Goal: Task Accomplishment & Management: Complete application form

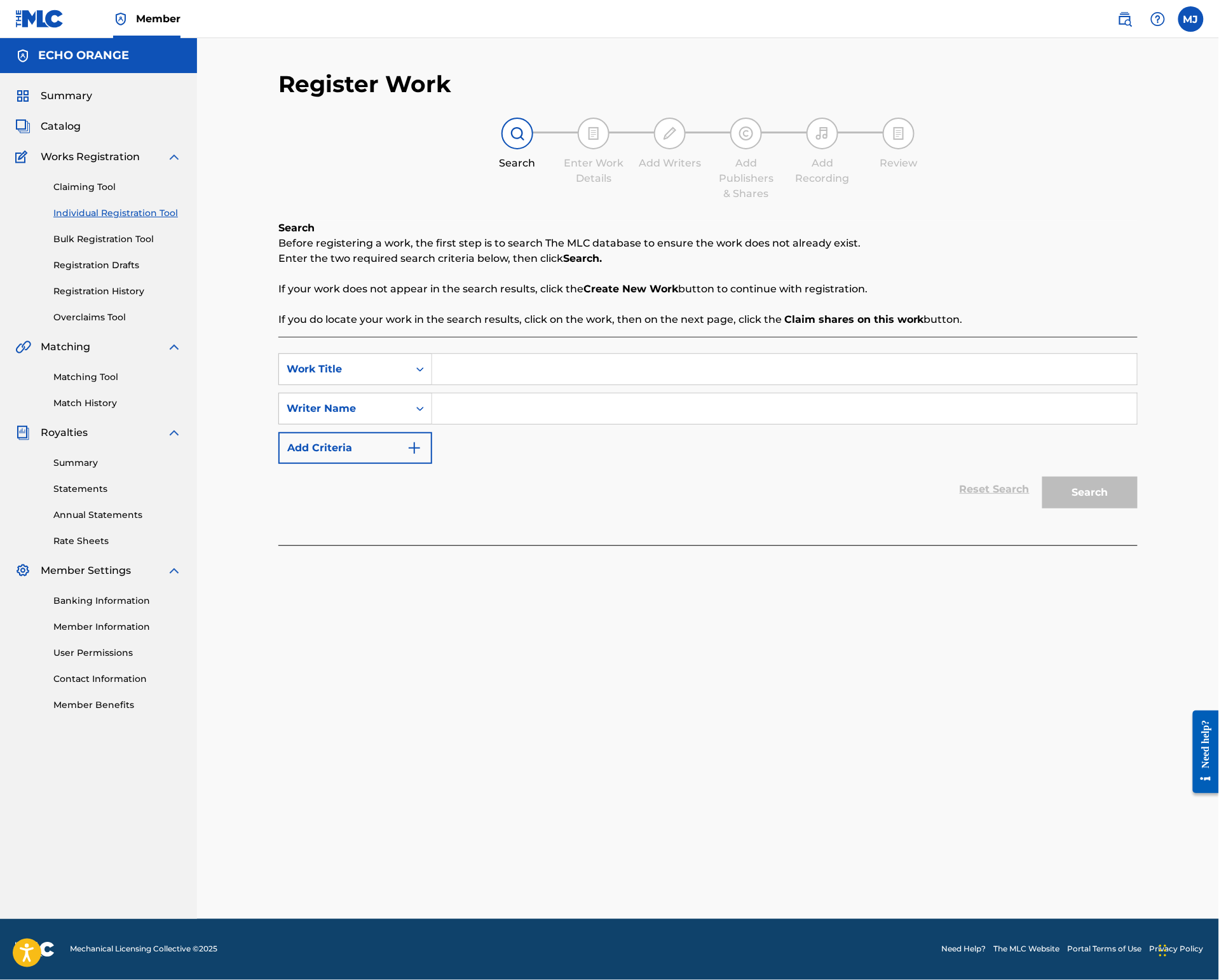
click at [70, 104] on span "Summary" at bounding box center [66, 96] width 51 height 15
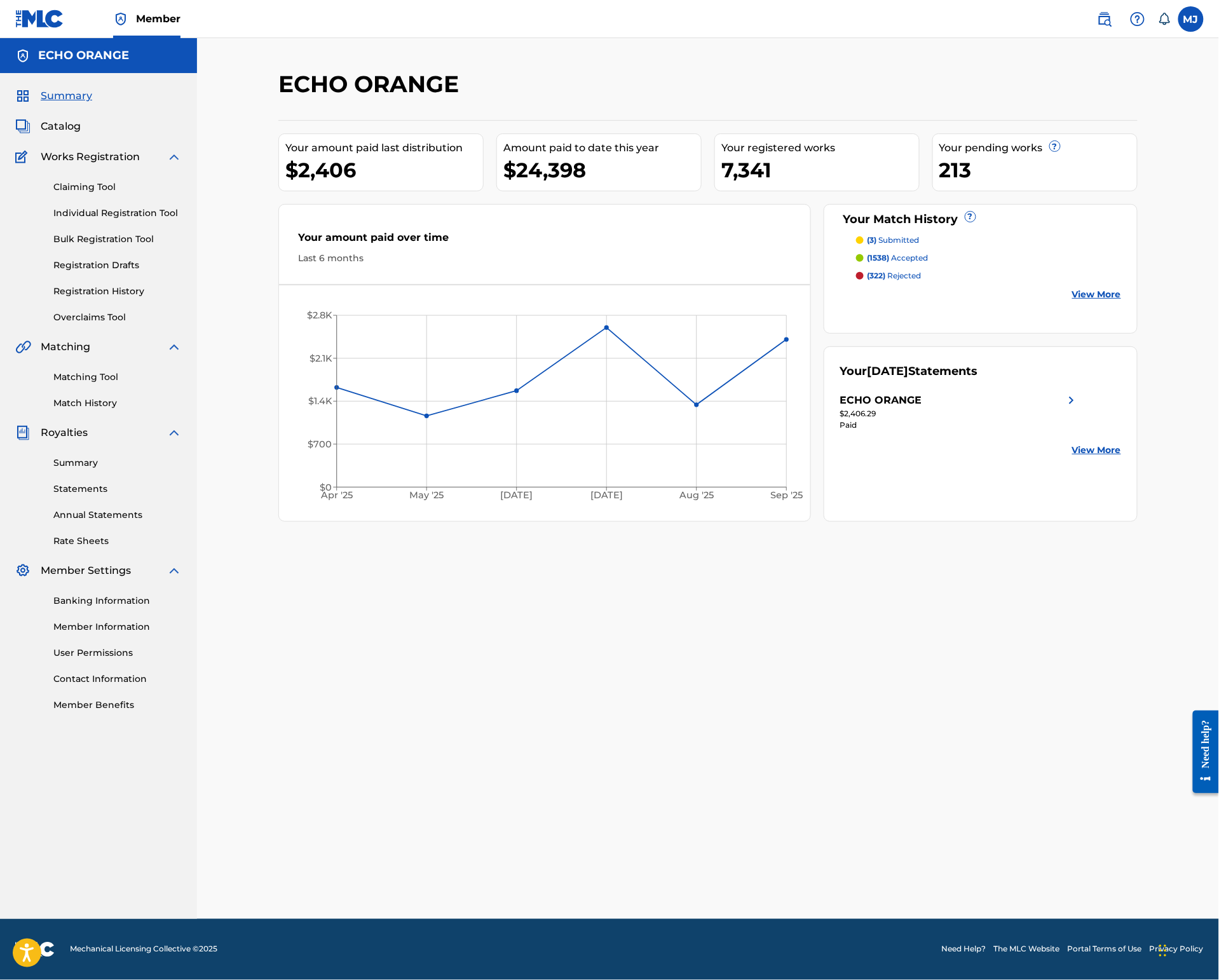
click at [107, 410] on link "Match History" at bounding box center [117, 404] width 128 height 13
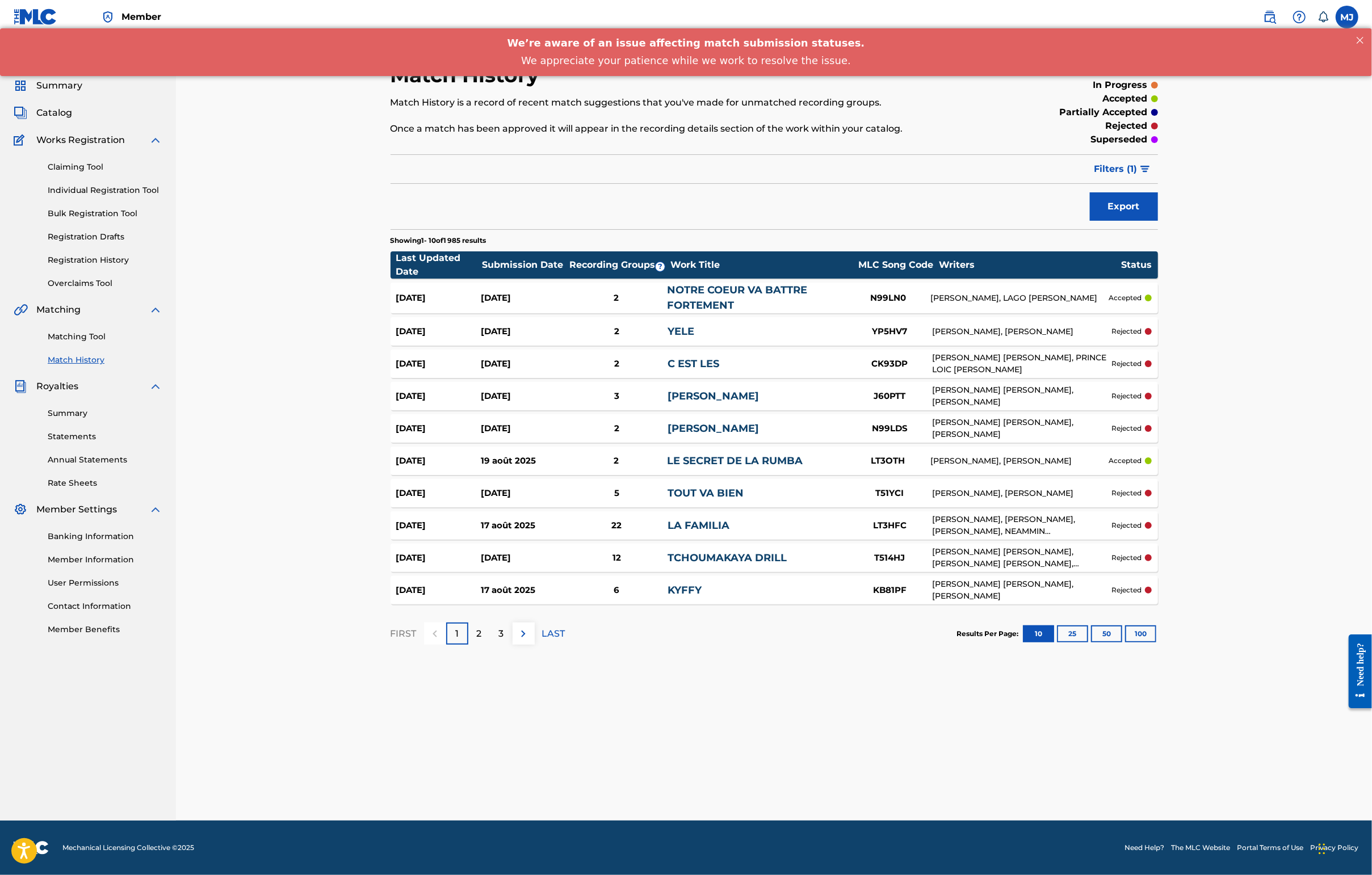
click at [1088, 643] on button "100" at bounding box center [1140, 633] width 31 height 17
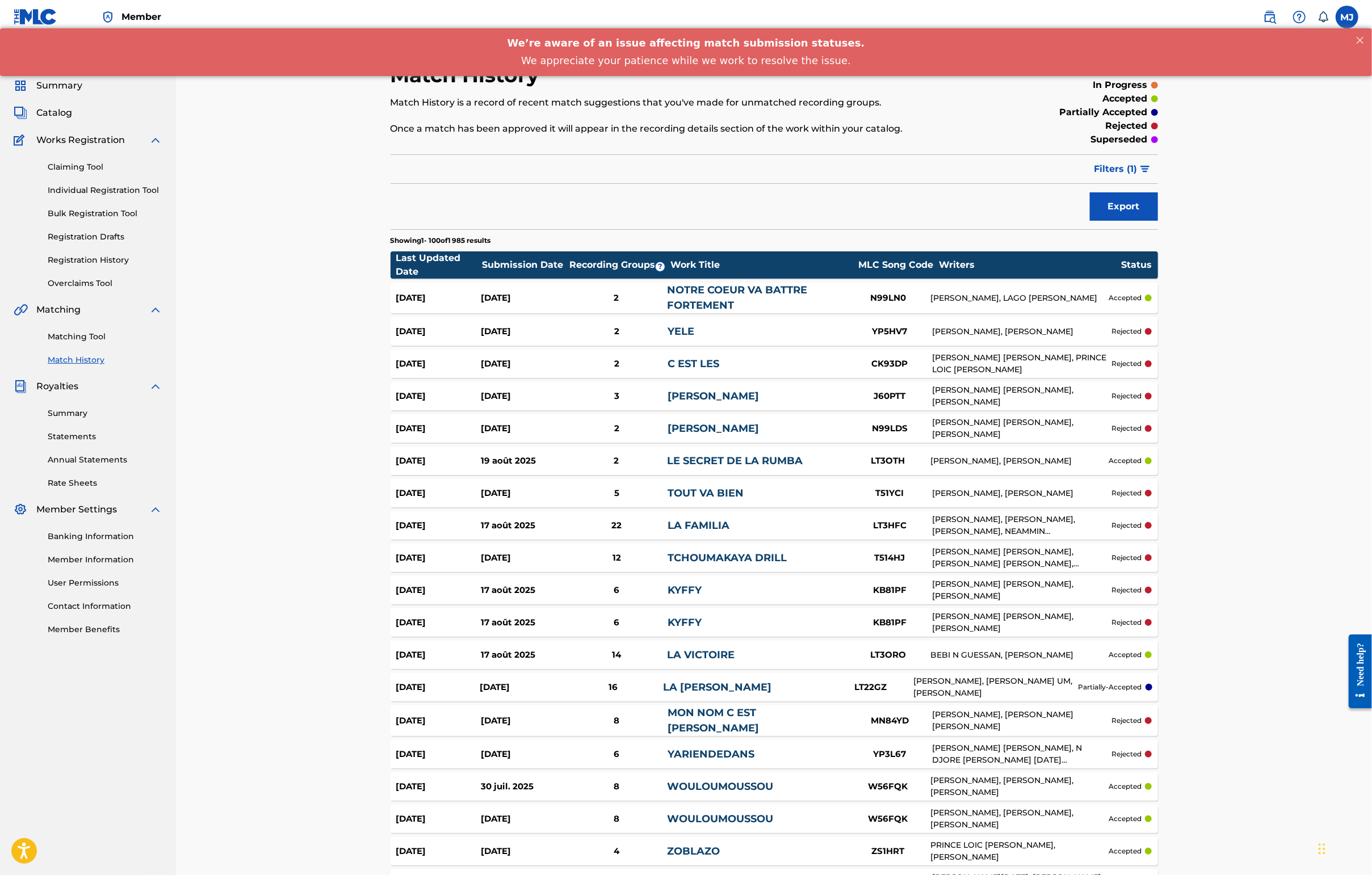
click at [78, 266] on link "Registration History" at bounding box center [105, 260] width 114 height 12
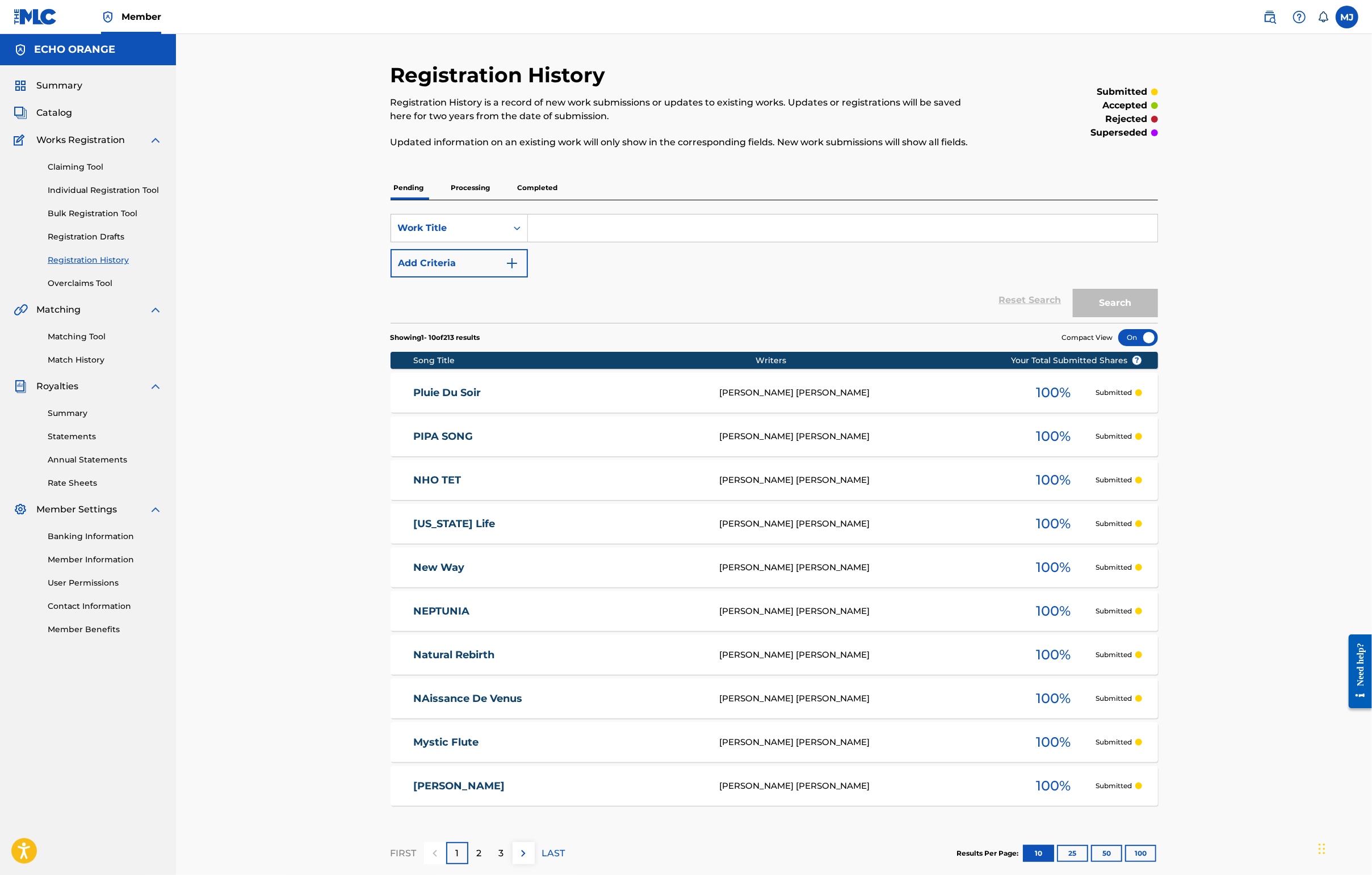
click at [121, 196] on link "Individual Registration Tool" at bounding box center [105, 190] width 114 height 12
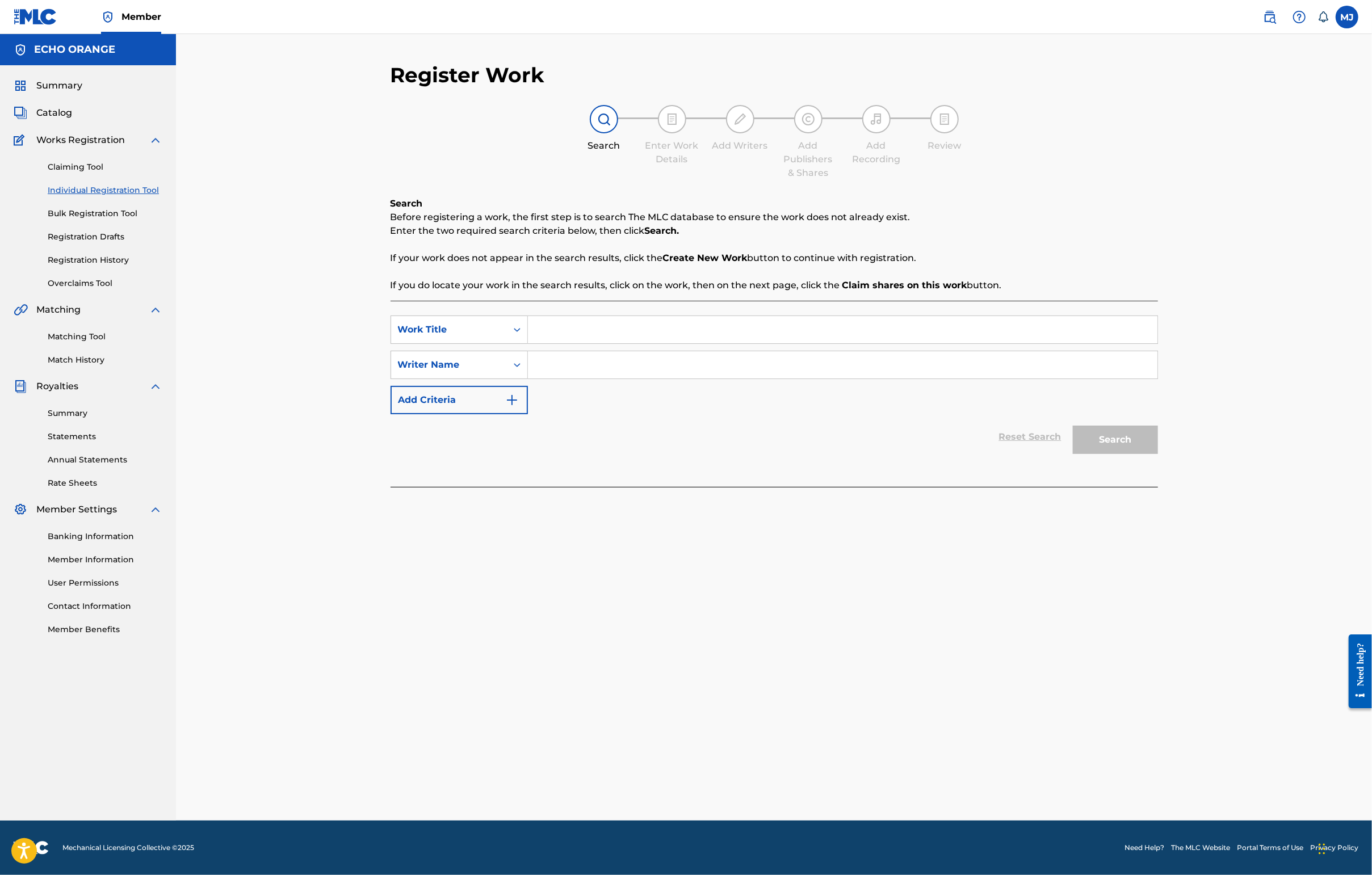
click at [528, 343] on input "Search Form" at bounding box center [842, 330] width 629 height 27
type input "Réveil d'été"
click at [548, 378] on input "Search Form" at bounding box center [842, 365] width 629 height 27
click at [548, 378] on input "[PERSON_NAME]" at bounding box center [842, 365] width 629 height 27
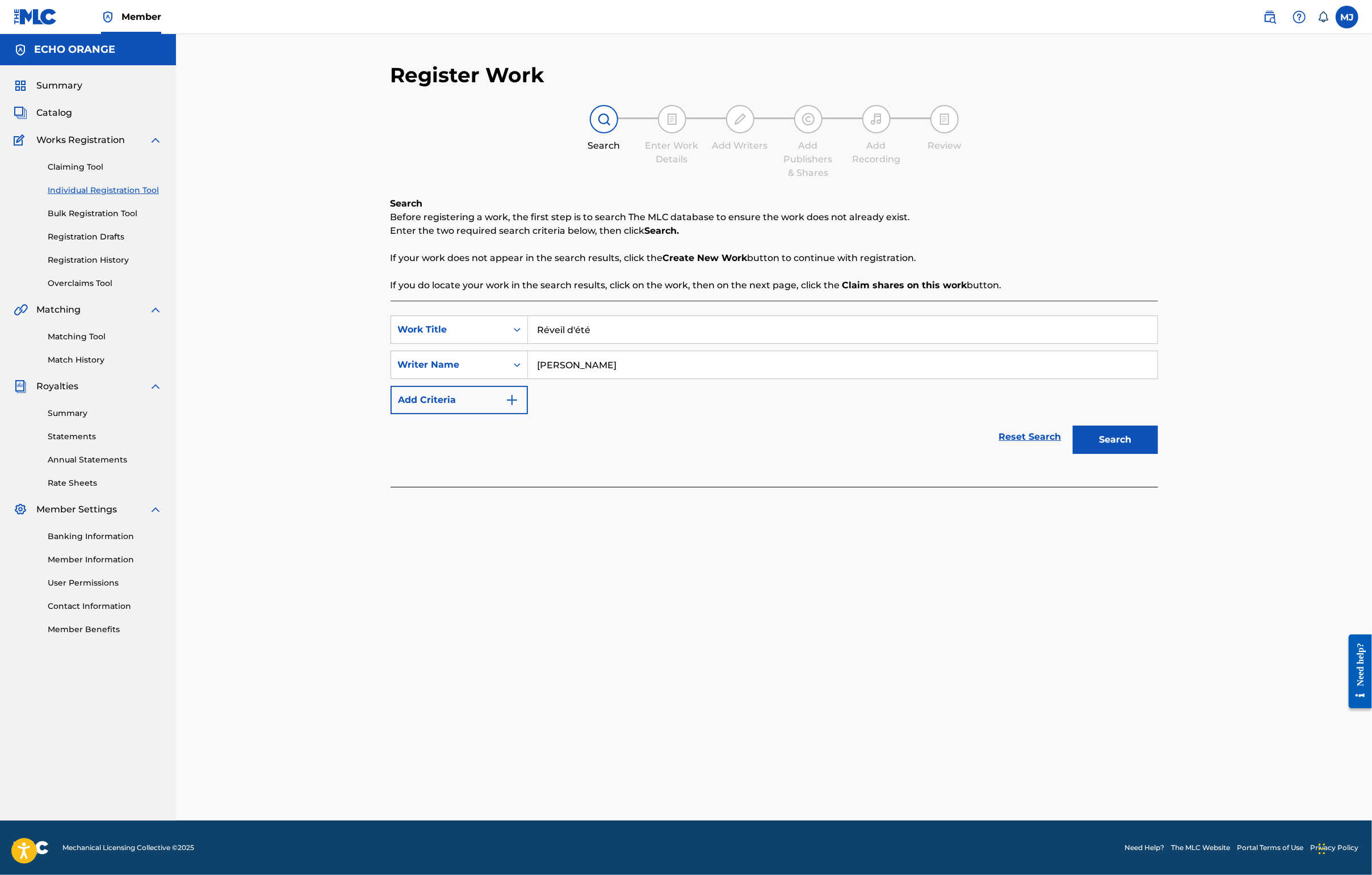
click at [548, 378] on input "[PERSON_NAME]" at bounding box center [842, 365] width 629 height 27
type input "[PERSON_NAME]"
click at [1088, 454] on button "Search" at bounding box center [1115, 440] width 85 height 29
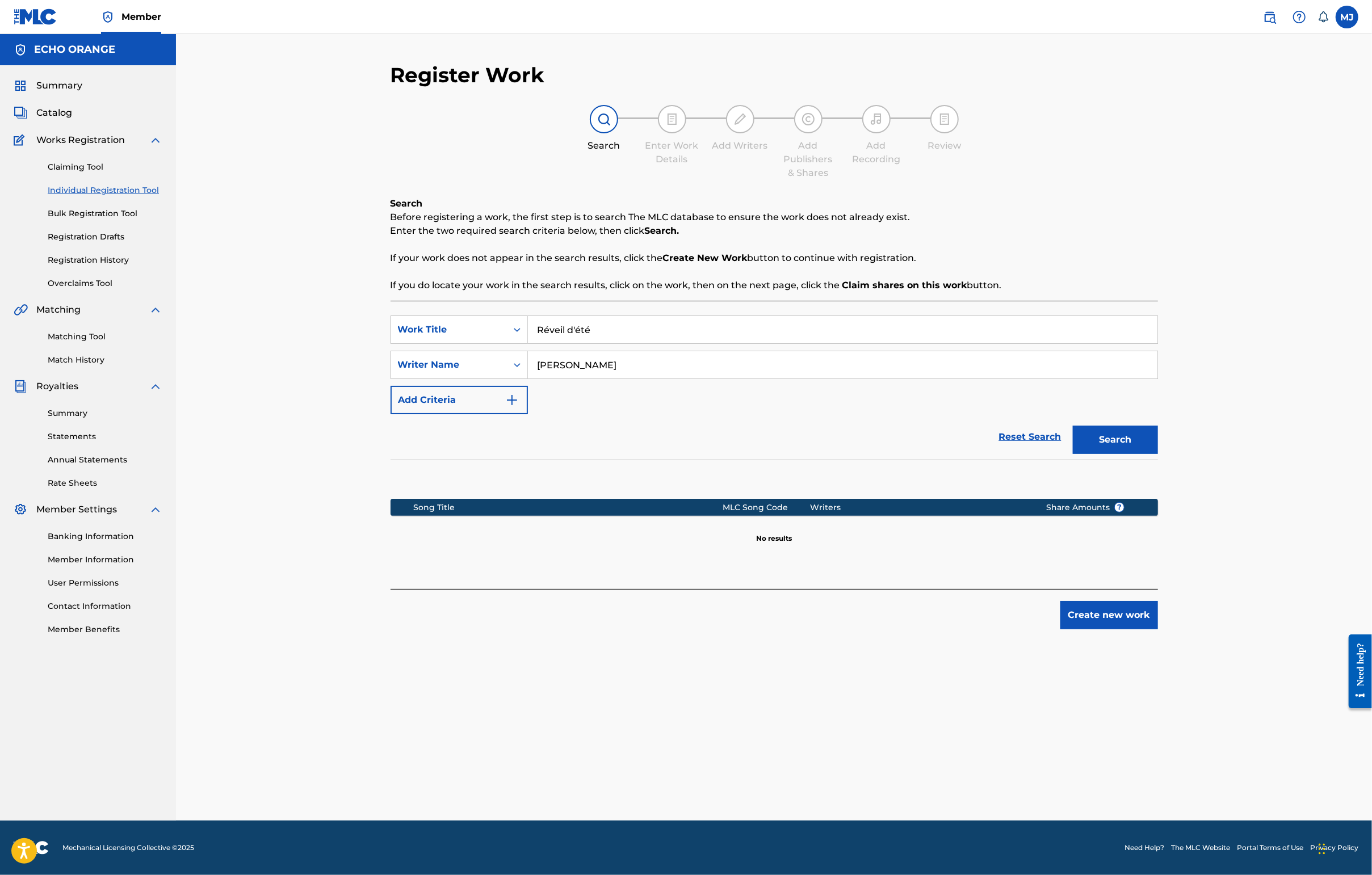
drag, startPoint x: 1220, startPoint y: 665, endPoint x: 1219, endPoint y: 682, distance: 17.0
click at [1088, 629] on div "Create new work" at bounding box center [774, 609] width 768 height 41
click at [1088, 629] on button "Create new work" at bounding box center [1109, 615] width 98 height 29
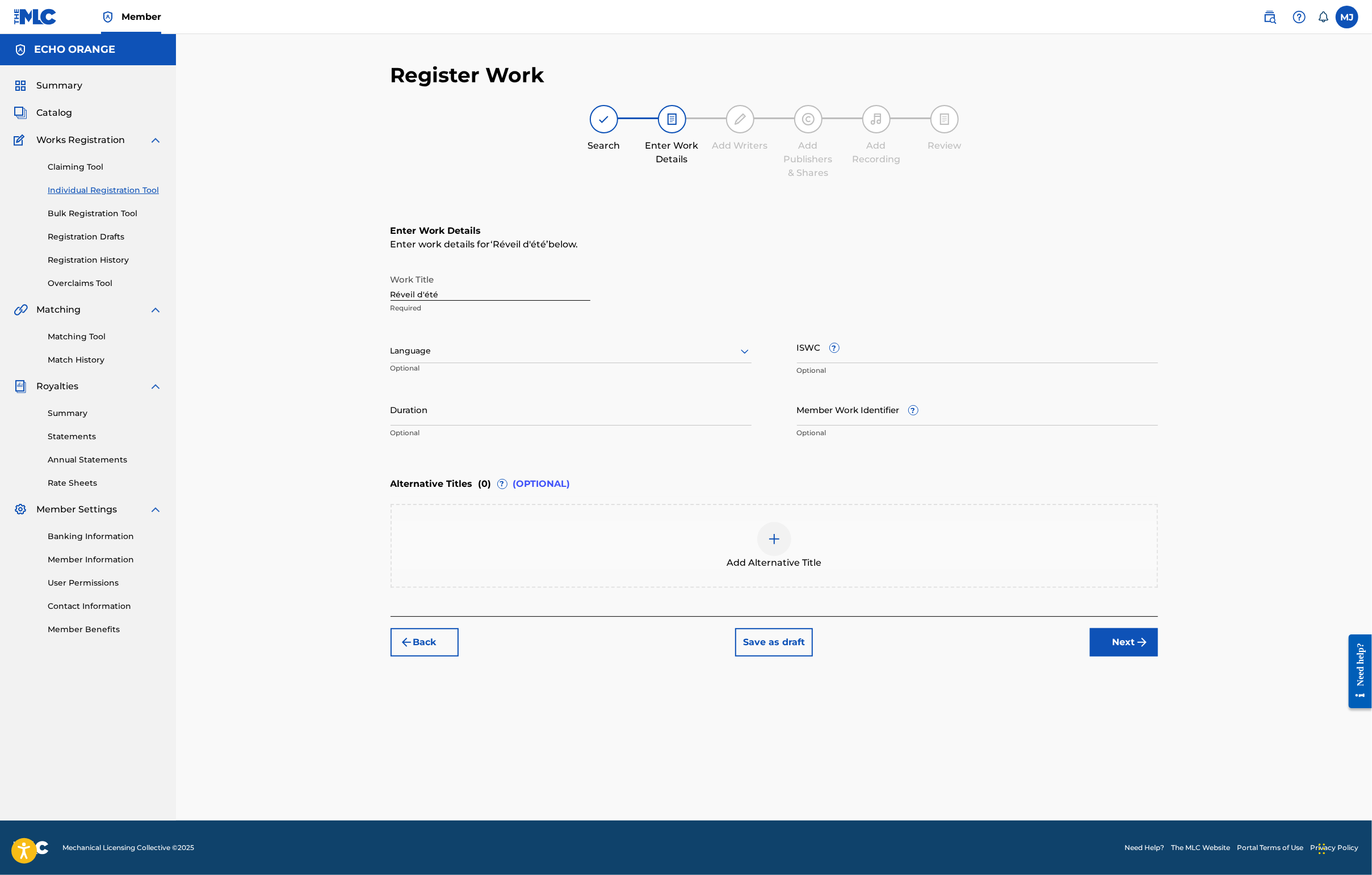
click at [1088, 657] on div "Back Save as draft Next" at bounding box center [774, 637] width 768 height 41
click at [1088, 657] on button "Next" at bounding box center [1124, 643] width 68 height 29
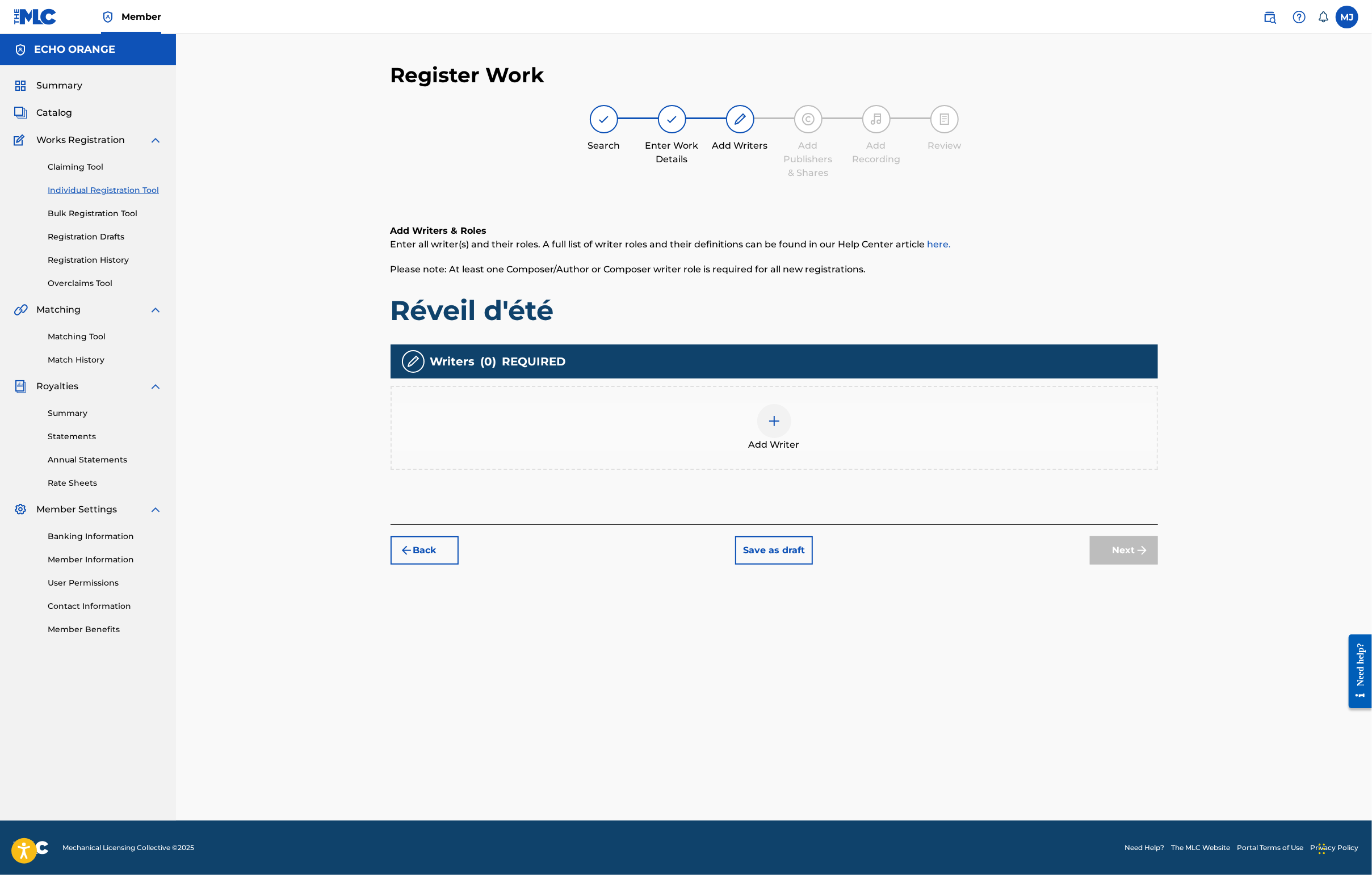
click at [993, 451] on div "Add Writer" at bounding box center [774, 427] width 765 height 47
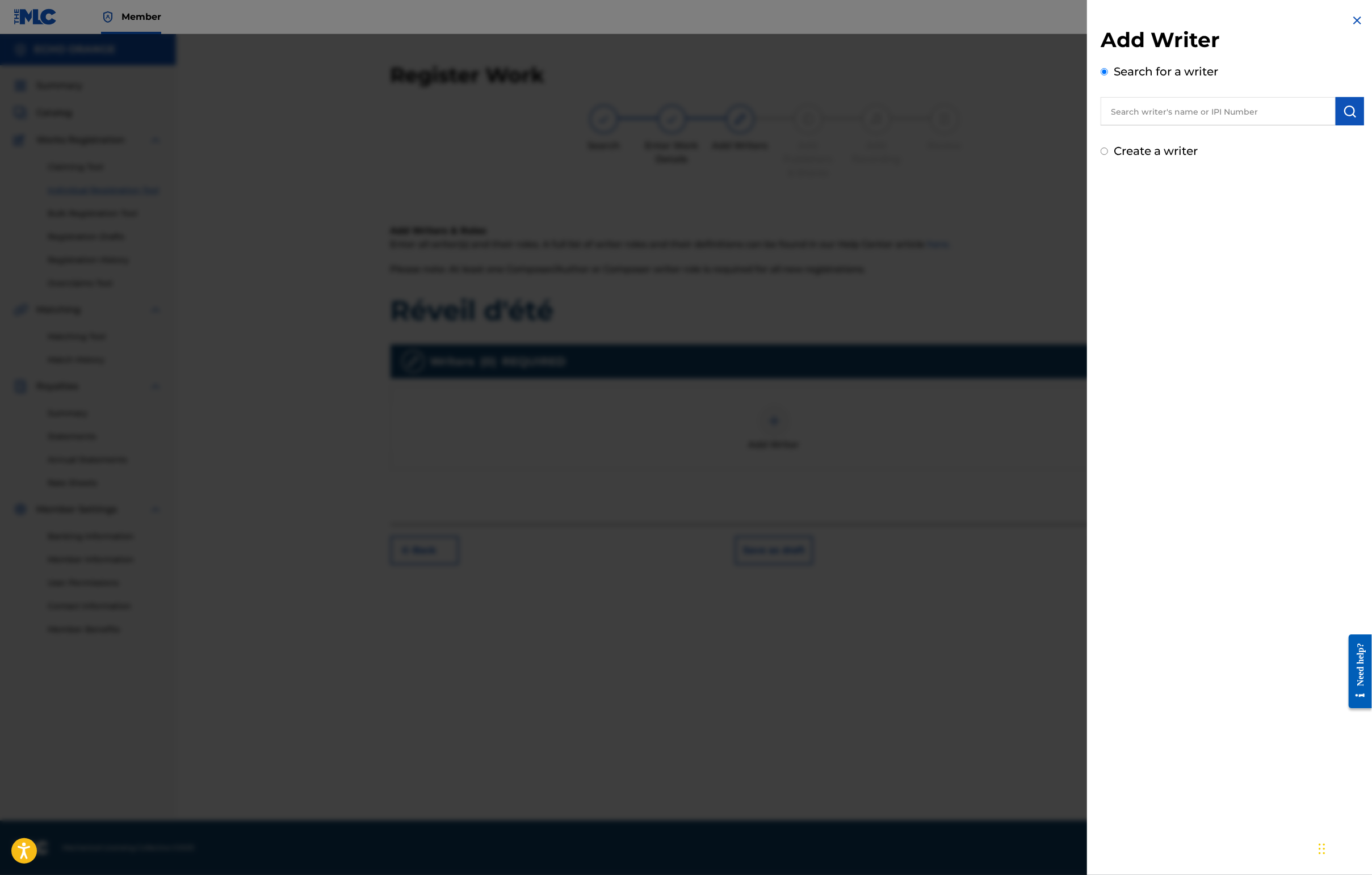
click at [1088, 125] on input "text" at bounding box center [1218, 111] width 235 height 29
paste input "[PERSON_NAME]"
type input "[PERSON_NAME]"
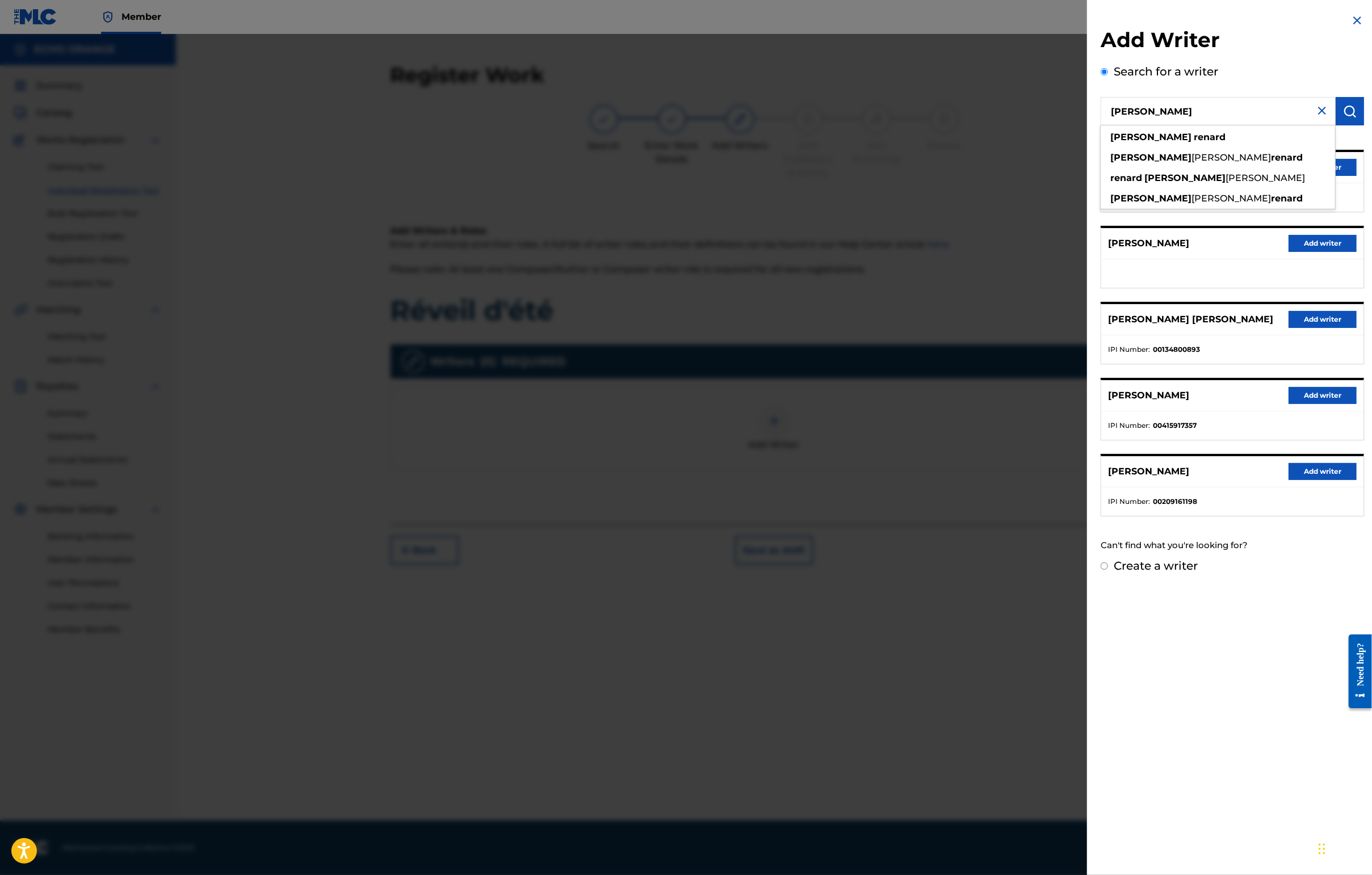
click at [1088, 176] on button "Add writer" at bounding box center [1322, 167] width 68 height 17
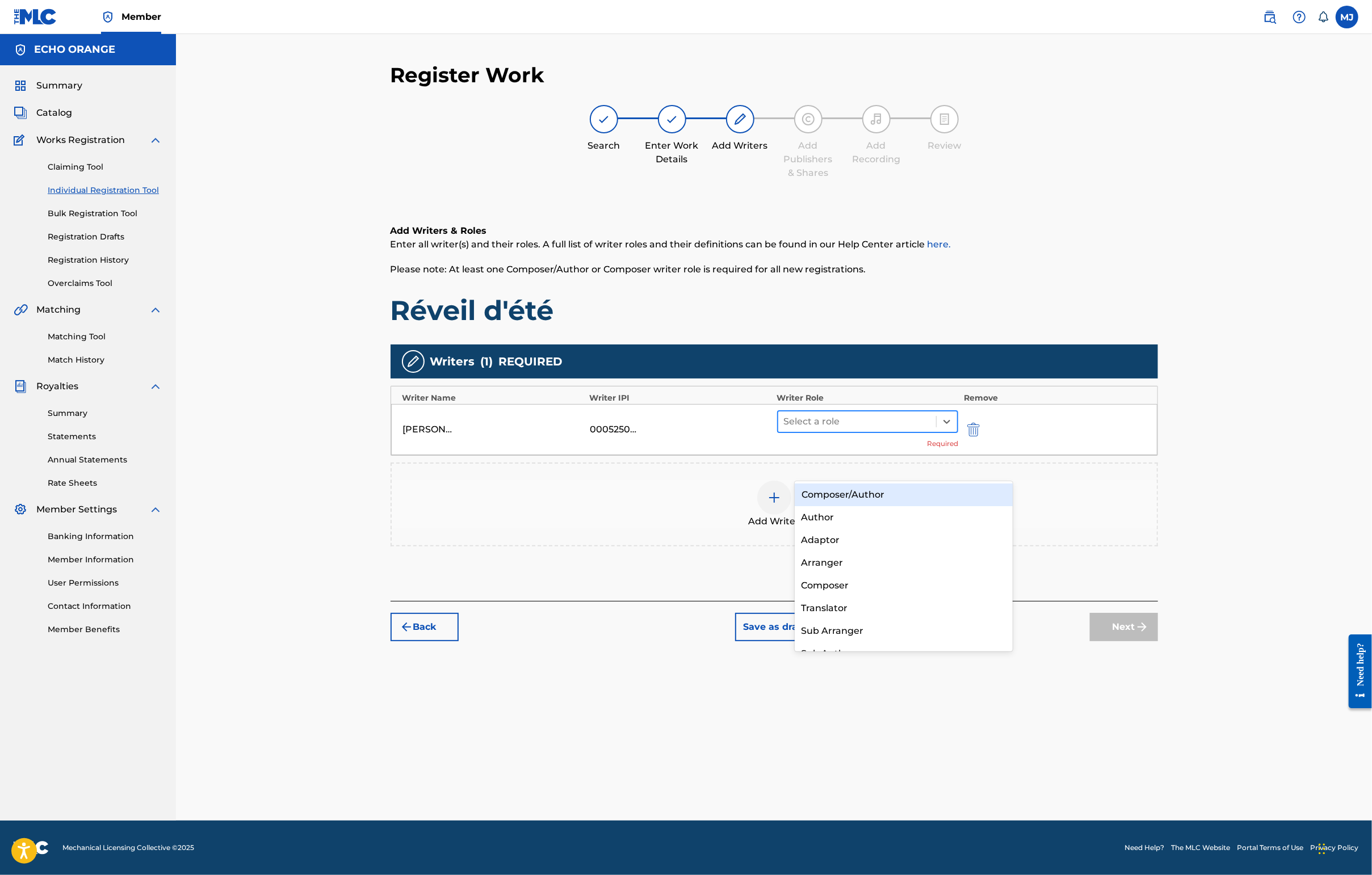
click at [861, 430] on div at bounding box center [856, 421] width 147 height 16
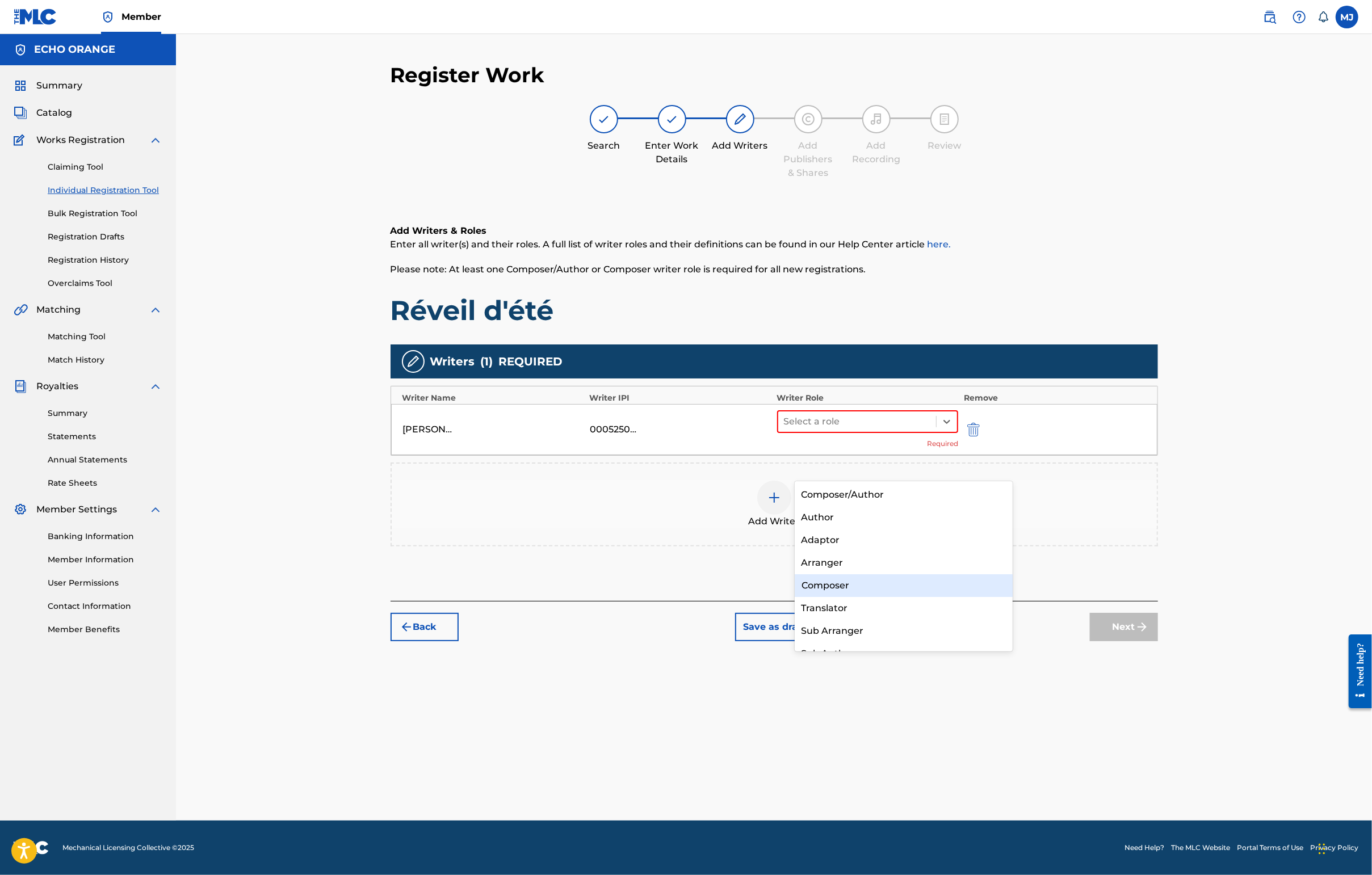
click at [927, 591] on div "Composer" at bounding box center [904, 585] width 218 height 23
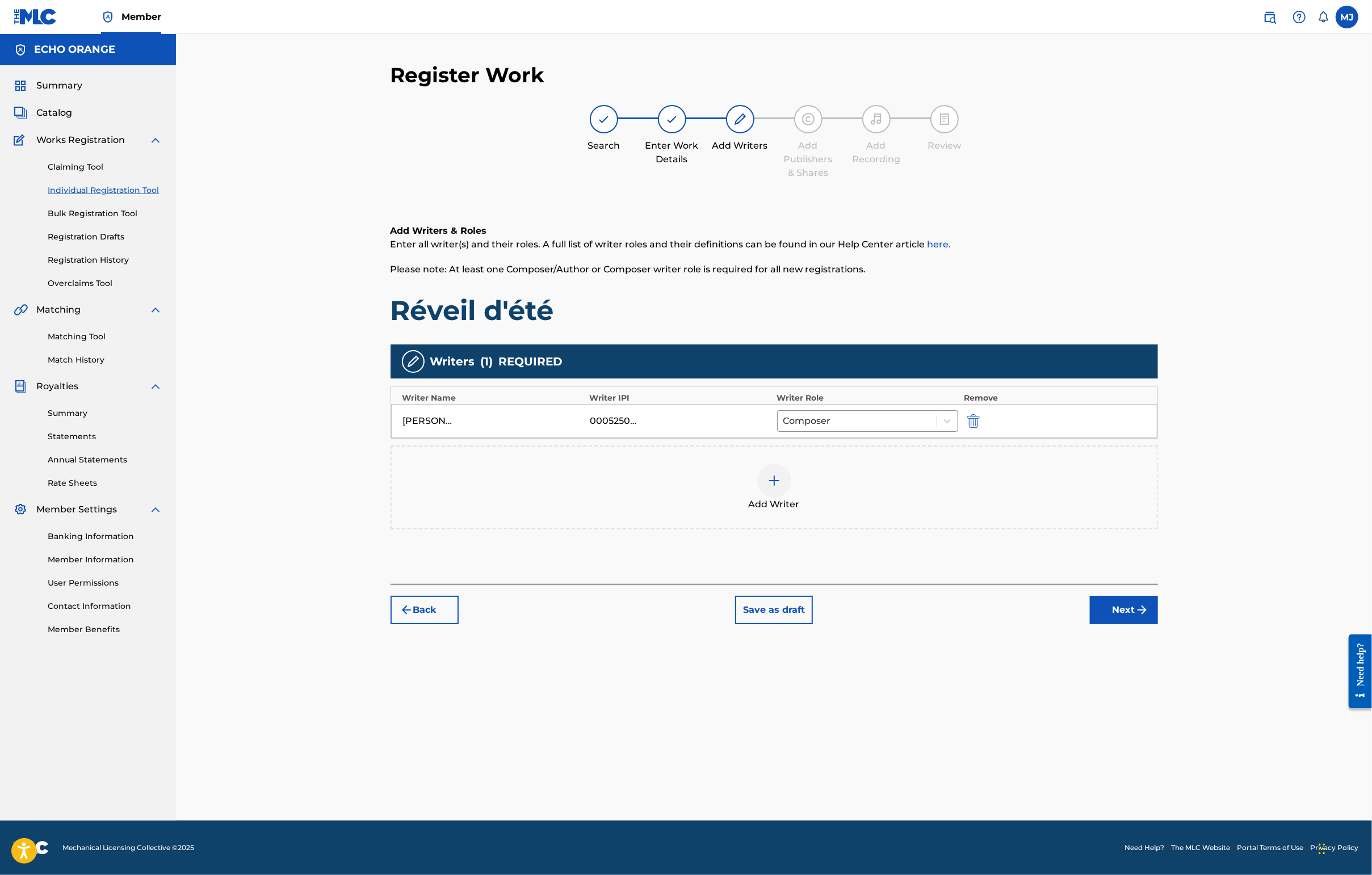
click at [1088, 624] on button "Next" at bounding box center [1124, 610] width 68 height 29
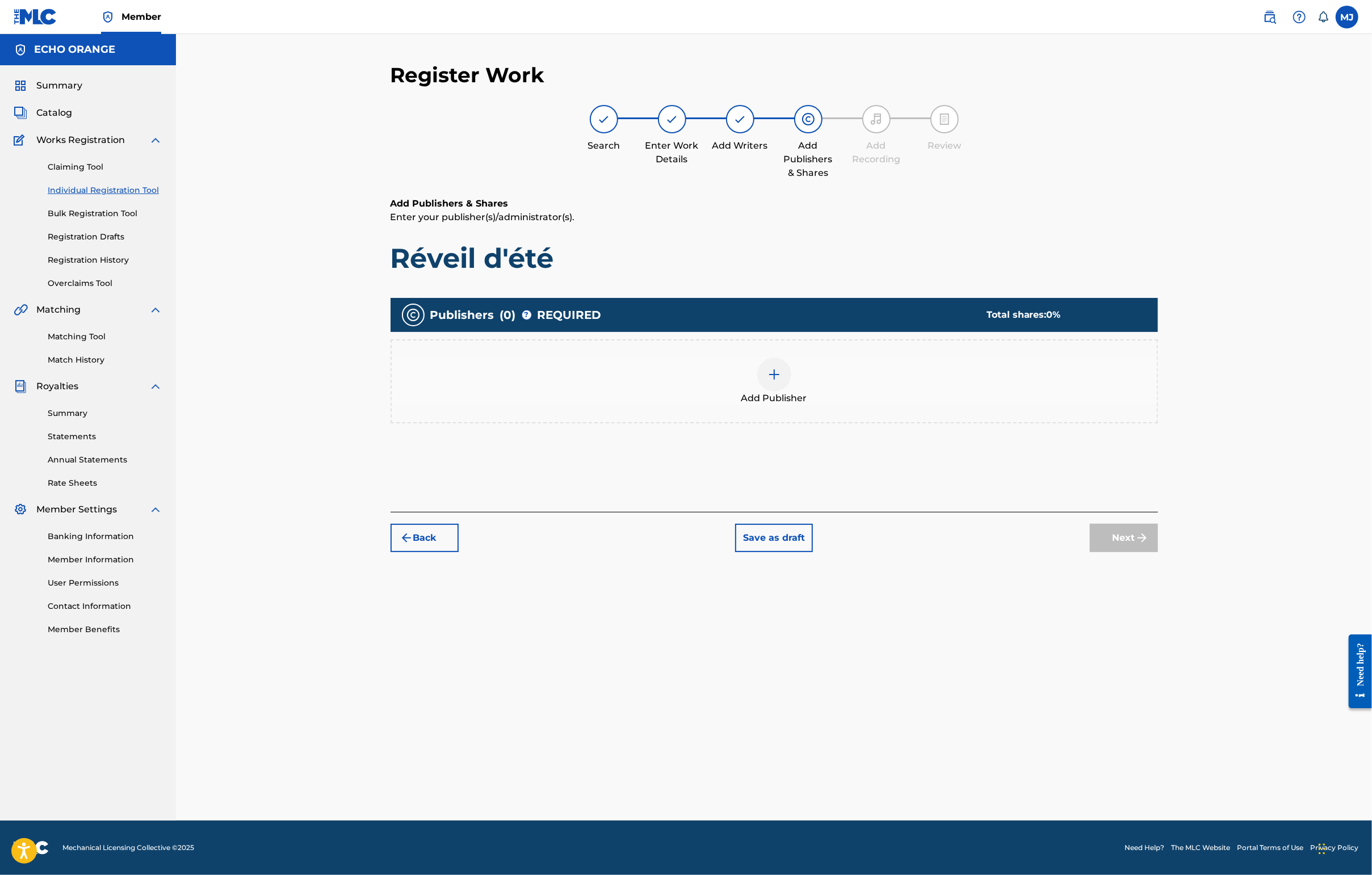
click at [867, 424] on div "Add Publisher" at bounding box center [774, 381] width 768 height 84
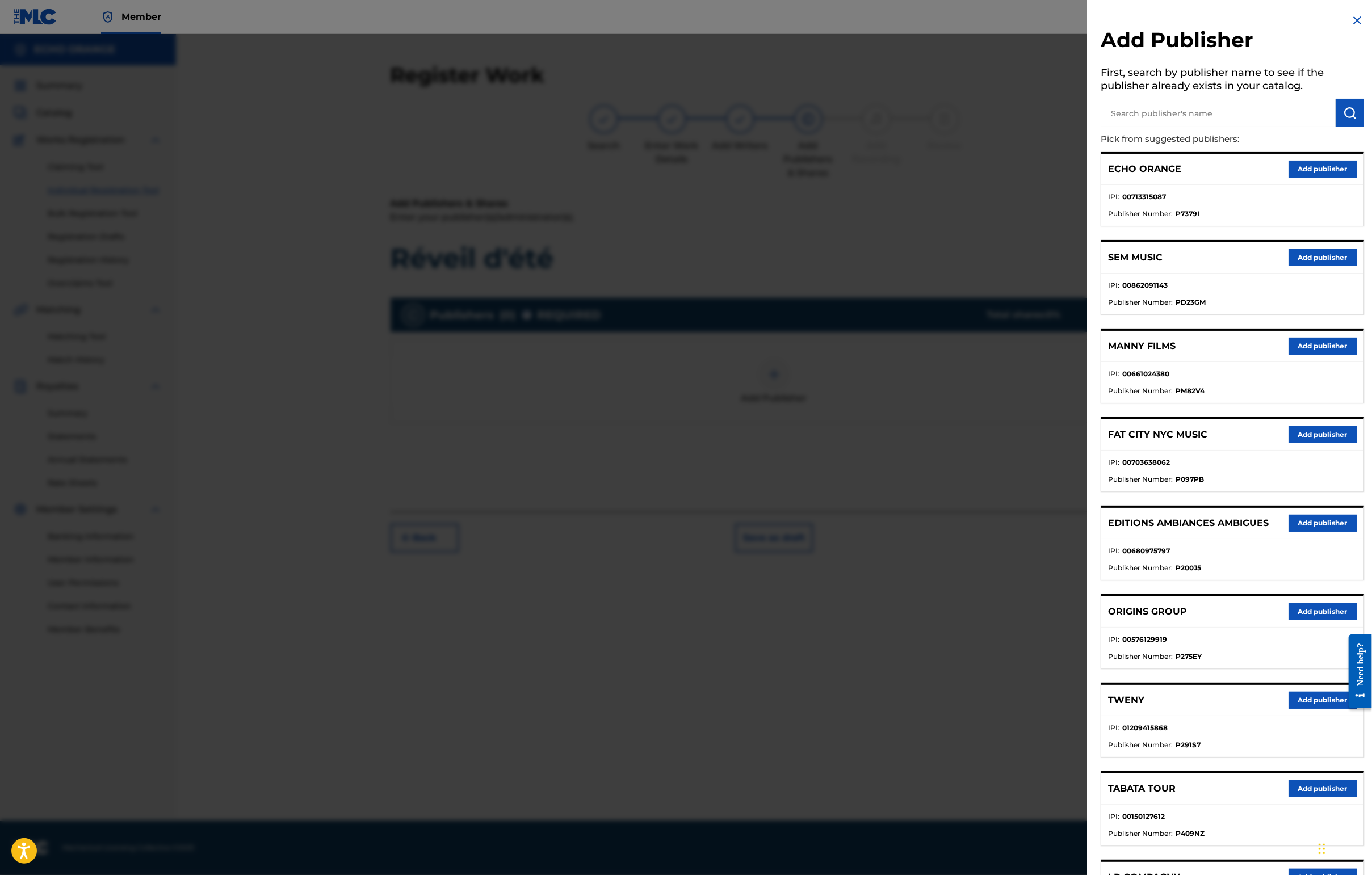
click at [1088, 620] on button "Add publisher" at bounding box center [1322, 612] width 68 height 17
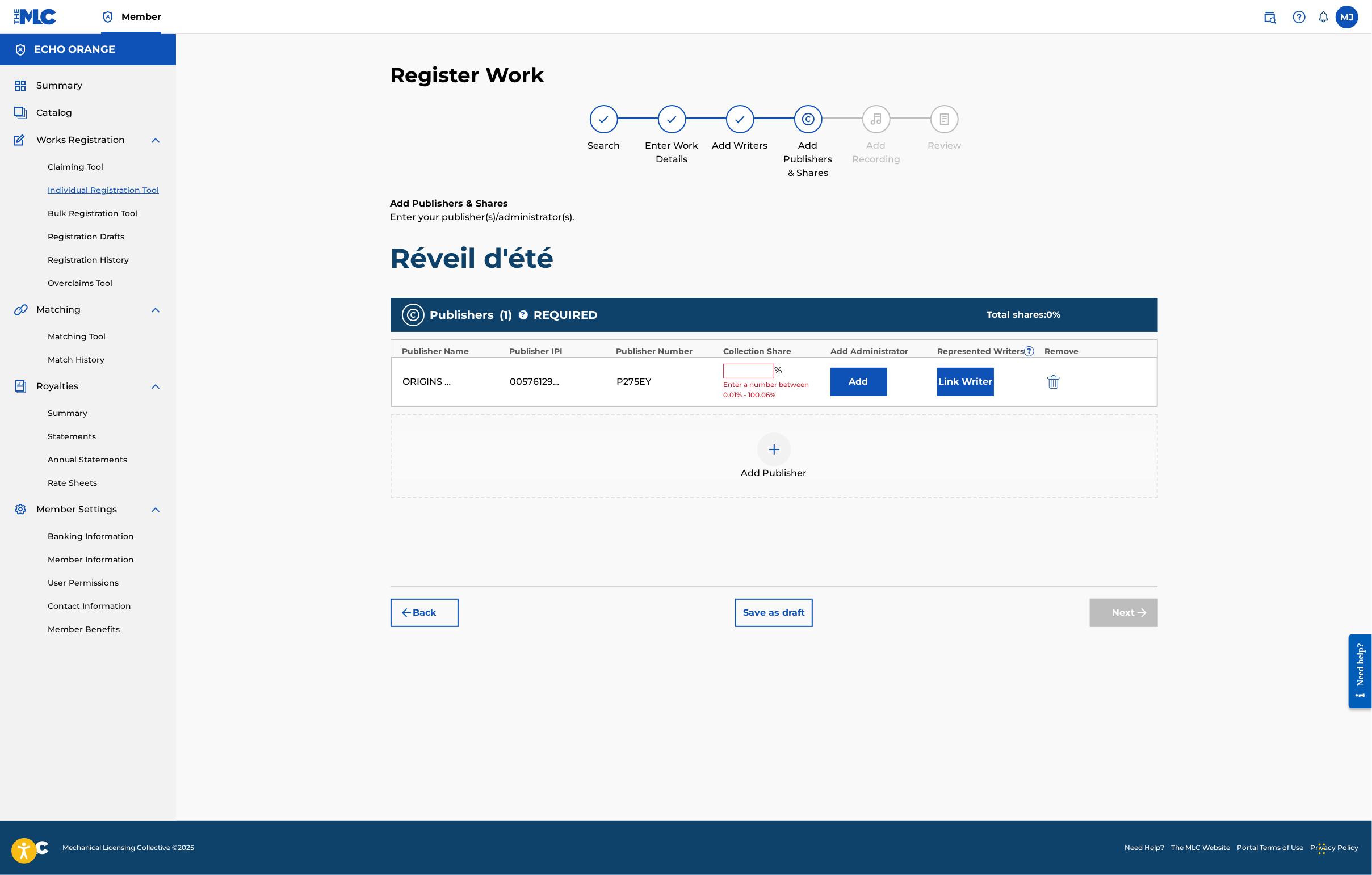
click at [887, 396] on button "Add" at bounding box center [858, 382] width 56 height 29
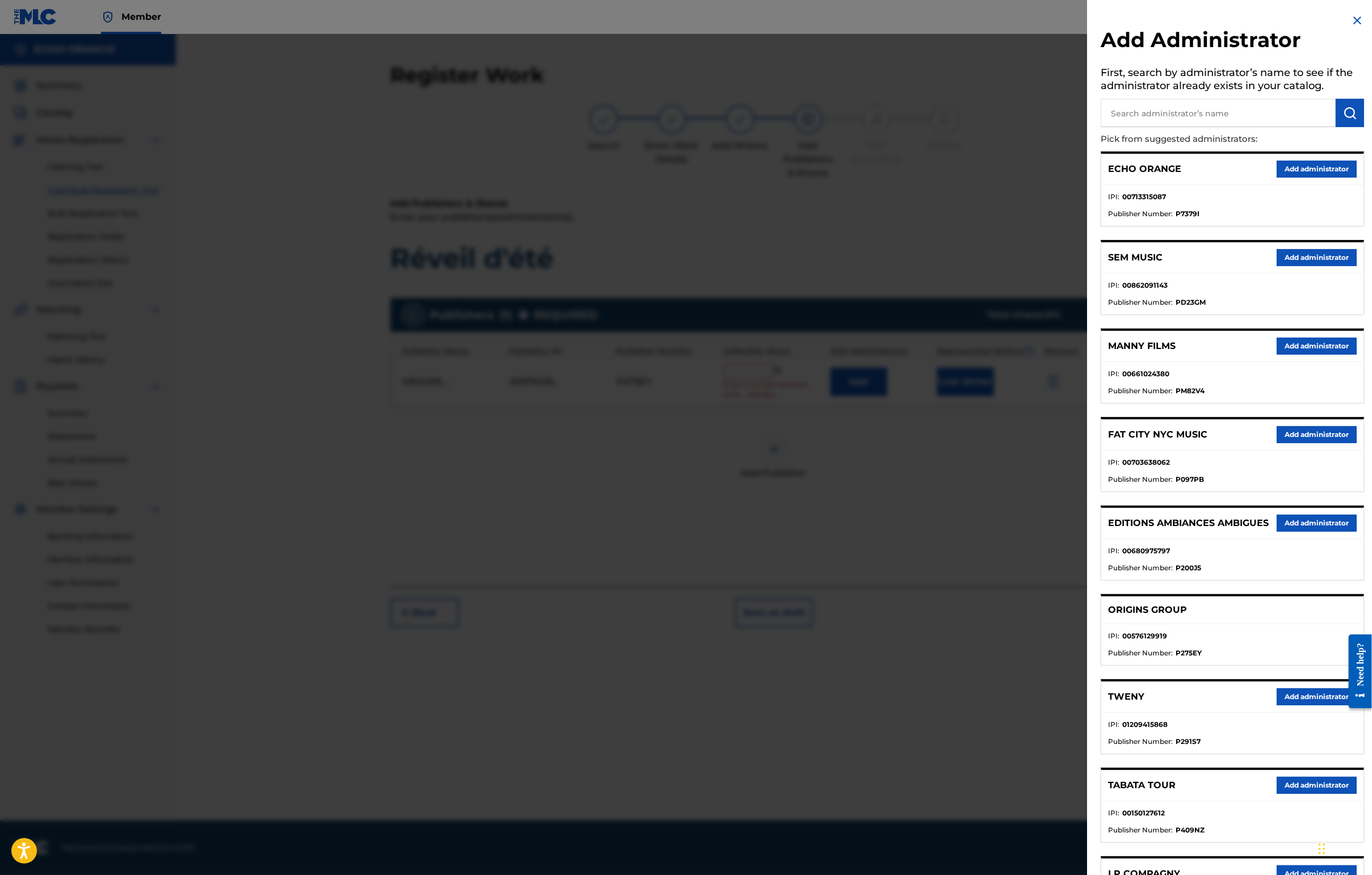
click at [1088, 178] on button "Add administrator" at bounding box center [1316, 169] width 80 height 17
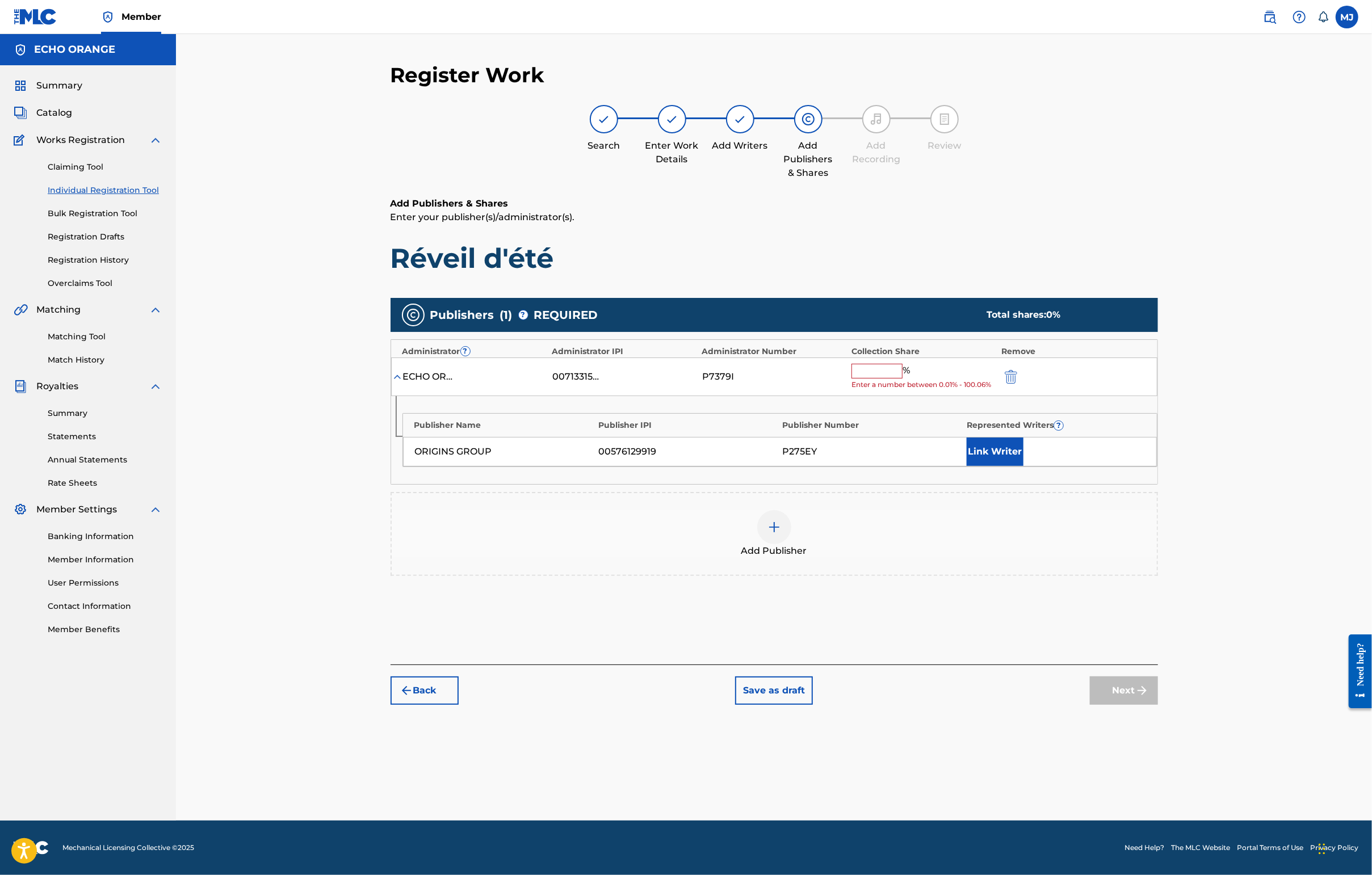
click at [902, 378] on input "text" at bounding box center [877, 371] width 51 height 15
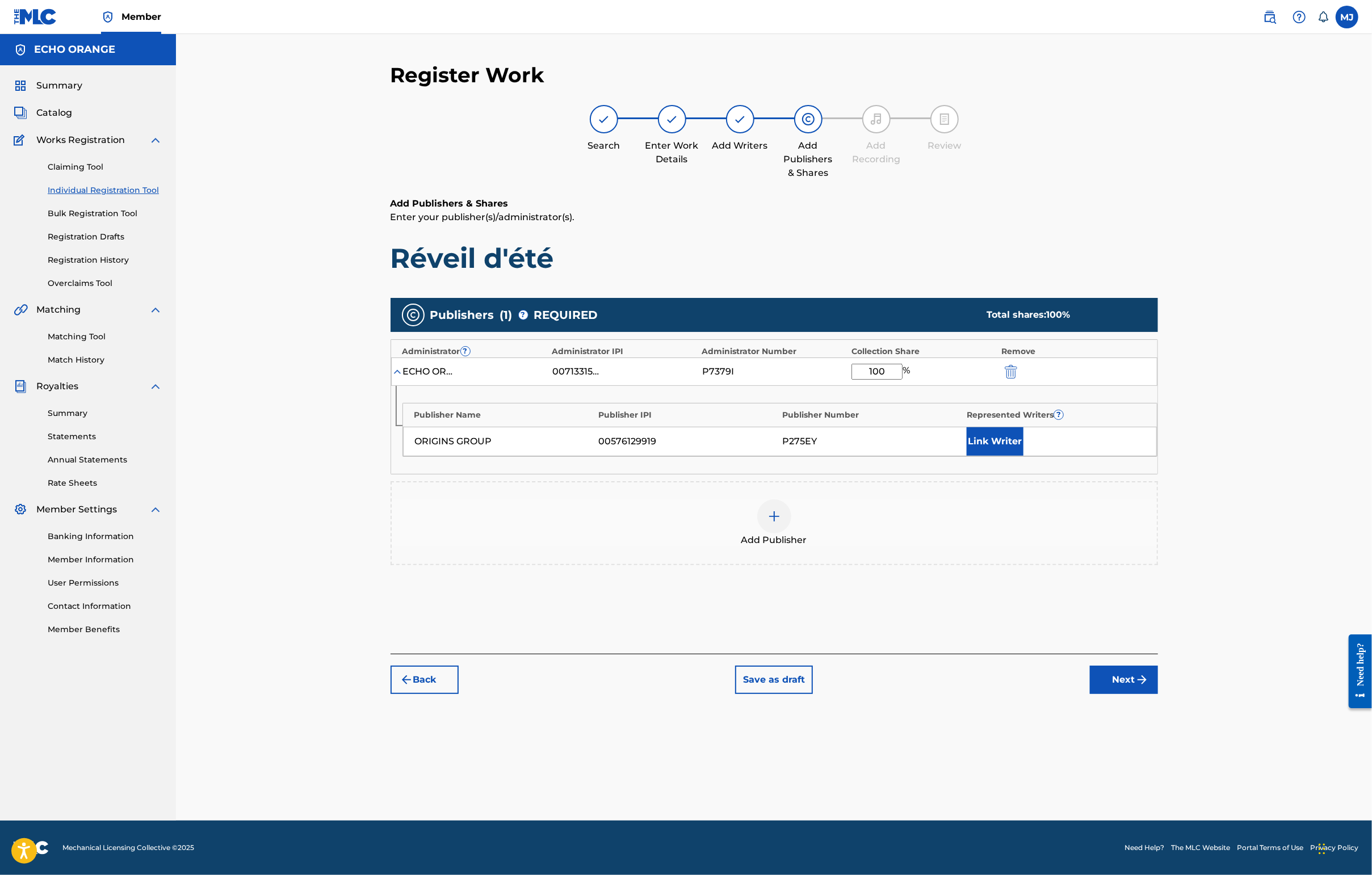
type input "100"
click at [1024, 456] on button "Link Writer" at bounding box center [994, 442] width 56 height 29
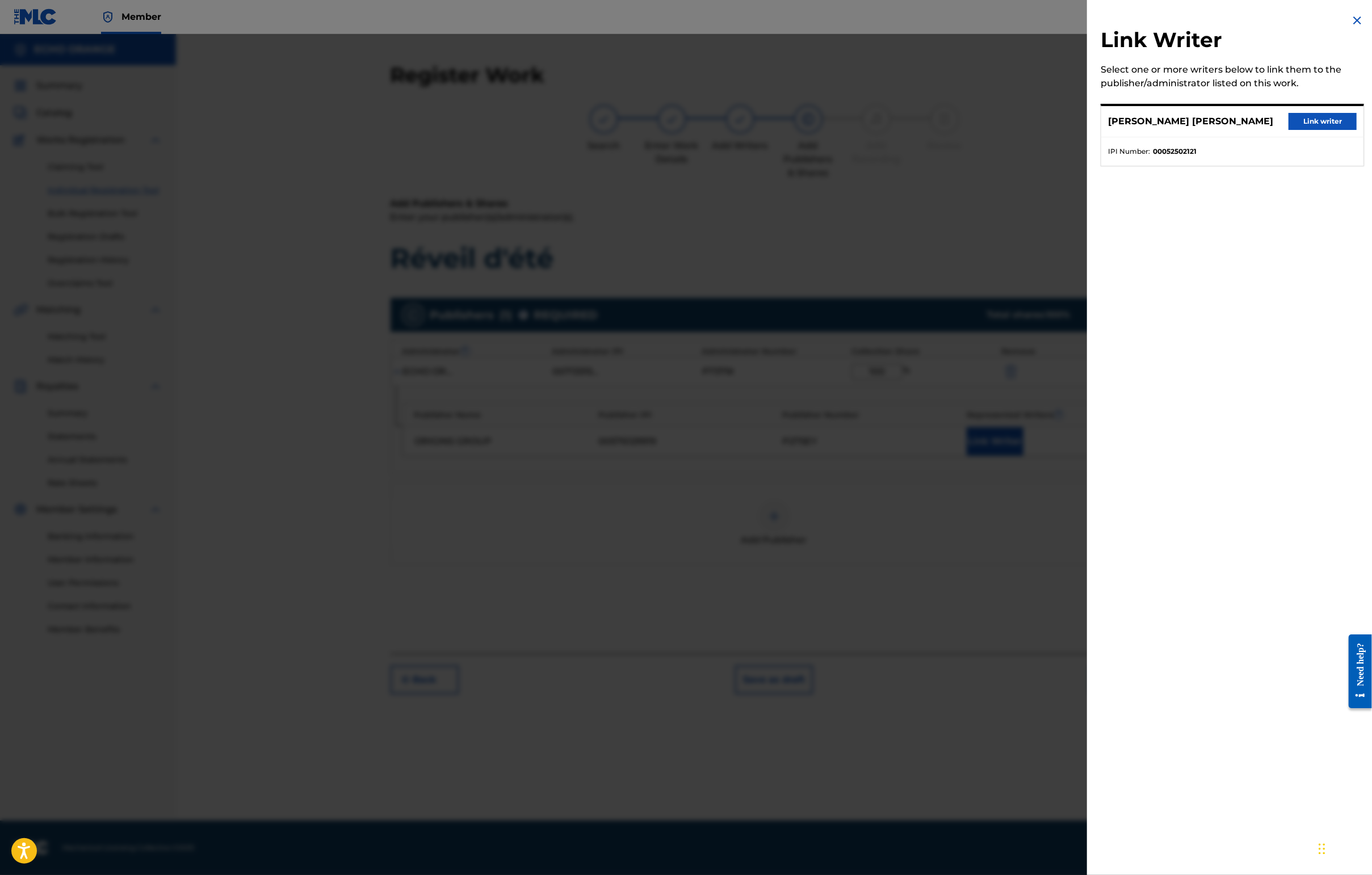
drag, startPoint x: 1300, startPoint y: 126, endPoint x: 1301, endPoint y: 132, distance: 6.1
click at [1088, 130] on button "Link writer" at bounding box center [1322, 121] width 68 height 17
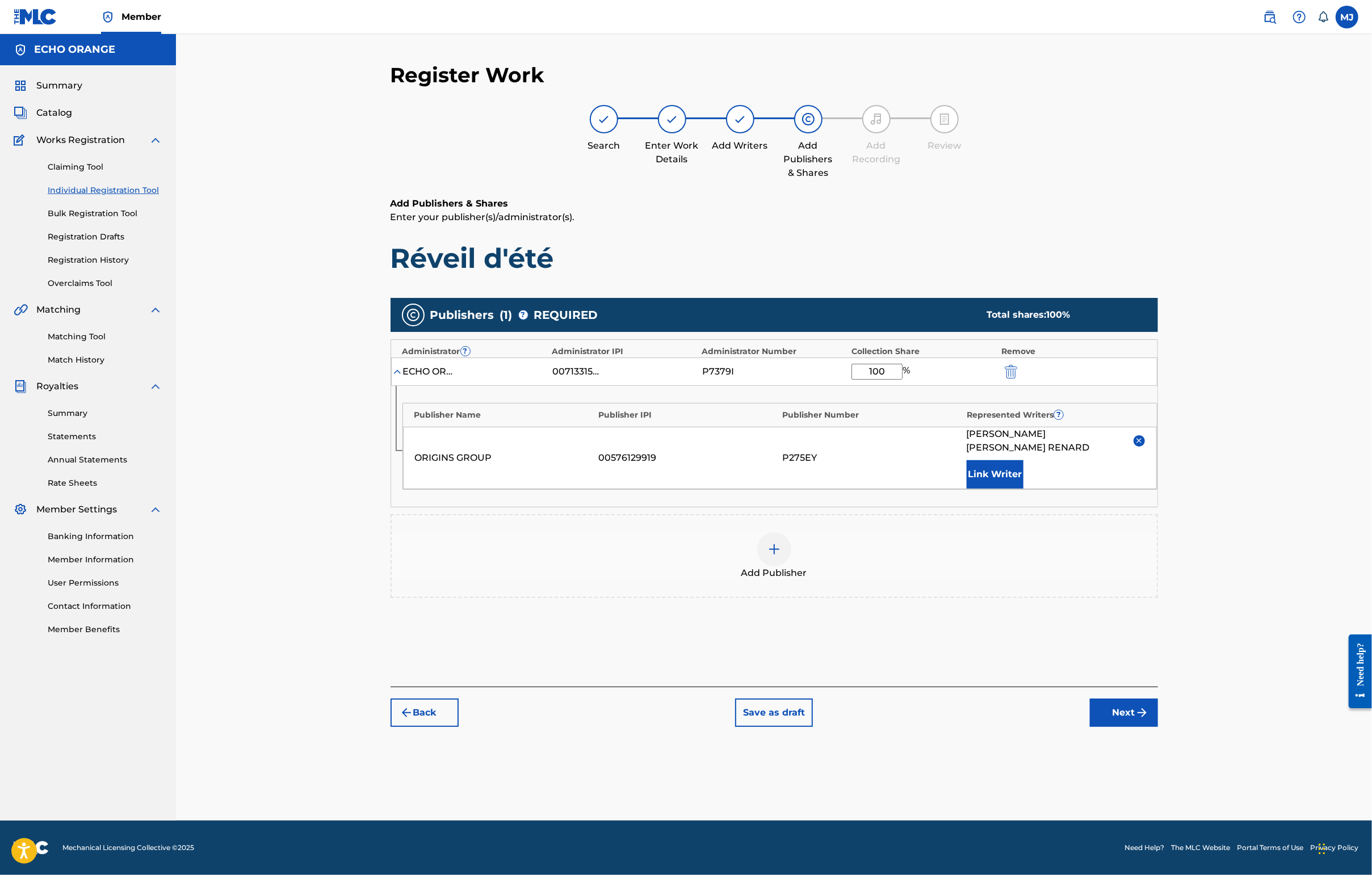
scroll to position [1, 0]
click at [1088, 727] on button "Next" at bounding box center [1124, 712] width 68 height 29
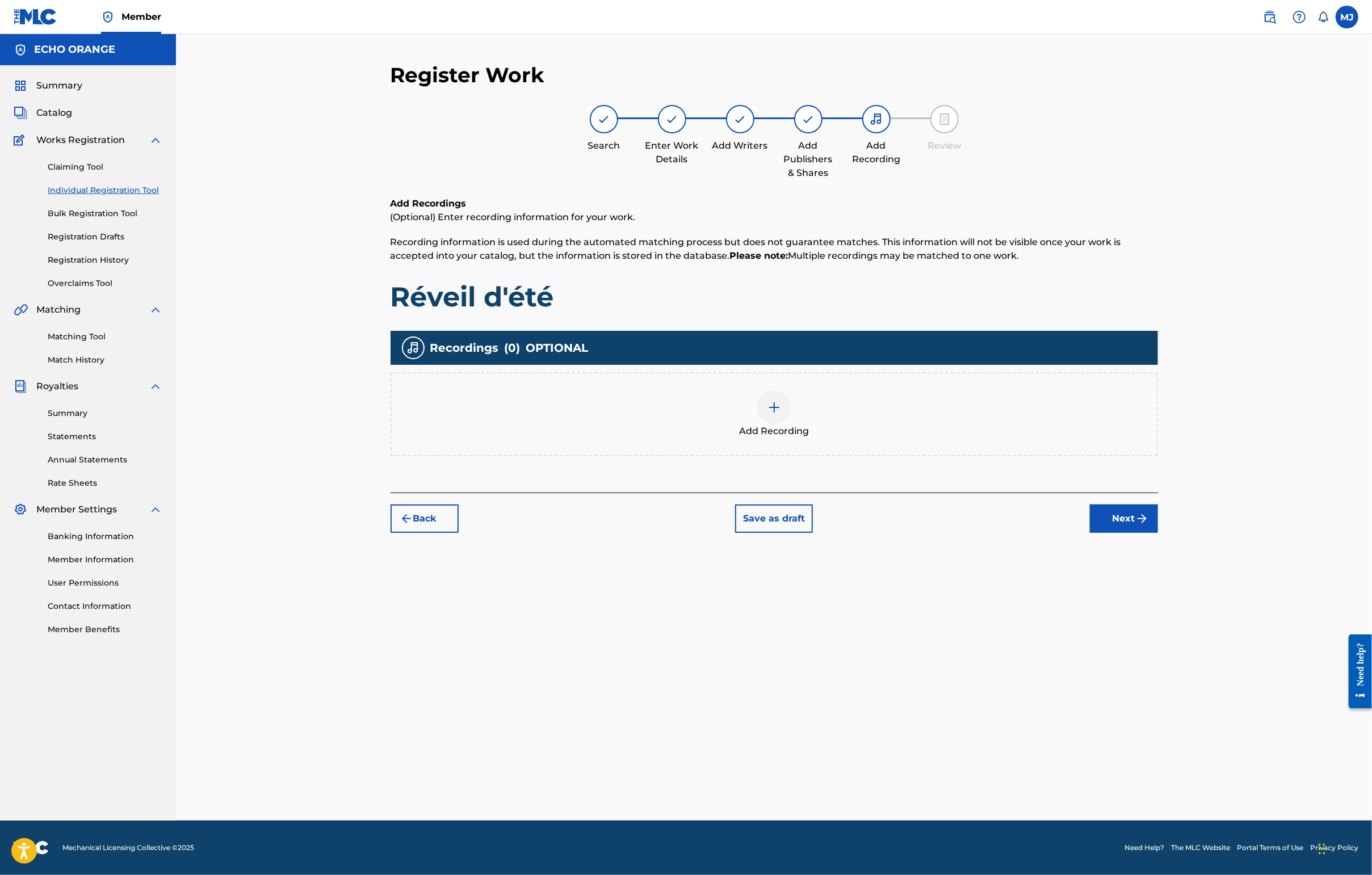
click at [1088, 533] on button "Next" at bounding box center [1124, 518] width 68 height 29
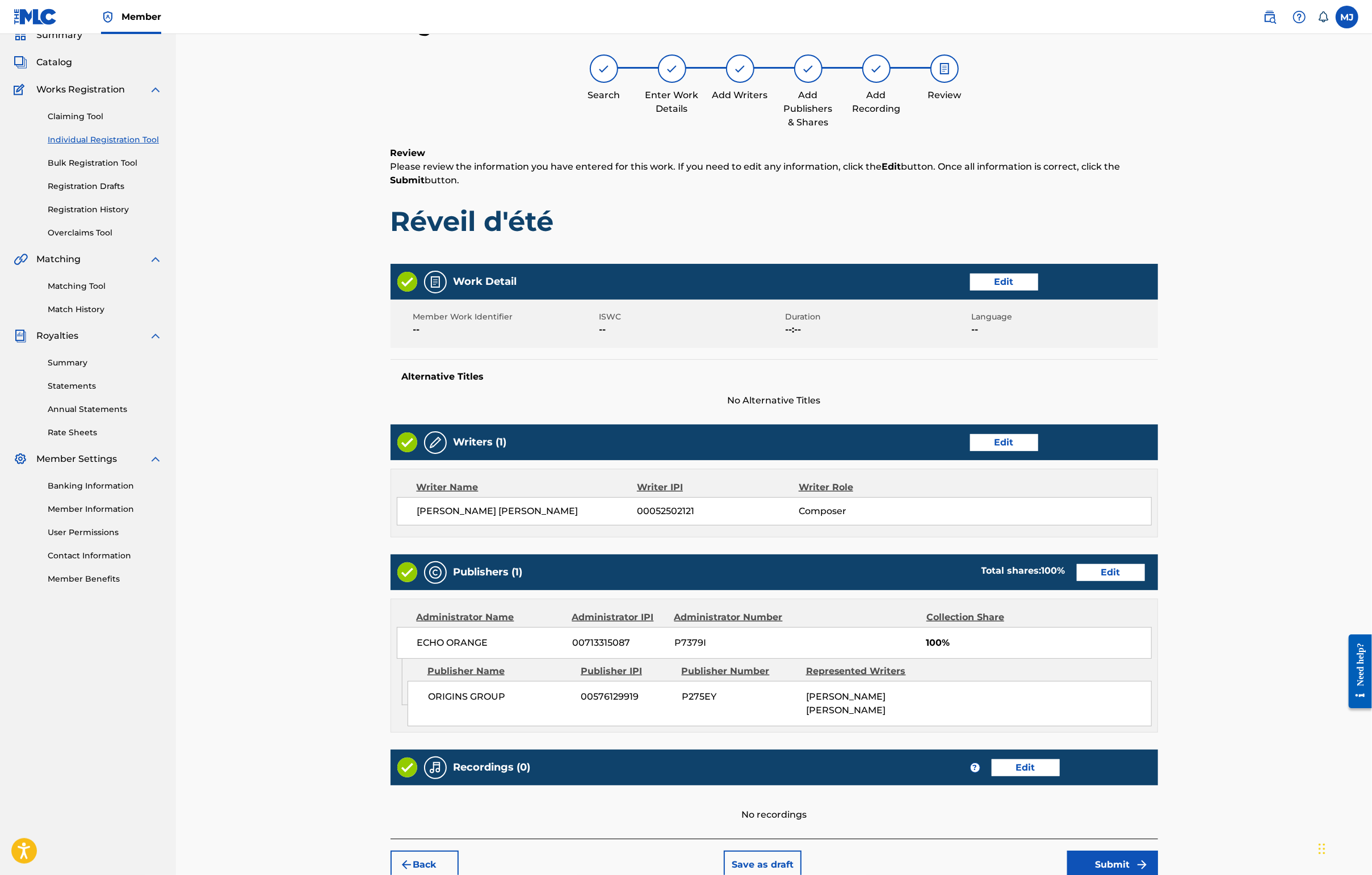
scroll to position [228, 0]
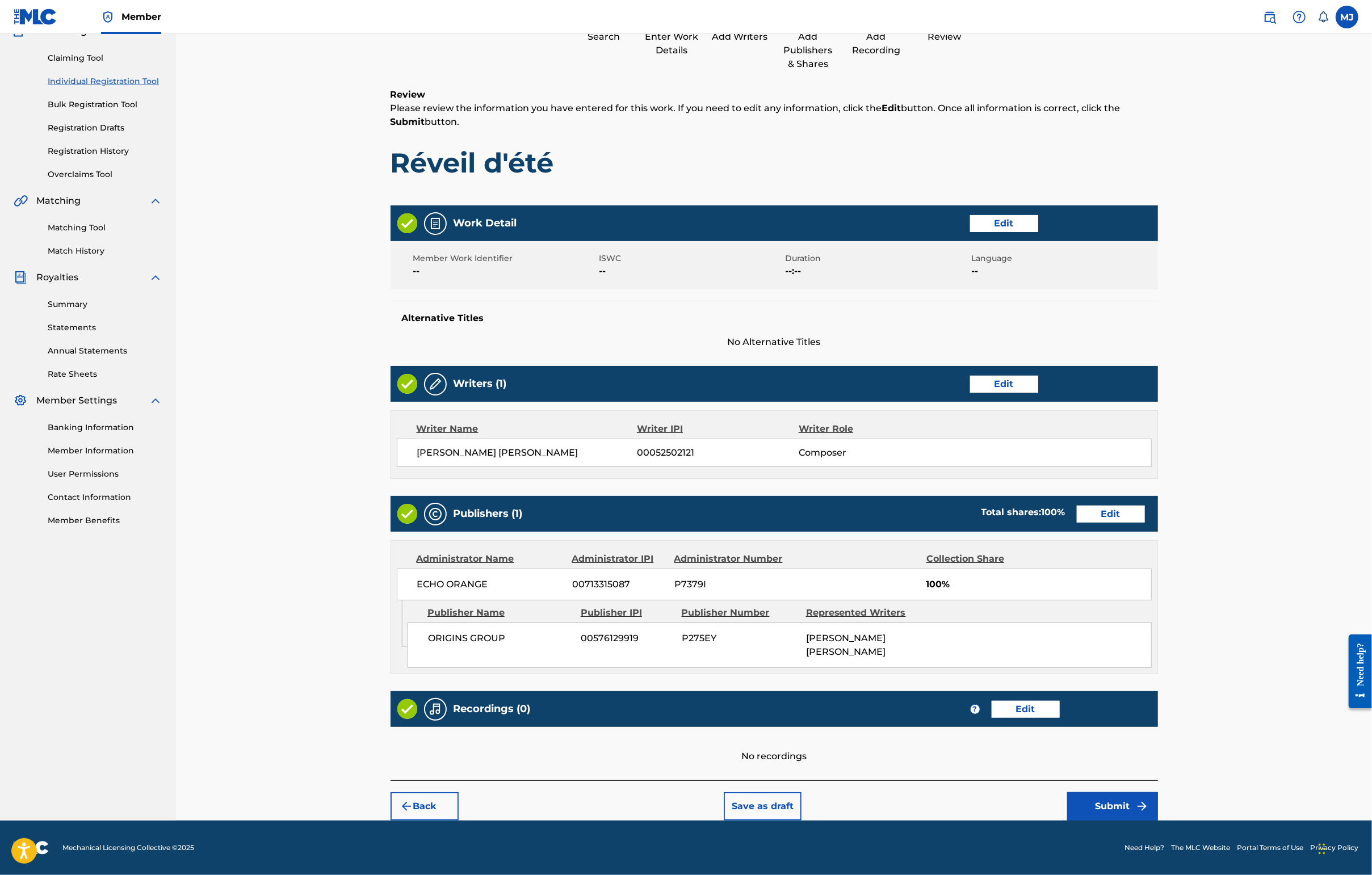
click at [1088, 792] on button "Submit" at bounding box center [1112, 807] width 91 height 29
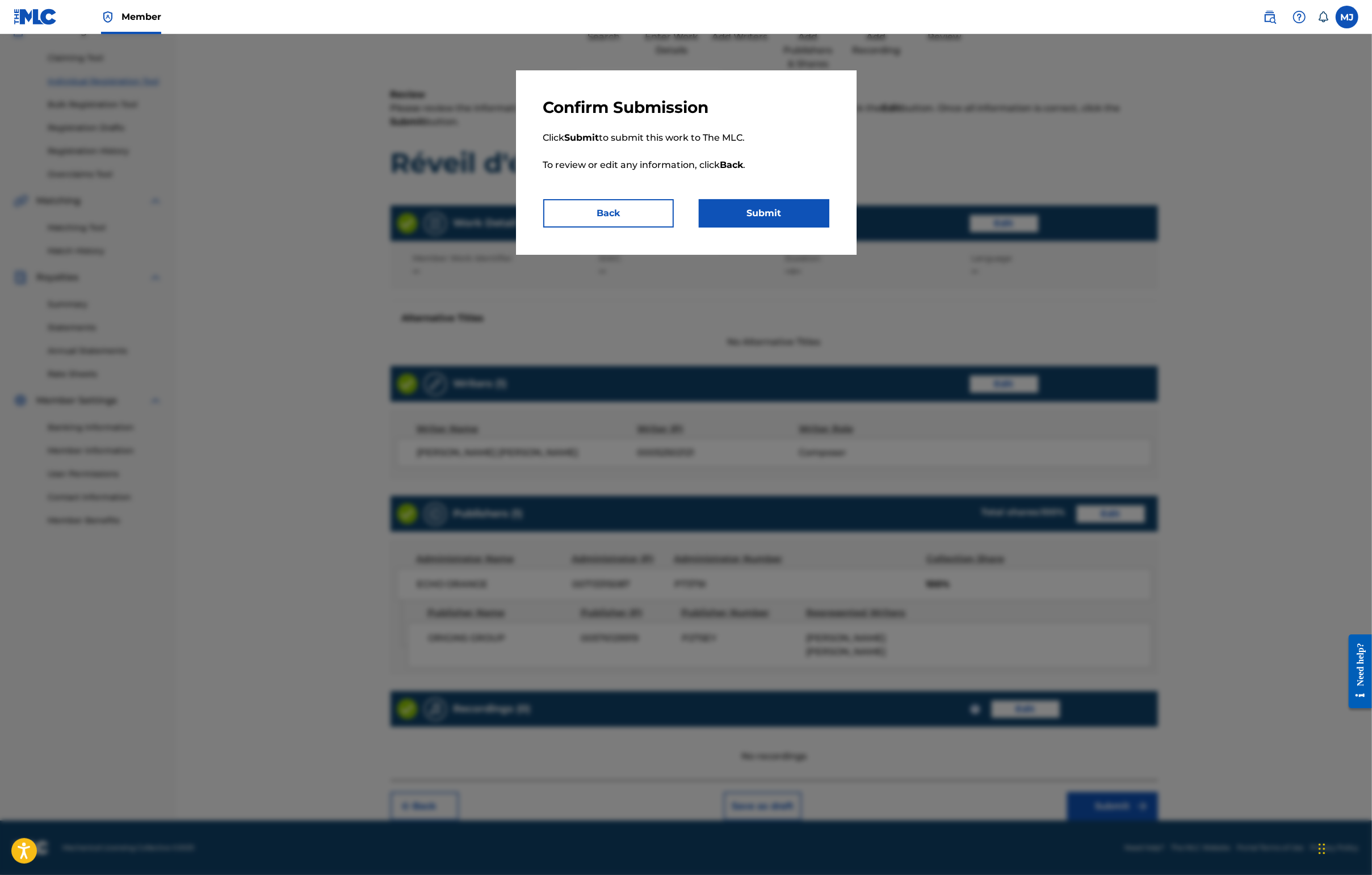
click at [783, 227] on button "Submit" at bounding box center [763, 214] width 130 height 29
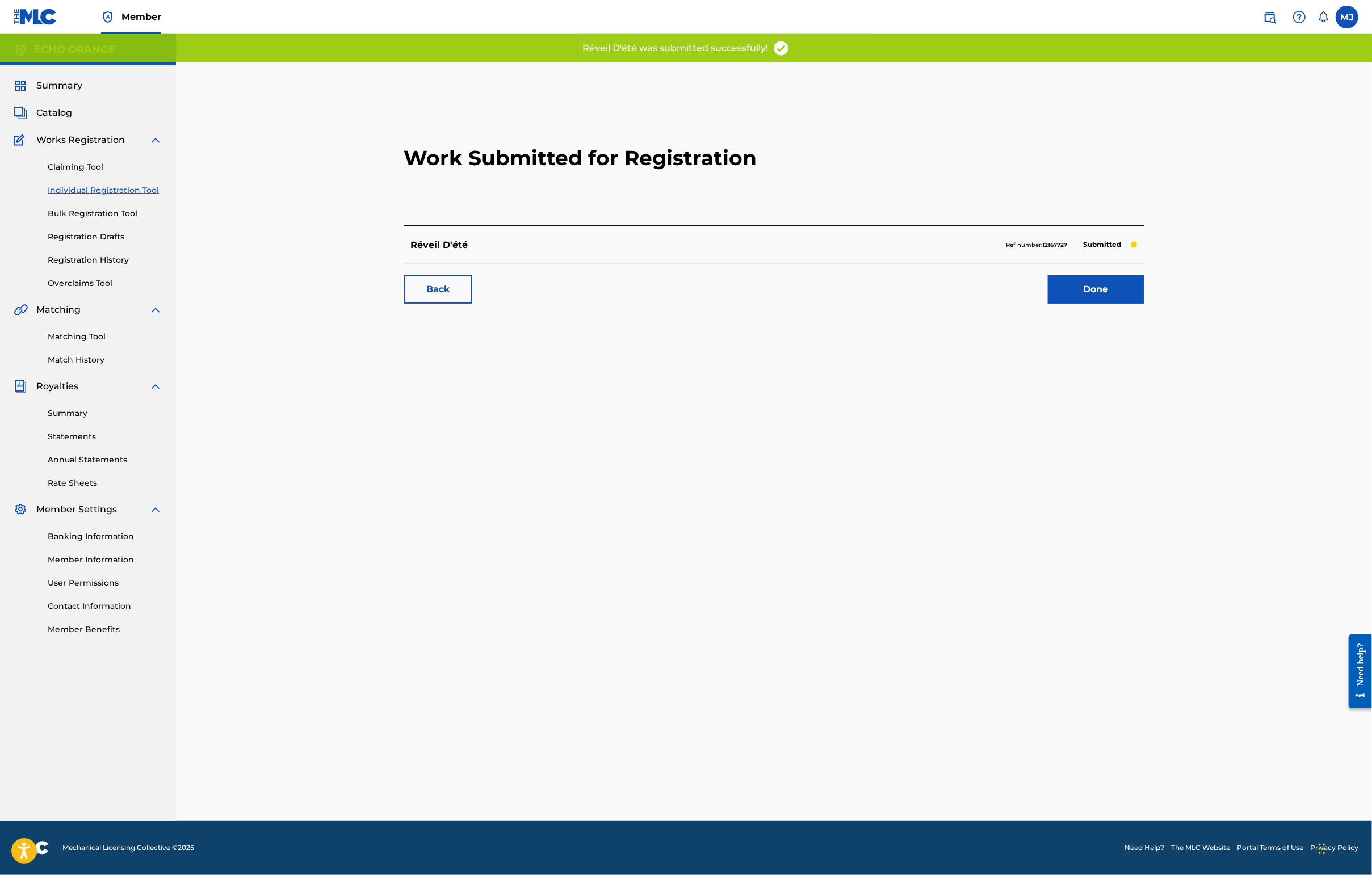
click at [1088, 303] on link "Done" at bounding box center [1096, 290] width 96 height 29
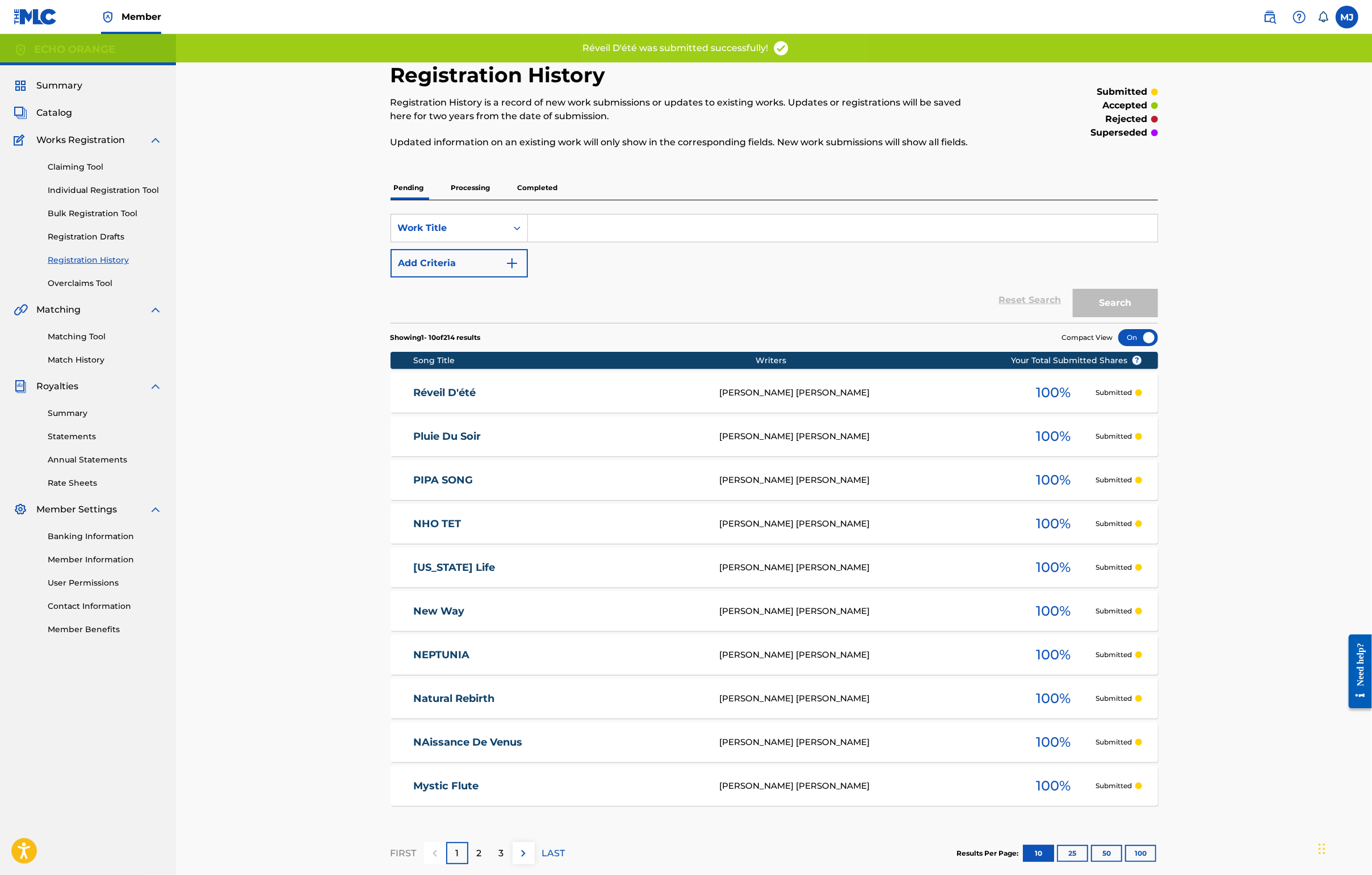
click at [148, 196] on link "Individual Registration Tool" at bounding box center [105, 190] width 114 height 12
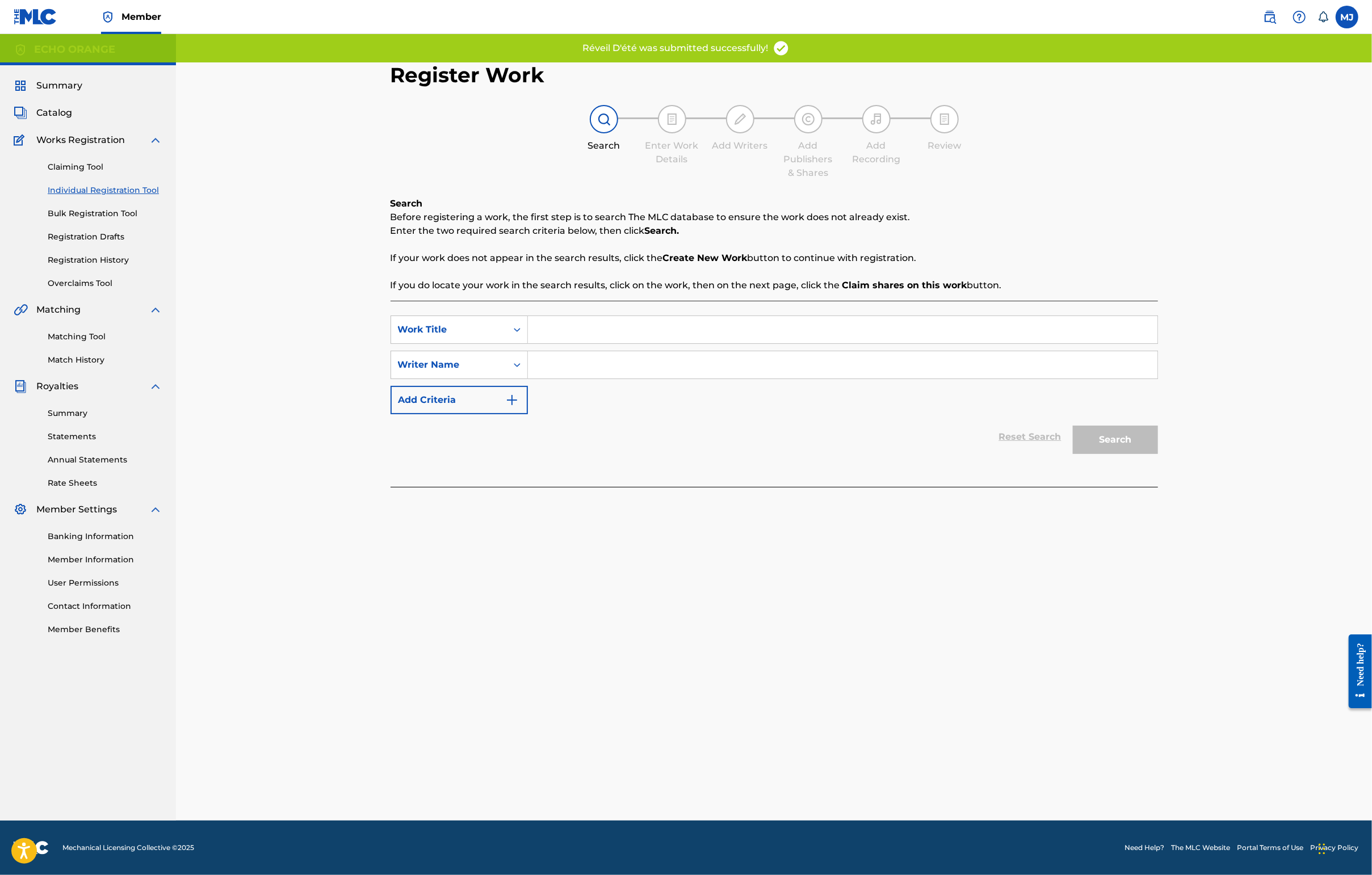
click at [491, 338] on div "SearchWithCriteria4a8cbf68-3932-4d76-b5e8-0d8749914d7d Work Title SearchWithCri…" at bounding box center [774, 393] width 768 height 186
click at [530, 343] on input "Search Form" at bounding box center [842, 330] width 629 height 27
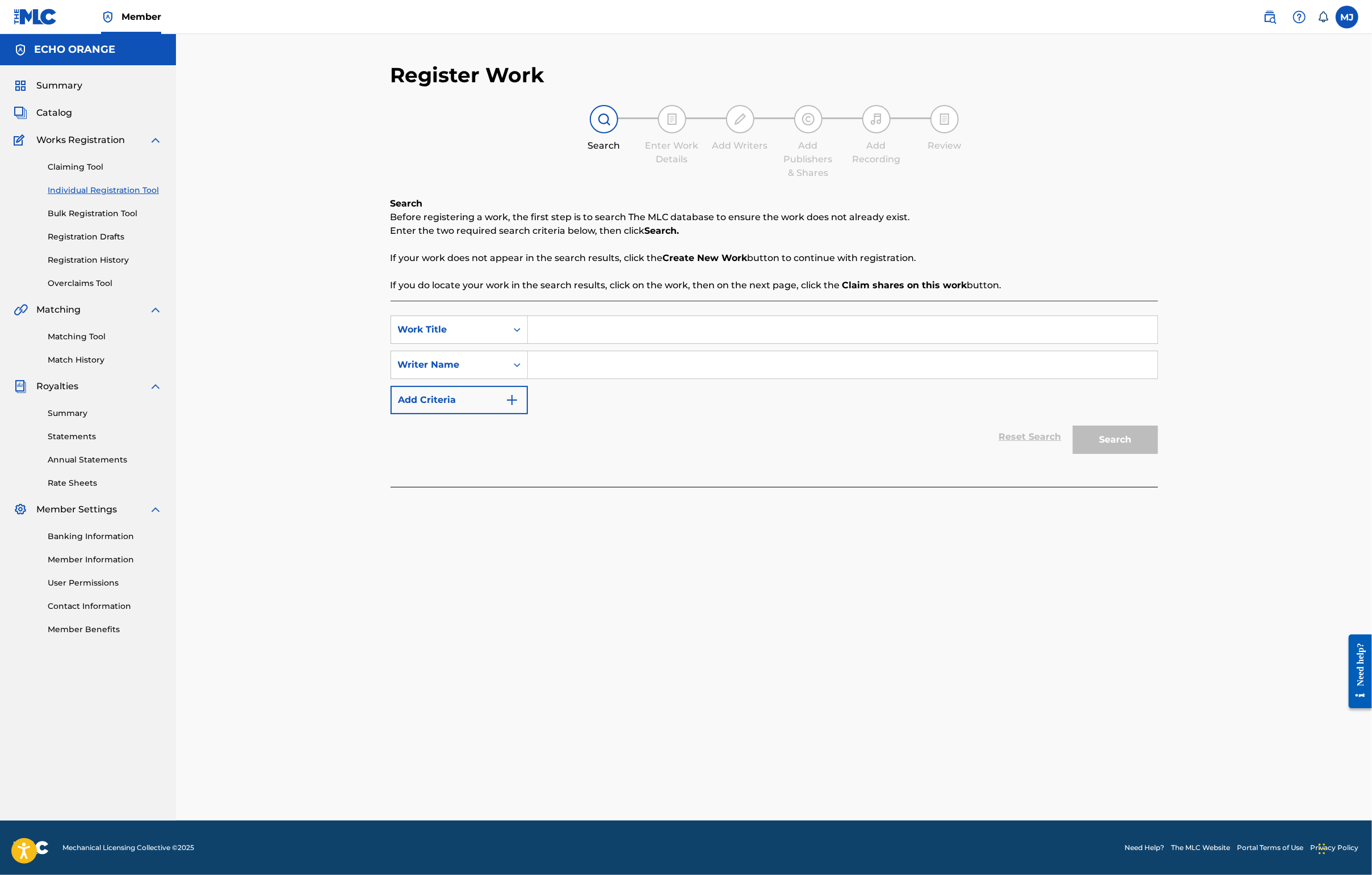
click at [530, 343] on input "Search Form" at bounding box center [842, 330] width 629 height 27
click at [128, 266] on link "Registration History" at bounding box center [105, 260] width 114 height 12
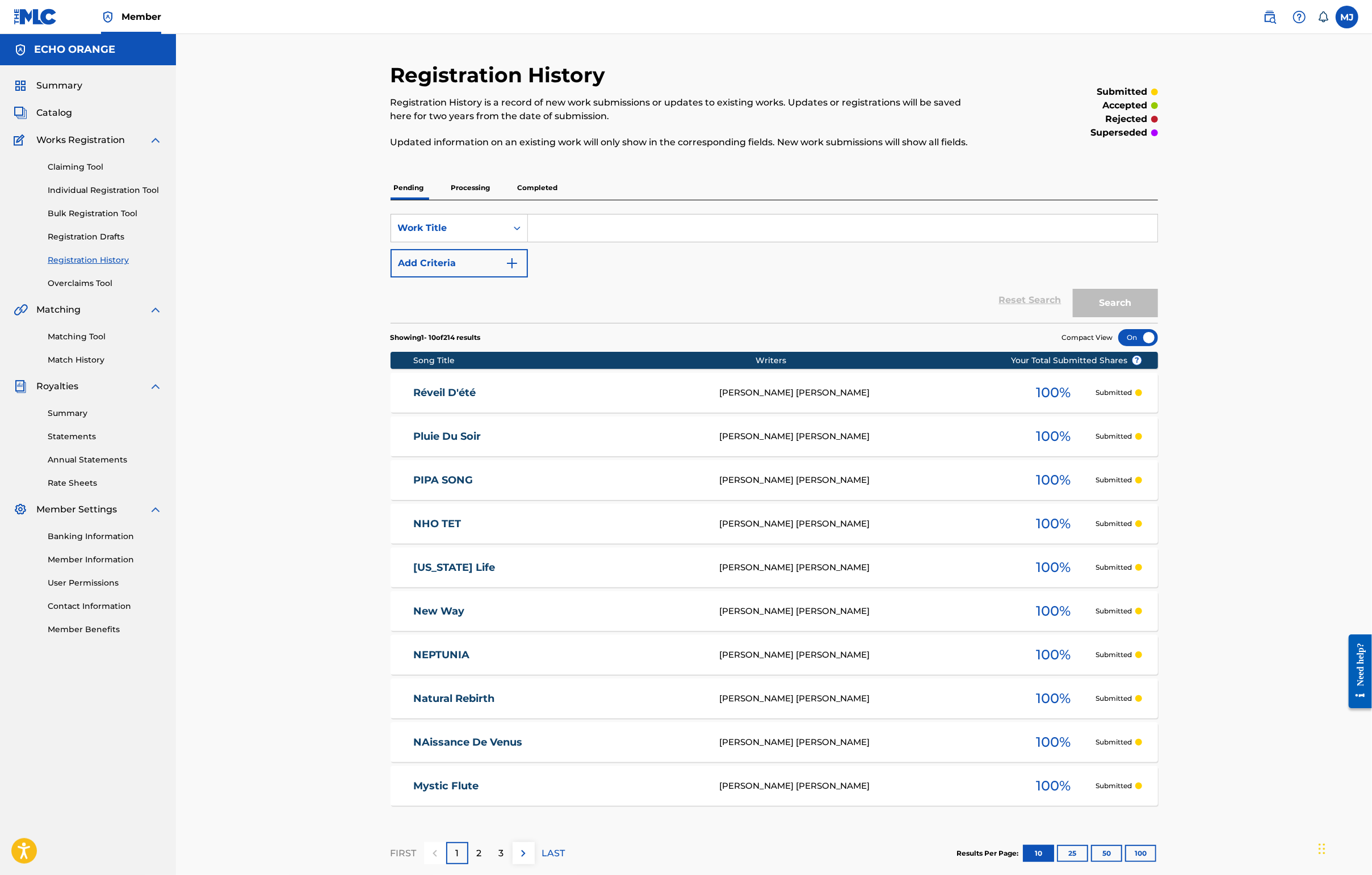
click at [117, 196] on link "Individual Registration Tool" at bounding box center [105, 190] width 114 height 12
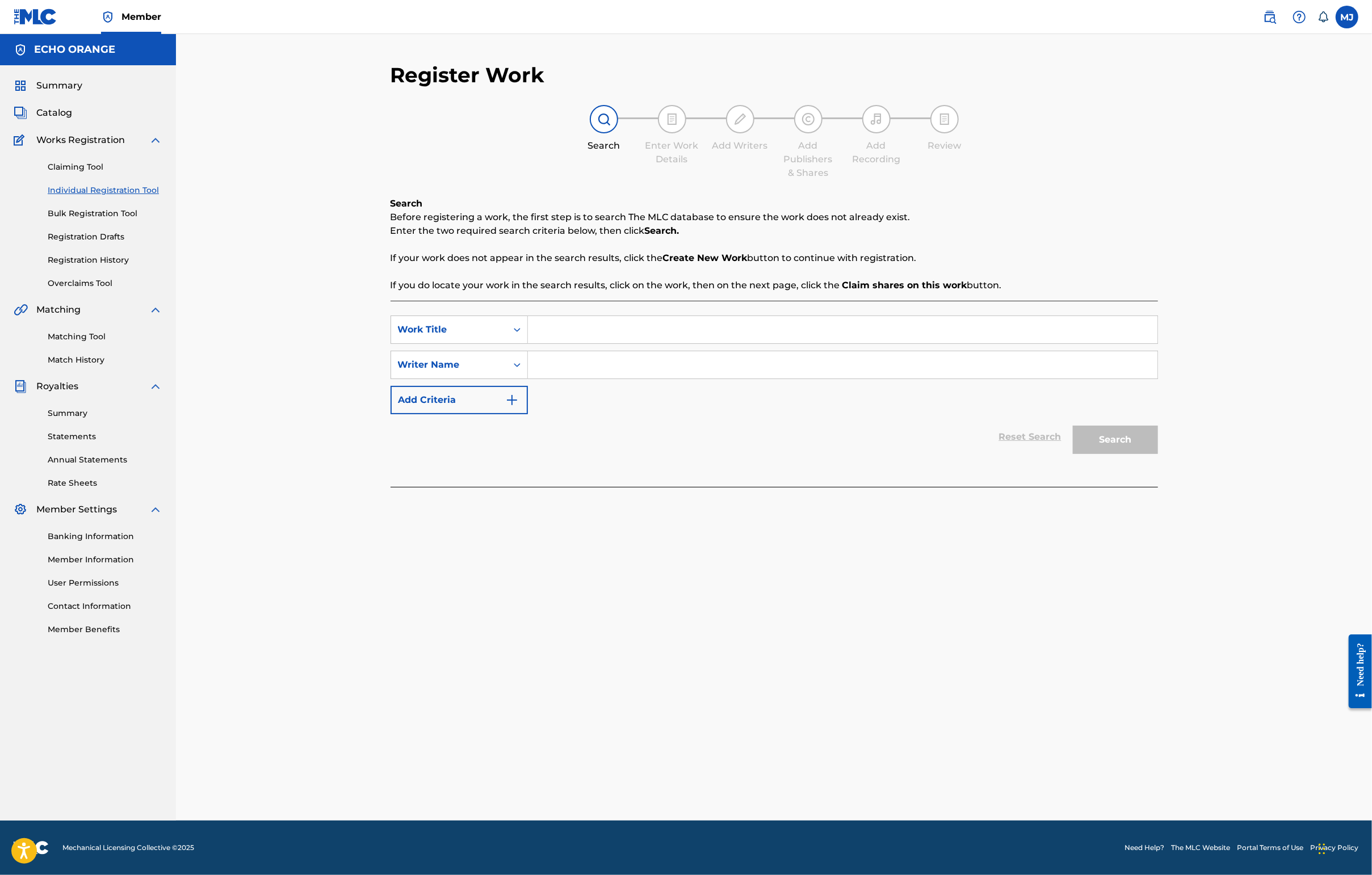
click at [560, 343] on input "Search Form" at bounding box center [842, 330] width 629 height 27
click at [558, 343] on input "Search Form" at bounding box center [842, 330] width 629 height 27
type input "T"
type input "Rites"
click at [555, 378] on input "Search Form" at bounding box center [842, 365] width 629 height 27
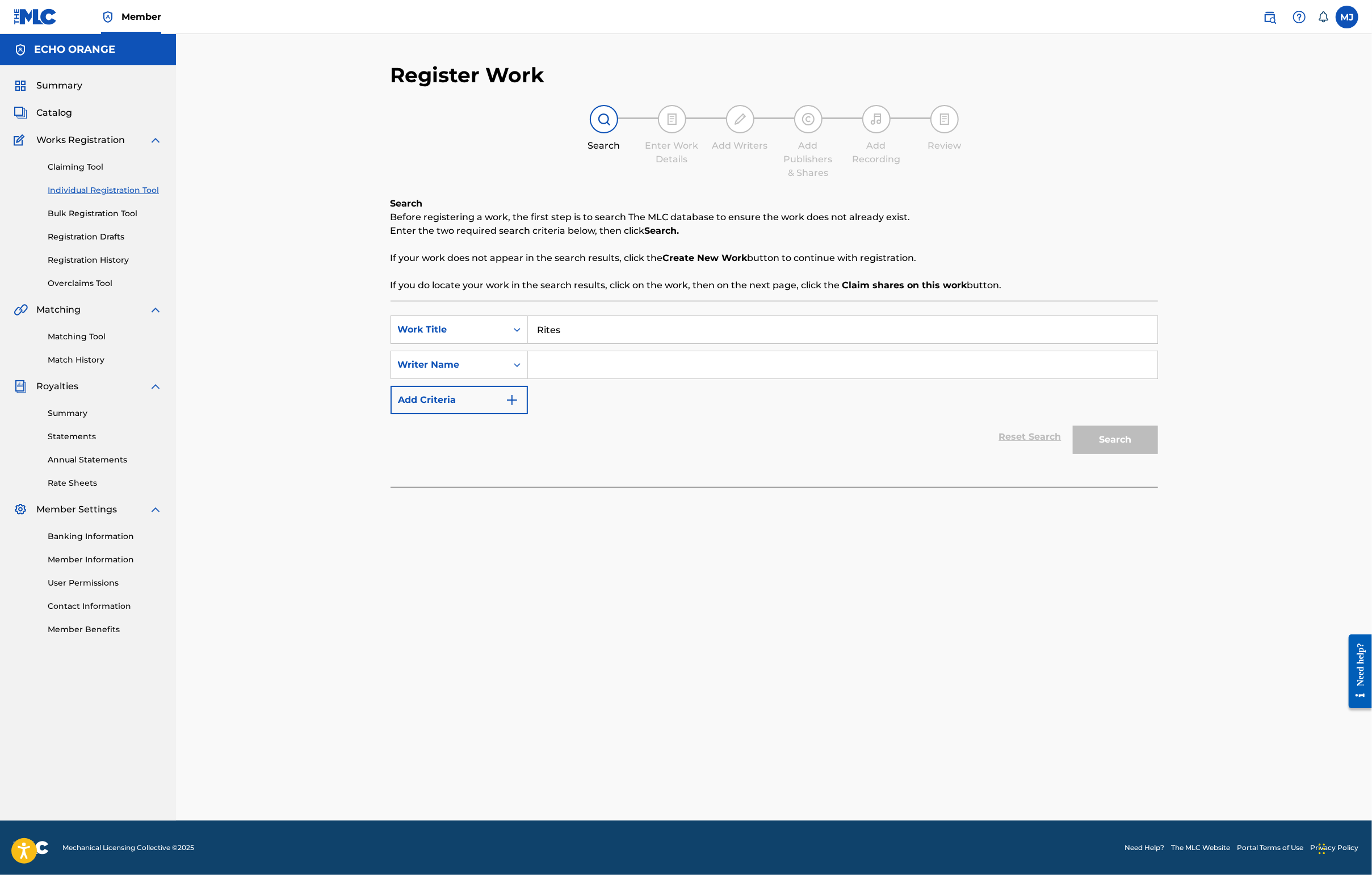
paste input "[PERSON_NAME]"
type input "[PERSON_NAME]"
click at [1088, 454] on button "Search" at bounding box center [1115, 440] width 85 height 29
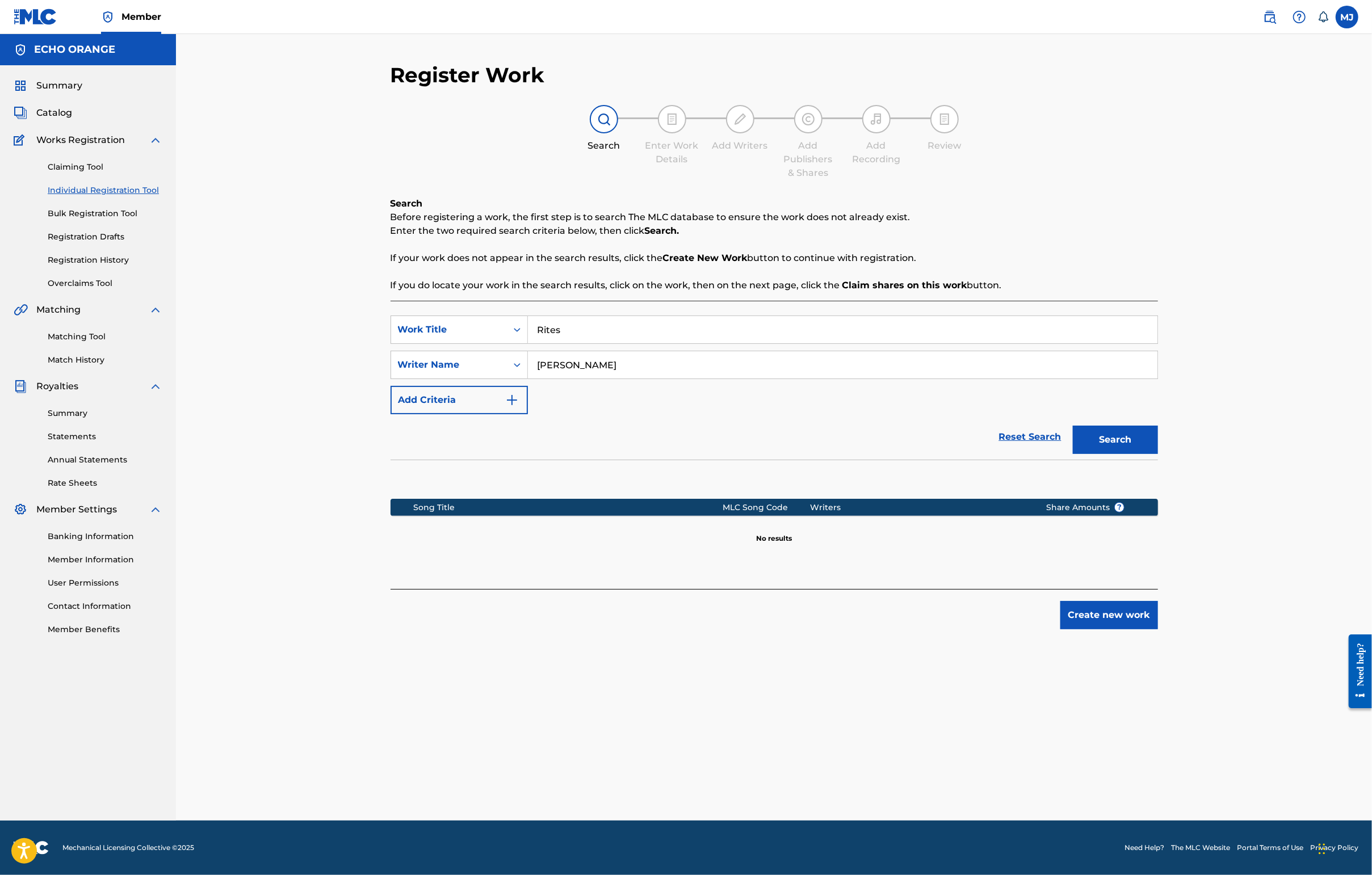
click at [1088, 629] on button "Create new work" at bounding box center [1109, 615] width 98 height 29
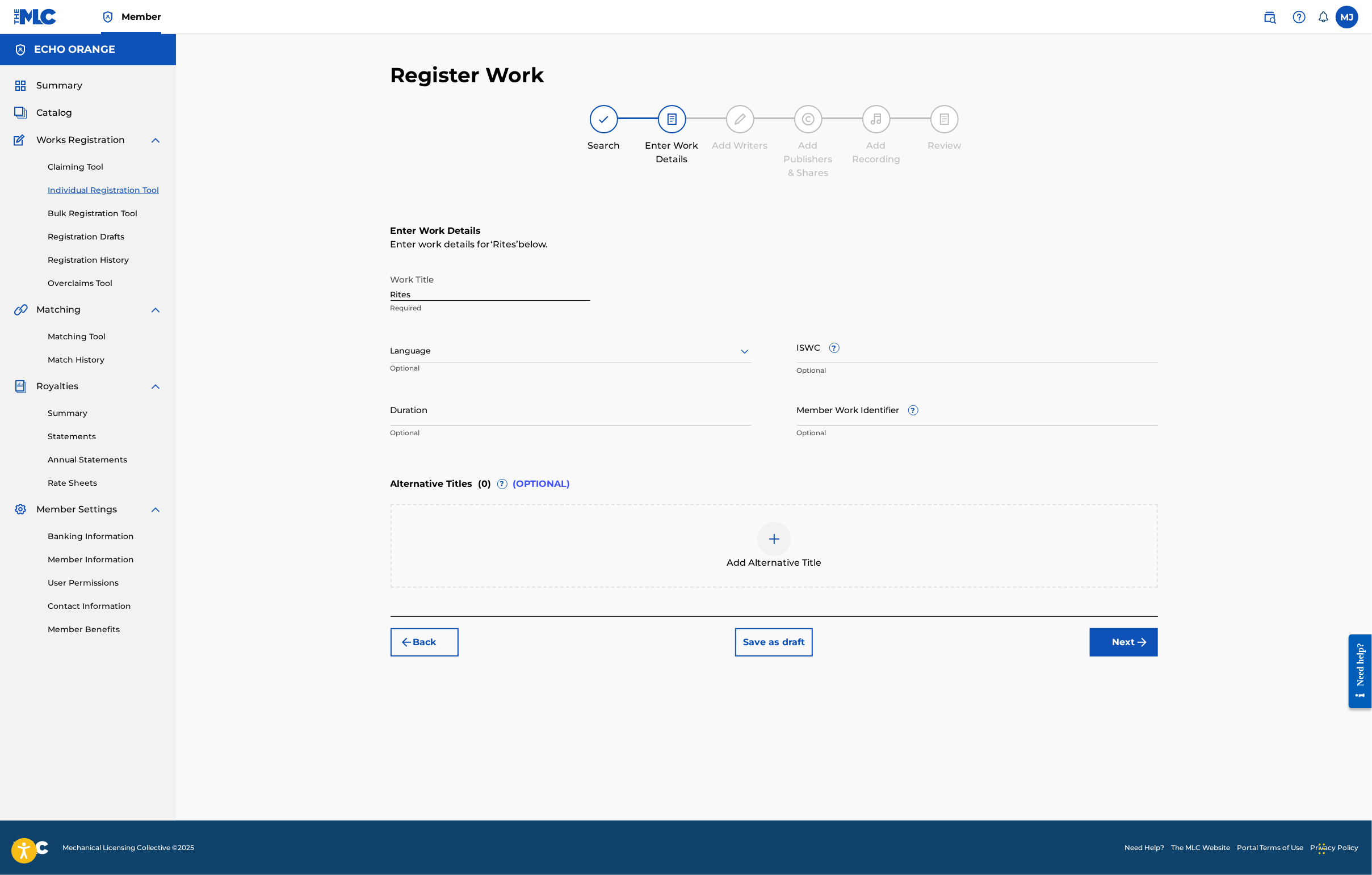
drag, startPoint x: 1209, startPoint y: 709, endPoint x: 1208, endPoint y: 715, distance: 6.1
click at [1088, 657] on div "Back Save as draft Next" at bounding box center [774, 637] width 768 height 41
click at [1088, 657] on button "Next" at bounding box center [1124, 643] width 68 height 29
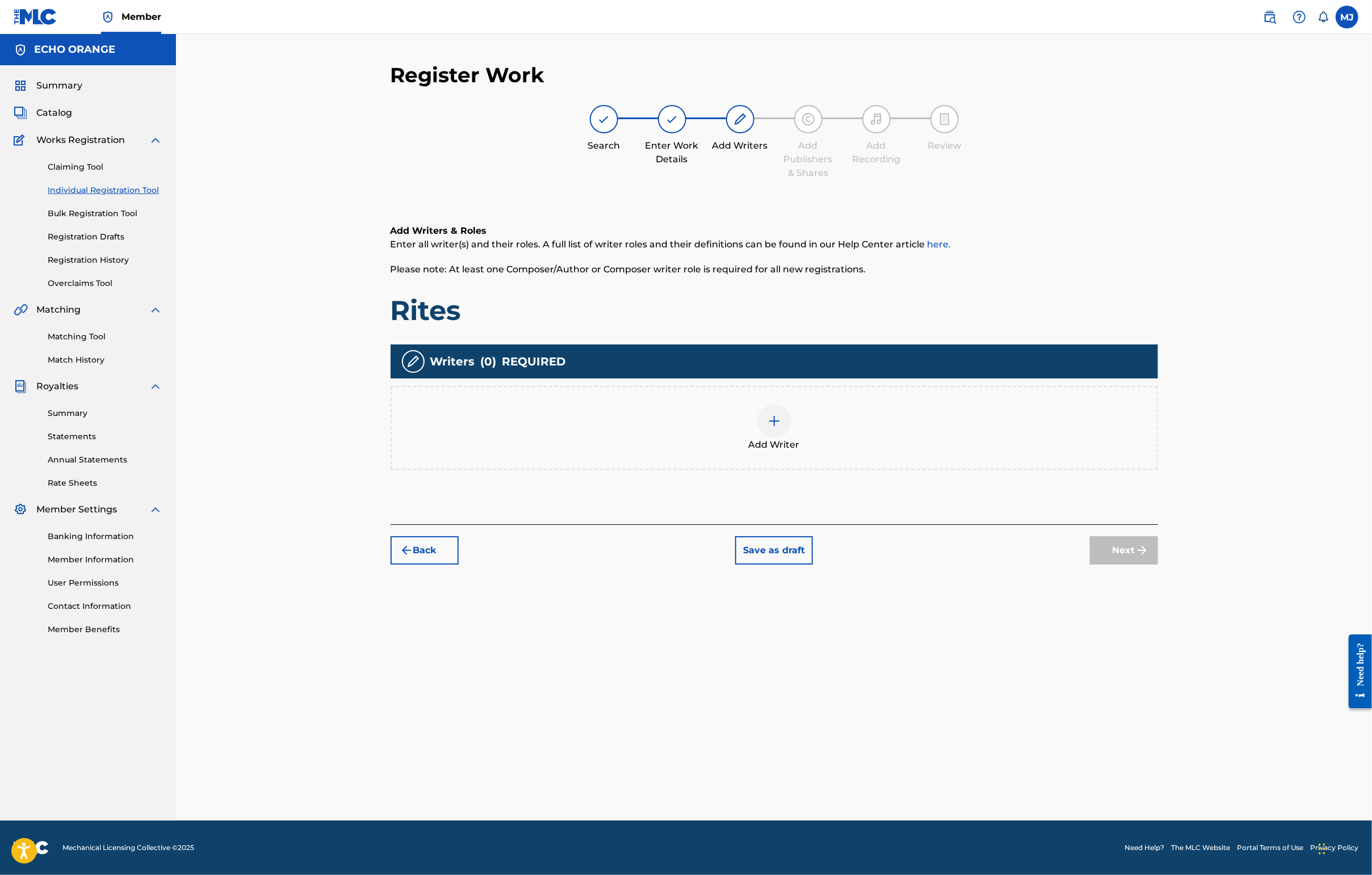
click at [938, 451] on div "Add Writer" at bounding box center [774, 427] width 765 height 47
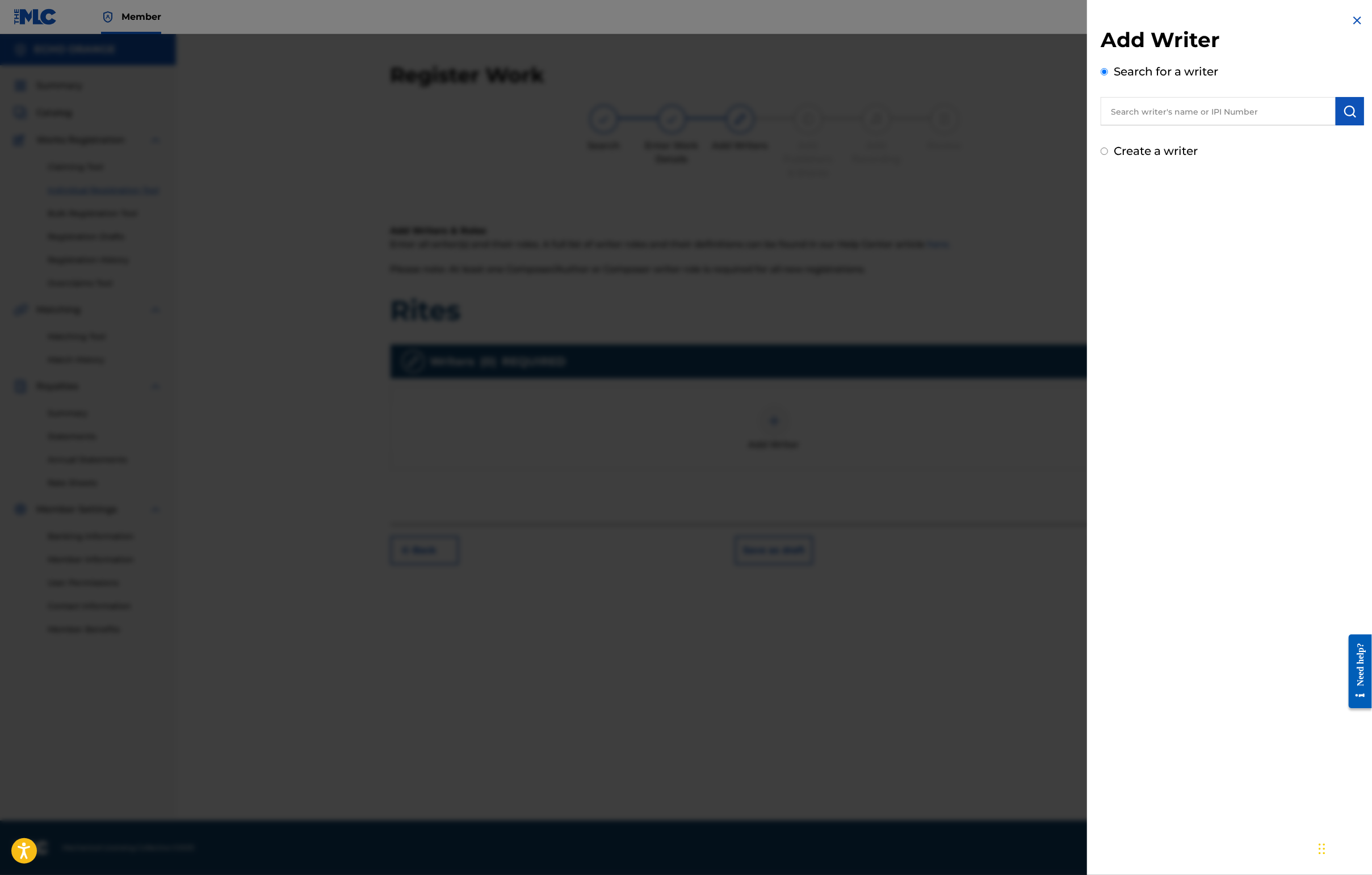
click at [1088, 126] on input "text" at bounding box center [1218, 111] width 235 height 29
paste input "[PERSON_NAME]"
type input "[PERSON_NAME]"
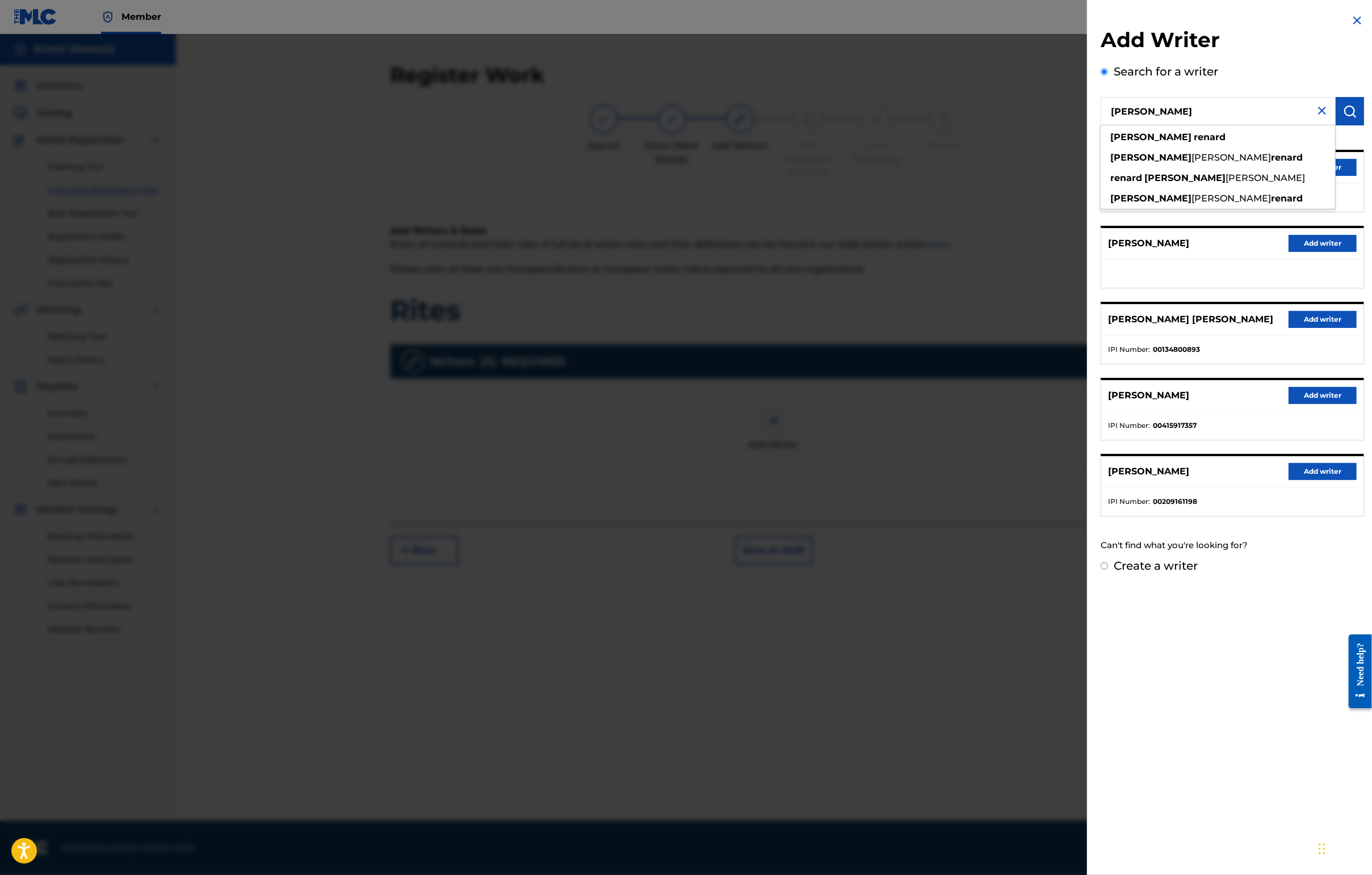
click at [1088, 176] on button "Add writer" at bounding box center [1322, 167] width 68 height 17
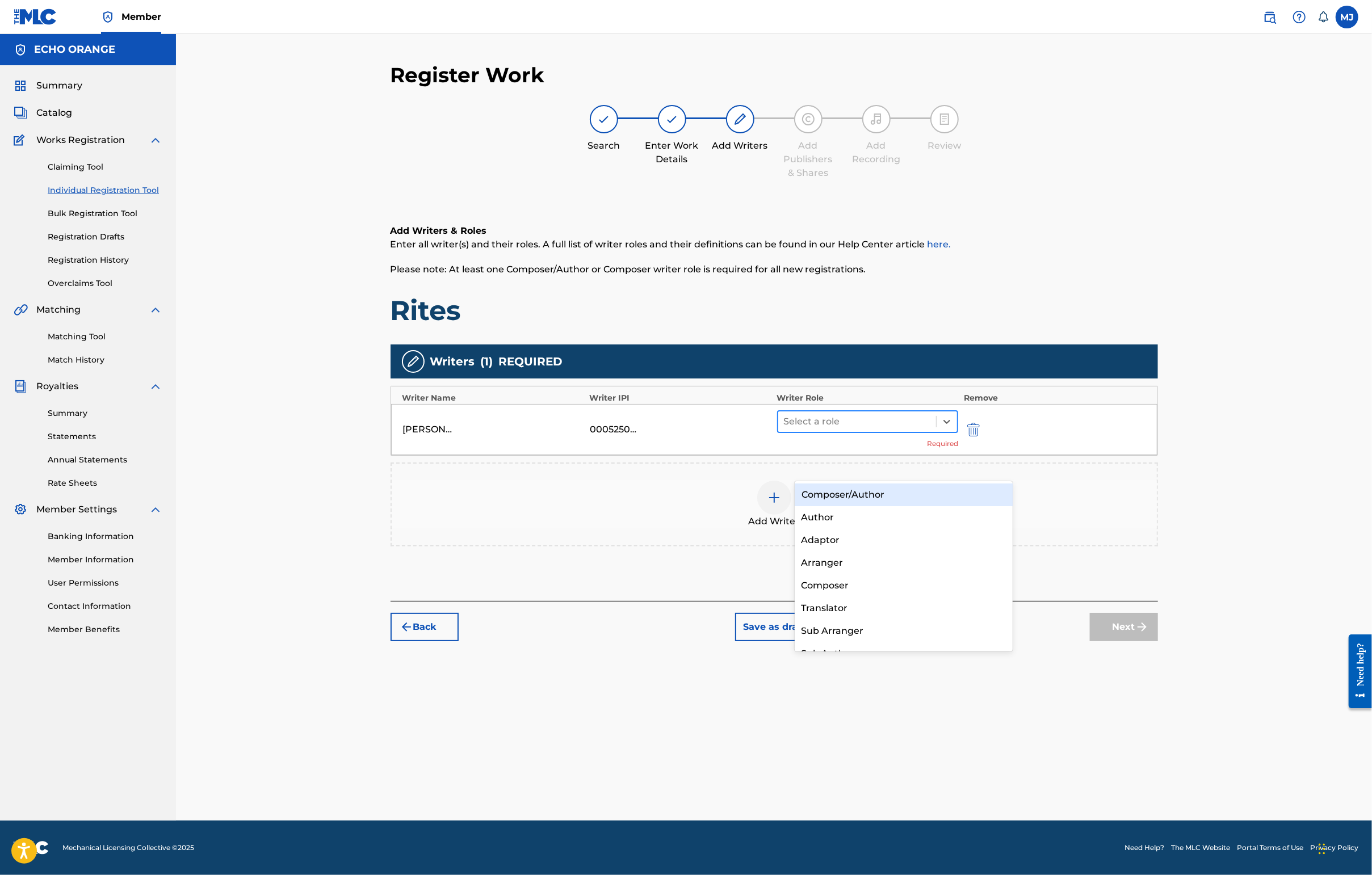
click at [924, 430] on div at bounding box center [856, 421] width 147 height 16
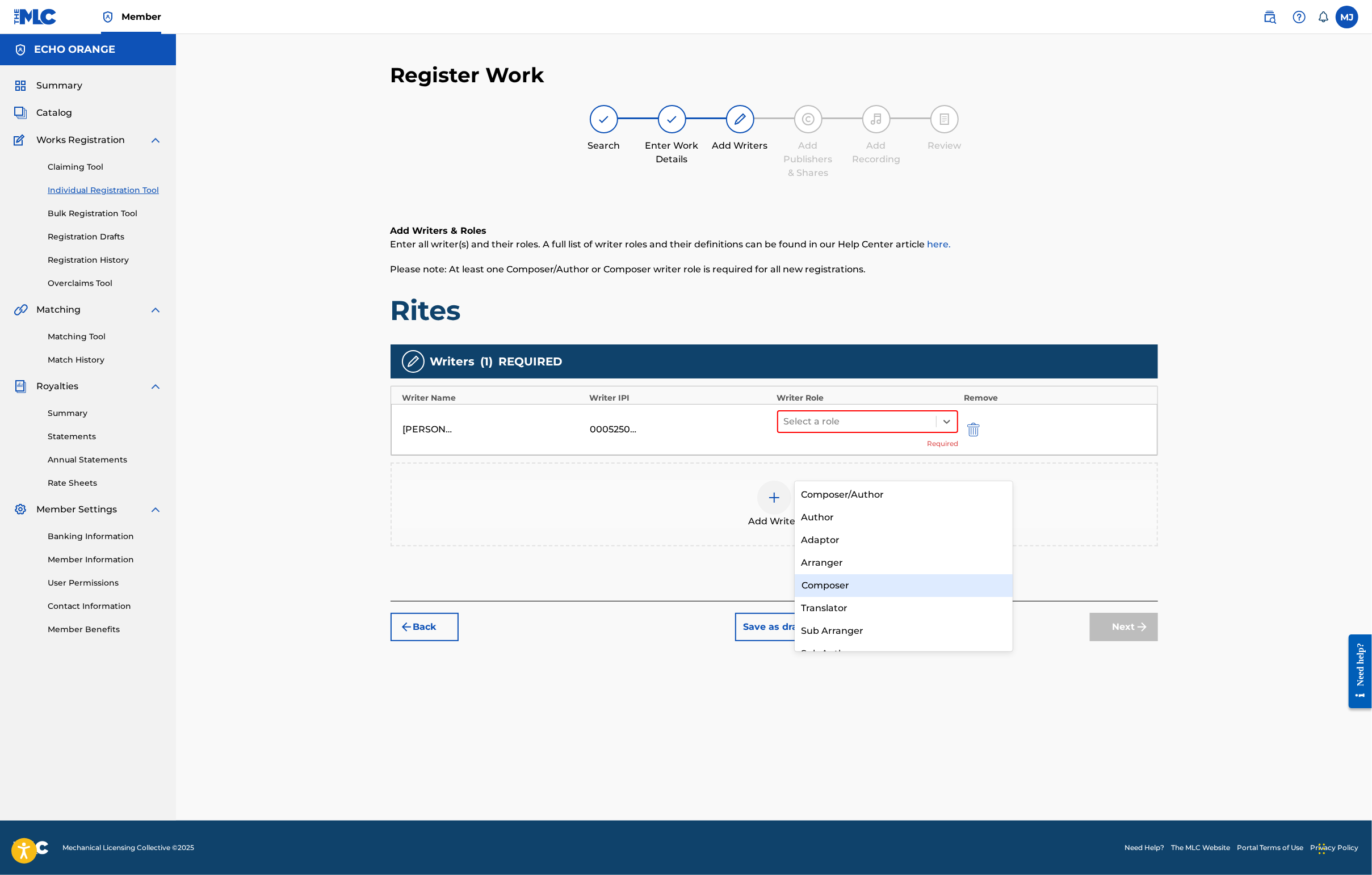
click at [859, 575] on div "Composer" at bounding box center [904, 585] width 218 height 23
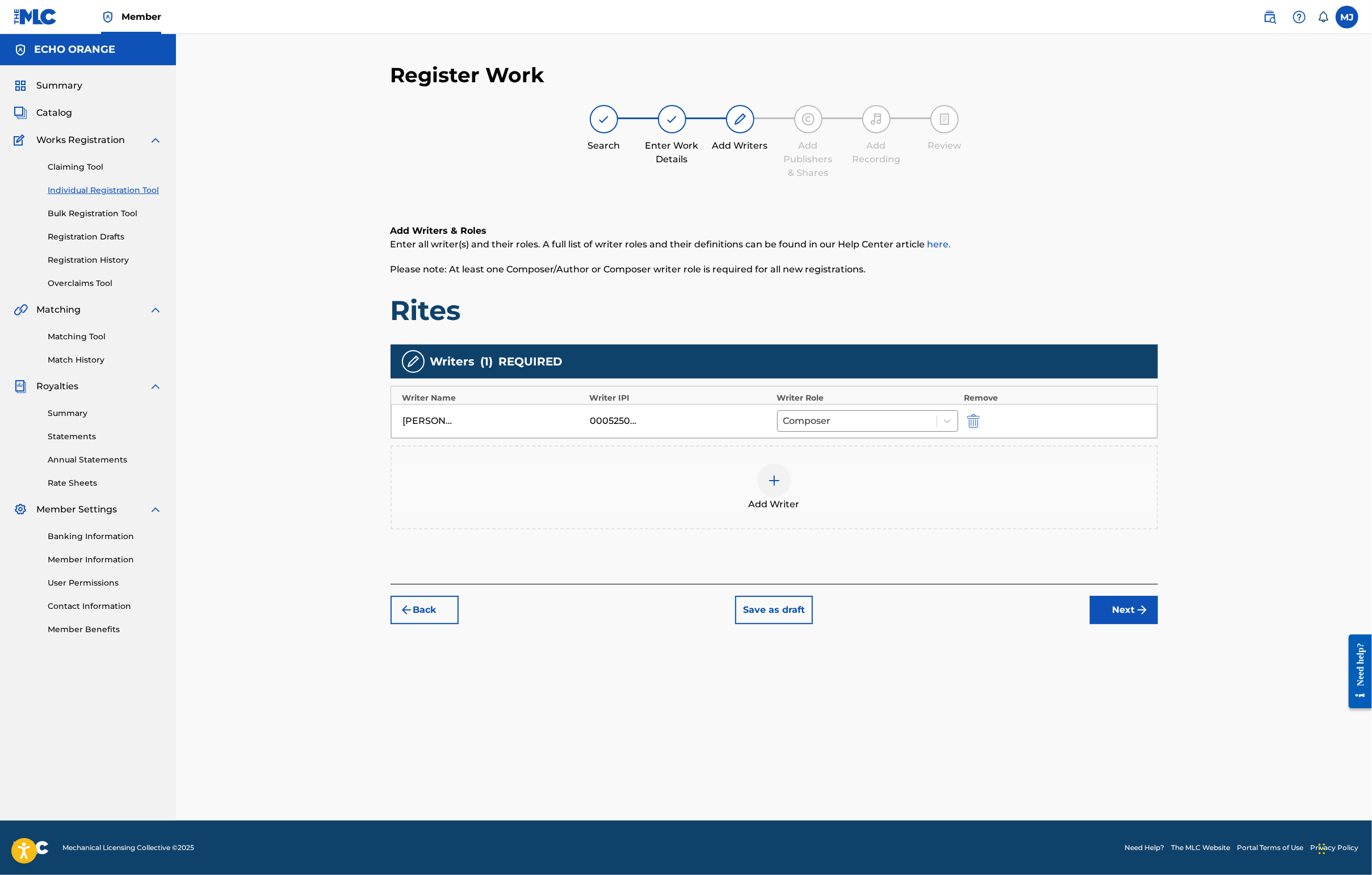
click at [1088, 624] on button "Next" at bounding box center [1124, 610] width 68 height 29
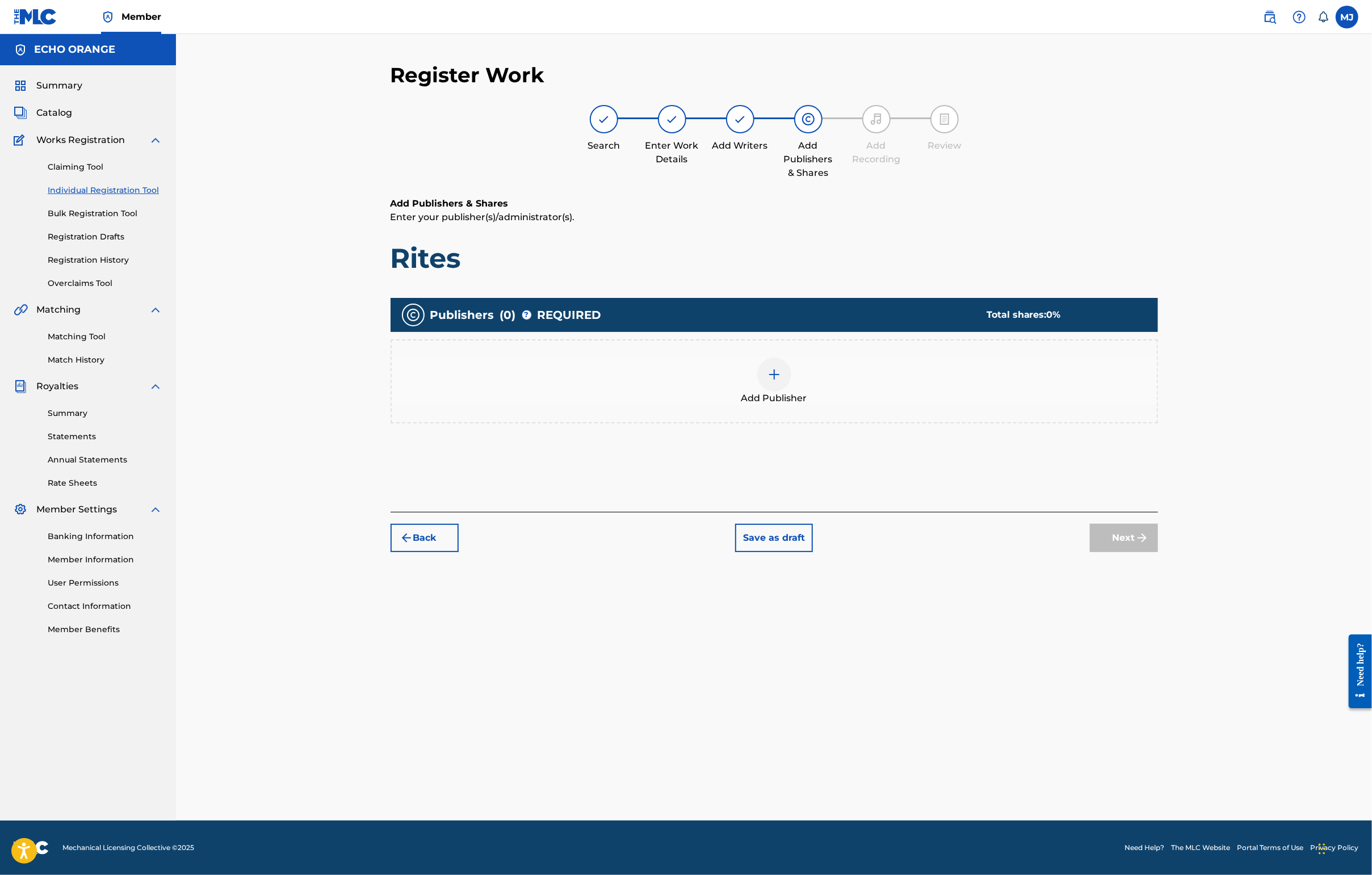
click at [813, 405] on div "Add Publisher" at bounding box center [774, 381] width 765 height 47
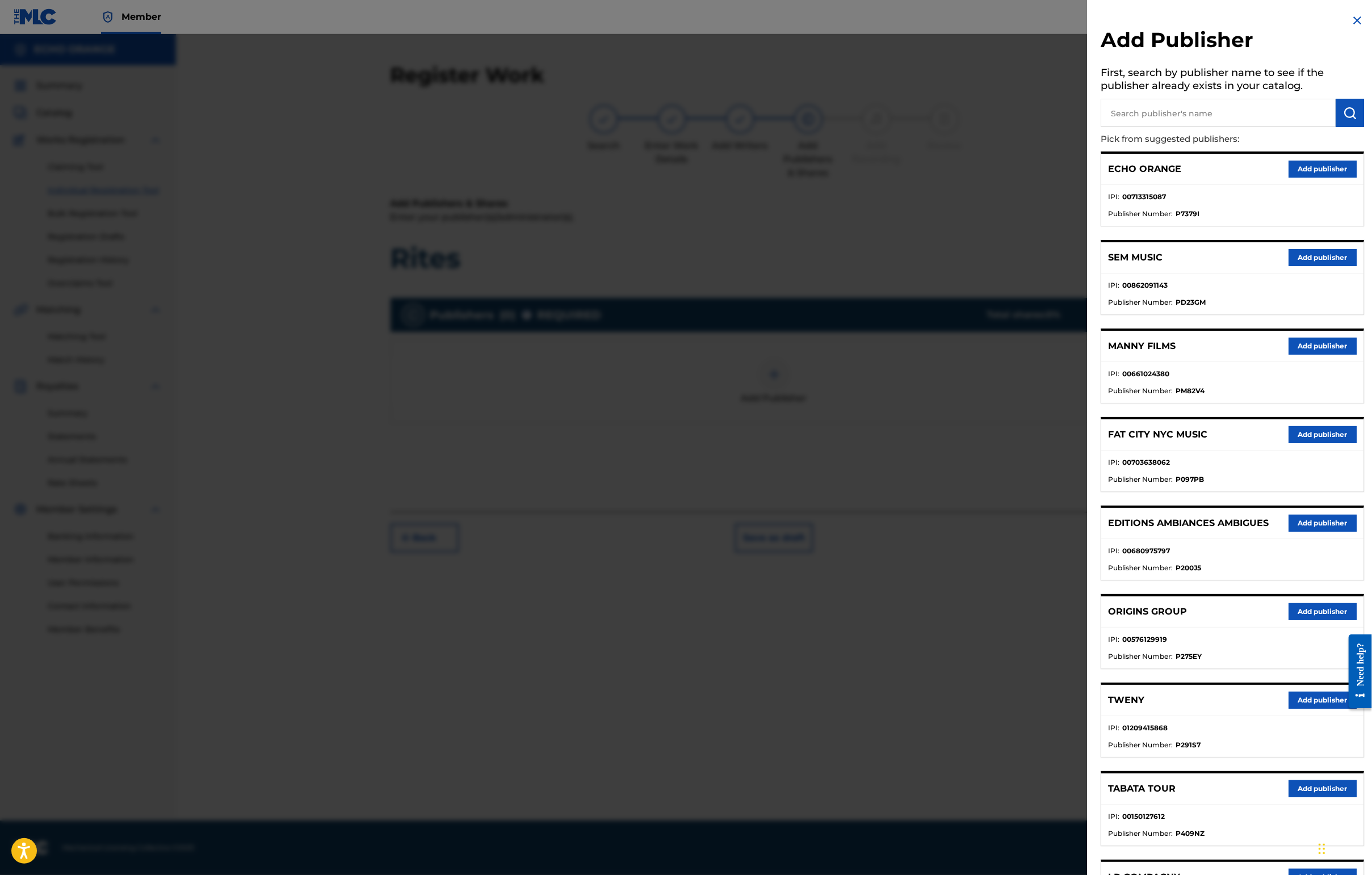
click at [1088, 620] on button "Add publisher" at bounding box center [1322, 612] width 68 height 17
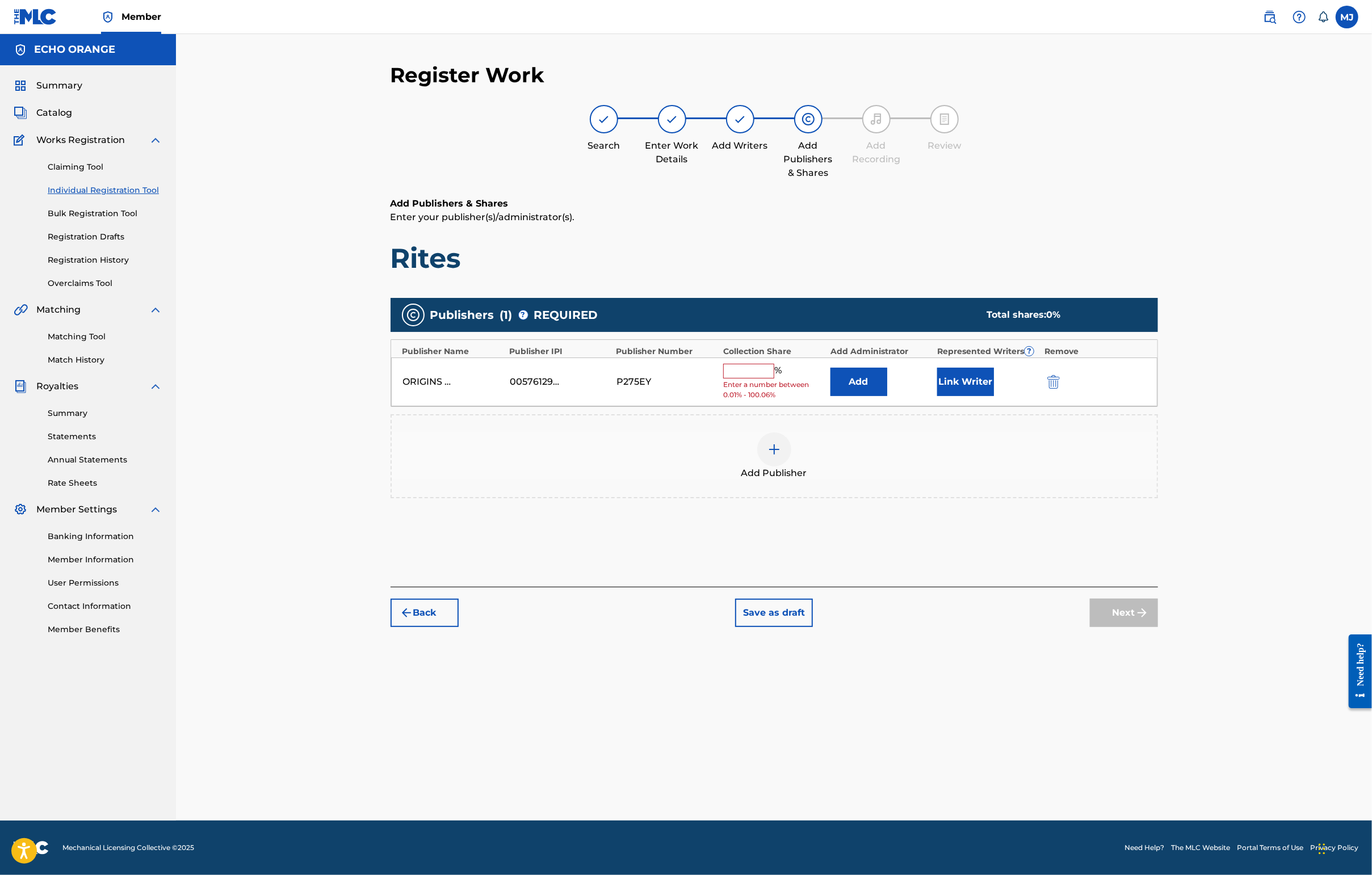
click at [887, 396] on button "Add" at bounding box center [858, 382] width 56 height 29
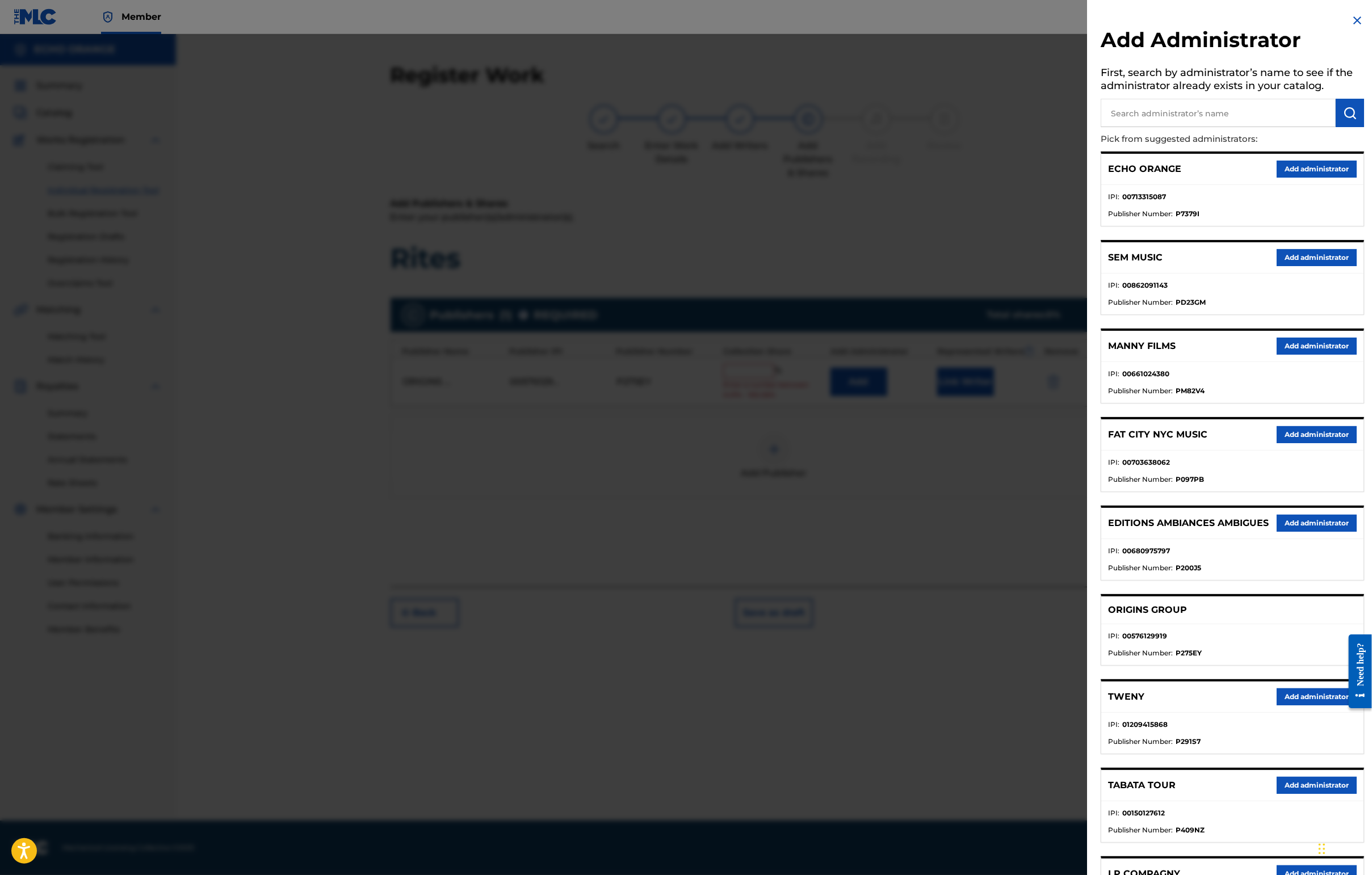
click at [1088, 178] on button "Add administrator" at bounding box center [1316, 169] width 80 height 17
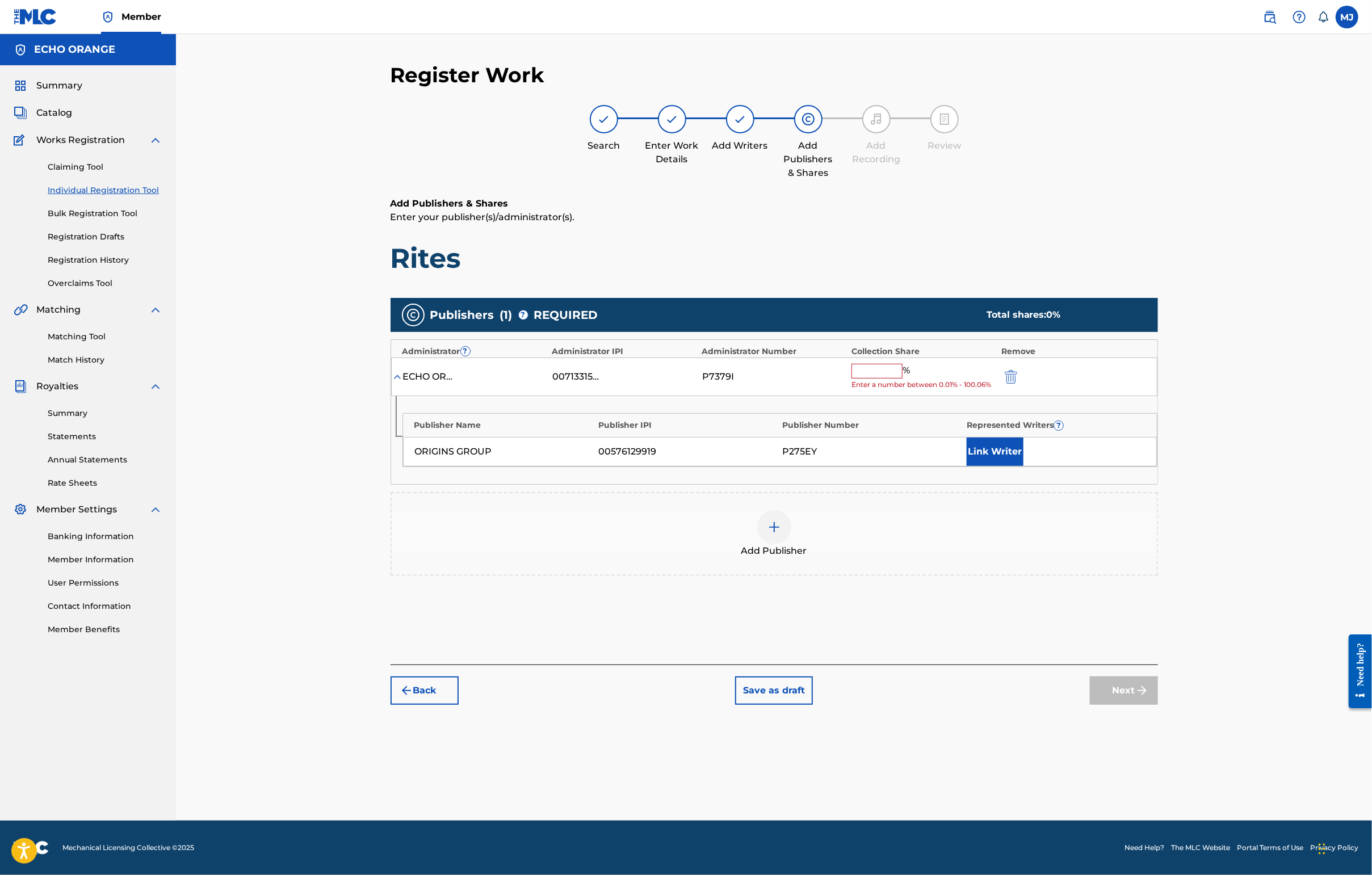
click at [902, 378] on input "text" at bounding box center [877, 371] width 51 height 15
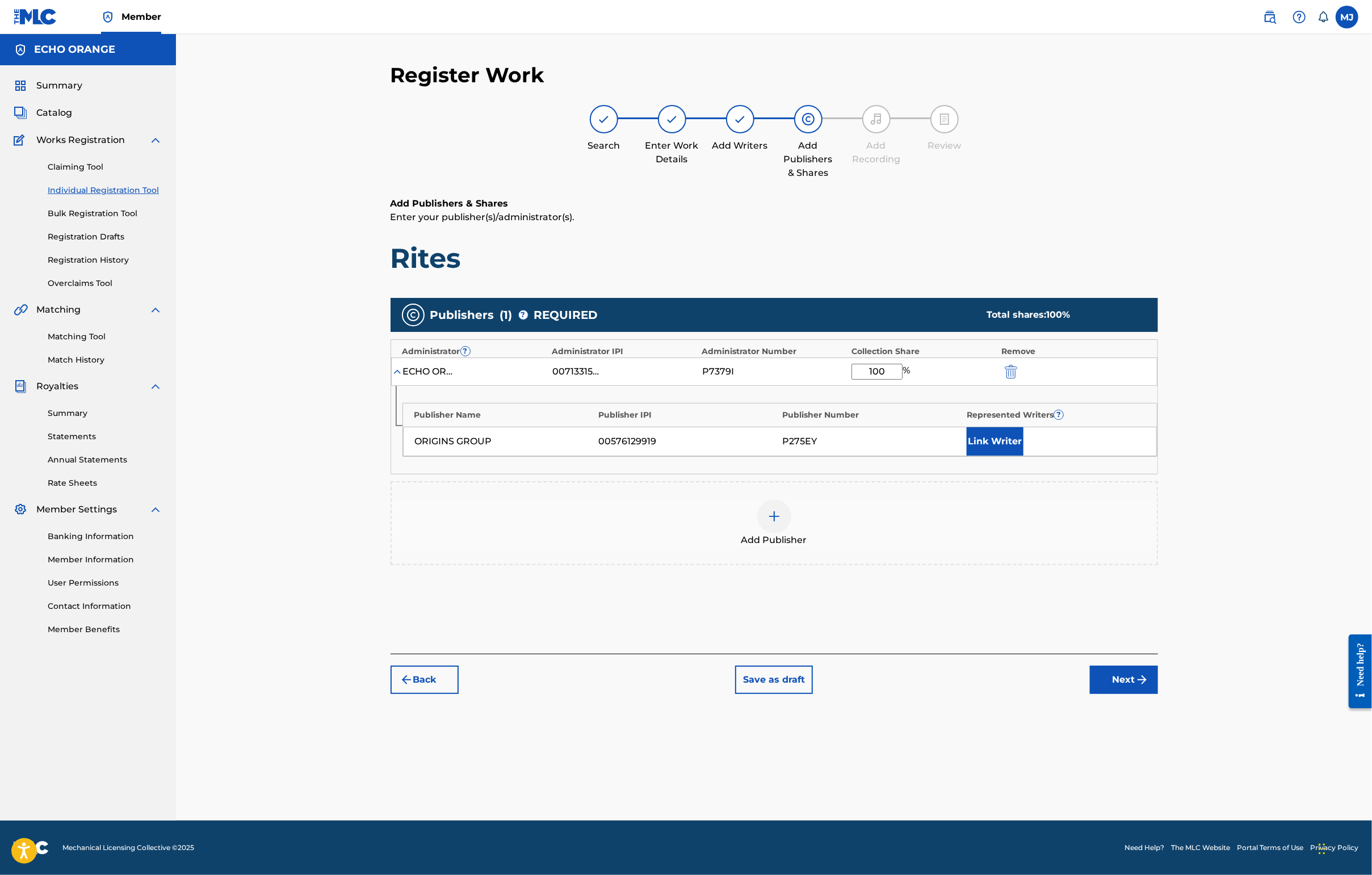
type input "100"
click at [1024, 456] on button "Link Writer" at bounding box center [994, 442] width 56 height 29
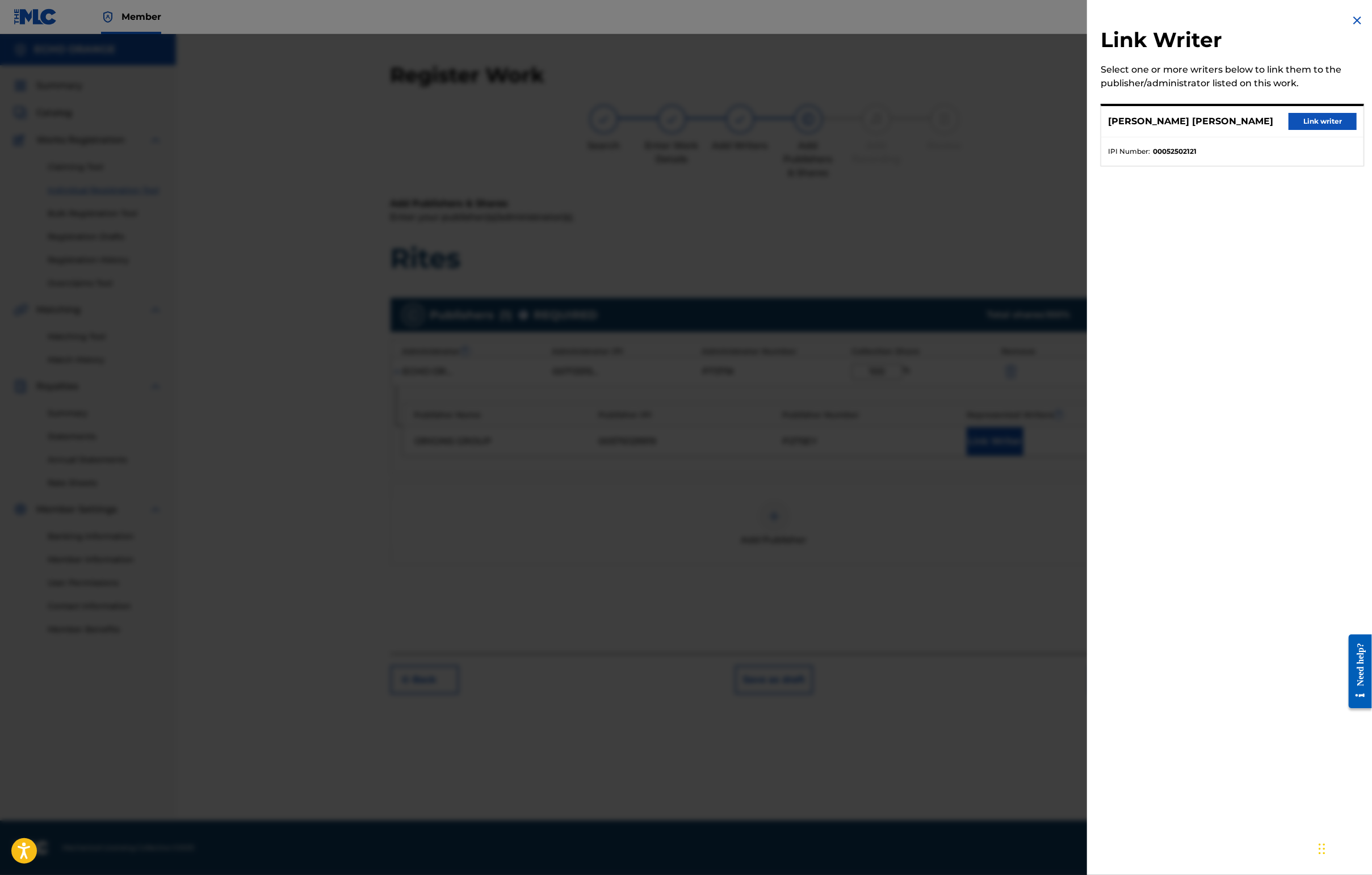
click at [1088, 130] on button "Link writer" at bounding box center [1322, 121] width 68 height 17
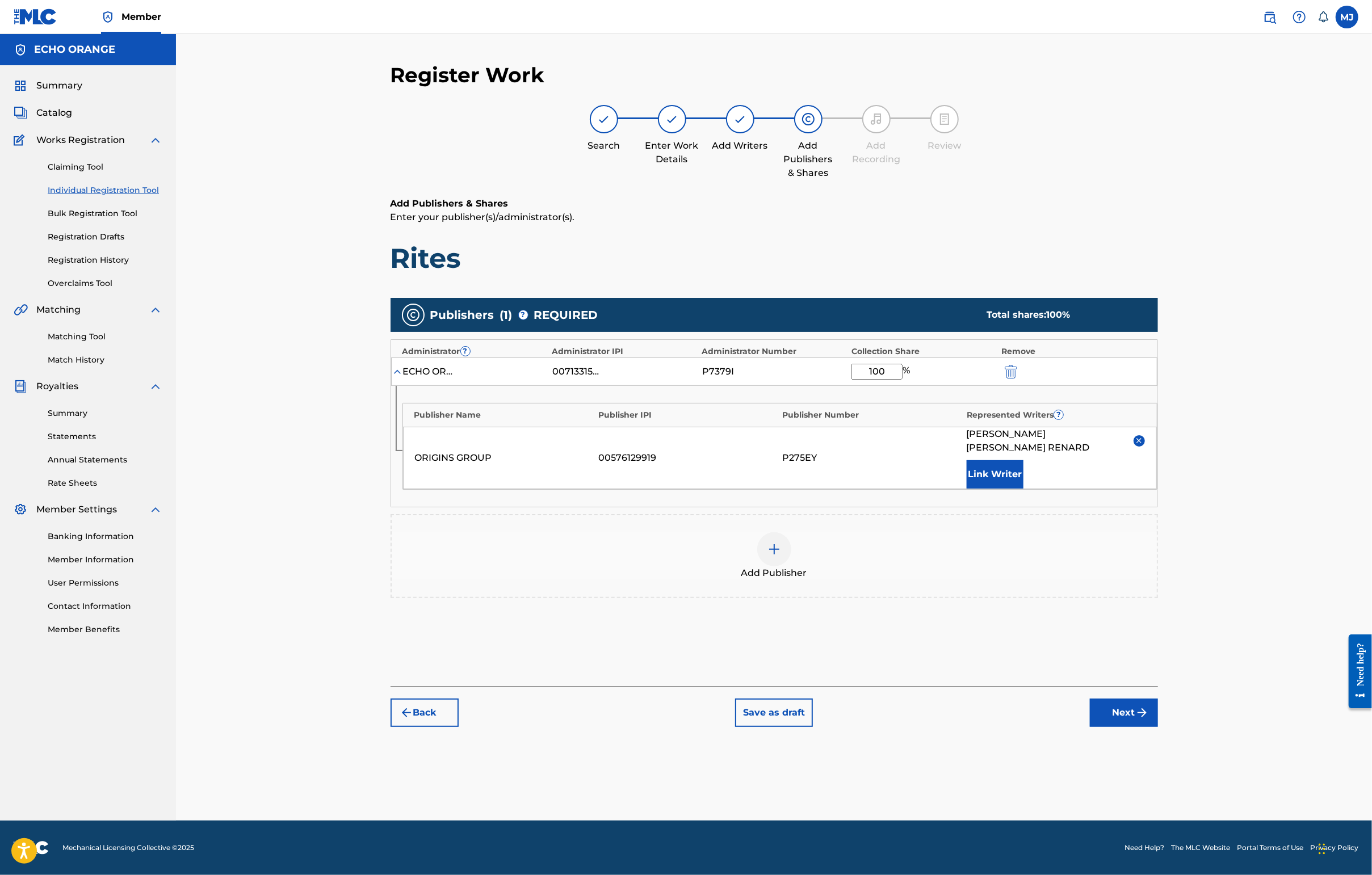
click at [1088, 727] on button "Next" at bounding box center [1124, 712] width 68 height 29
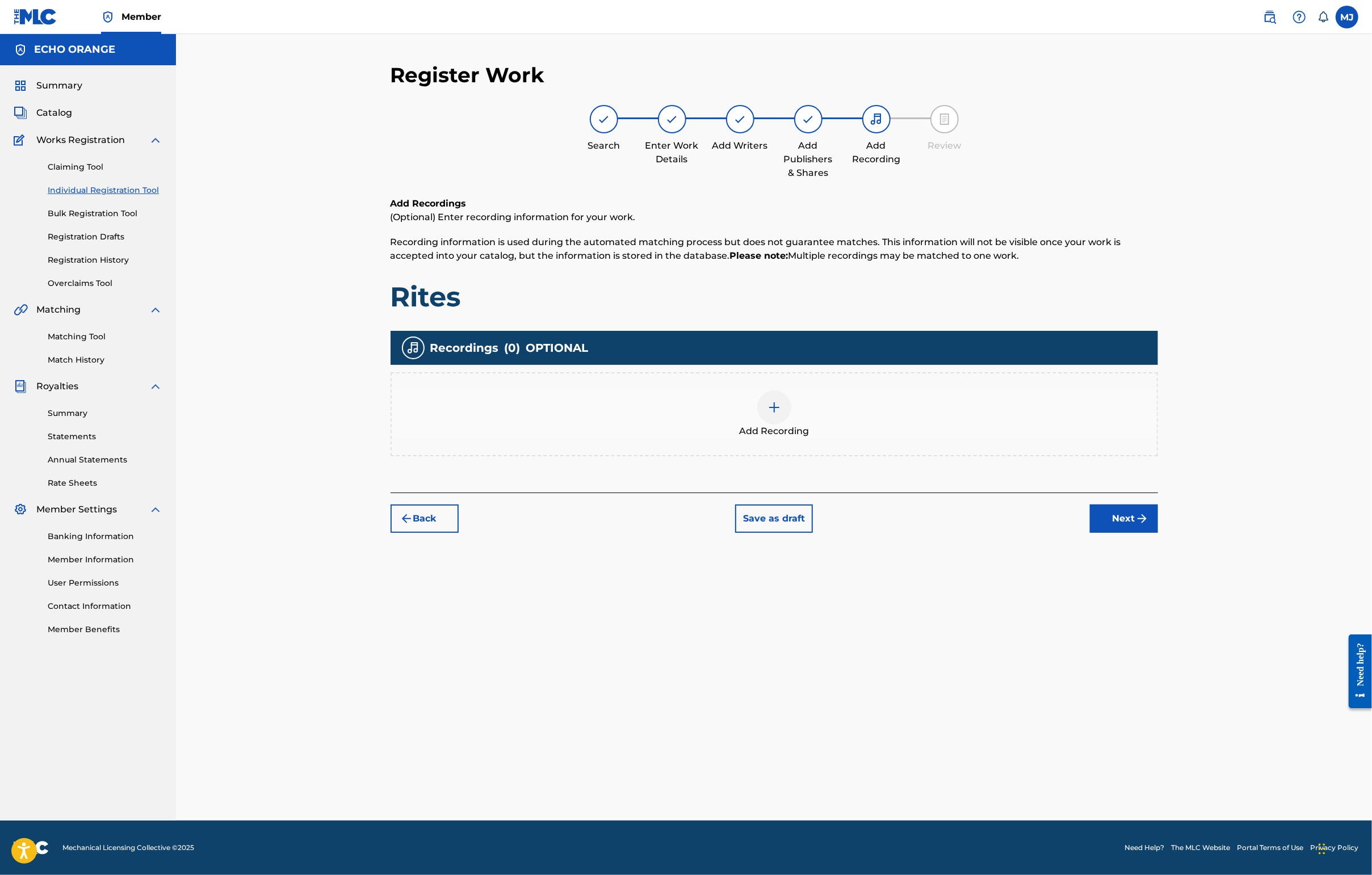
click at [1088, 525] on img "submit" at bounding box center [1142, 518] width 14 height 14
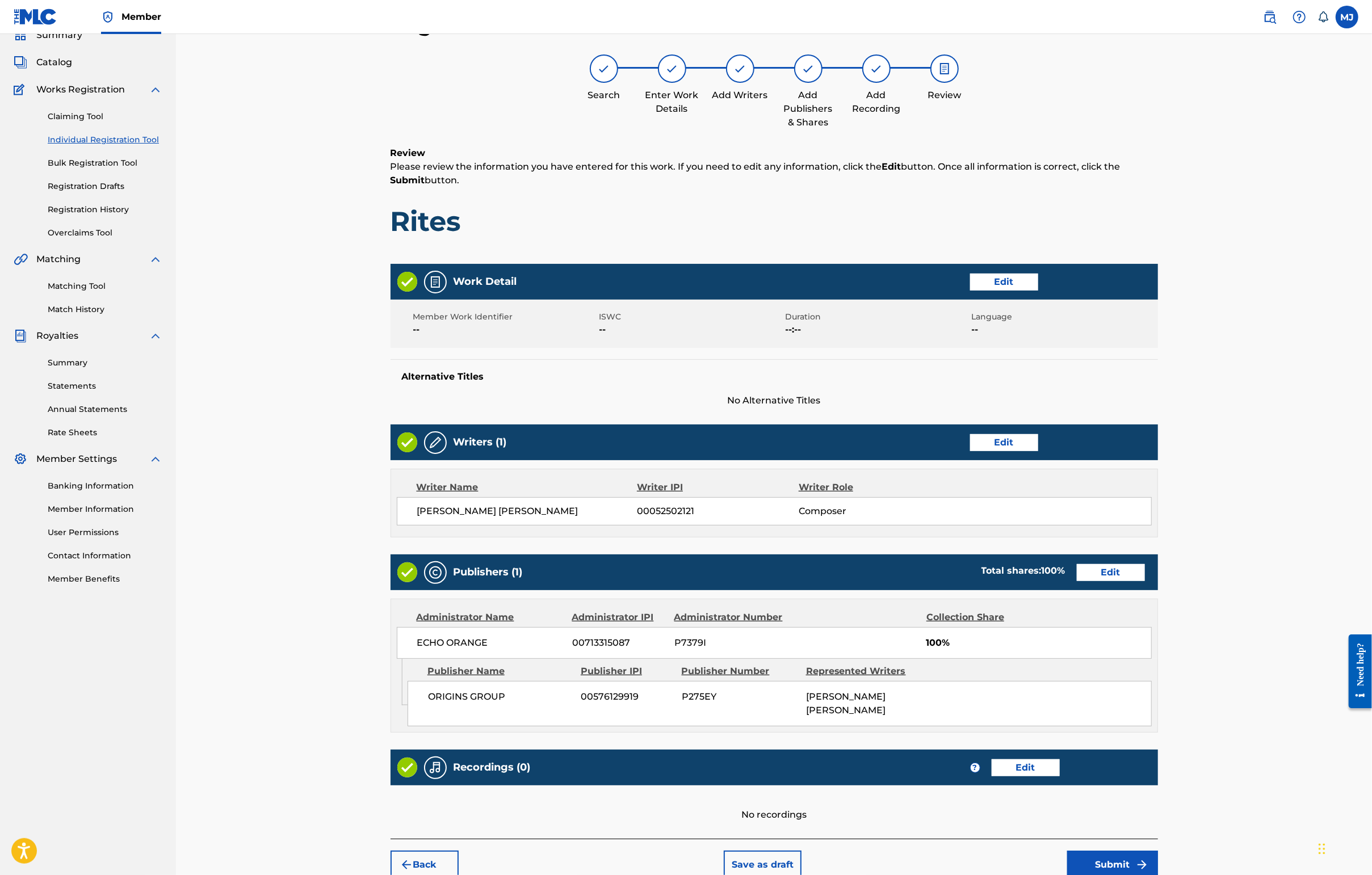
scroll to position [228, 0]
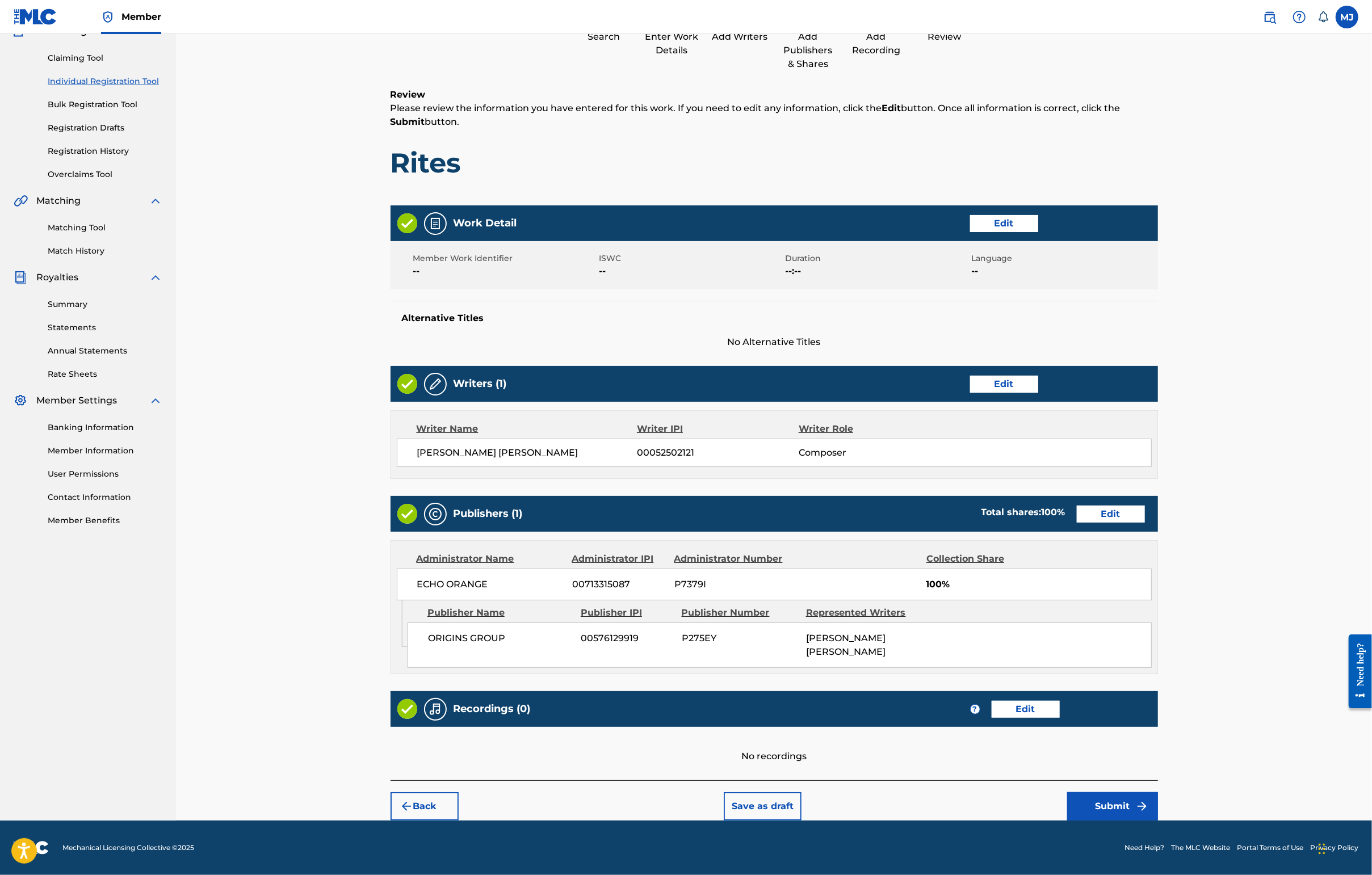
click at [1088, 800] on img "submit" at bounding box center [1142, 807] width 14 height 14
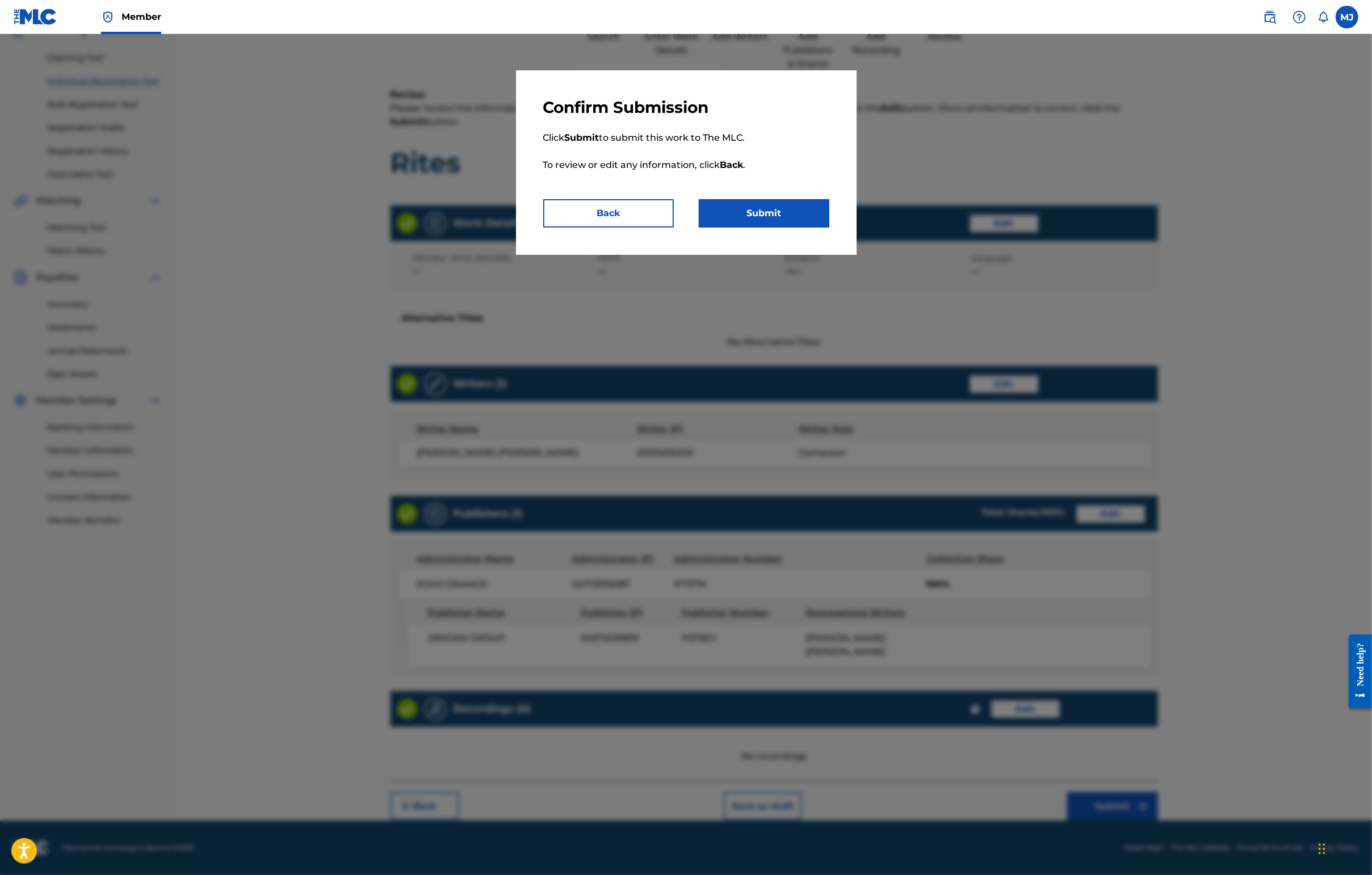
click at [716, 227] on button "Submit" at bounding box center [763, 214] width 130 height 29
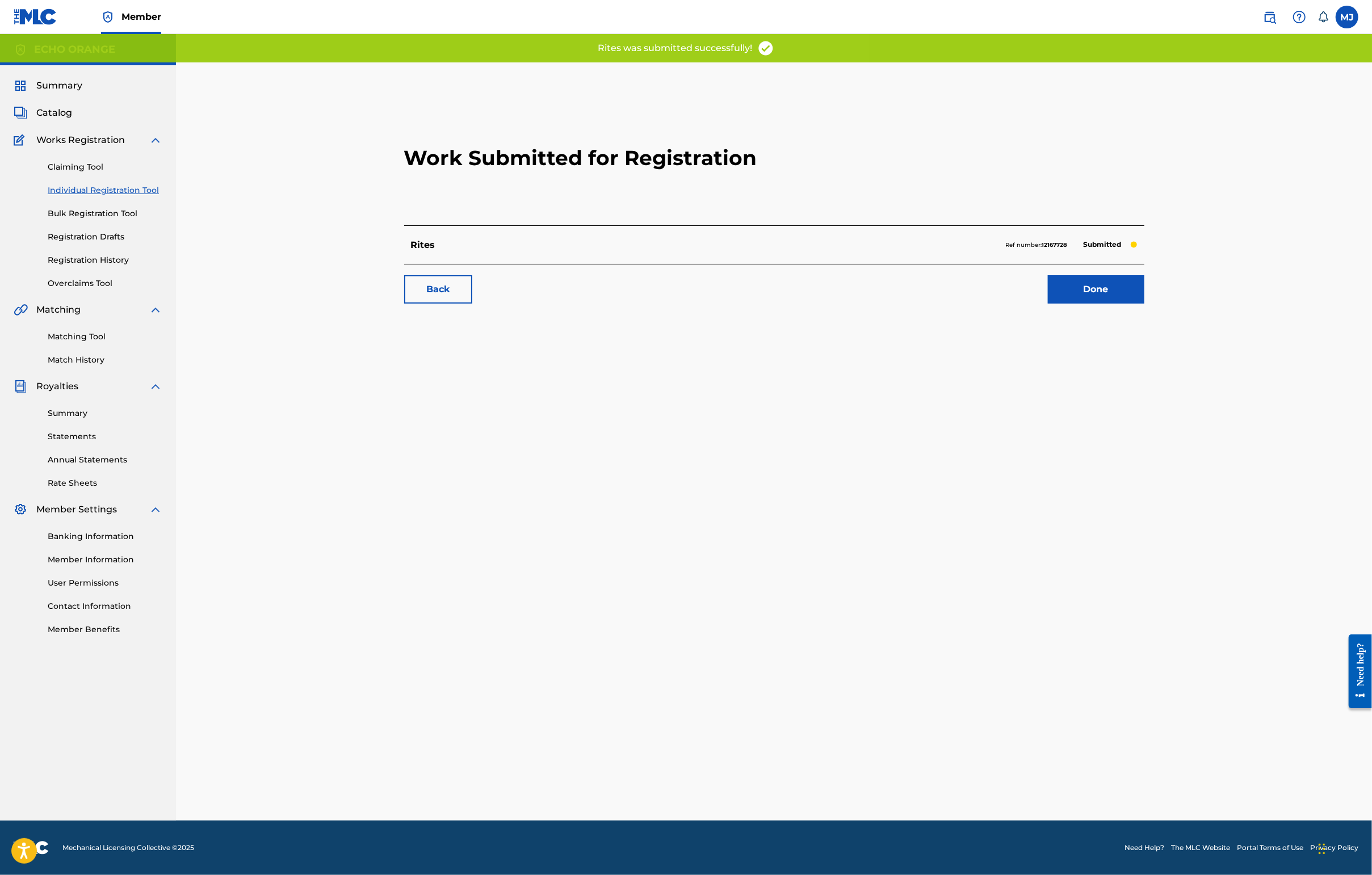
click at [1088, 303] on link "Done" at bounding box center [1096, 290] width 96 height 29
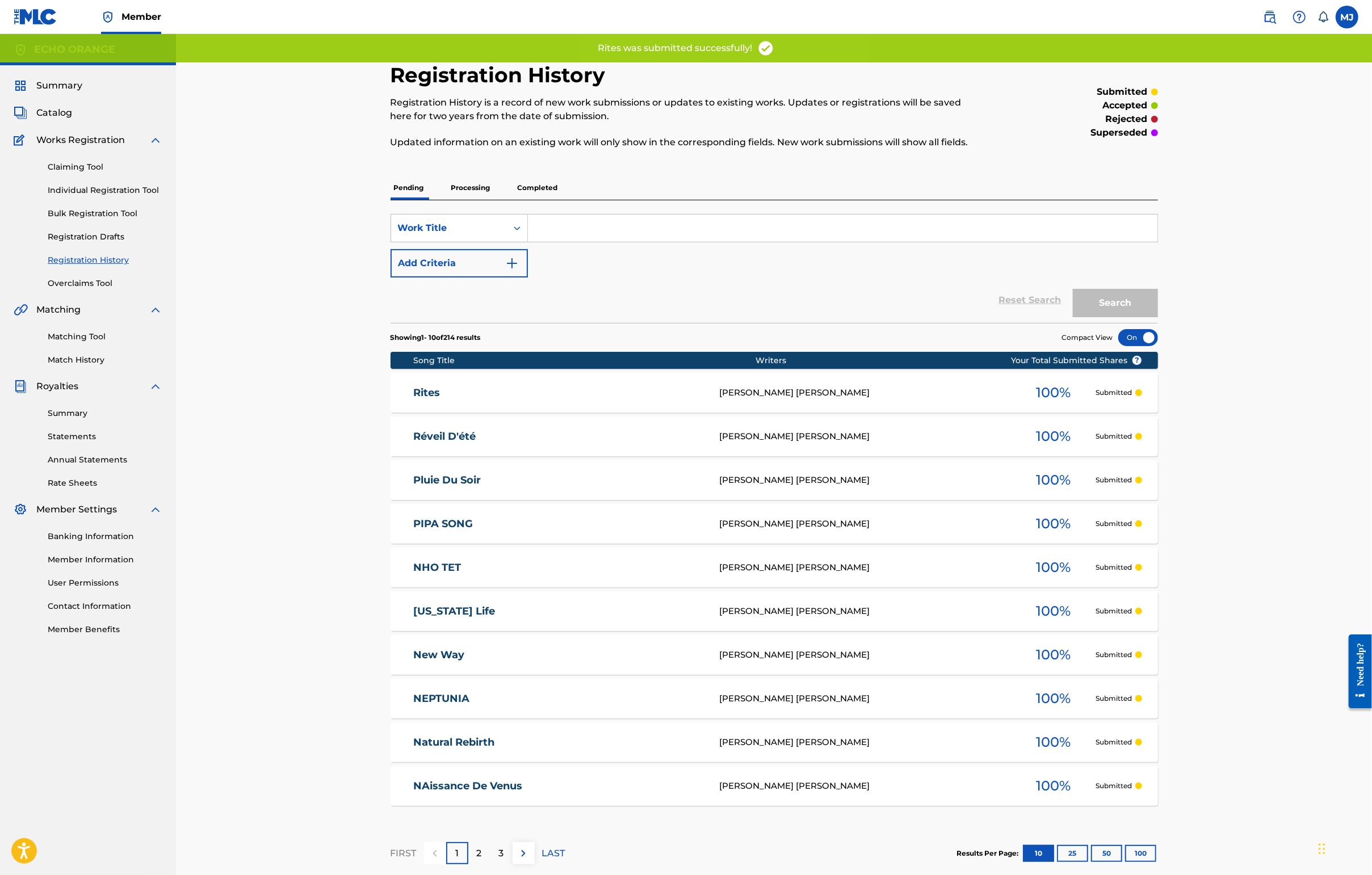
click at [110, 196] on link "Individual Registration Tool" at bounding box center [105, 190] width 114 height 12
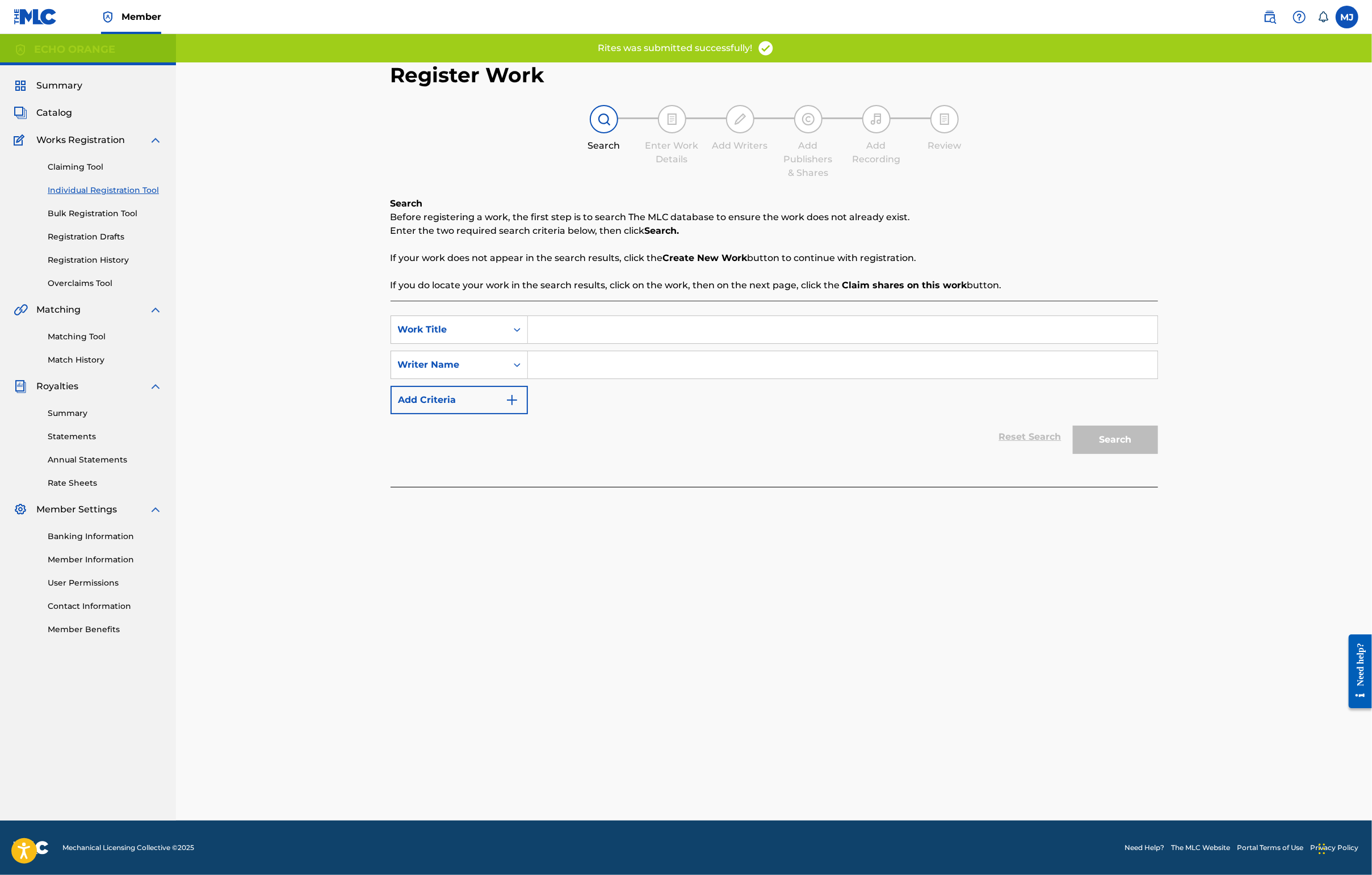
click at [643, 343] on input "Search Form" at bounding box center [842, 330] width 629 height 27
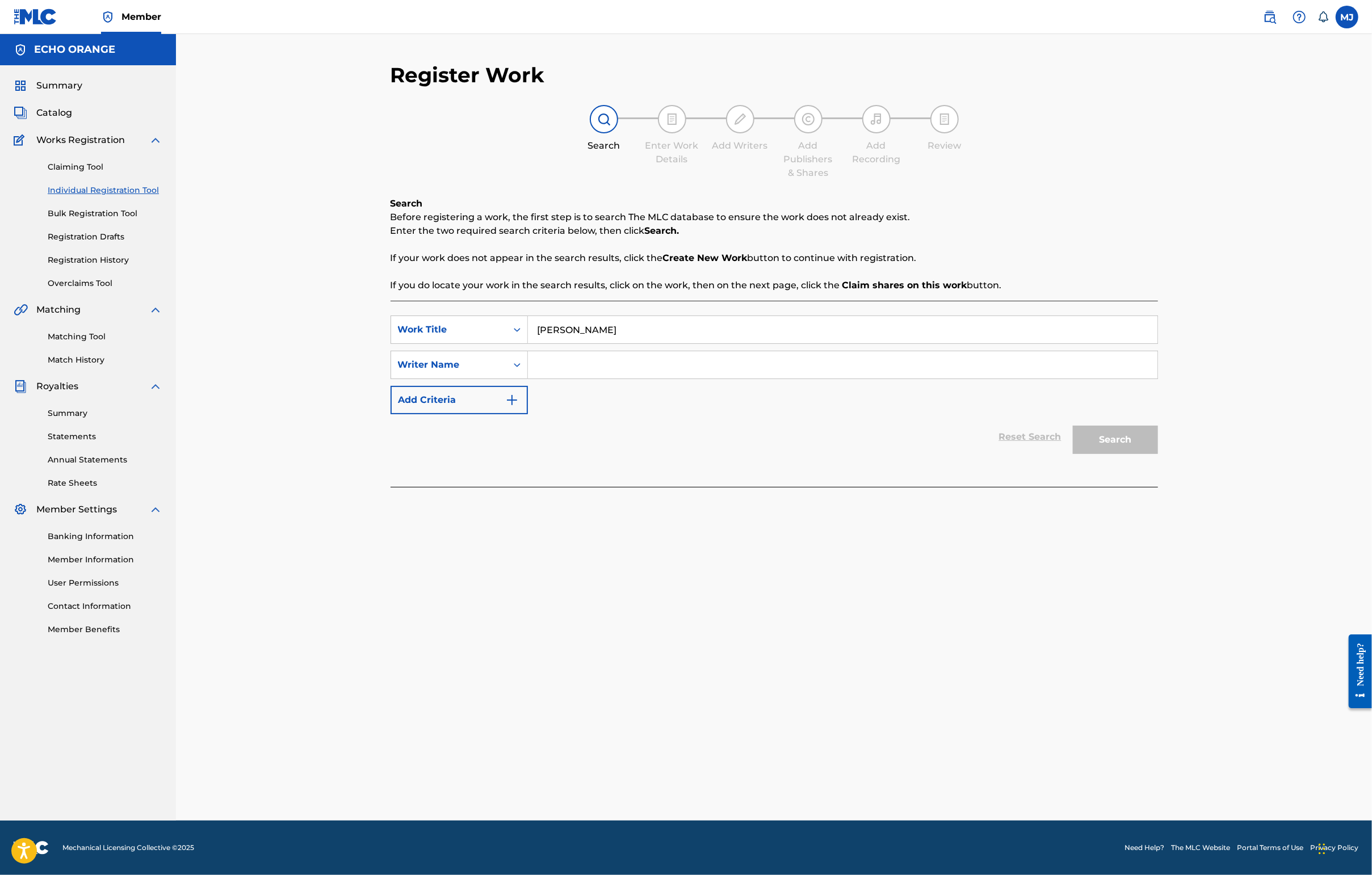
type input "[PERSON_NAME]"
paste input "[PERSON_NAME]"
type input "[PERSON_NAME]"
click at [1088, 454] on button "Search" at bounding box center [1115, 440] width 85 height 29
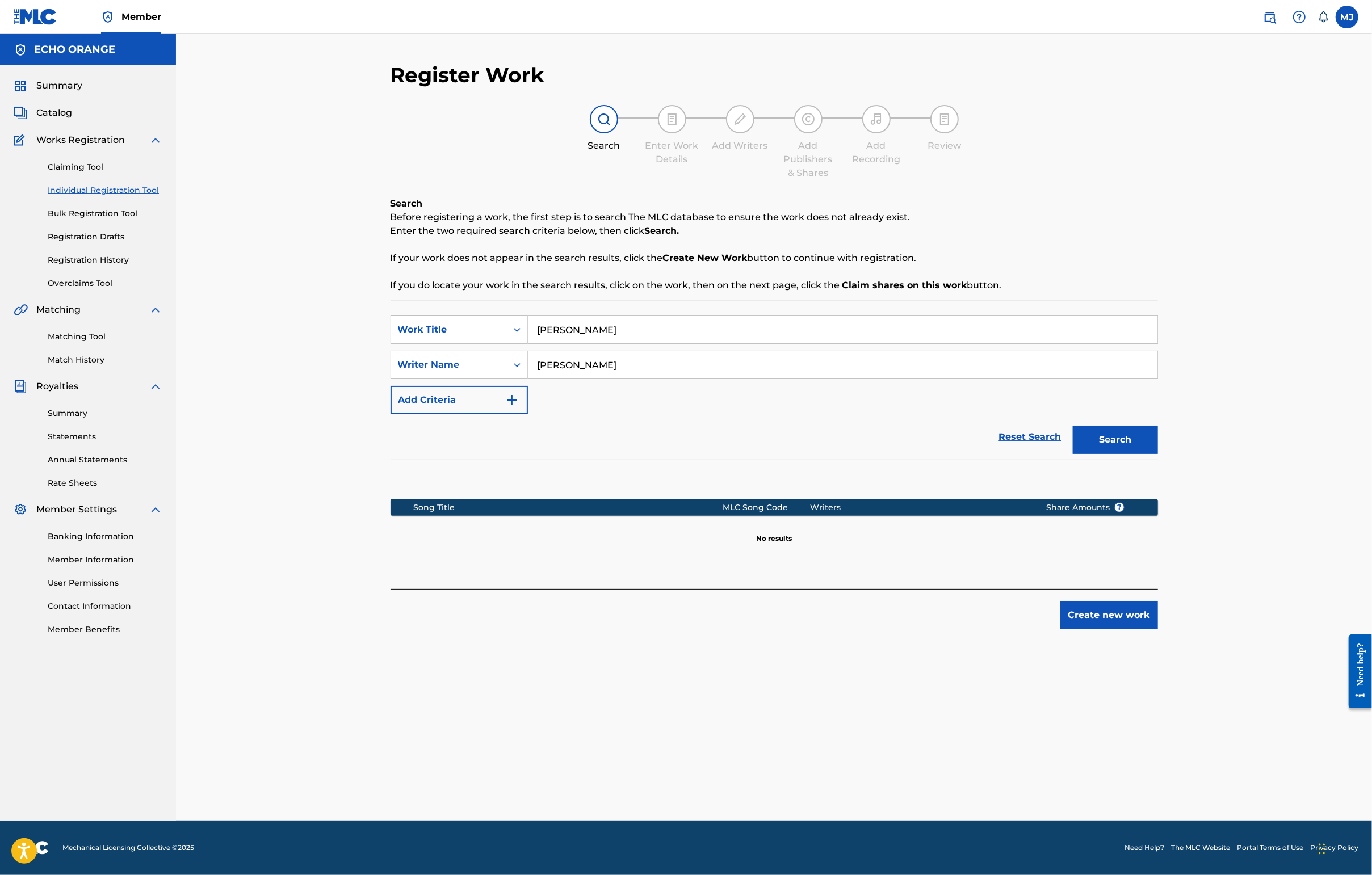
click at [1088, 629] on button "Create new work" at bounding box center [1109, 615] width 98 height 29
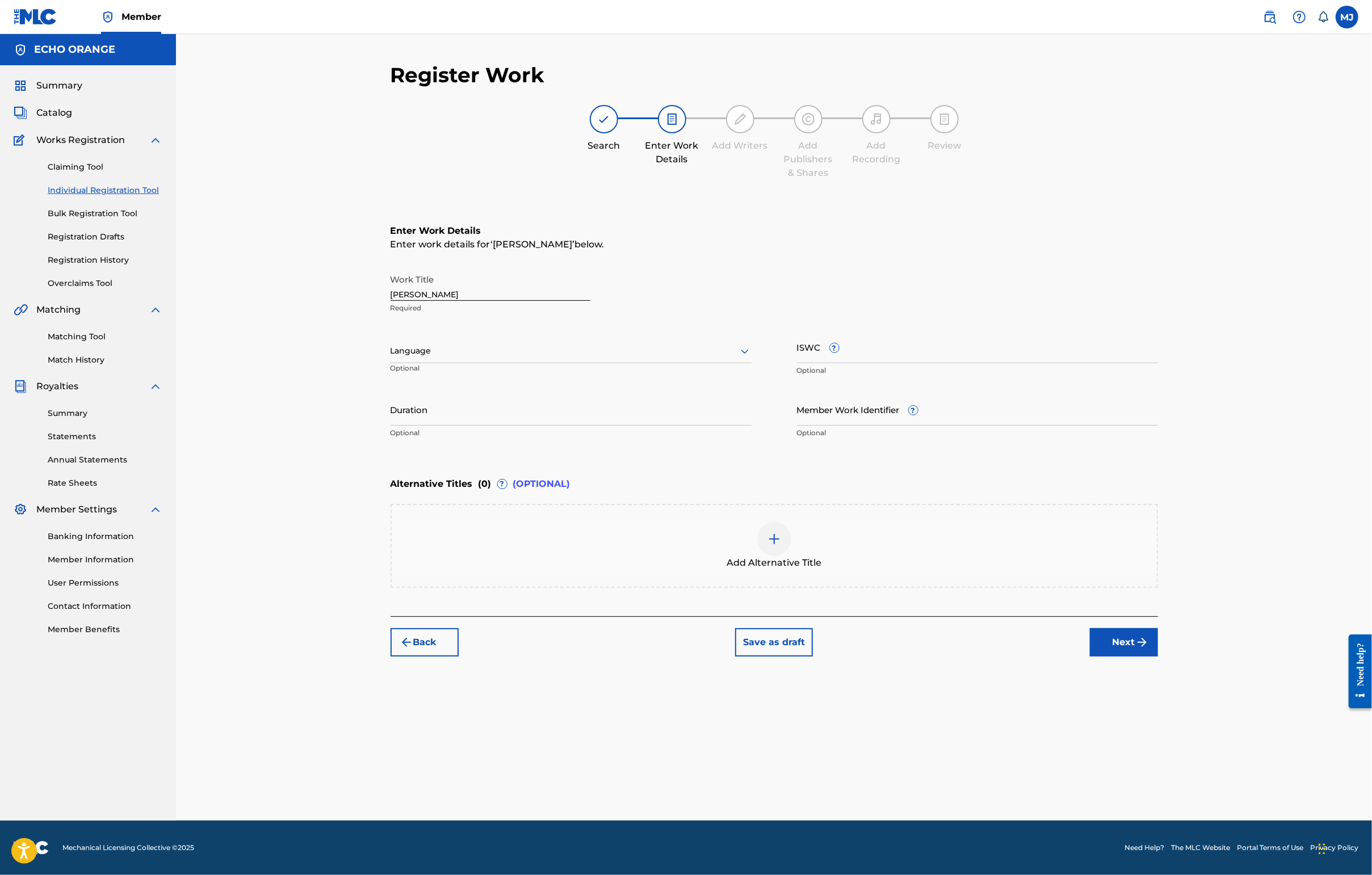
click at [1088, 763] on div "Register Work Search Enter Work Details Add Writers Add Publishers & Shares Add…" at bounding box center [774, 442] width 795 height 758
click at [1088, 657] on button "Next" at bounding box center [1124, 643] width 68 height 29
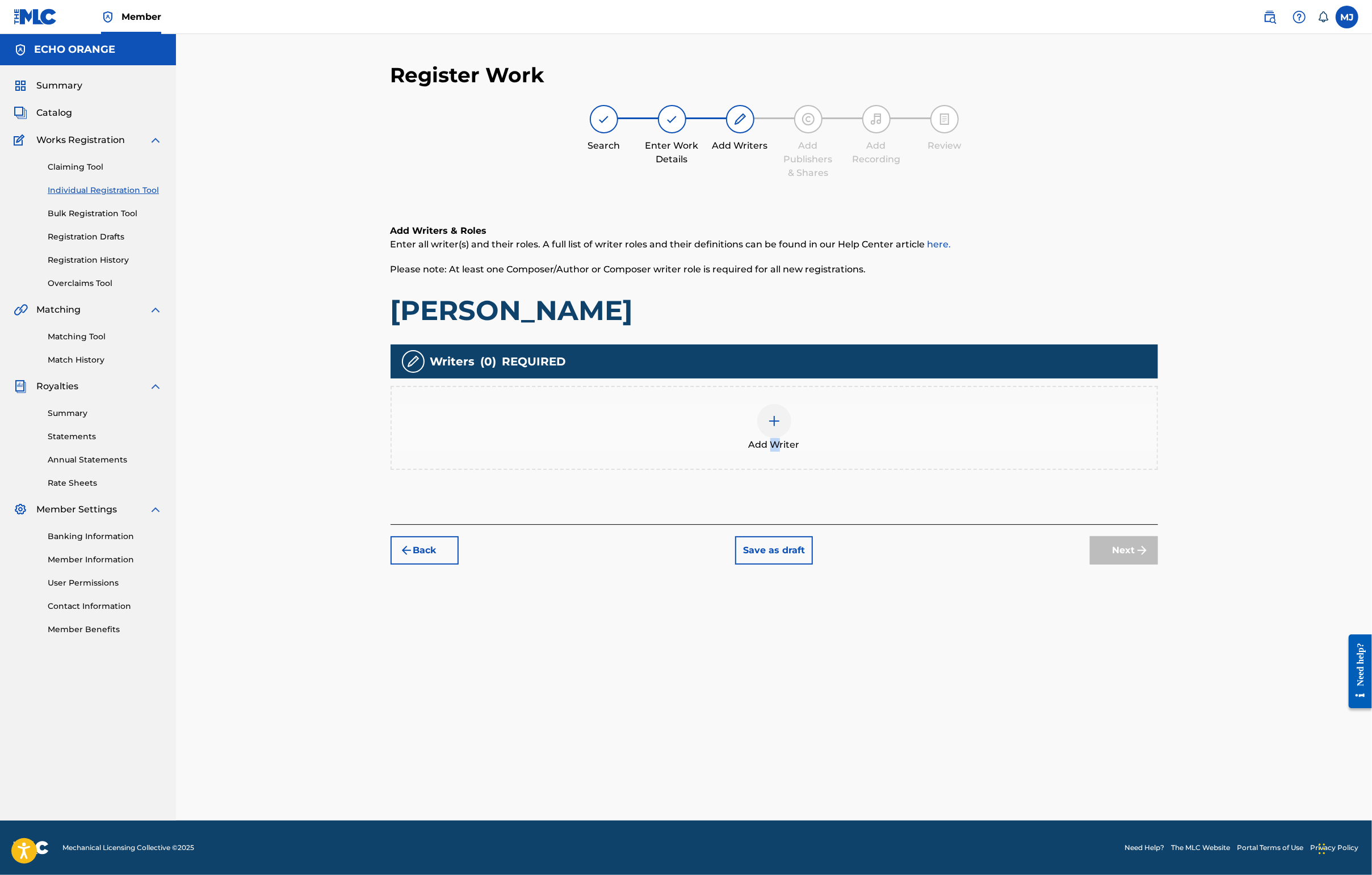
click at [789, 451] on span "Add Writer" at bounding box center [774, 445] width 51 height 14
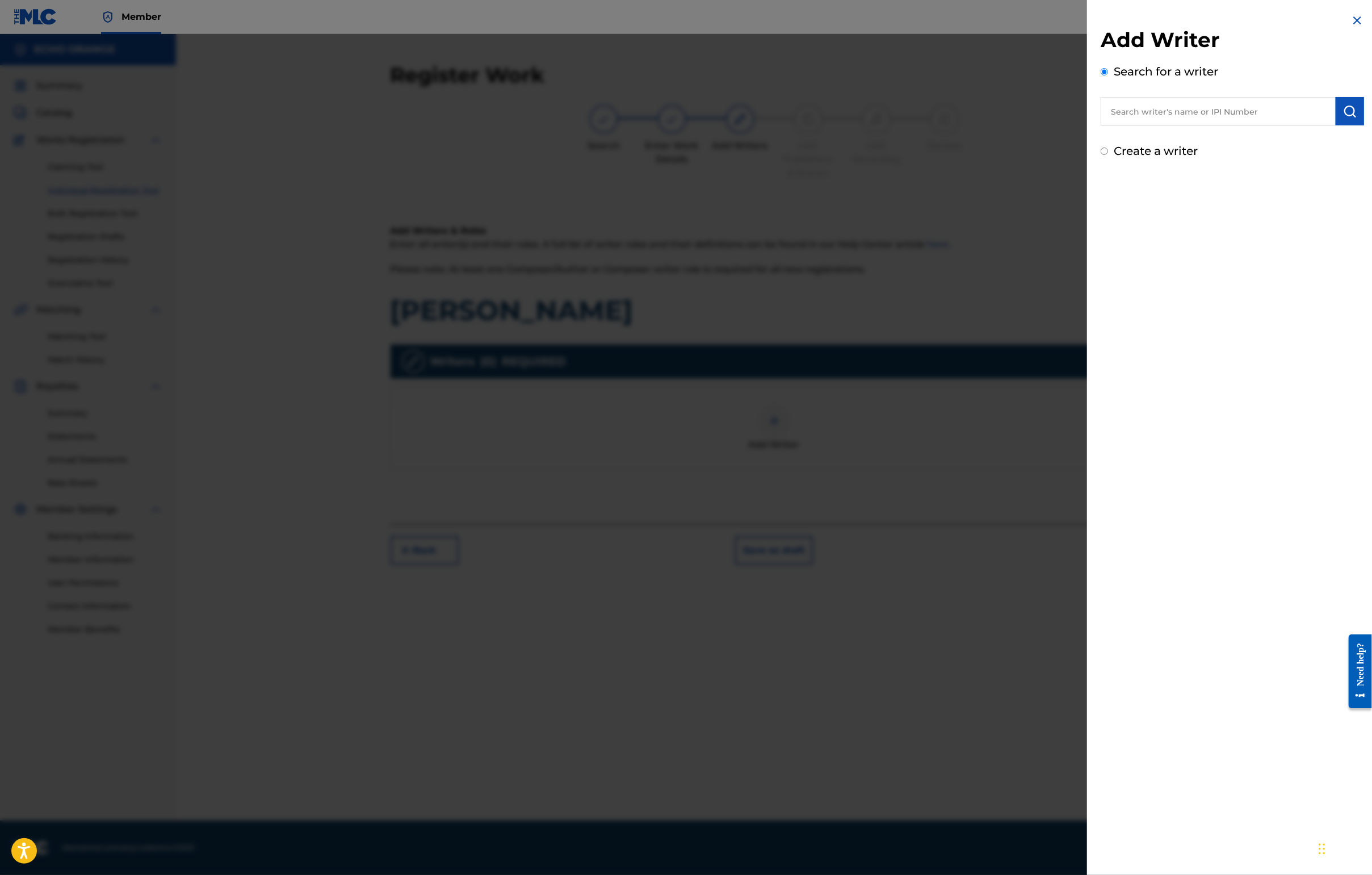
click at [1088, 125] on input "text" at bounding box center [1218, 111] width 235 height 29
paste input "[PERSON_NAME]"
type input "[PERSON_NAME],"
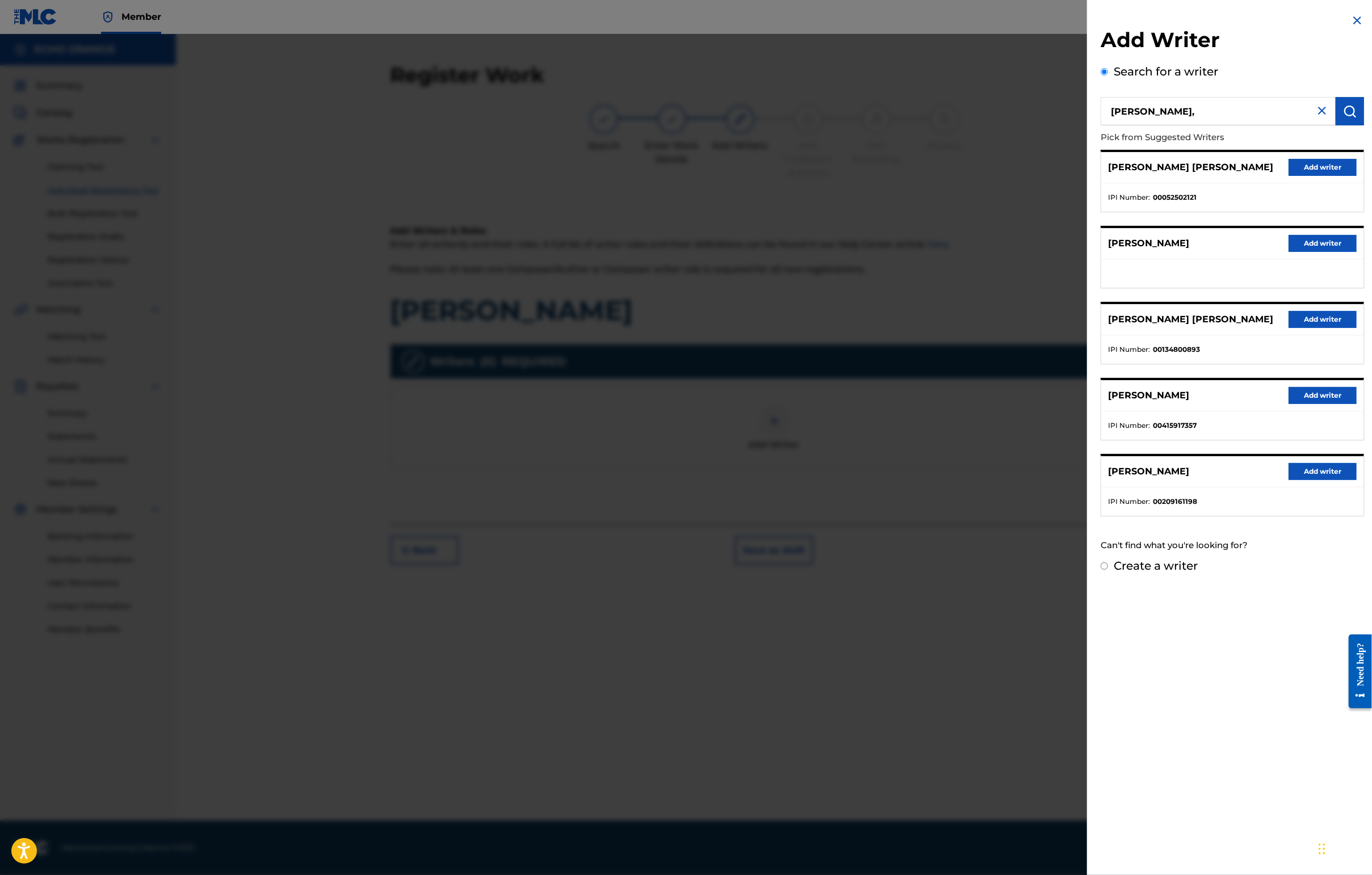
click at [1088, 176] on button "Add writer" at bounding box center [1322, 167] width 68 height 17
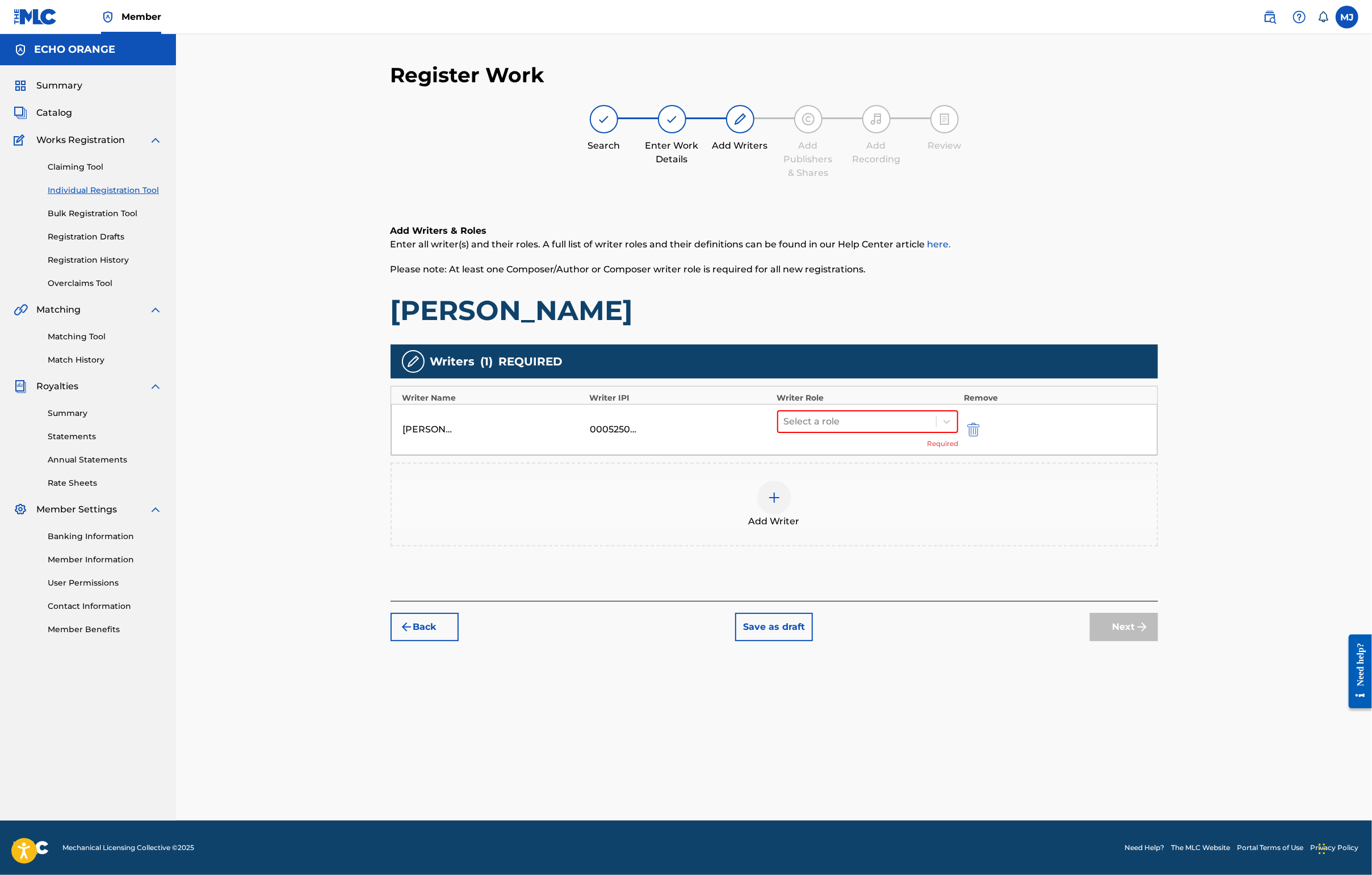
click at [916, 449] on div "Select a role Required" at bounding box center [867, 429] width 181 height 38
click at [922, 449] on div "Select a role Required" at bounding box center [867, 429] width 181 height 38
click at [927, 430] on div at bounding box center [856, 421] width 147 height 16
click at [877, 583] on div "Composer" at bounding box center [904, 585] width 218 height 23
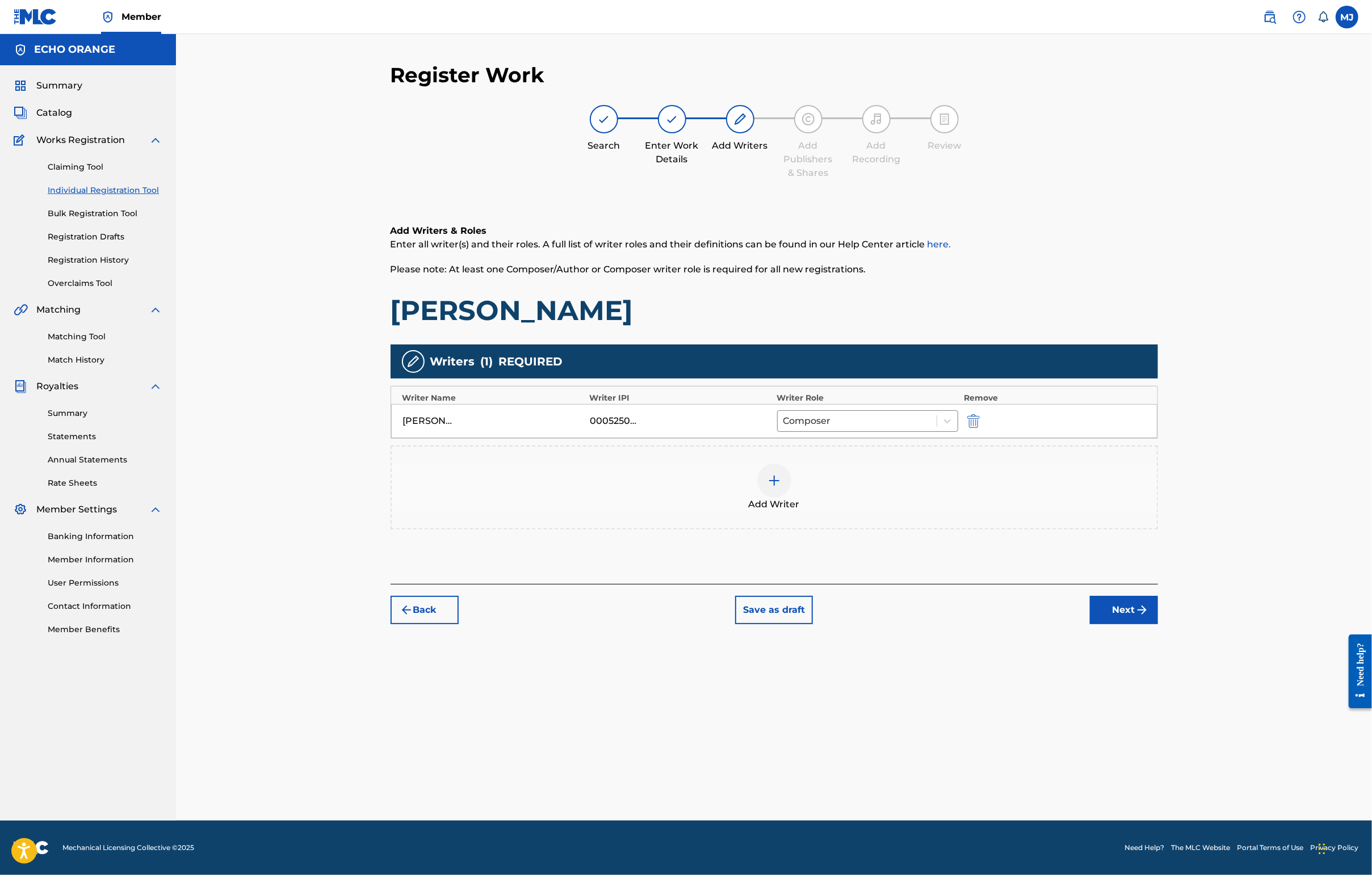
click at [1088, 624] on button "Next" at bounding box center [1124, 610] width 68 height 29
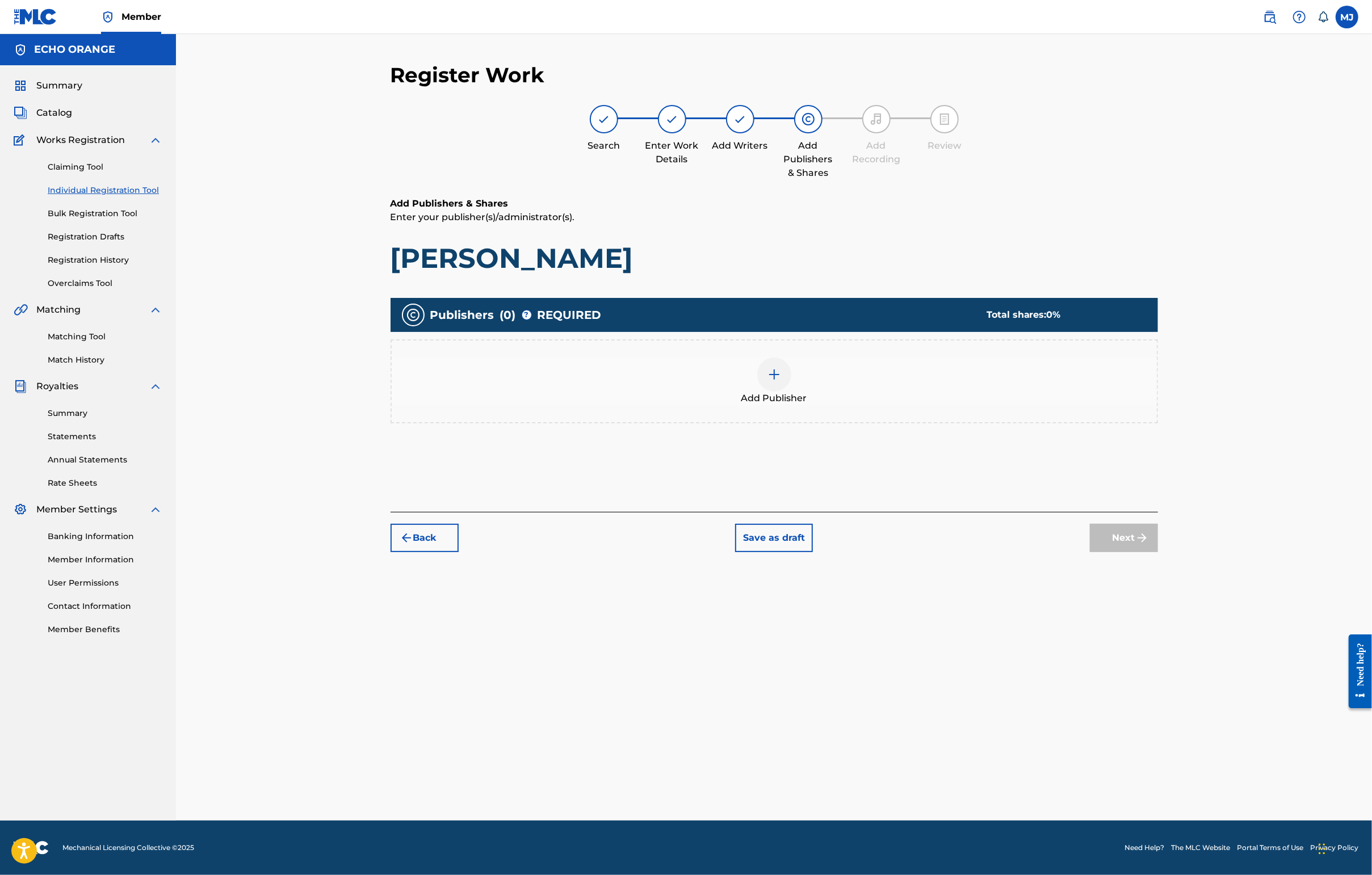
click at [865, 424] on div "Add Publisher" at bounding box center [774, 381] width 768 height 84
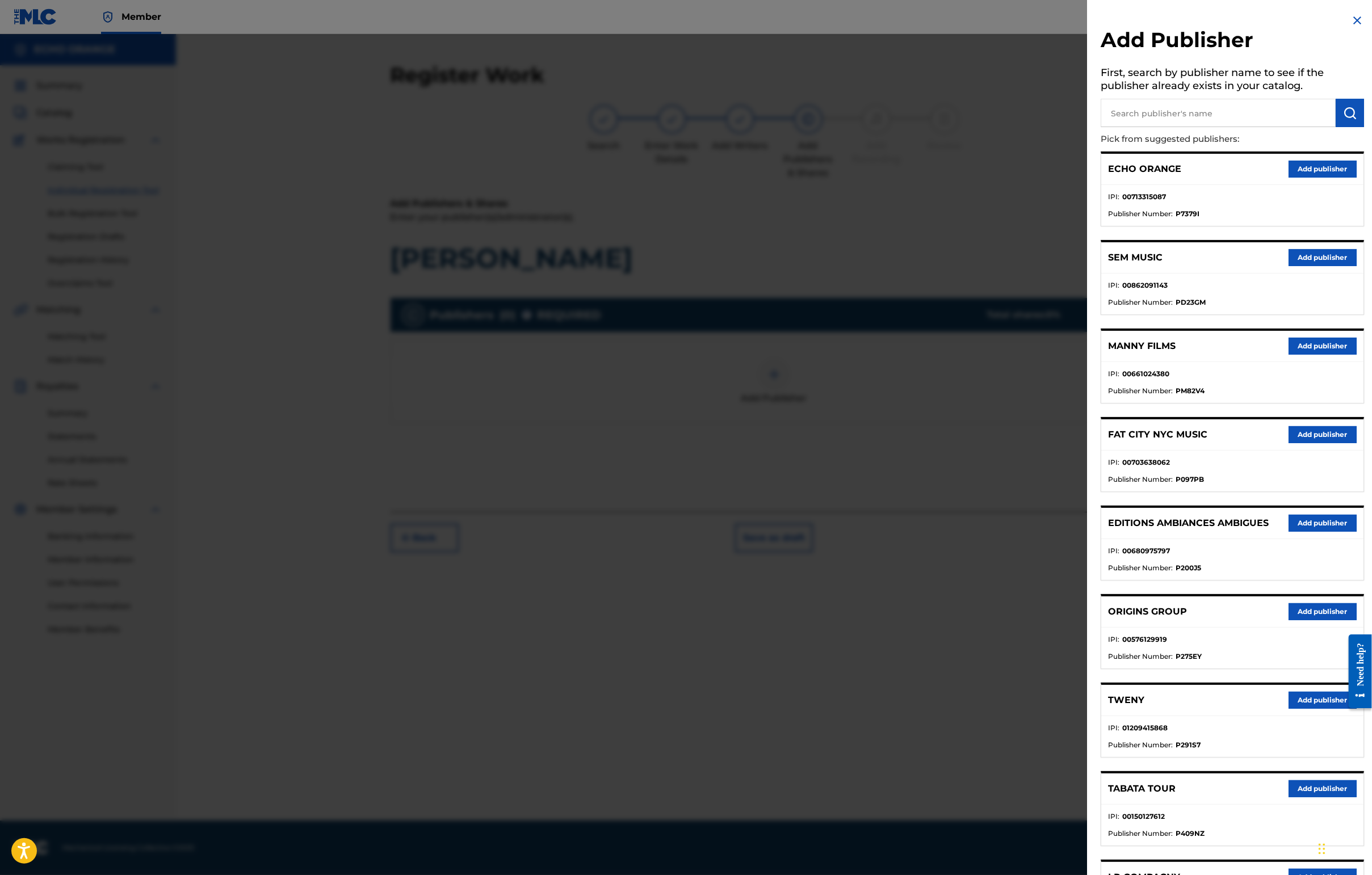
click at [1088, 126] on input "text" at bounding box center [1218, 113] width 235 height 29
click at [1088, 620] on button "Add publisher" at bounding box center [1322, 612] width 68 height 17
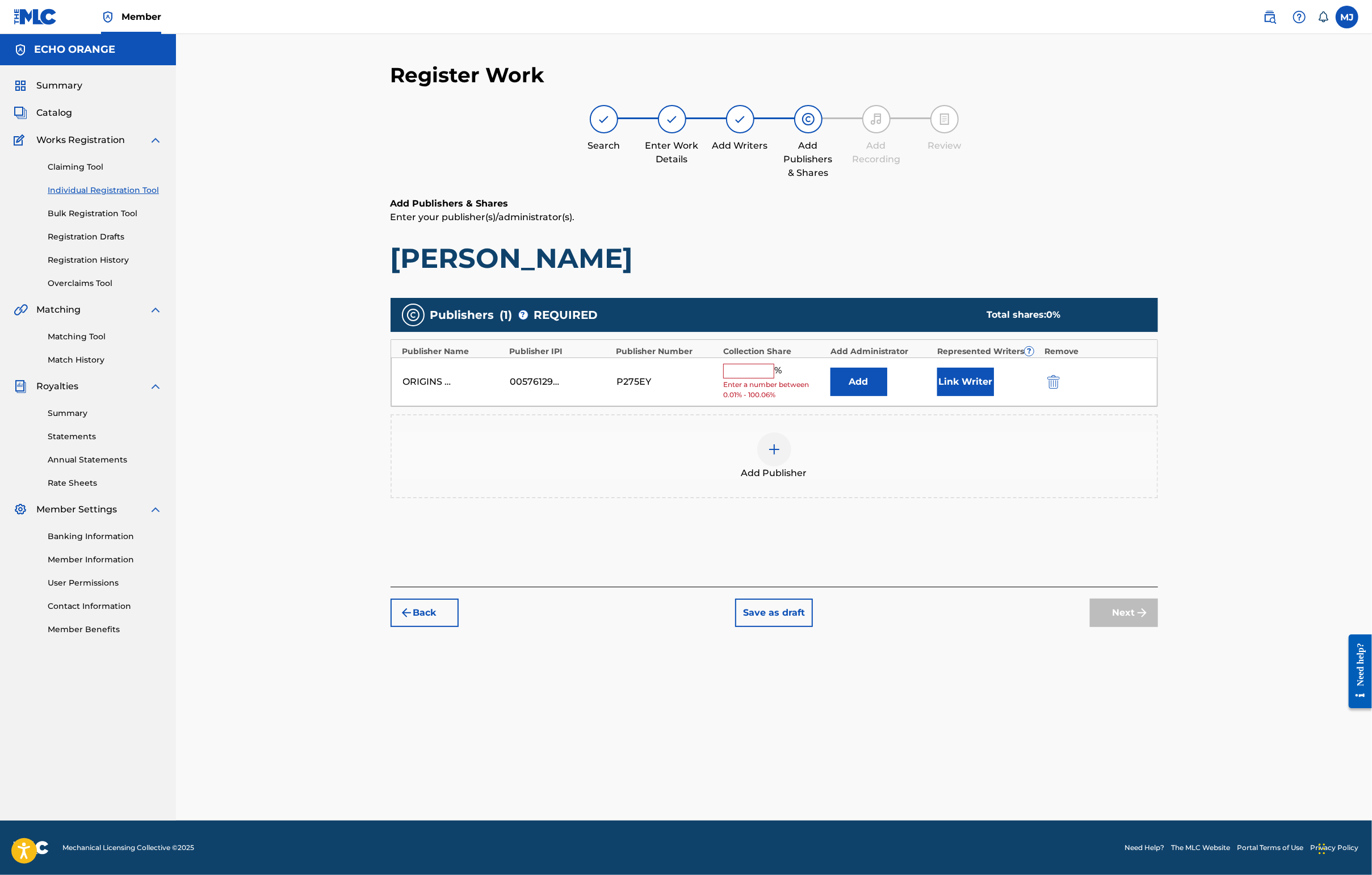
click at [887, 396] on button "Add" at bounding box center [858, 382] width 56 height 29
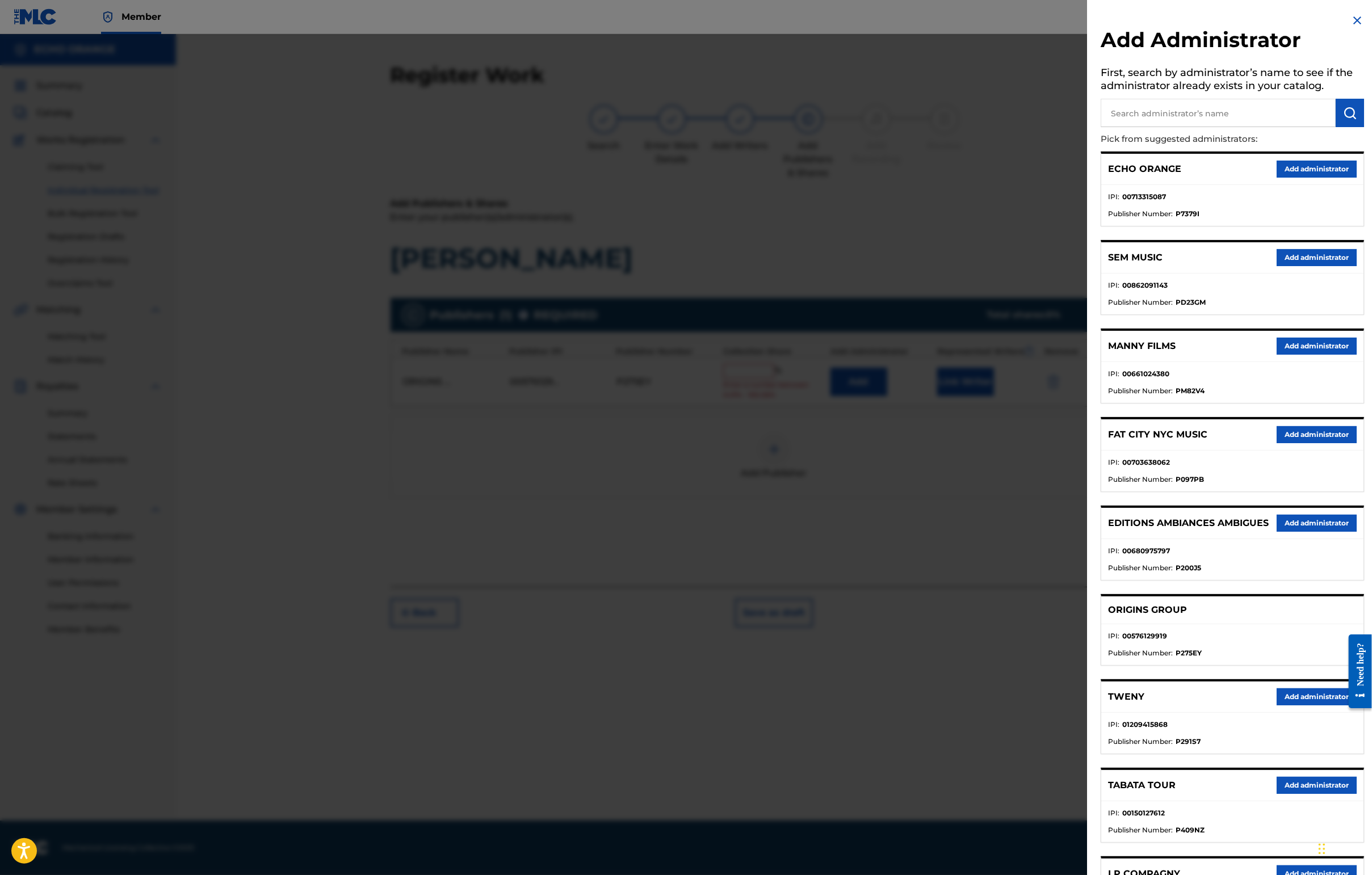
click at [1088, 178] on button "Add administrator" at bounding box center [1316, 169] width 80 height 17
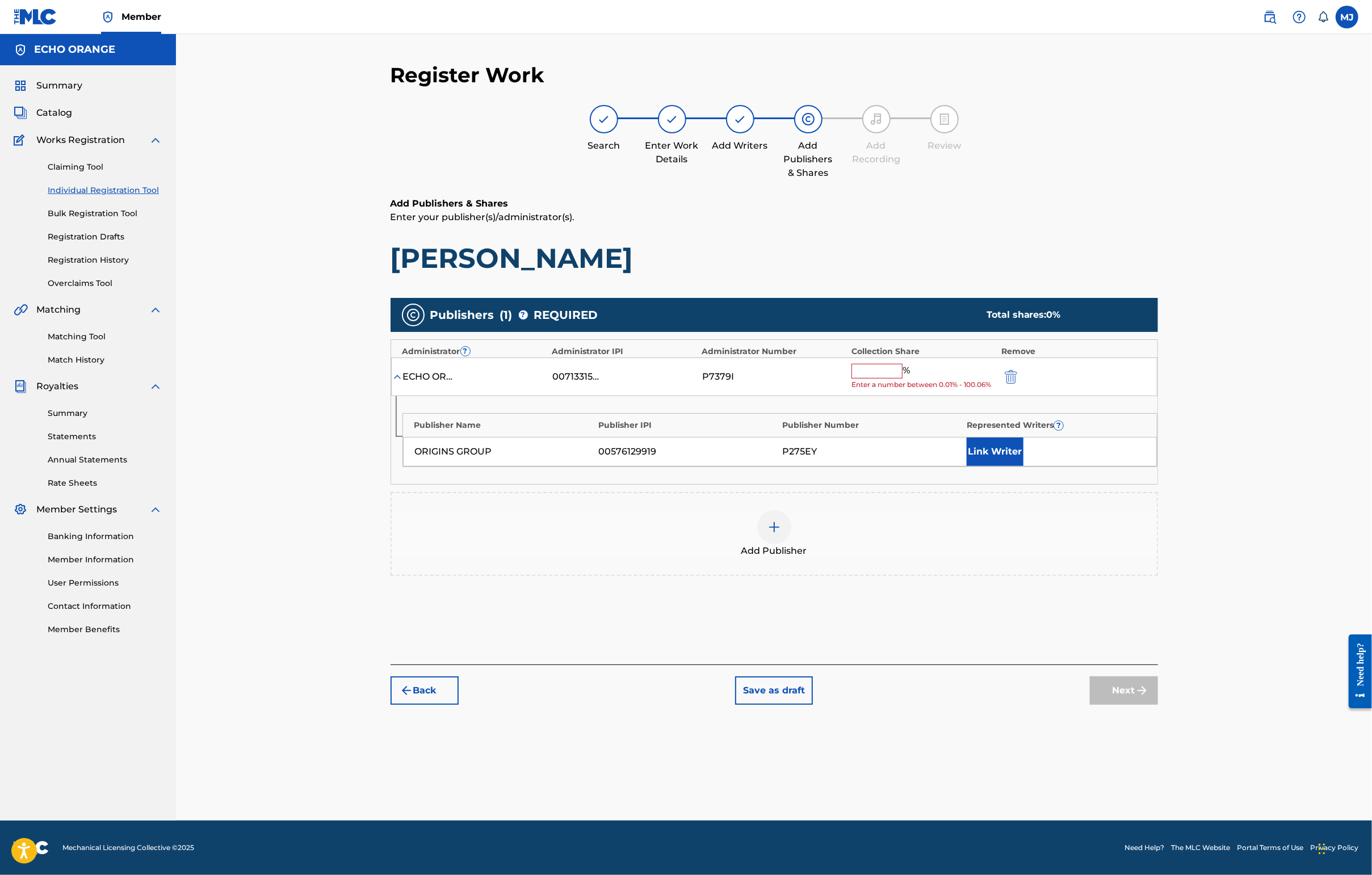
click at [911, 396] on div "ECHO ORANGE 00713315087 P7379I % Enter a number between 0.01% - 100.06%" at bounding box center [774, 377] width 766 height 39
click at [902, 378] on input "text" at bounding box center [877, 371] width 51 height 15
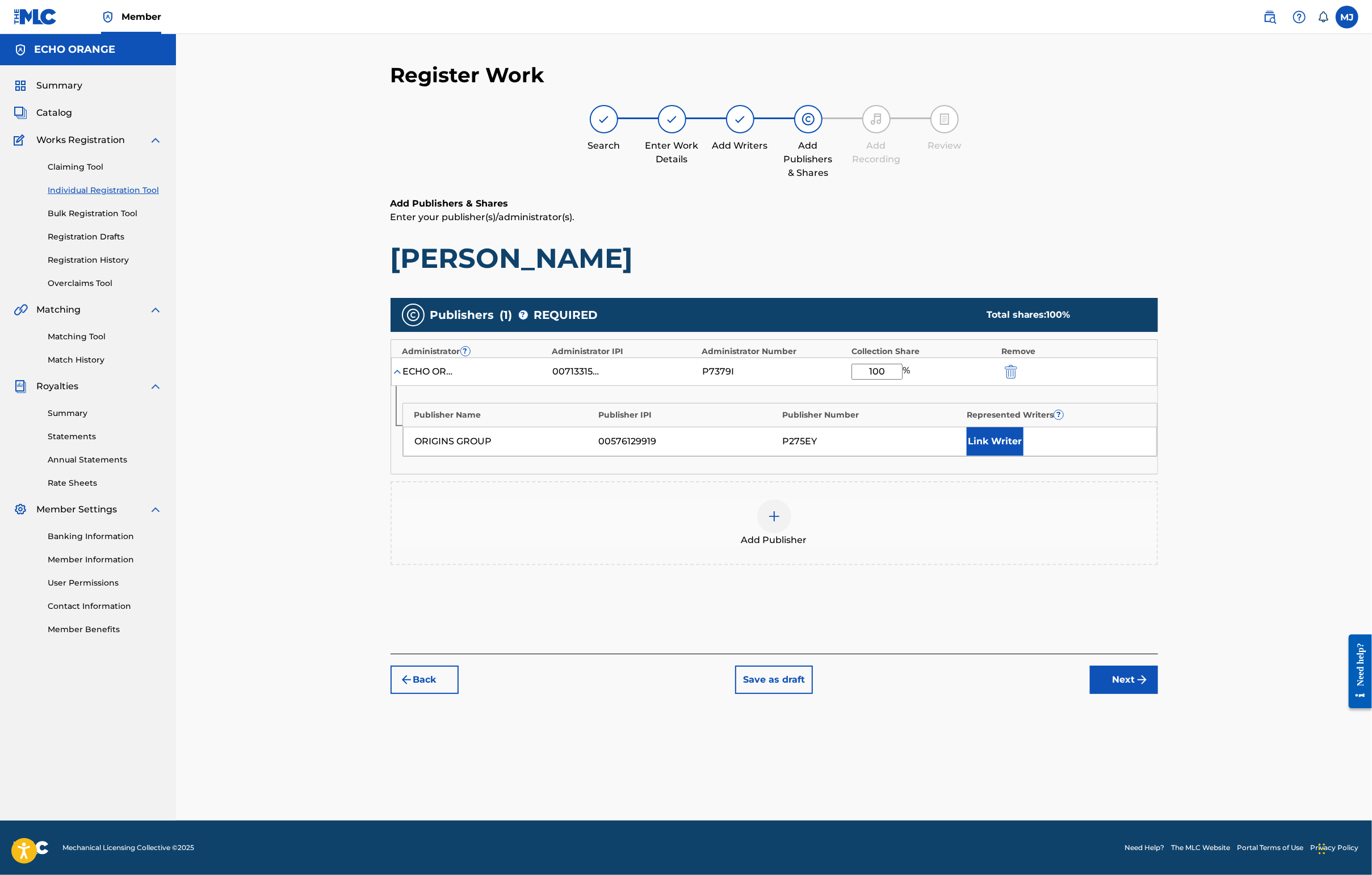
type input "100"
click at [1088, 474] on div "Publisher Name Publisher IPI Publisher Number Represented Writers ? ORIGINS GRO…" at bounding box center [774, 430] width 766 height 88
click at [1088, 456] on div "Link Writer" at bounding box center [1055, 442] width 178 height 29
click at [1024, 456] on button "Link Writer" at bounding box center [994, 442] width 56 height 29
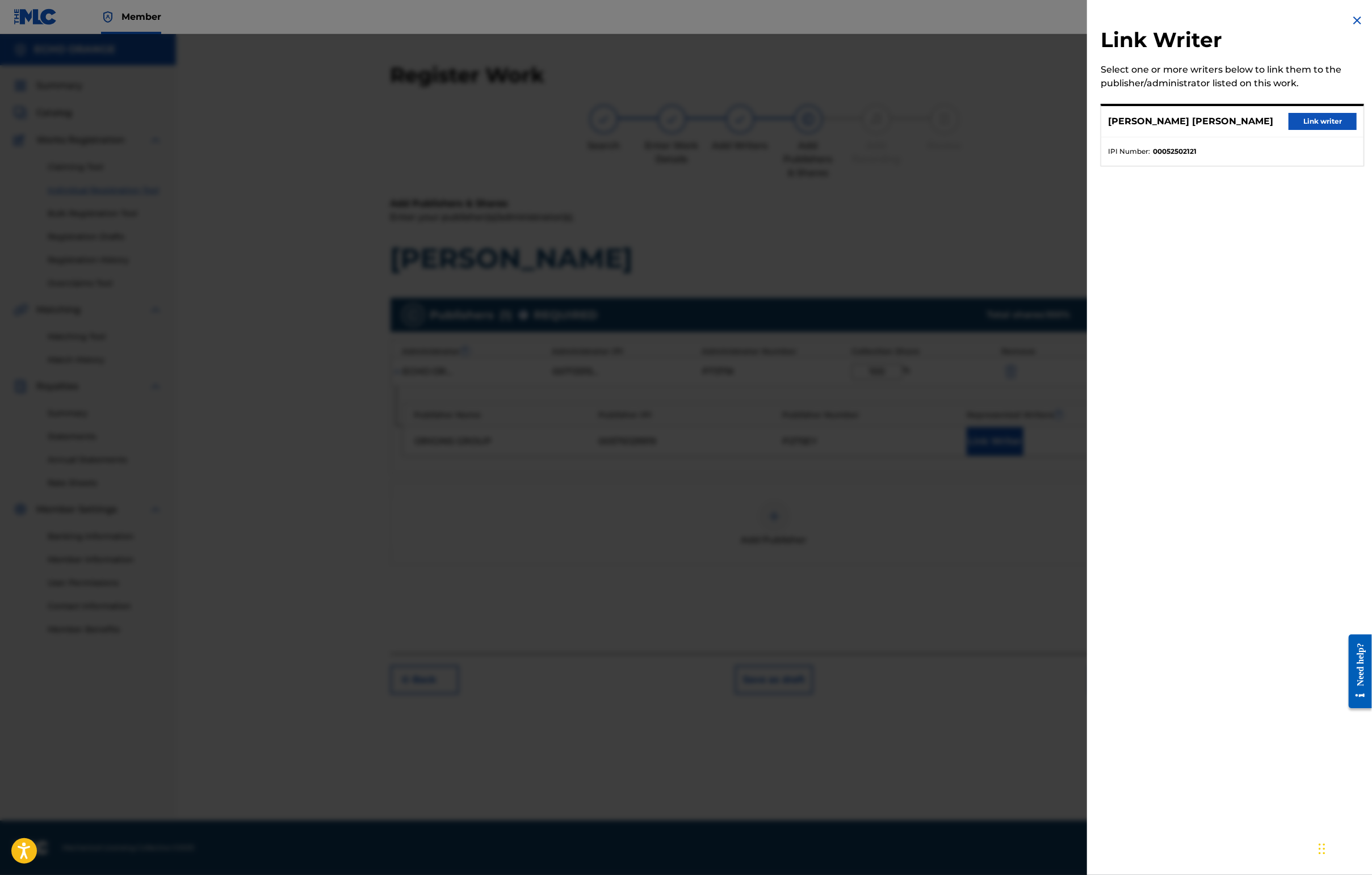
click at [1088, 127] on button "Link writer" at bounding box center [1322, 121] width 68 height 17
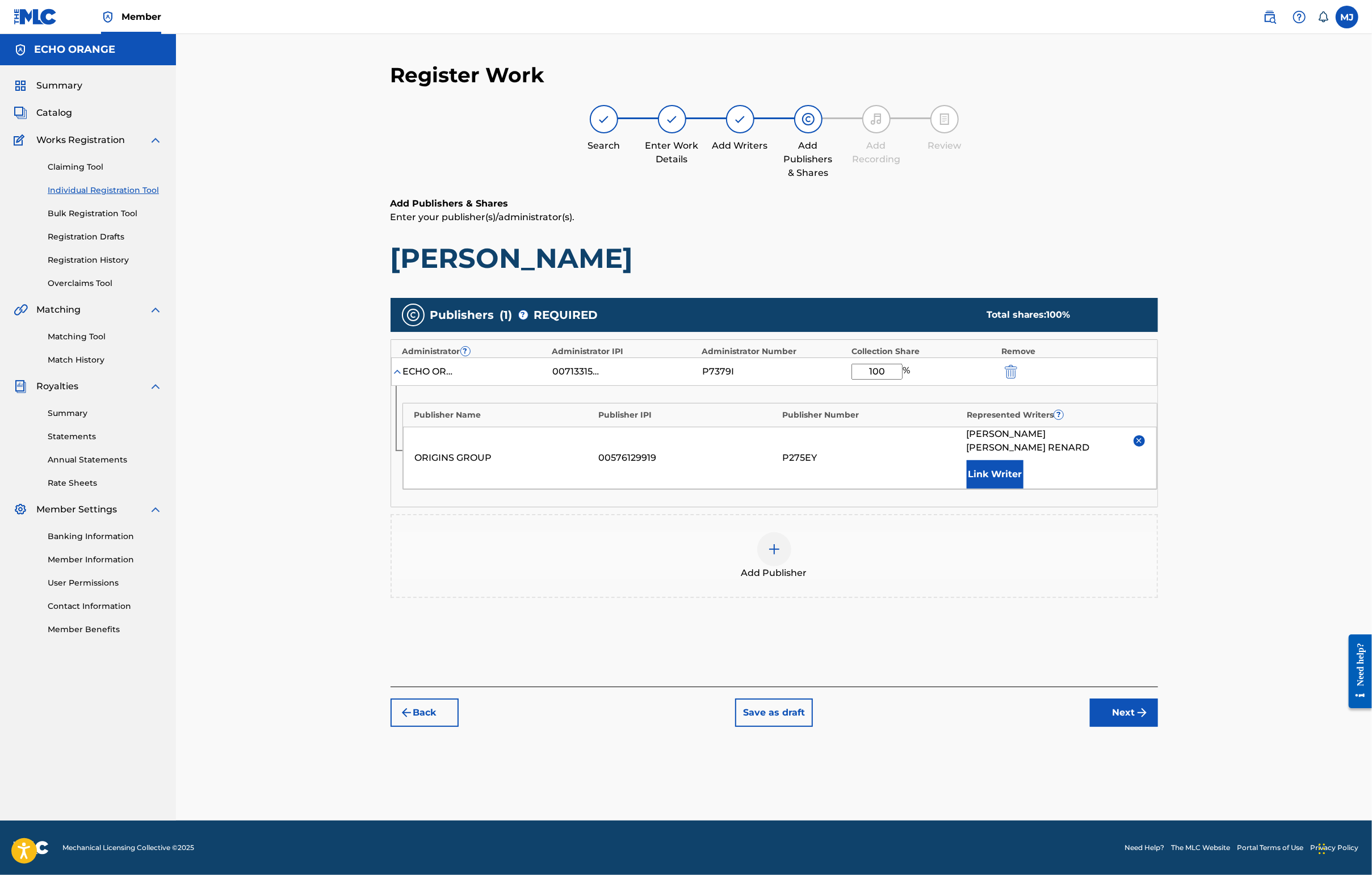
click at [1088, 719] on img "submit" at bounding box center [1142, 712] width 14 height 14
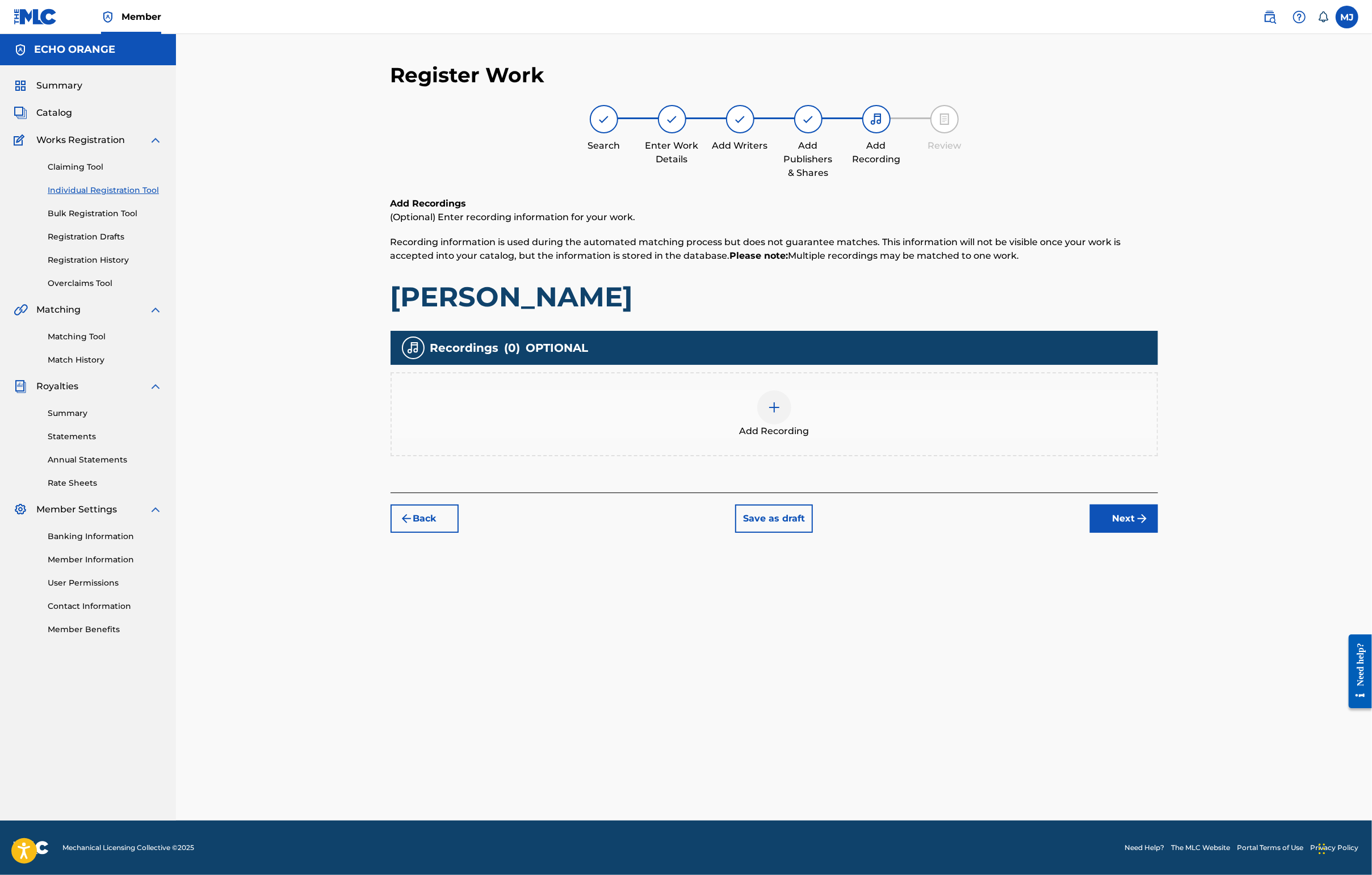
click at [1088, 618] on div "Register Work Search Enter Work Details Add Writers Add Publishers & Shares Add…" at bounding box center [774, 442] width 795 height 758
click at [1088, 533] on button "Next" at bounding box center [1124, 518] width 68 height 29
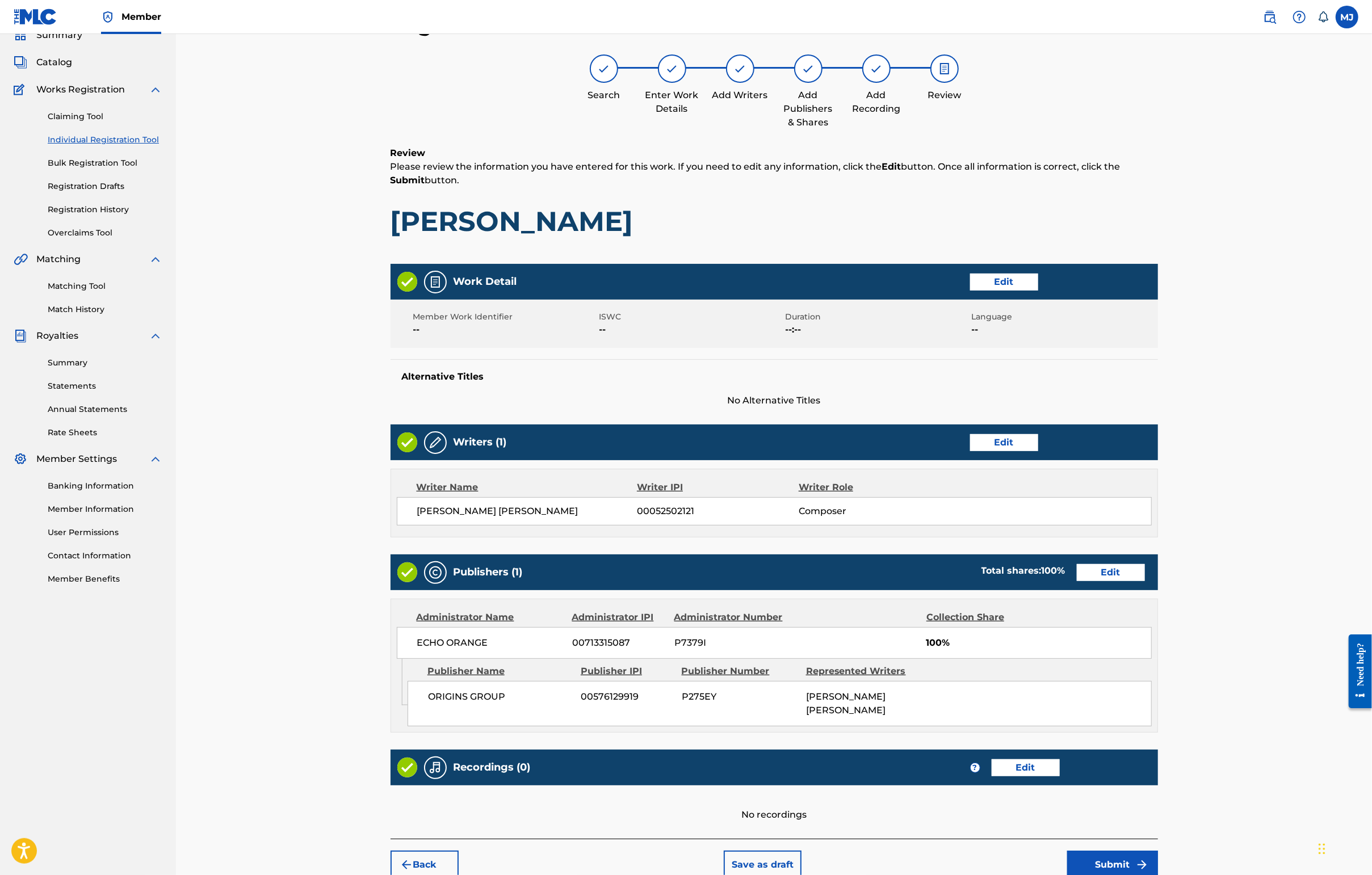
scroll to position [228, 0]
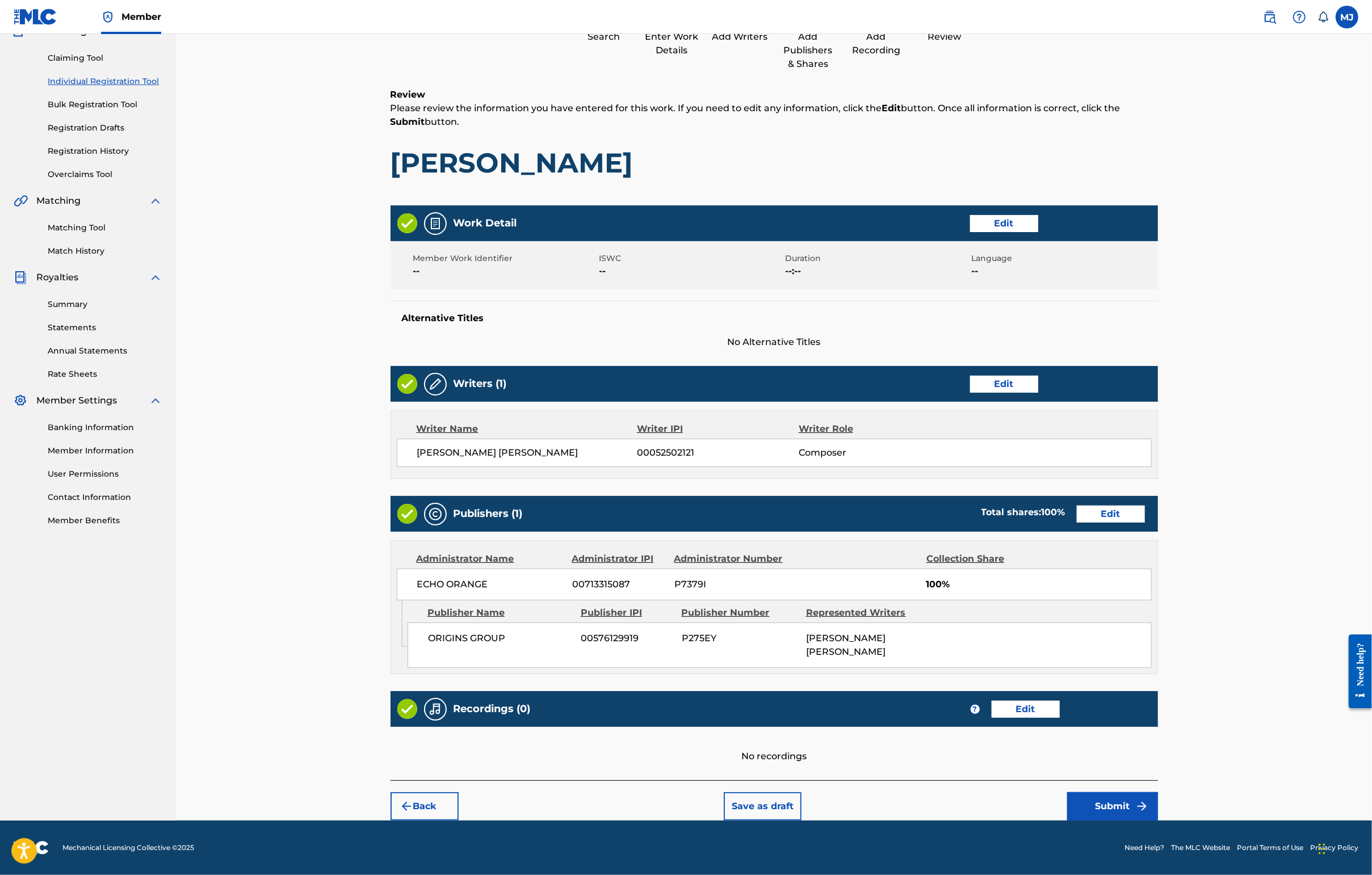
click at [1088, 803] on button "Submit" at bounding box center [1112, 807] width 91 height 29
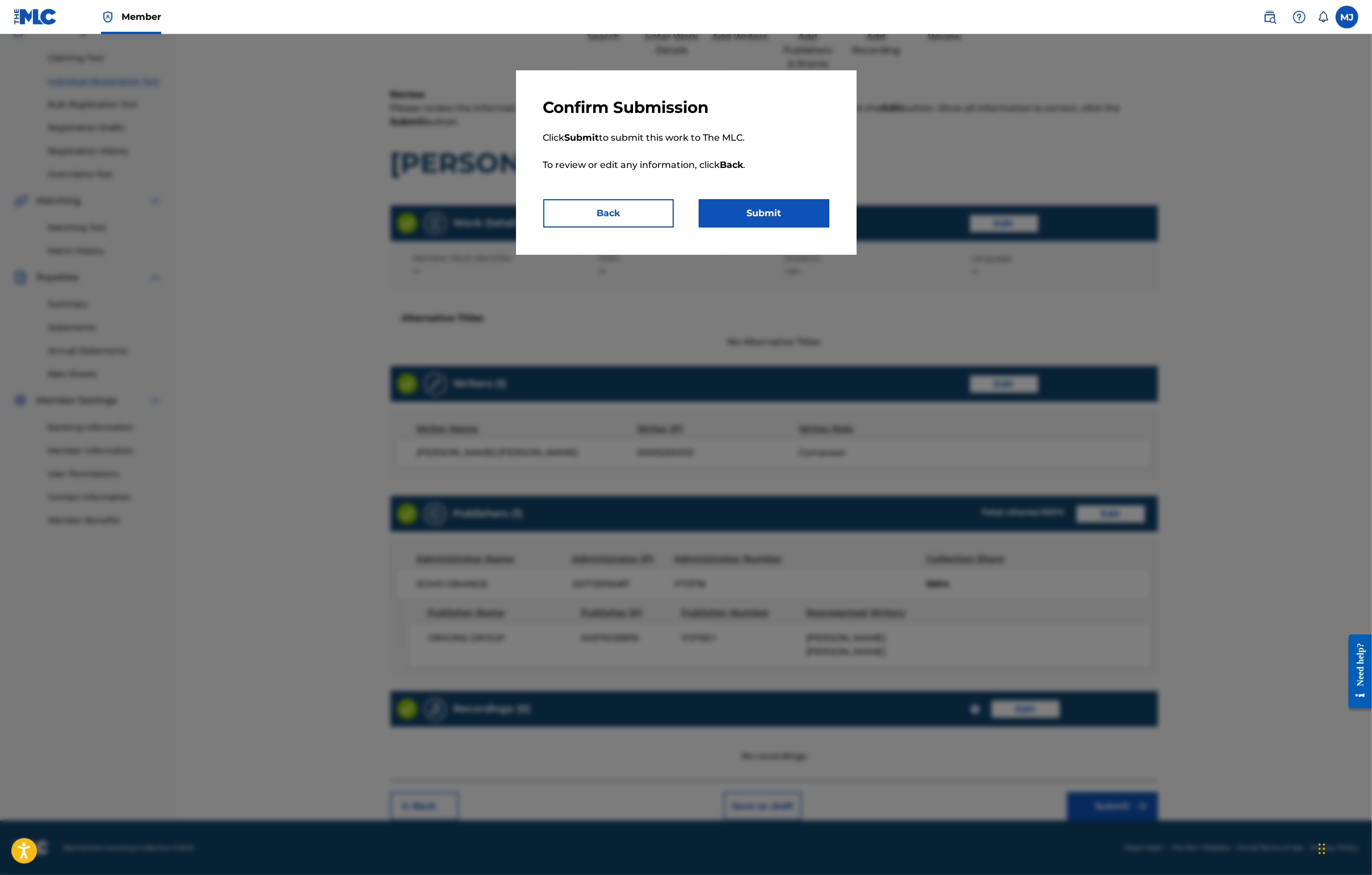
click at [793, 255] on div "Confirm Submission Click Submit to submit this work to The MLC. To review or ed…" at bounding box center [686, 163] width 340 height 184
click at [795, 227] on button "Submit" at bounding box center [763, 214] width 130 height 29
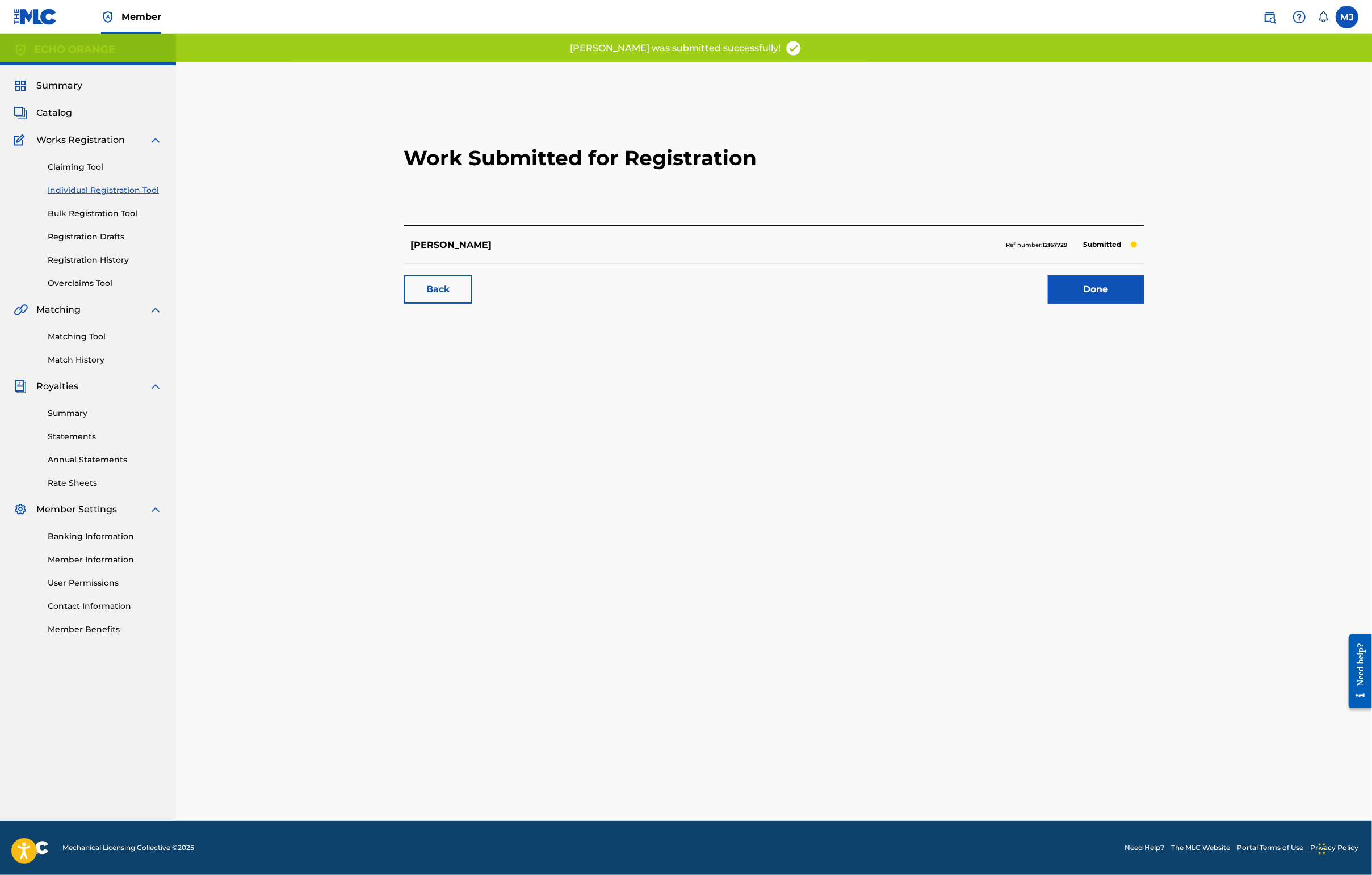
click at [1088, 303] on link "Done" at bounding box center [1096, 290] width 96 height 29
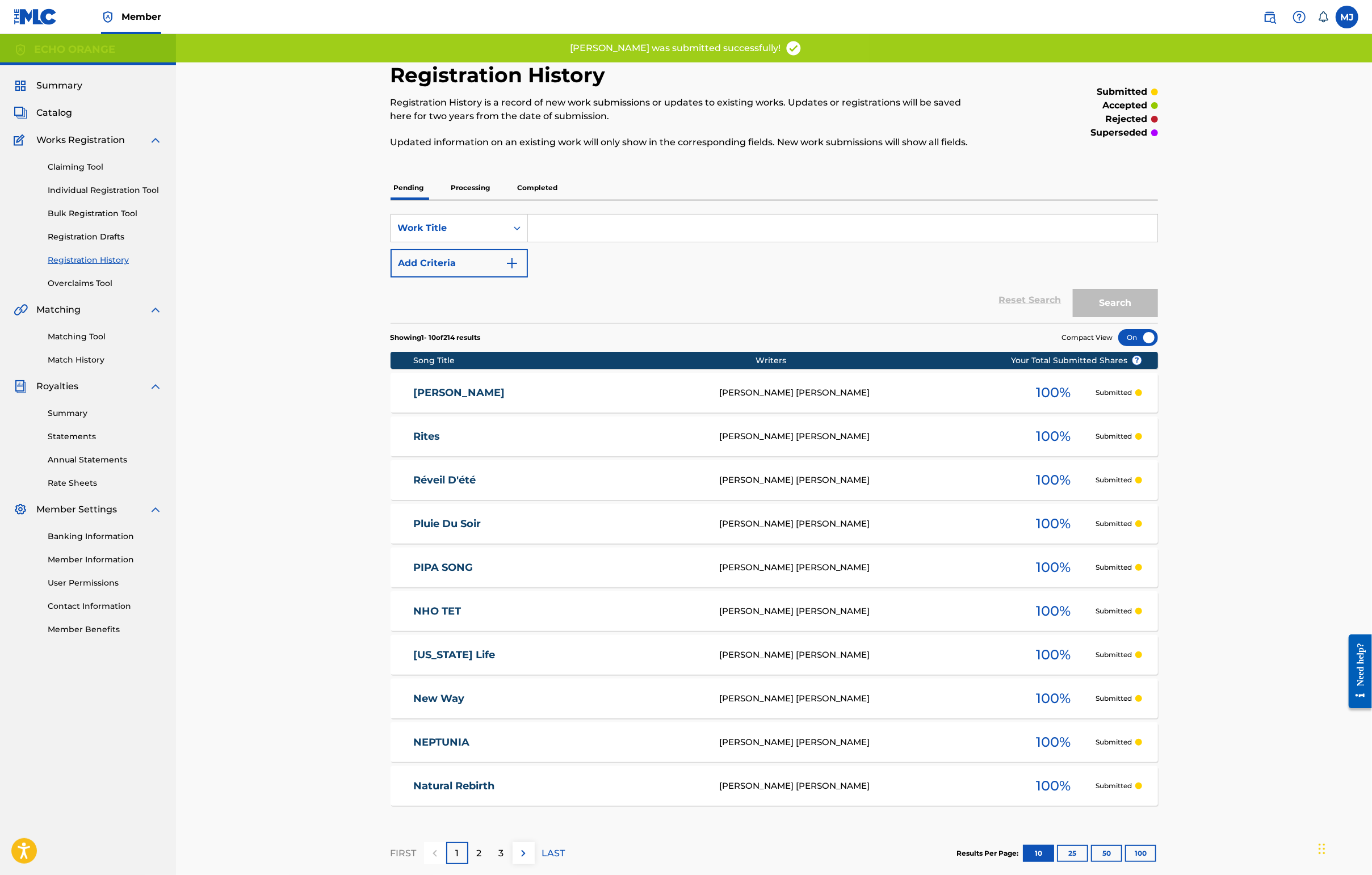
click at [105, 196] on link "Individual Registration Tool" at bounding box center [105, 190] width 114 height 12
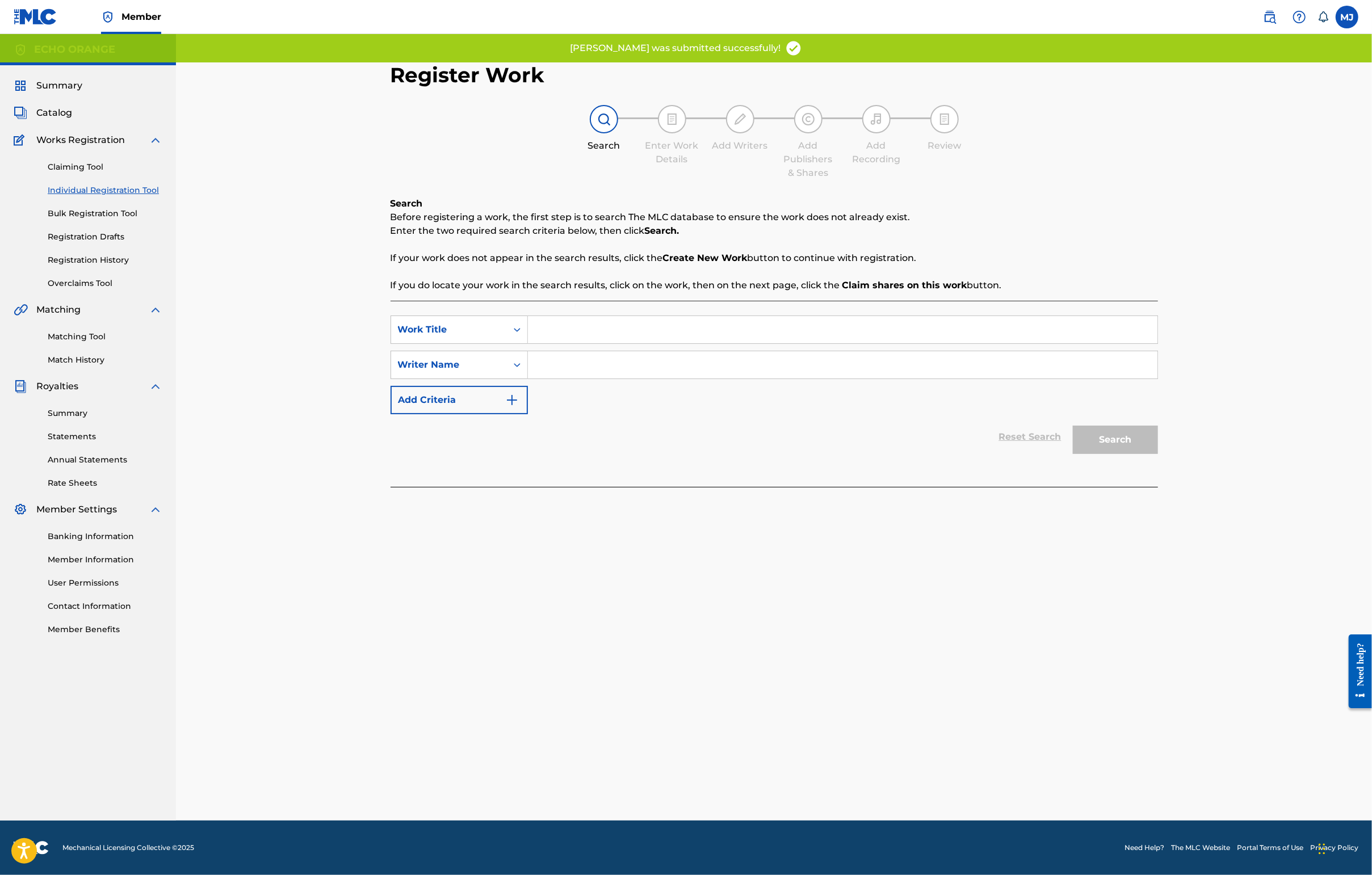
click at [704, 343] on input "Search Form" at bounding box center [842, 330] width 629 height 27
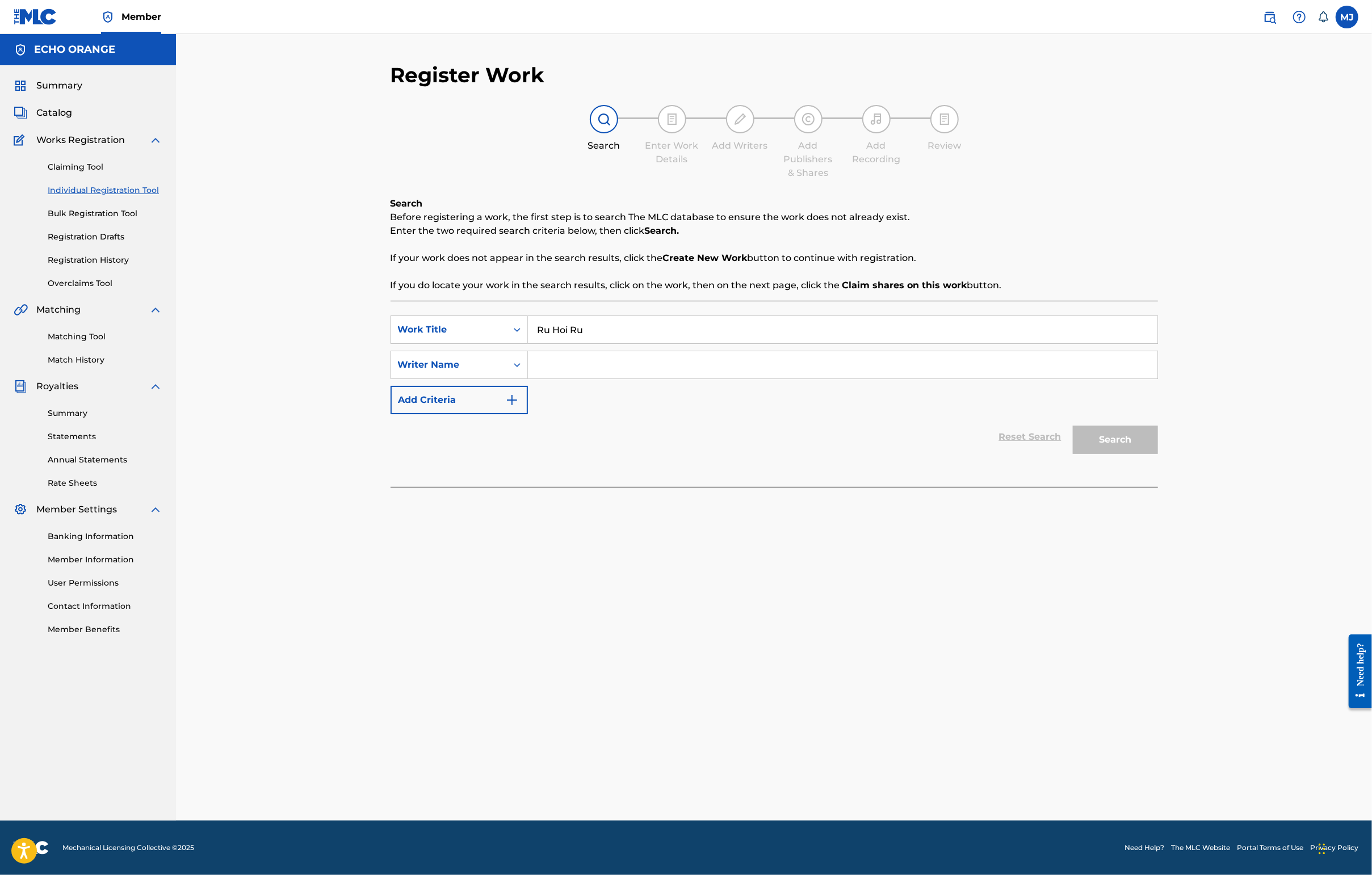
type input "Ru Hoi Ru"
paste input "[PERSON_NAME]"
type input "[PERSON_NAME]"
click at [1088, 454] on button "Search" at bounding box center [1115, 440] width 85 height 29
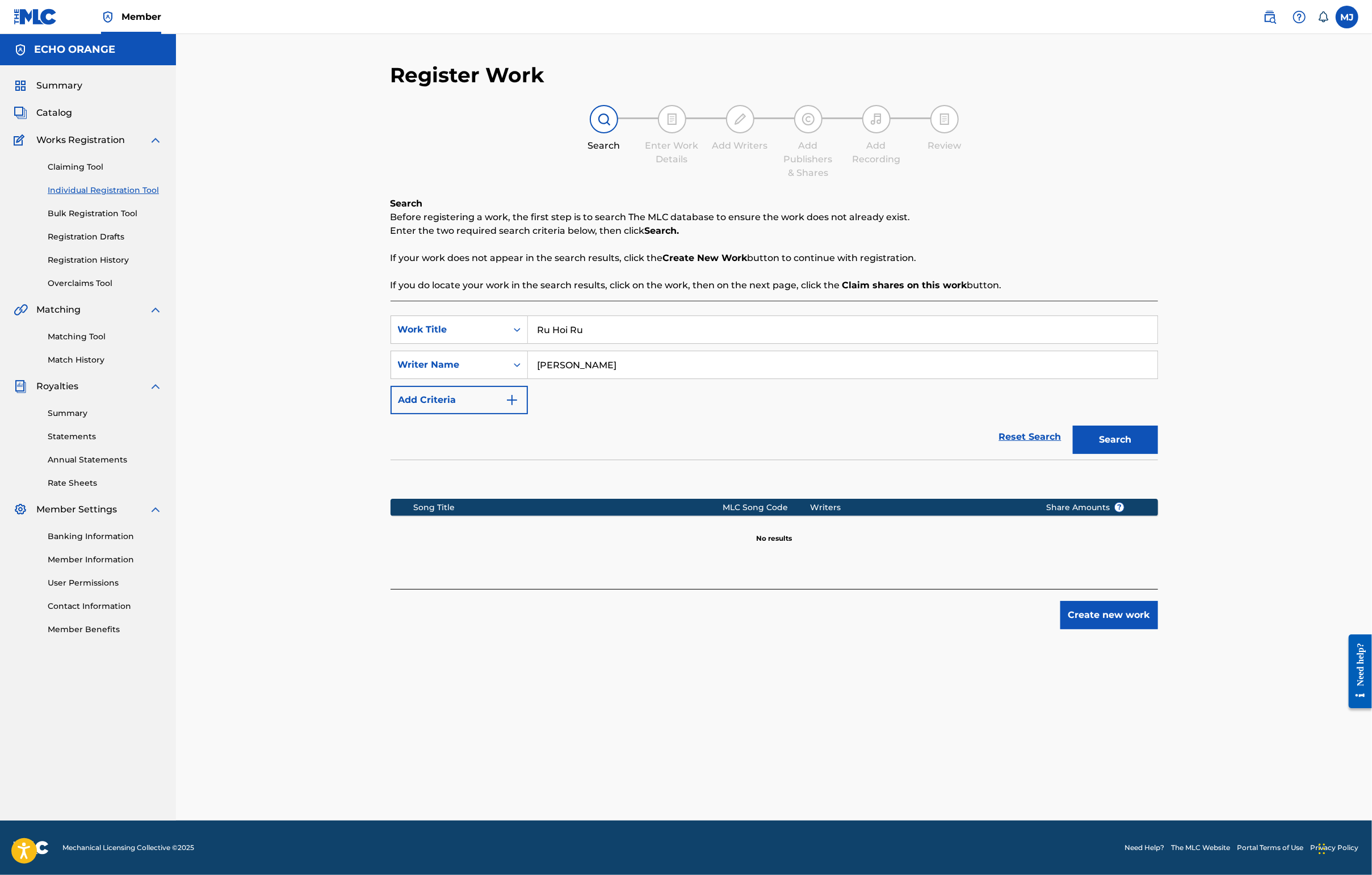
click at [1088, 718] on div "Register Work Search Enter Work Details Add Writers Add Publishers & Shares Add…" at bounding box center [774, 442] width 795 height 758
click at [1088, 629] on button "Create new work" at bounding box center [1109, 615] width 98 height 29
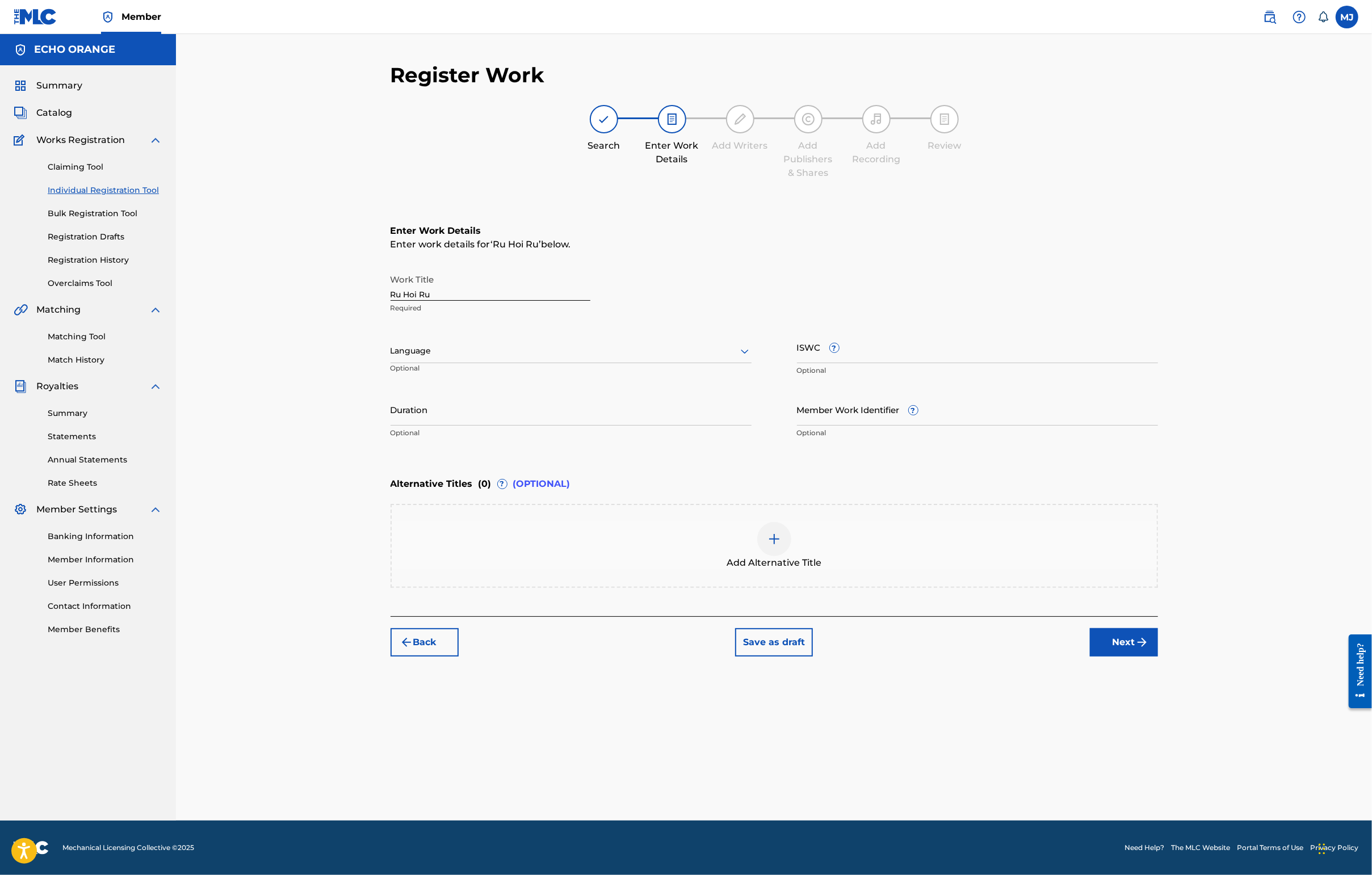
click at [1088, 657] on button "Next" at bounding box center [1124, 643] width 68 height 29
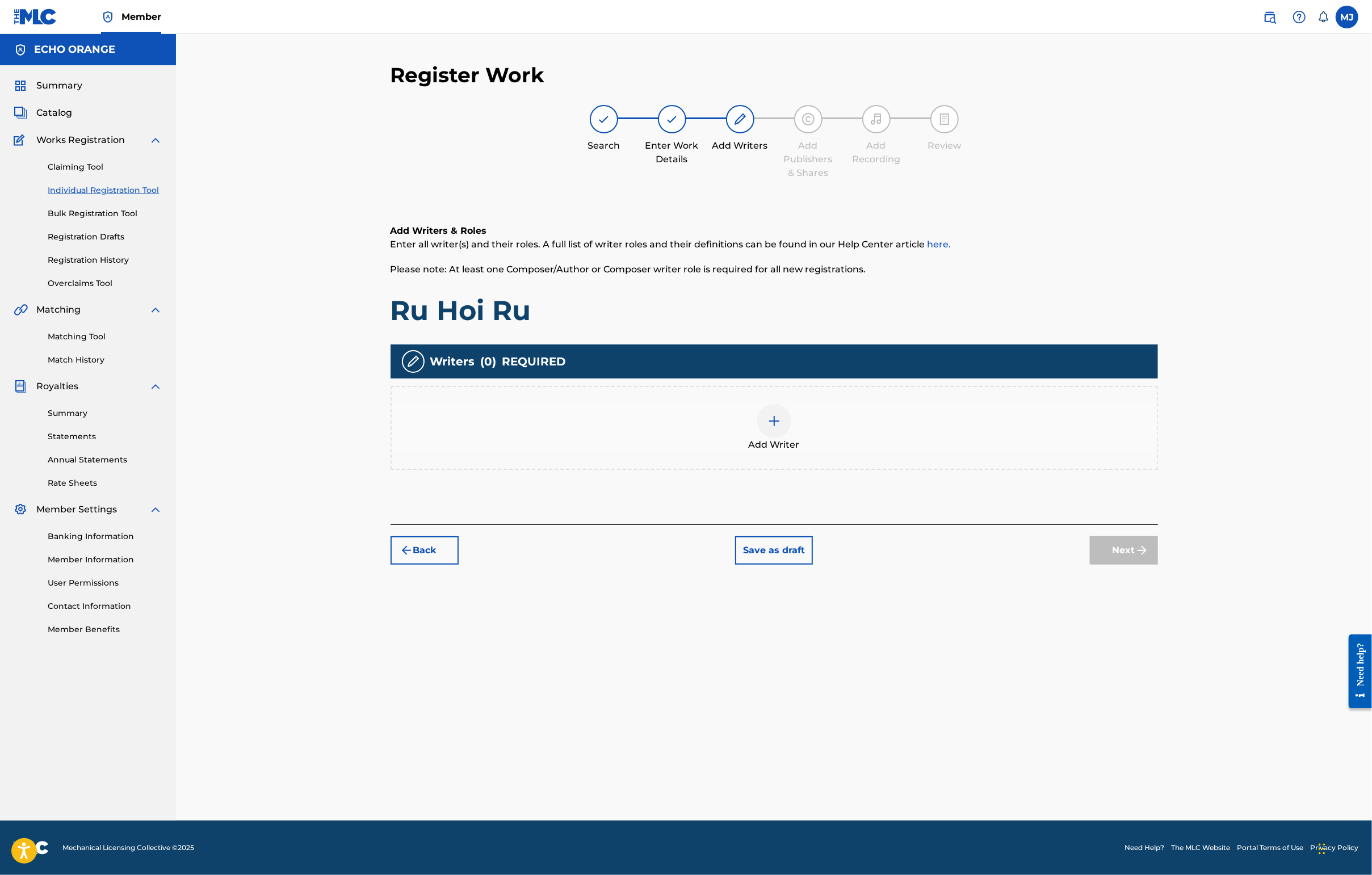
click at [825, 451] on div "Add Writer" at bounding box center [774, 427] width 765 height 47
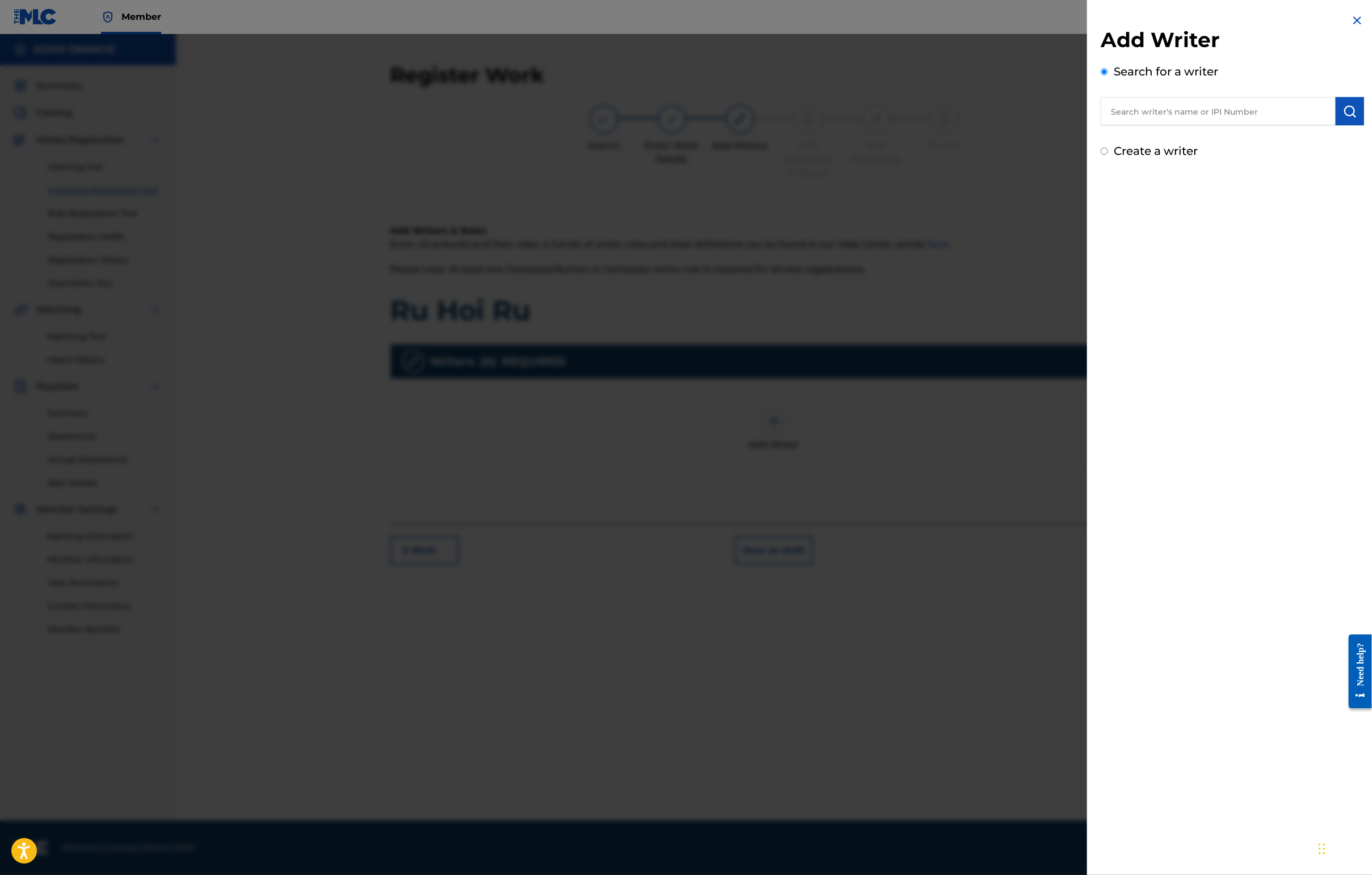
click at [1088, 119] on input "text" at bounding box center [1218, 111] width 235 height 29
paste input "[PERSON_NAME]"
type input "[PERSON_NAME]"
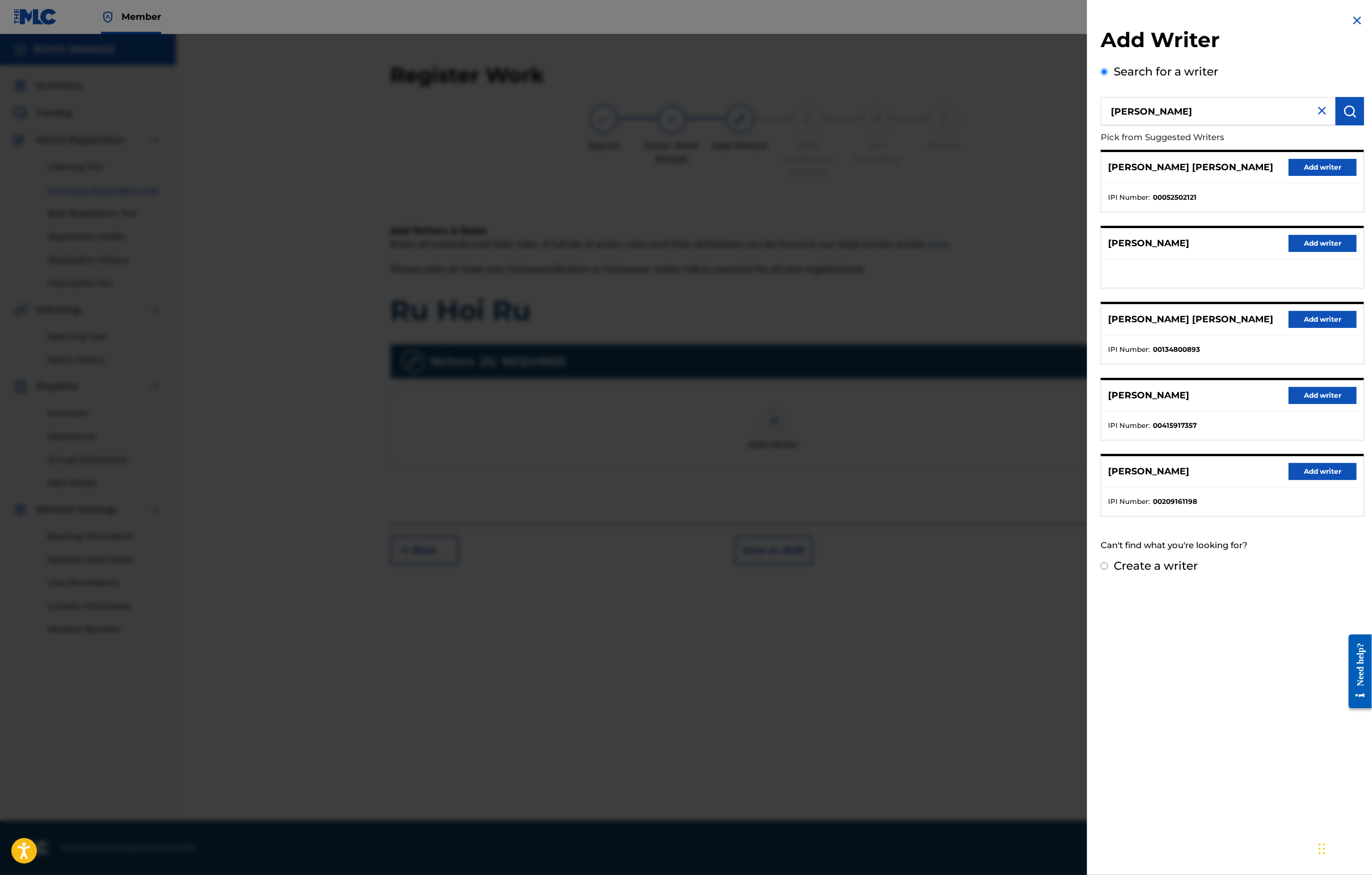
click at [1088, 176] on button "Add writer" at bounding box center [1322, 167] width 68 height 17
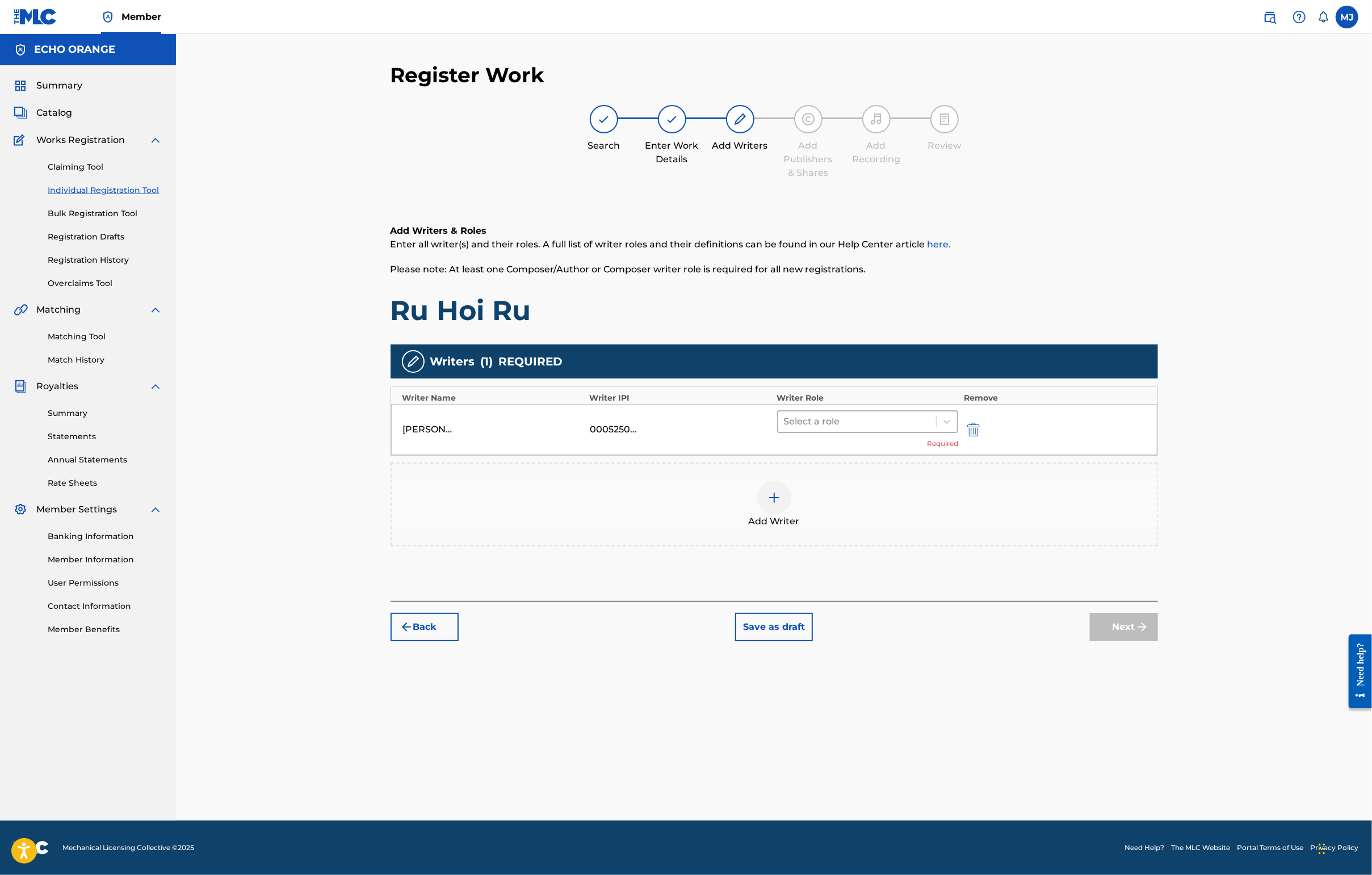
click at [917, 430] on div at bounding box center [856, 421] width 147 height 16
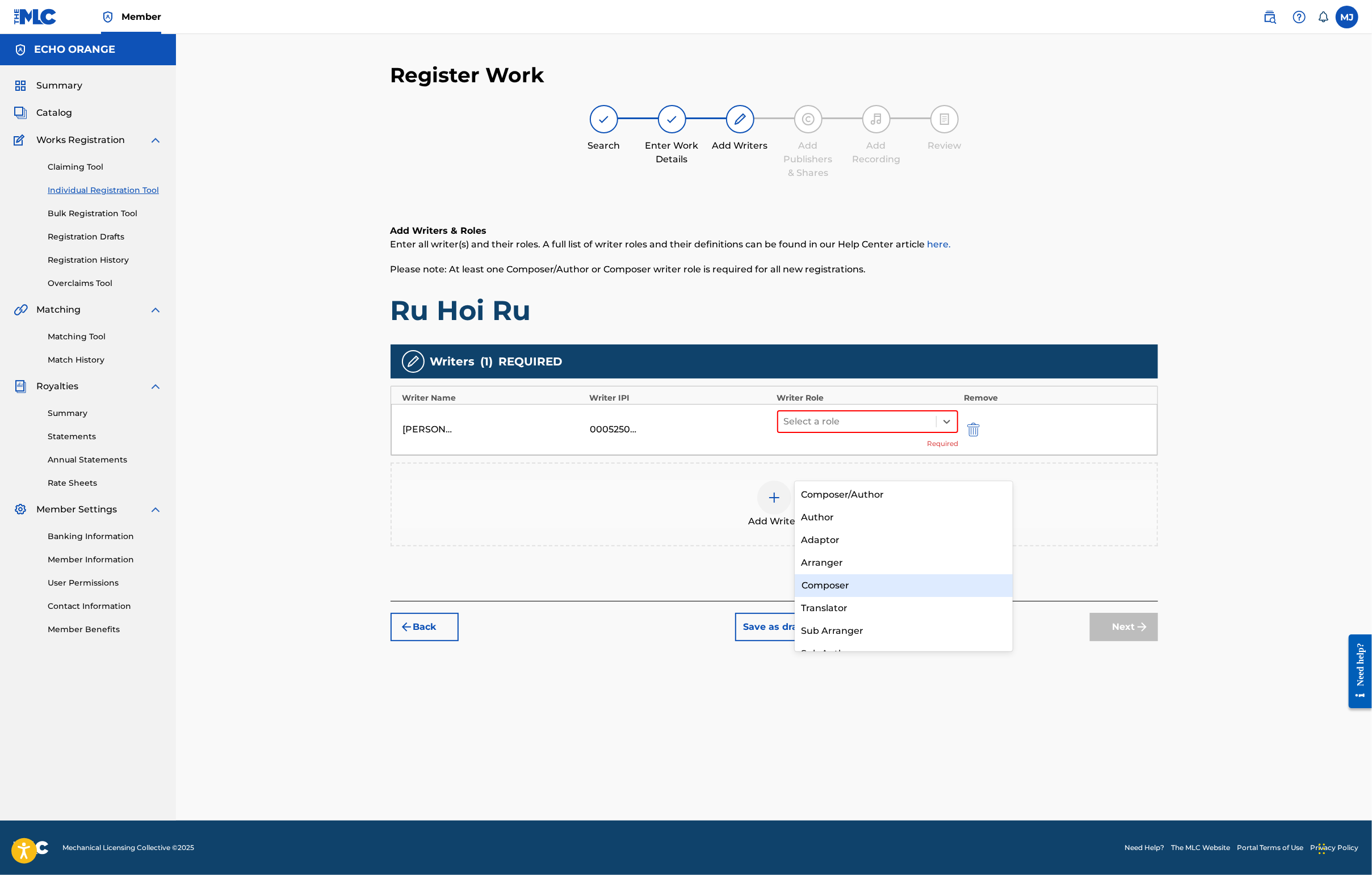
drag, startPoint x: 883, startPoint y: 592, endPoint x: 887, endPoint y: 576, distance: 16.5
click at [887, 576] on div "Composer/Author Author Adaptor Arranger Composer Translator Sub Arranger Sub Au…" at bounding box center [904, 567] width 218 height 170
click at [887, 576] on div "Composer" at bounding box center [904, 585] width 218 height 23
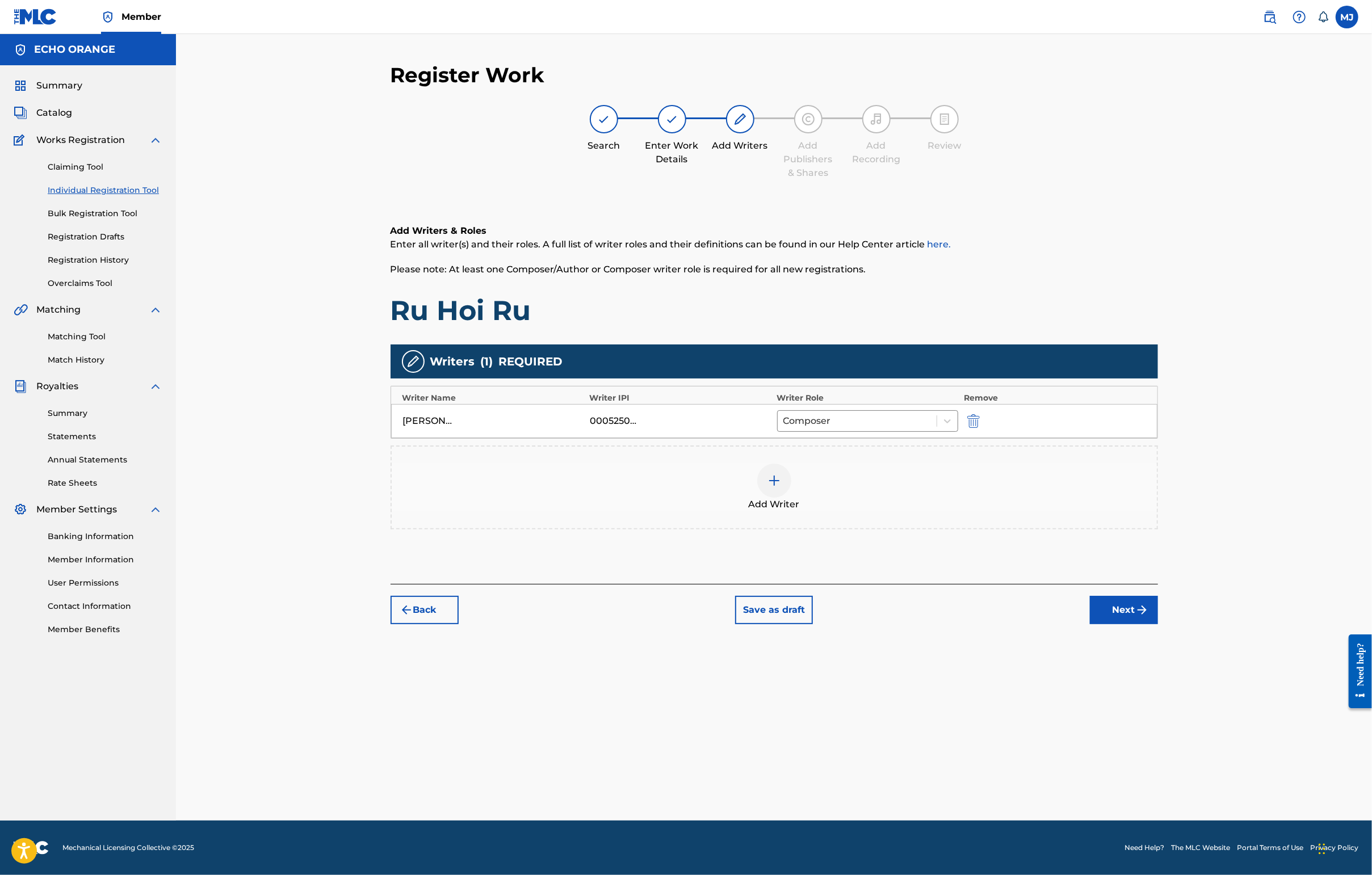
click at [1088, 712] on div "Register Work Search Enter Work Details Add Writers Add Publishers & Shares Add…" at bounding box center [774, 442] width 795 height 758
click at [1088, 617] on img "submit" at bounding box center [1142, 610] width 14 height 14
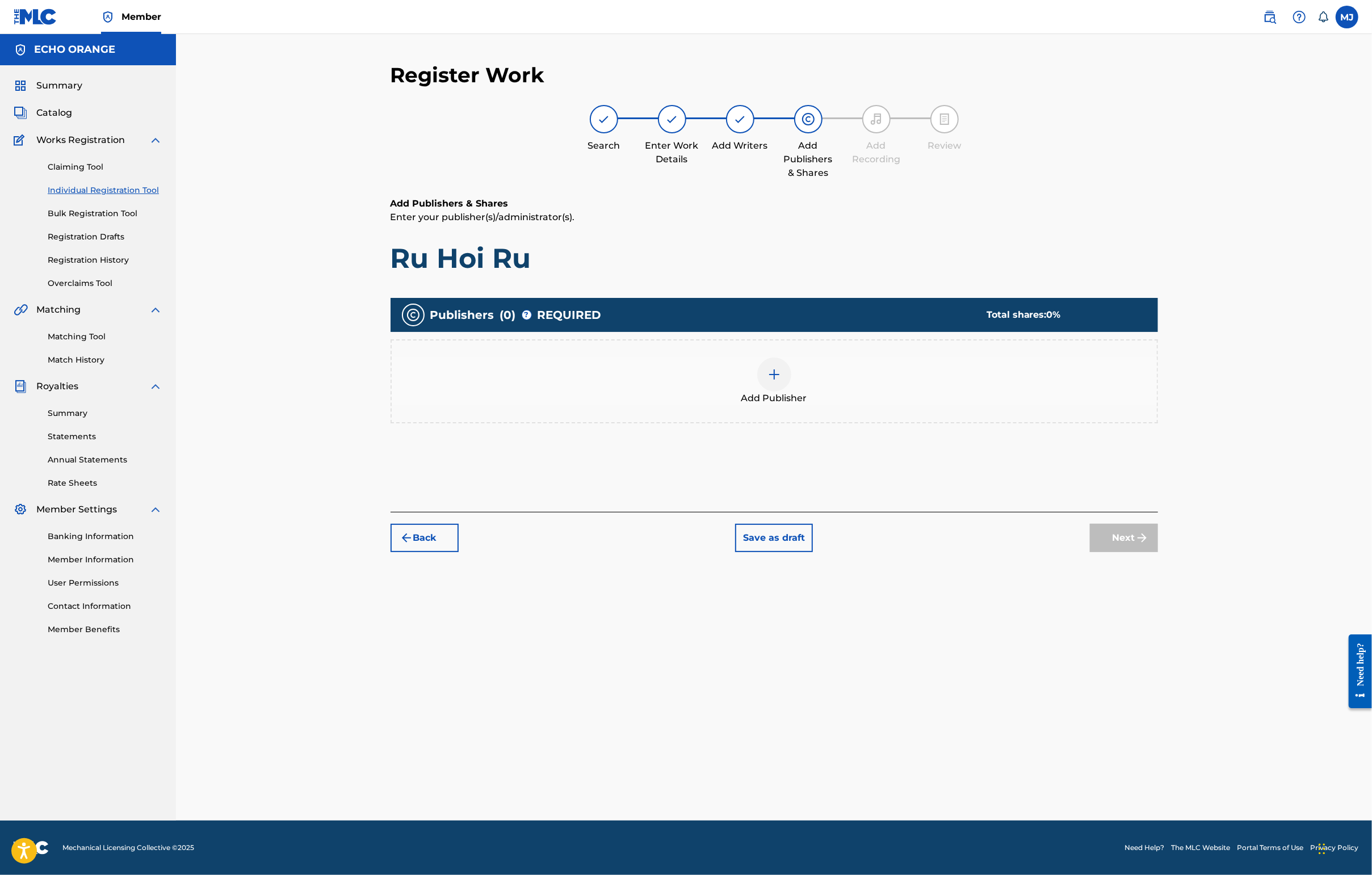
drag, startPoint x: 761, startPoint y: 332, endPoint x: 771, endPoint y: 337, distance: 11.2
click at [770, 332] on div "Publishers ( 0 ) ? REQUIRED Total shares: 0 %" at bounding box center [774, 314] width 768 height 34
drag, startPoint x: 808, startPoint y: 421, endPoint x: 816, endPoint y: 430, distance: 12.0
click at [816, 405] on div "Add Publisher" at bounding box center [774, 381] width 765 height 47
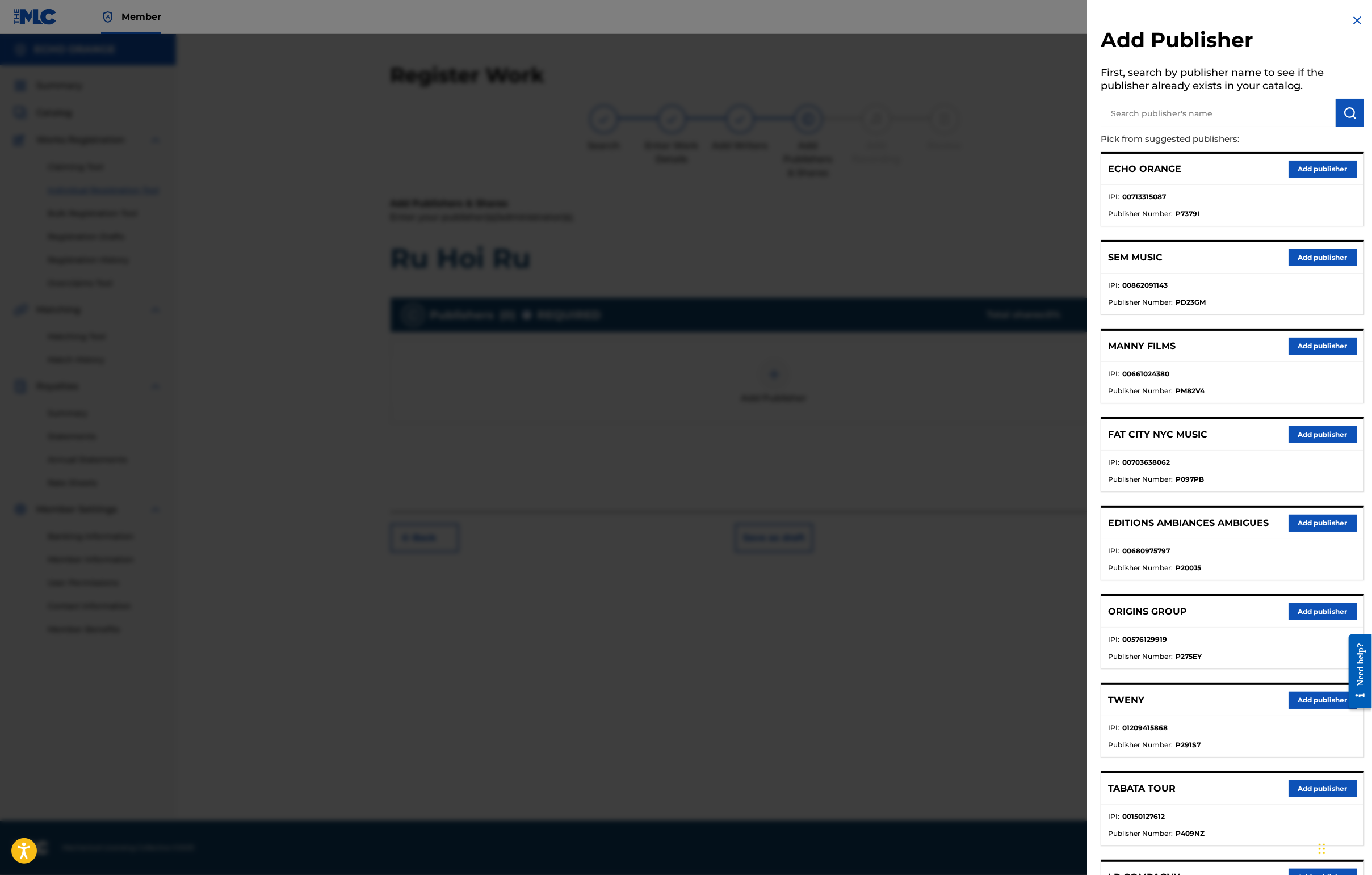
click at [1088, 620] on button "Add publisher" at bounding box center [1322, 612] width 68 height 17
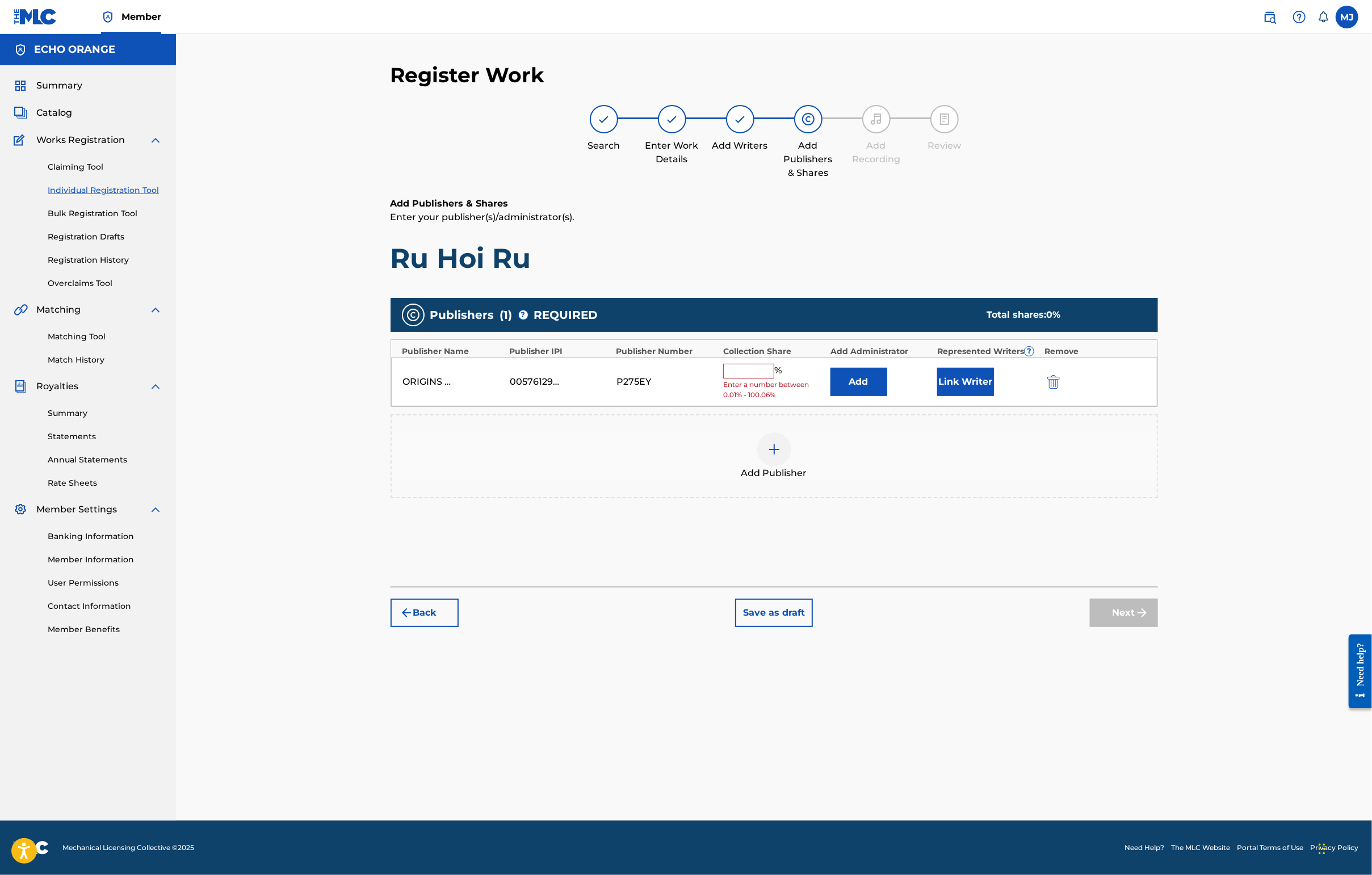
click at [887, 396] on button "Add" at bounding box center [858, 382] width 56 height 29
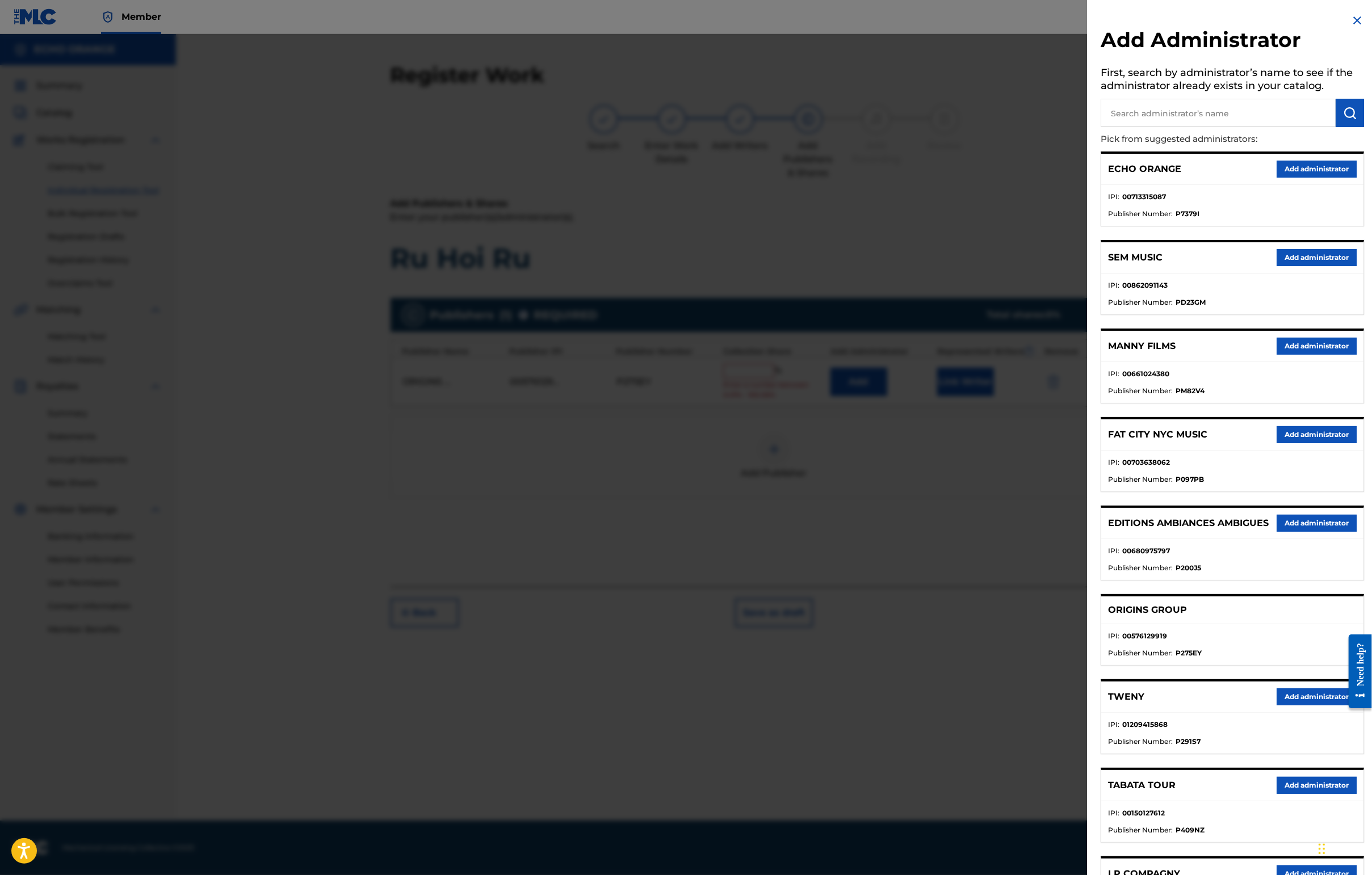
drag, startPoint x: 1306, startPoint y: 199, endPoint x: 1307, endPoint y: 194, distance: 5.1
click at [1088, 185] on div "ECHO ORANGE Add administrator" at bounding box center [1232, 169] width 262 height 31
click at [1088, 178] on button "Add administrator" at bounding box center [1316, 169] width 80 height 17
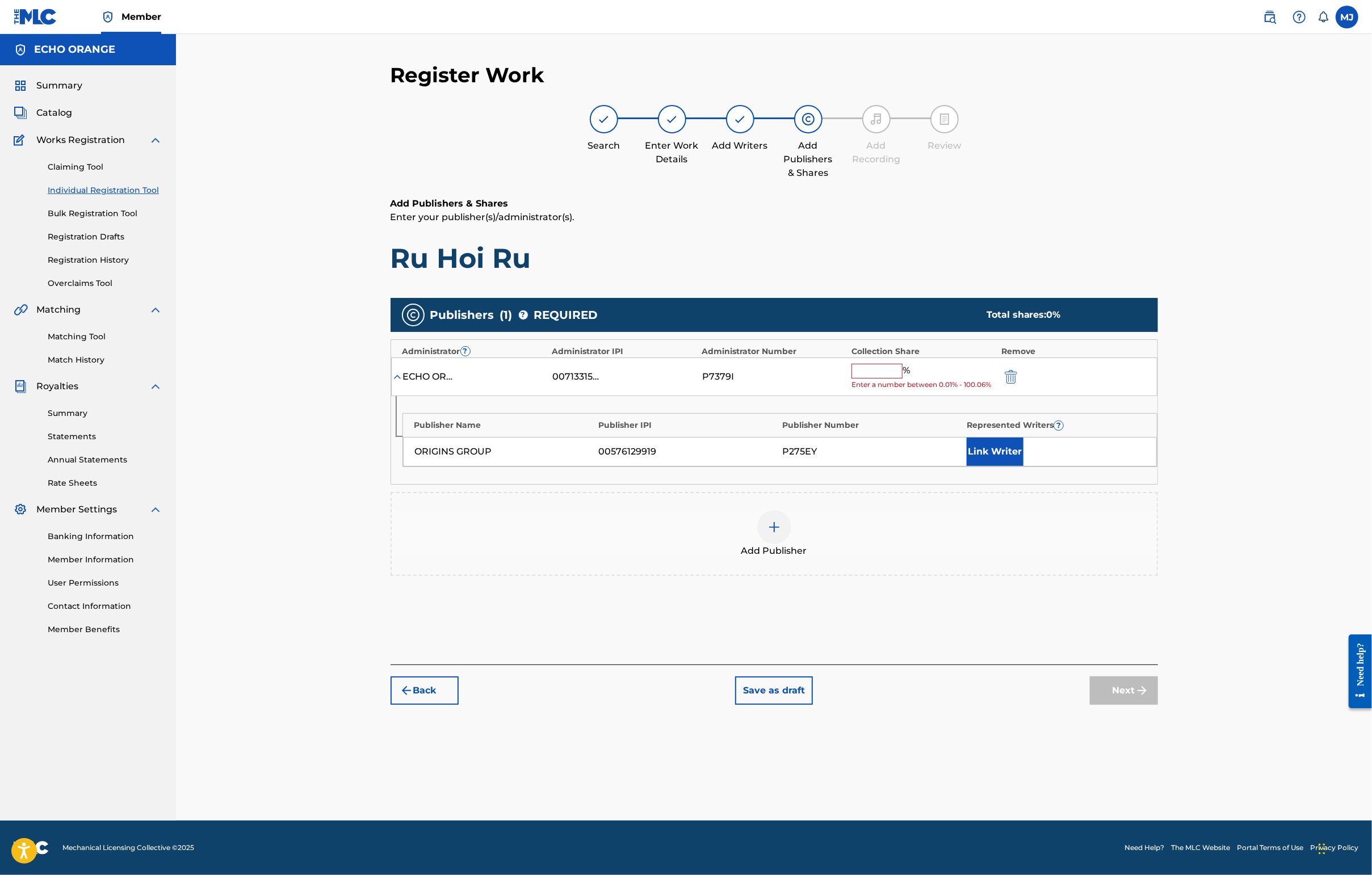
click at [920, 396] on div "ECHO ORANGE 00713315087 P7379I % Enter a number between 0.01% - 100.06%" at bounding box center [774, 377] width 766 height 39
click at [902, 378] on input "text" at bounding box center [877, 371] width 51 height 15
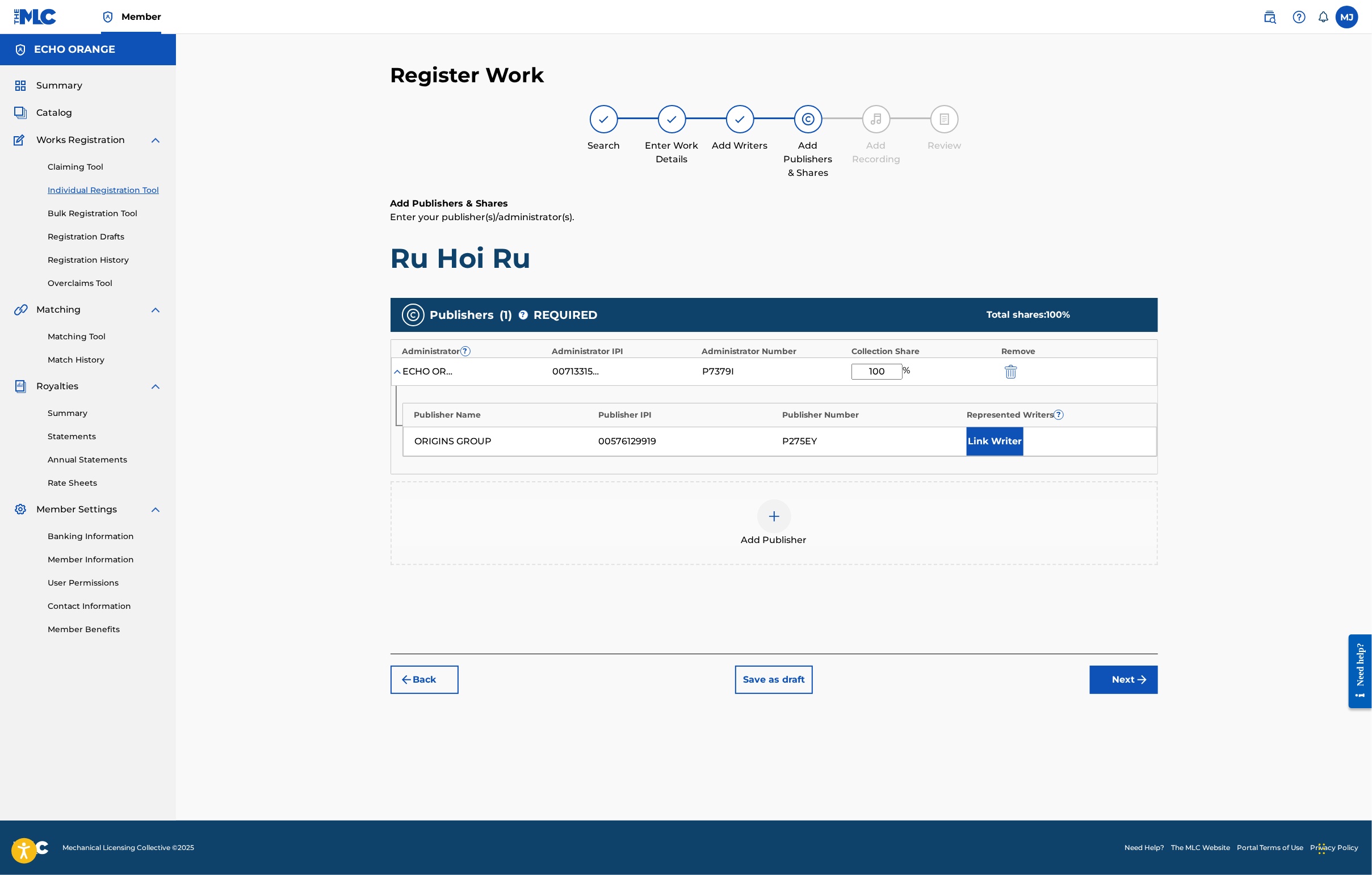
type input "100"
click at [1024, 456] on button "Link Writer" at bounding box center [994, 442] width 56 height 29
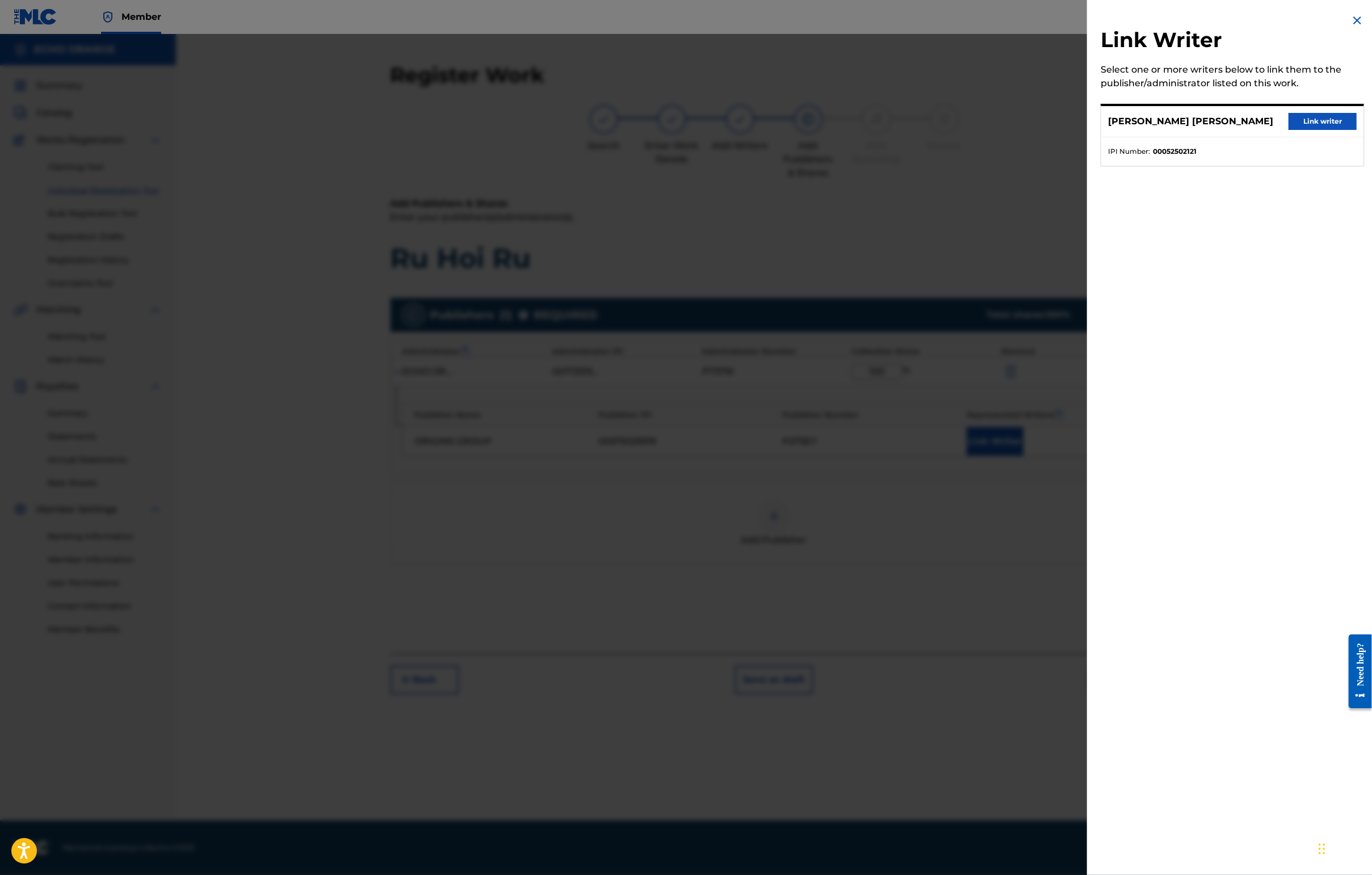
click at [1088, 130] on button "Link writer" at bounding box center [1322, 121] width 68 height 17
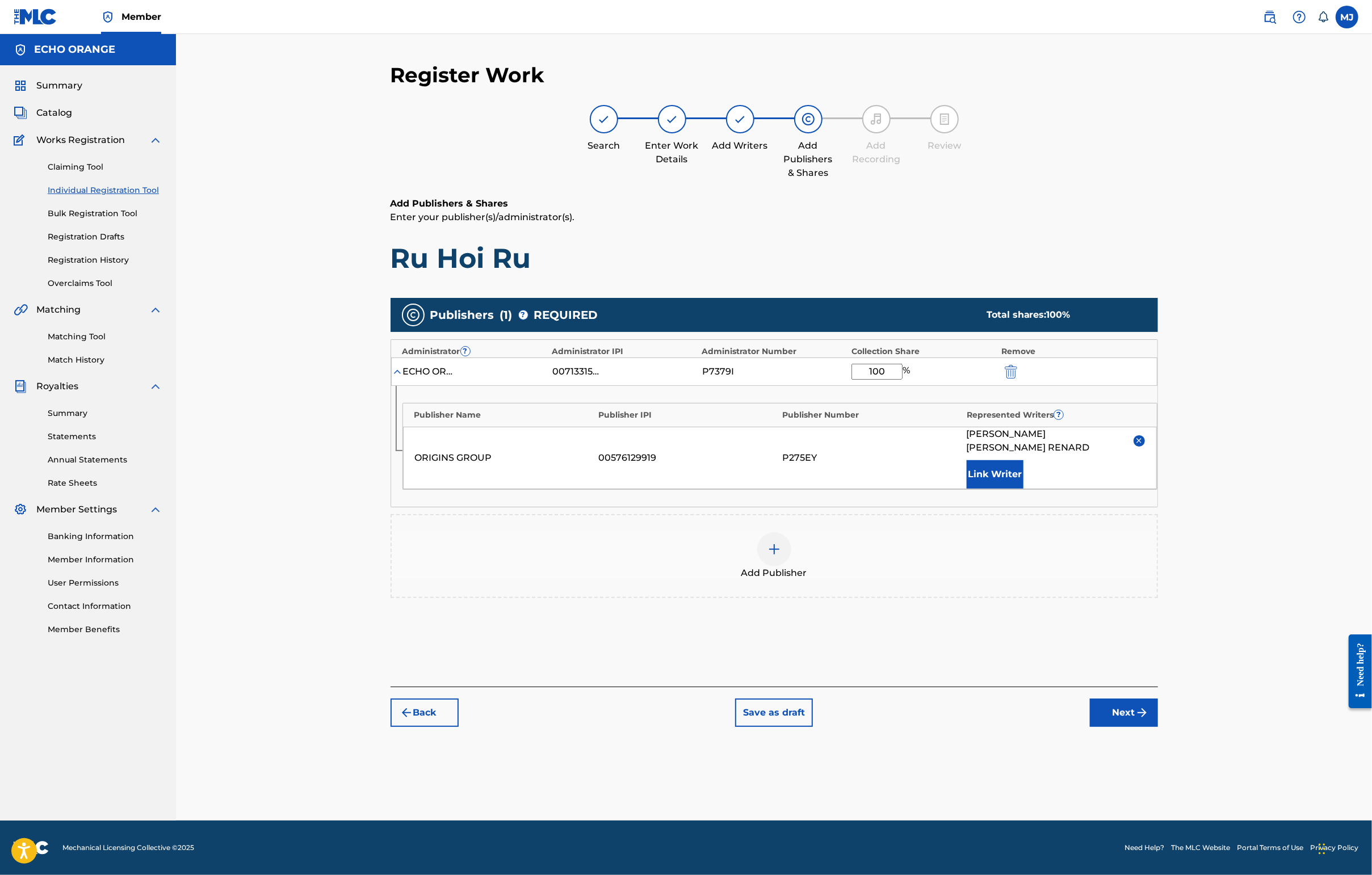
click at [1088, 727] on button "Next" at bounding box center [1124, 712] width 68 height 29
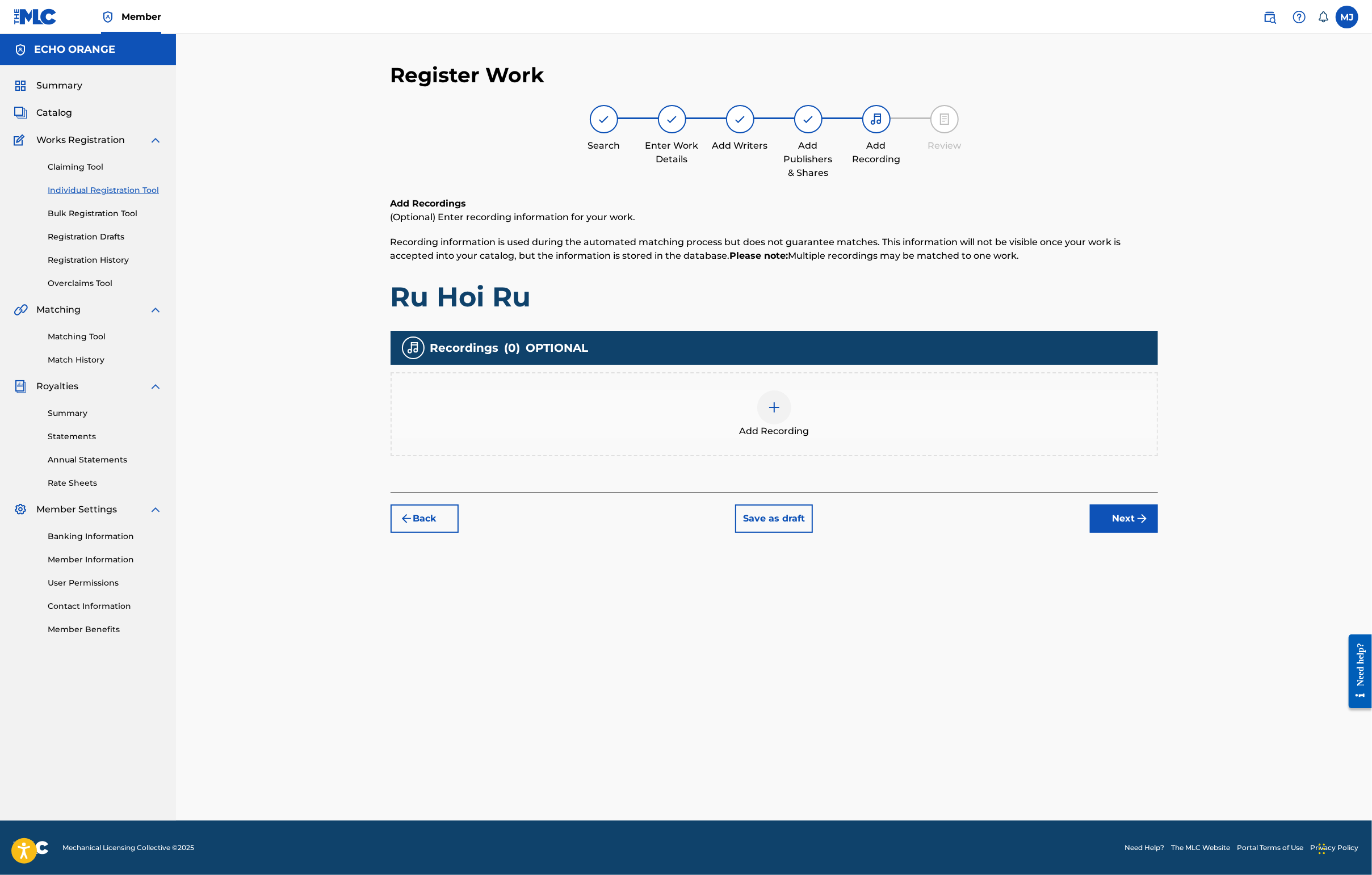
drag, startPoint x: 1256, startPoint y: 641, endPoint x: 1252, endPoint y: 623, distance: 18.4
click at [1088, 640] on div "Register Work Search Enter Work Details Add Writers Add Publishers & Shares Add…" at bounding box center [774, 442] width 795 height 758
click at [1088, 533] on button "Next" at bounding box center [1124, 518] width 68 height 29
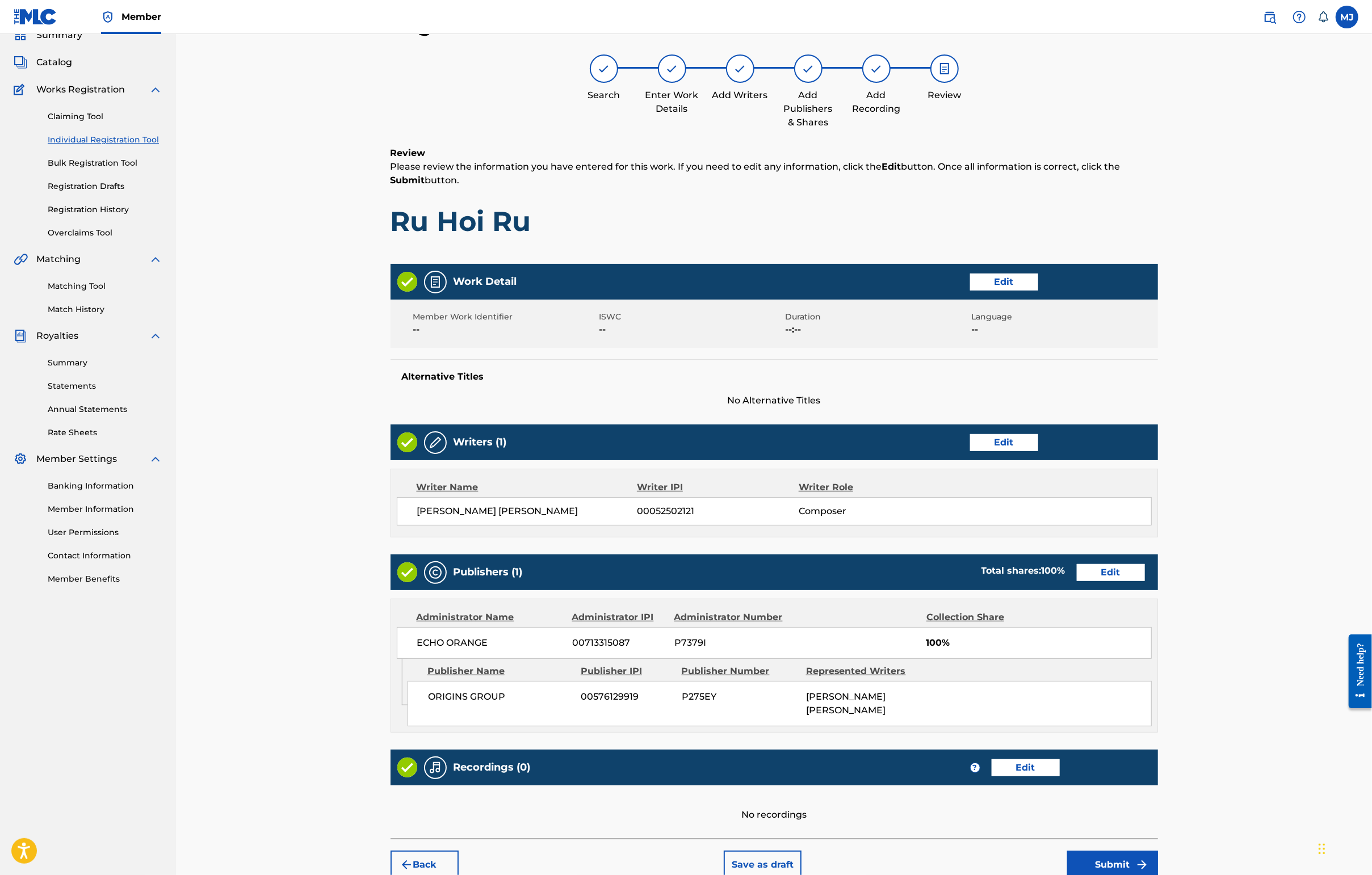
scroll to position [228, 0]
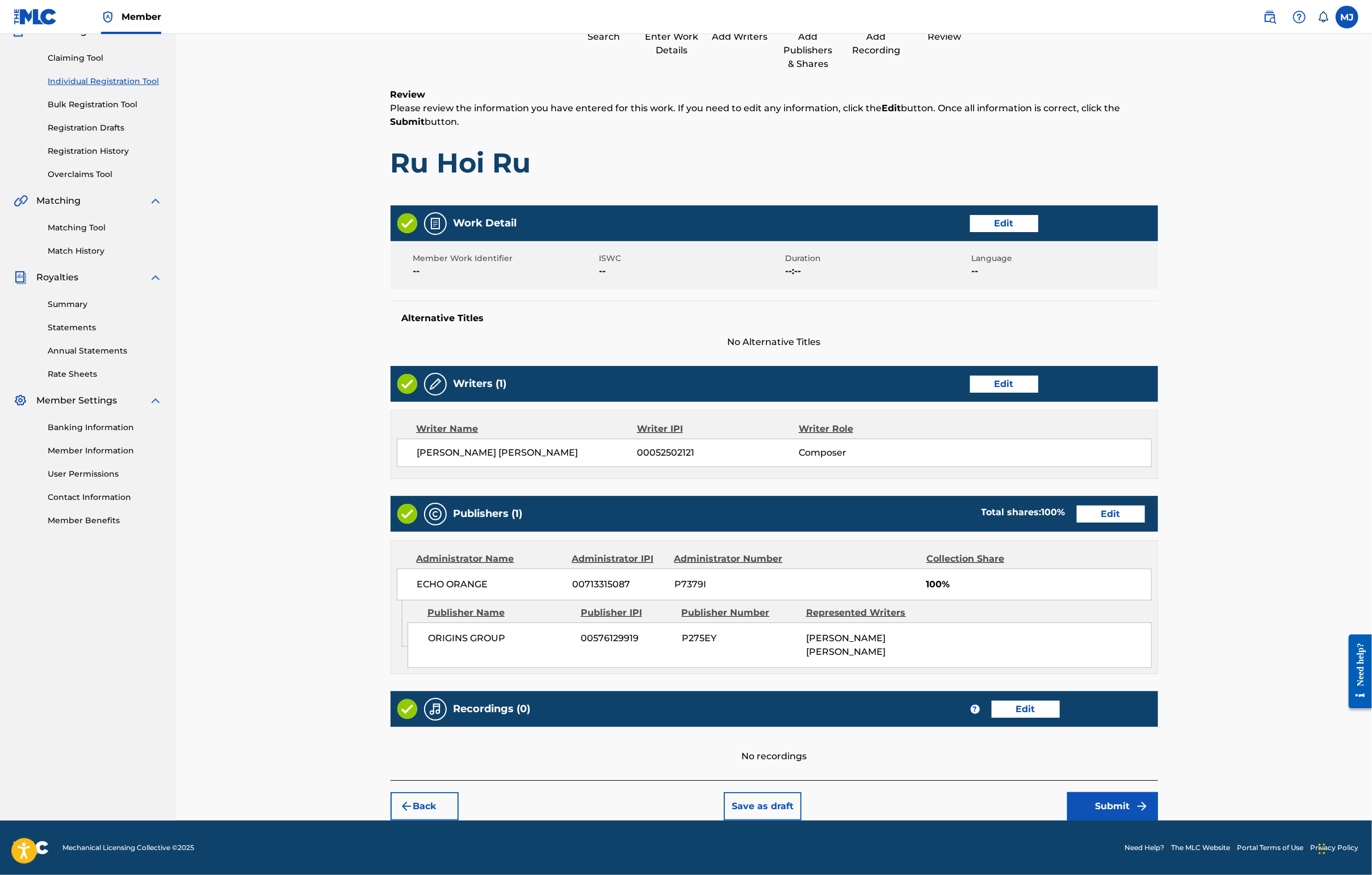
click at [1088, 798] on button "Submit" at bounding box center [1112, 807] width 91 height 29
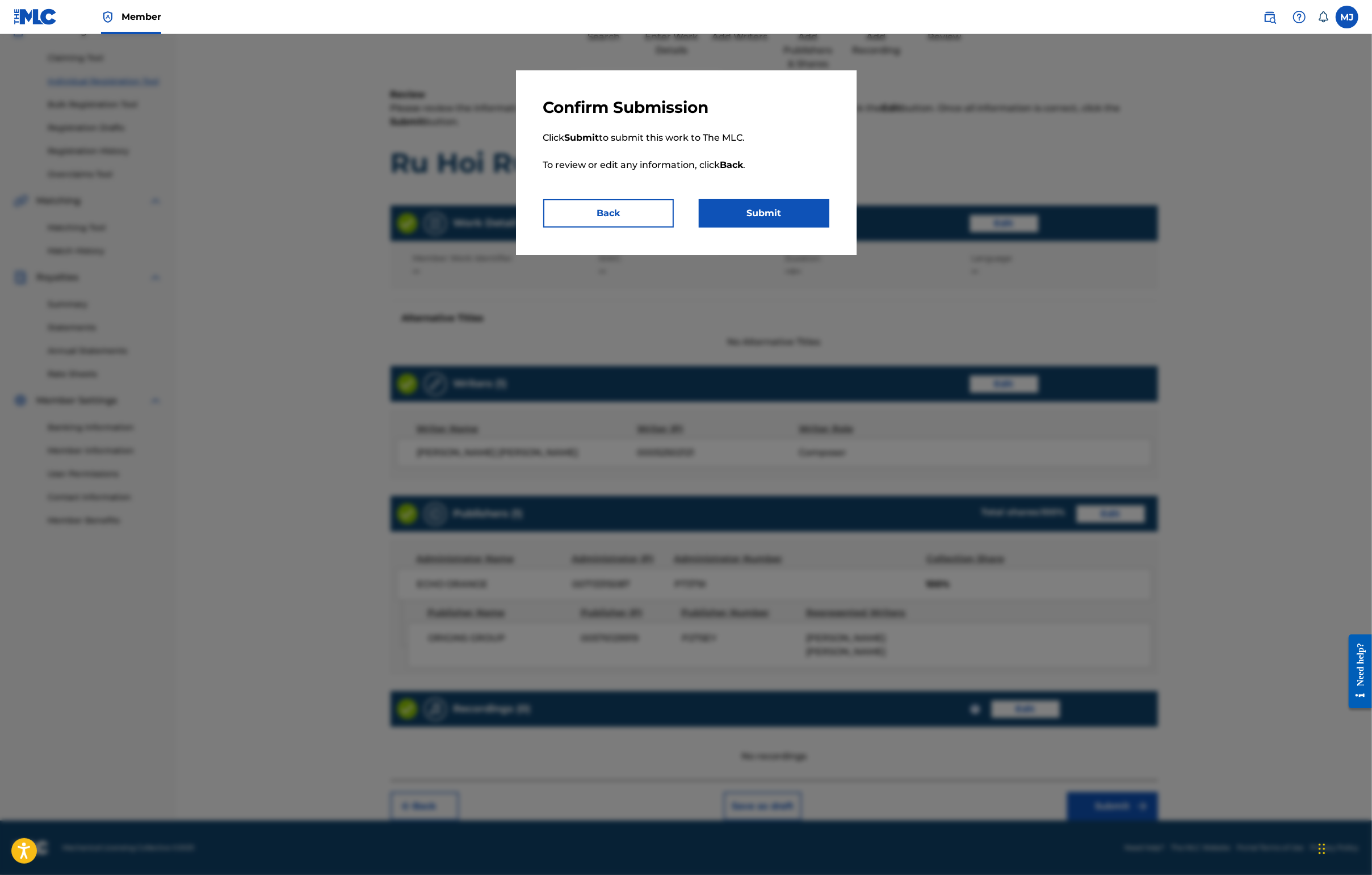
click at [766, 227] on button "Submit" at bounding box center [763, 214] width 130 height 29
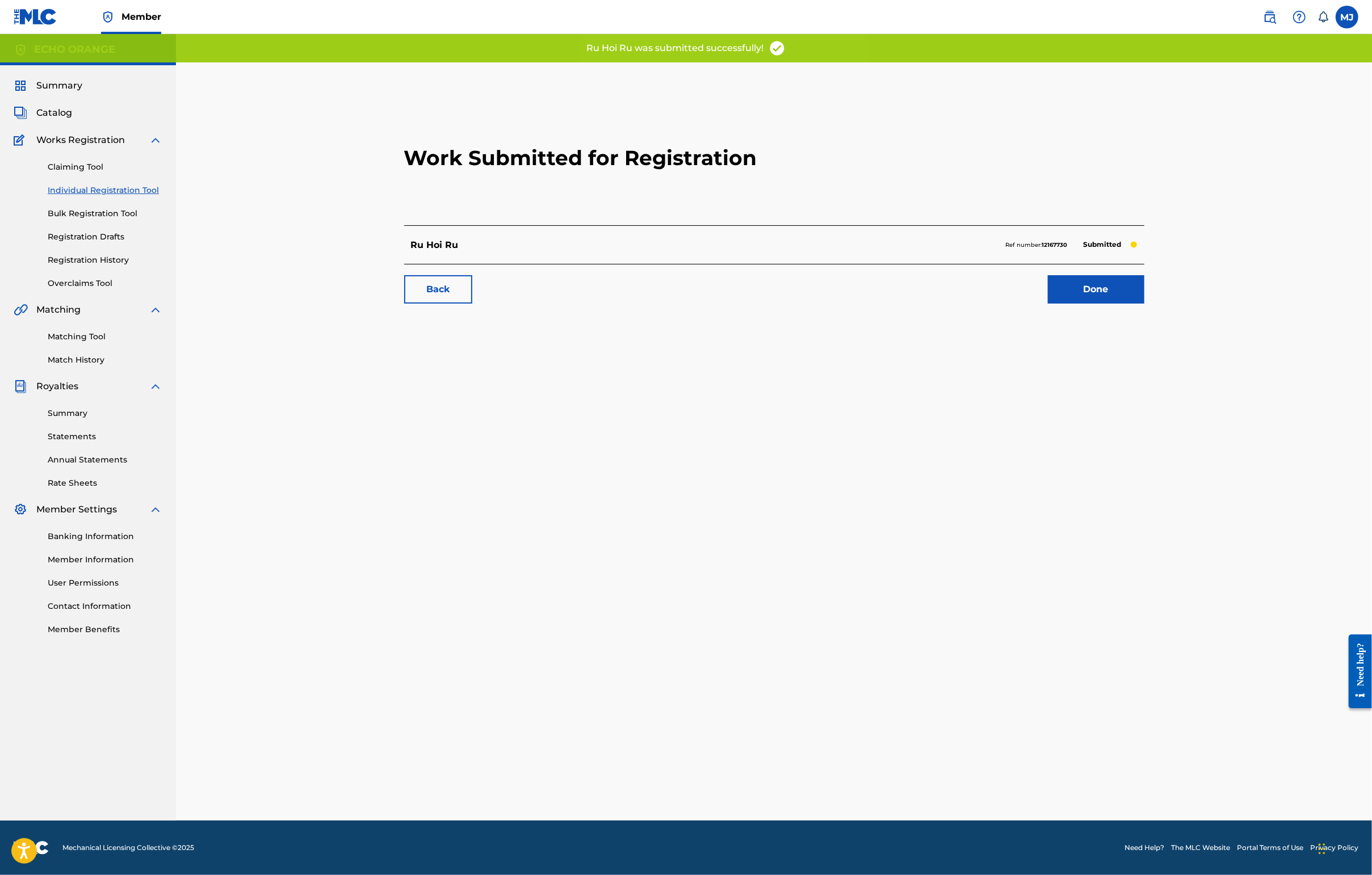
click at [1088, 303] on link "Done" at bounding box center [1096, 290] width 96 height 29
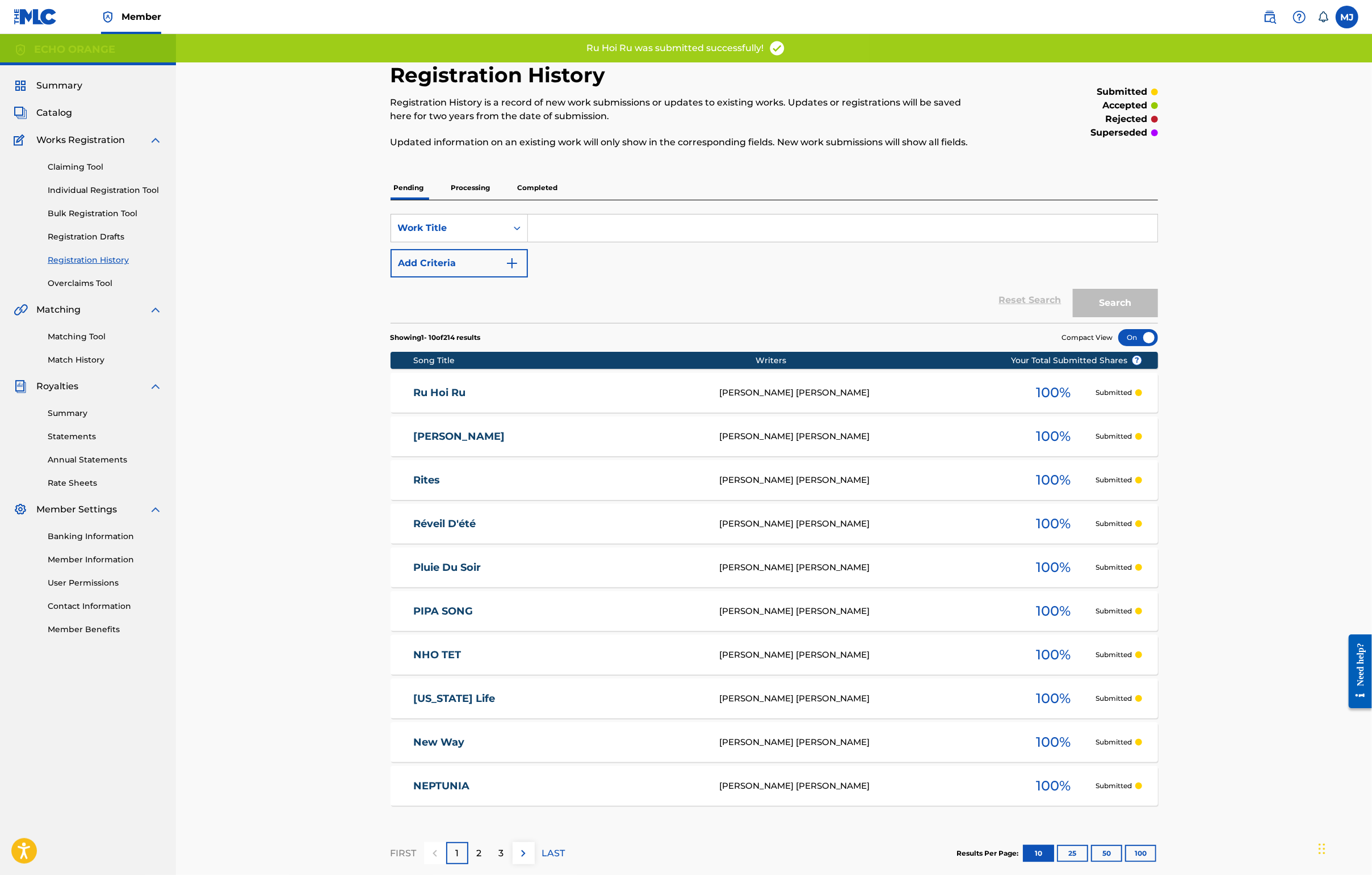
click at [110, 196] on link "Individual Registration Tool" at bounding box center [105, 190] width 114 height 12
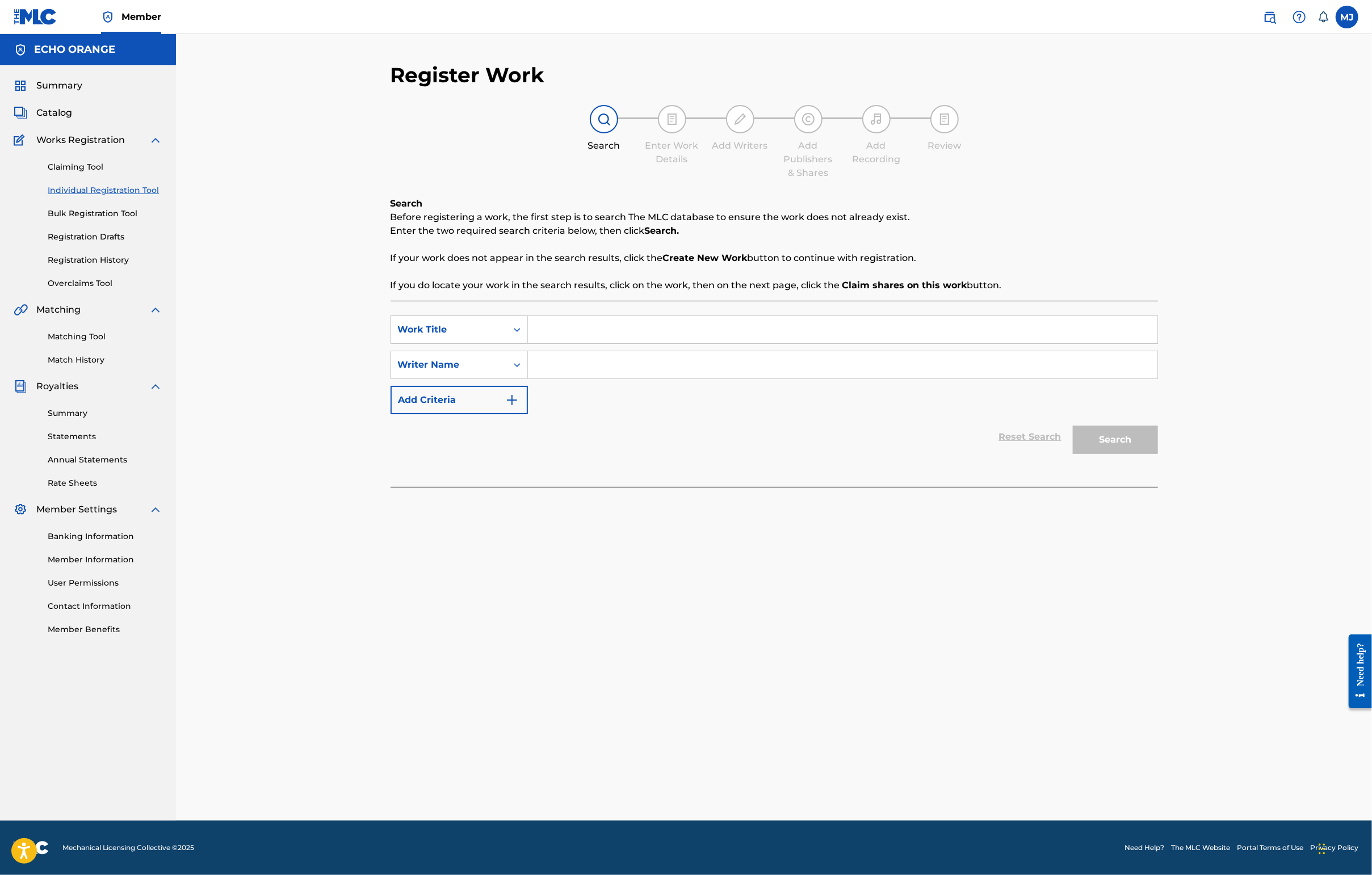
click at [570, 378] on div "SearchWithCriteria4a8cbf68-3932-4d76-b5e8-0d8749914d7d Work Title SearchWithCri…" at bounding box center [774, 364] width 768 height 99
click at [572, 373] on div "SearchWithCriteria4a8cbf68-3932-4d76-b5e8-0d8749914d7d Work Title SearchWithCri…" at bounding box center [774, 364] width 768 height 99
click at [579, 343] on input "Search Form" at bounding box center [842, 330] width 629 height 27
type input "[GEOGRAPHIC_DATA]"
type input "v"
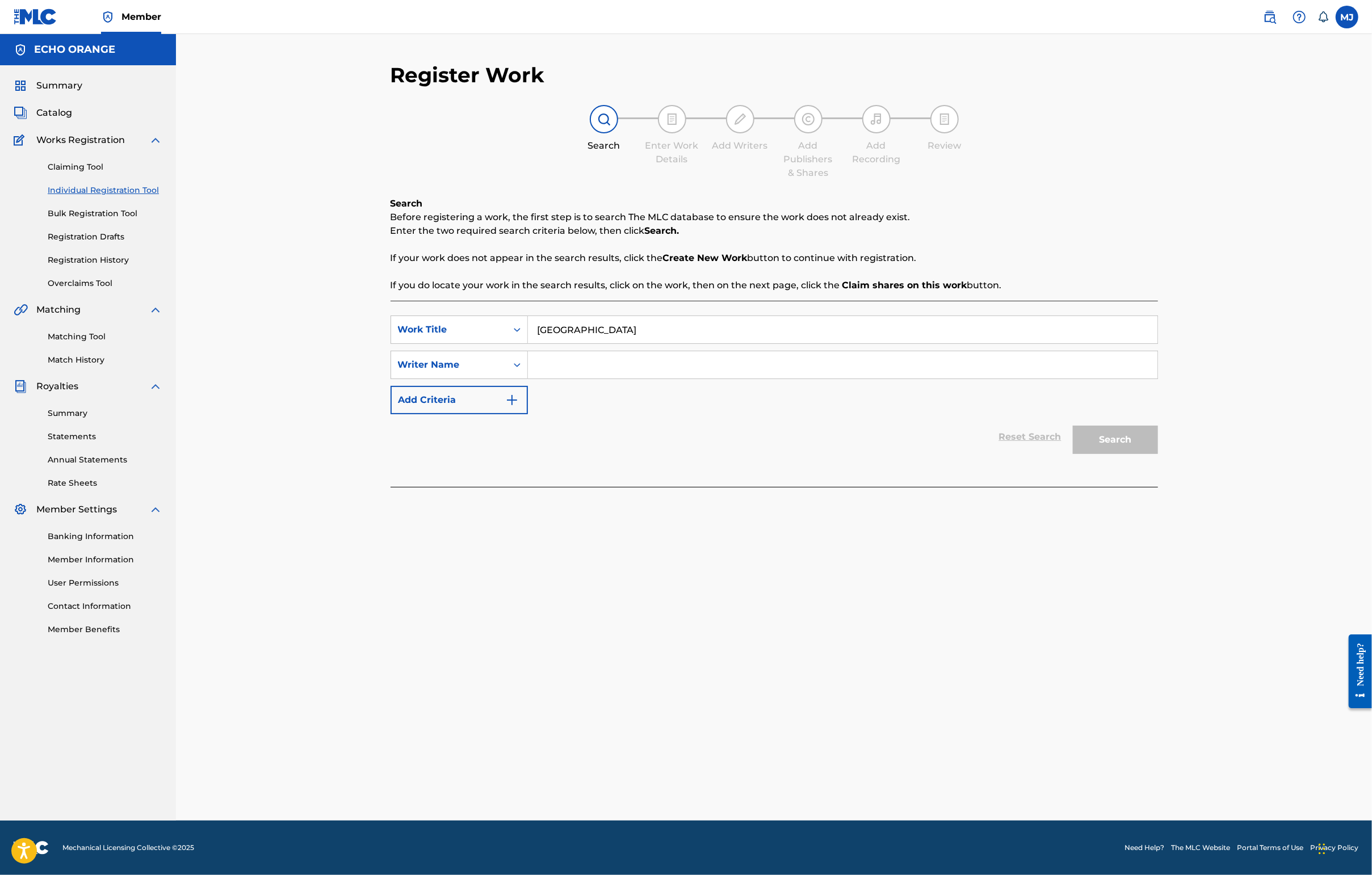
paste input "[PERSON_NAME]"
type input "[PERSON_NAME]"
click at [1088, 454] on button "Search" at bounding box center [1115, 440] width 85 height 29
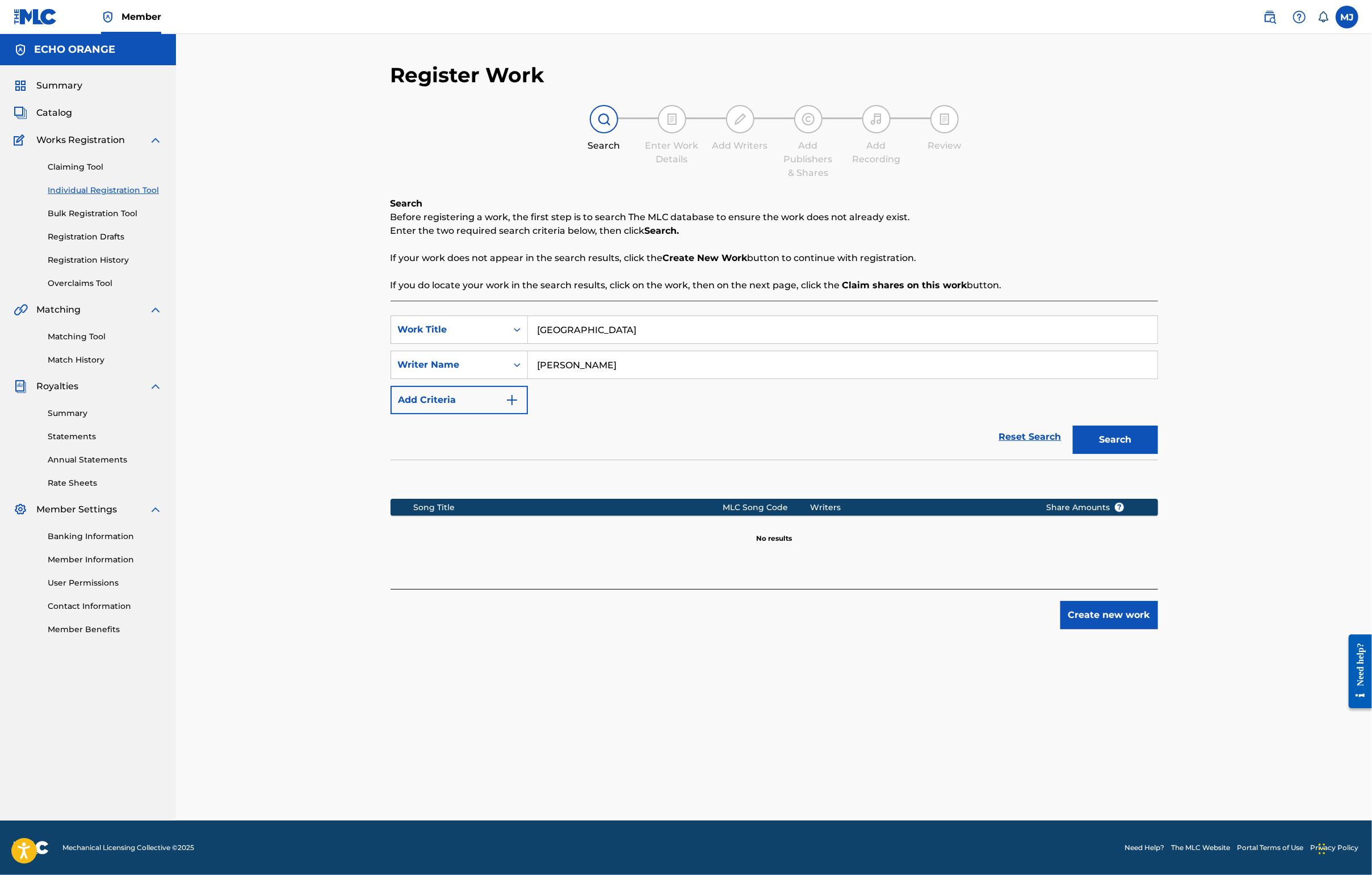
click at [1088, 629] on button "Create new work" at bounding box center [1109, 615] width 98 height 29
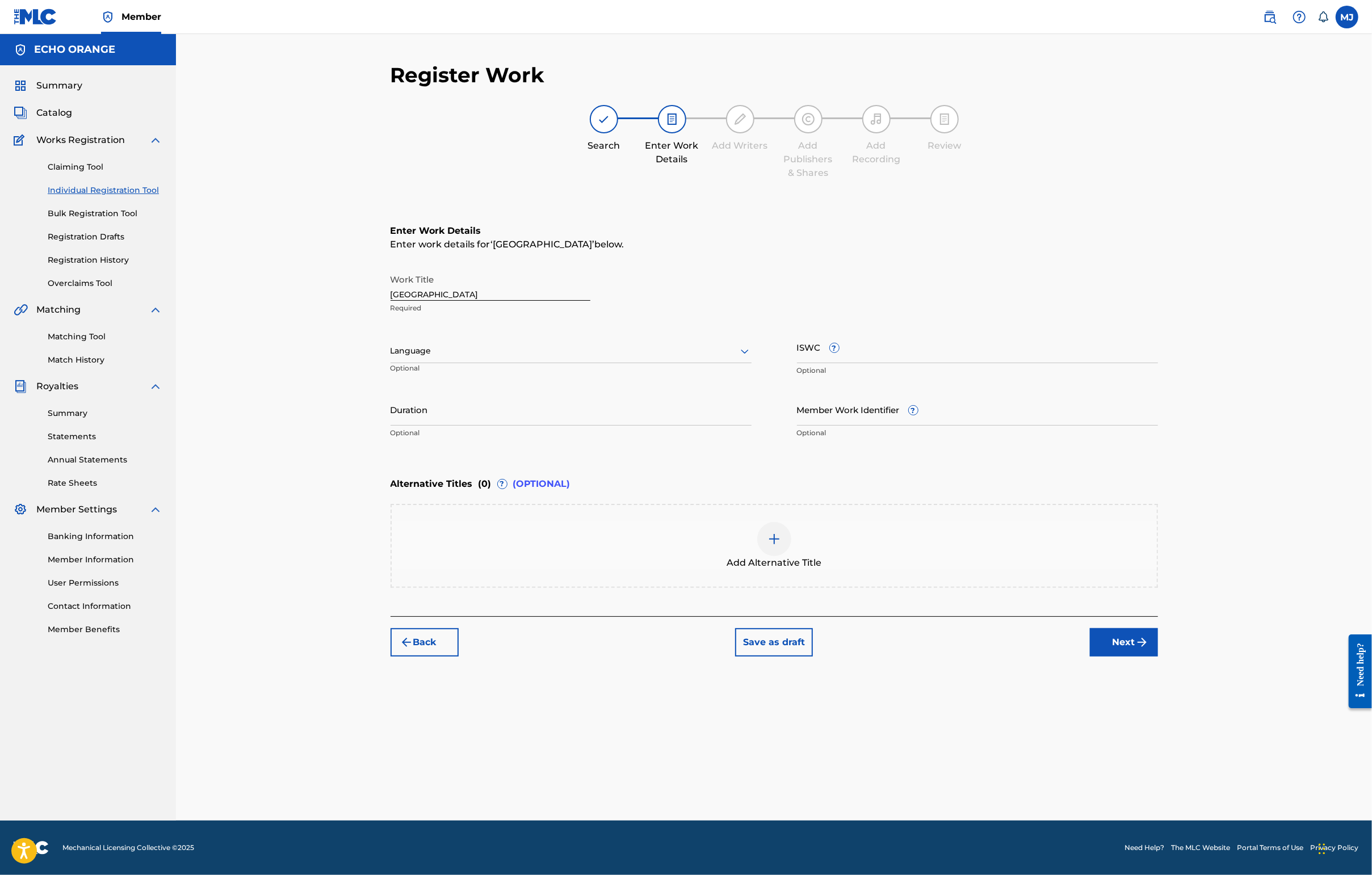
click at [1088, 657] on div "Back Save as draft Next" at bounding box center [774, 637] width 768 height 41
click at [1088, 657] on button "Next" at bounding box center [1124, 643] width 68 height 29
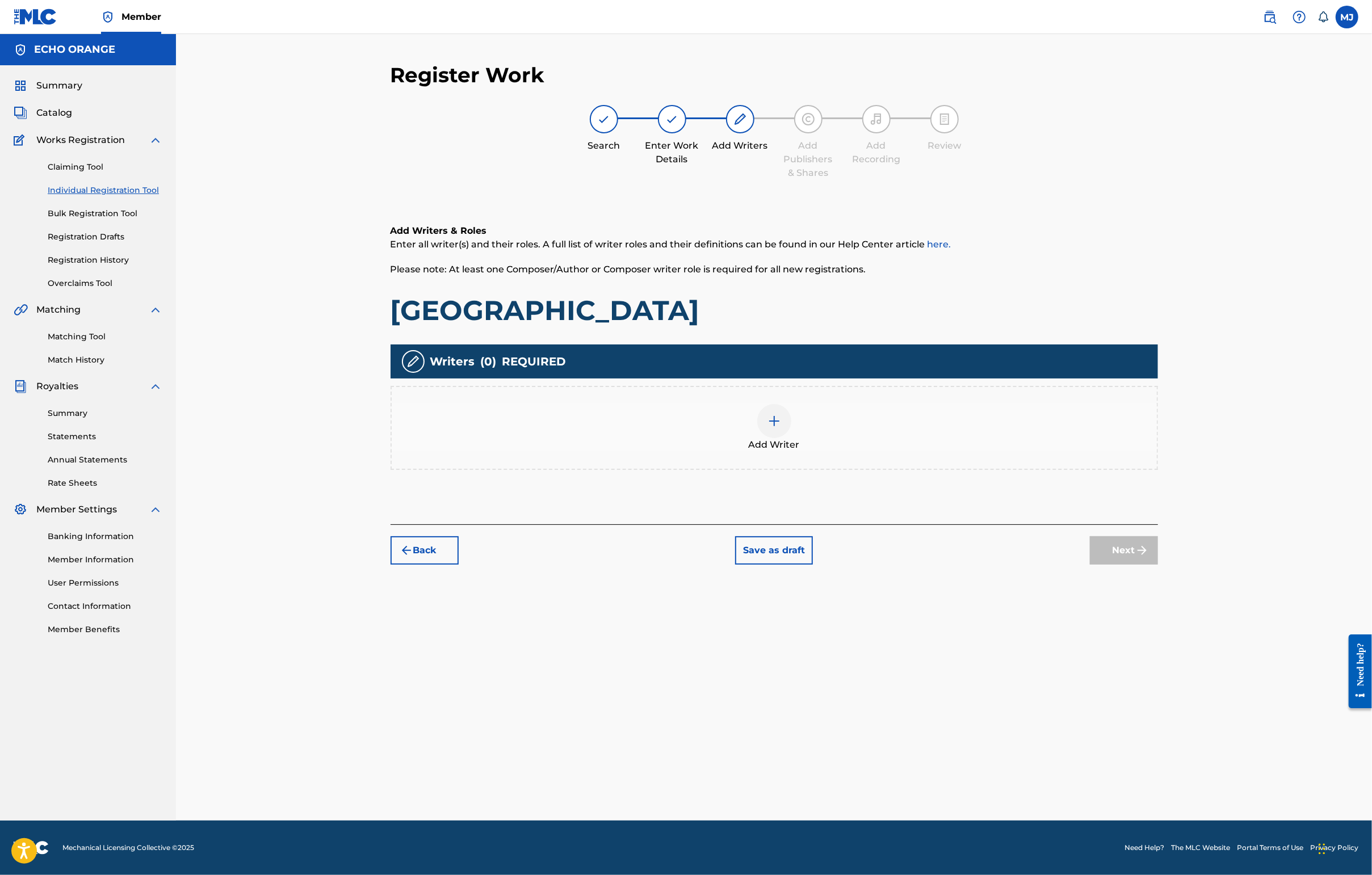
click at [954, 524] on div "Add Writers & Roles Enter all writer(s) and their roles. A full list of writer …" at bounding box center [774, 360] width 768 height 327
click at [966, 451] on div "Add Writer" at bounding box center [774, 427] width 765 height 47
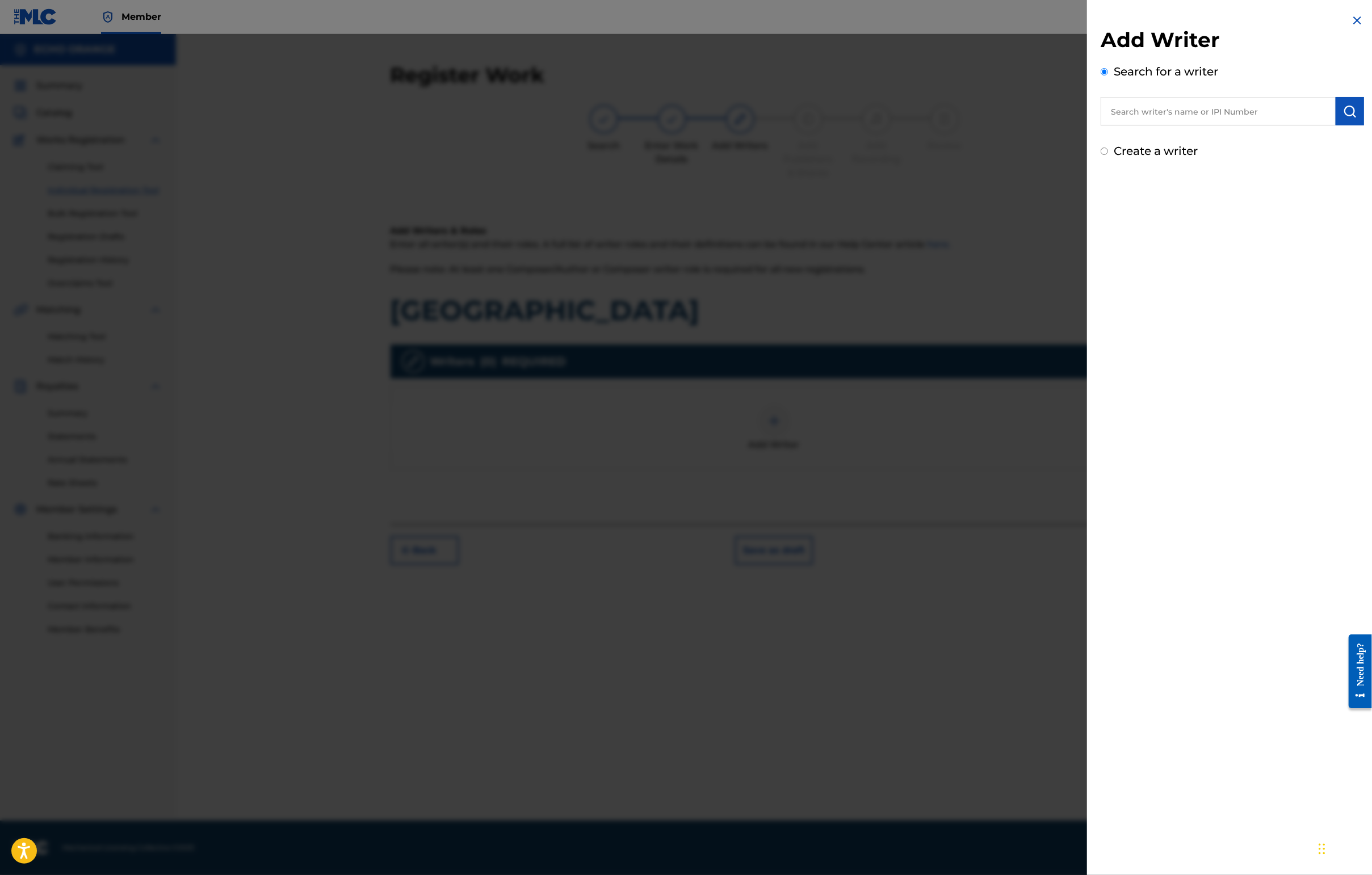
click at [1088, 109] on input "text" at bounding box center [1218, 111] width 235 height 29
paste input "[PERSON_NAME]"
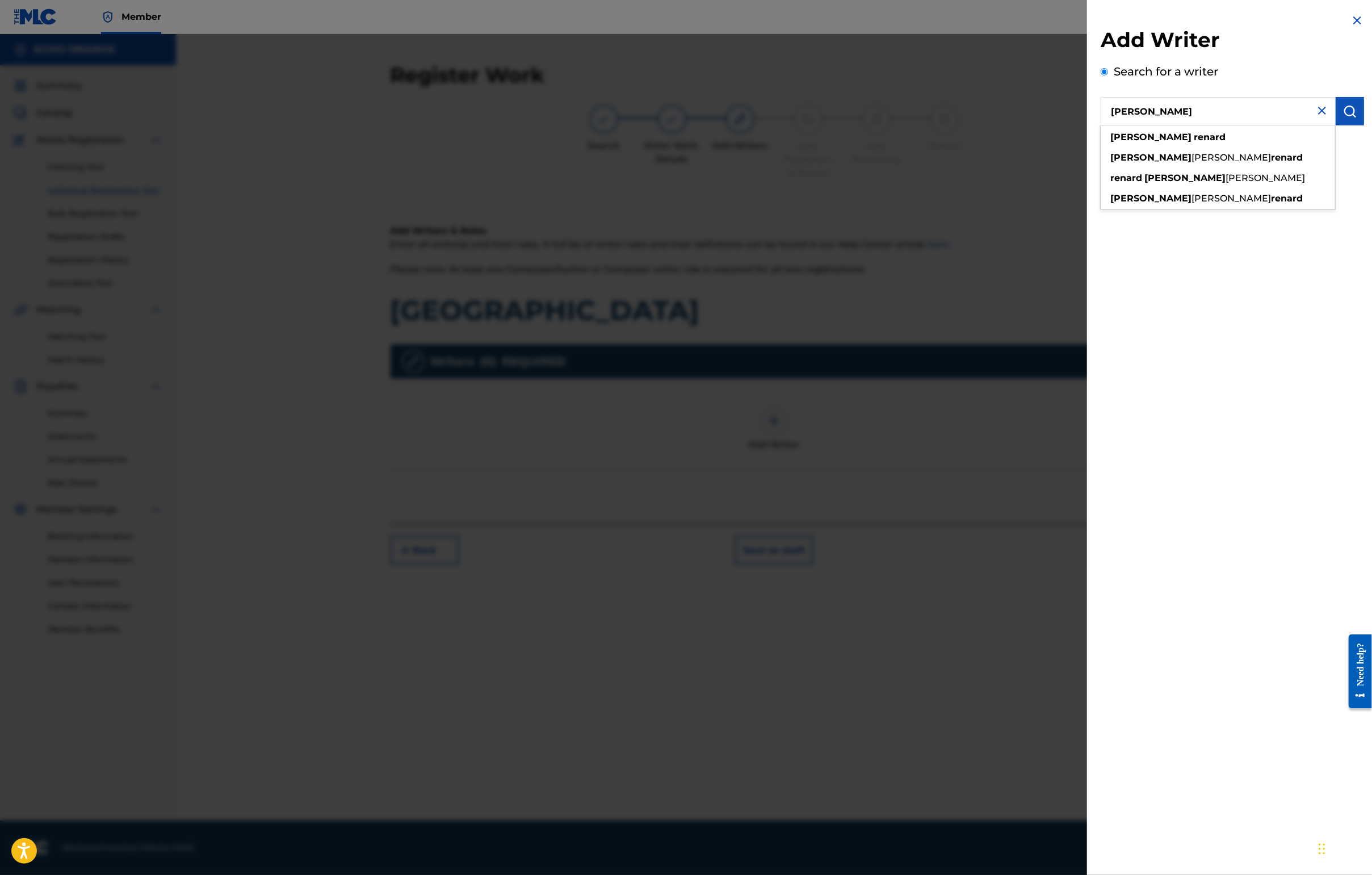
type input "[PERSON_NAME]"
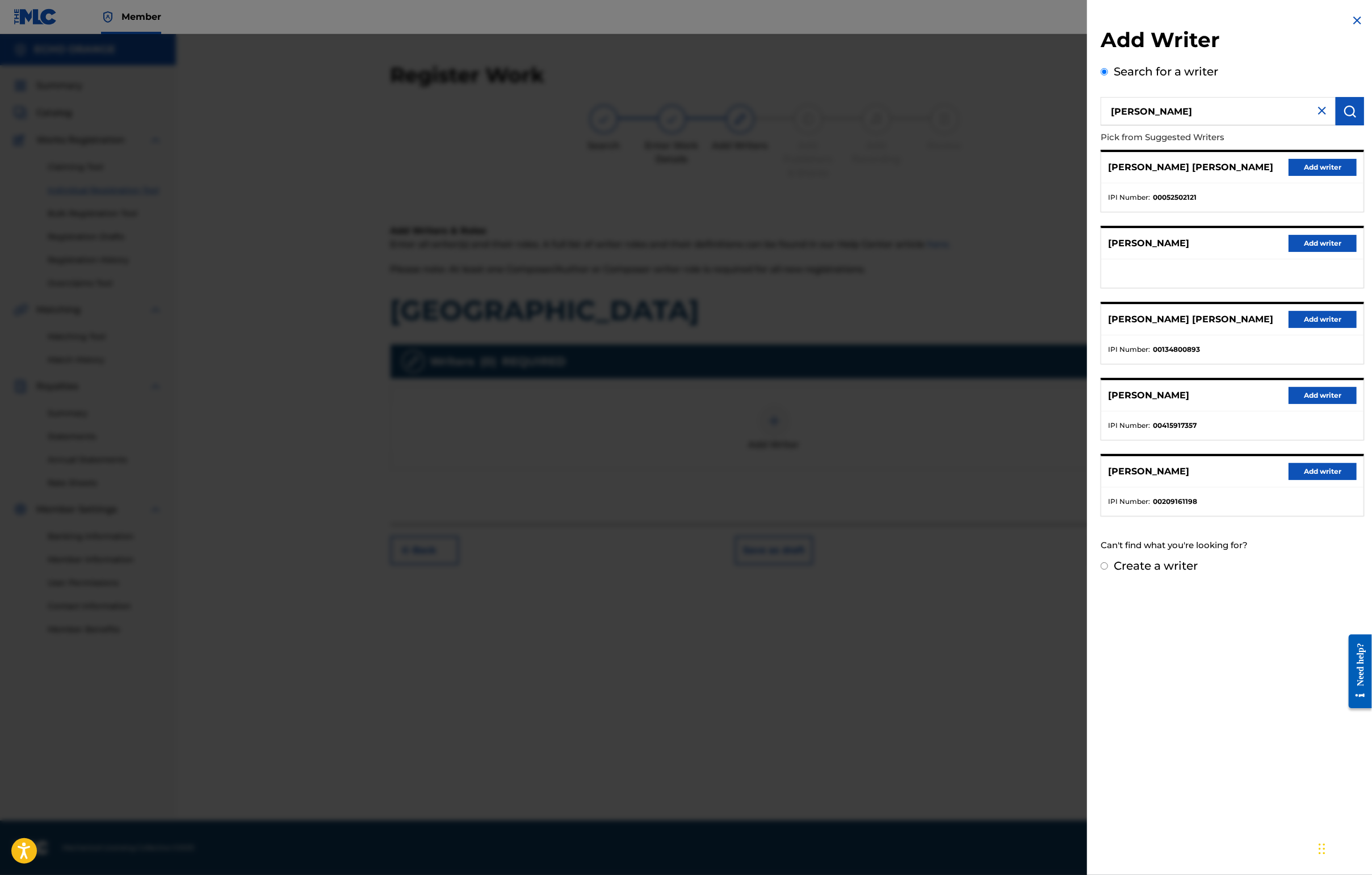
click at [1088, 184] on div "[PERSON_NAME] [PERSON_NAME] Add writer" at bounding box center [1232, 167] width 262 height 31
click at [1088, 176] on button "Add writer" at bounding box center [1322, 167] width 68 height 17
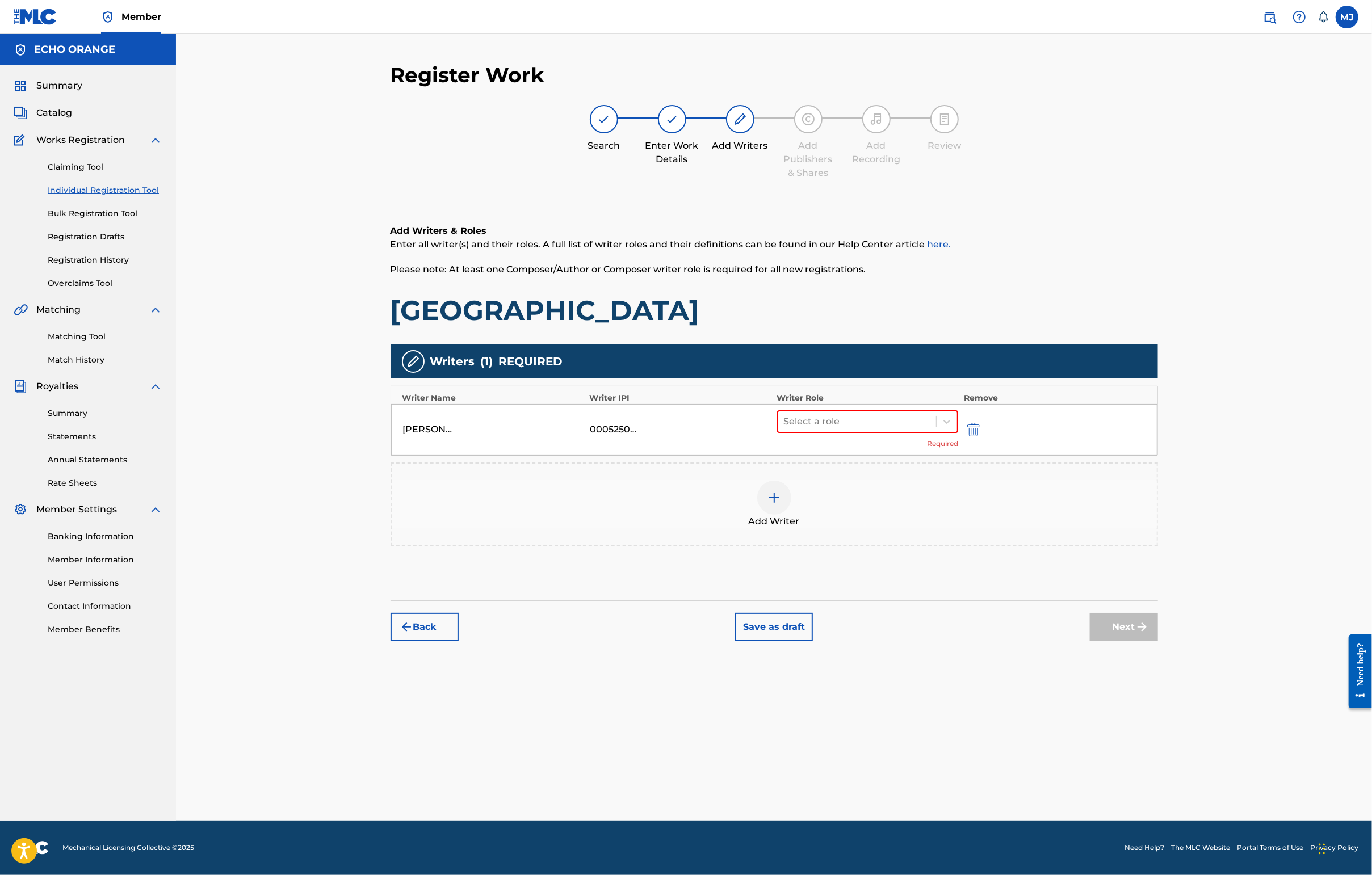
click at [913, 449] on div "Select a role Required" at bounding box center [867, 429] width 181 height 38
click at [869, 597] on div "Translator" at bounding box center [904, 608] width 218 height 23
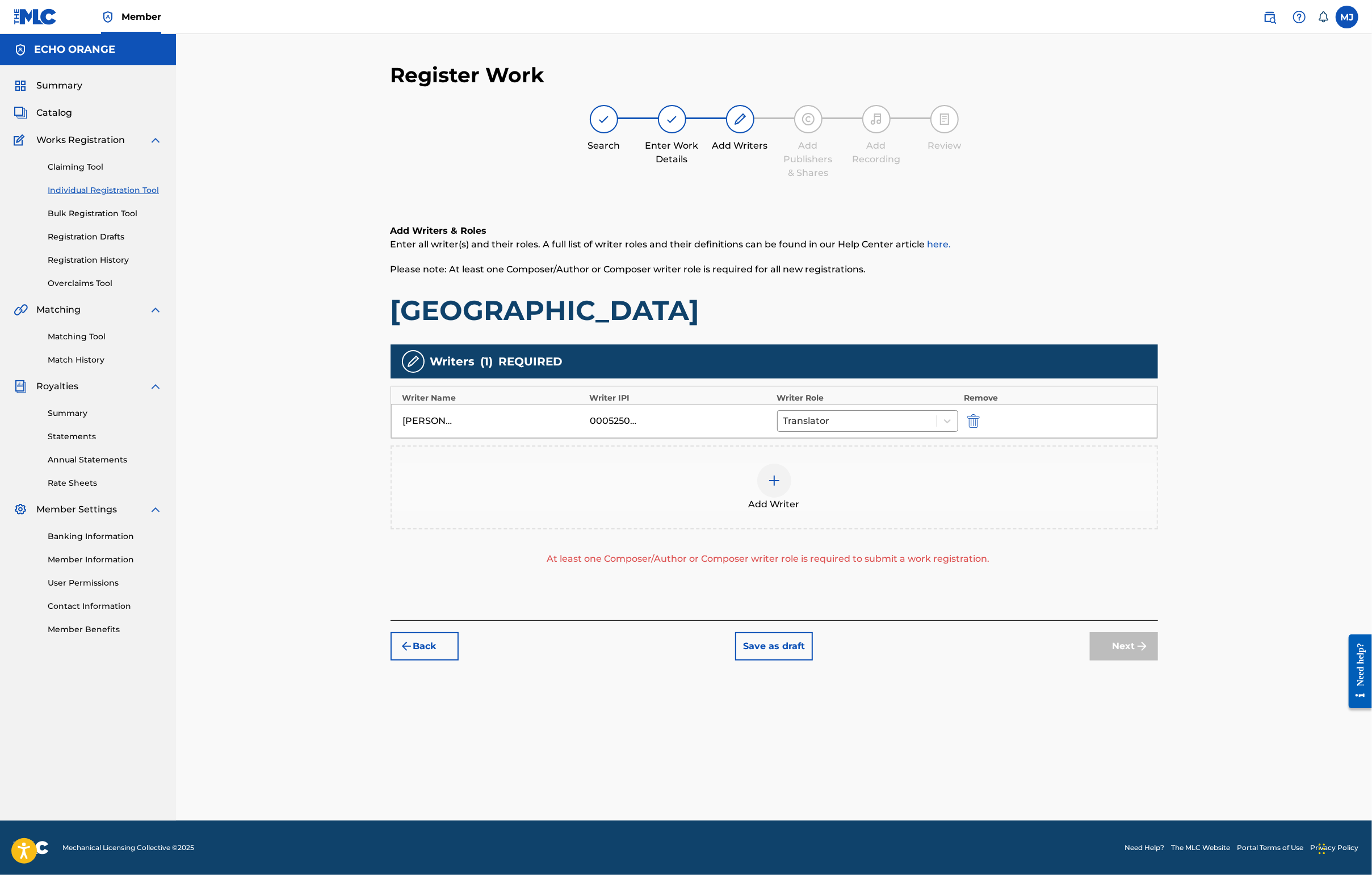
click at [893, 404] on div "Writer Role" at bounding box center [867, 398] width 181 height 12
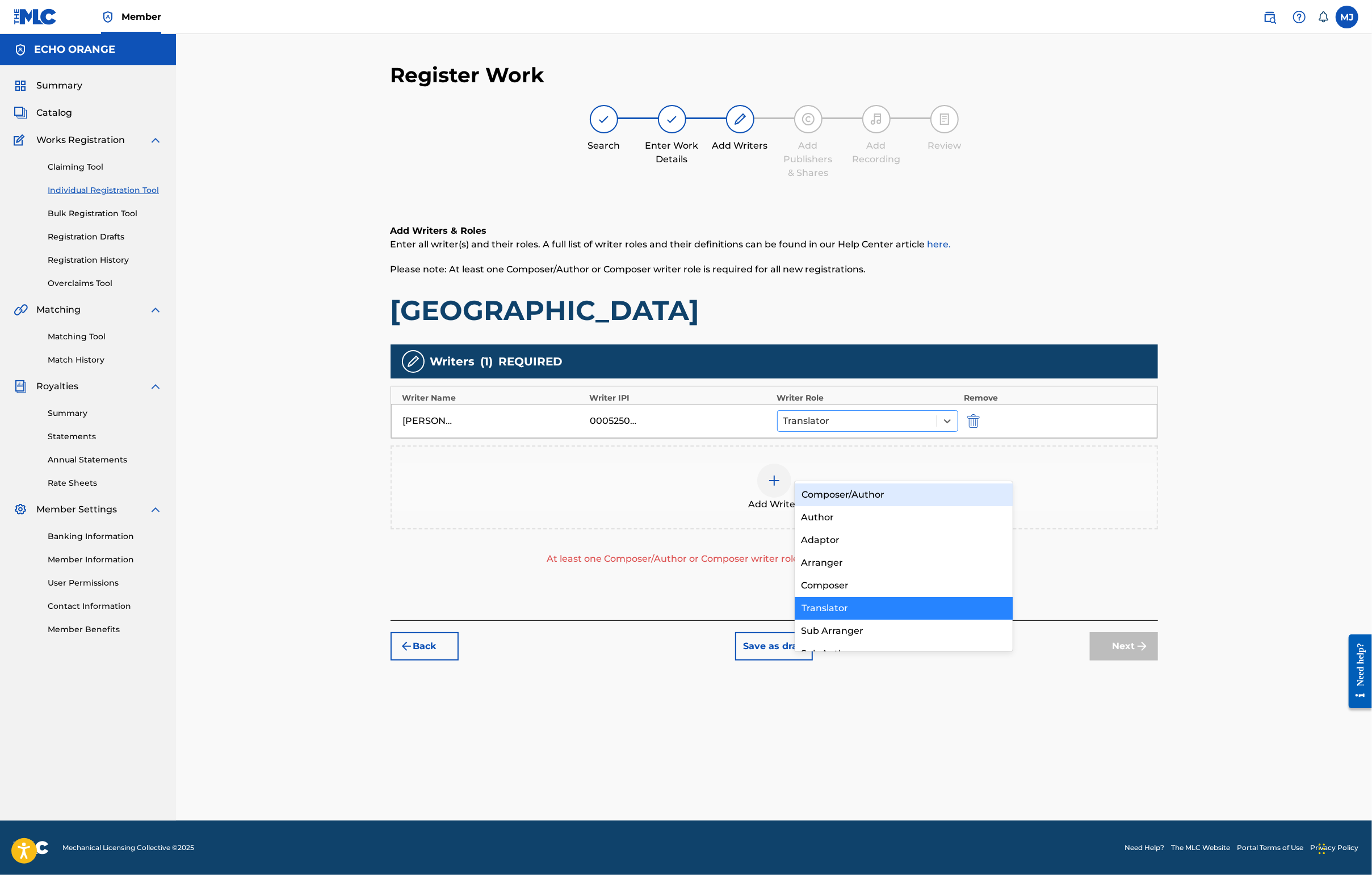
click at [893, 429] on div at bounding box center [857, 421] width 148 height 16
click at [872, 575] on div "Composer" at bounding box center [904, 585] width 218 height 23
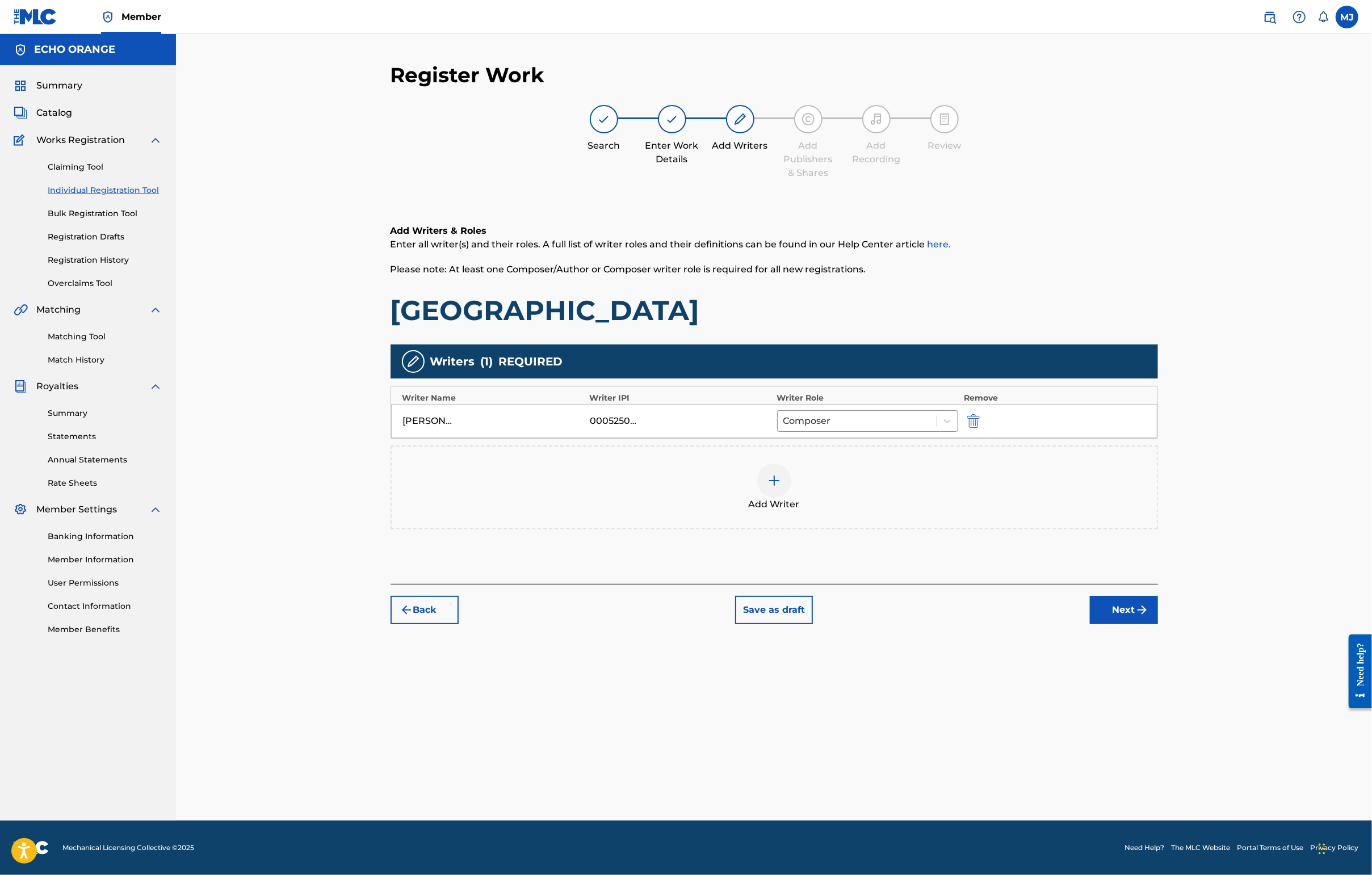
click at [1088, 624] on button "Next" at bounding box center [1124, 610] width 68 height 29
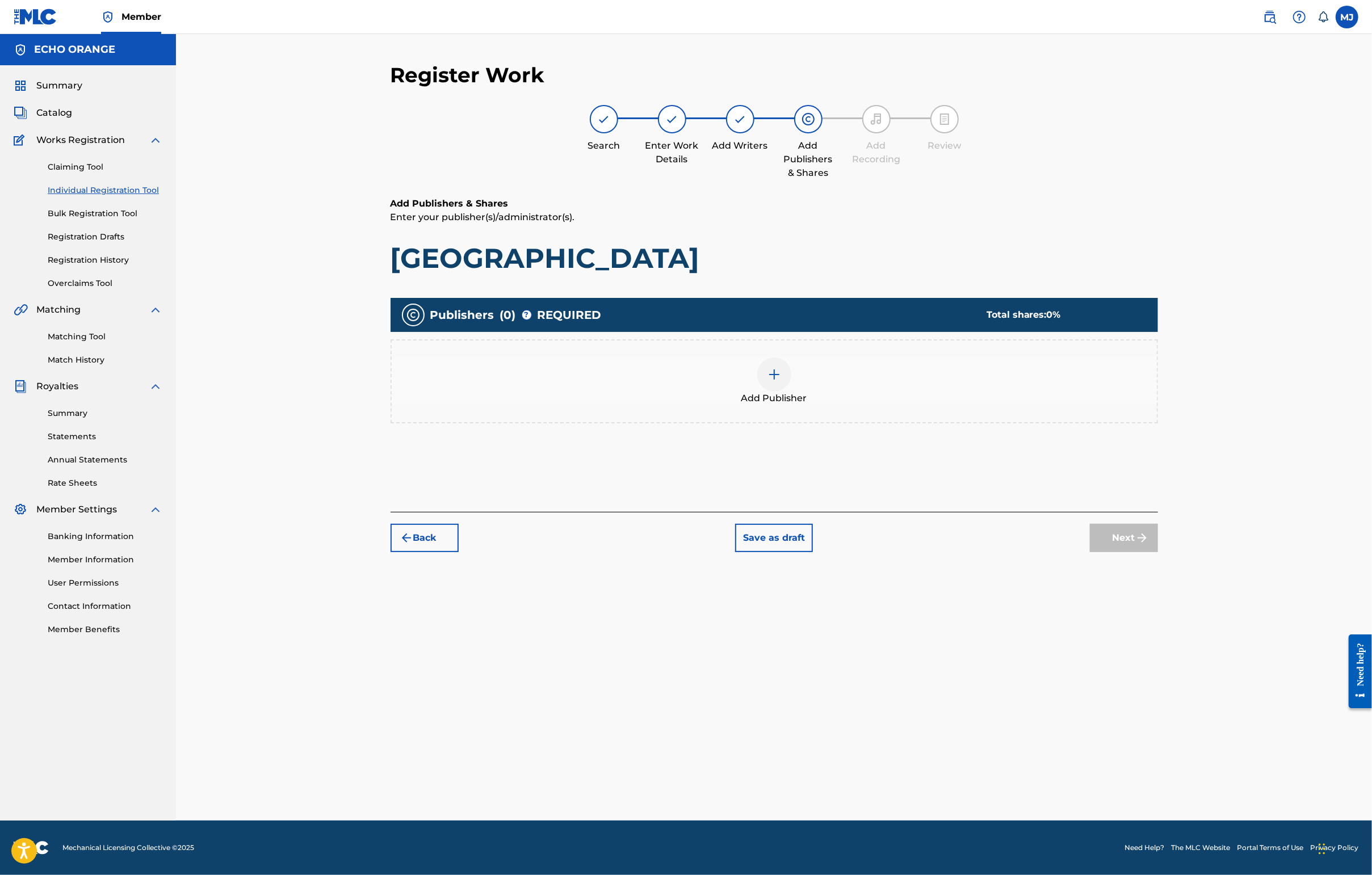
click at [809, 405] on div "Add Publisher" at bounding box center [774, 381] width 765 height 47
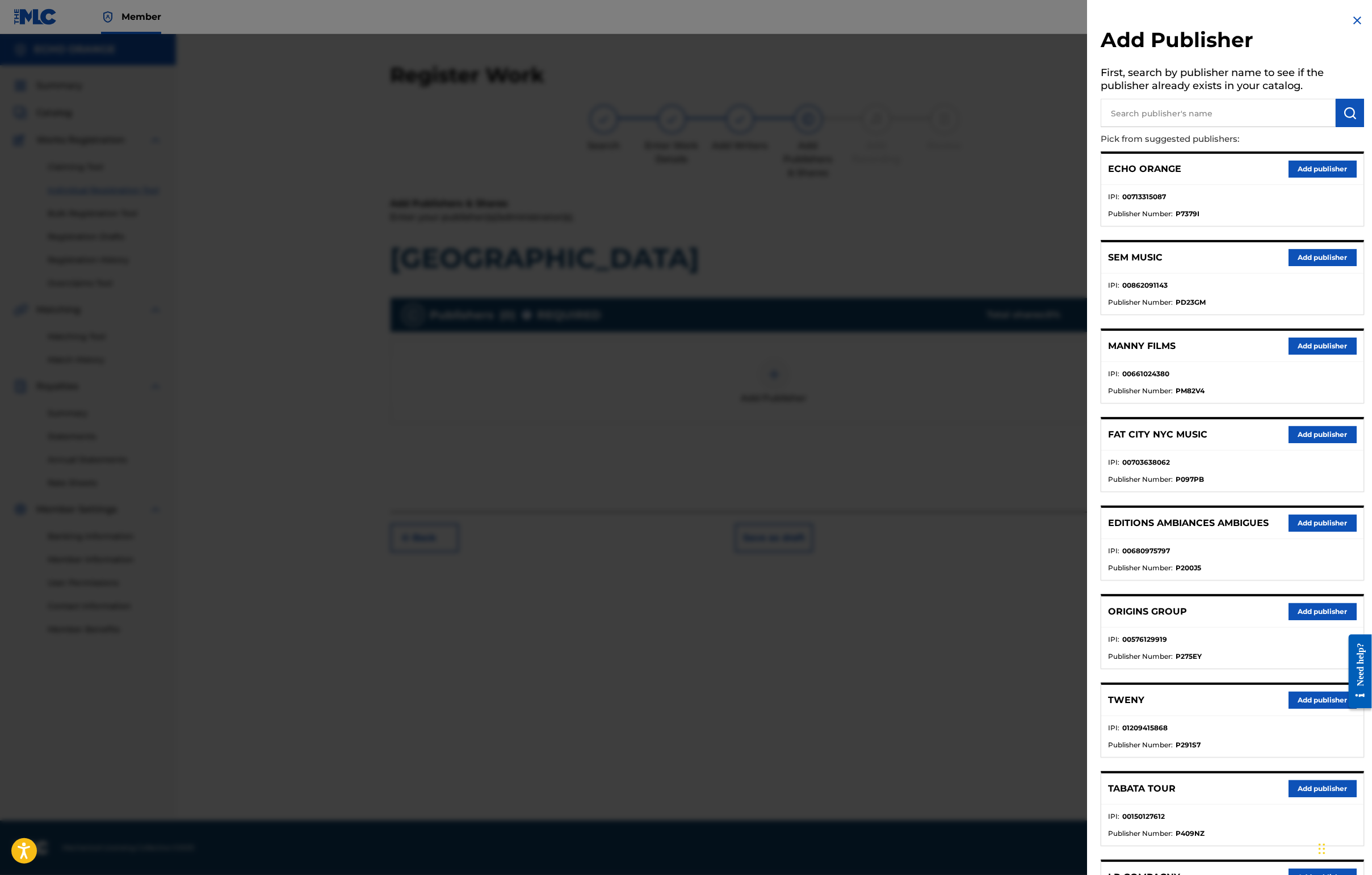
click at [1088, 620] on button "Add publisher" at bounding box center [1322, 612] width 68 height 17
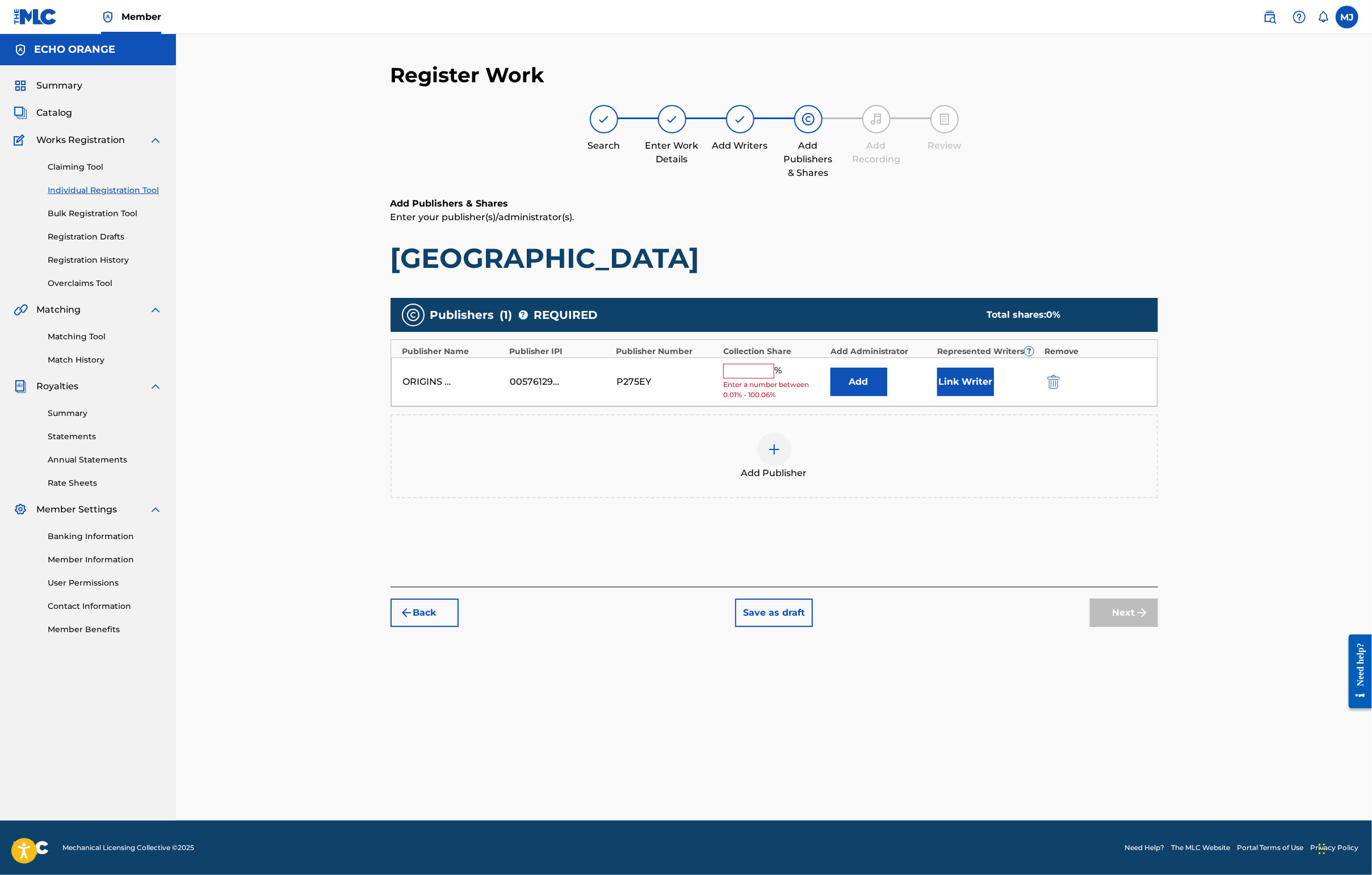
click at [887, 396] on button "Add" at bounding box center [858, 382] width 56 height 29
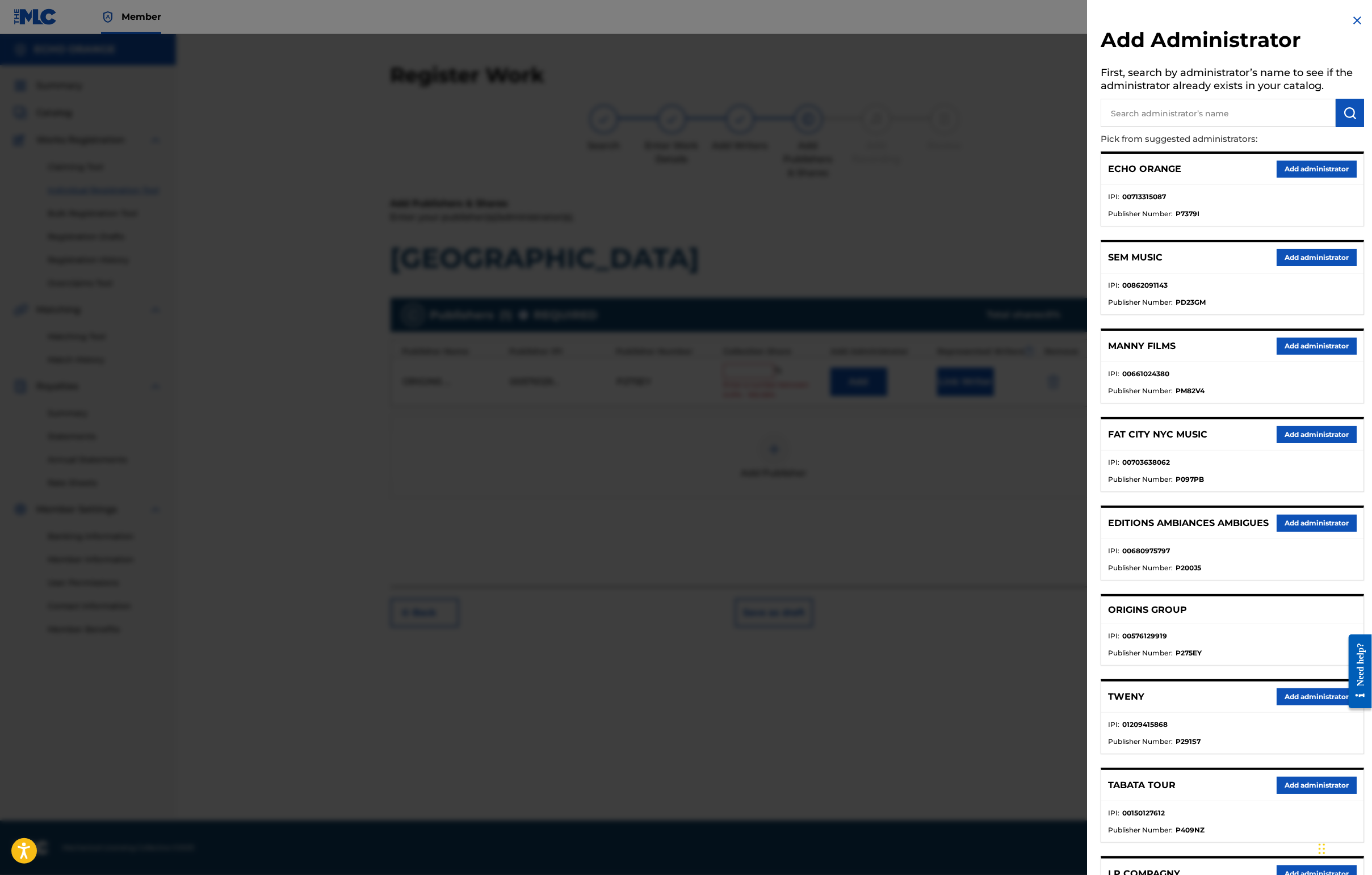
click at [1088, 178] on button "Add administrator" at bounding box center [1316, 169] width 80 height 17
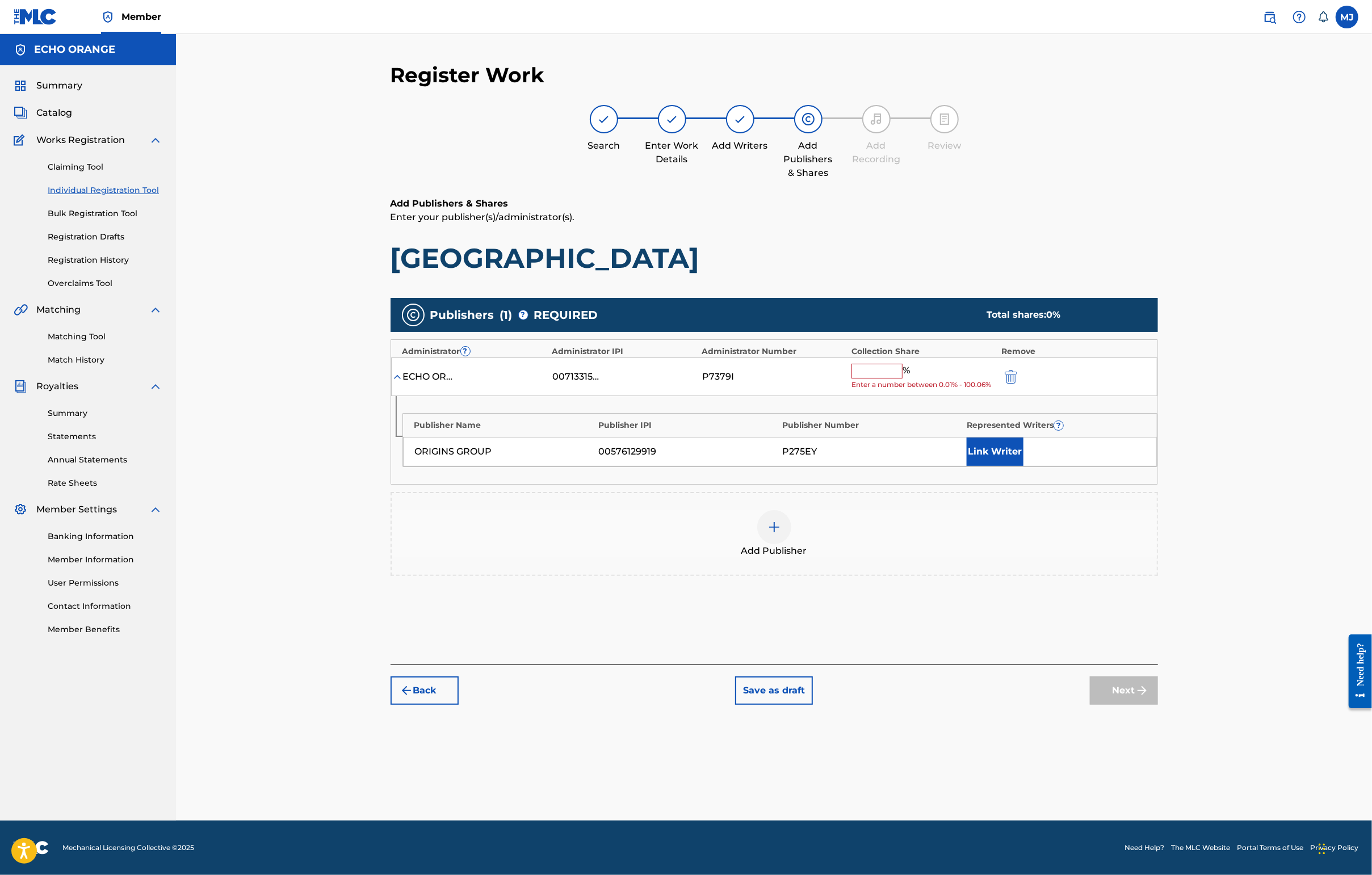
click at [902, 378] on input "text" at bounding box center [877, 371] width 51 height 15
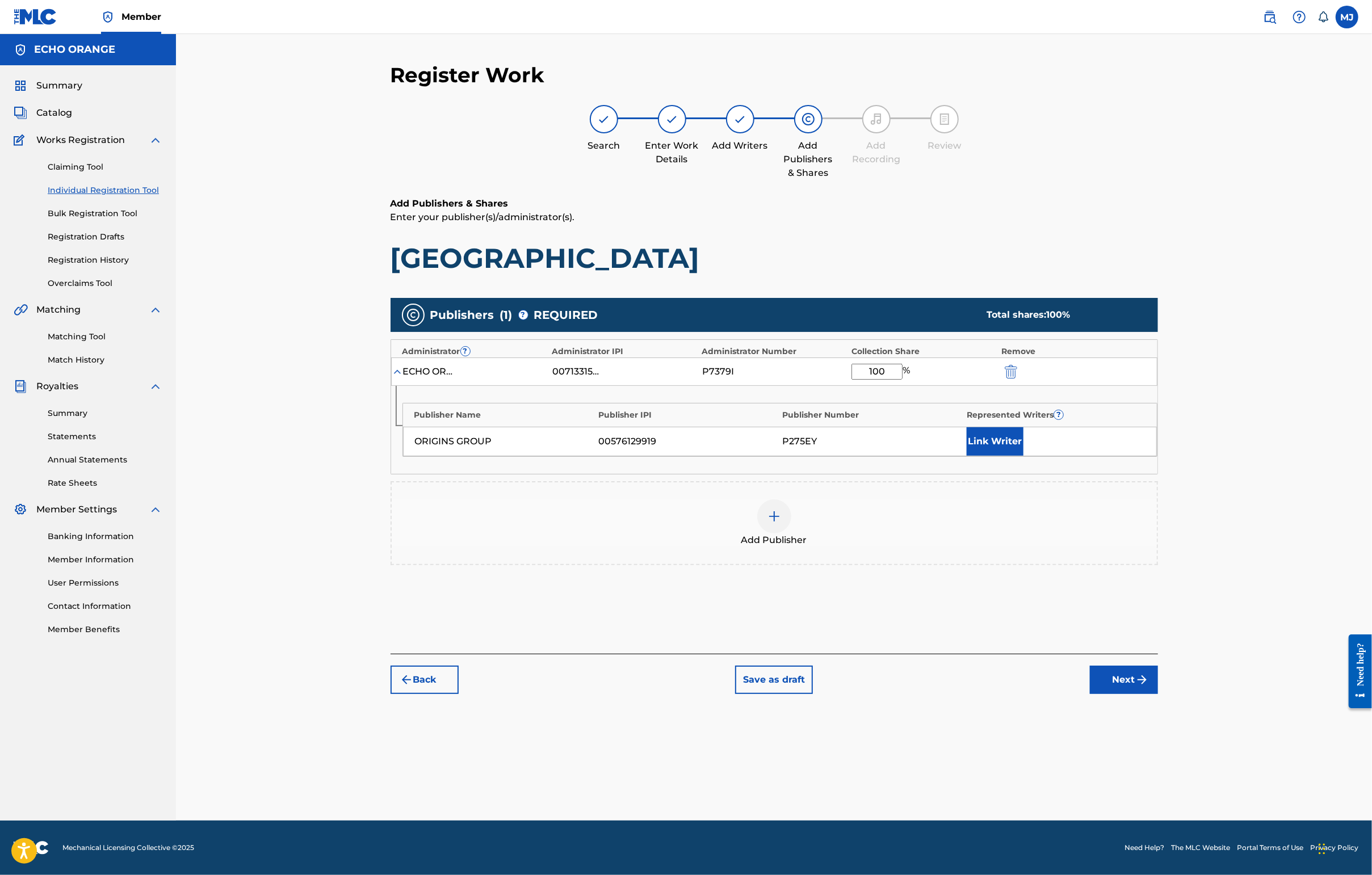
type input "100"
click at [1088, 456] on div "Link Writer" at bounding box center [1055, 442] width 178 height 29
click at [1024, 456] on button "Link Writer" at bounding box center [994, 442] width 56 height 29
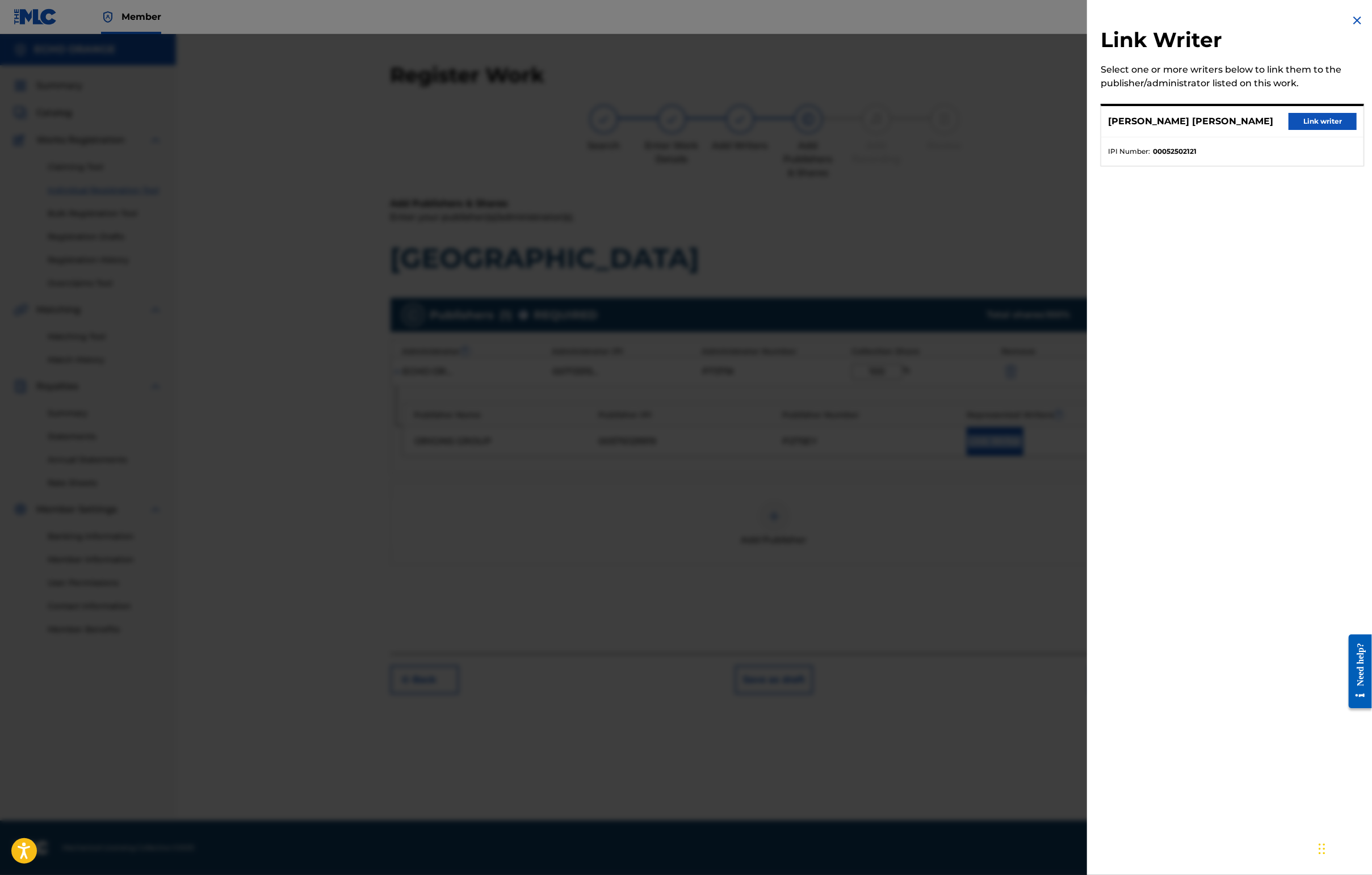
click at [1088, 130] on button "Link writer" at bounding box center [1322, 121] width 68 height 17
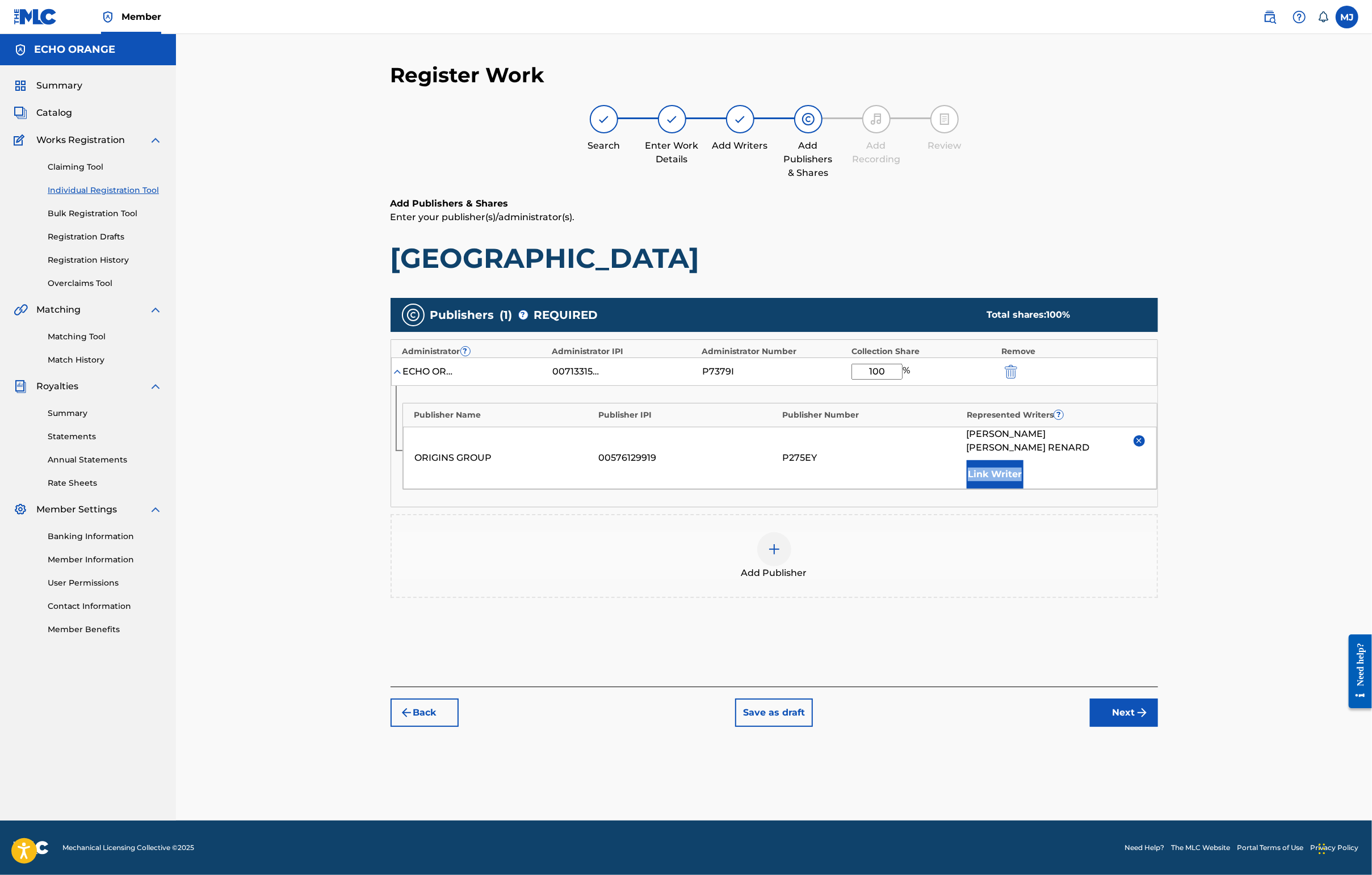
click at [1088, 727] on button "Next" at bounding box center [1124, 712] width 68 height 29
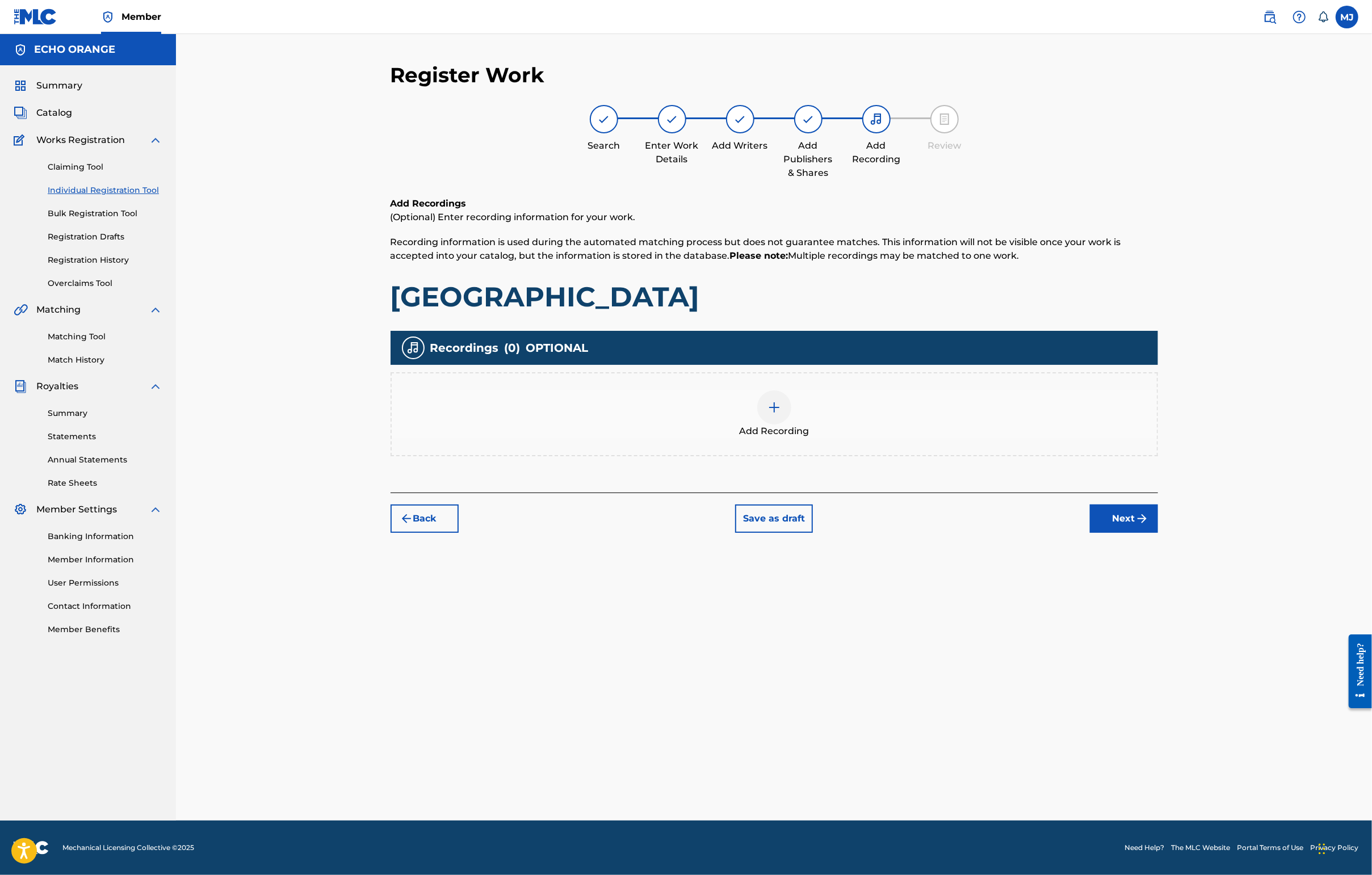
click at [1088, 622] on div "Register Work Search Enter Work Details Add Writers Add Publishers & Shares Add…" at bounding box center [774, 442] width 795 height 758
click at [1088, 525] on img "submit" at bounding box center [1142, 518] width 14 height 14
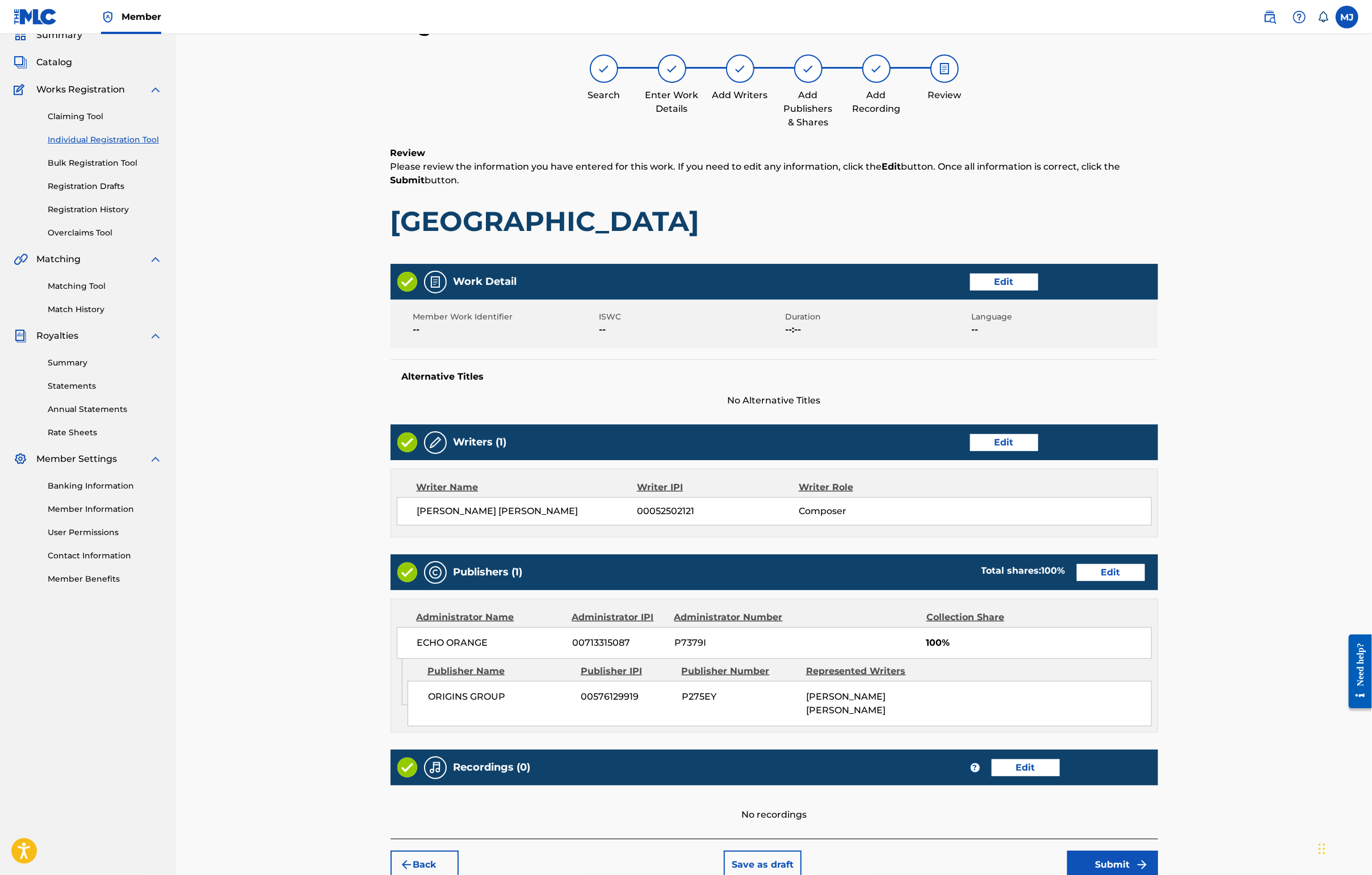
scroll to position [228, 0]
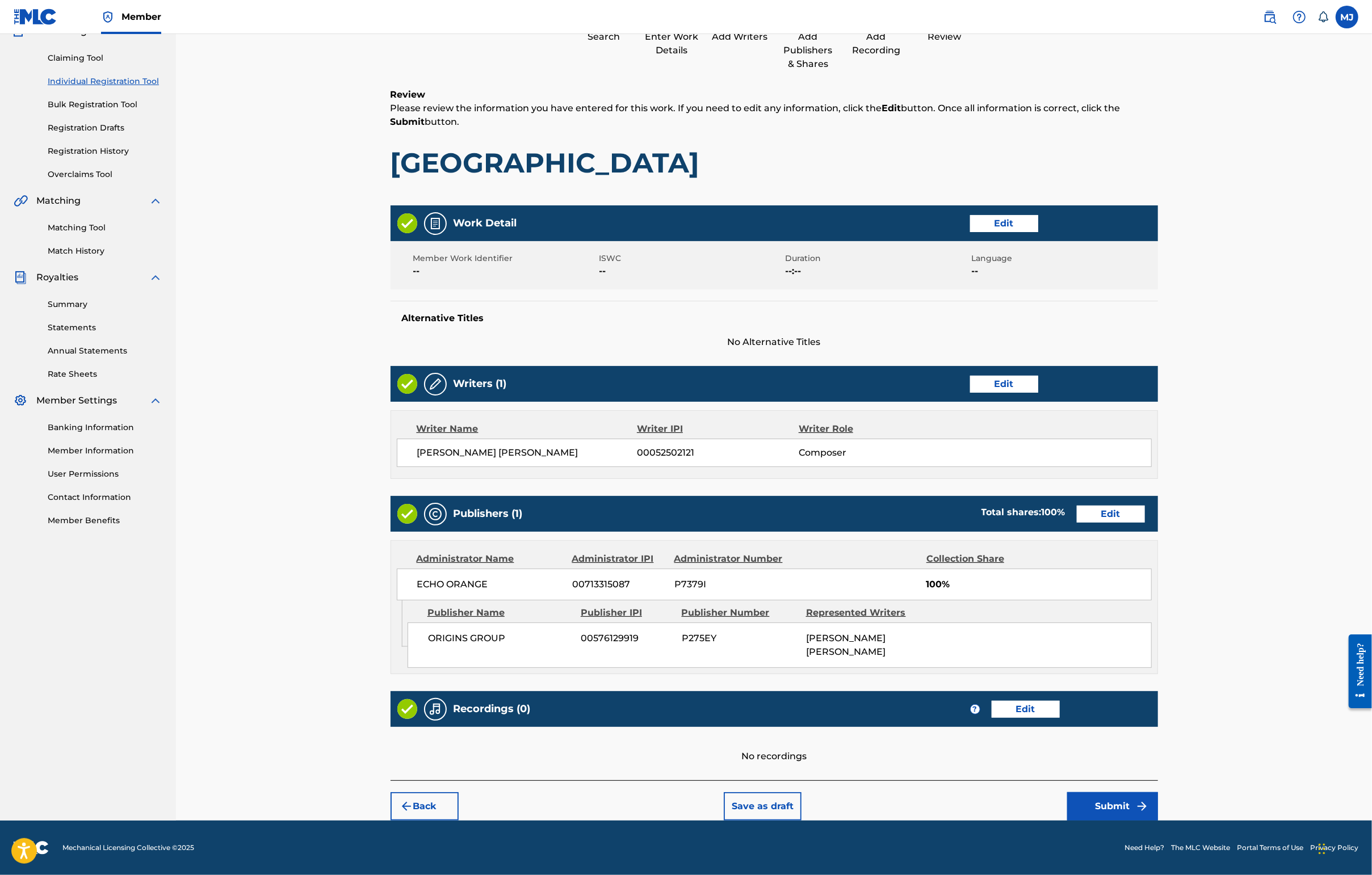
click at [1088, 792] on button "Submit" at bounding box center [1112, 807] width 91 height 29
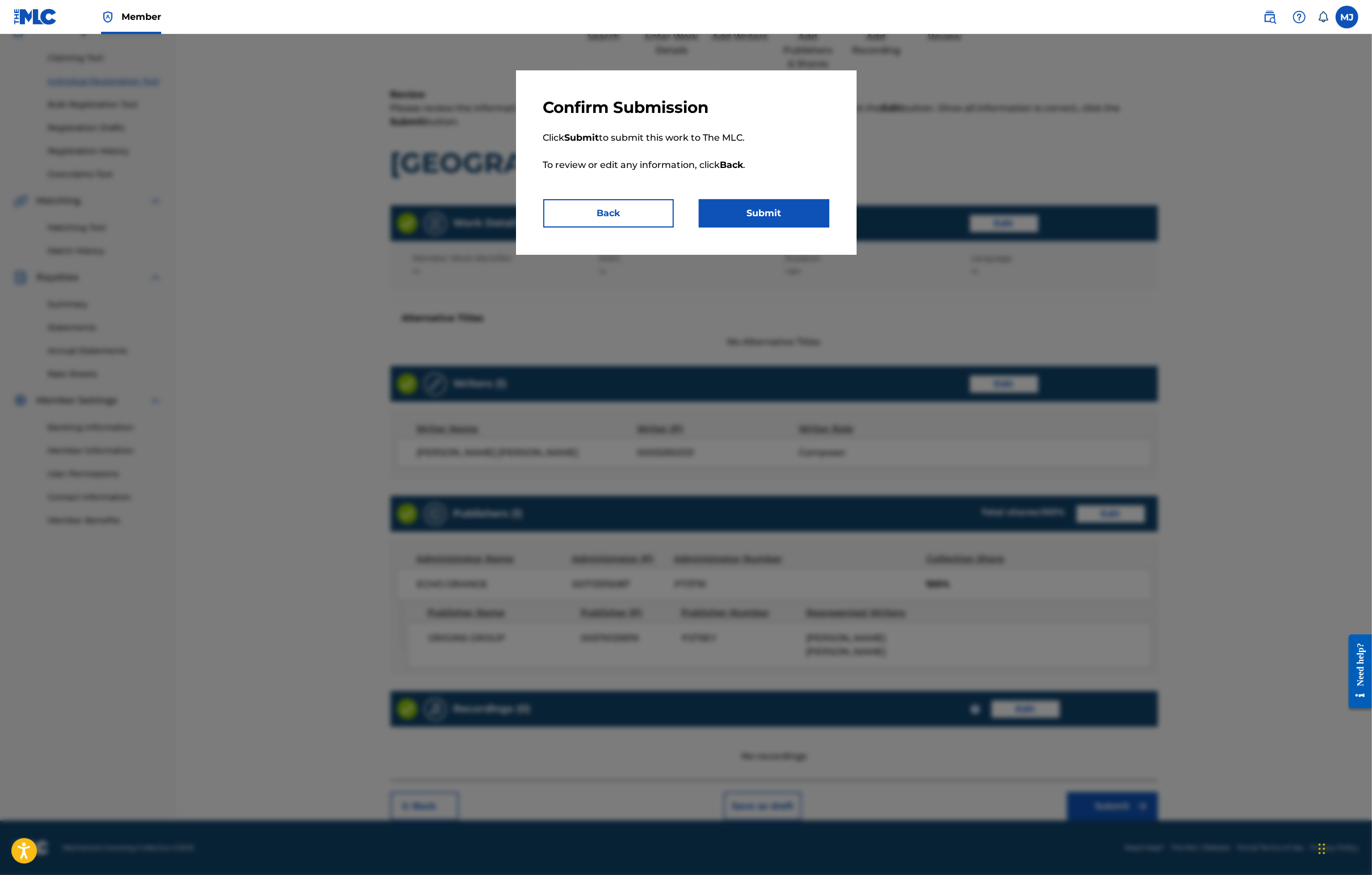
click at [762, 227] on button "Submit" at bounding box center [763, 214] width 130 height 29
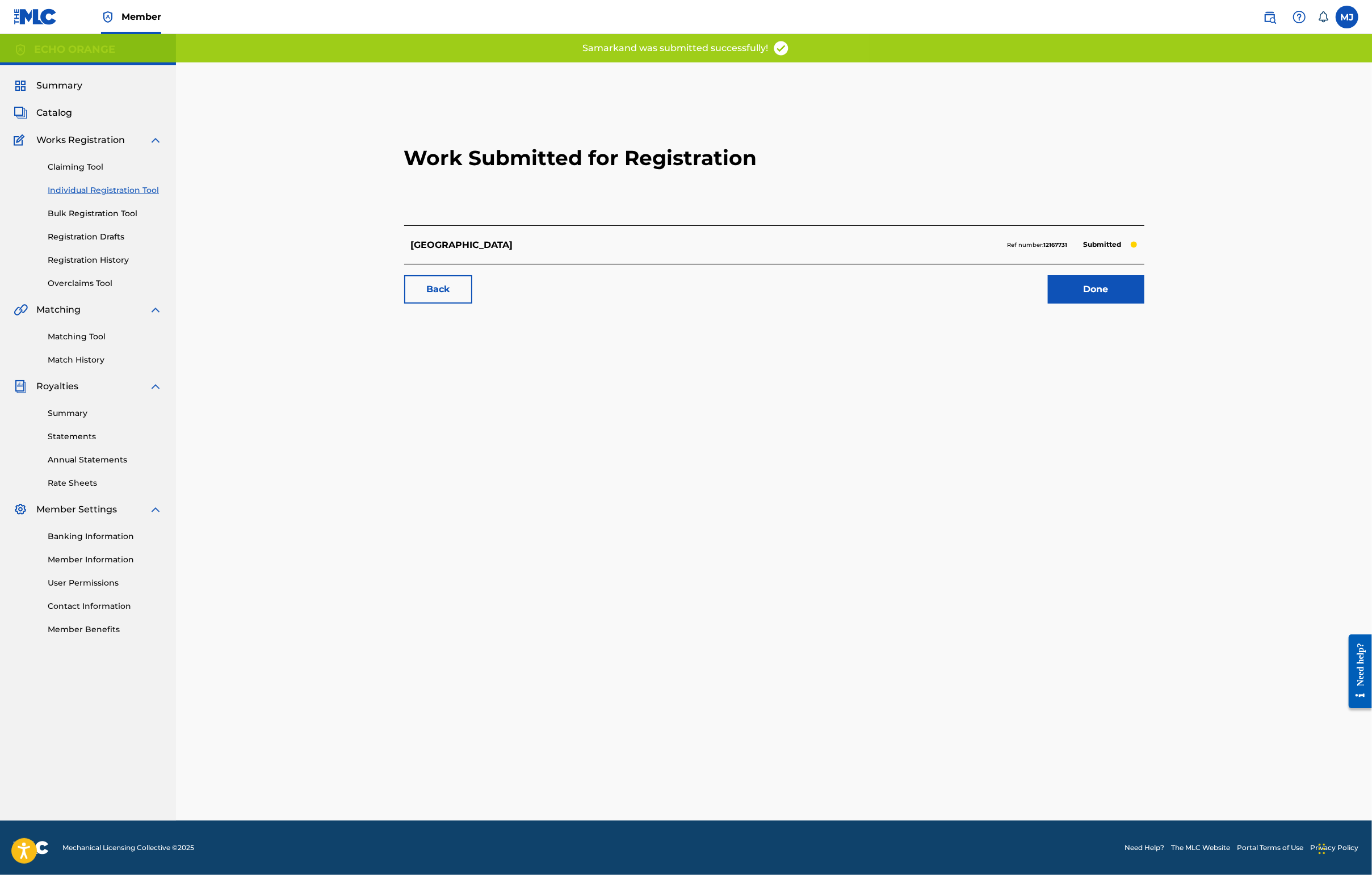
click at [1088, 303] on link "Done" at bounding box center [1096, 290] width 96 height 29
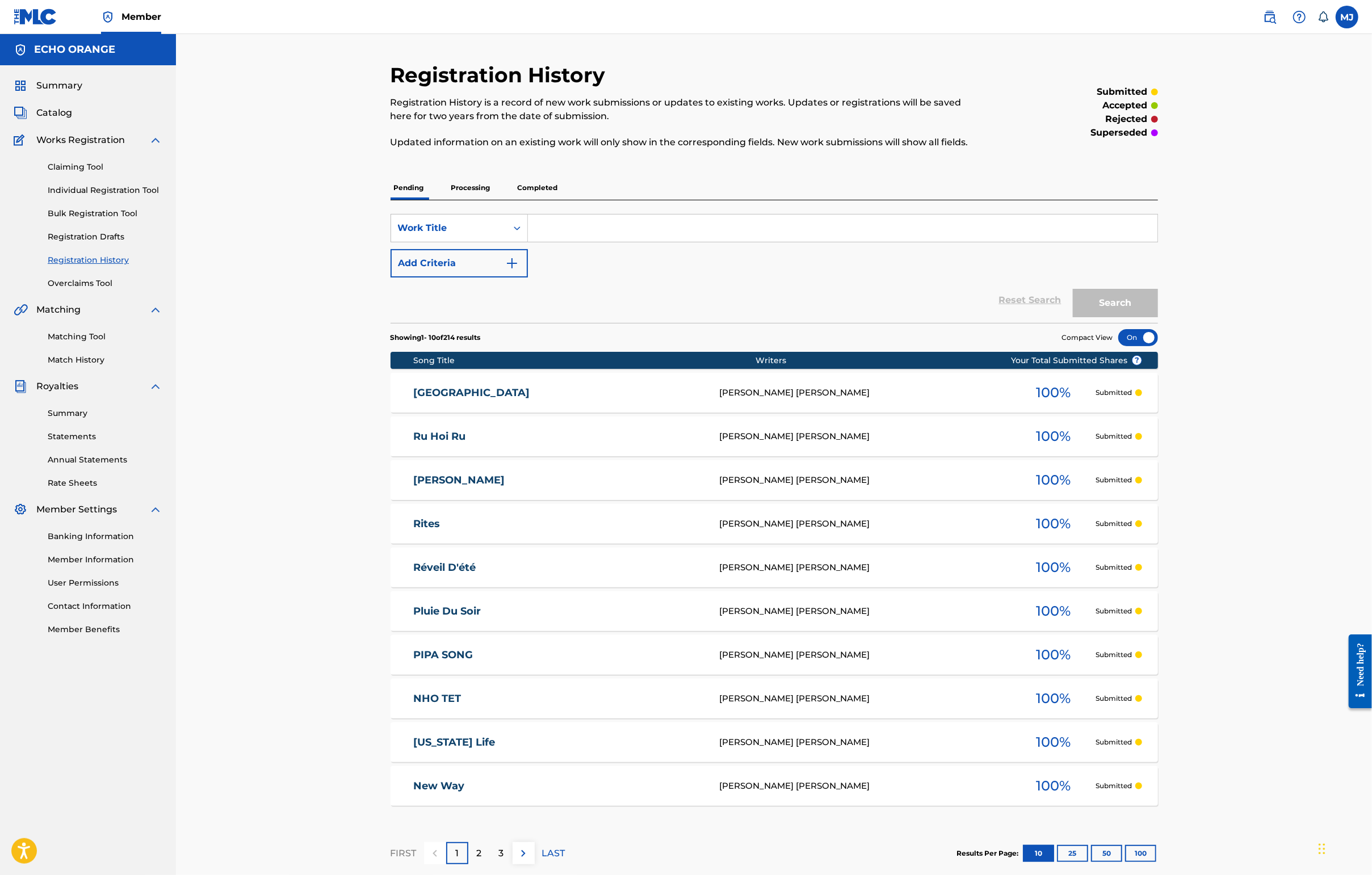
click at [149, 196] on link "Individual Registration Tool" at bounding box center [105, 190] width 114 height 12
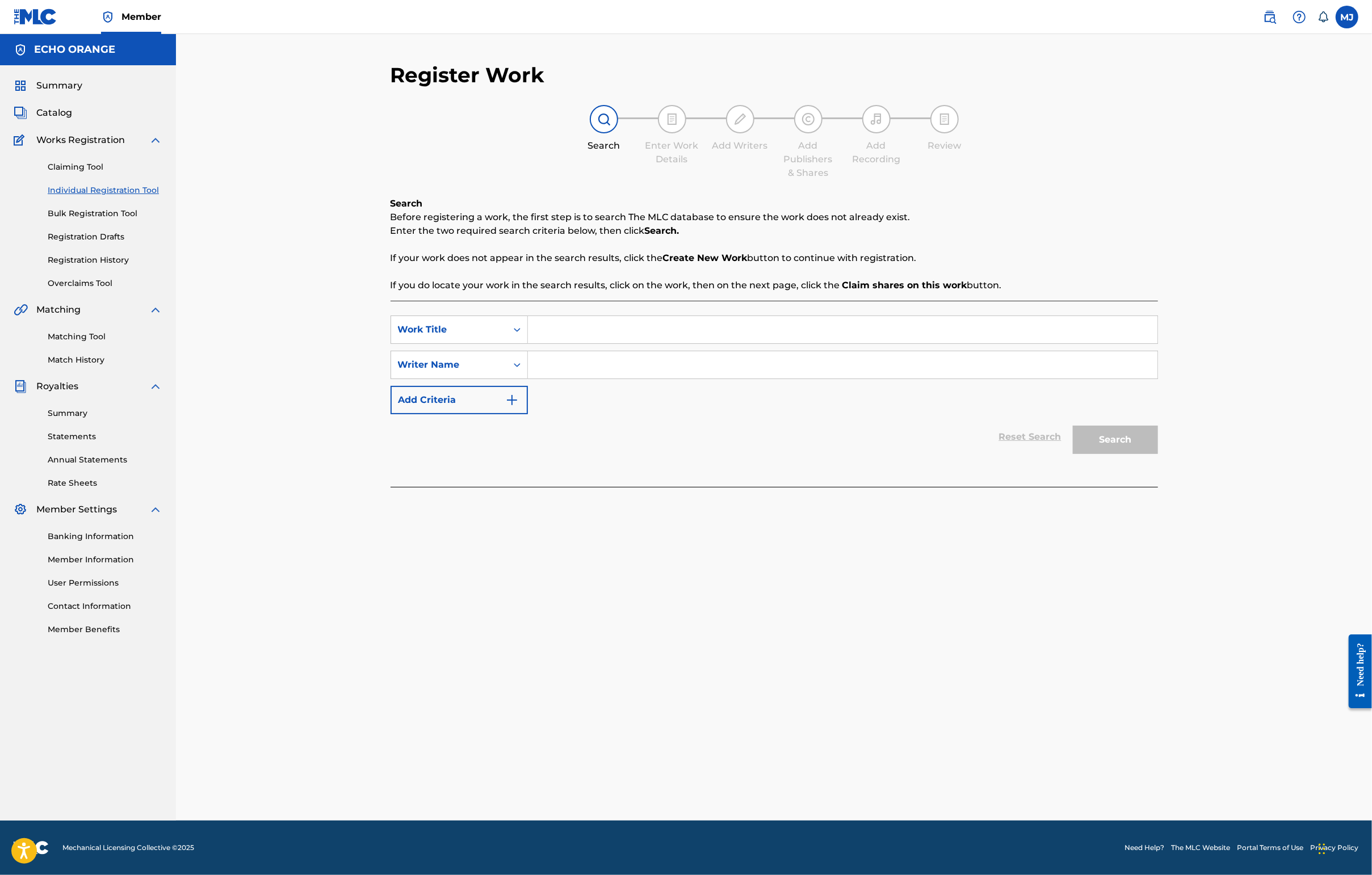
click at [534, 331] on div "SearchWithCriteria4a8cbf68-3932-4d76-b5e8-0d8749914d7d Work Title SearchWithCri…" at bounding box center [774, 393] width 768 height 186
click at [536, 343] on input "Search Form" at bounding box center [842, 330] width 629 height 27
type input "[PERSON_NAME]"
paste input "[PERSON_NAME]"
type input "[PERSON_NAME]"
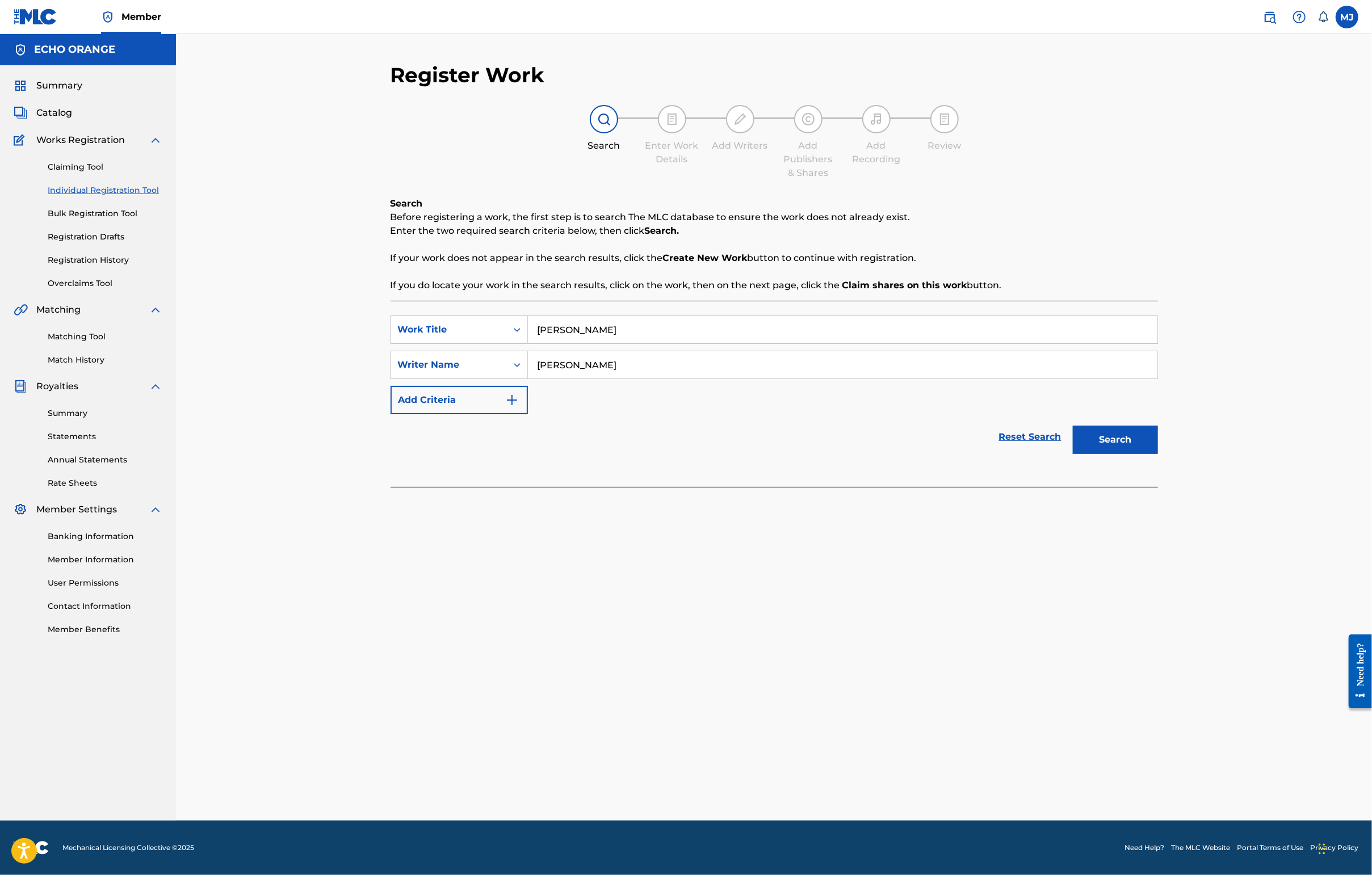
click at [1088, 454] on button "Search" at bounding box center [1115, 440] width 85 height 29
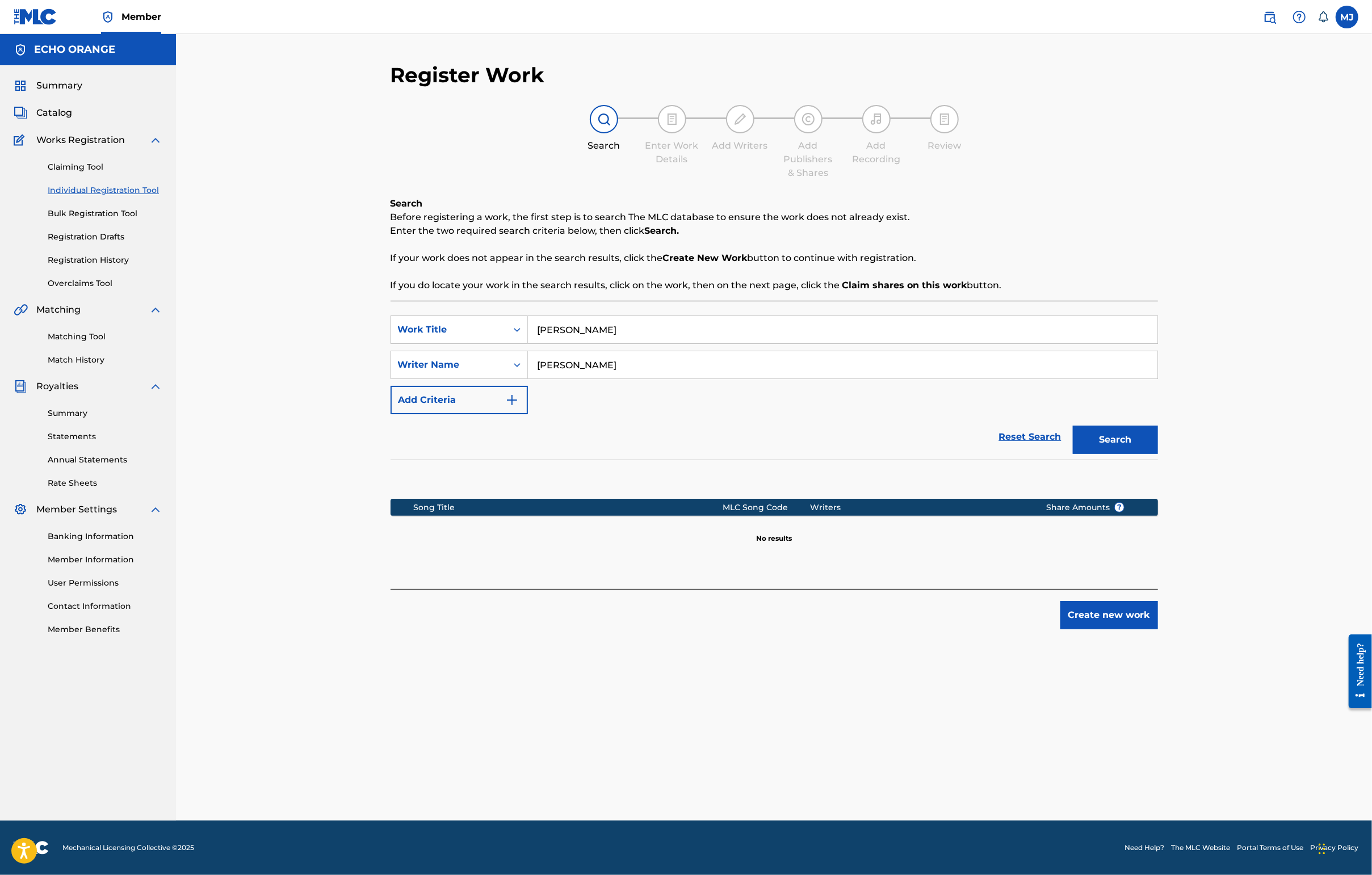
click at [1088, 629] on button "Create new work" at bounding box center [1109, 615] width 98 height 29
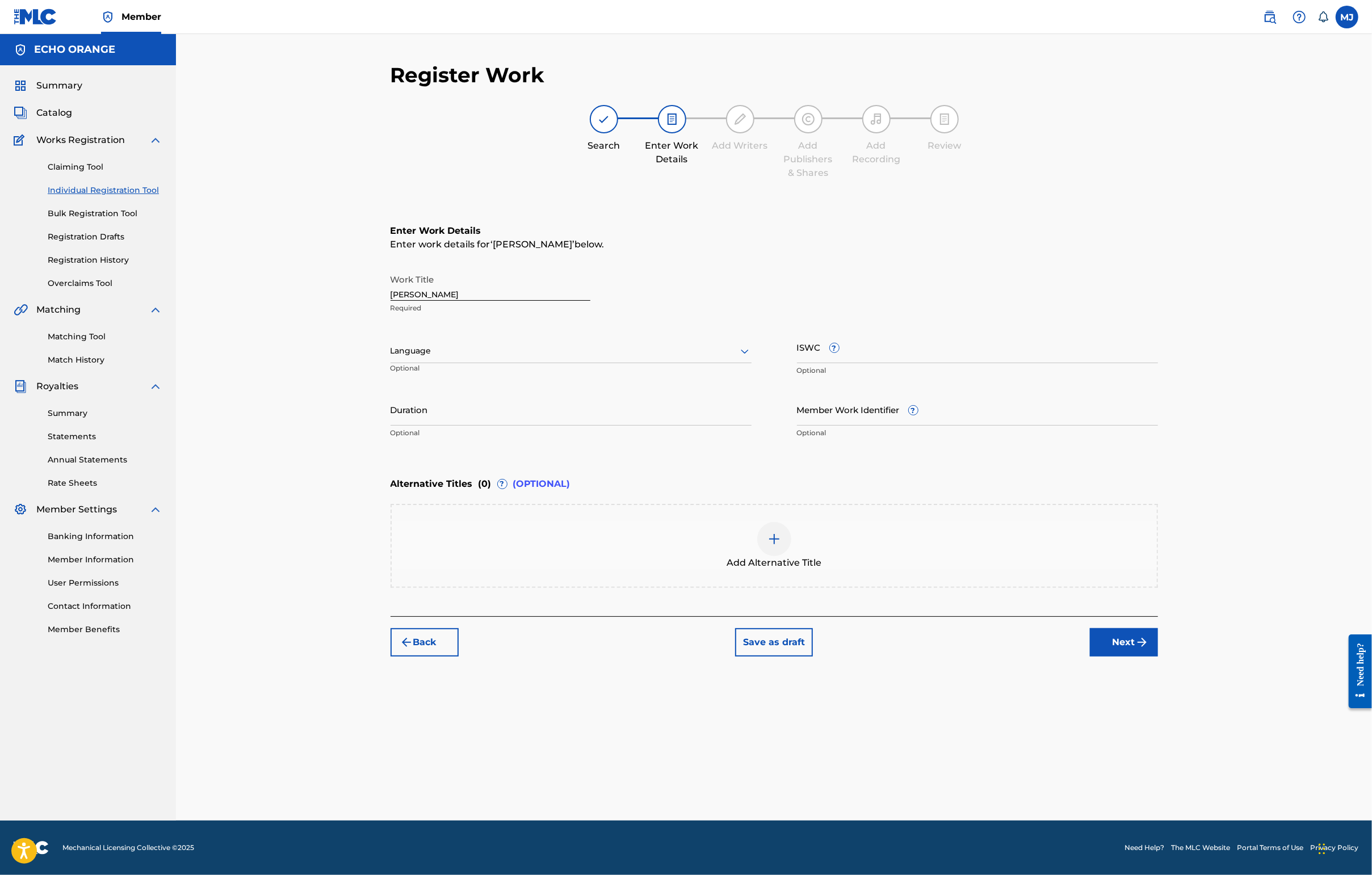
click at [1088, 657] on button "Next" at bounding box center [1124, 643] width 68 height 29
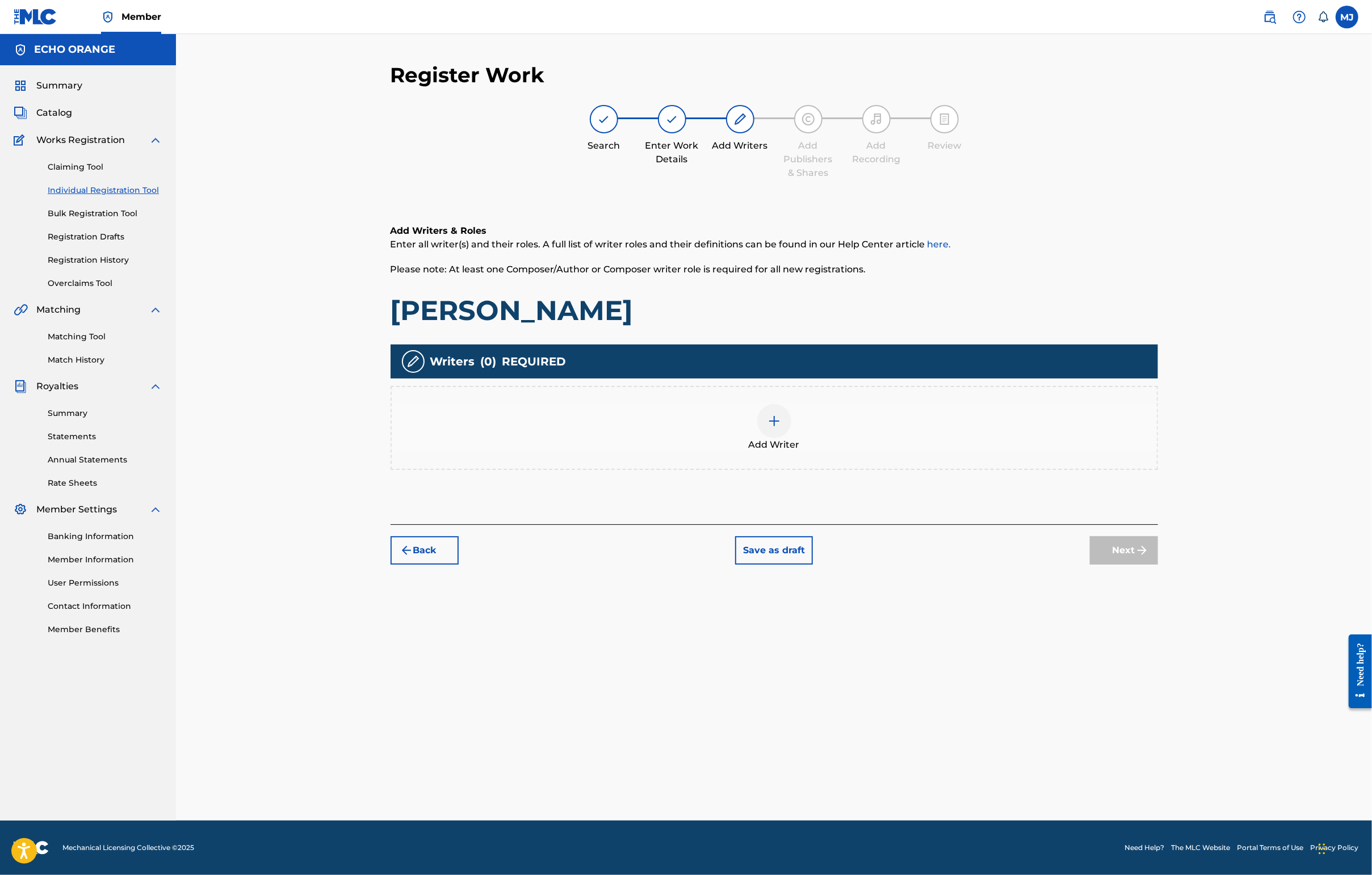
click at [981, 524] on div "Add Writers & Roles Enter all writer(s) and their roles. A full list of writer …" at bounding box center [774, 360] width 768 height 327
click at [970, 451] on div "Add Writer" at bounding box center [774, 427] width 765 height 47
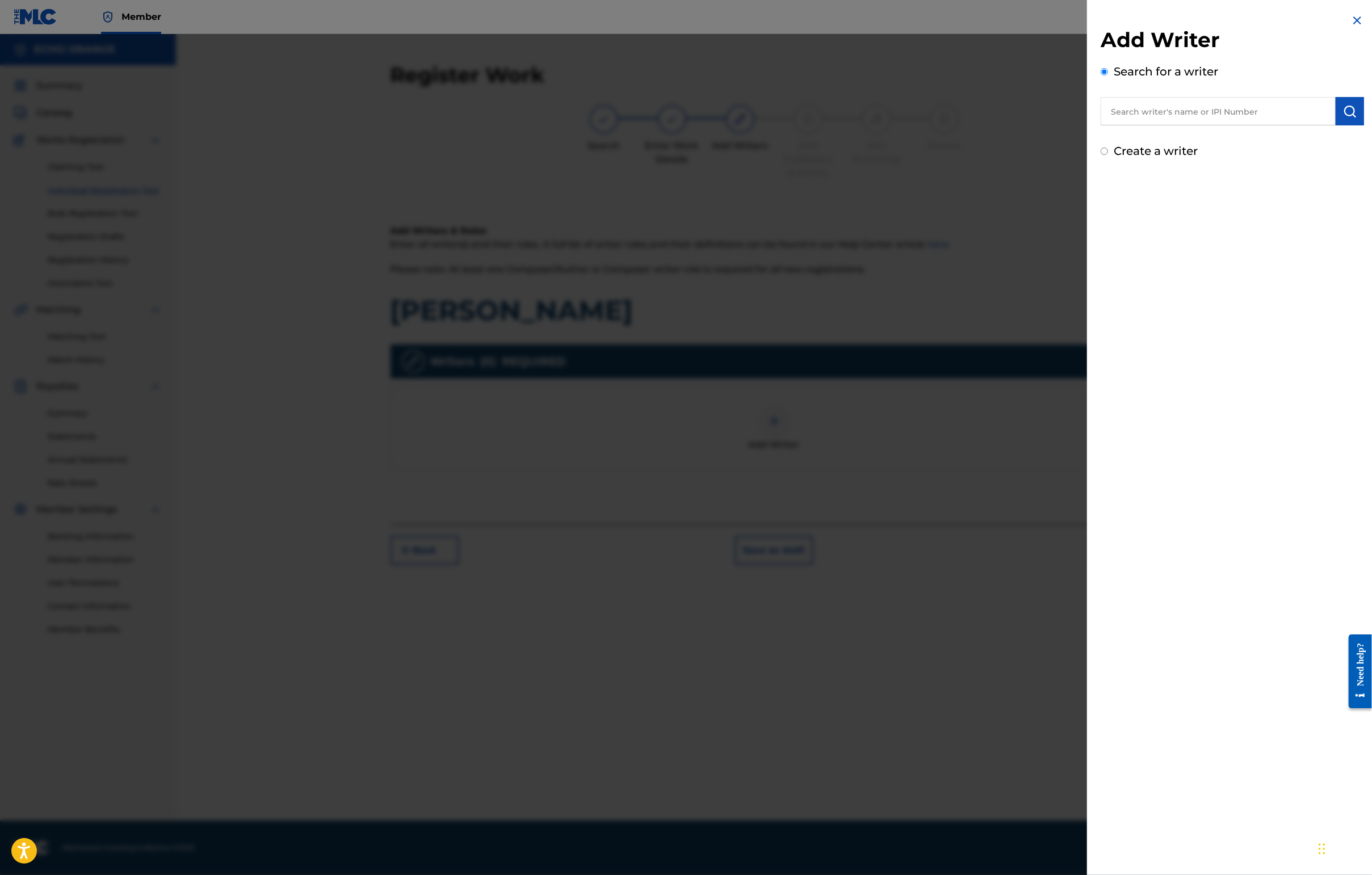
click at [1088, 126] on input "text" at bounding box center [1218, 111] width 235 height 29
paste input "[PERSON_NAME]"
type input "[PERSON_NAME]"
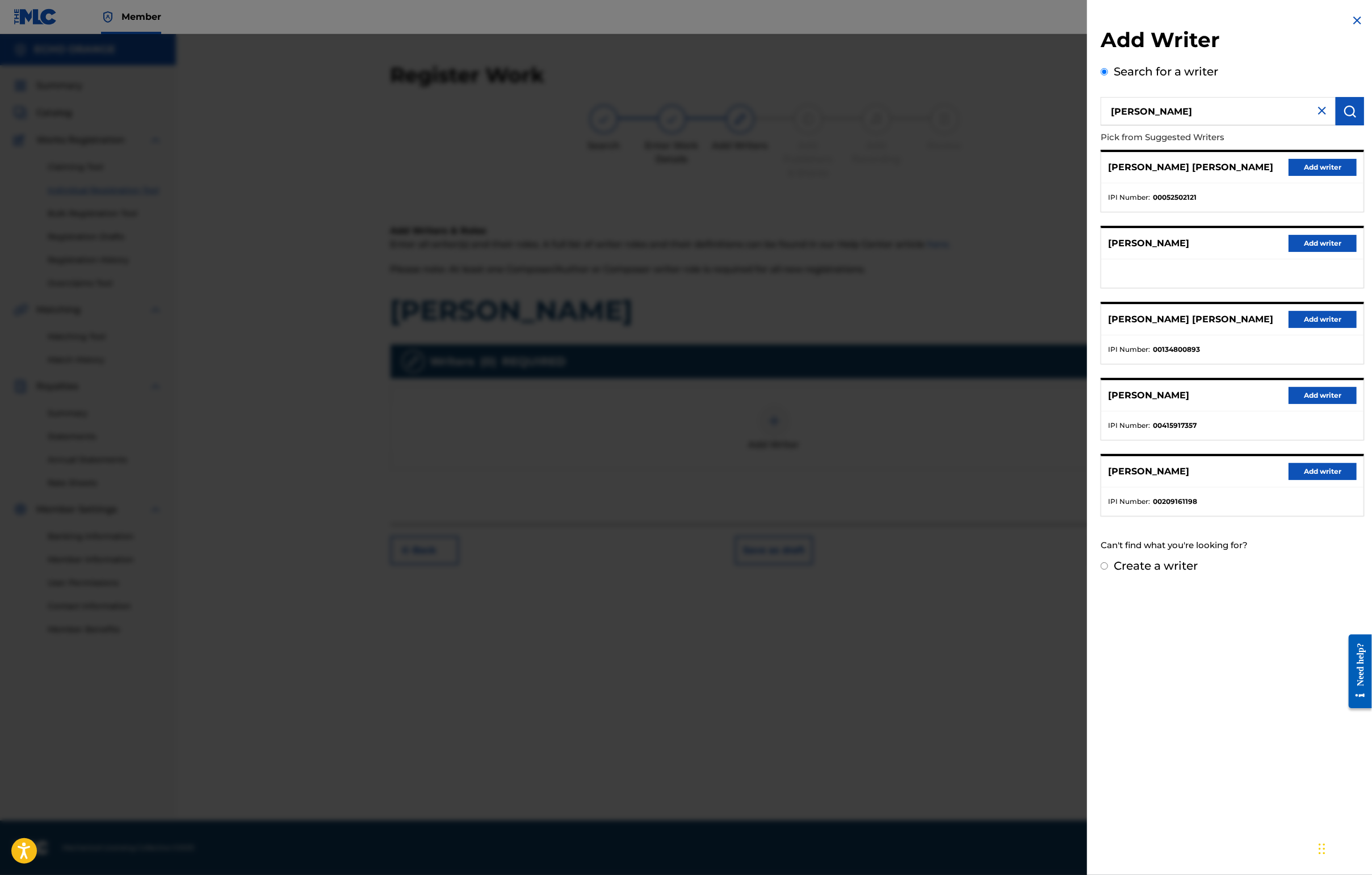
click at [1088, 176] on button "Add writer" at bounding box center [1322, 167] width 68 height 17
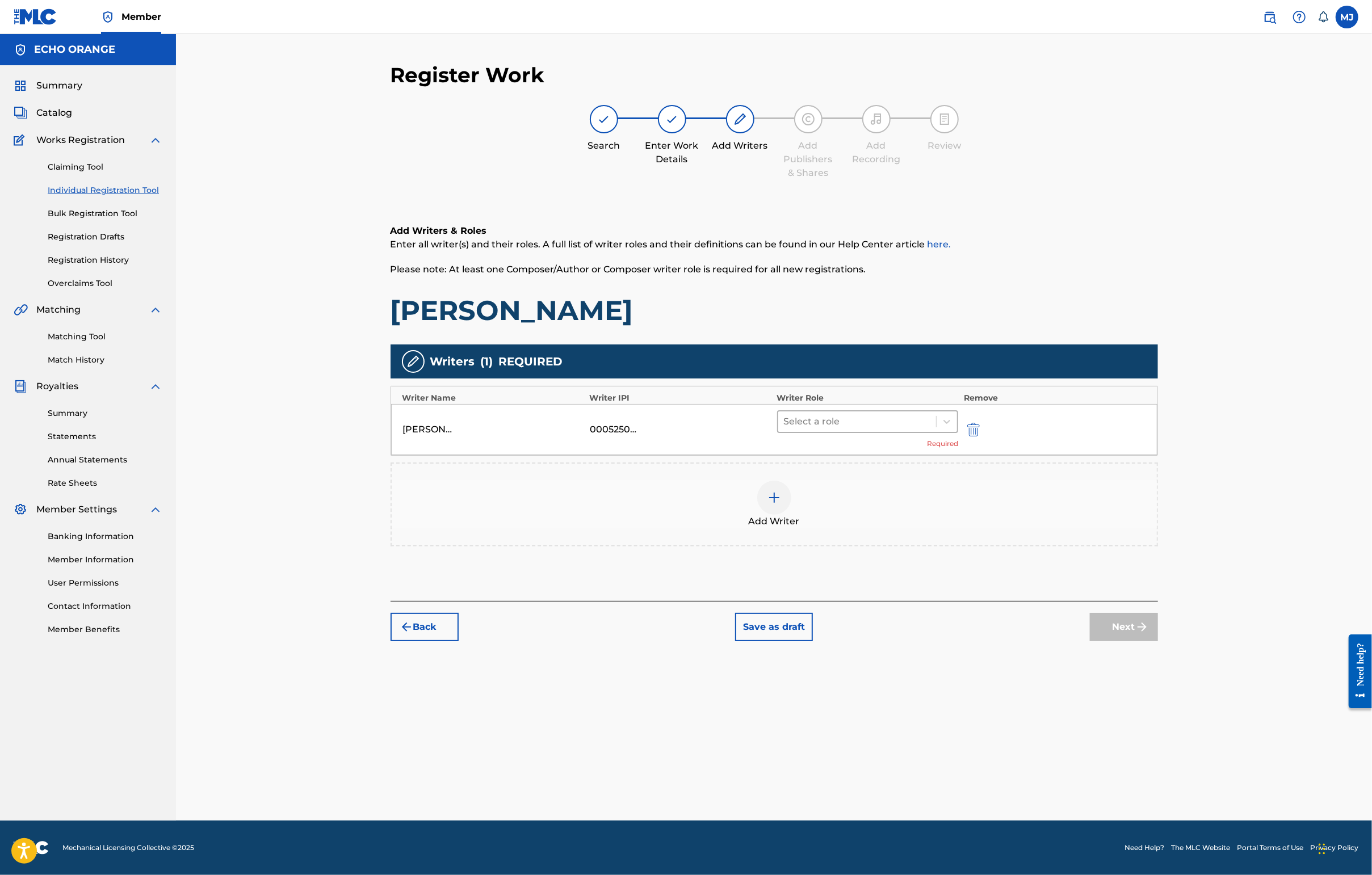
click at [908, 430] on div at bounding box center [856, 421] width 147 height 16
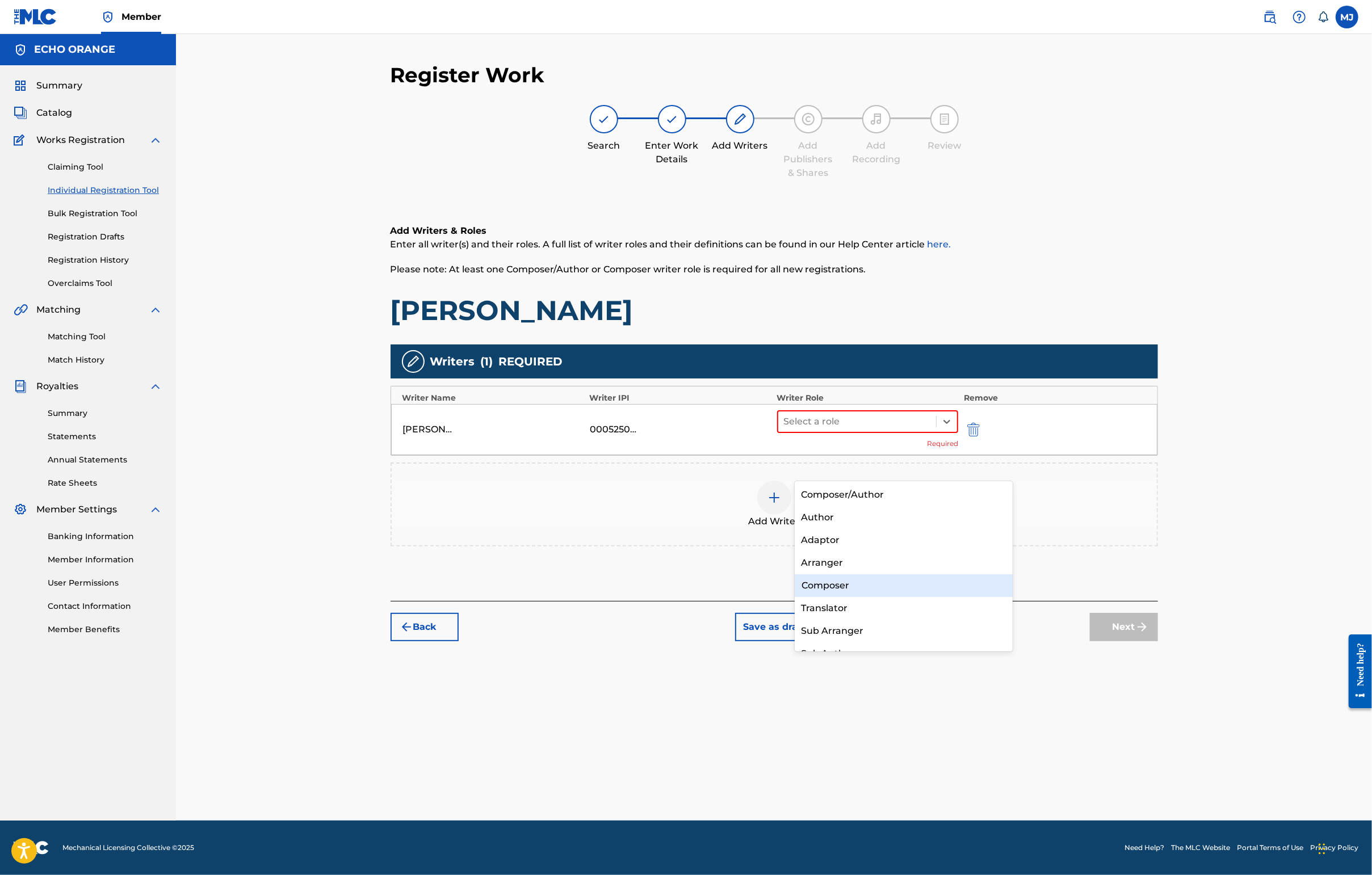
click at [828, 592] on div "Composer" at bounding box center [904, 585] width 218 height 23
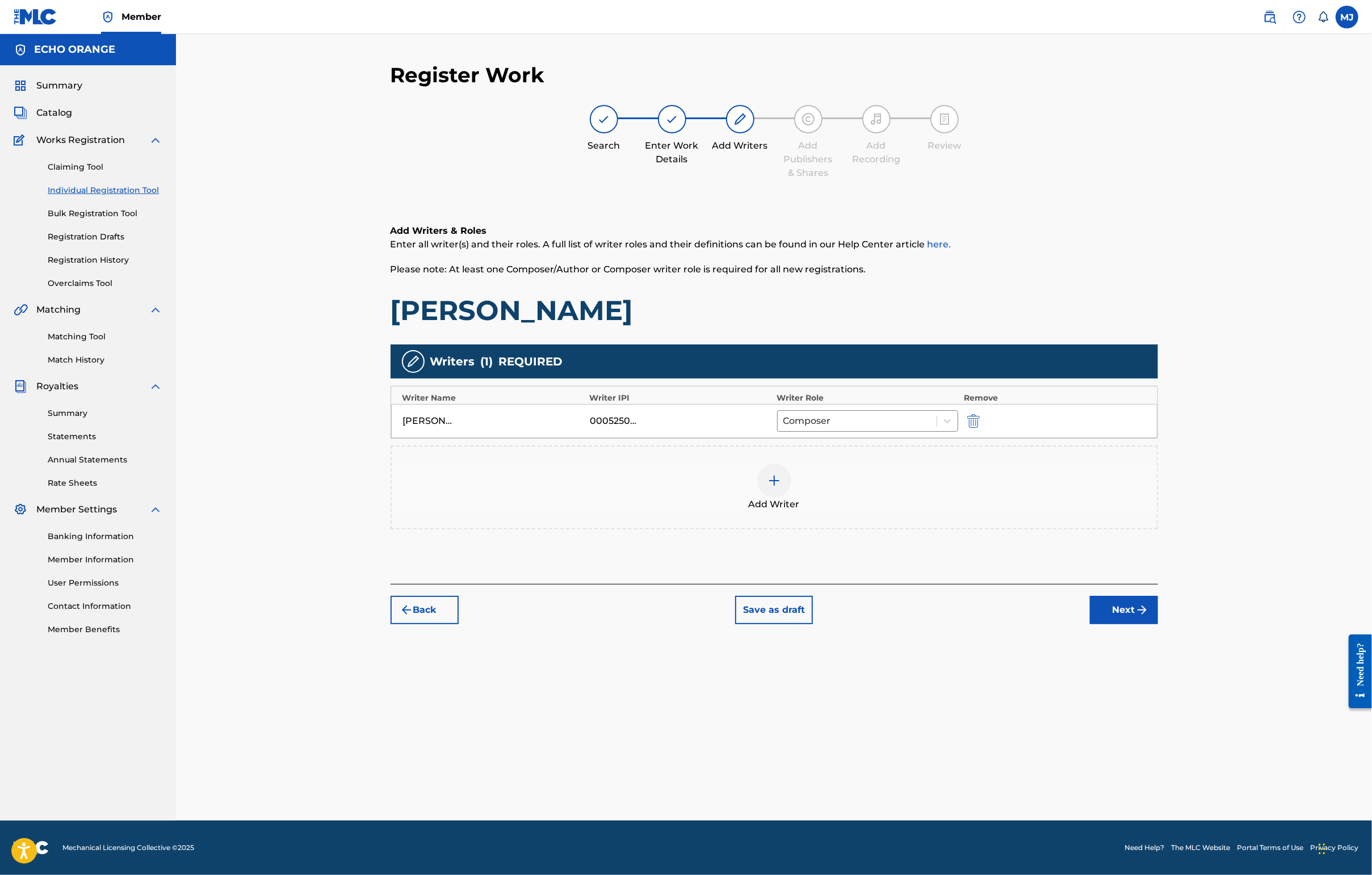
click at [1088, 624] on button "Next" at bounding box center [1124, 610] width 68 height 29
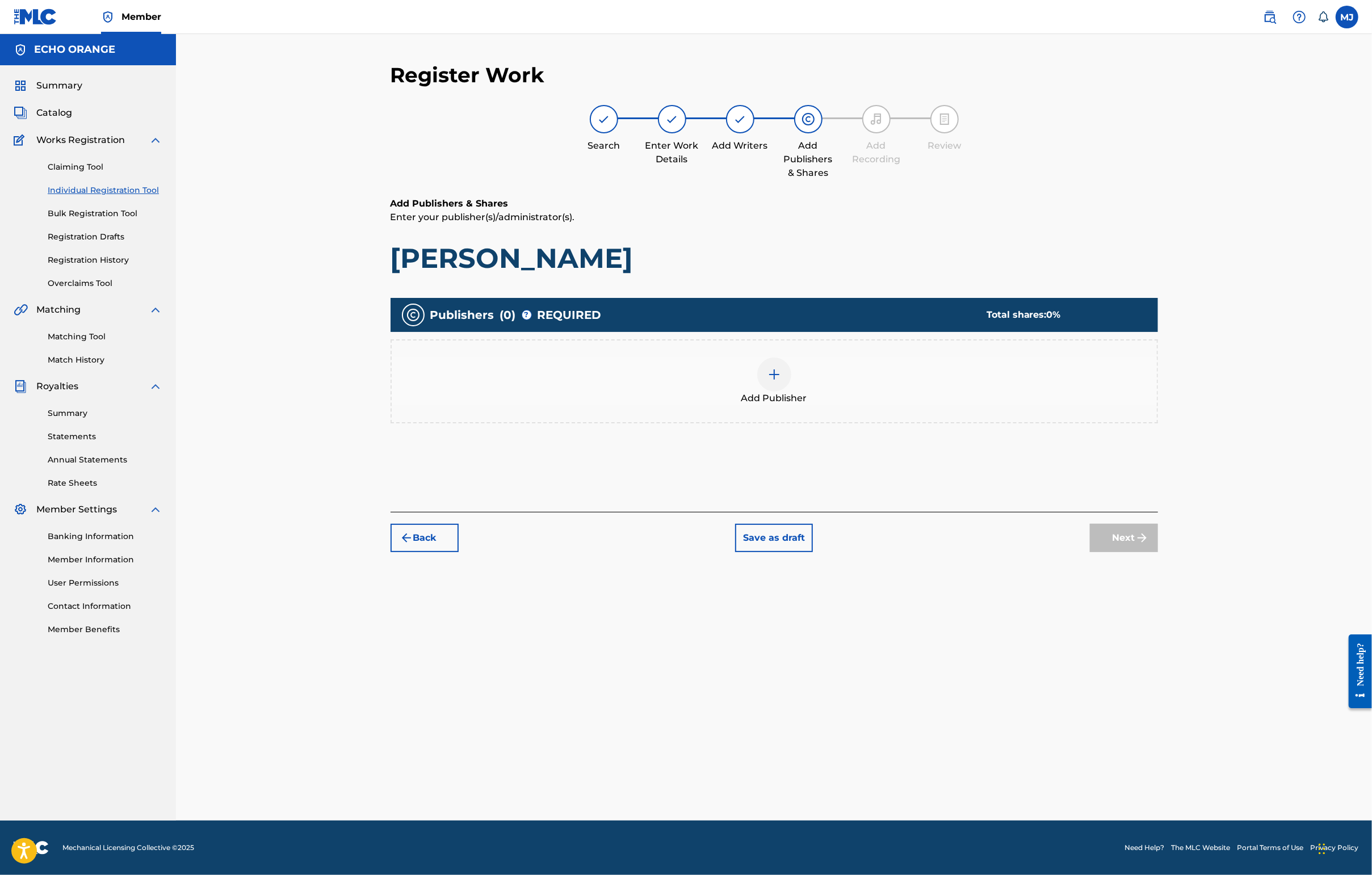
click at [846, 424] on div "Add Publisher" at bounding box center [774, 381] width 768 height 84
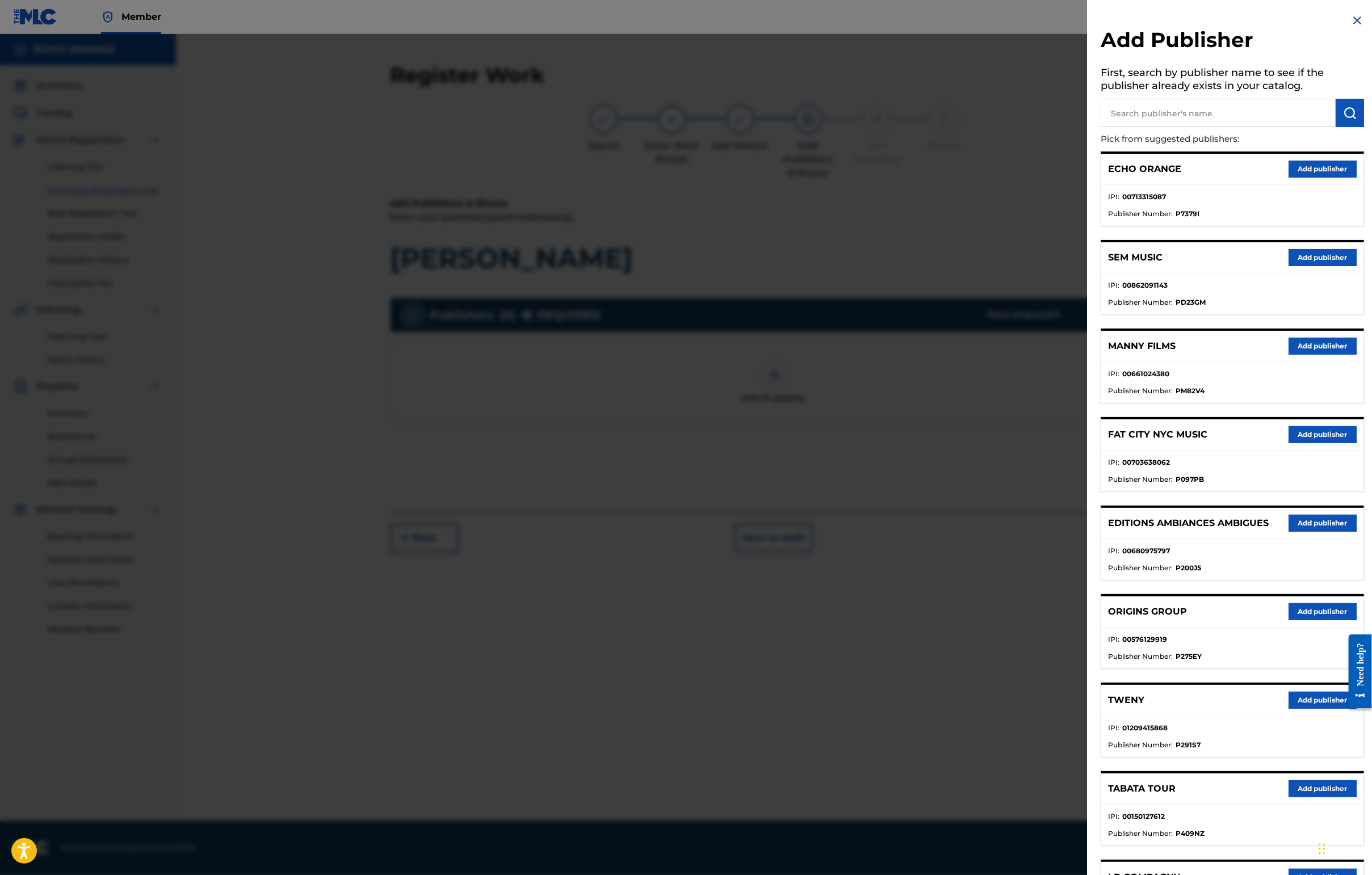
click at [1088, 185] on div "ECHO ORANGE Add publisher" at bounding box center [1232, 169] width 262 height 31
click at [1088, 178] on button "Add publisher" at bounding box center [1322, 169] width 68 height 17
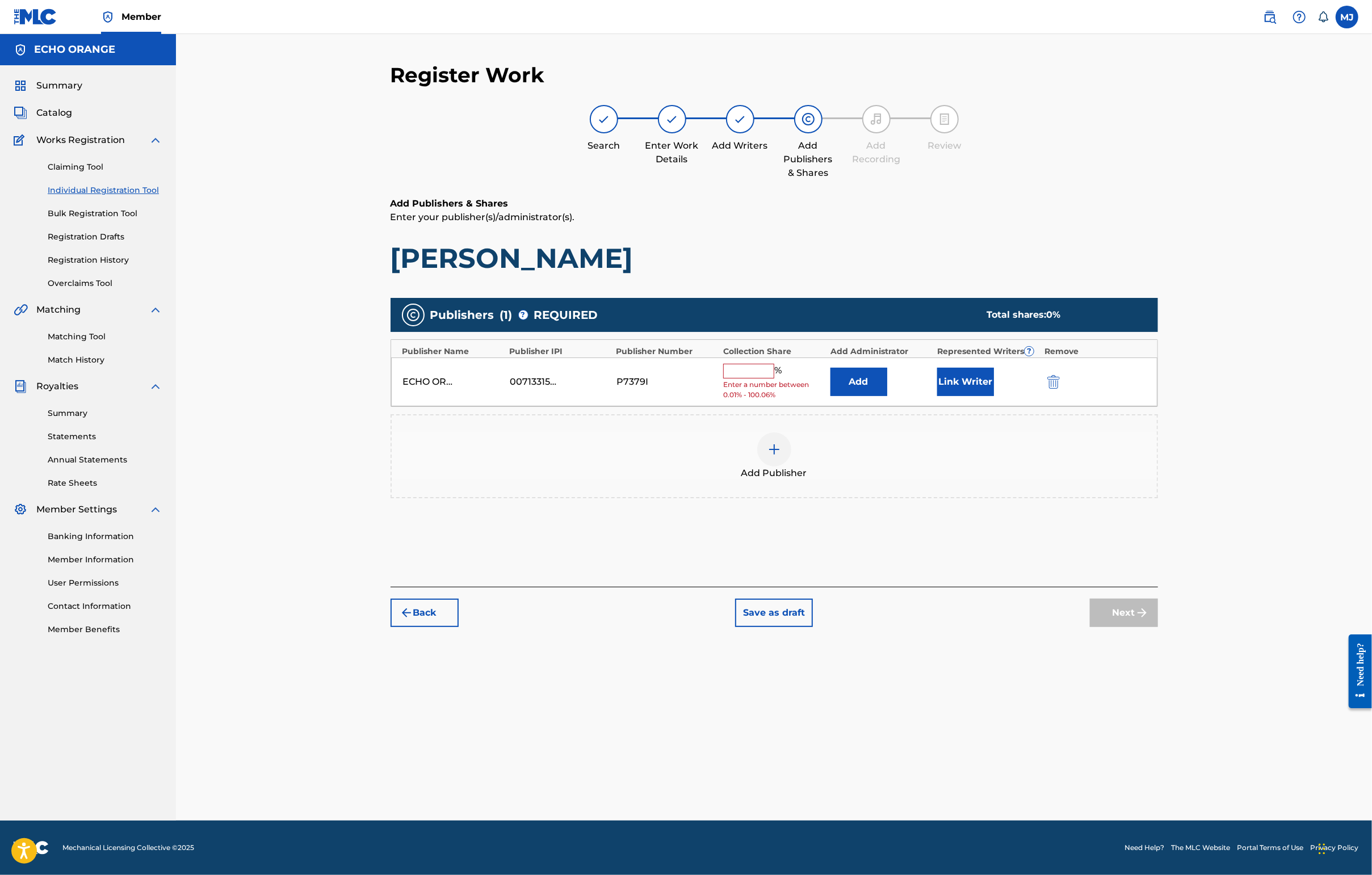
click at [887, 396] on button "Add" at bounding box center [858, 382] width 56 height 29
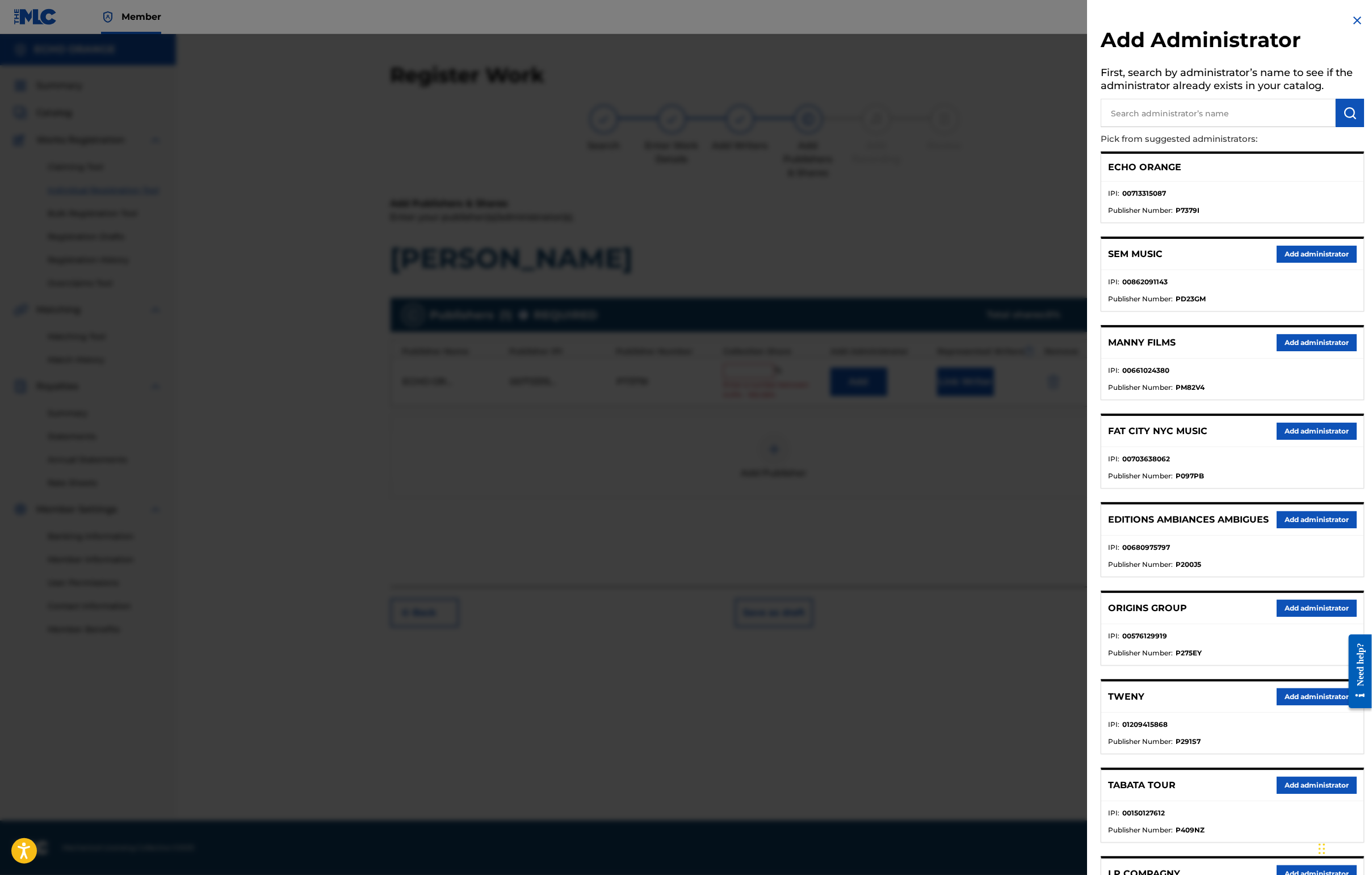
click at [822, 373] on div at bounding box center [686, 471] width 1372 height 875
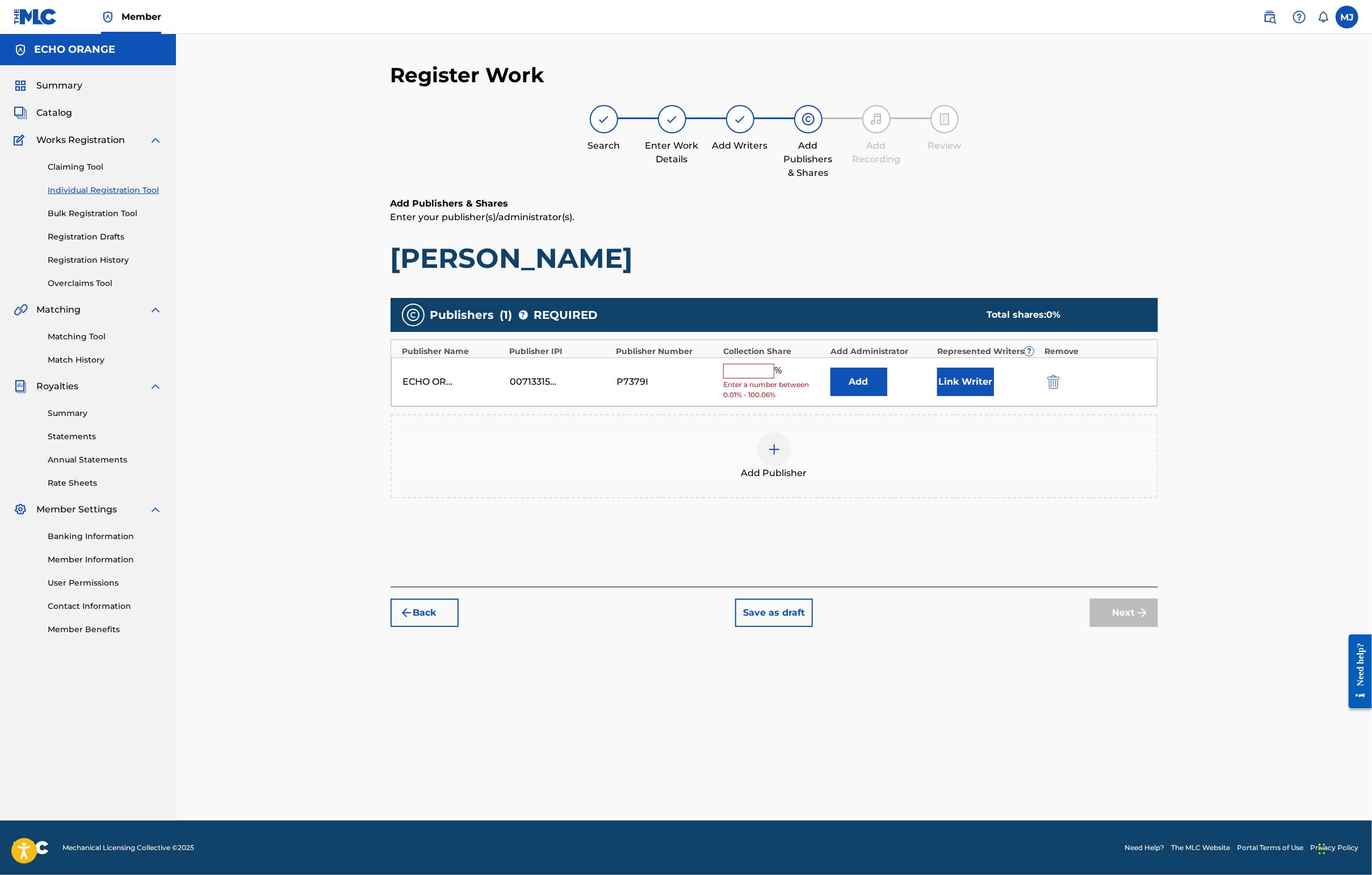
click at [869, 396] on button "Add" at bounding box center [858, 382] width 56 height 29
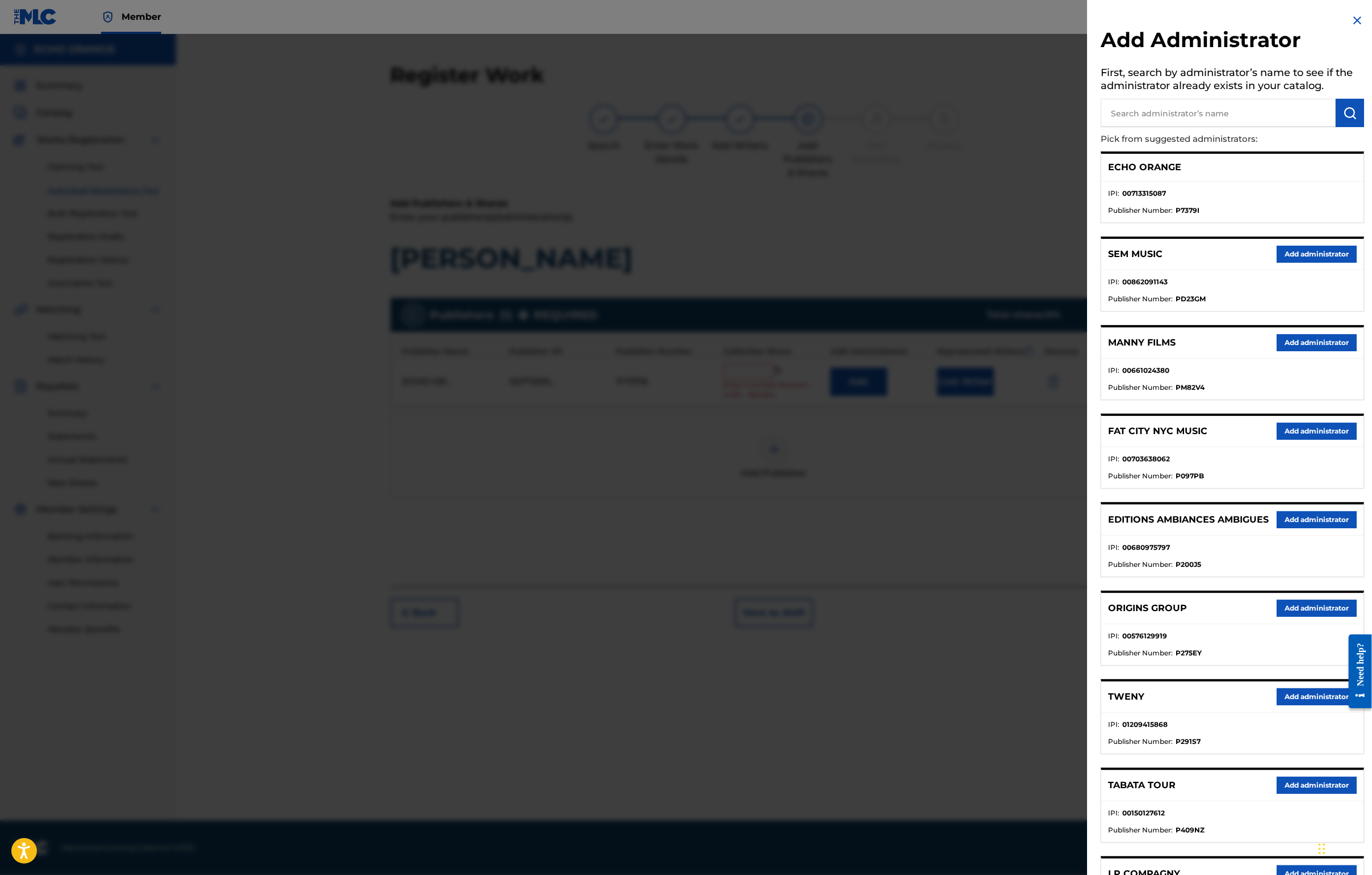
click at [773, 313] on div at bounding box center [686, 471] width 1372 height 875
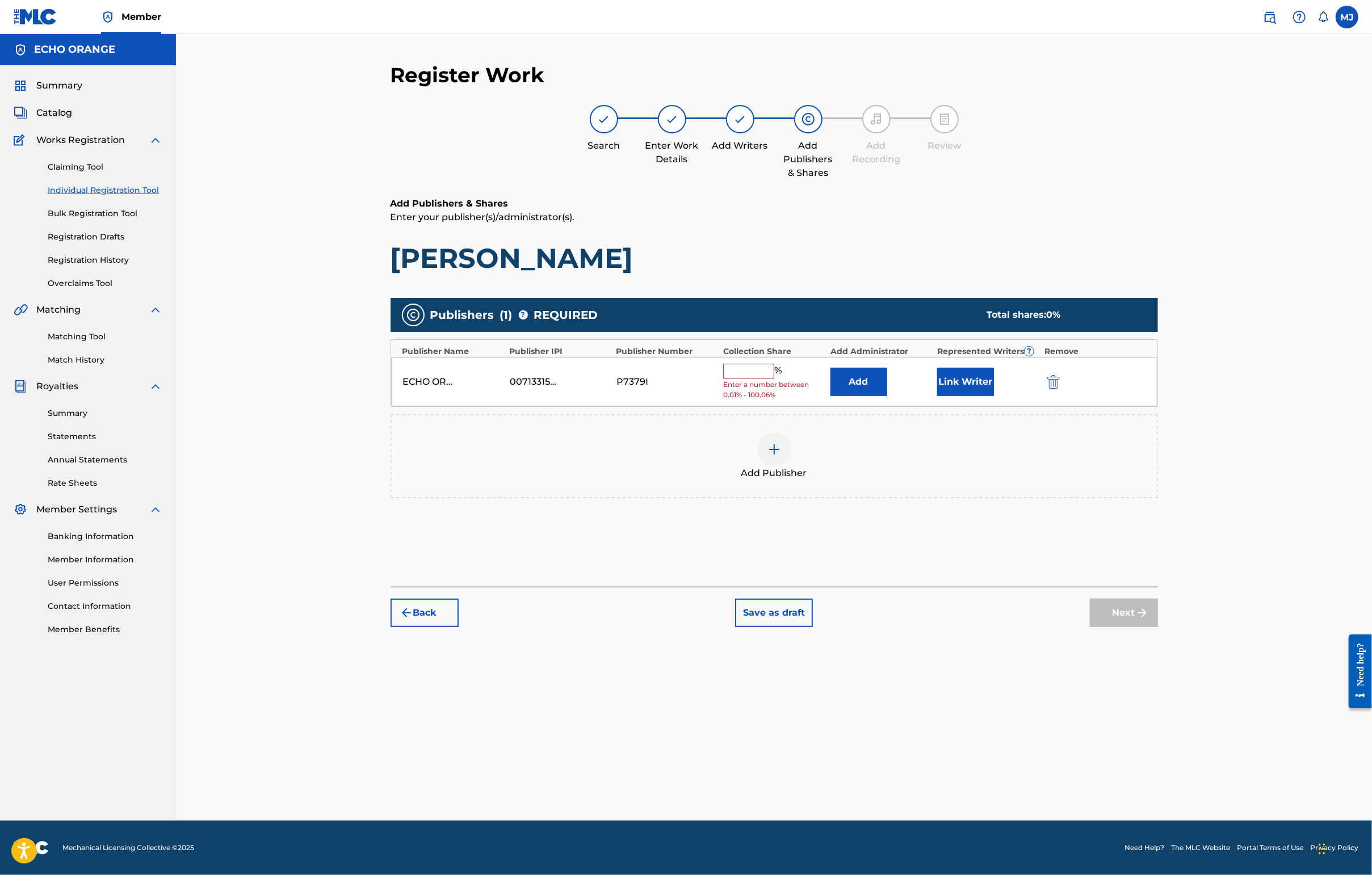
click at [981, 400] on div "ECHO ORANGE 00713315087 P7379I % Enter a number between 0.01% - 100.06% Add Lin…" at bounding box center [774, 382] width 766 height 50
click at [994, 396] on button "Link Writer" at bounding box center [965, 382] width 56 height 29
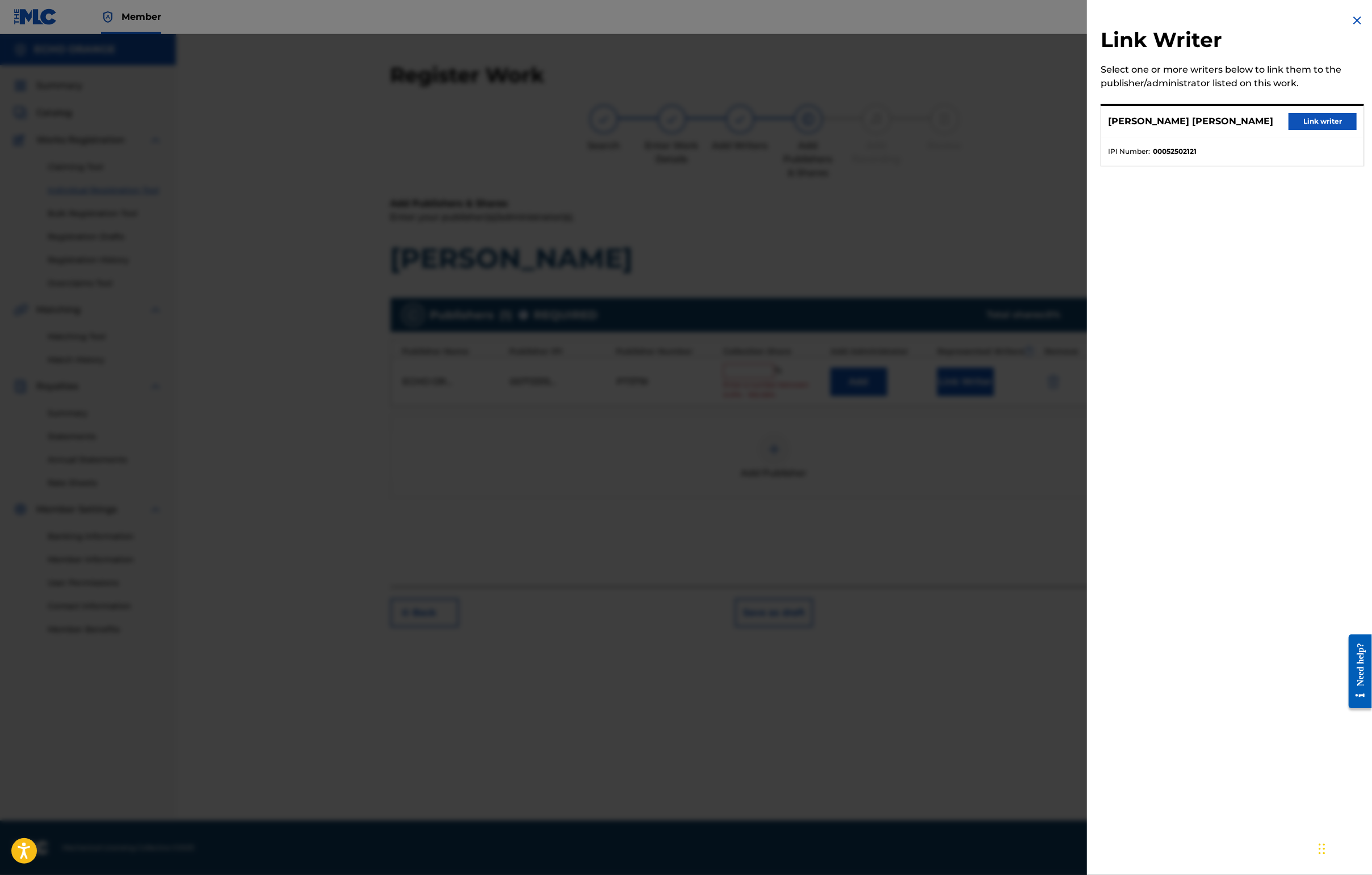
click at [1088, 130] on button "Link writer" at bounding box center [1322, 121] width 68 height 17
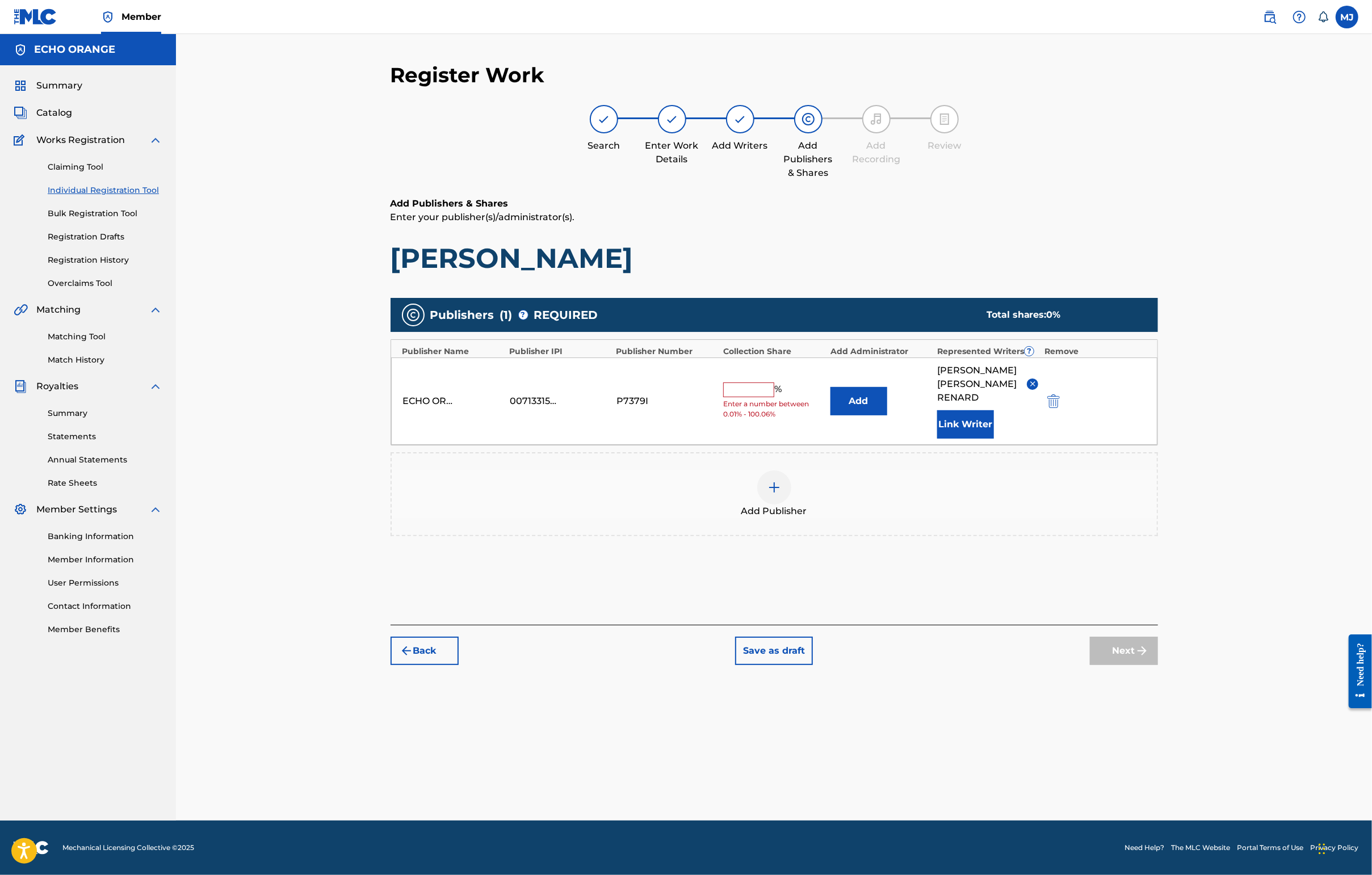
click at [1088, 134] on div "Register Work Search Enter Work Details Add Writers Add Publishers & Shares Add…" at bounding box center [774, 427] width 1196 height 786
click at [770, 419] on span "Enter a number between 0.01% - 100.06%" at bounding box center [774, 409] width 101 height 20
click at [772, 397] on input "text" at bounding box center [749, 390] width 51 height 15
type input "100"
click at [1088, 665] on button "Next" at bounding box center [1124, 651] width 68 height 29
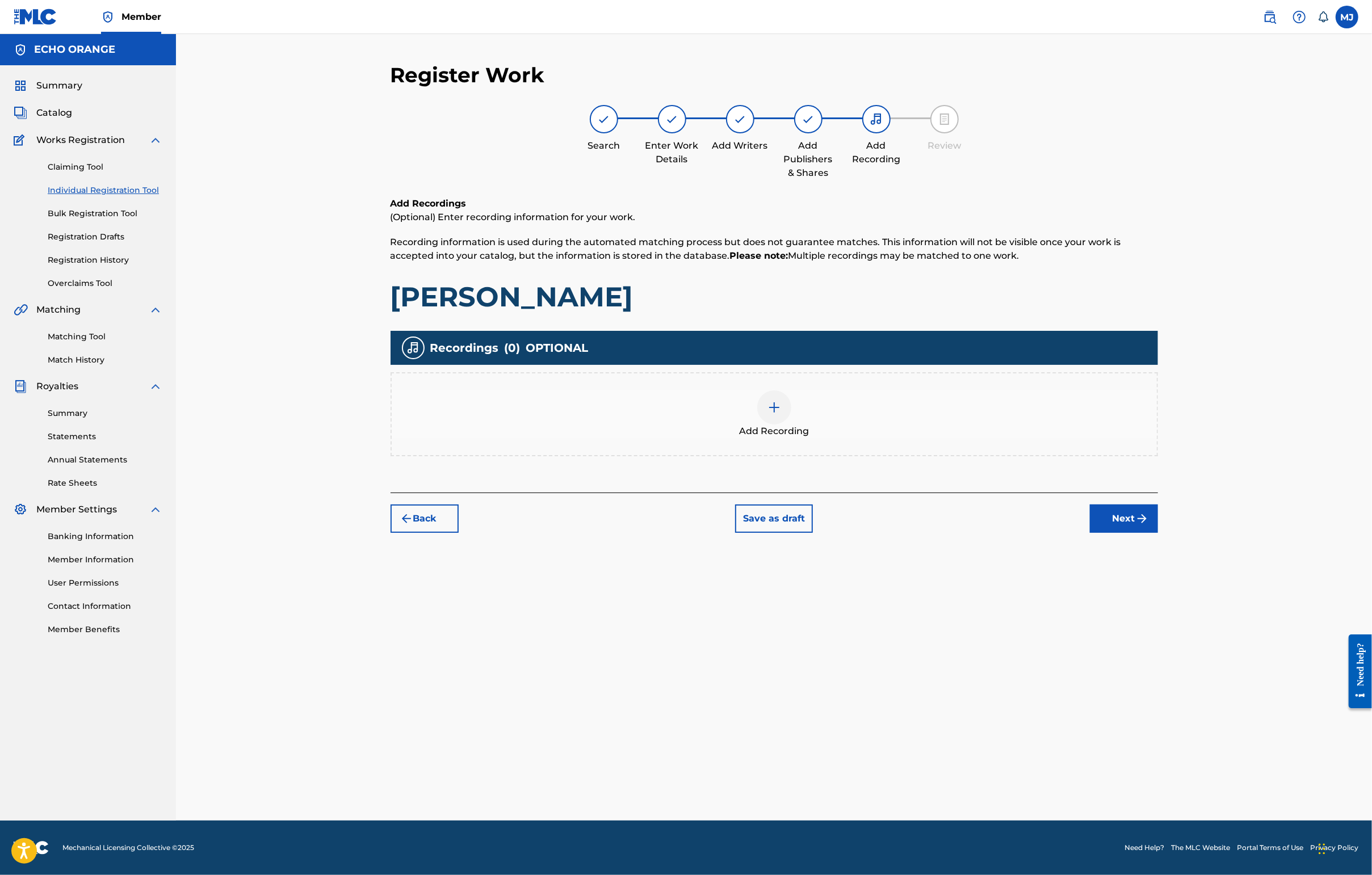
click at [1088, 605] on div "Register Work Search Enter Work Details Add Writers Add Publishers & Shares Add…" at bounding box center [774, 442] width 795 height 758
click at [1088, 533] on button "Next" at bounding box center [1124, 518] width 68 height 29
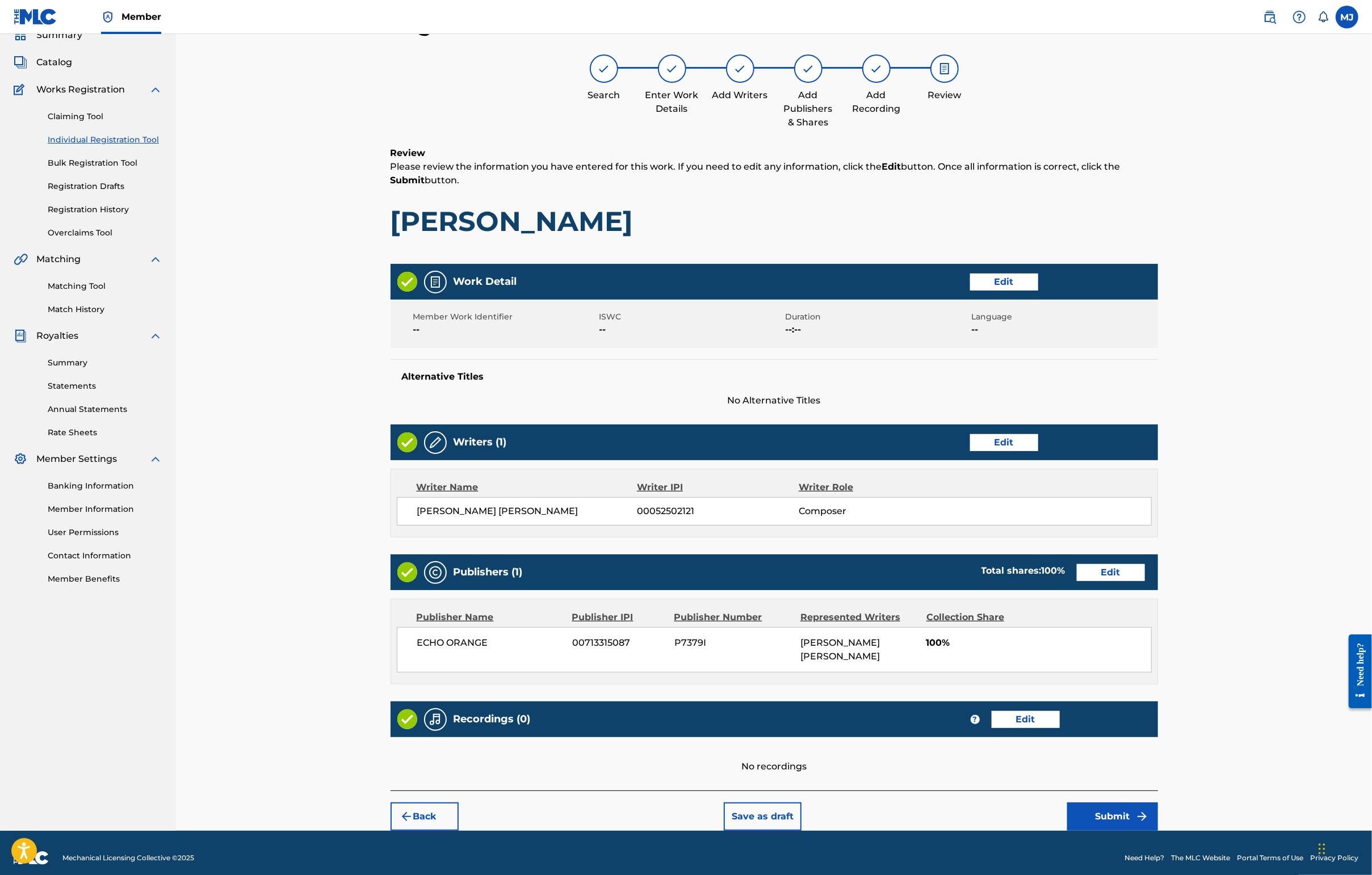
drag, startPoint x: 1231, startPoint y: 571, endPoint x: 1241, endPoint y: 603, distance: 33.5
click at [1088, 525] on div "[PERSON_NAME] [PERSON_NAME] 00052502121 Composer" at bounding box center [774, 512] width 755 height 29
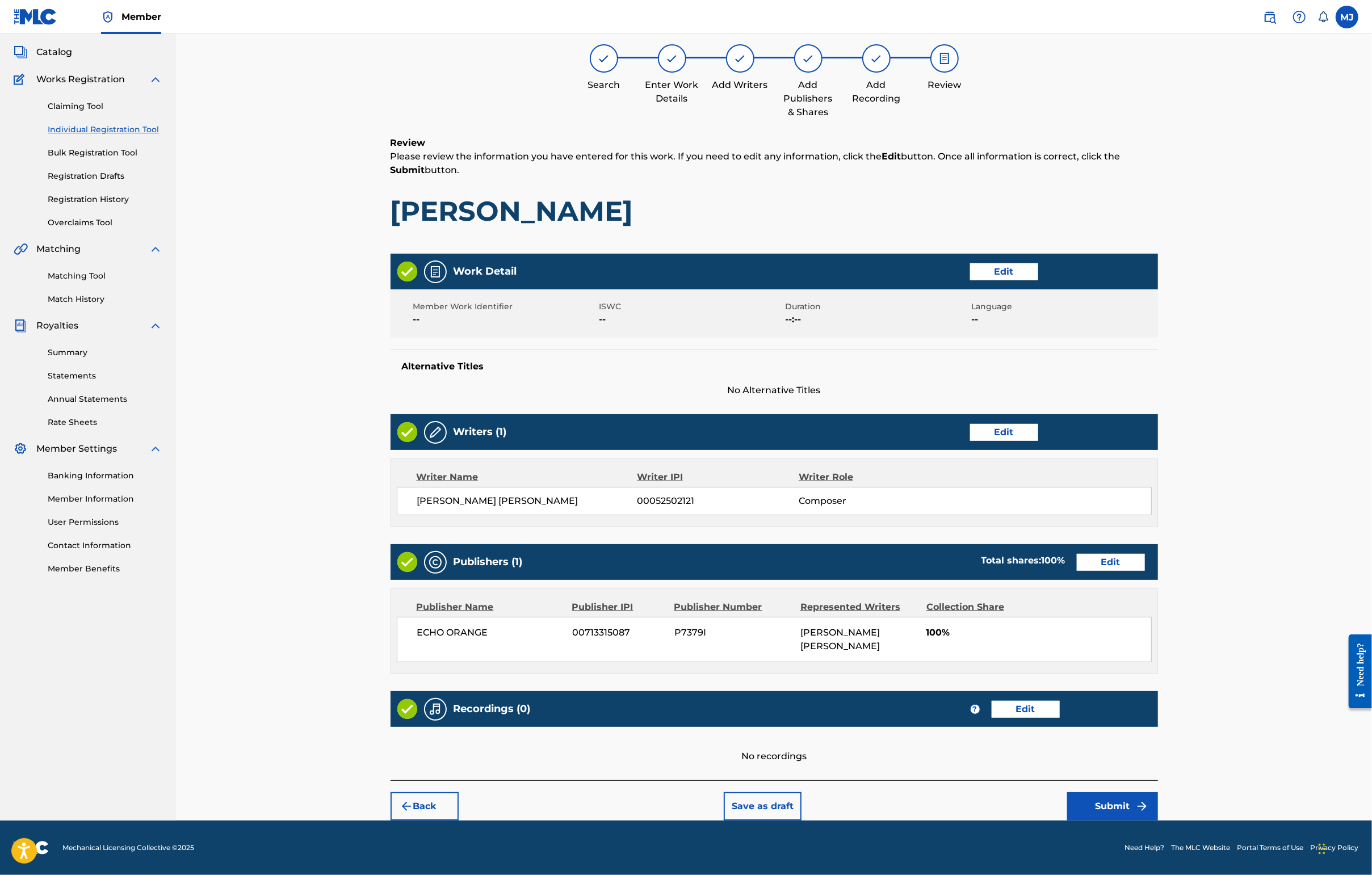
click at [1088, 792] on button "Submit" at bounding box center [1112, 807] width 91 height 29
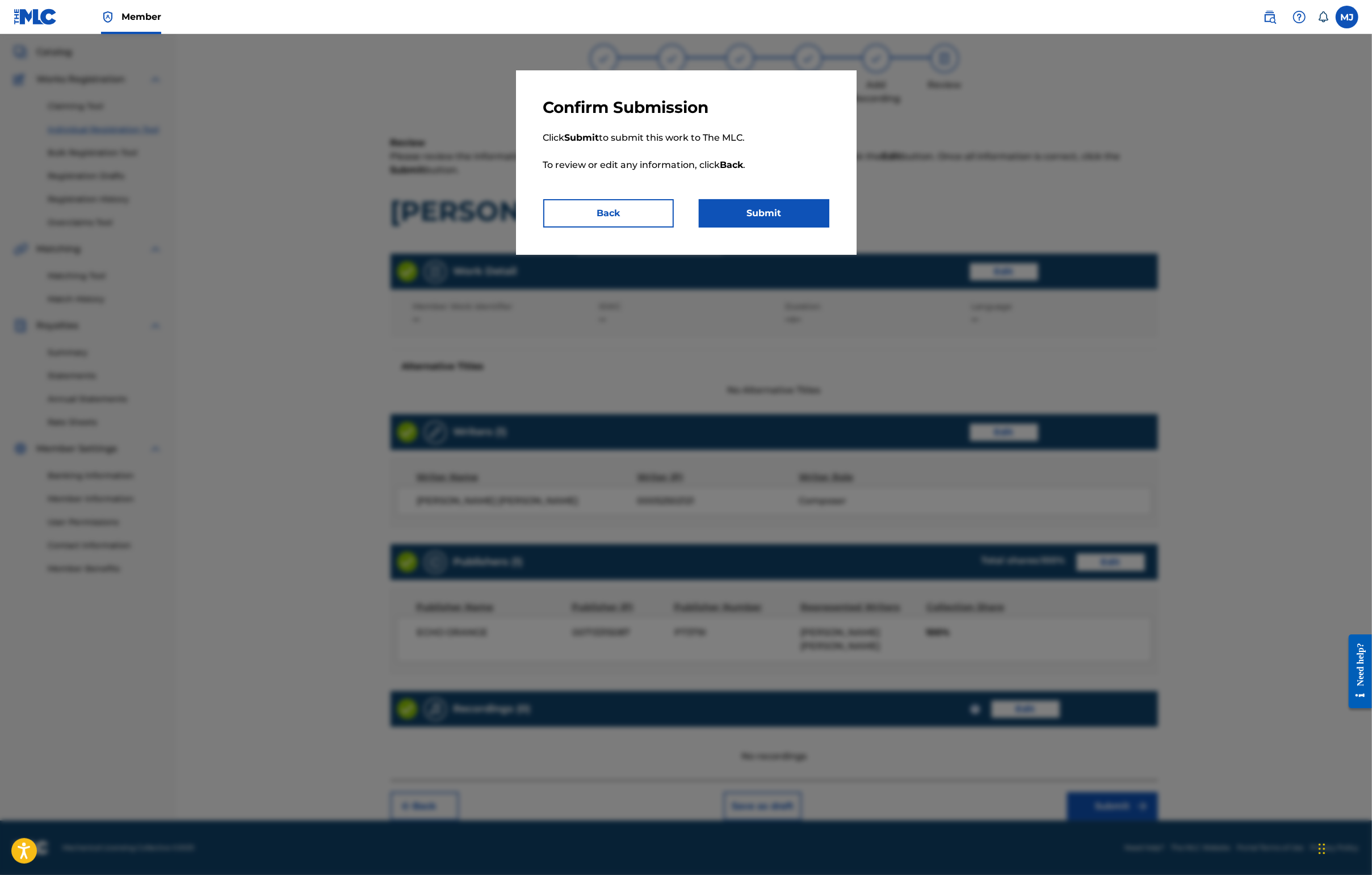
click at [811, 227] on button "Submit" at bounding box center [763, 214] width 130 height 29
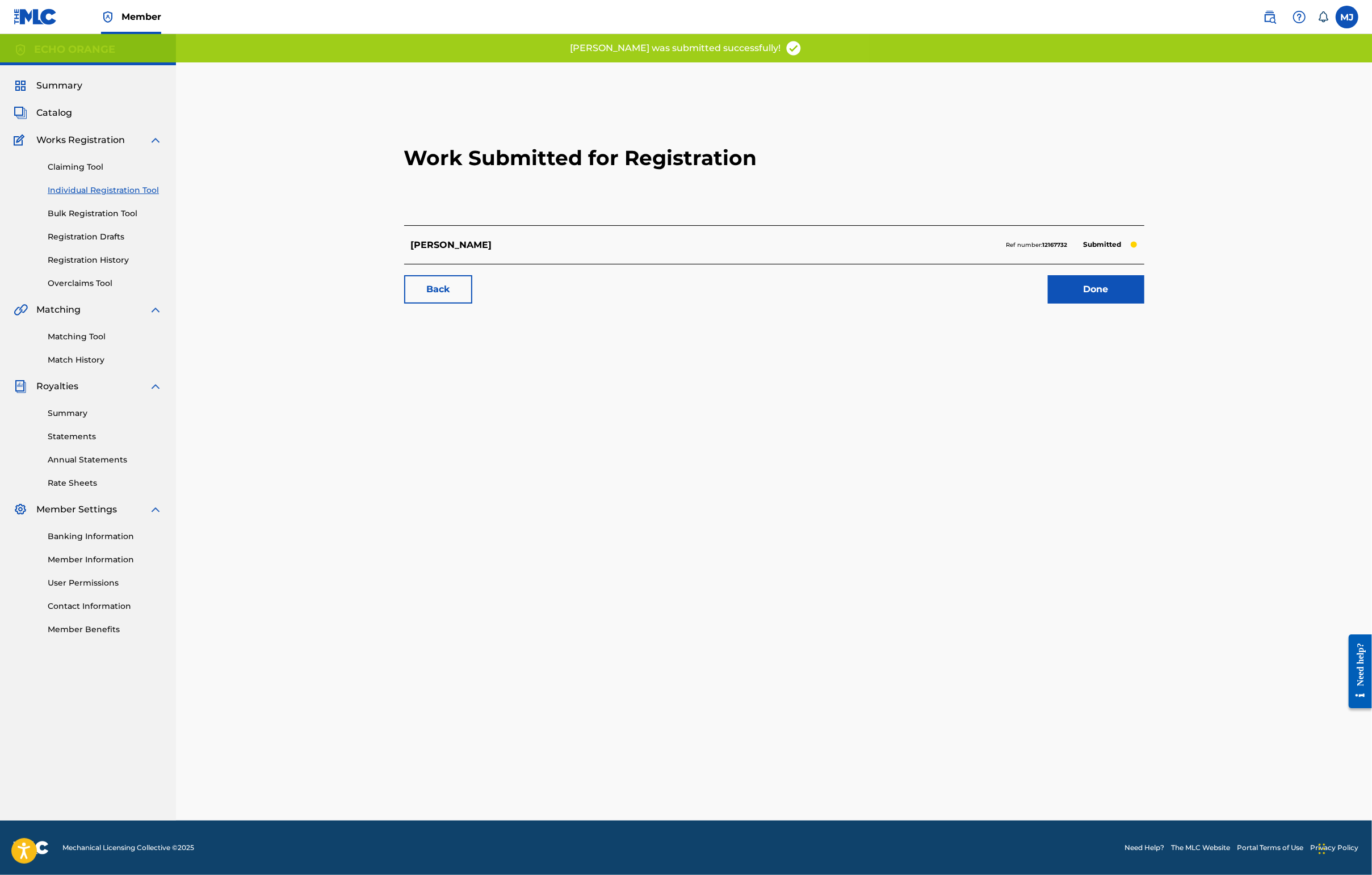
click at [1088, 303] on link "Done" at bounding box center [1096, 290] width 96 height 29
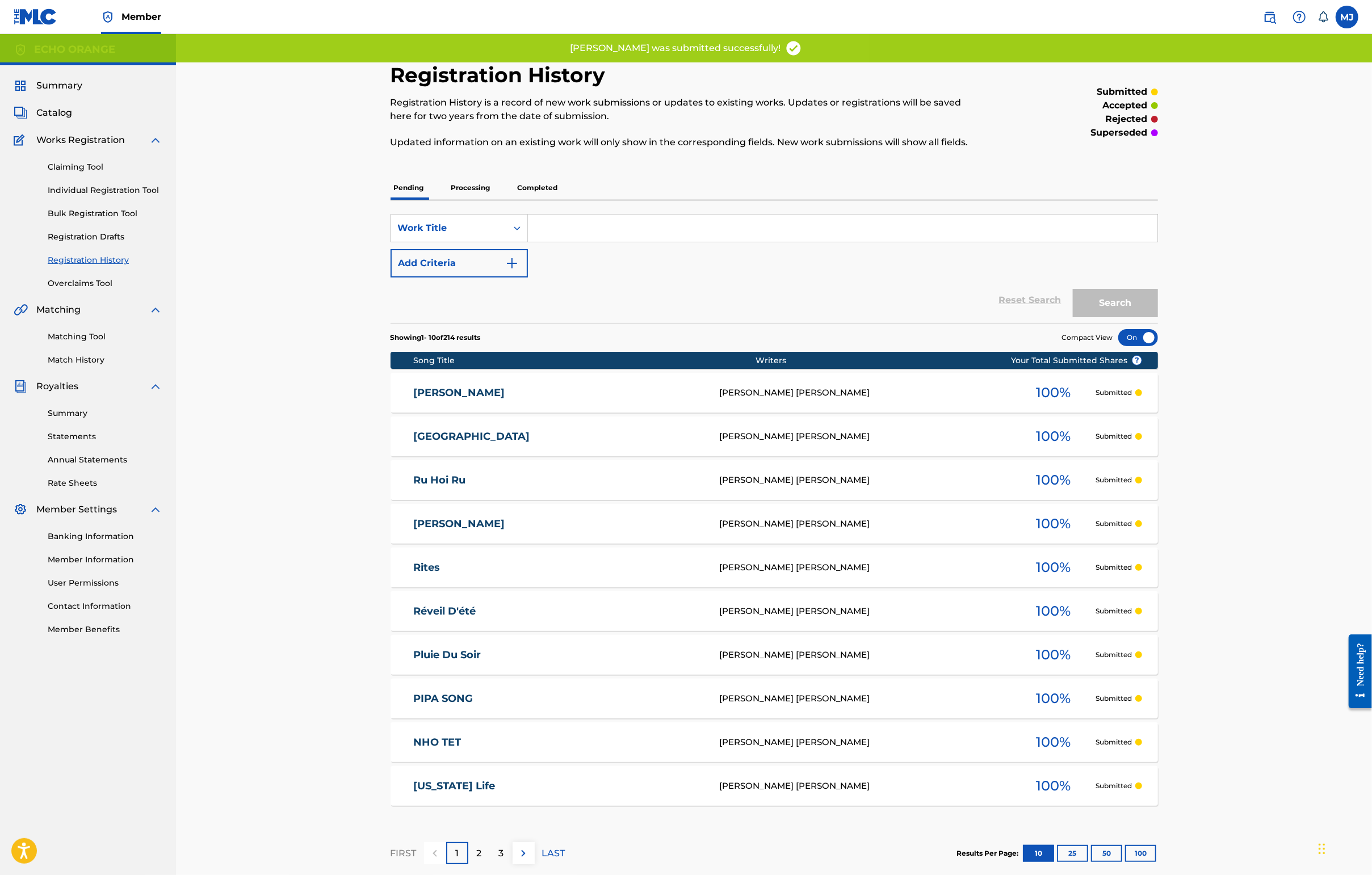
click at [143, 196] on link "Individual Registration Tool" at bounding box center [105, 190] width 114 height 12
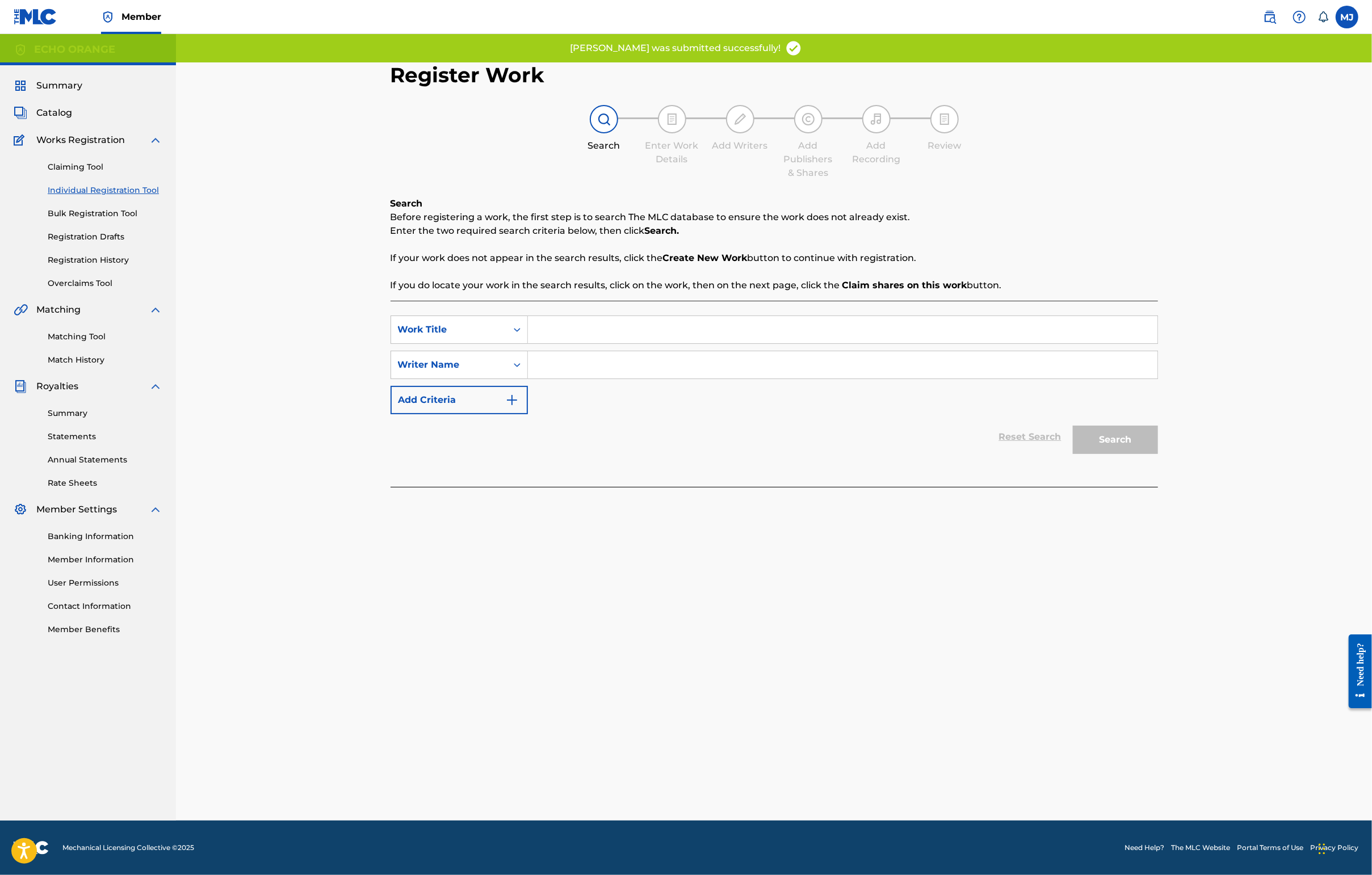
click at [561, 343] on input "Search Form" at bounding box center [842, 330] width 629 height 27
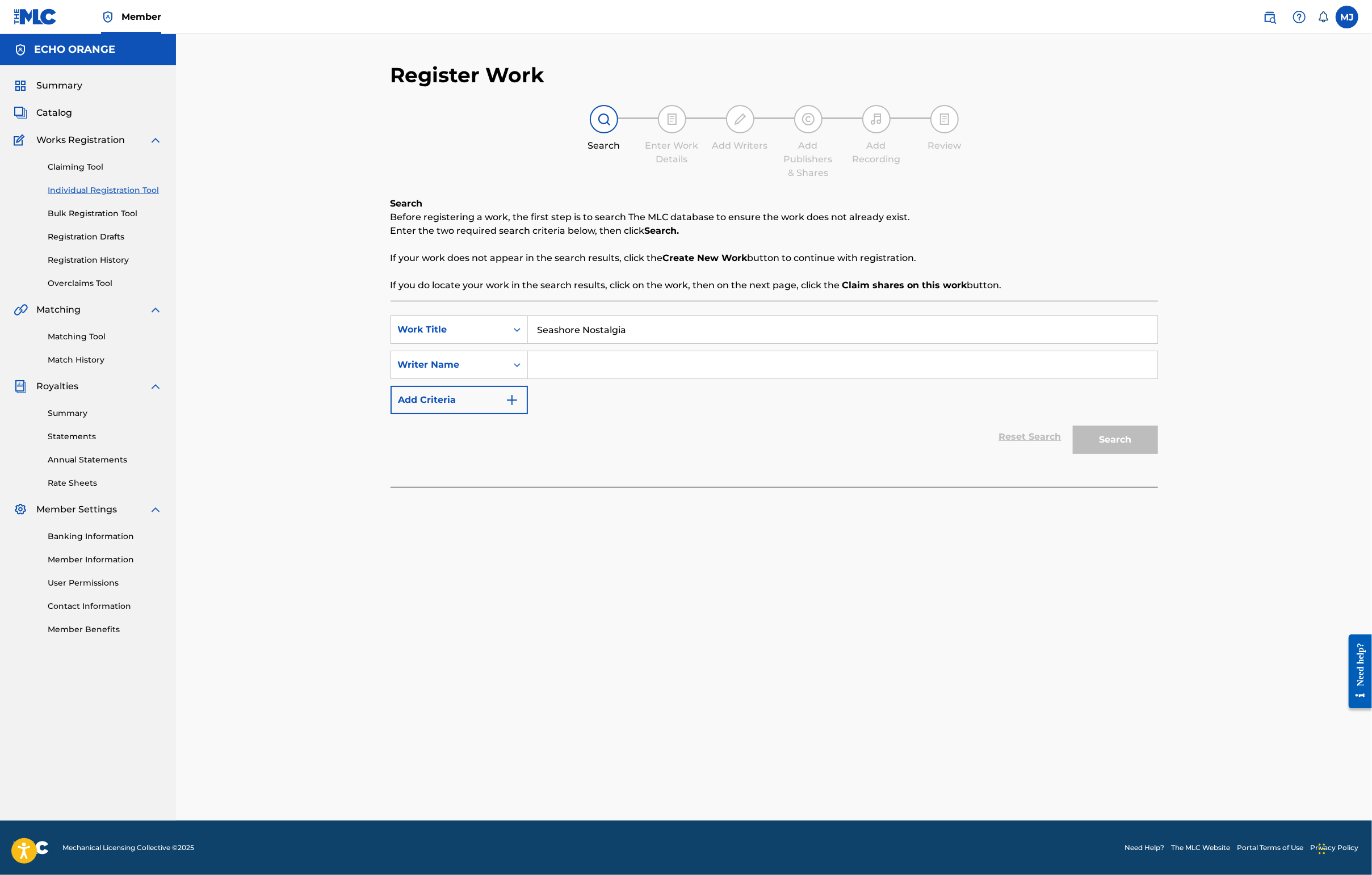
type input "Seashore Nostalgia"
paste input "[PERSON_NAME]"
type input "[PERSON_NAME]"
click at [1088, 454] on button "Search" at bounding box center [1115, 440] width 85 height 29
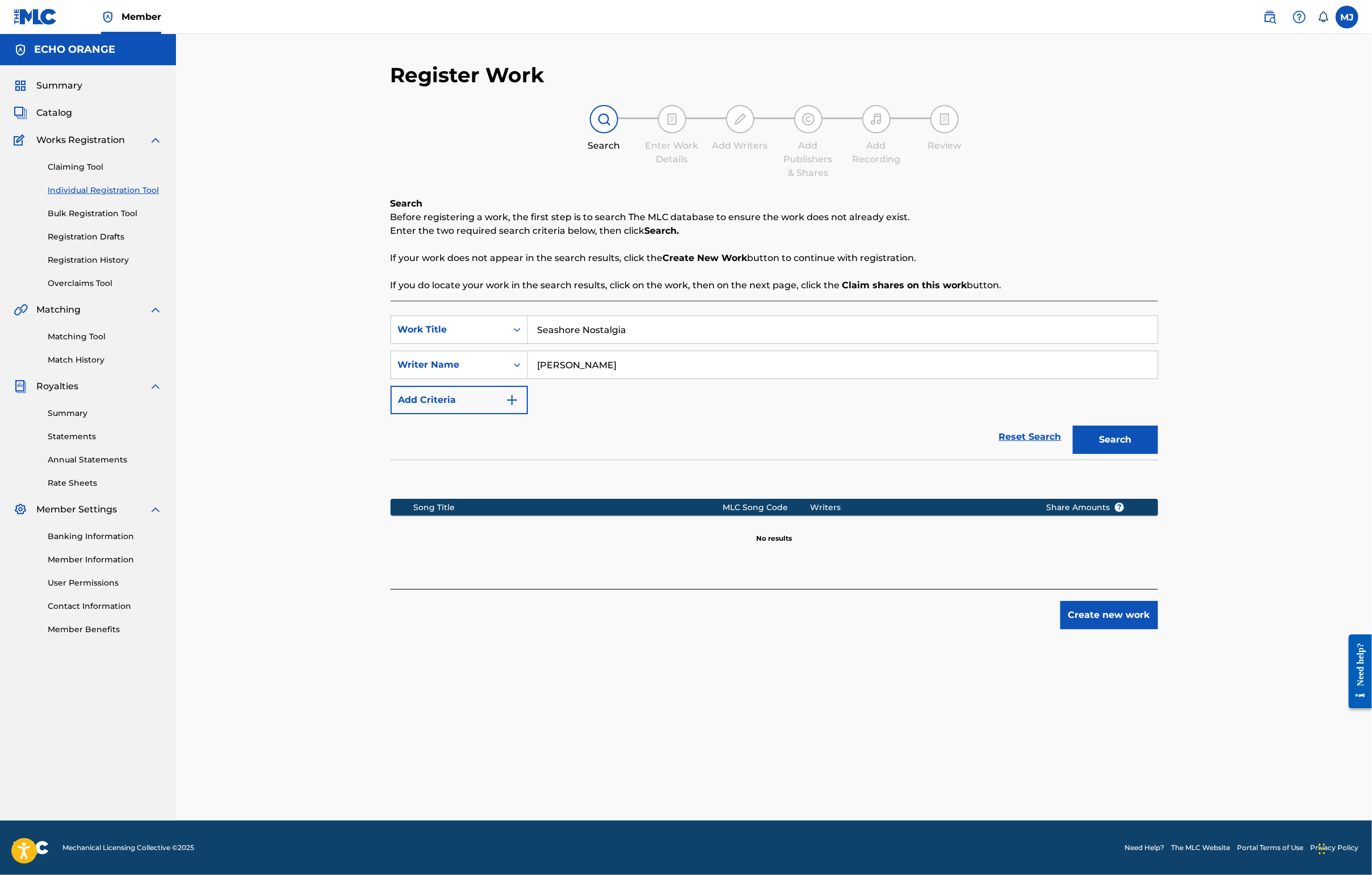
click at [1088, 629] on button "Create new work" at bounding box center [1109, 615] width 98 height 29
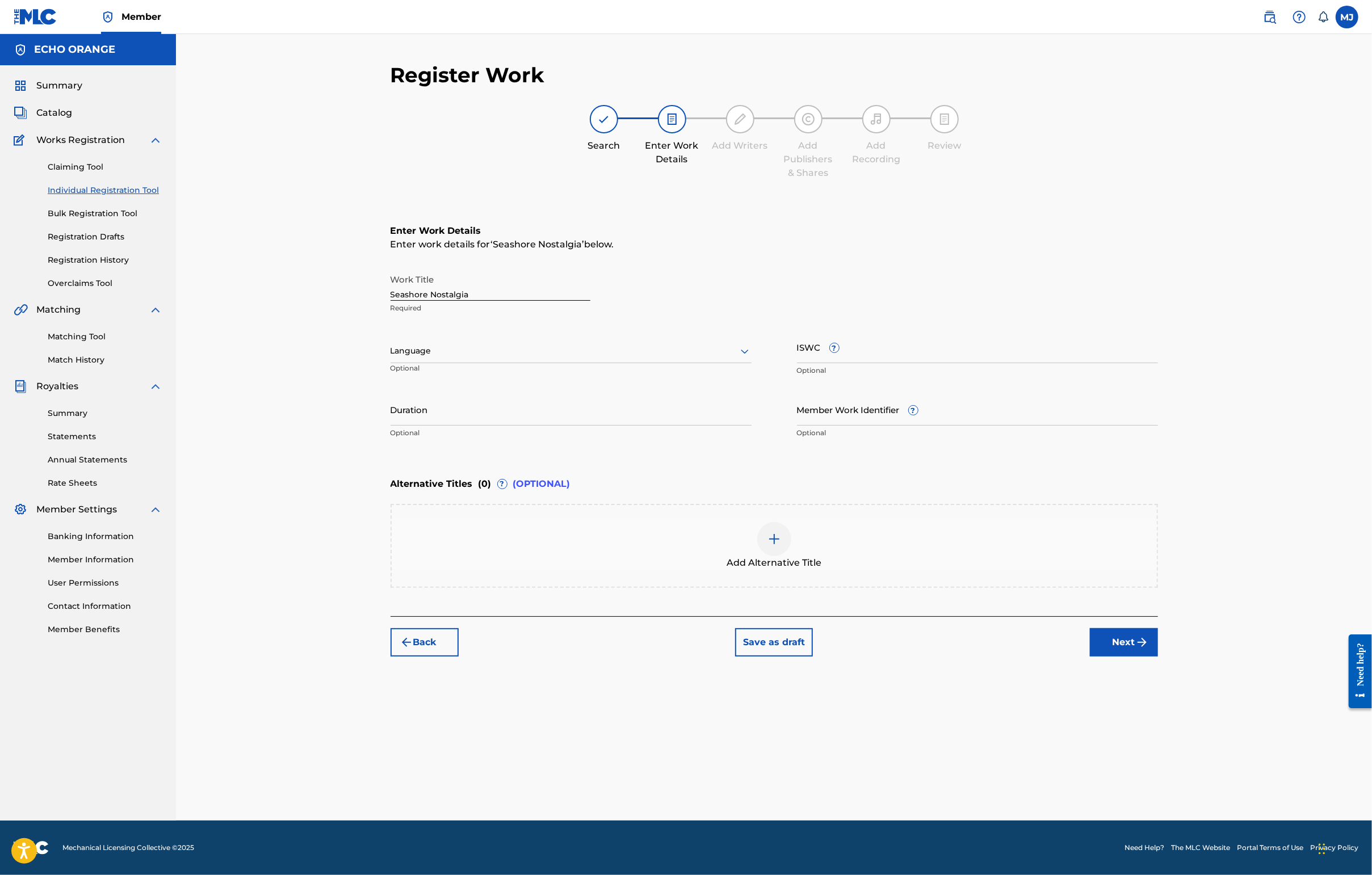
click at [1088, 657] on button "Next" at bounding box center [1124, 643] width 68 height 29
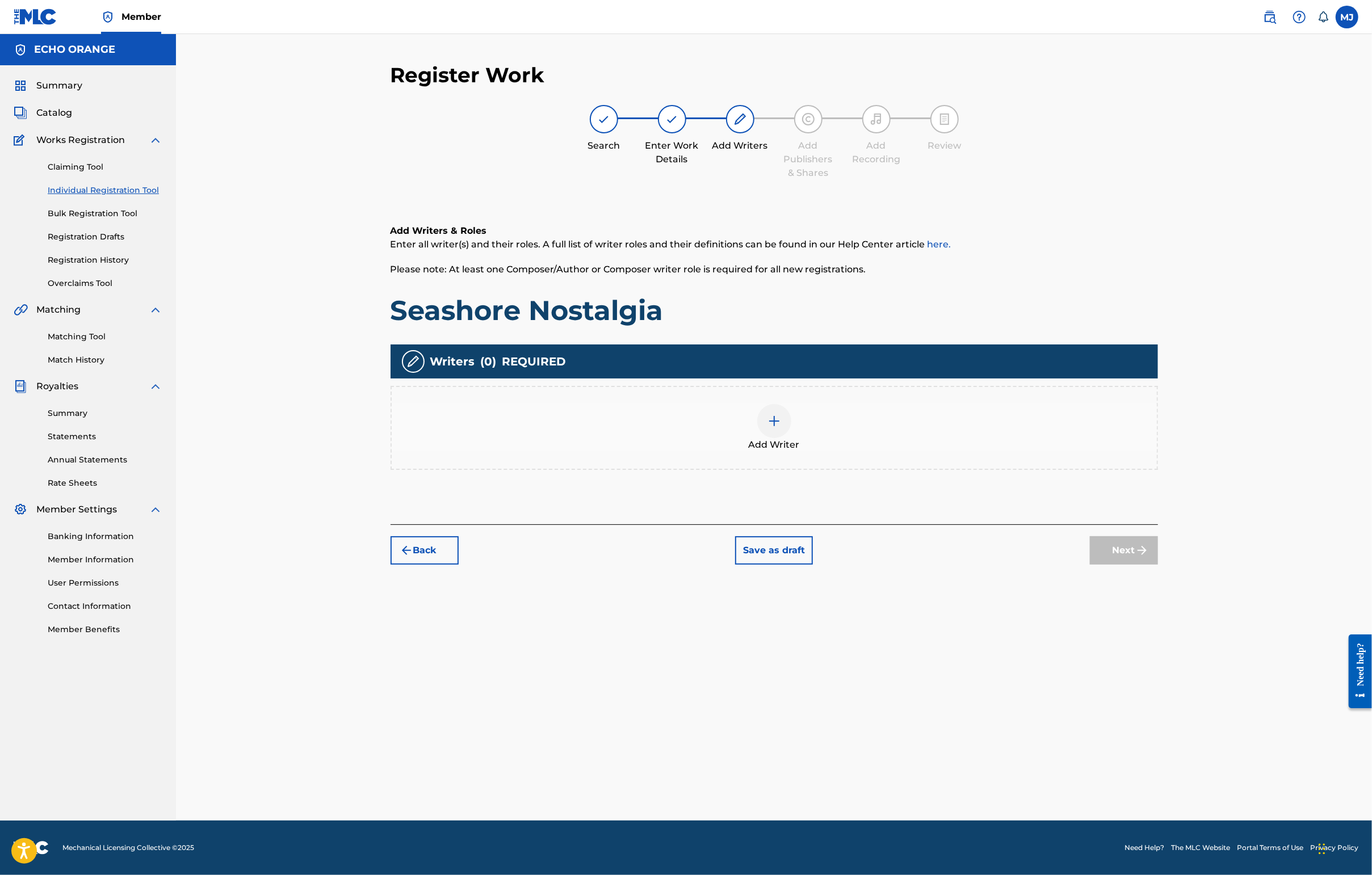
drag, startPoint x: 893, startPoint y: 407, endPoint x: 897, endPoint y: 418, distance: 11.7
click at [897, 378] on div "Writers ( 0 ) REQUIRED" at bounding box center [774, 361] width 768 height 34
click at [908, 451] on div "Add Writer" at bounding box center [774, 427] width 765 height 47
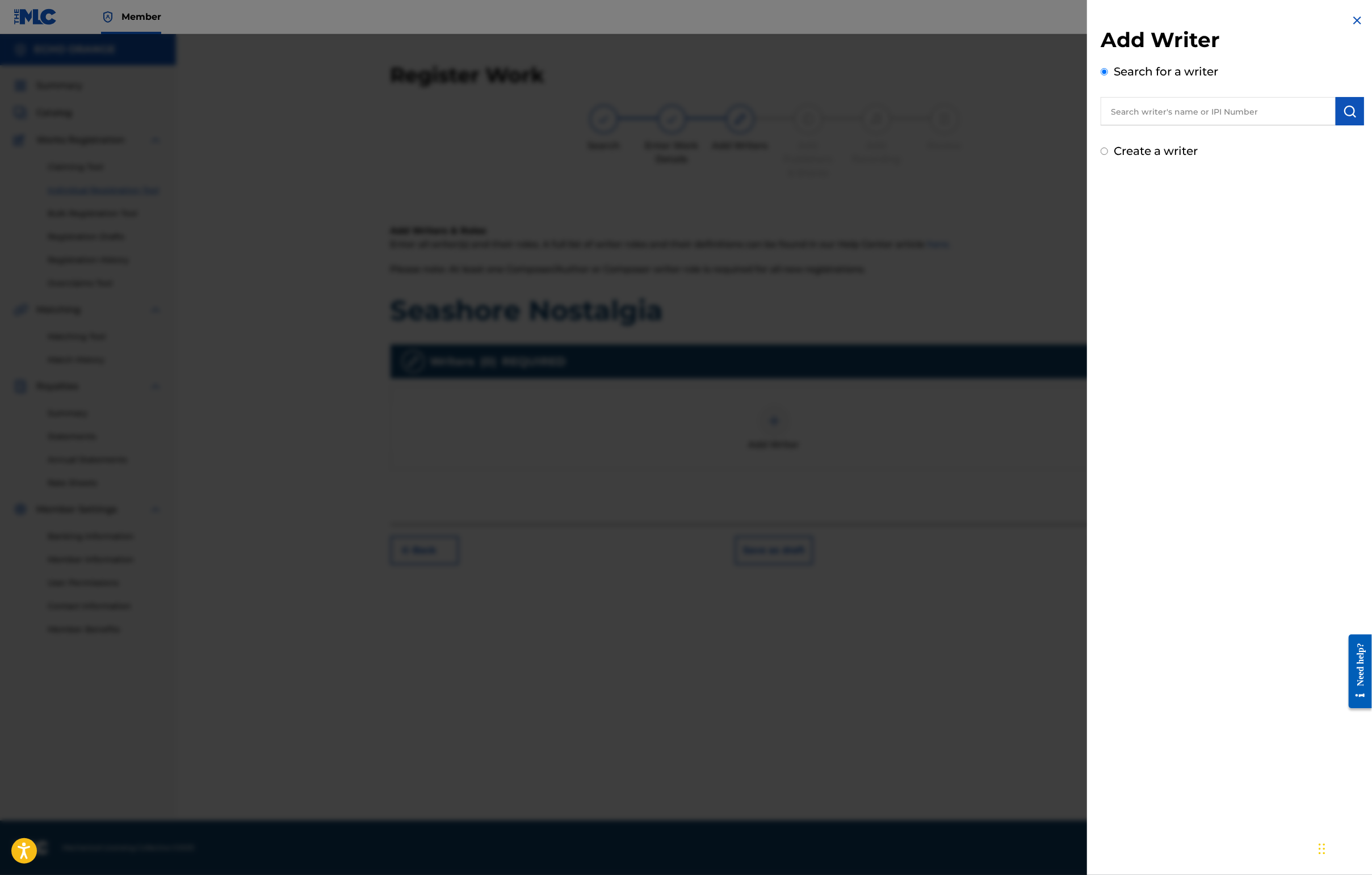
click at [1088, 121] on input "text" at bounding box center [1218, 111] width 235 height 29
paste input "[PERSON_NAME]"
type input "[PERSON_NAME]"
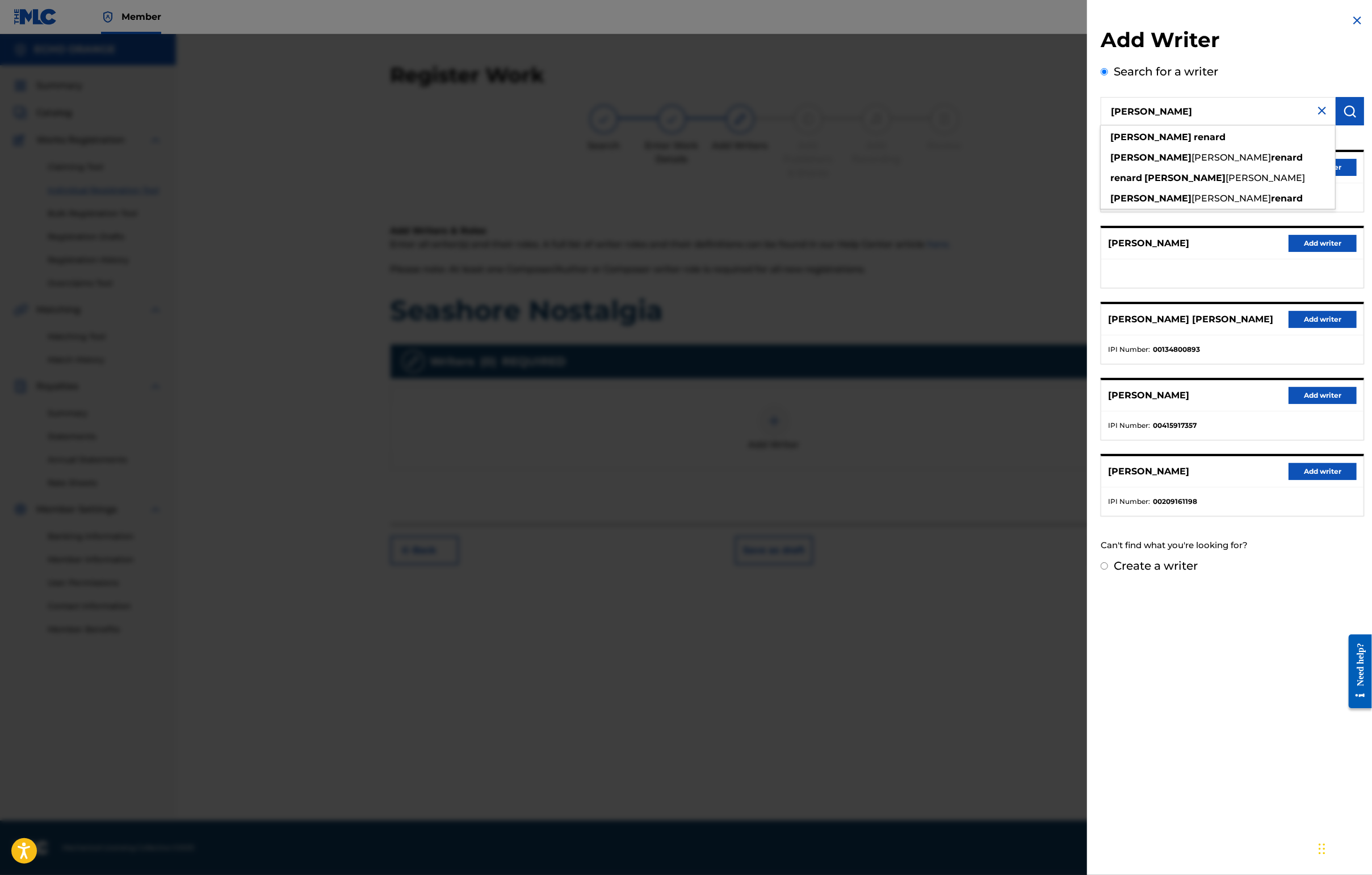
click at [1088, 176] on button "Add writer" at bounding box center [1322, 167] width 68 height 17
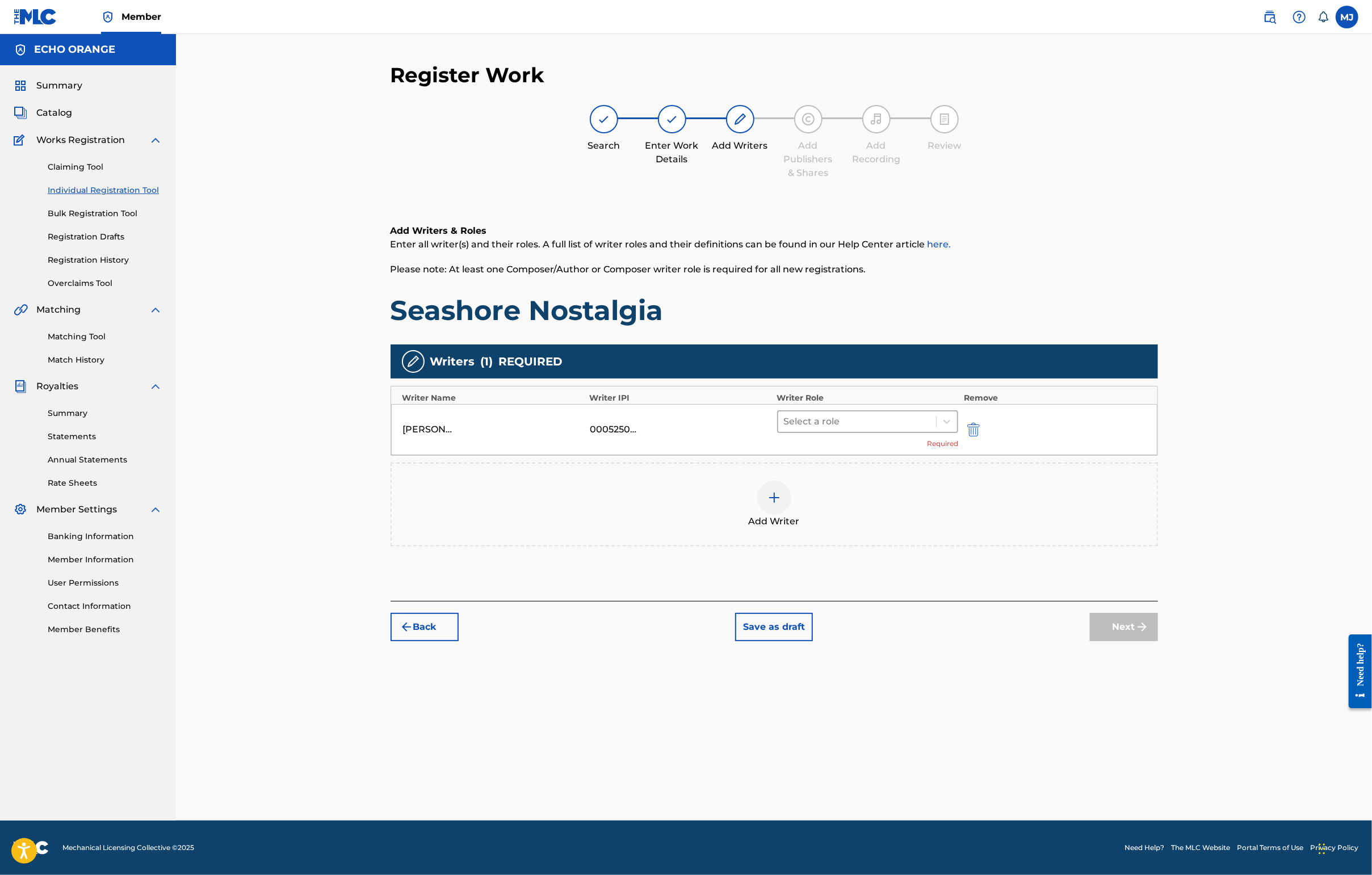
click at [931, 430] on div at bounding box center [856, 421] width 147 height 16
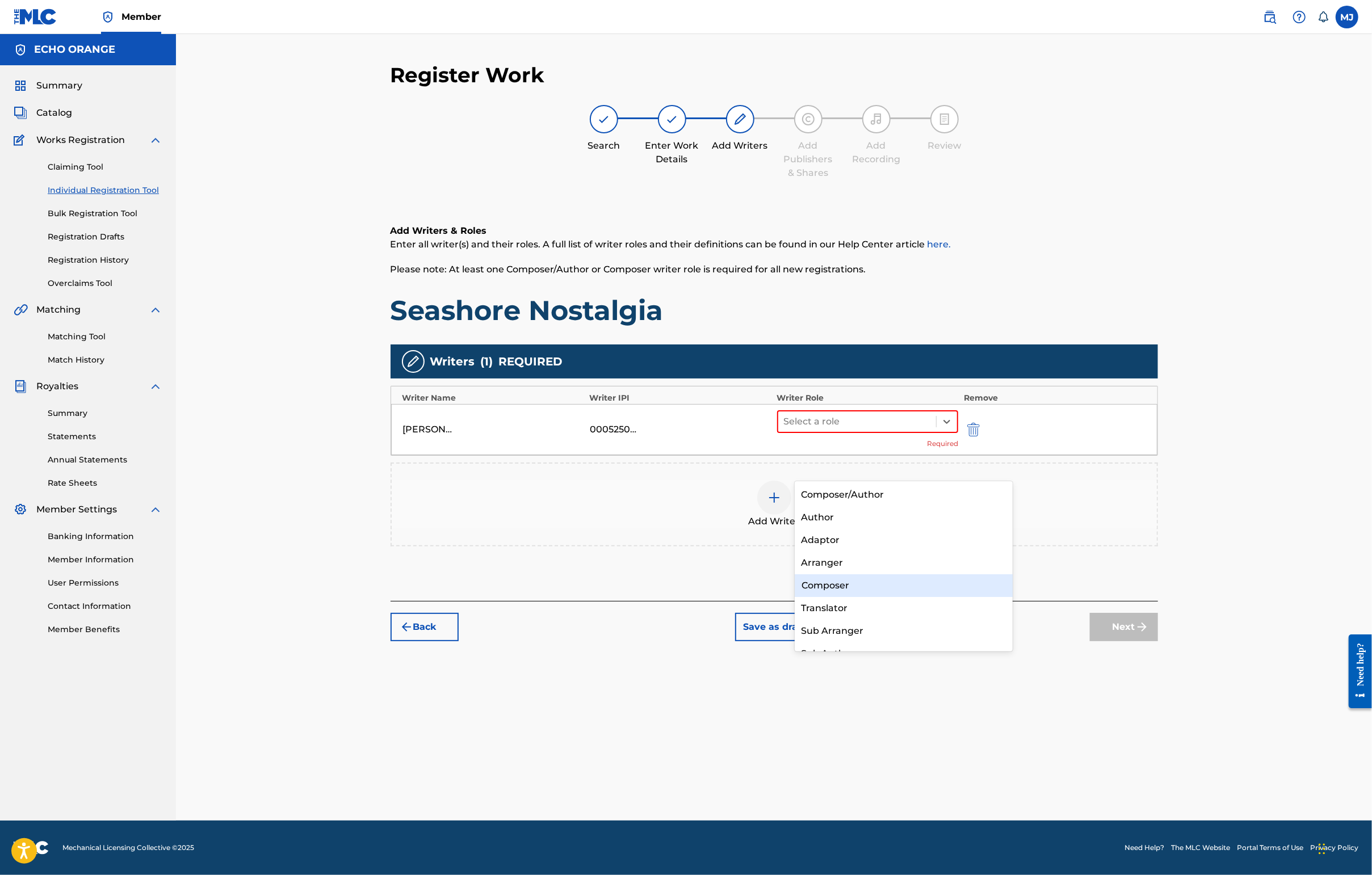
drag, startPoint x: 863, startPoint y: 584, endPoint x: 900, endPoint y: 605, distance: 42.5
click at [863, 583] on div "Composer" at bounding box center [904, 585] width 218 height 23
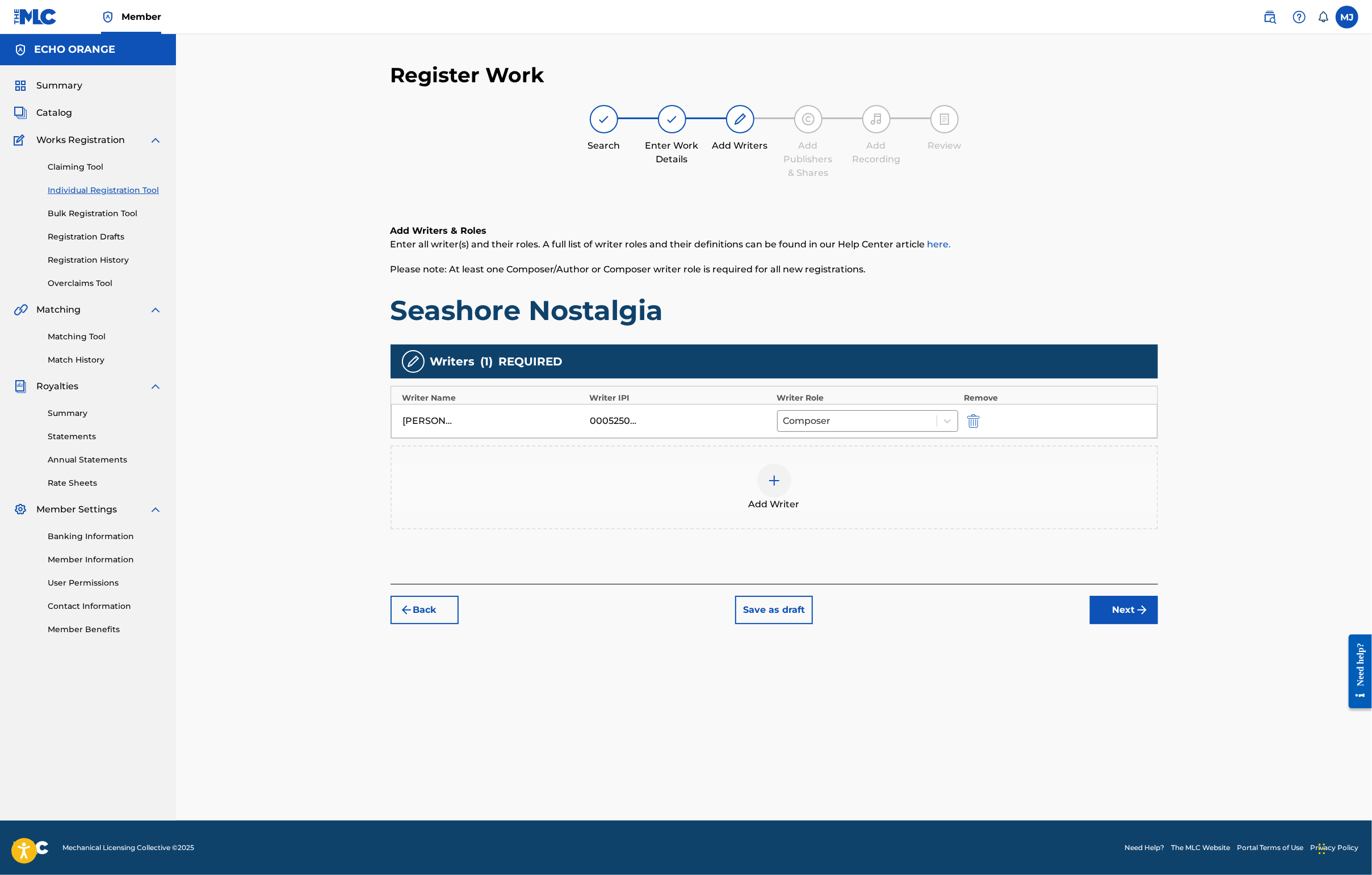
drag, startPoint x: 1172, startPoint y: 702, endPoint x: 1190, endPoint y: 687, distance: 23.4
click at [1088, 624] on button "Next" at bounding box center [1124, 610] width 68 height 29
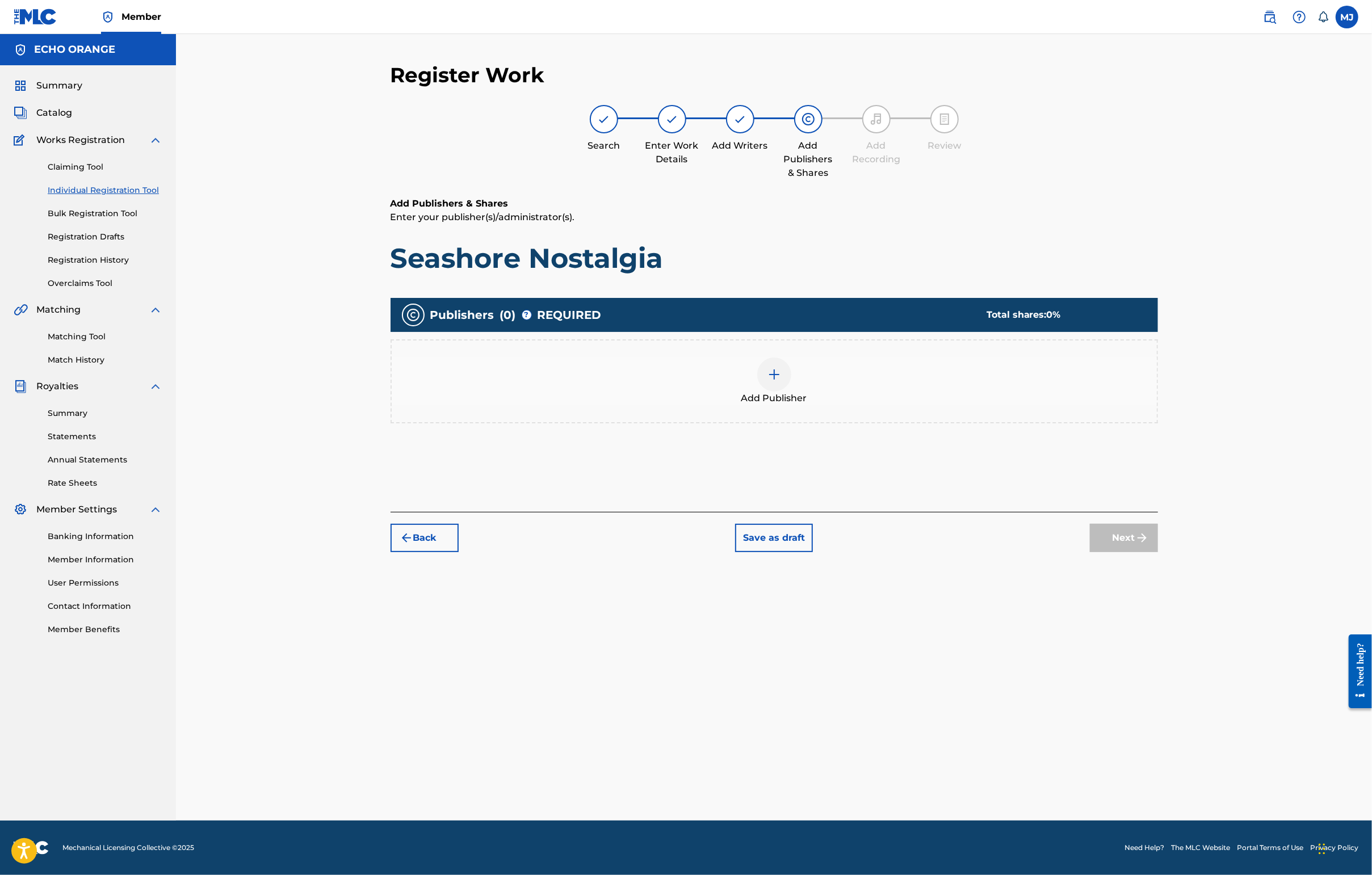
click at [791, 391] on div at bounding box center [774, 374] width 34 height 34
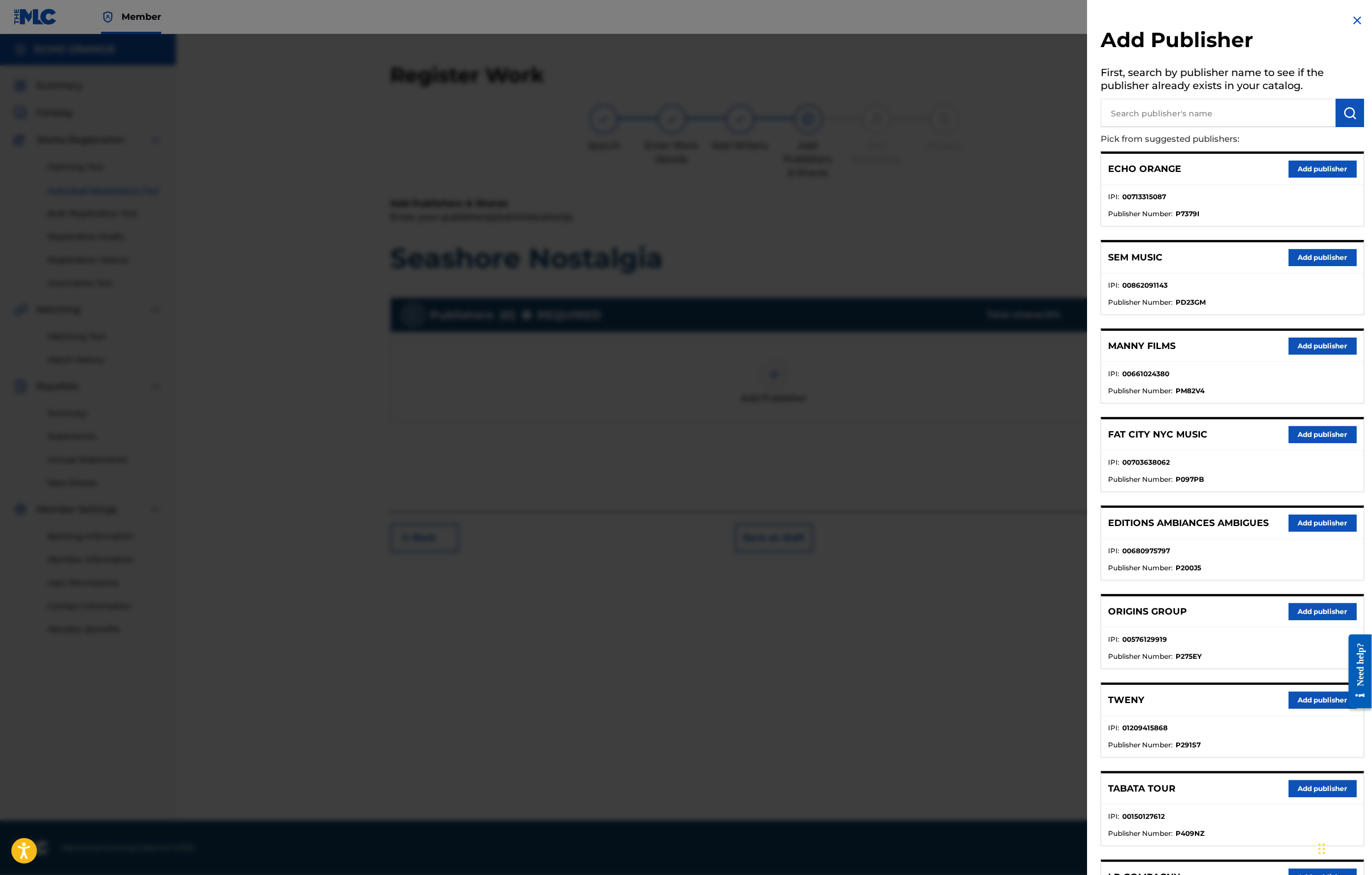
click at [1088, 620] on button "Add publisher" at bounding box center [1322, 612] width 68 height 17
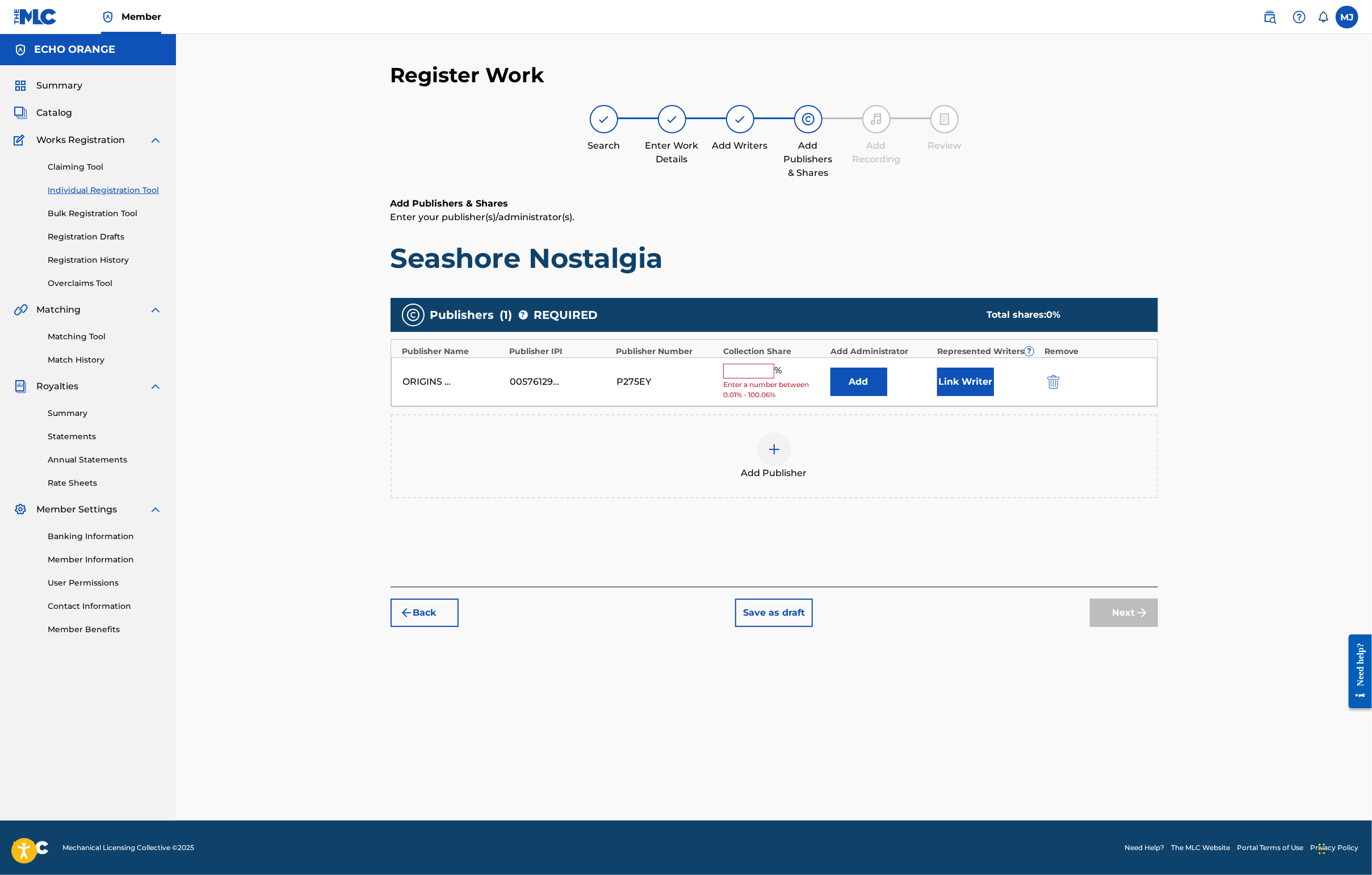
click at [887, 396] on button "Add" at bounding box center [858, 382] width 56 height 29
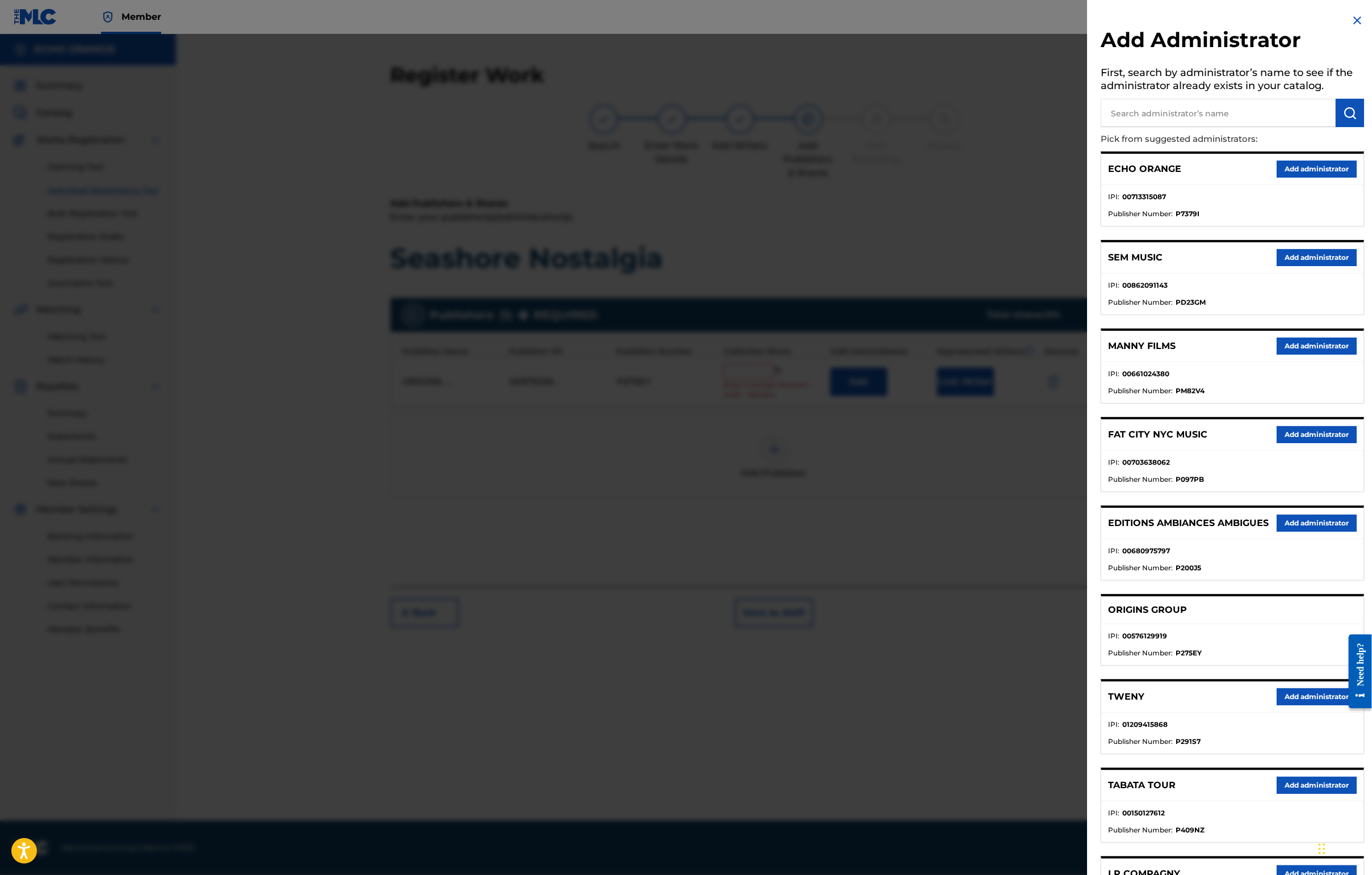
click at [1088, 175] on div "ECHO ORANGE Add administrator" at bounding box center [1232, 169] width 262 height 31
click at [1088, 178] on button "Add administrator" at bounding box center [1316, 169] width 80 height 17
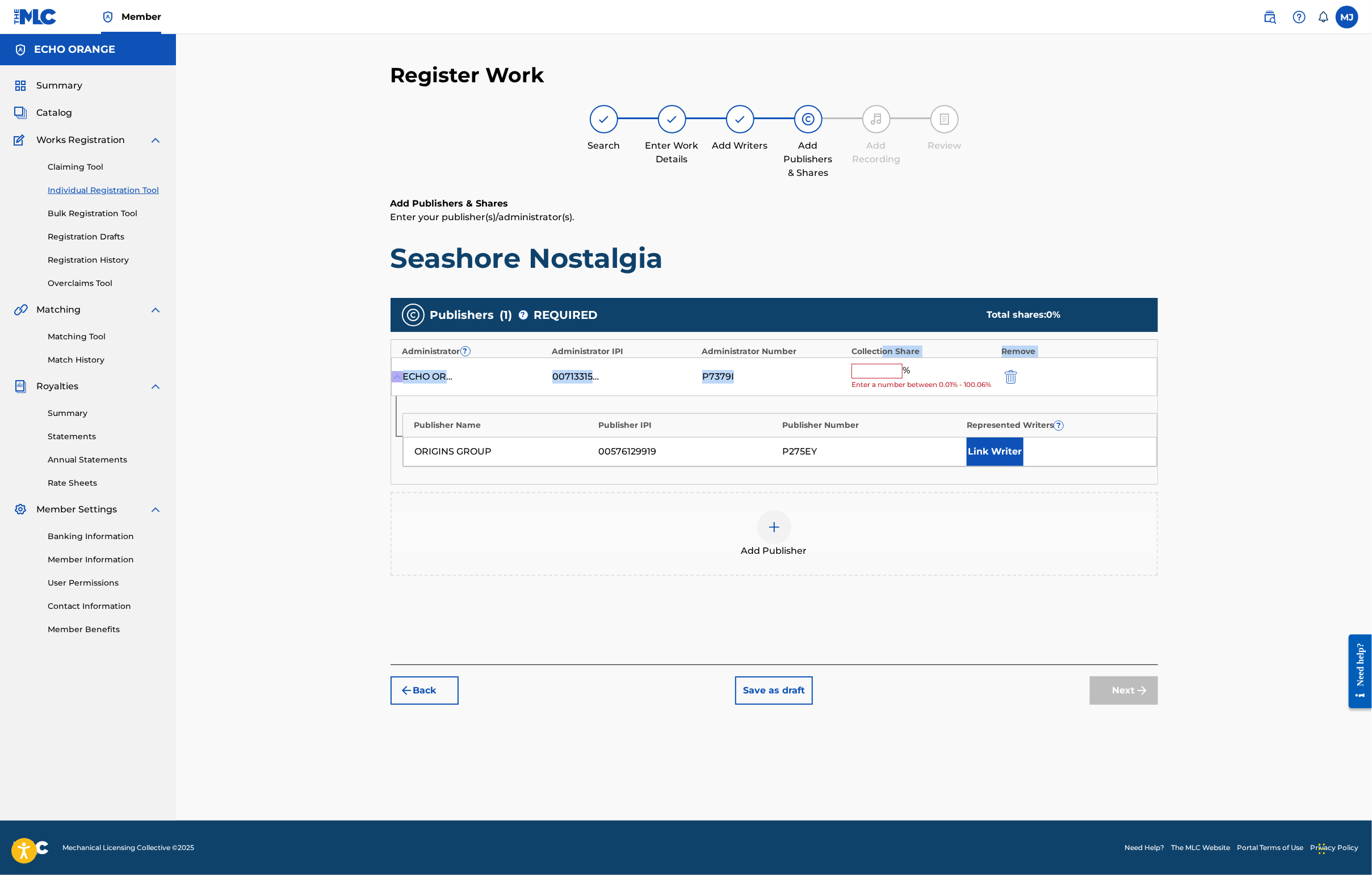
click at [914, 397] on div "Administrator ? Administrator IPI Administrator Number Collection Share Remove …" at bounding box center [774, 412] width 768 height 146
click at [902, 378] on input "text" at bounding box center [877, 371] width 51 height 15
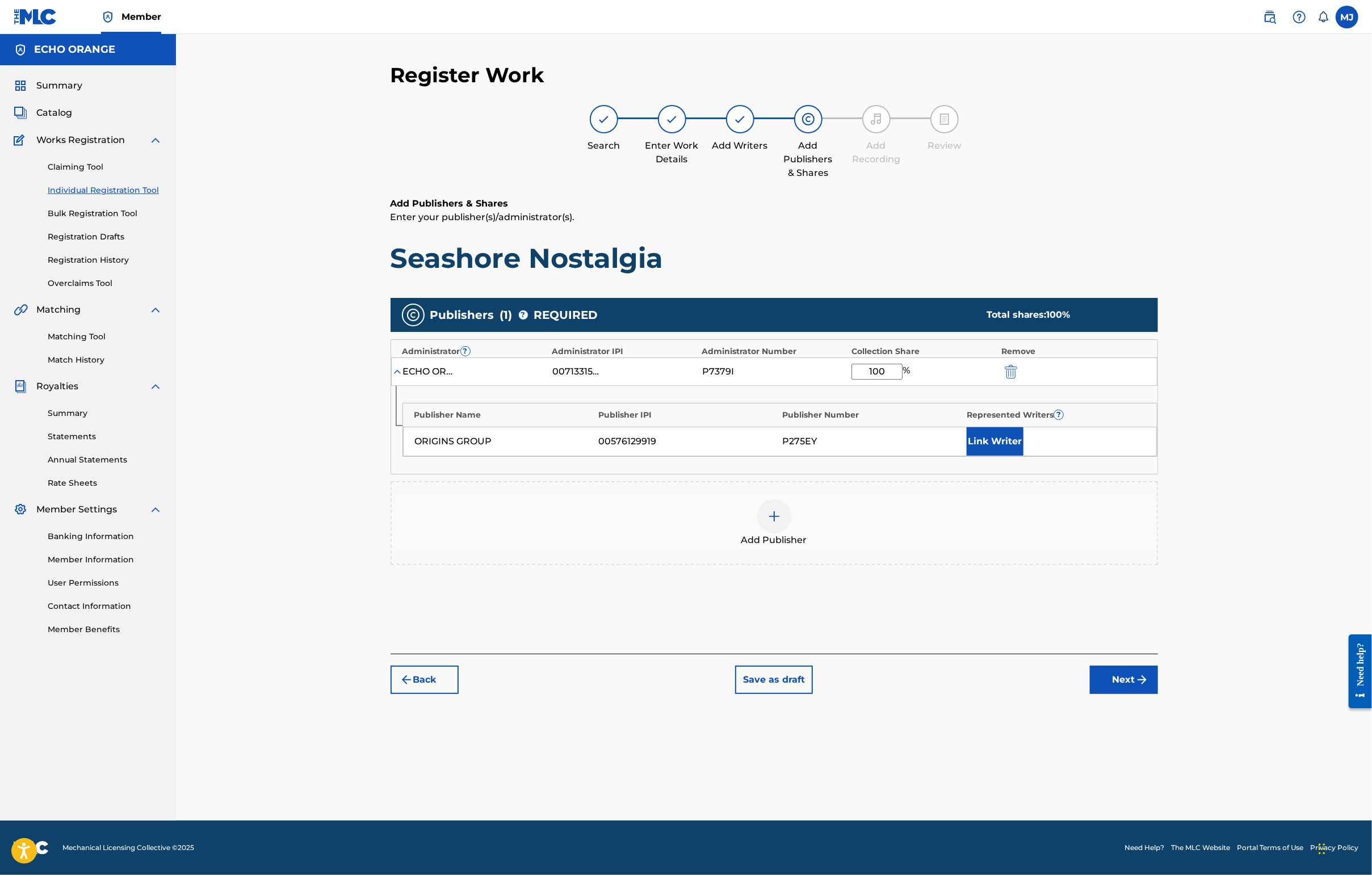
type input "100"
click at [1024, 456] on button "Link Writer" at bounding box center [994, 442] width 56 height 29
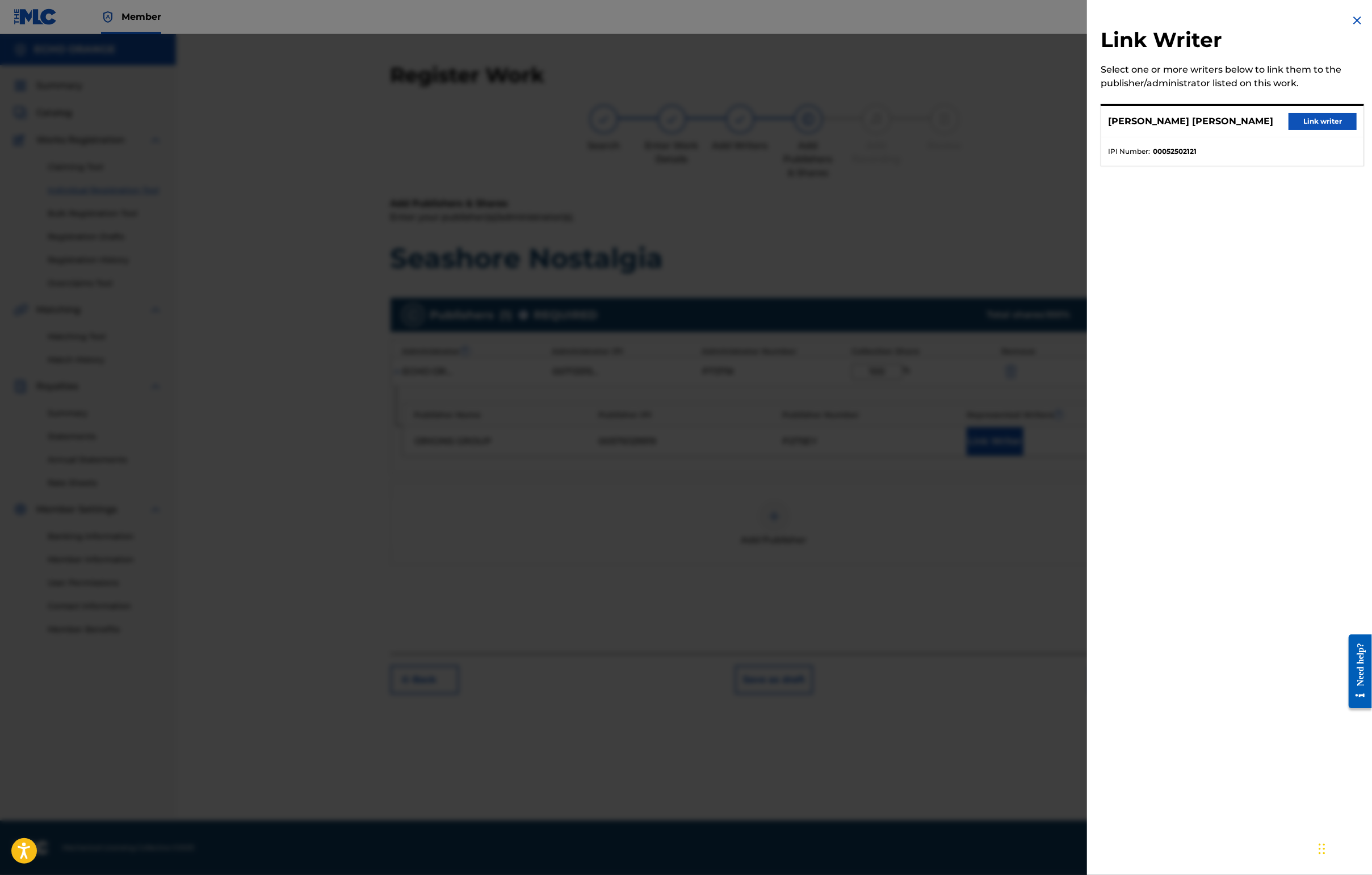
click at [1088, 130] on button "Link writer" at bounding box center [1322, 121] width 68 height 17
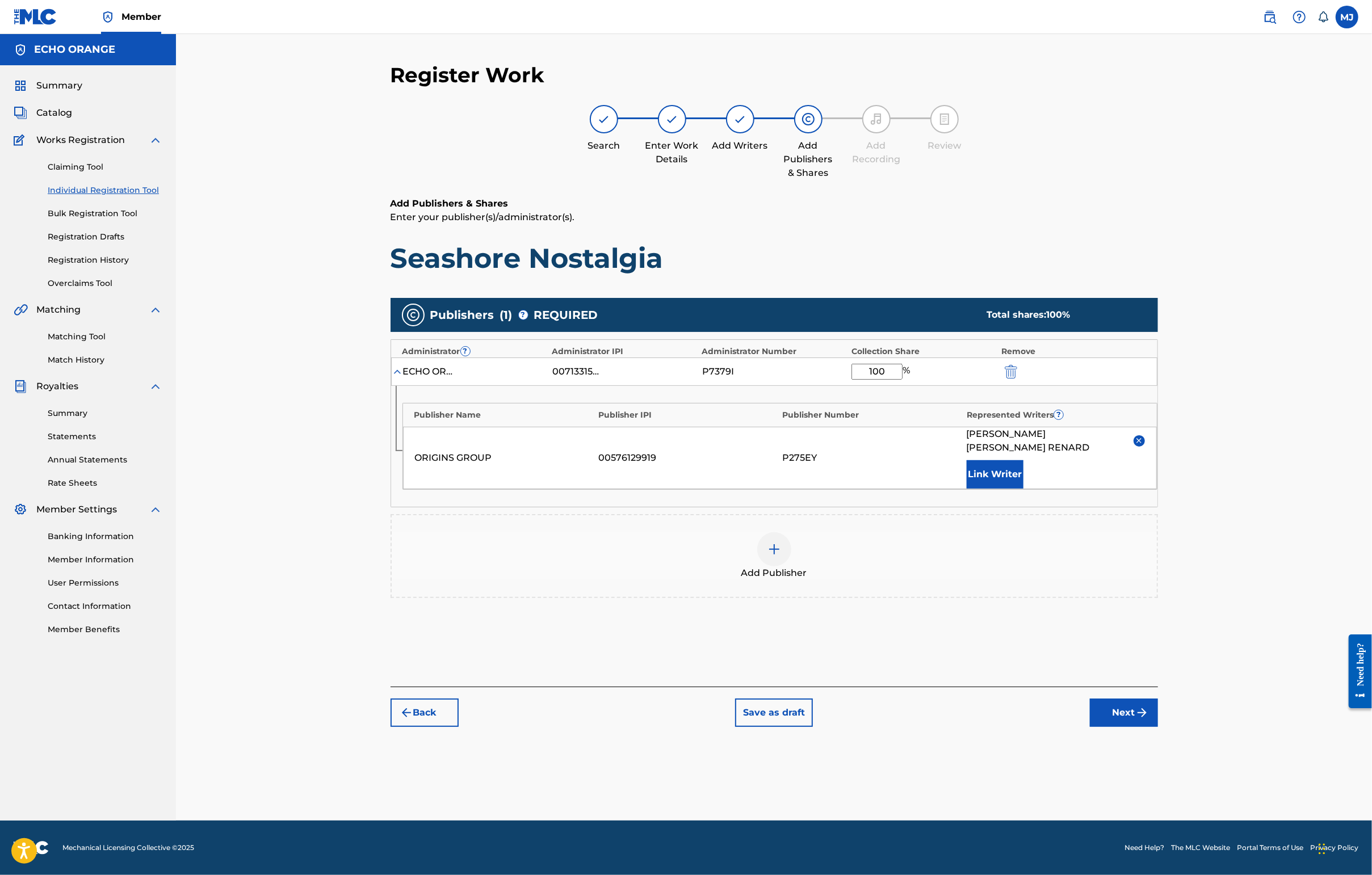
scroll to position [1, 0]
click at [1088, 687] on div "Add Publishers & Shares Enter your publisher(s)/administrator(s). Seashore Nost…" at bounding box center [774, 442] width 768 height 490
click at [1088, 727] on button "Next" at bounding box center [1124, 712] width 68 height 29
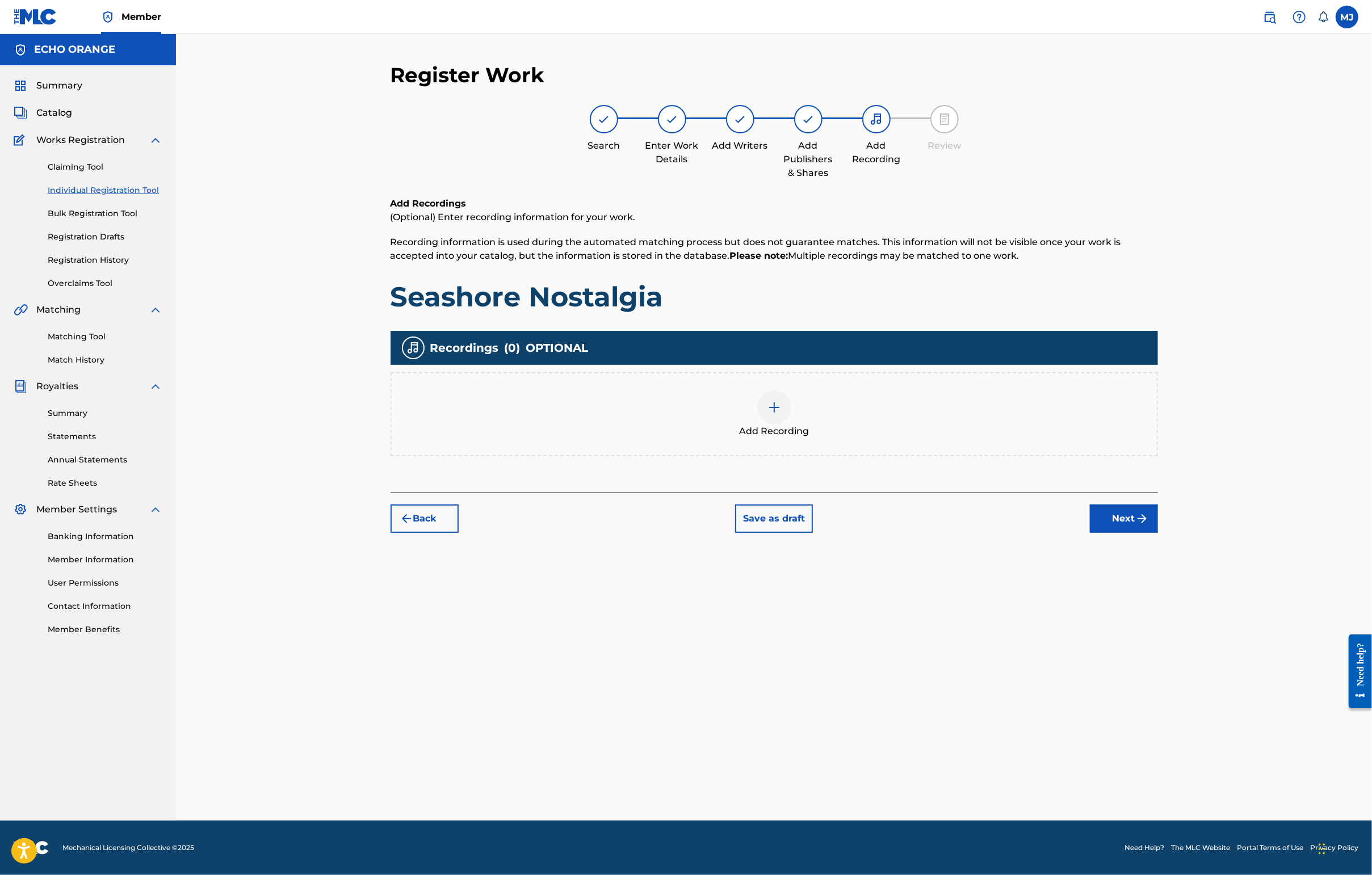
scroll to position [0, 0]
click at [1088, 533] on button "Next" at bounding box center [1124, 518] width 68 height 29
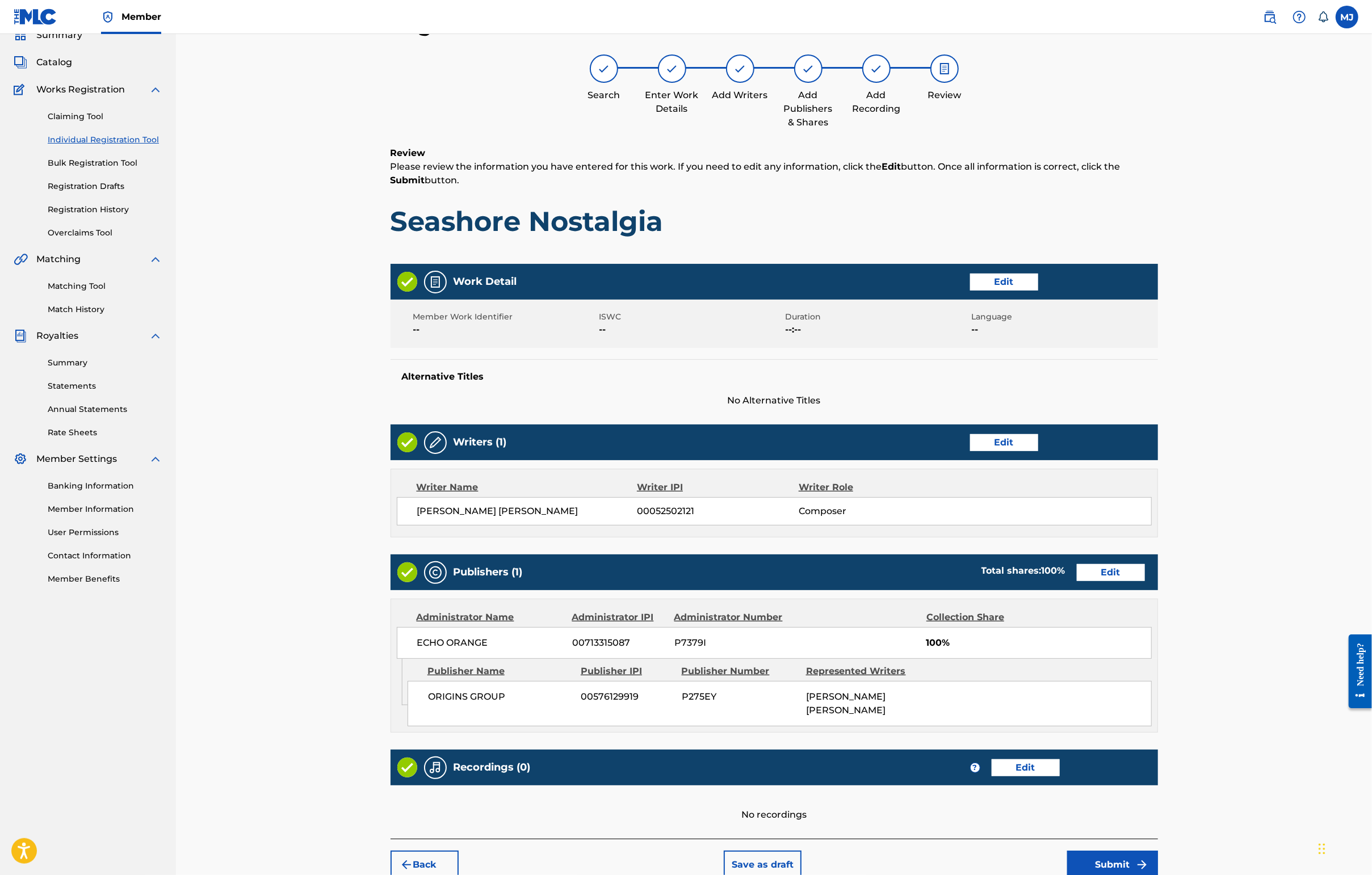
scroll to position [228, 0]
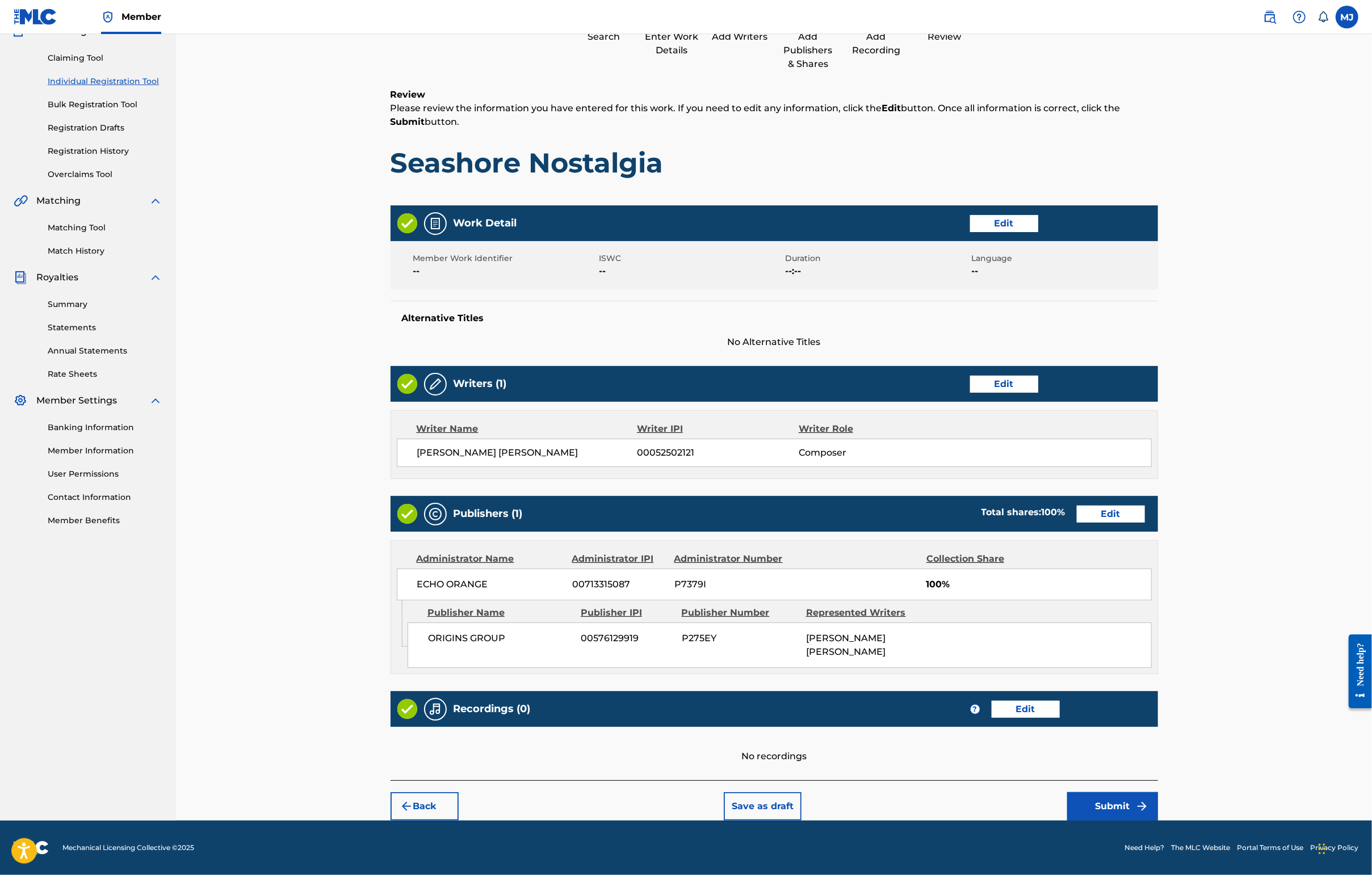
click at [1088, 792] on button "Submit" at bounding box center [1112, 807] width 91 height 29
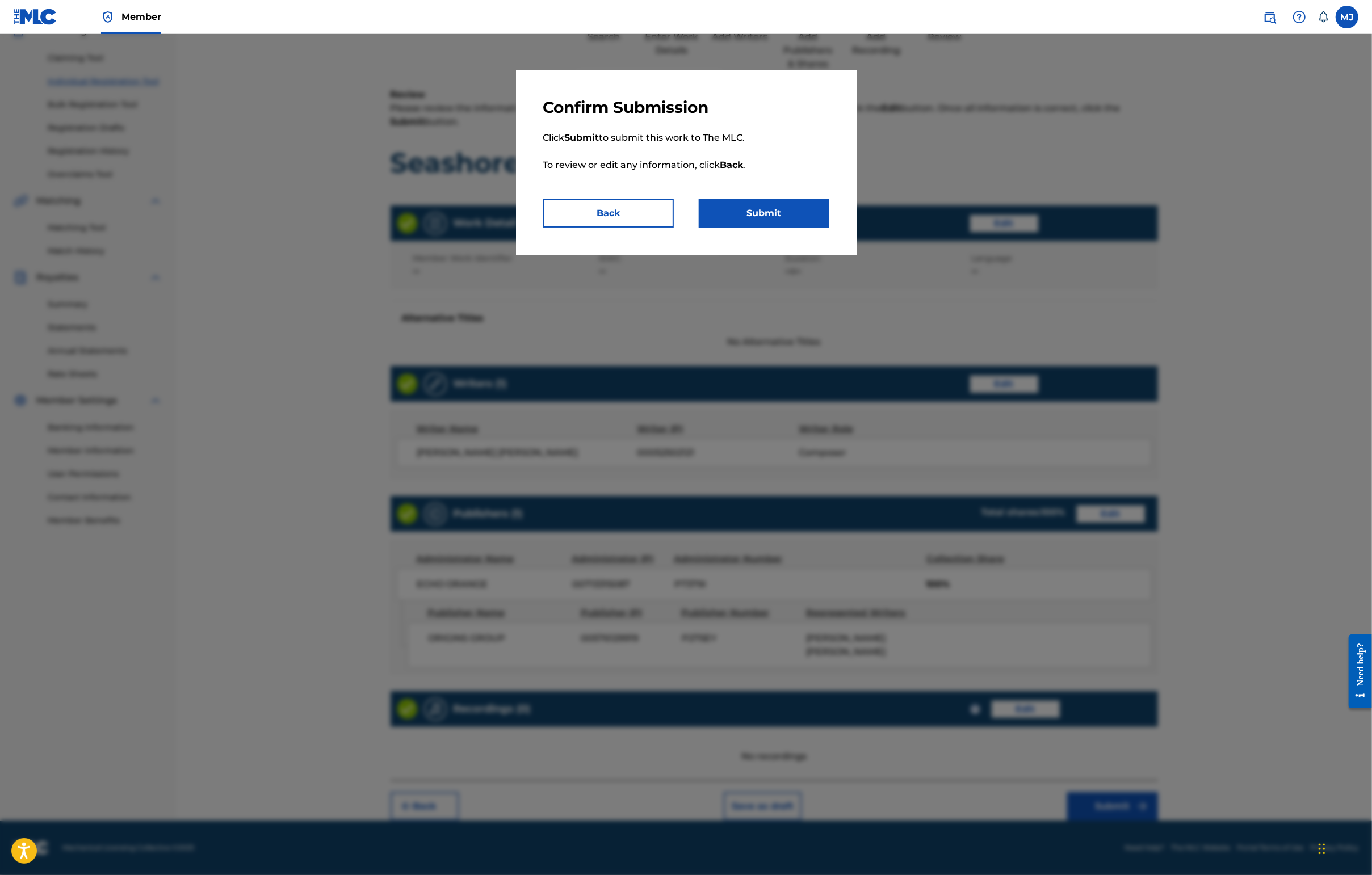
click at [802, 227] on button "Submit" at bounding box center [763, 214] width 130 height 29
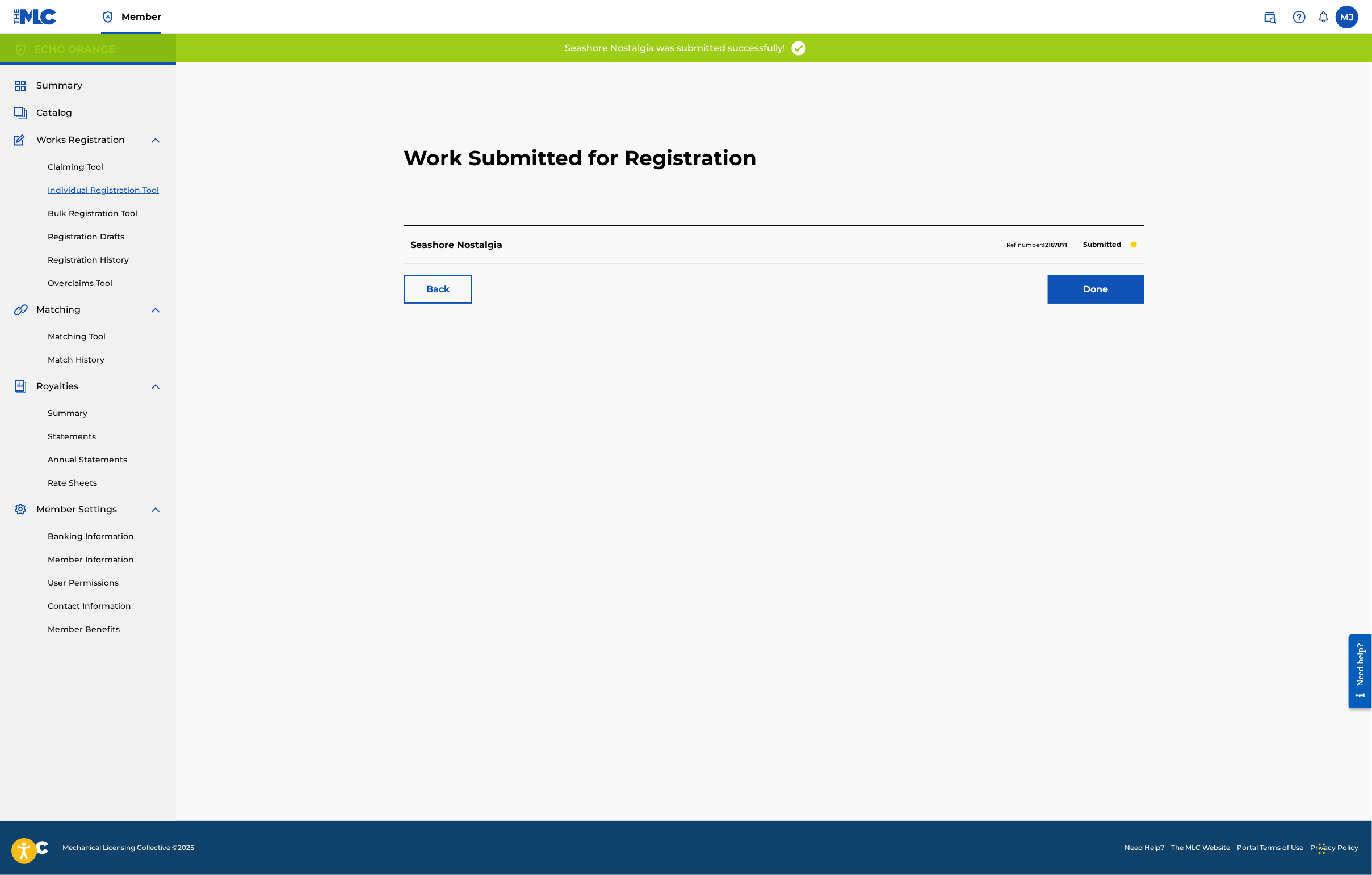
click at [1088, 303] on link "Done" at bounding box center [1096, 290] width 96 height 29
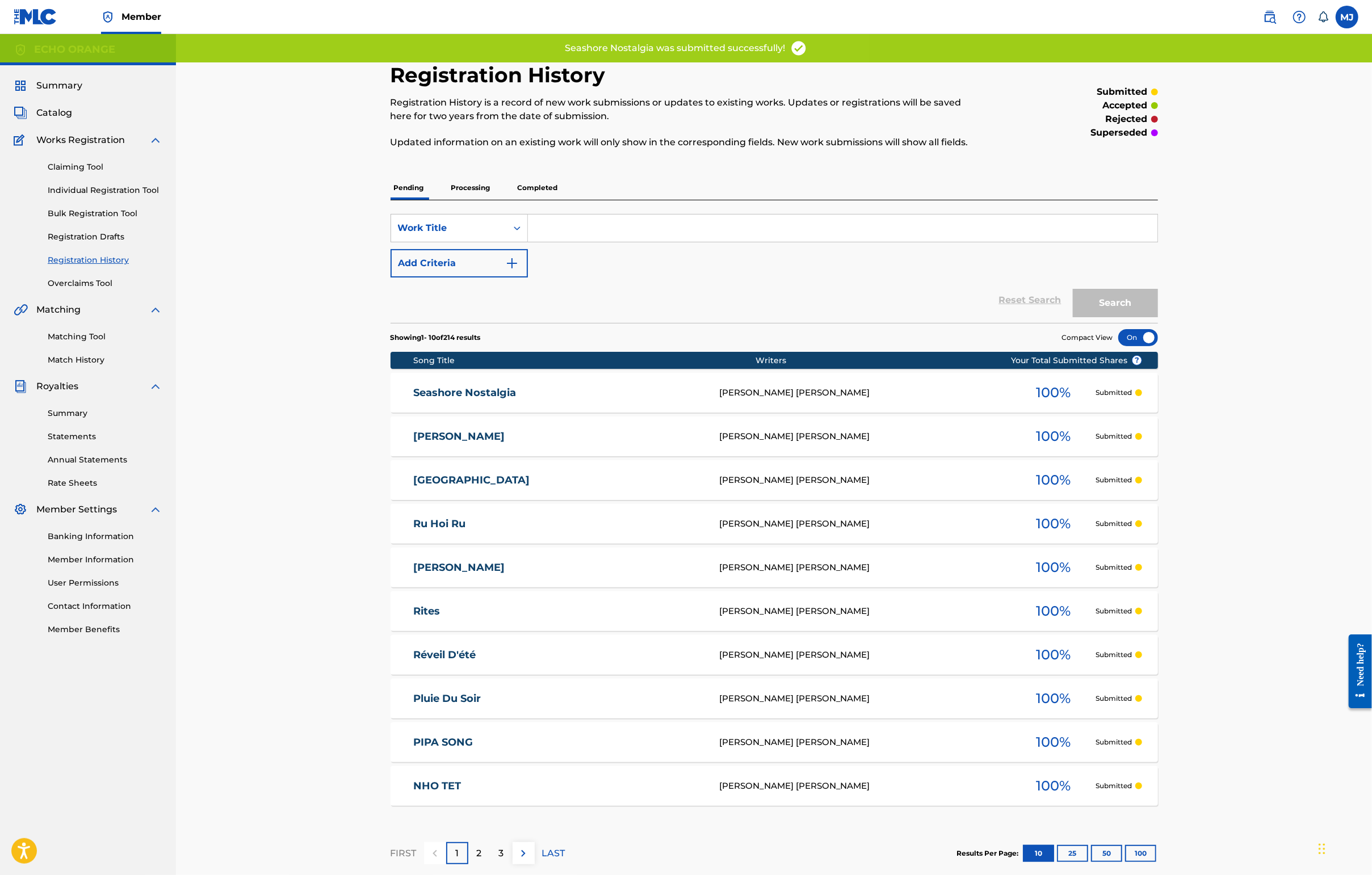
click at [93, 196] on link "Individual Registration Tool" at bounding box center [105, 190] width 114 height 12
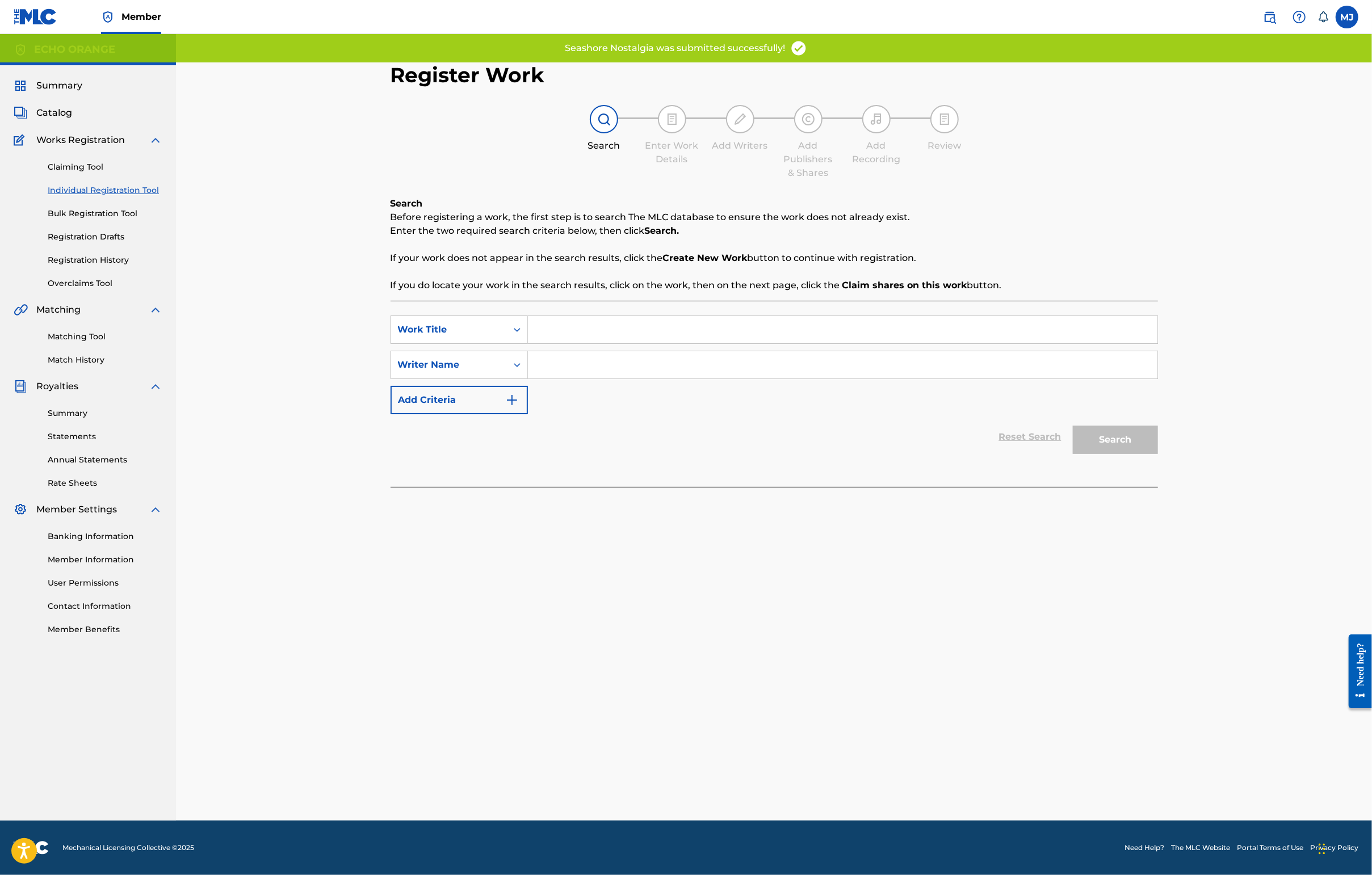
click at [567, 343] on input "Search Form" at bounding box center [842, 330] width 629 height 27
click at [564, 343] on input "Search Form" at bounding box center [842, 330] width 629 height 27
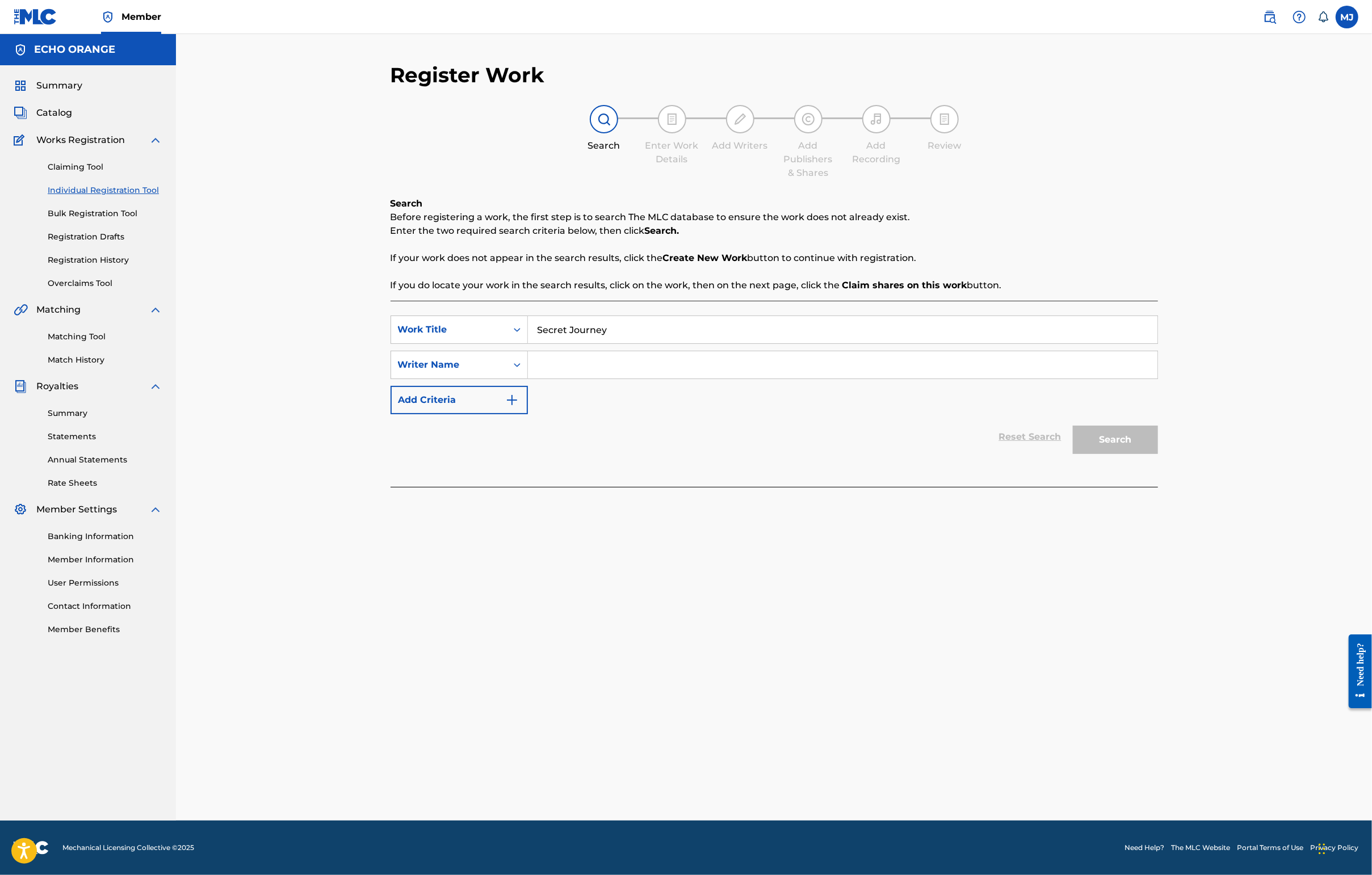
type input "Secret Journey"
paste input "[PERSON_NAME]"
type input "[PERSON_NAME]"
click at [1088, 454] on button "Search" at bounding box center [1115, 440] width 85 height 29
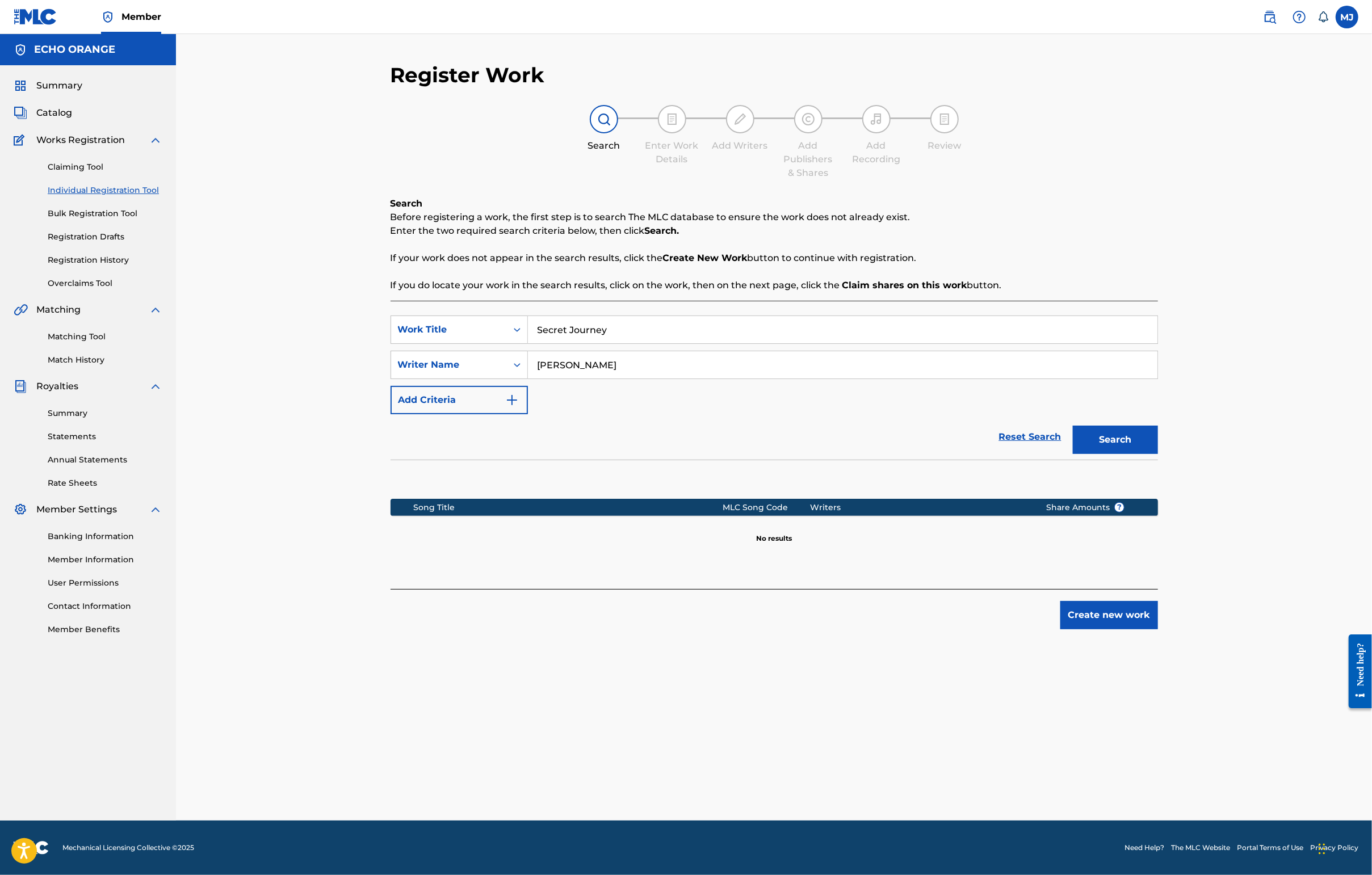
click at [1088, 629] on button "Create new work" at bounding box center [1109, 615] width 98 height 29
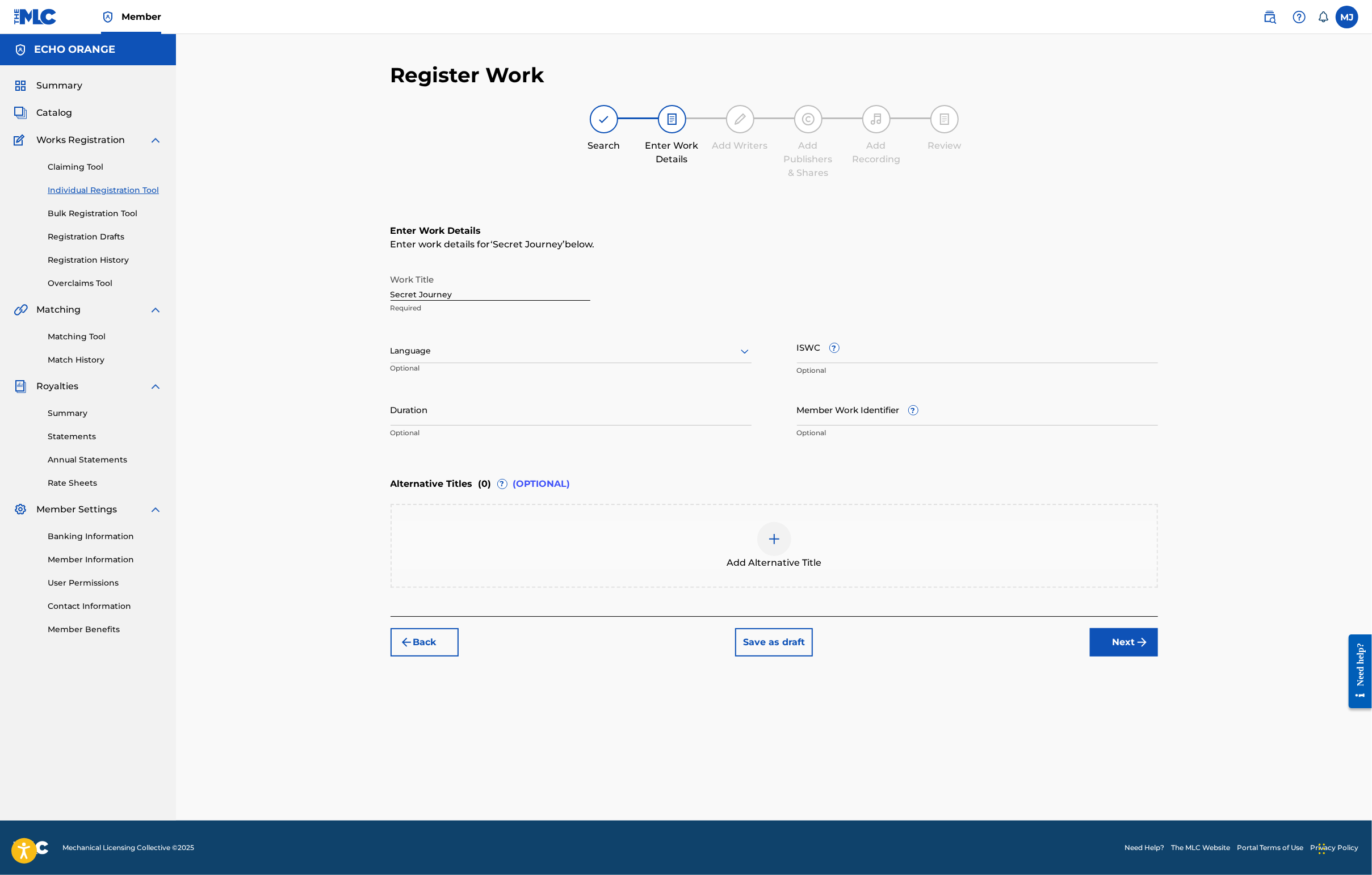
click at [1088, 657] on div "Back Save as draft Next" at bounding box center [774, 637] width 768 height 41
click at [1088, 657] on button "Next" at bounding box center [1124, 643] width 68 height 29
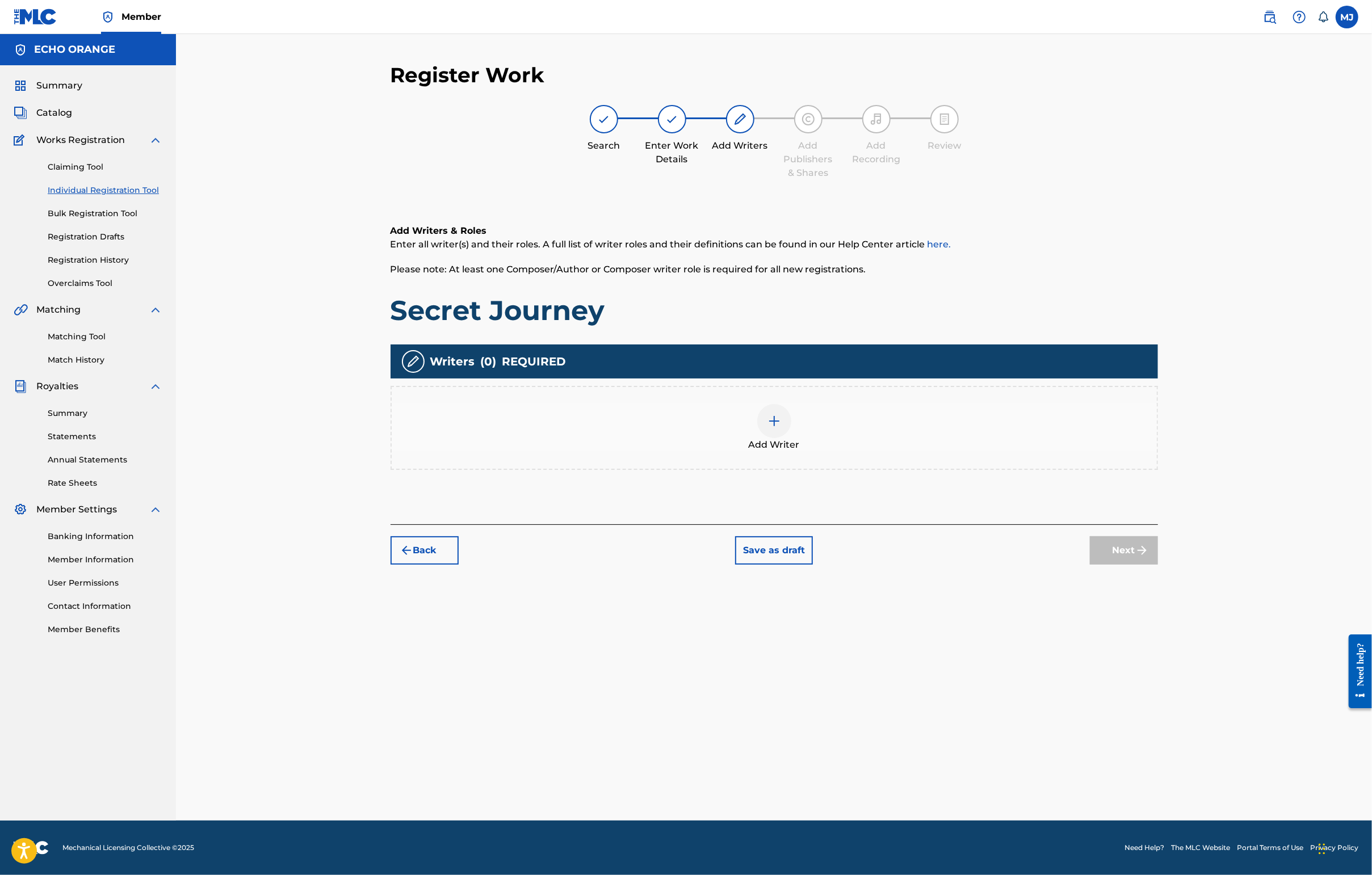
click at [1040, 451] on div "Add Writer" at bounding box center [774, 427] width 765 height 47
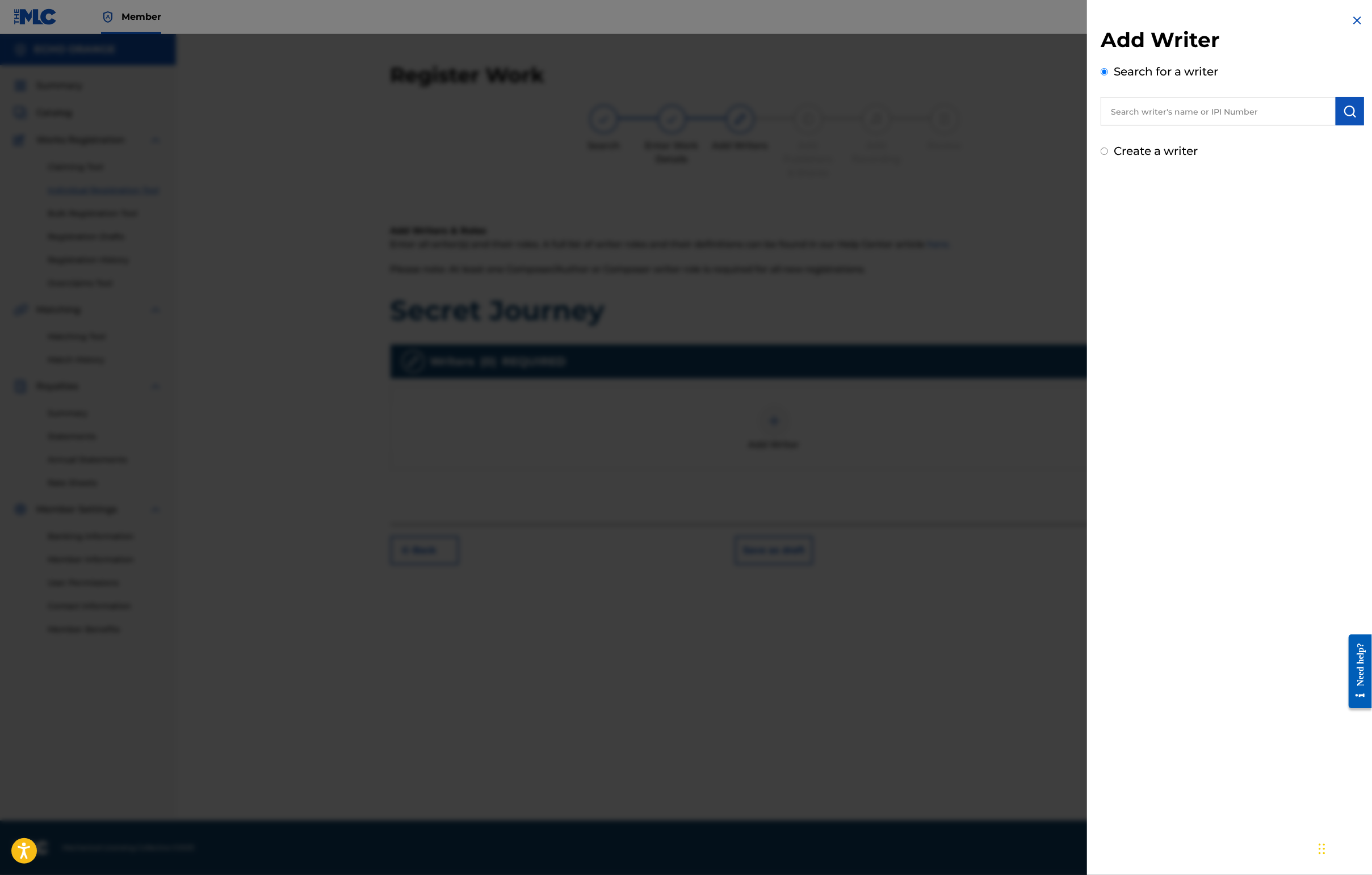
click at [1088, 119] on input "text" at bounding box center [1218, 111] width 235 height 29
paste input "[PERSON_NAME]"
type input "[PERSON_NAME]"
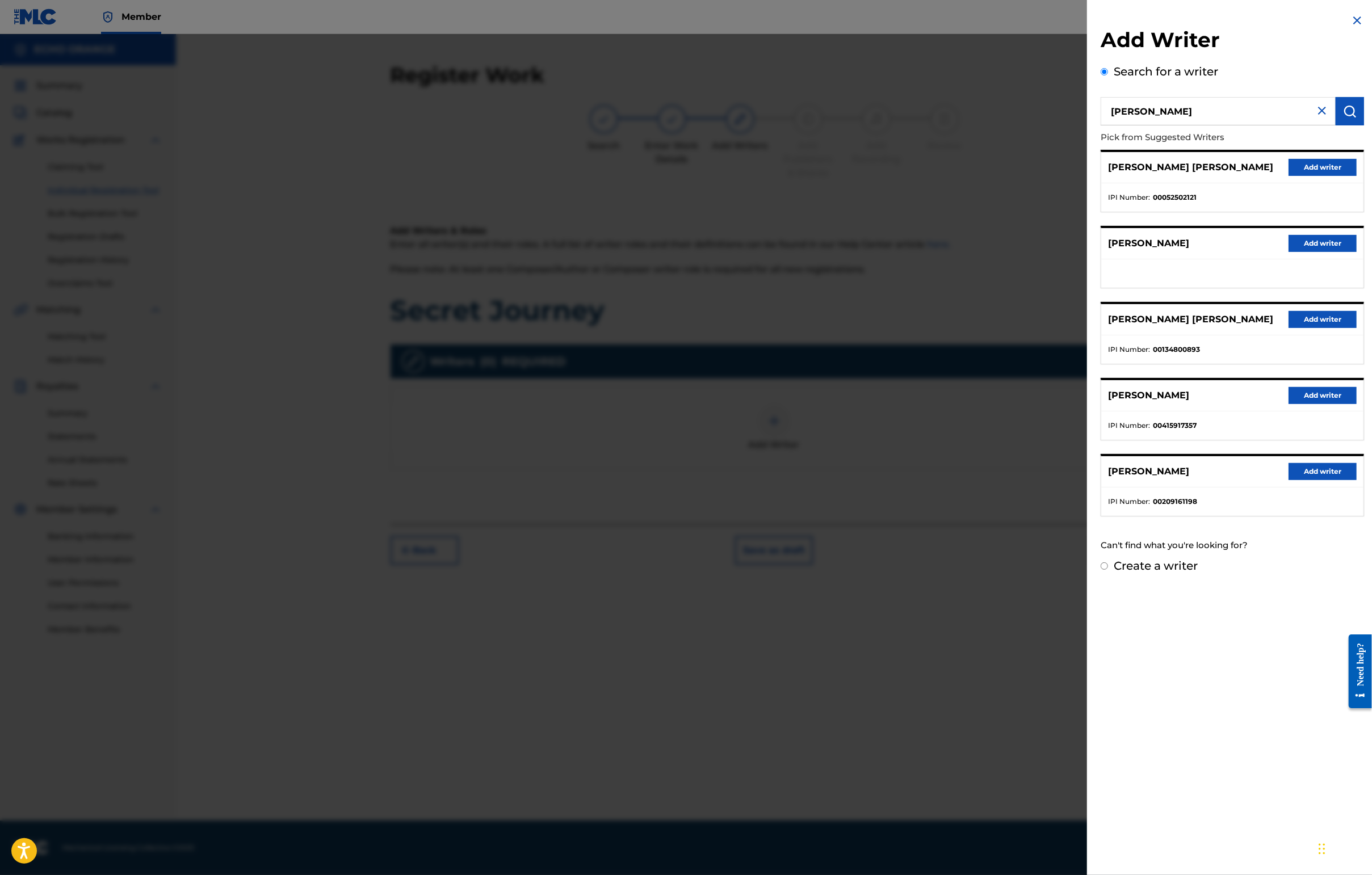
click at [1088, 176] on button "Add writer" at bounding box center [1322, 167] width 68 height 17
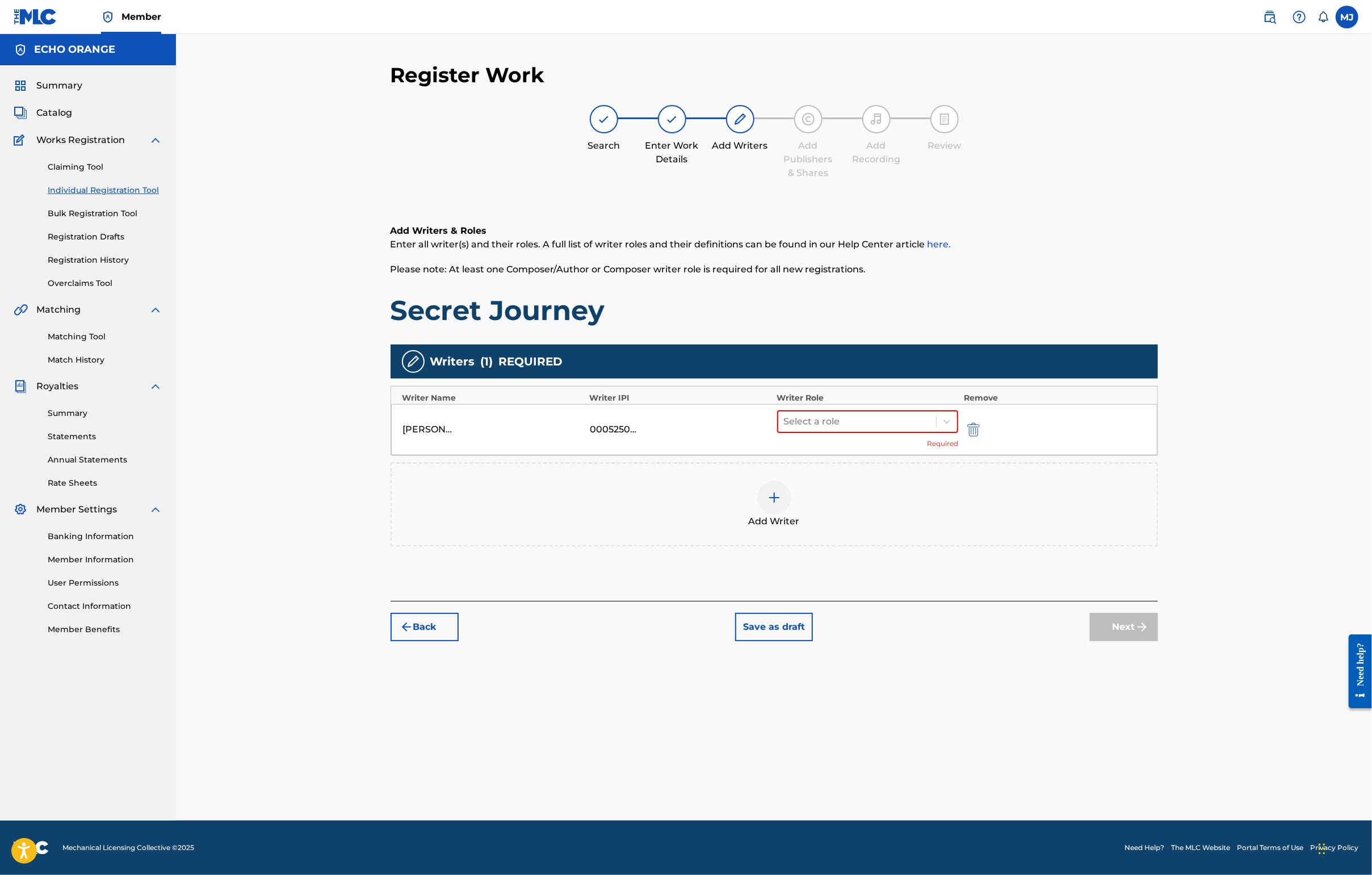
click at [897, 449] on div "Select a role Required" at bounding box center [867, 429] width 181 height 38
click at [900, 430] on div at bounding box center [856, 421] width 147 height 16
click at [862, 574] on div "Composer" at bounding box center [904, 585] width 218 height 23
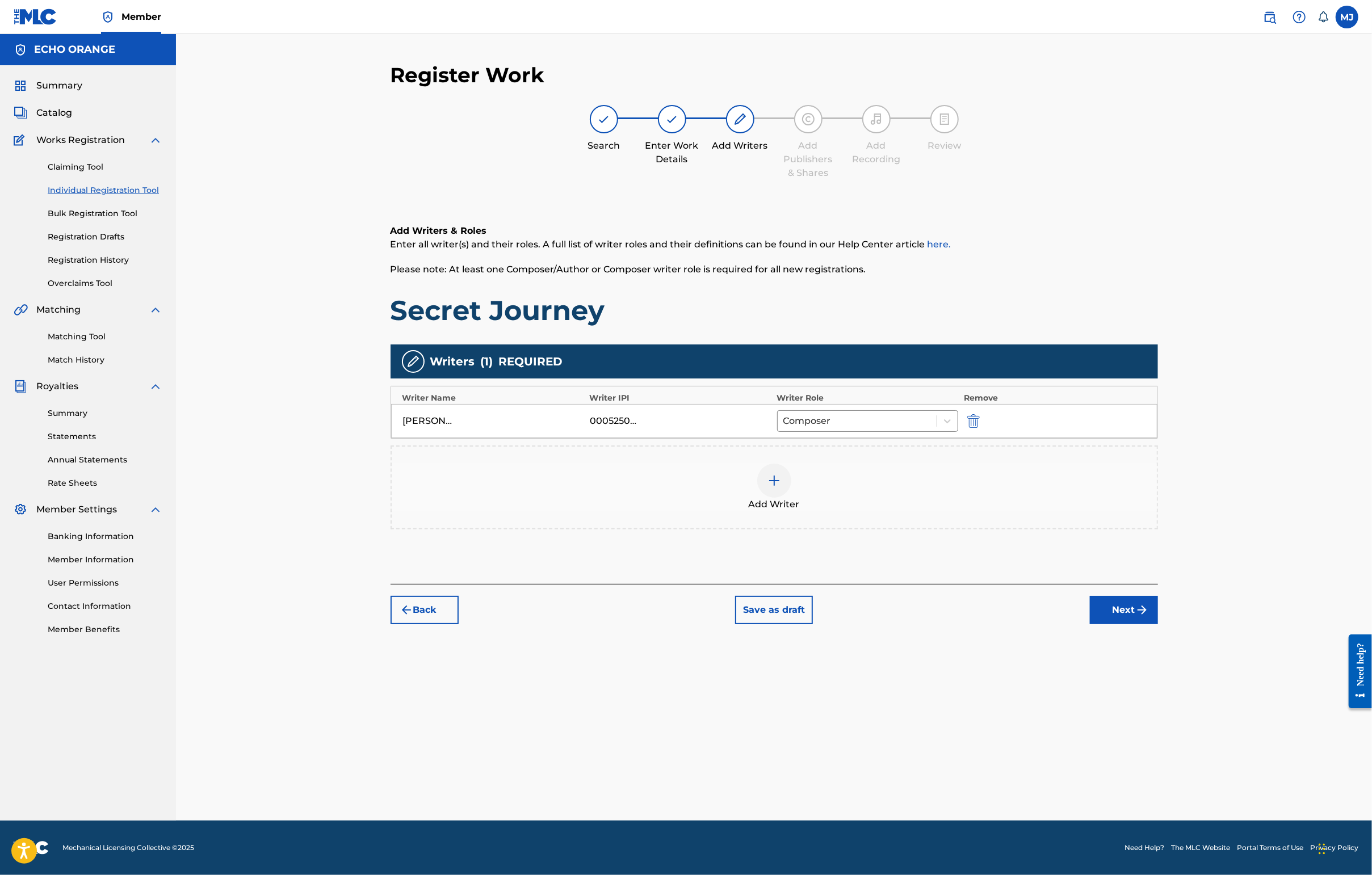
click at [1088, 624] on div "Back Save as draft Next" at bounding box center [774, 604] width 768 height 41
click at [1088, 624] on button "Next" at bounding box center [1124, 610] width 68 height 29
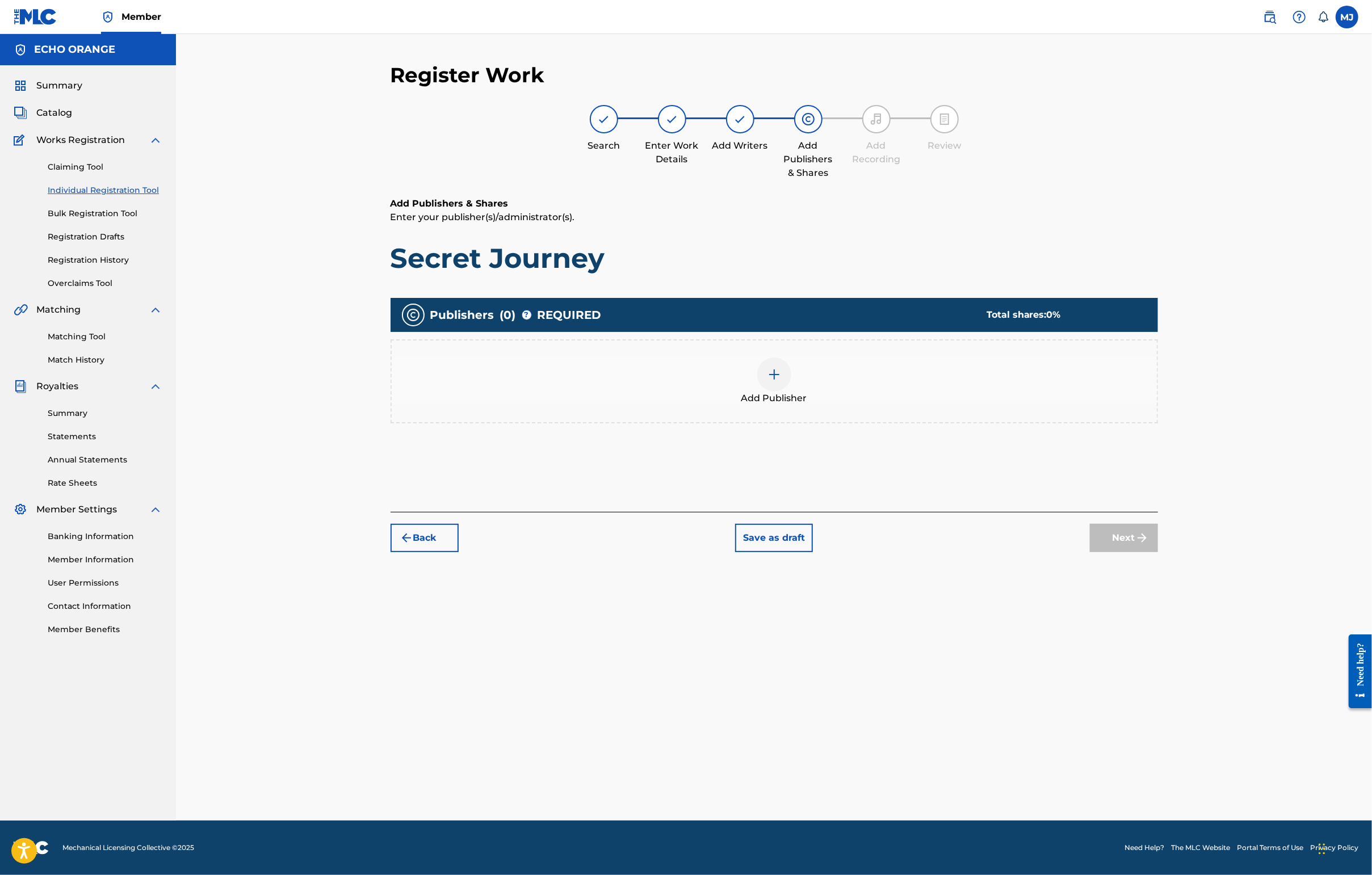
click at [915, 424] on div "Add Publisher" at bounding box center [774, 381] width 768 height 84
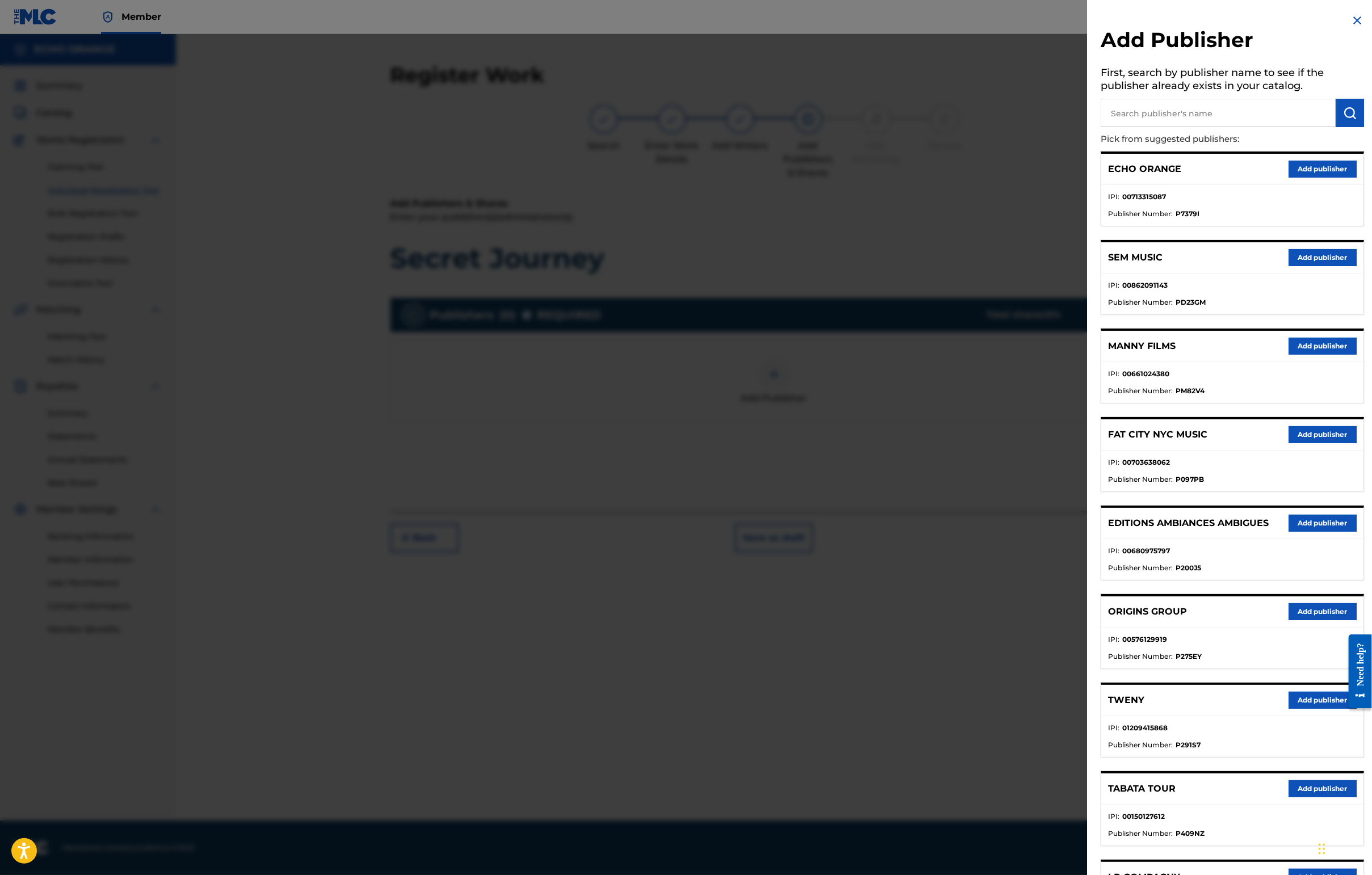
click at [1088, 185] on div "ECHO ORANGE Add publisher" at bounding box center [1232, 169] width 262 height 31
click at [1088, 178] on button "Add publisher" at bounding box center [1322, 169] width 68 height 17
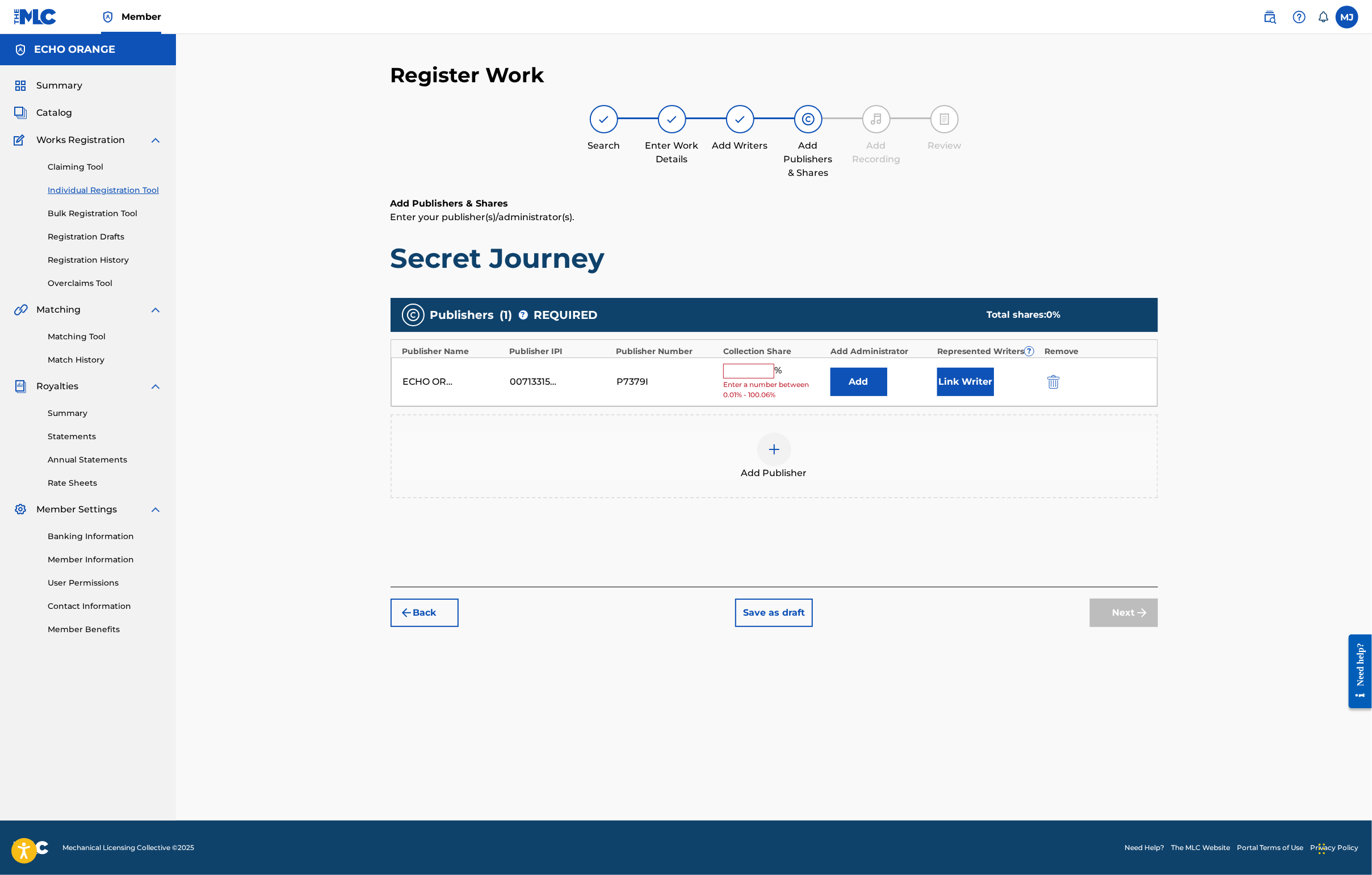
click at [774, 400] on span "Enter a number between 0.01% - 100.06%" at bounding box center [774, 390] width 101 height 20
drag, startPoint x: 772, startPoint y: 416, endPoint x: 775, endPoint y: 406, distance: 10.4
click at [775, 400] on div "% Enter a number between 0.01% - 100.06%" at bounding box center [774, 381] width 101 height 37
click at [774, 378] on input "text" at bounding box center [749, 371] width 51 height 15
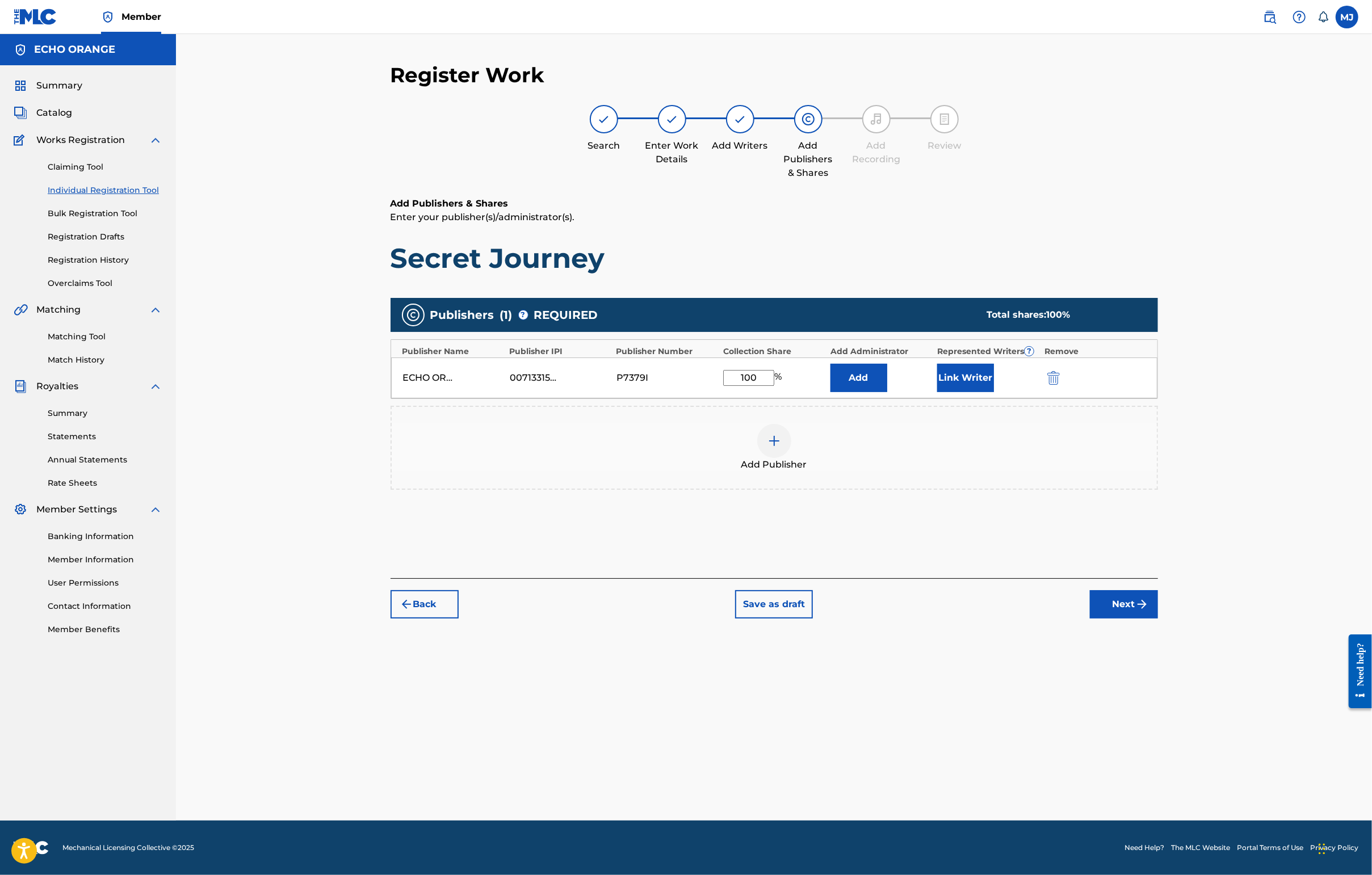
type input "100"
drag, startPoint x: 855, startPoint y: 416, endPoint x: 883, endPoint y: 418, distance: 28.1
click at [855, 398] on div "ECHO ORANGE 00713315087 P7379I 100 % Add Link Writer" at bounding box center [774, 378] width 766 height 41
click at [887, 392] on button "Add" at bounding box center [858, 378] width 56 height 29
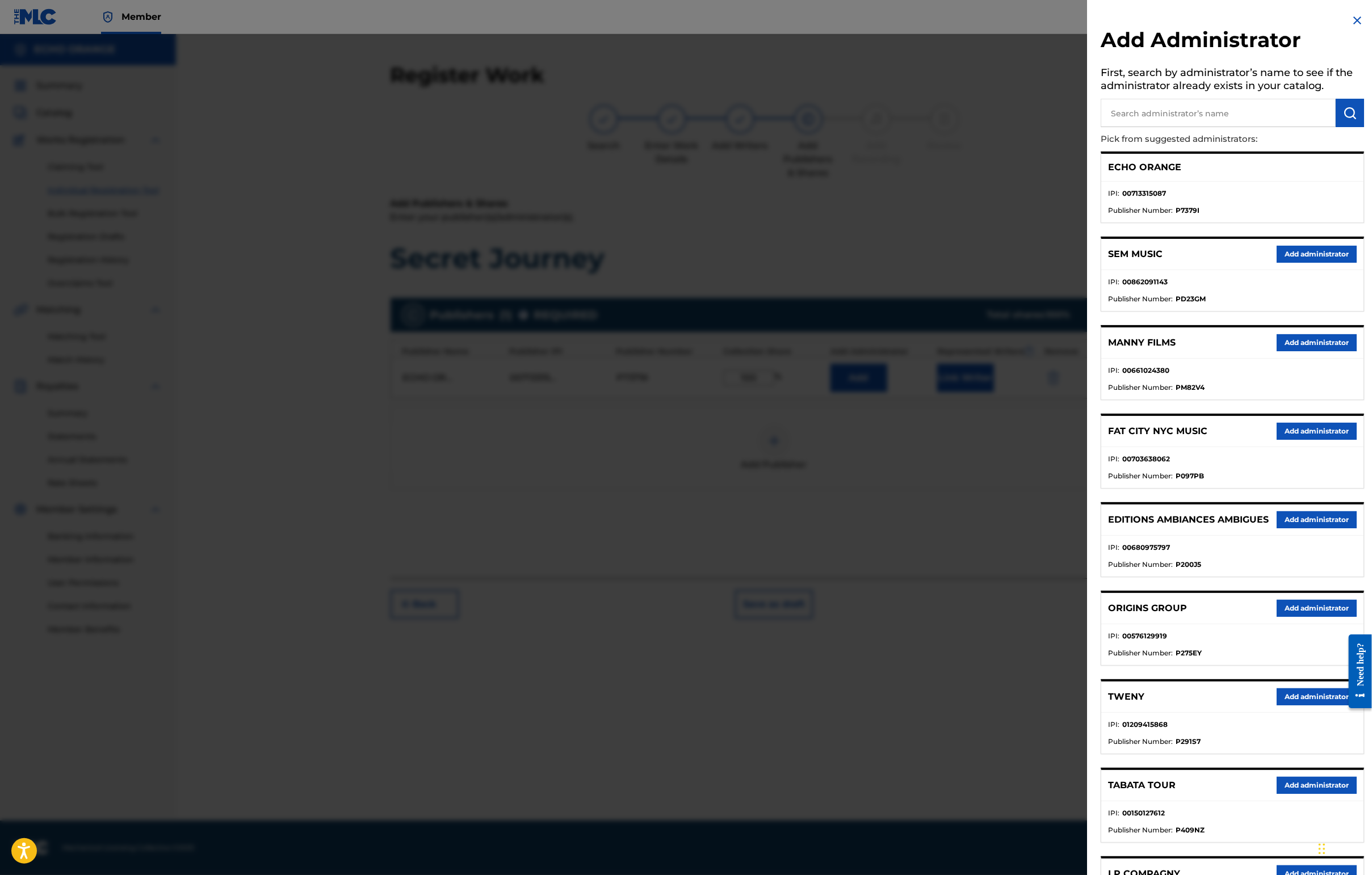
drag, startPoint x: 968, startPoint y: 225, endPoint x: 971, endPoint y: 237, distance: 12.4
click at [968, 225] on div at bounding box center [686, 471] width 1372 height 875
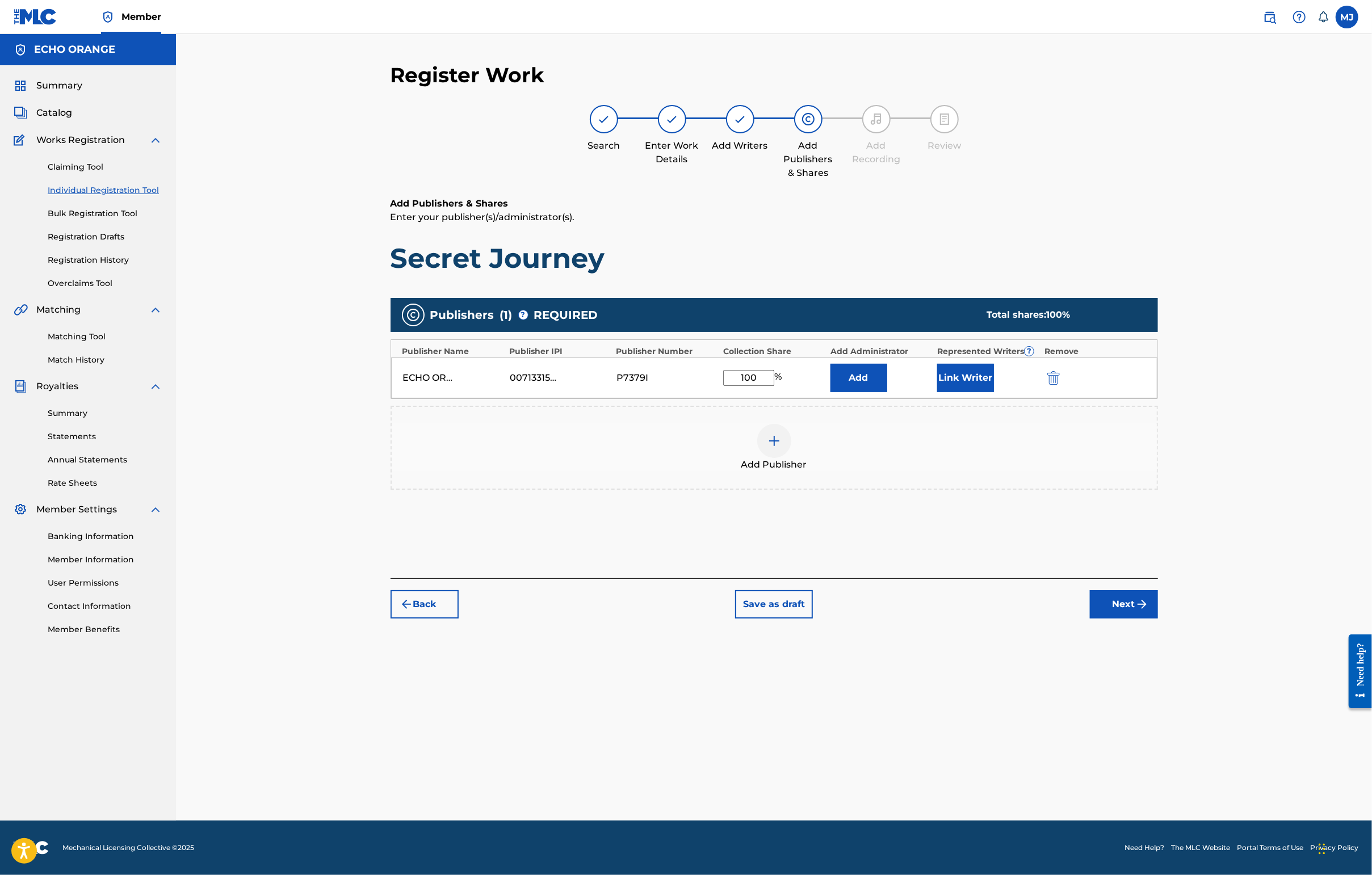
click at [994, 392] on button "Link Writer" at bounding box center [965, 378] width 56 height 29
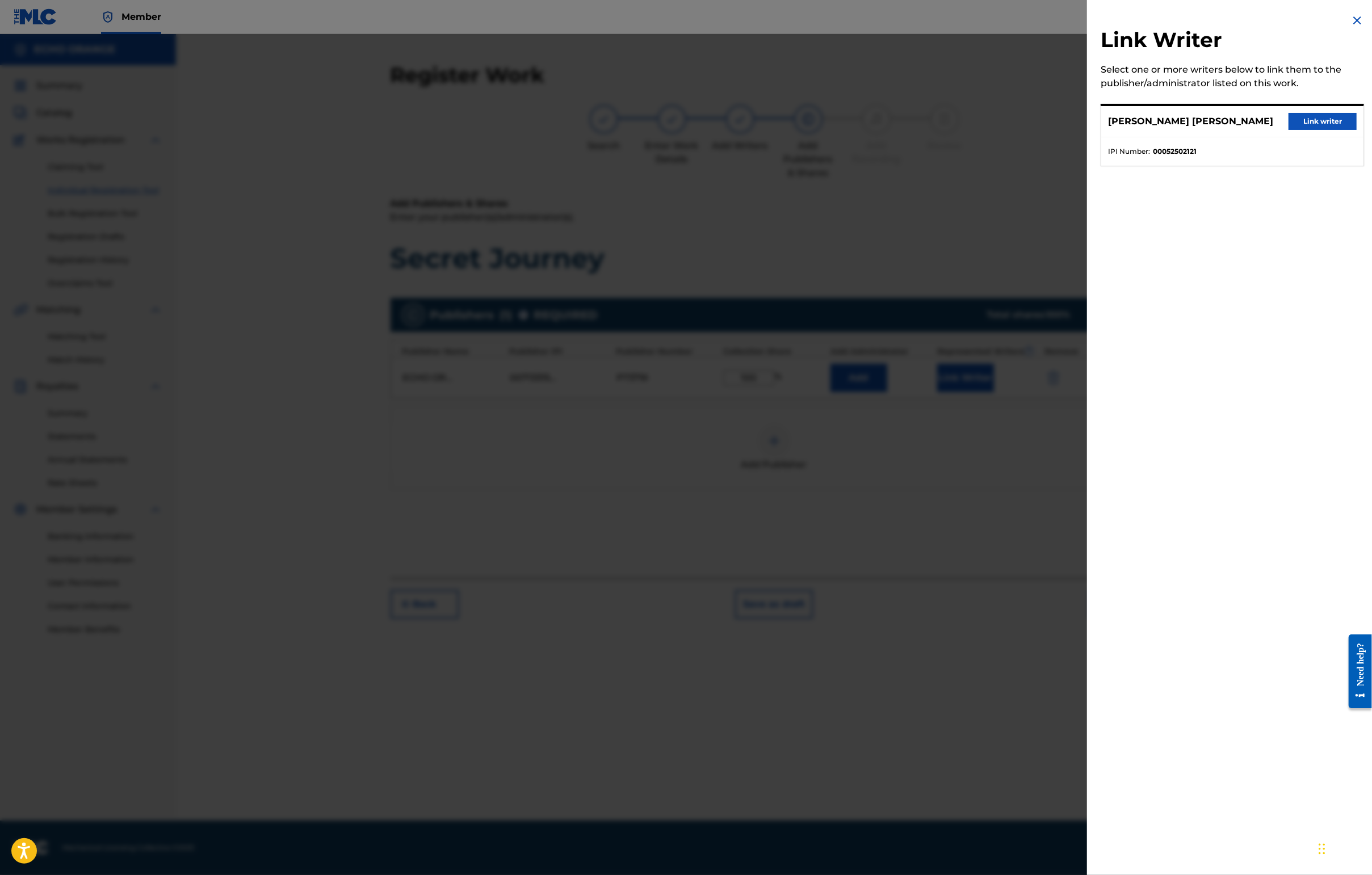
click at [1088, 130] on button "Link writer" at bounding box center [1322, 121] width 68 height 17
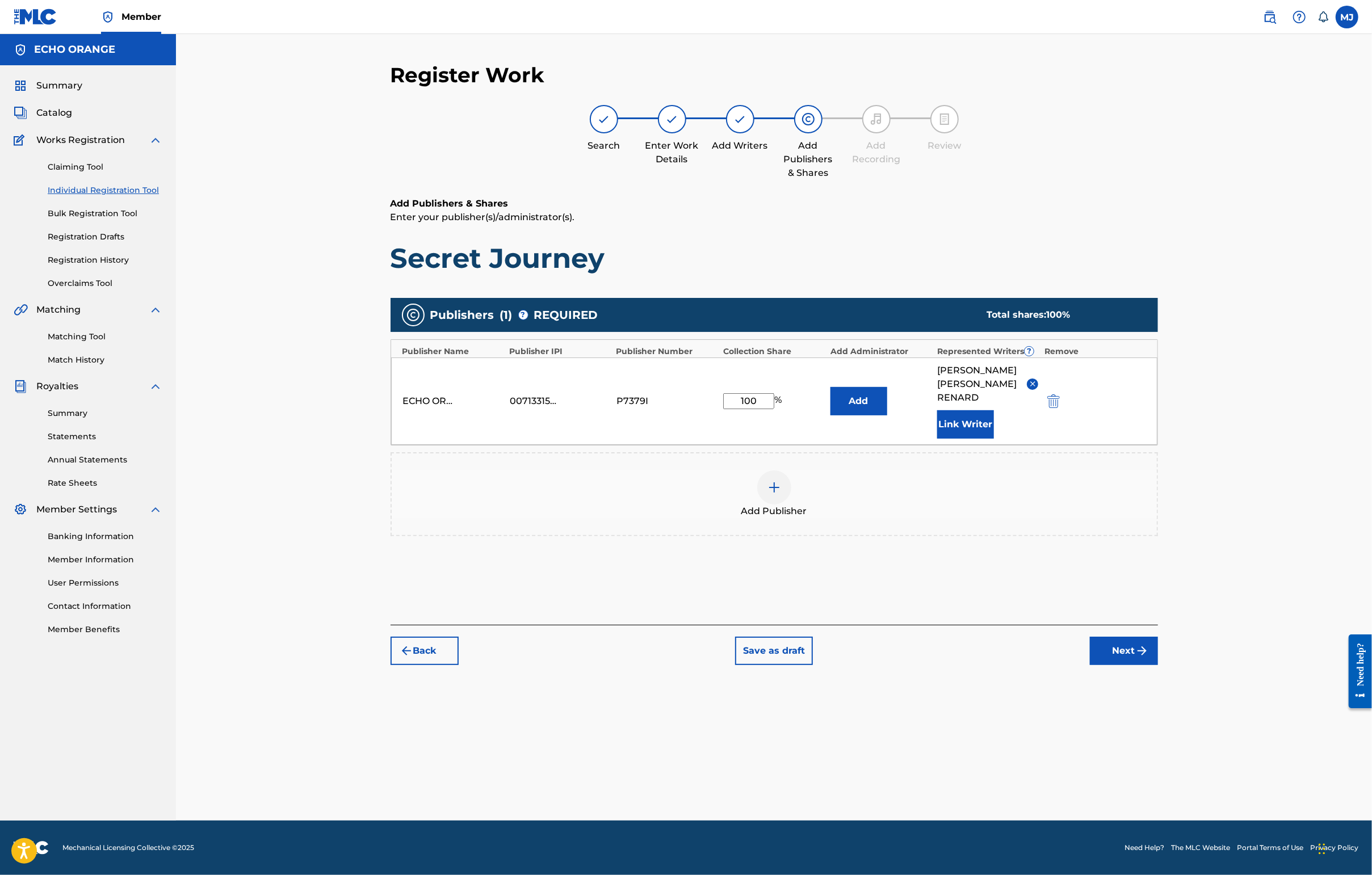
click at [1088, 665] on button "Next" at bounding box center [1124, 651] width 68 height 29
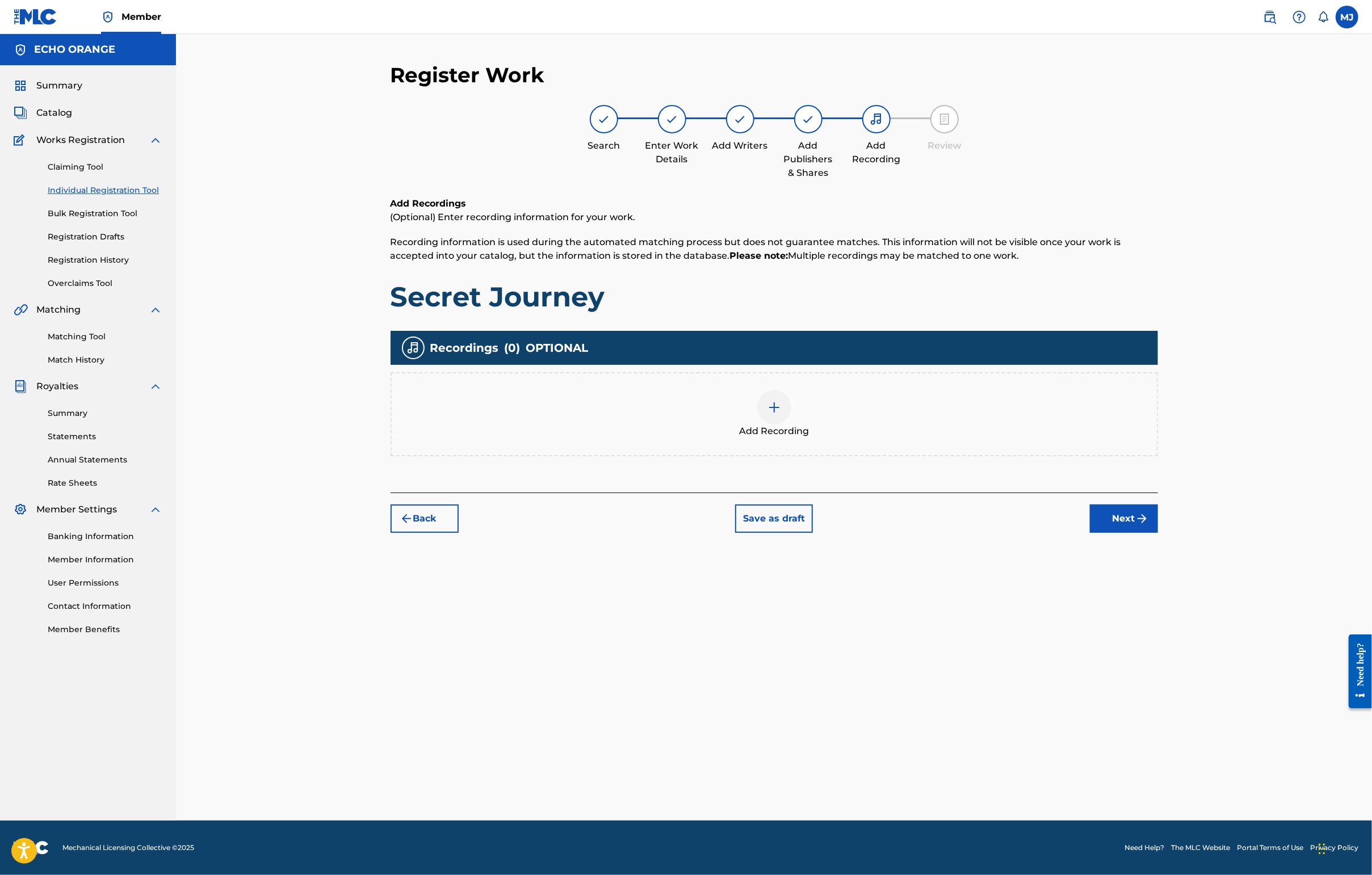
drag, startPoint x: 1243, startPoint y: 541, endPoint x: 1237, endPoint y: 570, distance: 29.6
click at [1088, 493] on div "Add Recordings (Optional) Enter recording information for your work. Recording …" at bounding box center [774, 345] width 768 height 296
click at [1088, 533] on button "Next" at bounding box center [1124, 518] width 68 height 29
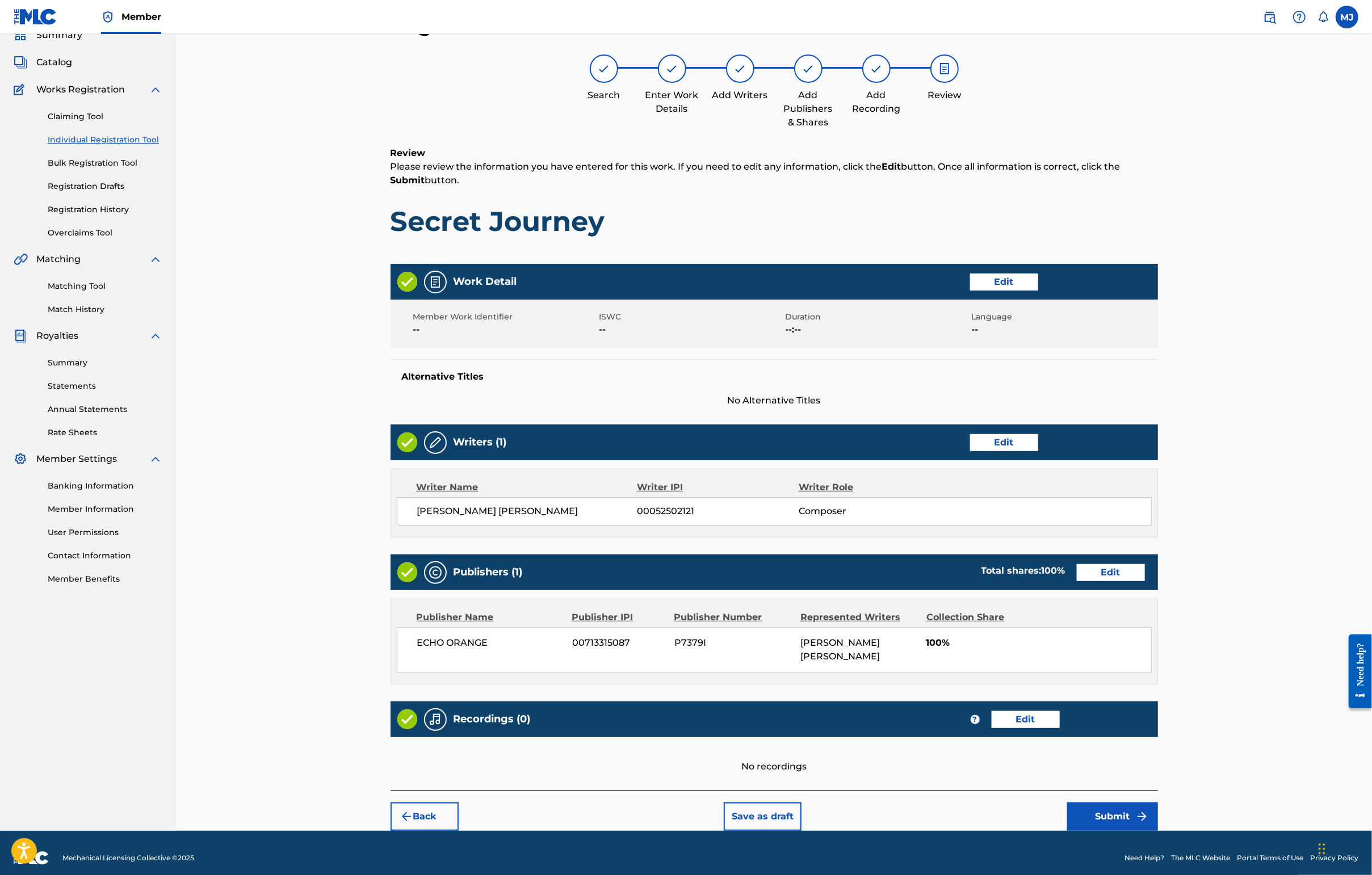
scroll to position [175, 0]
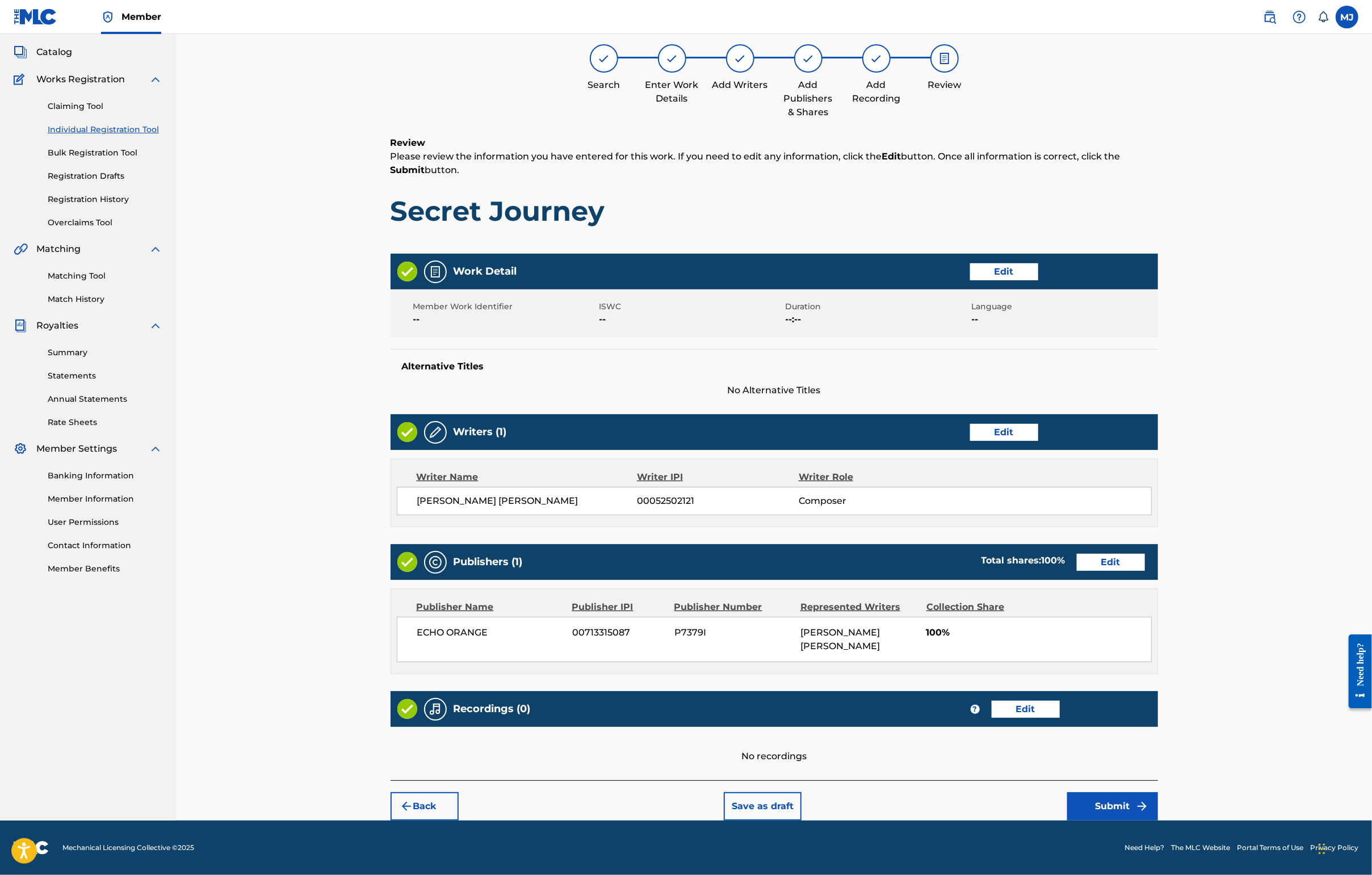
click at [1088, 793] on button "Submit" at bounding box center [1112, 807] width 91 height 29
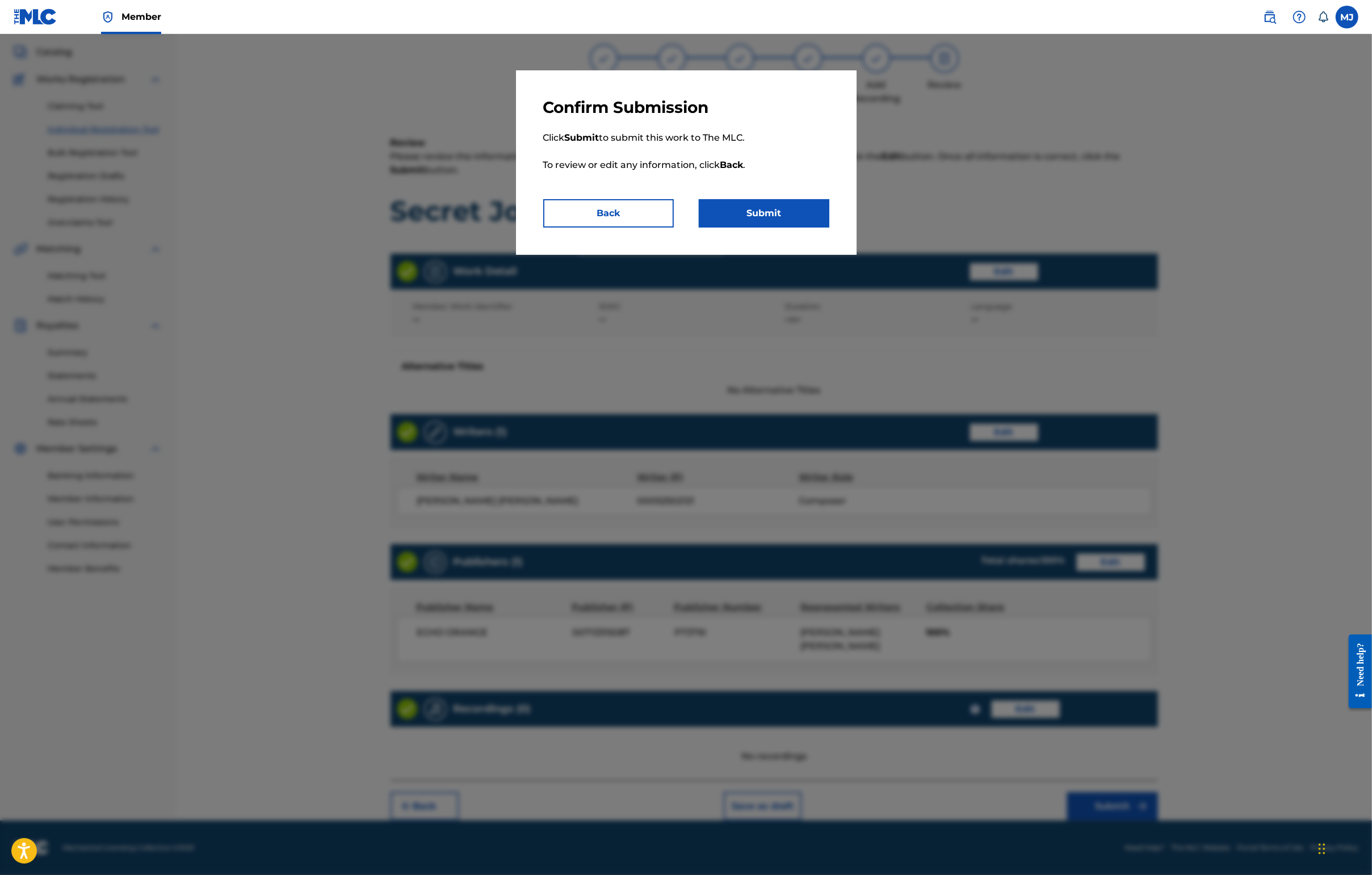
click at [809, 227] on button "Submit" at bounding box center [763, 214] width 130 height 29
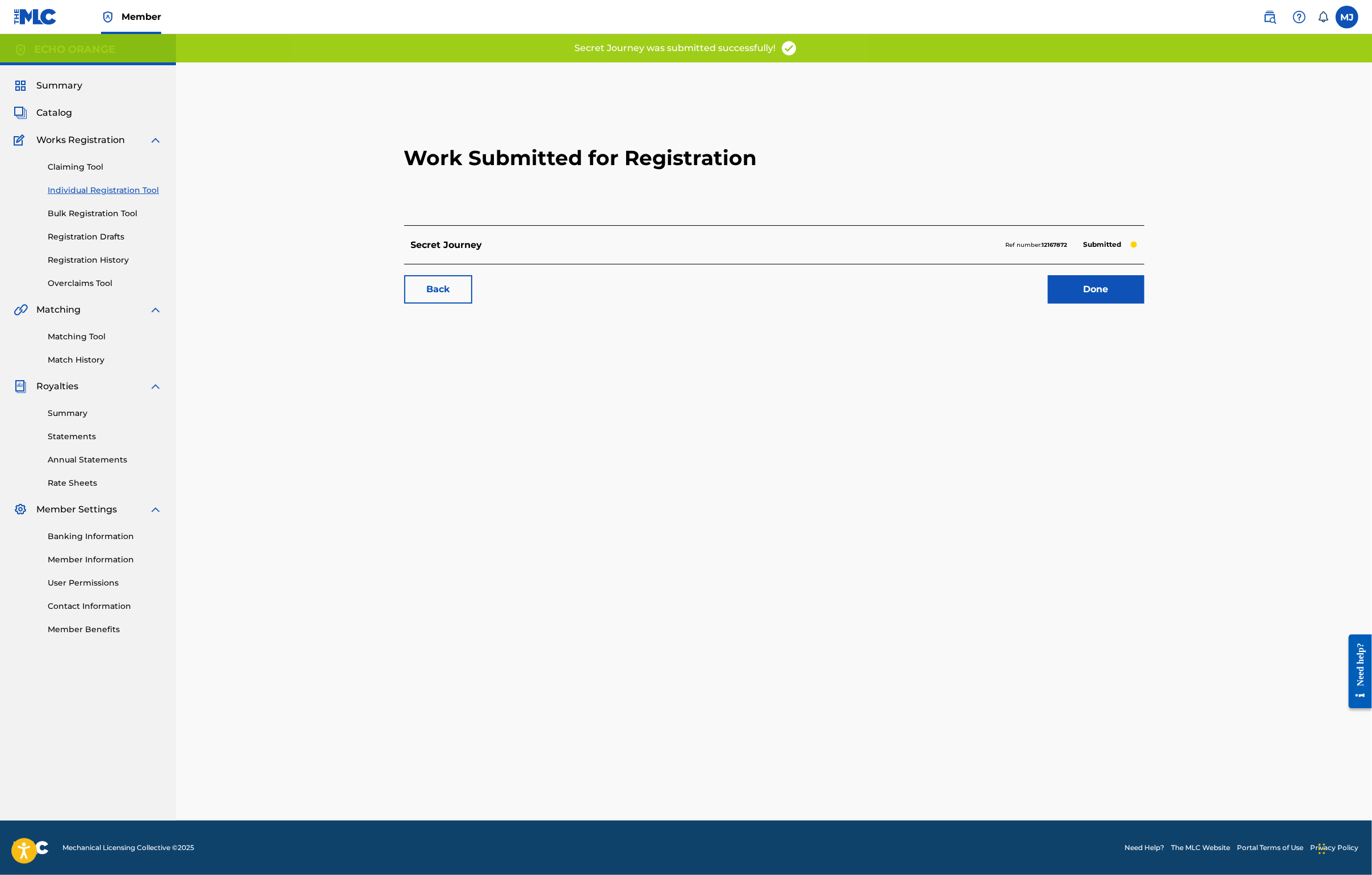
click at [1088, 303] on link "Done" at bounding box center [1096, 290] width 96 height 29
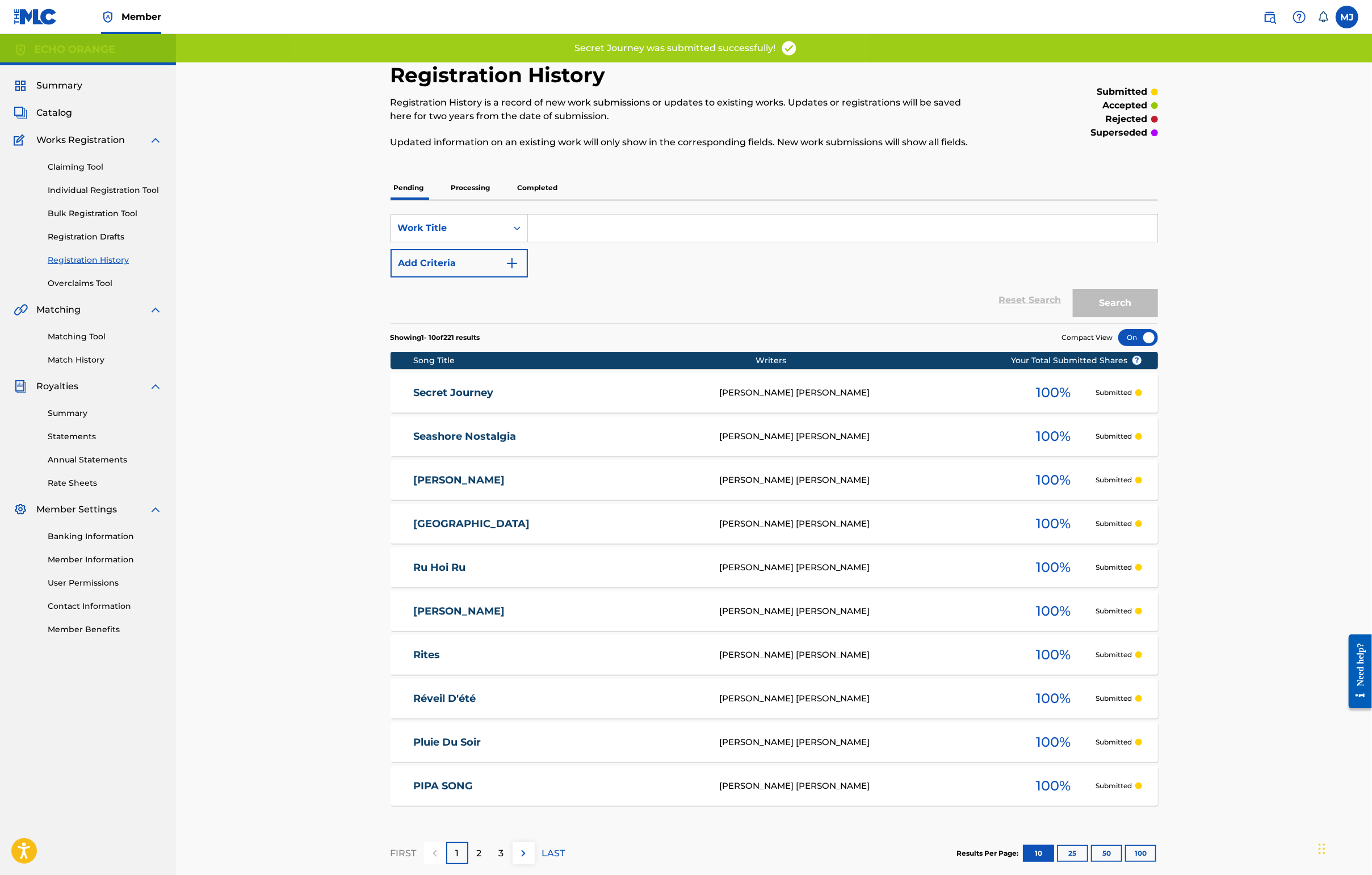
drag, startPoint x: 103, startPoint y: 227, endPoint x: 119, endPoint y: 234, distance: 17.5
click at [103, 196] on link "Individual Registration Tool" at bounding box center [105, 190] width 114 height 12
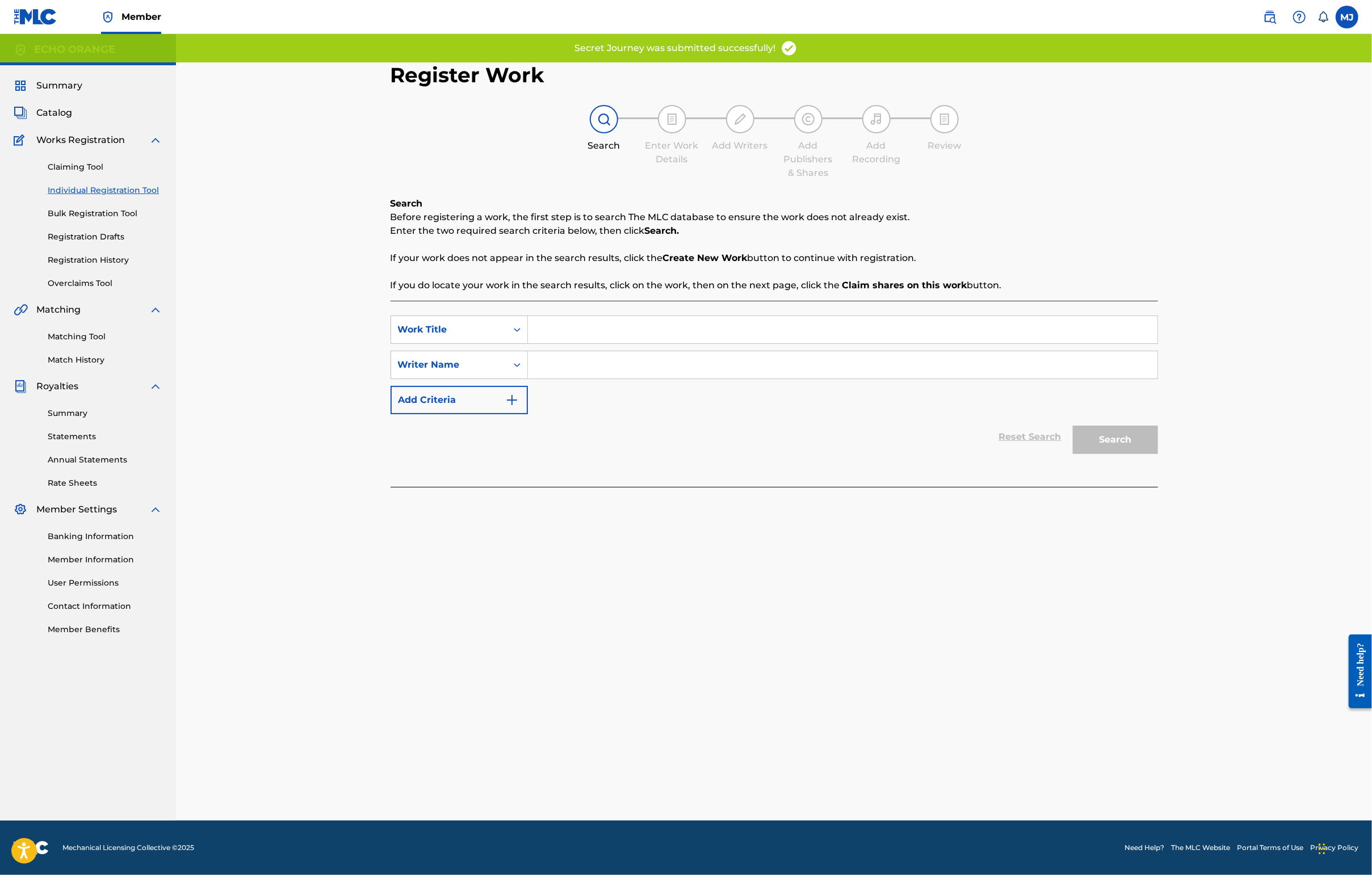
drag, startPoint x: 541, startPoint y: 375, endPoint x: 541, endPoint y: 366, distance: 9.0
click at [541, 375] on div "SearchWithCriteria4a8cbf68-3932-4d76-b5e8-0d8749914d7d Work Title SearchWithCri…" at bounding box center [774, 364] width 768 height 99
click at [541, 343] on input "Search Form" at bounding box center [842, 330] width 629 height 27
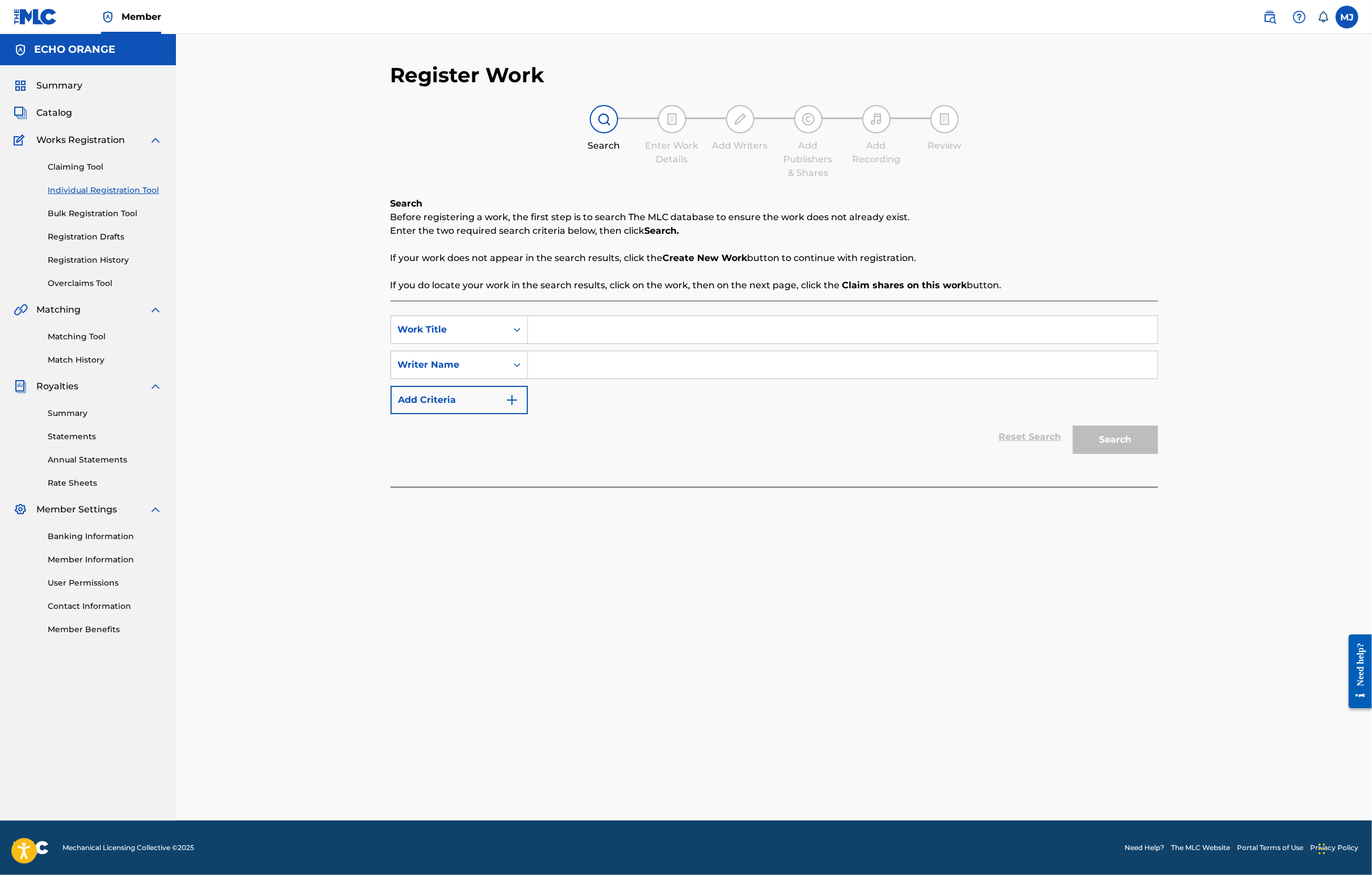
click at [62, 93] on span "Summary" at bounding box center [59, 86] width 46 height 14
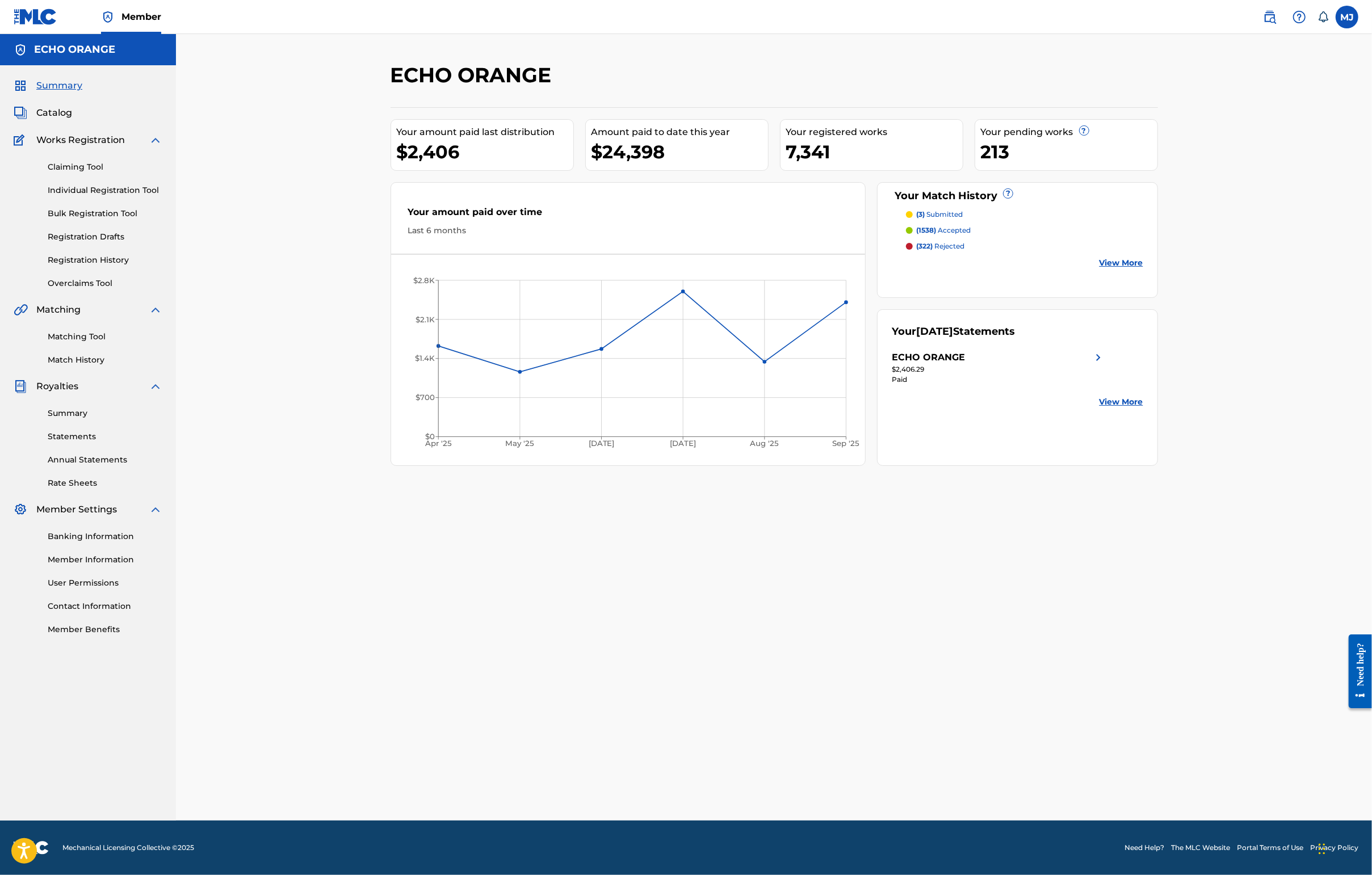
click at [91, 266] on link "Registration History" at bounding box center [105, 260] width 114 height 12
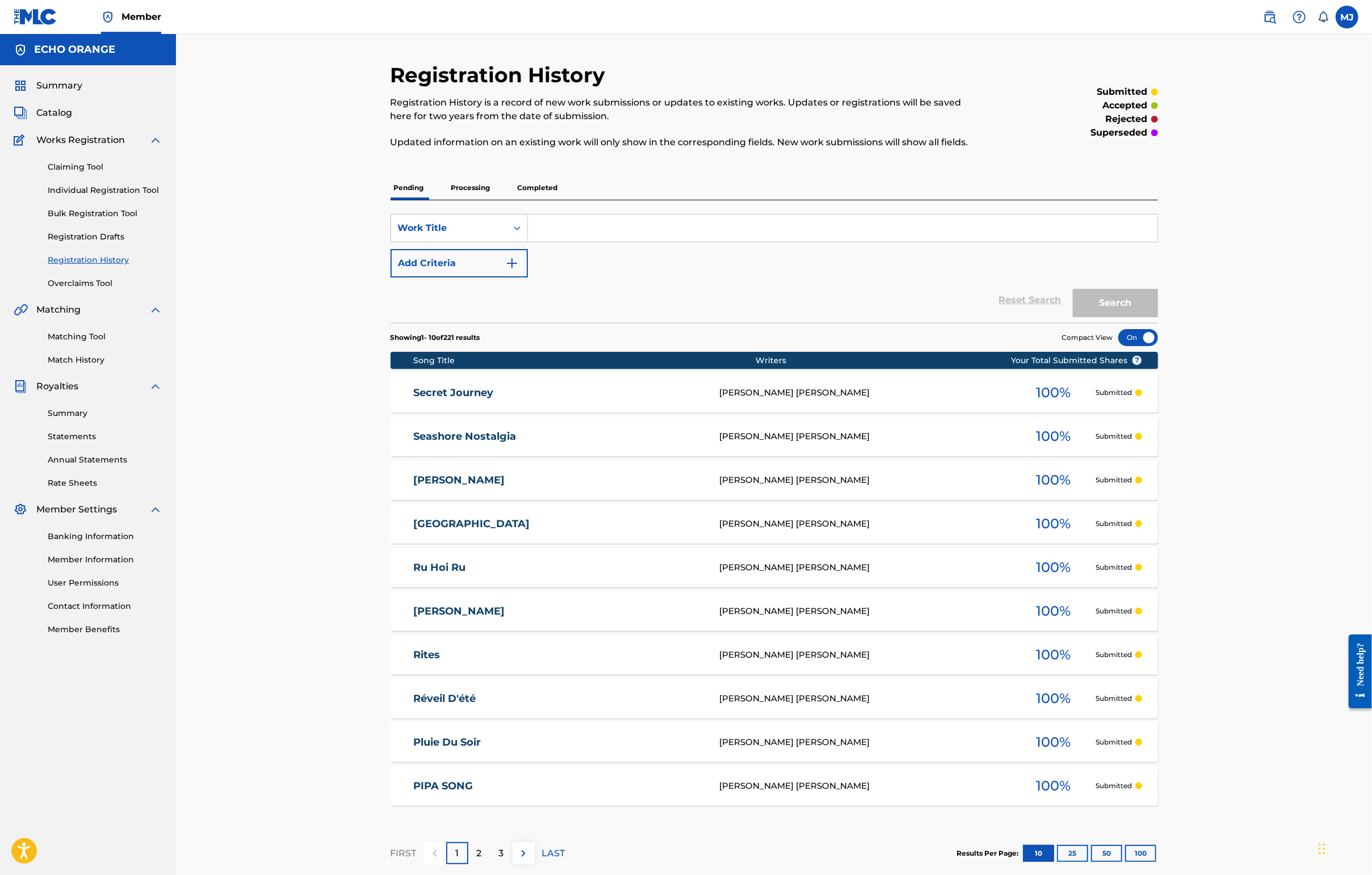
click at [103, 196] on link "Individual Registration Tool" at bounding box center [105, 190] width 114 height 12
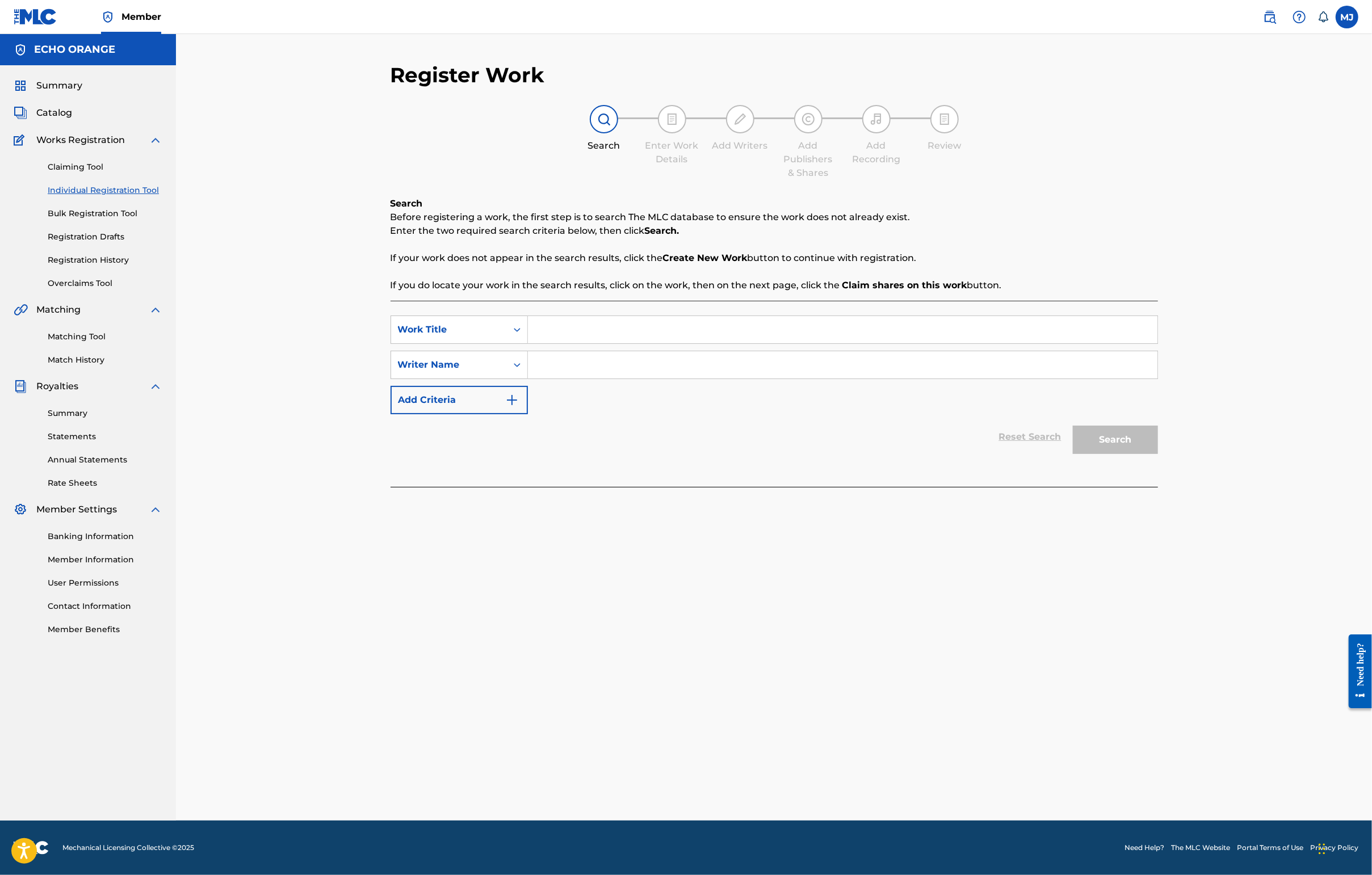
click at [528, 343] on input "Search Form" at bounding box center [842, 330] width 629 height 27
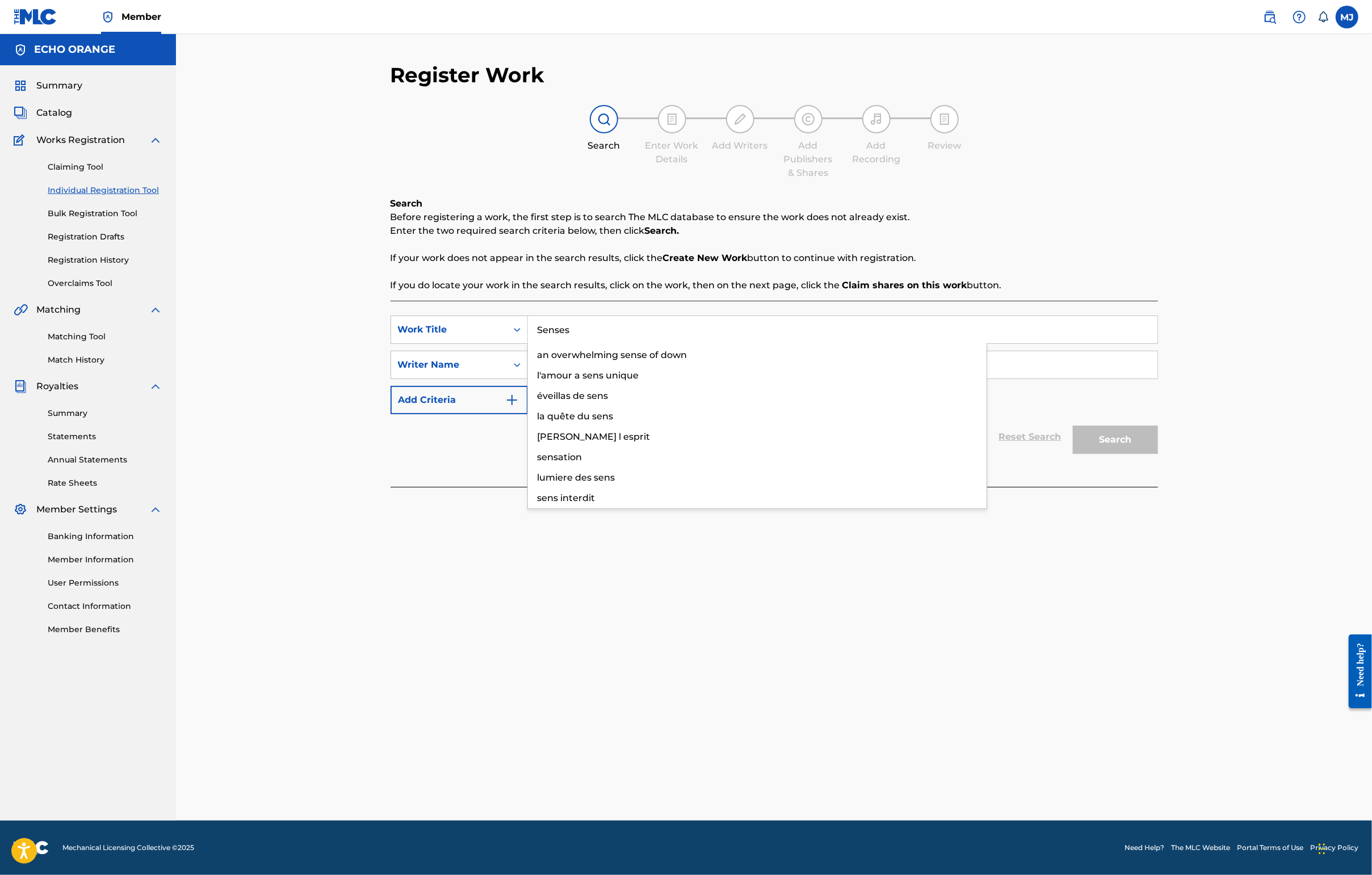
type input "Senses"
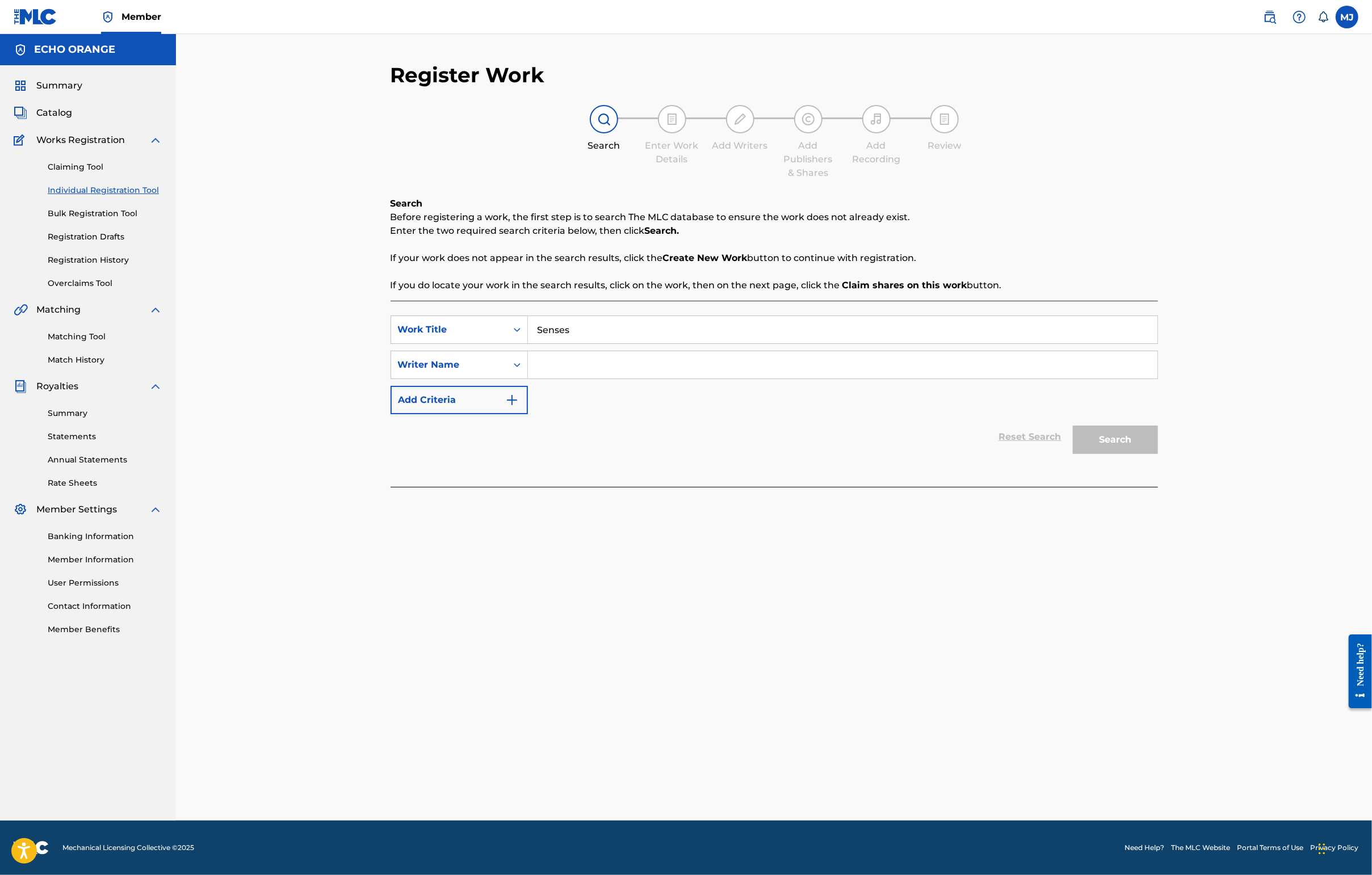
paste input "[PERSON_NAME]"
type input "[PERSON_NAME]"
click at [1088, 454] on button "Search" at bounding box center [1115, 440] width 85 height 29
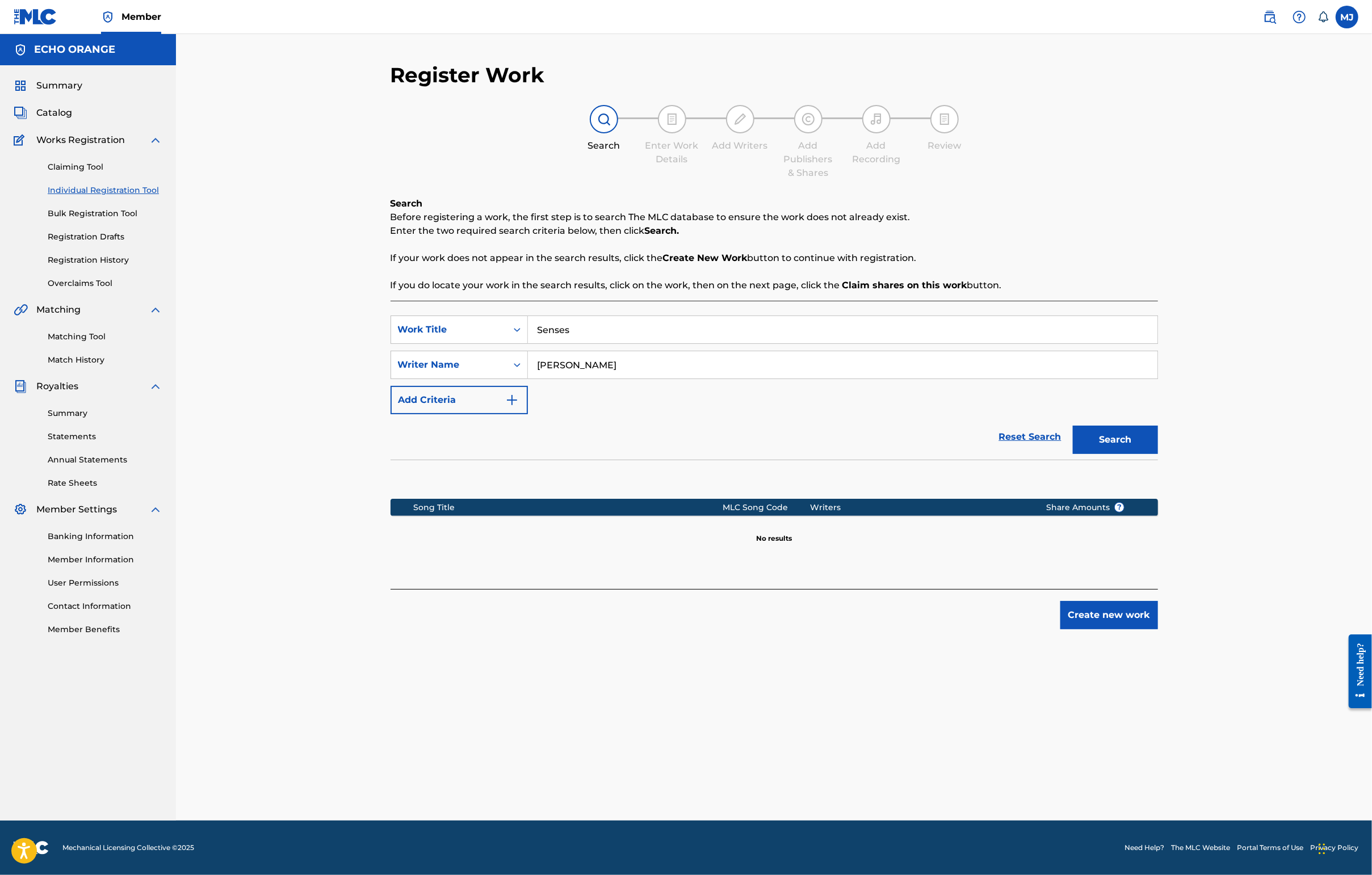
click at [1088, 629] on button "Create new work" at bounding box center [1109, 615] width 98 height 29
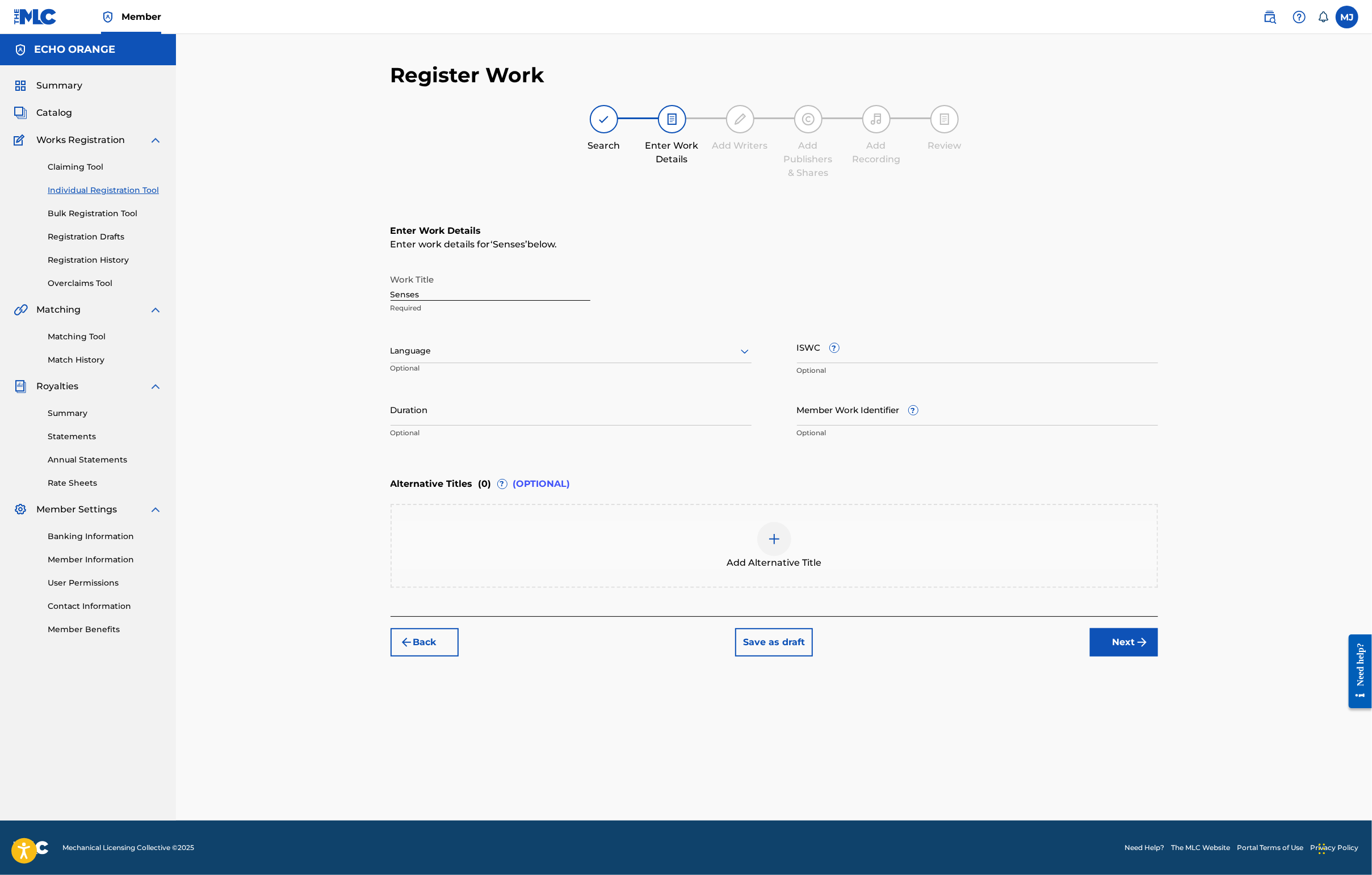
click at [1088, 657] on button "Next" at bounding box center [1124, 643] width 68 height 29
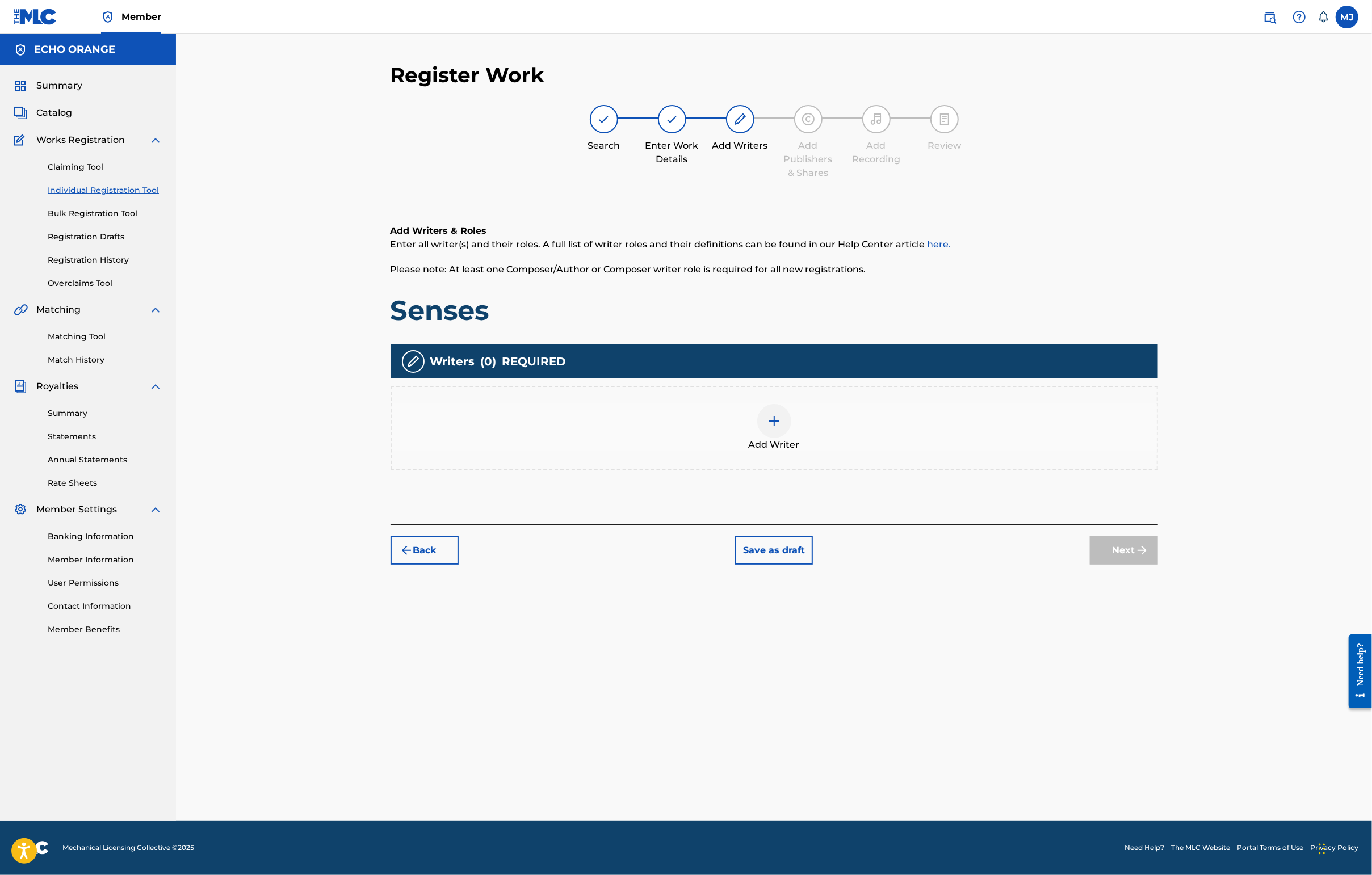
click at [999, 524] on div "Add Writers & Roles Enter all writer(s) and their roles. A full list of writer …" at bounding box center [774, 360] width 768 height 327
click at [1001, 451] on div "Add Writer" at bounding box center [774, 427] width 765 height 47
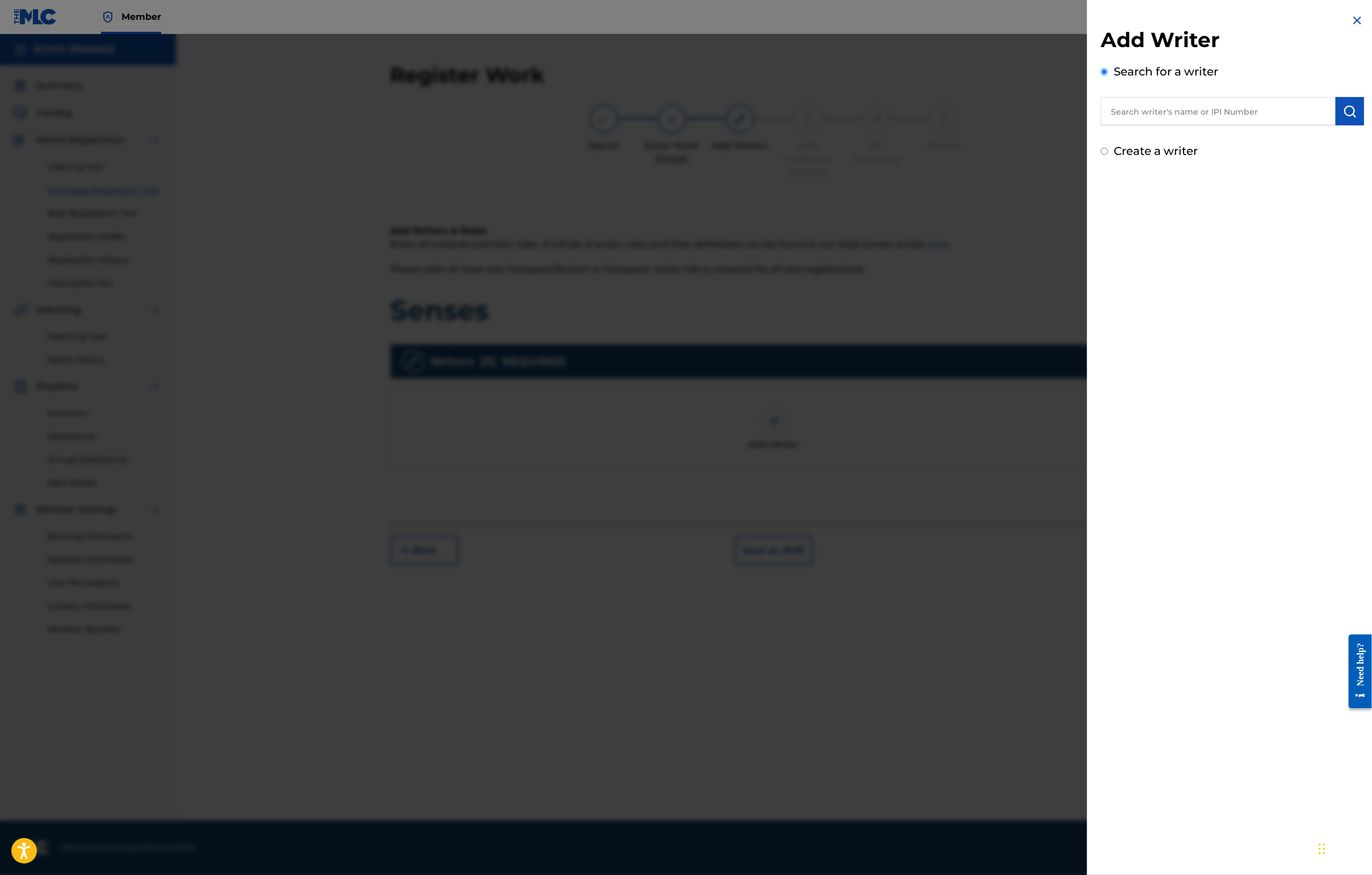
click at [1088, 126] on input "text" at bounding box center [1218, 111] width 235 height 29
paste input "[PERSON_NAME]"
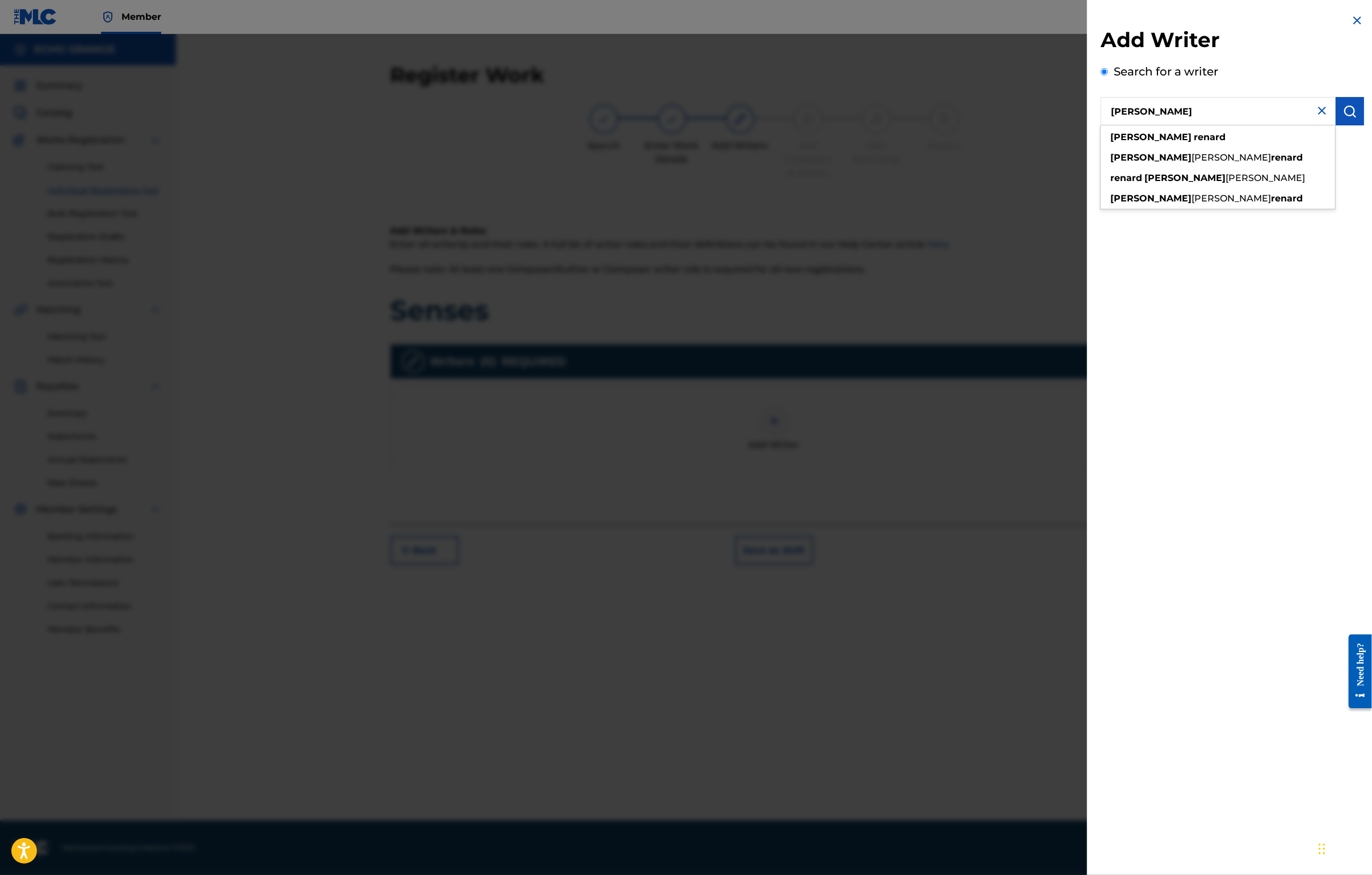
type input "[PERSON_NAME]"
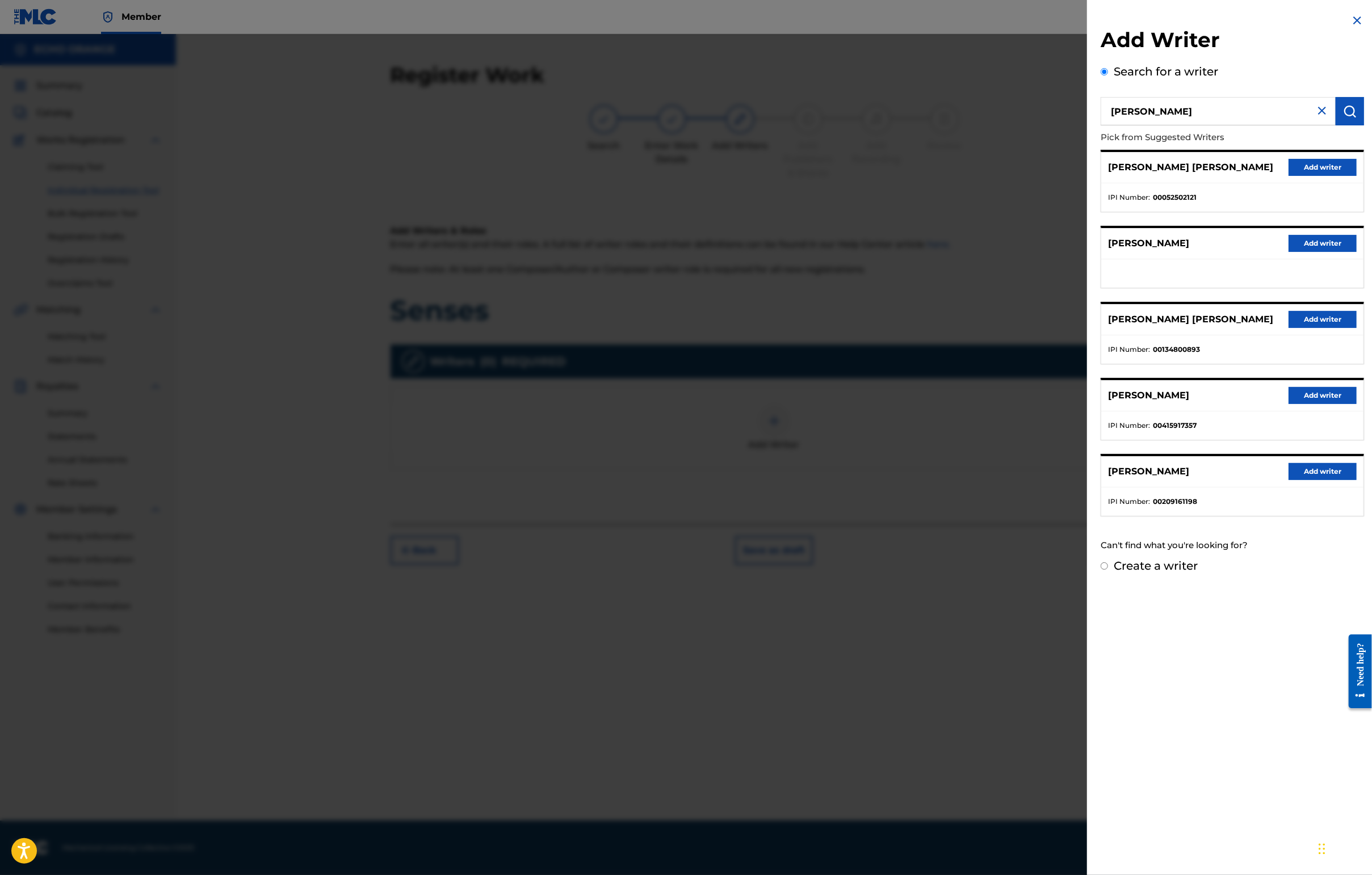
click at [1088, 176] on button "Add writer" at bounding box center [1322, 167] width 68 height 17
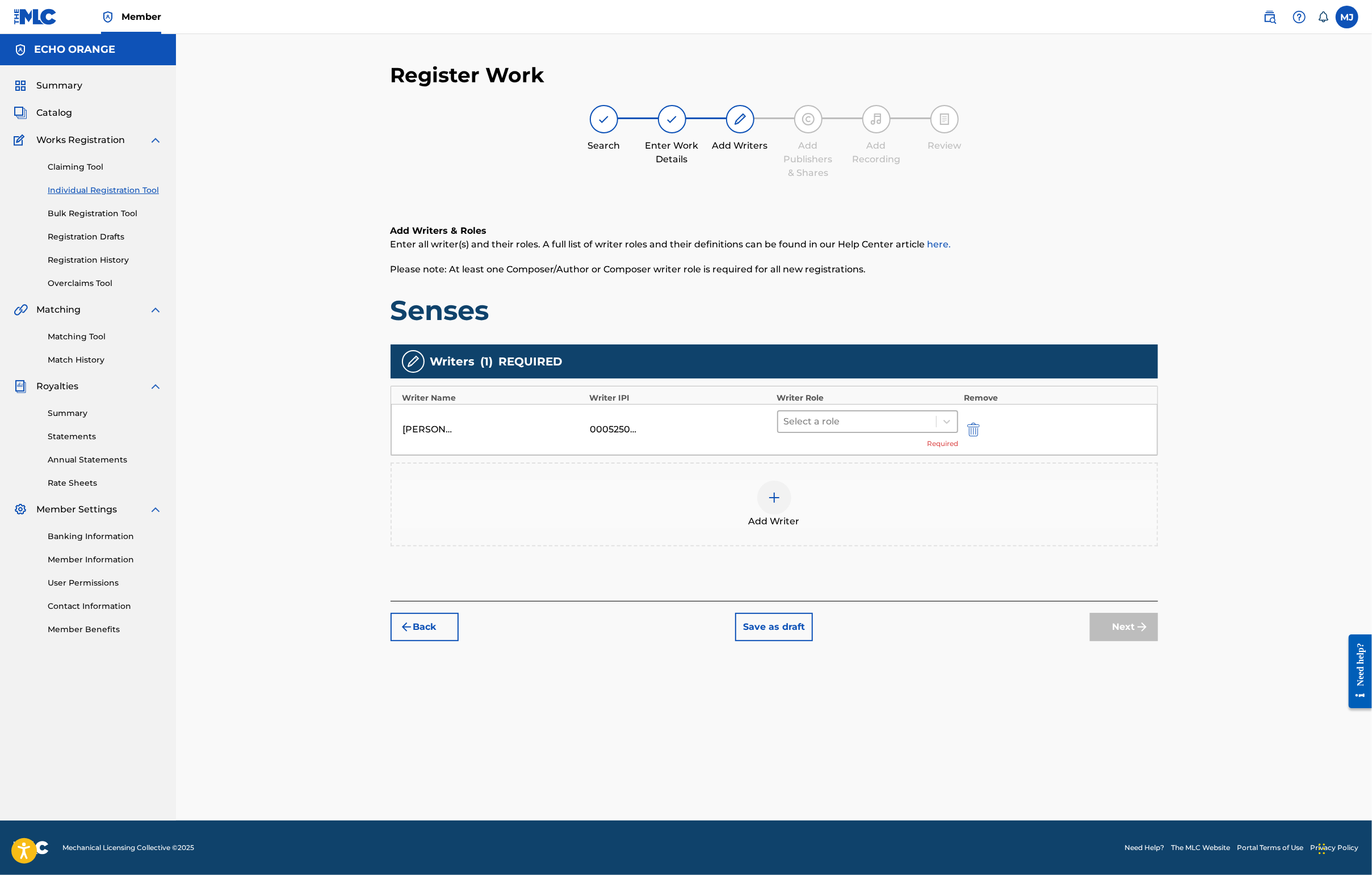
click at [856, 430] on div at bounding box center [856, 421] width 147 height 16
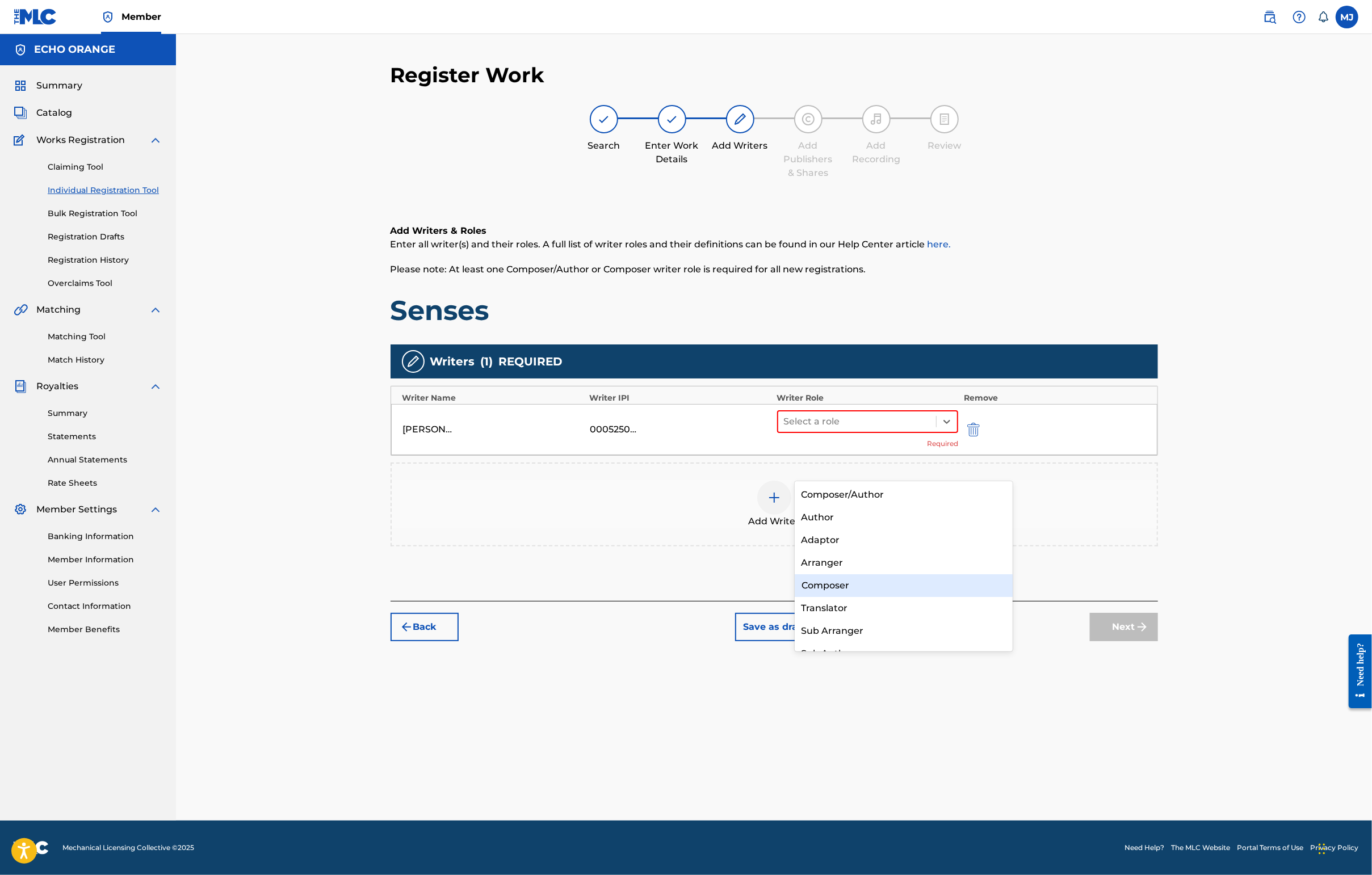
click at [854, 593] on div "Composer" at bounding box center [904, 585] width 218 height 23
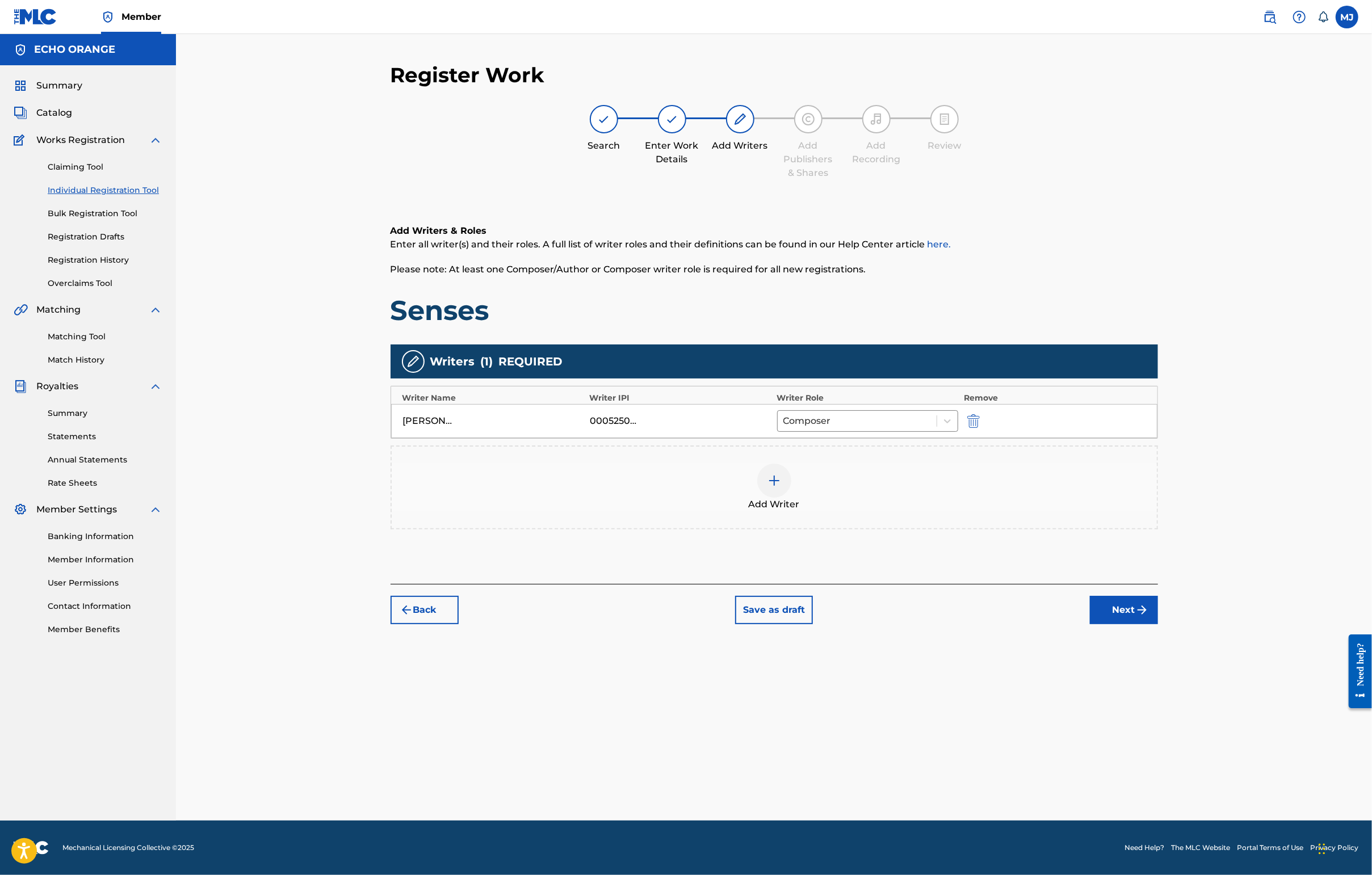
click at [1088, 624] on button "Next" at bounding box center [1124, 610] width 68 height 29
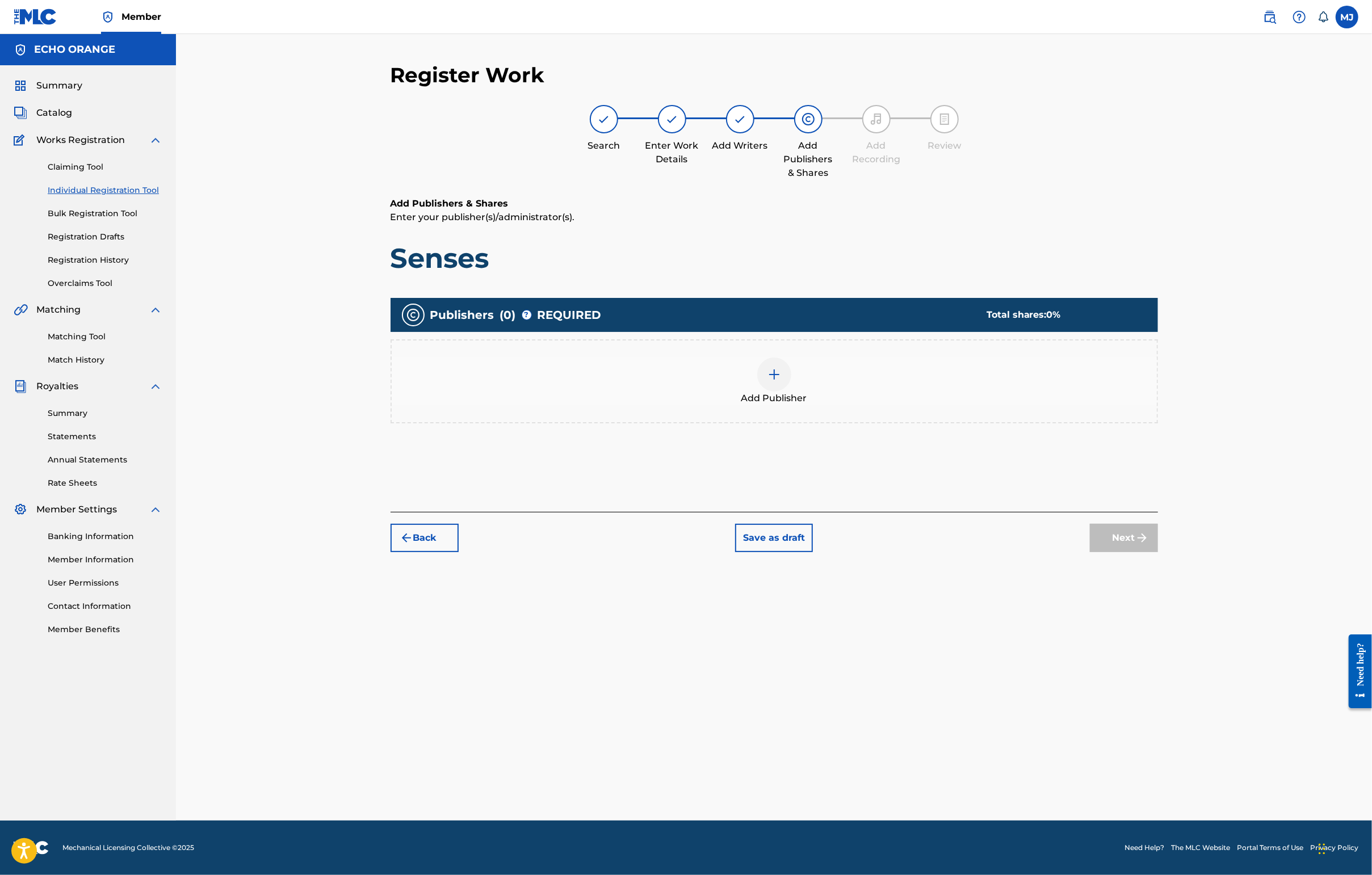
click at [884, 424] on div "Add Publisher" at bounding box center [774, 381] width 768 height 84
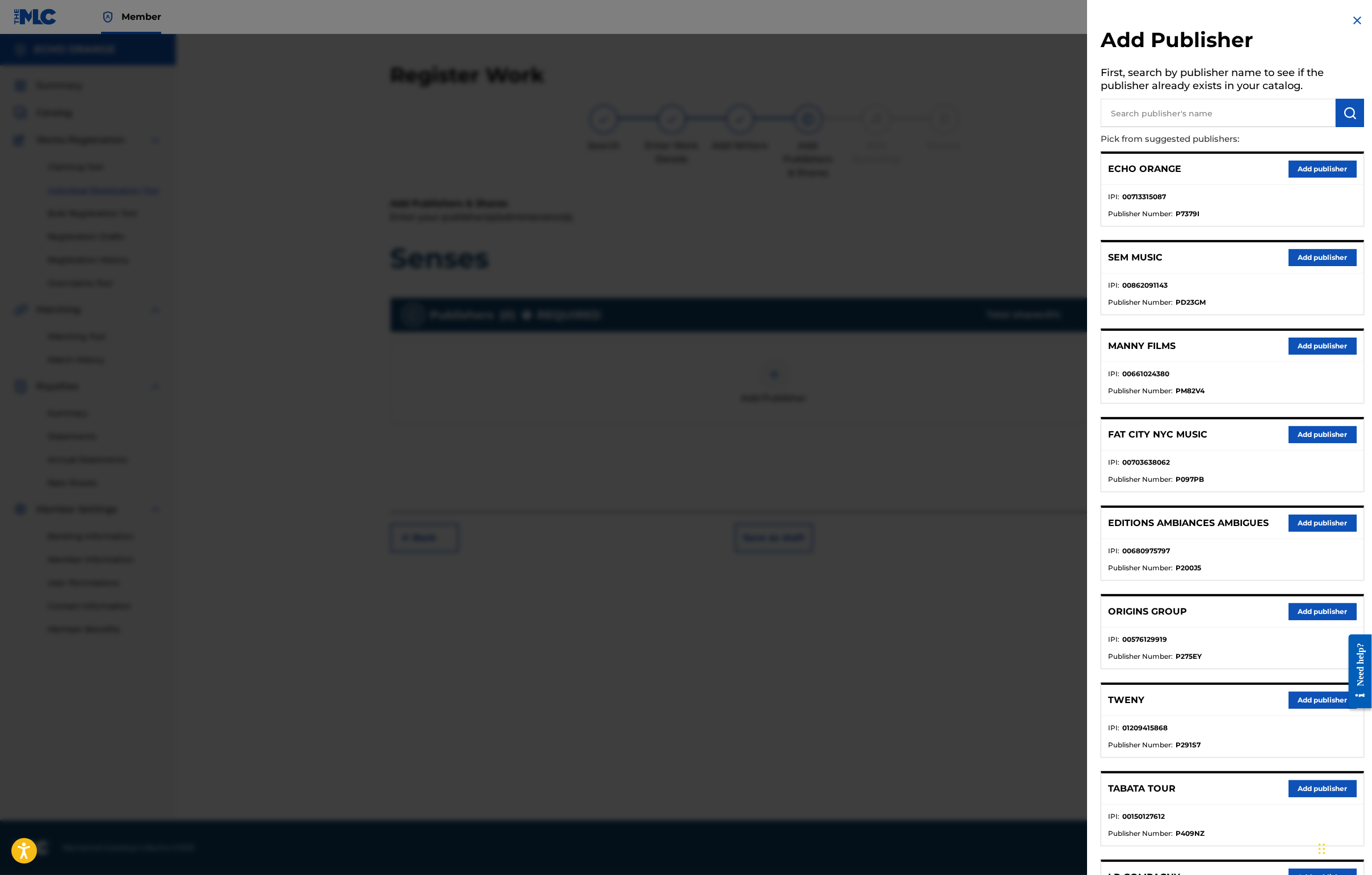
click at [1088, 627] on div "ORIGINS GROUP Add publisher" at bounding box center [1232, 612] width 262 height 31
click at [1088, 620] on button "Add publisher" at bounding box center [1322, 612] width 68 height 17
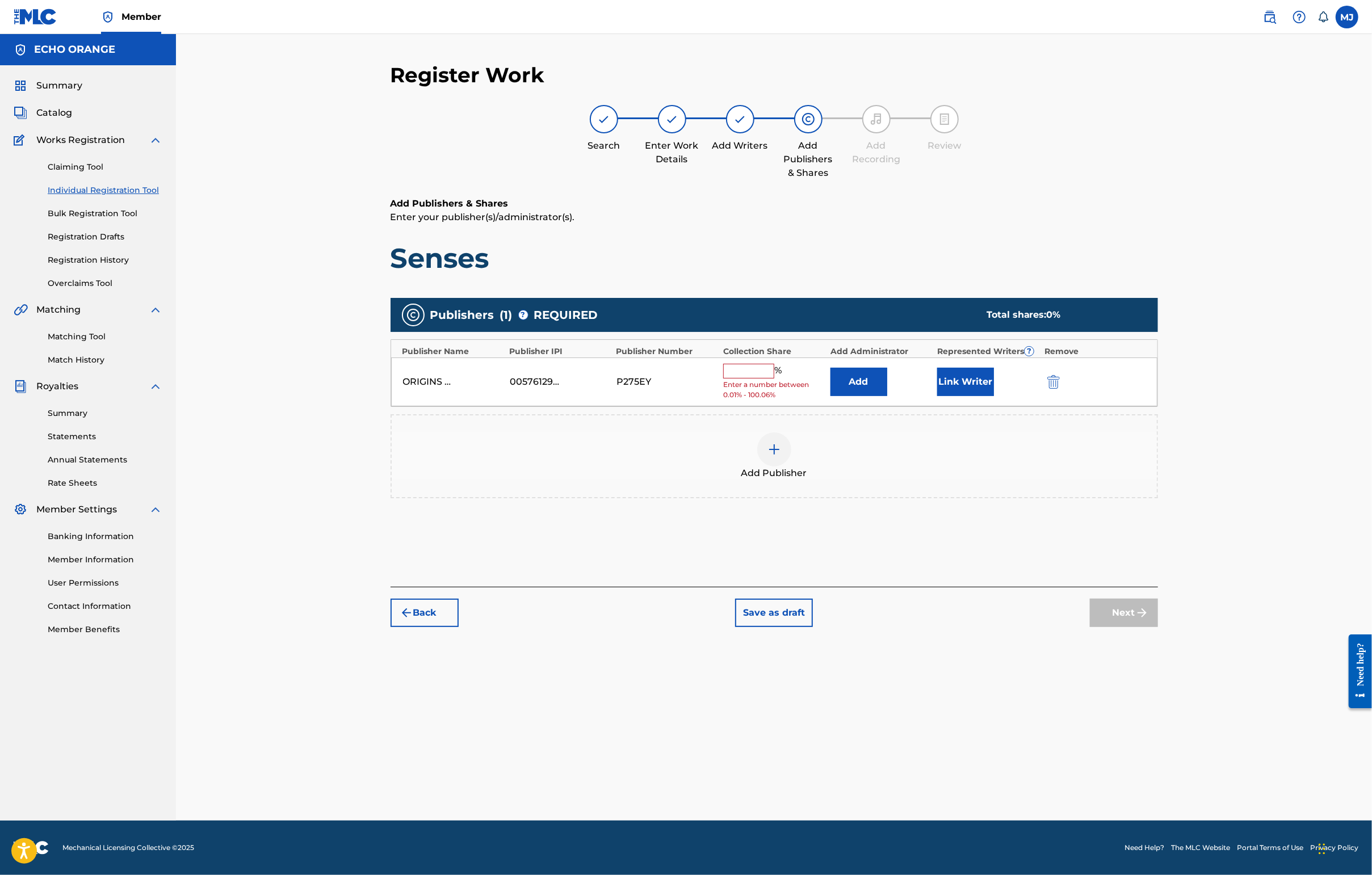
click at [887, 396] on button "Add" at bounding box center [858, 382] width 56 height 29
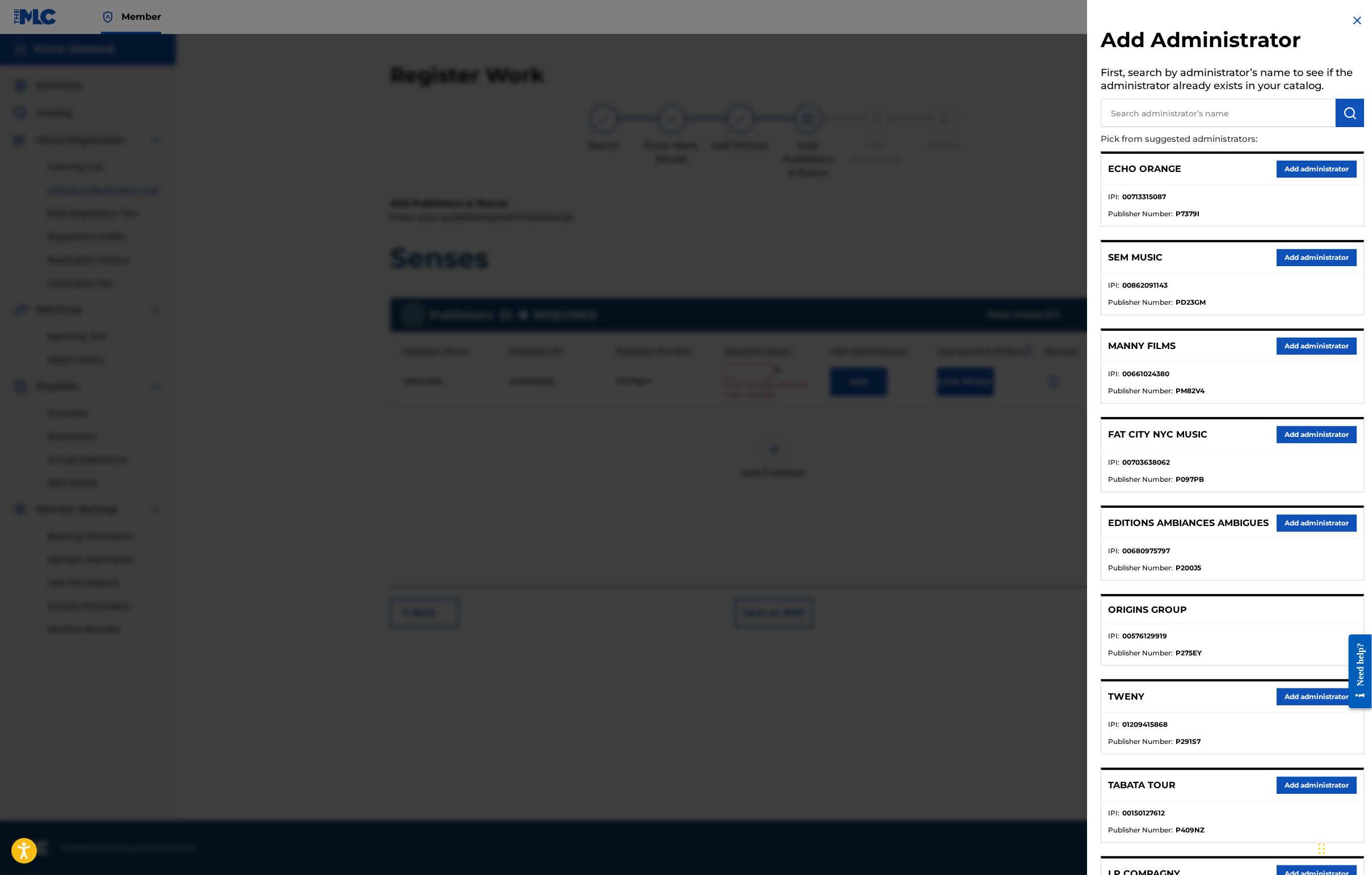
click at [1088, 178] on button "Add administrator" at bounding box center [1316, 169] width 80 height 17
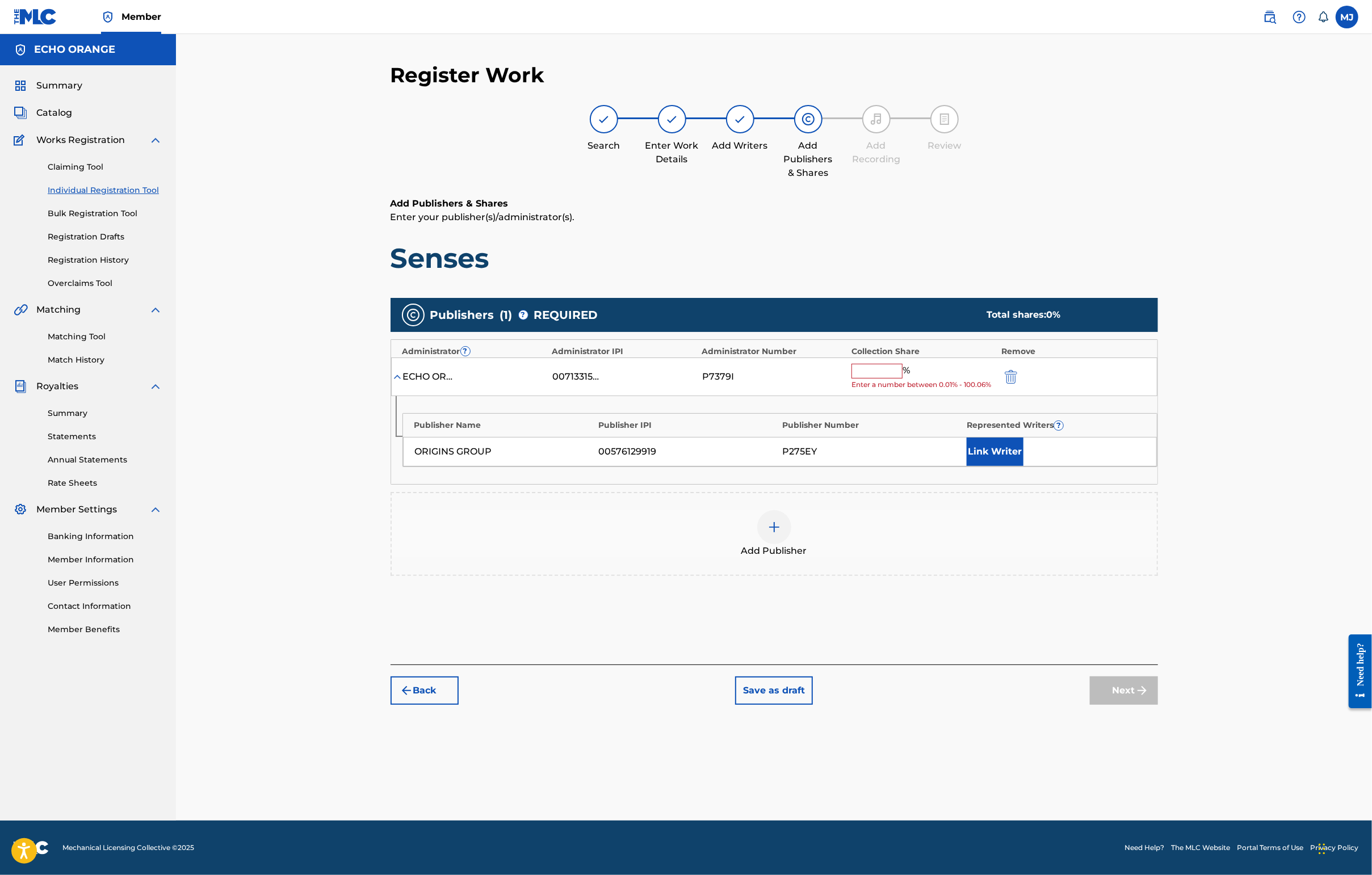
click at [907, 390] on span "Enter a number between 0.01% - 100.06%" at bounding box center [923, 385] width 145 height 11
click at [902, 378] on input "text" at bounding box center [877, 371] width 51 height 15
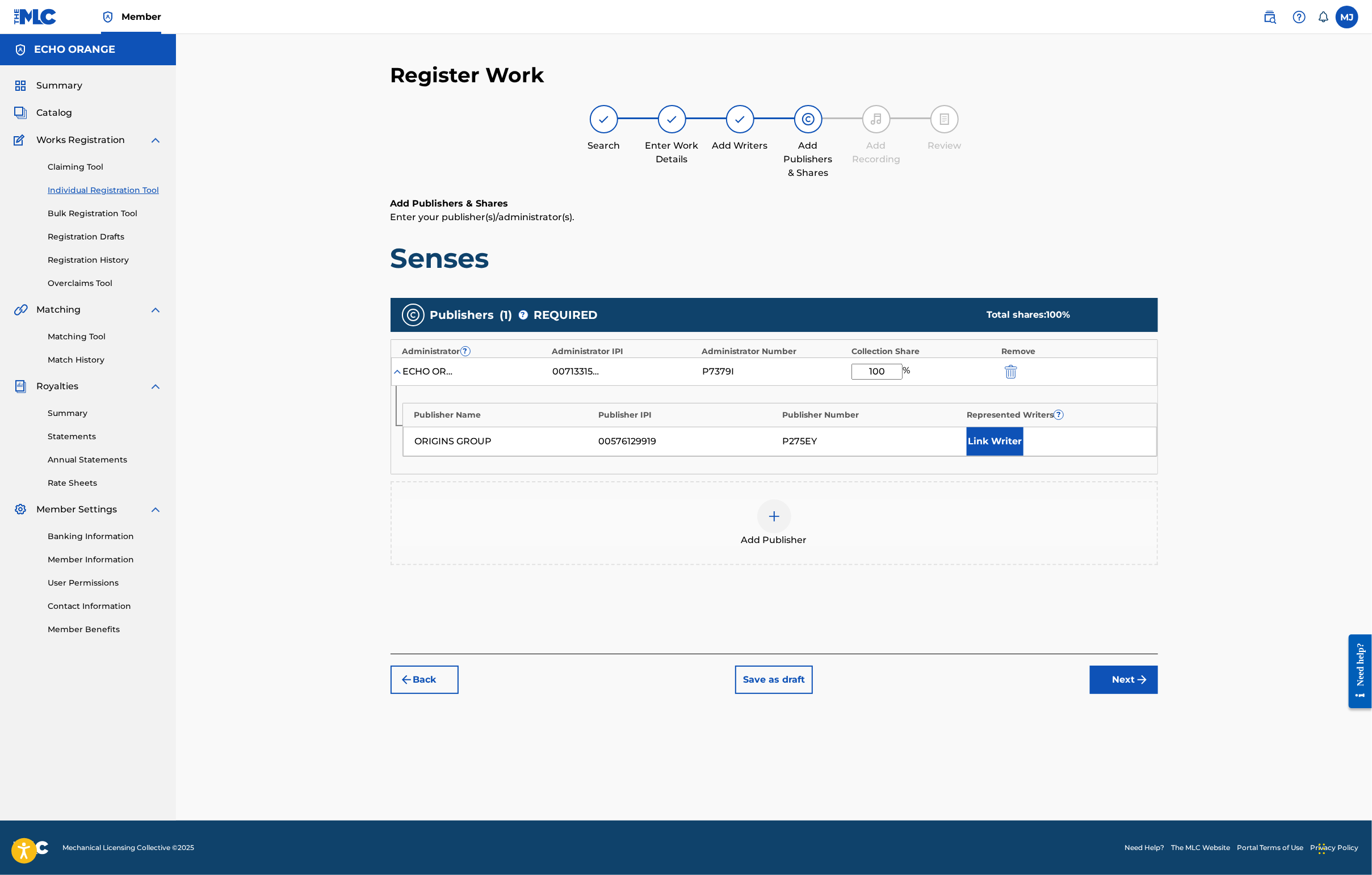
type input "100"
click at [1067, 457] on div "Publisher Name Publisher IPI Publisher Number Represented Writers ? ORIGINS GRO…" at bounding box center [780, 430] width 755 height 54
click at [1024, 456] on button "Link Writer" at bounding box center [994, 442] width 56 height 29
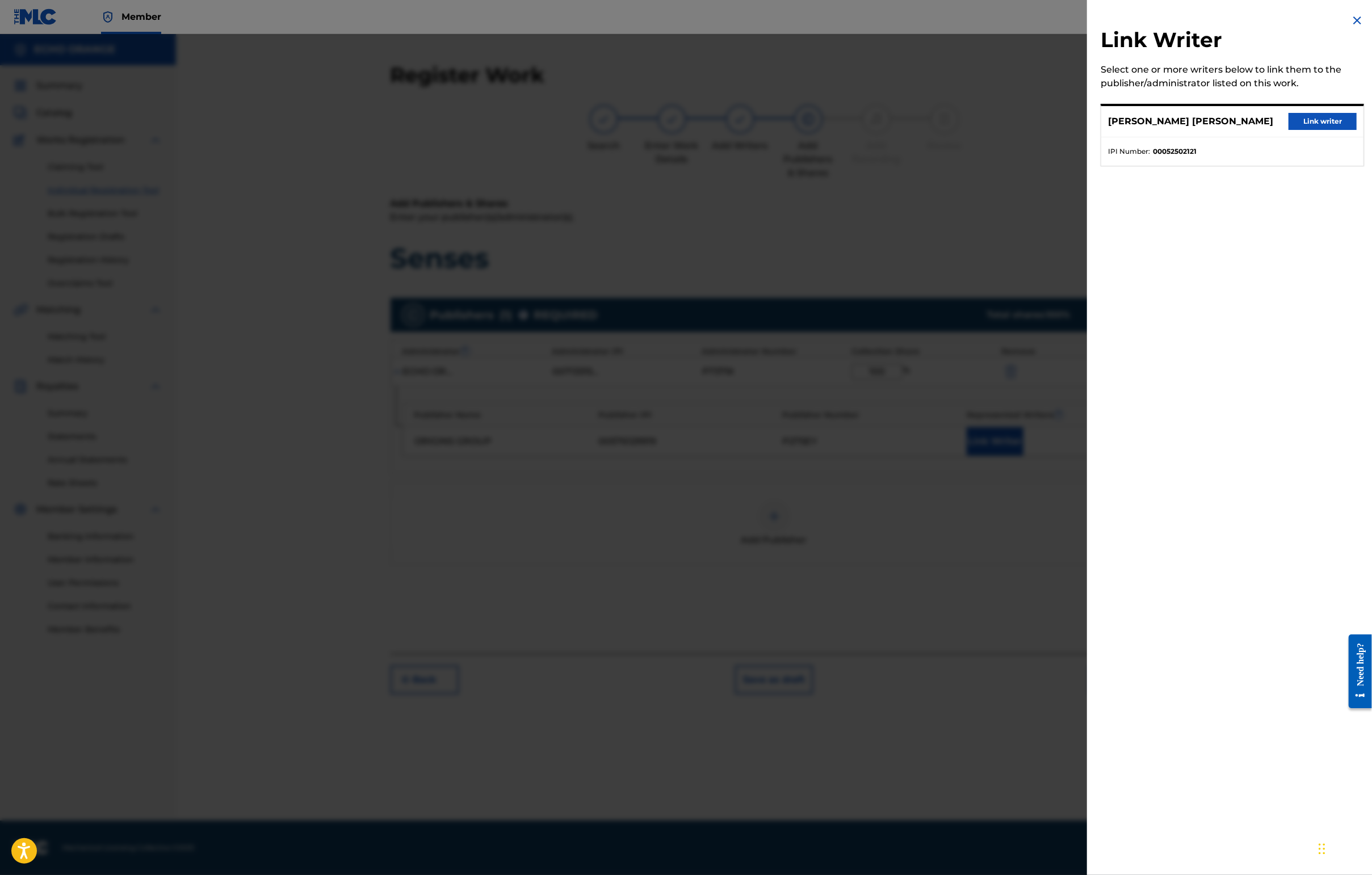
click at [1088, 130] on button "Link writer" at bounding box center [1322, 121] width 68 height 17
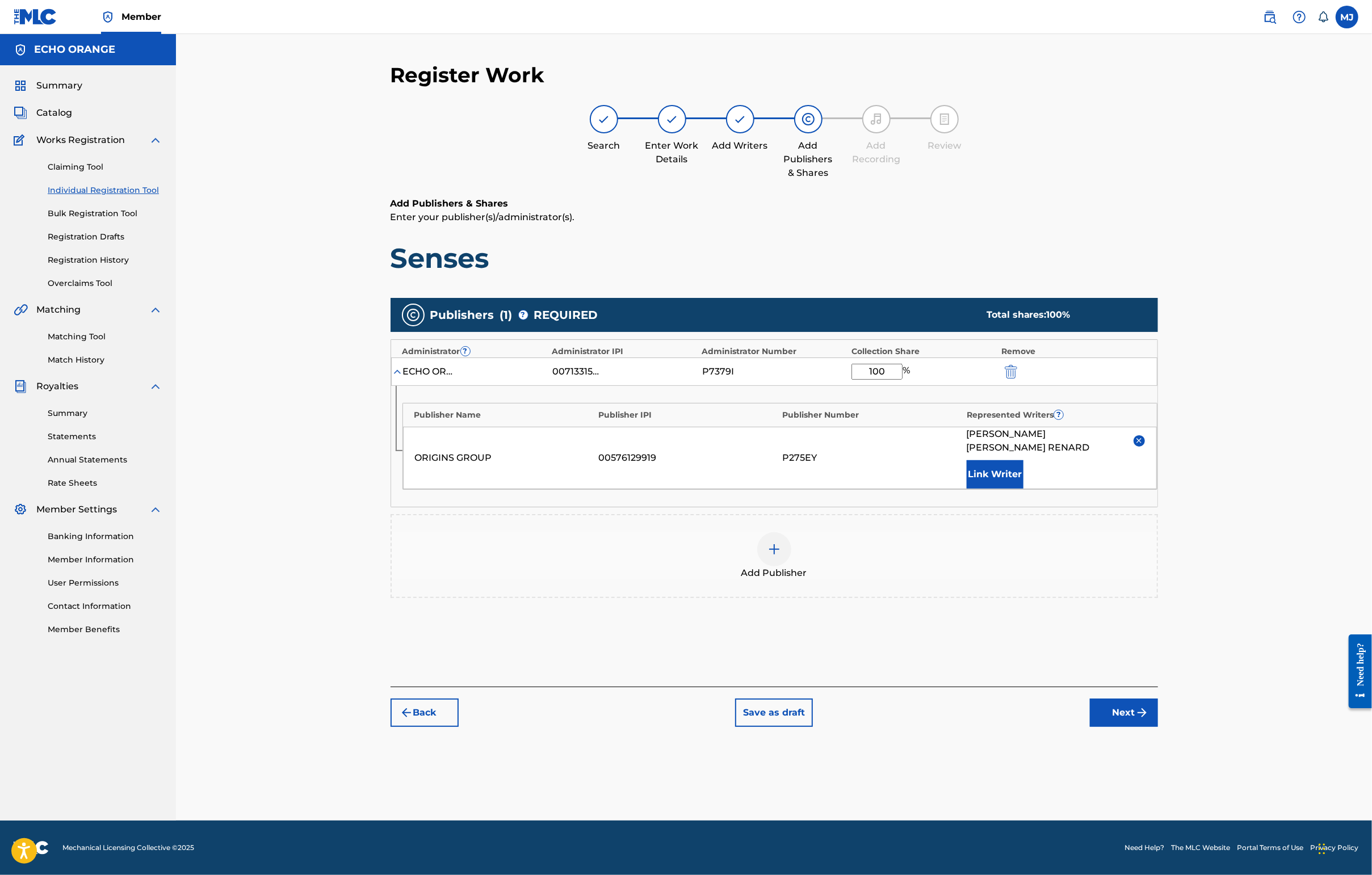
click at [1088, 719] on img "submit" at bounding box center [1142, 712] width 14 height 14
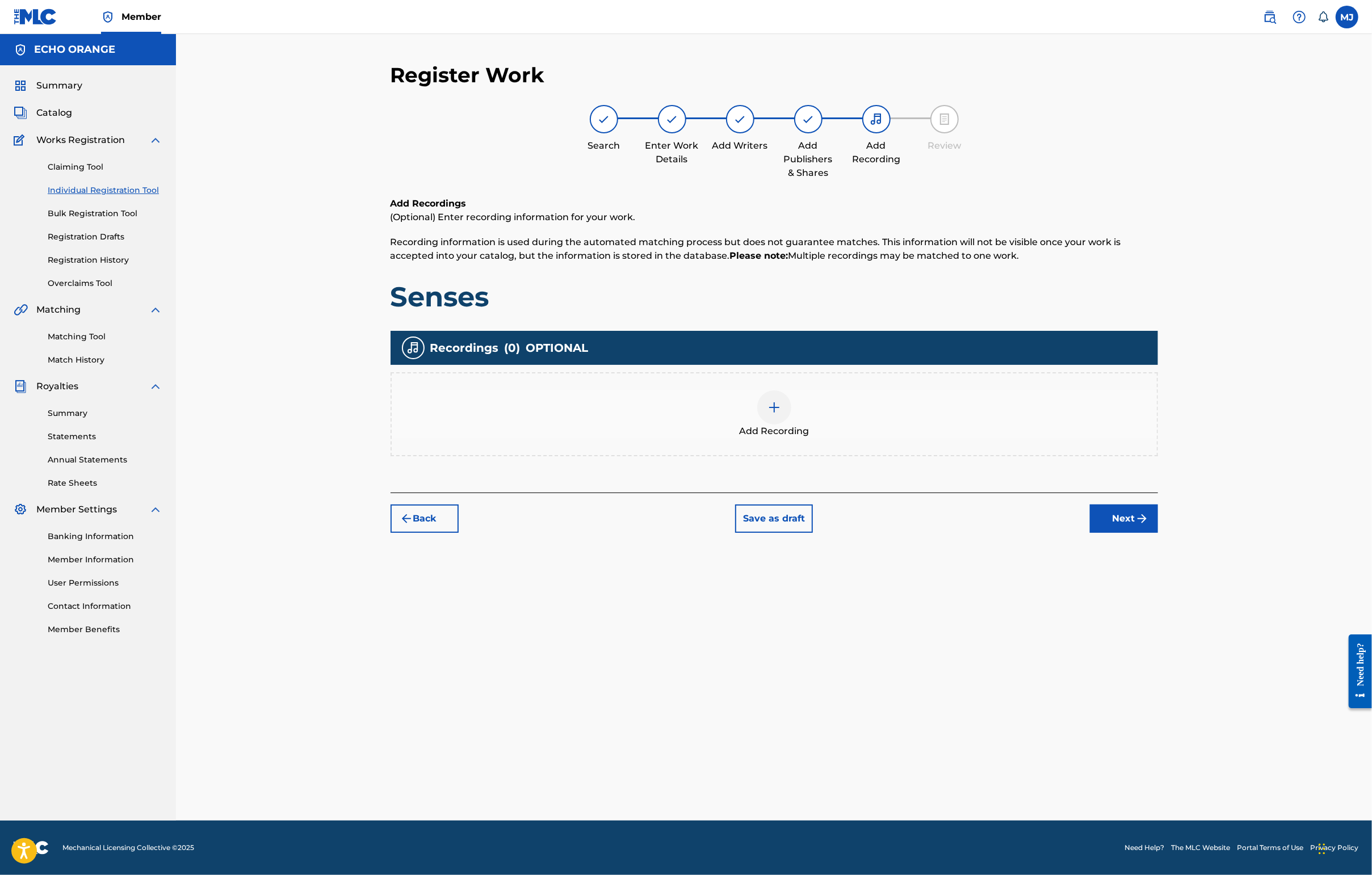
click at [1088, 533] on button "Next" at bounding box center [1124, 518] width 68 height 29
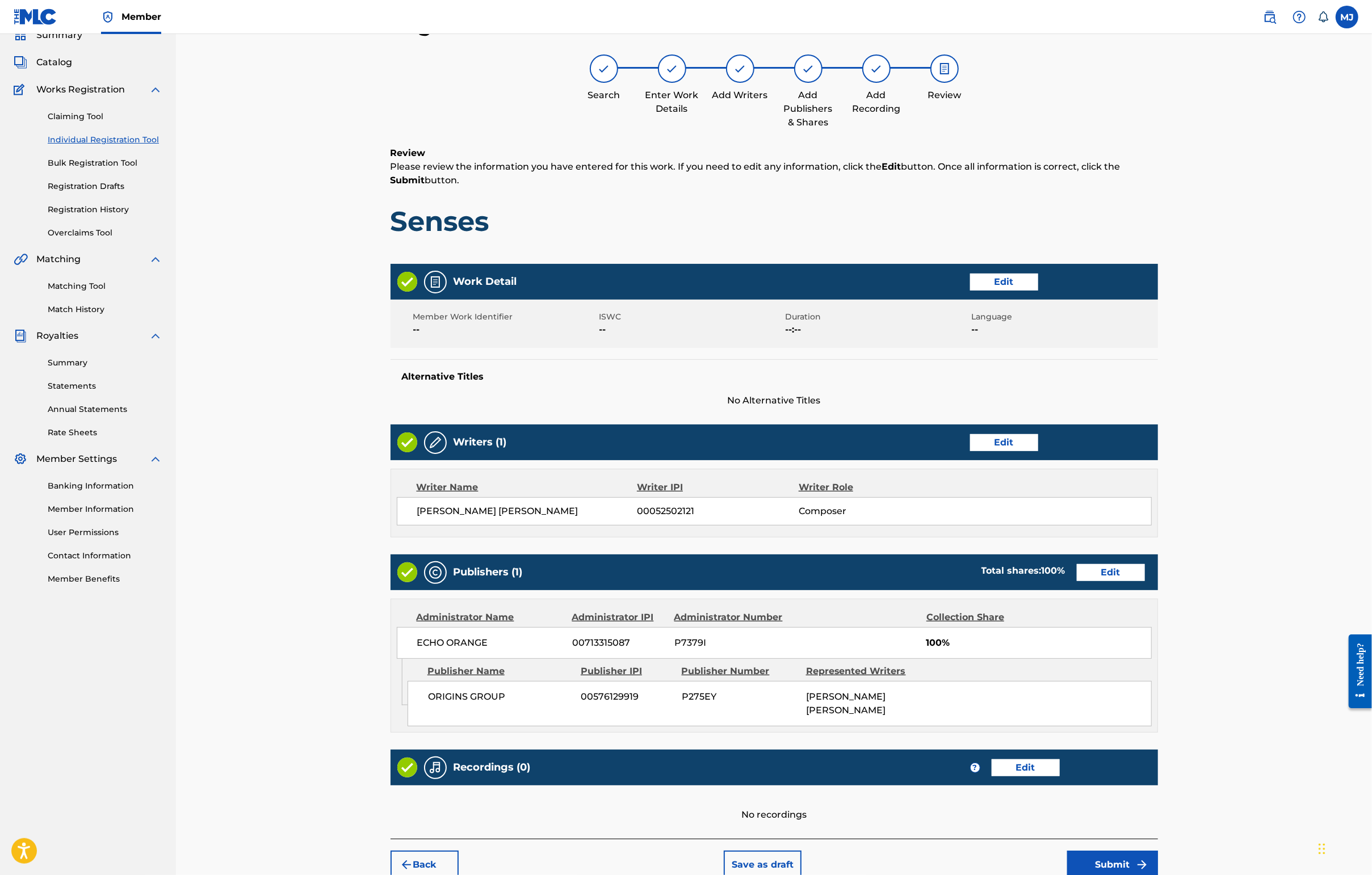
scroll to position [228, 0]
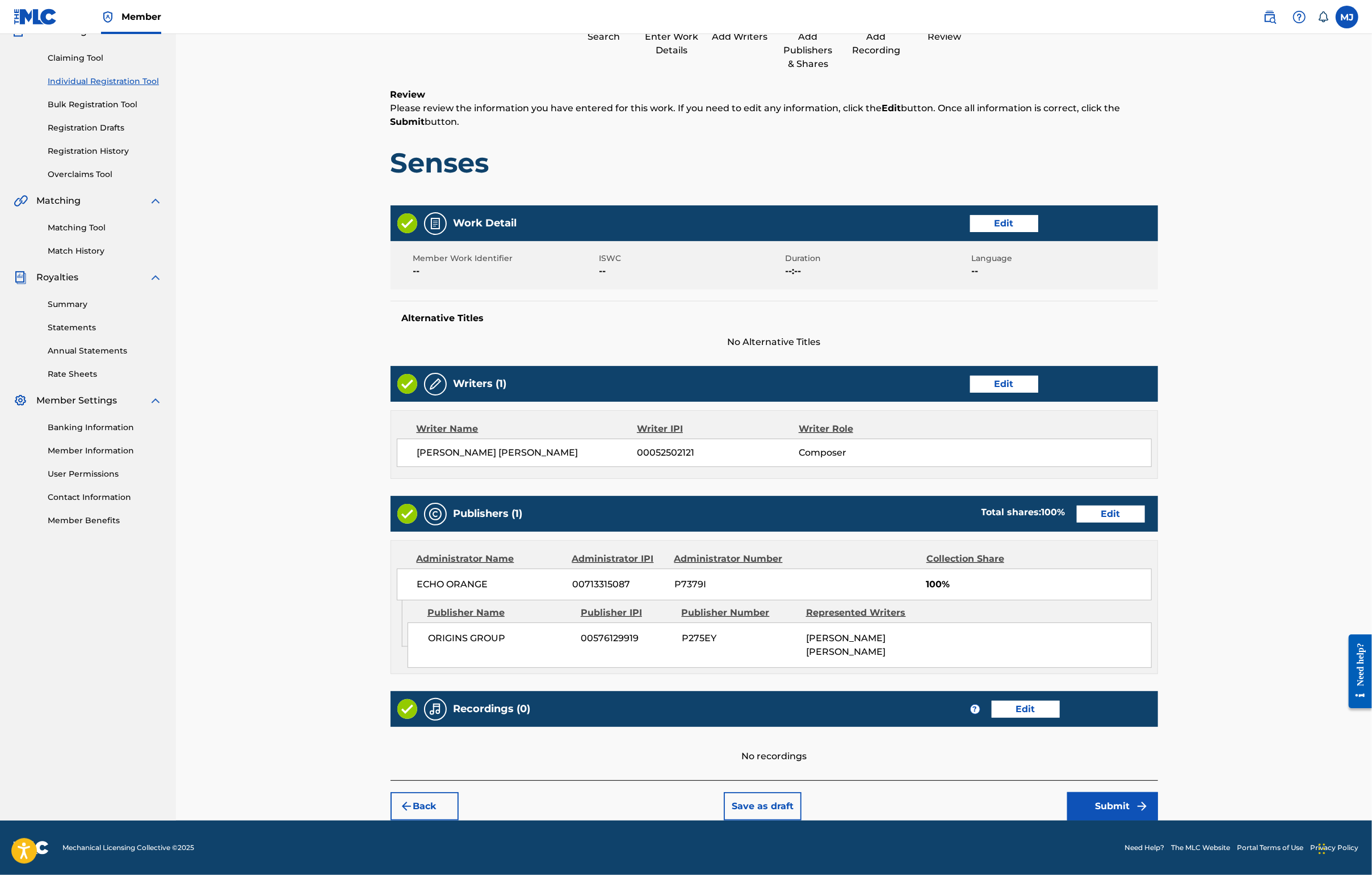
click at [1088, 821] on footer "Mechanical Licensing Collective © 2025 Need Help? The MLC Website Portal Terms …" at bounding box center [686, 848] width 1372 height 54
click at [1088, 801] on button "Submit" at bounding box center [1112, 807] width 91 height 29
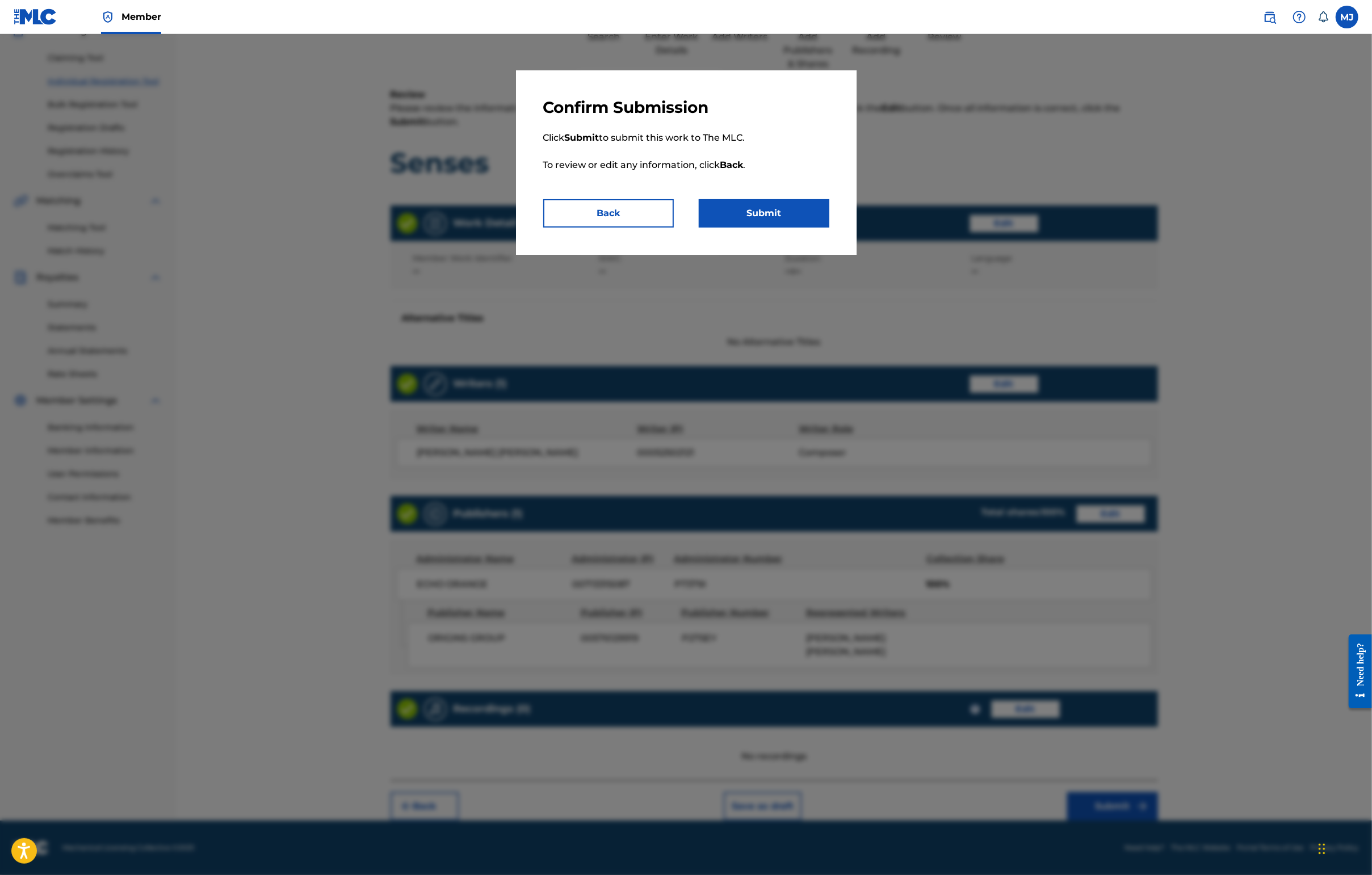
click at [798, 255] on div "Confirm Submission Click Submit to submit this work to The MLC. To review or ed…" at bounding box center [686, 163] width 340 height 184
click at [797, 227] on button "Submit" at bounding box center [763, 214] width 130 height 29
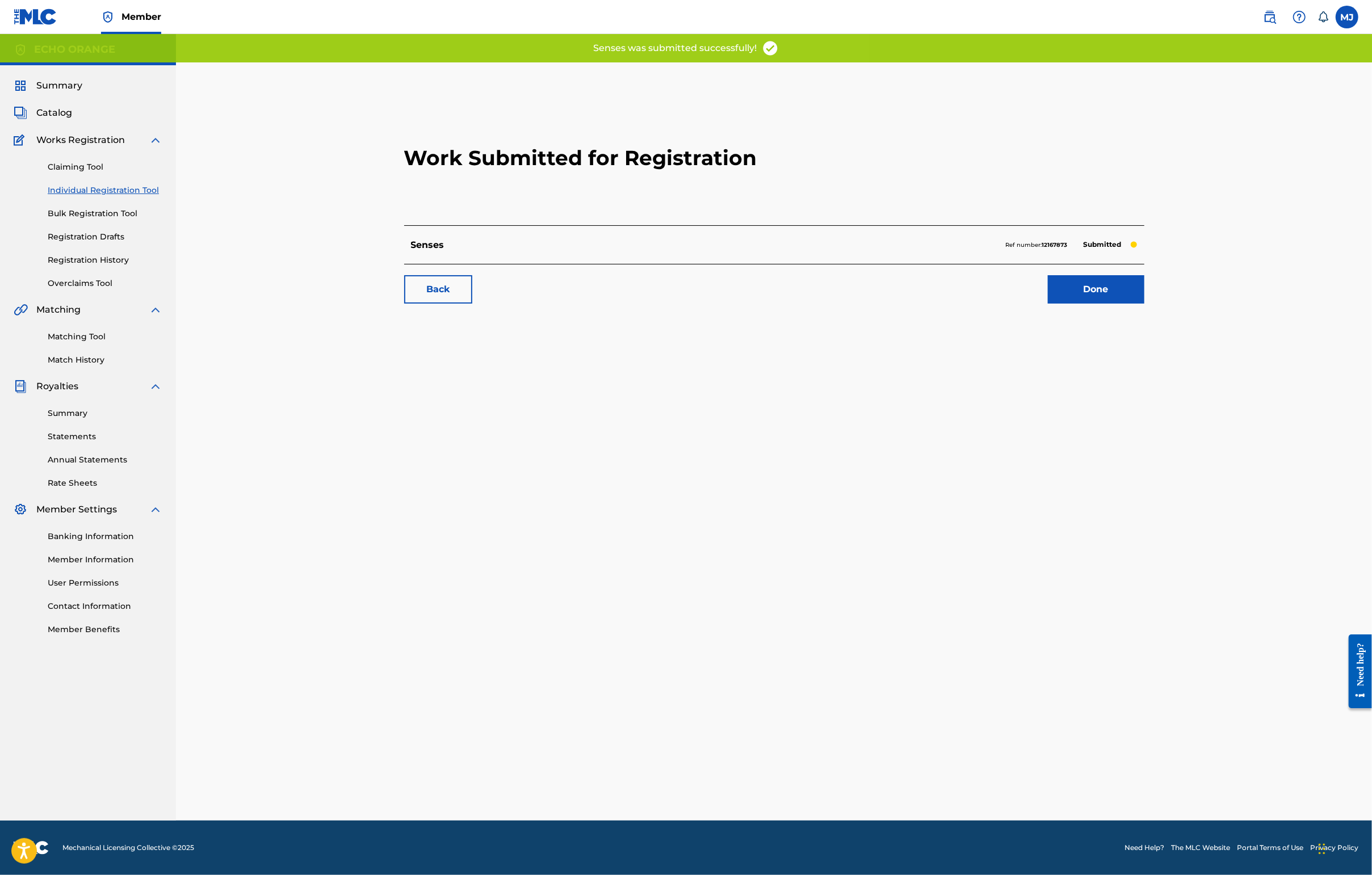
click at [1088, 303] on link "Done" at bounding box center [1096, 290] width 96 height 29
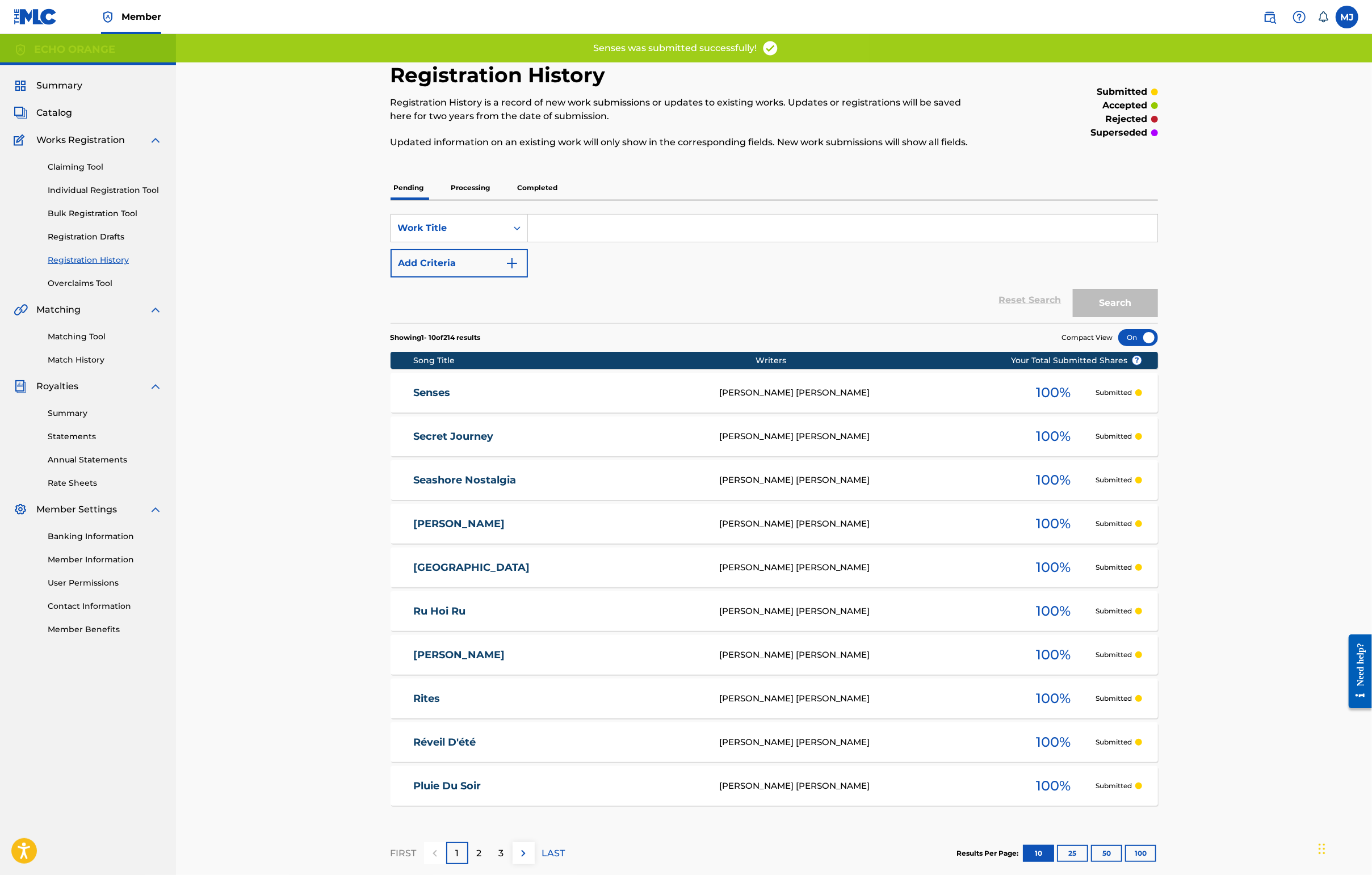
click at [146, 232] on div "Claiming Tool Individual Registration Tool Bulk Registration Tool Registration …" at bounding box center [88, 217] width 149 height 142
click at [149, 196] on link "Individual Registration Tool" at bounding box center [105, 190] width 114 height 12
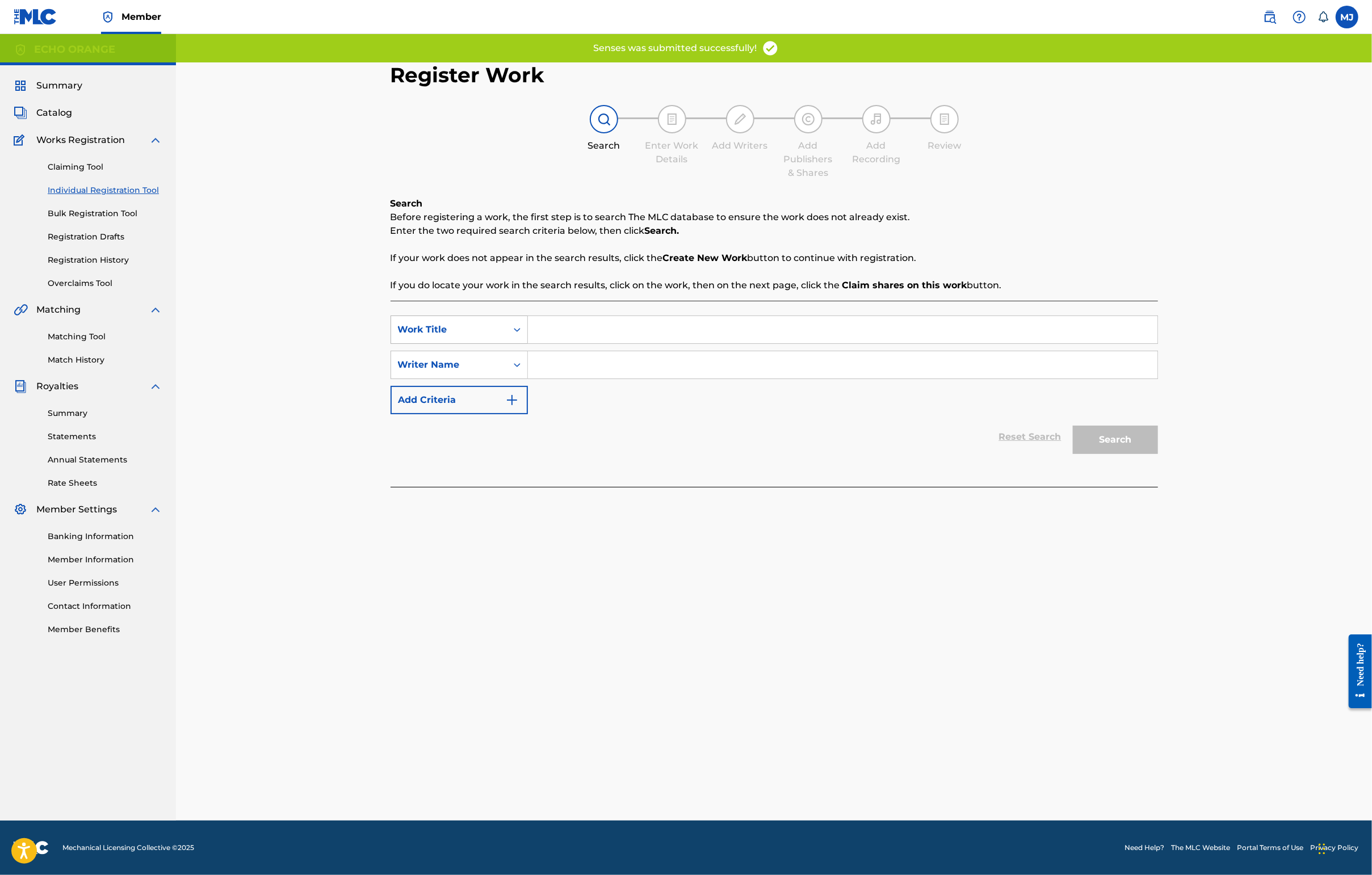
click at [507, 340] on div "Search Form" at bounding box center [516, 330] width 20 height 20
click at [528, 343] on input "Search Form" at bounding box center [842, 330] width 629 height 27
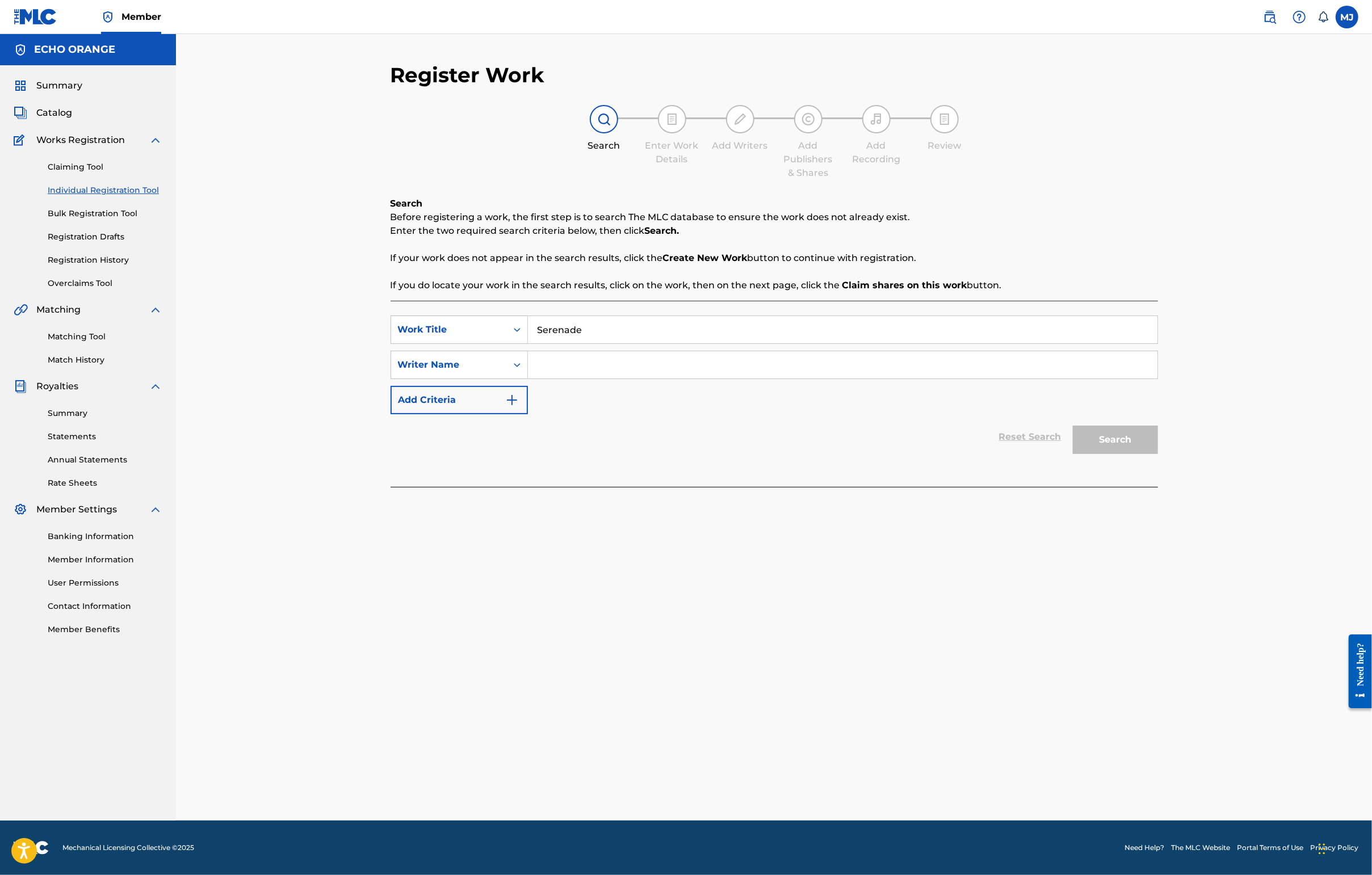
type input "Serenade"
paste input "[PERSON_NAME]"
type input "[PERSON_NAME]"
click at [1088, 454] on button "Search" at bounding box center [1115, 440] width 85 height 29
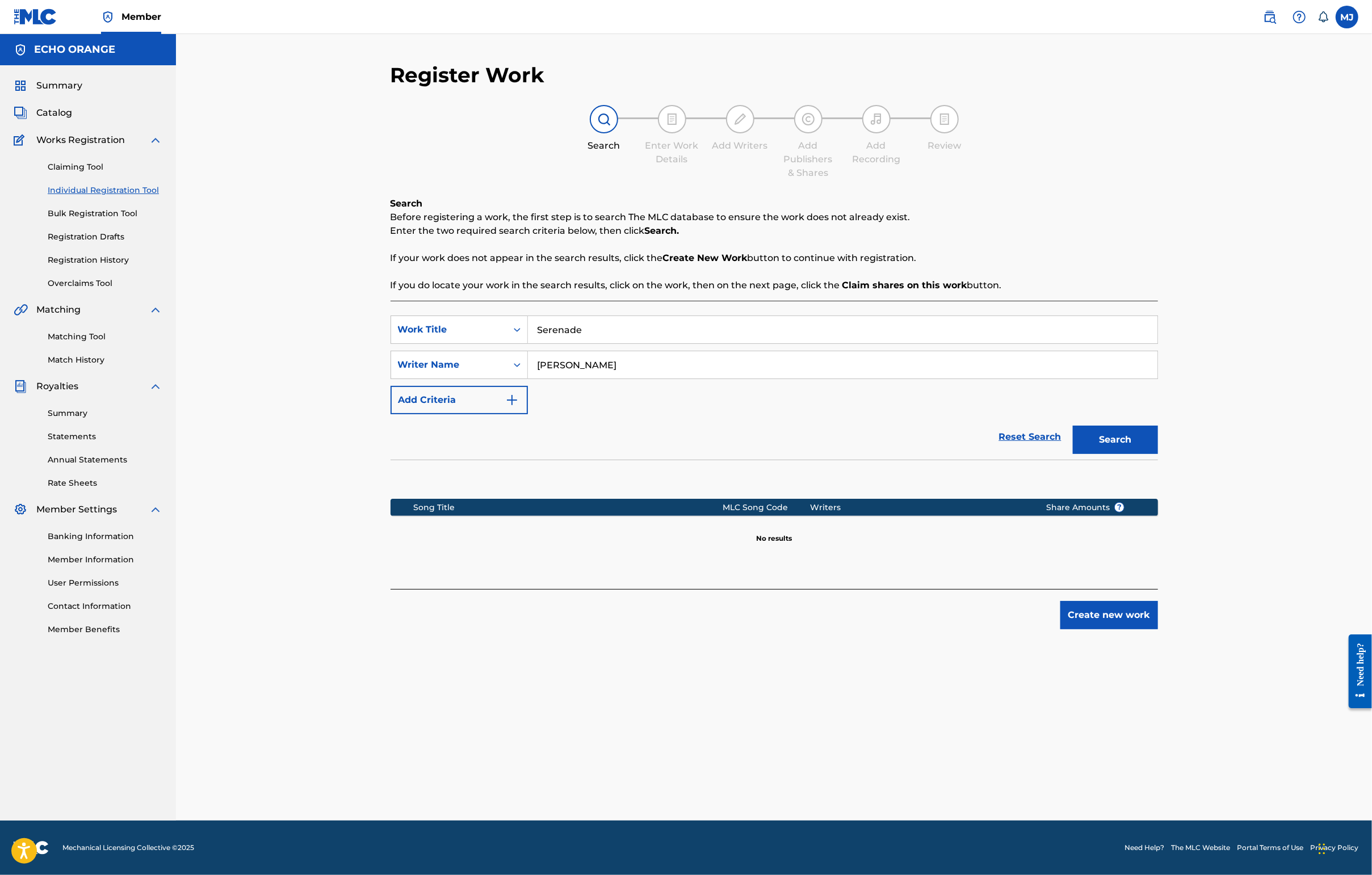
click at [1088, 629] on button "Create new work" at bounding box center [1109, 615] width 98 height 29
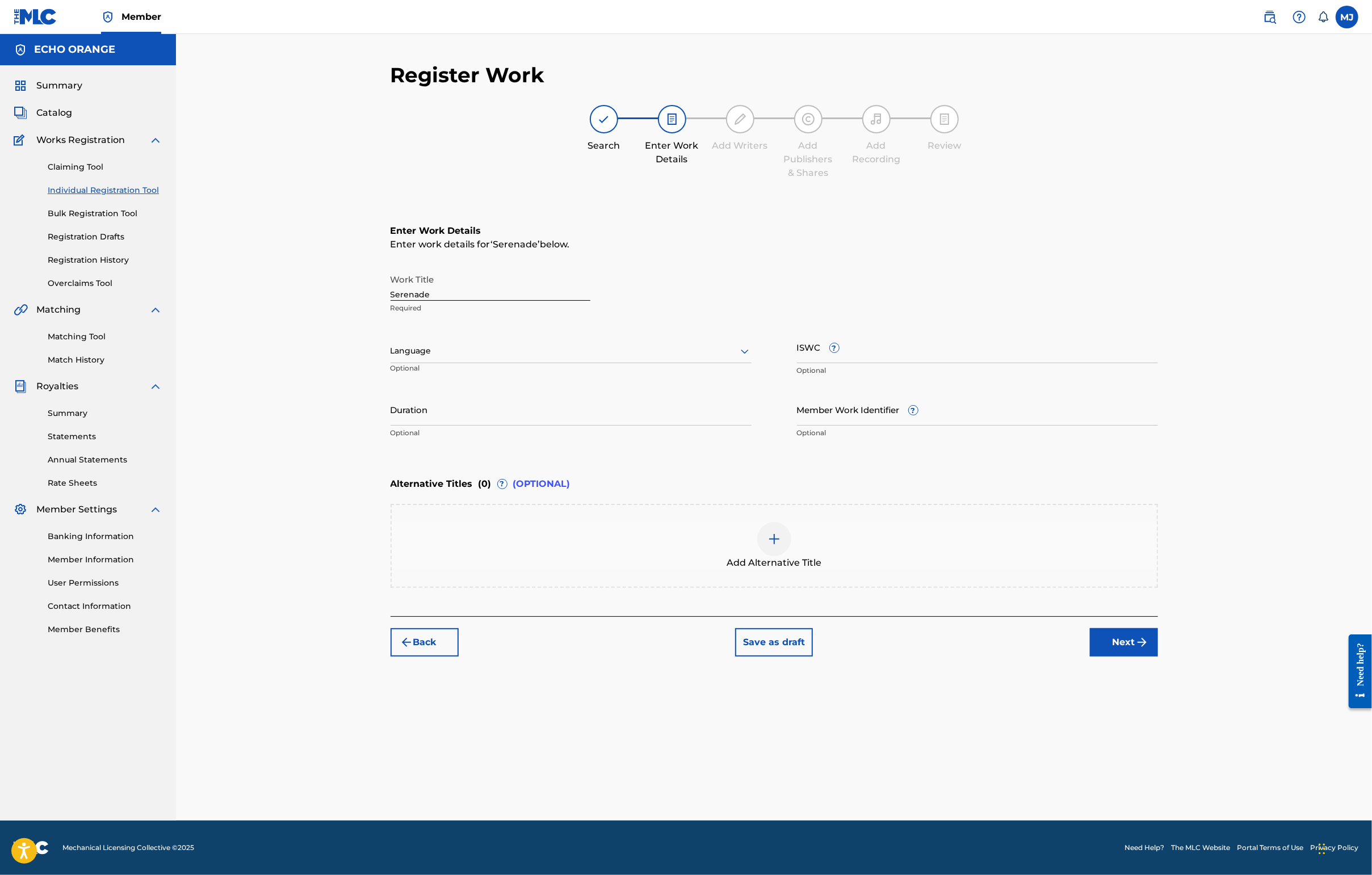
click at [1088, 657] on button "Next" at bounding box center [1124, 643] width 68 height 29
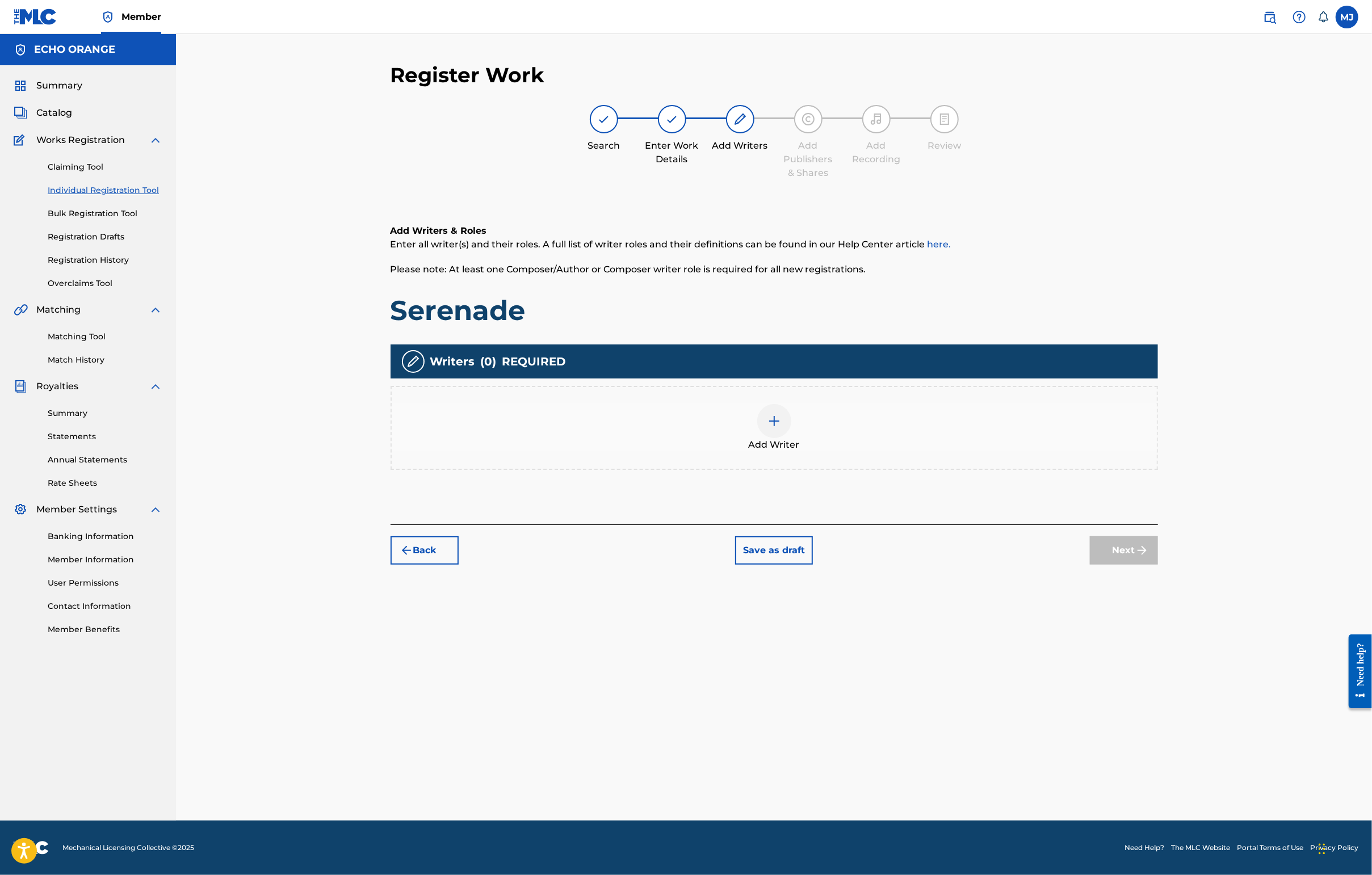
click at [920, 451] on div "Add Writer" at bounding box center [774, 427] width 765 height 47
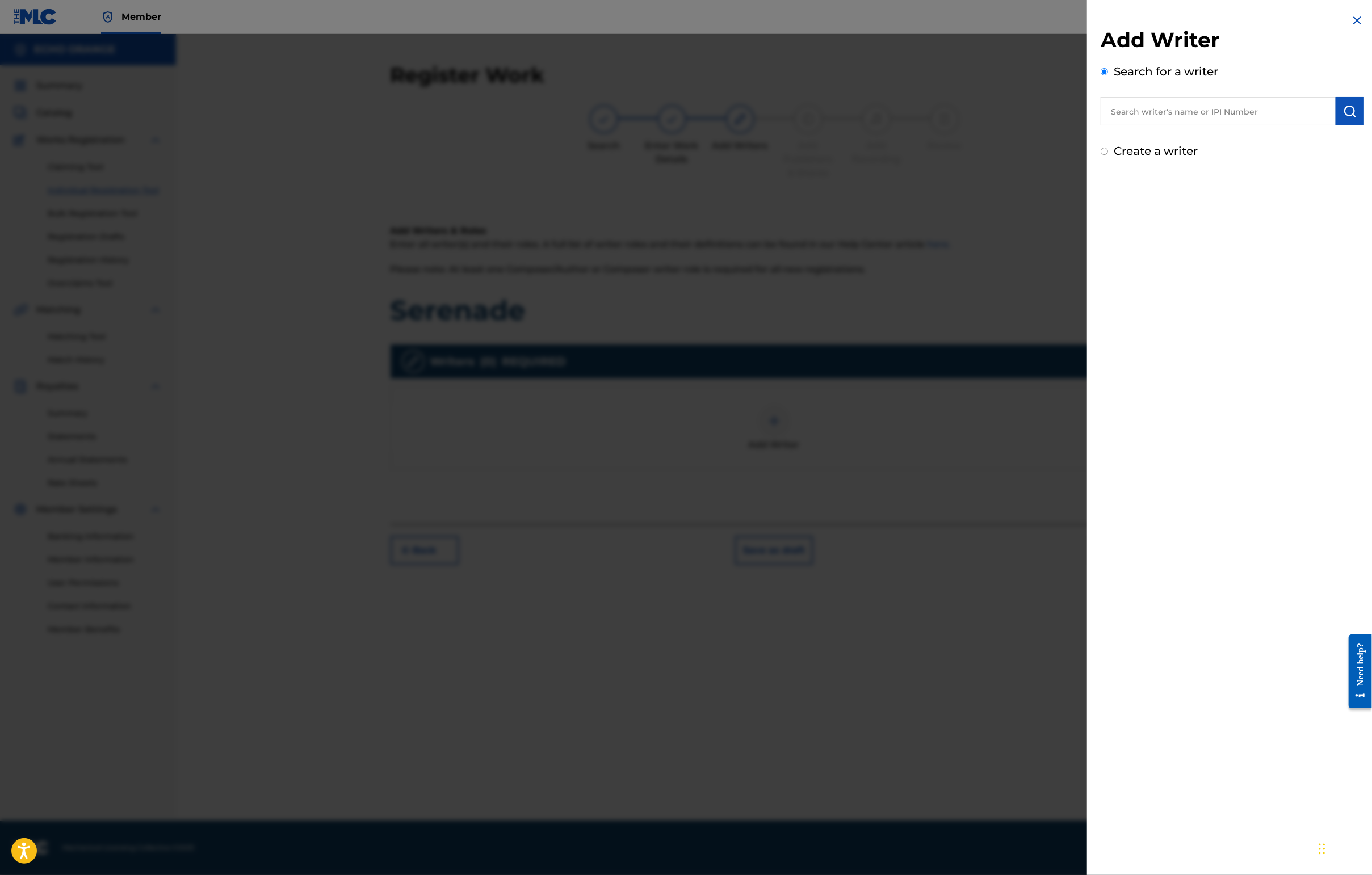
click at [1088, 112] on input "text" at bounding box center [1218, 111] width 235 height 29
paste input "[PERSON_NAME]"
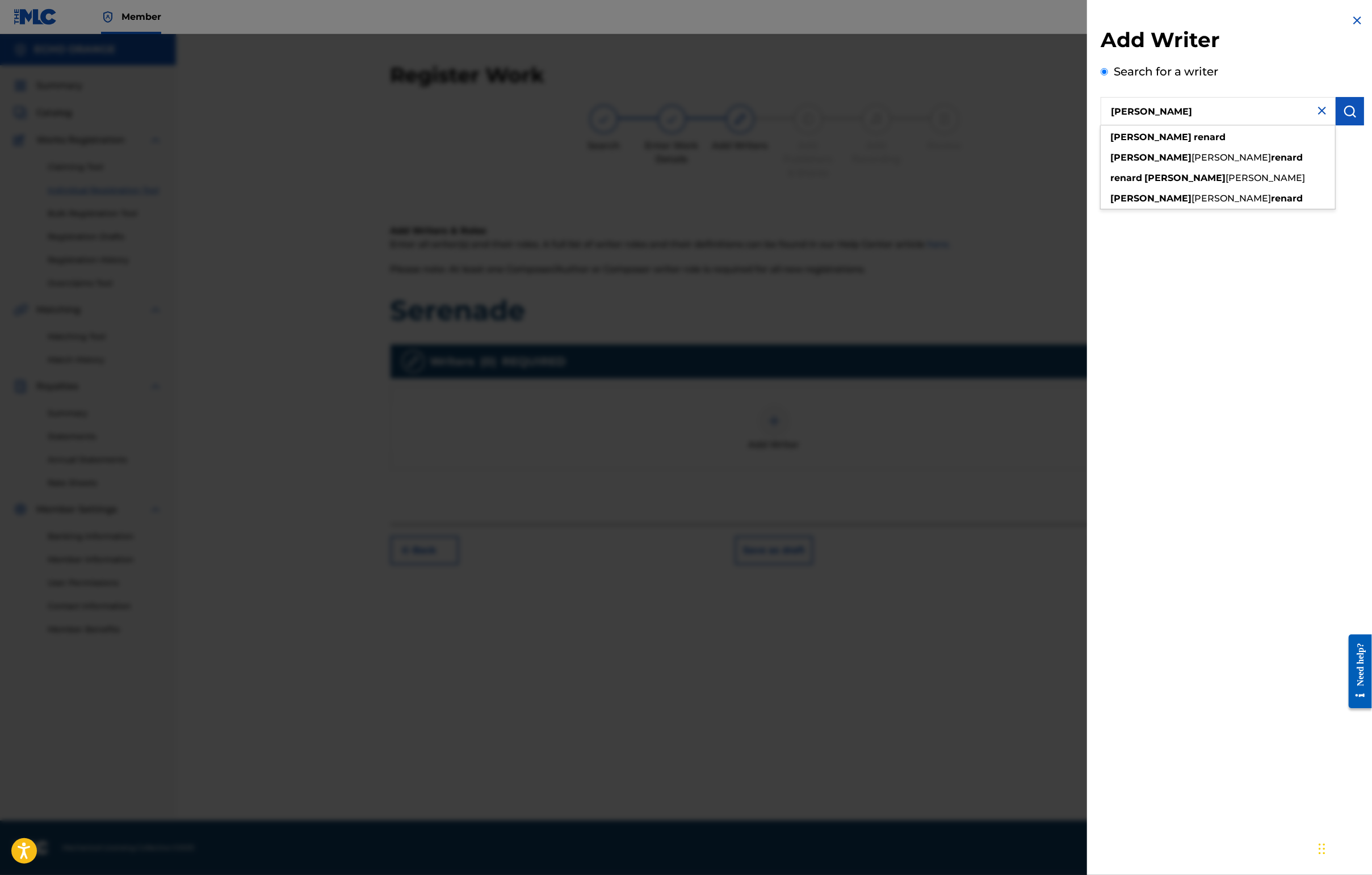
type input "[PERSON_NAME]"
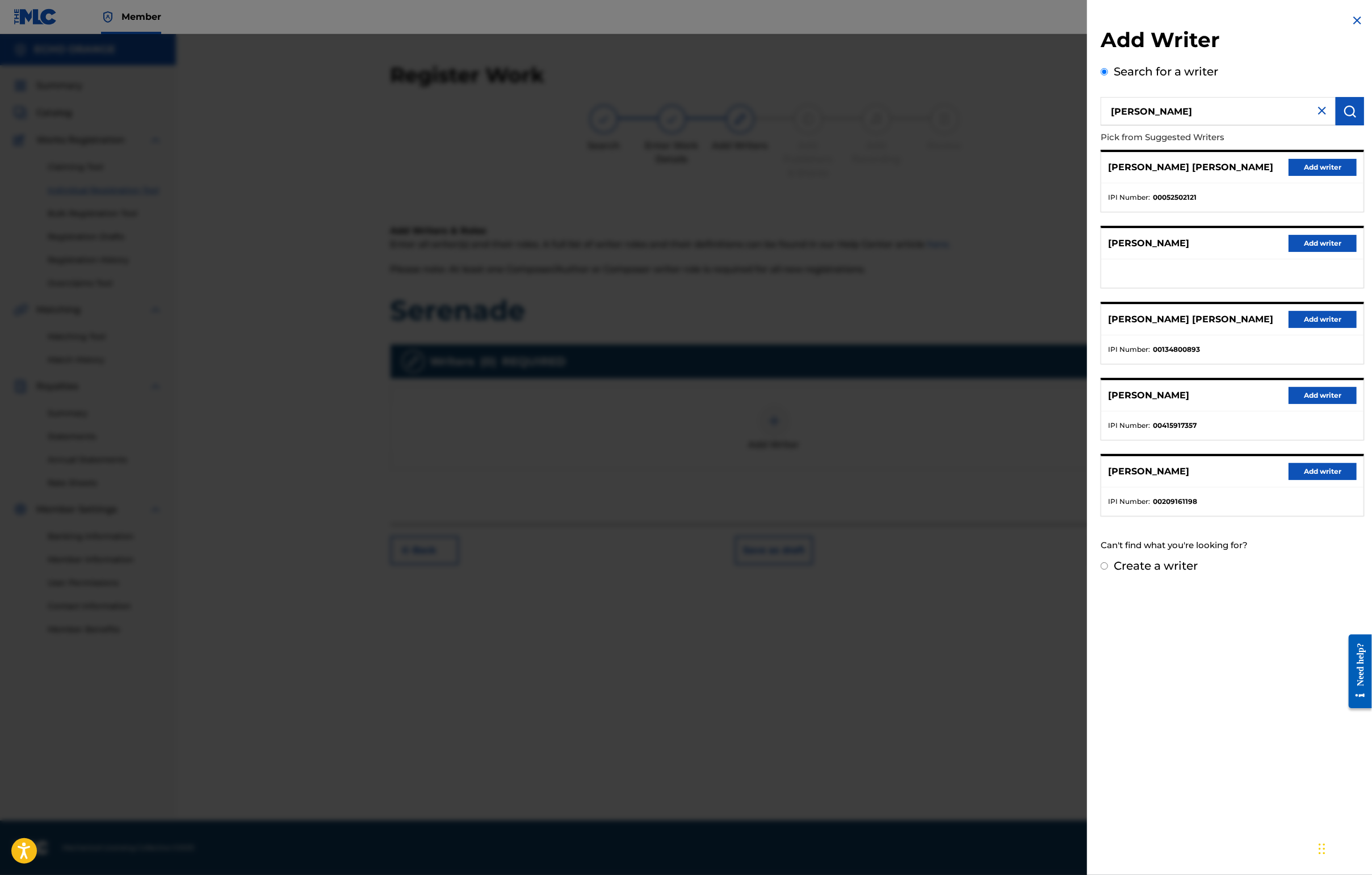
click at [1088, 176] on button "Add writer" at bounding box center [1322, 167] width 68 height 17
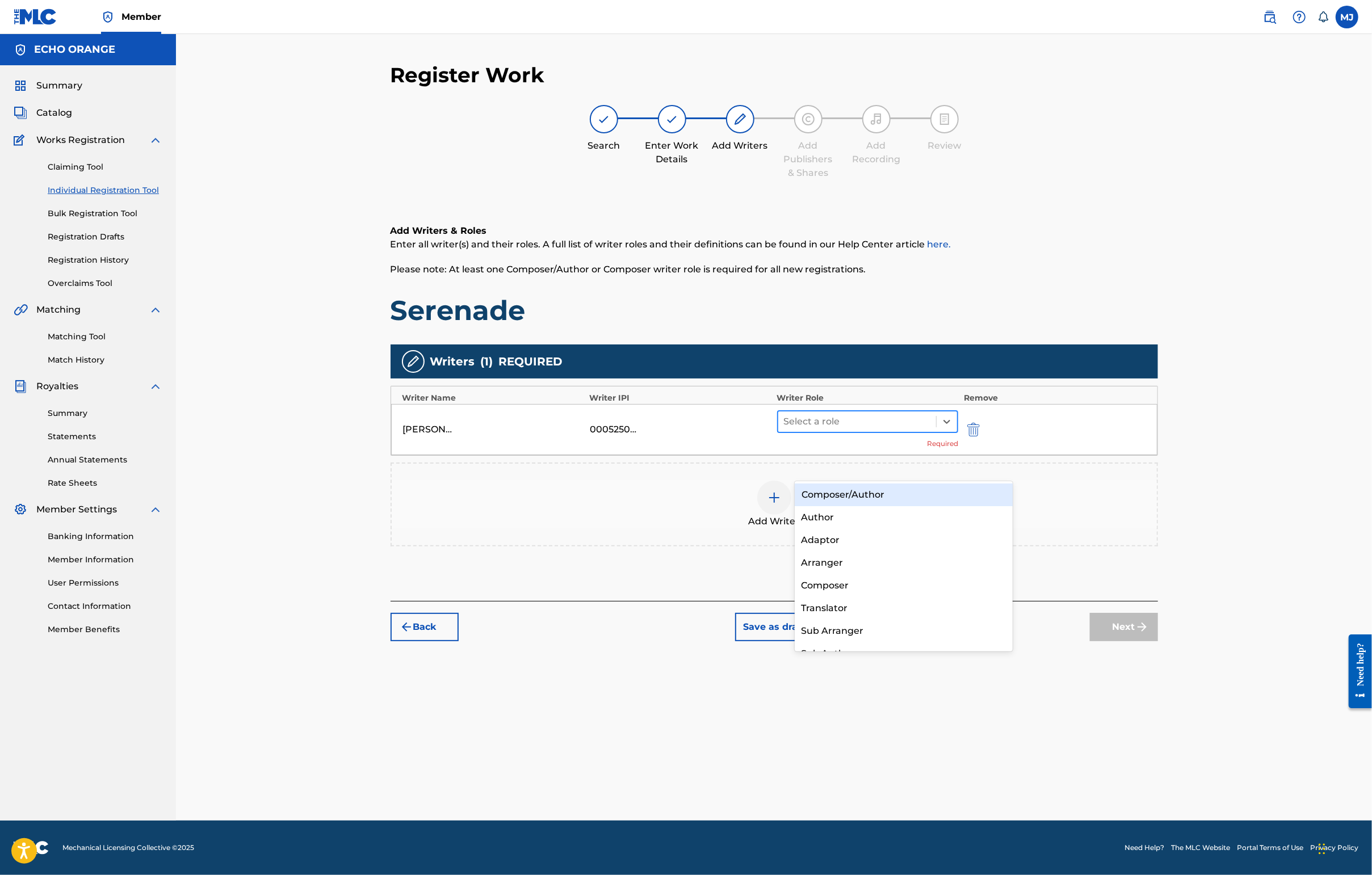
click at [931, 430] on div at bounding box center [856, 421] width 147 height 16
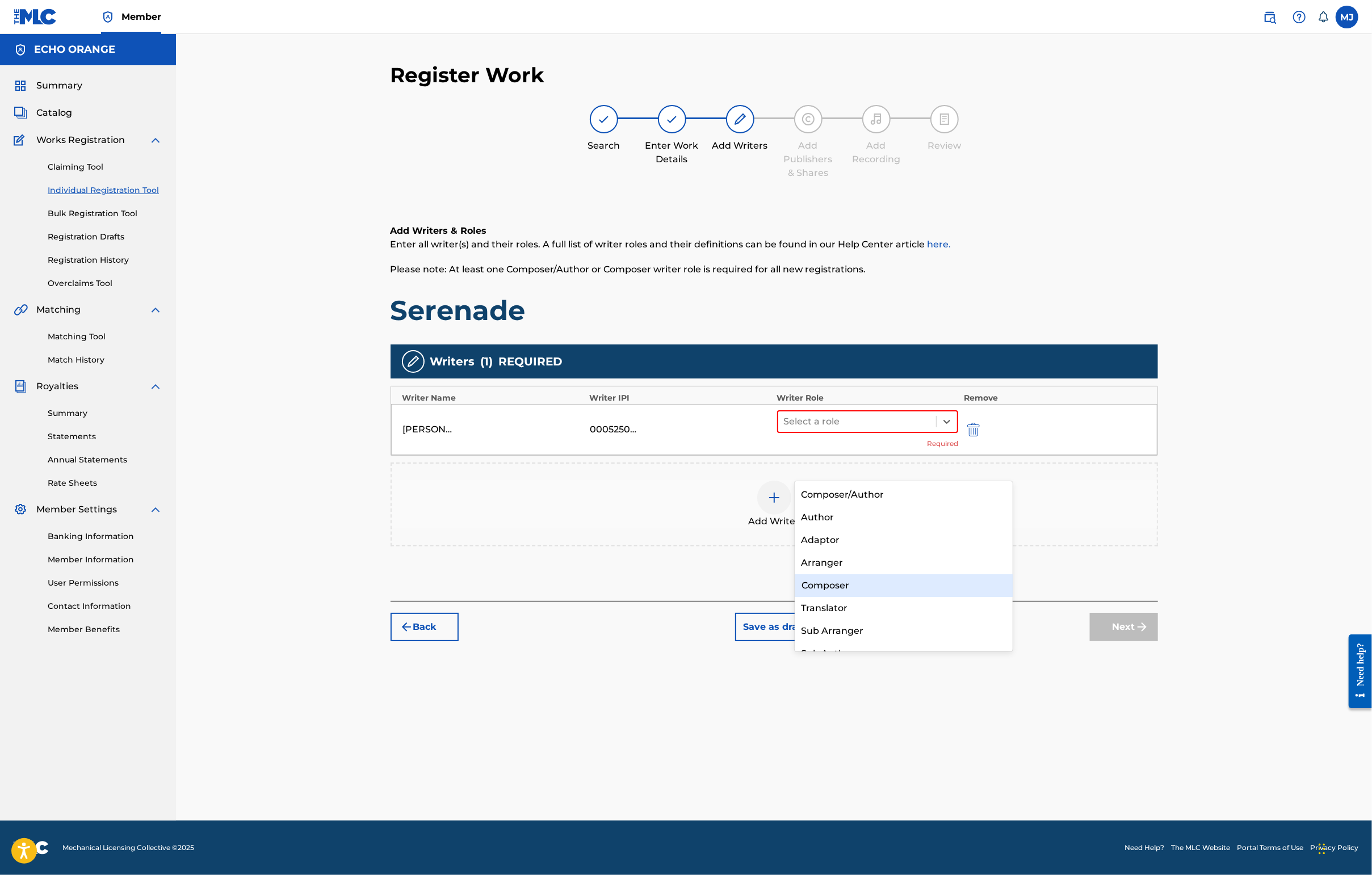
click at [874, 589] on div "Composer" at bounding box center [904, 585] width 218 height 23
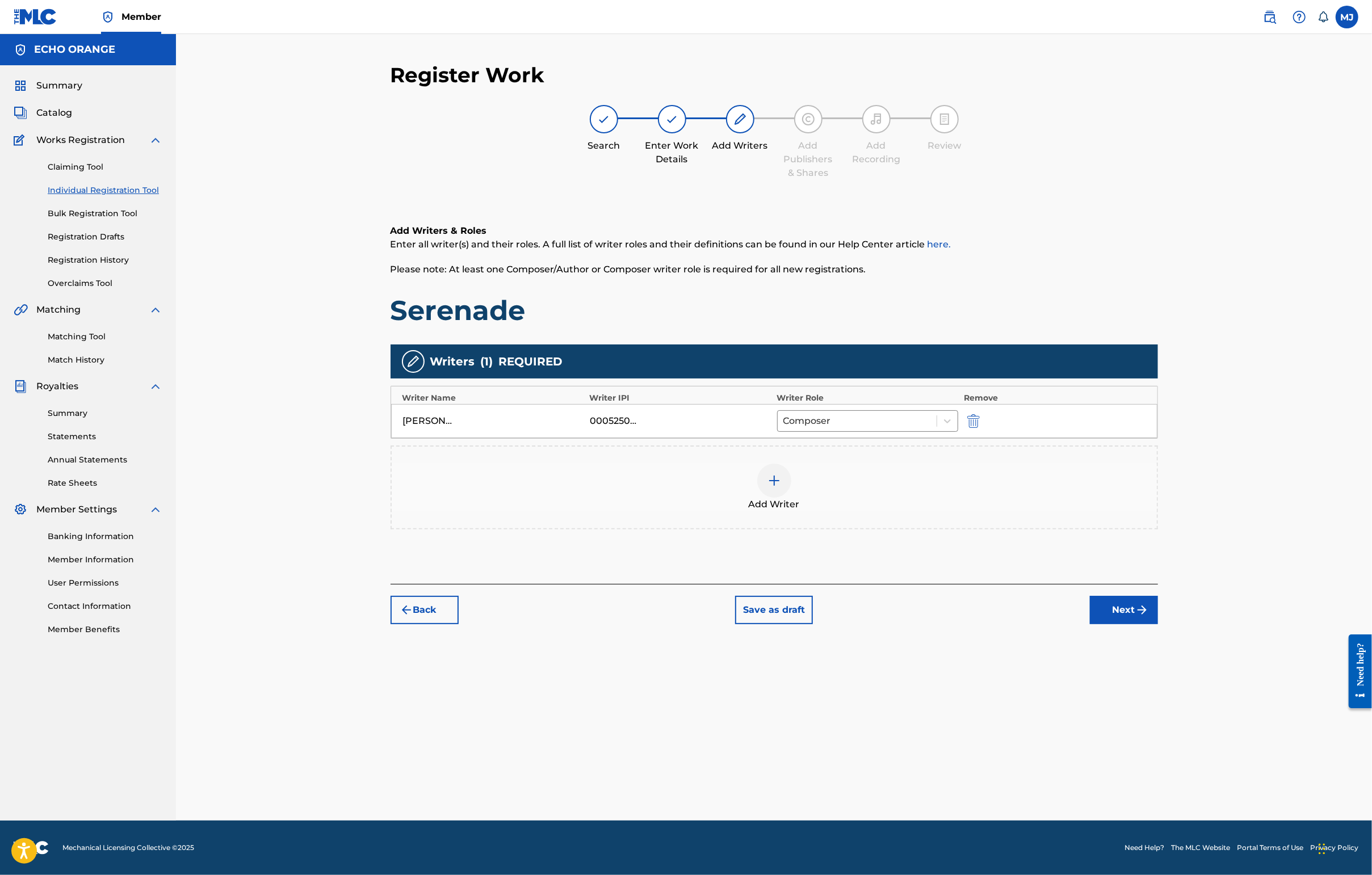
click at [1088, 624] on button "Next" at bounding box center [1124, 610] width 68 height 29
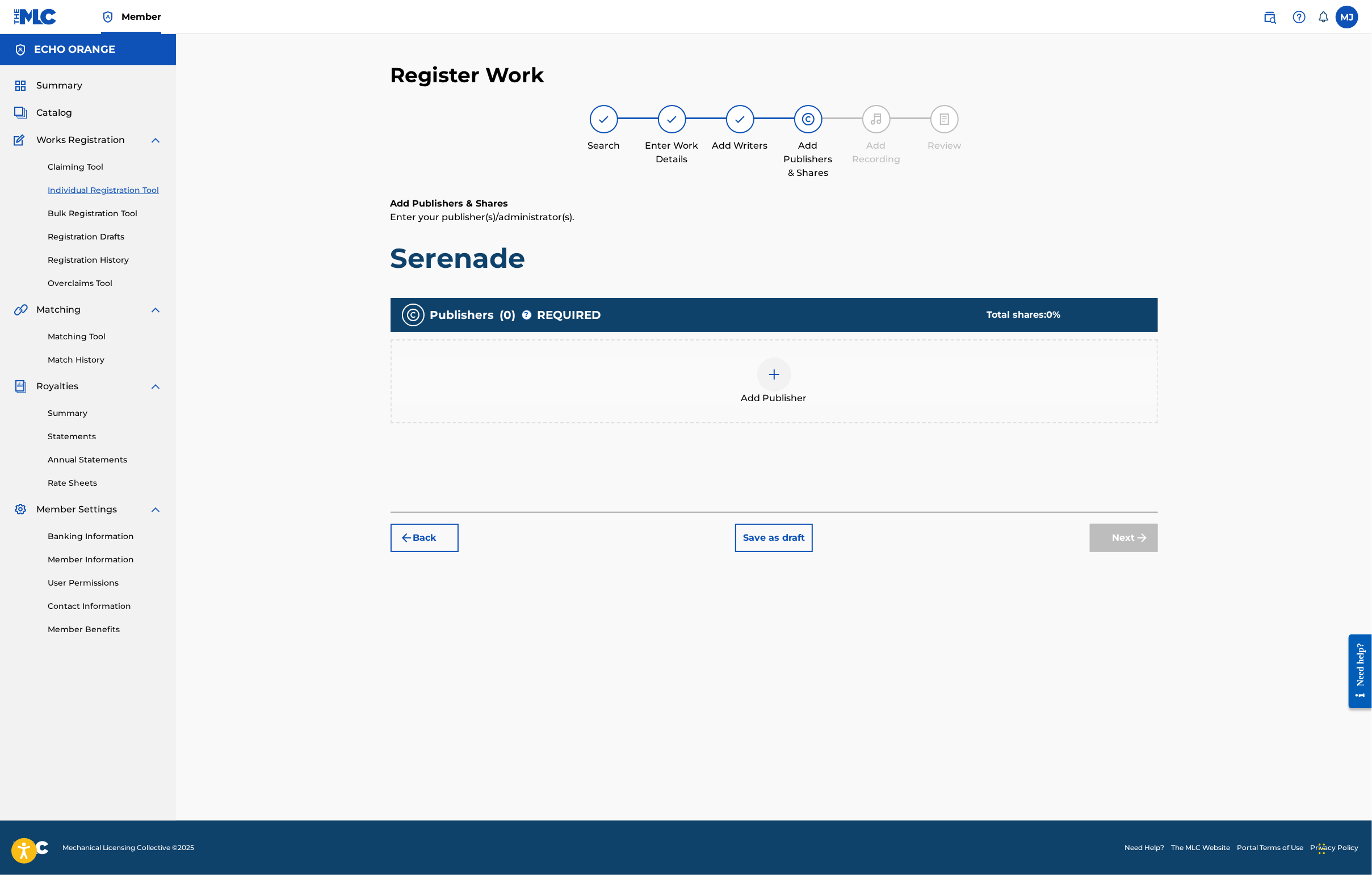
click at [795, 424] on div "Add Publisher" at bounding box center [774, 381] width 768 height 84
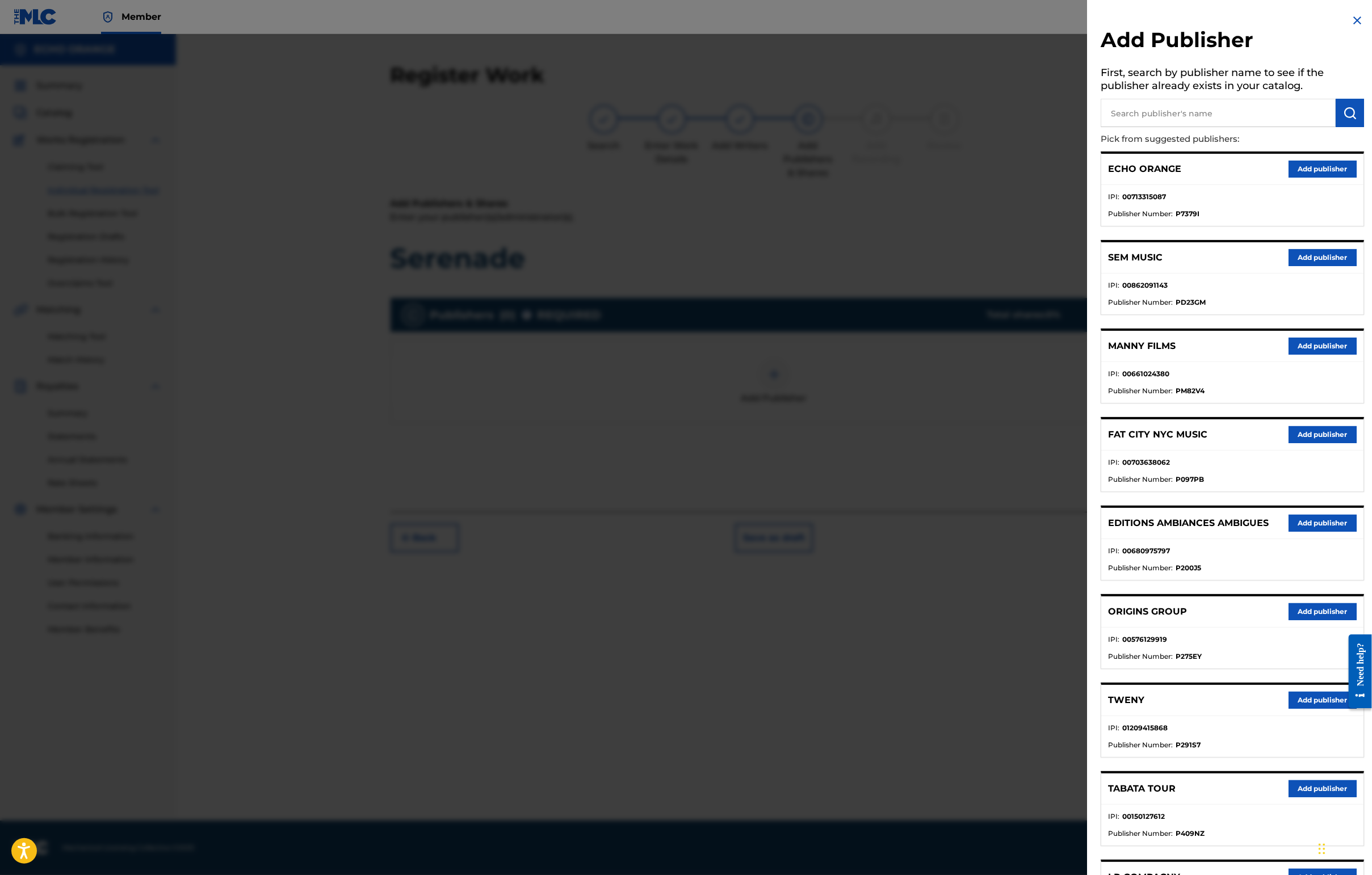
click at [1088, 709] on button "Add publisher" at bounding box center [1322, 700] width 68 height 17
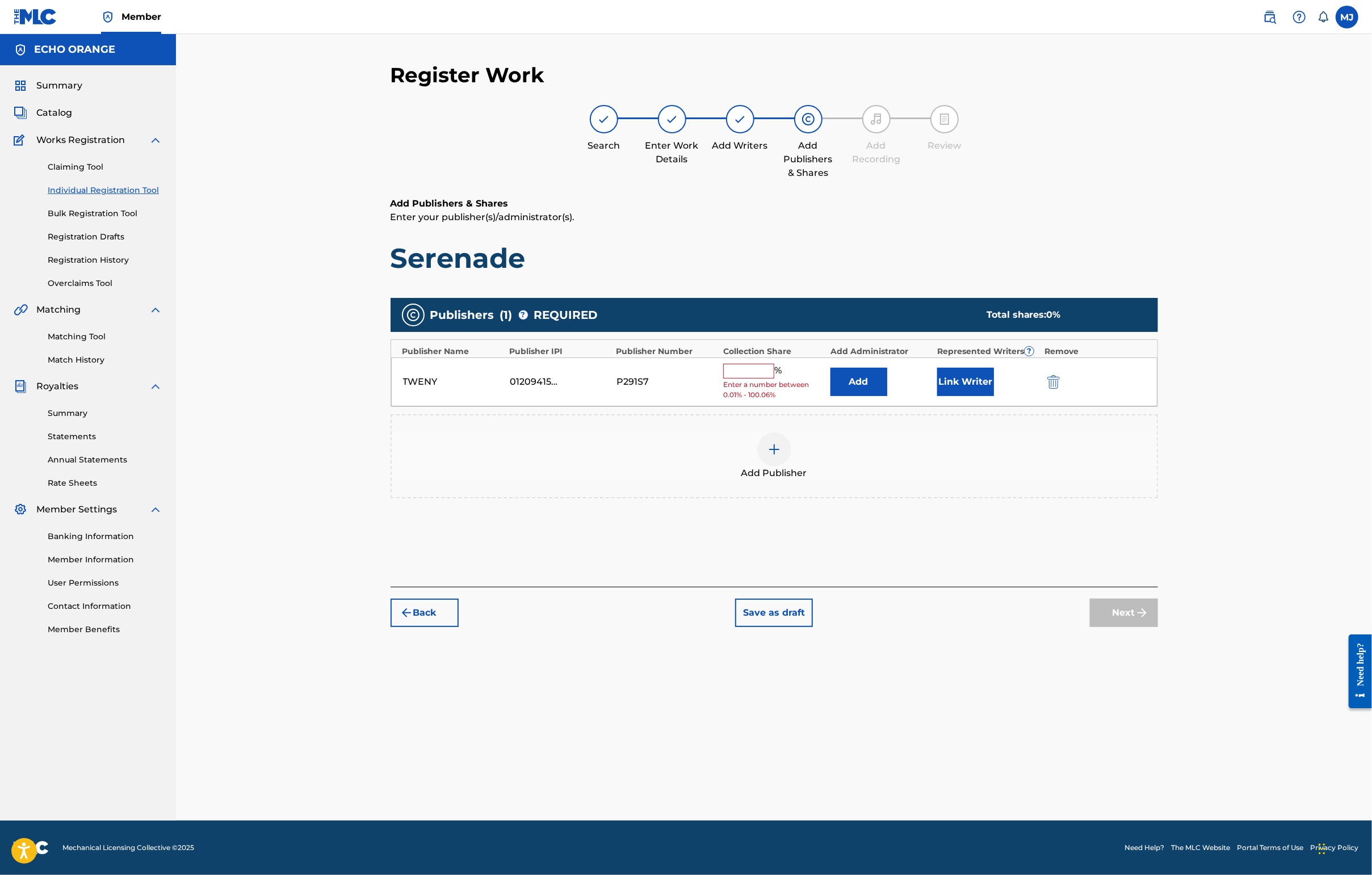
click at [887, 396] on button "Add" at bounding box center [858, 382] width 56 height 29
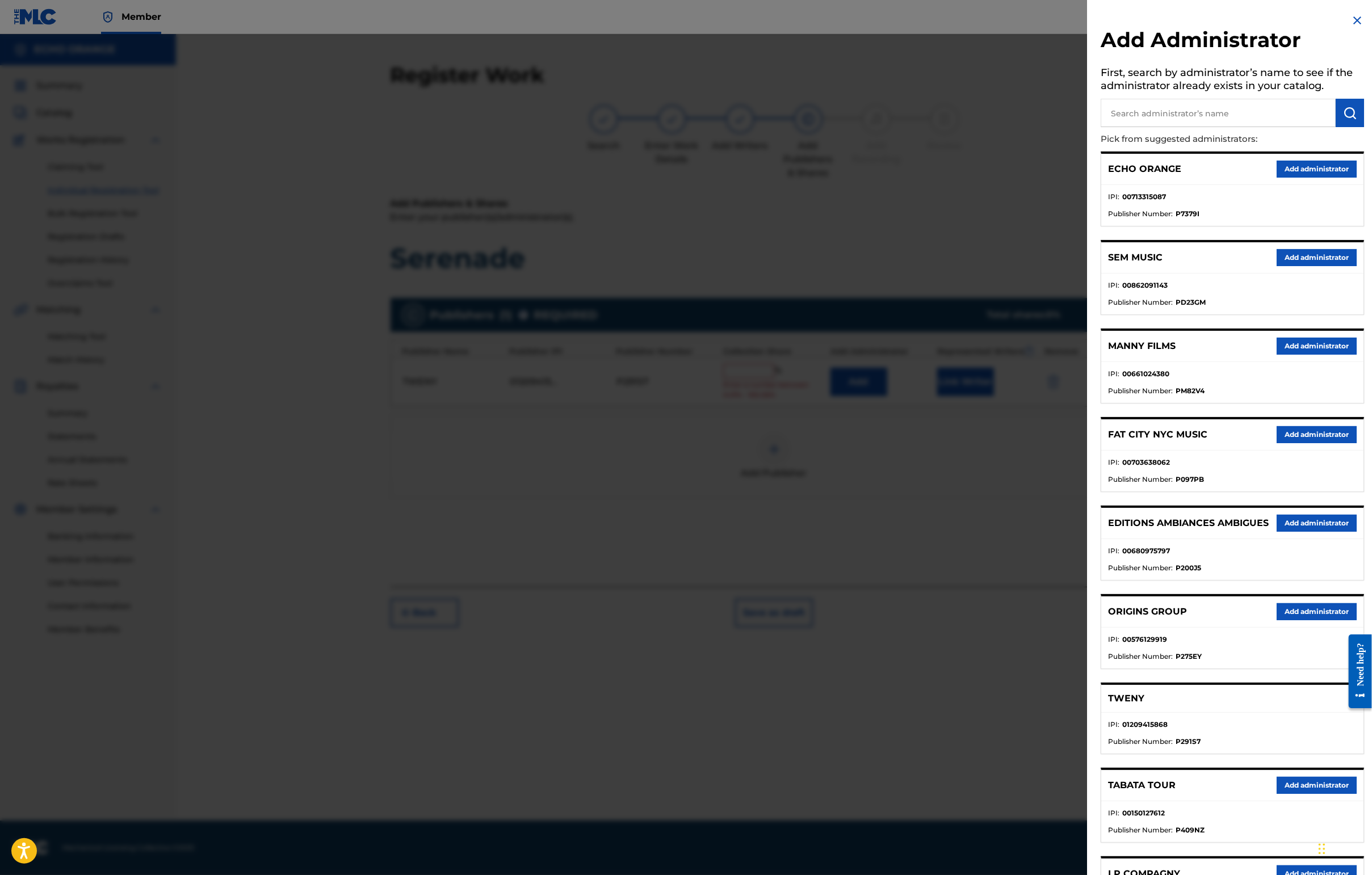
click at [1088, 178] on button "Add administrator" at bounding box center [1316, 169] width 80 height 17
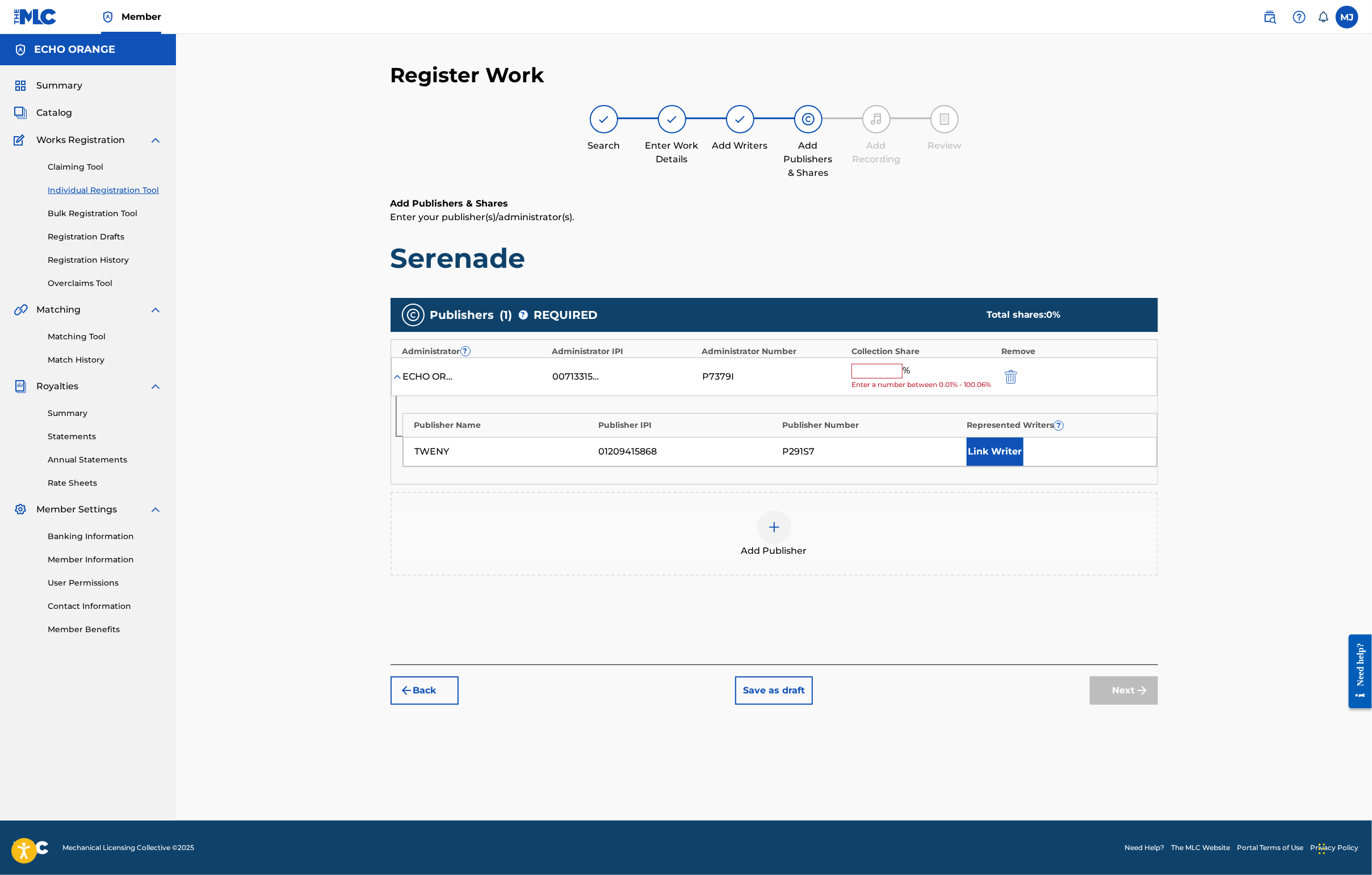
click at [902, 378] on input "text" at bounding box center [877, 371] width 51 height 15
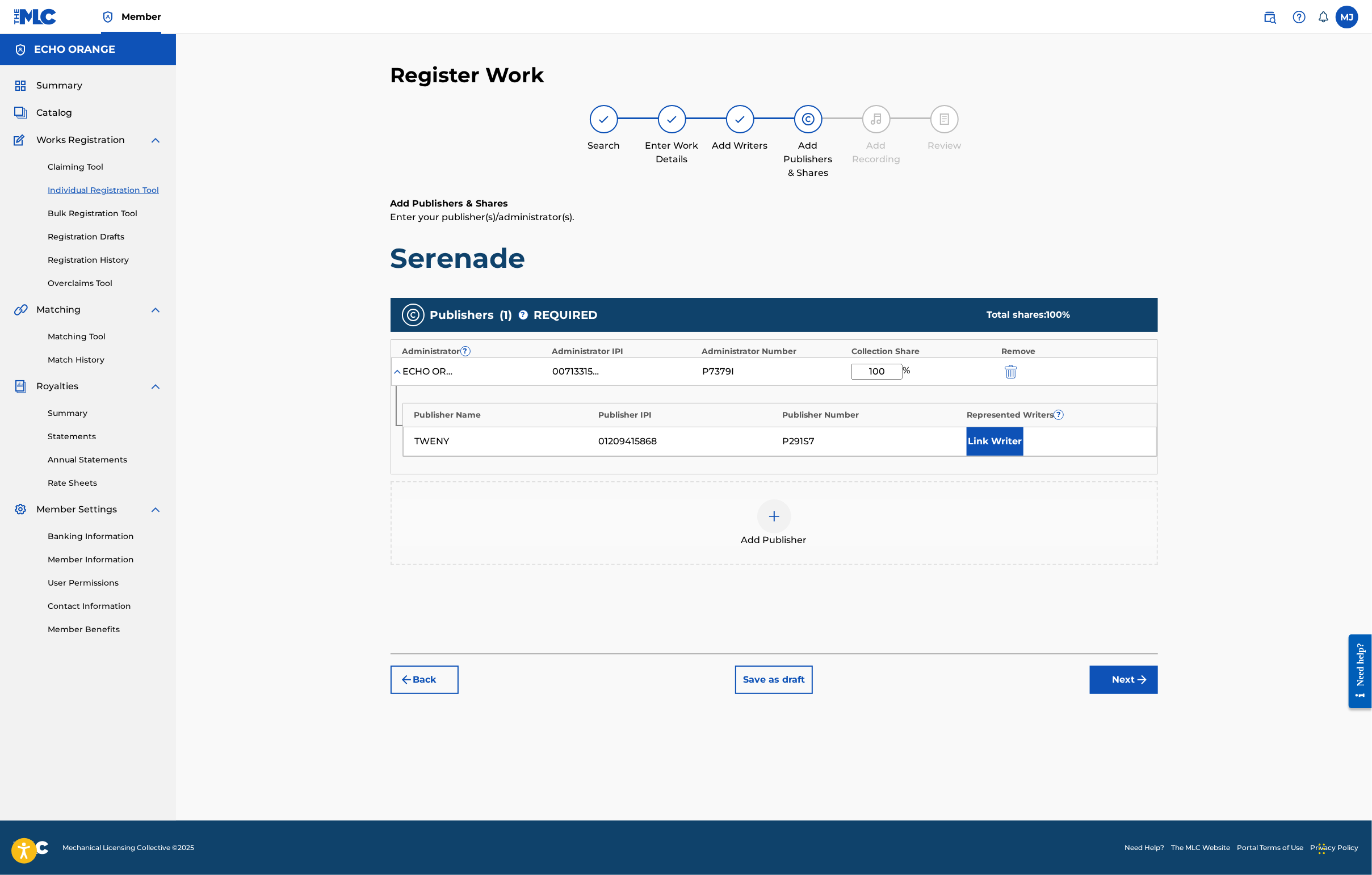
type input "100"
click at [1024, 456] on button "Link Writer" at bounding box center [994, 442] width 56 height 29
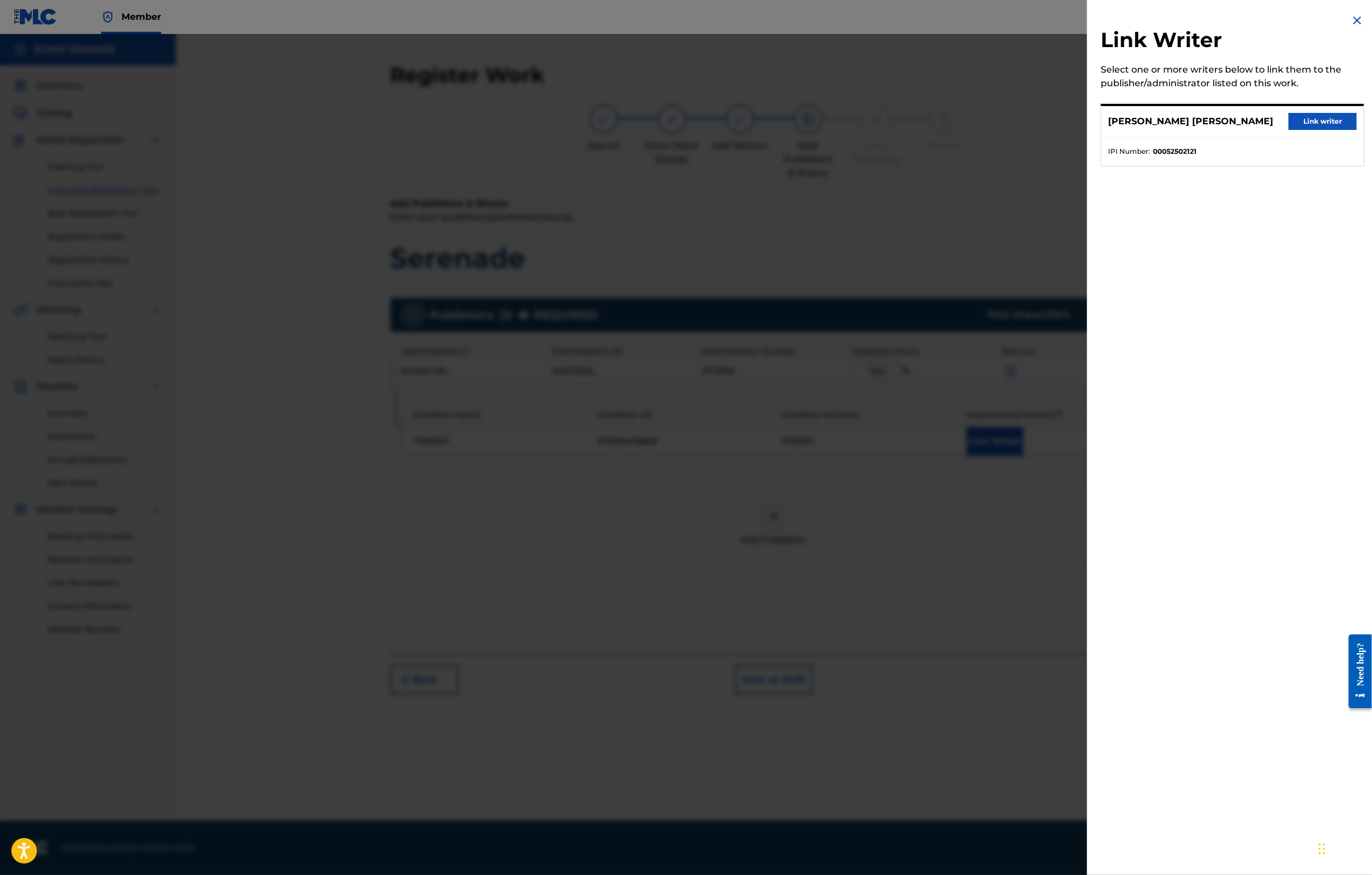
click at [1088, 138] on div "[PERSON_NAME] [PERSON_NAME] Link writer" at bounding box center [1232, 121] width 262 height 31
click at [1088, 130] on button "Link writer" at bounding box center [1322, 121] width 68 height 17
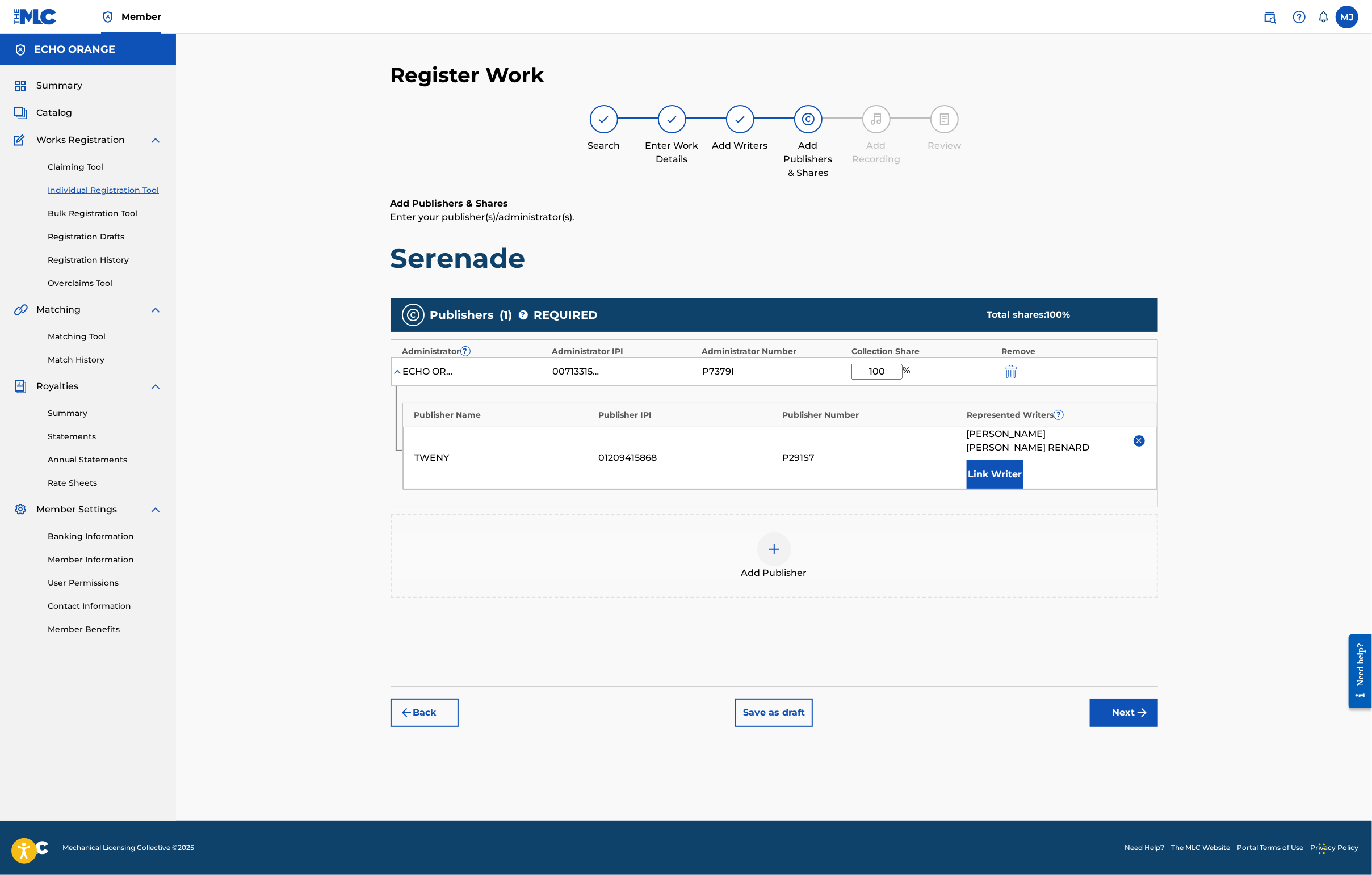
scroll to position [1, 0]
click at [1088, 727] on button "Next" at bounding box center [1124, 712] width 68 height 29
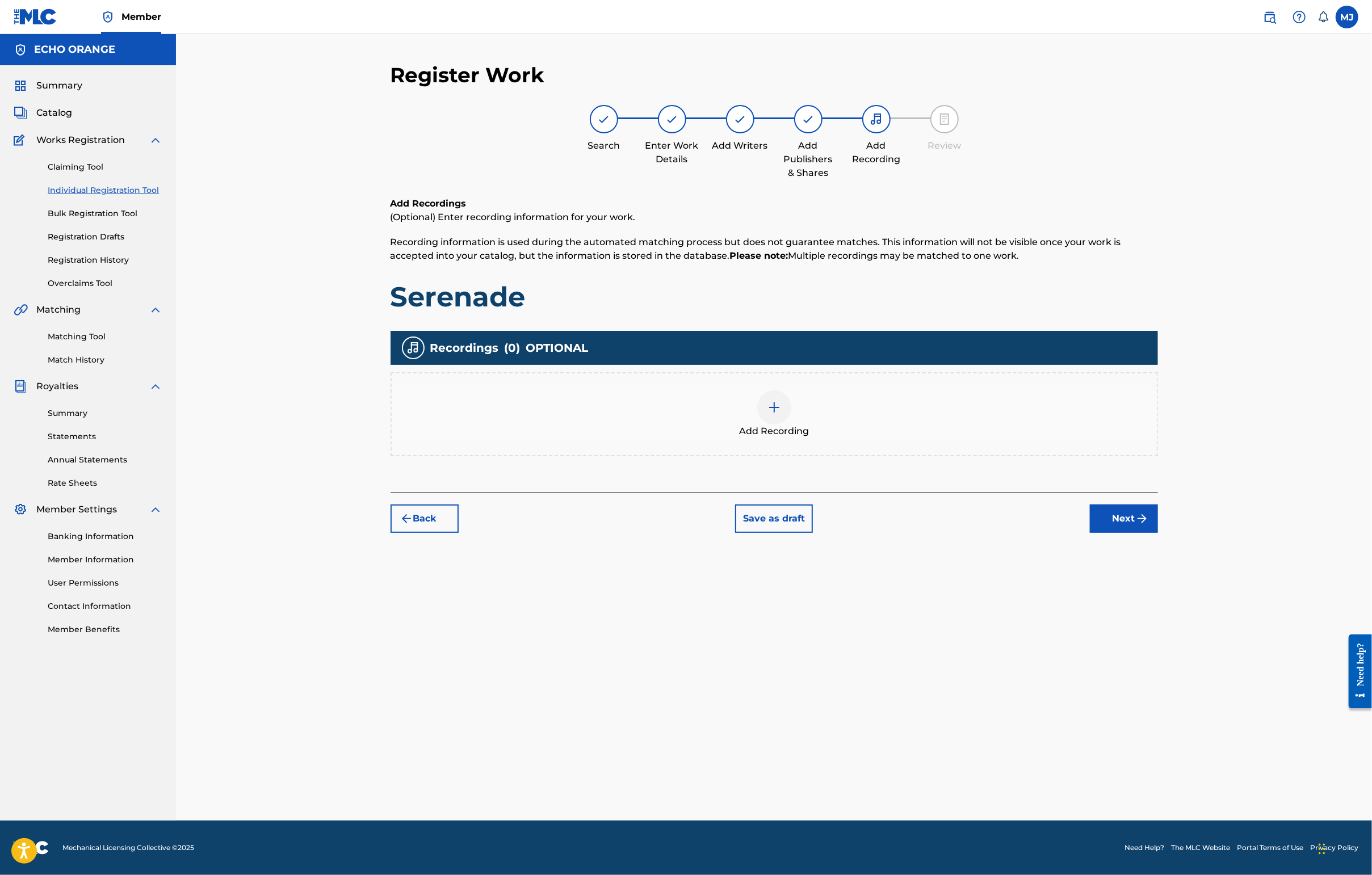
click at [1088, 525] on img "submit" at bounding box center [1142, 518] width 14 height 14
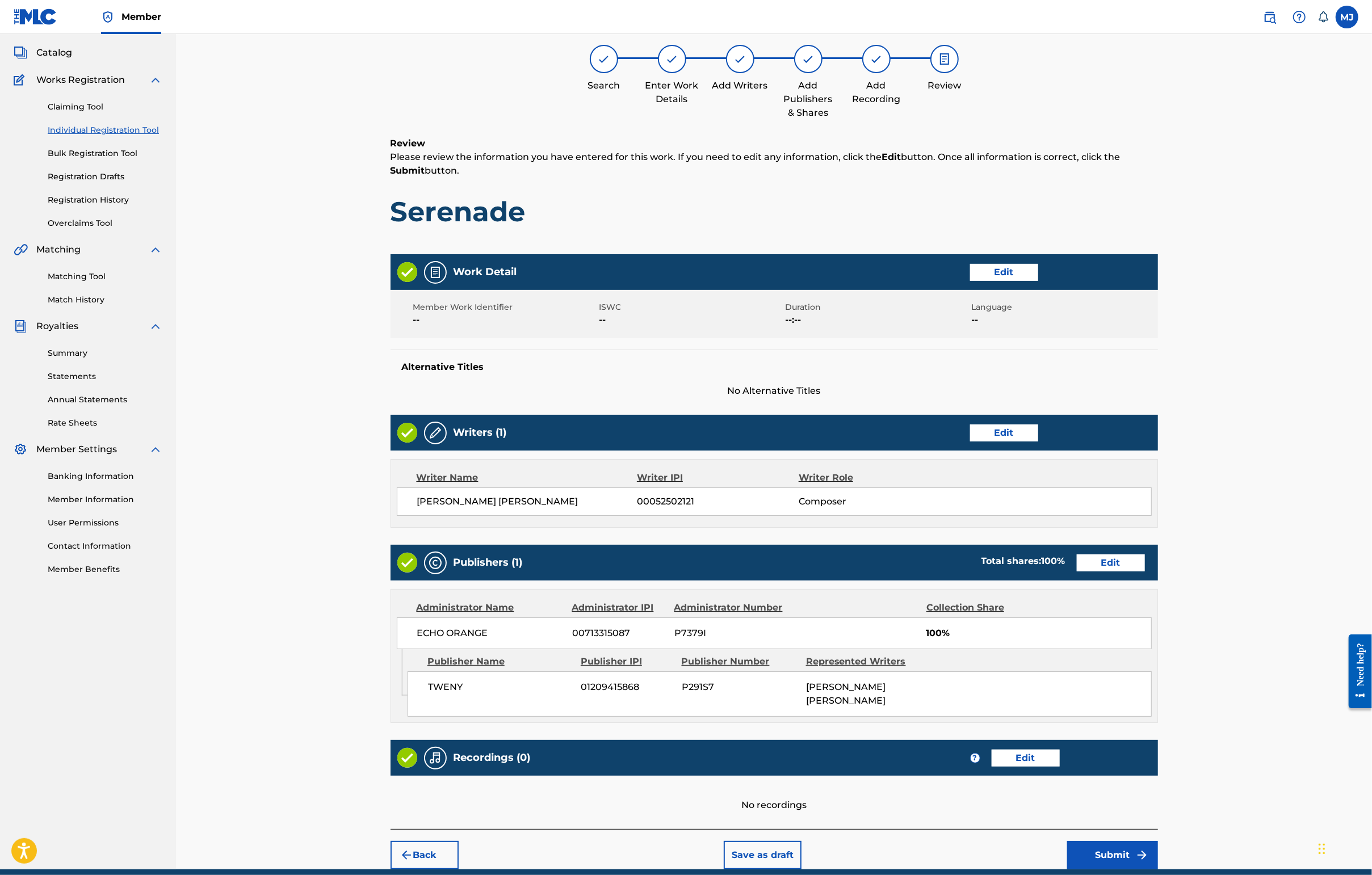
scroll to position [228, 0]
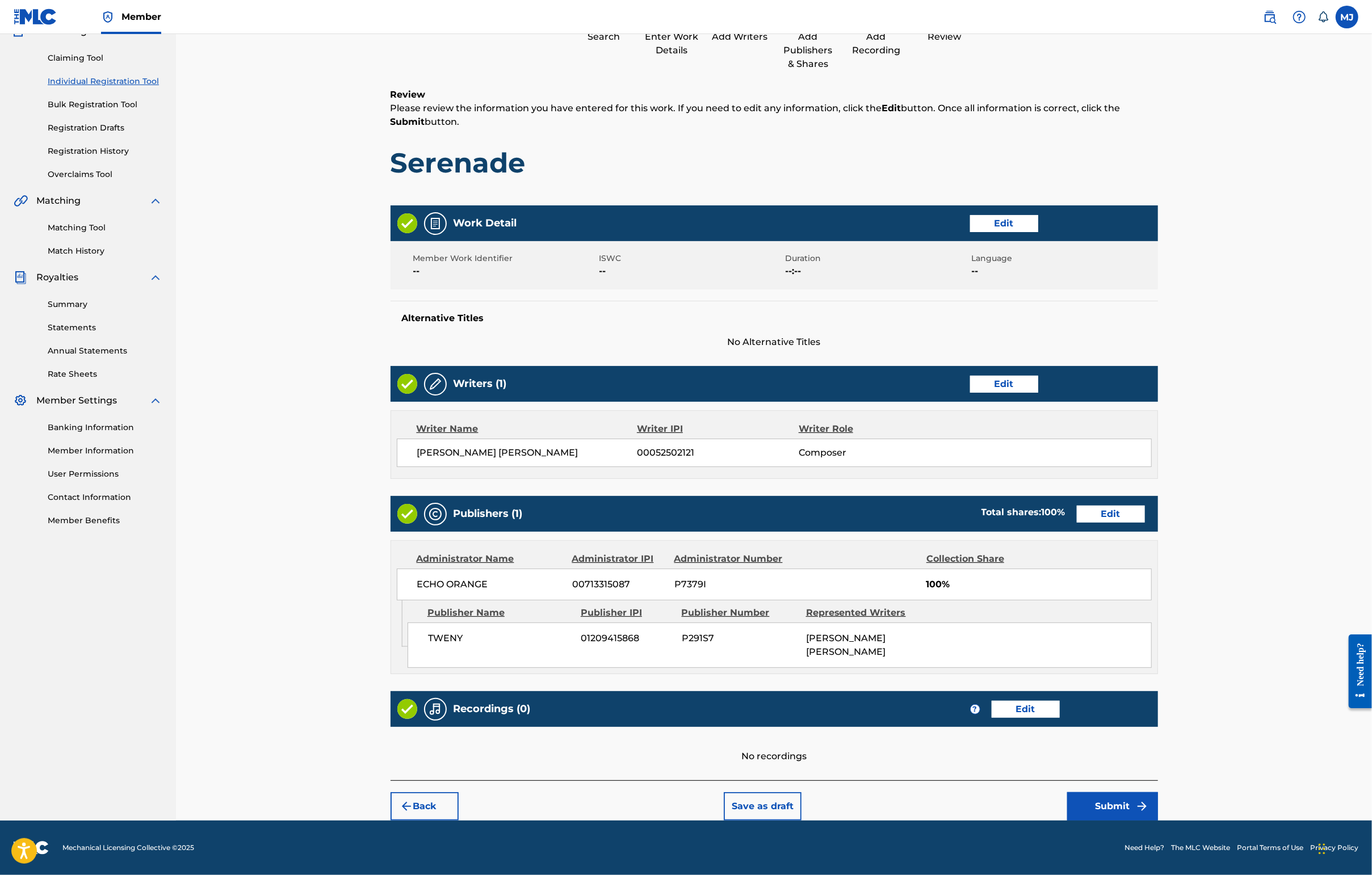
click at [1088, 792] on button "Submit" at bounding box center [1112, 807] width 91 height 29
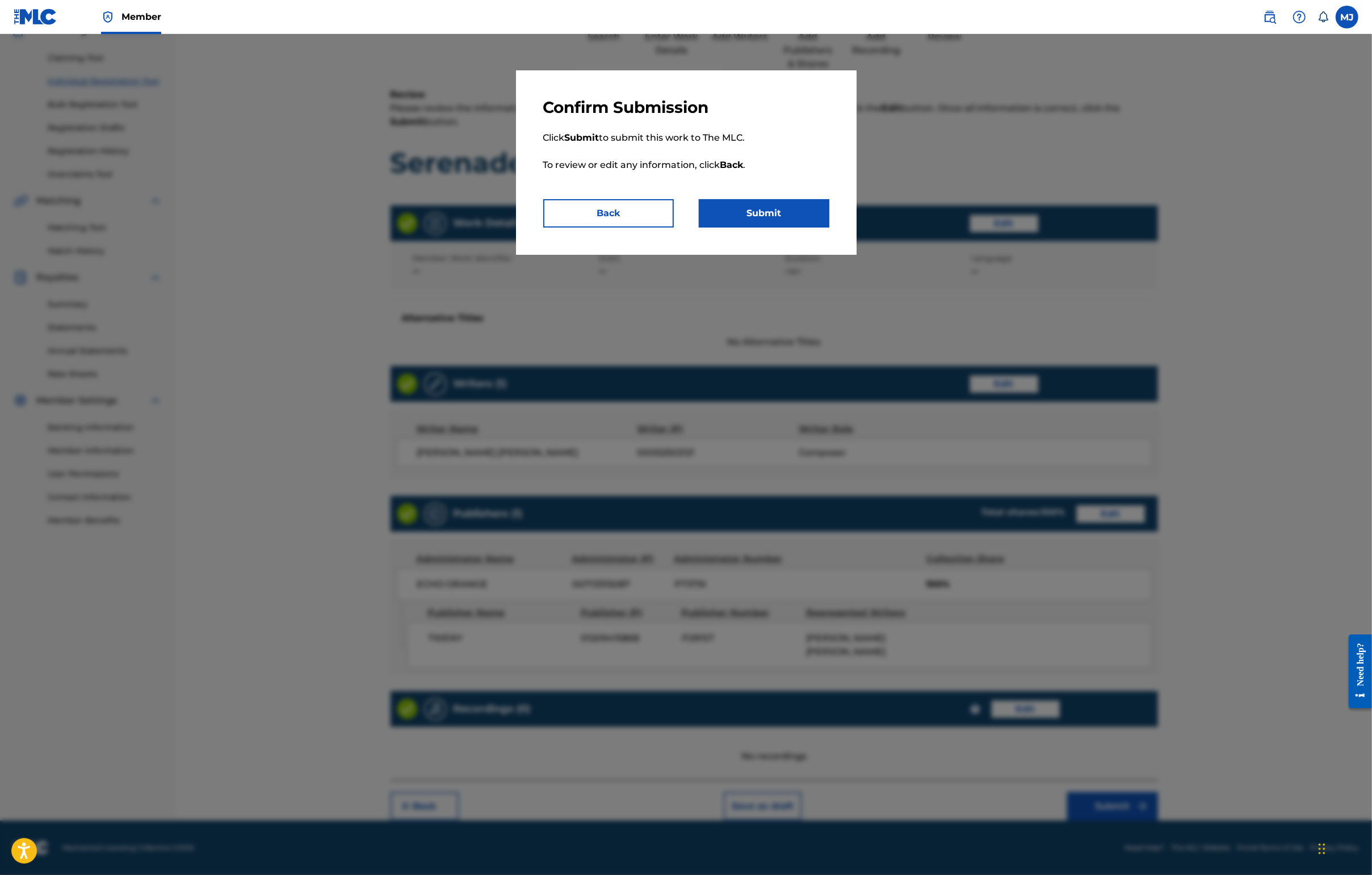
click at [840, 255] on div "Confirm Submission Click Submit to submit this work to The MLC. To review or ed…" at bounding box center [686, 163] width 340 height 184
click at [829, 227] on button "Submit" at bounding box center [763, 214] width 130 height 29
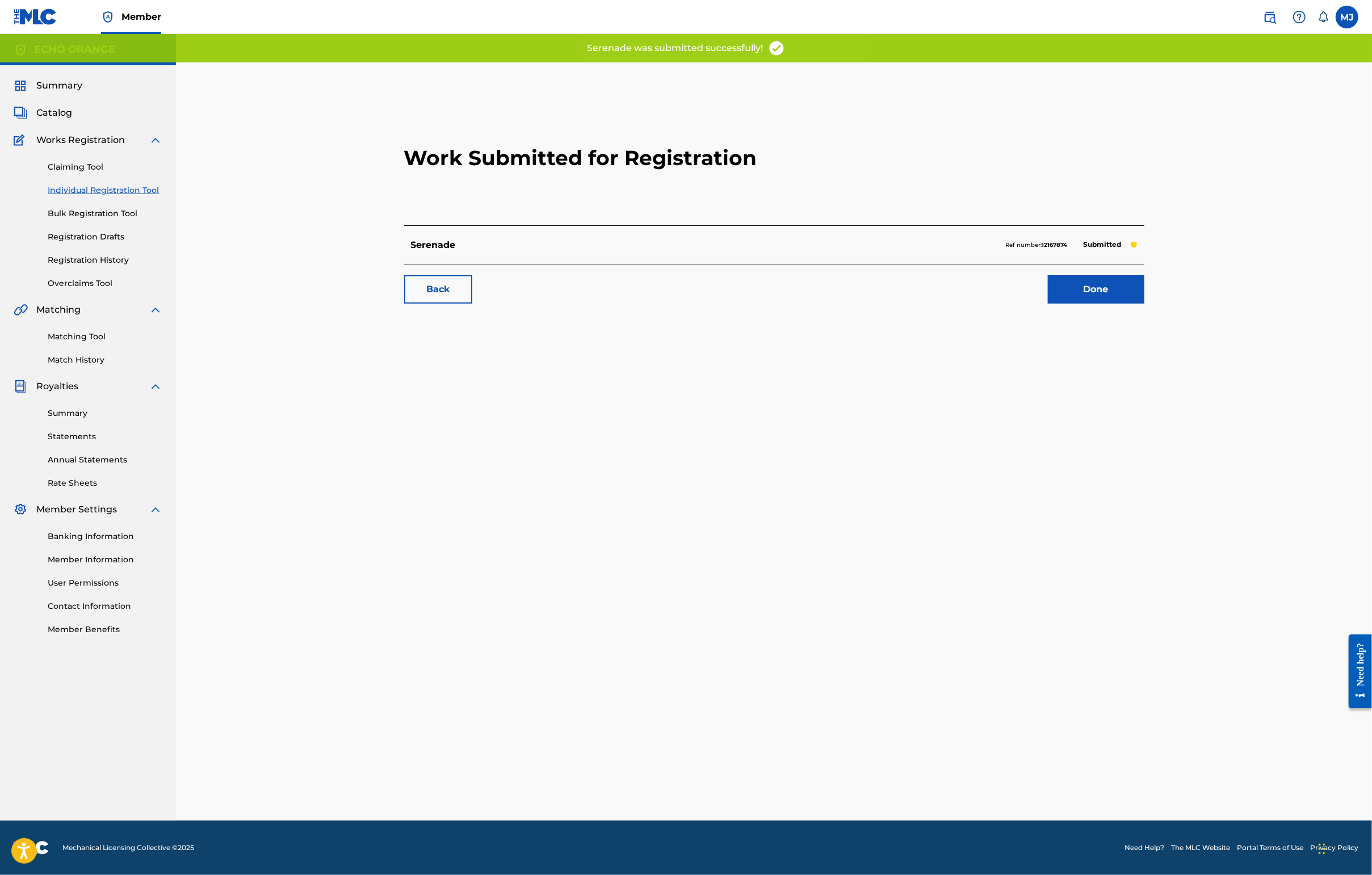
click at [1088, 303] on link "Done" at bounding box center [1096, 290] width 96 height 29
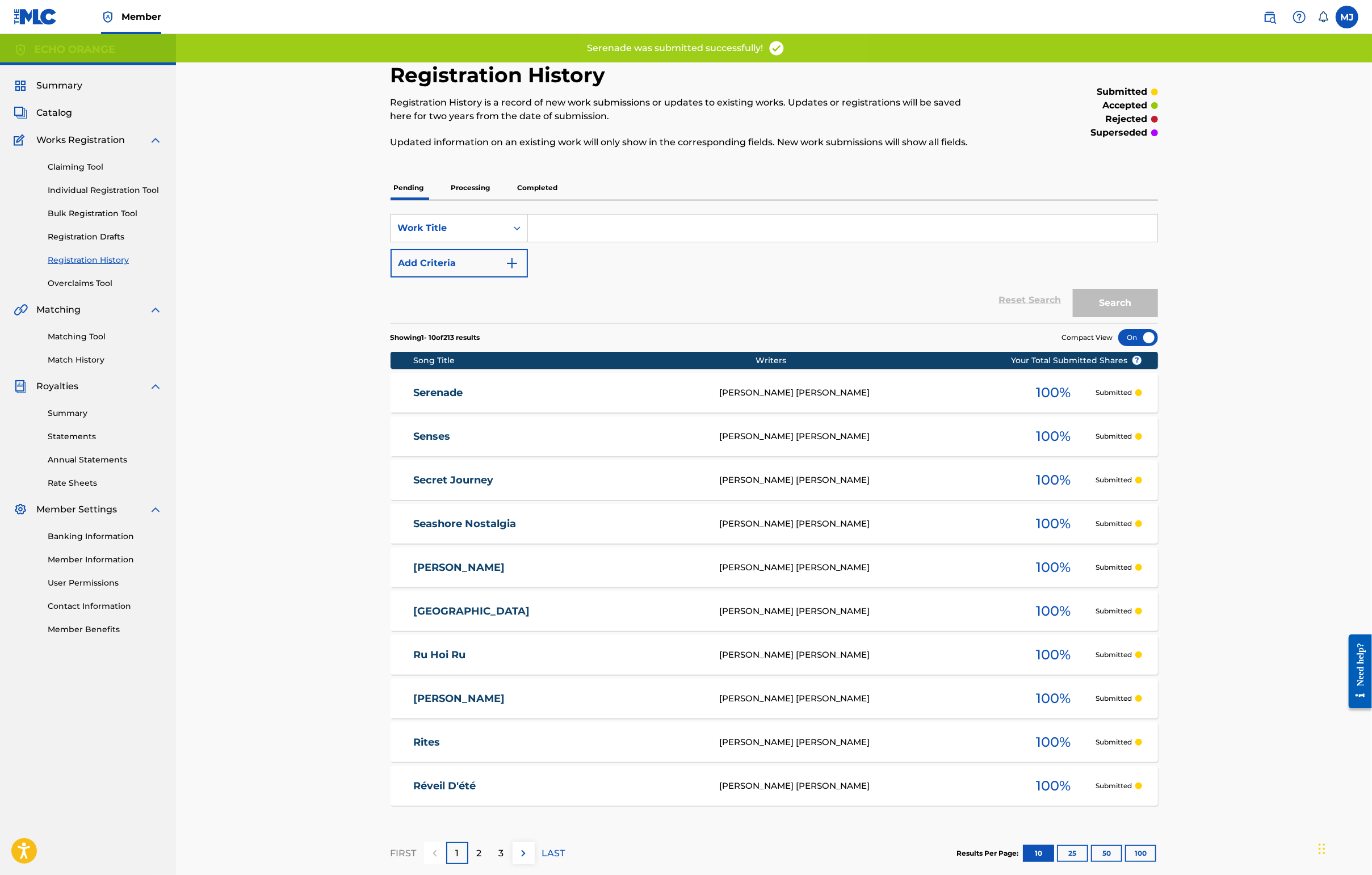
click at [116, 216] on div "Claiming Tool Individual Registration Tool Bulk Registration Tool Registration …" at bounding box center [88, 217] width 149 height 142
click at [116, 196] on link "Individual Registration Tool" at bounding box center [105, 190] width 114 height 12
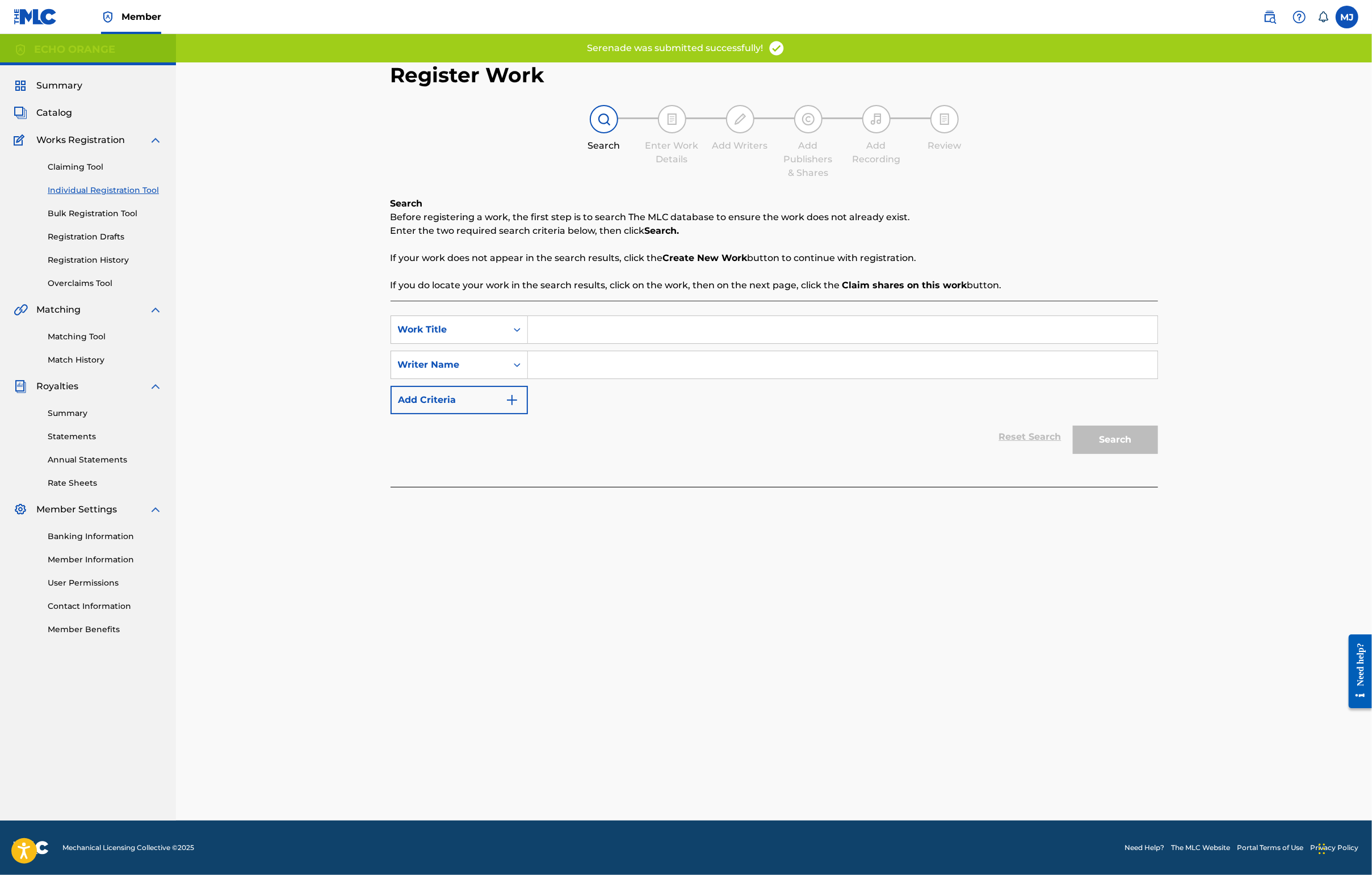
click at [589, 343] on input "Search Form" at bounding box center [842, 330] width 629 height 27
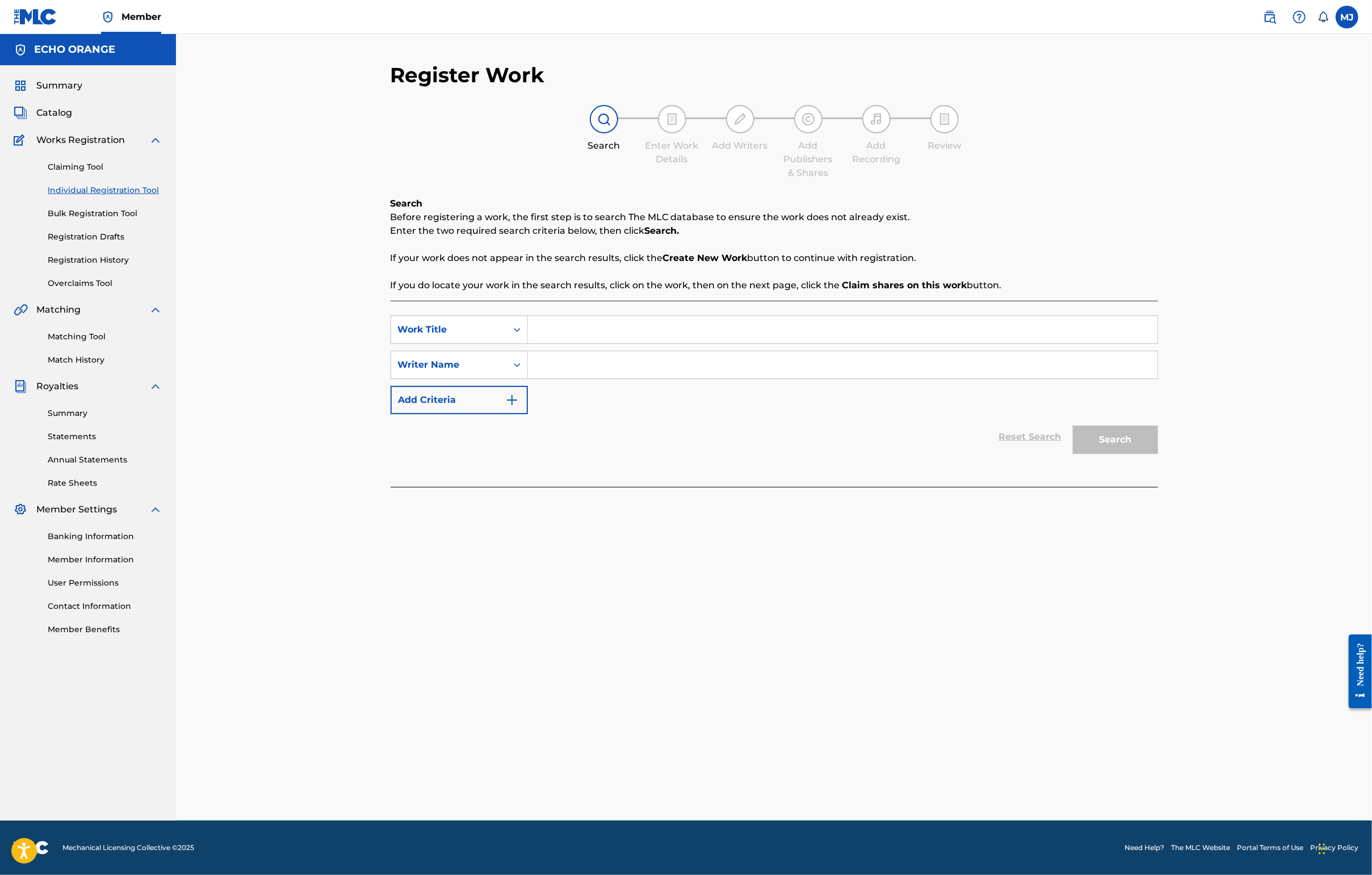
click at [532, 343] on input "Search Form" at bounding box center [842, 330] width 629 height 27
type input "Serenity Bridge"
paste input "[PERSON_NAME]"
type input "[PERSON_NAME]"
click at [1088, 454] on button "Search" at bounding box center [1115, 440] width 85 height 29
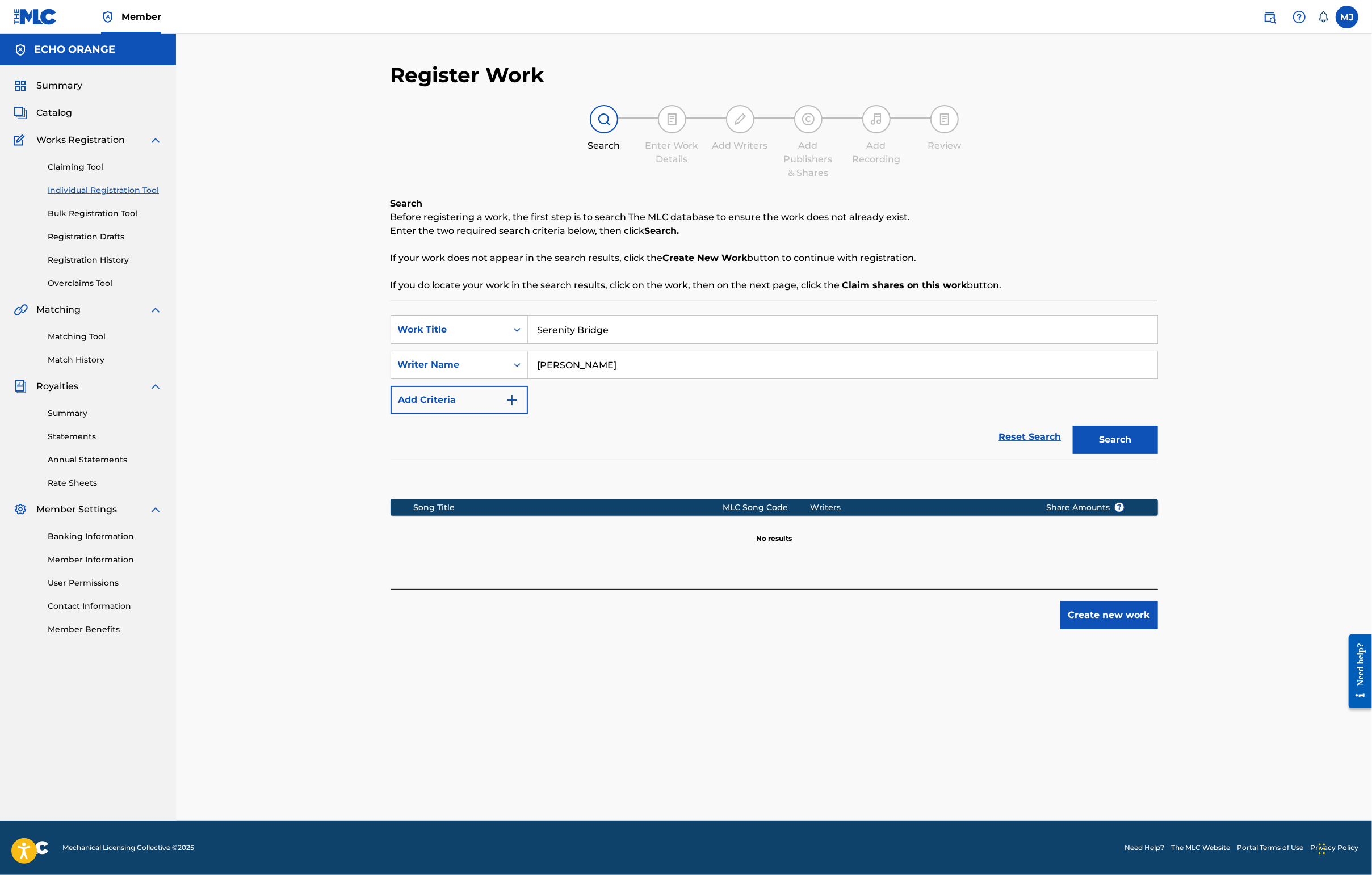
click at [1088, 629] on button "Create new work" at bounding box center [1109, 615] width 98 height 29
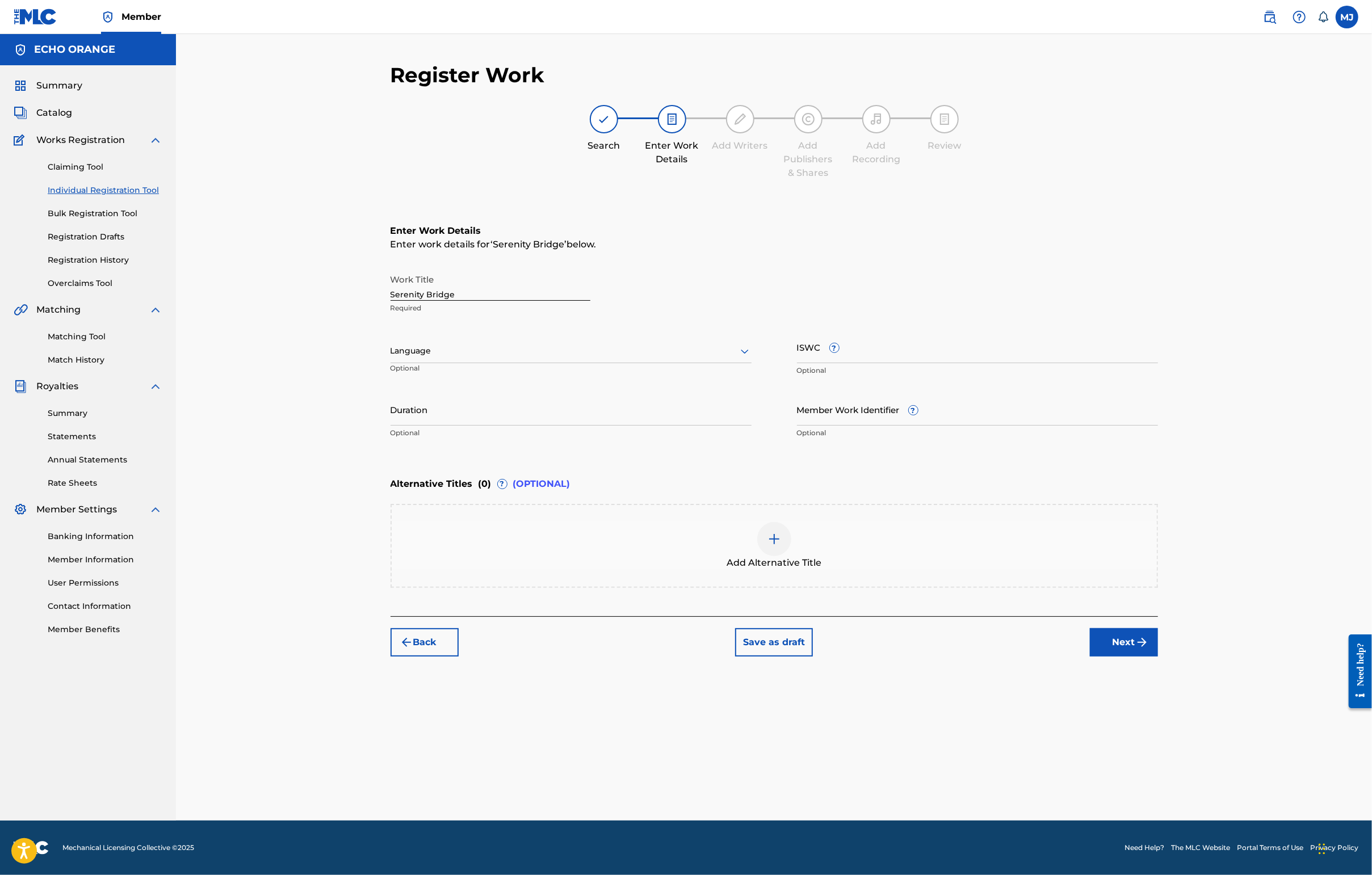
click at [1088, 657] on button "Next" at bounding box center [1124, 643] width 68 height 29
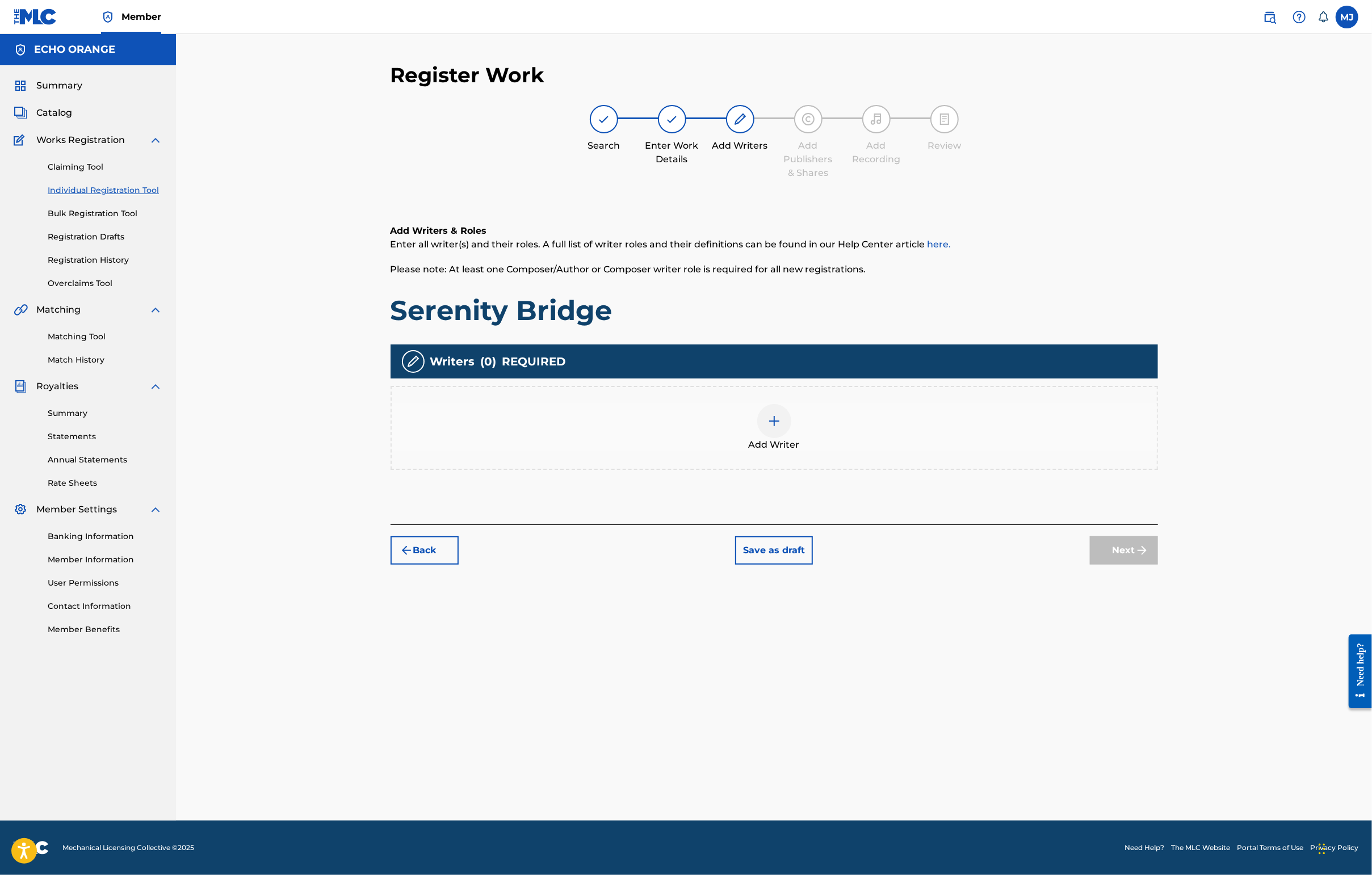
click at [1032, 524] on div "Add Writers & Roles Enter all writer(s) and their roles. A full list of writer …" at bounding box center [774, 360] width 768 height 327
click at [1000, 451] on div "Add Writer" at bounding box center [774, 427] width 765 height 47
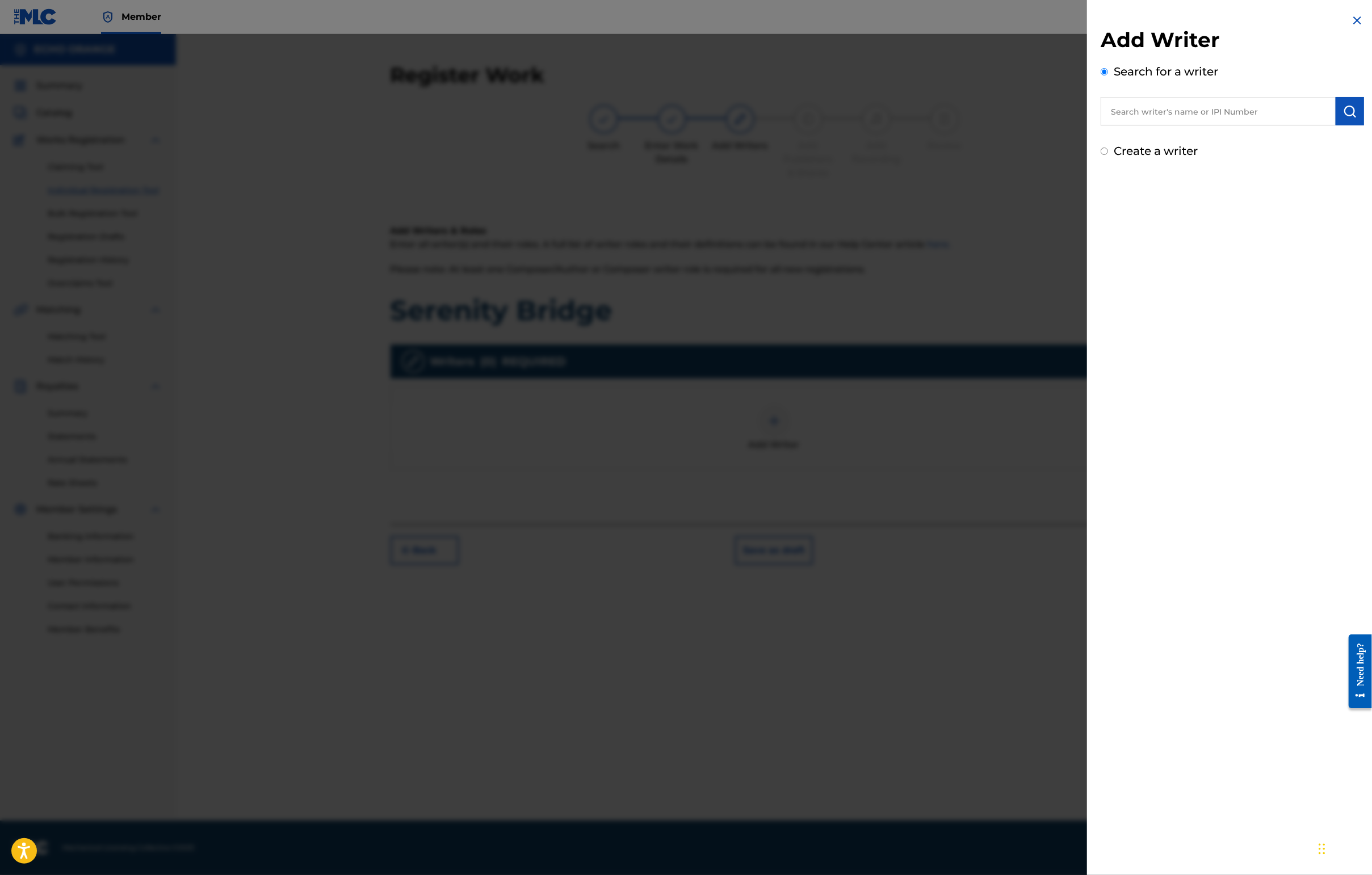
click at [1088, 119] on input "text" at bounding box center [1218, 111] width 235 height 29
paste input "[PERSON_NAME]"
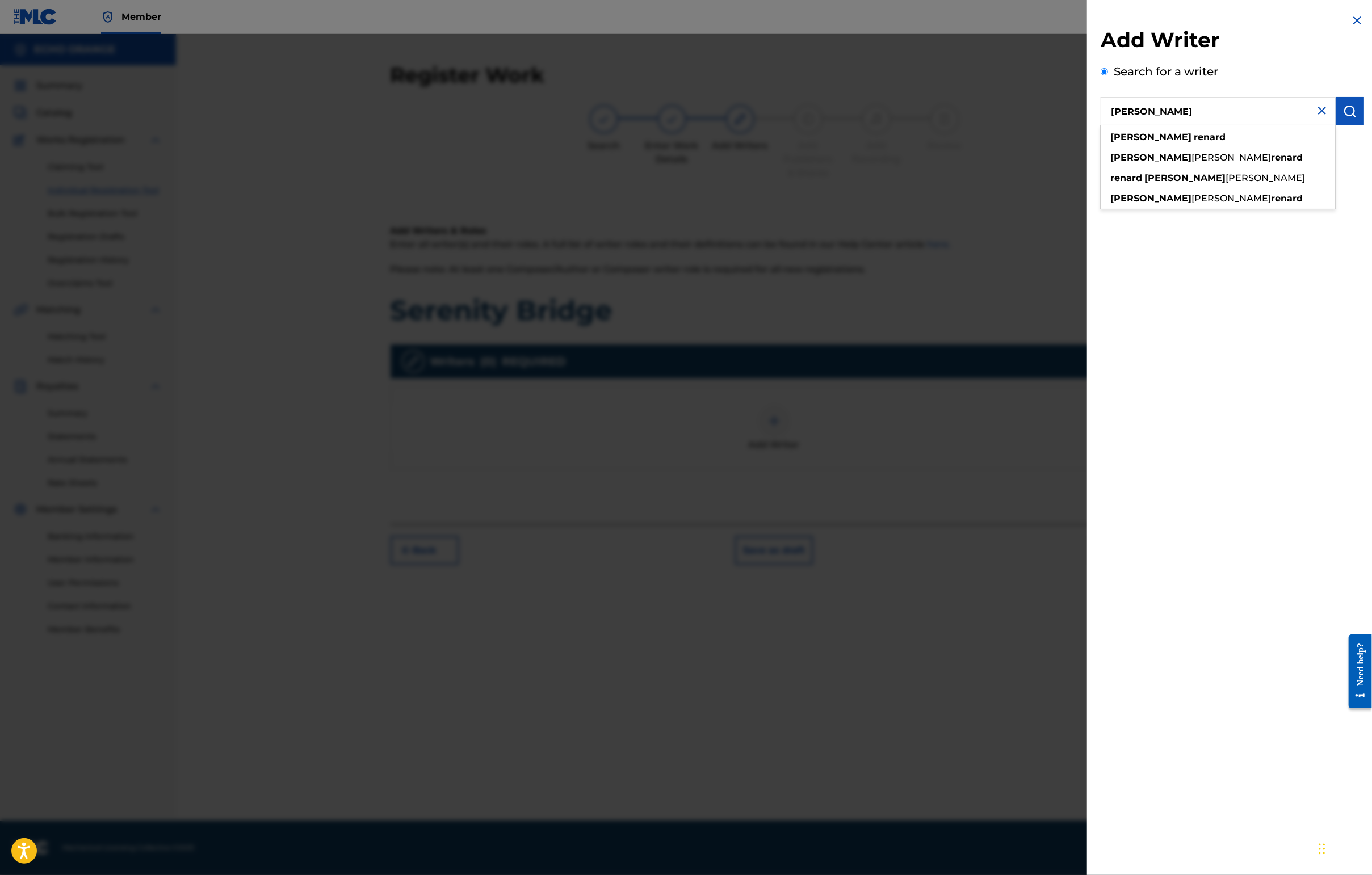
type input "[PERSON_NAME]"
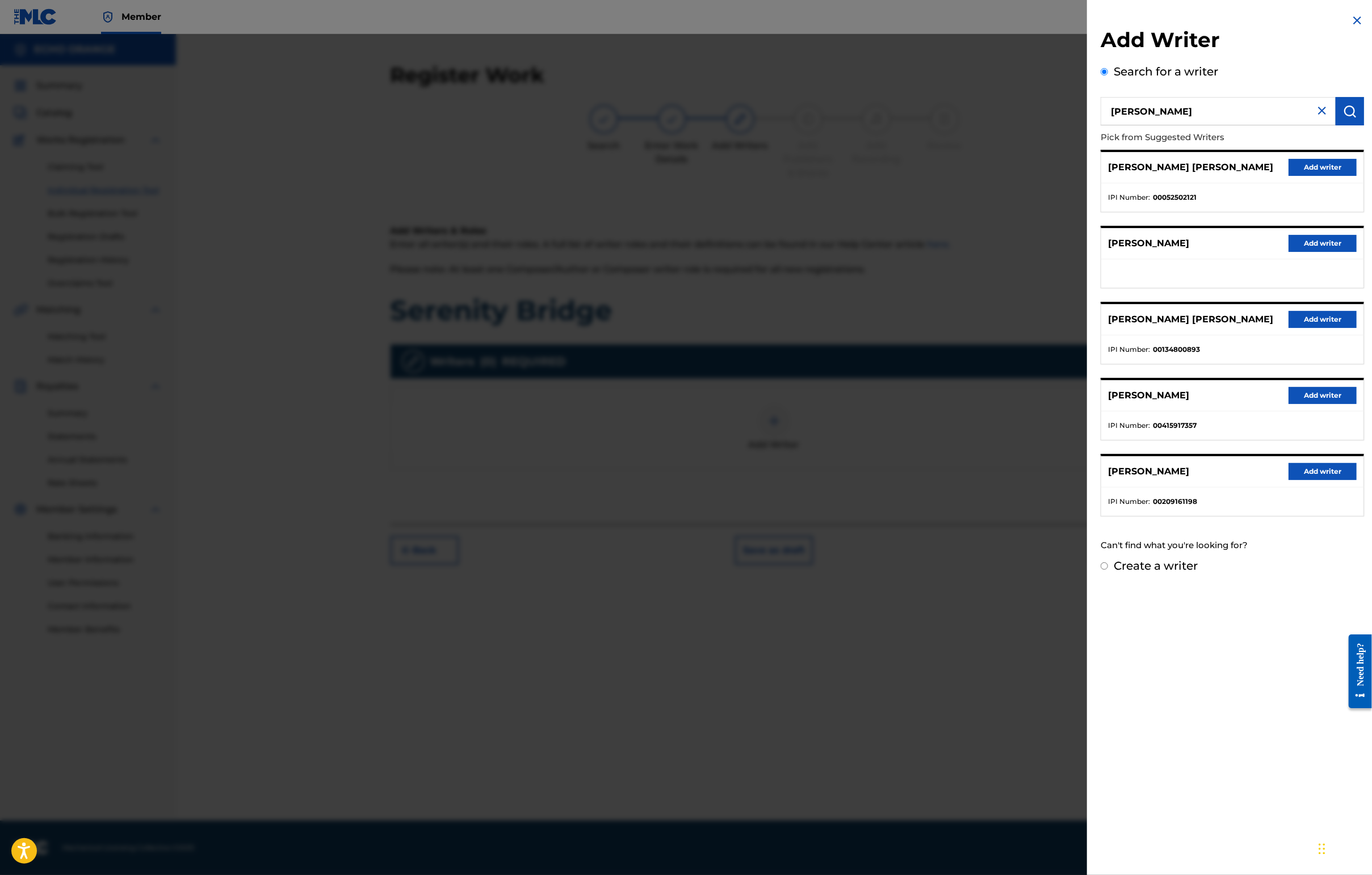
click at [1088, 176] on button "Add writer" at bounding box center [1322, 167] width 68 height 17
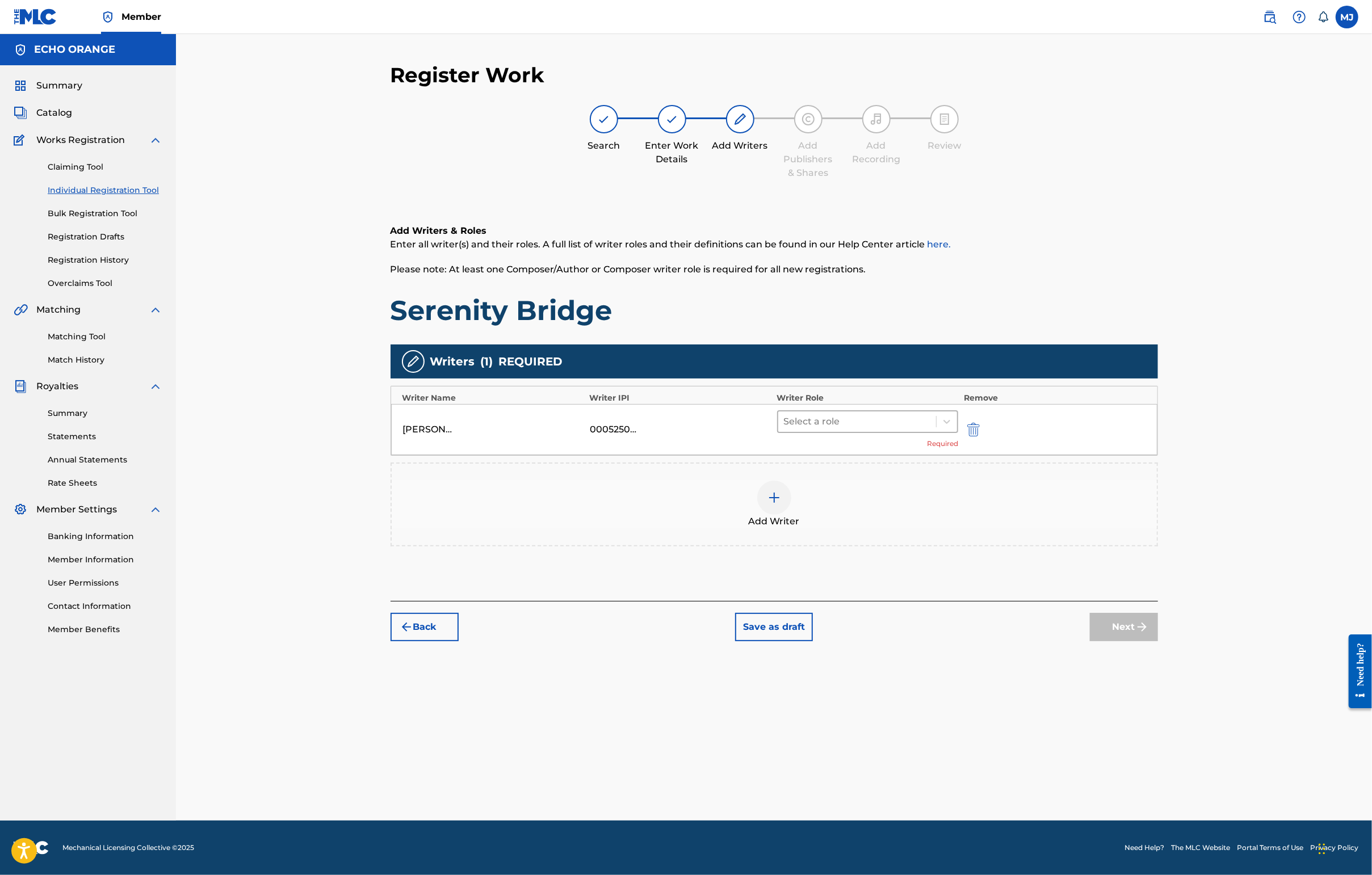
click at [897, 430] on div at bounding box center [856, 421] width 147 height 16
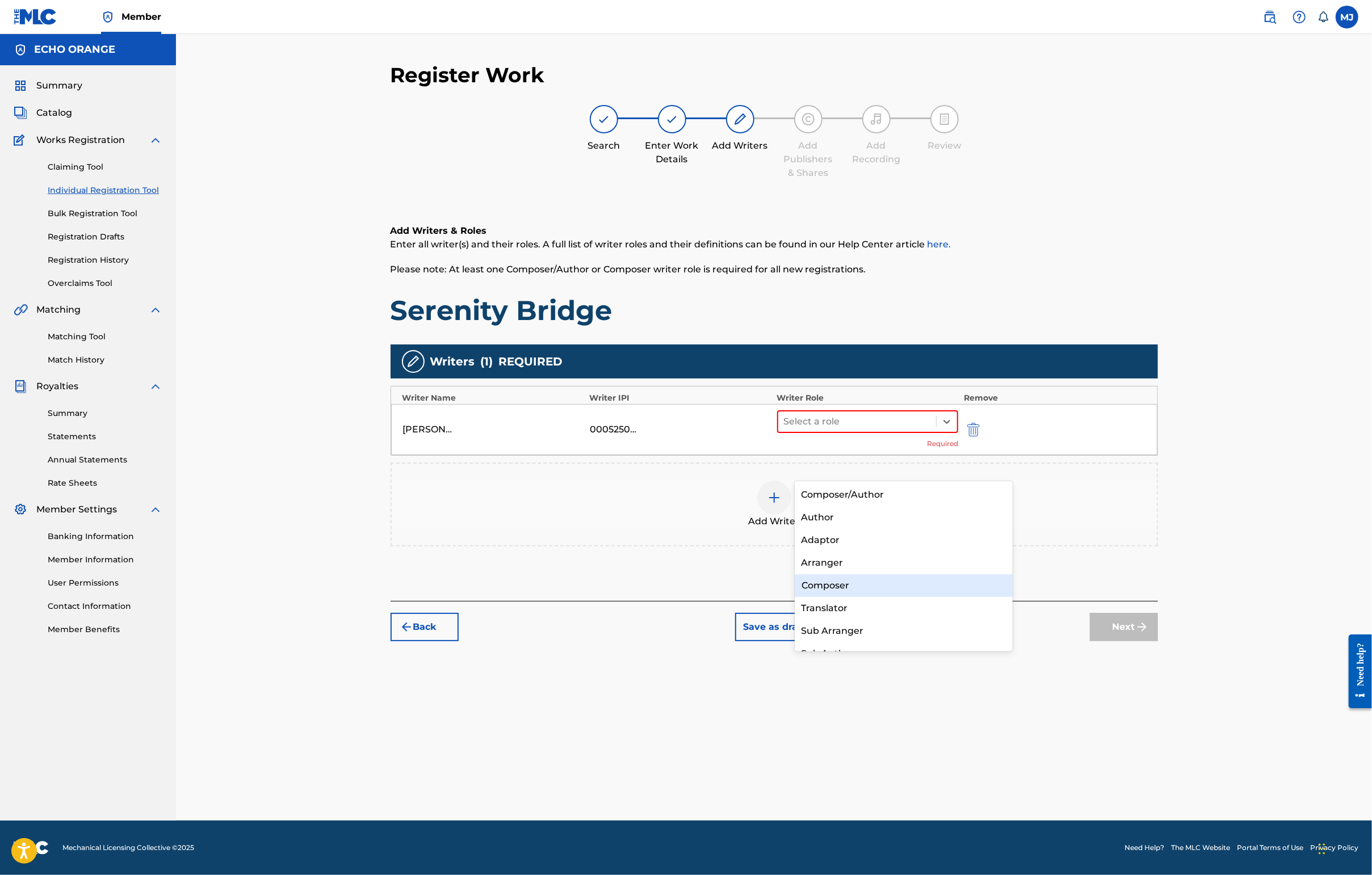
click at [881, 591] on div "Composer" at bounding box center [904, 585] width 218 height 23
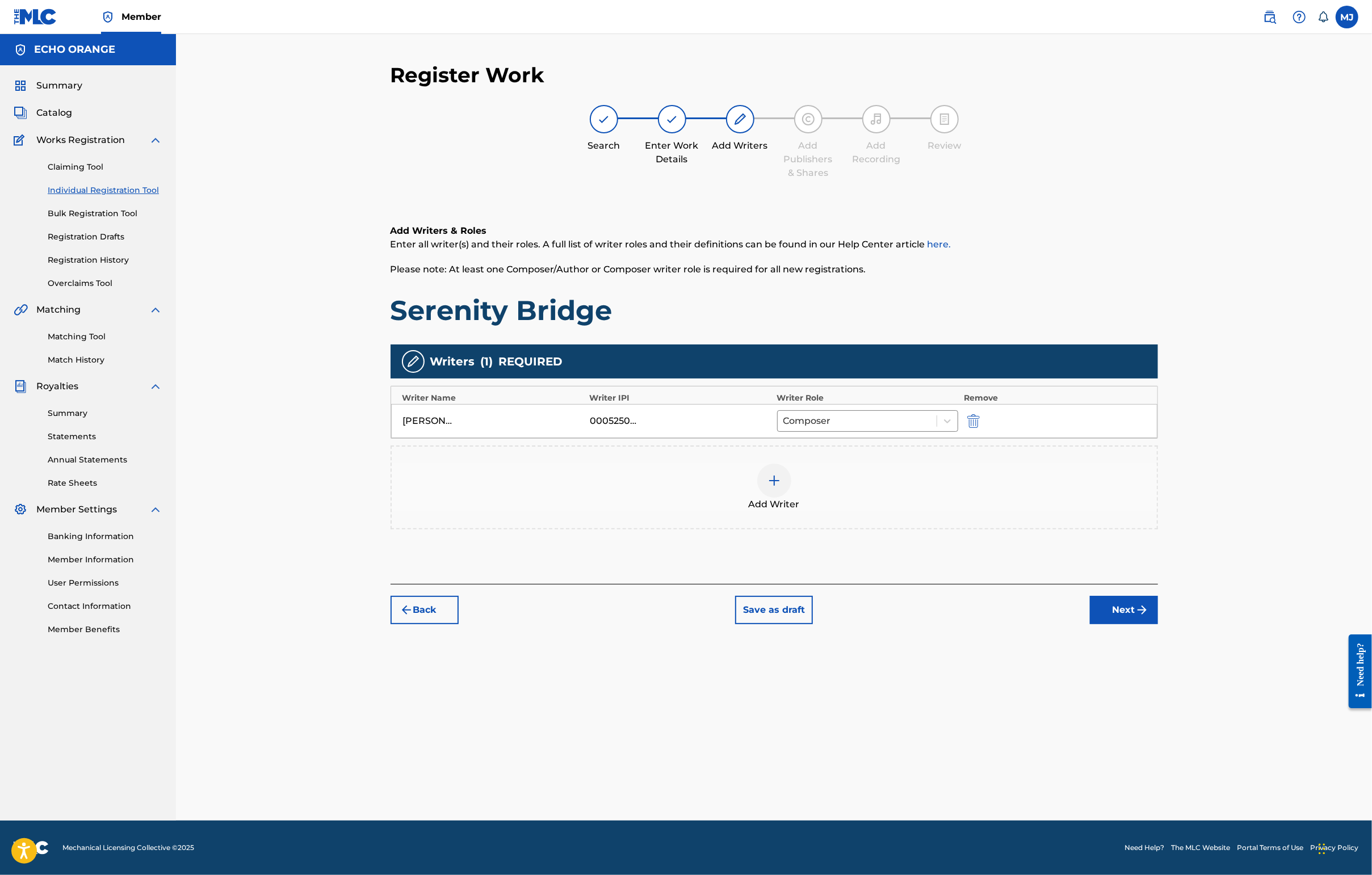
click at [1088, 624] on button "Next" at bounding box center [1124, 610] width 68 height 29
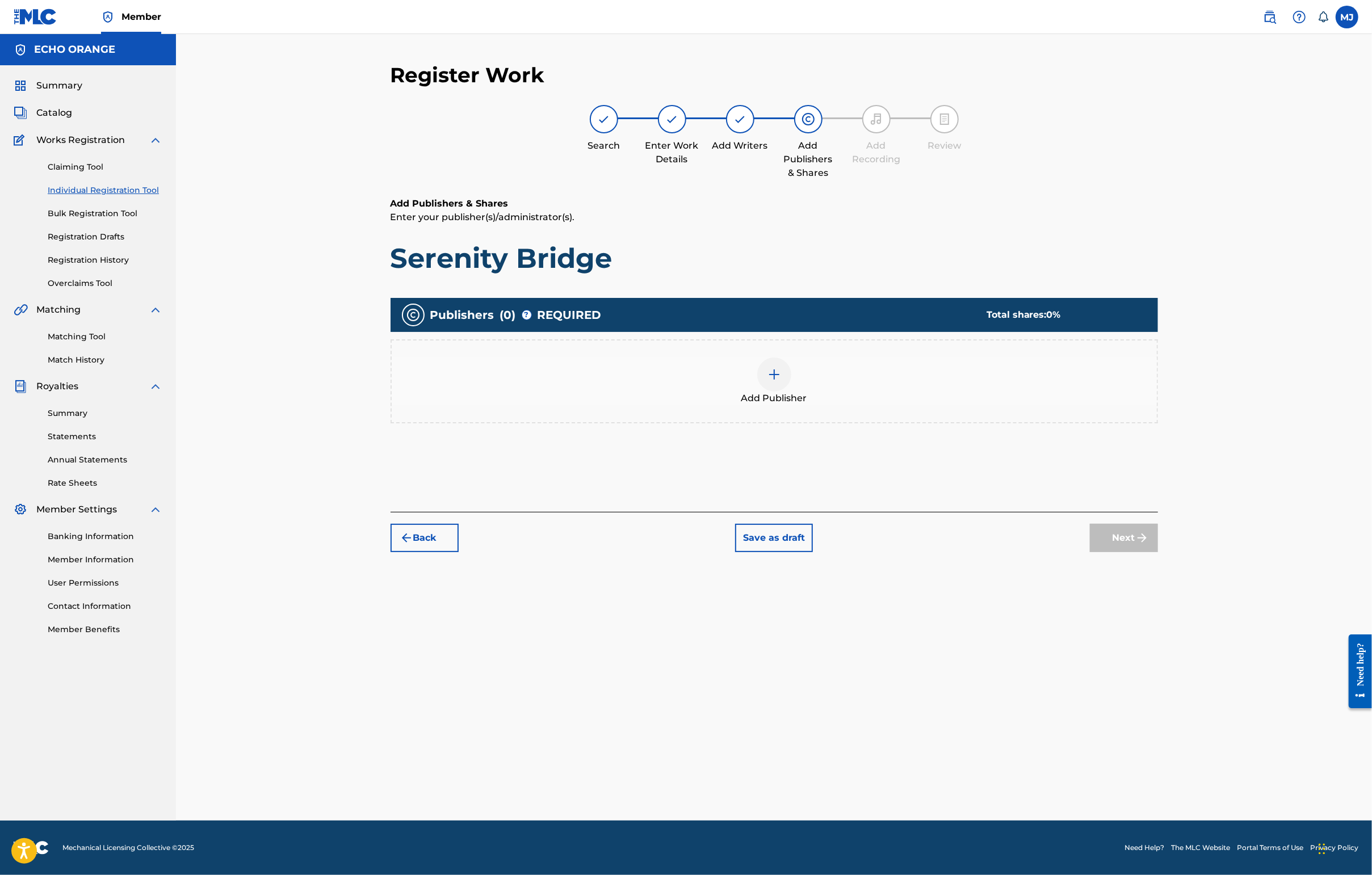
click at [791, 391] on div at bounding box center [774, 374] width 34 height 34
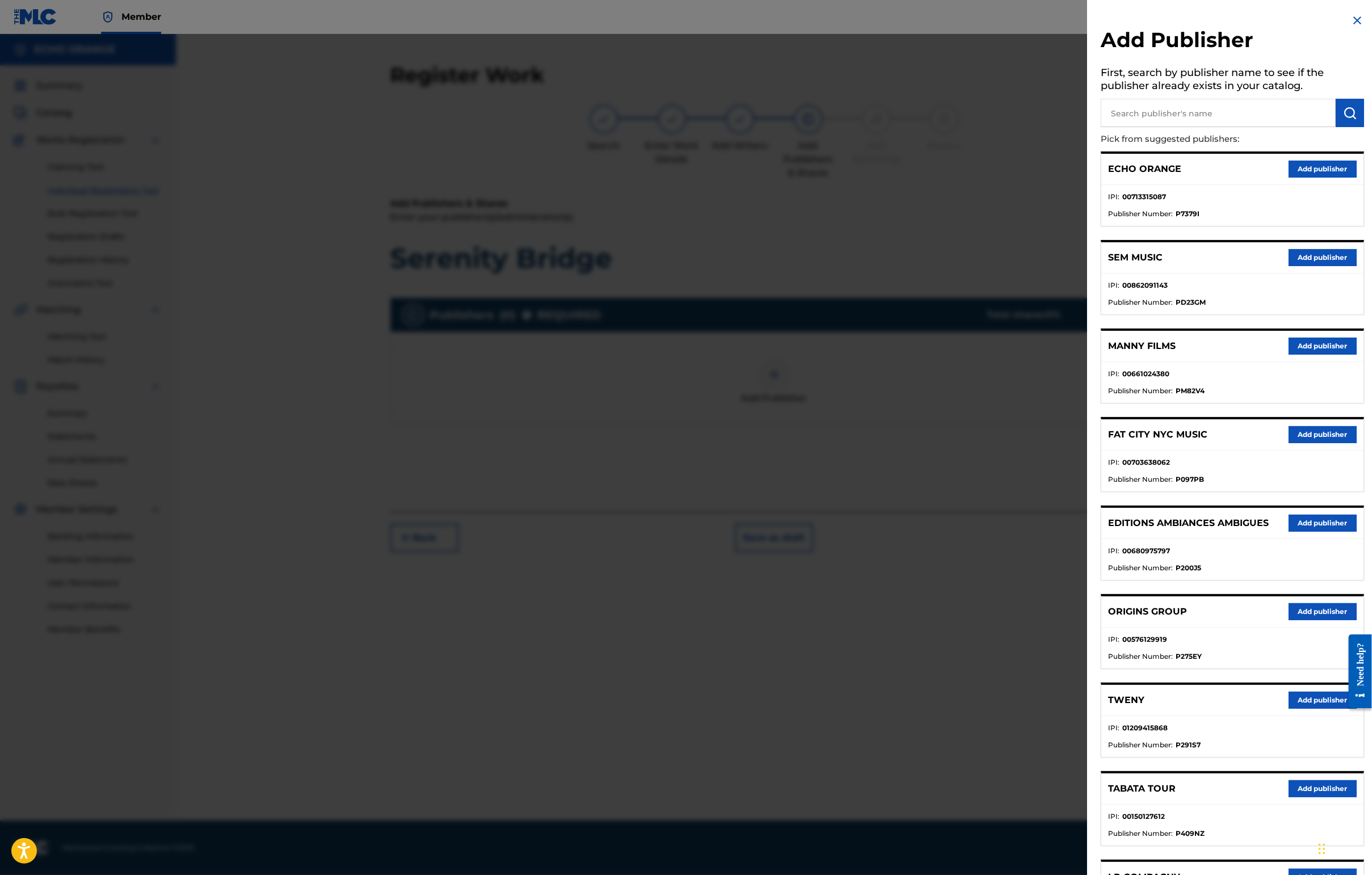
click at [1088, 620] on button "Add publisher" at bounding box center [1322, 612] width 68 height 17
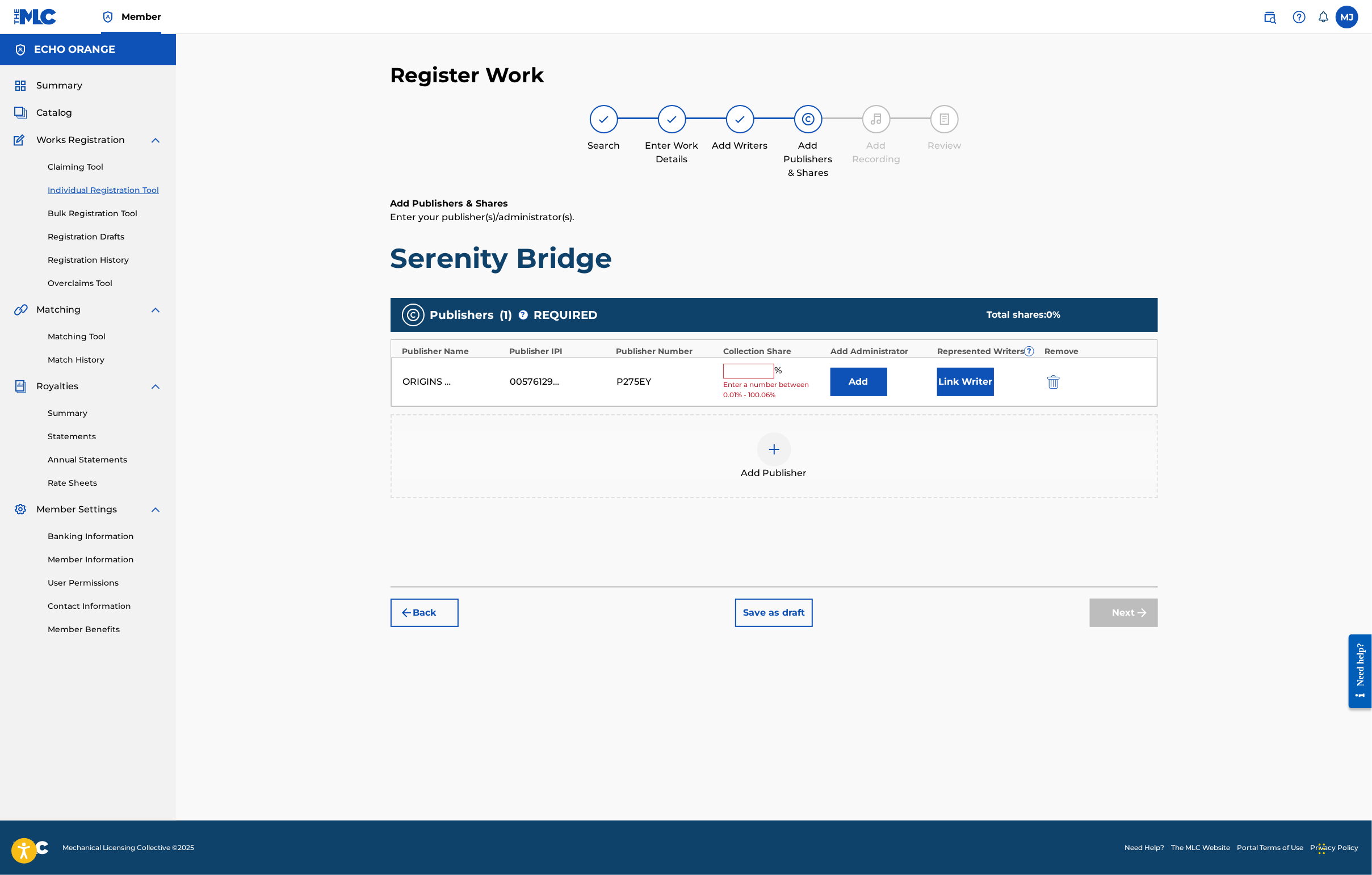
click at [887, 396] on button "Add" at bounding box center [858, 382] width 56 height 29
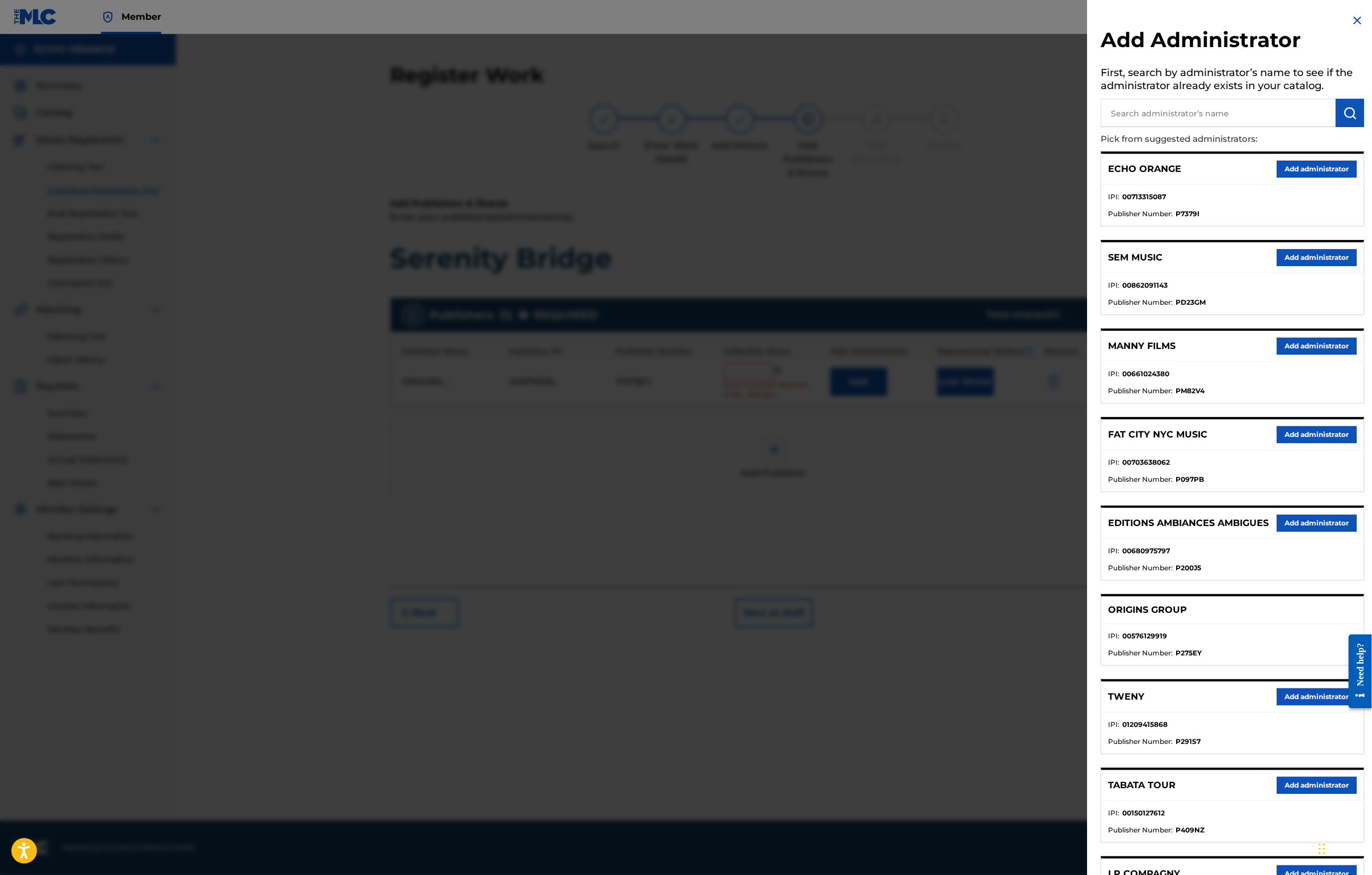
click at [1088, 178] on button "Add administrator" at bounding box center [1316, 169] width 80 height 17
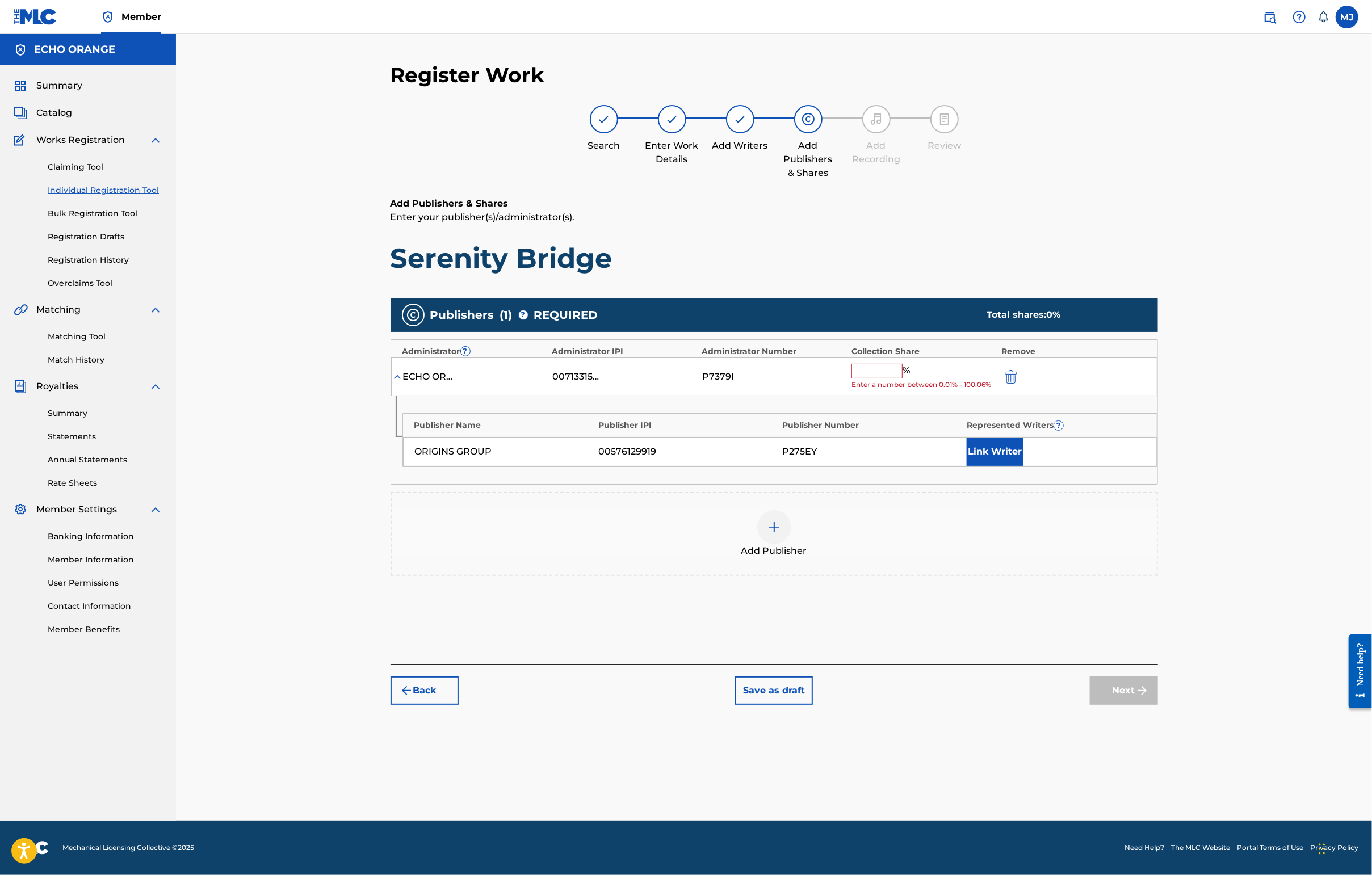
click at [902, 378] on input "text" at bounding box center [877, 371] width 51 height 15
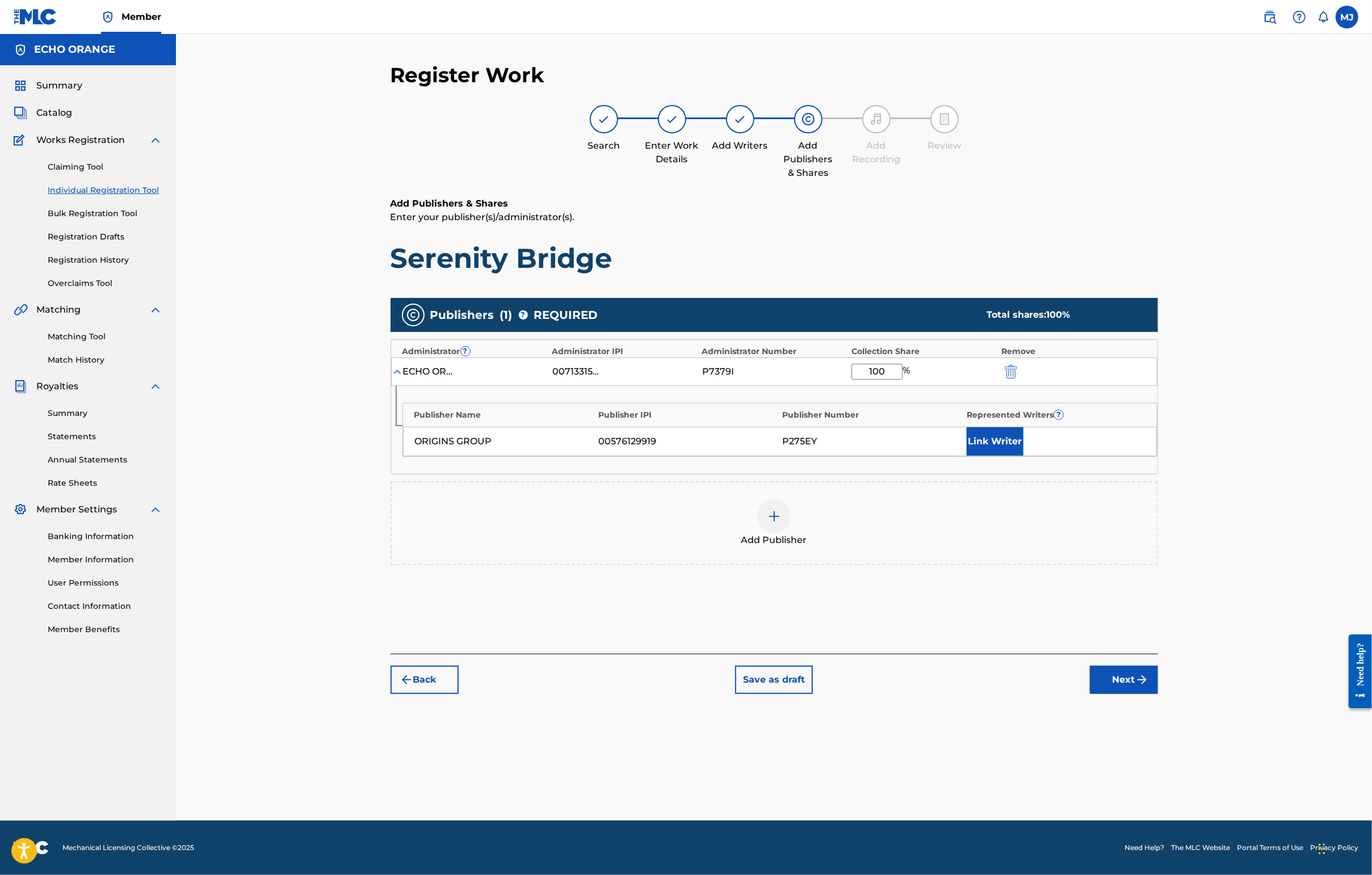
type input "100"
click at [1024, 456] on button "Link Writer" at bounding box center [994, 442] width 56 height 29
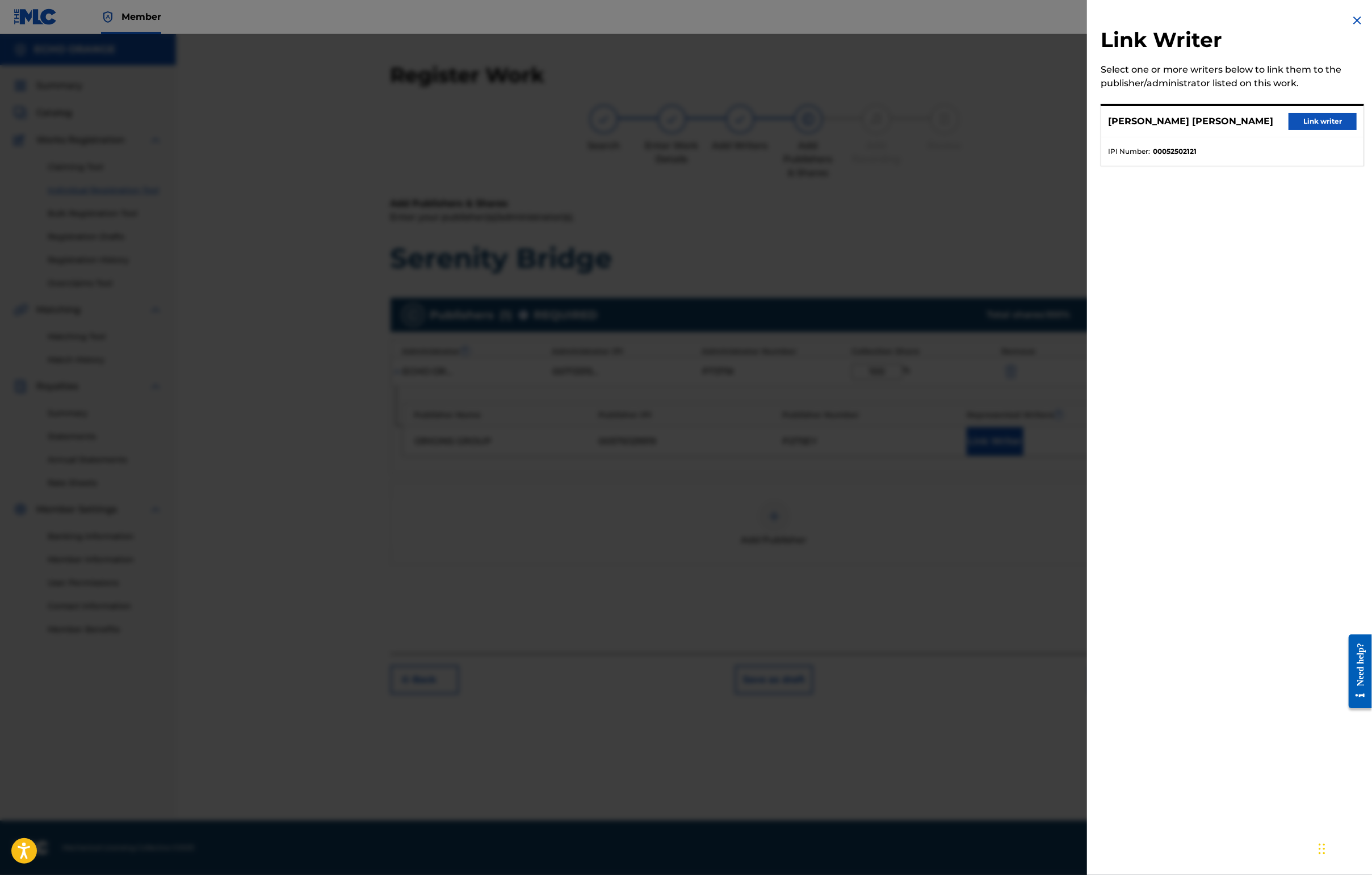
click at [1088, 129] on button "Link writer" at bounding box center [1322, 121] width 68 height 17
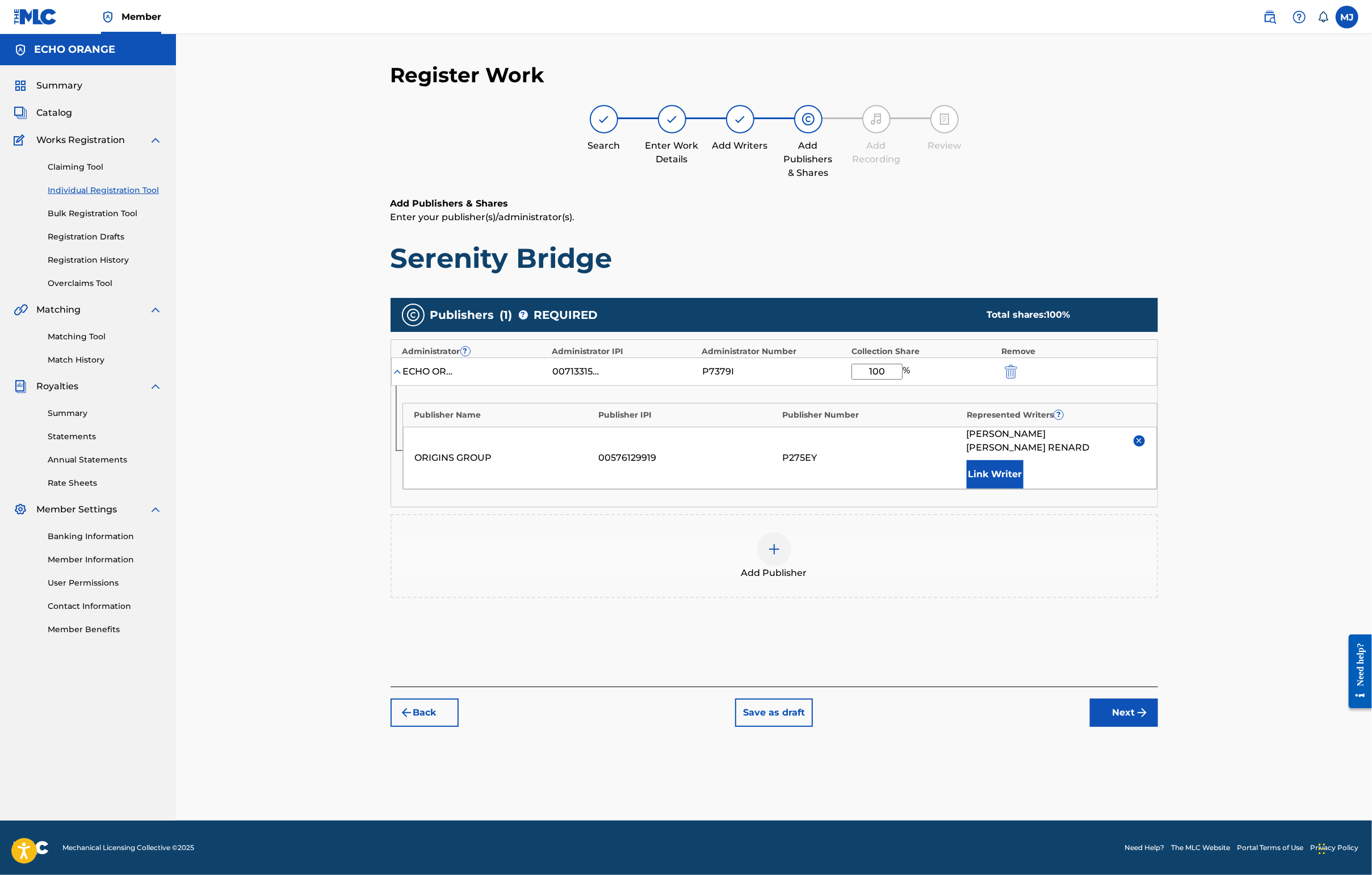
click at [1088, 727] on button "Next" at bounding box center [1124, 712] width 68 height 29
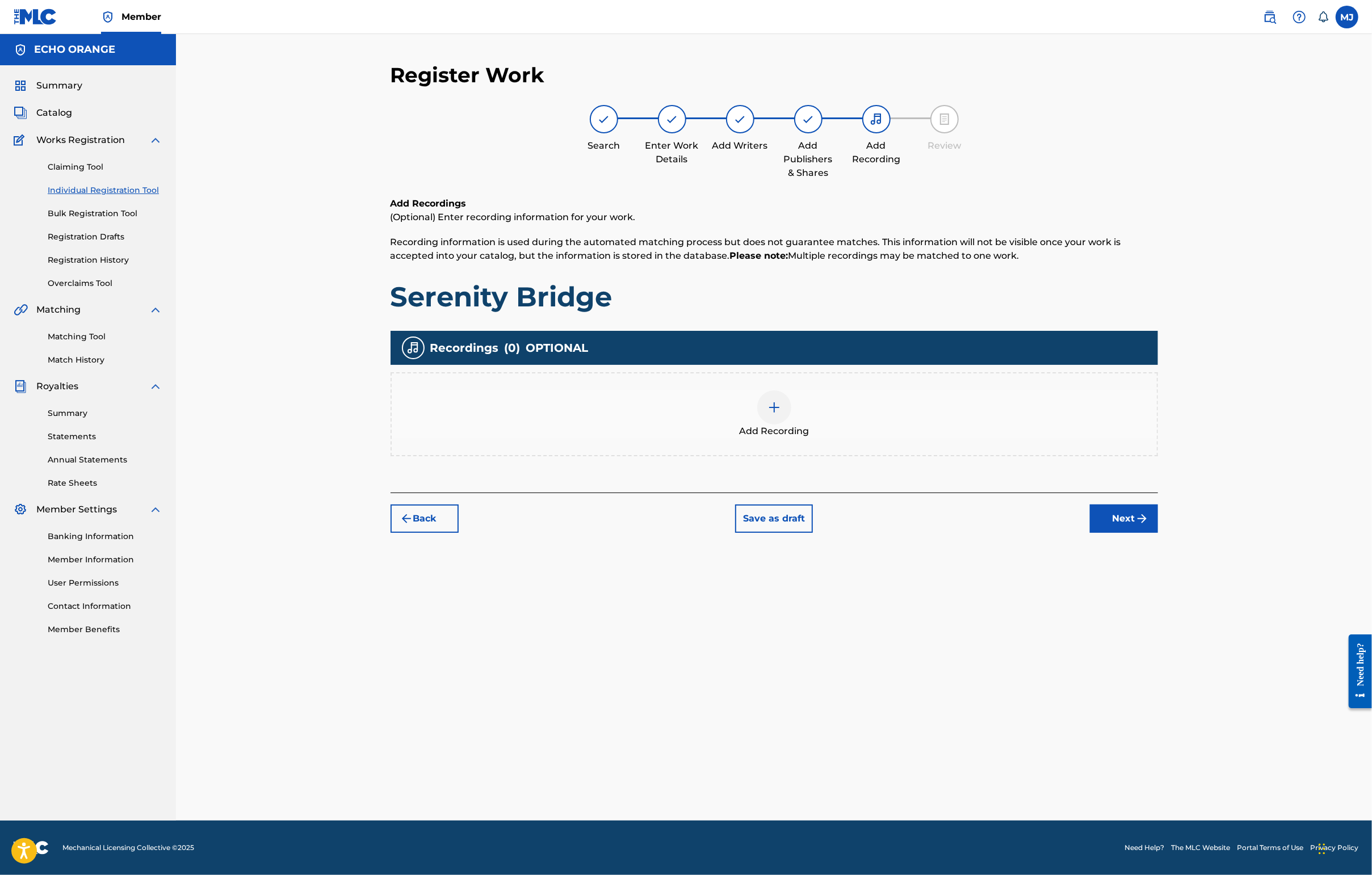
click at [1088, 533] on button "Next" at bounding box center [1124, 518] width 68 height 29
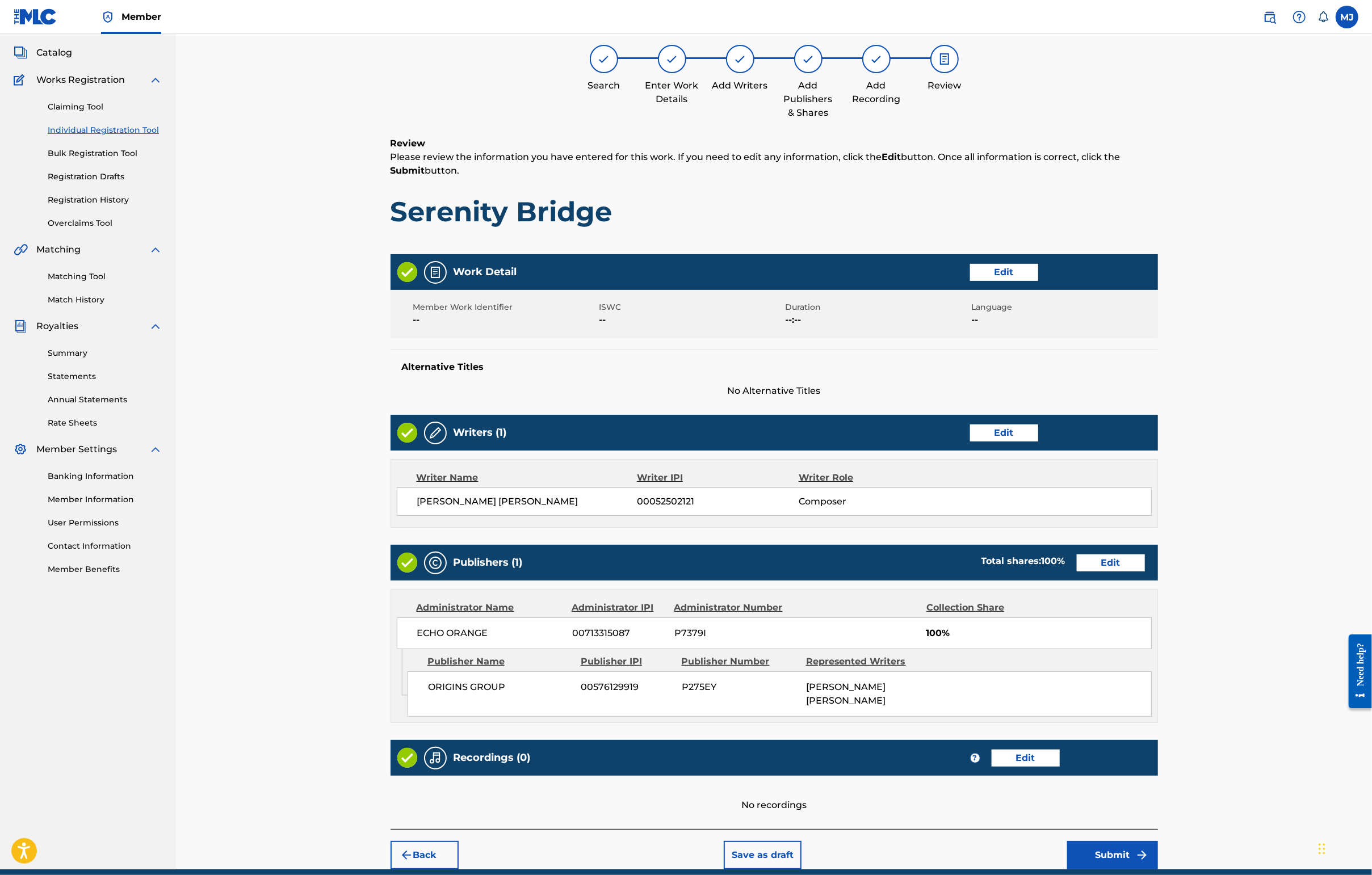
scroll to position [228, 0]
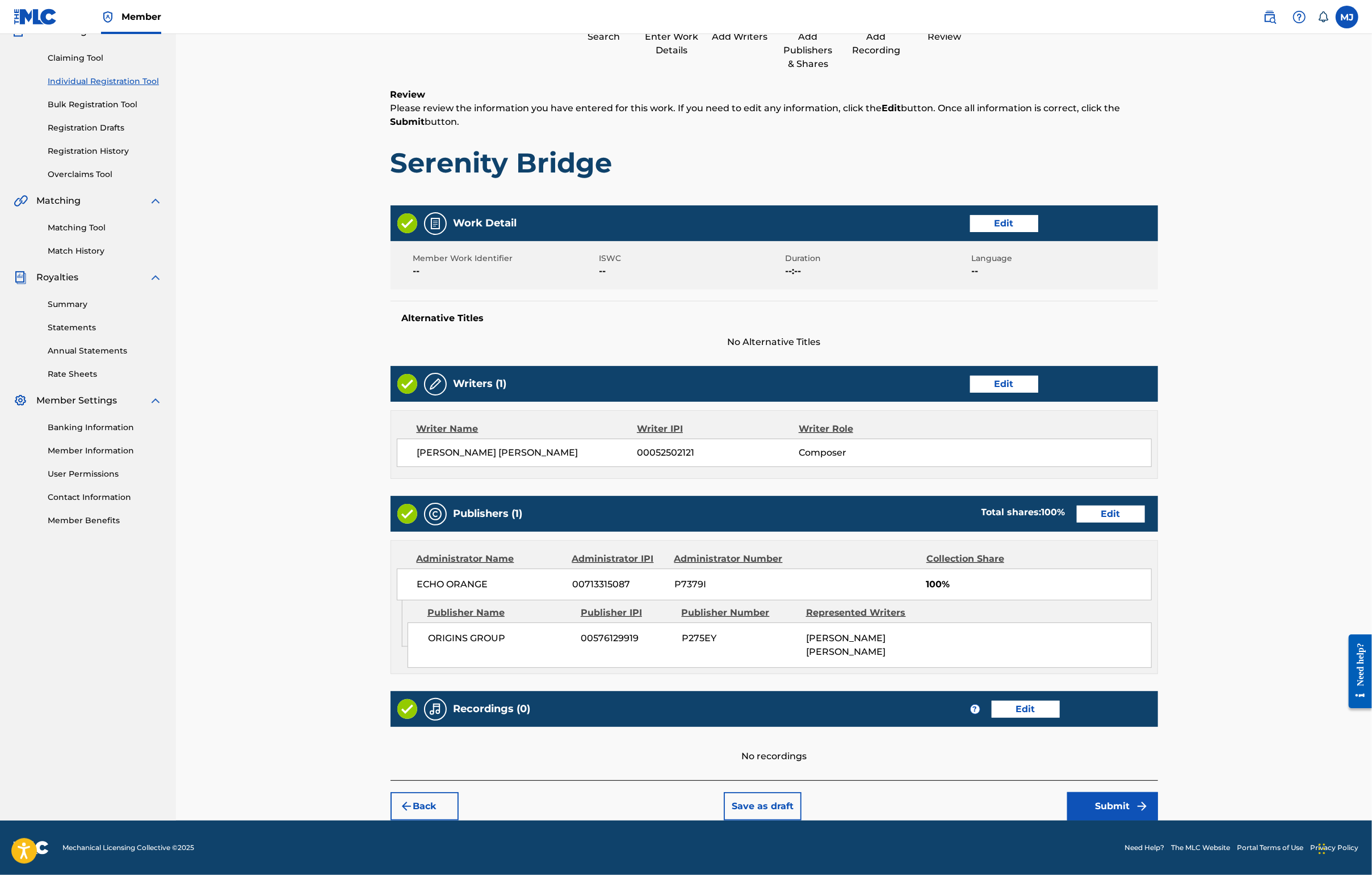
click at [1088, 792] on button "Submit" at bounding box center [1112, 807] width 91 height 29
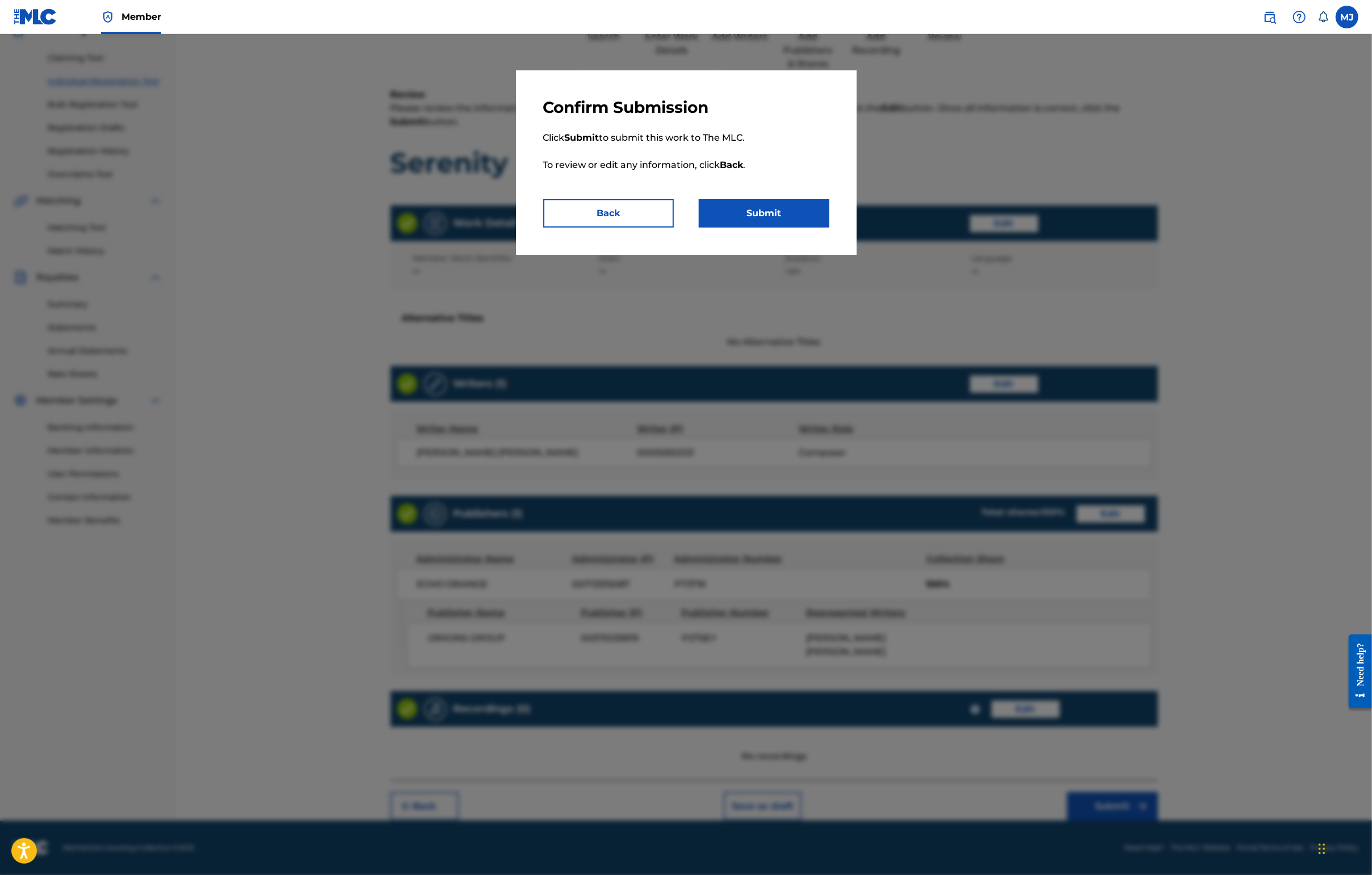
click at [786, 227] on button "Submit" at bounding box center [763, 214] width 130 height 29
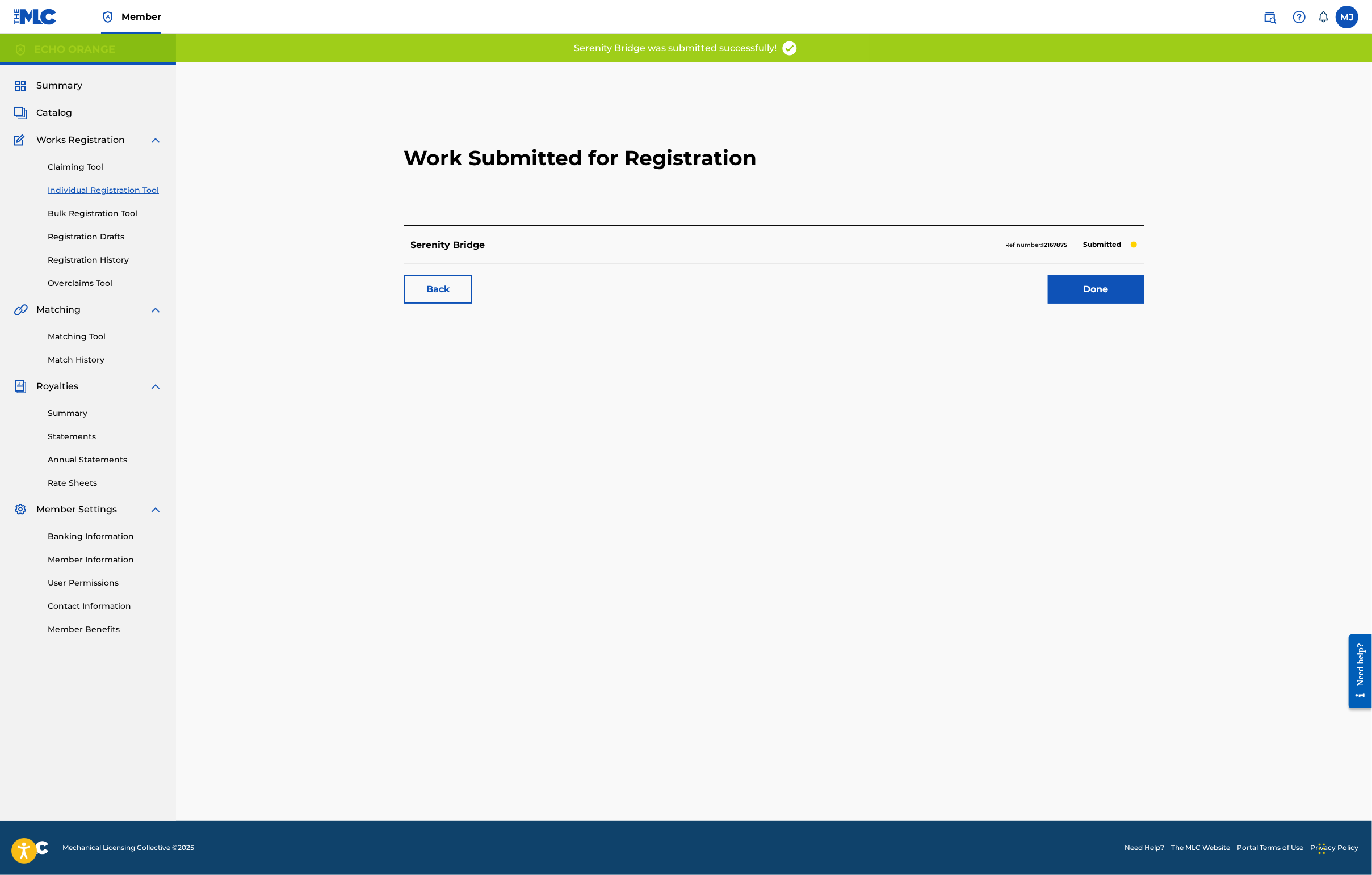
click at [1088, 303] on link "Done" at bounding box center [1096, 290] width 96 height 29
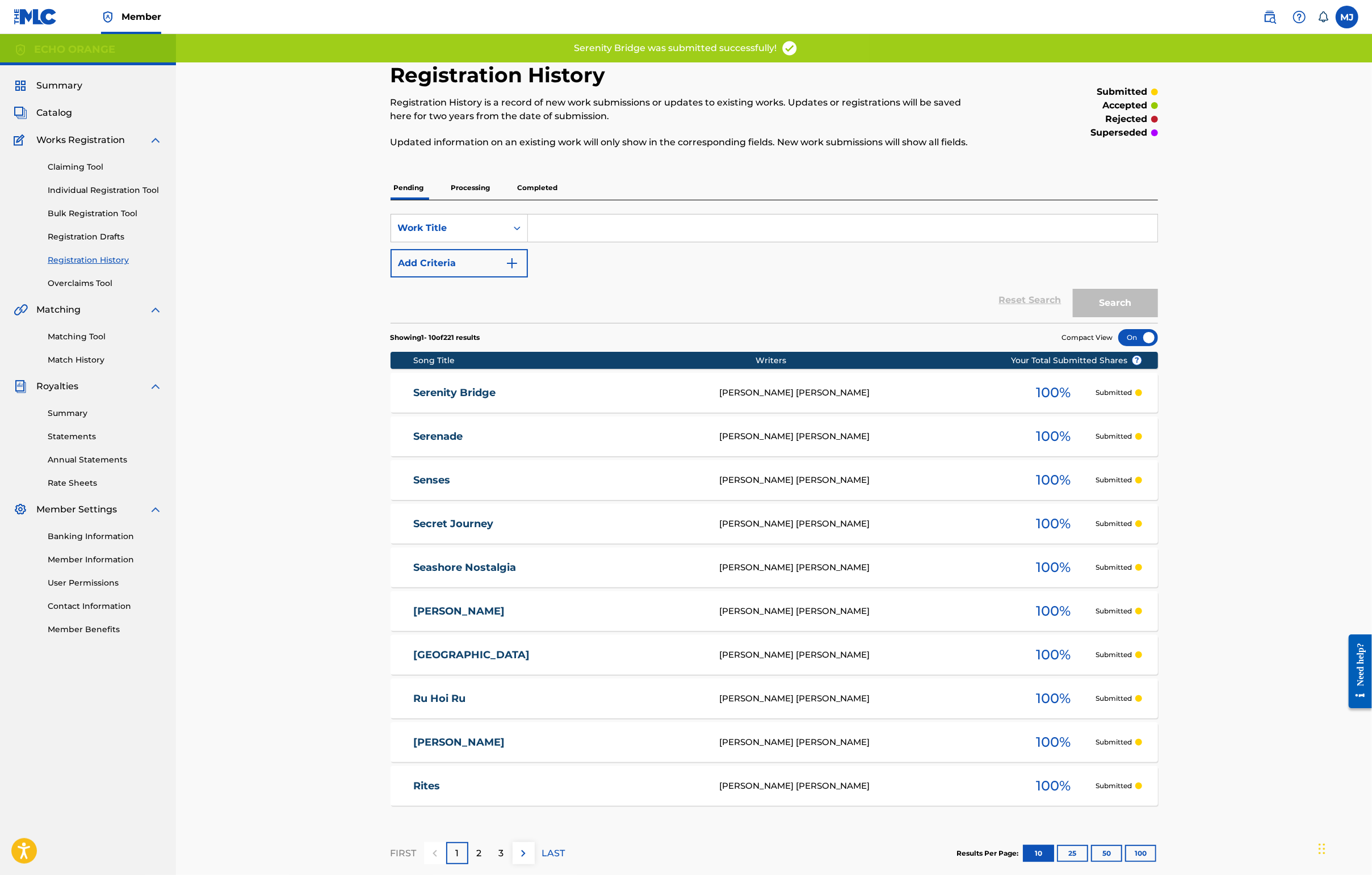
click at [136, 196] on link "Individual Registration Tool" at bounding box center [105, 190] width 114 height 12
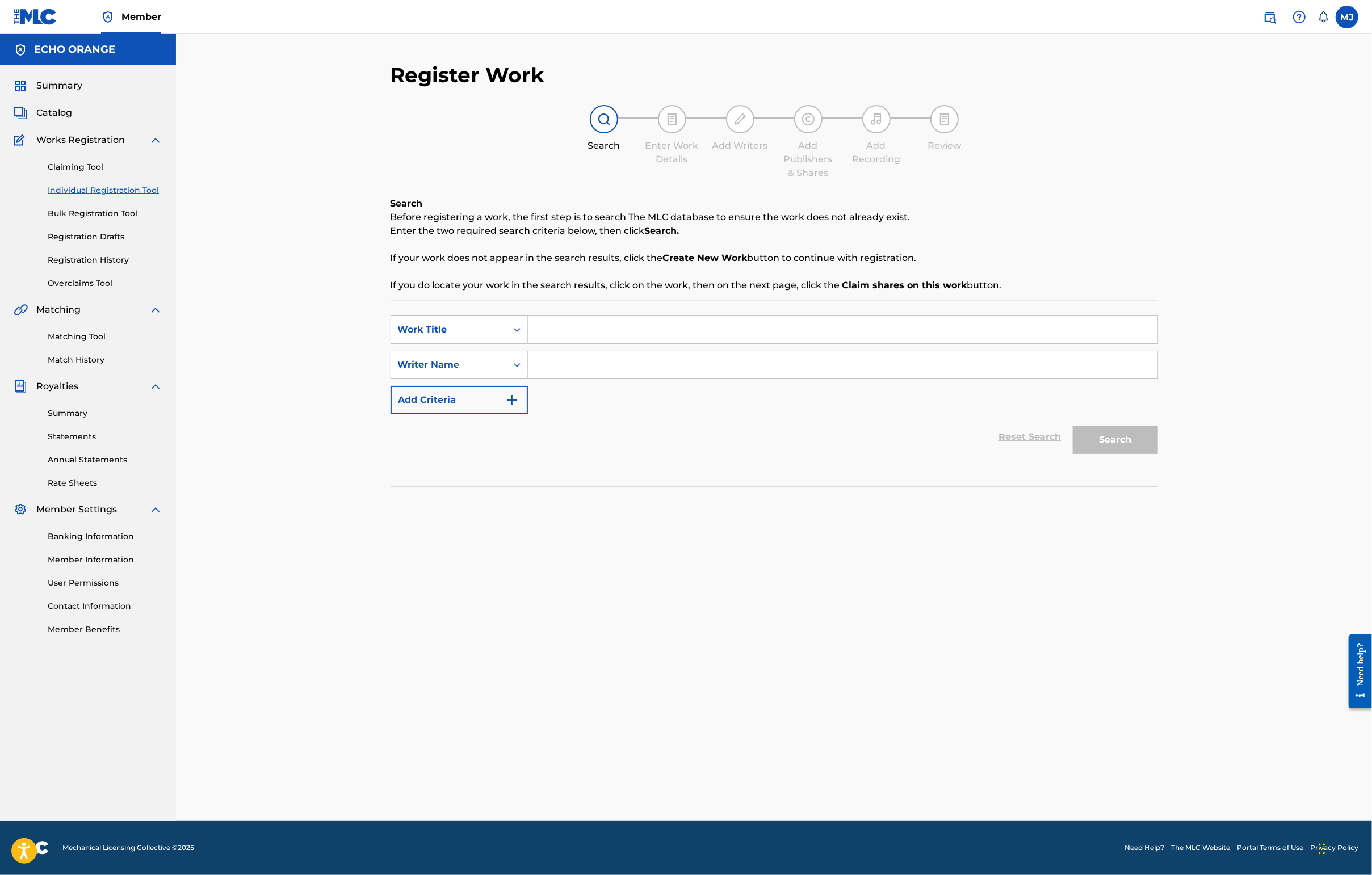
click at [594, 343] on input "Search Form" at bounding box center [842, 330] width 629 height 27
click at [595, 343] on input "Search Form" at bounding box center [842, 330] width 629 height 27
type input "s"
type input "Slow pad"
paste input "[PERSON_NAME]"
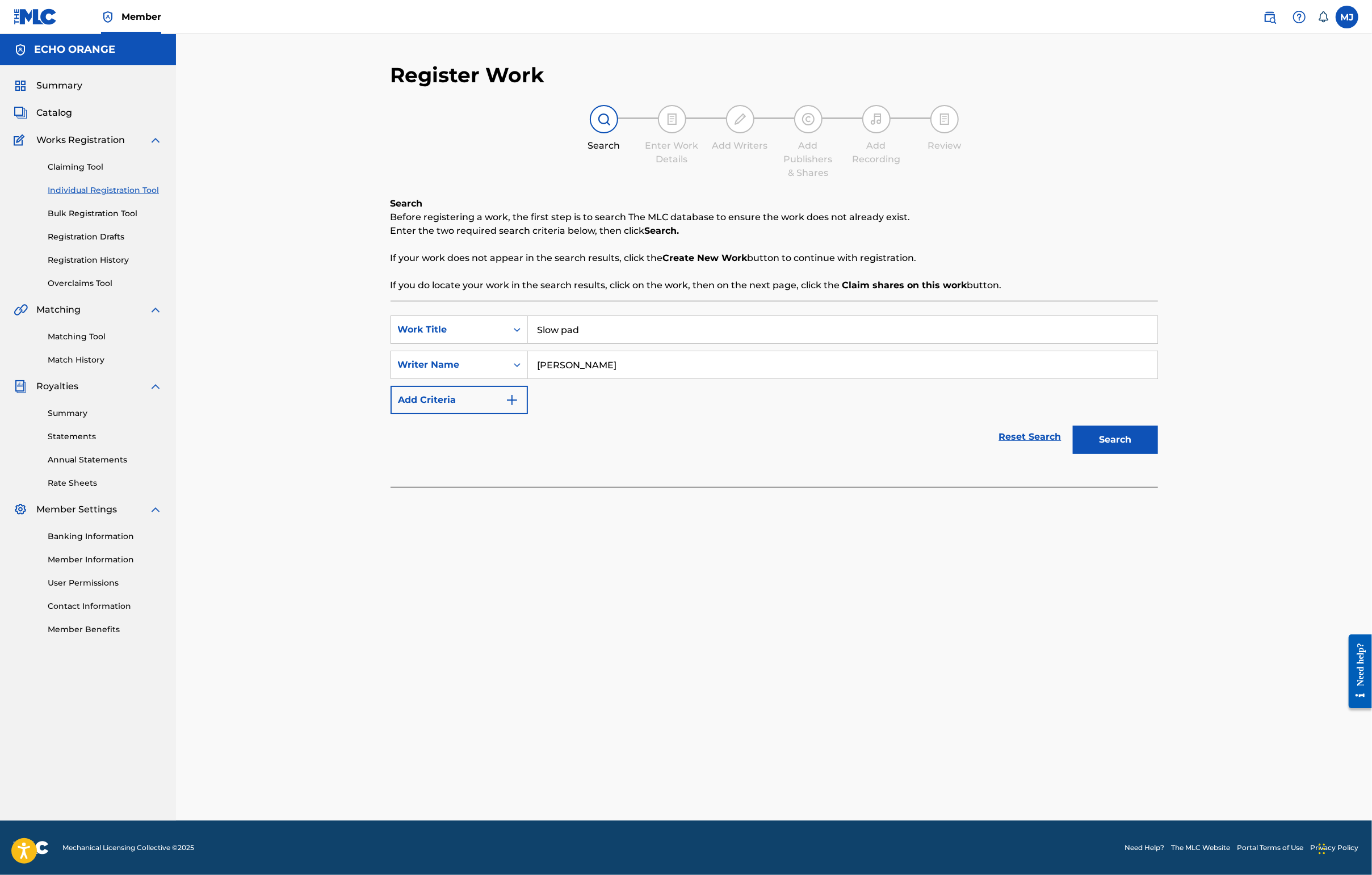
type input "[PERSON_NAME]"
click at [1088, 454] on button "Search" at bounding box center [1115, 440] width 85 height 29
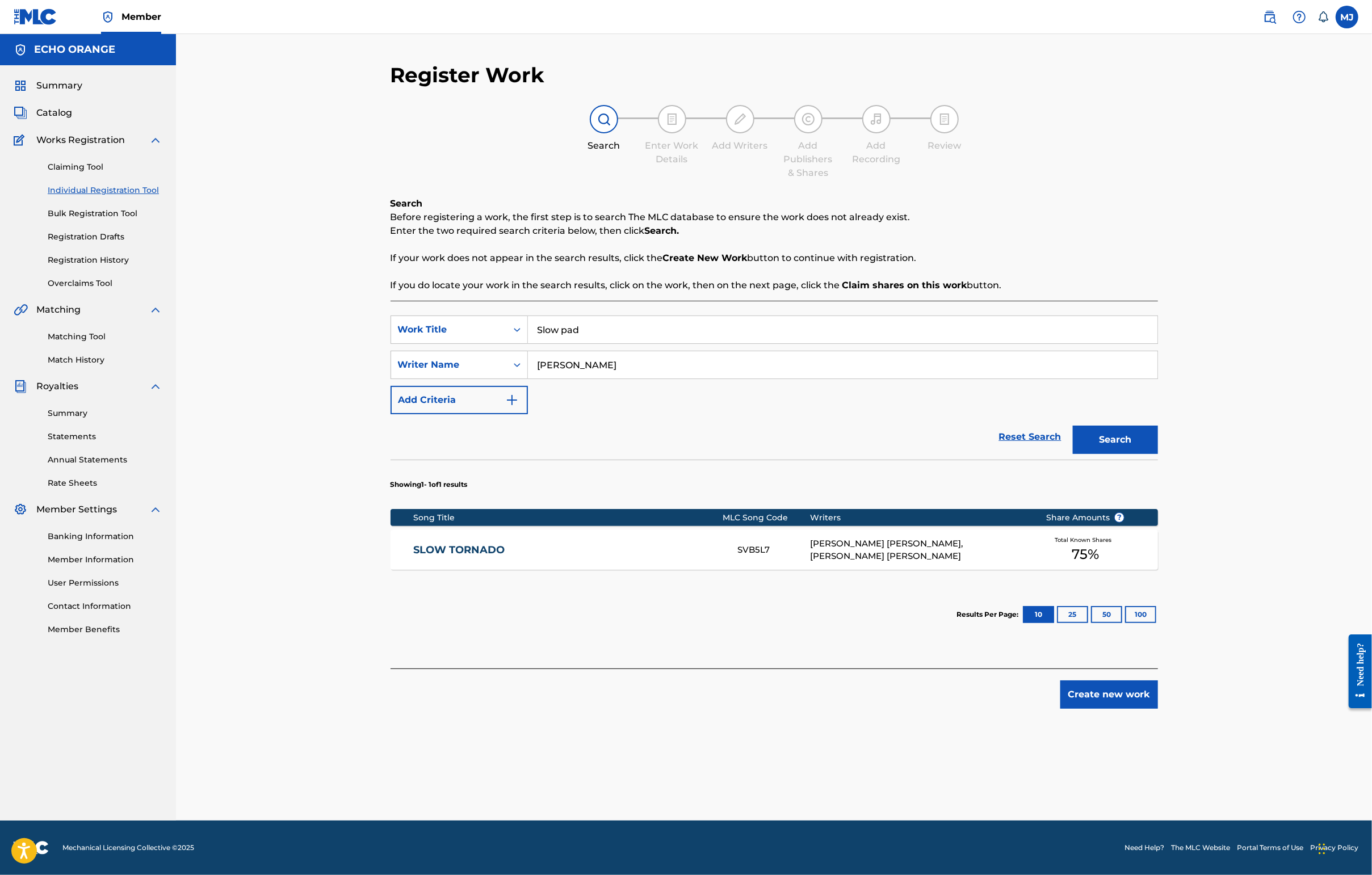
click at [1088, 709] on button "Create new work" at bounding box center [1109, 694] width 98 height 29
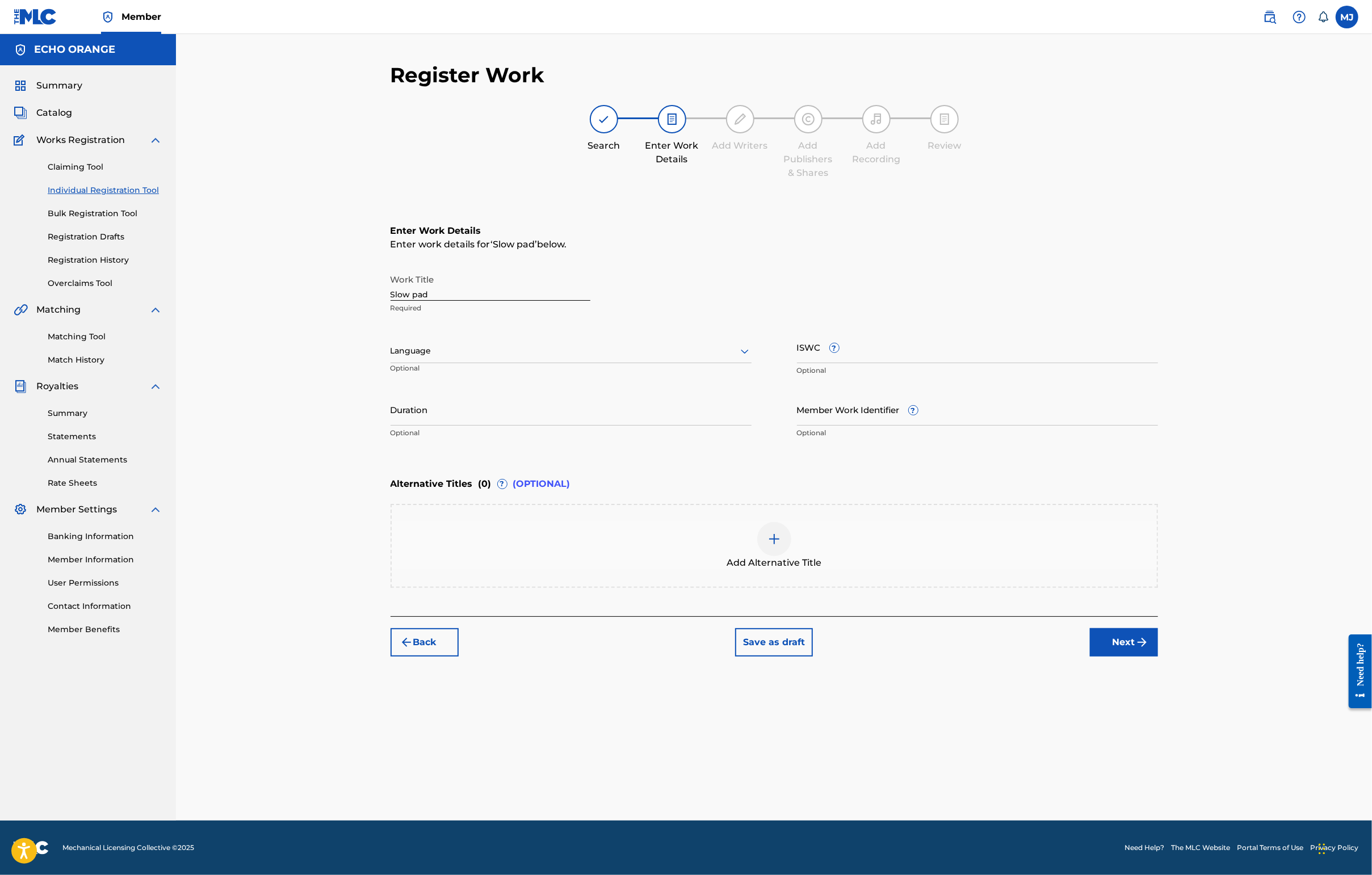
click at [1088, 795] on div "Register Work Search Enter Work Details Add Writers Add Publishers & Shares Add…" at bounding box center [774, 442] width 795 height 758
click at [1088, 657] on button "Next" at bounding box center [1124, 643] width 68 height 29
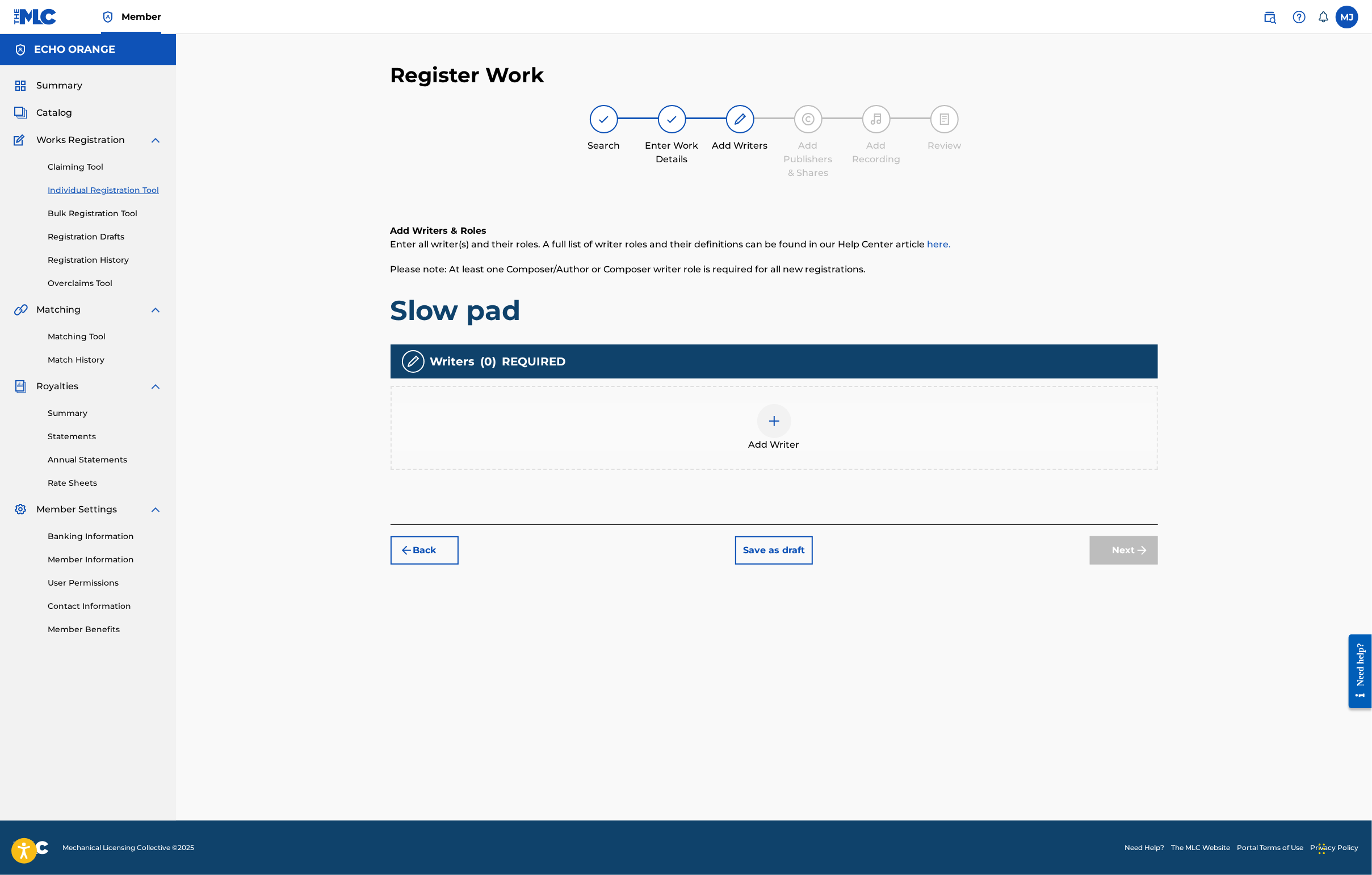
click at [878, 437] on div "Add Writer" at bounding box center [774, 428] width 768 height 84
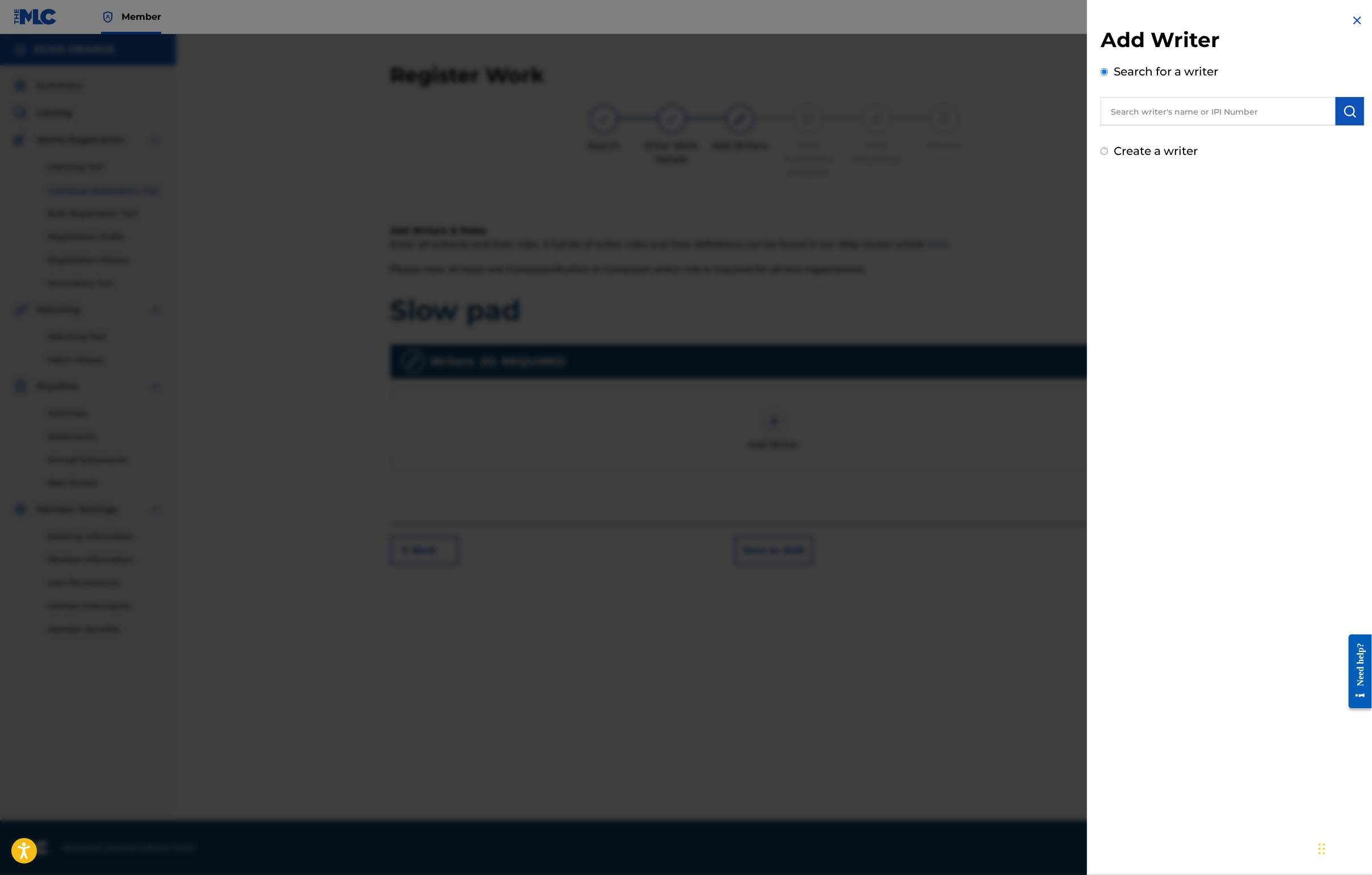
click at [1088, 121] on input "text" at bounding box center [1218, 111] width 235 height 29
paste input "[PERSON_NAME]"
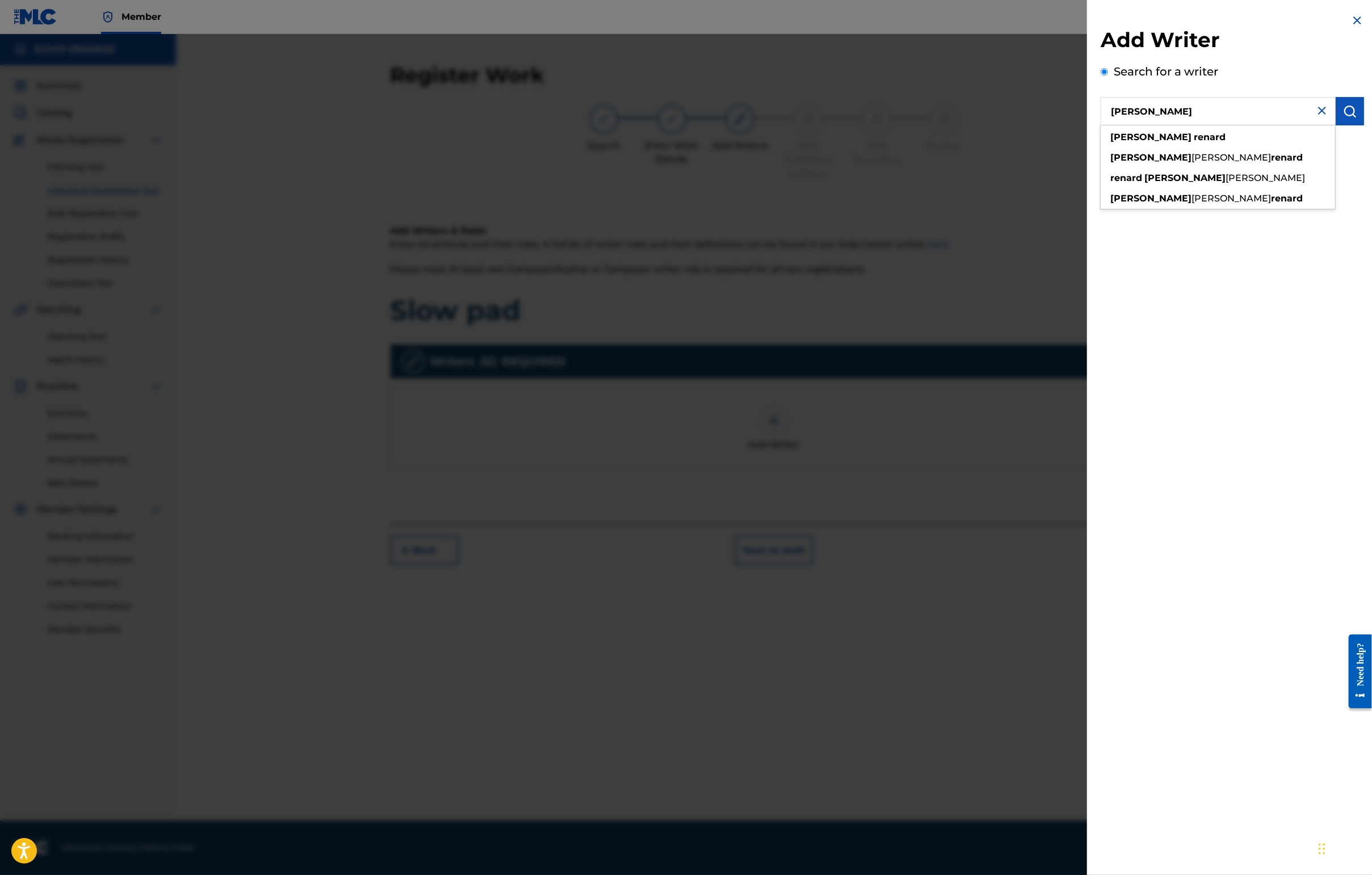
type input "[PERSON_NAME]"
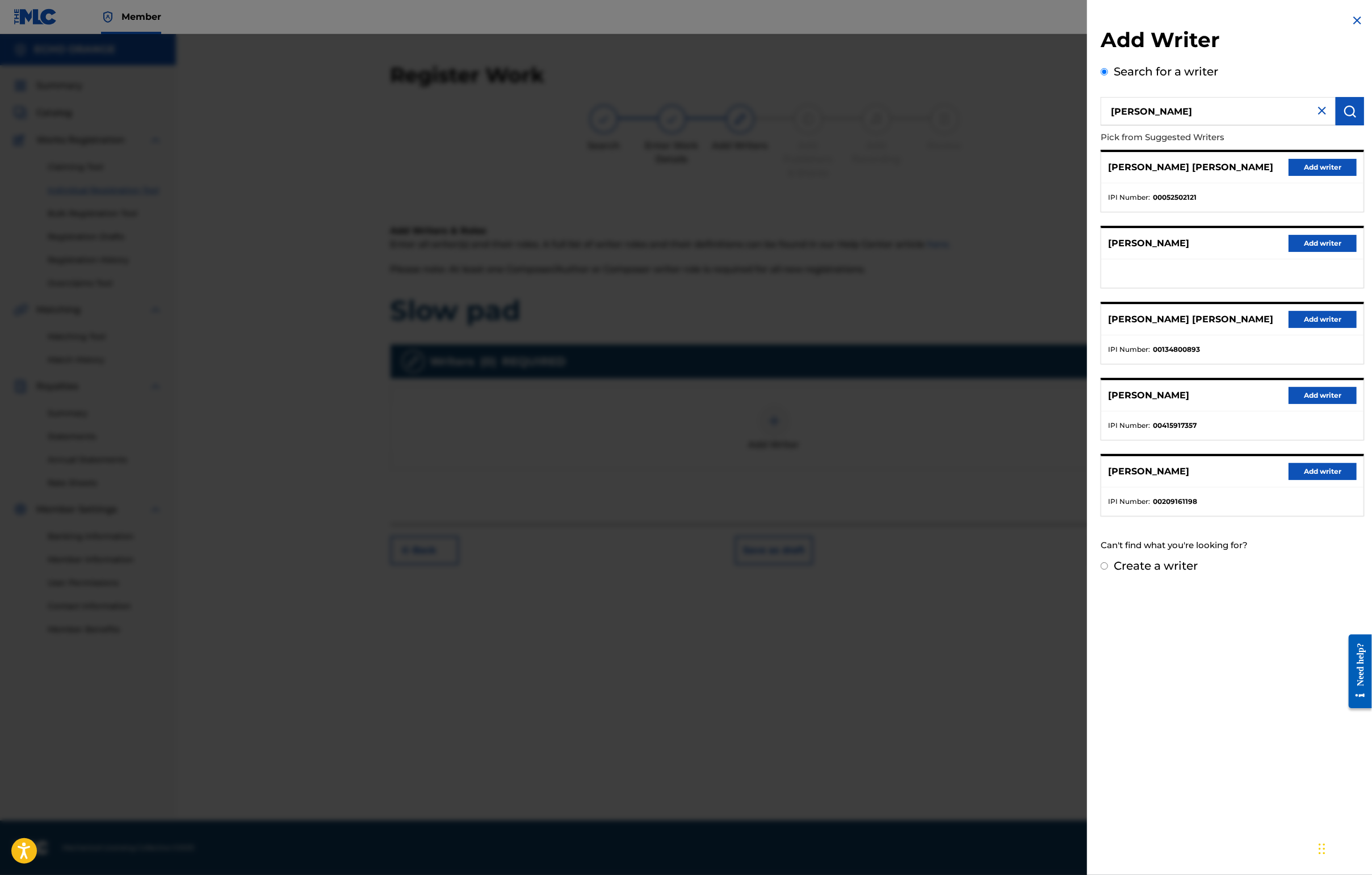
click at [1088, 176] on button "Add writer" at bounding box center [1322, 167] width 68 height 17
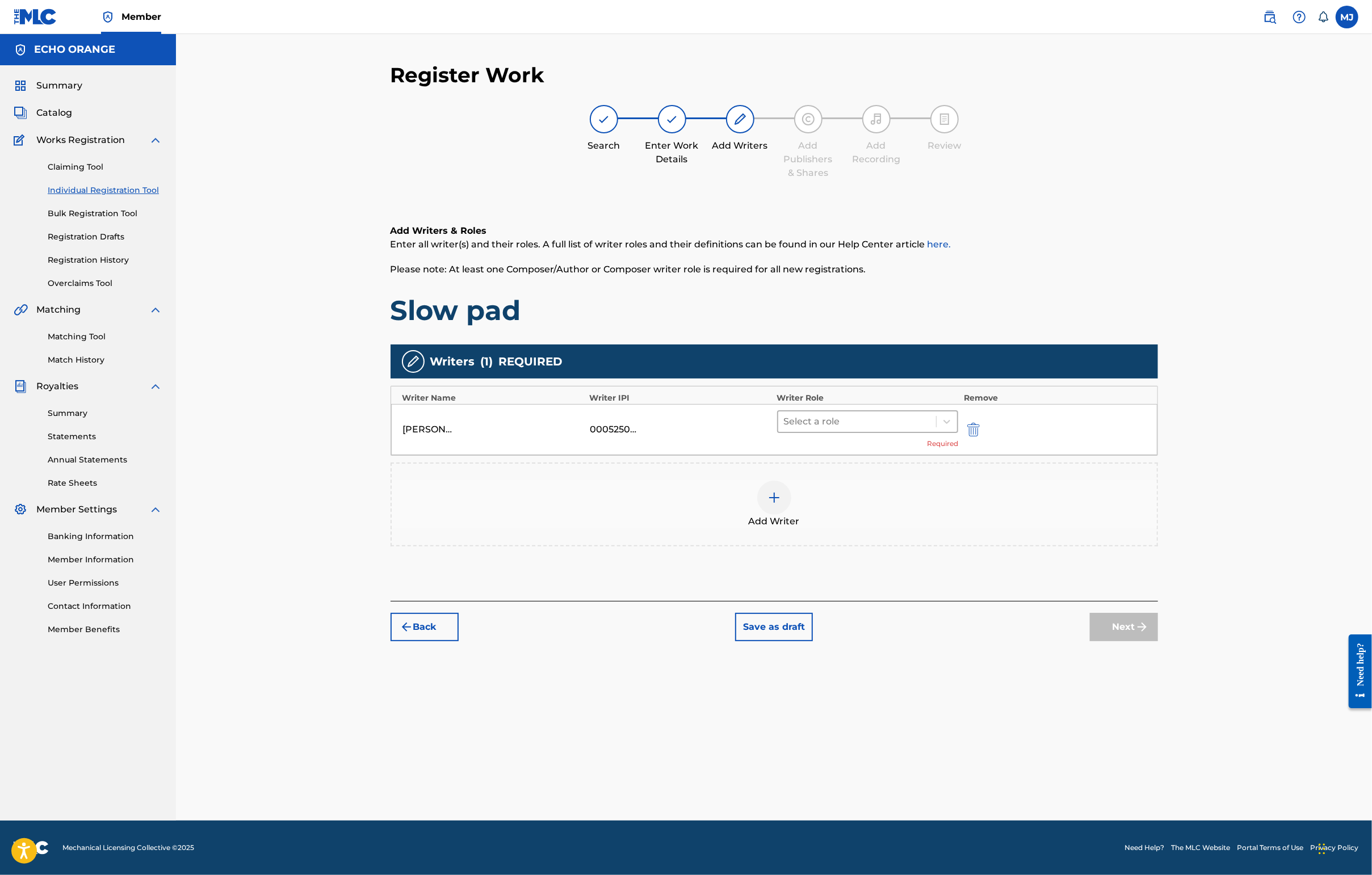
drag, startPoint x: 908, startPoint y: 462, endPoint x: 908, endPoint y: 473, distance: 11.0
click at [908, 430] on div at bounding box center [856, 421] width 147 height 16
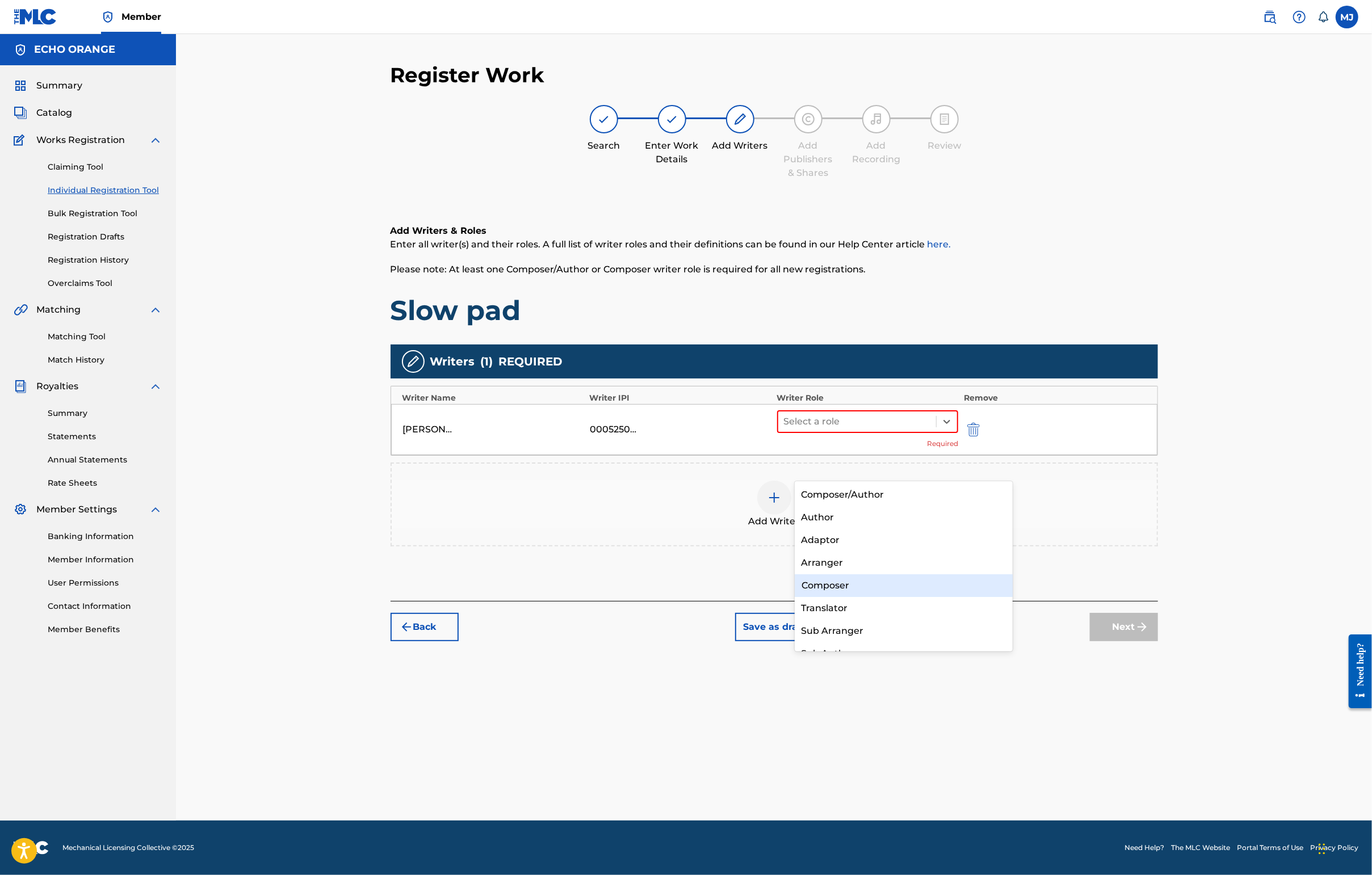
click at [860, 579] on div "Composer" at bounding box center [904, 585] width 218 height 23
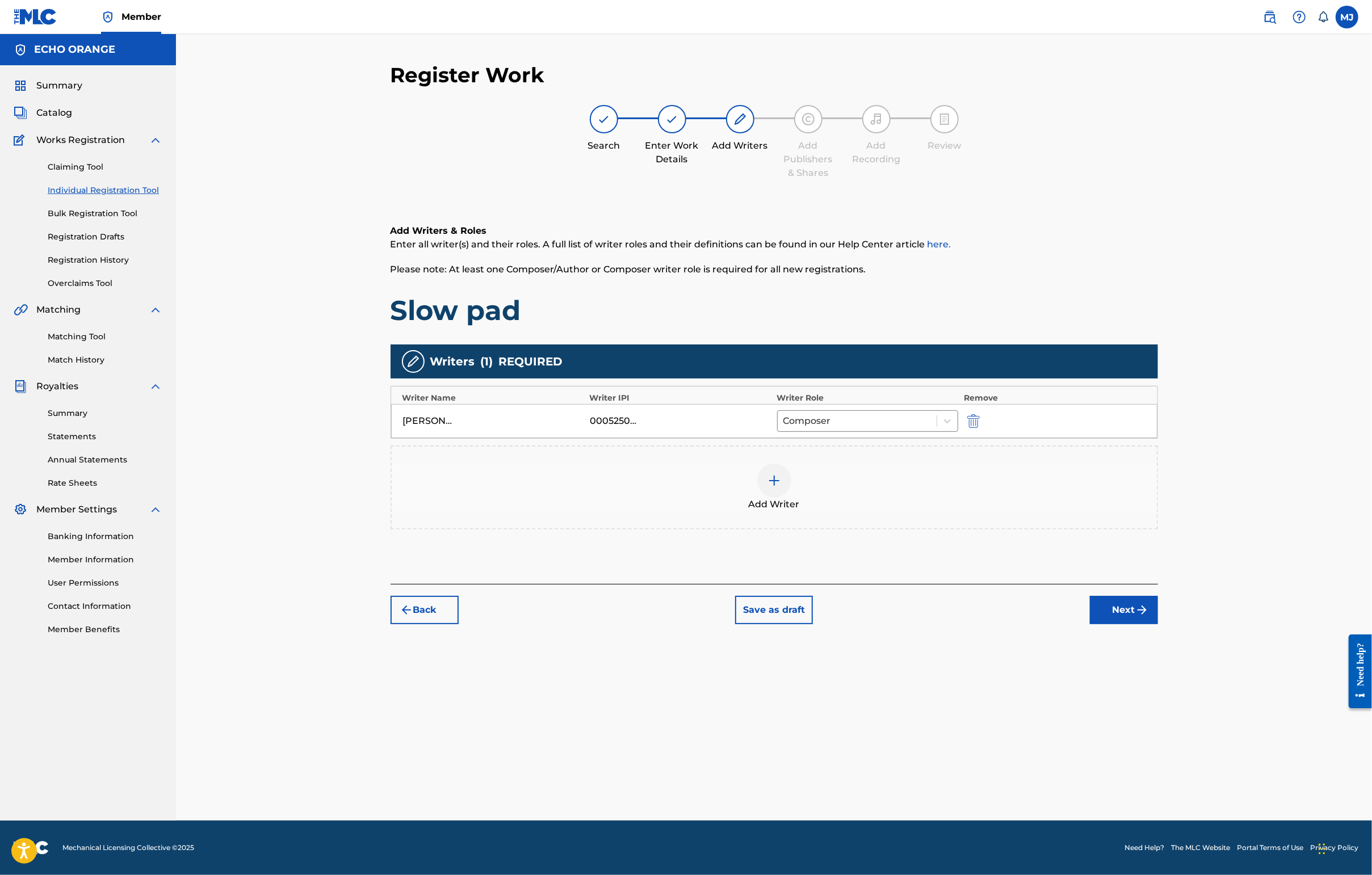
click at [1088, 624] on button "Next" at bounding box center [1124, 610] width 68 height 29
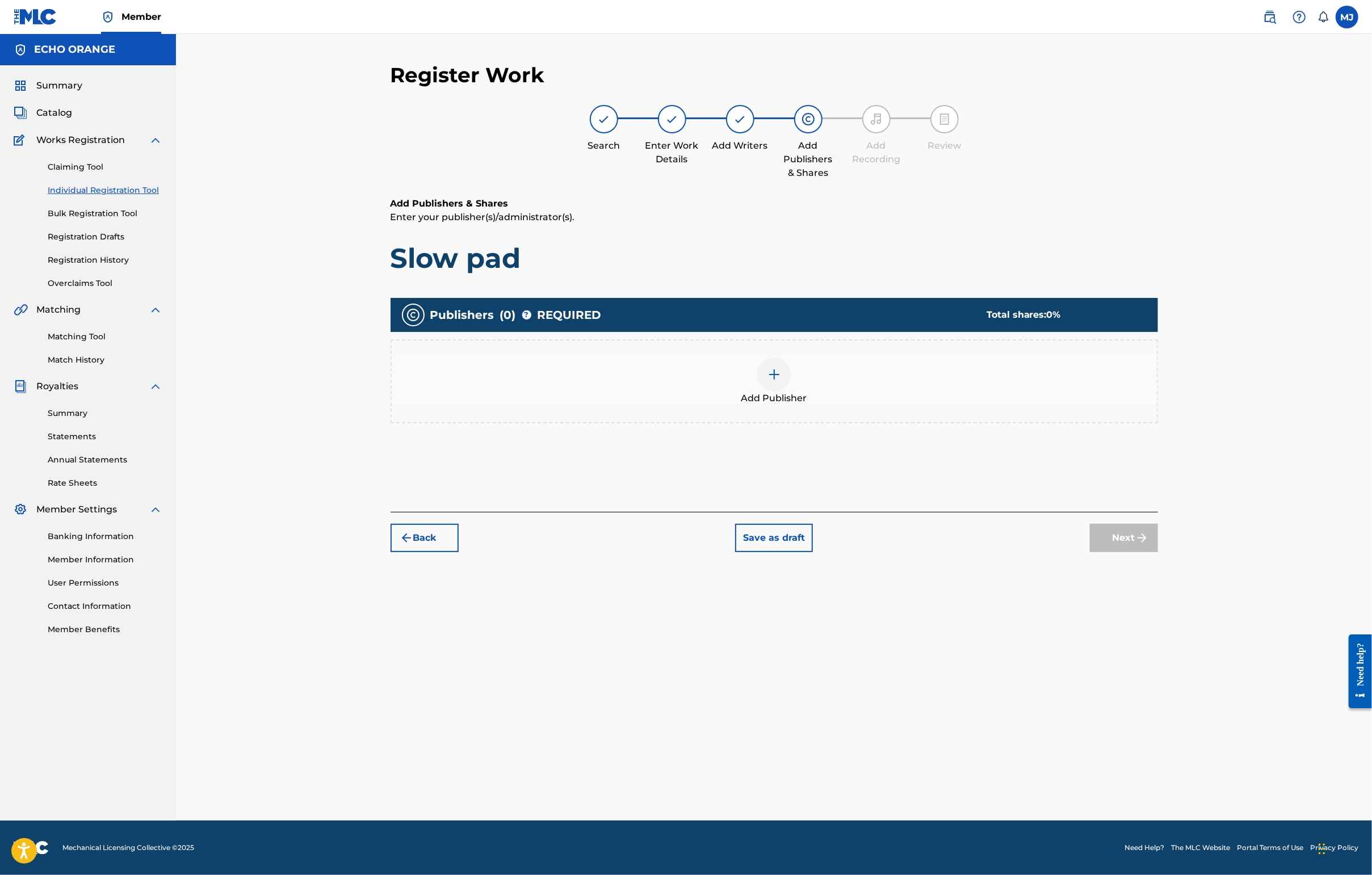
click at [889, 405] on div "Add Publisher" at bounding box center [774, 381] width 765 height 47
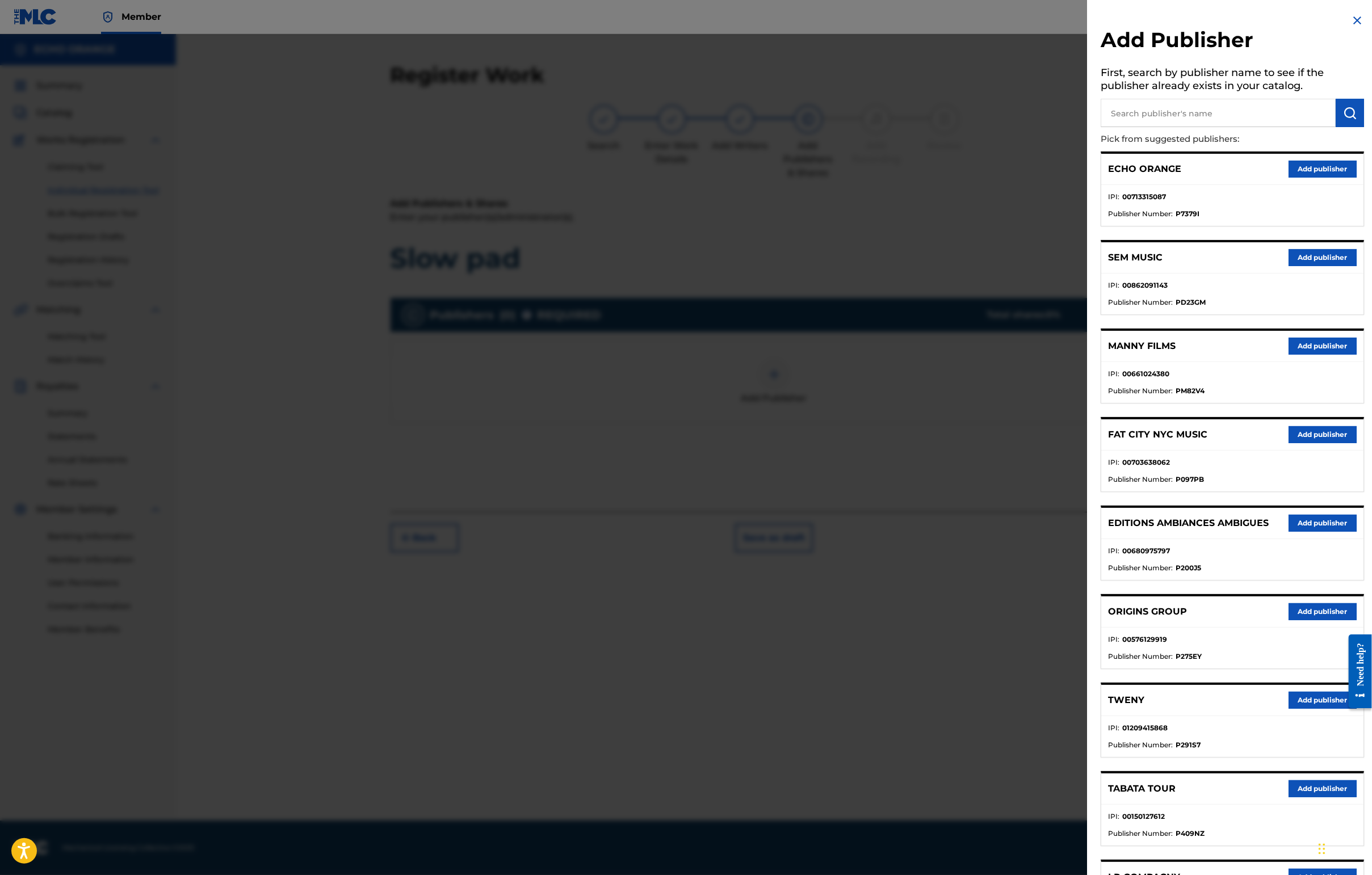
drag, startPoint x: 1299, startPoint y: 793, endPoint x: 1119, endPoint y: 643, distance: 234.3
click at [1088, 709] on button "Add publisher" at bounding box center [1322, 700] width 68 height 17
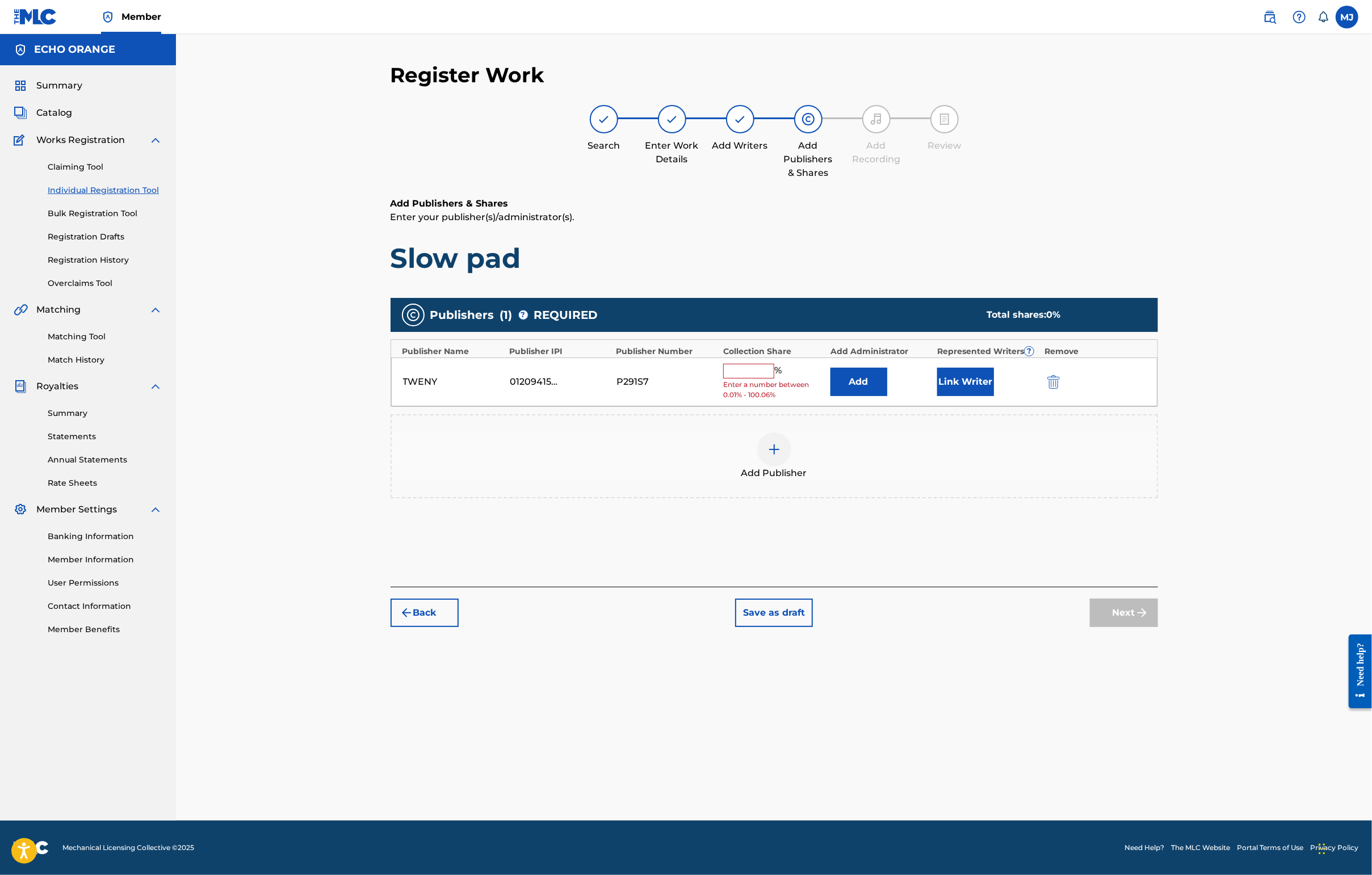
click at [887, 396] on button "Add" at bounding box center [858, 382] width 56 height 29
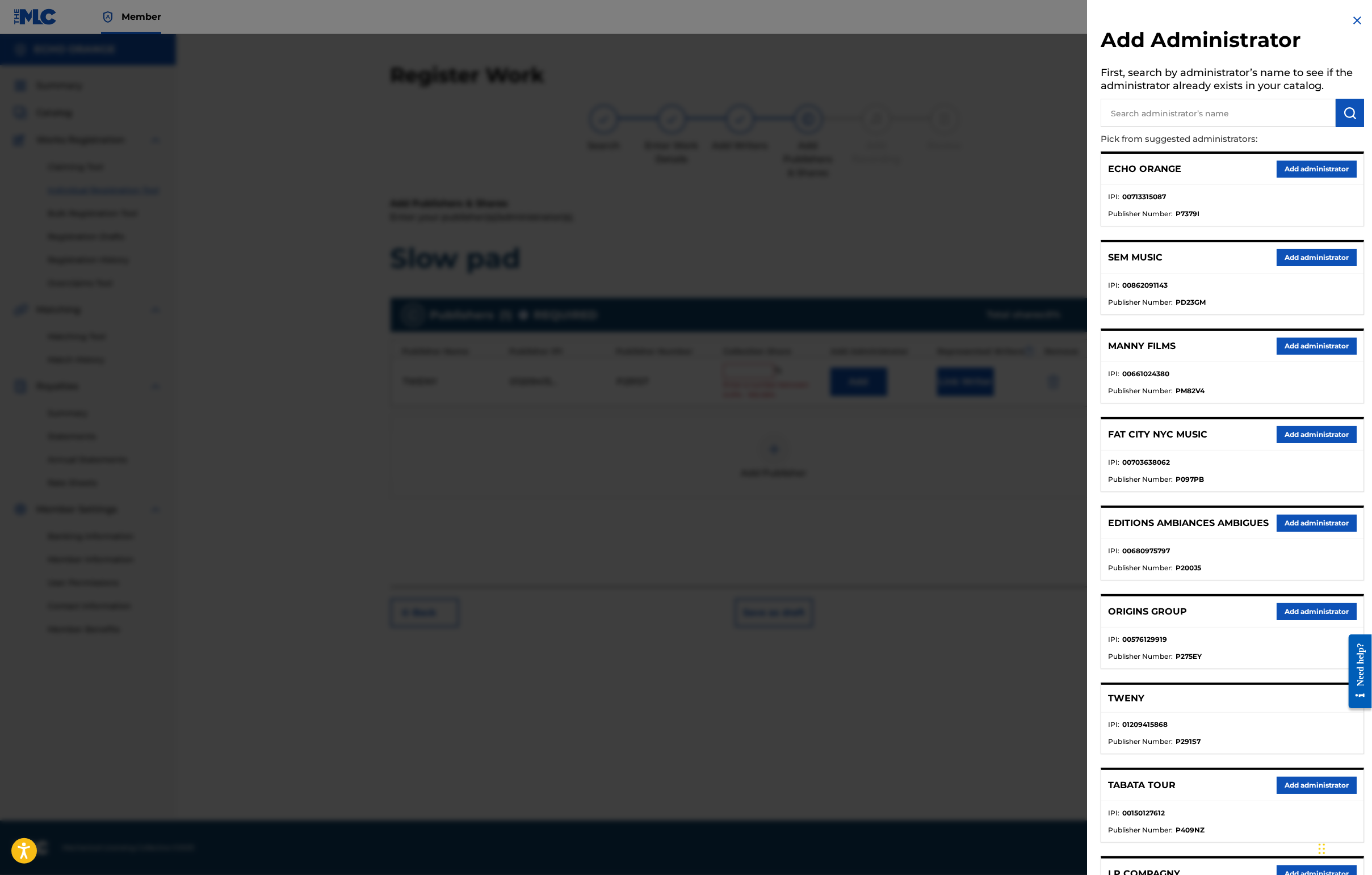
click at [1088, 178] on button "Add administrator" at bounding box center [1316, 169] width 80 height 17
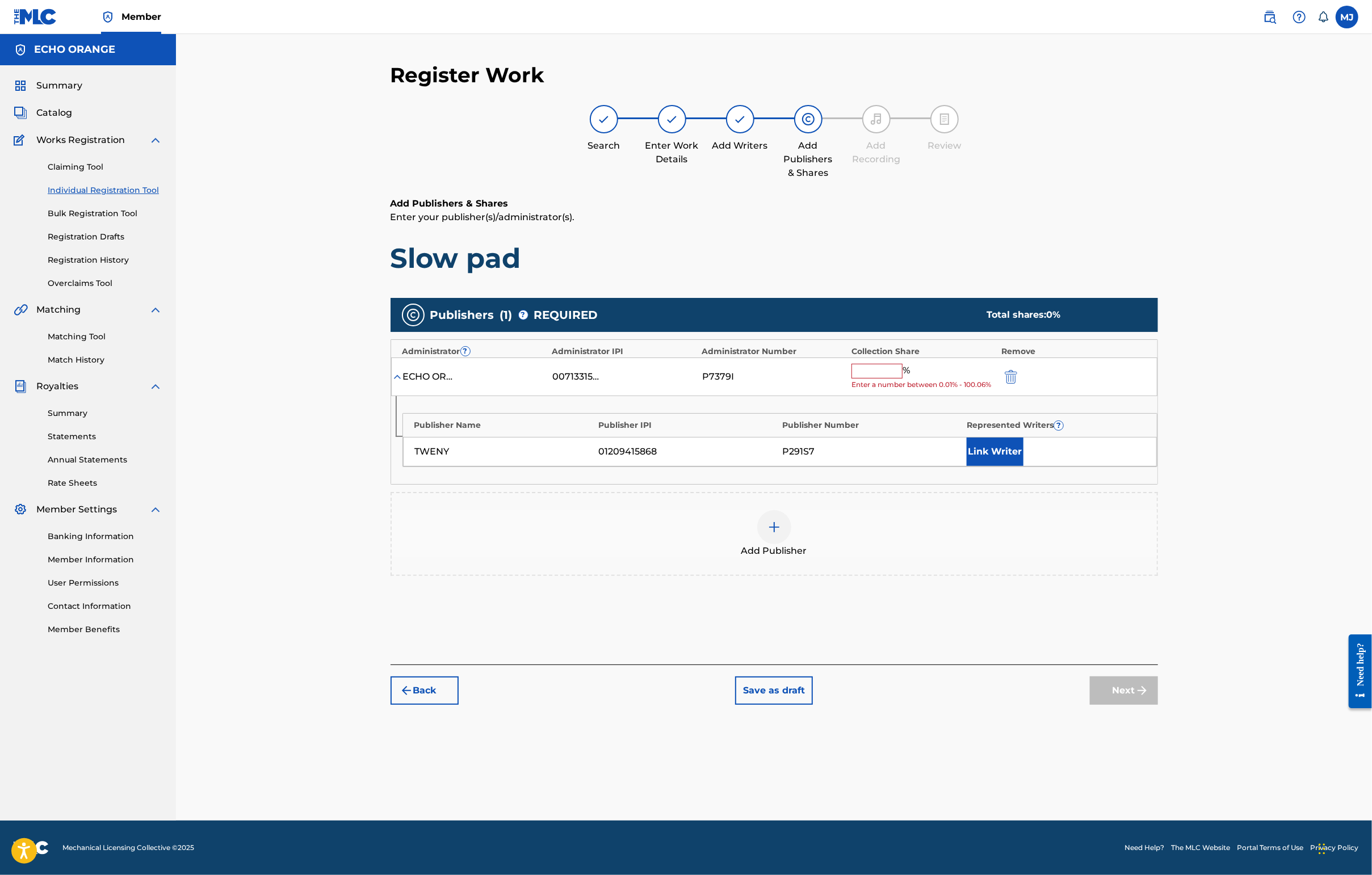
click at [902, 378] on input "text" at bounding box center [877, 371] width 51 height 15
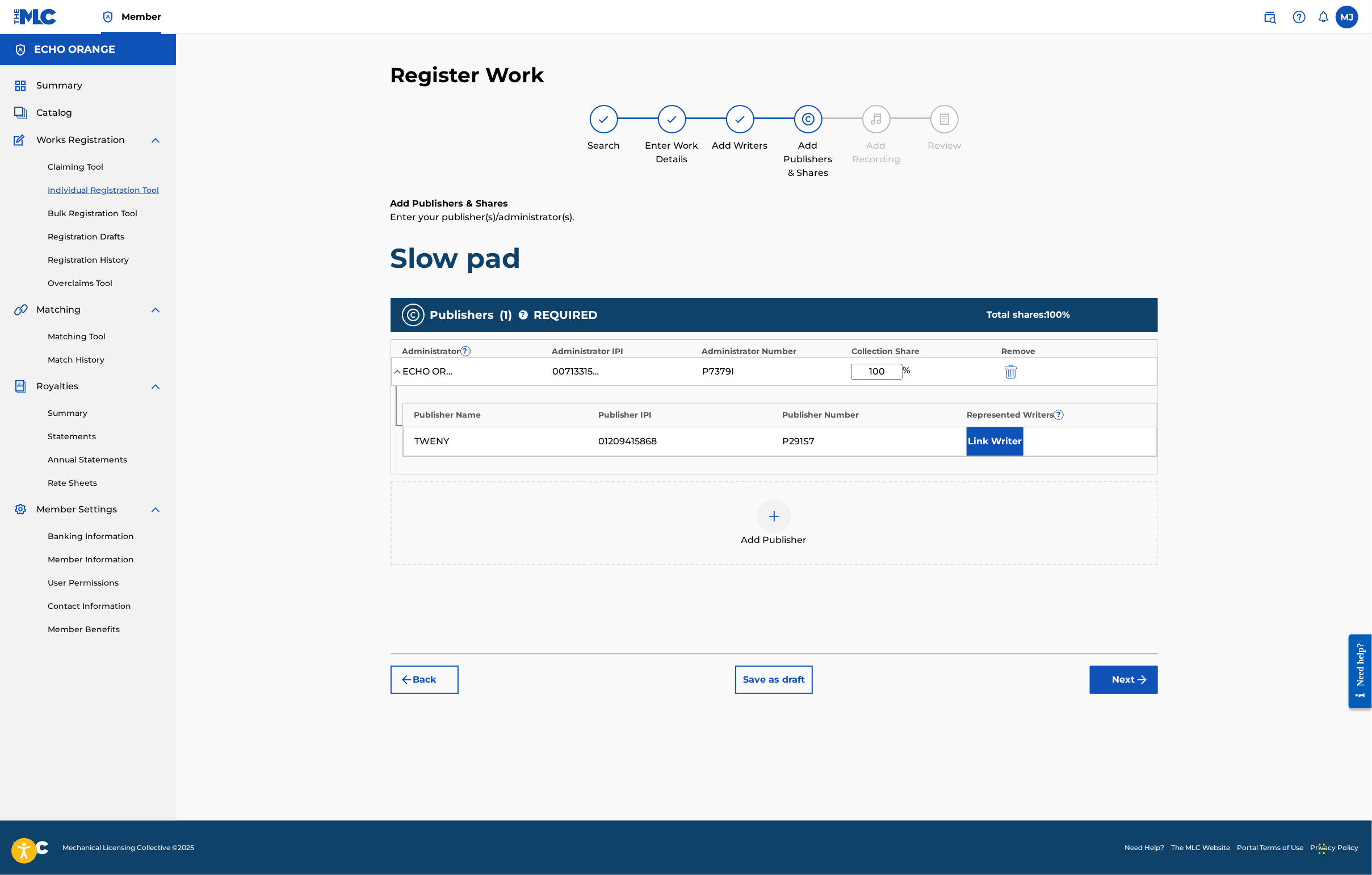
type input "100"
click at [1024, 456] on button "Link Writer" at bounding box center [994, 442] width 56 height 29
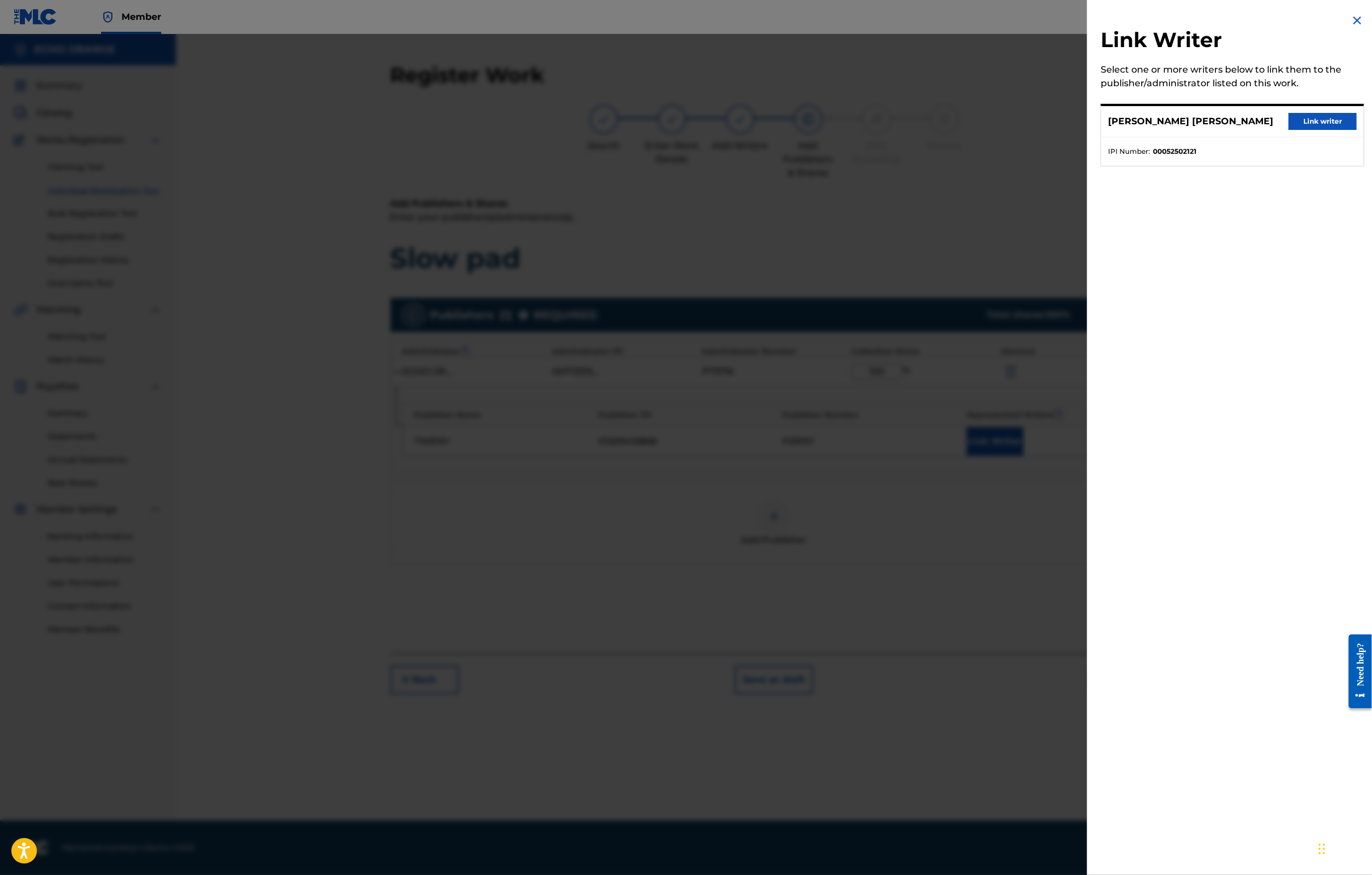
click at [1088, 130] on button "Link writer" at bounding box center [1322, 121] width 68 height 17
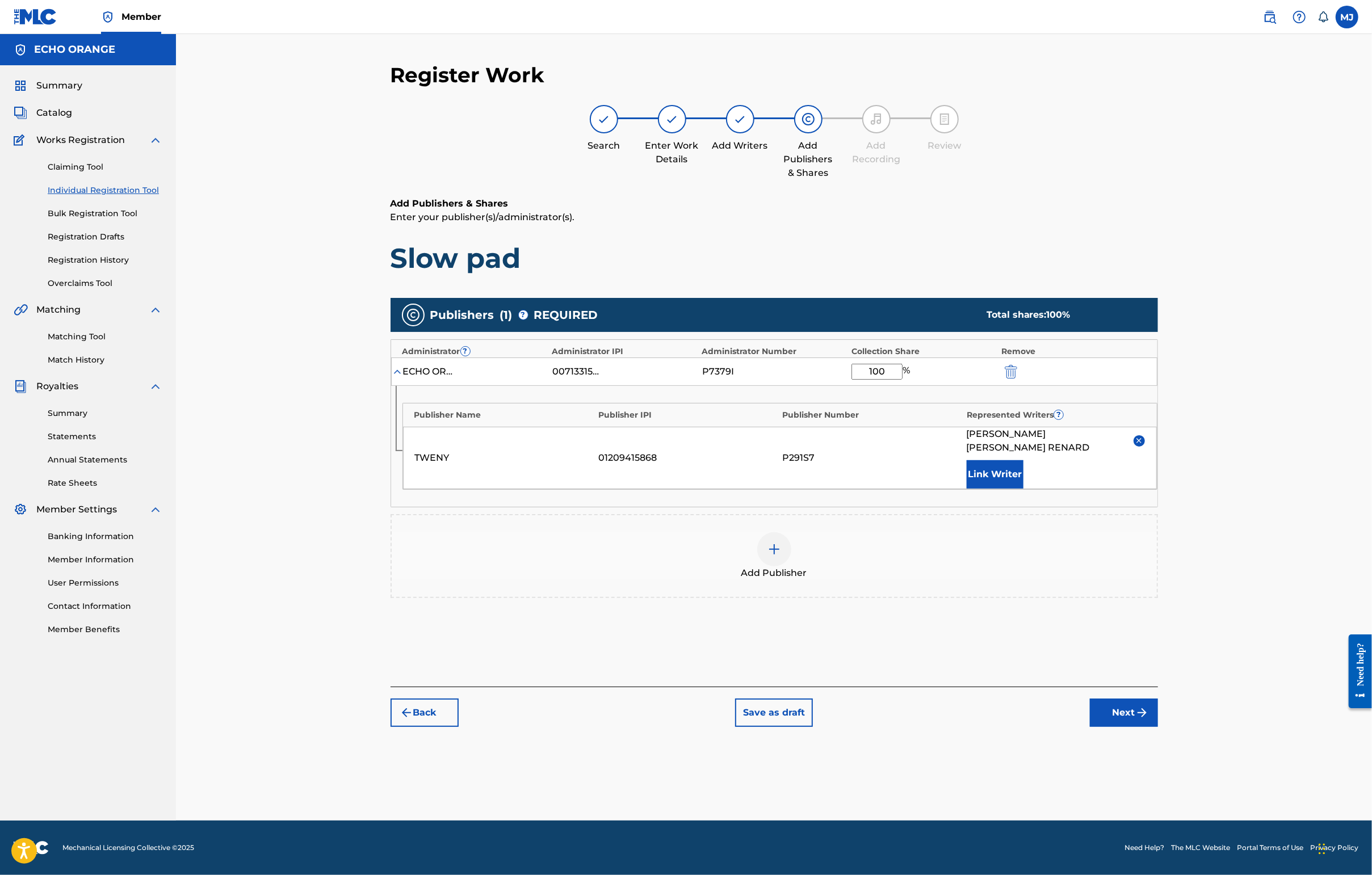
scroll to position [1, 0]
click at [1088, 727] on div "Back Save as draft Next" at bounding box center [774, 707] width 768 height 41
click at [1088, 727] on button "Next" at bounding box center [1124, 712] width 68 height 29
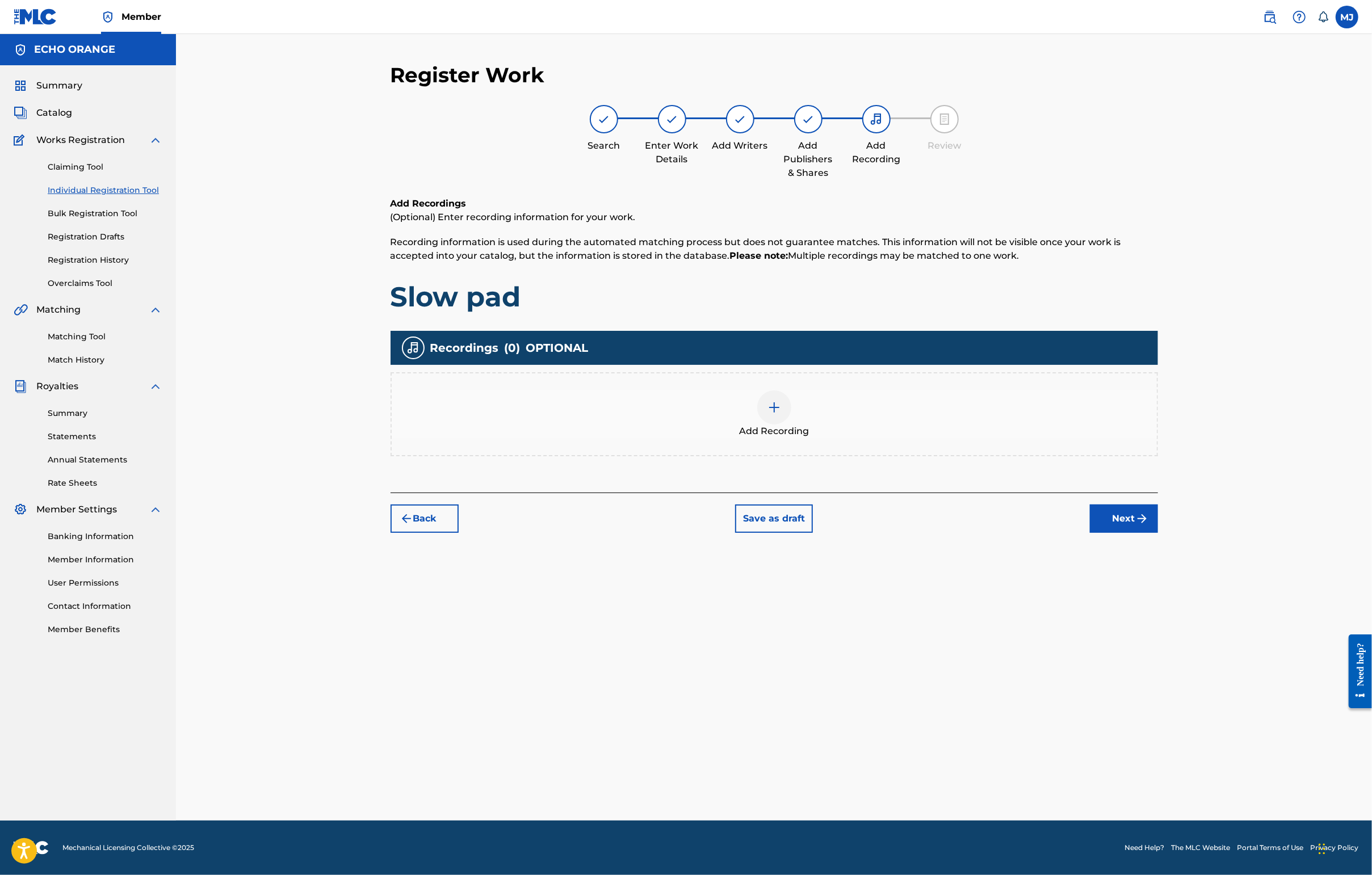
click at [1088, 533] on div "Back Save as draft Next" at bounding box center [774, 513] width 768 height 41
click at [1088, 533] on button "Next" at bounding box center [1124, 518] width 68 height 29
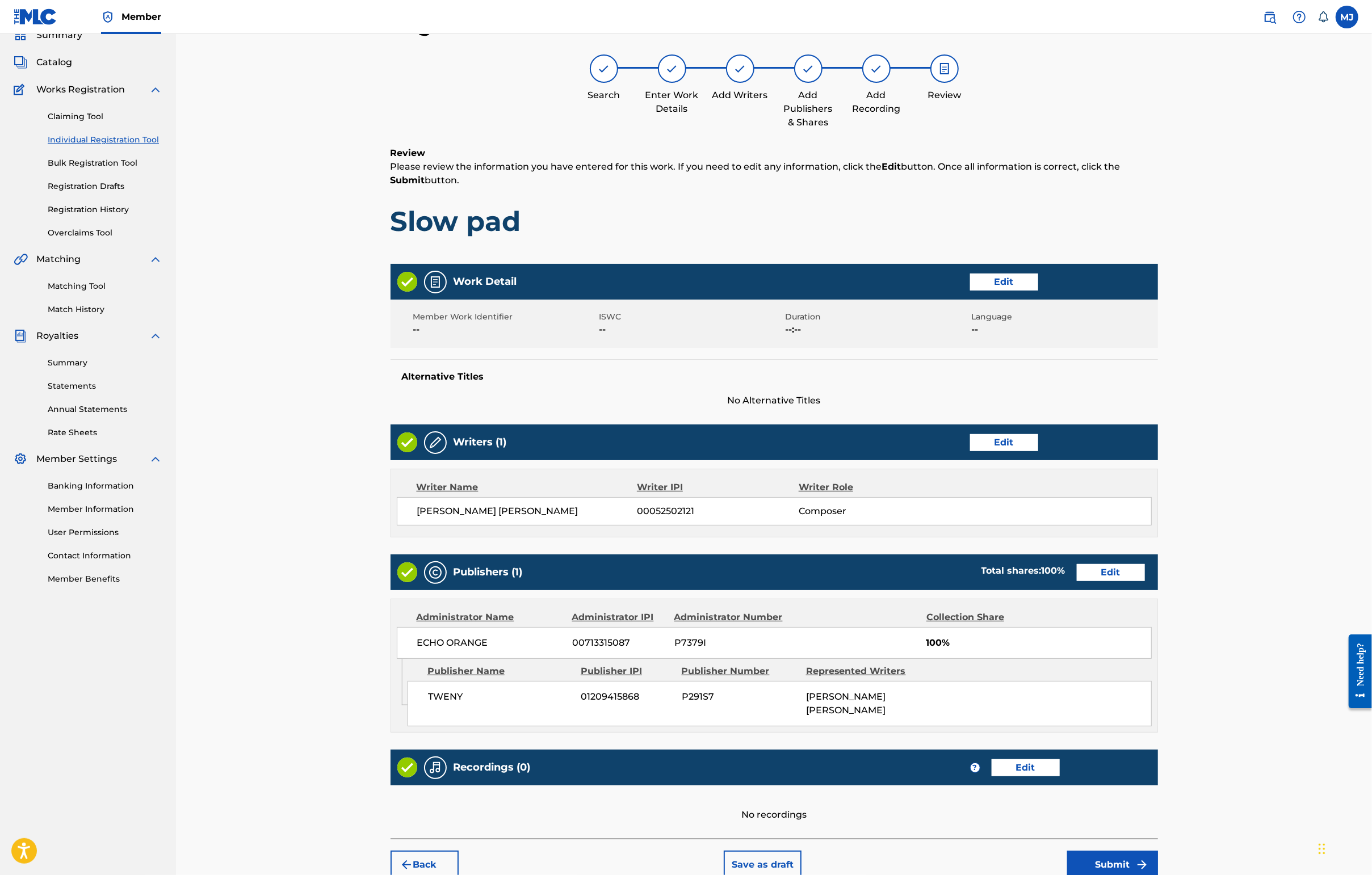
scroll to position [228, 0]
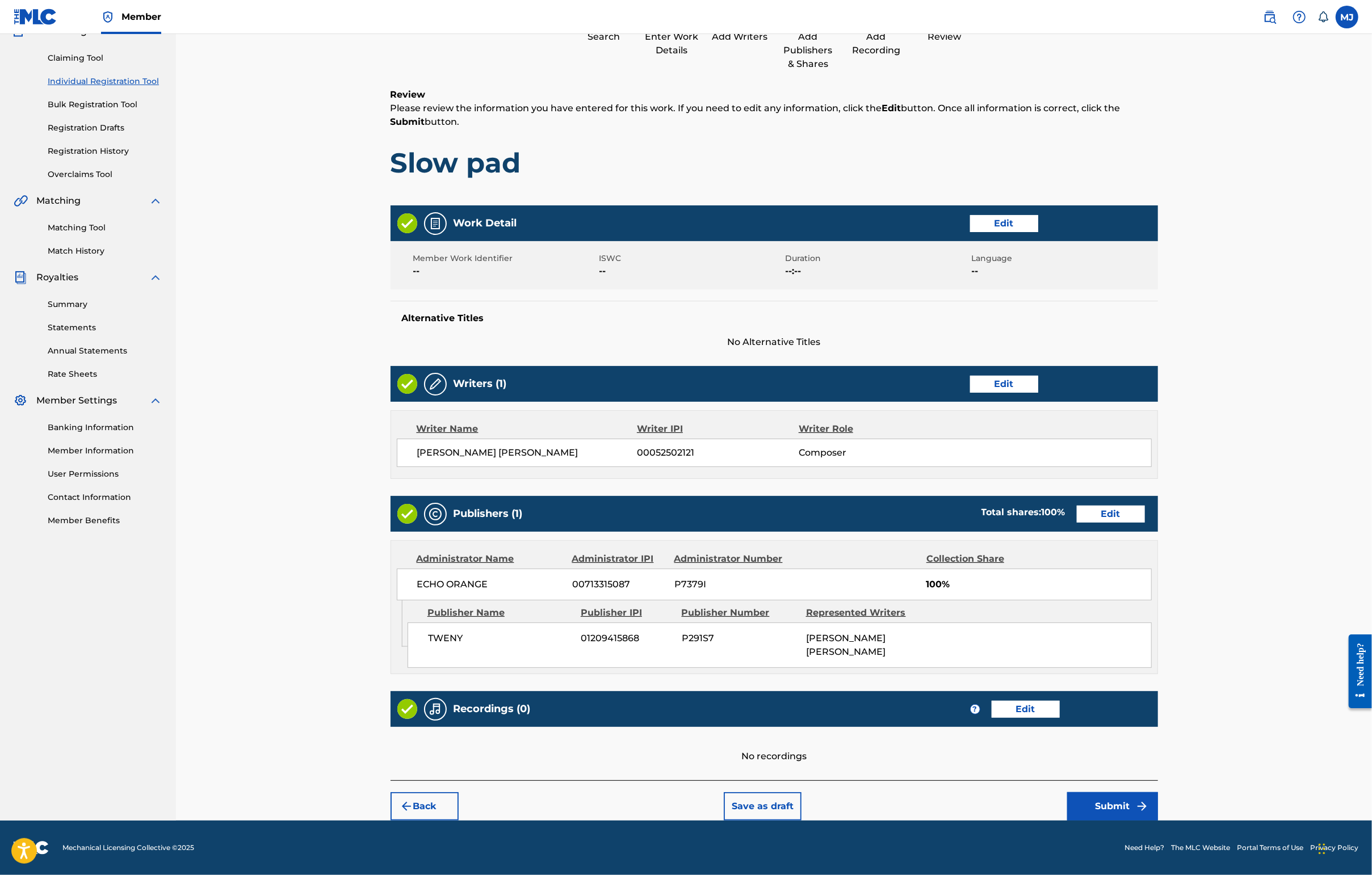
click at [1088, 821] on footer "Mechanical Licensing Collective © 2025 Need Help? The MLC Website Portal Terms …" at bounding box center [686, 848] width 1372 height 54
click at [1088, 804] on button "Submit" at bounding box center [1112, 807] width 91 height 29
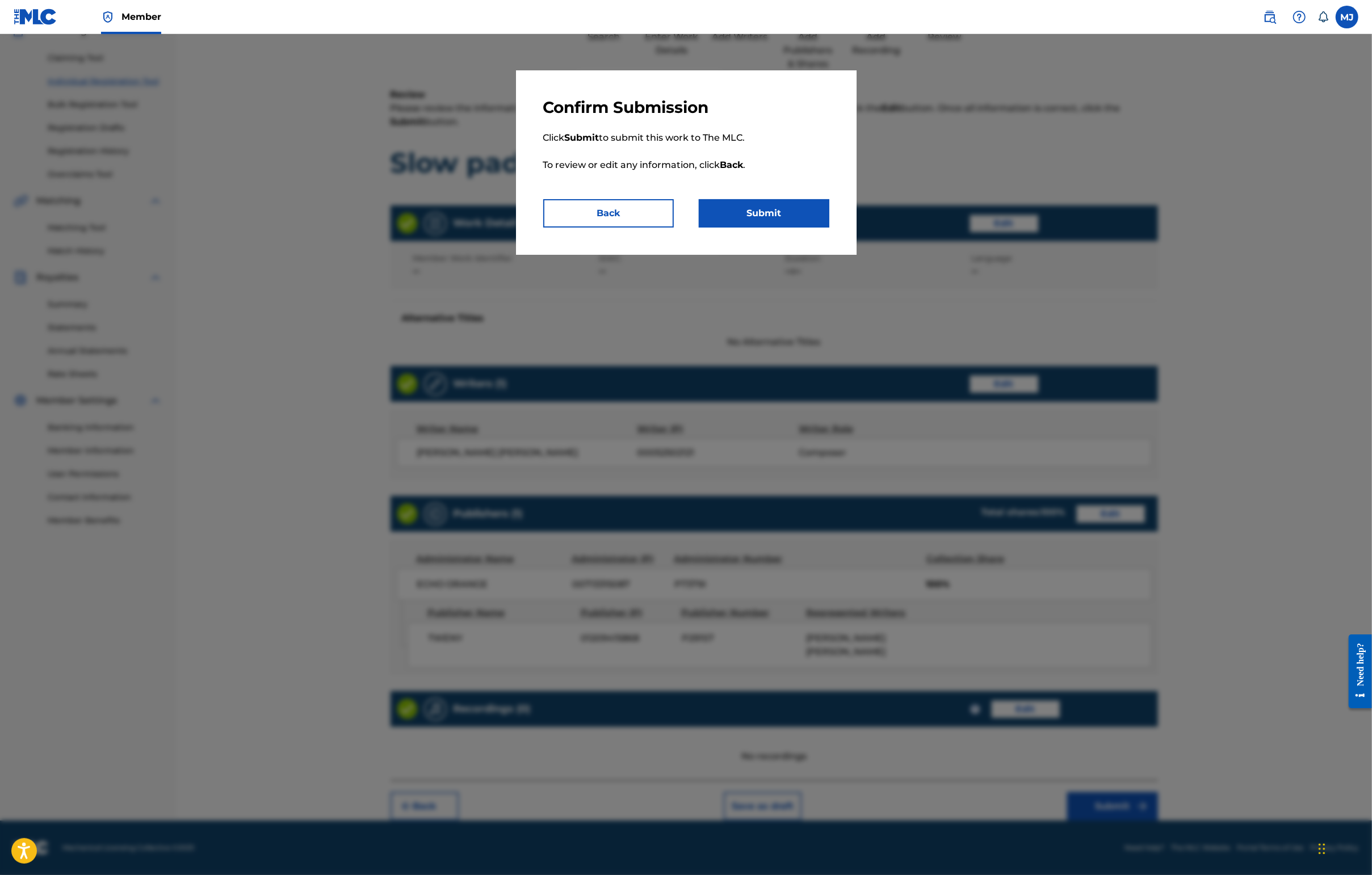
click at [786, 227] on button "Submit" at bounding box center [763, 214] width 130 height 29
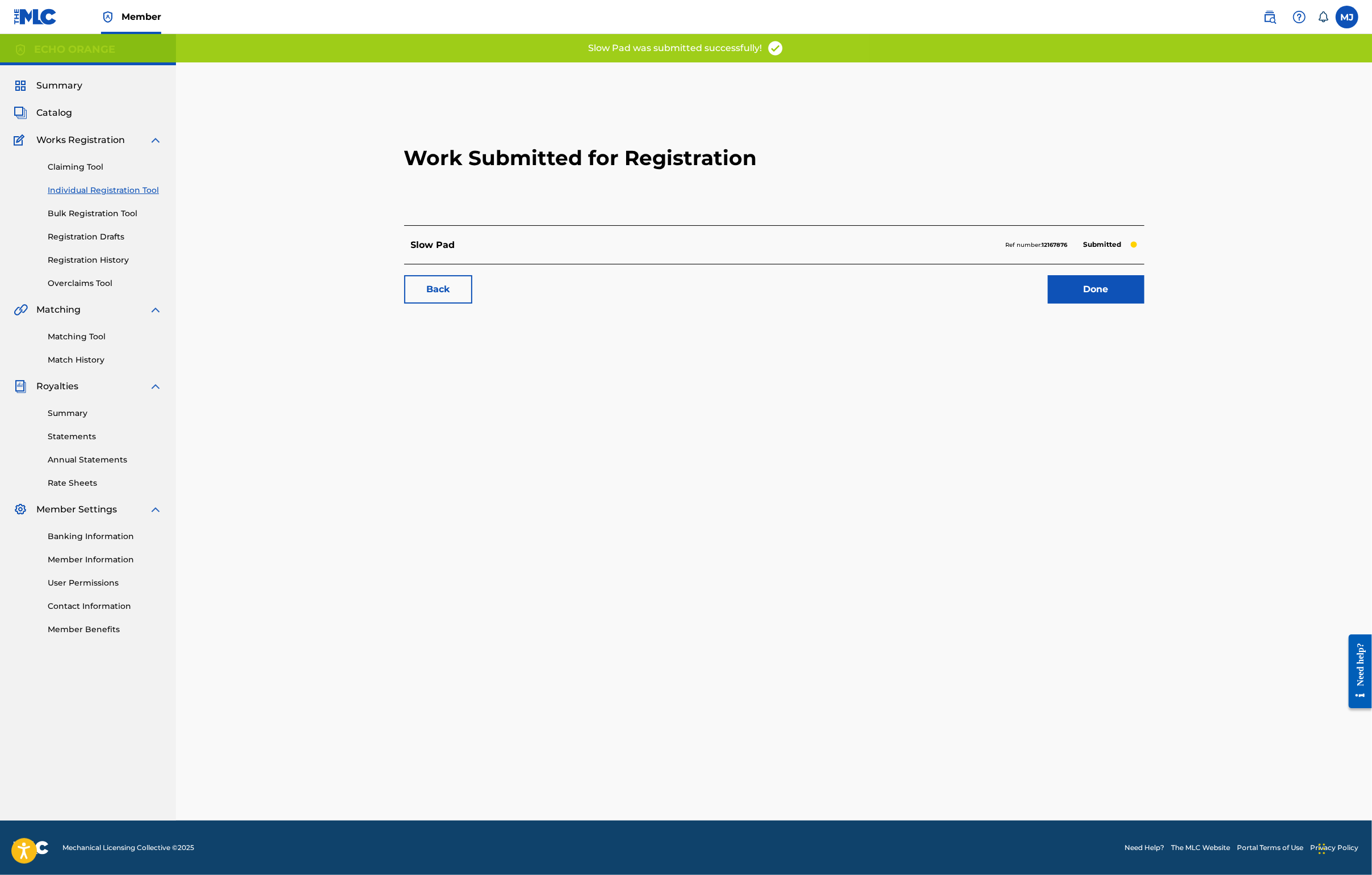
click at [1088, 303] on link "Done" at bounding box center [1096, 290] width 96 height 29
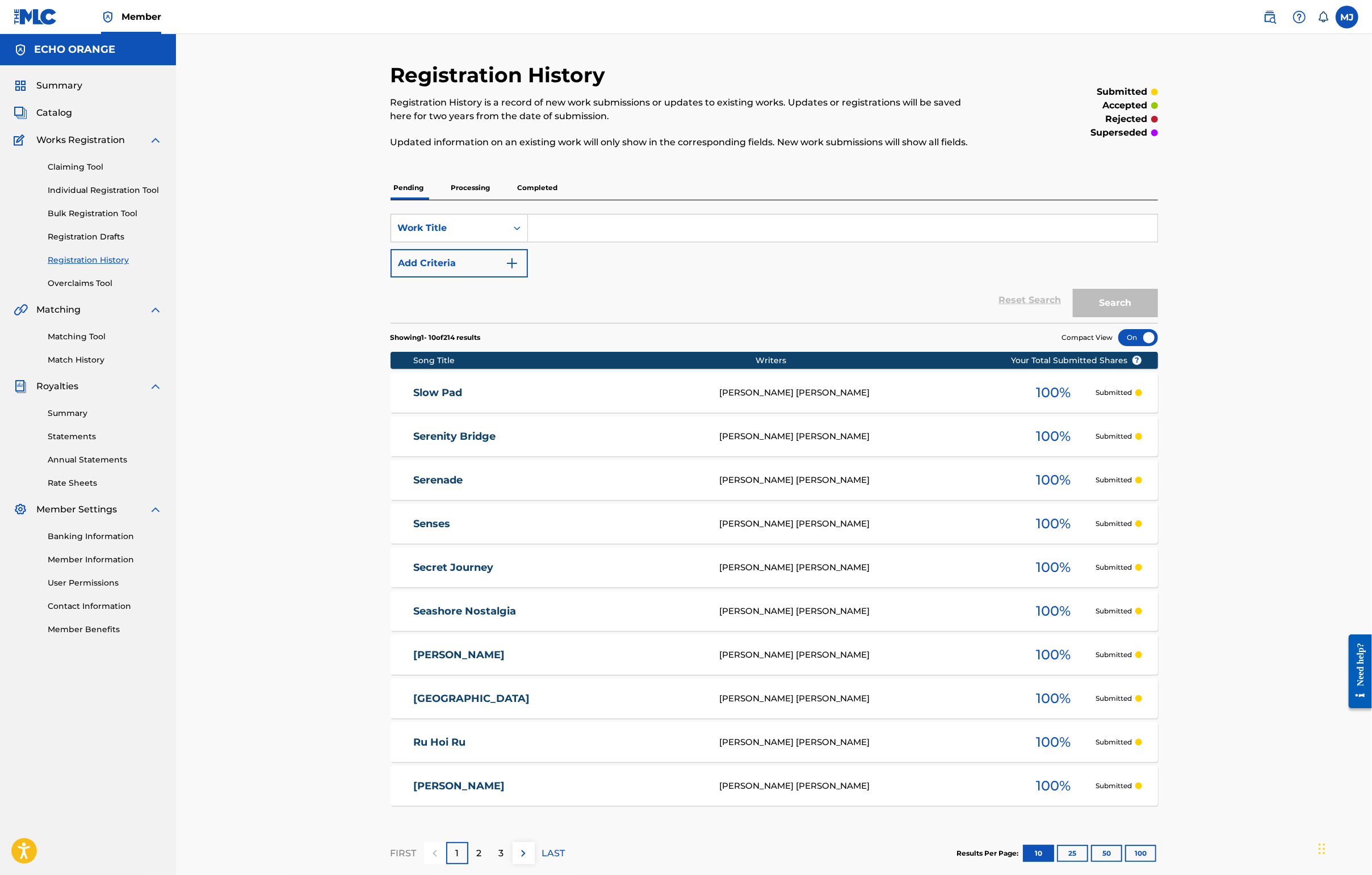
click at [129, 196] on link "Individual Registration Tool" at bounding box center [105, 190] width 114 height 12
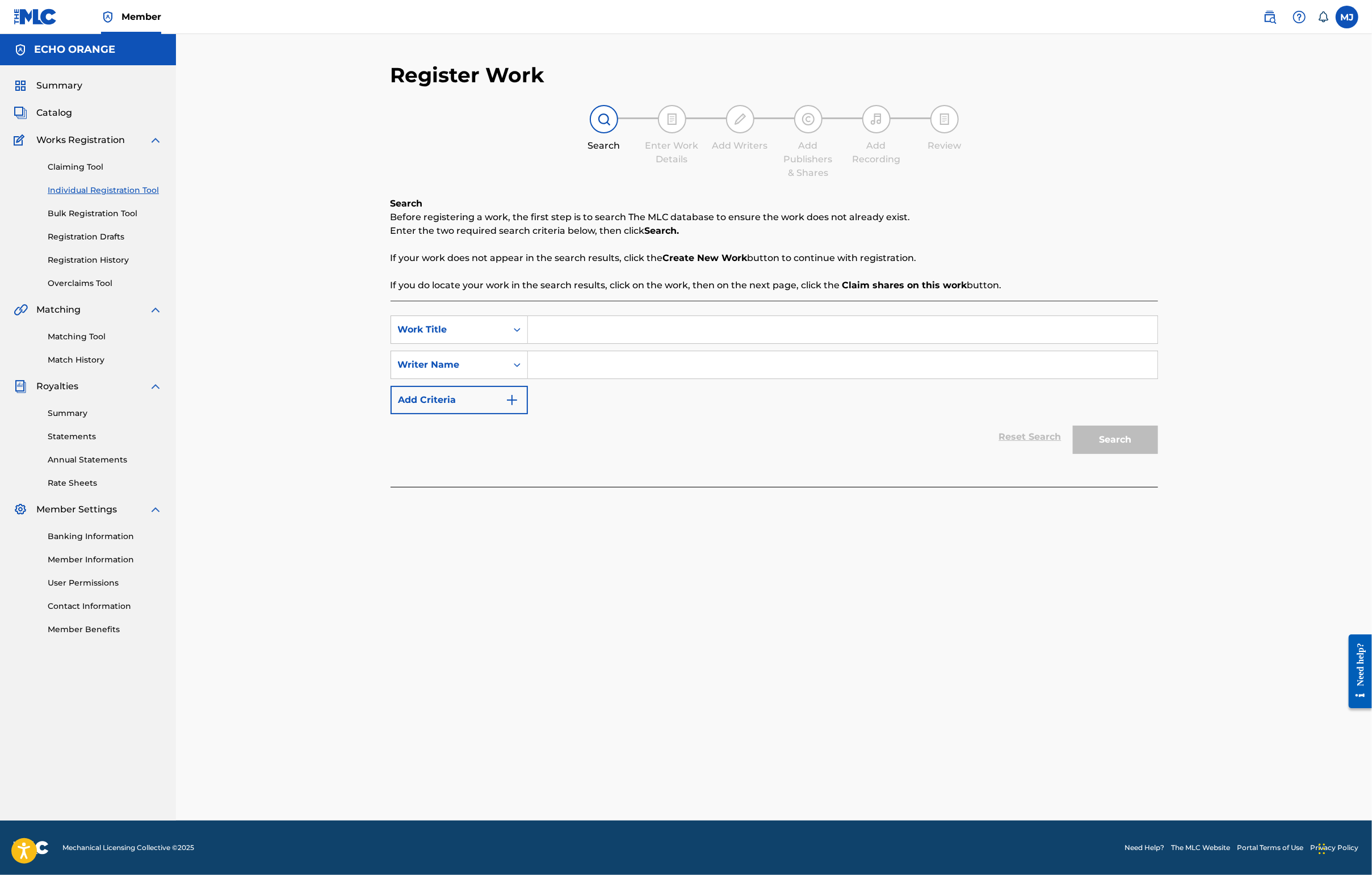
click at [534, 343] on input "Search Form" at bounding box center [842, 330] width 629 height 27
type input "Solstice"
paste input "[PERSON_NAME]"
type input "[PERSON_NAME]"
click at [1088, 454] on button "Search" at bounding box center [1115, 440] width 85 height 29
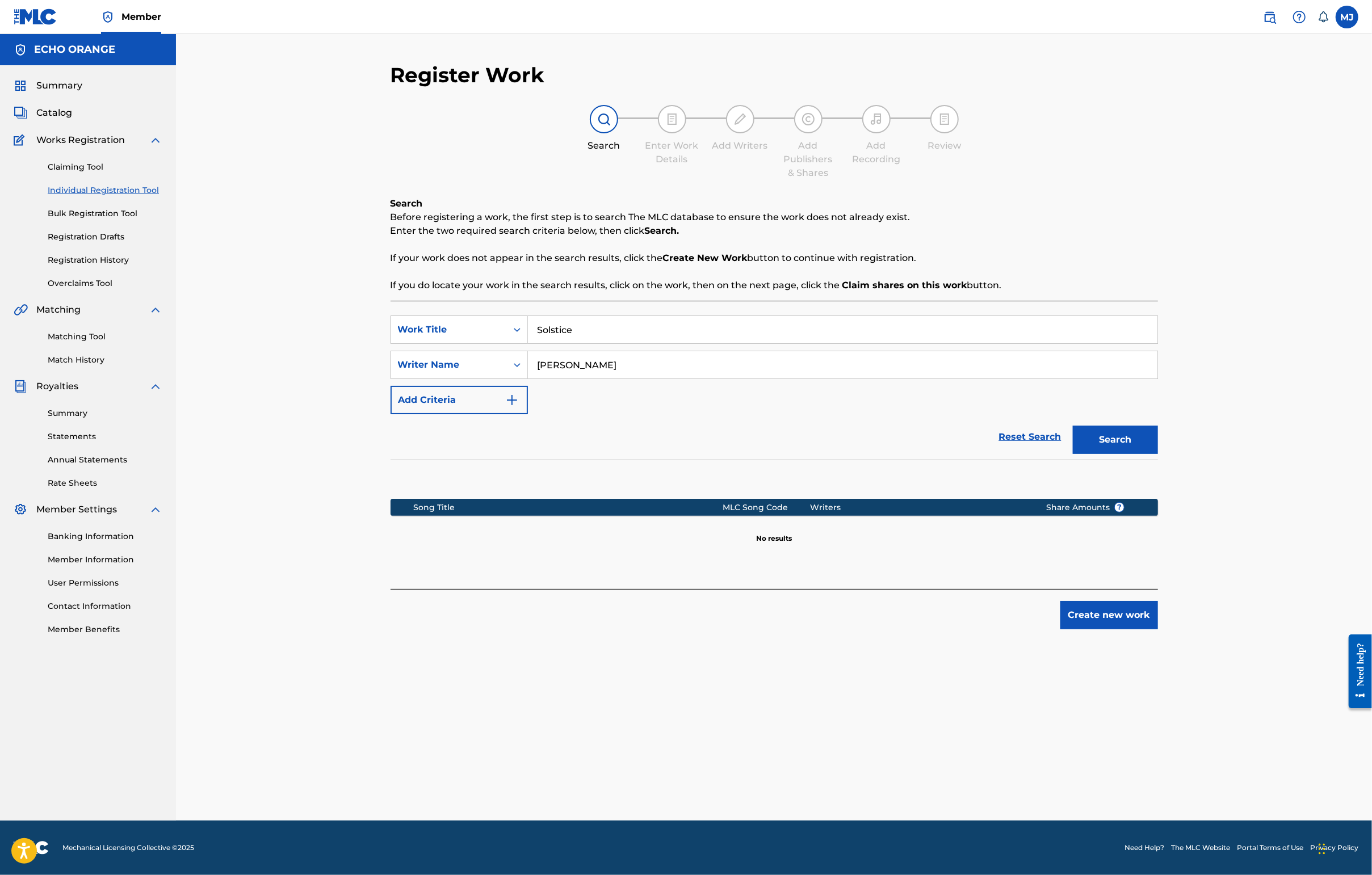
click at [1088, 629] on button "Create new work" at bounding box center [1109, 615] width 98 height 29
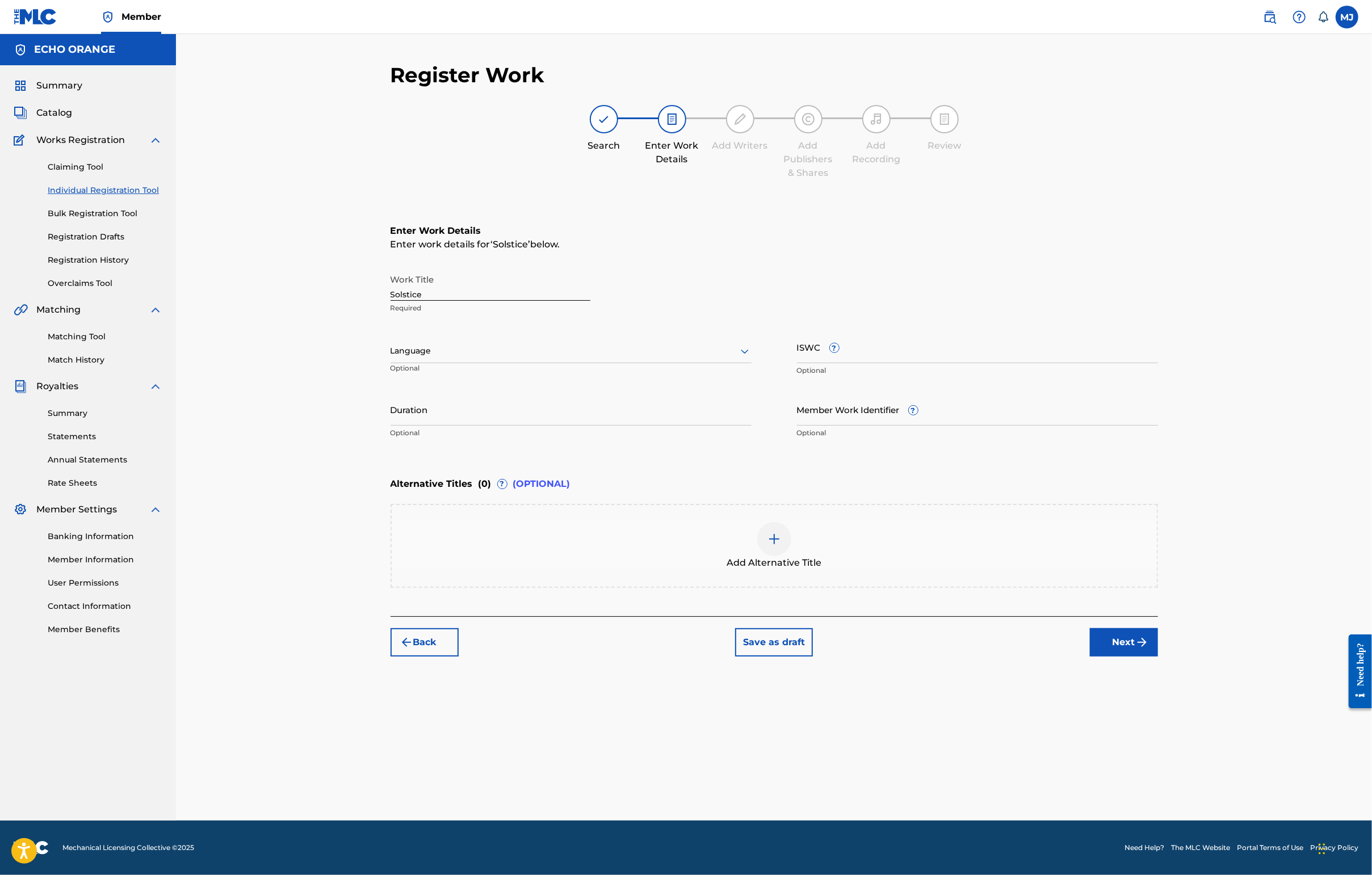
click at [1088, 729] on div "Register Work Search Enter Work Details Add Writers Add Publishers & Shares Add…" at bounding box center [774, 442] width 795 height 758
click at [1088, 657] on button "Next" at bounding box center [1124, 643] width 68 height 29
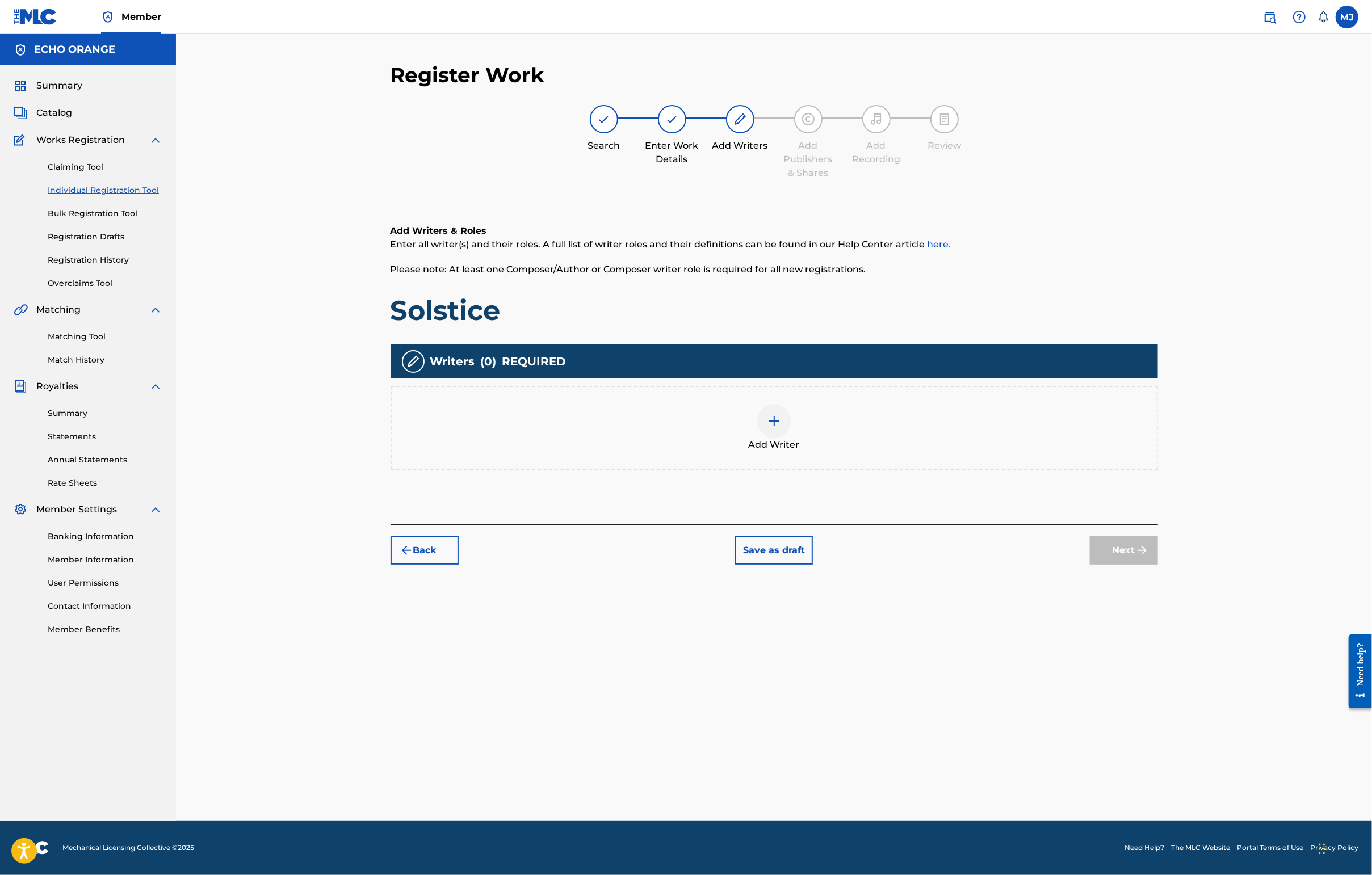
click at [969, 450] on div "Add Writer" at bounding box center [774, 427] width 765 height 47
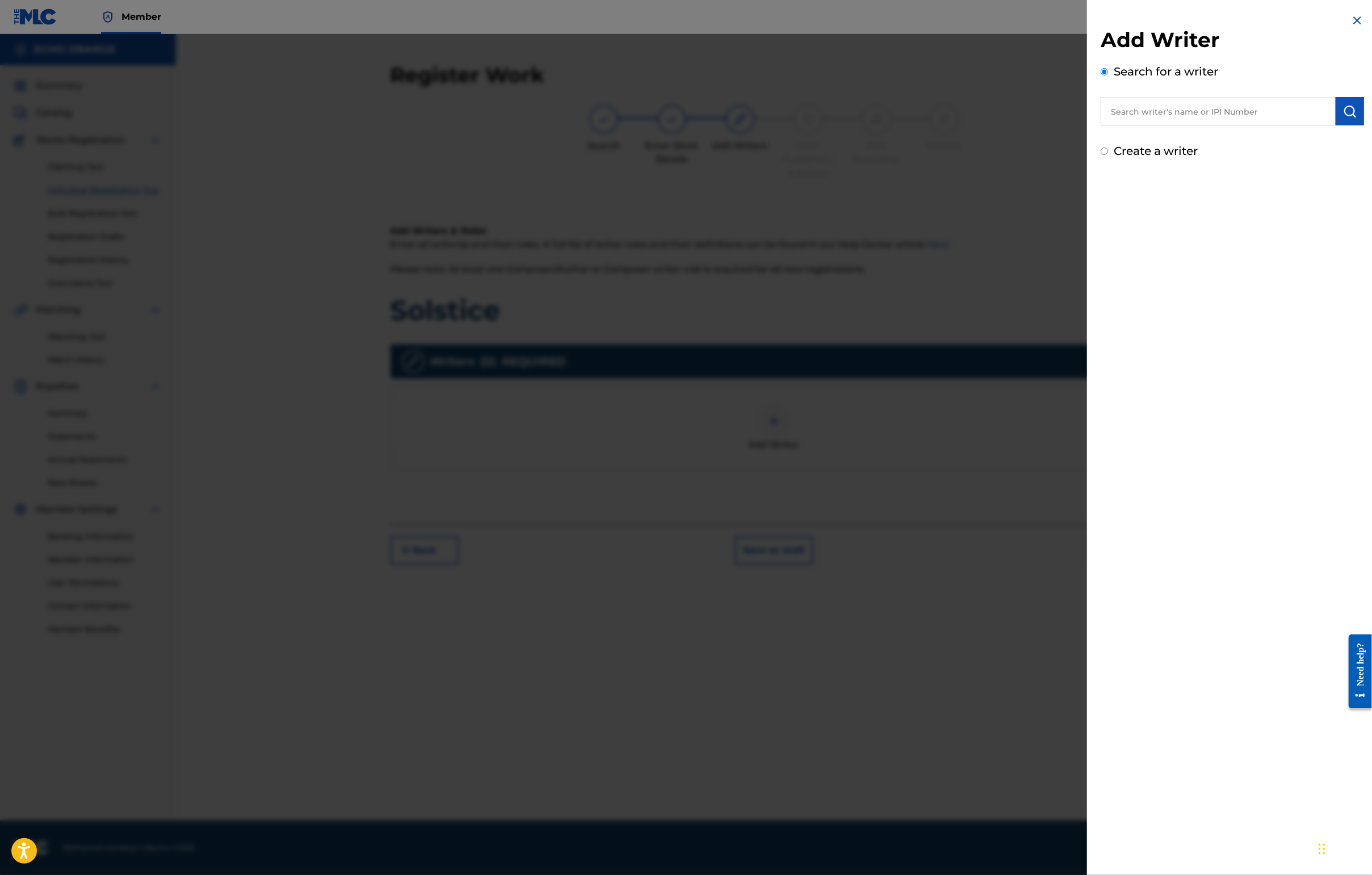
click at [1088, 147] on div "Add Writer Search for a writer Create a writer" at bounding box center [1232, 93] width 263 height 132
click at [1088, 123] on input "text" at bounding box center [1218, 111] width 235 height 29
paste input "[PERSON_NAME]"
type input "[PERSON_NAME]"
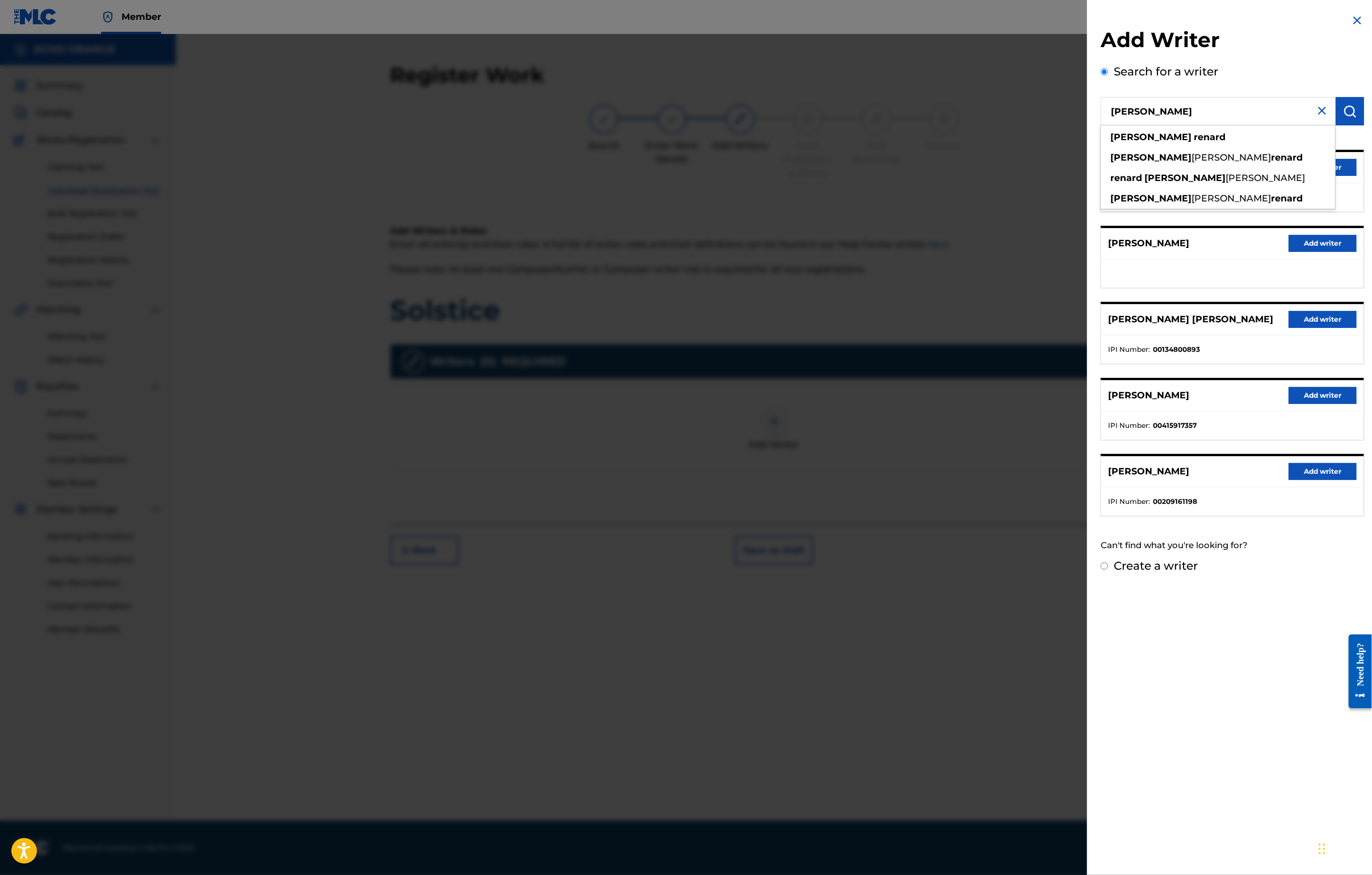
click at [1088, 176] on button "Add writer" at bounding box center [1322, 167] width 68 height 17
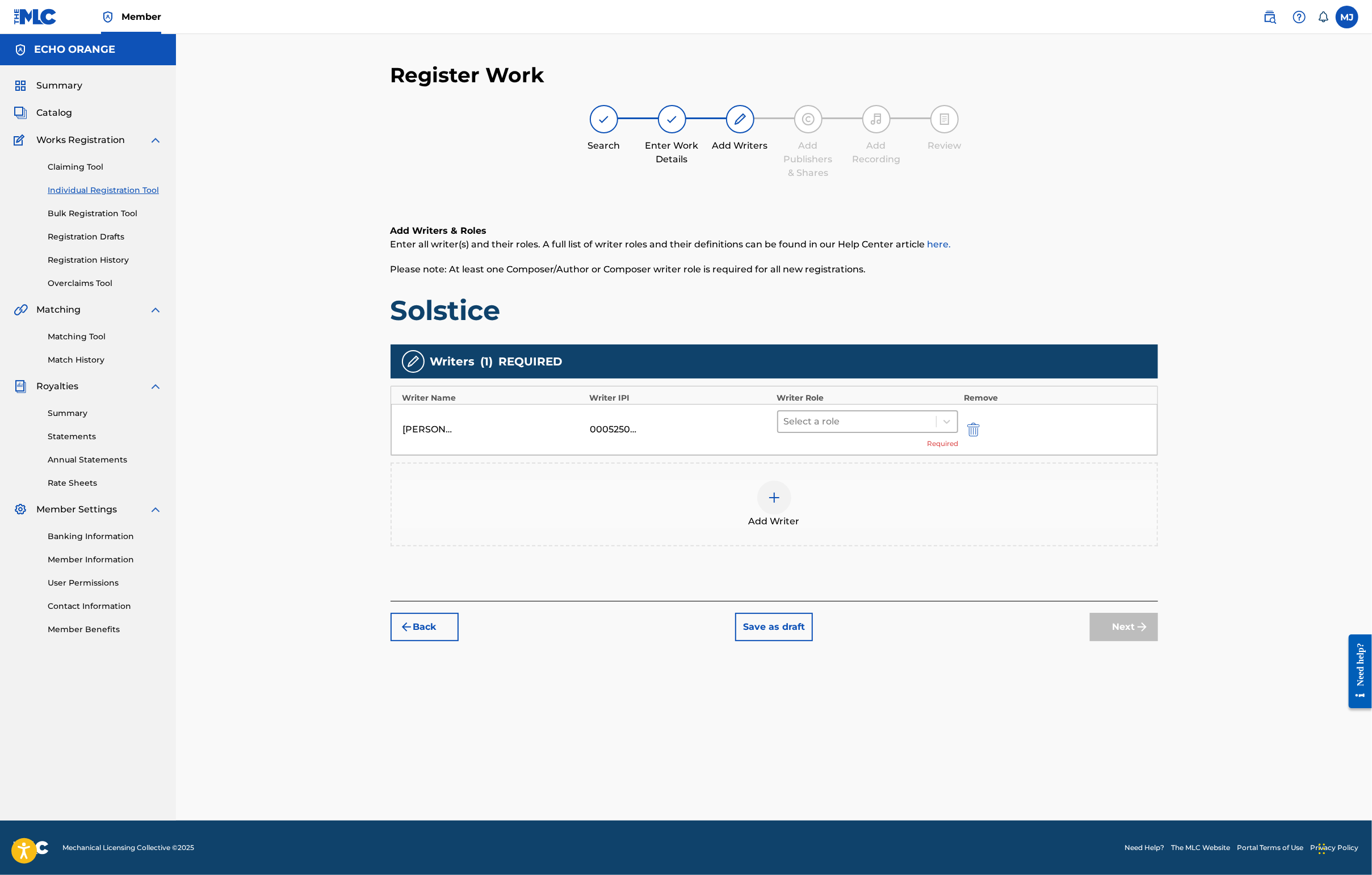
click at [852, 430] on div at bounding box center [856, 421] width 147 height 16
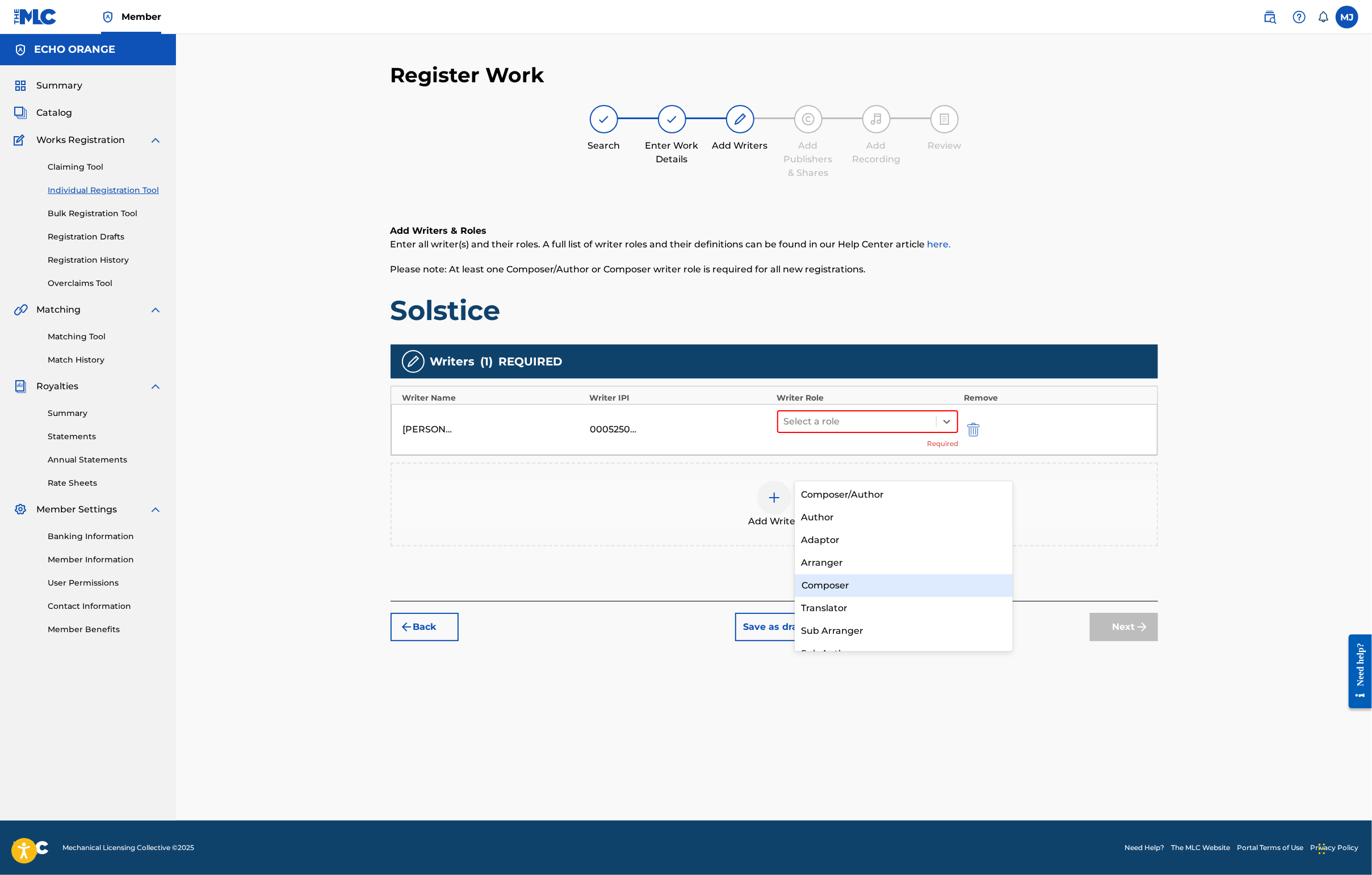
click at [823, 578] on div "Composer" at bounding box center [904, 585] width 218 height 23
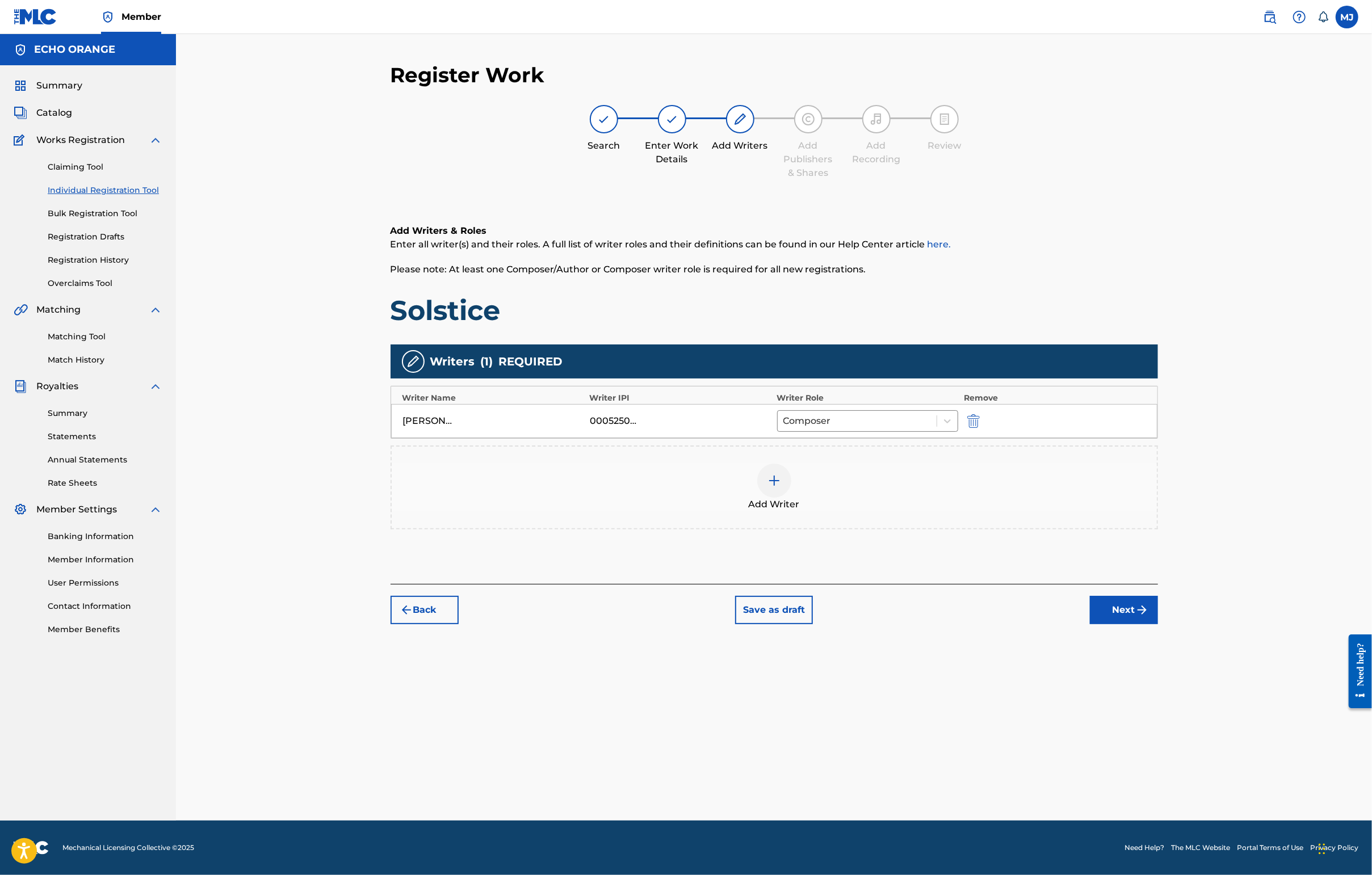
click at [1088, 617] on img "submit" at bounding box center [1142, 610] width 14 height 14
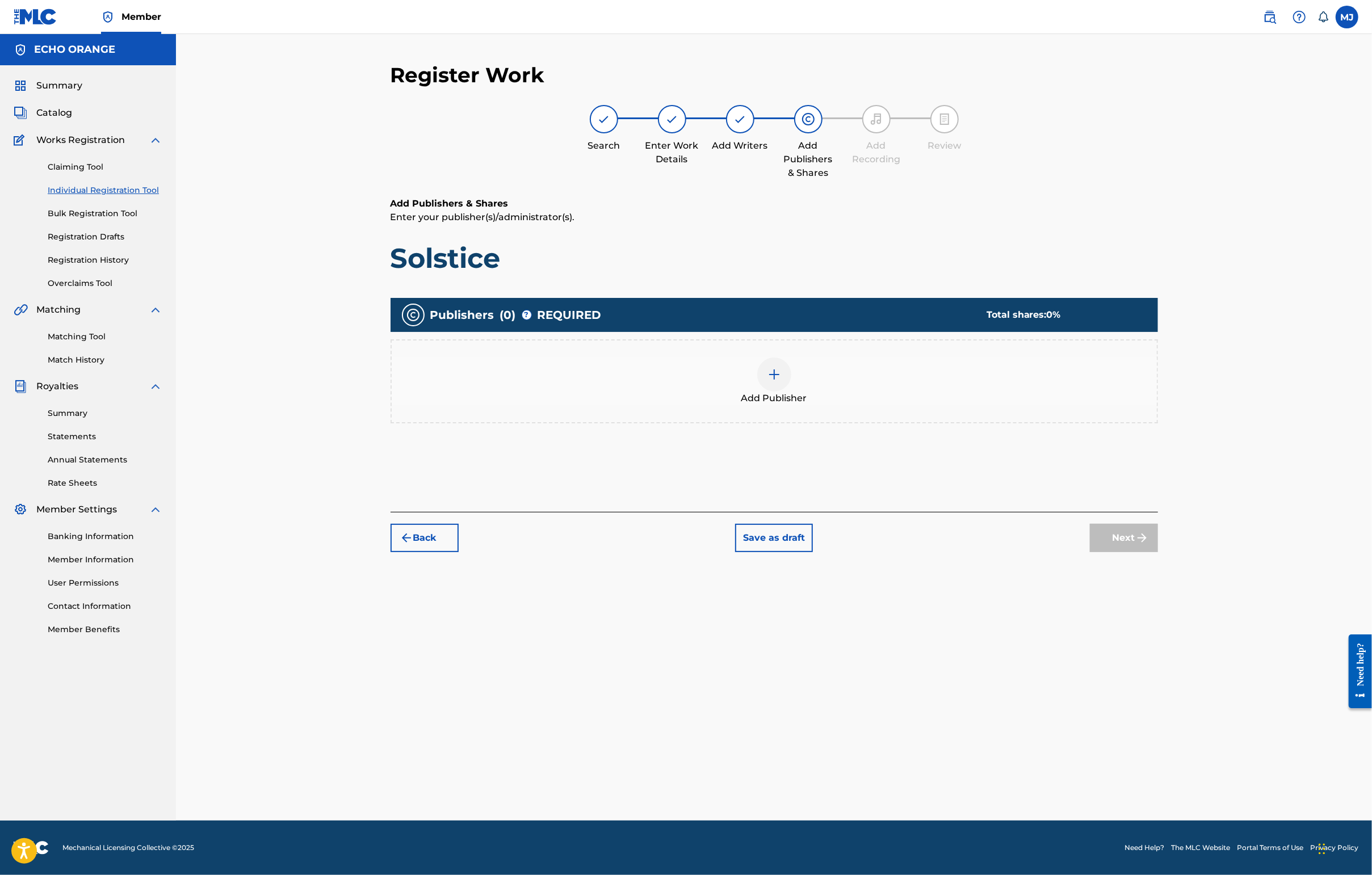
click at [881, 424] on div "Add Publisher" at bounding box center [774, 381] width 768 height 84
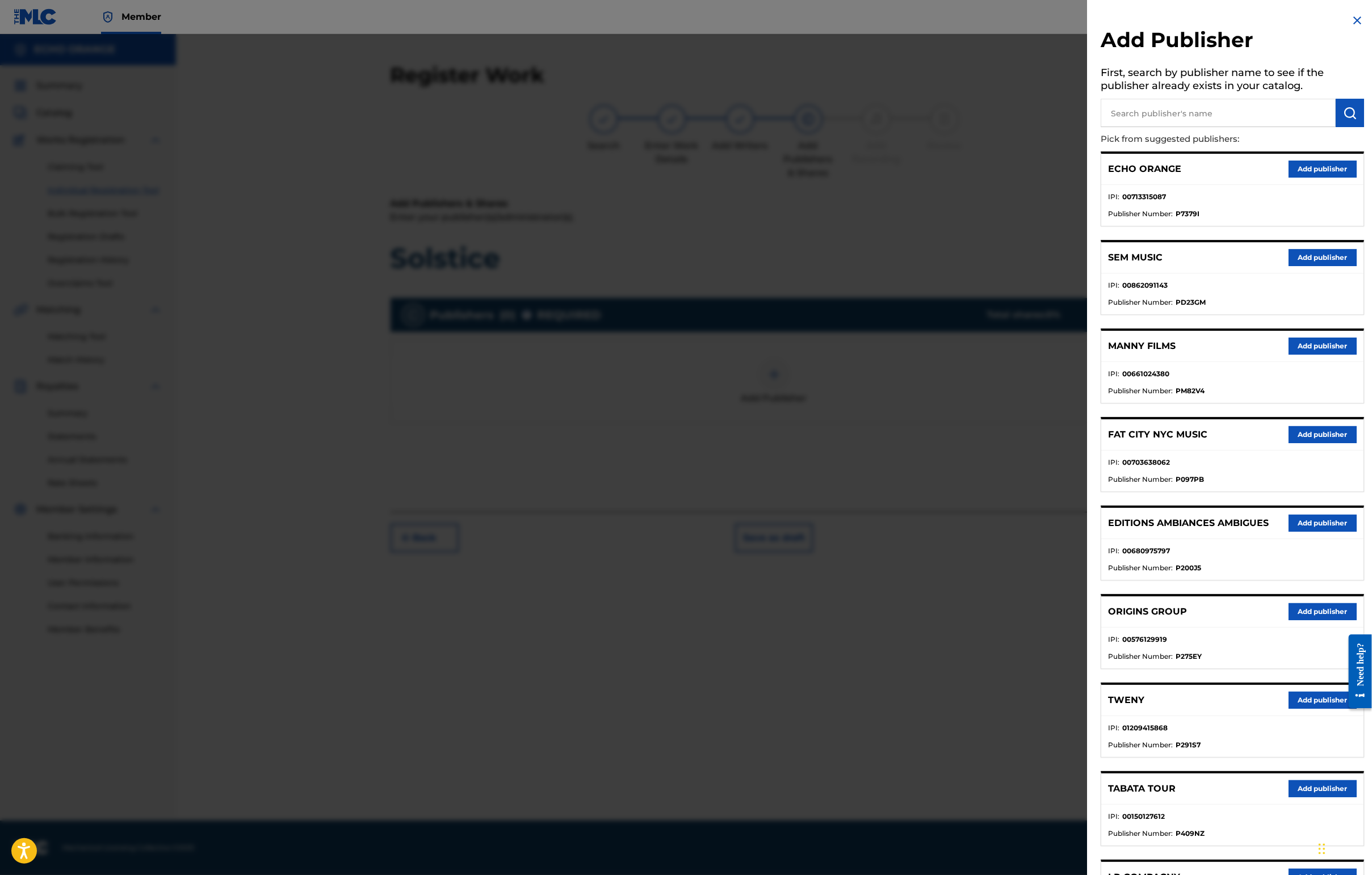
click at [1088, 627] on div "ORIGINS GROUP Add publisher" at bounding box center [1232, 612] width 262 height 31
click at [1088, 620] on button "Add publisher" at bounding box center [1322, 612] width 68 height 17
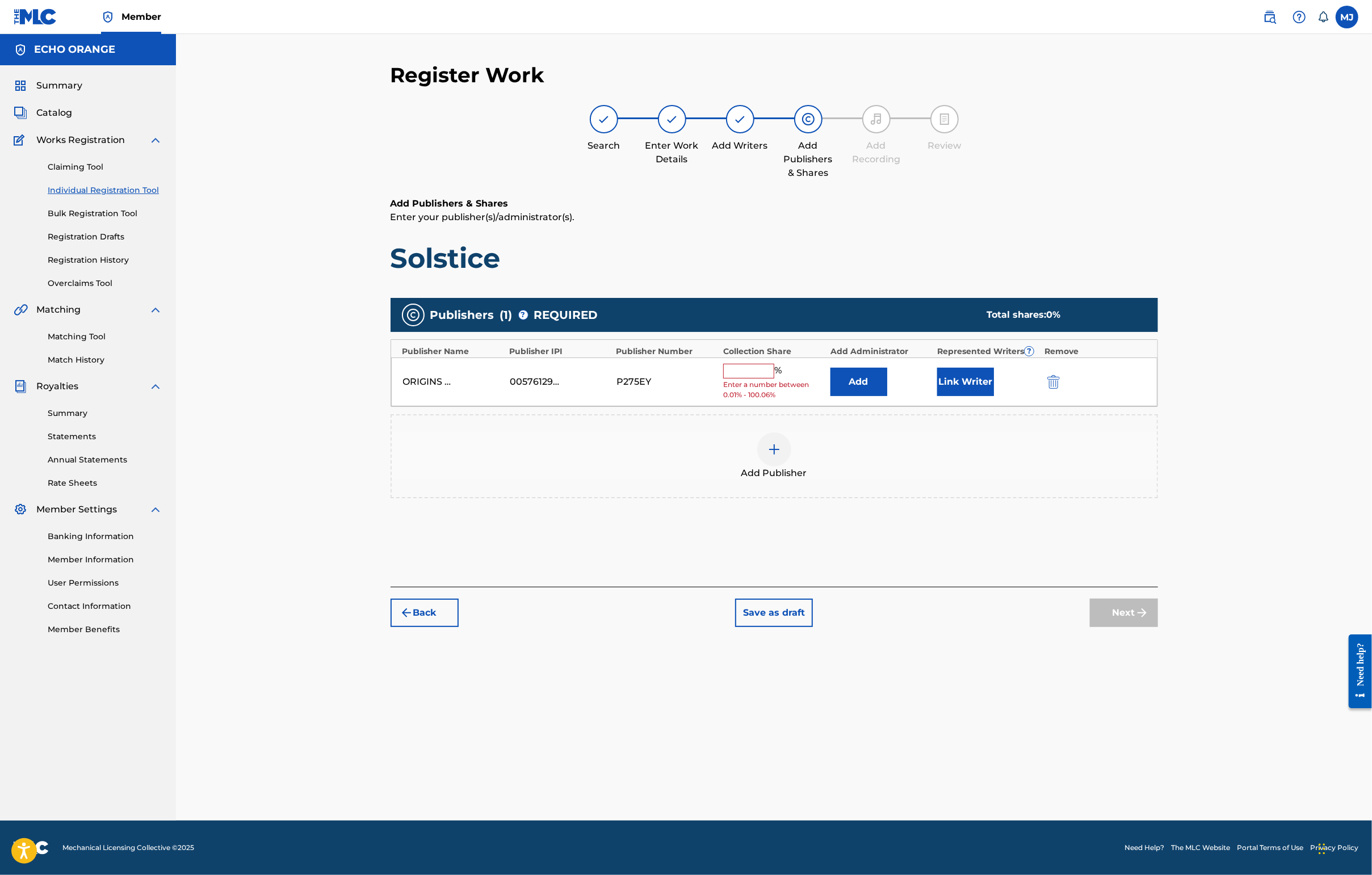
click at [868, 396] on button "Add" at bounding box center [858, 382] width 56 height 29
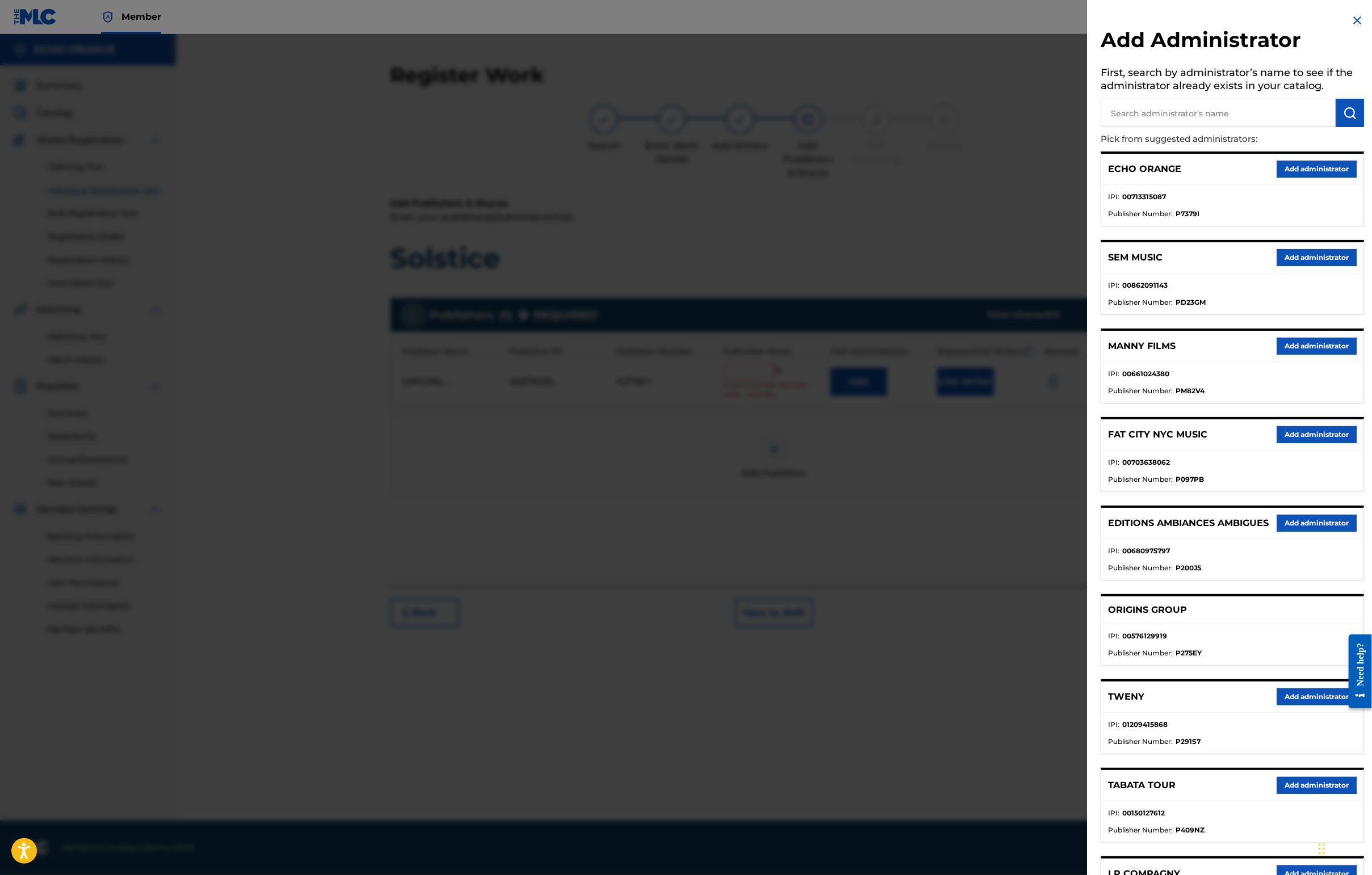
click at [1088, 178] on button "Add administrator" at bounding box center [1316, 169] width 80 height 17
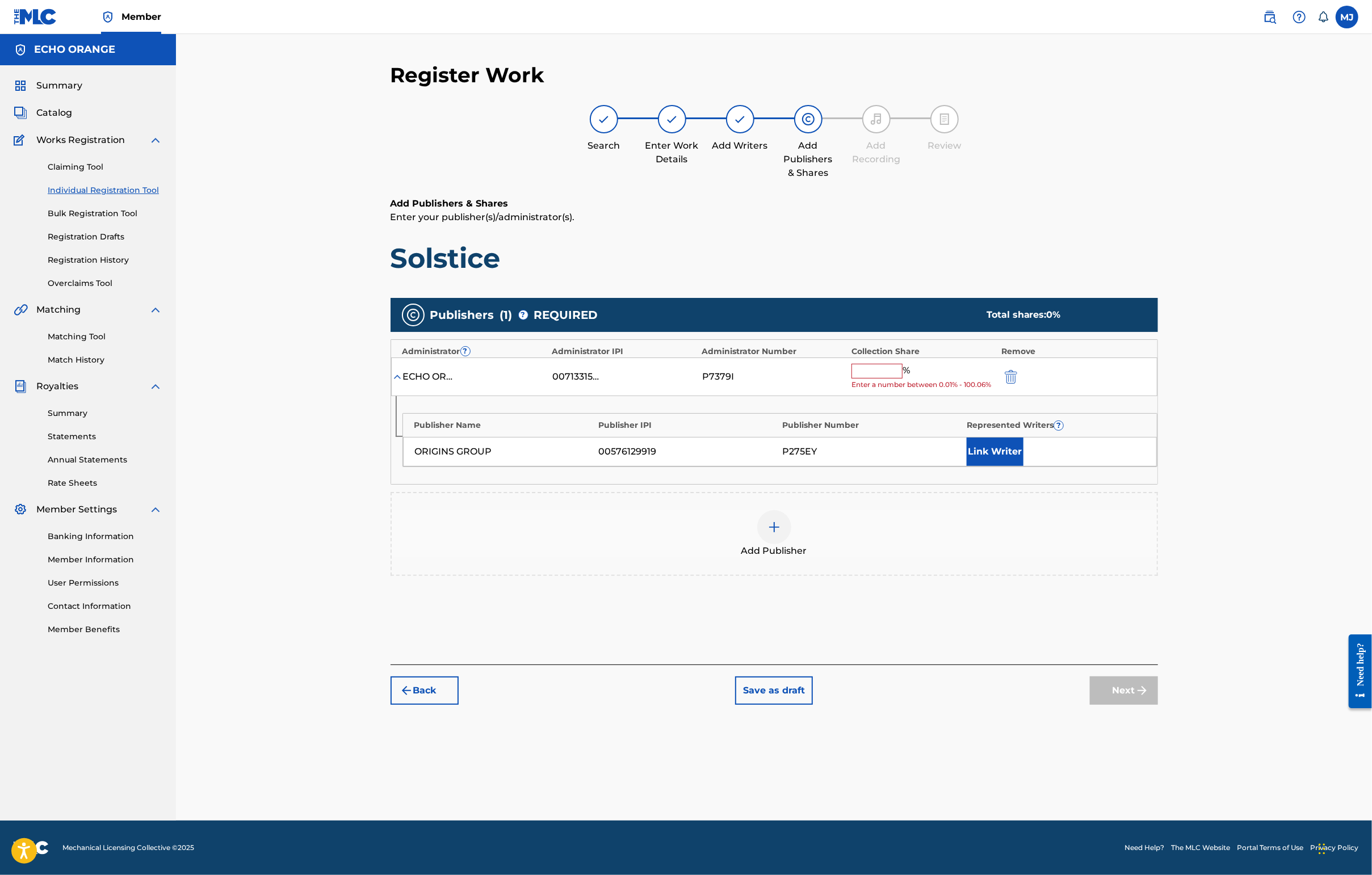
drag, startPoint x: 1295, startPoint y: 187, endPoint x: 1215, endPoint y: 237, distance: 94.3
click at [1088, 188] on div "Register Work Search Enter Work Details Add Writers Add Publishers & Shares Add…" at bounding box center [774, 427] width 1196 height 786
click at [902, 378] on input "text" at bounding box center [877, 371] width 51 height 15
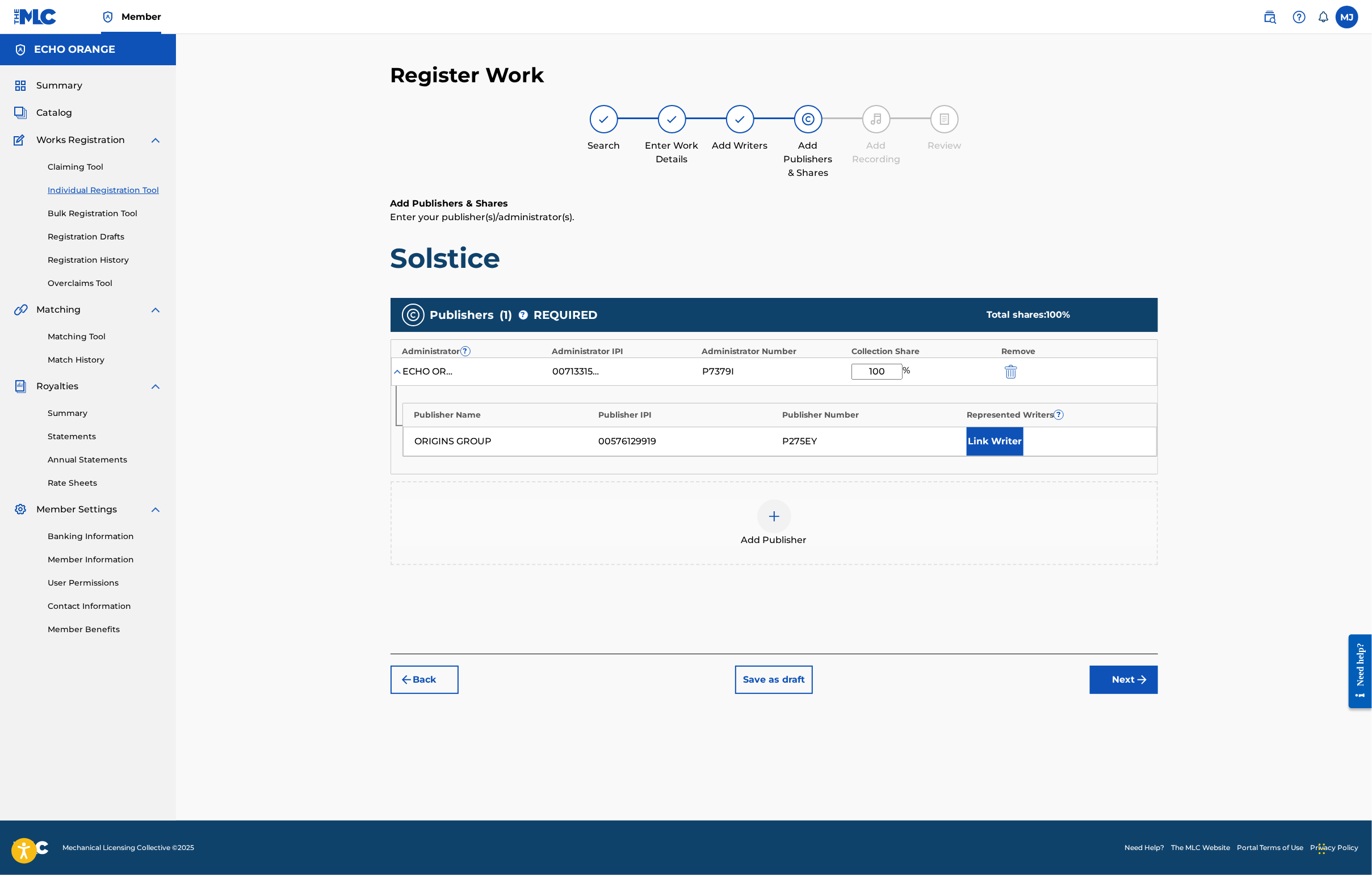
type input "100"
click at [1024, 456] on button "Link Writer" at bounding box center [994, 442] width 56 height 29
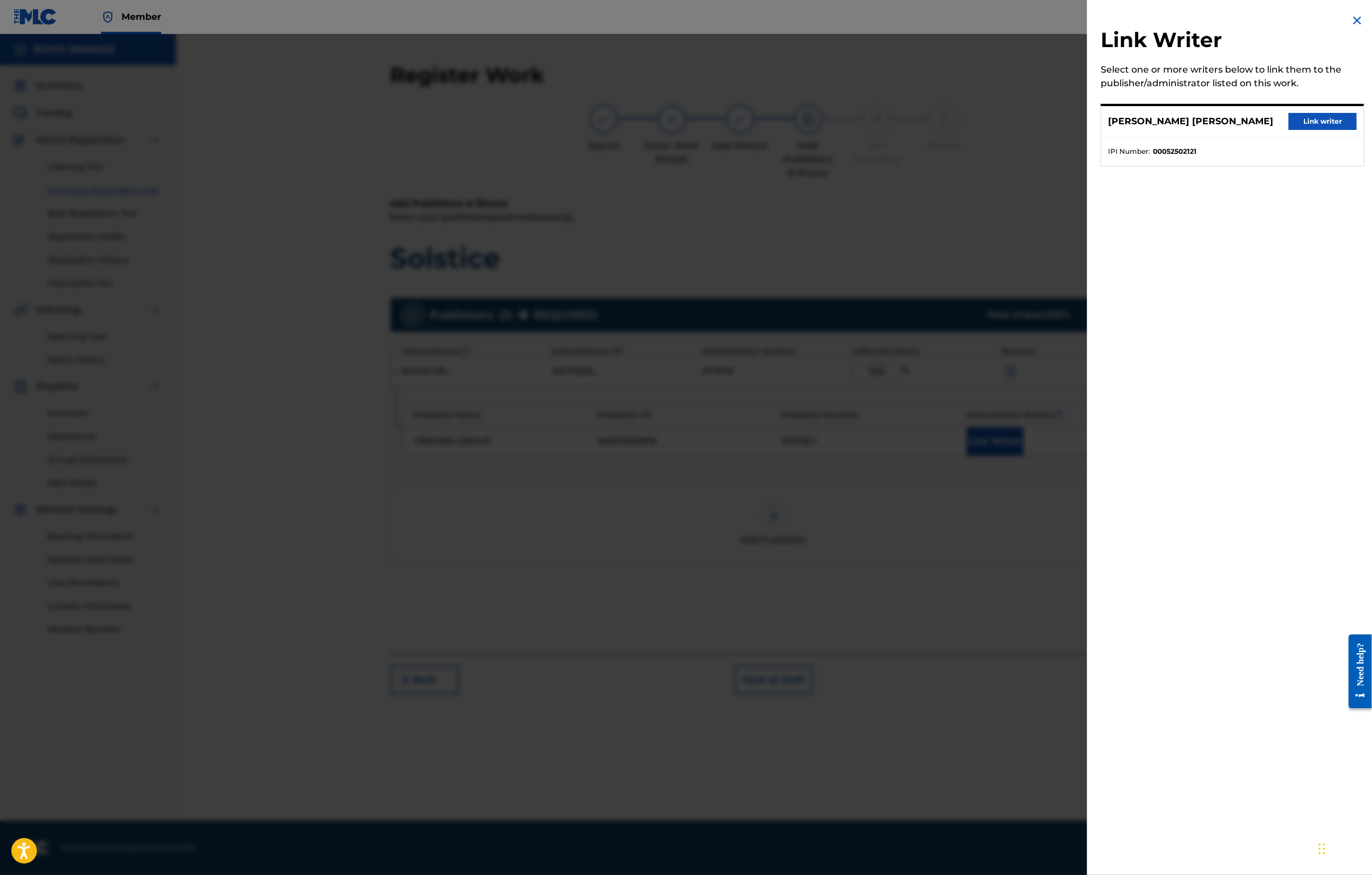
click at [1088, 128] on button "Link writer" at bounding box center [1322, 121] width 68 height 17
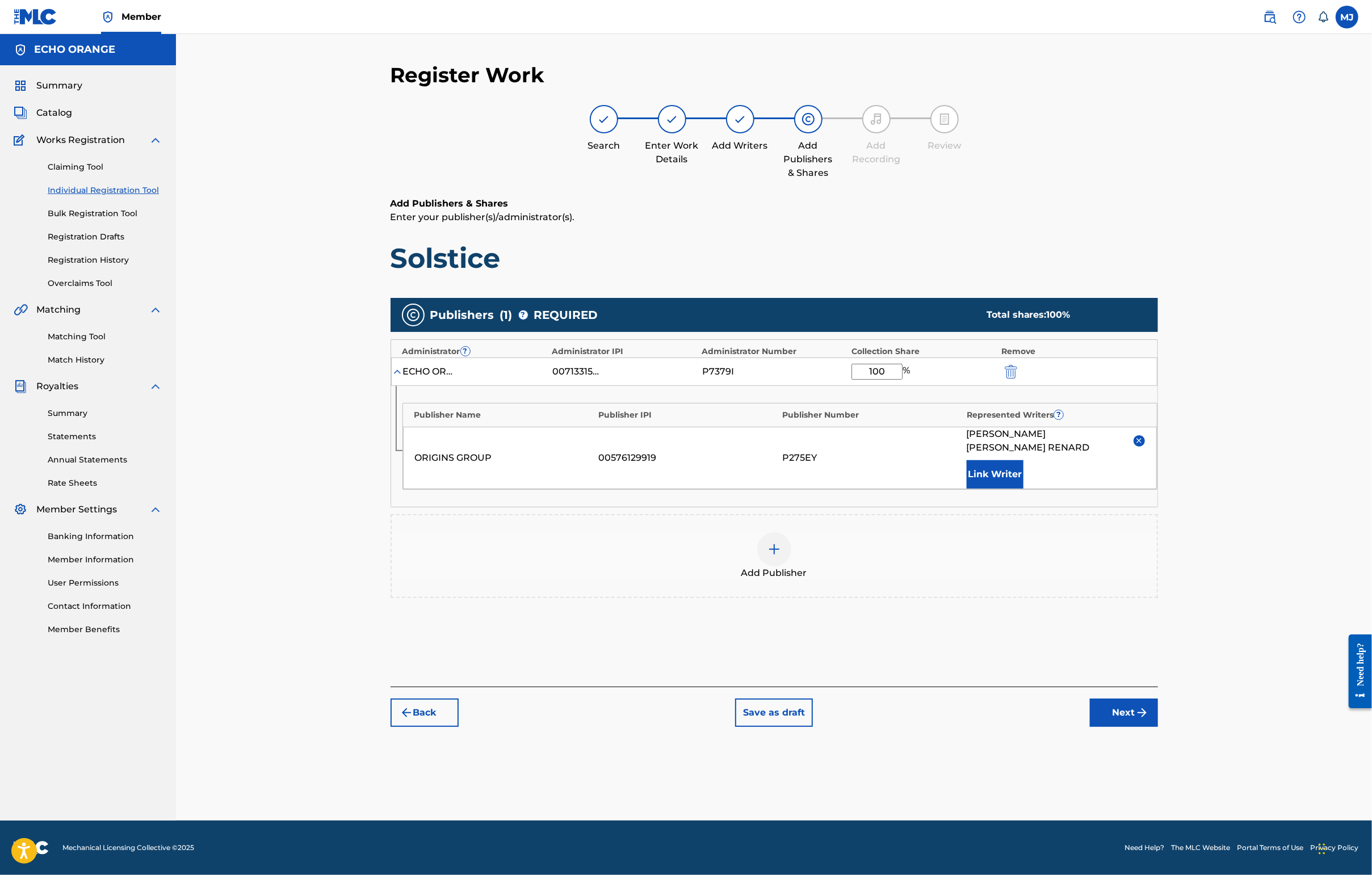
click at [1088, 727] on button "Next" at bounding box center [1124, 712] width 68 height 29
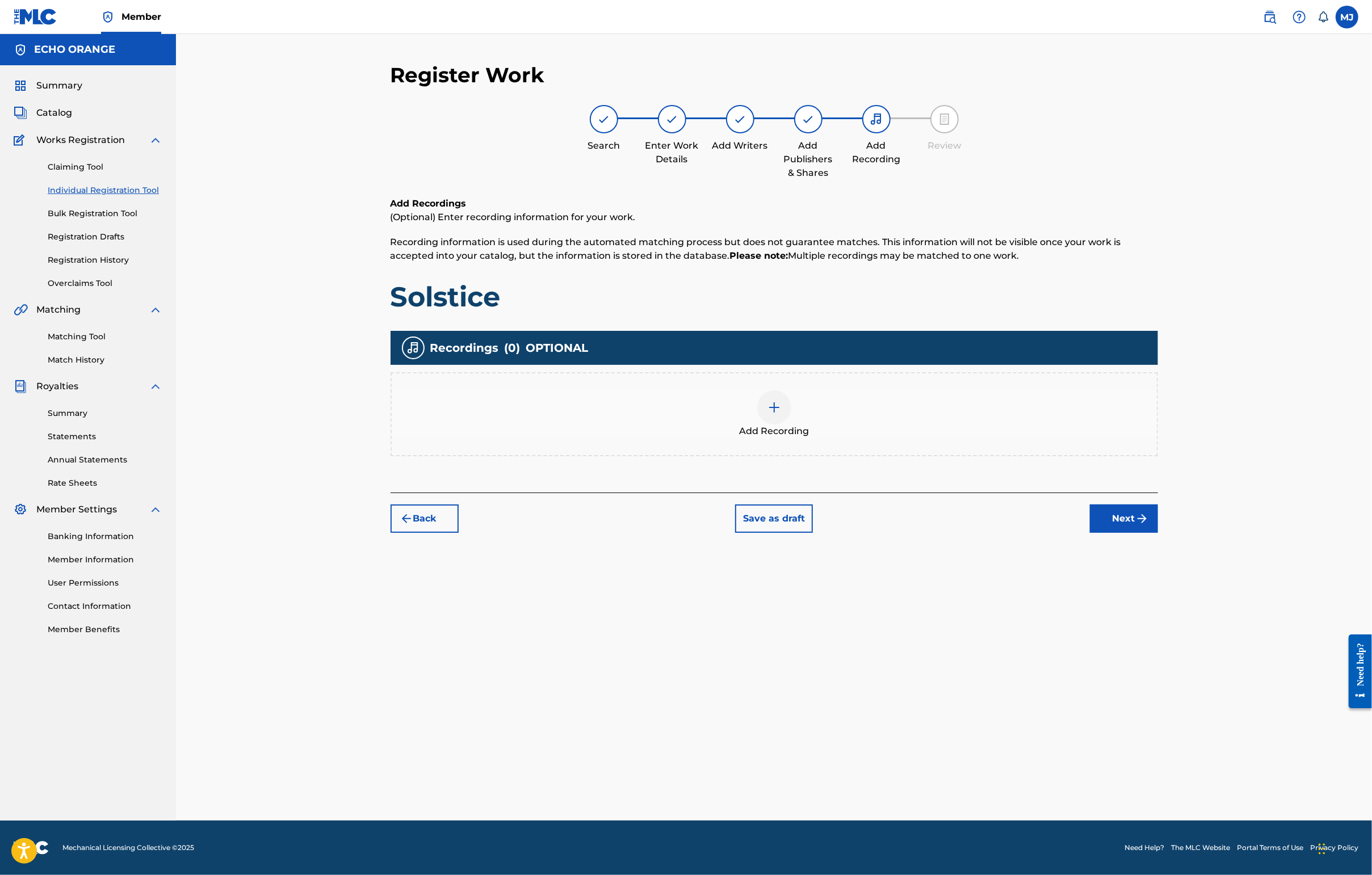
click at [1088, 533] on div "Back Save as draft Next" at bounding box center [774, 513] width 768 height 41
click at [1088, 533] on button "Next" at bounding box center [1124, 518] width 68 height 29
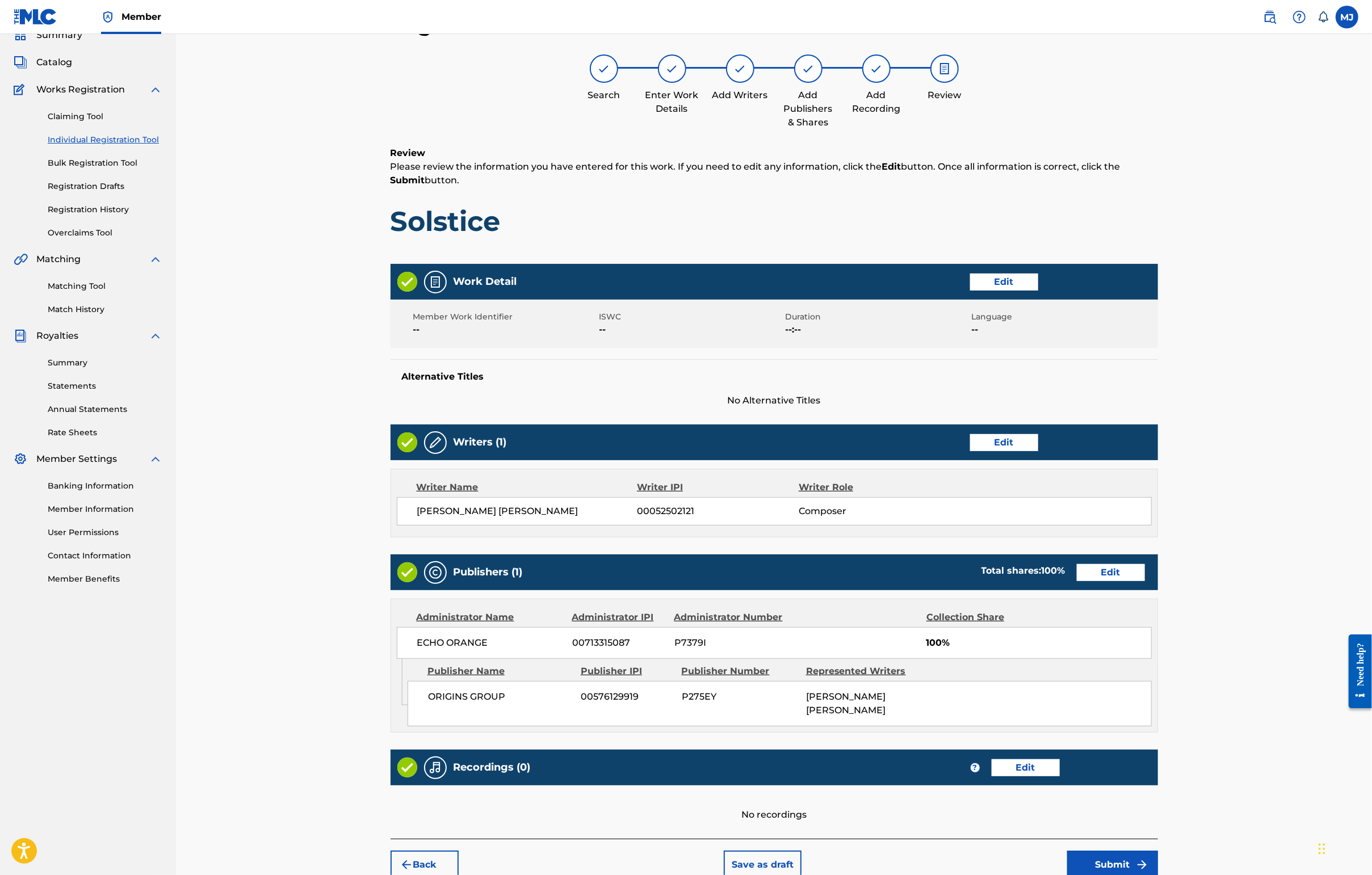
scroll to position [228, 0]
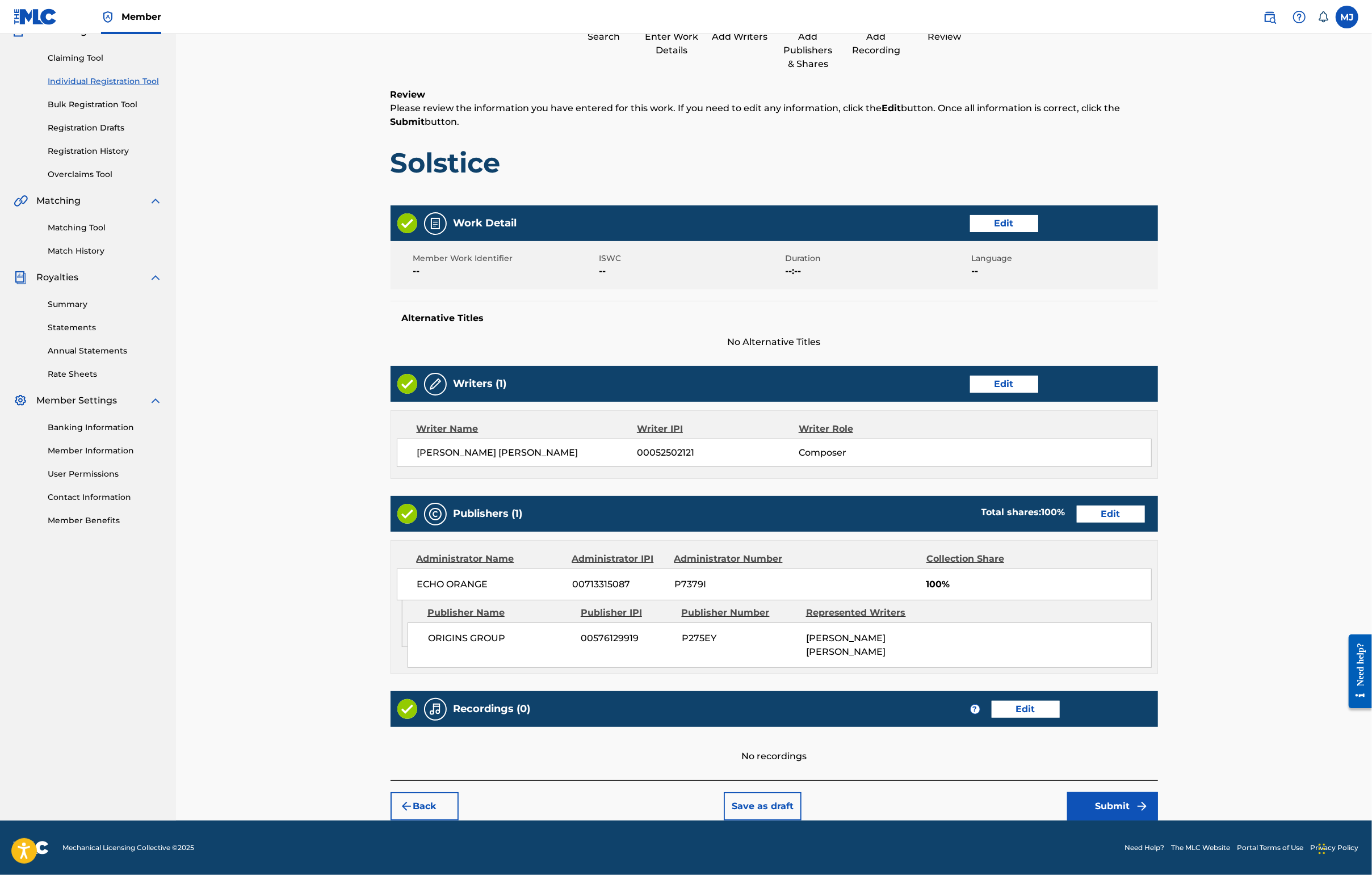
click at [1088, 792] on button "Submit" at bounding box center [1112, 807] width 91 height 29
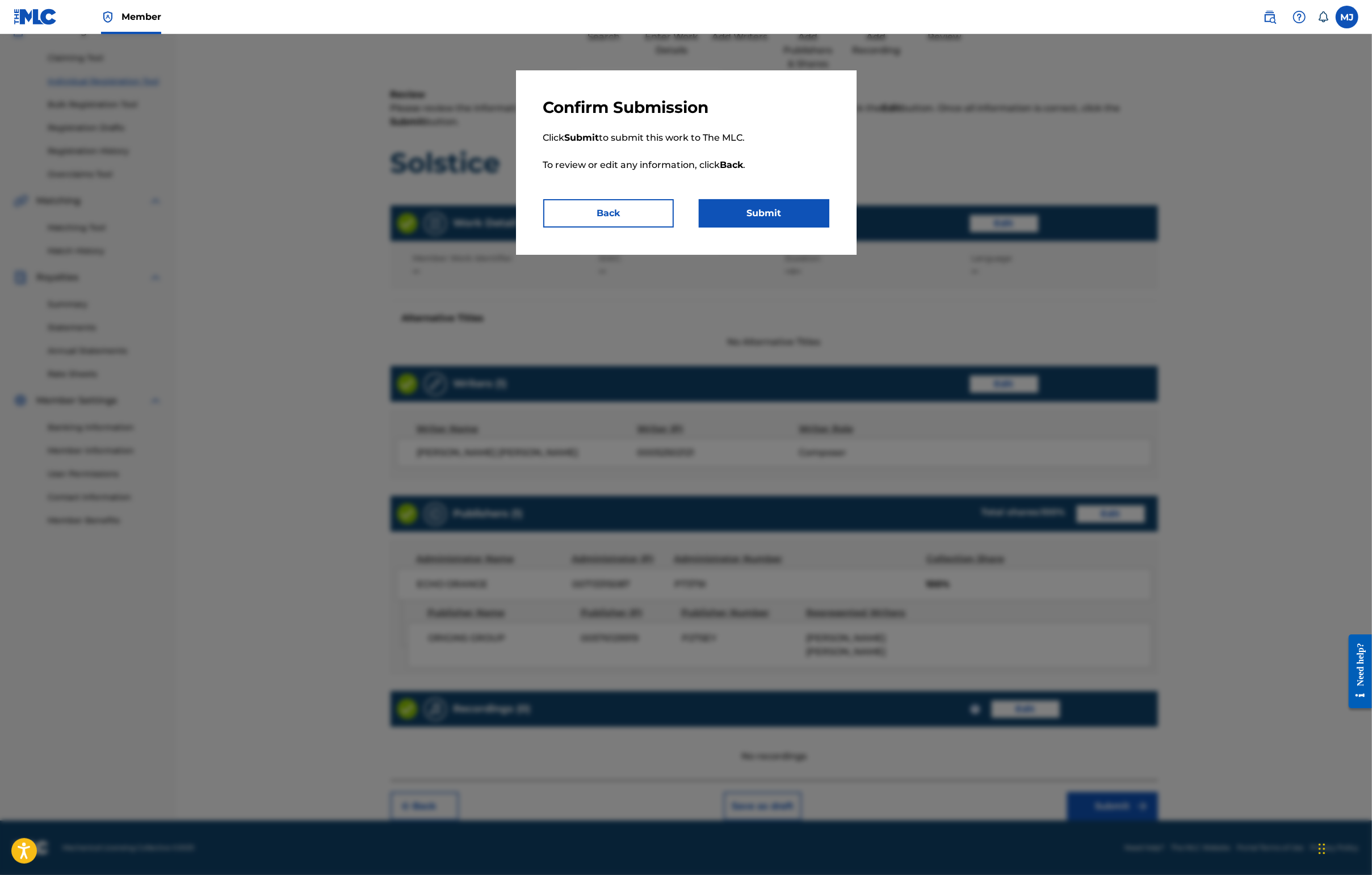
click at [781, 255] on div "Confirm Submission Click Submit to submit this work to The MLC. To review or ed…" at bounding box center [686, 163] width 340 height 184
click at [792, 227] on button "Submit" at bounding box center [763, 214] width 130 height 29
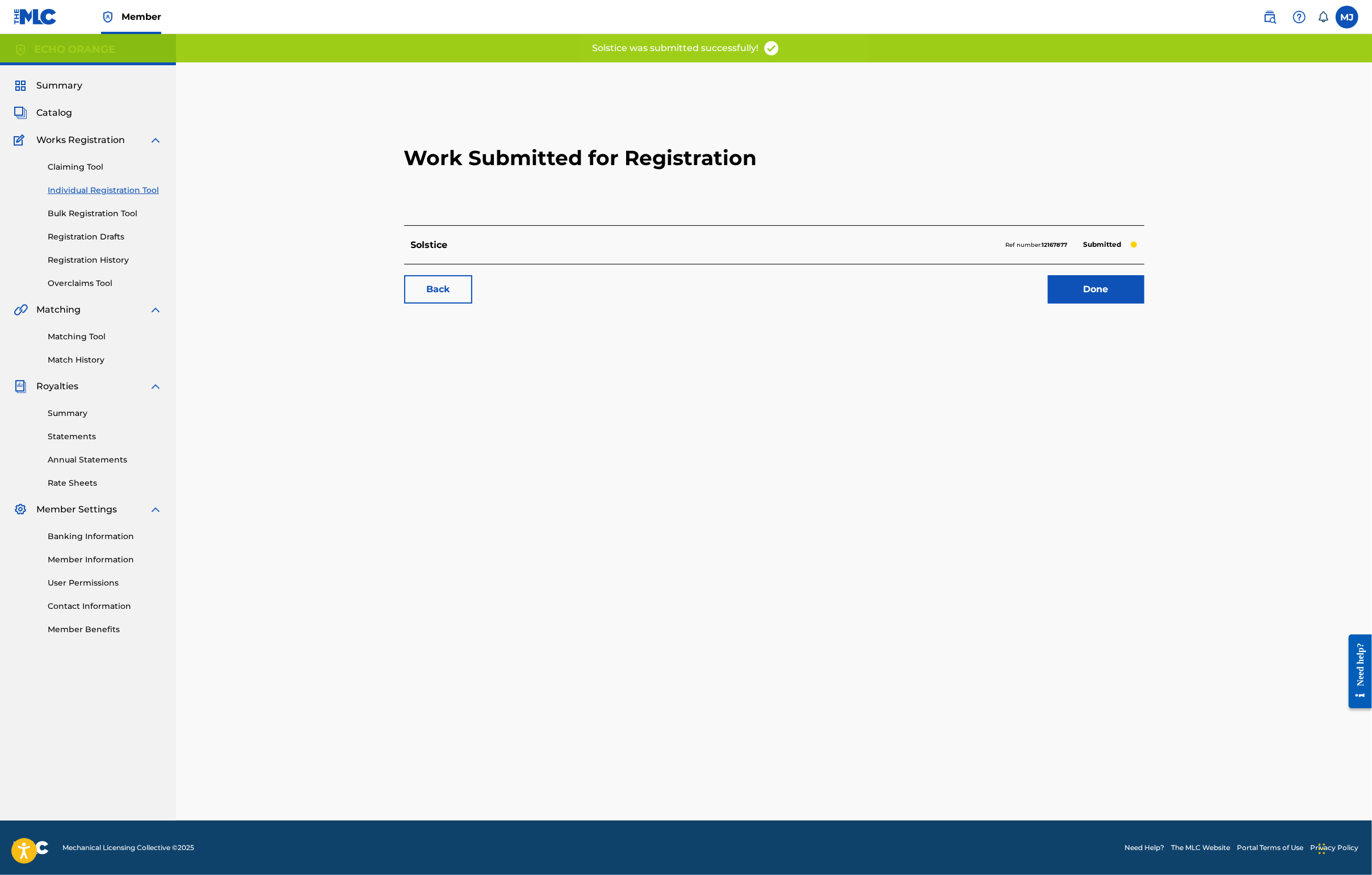
click at [1088, 303] on link "Done" at bounding box center [1096, 290] width 96 height 29
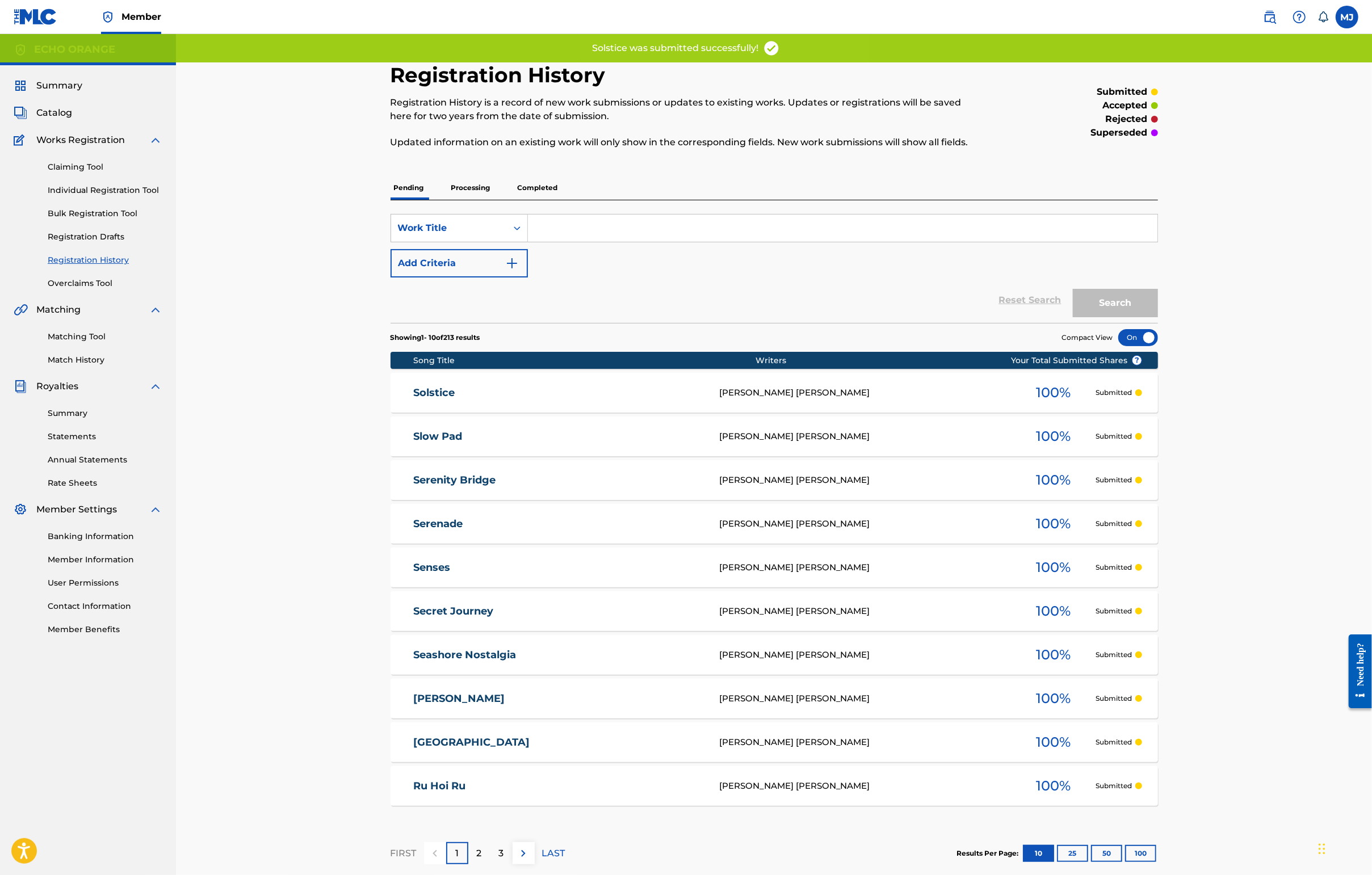
click at [143, 196] on link "Individual Registration Tool" at bounding box center [105, 190] width 114 height 12
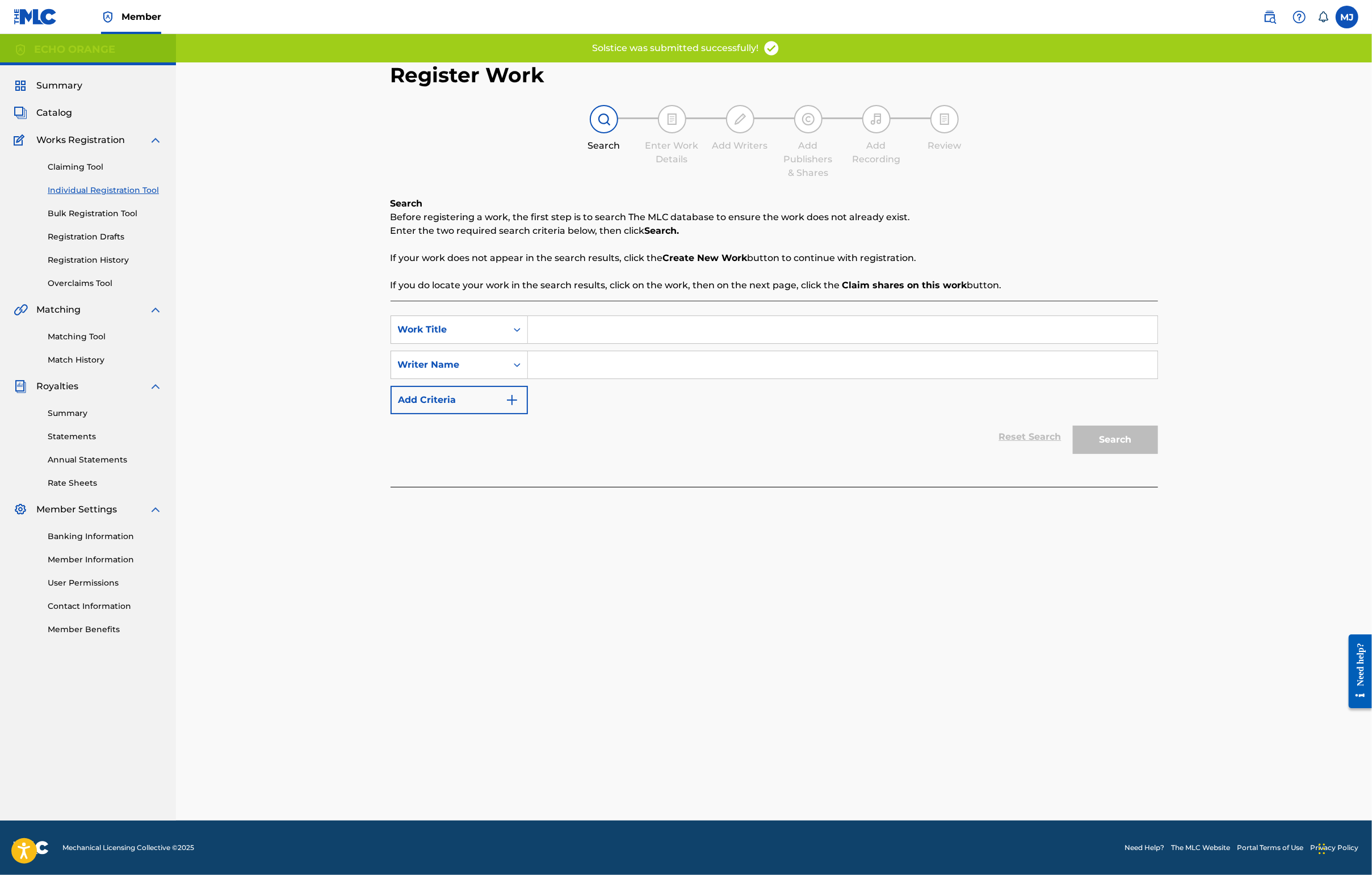
click at [528, 343] on input "Search Form" at bounding box center [842, 330] width 629 height 27
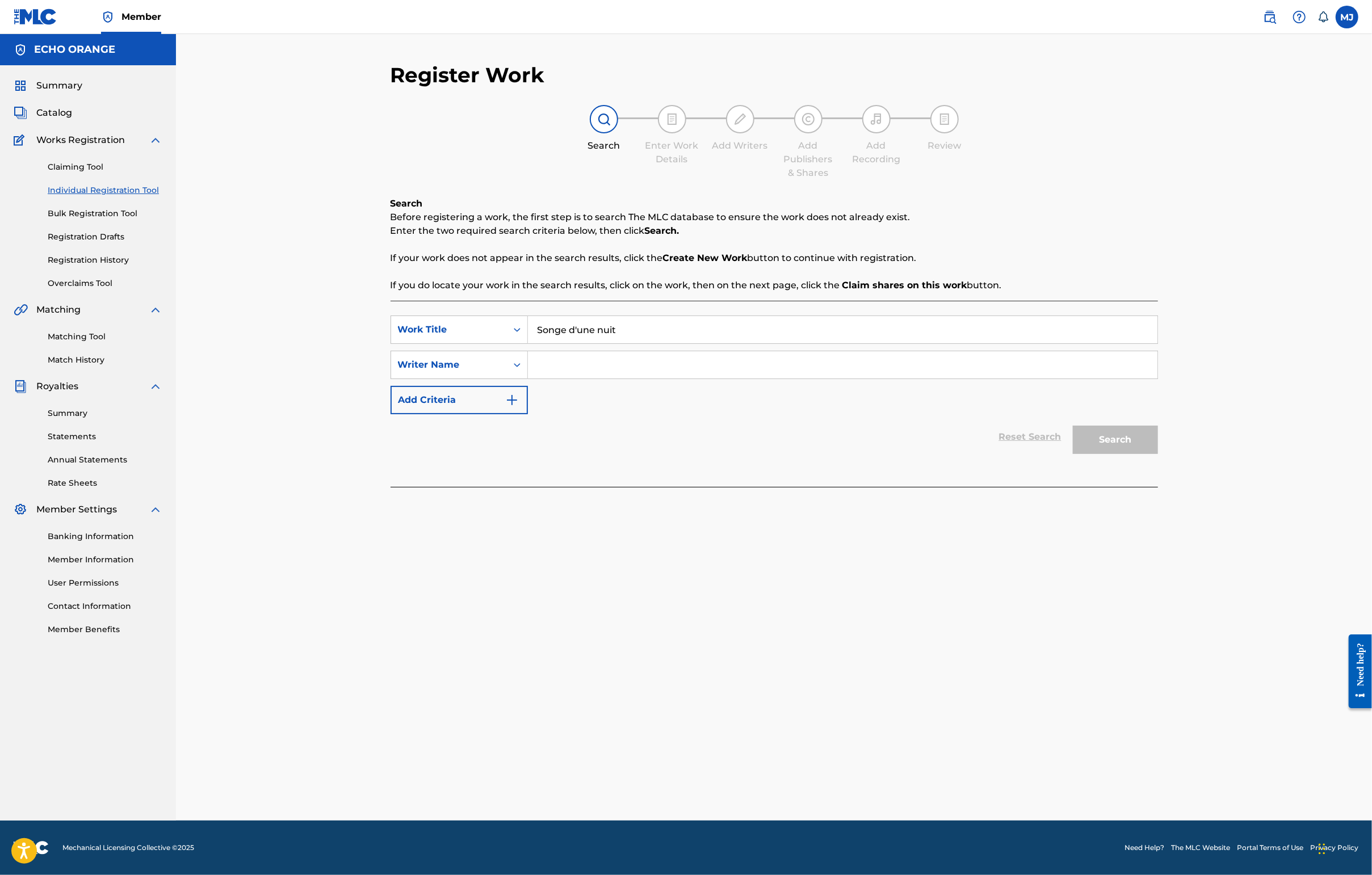
type input "Songe d'une nuit"
click at [625, 378] on input "Search Form" at bounding box center [842, 365] width 629 height 27
paste input "[PERSON_NAME]"
type input "[PERSON_NAME]"
click at [1088, 454] on button "Search" at bounding box center [1115, 440] width 85 height 29
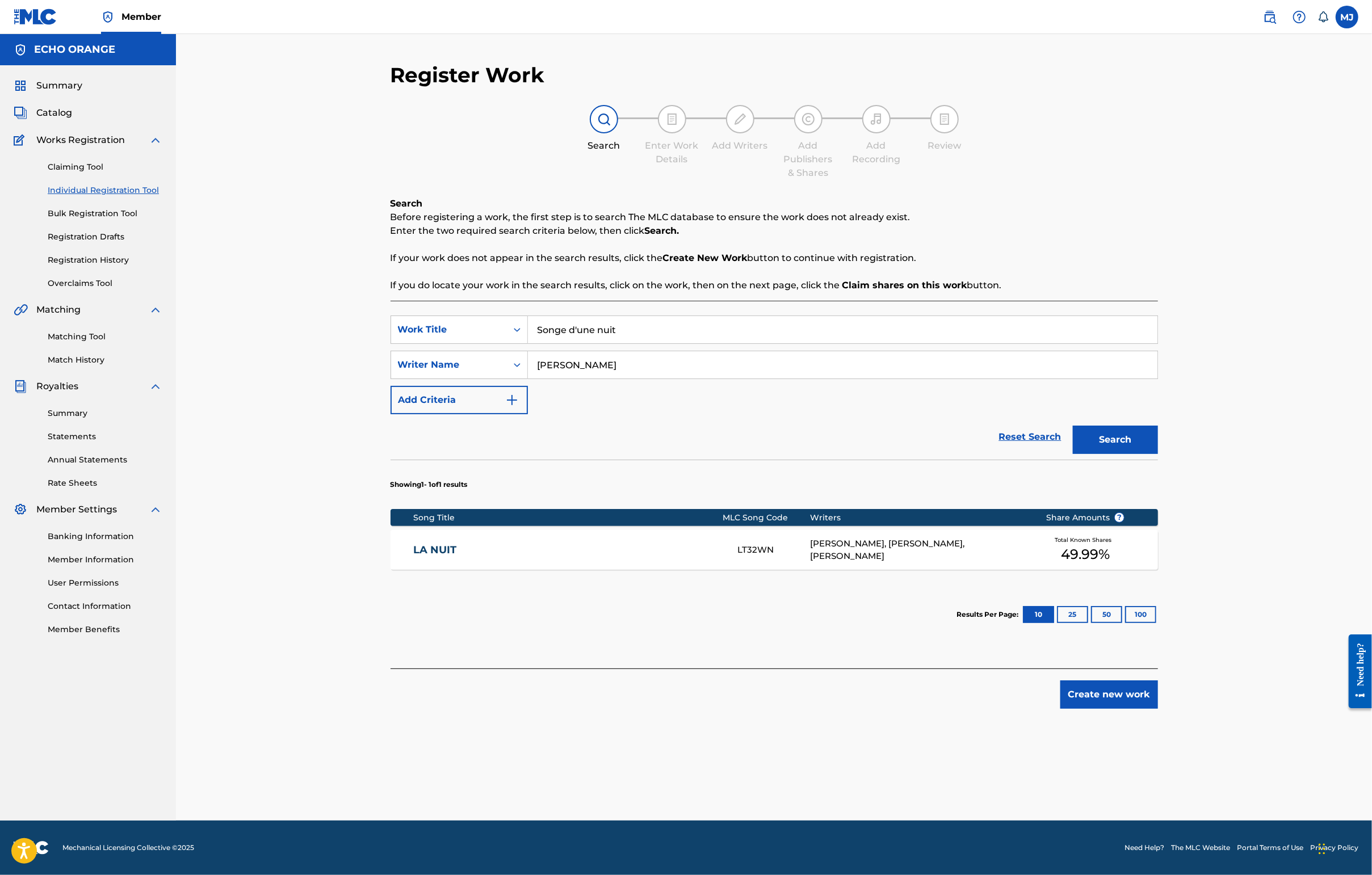
click at [1088, 709] on button "Create new work" at bounding box center [1109, 694] width 98 height 29
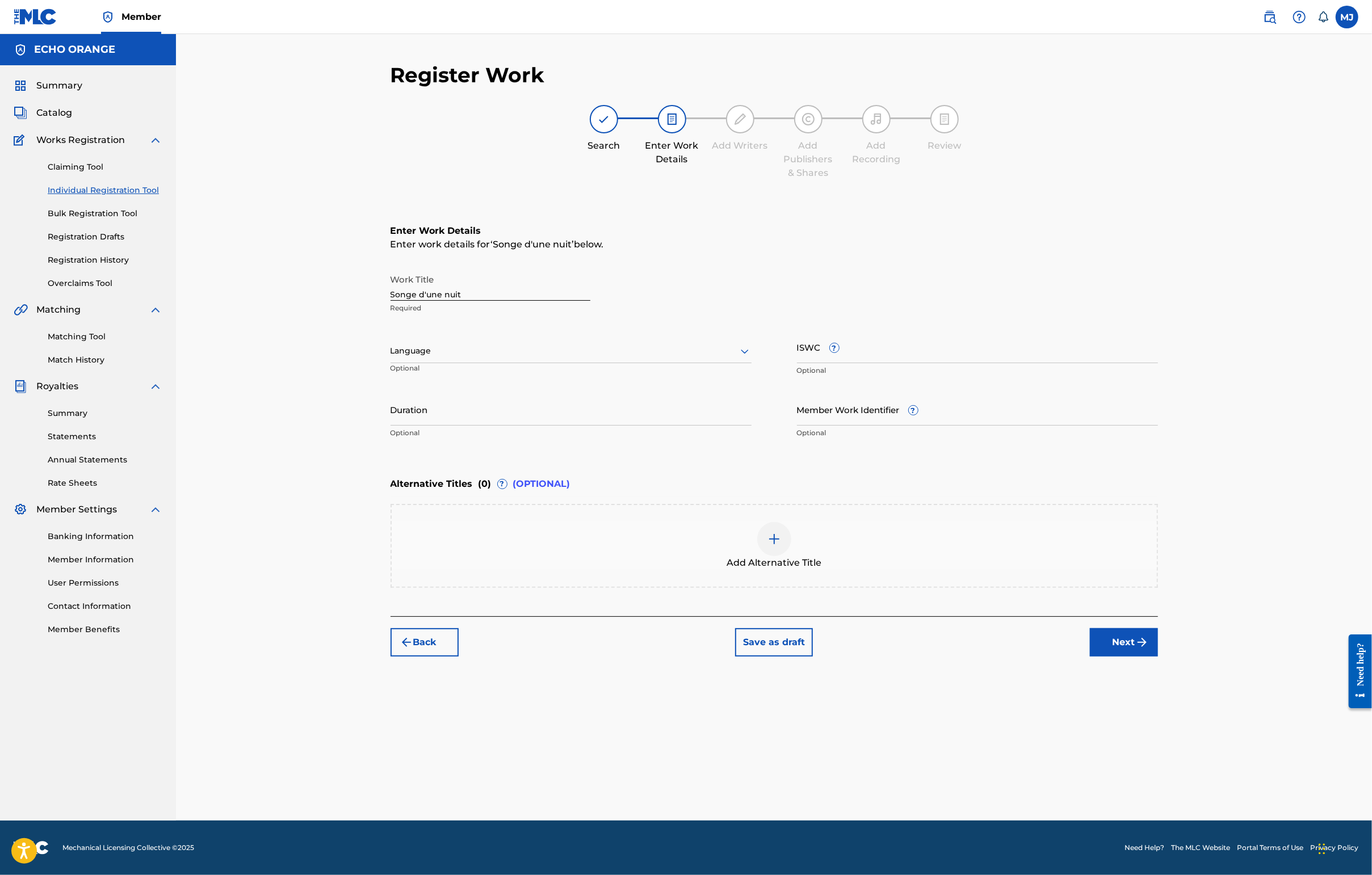
click at [1088, 657] on button "Next" at bounding box center [1124, 643] width 68 height 29
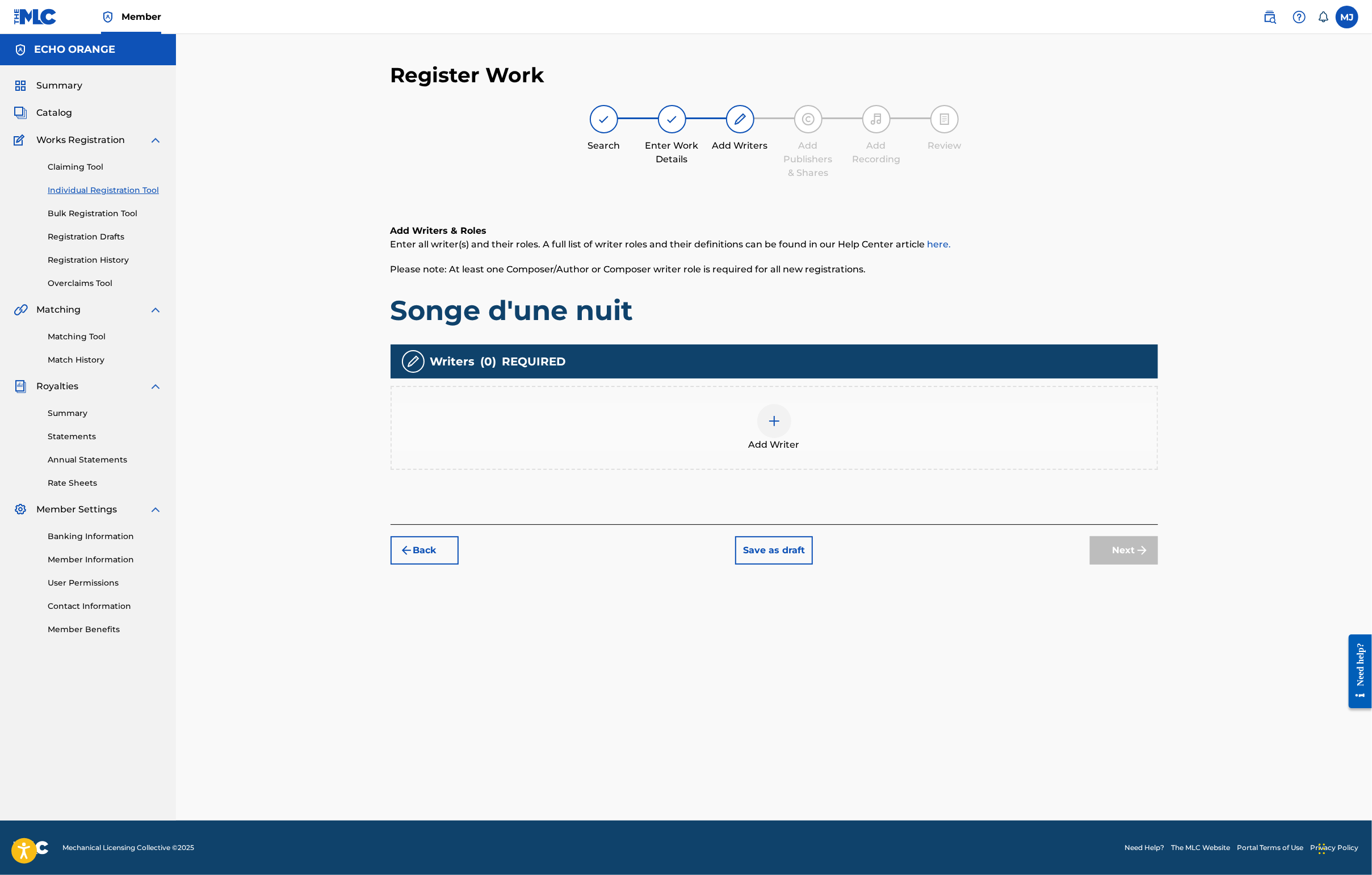
click at [876, 451] on div "Add Writer" at bounding box center [774, 427] width 765 height 47
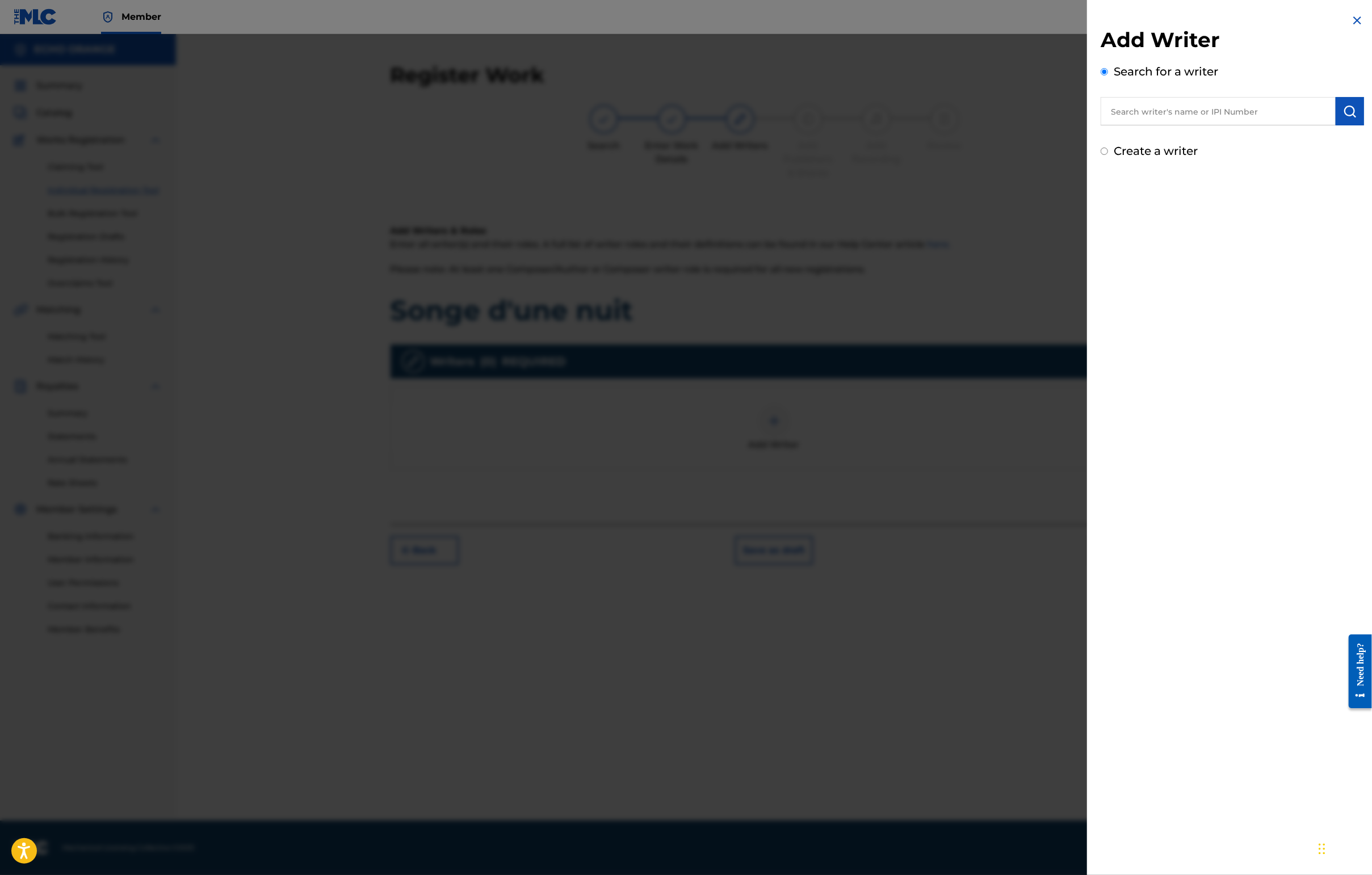
click at [1088, 126] on input "text" at bounding box center [1218, 111] width 235 height 29
paste input "[PERSON_NAME]"
type input "[PERSON_NAME]"
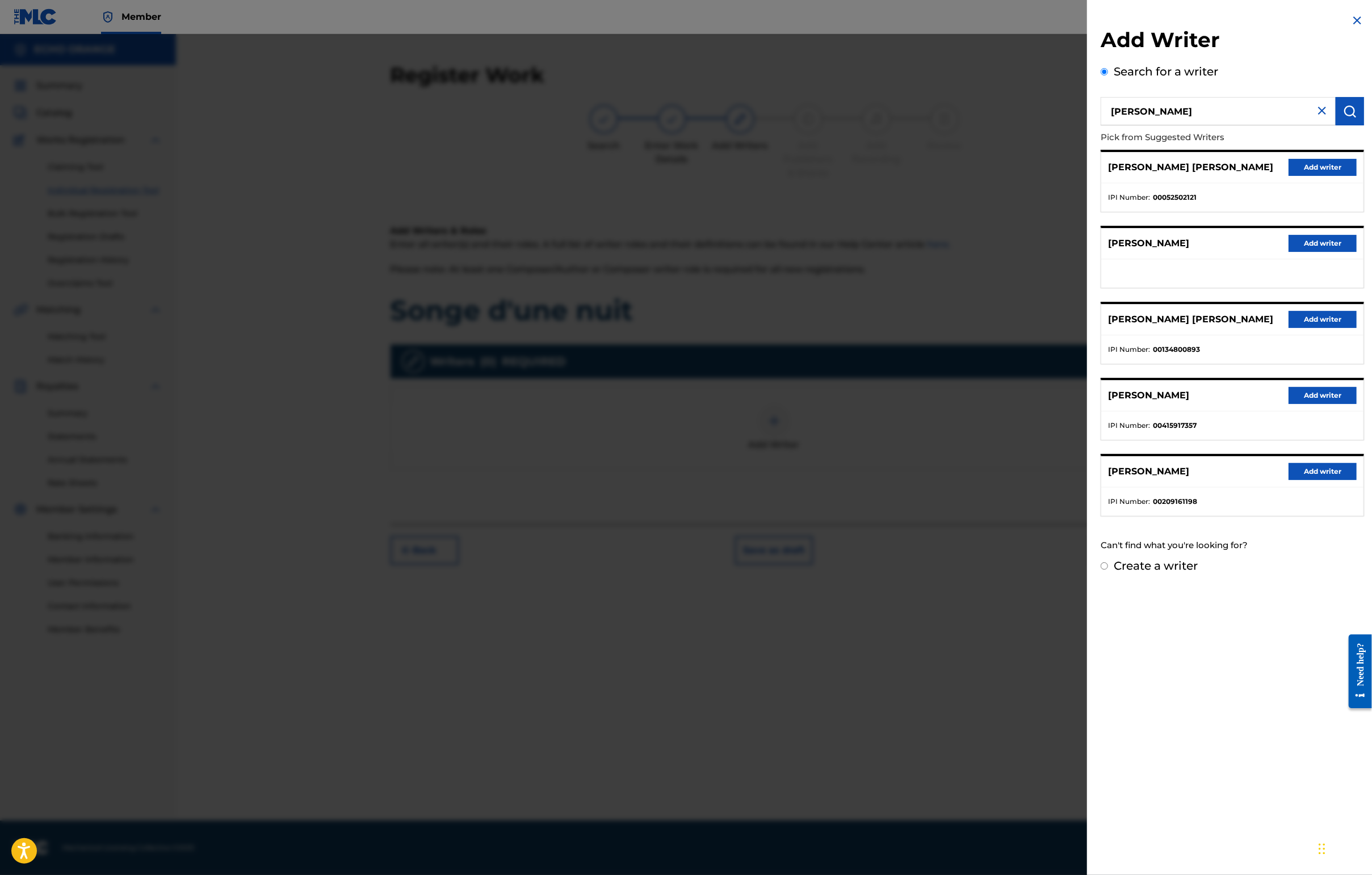
click at [1088, 176] on button "Add writer" at bounding box center [1322, 167] width 68 height 17
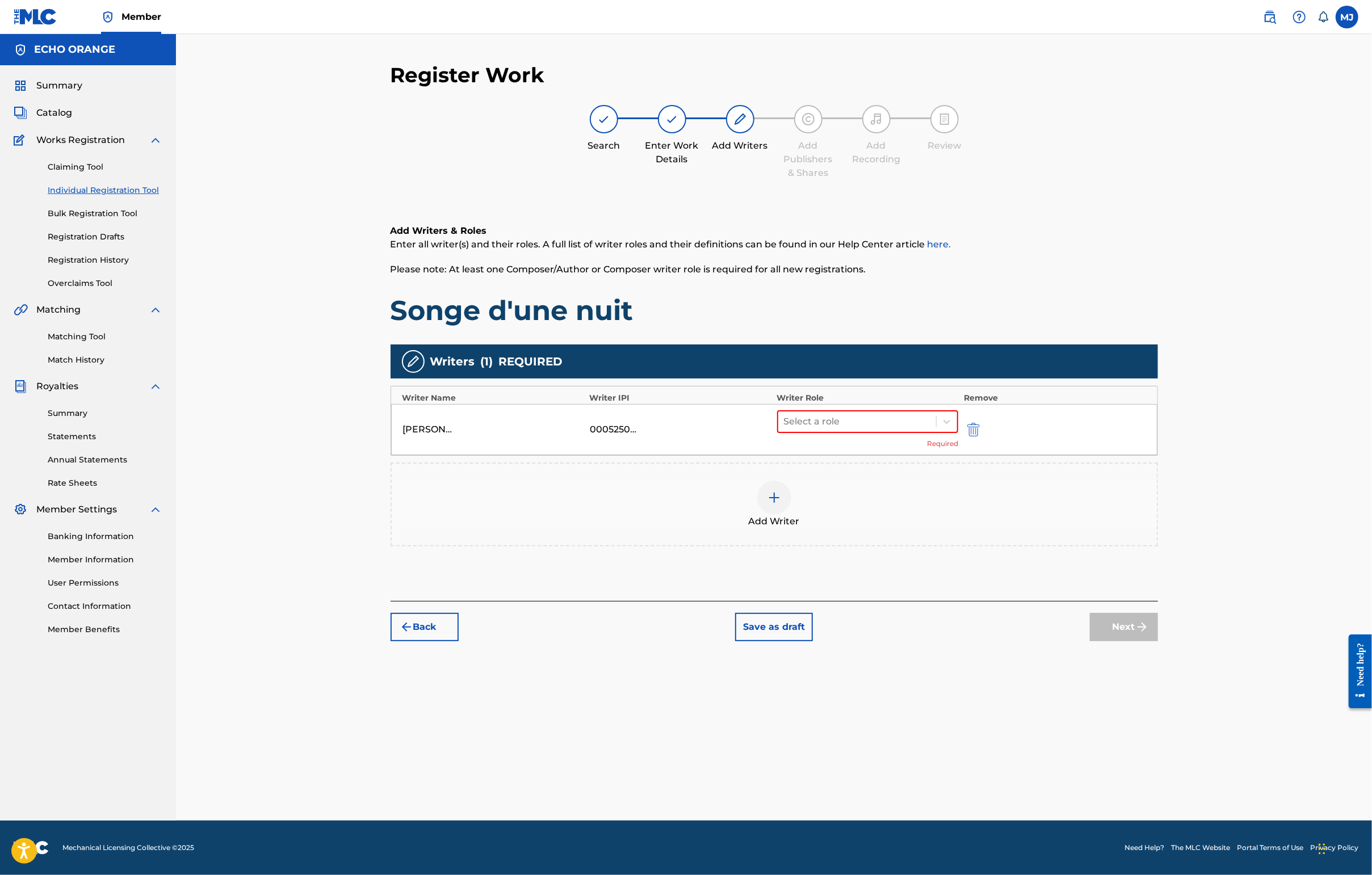
click at [828, 449] on div "Select a role Required" at bounding box center [867, 429] width 181 height 38
click at [835, 430] on div at bounding box center [856, 421] width 147 height 16
click at [816, 589] on div "Composer" at bounding box center [904, 585] width 218 height 23
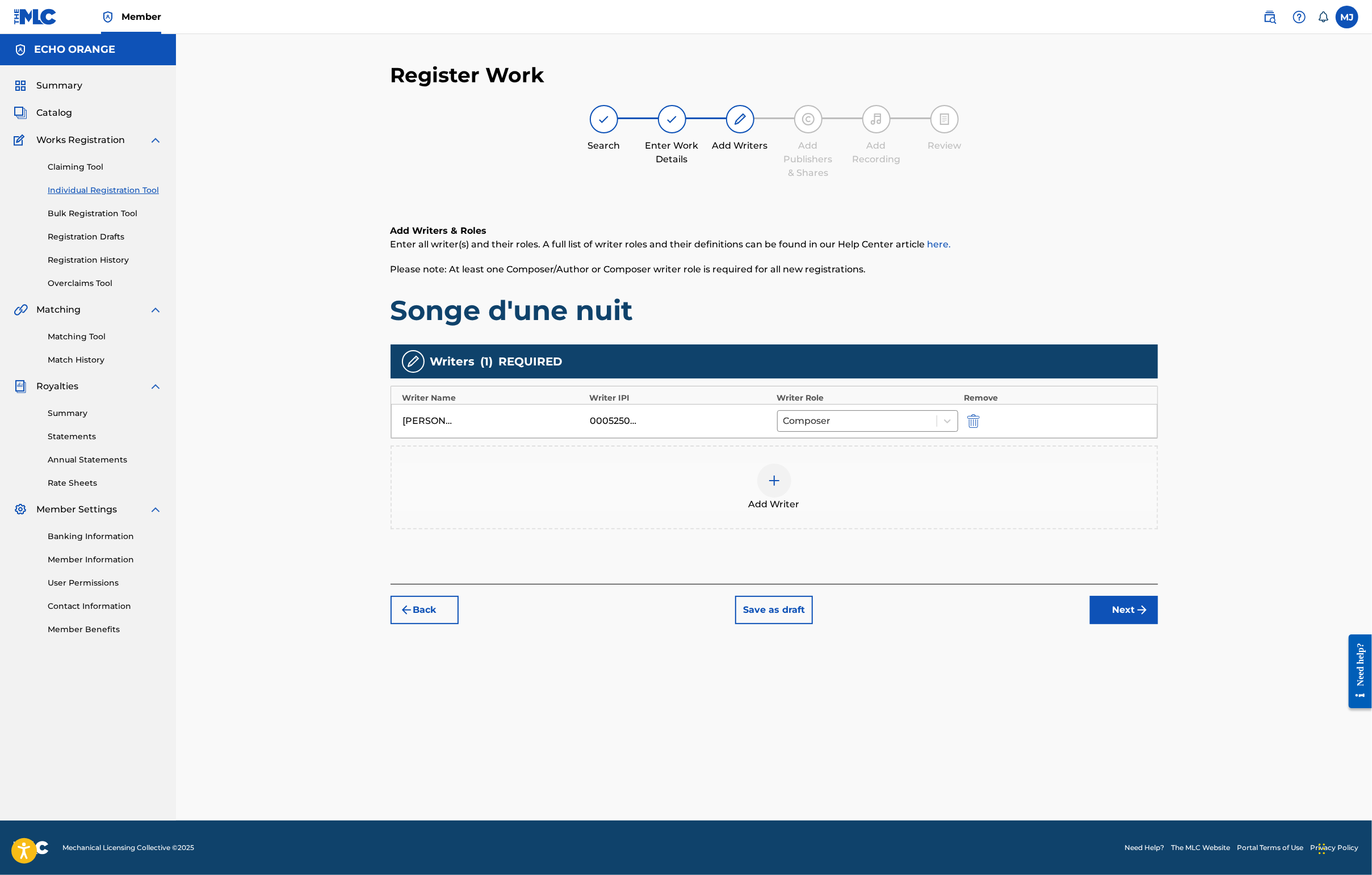
click at [1088, 624] on button "Next" at bounding box center [1124, 610] width 68 height 29
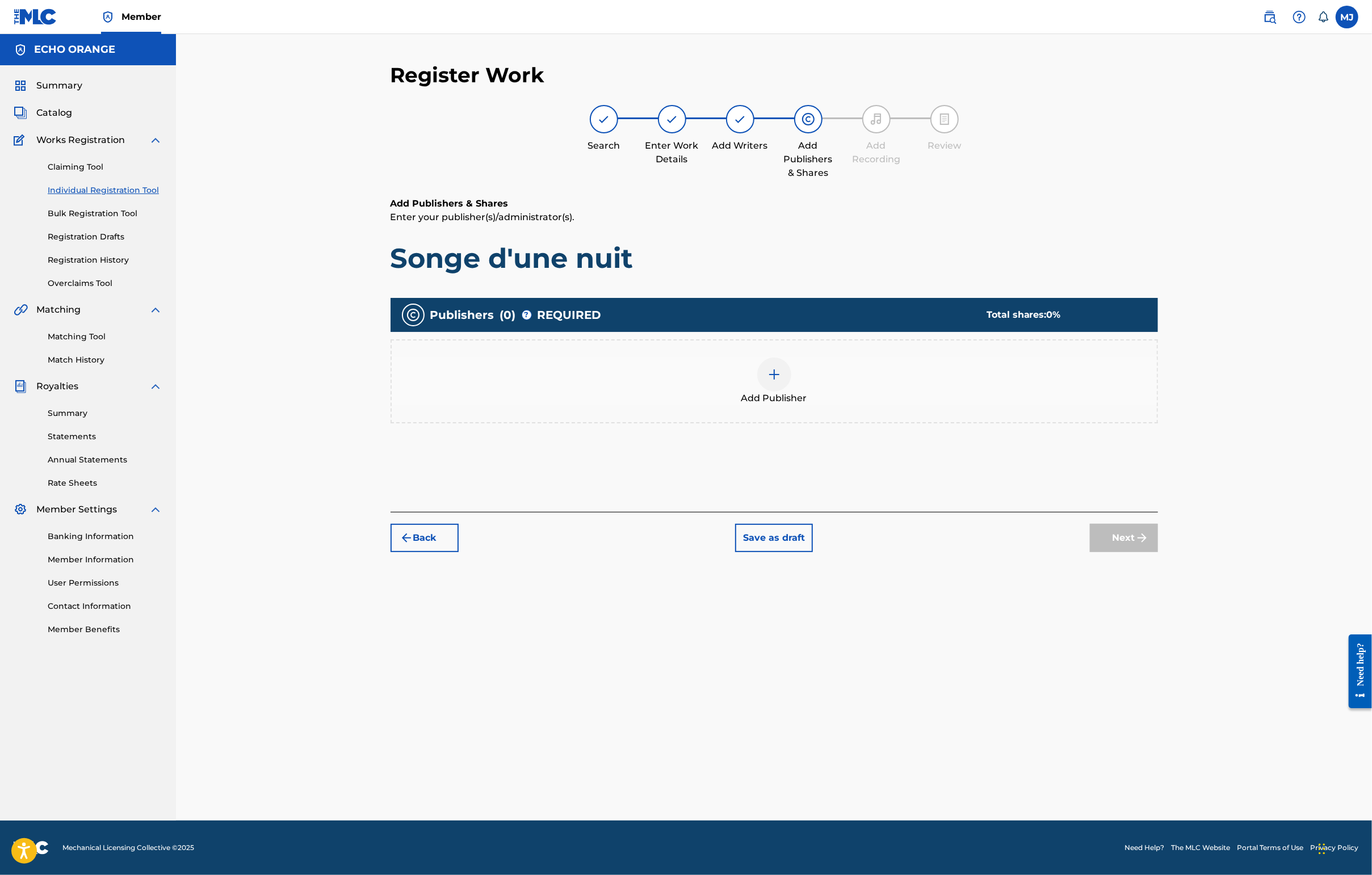
click at [848, 405] on div "Add Publisher" at bounding box center [774, 381] width 765 height 47
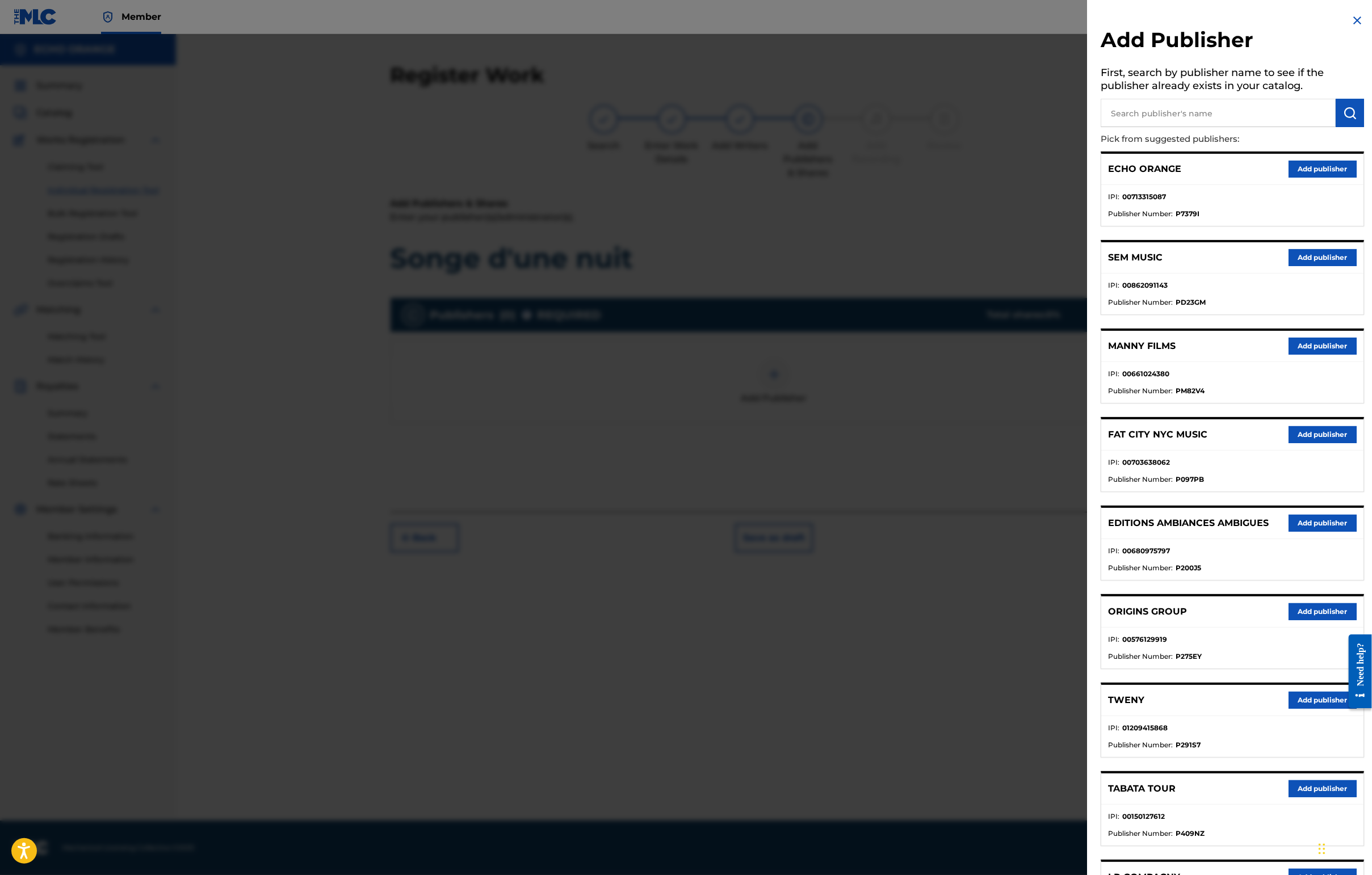
click at [1088, 620] on button "Add publisher" at bounding box center [1322, 612] width 68 height 17
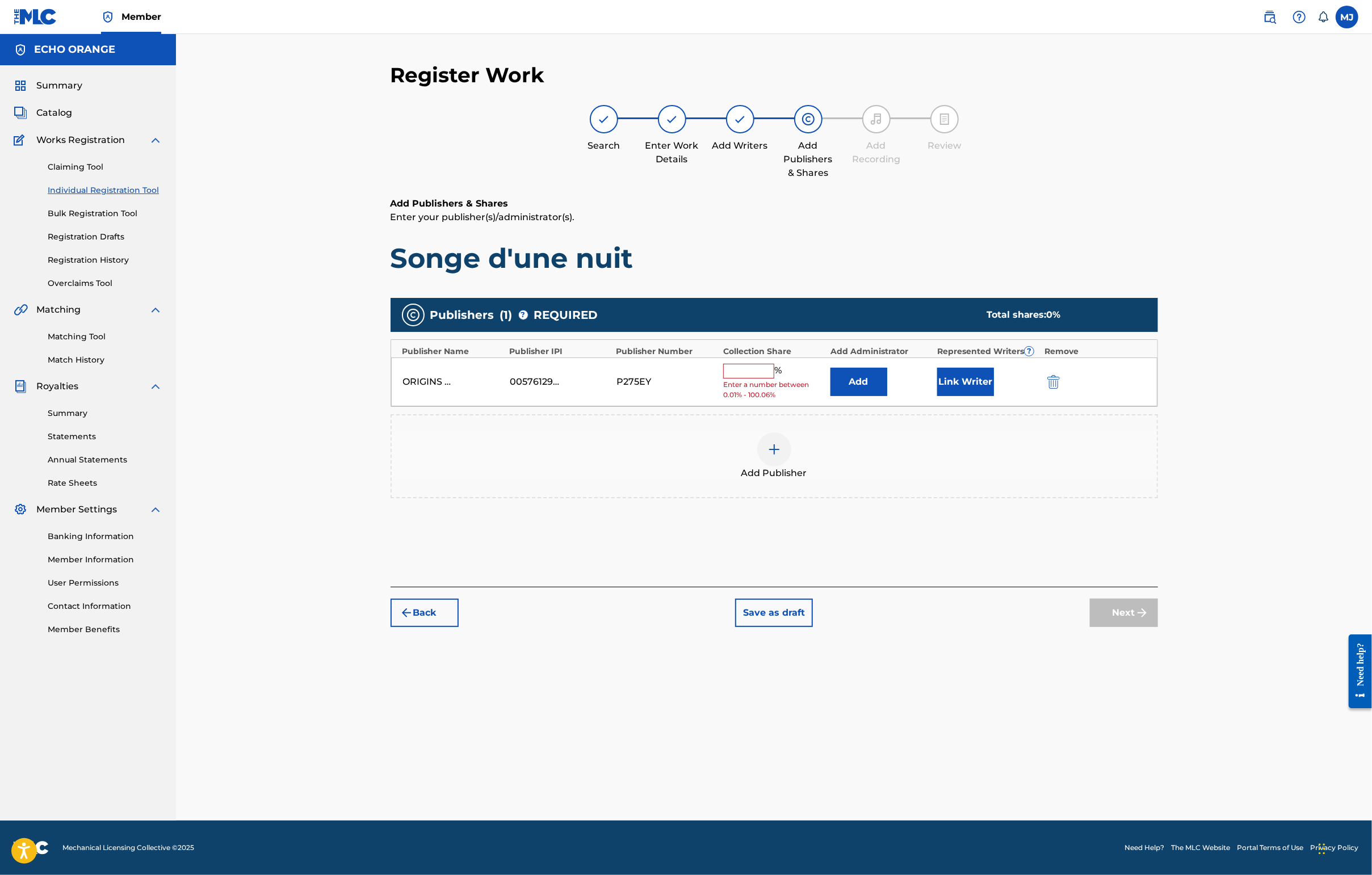
click at [887, 396] on button "Add" at bounding box center [858, 382] width 56 height 29
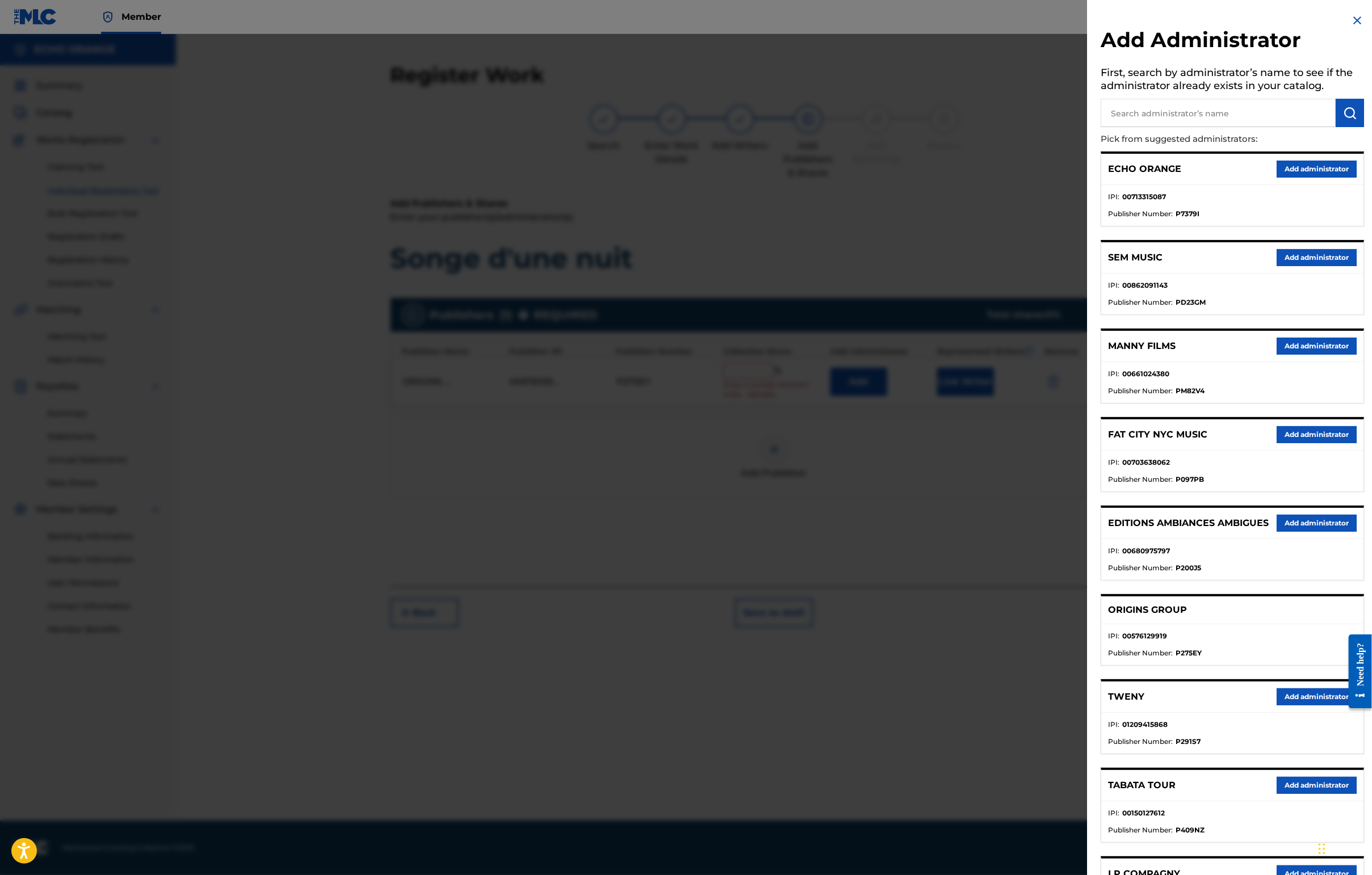
click at [1088, 178] on button "Add administrator" at bounding box center [1316, 169] width 80 height 17
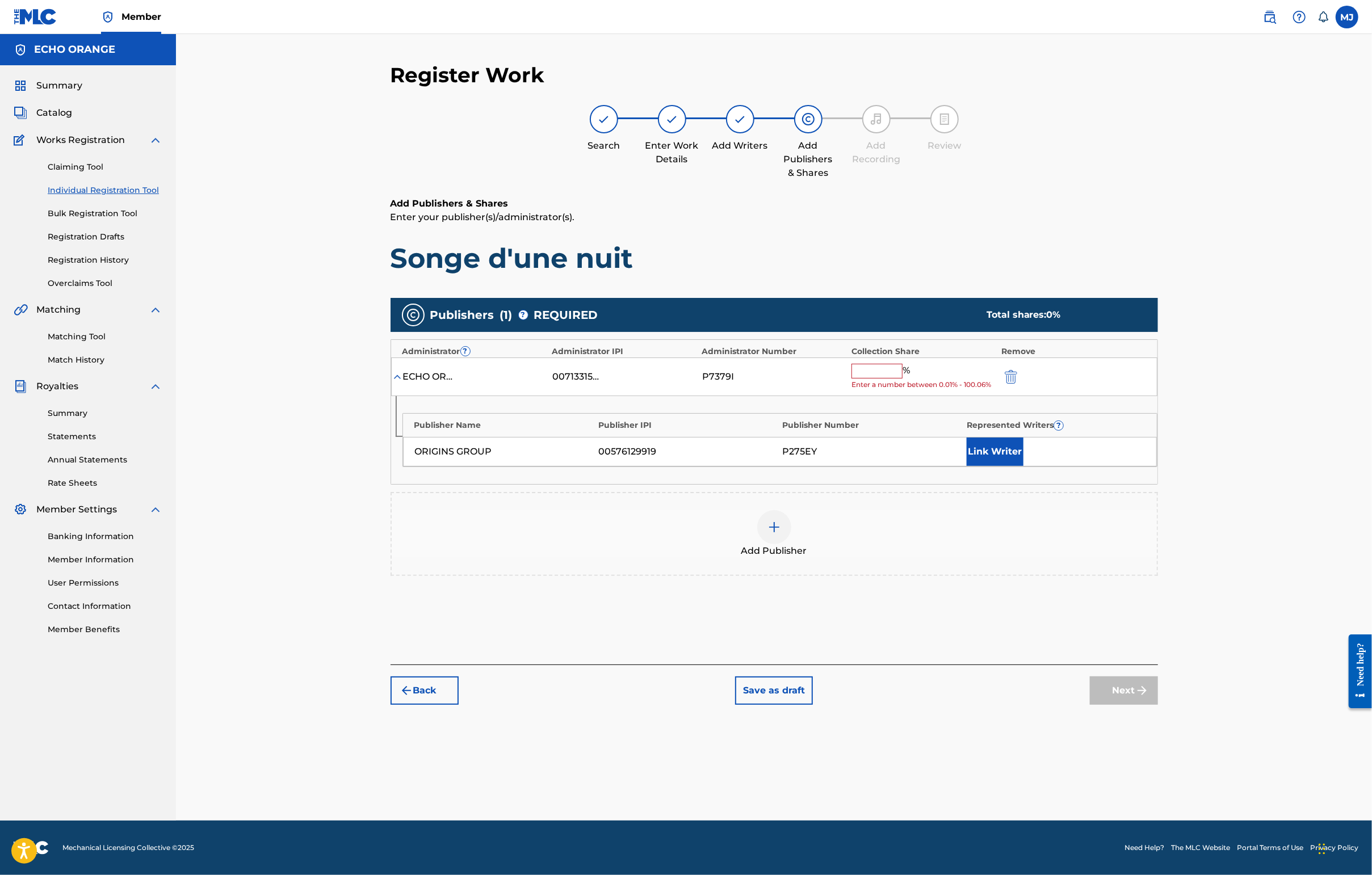
click at [902, 378] on input "text" at bounding box center [877, 371] width 51 height 15
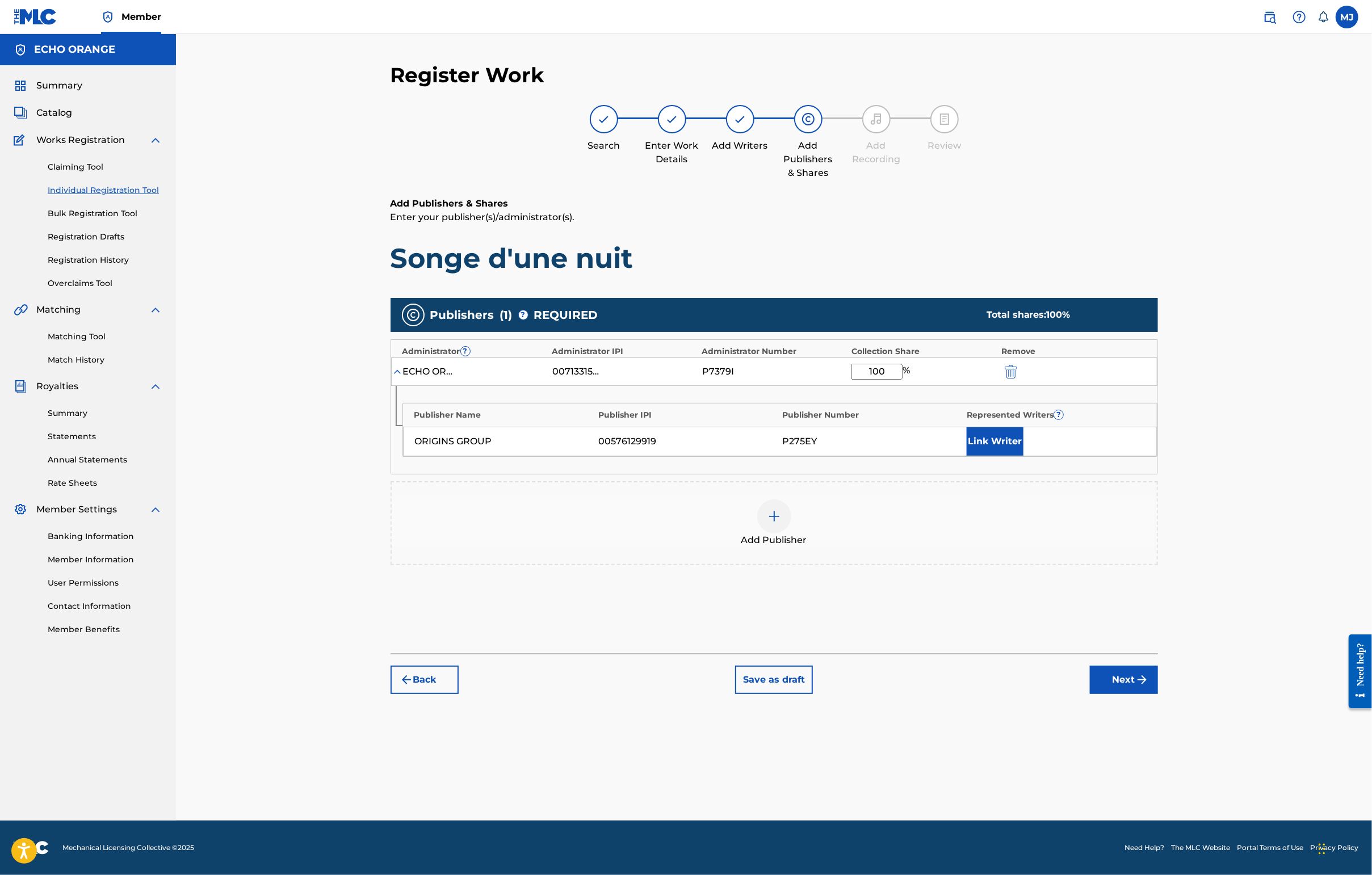
type input "100"
click at [1024, 456] on button "Link Writer" at bounding box center [994, 442] width 56 height 29
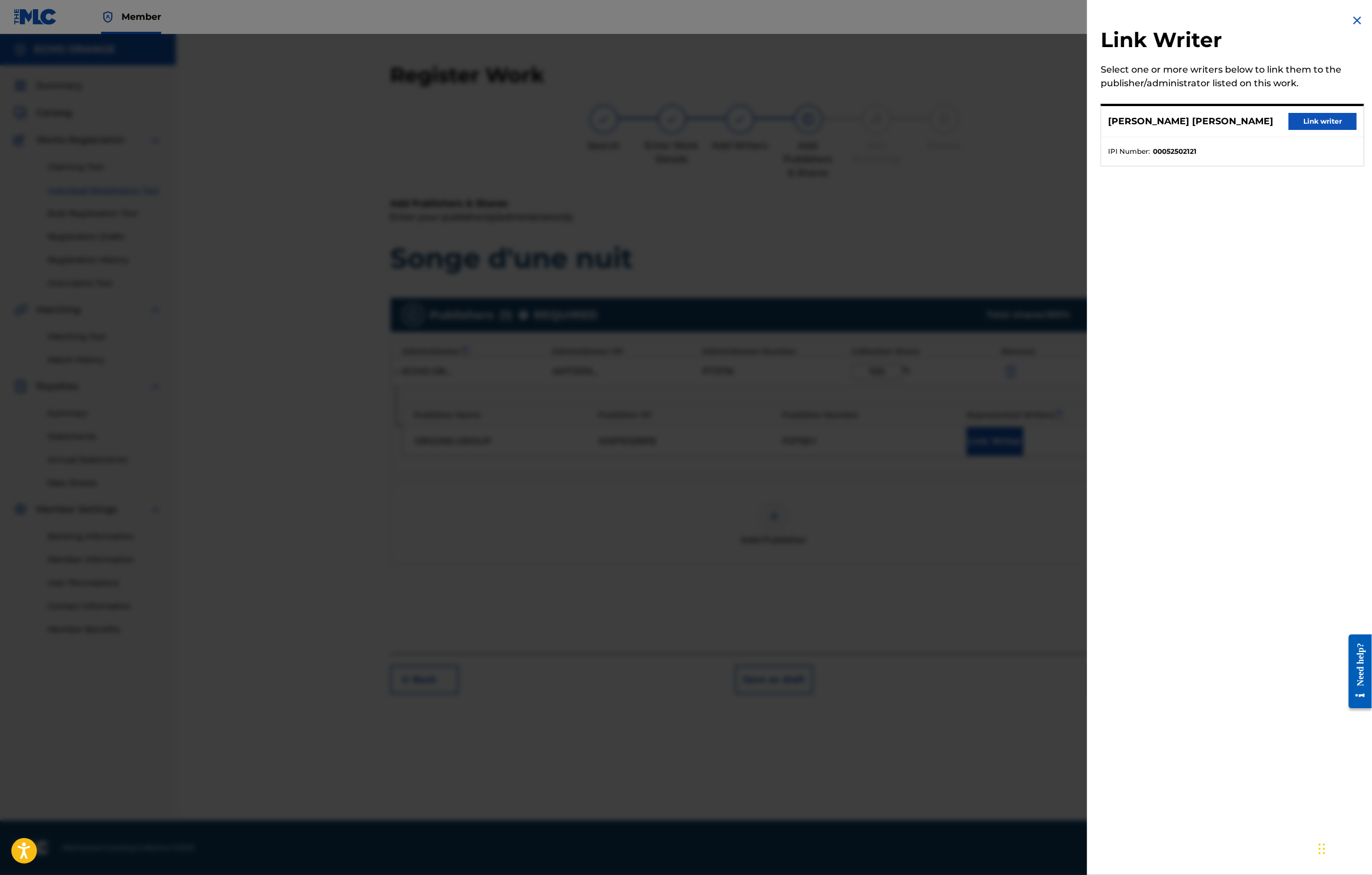
click at [1088, 130] on button "Link writer" at bounding box center [1322, 121] width 68 height 17
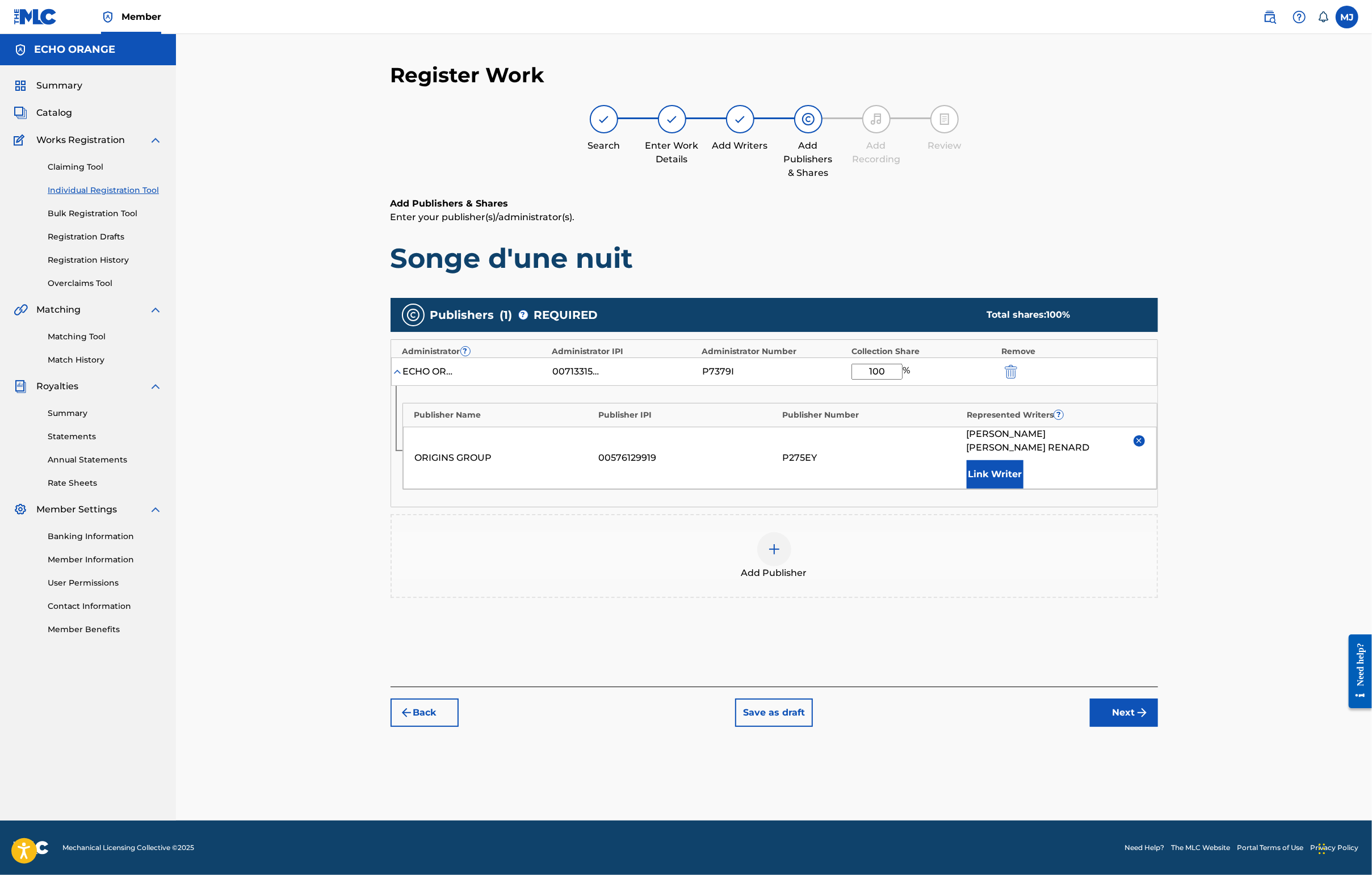
click at [1088, 727] on div "Back Save as draft Next" at bounding box center [774, 707] width 768 height 41
click at [1088, 727] on button "Next" at bounding box center [1124, 712] width 68 height 29
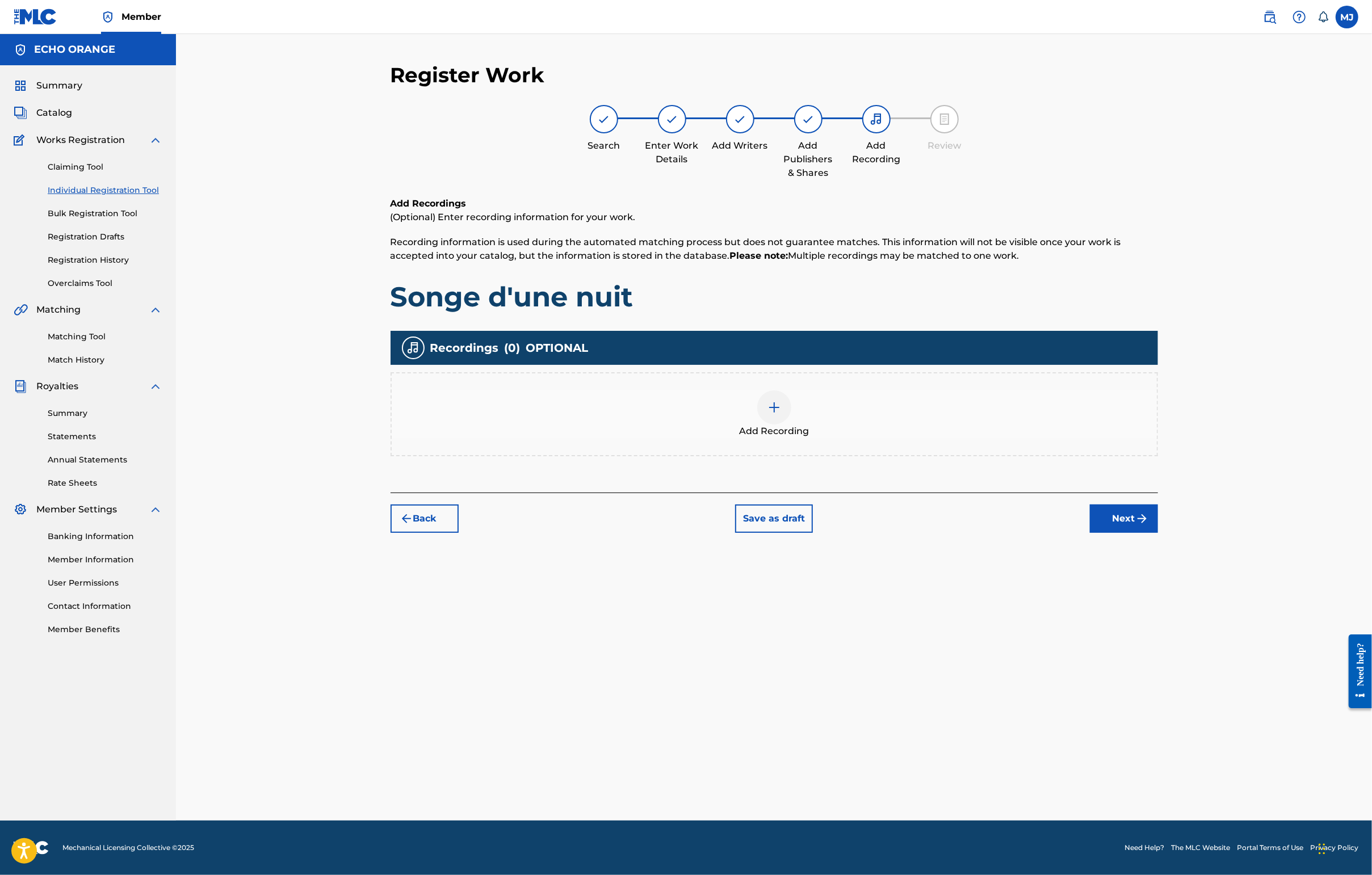
click at [1088, 598] on div "Register Work Search Enter Work Details Add Writers Add Publishers & Shares Add…" at bounding box center [774, 442] width 795 height 758
click at [1088, 533] on button "Next" at bounding box center [1124, 518] width 68 height 29
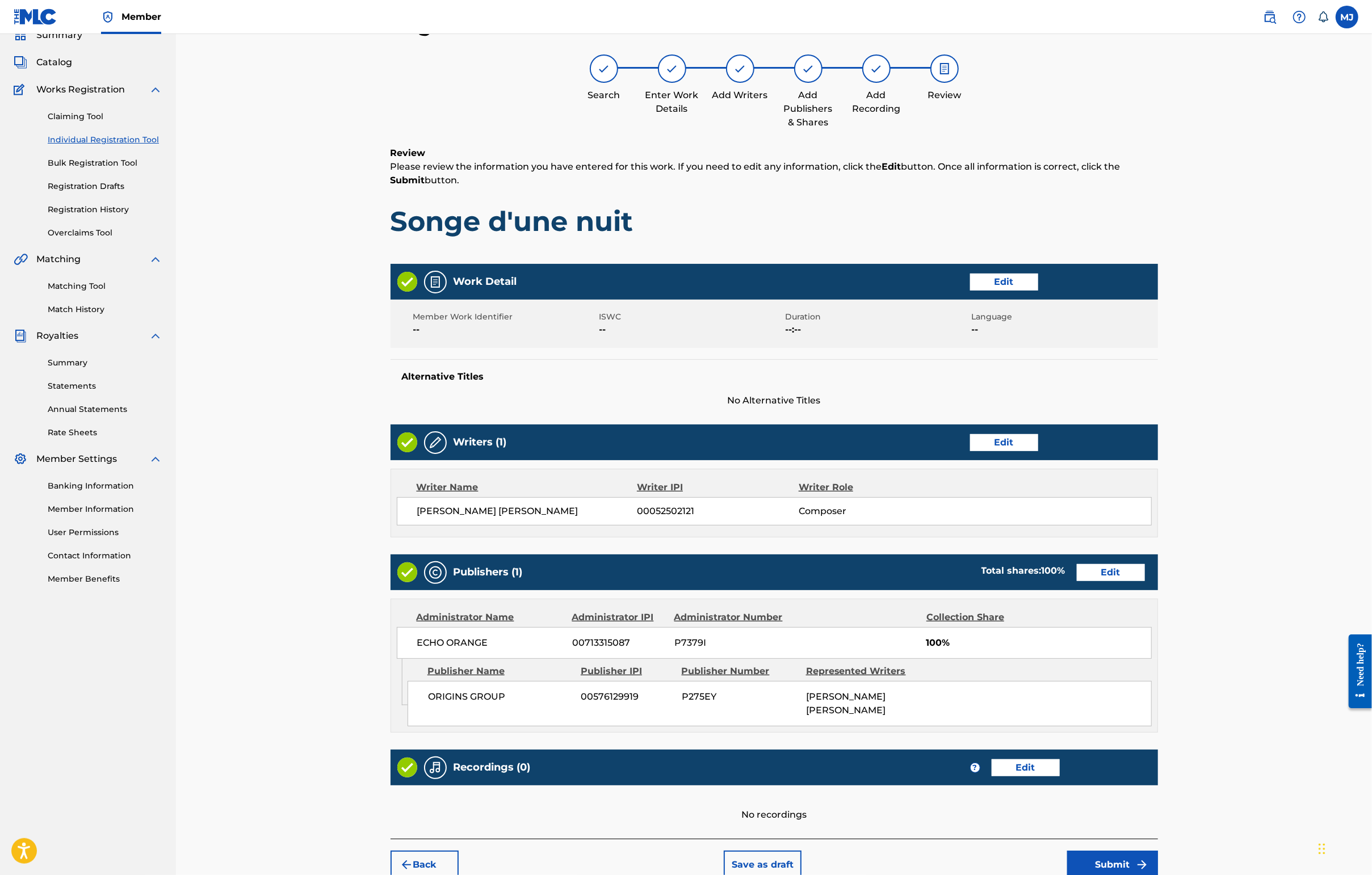
scroll to position [228, 0]
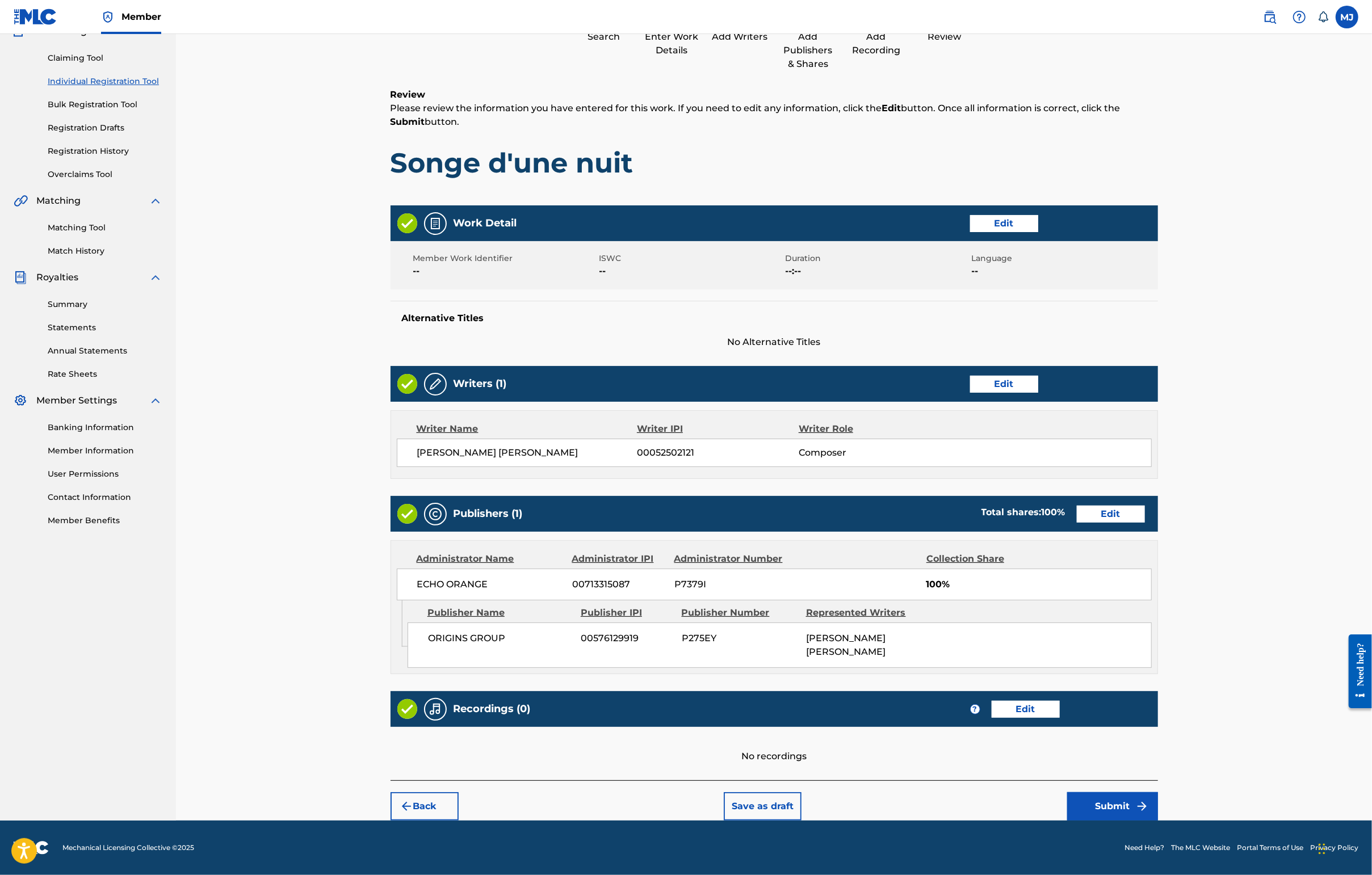
drag, startPoint x: 1203, startPoint y: 771, endPoint x: 1204, endPoint y: 779, distance: 8.1
click at [1088, 780] on div "Back Save as draft Submit" at bounding box center [774, 801] width 768 height 41
click at [1088, 792] on button "Submit" at bounding box center [1112, 807] width 91 height 29
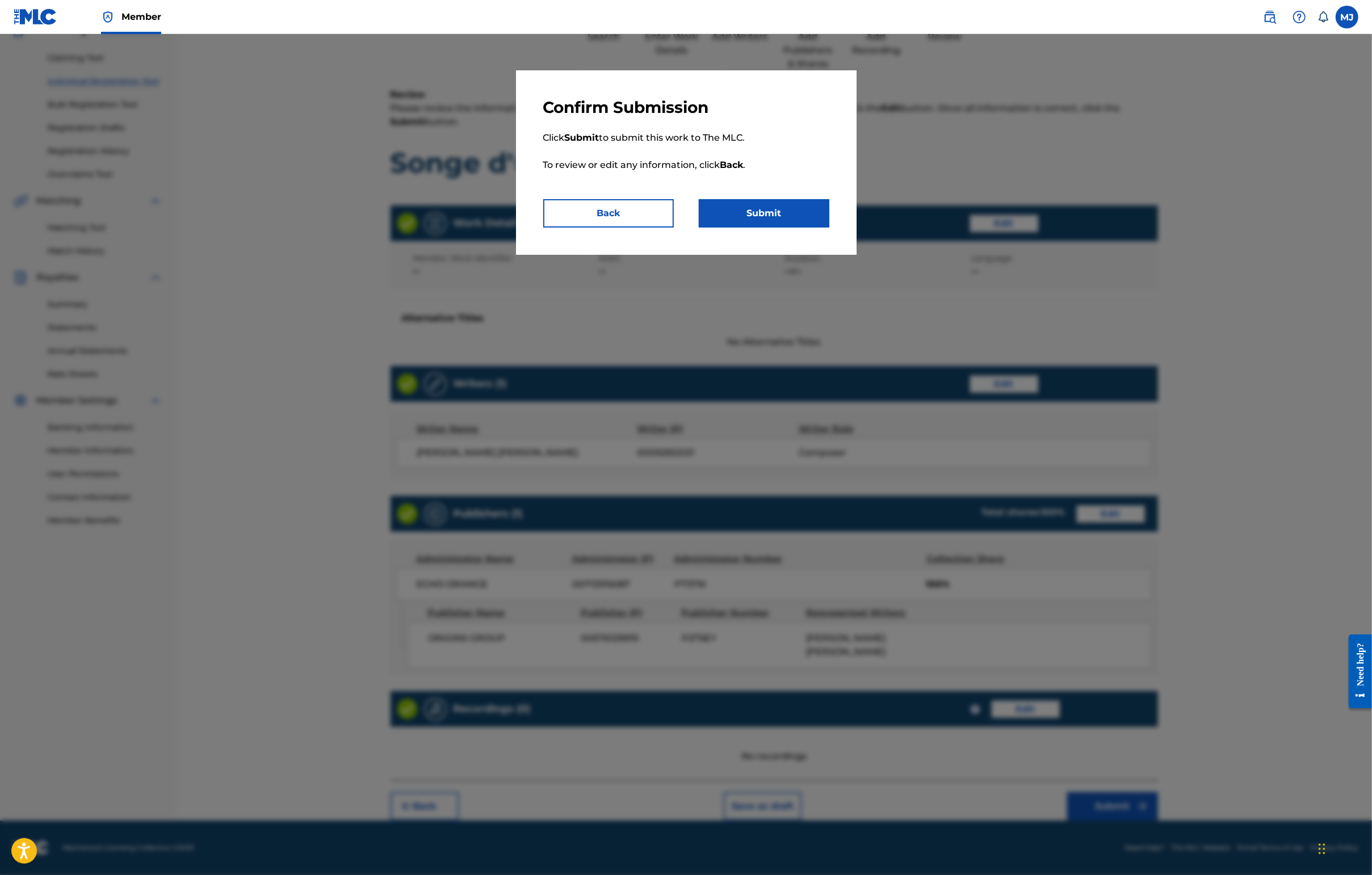
click at [744, 227] on button "Submit" at bounding box center [763, 214] width 130 height 29
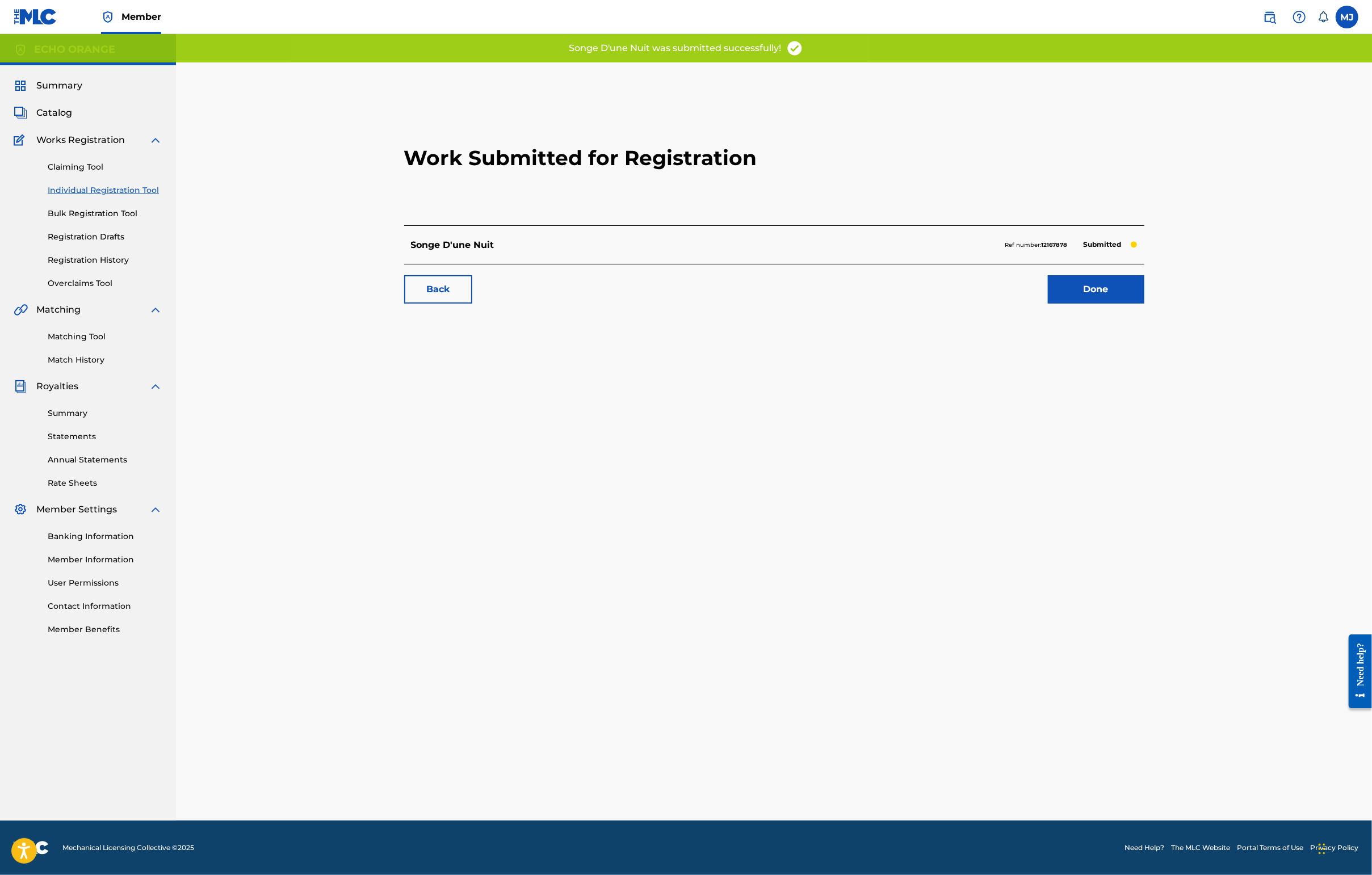
click at [1088, 303] on link "Done" at bounding box center [1096, 290] width 96 height 29
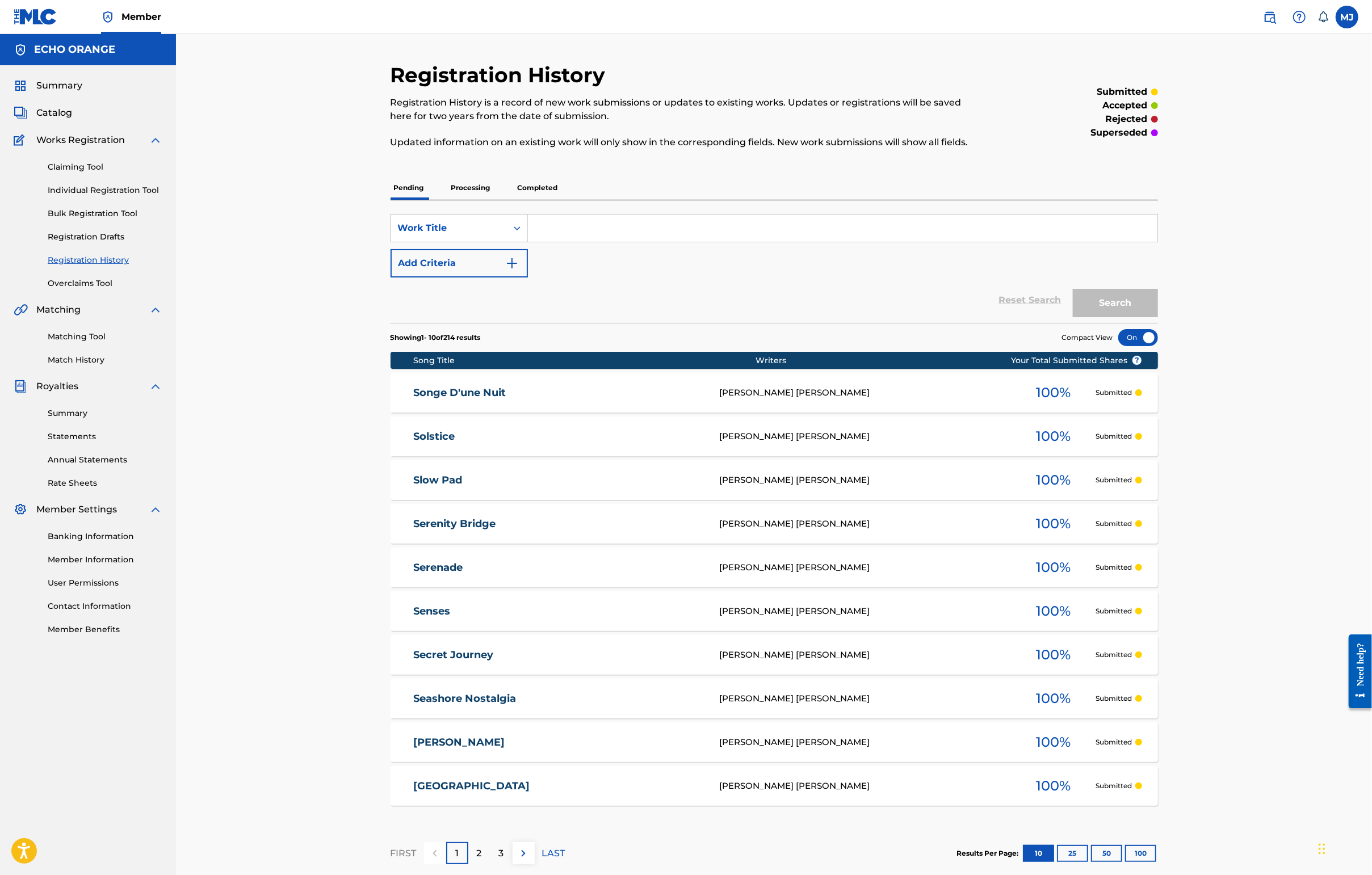
click at [130, 196] on link "Individual Registration Tool" at bounding box center [105, 190] width 114 height 12
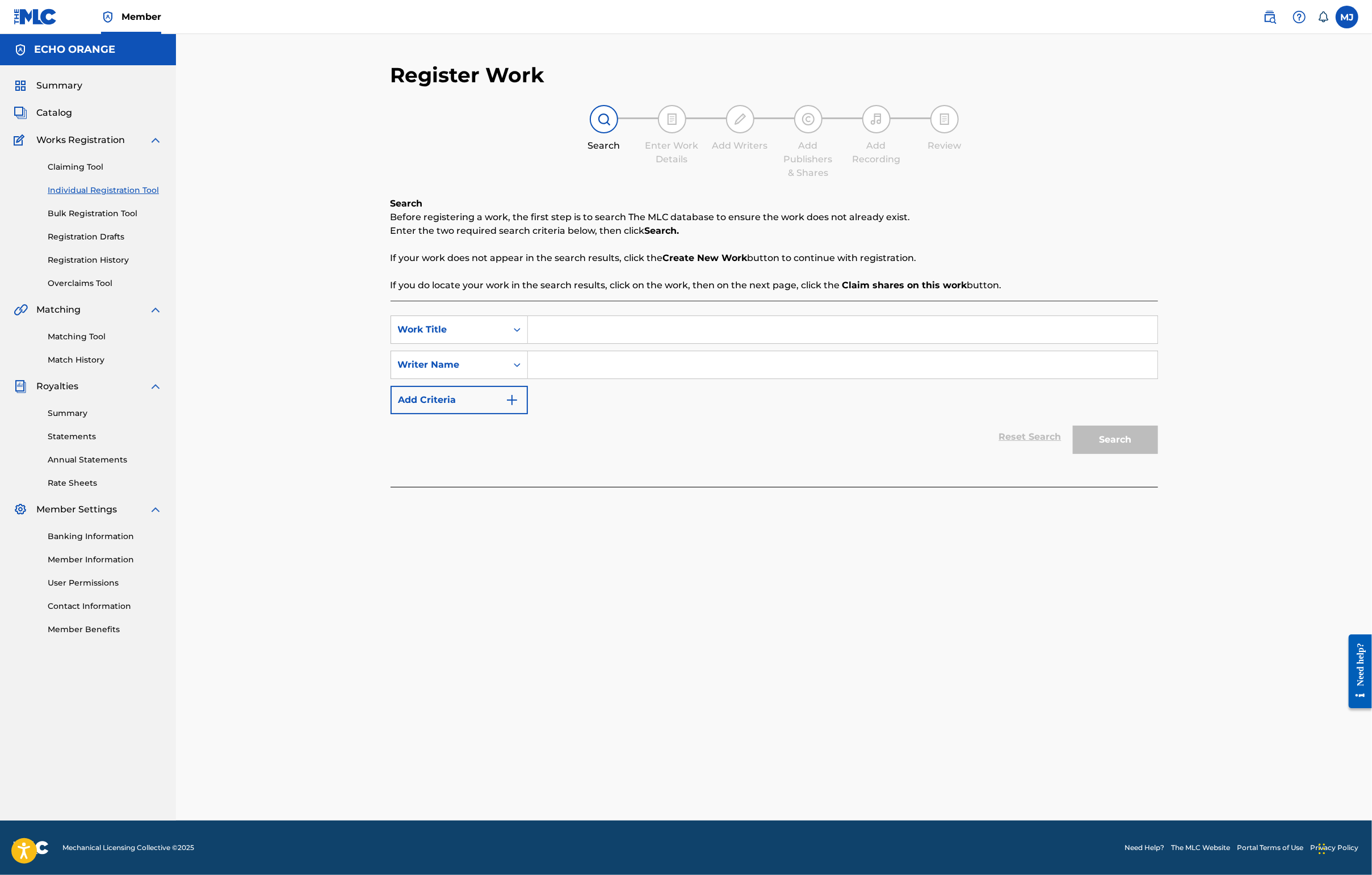
click at [552, 343] on input "Search Form" at bounding box center [842, 330] width 629 height 27
type input "Soul Eyes"
paste input "[PERSON_NAME]"
type input "[PERSON_NAME]"
click at [1088, 454] on button "Search" at bounding box center [1115, 440] width 85 height 29
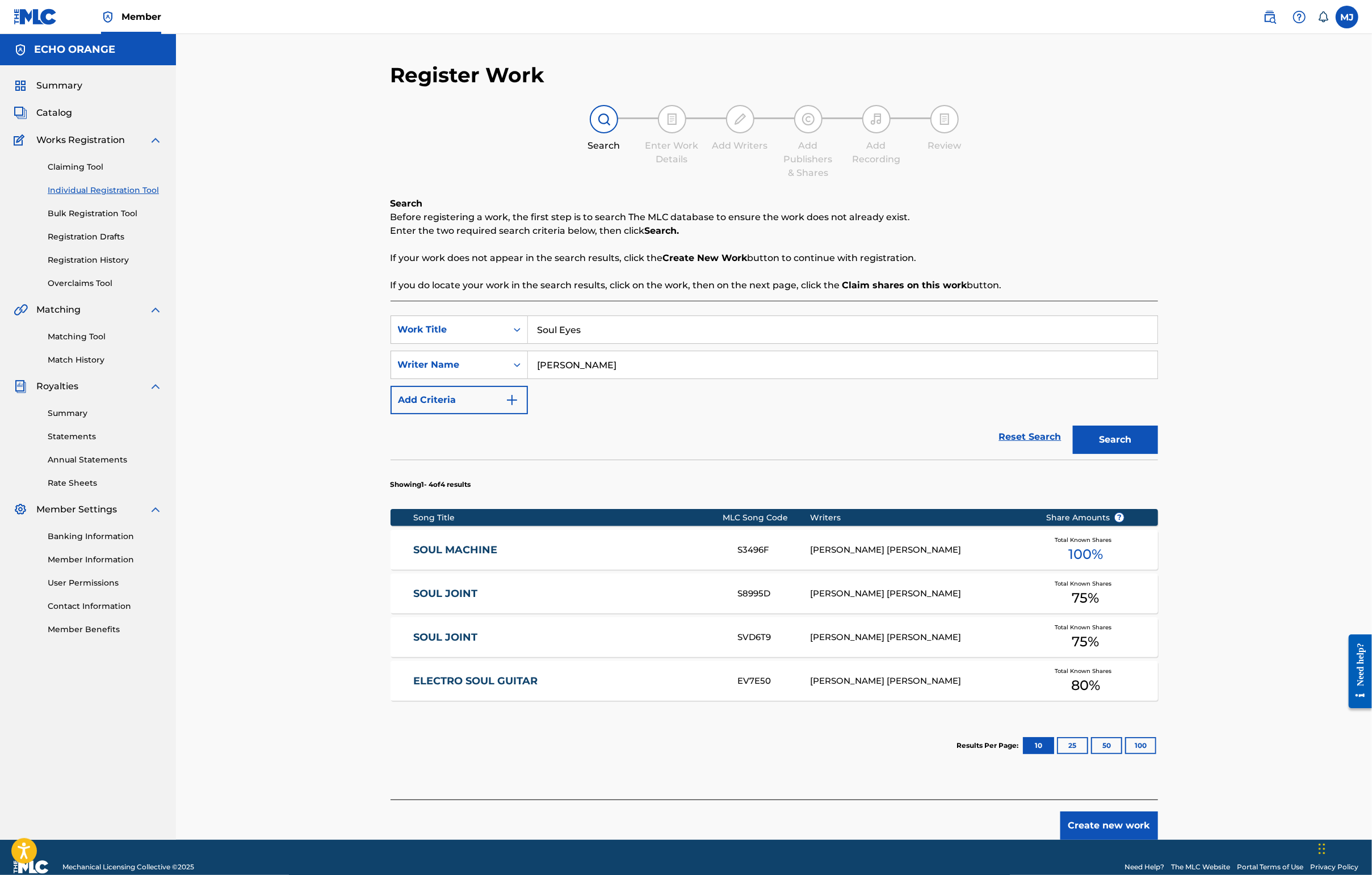
scroll to position [117, 0]
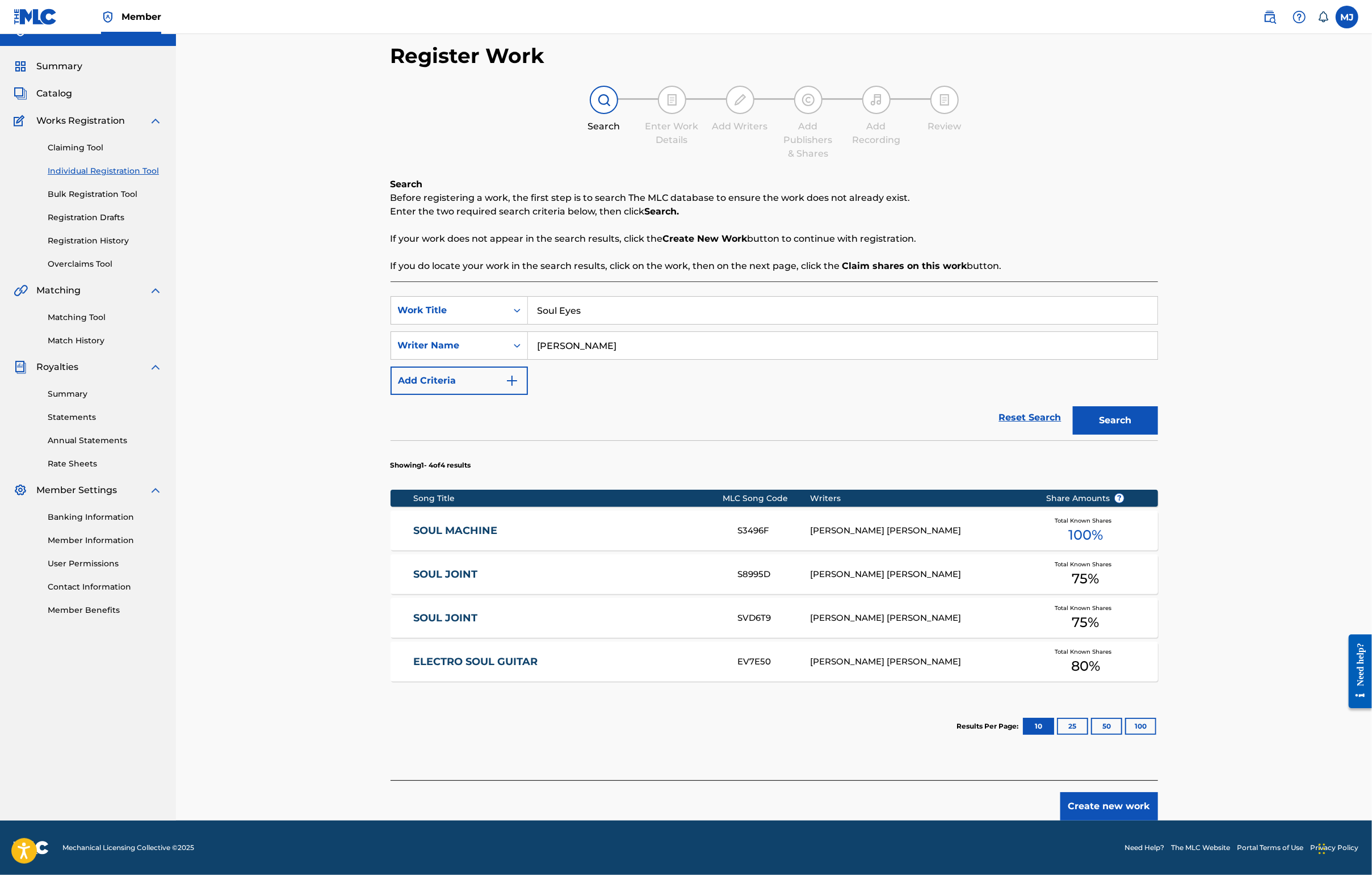
click at [1088, 801] on button "Create new work" at bounding box center [1109, 807] width 98 height 29
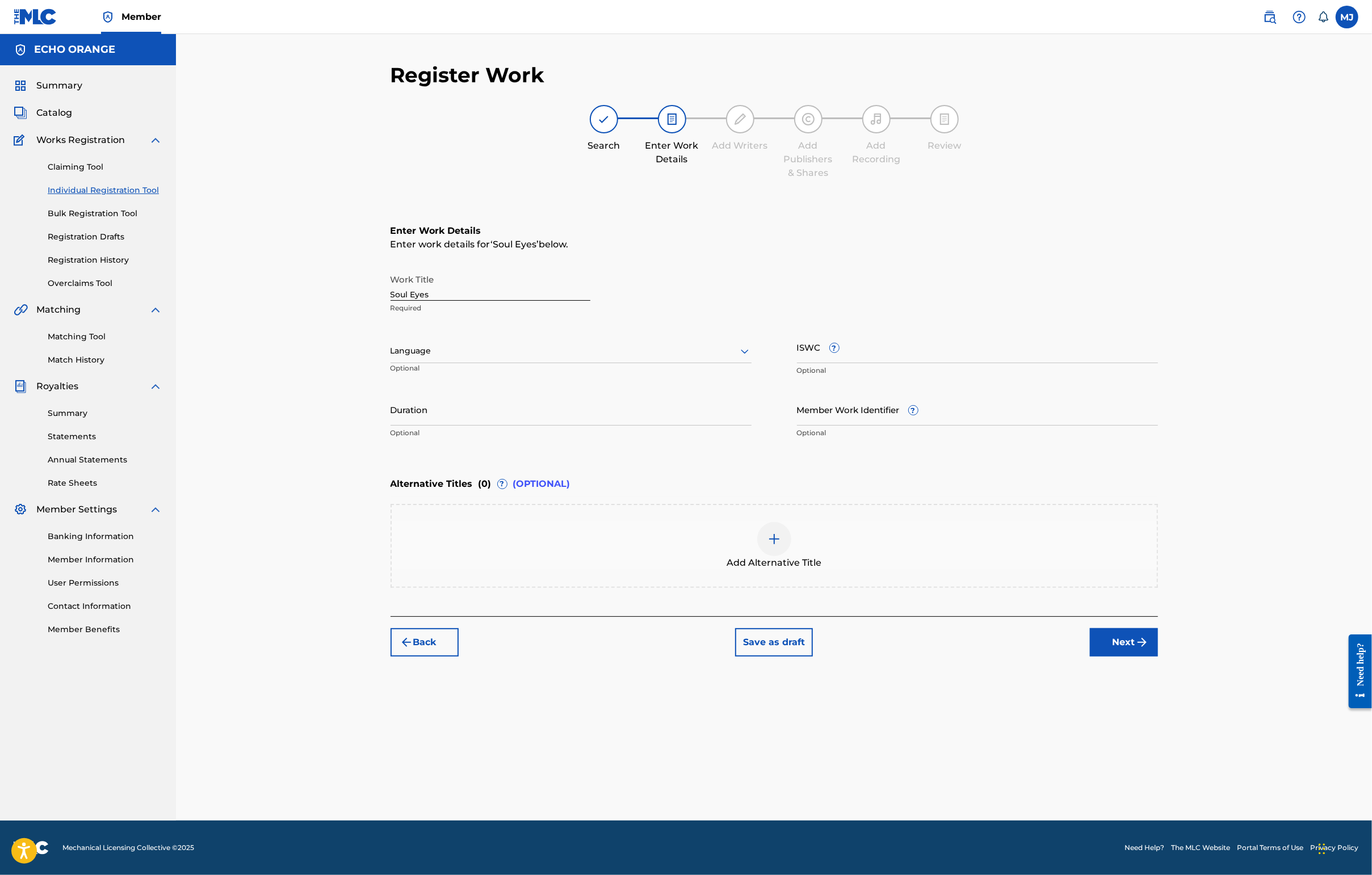
scroll to position [0, 0]
click at [1088, 657] on button "Next" at bounding box center [1124, 643] width 68 height 29
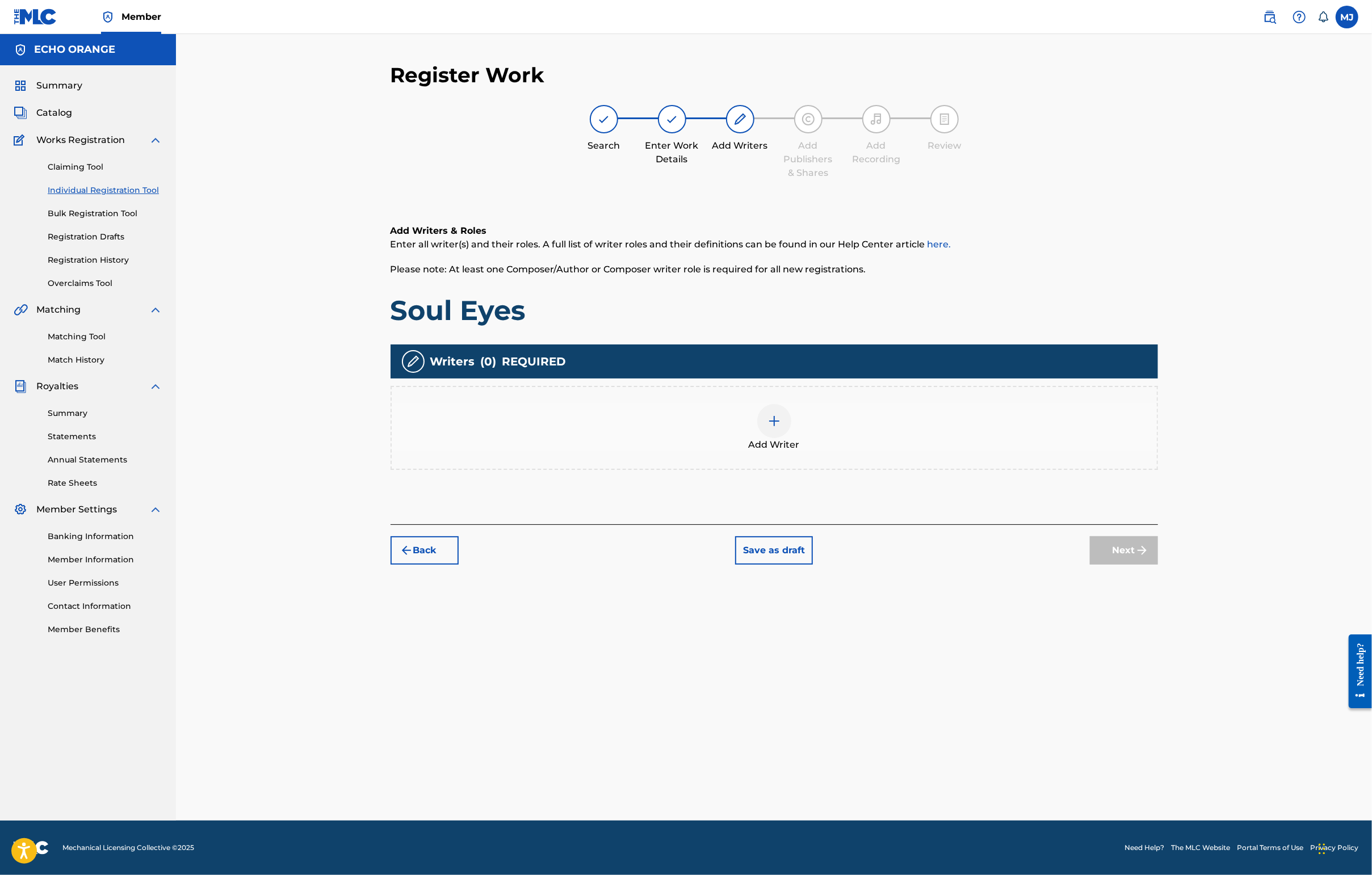
click at [863, 451] on div "Add Writer" at bounding box center [774, 427] width 765 height 47
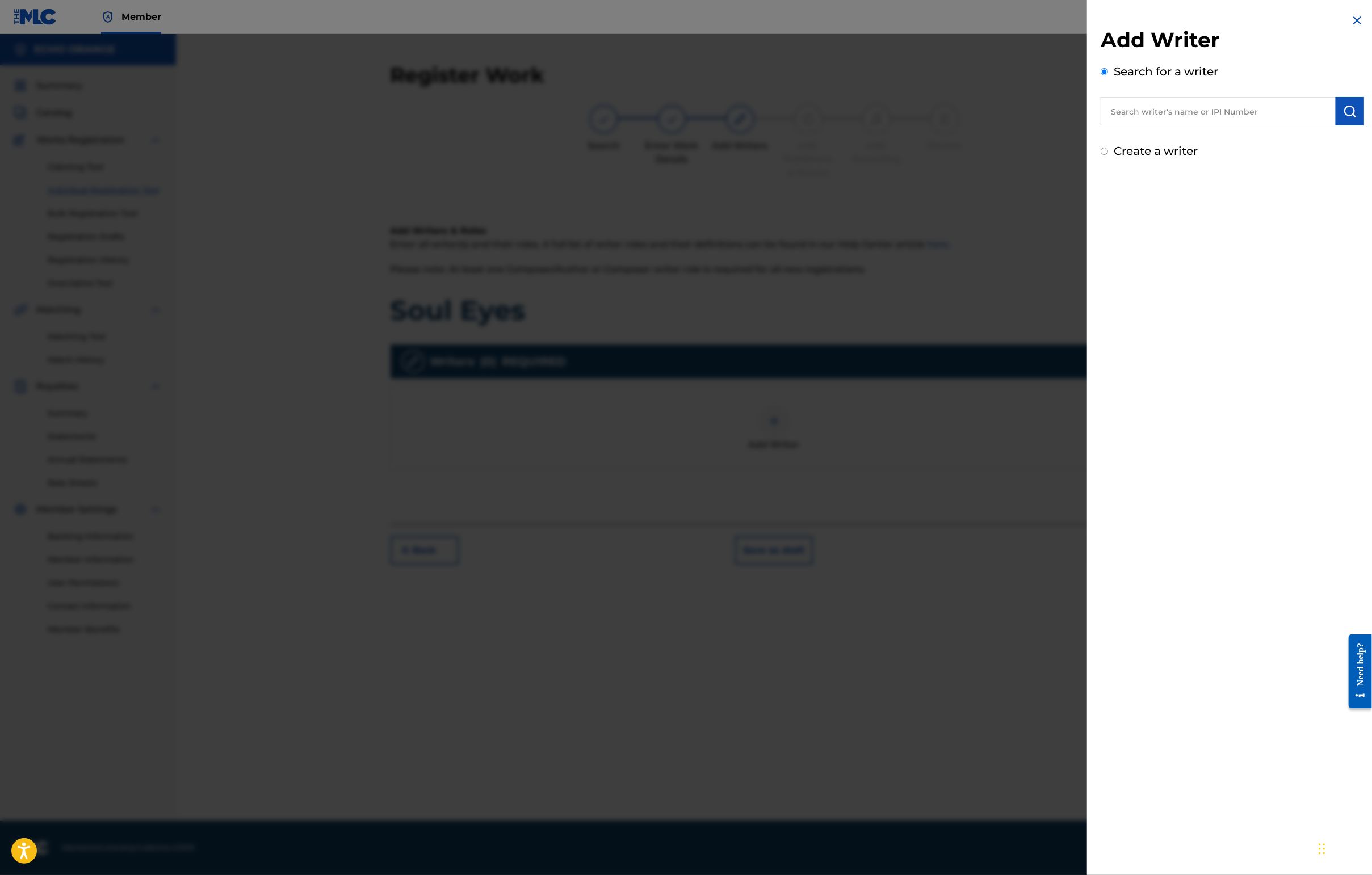
click at [1088, 126] on input "text" at bounding box center [1218, 111] width 235 height 29
paste input "[PERSON_NAME]"
type input "[PERSON_NAME]"
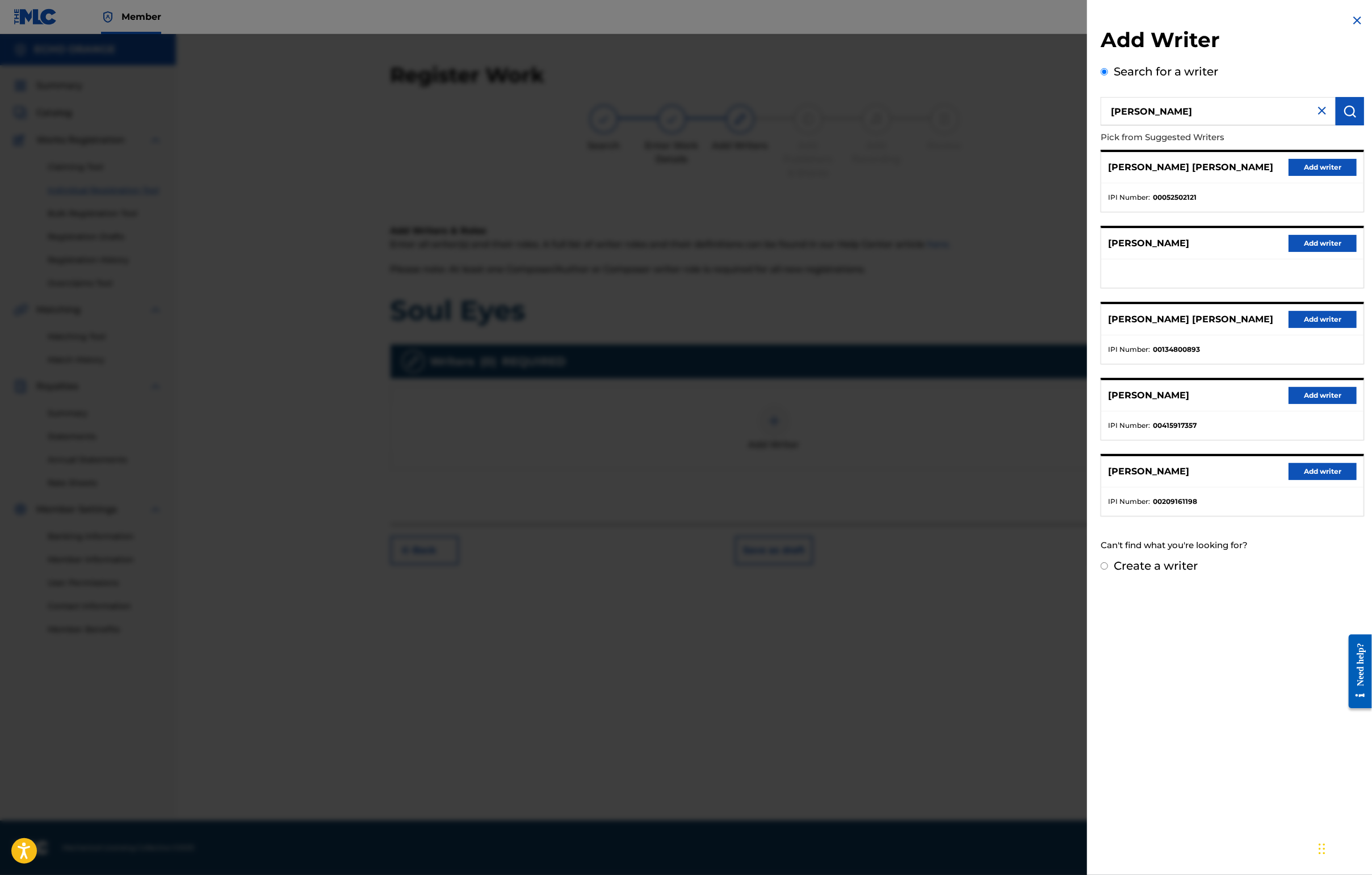
click at [1088, 176] on button "Add writer" at bounding box center [1322, 167] width 68 height 17
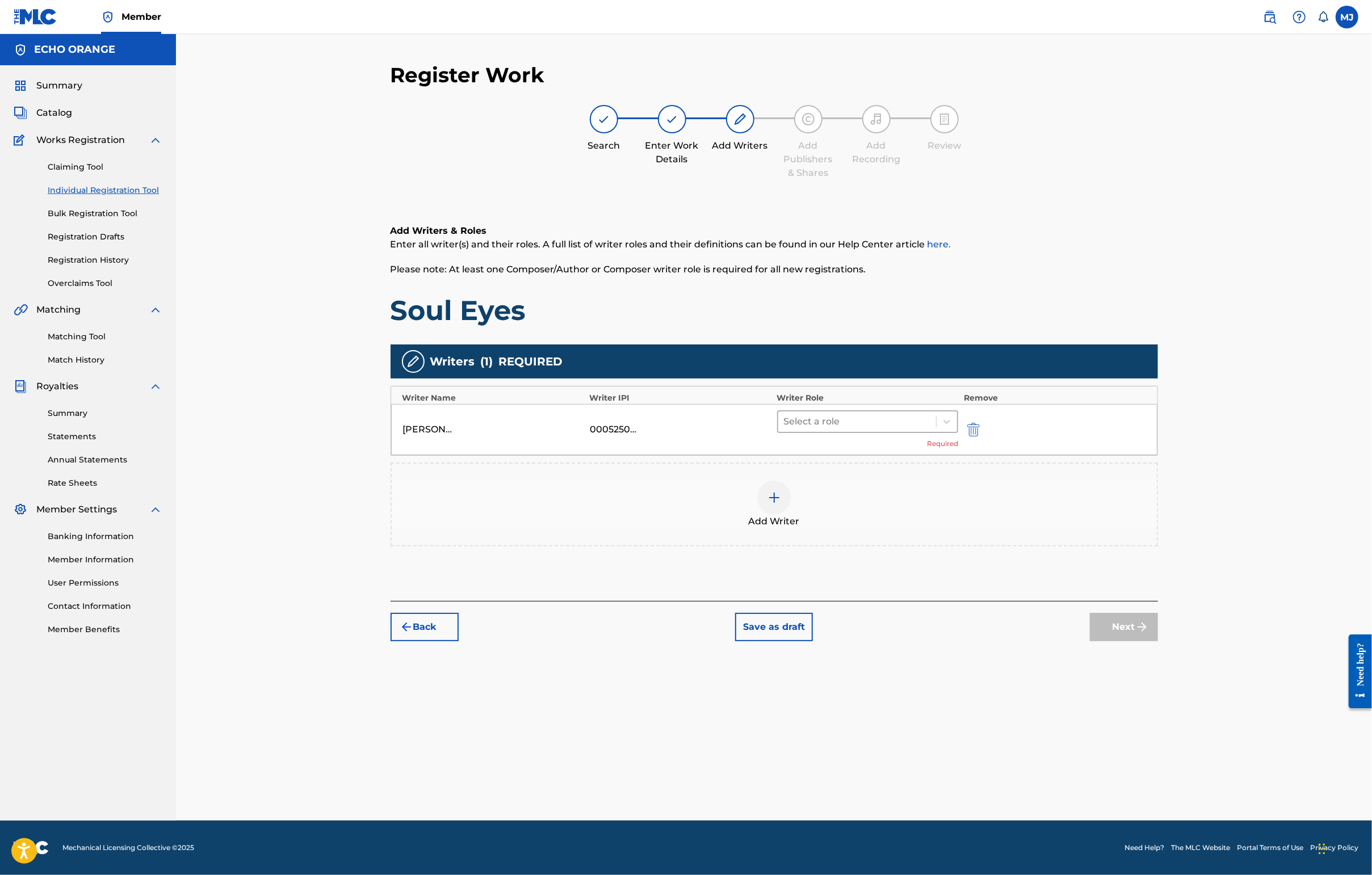
click at [869, 430] on div at bounding box center [856, 421] width 147 height 16
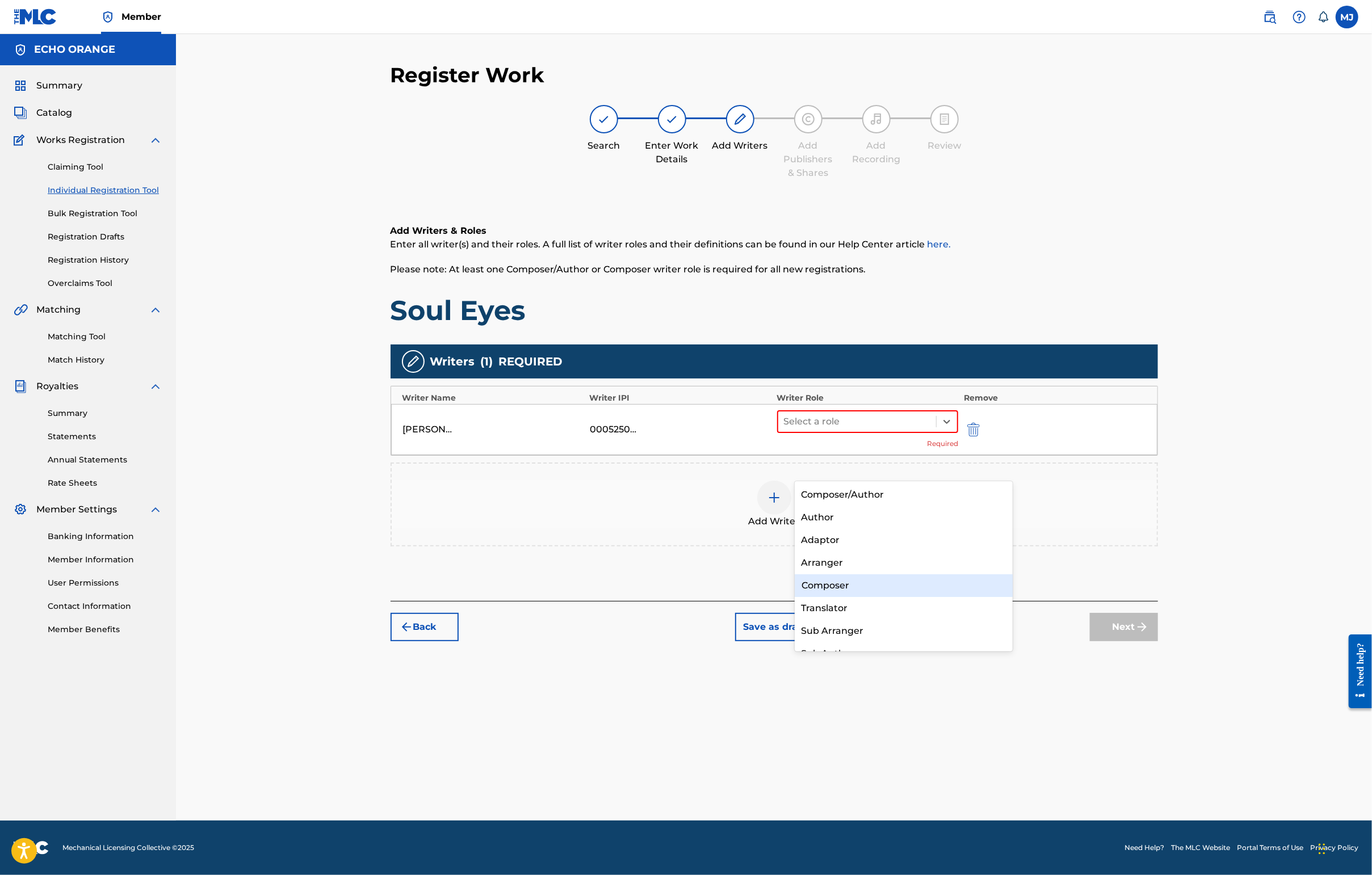
click at [847, 579] on div "Composer" at bounding box center [904, 585] width 218 height 23
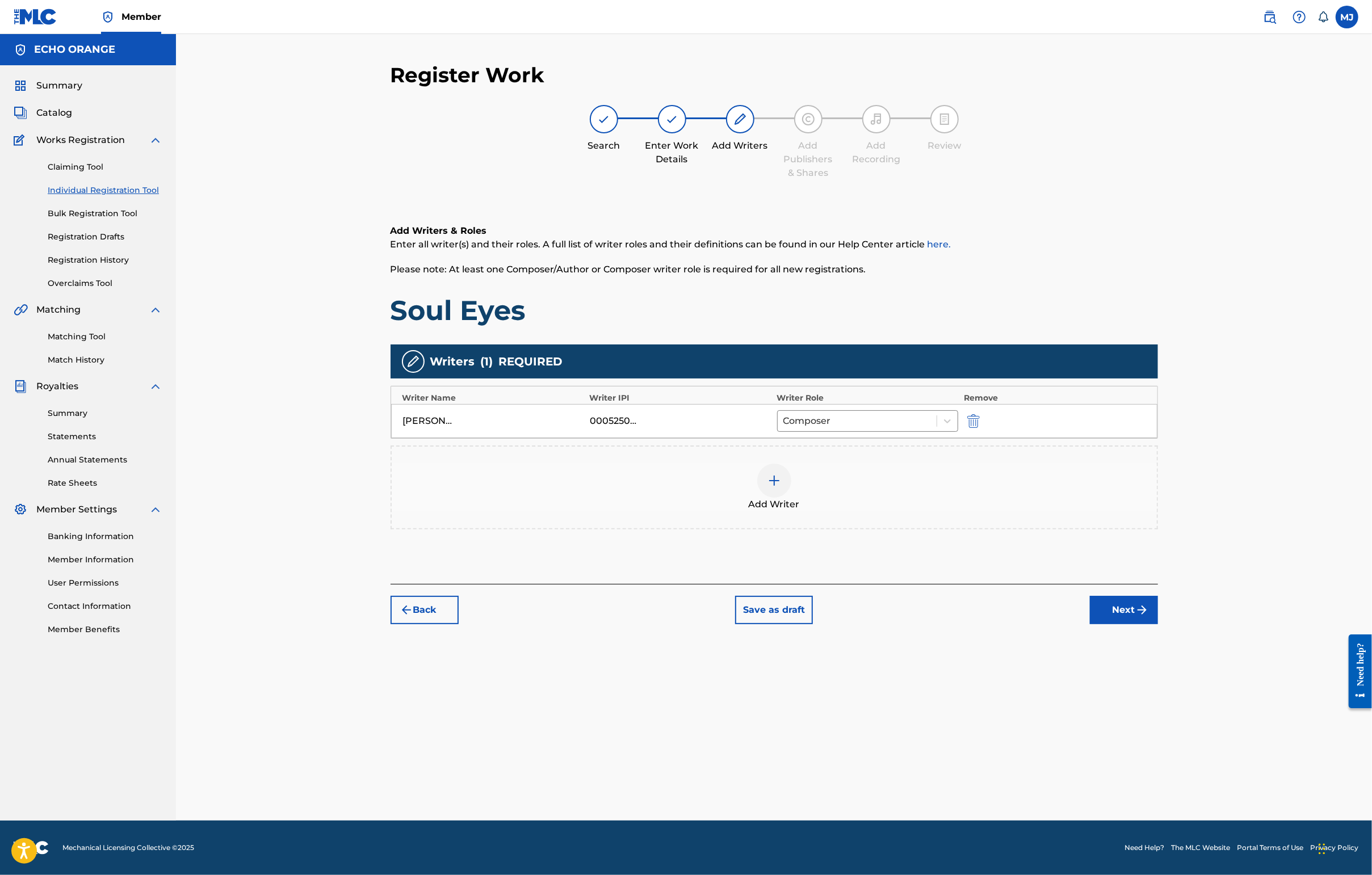
click at [1088, 617] on img "submit" at bounding box center [1142, 610] width 14 height 14
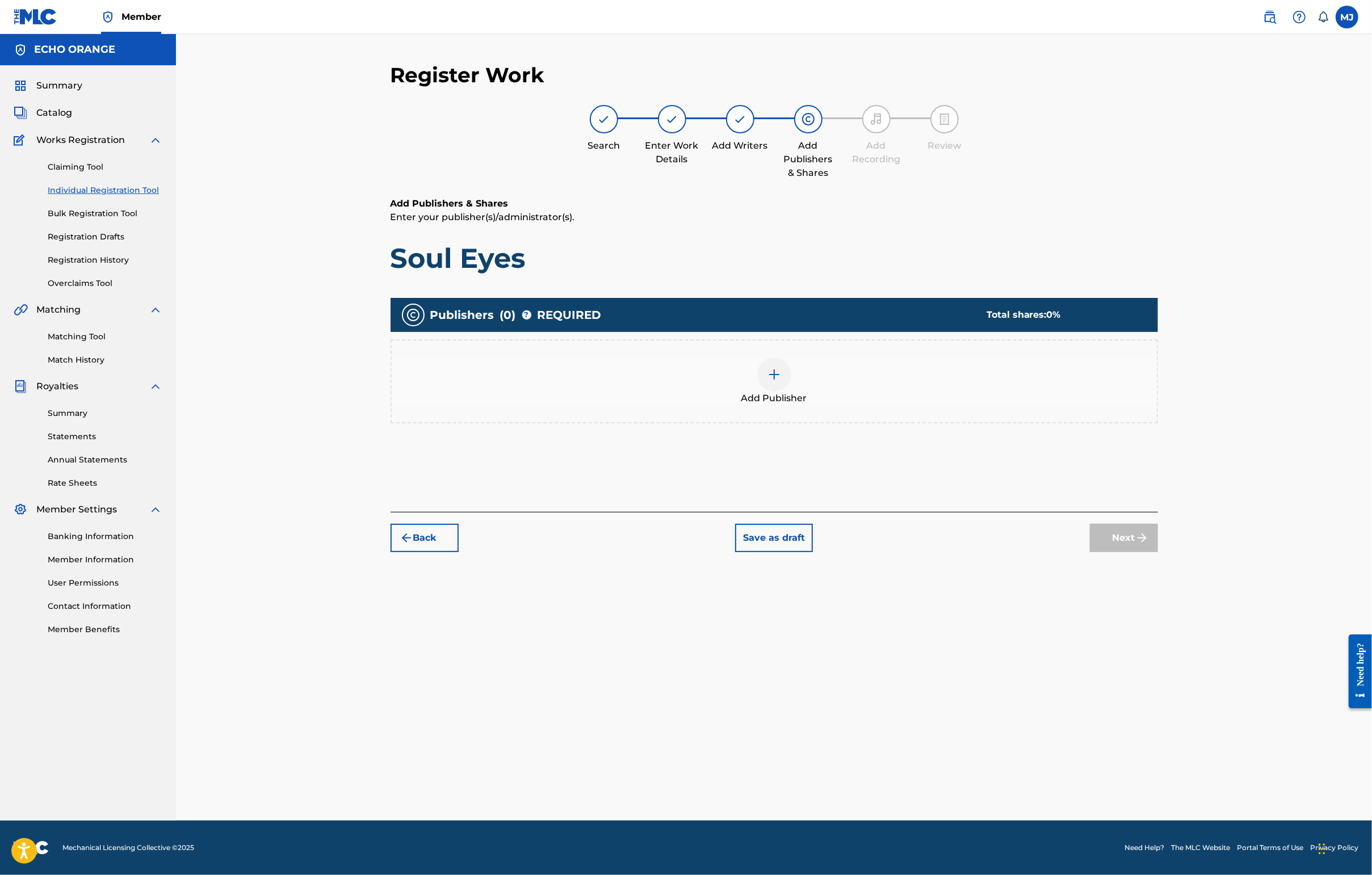
click at [814, 405] on div "Add Publisher" at bounding box center [774, 381] width 765 height 47
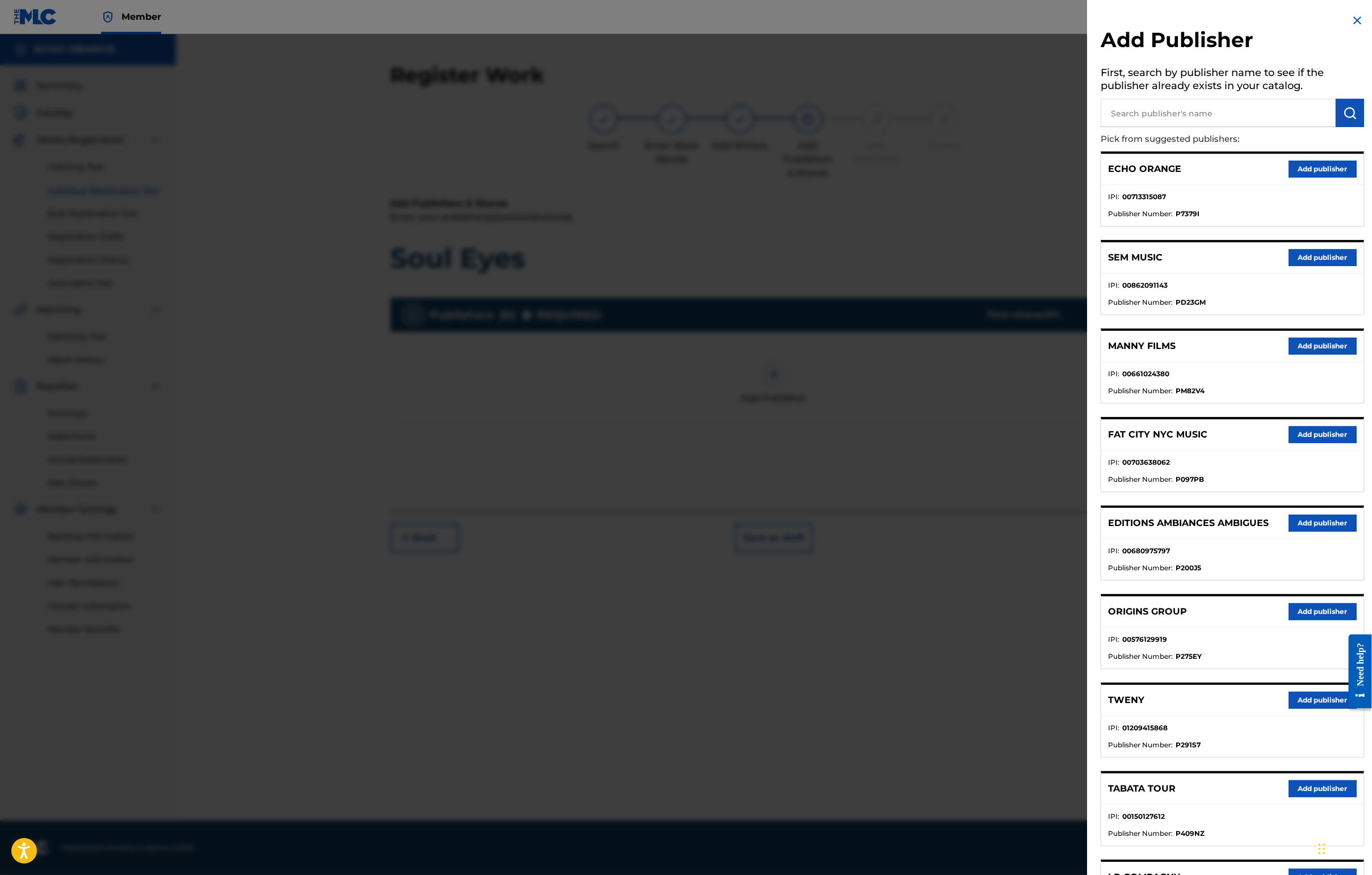
click at [1088, 620] on button "Add publisher" at bounding box center [1322, 612] width 68 height 17
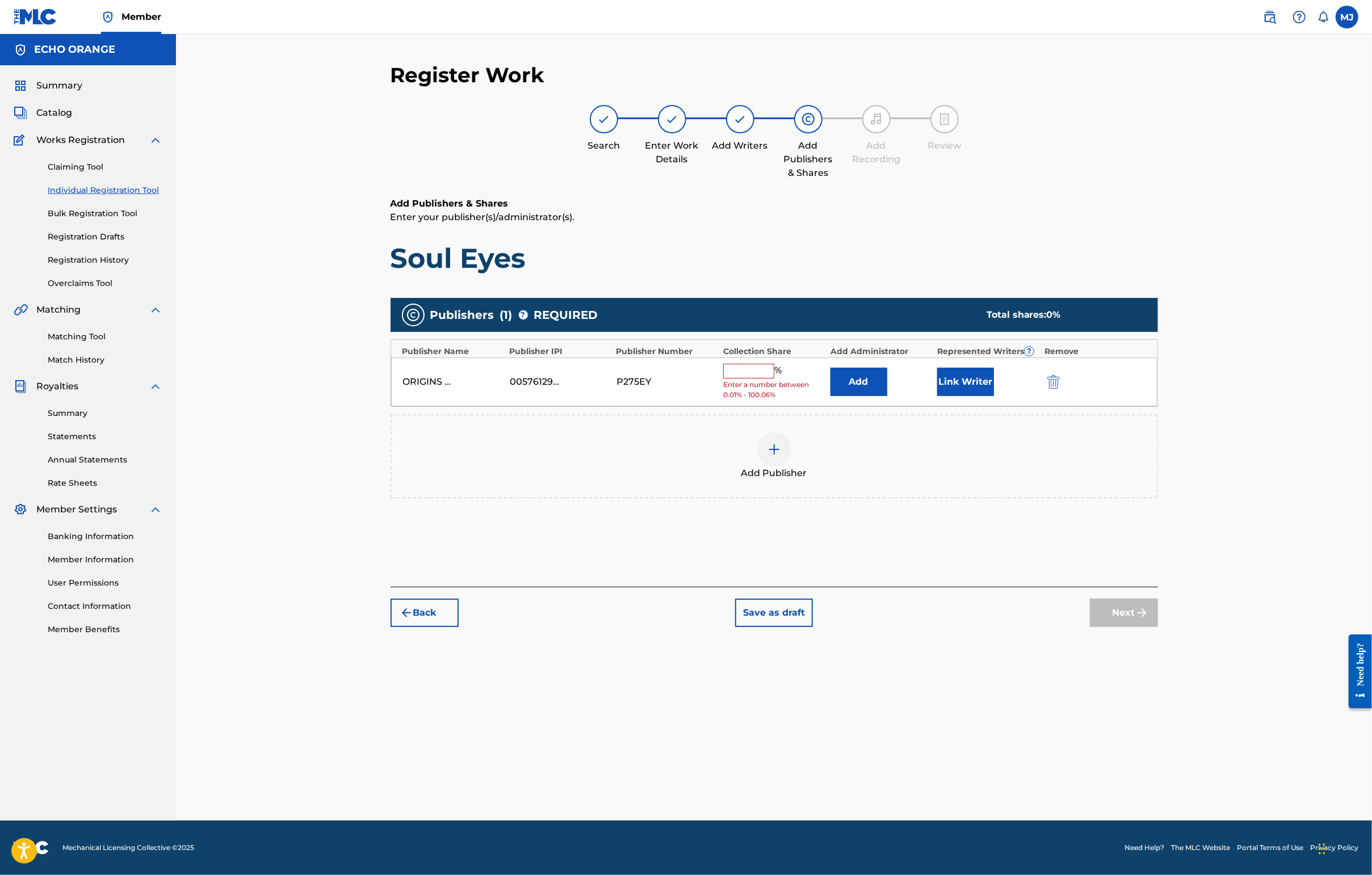
click at [887, 396] on button "Add" at bounding box center [858, 382] width 56 height 29
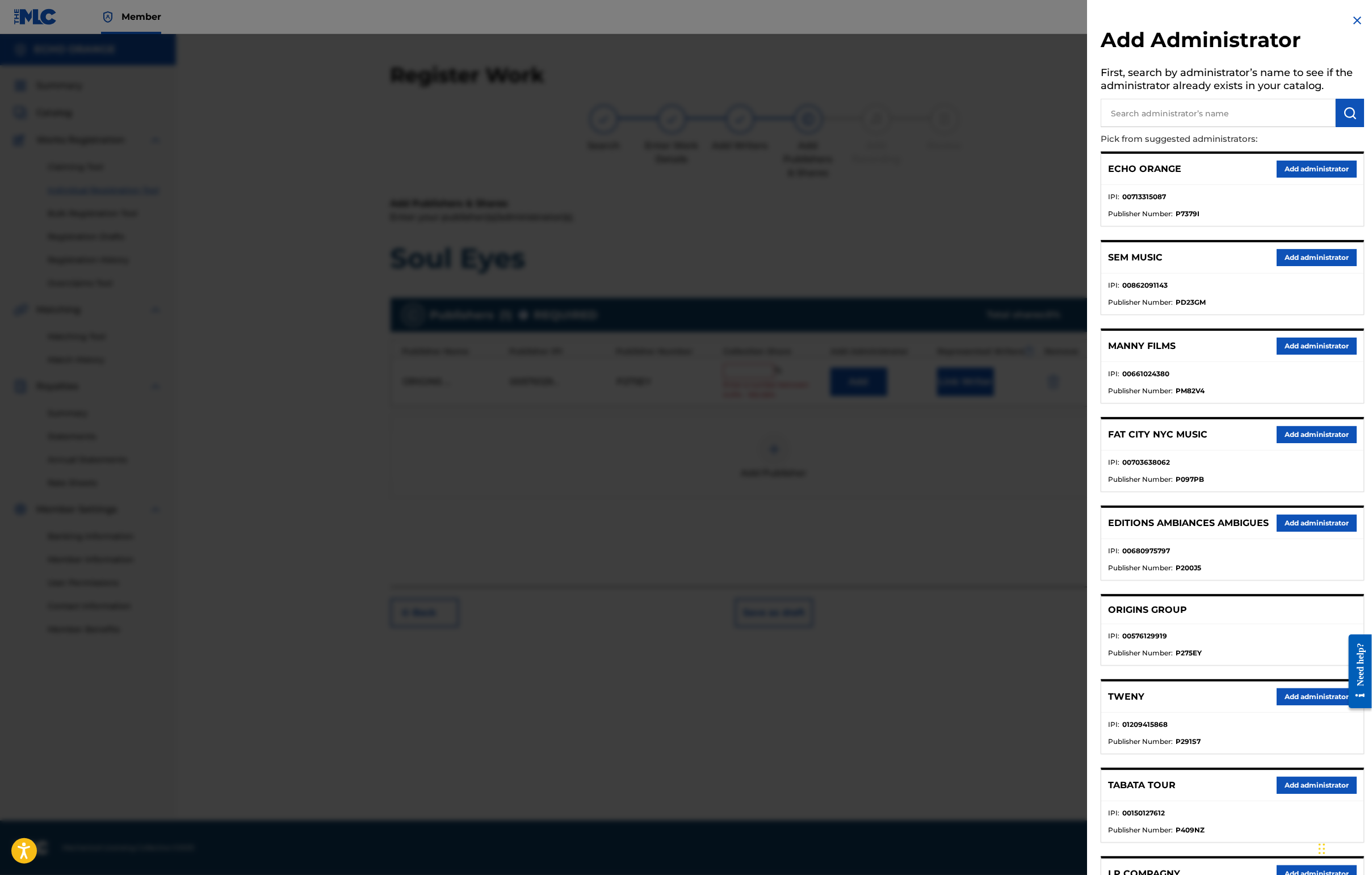
click at [1088, 178] on button "Add administrator" at bounding box center [1316, 169] width 80 height 17
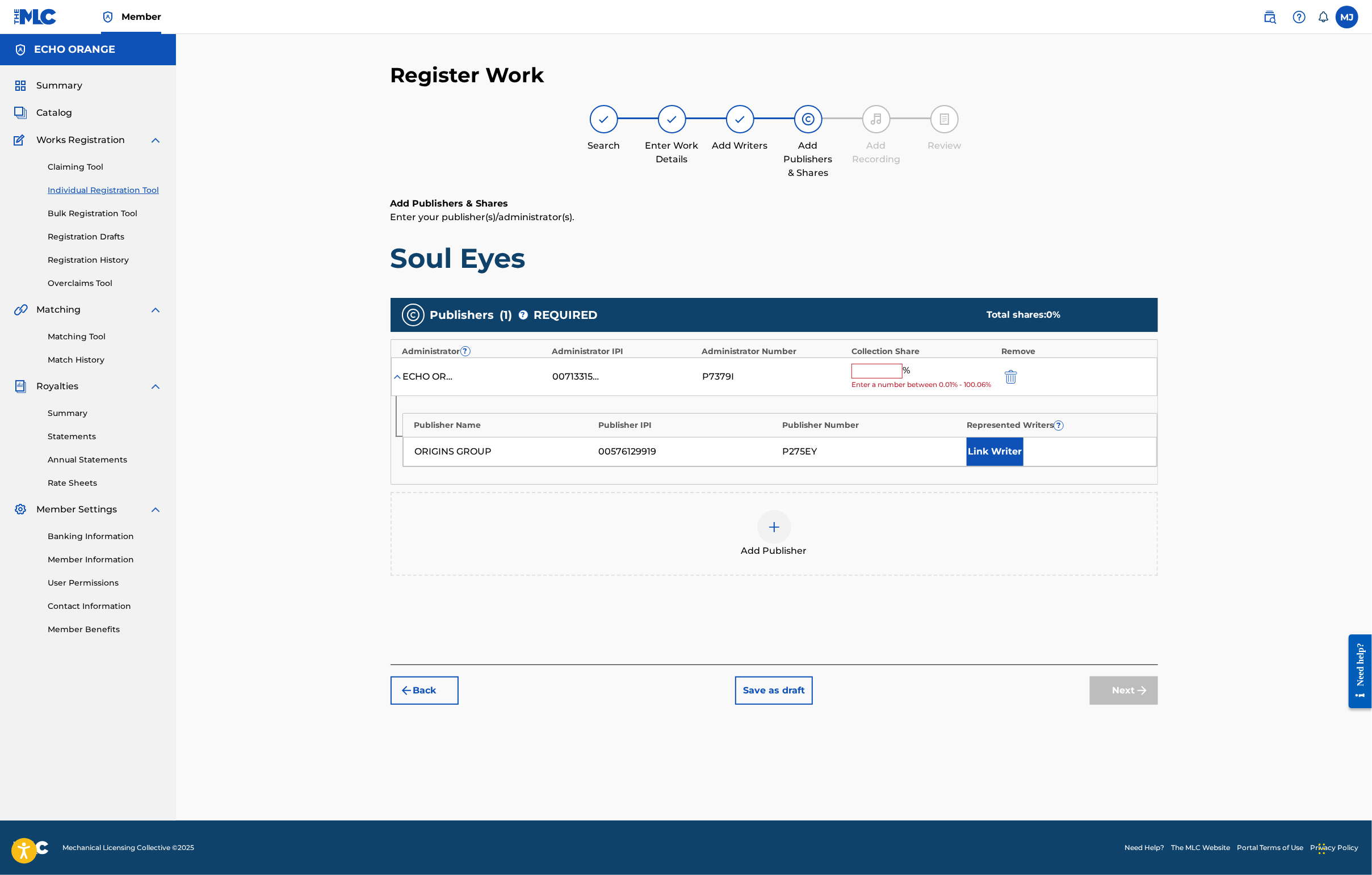
click at [898, 378] on input "text" at bounding box center [877, 371] width 51 height 15
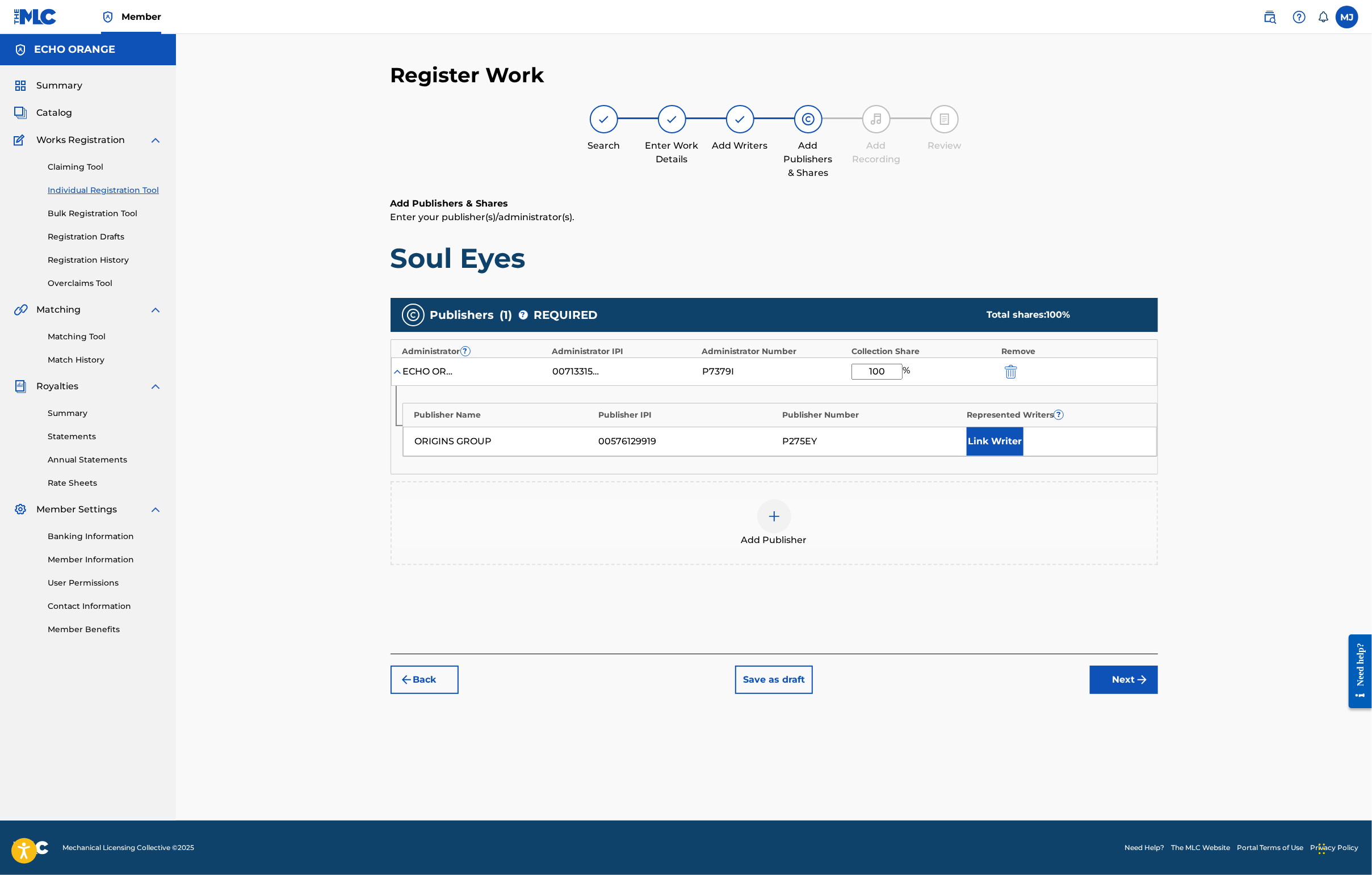
type input "100"
click at [1002, 456] on div "ORIGINS GROUP 00576129919 P275EY Link Writer" at bounding box center [780, 441] width 754 height 29
click at [1024, 456] on button "Link Writer" at bounding box center [994, 442] width 56 height 29
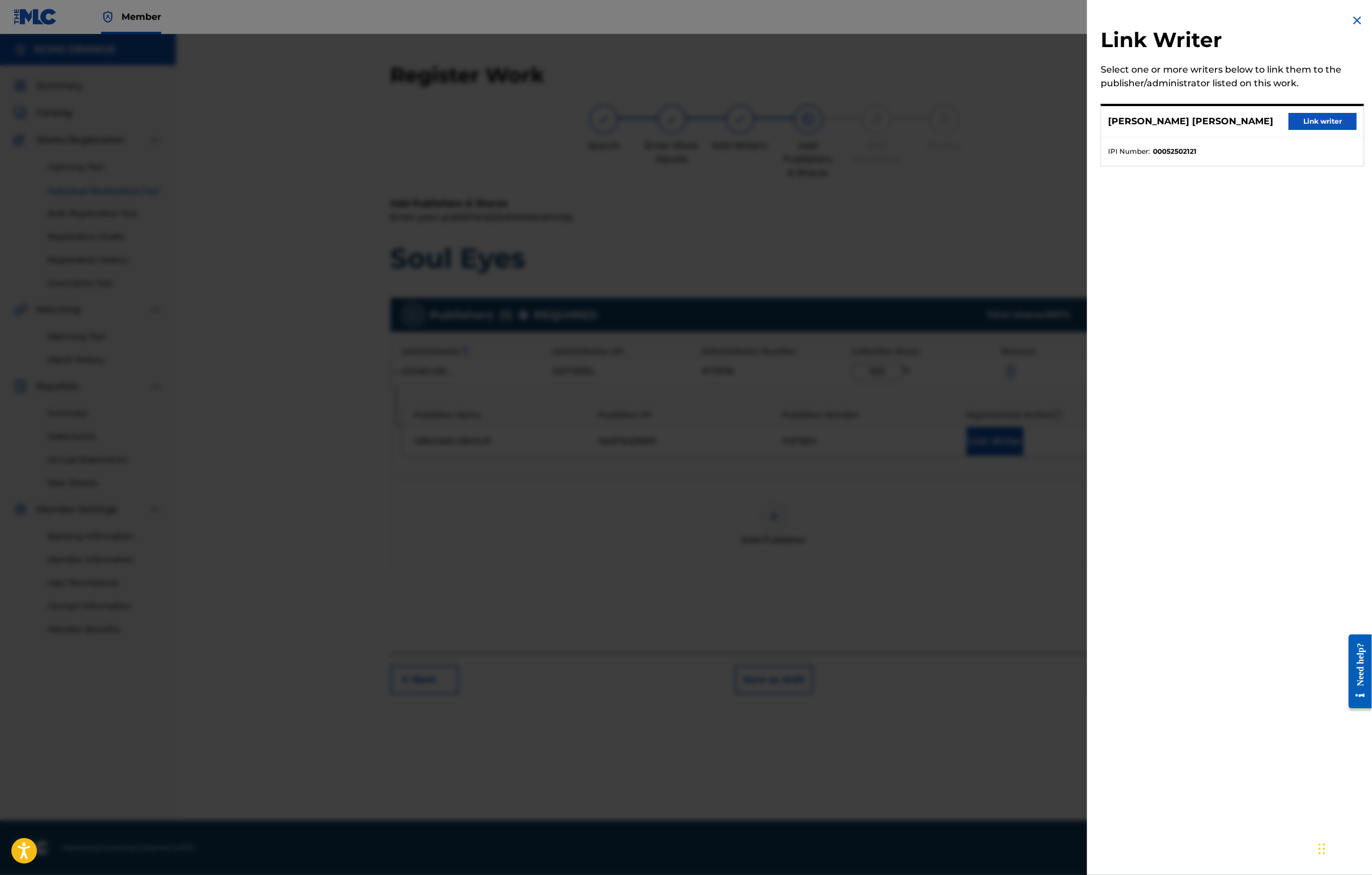
click at [1088, 130] on button "Link writer" at bounding box center [1322, 121] width 68 height 17
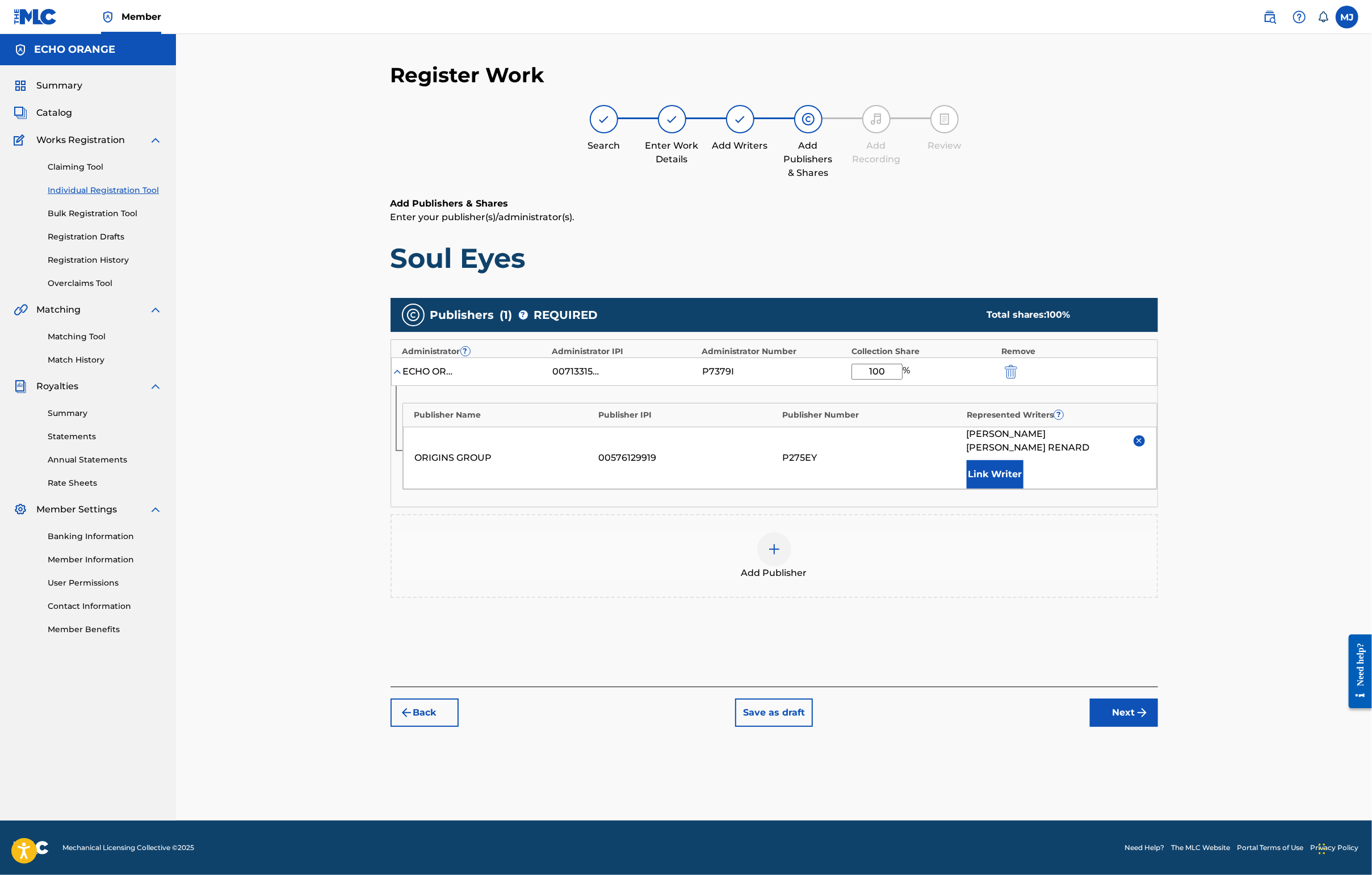
click at [1088, 727] on div "Back Save as draft Next" at bounding box center [774, 707] width 768 height 41
click at [1088, 727] on button "Next" at bounding box center [1124, 712] width 68 height 29
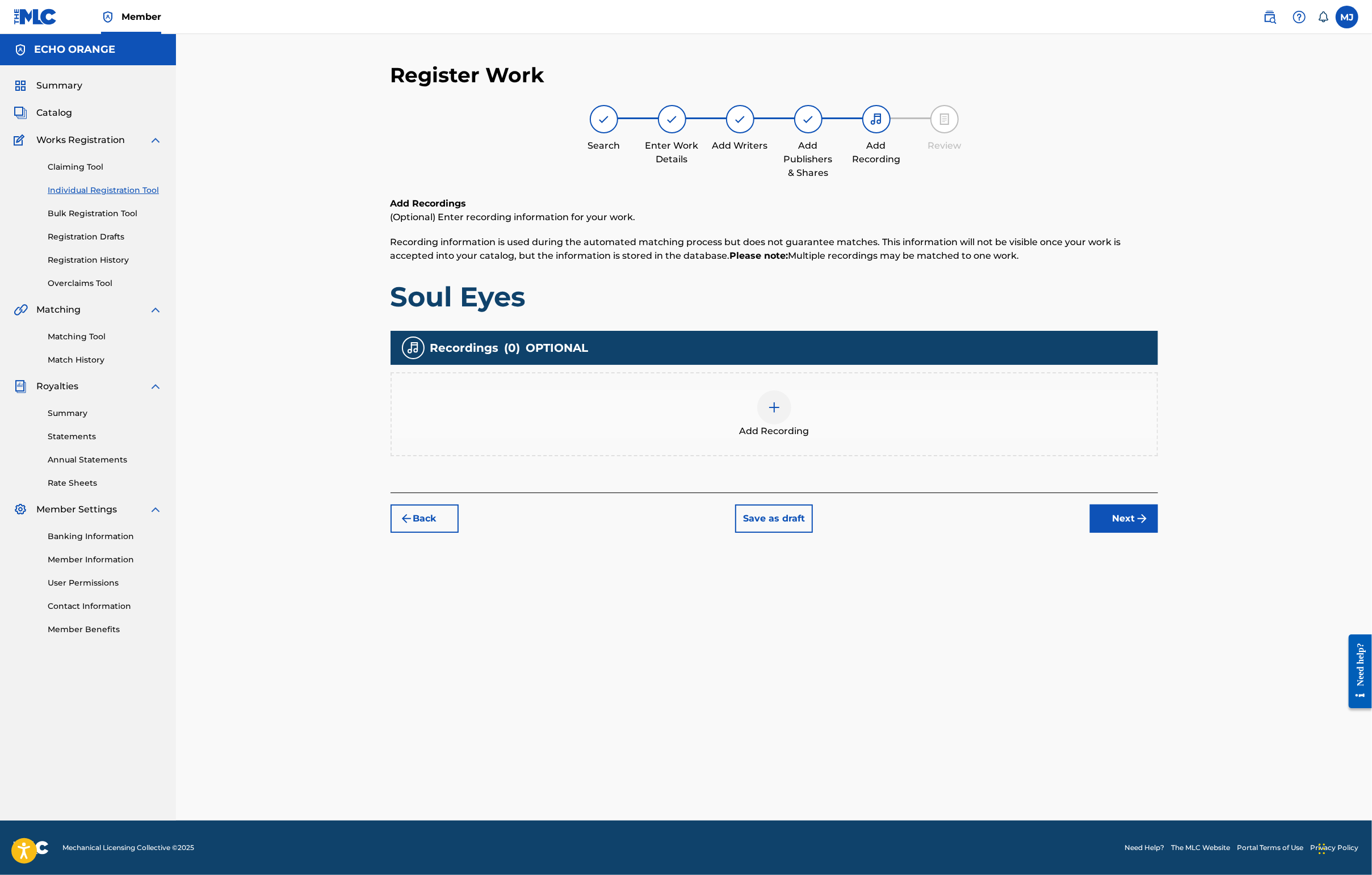
click at [1088, 533] on button "Next" at bounding box center [1124, 518] width 68 height 29
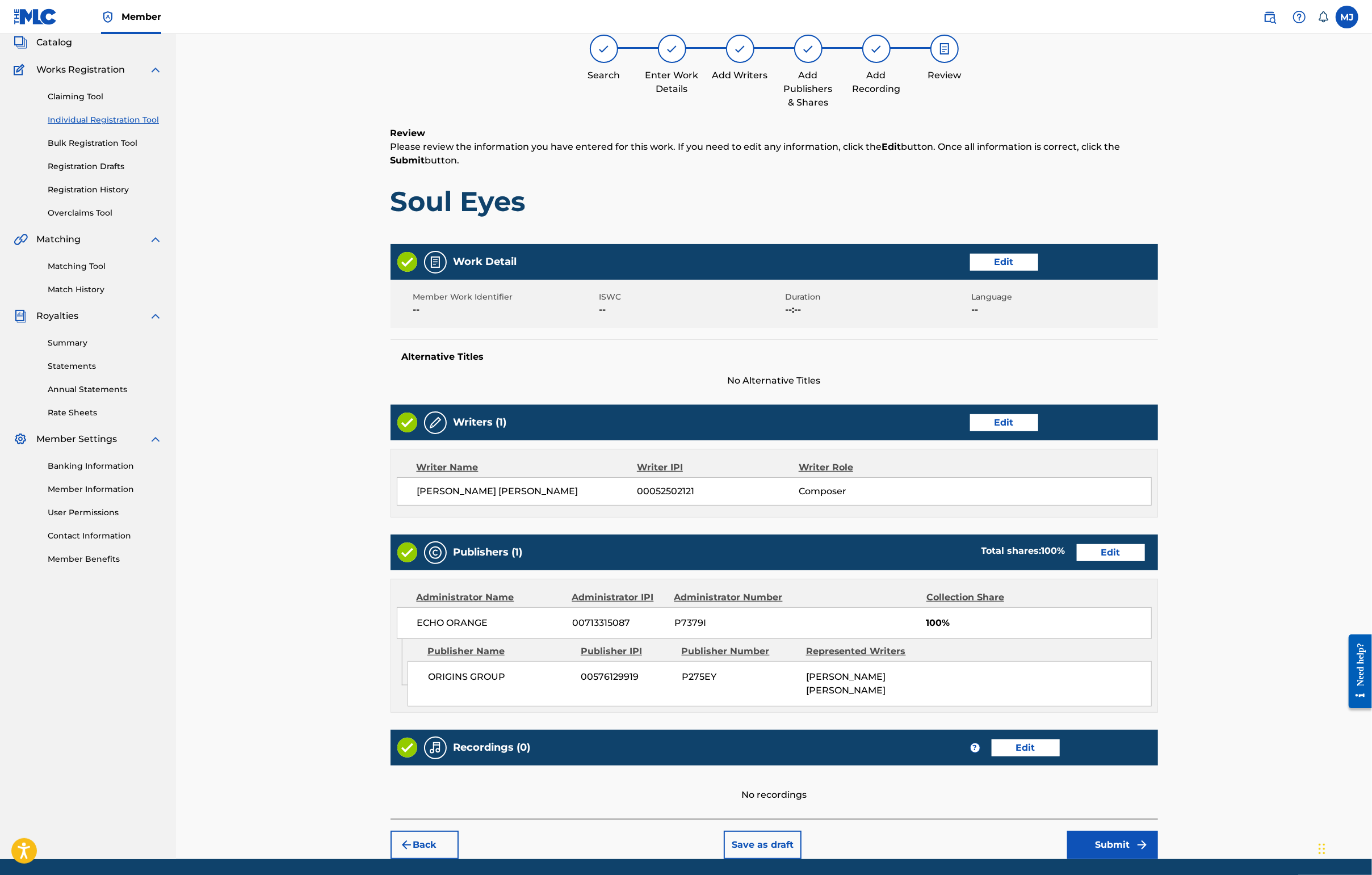
scroll to position [228, 0]
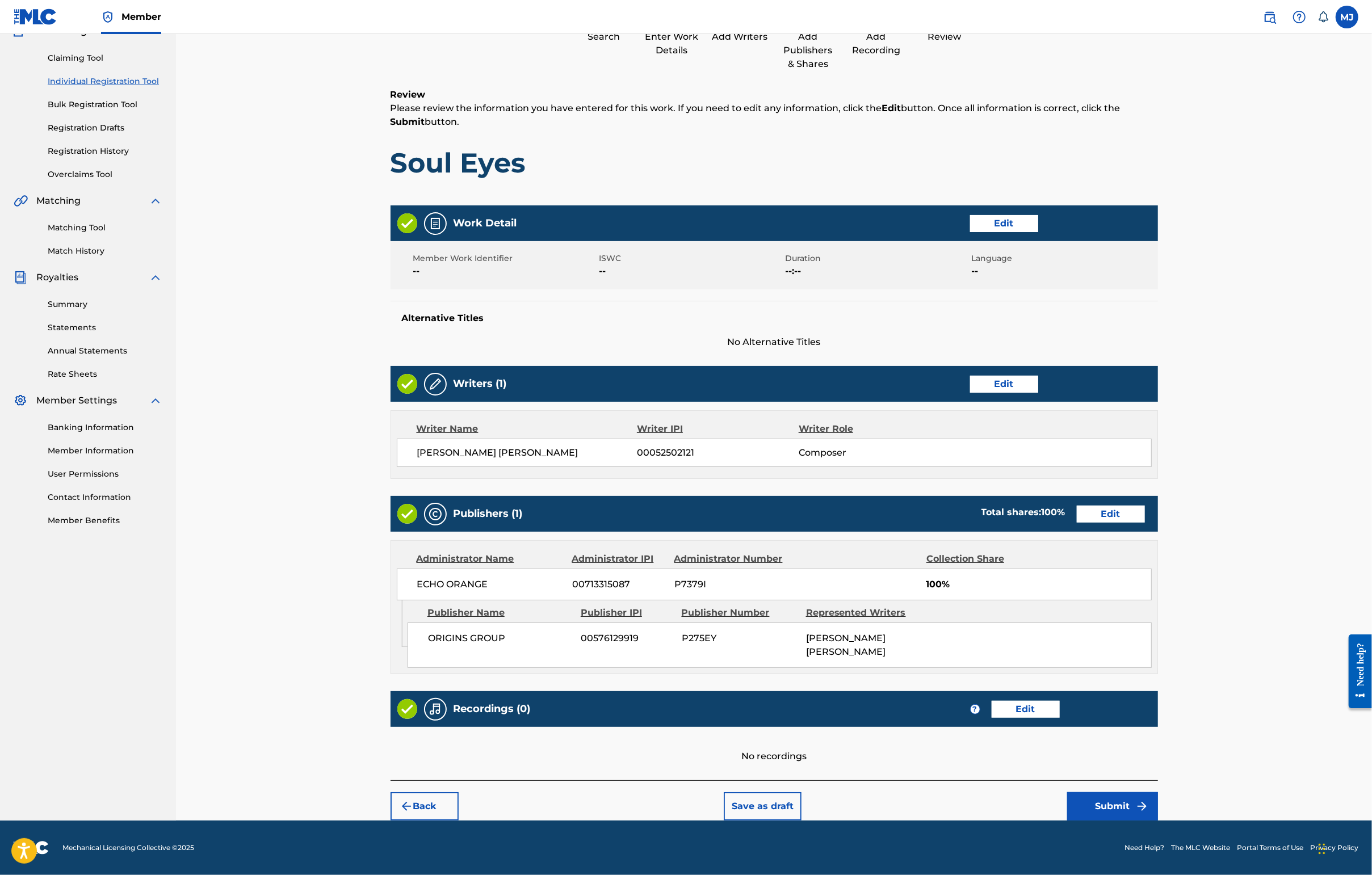
click at [1088, 794] on button "Submit" at bounding box center [1112, 807] width 91 height 29
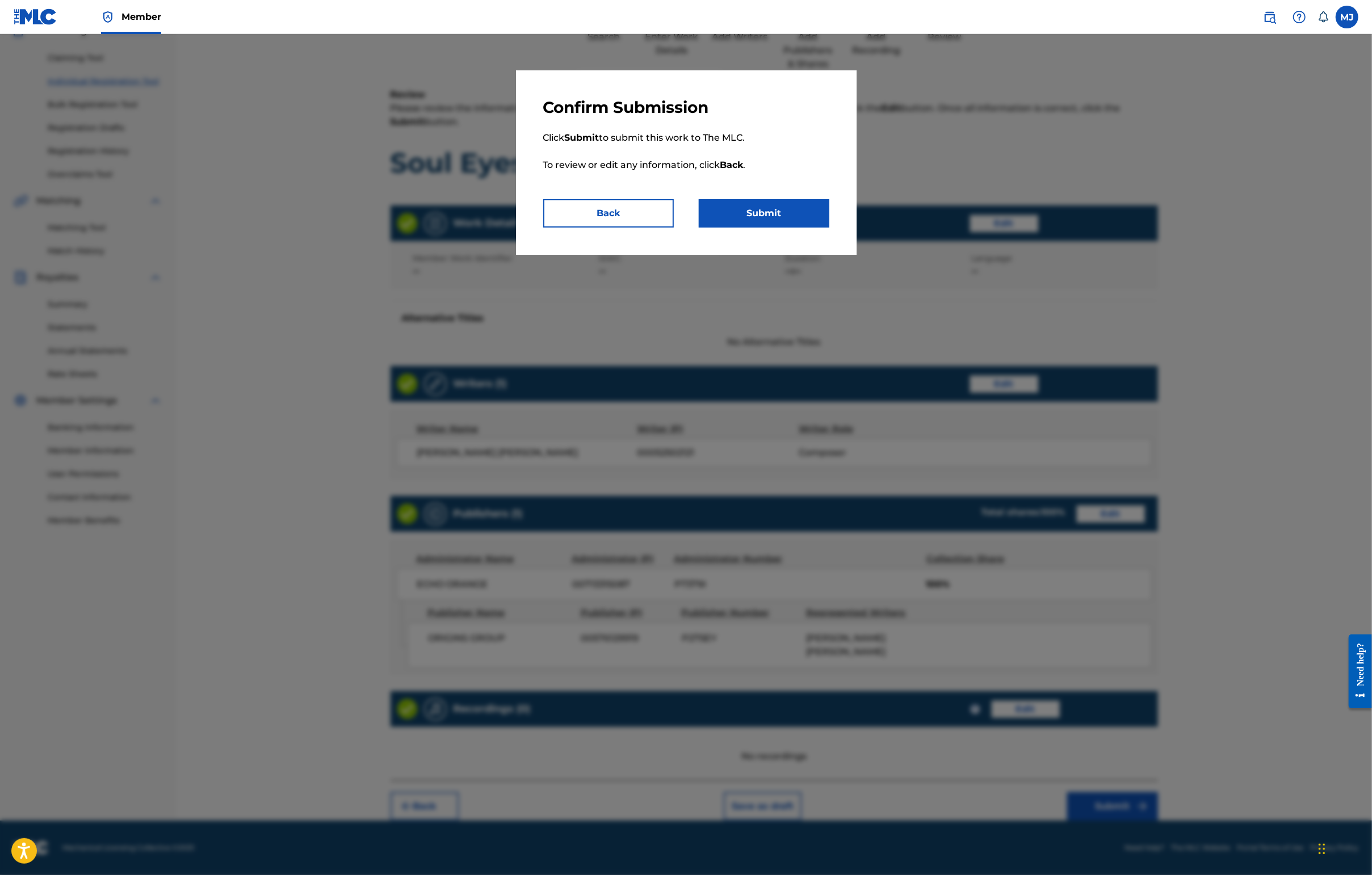
click at [829, 227] on button "Submit" at bounding box center [763, 214] width 130 height 29
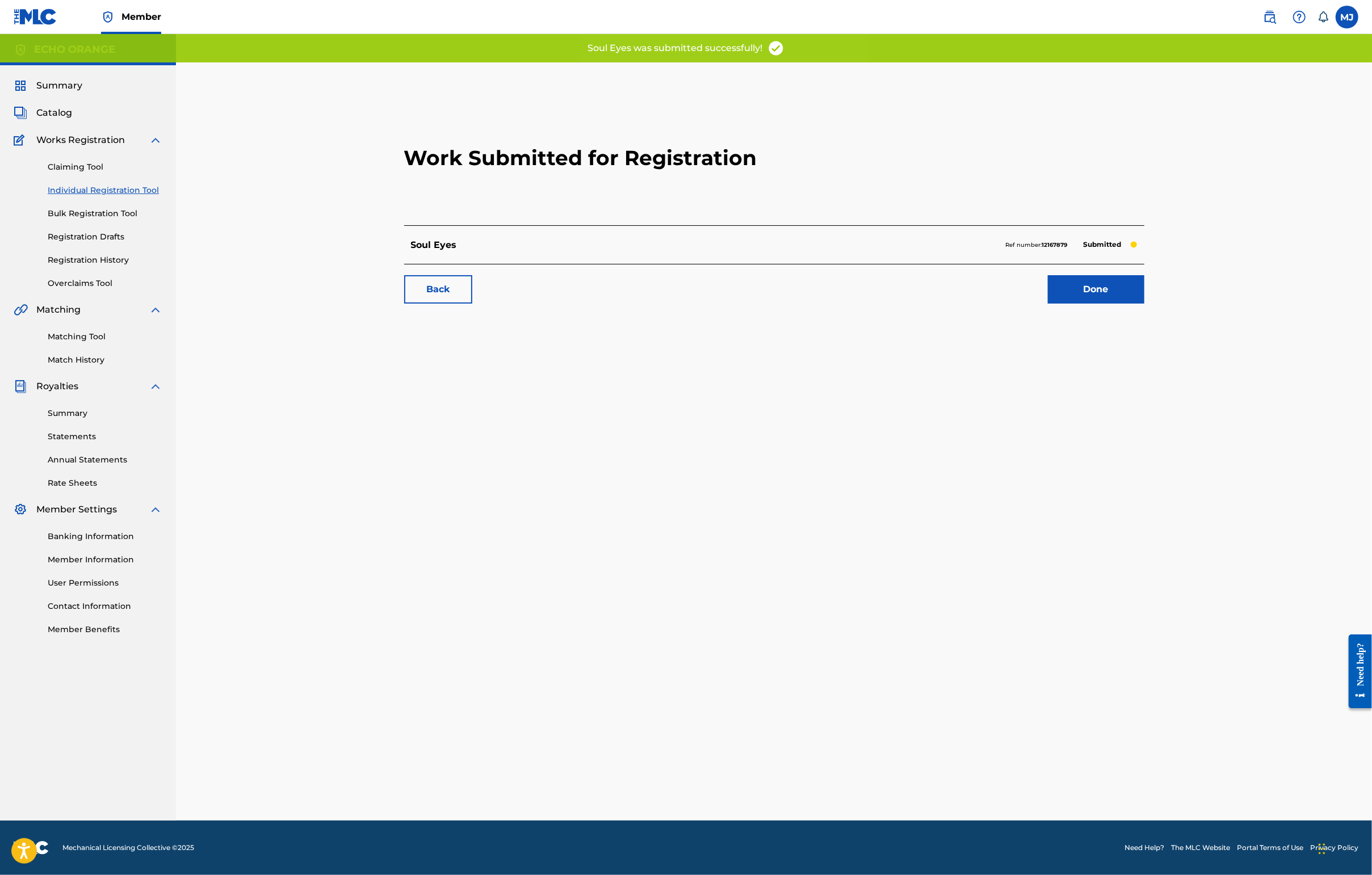
click at [1088, 303] on link "Done" at bounding box center [1096, 290] width 96 height 29
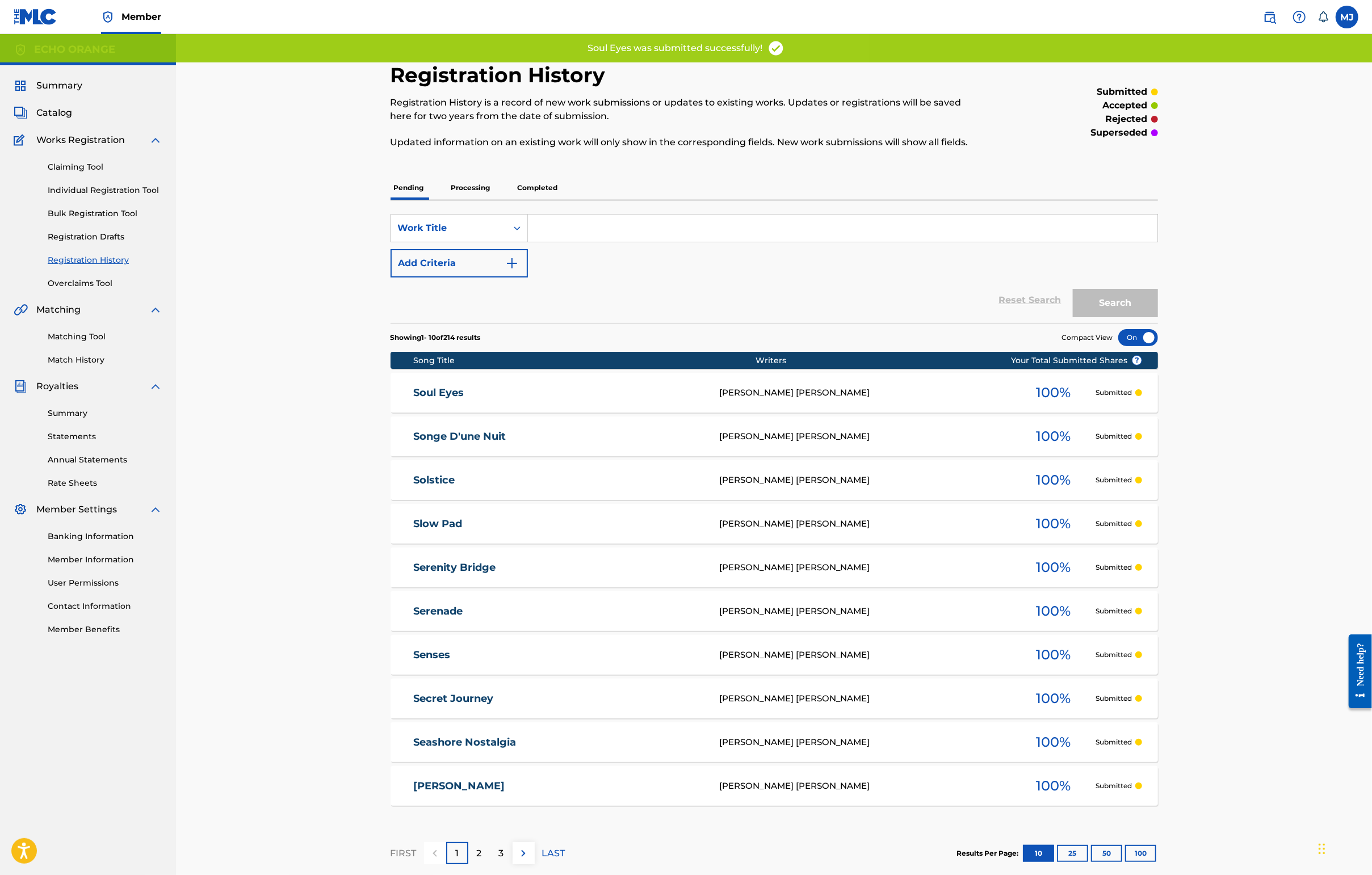
click at [105, 214] on div "Claiming Tool Individual Registration Tool Bulk Registration Tool Registration …" at bounding box center [88, 217] width 149 height 142
click at [105, 217] on div "Claiming Tool Individual Registration Tool Bulk Registration Tool Registration …" at bounding box center [88, 217] width 149 height 142
click at [105, 196] on link "Individual Registration Tool" at bounding box center [105, 190] width 114 height 12
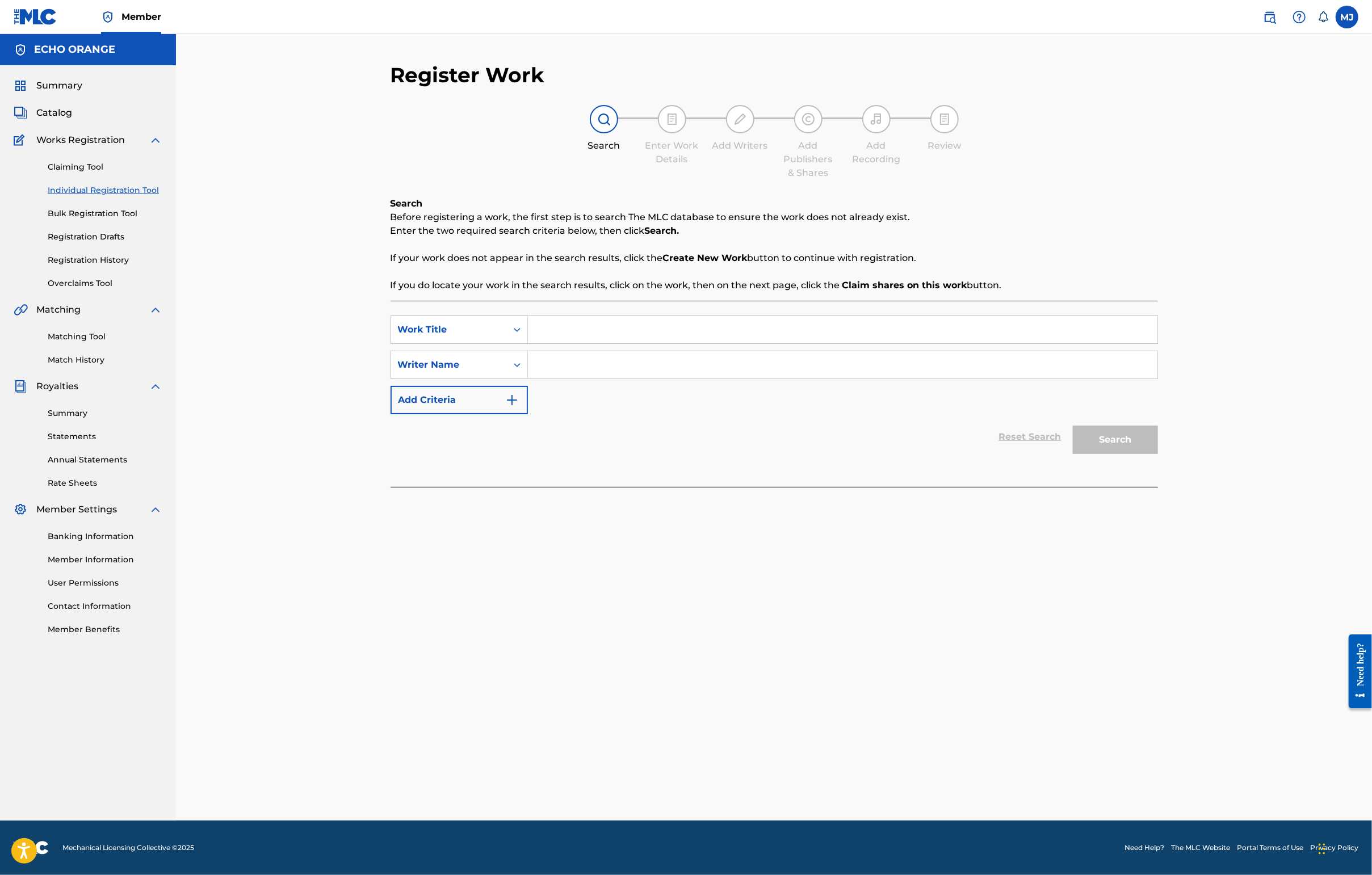
click at [537, 343] on input "Search Form" at bounding box center [842, 330] width 629 height 27
type input "Sous Bois GAelique"
click at [636, 415] on div "SearchWithCriteria4a8cbf68-3932-4d76-b5e8-0d8749914d7d Work Title [GEOGRAPHIC_D…" at bounding box center [774, 364] width 768 height 99
click at [647, 378] on input "Search Form" at bounding box center [842, 365] width 629 height 27
paste input "[PERSON_NAME]"
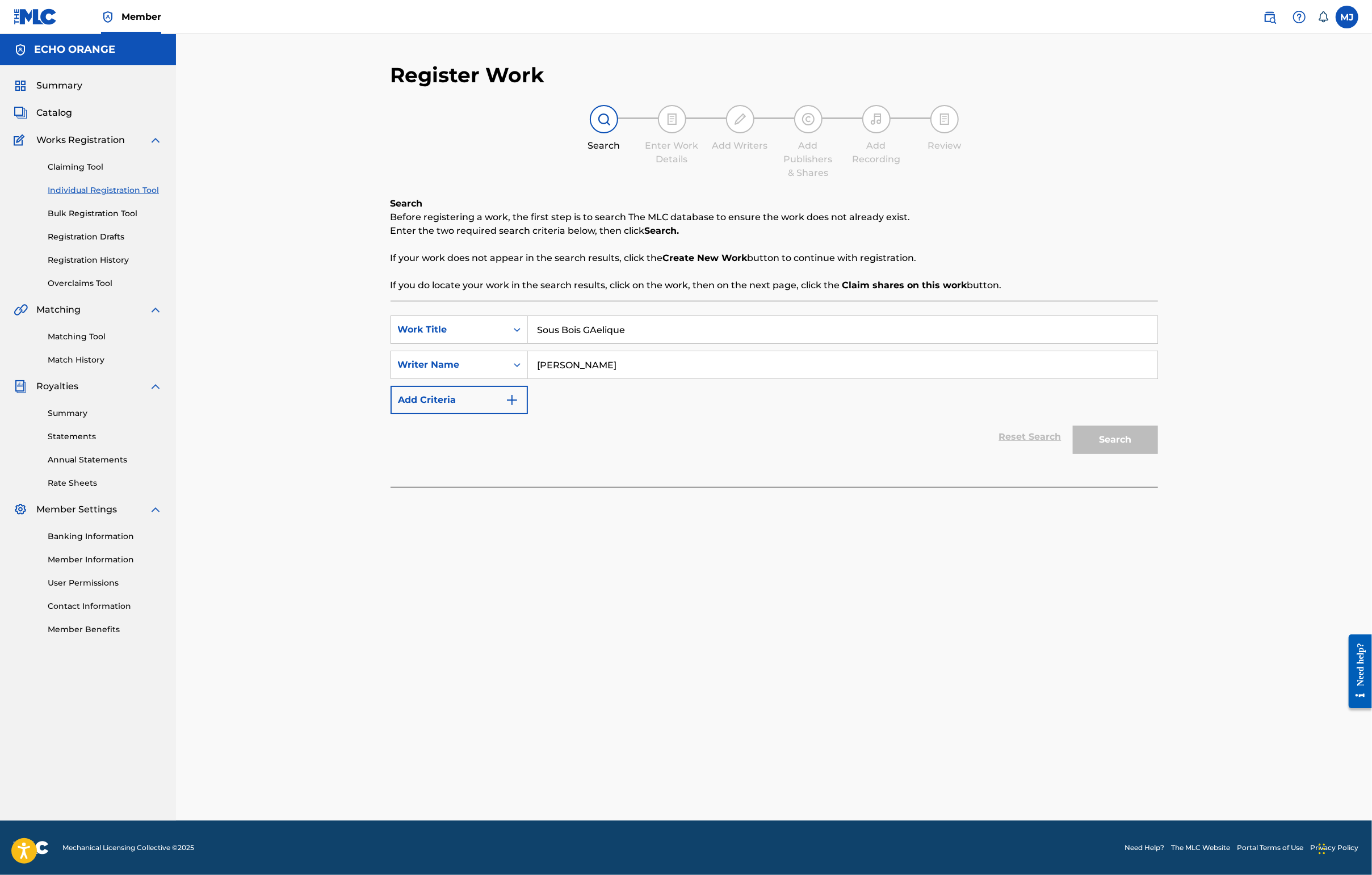
type input "[PERSON_NAME]"
click at [1088, 454] on button "Search" at bounding box center [1115, 440] width 85 height 29
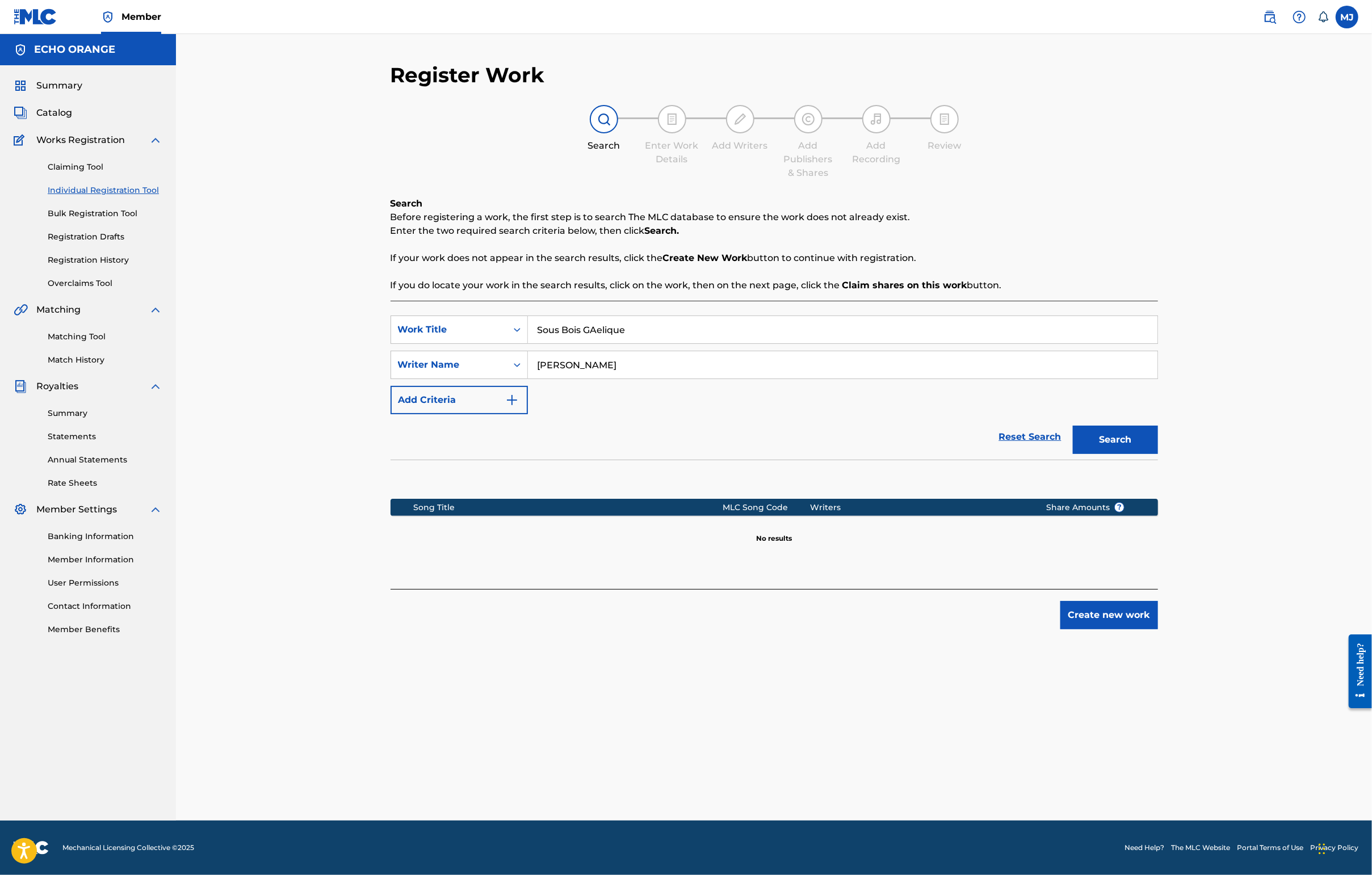
click at [1088, 629] on button "Create new work" at bounding box center [1109, 615] width 98 height 29
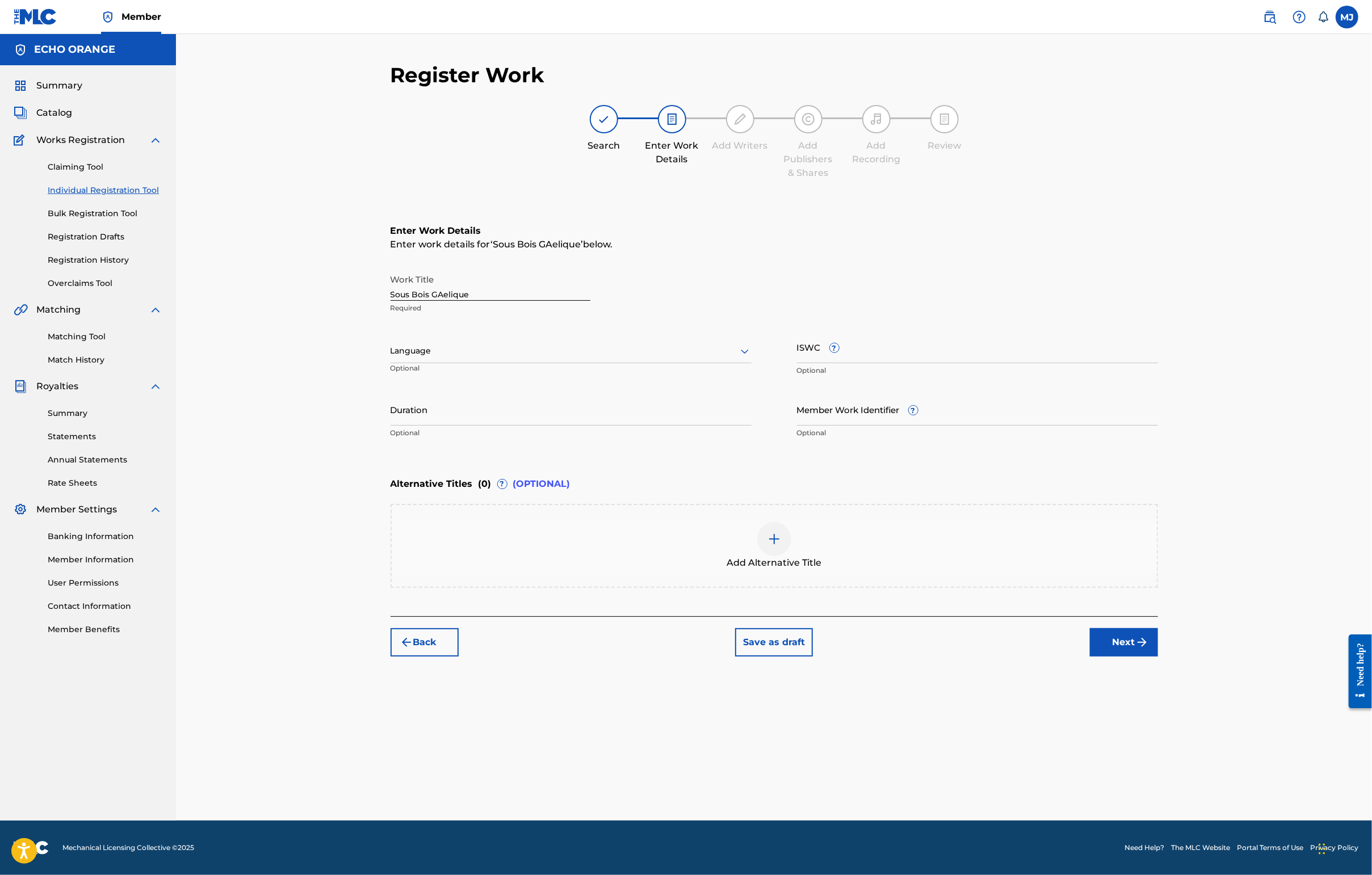
click at [1088, 657] on button "Next" at bounding box center [1124, 643] width 68 height 29
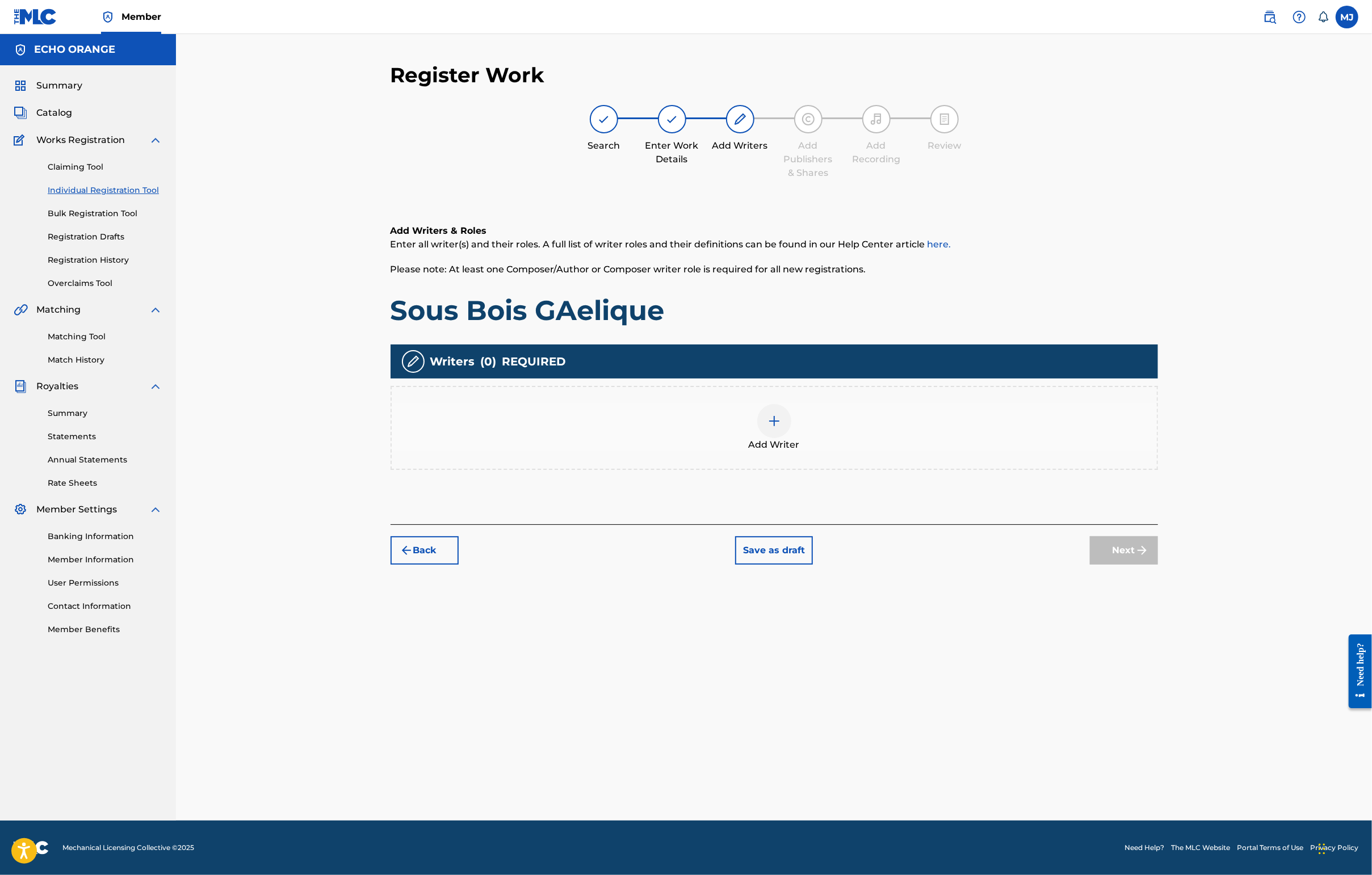
click at [854, 451] on div "Add Writer" at bounding box center [774, 427] width 765 height 47
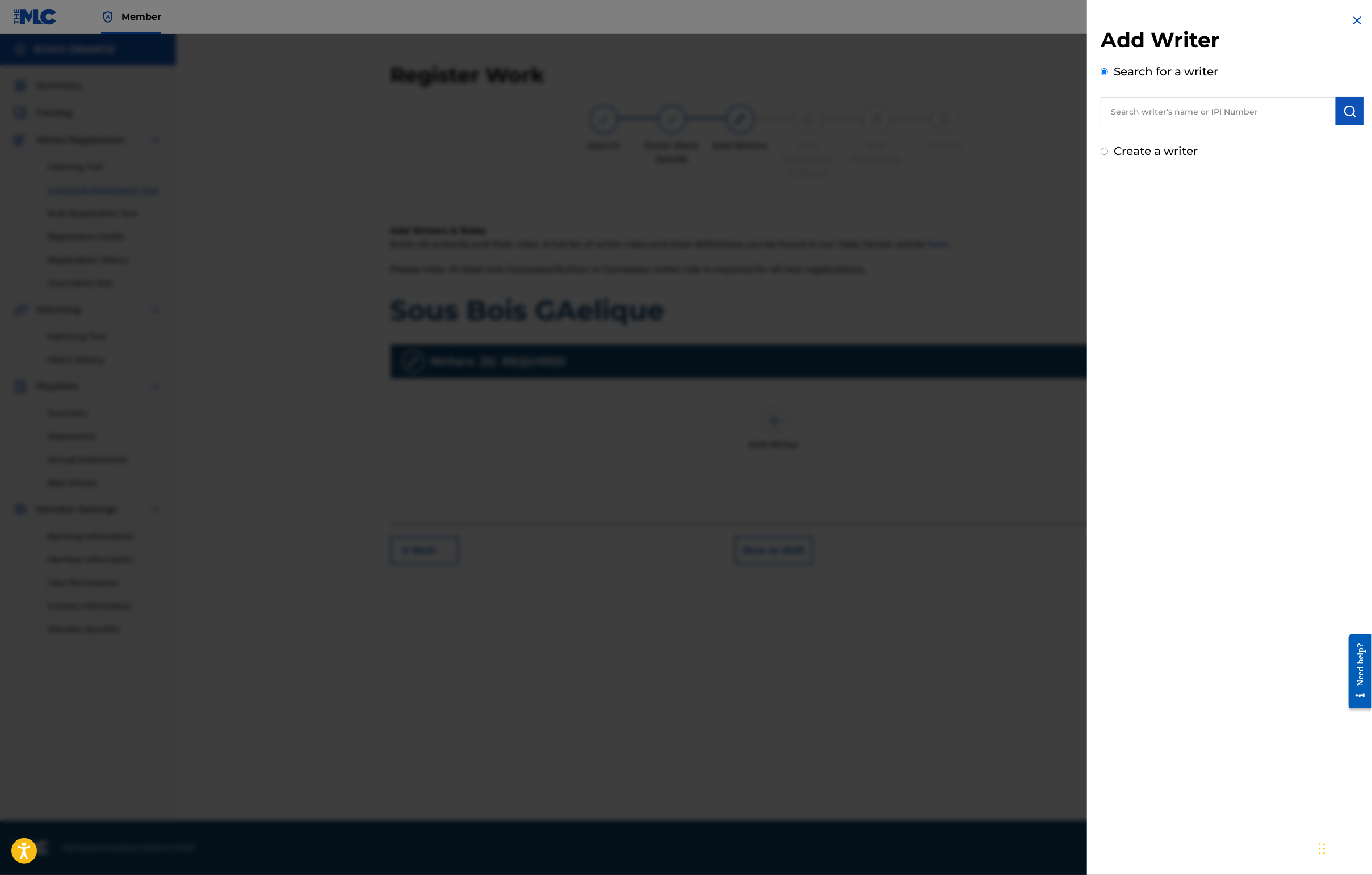
click at [1088, 121] on input "text" at bounding box center [1218, 111] width 235 height 29
type input "v"
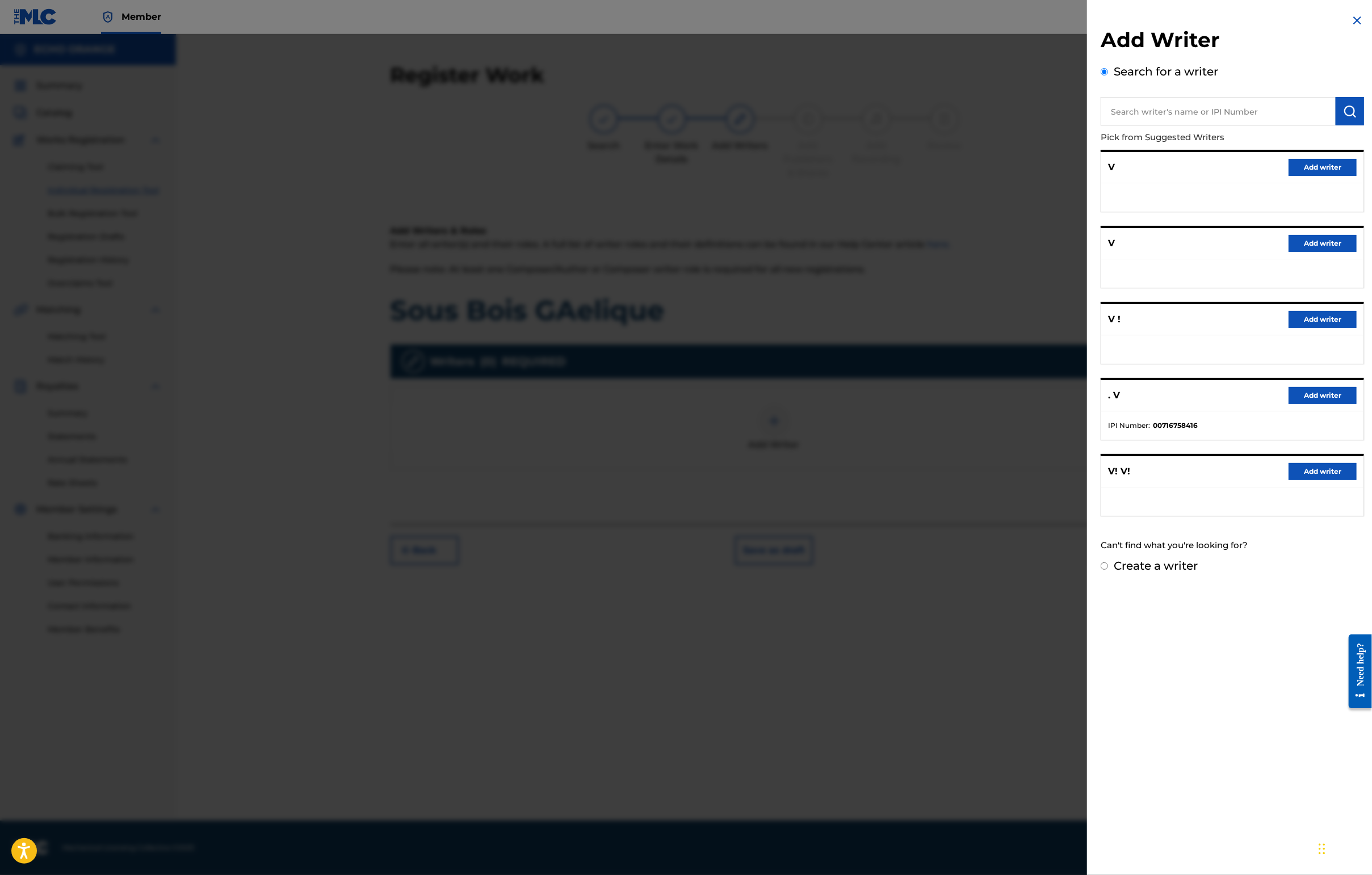
paste input "[PERSON_NAME]"
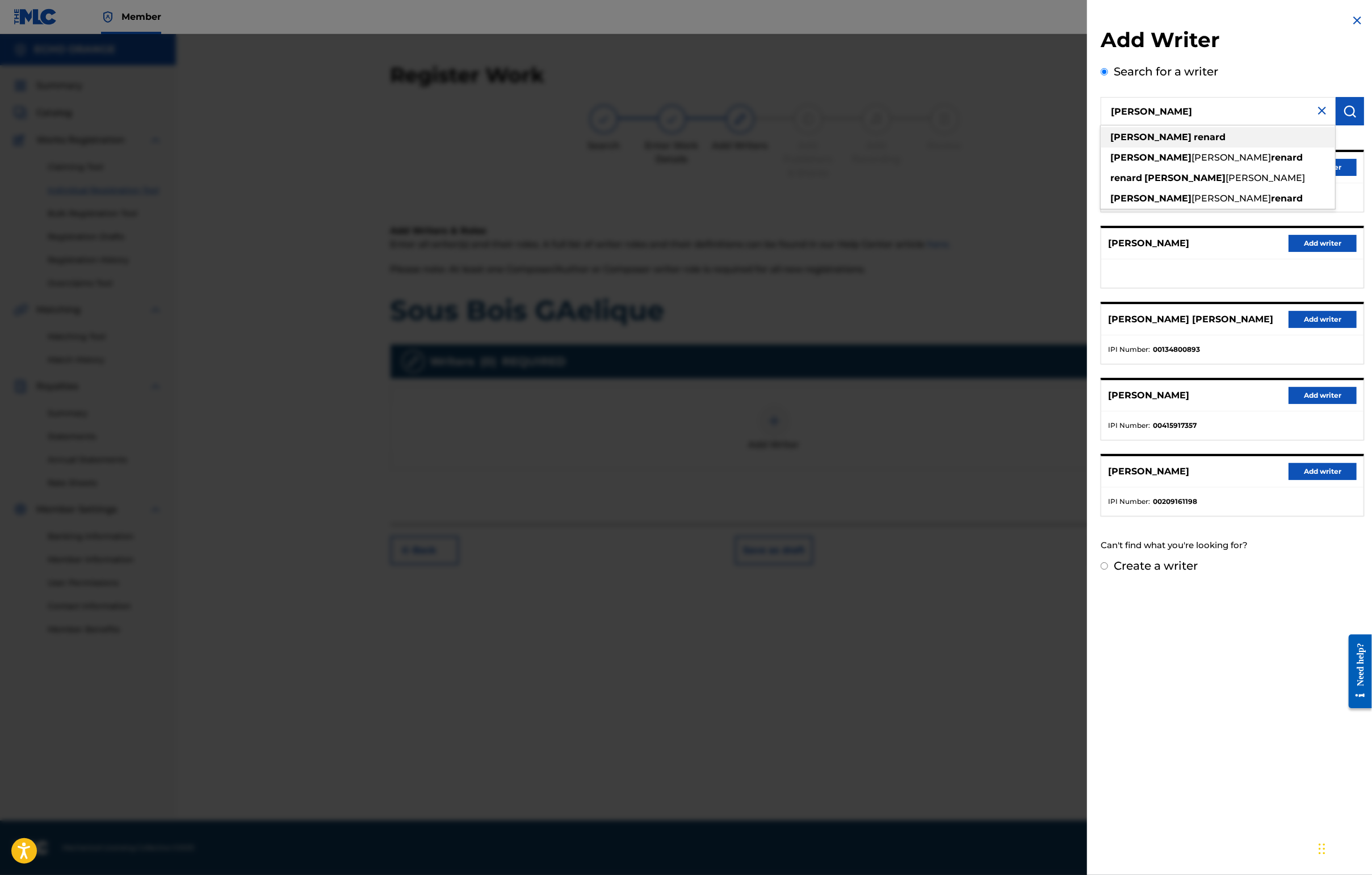
click at [1088, 147] on div "[PERSON_NAME]" at bounding box center [1217, 137] width 234 height 20
type input "[PERSON_NAME]"
click at [1088, 176] on button "Add writer" at bounding box center [1322, 167] width 68 height 17
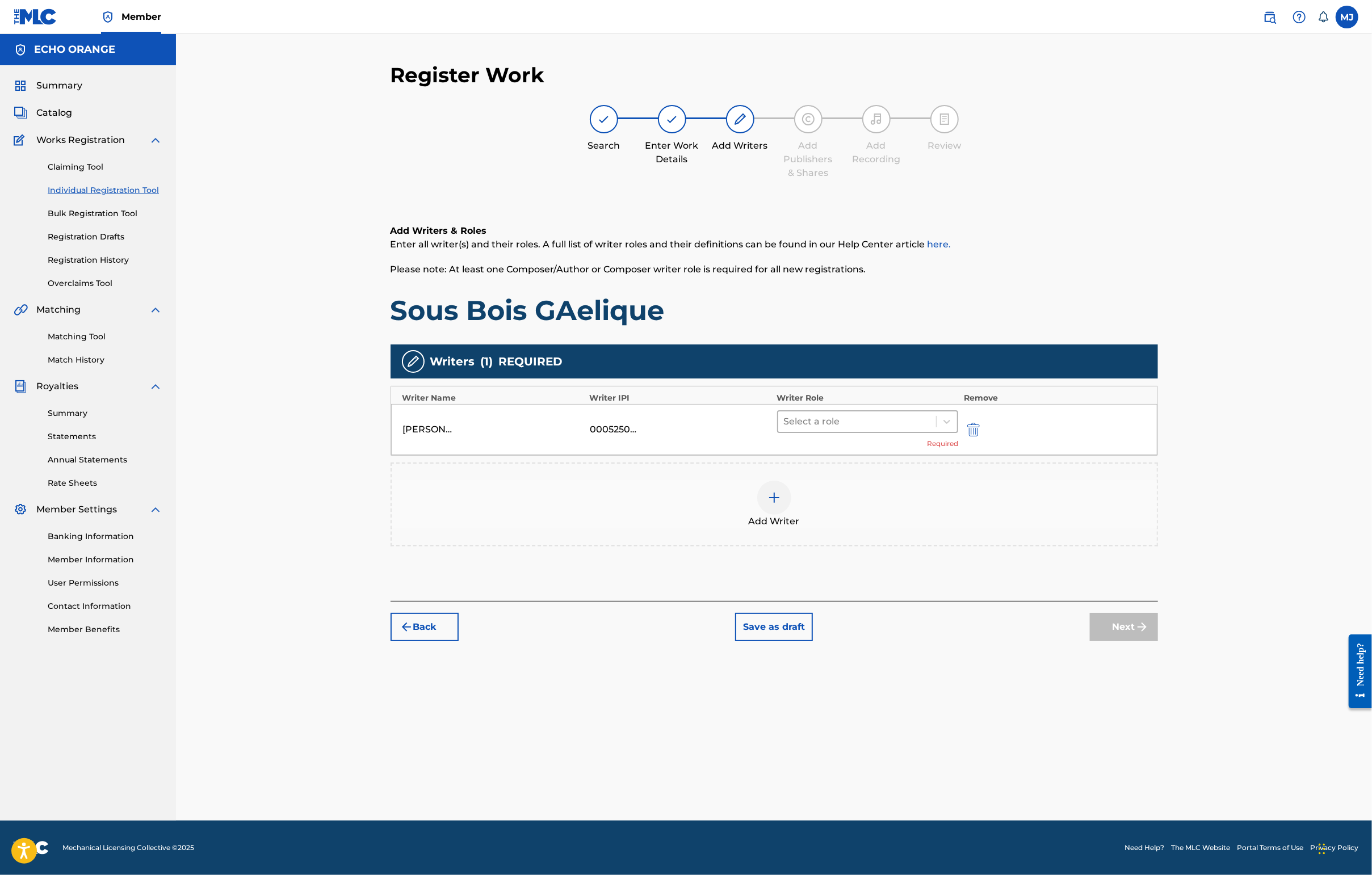
click at [815, 433] on div "Select a role" at bounding box center [867, 421] width 181 height 23
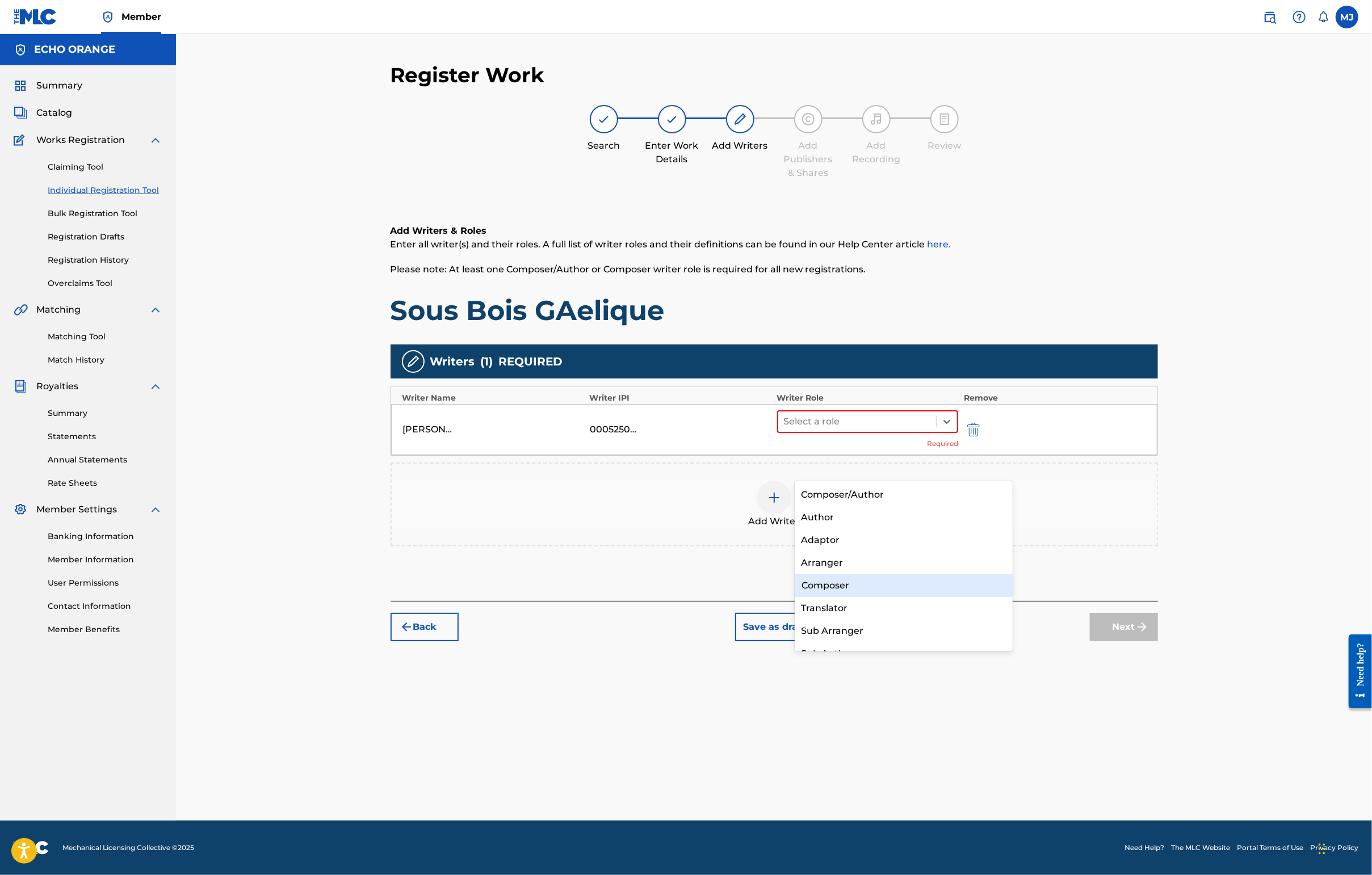
click at [858, 594] on div "Composer" at bounding box center [904, 585] width 218 height 23
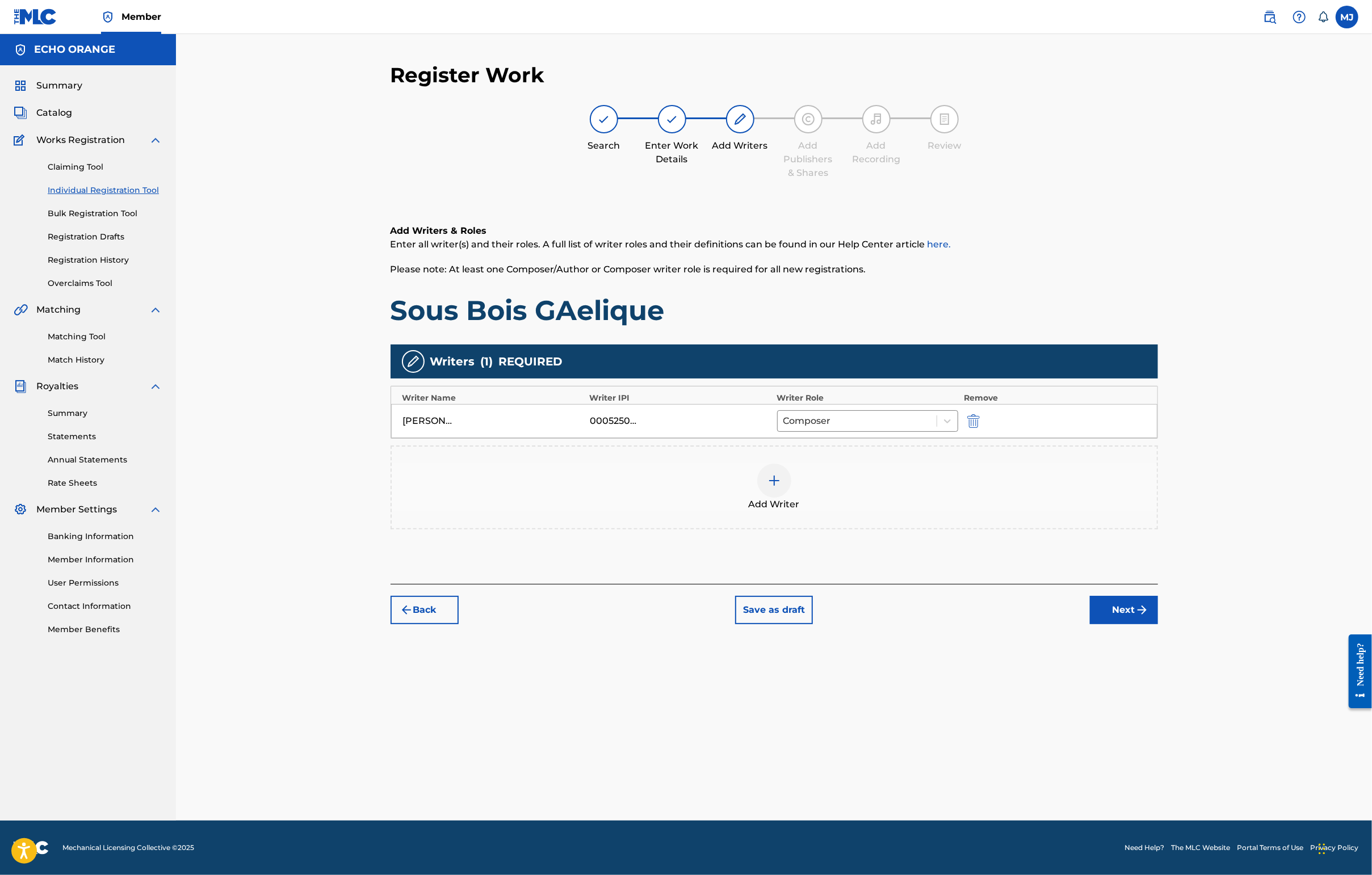
click at [1088, 624] on button "Next" at bounding box center [1124, 610] width 68 height 29
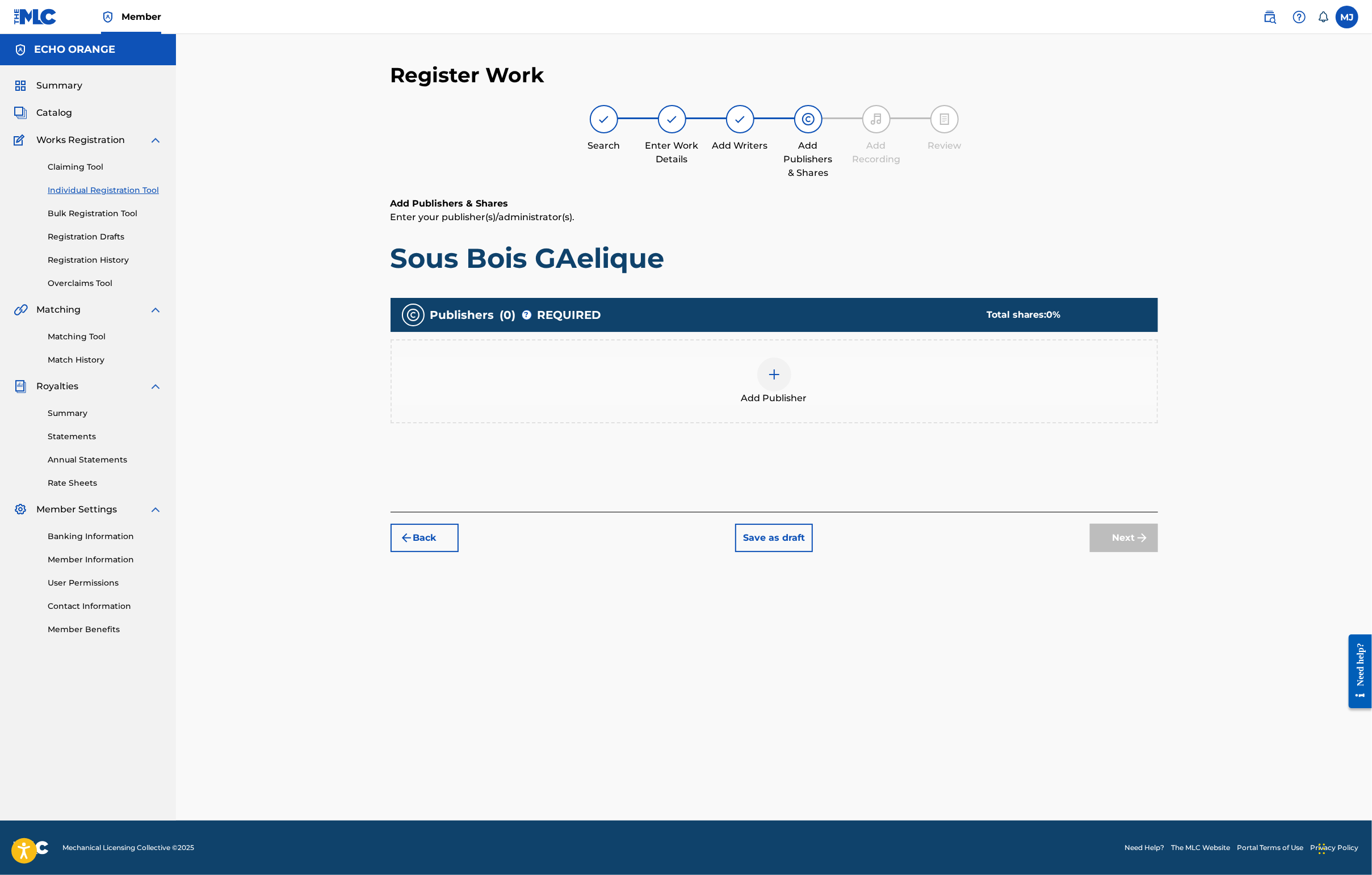
click at [844, 462] on div "Publishers ( 0 ) ? REQUIRED Total shares: 0 % Add Publisher" at bounding box center [774, 376] width 768 height 169
click at [853, 405] on div "Add Publisher" at bounding box center [774, 381] width 765 height 47
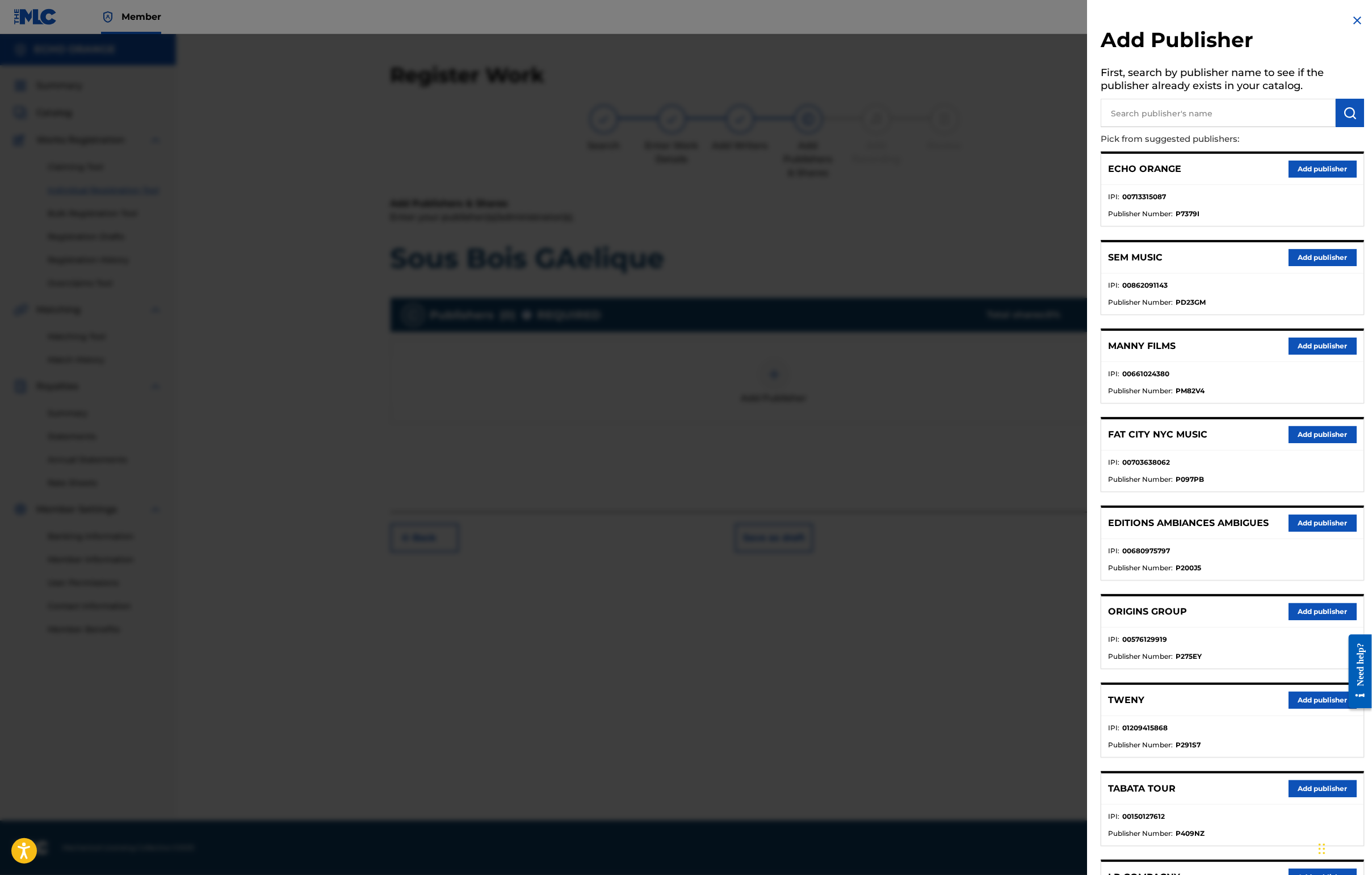
click at [1088, 709] on button "Add publisher" at bounding box center [1322, 700] width 68 height 17
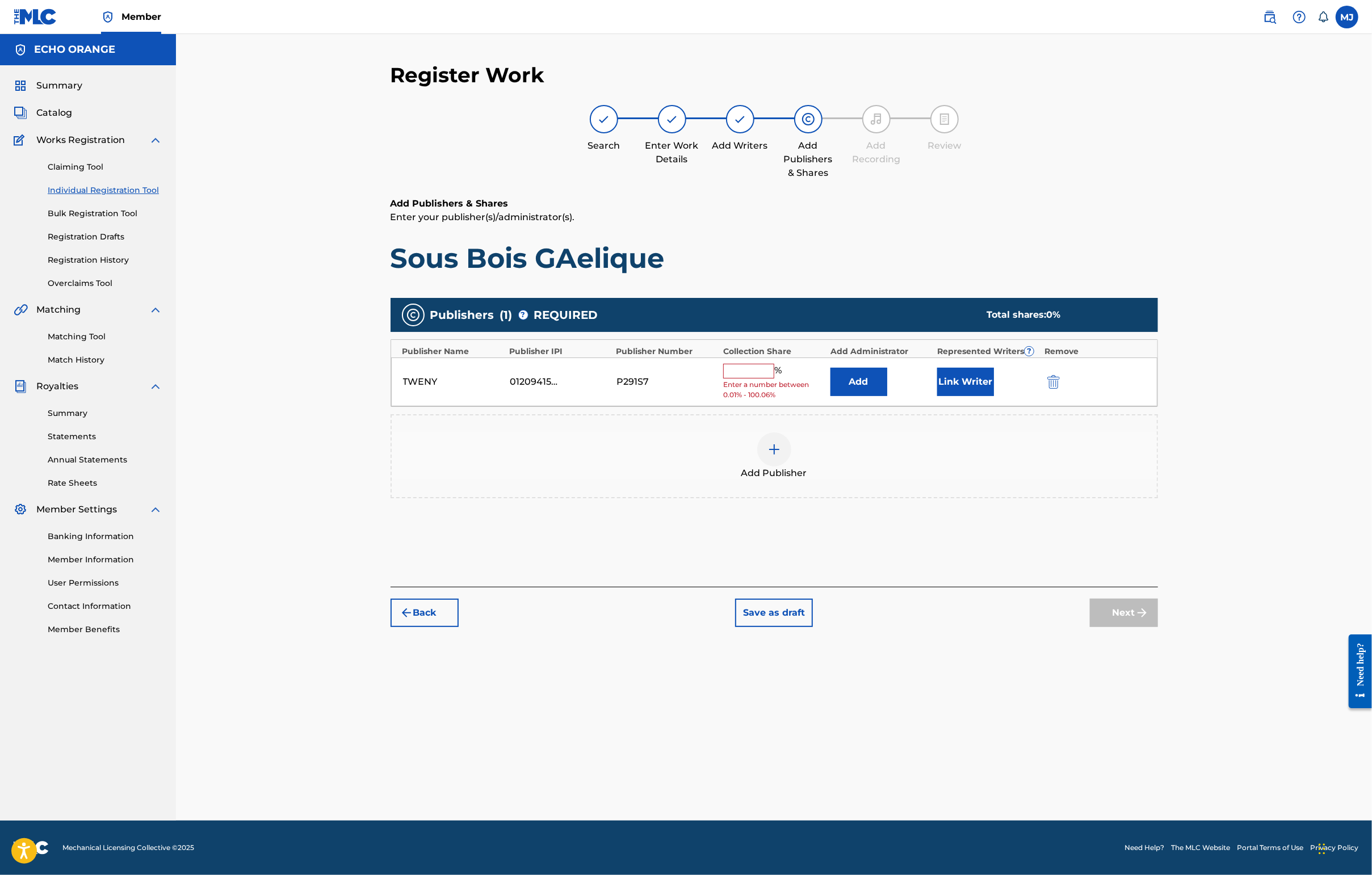
click at [887, 396] on button "Add" at bounding box center [858, 382] width 56 height 29
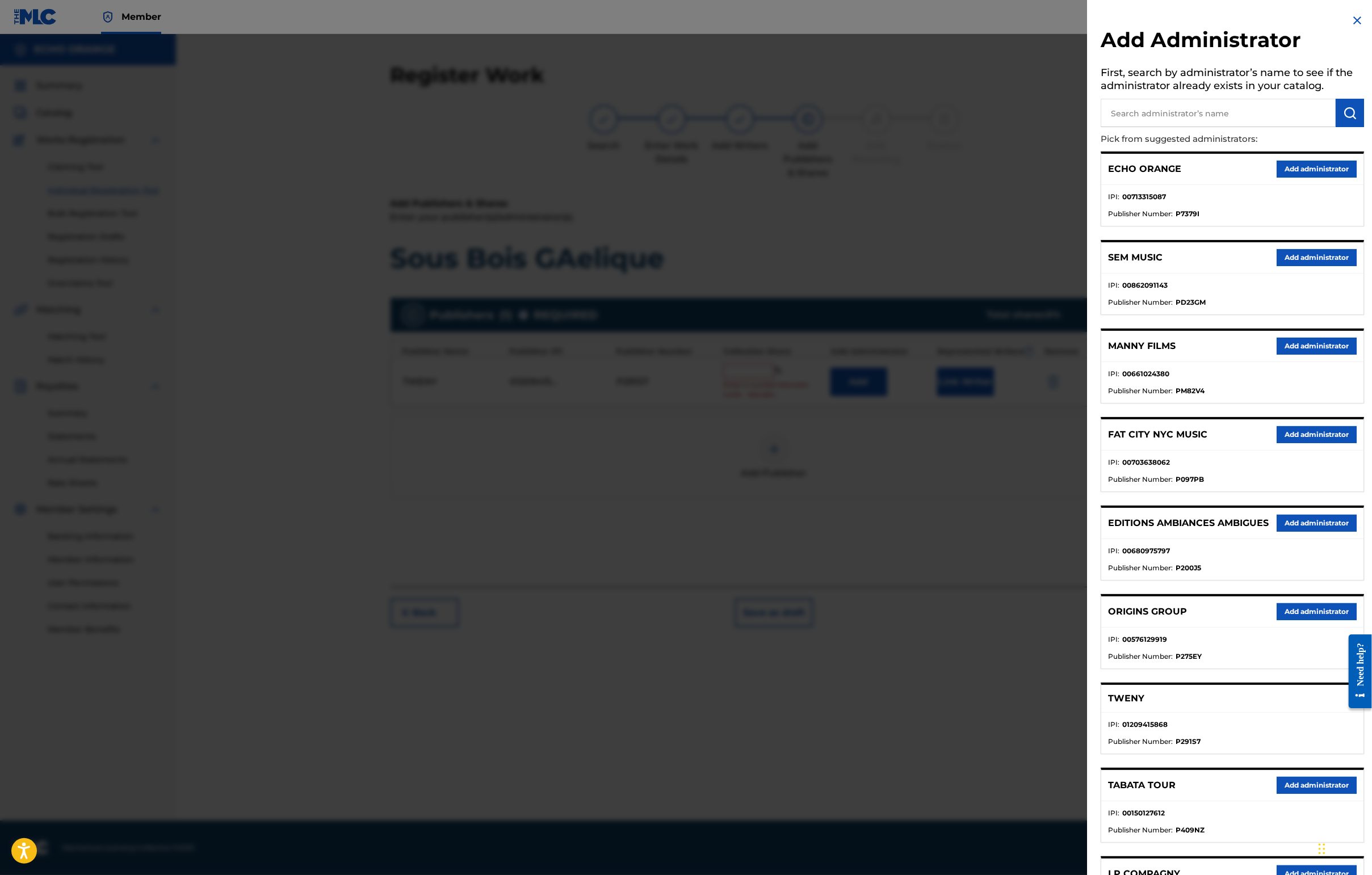
click at [1088, 178] on button "Add administrator" at bounding box center [1316, 169] width 80 height 17
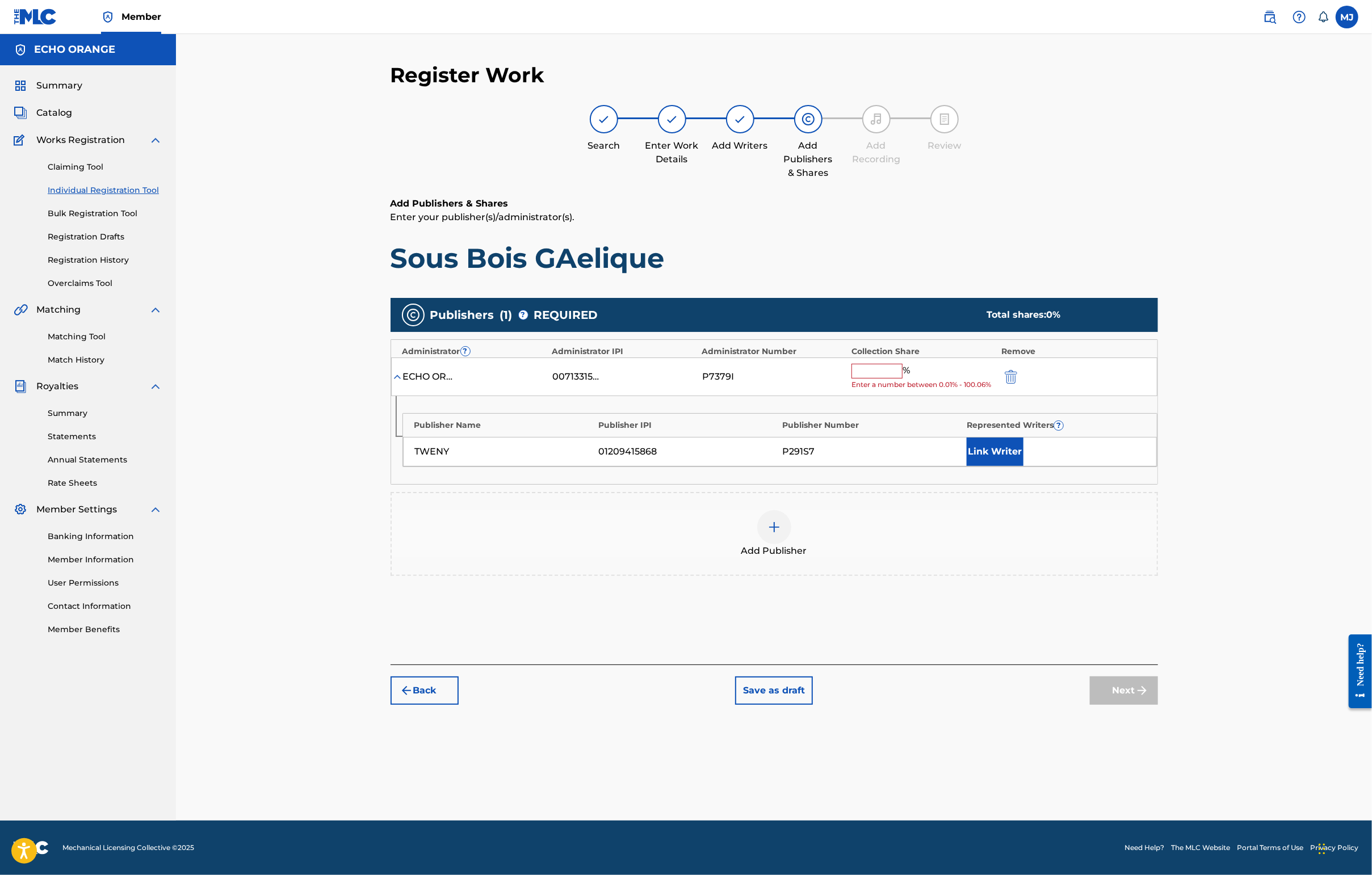
click at [902, 378] on input "text" at bounding box center [877, 371] width 51 height 15
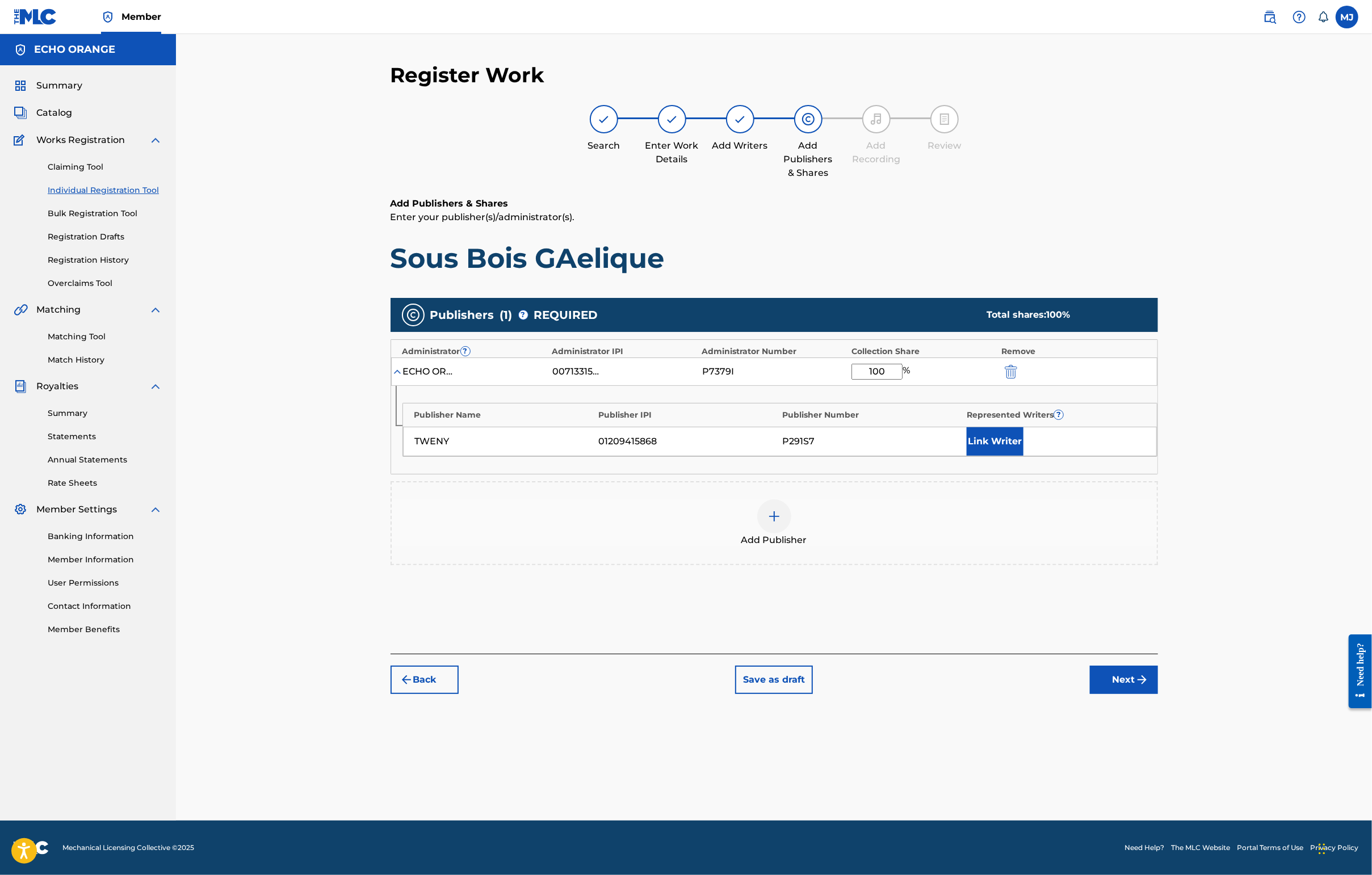
type input "100"
click at [1024, 456] on button "Link Writer" at bounding box center [994, 442] width 56 height 29
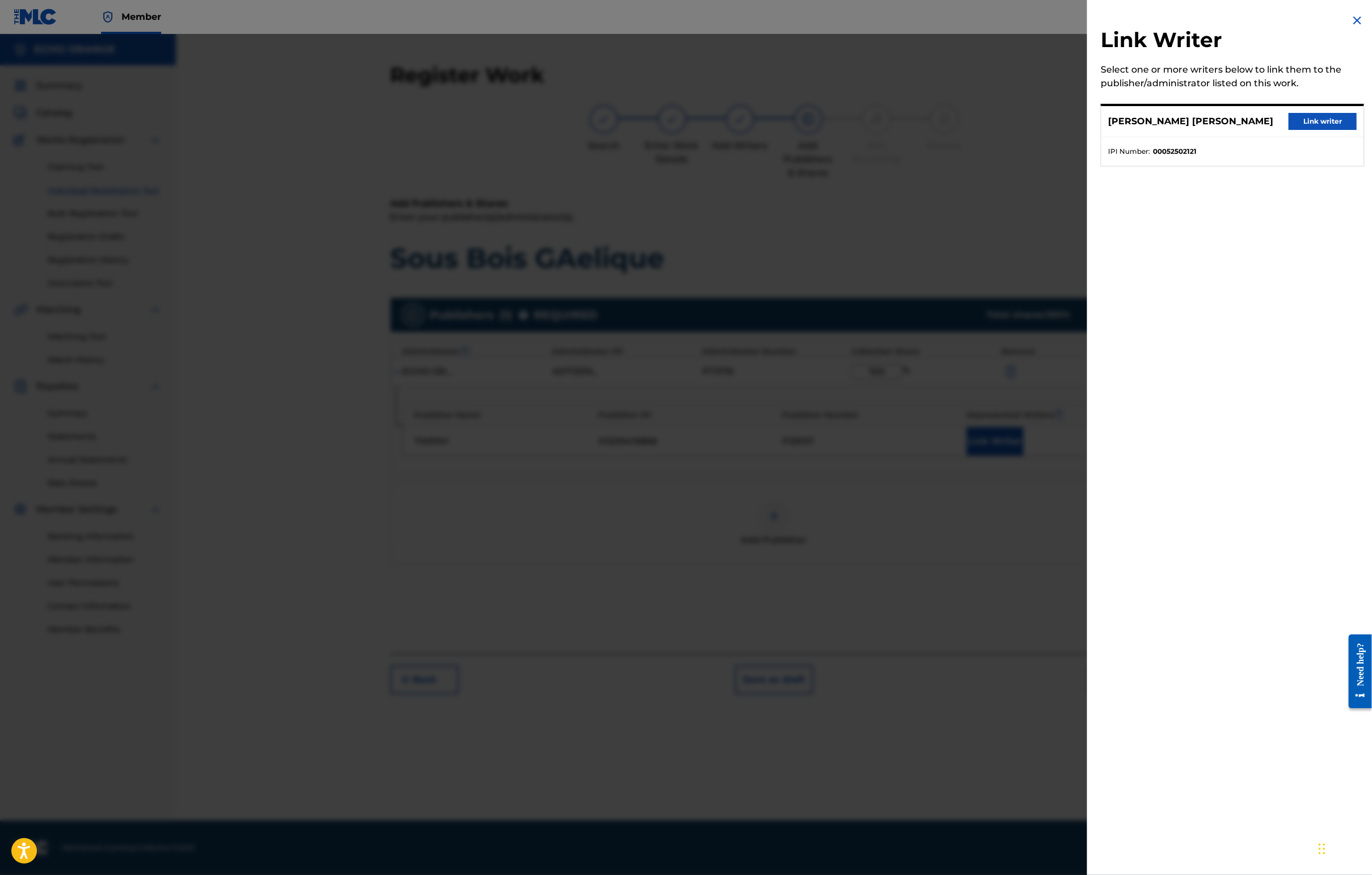
click at [1088, 126] on button "Link writer" at bounding box center [1322, 121] width 68 height 17
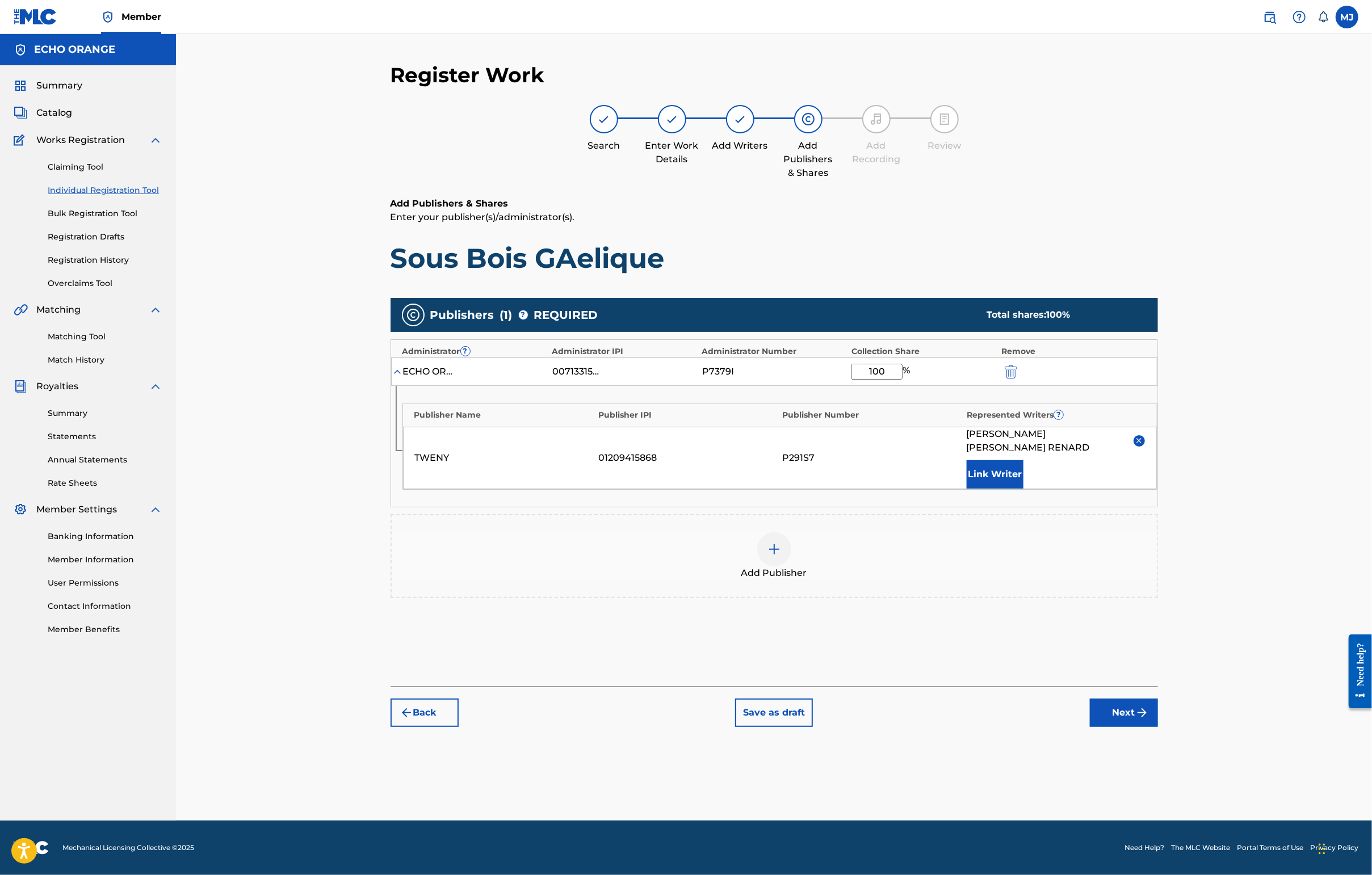
scroll to position [1, 0]
click at [1088, 719] on img "submit" at bounding box center [1142, 712] width 14 height 14
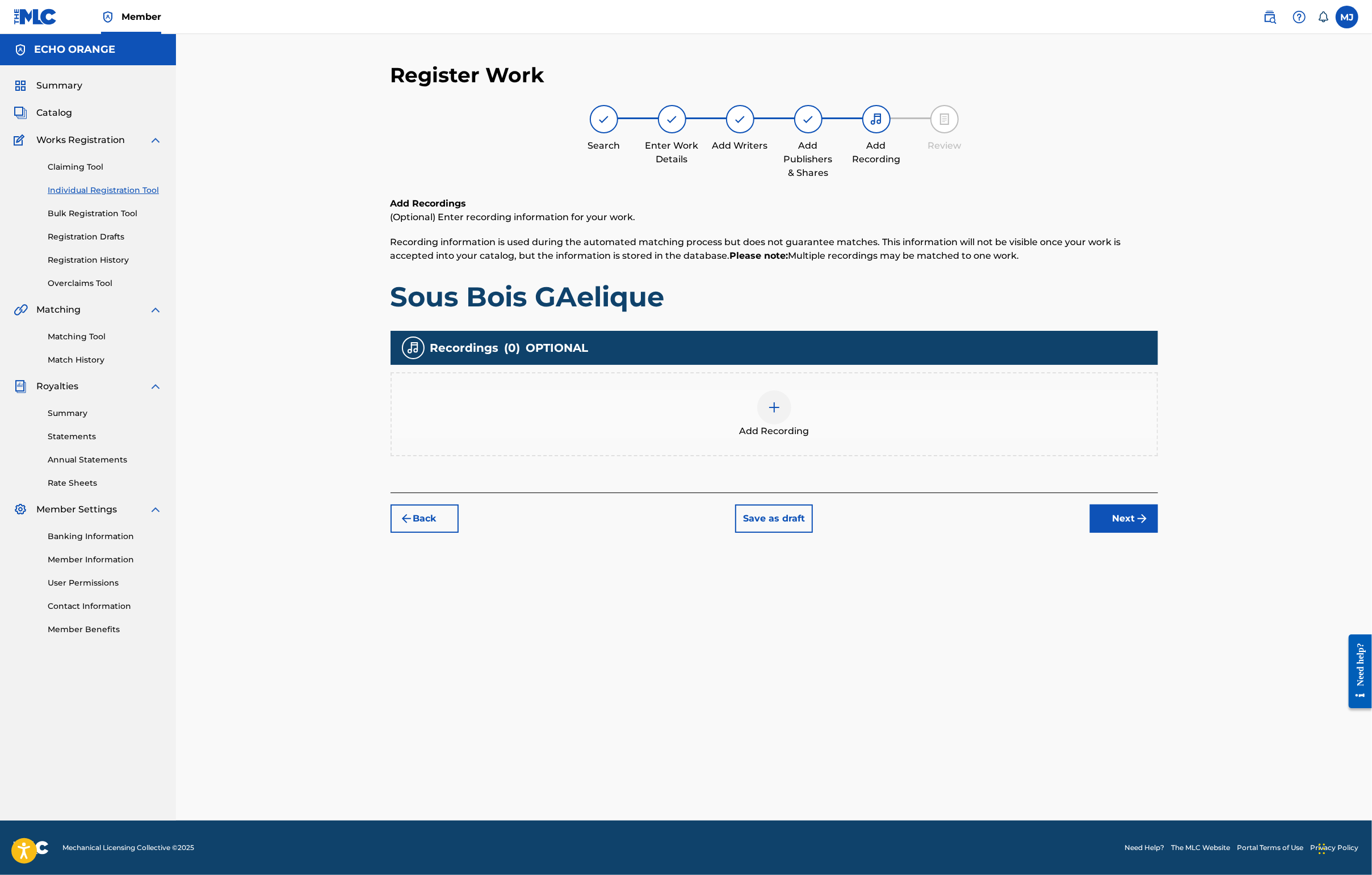
click at [1088, 493] on div "Add Recordings (Optional) Enter recording information for your work. Recording …" at bounding box center [774, 345] width 768 height 296
click at [1088, 533] on div "Back Save as draft Next" at bounding box center [774, 513] width 768 height 41
drag, startPoint x: 1215, startPoint y: 564, endPoint x: 1218, endPoint y: 572, distance: 8.5
click at [1088, 533] on button "Next" at bounding box center [1124, 518] width 68 height 29
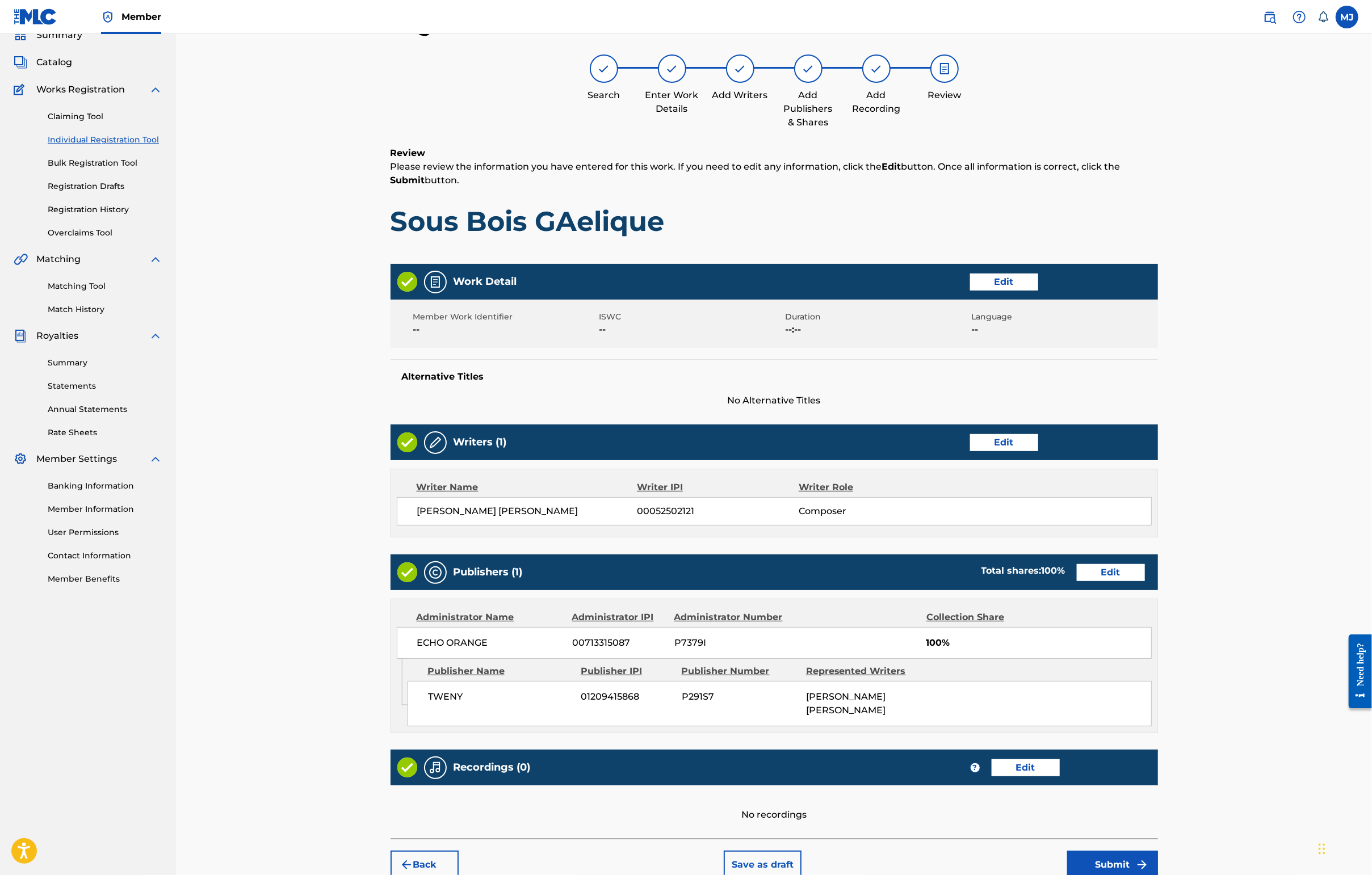
scroll to position [228, 0]
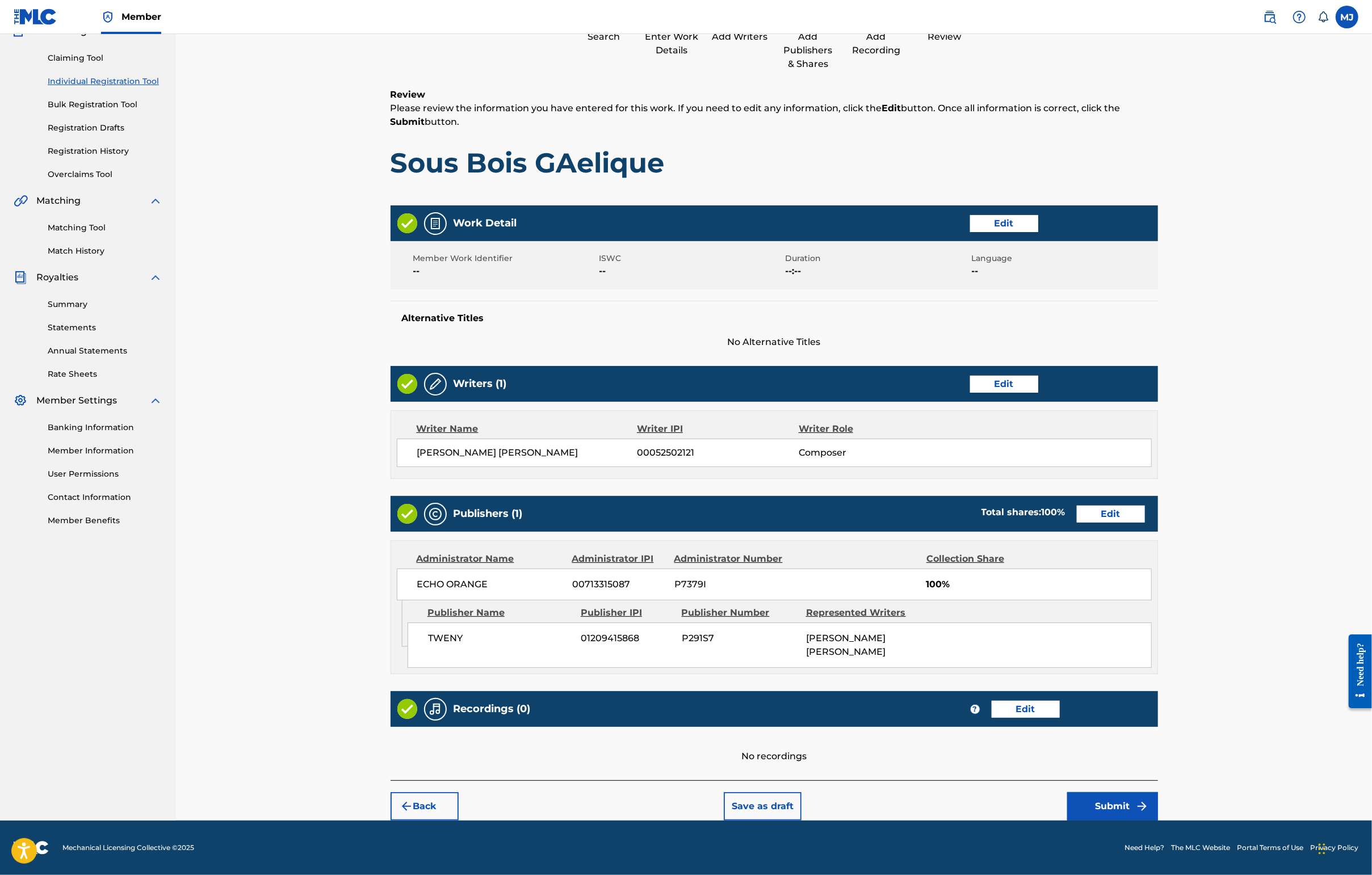
click at [1088, 805] on button "Submit" at bounding box center [1112, 807] width 91 height 29
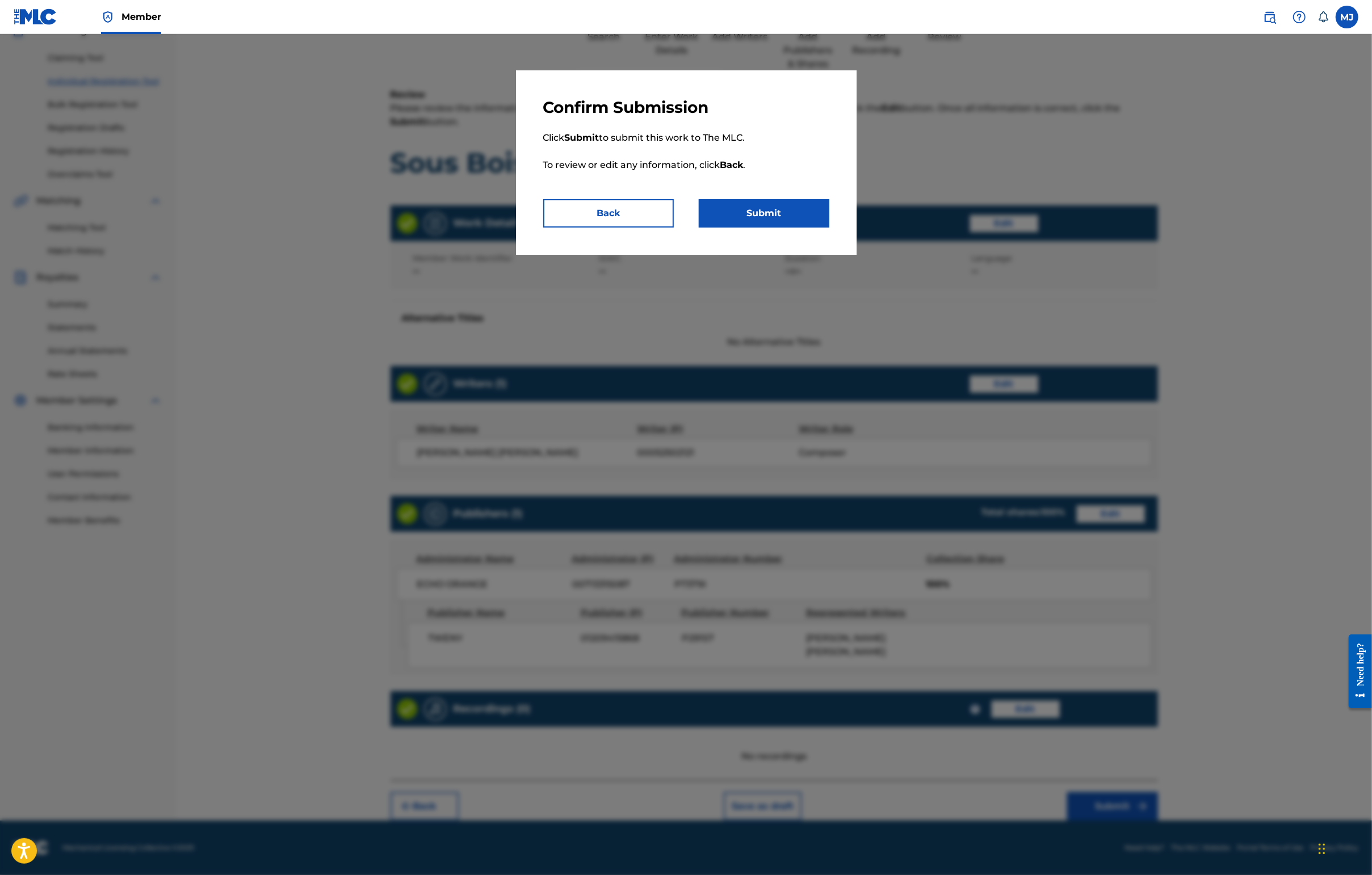
click at [756, 227] on button "Submit" at bounding box center [763, 214] width 130 height 29
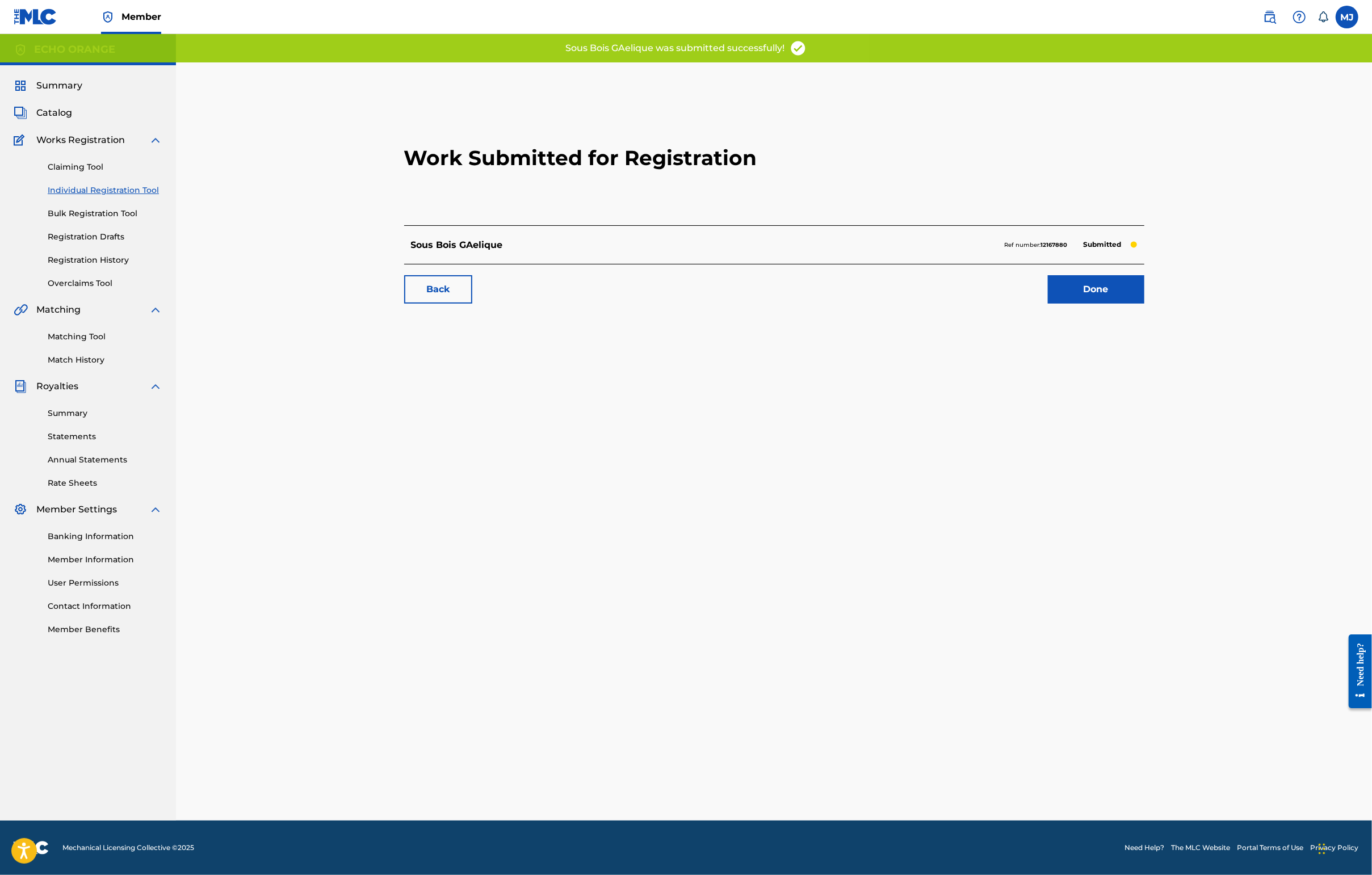
click at [1088, 303] on link "Done" at bounding box center [1096, 290] width 96 height 29
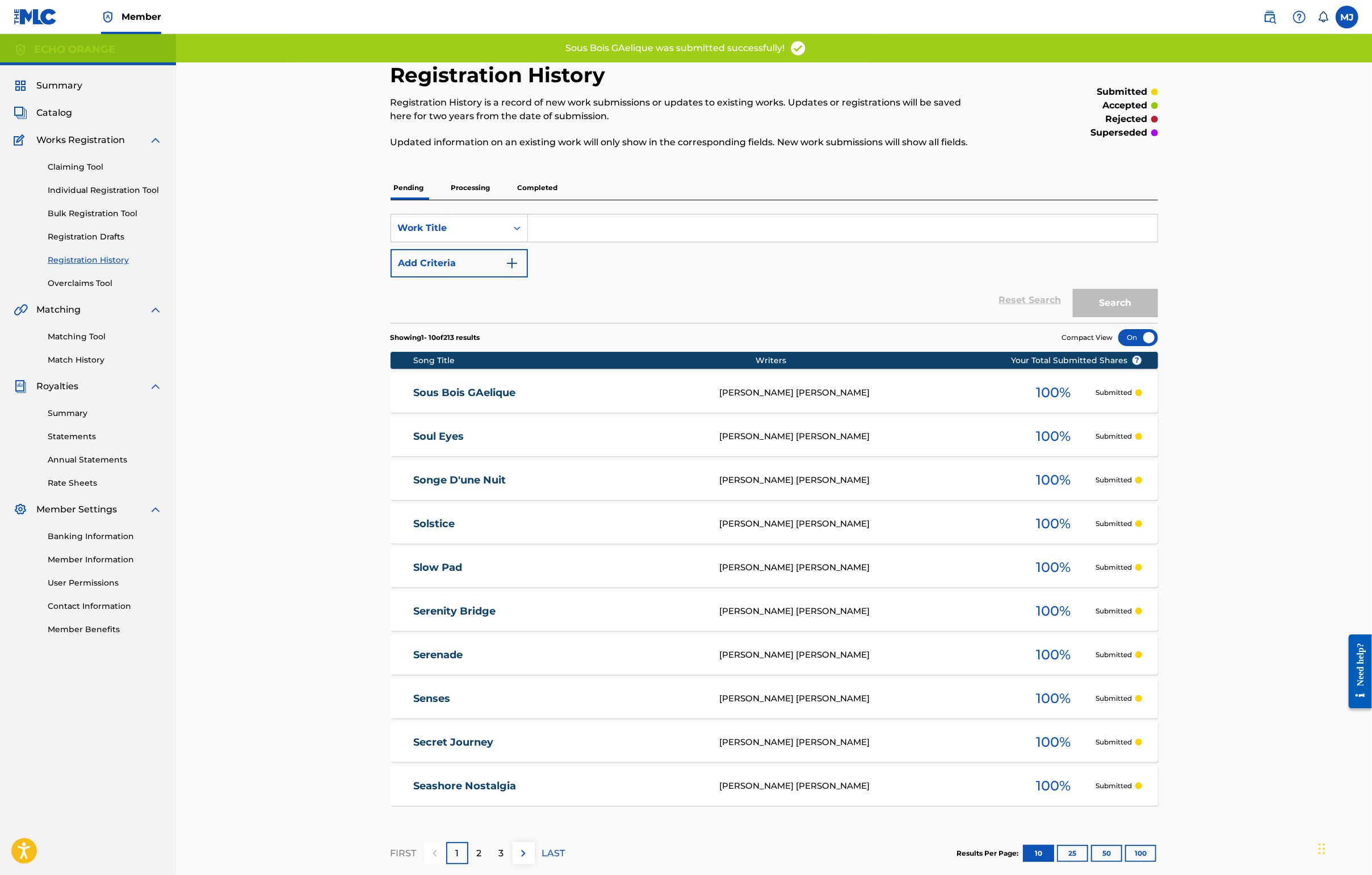
click at [121, 196] on link "Individual Registration Tool" at bounding box center [105, 190] width 114 height 12
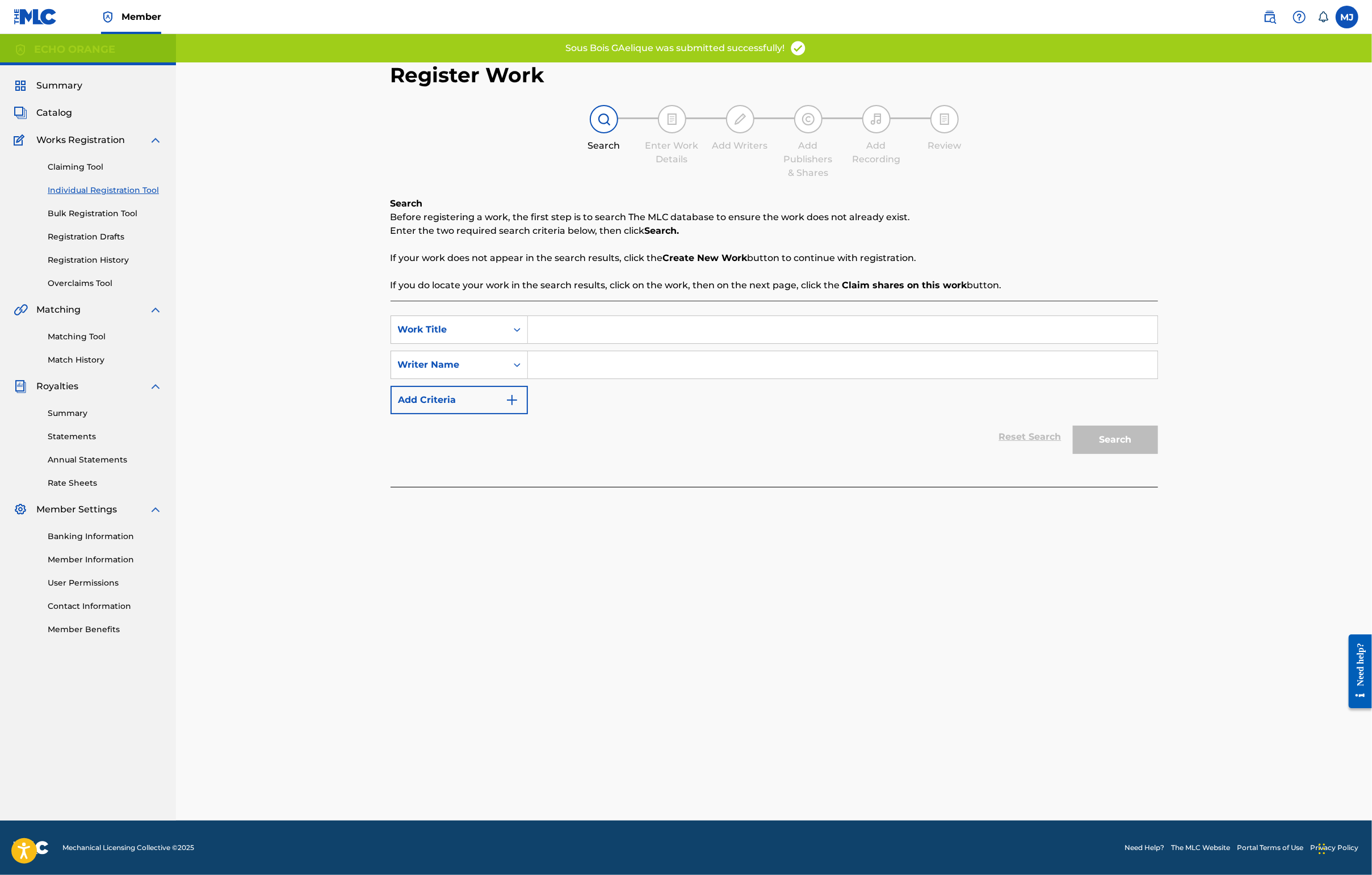
click at [558, 343] on input "Search Form" at bounding box center [842, 330] width 629 height 27
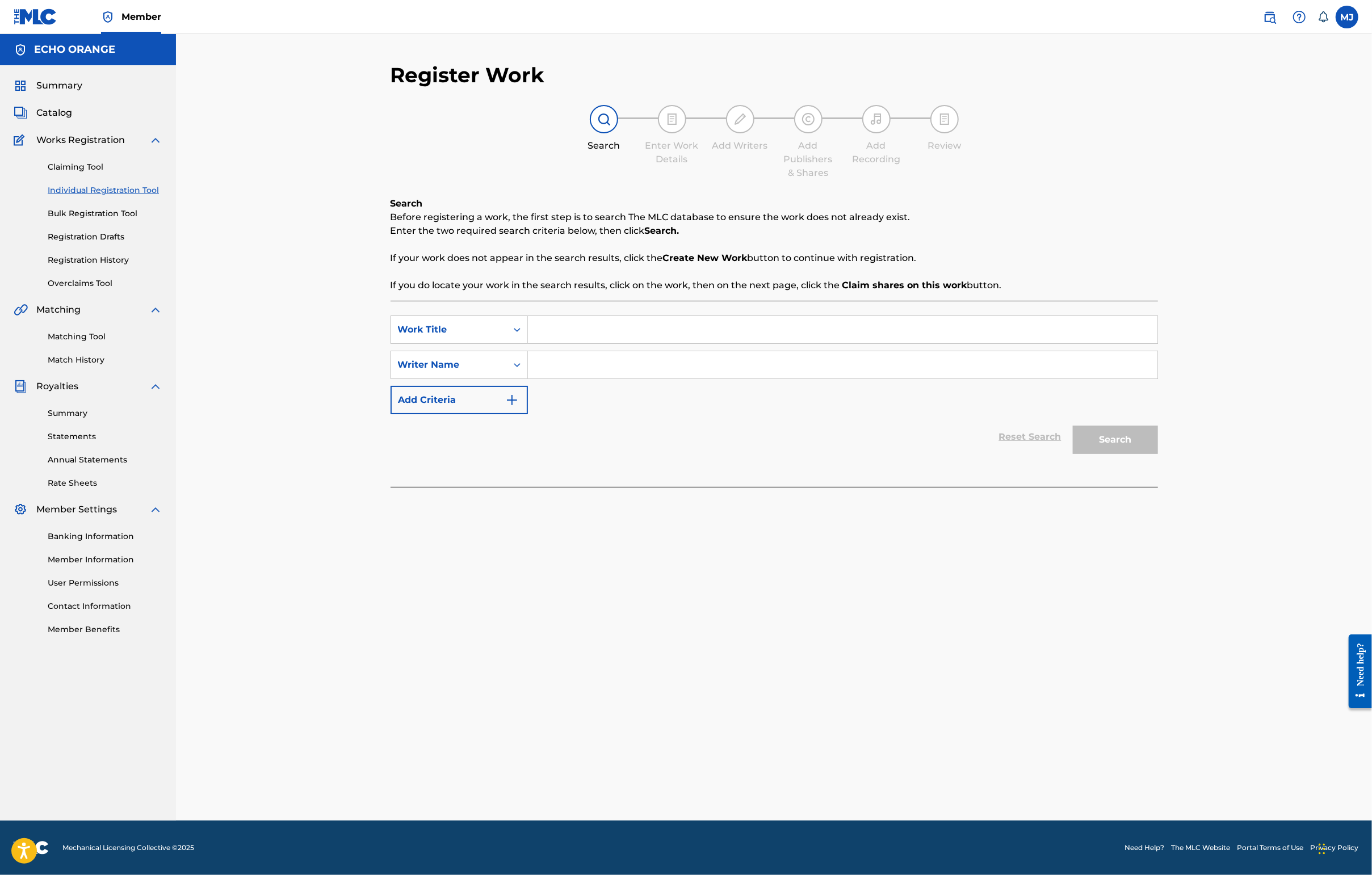
click at [559, 343] on input "Search Form" at bounding box center [842, 330] width 629 height 27
type input "[PERSON_NAME] Mu Dalat"
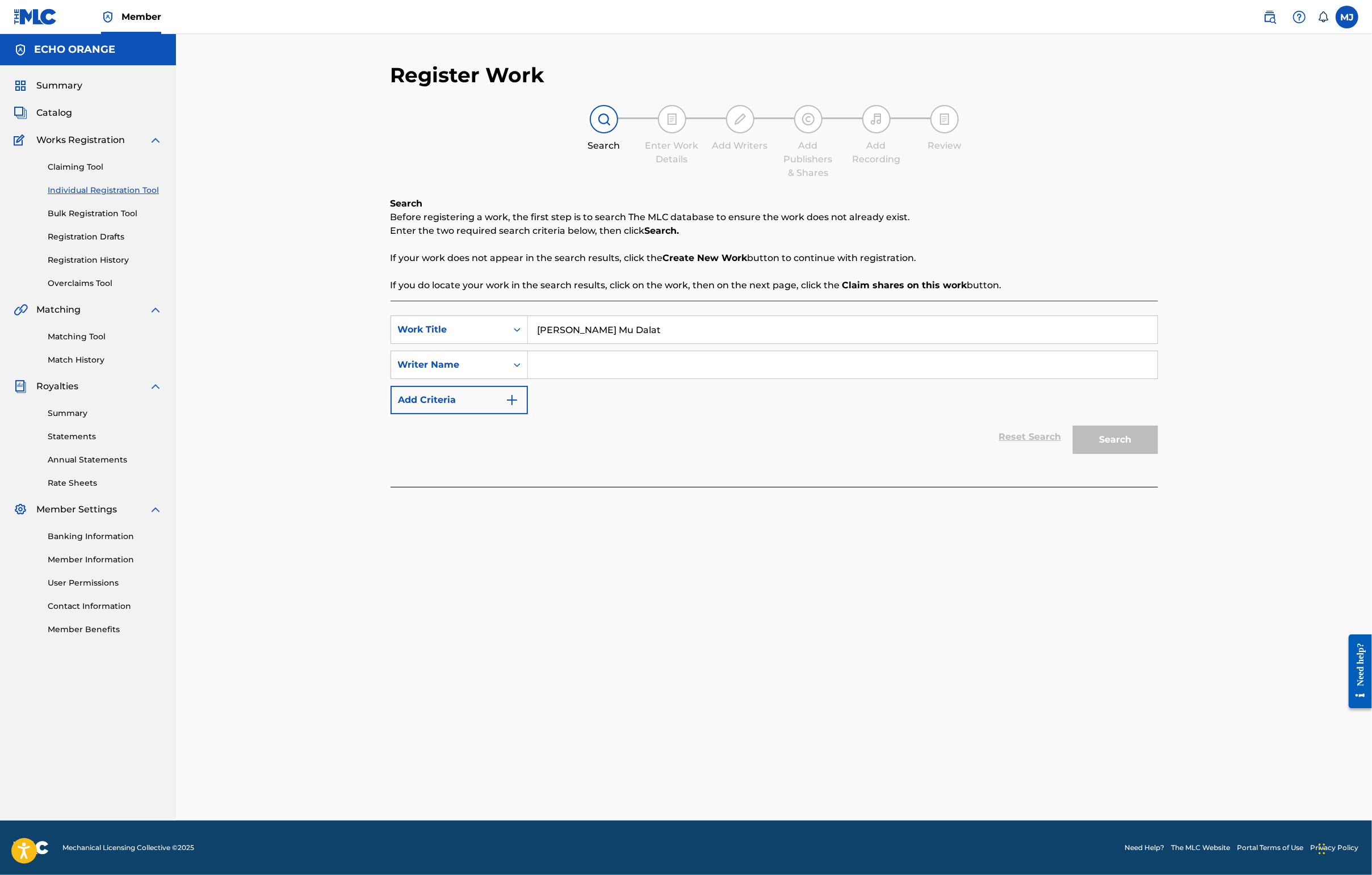
paste input "[PERSON_NAME]"
type input "[PERSON_NAME]"
click at [1088, 454] on button "Search" at bounding box center [1115, 440] width 85 height 29
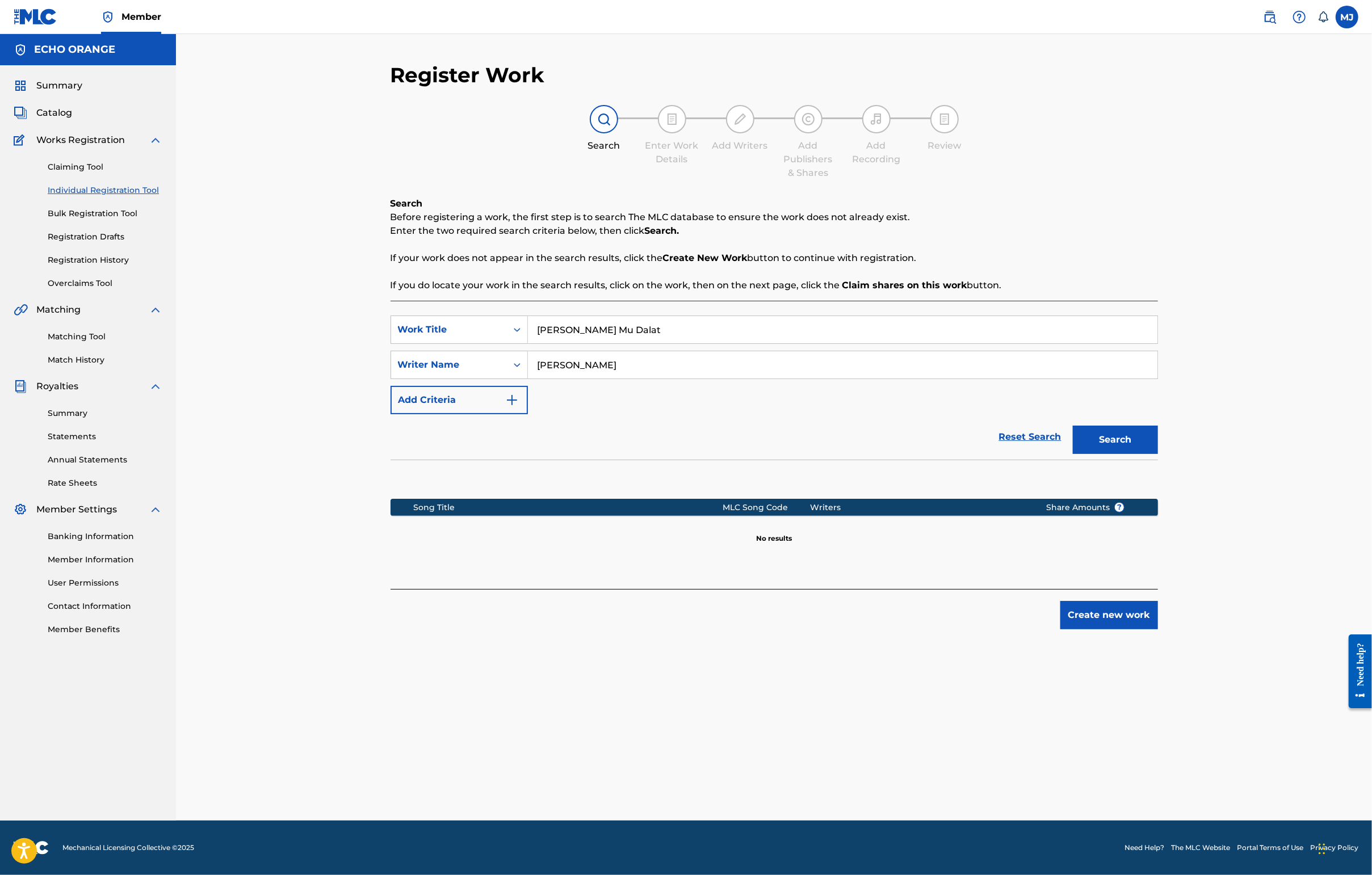
click at [1088, 629] on button "Create new work" at bounding box center [1109, 615] width 98 height 29
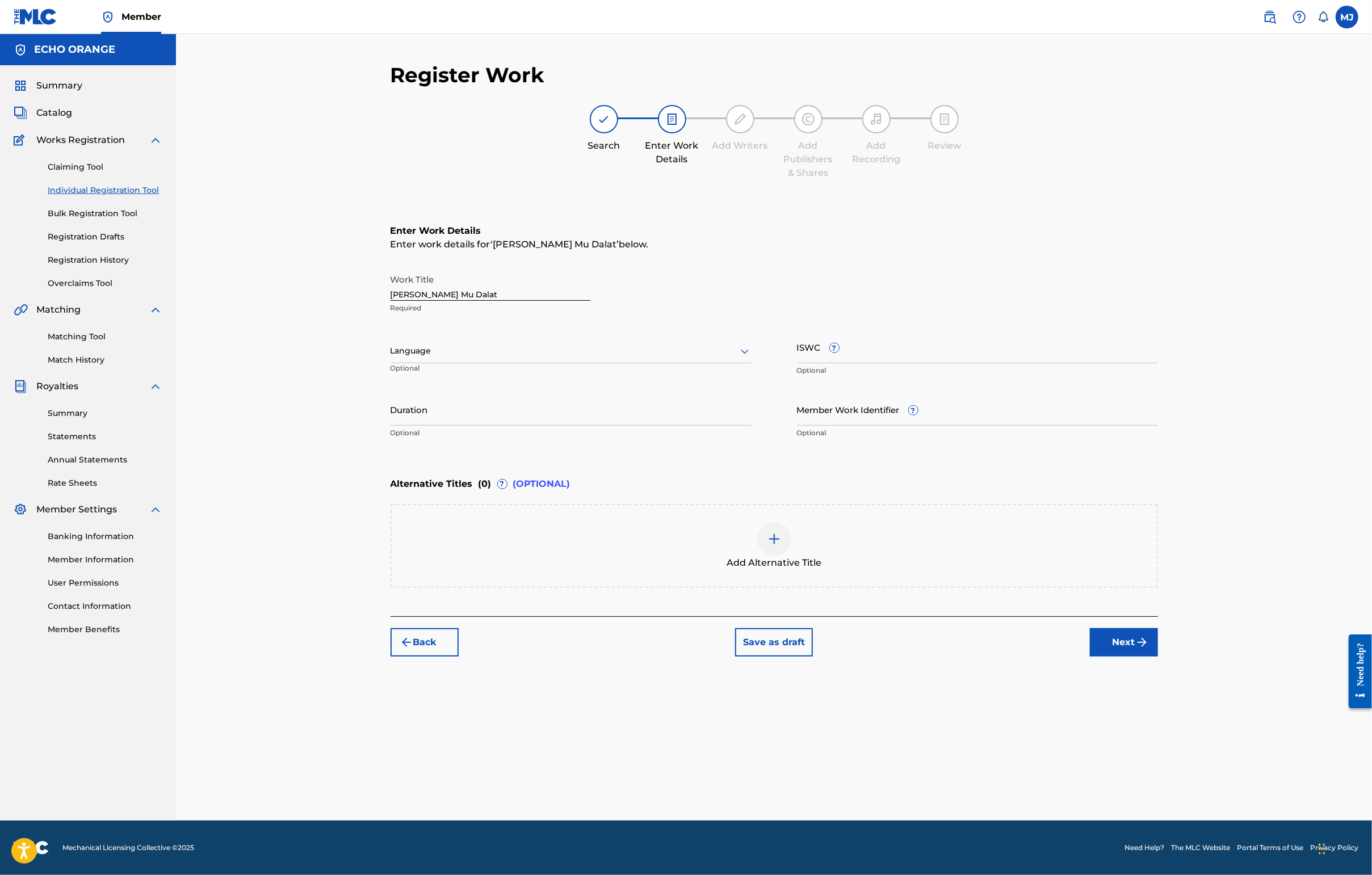
click at [1088, 657] on button "Next" at bounding box center [1124, 643] width 68 height 29
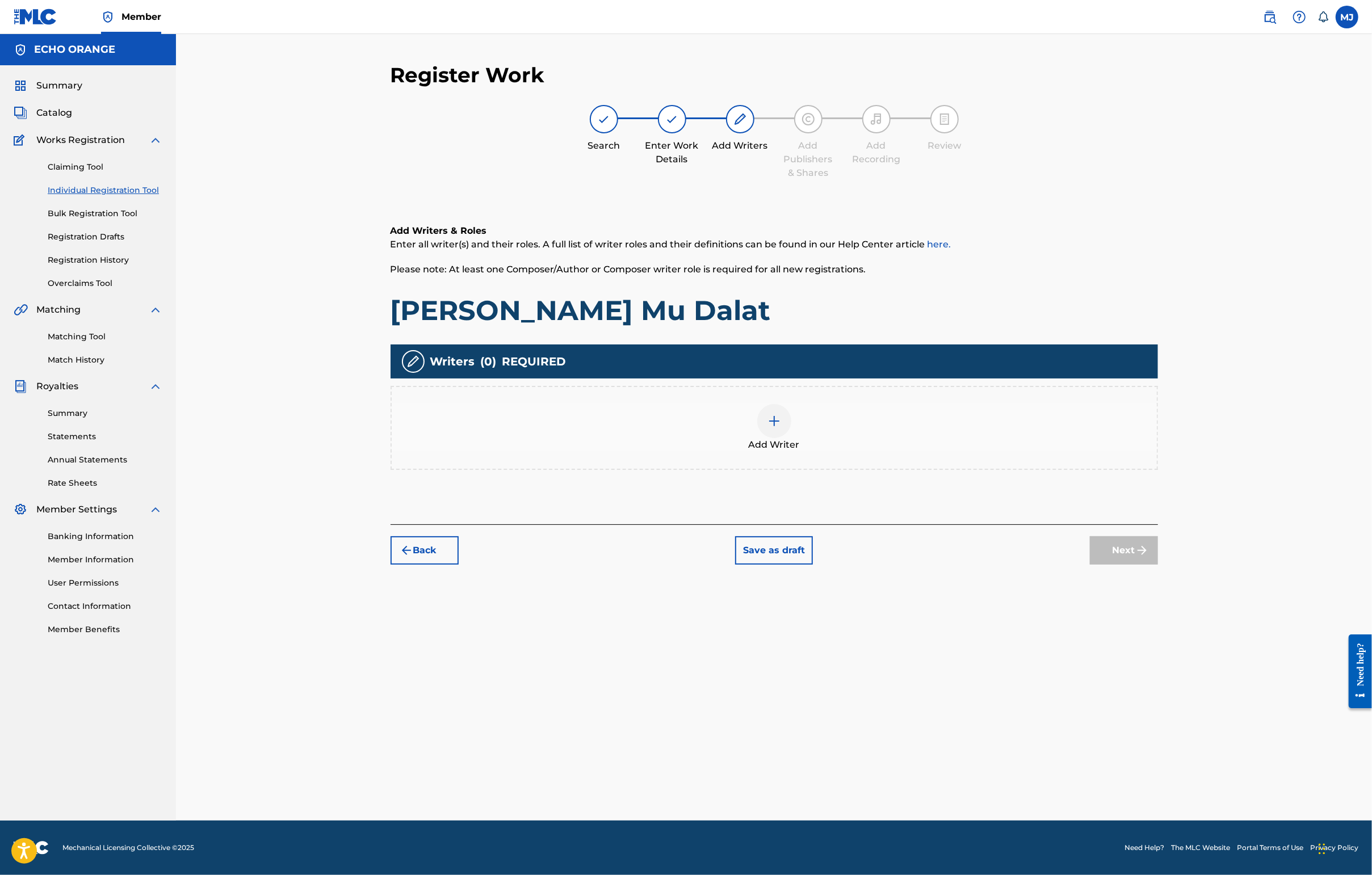
click at [754, 420] on div "Writers ( 0 ) REQUIRED Add Writer" at bounding box center [774, 407] width 768 height 126
click at [899, 451] on div "Add Writer" at bounding box center [774, 427] width 765 height 47
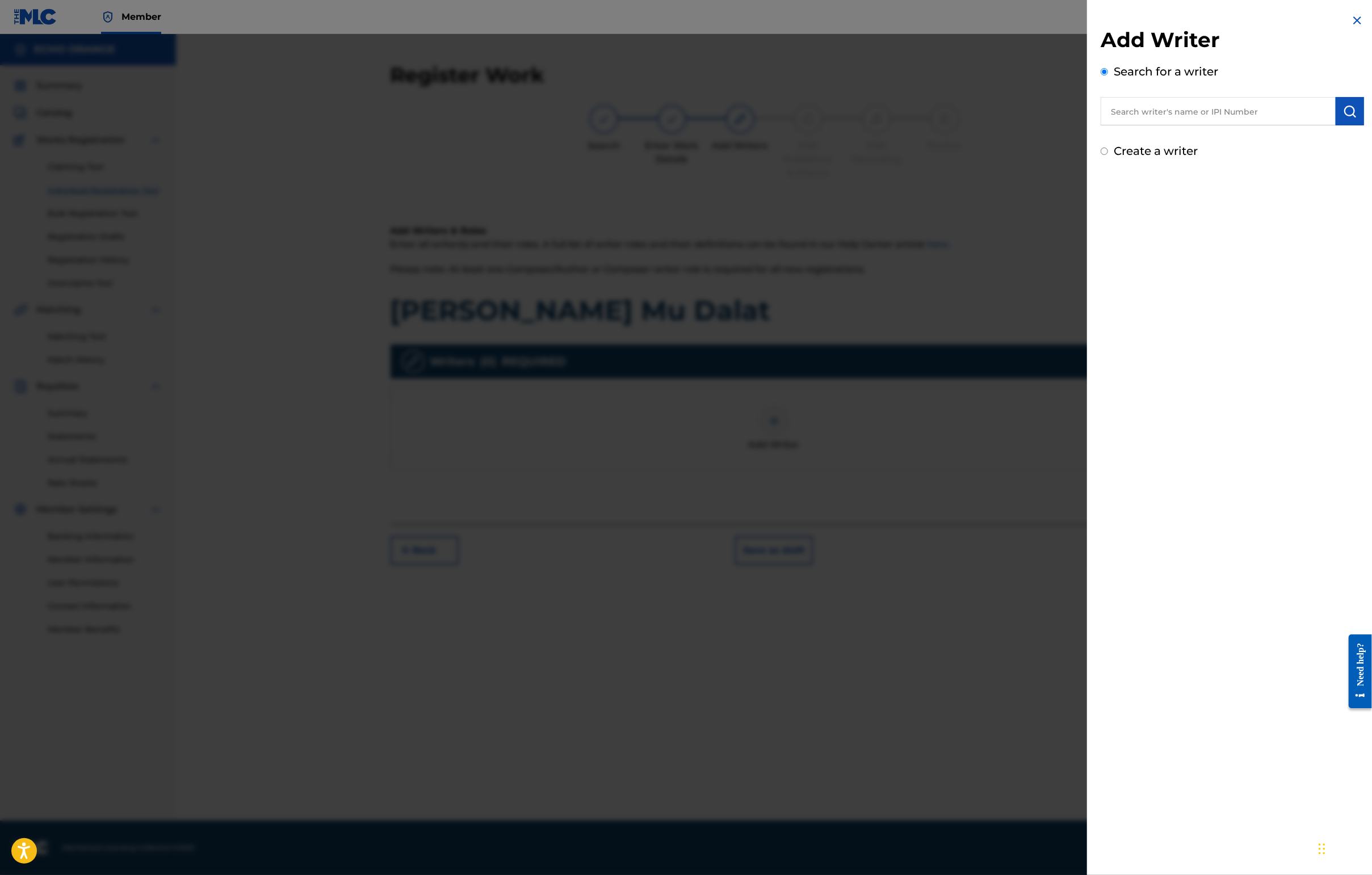
click at [1088, 126] on input "text" at bounding box center [1218, 111] width 235 height 29
paste input "[PERSON_NAME]"
type input "[PERSON_NAME]"
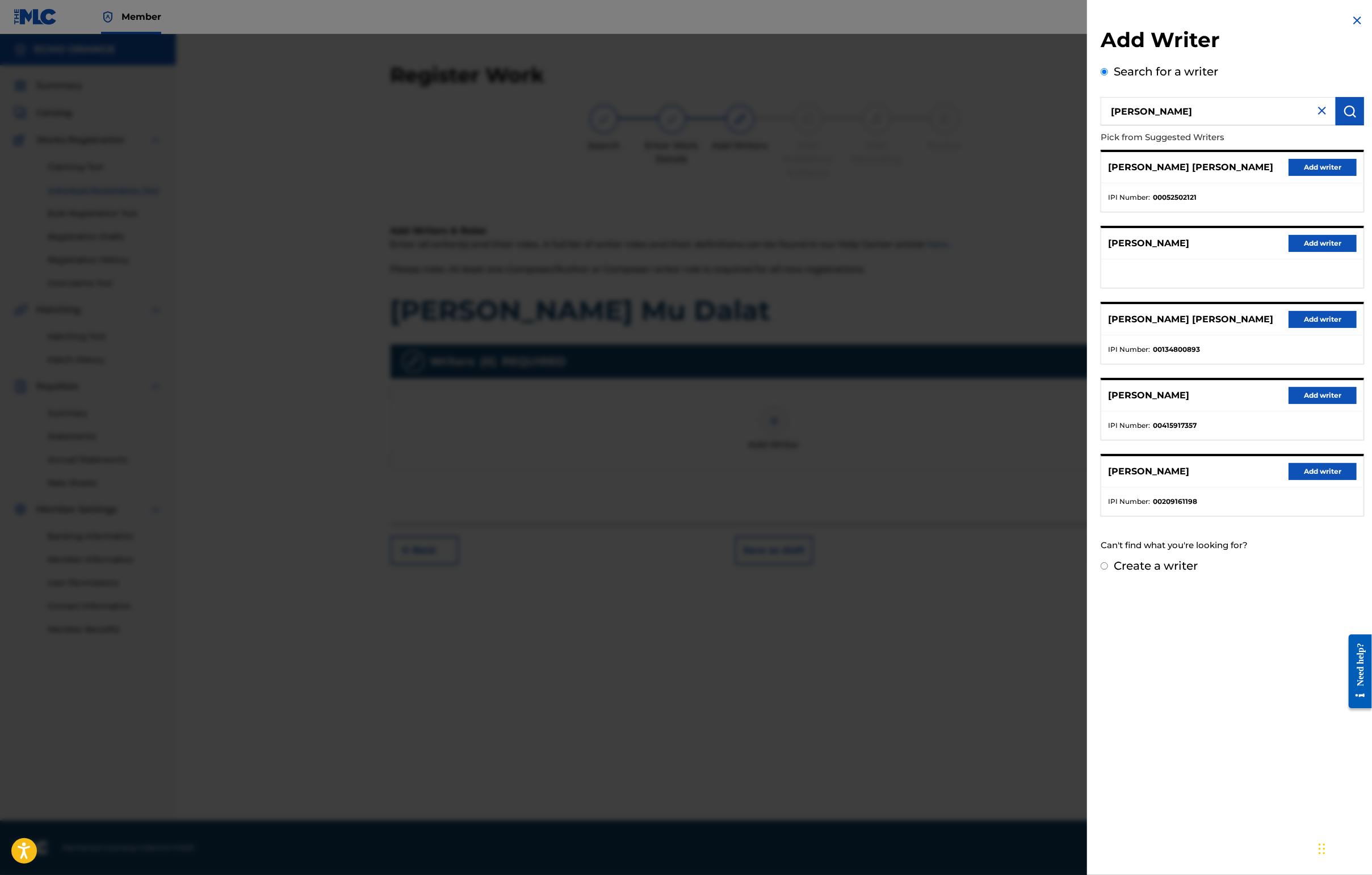
click at [1088, 176] on button "Add writer" at bounding box center [1322, 167] width 68 height 17
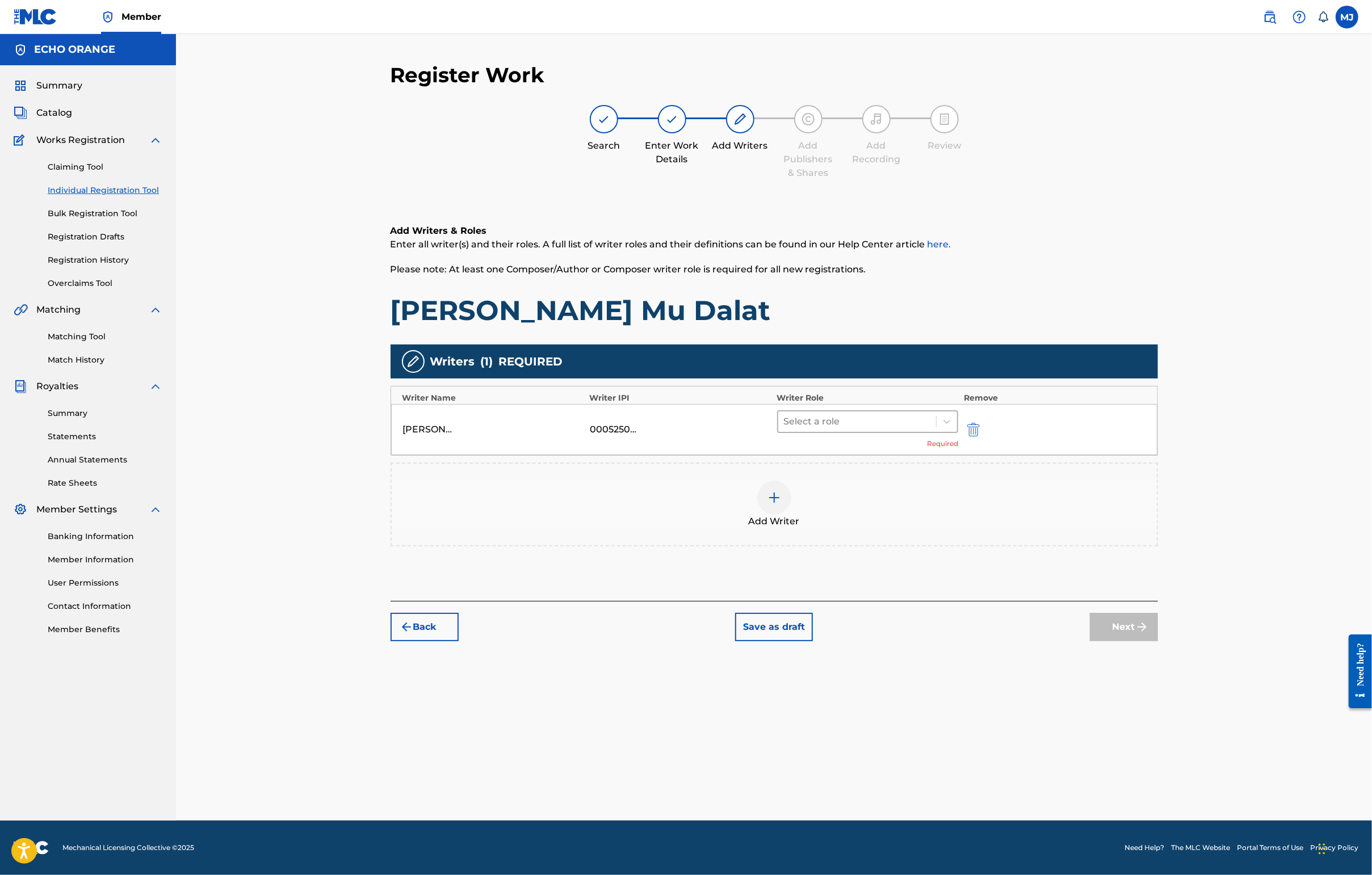
click at [929, 430] on div at bounding box center [856, 421] width 147 height 16
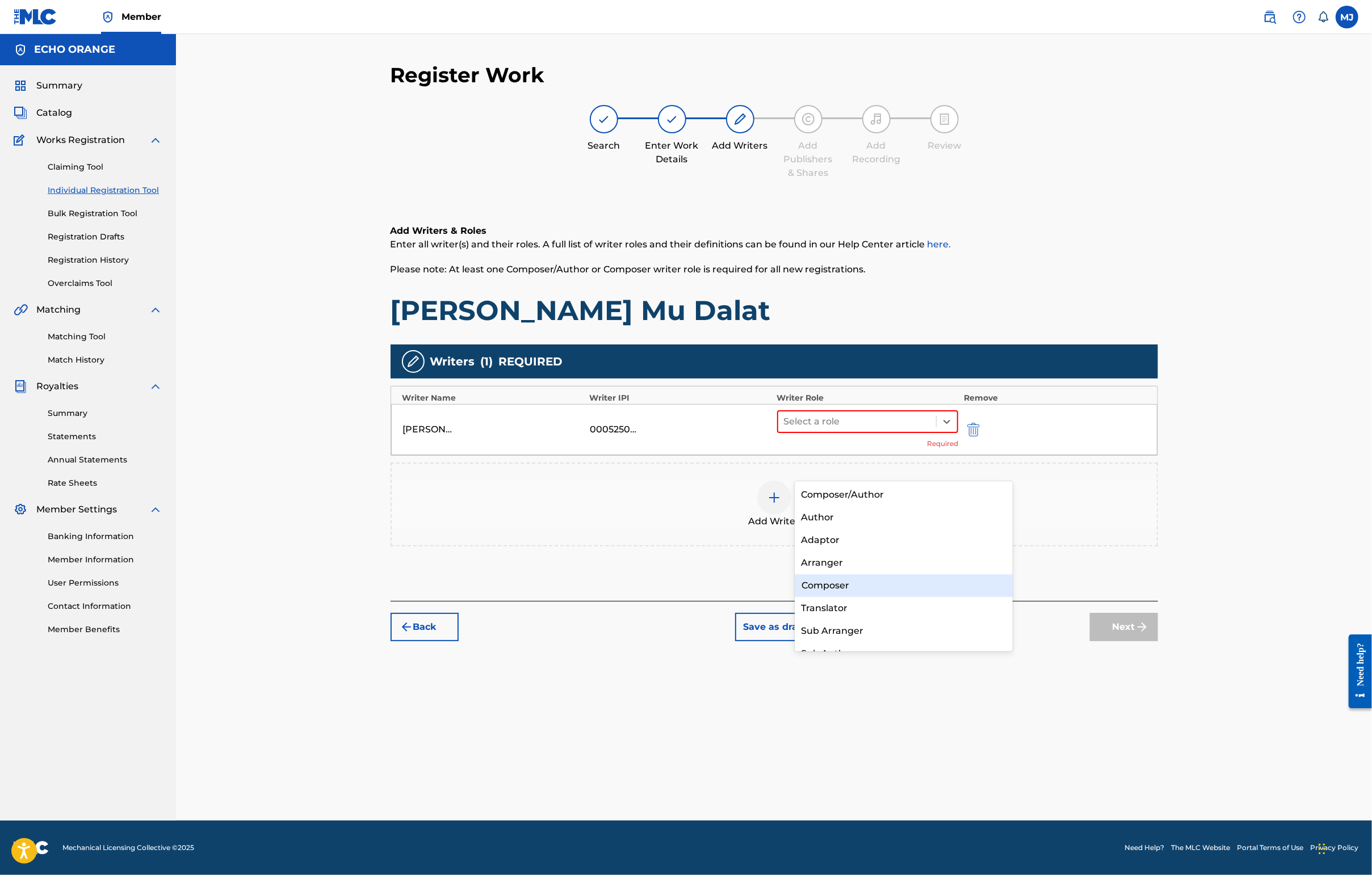
click at [870, 587] on div "Composer" at bounding box center [904, 585] width 218 height 23
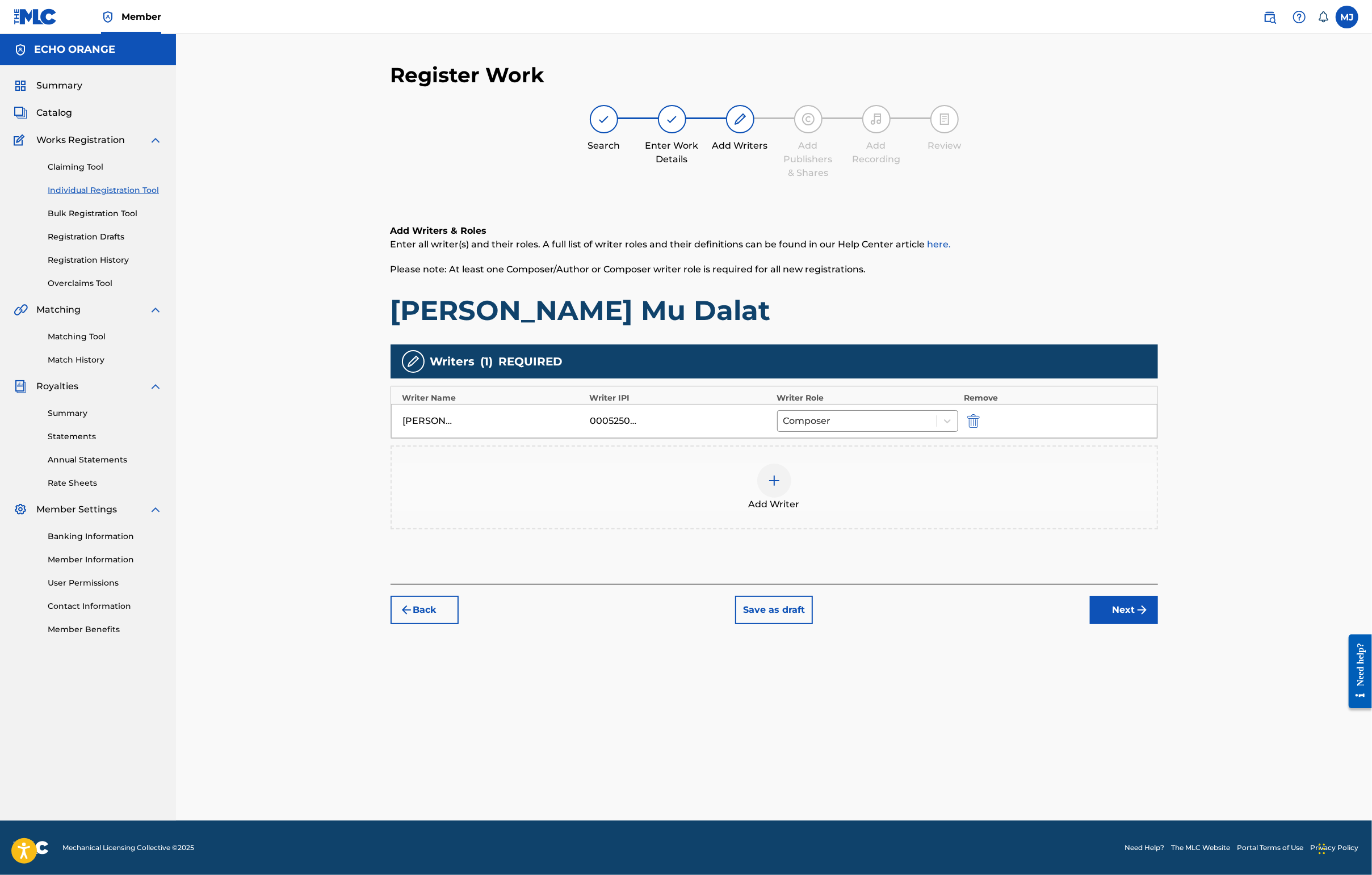
click at [1088, 624] on button "Next" at bounding box center [1124, 610] width 68 height 29
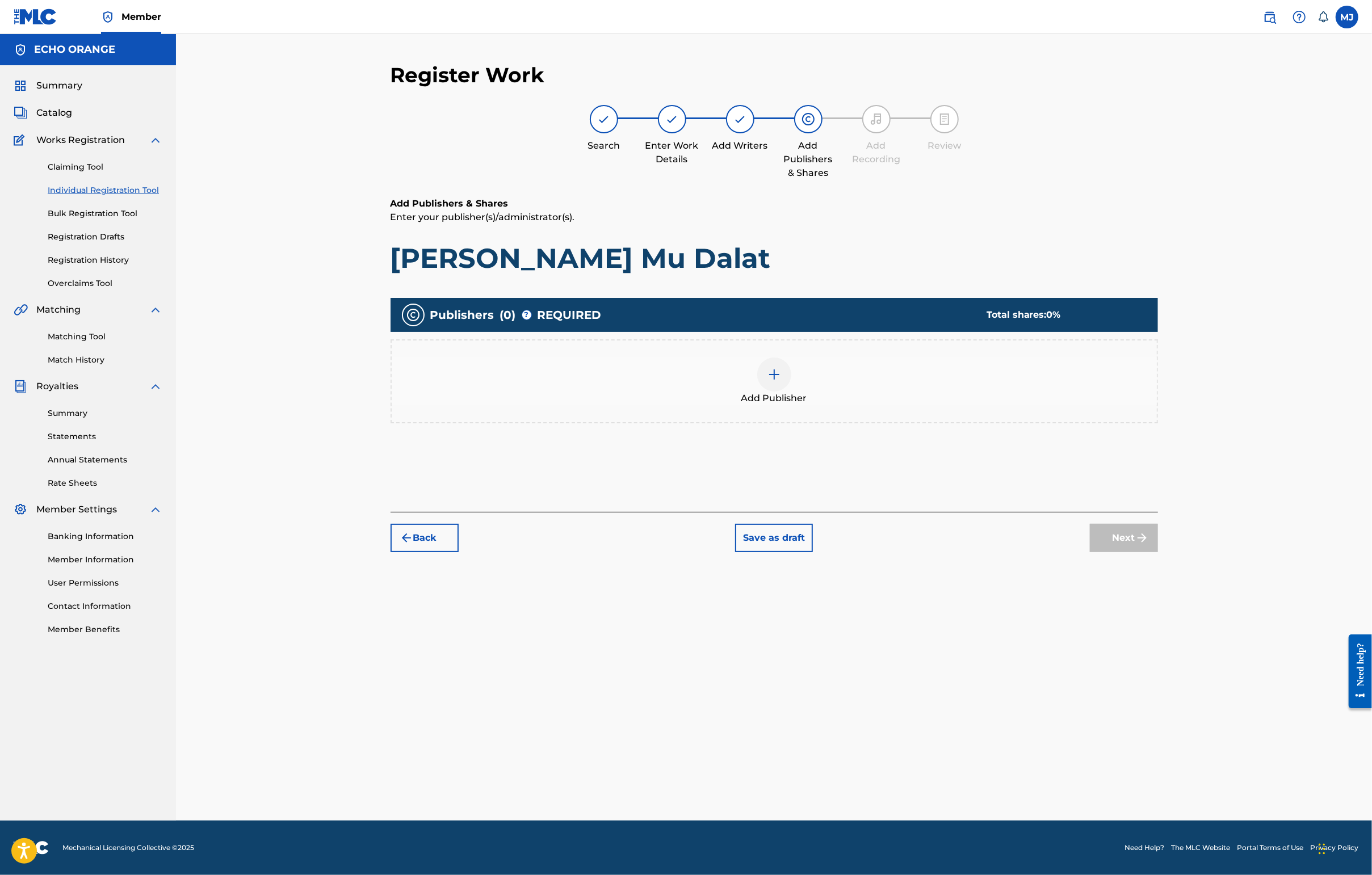
click at [858, 405] on div "Add Publisher" at bounding box center [774, 381] width 765 height 47
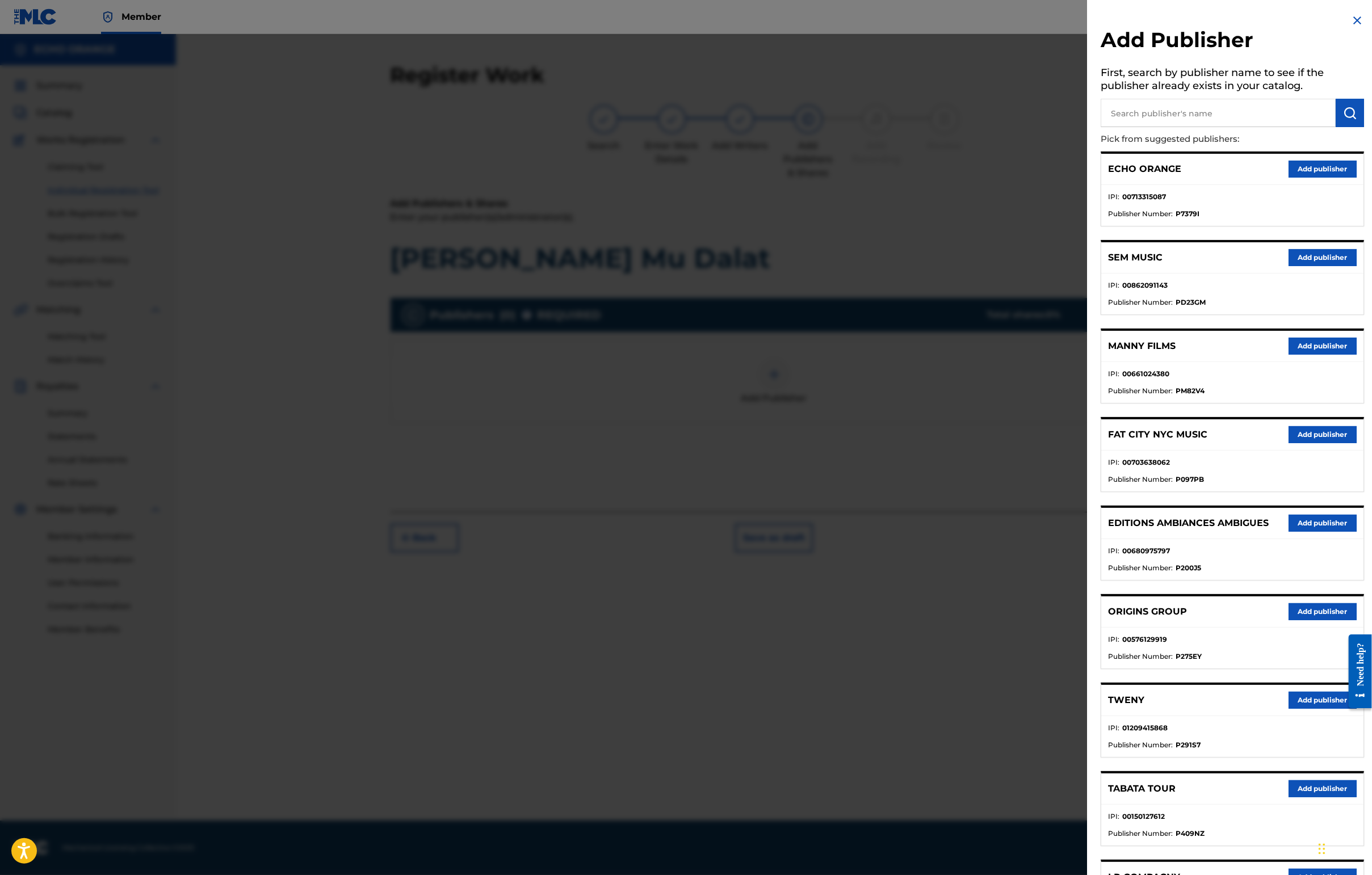
click at [1088, 620] on button "Add publisher" at bounding box center [1322, 612] width 68 height 17
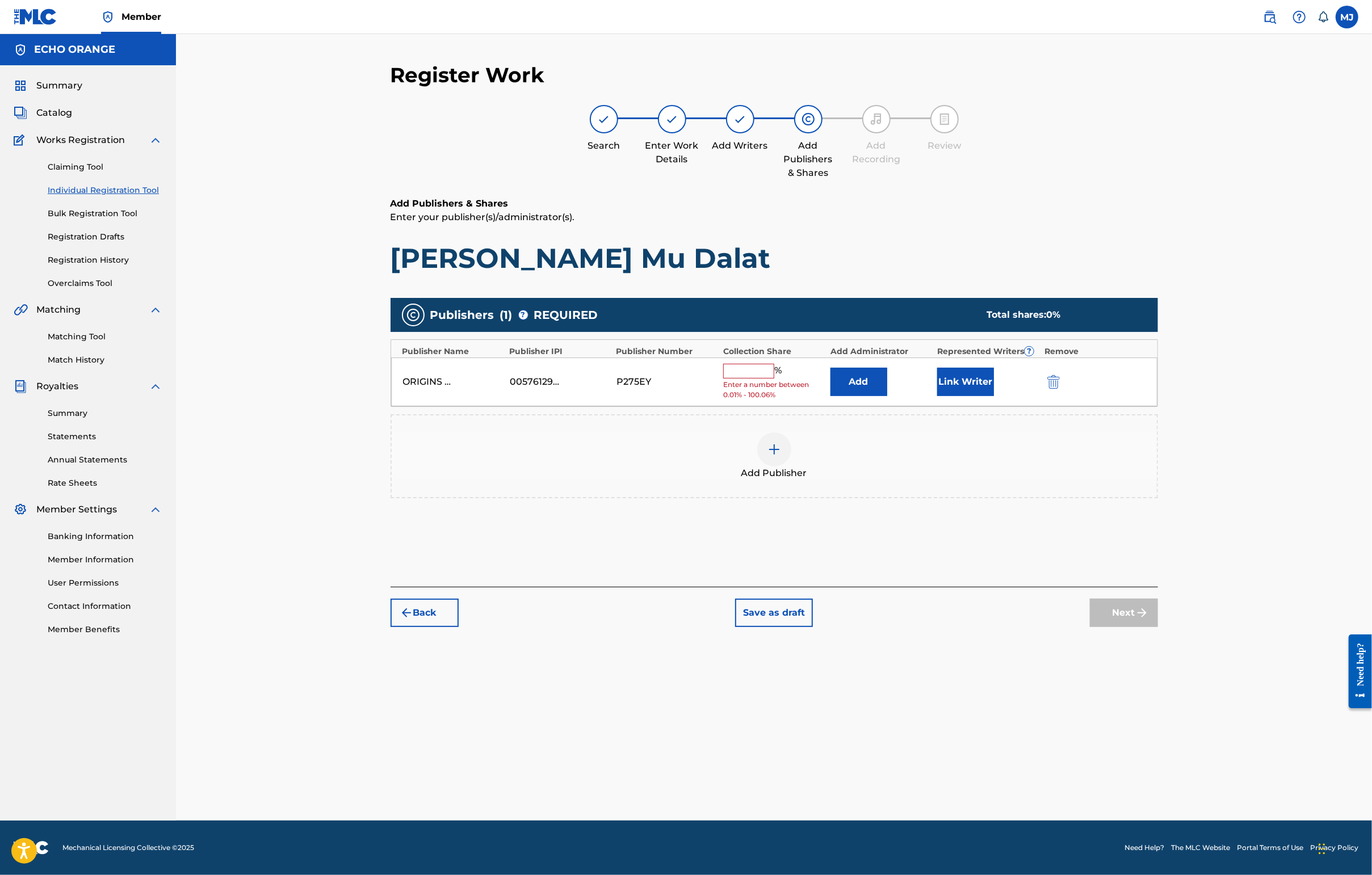
click at [875, 396] on button "Add" at bounding box center [858, 382] width 56 height 29
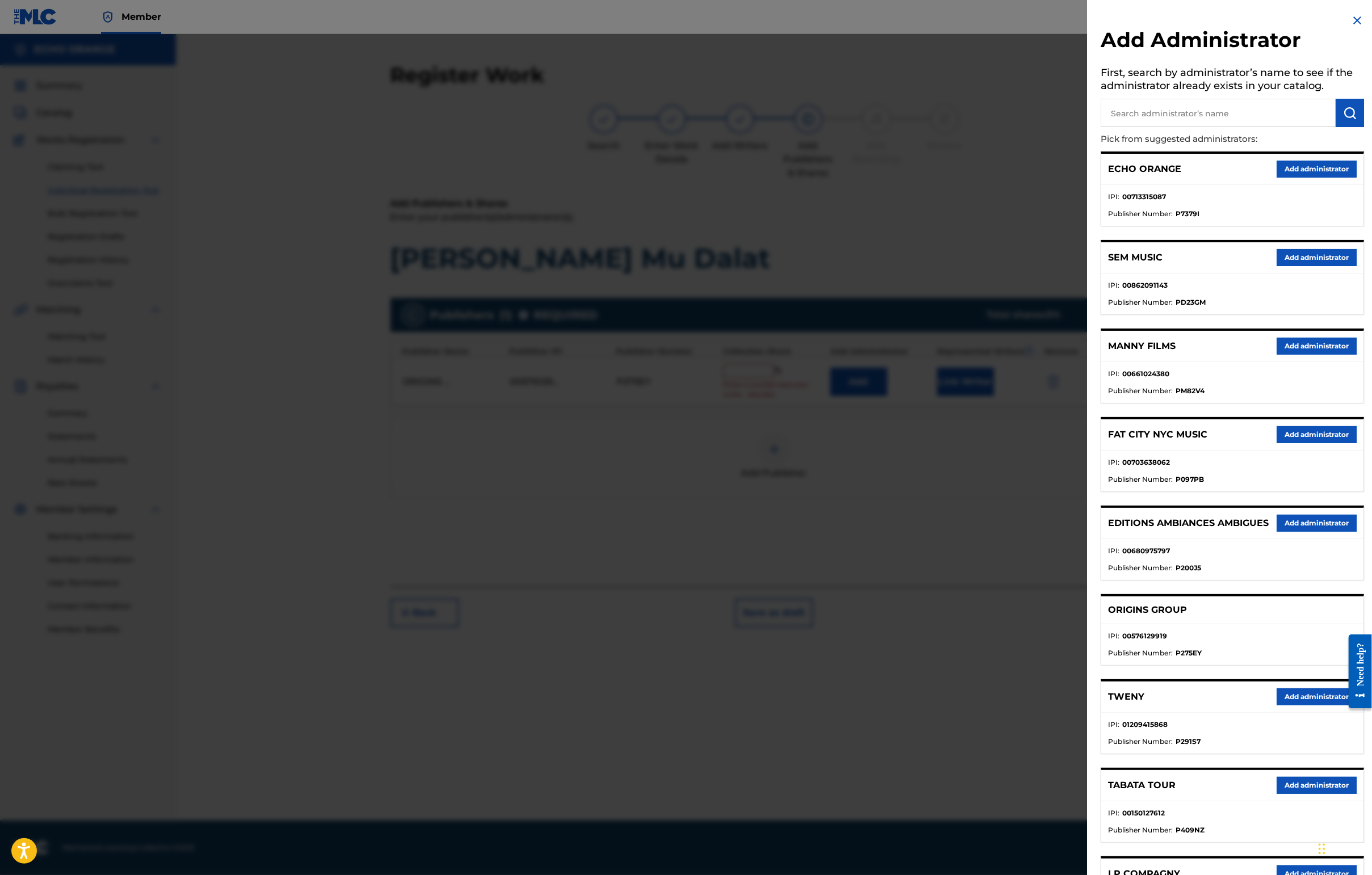
click at [1088, 178] on button "Add administrator" at bounding box center [1316, 169] width 80 height 17
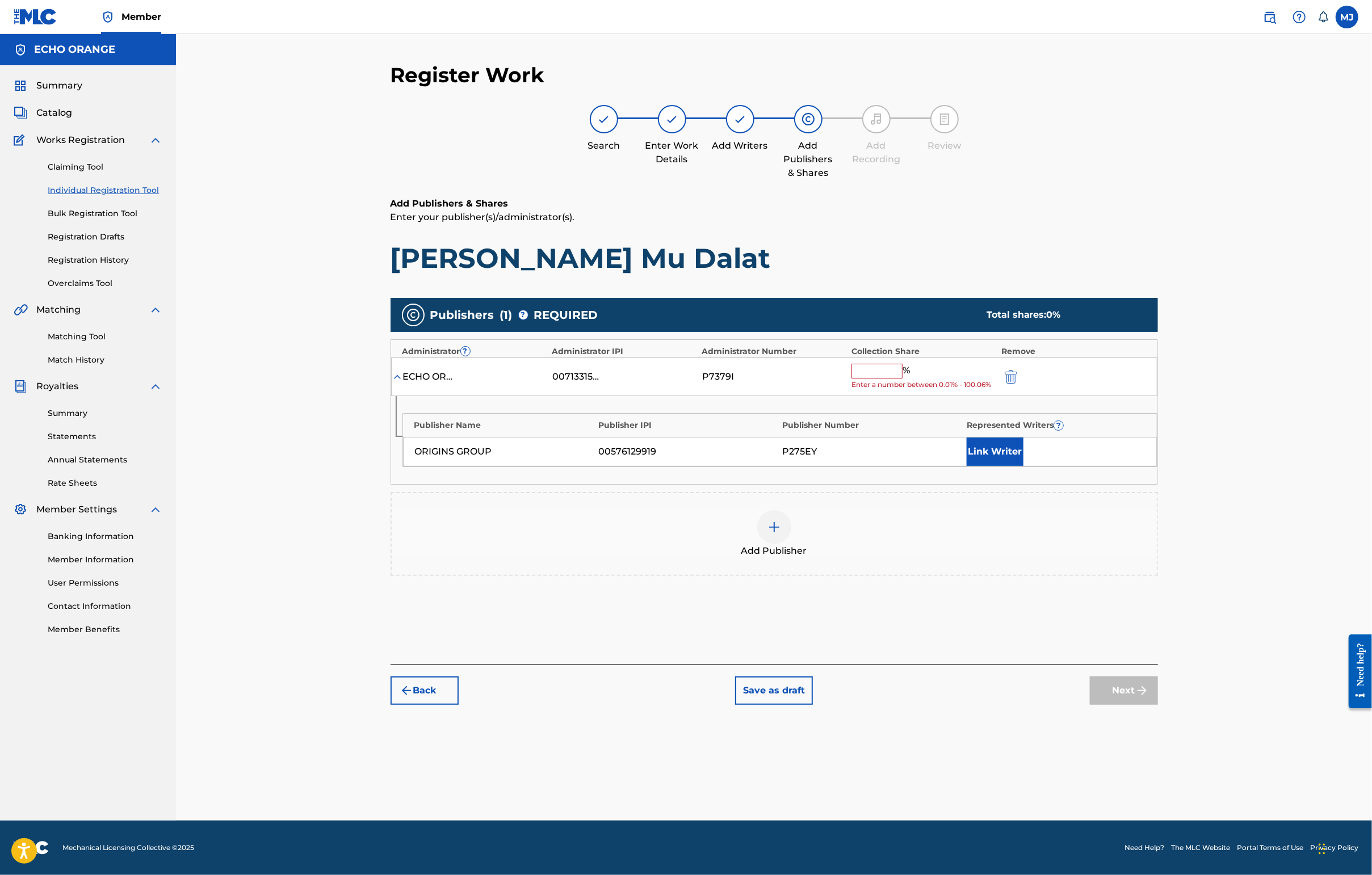
click at [902, 378] on input "text" at bounding box center [877, 371] width 51 height 15
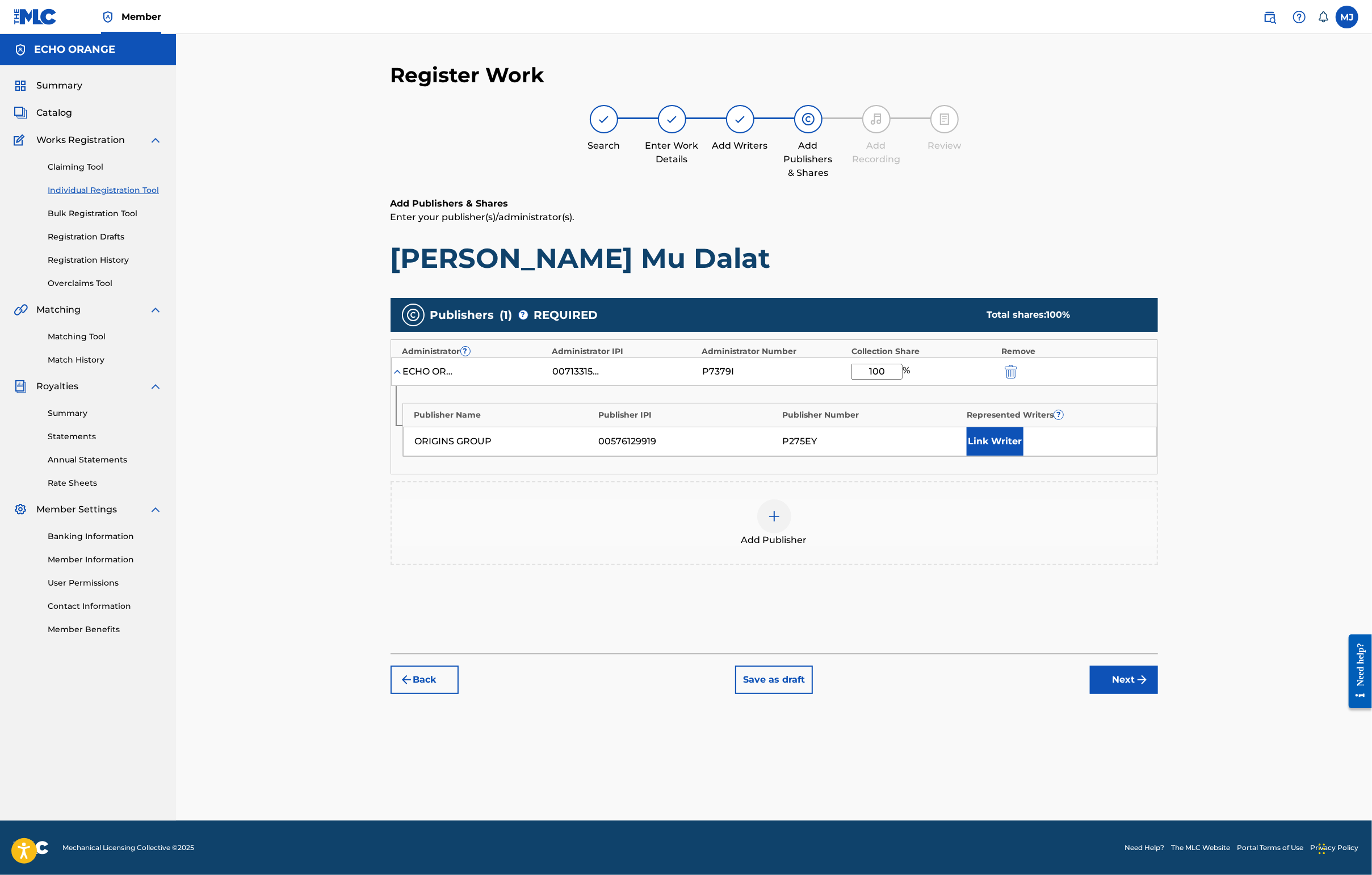
type input "100"
click at [1024, 456] on button "Link Writer" at bounding box center [994, 442] width 56 height 29
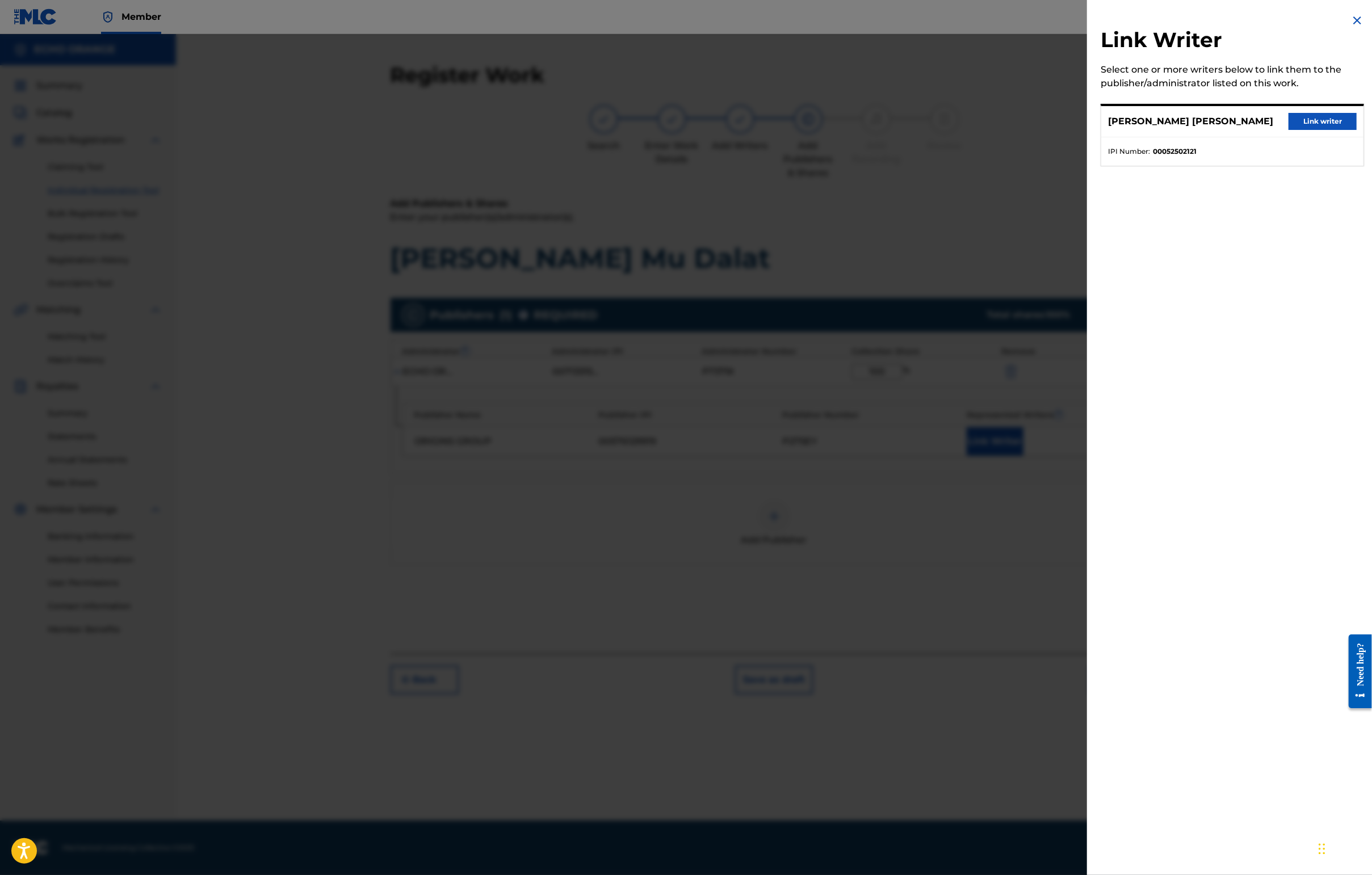
click at [1088, 134] on div "[PERSON_NAME] [PERSON_NAME] Link writer" at bounding box center [1232, 121] width 262 height 31
click at [1088, 130] on button "Link writer" at bounding box center [1322, 121] width 68 height 17
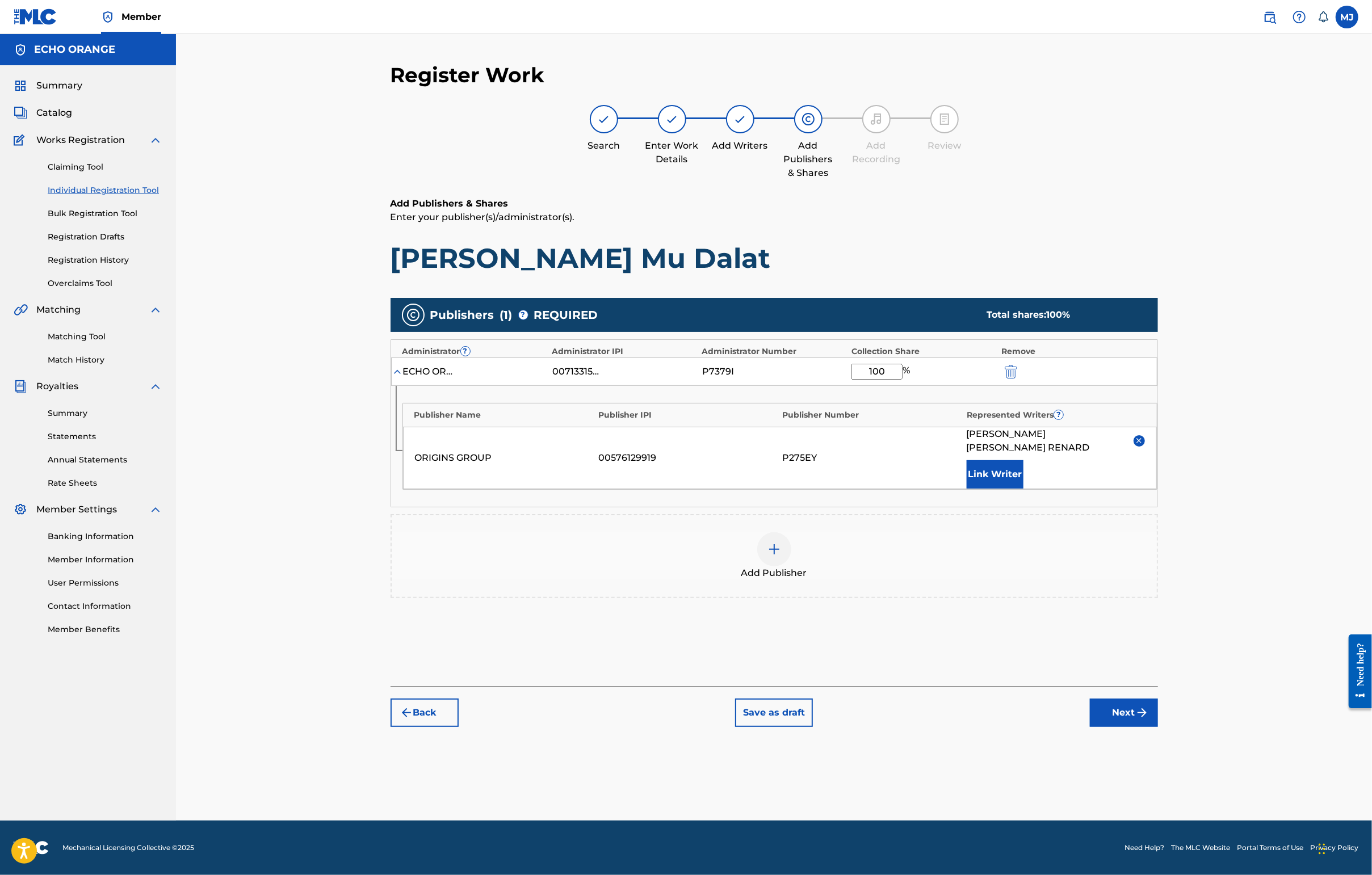
click at [1088, 821] on footer "Mechanical Licensing Collective © 2025 Need Help? The MLC Website Portal Terms …" at bounding box center [686, 848] width 1372 height 54
click at [1088, 727] on button "Next" at bounding box center [1124, 712] width 68 height 29
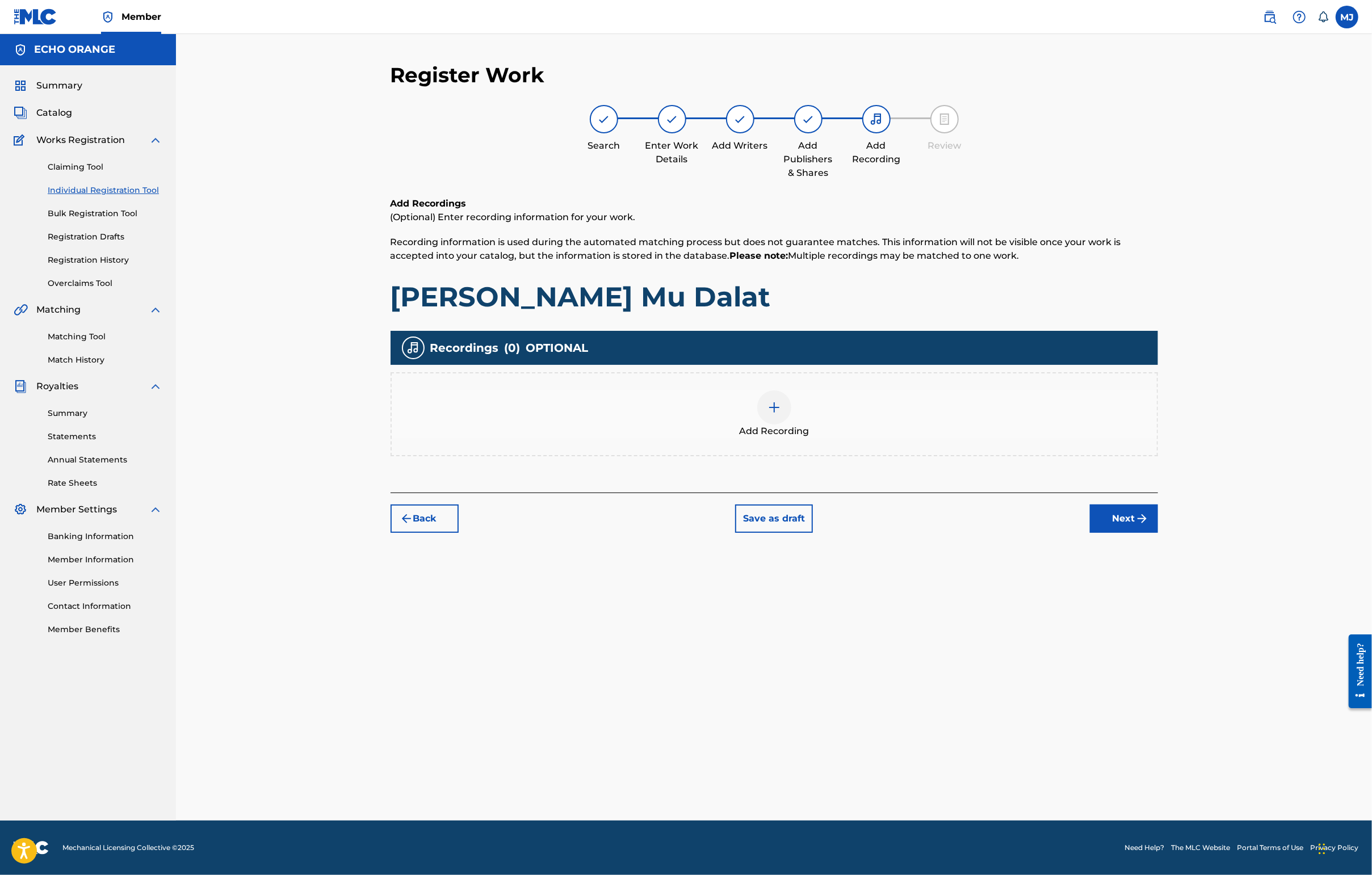
click at [1088, 533] on button "Next" at bounding box center [1124, 518] width 68 height 29
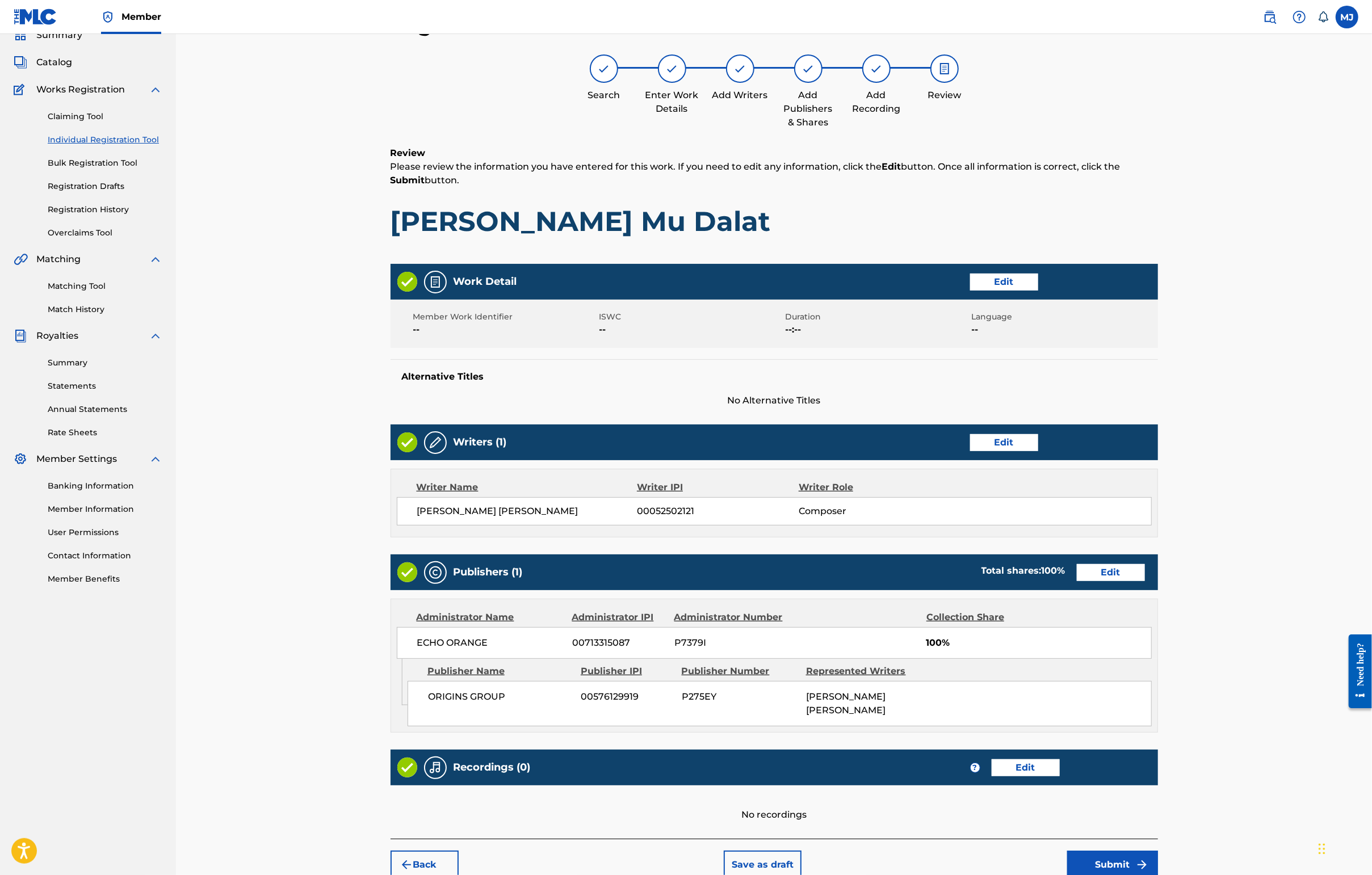
scroll to position [228, 0]
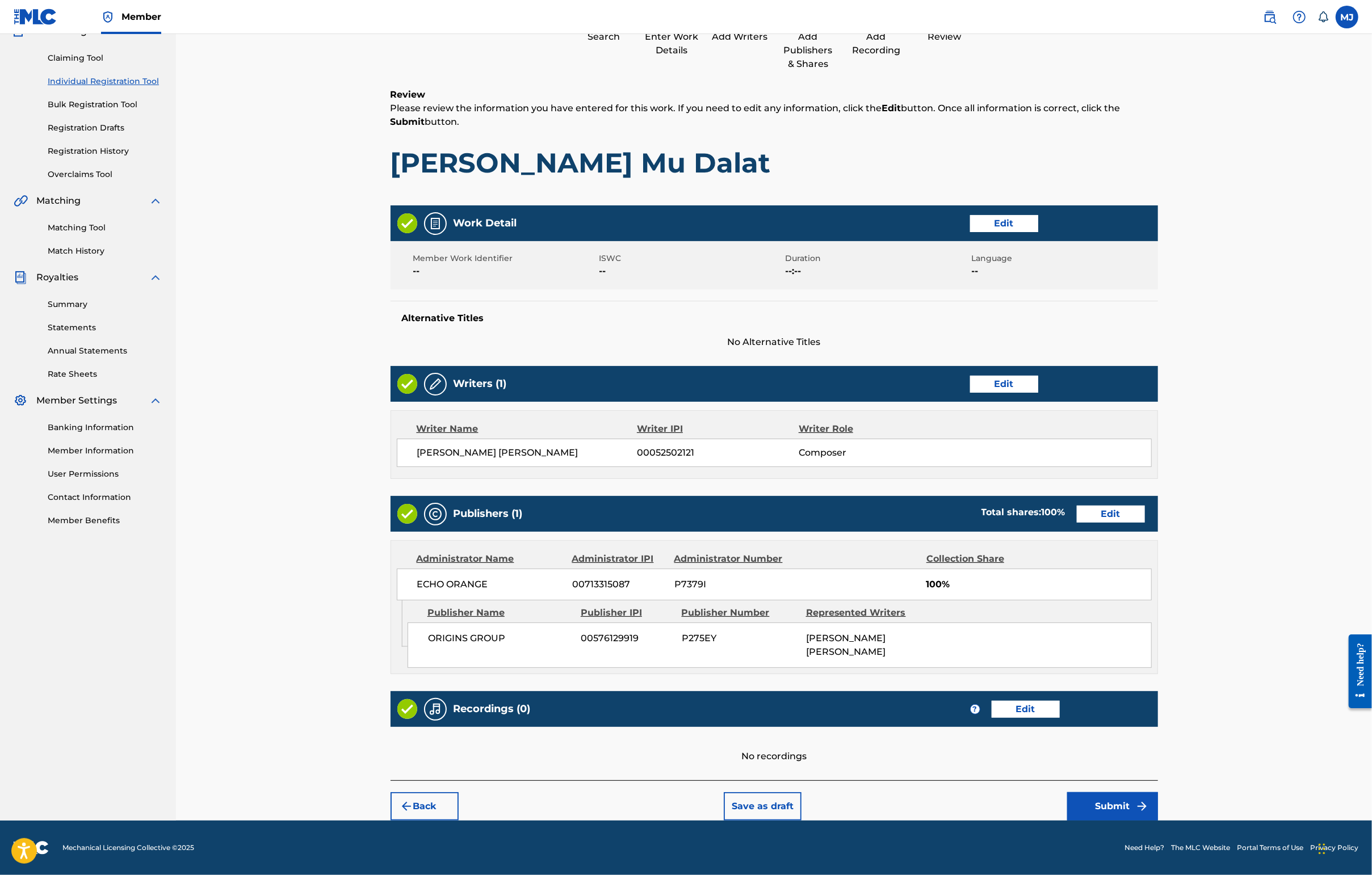
click at [1088, 792] on button "Submit" at bounding box center [1112, 807] width 91 height 29
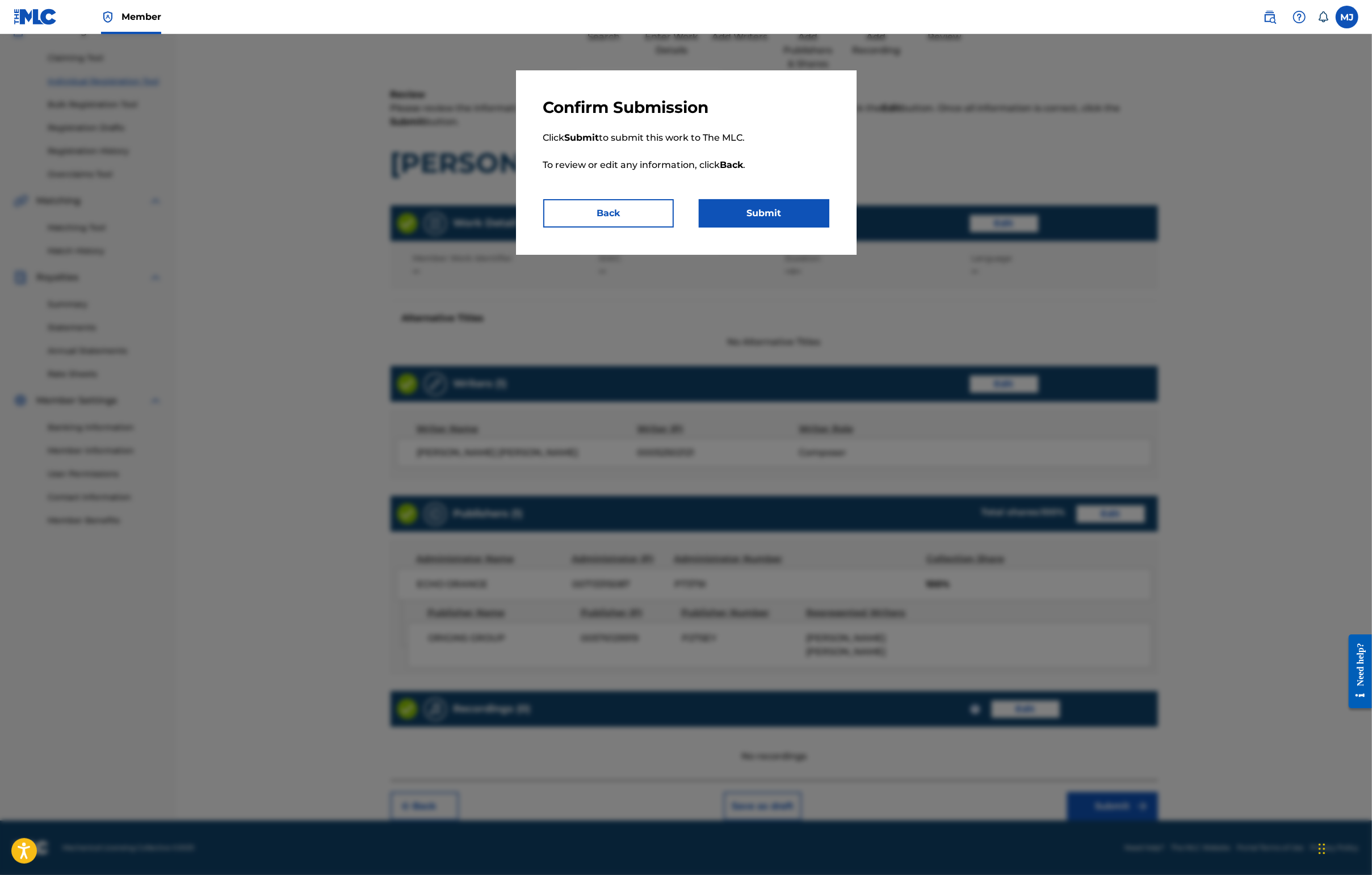
click at [759, 227] on button "Submit" at bounding box center [763, 214] width 130 height 29
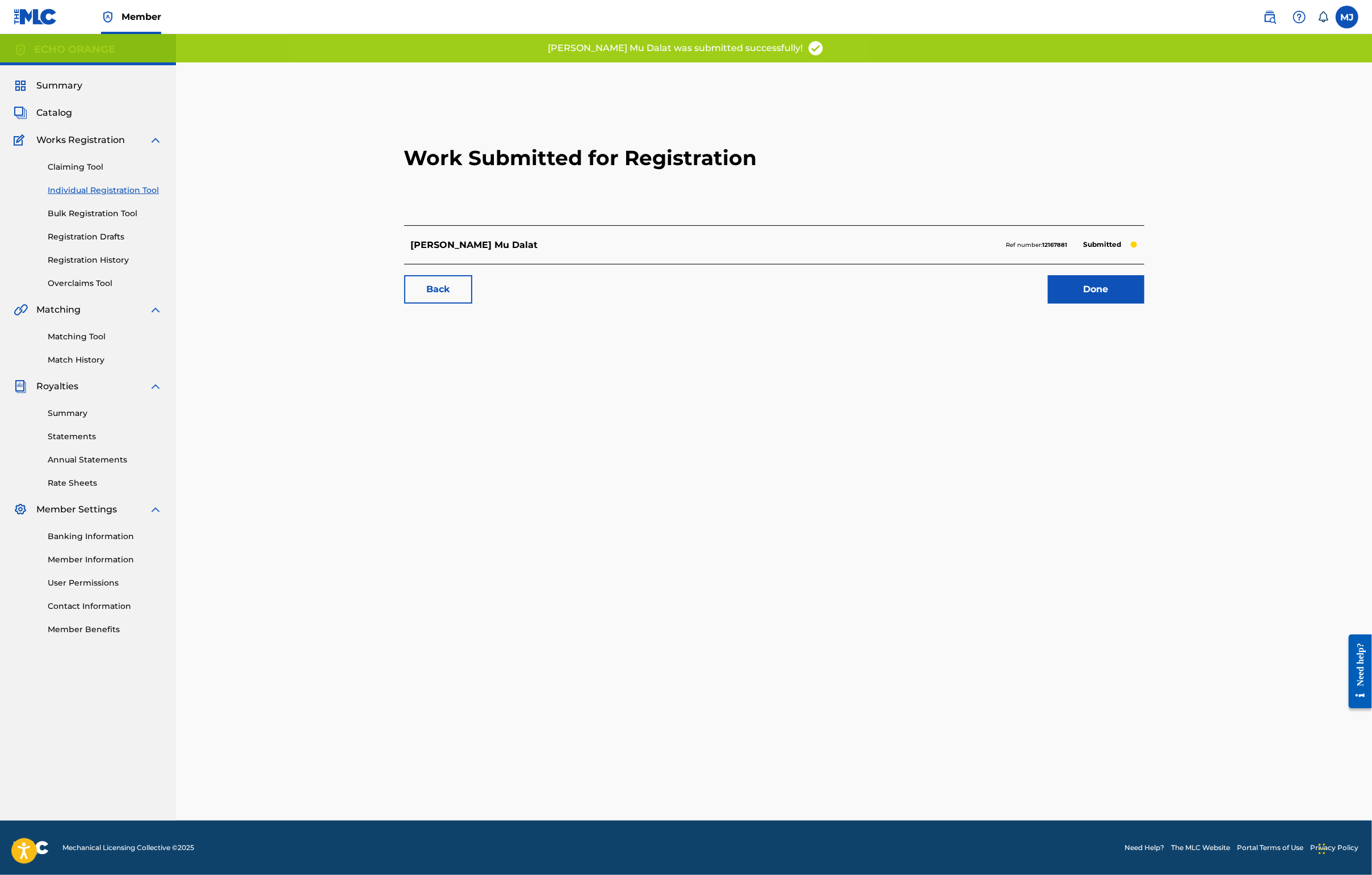
drag, startPoint x: 1197, startPoint y: 309, endPoint x: 1203, endPoint y: 320, distance: 12.5
click at [1088, 303] on div "Back Done" at bounding box center [774, 284] width 740 height 40
click at [1088, 303] on link "Done" at bounding box center [1096, 290] width 96 height 29
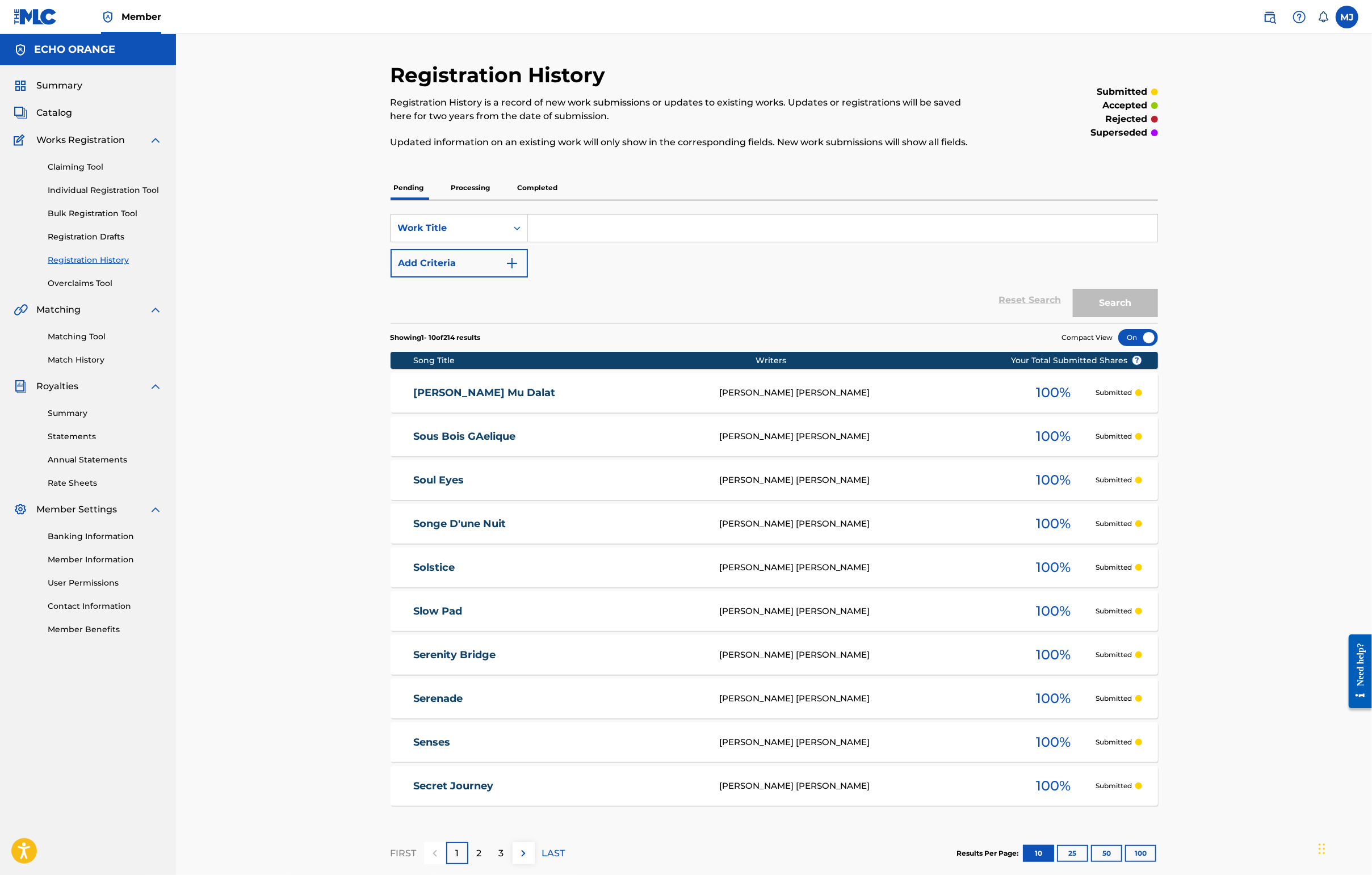
click at [130, 196] on link "Individual Registration Tool" at bounding box center [105, 190] width 114 height 12
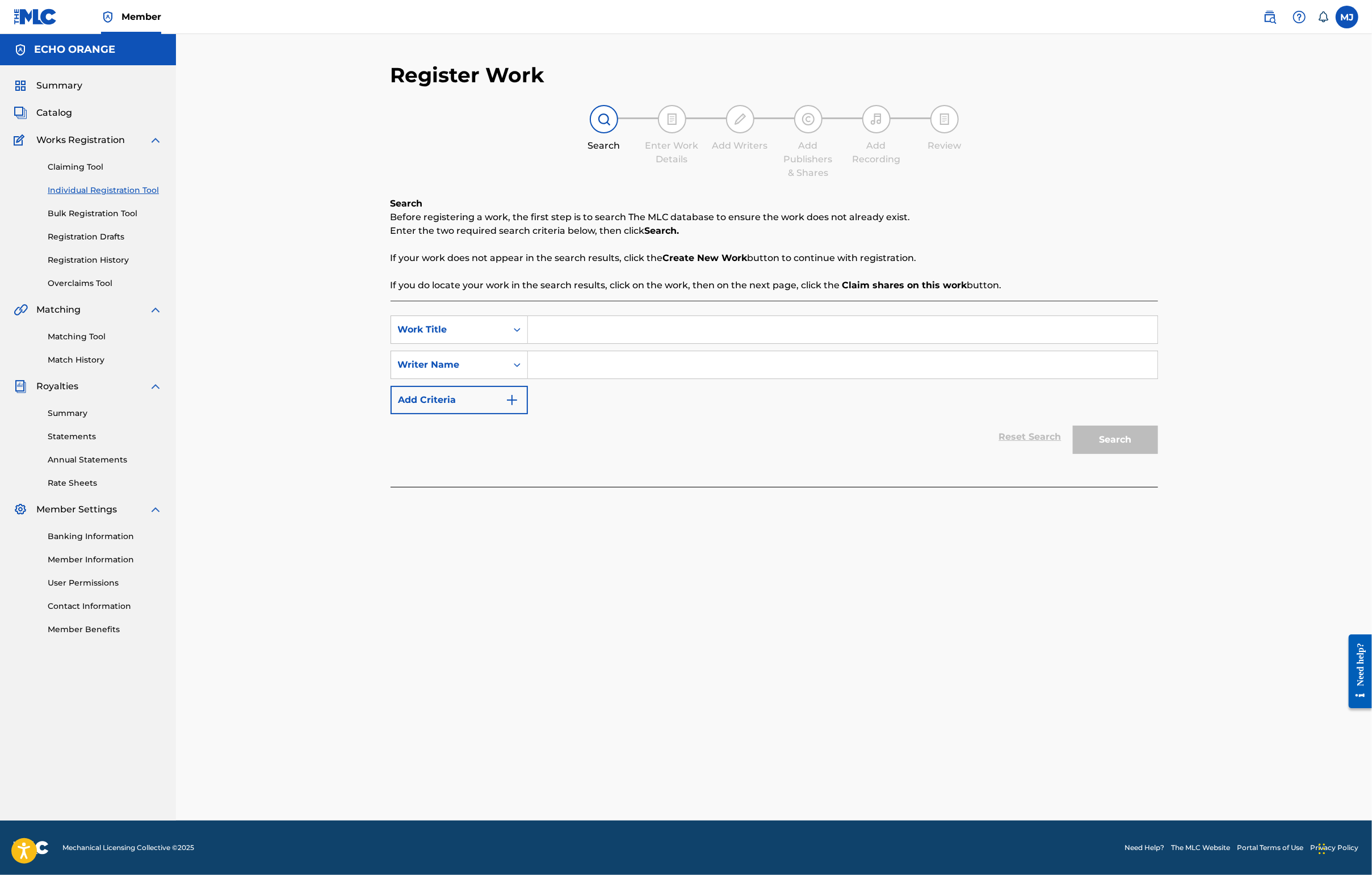
click at [587, 343] on input "Search Form" at bounding box center [842, 330] width 629 height 27
click at [102, 266] on link "Registration History" at bounding box center [105, 260] width 114 height 12
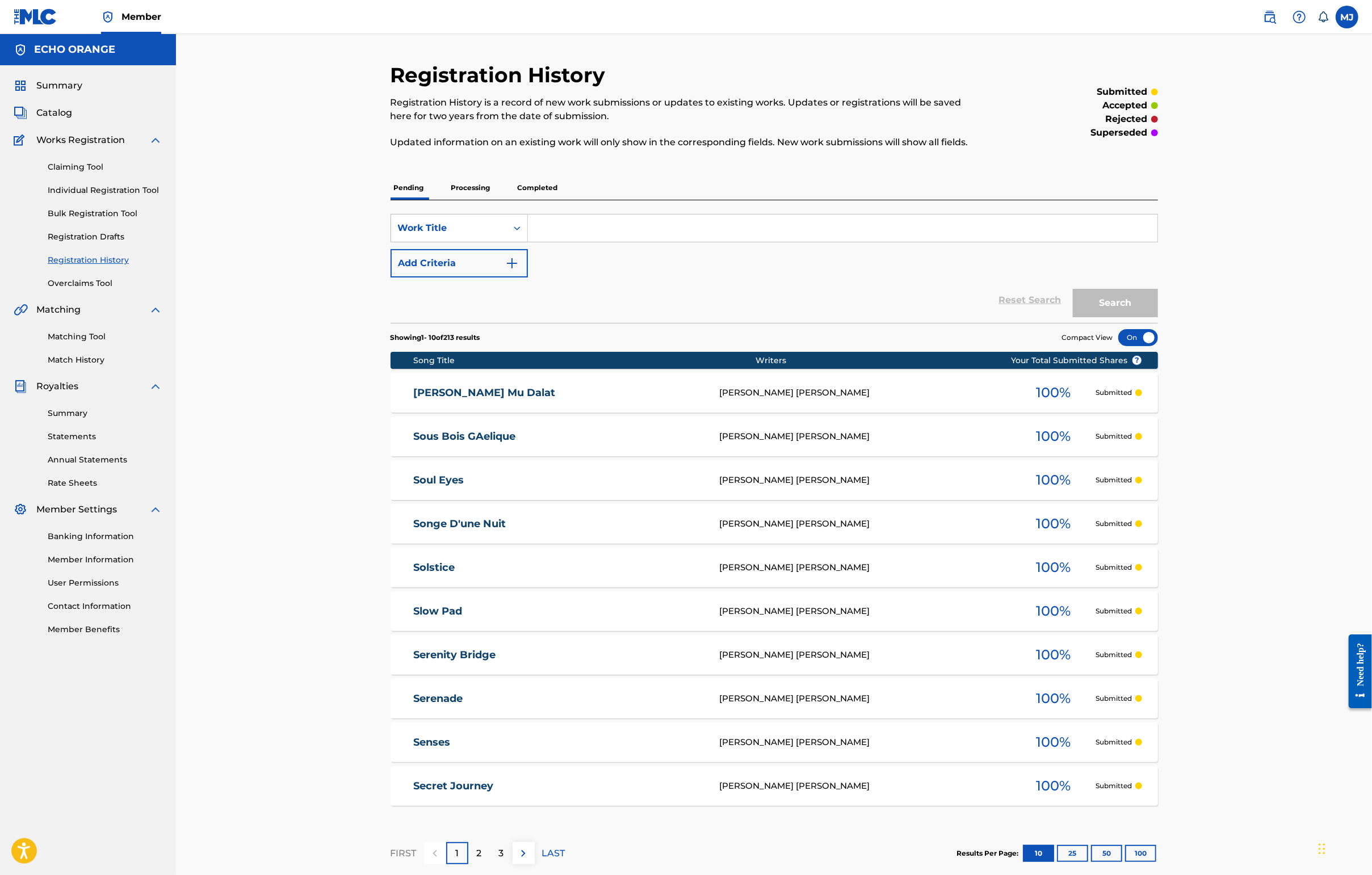
click at [120, 196] on link "Individual Registration Tool" at bounding box center [105, 190] width 114 height 12
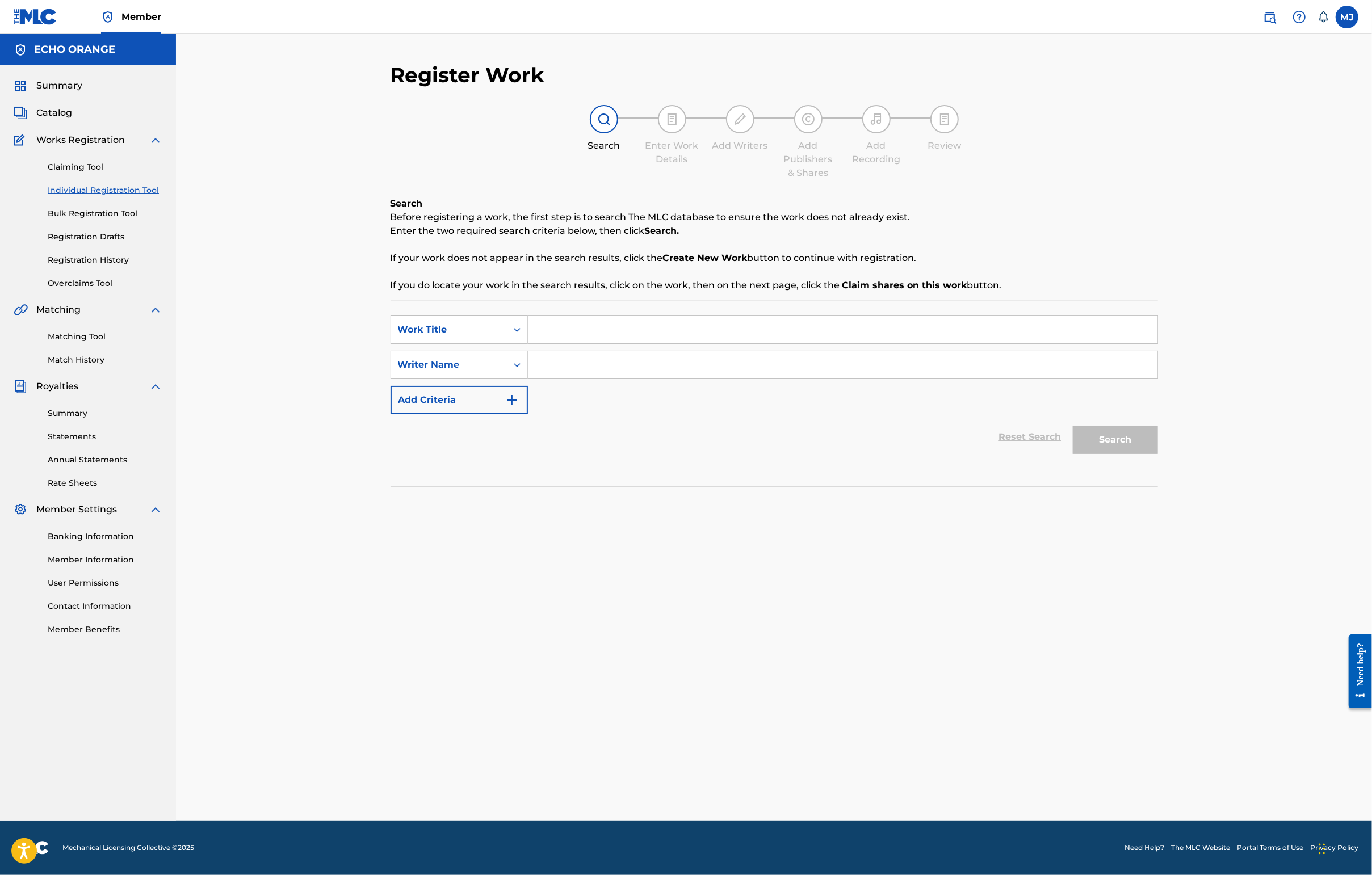
click at [686, 343] on input "Search Form" at bounding box center [842, 330] width 629 height 27
type input "Suspernsion"
paste input "Search Form"
click at [689, 378] on input "Search Form" at bounding box center [842, 365] width 629 height 27
paste input "[PERSON_NAME]"
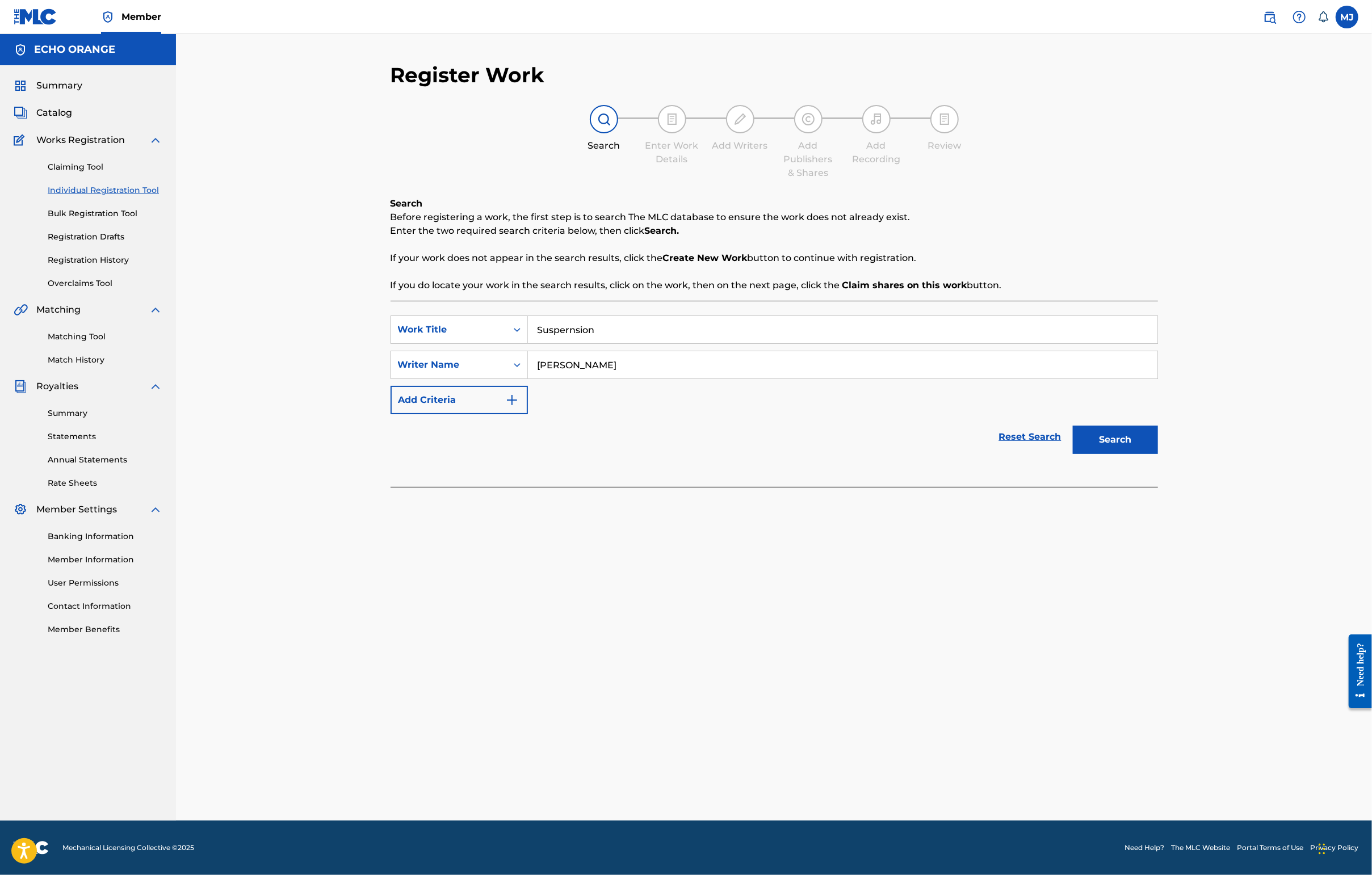
type input "[PERSON_NAME]"
click at [581, 343] on input "Suspernsion" at bounding box center [842, 330] width 629 height 27
click at [582, 343] on input "Suspernsion" at bounding box center [842, 330] width 629 height 27
type input "Suspension"
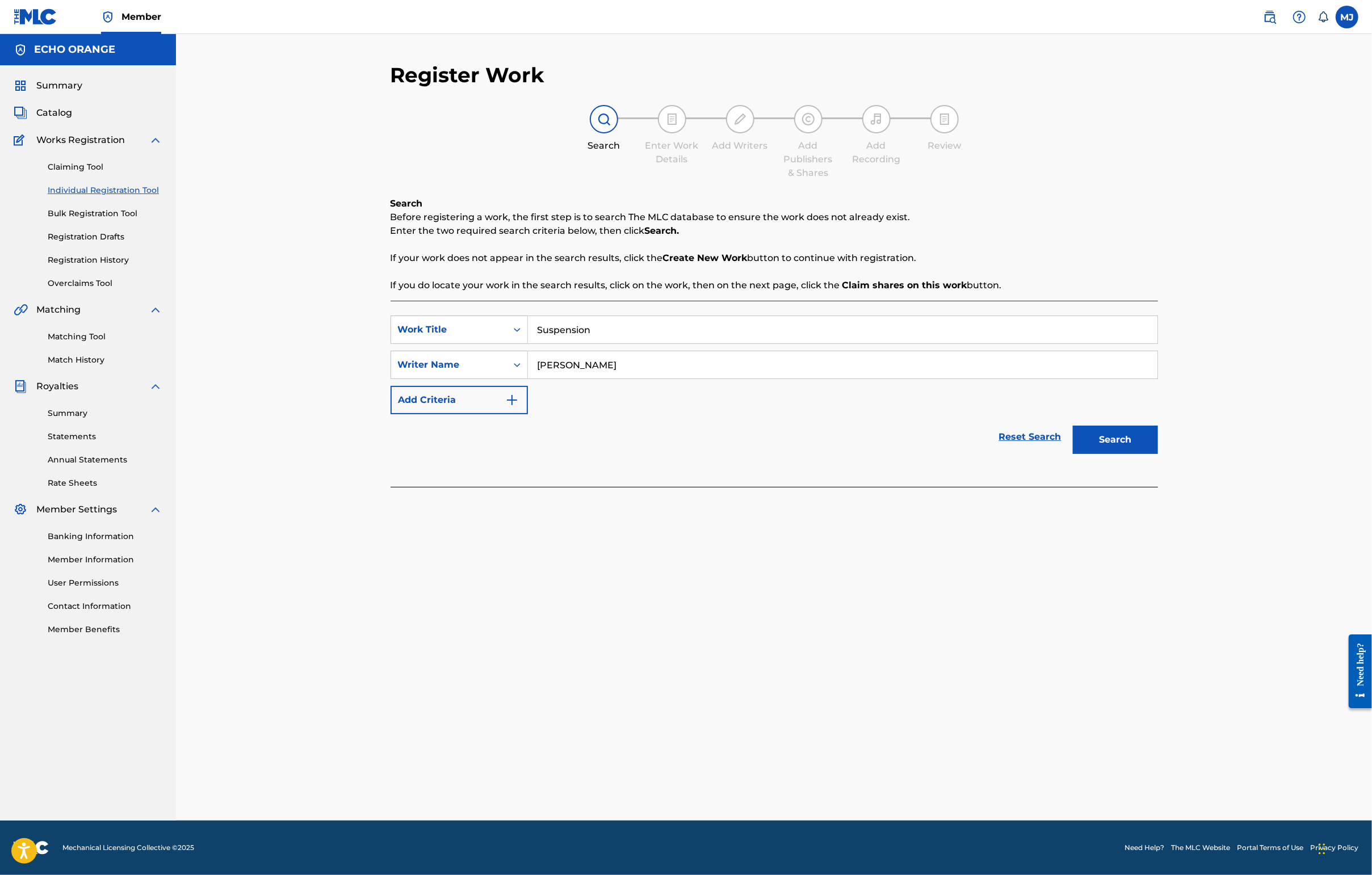
click at [1088, 454] on button "Search" at bounding box center [1115, 440] width 85 height 29
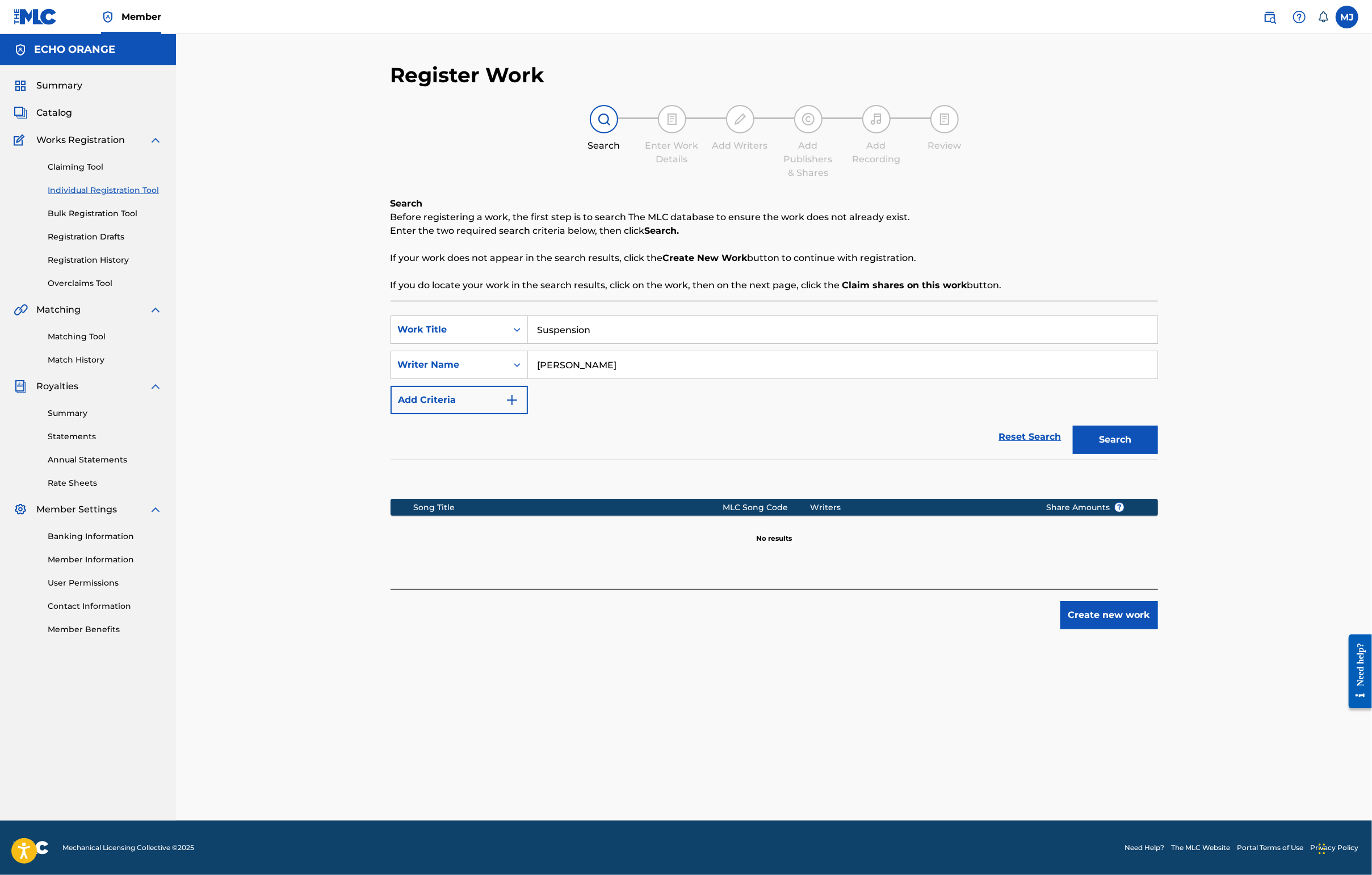
click at [1088, 629] on button "Create new work" at bounding box center [1109, 615] width 98 height 29
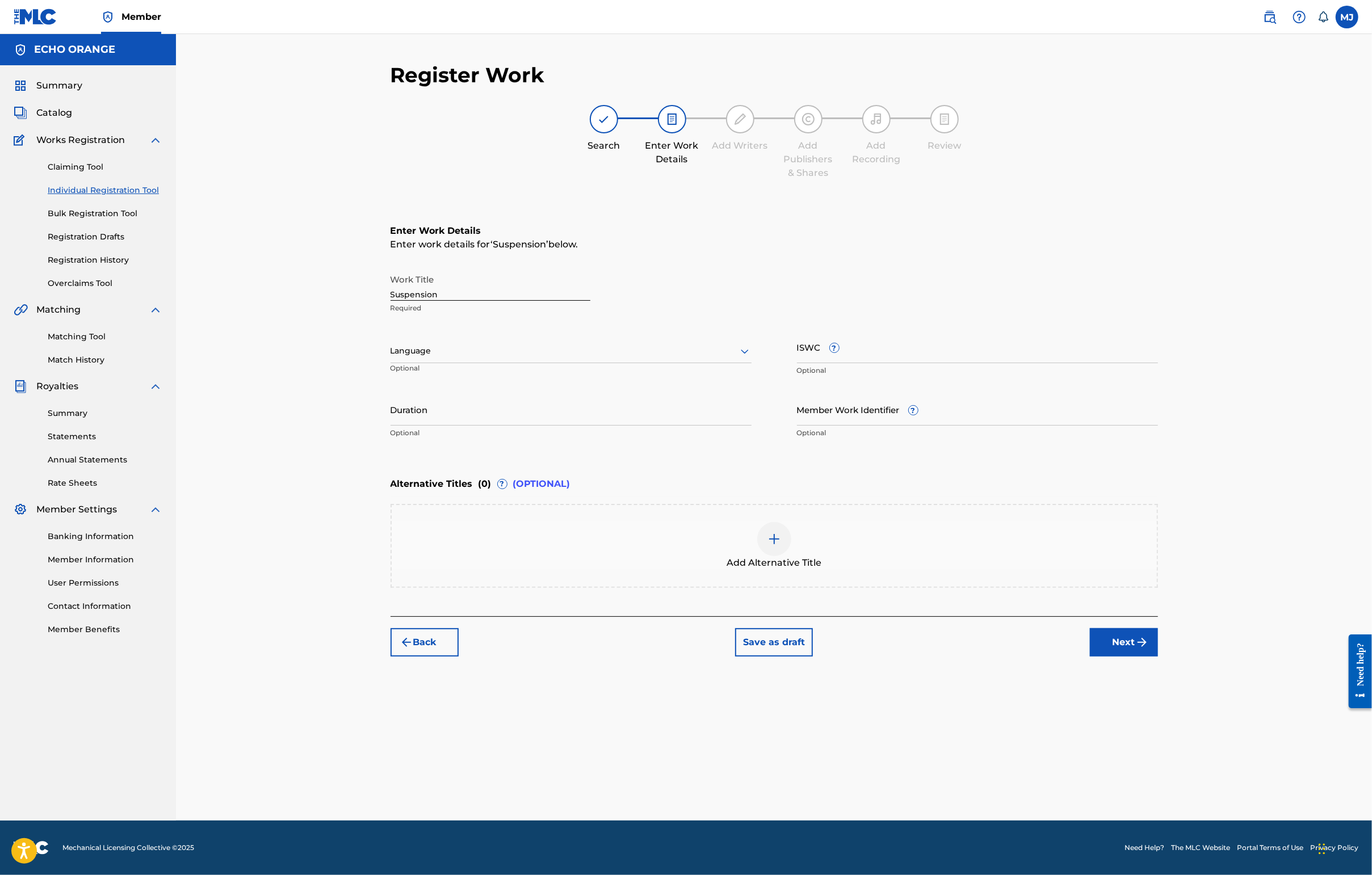
click at [1088, 657] on button "Next" at bounding box center [1124, 643] width 68 height 29
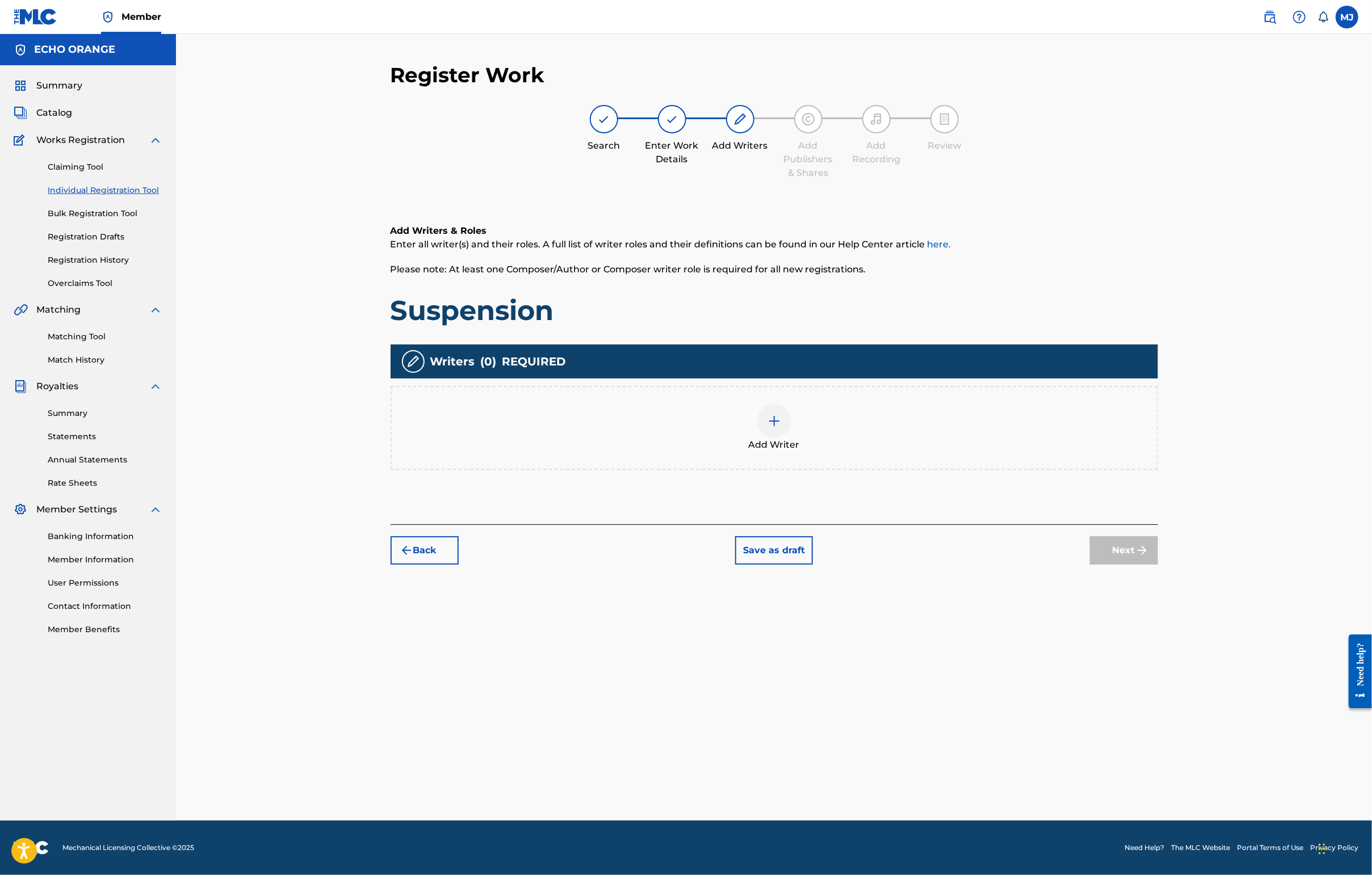
click at [1015, 451] on div "Add Writer" at bounding box center [774, 427] width 765 height 47
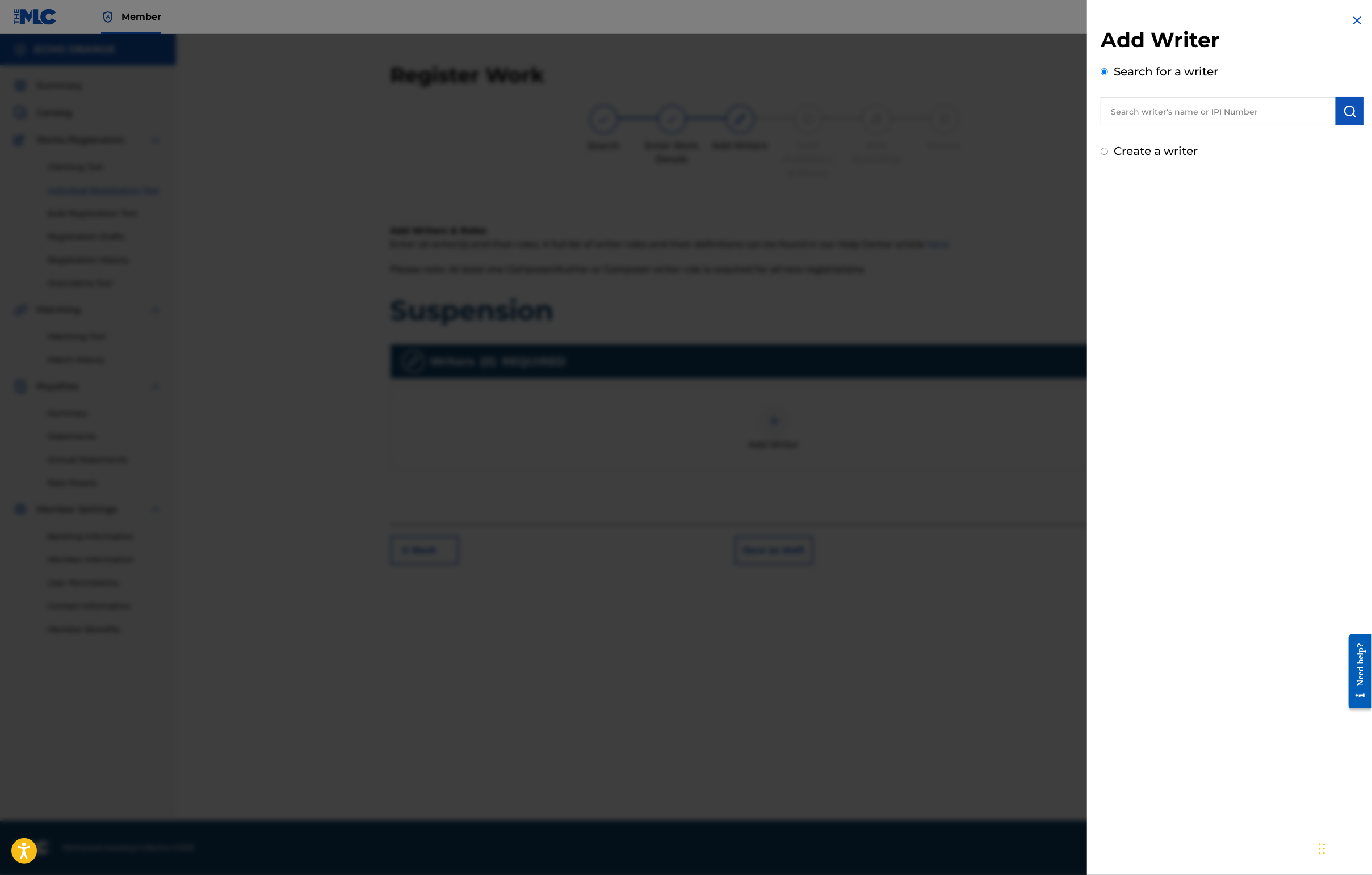
click at [1088, 126] on input "text" at bounding box center [1218, 111] width 235 height 29
paste input "[PERSON_NAME]"
type input "[PERSON_NAME]"
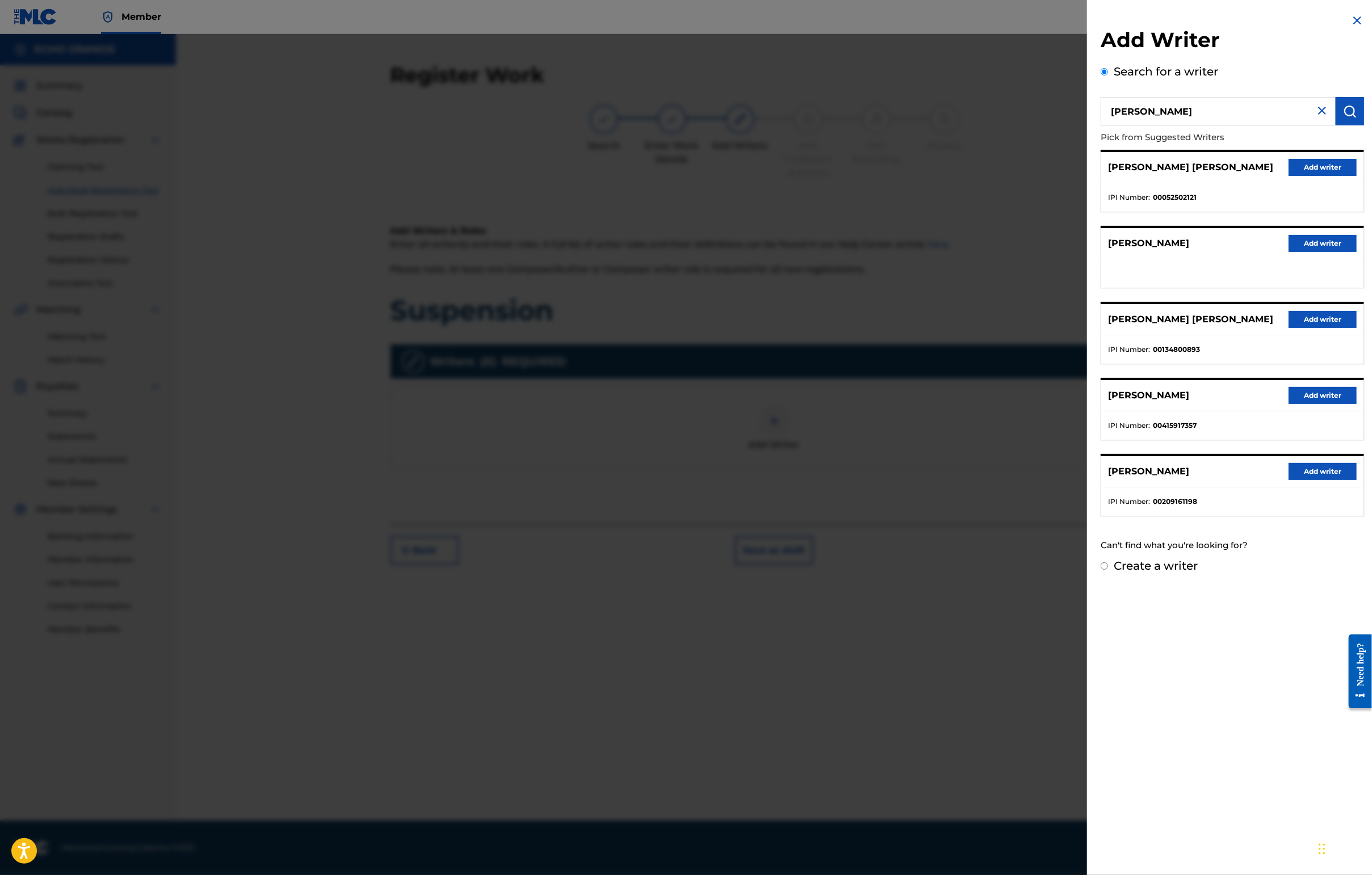
drag, startPoint x: 1333, startPoint y: 183, endPoint x: 1322, endPoint y: 187, distance: 11.7
click at [1088, 176] on button "Add writer" at bounding box center [1322, 167] width 68 height 17
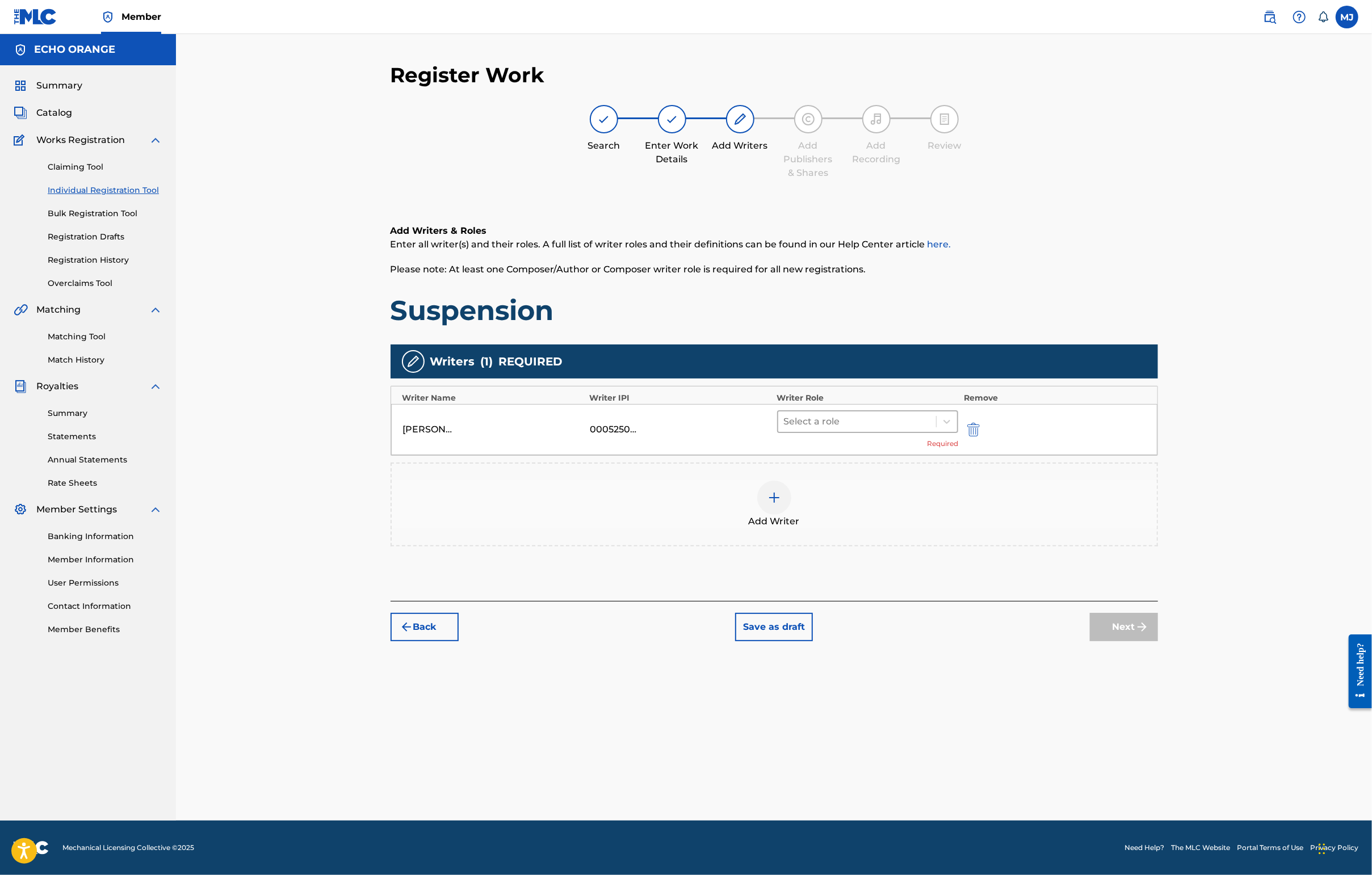
click at [862, 430] on div at bounding box center [856, 421] width 147 height 16
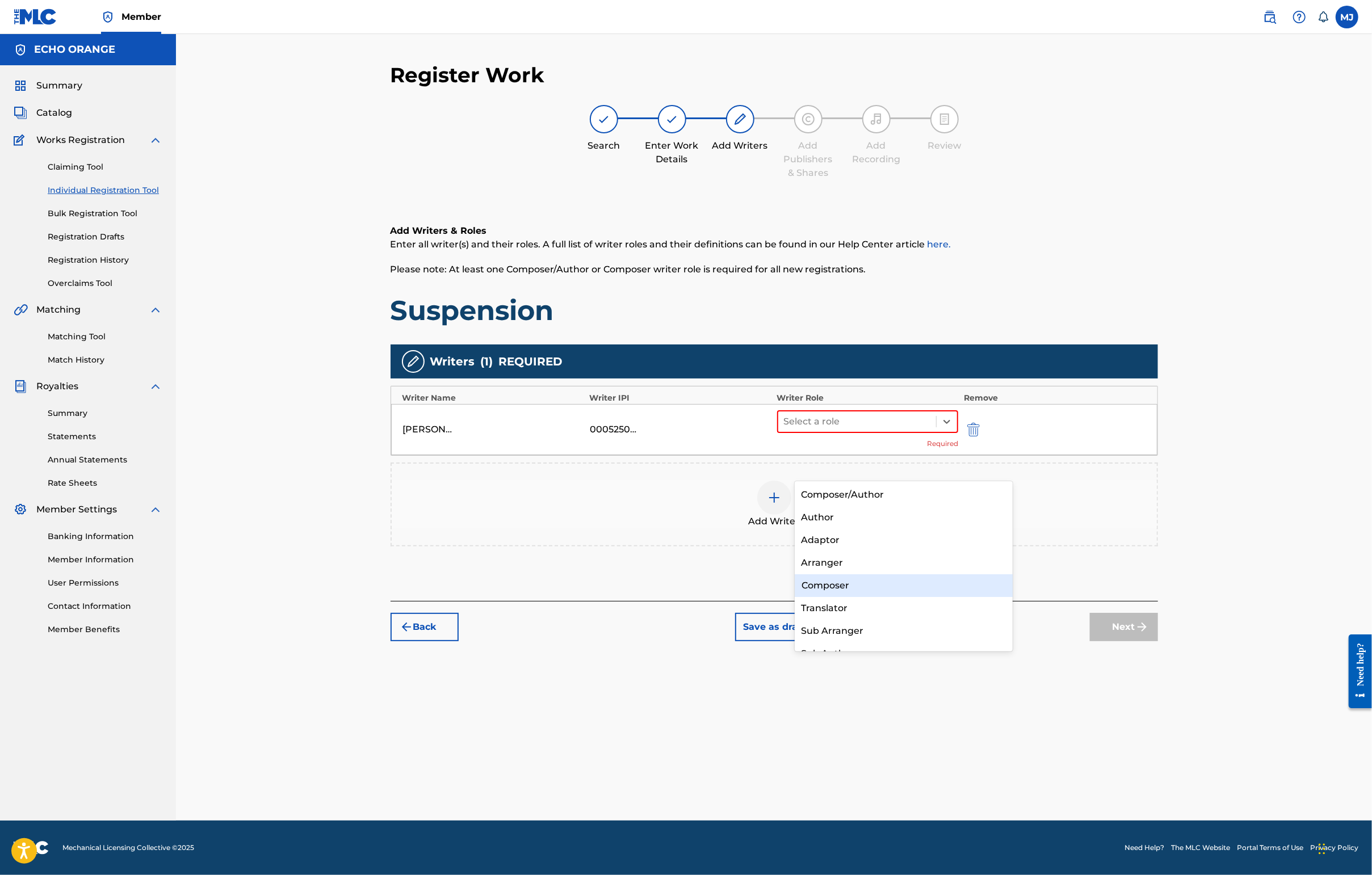
click at [856, 582] on div "Composer" at bounding box center [904, 585] width 218 height 23
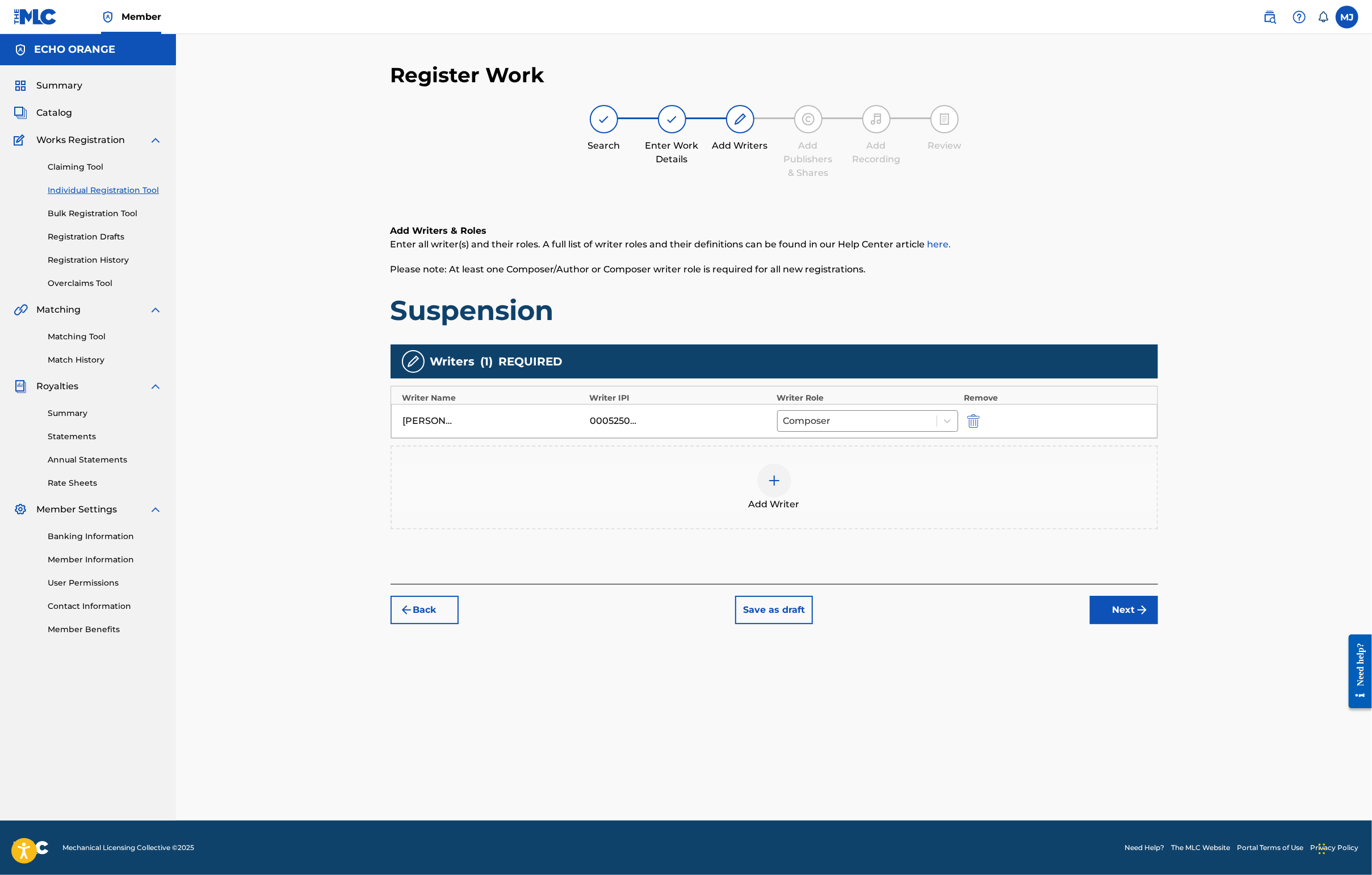
click at [1088, 624] on button "Next" at bounding box center [1124, 610] width 68 height 29
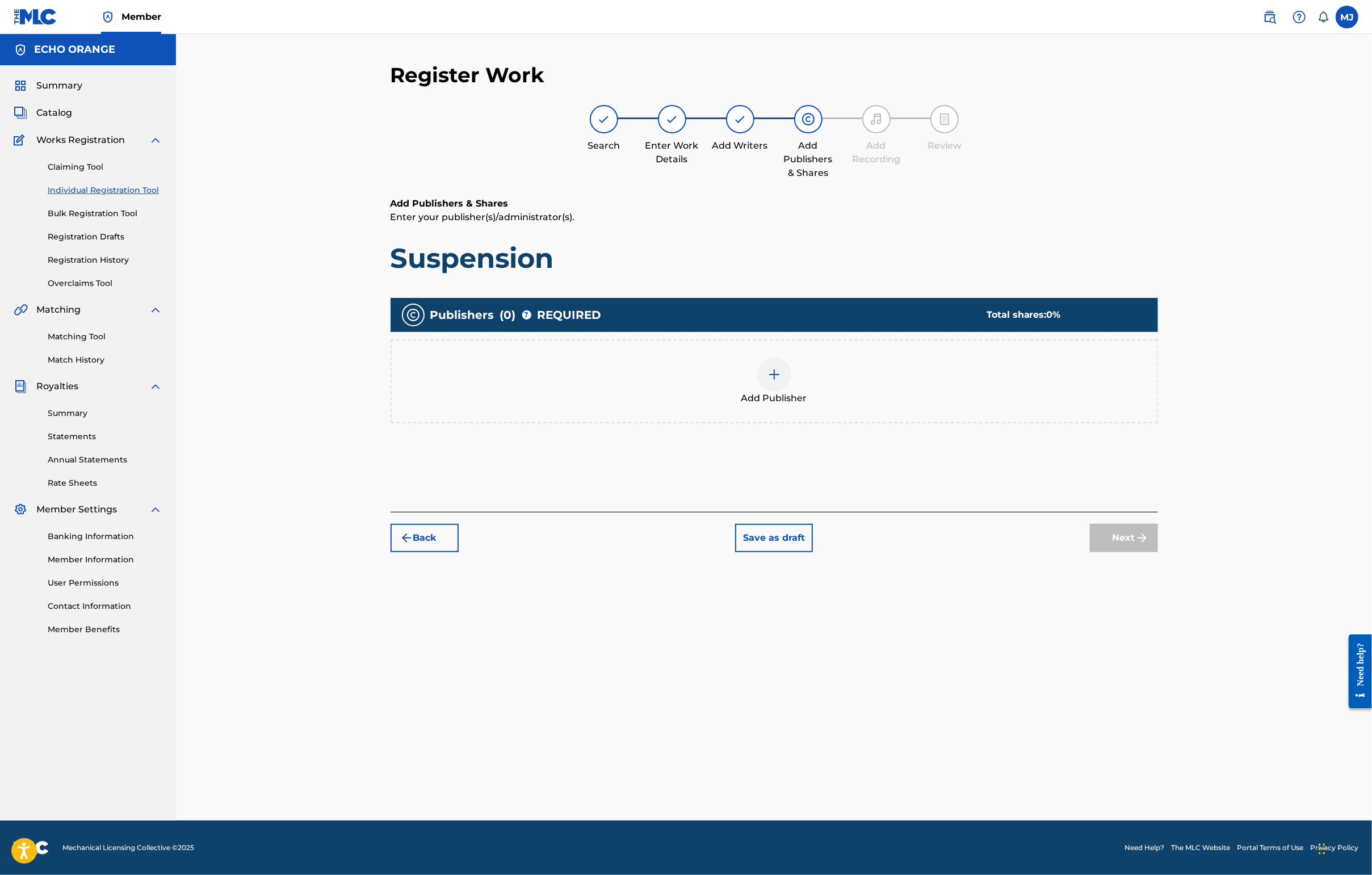
click at [786, 424] on div "Add Publisher" at bounding box center [774, 381] width 768 height 84
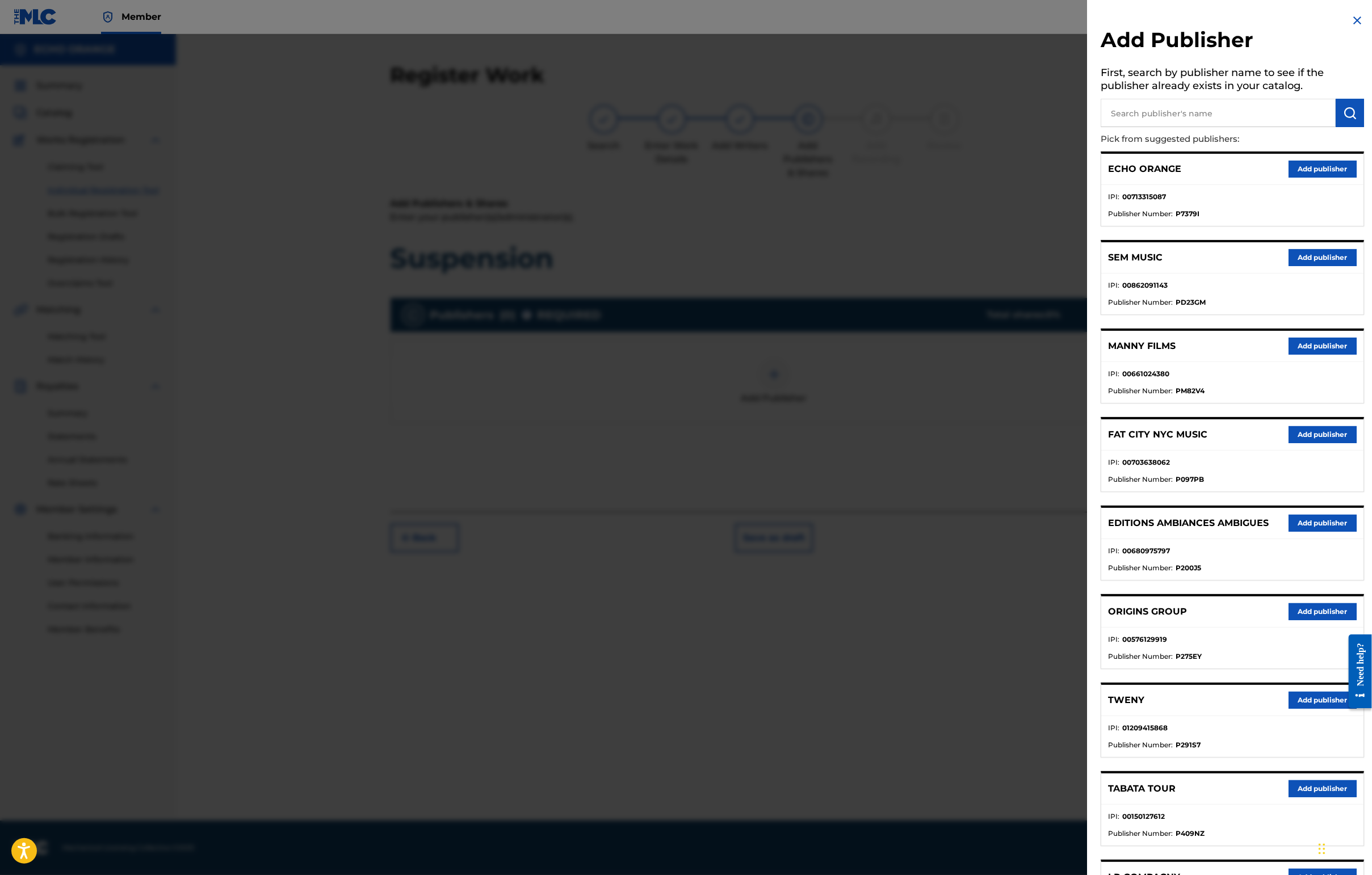
click at [1088, 620] on button "Add publisher" at bounding box center [1322, 612] width 68 height 17
click at [1088, 689] on div "Register Work Search Enter Work Details Add Writers Add Publishers & Shares Add…" at bounding box center [774, 427] width 1196 height 786
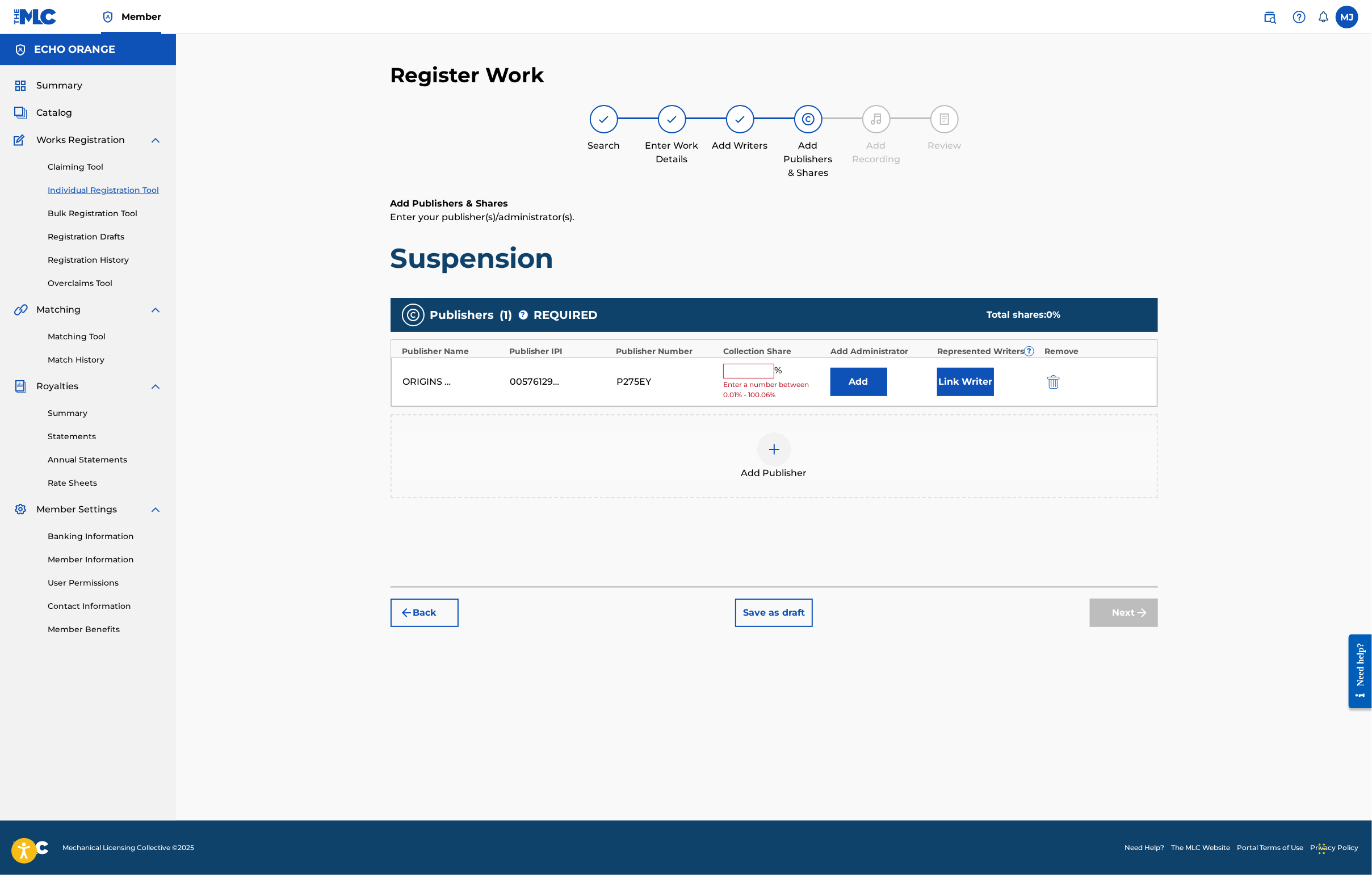
click at [887, 396] on button "Add" at bounding box center [858, 382] width 56 height 29
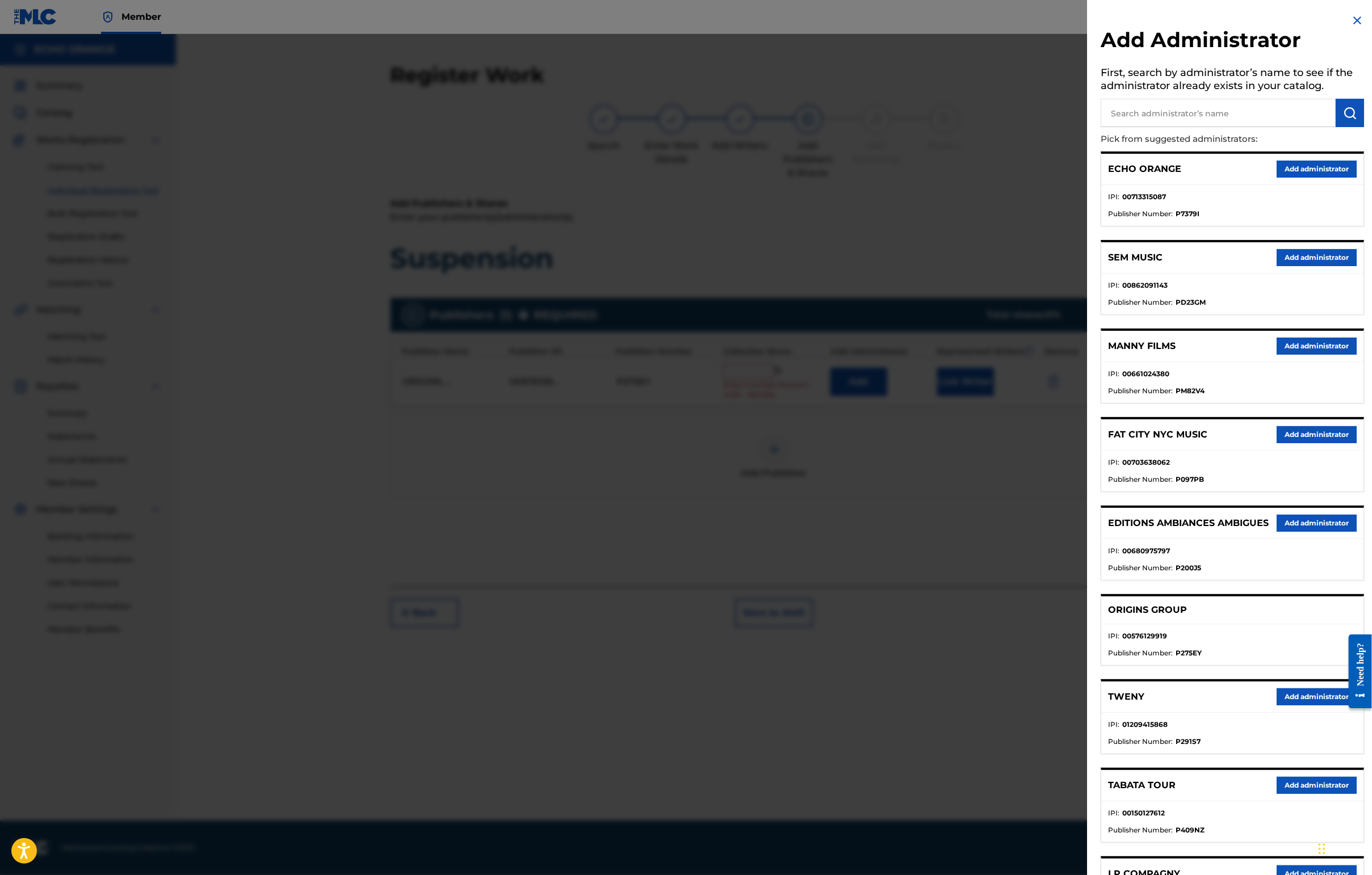
click at [1088, 178] on button "Add administrator" at bounding box center [1316, 169] width 80 height 17
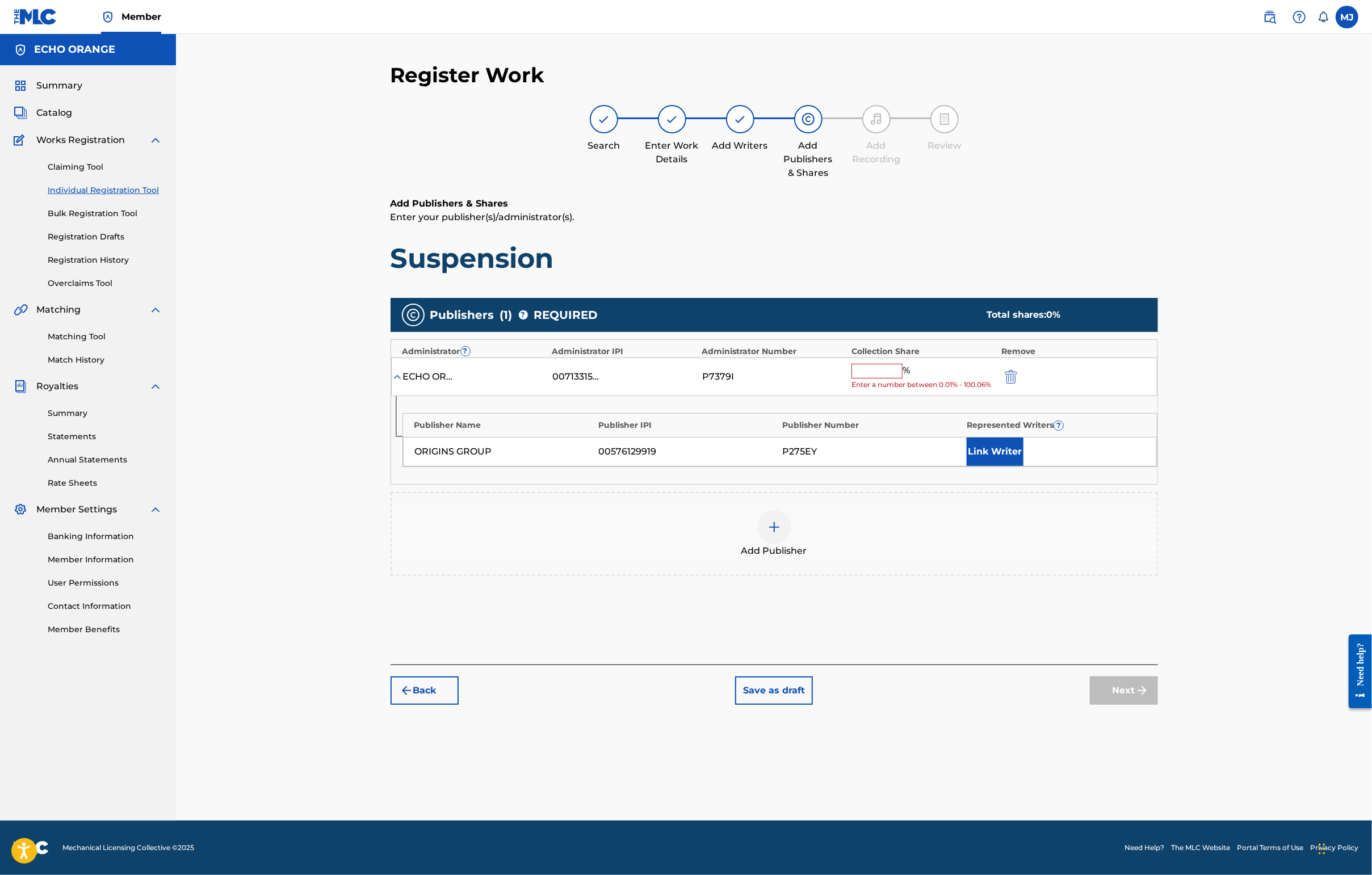
click at [902, 378] on input "text" at bounding box center [877, 371] width 51 height 15
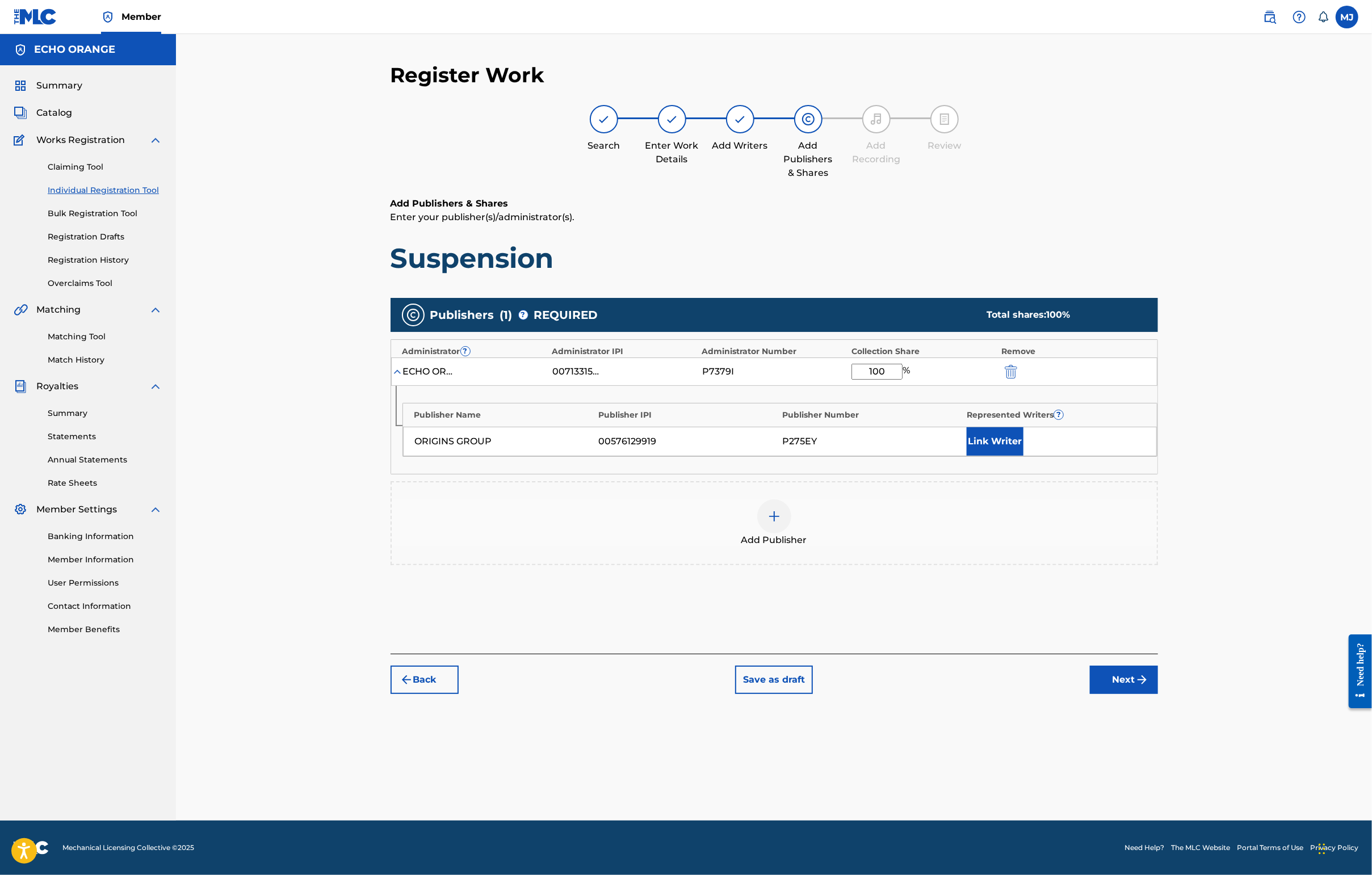
type input "100"
click at [1058, 474] on div "Publisher Name Publisher IPI Publisher Number Represented Writers ? ORIGINS GRO…" at bounding box center [774, 430] width 766 height 88
drag, startPoint x: 1093, startPoint y: 475, endPoint x: 1077, endPoint y: 493, distance: 24.1
click at [1088, 456] on div "Link Writer" at bounding box center [1055, 442] width 178 height 29
click at [1024, 456] on button "Link Writer" at bounding box center [994, 442] width 56 height 29
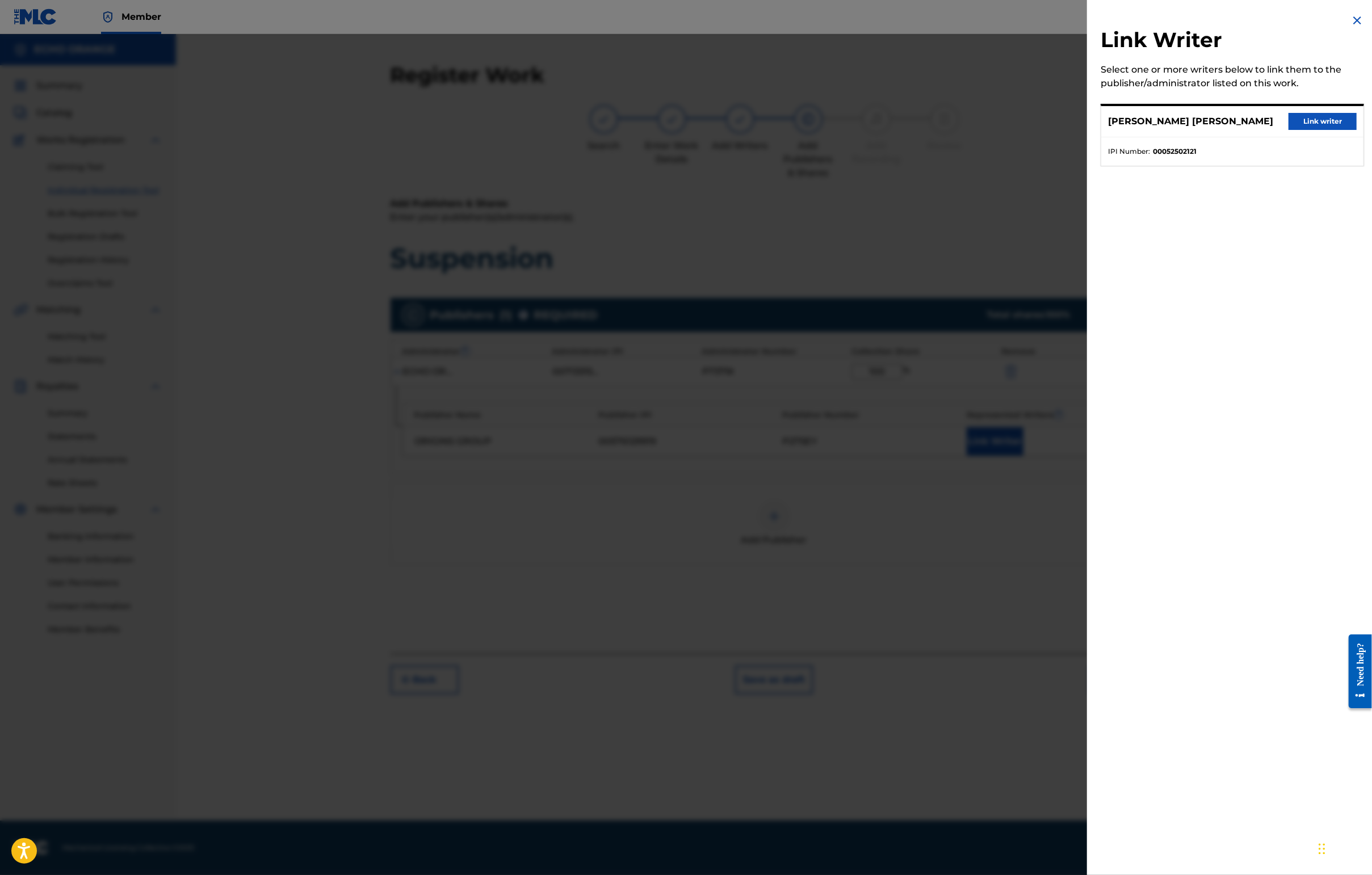
click at [1088, 130] on button "Link writer" at bounding box center [1322, 121] width 68 height 17
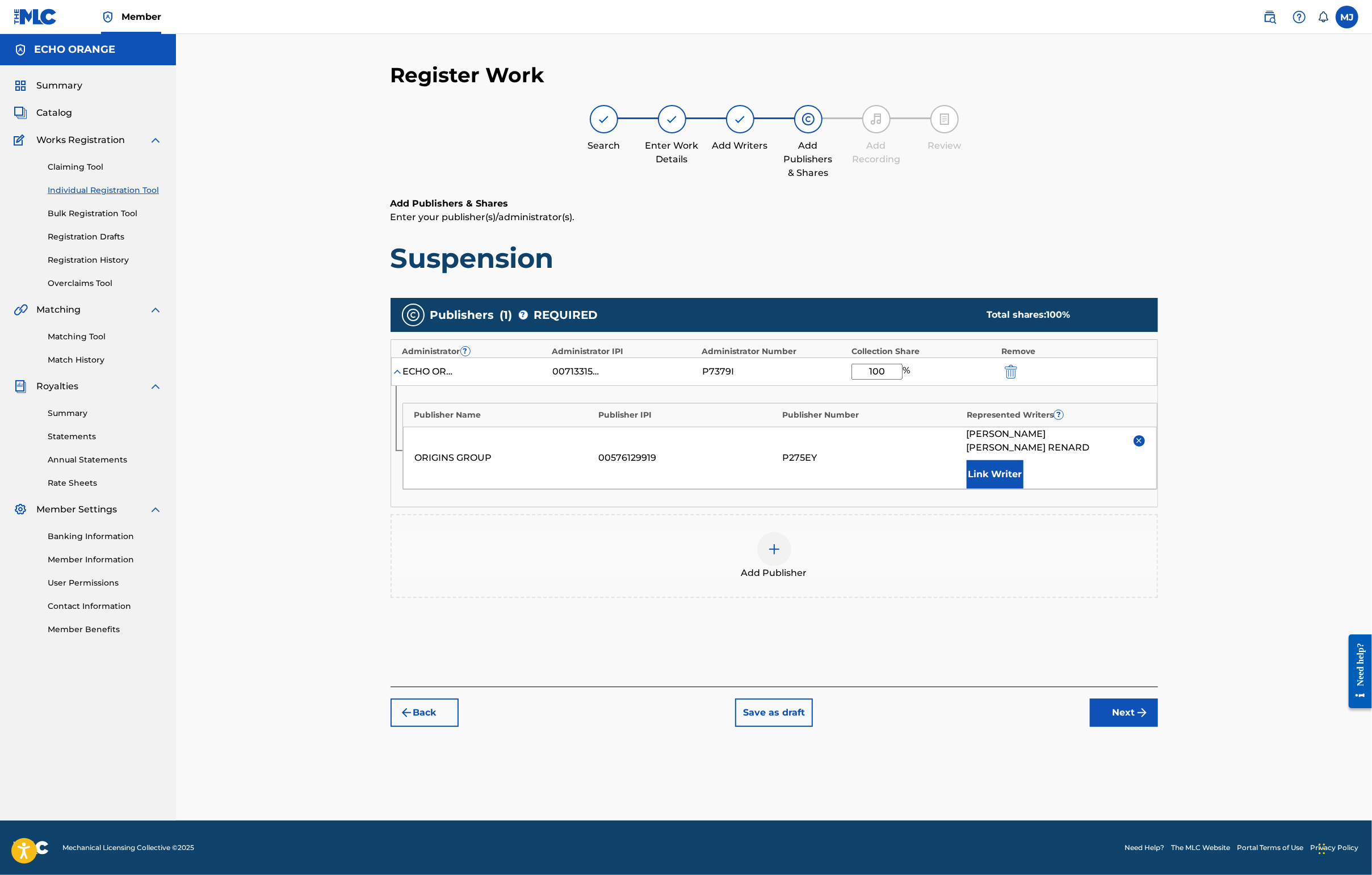
scroll to position [1, 0]
click at [1088, 727] on button "Next" at bounding box center [1124, 712] width 68 height 29
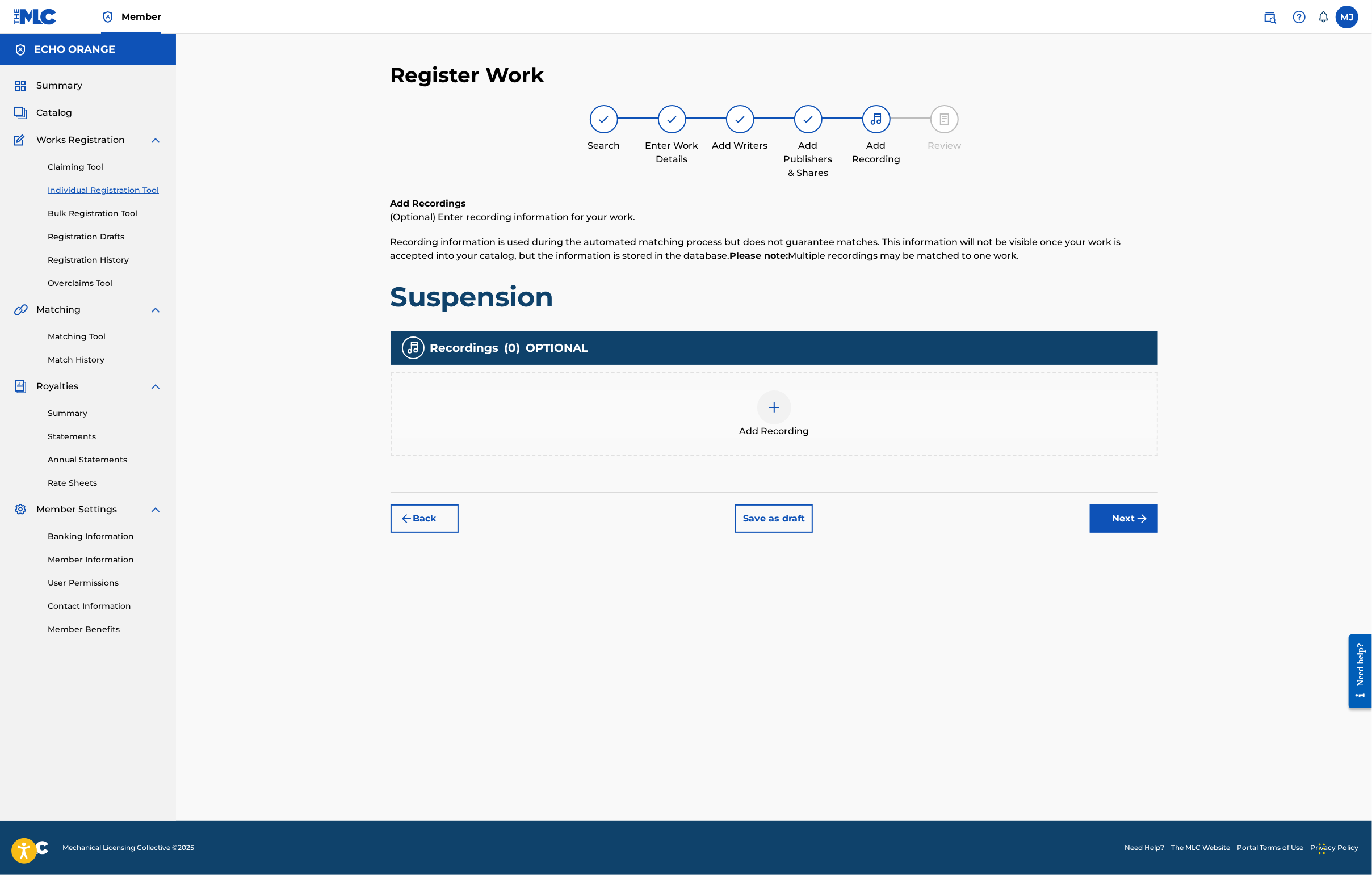
click at [1088, 597] on div "Register Work Search Enter Work Details Add Writers Add Publishers & Shares Add…" at bounding box center [774, 442] width 795 height 758
click at [1088, 533] on button "Next" at bounding box center [1124, 518] width 68 height 29
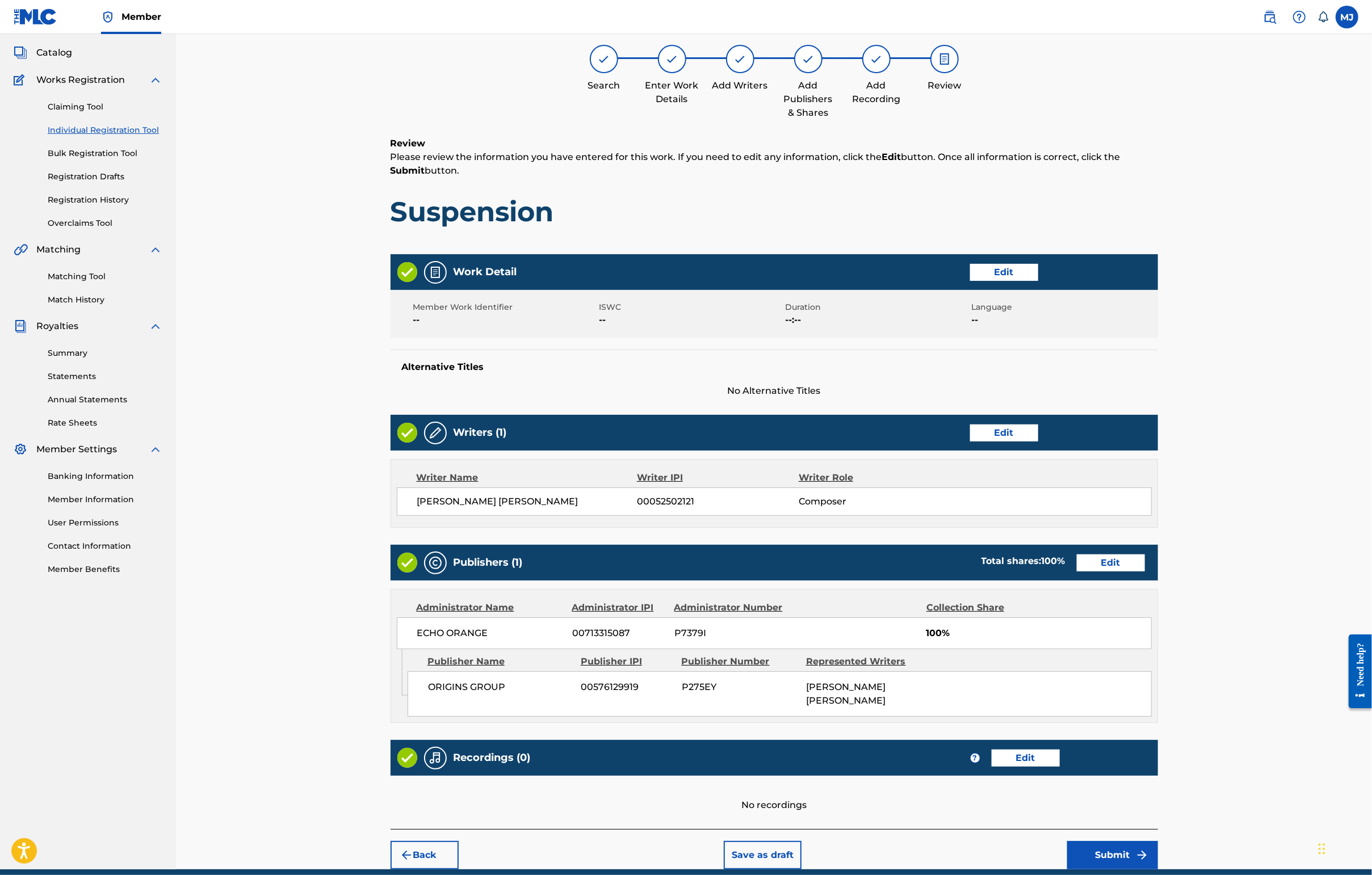
scroll to position [228, 0]
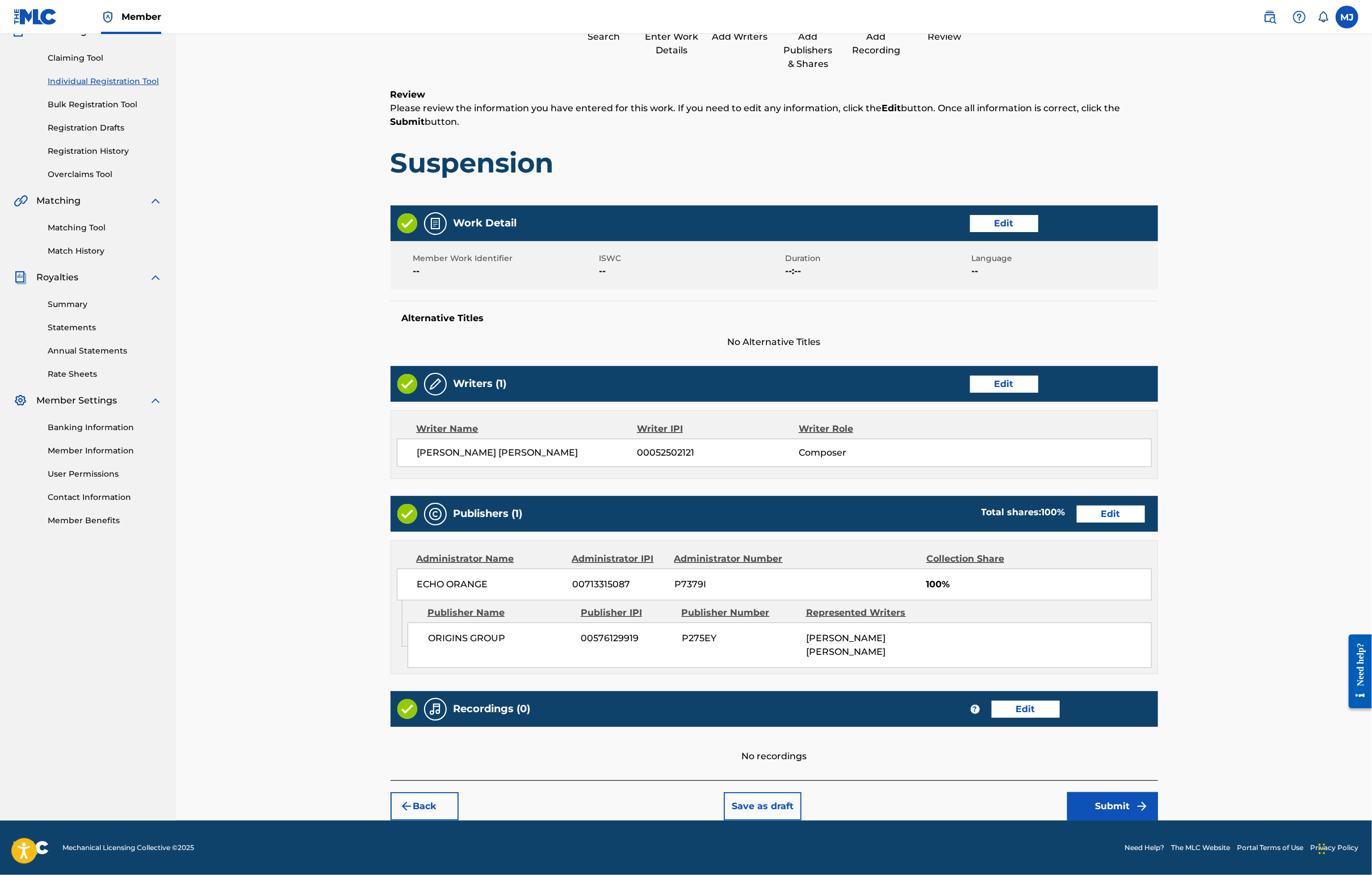
click at [1088, 821] on footer "Mechanical Licensing Collective © 2025 Need Help? The MLC Website Portal Terms …" at bounding box center [686, 848] width 1372 height 54
click at [1088, 795] on button "Submit" at bounding box center [1112, 807] width 91 height 29
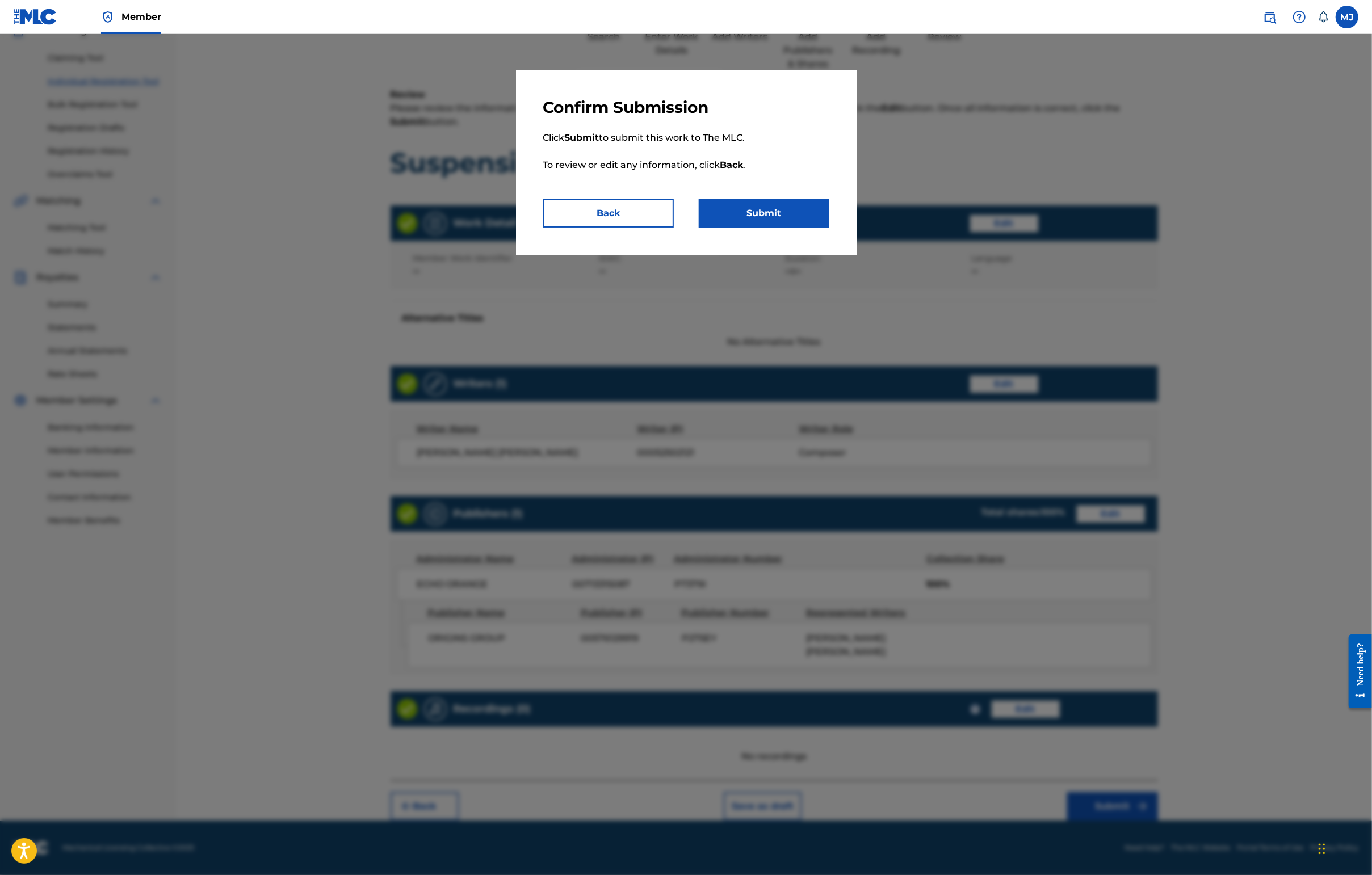
click at [770, 226] on div "Confirm Submission Click Submit to submit this work to The MLC. To review or ed…" at bounding box center [686, 163] width 340 height 184
click at [772, 227] on button "Submit" at bounding box center [763, 214] width 130 height 29
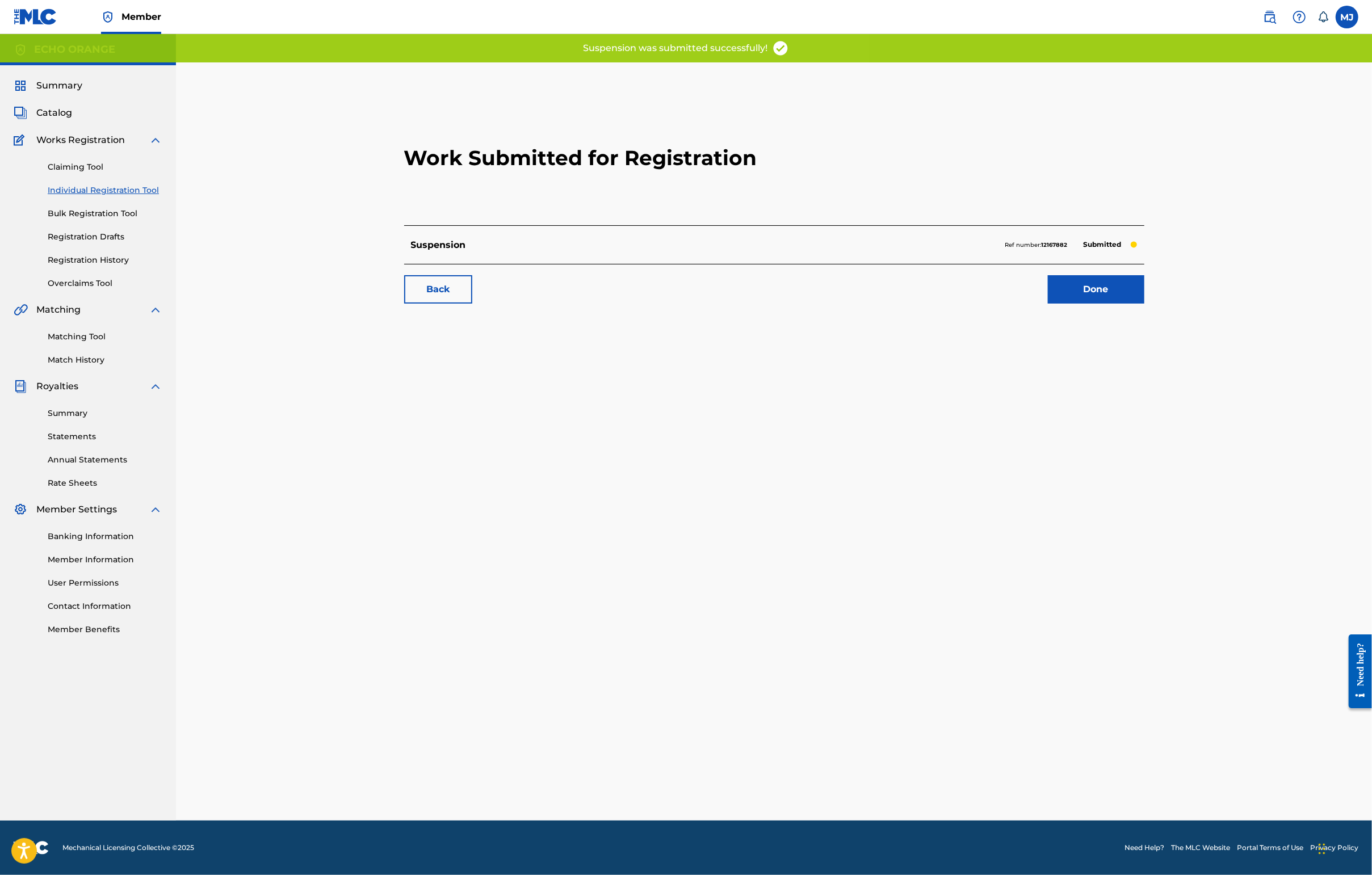
click at [1088, 303] on link "Done" at bounding box center [1096, 290] width 96 height 29
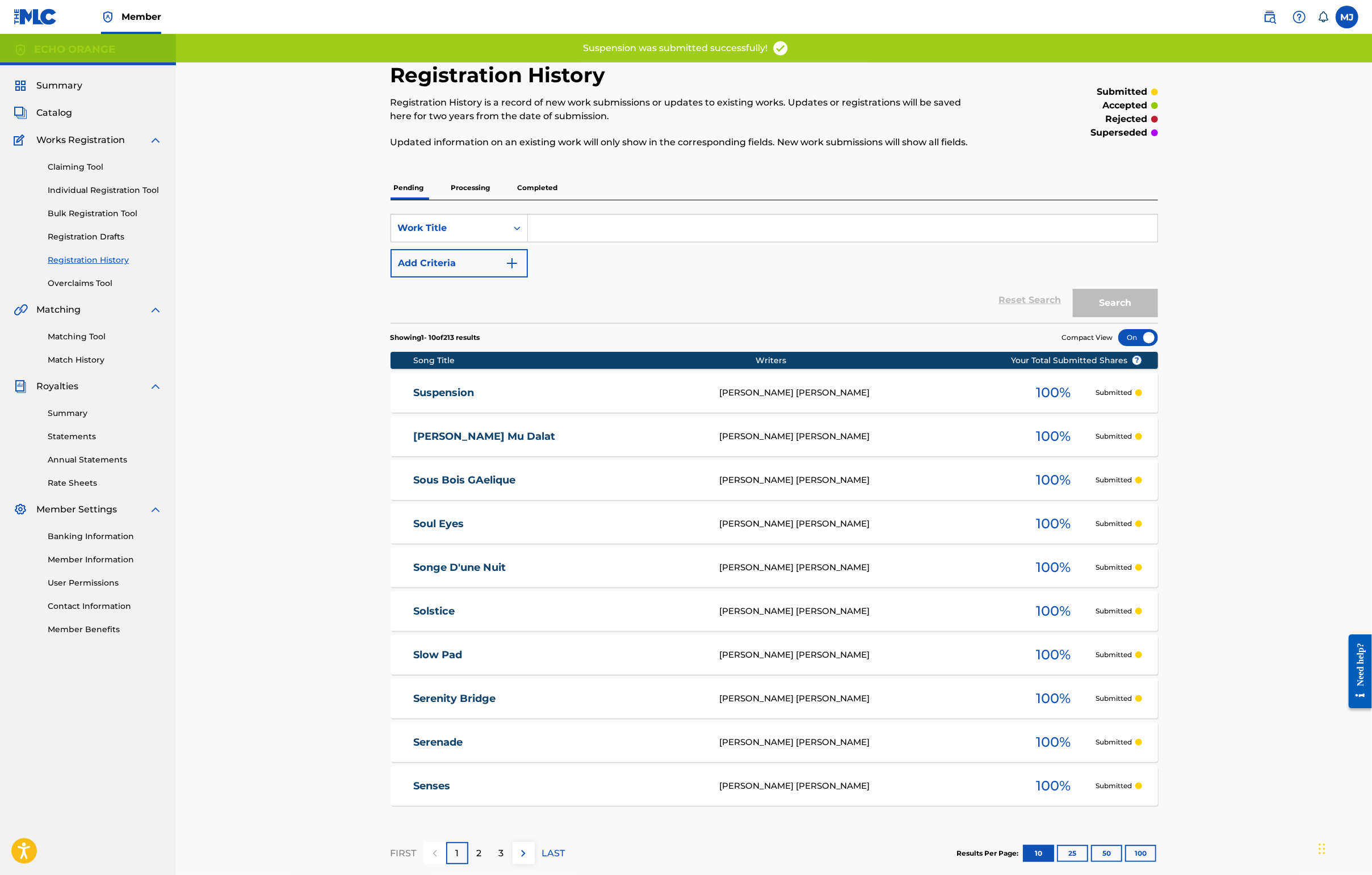
click at [154, 196] on link "Individual Registration Tool" at bounding box center [105, 190] width 114 height 12
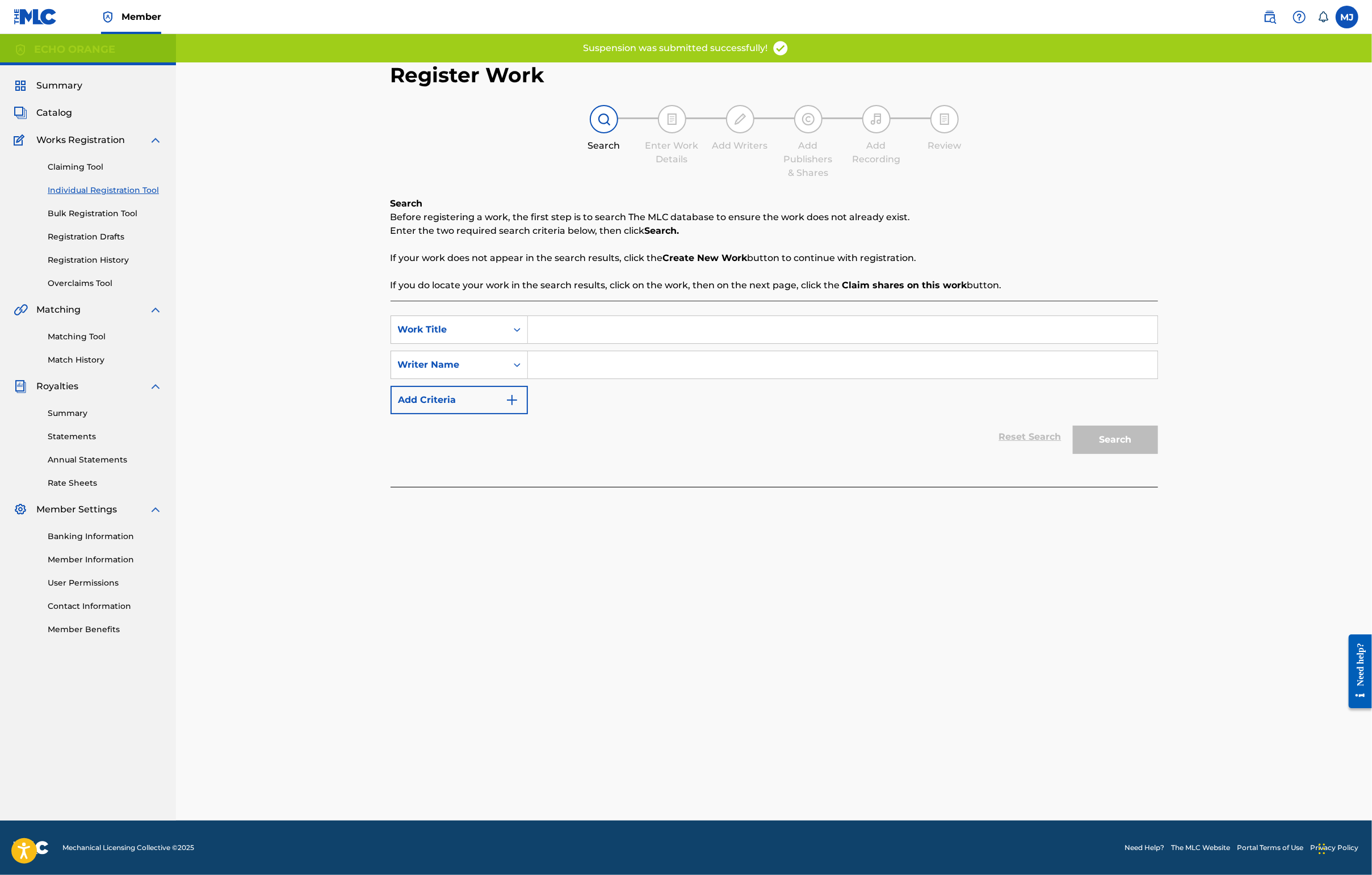
click at [548, 343] on input "Search Form" at bounding box center [842, 330] width 629 height 27
click at [547, 343] on input "Search Form" at bounding box center [842, 330] width 629 height 27
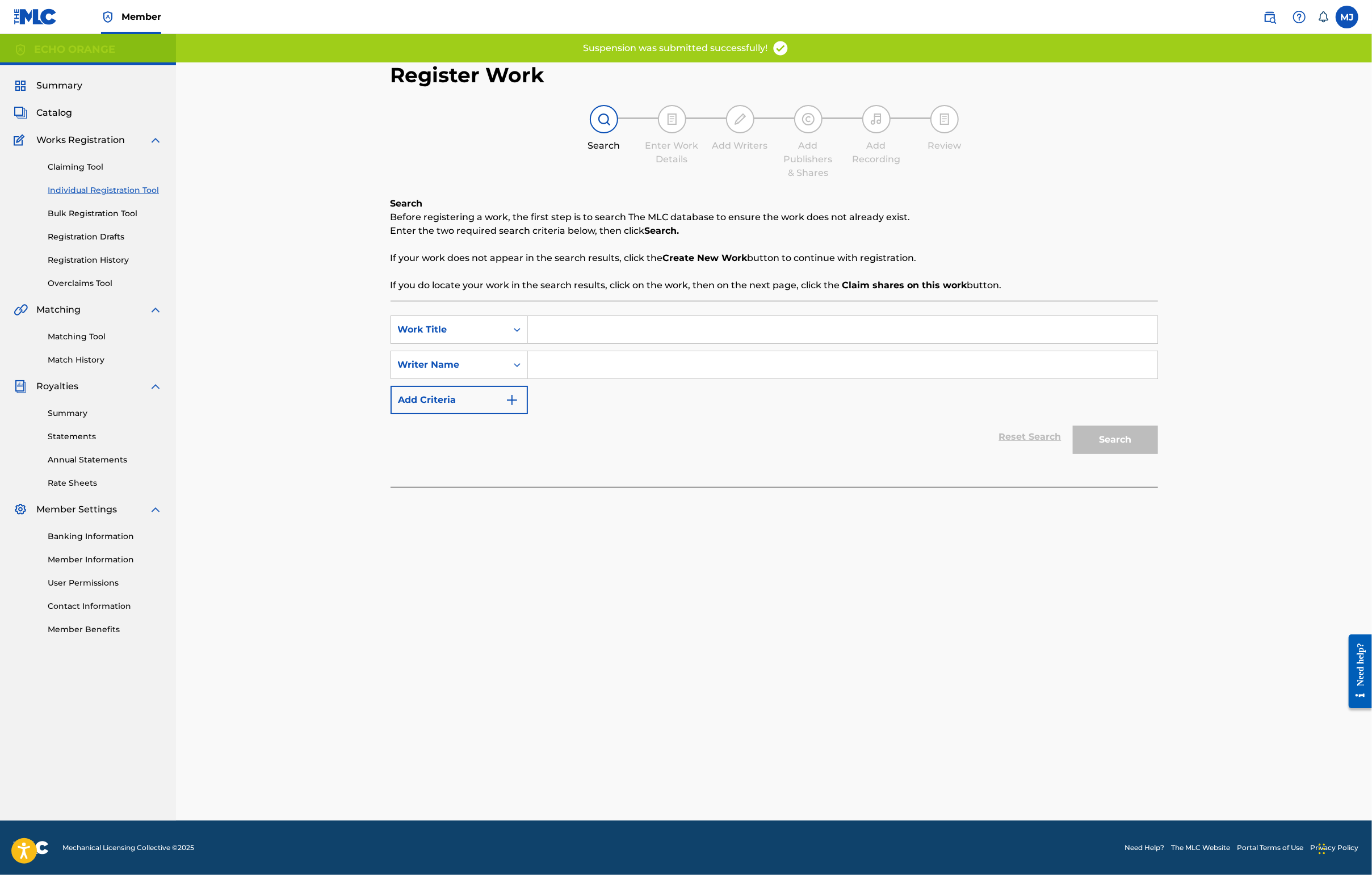
click at [547, 343] on input "Search Form" at bounding box center [842, 330] width 629 height 27
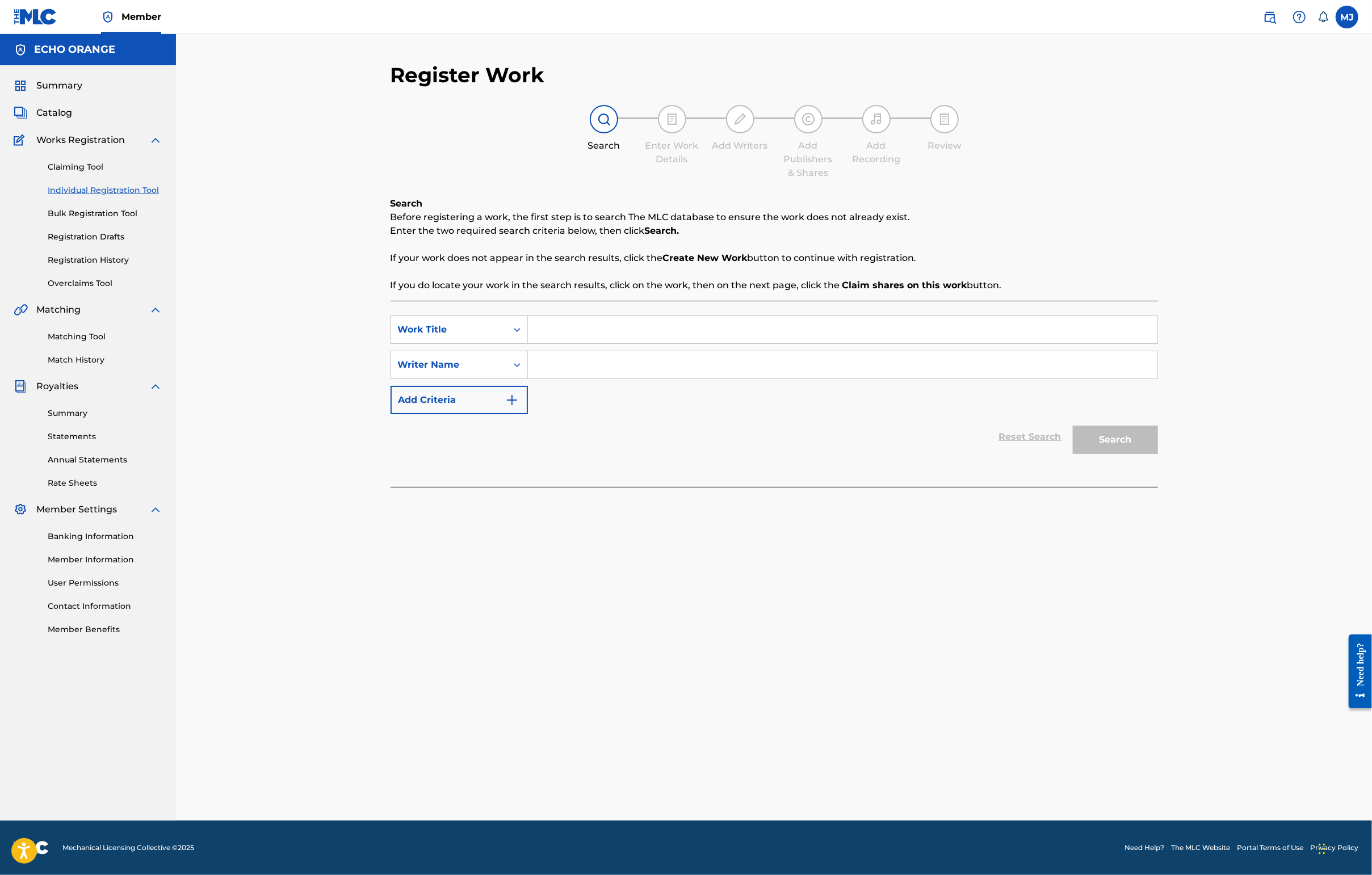
click at [547, 343] on input "Search Form" at bounding box center [842, 330] width 629 height 27
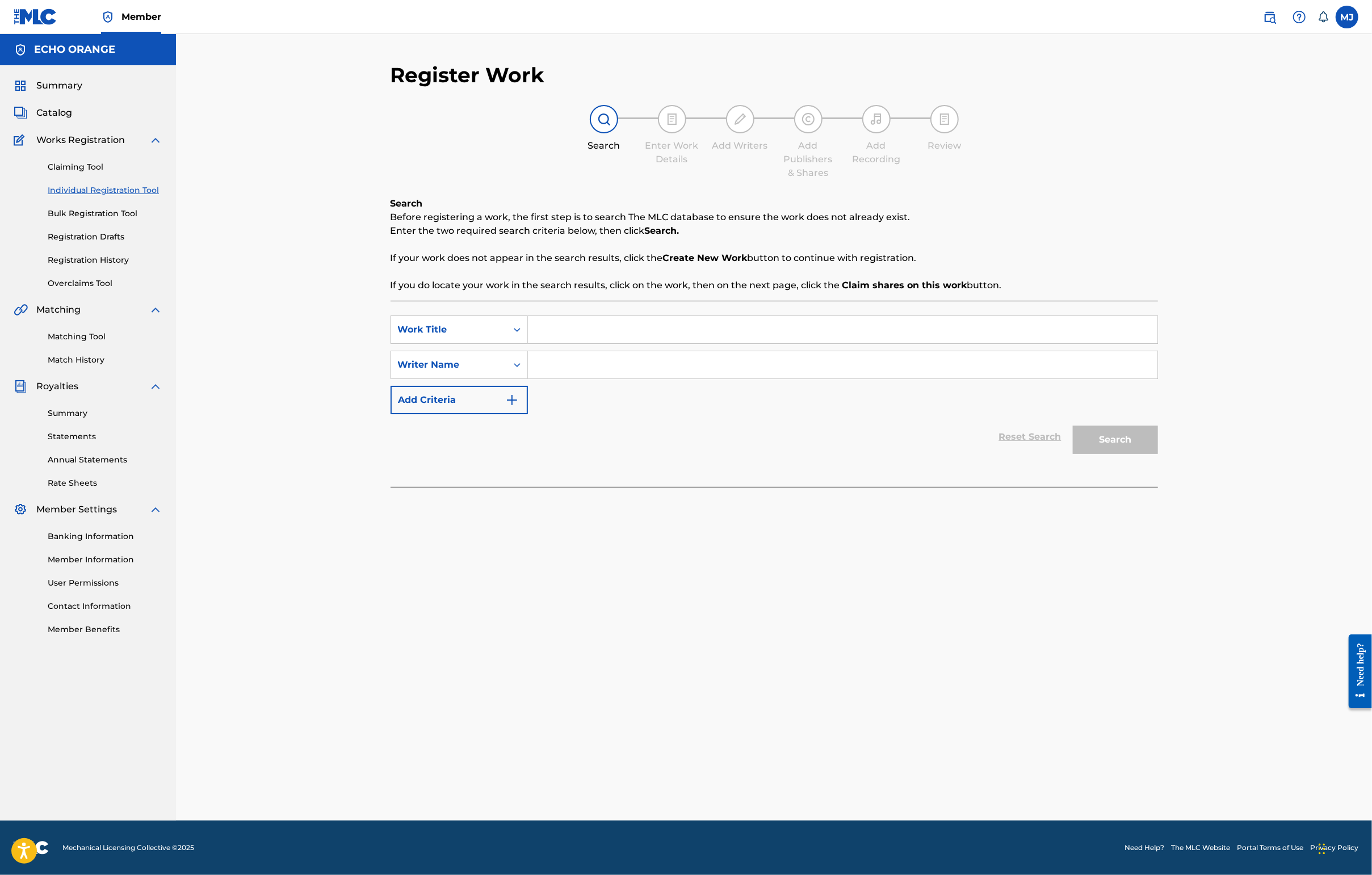
click at [547, 343] on input "Search Form" at bounding box center [842, 330] width 629 height 27
type input "Sweet Sundawn"
paste input "[PERSON_NAME]"
type input "[PERSON_NAME]"
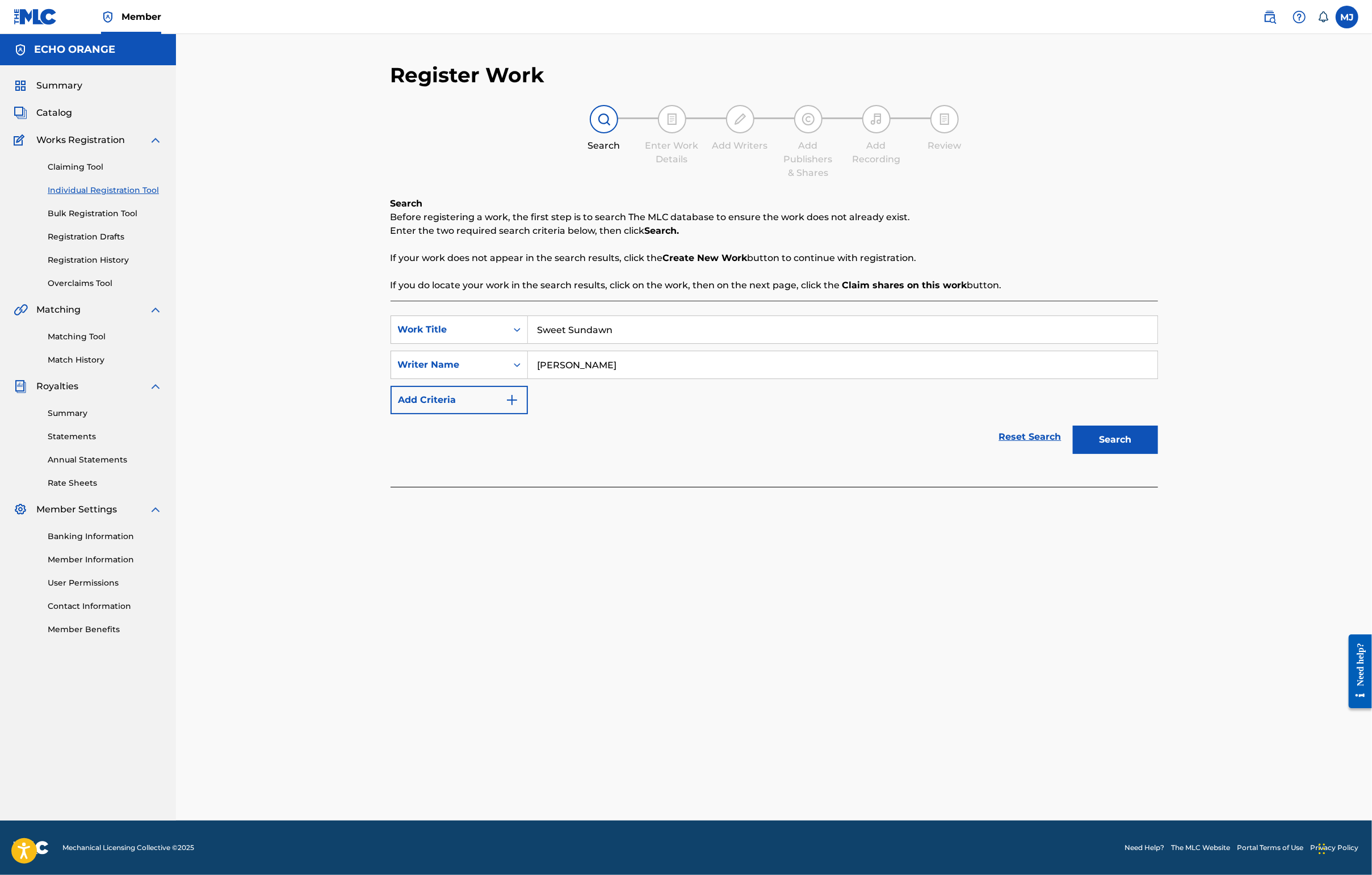
click at [1088, 454] on button "Search" at bounding box center [1115, 440] width 85 height 29
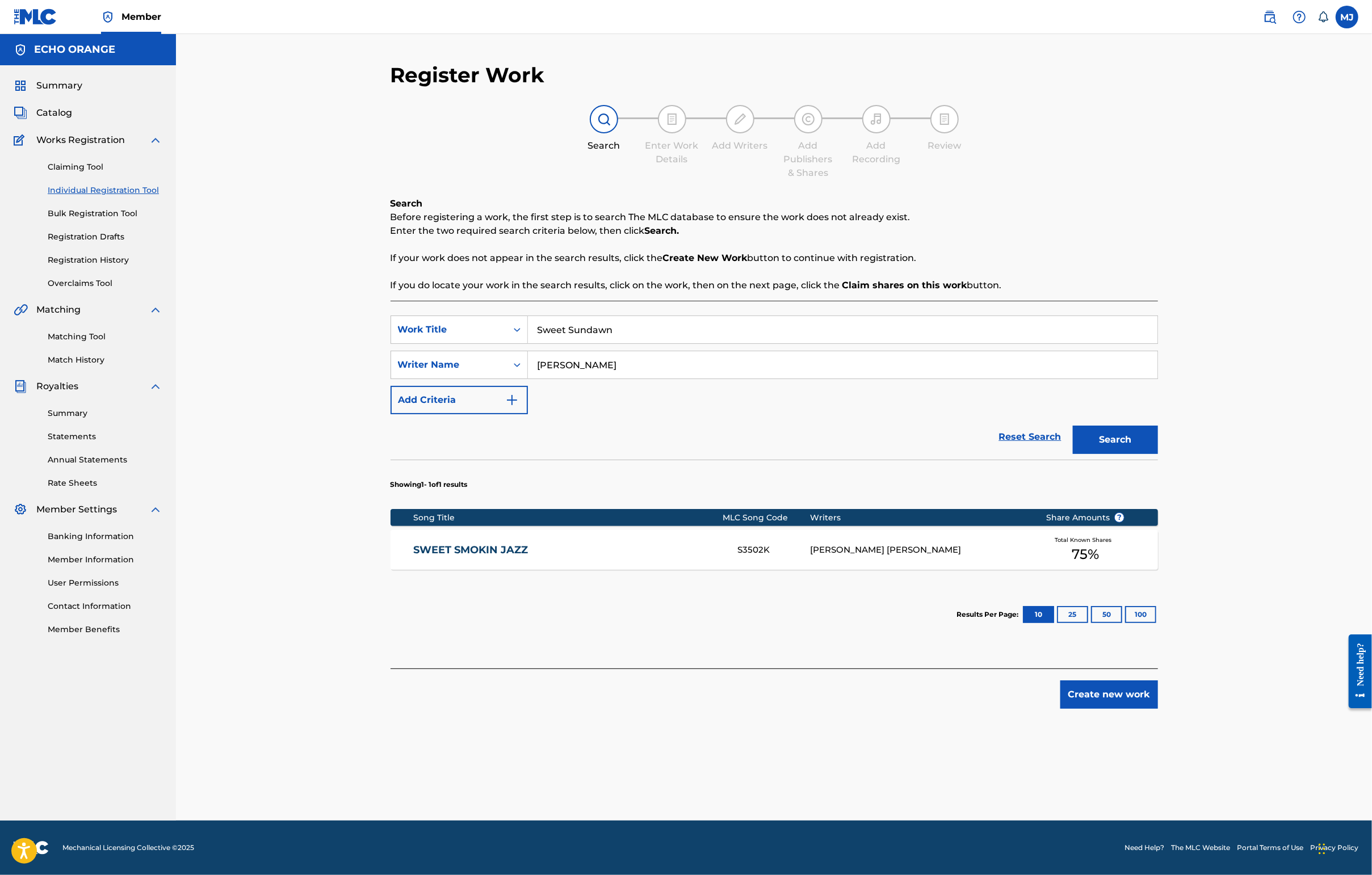
click at [1088, 709] on button "Create new work" at bounding box center [1109, 694] width 98 height 29
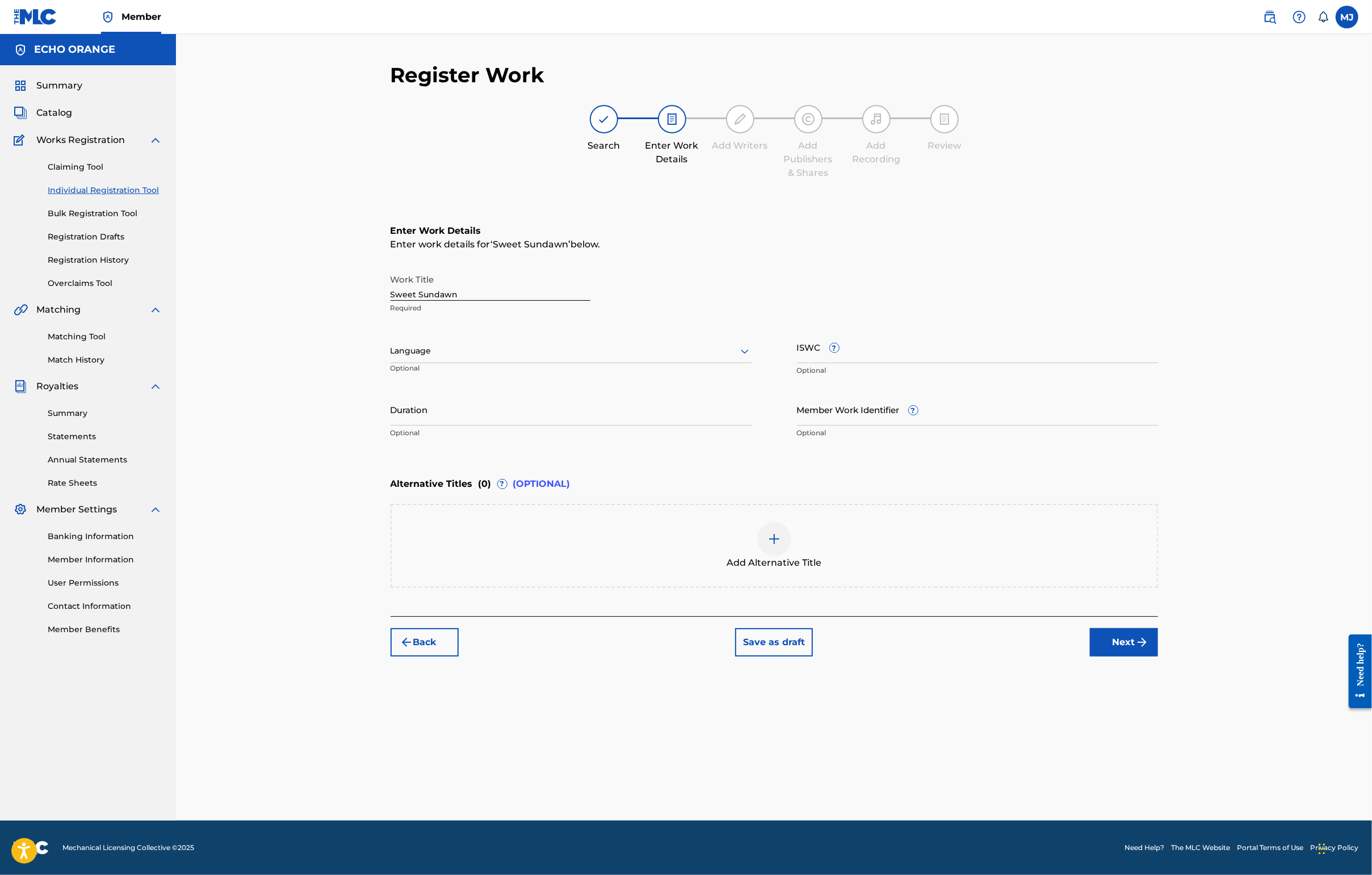
drag, startPoint x: 1215, startPoint y: 738, endPoint x: 1206, endPoint y: 710, distance: 29.4
click at [1088, 657] on button "Next" at bounding box center [1124, 643] width 68 height 29
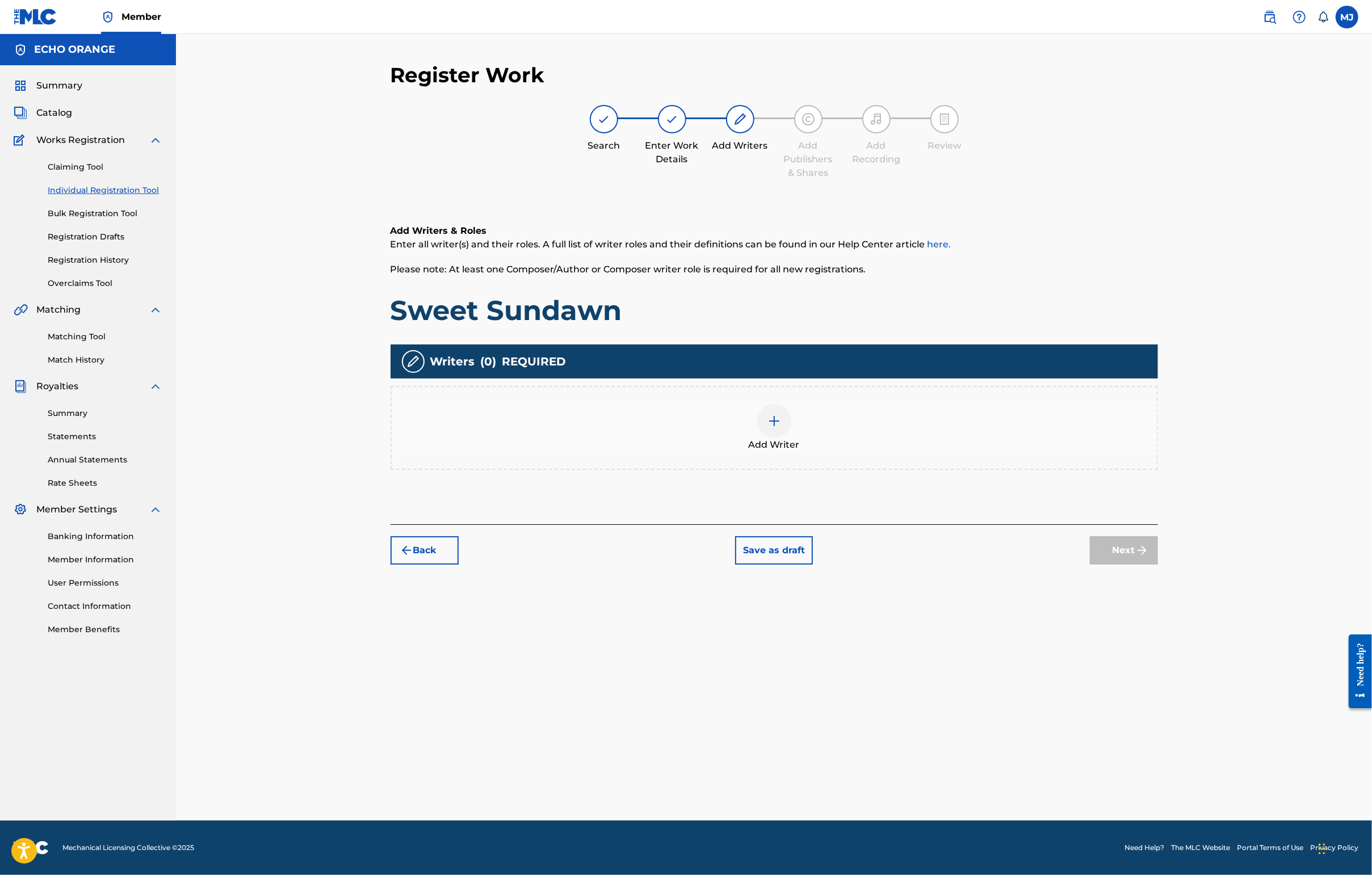
click at [996, 451] on div "Add Writer" at bounding box center [774, 427] width 765 height 47
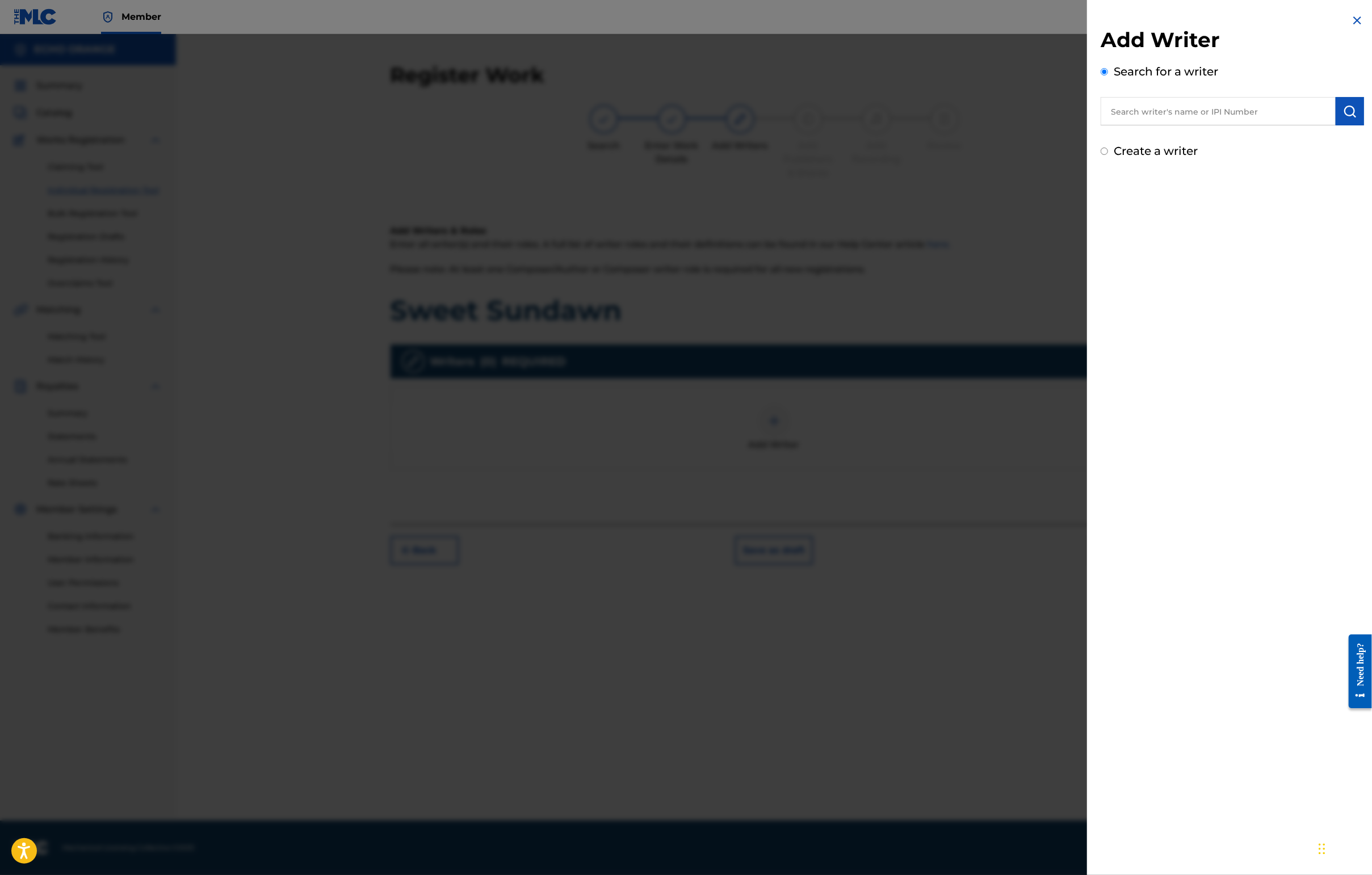
click at [1088, 103] on div "Search for a writer" at bounding box center [1232, 94] width 263 height 62
click at [1088, 121] on input "text" at bounding box center [1218, 111] width 235 height 29
paste input "[PERSON_NAME]"
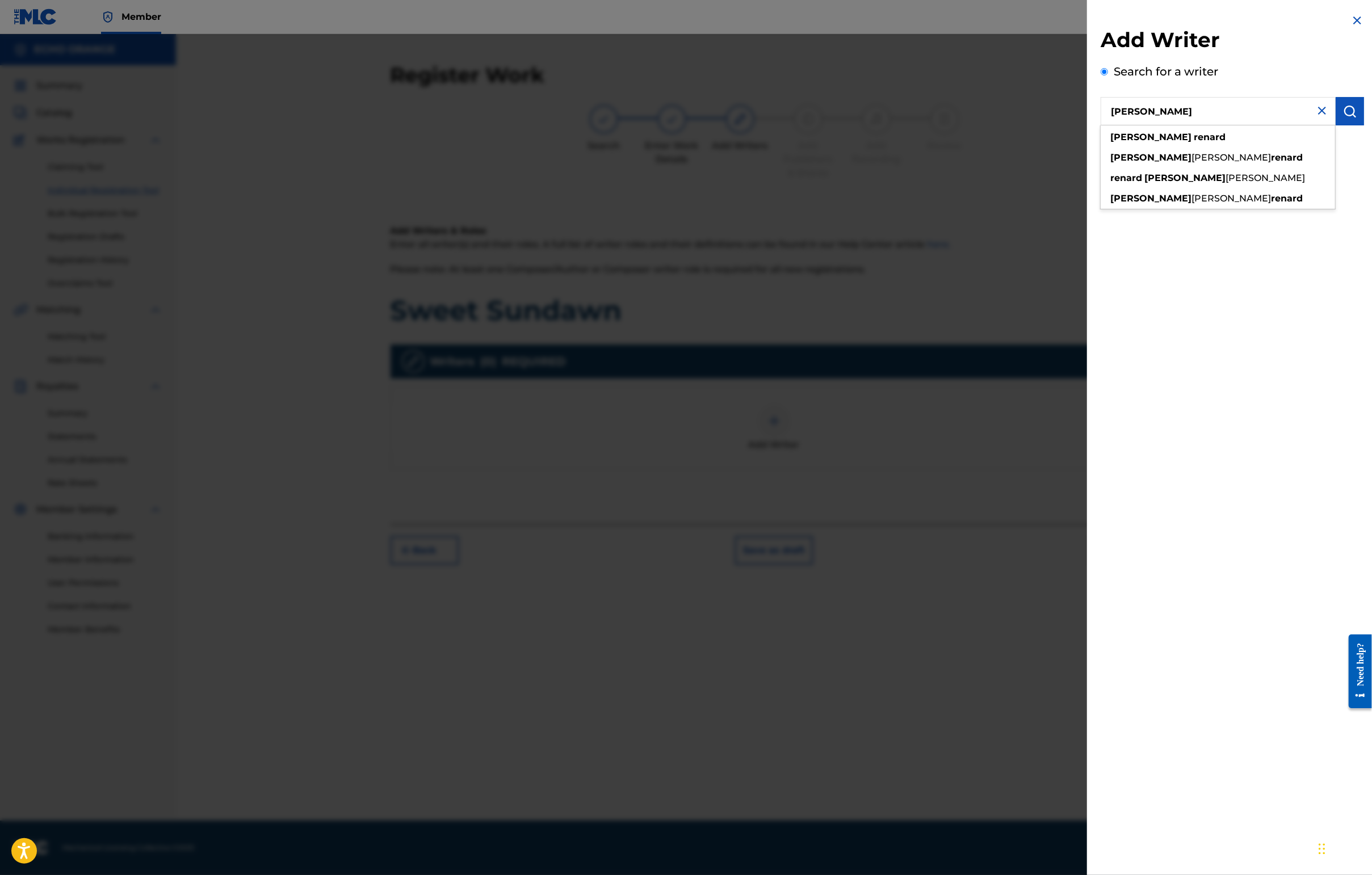
type input "[PERSON_NAME]"
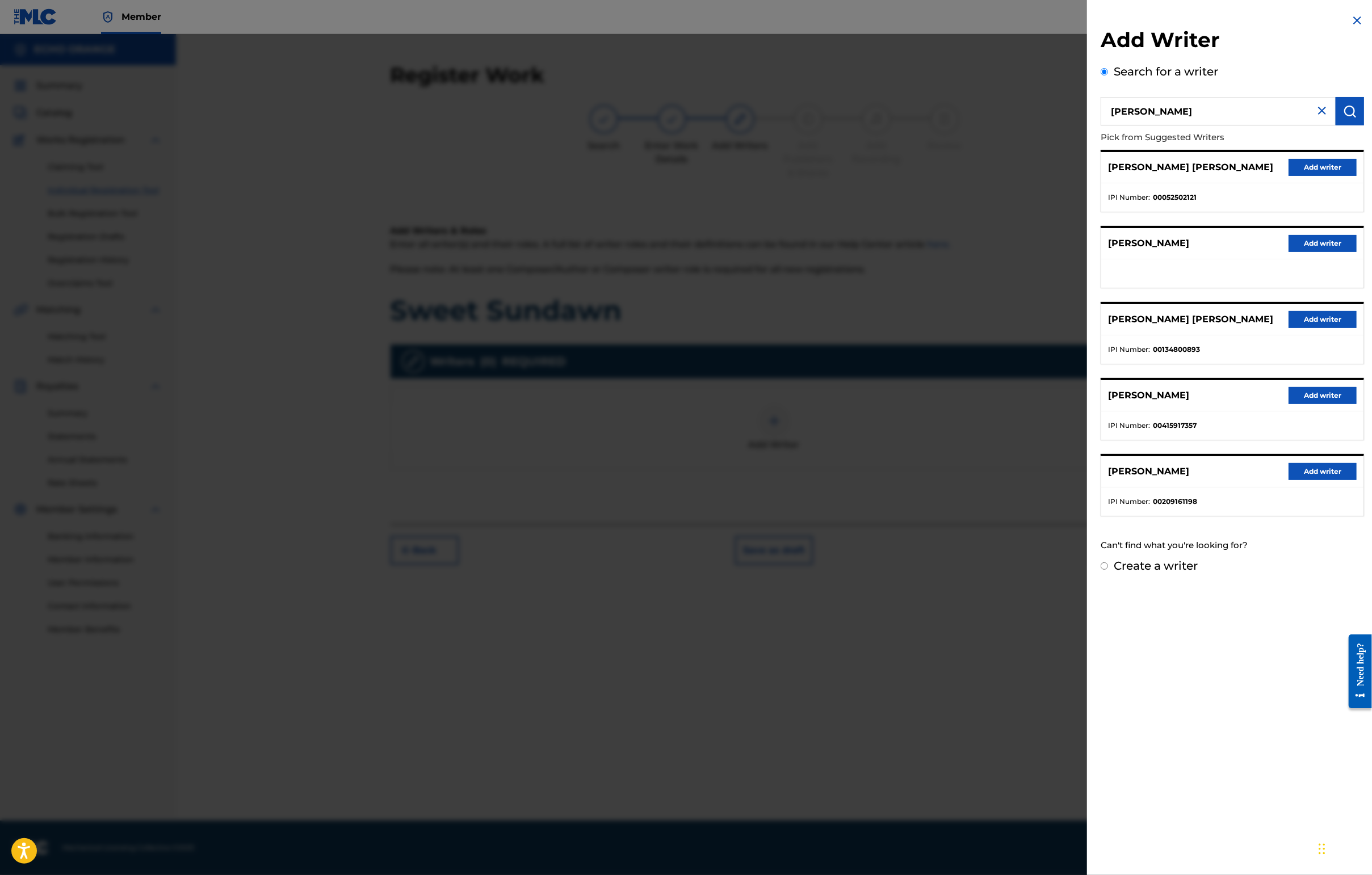
click at [1088, 176] on button "Add writer" at bounding box center [1322, 167] width 68 height 17
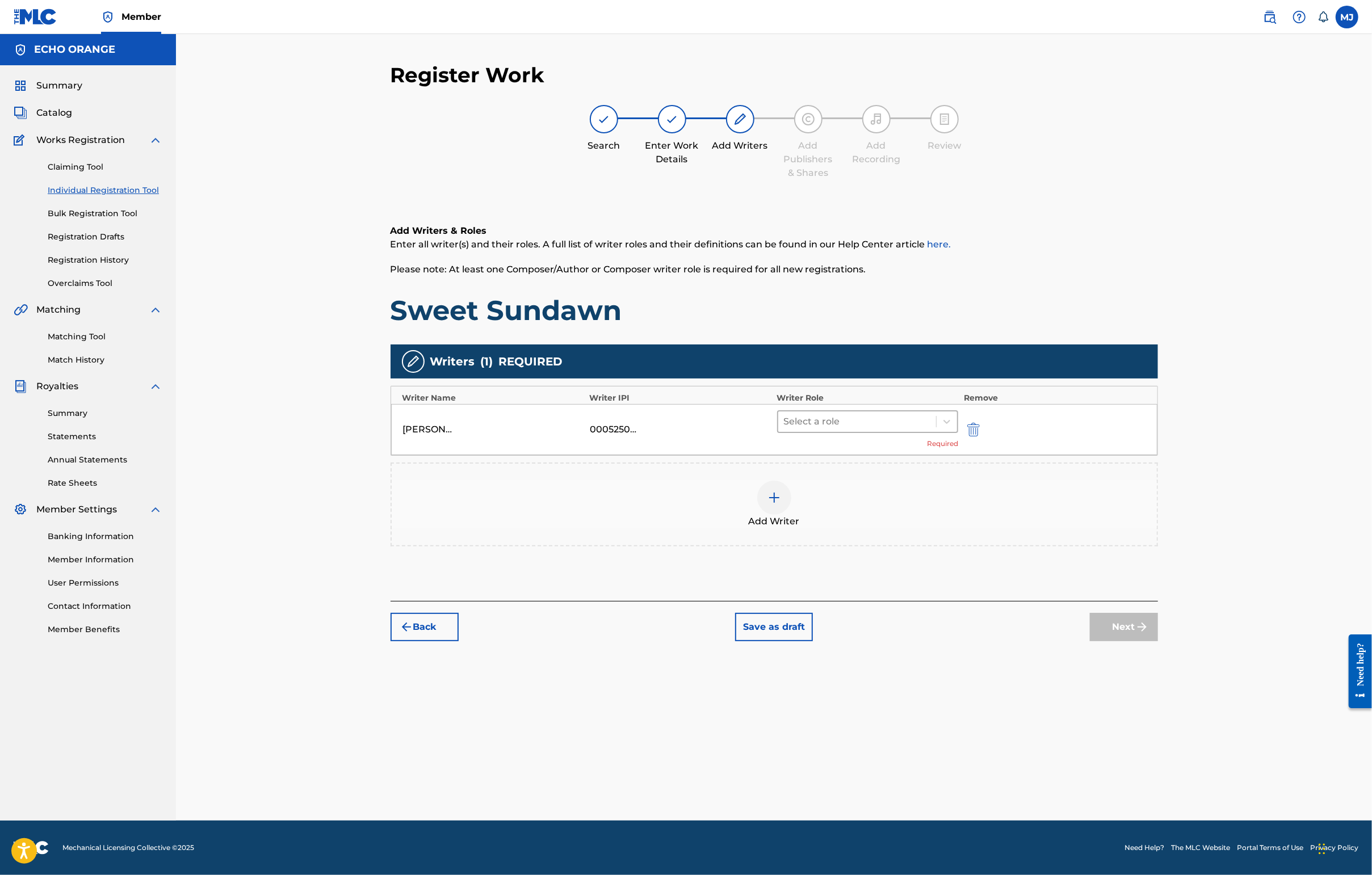
click at [863, 430] on div at bounding box center [856, 421] width 147 height 16
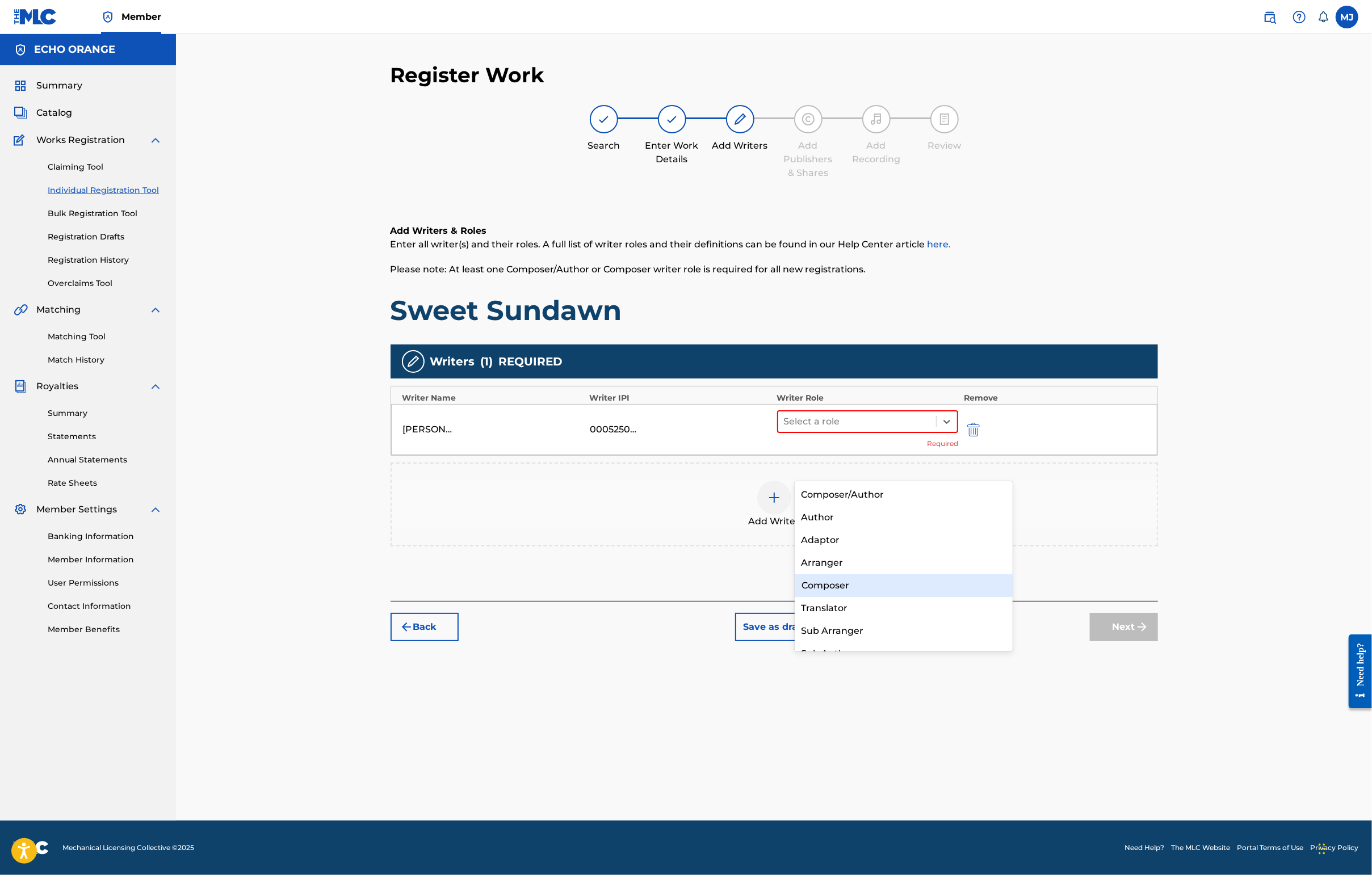
click at [868, 588] on div "Composer" at bounding box center [904, 585] width 218 height 23
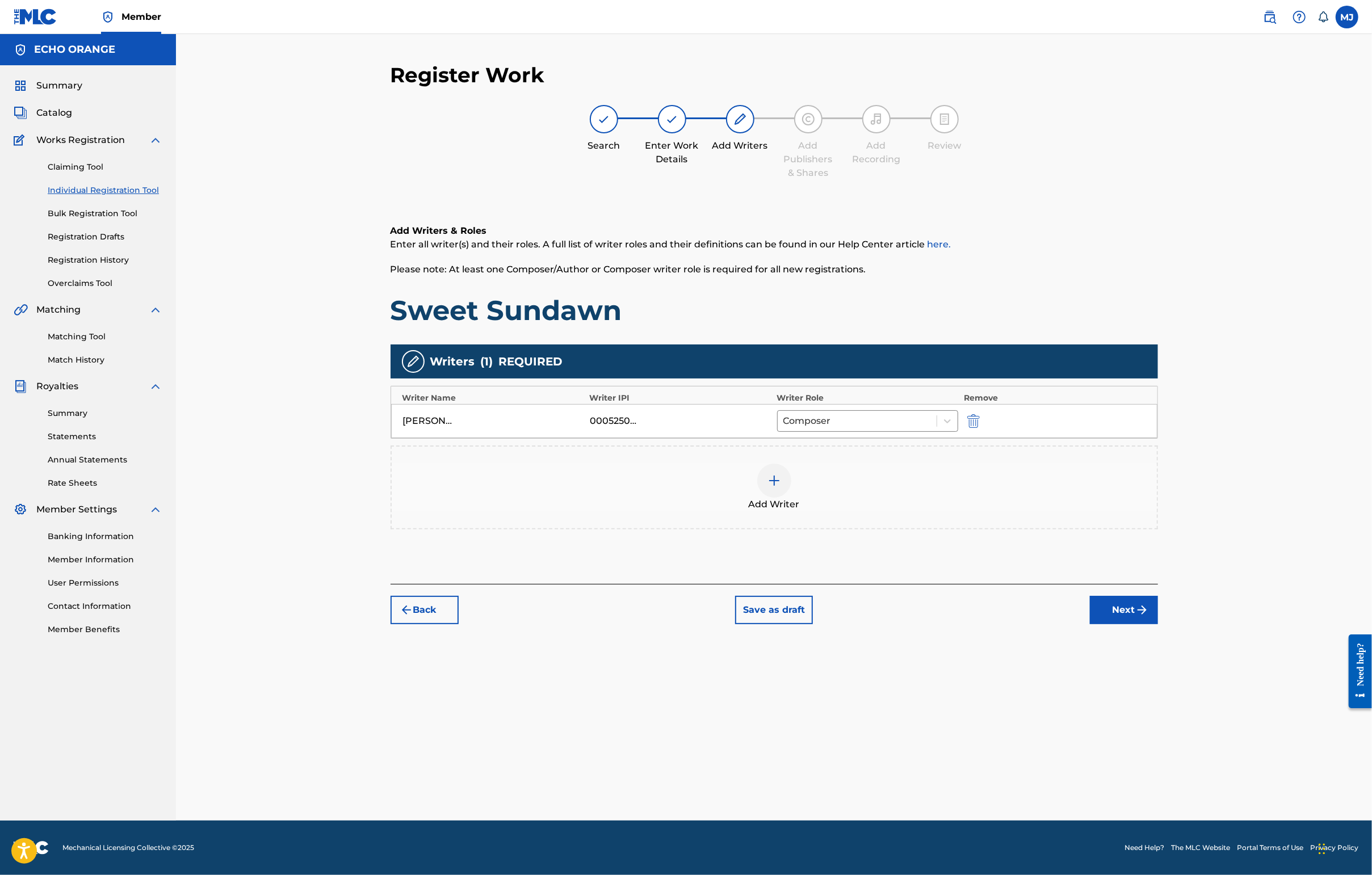
click at [1088, 624] on button "Next" at bounding box center [1124, 610] width 68 height 29
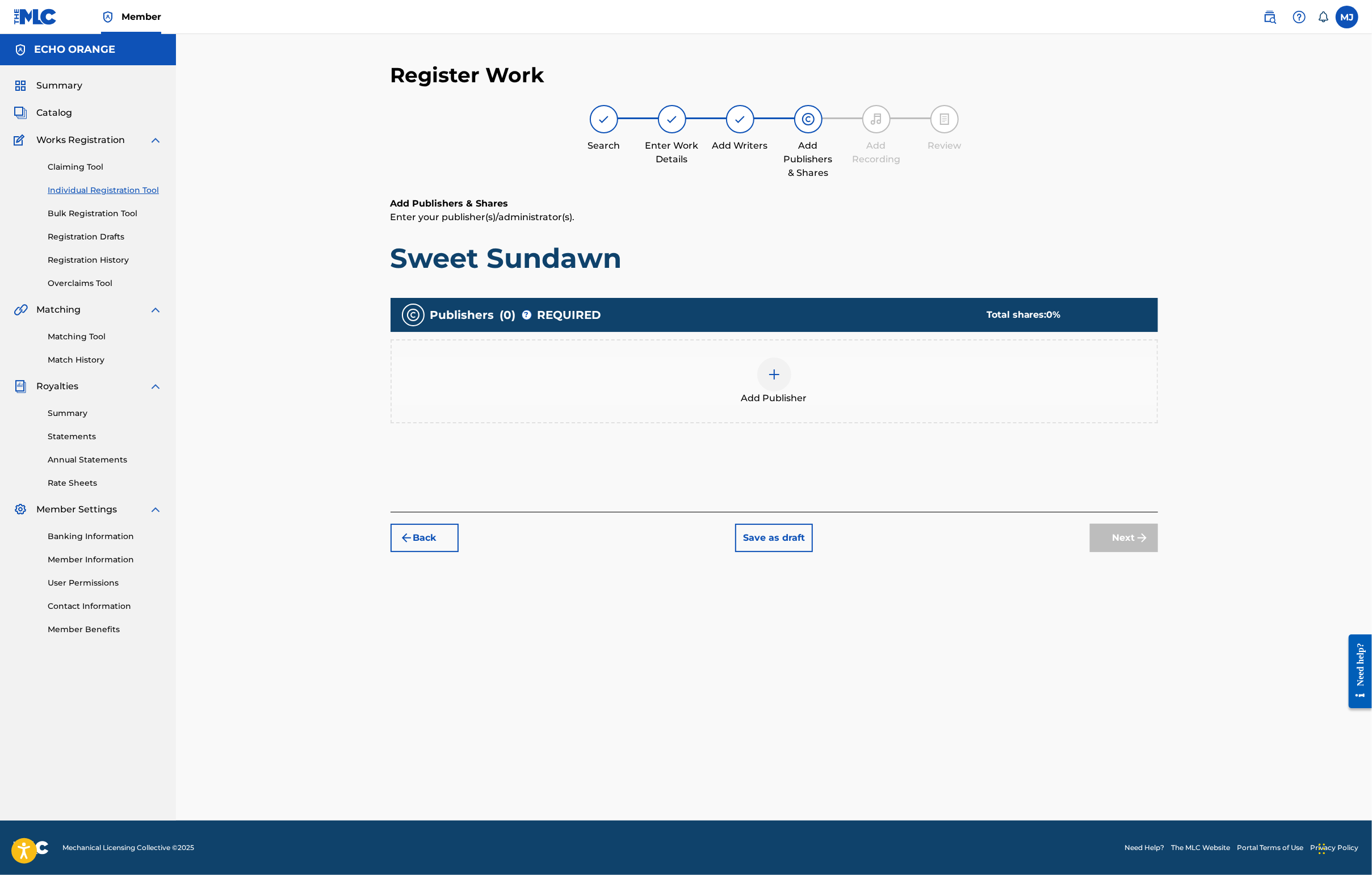
click at [851, 424] on div "Add Publisher" at bounding box center [774, 381] width 768 height 84
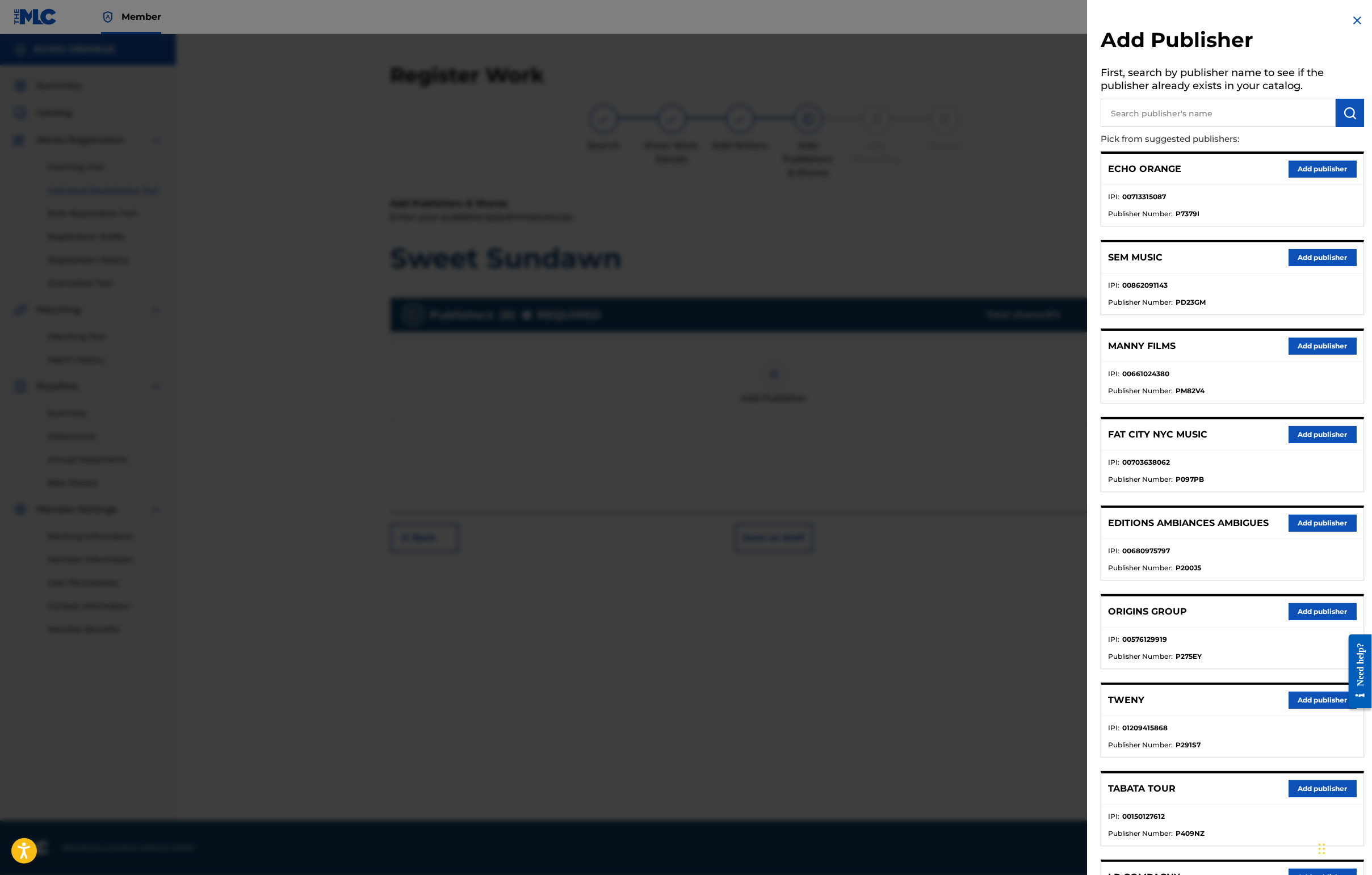
click at [1088, 620] on button "Add publisher" at bounding box center [1322, 612] width 68 height 17
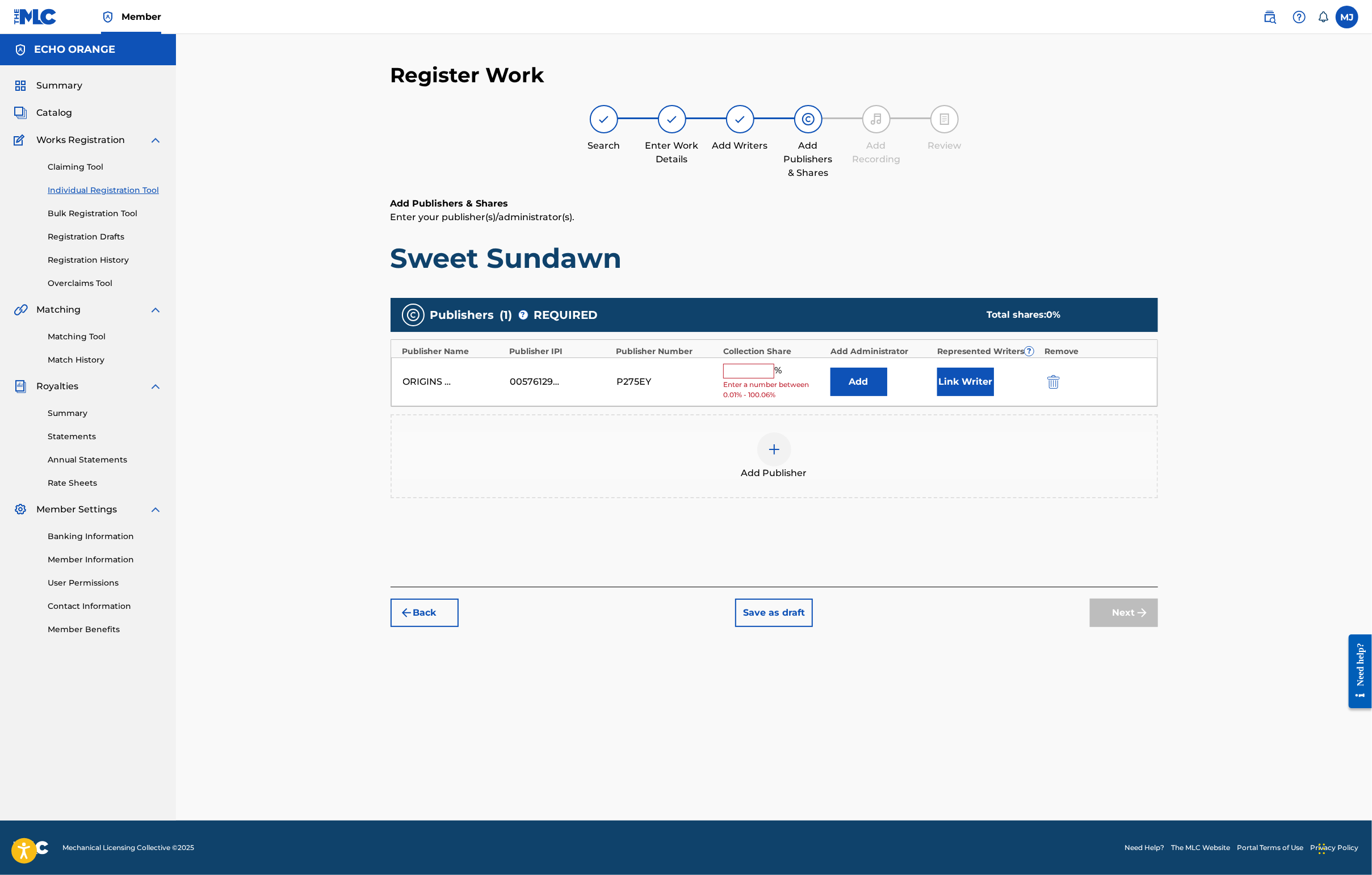
click at [879, 396] on button "Add" at bounding box center [858, 382] width 56 height 29
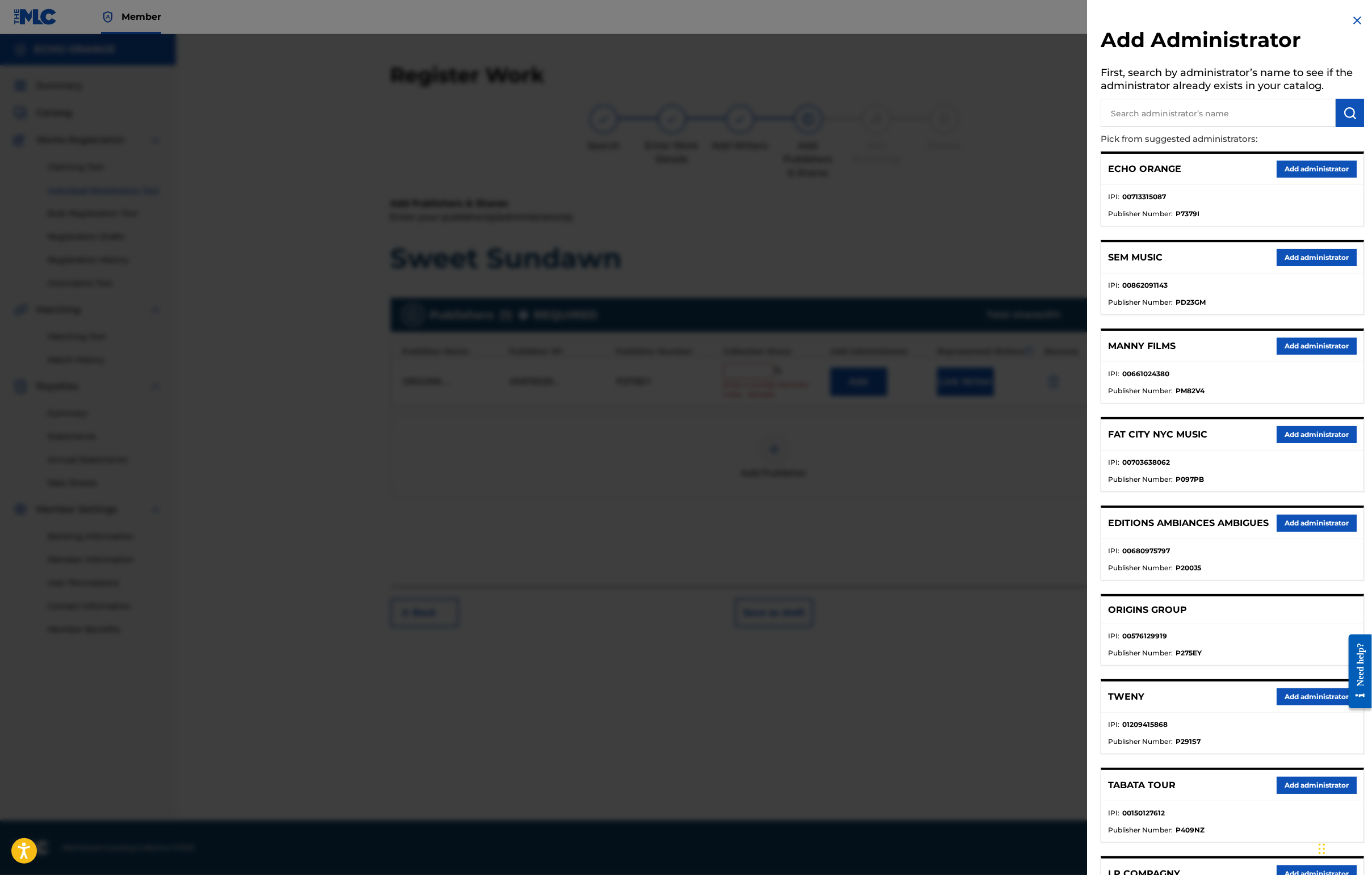
click at [1088, 178] on button "Add administrator" at bounding box center [1316, 169] width 80 height 17
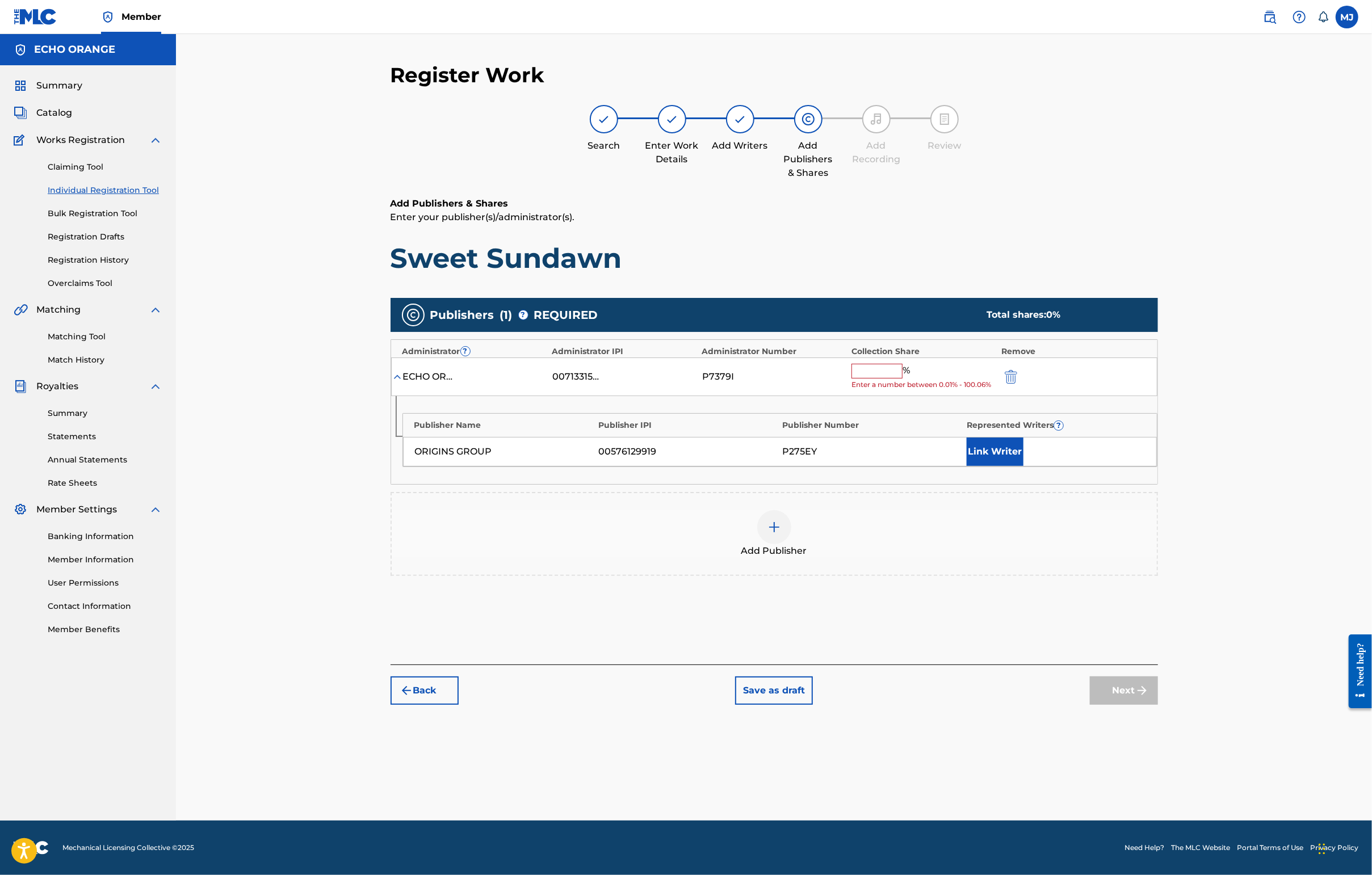
click at [902, 378] on input "text" at bounding box center [877, 371] width 51 height 15
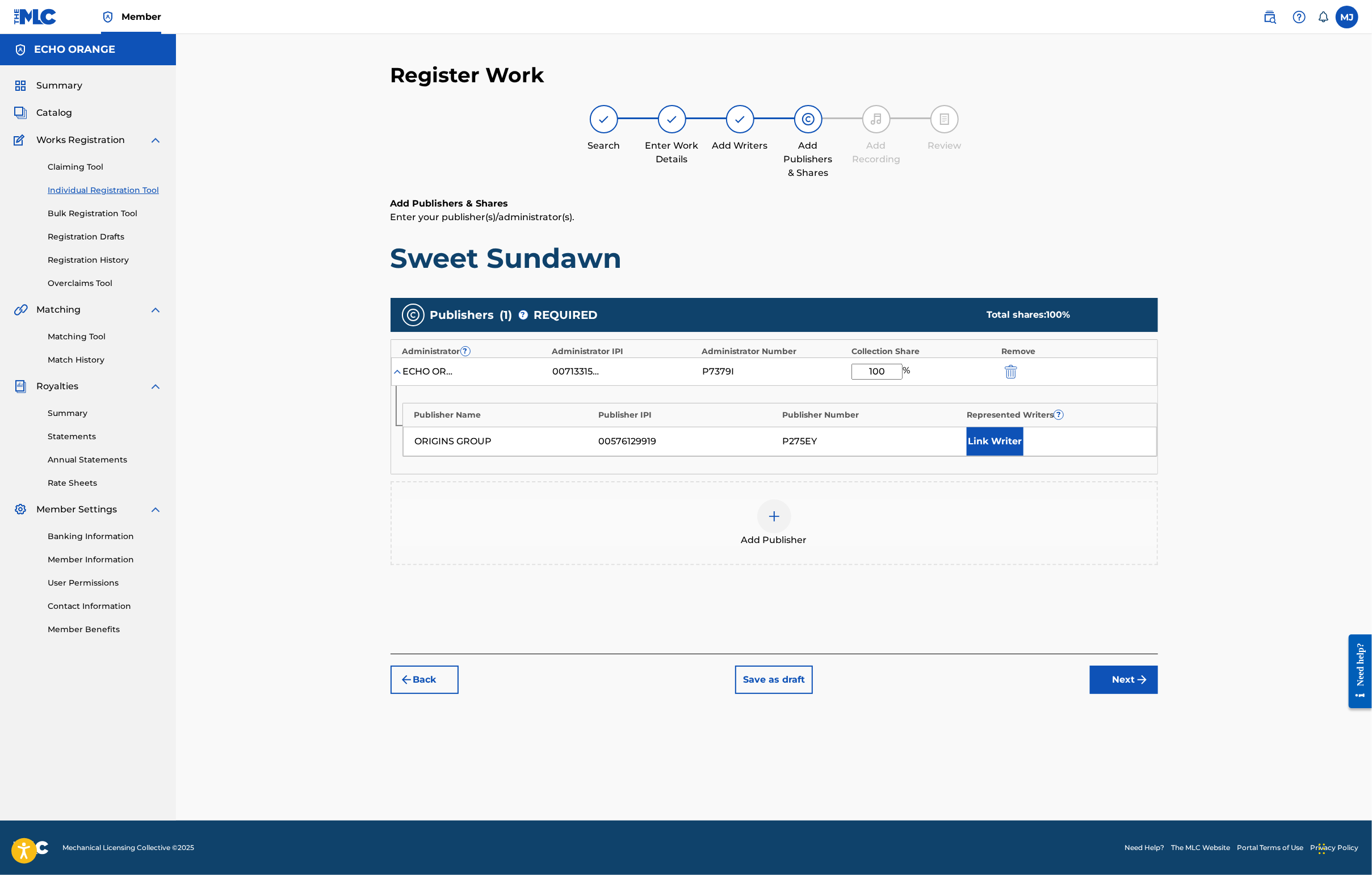
type input "100"
click at [961, 448] on div "P275EY" at bounding box center [872, 442] width 178 height 14
click at [1024, 456] on button "Link Writer" at bounding box center [994, 442] width 56 height 29
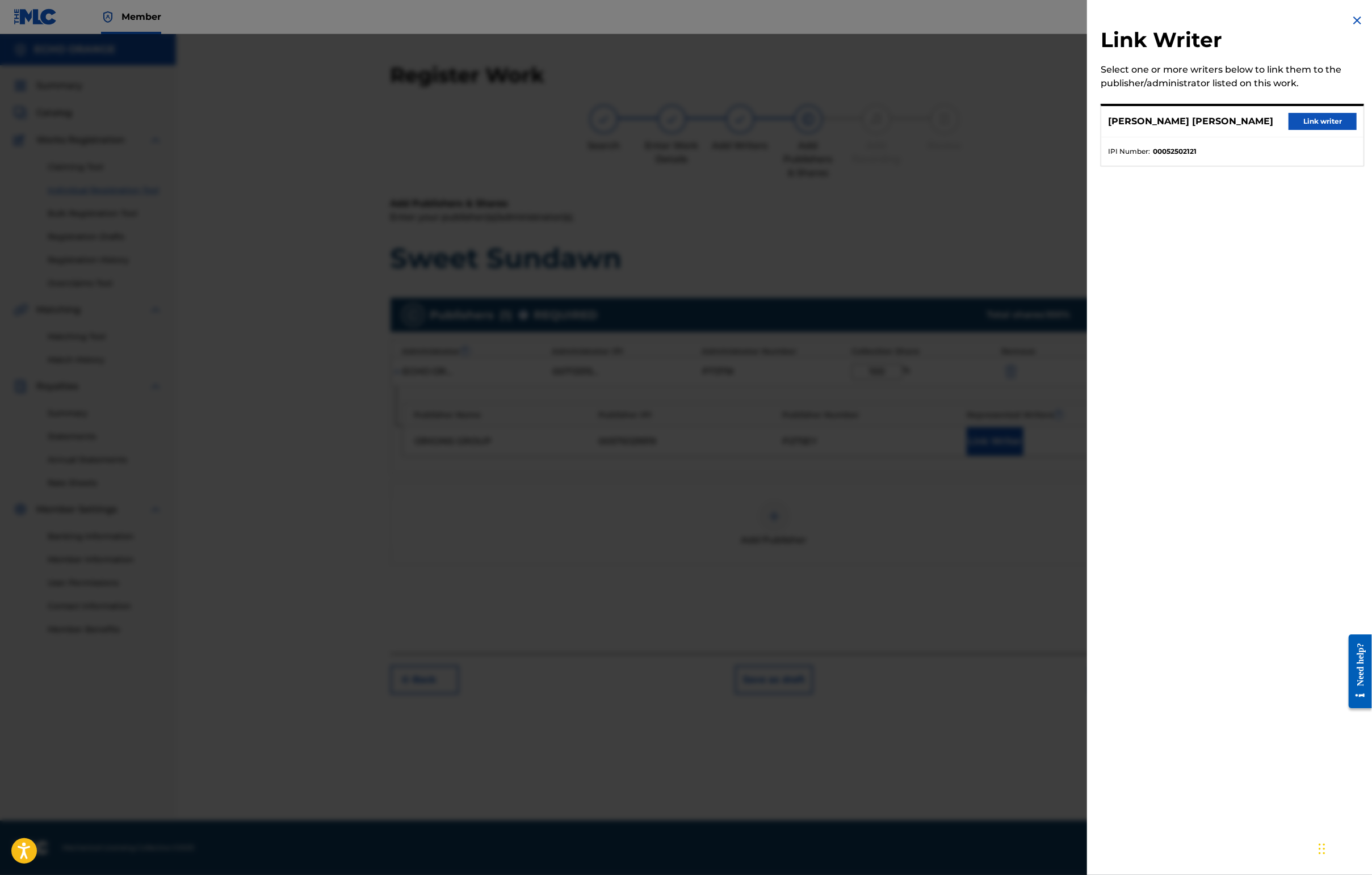
click at [1088, 130] on button "Link writer" at bounding box center [1322, 121] width 68 height 17
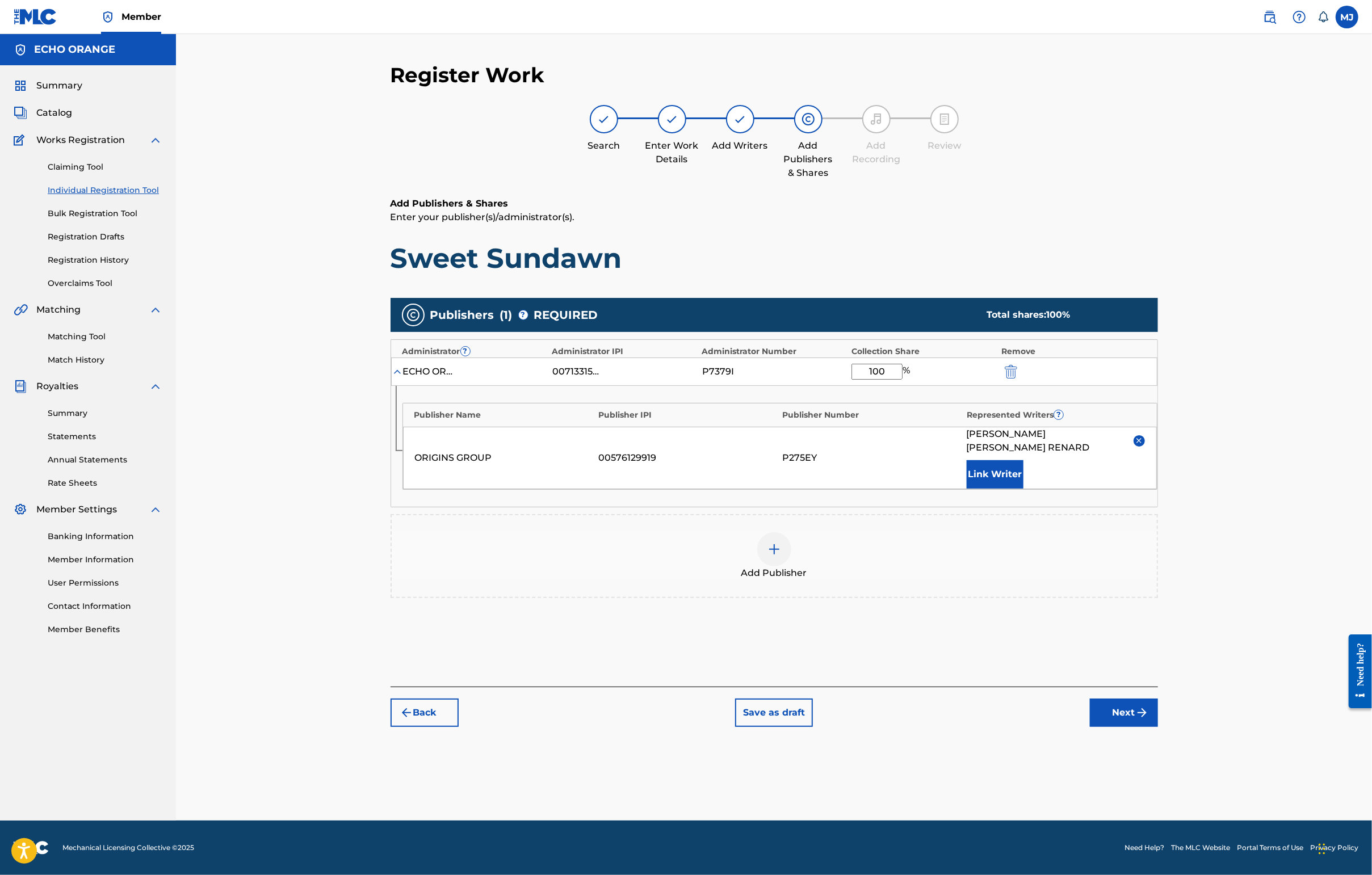
scroll to position [1, 0]
click at [1088, 727] on button "Next" at bounding box center [1124, 712] width 68 height 29
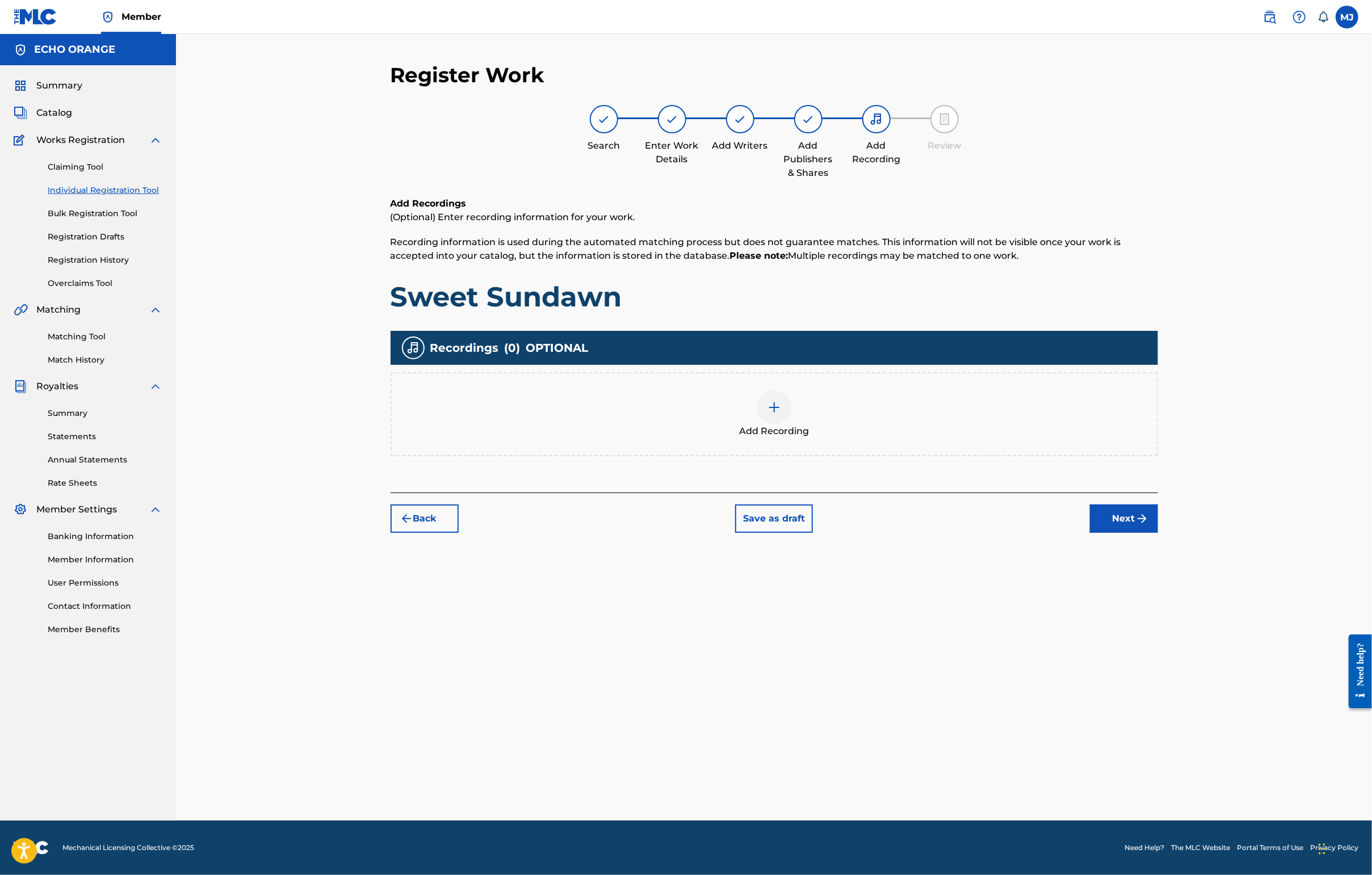
click at [1088, 533] on button "Next" at bounding box center [1124, 518] width 68 height 29
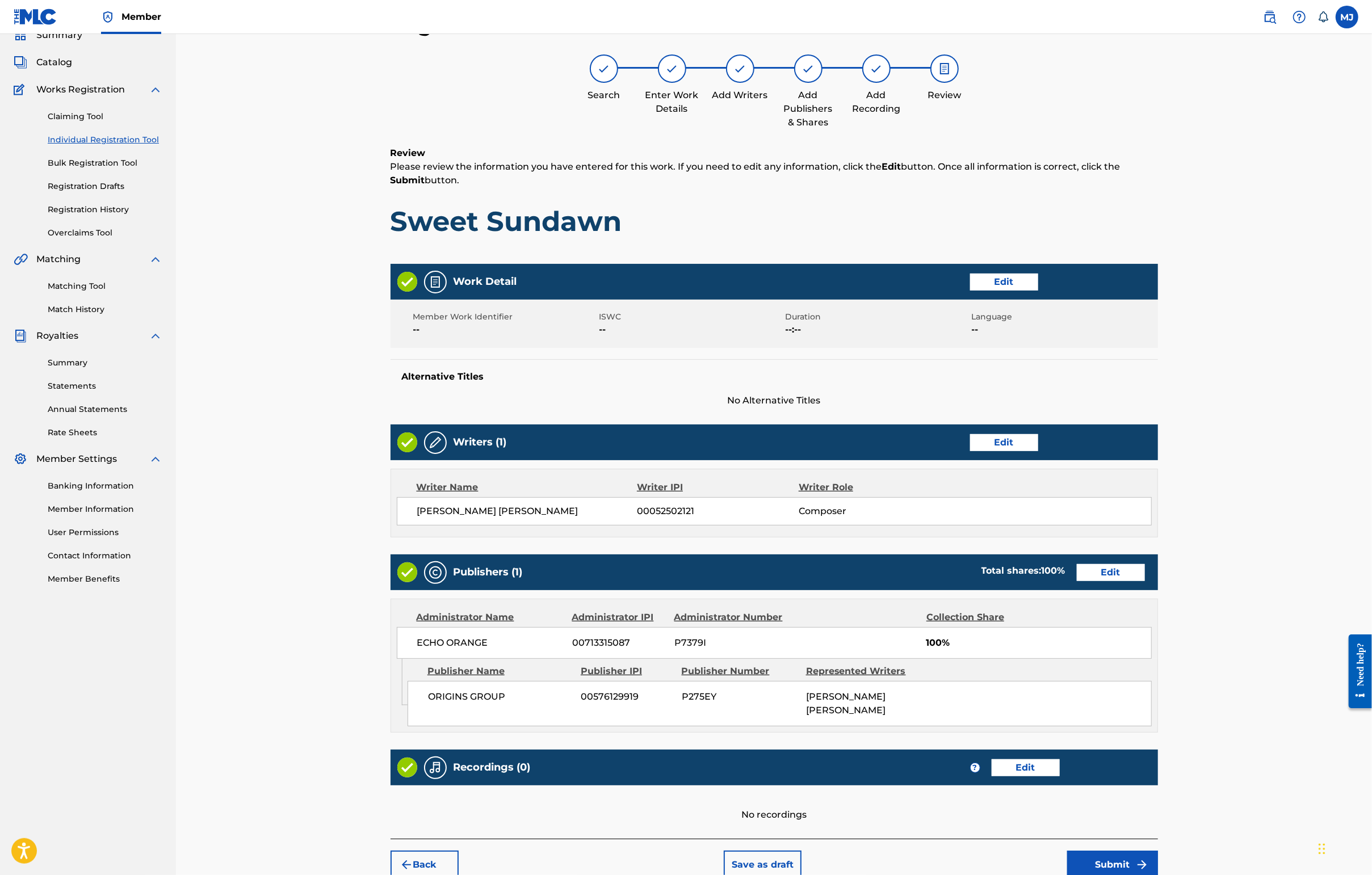
scroll to position [228, 0]
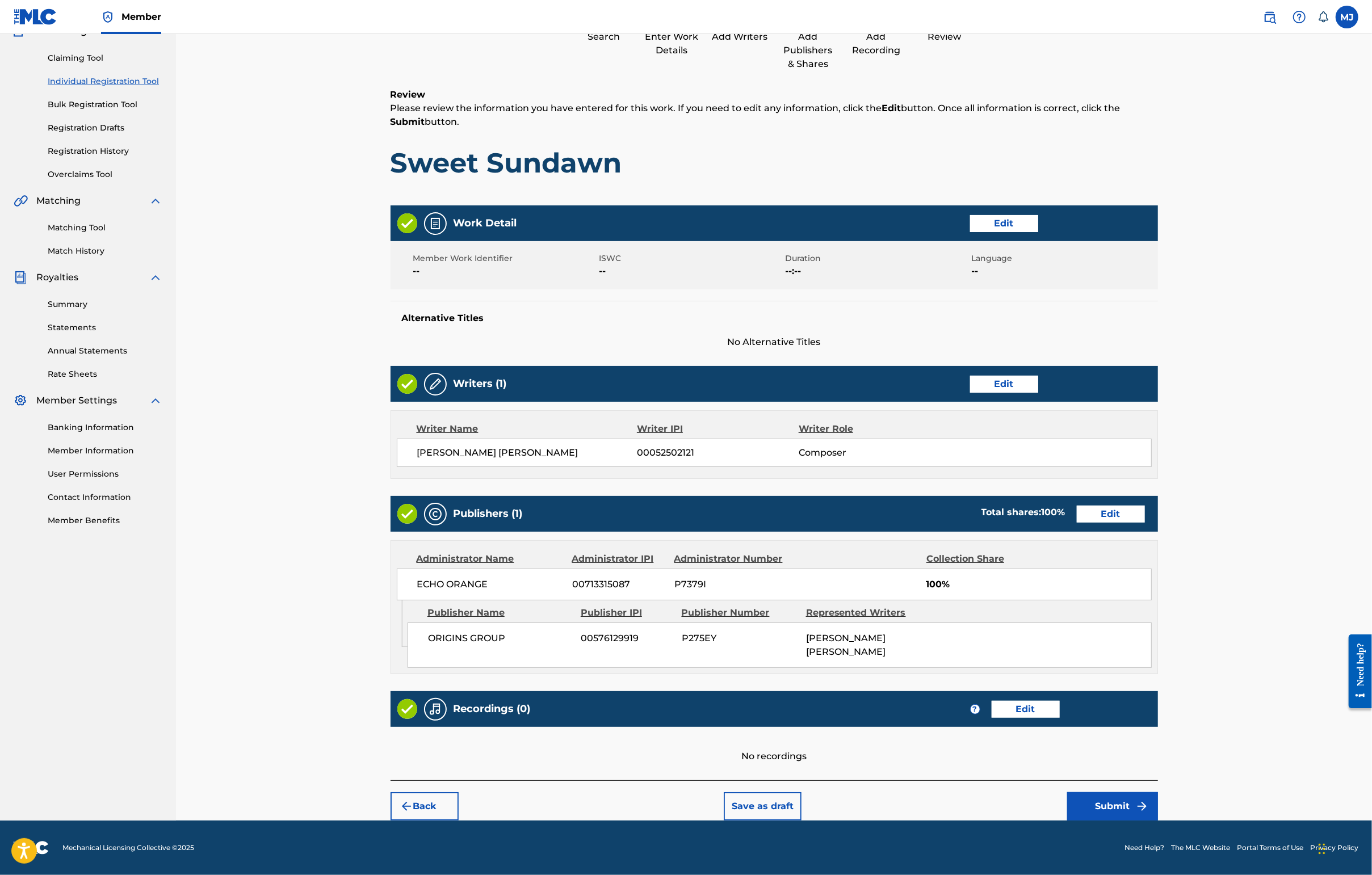
click at [1088, 780] on div "Back Save as draft Submit" at bounding box center [774, 801] width 768 height 41
drag, startPoint x: 1175, startPoint y: 770, endPoint x: 1179, endPoint y: 777, distance: 8.1
click at [1088, 780] on div "Back Save as draft Submit" at bounding box center [774, 801] width 768 height 41
click at [1088, 792] on button "Submit" at bounding box center [1112, 807] width 91 height 29
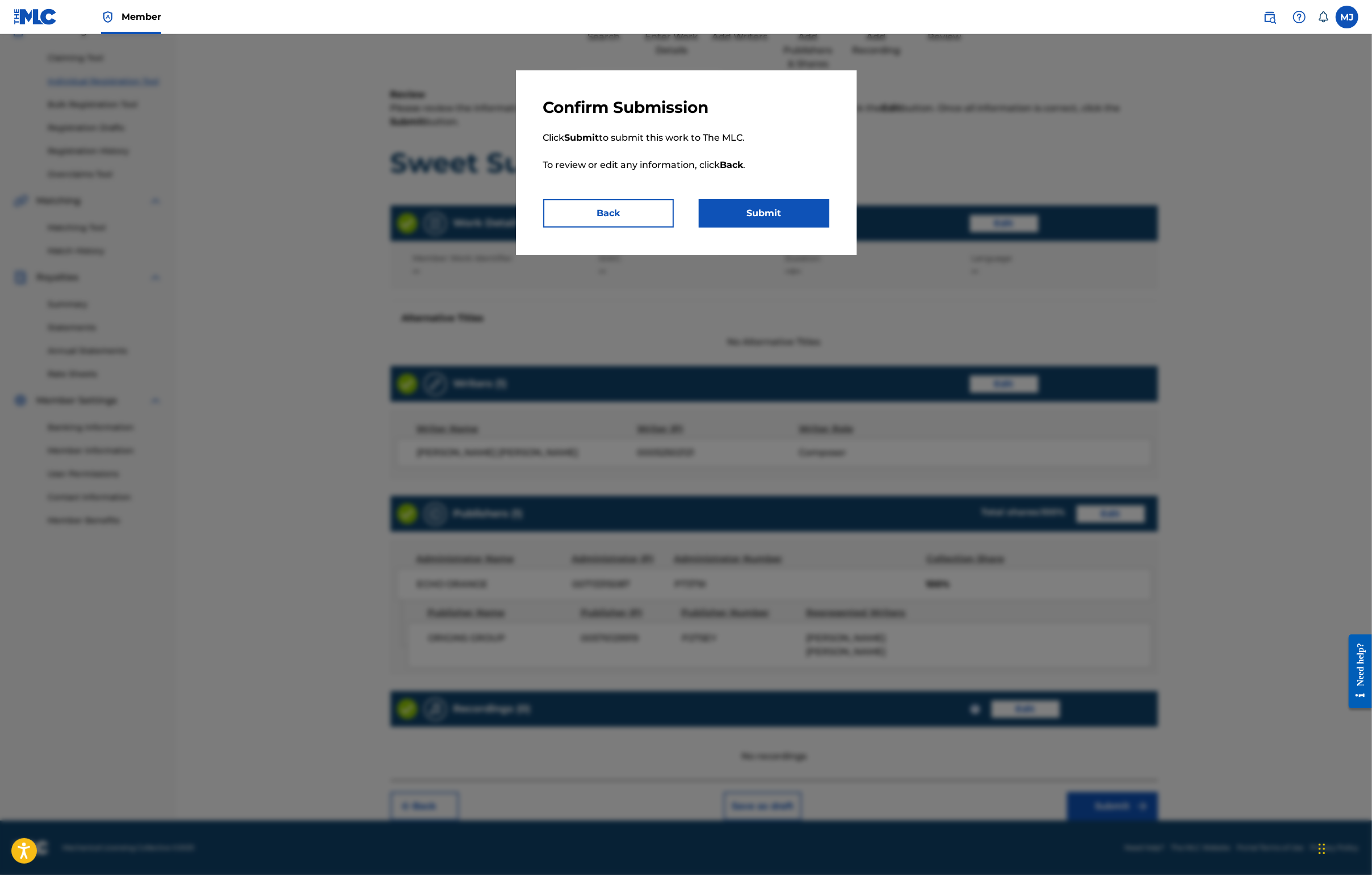
click at [814, 227] on button "Submit" at bounding box center [763, 214] width 130 height 29
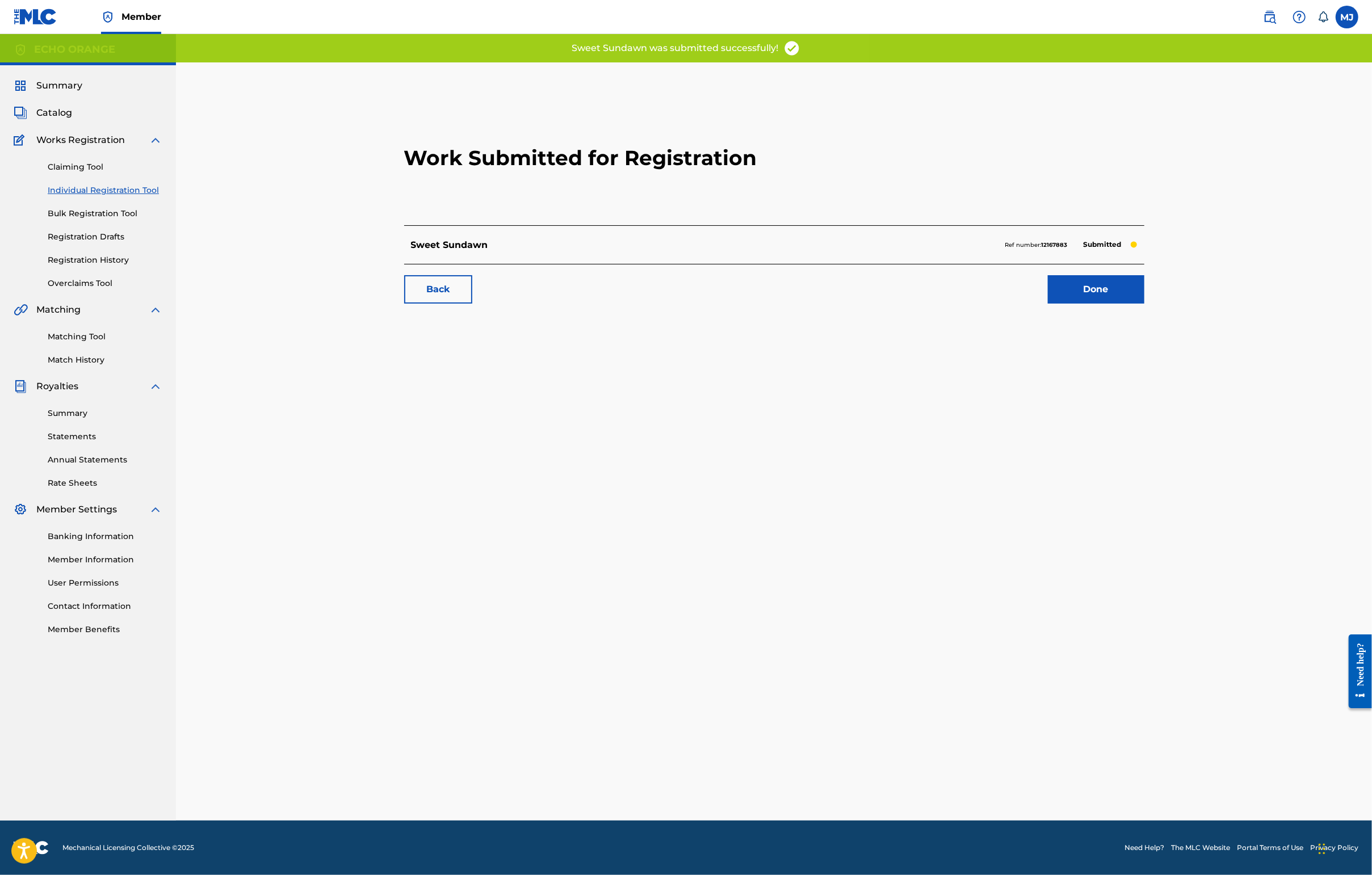
click at [1088, 303] on link "Done" at bounding box center [1096, 290] width 96 height 29
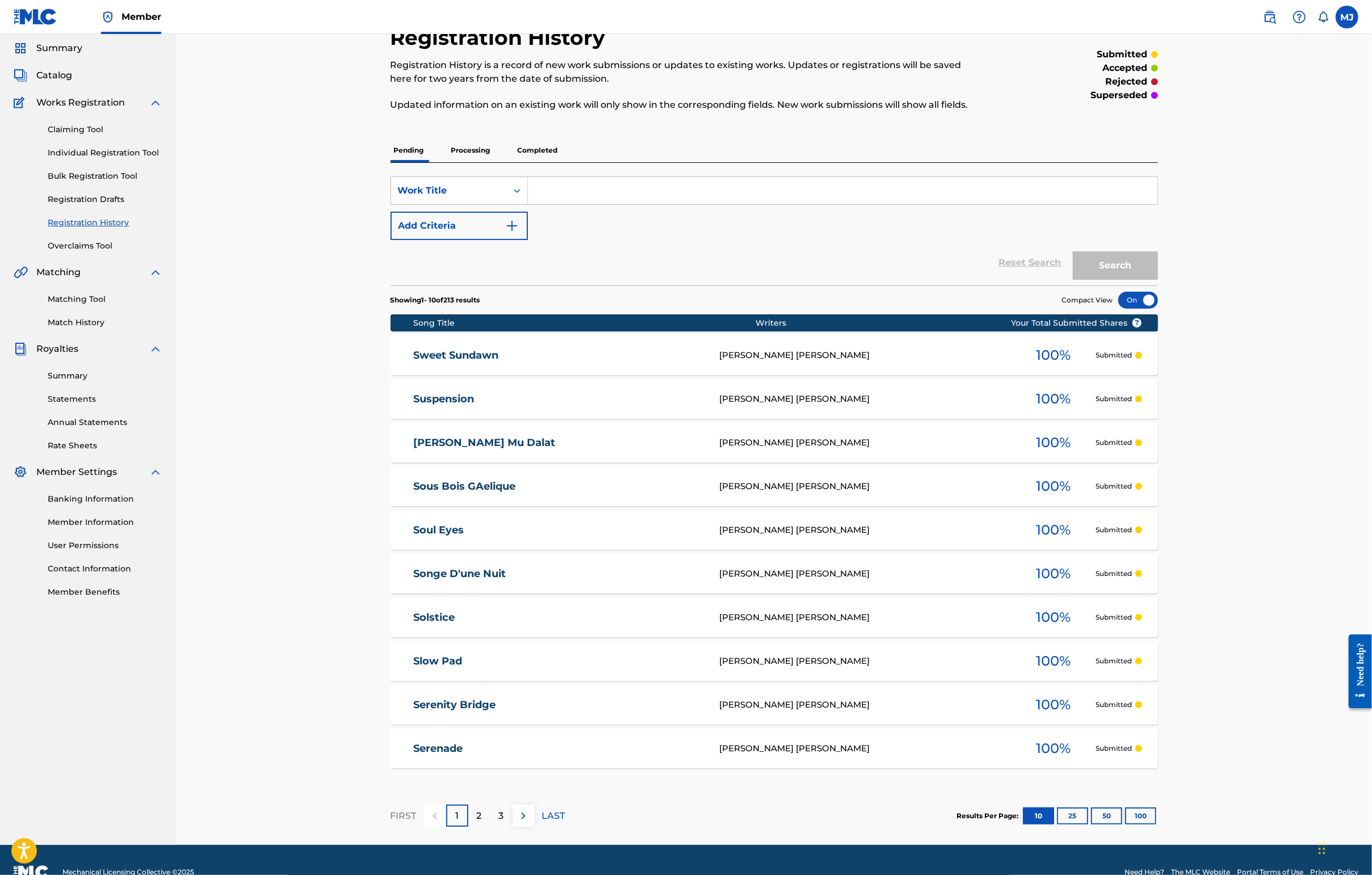
scroll to position [117, 0]
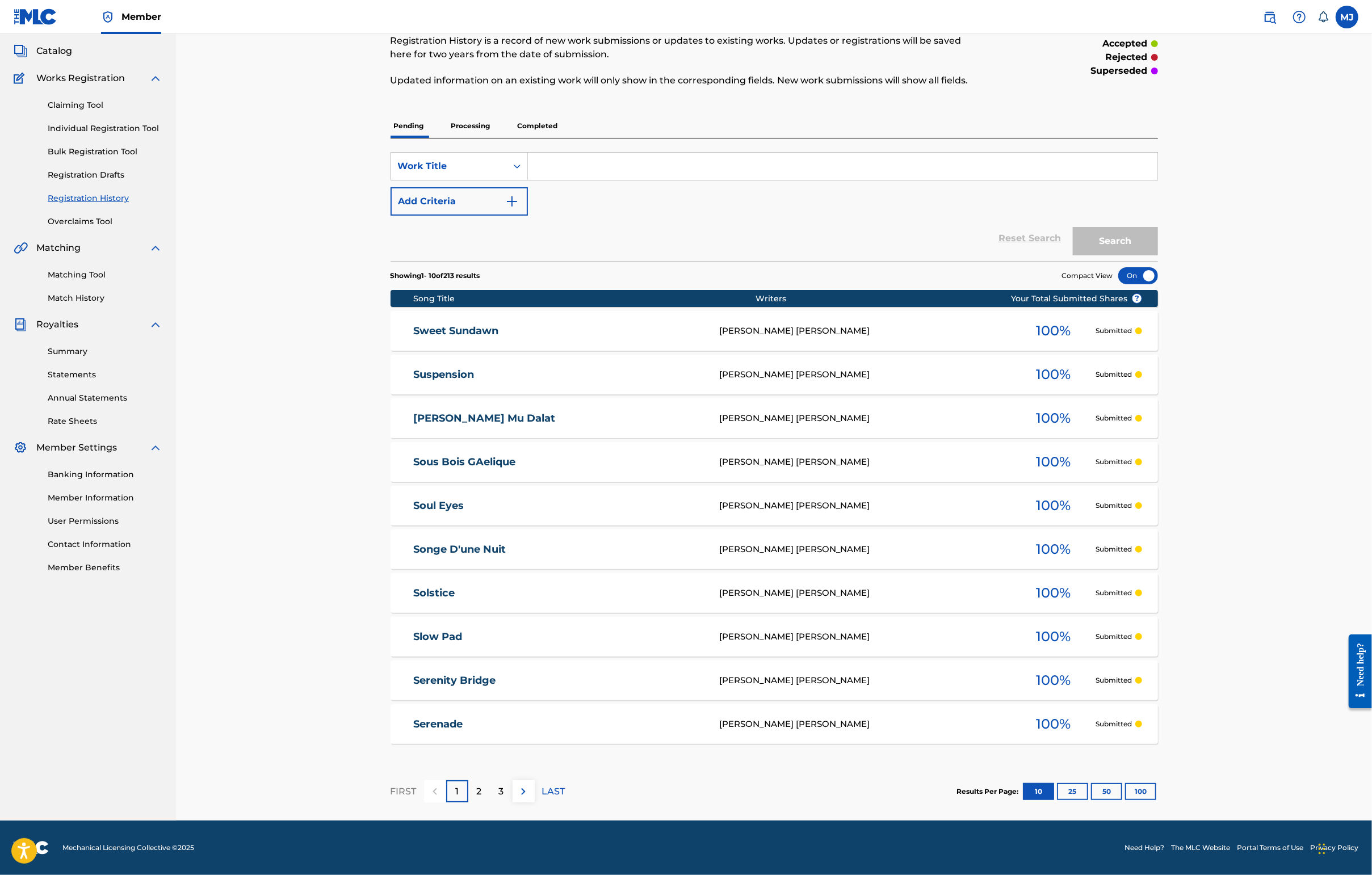
click at [103, 123] on link "Individual Registration Tool" at bounding box center [105, 129] width 114 height 12
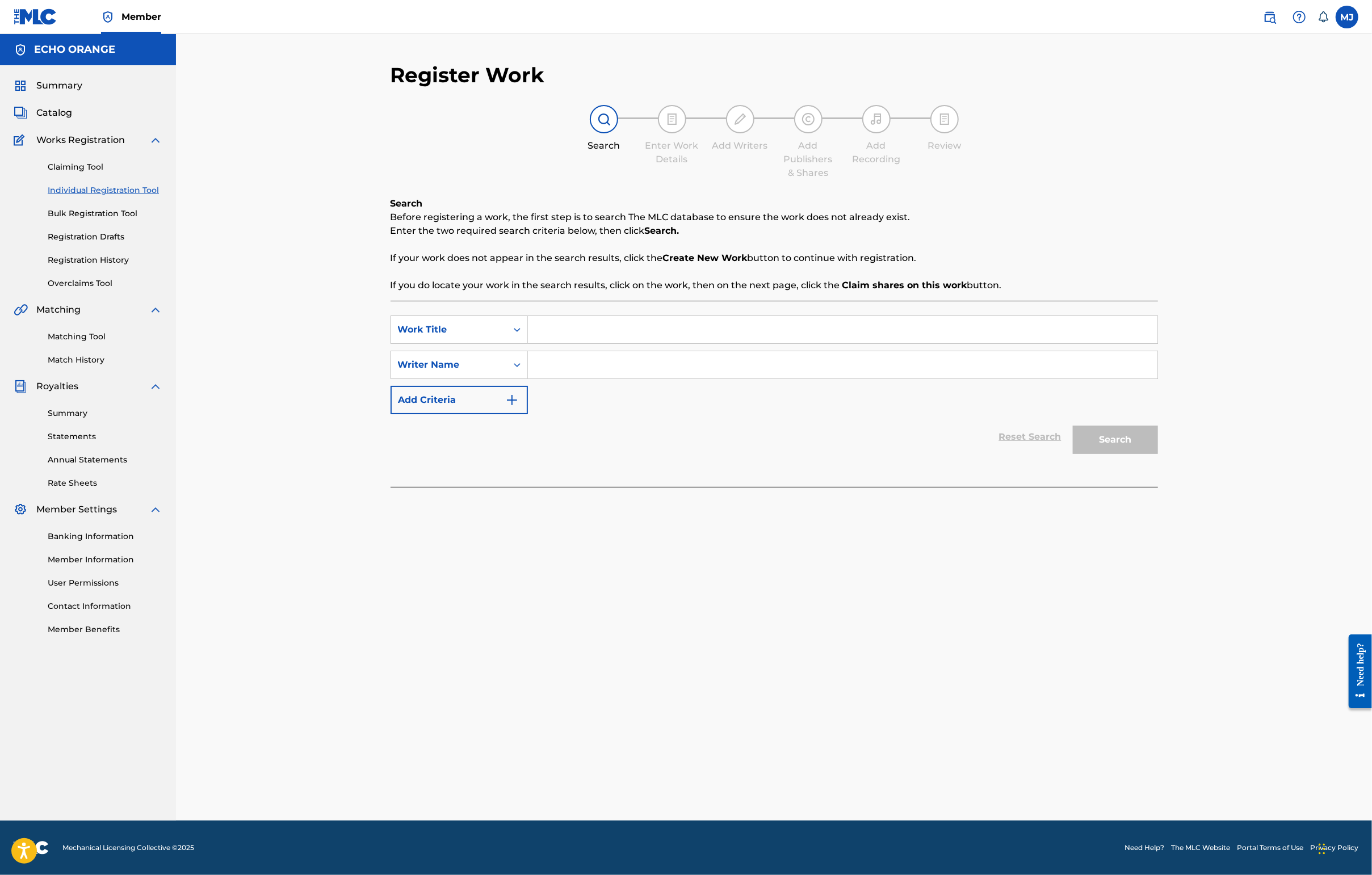
drag, startPoint x: 559, startPoint y: 361, endPoint x: 592, endPoint y: 357, distance: 33.2
click at [592, 343] on input "Search Form" at bounding box center [842, 330] width 629 height 27
type input "Thai Dream"
type input "v"
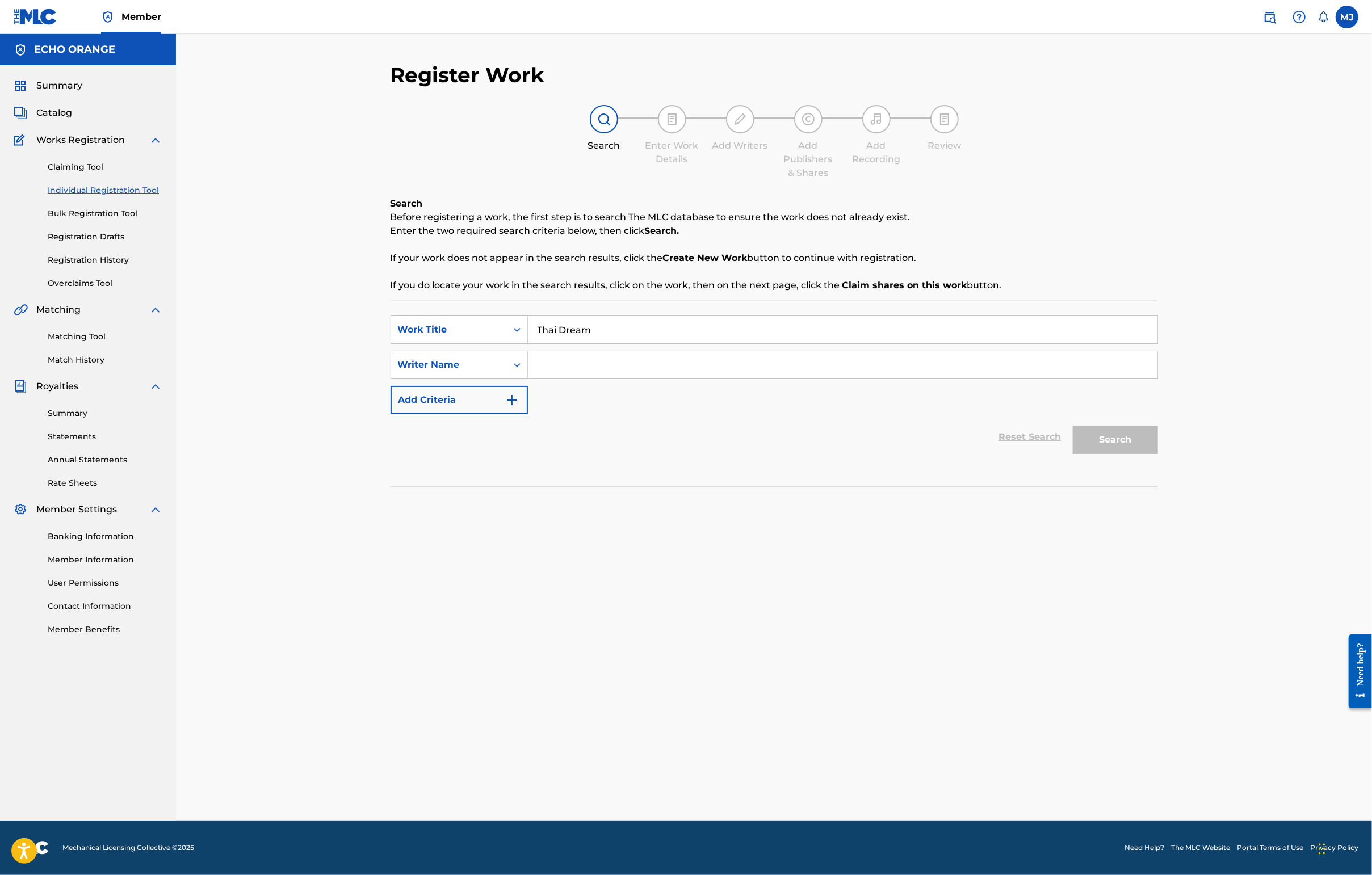
paste input "[URL][DOMAIN_NAME]"
click at [1088, 454] on button "Search" at bounding box center [1115, 440] width 85 height 29
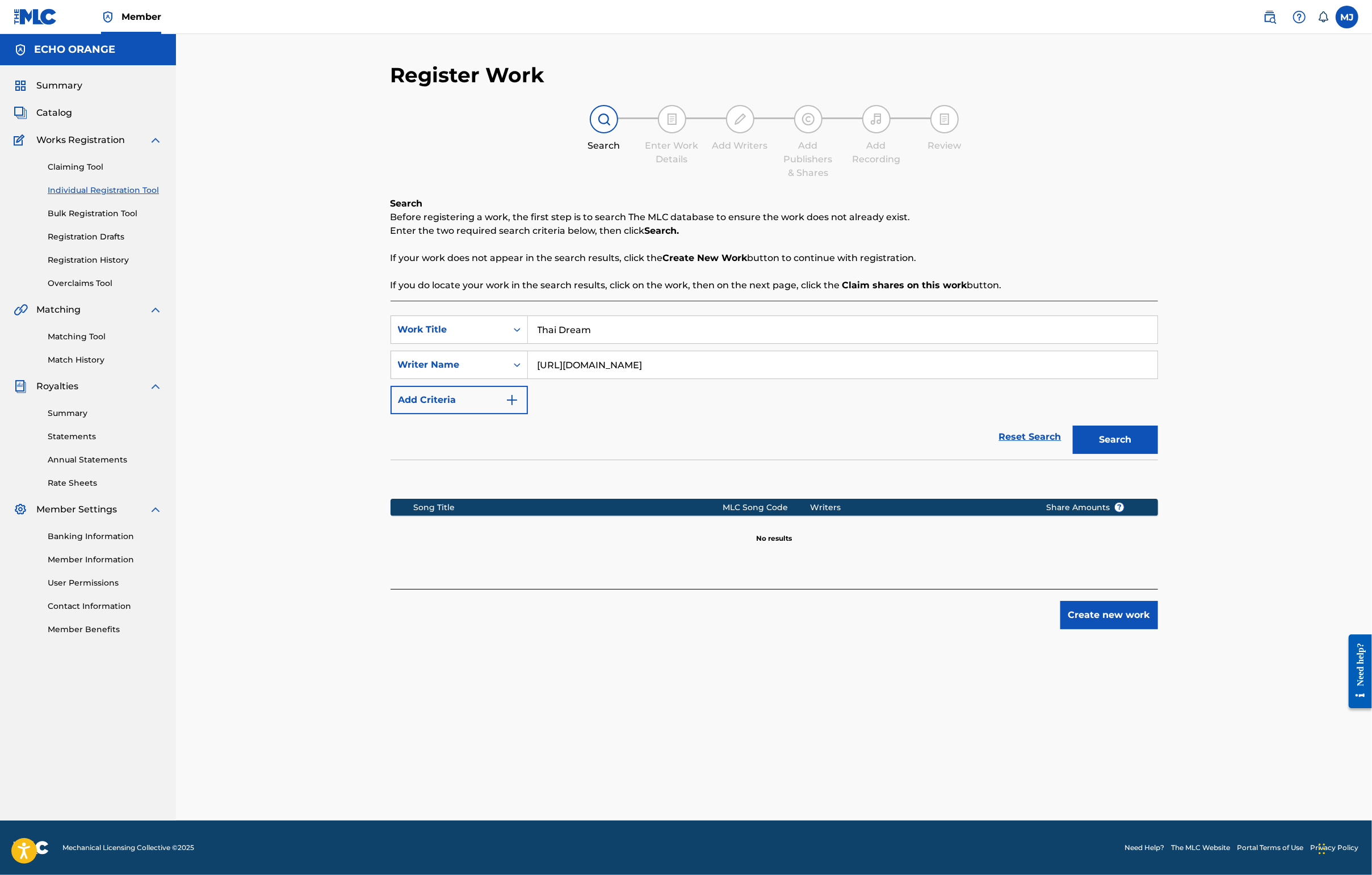
click at [592, 343] on input "Thai Dream" at bounding box center [842, 330] width 629 height 27
click at [596, 378] on input "[URL][DOMAIN_NAME]" at bounding box center [842, 365] width 629 height 27
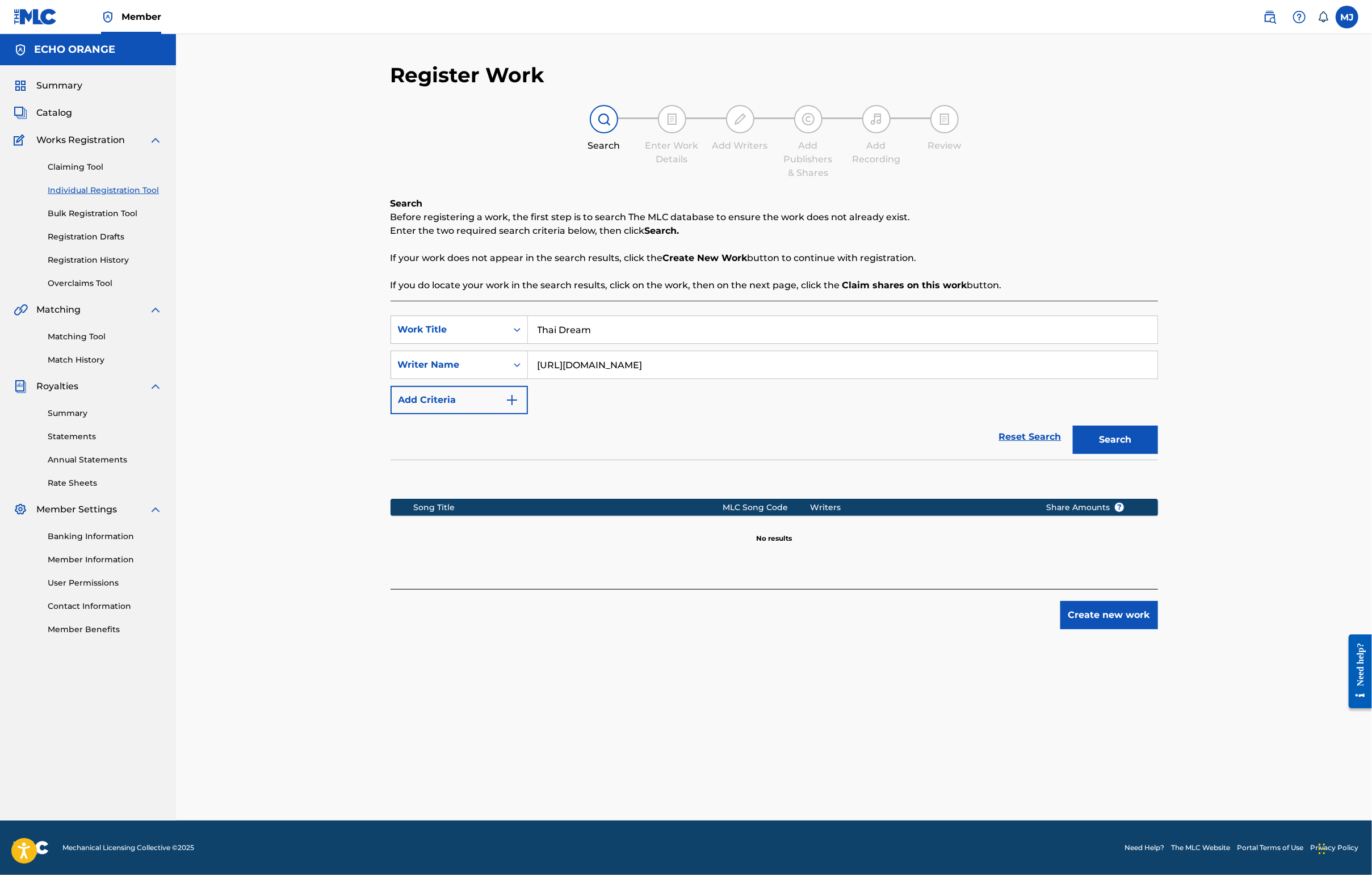
click at [596, 378] on input "[URL][DOMAIN_NAME]" at bounding box center [842, 365] width 629 height 27
click at [586, 415] on div "SearchWithCriteria4a8cbf68-3932-4d76-b5e8-0d8749914d7d Work Title Thai Dream Se…" at bounding box center [774, 364] width 768 height 99
type input "[PERSON_NAME]"
click at [586, 415] on div "SearchWithCriteria4a8cbf68-3932-4d76-b5e8-0d8749914d7d Work Title Thai Dream Se…" at bounding box center [774, 364] width 768 height 99
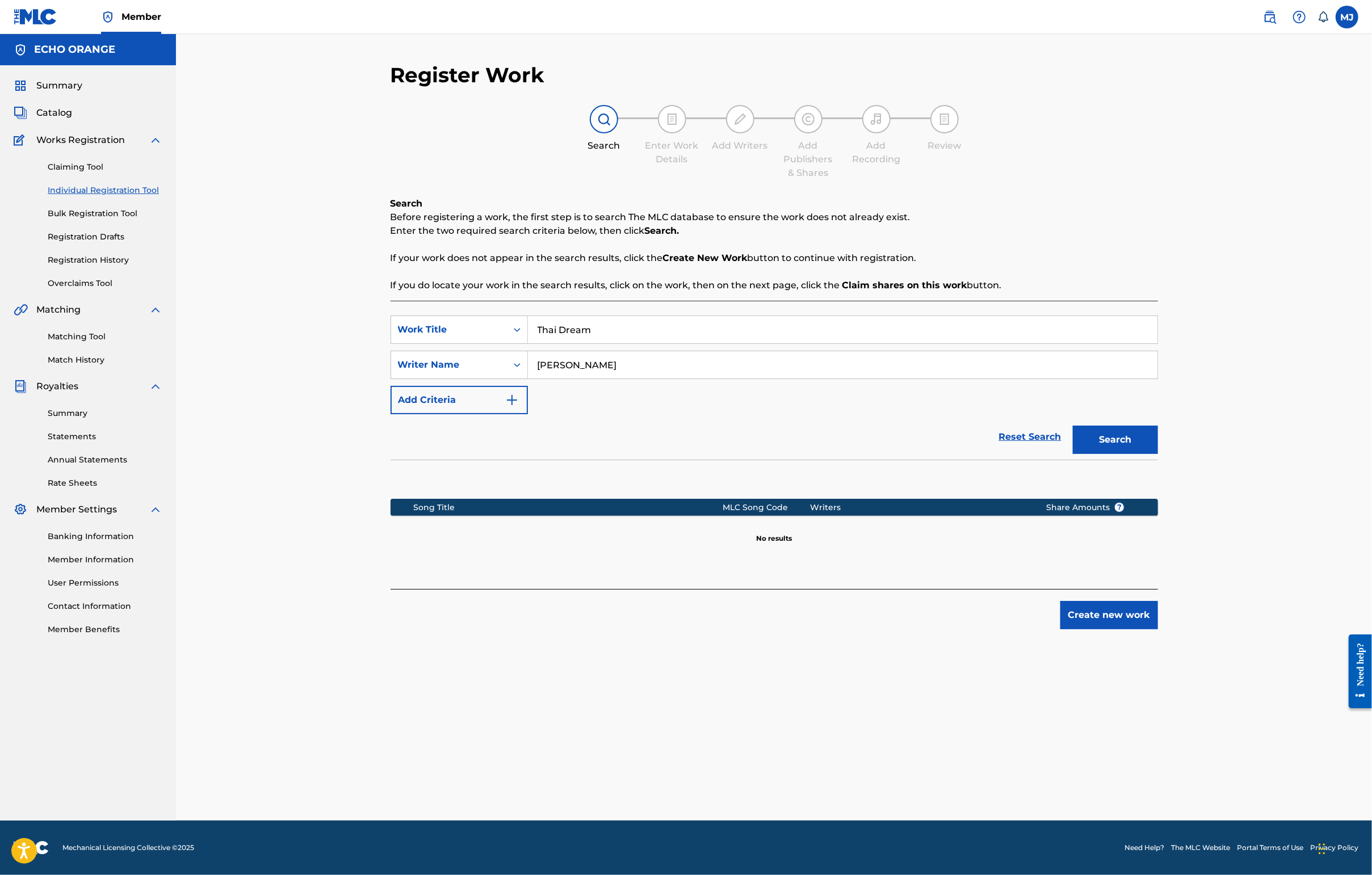
click at [589, 378] on input "[PERSON_NAME]" at bounding box center [842, 365] width 629 height 27
click at [589, 378] on input "[PERSON_NAME]" at bounding box center [842, 365] width 629 height 27
click at [1088, 715] on div "Register Work Search Enter Work Details Add Writers Add Publishers & Shares Add…" at bounding box center [774, 442] width 795 height 758
click at [1088, 629] on button "Create new work" at bounding box center [1109, 615] width 98 height 29
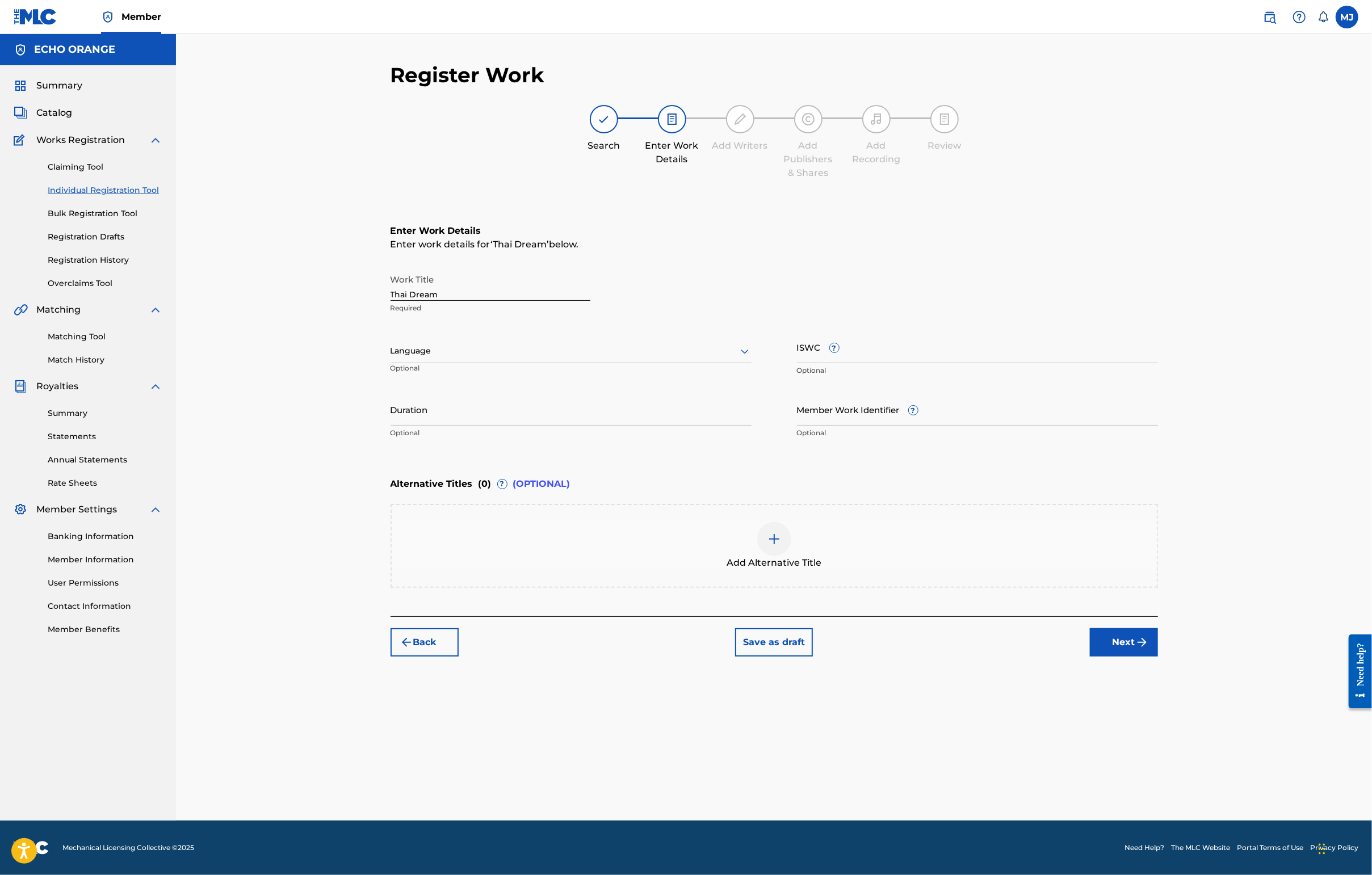
click at [1088, 657] on button "Next" at bounding box center [1124, 643] width 68 height 29
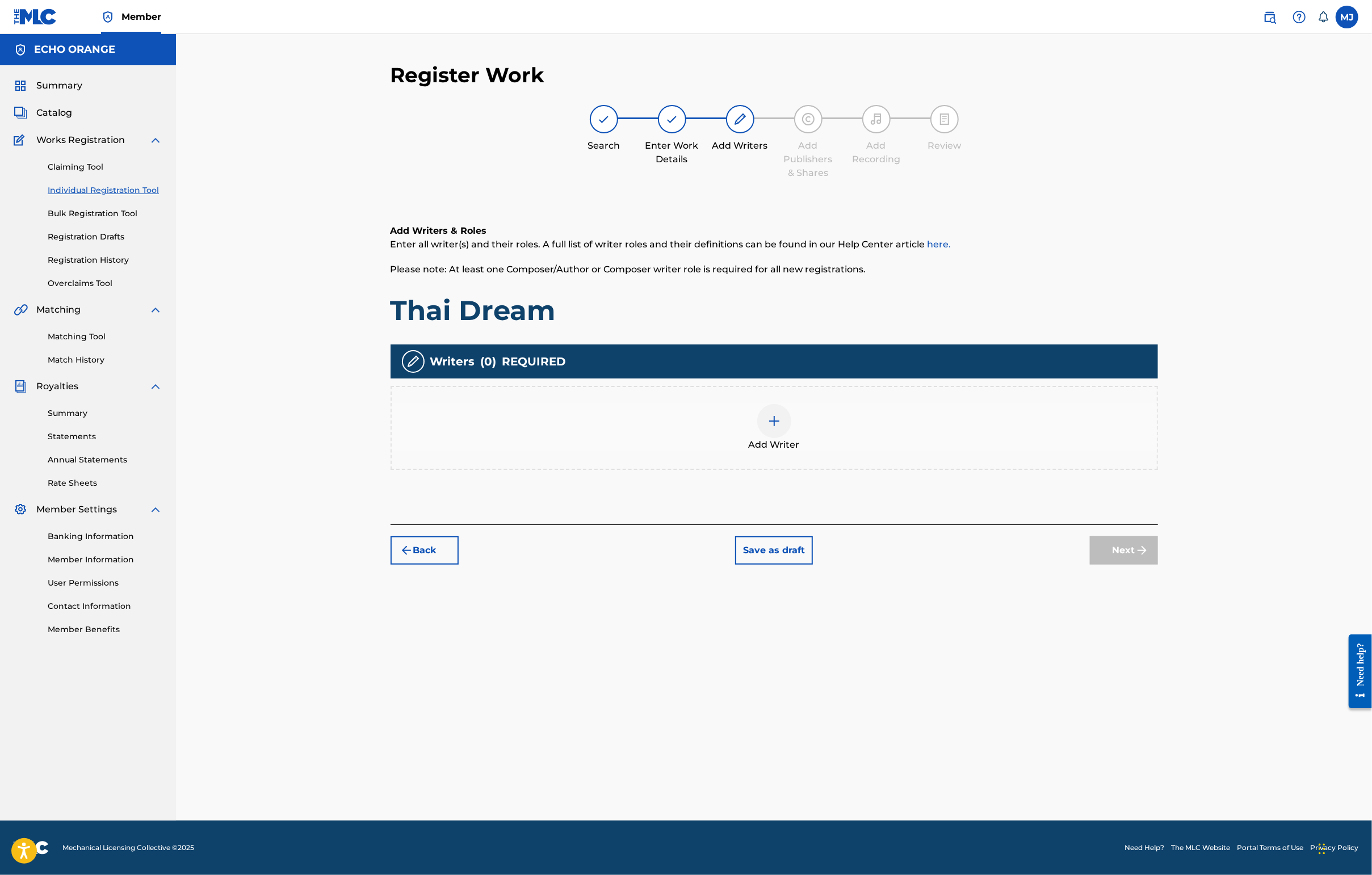
click at [893, 432] on div "Add Writer" at bounding box center [774, 428] width 768 height 84
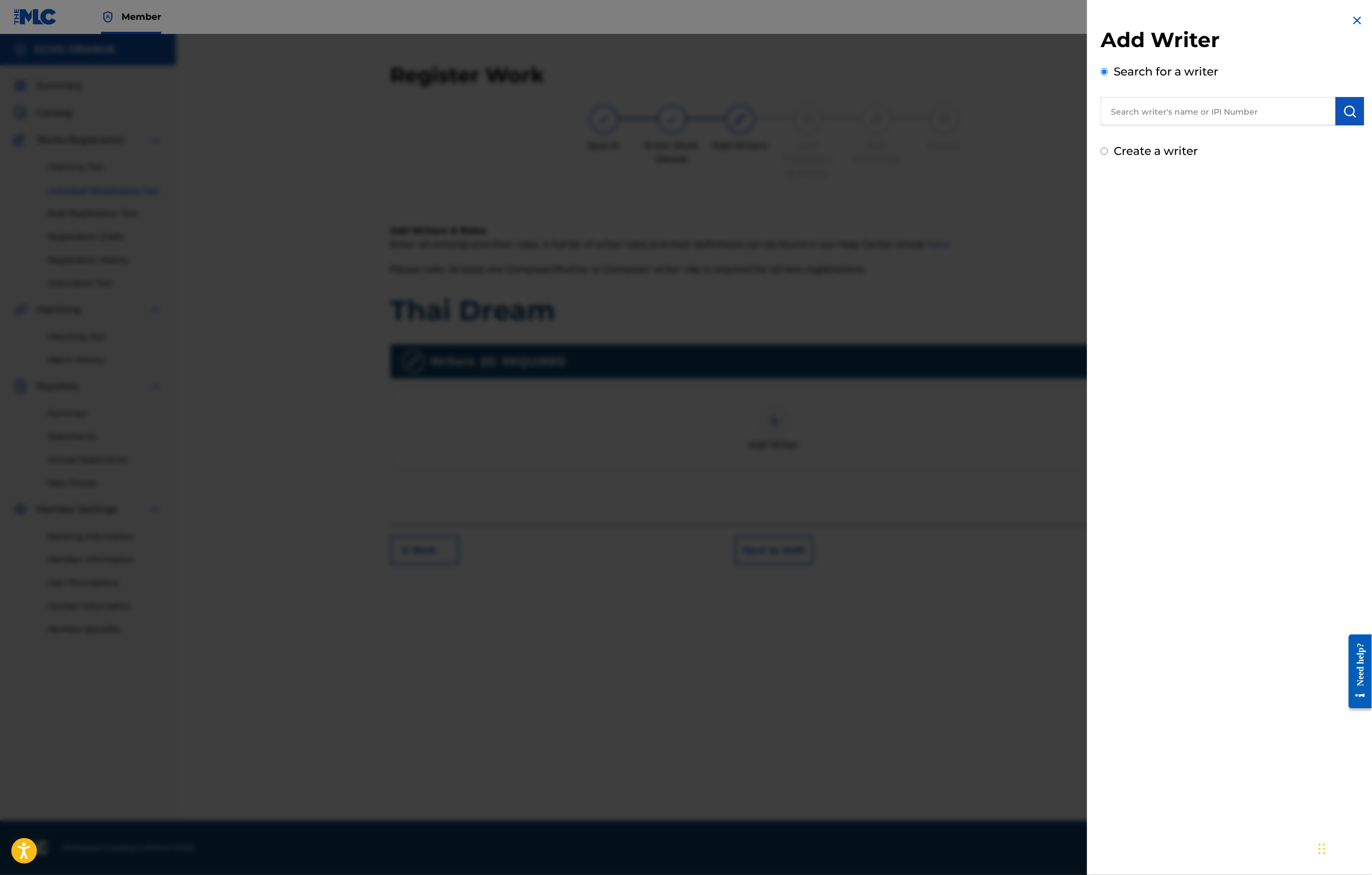
drag, startPoint x: 1084, startPoint y: 151, endPoint x: 1121, endPoint y: 123, distance: 46.4
click at [1088, 150] on div "Add Writer Search for a writer Create a writer" at bounding box center [1232, 93] width 263 height 132
click at [1088, 123] on input "text" at bounding box center [1218, 111] width 235 height 29
paste input "[PERSON_NAME]"
type input "[PERSON_NAME]"
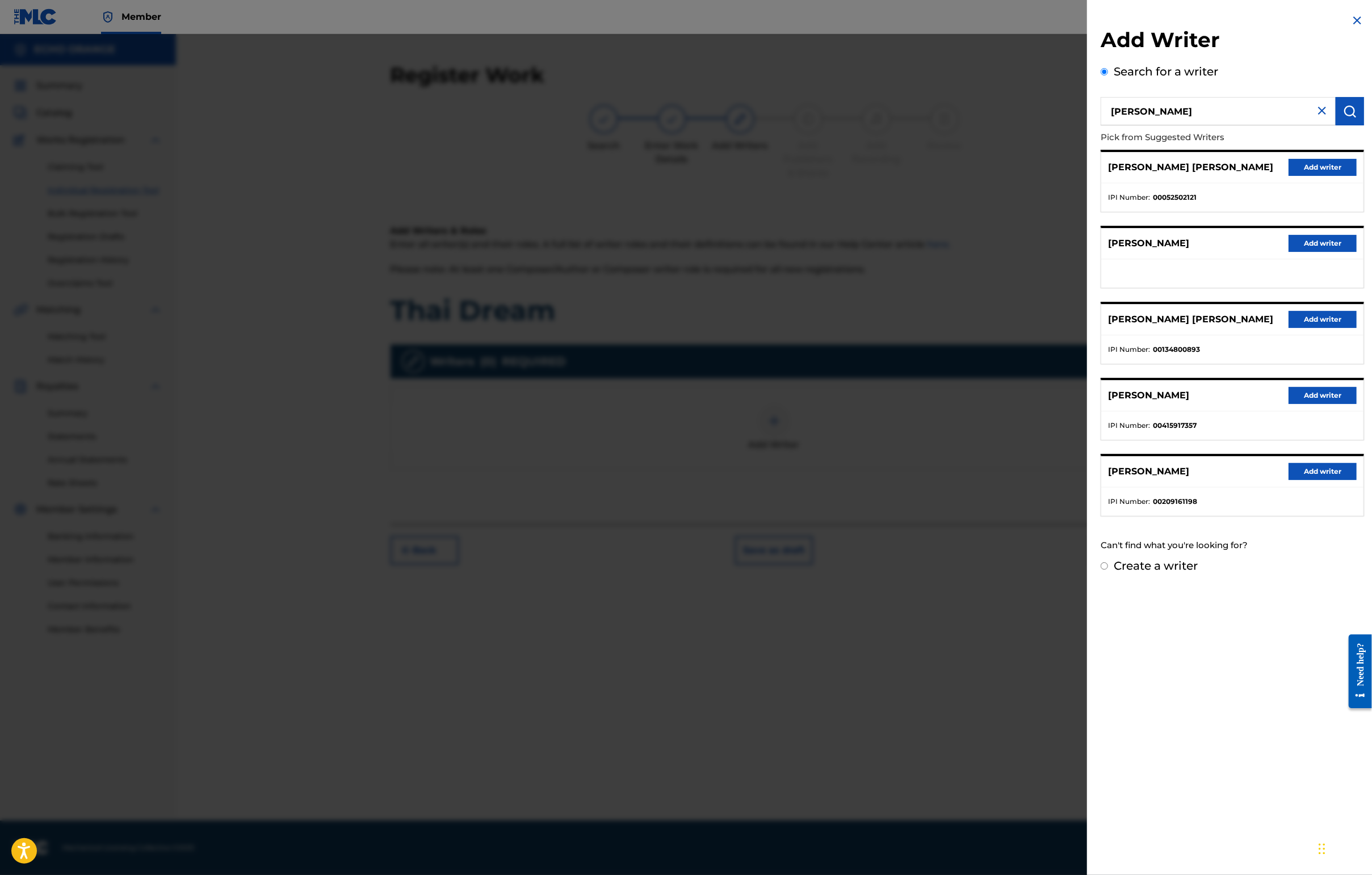
click at [1088, 184] on div "[PERSON_NAME] [PERSON_NAME] Add writer" at bounding box center [1232, 167] width 262 height 31
drag, startPoint x: 1317, startPoint y: 189, endPoint x: 1286, endPoint y: 202, distance: 33.6
click at [1088, 176] on button "Add writer" at bounding box center [1322, 167] width 68 height 17
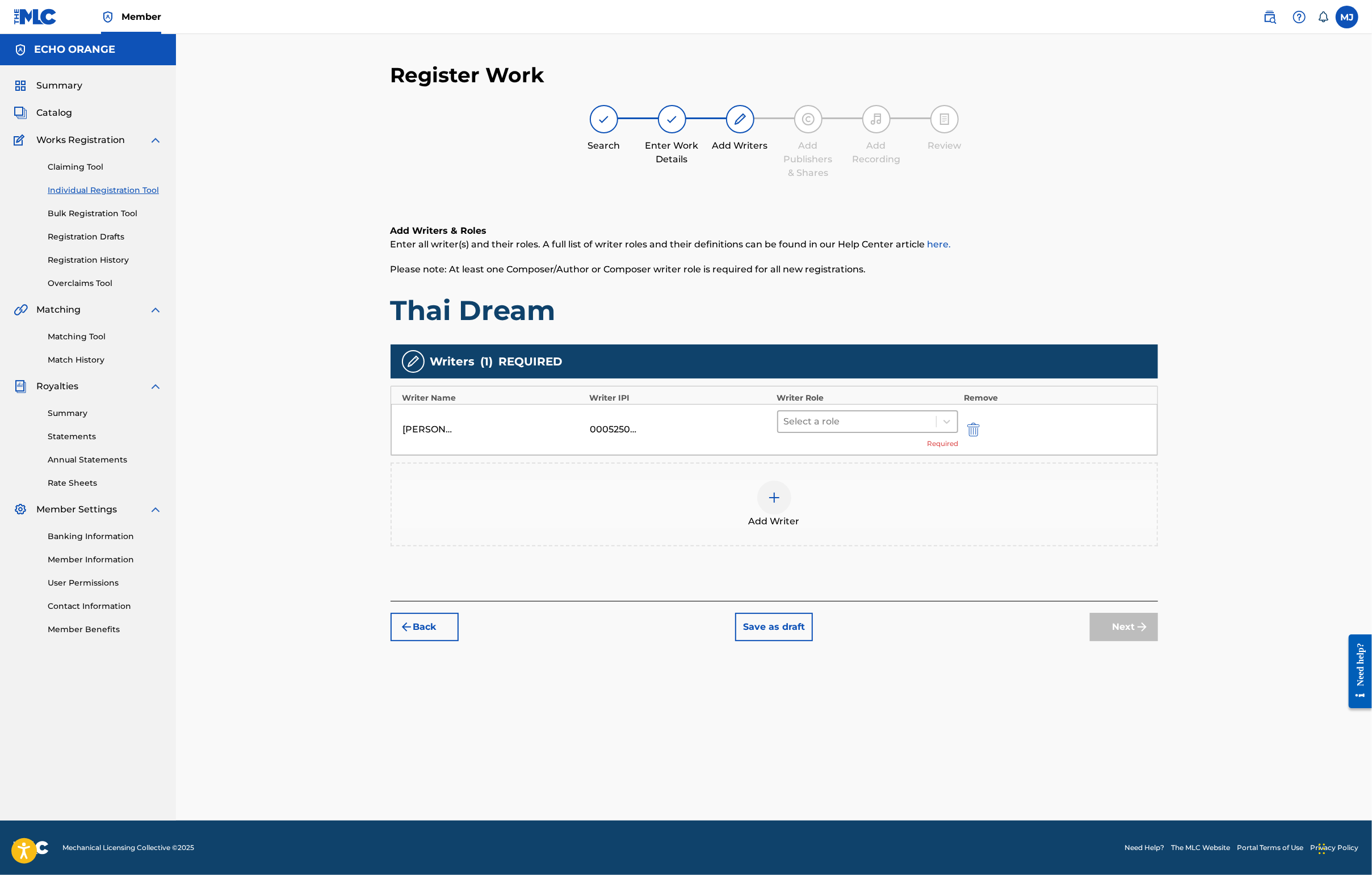
click at [887, 430] on div at bounding box center [856, 421] width 147 height 16
click at [859, 600] on div "Translator" at bounding box center [904, 608] width 218 height 23
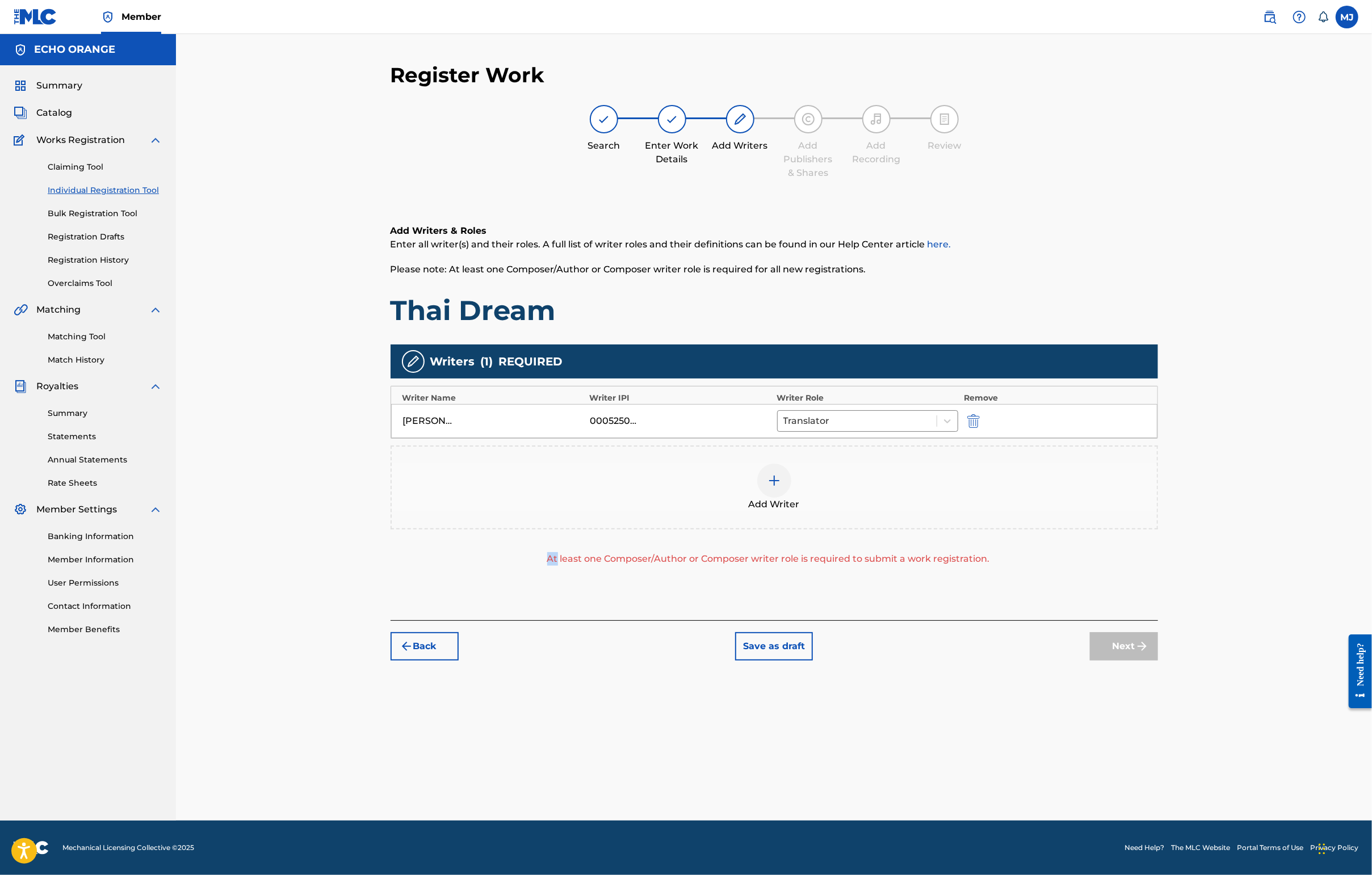
drag, startPoint x: 859, startPoint y: 600, endPoint x: 861, endPoint y: 592, distance: 8.2
click at [859, 566] on div "Add Writer At least one Composer/Author or Composer writer role is required to …" at bounding box center [774, 506] width 768 height 120
click at [893, 438] on div "[PERSON_NAME] [PERSON_NAME] 00052502121 Translator" at bounding box center [774, 421] width 766 height 34
click at [899, 429] on div at bounding box center [857, 421] width 148 height 16
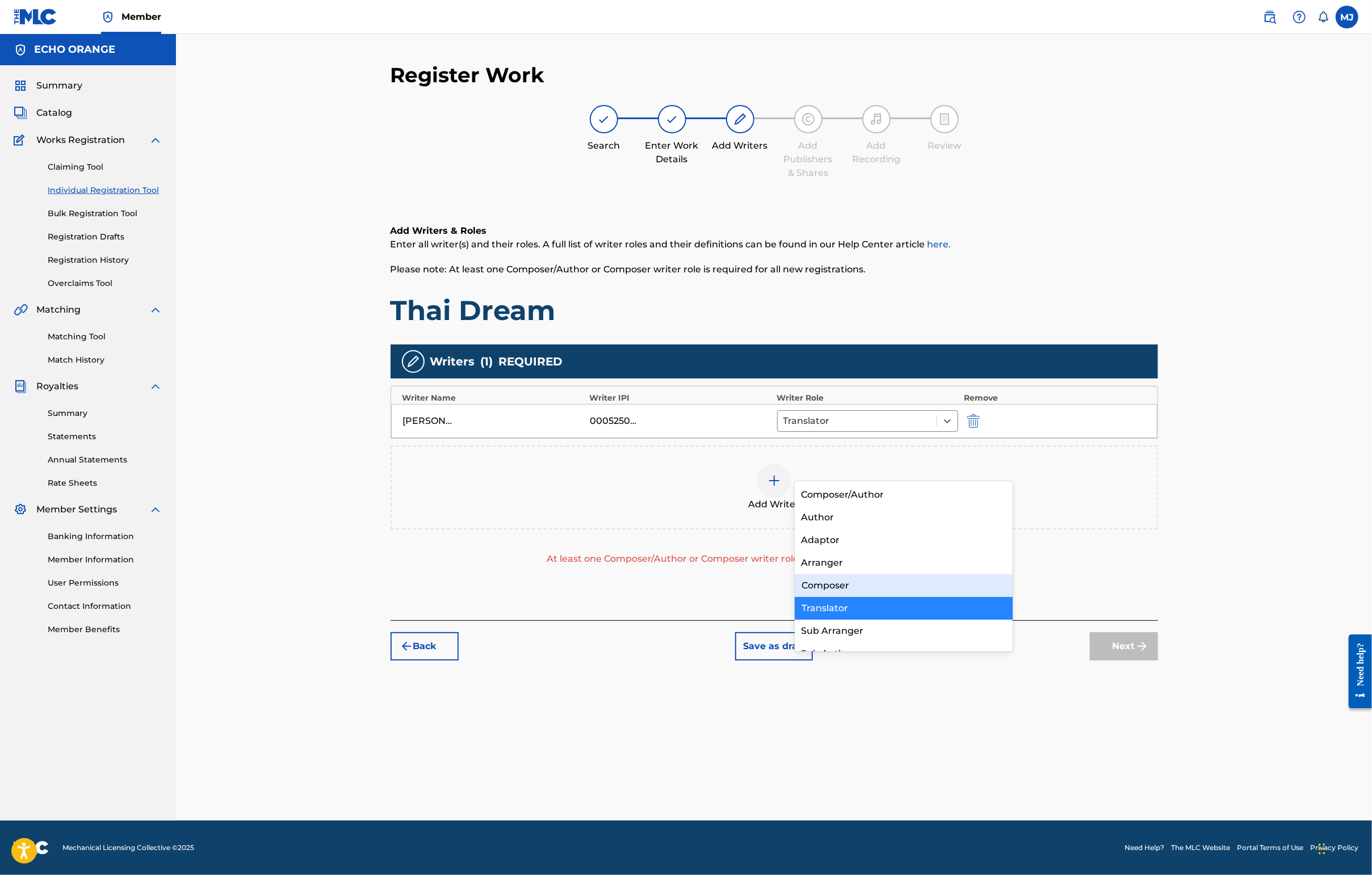
click at [861, 582] on div "Composer" at bounding box center [904, 585] width 218 height 23
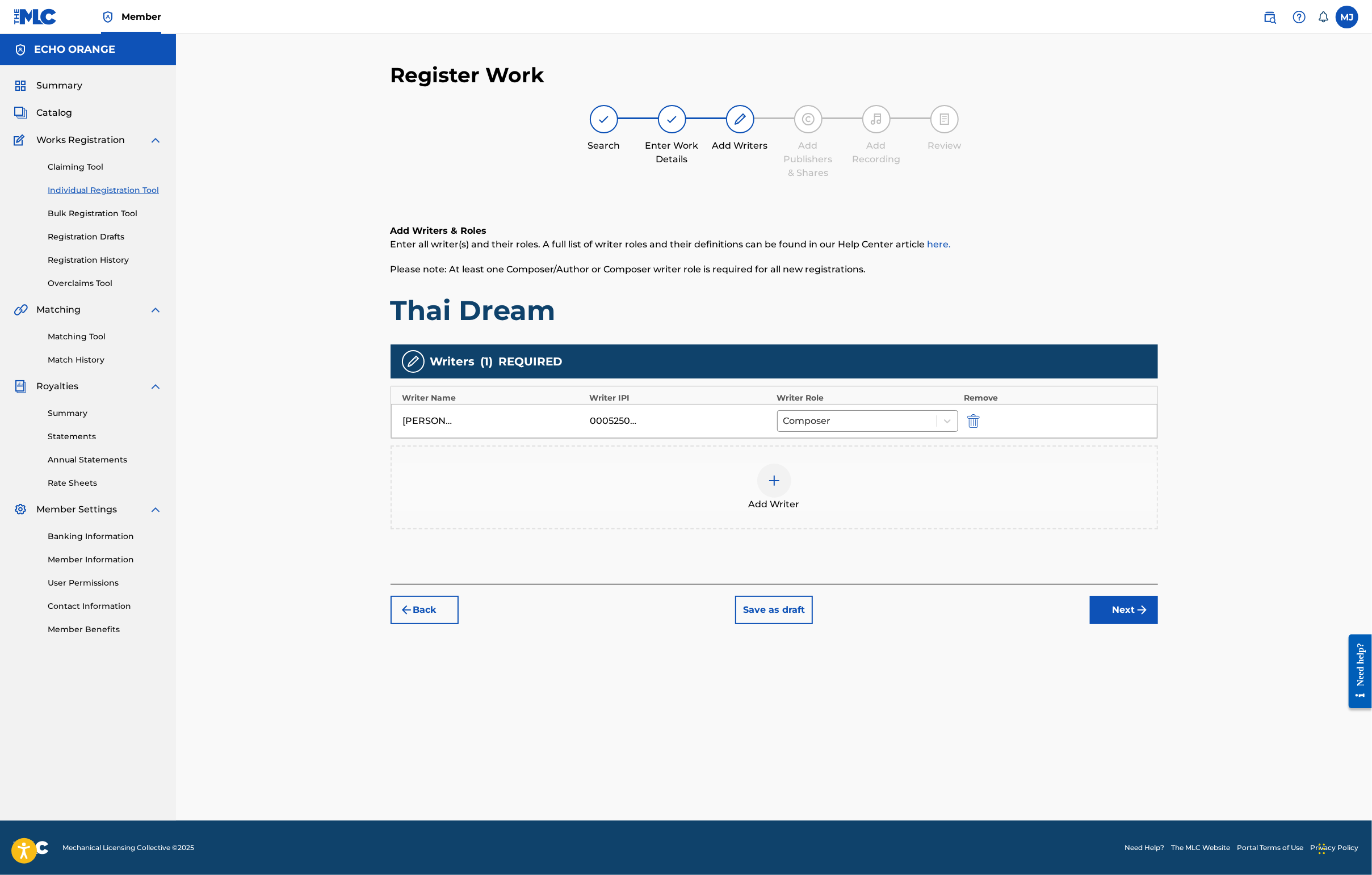
click at [1088, 624] on button "Next" at bounding box center [1124, 610] width 68 height 29
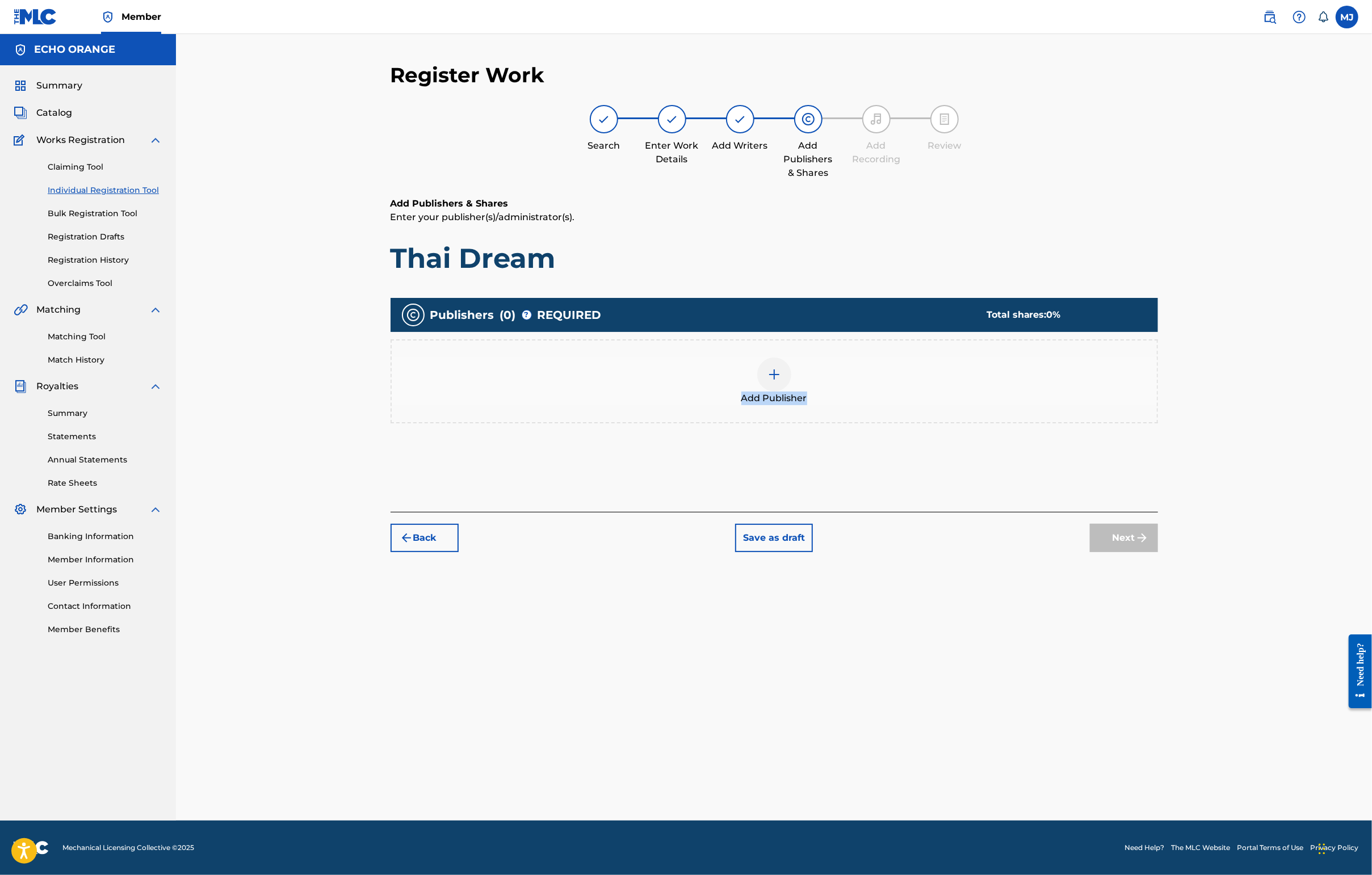
click at [846, 405] on div "Add Publisher" at bounding box center [774, 381] width 765 height 47
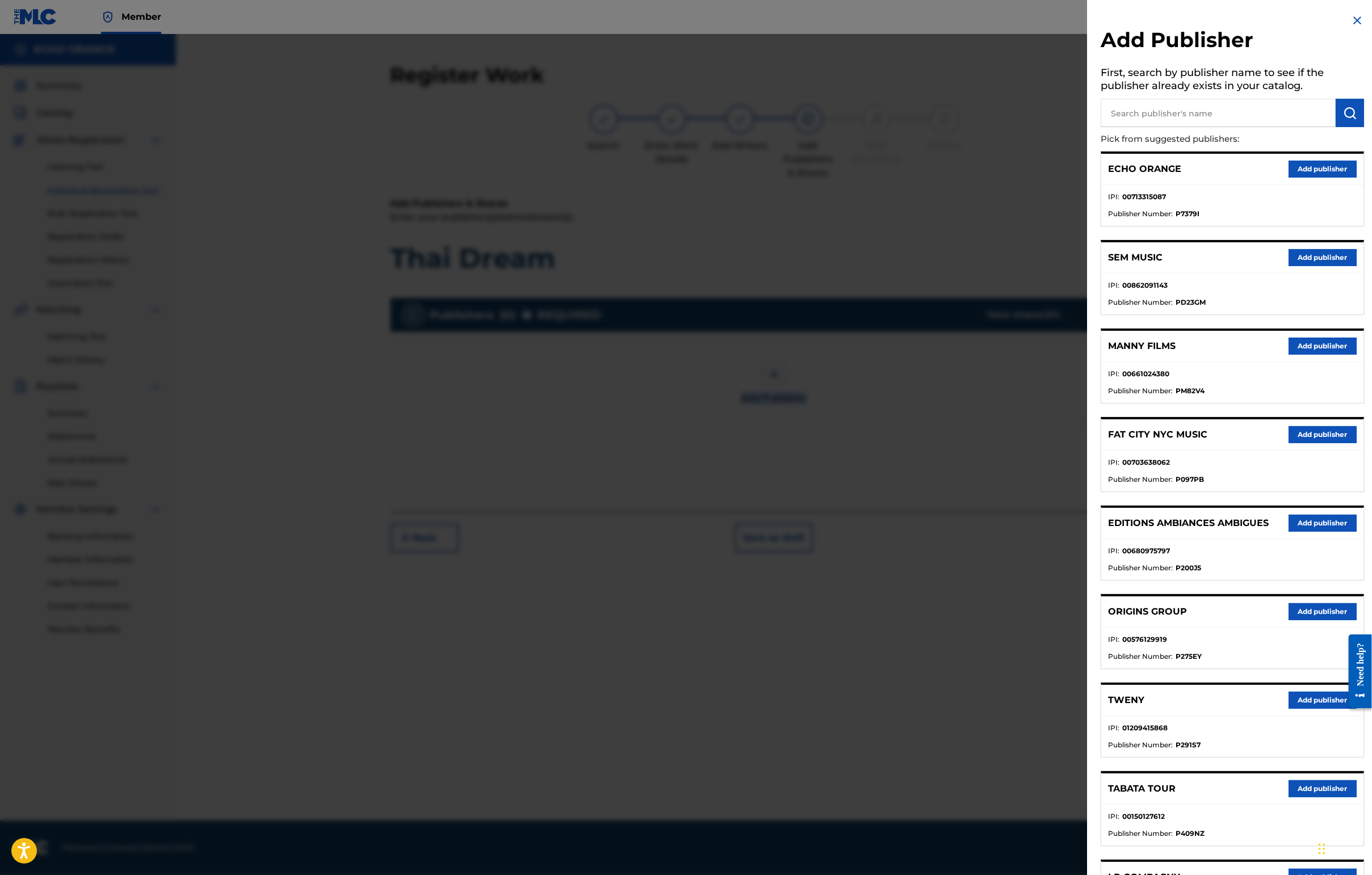
click at [1088, 620] on button "Add publisher" at bounding box center [1322, 612] width 68 height 17
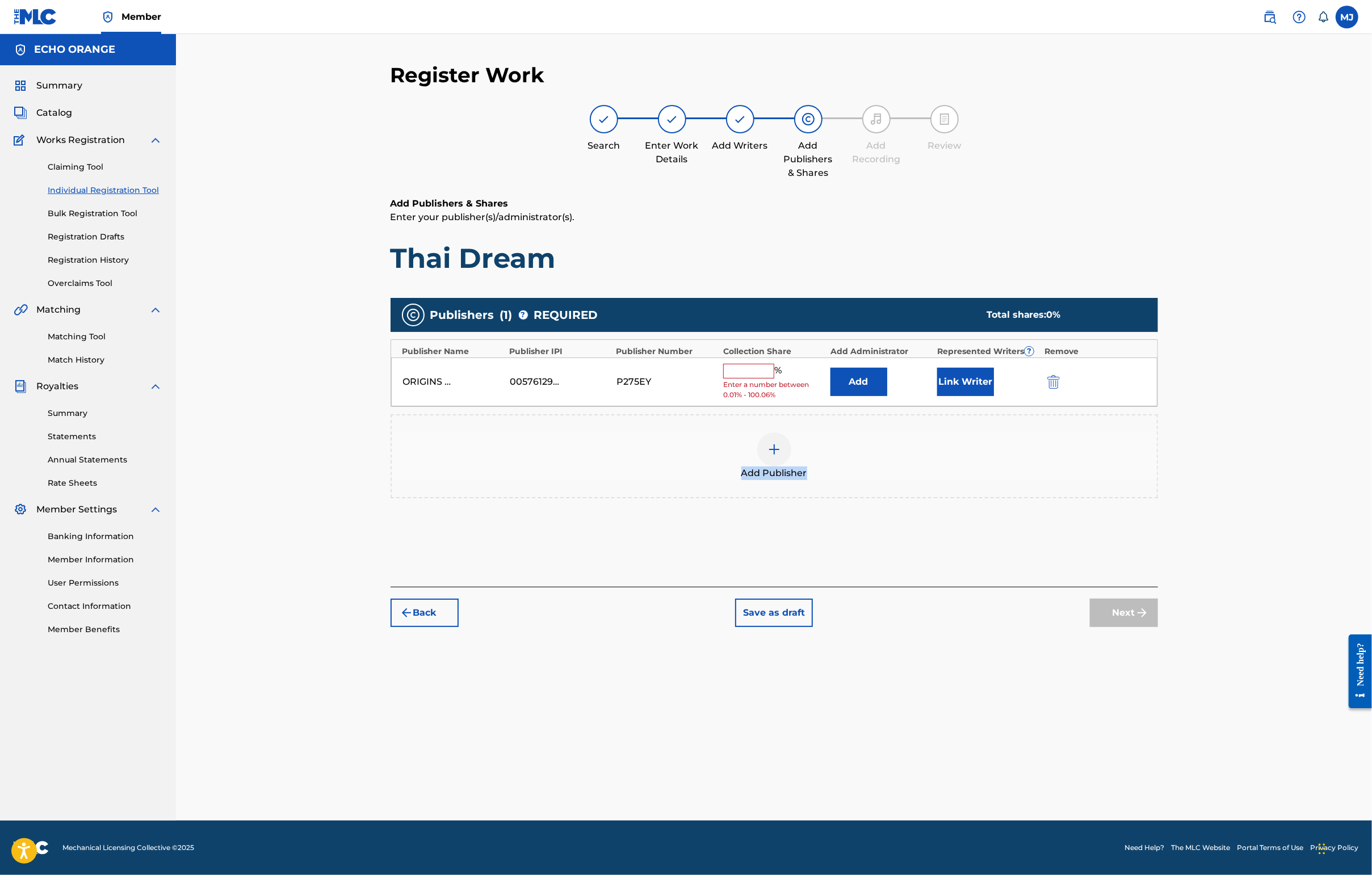
click at [887, 396] on button "Add" at bounding box center [858, 382] width 56 height 29
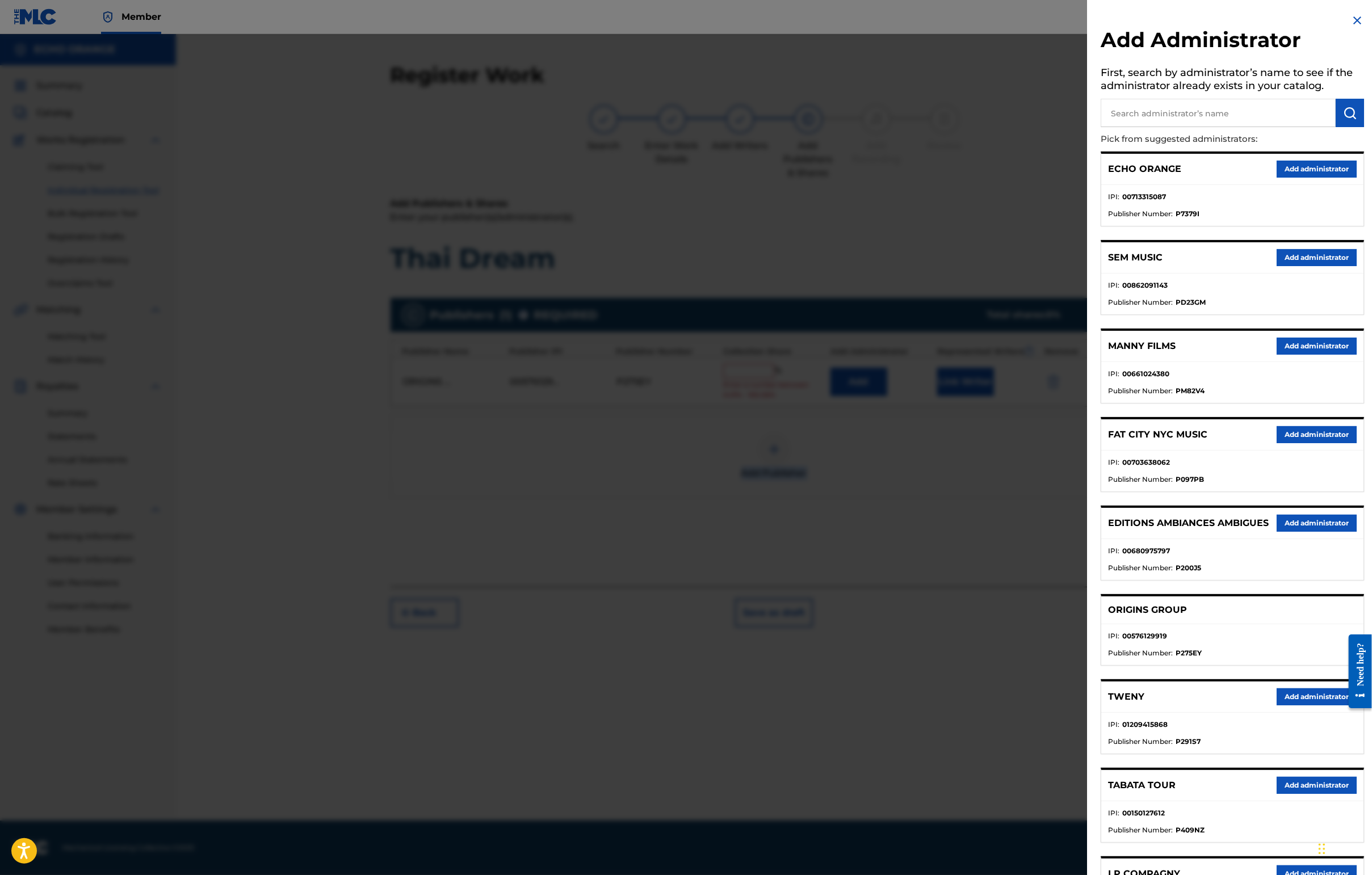
click at [1088, 178] on button "Add administrator" at bounding box center [1316, 169] width 80 height 17
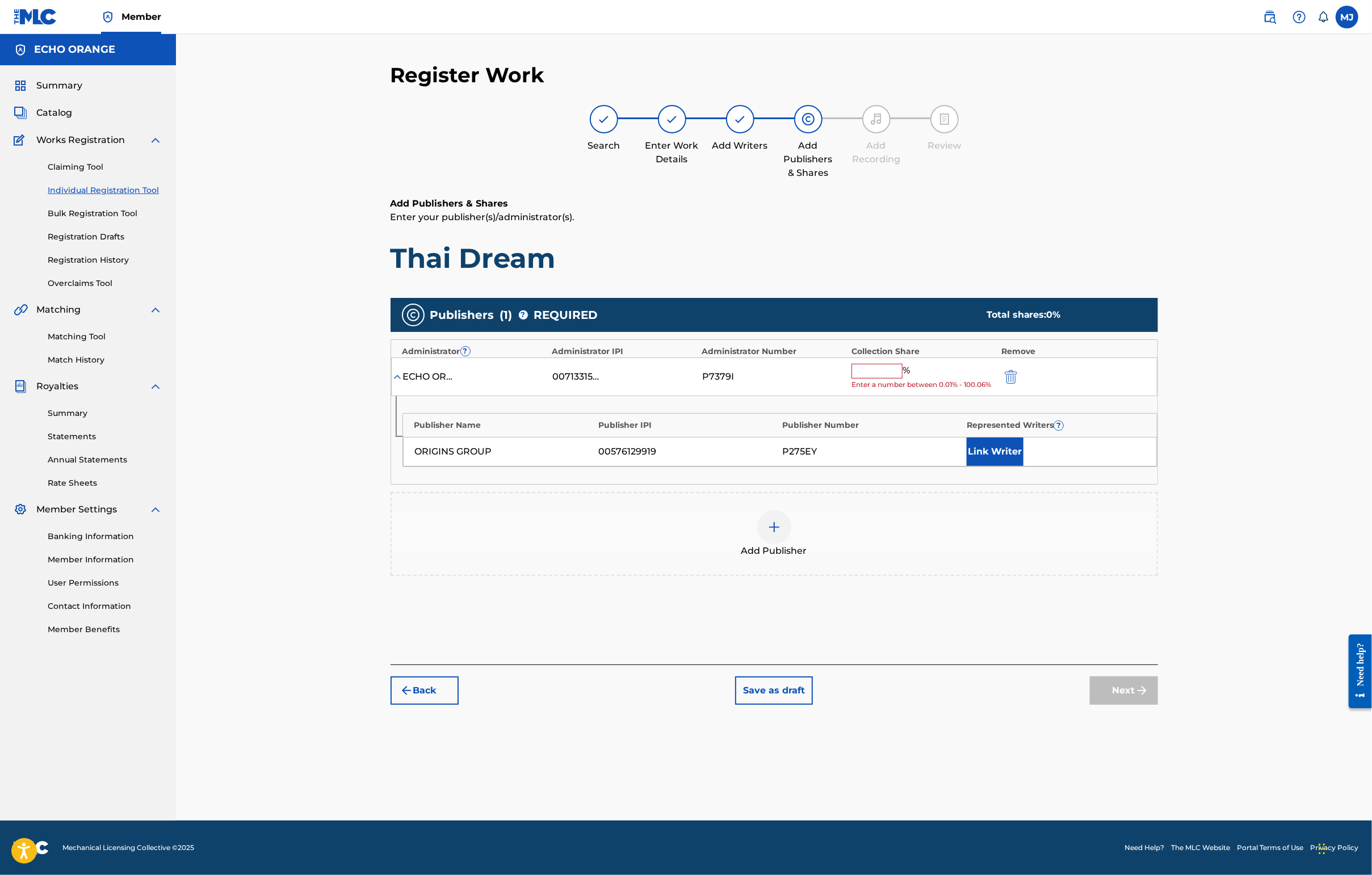
click at [902, 378] on input "text" at bounding box center [877, 371] width 51 height 15
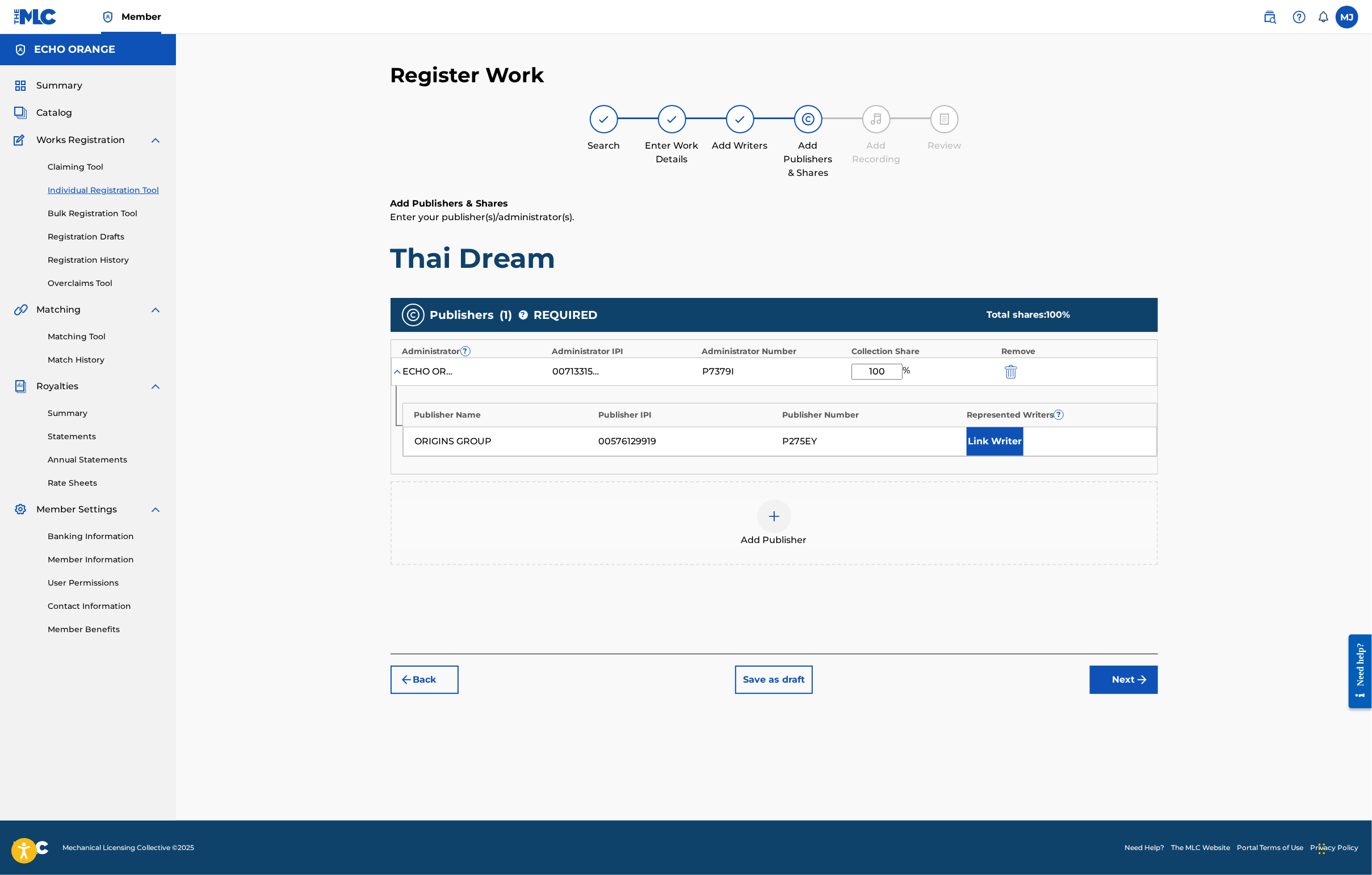
type input "100"
click at [1024, 456] on button "Link Writer" at bounding box center [994, 442] width 56 height 29
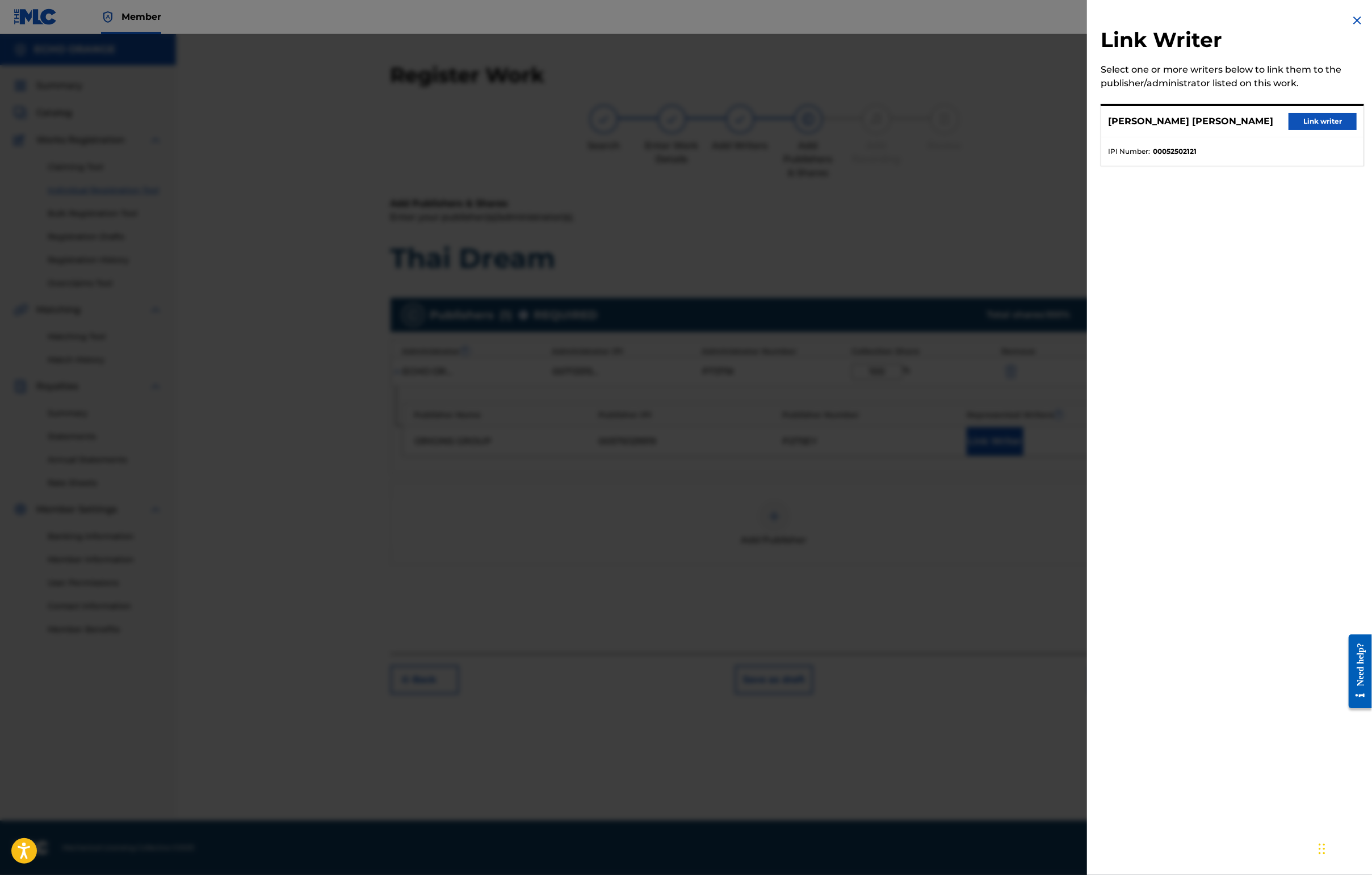
click at [1088, 128] on button "Link writer" at bounding box center [1322, 121] width 68 height 17
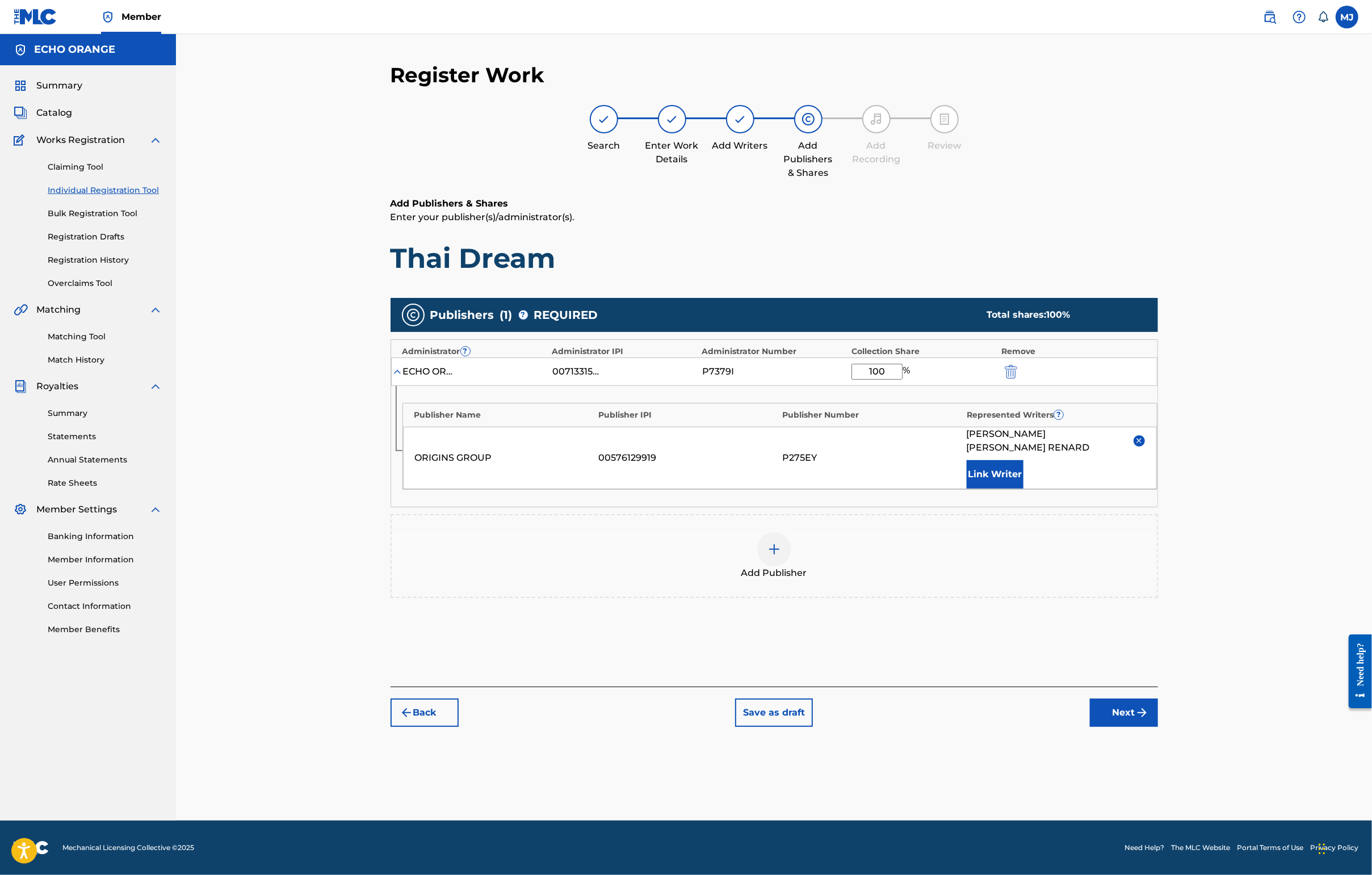
scroll to position [1, 0]
click at [1088, 727] on button "Next" at bounding box center [1124, 712] width 68 height 29
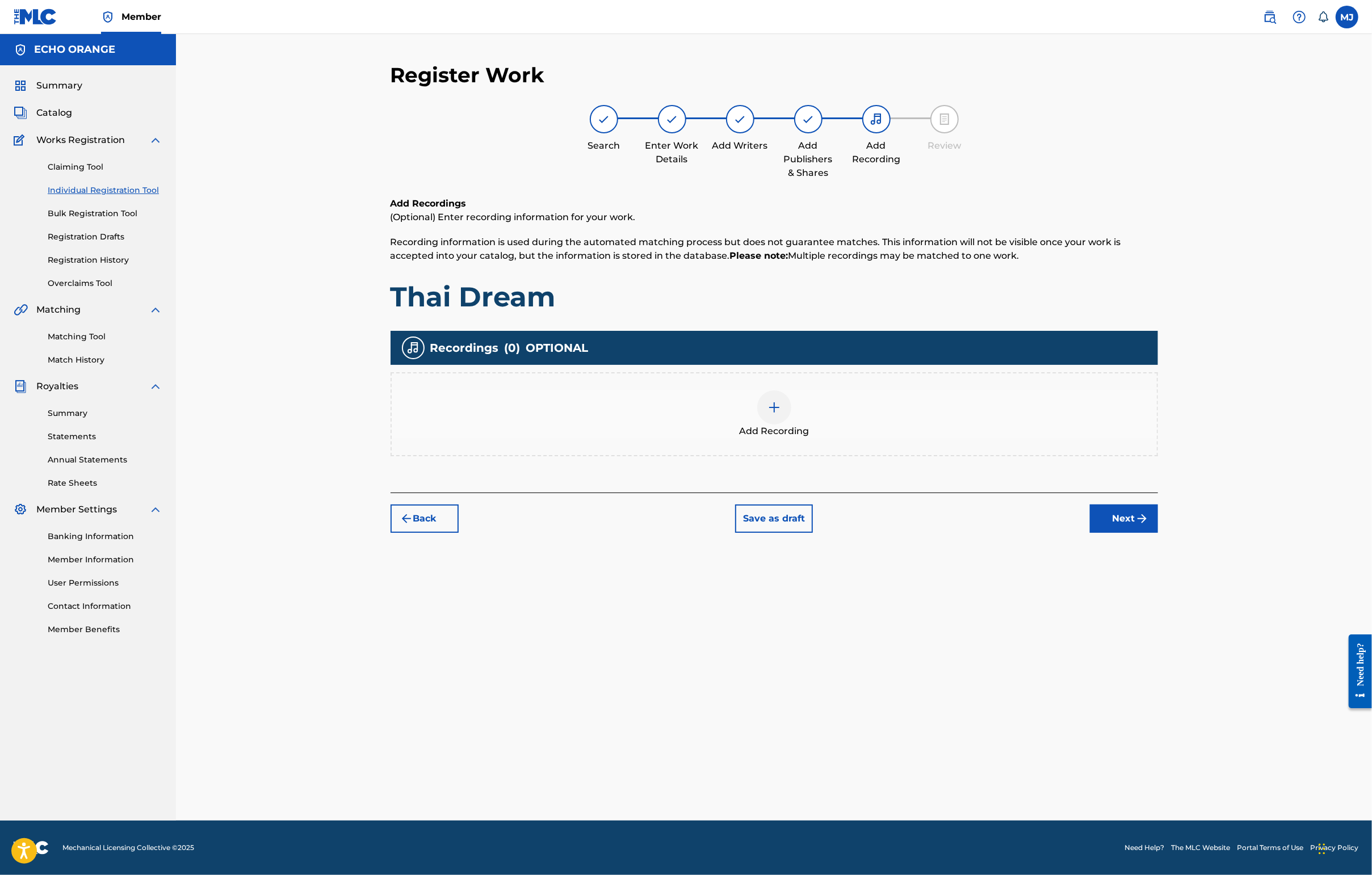
click at [1088, 533] on button "Next" at bounding box center [1124, 518] width 68 height 29
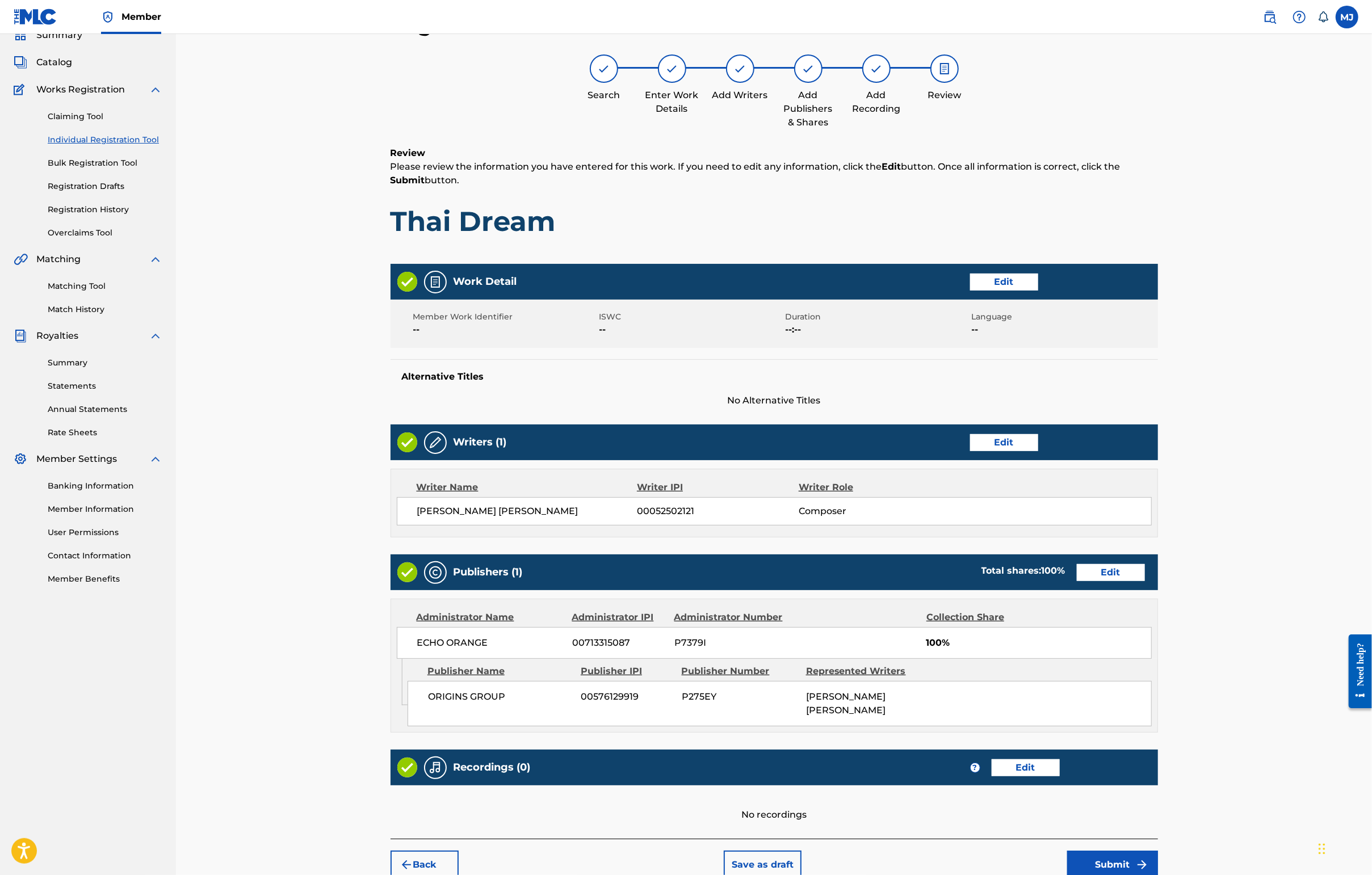
scroll to position [228, 0]
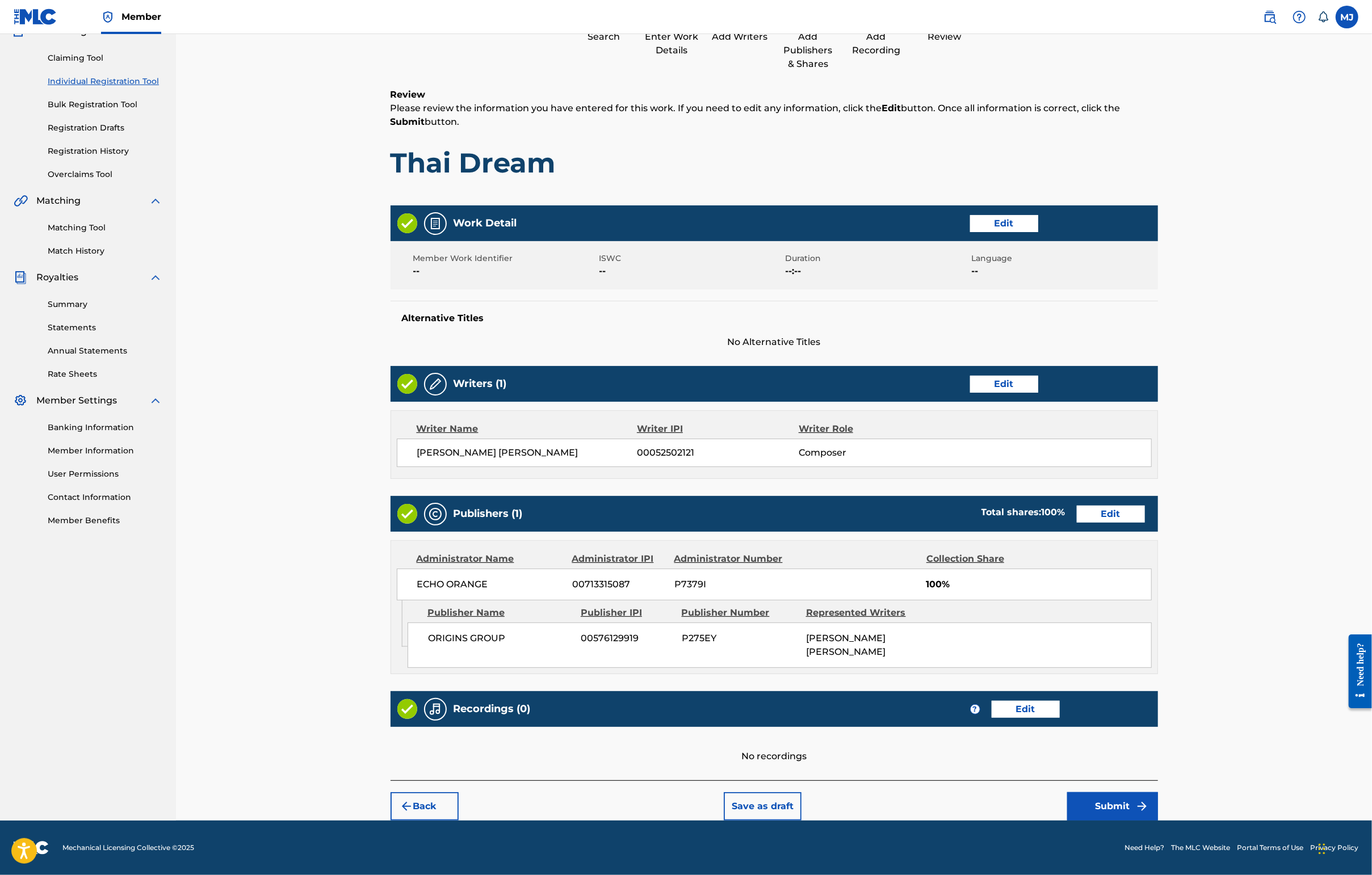
click at [1088, 780] on div "Back Save as draft Submit" at bounding box center [774, 801] width 768 height 41
click at [1088, 794] on button "Submit" at bounding box center [1112, 807] width 91 height 29
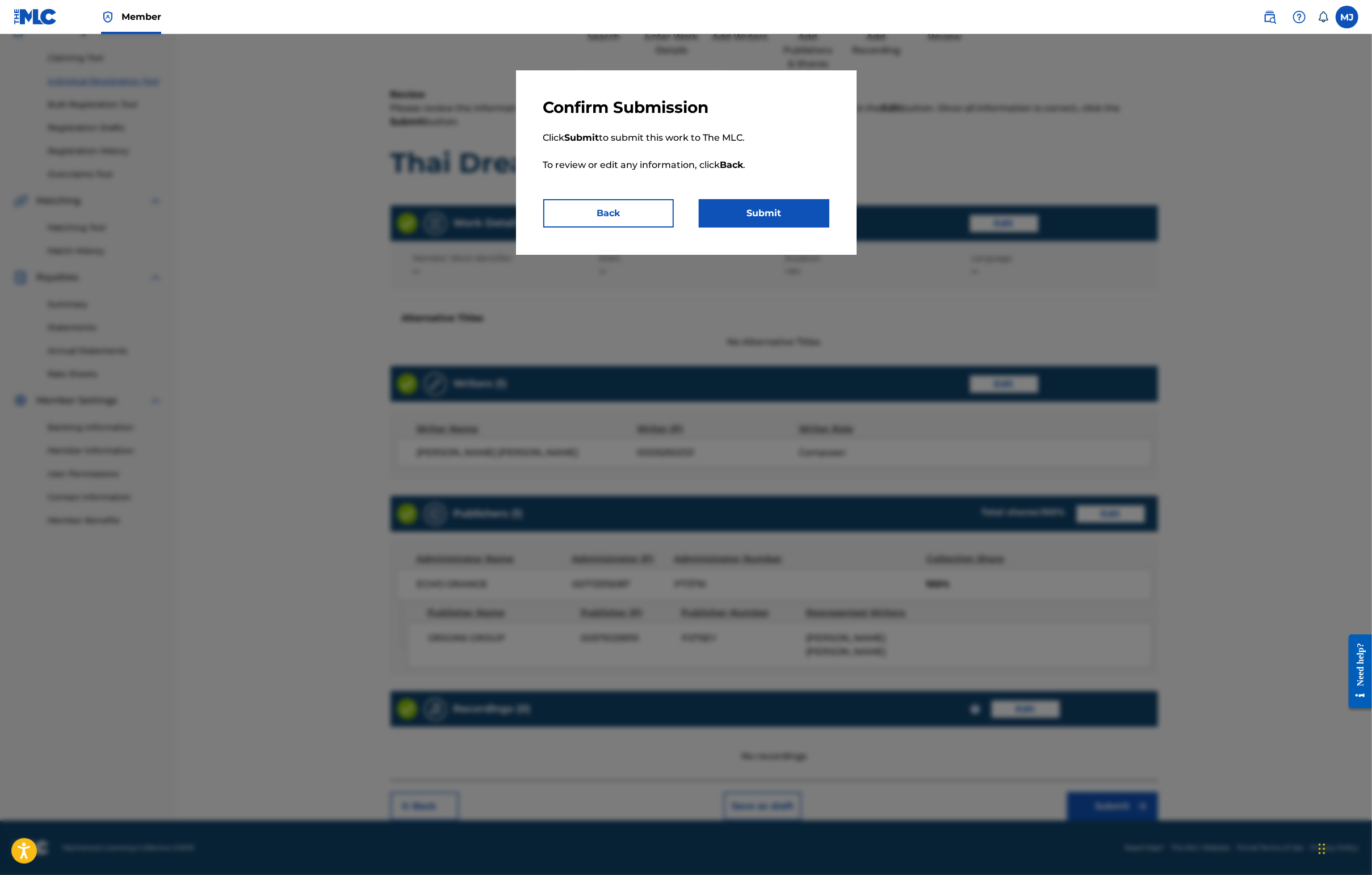
click at [821, 227] on button "Submit" at bounding box center [763, 214] width 130 height 29
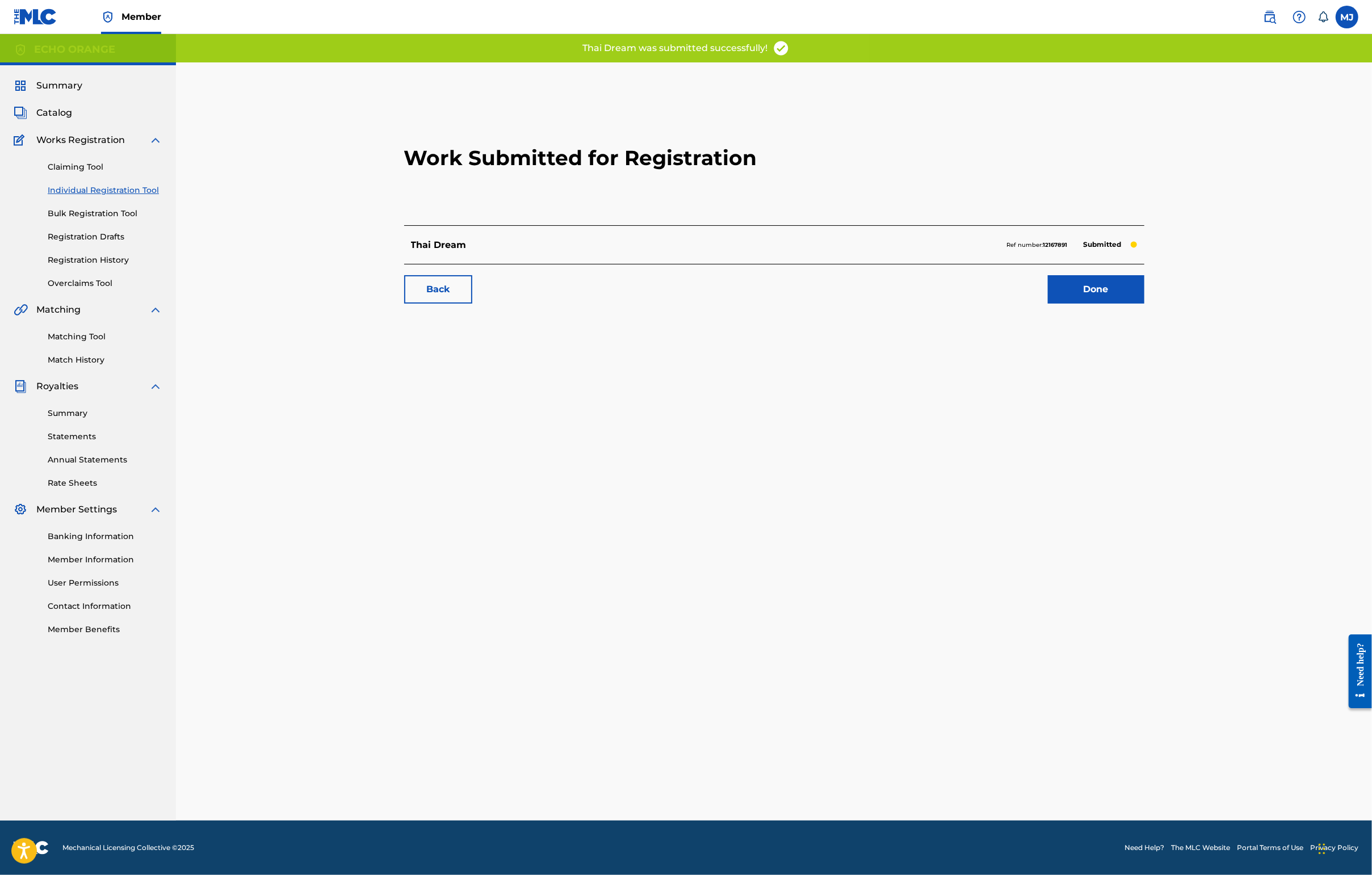
click at [1088, 303] on link "Done" at bounding box center [1096, 290] width 96 height 29
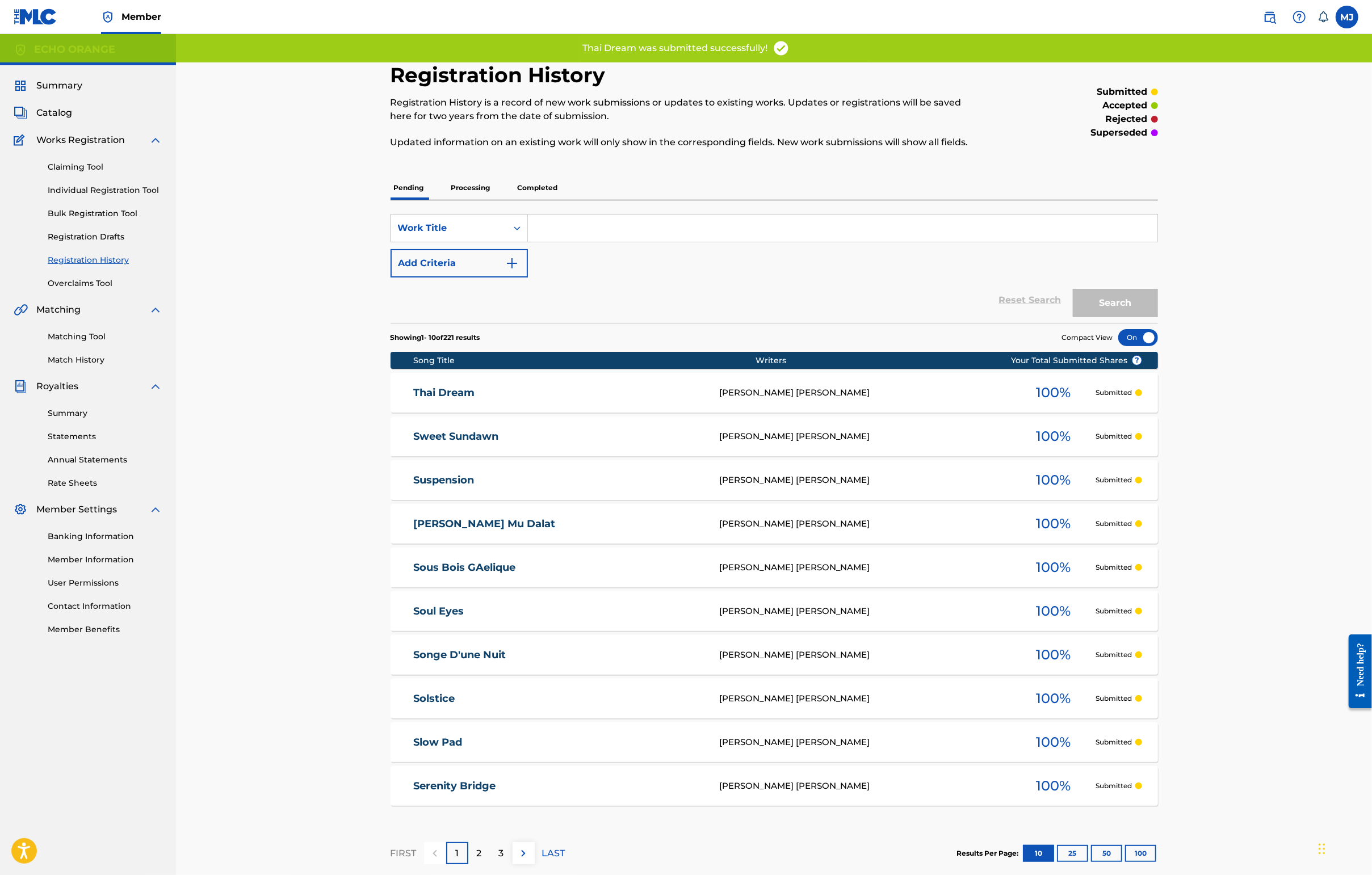
click at [103, 196] on link "Individual Registration Tool" at bounding box center [105, 190] width 114 height 12
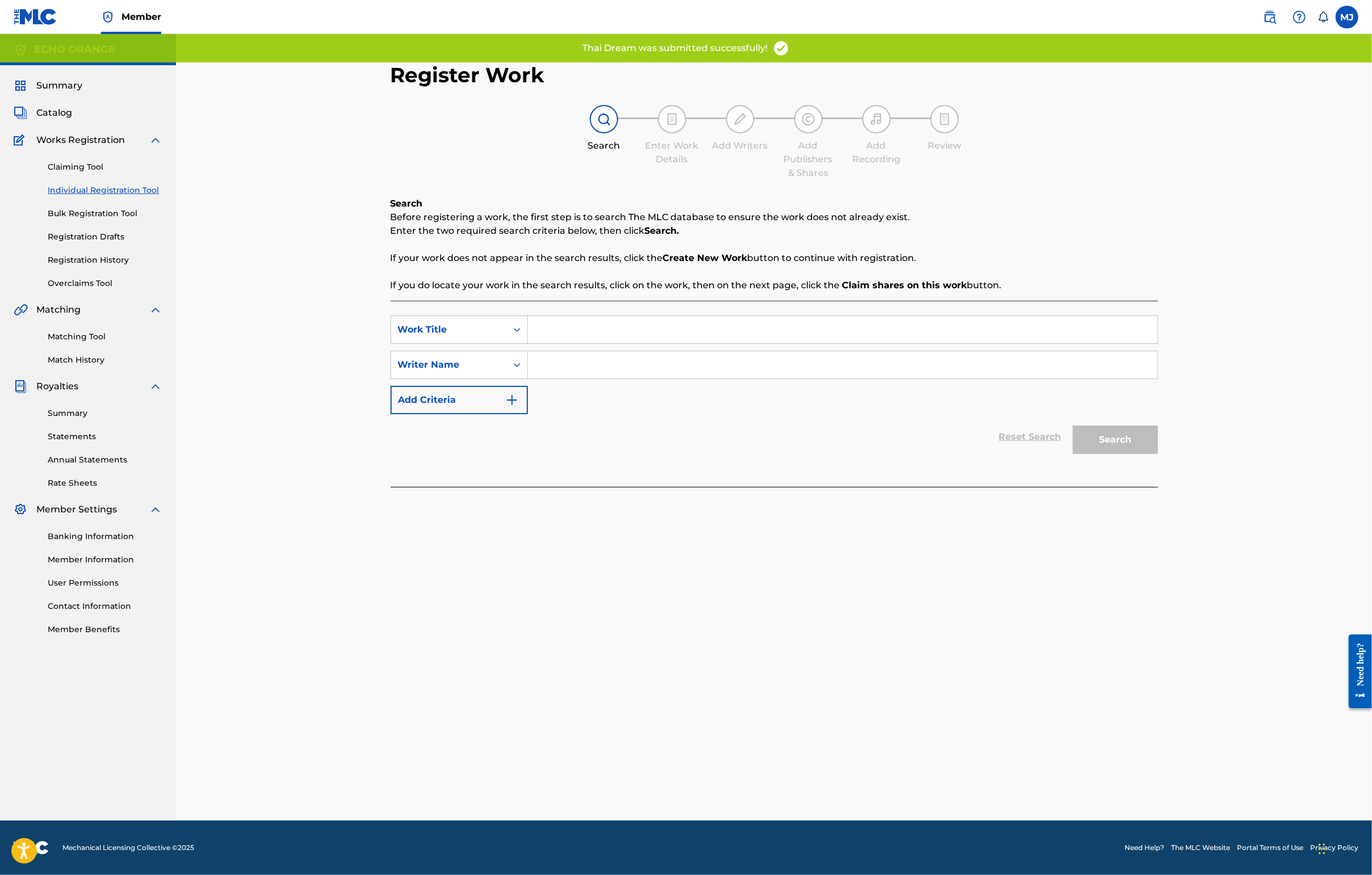
click at [546, 343] on input "Search Form" at bounding box center [842, 330] width 629 height 27
click at [545, 343] on input "Search Form" at bounding box center [842, 330] width 629 height 27
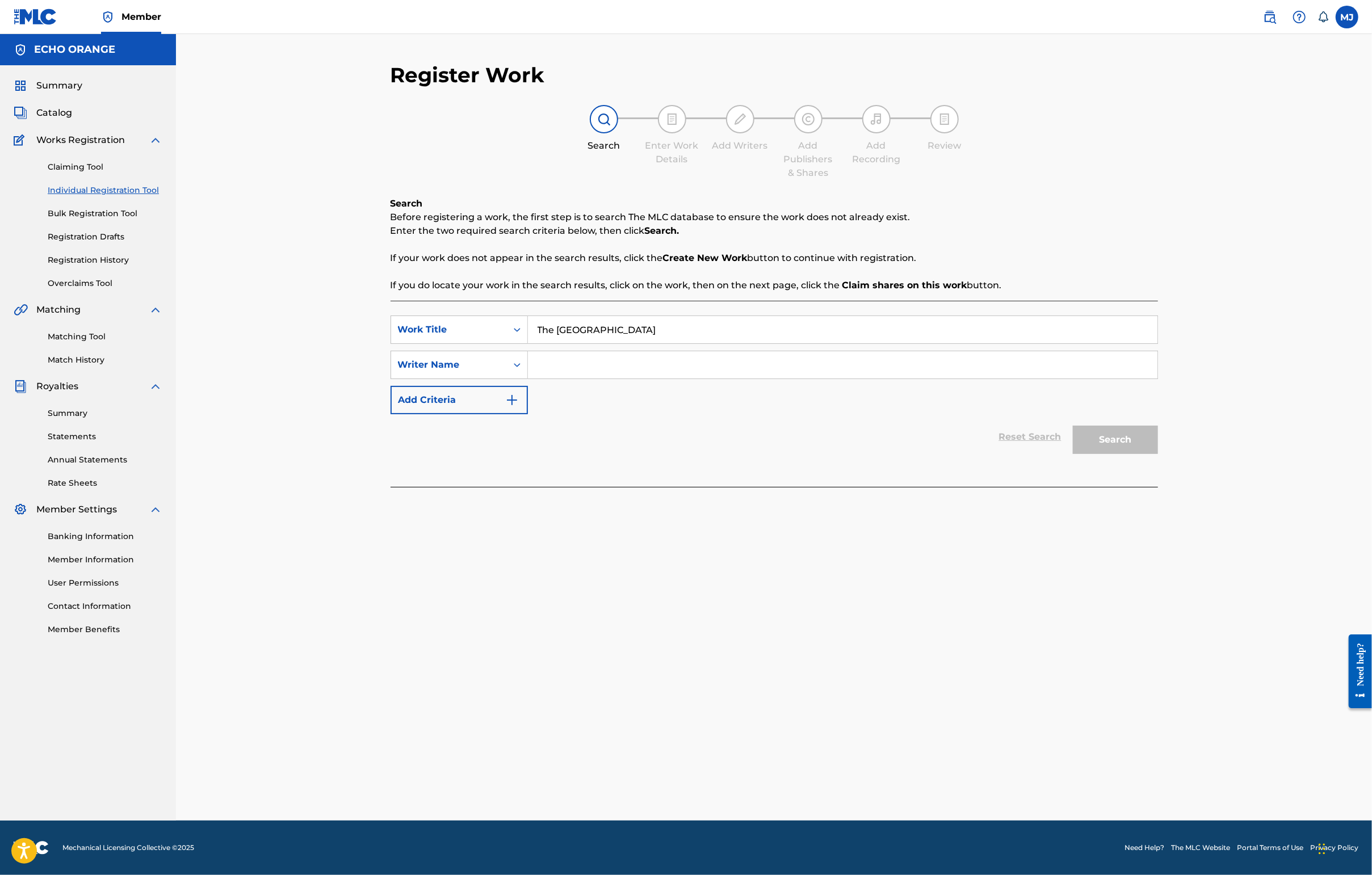
type input "The [GEOGRAPHIC_DATA]"
paste input "[PERSON_NAME]"
type input "[PERSON_NAME]"
click at [1088, 454] on button "Search" at bounding box center [1115, 440] width 85 height 29
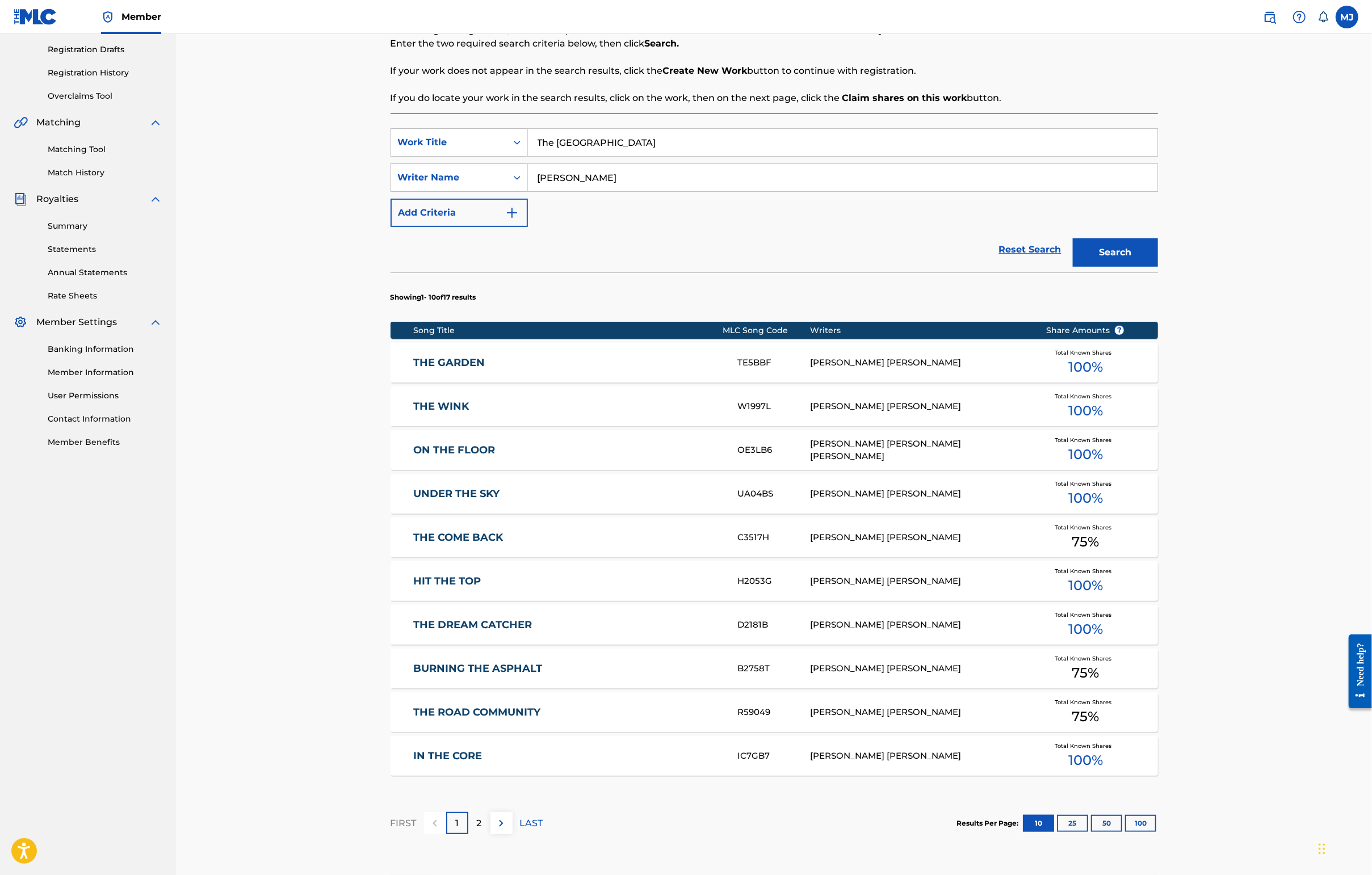
scroll to position [343, 0]
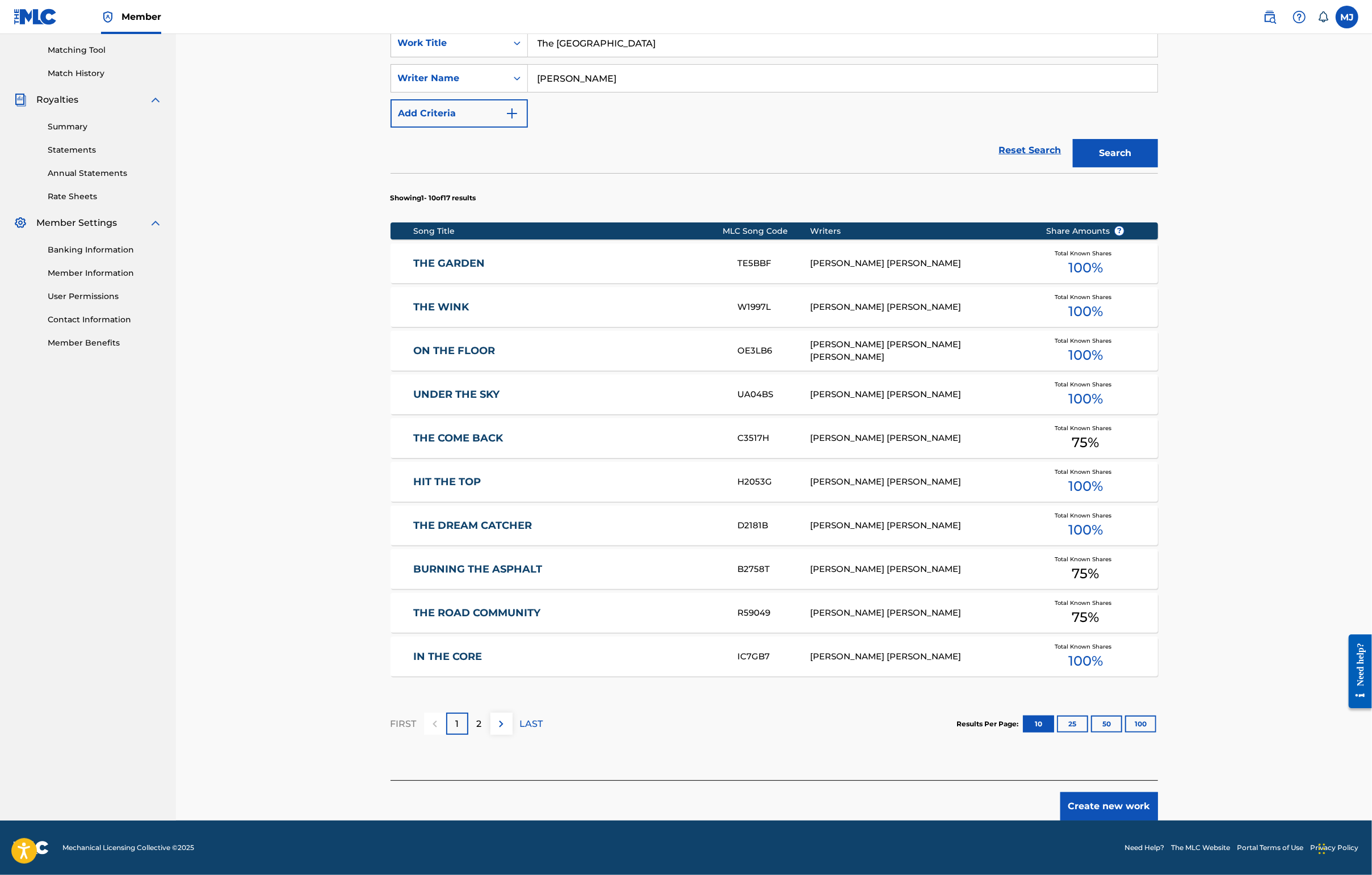
click at [1088, 821] on button "Create new work" at bounding box center [1109, 807] width 98 height 29
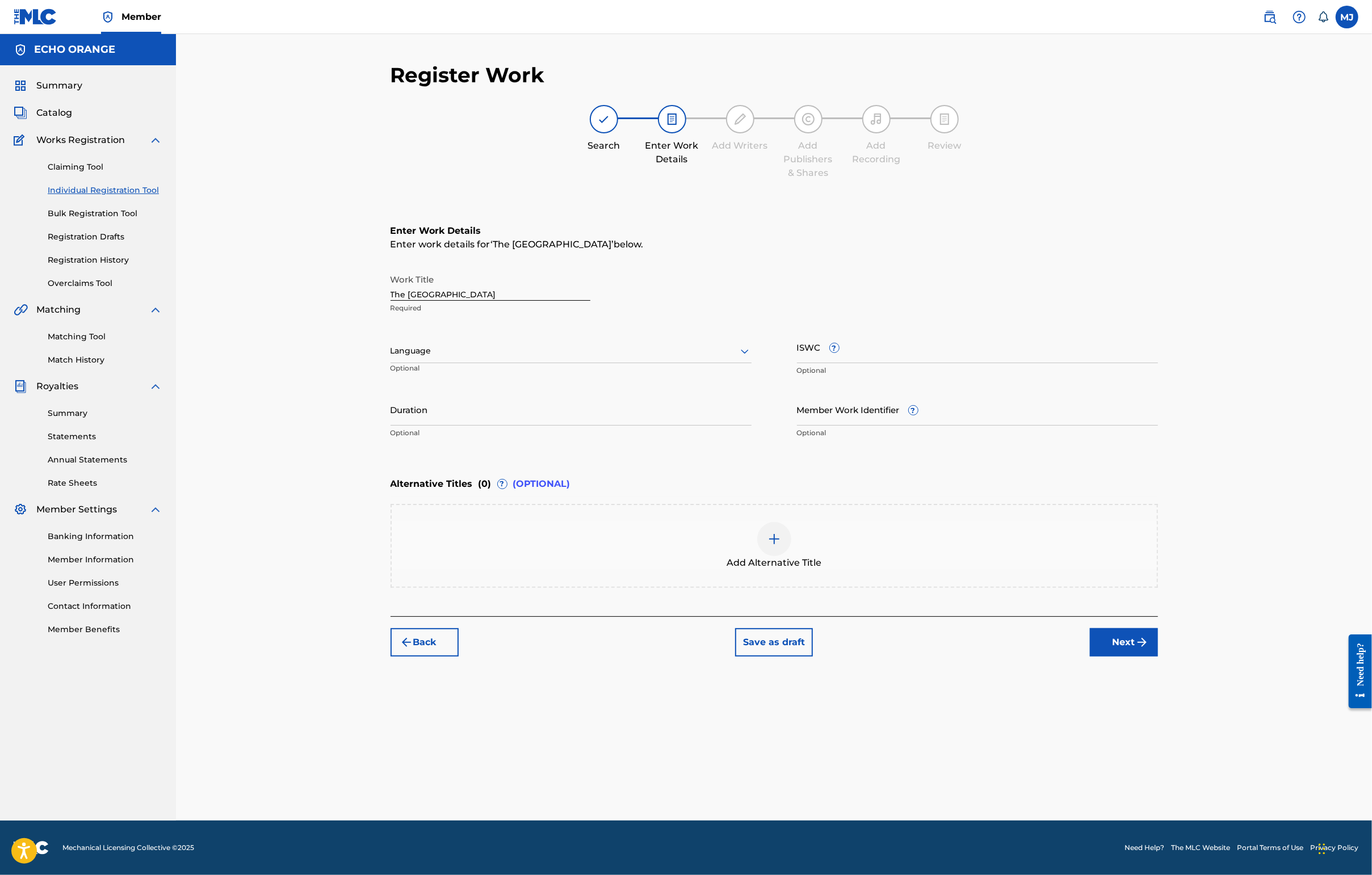
scroll to position [0, 0]
click at [1088, 657] on button "Next" at bounding box center [1124, 643] width 68 height 29
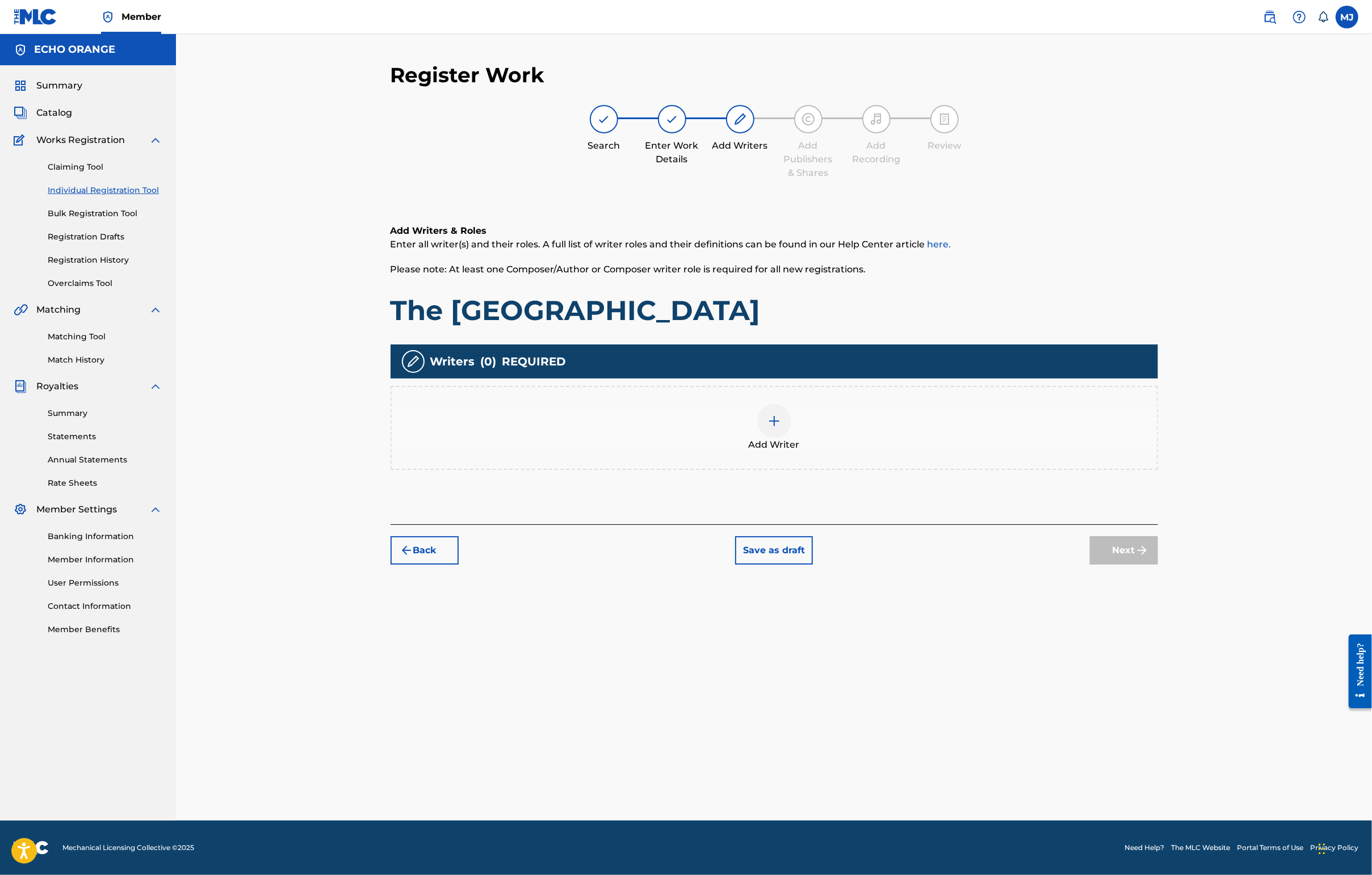
click at [1038, 524] on div "Add Writers & Roles Enter all writer(s) and their roles. A full list of writer …" at bounding box center [774, 360] width 768 height 327
click at [1058, 451] on div "Add Writer" at bounding box center [774, 427] width 765 height 47
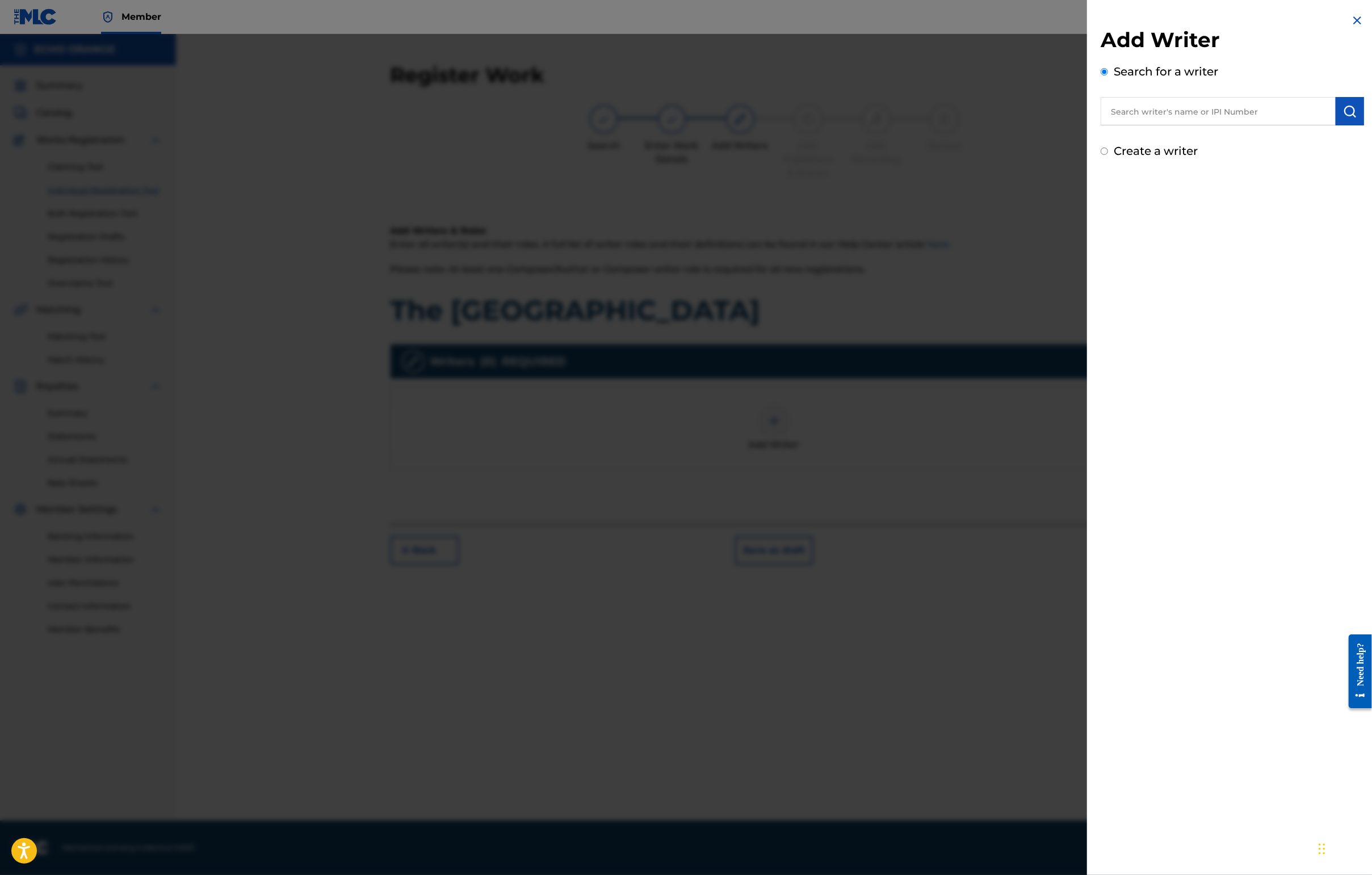
click at [1088, 123] on input "text" at bounding box center [1218, 111] width 235 height 29
paste input "[PERSON_NAME]"
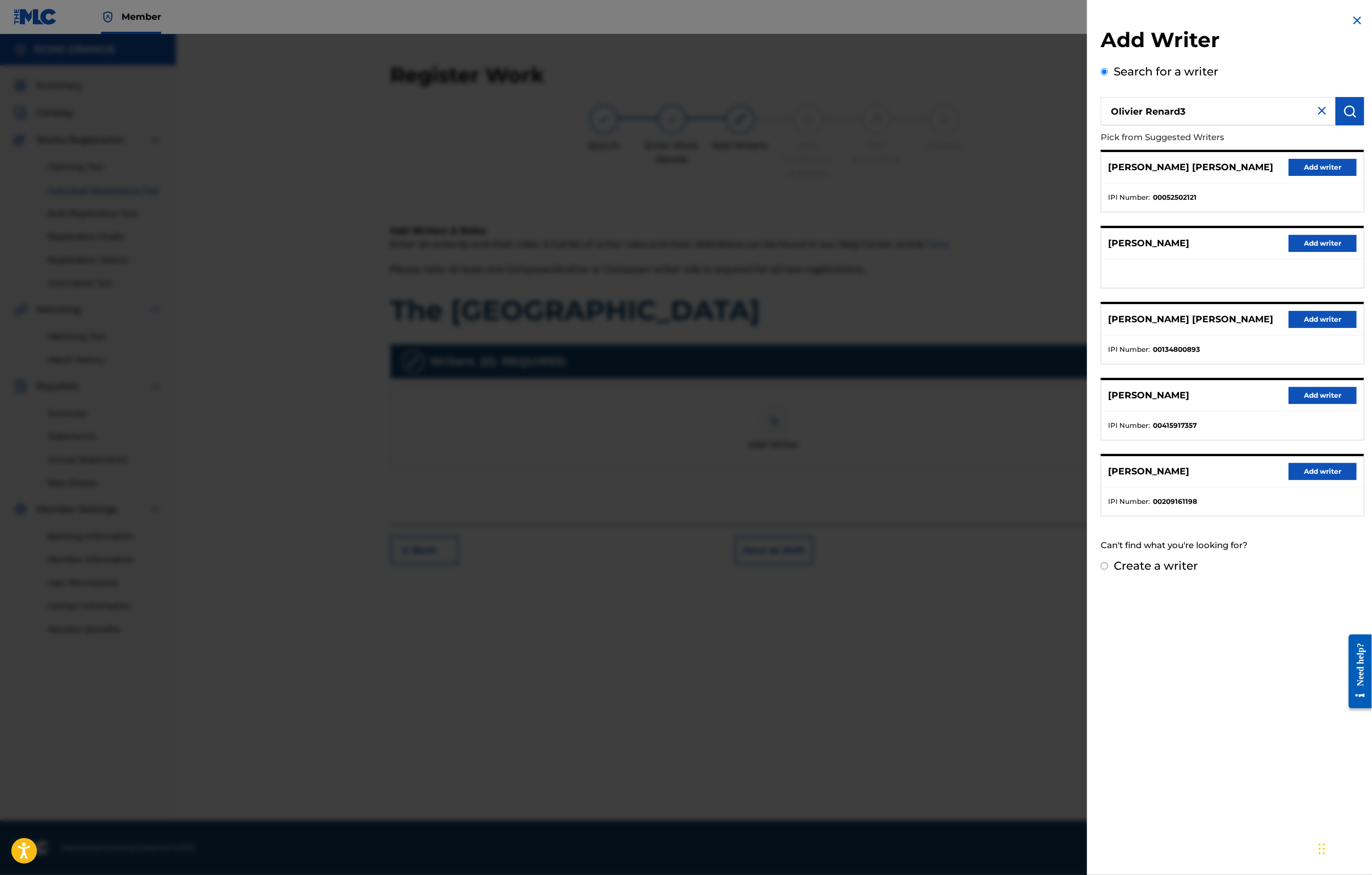
type input "[PERSON_NAME]"
click at [1088, 176] on button "Add writer" at bounding box center [1322, 167] width 68 height 17
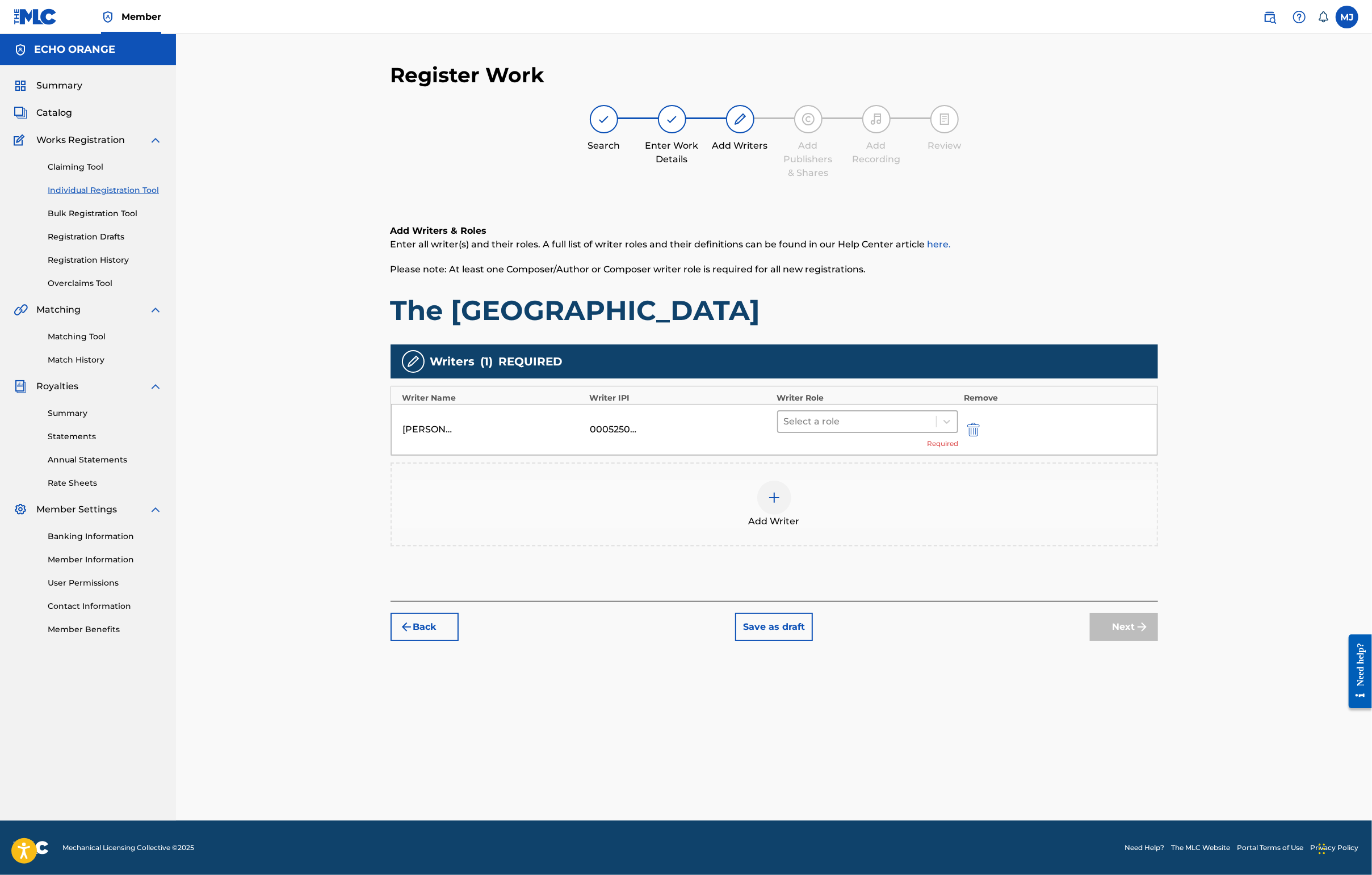
click at [885, 432] on div "Select a role" at bounding box center [857, 421] width 158 height 20
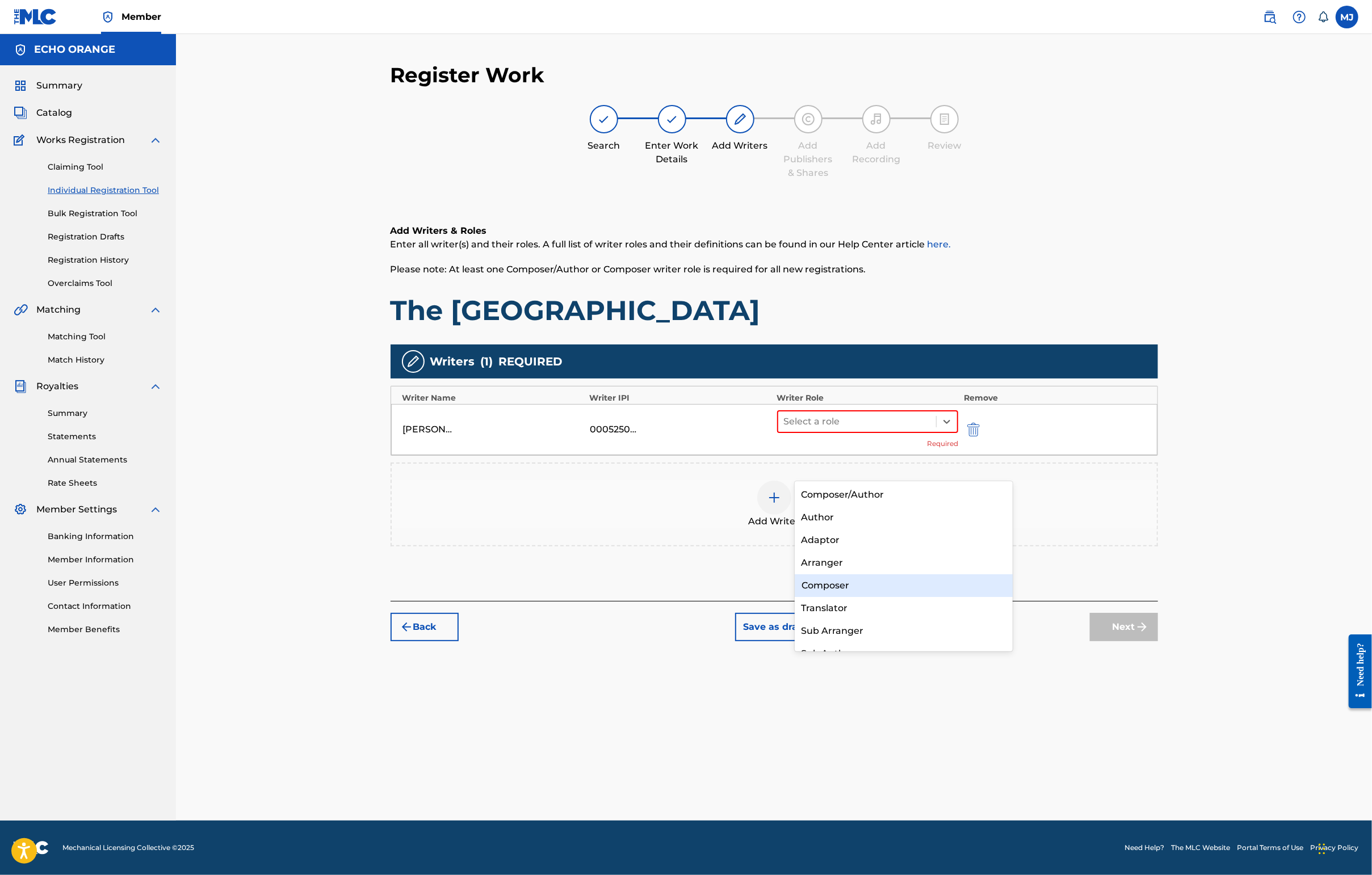
click at [891, 584] on div "Composer" at bounding box center [904, 585] width 218 height 23
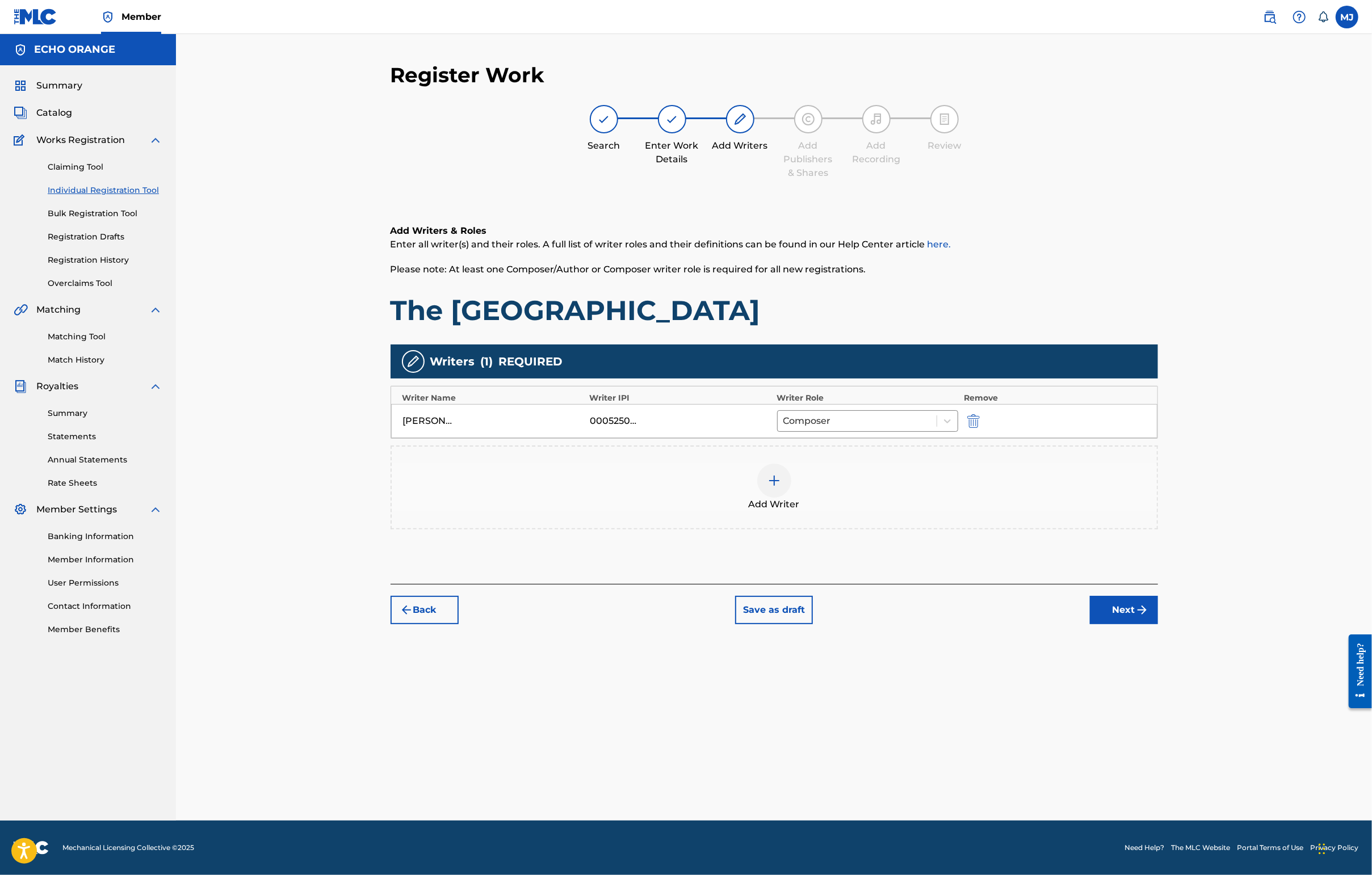
drag, startPoint x: 1185, startPoint y: 675, endPoint x: 1200, endPoint y: 679, distance: 15.5
click at [1088, 624] on div "Back Save as draft Next" at bounding box center [774, 604] width 768 height 41
click at [1088, 624] on button "Next" at bounding box center [1124, 610] width 68 height 29
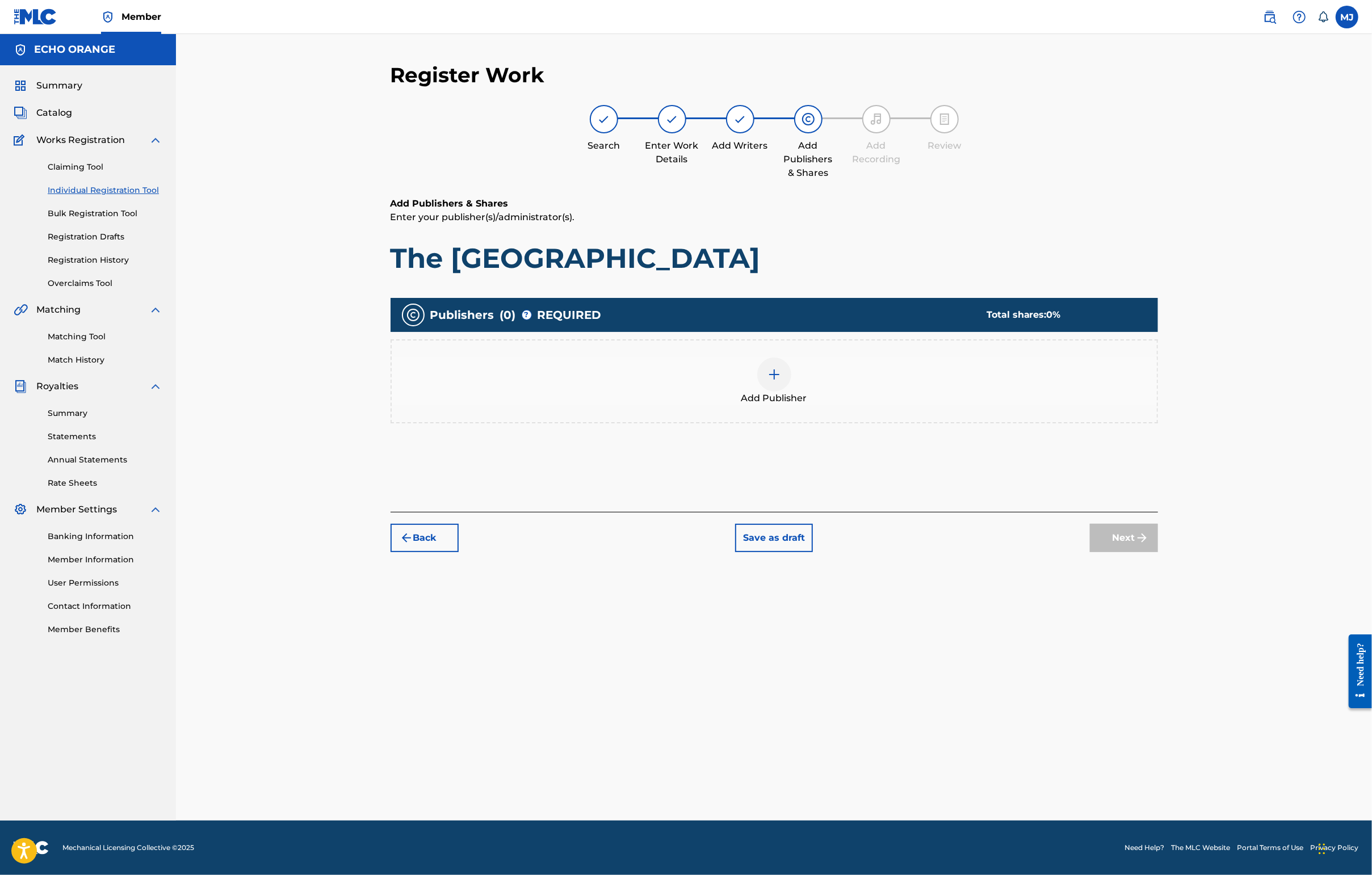
click at [850, 405] on div "Add Publisher" at bounding box center [774, 381] width 765 height 47
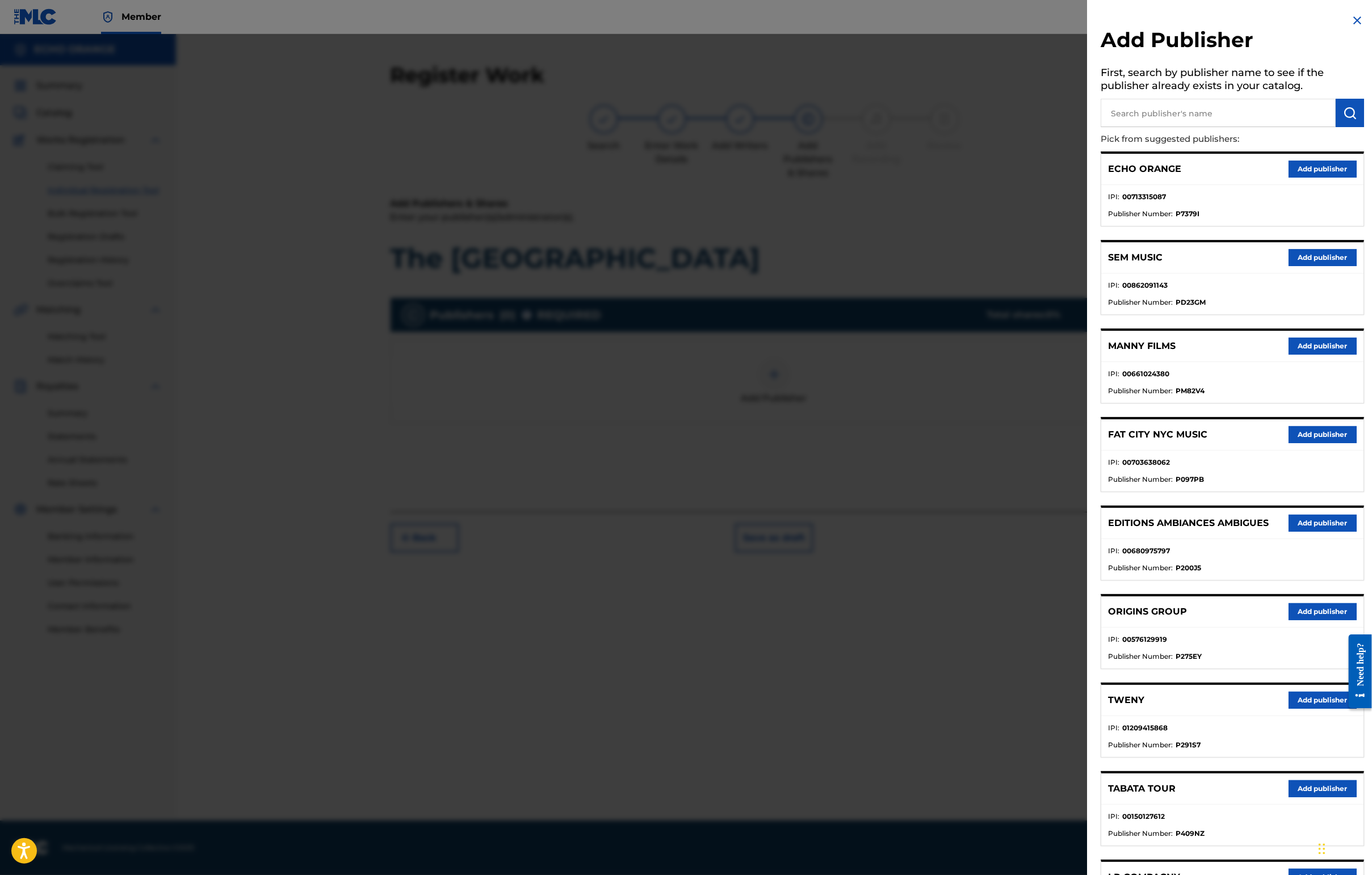
click at [1088, 620] on button "Add publisher" at bounding box center [1322, 612] width 68 height 17
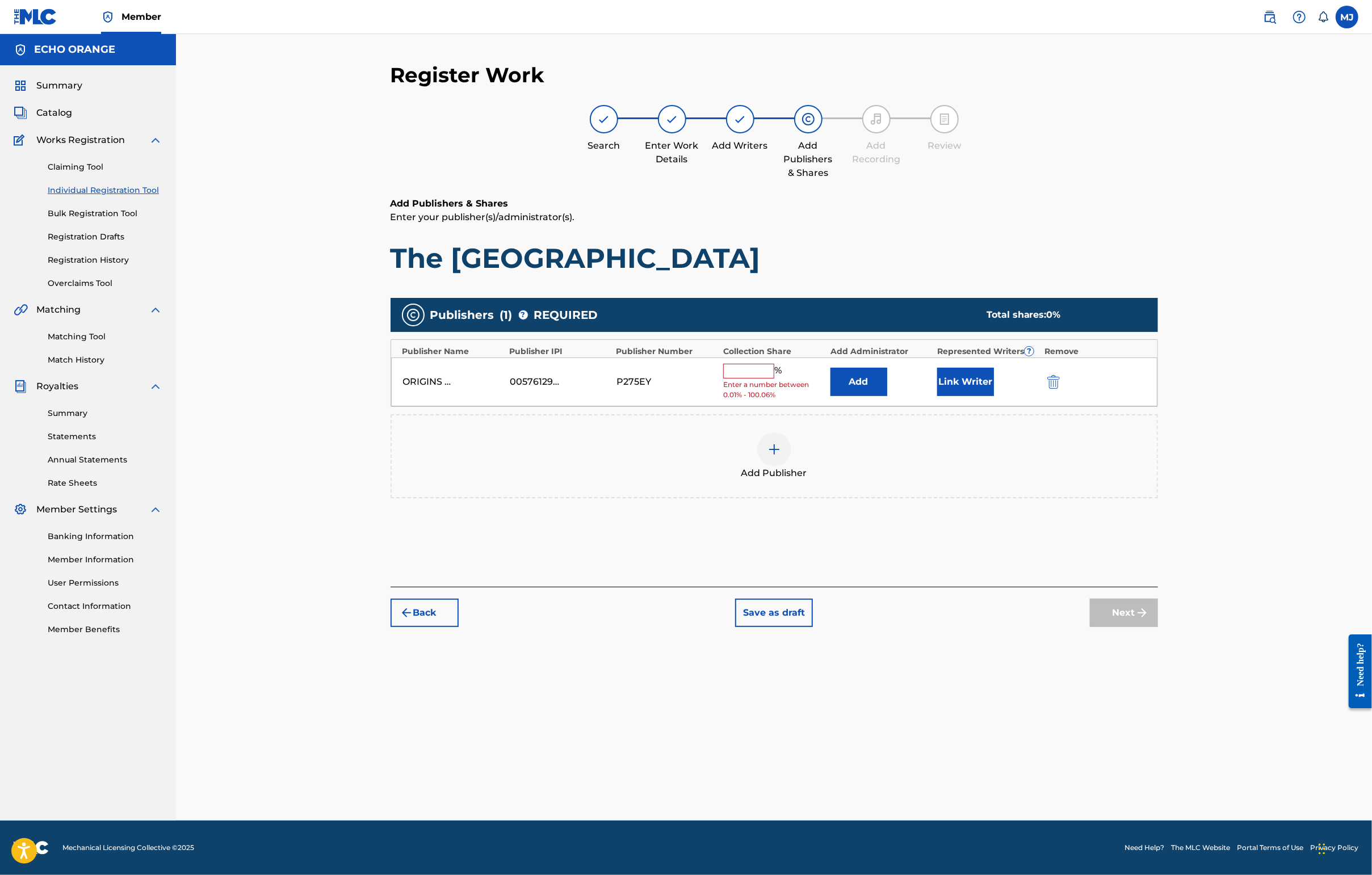
click at [887, 396] on button "Add" at bounding box center [858, 382] width 56 height 29
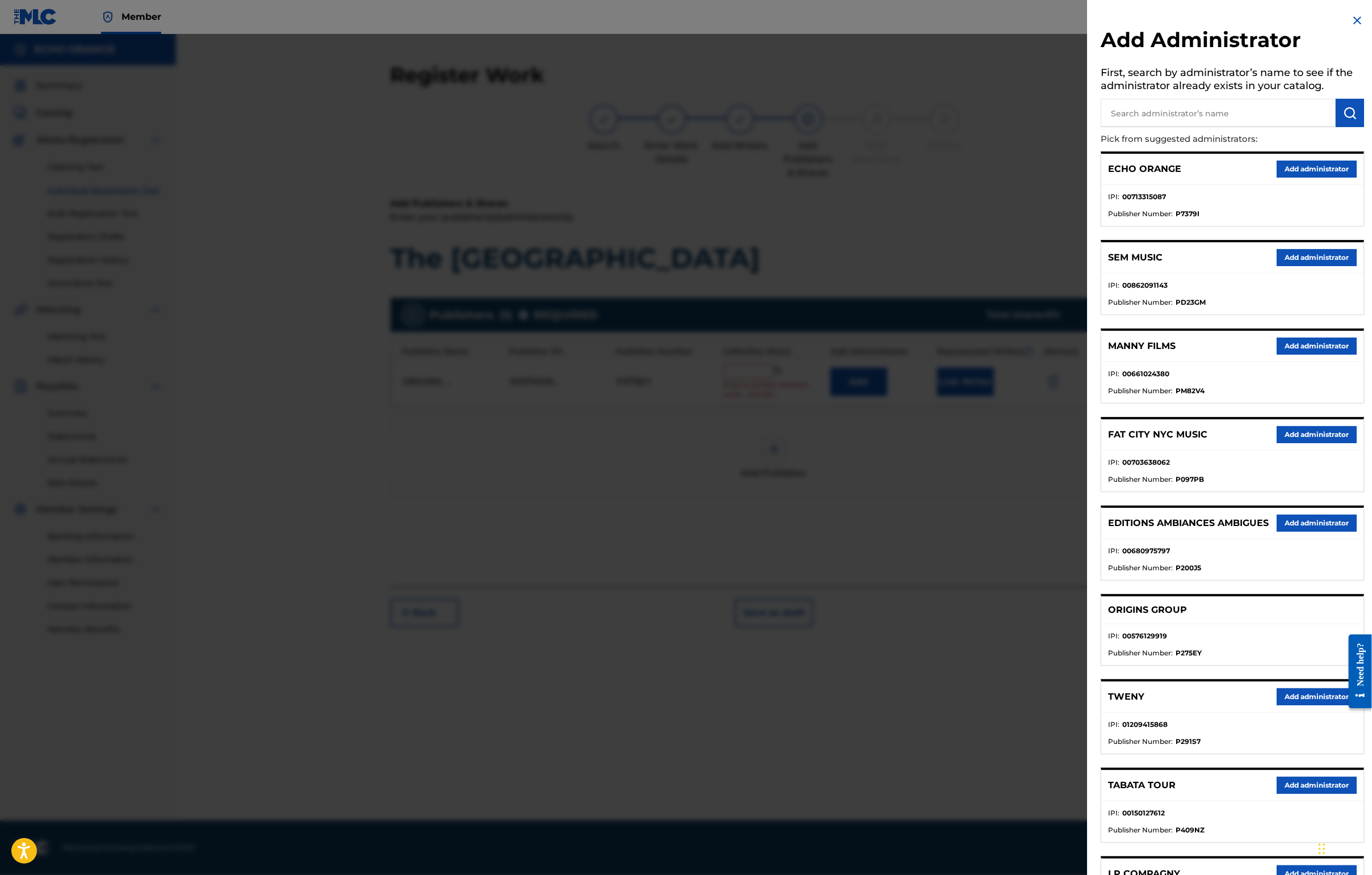
click at [1088, 178] on button "Add administrator" at bounding box center [1316, 169] width 80 height 17
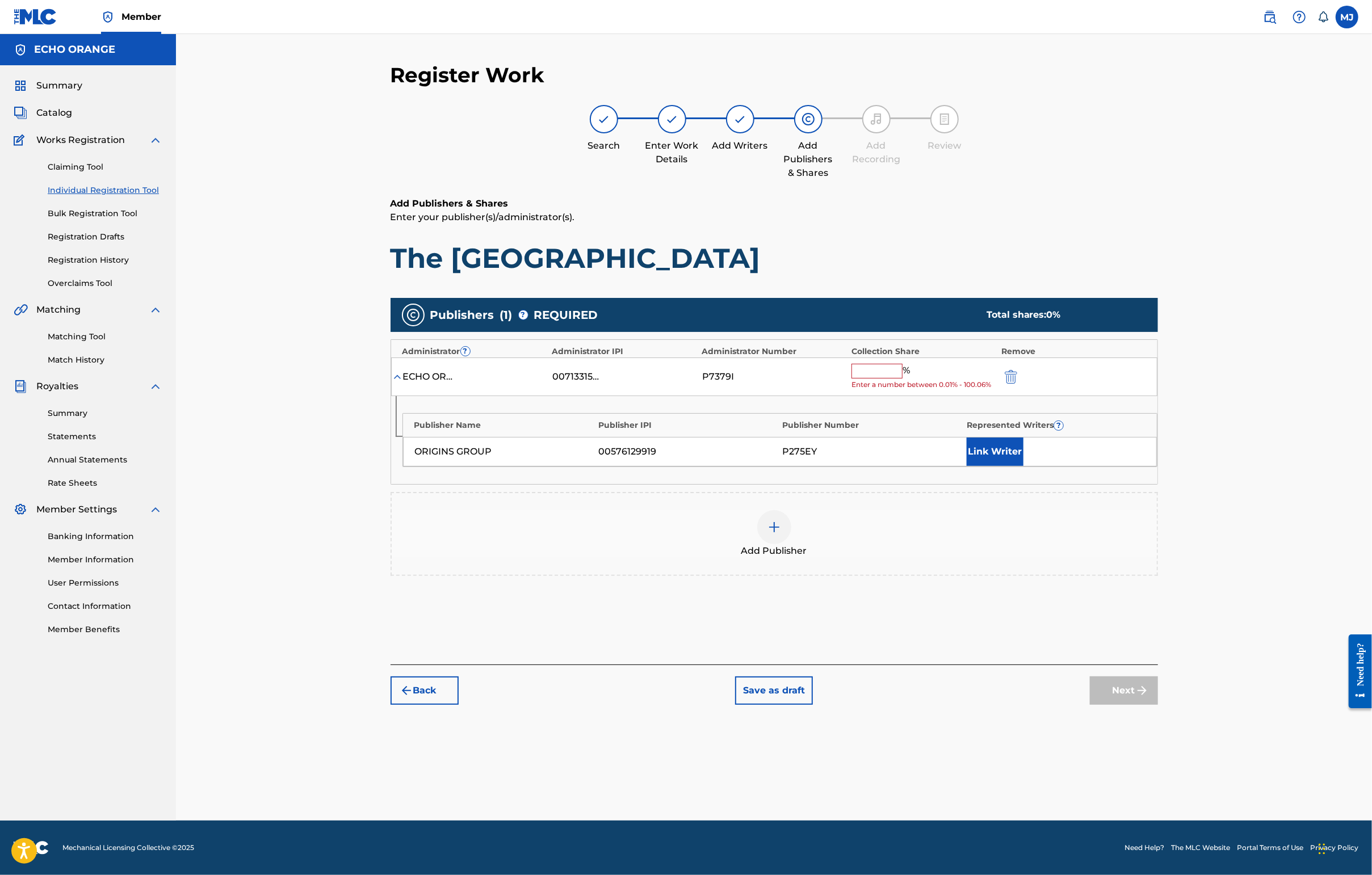
click at [902, 378] on input "text" at bounding box center [877, 371] width 51 height 15
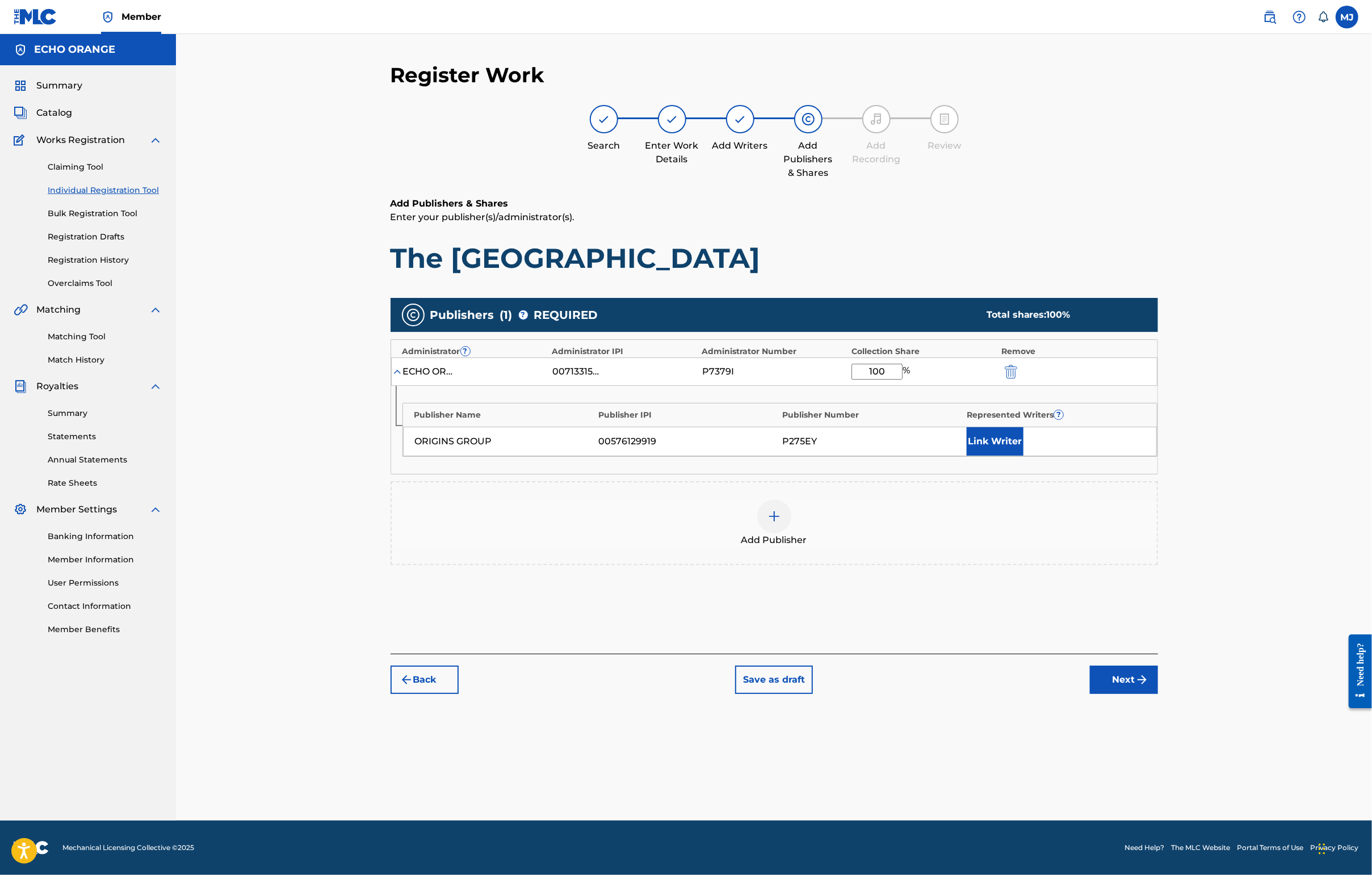
type input "100"
click at [1024, 456] on button "Link Writer" at bounding box center [994, 442] width 56 height 29
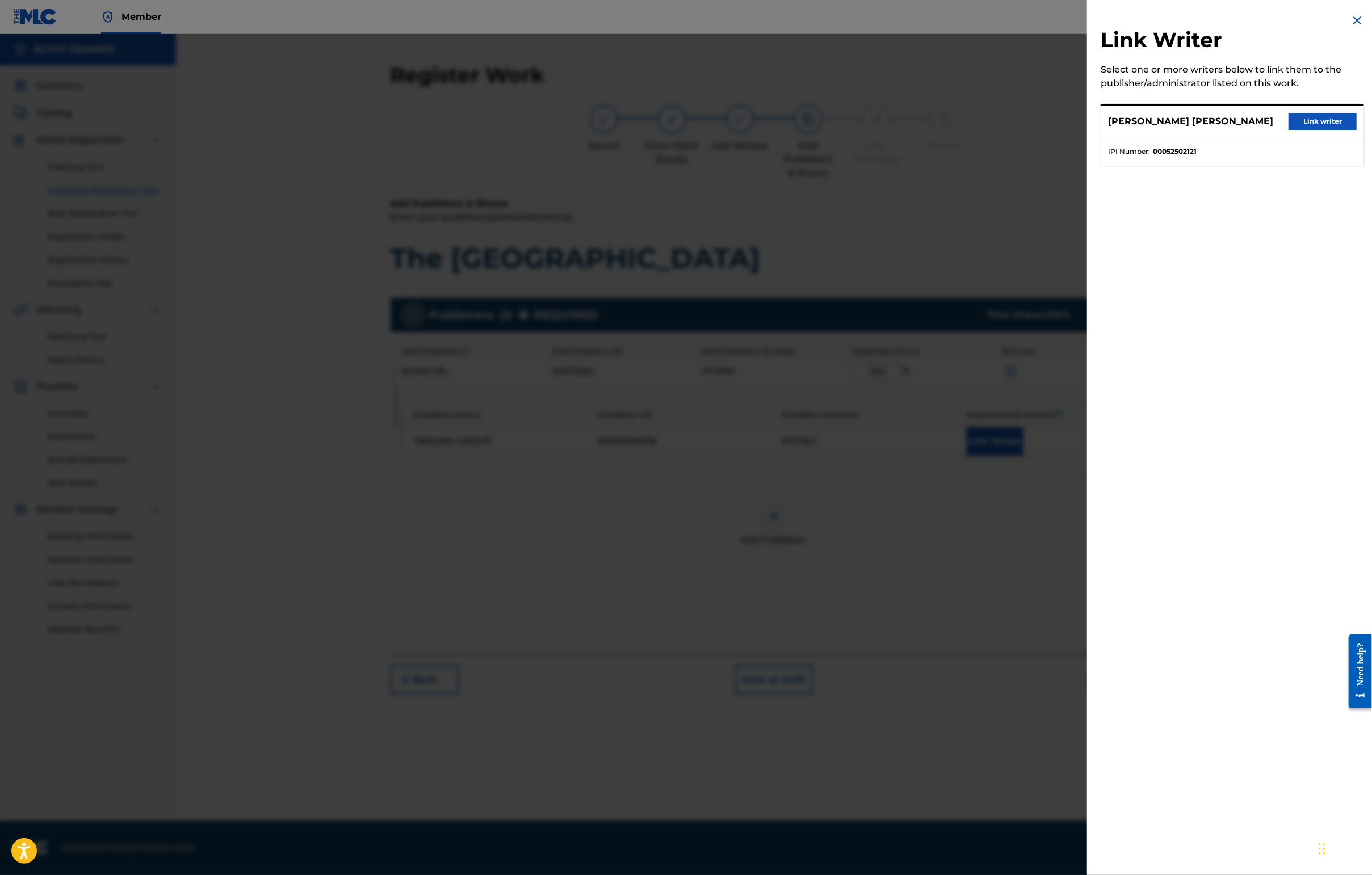
click at [1088, 126] on button "Link writer" at bounding box center [1322, 121] width 68 height 17
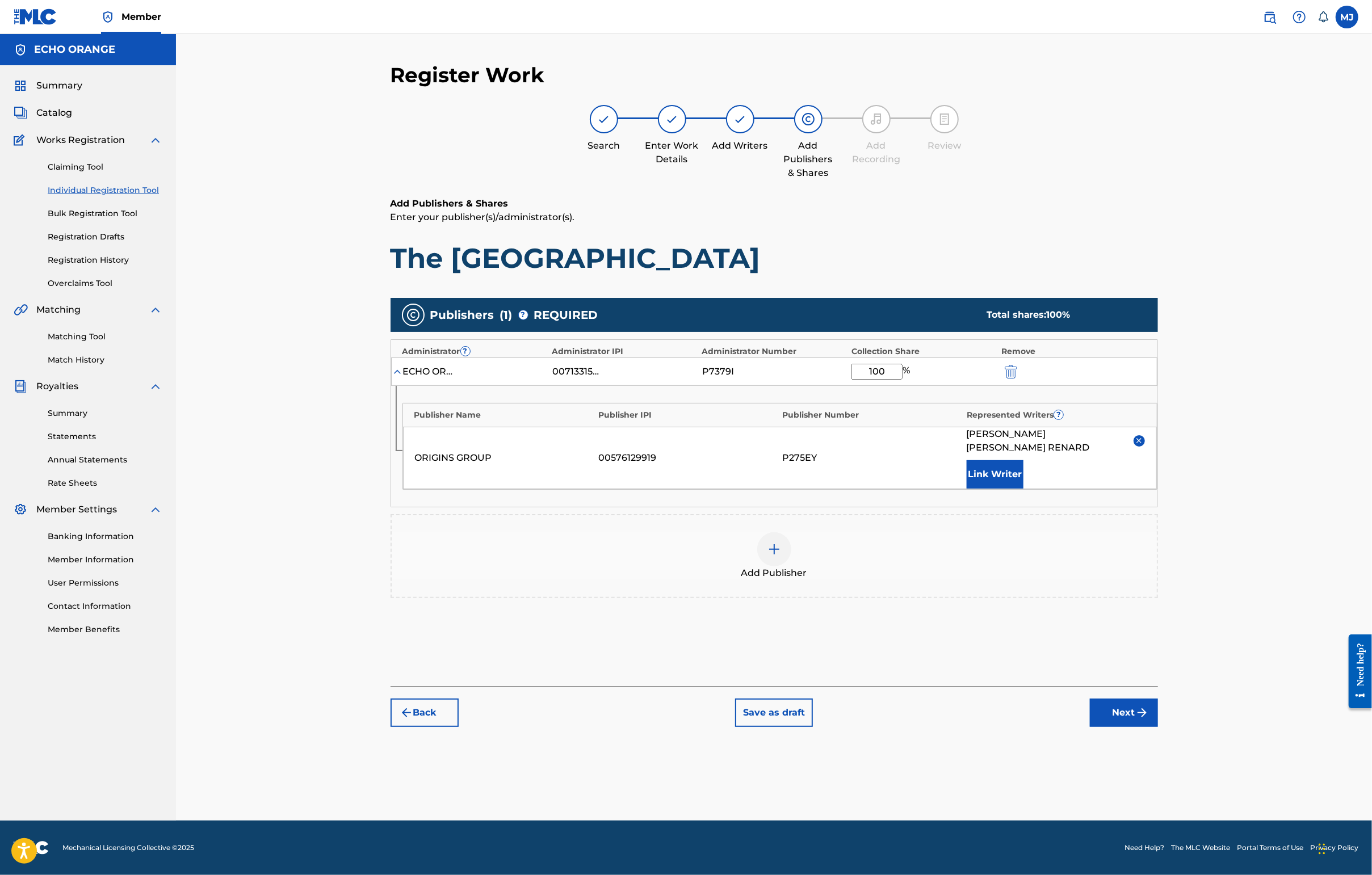
click at [1088, 727] on button "Next" at bounding box center [1124, 712] width 68 height 29
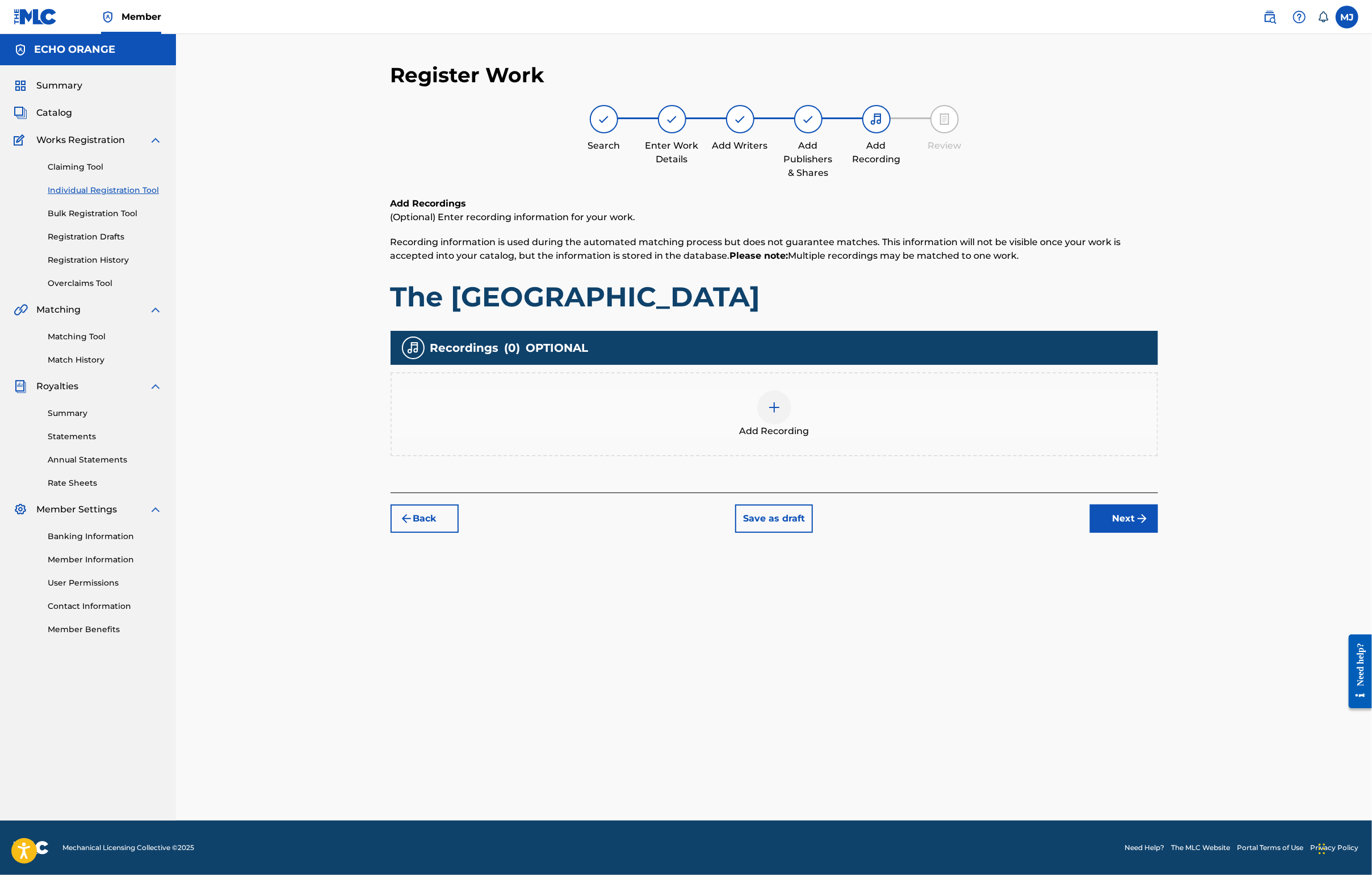
click at [1088, 533] on button "Next" at bounding box center [1124, 518] width 68 height 29
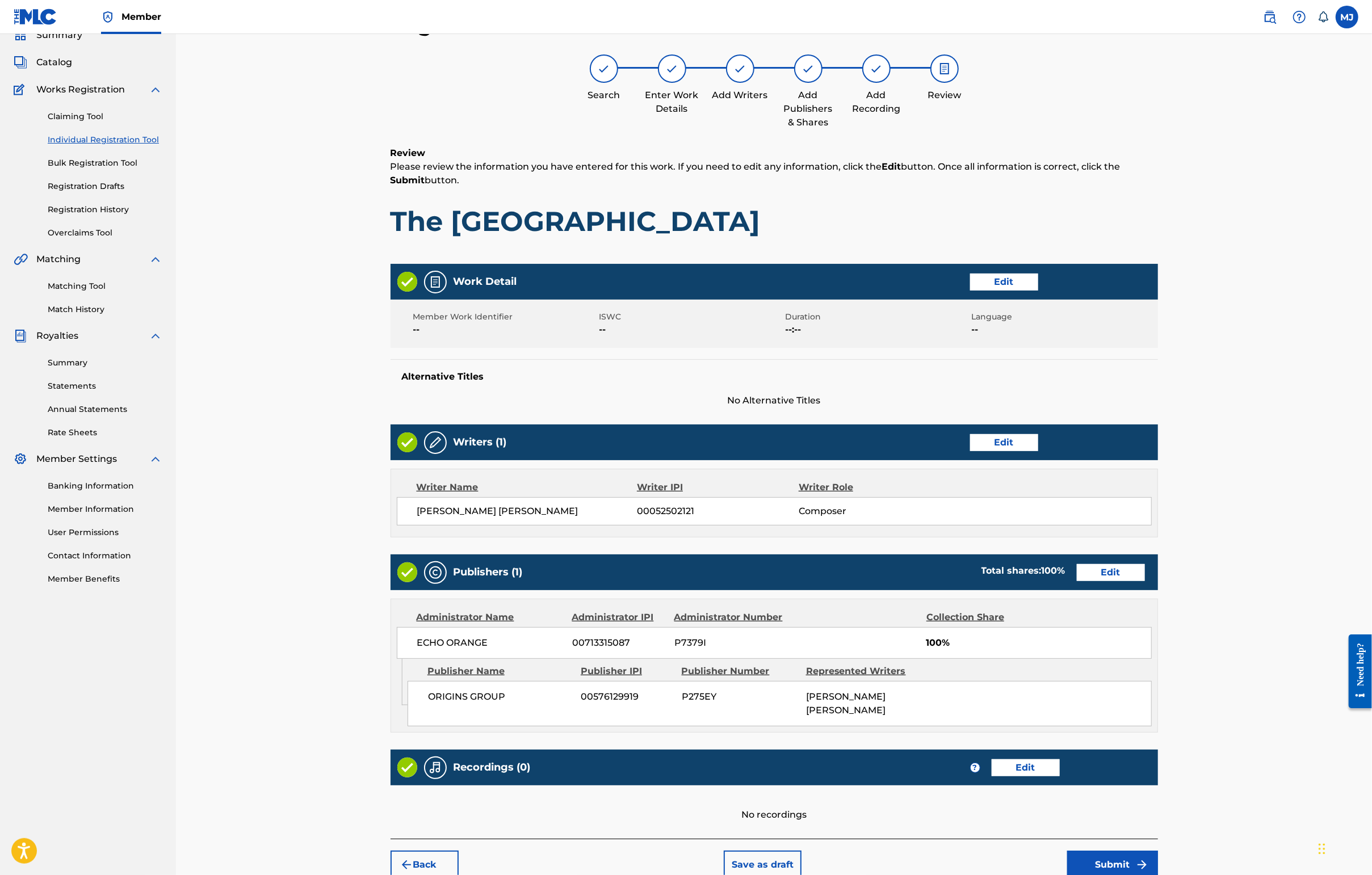
scroll to position [228, 0]
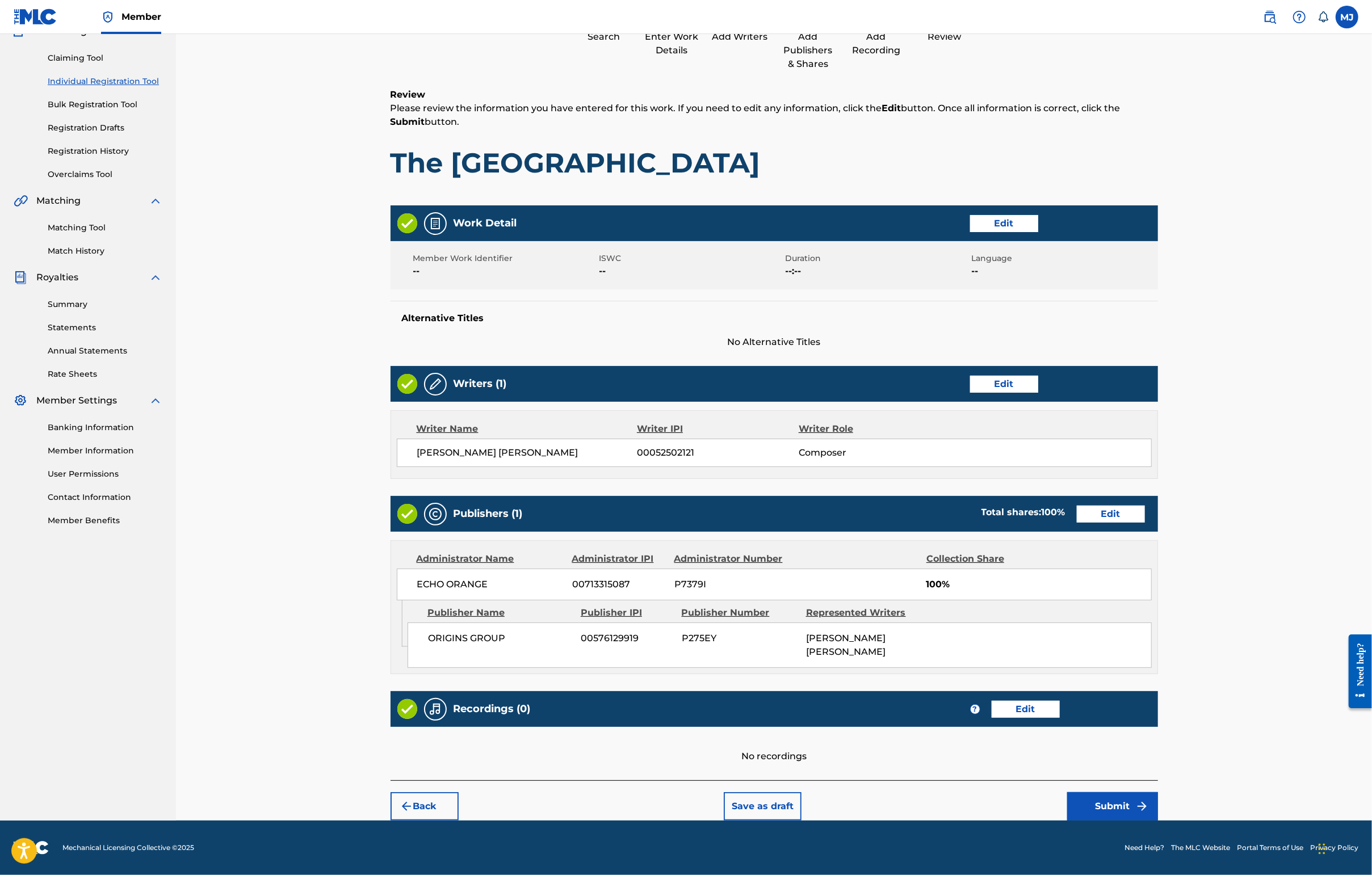
click at [1088, 795] on button "Submit" at bounding box center [1112, 807] width 91 height 29
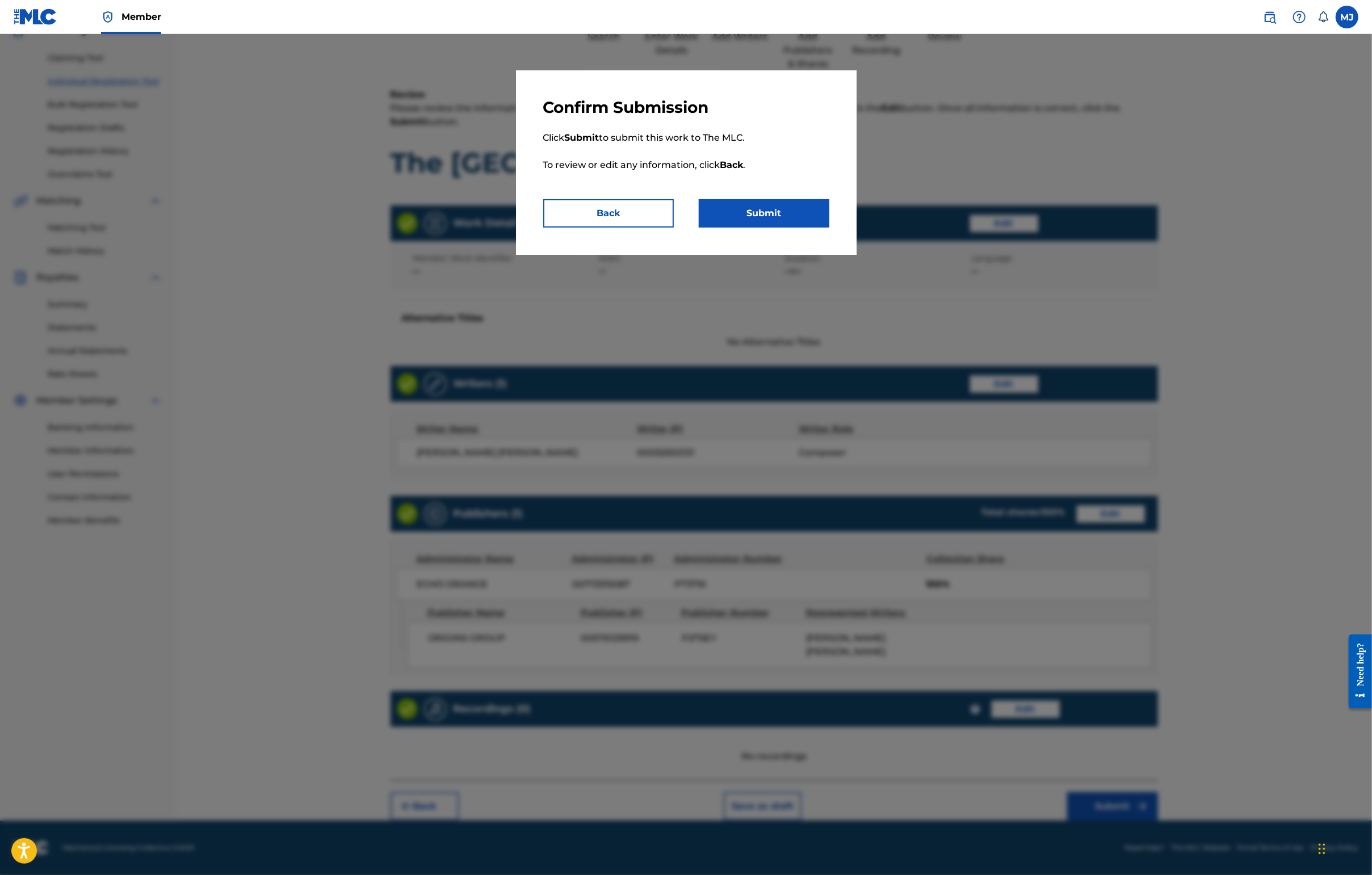
click at [811, 255] on div "Confirm Submission Click Submit to submit this work to The MLC. To review or ed…" at bounding box center [686, 163] width 340 height 184
click at [811, 227] on button "Submit" at bounding box center [763, 214] width 130 height 29
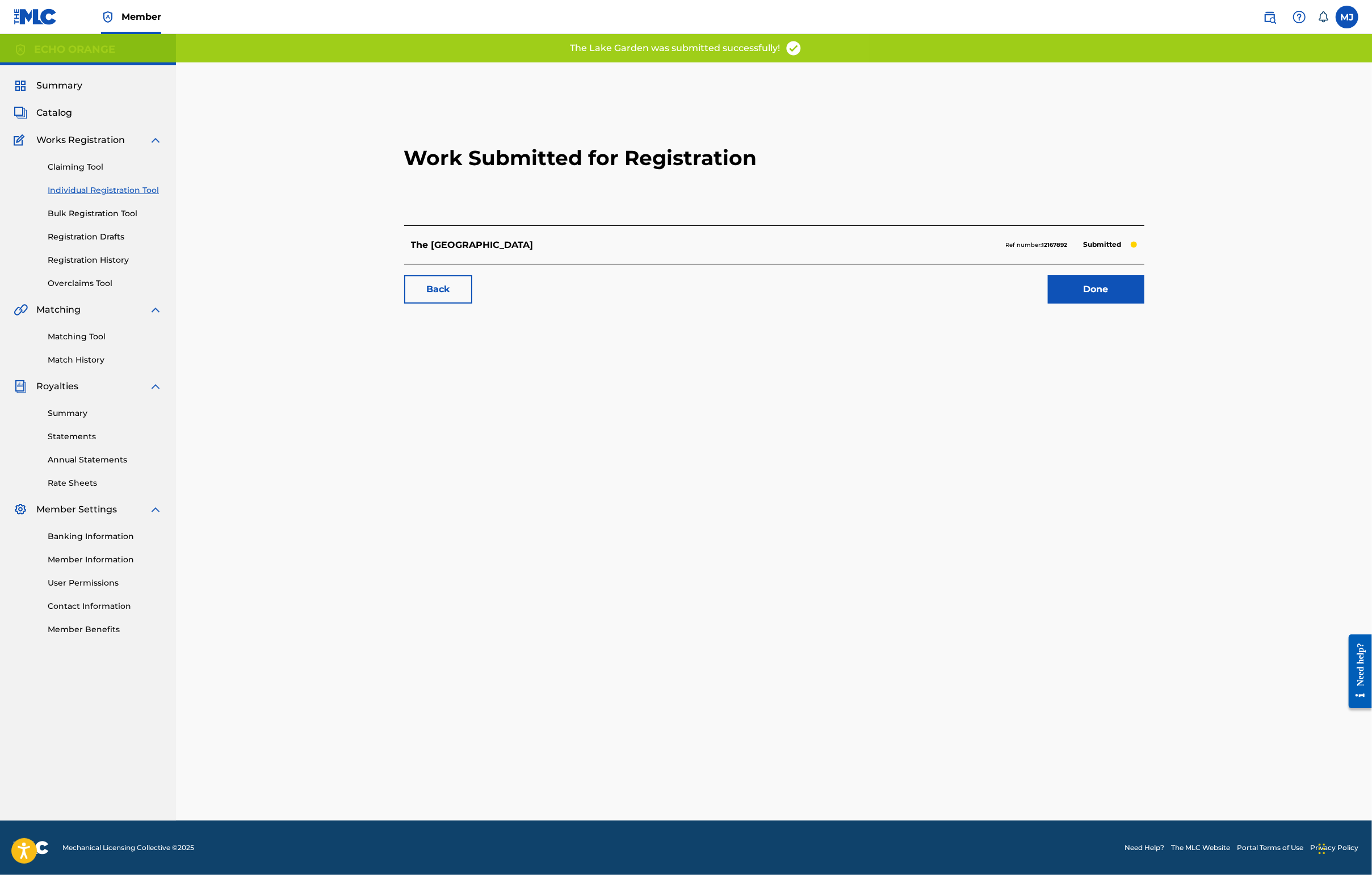
click at [1088, 303] on link "Done" at bounding box center [1096, 290] width 96 height 29
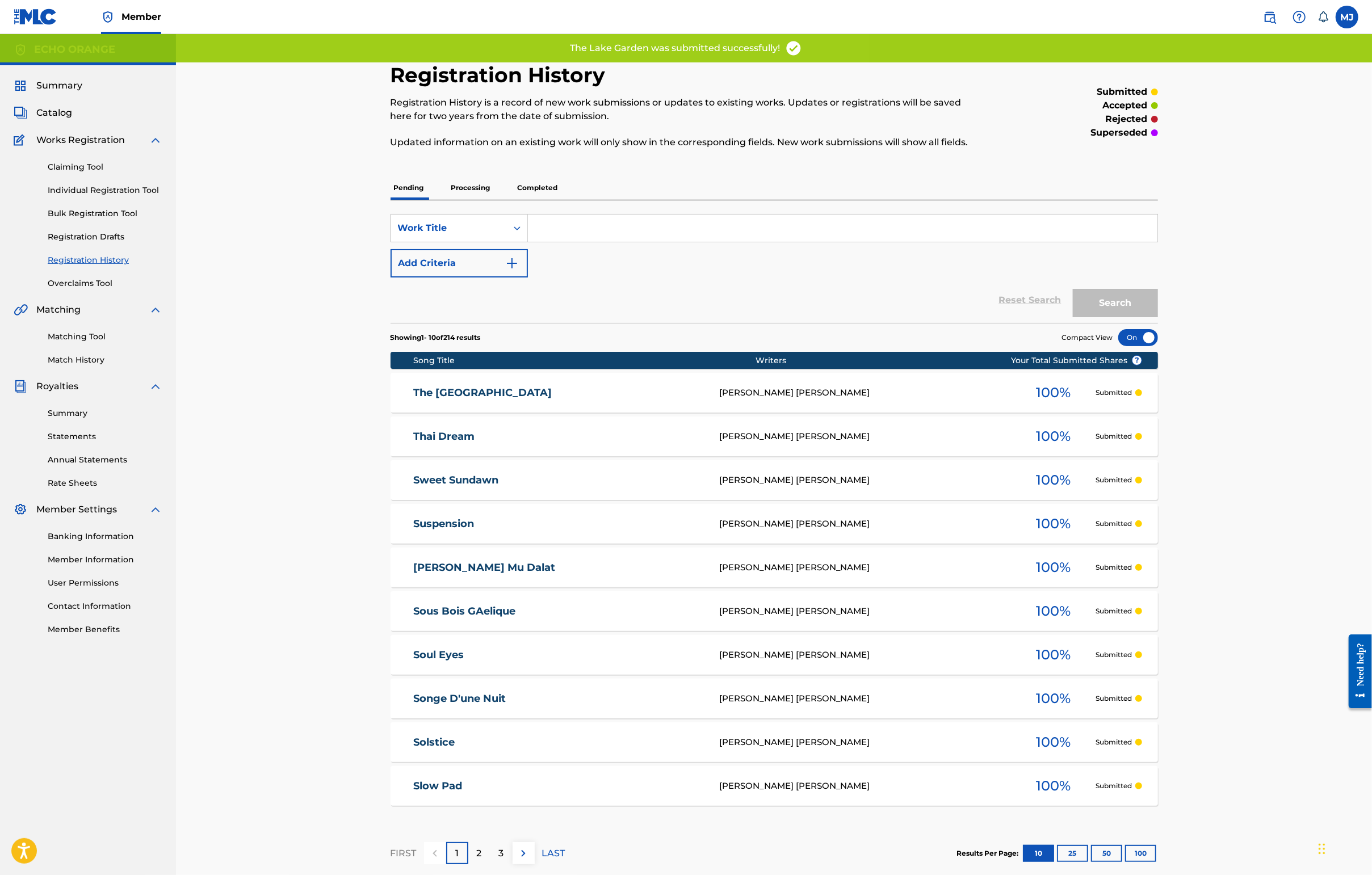
click at [127, 196] on link "Individual Registration Tool" at bounding box center [105, 190] width 114 height 12
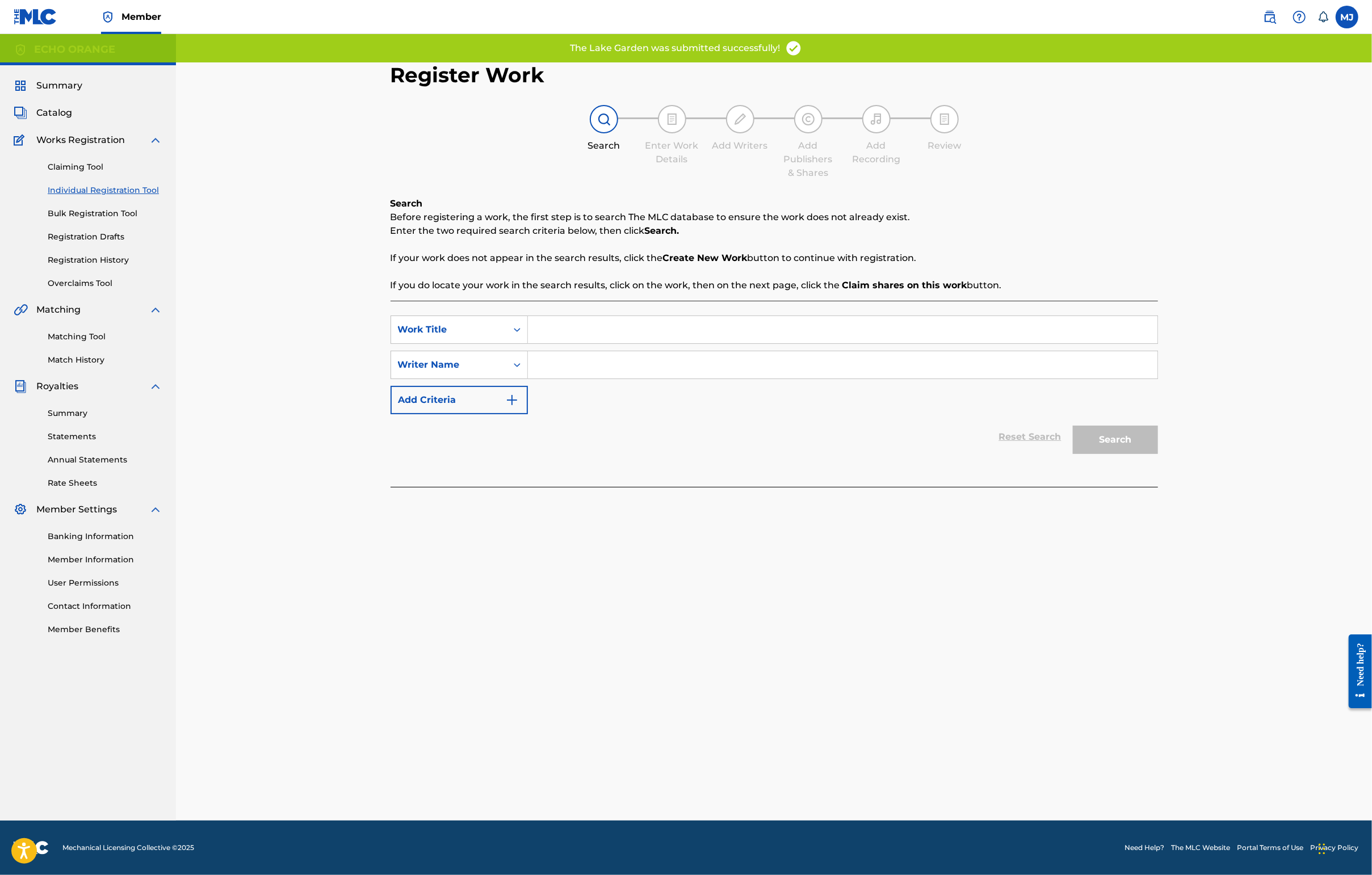
click at [574, 343] on input "Search Form" at bounding box center [842, 330] width 629 height 27
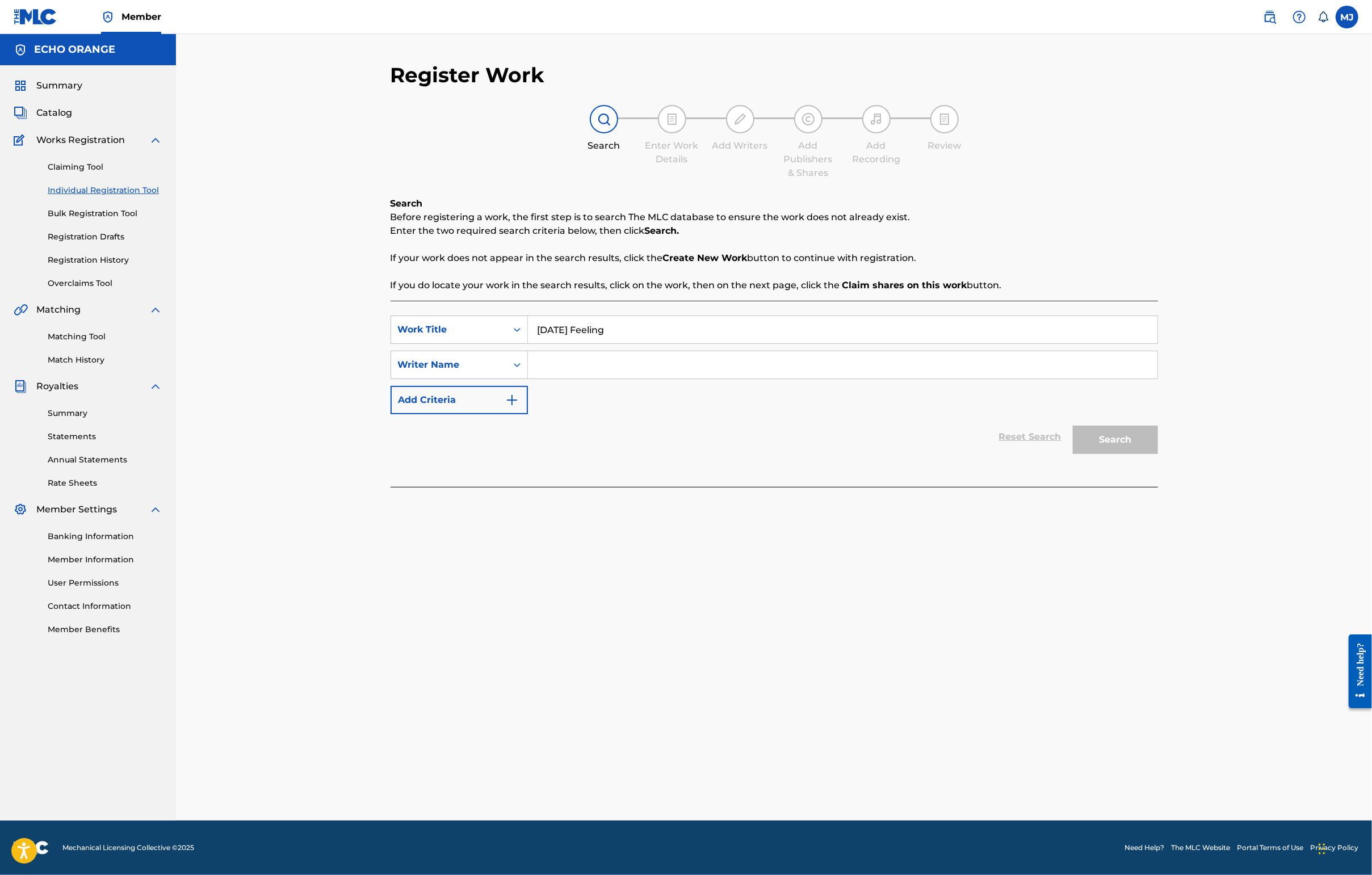
type input "[DATE] Feeling"
paste input "[PERSON_NAME]"
type input "[PERSON_NAME]"
click at [1088, 454] on button "Search" at bounding box center [1115, 440] width 85 height 29
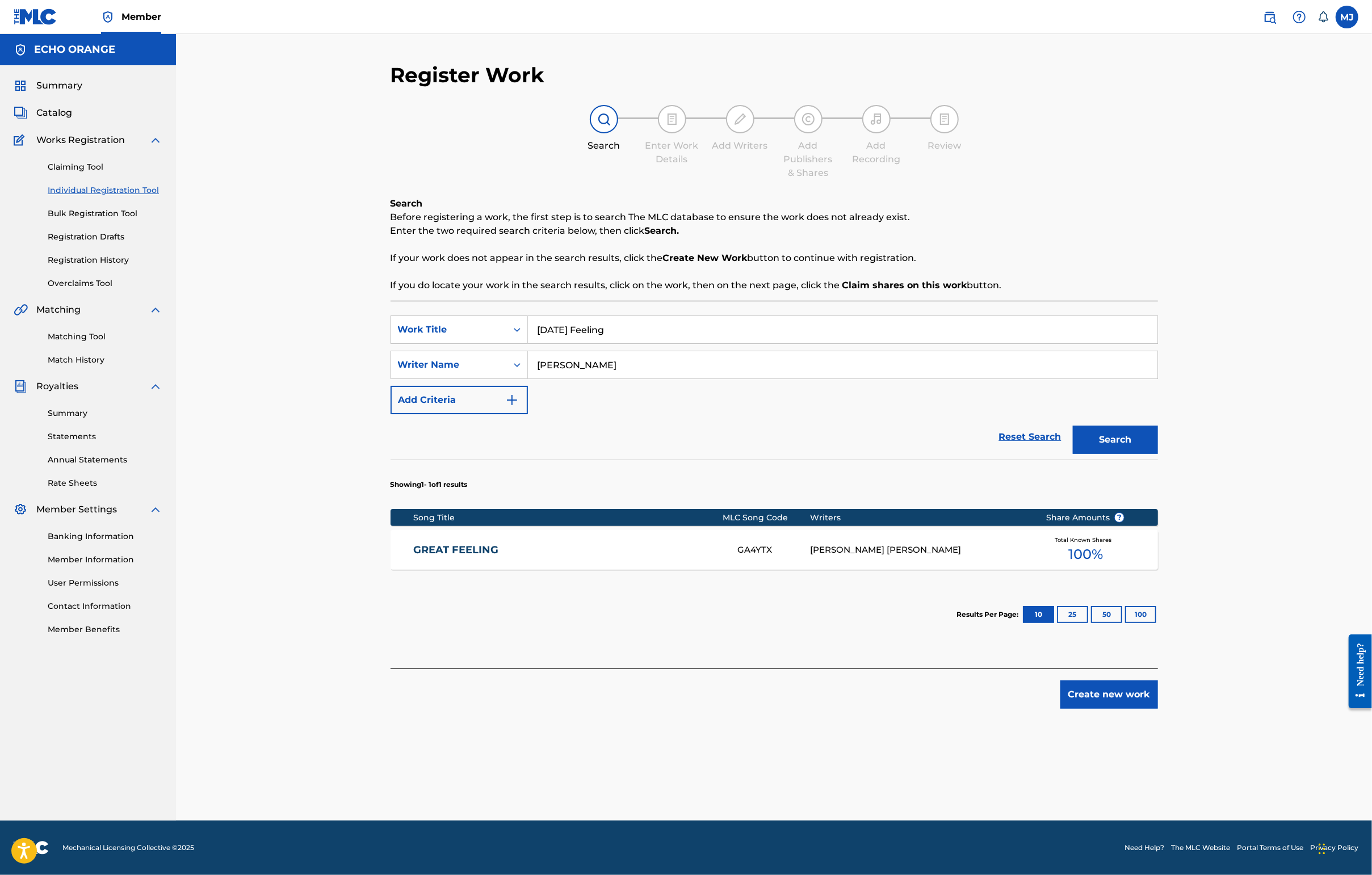
click at [391, 570] on div "GREAT FEELING GA4YTX [PERSON_NAME] [PERSON_NAME] Total Known Shares 100 %" at bounding box center [774, 549] width 768 height 40
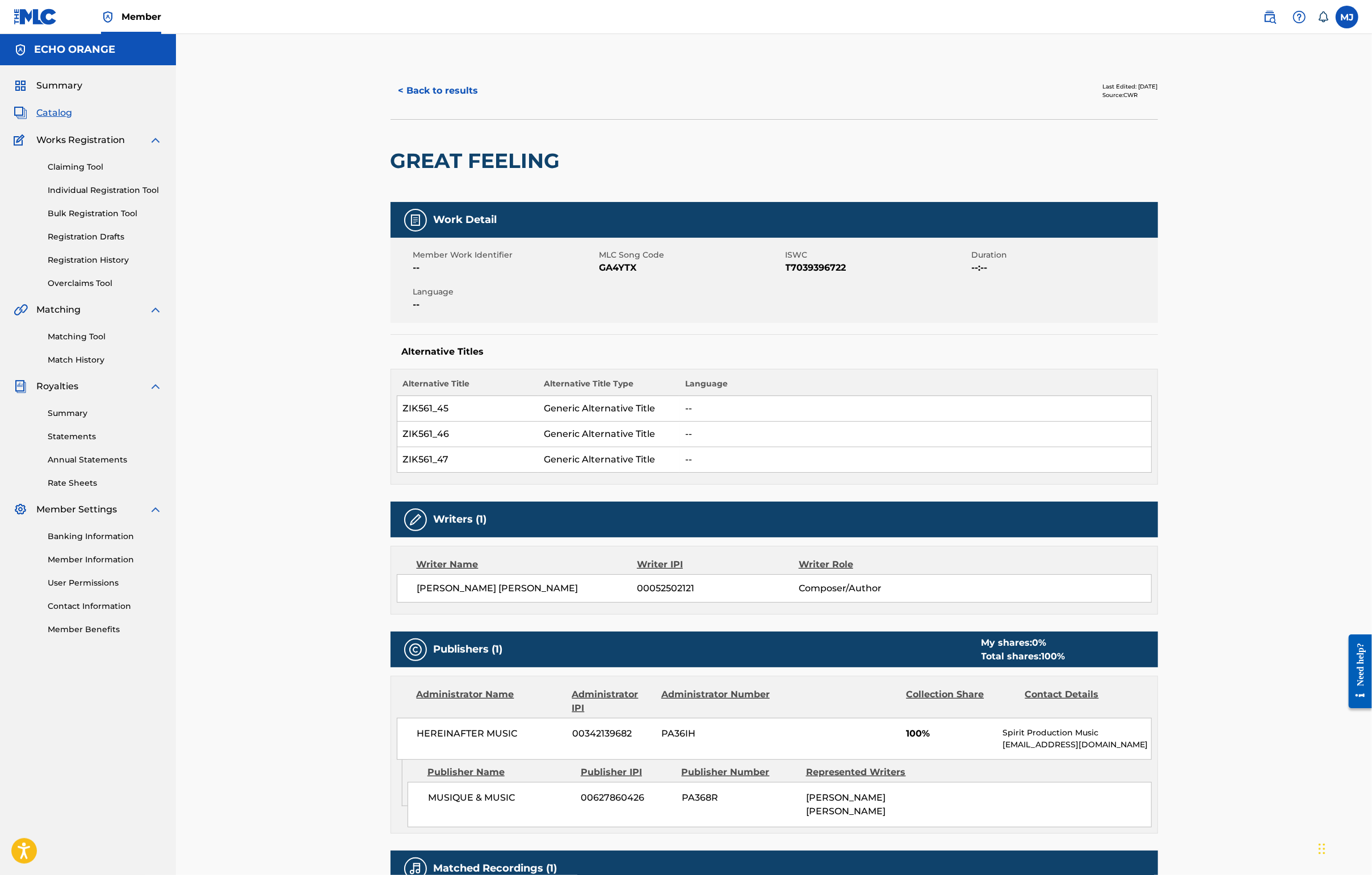
click at [403, 105] on button "< Back to results" at bounding box center [438, 91] width 96 height 29
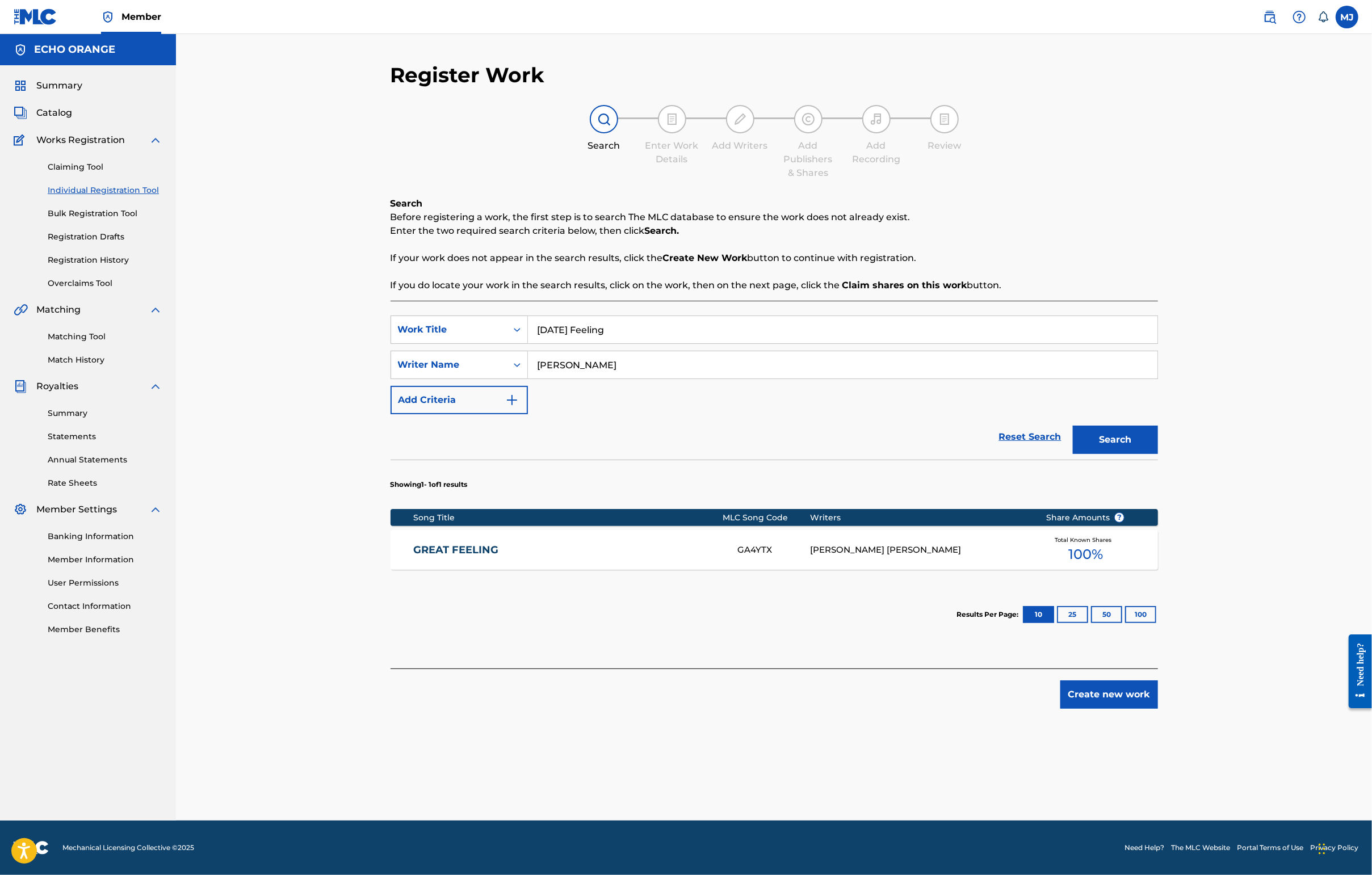
drag, startPoint x: 1192, startPoint y: 775, endPoint x: 1200, endPoint y: 785, distance: 12.8
click at [1088, 709] on button "Create new work" at bounding box center [1109, 694] width 98 height 29
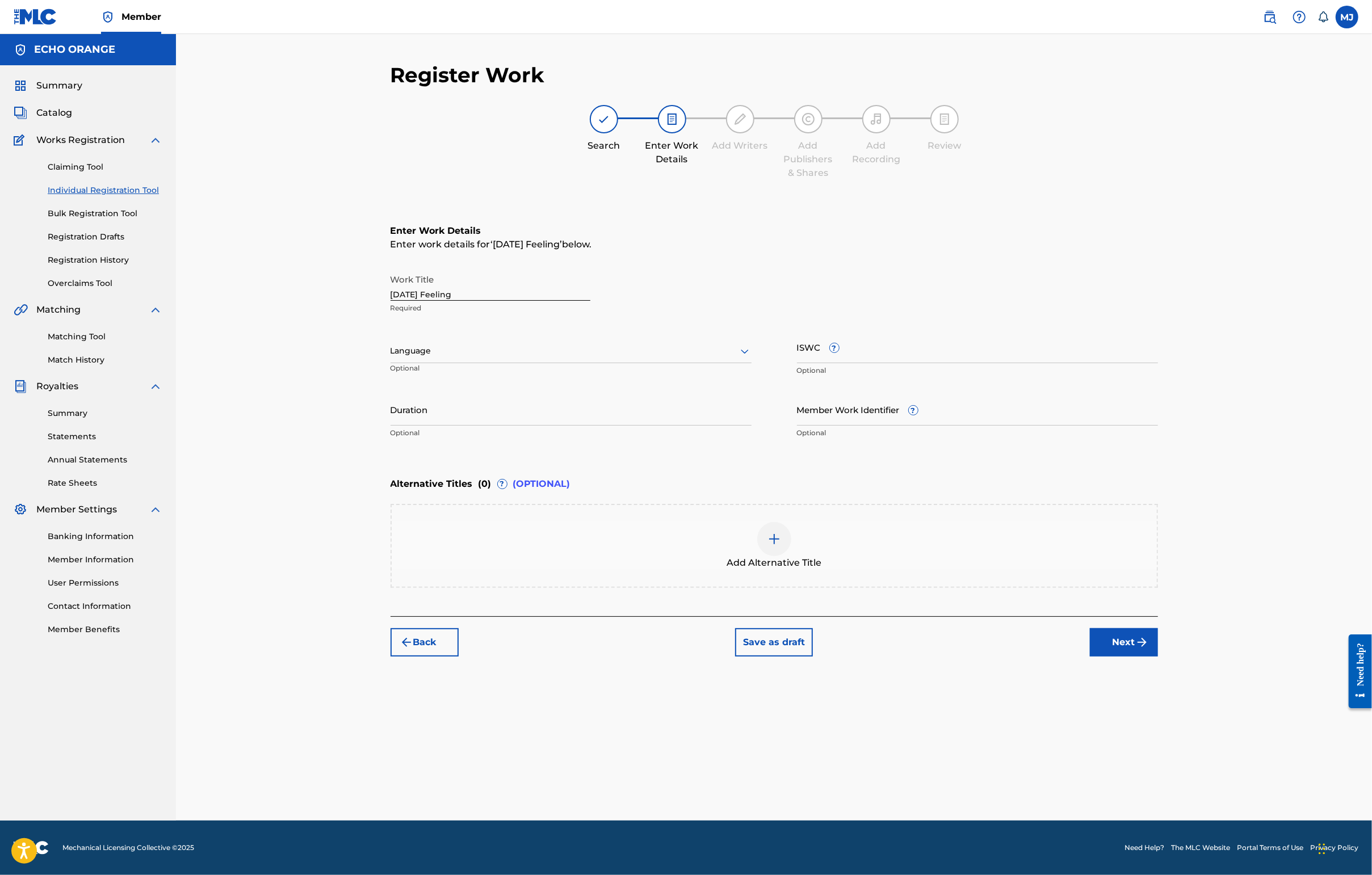
click at [1088, 657] on button "Next" at bounding box center [1124, 643] width 68 height 29
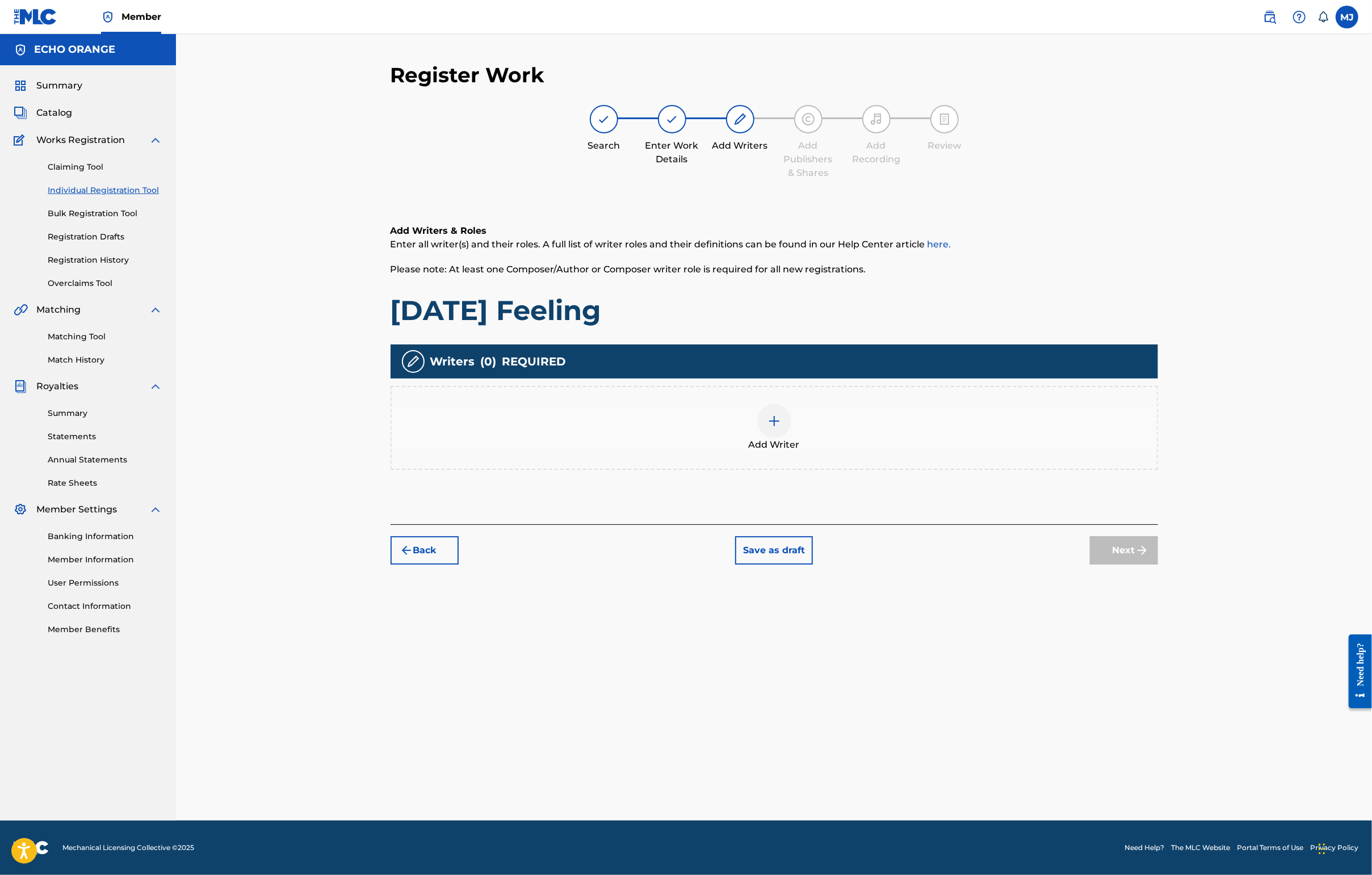
click at [839, 441] on div "Add Writer" at bounding box center [774, 428] width 768 height 84
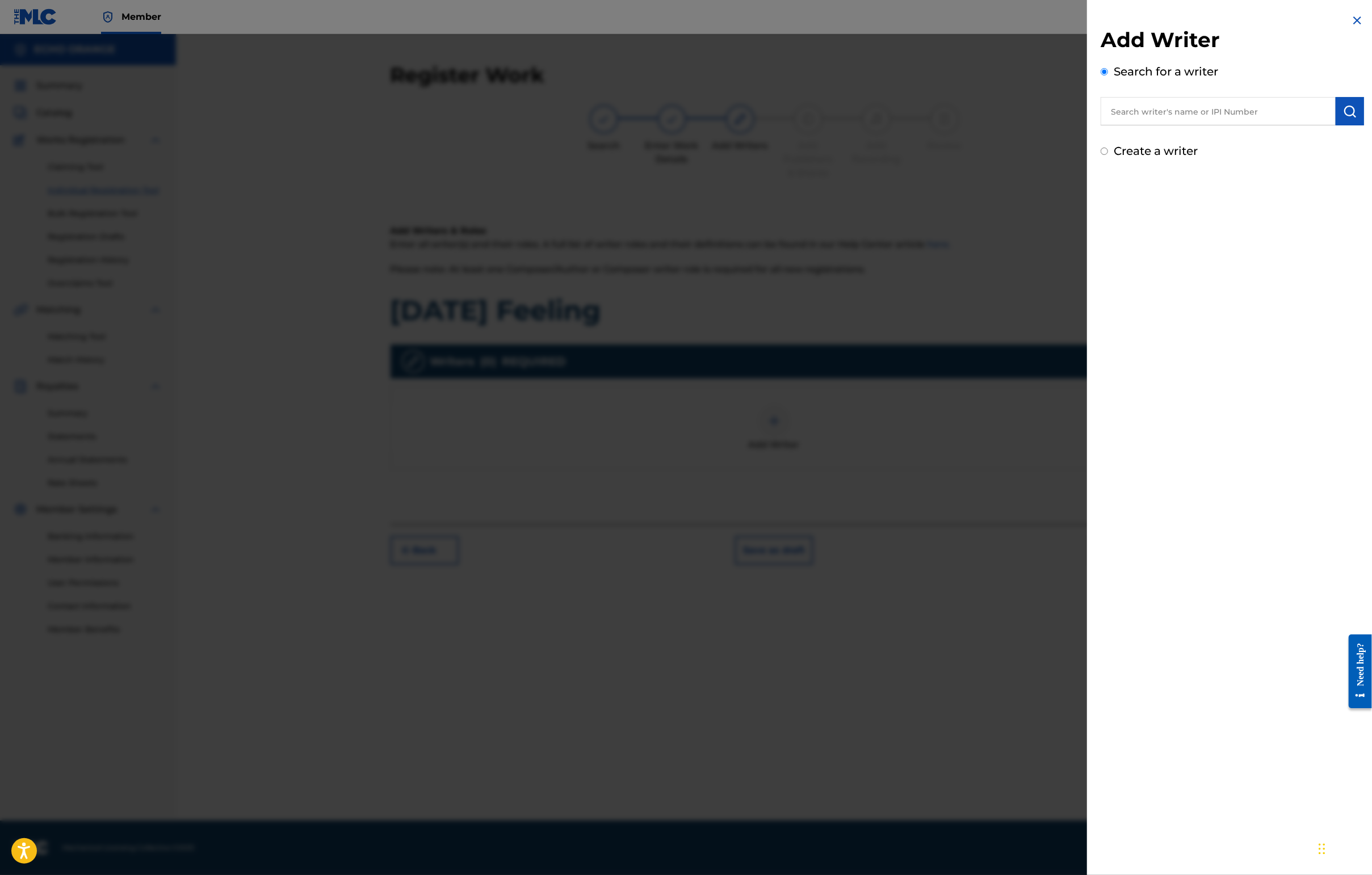
drag, startPoint x: 1063, startPoint y: 158, endPoint x: 1108, endPoint y: 130, distance: 53.0
click at [1088, 156] on div "Add Writer Search for a writer Create a writer" at bounding box center [1232, 93] width 263 height 132
click at [1088, 126] on input "text" at bounding box center [1218, 111] width 235 height 29
paste input "[PERSON_NAME]"
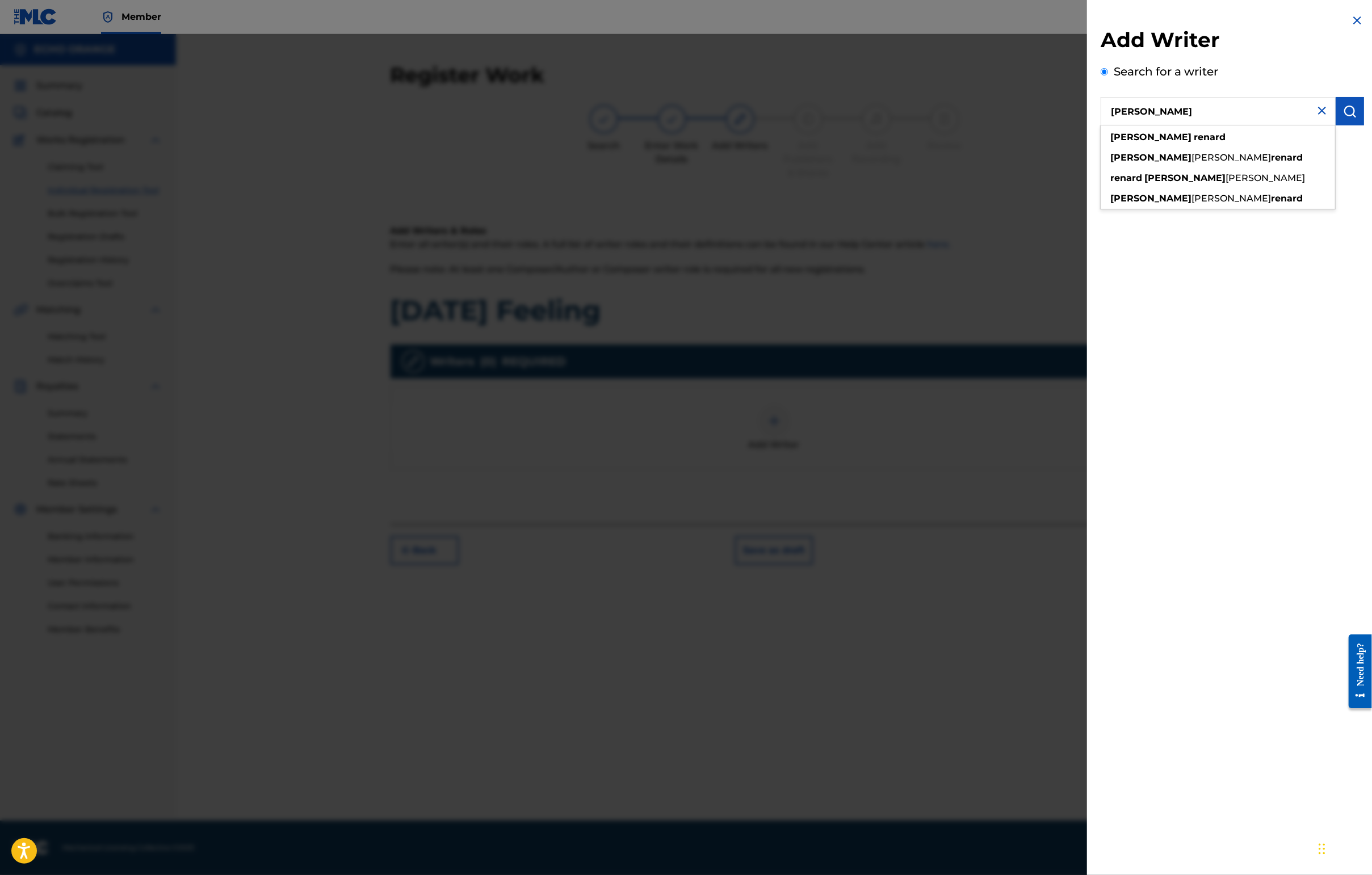
type input "[PERSON_NAME]"
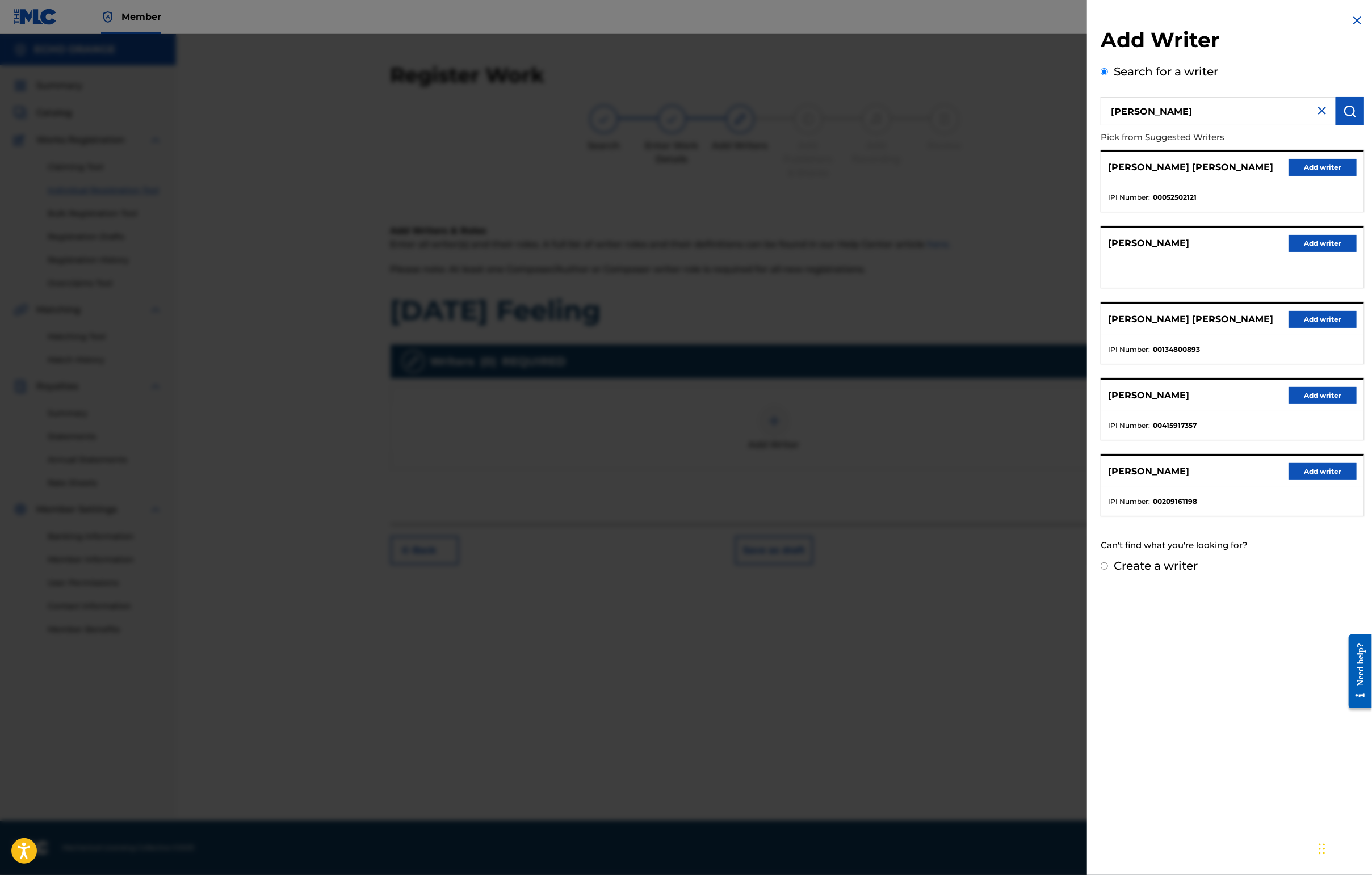
click at [1088, 176] on button "Add writer" at bounding box center [1322, 167] width 68 height 17
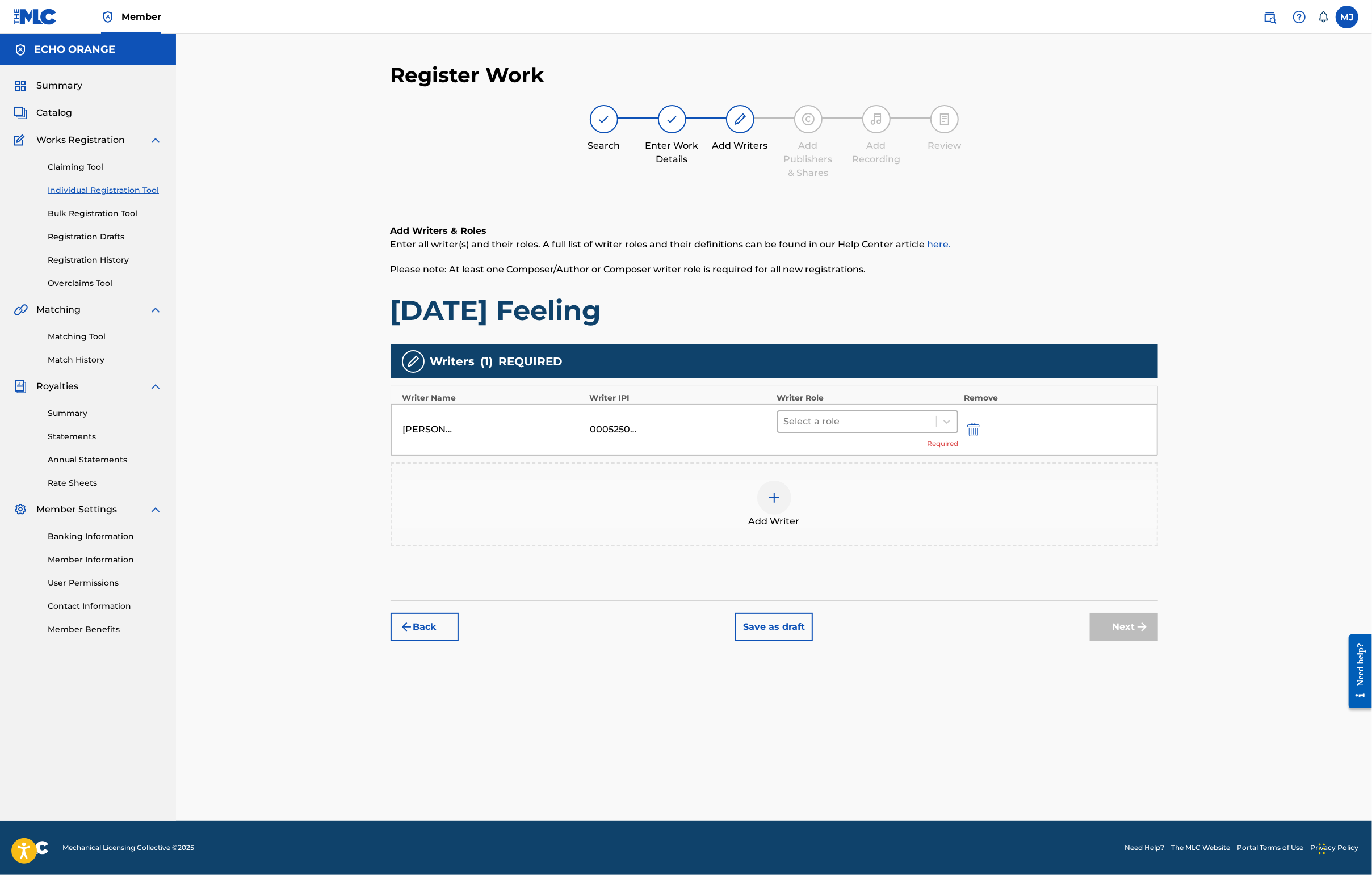
click at [931, 430] on div at bounding box center [856, 421] width 147 height 16
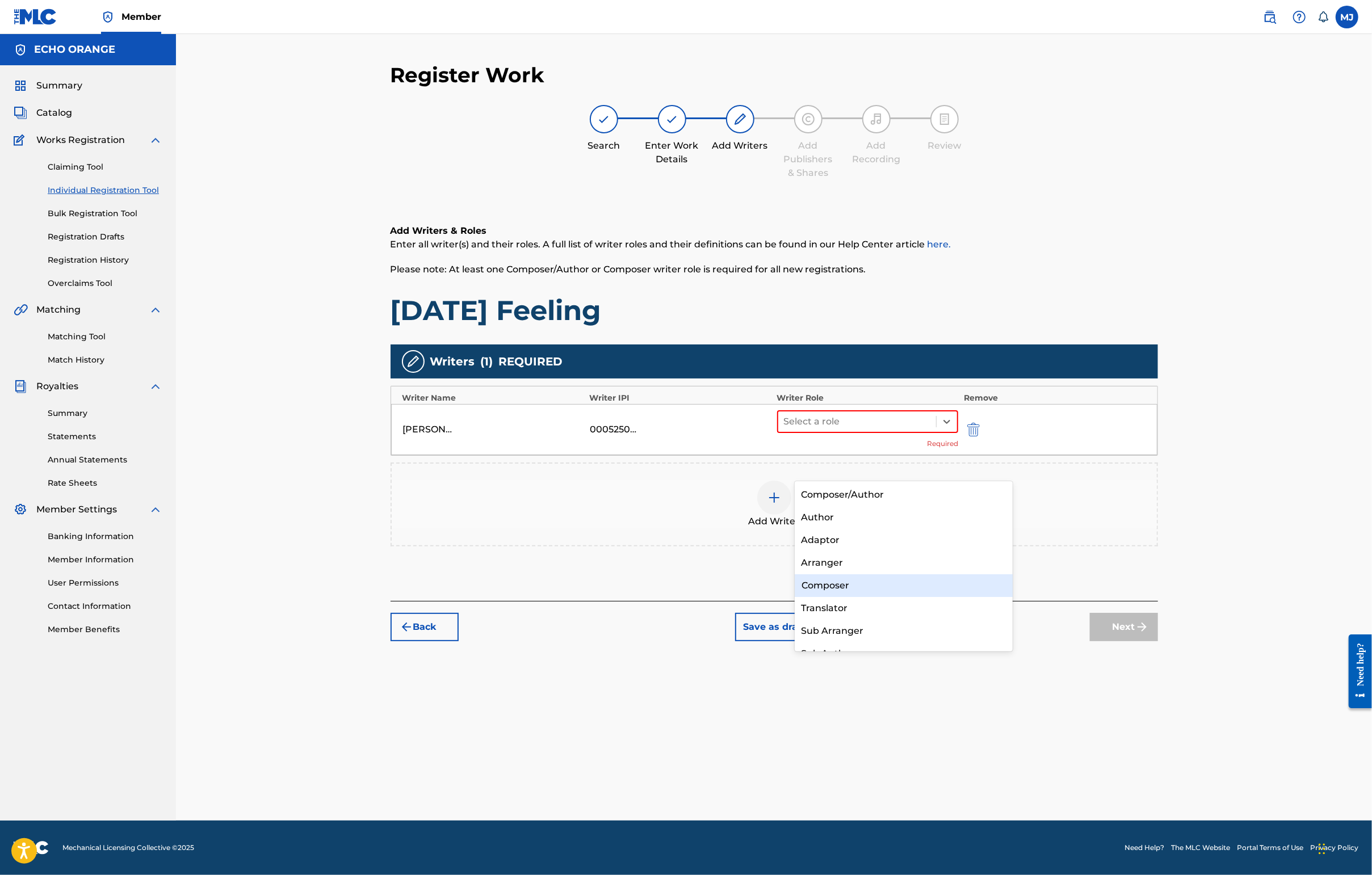
click at [920, 589] on div "Composer" at bounding box center [904, 585] width 218 height 23
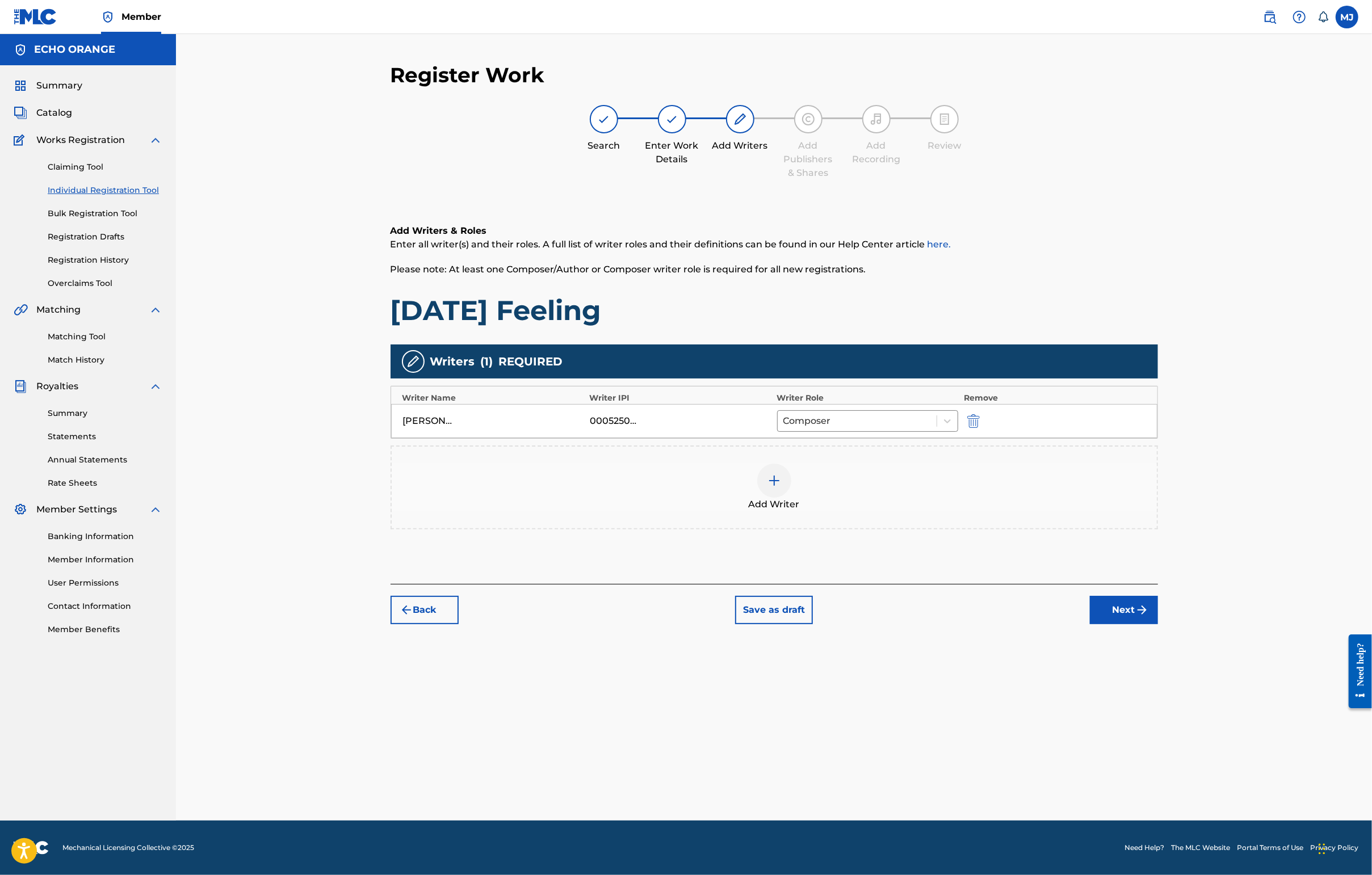
drag, startPoint x: 1191, startPoint y: 672, endPoint x: 1203, endPoint y: 684, distance: 17.0
click at [1088, 624] on button "Next" at bounding box center [1124, 610] width 68 height 29
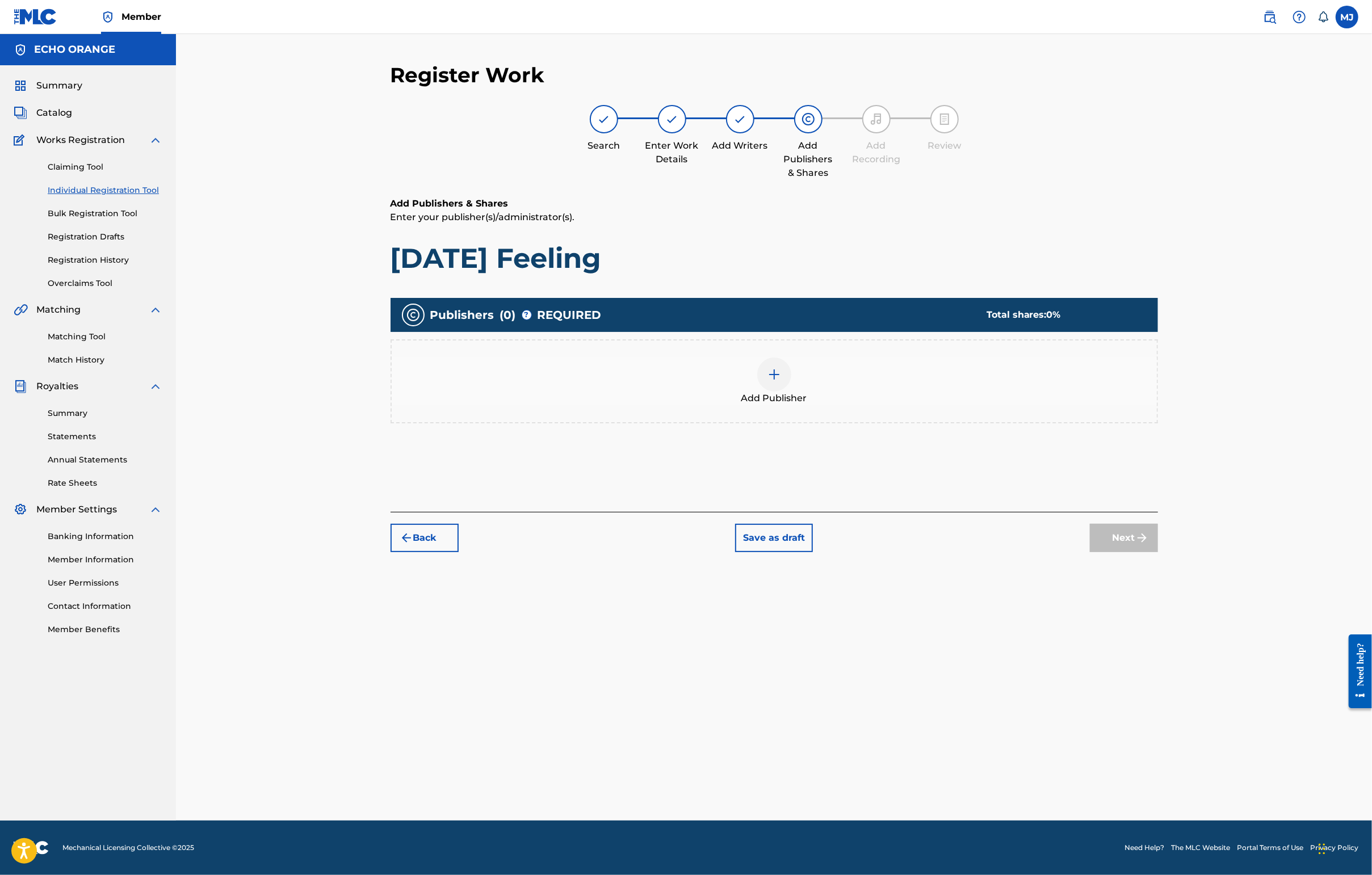
click at [897, 462] on div "Publishers ( 0 ) ? REQUIRED Total shares: 0 % Add Publisher" at bounding box center [774, 376] width 768 height 169
click at [913, 405] on div "Add Publisher" at bounding box center [774, 381] width 765 height 47
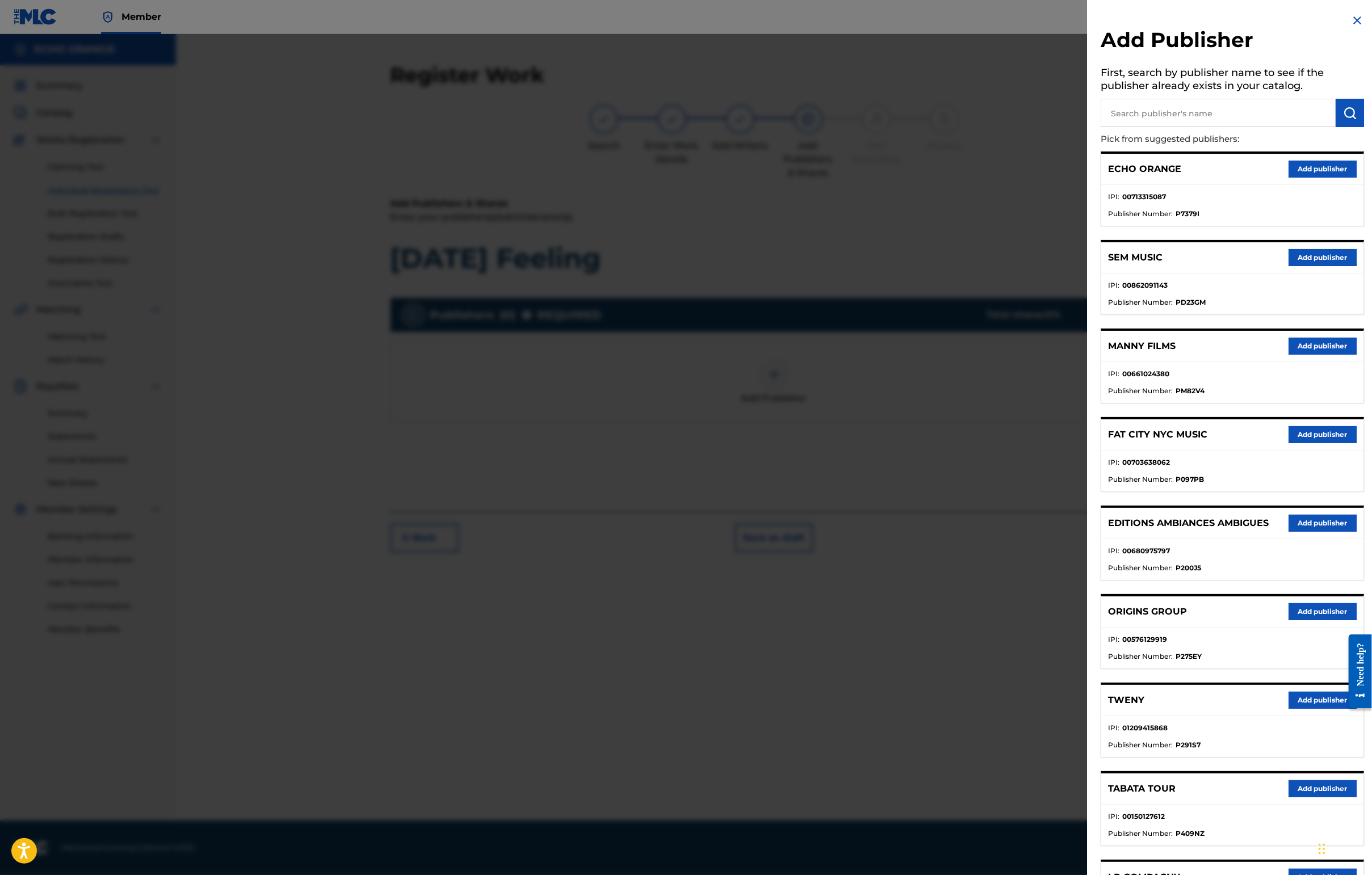
click at [1088, 620] on button "Add publisher" at bounding box center [1322, 612] width 68 height 17
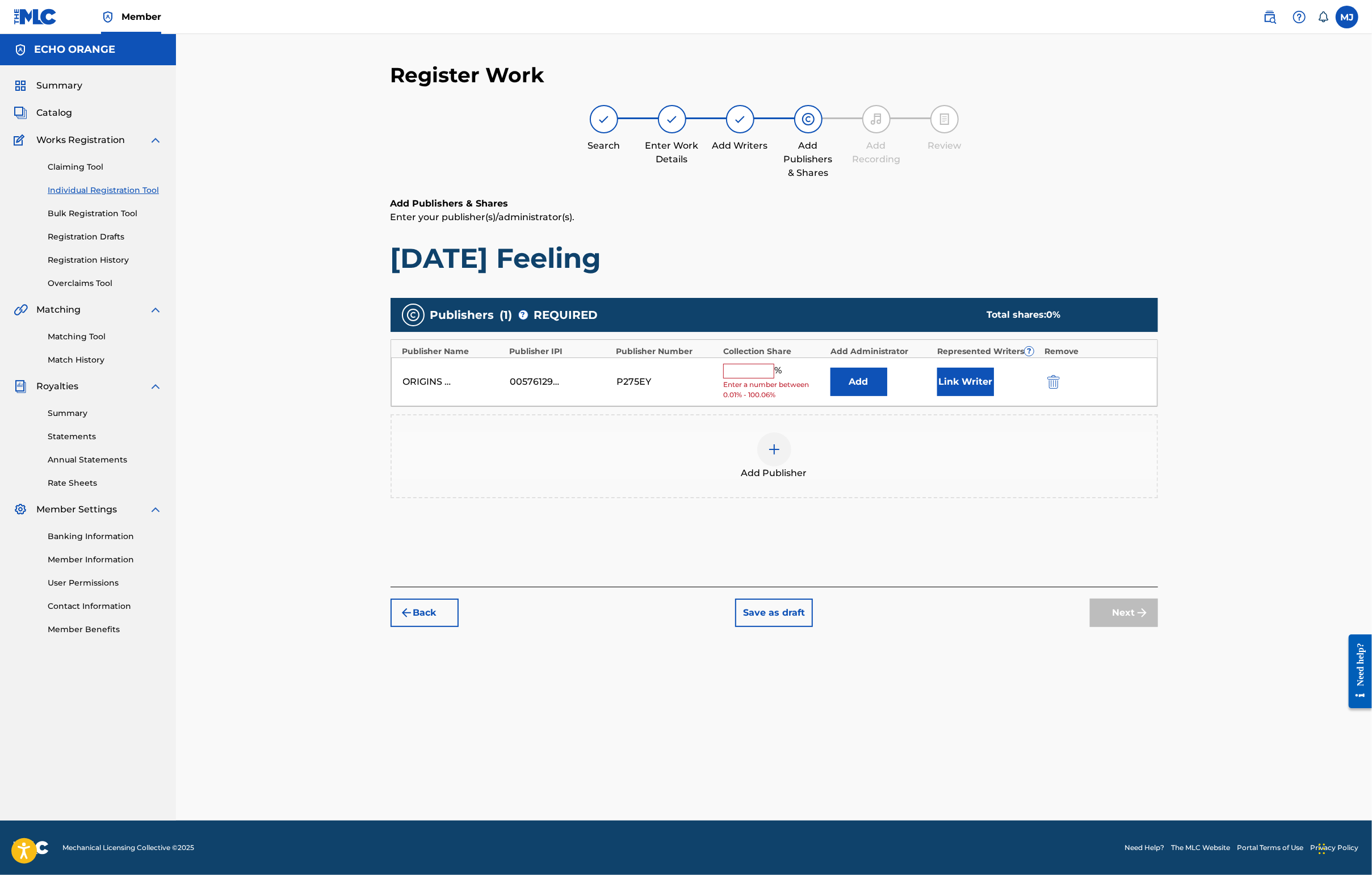
click at [887, 396] on button "Add" at bounding box center [858, 382] width 56 height 29
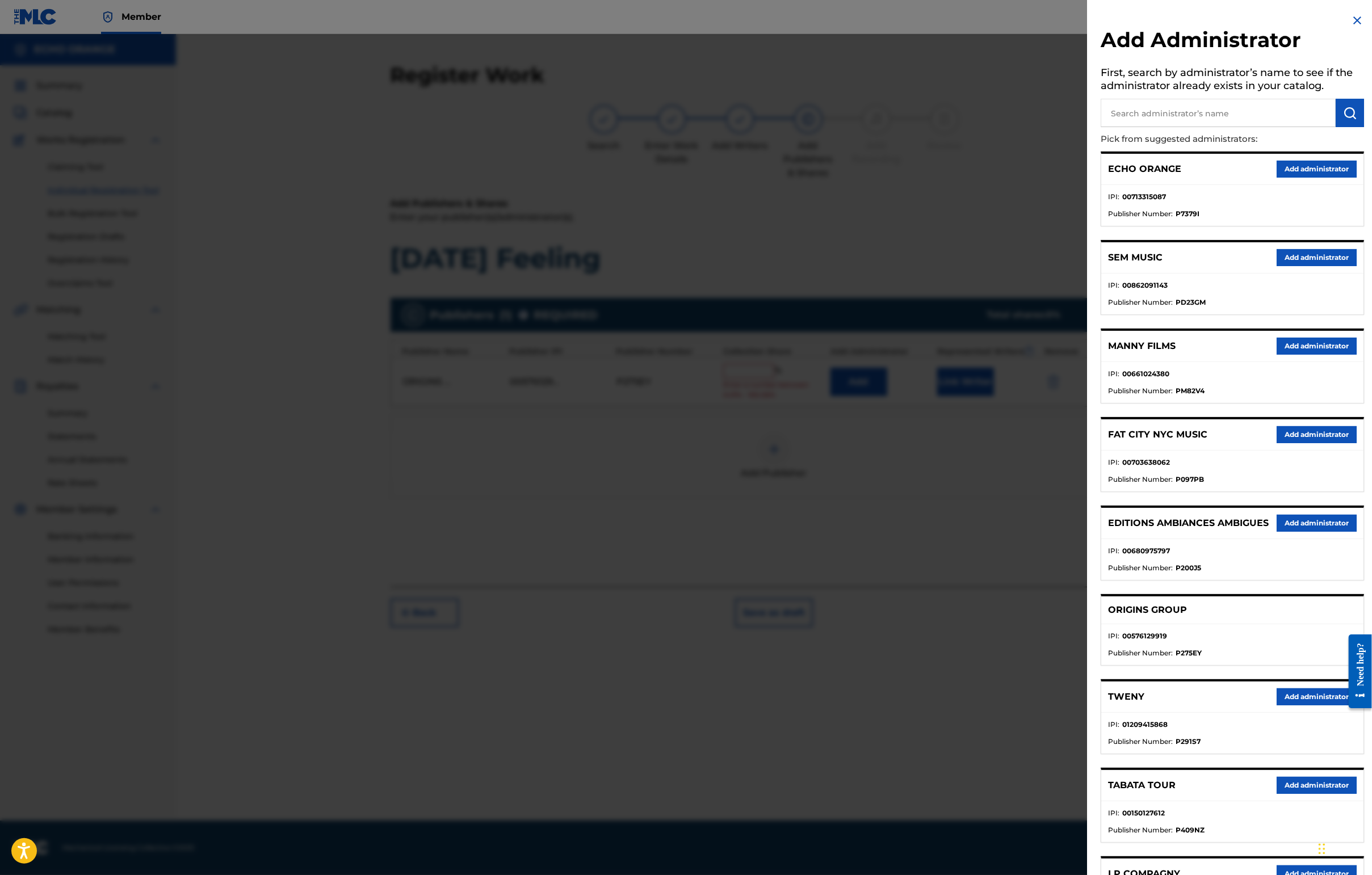
click at [1088, 178] on button "Add administrator" at bounding box center [1316, 169] width 80 height 17
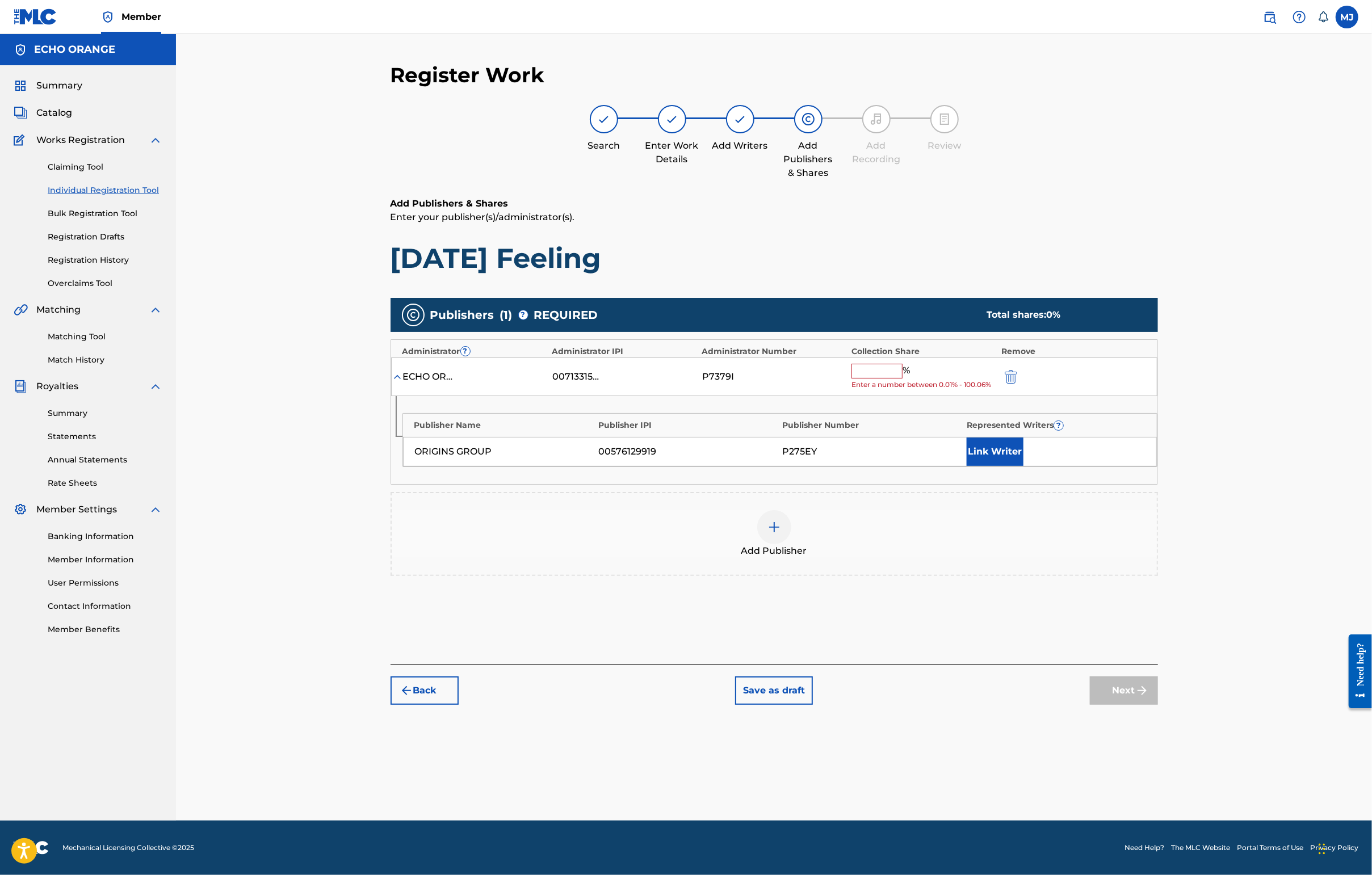
click at [902, 378] on input "text" at bounding box center [877, 371] width 51 height 15
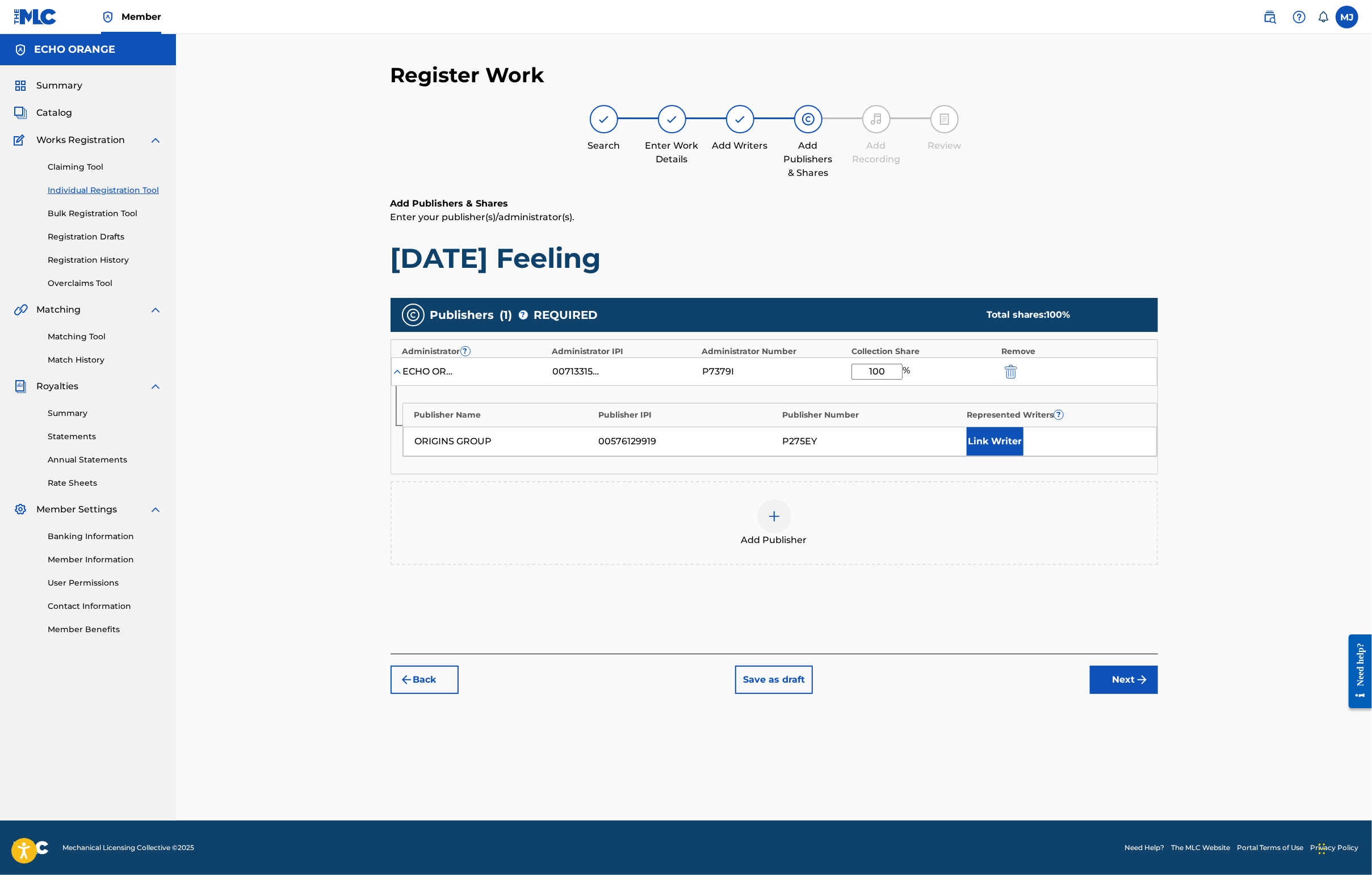
type input "100"
click at [1024, 456] on button "Link Writer" at bounding box center [994, 442] width 56 height 29
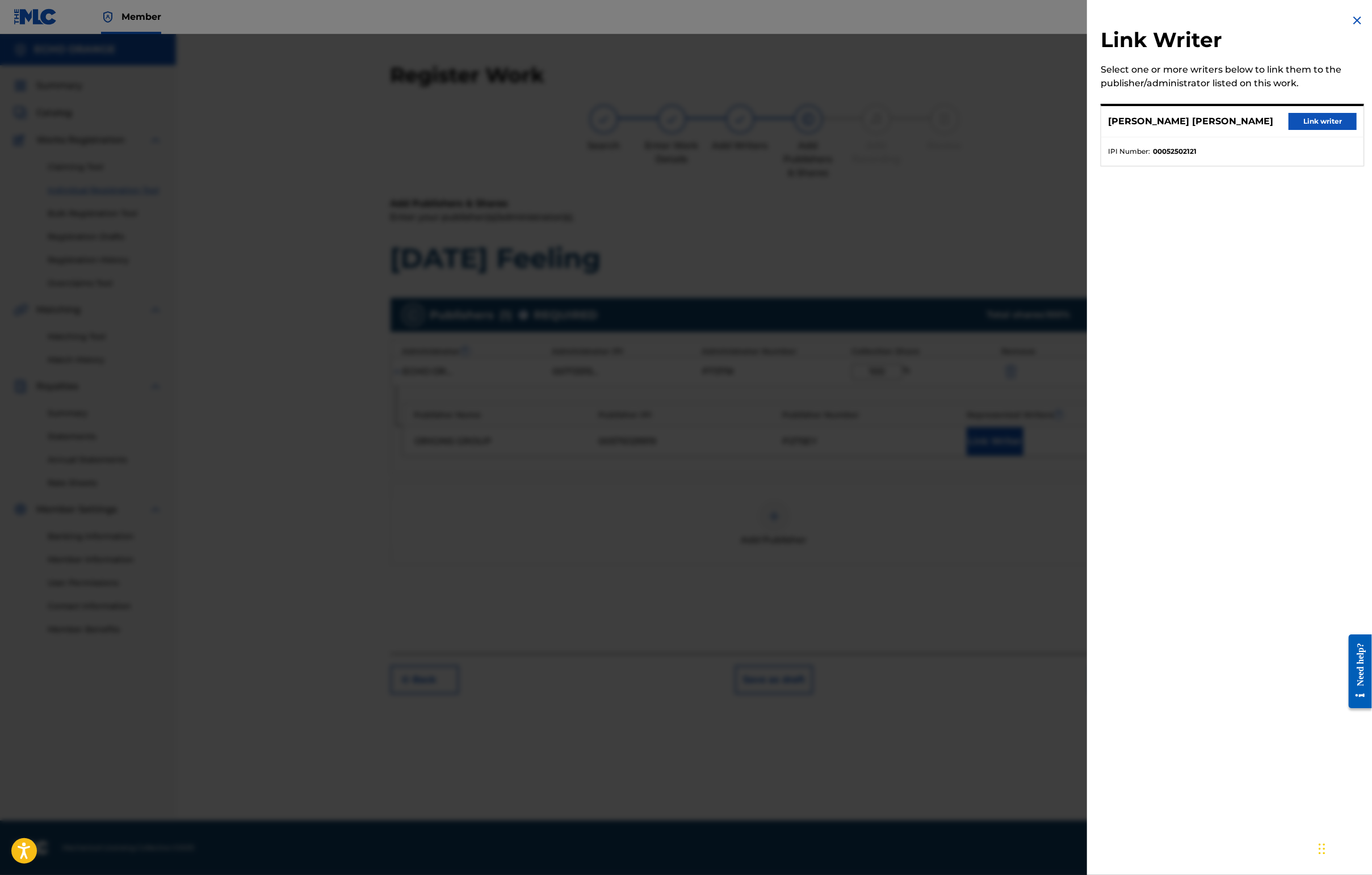
click at [1088, 130] on button "Link writer" at bounding box center [1322, 121] width 68 height 17
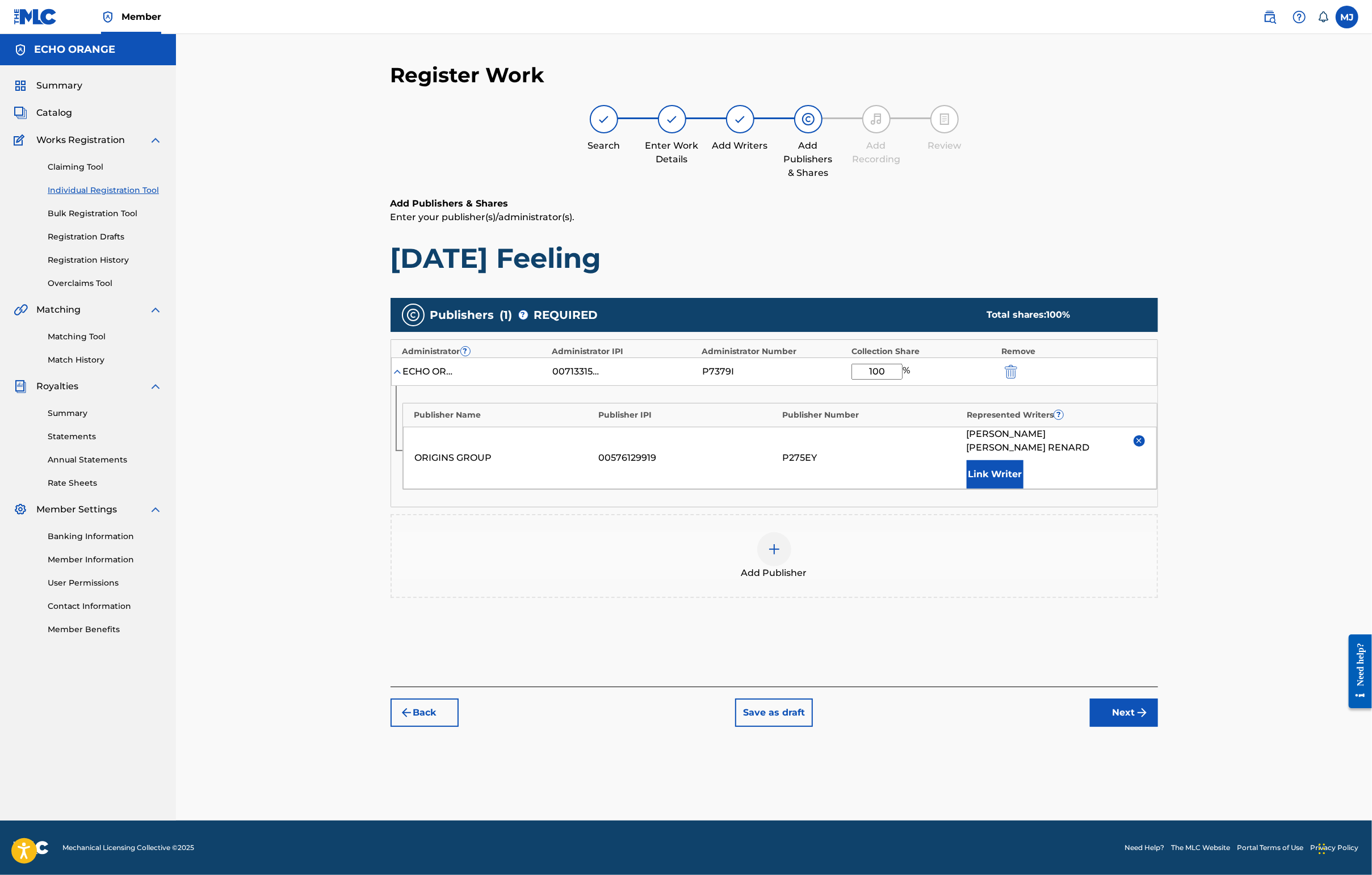
click at [1088, 727] on button "Next" at bounding box center [1124, 712] width 68 height 29
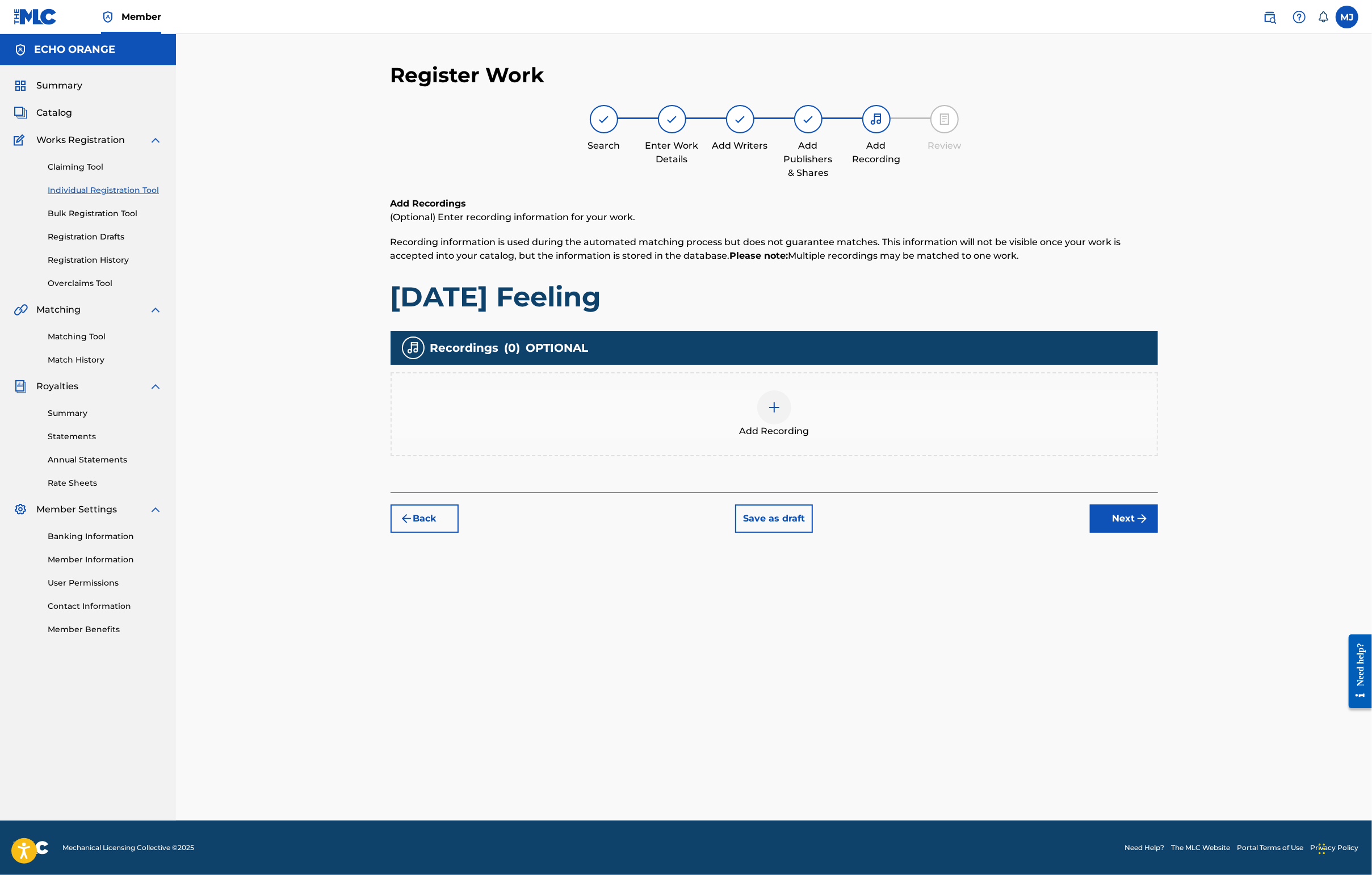
click at [1088, 533] on div "Back Save as draft Next" at bounding box center [774, 513] width 768 height 41
click at [1088, 533] on button "Next" at bounding box center [1124, 518] width 68 height 29
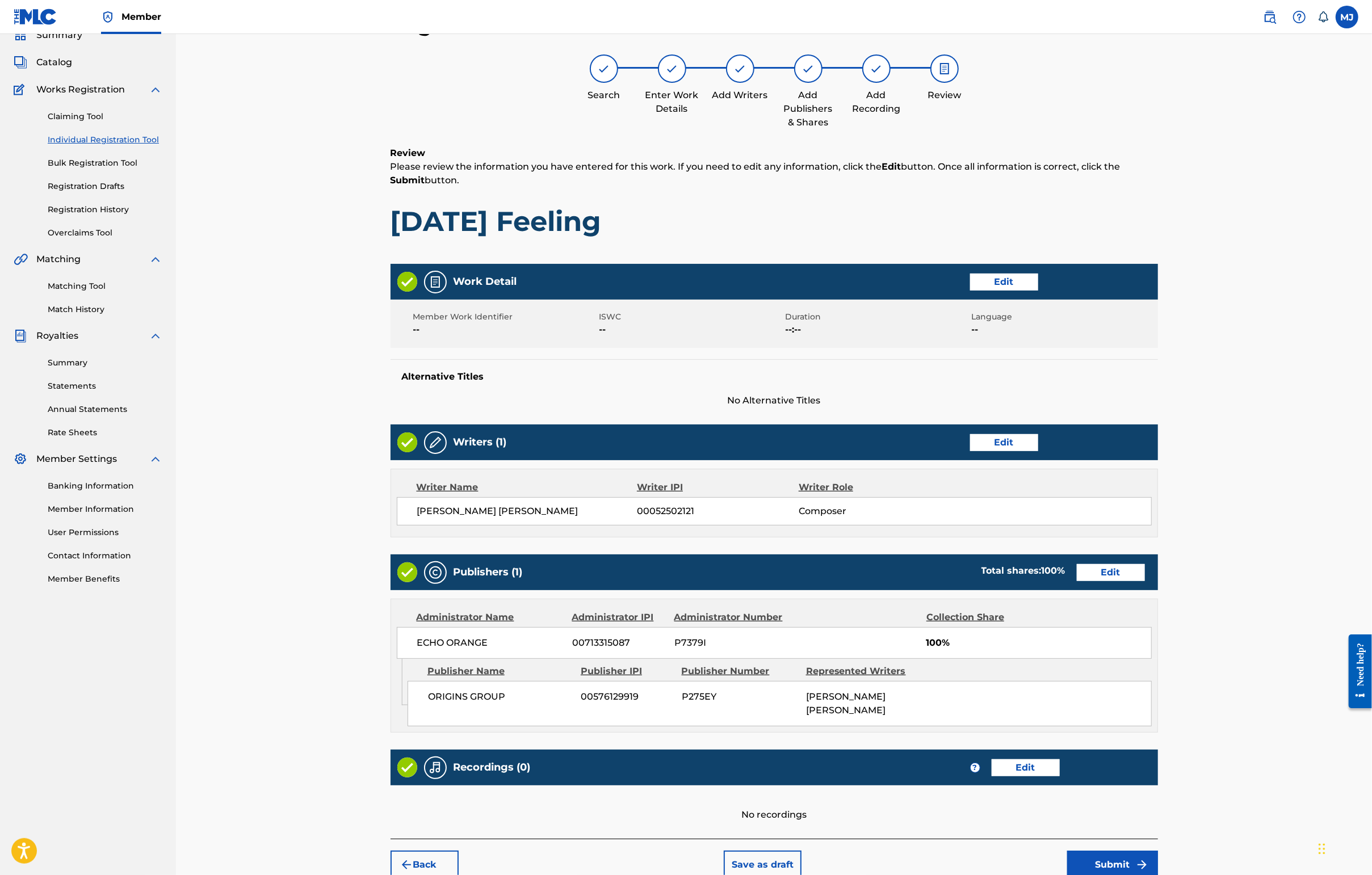
scroll to position [228, 0]
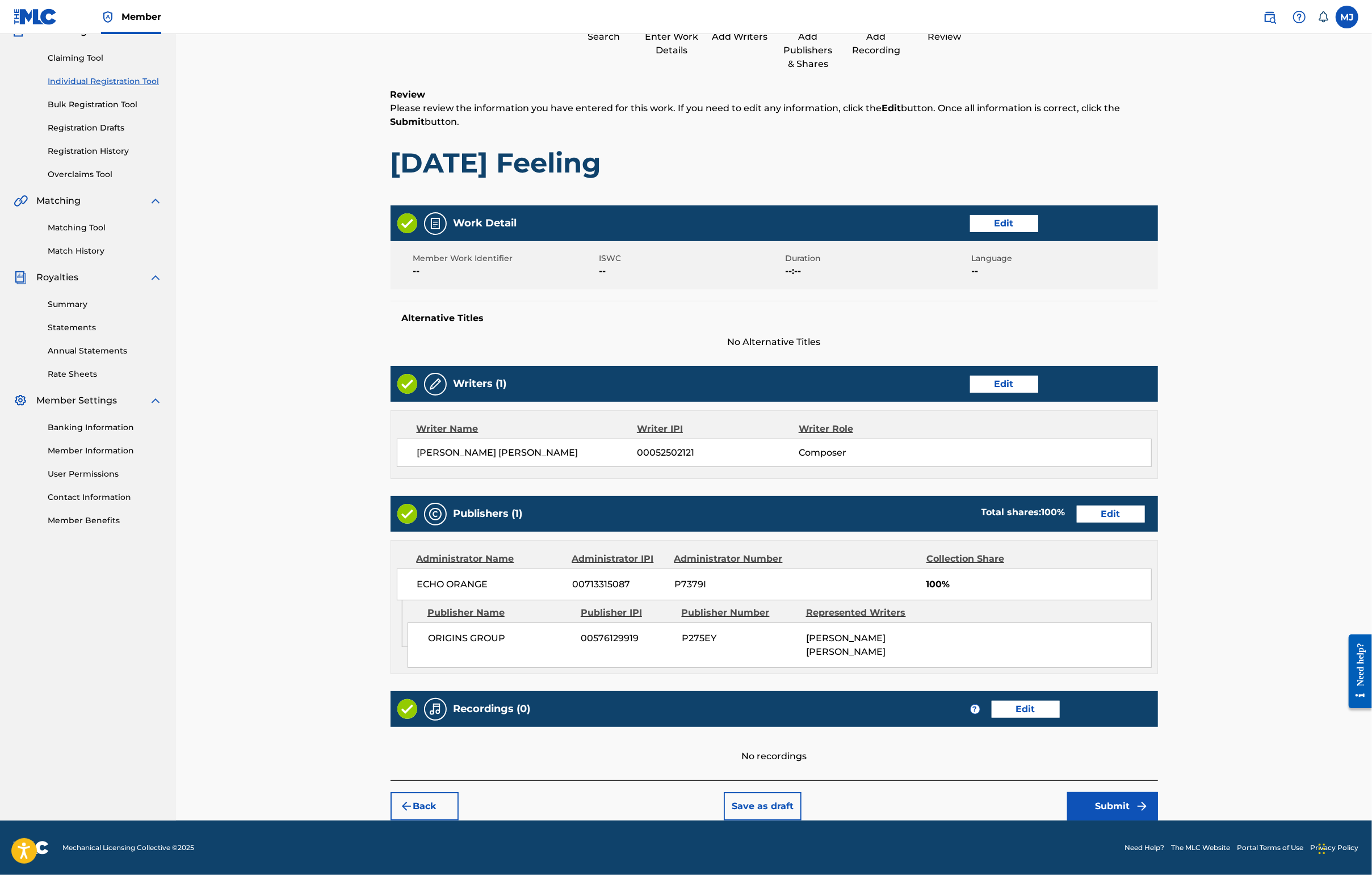
click at [1088, 800] on button "Submit" at bounding box center [1112, 807] width 91 height 29
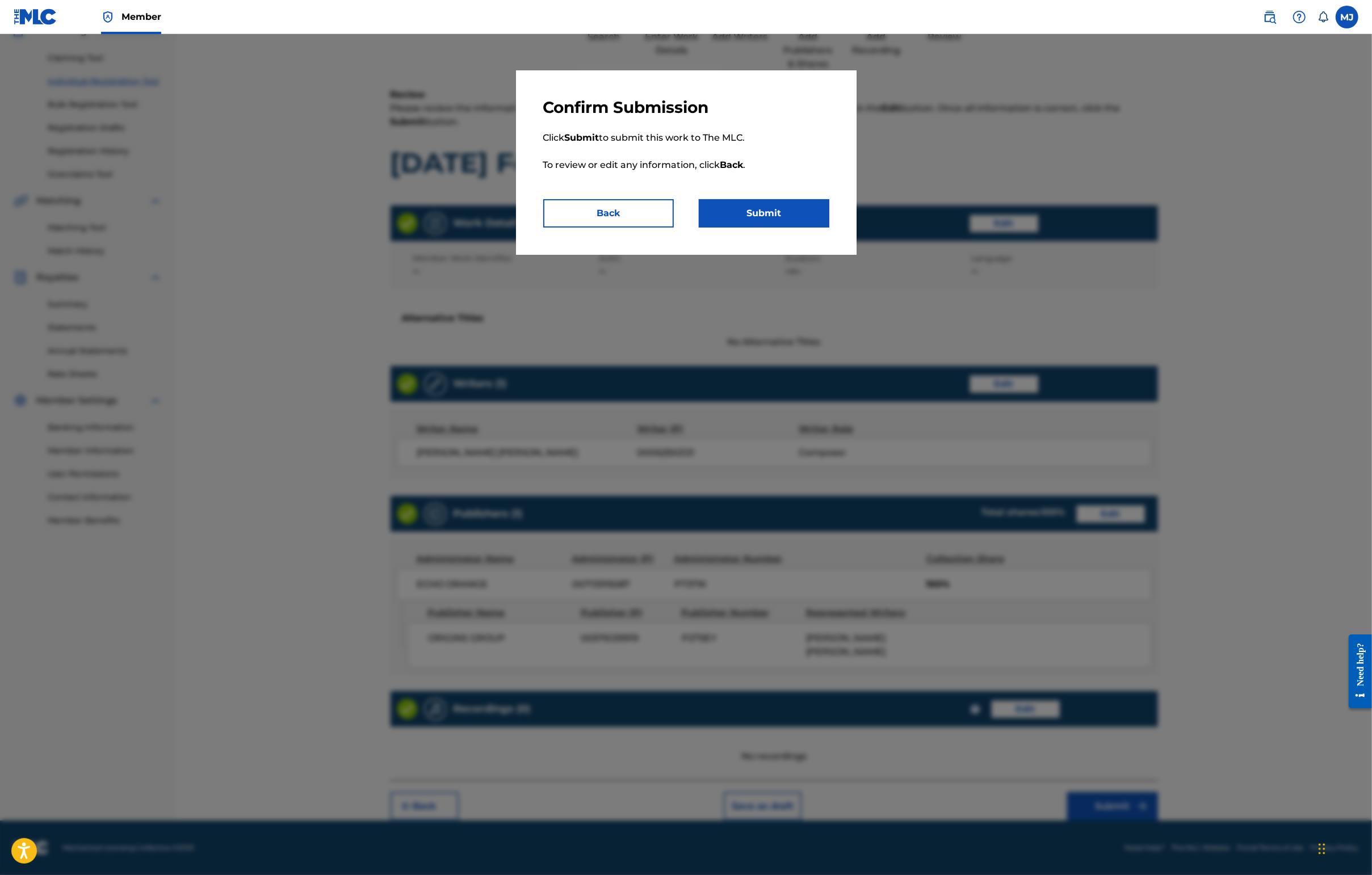
click at [783, 227] on button "Submit" at bounding box center [763, 214] width 130 height 29
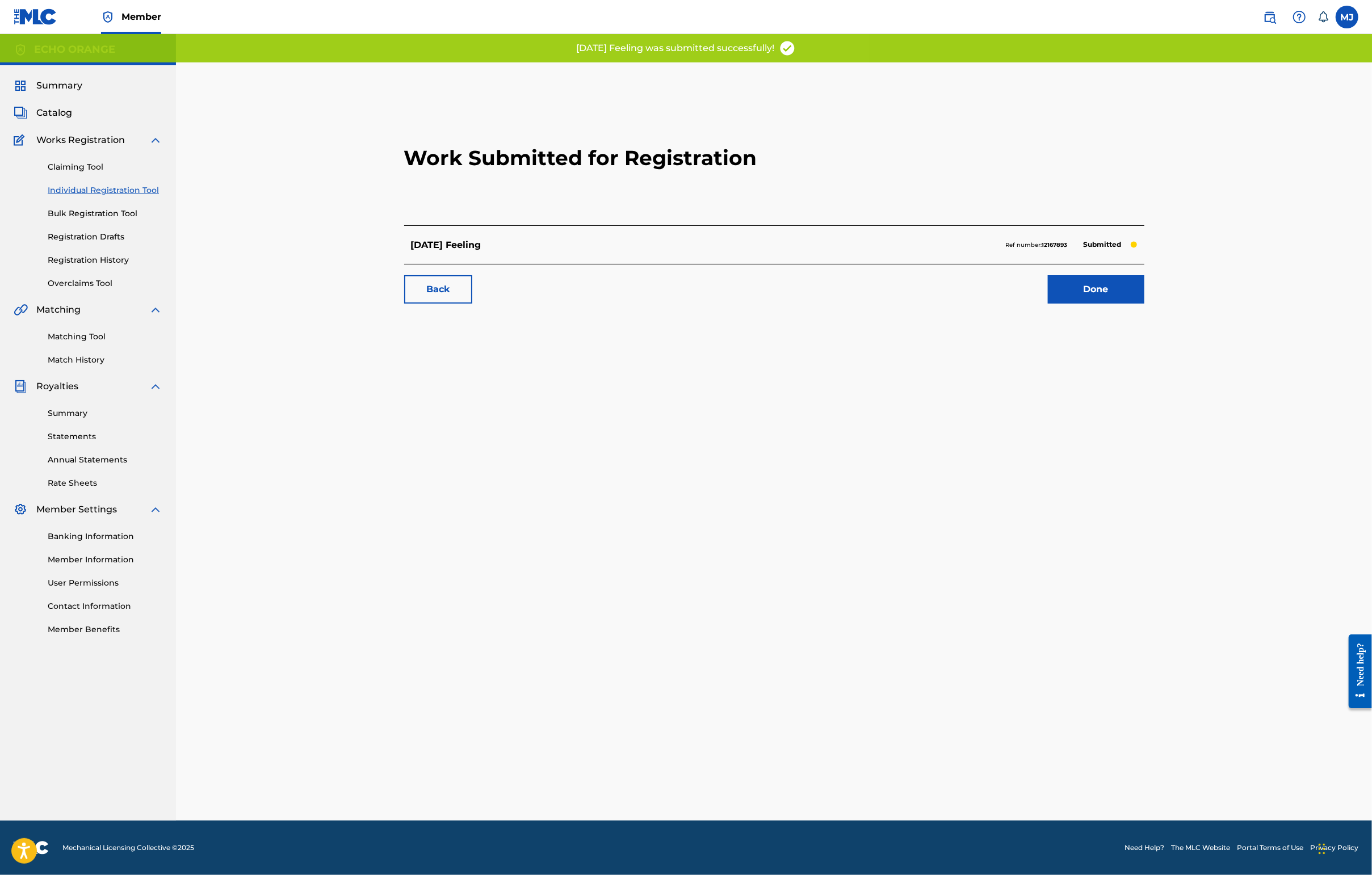
click at [1088, 303] on link "Done" at bounding box center [1096, 290] width 96 height 29
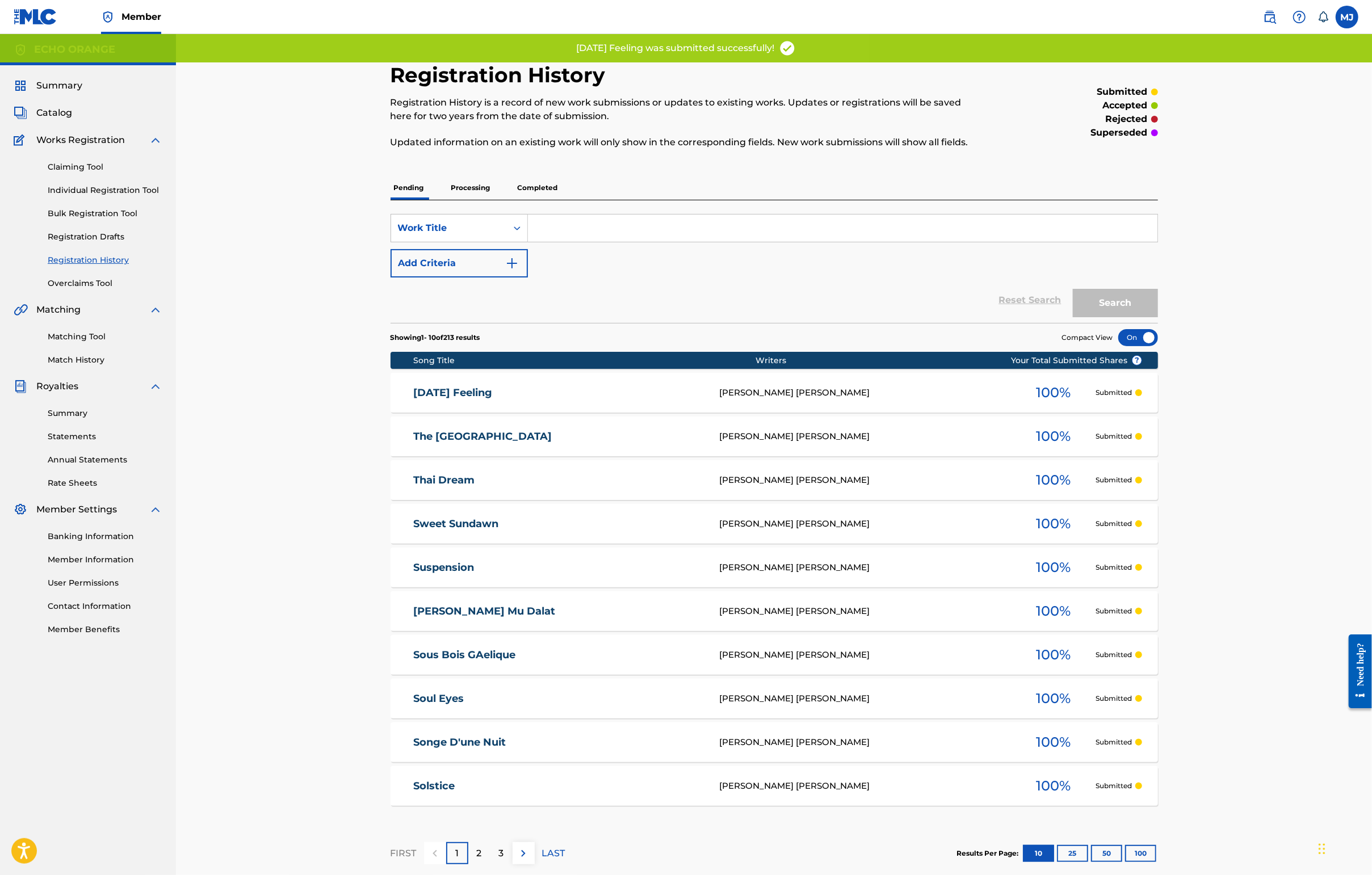
click at [139, 196] on link "Individual Registration Tool" at bounding box center [105, 190] width 114 height 12
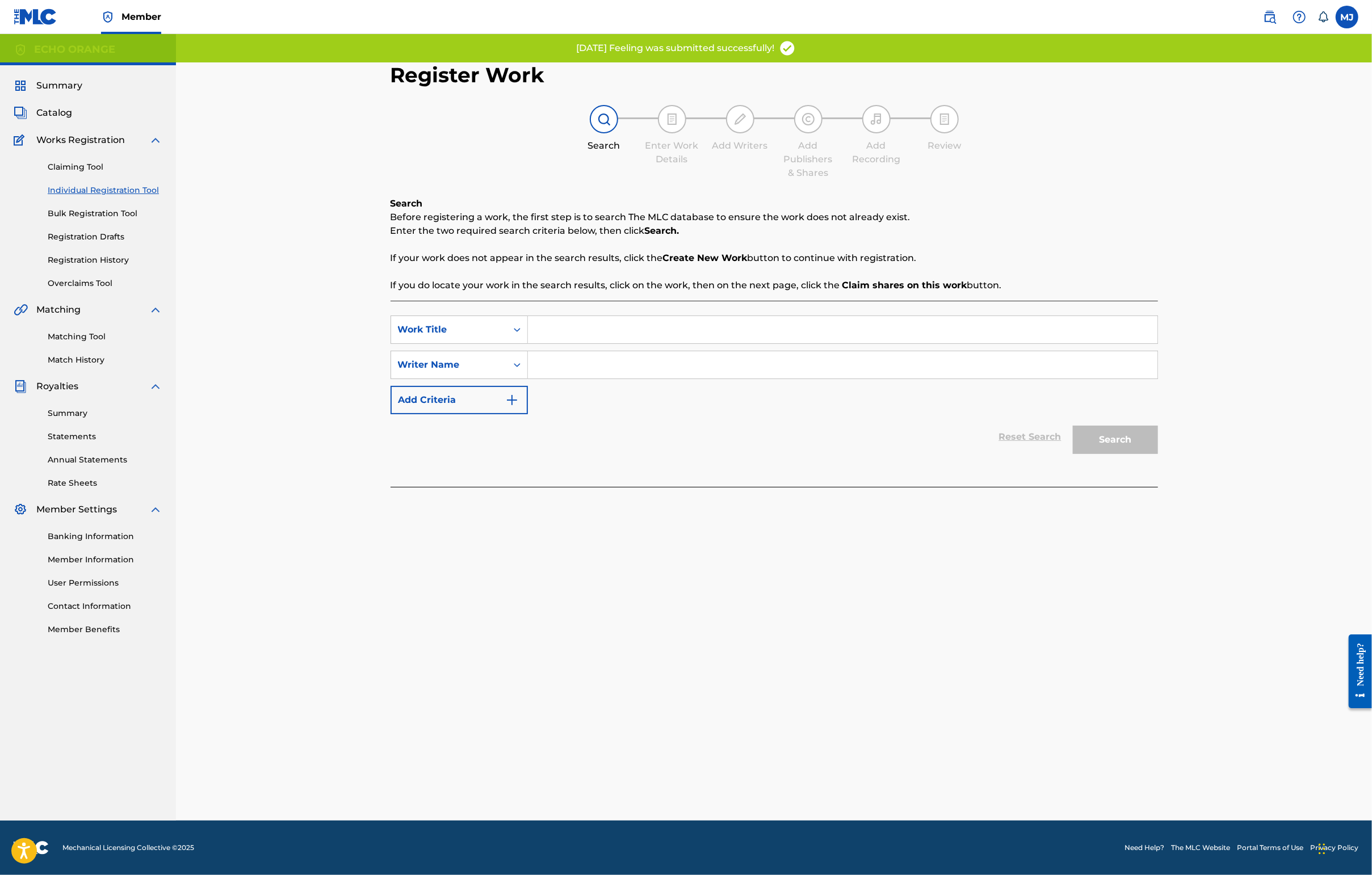
click at [585, 343] on input "Search Form" at bounding box center [842, 330] width 629 height 27
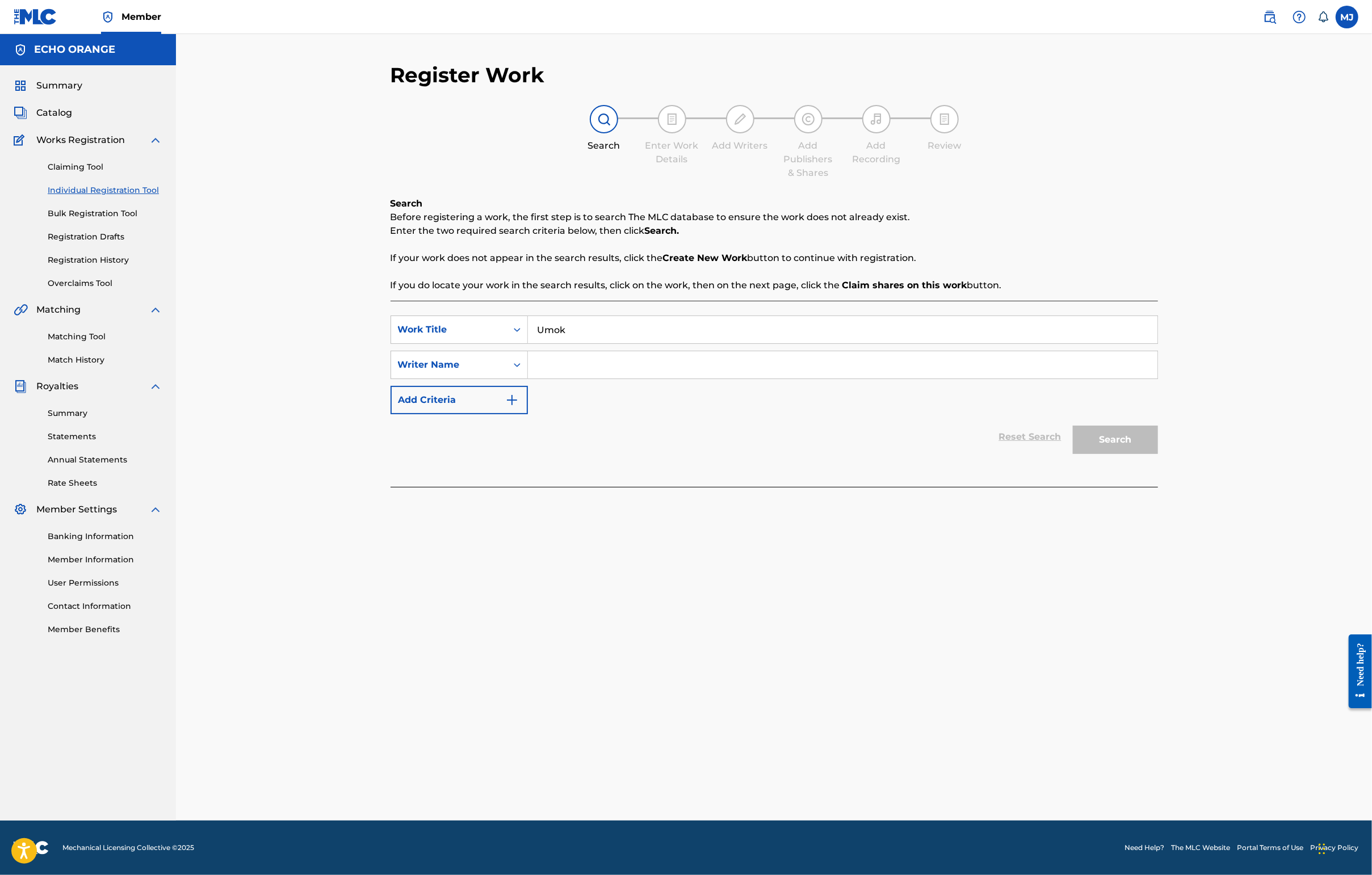
type input "Umok"
paste input "[PERSON_NAME]"
type input "[PERSON_NAME]"
click at [1088, 454] on button "Search" at bounding box center [1115, 440] width 85 height 29
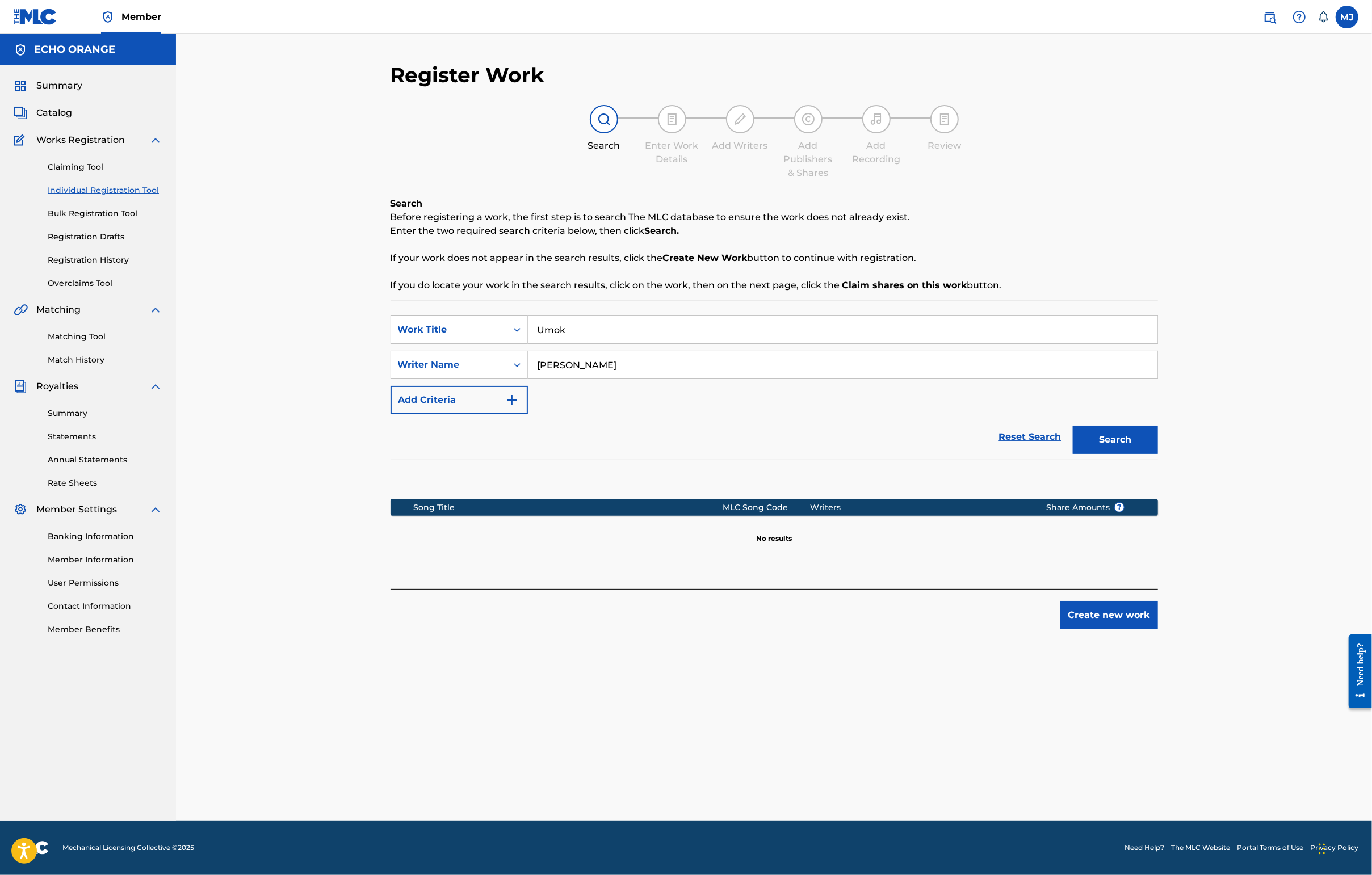
drag, startPoint x: 1176, startPoint y: 691, endPoint x: 1186, endPoint y: 685, distance: 11.7
click at [1088, 629] on button "Create new work" at bounding box center [1109, 615] width 98 height 29
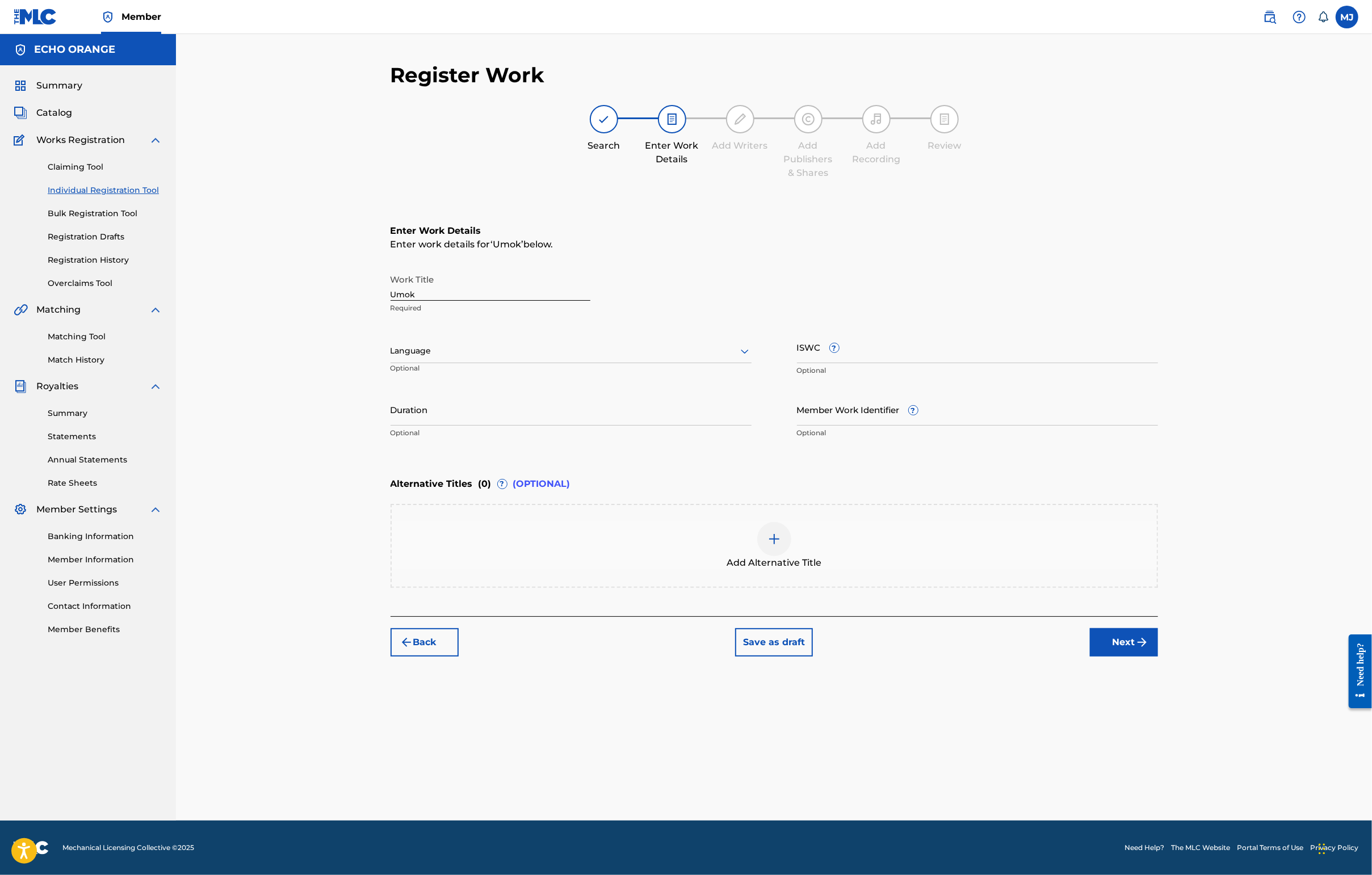
drag, startPoint x: 1204, startPoint y: 710, endPoint x: 1206, endPoint y: 717, distance: 7.3
click at [1088, 657] on div "Back Save as draft Next" at bounding box center [774, 637] width 768 height 41
click at [1088, 657] on button "Next" at bounding box center [1124, 643] width 68 height 29
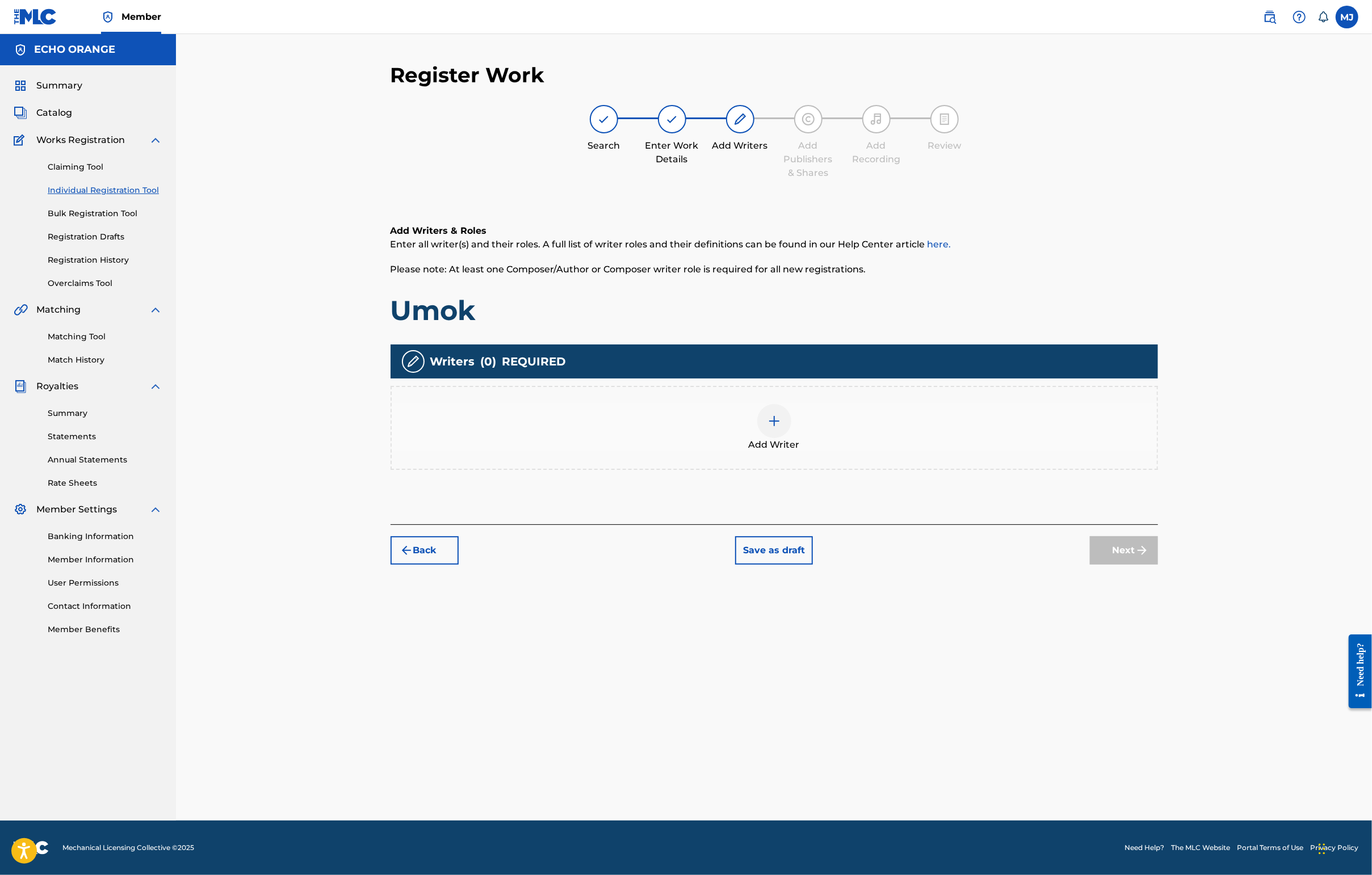
click at [1038, 524] on div "Add Writers & Roles Enter all writer(s) and their roles. A full list of writer …" at bounding box center [774, 360] width 768 height 327
click at [1023, 451] on div "Add Writer" at bounding box center [774, 427] width 765 height 47
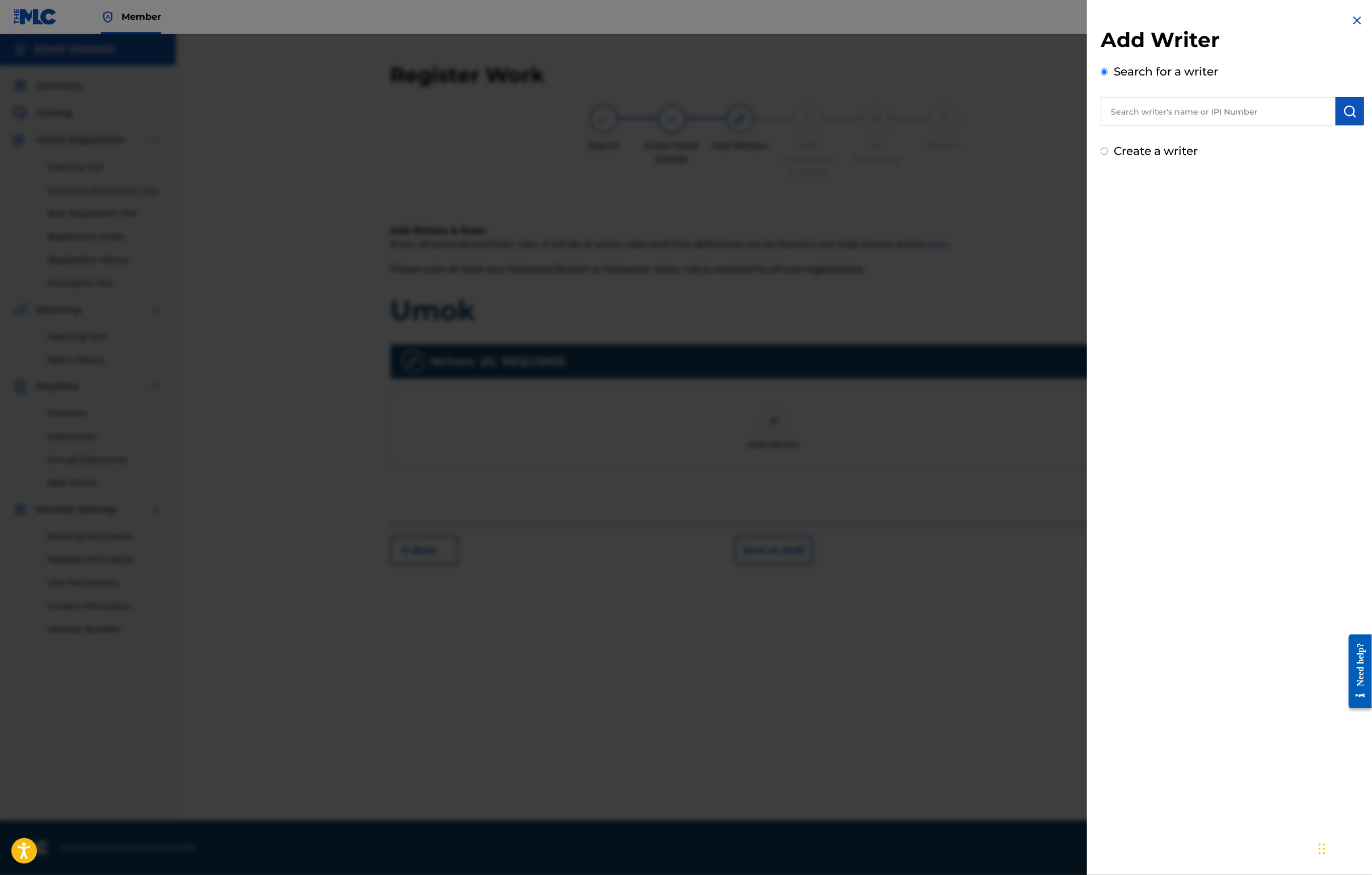
drag, startPoint x: 1255, startPoint y: 114, endPoint x: 1255, endPoint y: 120, distance: 6.0
click at [1088, 114] on input "text" at bounding box center [1218, 111] width 235 height 29
paste input "[PERSON_NAME]"
type input "[PERSON_NAME]"
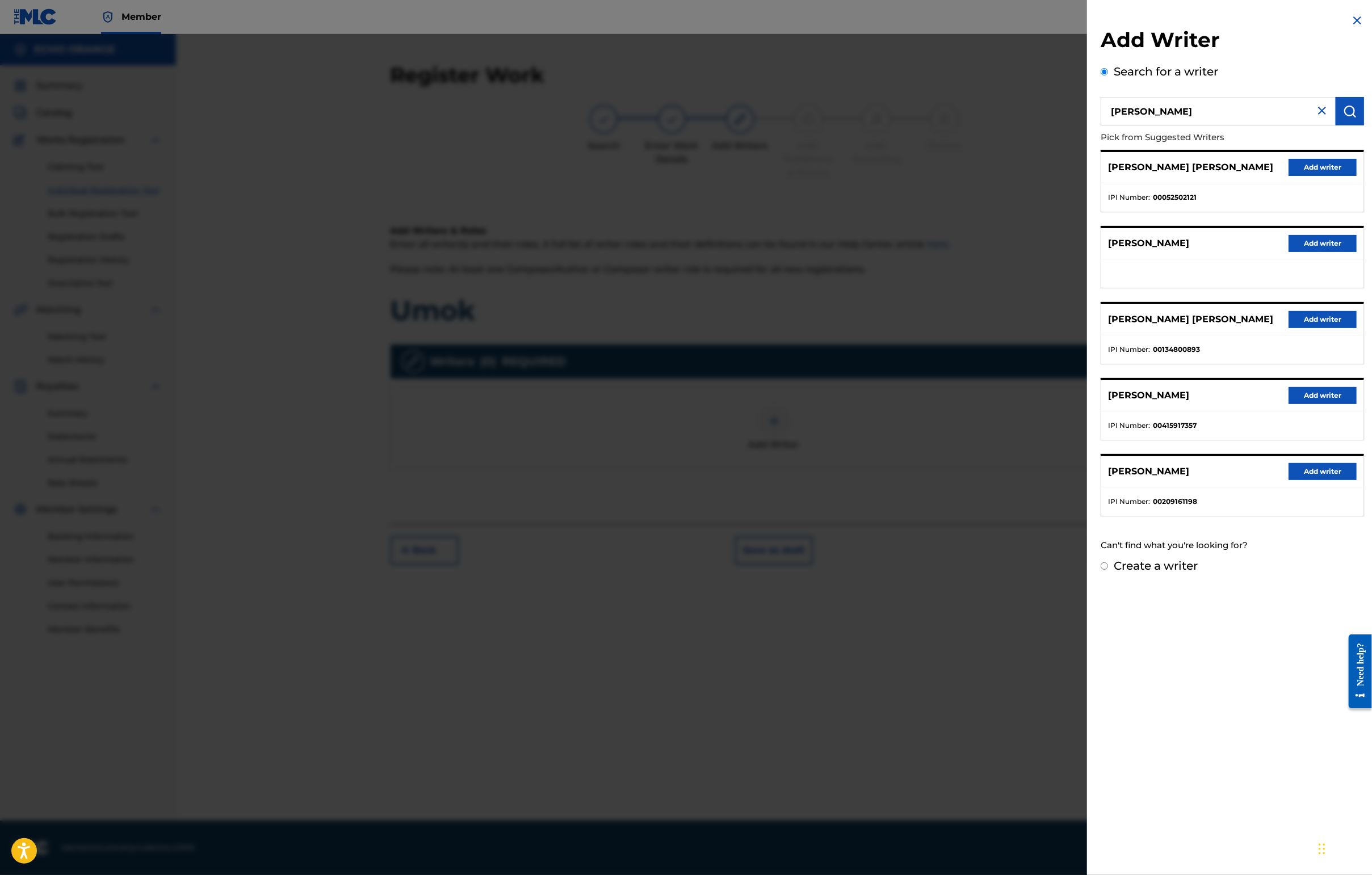
click at [1088, 176] on button "Add writer" at bounding box center [1322, 167] width 68 height 17
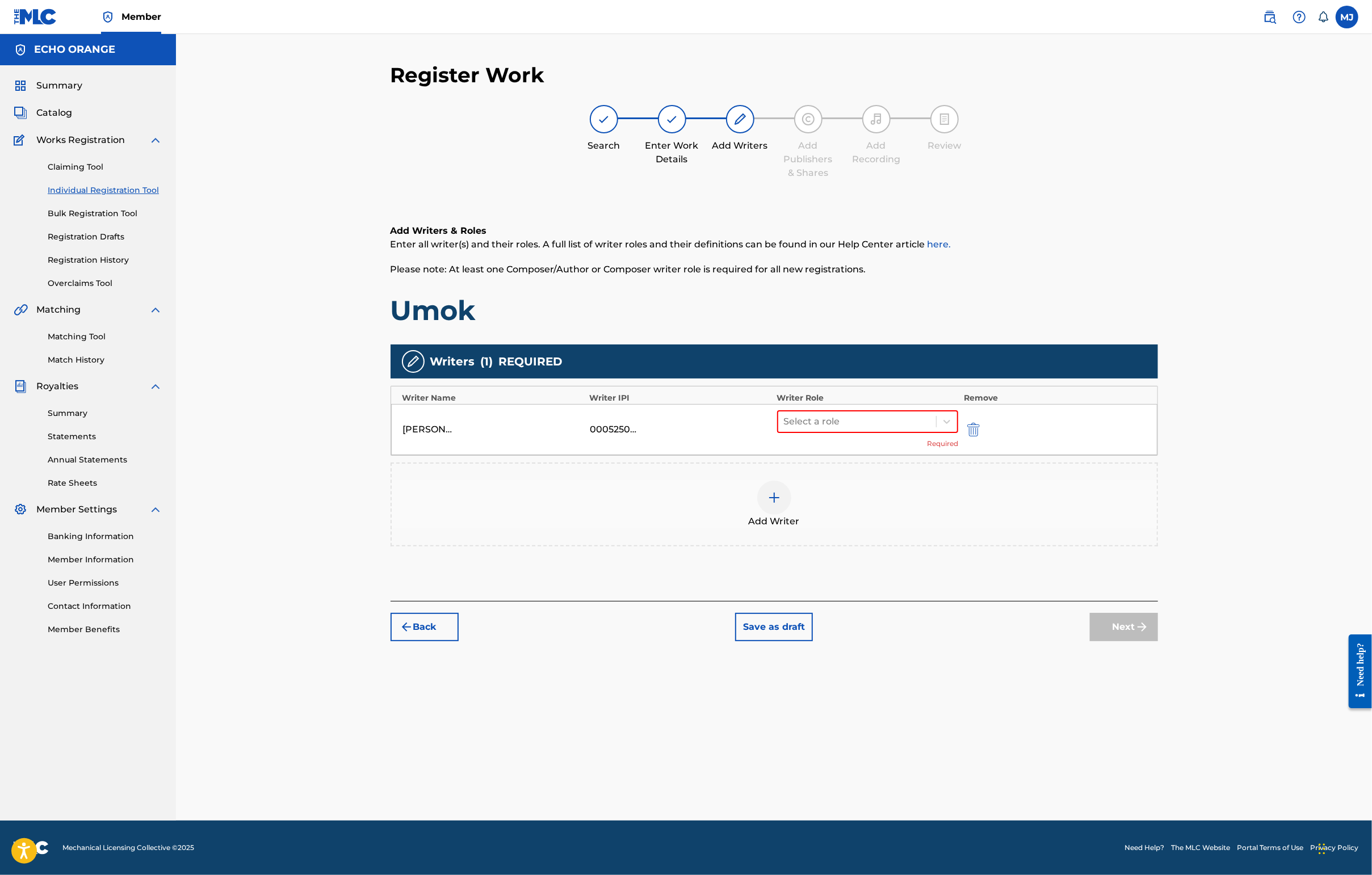
click at [905, 449] on div "Select a role Required" at bounding box center [867, 429] width 181 height 38
click at [913, 430] on div at bounding box center [856, 421] width 147 height 16
click at [893, 586] on div "Composer" at bounding box center [904, 585] width 218 height 23
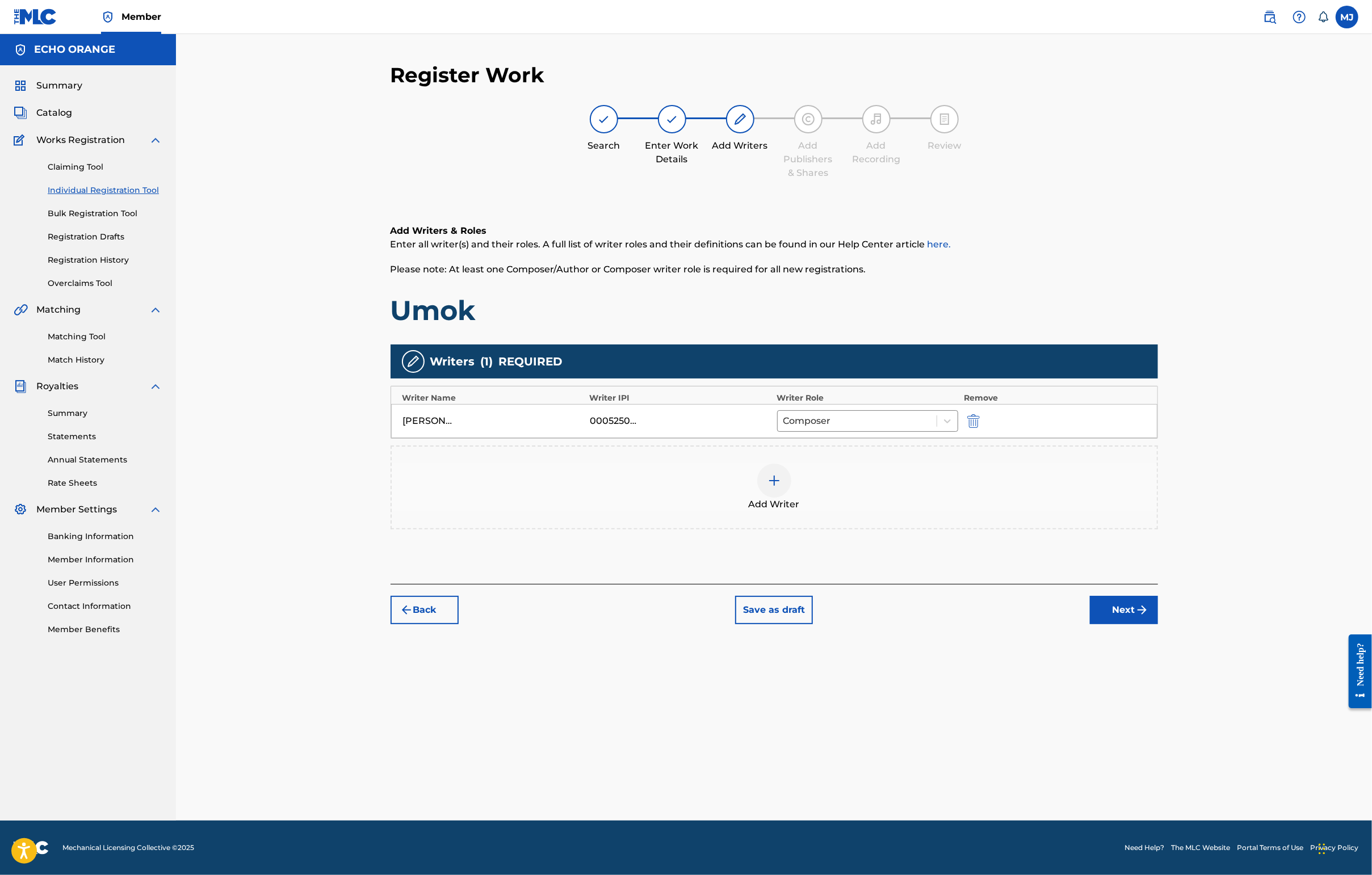
click at [1088, 624] on button "Next" at bounding box center [1124, 610] width 68 height 29
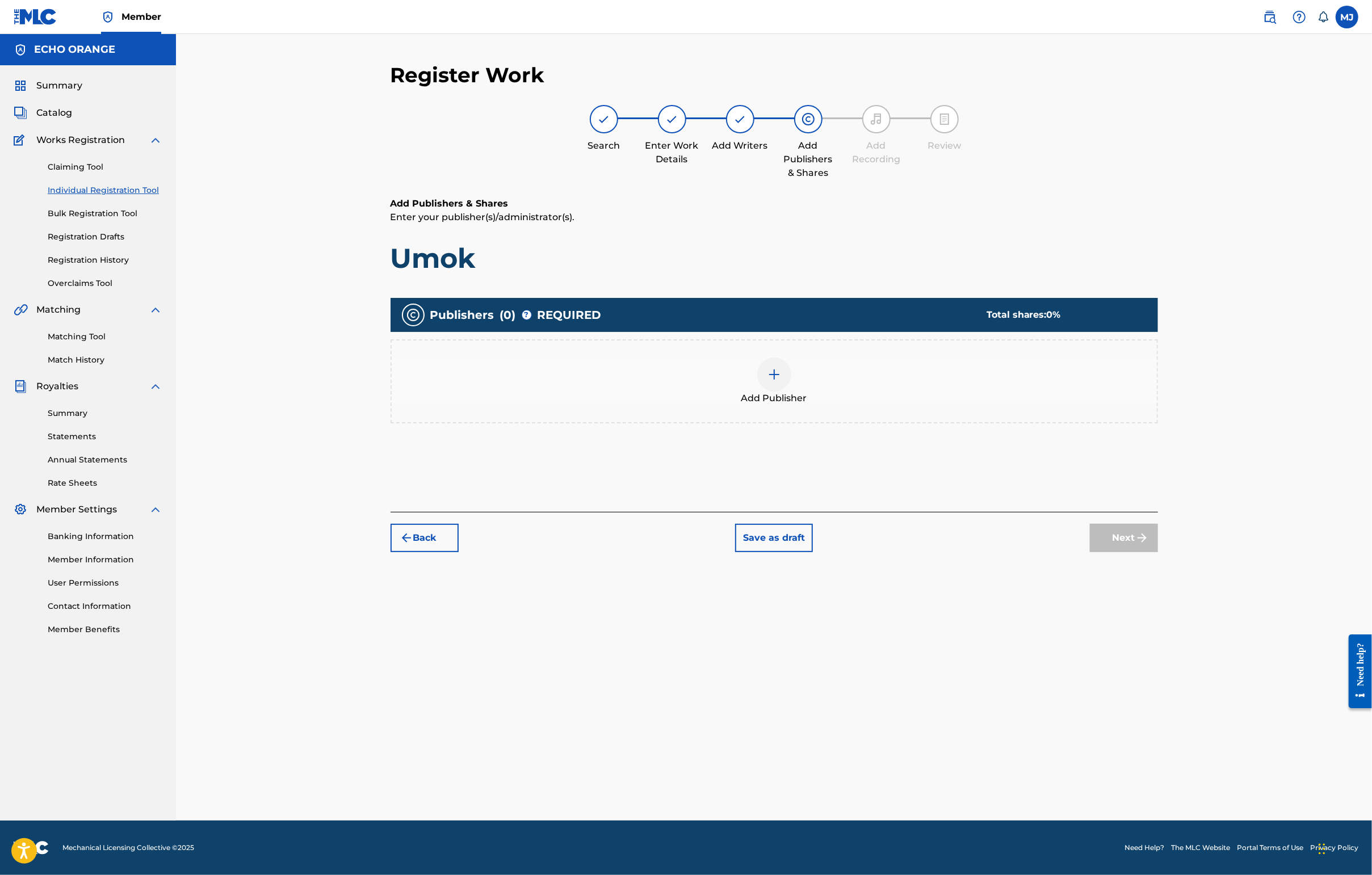
click at [872, 405] on div "Add Publisher" at bounding box center [774, 381] width 765 height 47
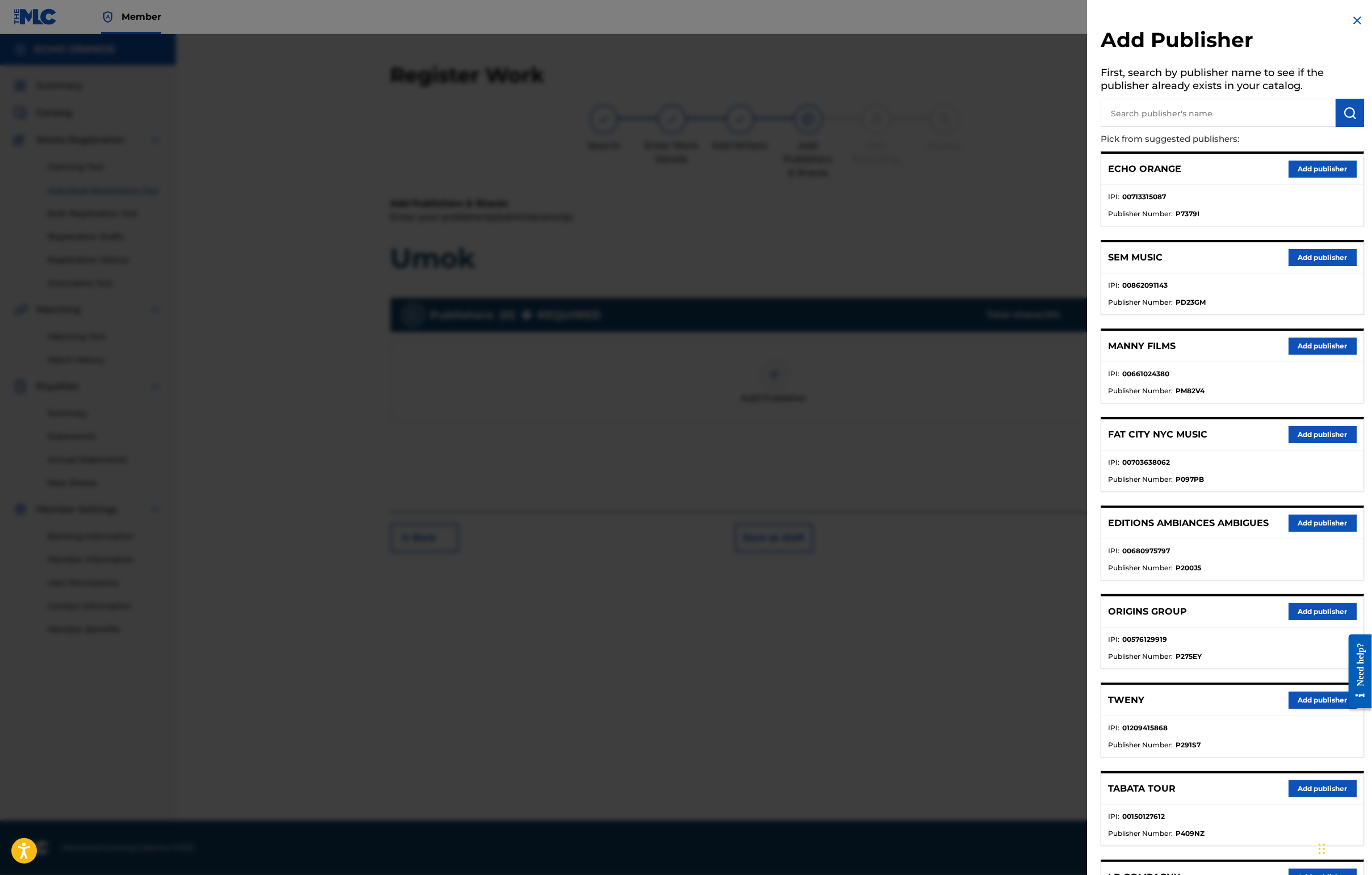
click at [1088, 620] on button "Add publisher" at bounding box center [1322, 612] width 68 height 17
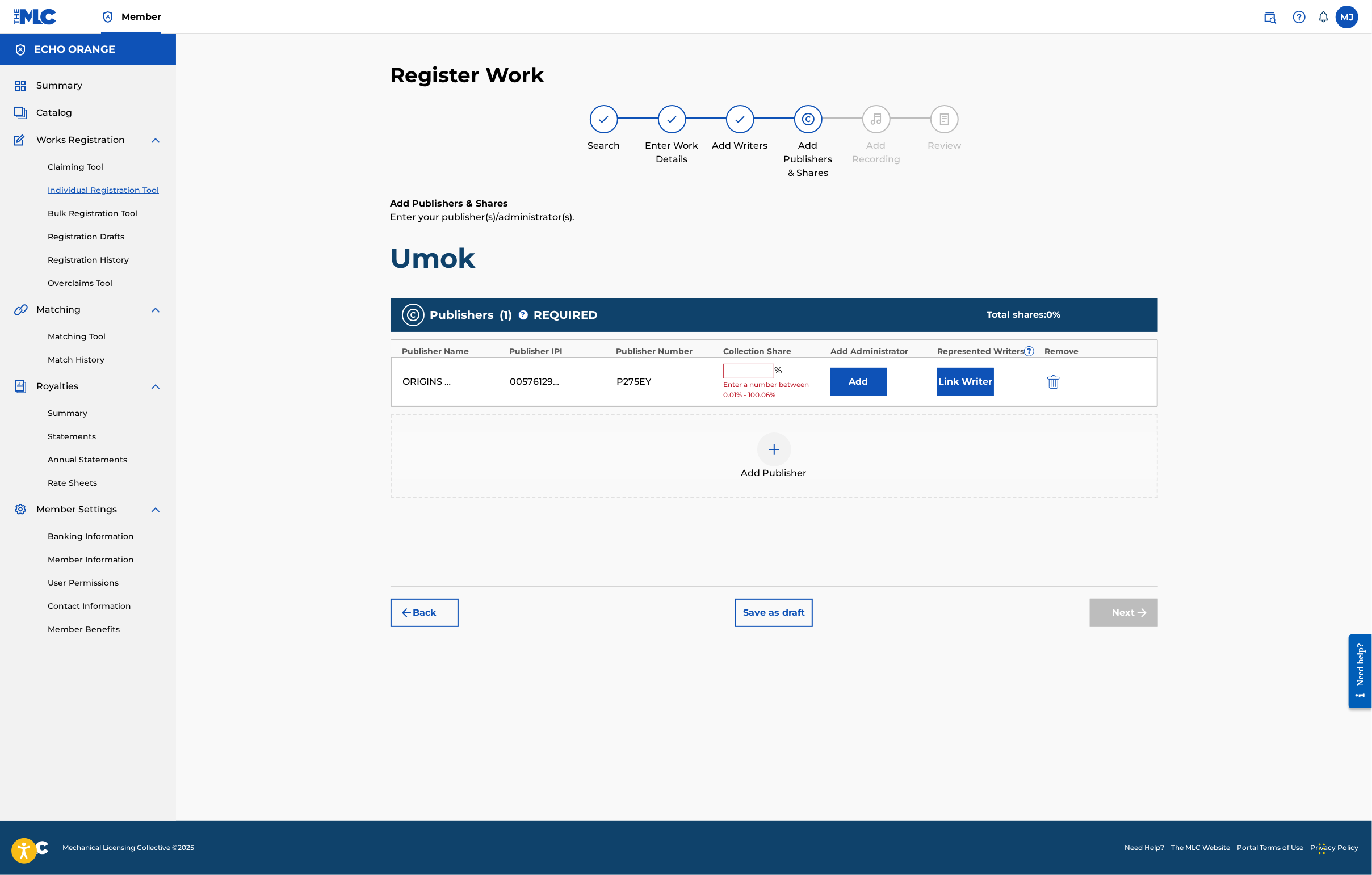
click at [866, 396] on button "Add" at bounding box center [858, 382] width 56 height 29
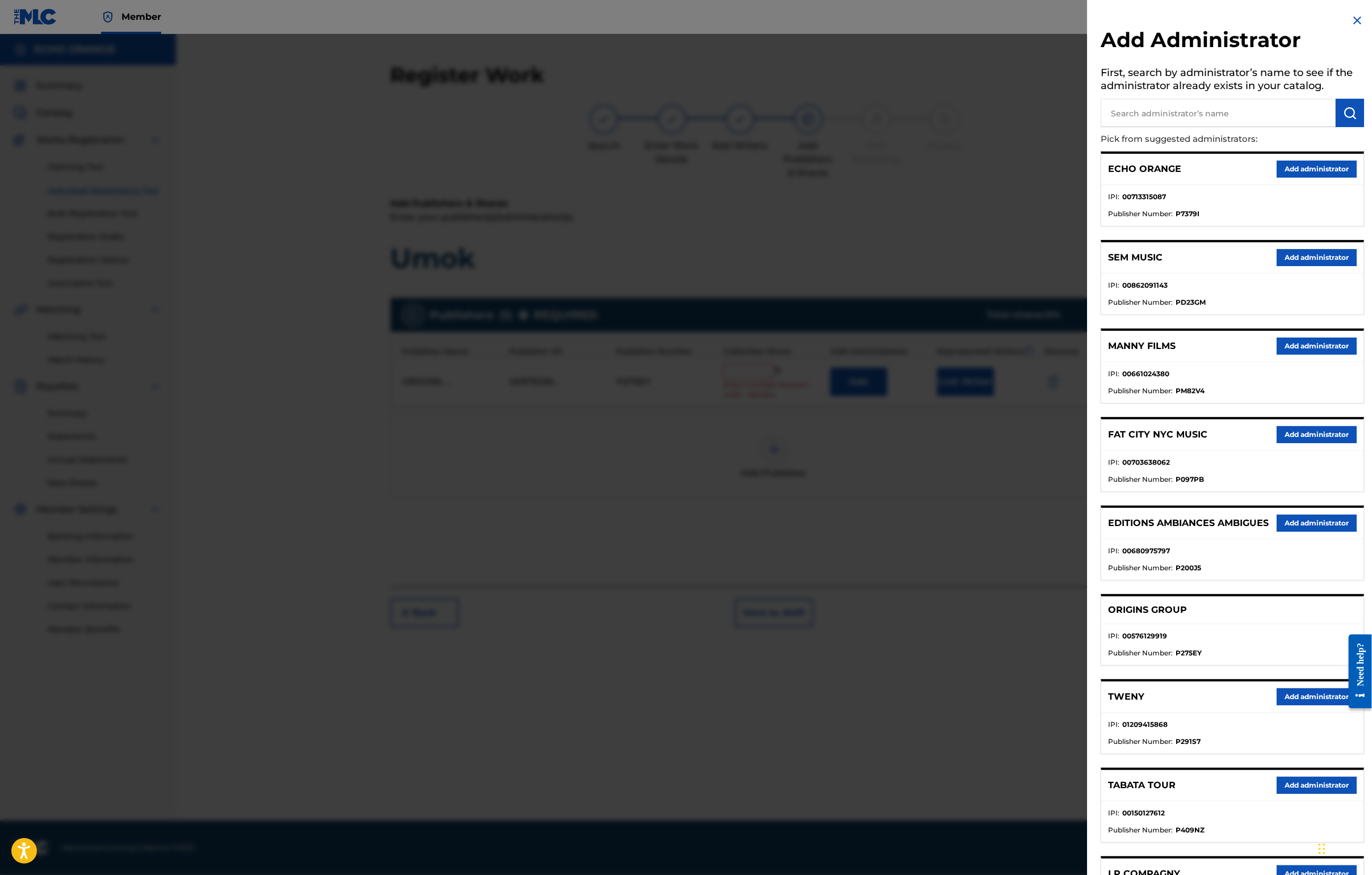
click at [1088, 178] on button "Add administrator" at bounding box center [1316, 169] width 80 height 17
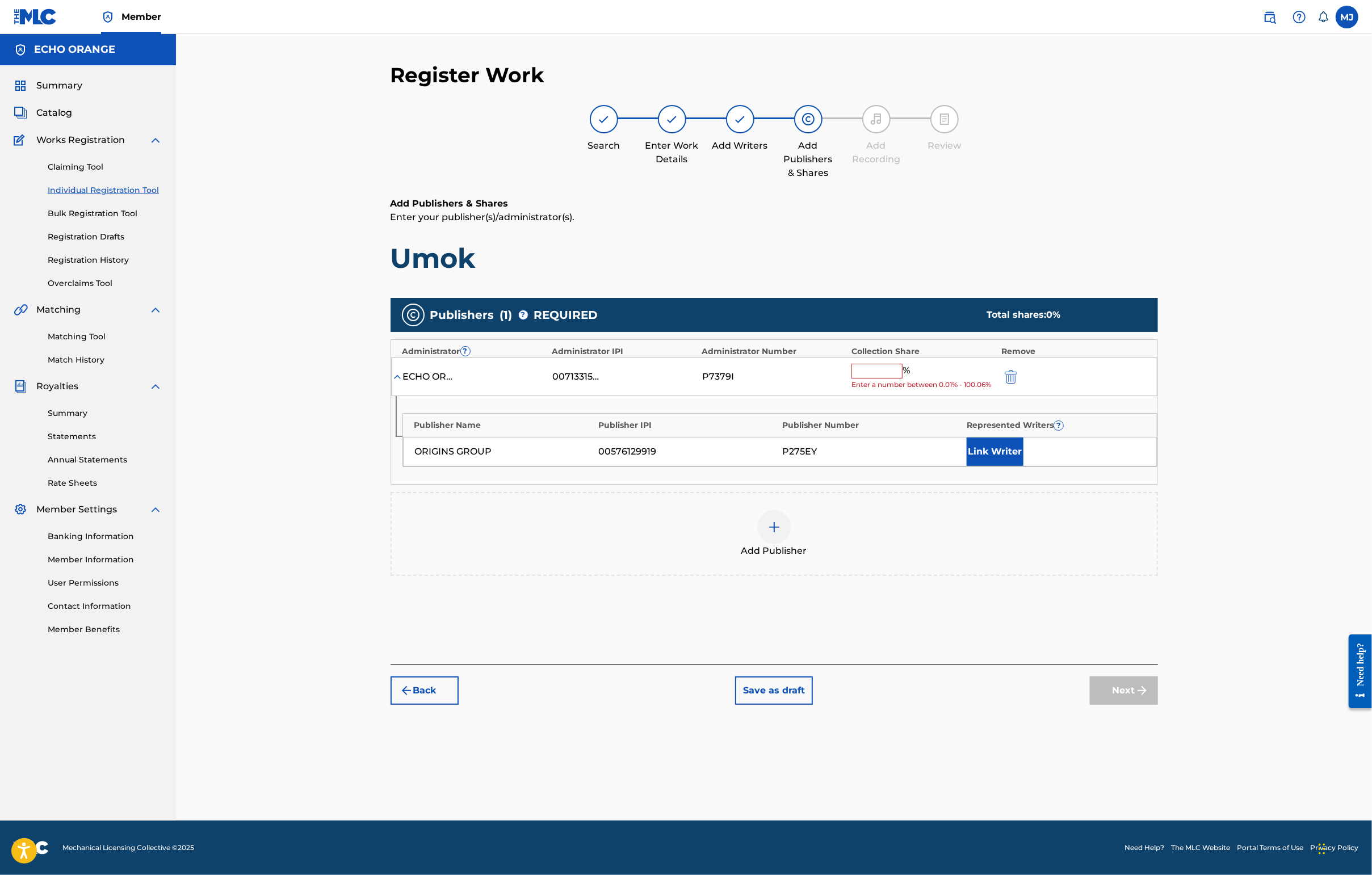
click at [895, 378] on input "text" at bounding box center [877, 371] width 51 height 15
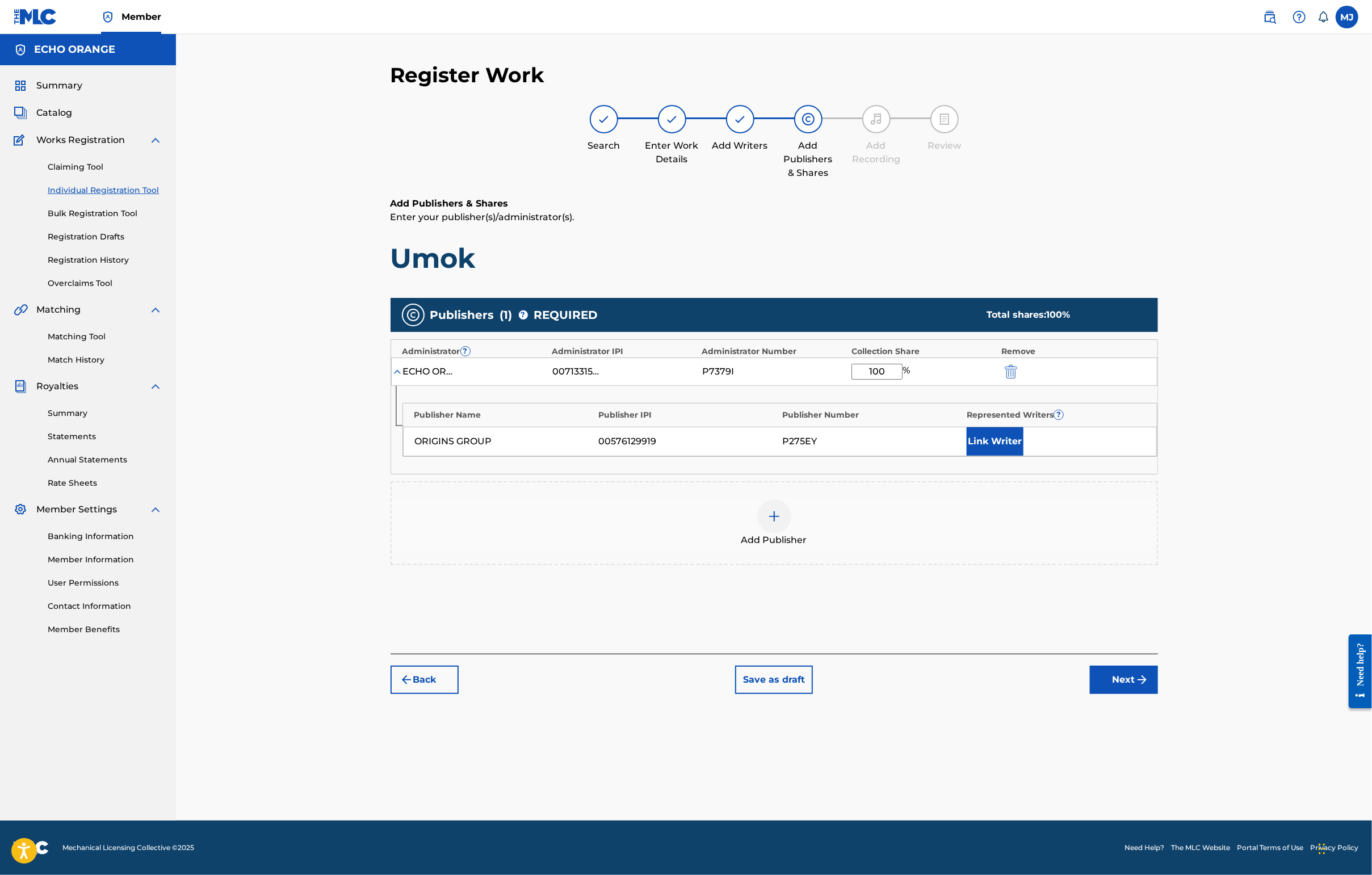
type input "100"
click at [1024, 456] on button "Link Writer" at bounding box center [994, 442] width 56 height 29
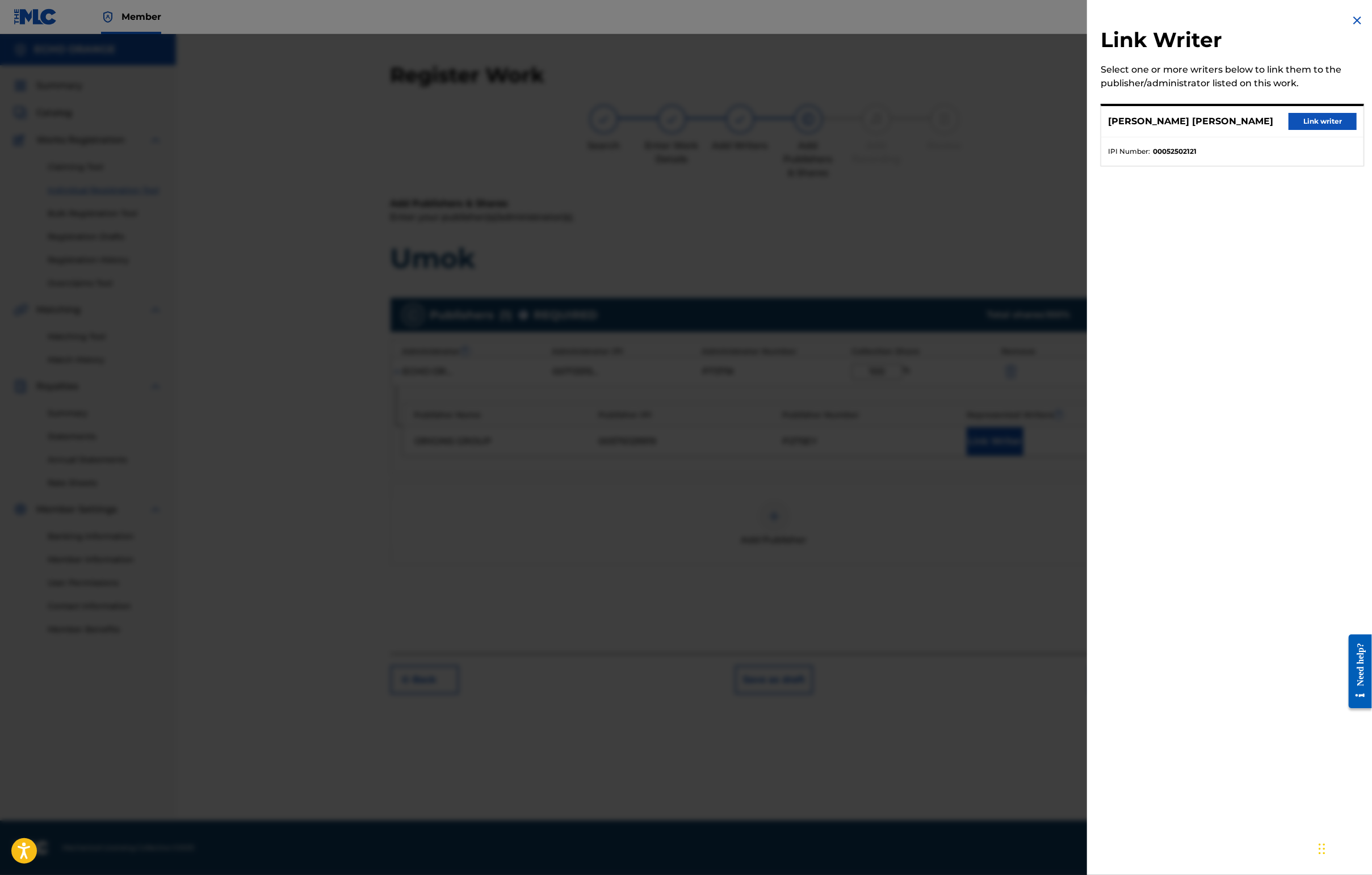
click at [1088, 130] on button "Link writer" at bounding box center [1322, 121] width 68 height 17
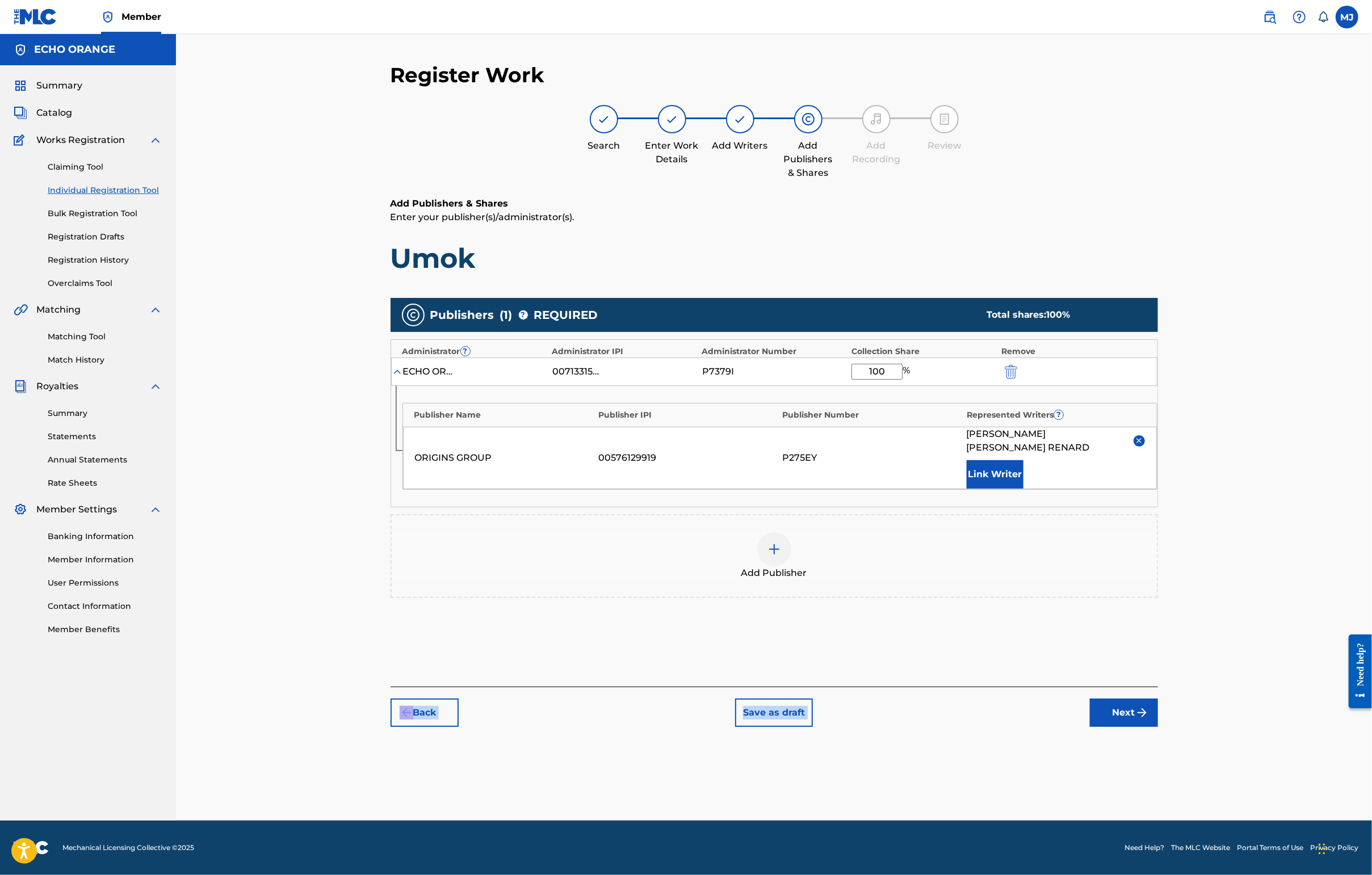
drag, startPoint x: 1199, startPoint y: 765, endPoint x: 1206, endPoint y: 781, distance: 17.5
click at [1088, 727] on div "Register Work Search Enter Work Details Add Writers Add Publishers & Shares Add…" at bounding box center [774, 394] width 768 height 664
click at [1088, 727] on button "Next" at bounding box center [1124, 712] width 68 height 29
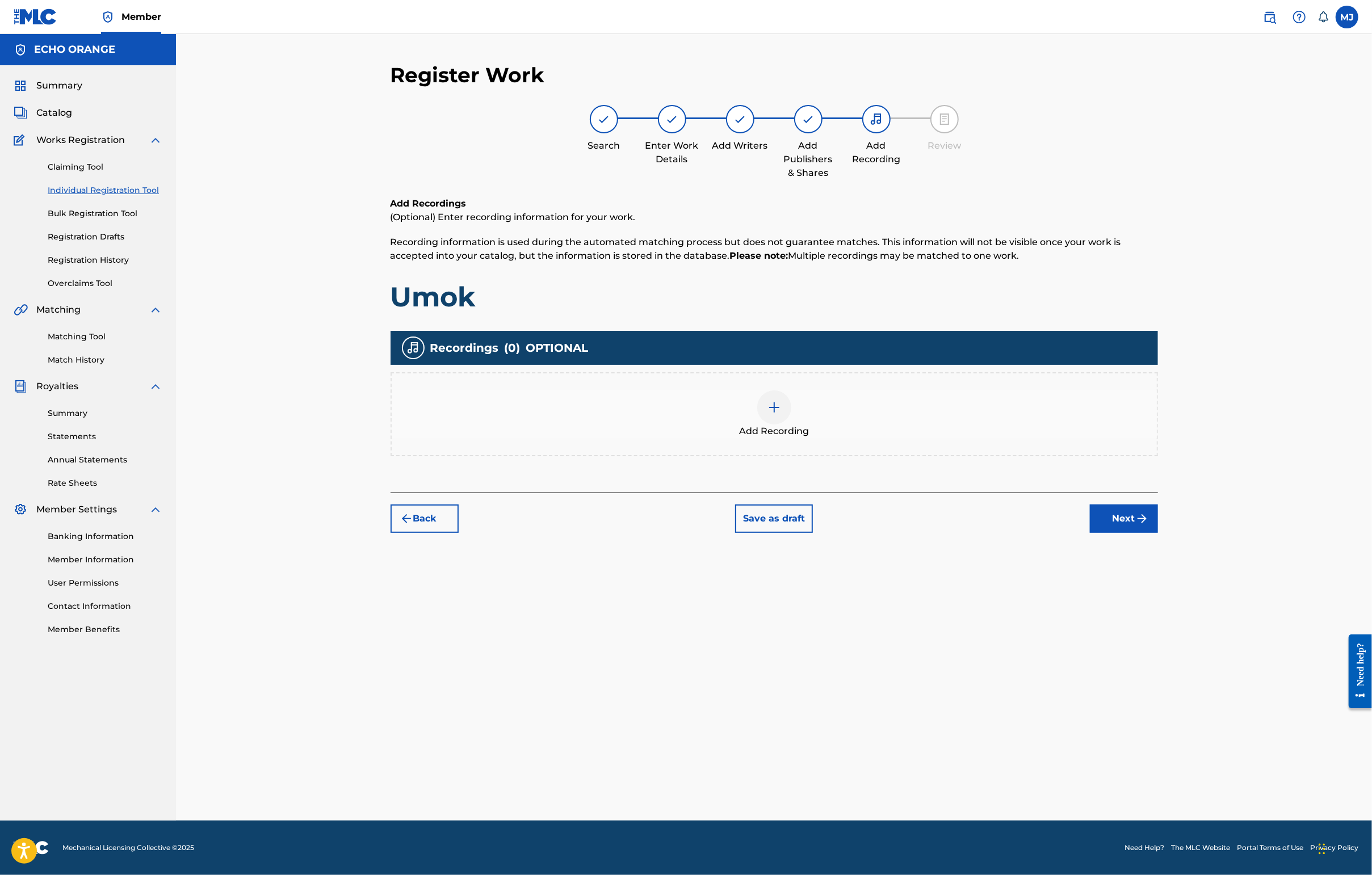
click at [1088, 533] on button "Next" at bounding box center [1124, 518] width 68 height 29
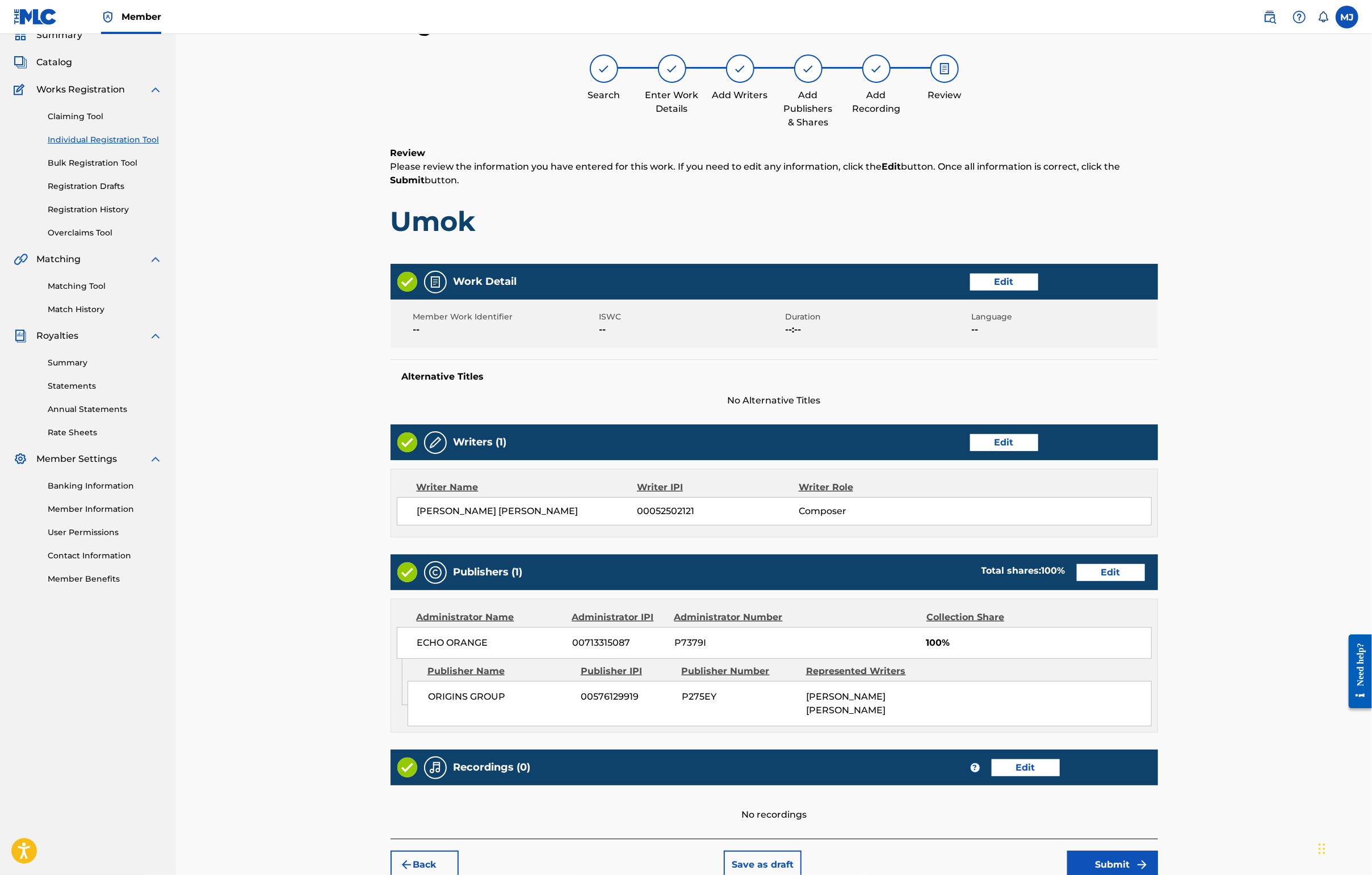
scroll to position [228, 0]
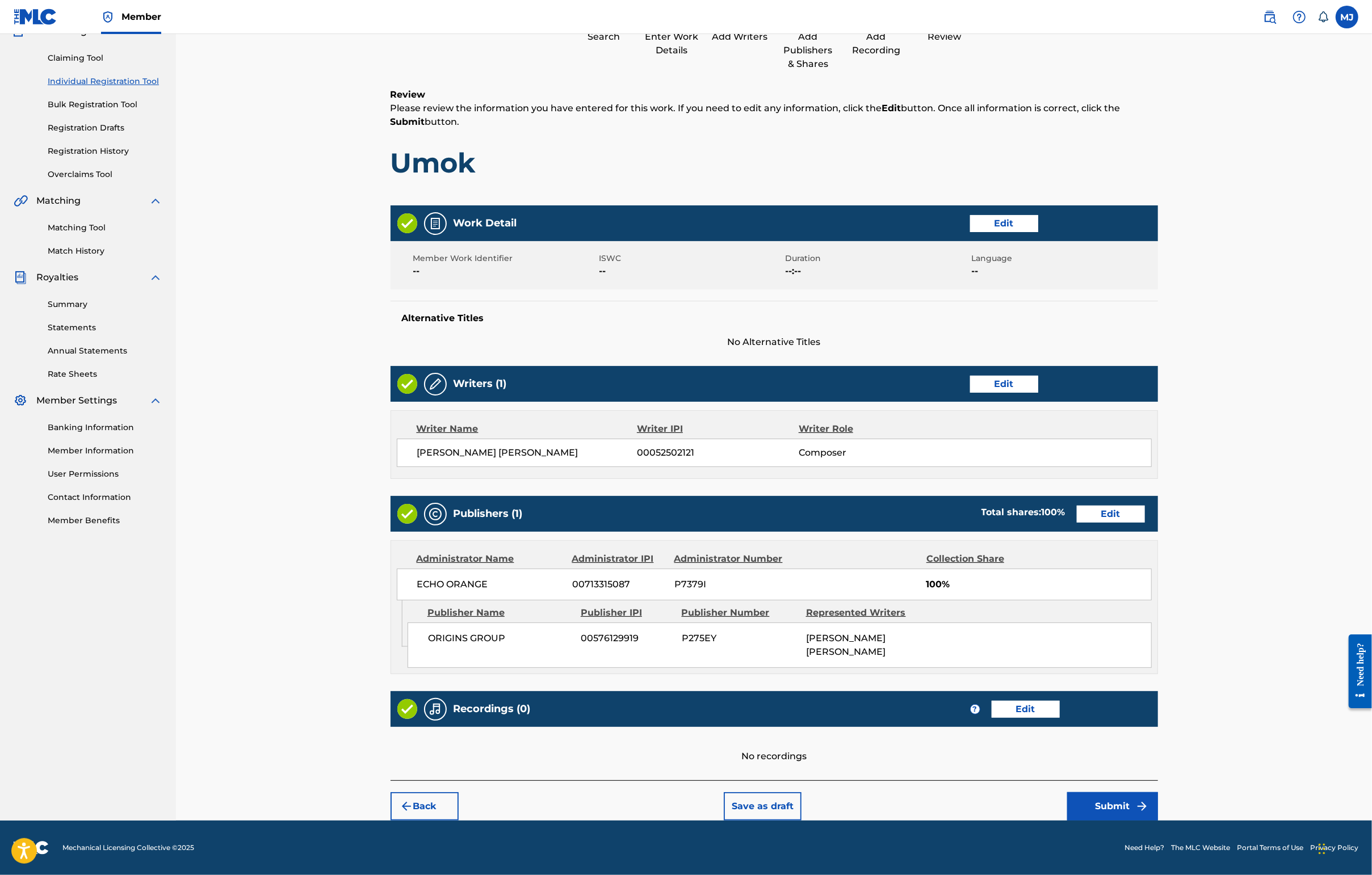
click at [1088, 800] on img "submit" at bounding box center [1142, 807] width 14 height 14
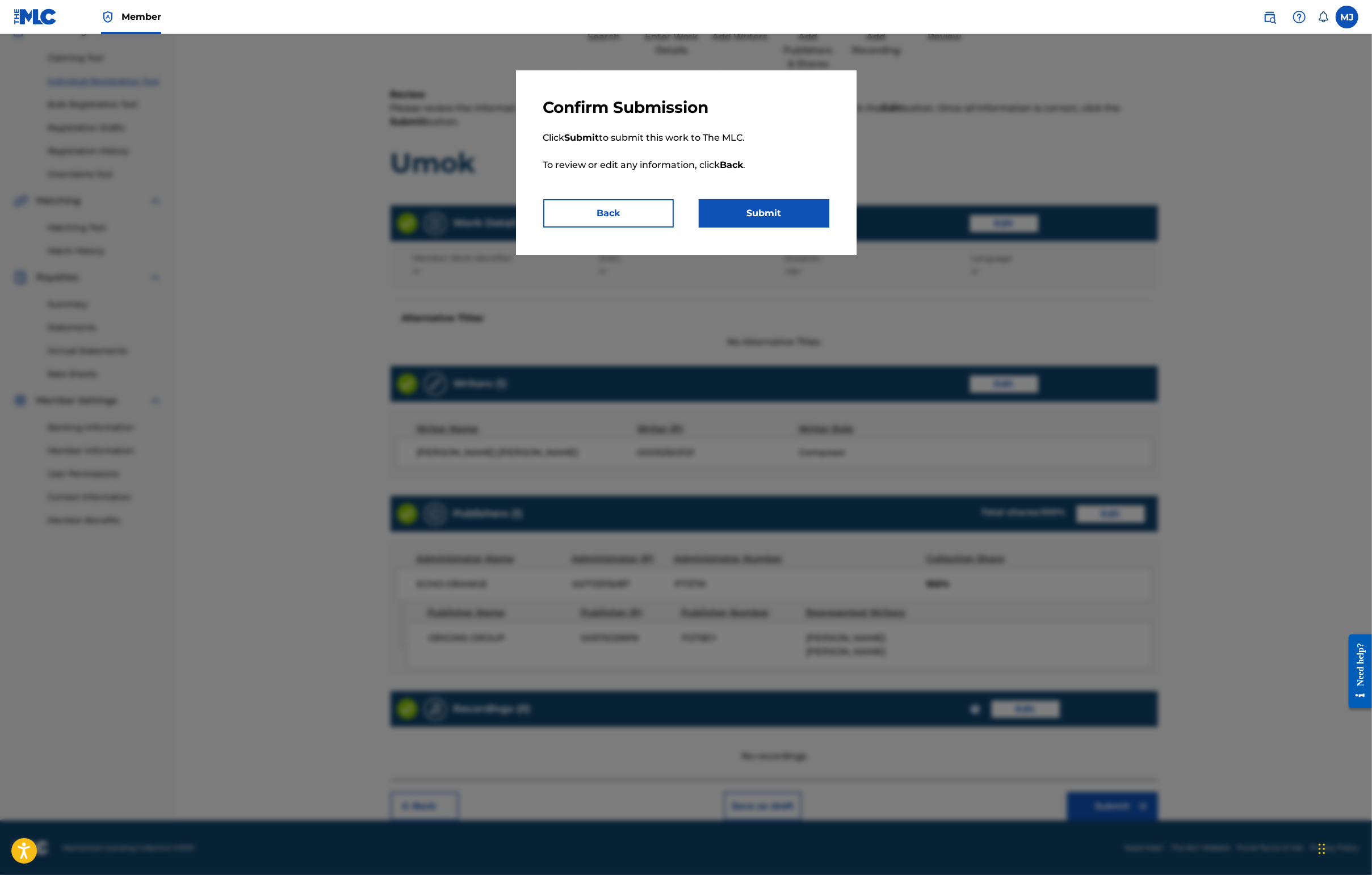
click at [817, 227] on button "Submit" at bounding box center [763, 214] width 130 height 29
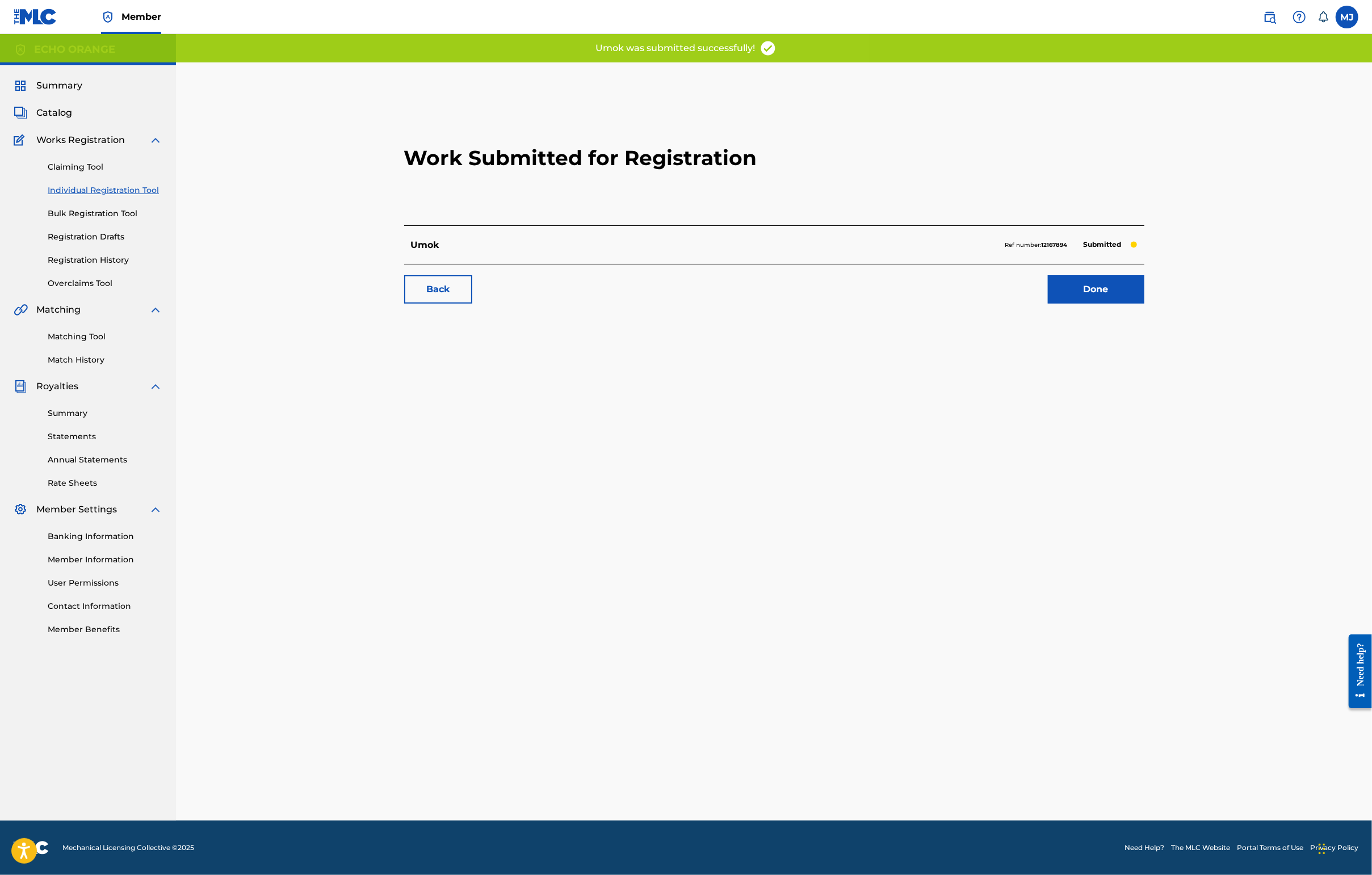
click at [1088, 303] on link "Done" at bounding box center [1096, 290] width 96 height 29
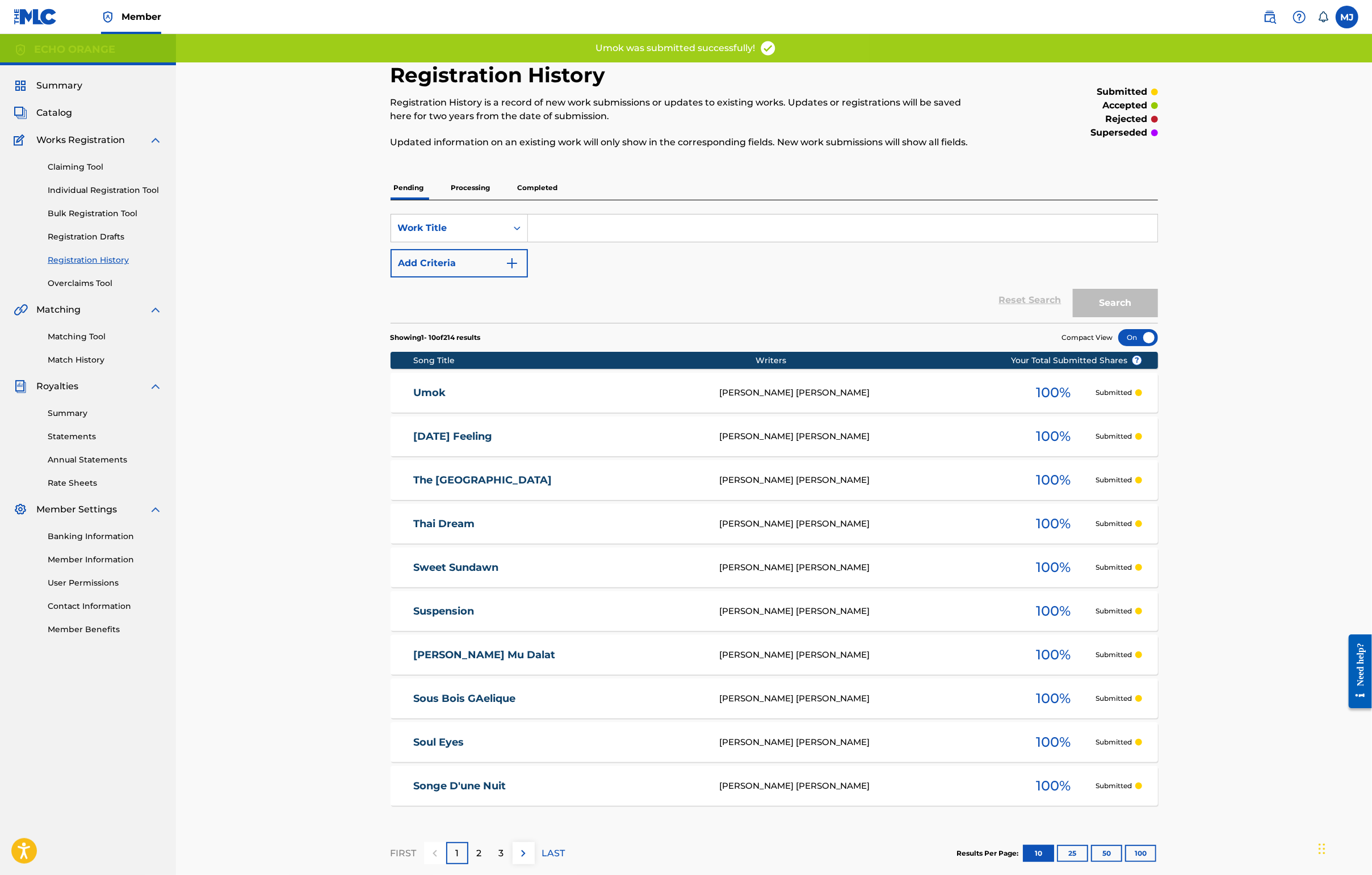
click at [141, 196] on link "Individual Registration Tool" at bounding box center [105, 190] width 114 height 12
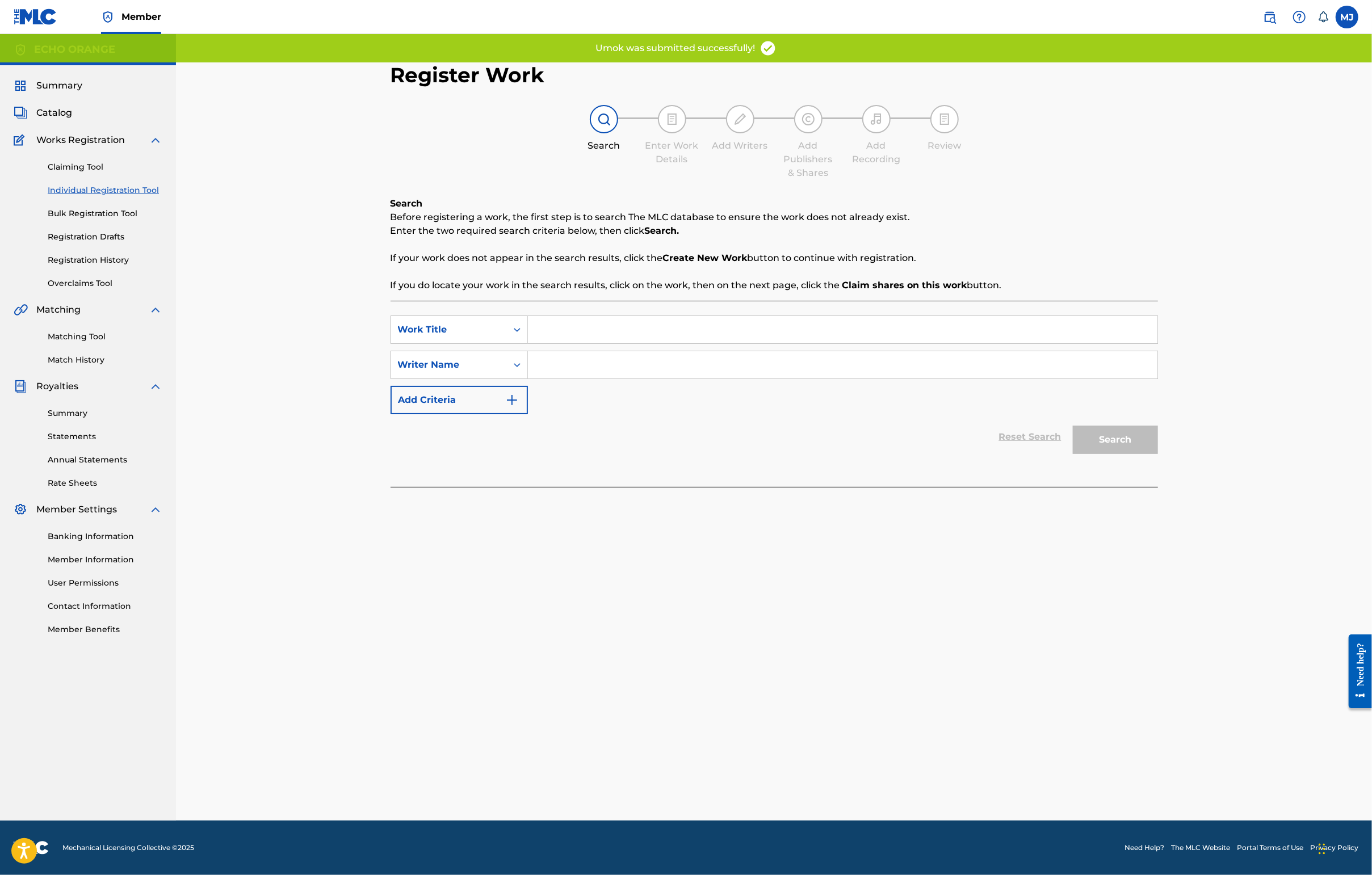
click at [532, 343] on input "Search Form" at bounding box center [842, 330] width 629 height 27
type input "B"
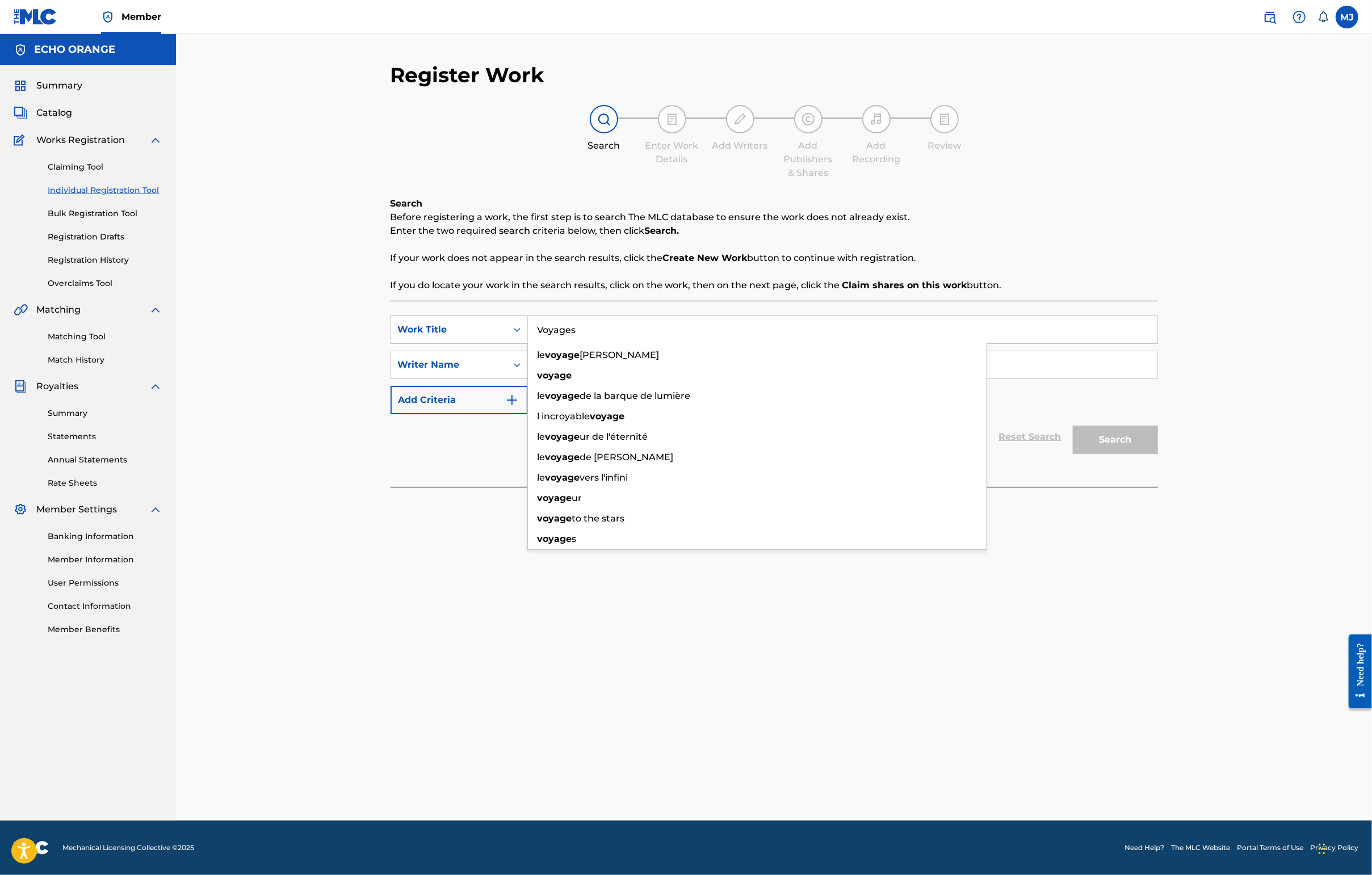
type input "Voyages"
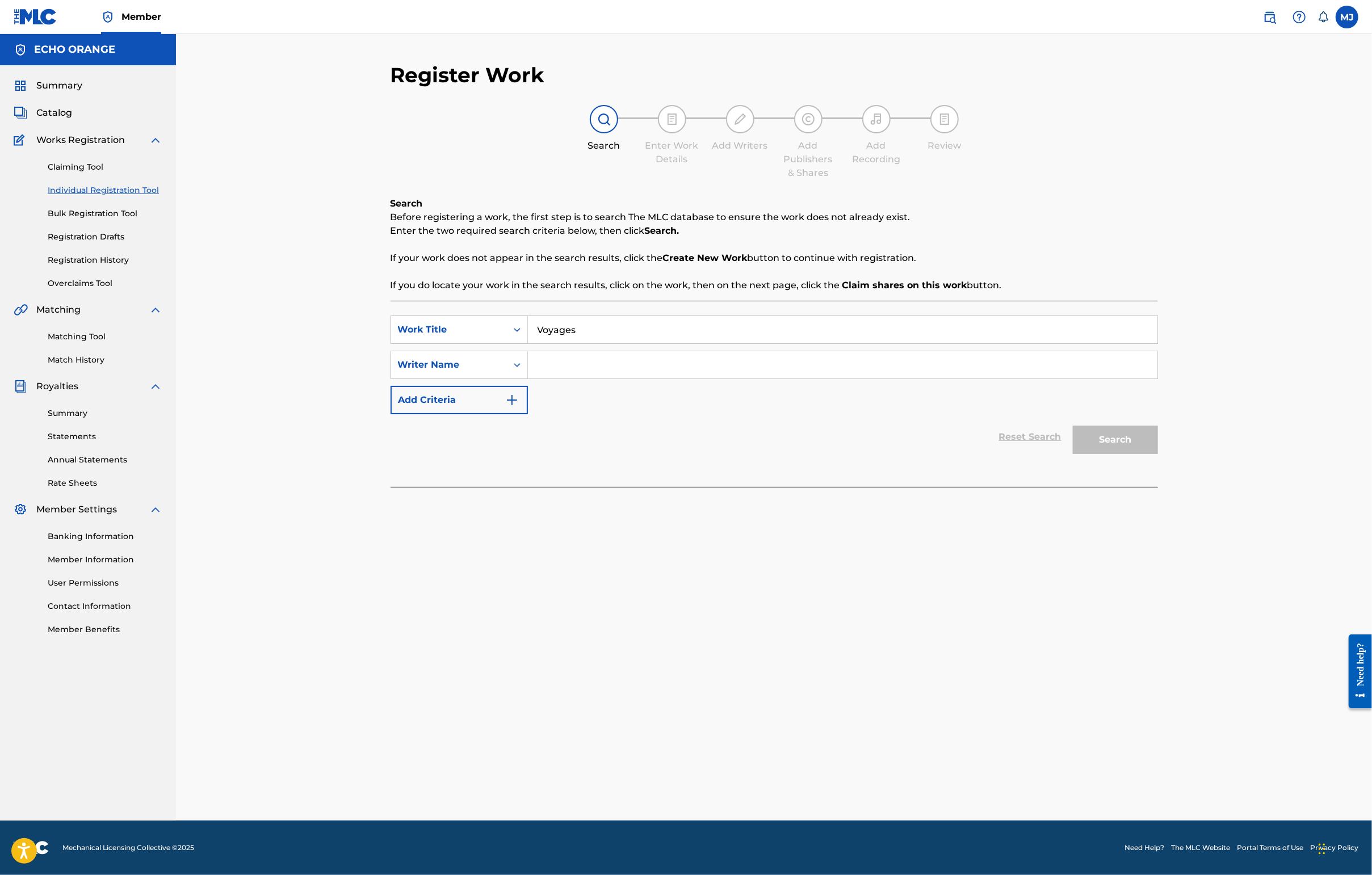
paste input "[PERSON_NAME]"
type input "[PERSON_NAME]"
click at [1088, 454] on button "Search" at bounding box center [1115, 440] width 85 height 29
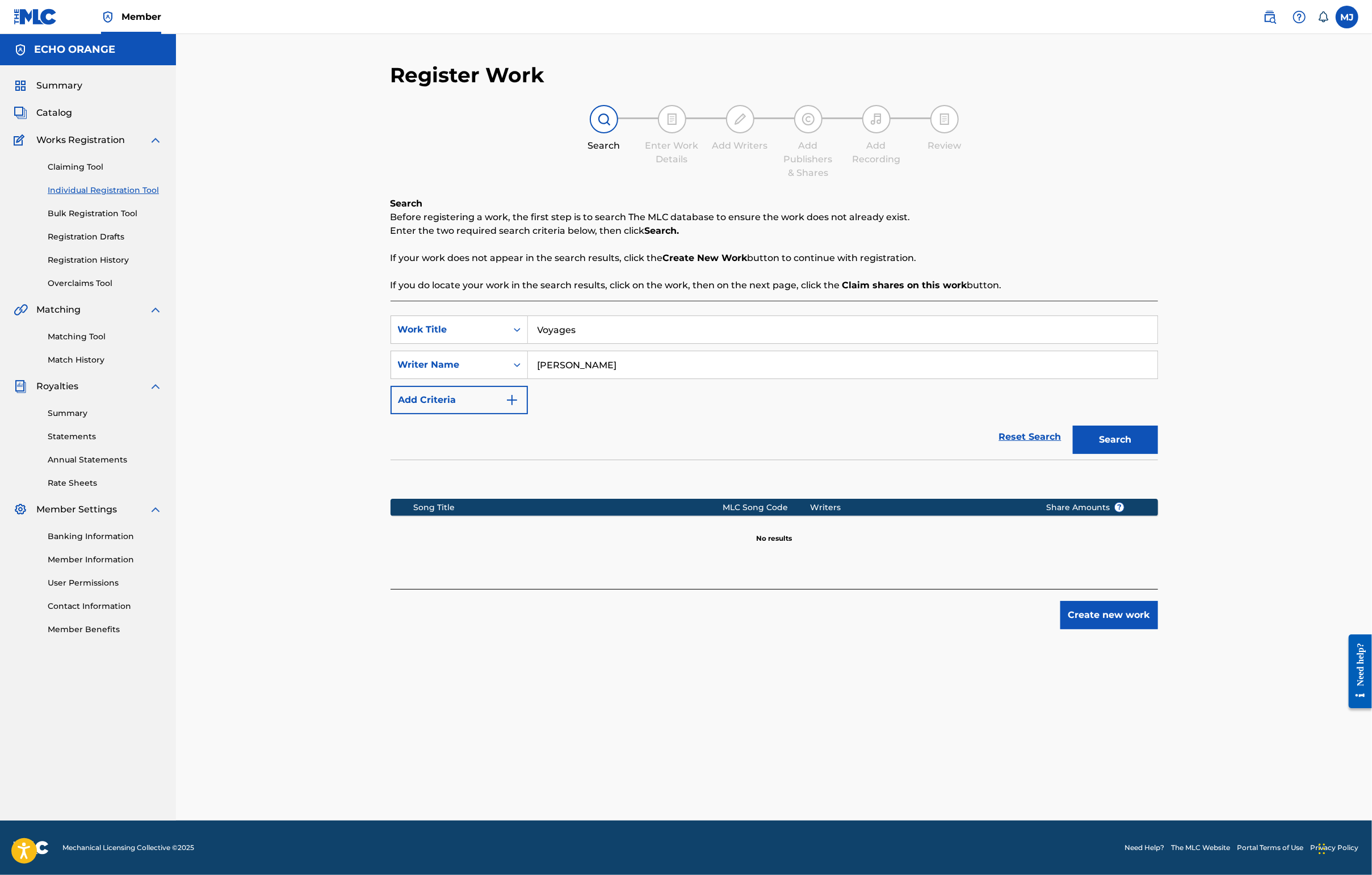
click at [1088, 629] on button "Create new work" at bounding box center [1109, 615] width 98 height 29
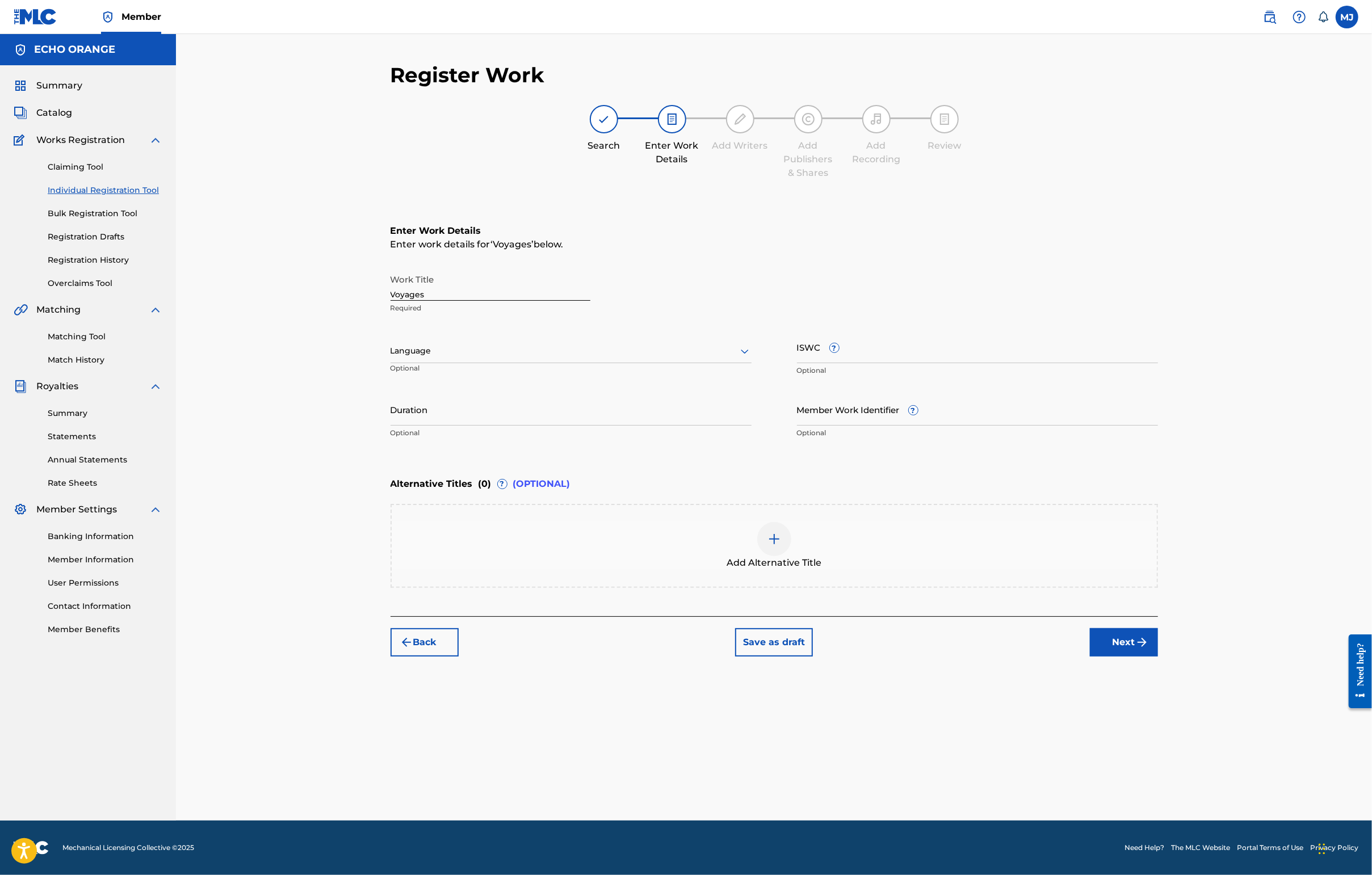
drag, startPoint x: 1203, startPoint y: 725, endPoint x: 1203, endPoint y: 744, distance: 19.0
click at [1088, 657] on button "Next" at bounding box center [1124, 643] width 68 height 29
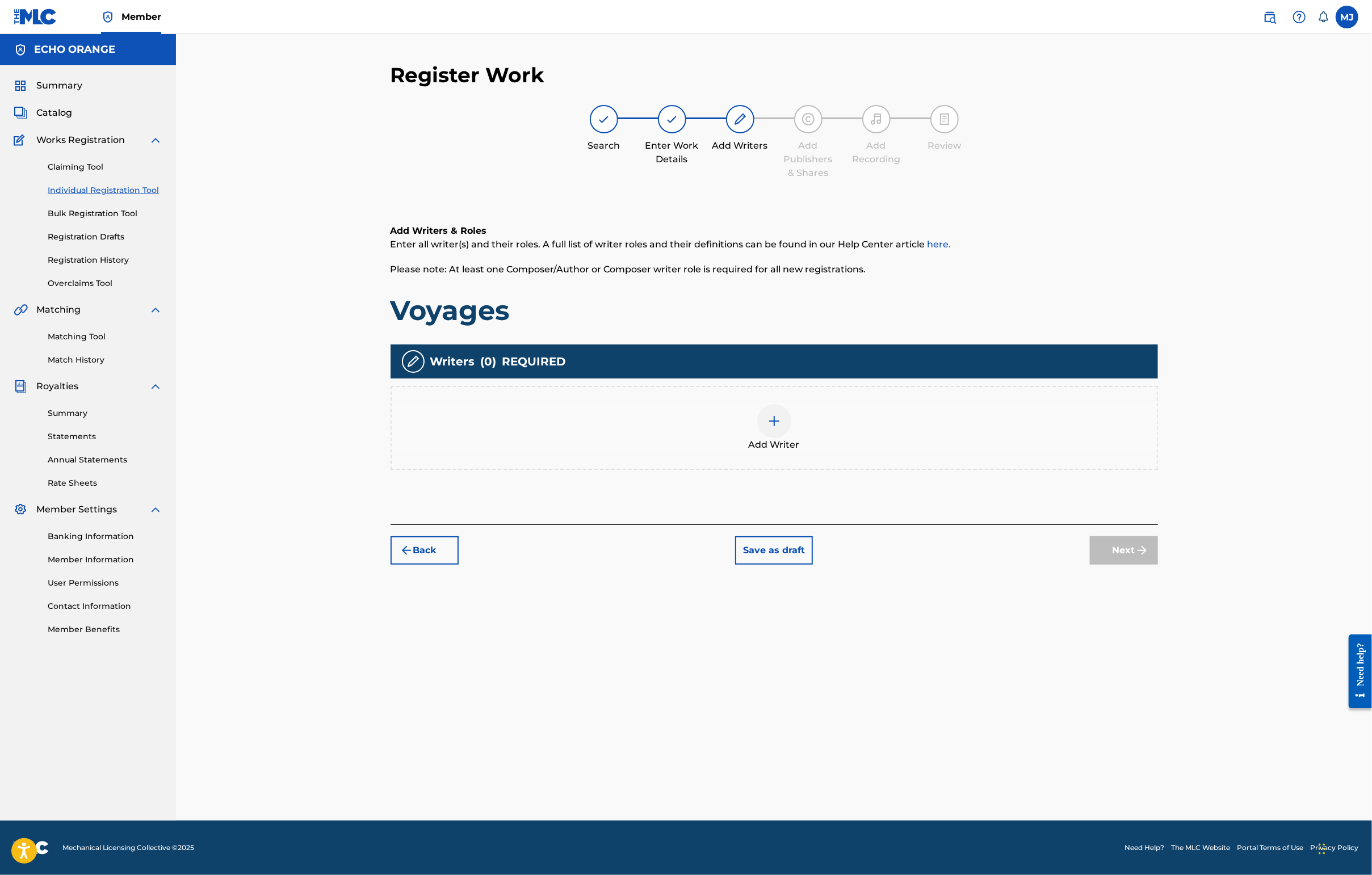
click at [983, 524] on div "Add Writers & Roles Enter all writer(s) and their roles. A full list of writer …" at bounding box center [774, 360] width 768 height 327
click at [989, 451] on div "Add Writer" at bounding box center [774, 427] width 765 height 47
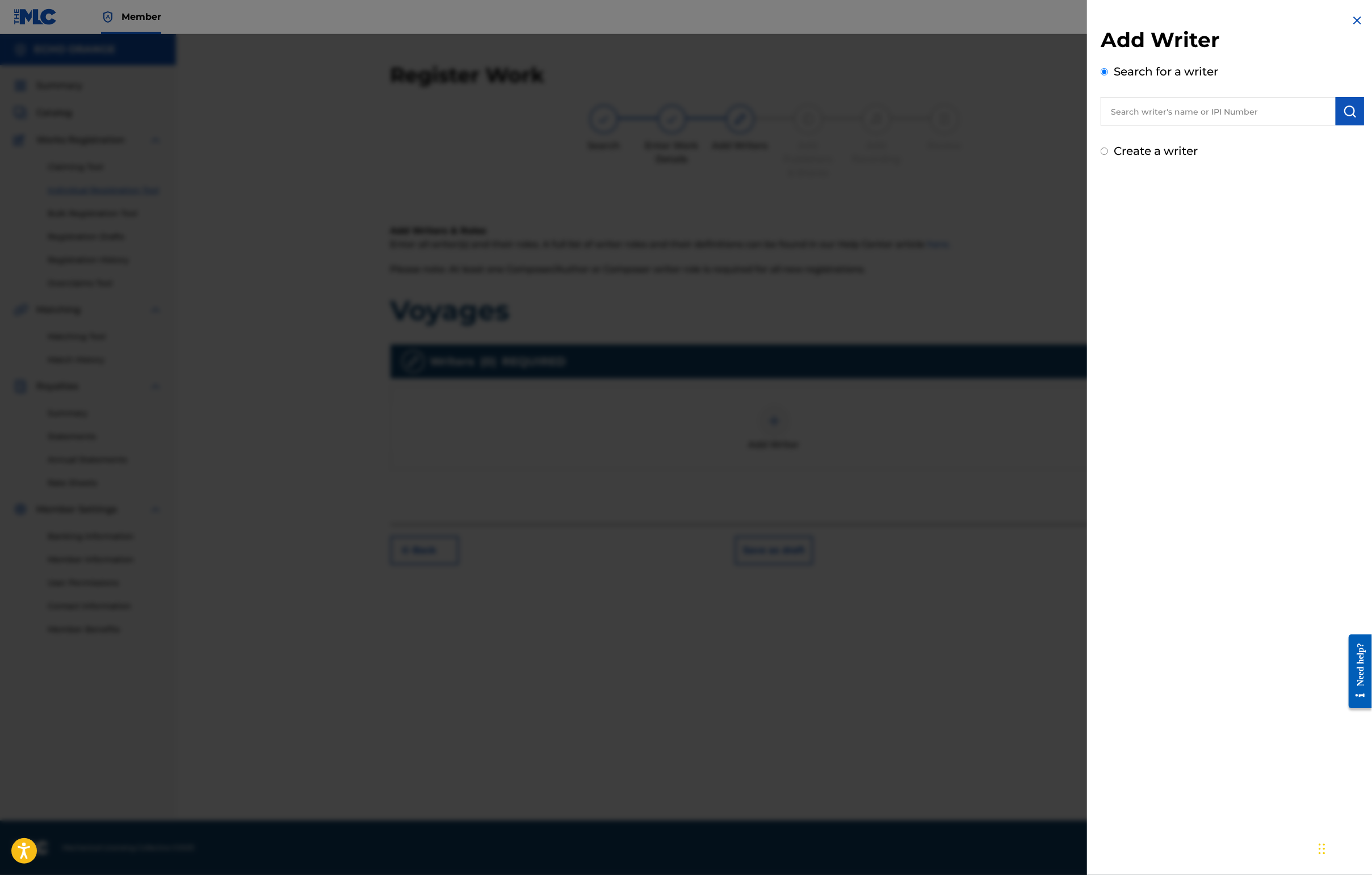
click at [1088, 120] on input "text" at bounding box center [1218, 111] width 235 height 29
paste input "[PERSON_NAME]"
type input "[PERSON_NAME]"
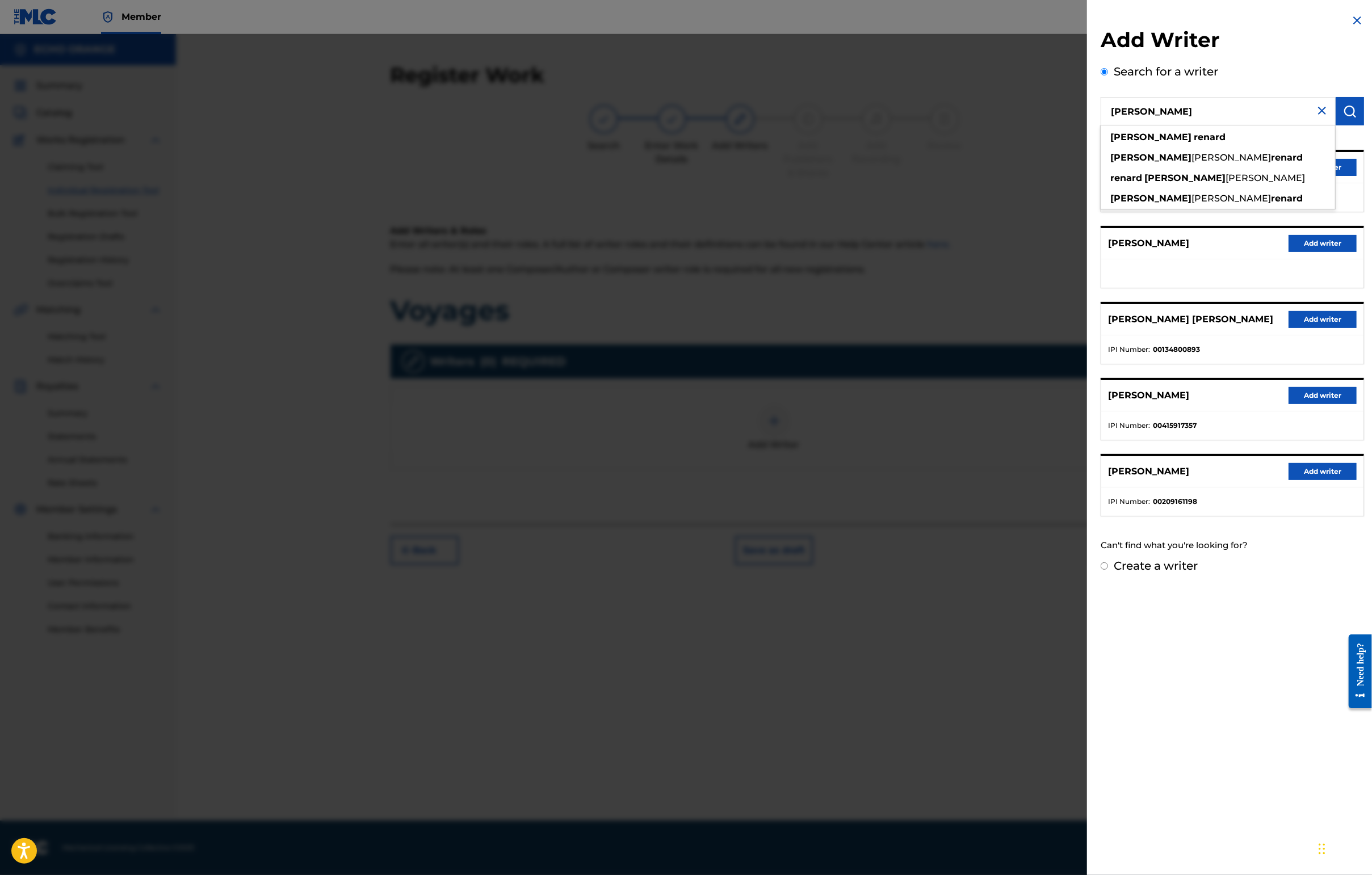
click at [1088, 176] on button "Add writer" at bounding box center [1322, 167] width 68 height 17
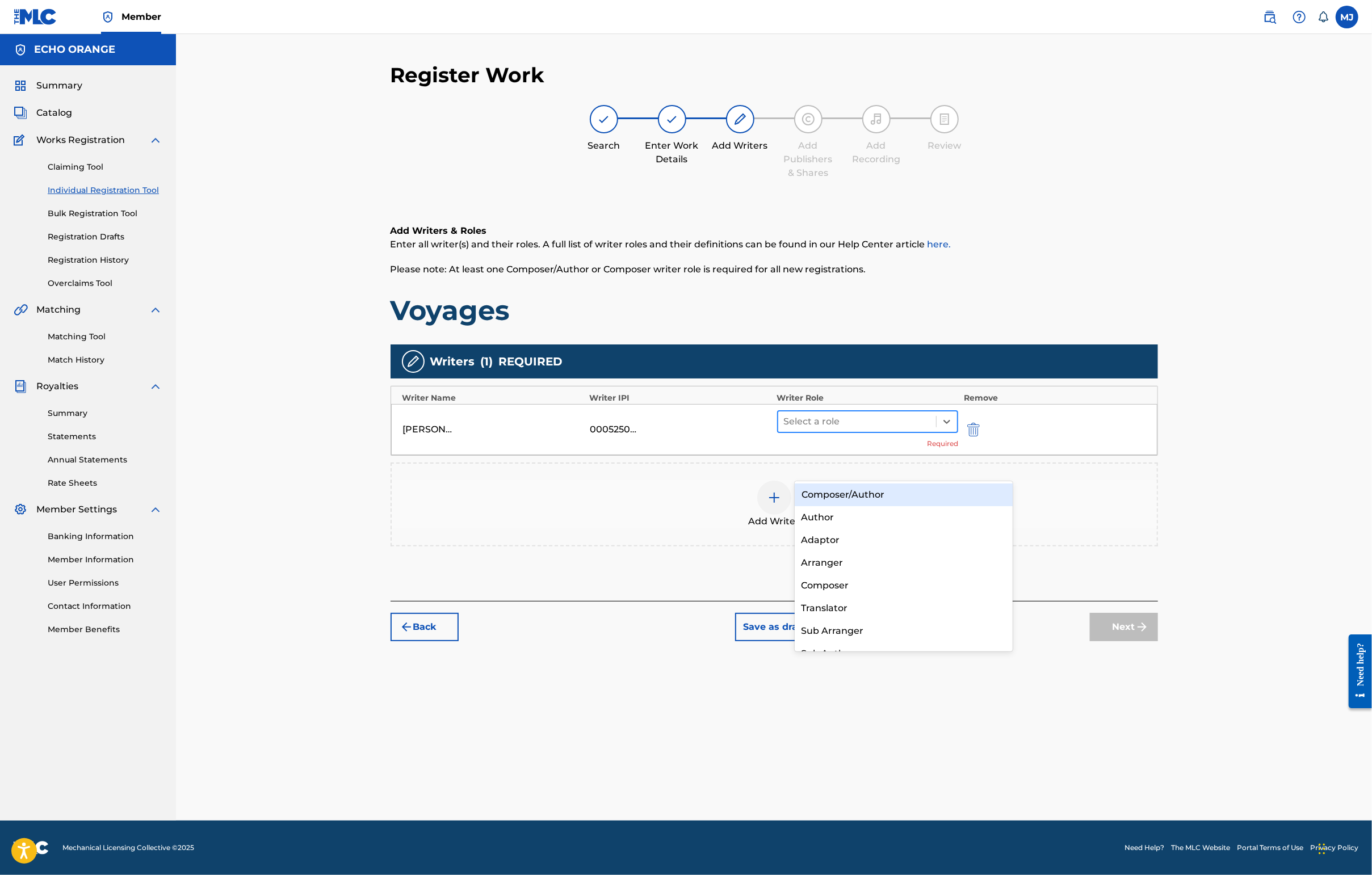
click at [853, 430] on div at bounding box center [856, 421] width 147 height 16
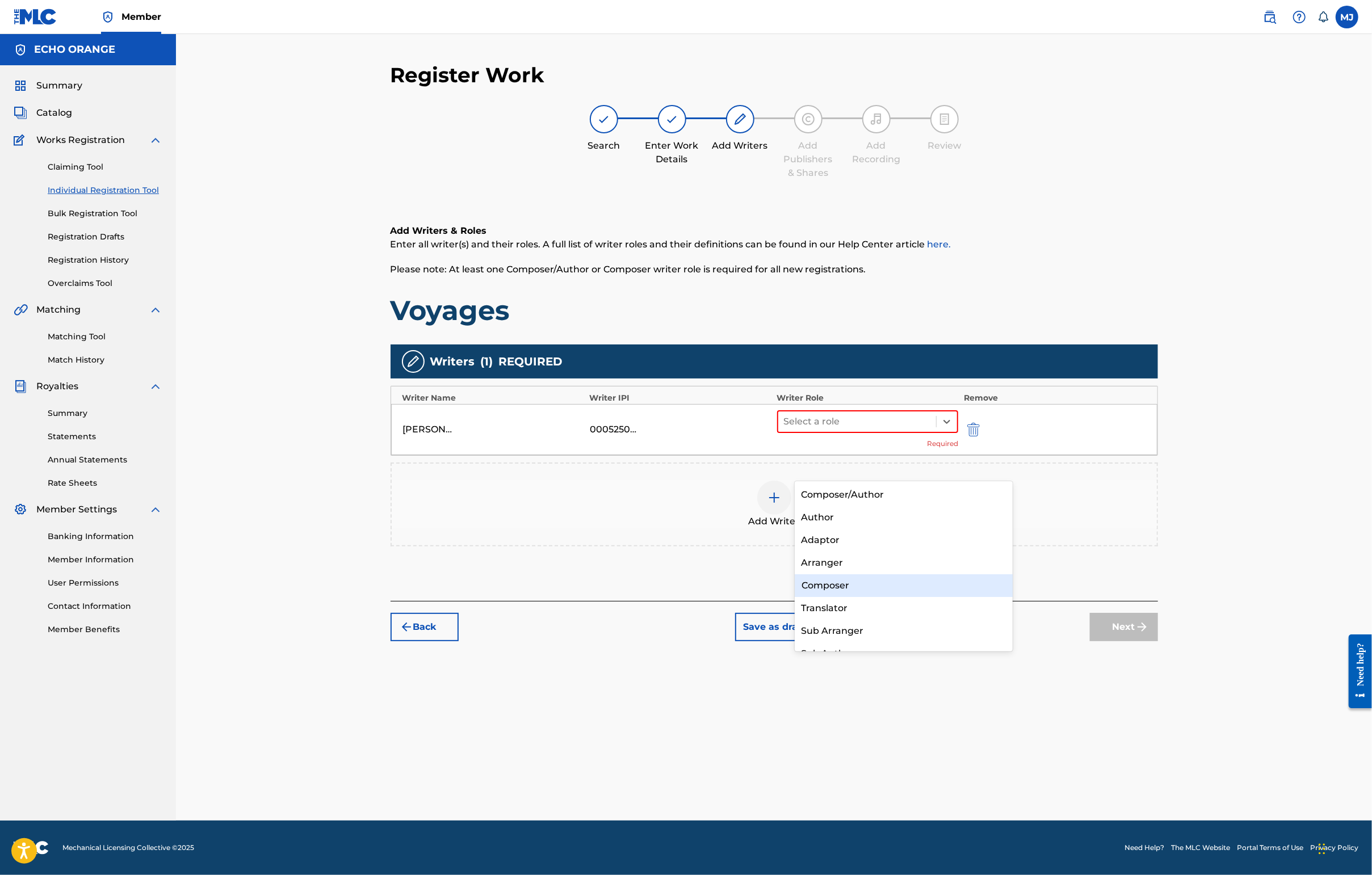
click at [859, 583] on div "Composer" at bounding box center [904, 585] width 218 height 23
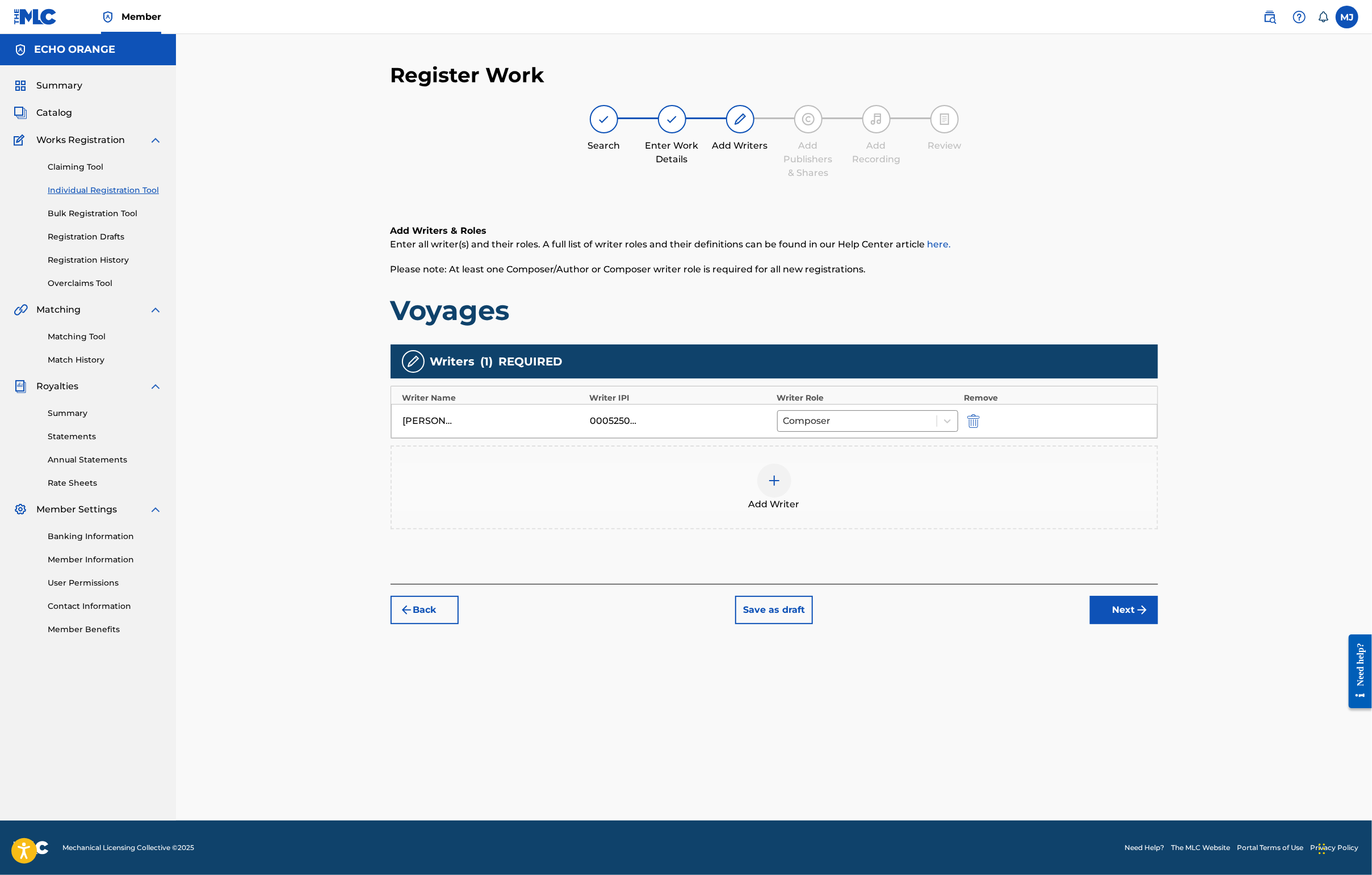
click at [1088, 624] on button "Next" at bounding box center [1124, 610] width 68 height 29
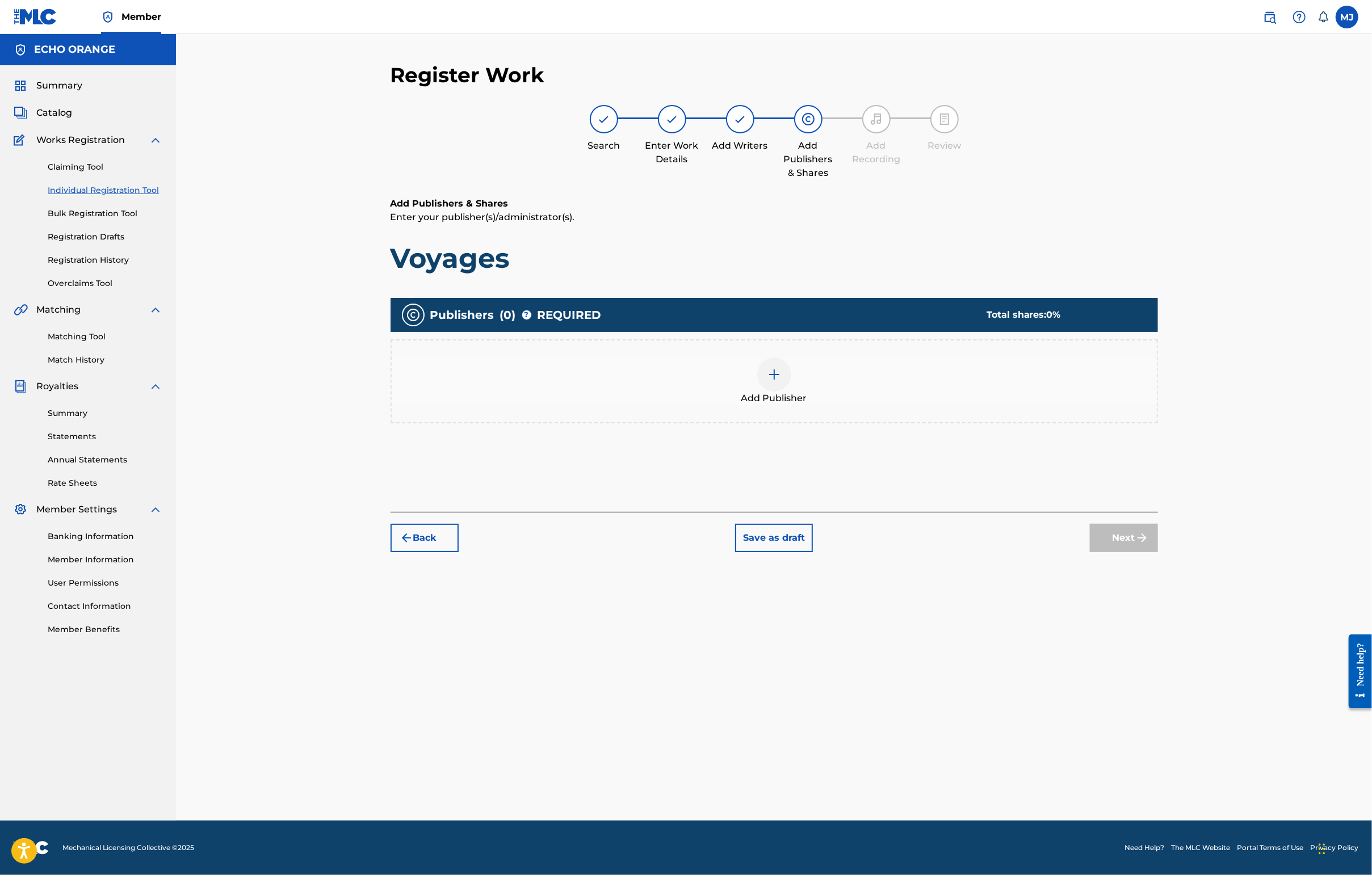
click at [871, 424] on div "Add Publisher" at bounding box center [774, 381] width 768 height 84
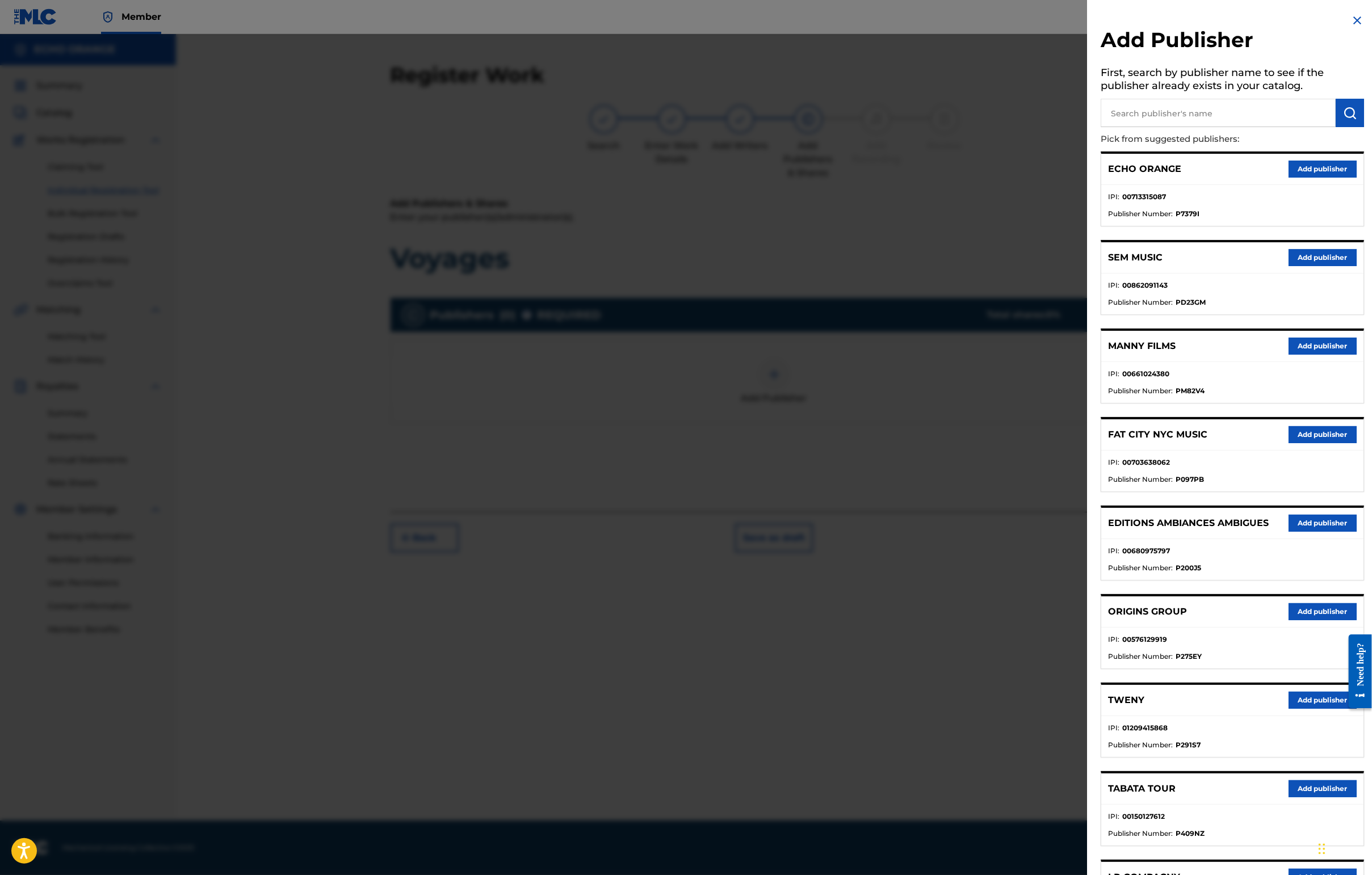
click at [1088, 620] on button "Add publisher" at bounding box center [1322, 612] width 68 height 17
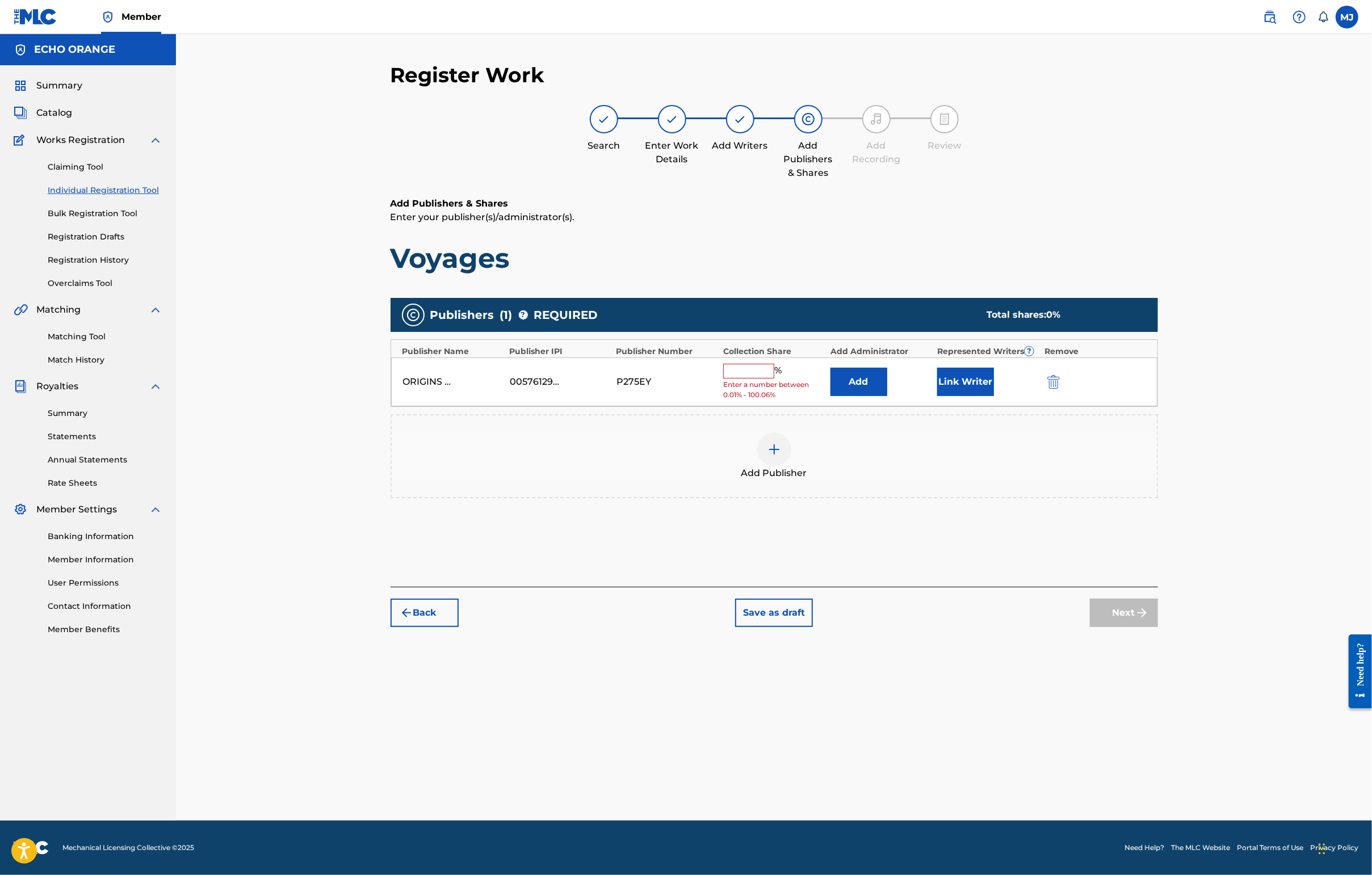
click at [887, 396] on button "Add" at bounding box center [858, 382] width 56 height 29
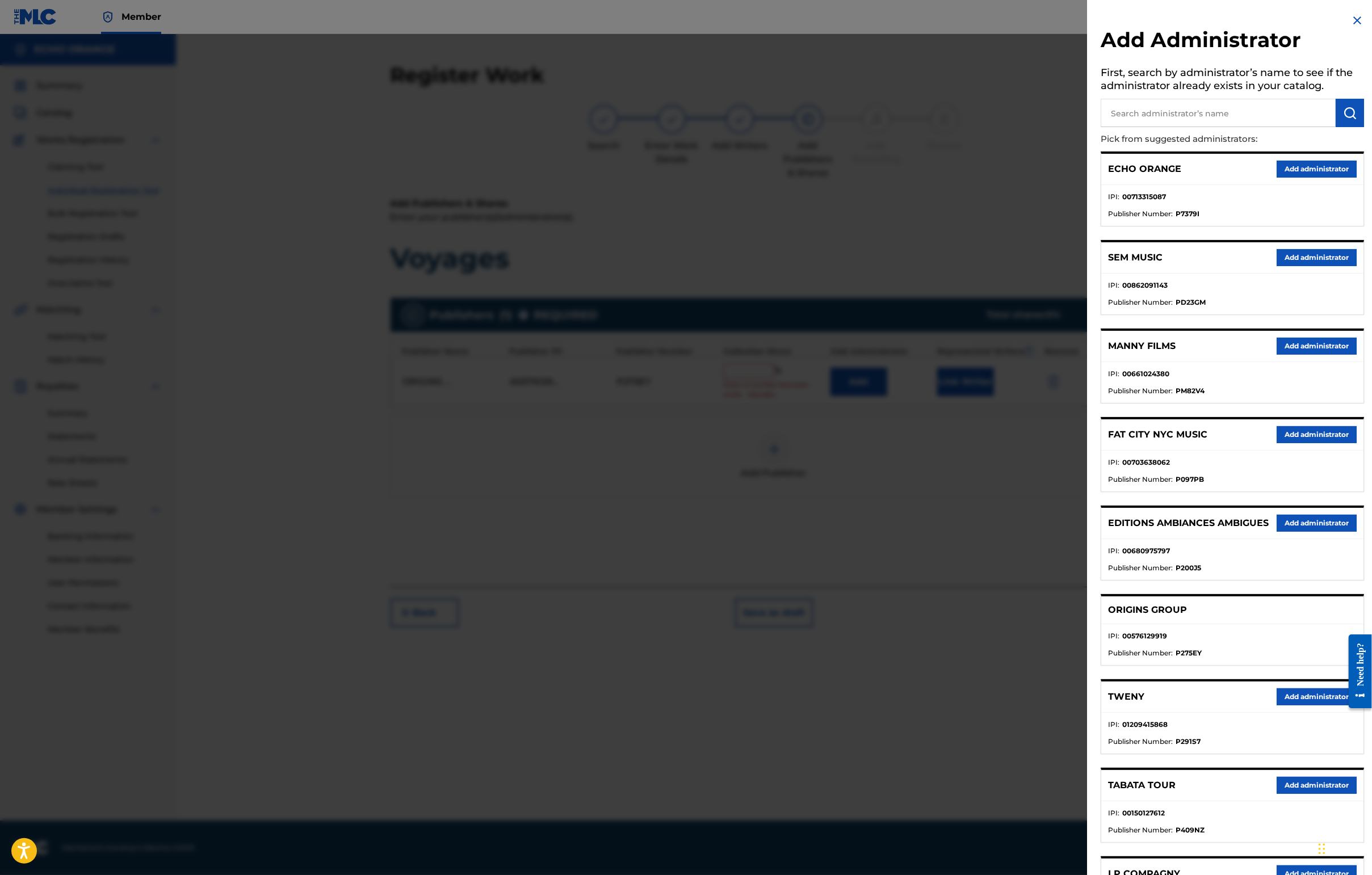
click at [1088, 178] on button "Add administrator" at bounding box center [1316, 169] width 80 height 17
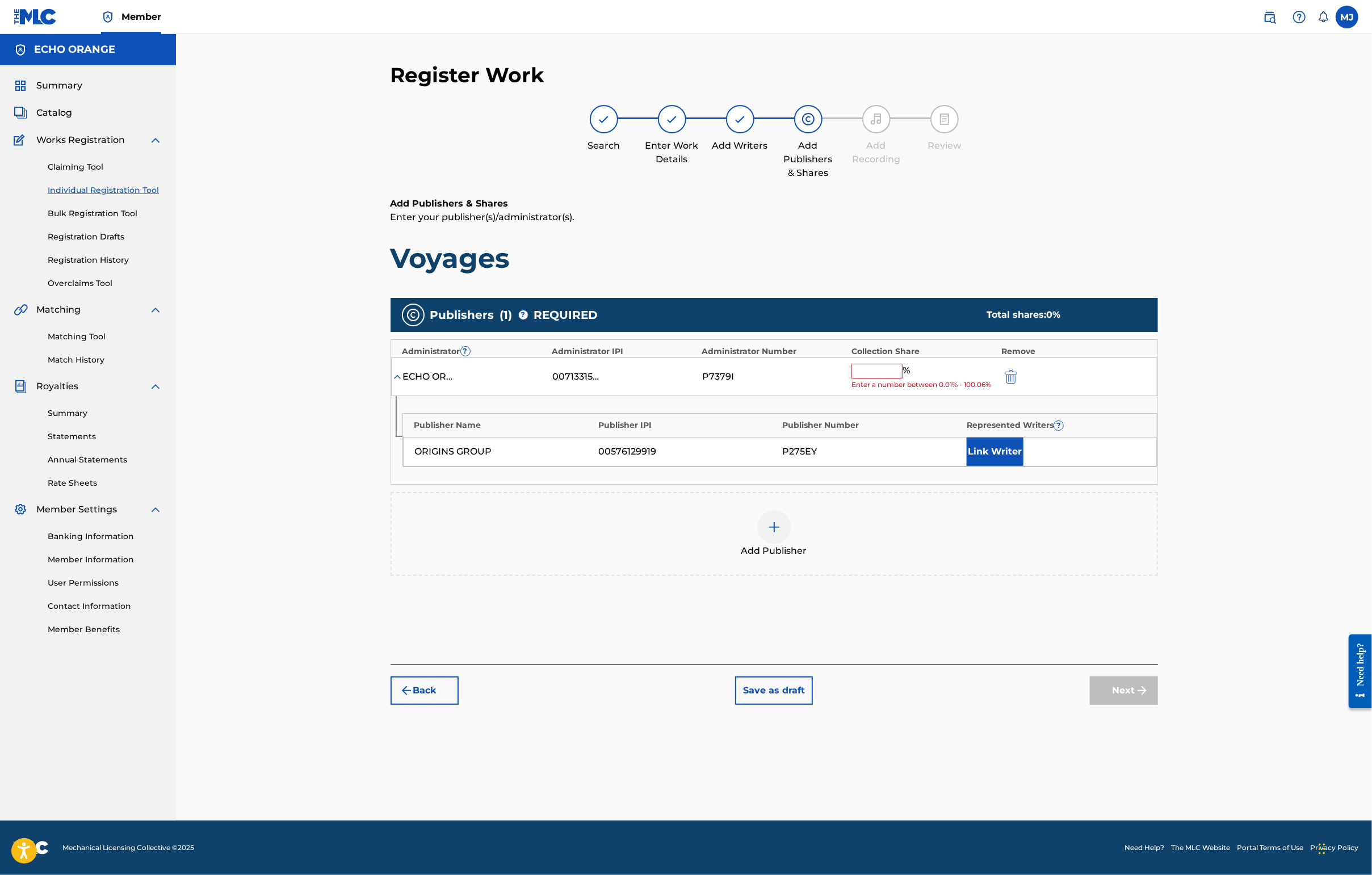
click at [902, 378] on input "text" at bounding box center [877, 371] width 51 height 15
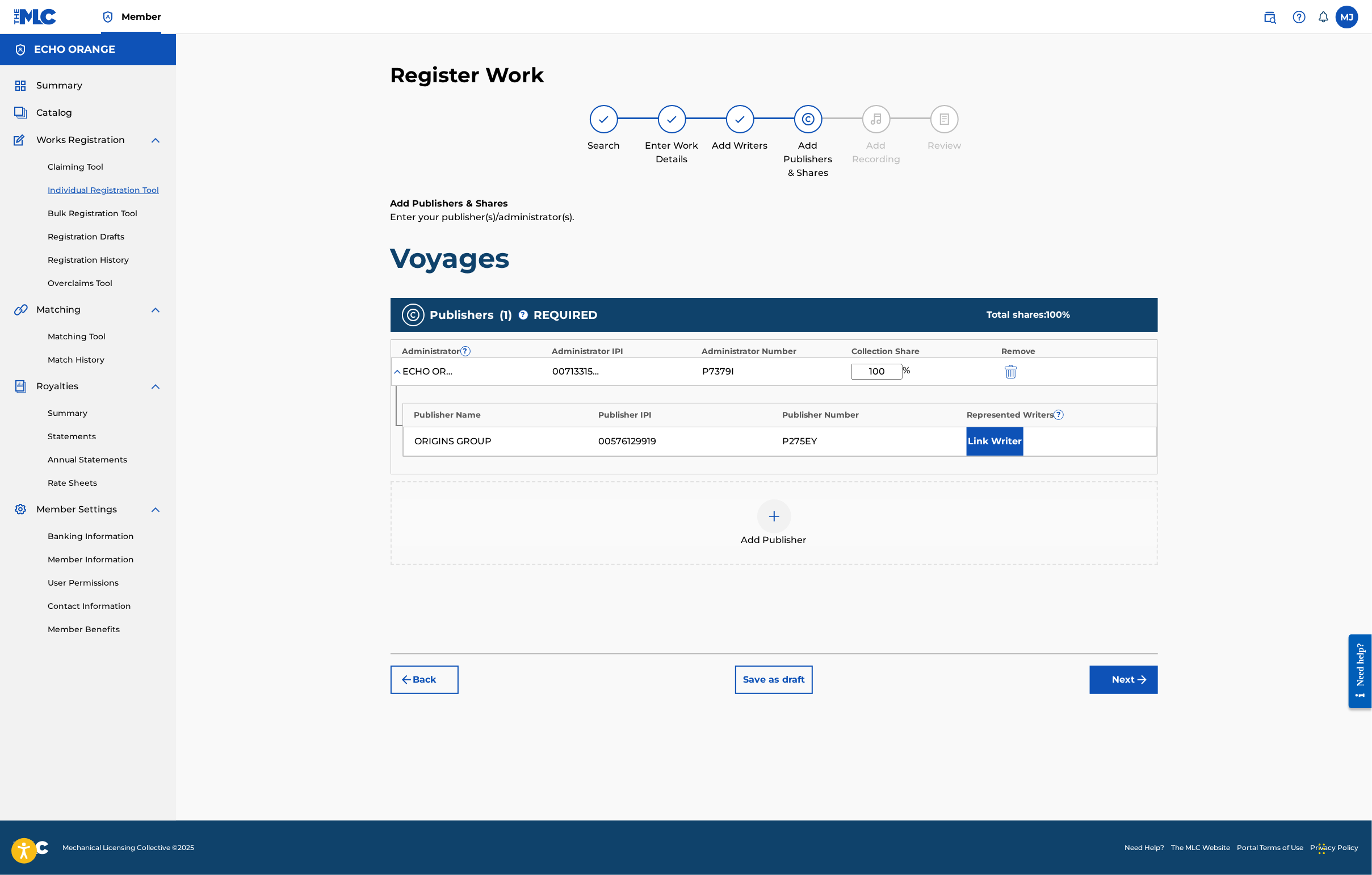
type input "100"
click at [1072, 474] on div "Publisher Name Publisher IPI Publisher Number Represented Writers ? ORIGINS GRO…" at bounding box center [774, 430] width 766 height 88
click at [1024, 456] on button "Link Writer" at bounding box center [994, 442] width 56 height 29
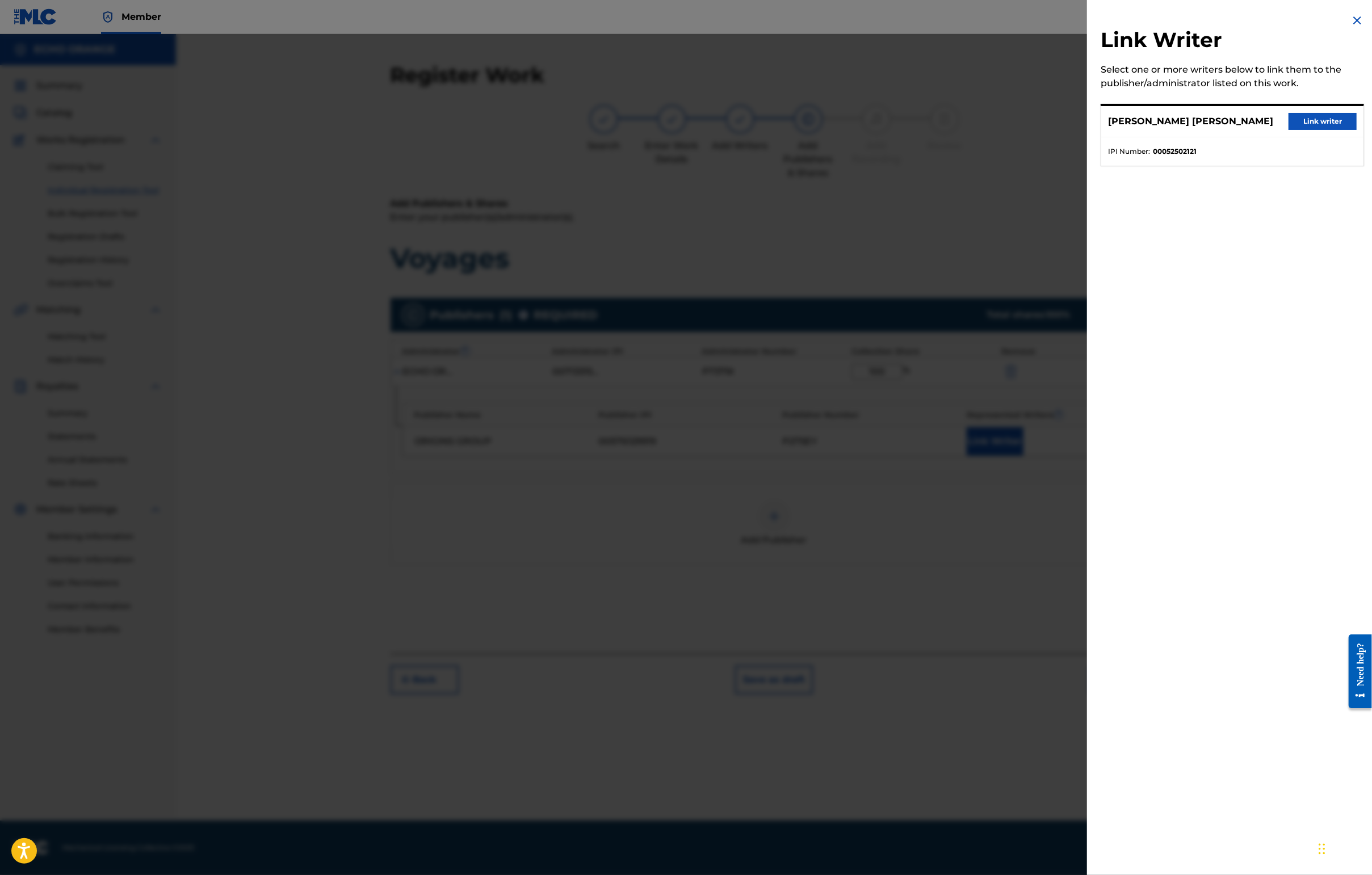
click at [1088, 130] on button "Link writer" at bounding box center [1322, 121] width 68 height 17
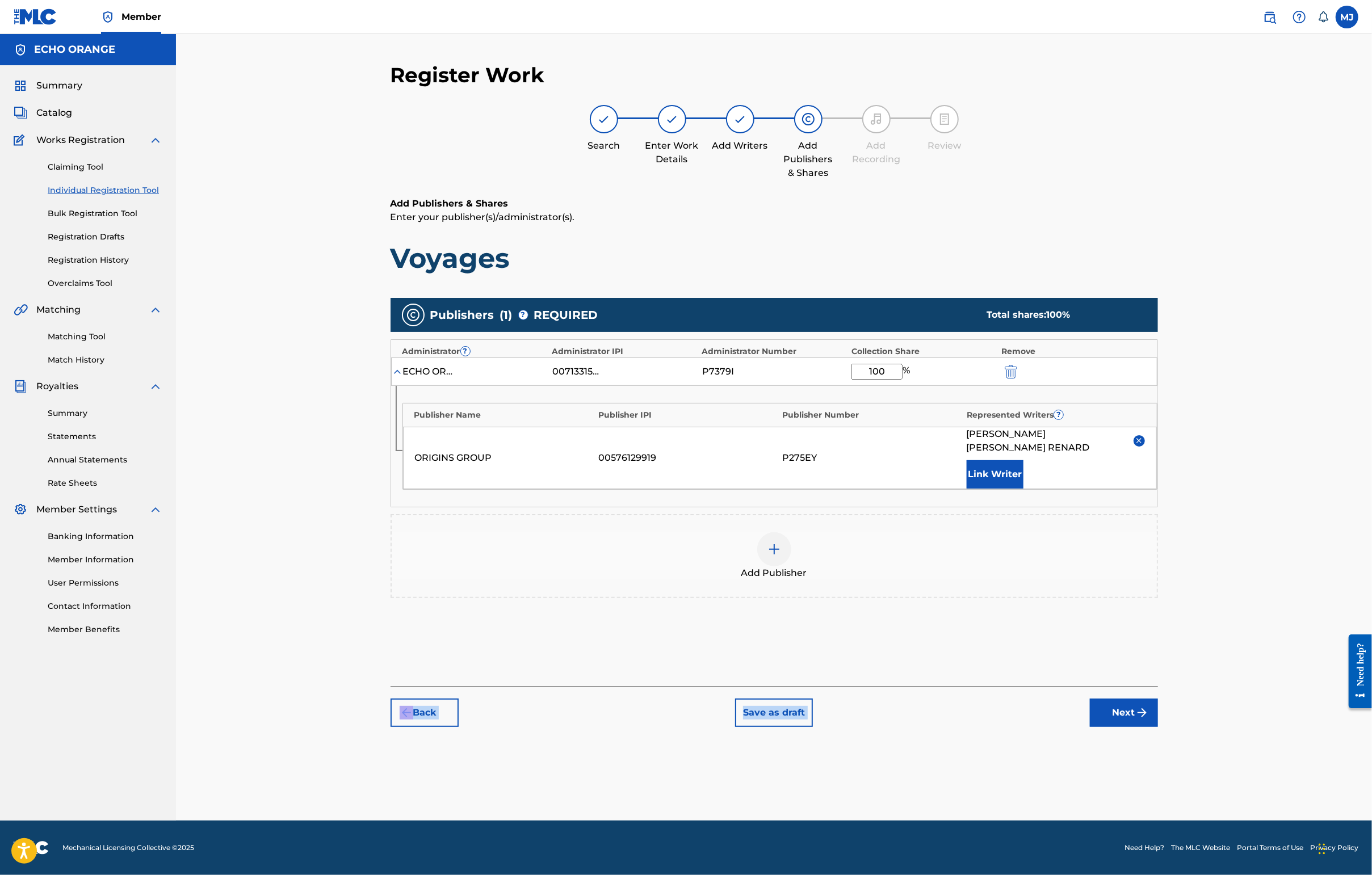
drag, startPoint x: 1194, startPoint y: 761, endPoint x: 1195, endPoint y: 770, distance: 9.1
click at [1088, 727] on div "Register Work Search Enter Work Details Add Writers Add Publishers & Shares Add…" at bounding box center [774, 394] width 768 height 664
click at [1088, 727] on button "Next" at bounding box center [1124, 712] width 68 height 29
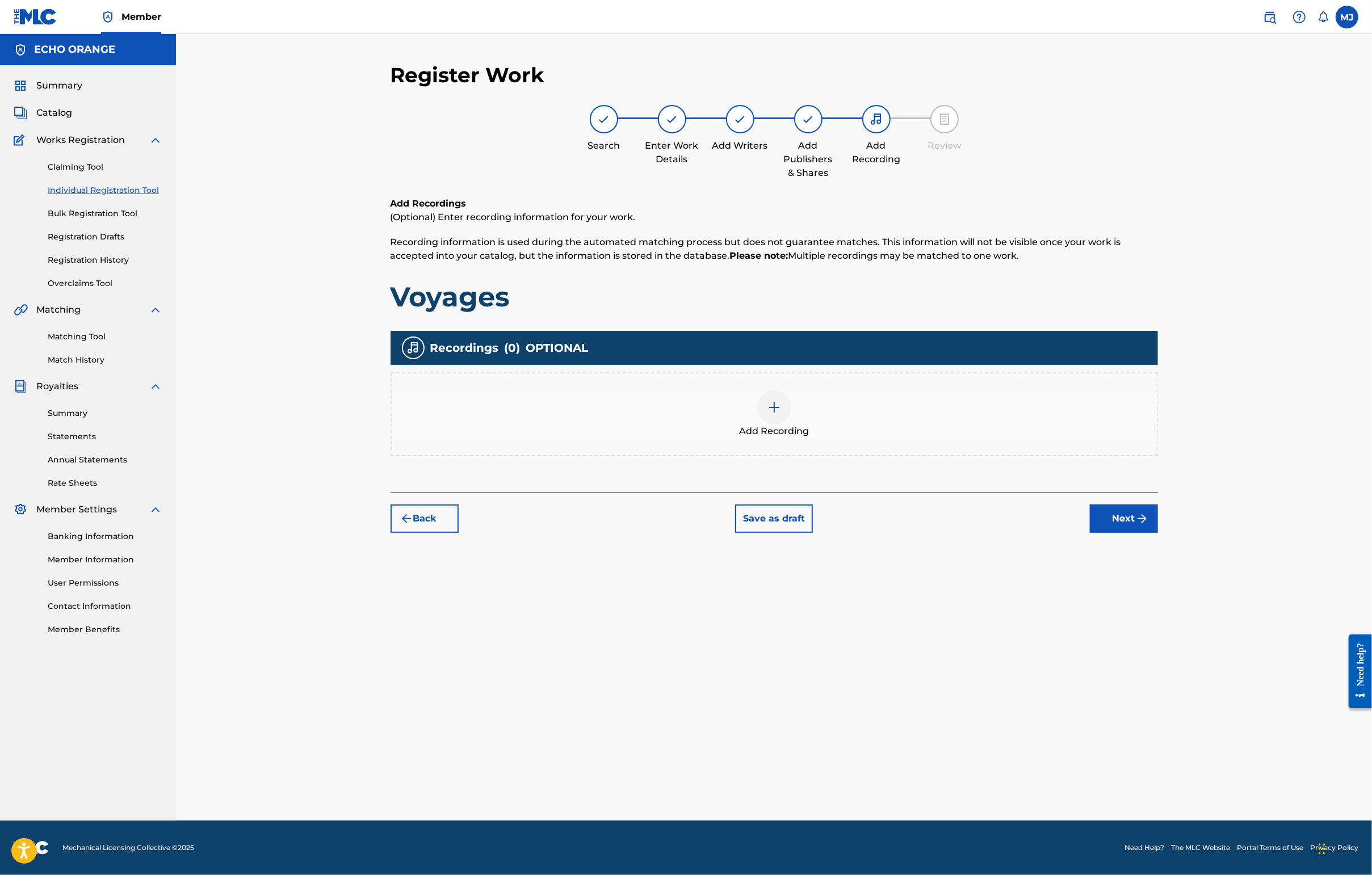
click at [1088, 533] on button "Next" at bounding box center [1124, 518] width 68 height 29
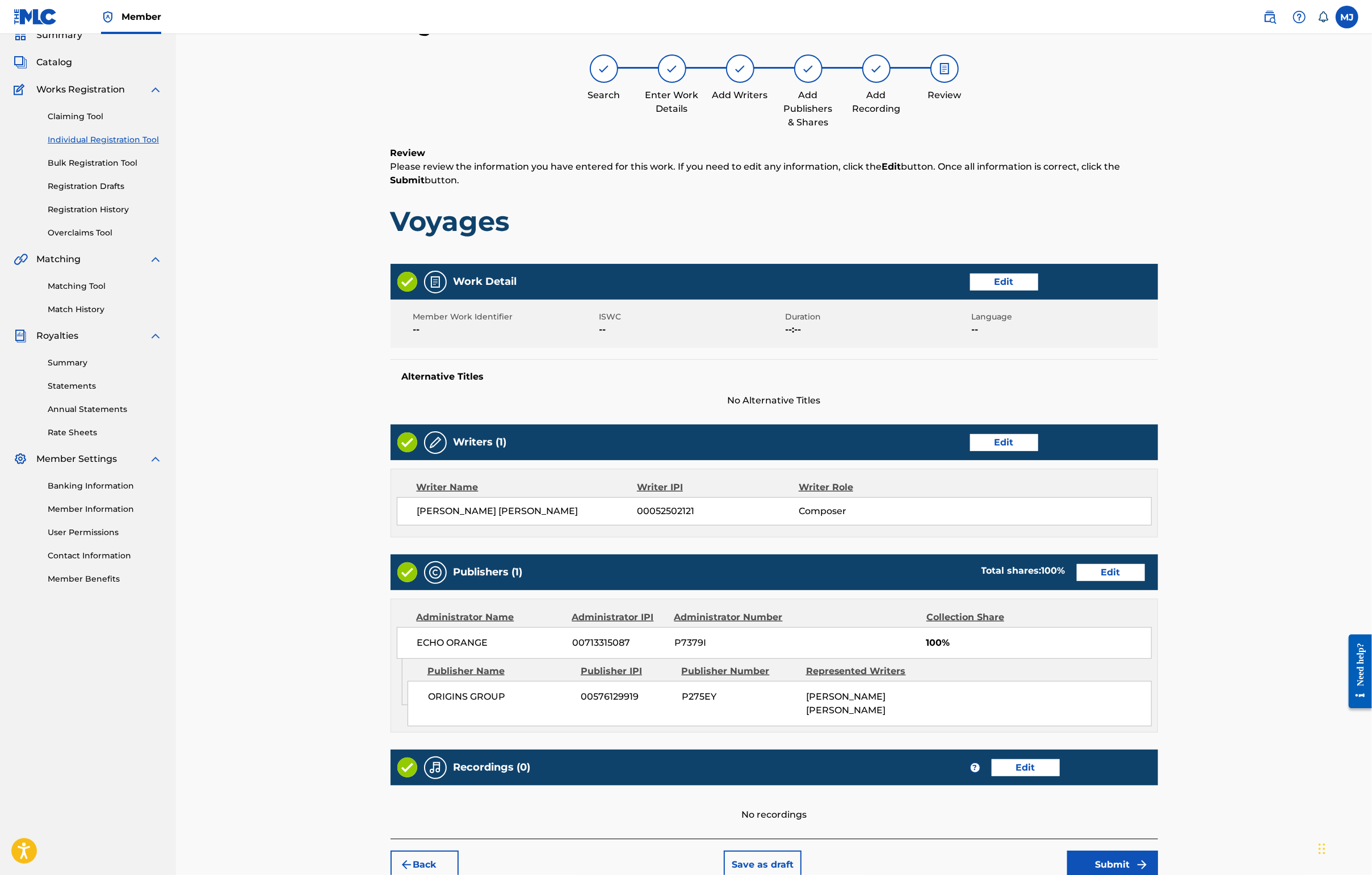
scroll to position [228, 0]
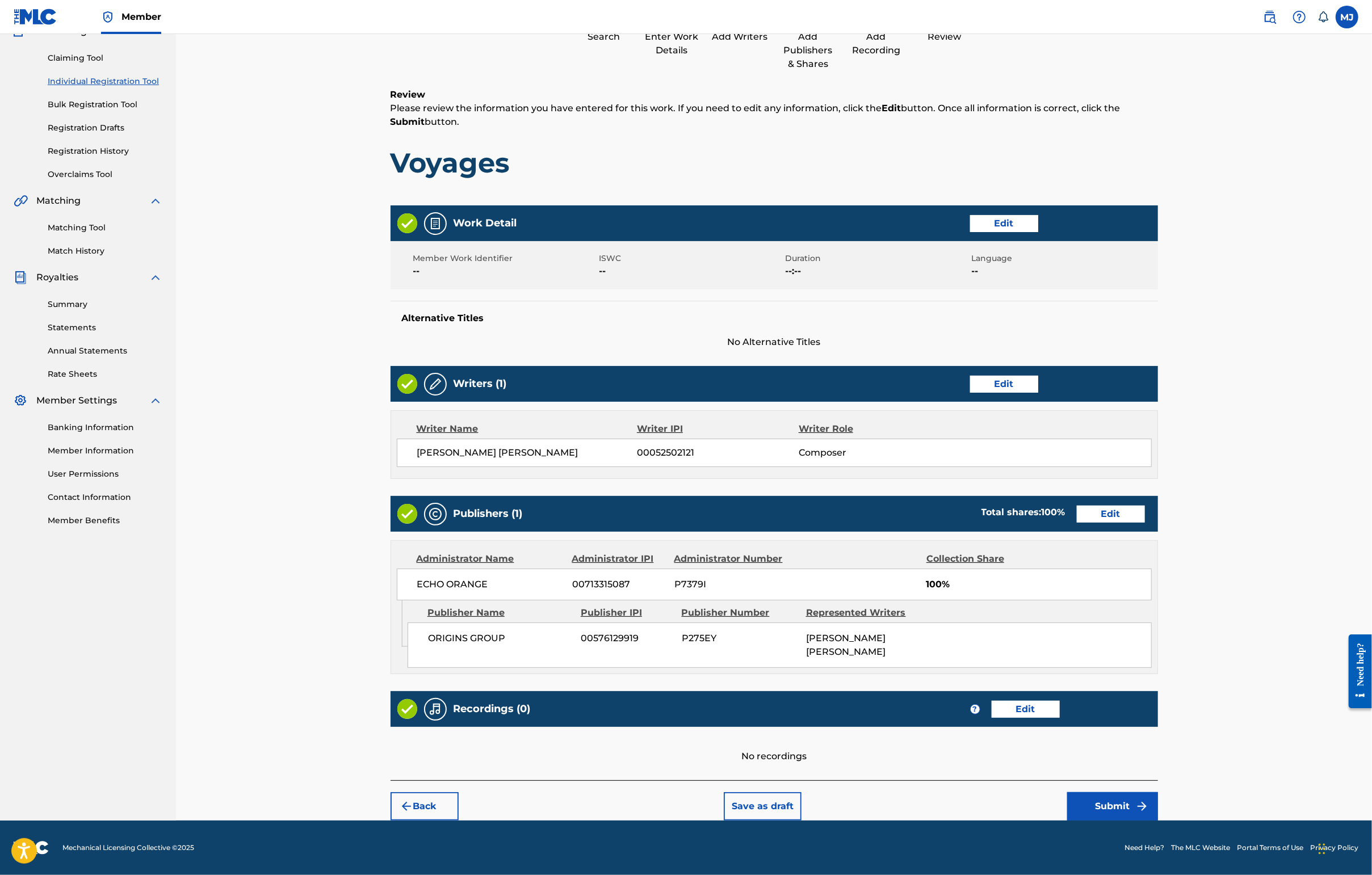
click at [1088, 792] on button "Submit" at bounding box center [1112, 807] width 91 height 29
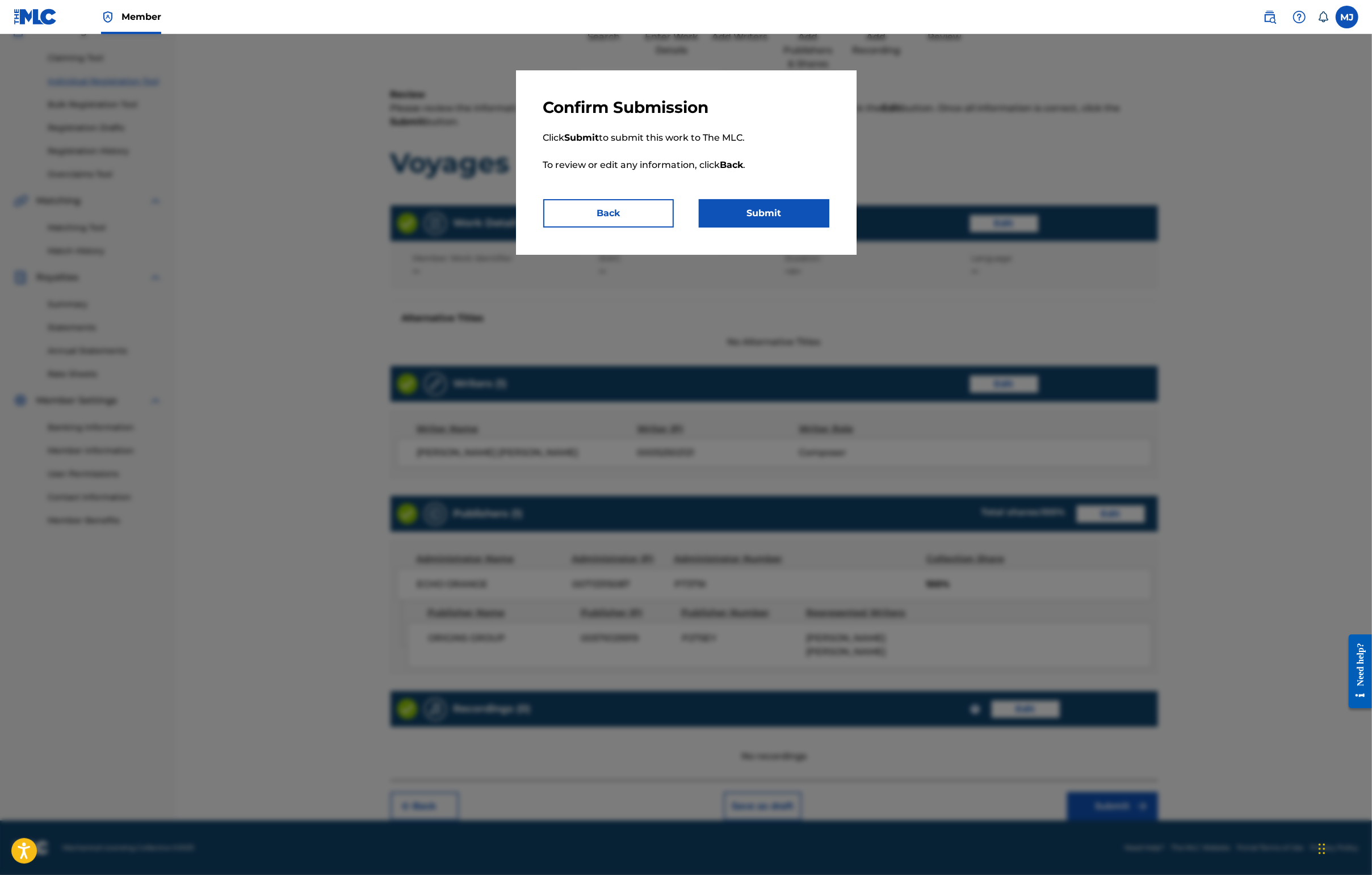
click at [818, 227] on button "Submit" at bounding box center [763, 214] width 130 height 29
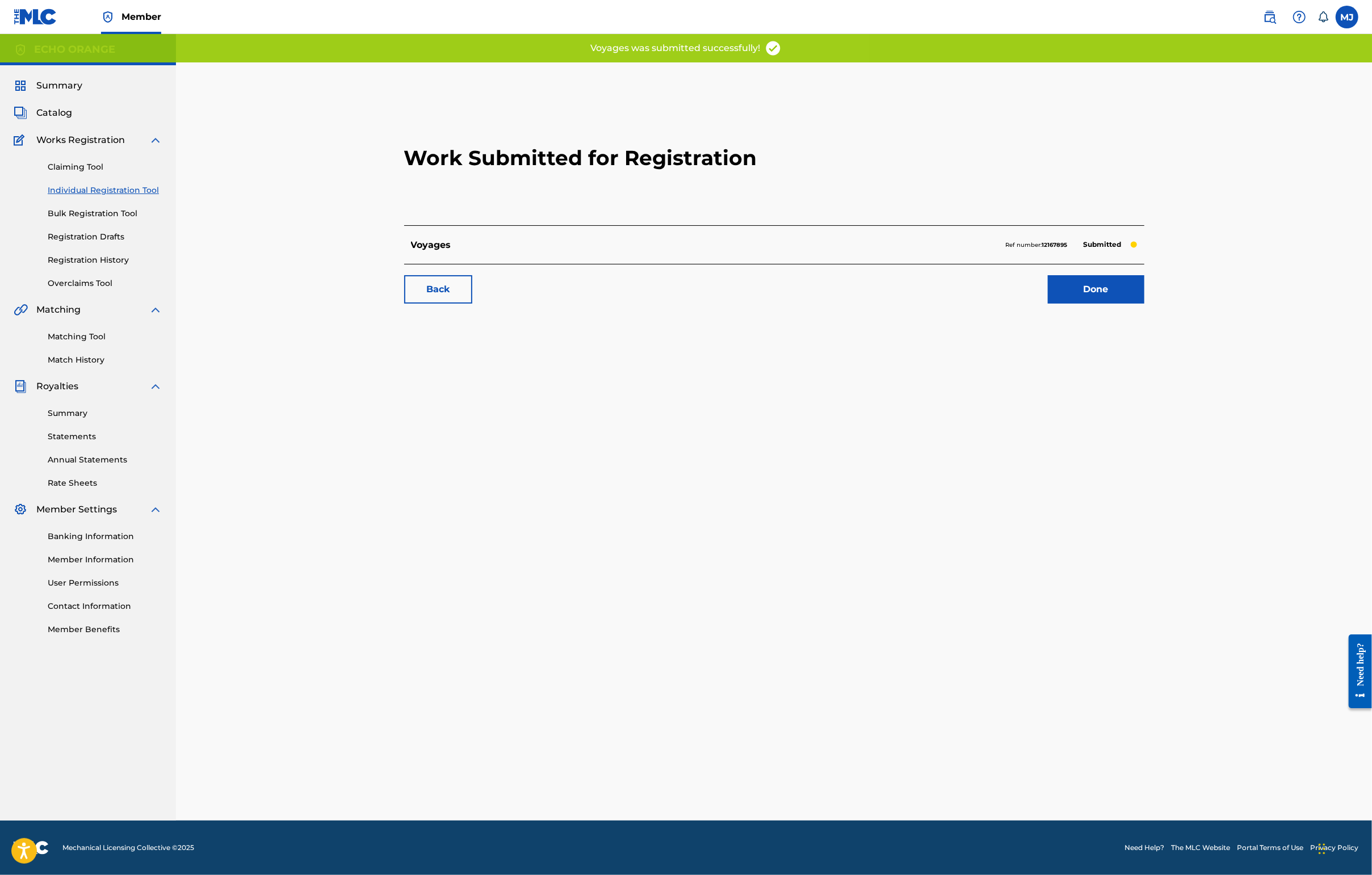
click at [1088, 315] on div "Work Submitted for Registration Voyages Ref number: 12167895 Submitted Back Done" at bounding box center [774, 203] width 768 height 224
click at [1088, 303] on link "Done" at bounding box center [1096, 290] width 96 height 29
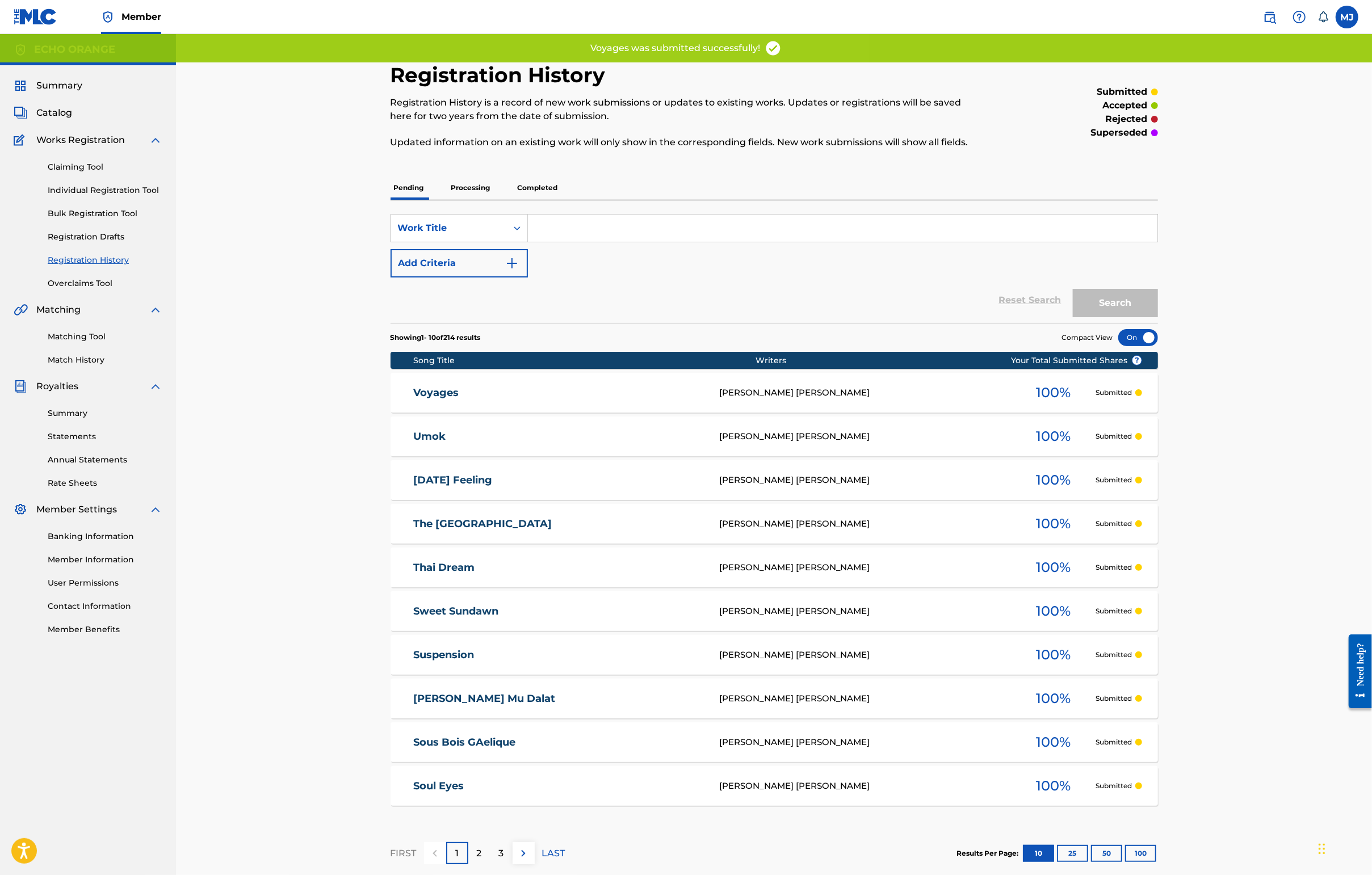
click at [135, 196] on link "Individual Registration Tool" at bounding box center [105, 190] width 114 height 12
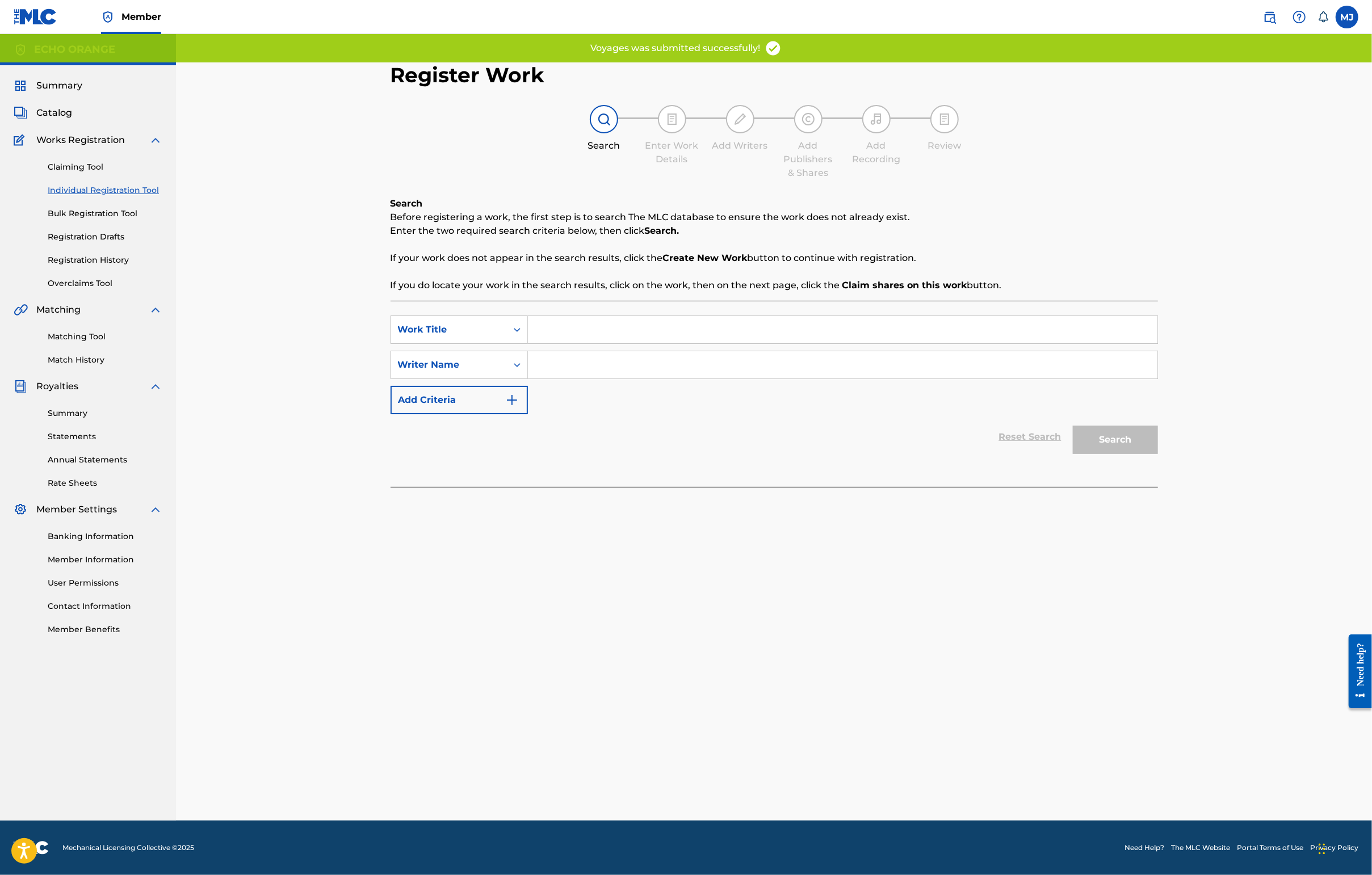
drag, startPoint x: 574, startPoint y: 319, endPoint x: 577, endPoint y: 352, distance: 33.1
click at [575, 322] on div "Search Before registering a work, the first step is to search The MLC database …" at bounding box center [774, 342] width 768 height 290
click at [577, 343] on input "Search Form" at bounding box center [842, 330] width 629 height 27
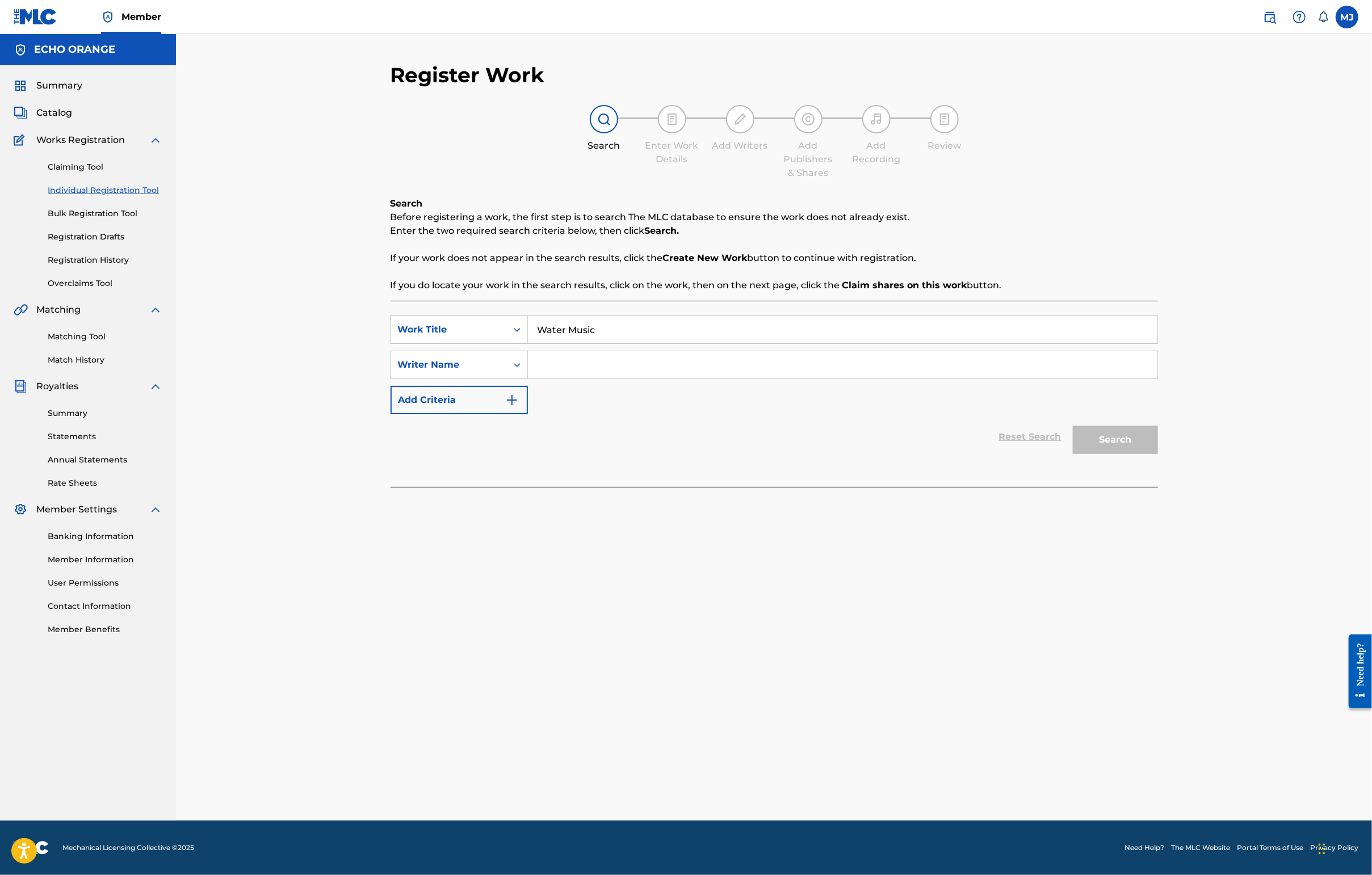
type input "Water Music"
paste input "[PERSON_NAME]"
type input "[PERSON_NAME]"
click at [1088, 454] on button "Search" at bounding box center [1115, 440] width 85 height 29
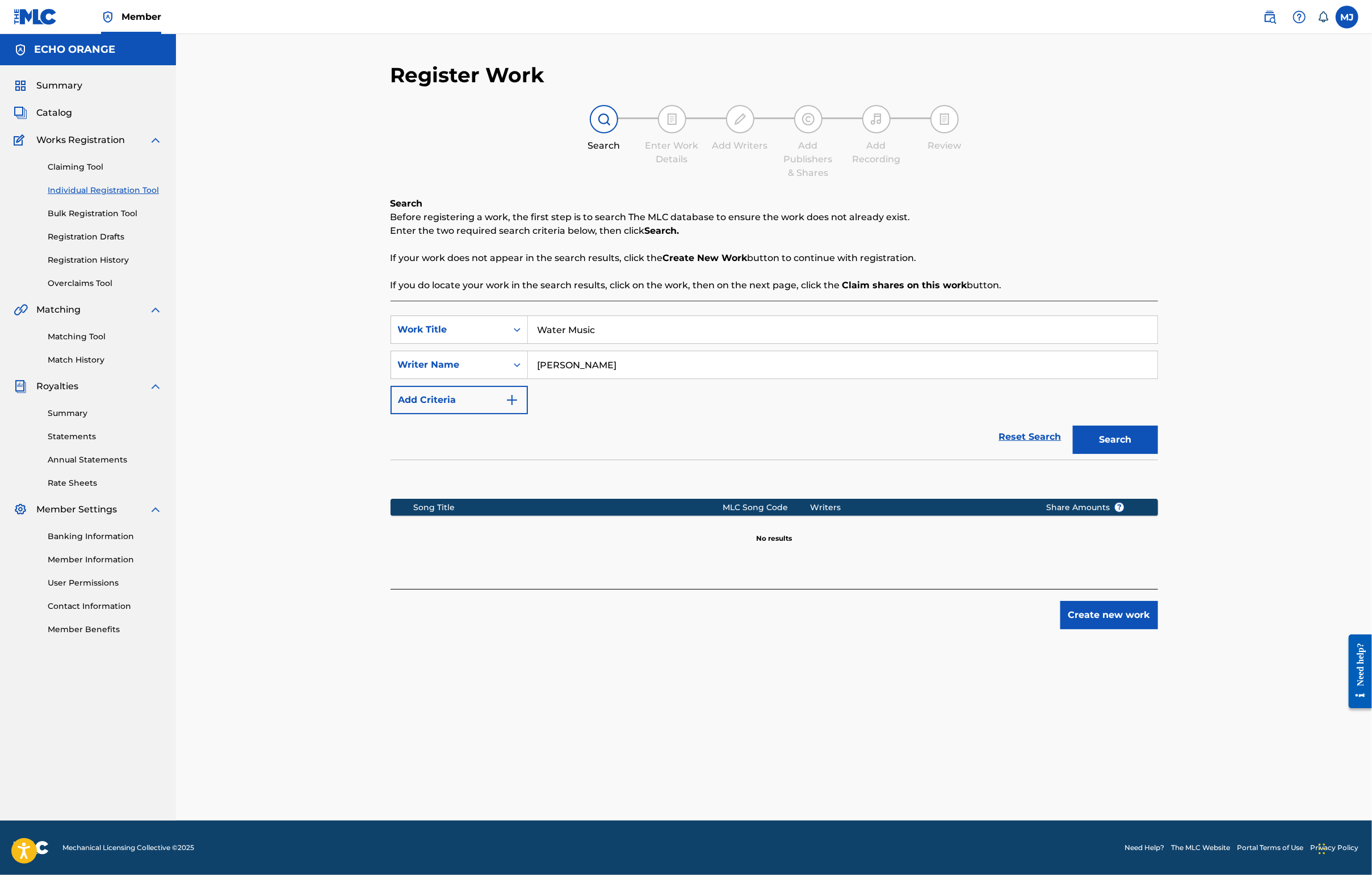
click at [1088, 629] on button "Create new work" at bounding box center [1109, 615] width 98 height 29
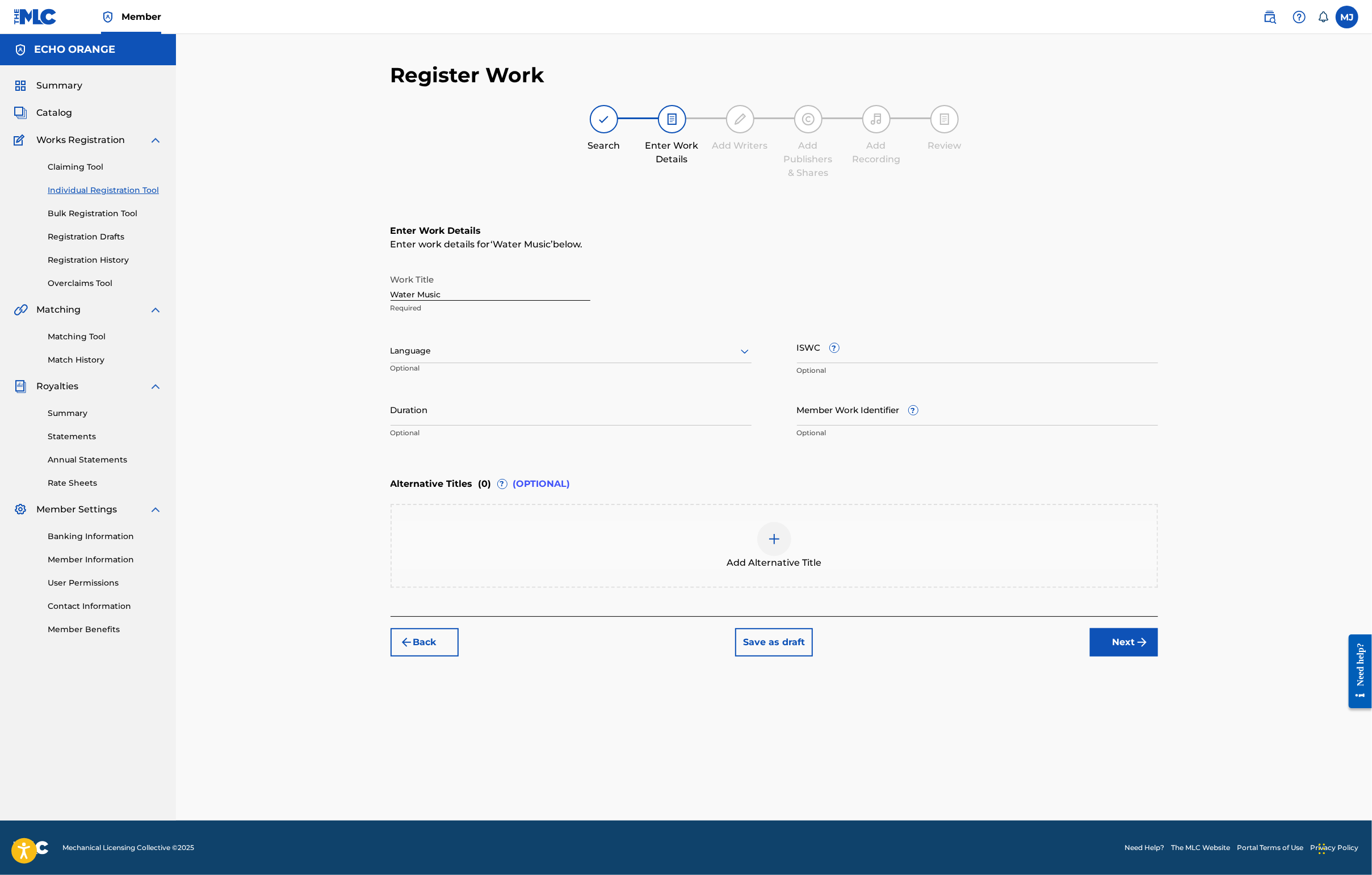
click at [1088, 657] on button "Next" at bounding box center [1124, 643] width 68 height 29
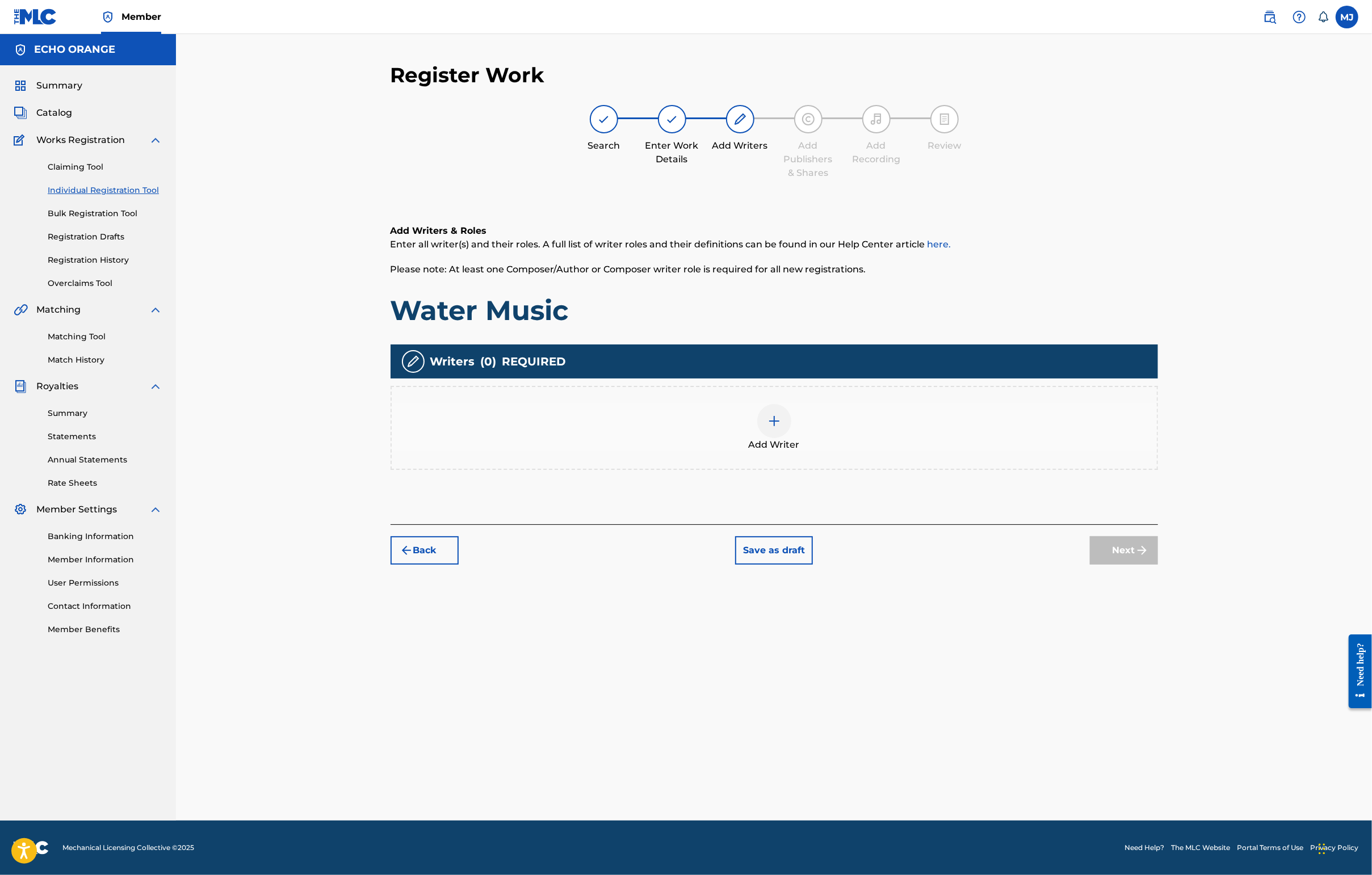
click at [927, 469] on div "Add Writer" at bounding box center [774, 428] width 768 height 84
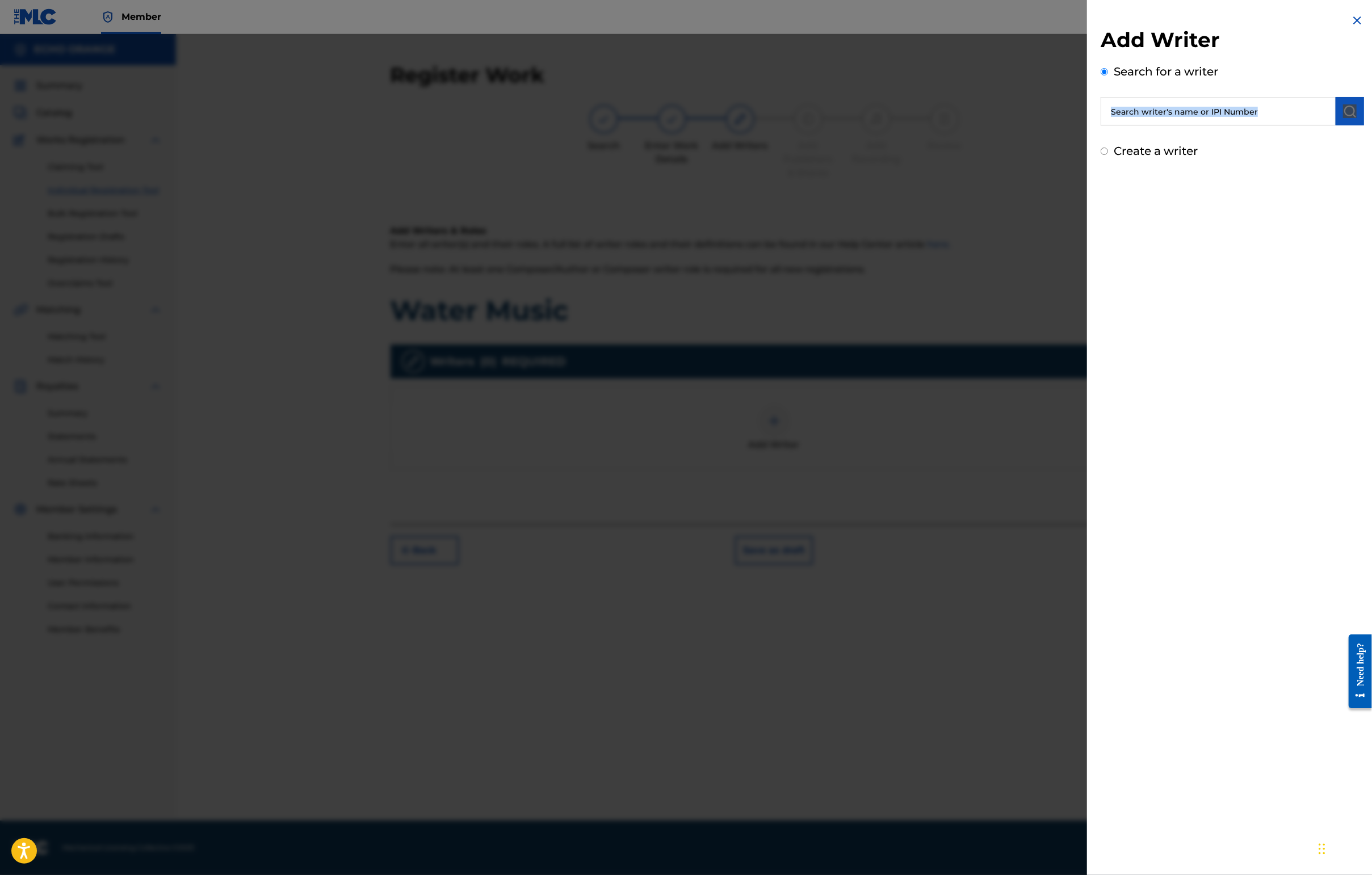
click at [1088, 132] on div "Add Writer Search for a writer Create a writer" at bounding box center [1232, 93] width 263 height 132
click at [1088, 126] on input "text" at bounding box center [1218, 111] width 235 height 29
paste input "[PERSON_NAME]"
type input "[PERSON_NAME]"
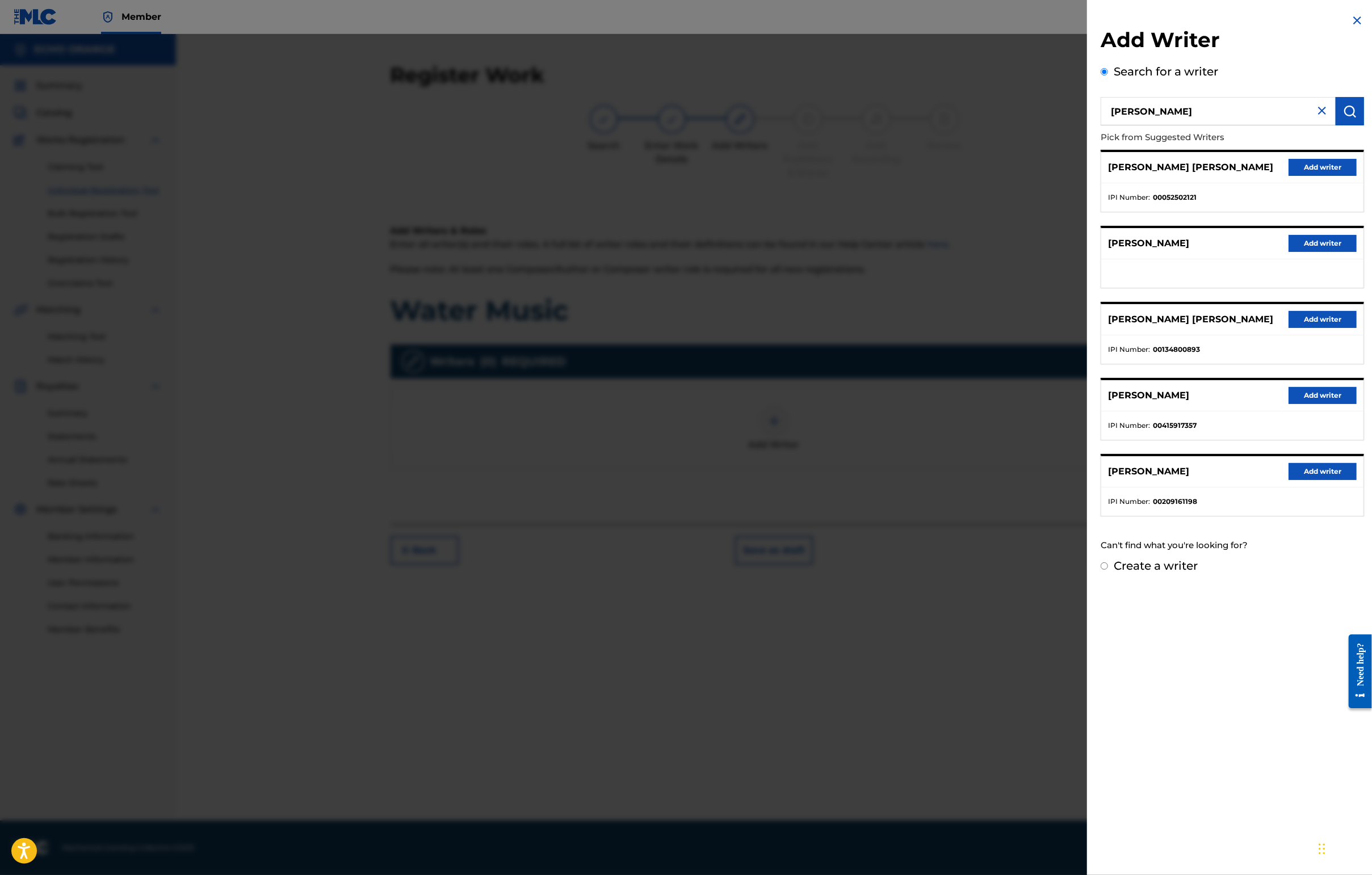
click at [1088, 176] on button "Add writer" at bounding box center [1322, 167] width 68 height 17
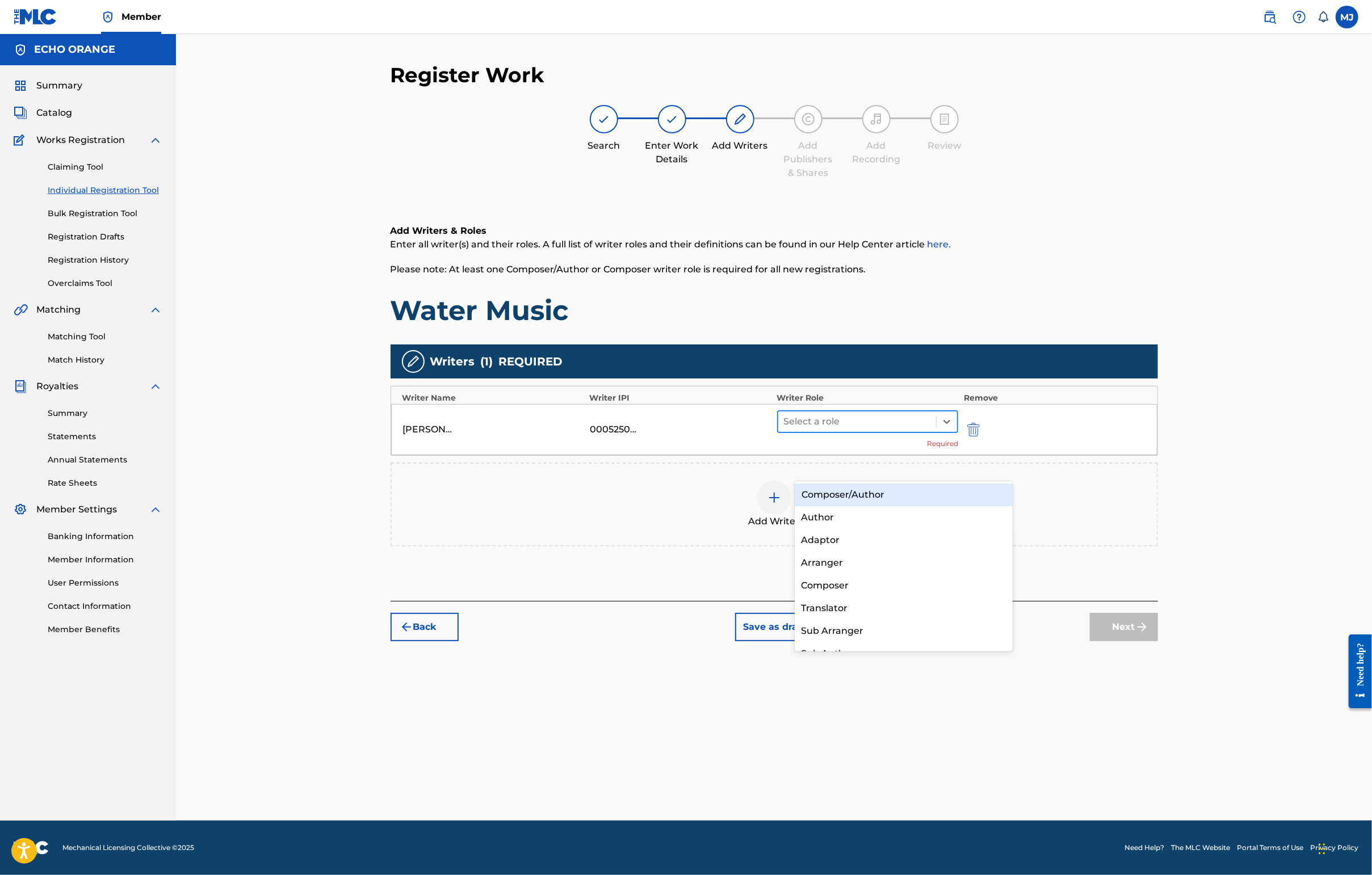
click at [861, 430] on div at bounding box center [856, 421] width 147 height 16
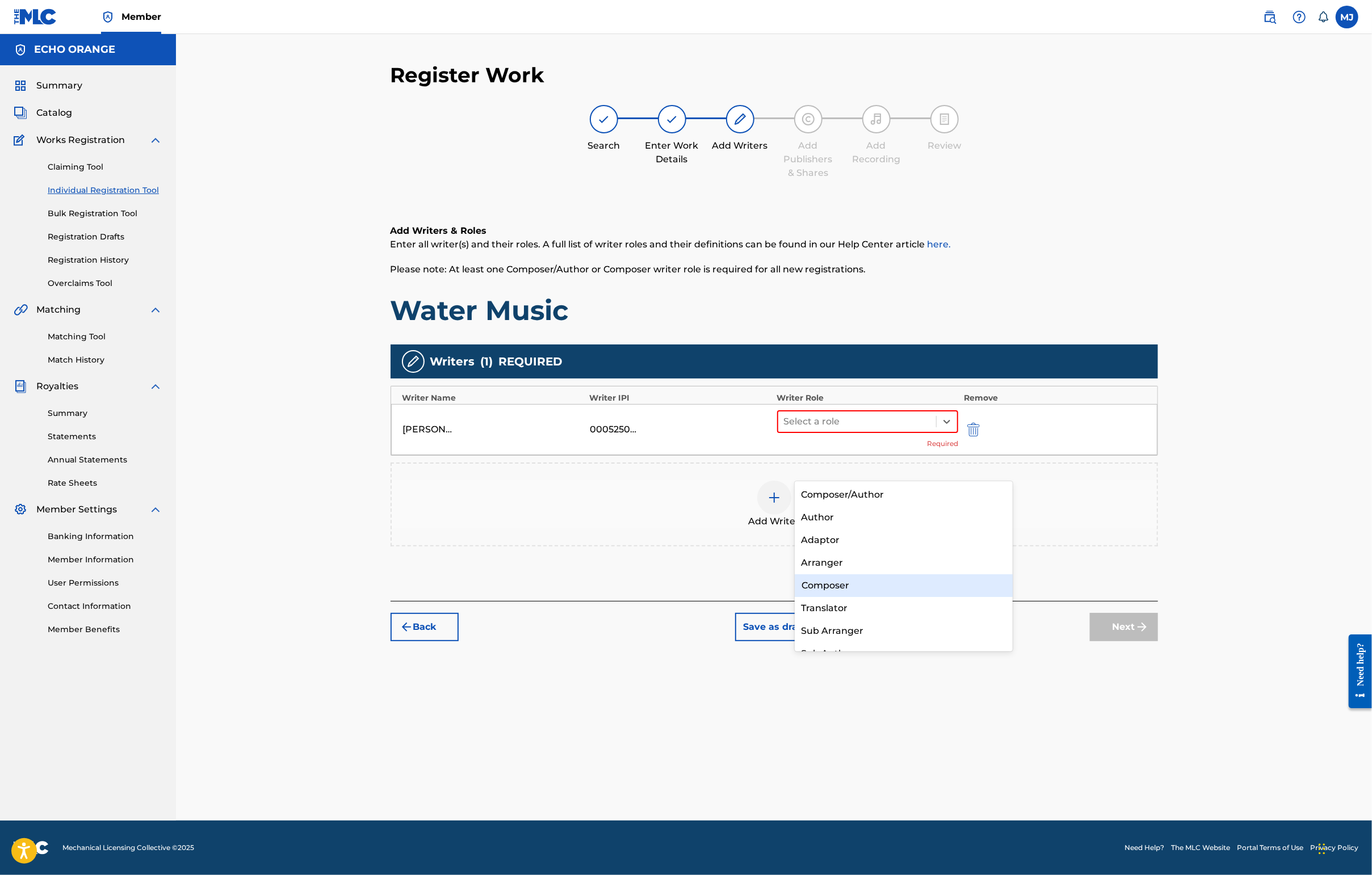
click at [859, 592] on div "Composer" at bounding box center [904, 585] width 218 height 23
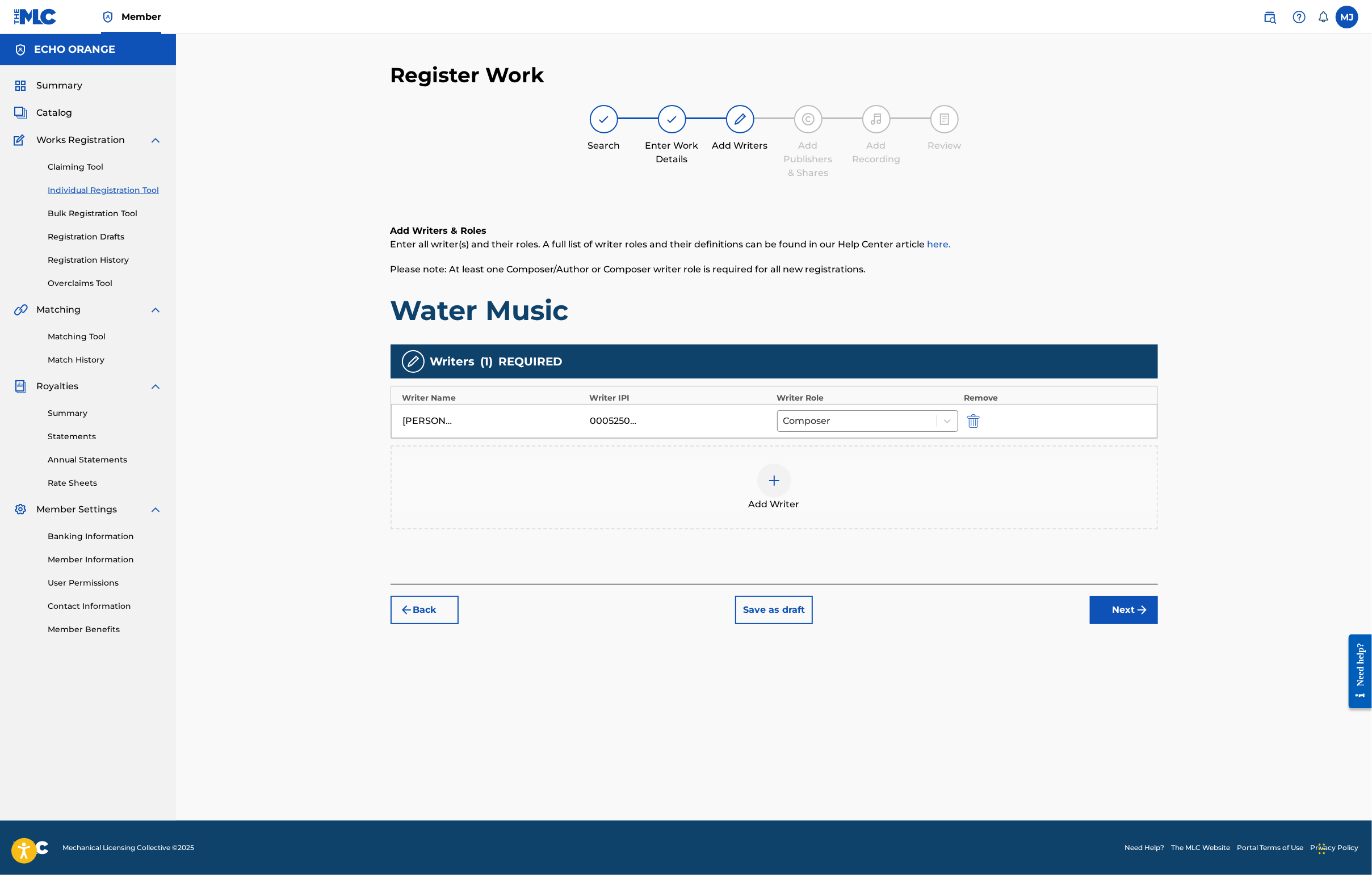
click at [1088, 624] on button "Next" at bounding box center [1124, 610] width 68 height 29
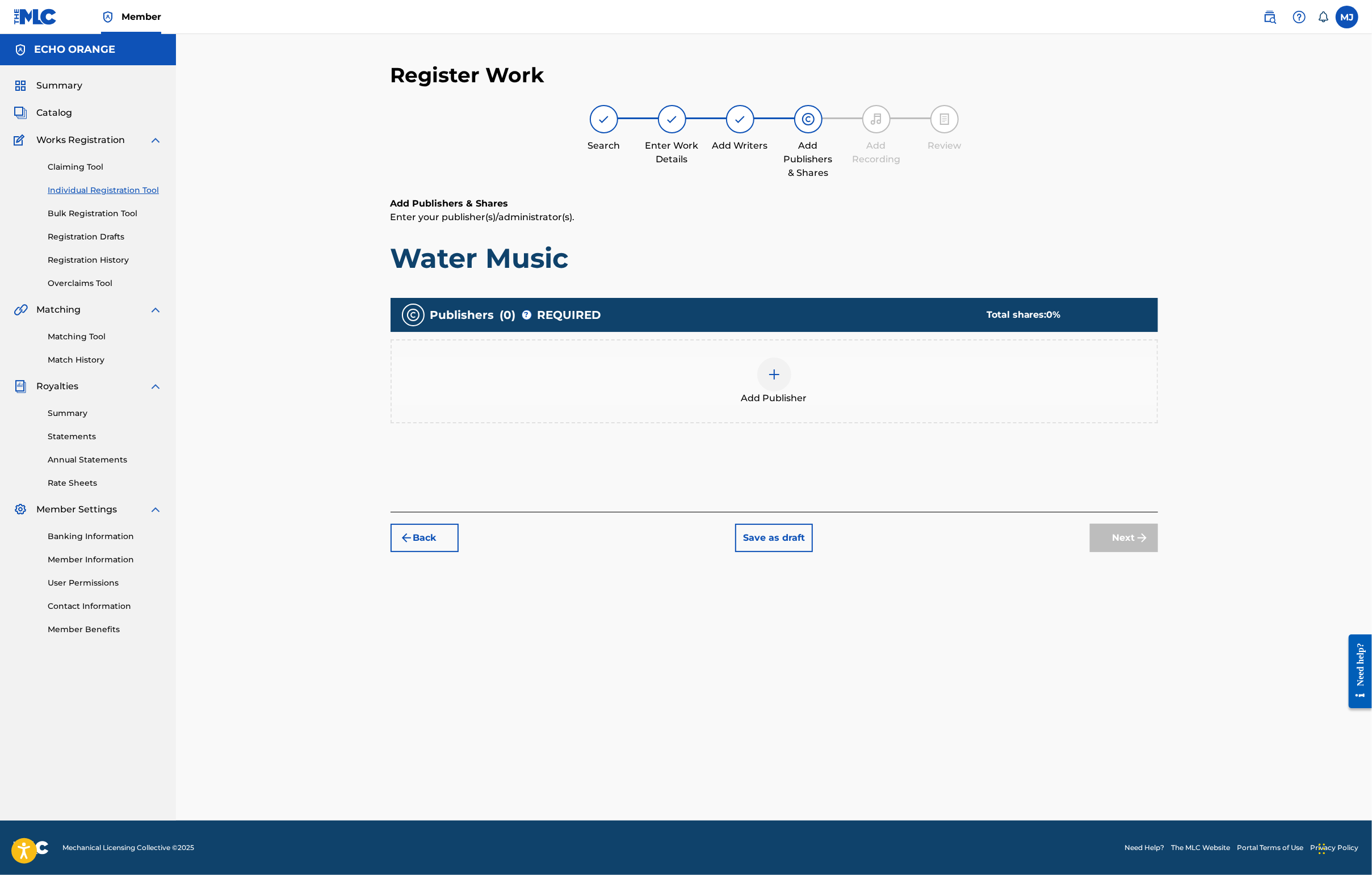
click at [774, 391] on div at bounding box center [774, 374] width 34 height 34
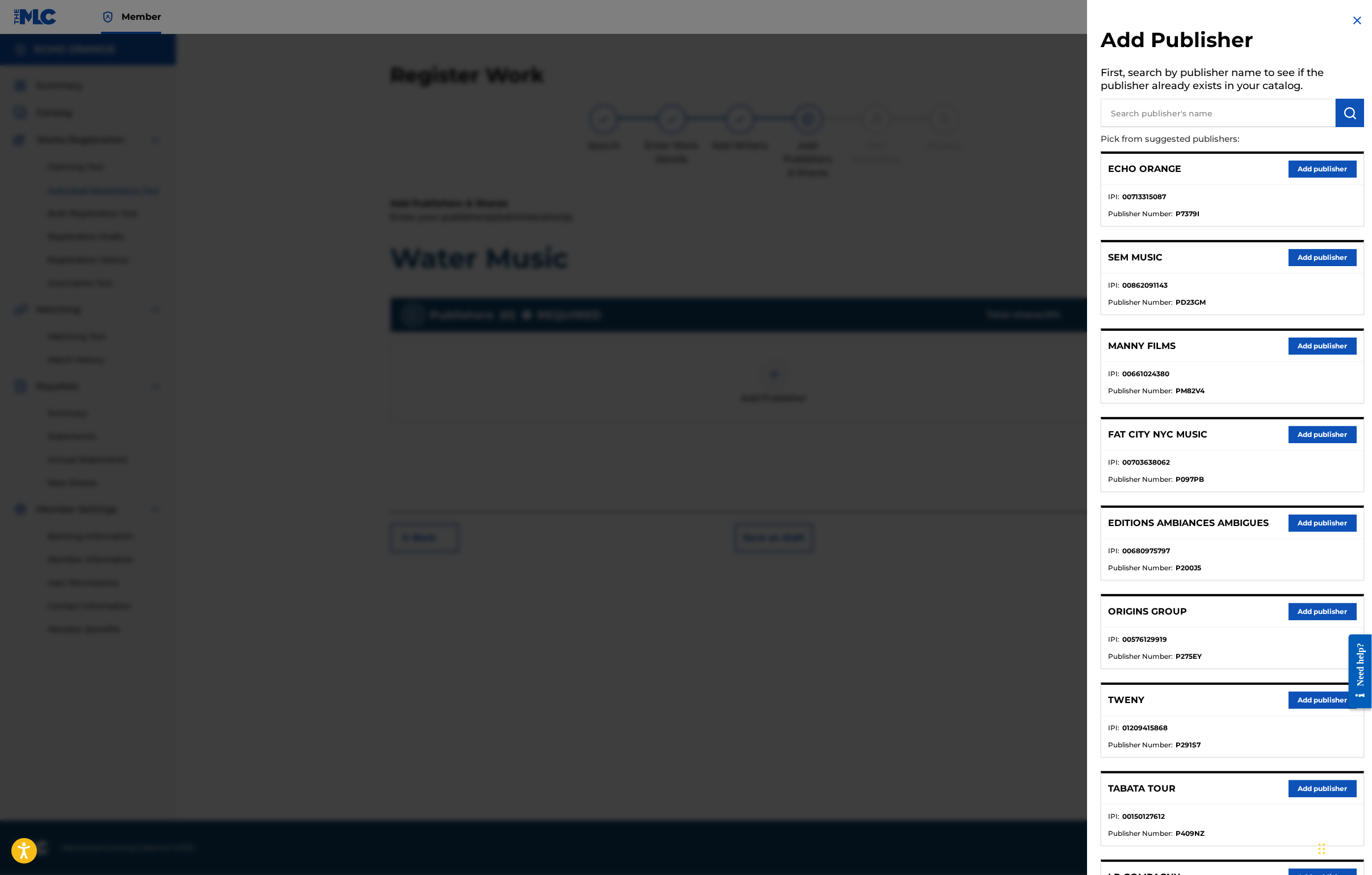
click at [1088, 620] on button "Add publisher" at bounding box center [1322, 612] width 68 height 17
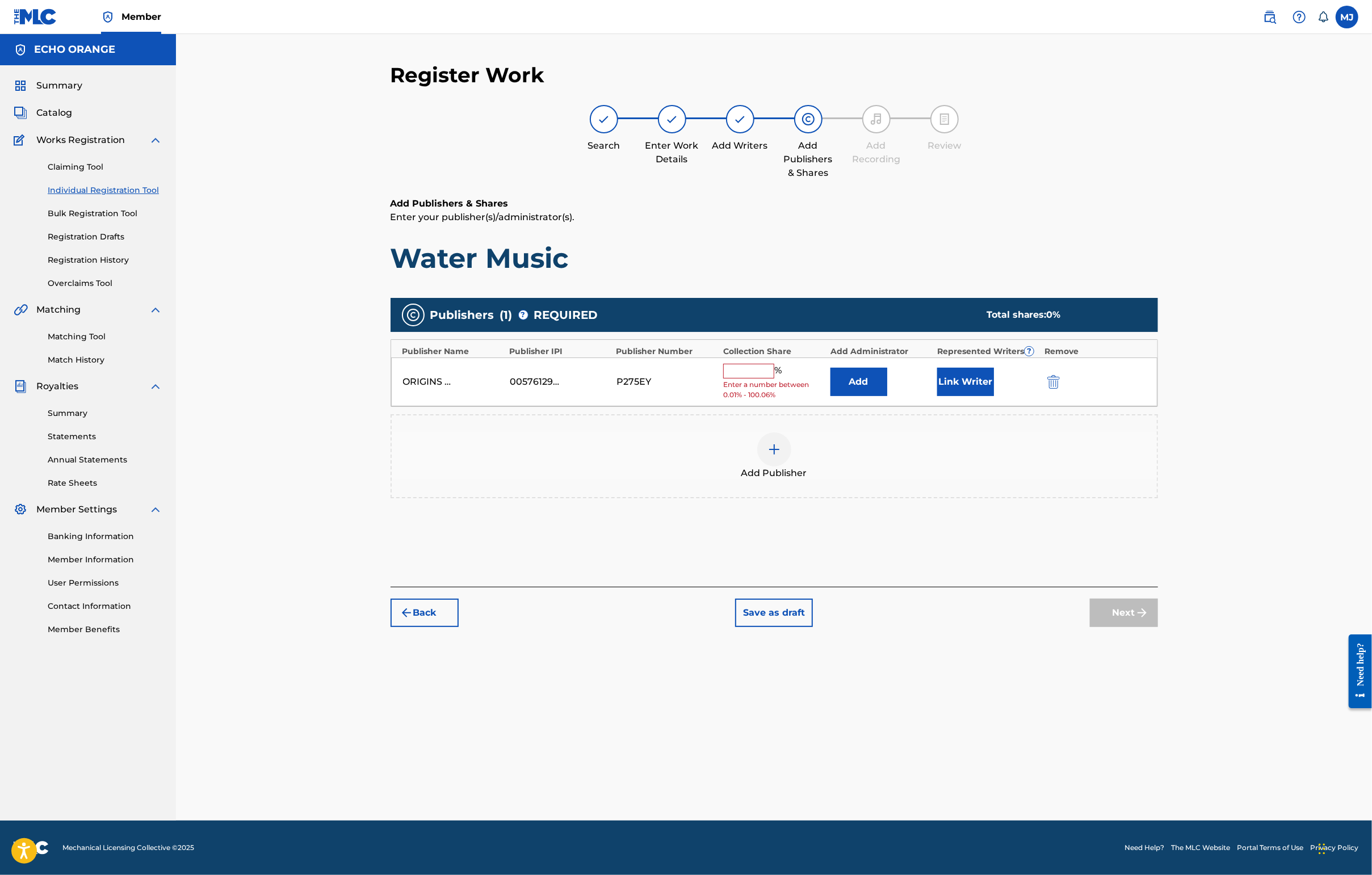
click at [876, 396] on button "Add" at bounding box center [858, 382] width 56 height 29
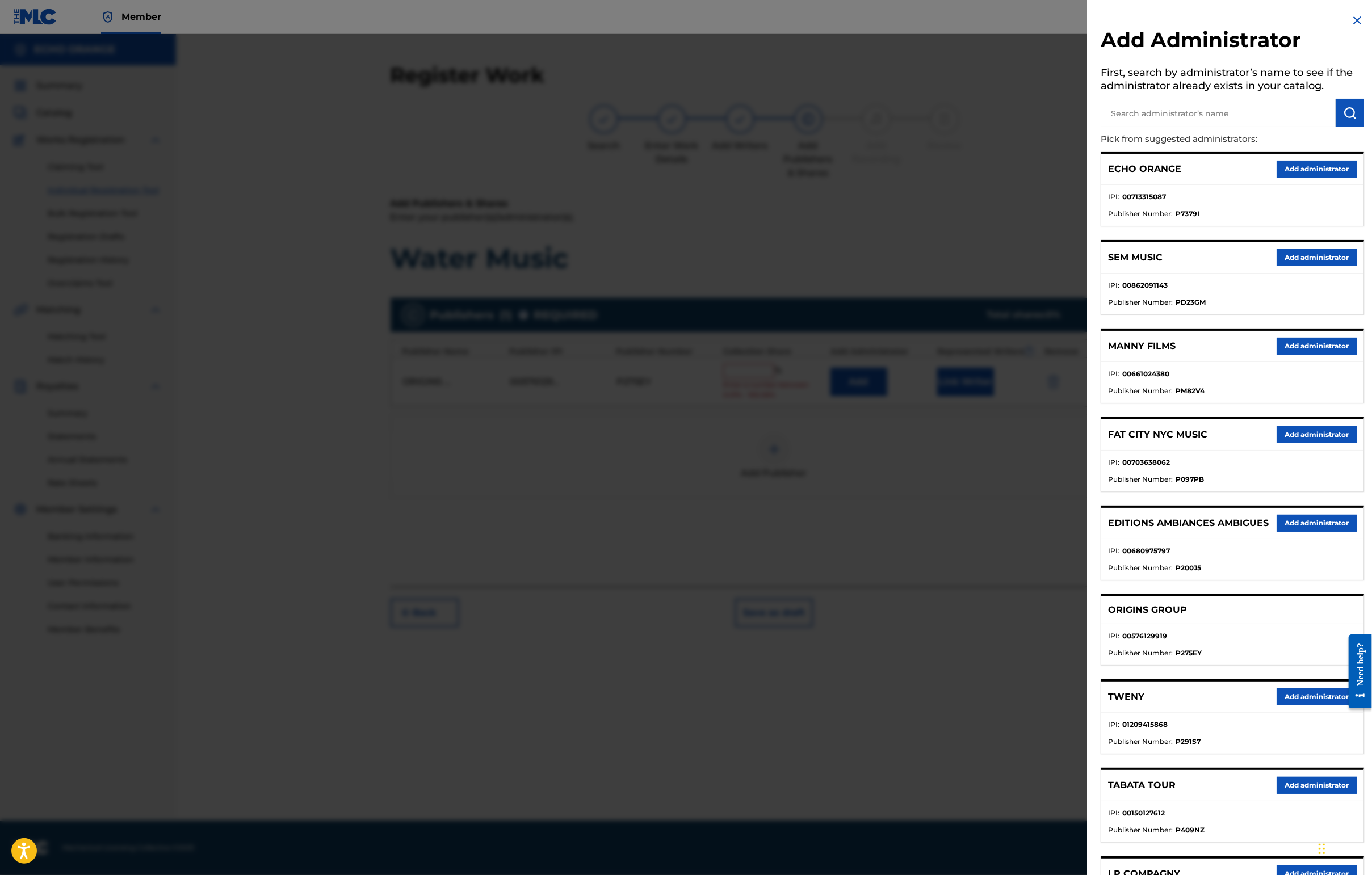
click at [1088, 178] on button "Add administrator" at bounding box center [1316, 169] width 80 height 17
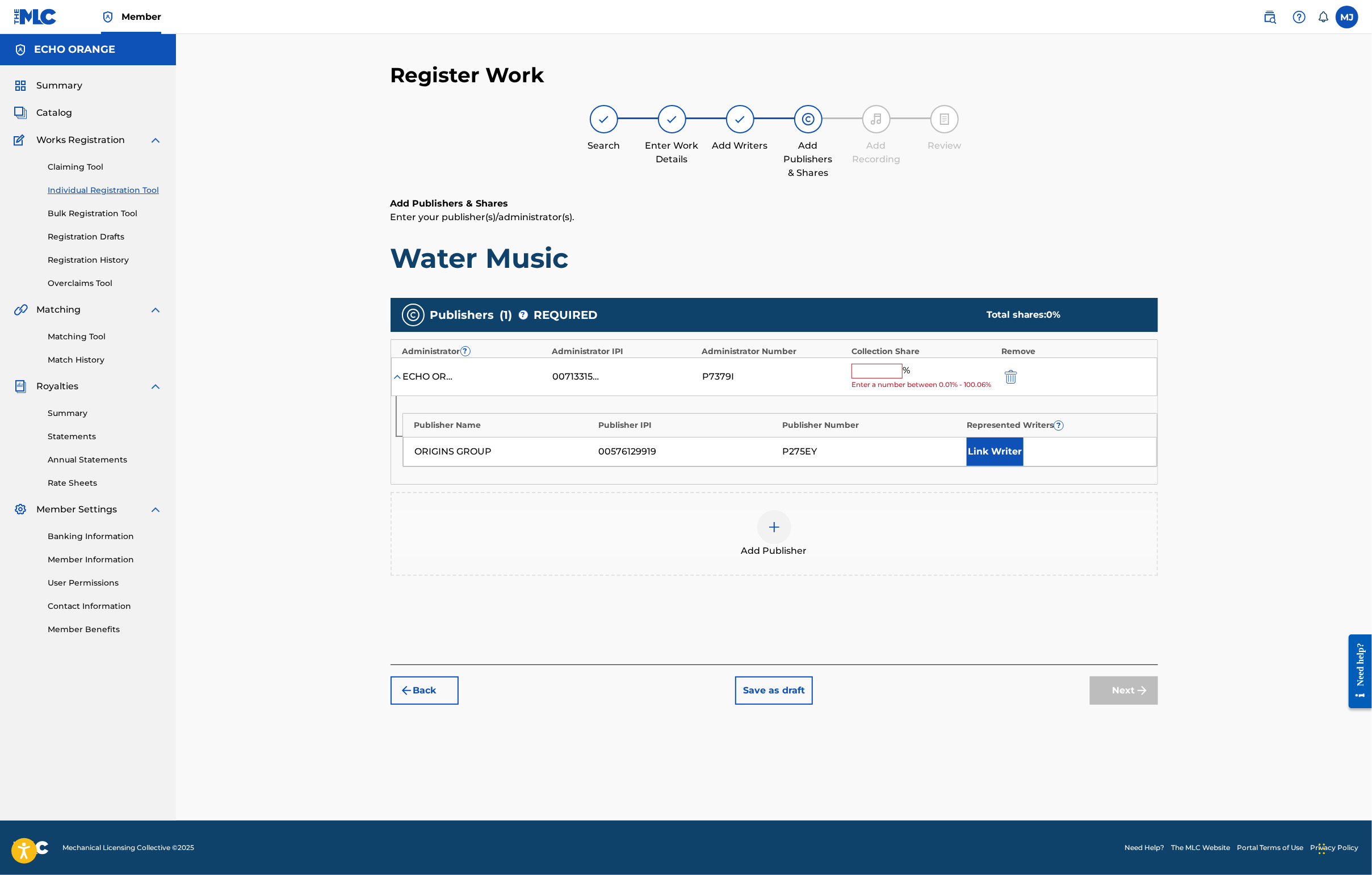
click at [902, 378] on input "text" at bounding box center [877, 371] width 51 height 15
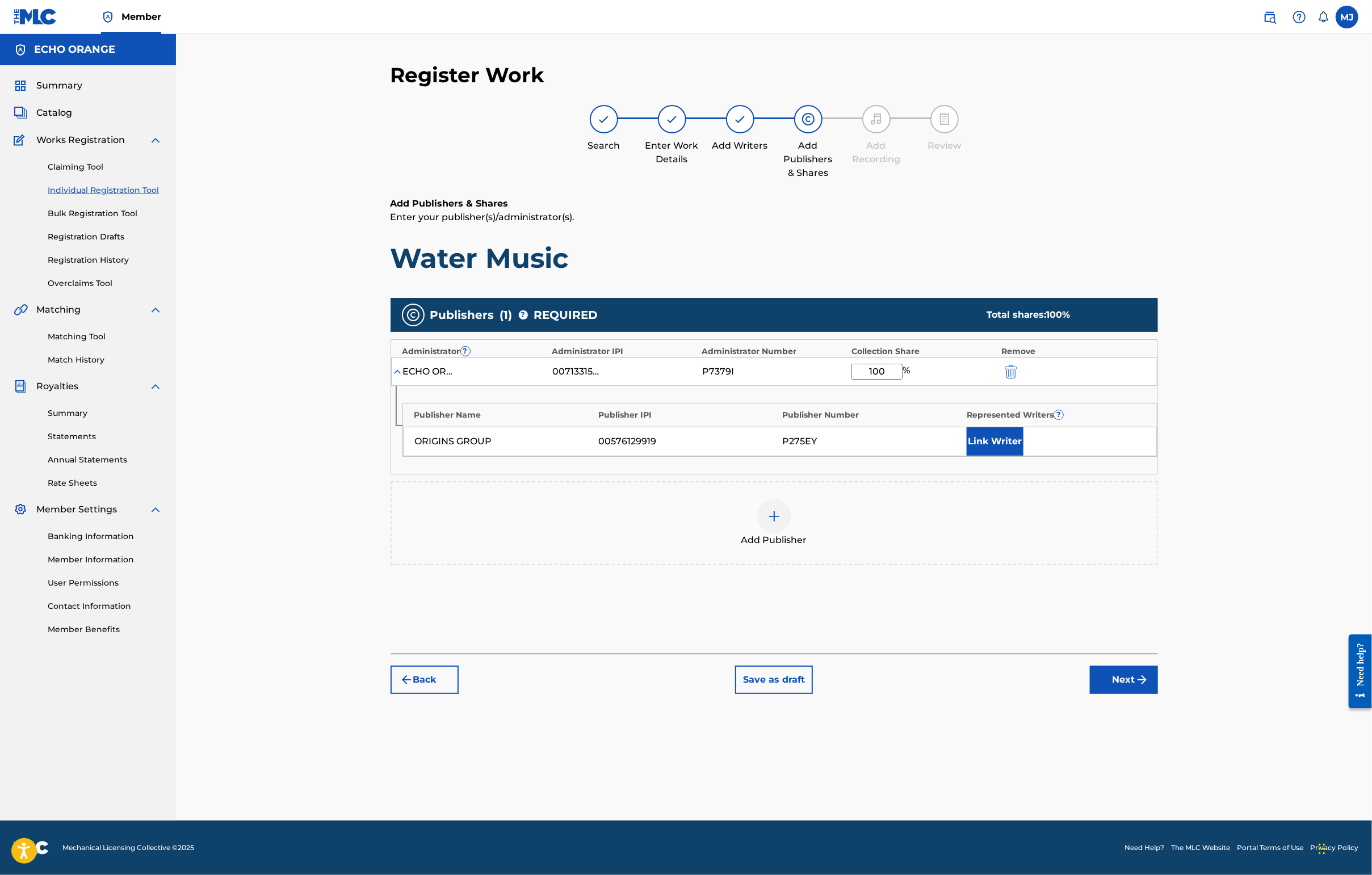
type input "100"
click at [1024, 456] on button "Link Writer" at bounding box center [994, 442] width 56 height 29
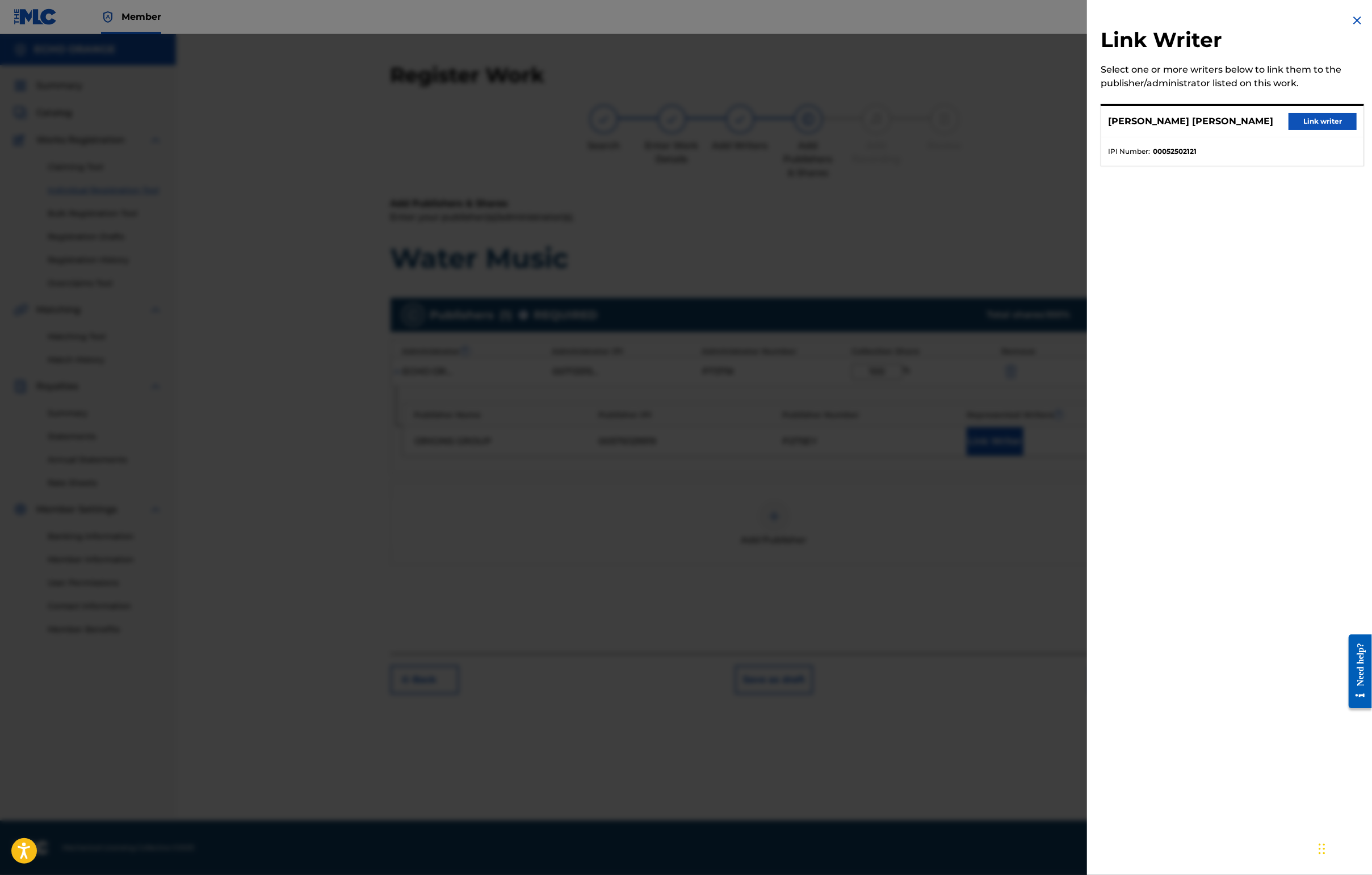
click at [1088, 130] on button "Link writer" at bounding box center [1322, 121] width 68 height 17
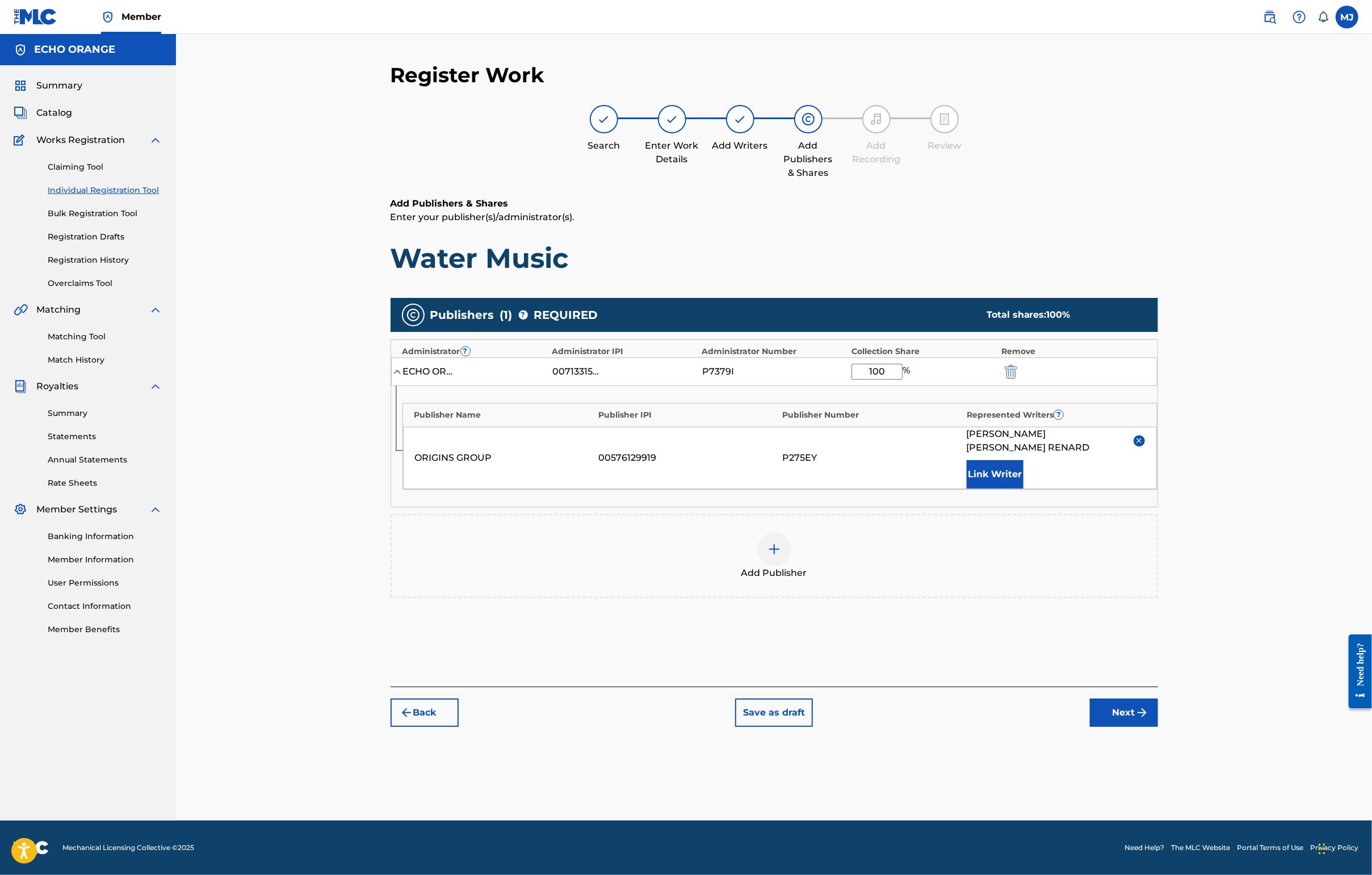
click at [1088, 727] on div "Back Save as draft Next" at bounding box center [774, 707] width 768 height 41
click at [1088, 727] on button "Next" at bounding box center [1124, 712] width 68 height 29
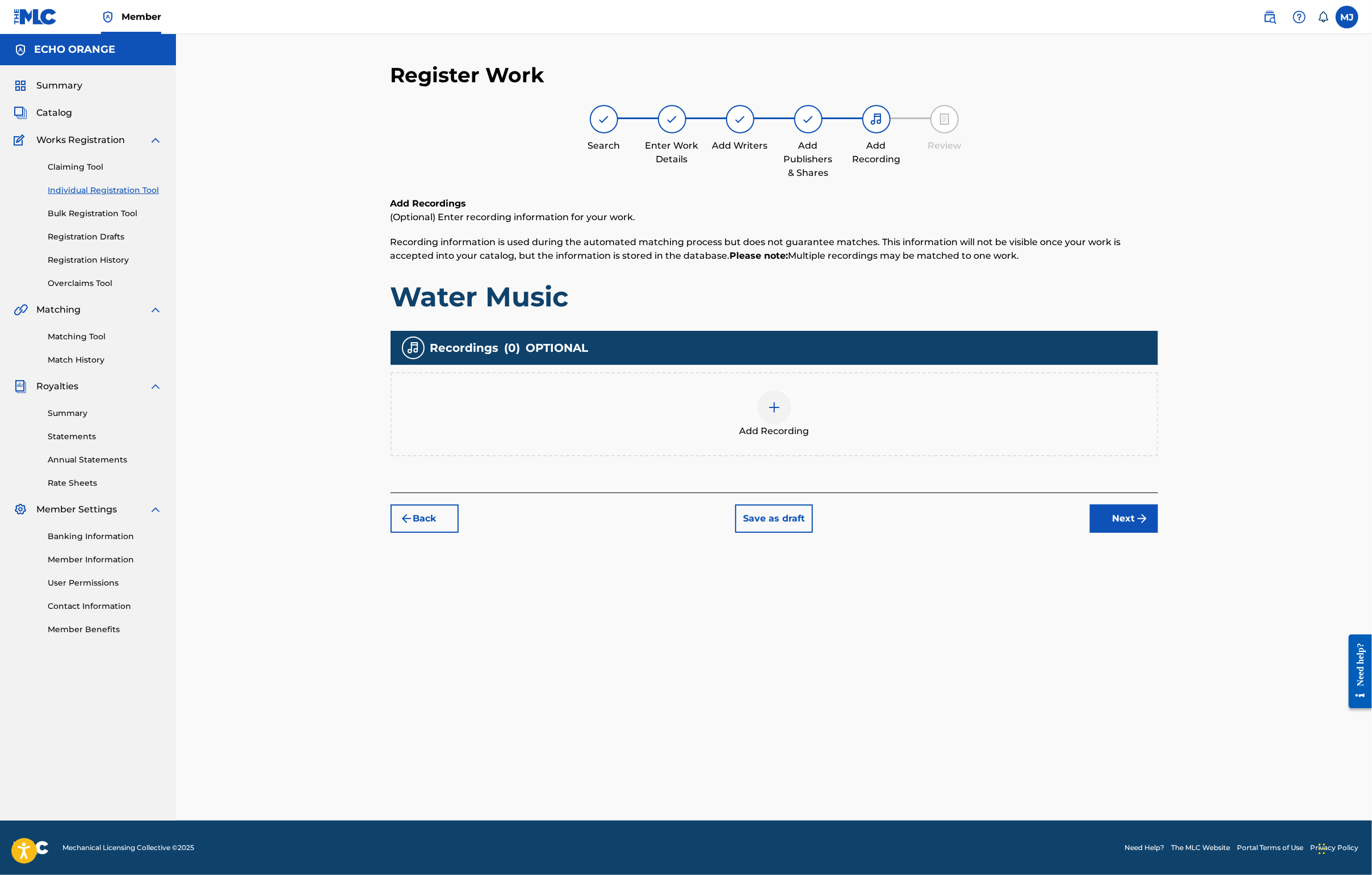
click at [1088, 533] on button "Next" at bounding box center [1124, 518] width 68 height 29
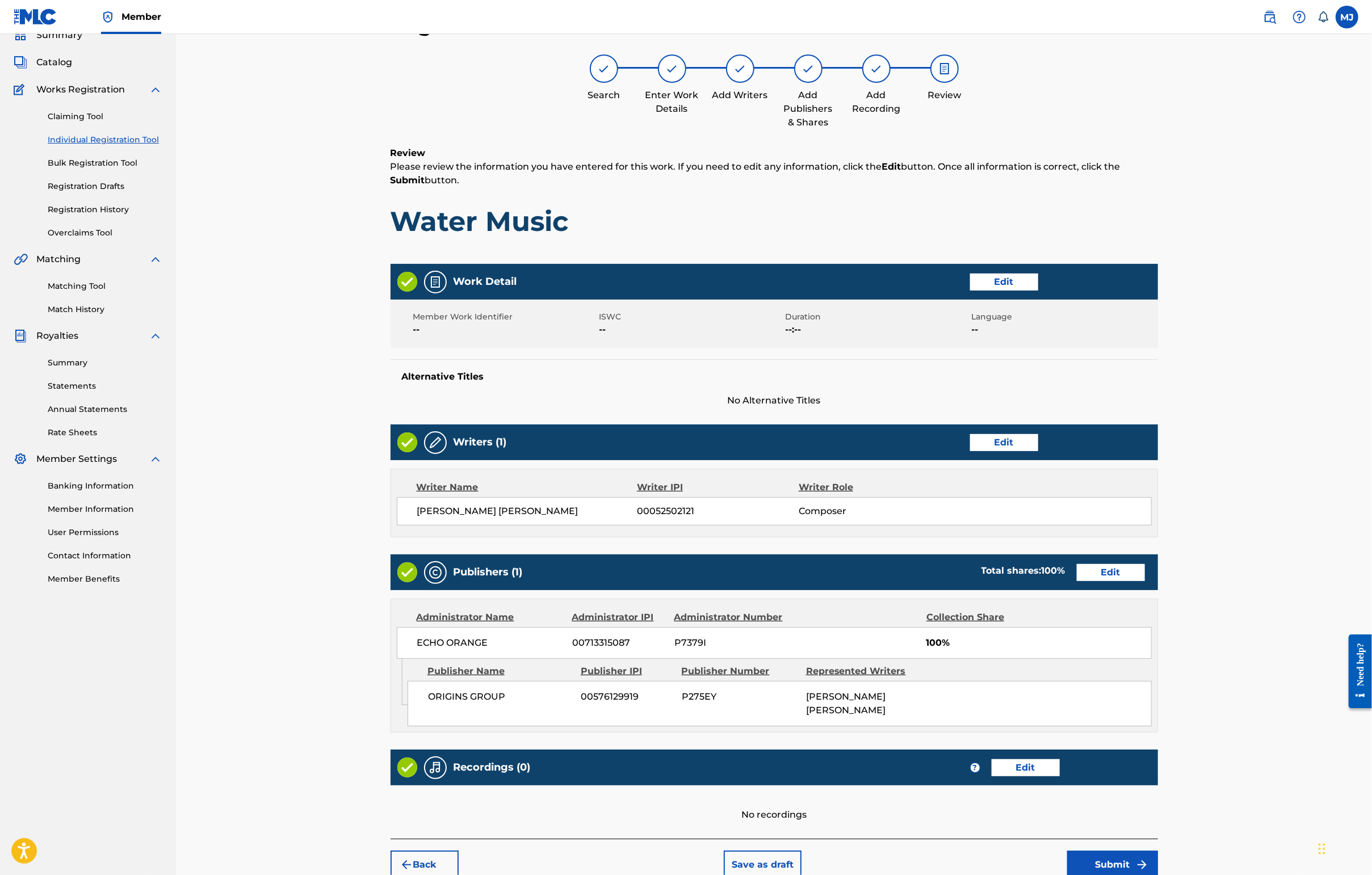
scroll to position [228, 0]
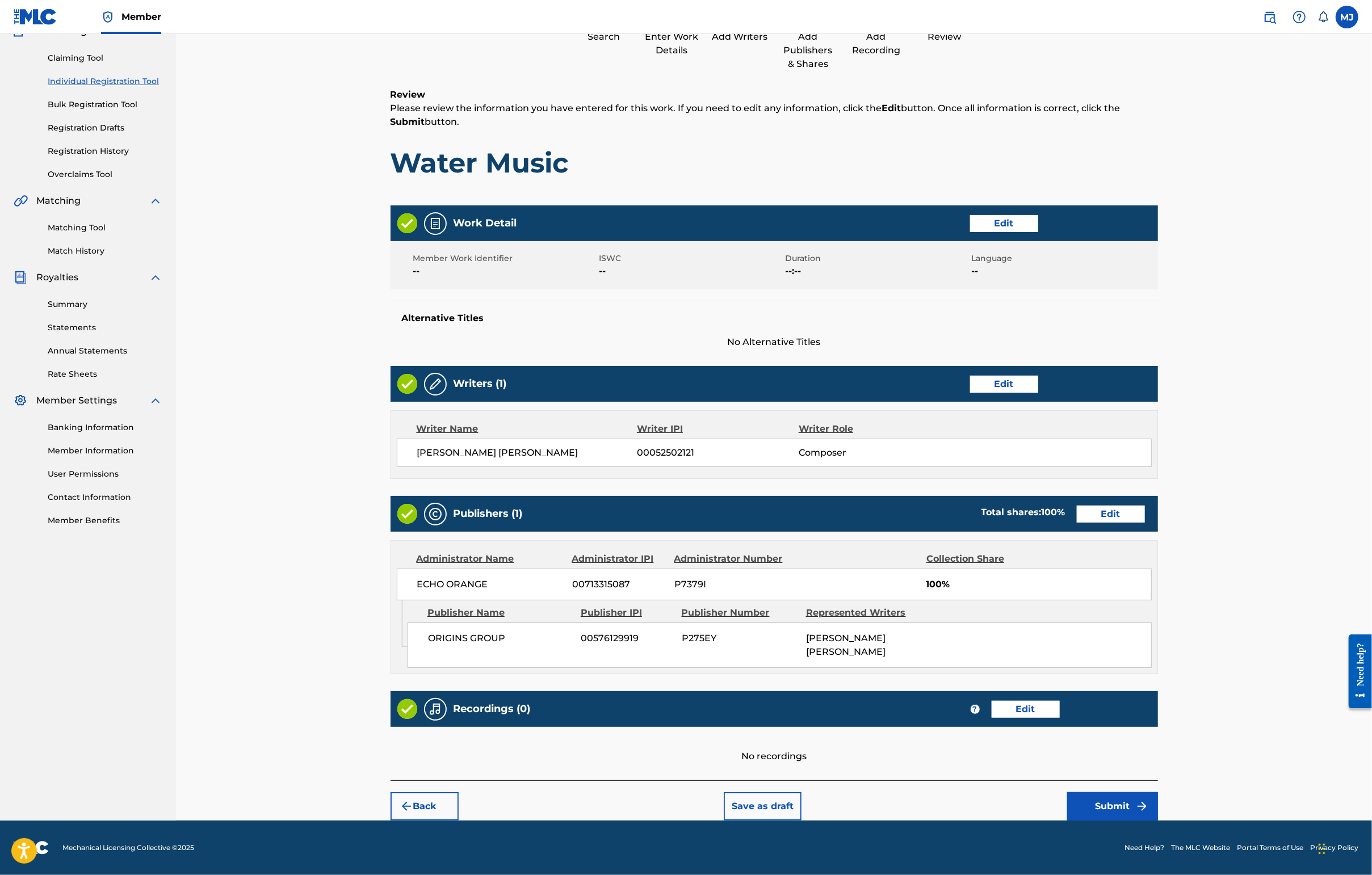
click at [1088, 795] on button "Submit" at bounding box center [1112, 807] width 91 height 29
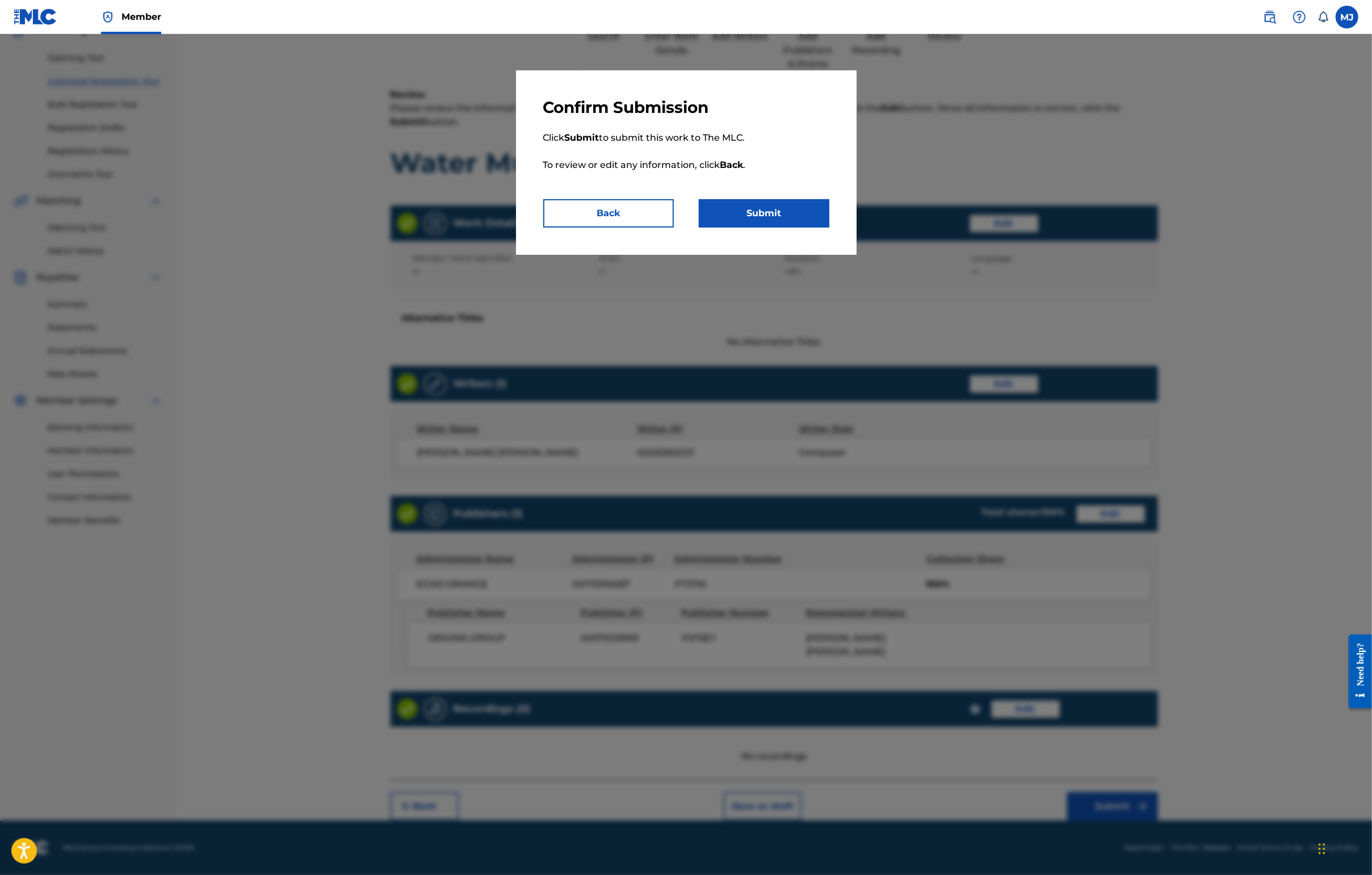
click at [788, 227] on button "Submit" at bounding box center [763, 214] width 130 height 29
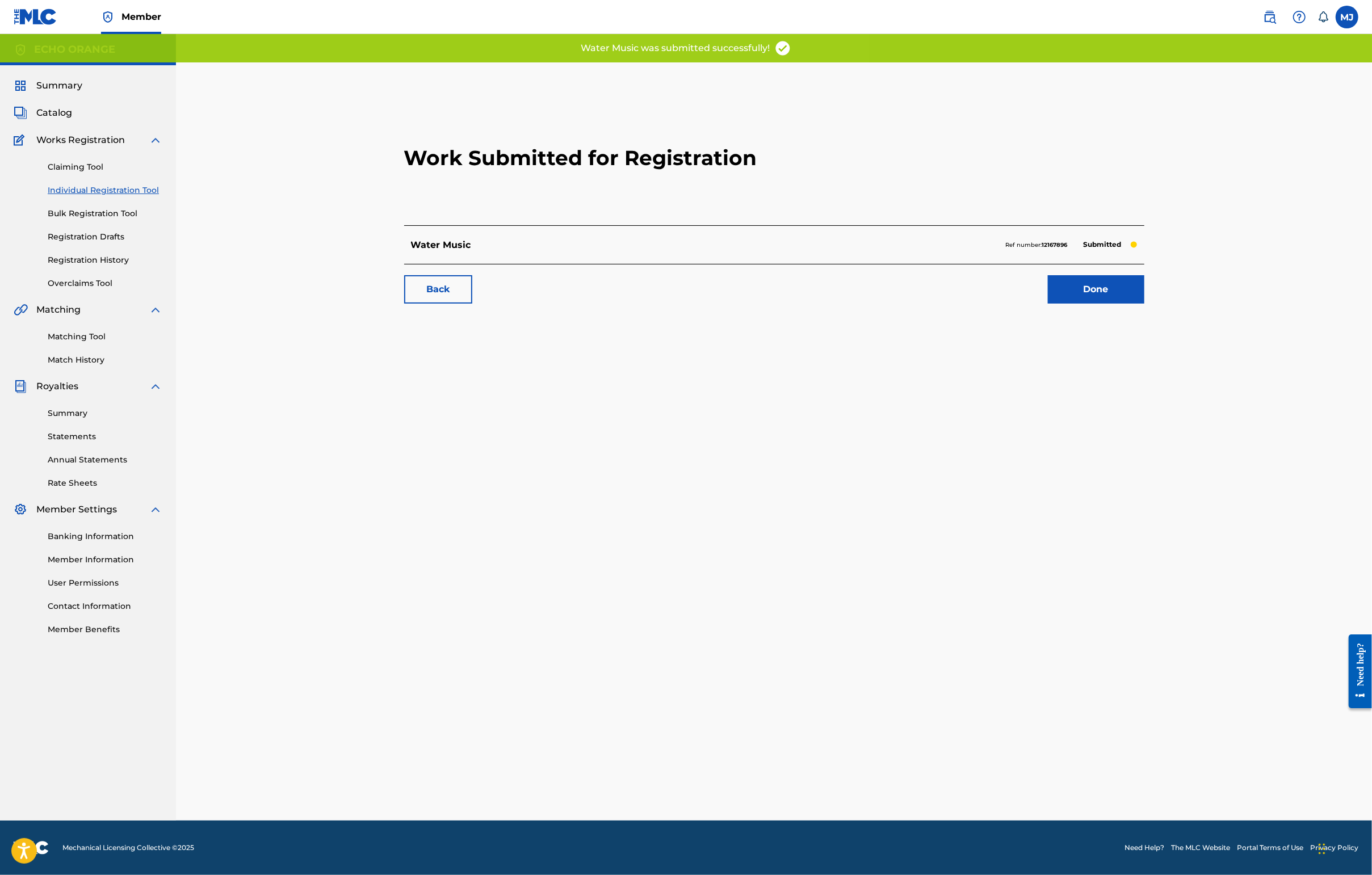
click at [1088, 303] on link "Done" at bounding box center [1096, 290] width 96 height 29
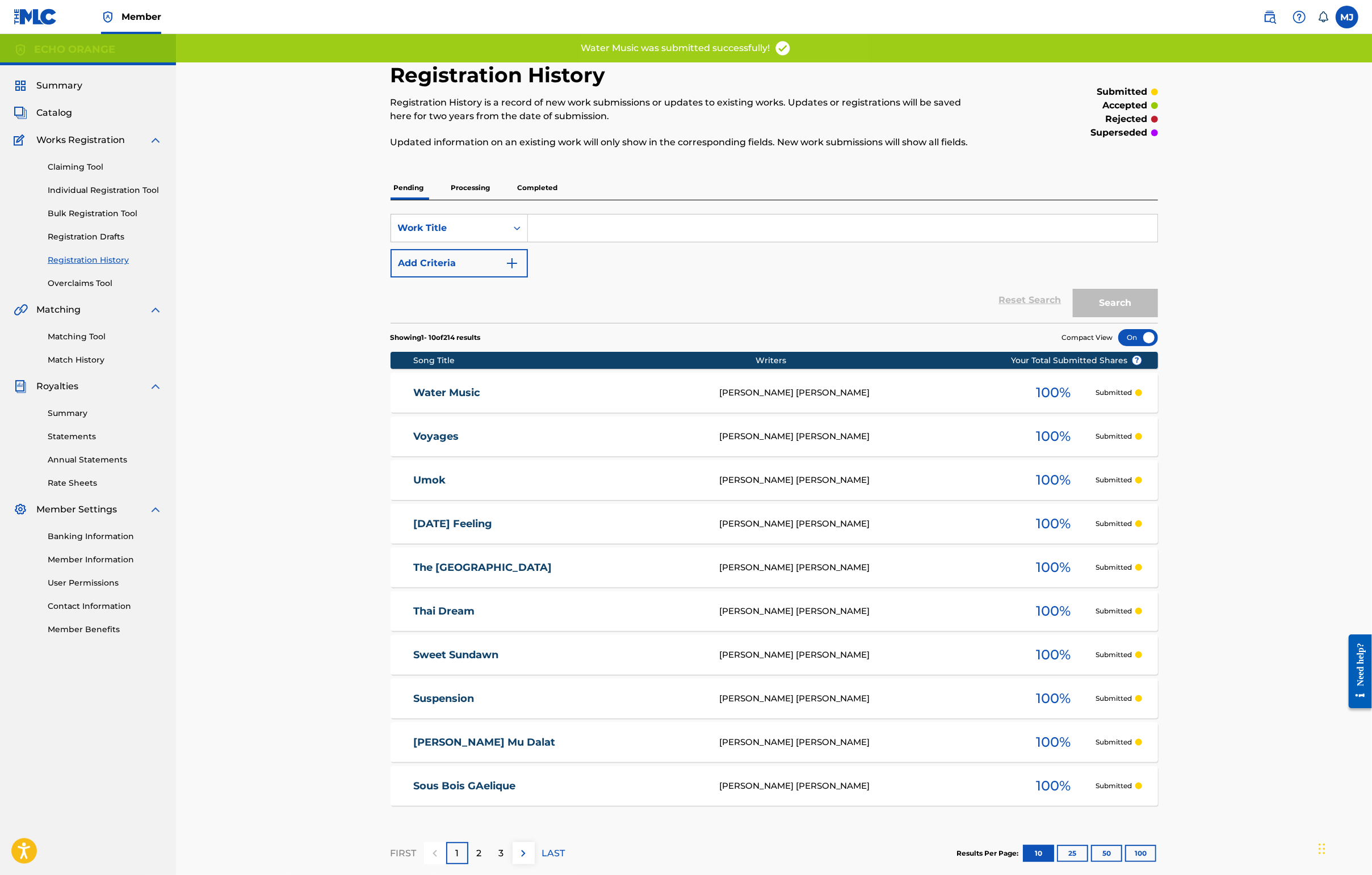
click at [84, 196] on link "Individual Registration Tool" at bounding box center [105, 190] width 114 height 12
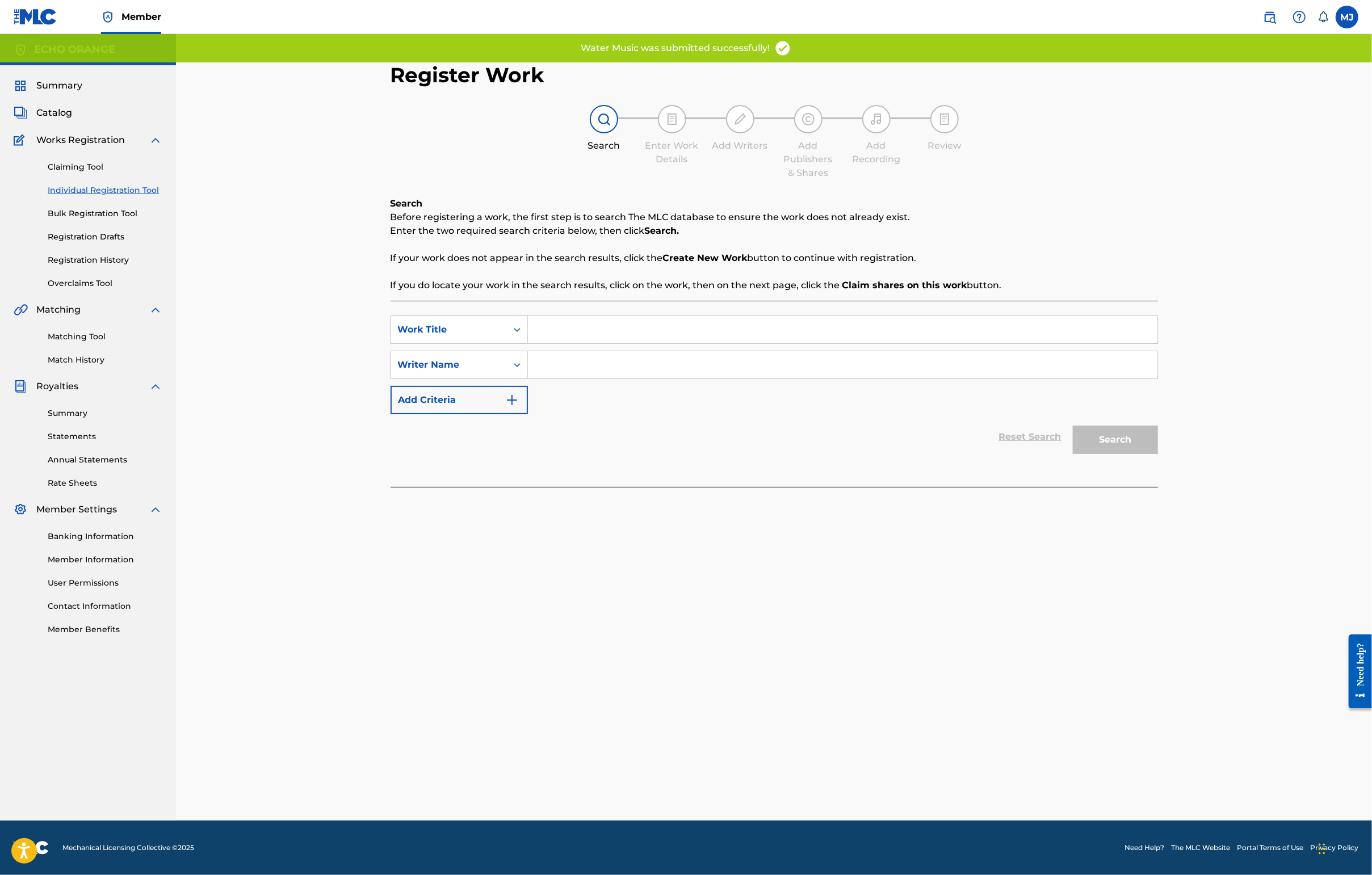
click at [84, 196] on link "Individual Registration Tool" at bounding box center [105, 190] width 114 height 12
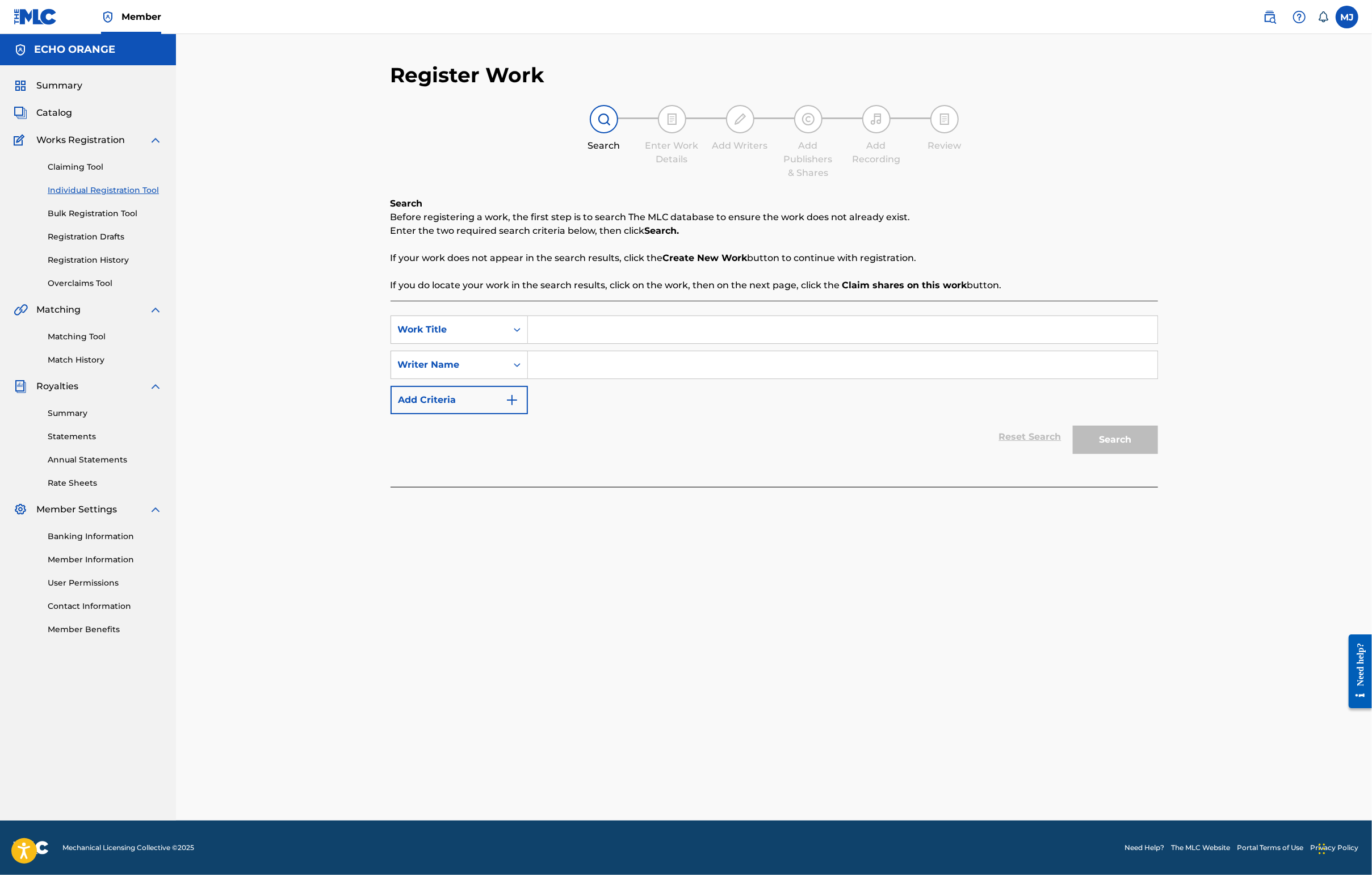
click at [606, 343] on input "Search Form" at bounding box center [842, 330] width 629 height 27
type input "Wheat Fields"
paste input "[PERSON_NAME]"
type input "[PERSON_NAME]"
click at [1088, 454] on button "Search" at bounding box center [1115, 440] width 85 height 29
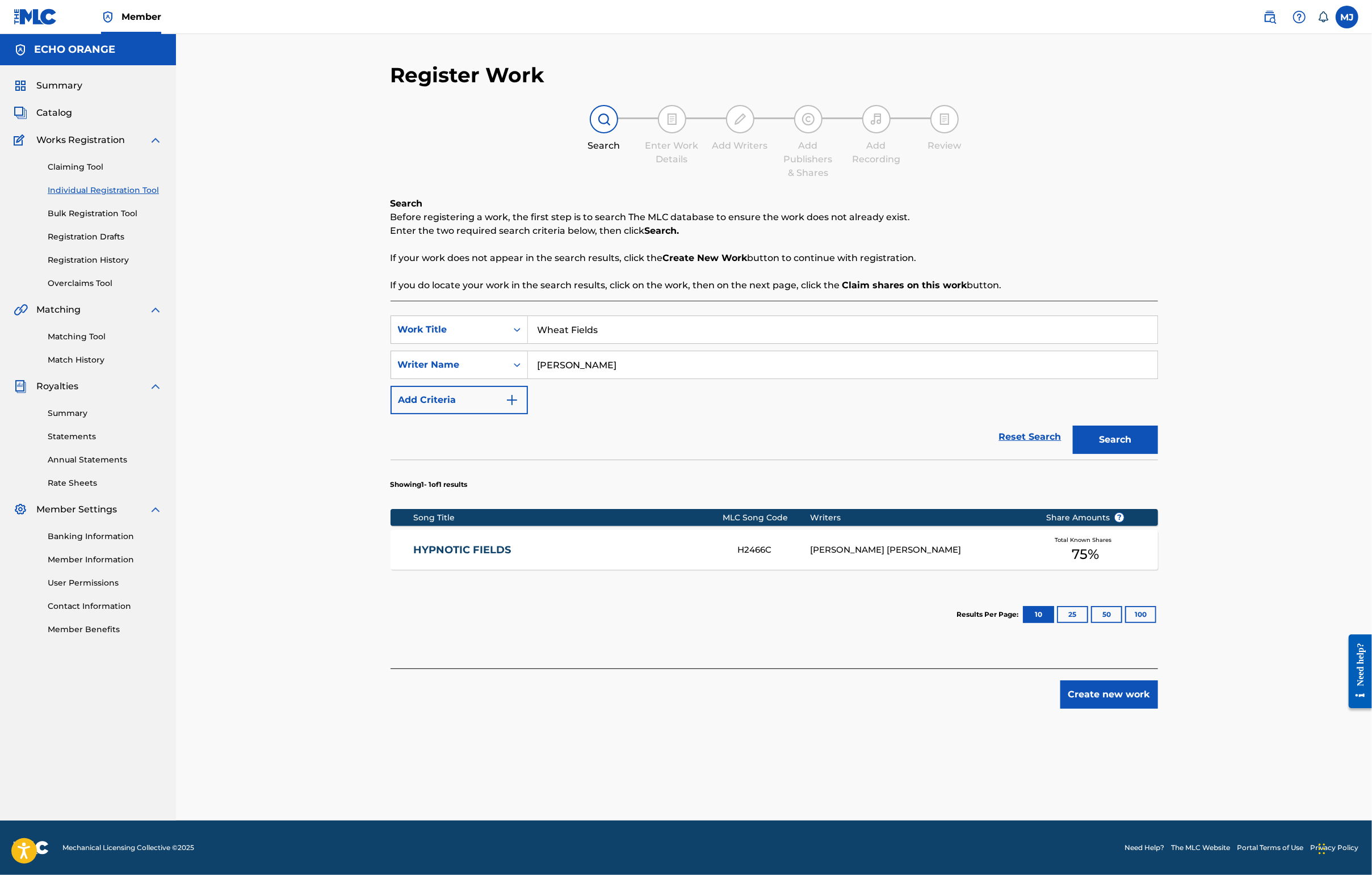
click at [1088, 709] on button "Create new work" at bounding box center [1109, 694] width 98 height 29
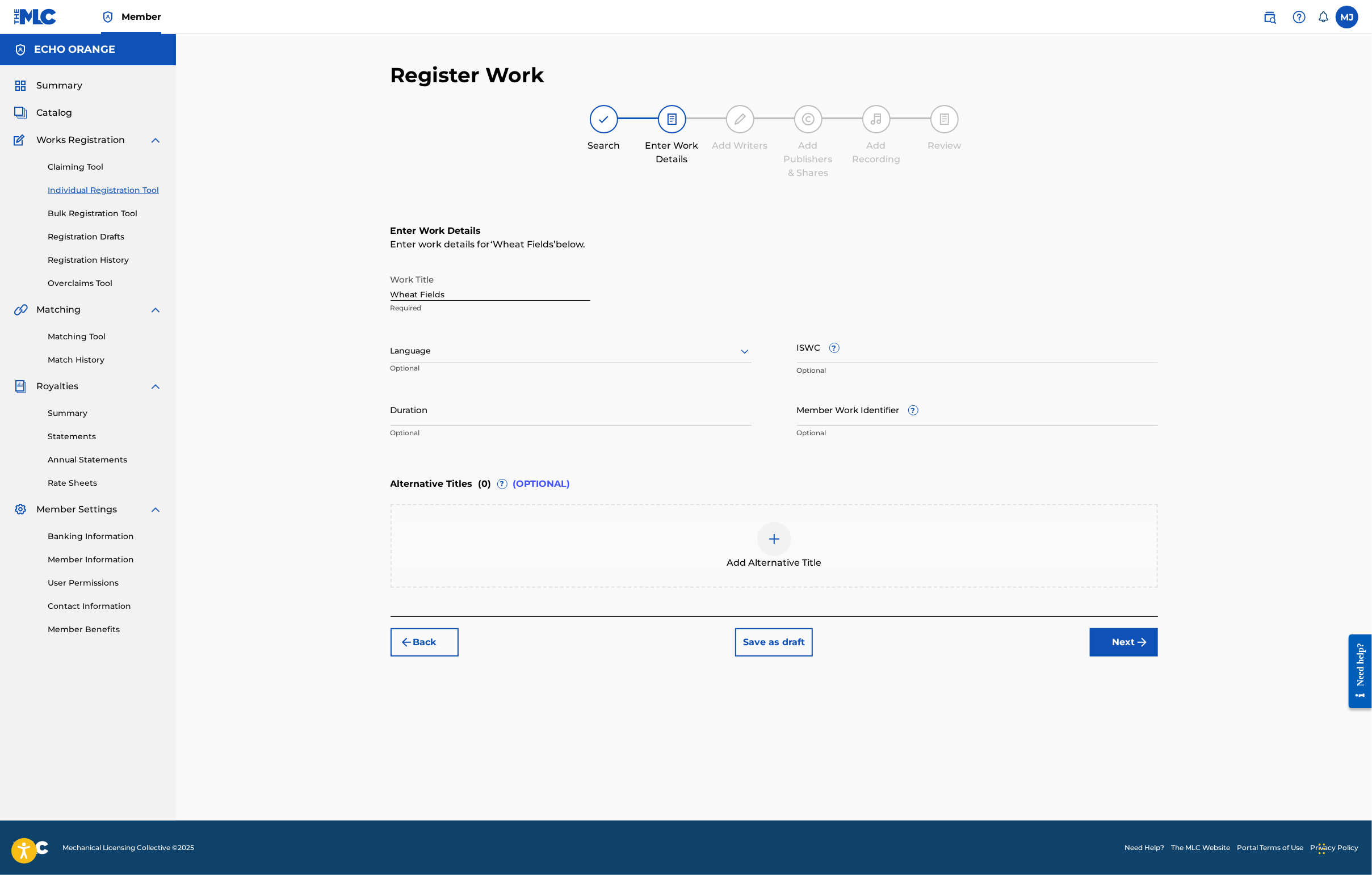
click at [1088, 783] on div "Register Work Search Enter Work Details Add Writers Add Publishers & Shares Add…" at bounding box center [774, 442] width 795 height 758
click at [1088, 657] on button "Next" at bounding box center [1124, 643] width 68 height 29
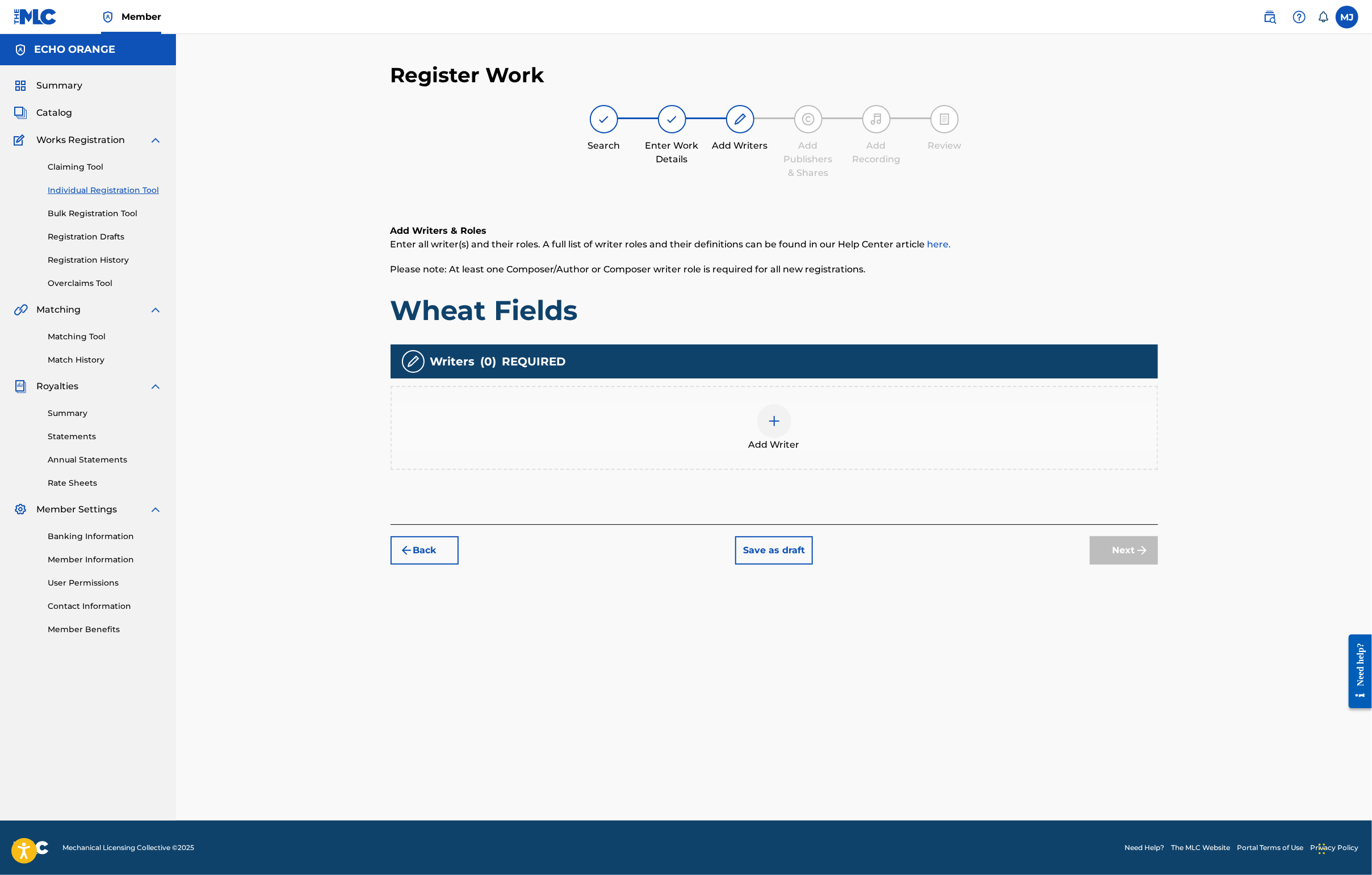
click at [1083, 451] on div "Add Writer" at bounding box center [774, 427] width 765 height 47
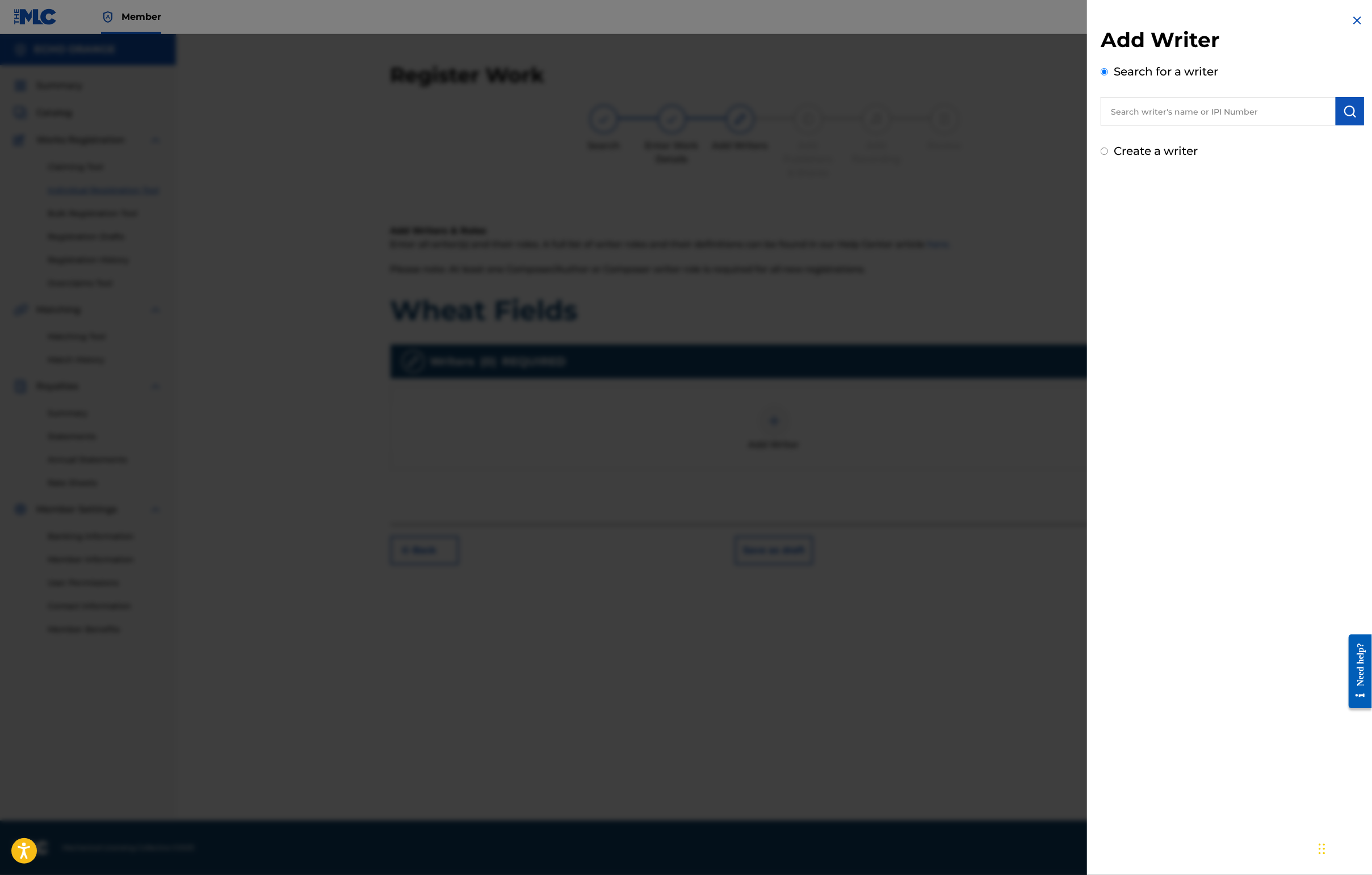
click at [1088, 126] on input "text" at bounding box center [1218, 111] width 235 height 29
paste input "[PERSON_NAME]"
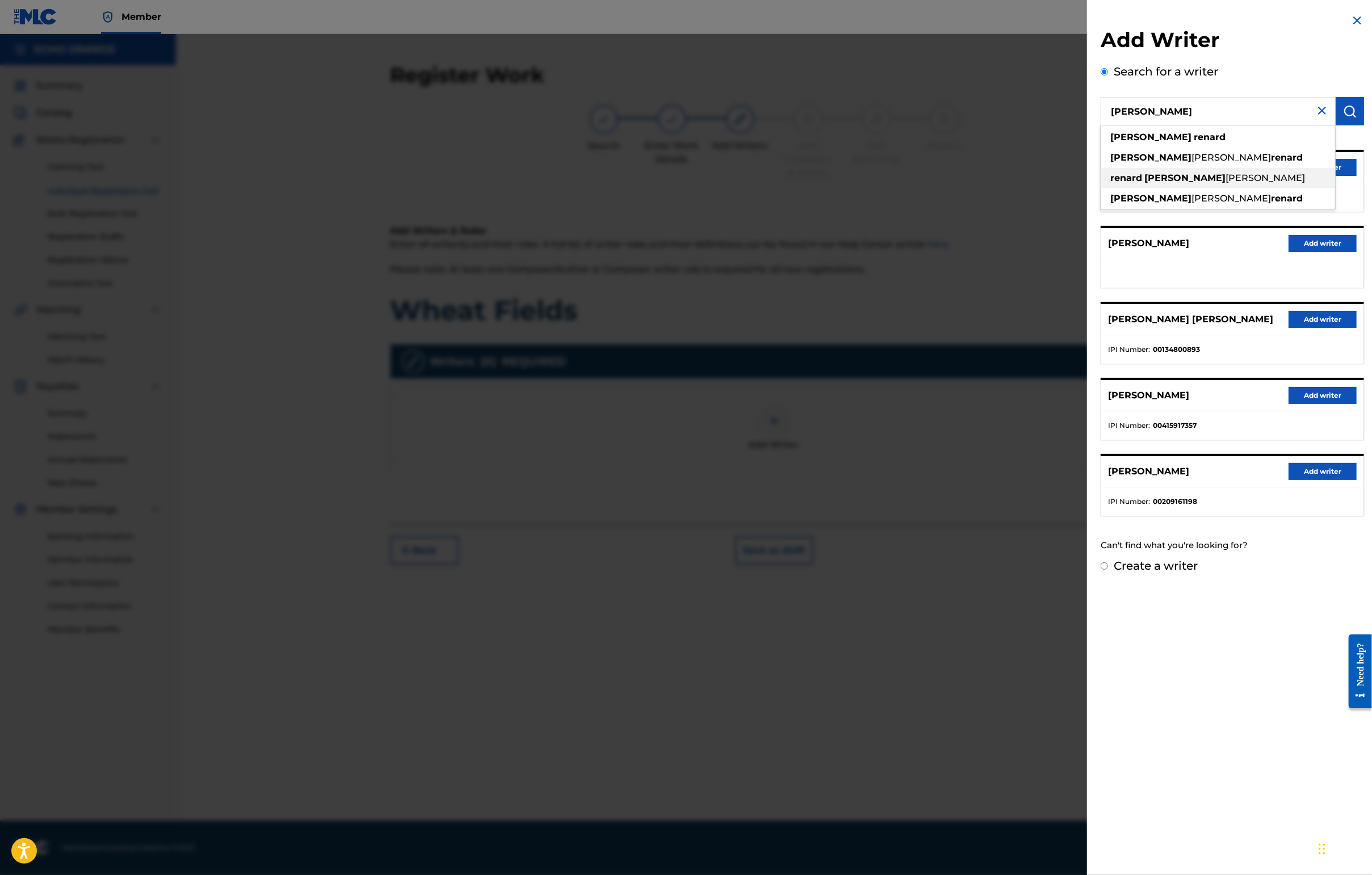
click at [1088, 188] on div "renard [PERSON_NAME] [PERSON_NAME]" at bounding box center [1217, 178] width 234 height 20
type input "renard [PERSON_NAME] [PERSON_NAME]"
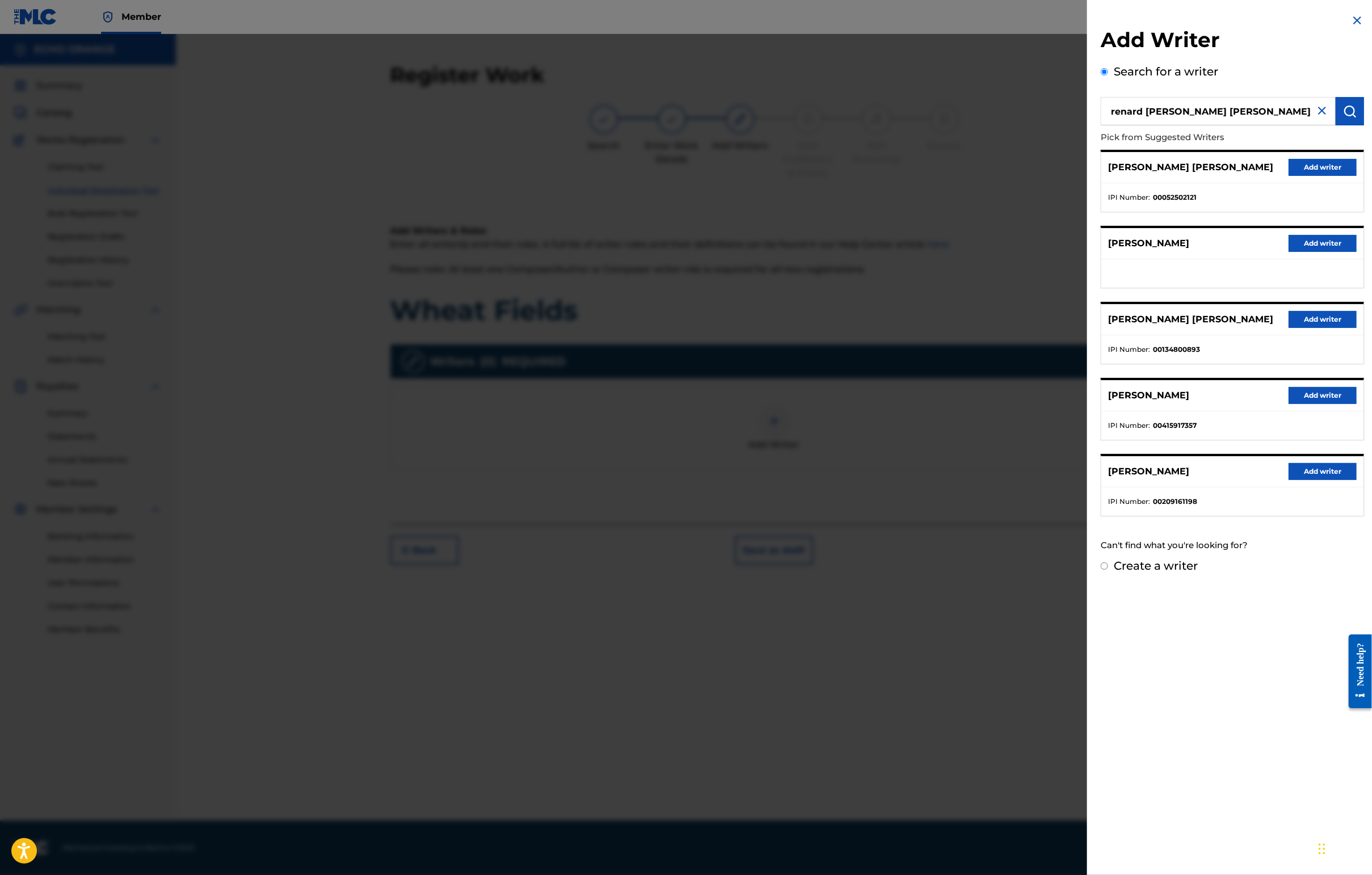
click at [1088, 176] on button "Add writer" at bounding box center [1322, 167] width 68 height 17
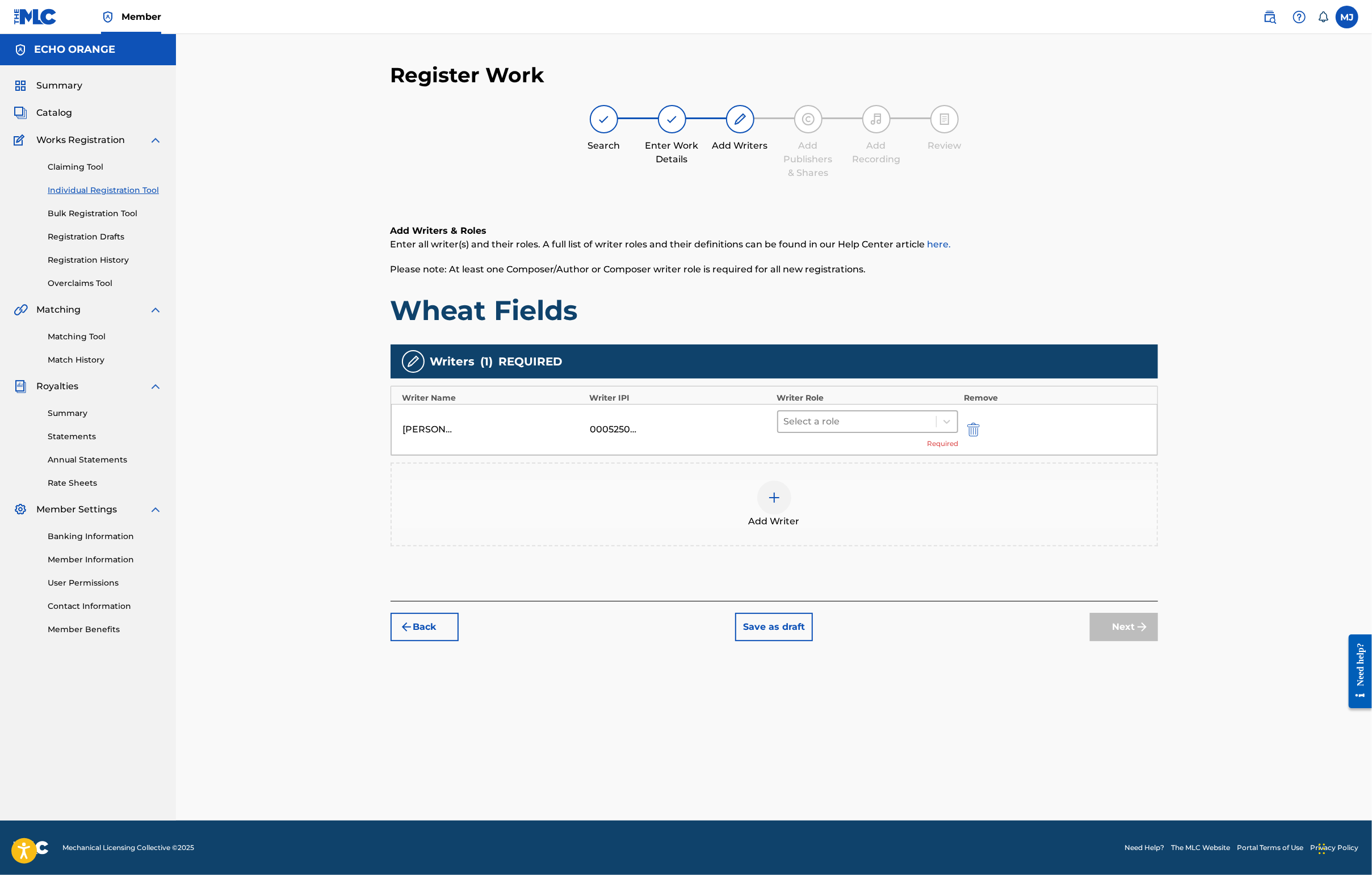
click at [931, 430] on div at bounding box center [856, 421] width 147 height 16
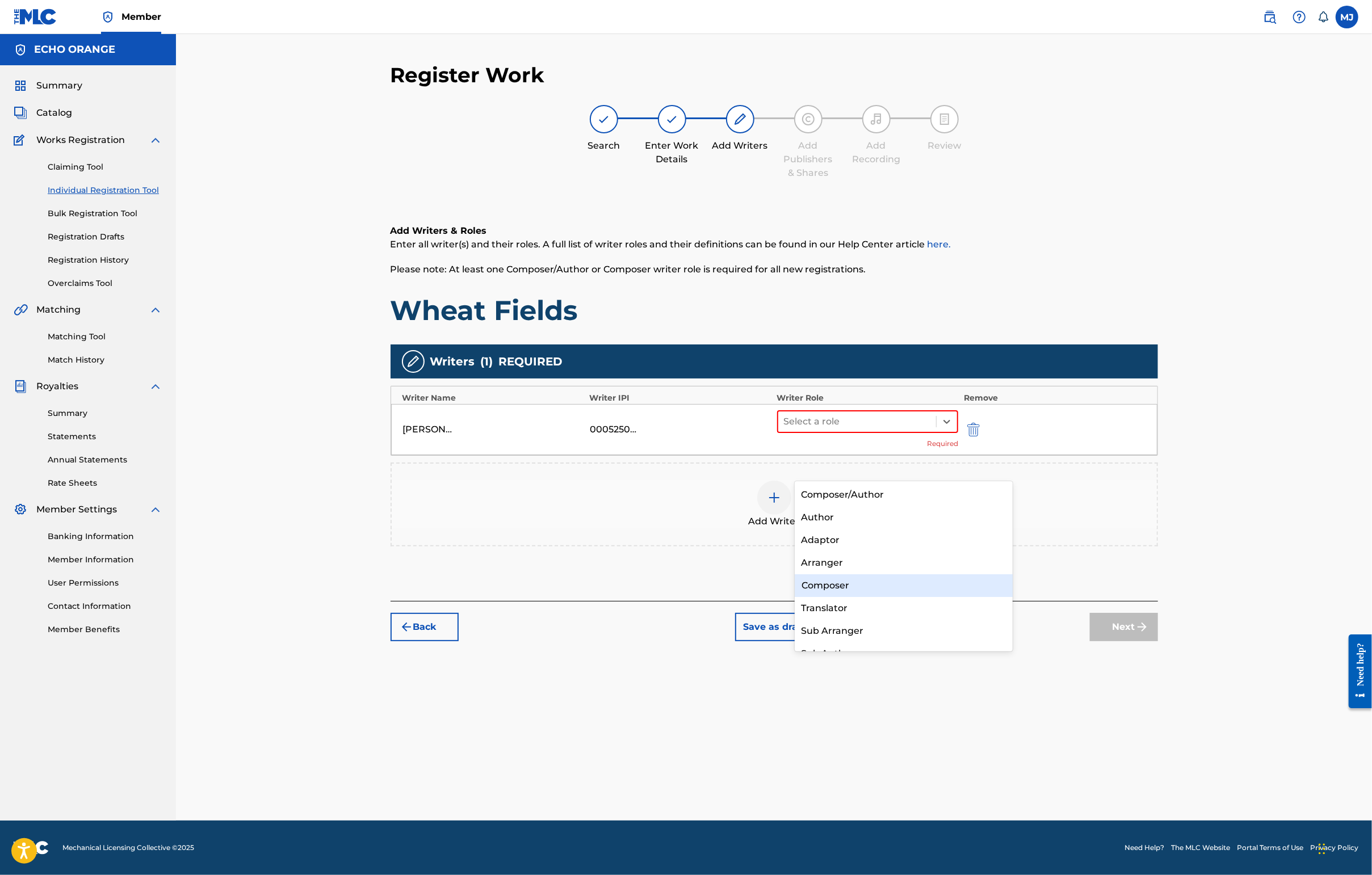
click at [867, 588] on div "Composer" at bounding box center [904, 585] width 218 height 23
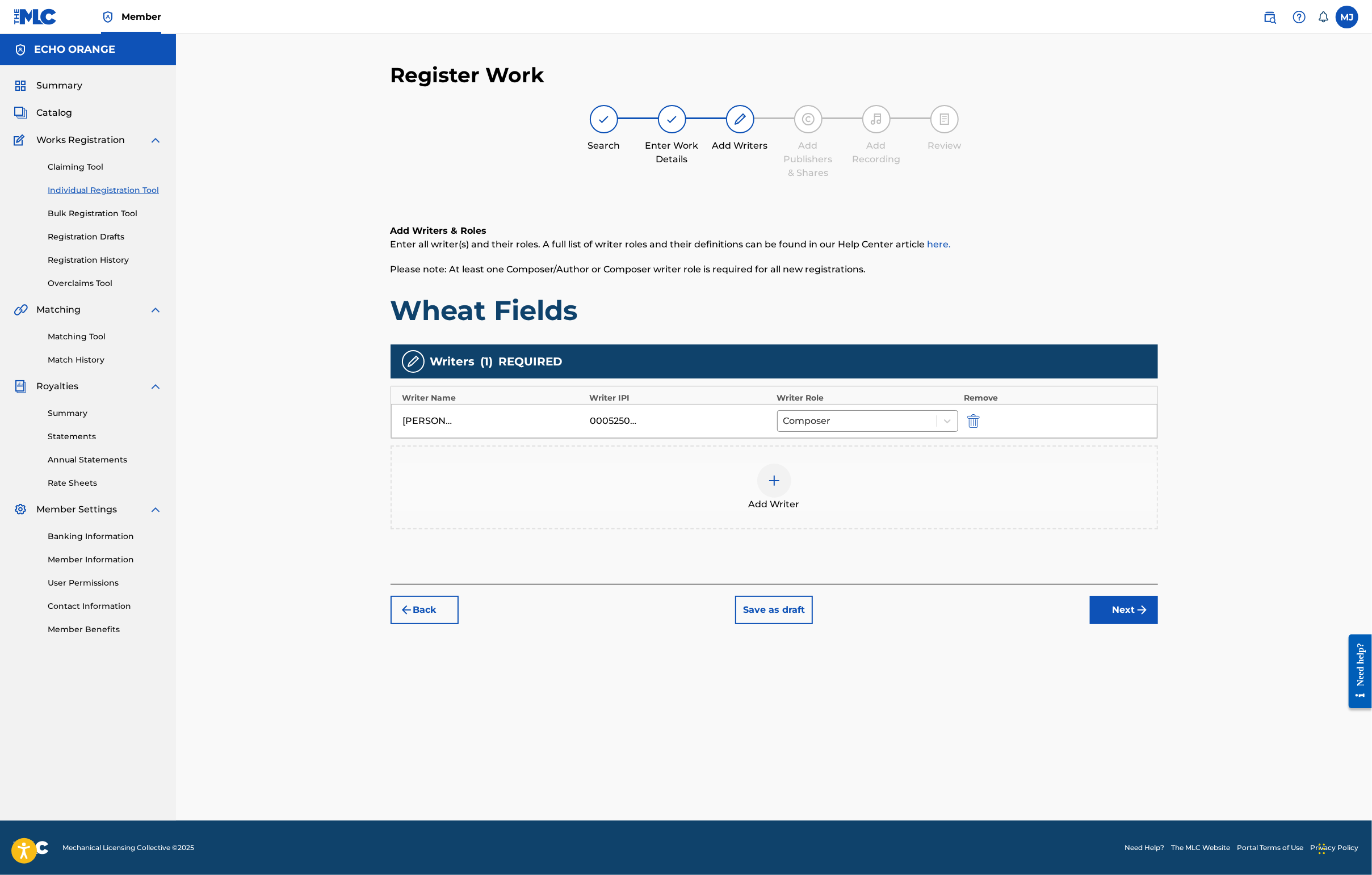
drag, startPoint x: 1190, startPoint y: 695, endPoint x: 1255, endPoint y: 714, distance: 67.7
click at [1088, 624] on button "Next" at bounding box center [1124, 610] width 68 height 29
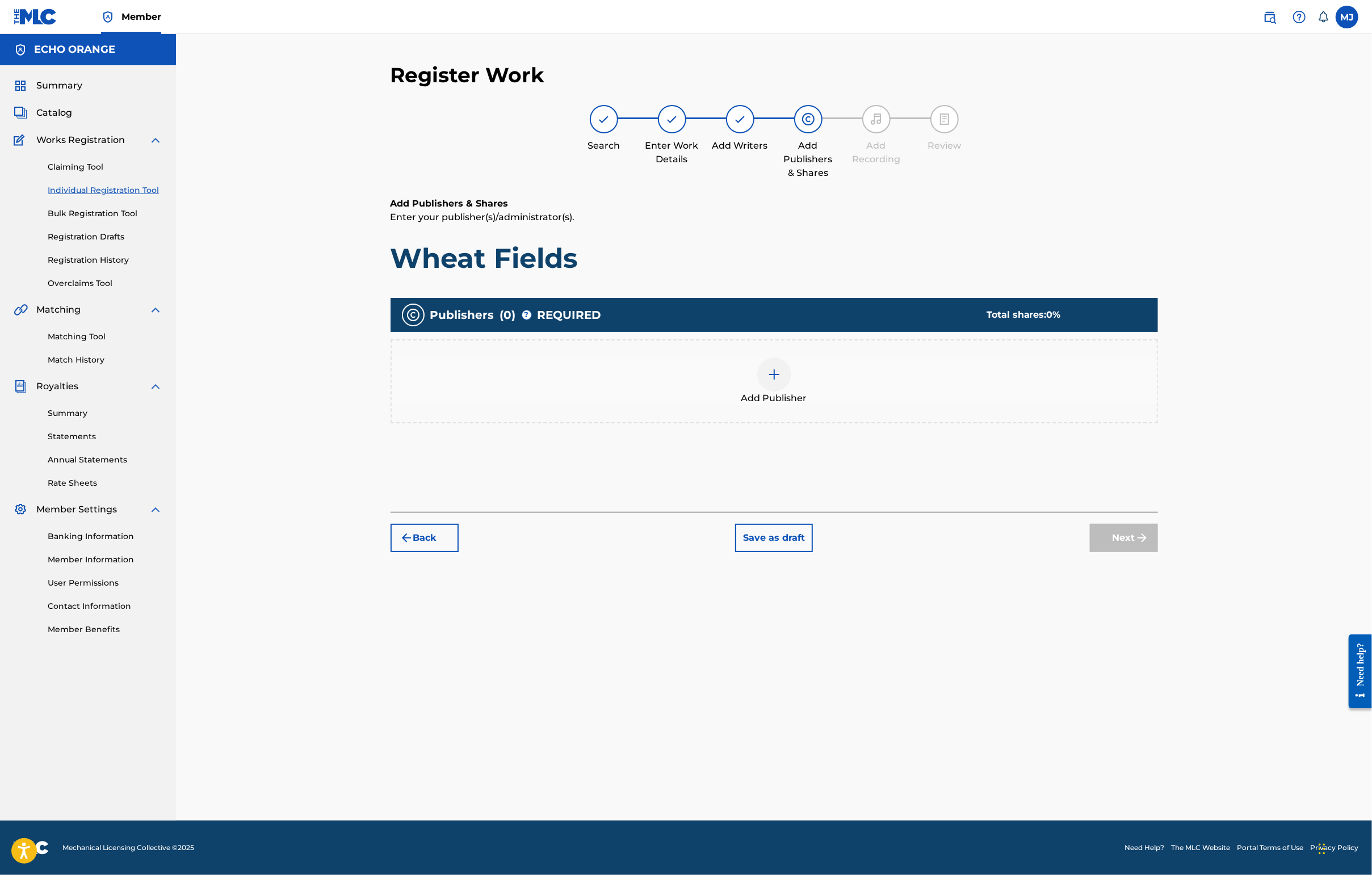
click at [978, 424] on div "Add Publisher" at bounding box center [774, 381] width 768 height 84
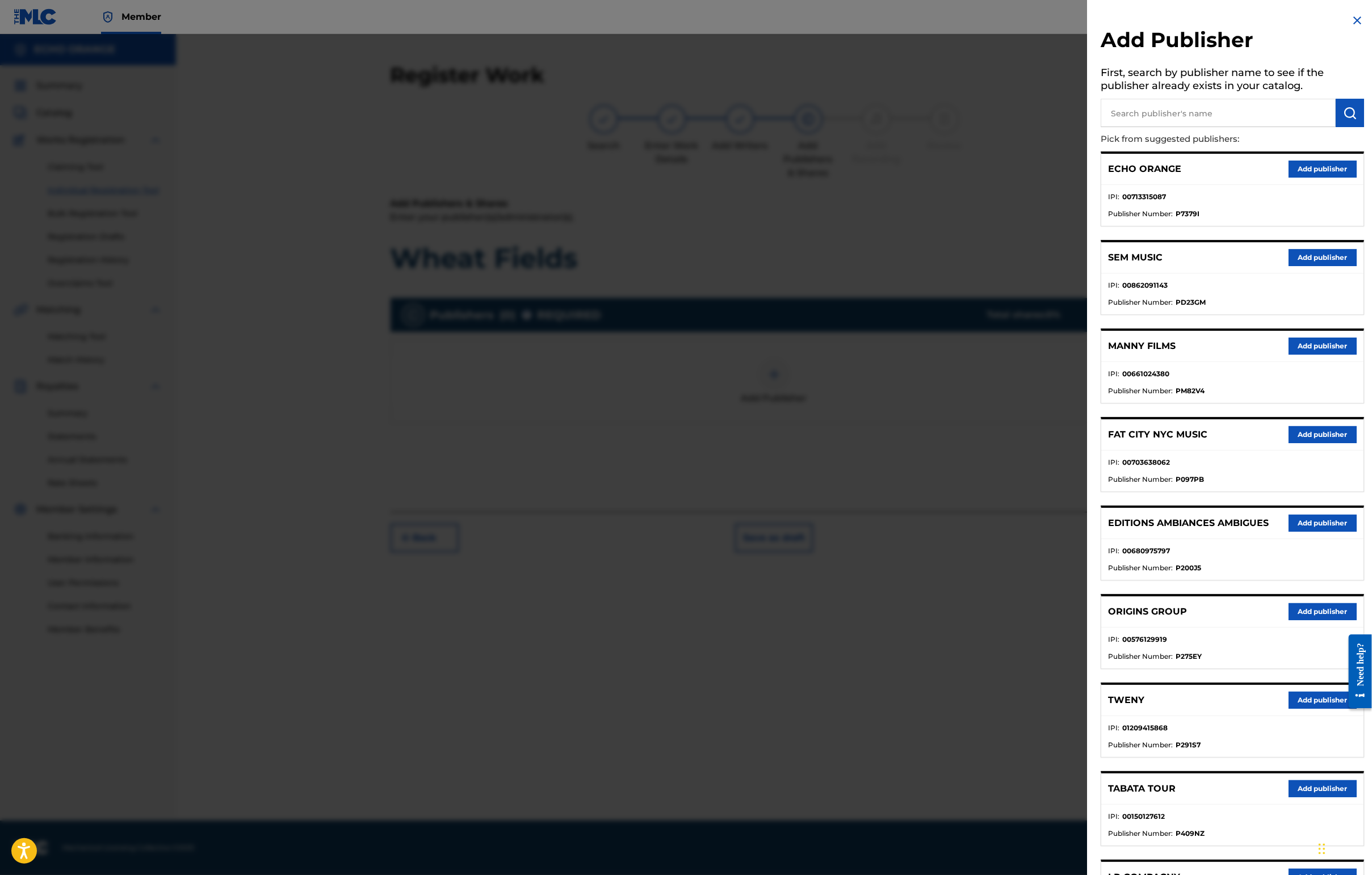
click at [1088, 627] on div "ORIGINS GROUP Add publisher" at bounding box center [1232, 612] width 262 height 31
click at [1088, 620] on button "Add publisher" at bounding box center [1322, 612] width 68 height 17
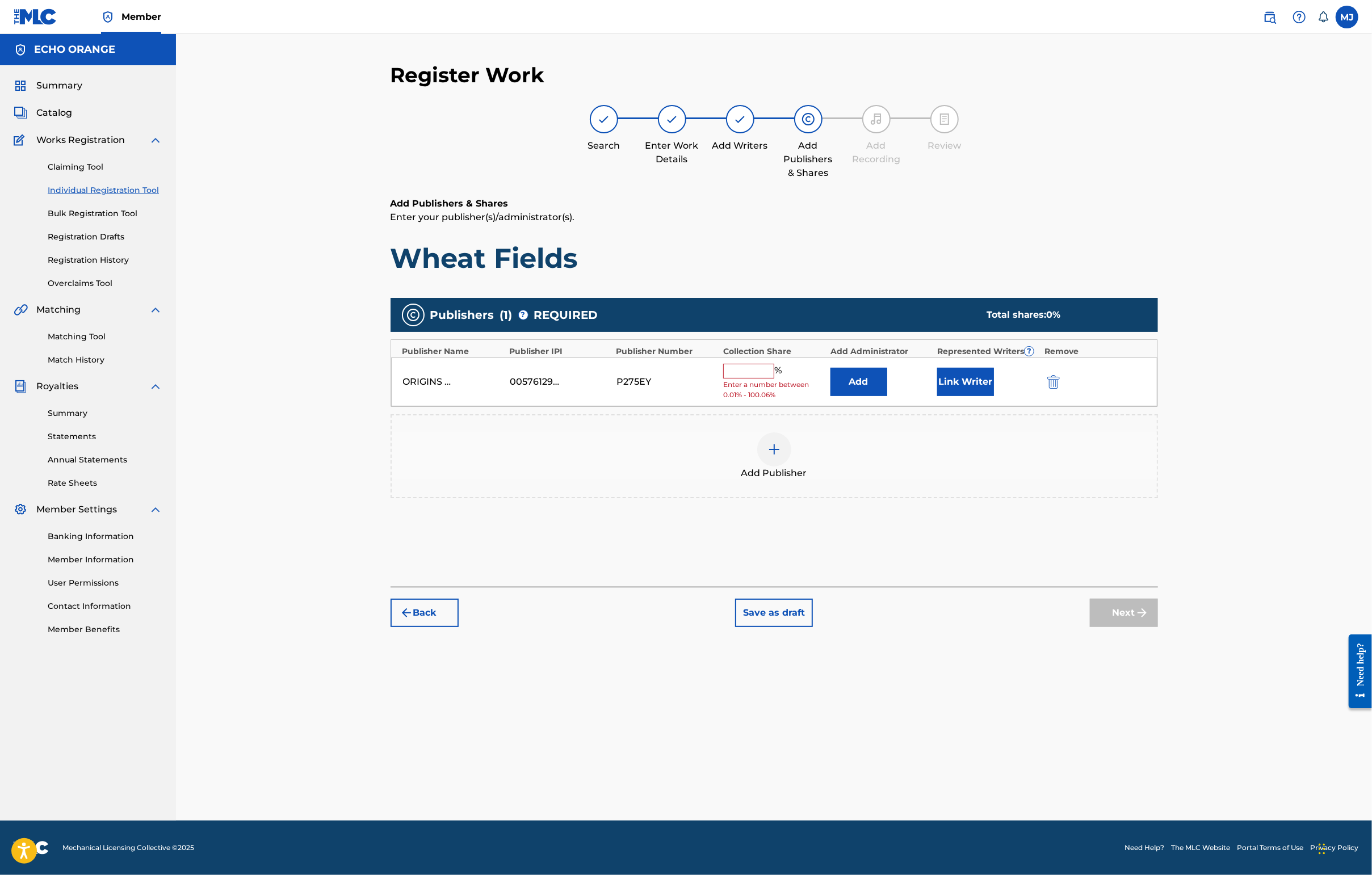
click at [868, 396] on button "Add" at bounding box center [858, 382] width 56 height 29
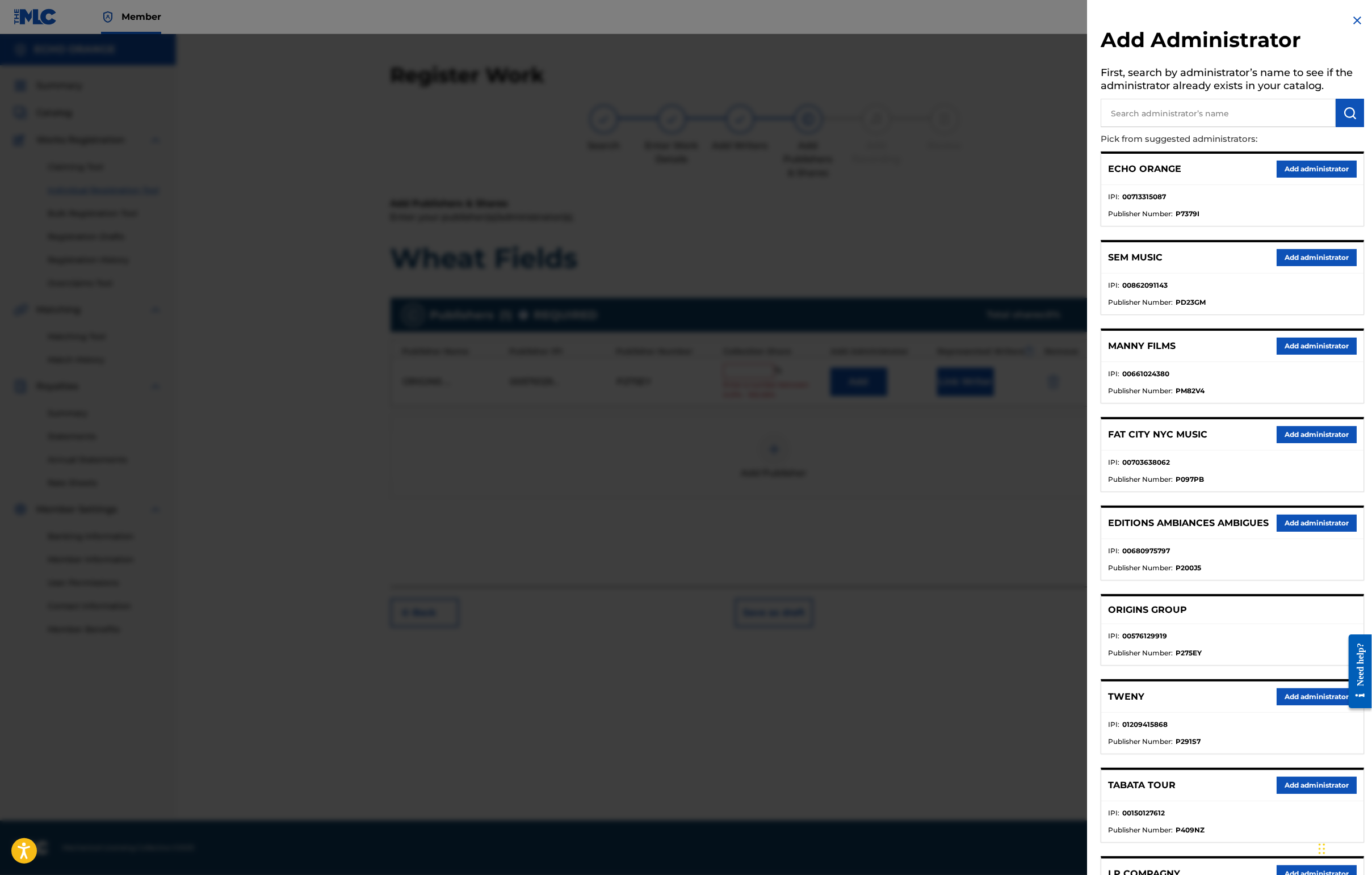
drag, startPoint x: 1283, startPoint y: 181, endPoint x: 1273, endPoint y: 191, distance: 14.1
click at [1088, 178] on button "Add administrator" at bounding box center [1316, 169] width 80 height 17
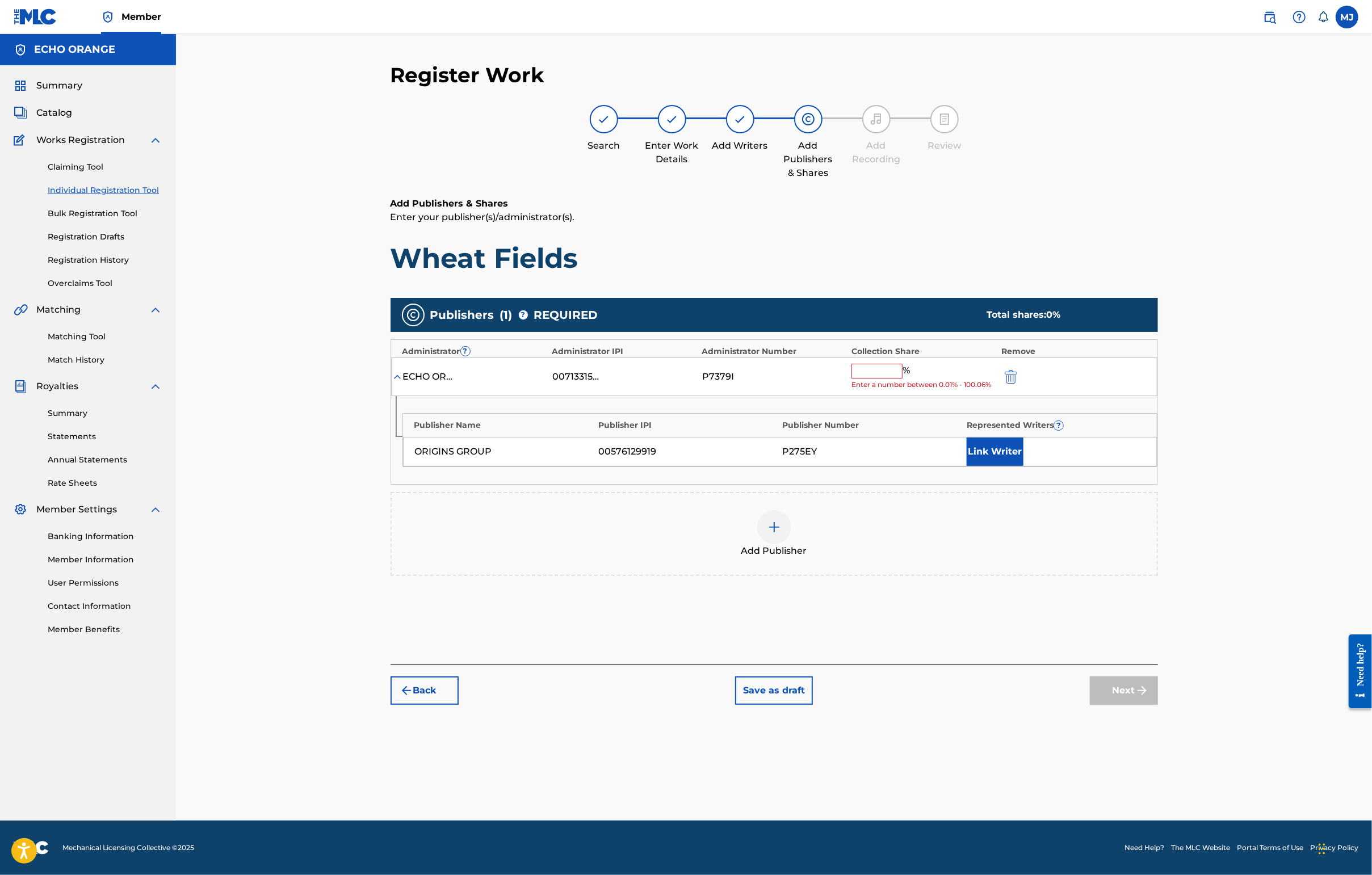
click at [913, 378] on div "%" at bounding box center [881, 371] width 61 height 15
click at [902, 378] on input "text" at bounding box center [877, 371] width 51 height 15
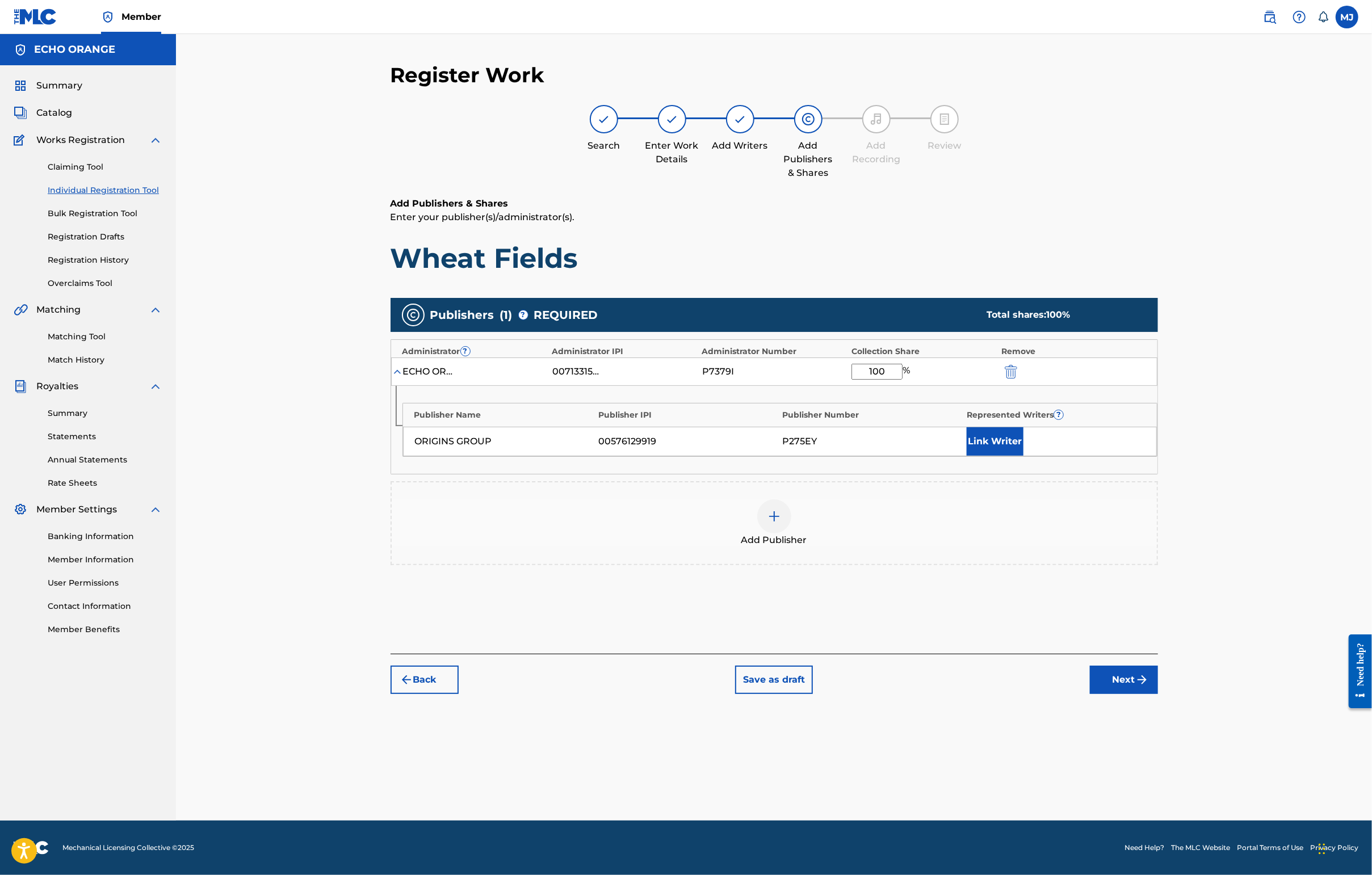
type input "100"
click at [1024, 456] on button "Link Writer" at bounding box center [994, 442] width 56 height 29
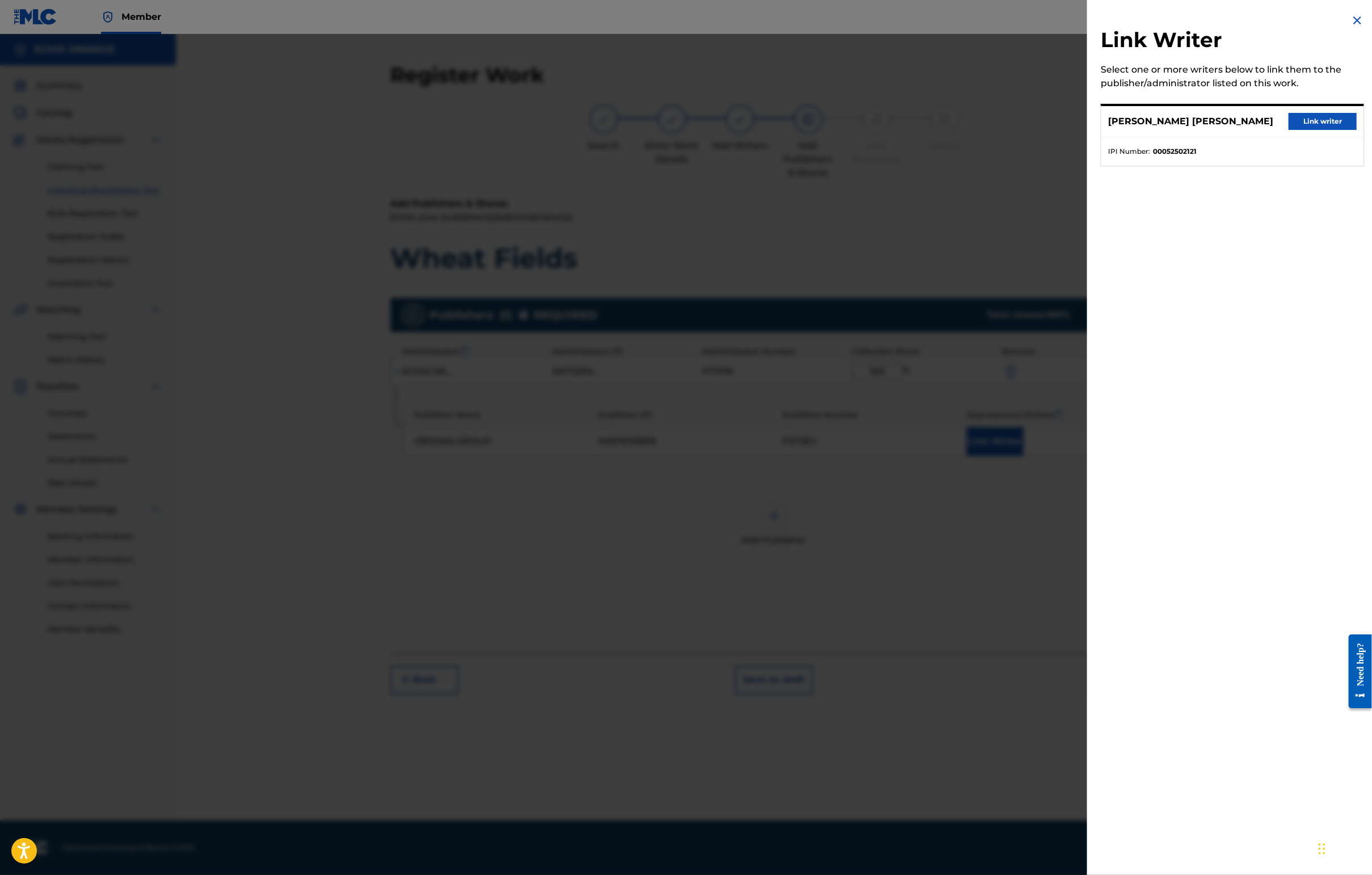
click at [1088, 127] on button "Link writer" at bounding box center [1322, 121] width 68 height 17
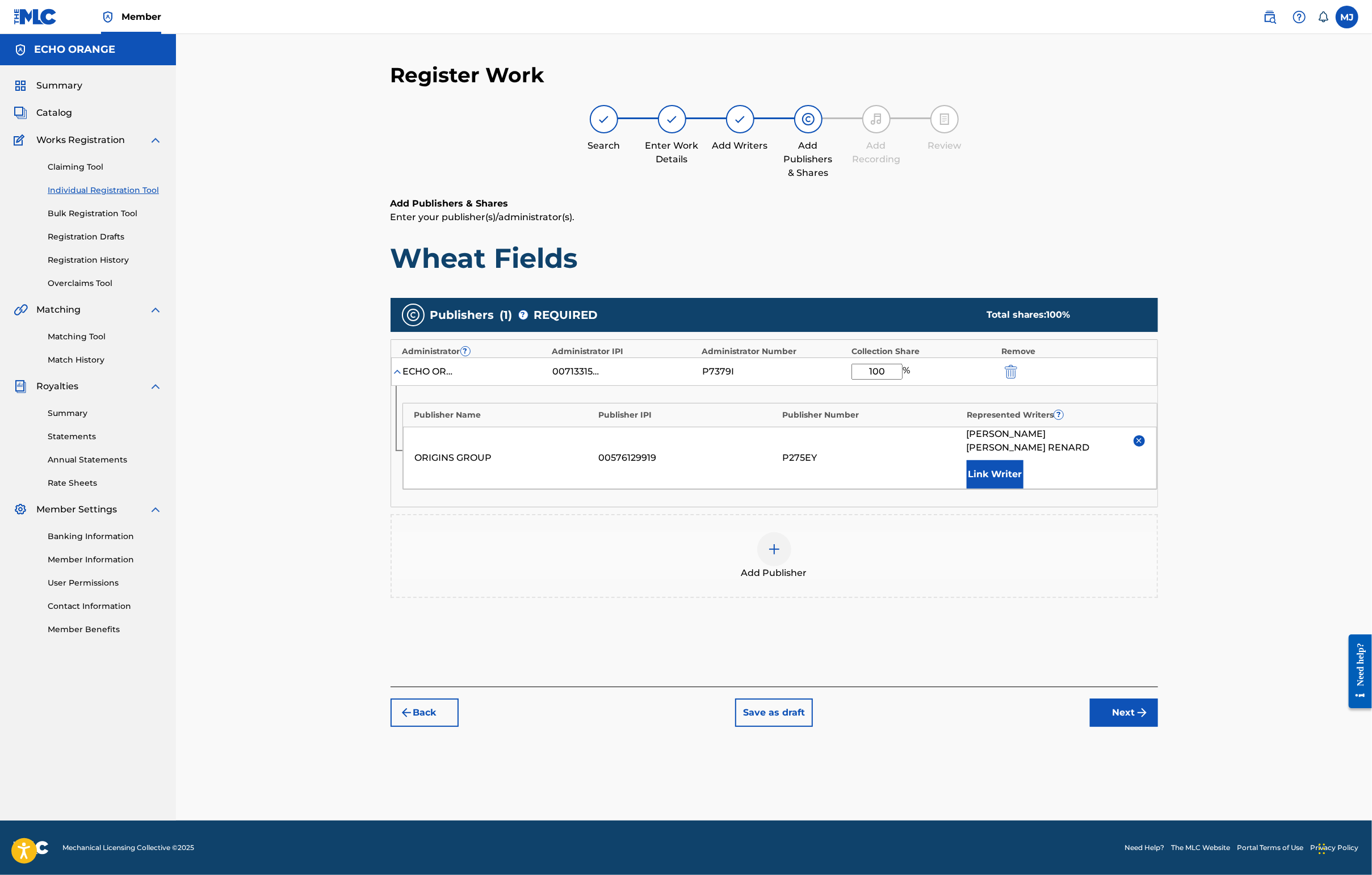
click at [1088, 727] on button "Next" at bounding box center [1124, 712] width 68 height 29
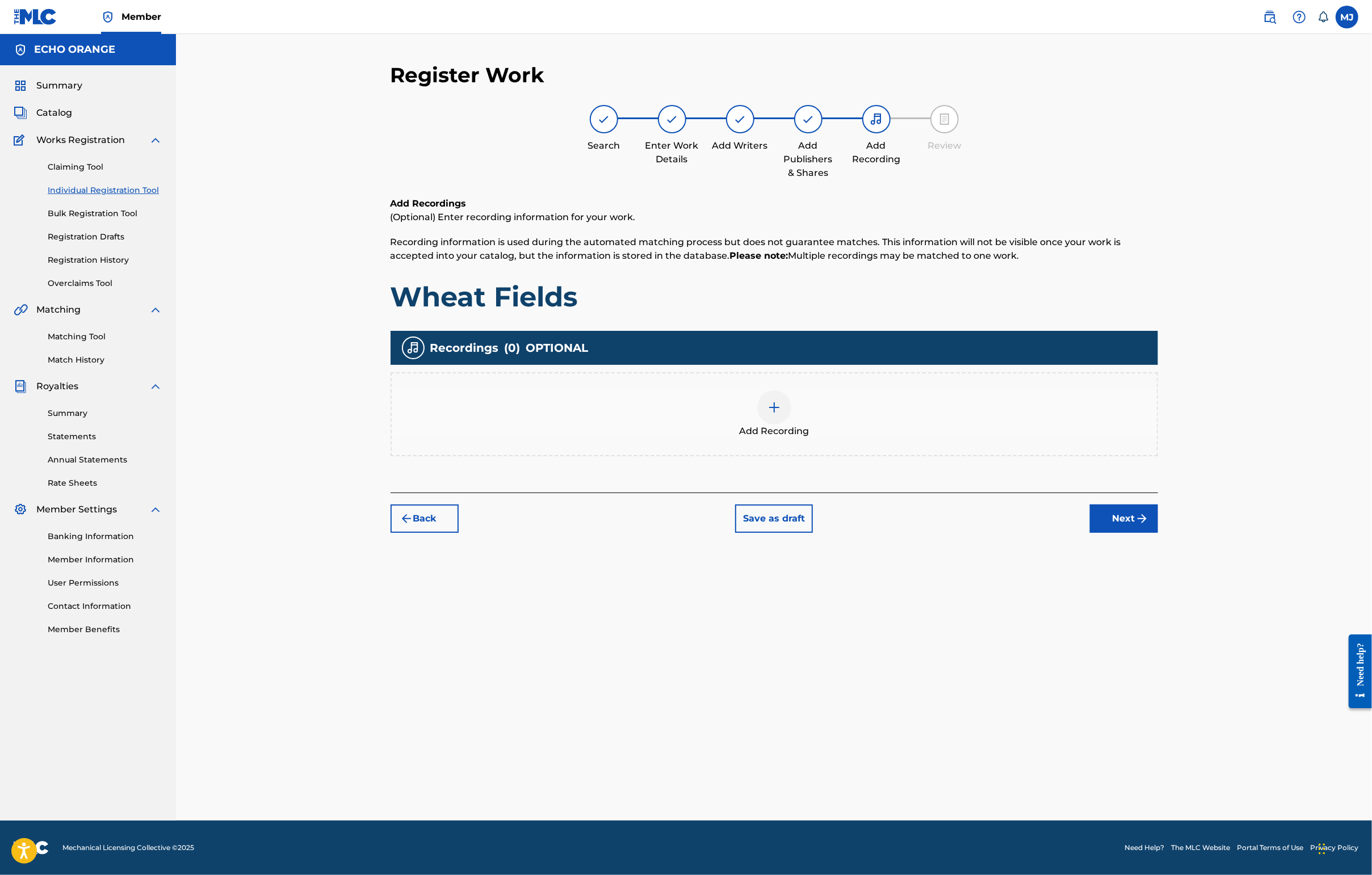
drag, startPoint x: 1154, startPoint y: 555, endPoint x: 1173, endPoint y: 570, distance: 24.2
click at [1088, 533] on div "Back Save as draft Next" at bounding box center [774, 513] width 768 height 41
click at [1088, 533] on button "Next" at bounding box center [1124, 518] width 68 height 29
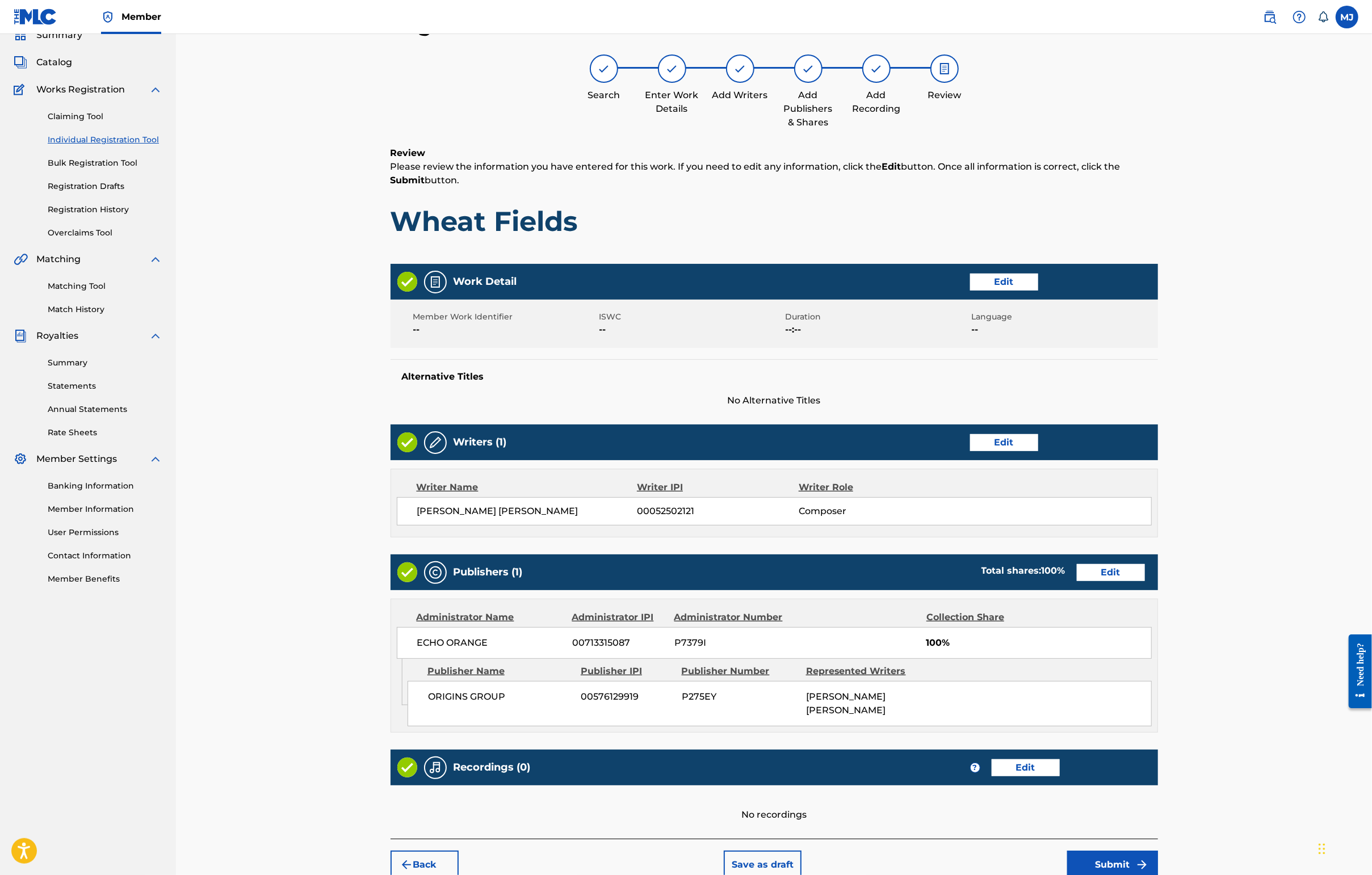
scroll to position [228, 0]
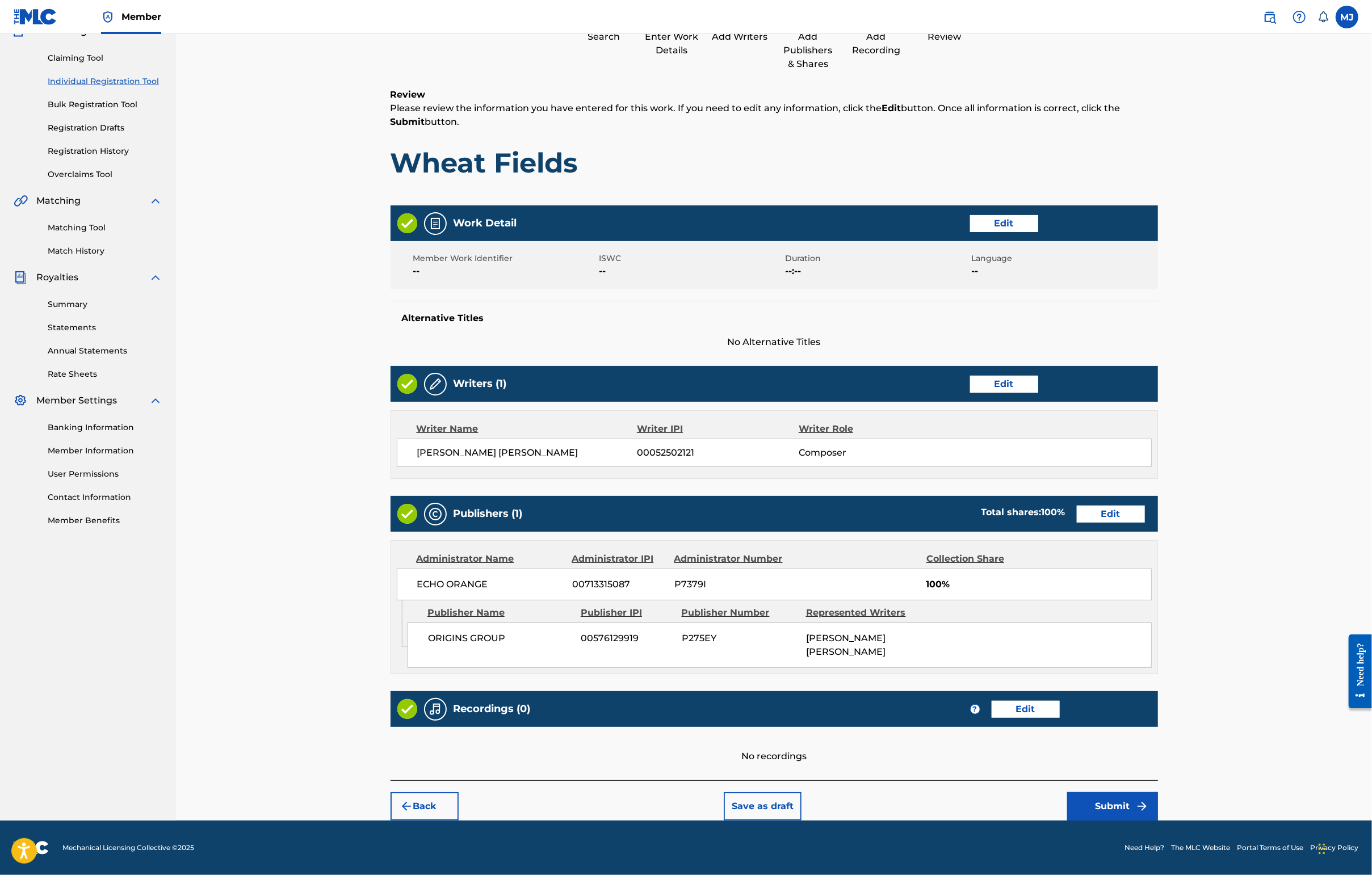
click at [1088, 792] on button "Submit" at bounding box center [1112, 807] width 91 height 29
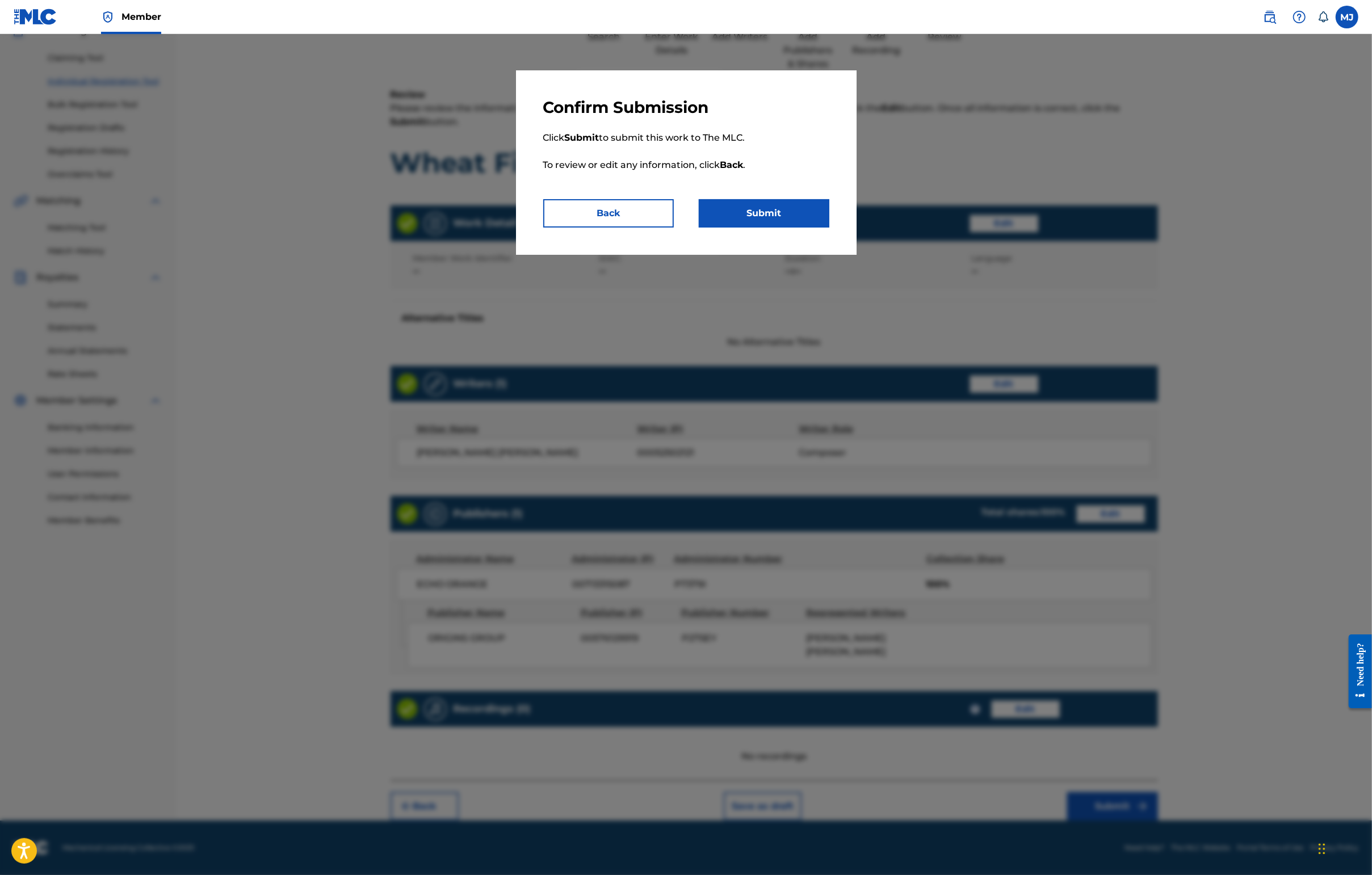
click at [798, 255] on div "Confirm Submission Click Submit to submit this work to The MLC. To review or ed…" at bounding box center [686, 163] width 340 height 184
click at [800, 227] on button "Submit" at bounding box center [763, 214] width 130 height 29
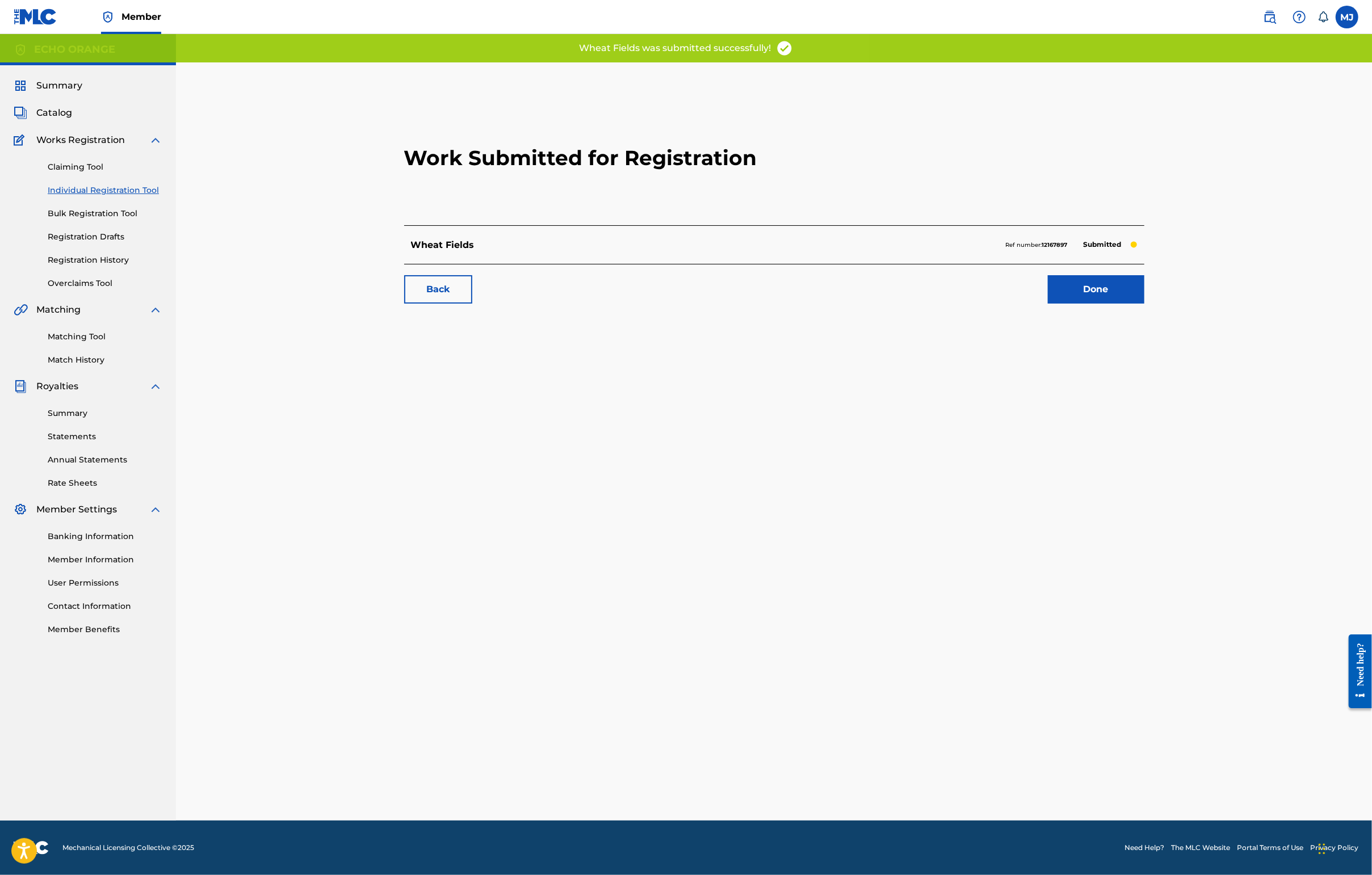
click at [1088, 303] on link "Done" at bounding box center [1096, 290] width 96 height 29
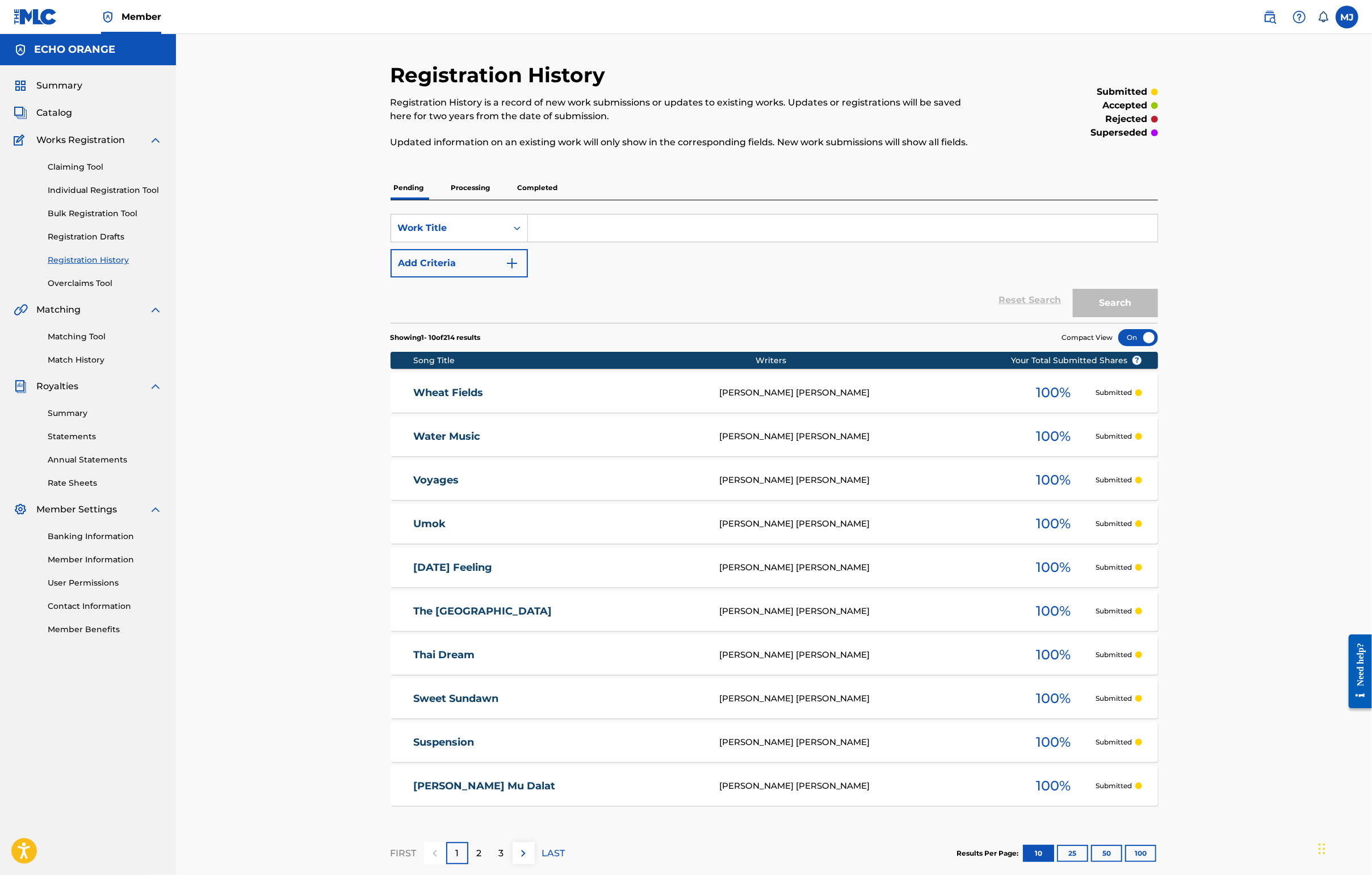
click at [126, 196] on link "Individual Registration Tool" at bounding box center [105, 190] width 114 height 12
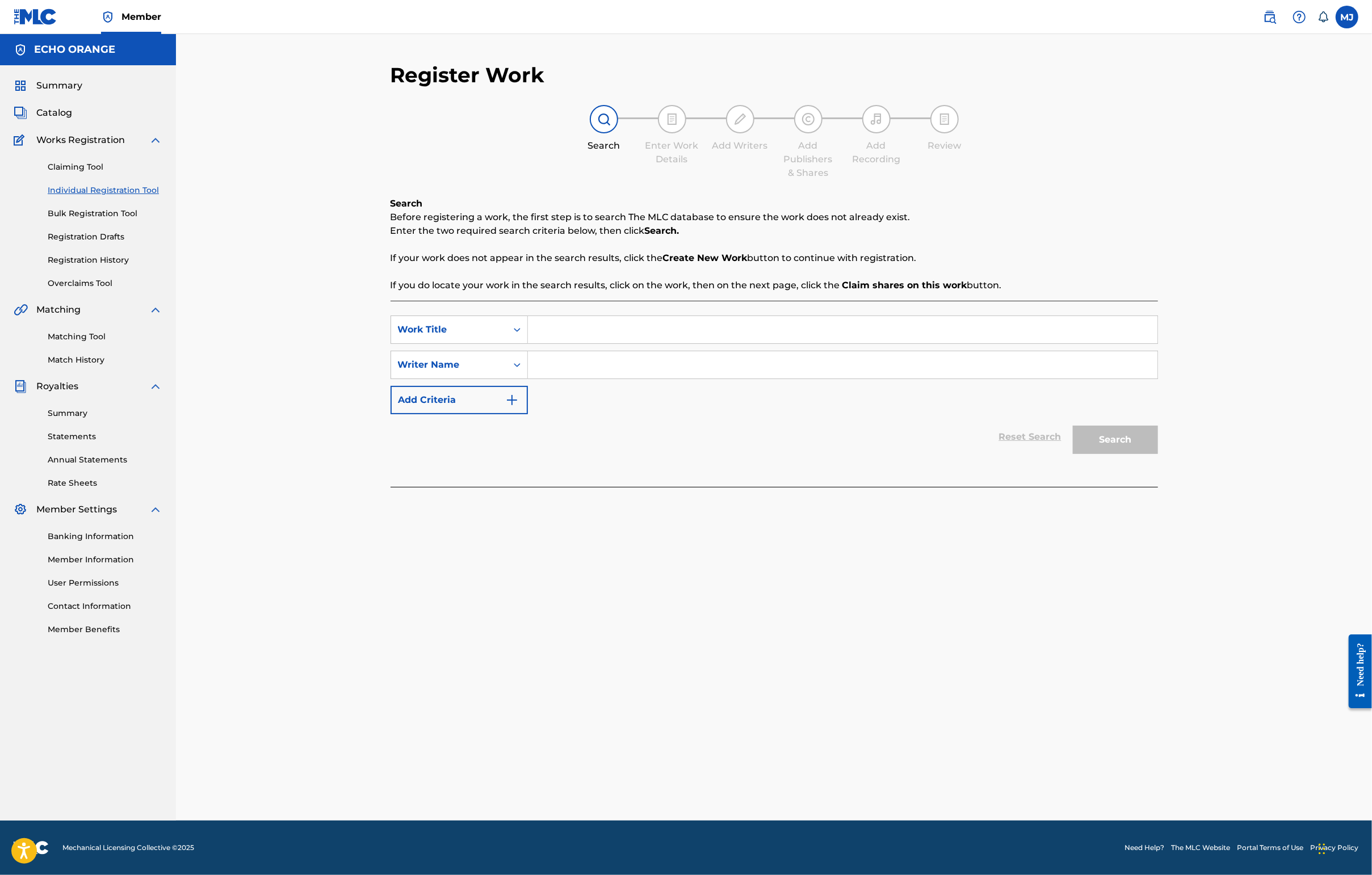
click at [592, 343] on input "Search Form" at bounding box center [842, 330] width 629 height 27
type input "Whispers"
paste input "[PERSON_NAME]"
type input "[PERSON_NAME]"
click at [1088, 454] on button "Search" at bounding box center [1115, 440] width 85 height 29
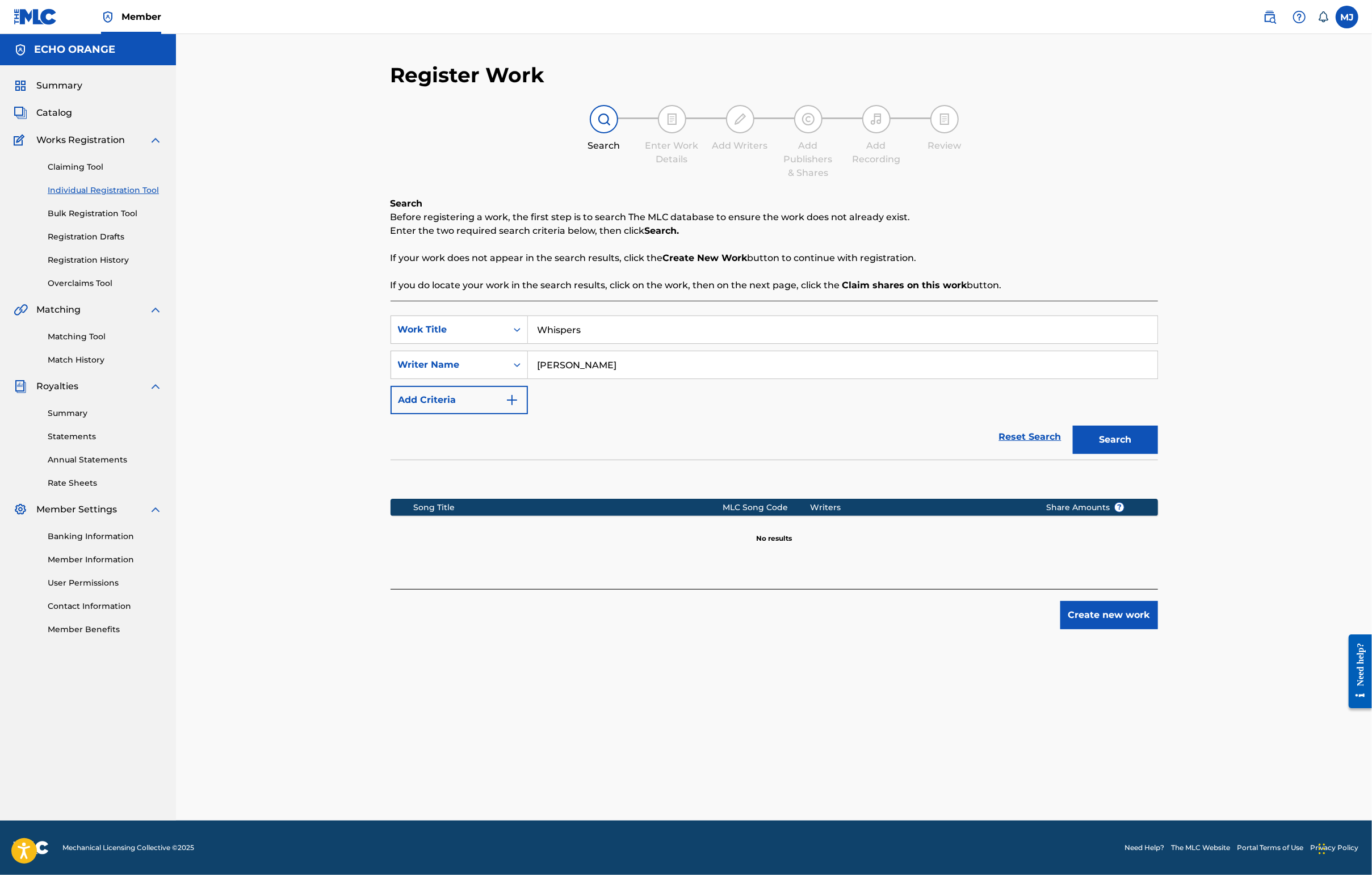
click at [1088, 629] on button "Create new work" at bounding box center [1109, 615] width 98 height 29
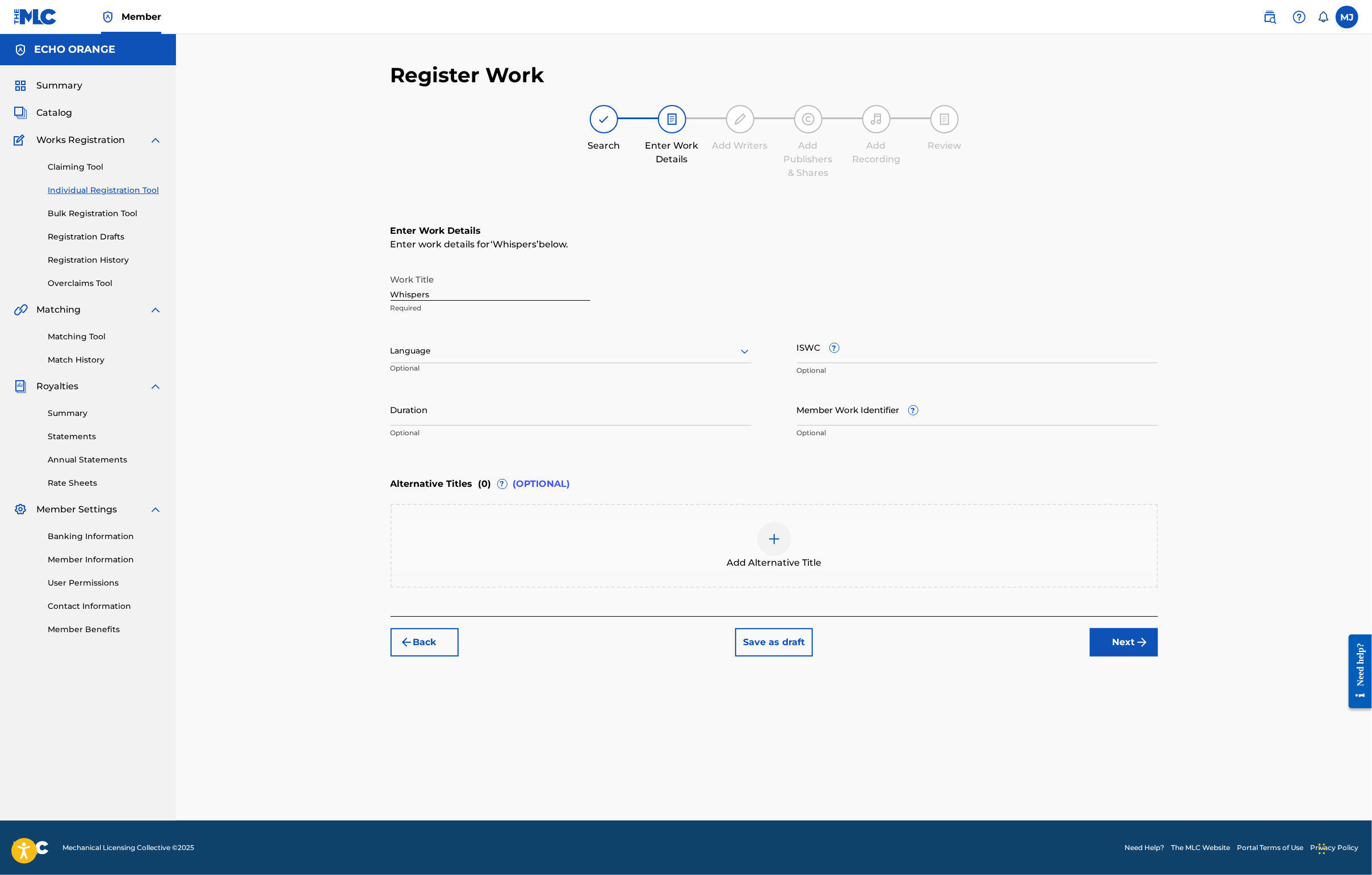
drag, startPoint x: 1220, startPoint y: 725, endPoint x: 1220, endPoint y: 733, distance: 8.0
click at [1088, 657] on button "Next" at bounding box center [1124, 643] width 68 height 29
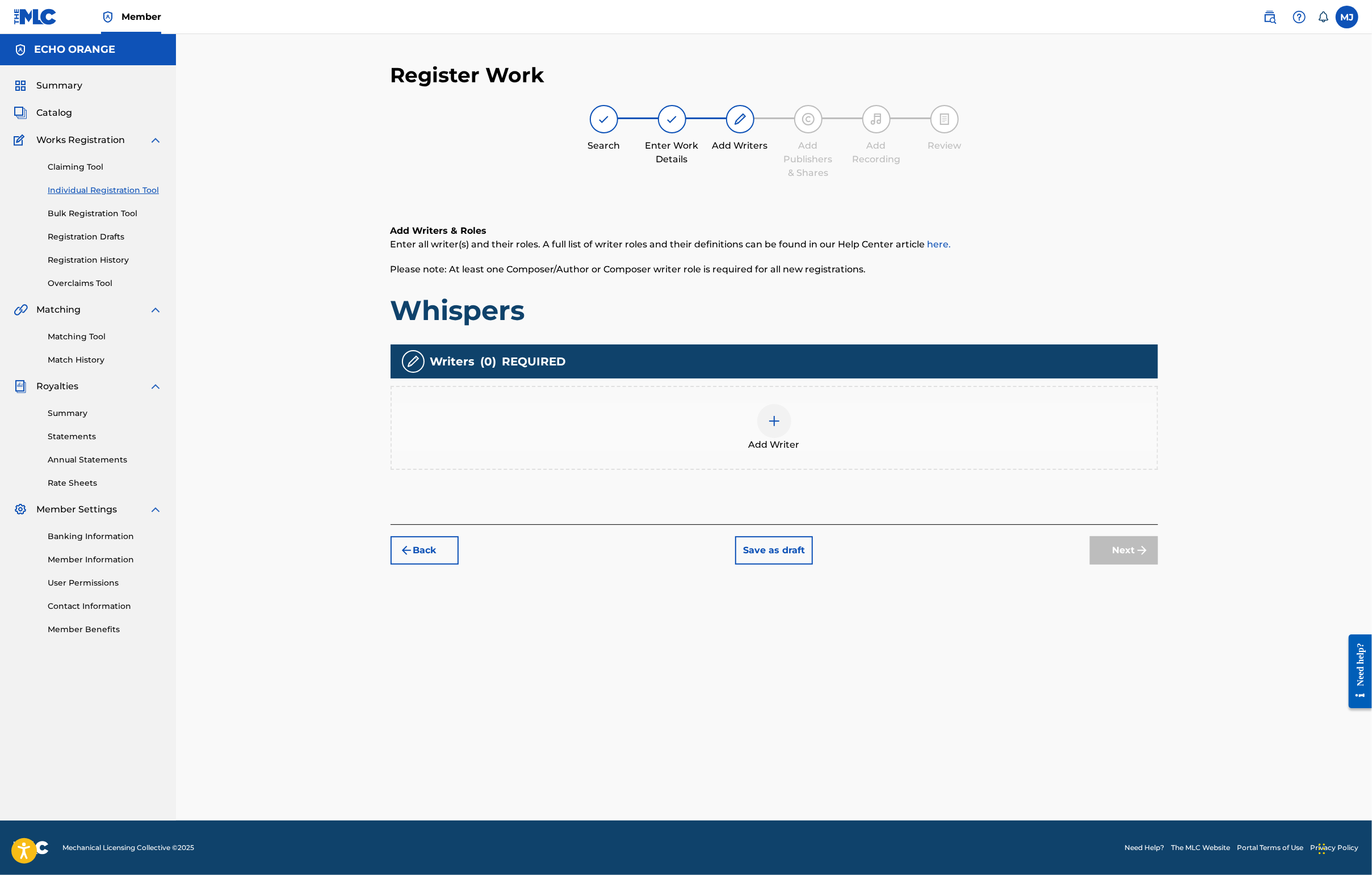
click at [952, 524] on div "Add Writers & Roles Enter all writer(s) and their roles. A full list of writer …" at bounding box center [774, 360] width 768 height 327
click at [948, 451] on div "Add Writer" at bounding box center [774, 427] width 765 height 47
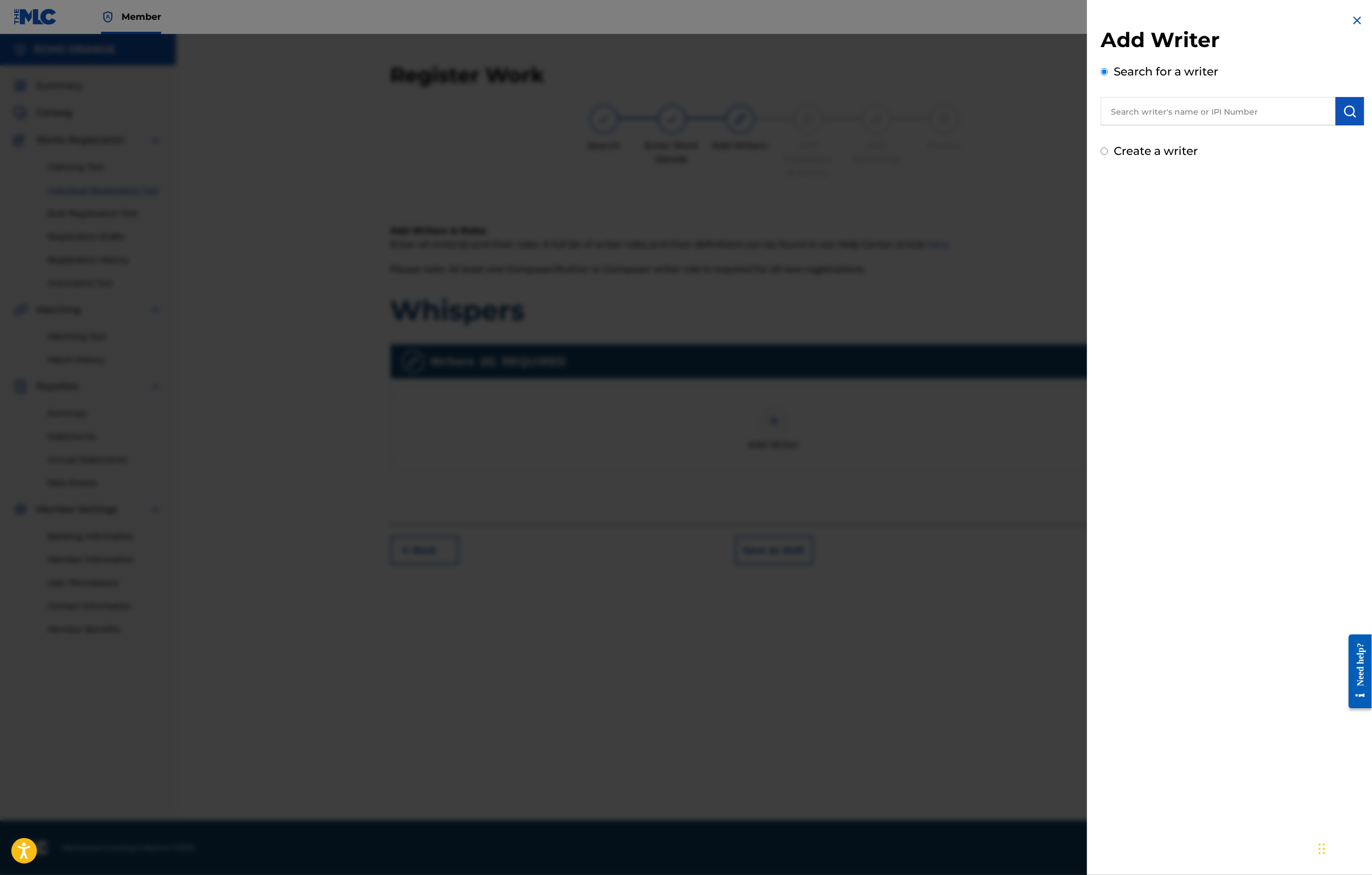
click at [1088, 126] on input "text" at bounding box center [1218, 111] width 235 height 29
paste input "[PERSON_NAME]"
type input "[PERSON_NAME]"
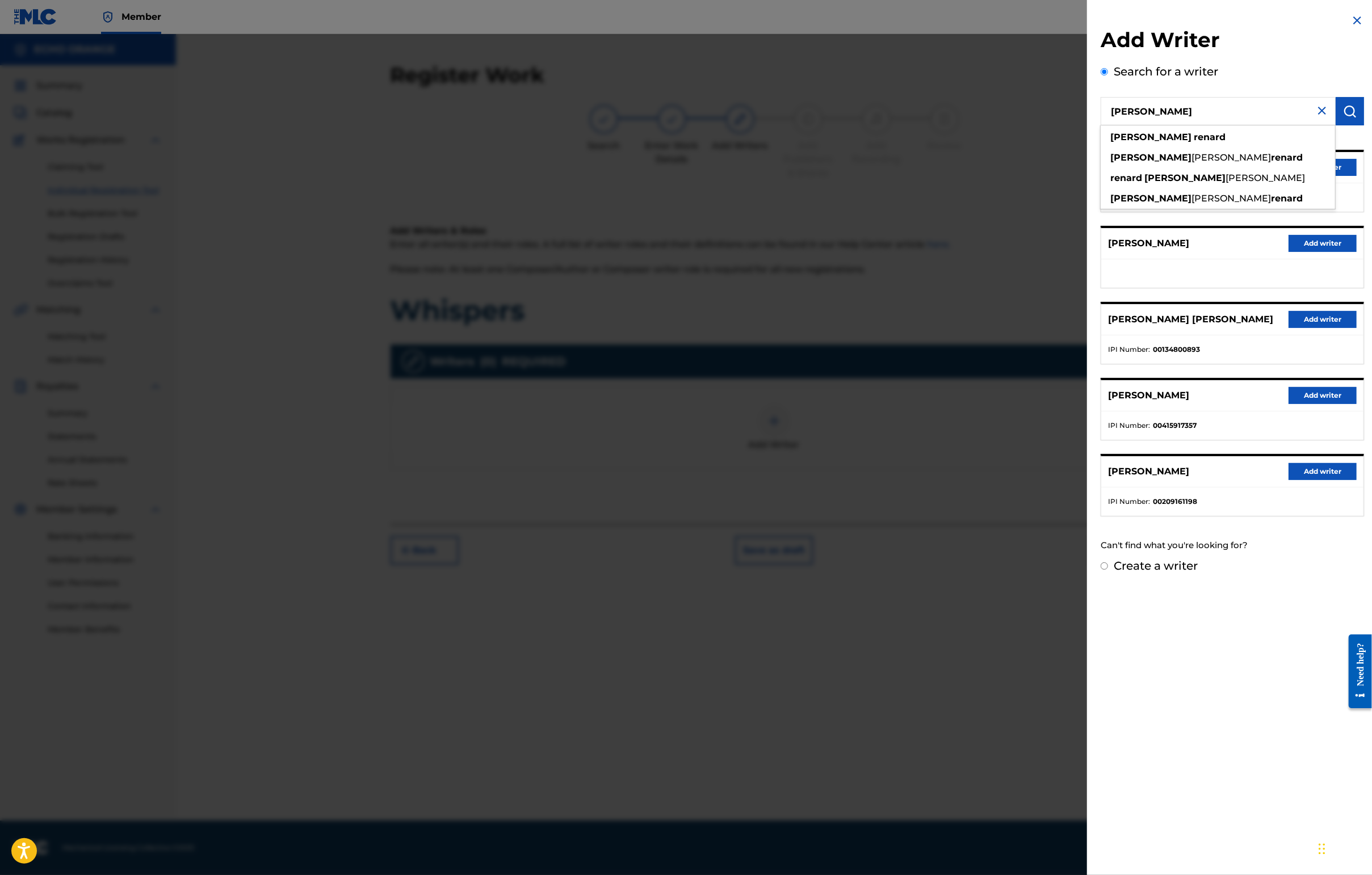
click at [1088, 176] on button "Add writer" at bounding box center [1322, 167] width 68 height 17
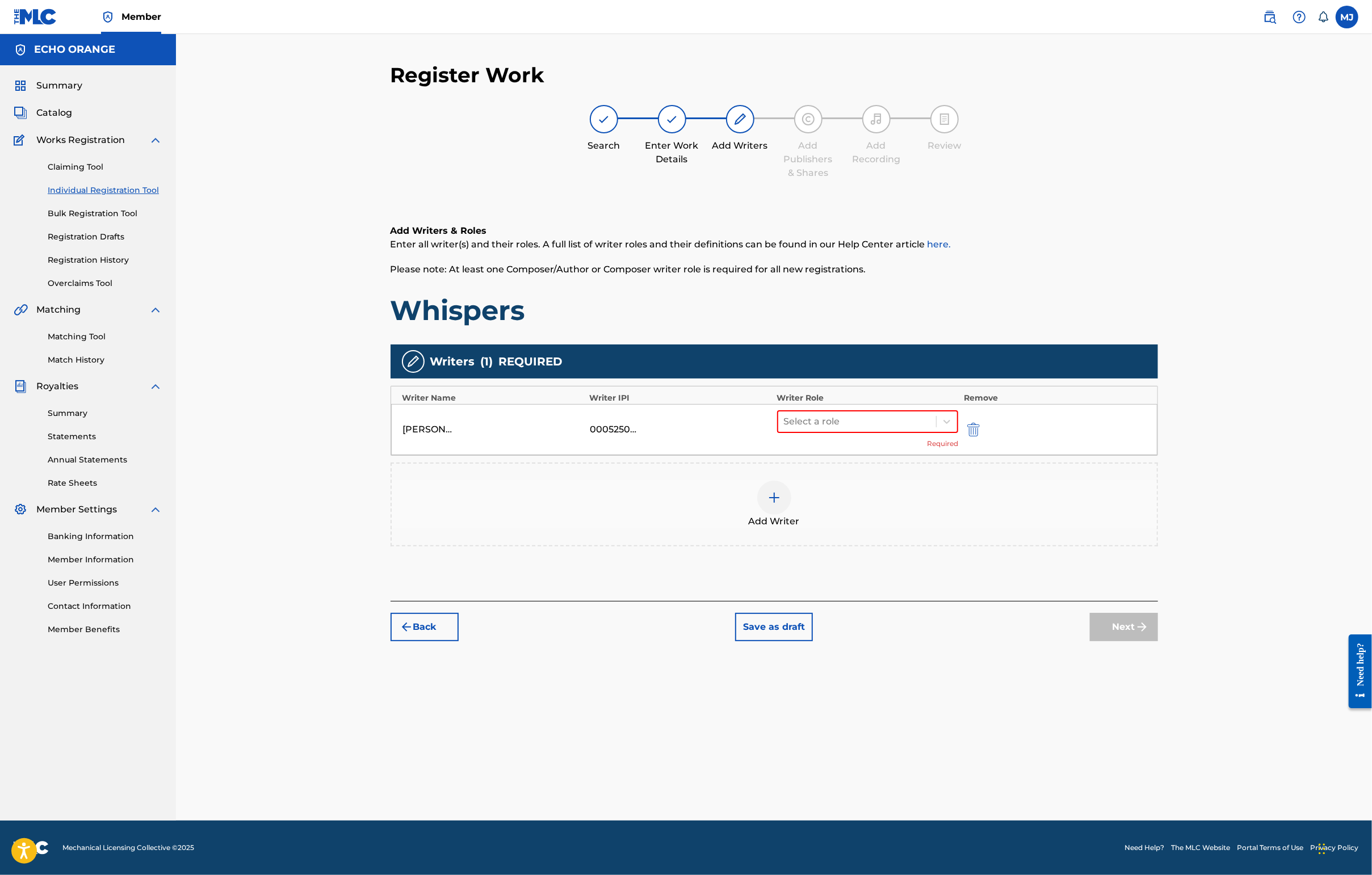
click at [830, 449] on div "Select a role Required" at bounding box center [867, 429] width 181 height 38
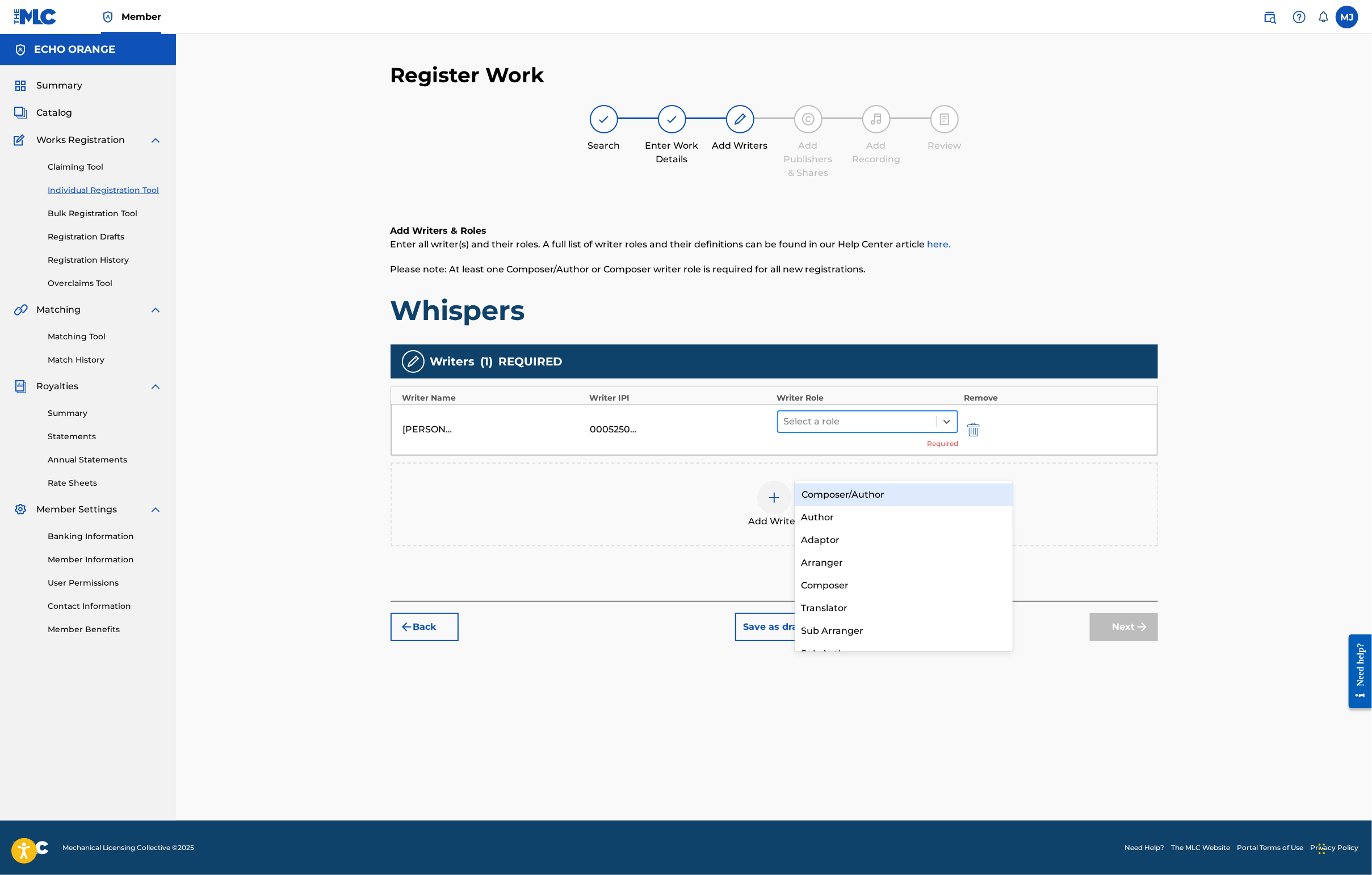
click at [843, 430] on div at bounding box center [856, 421] width 147 height 16
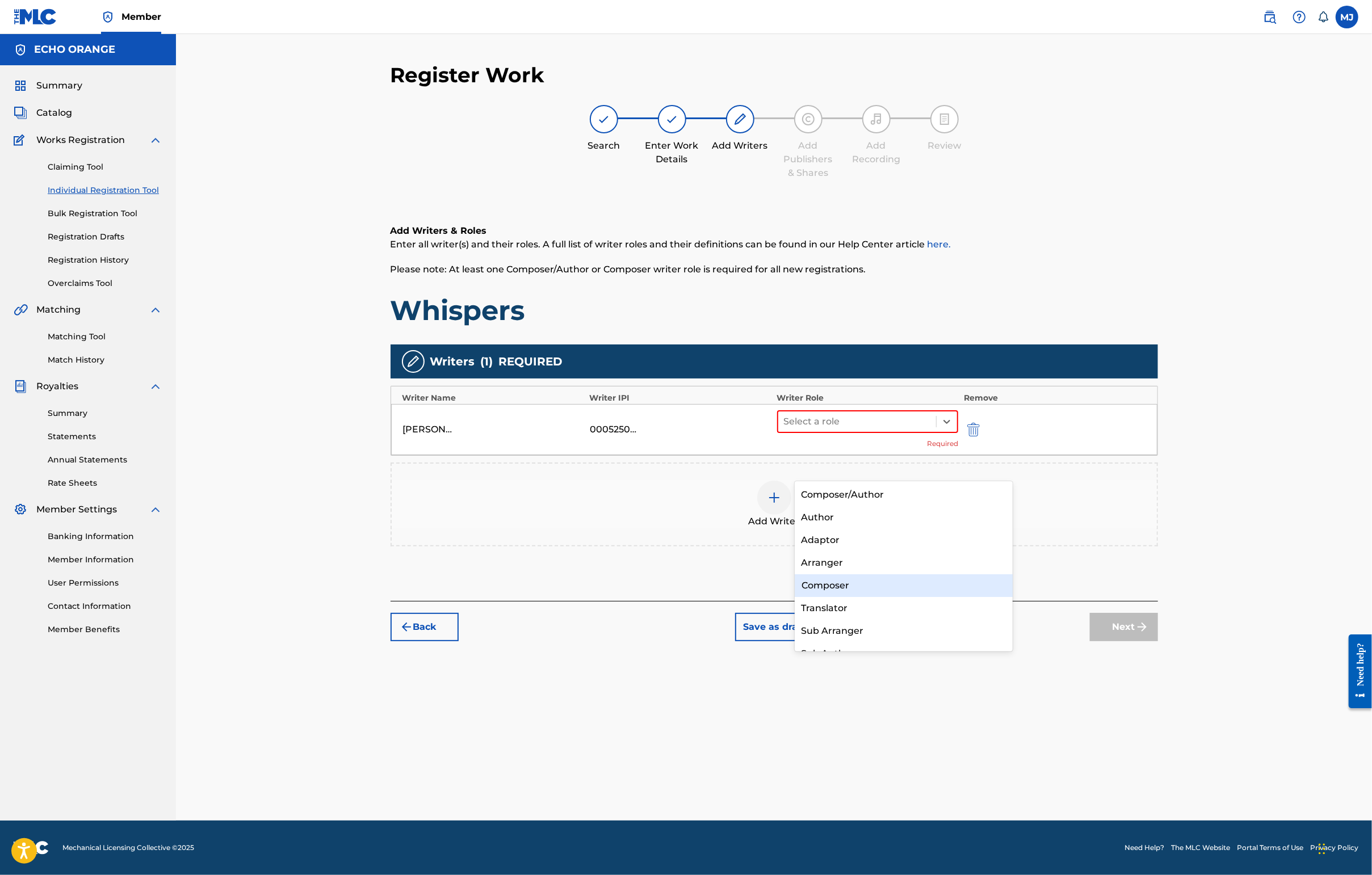
click at [840, 587] on div "Composer" at bounding box center [904, 585] width 218 height 23
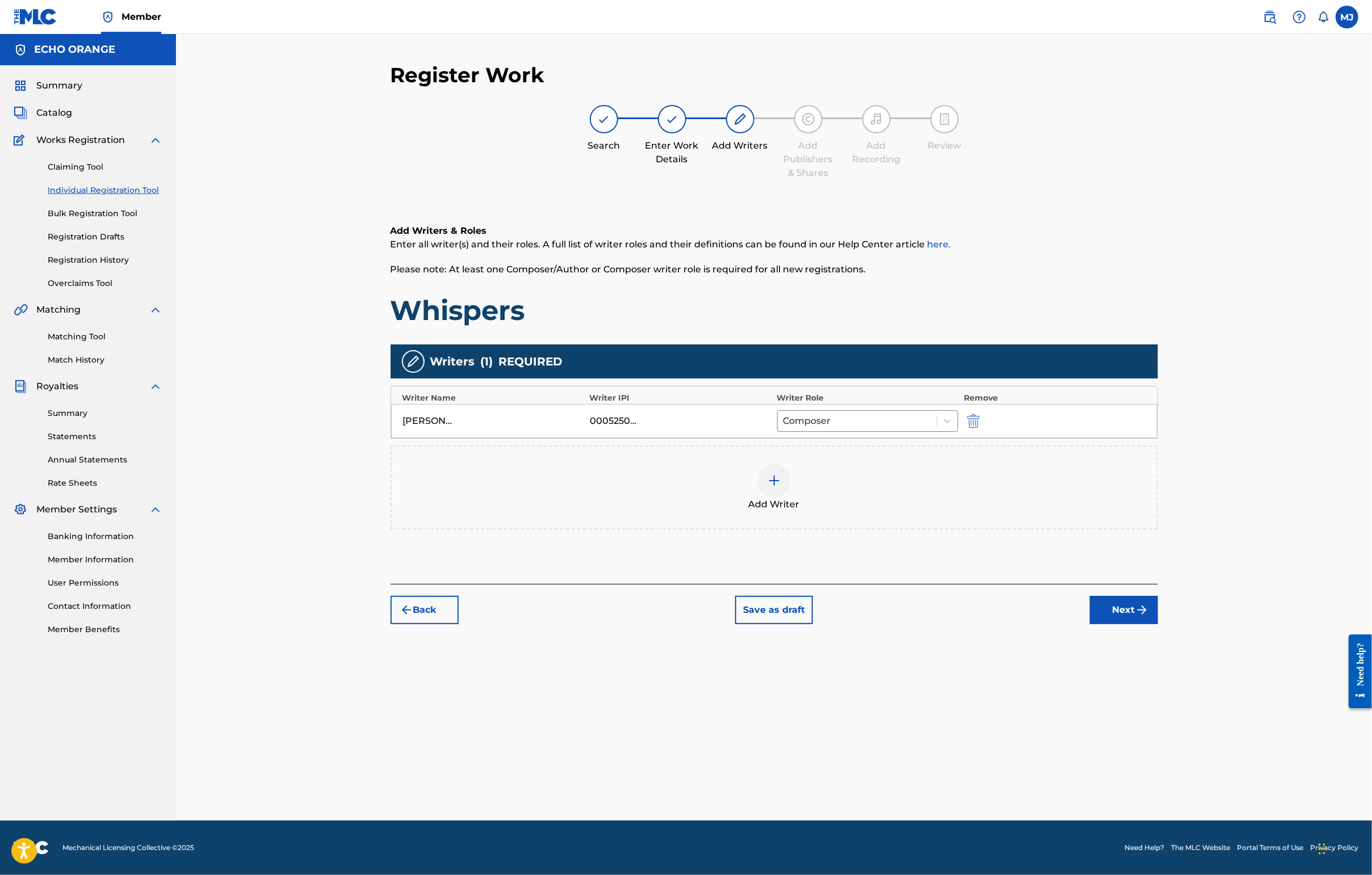
click at [1088, 624] on button "Next" at bounding box center [1124, 610] width 68 height 29
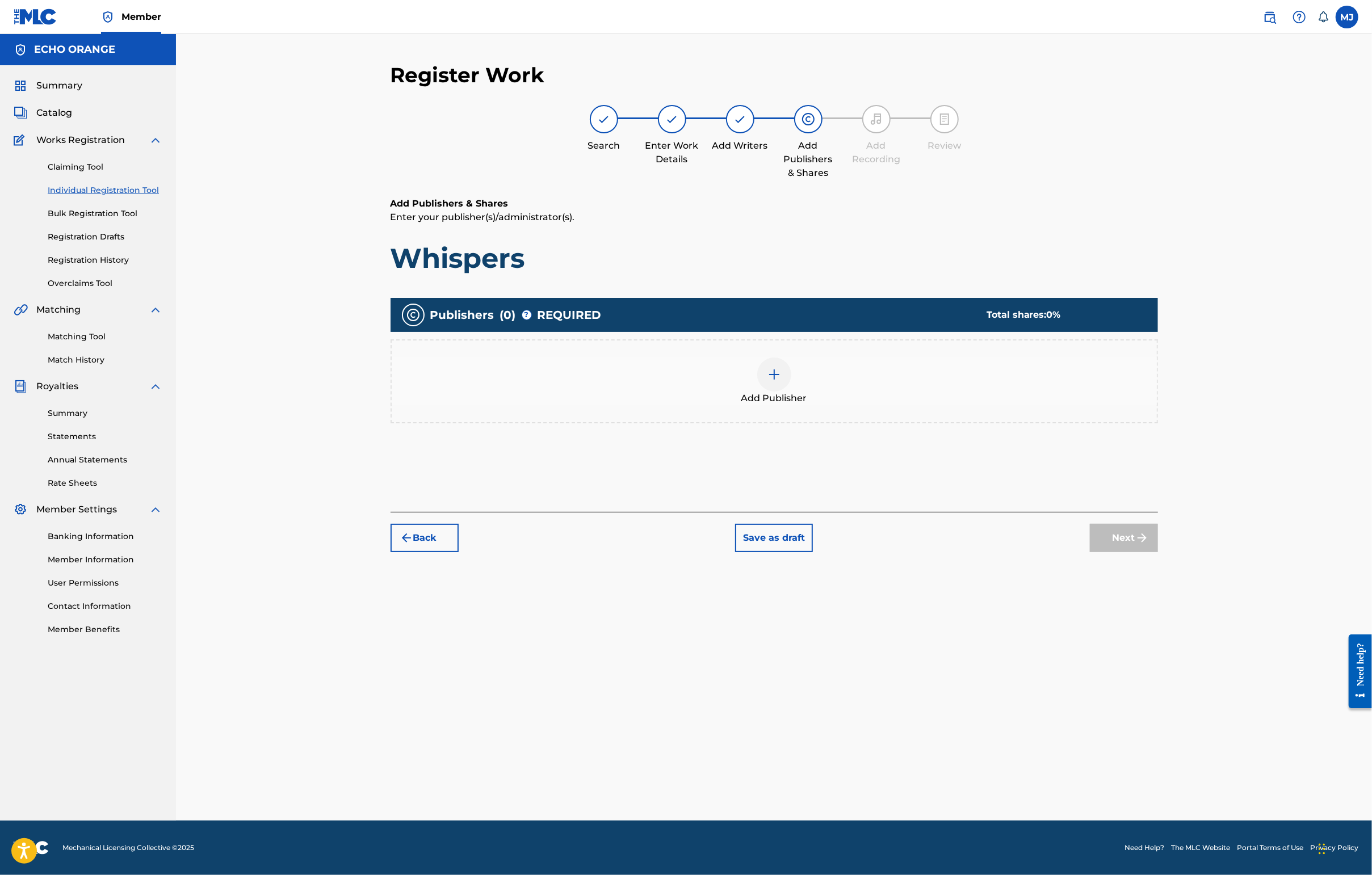
click at [837, 405] on div "Add Publisher" at bounding box center [774, 381] width 765 height 47
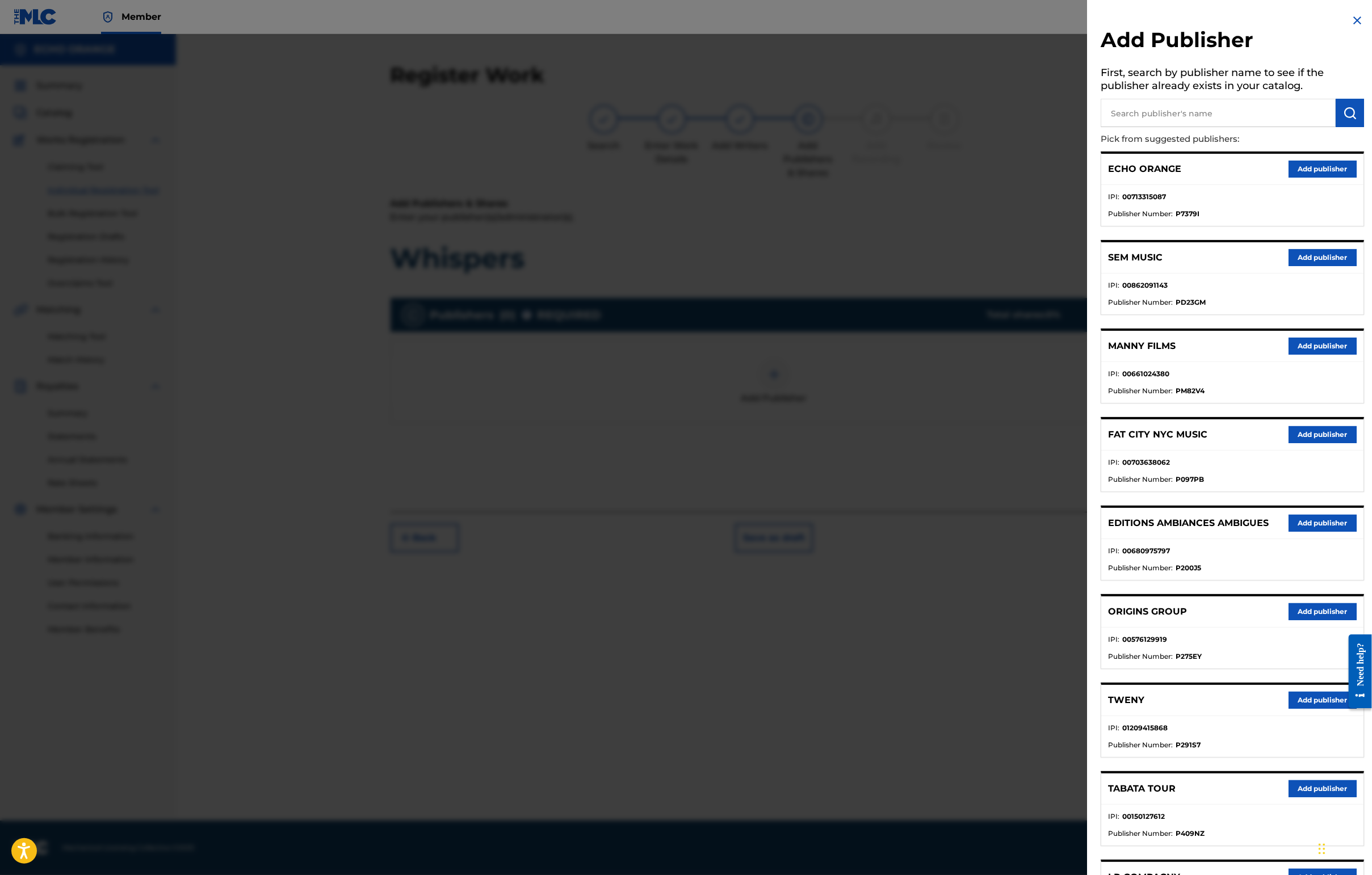
drag, startPoint x: 1282, startPoint y: 788, endPoint x: 1288, endPoint y: 732, distance: 56.3
click at [1088, 732] on div "ECHO ORANGE Add publisher IPI : 00713315087 Publisher Number : P7379I SEM MUSIC…" at bounding box center [1232, 587] width 263 height 871
click at [1088, 620] on button "Add publisher" at bounding box center [1322, 612] width 68 height 17
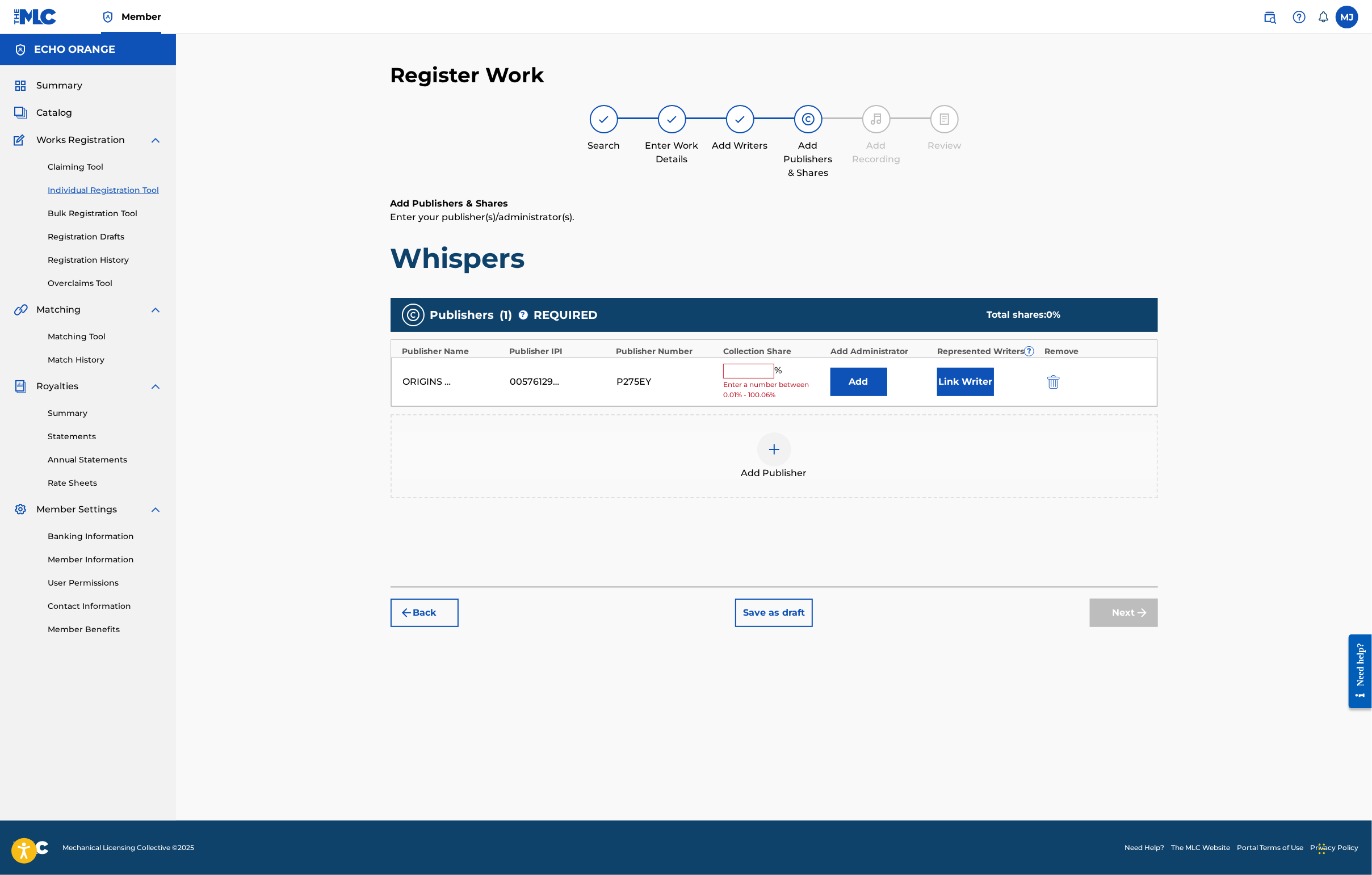
click at [887, 396] on button "Add" at bounding box center [858, 382] width 56 height 29
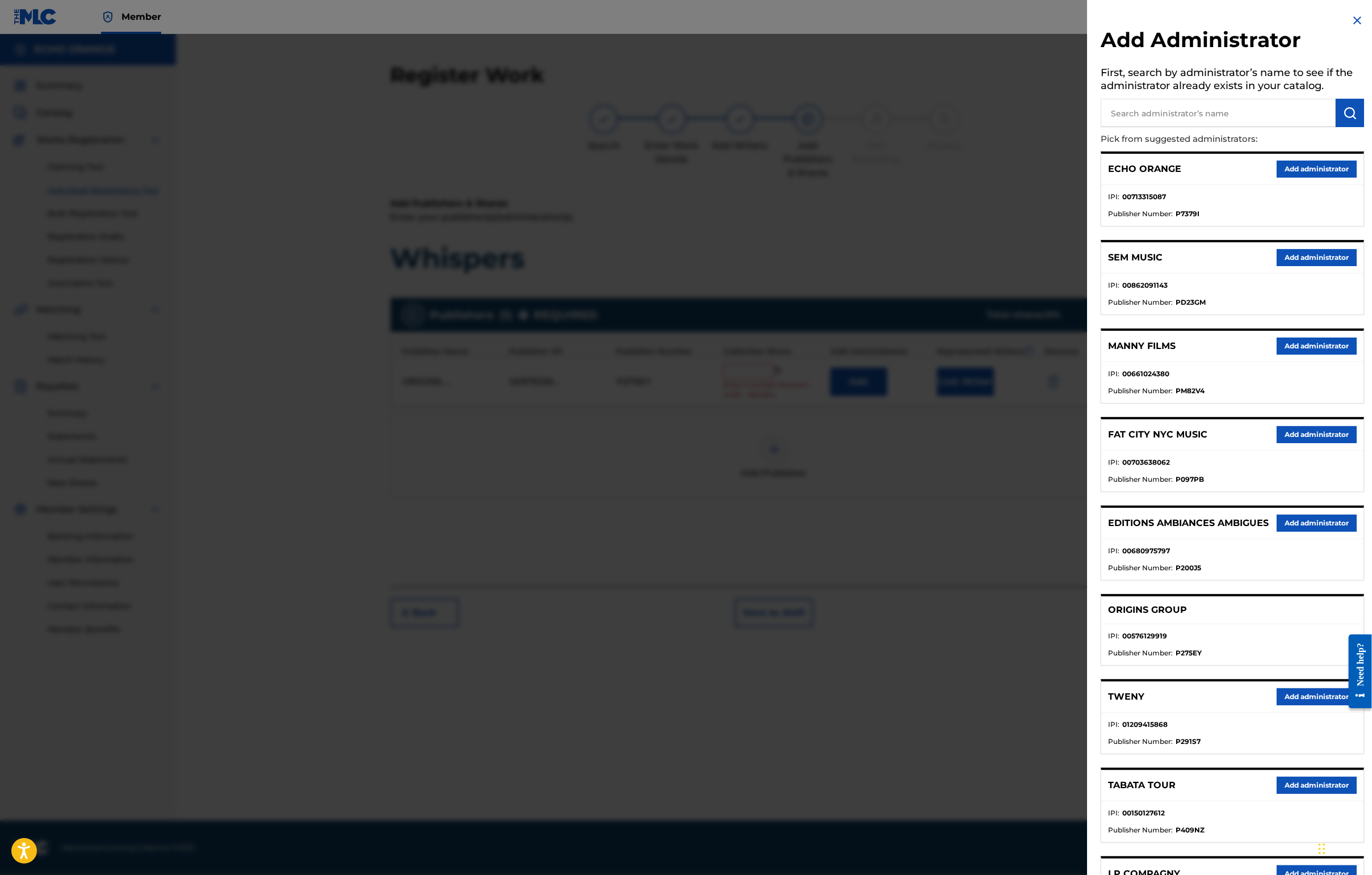
click at [1088, 178] on button "Add administrator" at bounding box center [1316, 169] width 80 height 17
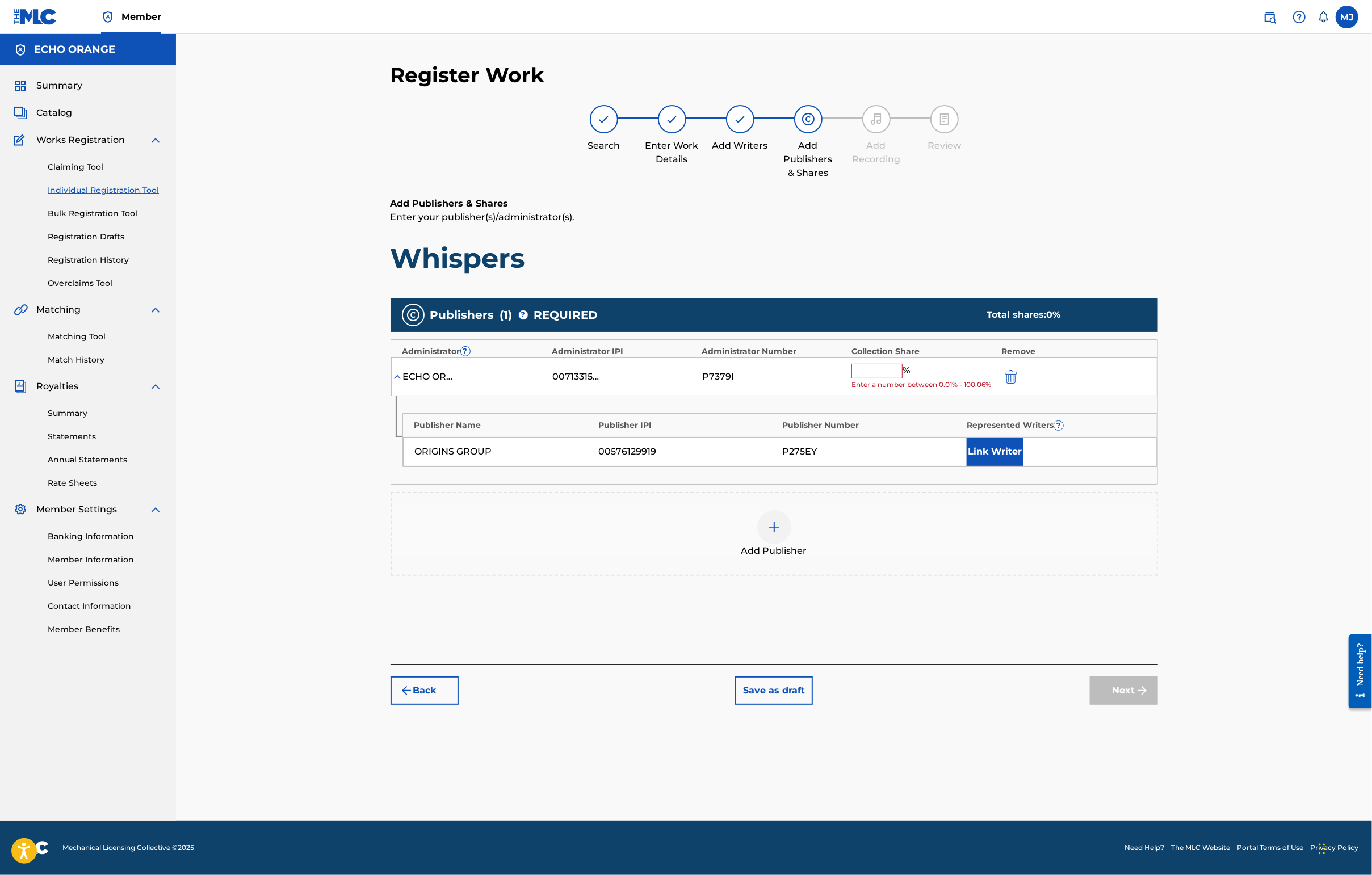
click at [902, 378] on input "text" at bounding box center [877, 371] width 51 height 15
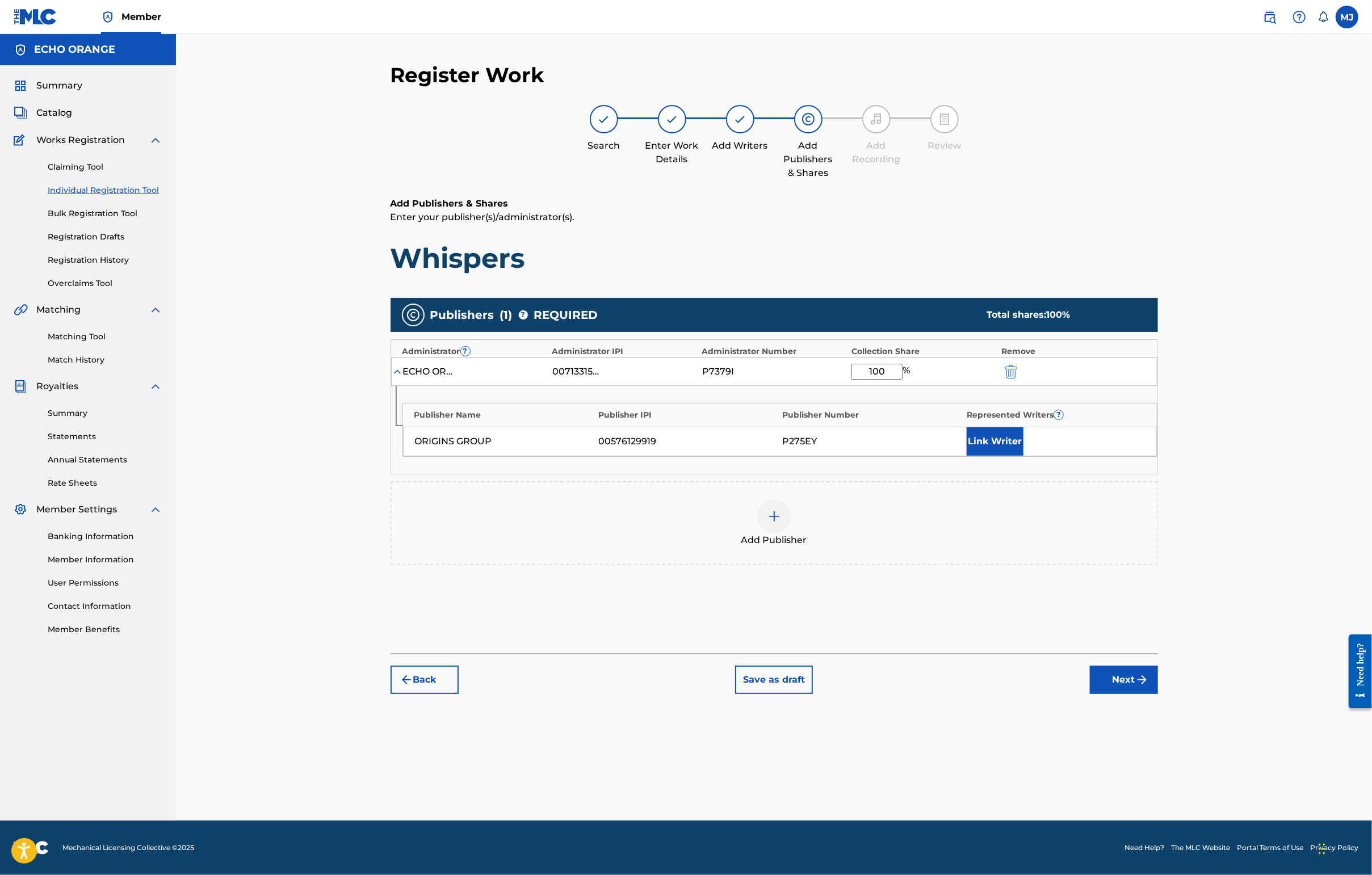
type input "100"
click at [1024, 456] on button "Link Writer" at bounding box center [994, 442] width 56 height 29
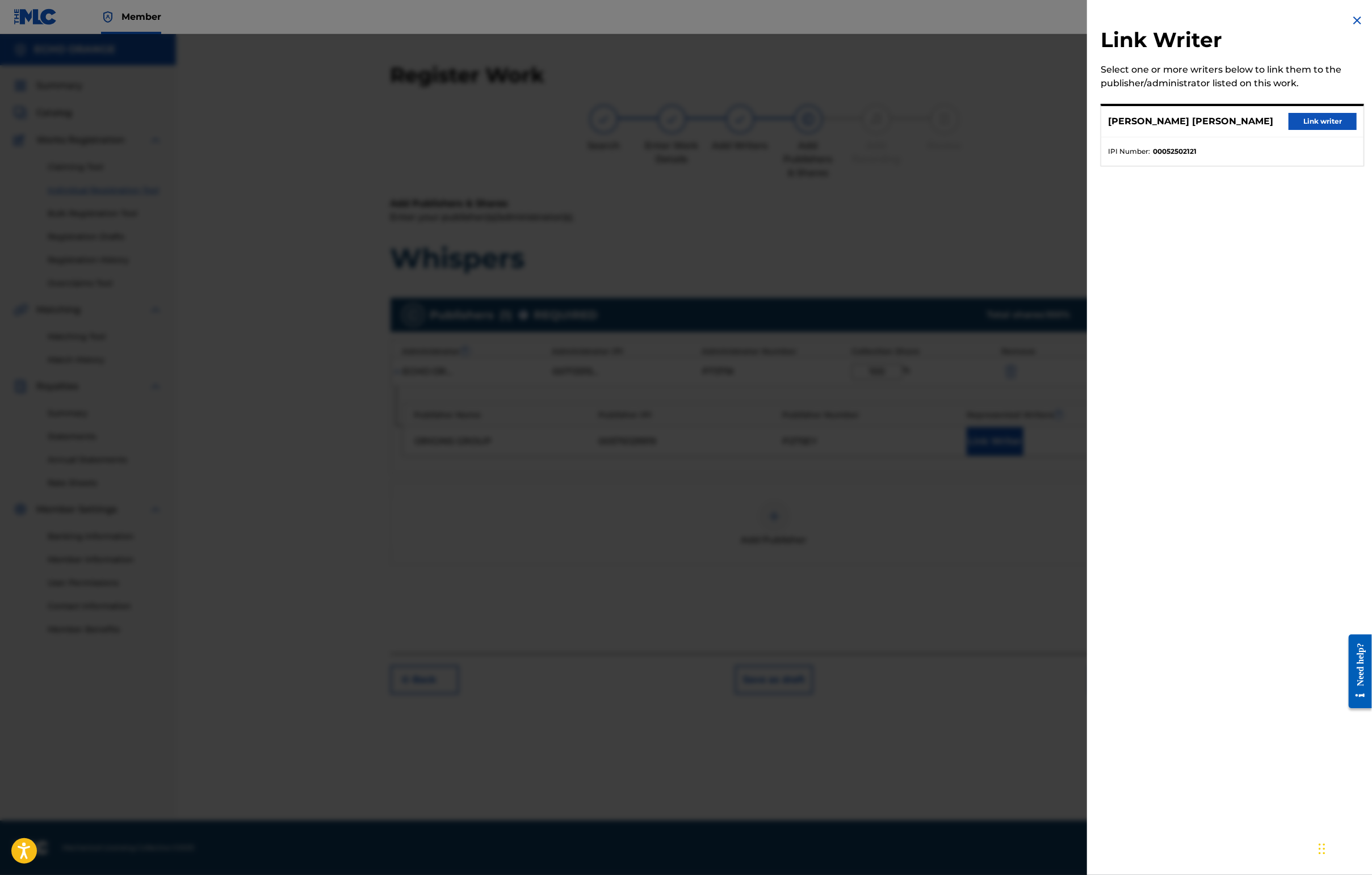
click at [1088, 130] on button "Link writer" at bounding box center [1322, 121] width 68 height 17
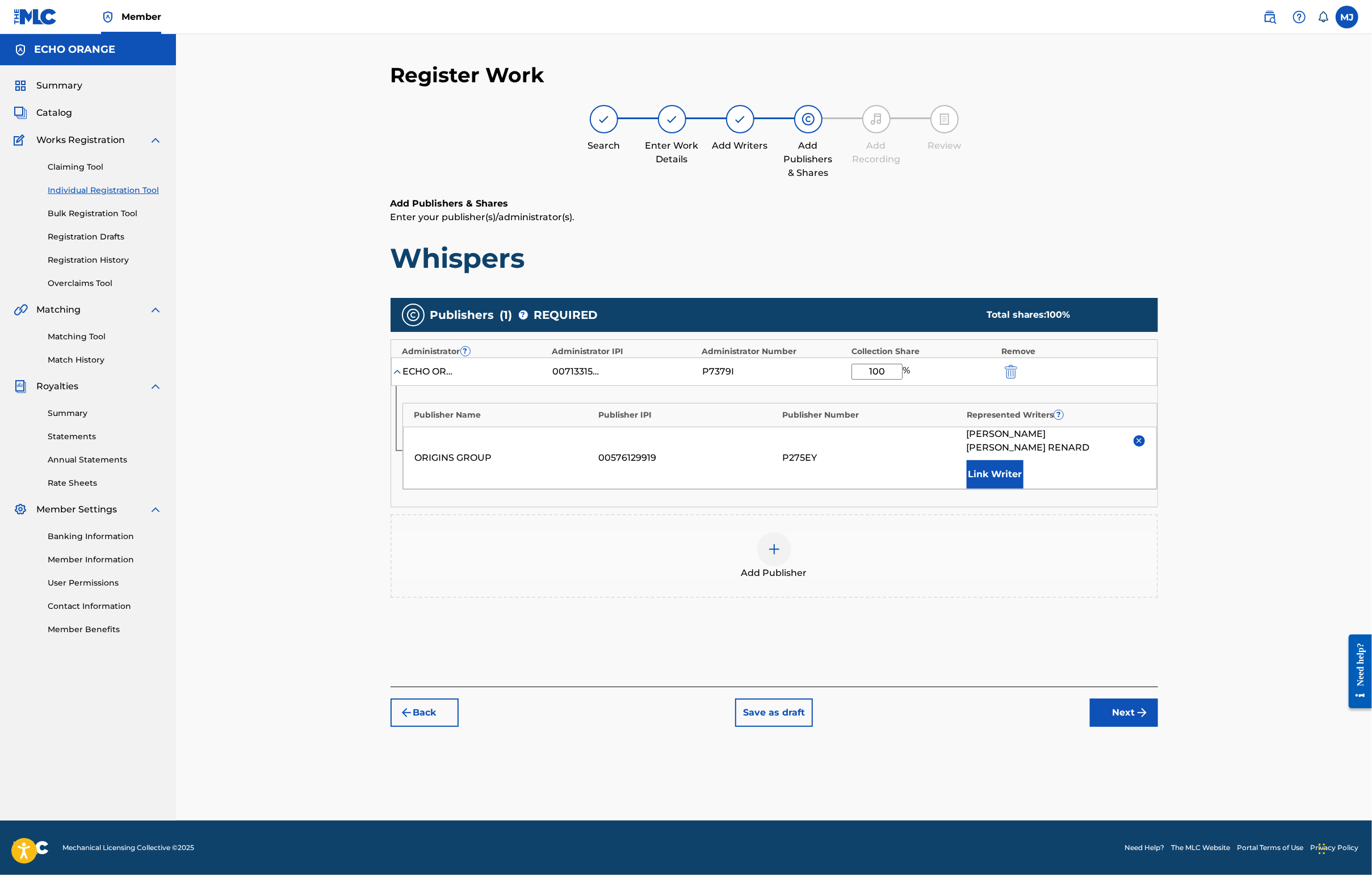
scroll to position [1, 0]
click at [1088, 821] on footer "Mechanical Licensing Collective © 2025 Need Help? The MLC Website Portal Terms …" at bounding box center [686, 848] width 1372 height 54
click at [1088, 727] on button "Next" at bounding box center [1124, 712] width 68 height 29
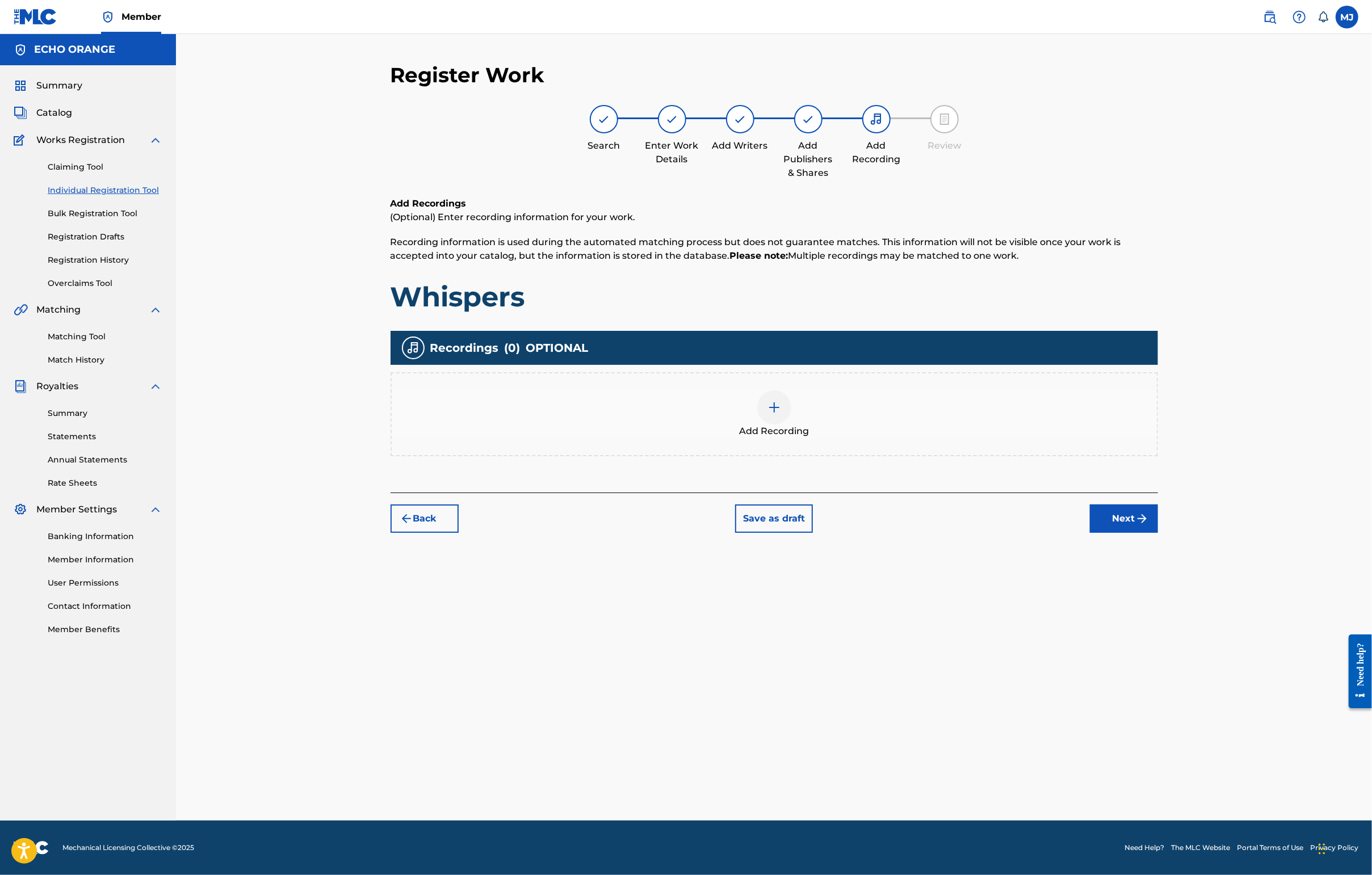
click at [1088, 533] on button "Next" at bounding box center [1124, 518] width 68 height 29
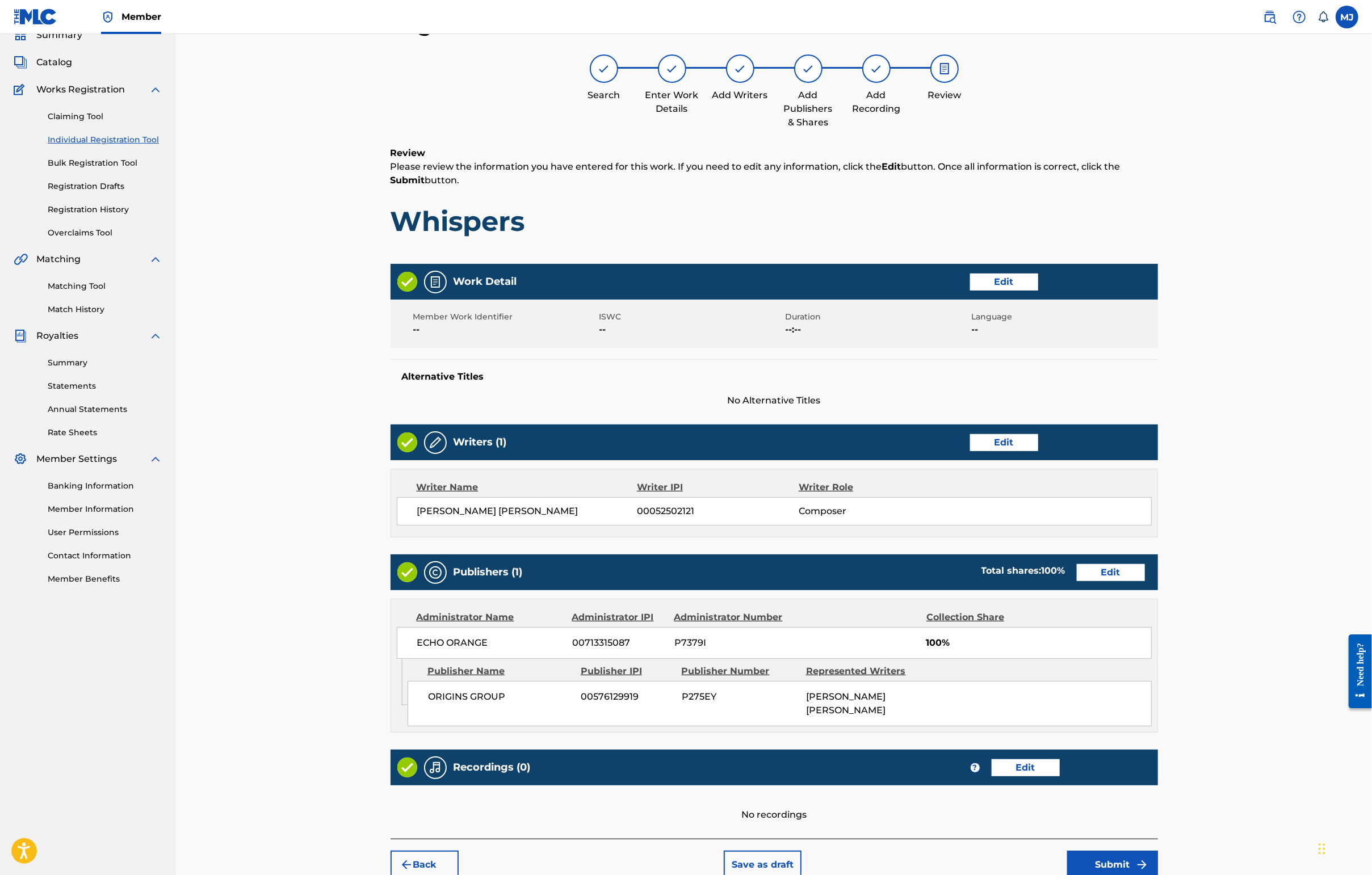
scroll to position [228, 0]
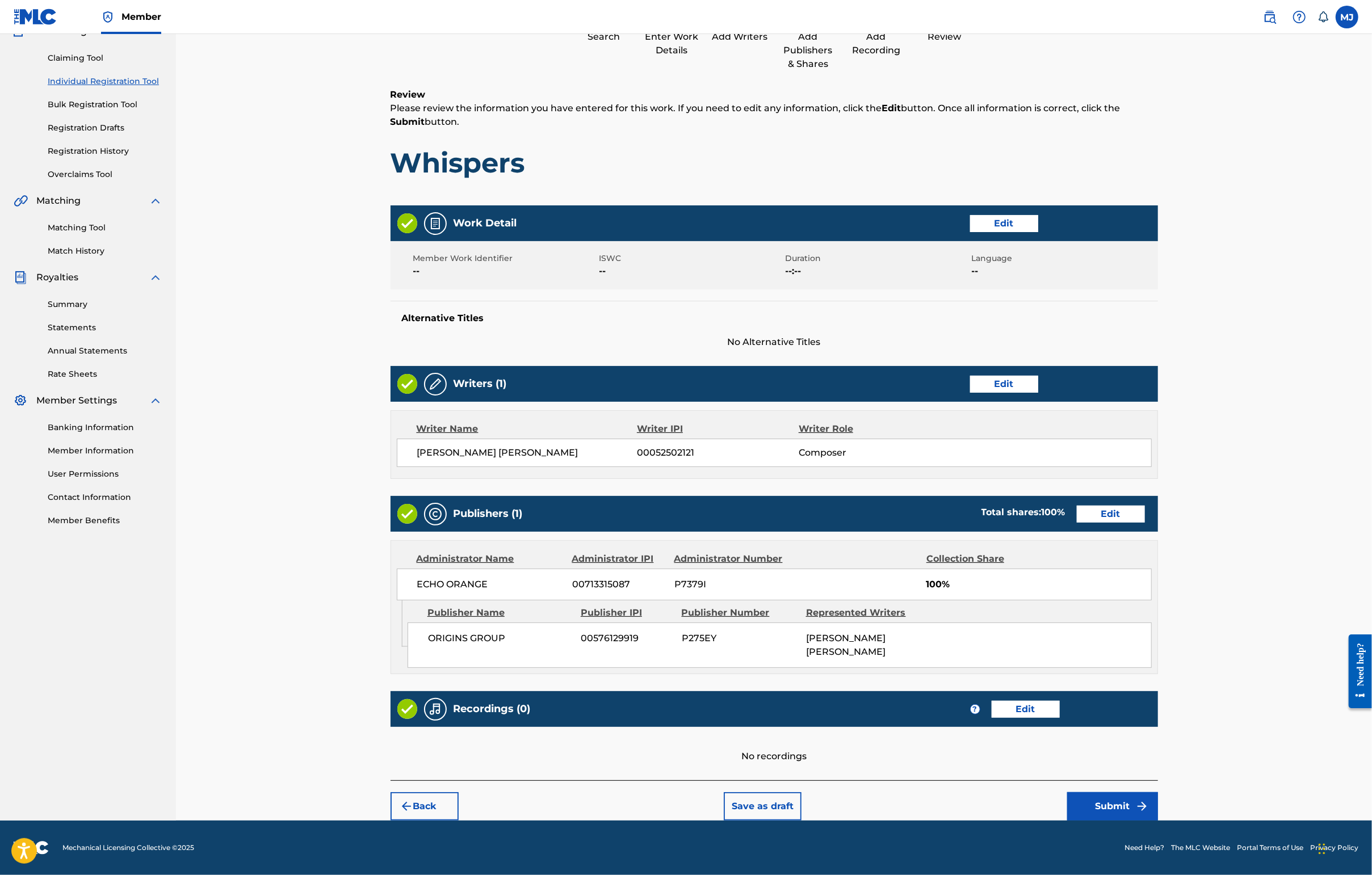
click at [1088, 792] on button "Submit" at bounding box center [1112, 807] width 91 height 29
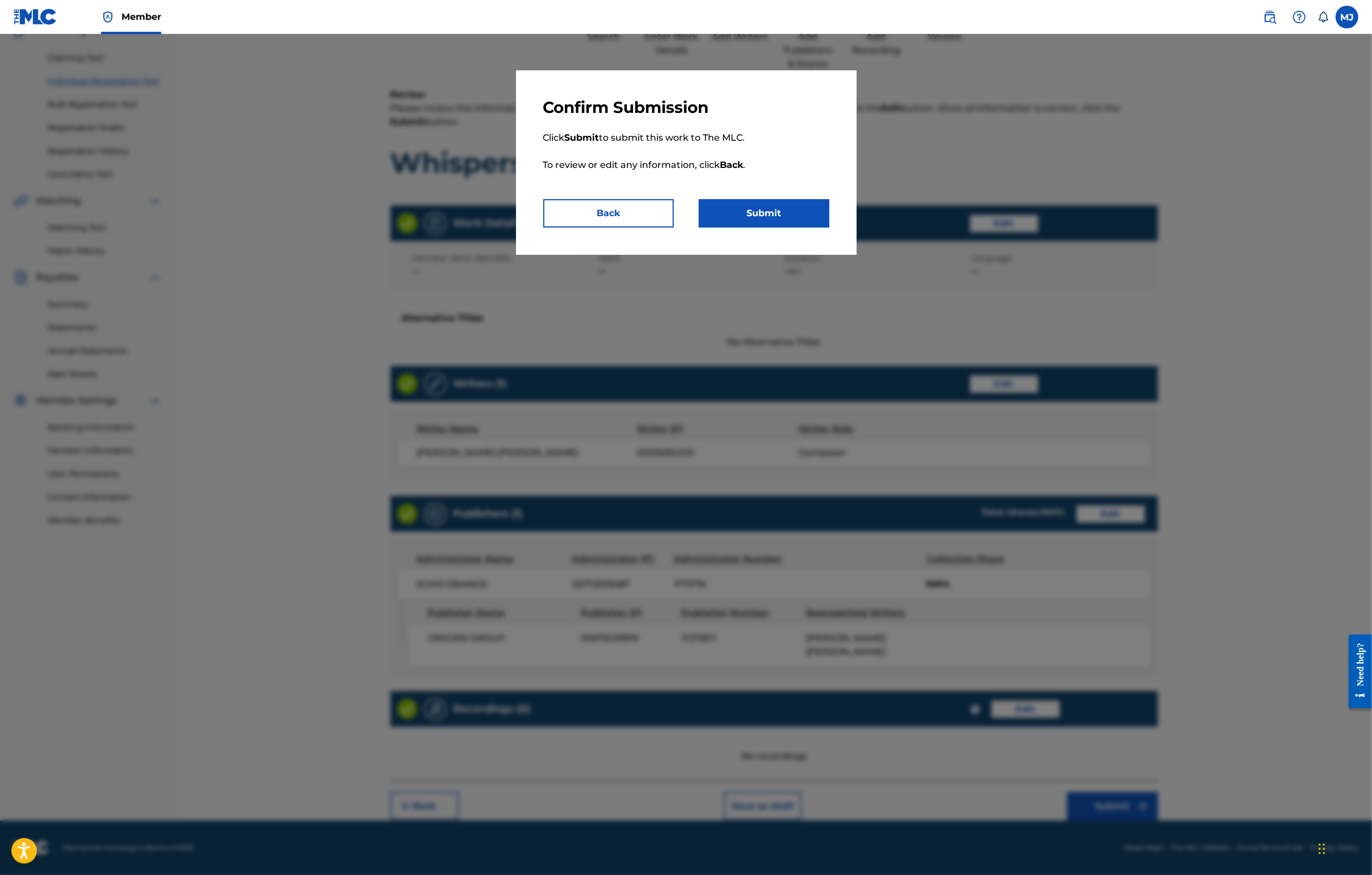
click at [818, 227] on button "Submit" at bounding box center [763, 214] width 130 height 29
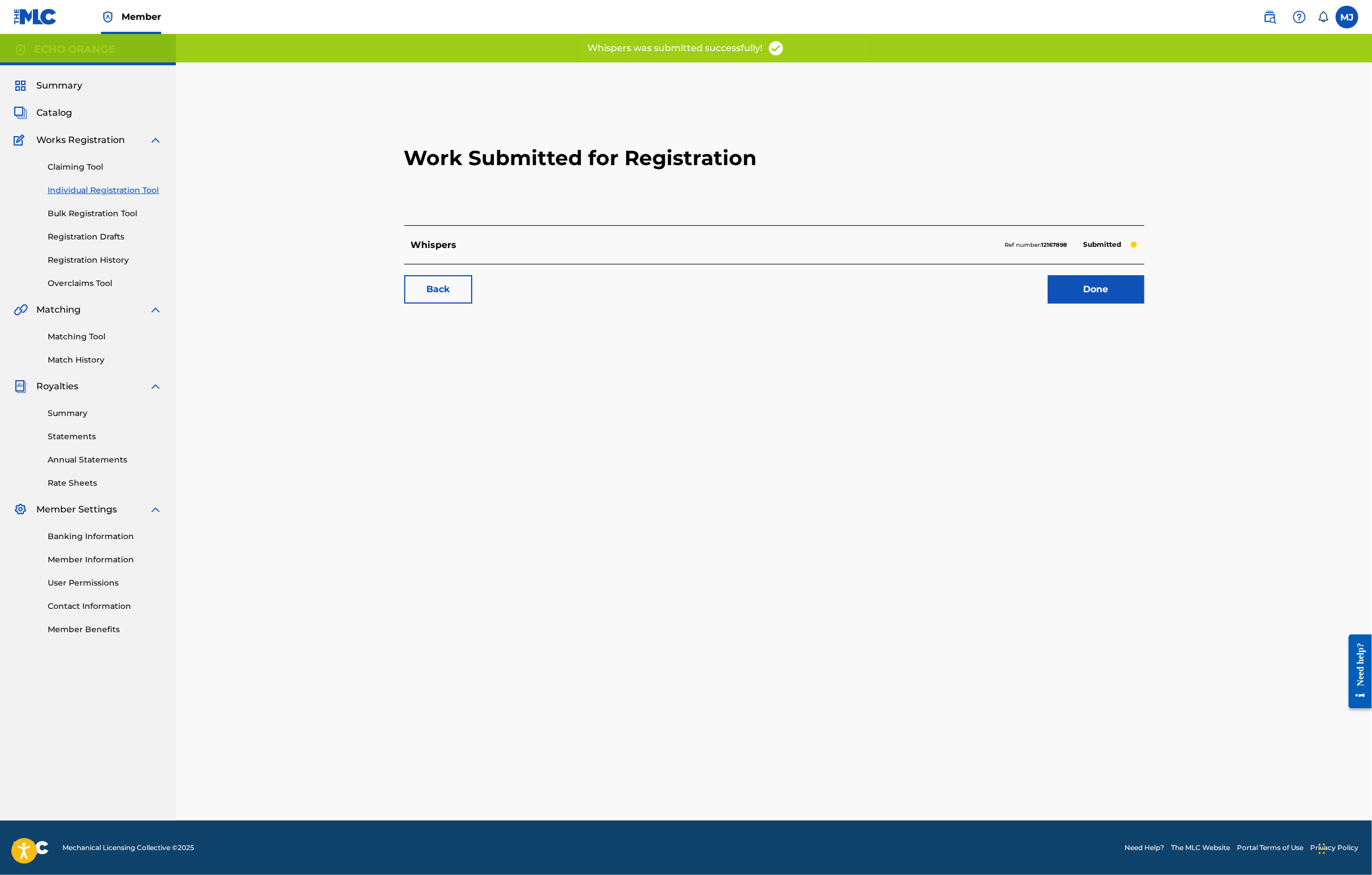
click at [1088, 303] on link "Done" at bounding box center [1096, 290] width 96 height 29
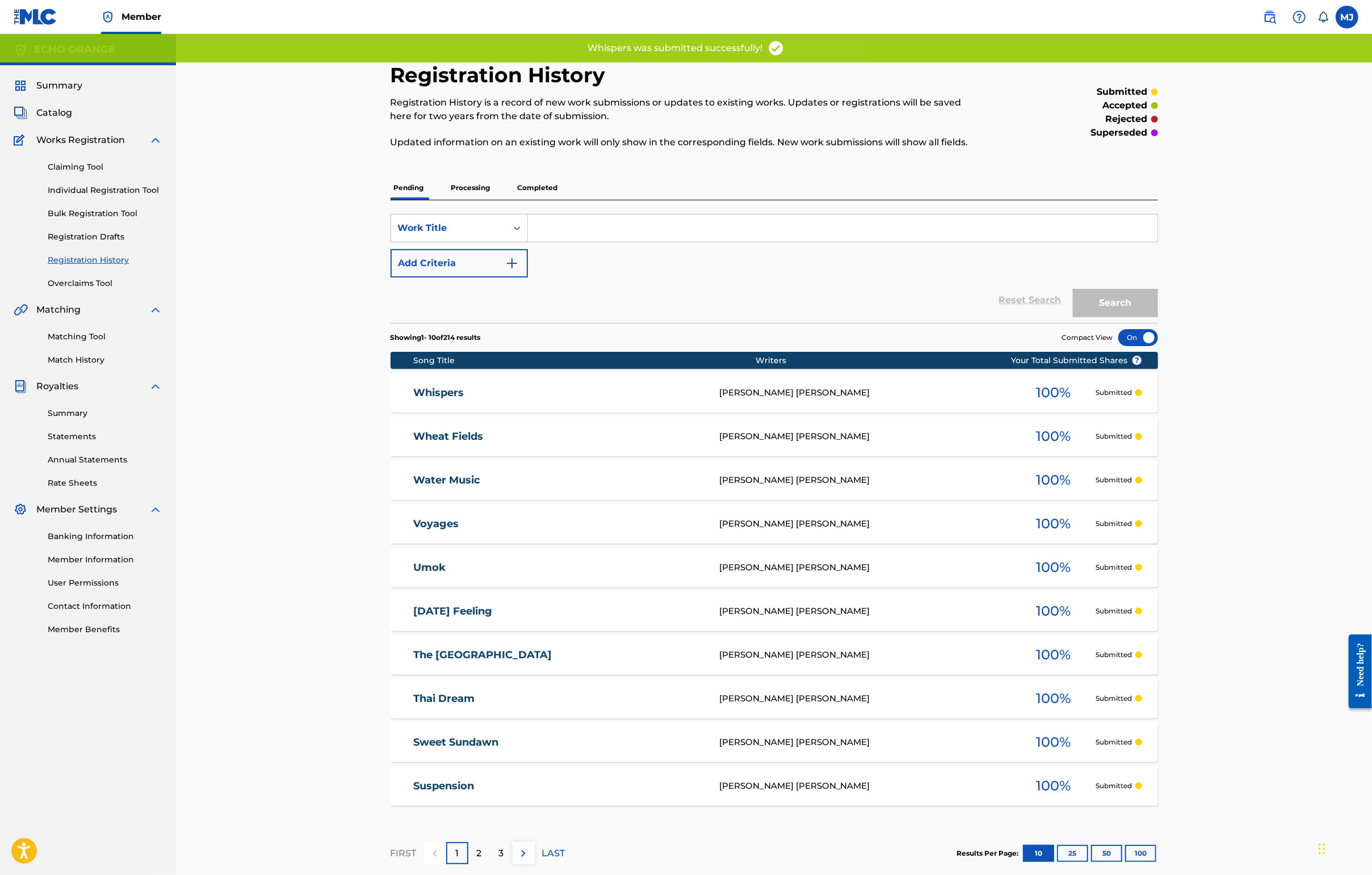
click at [108, 196] on link "Individual Registration Tool" at bounding box center [105, 190] width 114 height 12
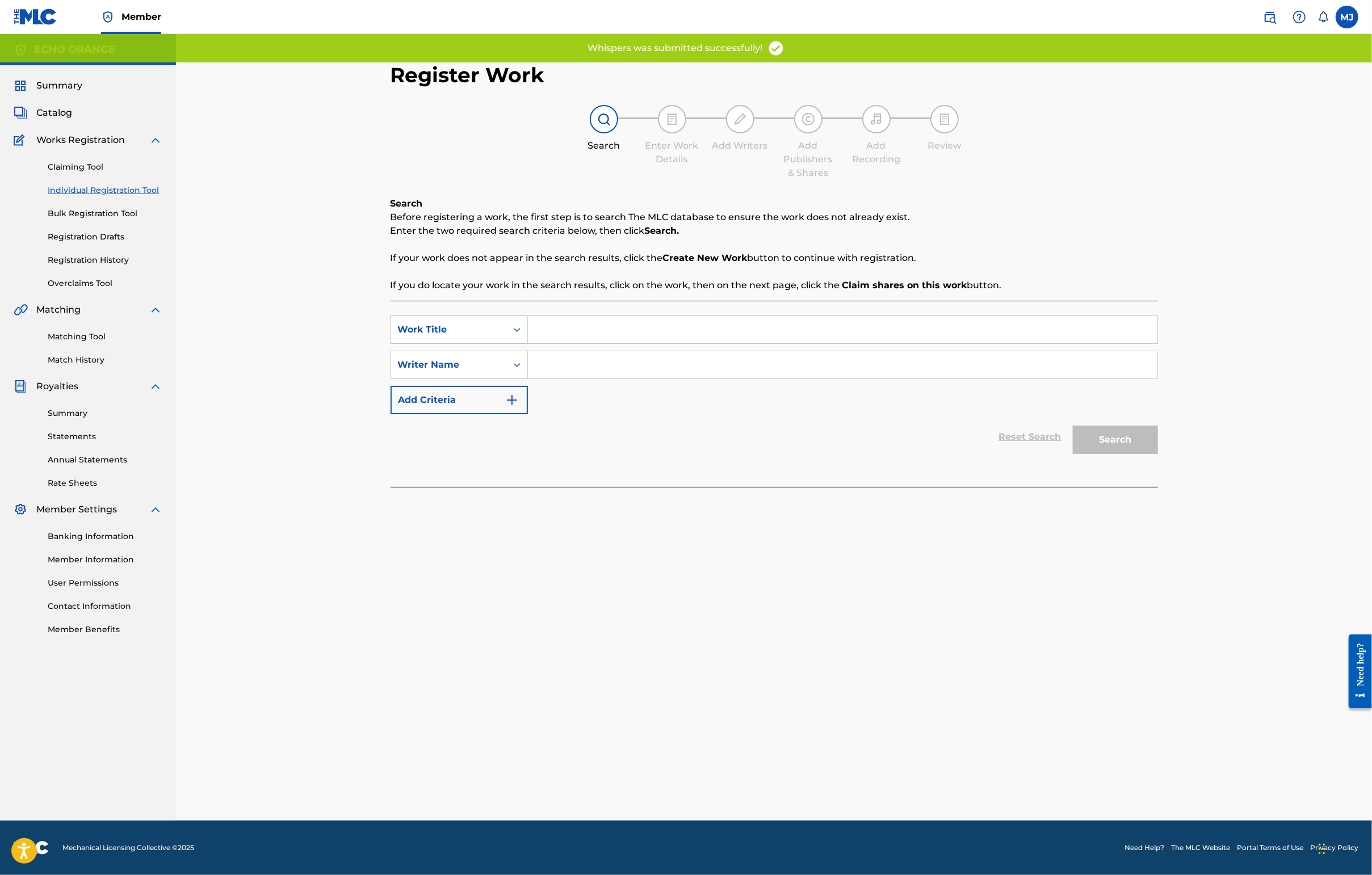
click at [622, 343] on input "Search Form" at bounding box center [842, 330] width 629 height 27
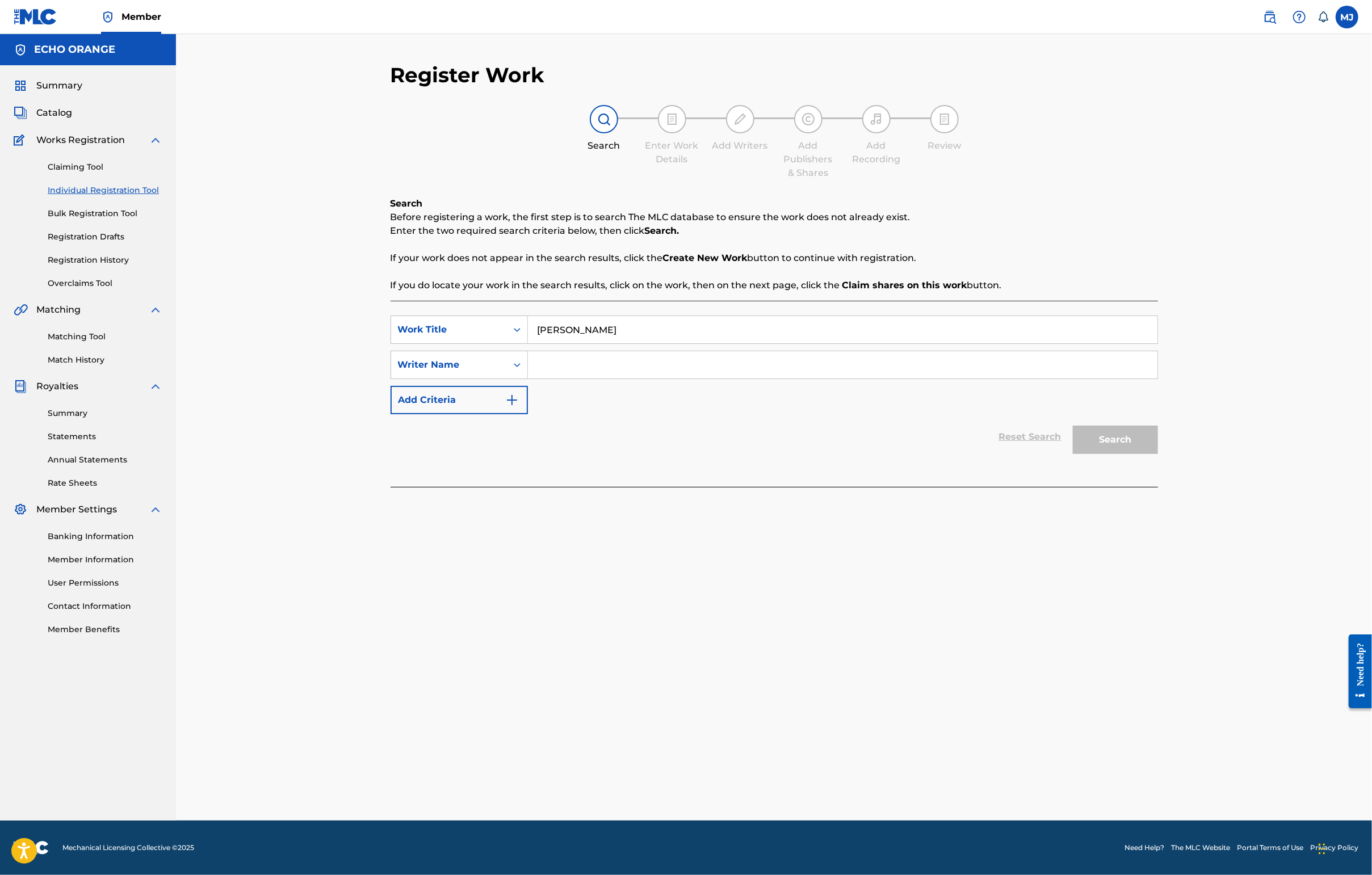
type input "[PERSON_NAME]"
paste input "[PERSON_NAME]"
type input "[PERSON_NAME]"
click at [1088, 454] on button "Search" at bounding box center [1115, 440] width 85 height 29
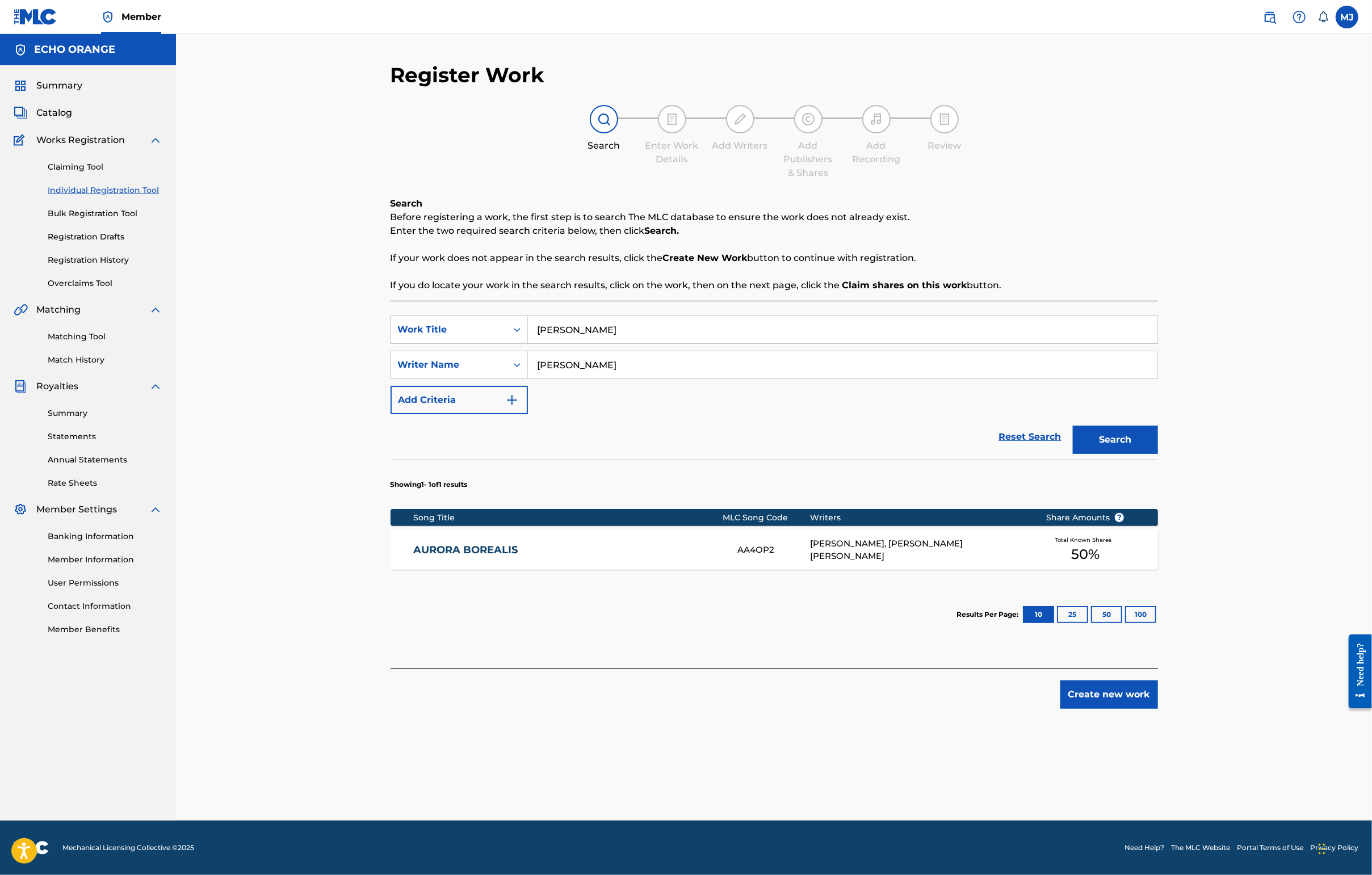
click at [1088, 709] on button "Create new work" at bounding box center [1109, 694] width 98 height 29
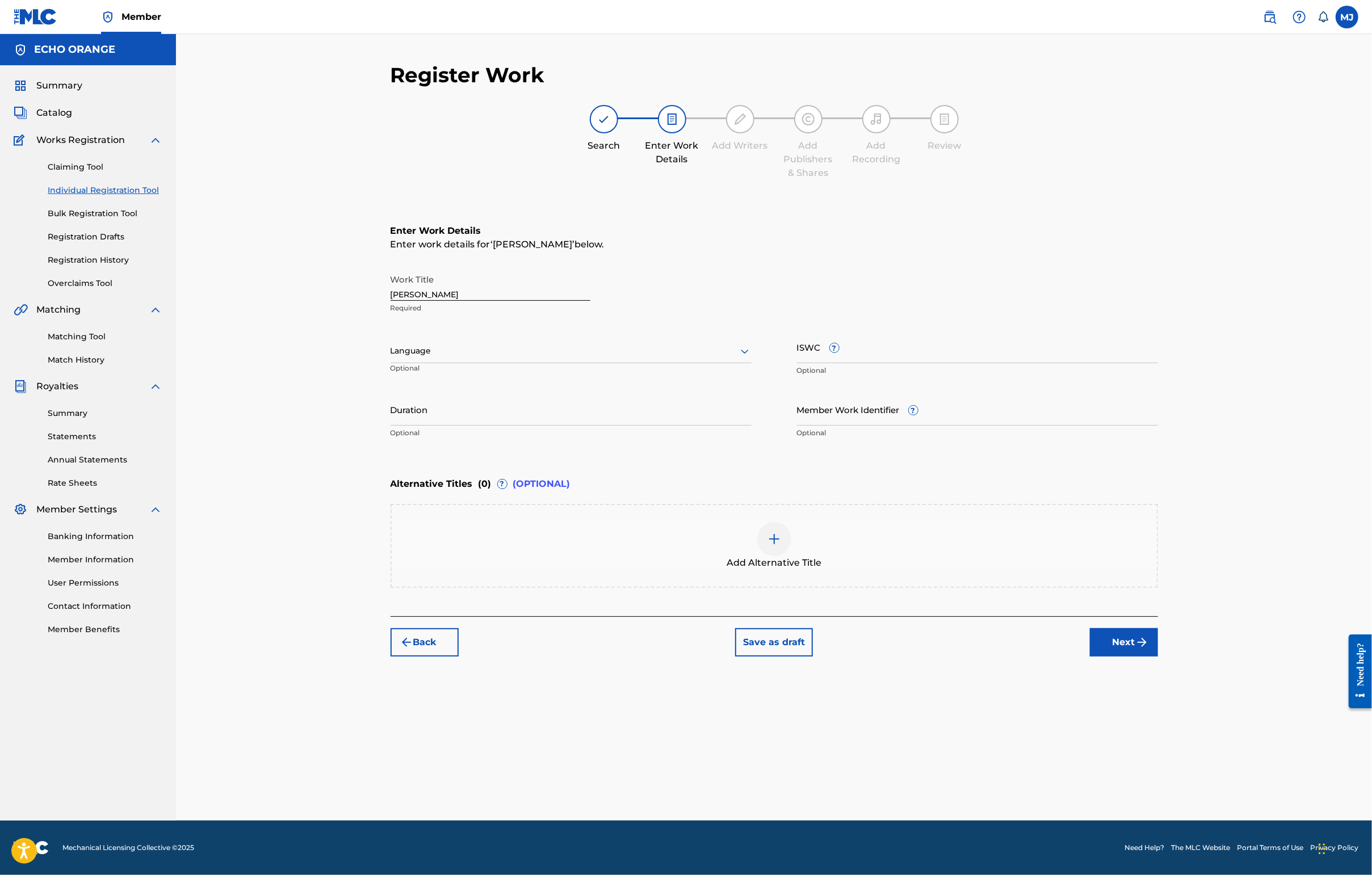
click at [1088, 788] on div "Register Work Search Enter Work Details Add Writers Add Publishers & Shares Add…" at bounding box center [774, 442] width 795 height 758
click at [1088, 649] on img "submit" at bounding box center [1142, 643] width 14 height 14
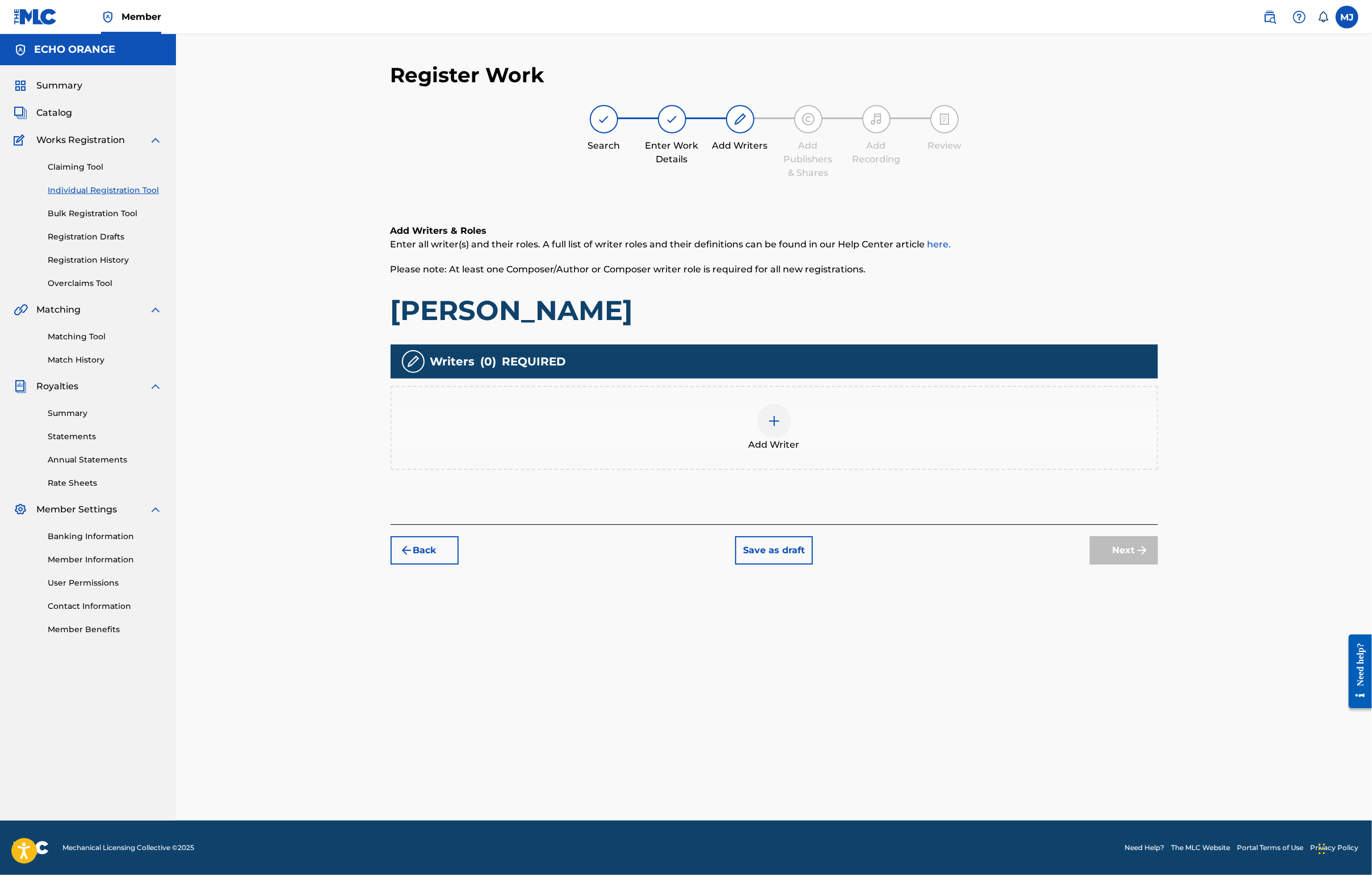
click at [945, 451] on div "Add Writer" at bounding box center [774, 427] width 765 height 47
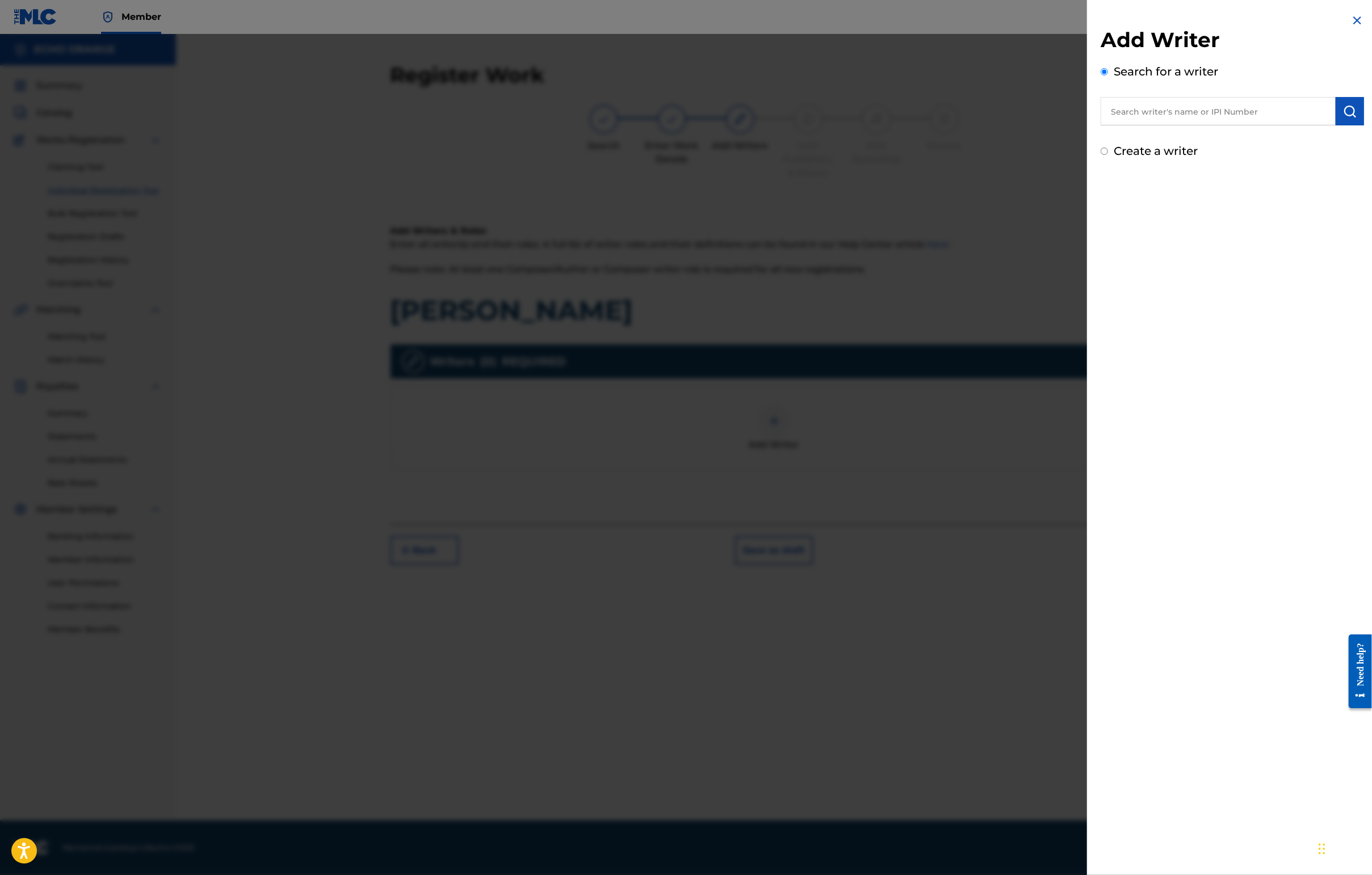
click at [1088, 126] on input "text" at bounding box center [1218, 111] width 235 height 29
paste input "[PERSON_NAME]"
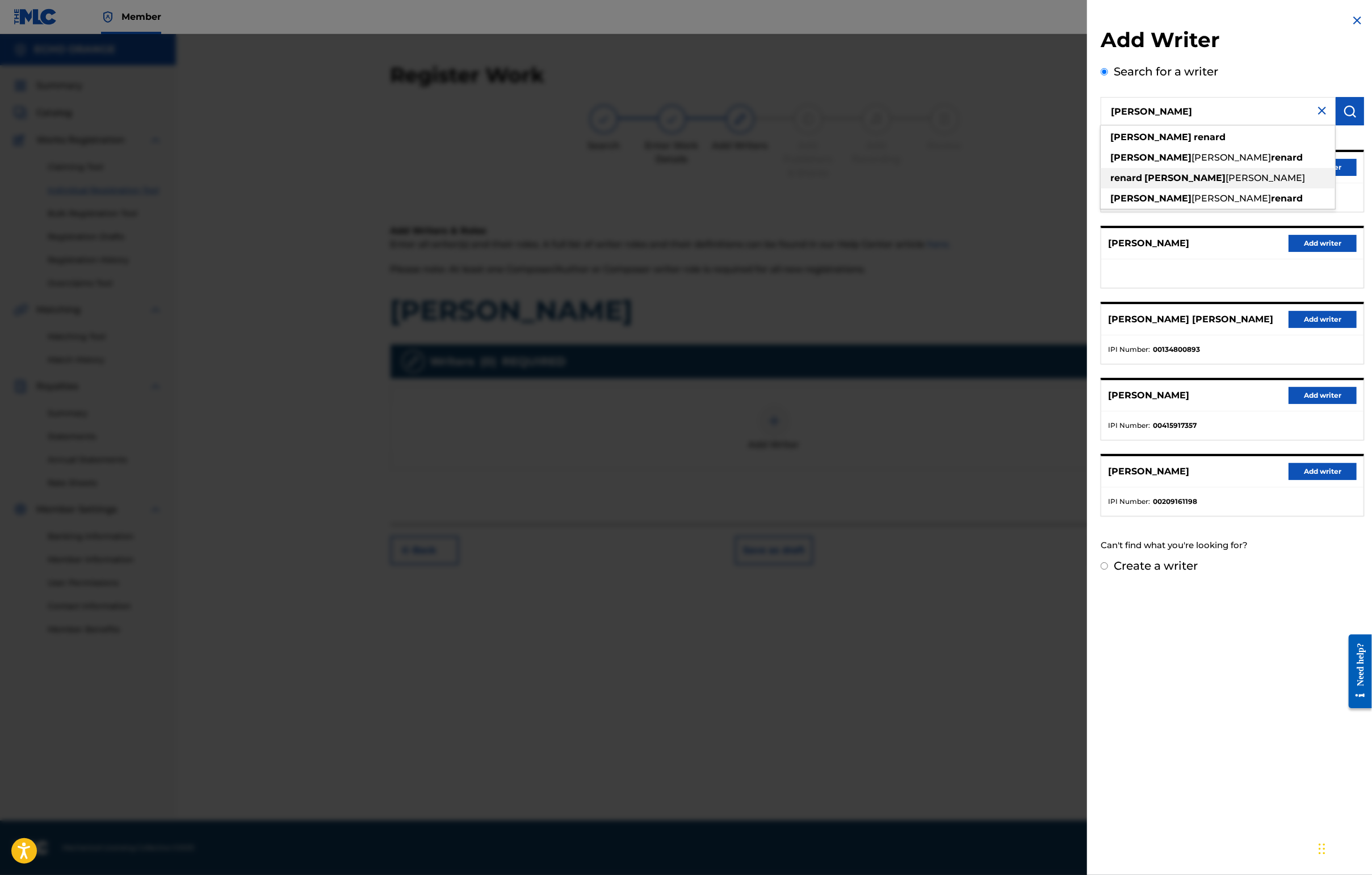
drag, startPoint x: 1322, startPoint y: 196, endPoint x: 1345, endPoint y: 195, distance: 23.0
click at [1088, 188] on div "renard [PERSON_NAME] [PERSON_NAME]" at bounding box center [1217, 178] width 234 height 20
type input "renard [PERSON_NAME] [PERSON_NAME]"
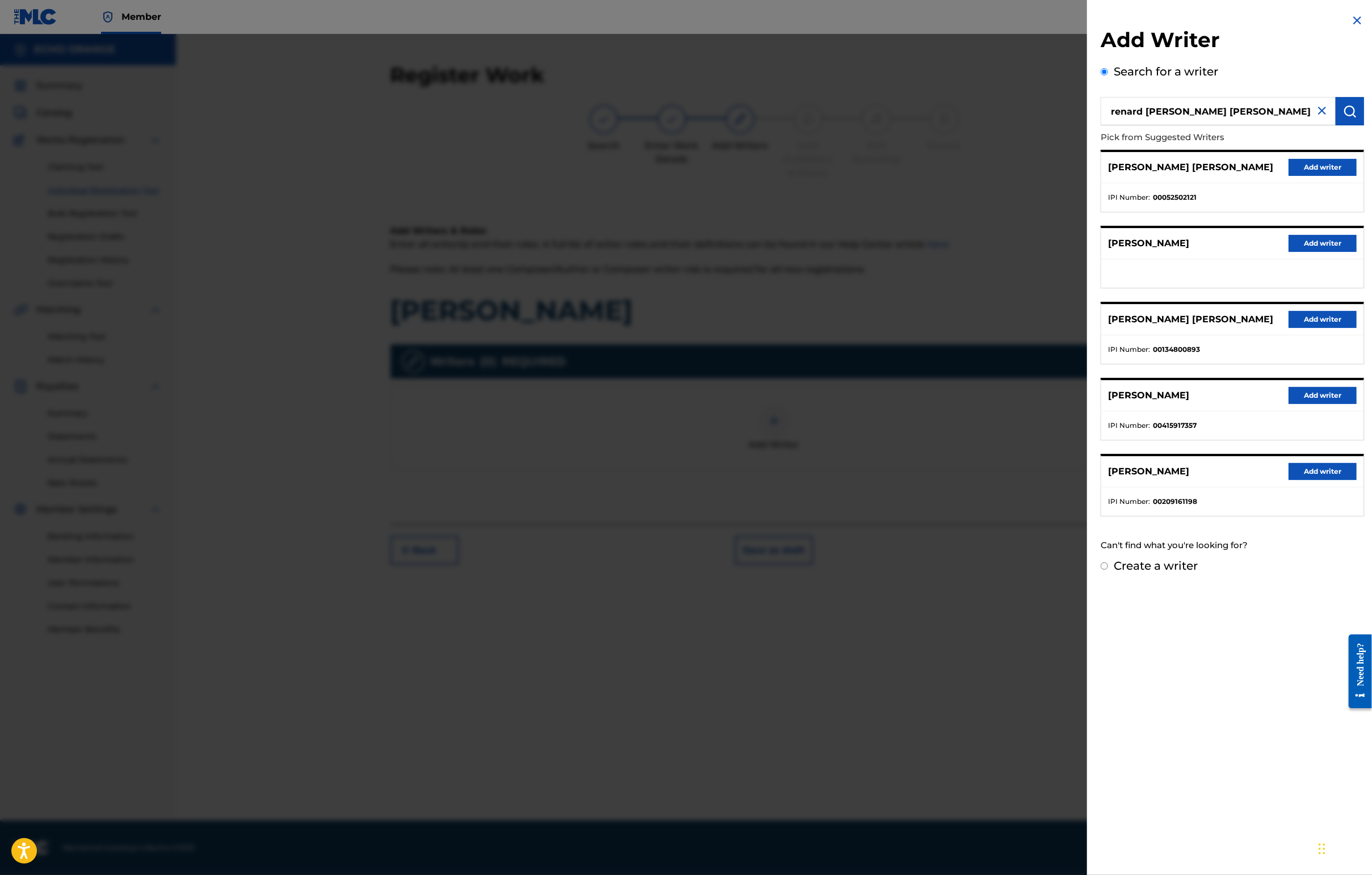
click at [1088, 176] on button "Add writer" at bounding box center [1322, 167] width 68 height 17
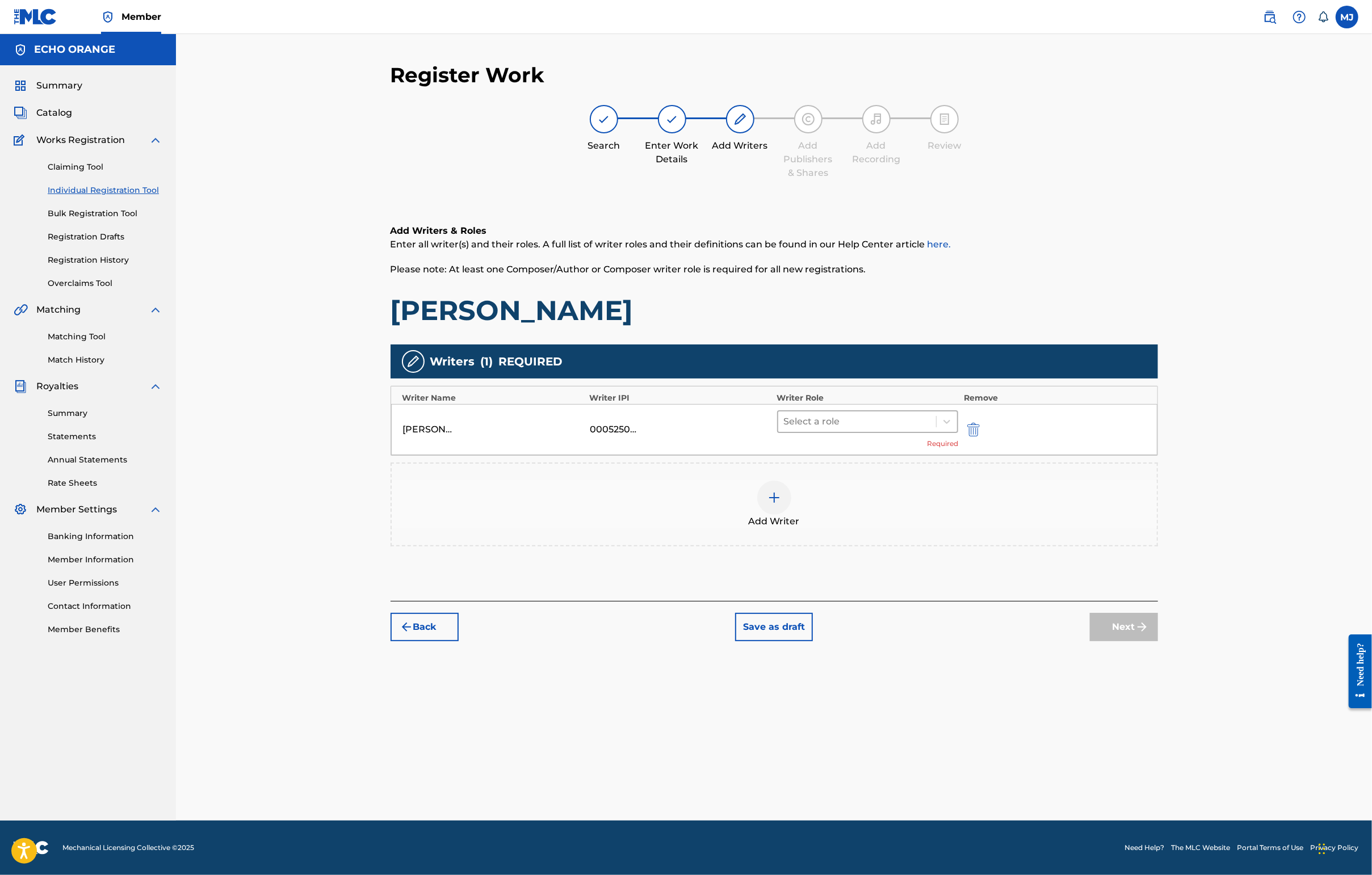
drag, startPoint x: 963, startPoint y: 448, endPoint x: 941, endPoint y: 469, distance: 30.4
click at [963, 448] on div "[PERSON_NAME] [PERSON_NAME] 00052502121 Select a role Required" at bounding box center [774, 430] width 766 height 51
click at [931, 430] on div at bounding box center [856, 421] width 147 height 16
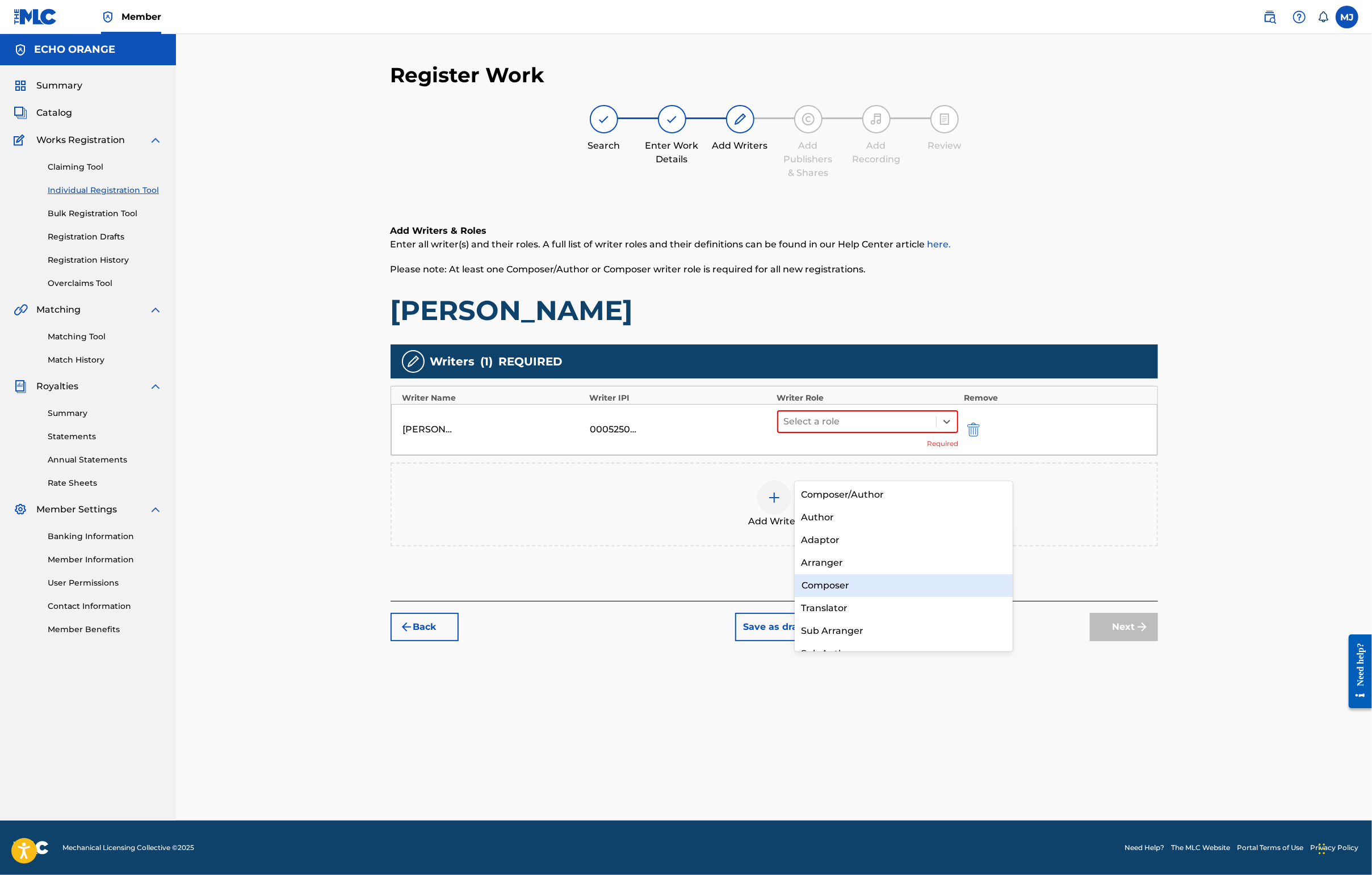
click at [857, 583] on div "Composer" at bounding box center [904, 585] width 218 height 23
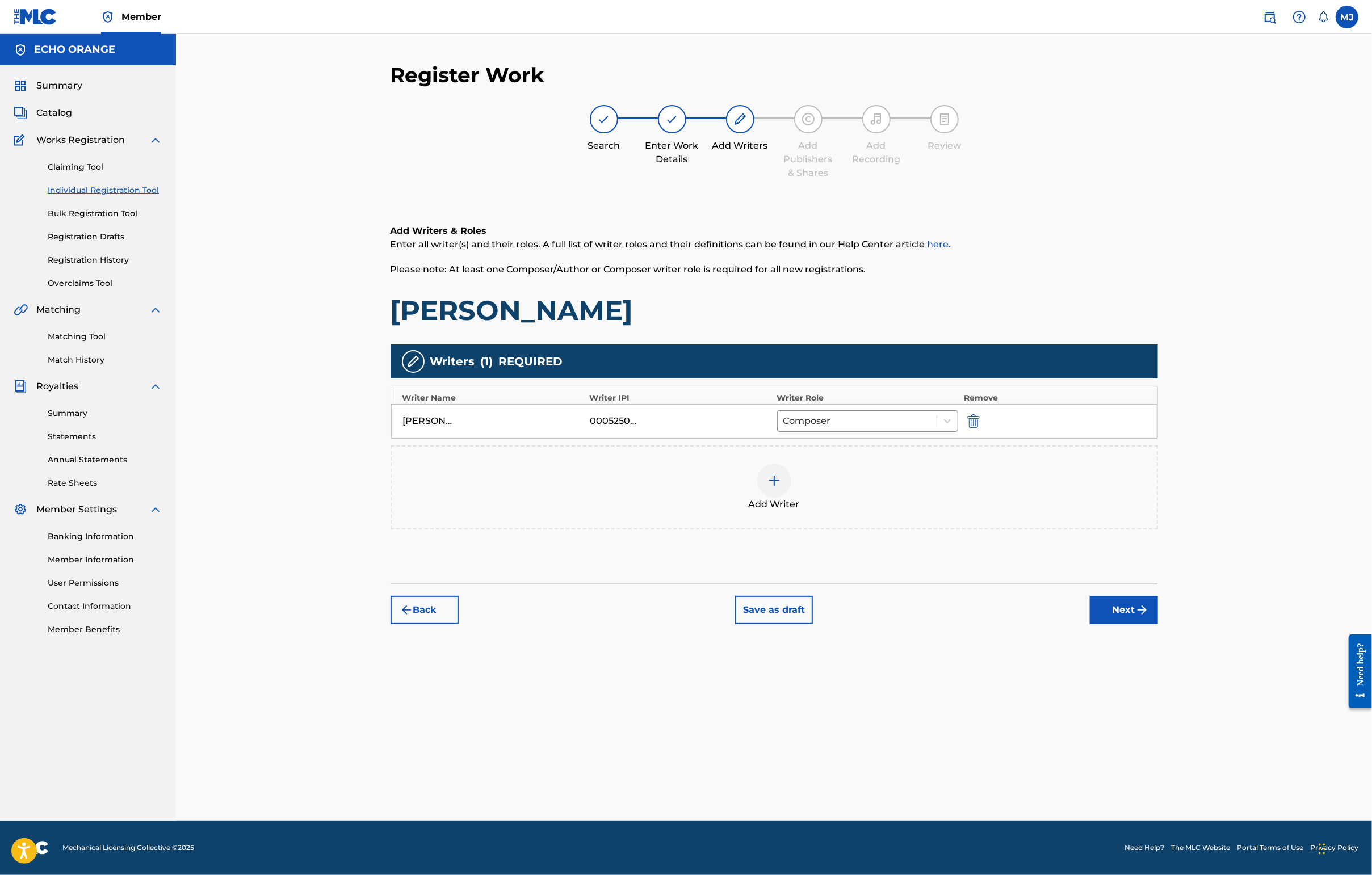
click at [1088, 624] on button "Next" at bounding box center [1124, 610] width 68 height 29
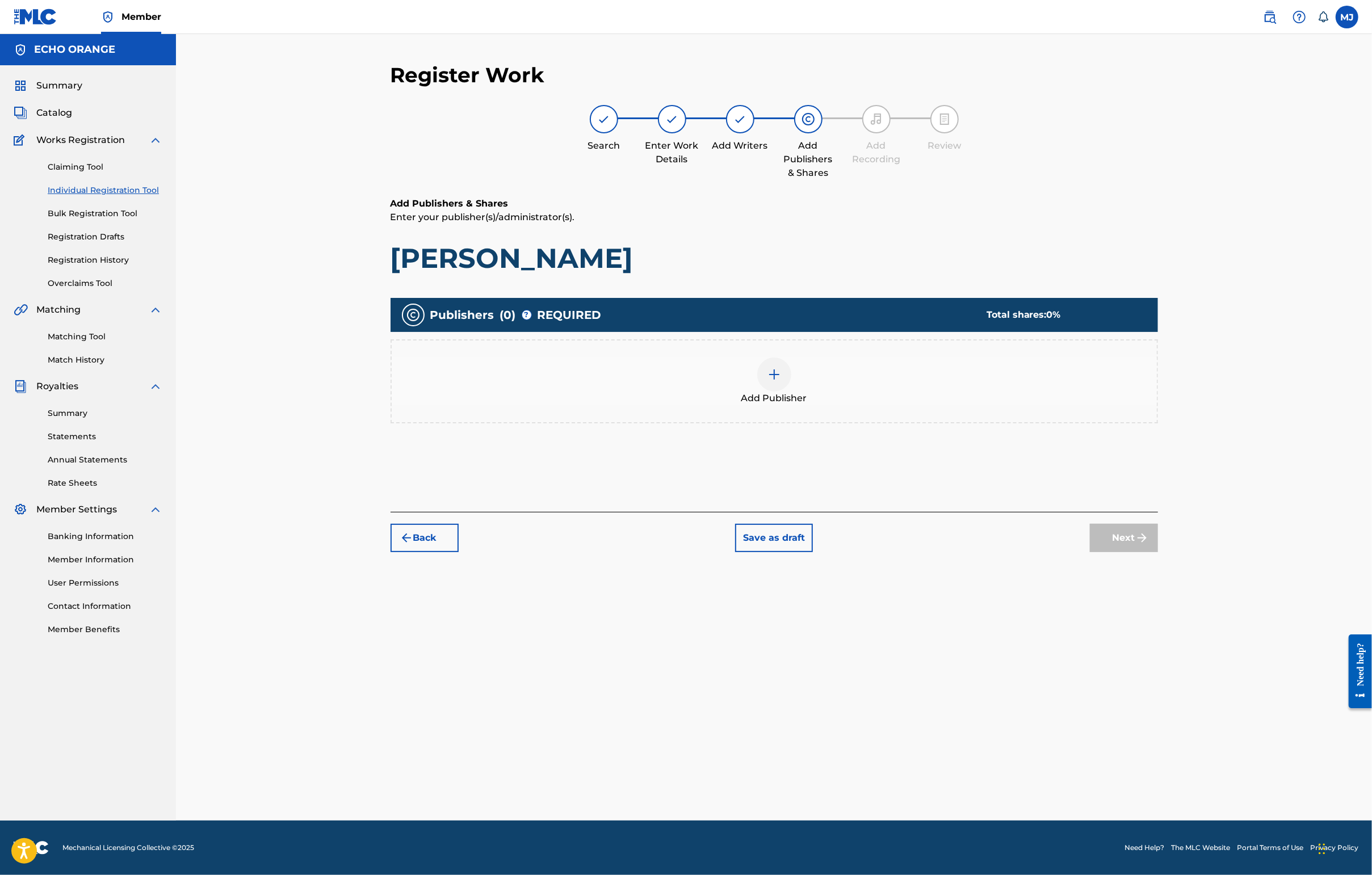
click at [897, 405] on div "Add Publisher" at bounding box center [774, 381] width 765 height 47
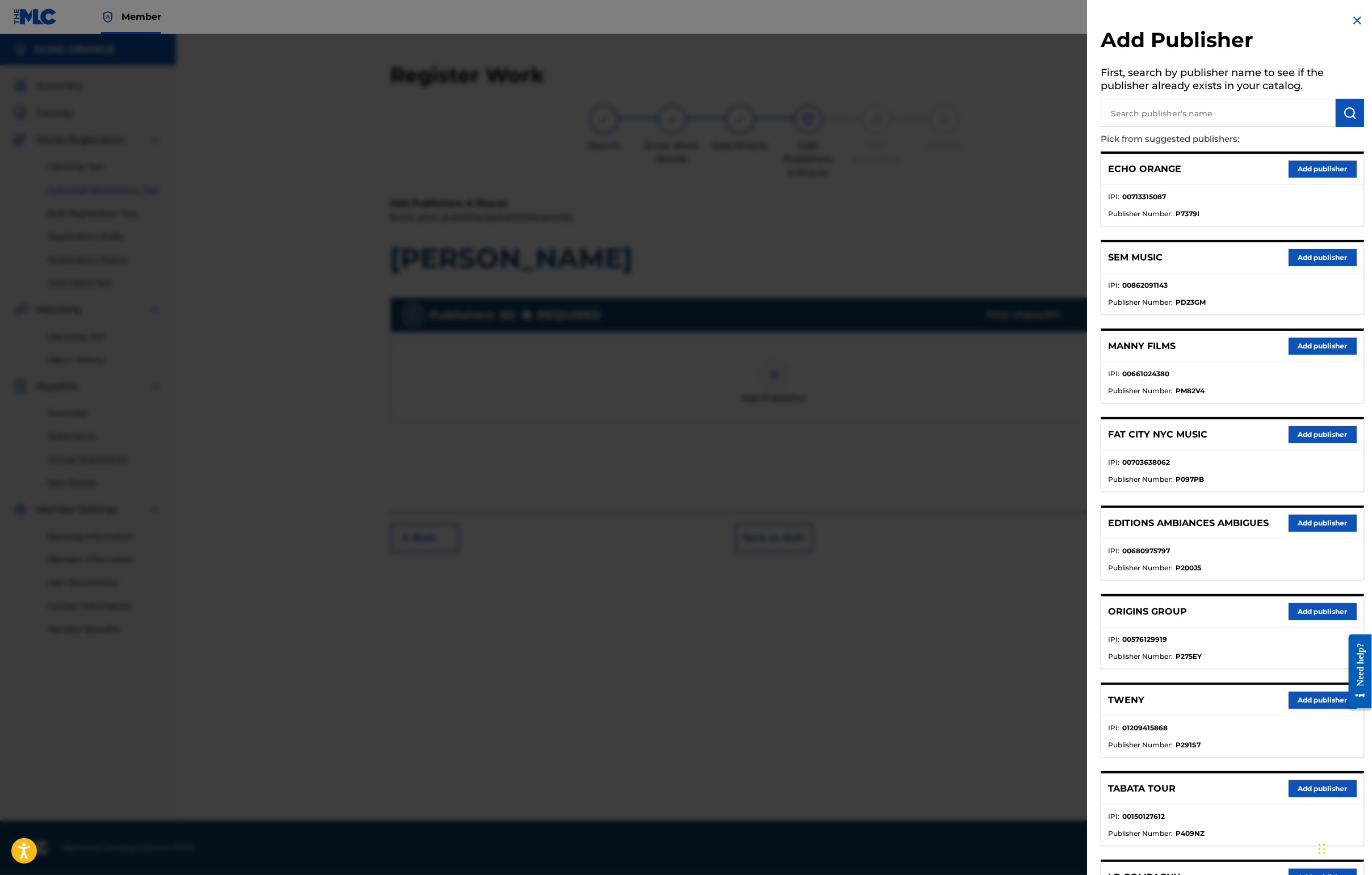
click at [1088, 127] on input "text" at bounding box center [1218, 113] width 235 height 29
paste input "[PERSON_NAME]"
type input "[PERSON_NAME]"
click at [1088, 620] on button "Add publisher" at bounding box center [1322, 612] width 68 height 17
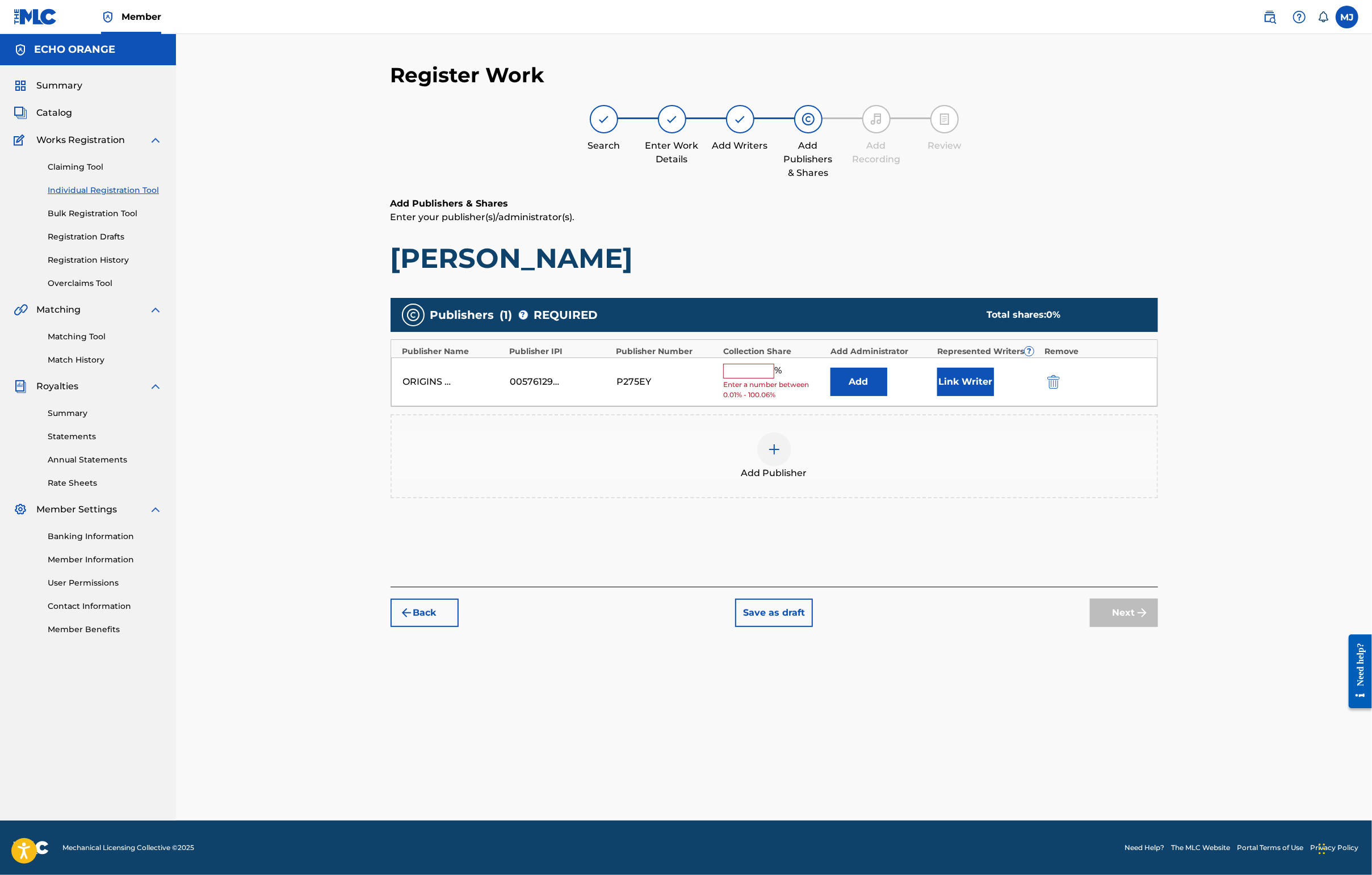
click at [865, 396] on button "Add" at bounding box center [858, 382] width 56 height 29
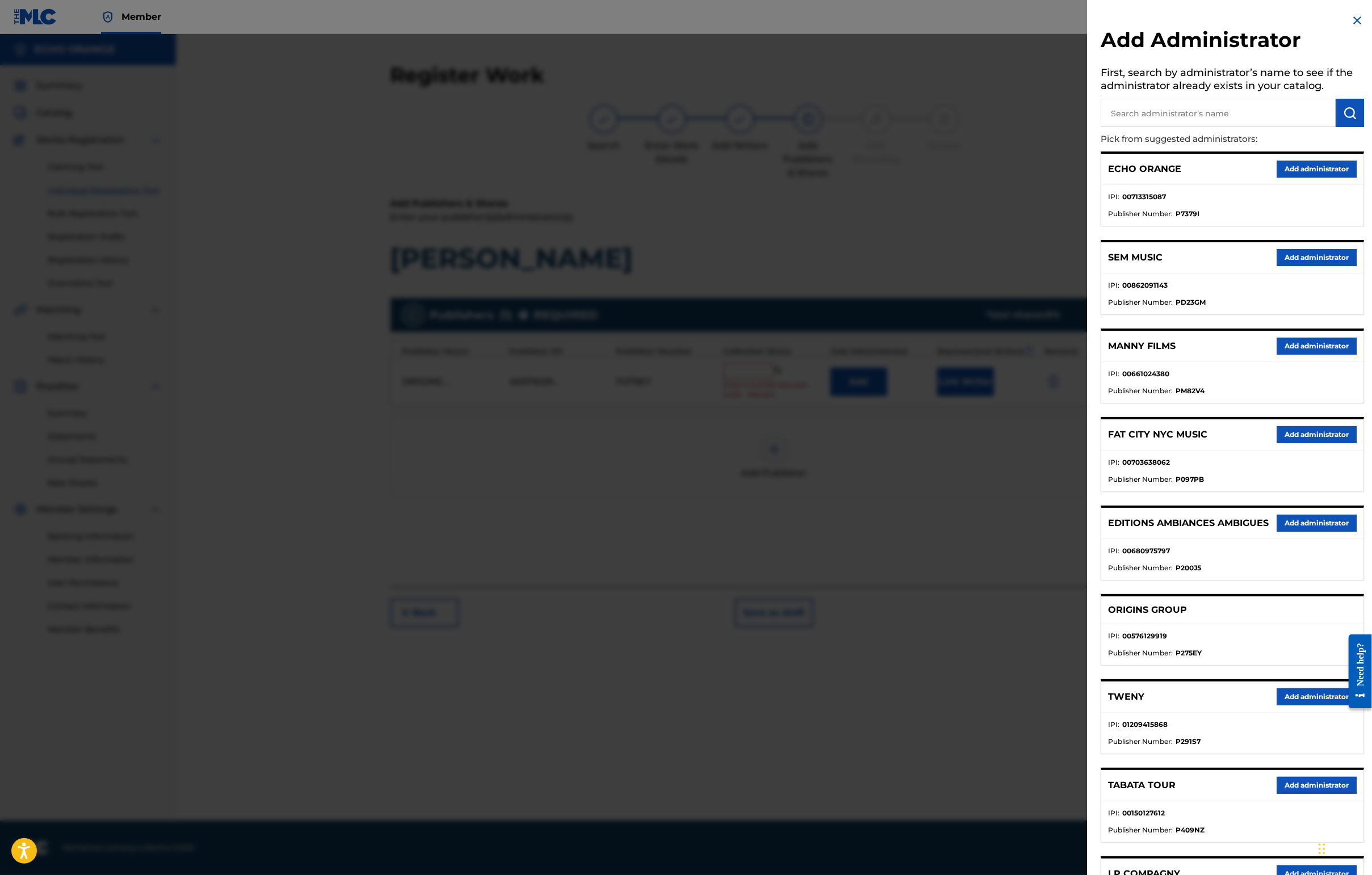
click at [1088, 174] on div "ECHO ORANGE Add administrator" at bounding box center [1232, 169] width 262 height 31
click at [1088, 178] on button "Add administrator" at bounding box center [1316, 169] width 80 height 17
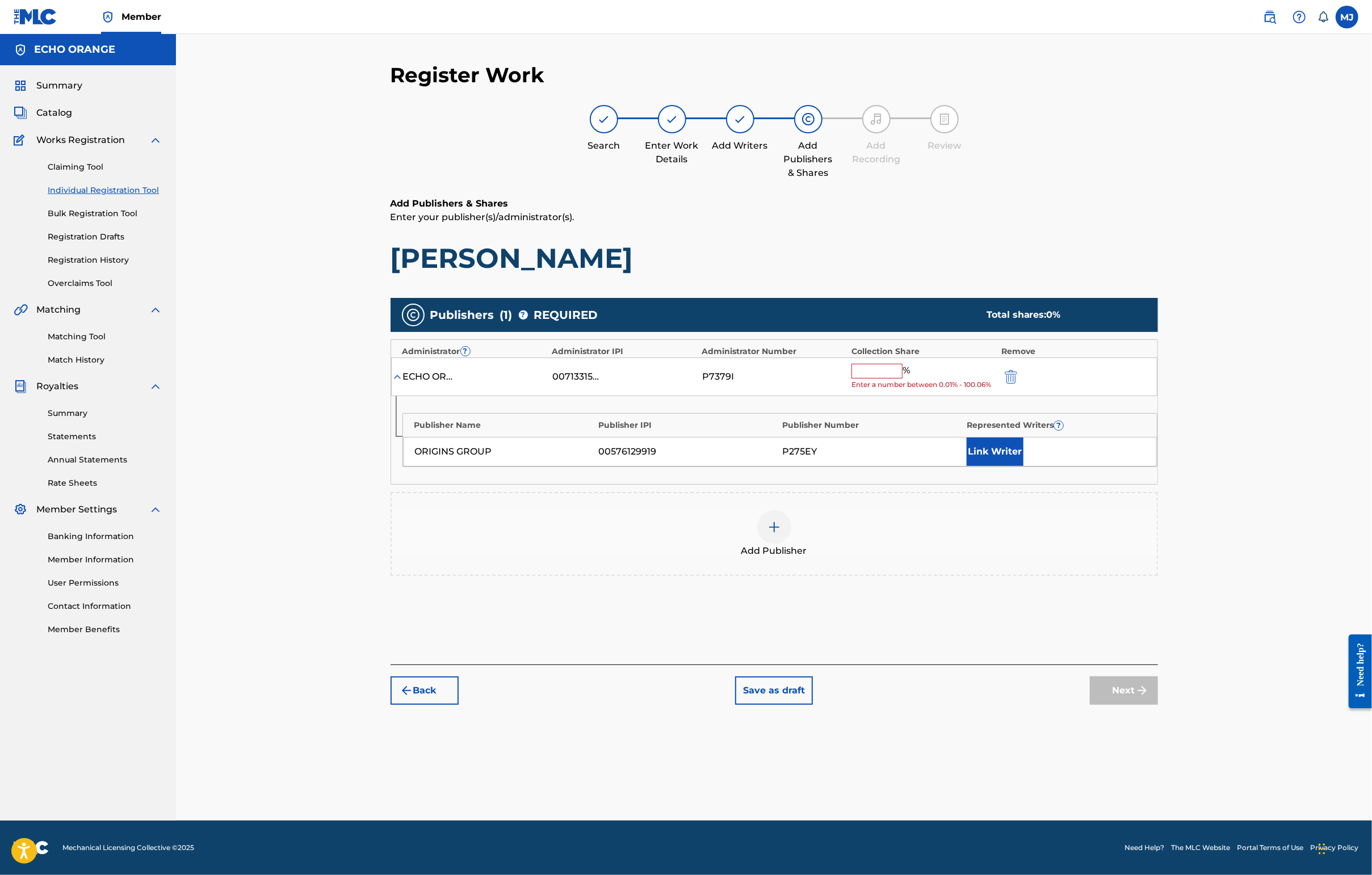
click at [902, 378] on input "text" at bounding box center [877, 371] width 51 height 15
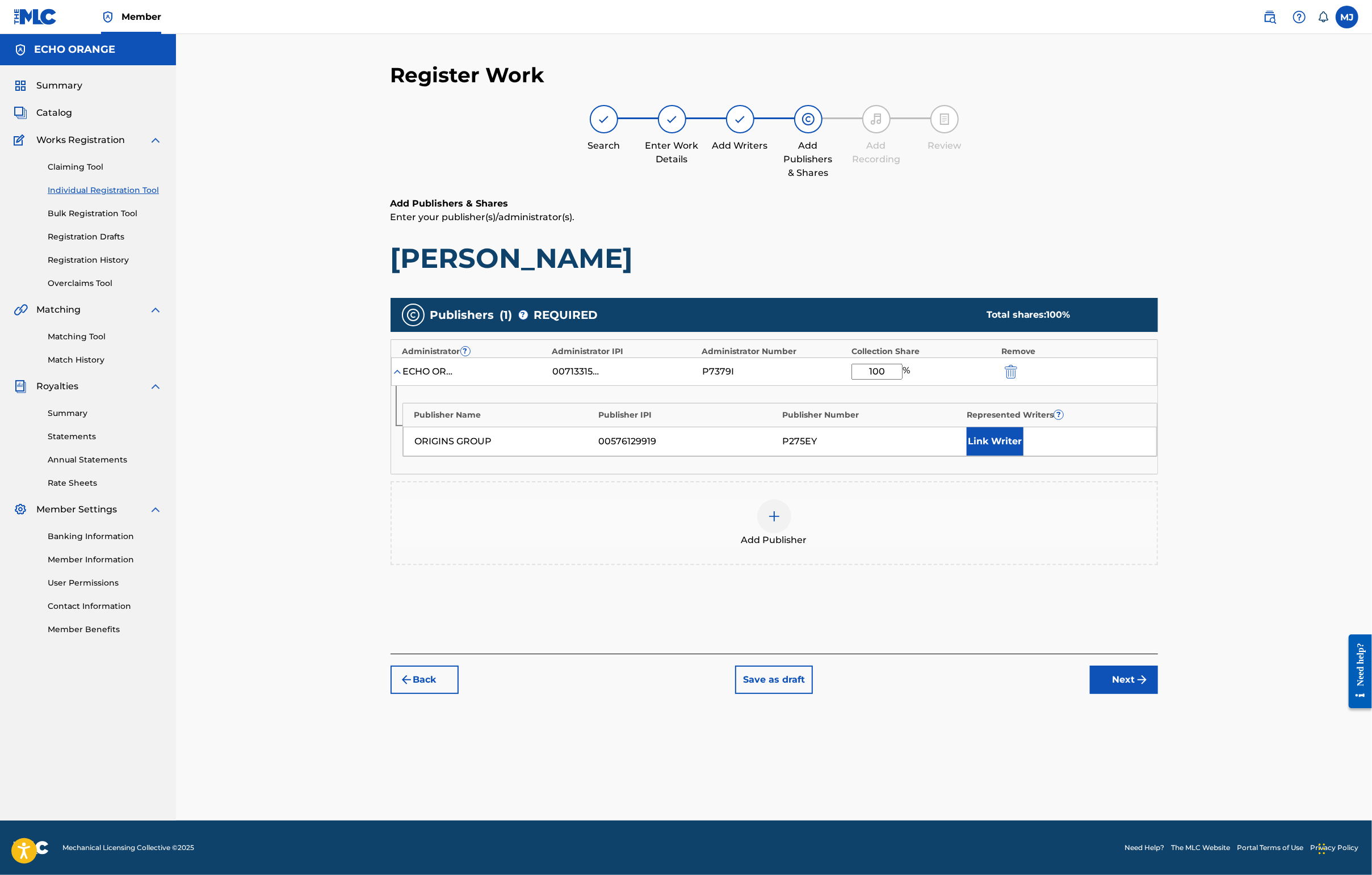
type input "100"
click at [1024, 456] on button "Link Writer" at bounding box center [994, 442] width 56 height 29
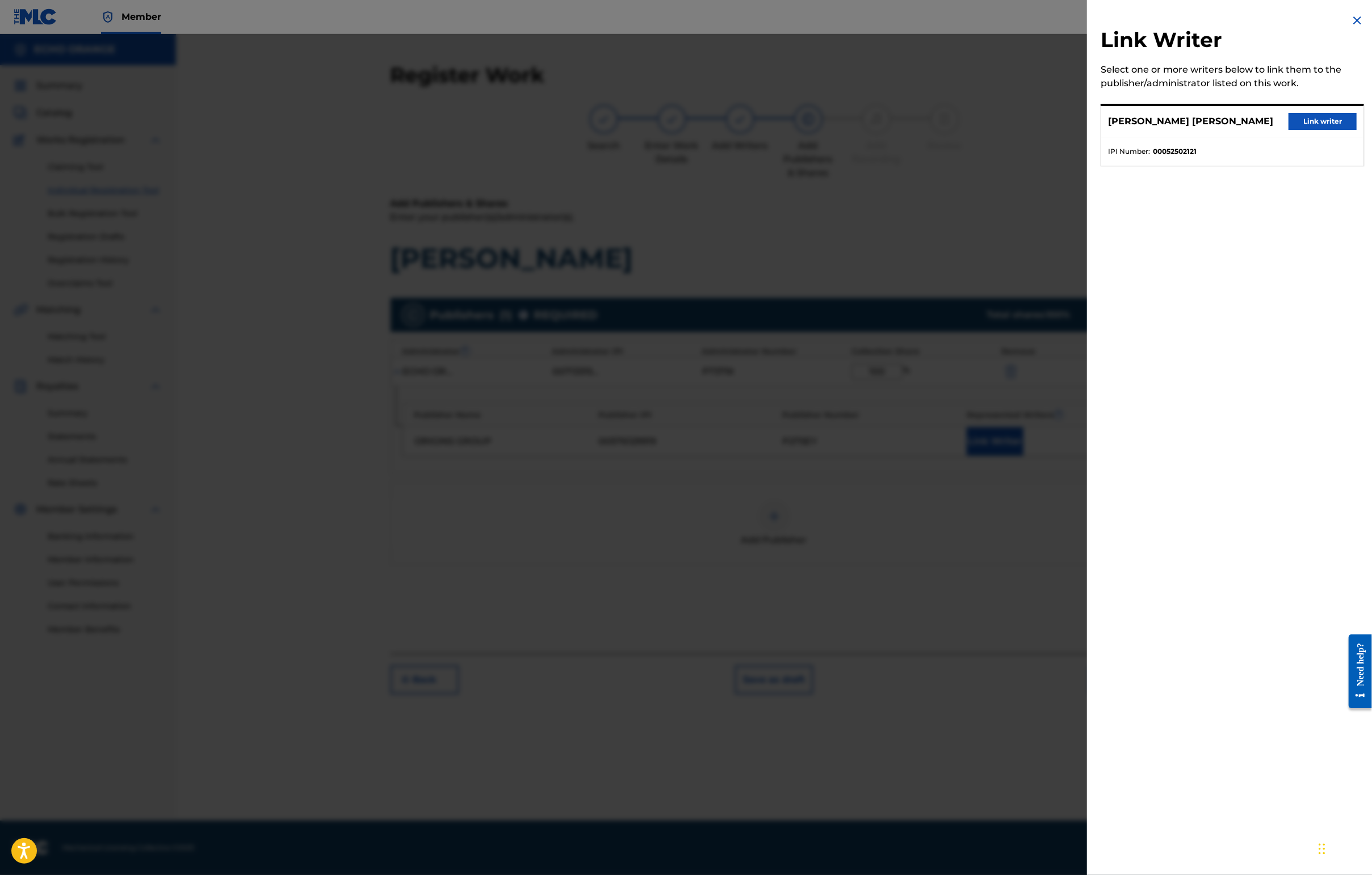
click at [1088, 128] on button "Link writer" at bounding box center [1322, 121] width 68 height 17
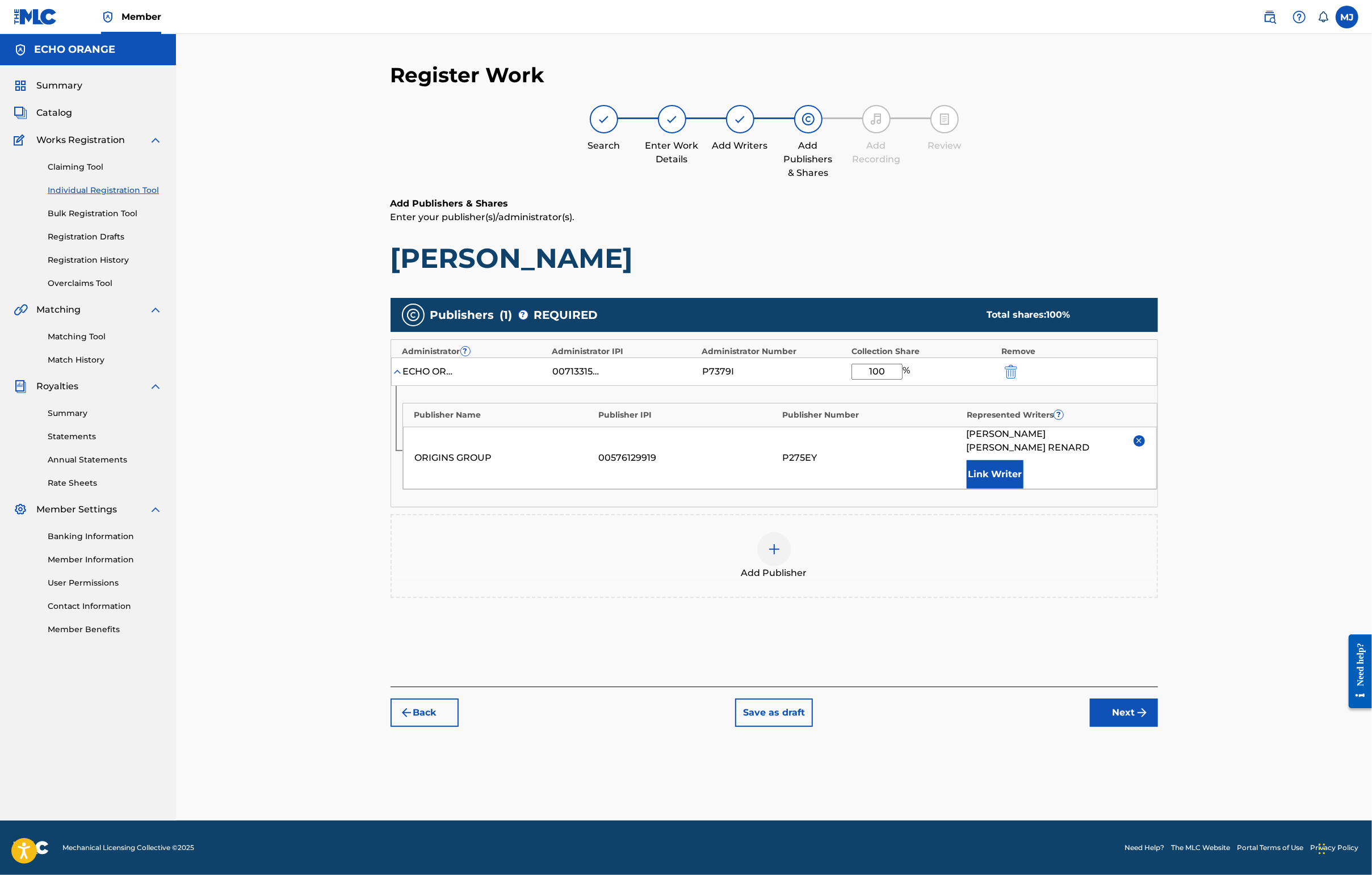
drag, startPoint x: 1222, startPoint y: 750, endPoint x: 1221, endPoint y: 761, distance: 11.0
click at [1088, 687] on div "Add Publishers & Shares Enter your publisher(s)/administrator(s). [PERSON_NAME]…" at bounding box center [774, 442] width 768 height 490
click at [1088, 727] on button "Next" at bounding box center [1124, 712] width 68 height 29
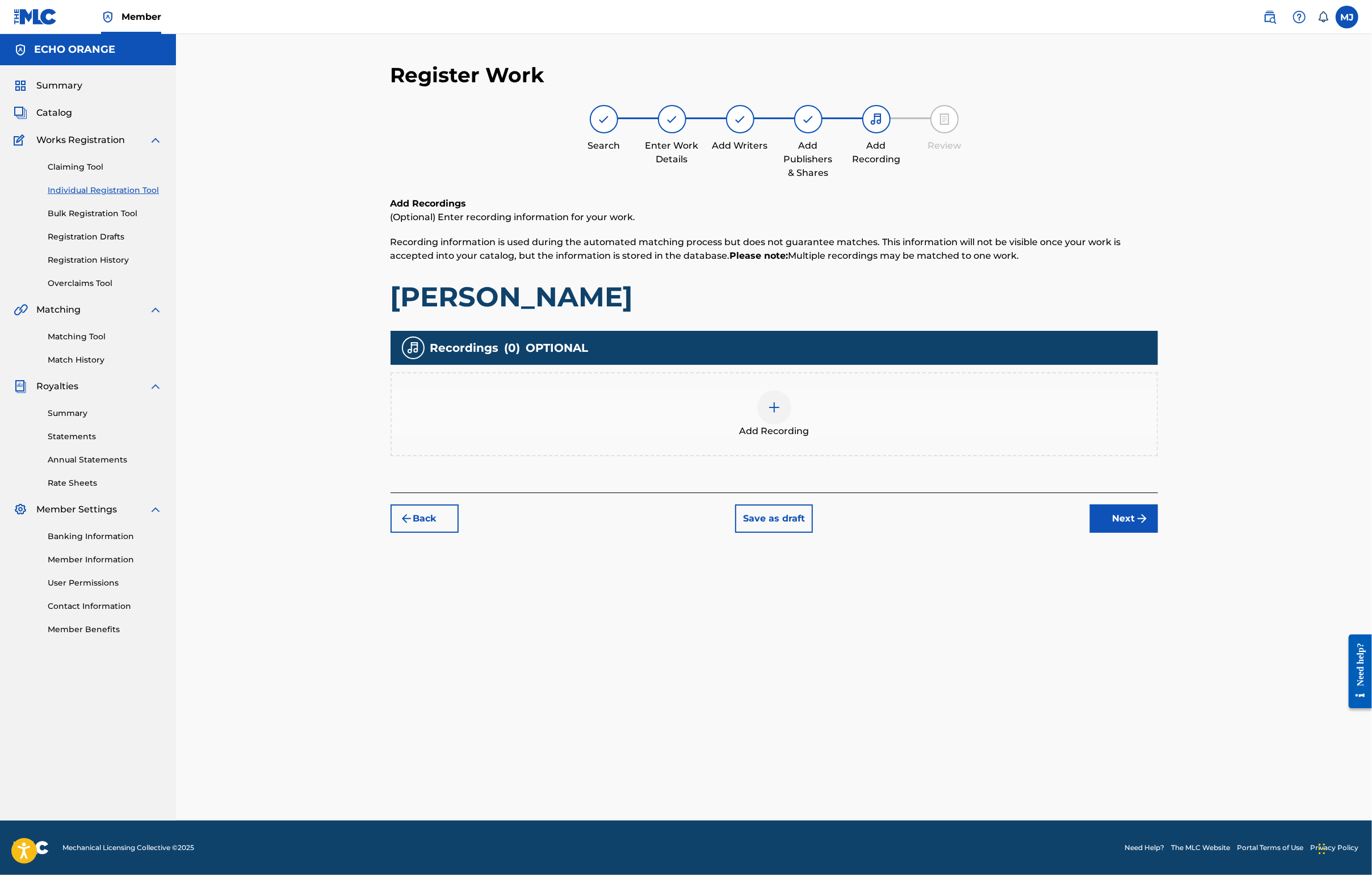
click at [1088, 533] on button "Next" at bounding box center [1124, 518] width 68 height 29
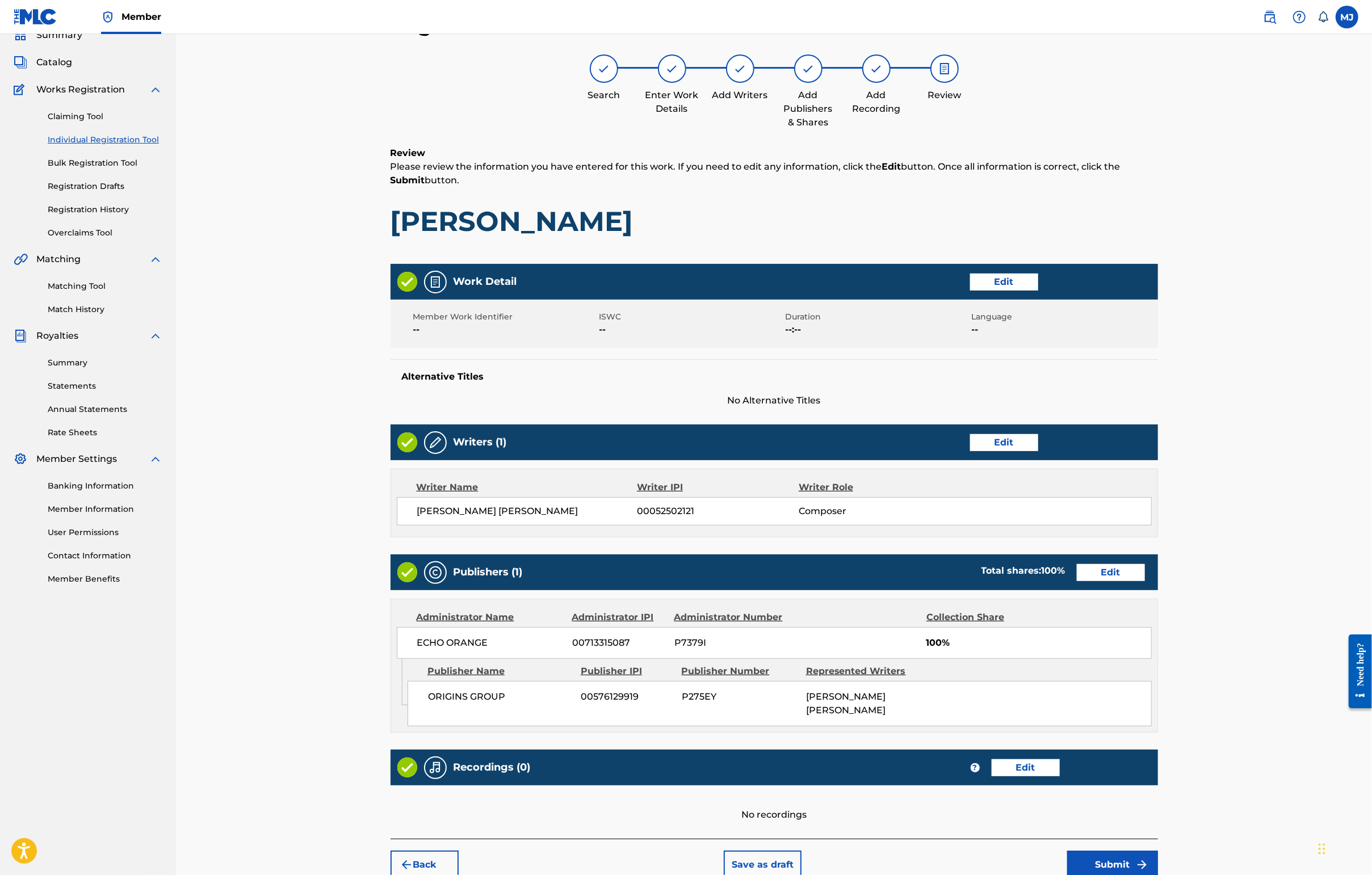
scroll to position [228, 0]
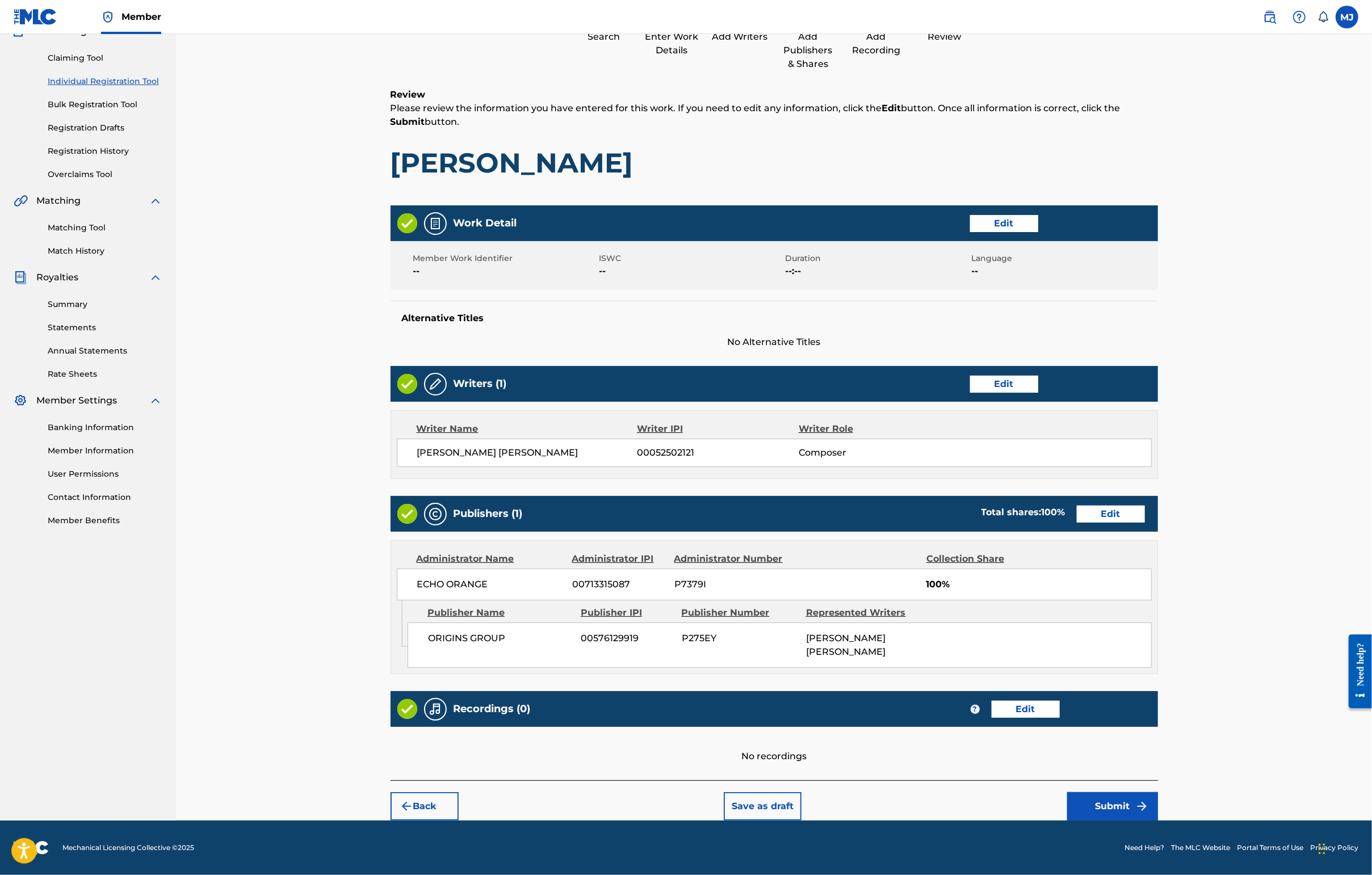
click at [1088, 792] on button "Submit" at bounding box center [1112, 807] width 91 height 29
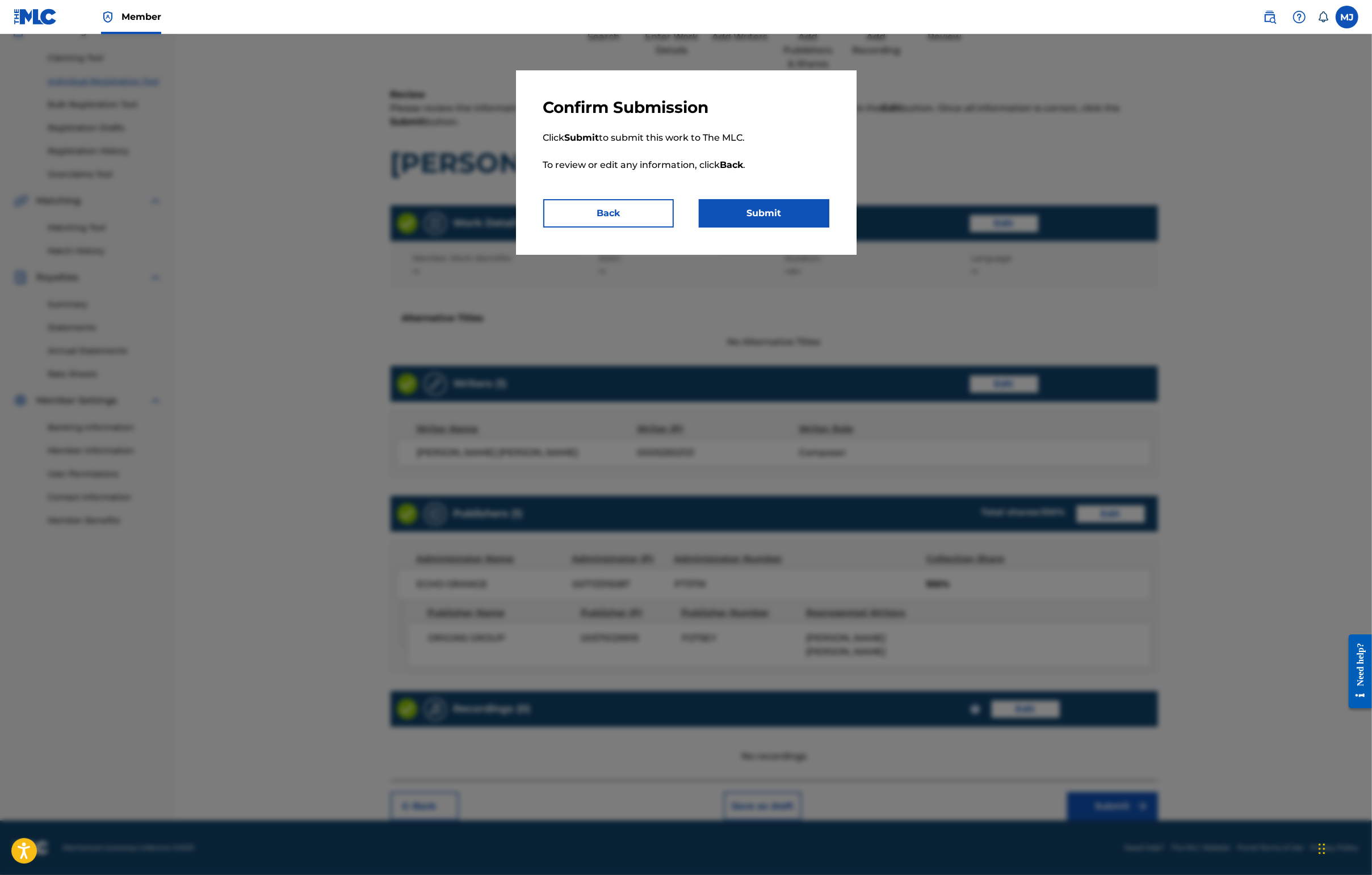
click at [809, 227] on button "Submit" at bounding box center [763, 214] width 130 height 29
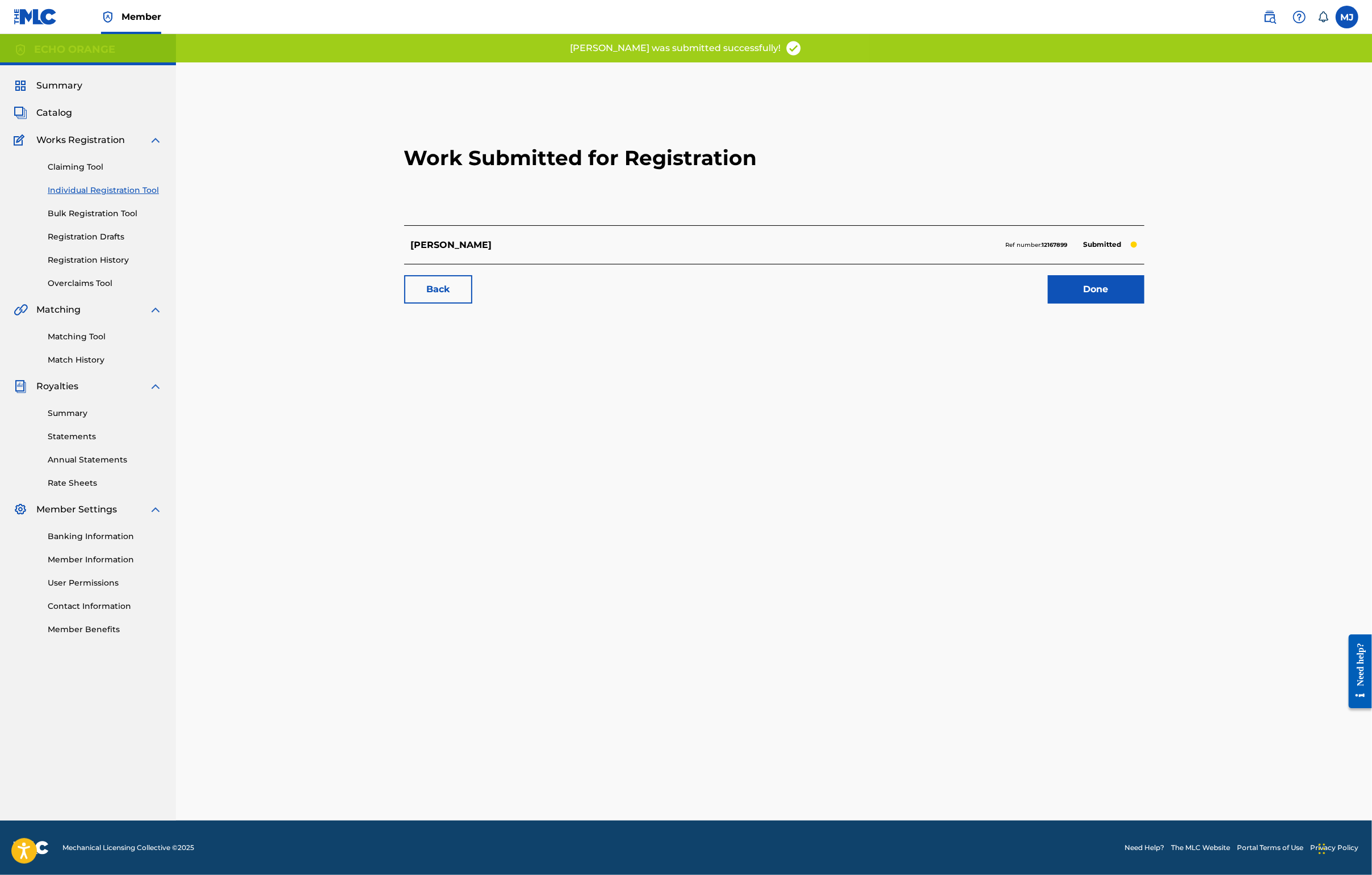
click at [1088, 303] on link "Done" at bounding box center [1096, 290] width 96 height 29
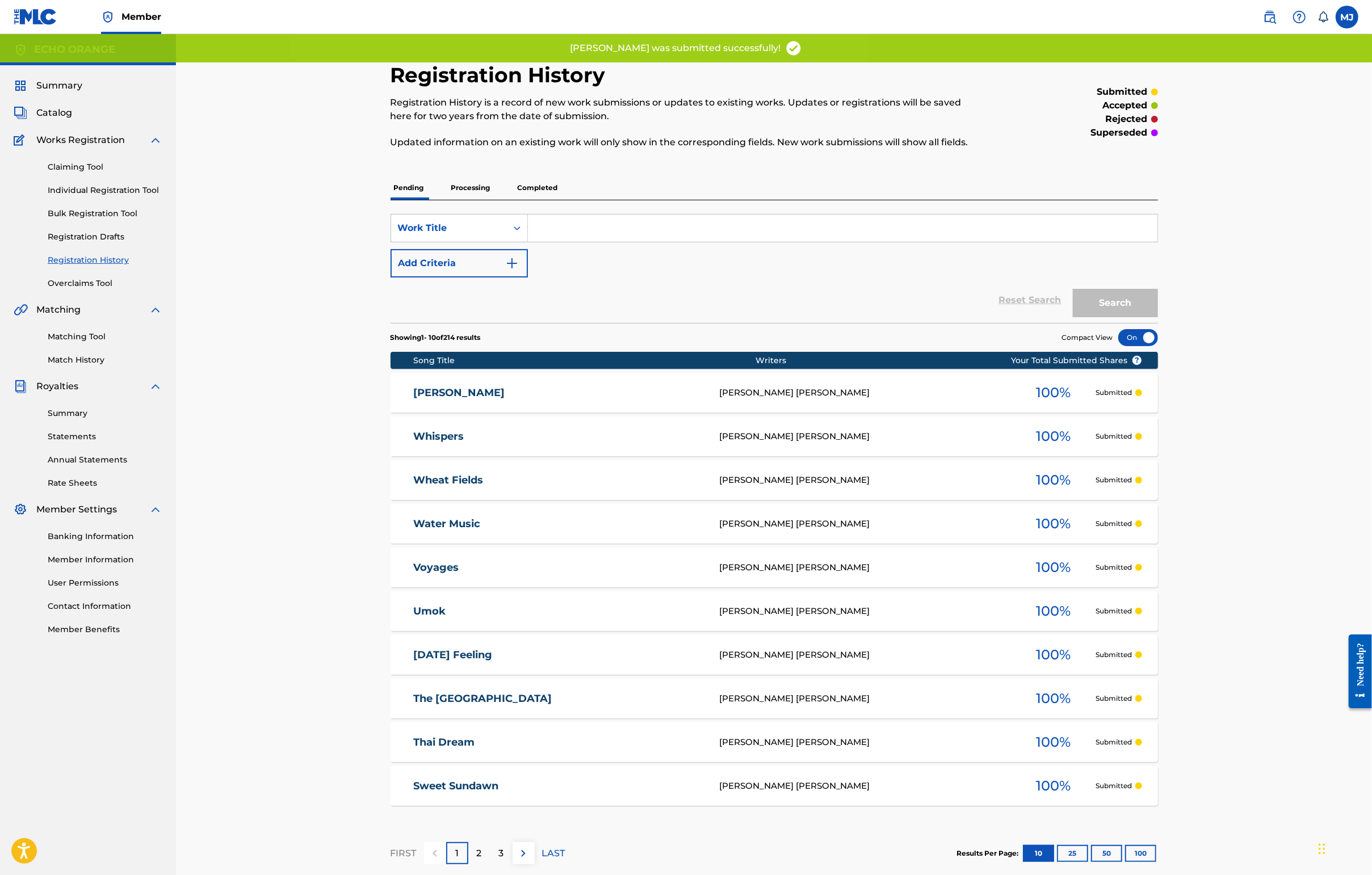
click at [114, 214] on div "Claiming Tool Individual Registration Tool Bulk Registration Tool Registration …" at bounding box center [88, 217] width 149 height 142
click at [114, 196] on link "Individual Registration Tool" at bounding box center [105, 190] width 114 height 12
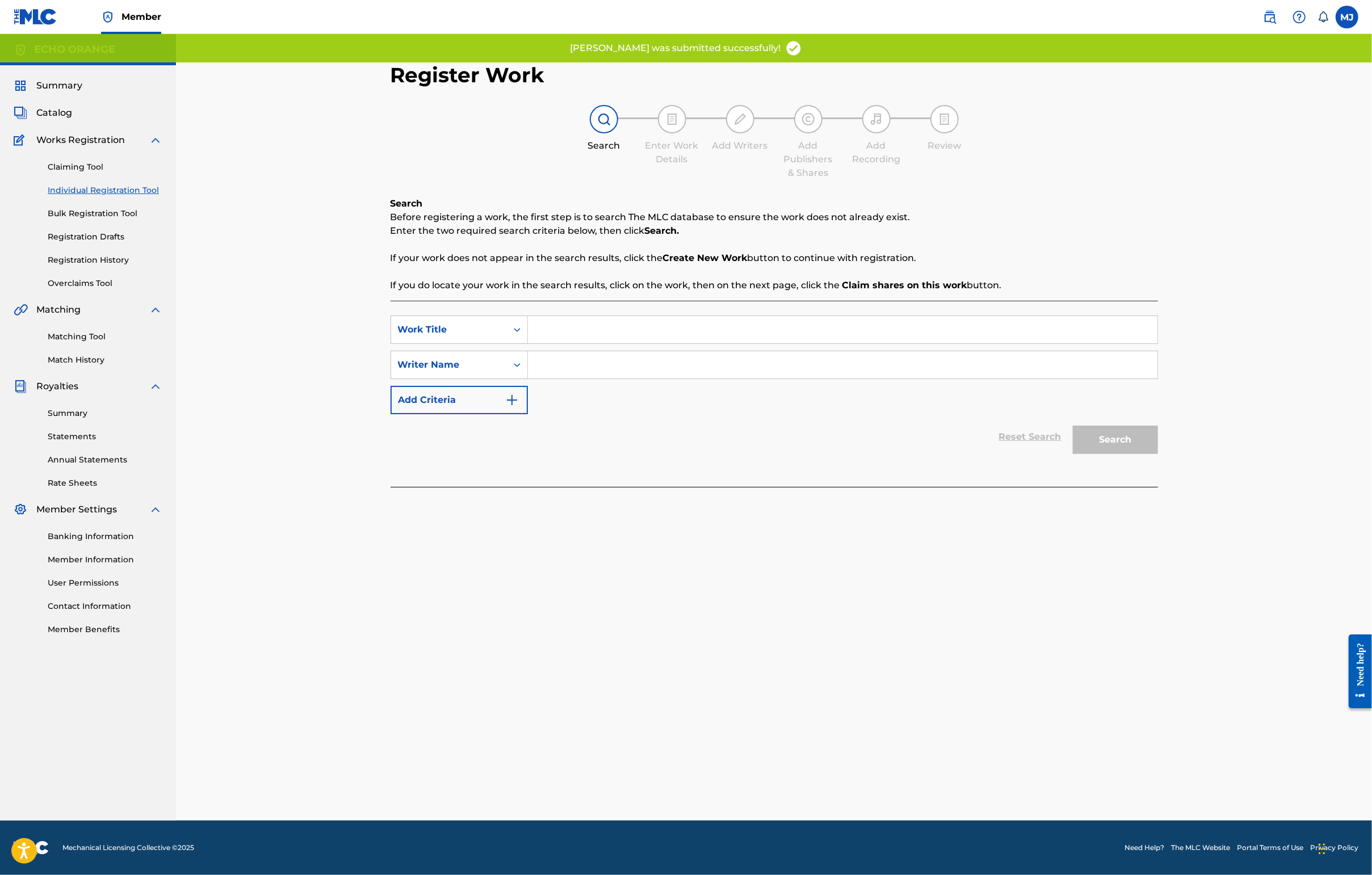
click at [586, 343] on input "Search Form" at bounding box center [842, 330] width 629 height 27
click at [585, 343] on input "Search Form" at bounding box center [842, 330] width 629 height 27
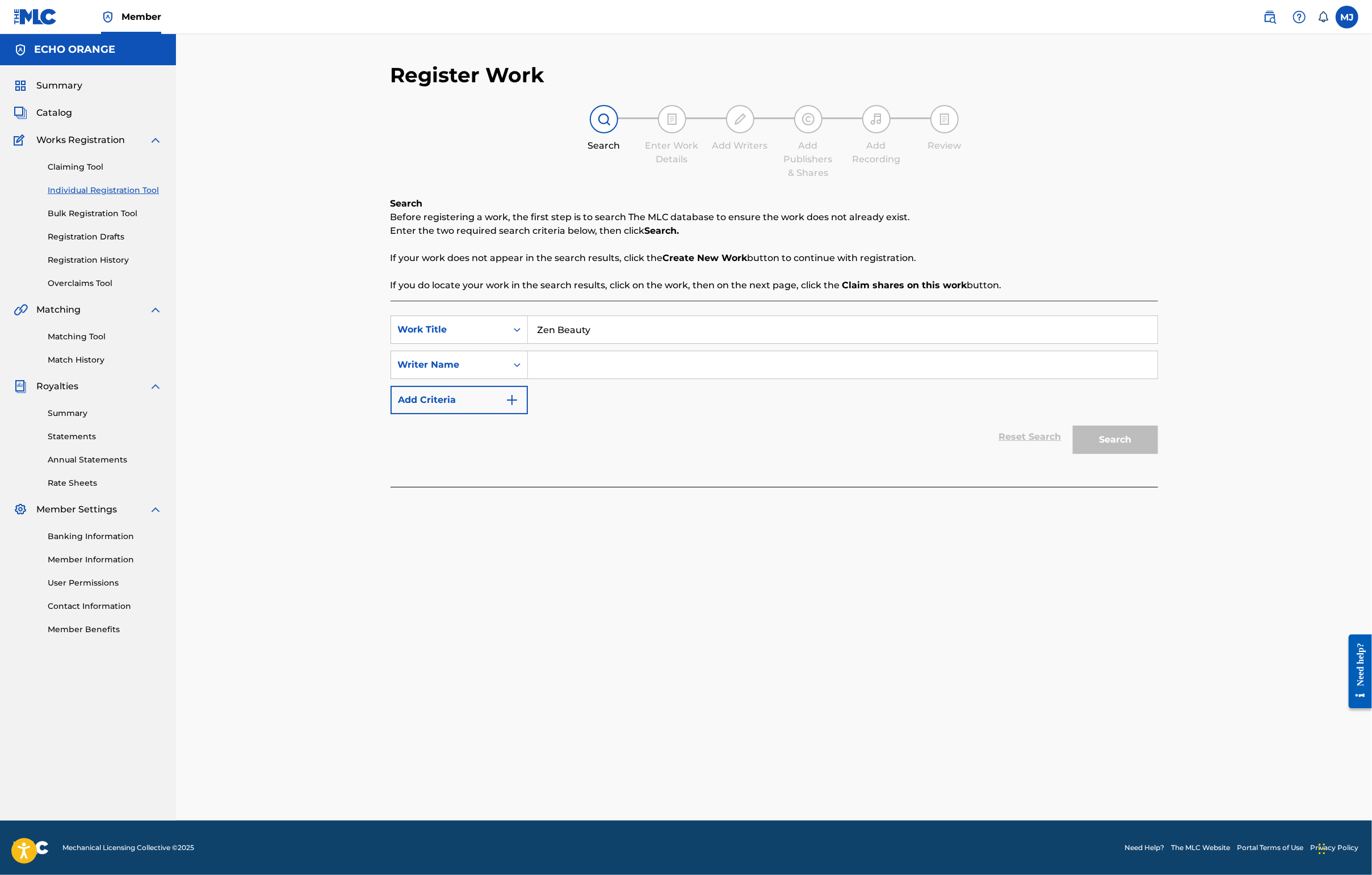
type input "Zen Beauty"
paste input "[PERSON_NAME]"
type input "[PERSON_NAME]"
click at [1088, 454] on button "Search" at bounding box center [1115, 440] width 85 height 29
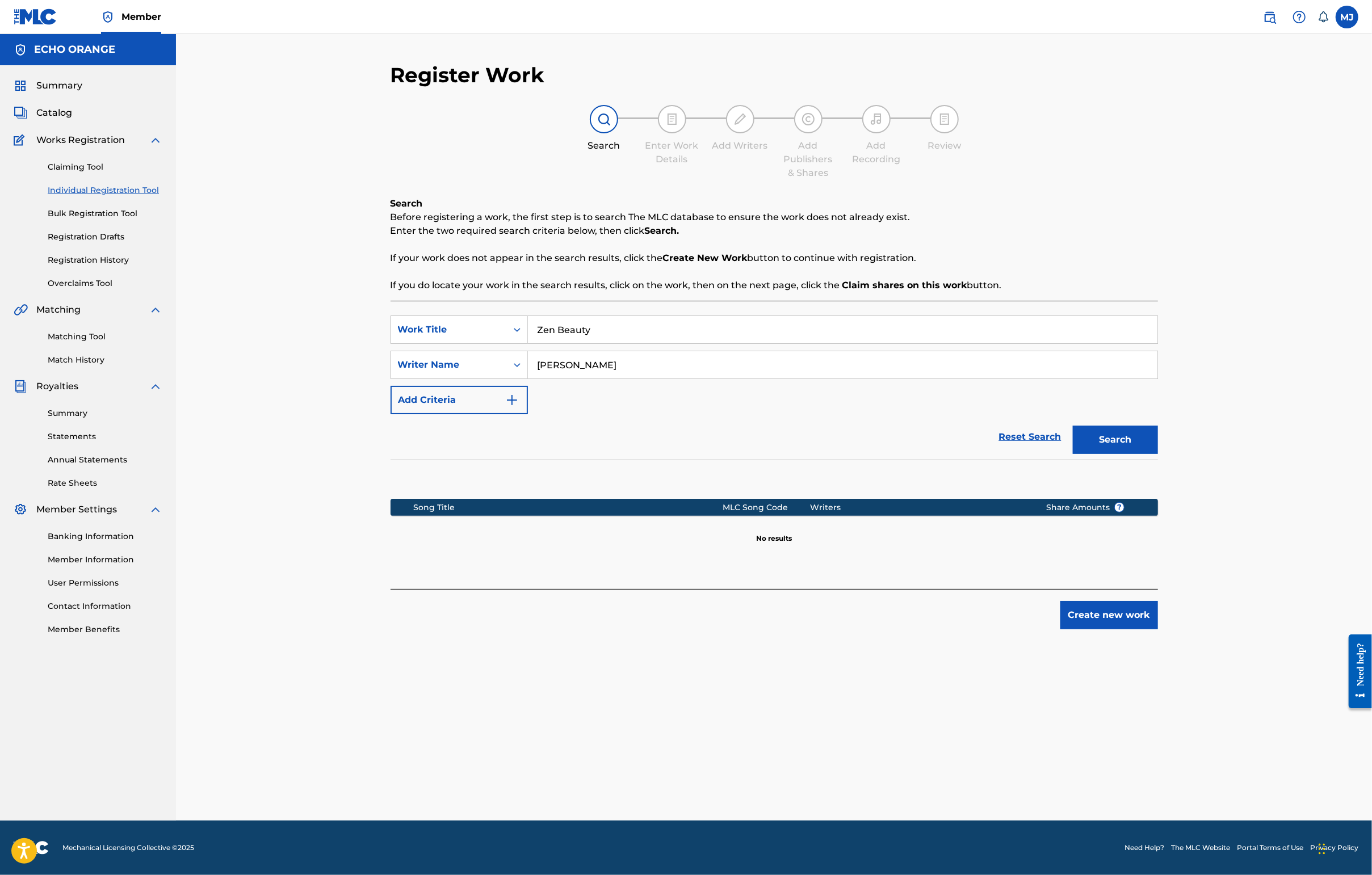
click at [1088, 629] on button "Create new work" at bounding box center [1109, 615] width 98 height 29
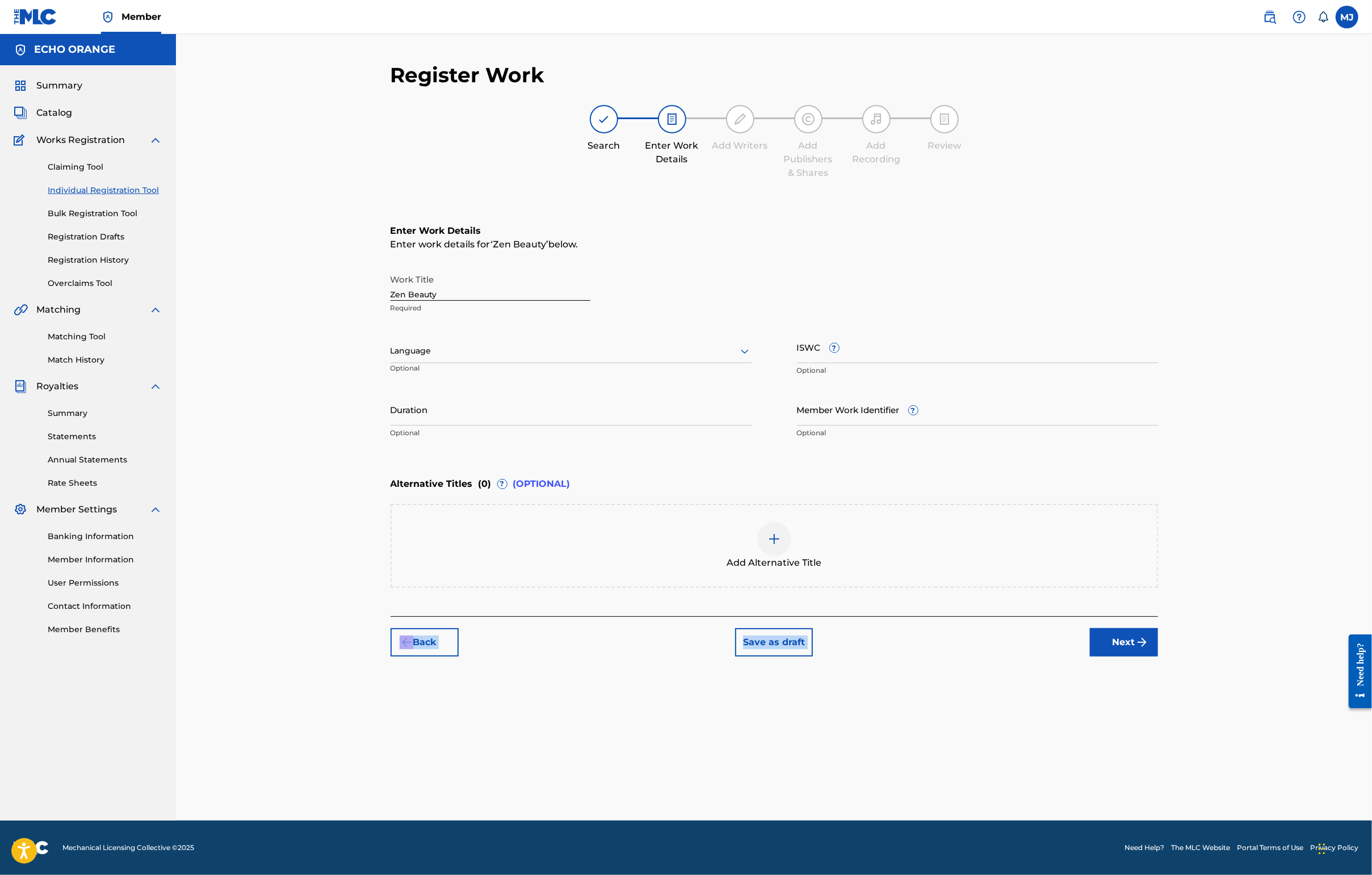
drag, startPoint x: 1185, startPoint y: 706, endPoint x: 1200, endPoint y: 725, distance: 24.2
click at [1088, 657] on div "Register Work Search Enter Work Details Add Writers Add Publishers & Shares Add…" at bounding box center [774, 360] width 768 height 594
click at [1088, 759] on div "Register Work Search Enter Work Details Add Writers Add Publishers & Shares Add…" at bounding box center [774, 442] width 795 height 758
click at [1011, 445] on div "Member Work Identifier ? Optional" at bounding box center [978, 419] width 361 height 51
drag, startPoint x: 1193, startPoint y: 713, endPoint x: 1215, endPoint y: 743, distance: 37.2
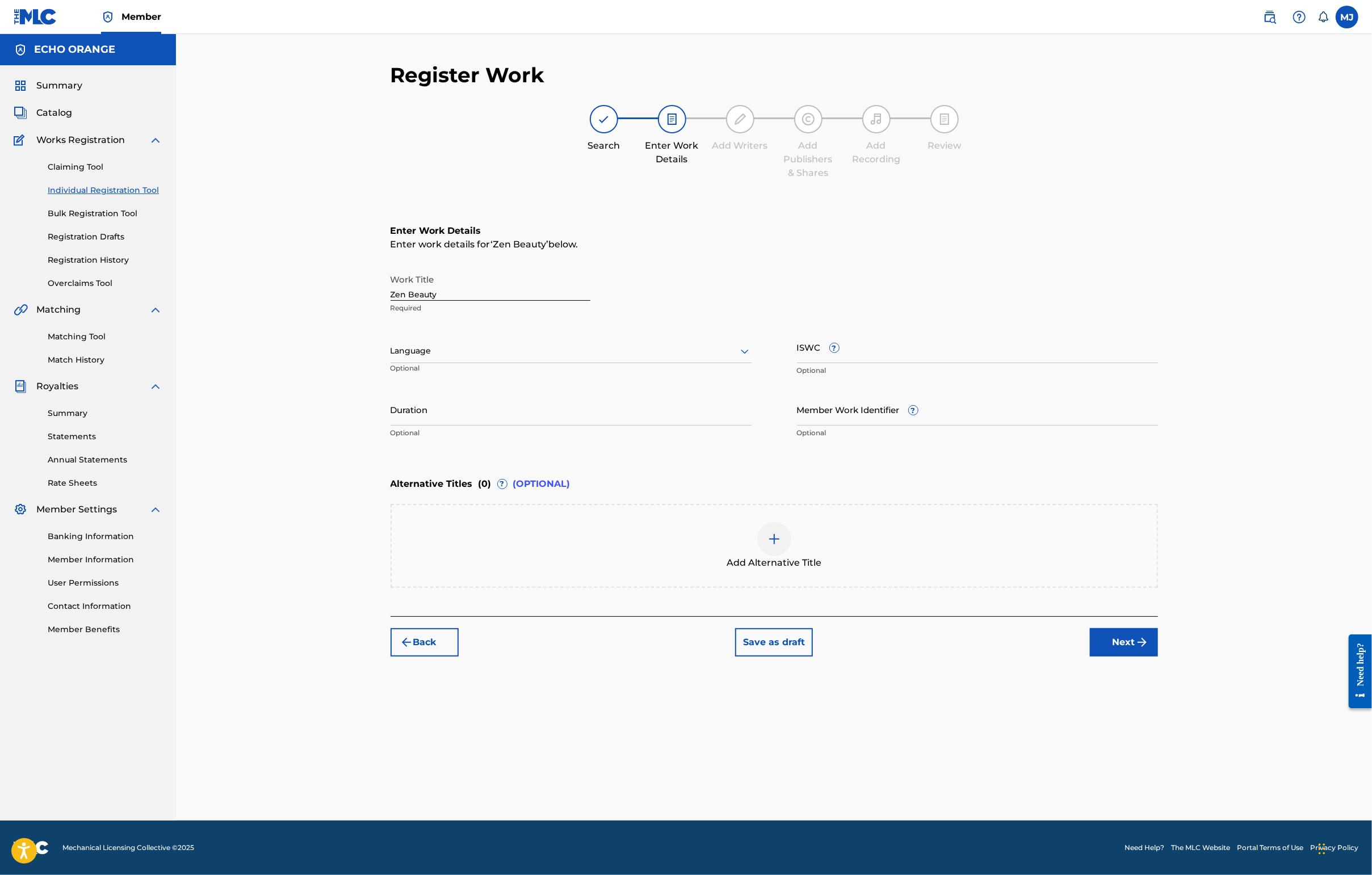
click at [1088, 657] on div "Back Save as draft Next" at bounding box center [774, 637] width 768 height 41
click at [1088, 657] on button "Next" at bounding box center [1124, 643] width 68 height 29
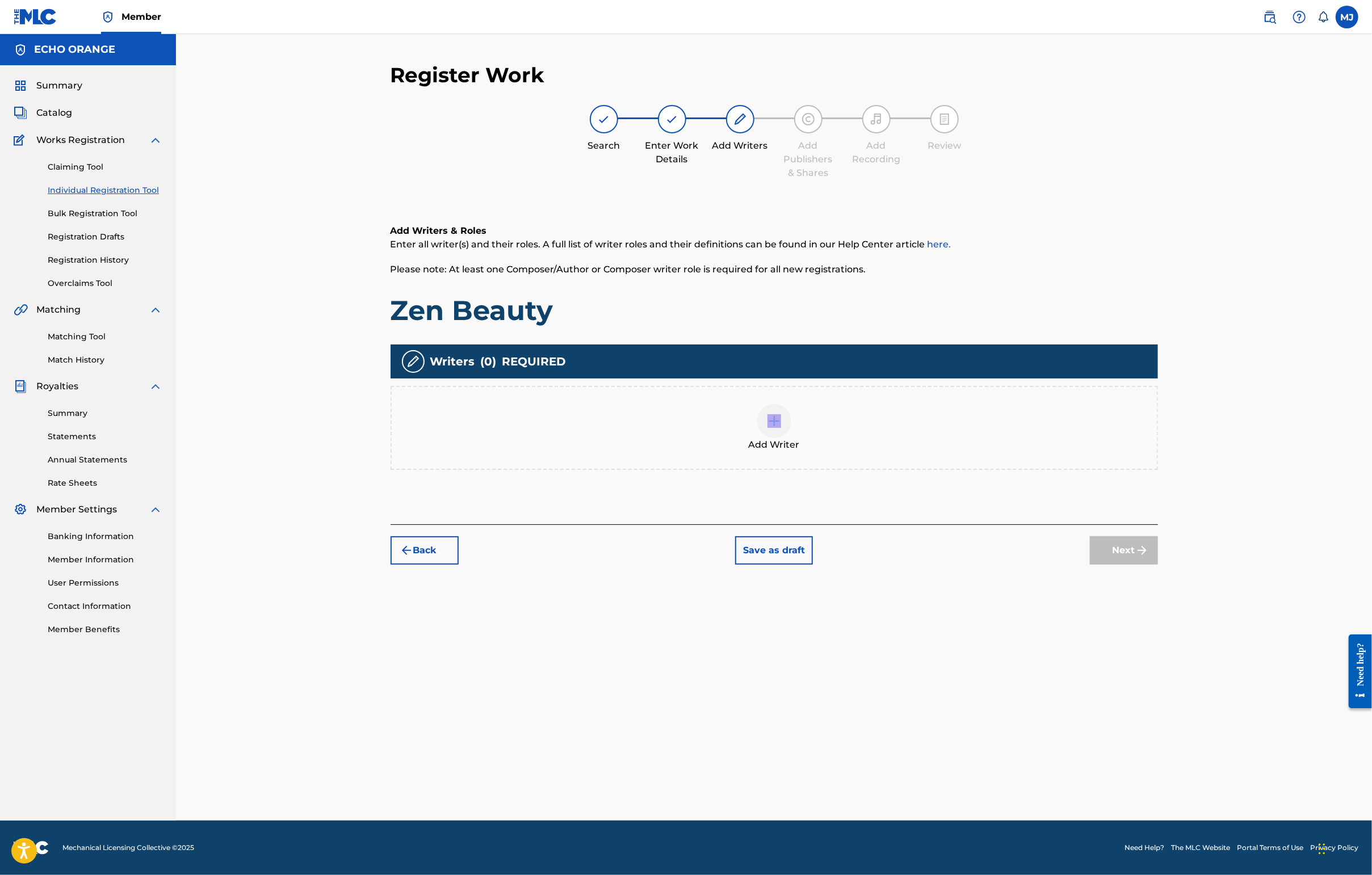
click at [973, 452] on div "Add Writer" at bounding box center [774, 428] width 768 height 84
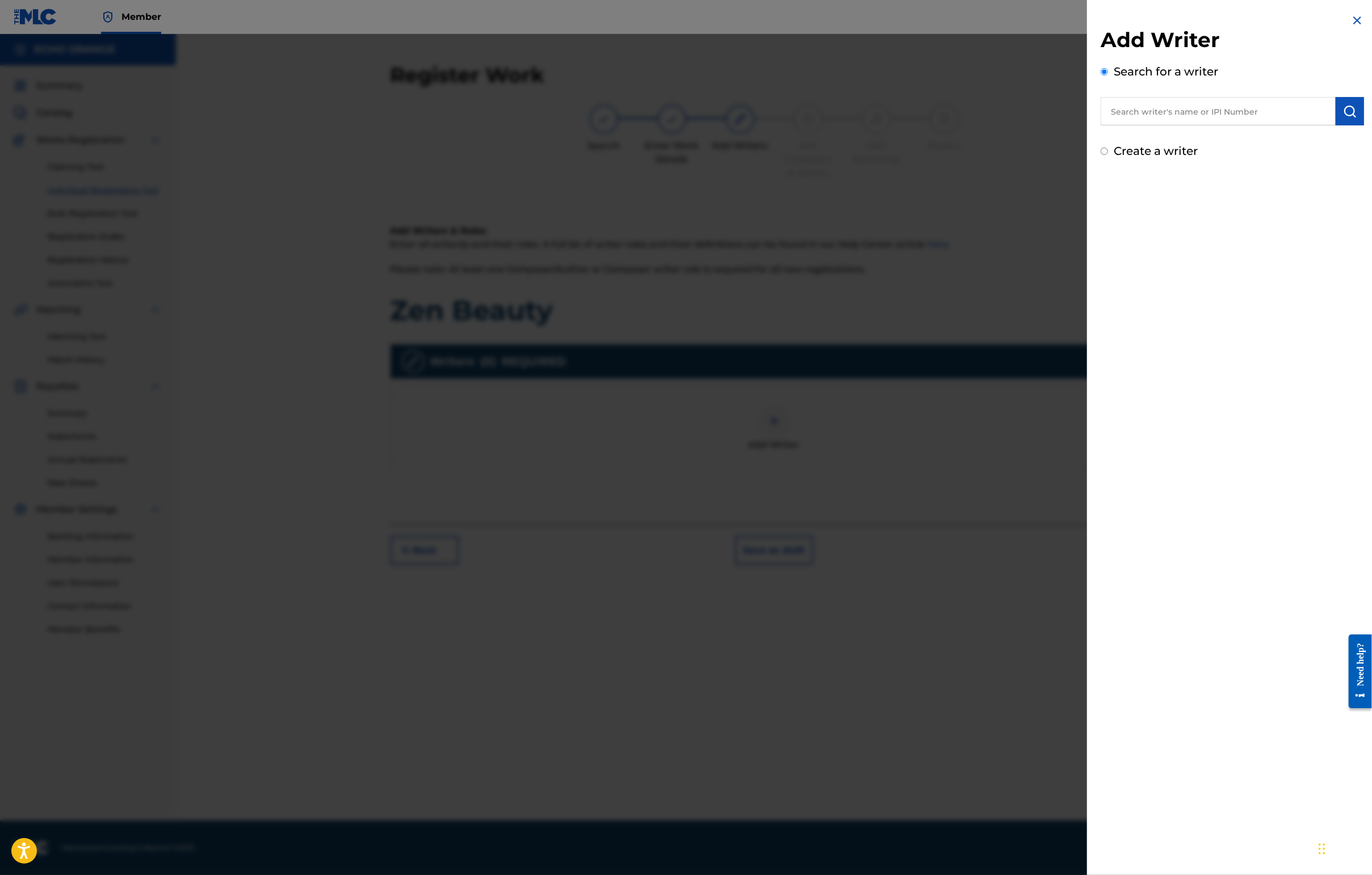
click at [1088, 112] on input "text" at bounding box center [1218, 111] width 235 height 29
paste input "[PERSON_NAME]"
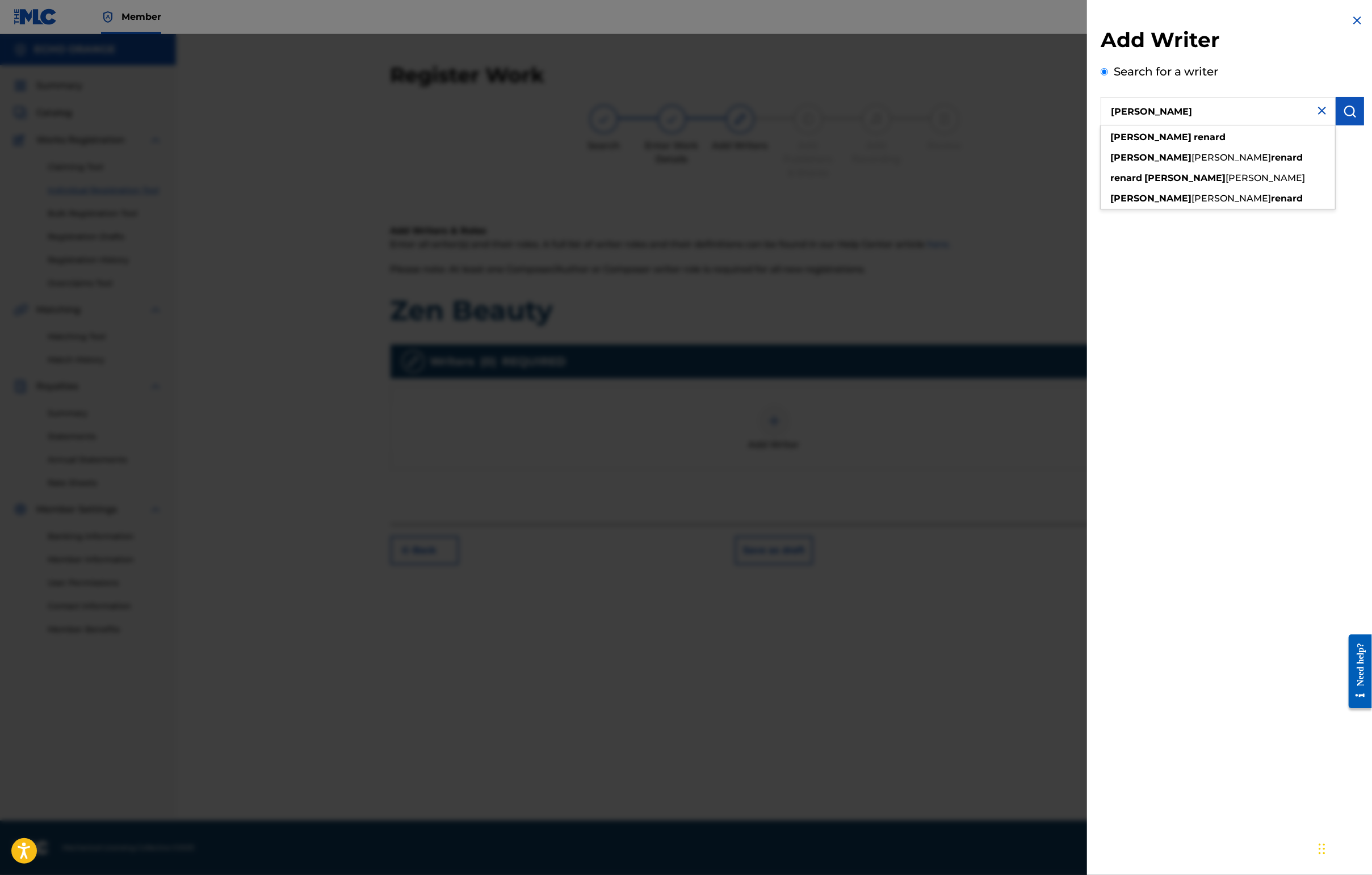
type input "[PERSON_NAME]"
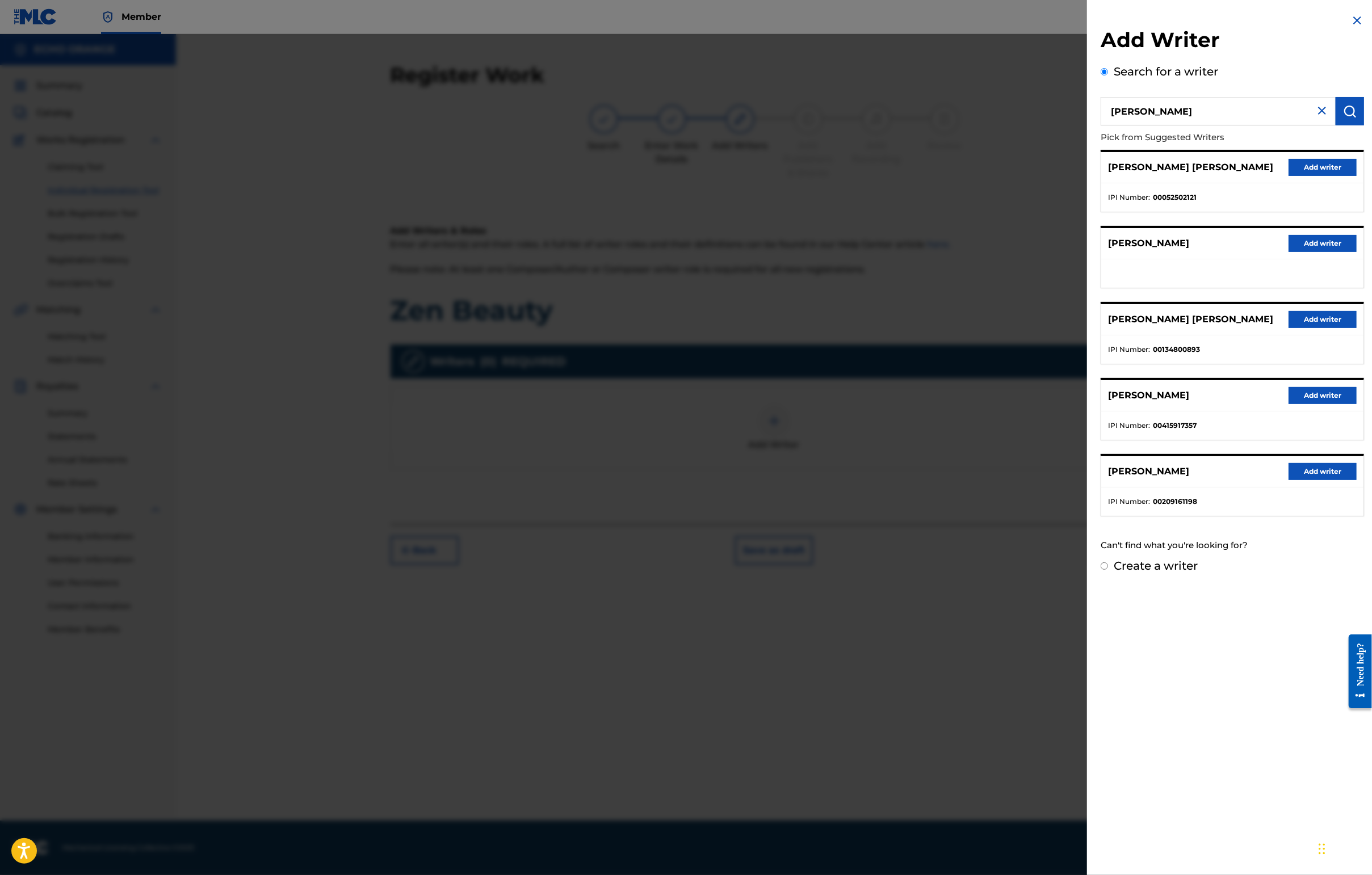
click at [1088, 184] on div "[PERSON_NAME] [PERSON_NAME] Add writer" at bounding box center [1232, 167] width 262 height 31
click at [1088, 176] on button "Add writer" at bounding box center [1322, 167] width 68 height 17
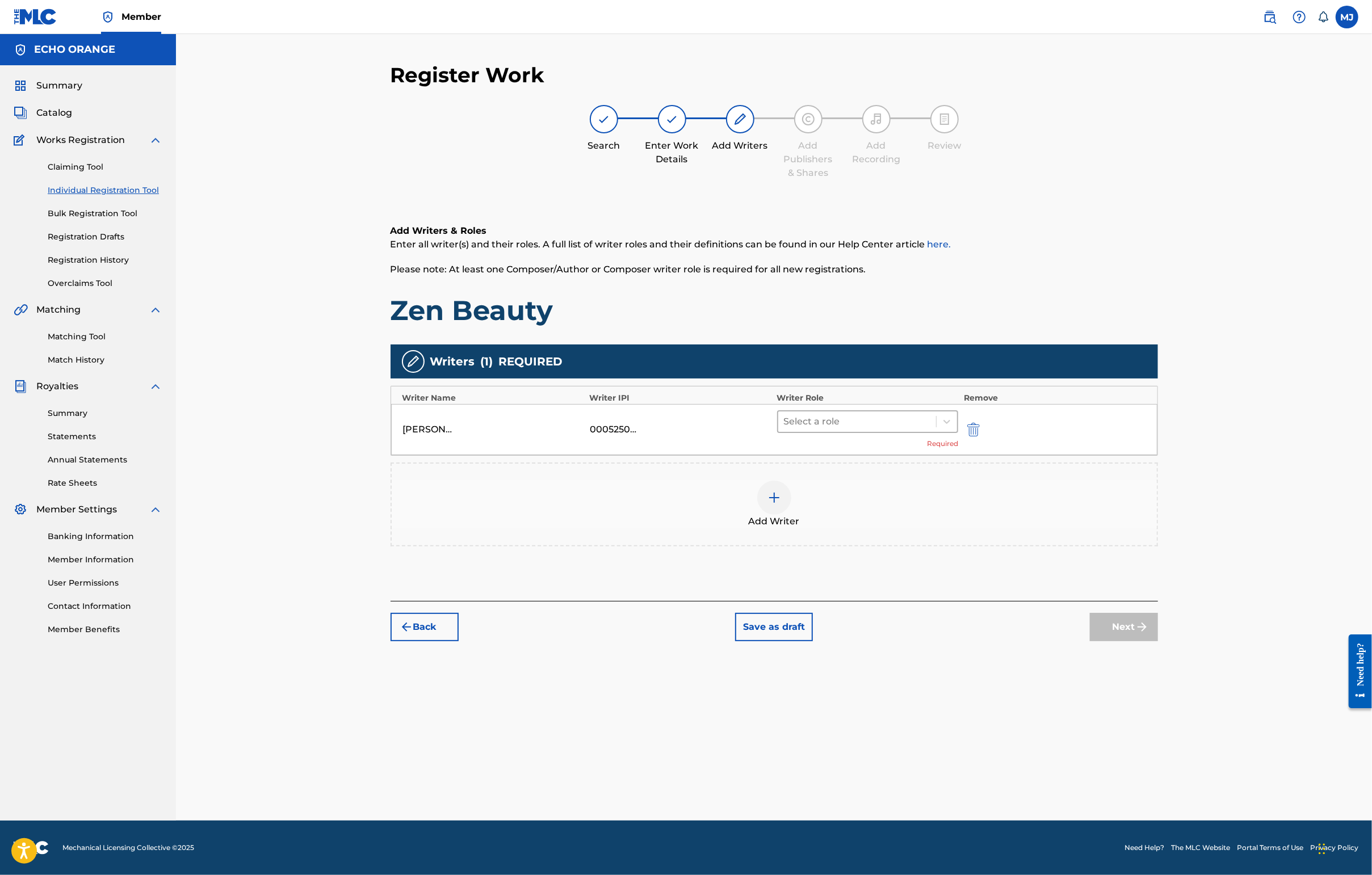
click at [931, 430] on div at bounding box center [856, 421] width 147 height 16
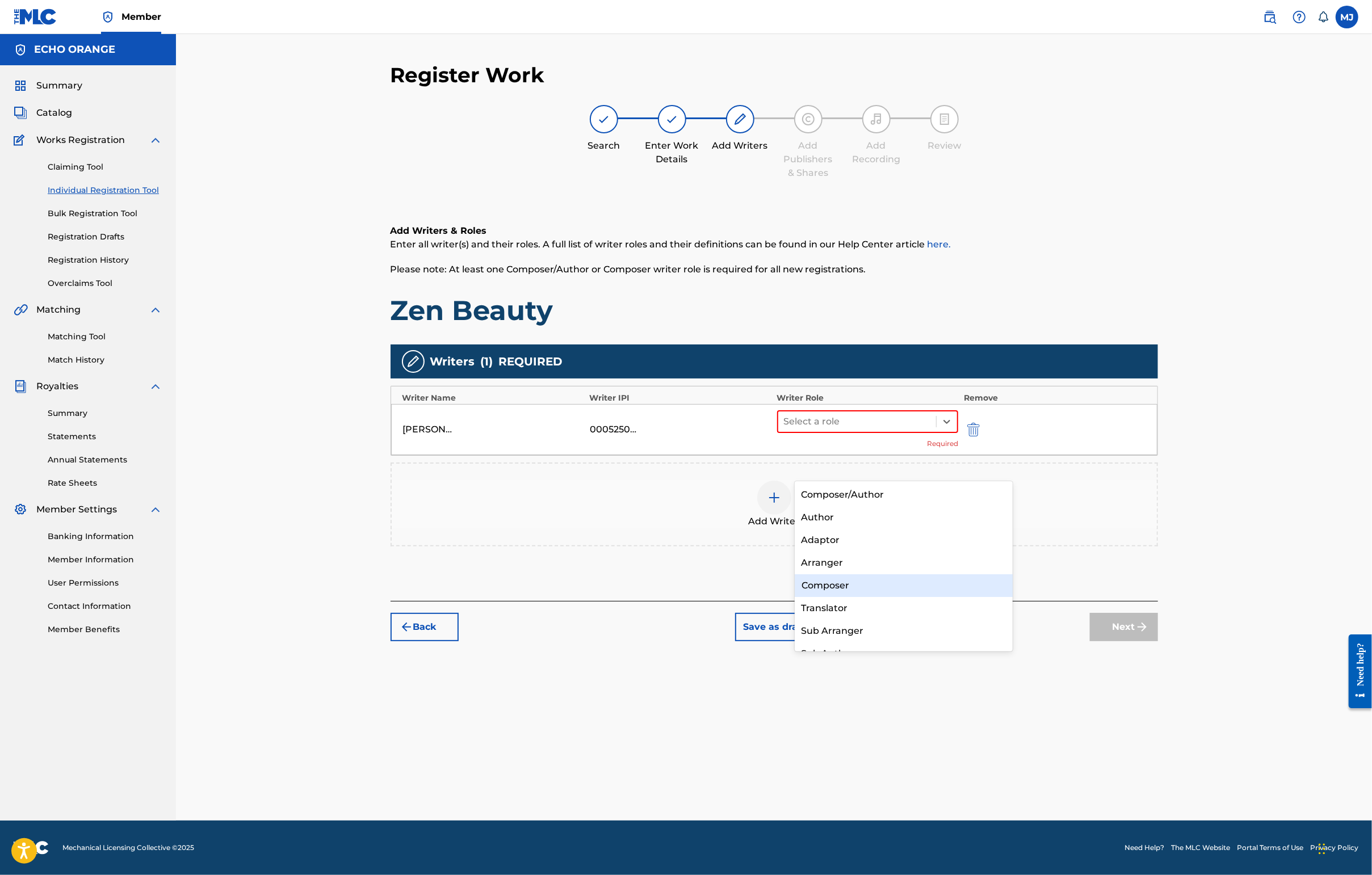
click at [863, 590] on div "Composer" at bounding box center [904, 585] width 218 height 23
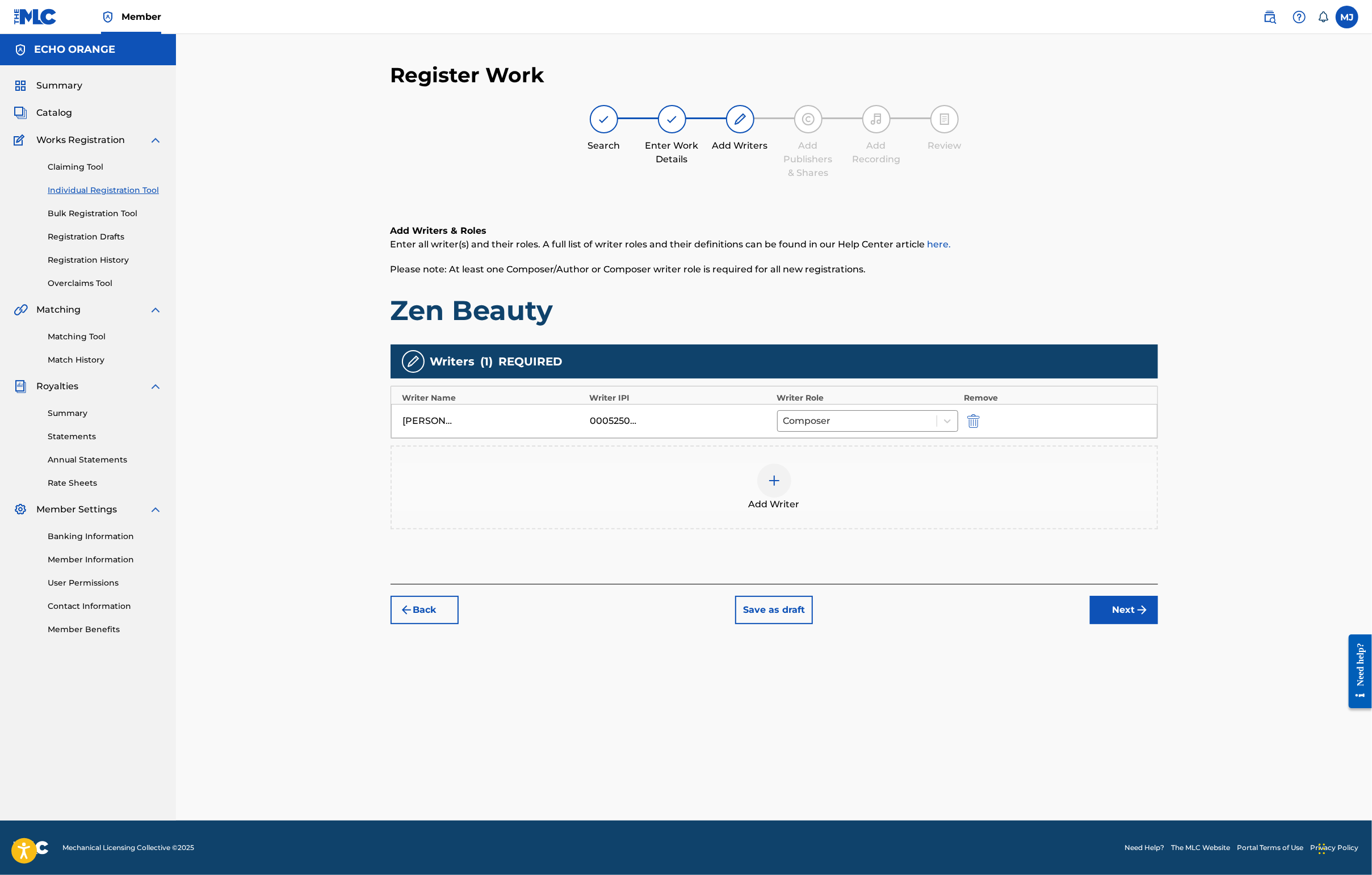
click at [1088, 624] on button "Next" at bounding box center [1124, 610] width 68 height 29
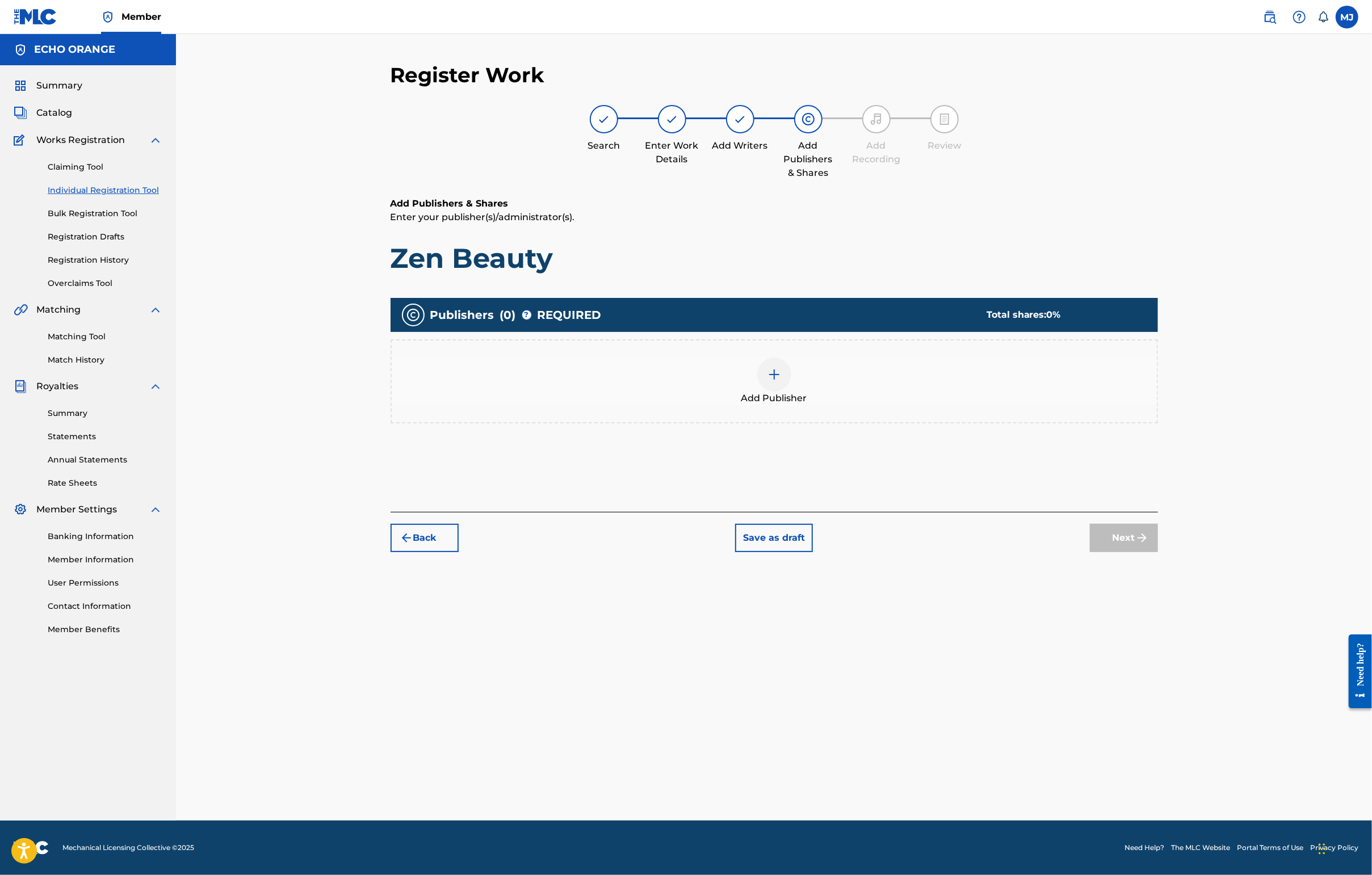
click at [920, 462] on div "Publishers ( 0 ) ? REQUIRED Total shares: 0 % Add Publisher" at bounding box center [774, 376] width 768 height 169
click at [929, 405] on div "Add Publisher" at bounding box center [774, 381] width 765 height 47
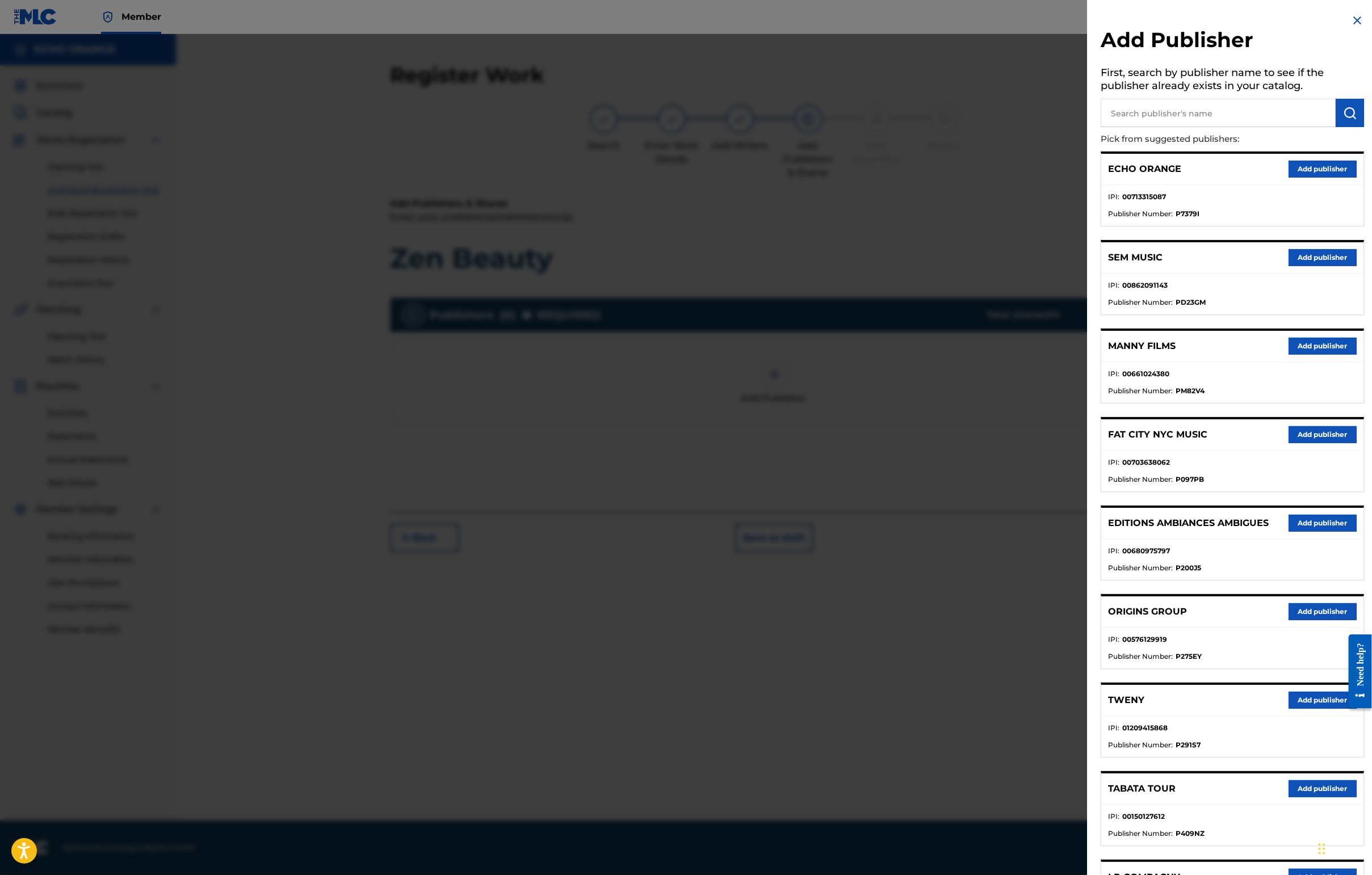
click at [1088, 620] on button "Add publisher" at bounding box center [1322, 612] width 68 height 17
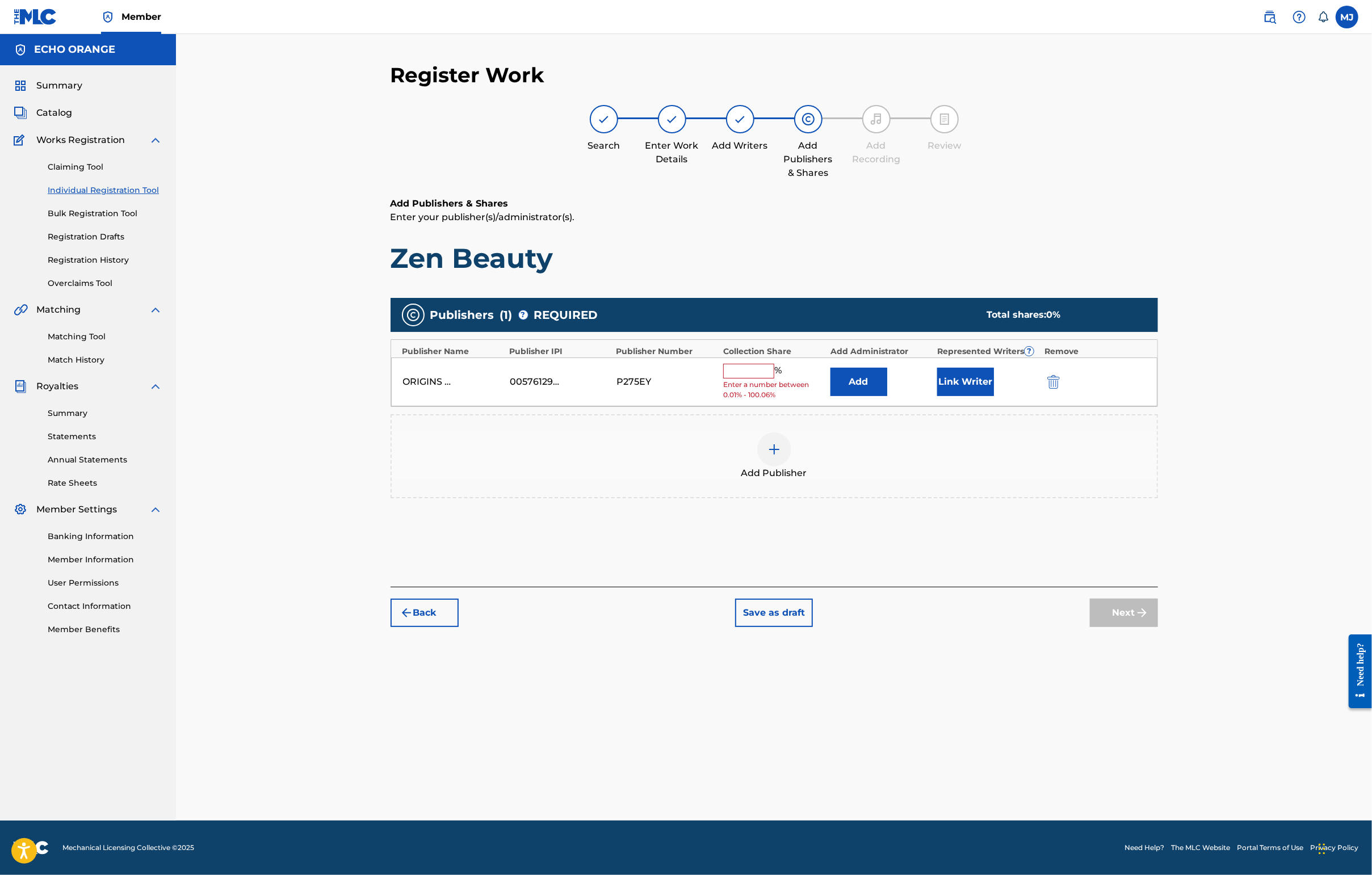
click at [887, 396] on button "Add" at bounding box center [858, 382] width 56 height 29
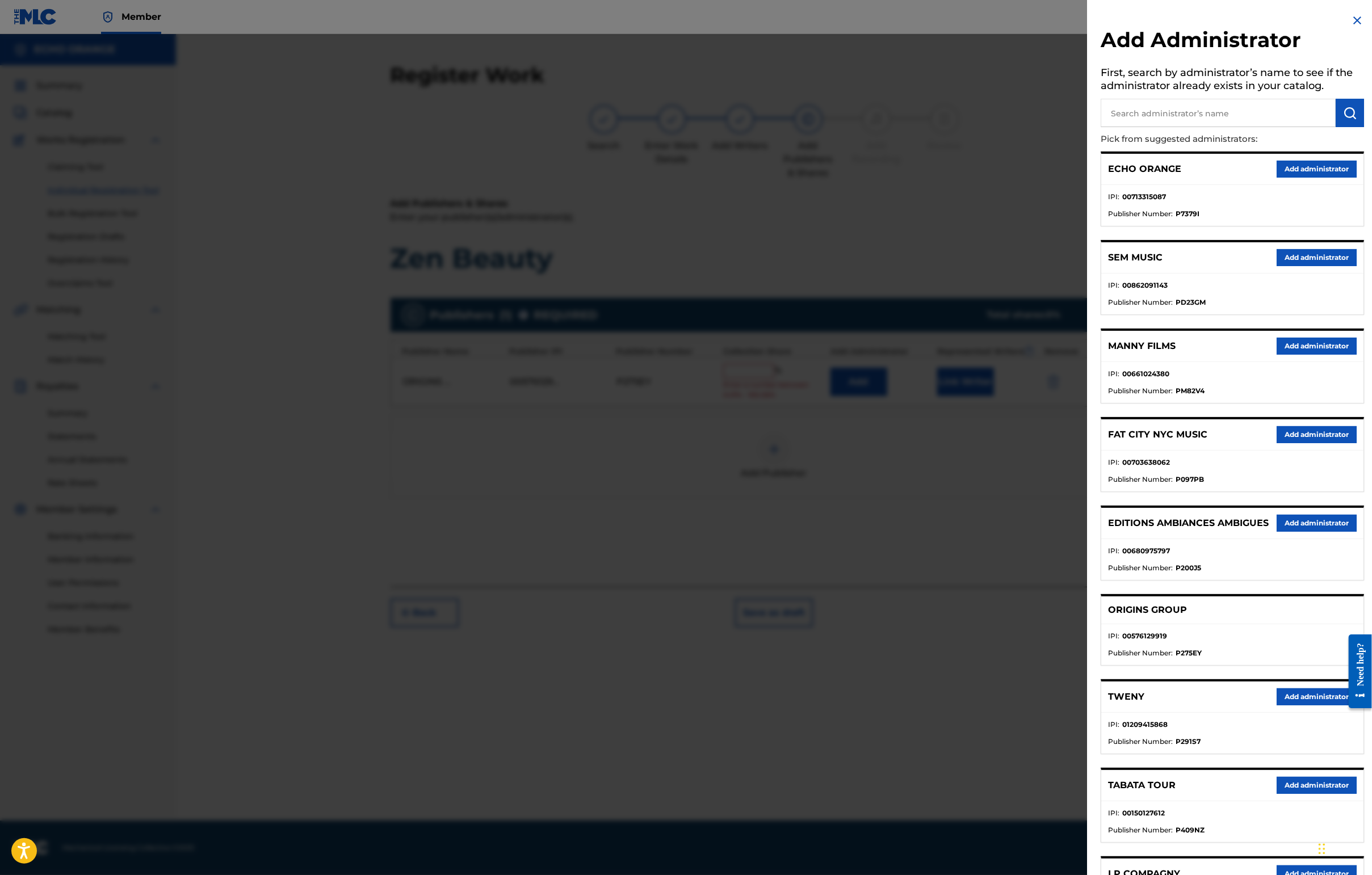
click at [1088, 174] on div "ECHO ORANGE Add administrator" at bounding box center [1232, 169] width 262 height 31
click at [1088, 178] on button "Add administrator" at bounding box center [1316, 169] width 80 height 17
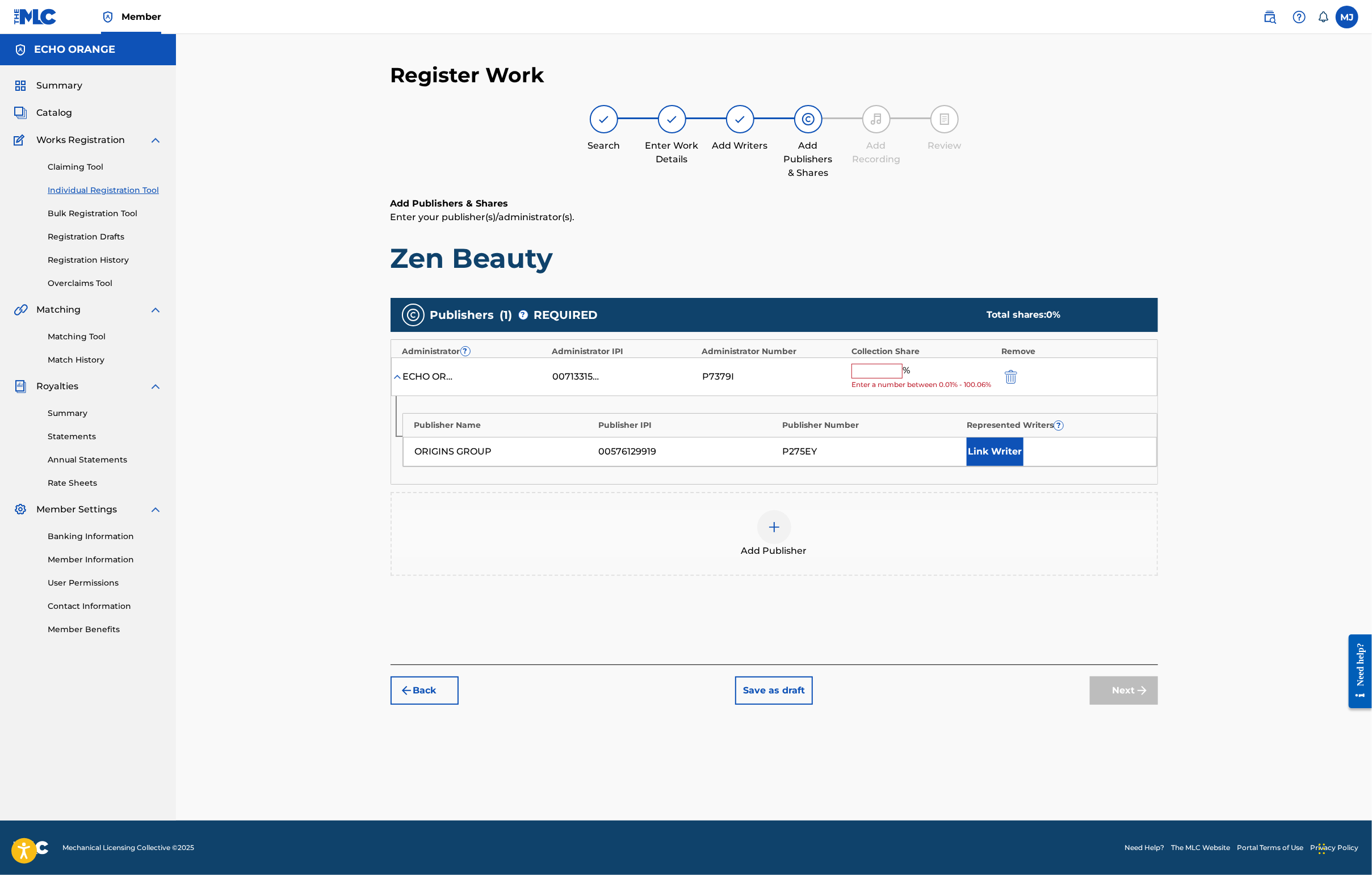
click at [902, 378] on input "text" at bounding box center [877, 371] width 51 height 15
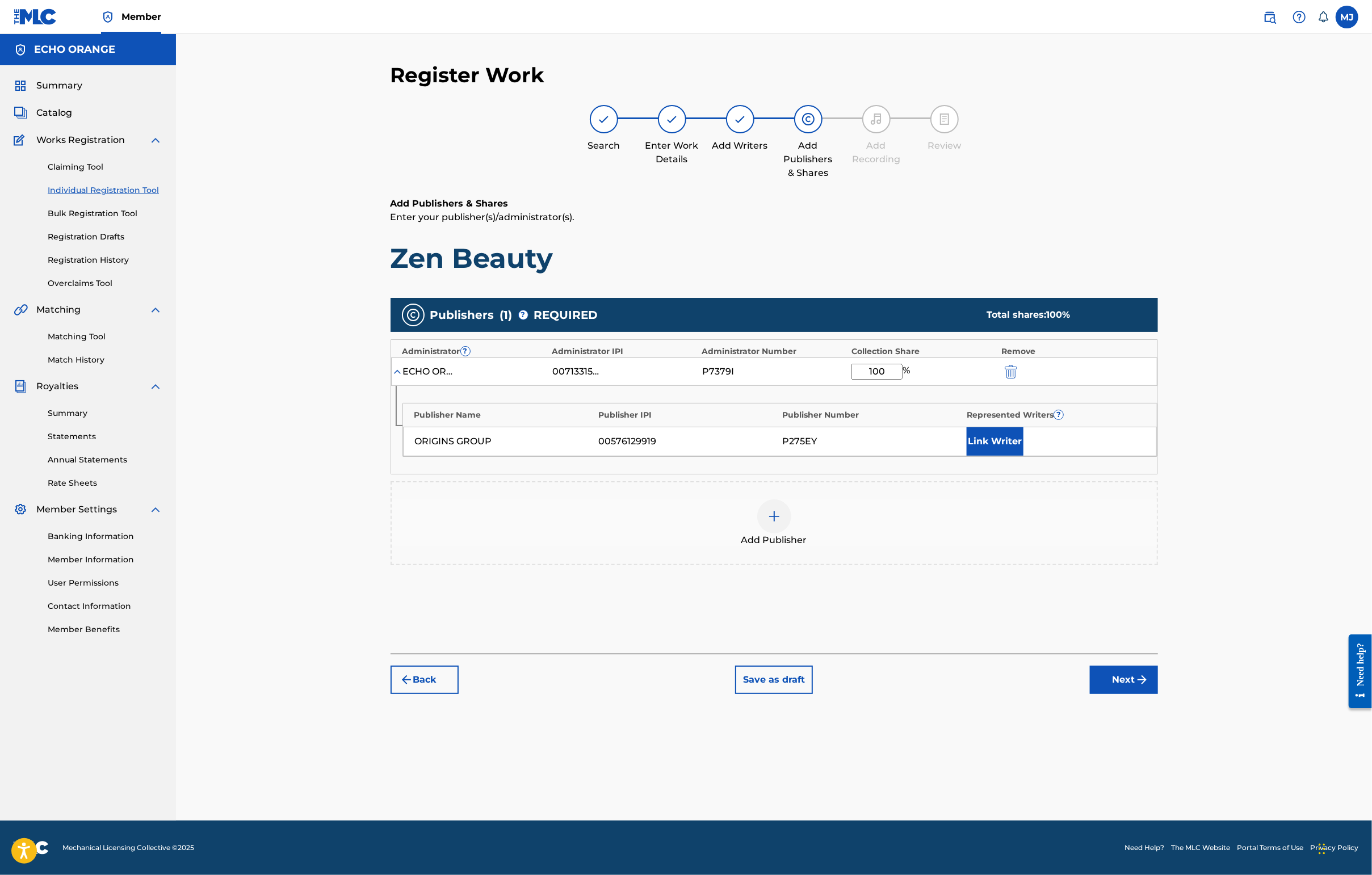
type input "100"
click at [1024, 456] on button "Link Writer" at bounding box center [994, 442] width 56 height 29
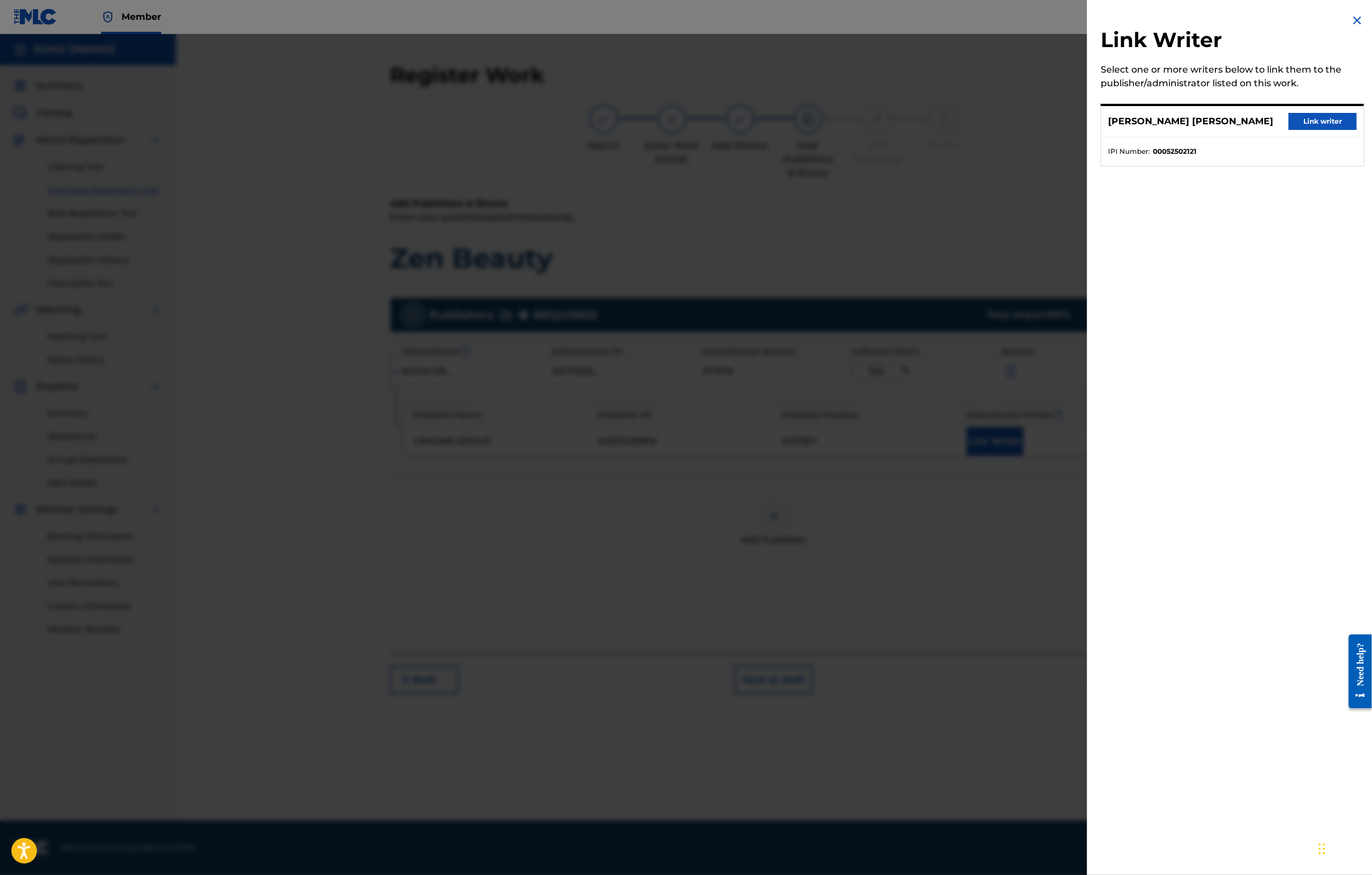
click at [1088, 138] on div "[PERSON_NAME] [PERSON_NAME] Link writer" at bounding box center [1232, 121] width 262 height 31
click at [1088, 130] on button "Link writer" at bounding box center [1322, 121] width 68 height 17
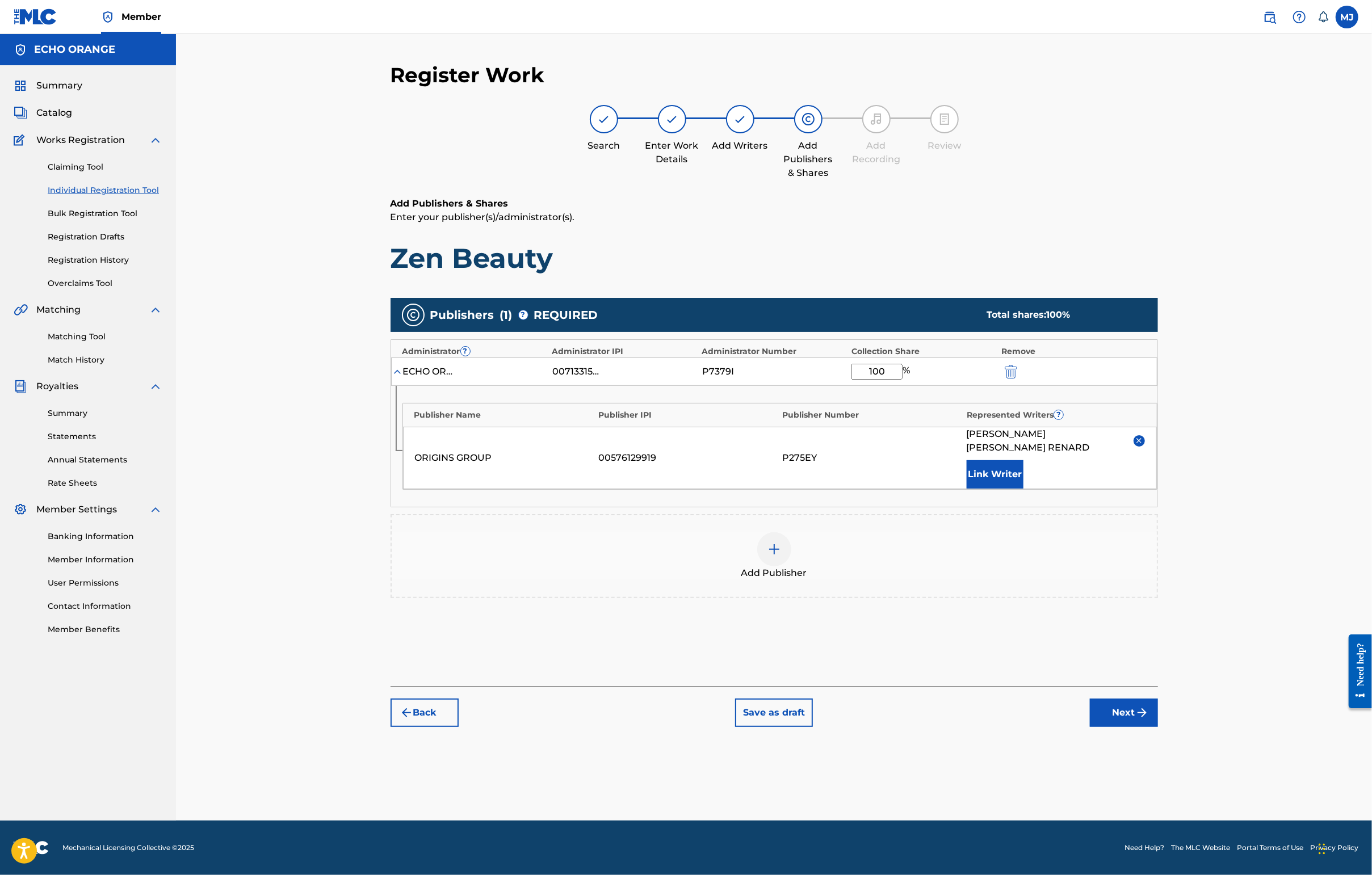
click at [1088, 727] on button "Next" at bounding box center [1124, 712] width 68 height 29
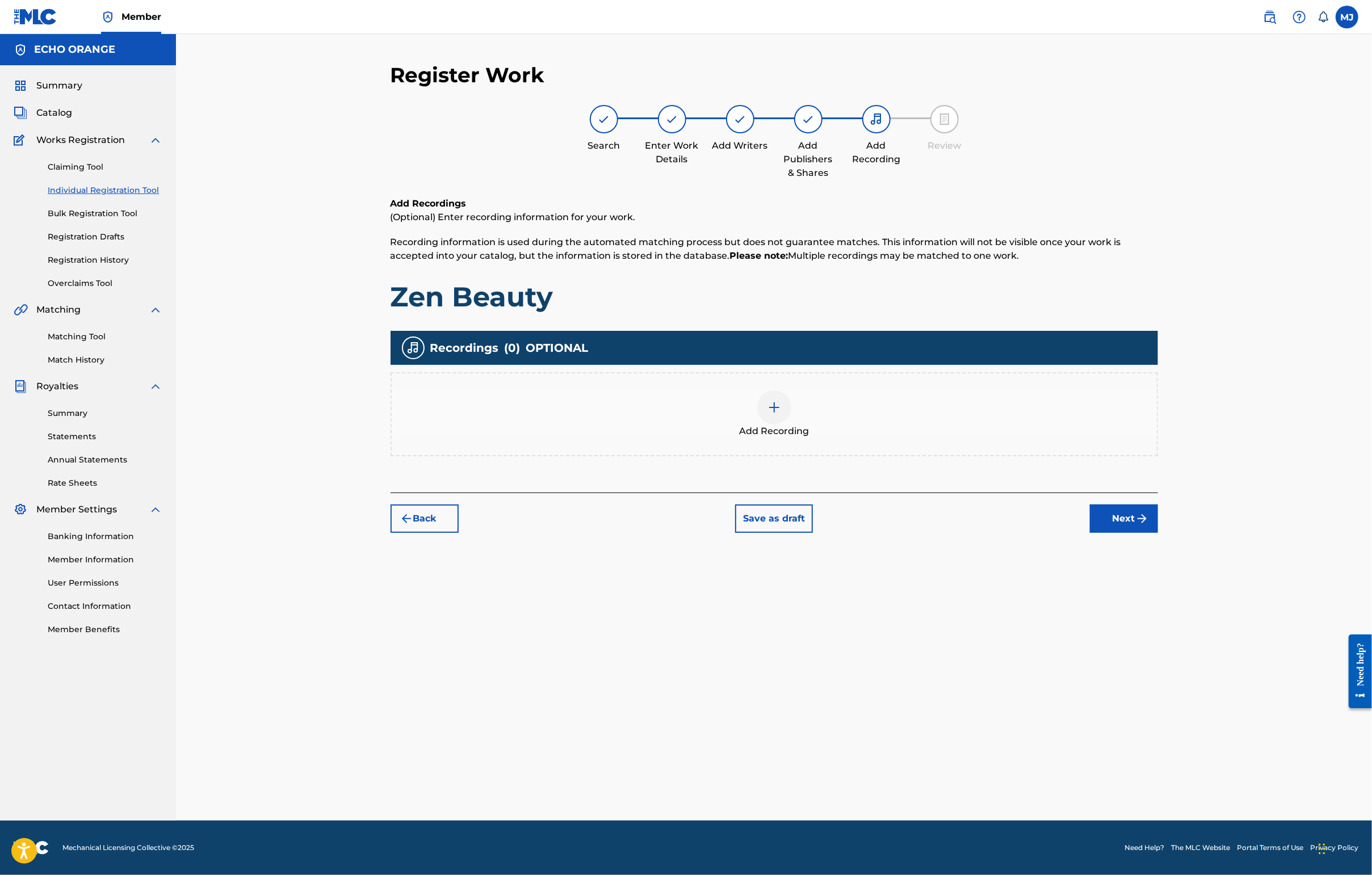
click at [1088, 533] on div "Back Save as draft Next" at bounding box center [774, 513] width 768 height 41
click at [1088, 533] on button "Next" at bounding box center [1124, 518] width 68 height 29
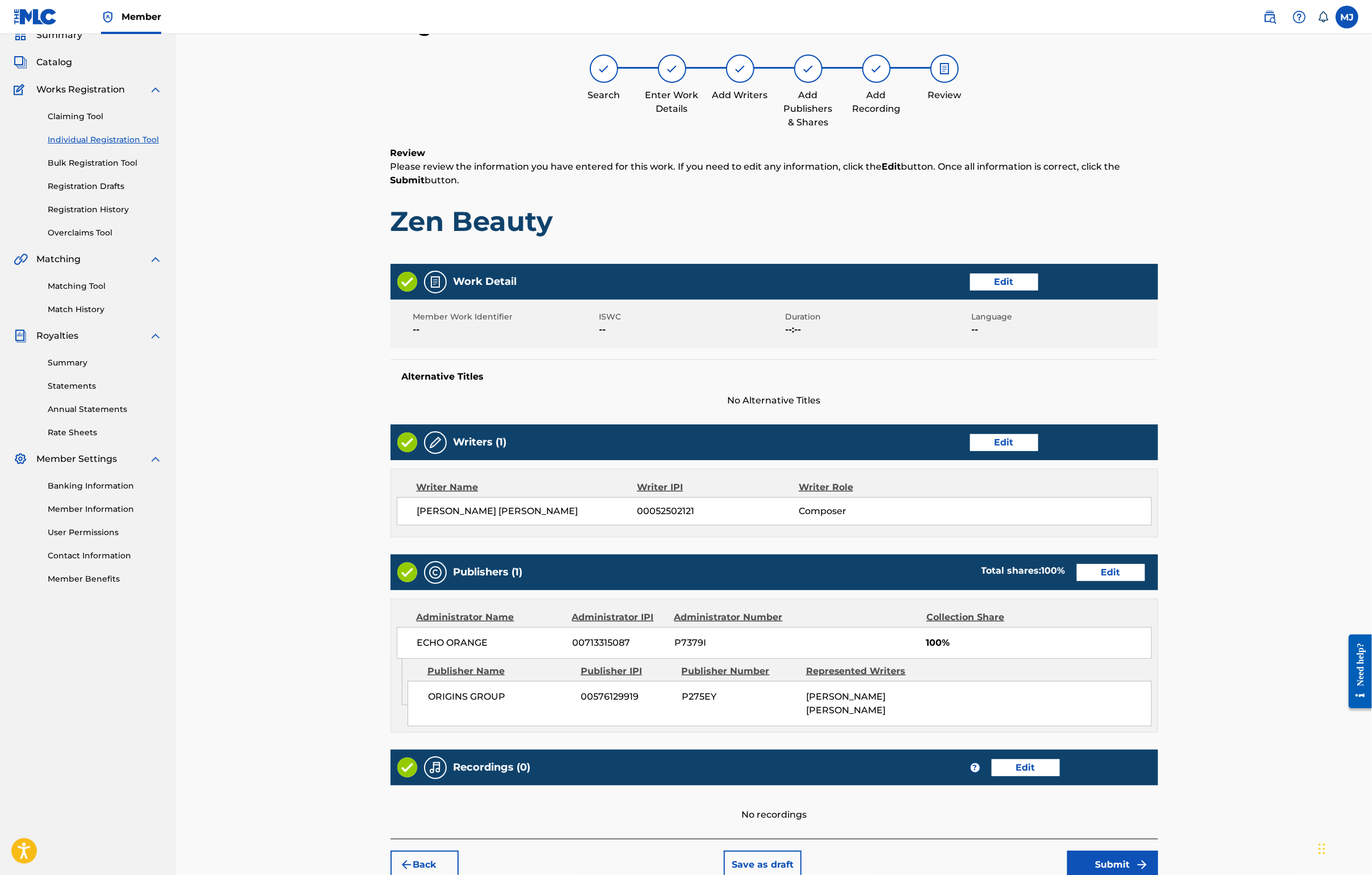
scroll to position [228, 0]
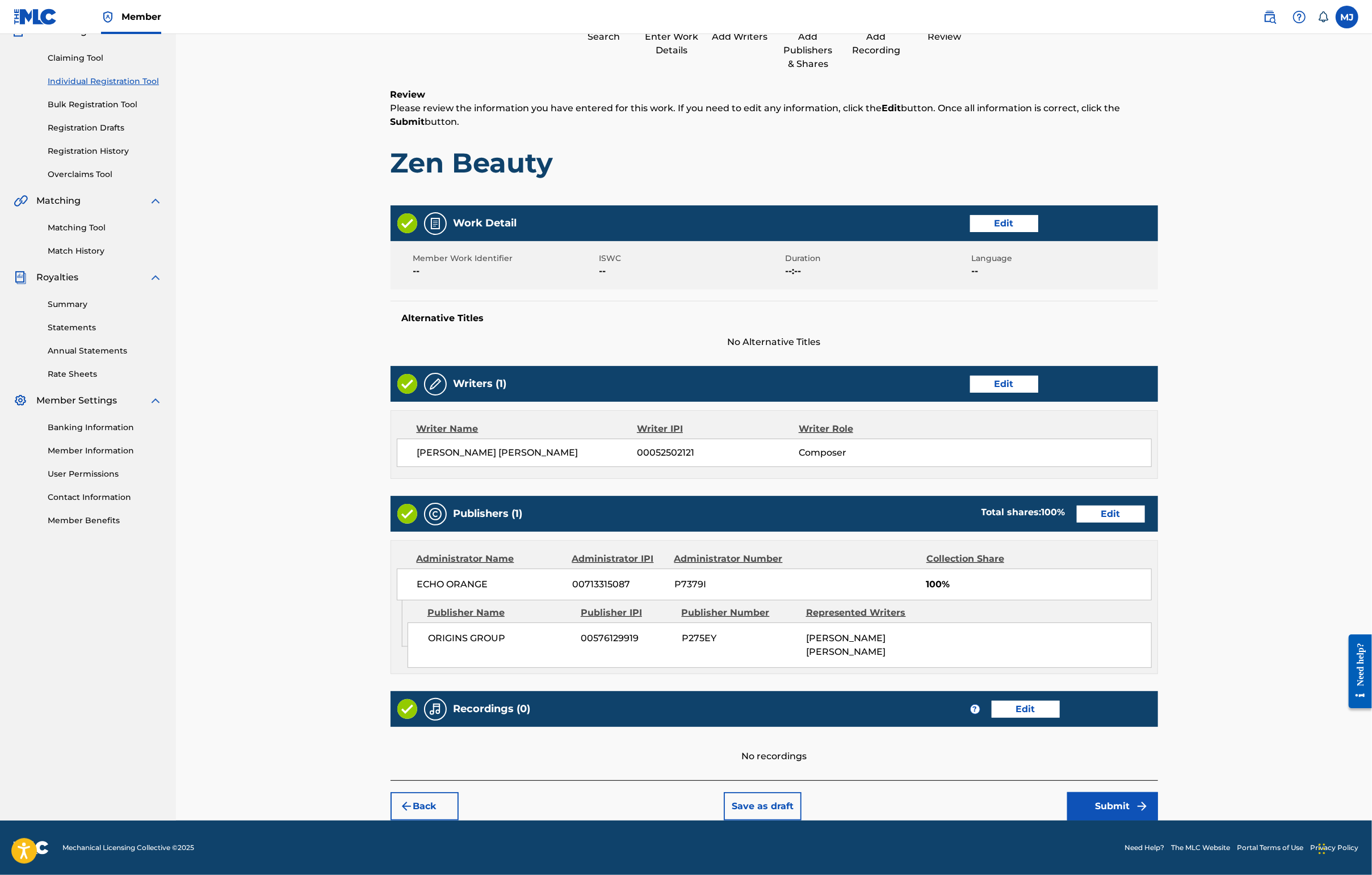
click at [1088, 796] on button "Submit" at bounding box center [1112, 807] width 91 height 29
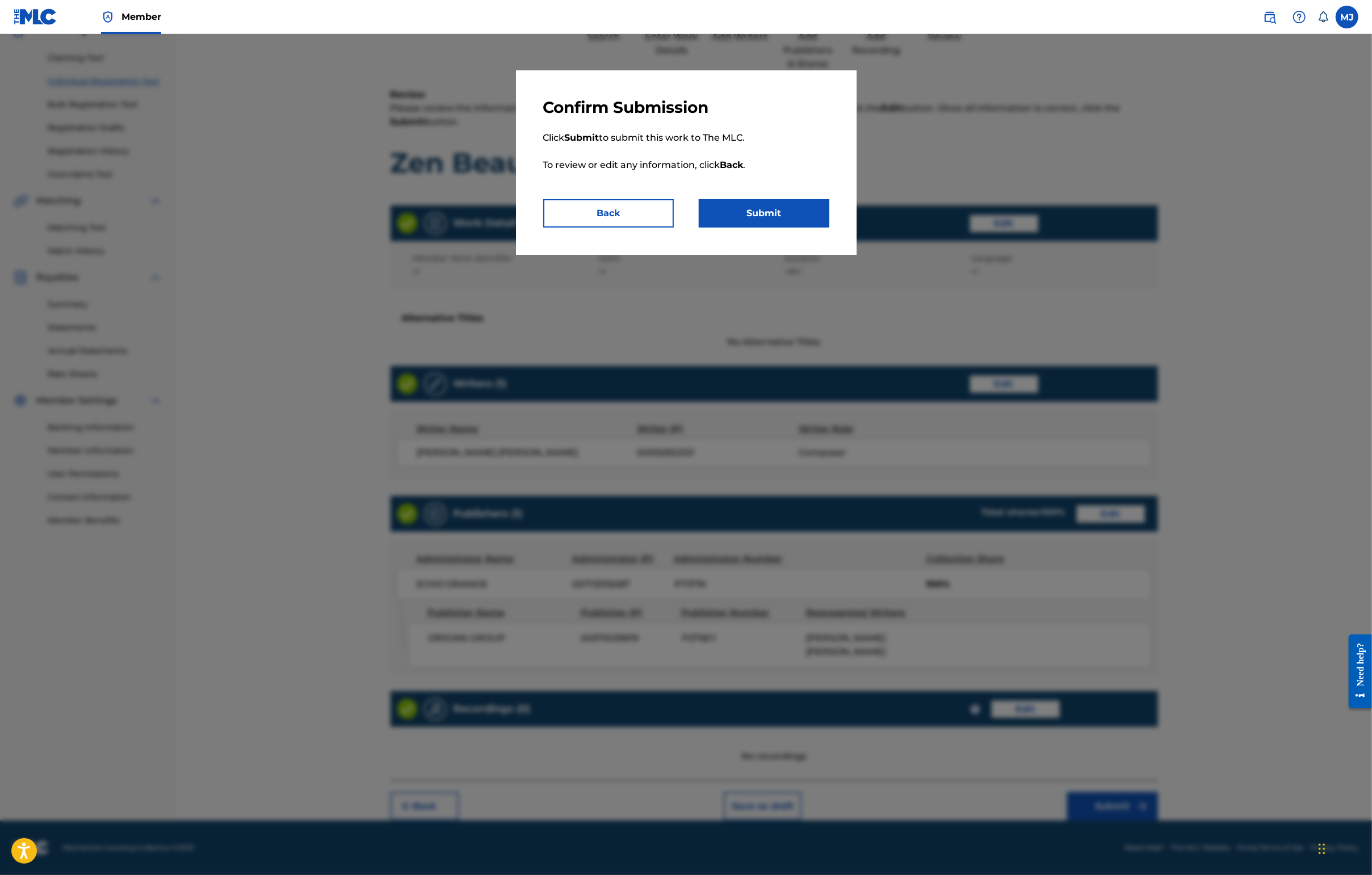
click at [786, 227] on button "Submit" at bounding box center [763, 214] width 130 height 29
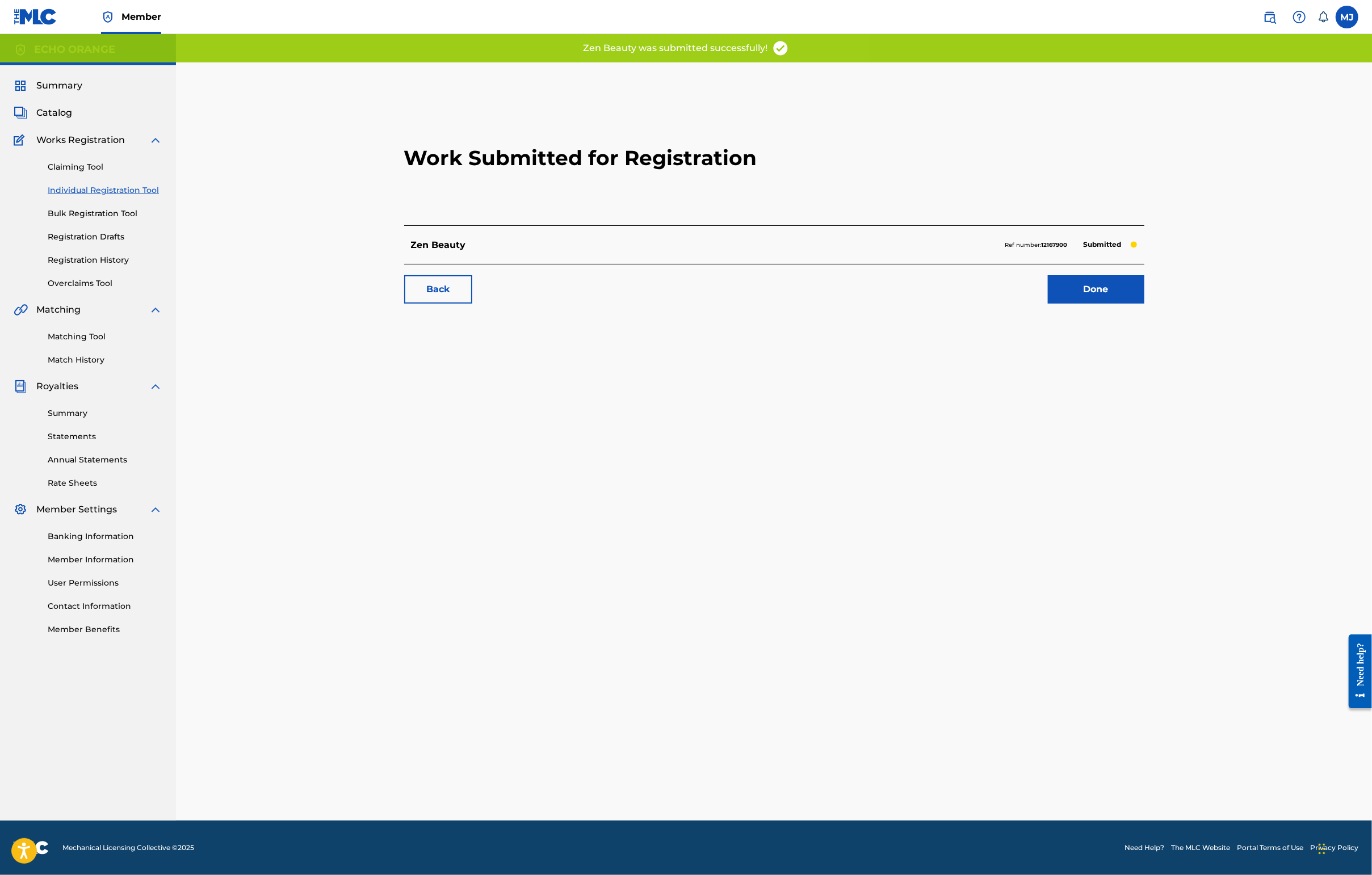
click at [1088, 303] on link "Done" at bounding box center [1096, 290] width 96 height 29
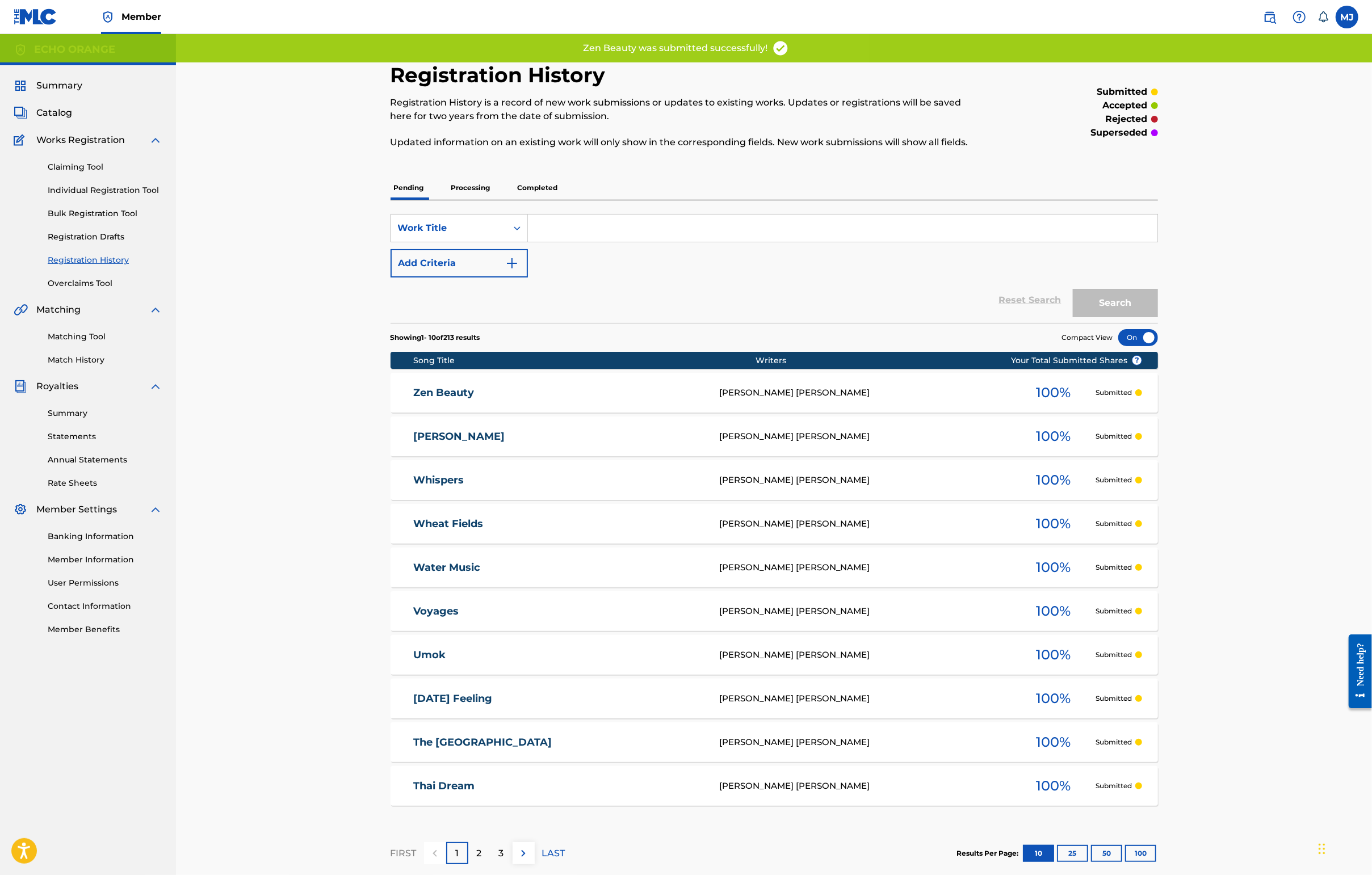
click at [126, 196] on link "Individual Registration Tool" at bounding box center [105, 190] width 114 height 12
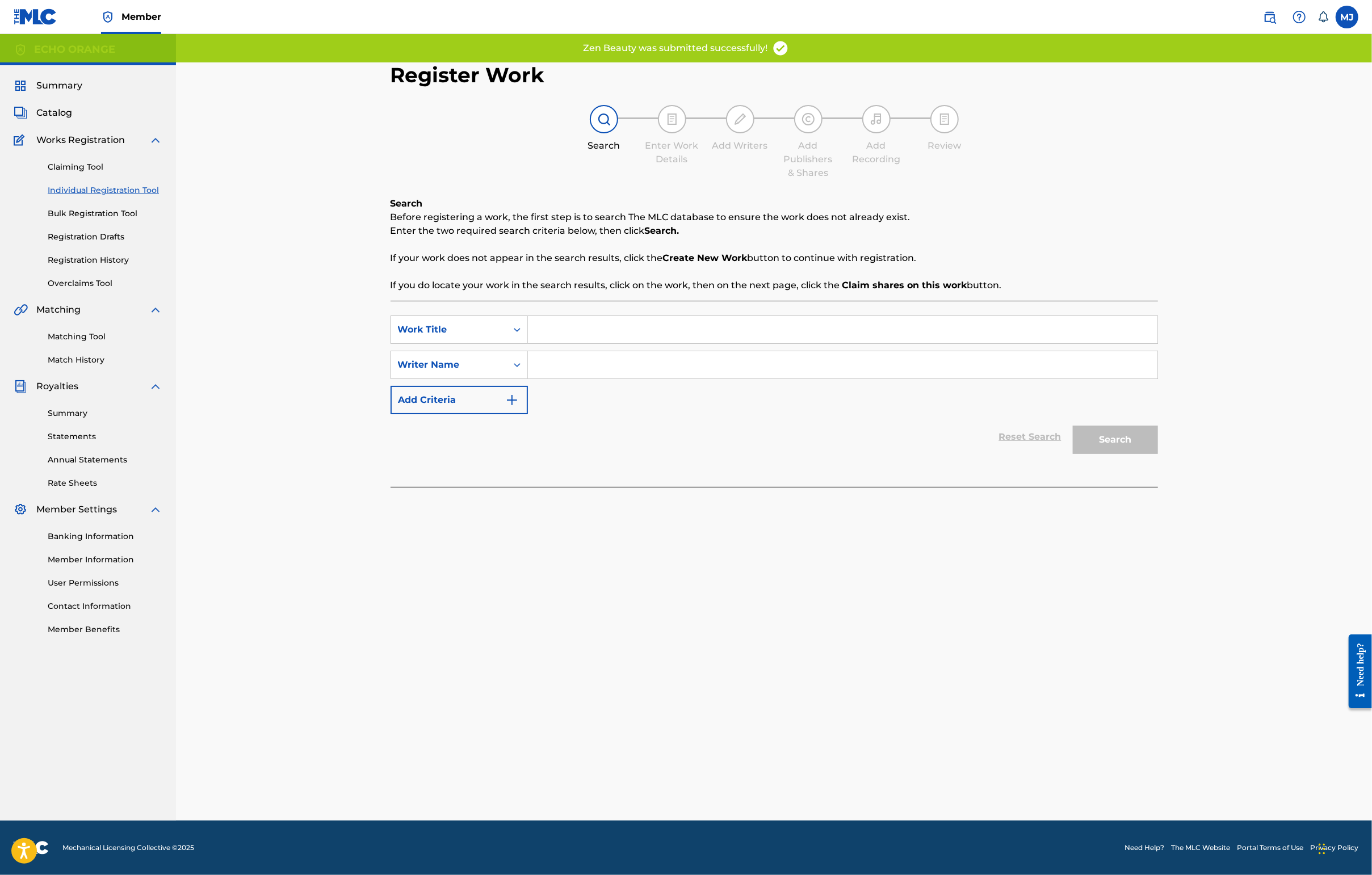
click at [561, 343] on input "Search Form" at bounding box center [842, 330] width 629 height 27
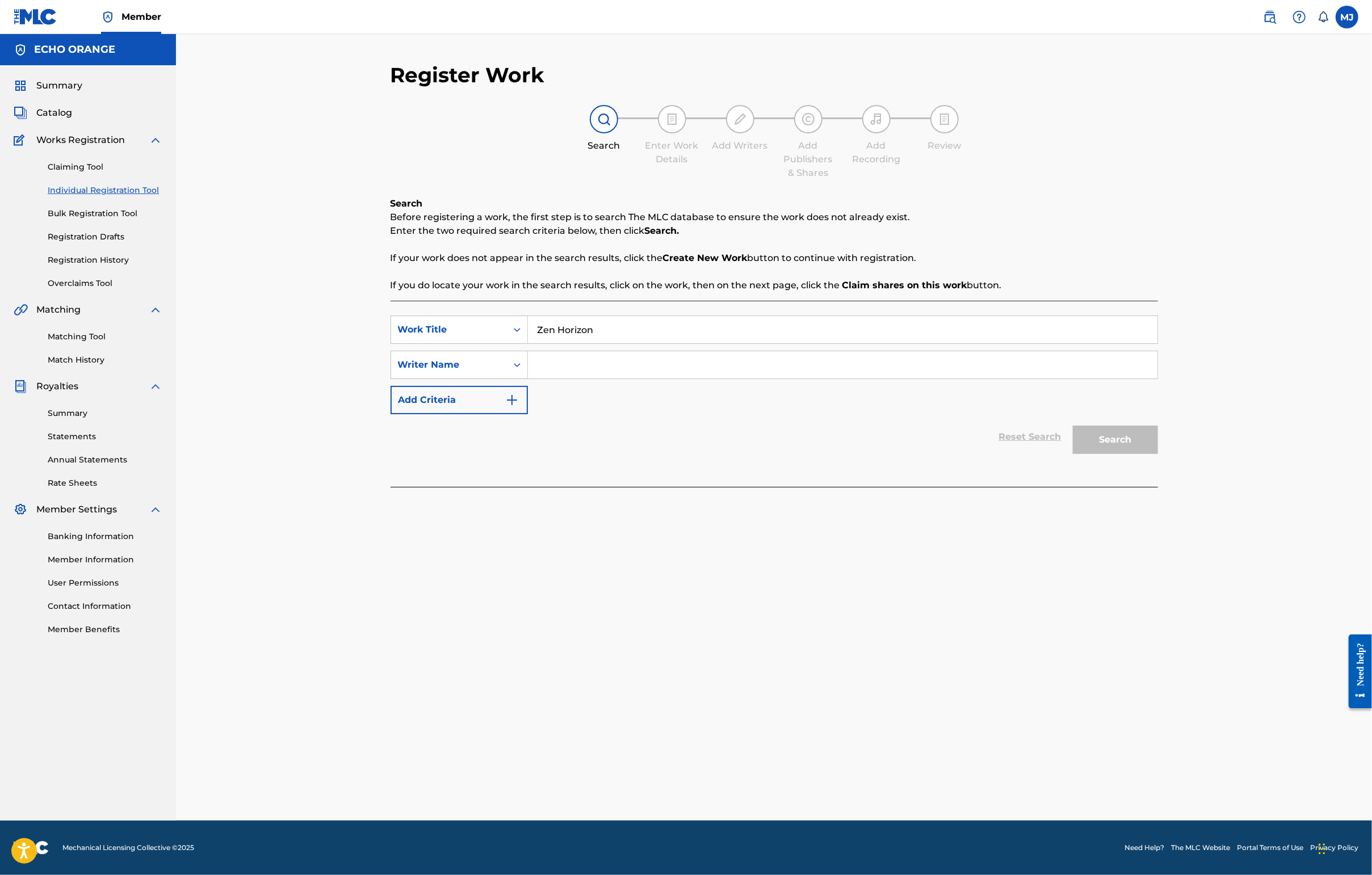
type input "Zen Horizon"
paste input "[PERSON_NAME]"
type input "[PERSON_NAME]"
click at [1088, 454] on button "Search" at bounding box center [1115, 440] width 85 height 29
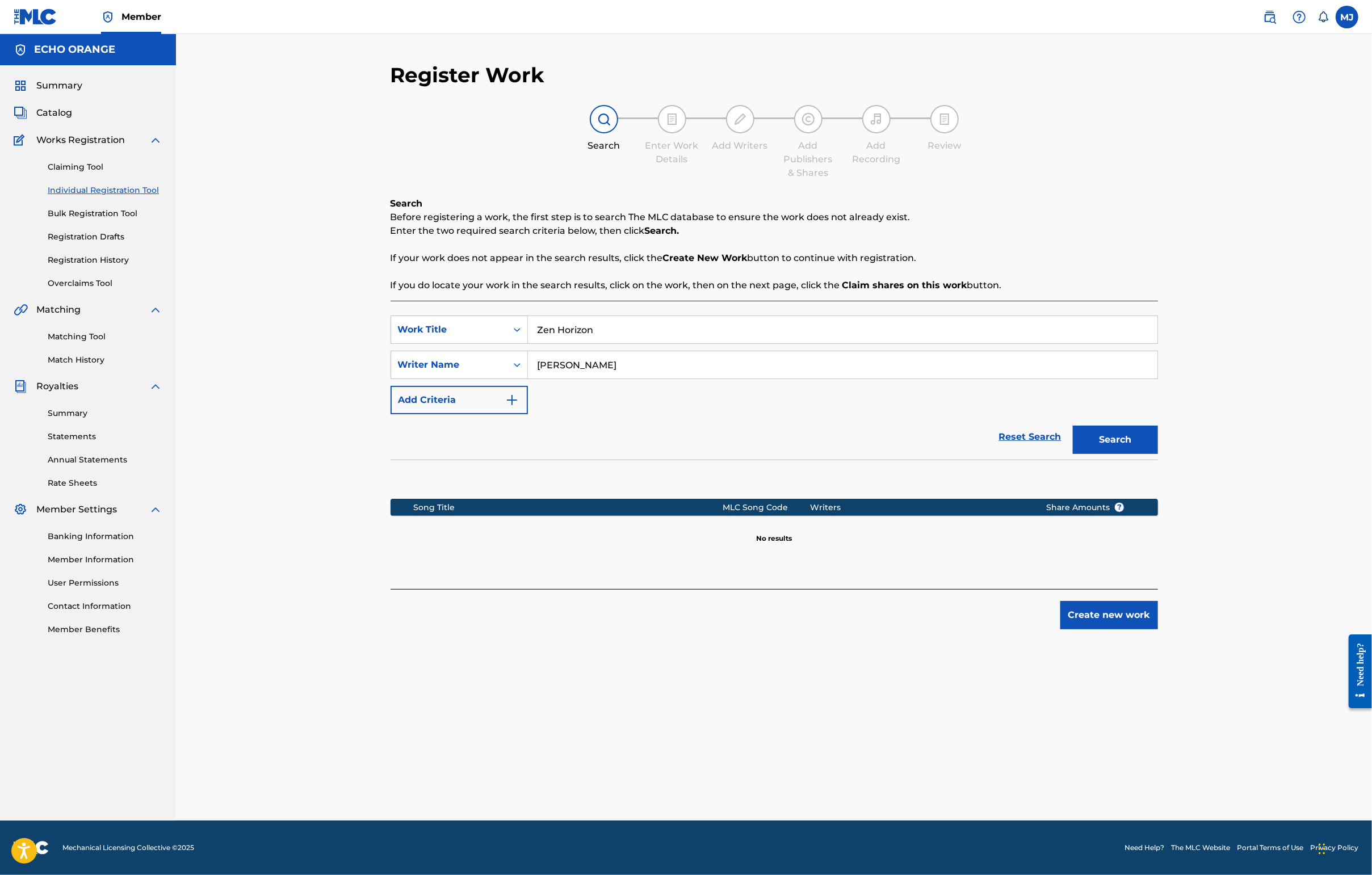
click at [1088, 712] on div "Register Work Search Enter Work Details Add Writers Add Publishers & Shares Add…" at bounding box center [774, 442] width 795 height 758
click at [1088, 629] on button "Create new work" at bounding box center [1109, 615] width 98 height 29
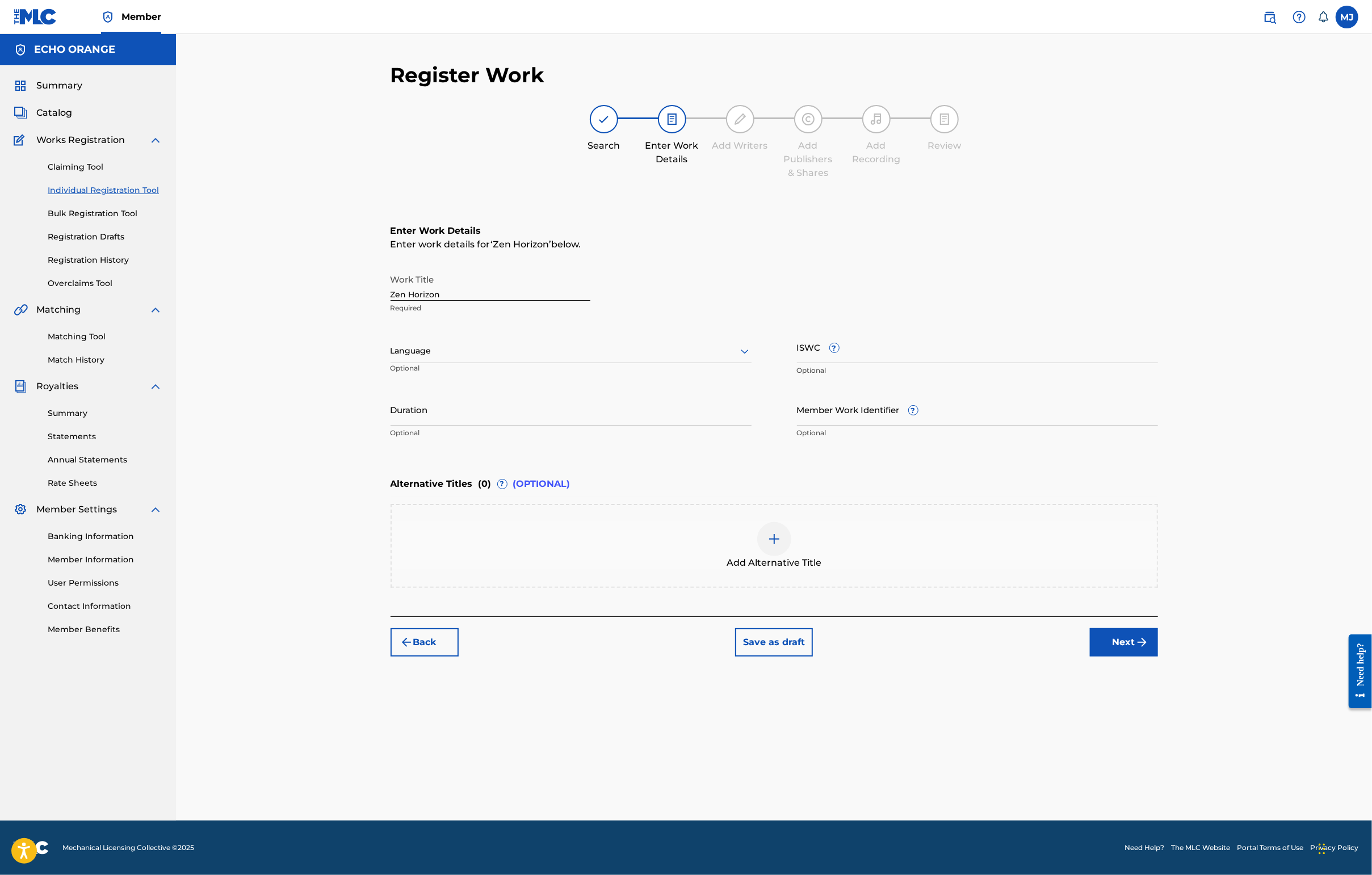
click at [1088, 657] on div "Back Save as draft Next" at bounding box center [774, 637] width 768 height 41
click at [1088, 657] on button "Next" at bounding box center [1124, 643] width 68 height 29
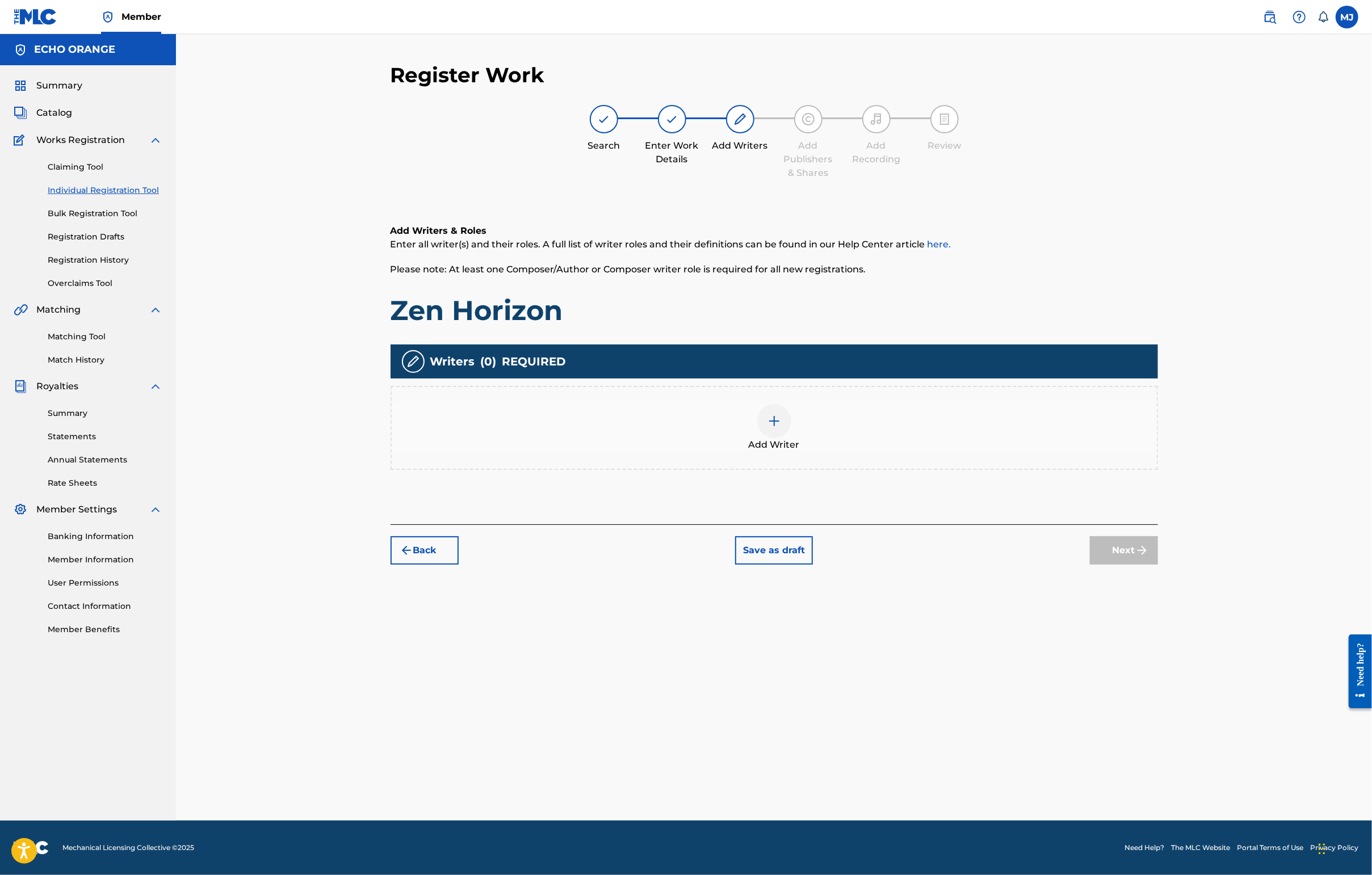
click at [1021, 451] on div "Add Writer" at bounding box center [774, 427] width 765 height 47
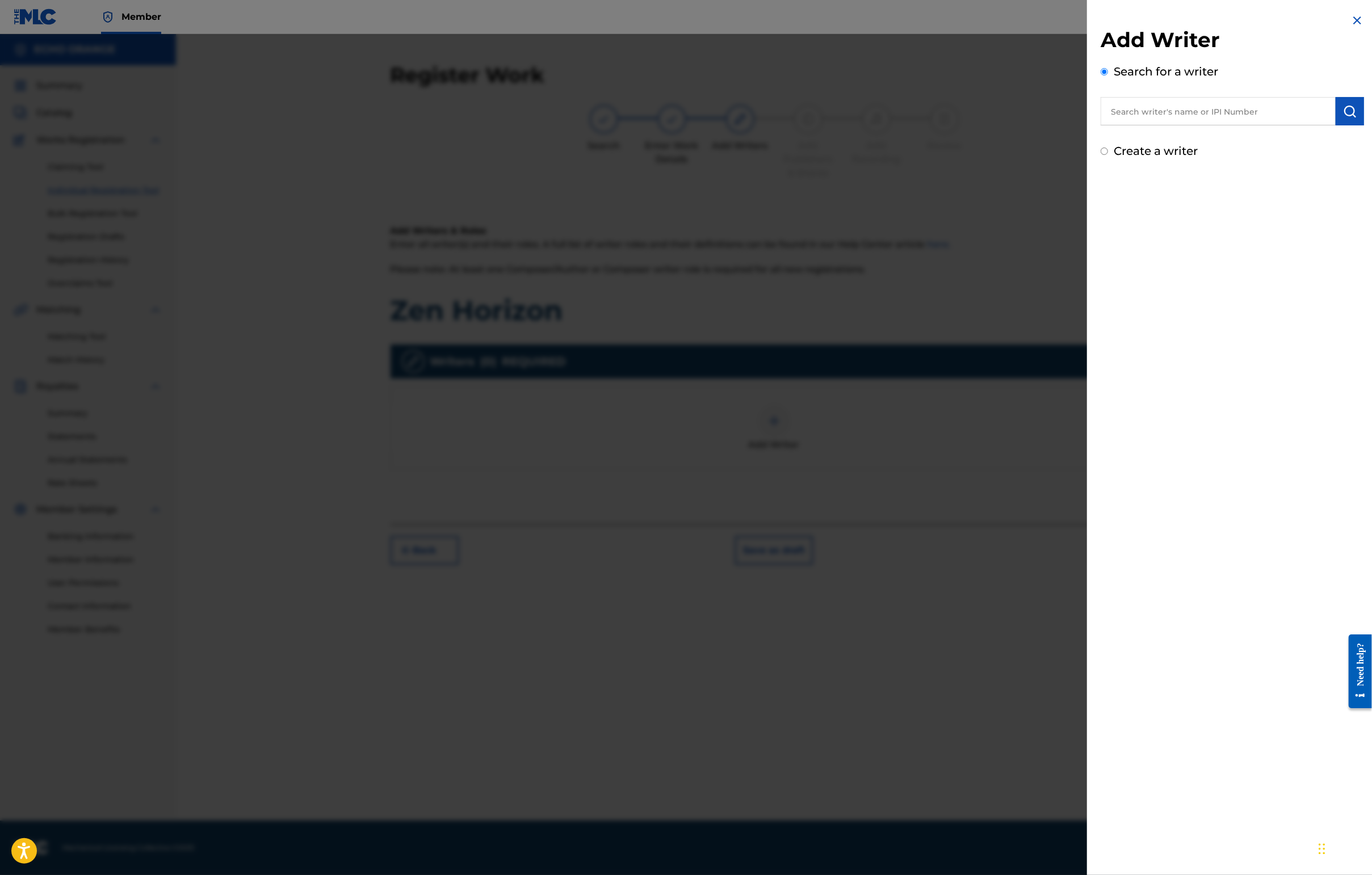
click at [1088, 96] on div "Search for a writer" at bounding box center [1232, 94] width 263 height 62
click at [1088, 117] on input "text" at bounding box center [1218, 111] width 235 height 29
paste input "[PERSON_NAME]"
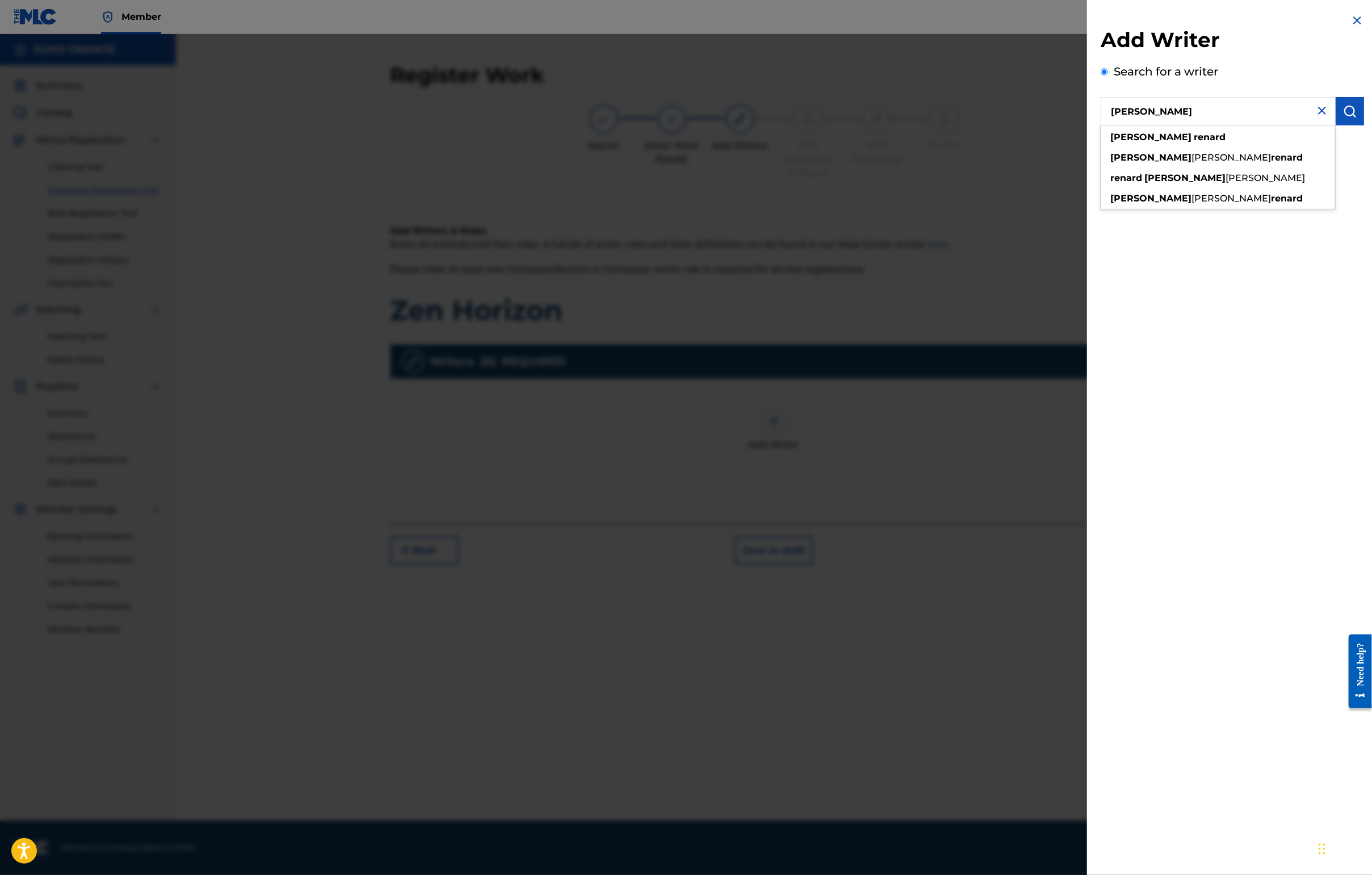
type input "[PERSON_NAME]"
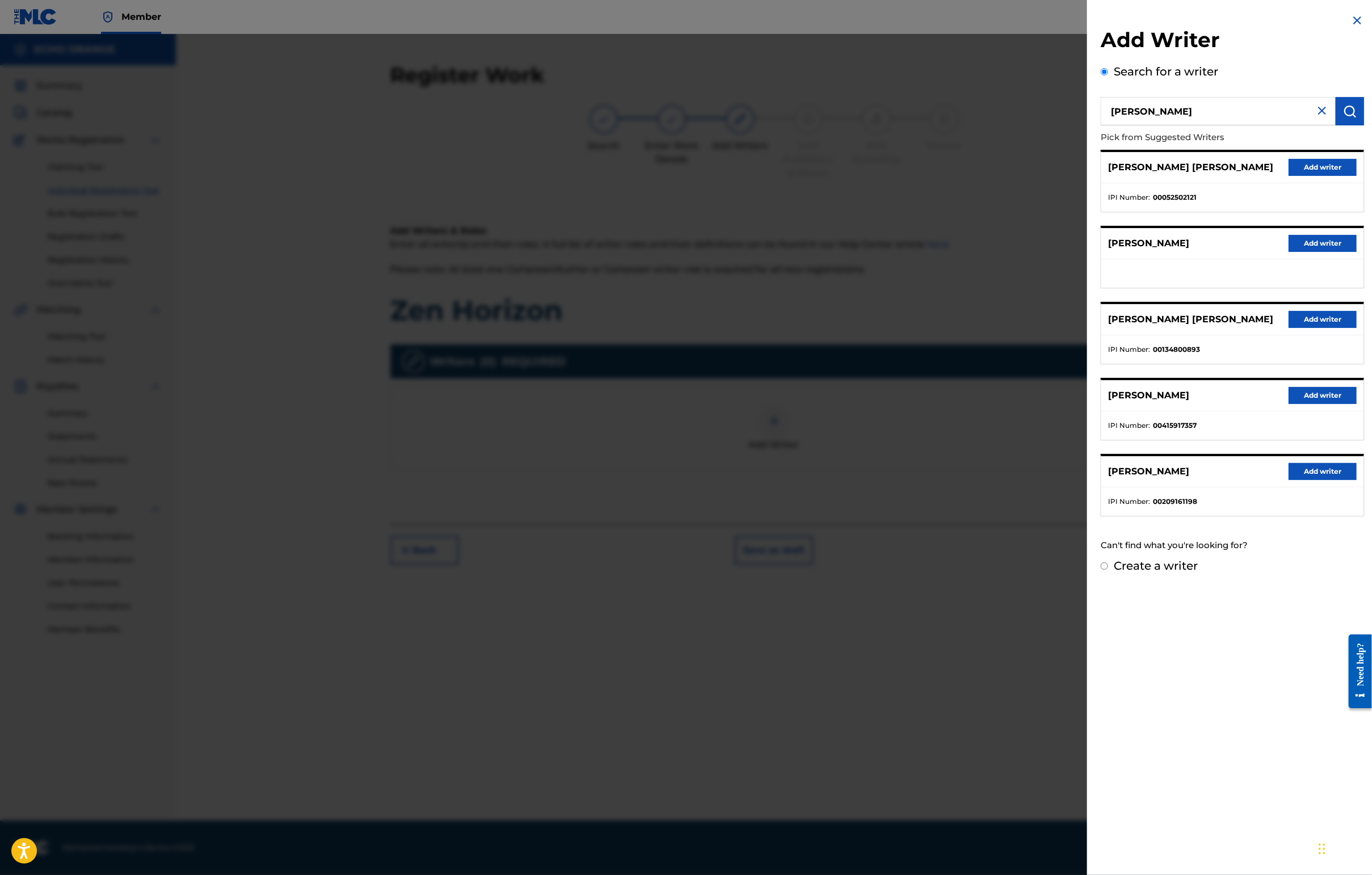
click at [1088, 184] on div "[PERSON_NAME] [PERSON_NAME] Add writer" at bounding box center [1232, 167] width 262 height 31
click at [1088, 176] on button "Add writer" at bounding box center [1322, 167] width 68 height 17
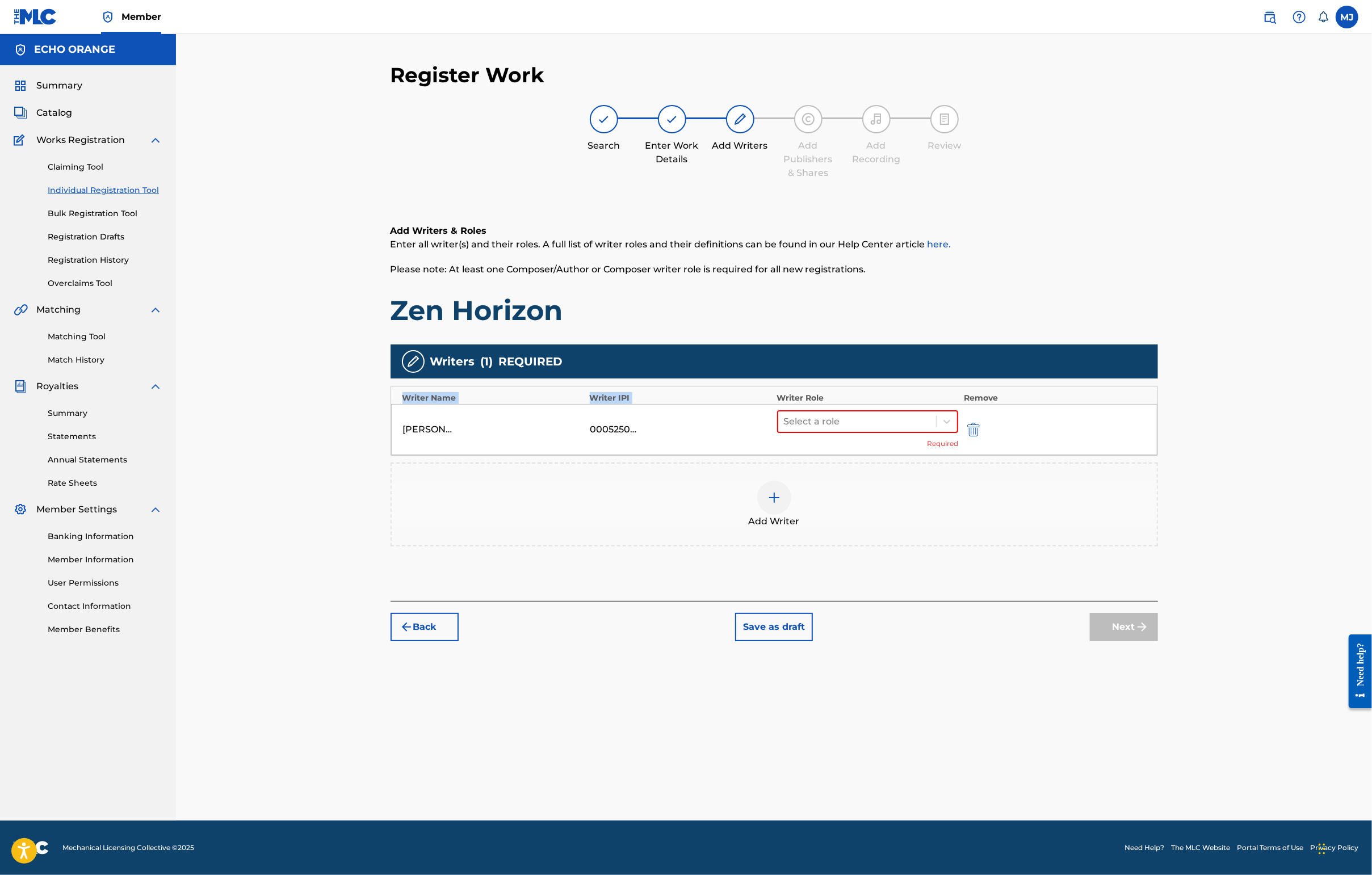
click at [967, 424] on div "Writers ( 1 ) REQUIRED Writer Name Writer IPI Writer Role Remove [PERSON_NAME] …" at bounding box center [774, 445] width 768 height 202
click at [936, 432] on div "Select a role" at bounding box center [857, 421] width 158 height 20
click at [907, 579] on div "Composer" at bounding box center [904, 585] width 218 height 23
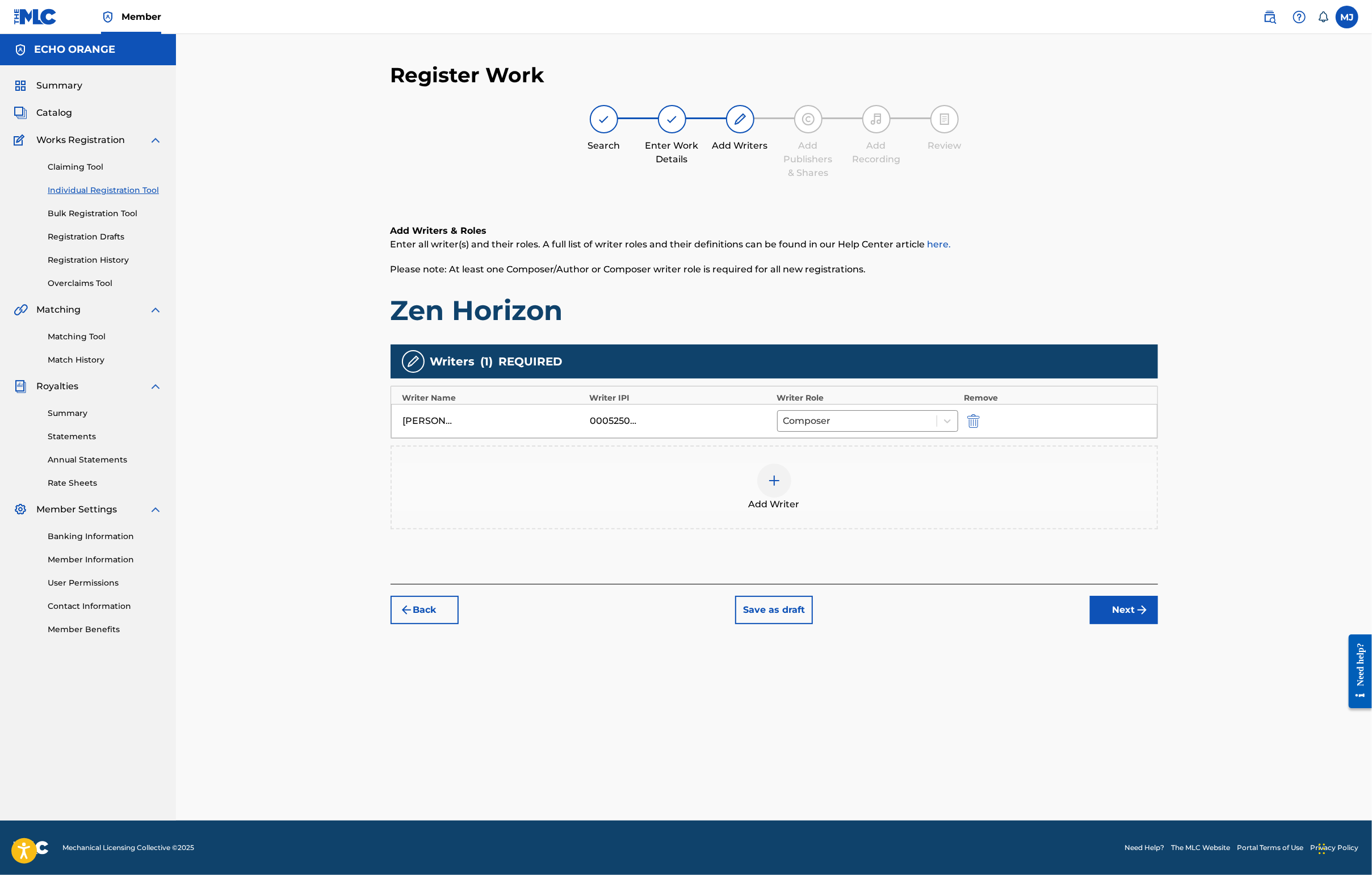
click at [1088, 624] on div "Back Save as draft Next" at bounding box center [774, 604] width 768 height 41
click at [1088, 624] on button "Next" at bounding box center [1124, 610] width 68 height 29
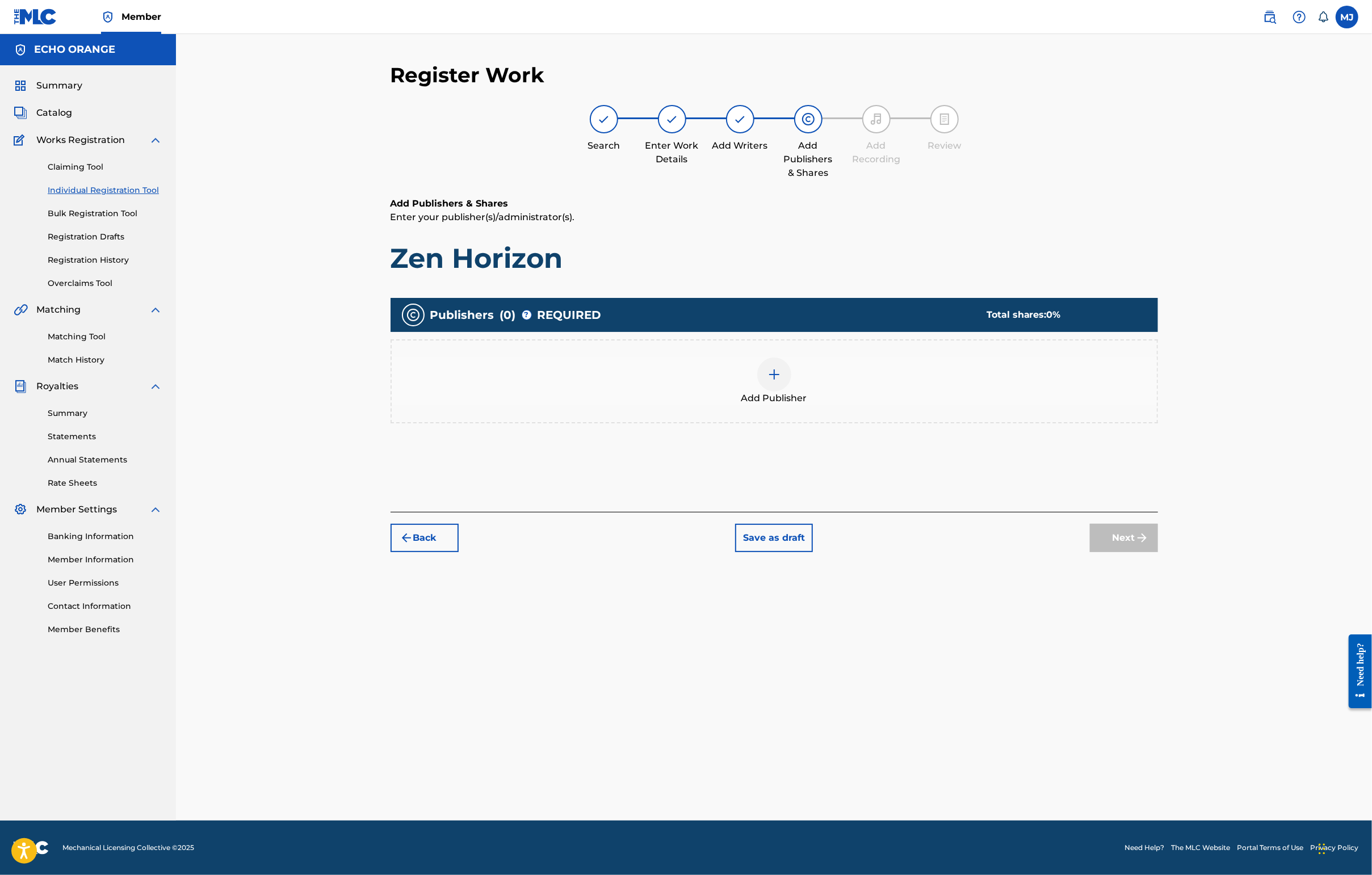
click at [867, 424] on div "Add Publisher" at bounding box center [774, 381] width 768 height 84
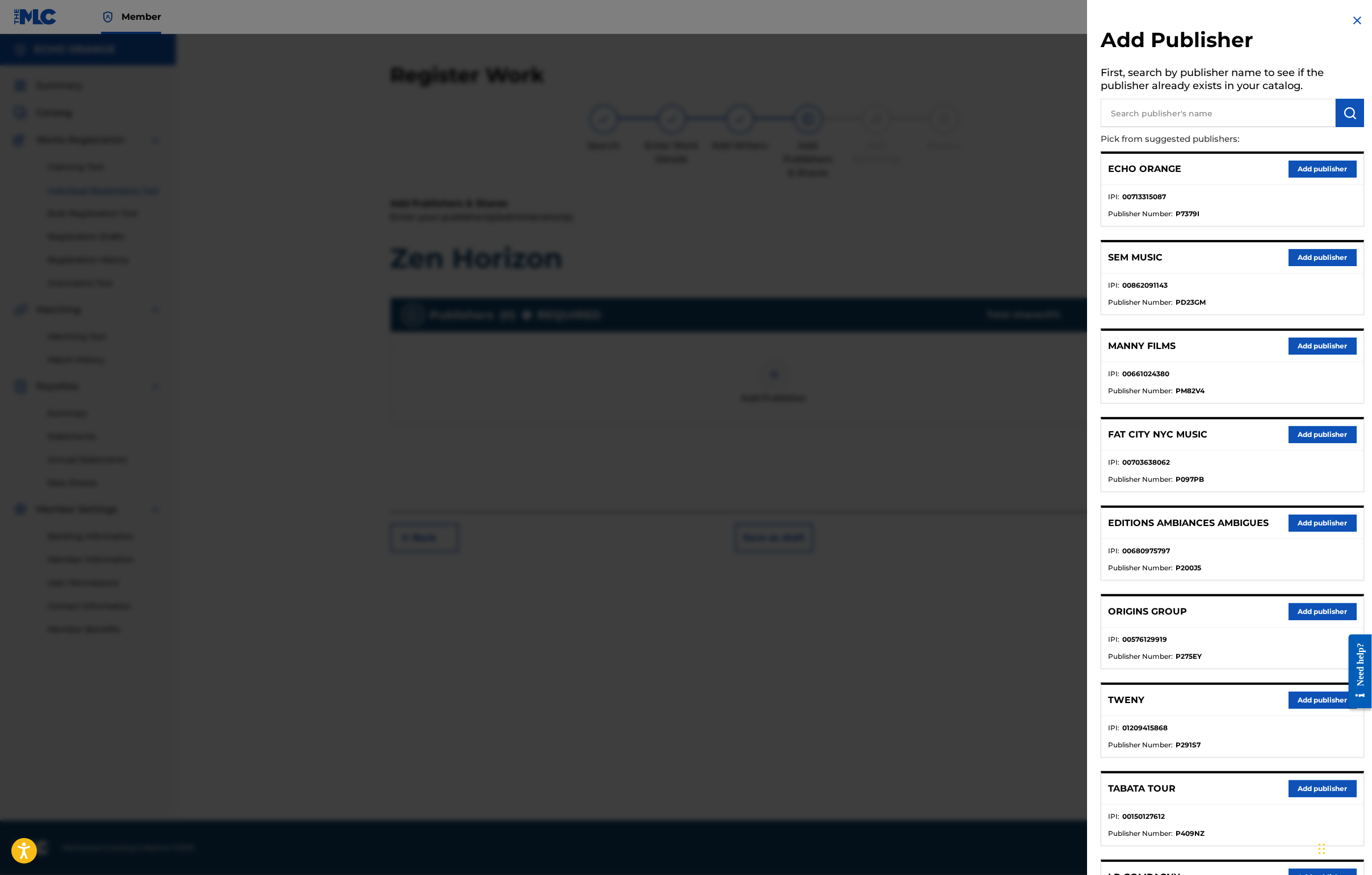
click at [1088, 627] on div "ORIGINS GROUP Add publisher" at bounding box center [1232, 612] width 262 height 31
click at [1088, 620] on button "Add publisher" at bounding box center [1322, 612] width 68 height 17
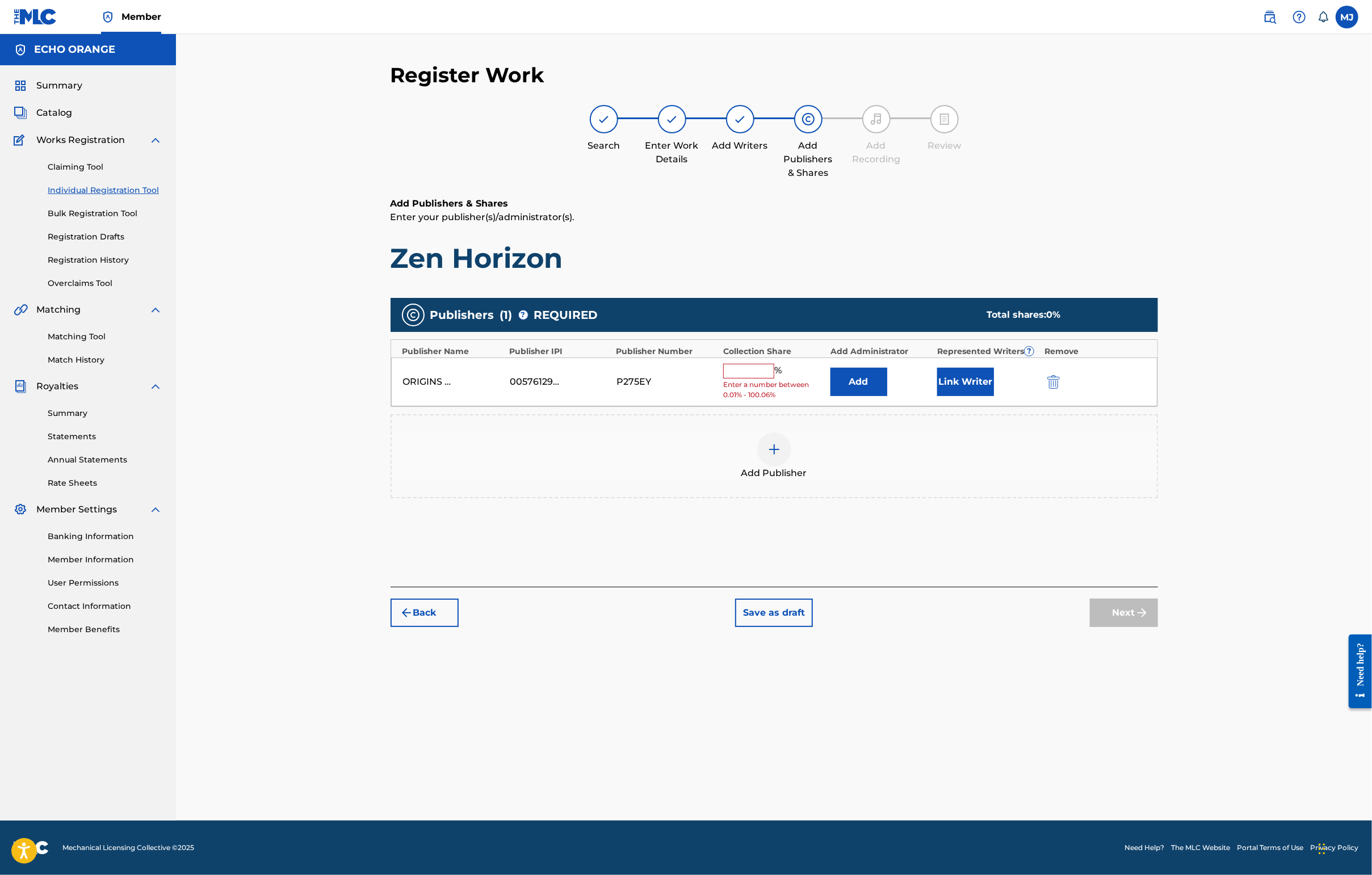
click at [887, 396] on button "Add" at bounding box center [858, 382] width 56 height 29
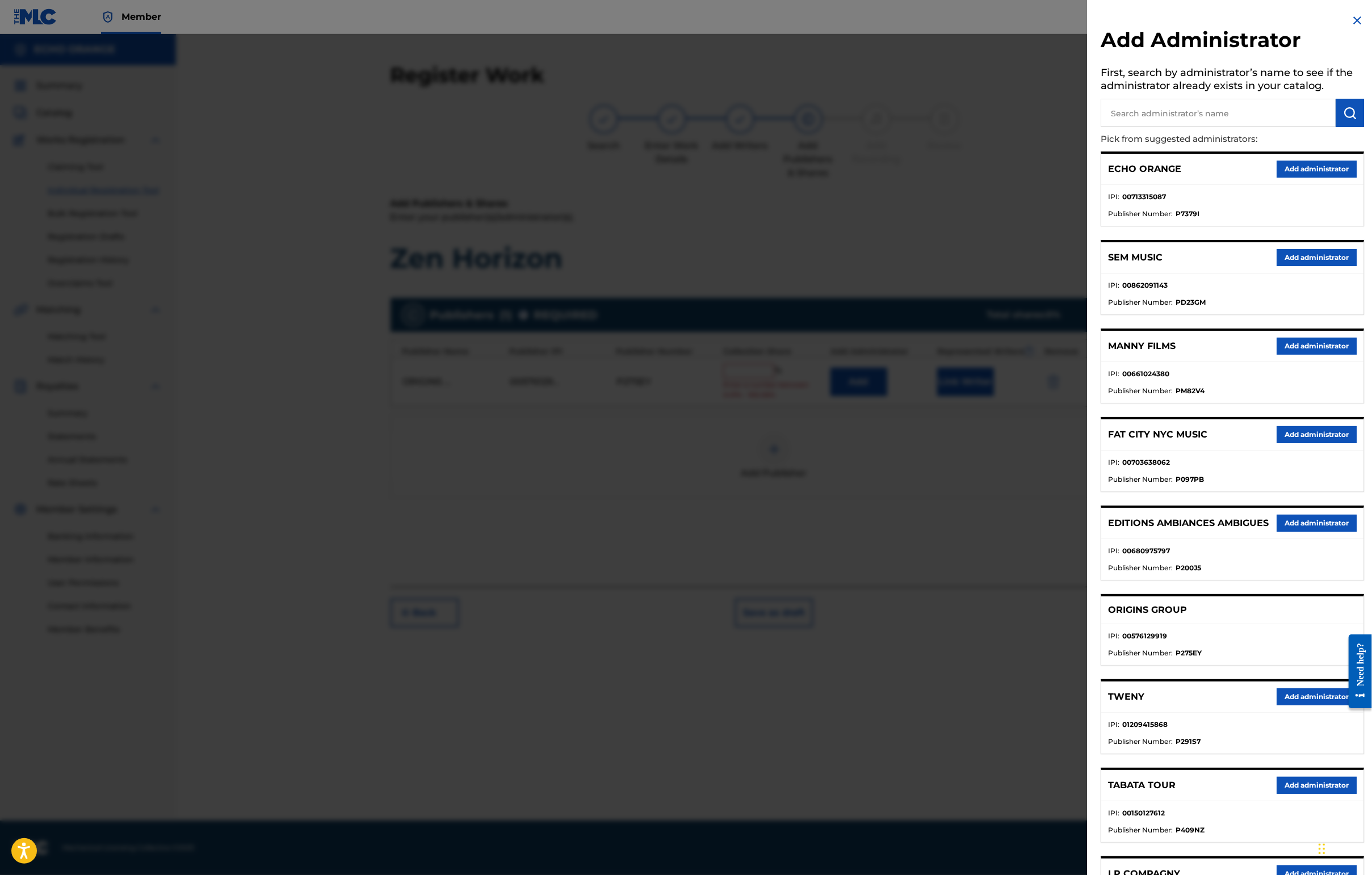
click at [1088, 178] on button "Add administrator" at bounding box center [1316, 169] width 80 height 17
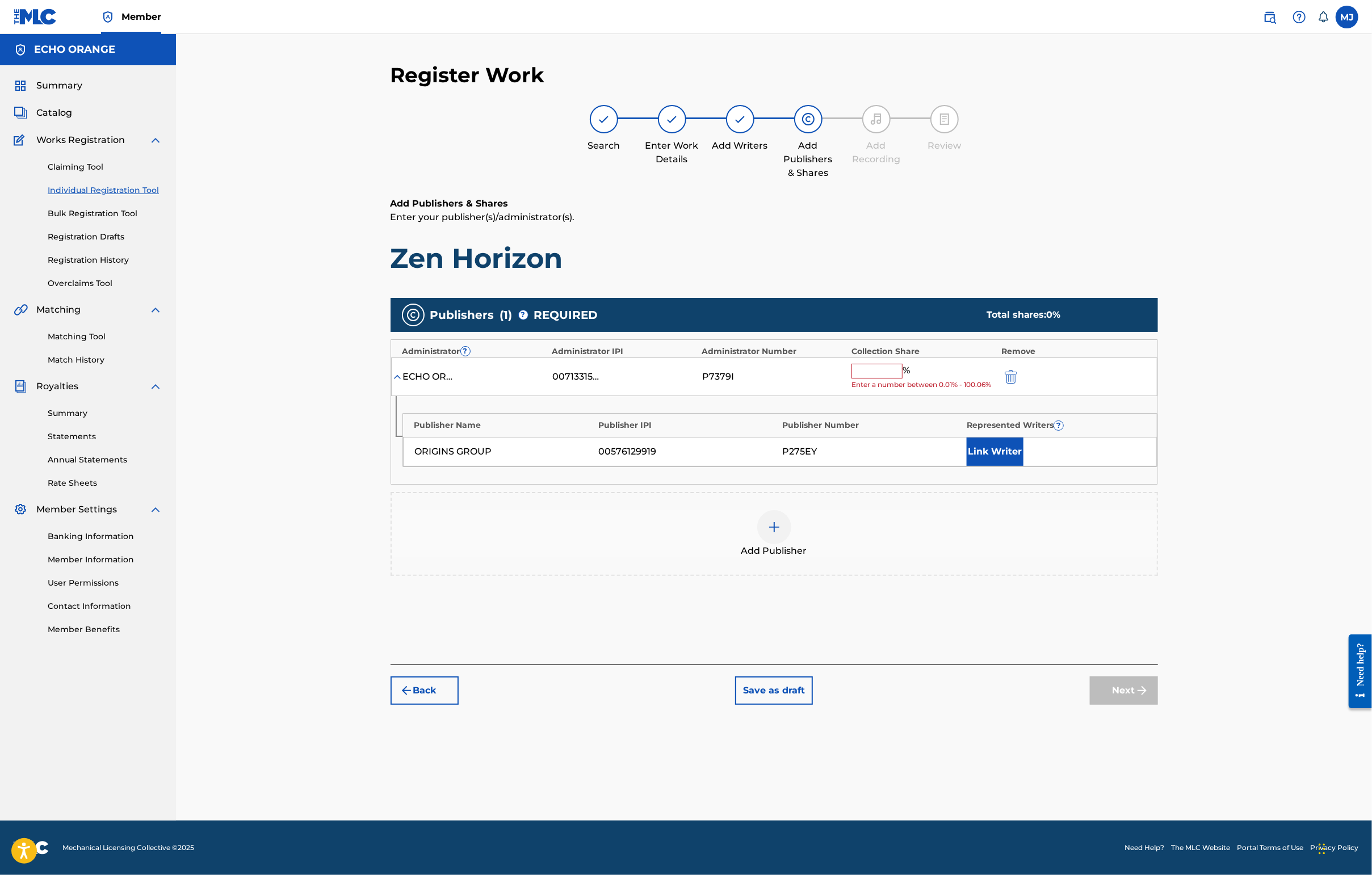
click at [898, 378] on input "text" at bounding box center [877, 371] width 51 height 15
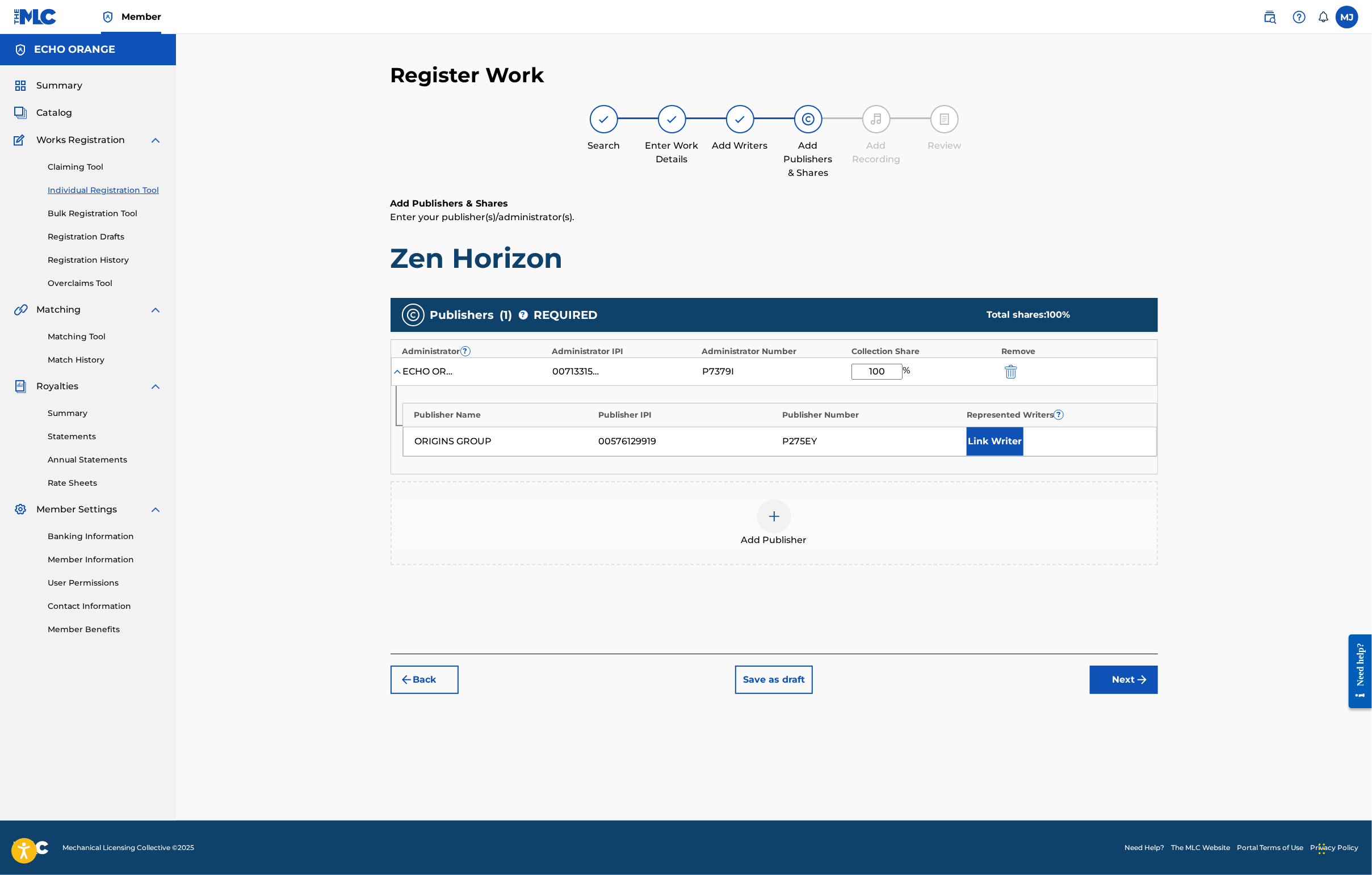
type input "100"
click at [1024, 456] on button "Link Writer" at bounding box center [994, 442] width 56 height 29
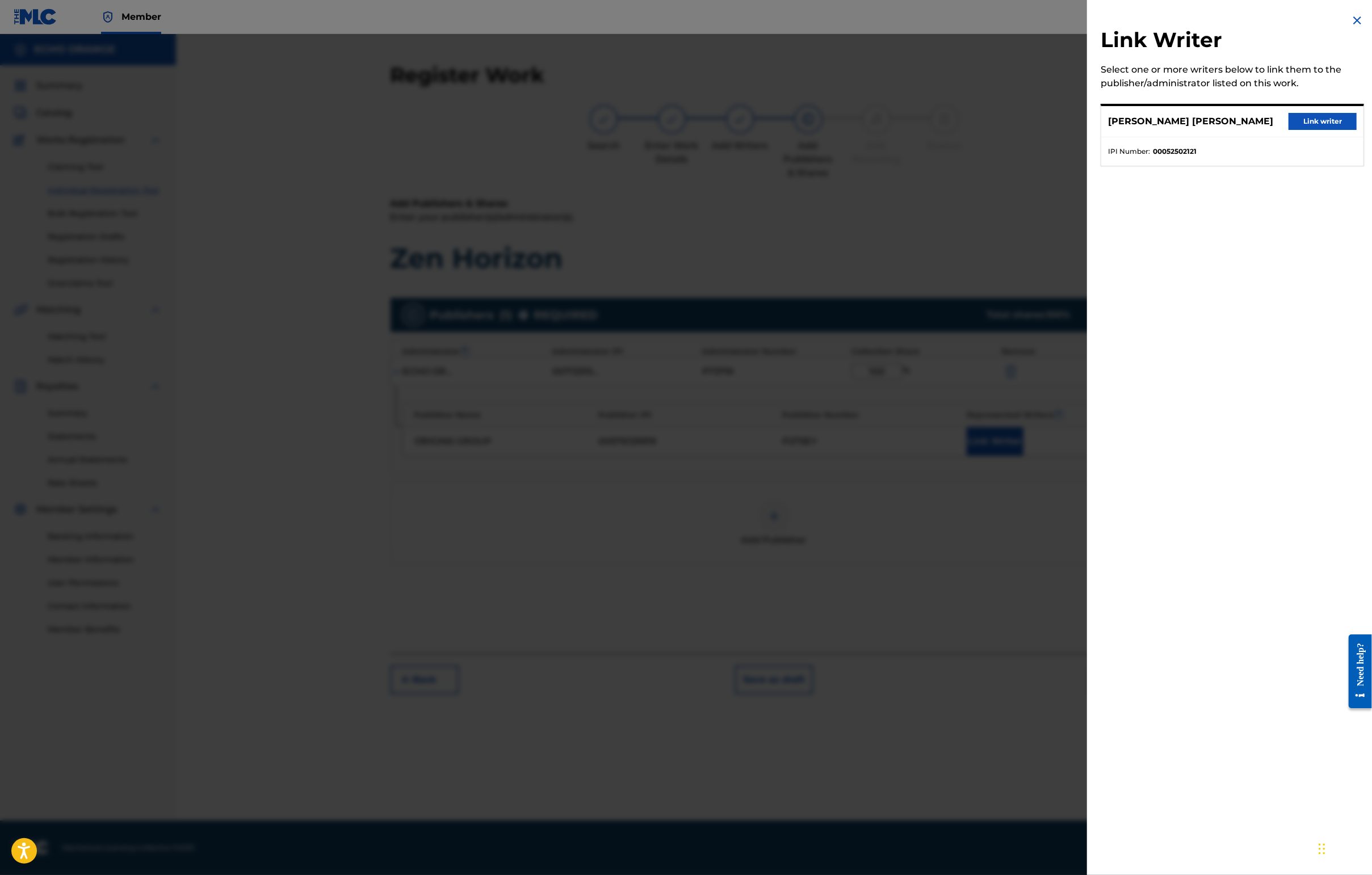
click at [1088, 130] on button "Link writer" at bounding box center [1322, 121] width 68 height 17
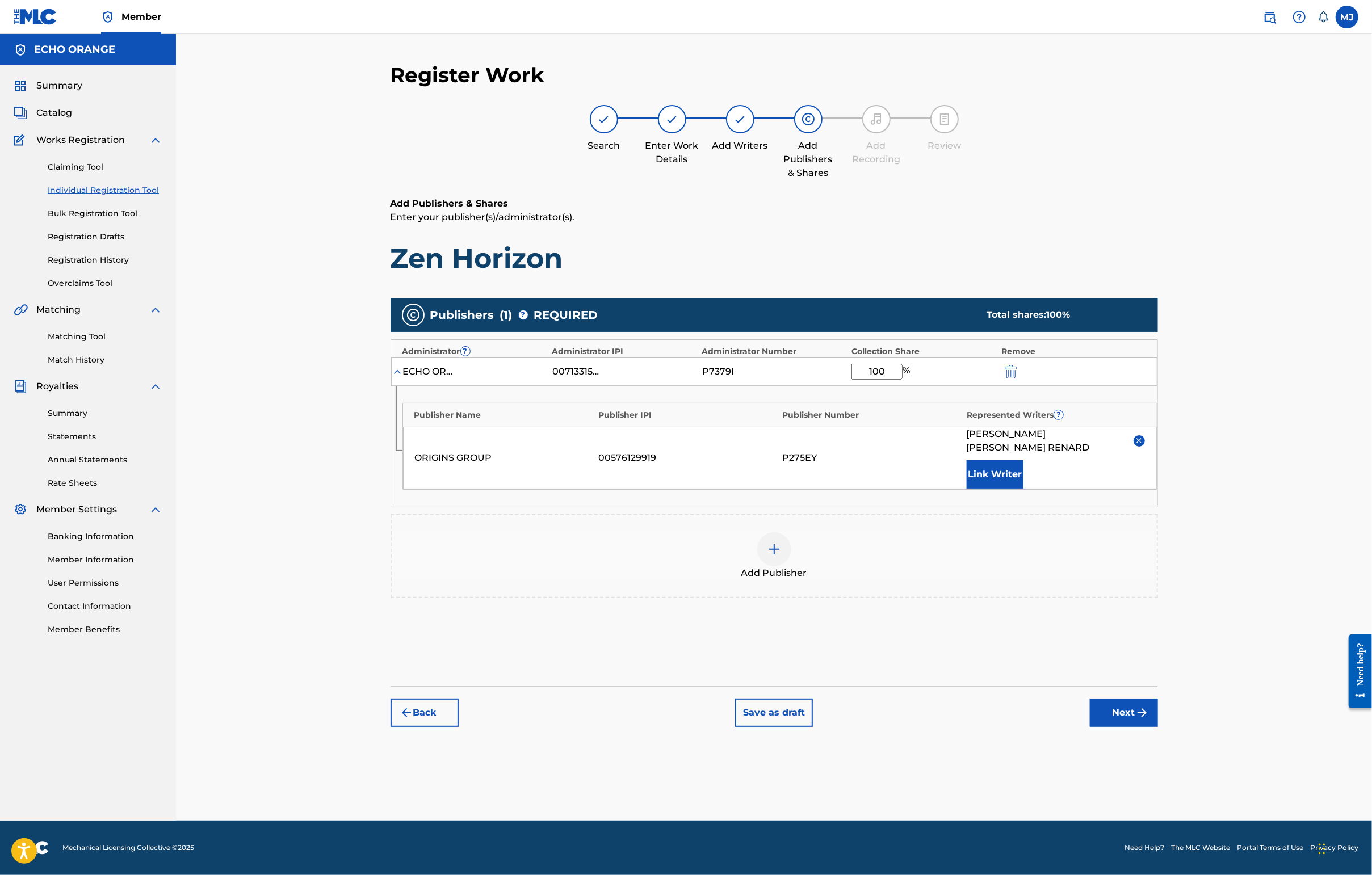
click at [1088, 727] on div "Back Save as draft Next" at bounding box center [774, 707] width 768 height 41
click at [1088, 727] on button "Next" at bounding box center [1124, 712] width 68 height 29
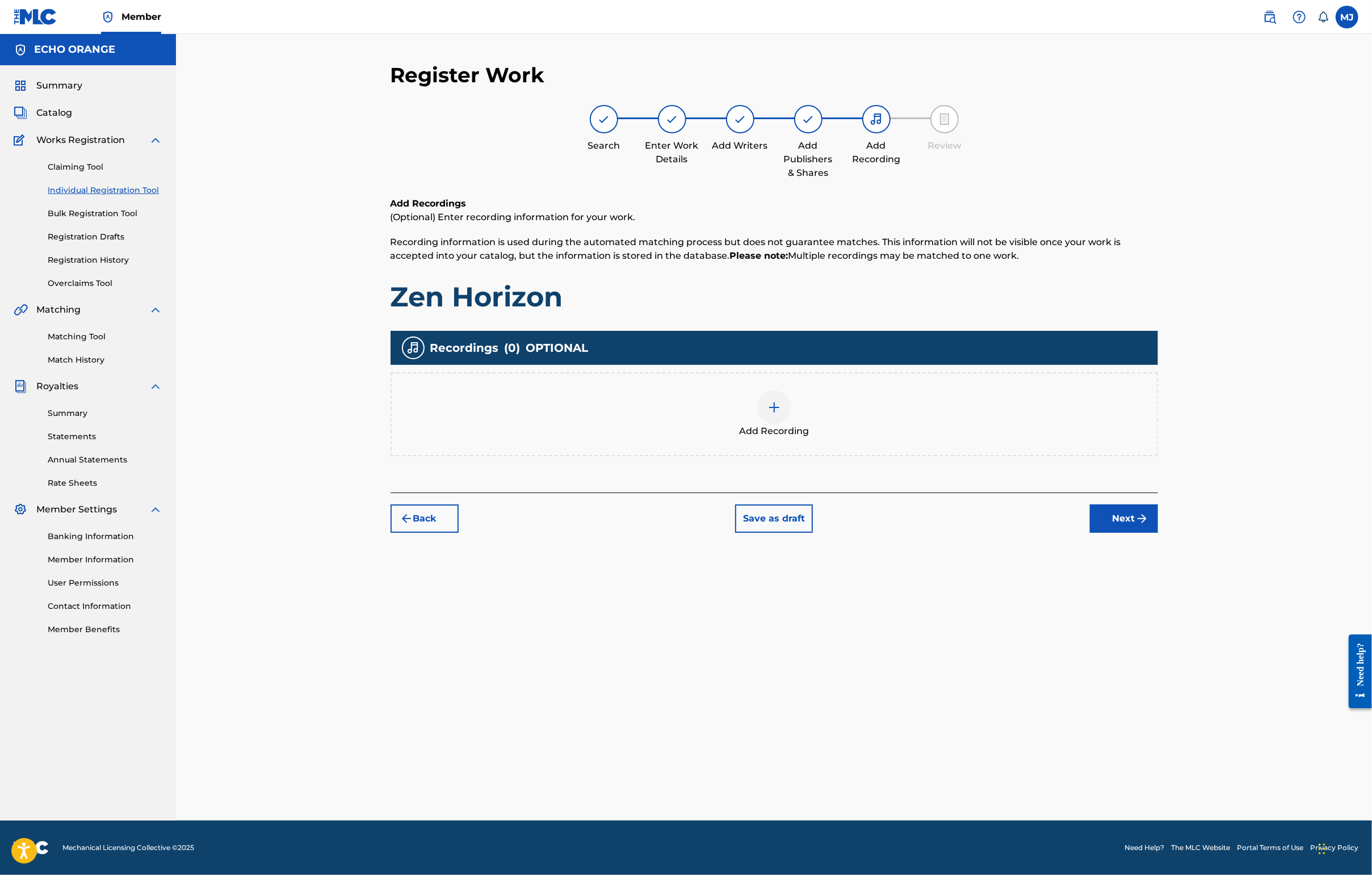
click at [1088, 533] on button "Next" at bounding box center [1124, 518] width 68 height 29
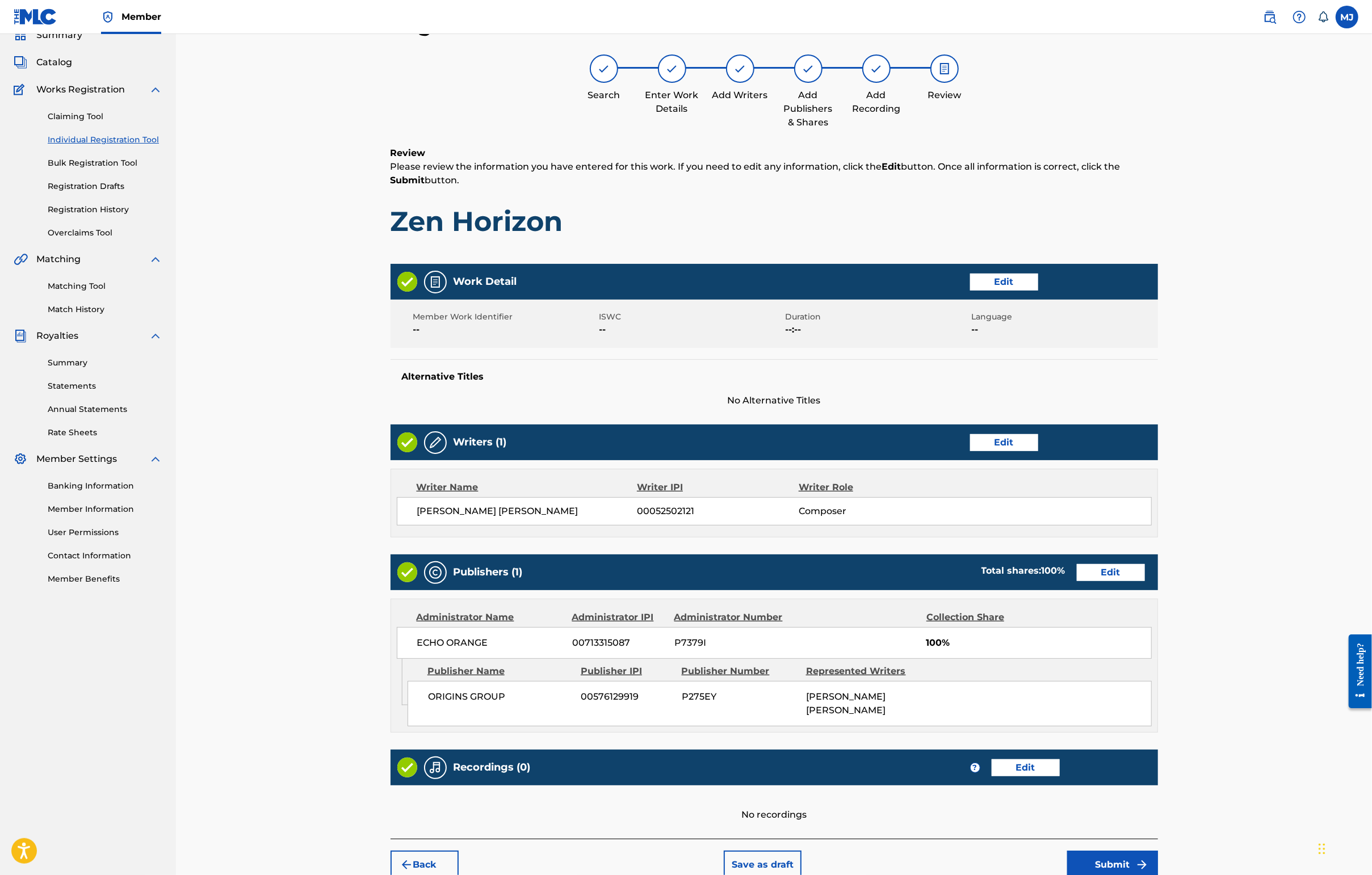
scroll to position [228, 0]
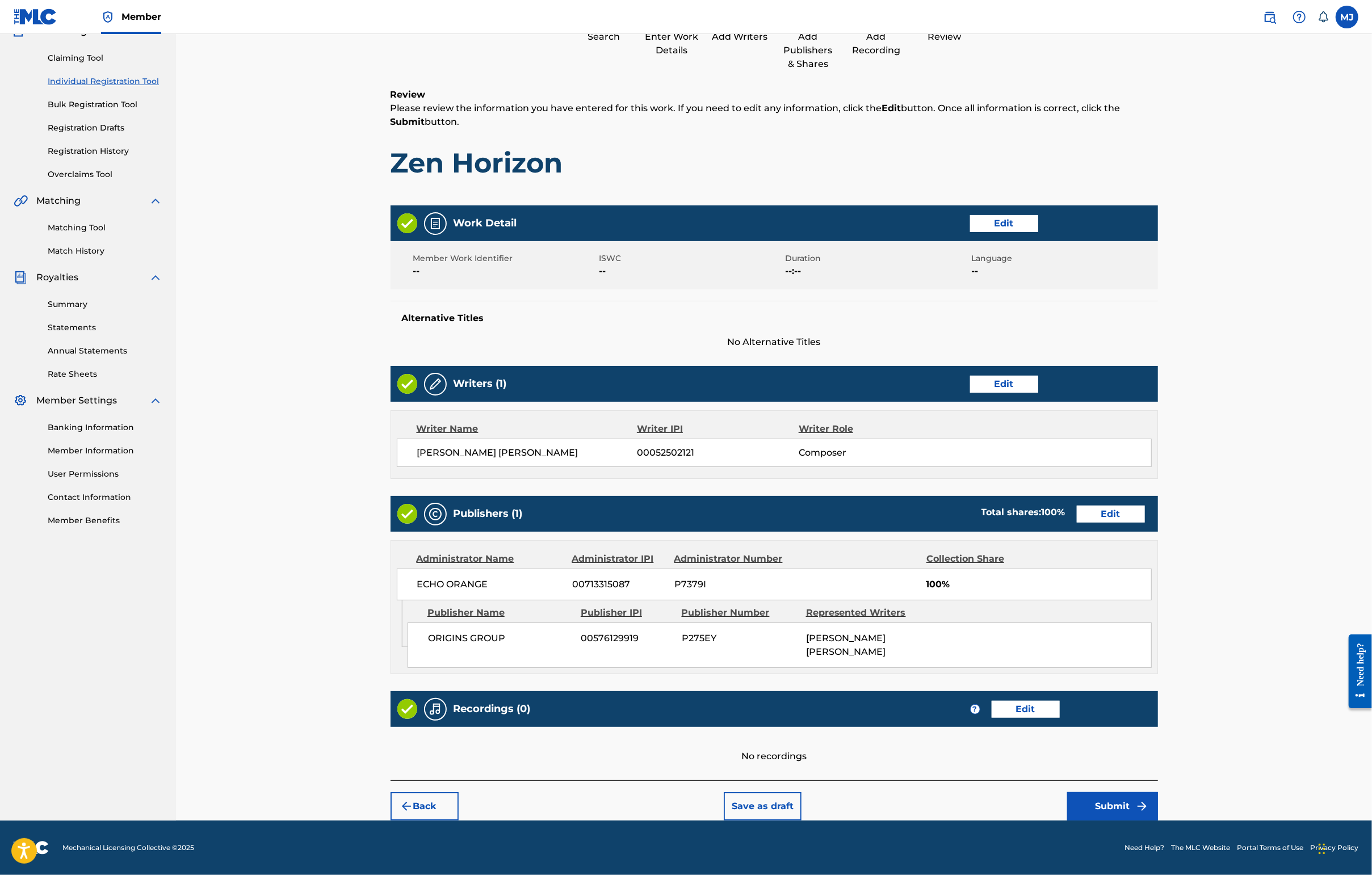
click at [1088, 796] on button "Submit" at bounding box center [1112, 807] width 91 height 29
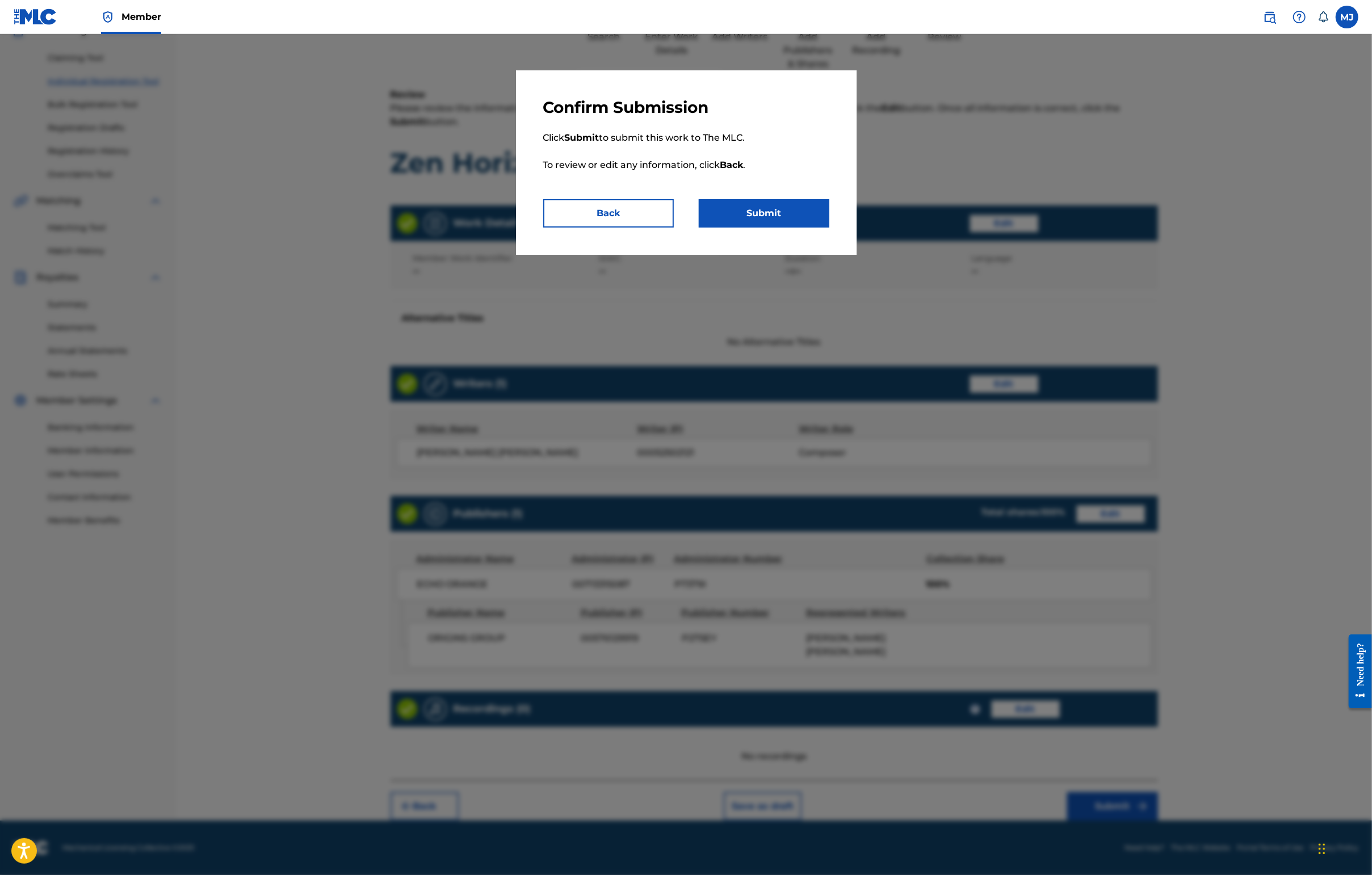
click at [771, 227] on button "Submit" at bounding box center [763, 214] width 130 height 29
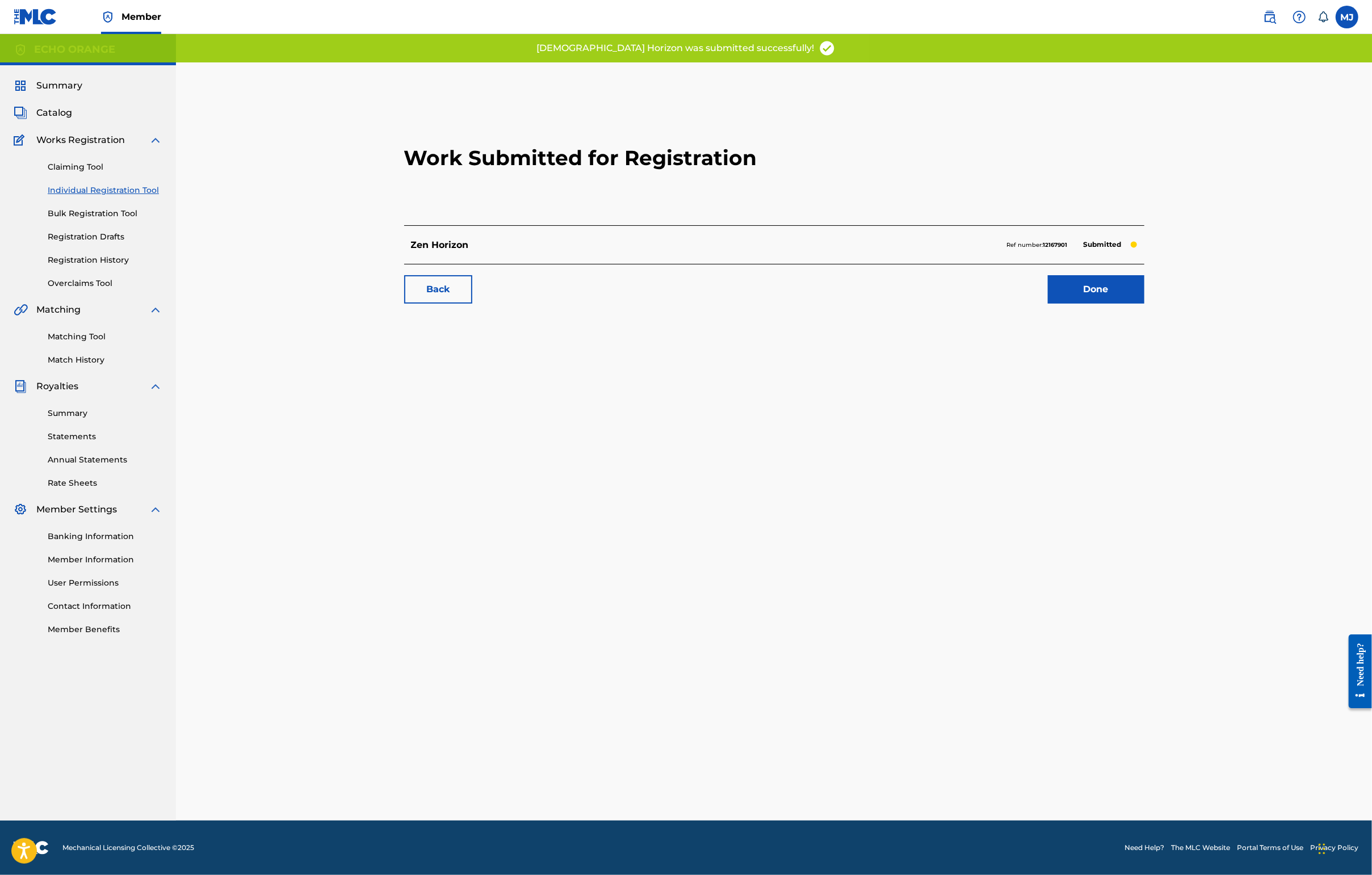
click at [1088, 303] on link "Done" at bounding box center [1096, 290] width 96 height 29
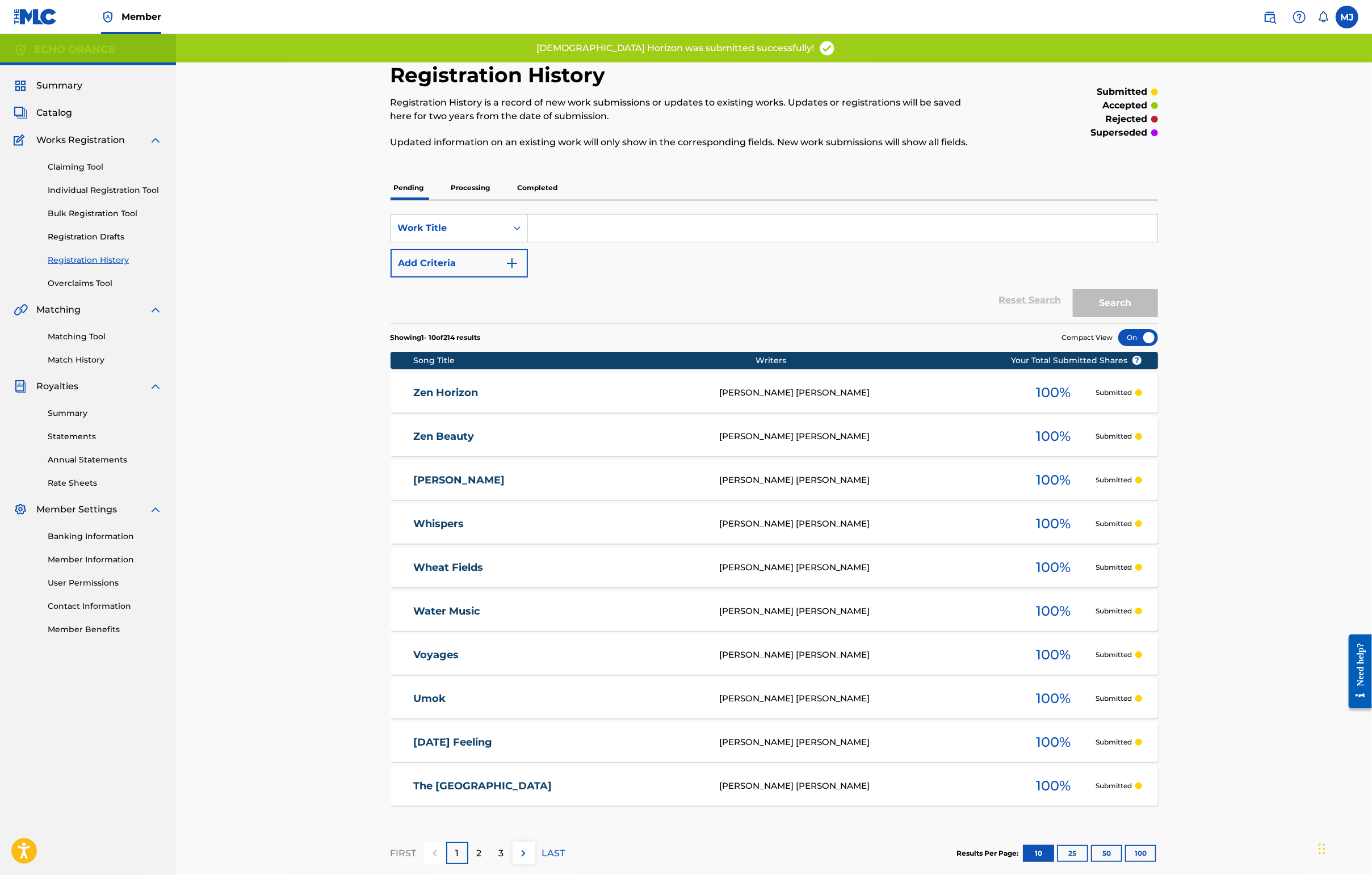
click at [129, 196] on link "Individual Registration Tool" at bounding box center [105, 190] width 114 height 12
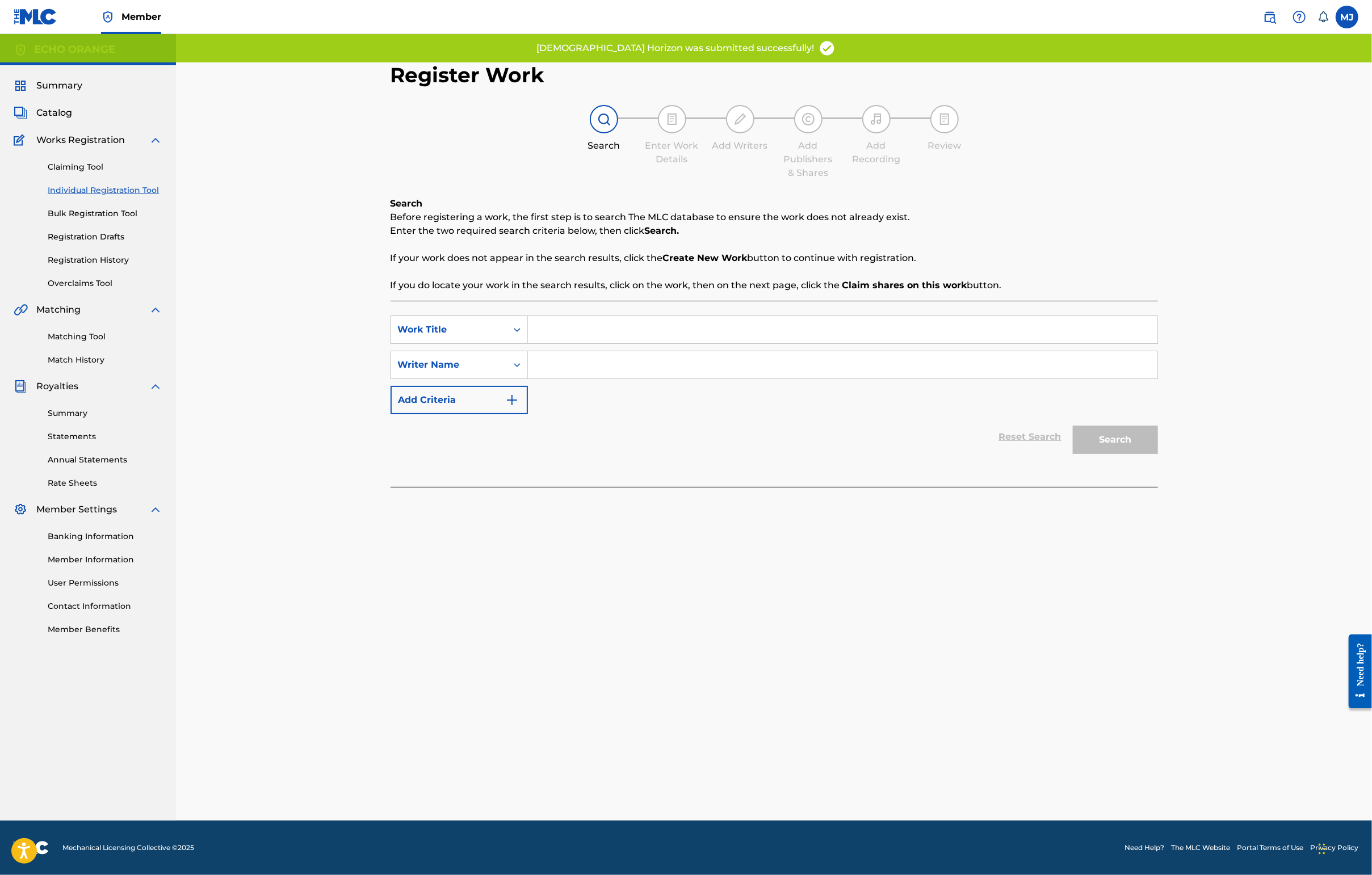
click at [531, 339] on div "Search Form" at bounding box center [842, 330] width 630 height 29
click at [536, 343] on input "Search Form" at bounding box center [842, 330] width 629 height 27
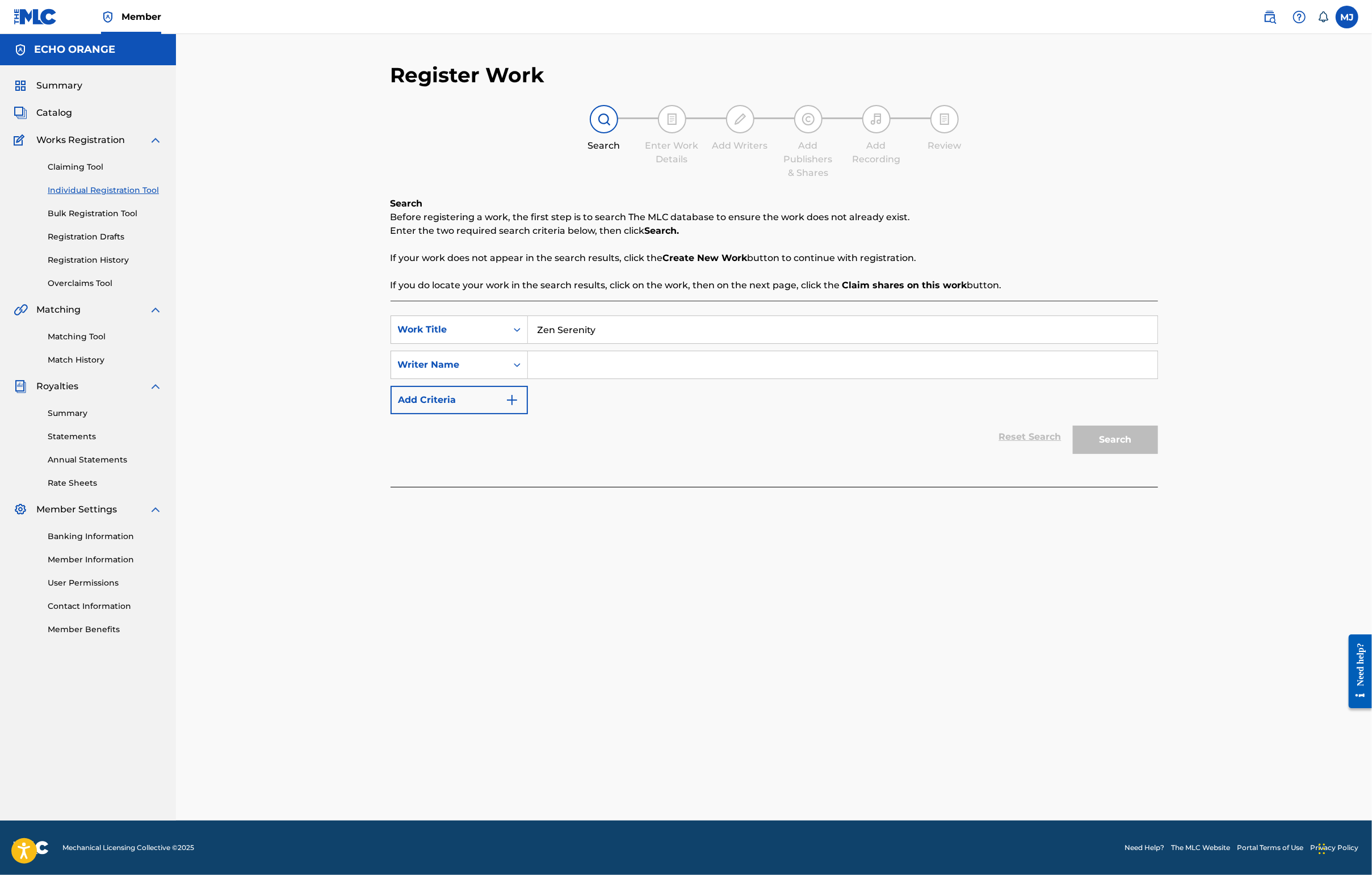
type input "Zen Serenity"
paste input "[PERSON_NAME]"
type input "[PERSON_NAME]"
click at [1088, 454] on button "Search" at bounding box center [1115, 440] width 85 height 29
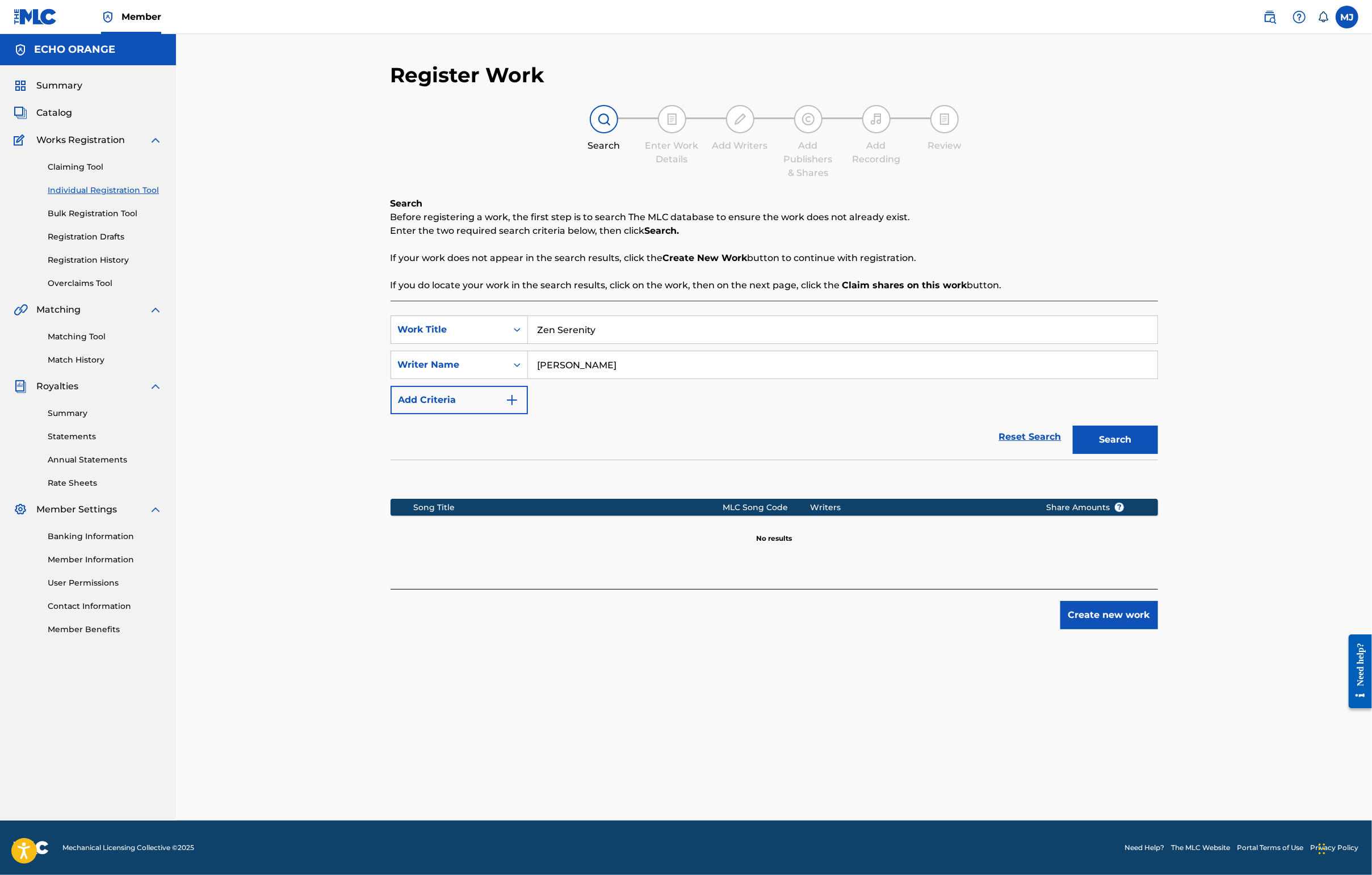
click at [1088, 710] on div "Register Work Search Enter Work Details Add Writers Add Publishers & Shares Add…" at bounding box center [774, 442] width 795 height 758
click at [1088, 629] on button "Create new work" at bounding box center [1109, 615] width 98 height 29
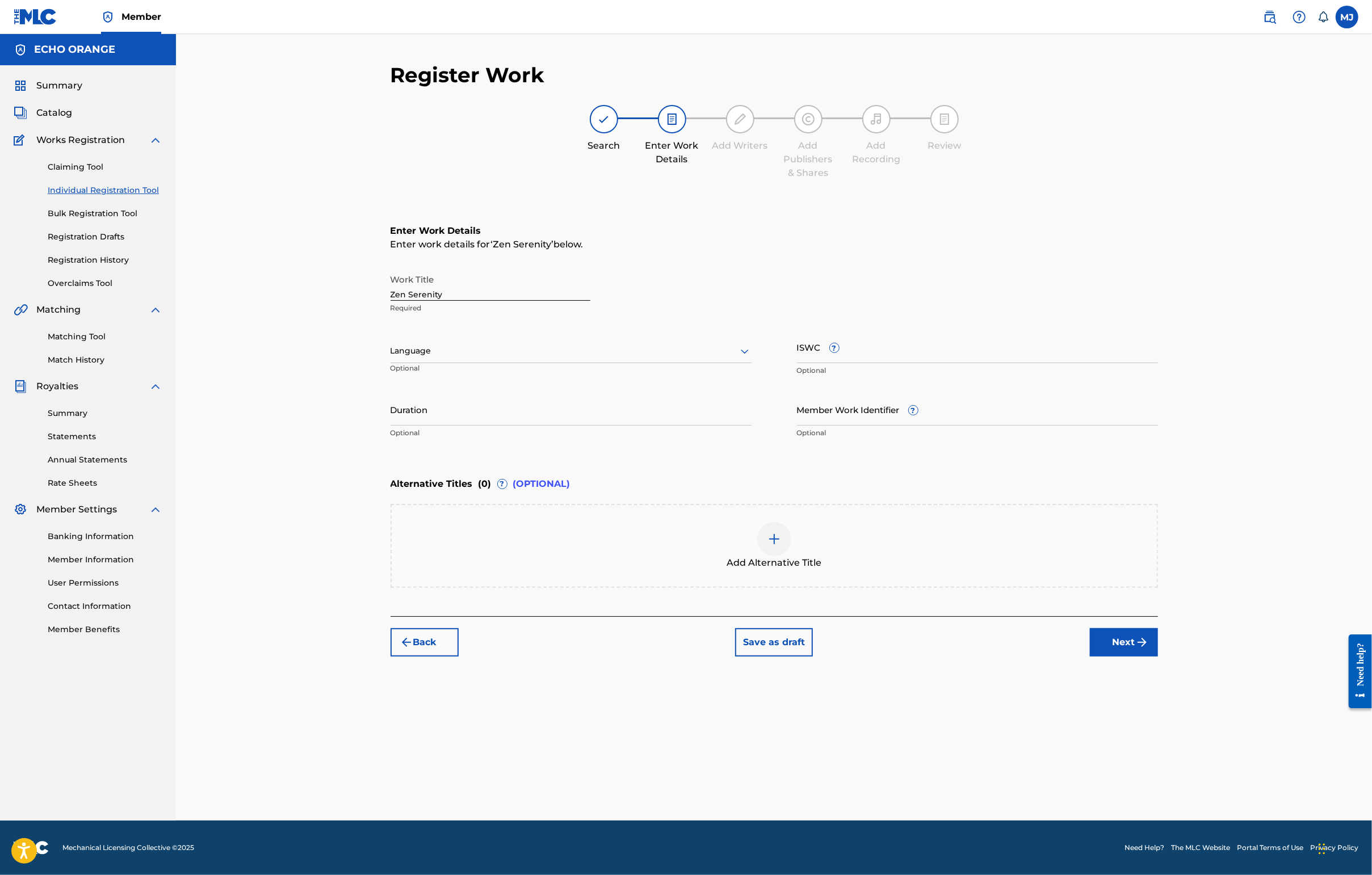
click at [1088, 657] on button "Next" at bounding box center [1124, 643] width 68 height 29
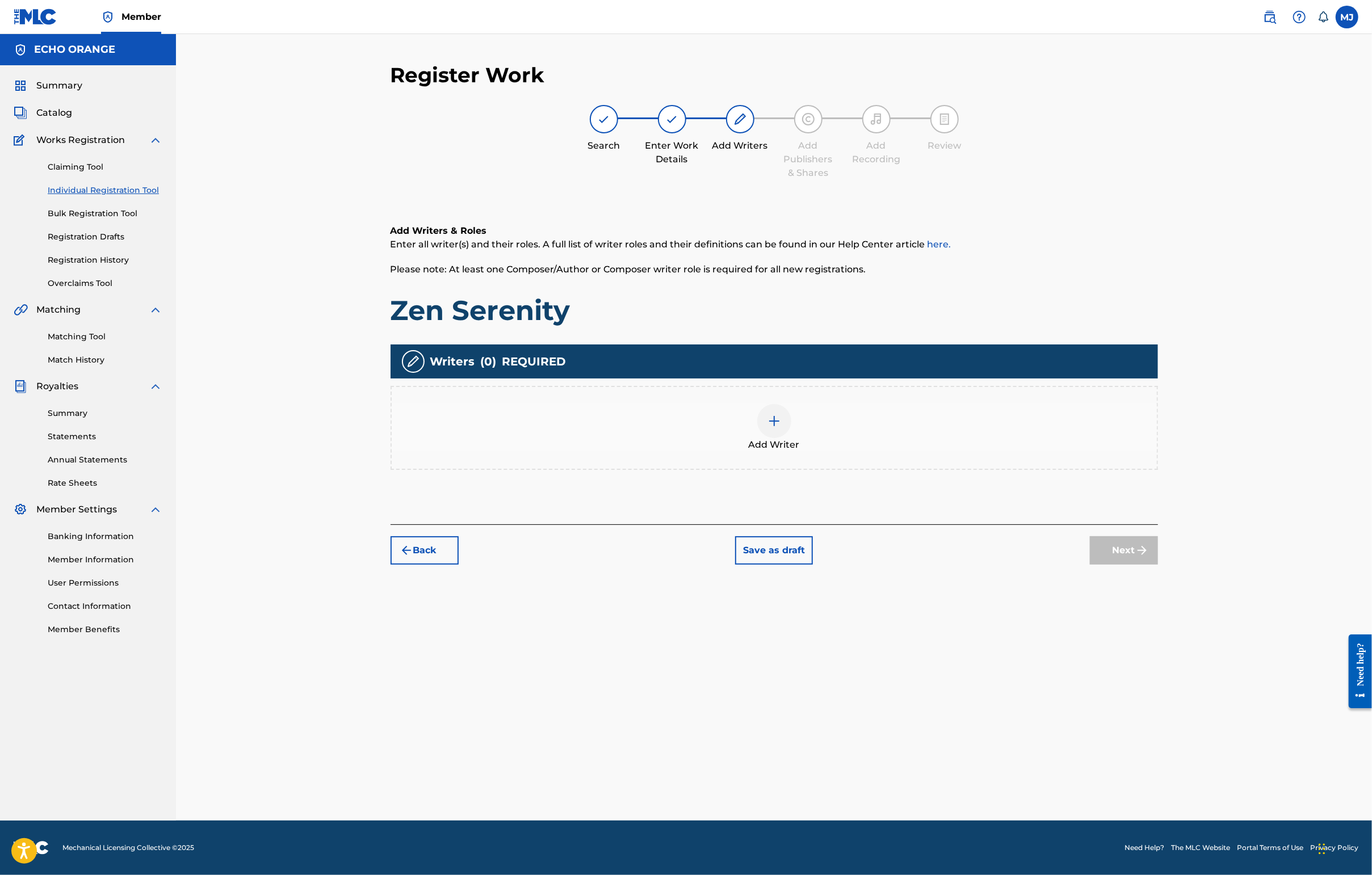
click at [945, 451] on div "Add Writer" at bounding box center [774, 427] width 765 height 47
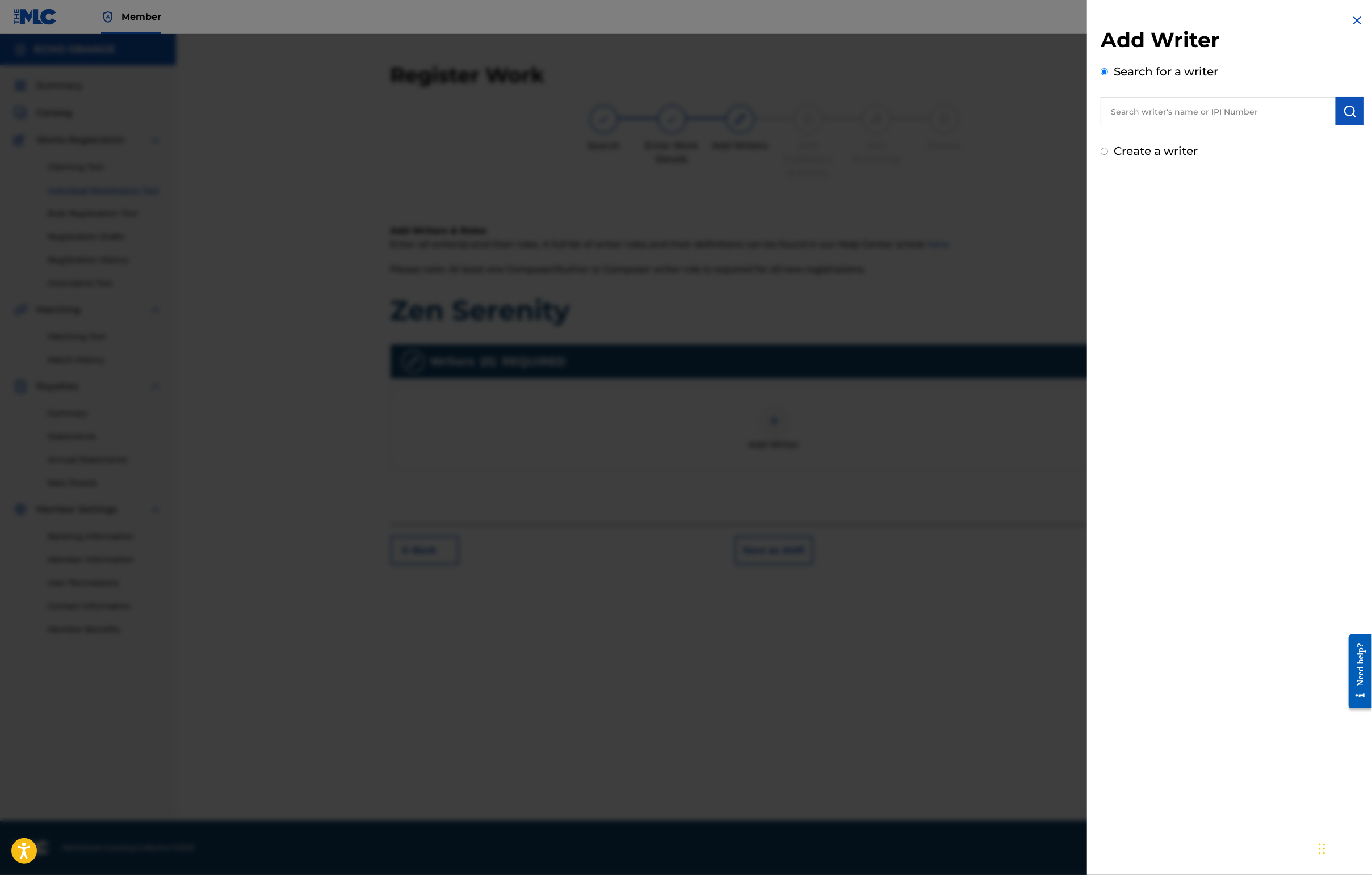
click at [1088, 125] on input "text" at bounding box center [1218, 111] width 235 height 29
type input "v"
paste input "[PERSON_NAME]"
type input "[PERSON_NAME]"
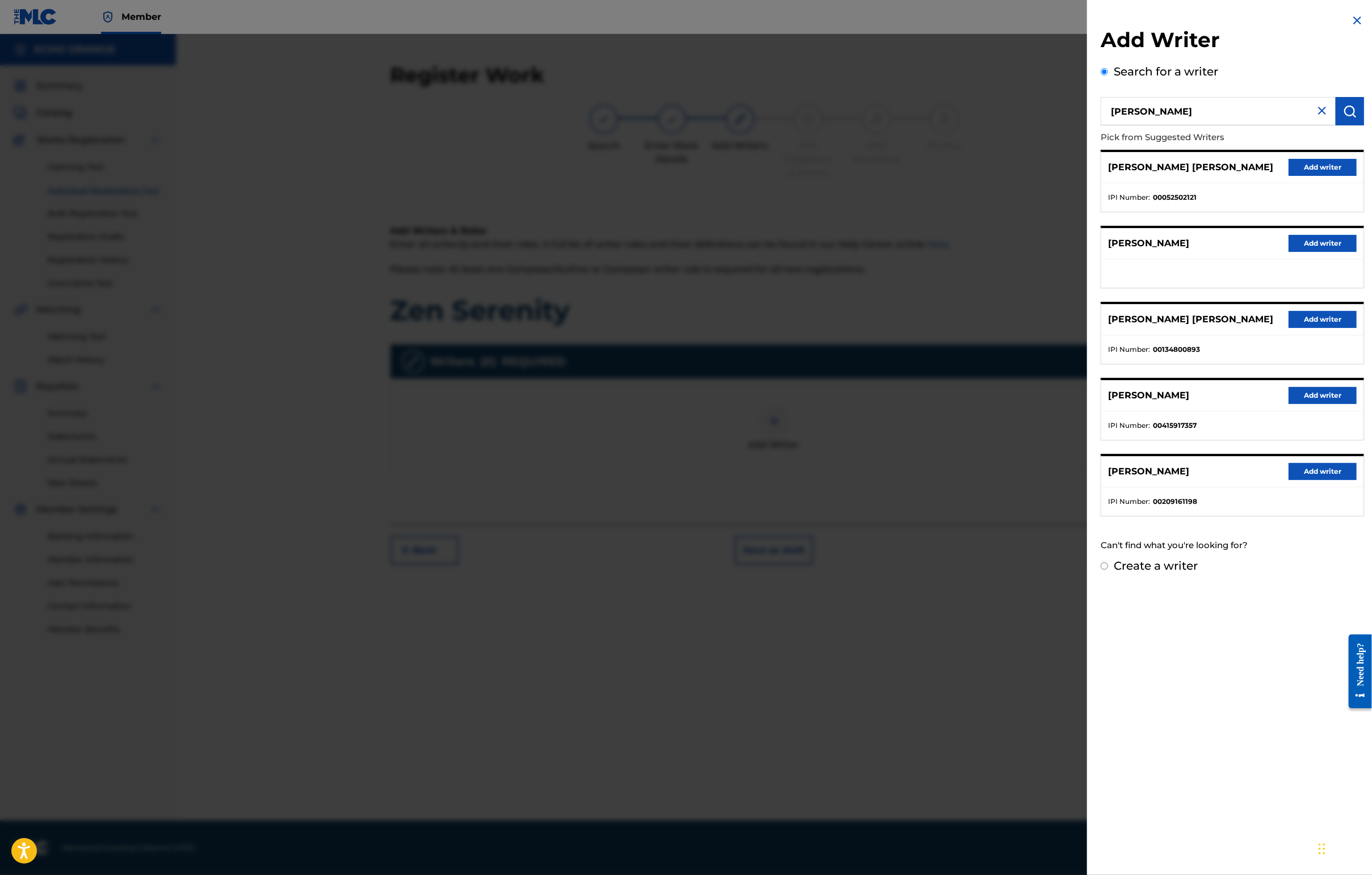
click at [1088, 176] on button "Add writer" at bounding box center [1322, 167] width 68 height 17
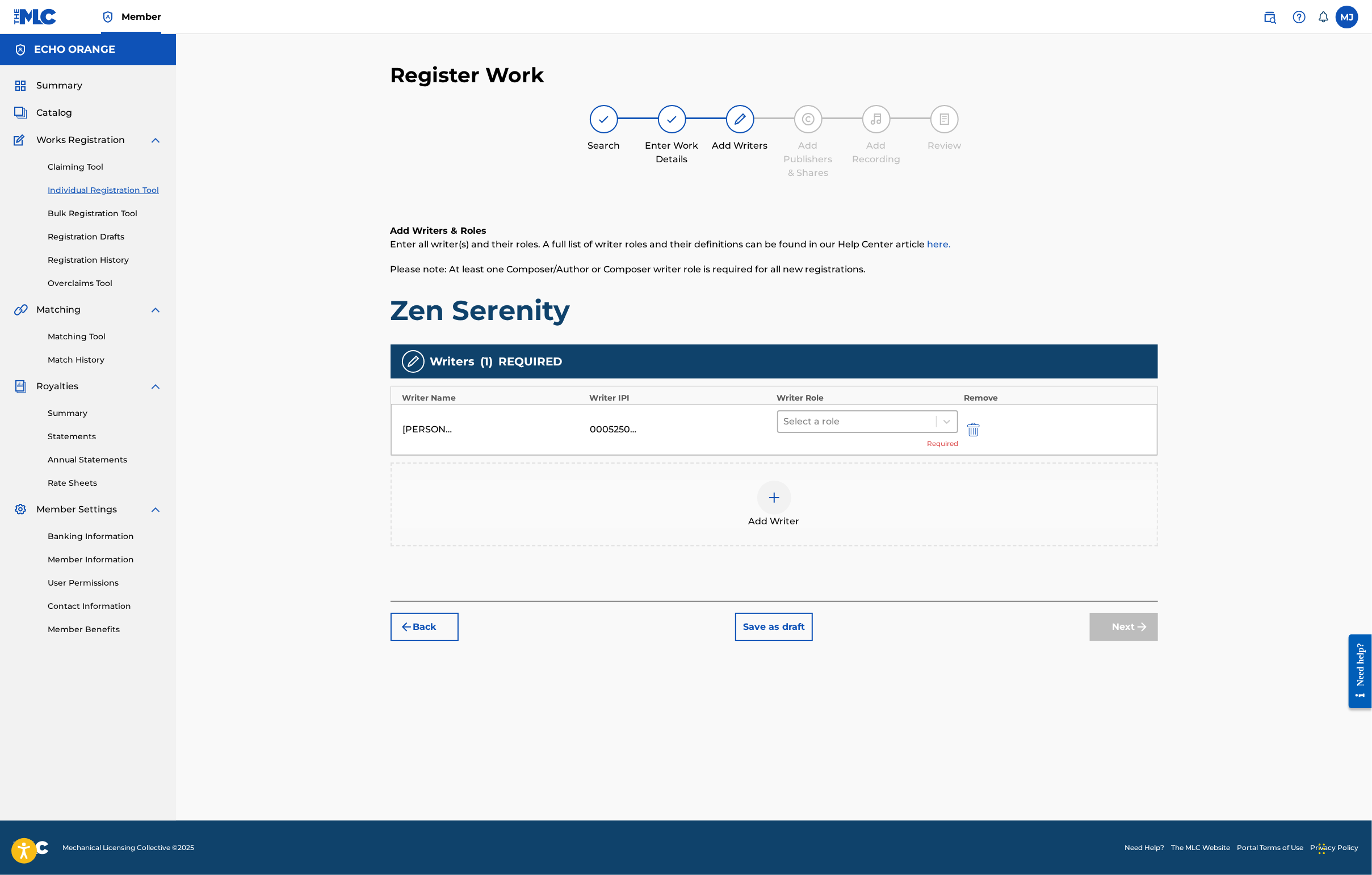
click at [837, 430] on div at bounding box center [856, 421] width 147 height 16
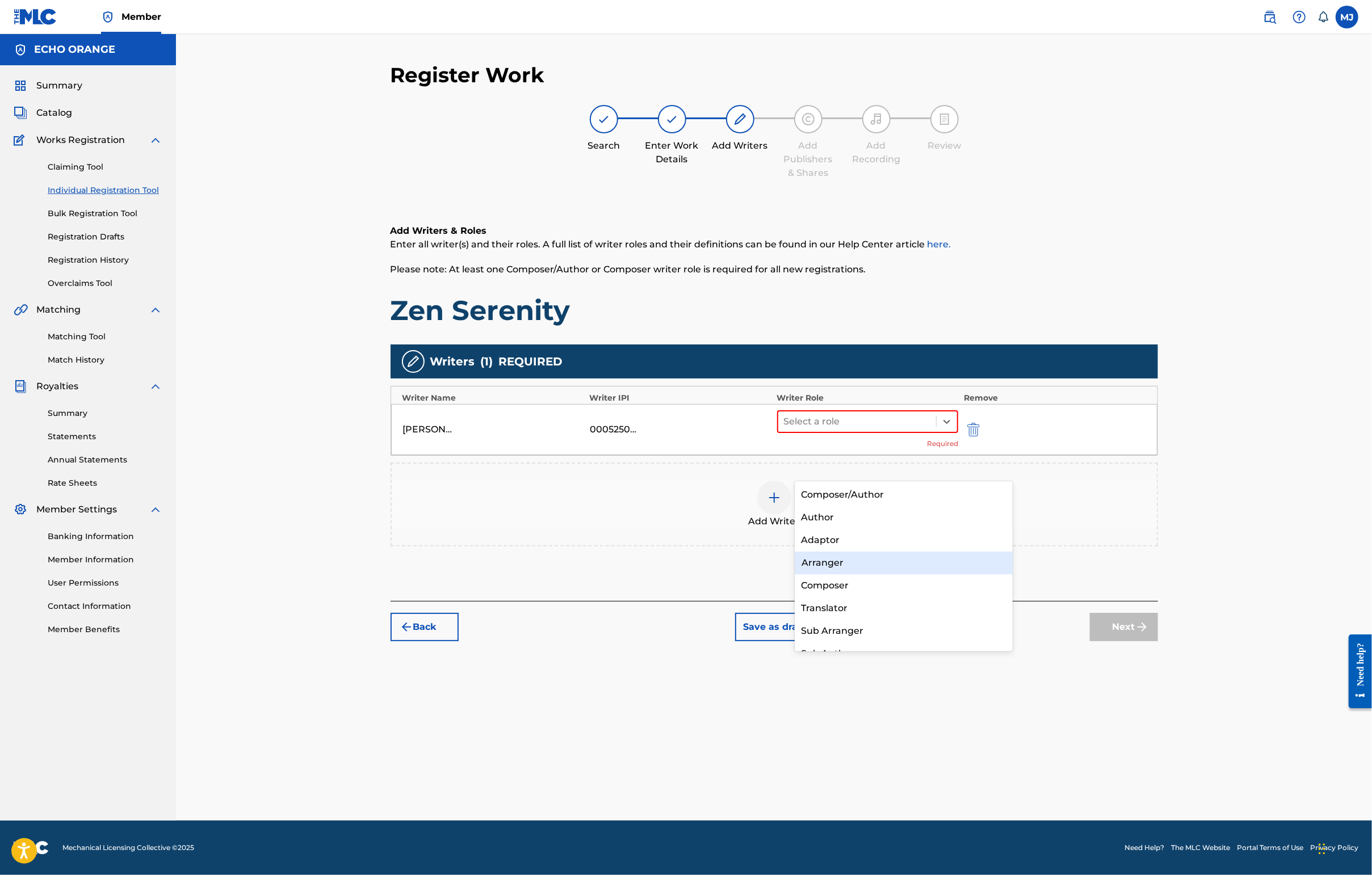
click at [856, 588] on div "Composer" at bounding box center [904, 585] width 218 height 23
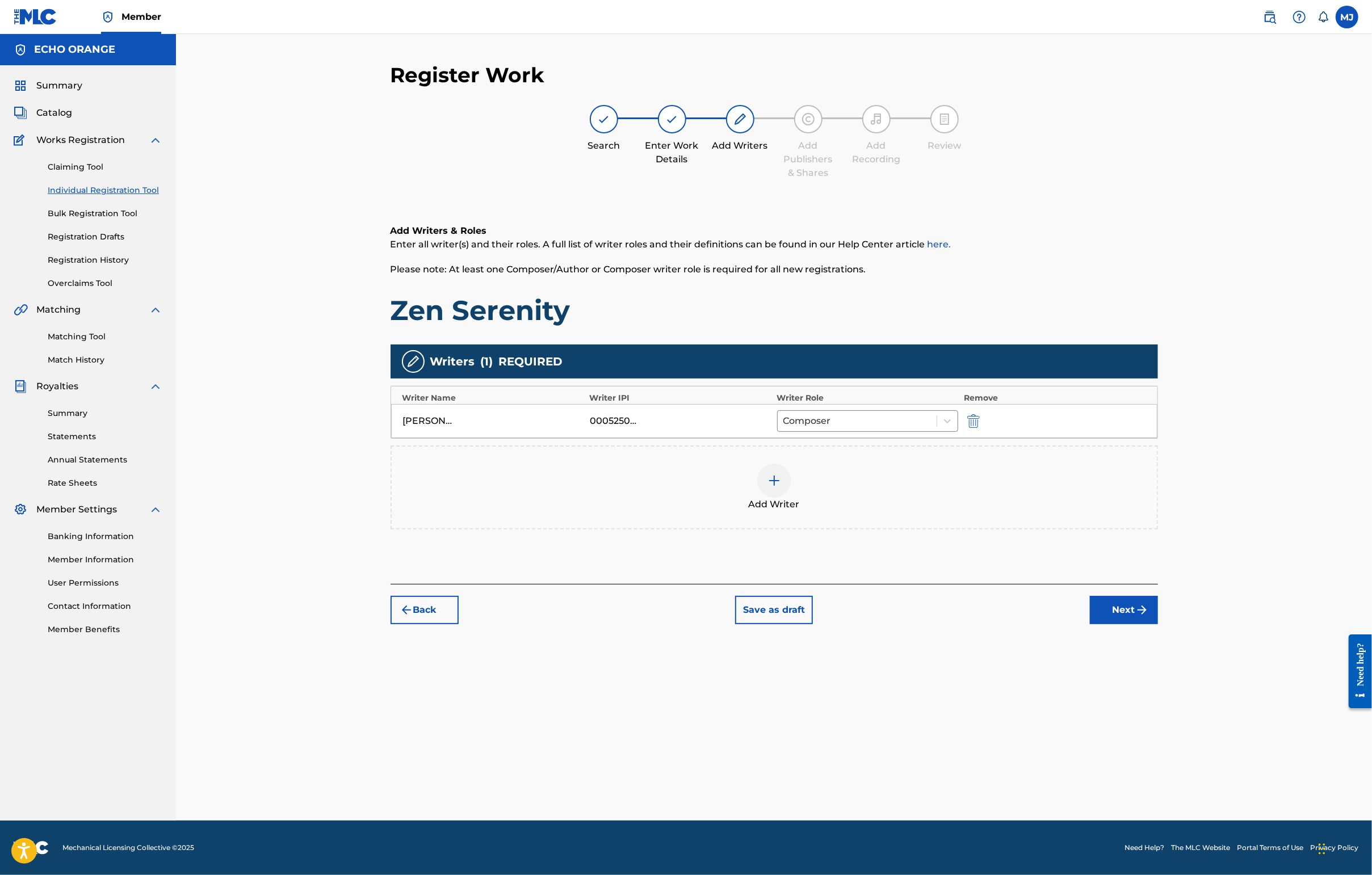
click at [1088, 624] on button "Next" at bounding box center [1124, 610] width 68 height 29
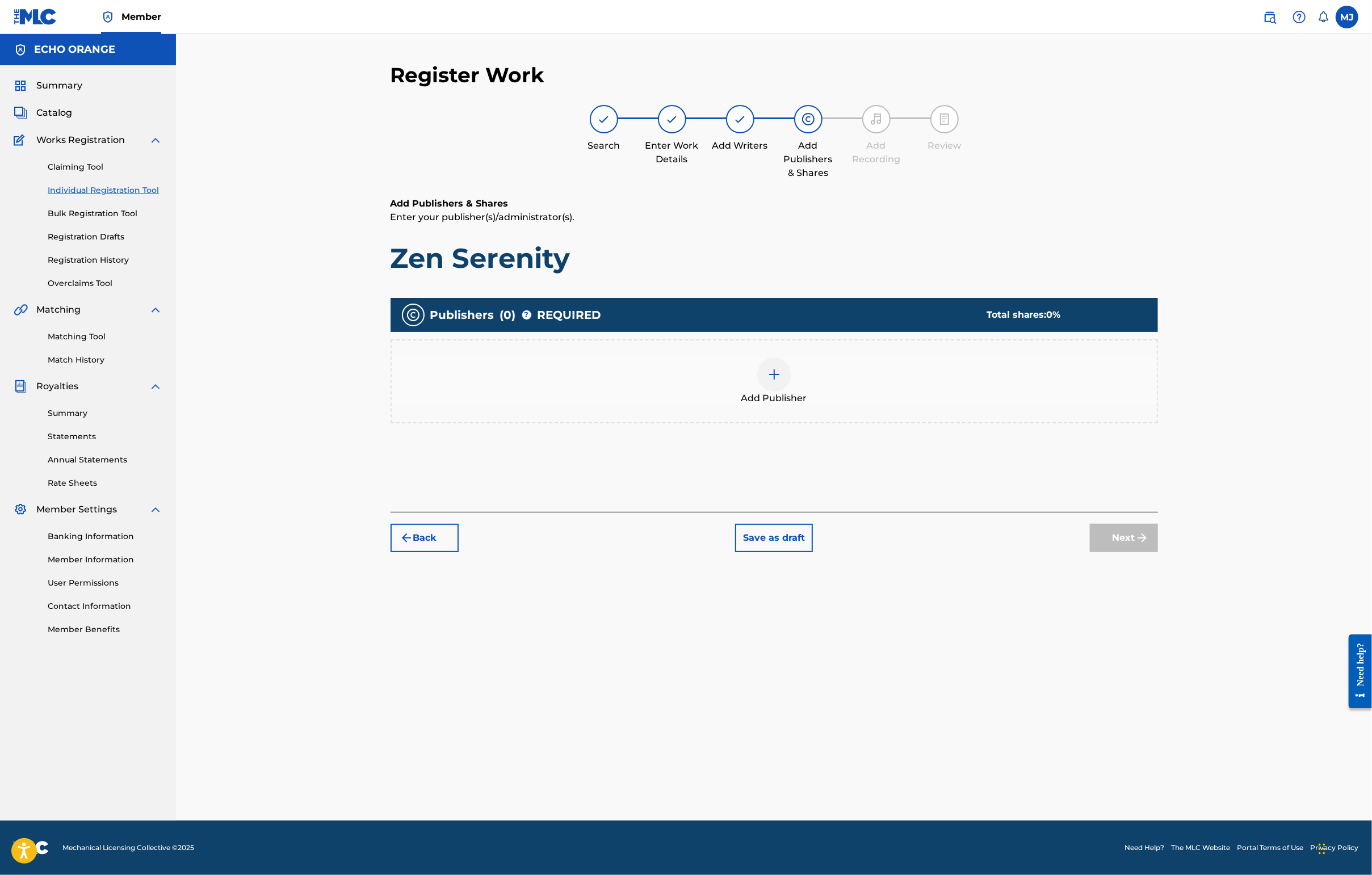
click at [895, 405] on div "Add Publisher" at bounding box center [774, 381] width 765 height 47
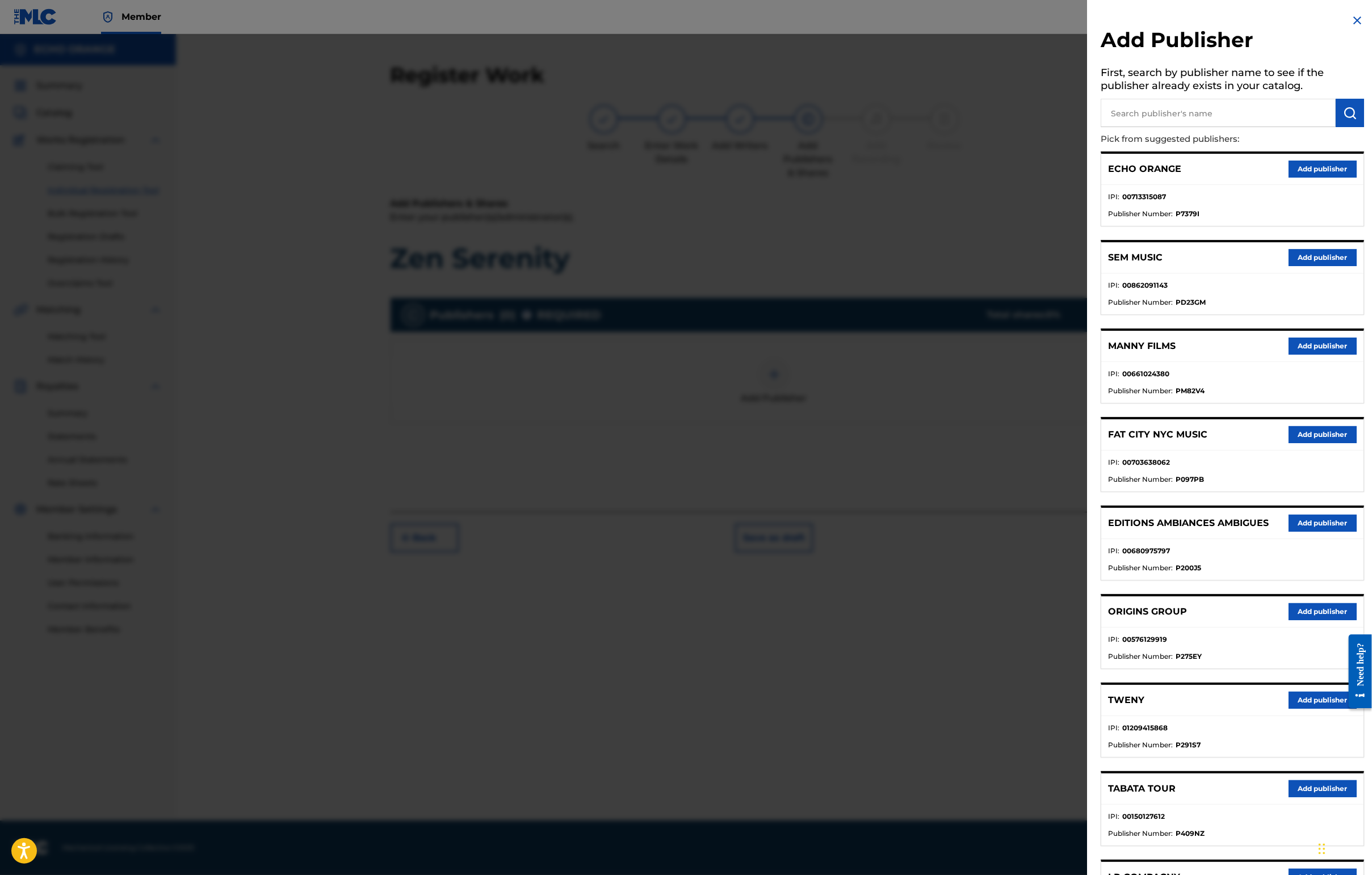
click at [1088, 620] on button "Add publisher" at bounding box center [1322, 612] width 68 height 17
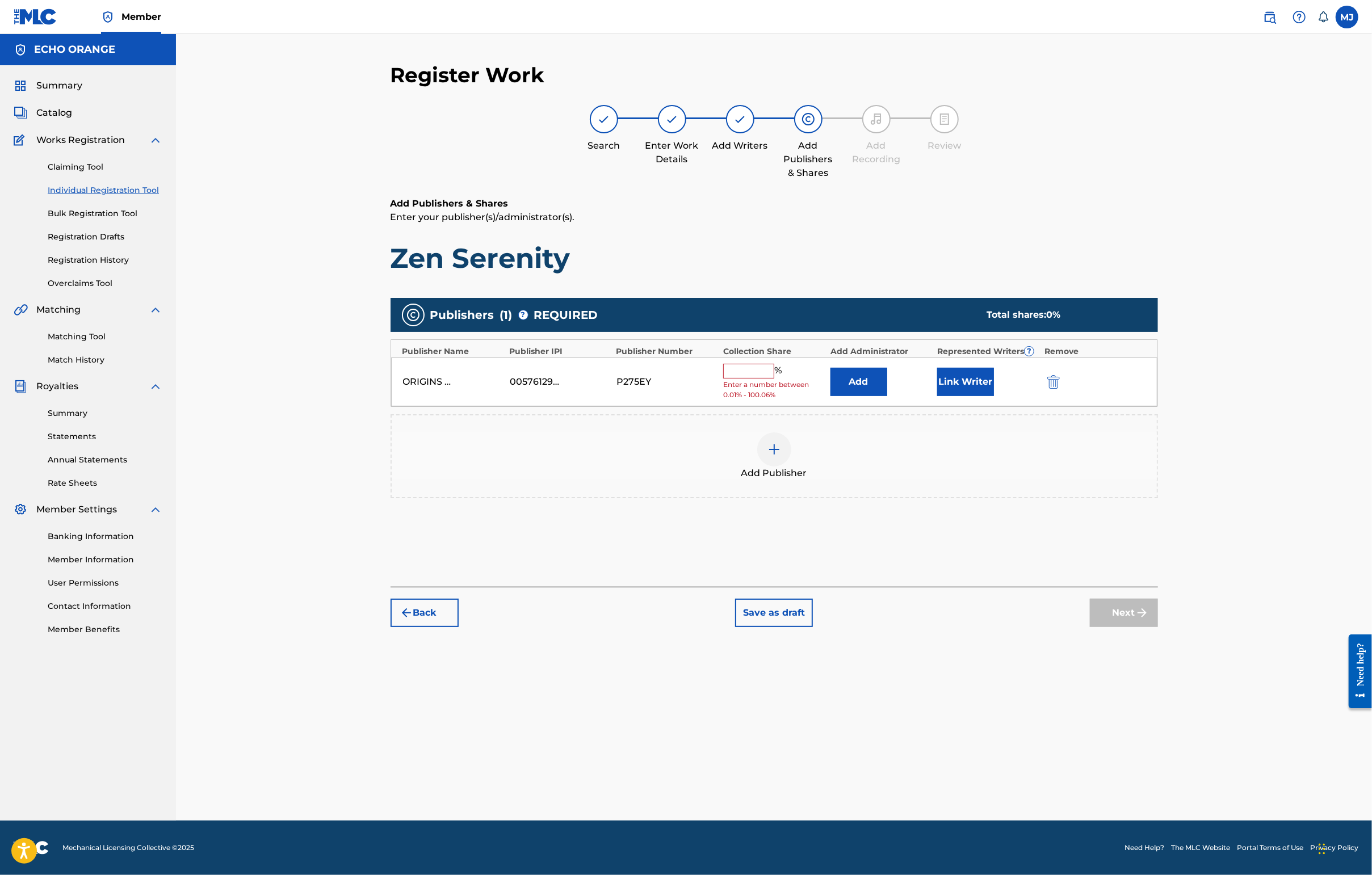
click at [859, 396] on button "Add" at bounding box center [858, 382] width 56 height 29
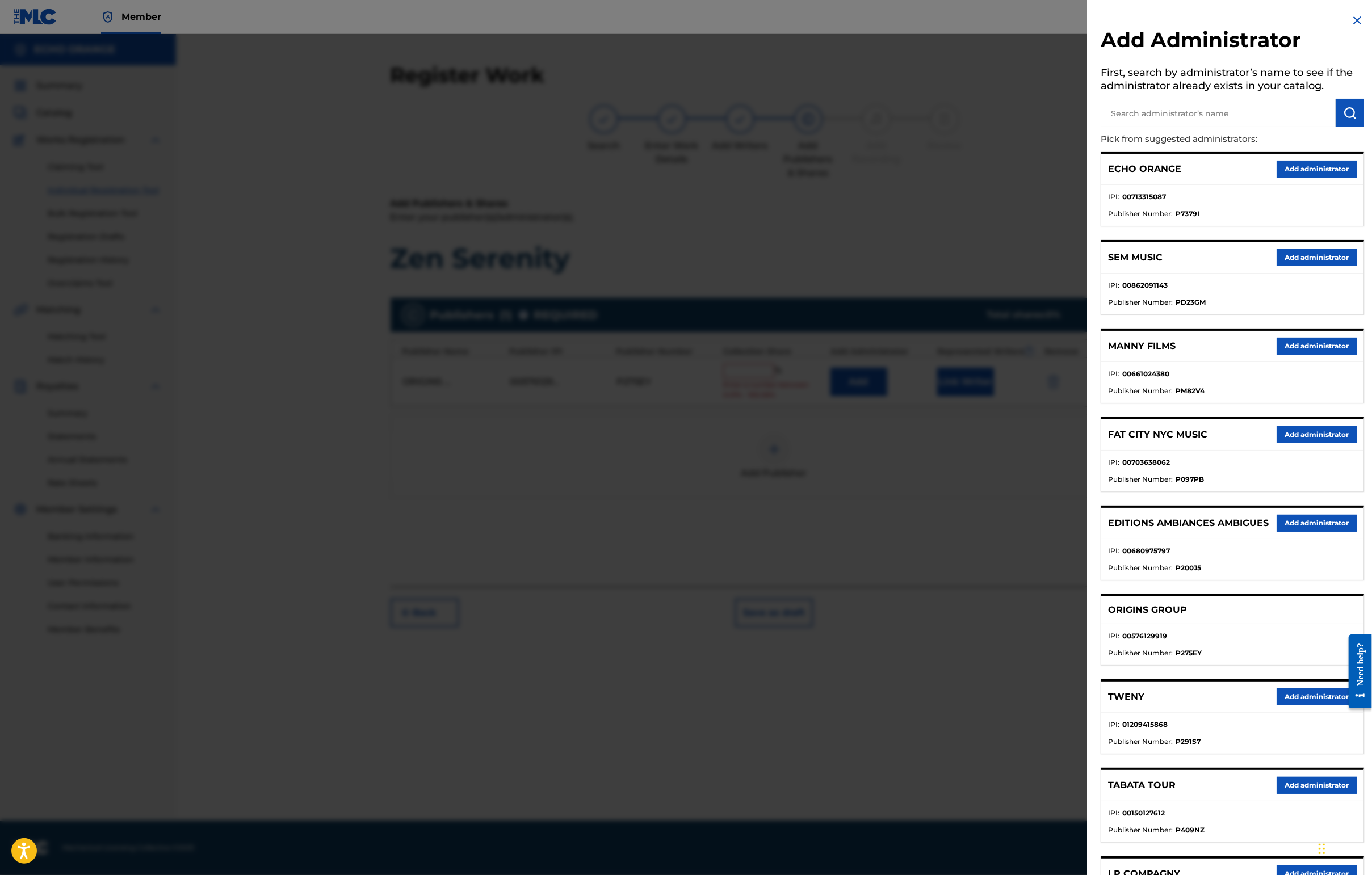
click at [1088, 178] on button "Add administrator" at bounding box center [1316, 169] width 80 height 17
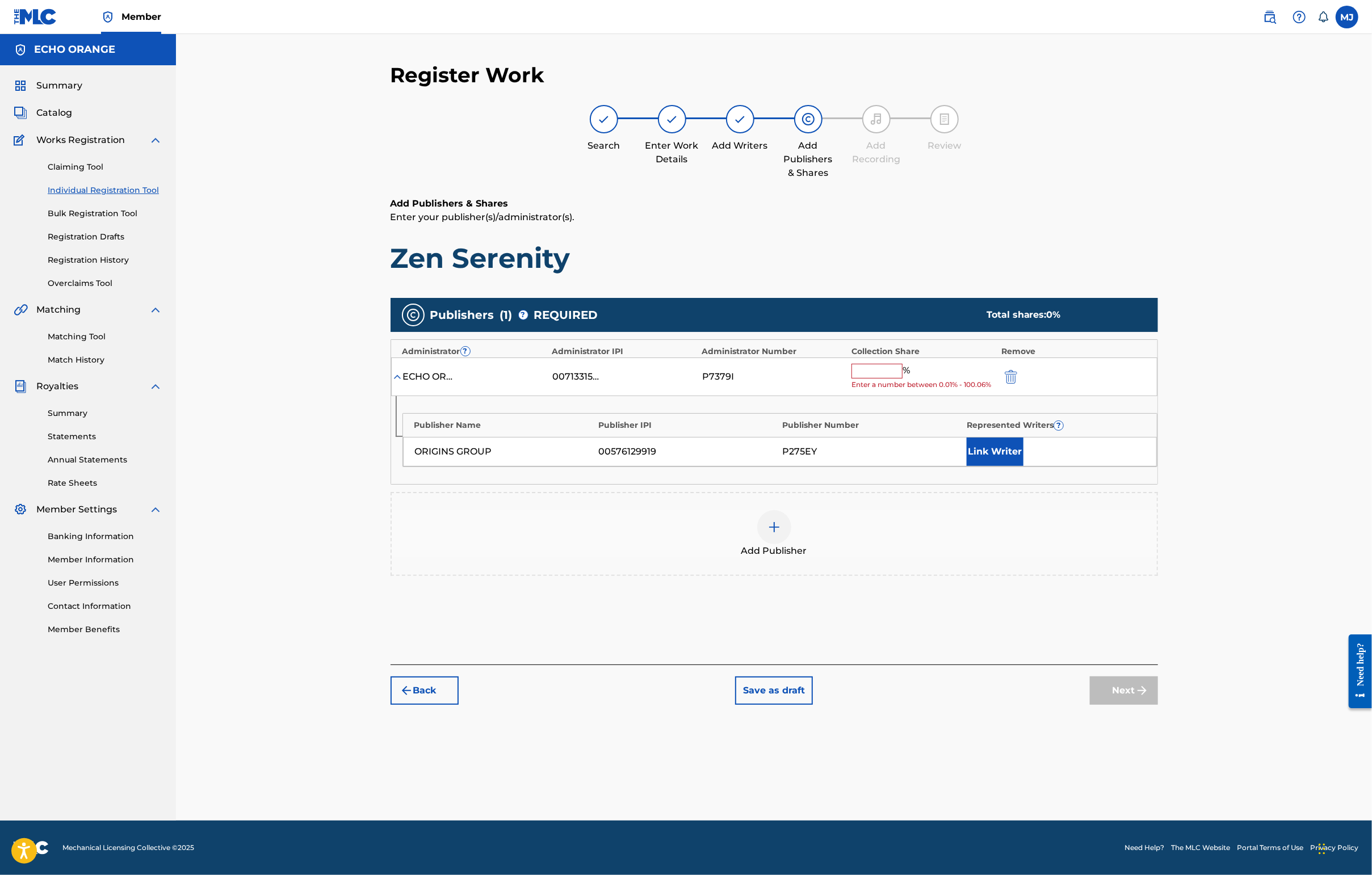
click at [902, 378] on input "text" at bounding box center [877, 371] width 51 height 15
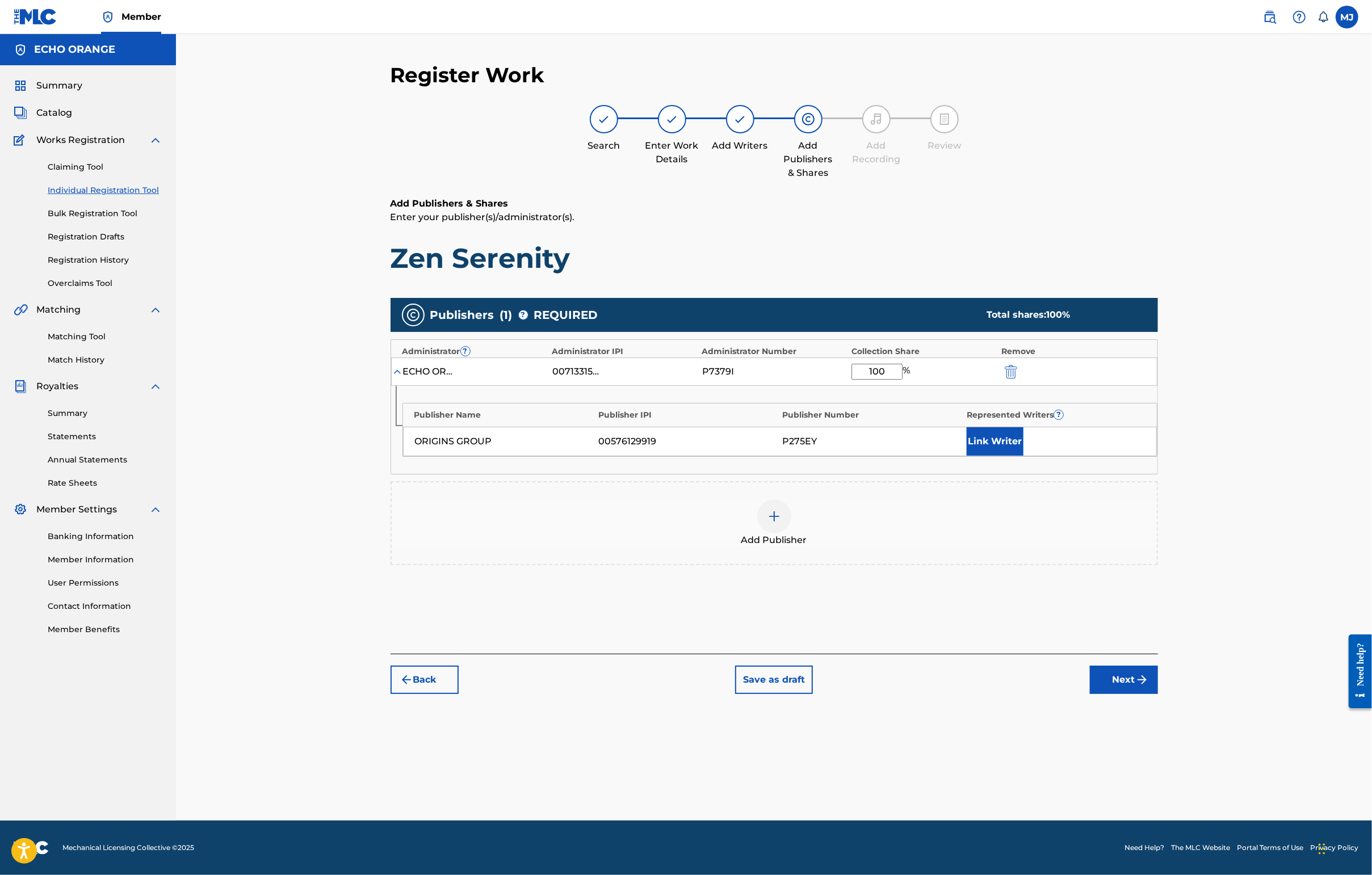
type input "100"
drag, startPoint x: 1083, startPoint y: 514, endPoint x: 1084, endPoint y: 506, distance: 8.1
click at [1083, 474] on div "Publisher Name Publisher IPI Publisher Number Represented Writers ? ORIGINS GRO…" at bounding box center [774, 430] width 766 height 88
click at [1024, 456] on button "Link Writer" at bounding box center [994, 442] width 56 height 29
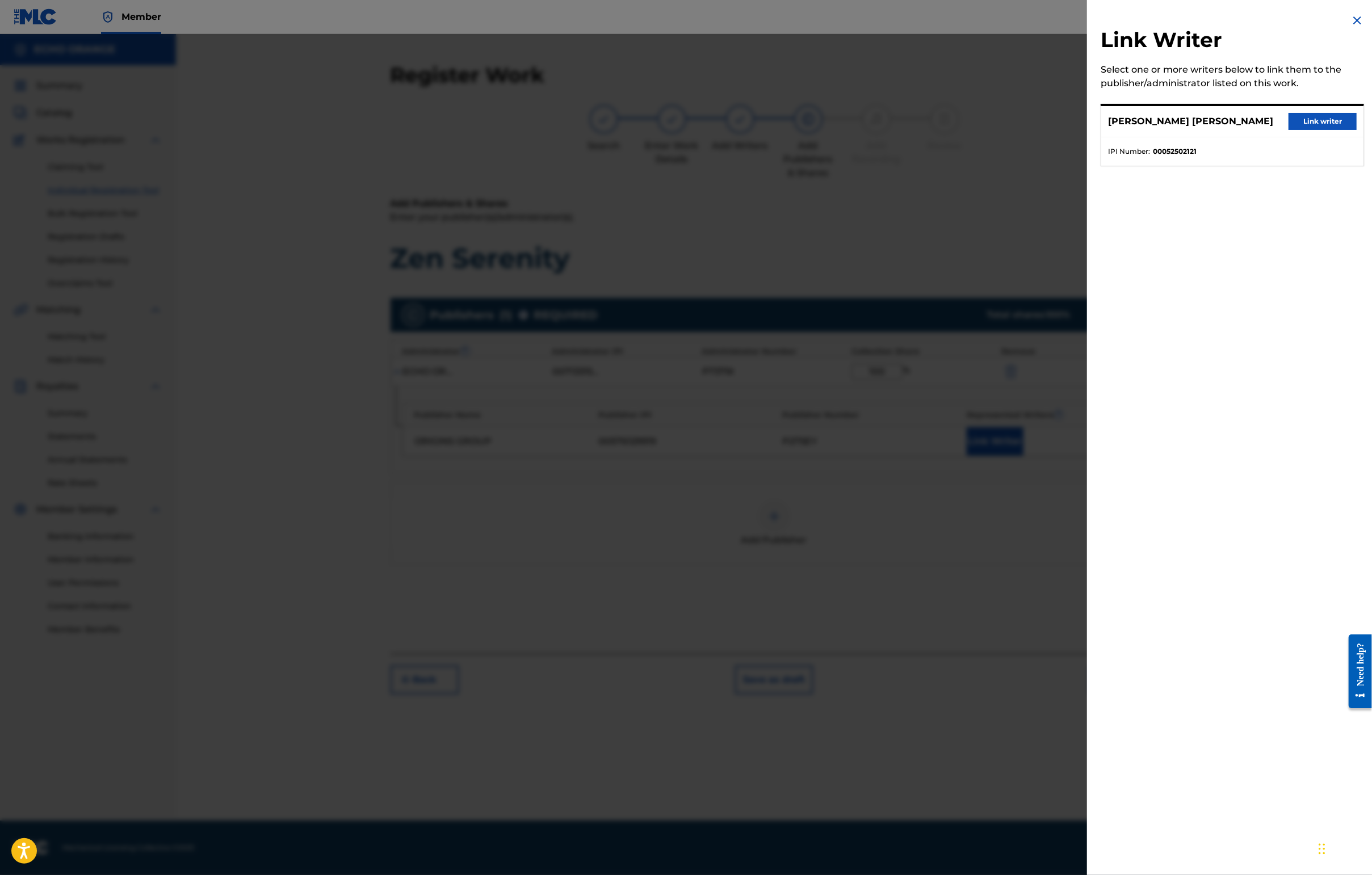
click at [1088, 121] on div "[PERSON_NAME] [PERSON_NAME] Link writer" at bounding box center [1232, 121] width 262 height 31
click at [1088, 126] on button "Link writer" at bounding box center [1322, 121] width 68 height 17
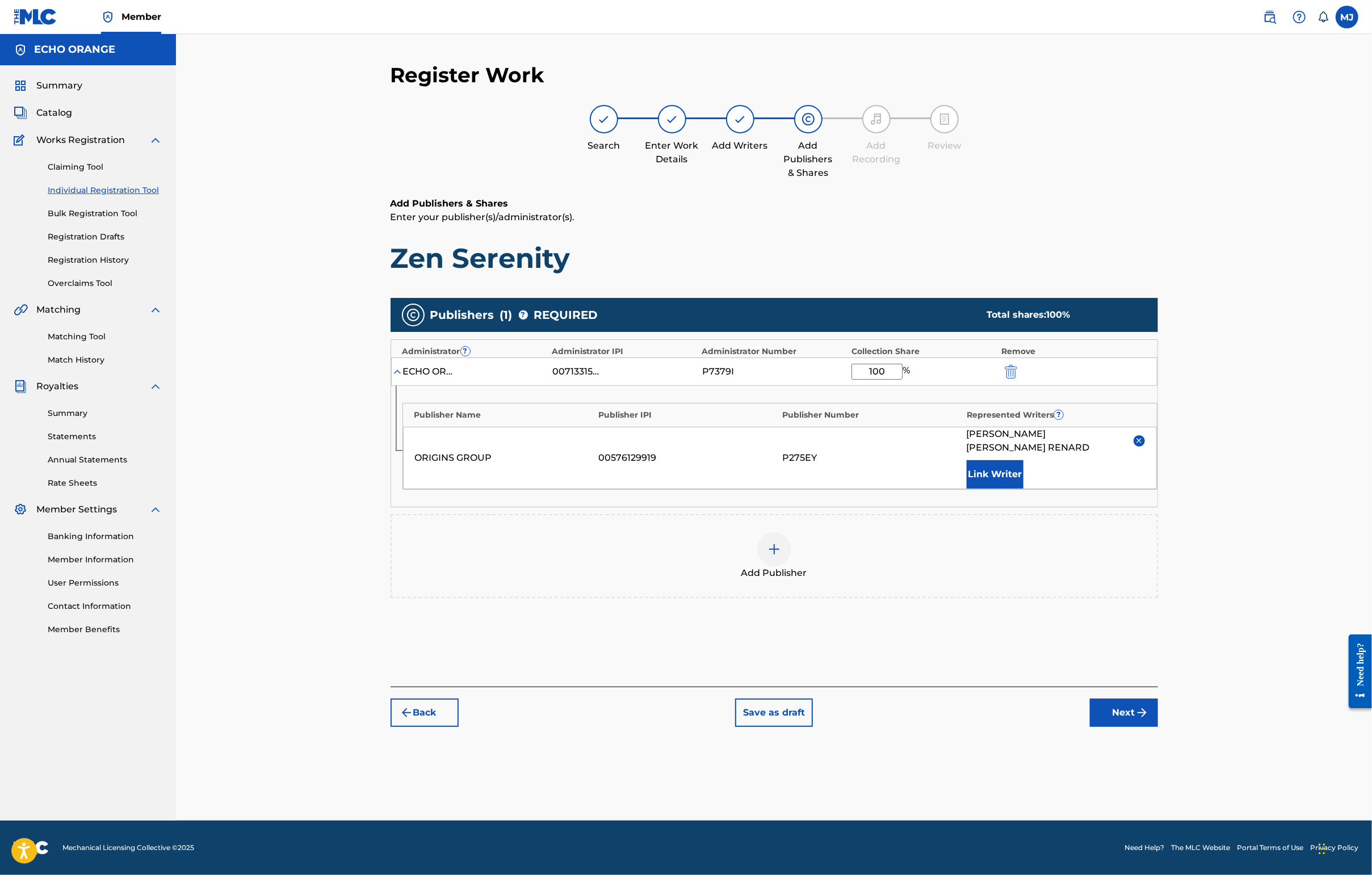
scroll to position [1, 0]
click at [1088, 727] on button "Next" at bounding box center [1124, 712] width 68 height 29
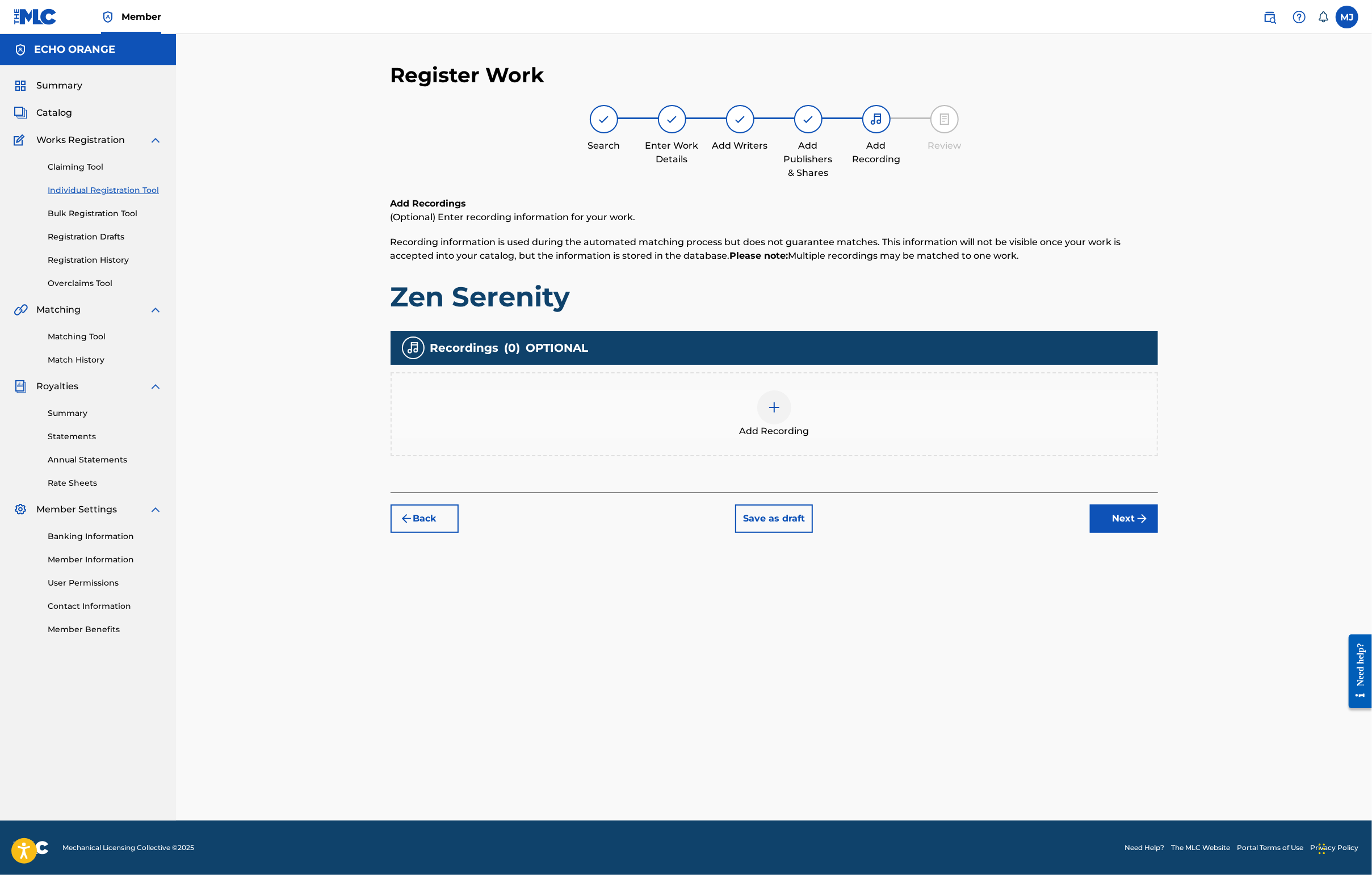
drag, startPoint x: 1202, startPoint y: 600, endPoint x: 1206, endPoint y: 571, distance: 29.3
click at [1088, 599] on div "Register Work Search Enter Work Details Add Writers Add Publishers & Shares Add…" at bounding box center [774, 442] width 795 height 758
click at [1088, 533] on button "Next" at bounding box center [1124, 518] width 68 height 29
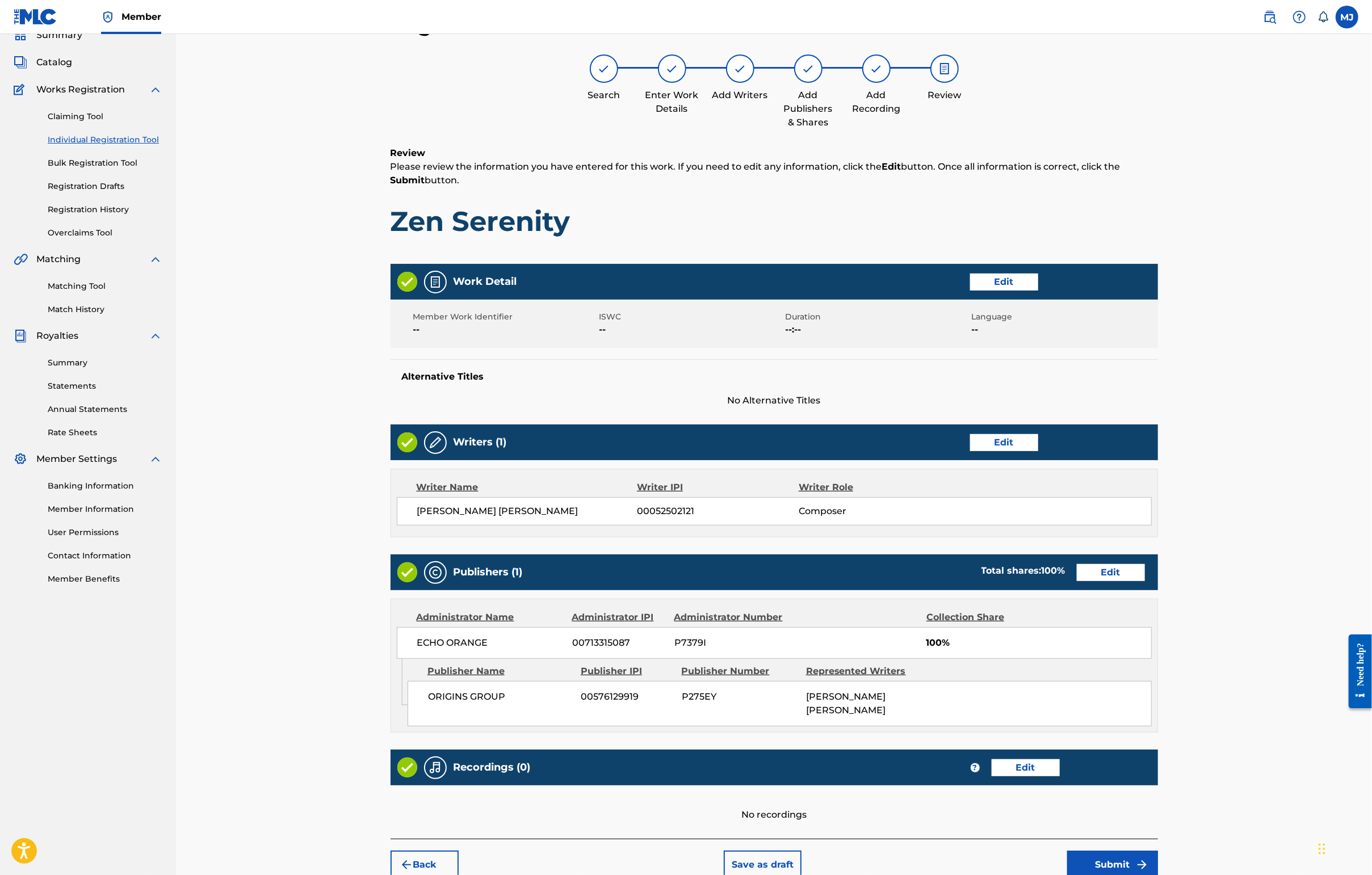
scroll to position [228, 0]
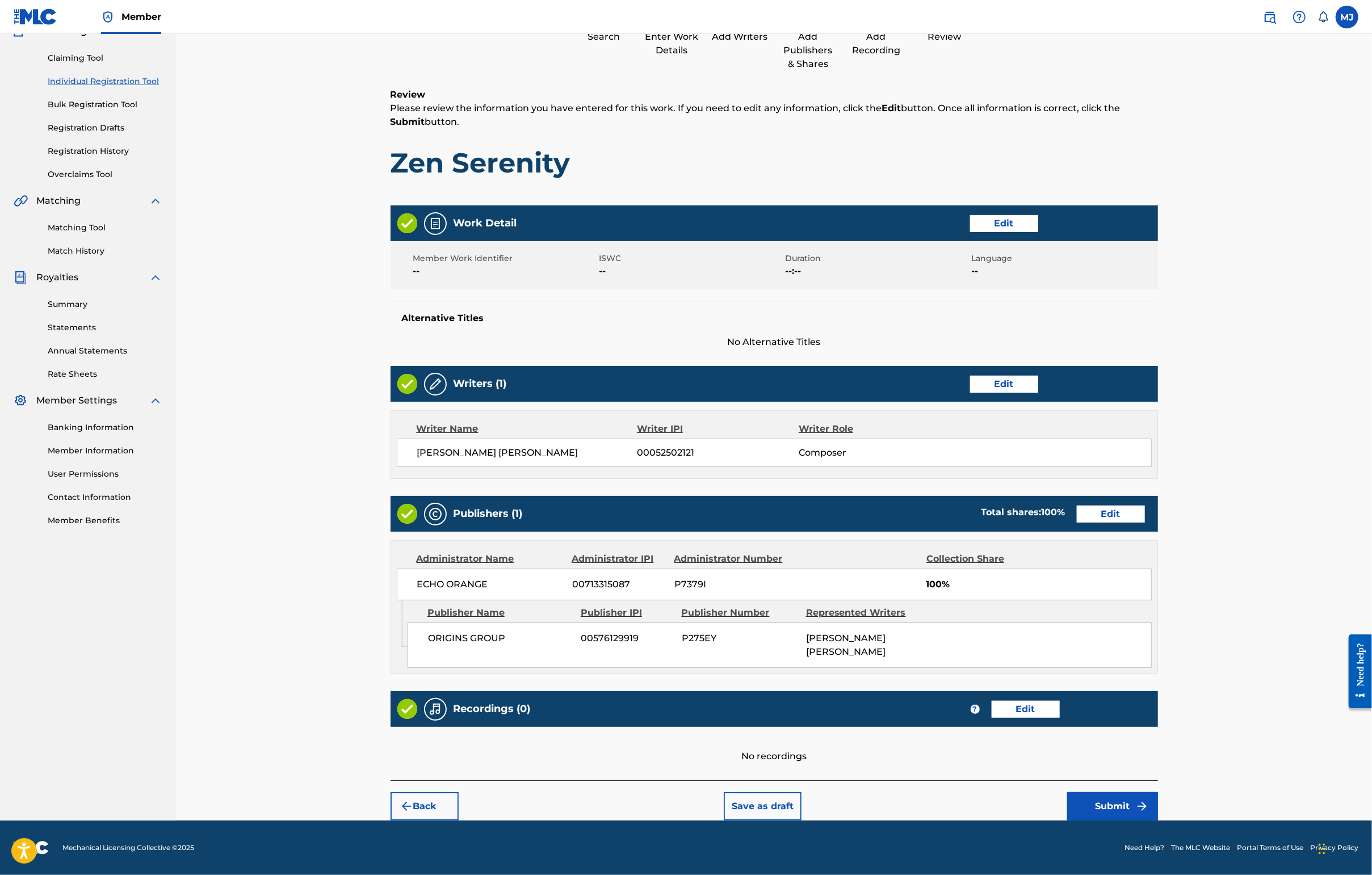
click at [1088, 800] on button "Submit" at bounding box center [1112, 807] width 91 height 29
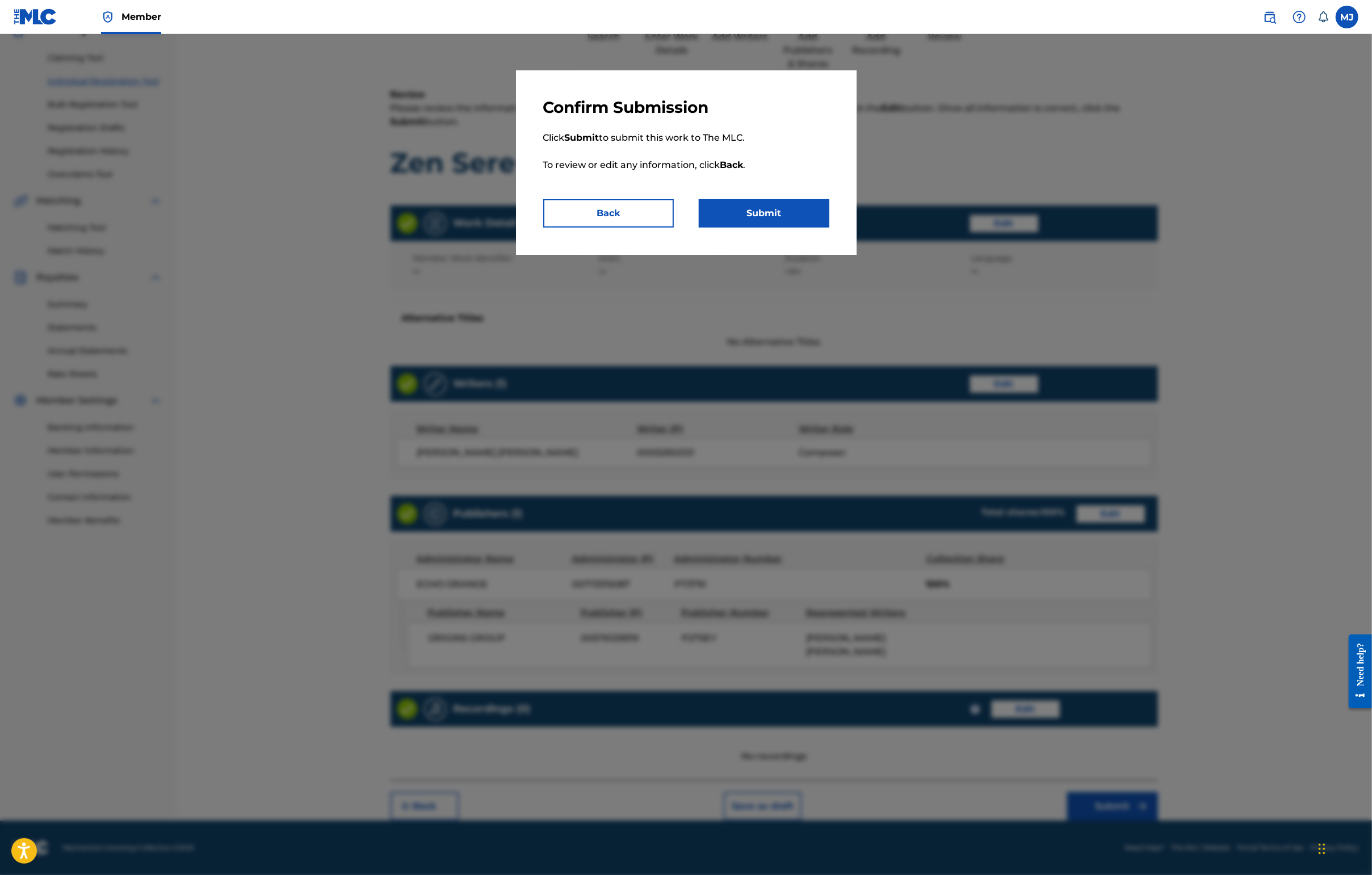
click at [789, 227] on button "Submit" at bounding box center [763, 214] width 130 height 29
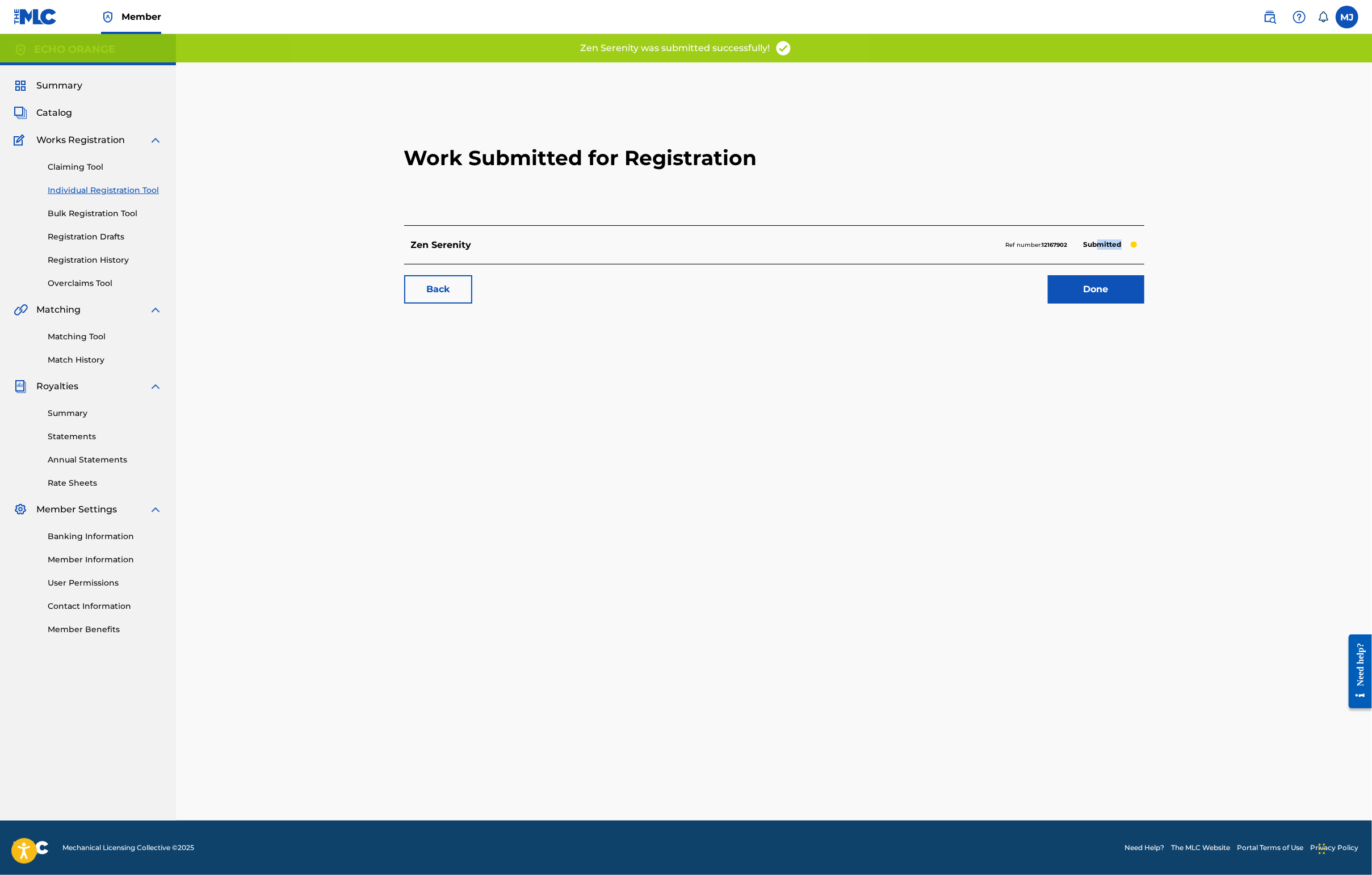
drag, startPoint x: 1185, startPoint y: 287, endPoint x: 1185, endPoint y: 296, distance: 9.0
click at [1088, 253] on p "Submitted" at bounding box center [1103, 244] width 50 height 16
click at [1088, 303] on div "Back Done" at bounding box center [774, 284] width 740 height 40
click at [1088, 303] on link "Done" at bounding box center [1096, 290] width 96 height 29
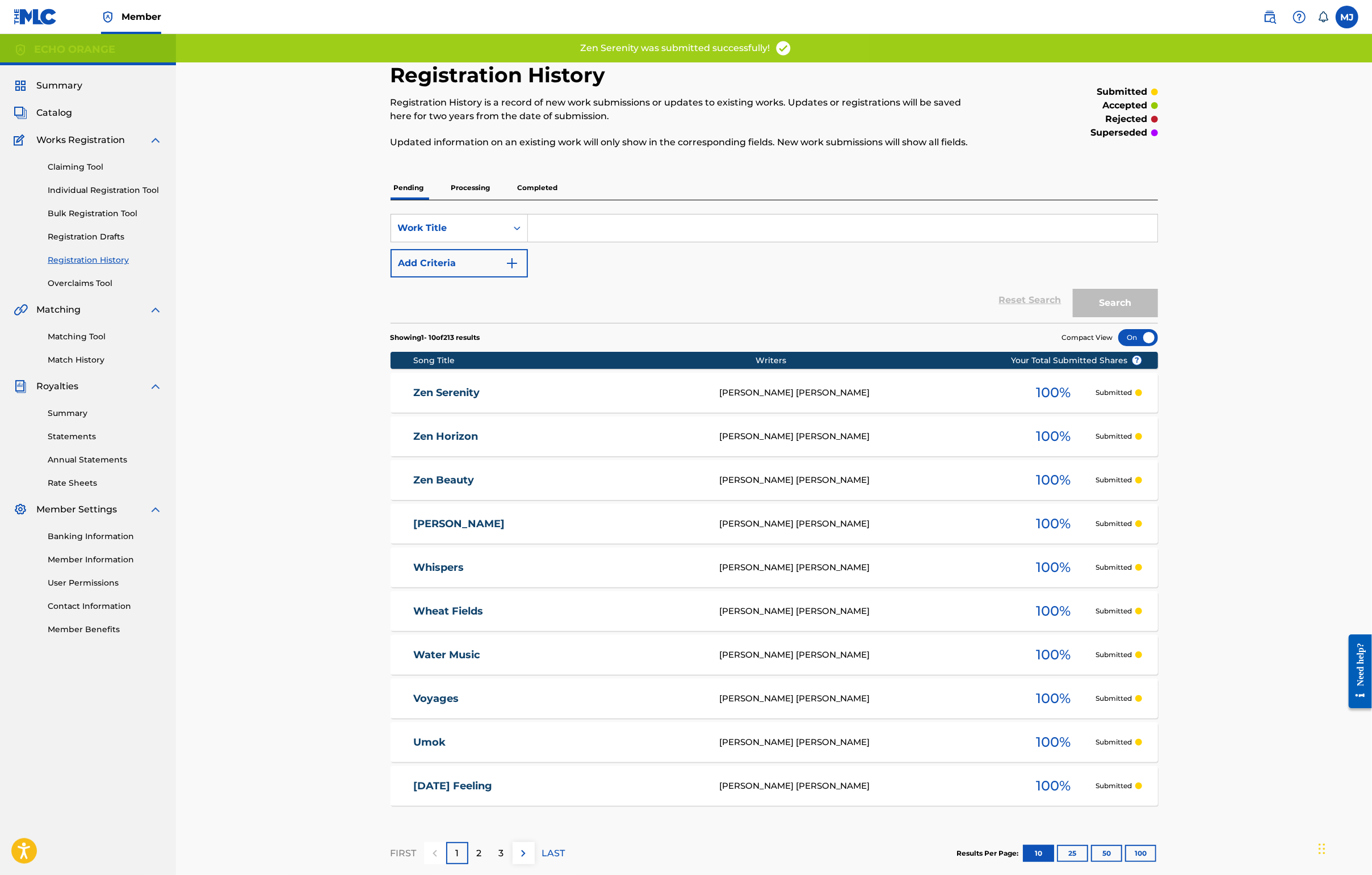
click at [105, 196] on link "Individual Registration Tool" at bounding box center [105, 190] width 114 height 12
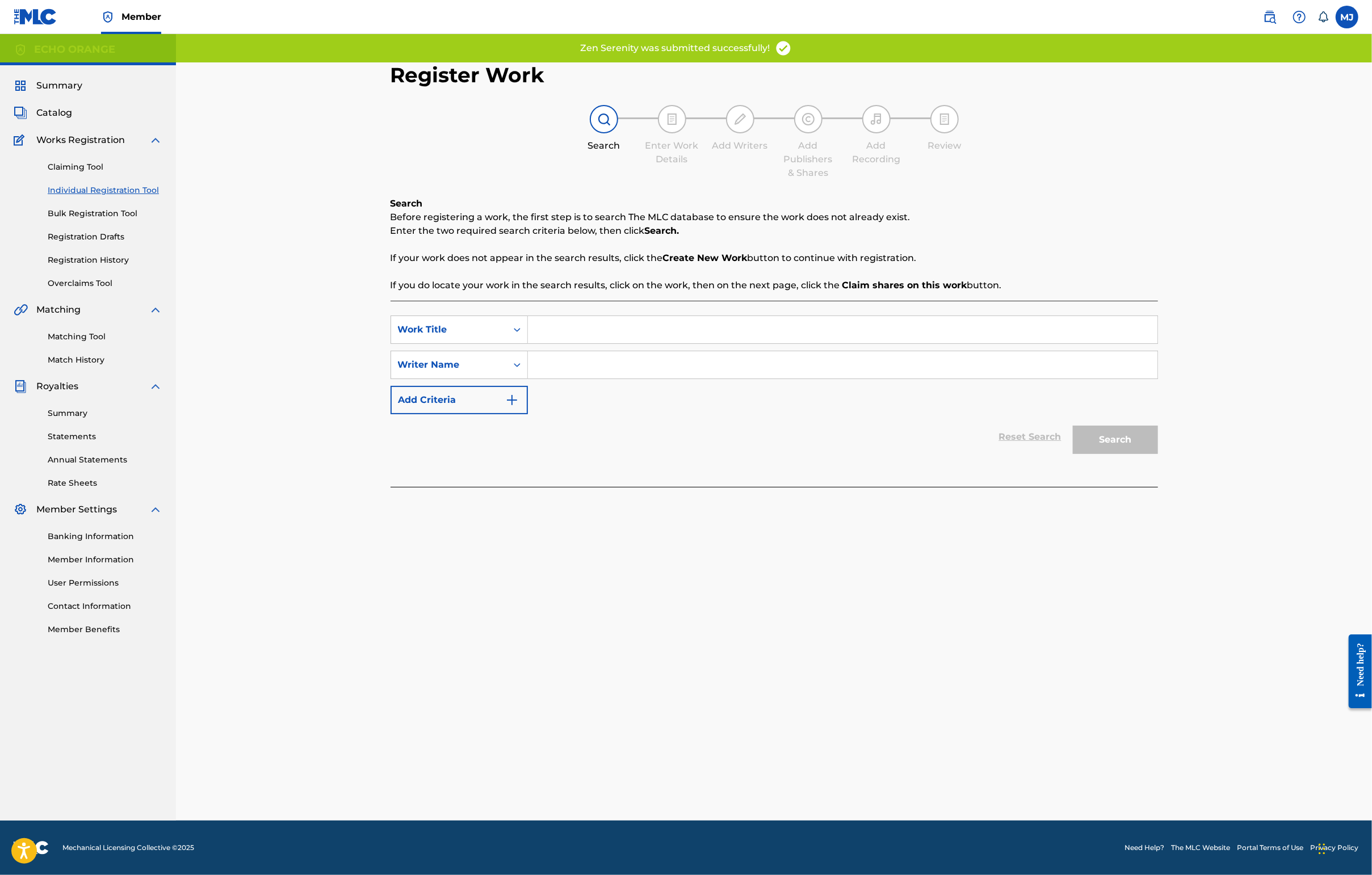
click at [567, 343] on input "Search Form" at bounding box center [842, 330] width 629 height 27
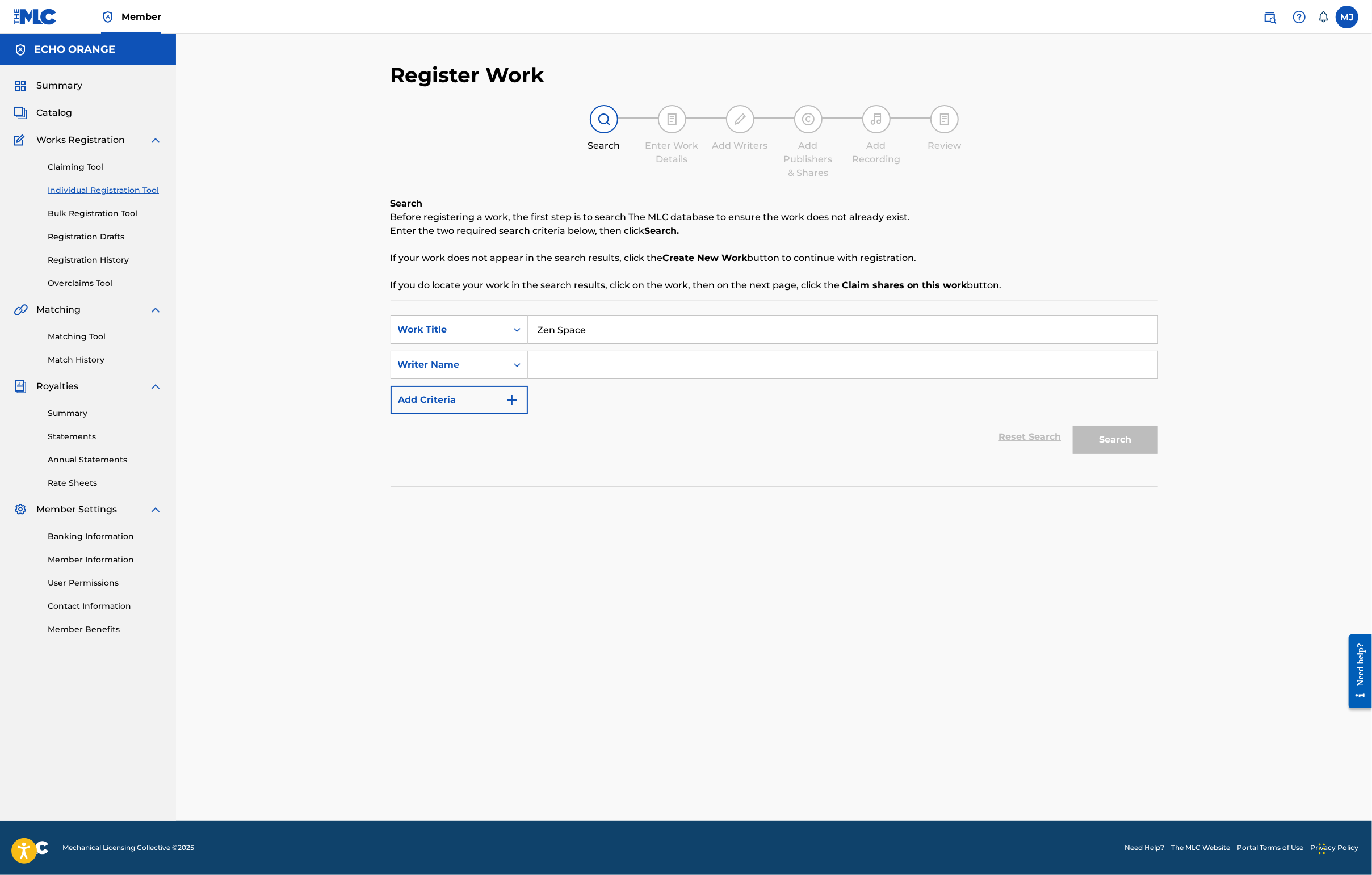
type input "Zen Space"
paste input "[PERSON_NAME]"
type input "[PERSON_NAME]"
click at [1088, 454] on button "Search" at bounding box center [1115, 440] width 85 height 29
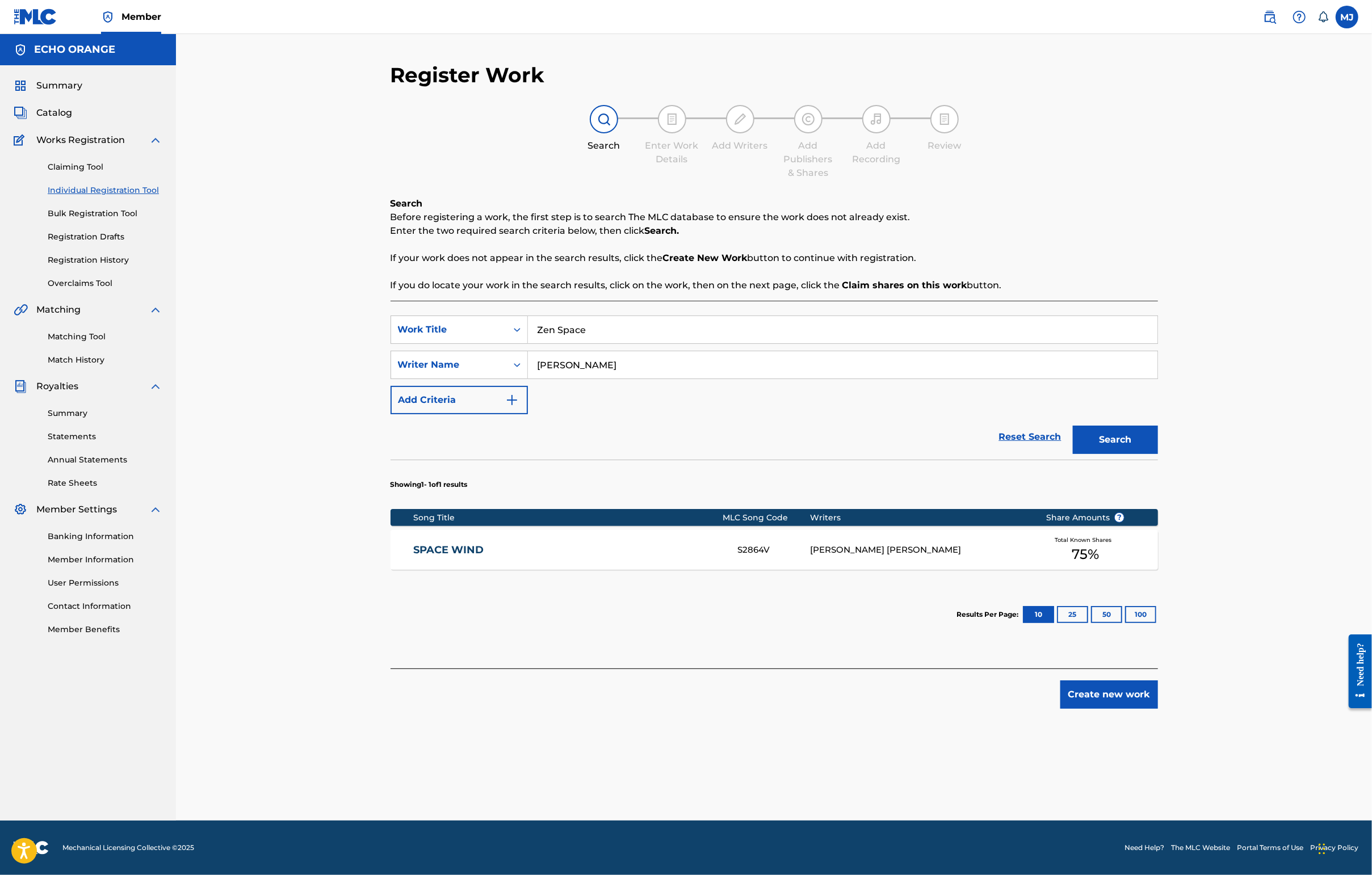
click at [1088, 709] on button "Create new work" at bounding box center [1109, 694] width 98 height 29
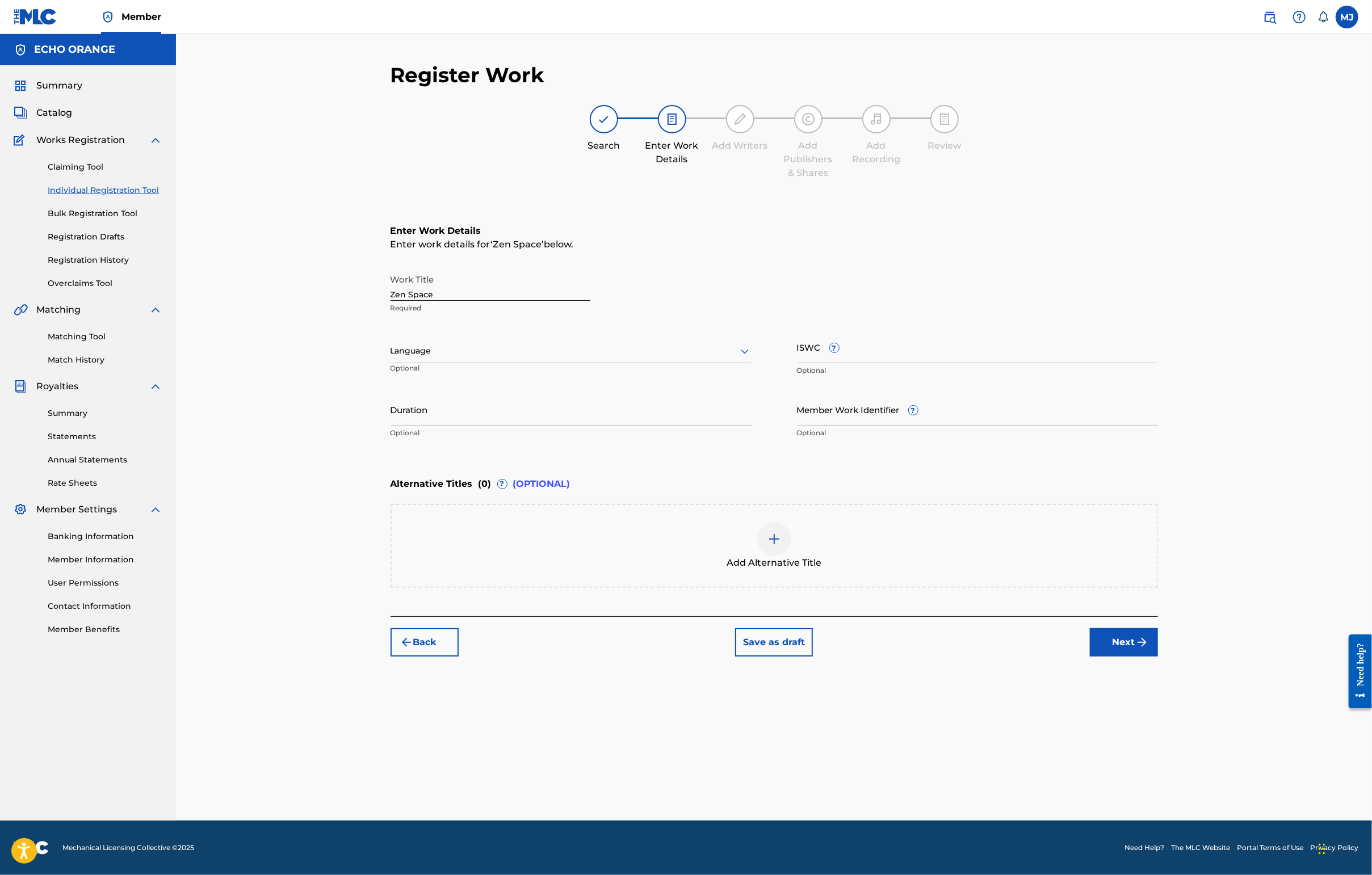
click at [1088, 657] on button "Next" at bounding box center [1124, 643] width 68 height 29
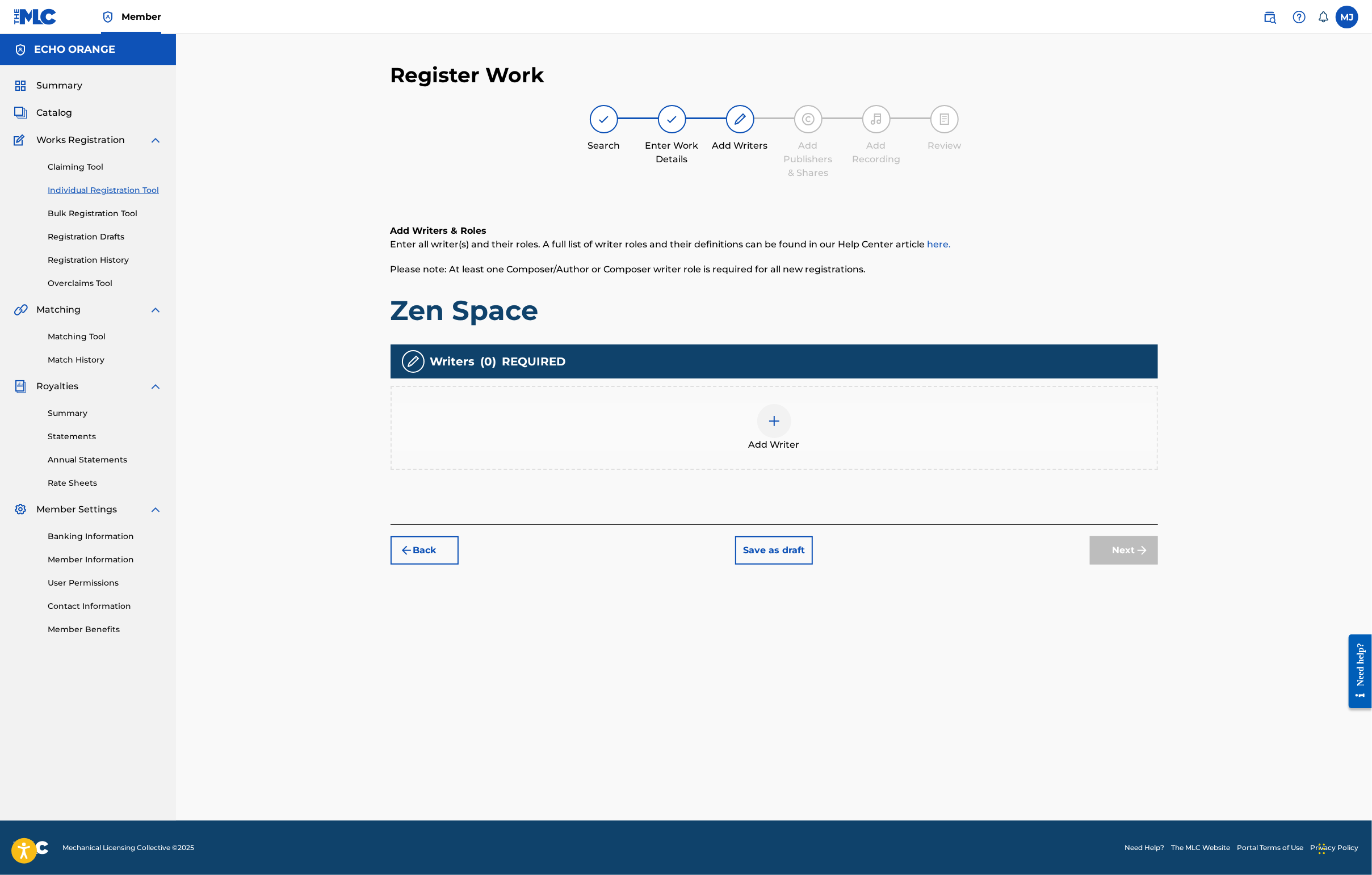
click at [956, 469] on div "Add Writer" at bounding box center [774, 428] width 768 height 84
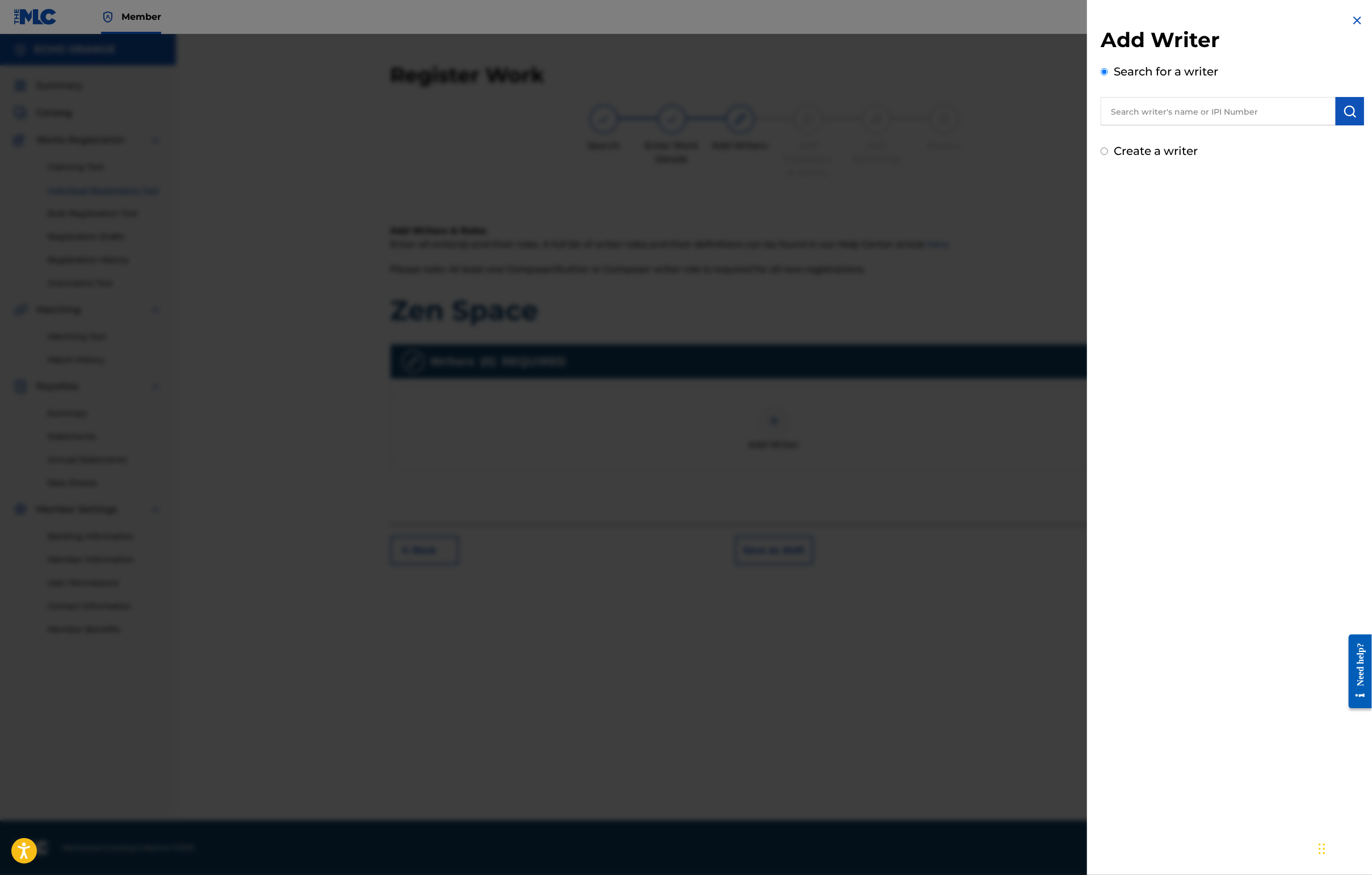
click at [1088, 126] on input "text" at bounding box center [1218, 111] width 235 height 29
paste input "[PERSON_NAME]"
type input "[PERSON_NAME]"
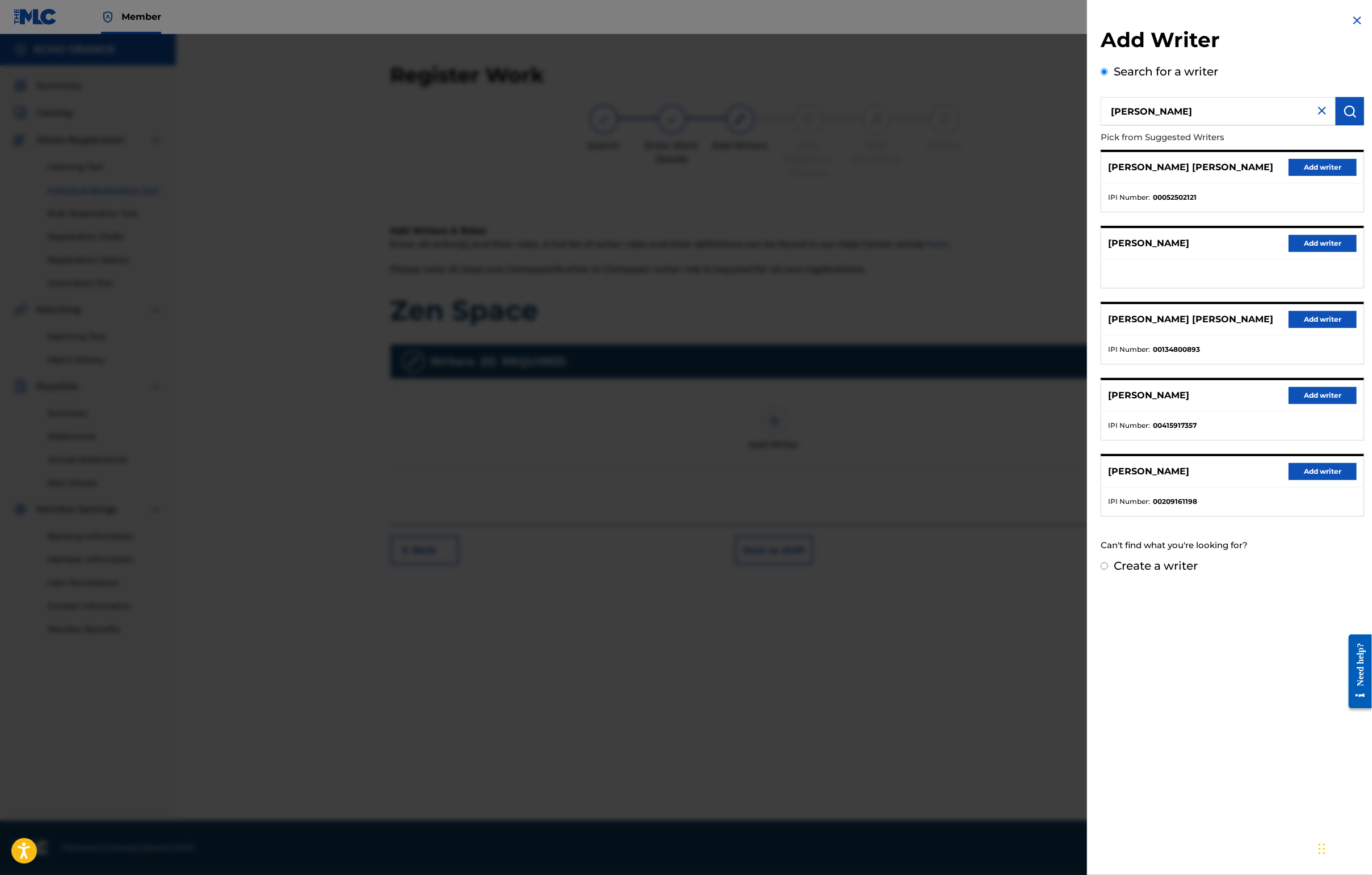
click at [1088, 176] on button "Add writer" at bounding box center [1322, 167] width 68 height 17
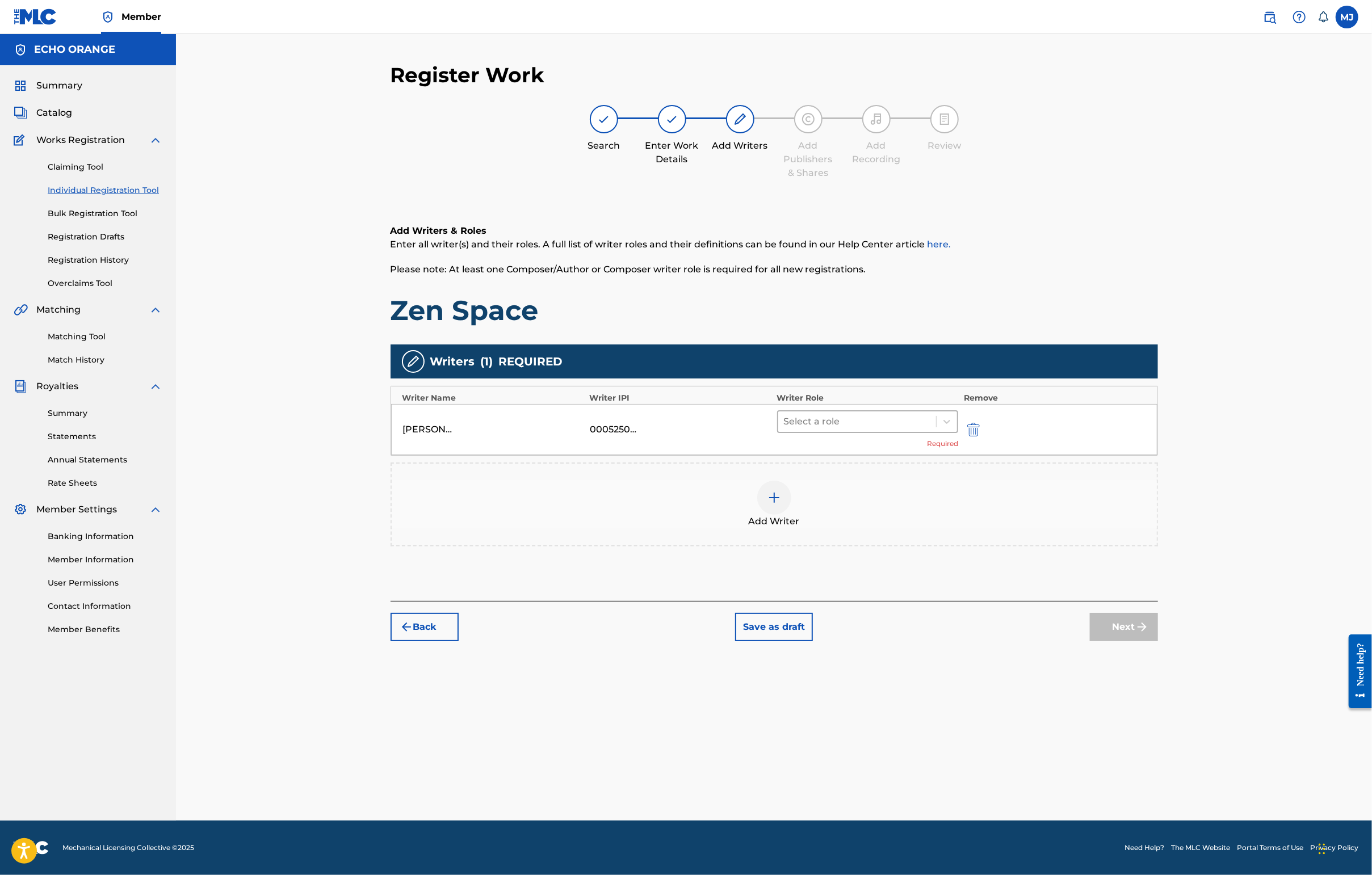
click at [893, 430] on div at bounding box center [856, 421] width 147 height 16
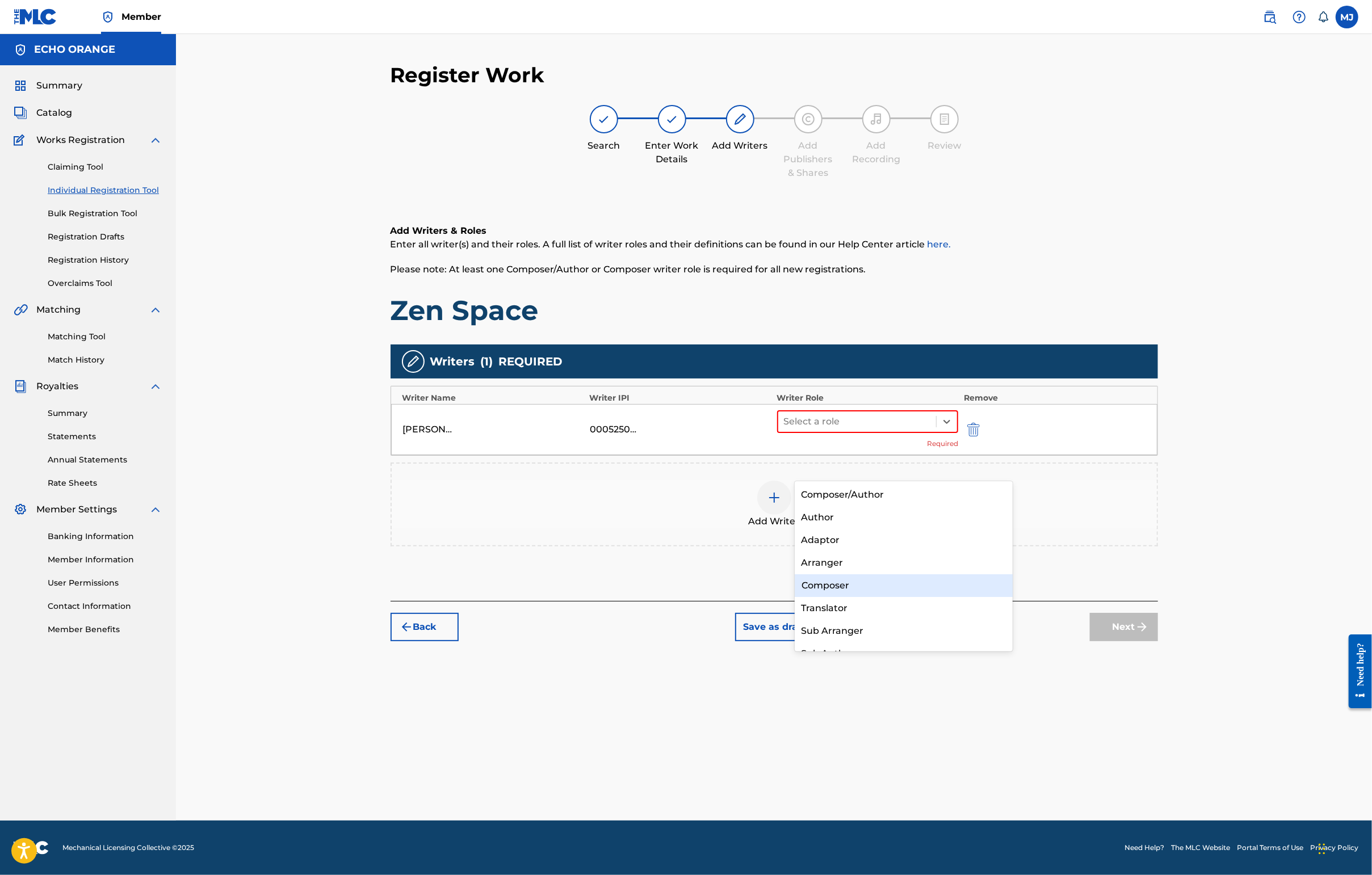
click at [876, 585] on div "Composer" at bounding box center [904, 585] width 218 height 23
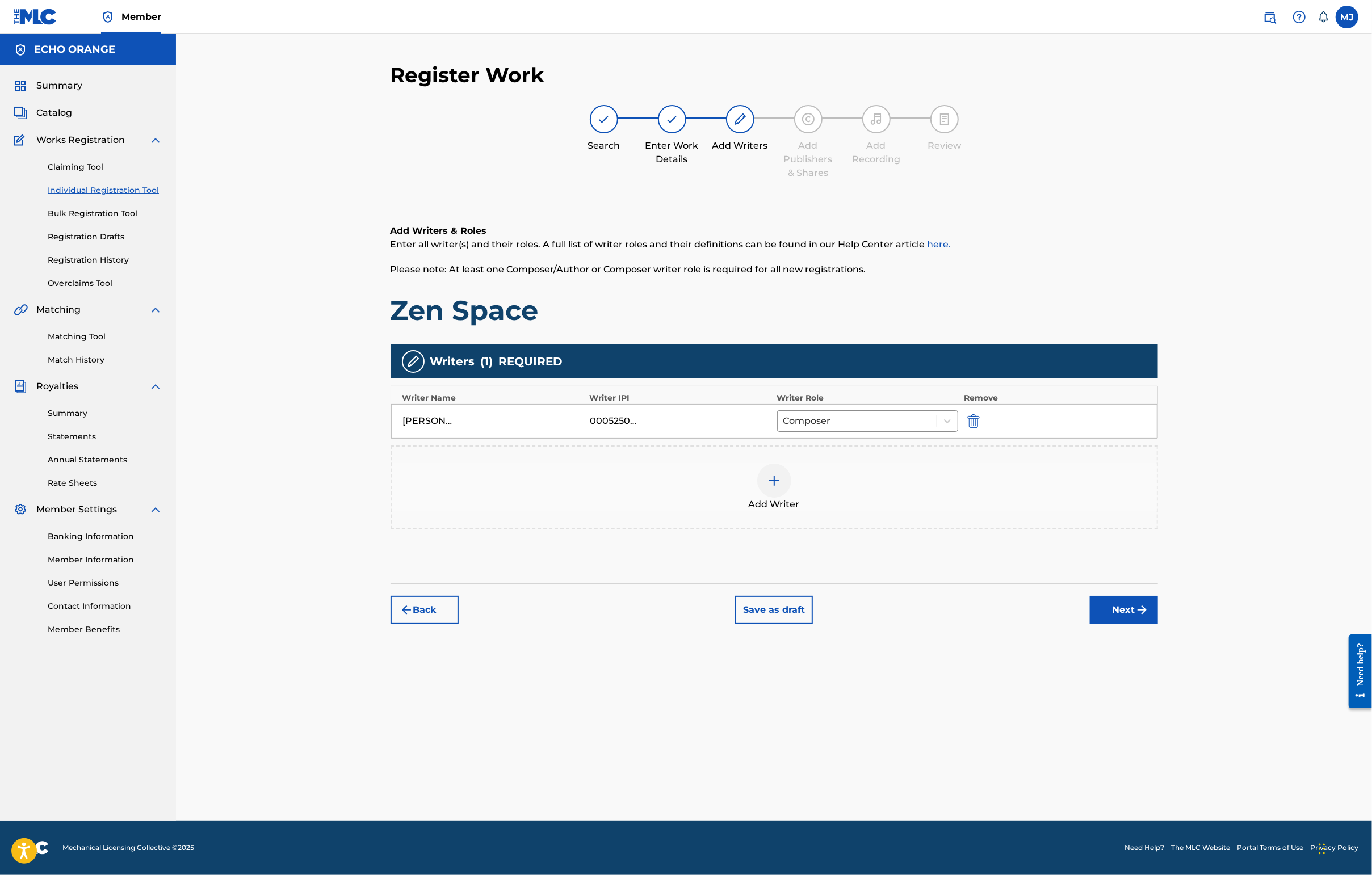
click at [1088, 624] on button "Next" at bounding box center [1124, 610] width 68 height 29
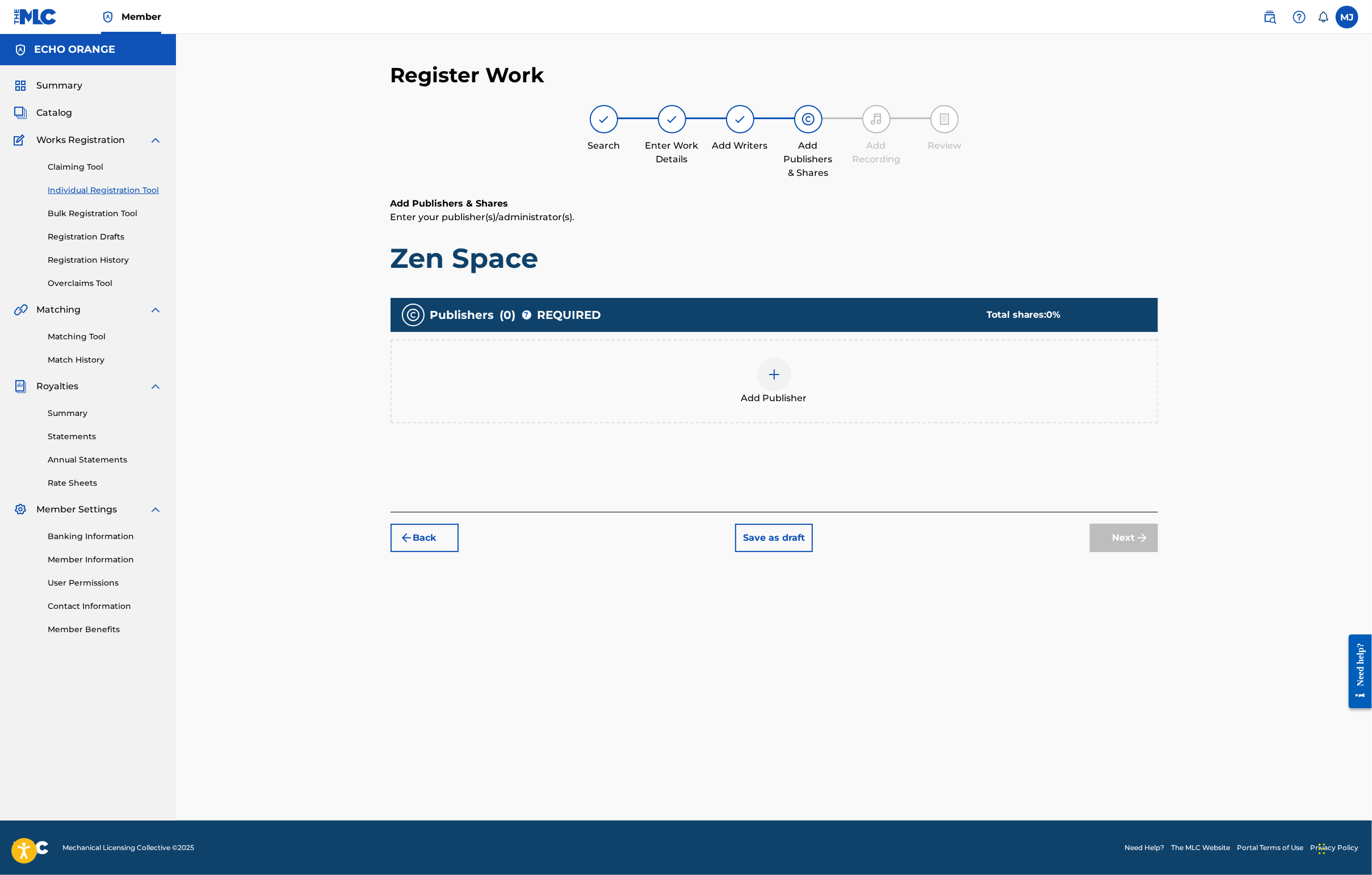
click at [893, 405] on div "Add Publisher" at bounding box center [774, 381] width 765 height 47
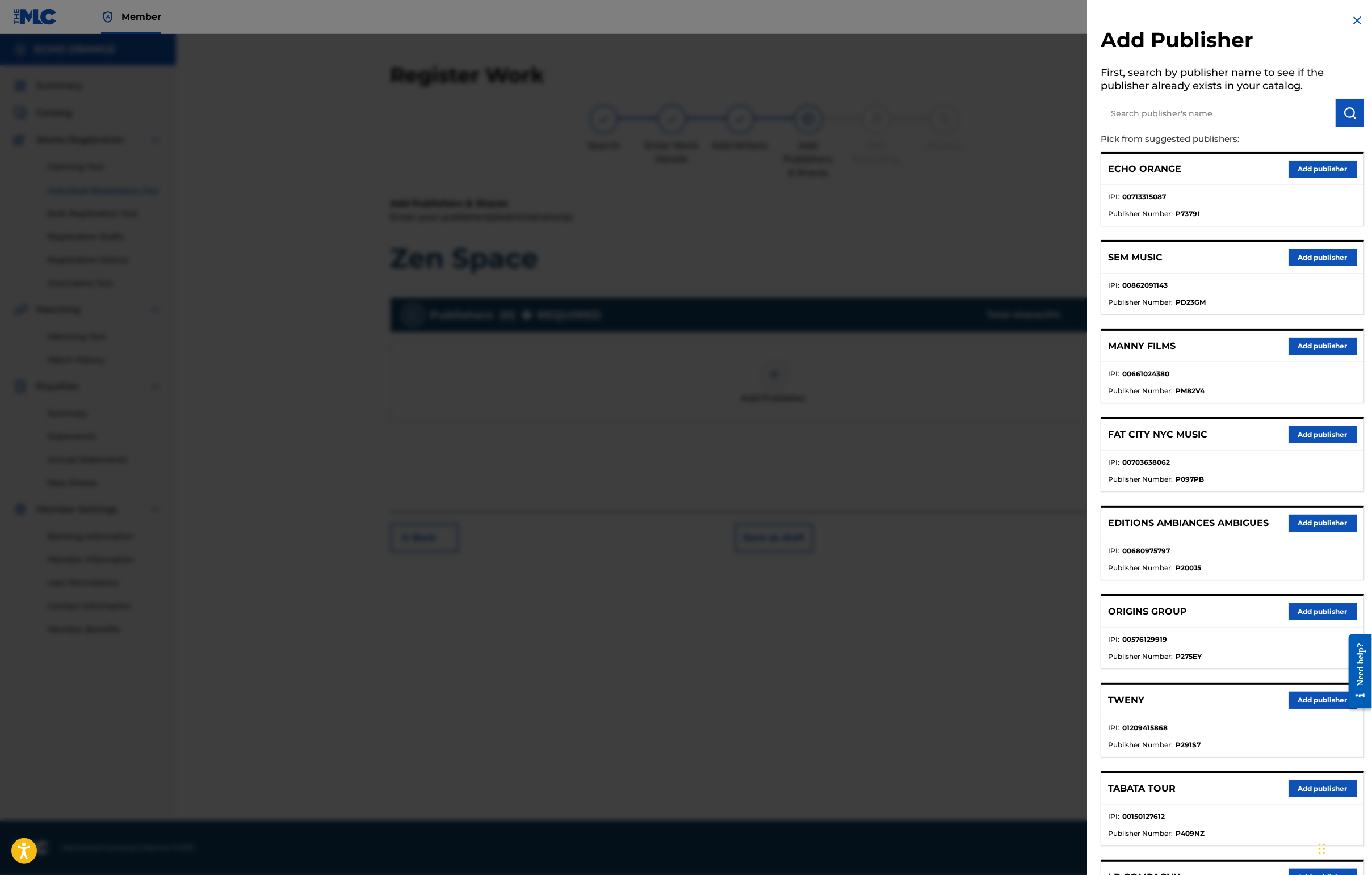
click at [1088, 620] on button "Add publisher" at bounding box center [1322, 612] width 68 height 17
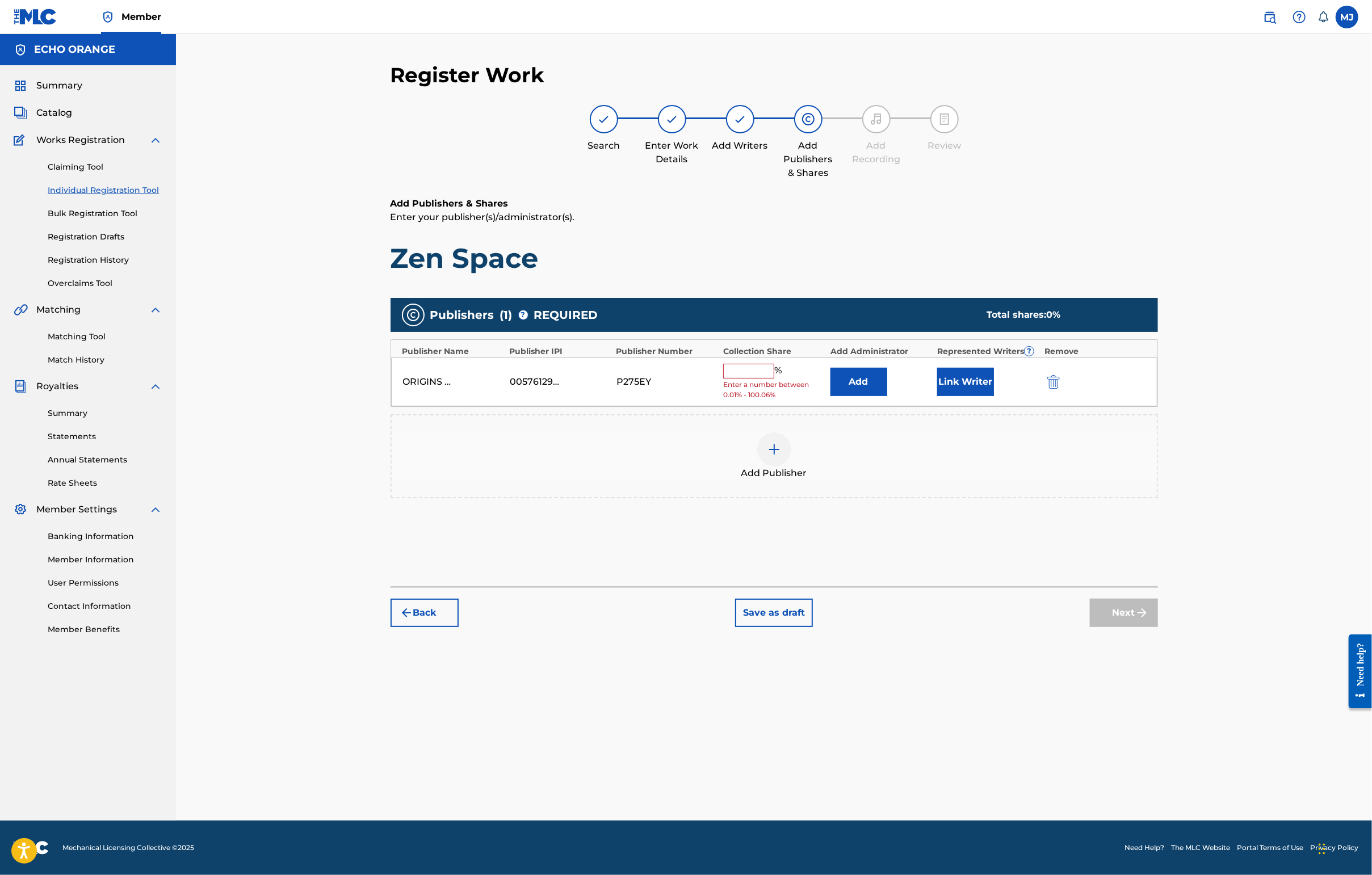
click at [887, 396] on button "Add" at bounding box center [858, 382] width 56 height 29
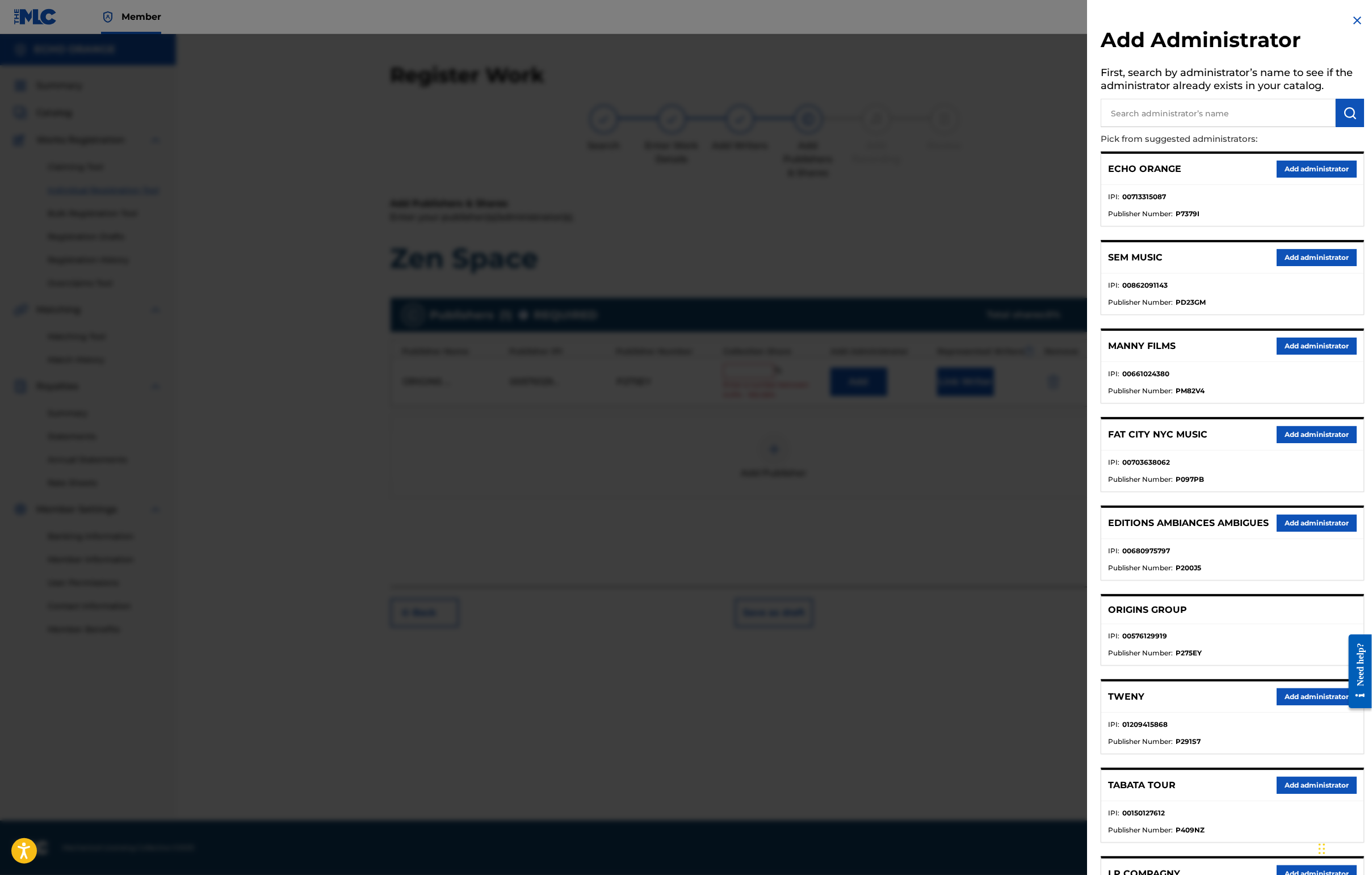
drag, startPoint x: 1304, startPoint y: 188, endPoint x: 1284, endPoint y: 204, distance: 25.6
click at [1088, 178] on button "Add administrator" at bounding box center [1316, 169] width 80 height 17
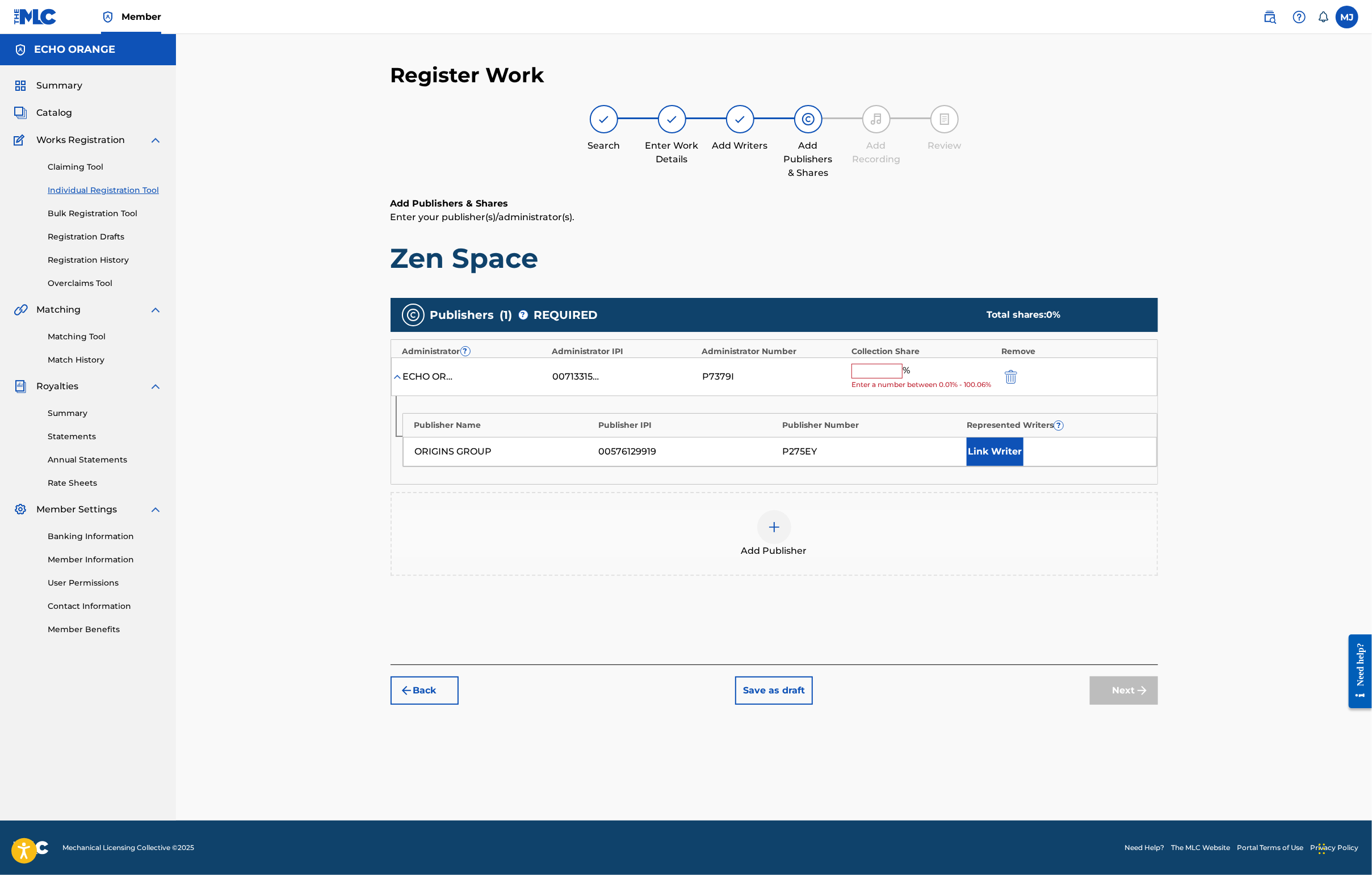
click at [902, 378] on input "text" at bounding box center [877, 371] width 51 height 15
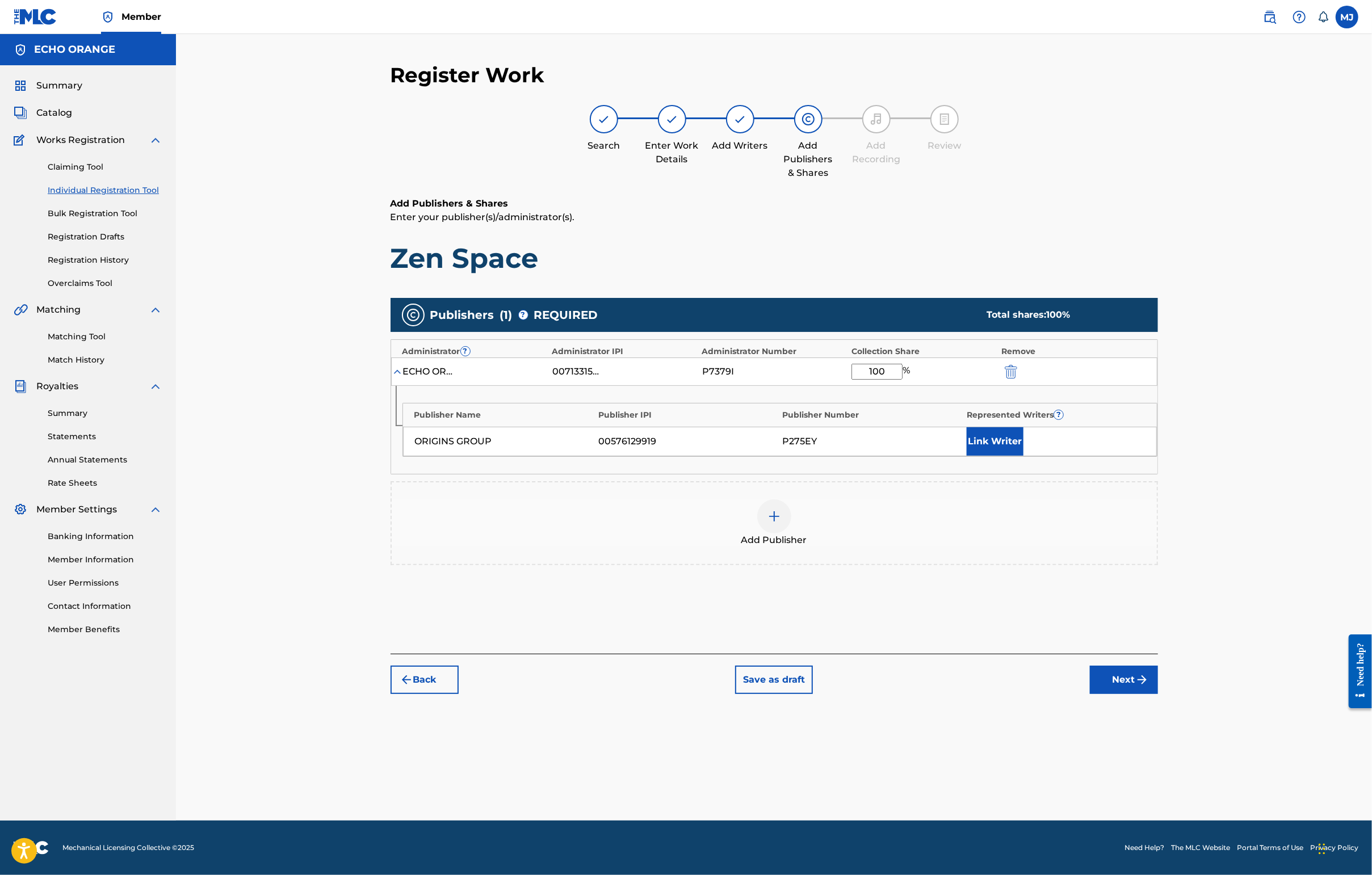
type input "100"
click at [1024, 456] on button "Link Writer" at bounding box center [994, 442] width 56 height 29
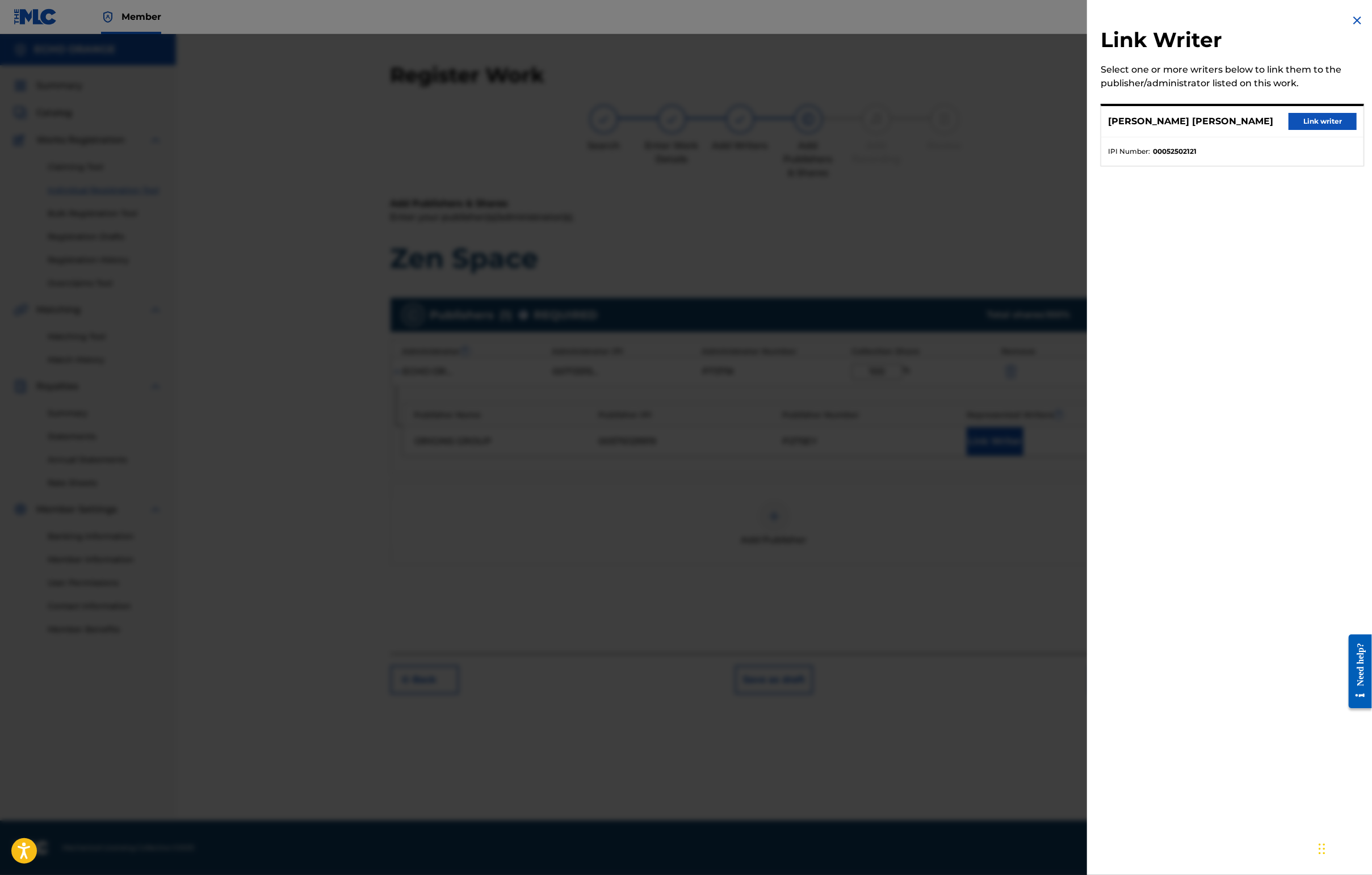
click at [1088, 130] on button "Link writer" at bounding box center [1322, 121] width 68 height 17
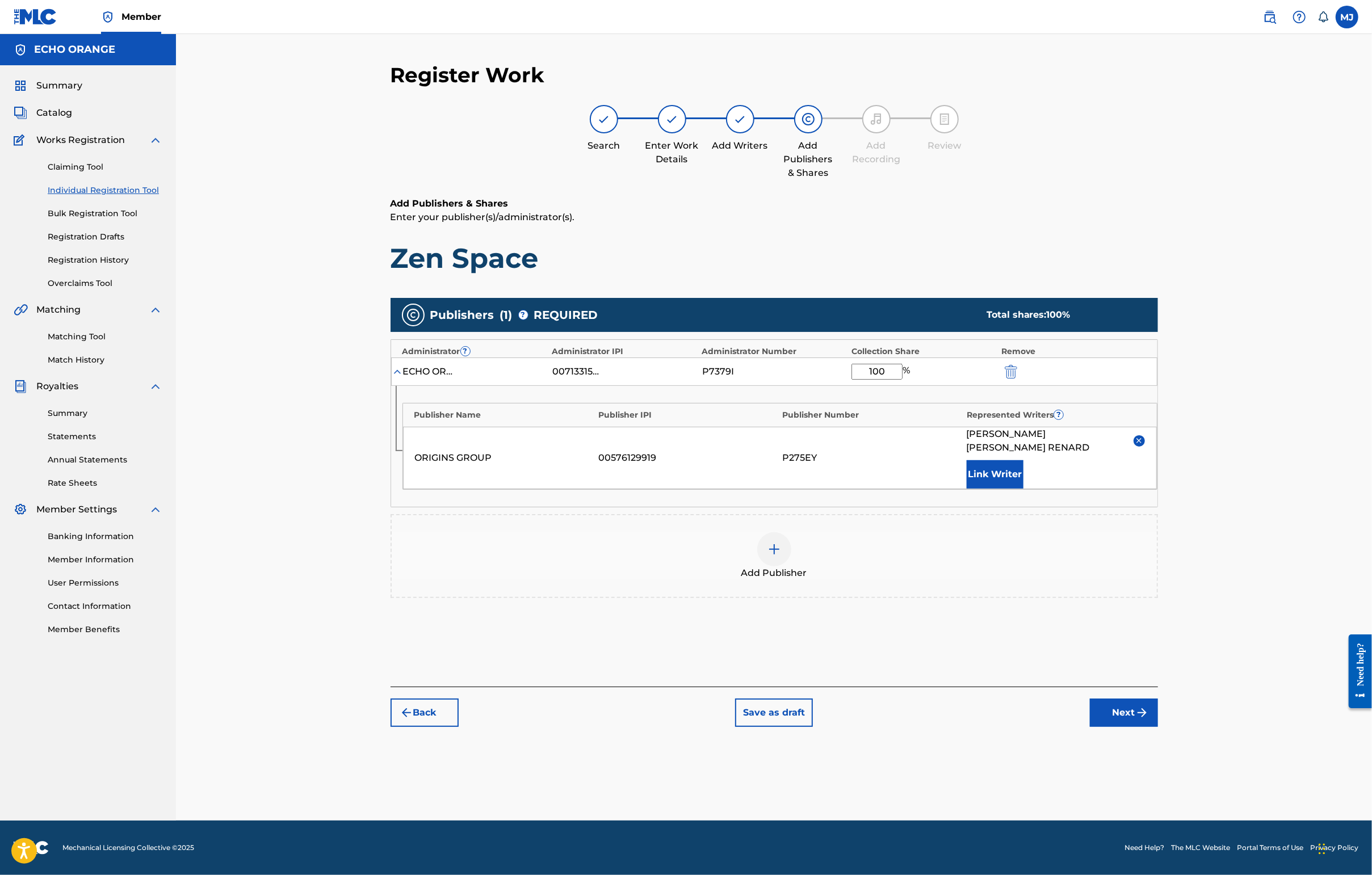
click at [1088, 727] on button "Next" at bounding box center [1124, 712] width 68 height 29
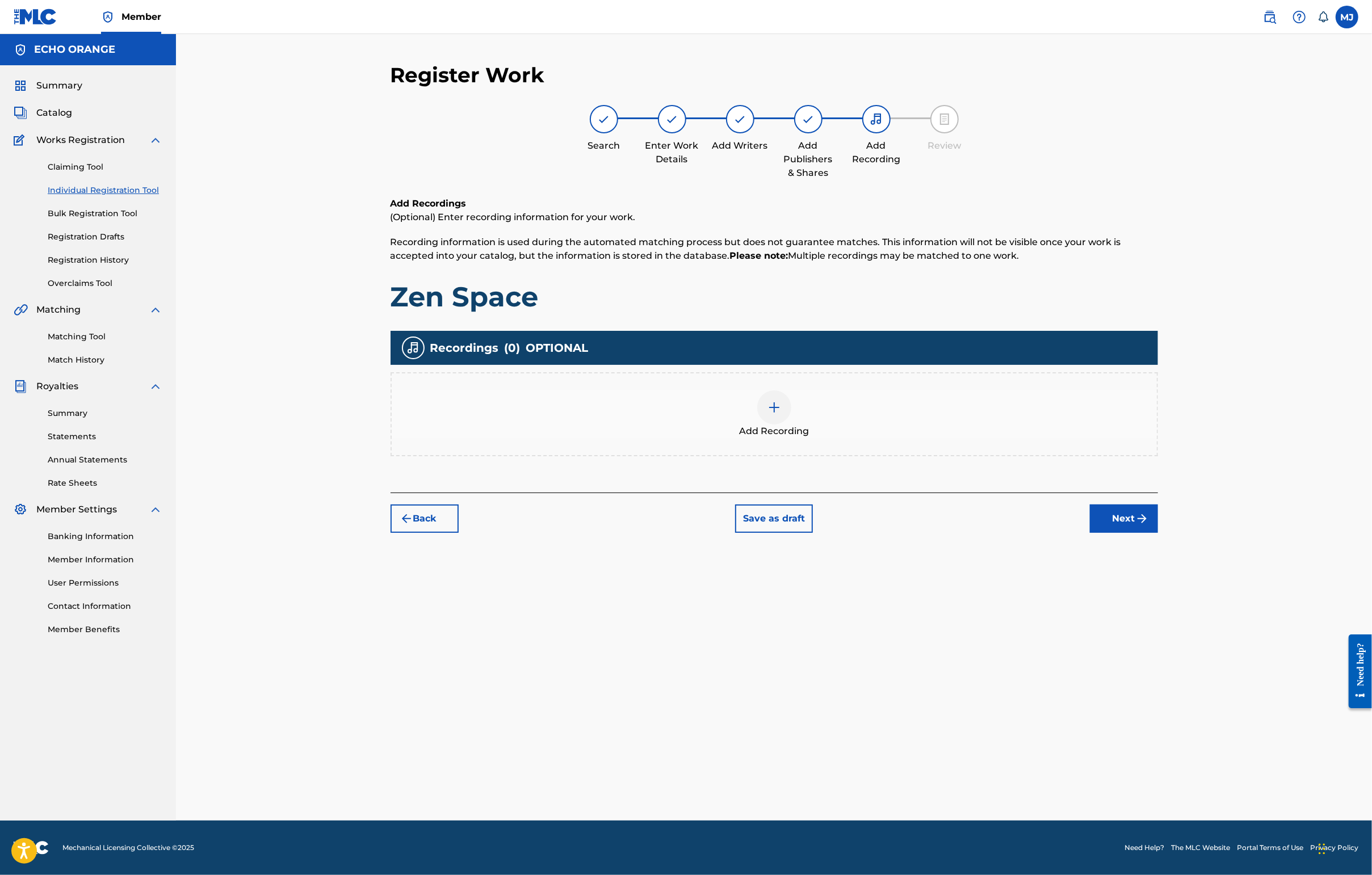
click at [1088, 627] on div "Register Work Search Enter Work Details Add Writers Add Publishers & Shares Add…" at bounding box center [774, 442] width 795 height 758
click at [1088, 533] on button "Next" at bounding box center [1124, 518] width 68 height 29
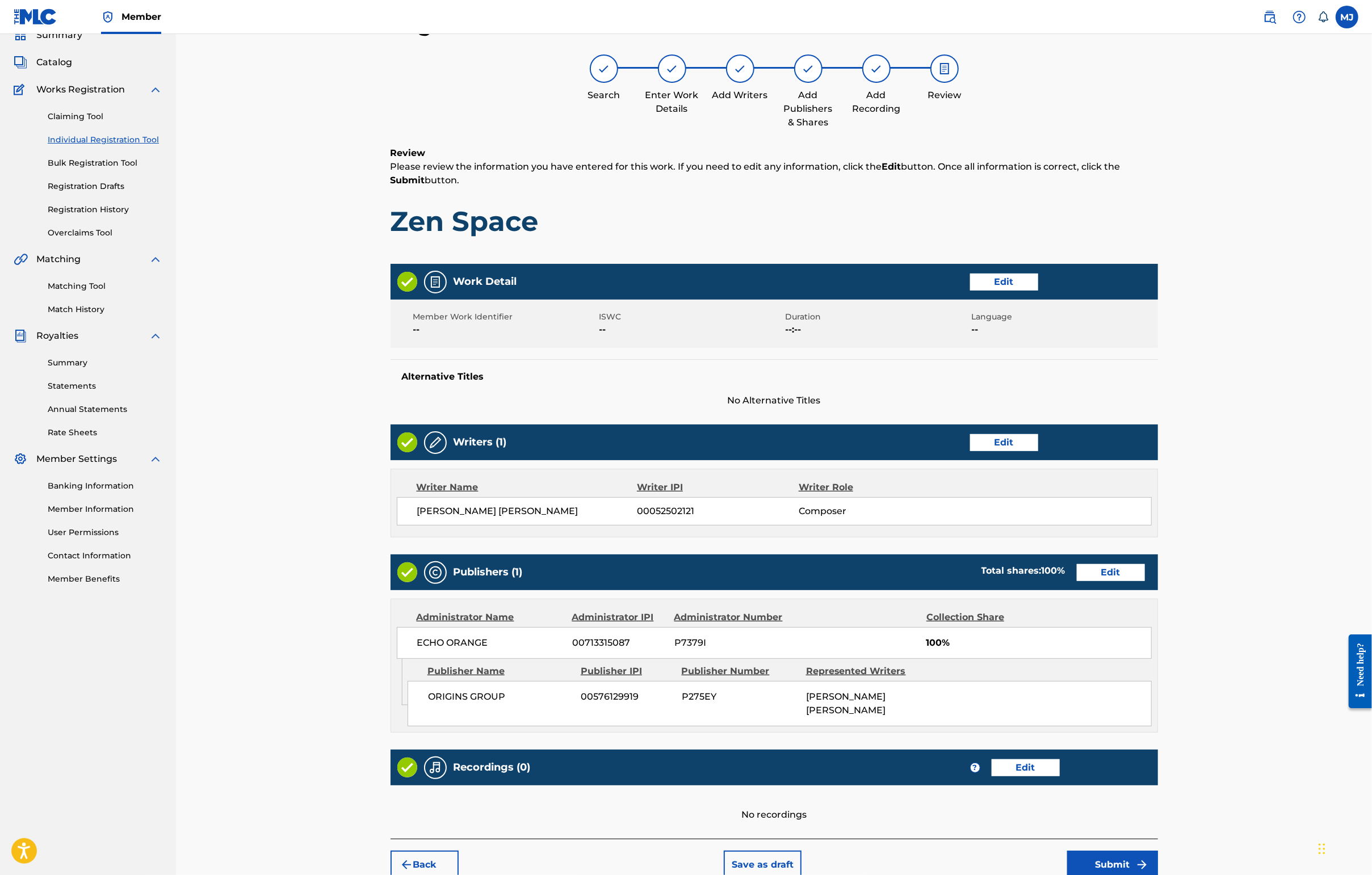
scroll to position [228, 0]
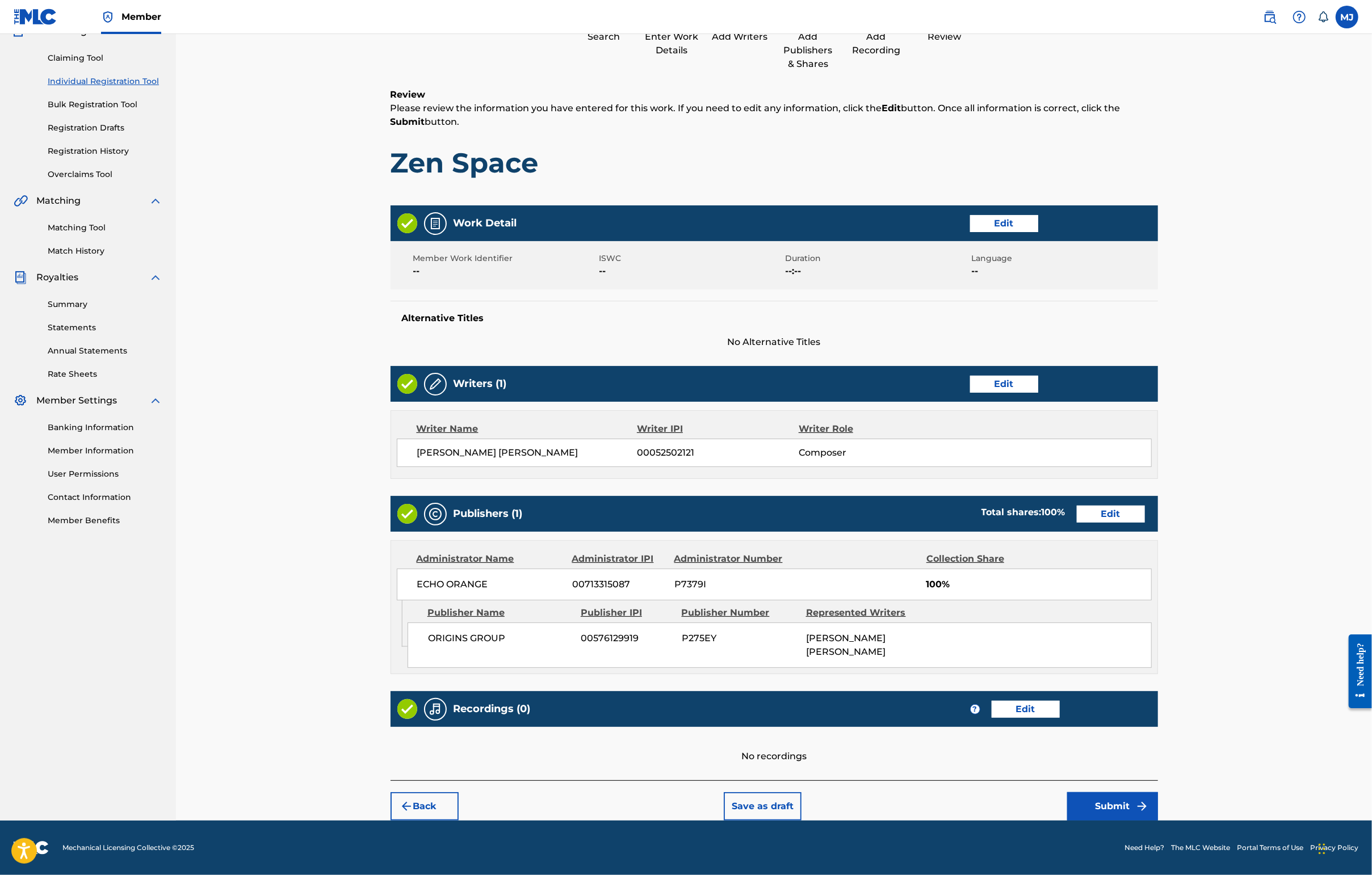
click at [1088, 792] on button "Submit" at bounding box center [1112, 807] width 91 height 29
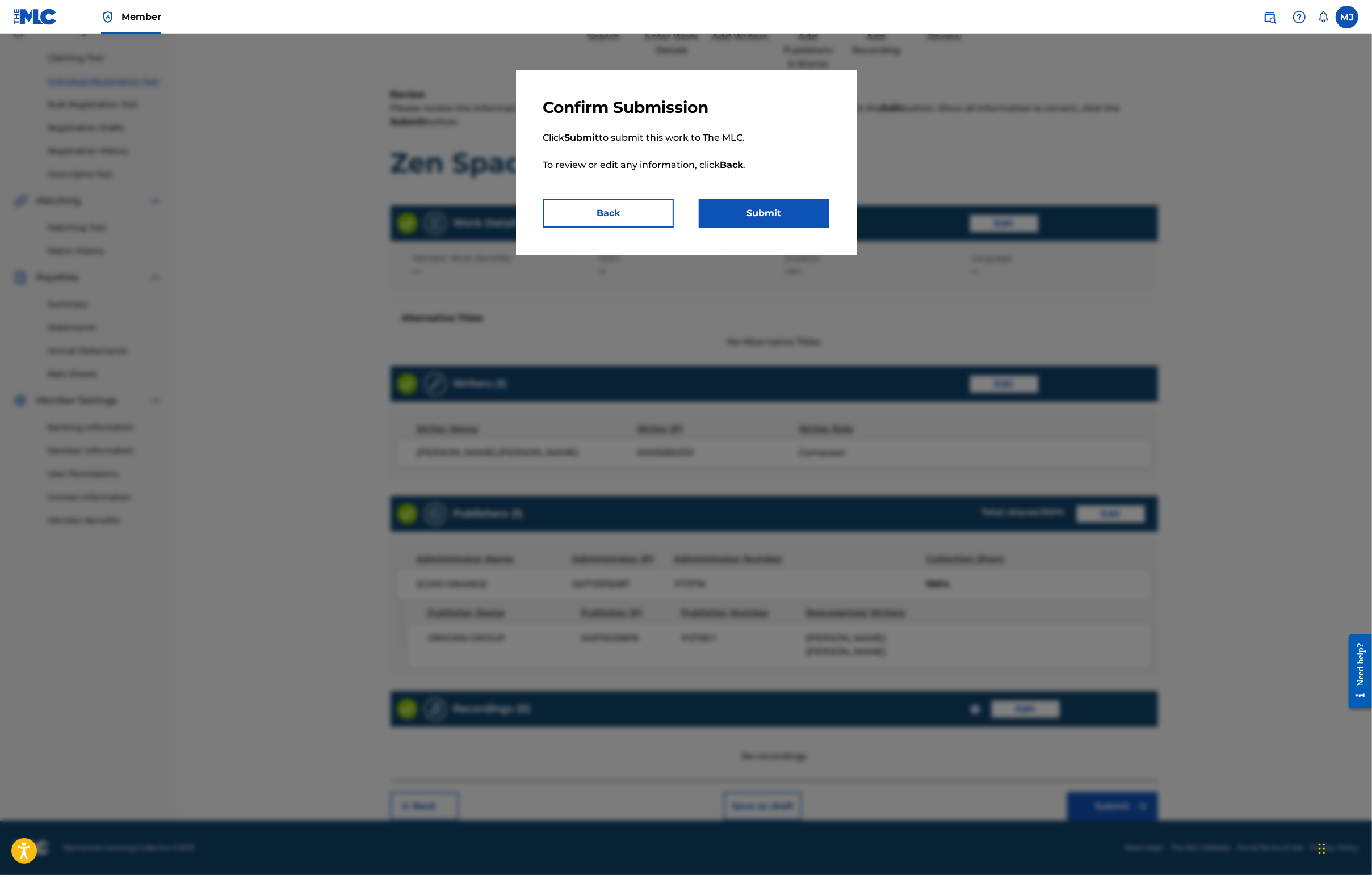
click at [763, 227] on button "Submit" at bounding box center [763, 214] width 130 height 29
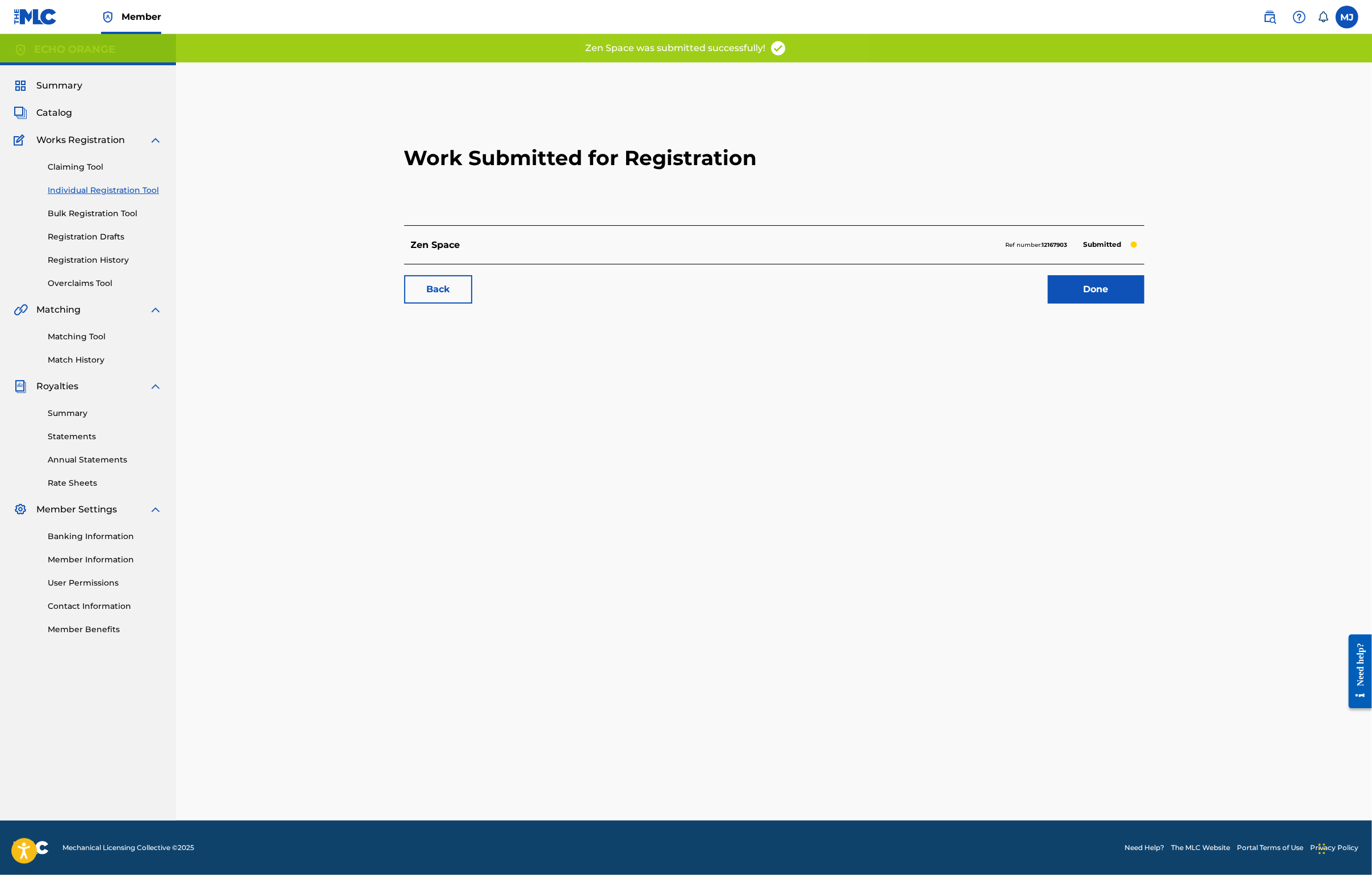
click at [1088, 303] on link "Done" at bounding box center [1096, 290] width 96 height 29
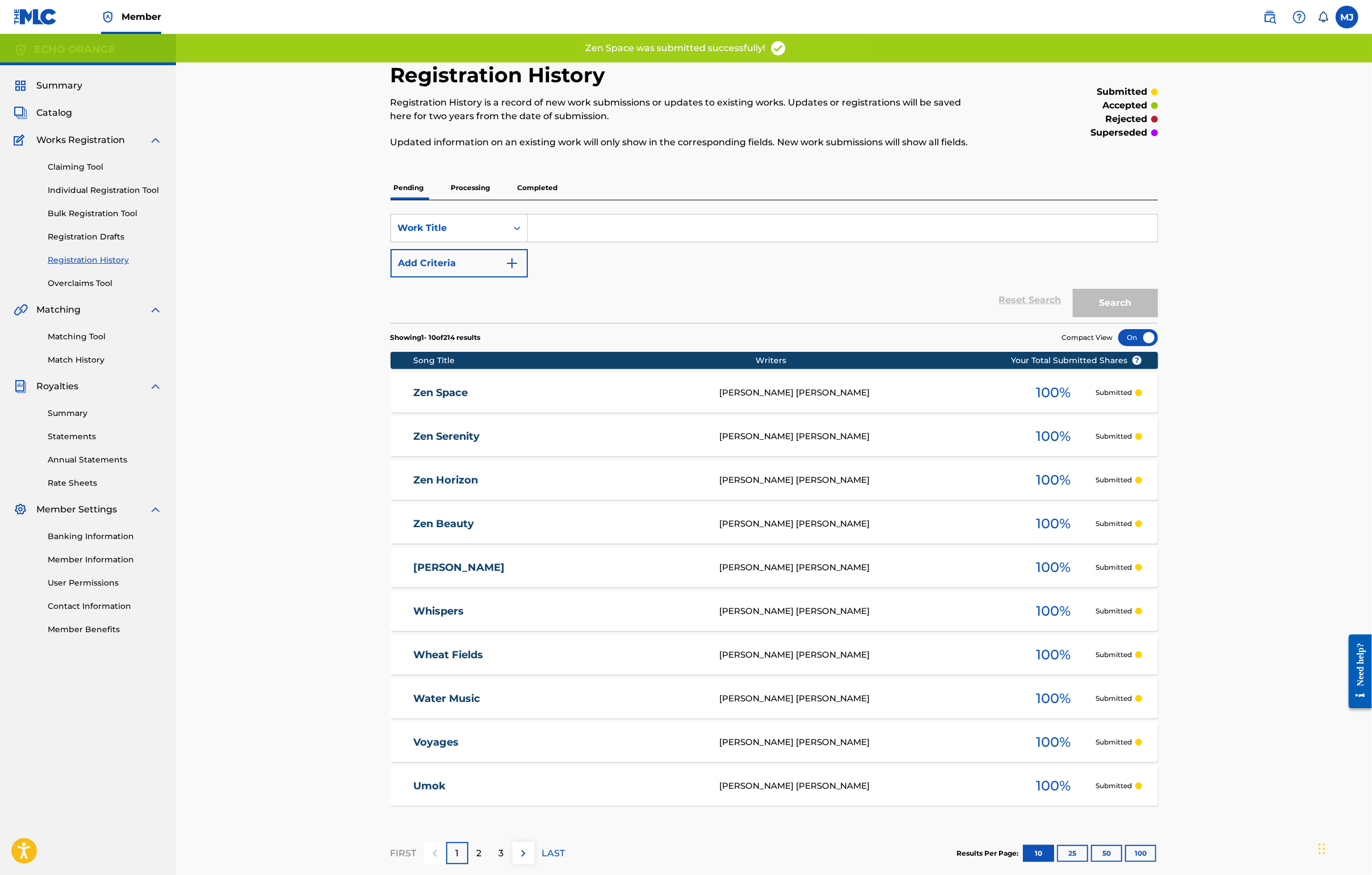
click at [148, 196] on link "Individual Registration Tool" at bounding box center [105, 190] width 114 height 12
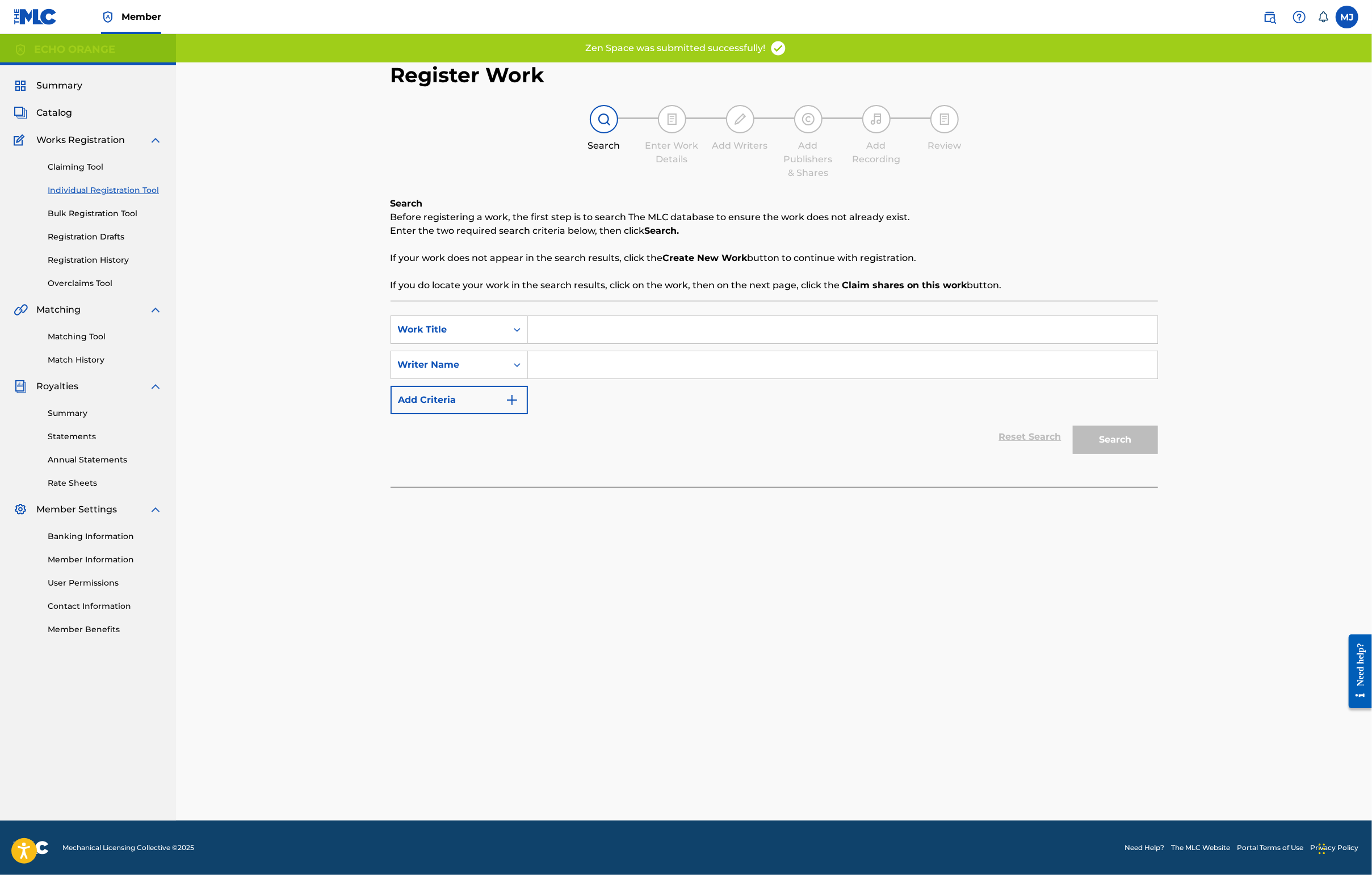
click at [537, 343] on input "Search Form" at bounding box center [842, 330] width 629 height 27
type input "Zither"
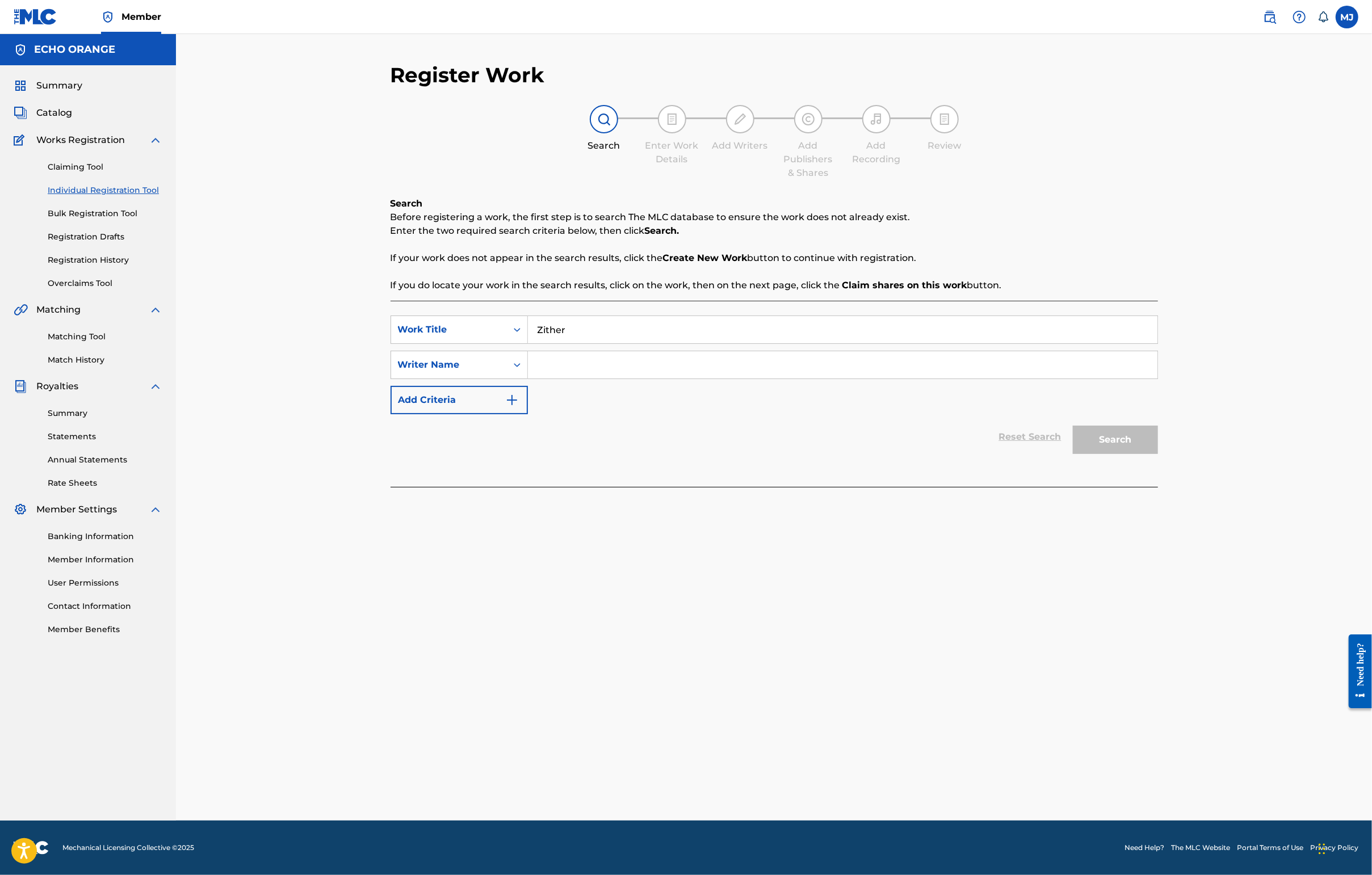
paste input "[PERSON_NAME]"
type input "[PERSON_NAME]"
click at [1088, 454] on button "Search" at bounding box center [1115, 440] width 85 height 29
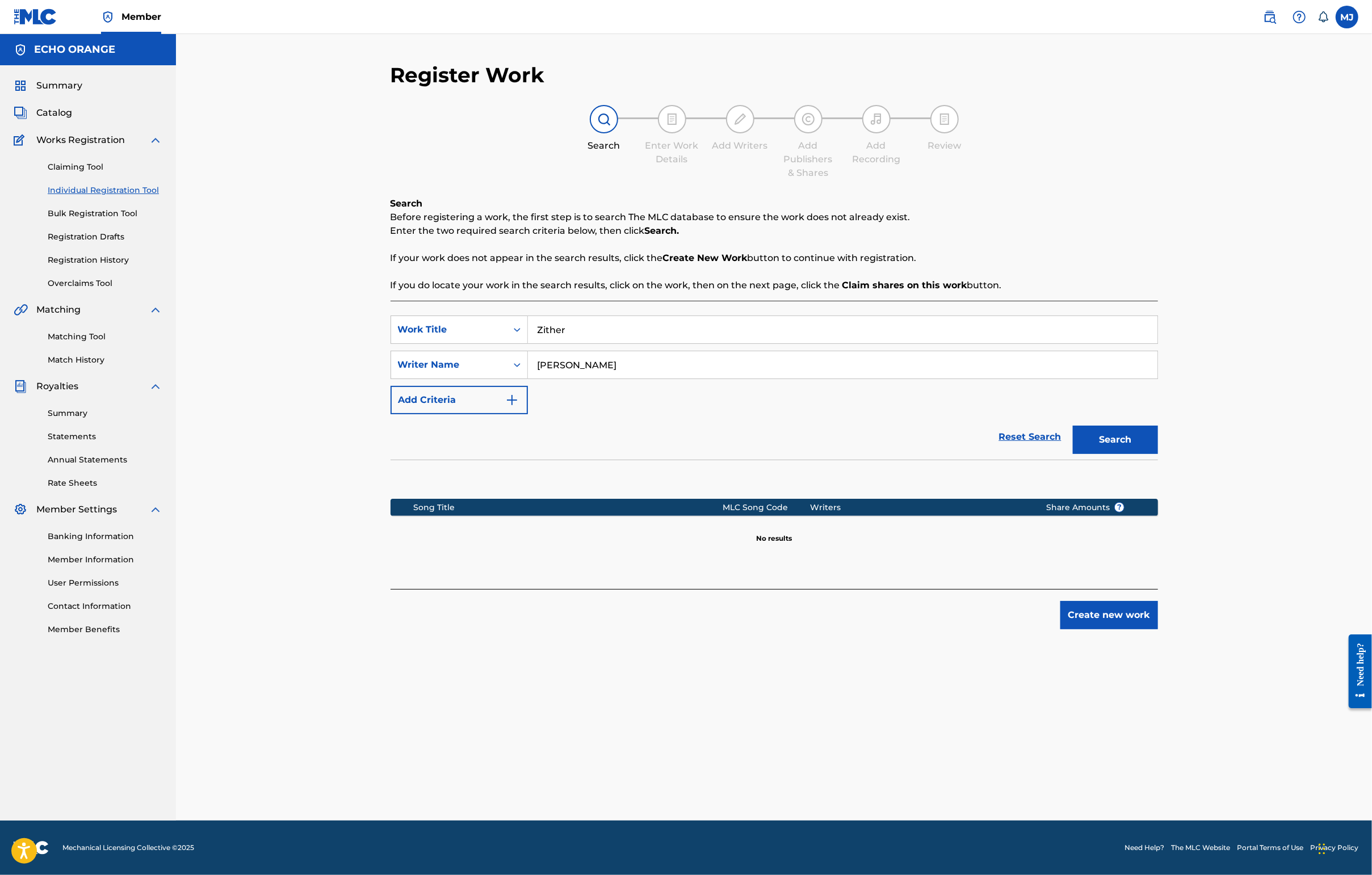
click at [1088, 629] on button "Create new work" at bounding box center [1109, 615] width 98 height 29
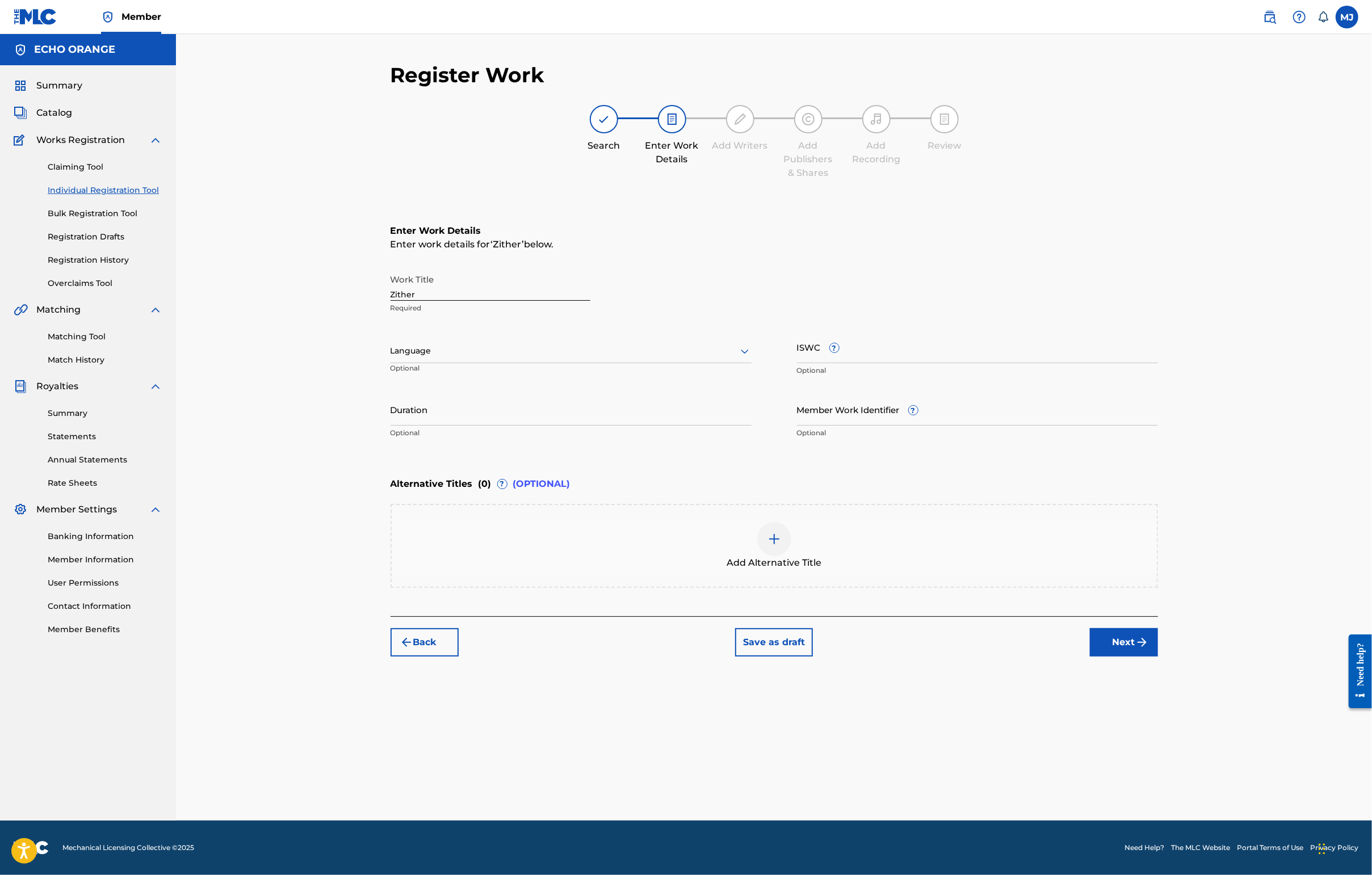
click at [1088, 657] on button "Next" at bounding box center [1124, 643] width 68 height 29
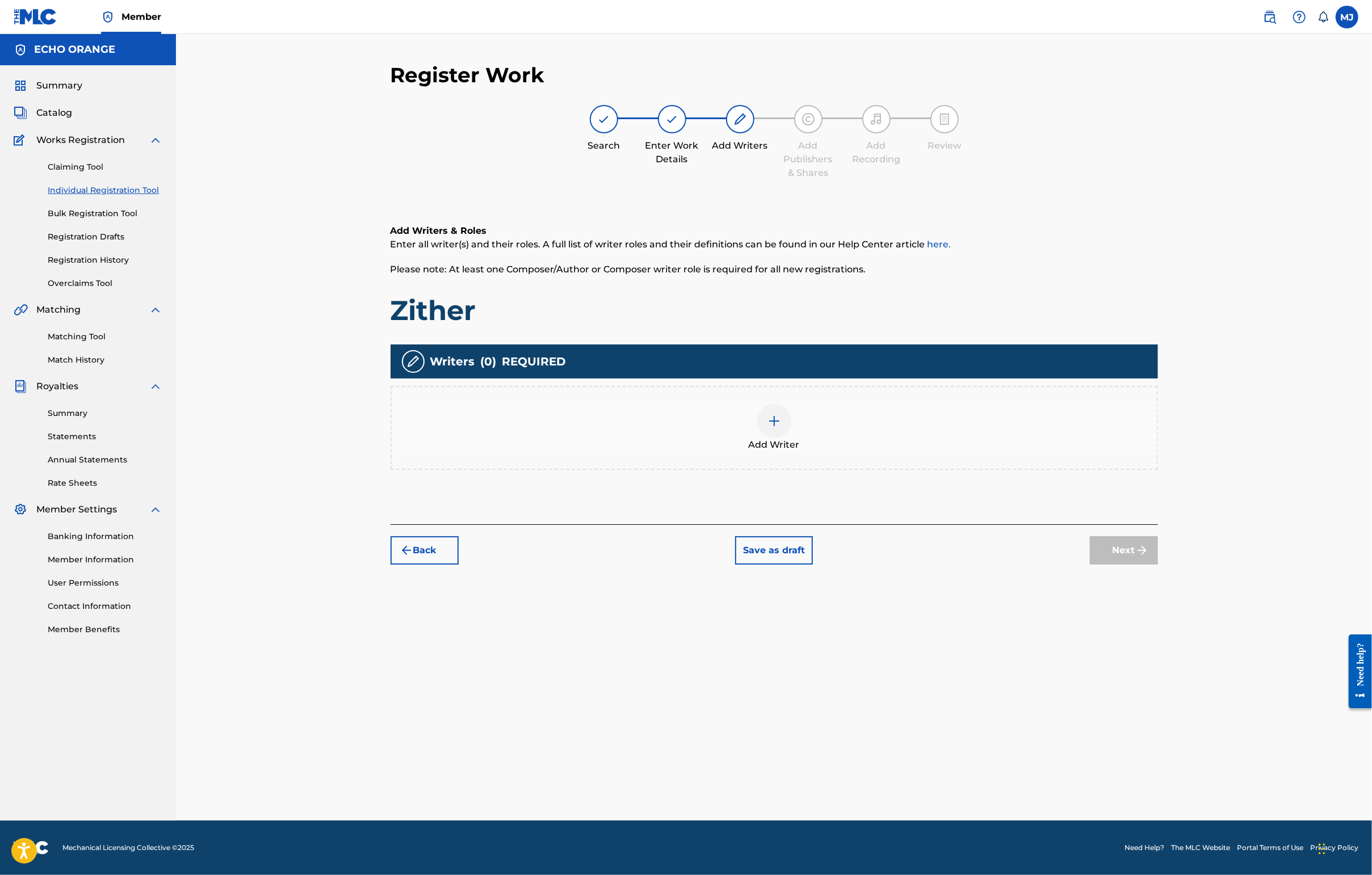
click at [860, 451] on div "Add Writer" at bounding box center [774, 427] width 765 height 47
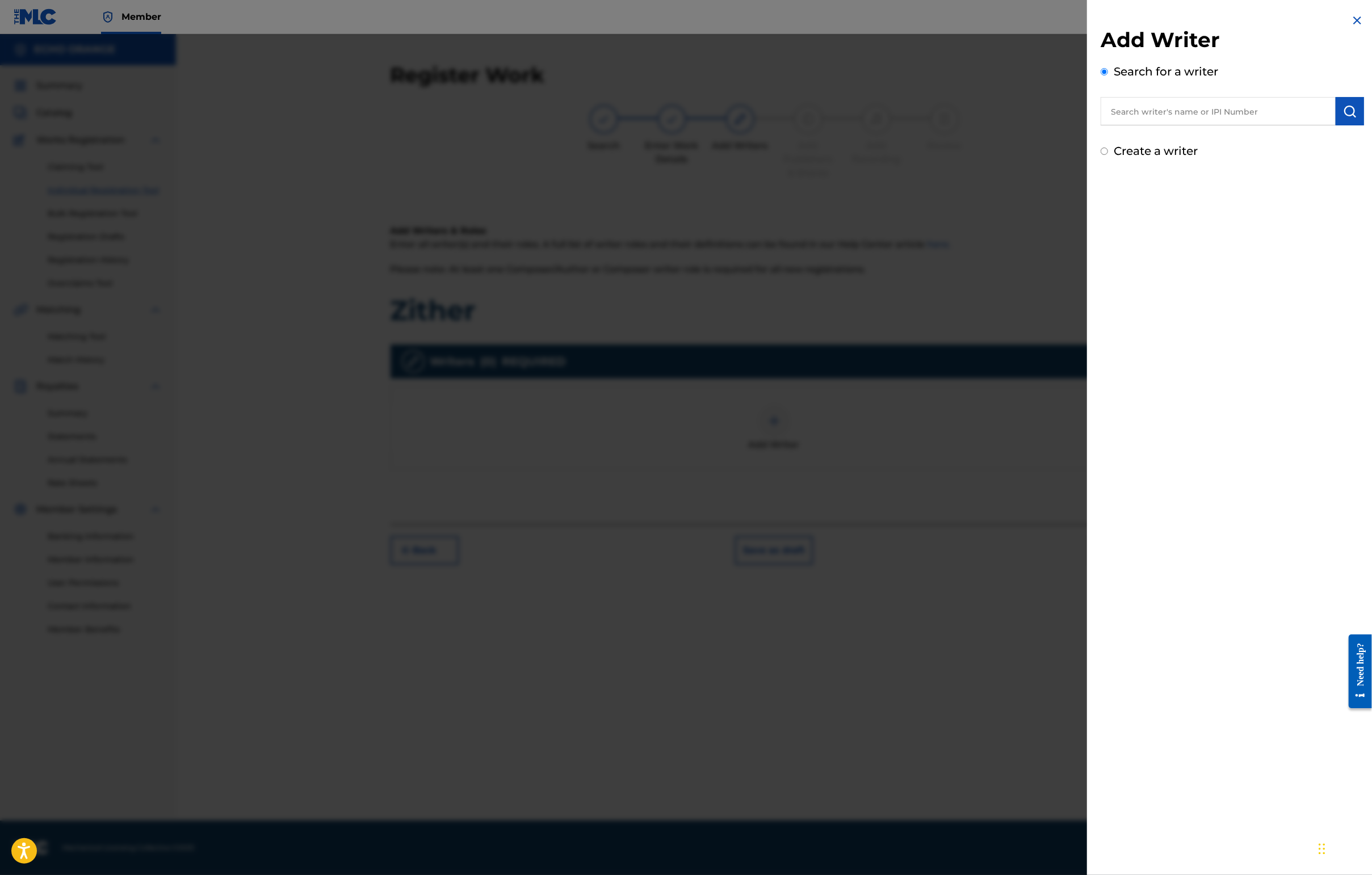
click at [1088, 126] on input "text" at bounding box center [1218, 111] width 235 height 29
paste input "[PERSON_NAME]"
type input "[PERSON_NAME]"
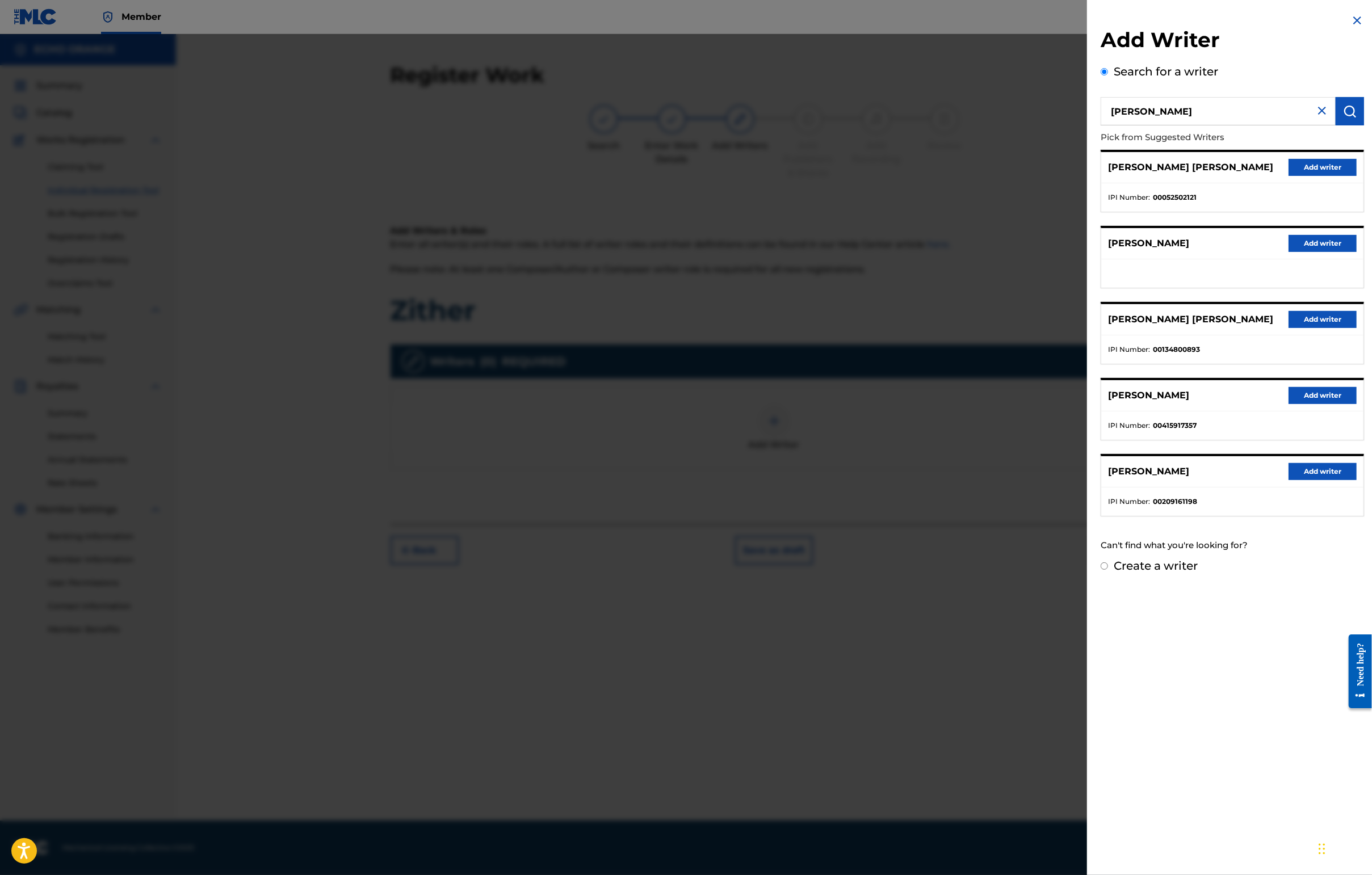
click at [1088, 176] on button "Add writer" at bounding box center [1322, 167] width 68 height 17
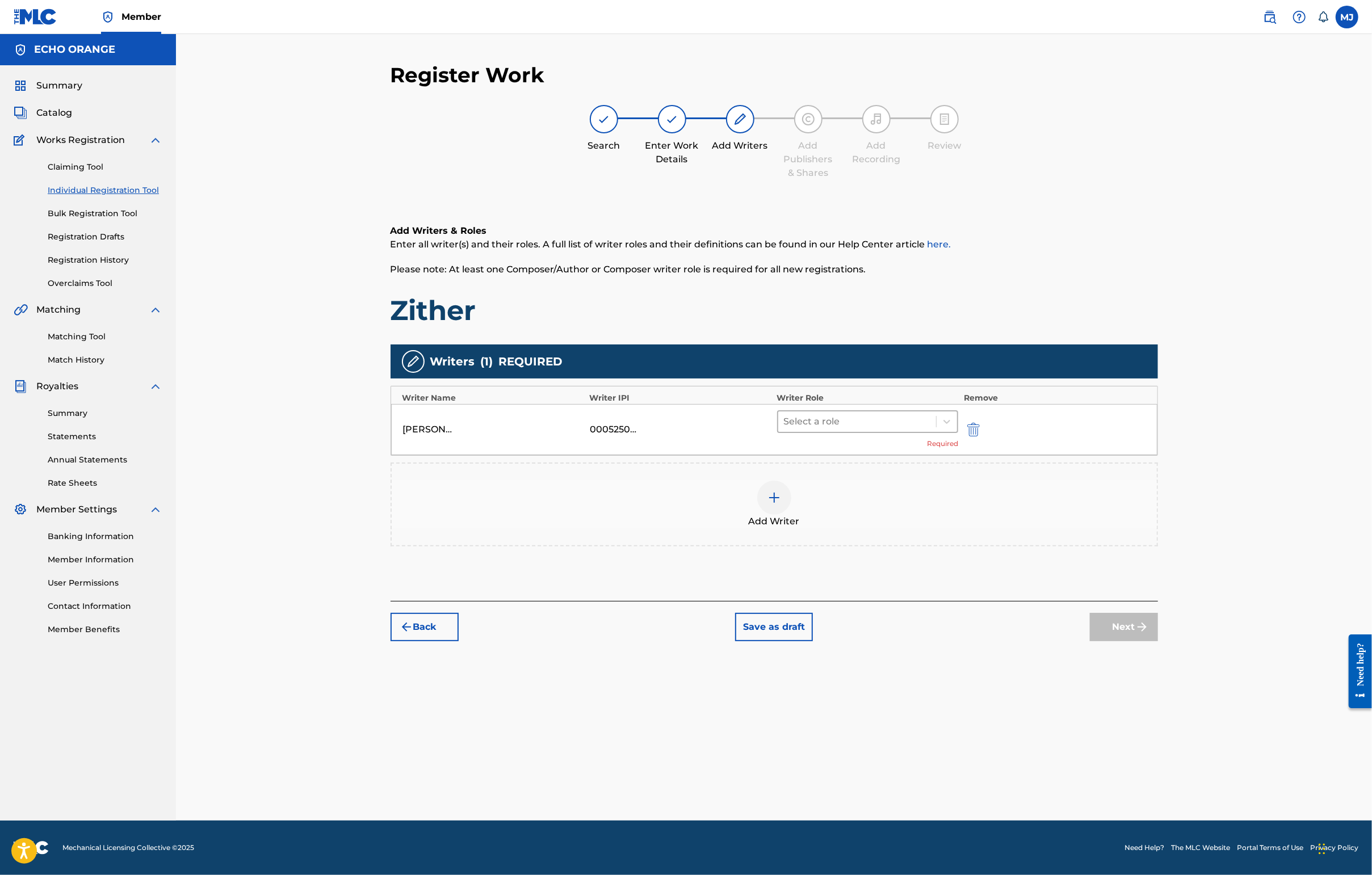
click at [931, 430] on div at bounding box center [856, 421] width 147 height 16
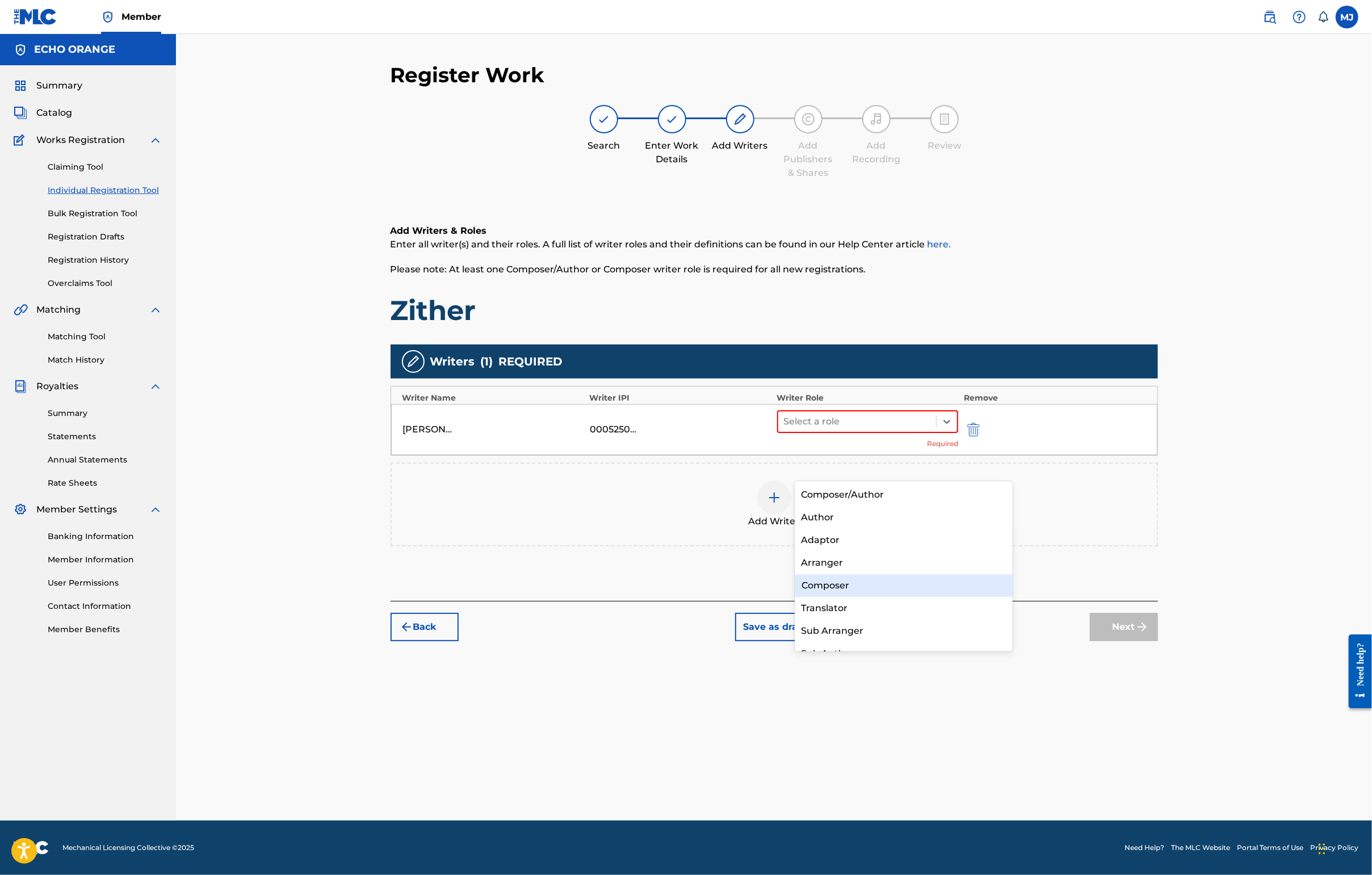
click at [877, 590] on div "Composer" at bounding box center [904, 585] width 218 height 23
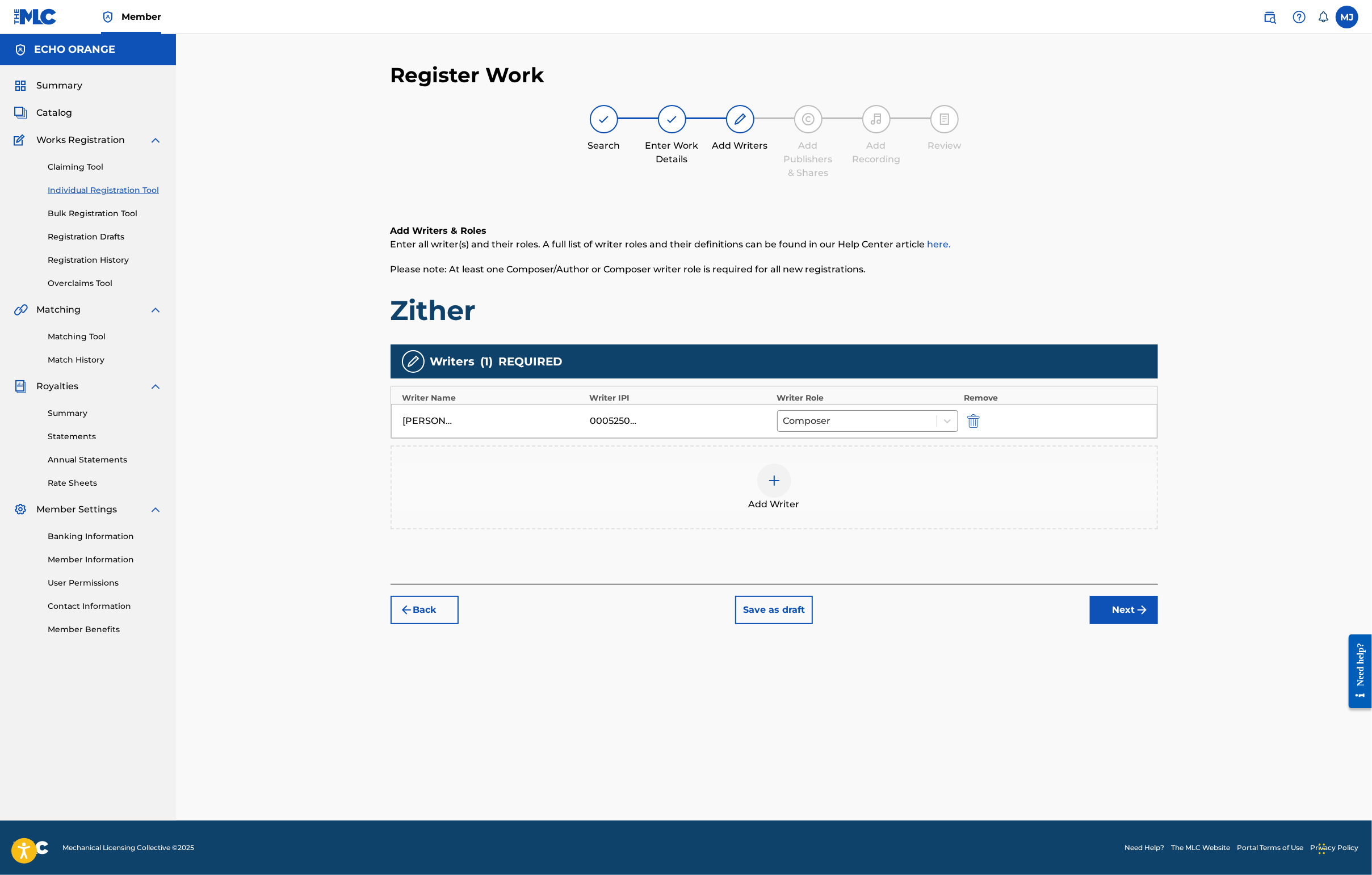
click at [1088, 624] on button "Next" at bounding box center [1124, 610] width 68 height 29
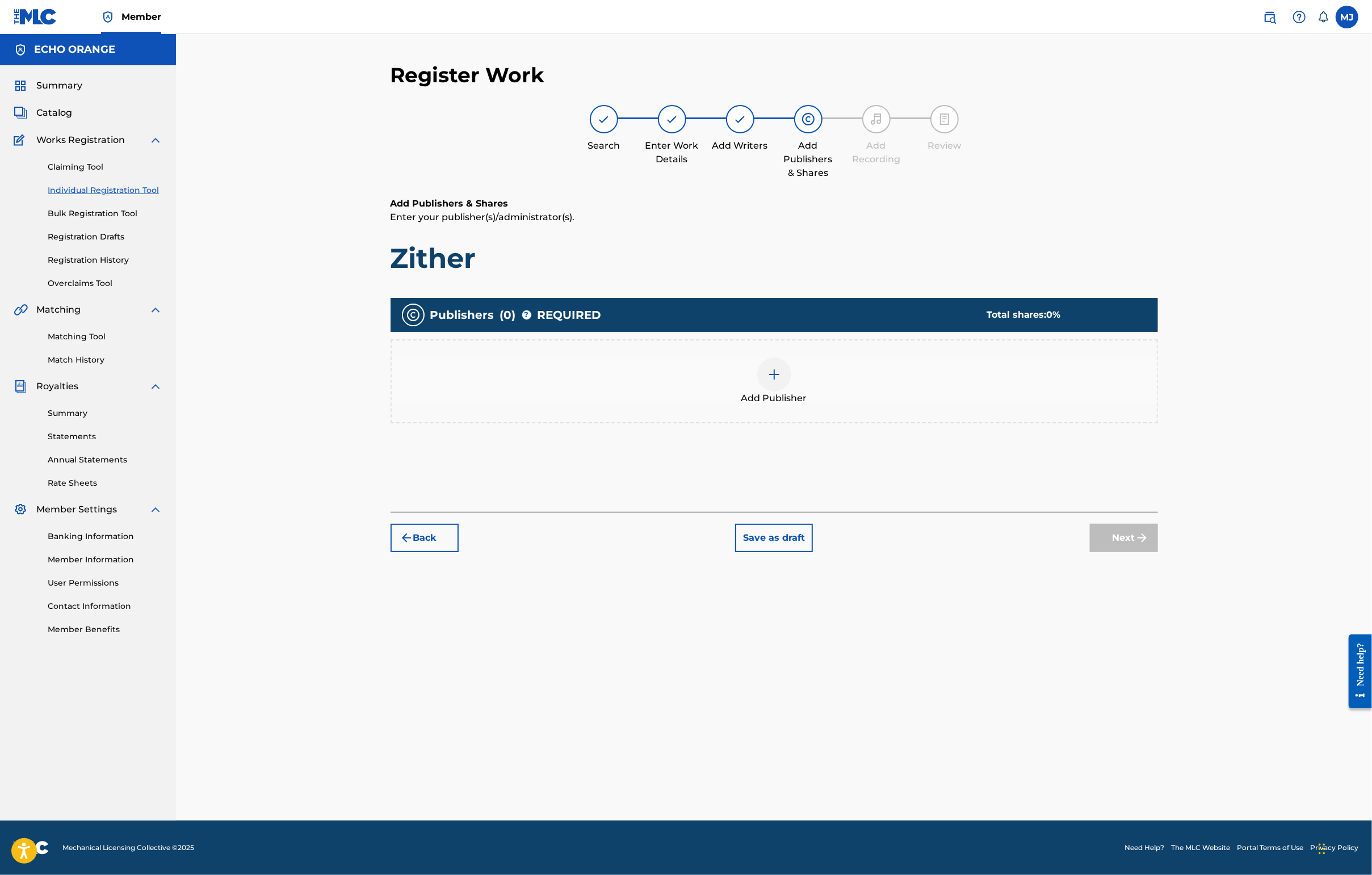
click at [823, 403] on div "Add Publisher" at bounding box center [774, 381] width 765 height 47
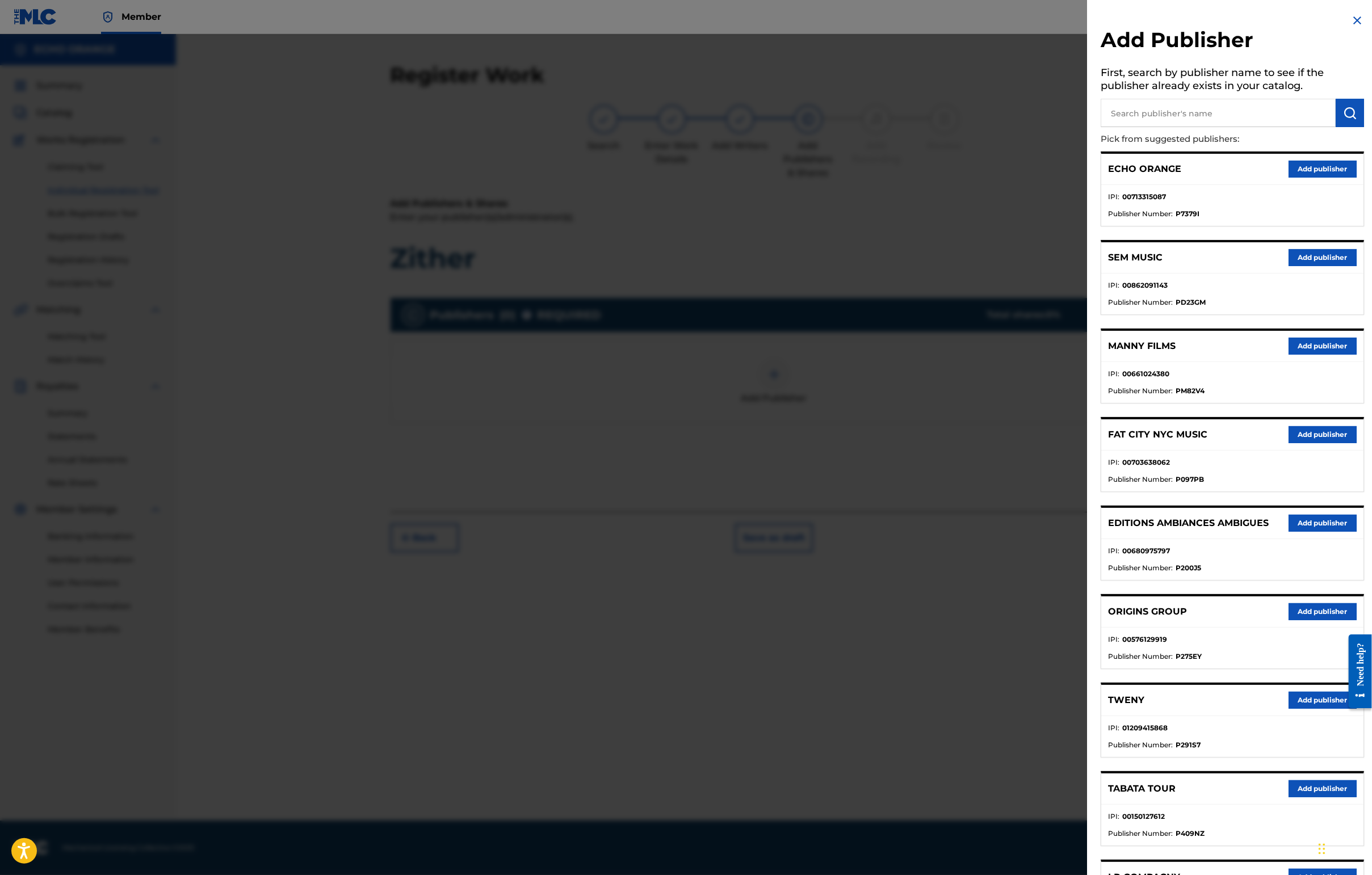
click at [1088, 620] on button "Add publisher" at bounding box center [1322, 612] width 68 height 17
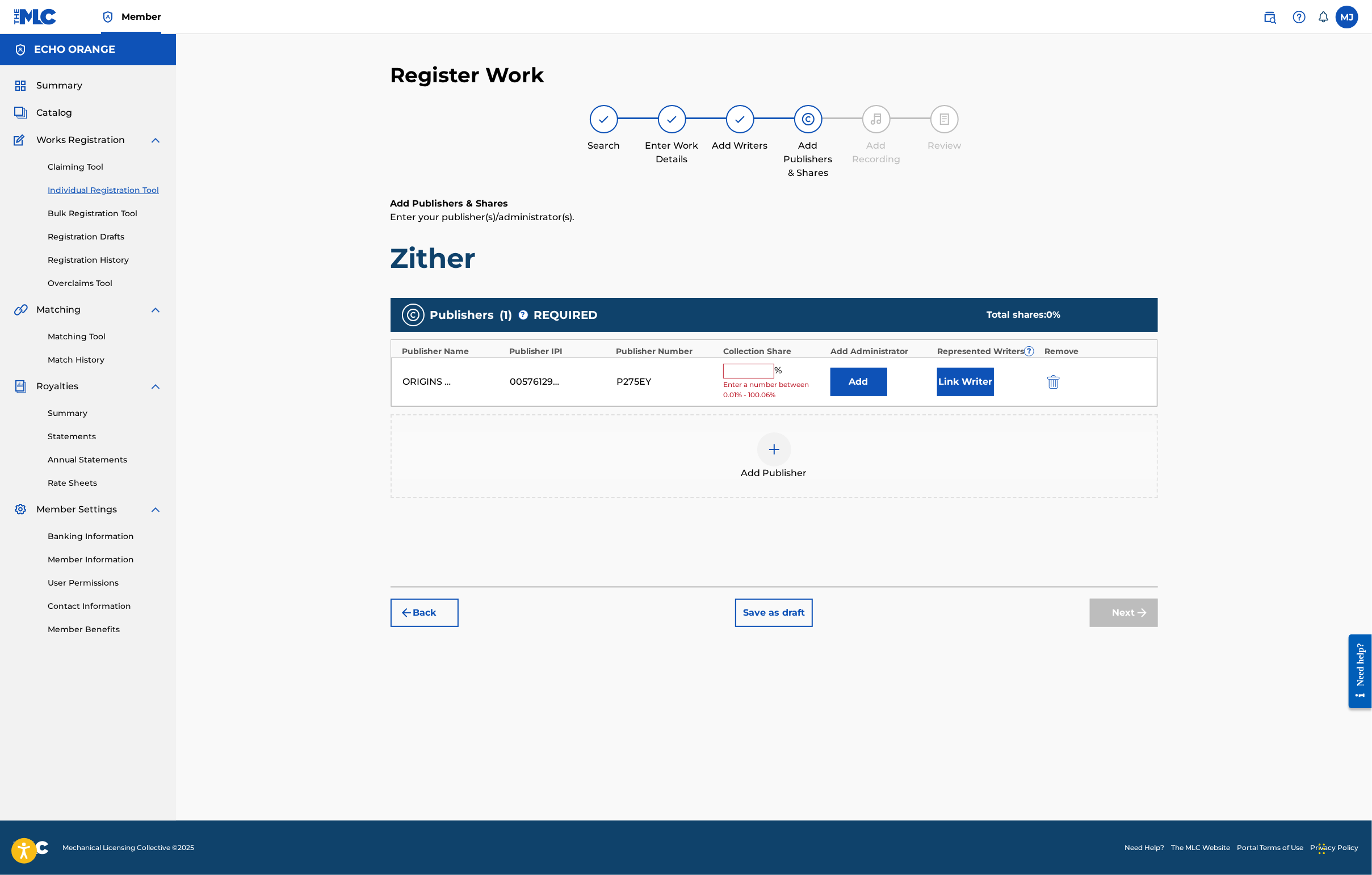
click at [887, 396] on button "Add" at bounding box center [858, 382] width 56 height 29
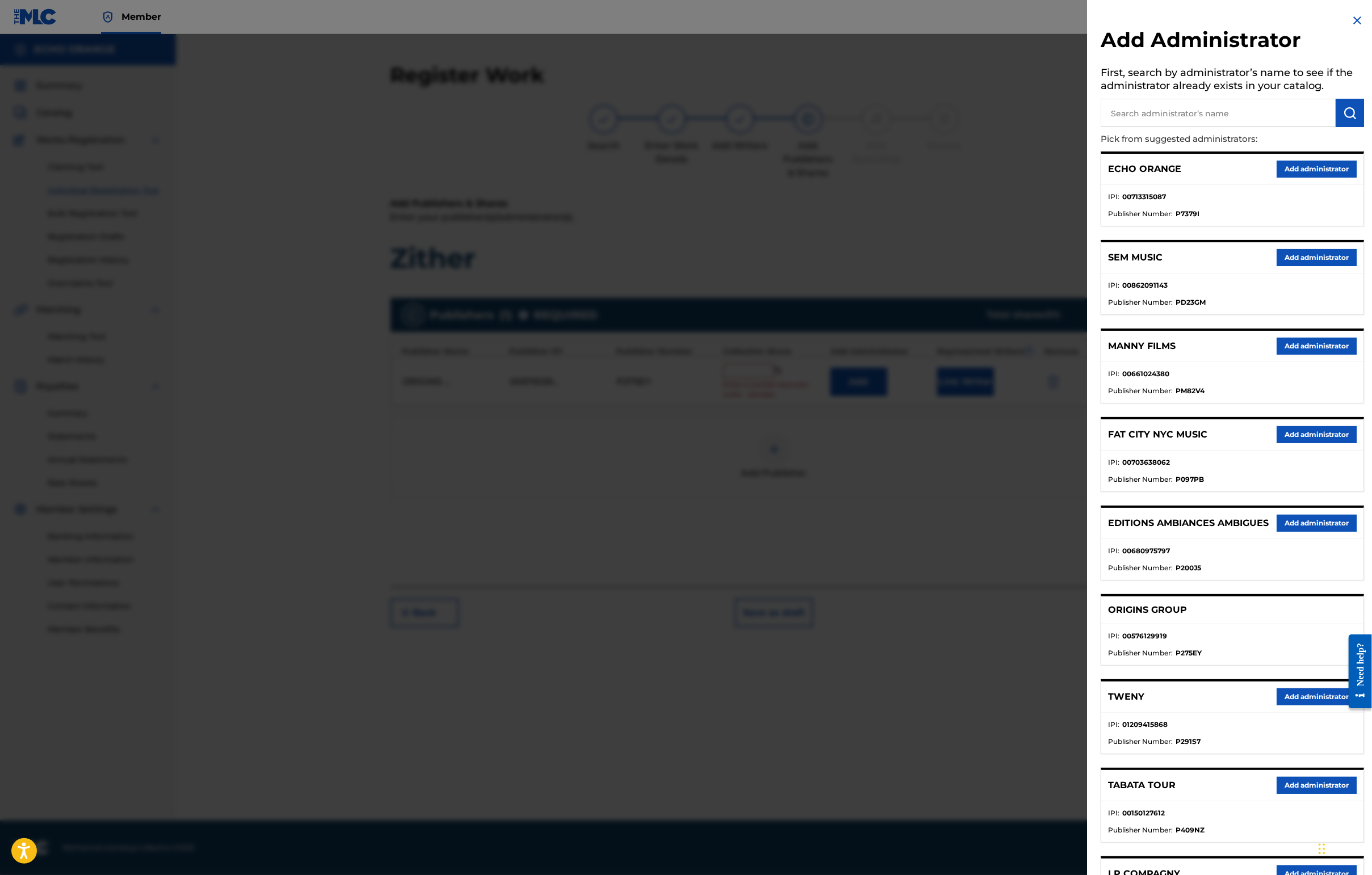
click at [1088, 185] on div "ECHO ORANGE Add administrator" at bounding box center [1232, 169] width 262 height 31
click at [1088, 178] on button "Add administrator" at bounding box center [1316, 169] width 80 height 17
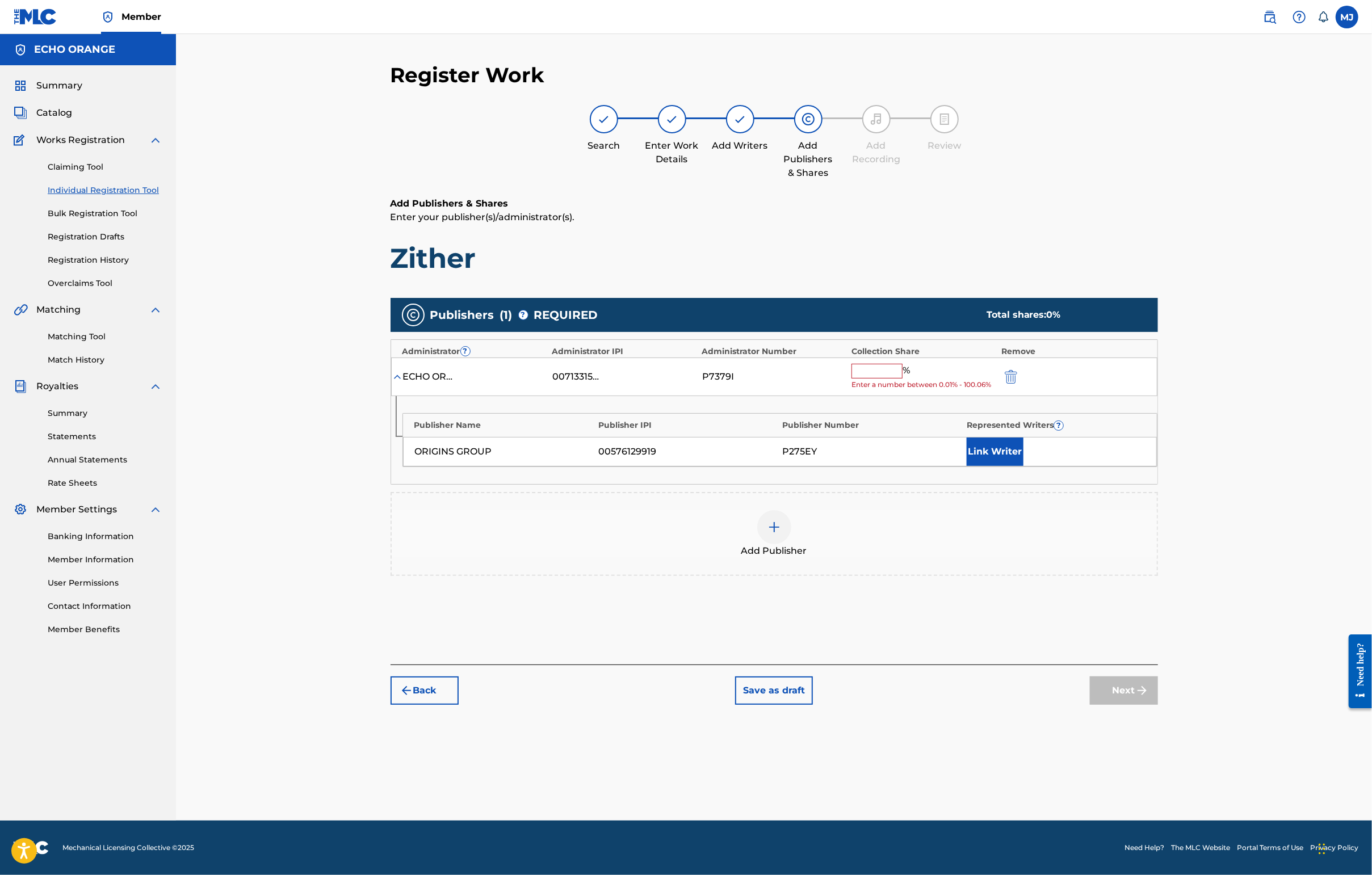
click at [902, 378] on input "text" at bounding box center [877, 371] width 51 height 15
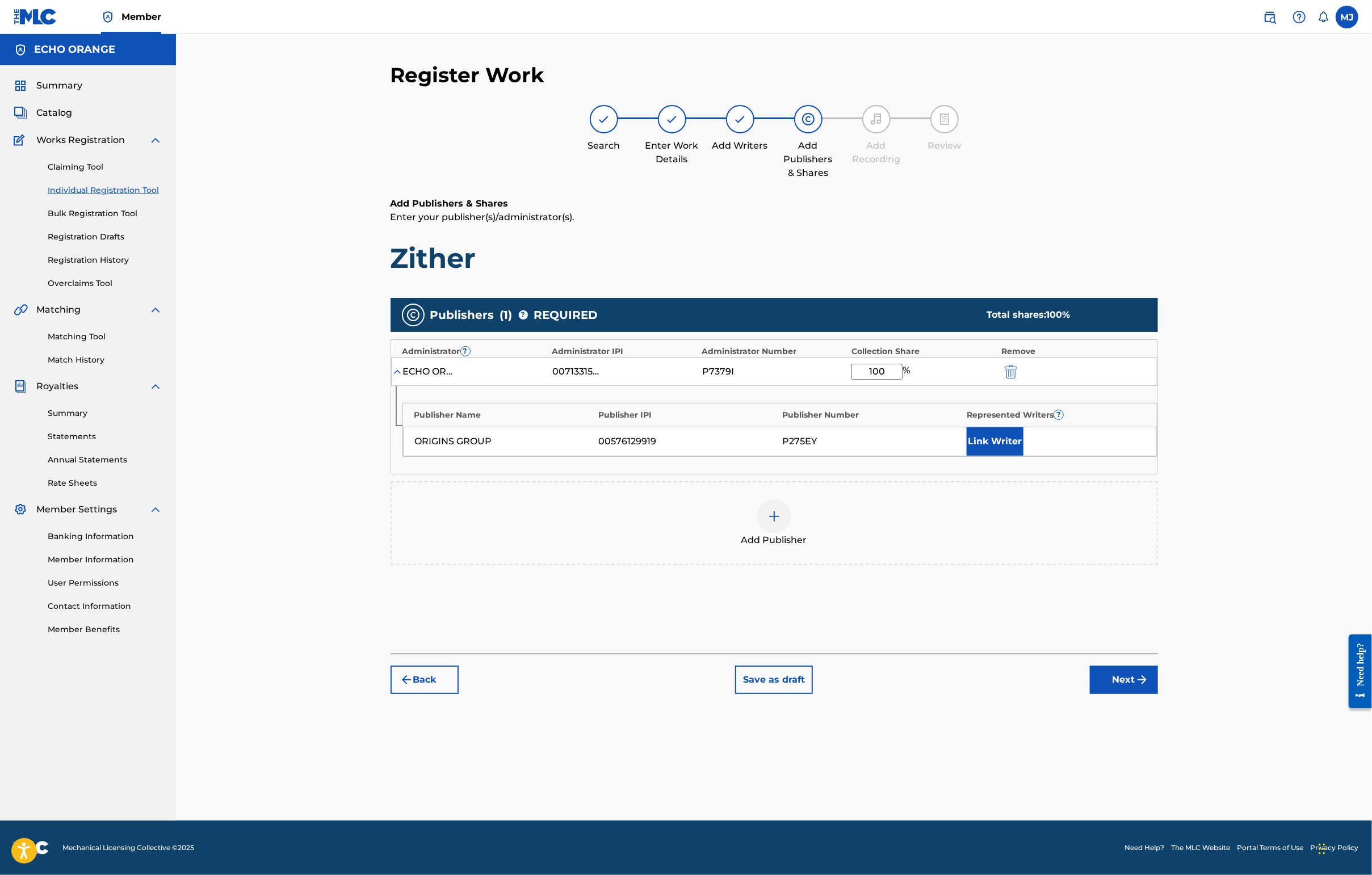
type input "100"
click at [1079, 456] on div "ORIGINS GROUP 00576129919 P275EY Link Writer" at bounding box center [780, 441] width 754 height 29
click at [1024, 456] on button "Link Writer" at bounding box center [994, 442] width 56 height 29
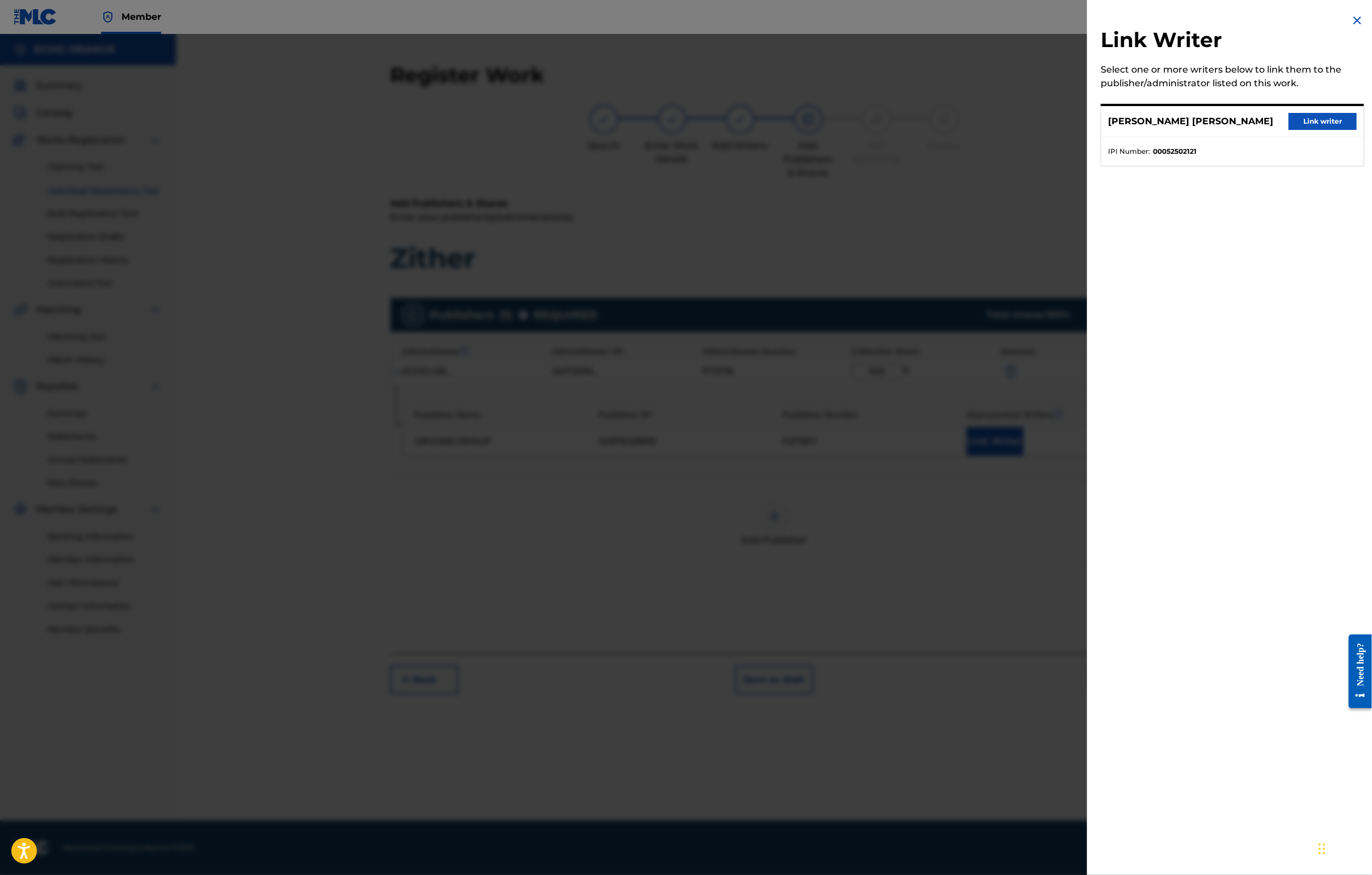
click at [1088, 130] on button "Link writer" at bounding box center [1322, 121] width 68 height 17
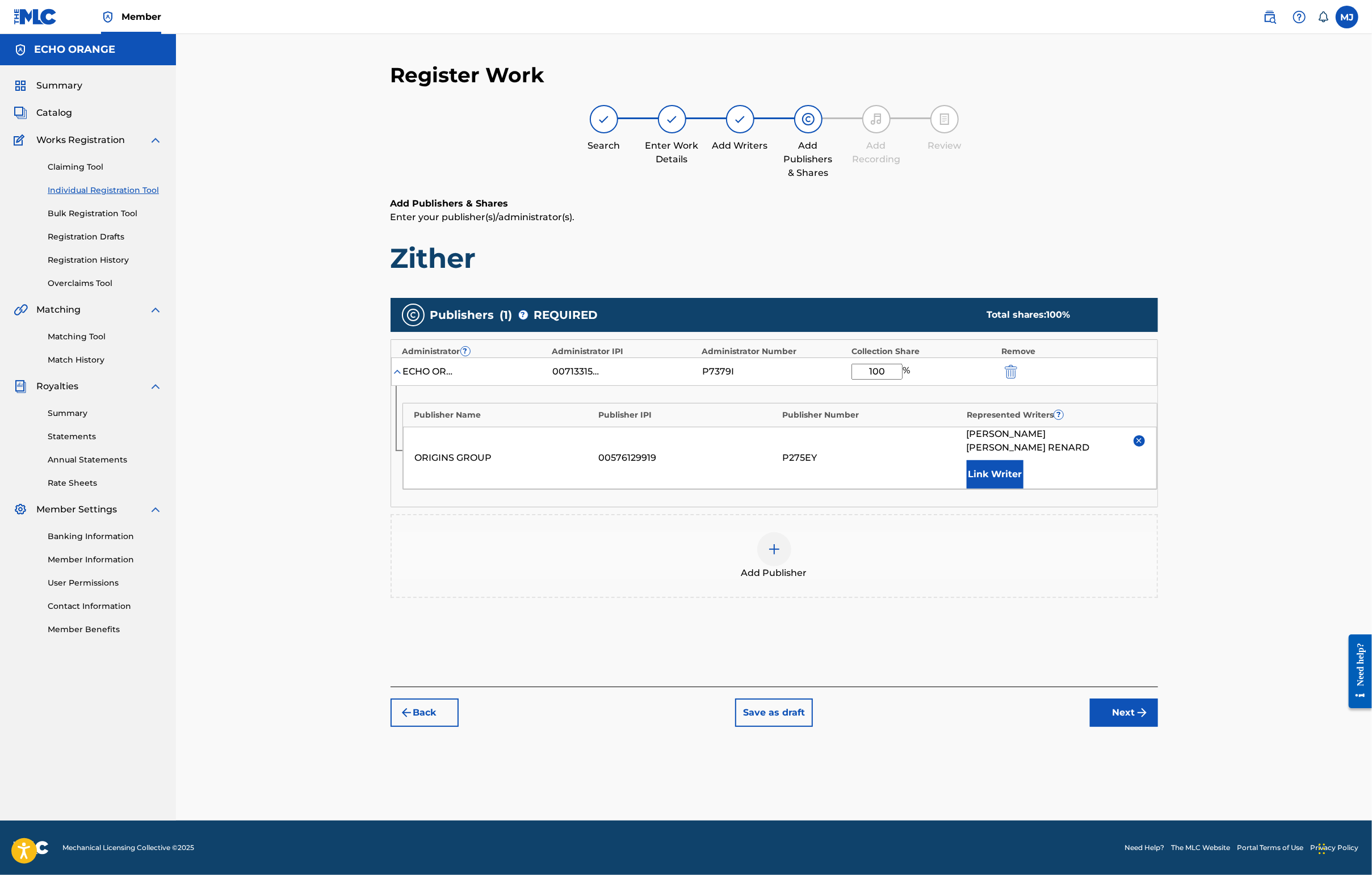
click at [1088, 727] on button "Next" at bounding box center [1124, 712] width 68 height 29
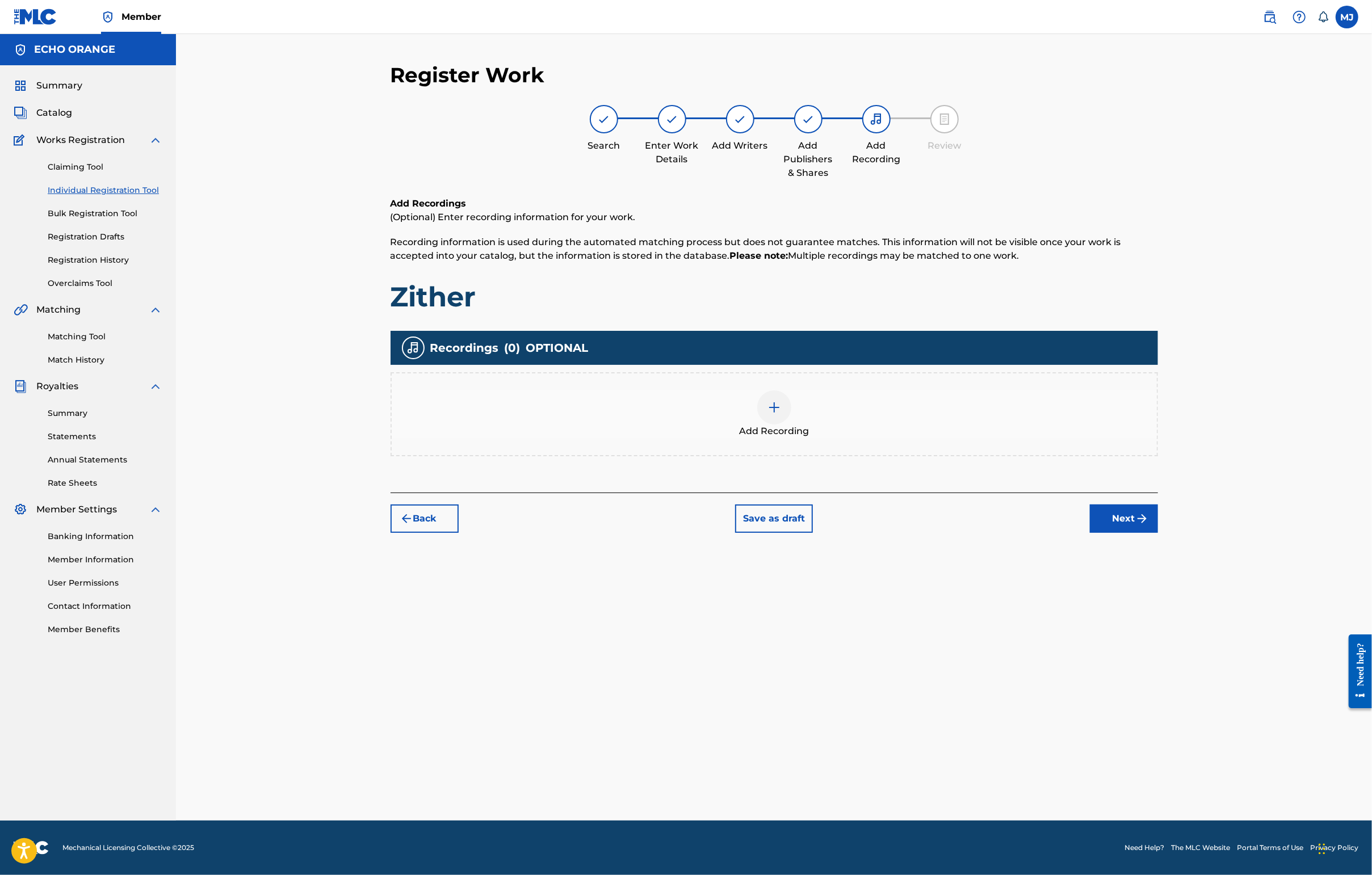
click at [1088, 533] on button "Next" at bounding box center [1124, 518] width 68 height 29
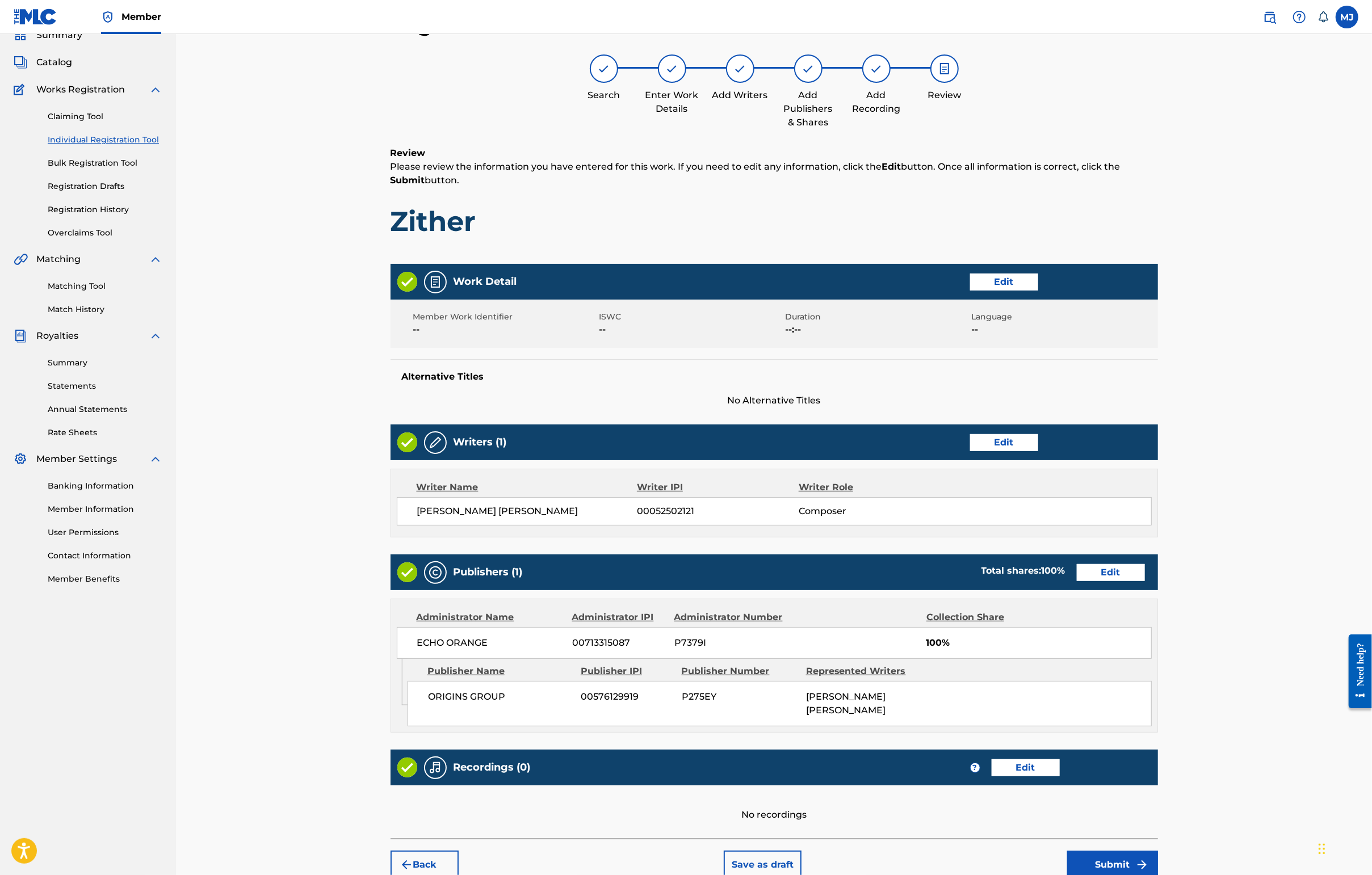
scroll to position [228, 0]
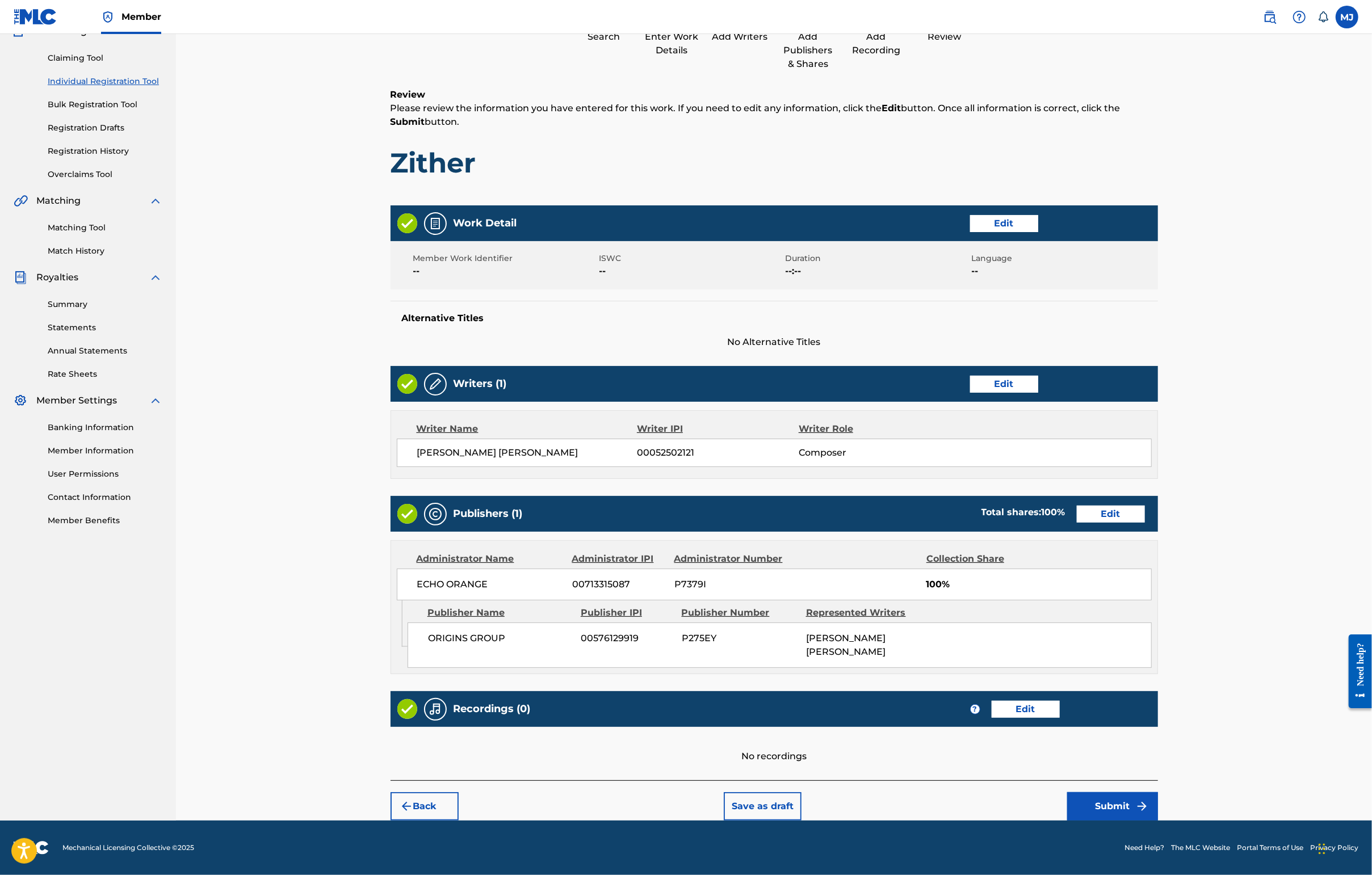
click at [1088, 792] on button "Submit" at bounding box center [1112, 807] width 91 height 29
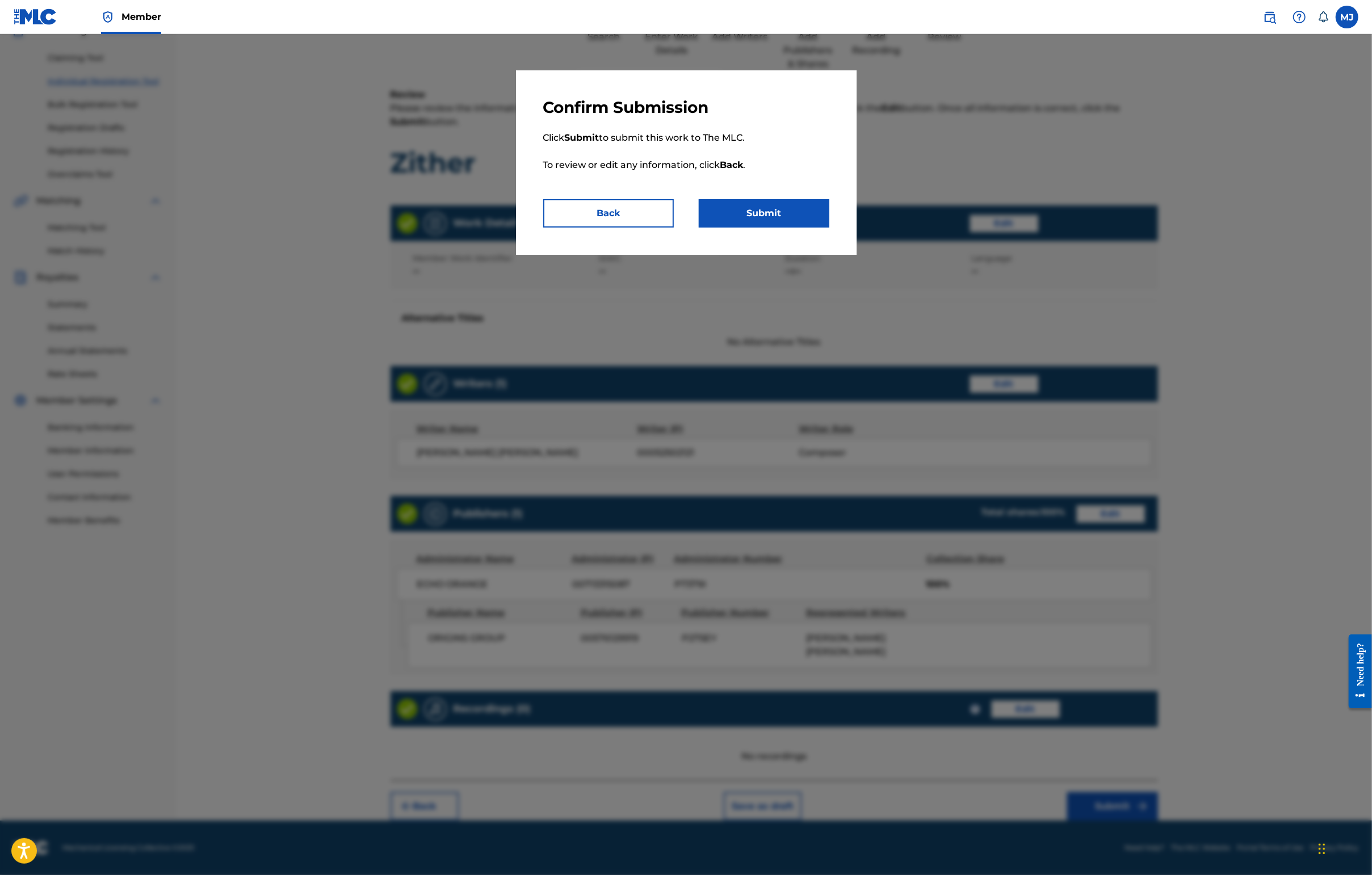
click at [1088, 809] on div at bounding box center [686, 471] width 1372 height 875
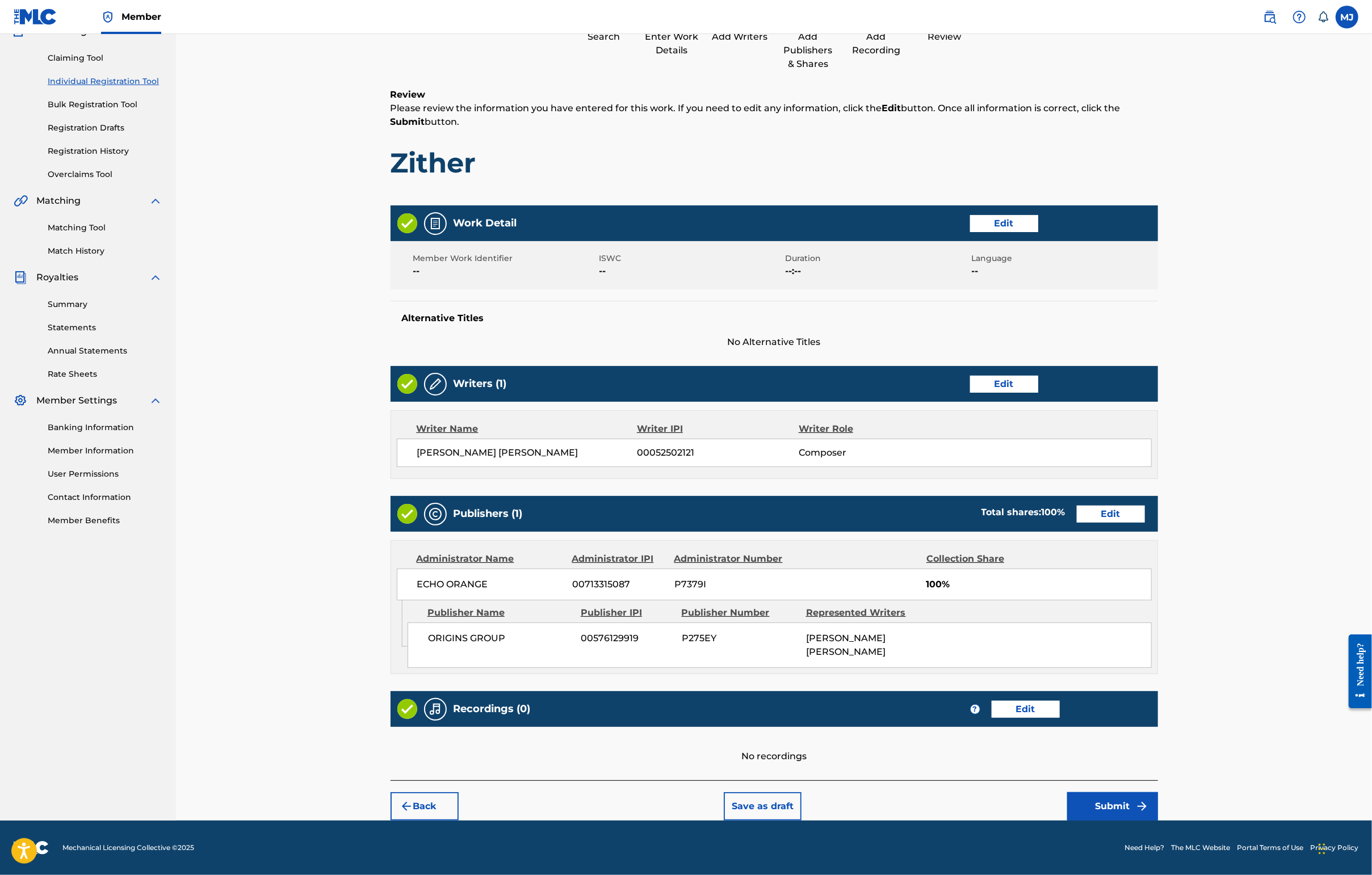
click at [1088, 792] on button "Submit" at bounding box center [1112, 807] width 91 height 29
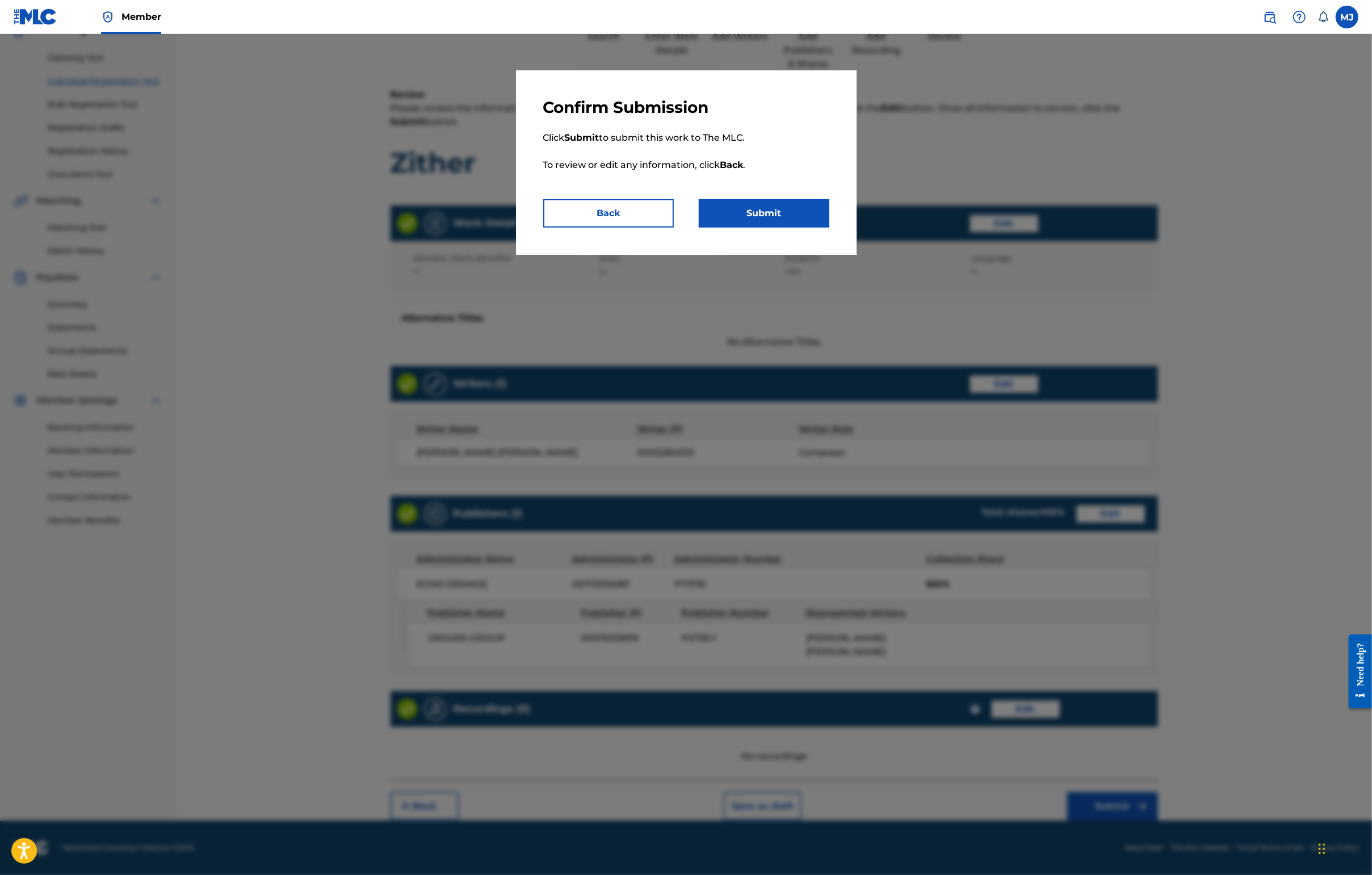
click at [788, 227] on button "Submit" at bounding box center [763, 214] width 130 height 29
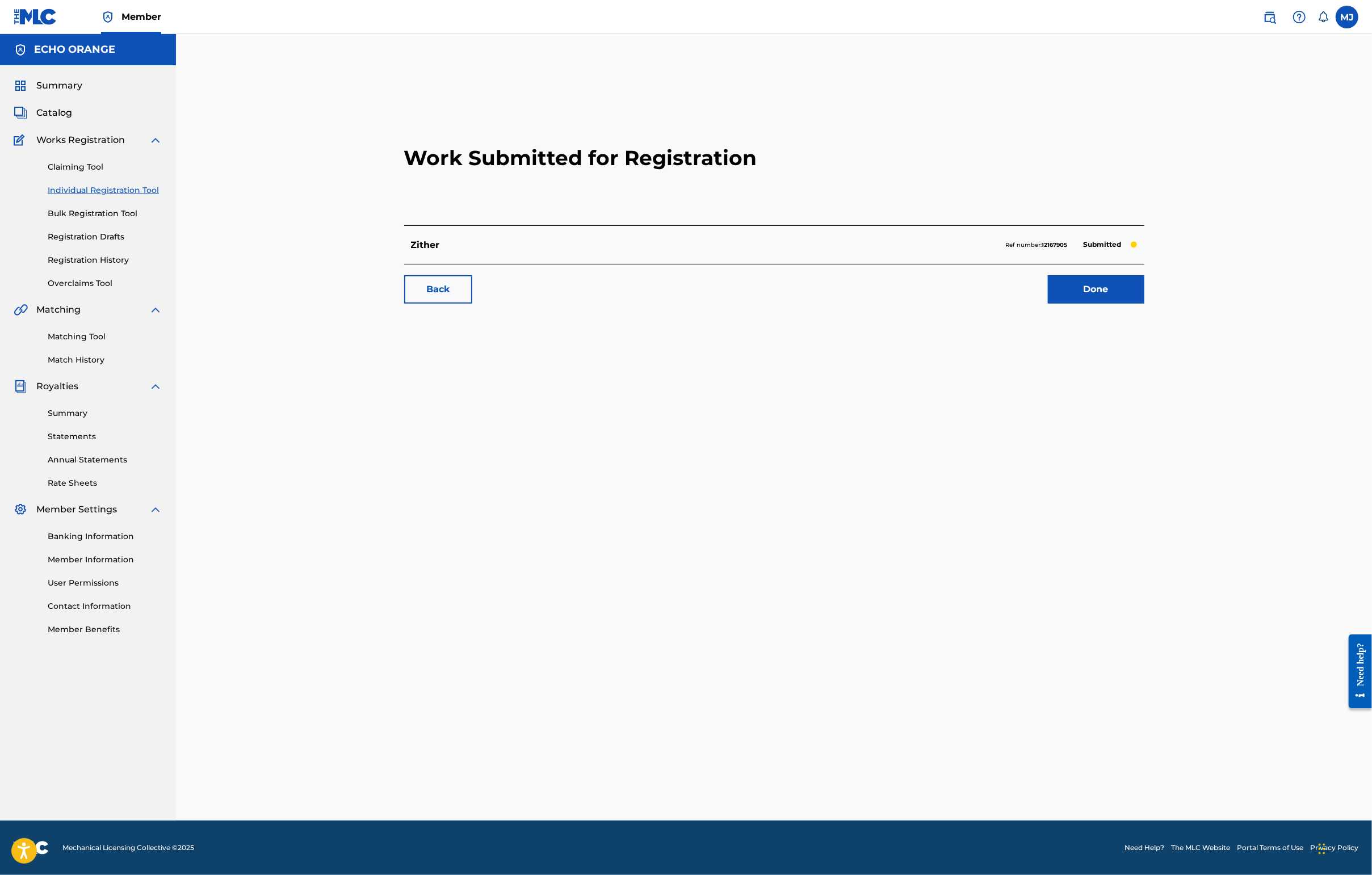
drag, startPoint x: 1132, startPoint y: 368, endPoint x: 1154, endPoint y: 361, distance: 23.1
click at [1088, 315] on div "Work Submitted for Registration Zither Ref number: 12167905 Submitted Back Done" at bounding box center [774, 203] width 768 height 224
click at [1088, 303] on link "Done" at bounding box center [1096, 290] width 96 height 29
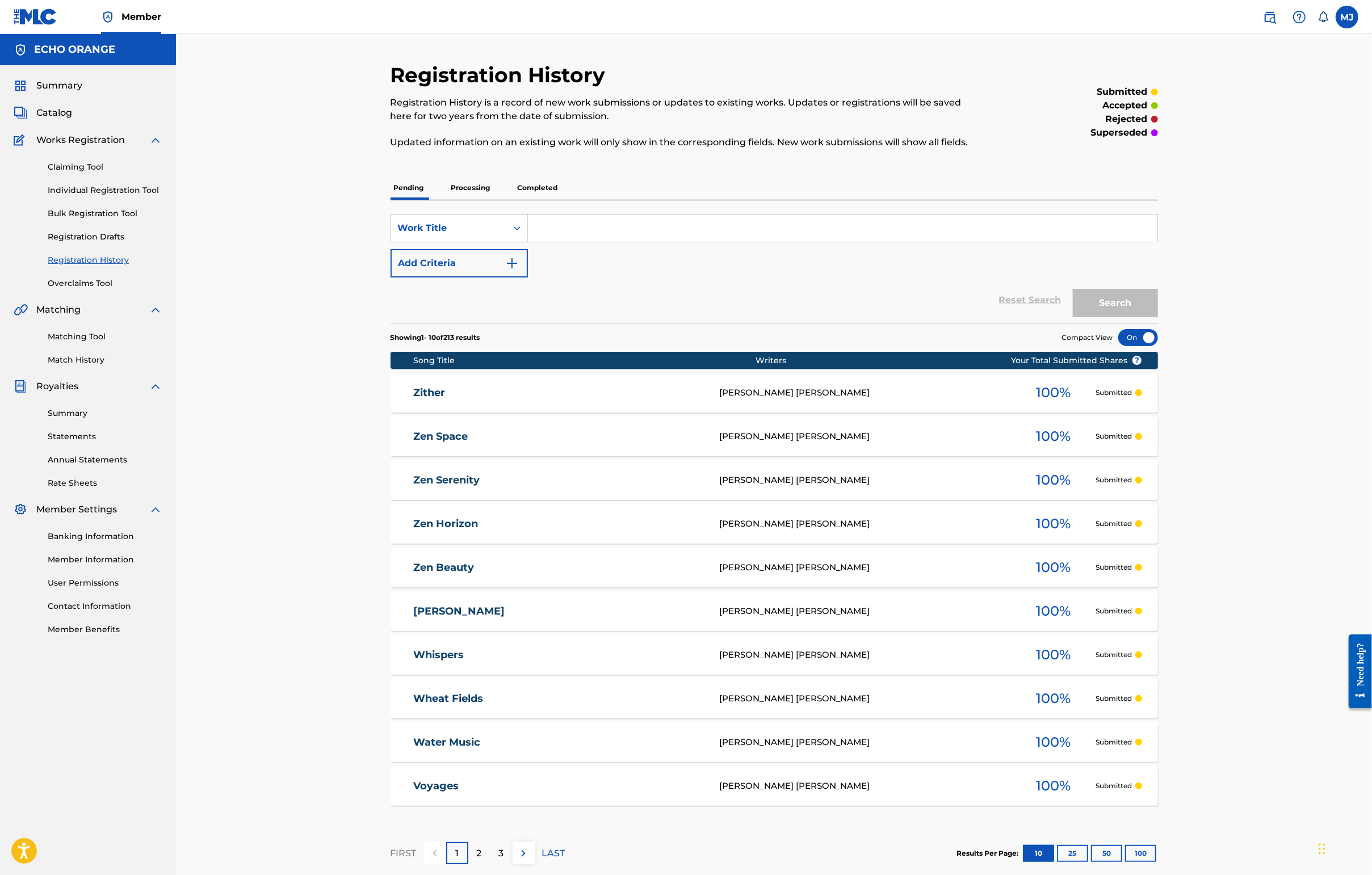
click at [93, 217] on div "Claiming Tool Individual Registration Tool Bulk Registration Tool Registration …" at bounding box center [88, 217] width 149 height 142
click at [78, 93] on span "Summary" at bounding box center [59, 86] width 46 height 14
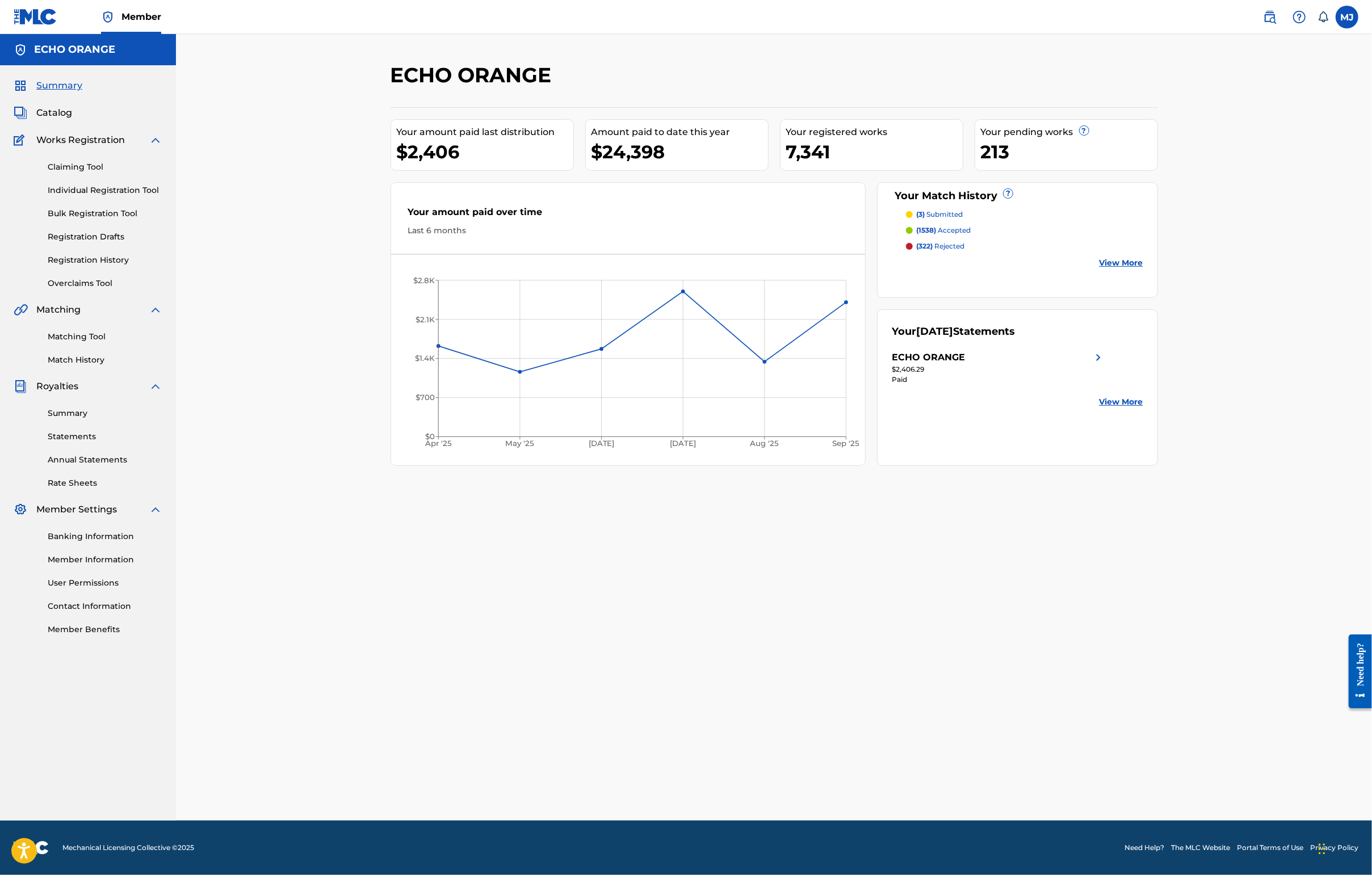
click at [114, 196] on link "Individual Registration Tool" at bounding box center [105, 190] width 114 height 12
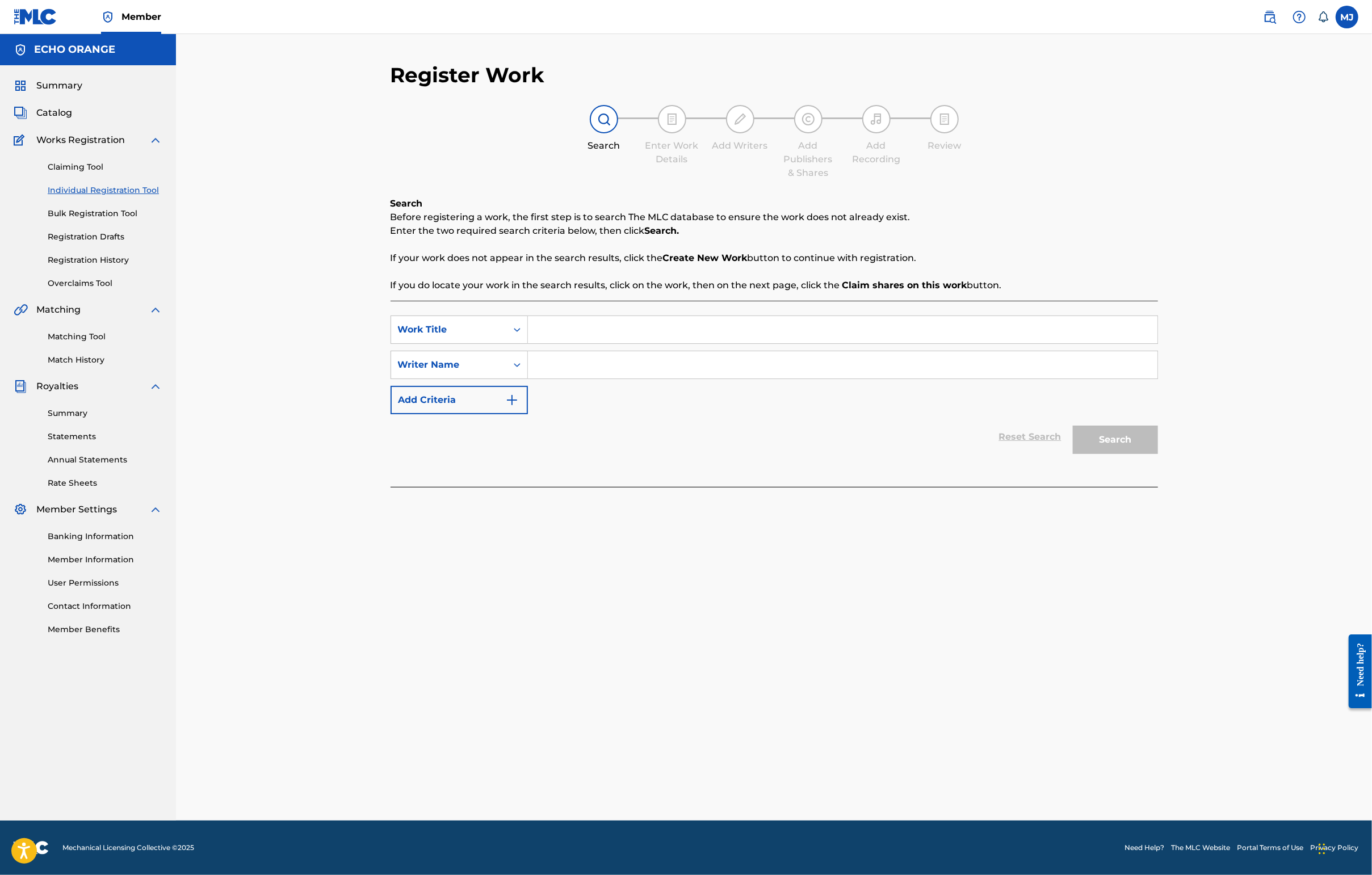
click at [531, 343] on input "Search Form" at bounding box center [842, 330] width 629 height 27
type input "Au commencement"
type input "[PERSON_NAME]"
click at [1088, 454] on button "Search" at bounding box center [1115, 440] width 85 height 29
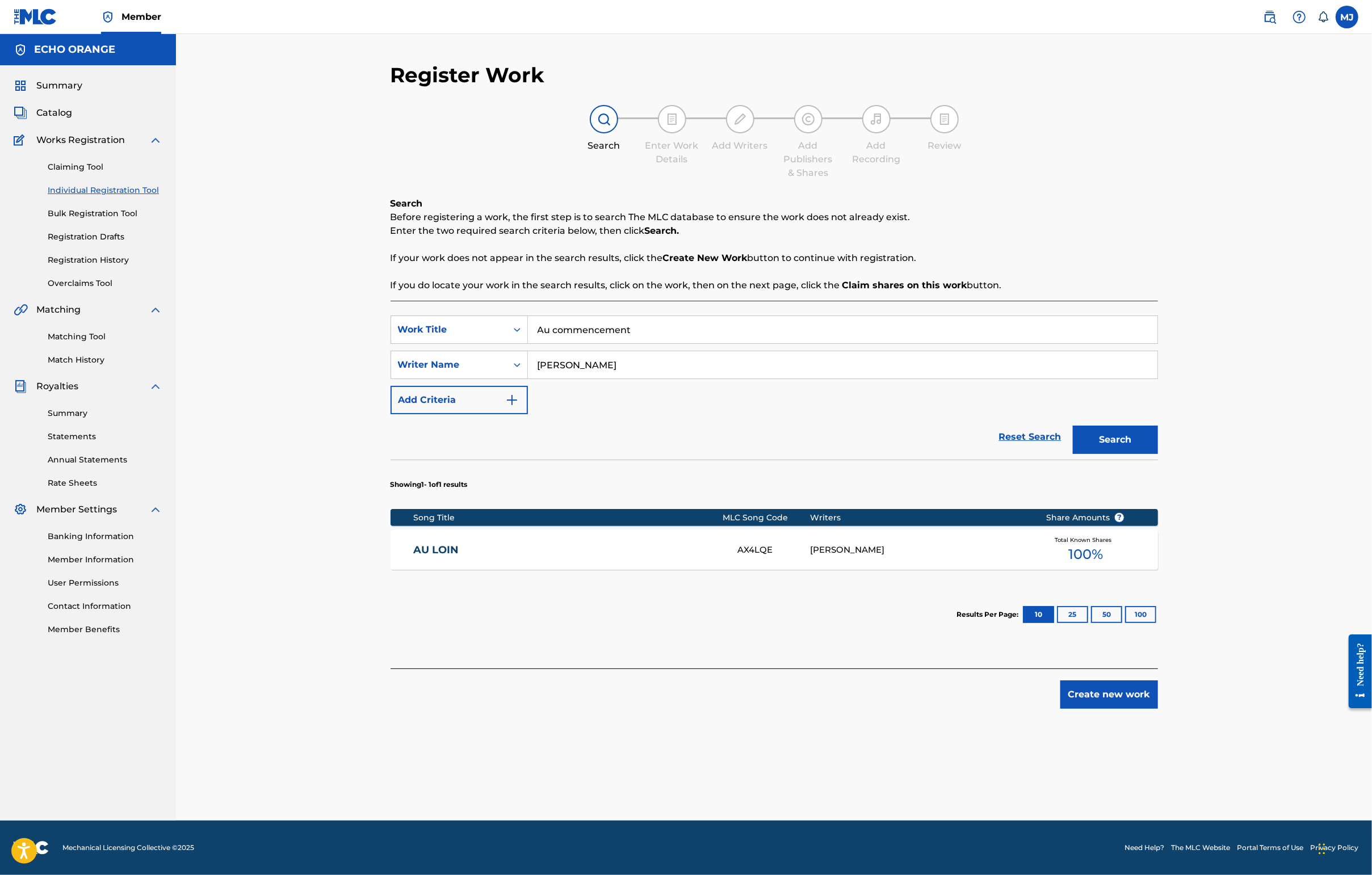
click at [555, 378] on input "[PERSON_NAME]" at bounding box center [842, 365] width 629 height 27
click at [391, 570] on div "AU LOIN AX4LQE [PERSON_NAME] Total Known Shares 100 %" at bounding box center [774, 549] width 768 height 40
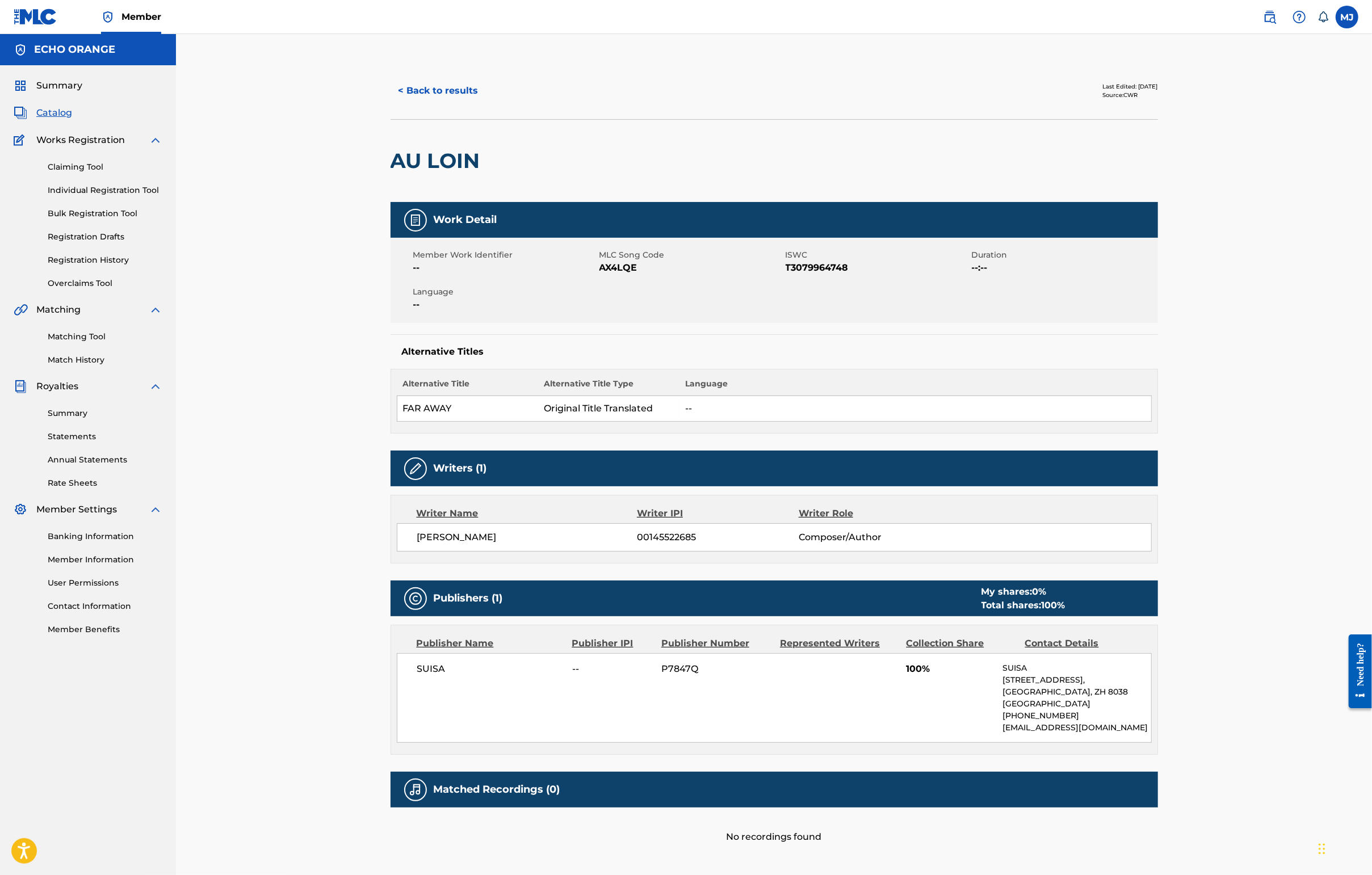
click at [405, 105] on button "< Back to results" at bounding box center [438, 91] width 96 height 29
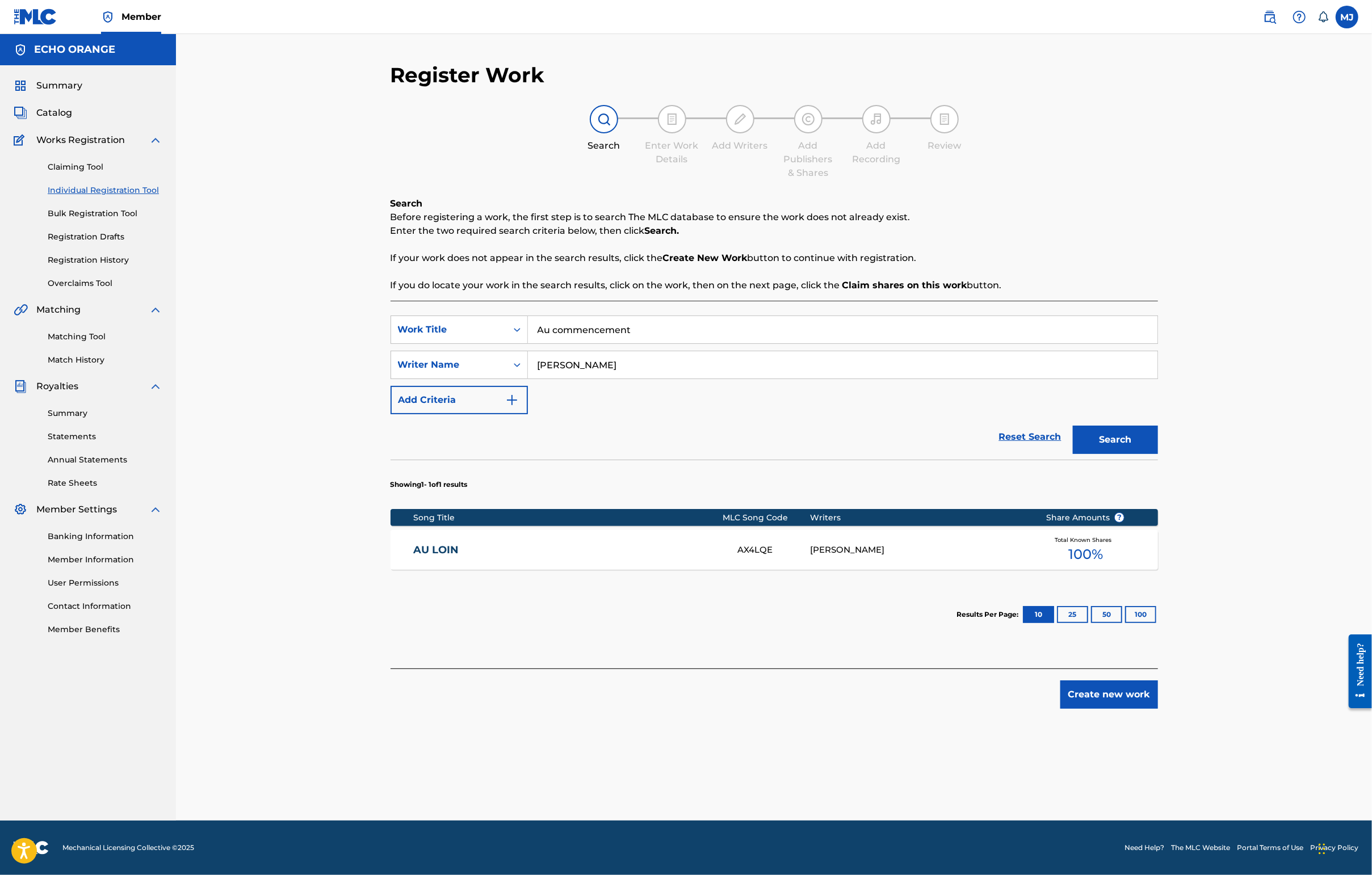
click at [1088, 709] on button "Create new work" at bounding box center [1109, 694] width 98 height 29
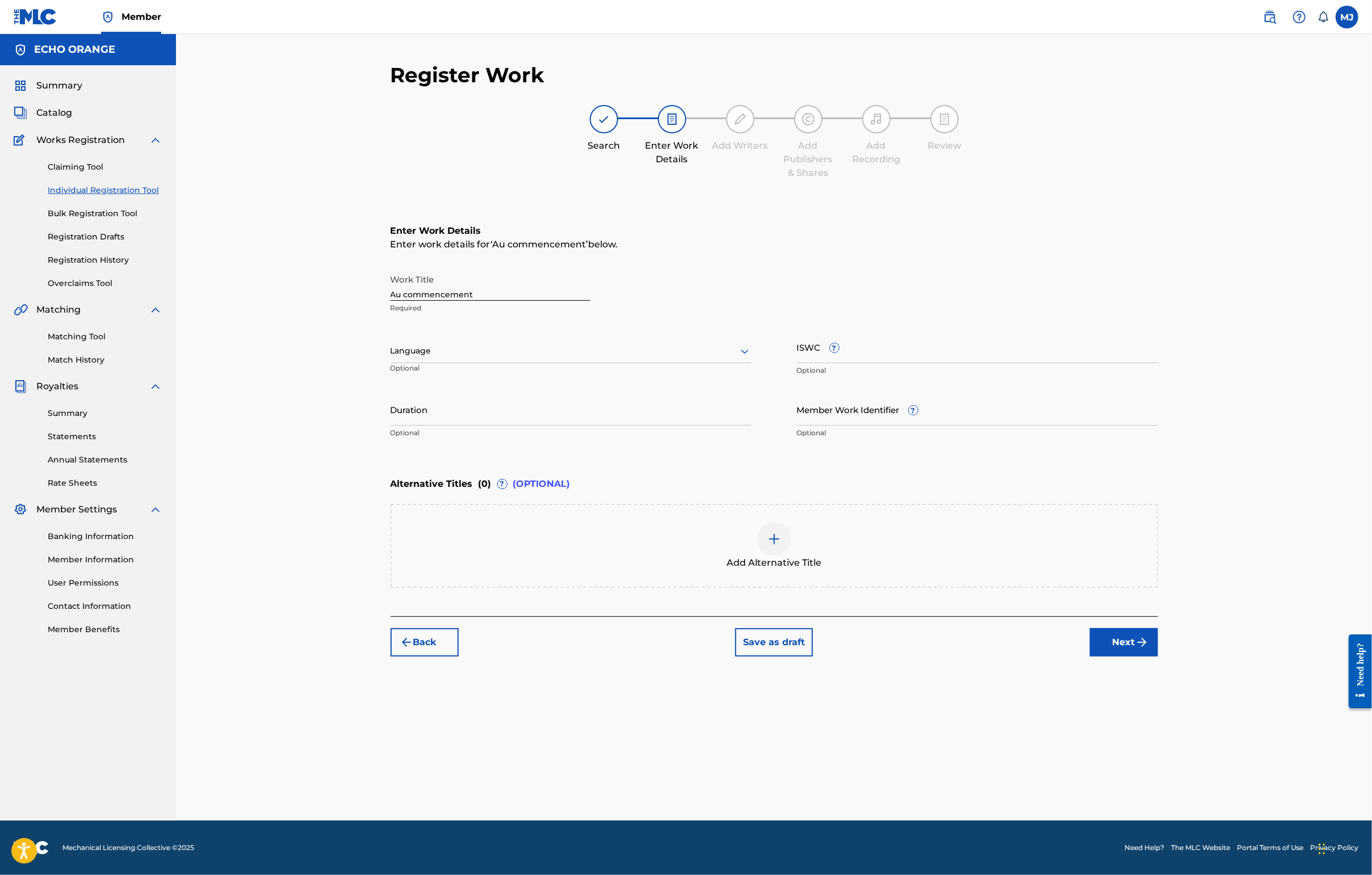
click at [1088, 785] on div "Register Work Search Enter Work Details Add Writers Add Publishers & Shares Add…" at bounding box center [774, 442] width 795 height 758
click at [1088, 657] on button "Next" at bounding box center [1124, 643] width 68 height 29
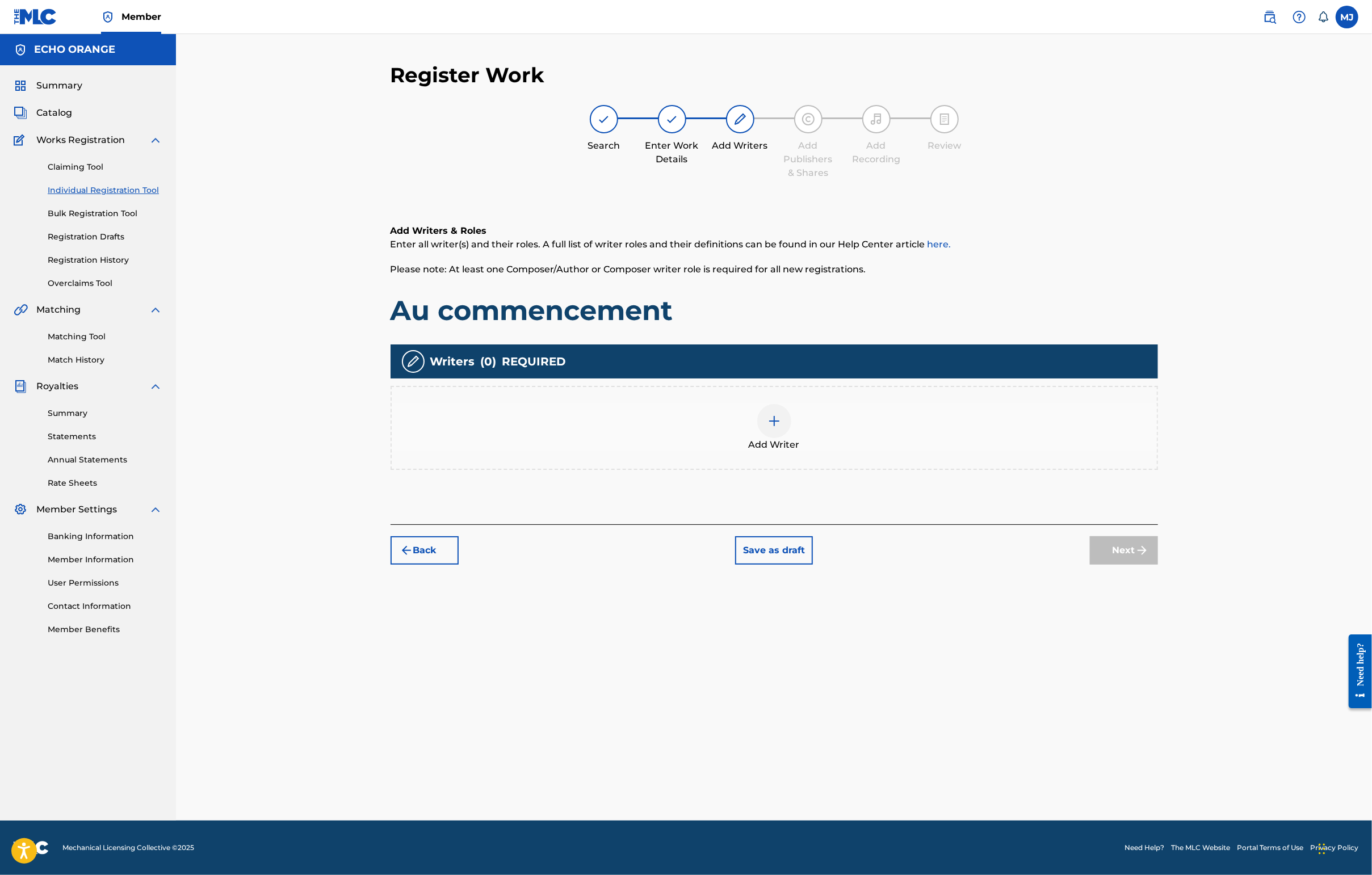
click at [1033, 451] on div "Add Writer" at bounding box center [774, 427] width 765 height 47
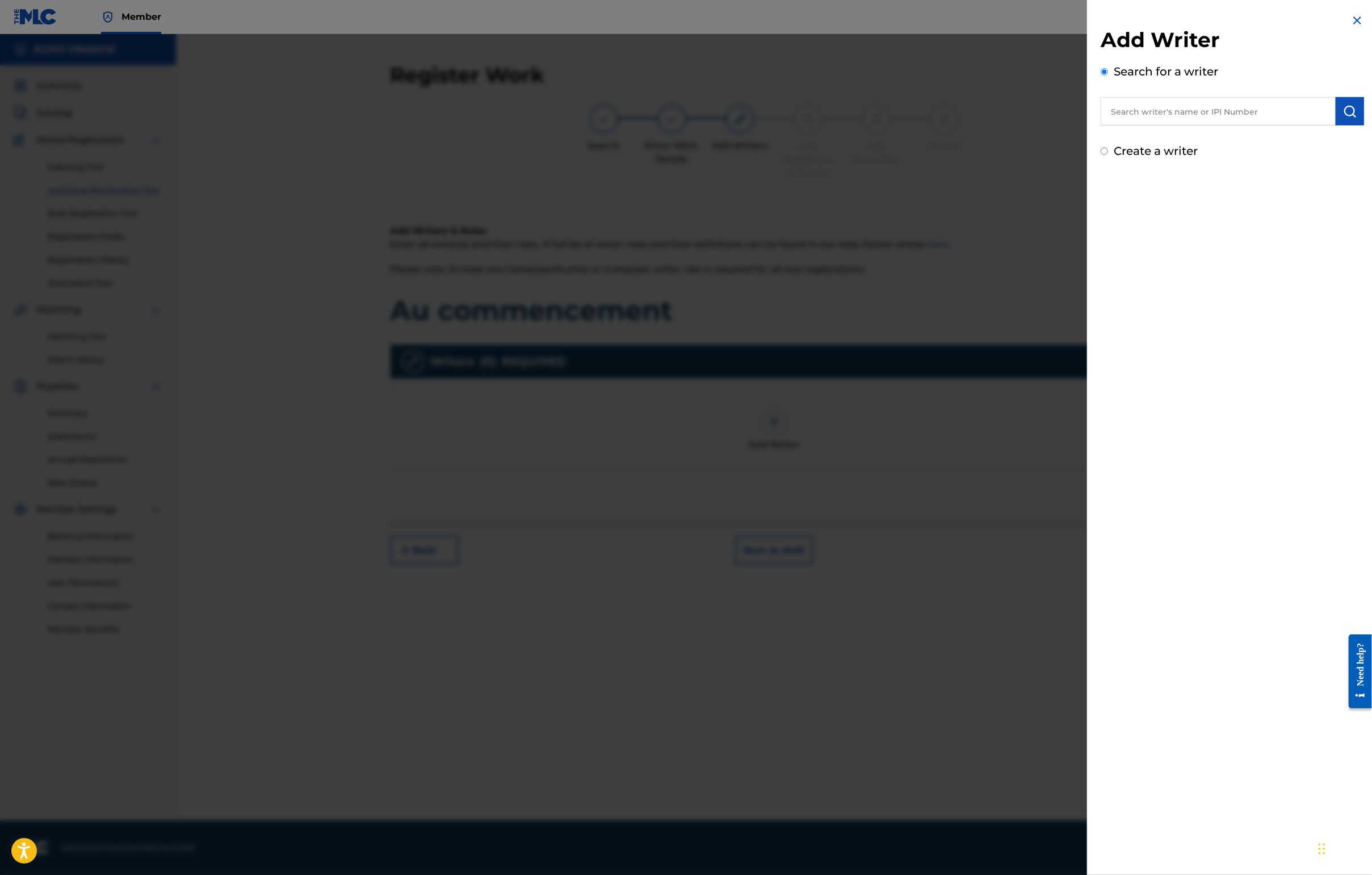
click at [1088, 108] on input "text" at bounding box center [1218, 111] width 235 height 29
paste input "[PERSON_NAME]"
type input "[PERSON_NAME]"
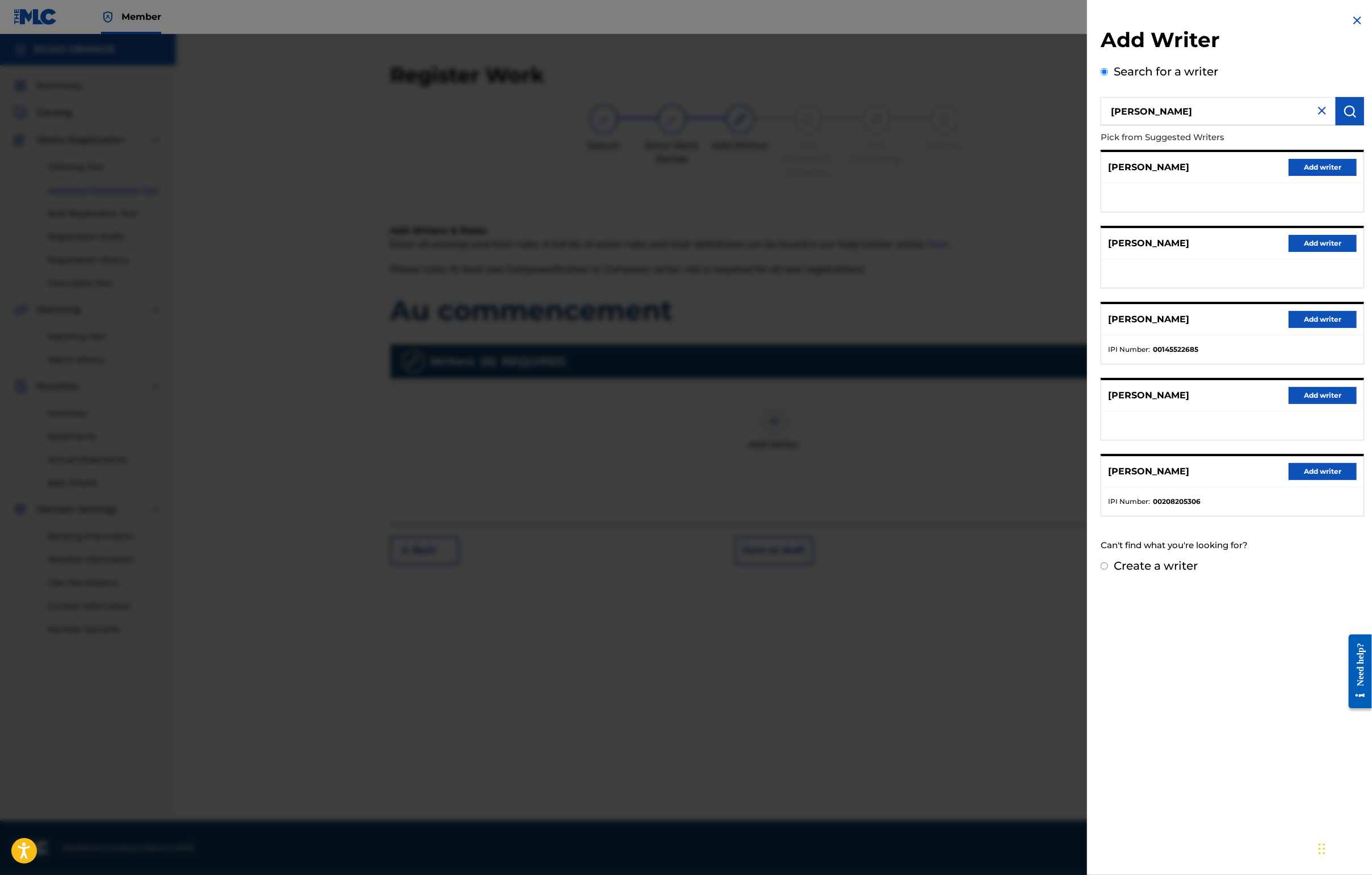
click at [1088, 328] on button "Add writer" at bounding box center [1322, 319] width 68 height 17
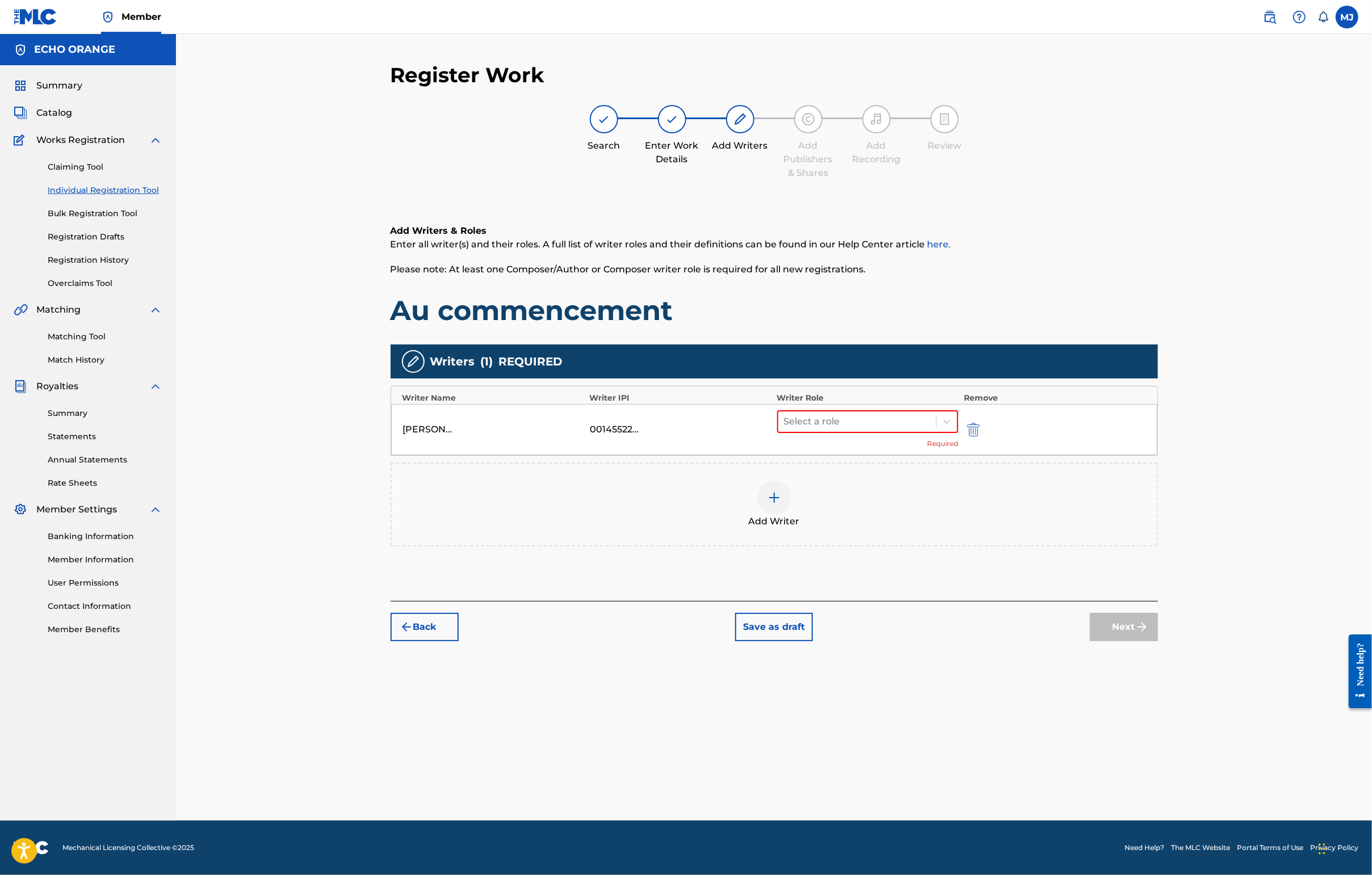
click at [959, 449] on div "Select a role Required" at bounding box center [867, 429] width 181 height 38
click at [957, 432] on div at bounding box center [946, 421] width 20 height 20
click at [862, 581] on div "Composer" at bounding box center [904, 585] width 218 height 23
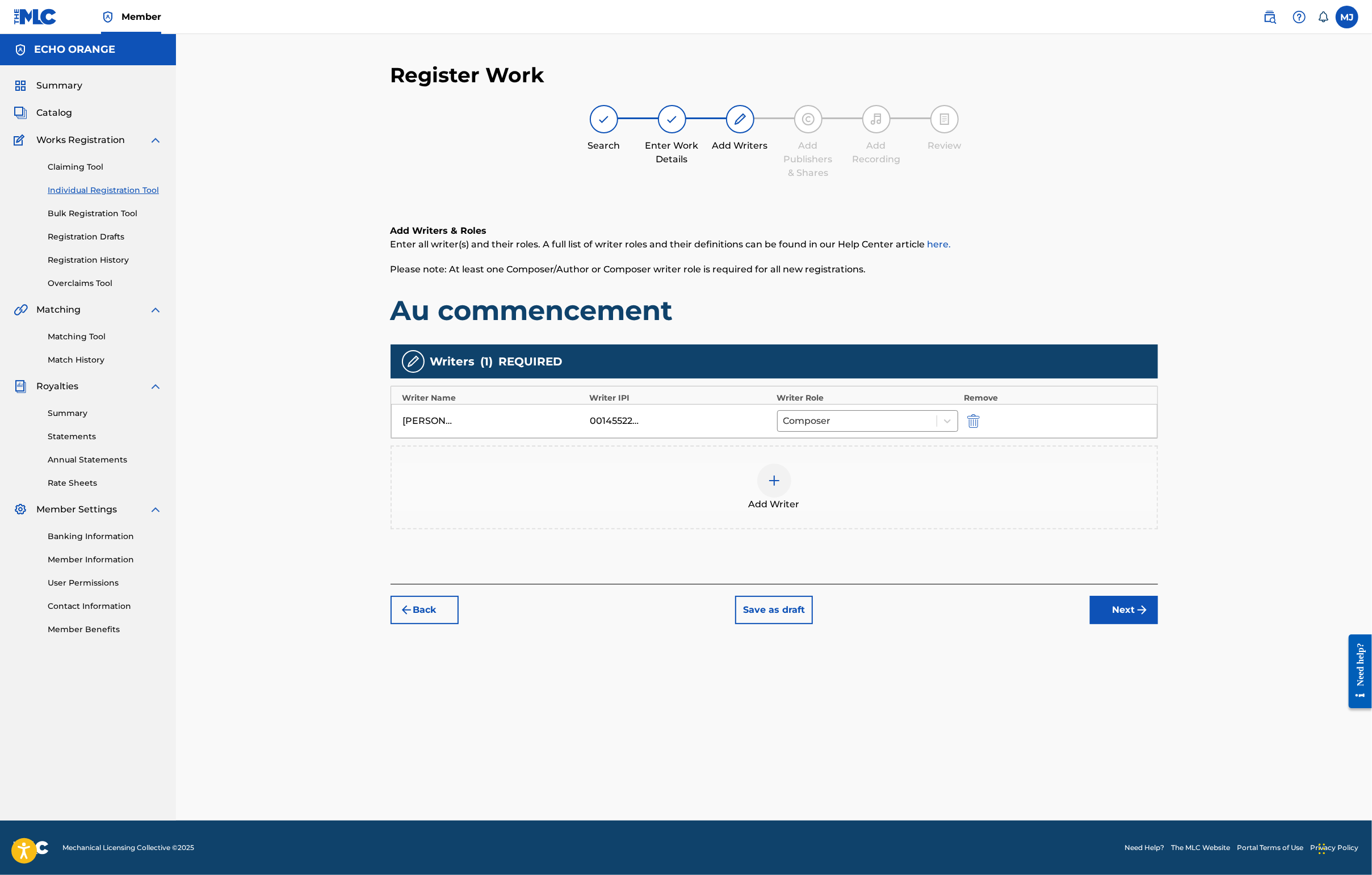
click at [1088, 624] on button "Next" at bounding box center [1124, 610] width 68 height 29
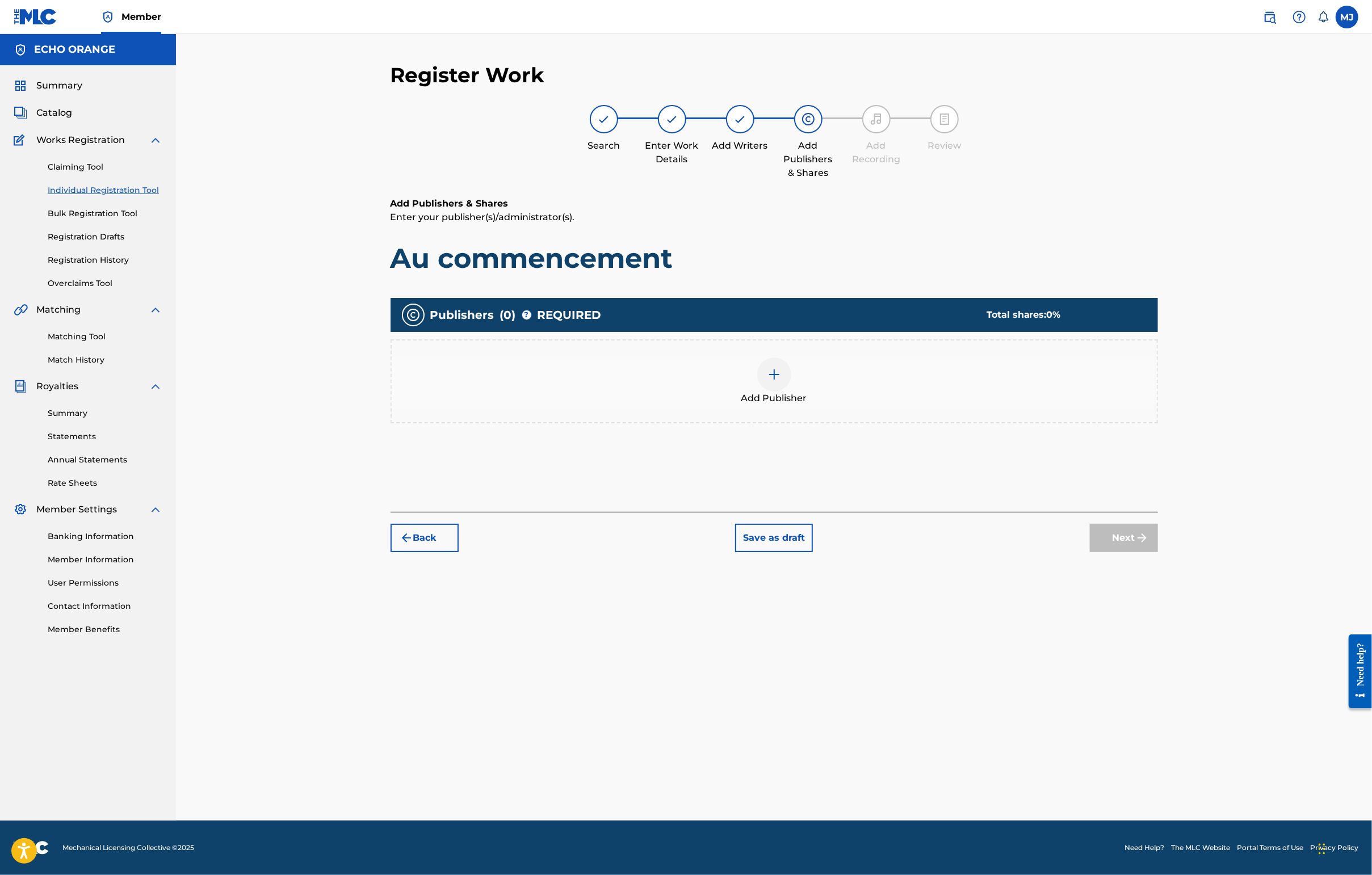
click at [887, 424] on div "Add Publisher" at bounding box center [774, 381] width 768 height 84
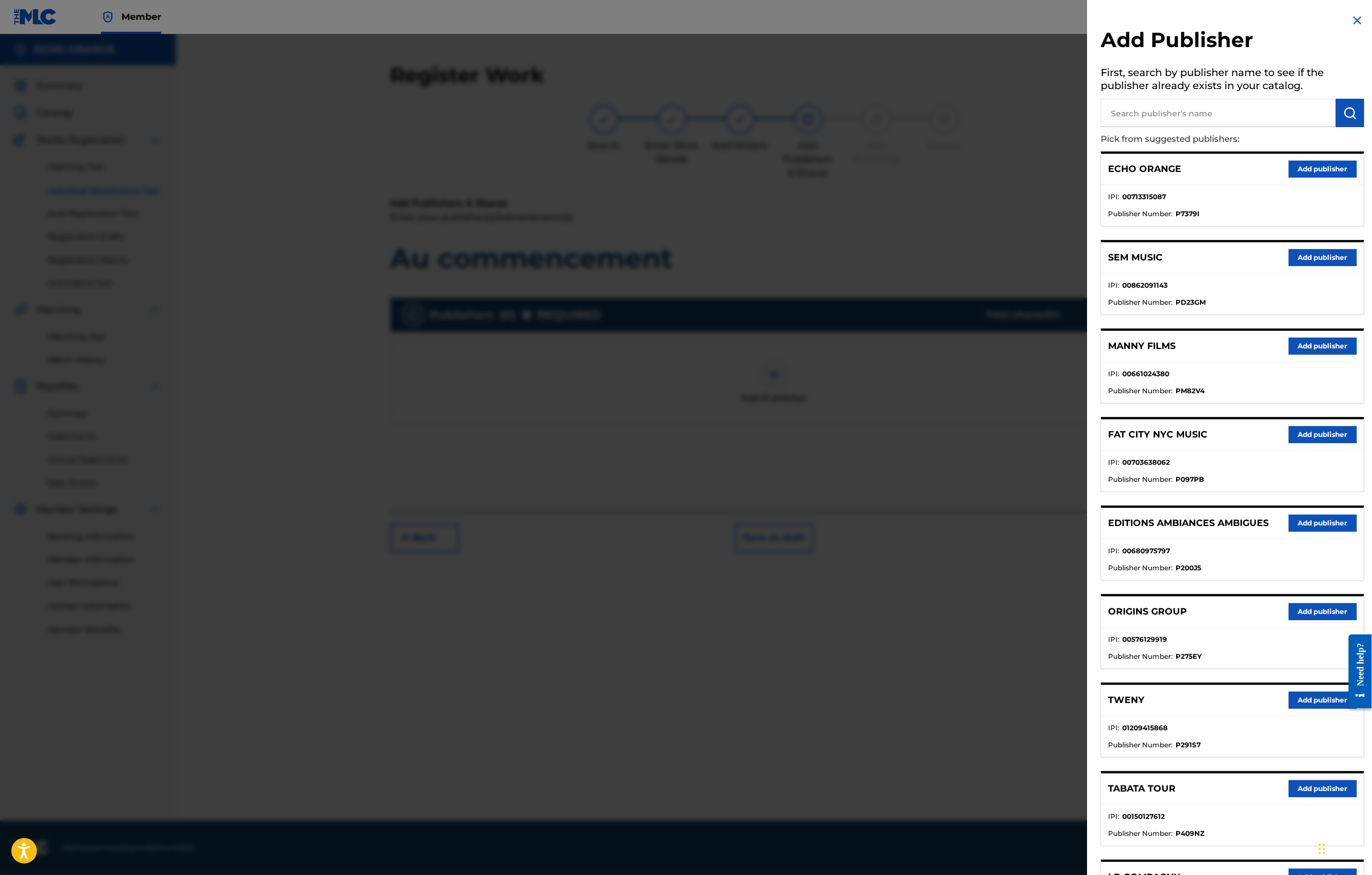
click at [1088, 620] on button "Add publisher" at bounding box center [1322, 612] width 68 height 17
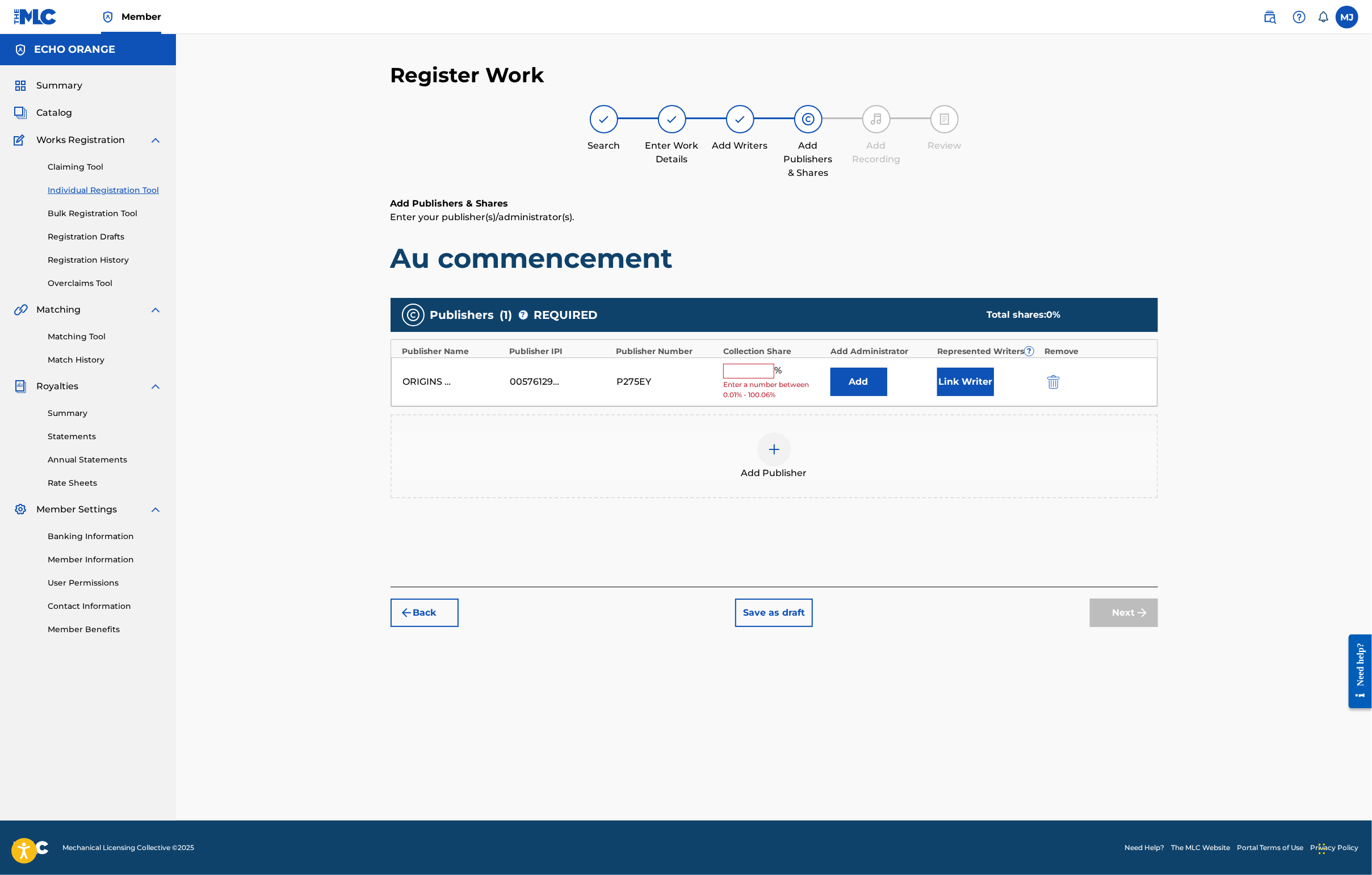
click at [911, 407] on div "ORIGINS GROUP 00576129919 P275EY % Enter a number between 0.01% - 100.06% Add L…" at bounding box center [774, 382] width 766 height 50
click at [887, 396] on button "Add" at bounding box center [858, 382] width 56 height 29
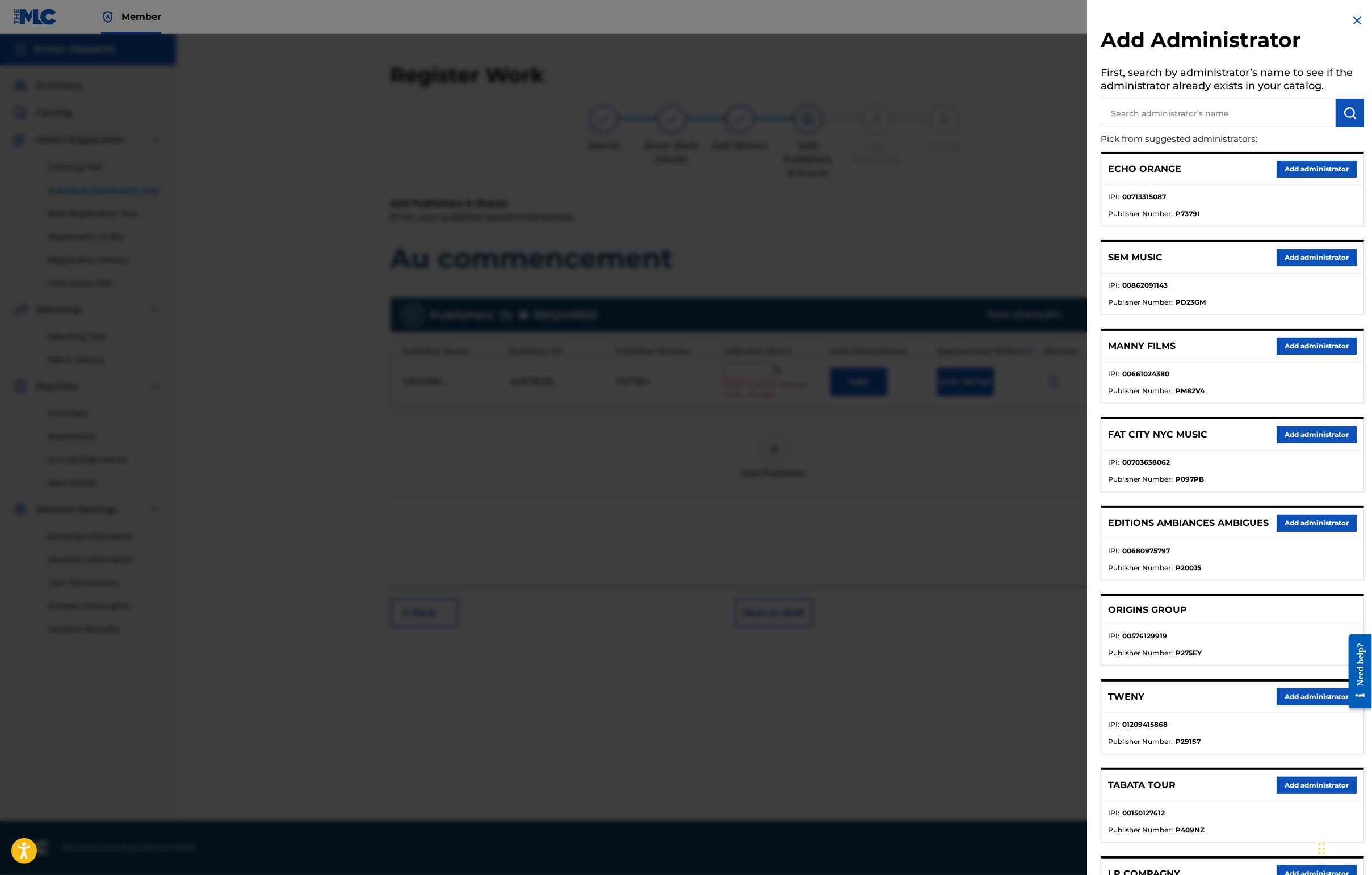
click at [1088, 178] on button "Add administrator" at bounding box center [1316, 169] width 80 height 17
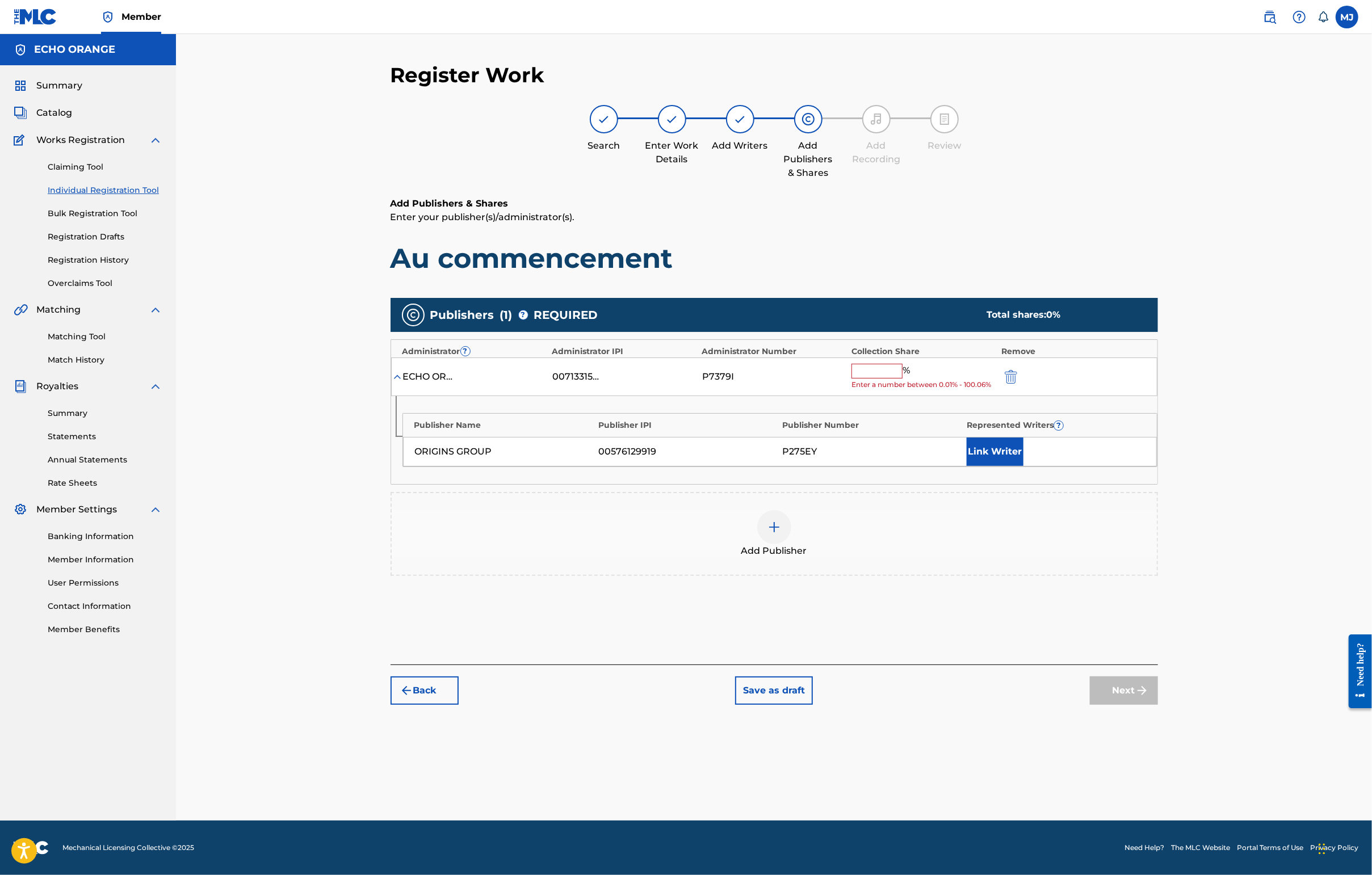
click at [902, 378] on input "text" at bounding box center [877, 371] width 51 height 15
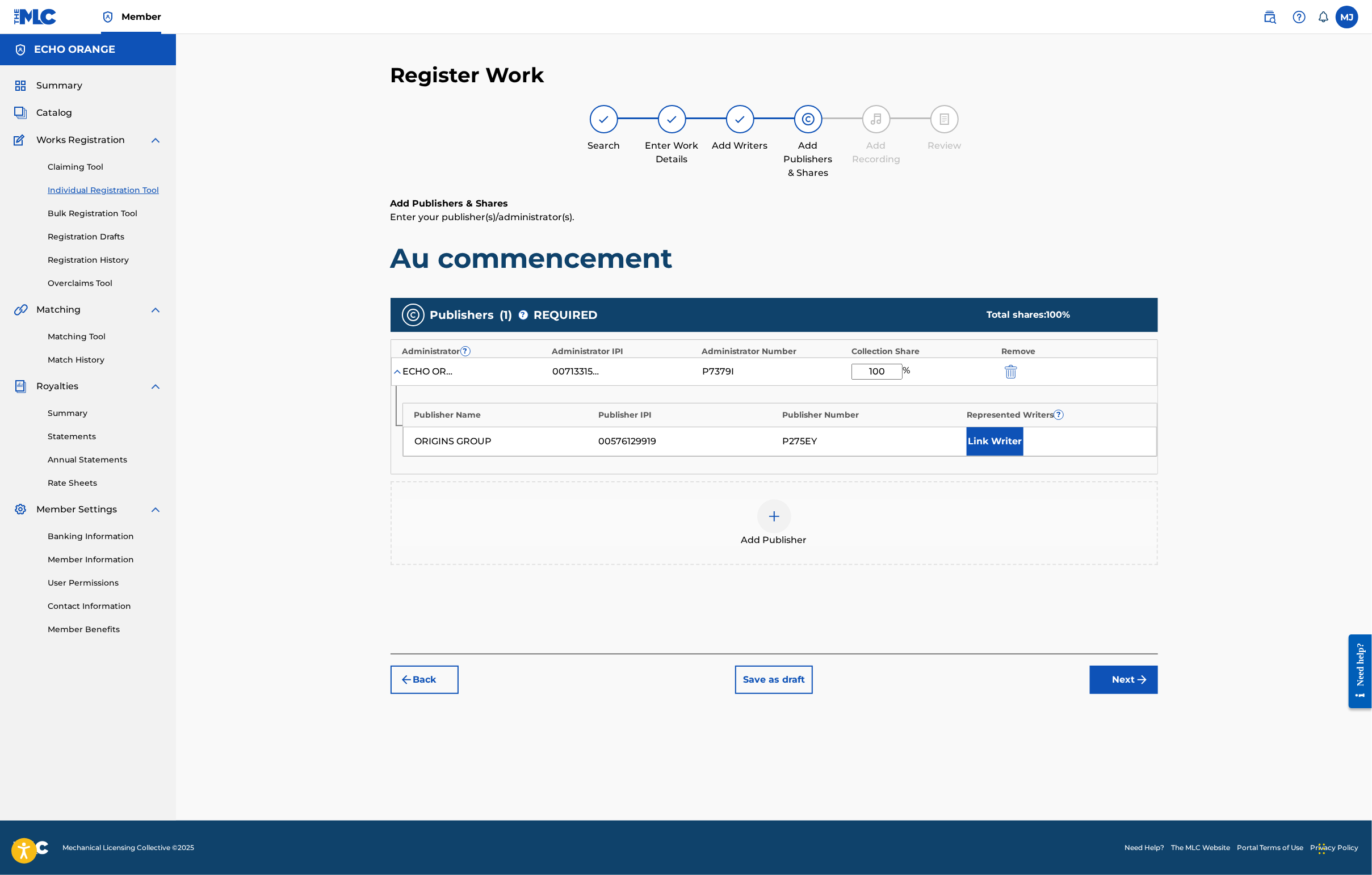
type input "100"
click at [1024, 456] on button "Link Writer" at bounding box center [994, 442] width 56 height 29
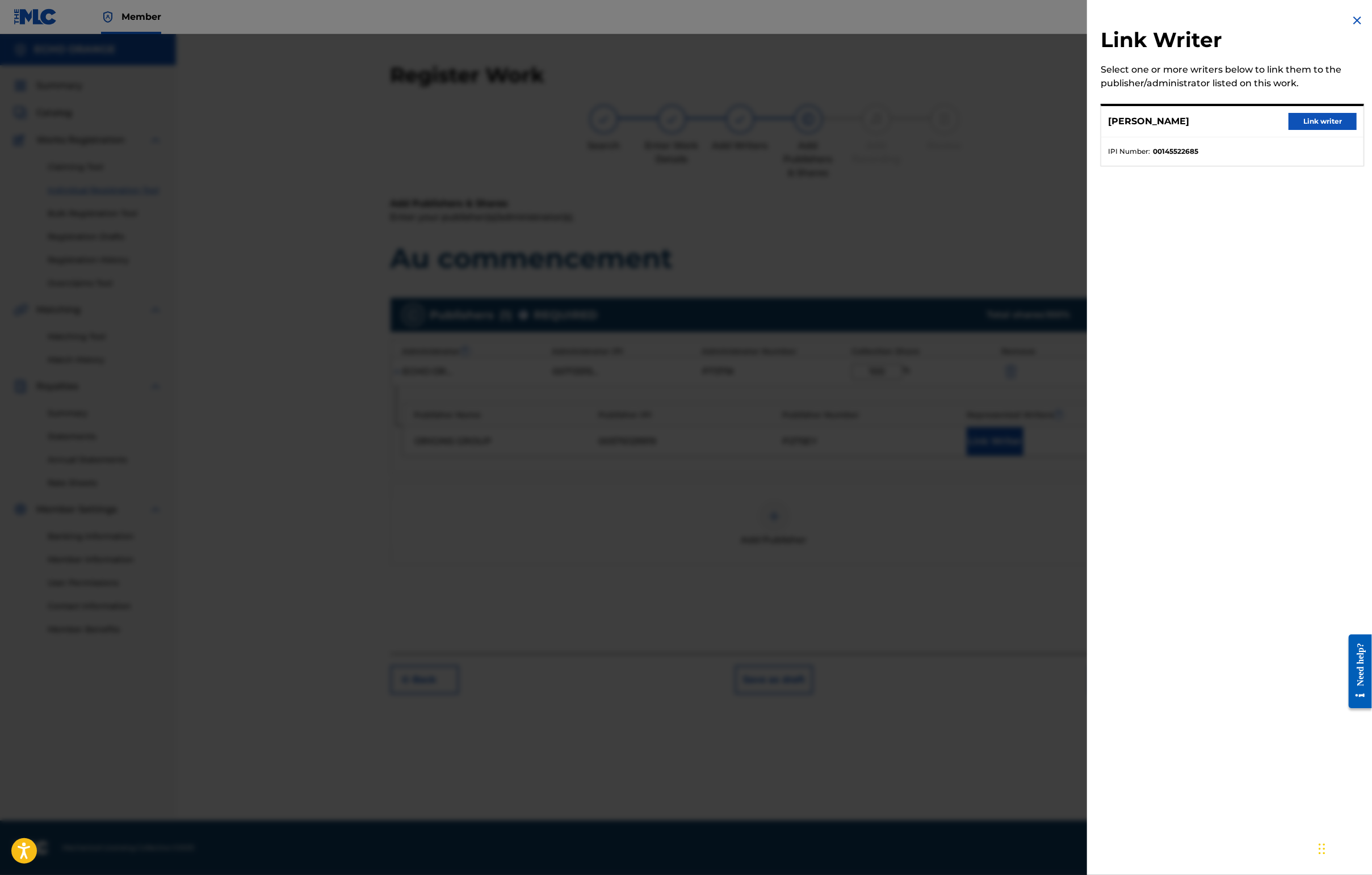
click at [1088, 130] on button "Link writer" at bounding box center [1322, 121] width 68 height 17
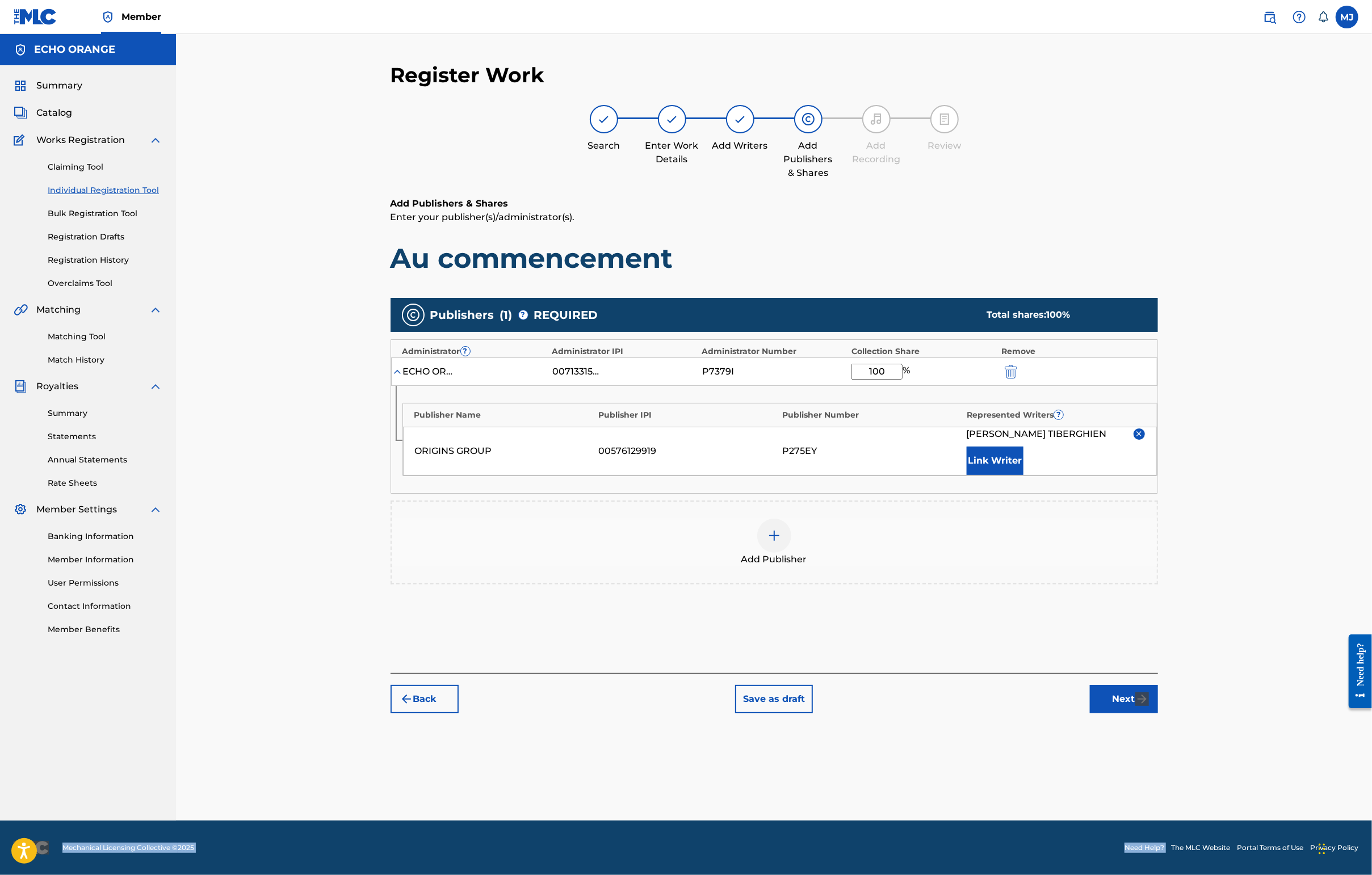
click at [1088, 809] on div "Member MJ [PERSON_NAME] [EMAIL_ADDRESS][DOMAIN_NAME] Notification Preferences P…" at bounding box center [686, 437] width 1372 height 875
click at [1088, 713] on div "Back Save as draft Next" at bounding box center [774, 693] width 768 height 41
click at [1088, 713] on button "Next" at bounding box center [1124, 699] width 68 height 29
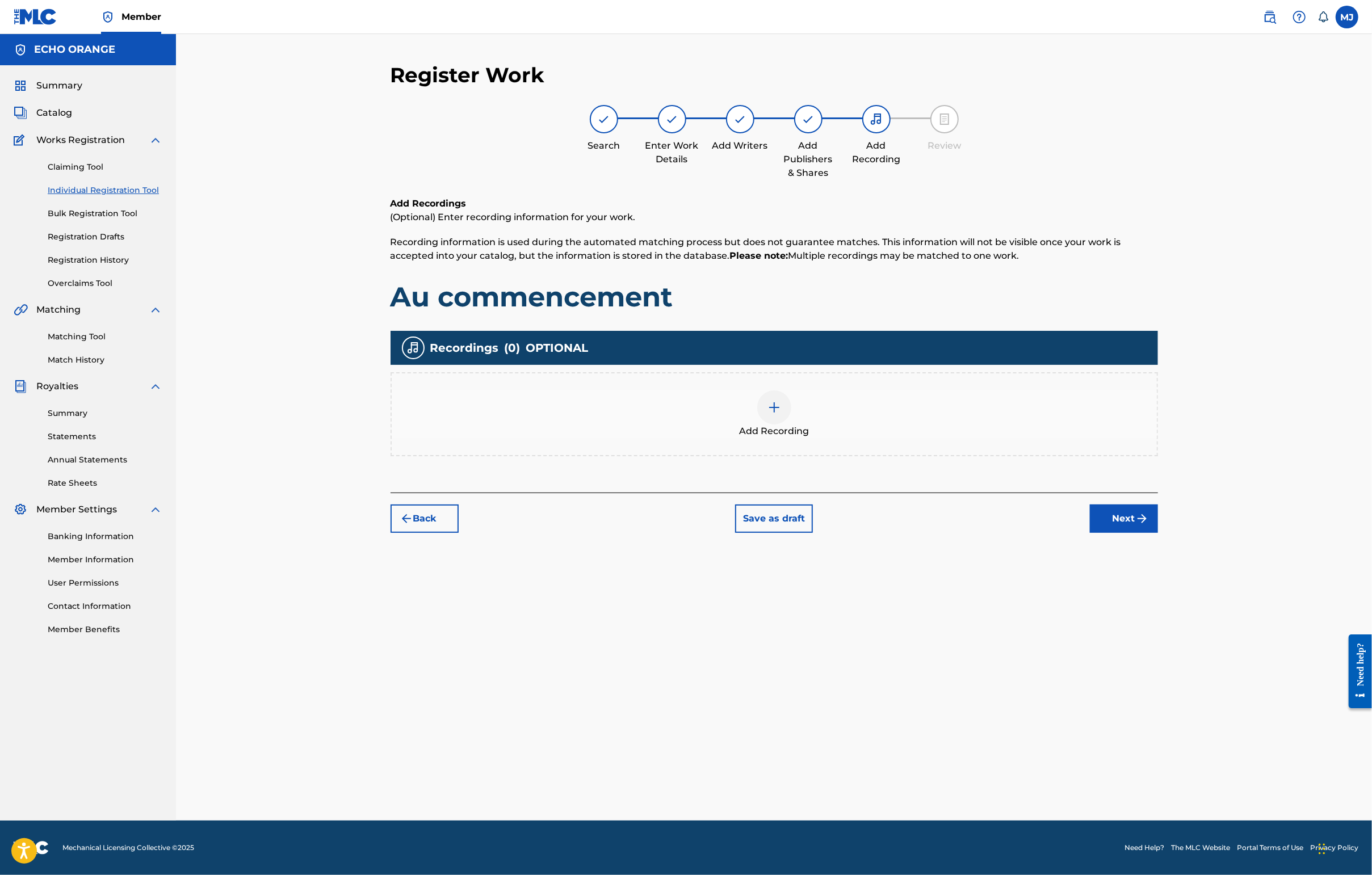
click at [1088, 525] on img "submit" at bounding box center [1142, 518] width 14 height 14
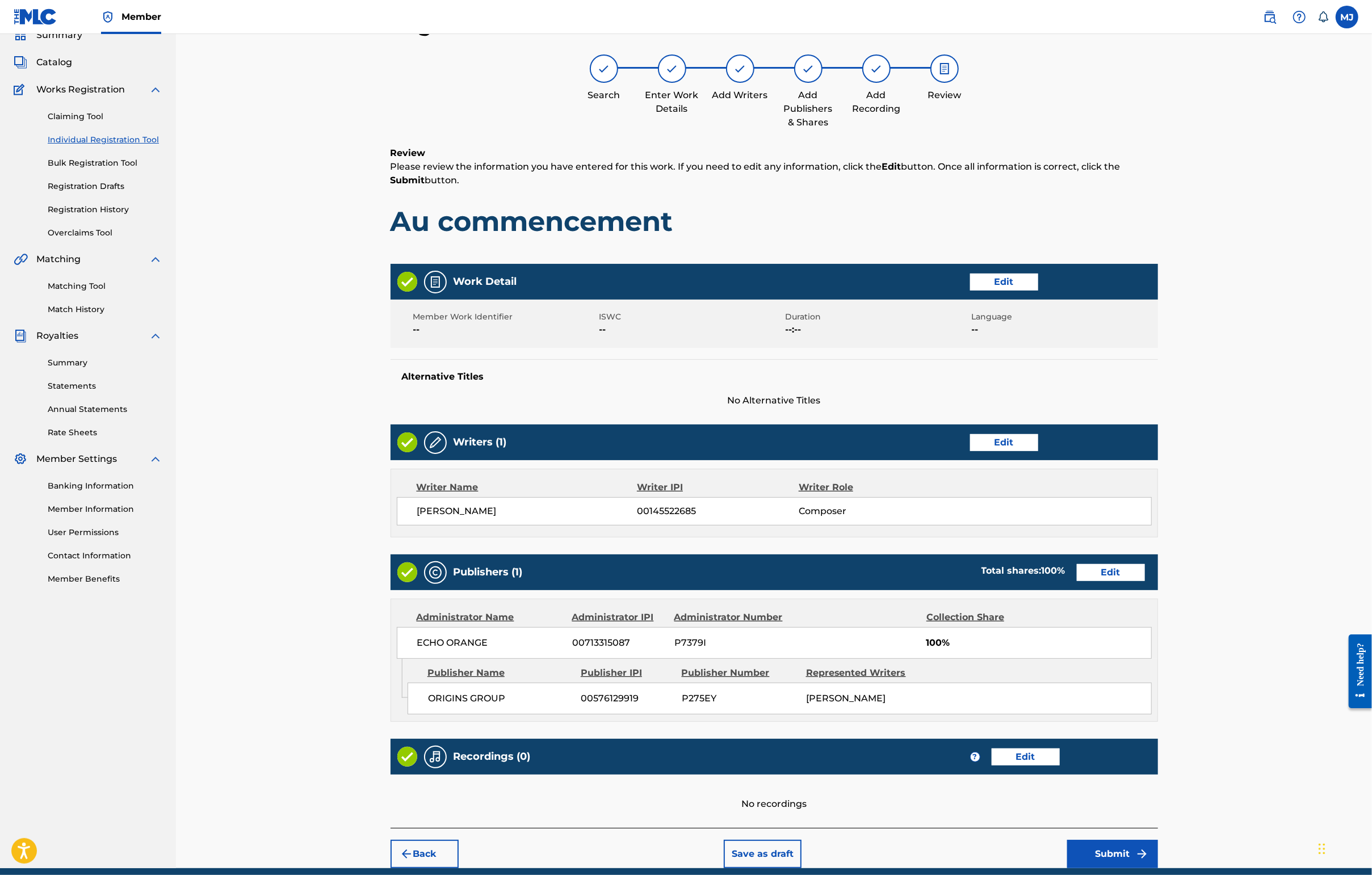
scroll to position [214, 0]
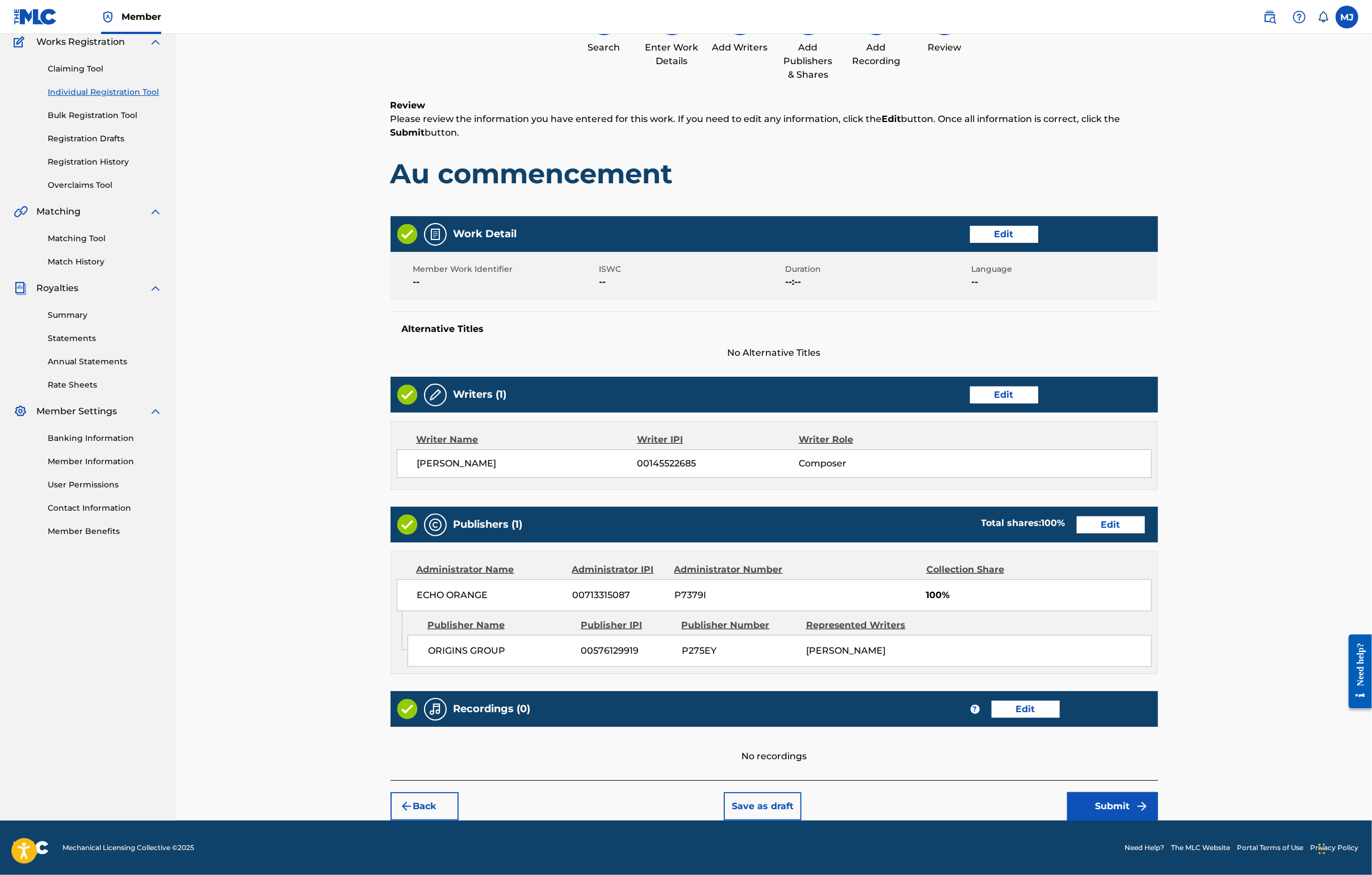
click at [1088, 793] on button "Submit" at bounding box center [1112, 807] width 91 height 29
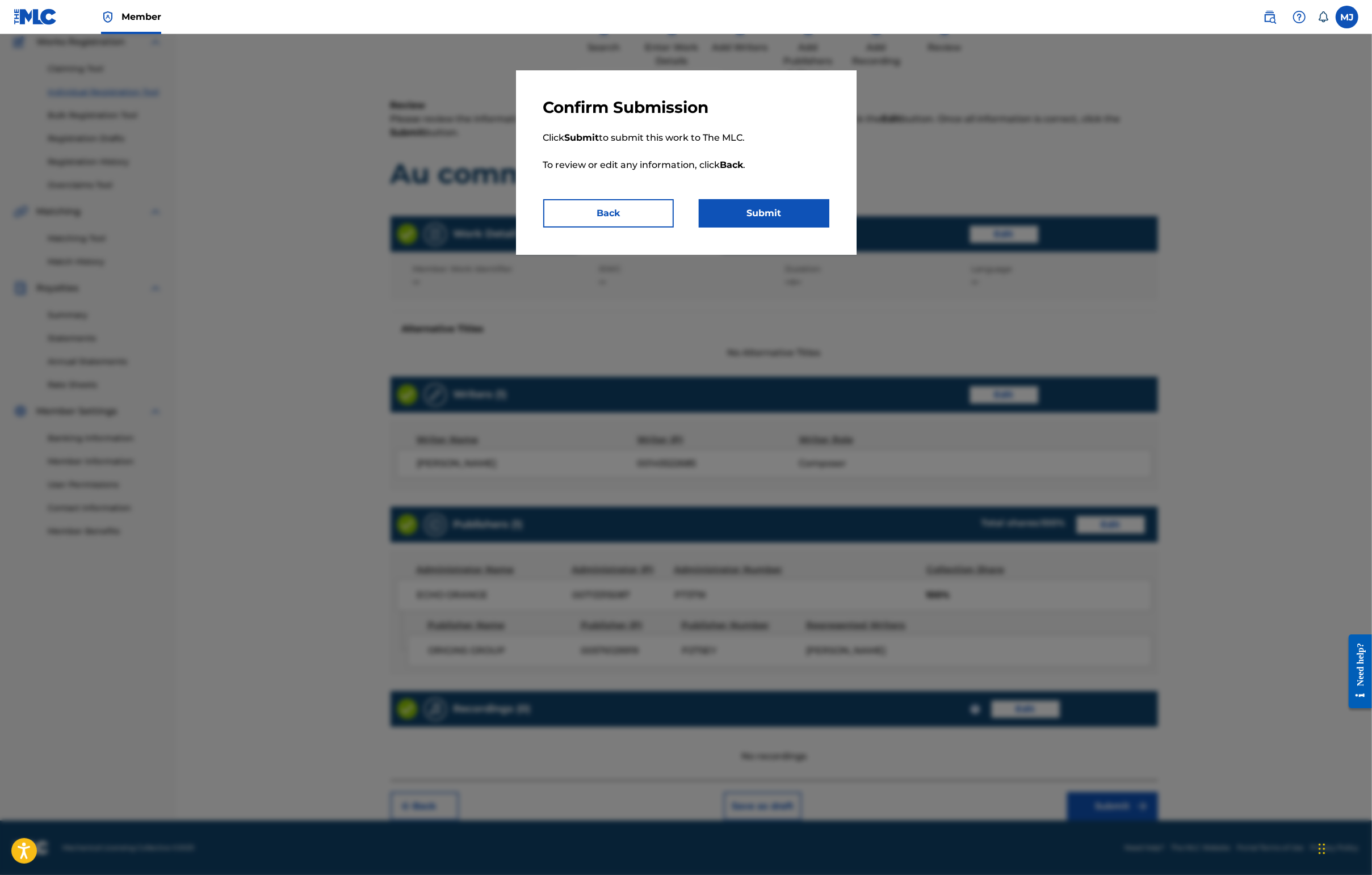
click at [808, 227] on button "Submit" at bounding box center [763, 214] width 130 height 29
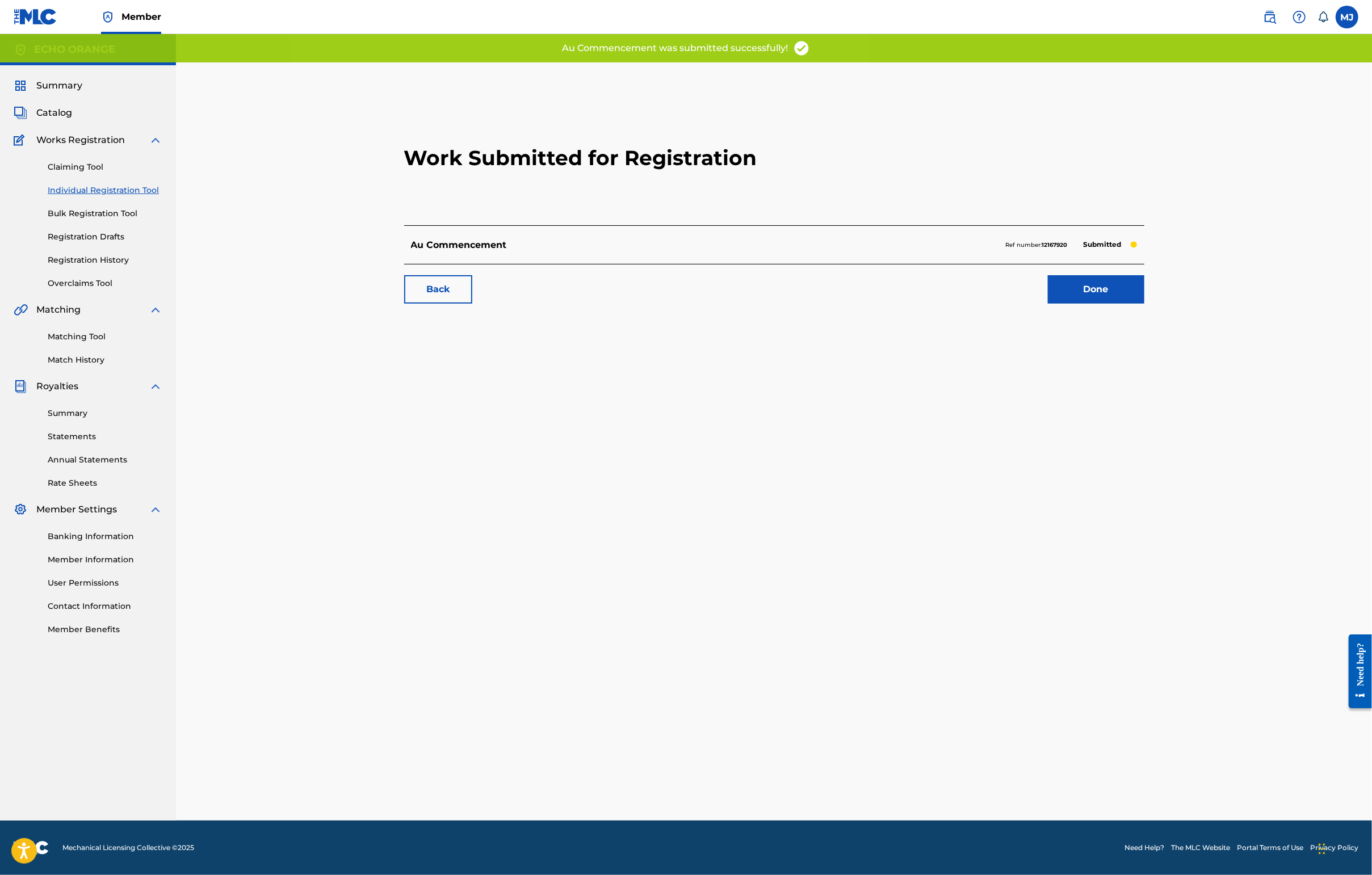
click at [1088, 303] on link "Done" at bounding box center [1096, 290] width 96 height 29
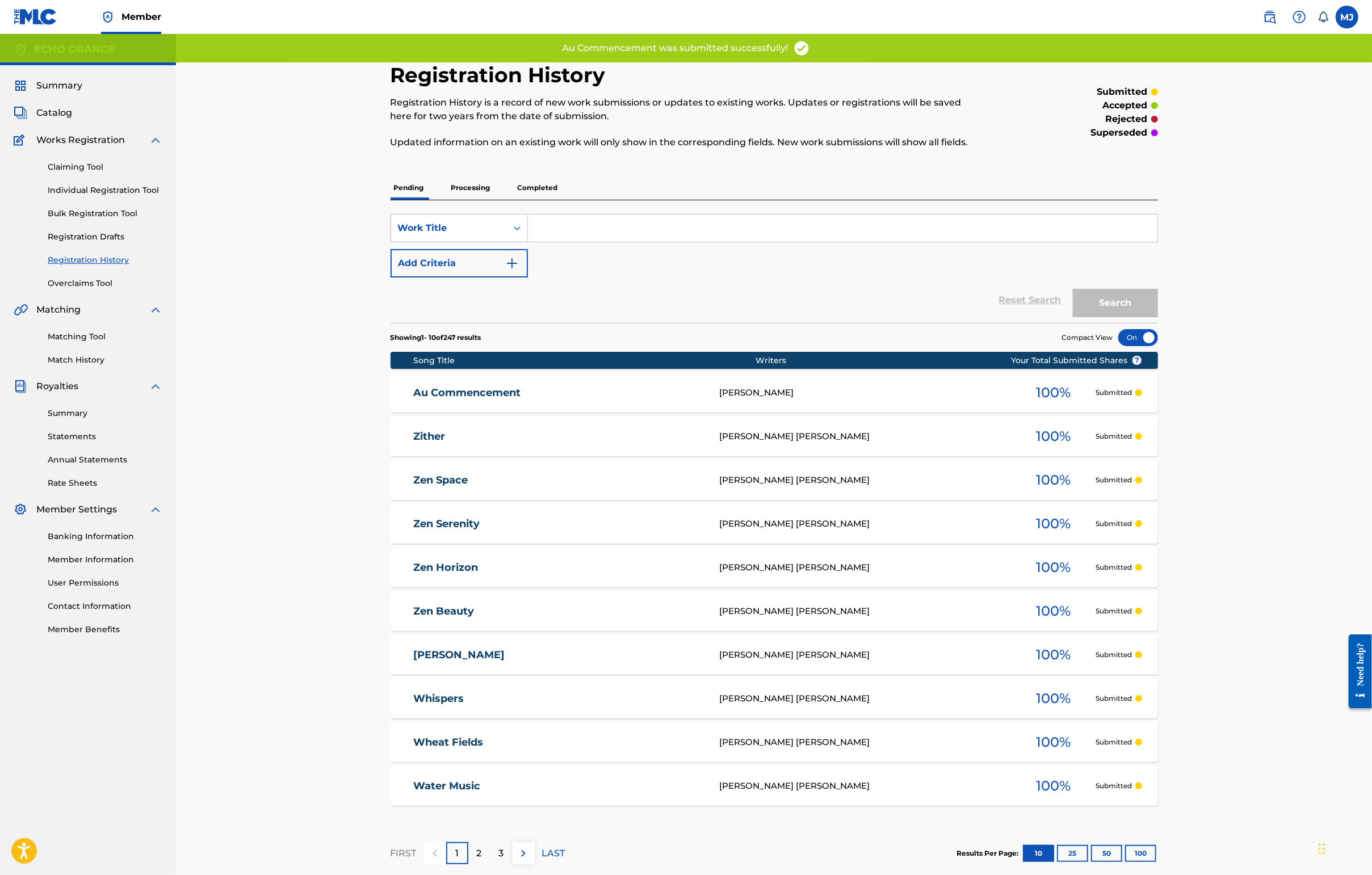
click at [78, 229] on div "Claiming Tool Individual Registration Tool Bulk Registration Tool Registration …" at bounding box center [88, 217] width 149 height 142
click at [81, 196] on link "Individual Registration Tool" at bounding box center [105, 190] width 114 height 12
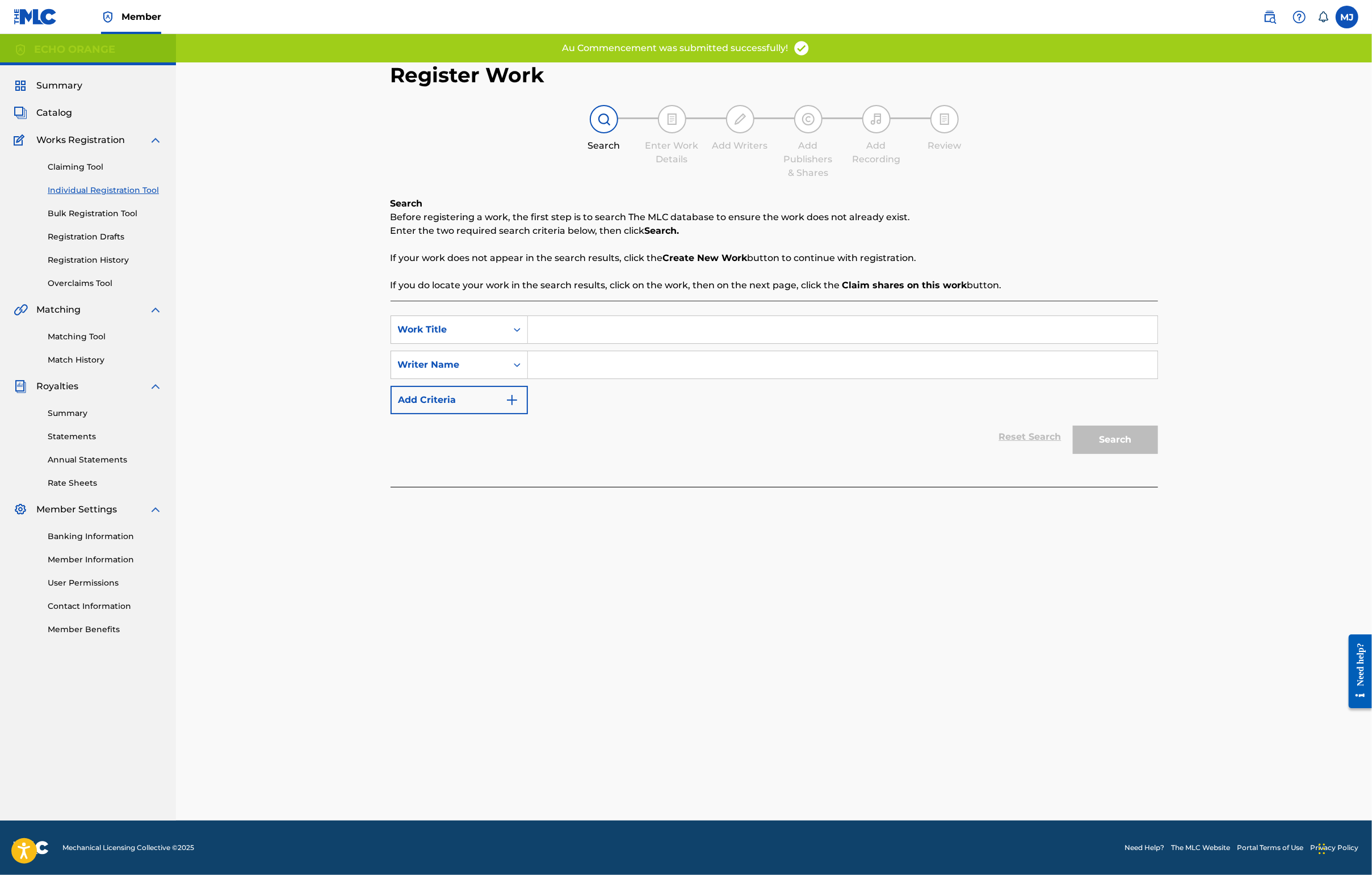
click at [580, 343] on input "Search Form" at bounding box center [842, 330] width 629 height 27
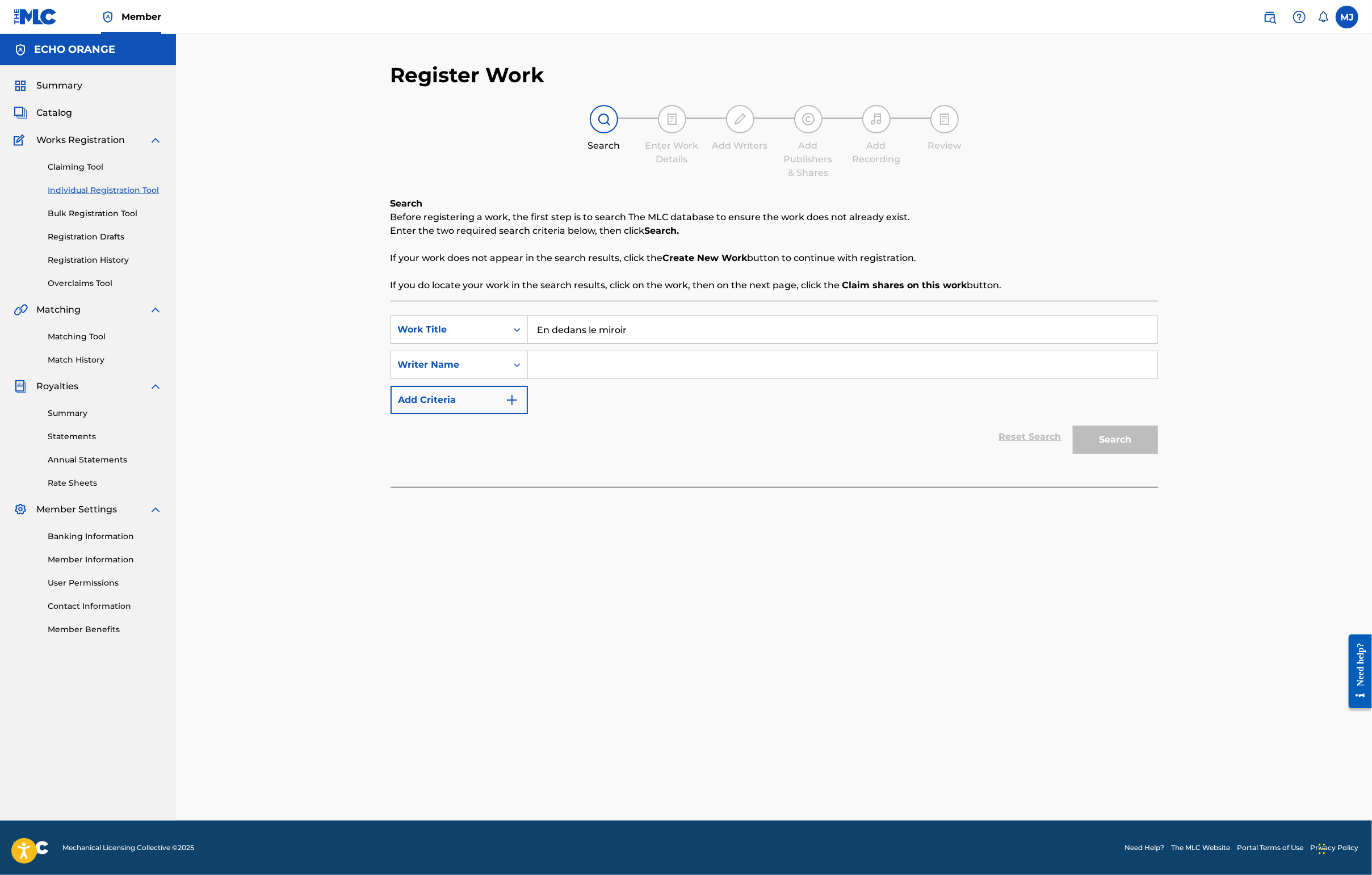
type input "En dedans le miroir"
click at [616, 378] on input "Search Form" at bounding box center [842, 365] width 629 height 27
type input "v"
paste input "[PERSON_NAME]"
type input "[PERSON_NAME]"
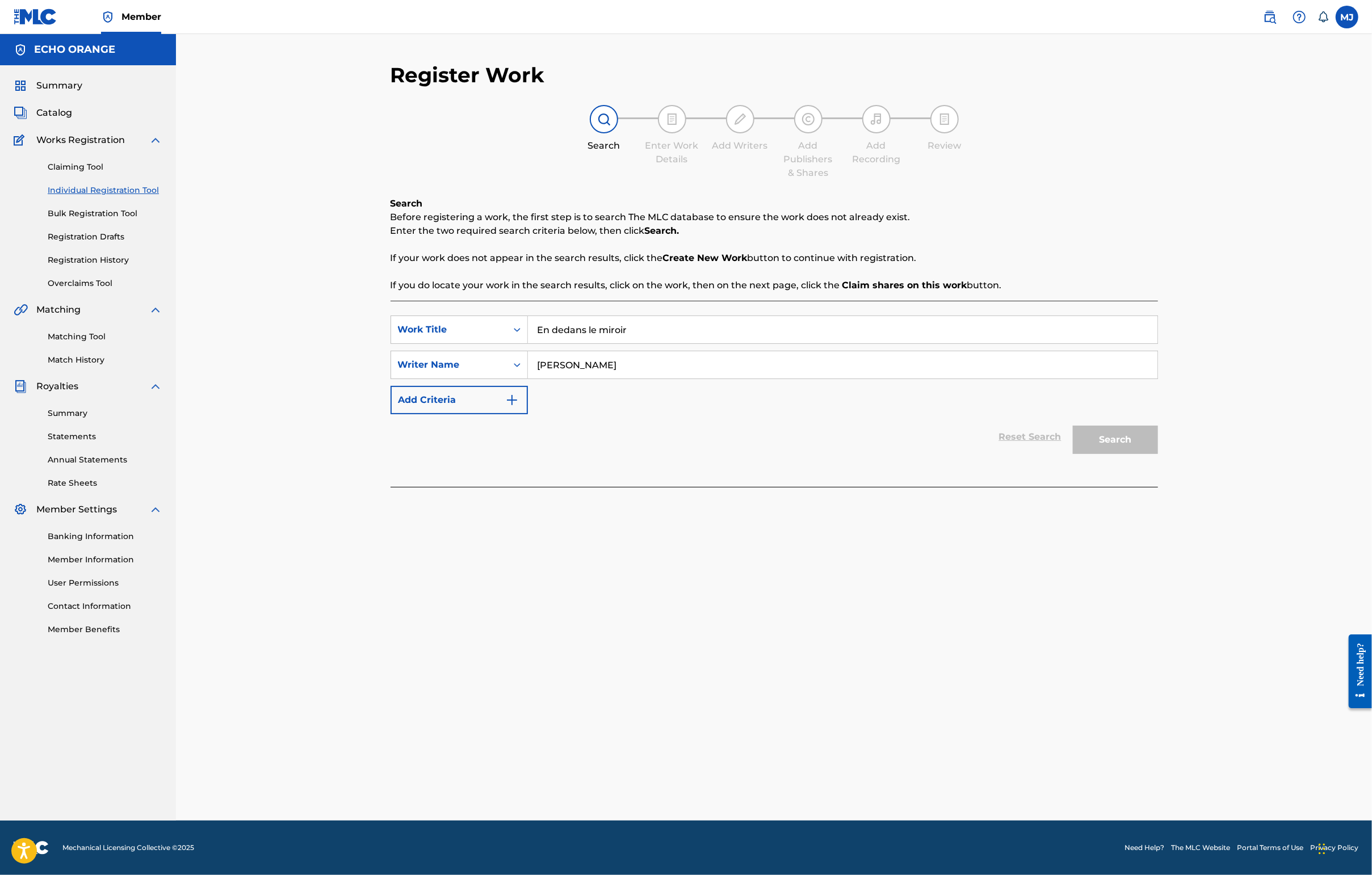
click at [1088, 454] on button "Search" at bounding box center [1115, 440] width 85 height 29
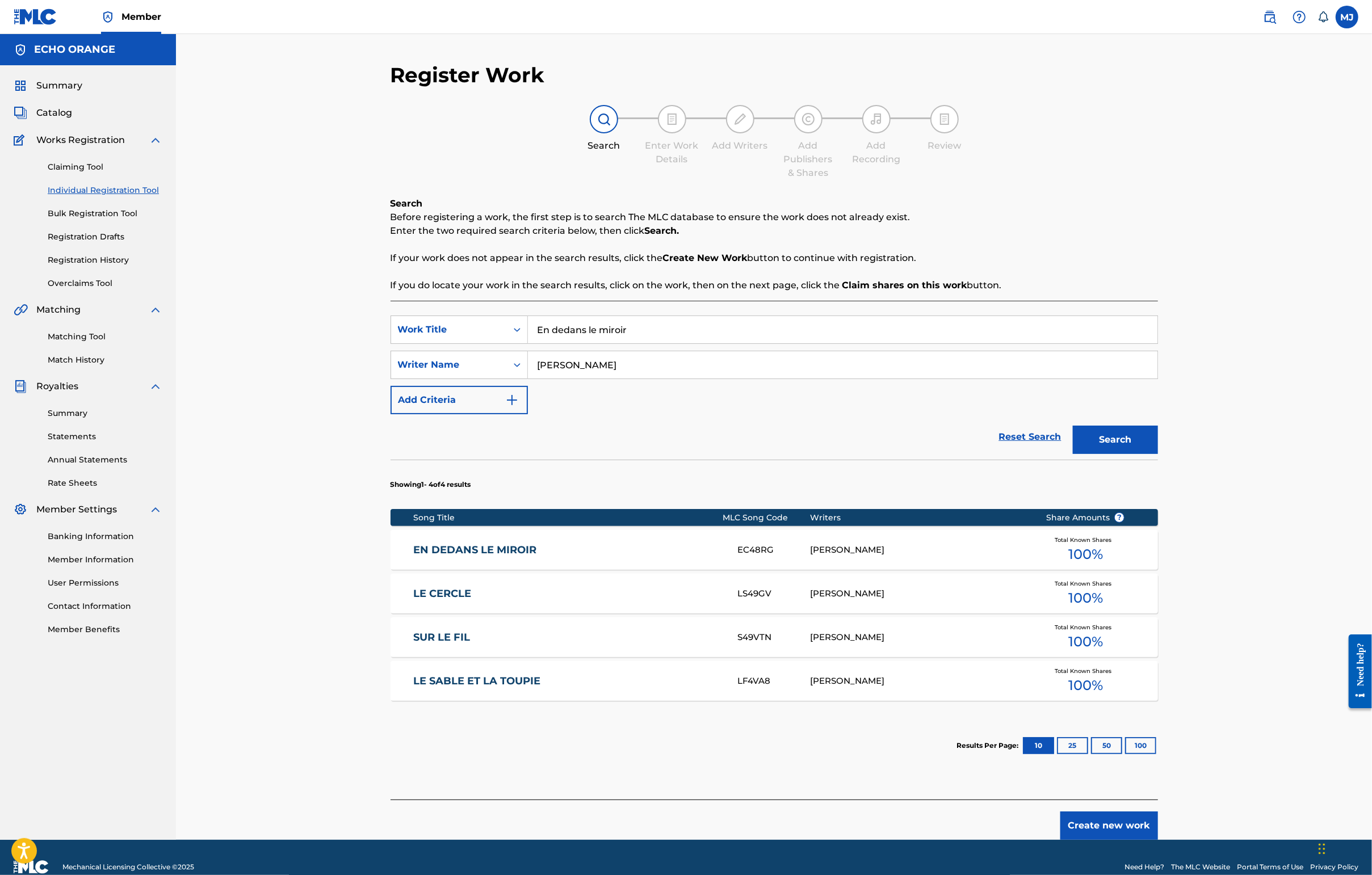
click at [981, 570] on div "EN DEDANS LE MIROIR EC48RG [PERSON_NAME] Total Known Shares 100 %" at bounding box center [774, 549] width 768 height 40
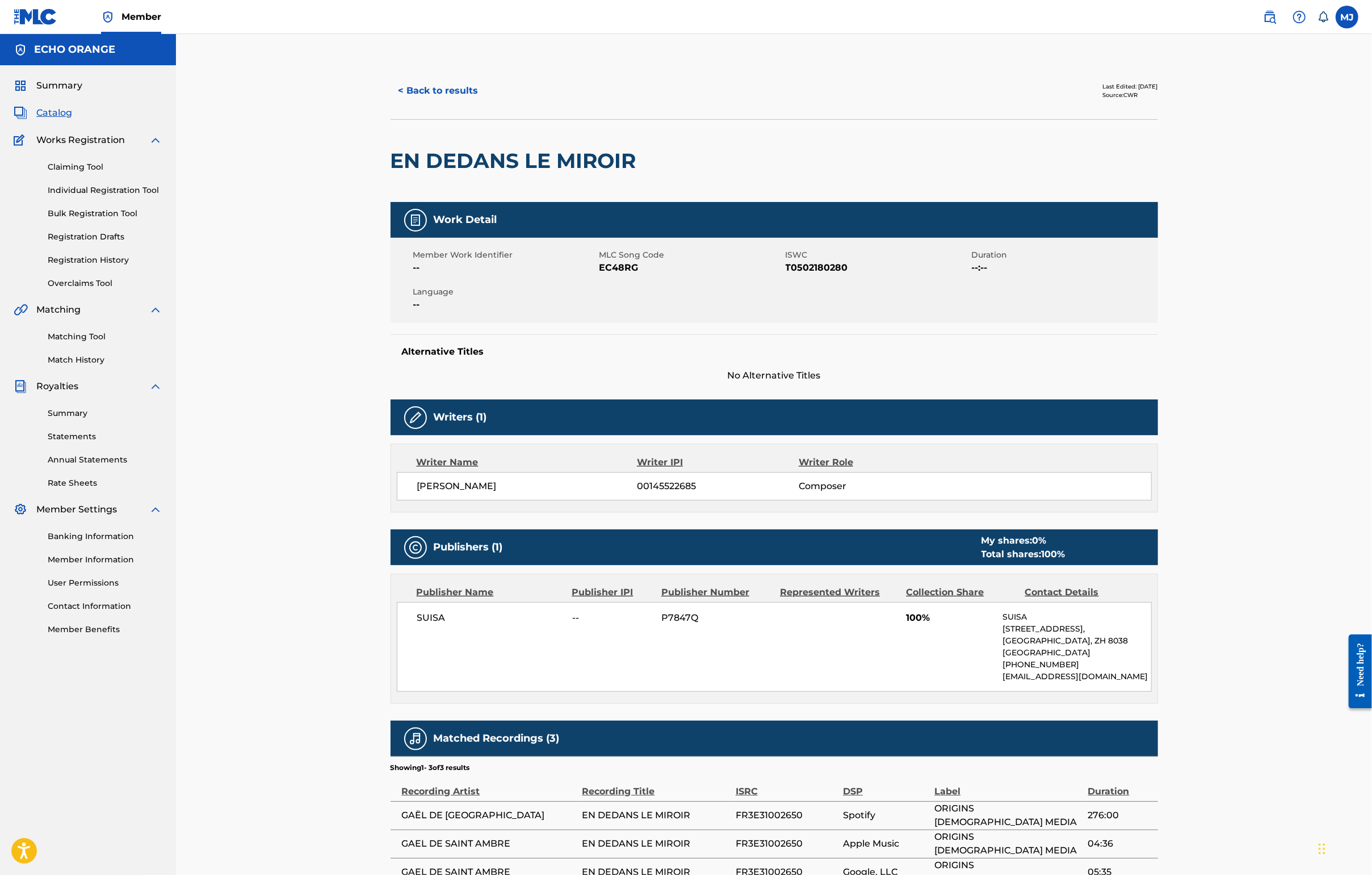
click at [391, 105] on button "< Back to results" at bounding box center [438, 91] width 96 height 29
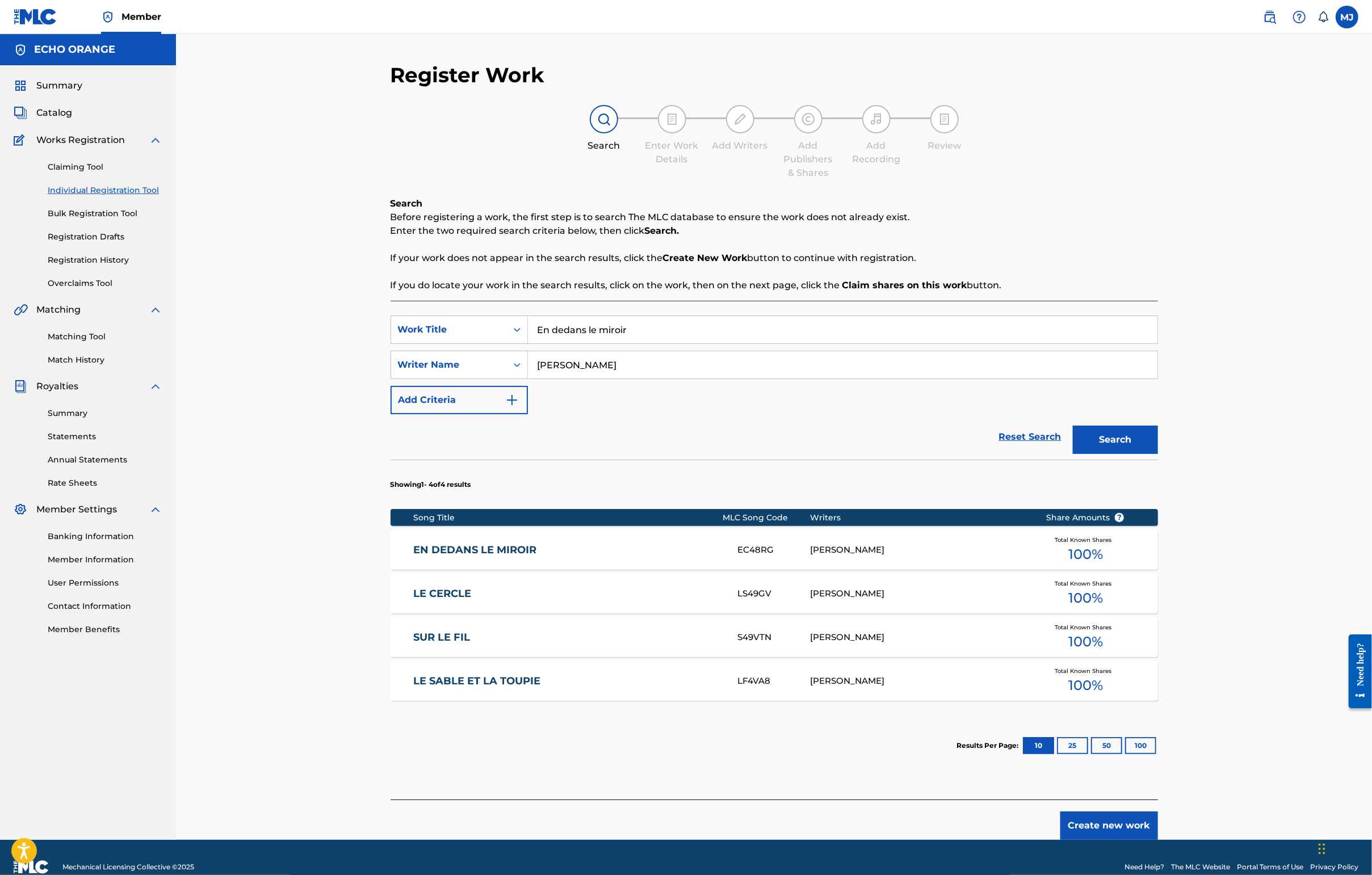
click at [622, 343] on input "En dedans le miroir" at bounding box center [842, 330] width 629 height 27
click at [1088, 454] on button "Search" at bounding box center [1115, 440] width 85 height 29
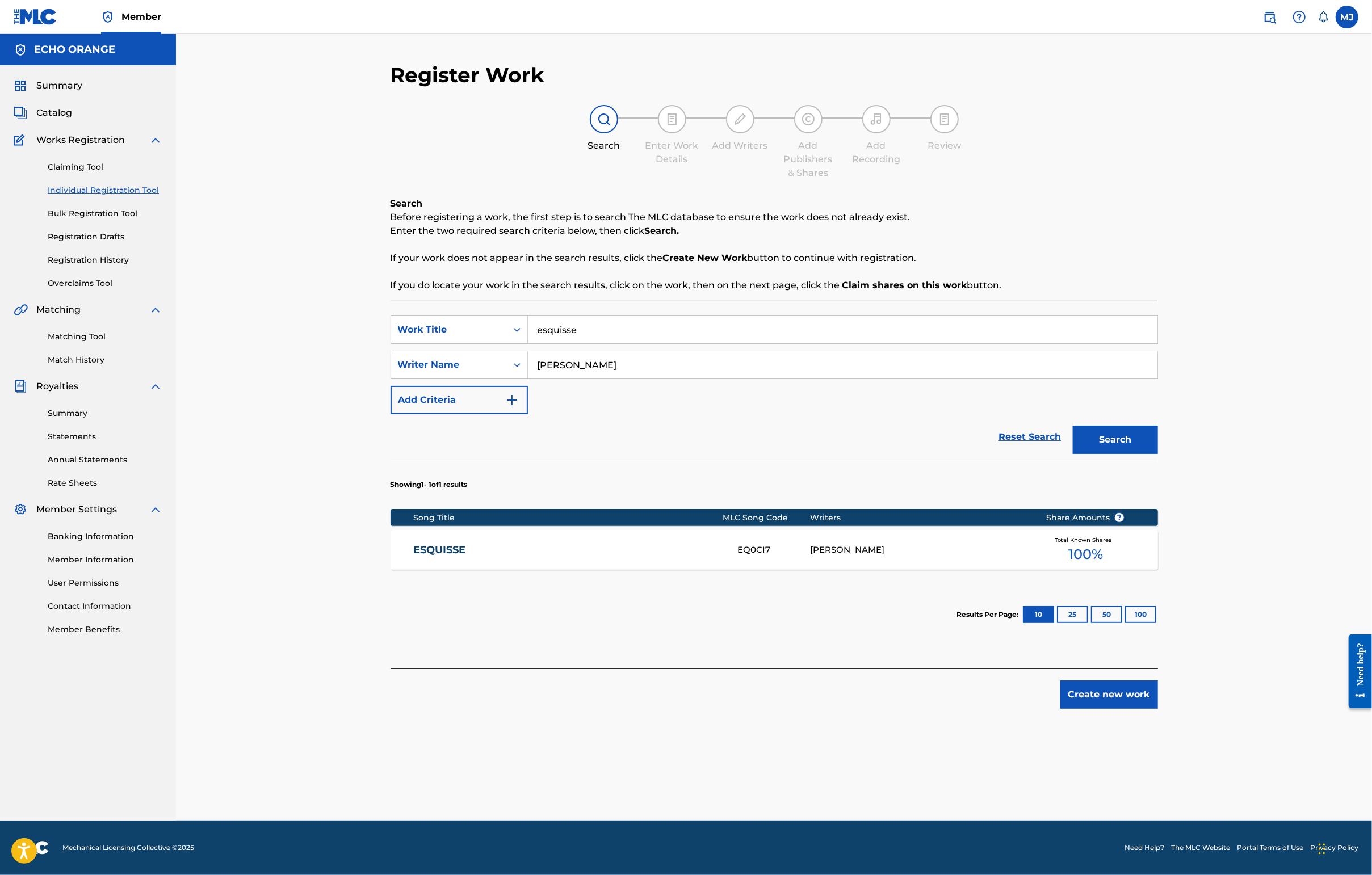
click at [621, 343] on input "esquisse" at bounding box center [842, 330] width 629 height 27
type input "hymne à la vie"
click at [1088, 454] on button "Search" at bounding box center [1115, 440] width 85 height 29
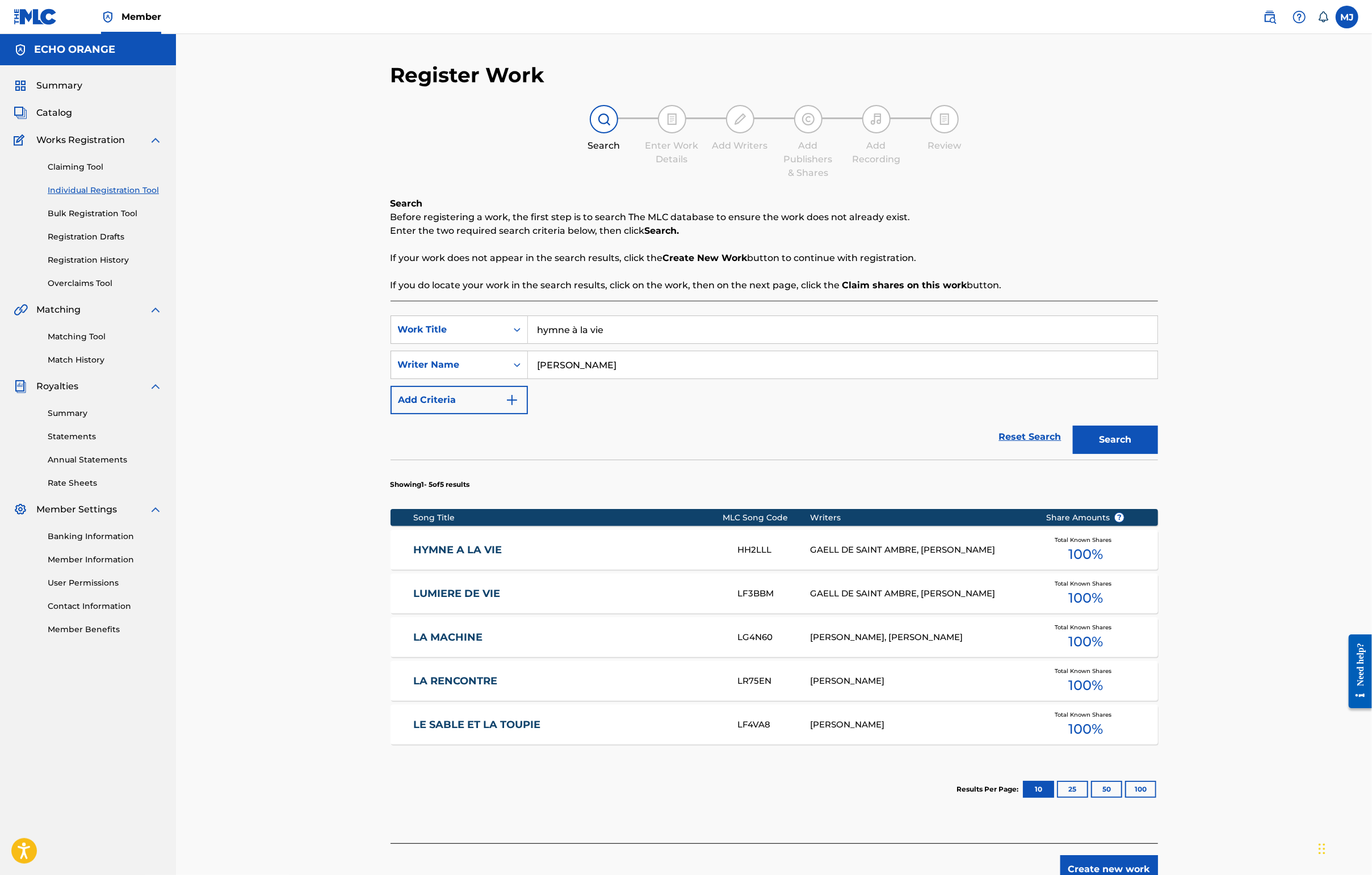
click at [413, 557] on link "HYMNE A LA VIE" at bounding box center [567, 549] width 309 height 13
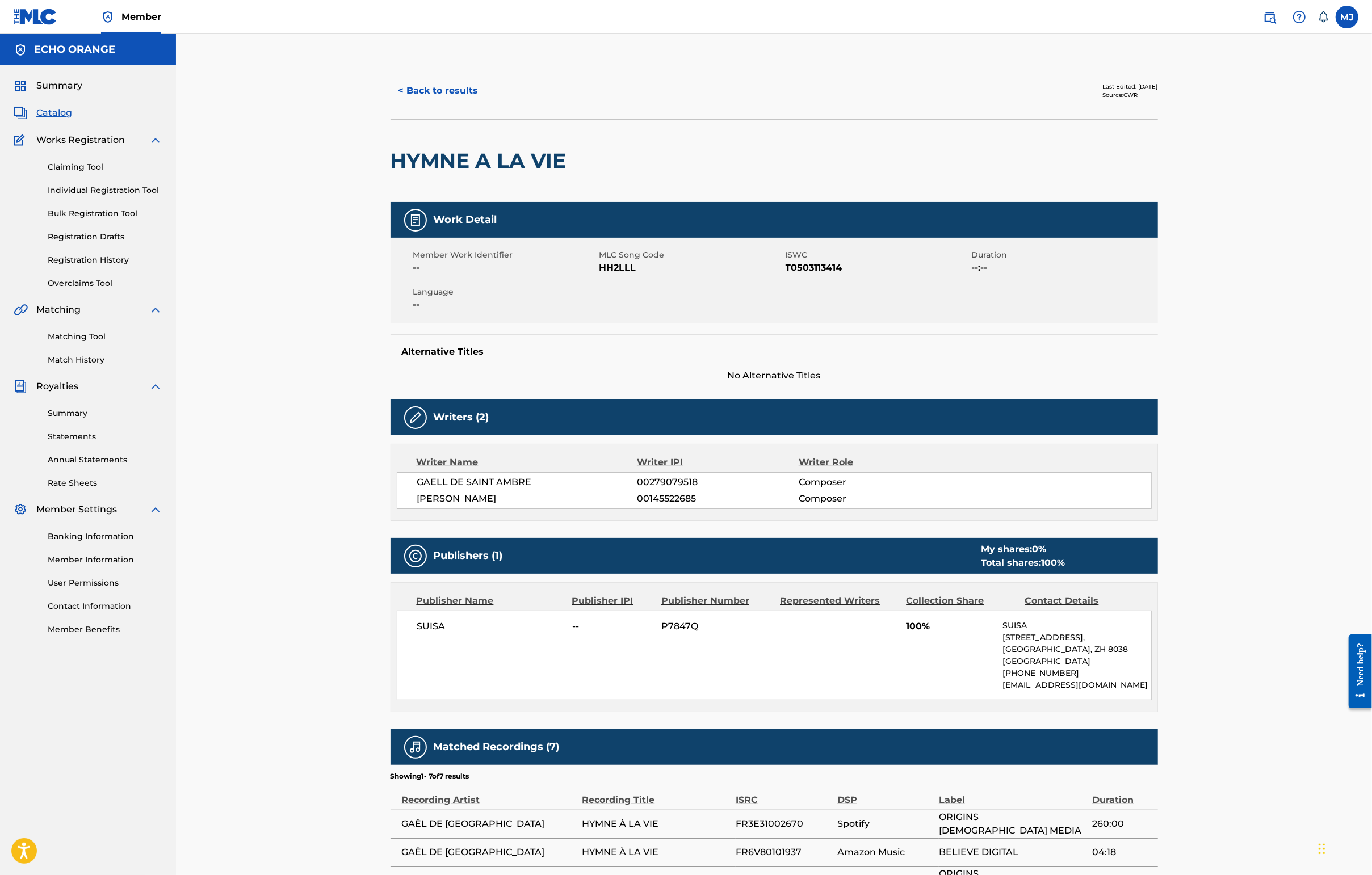
click at [396, 105] on button "< Back to results" at bounding box center [438, 91] width 96 height 29
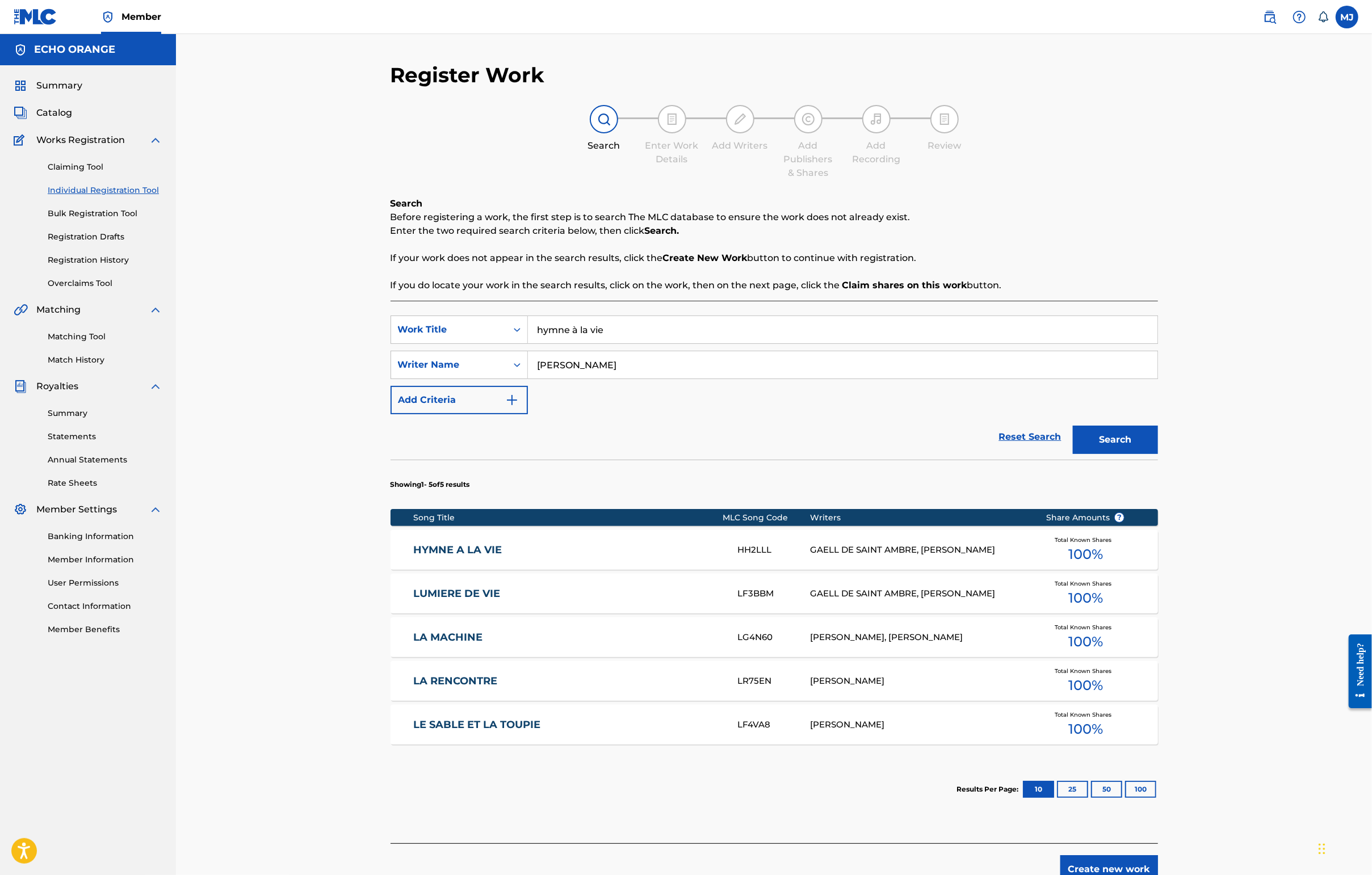
click at [610, 343] on input "hymne à la vie" at bounding box center [842, 330] width 629 height 27
type input "la danse du cygne"
click at [1088, 454] on button "Search" at bounding box center [1115, 440] width 85 height 29
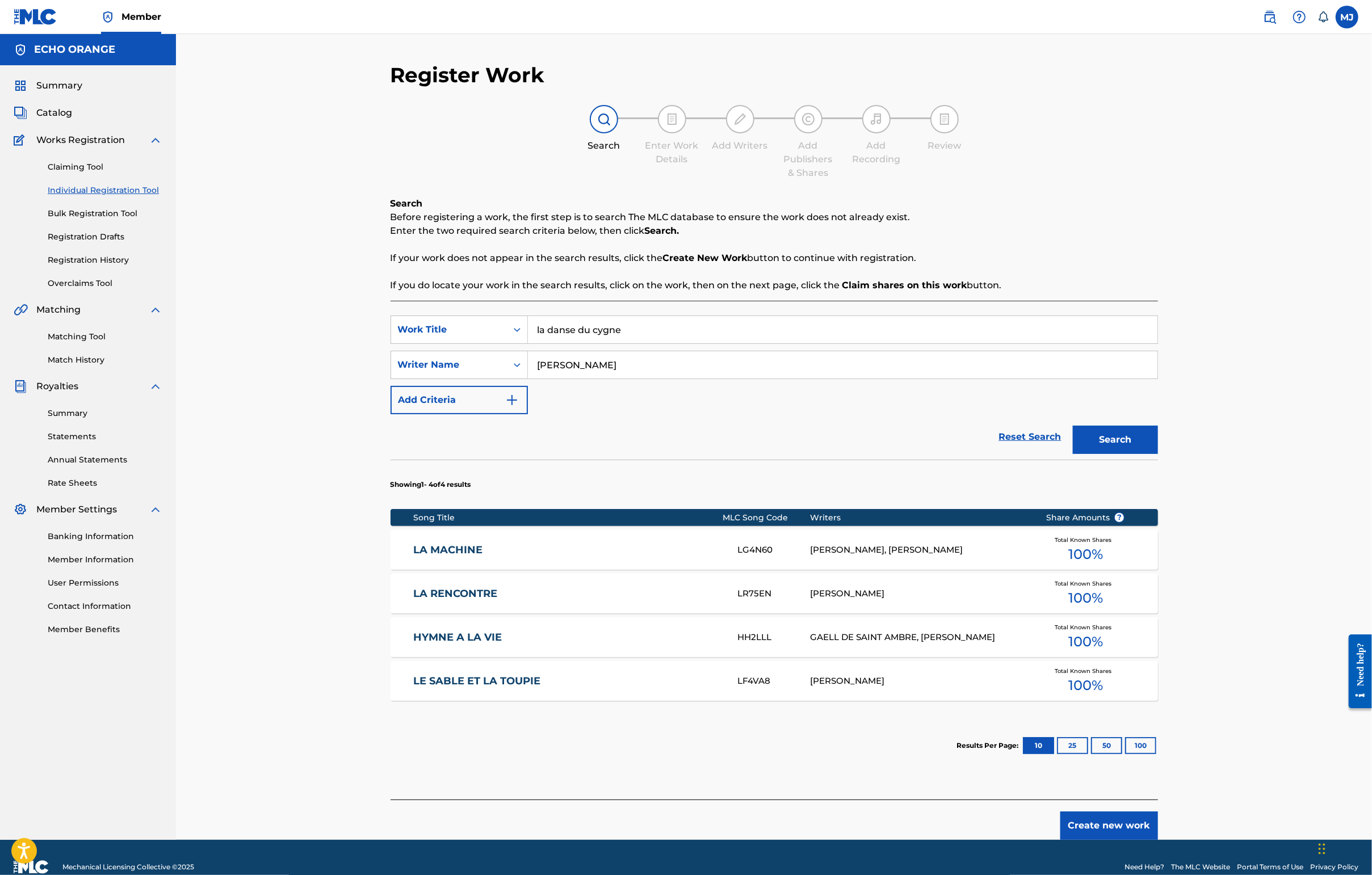
scroll to position [117, 0]
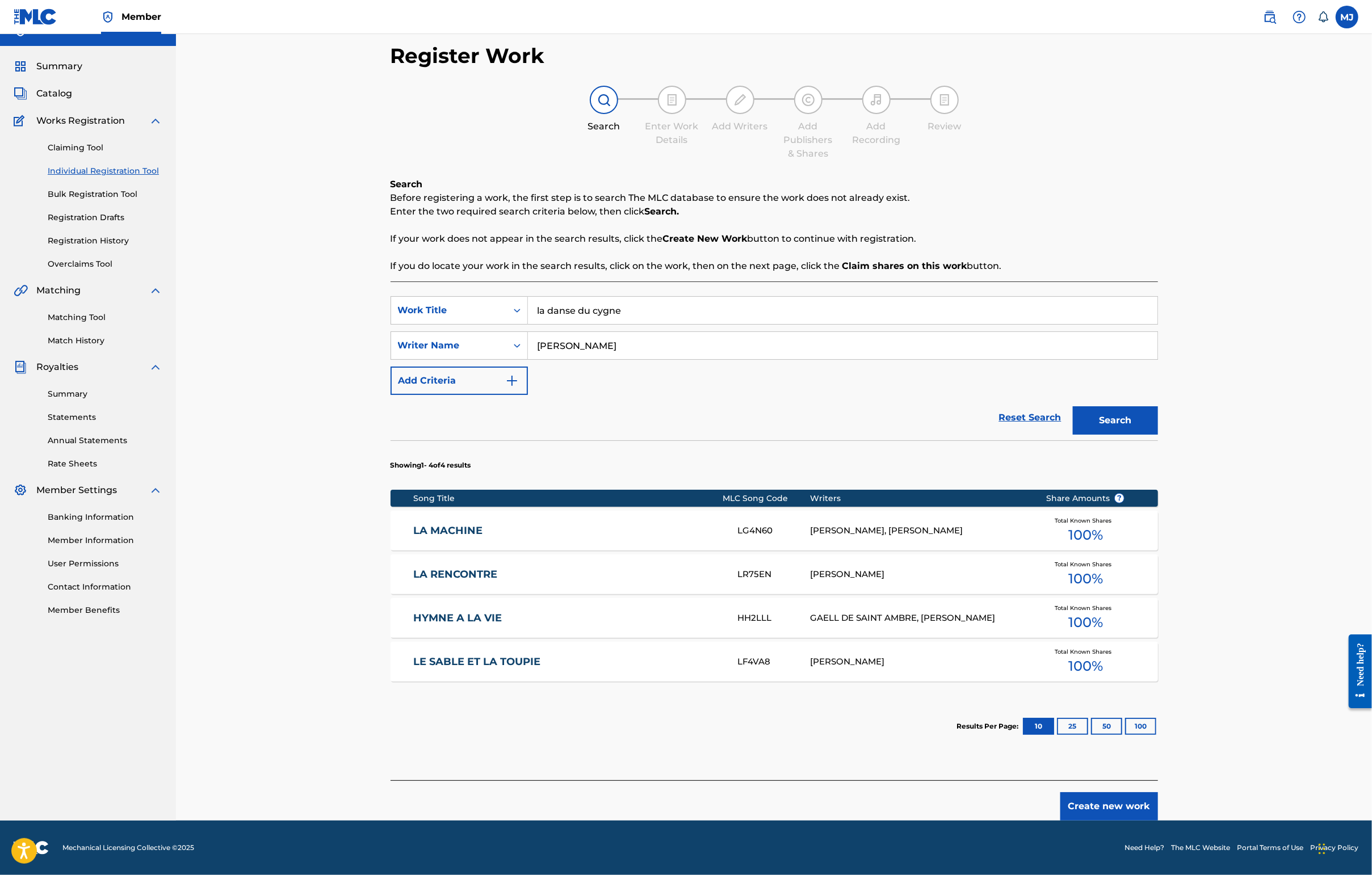
click at [1088, 800] on button "Create new work" at bounding box center [1109, 807] width 98 height 29
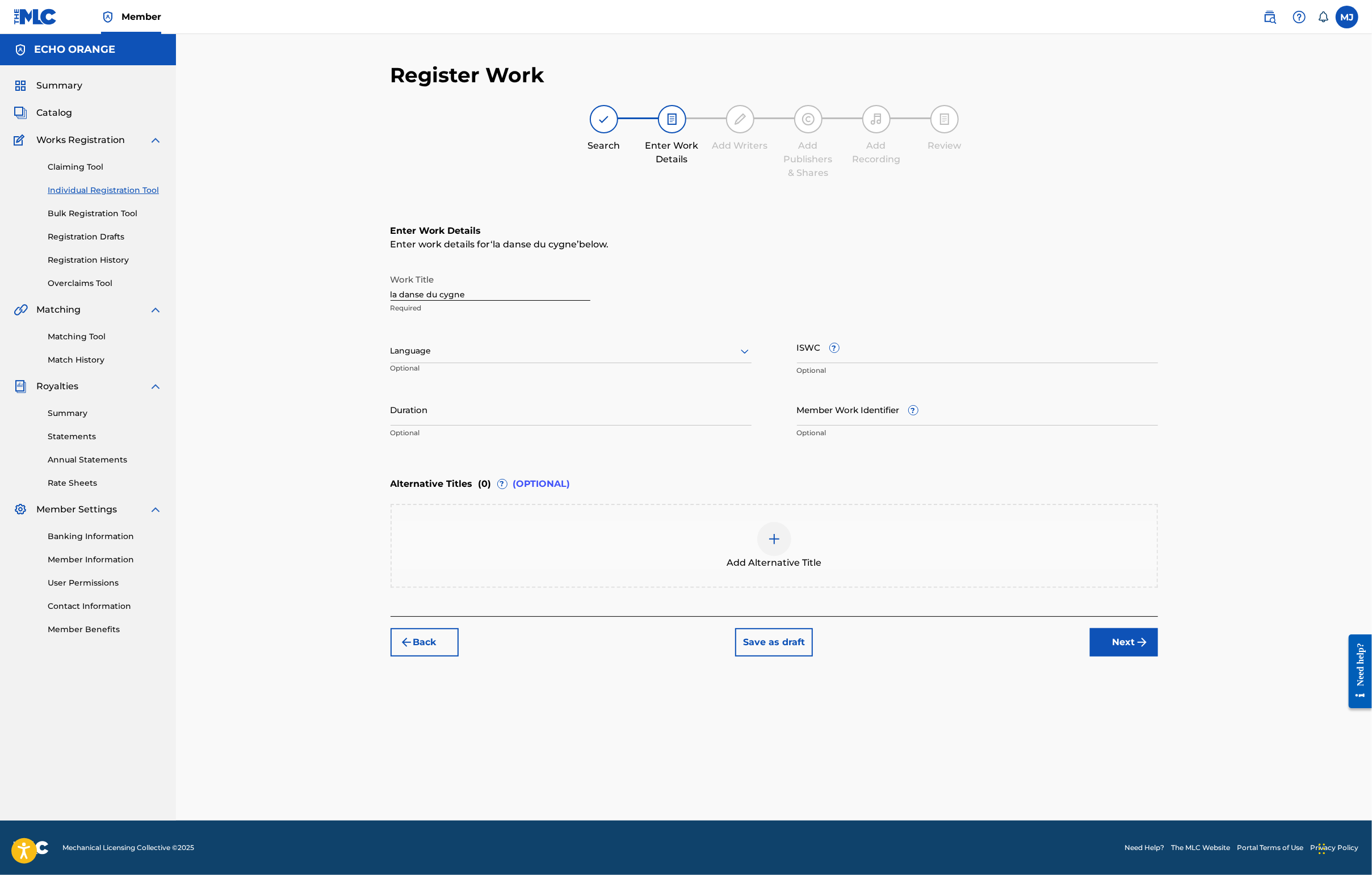
scroll to position [0, 0]
click at [1088, 802] on div "Register Work Search Enter Work Details Add Writers Add Publishers & Shares Add…" at bounding box center [774, 442] width 795 height 758
click at [1088, 761] on div "Register Work Search Enter Work Details Add Writers Add Publishers & Shares Add…" at bounding box center [774, 442] width 795 height 758
click at [1088, 756] on div "Register Work Search Enter Work Details Add Writers Add Publishers & Shares Add…" at bounding box center [774, 442] width 795 height 758
click at [1088, 657] on button "Next" at bounding box center [1124, 643] width 68 height 29
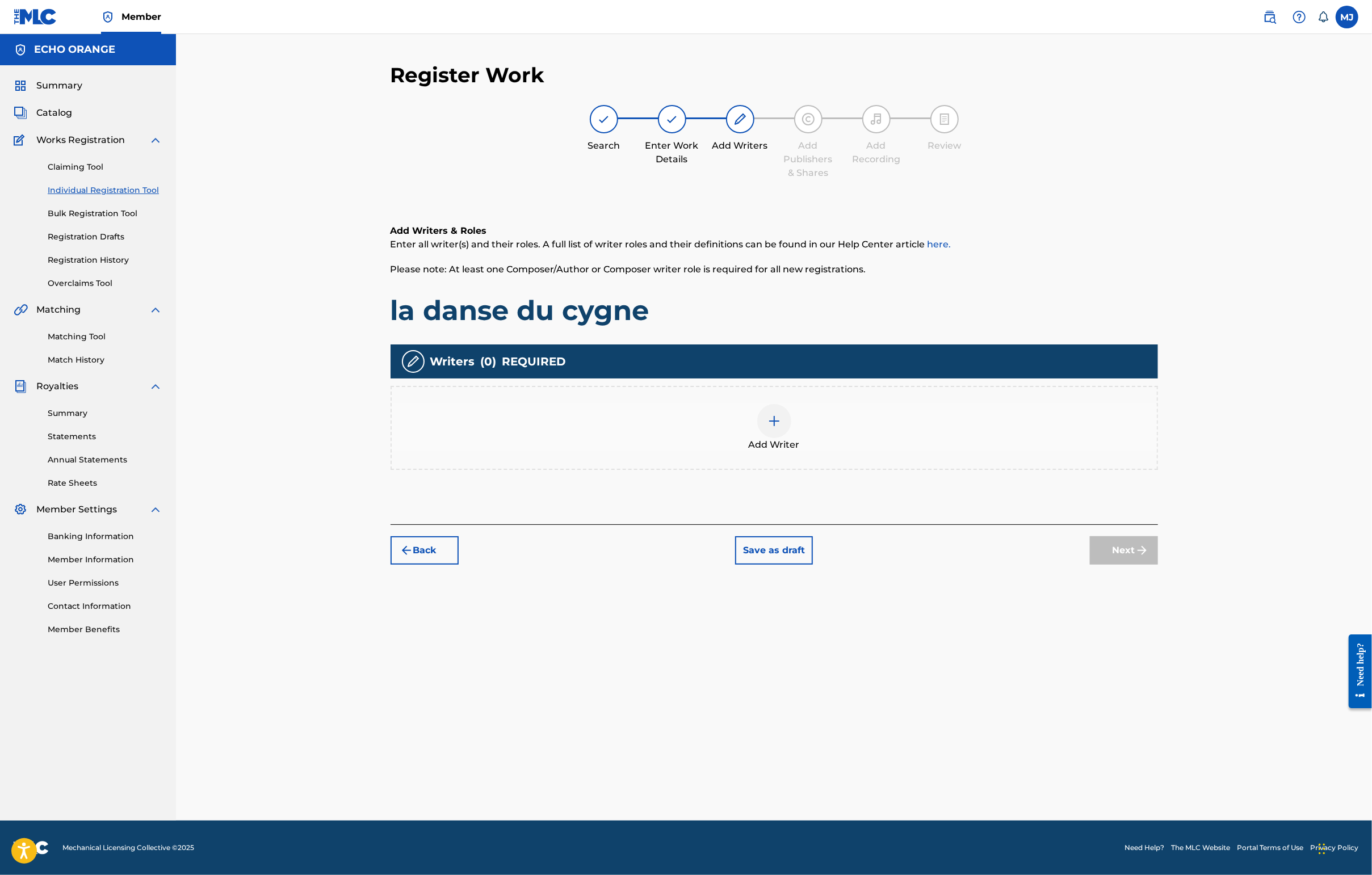
drag, startPoint x: 938, startPoint y: 484, endPoint x: 938, endPoint y: 476, distance: 8.0
click at [938, 451] on div "Add Writer" at bounding box center [774, 427] width 765 height 47
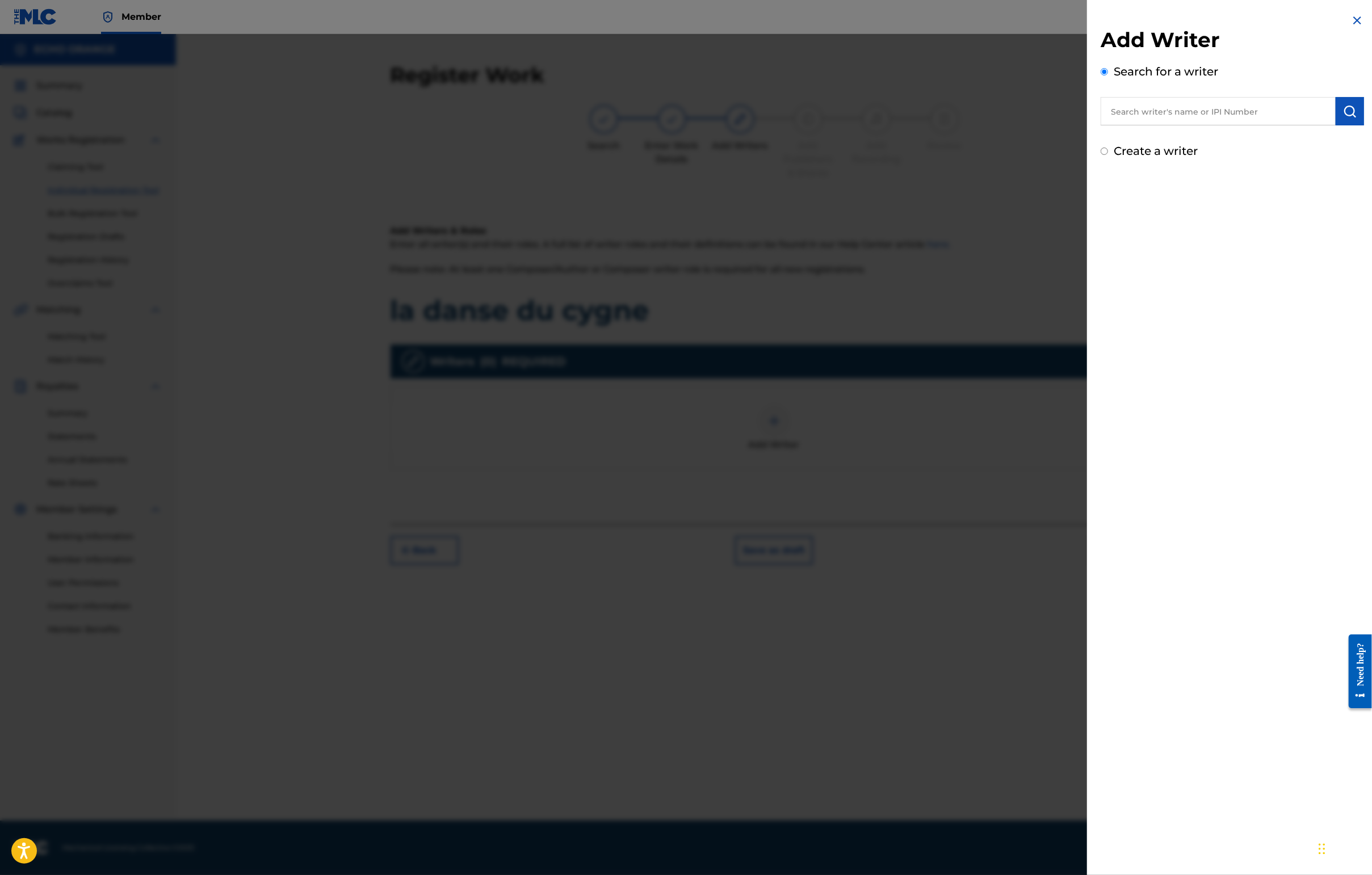
click at [1088, 126] on input "text" at bounding box center [1218, 111] width 235 height 29
paste input "[PERSON_NAME]"
type input "[PERSON_NAME]"
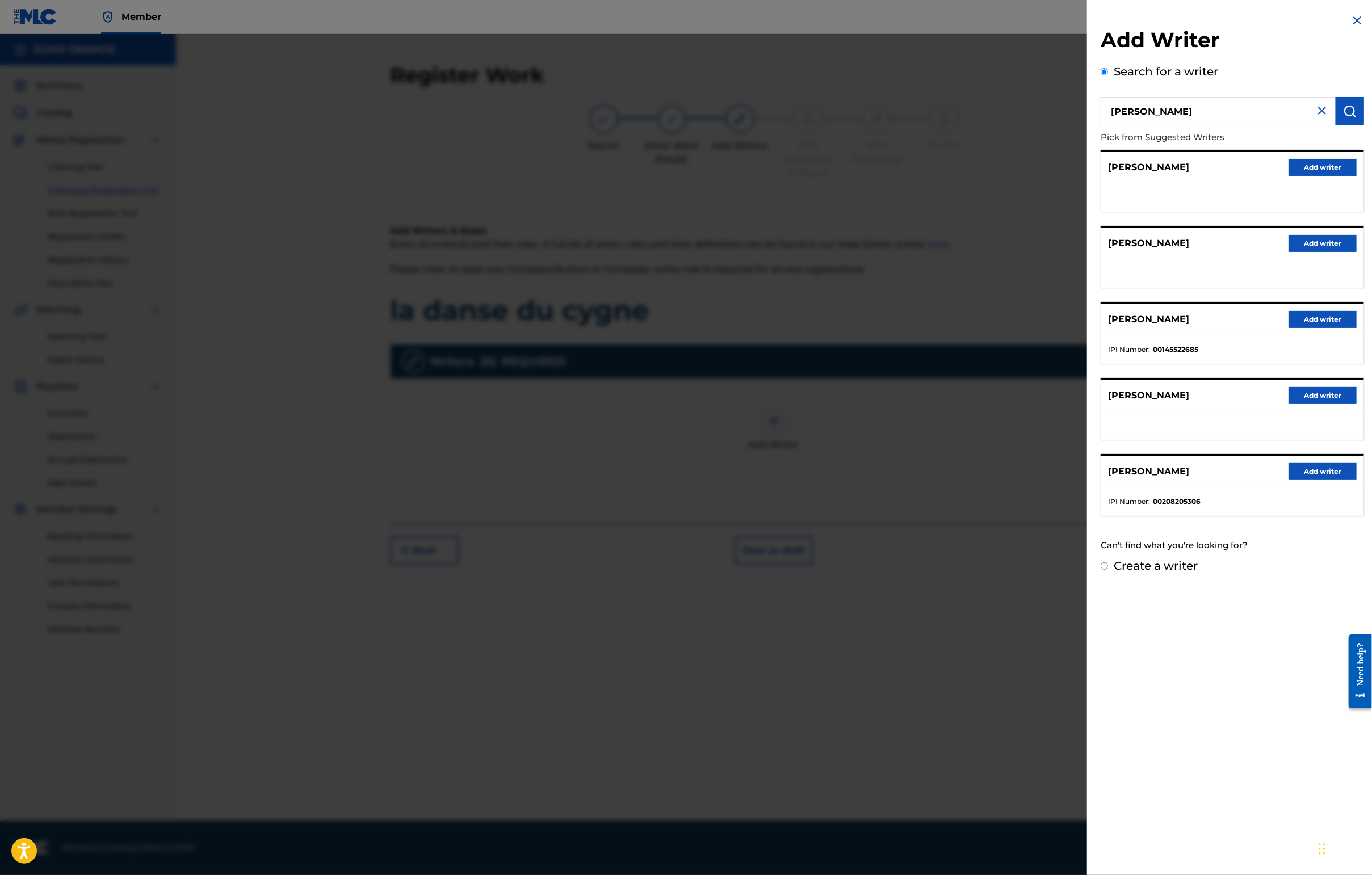
click at [1088, 328] on button "Add writer" at bounding box center [1322, 319] width 68 height 17
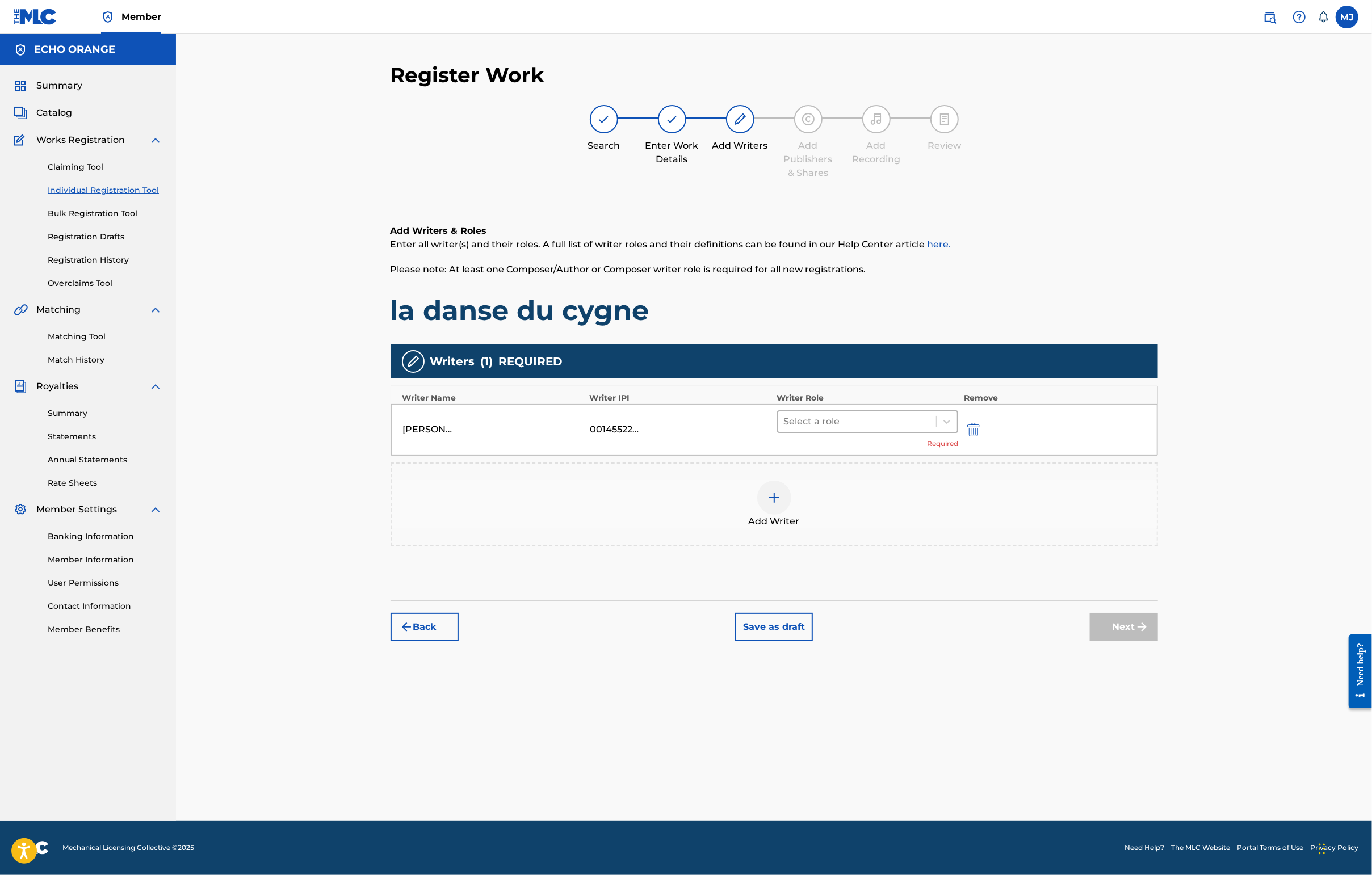
click at [936, 432] on div "Select a role" at bounding box center [857, 421] width 158 height 20
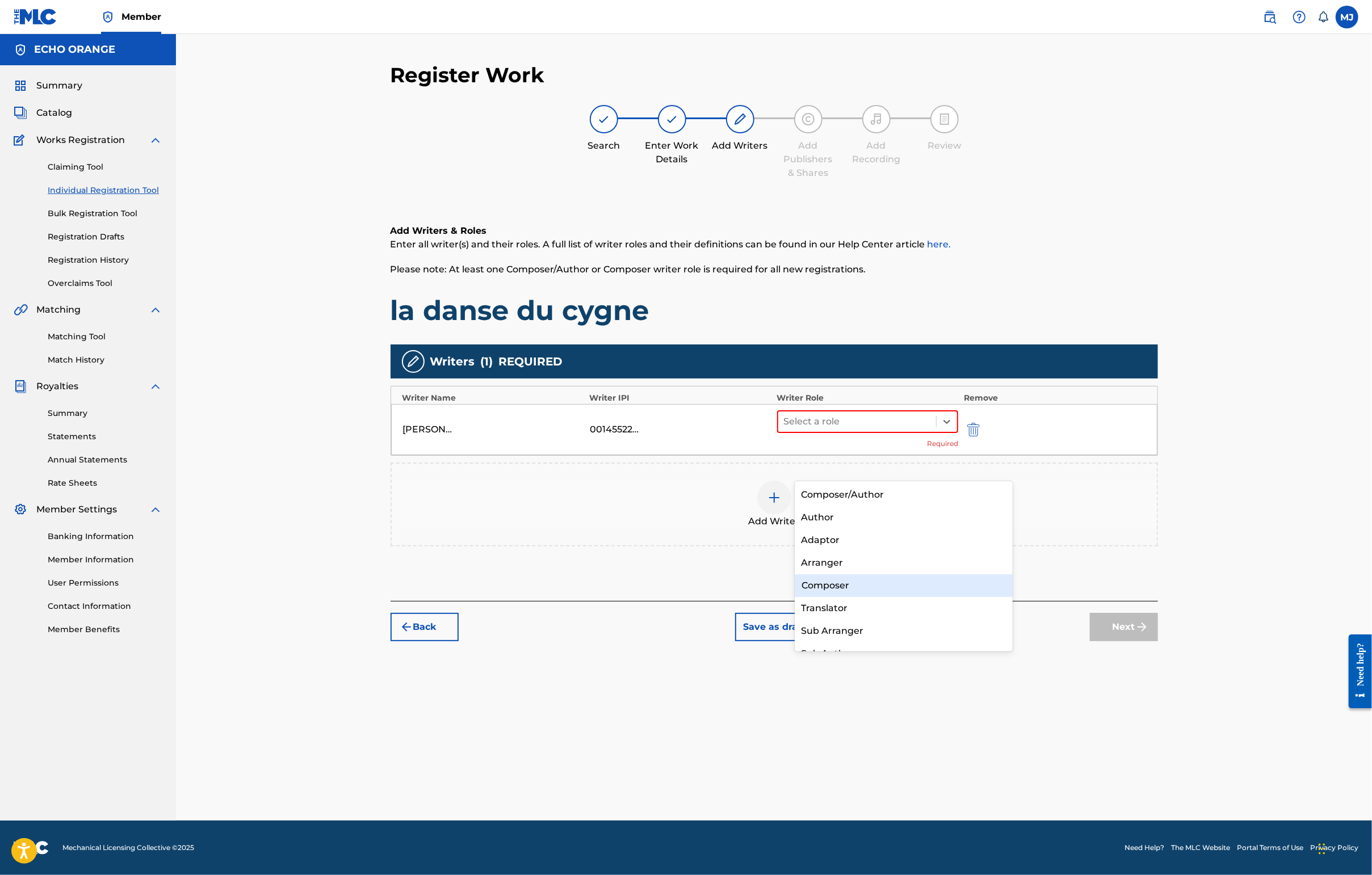
click at [897, 585] on div "Composer" at bounding box center [904, 585] width 218 height 23
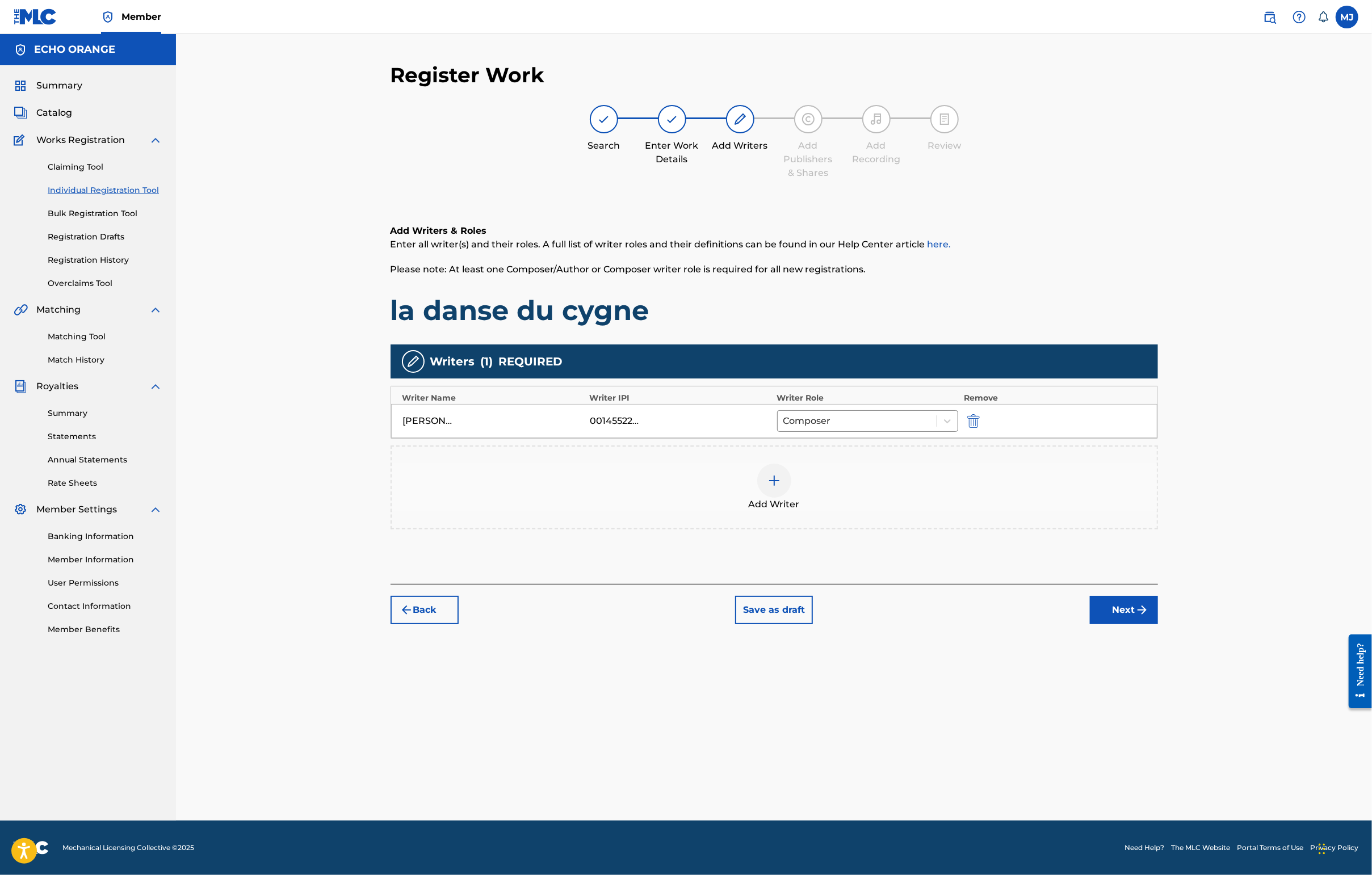
click at [1088, 624] on button "Next" at bounding box center [1124, 610] width 68 height 29
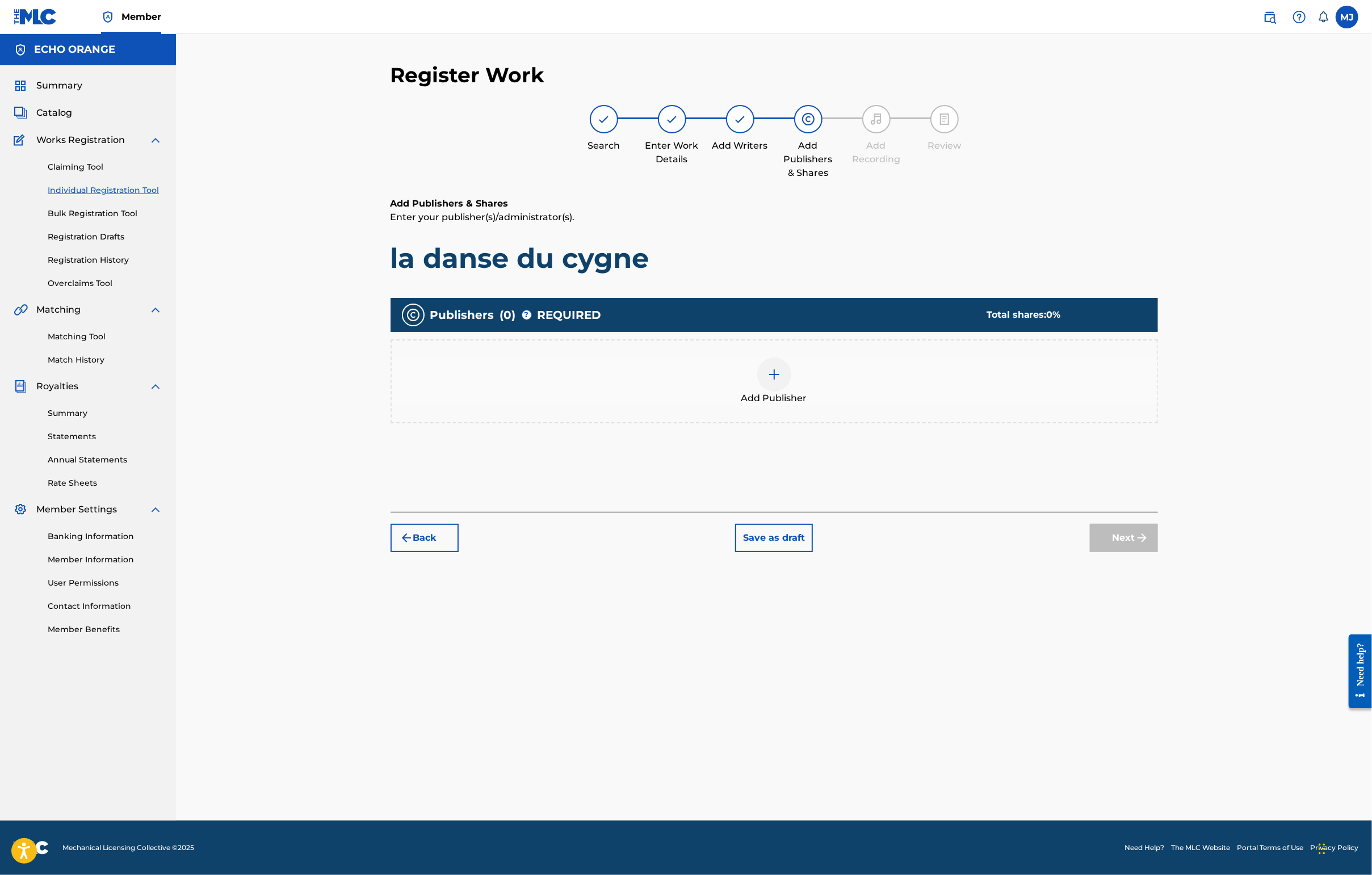
click at [871, 462] on div "Publishers ( 0 ) ? REQUIRED Total shares: 0 % Add Publisher" at bounding box center [774, 376] width 768 height 169
click at [889, 405] on div "Add Publisher" at bounding box center [774, 381] width 765 height 47
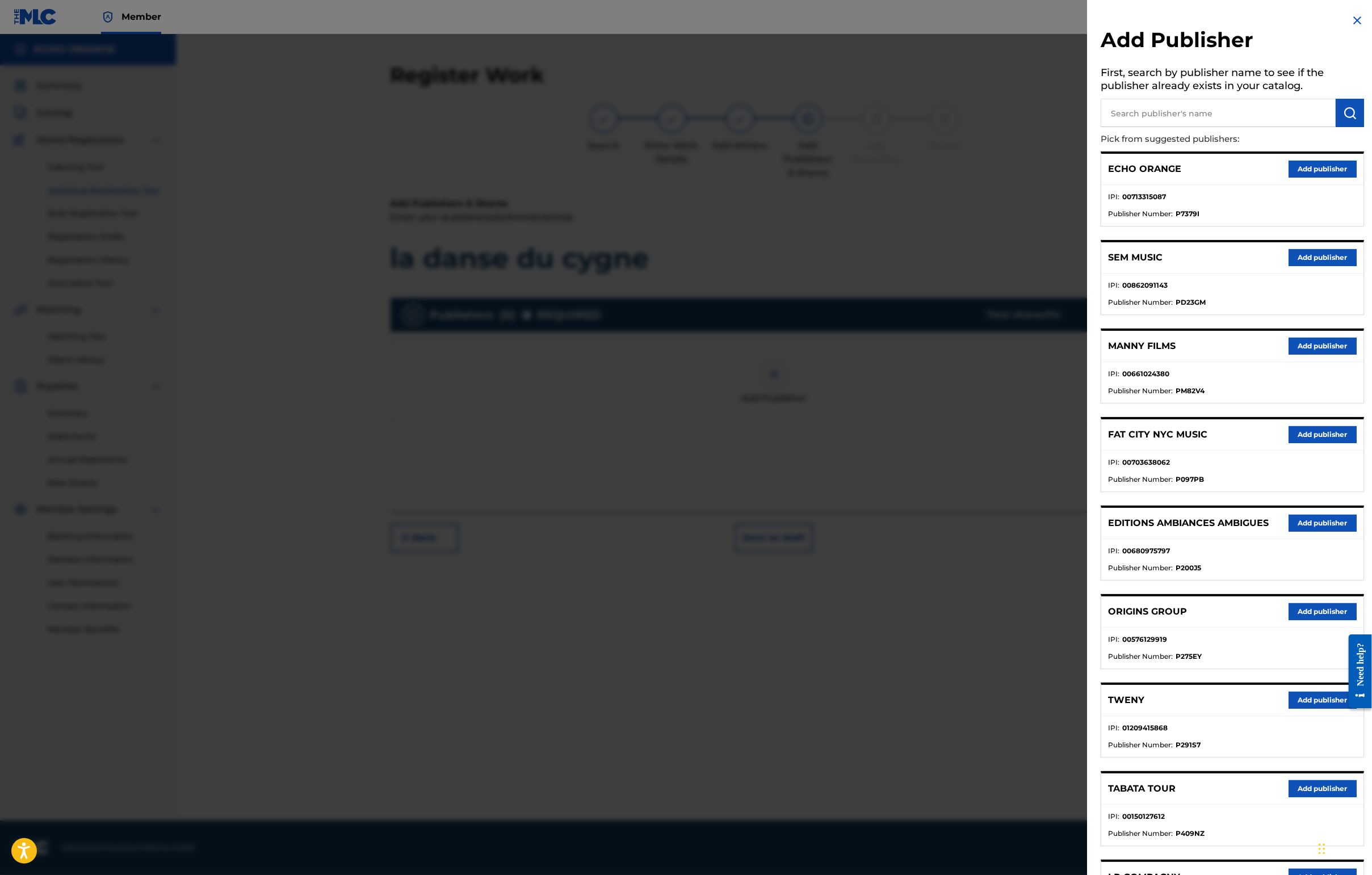
click at [1088, 620] on button "Add publisher" at bounding box center [1322, 612] width 68 height 17
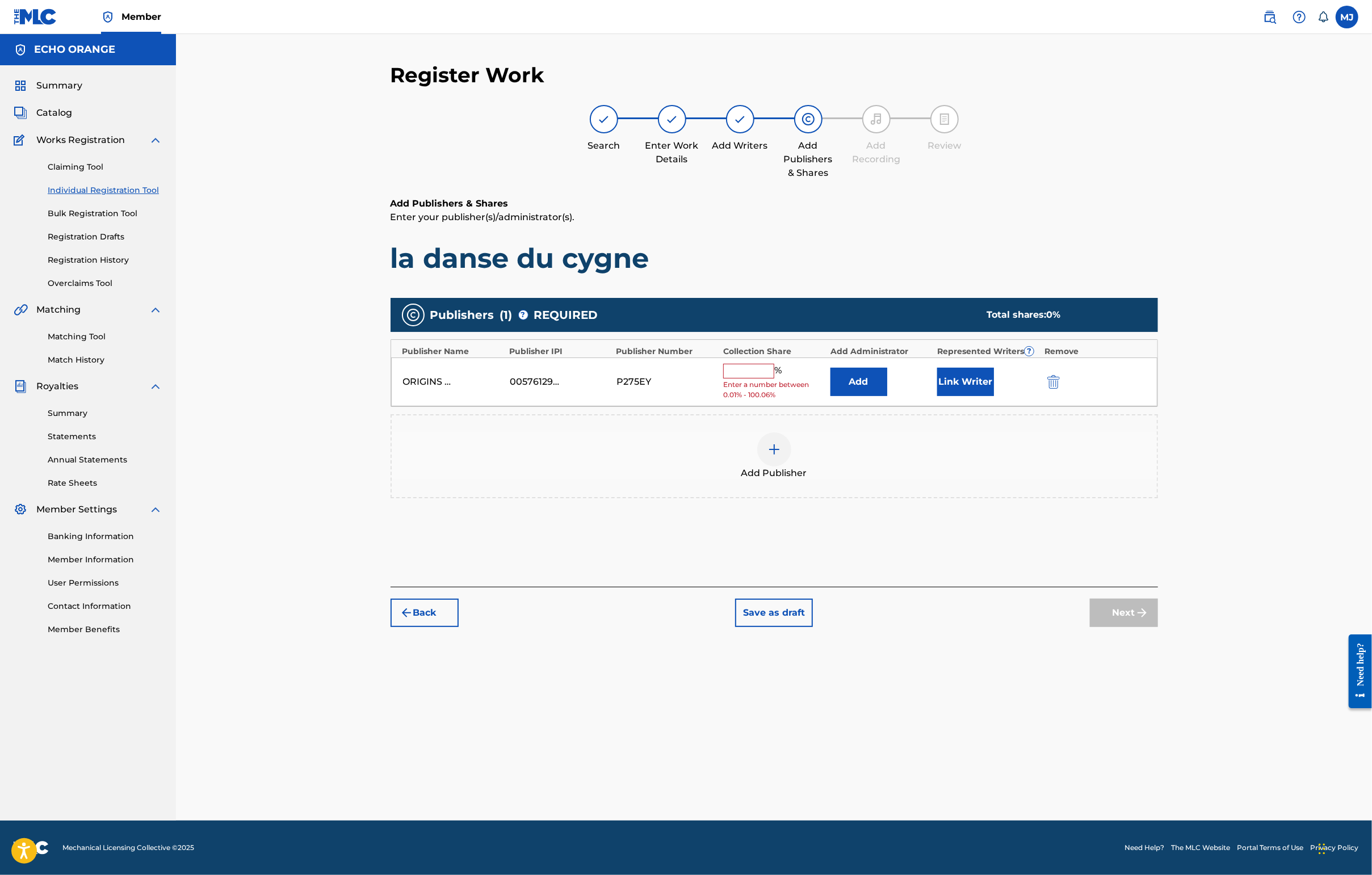
click at [887, 396] on button "Add" at bounding box center [858, 382] width 56 height 29
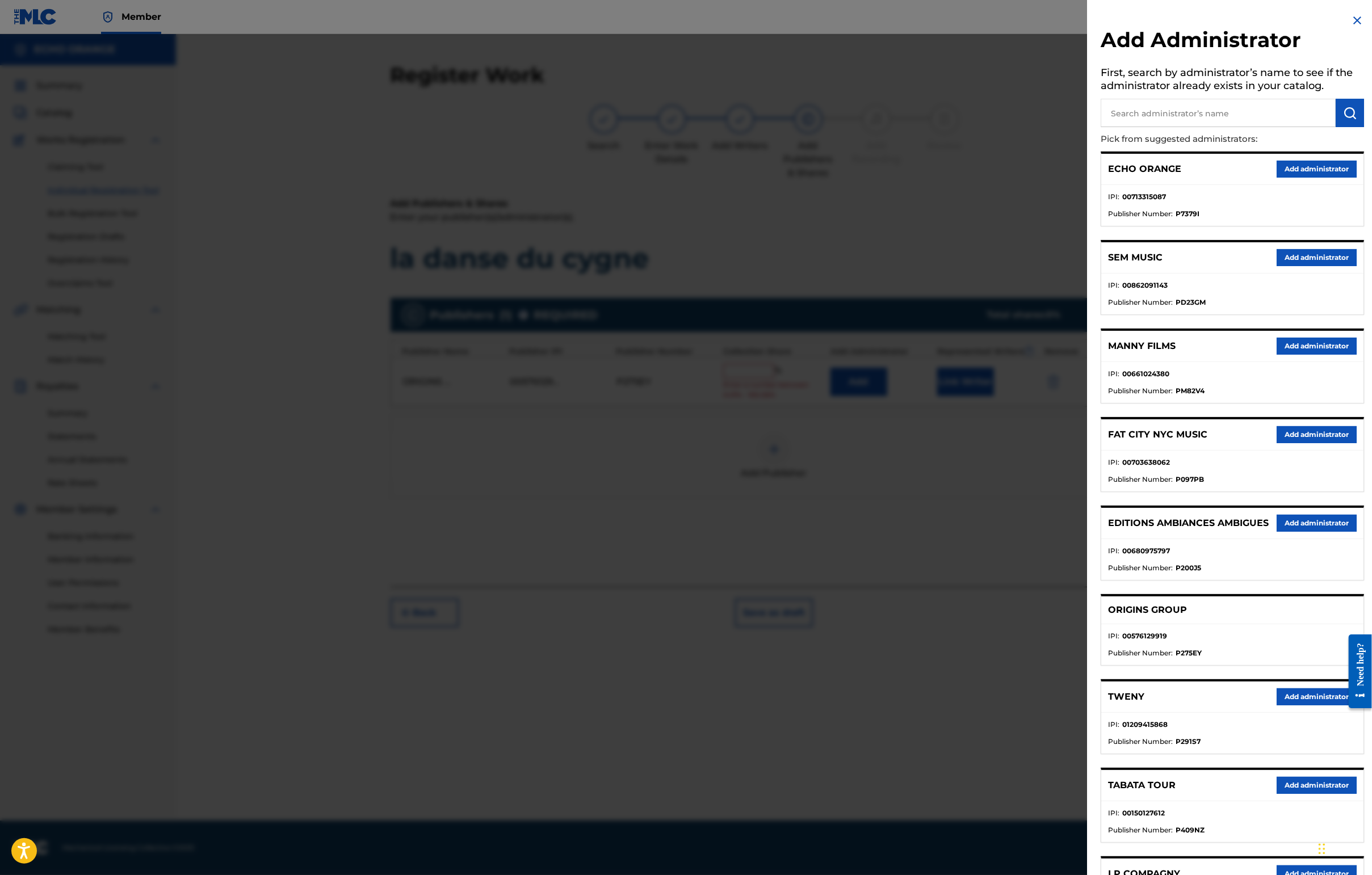
click at [1088, 178] on button "Add administrator" at bounding box center [1316, 169] width 80 height 17
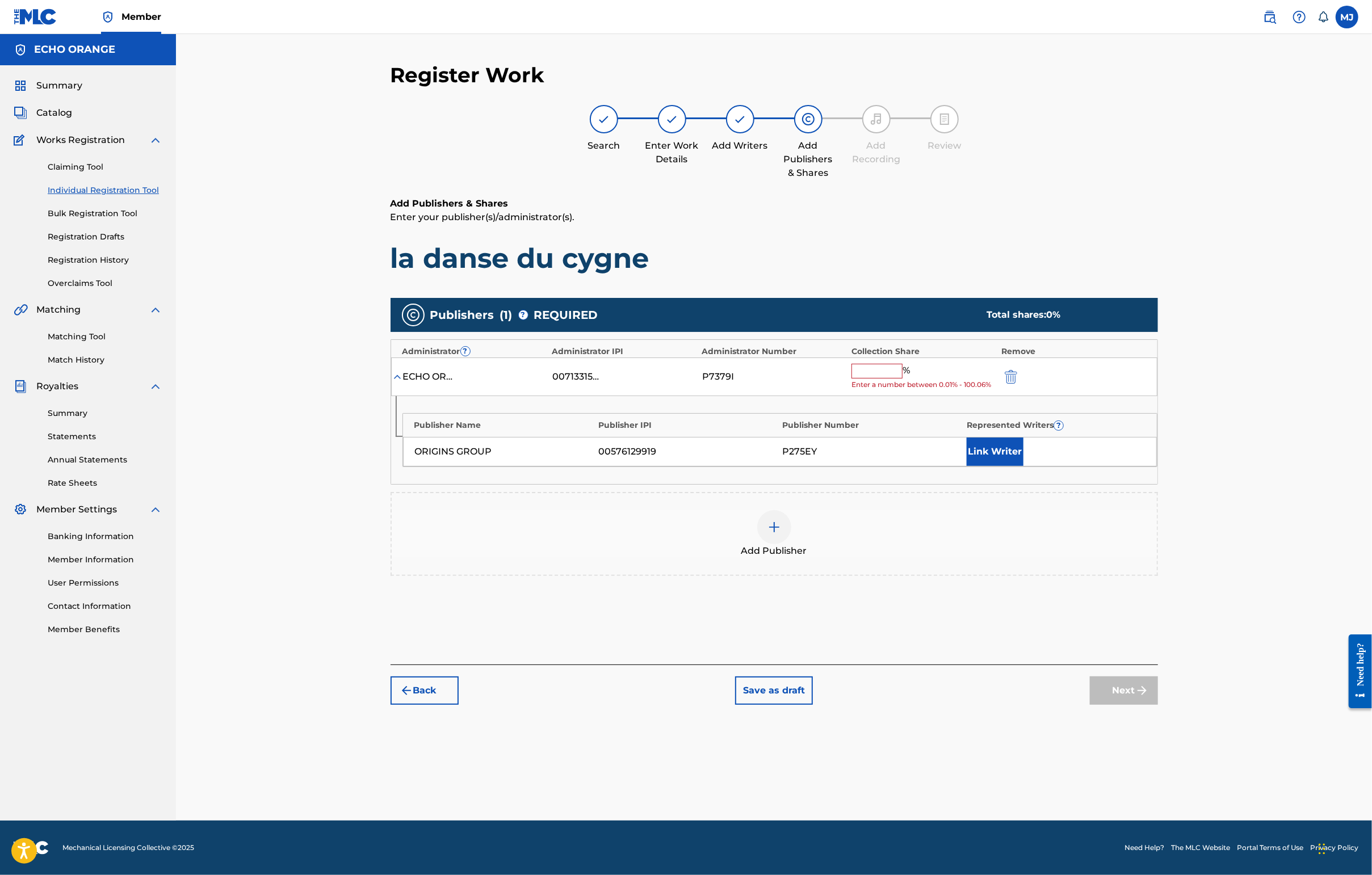
click at [902, 378] on input "text" at bounding box center [877, 371] width 51 height 15
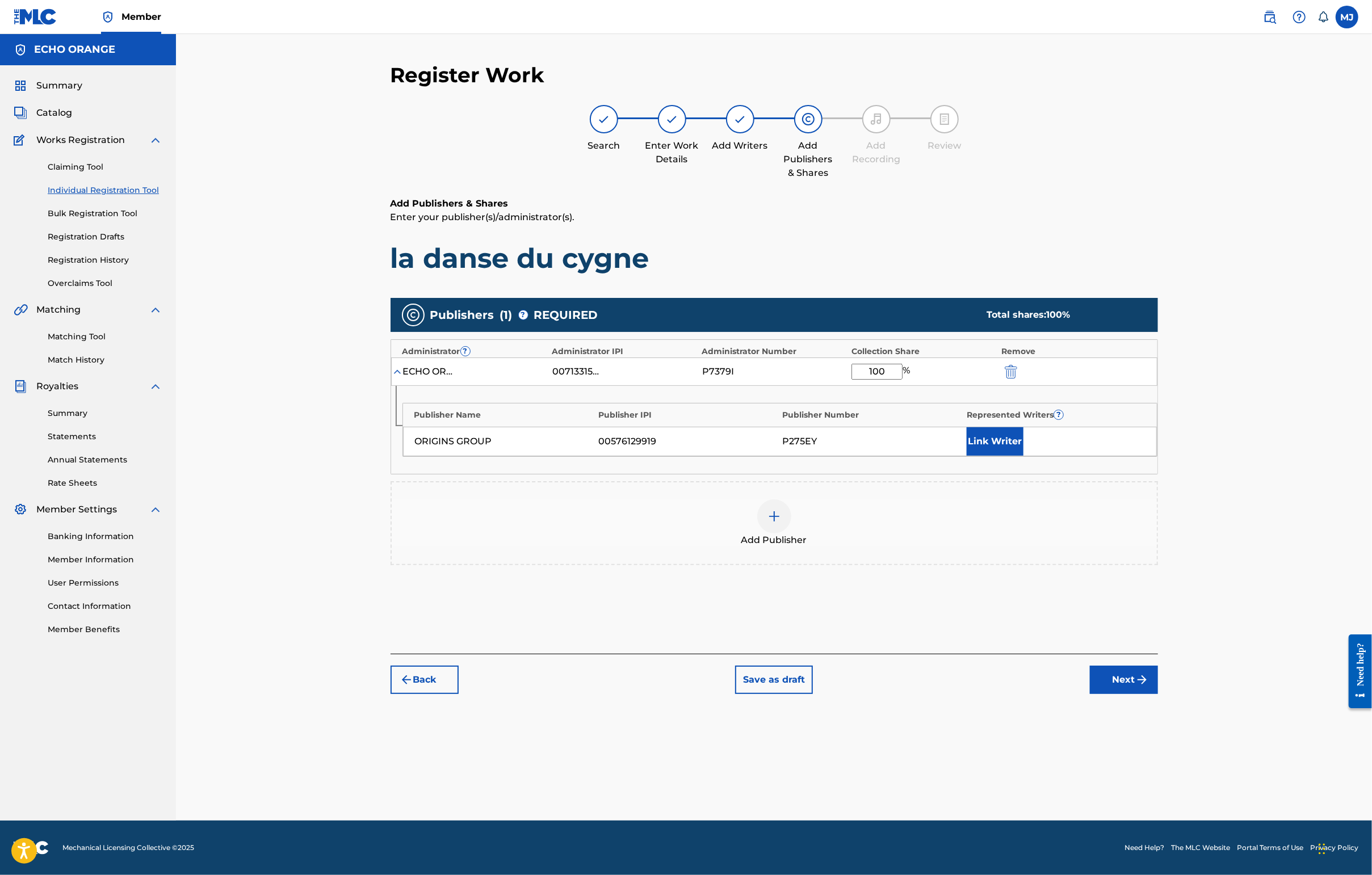
type input "100"
click at [1088, 456] on div "Link Writer" at bounding box center [1055, 442] width 178 height 29
click at [1024, 456] on button "Link Writer" at bounding box center [994, 442] width 56 height 29
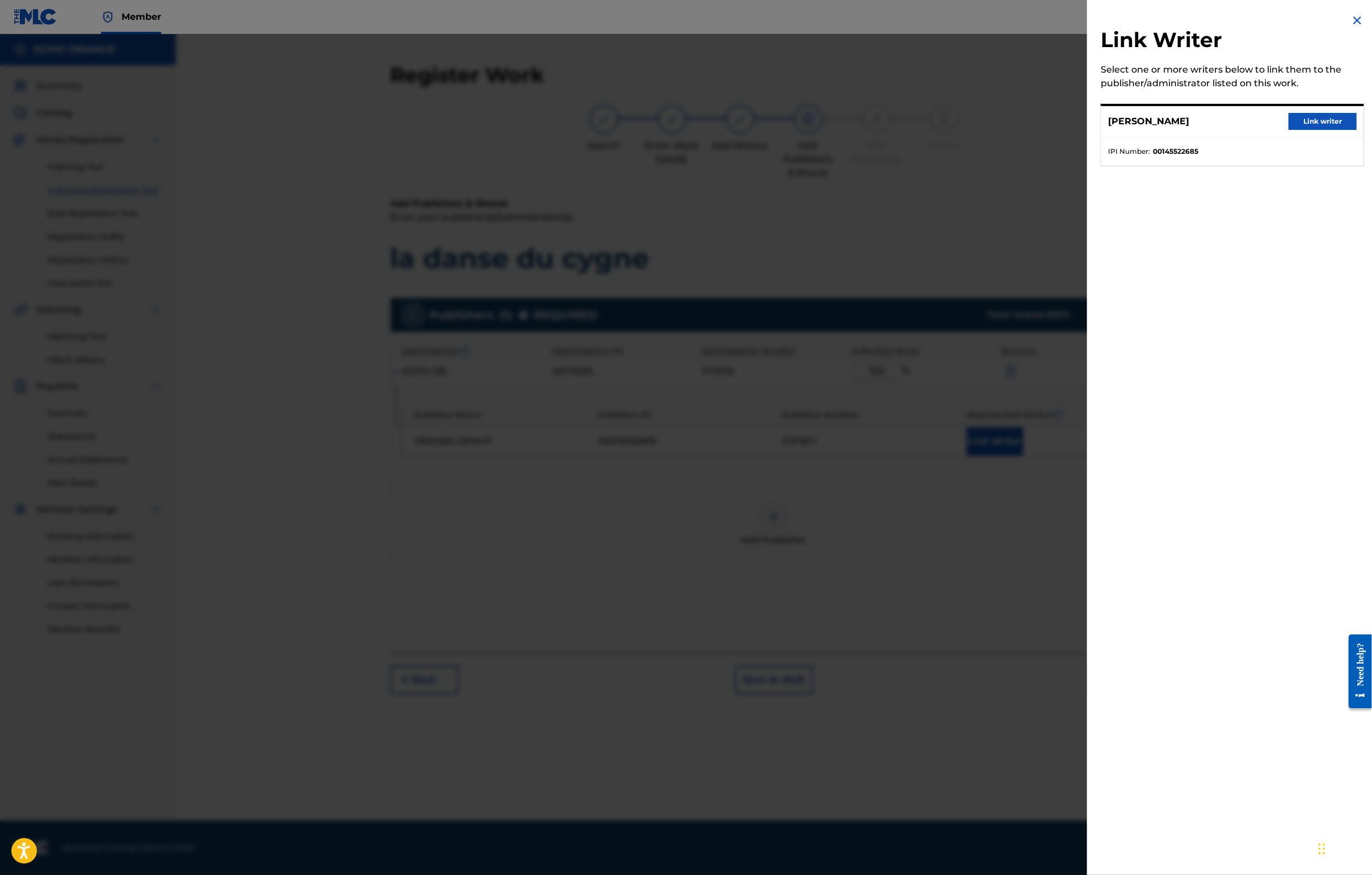
click at [1088, 130] on button "Link writer" at bounding box center [1322, 121] width 68 height 17
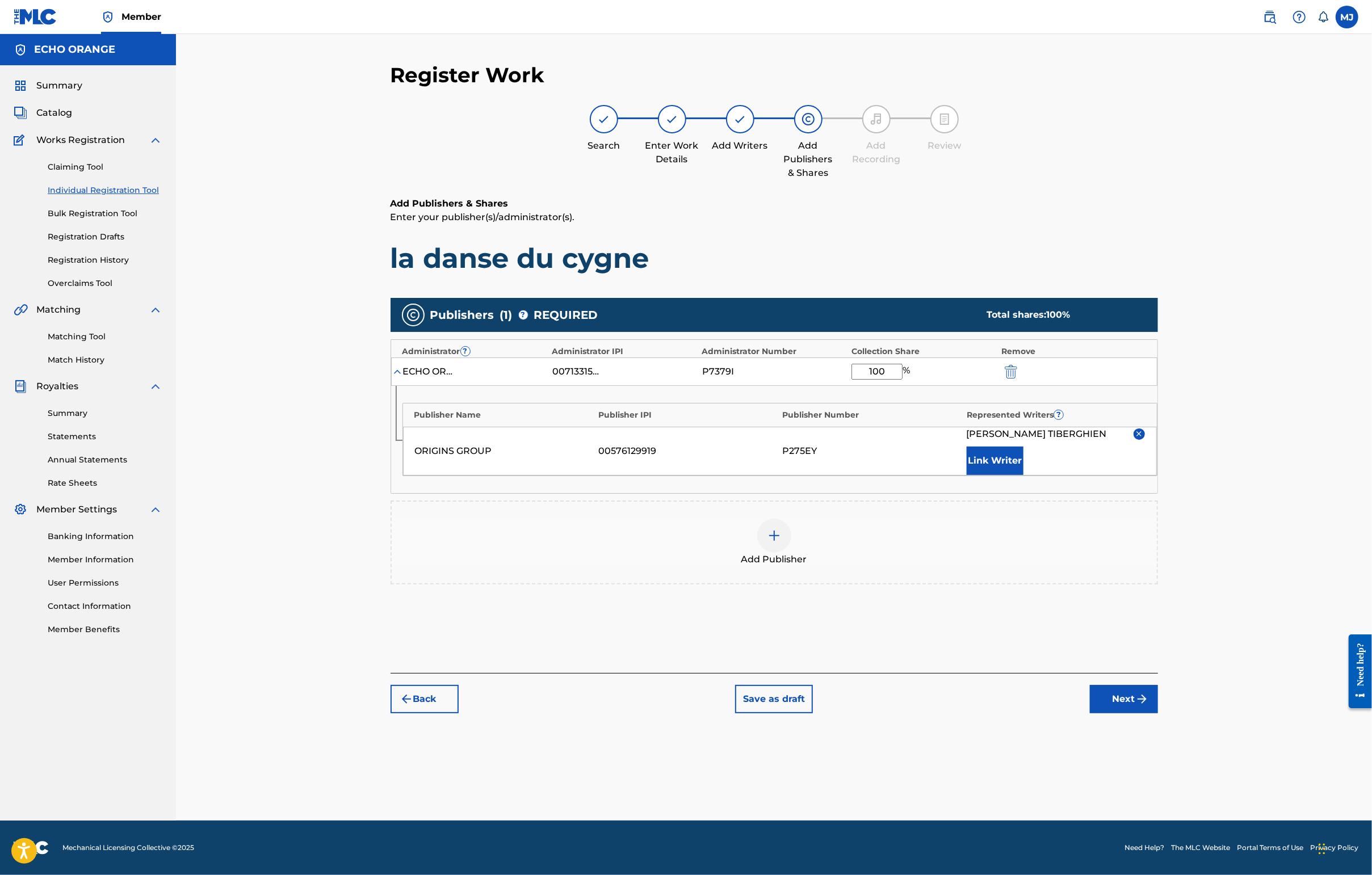
click at [1088, 713] on button "Next" at bounding box center [1124, 699] width 68 height 29
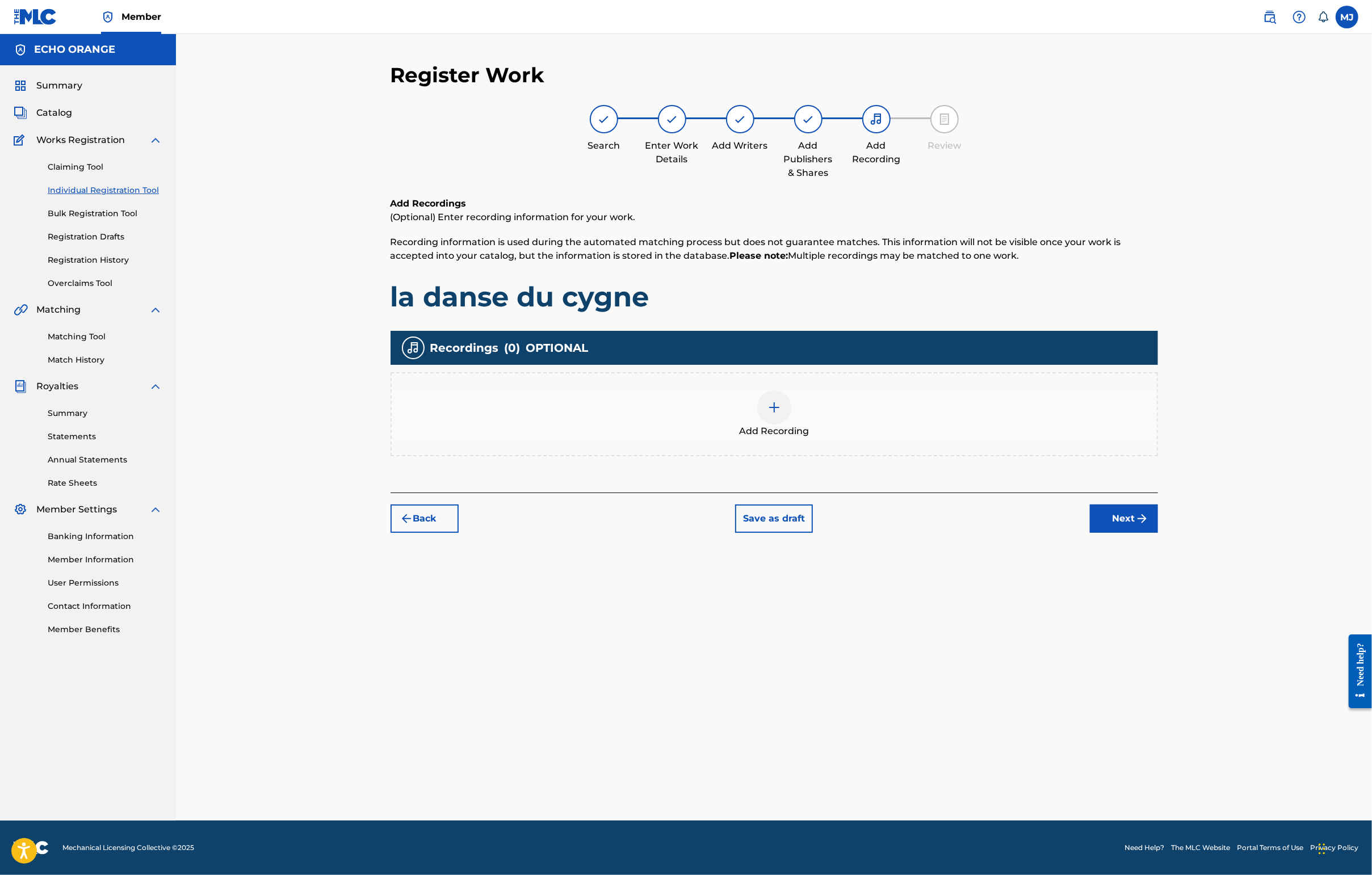
click at [1088, 600] on div "Register Work Search Enter Work Details Add Writers Add Publishers & Shares Add…" at bounding box center [774, 442] width 795 height 758
click at [1088, 533] on button "Next" at bounding box center [1124, 518] width 68 height 29
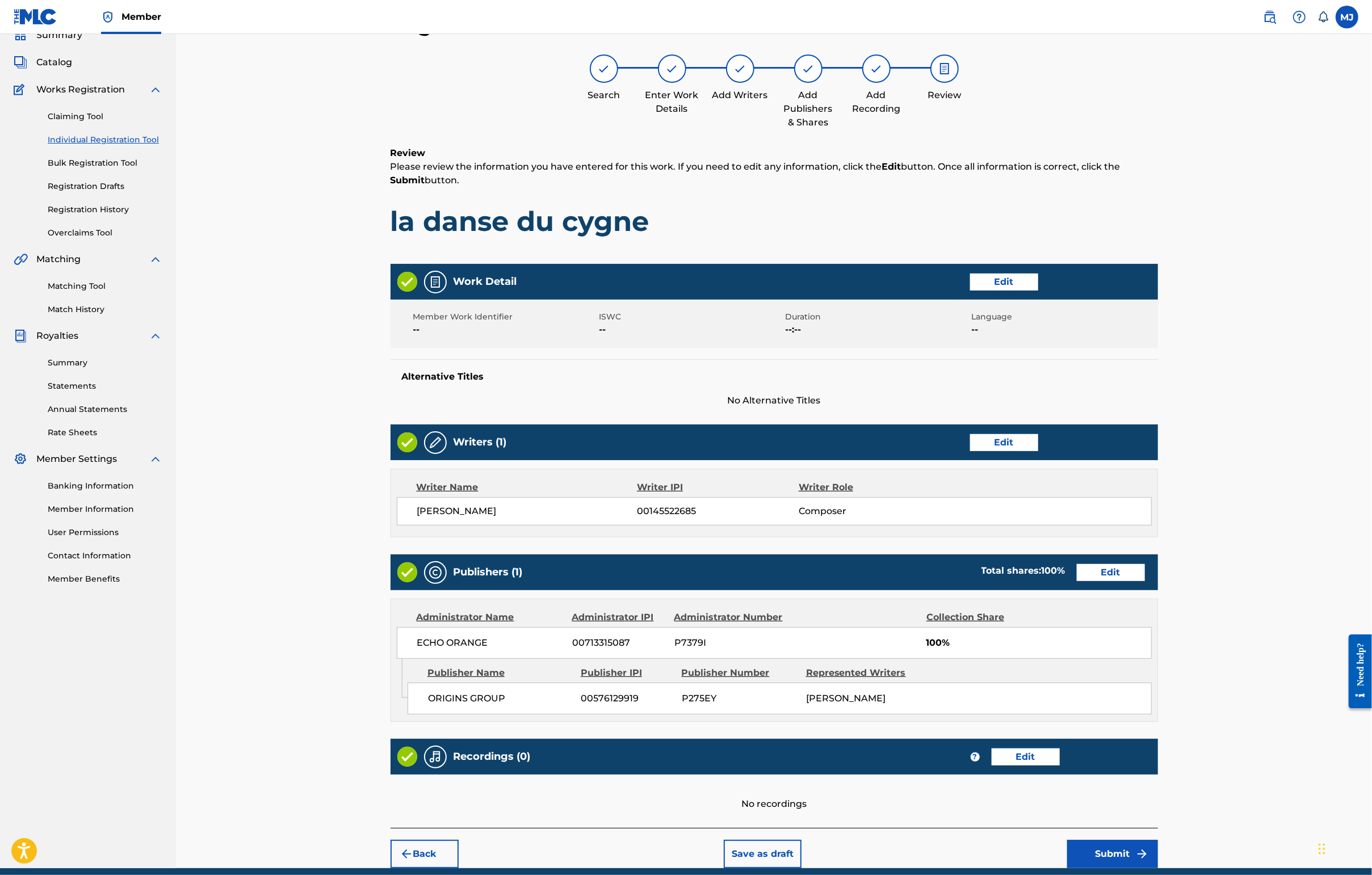
scroll to position [214, 0]
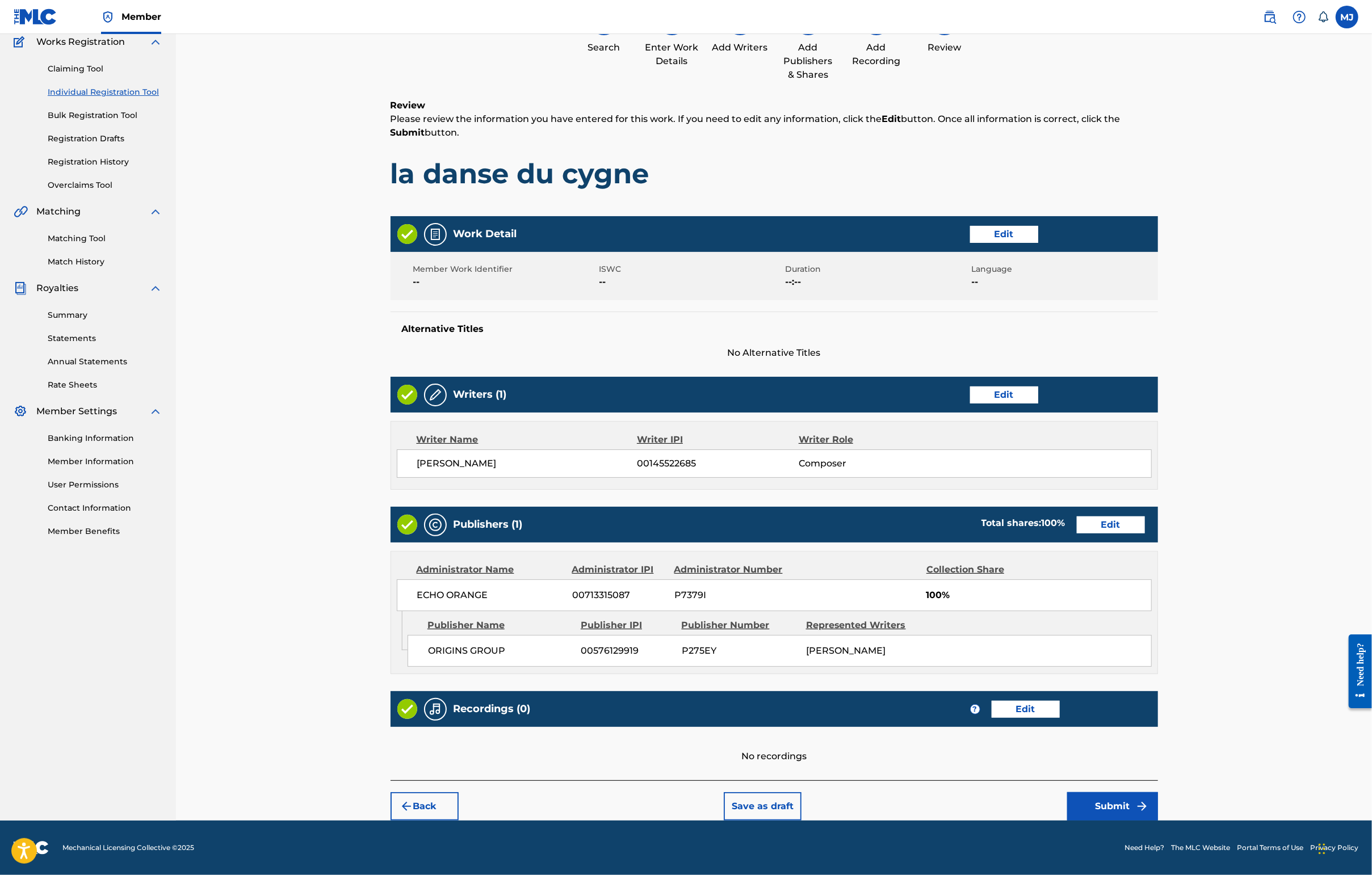
click at [1088, 792] on button "Submit" at bounding box center [1112, 807] width 91 height 29
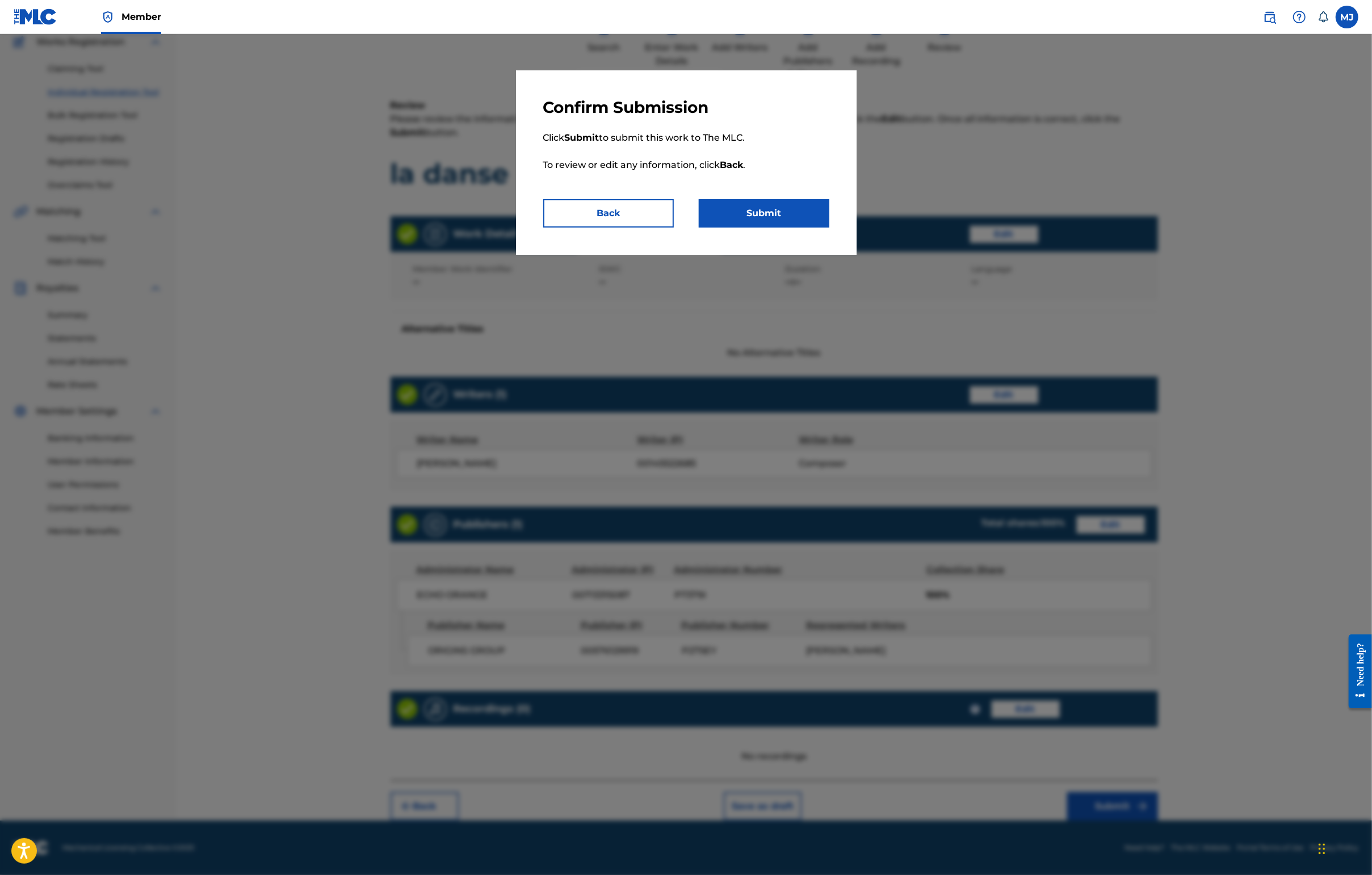
click at [768, 227] on button "Submit" at bounding box center [763, 214] width 130 height 29
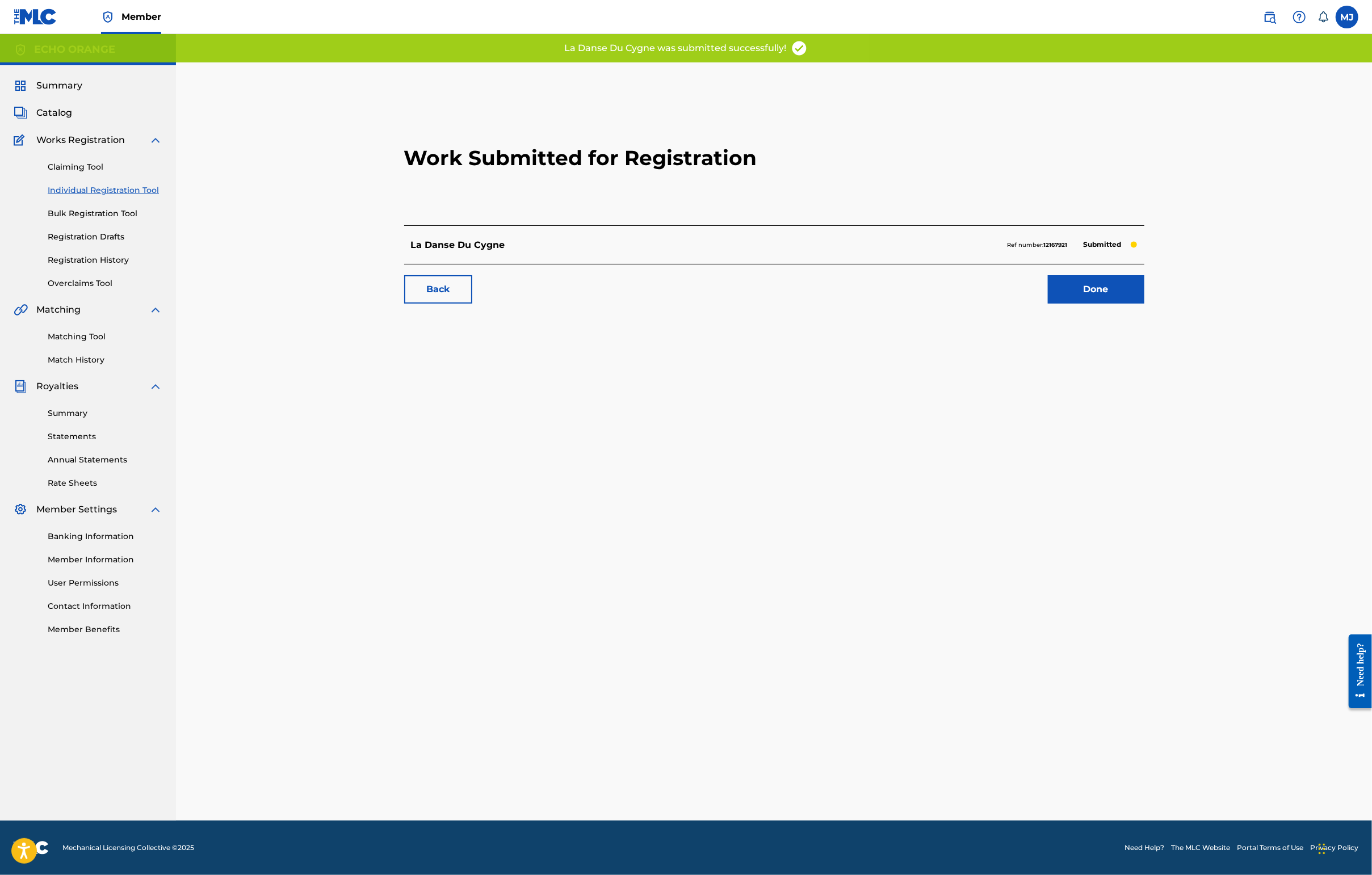
click at [1088, 303] on link "Done" at bounding box center [1096, 290] width 96 height 29
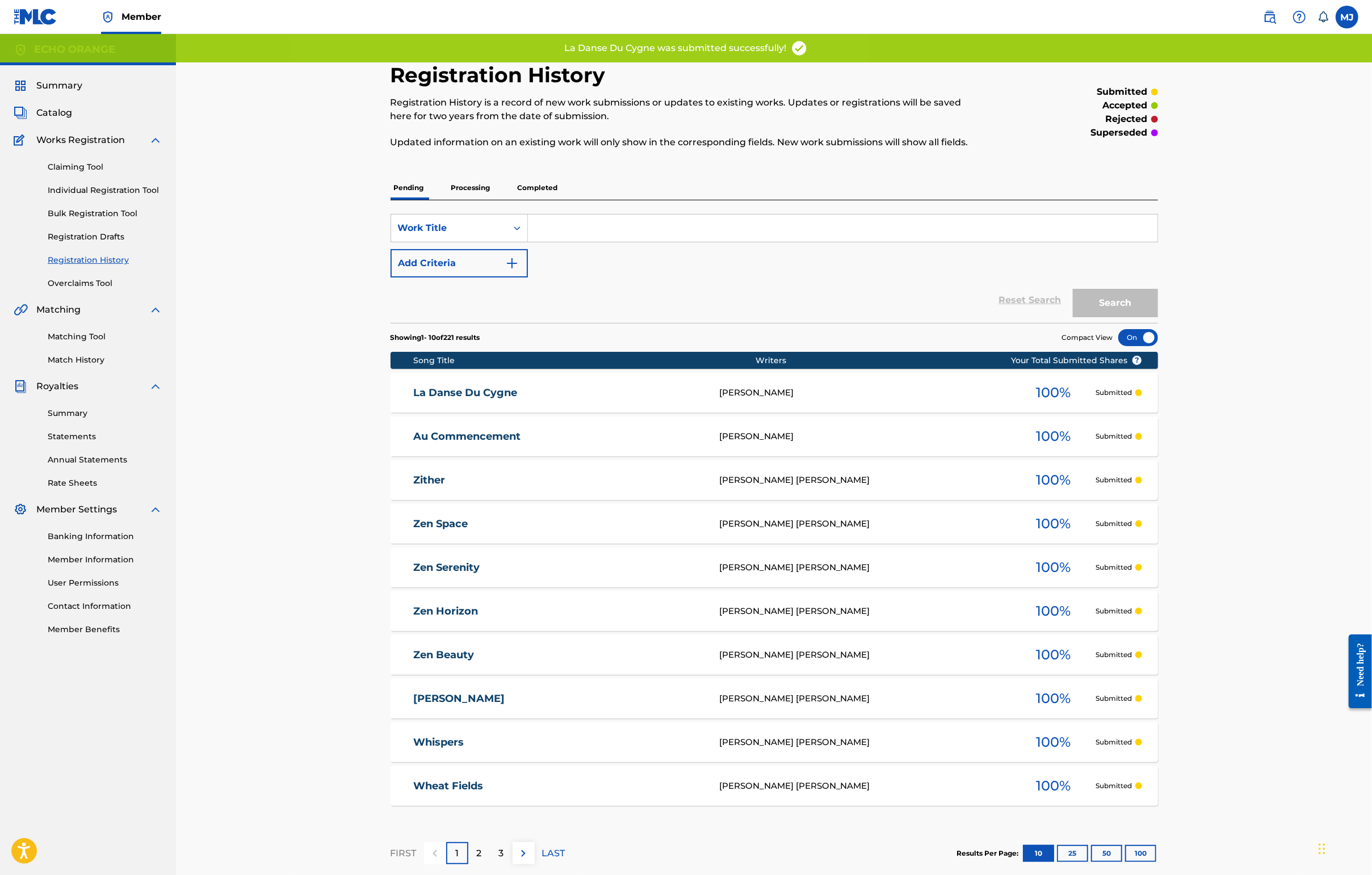
click at [154, 196] on link "Individual Registration Tool" at bounding box center [105, 190] width 114 height 12
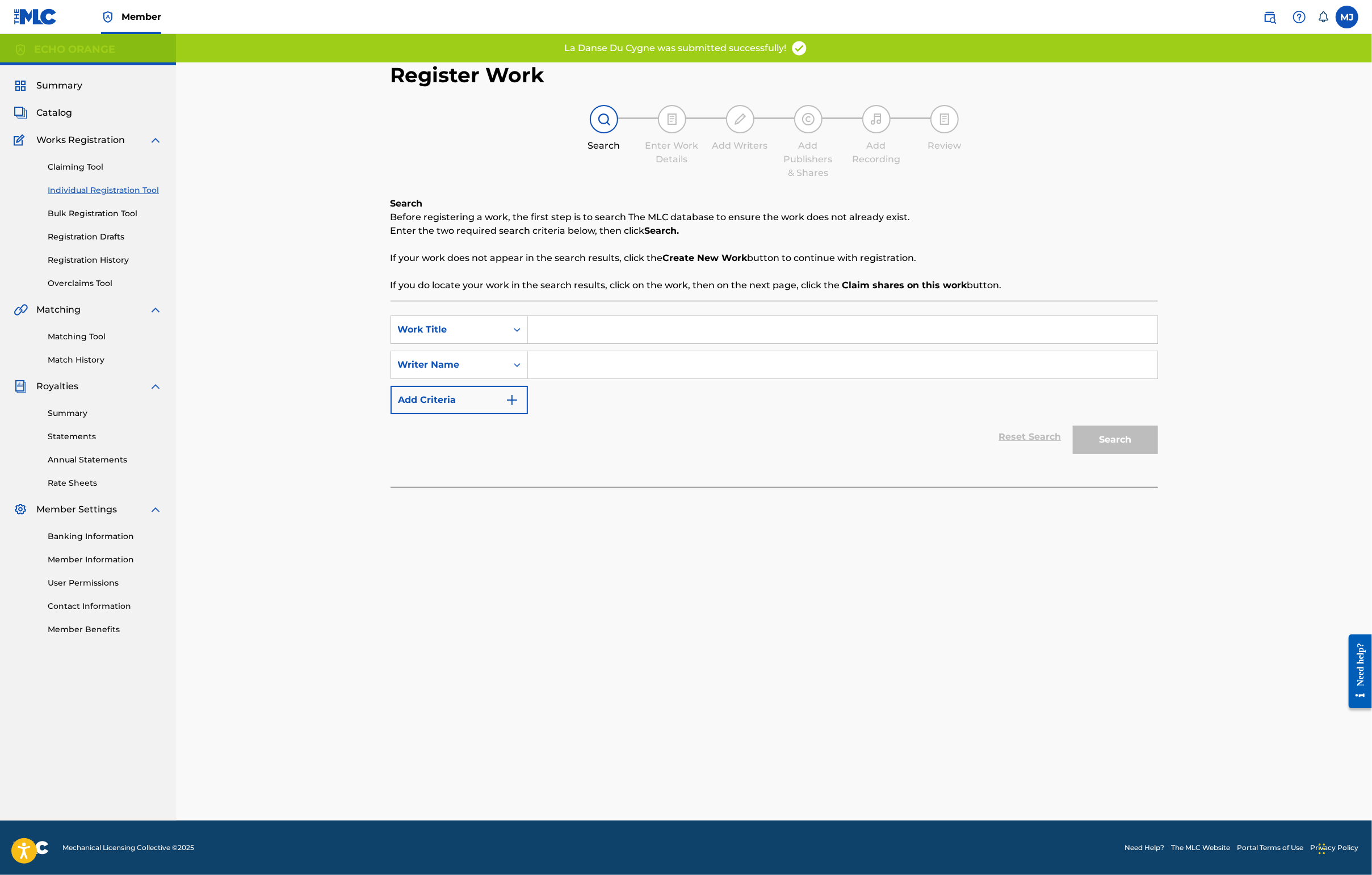
click at [562, 343] on input "Search Form" at bounding box center [842, 330] width 629 height 27
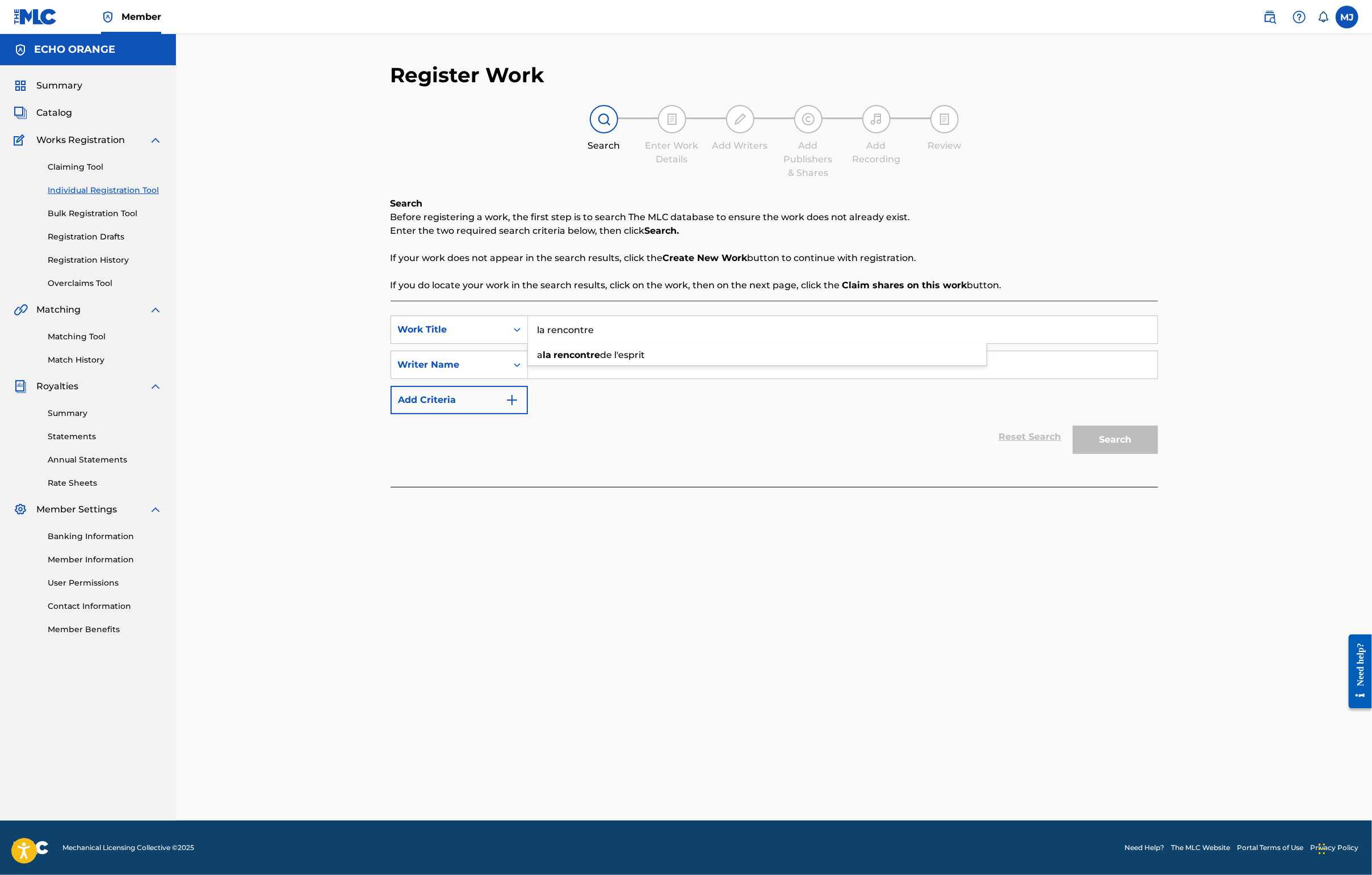
type input "la rencontre"
type input "v"
paste input "[PERSON_NAME]"
type input "[PERSON_NAME]"
click at [1088, 454] on button "Search" at bounding box center [1115, 440] width 85 height 29
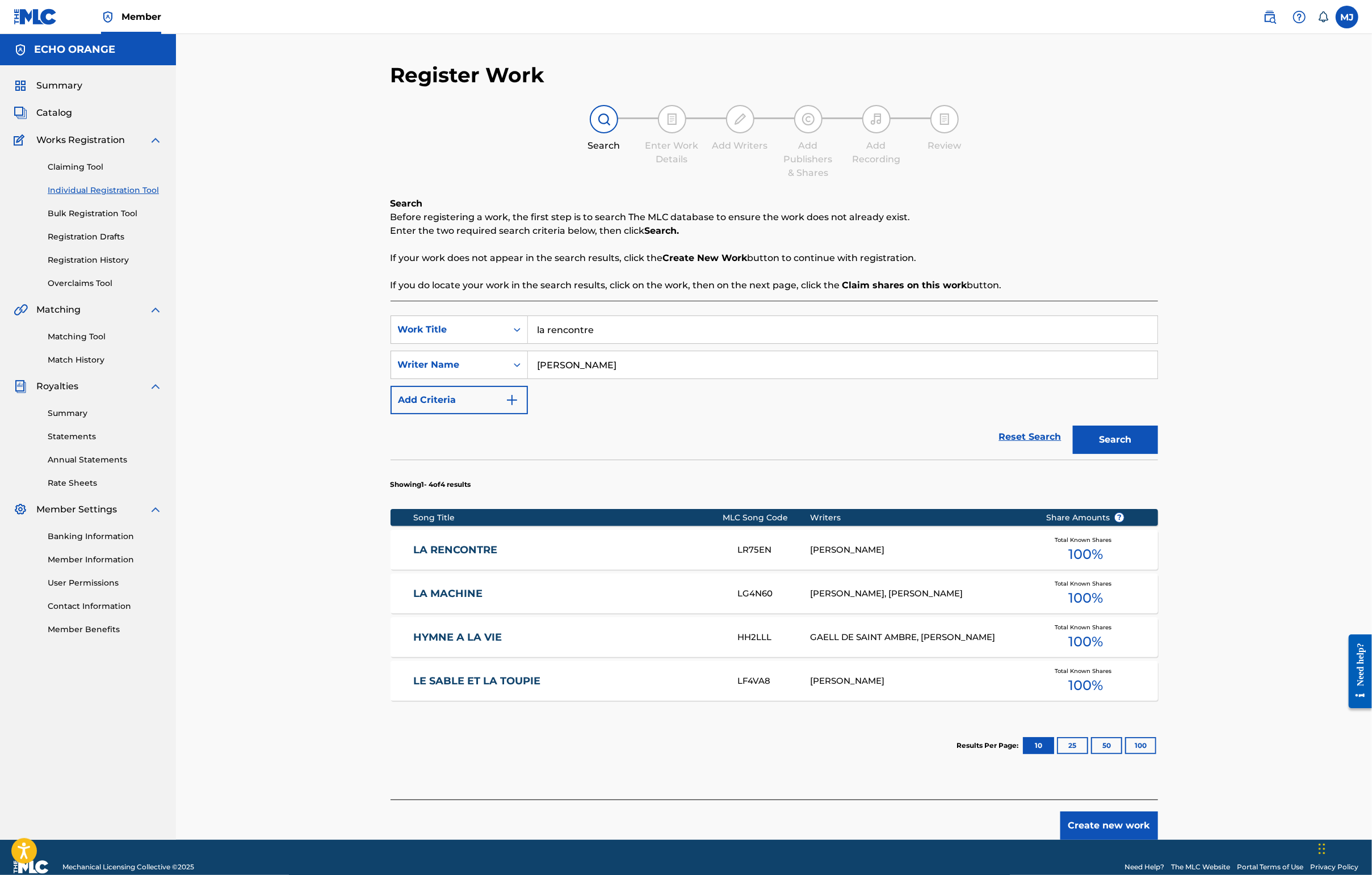
click at [424, 570] on div "LA RENCONTRE LR75EN [PERSON_NAME] Total Known Shares 100 %" at bounding box center [774, 549] width 768 height 40
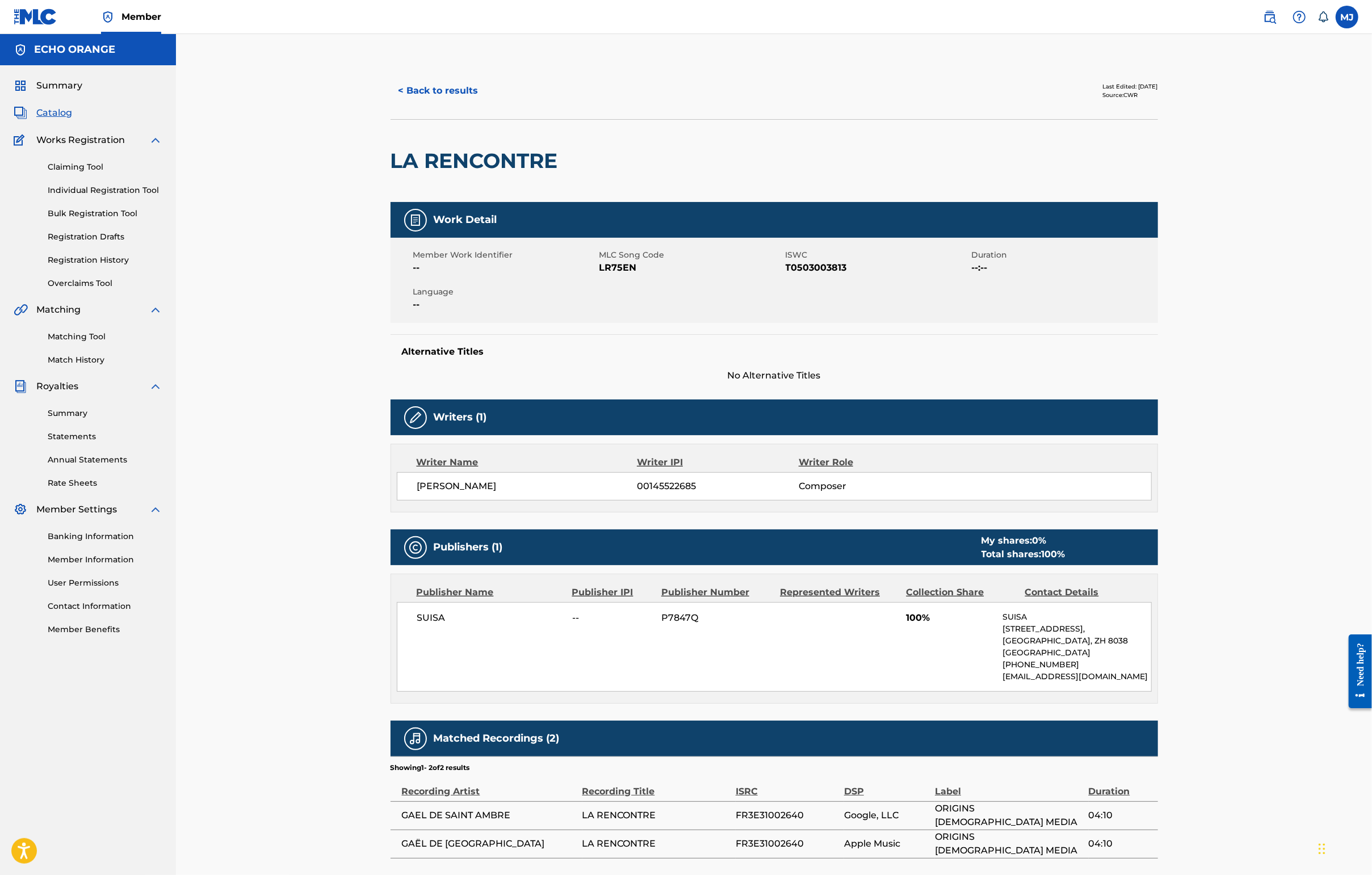
click at [391, 98] on button "< Back to results" at bounding box center [438, 91] width 96 height 29
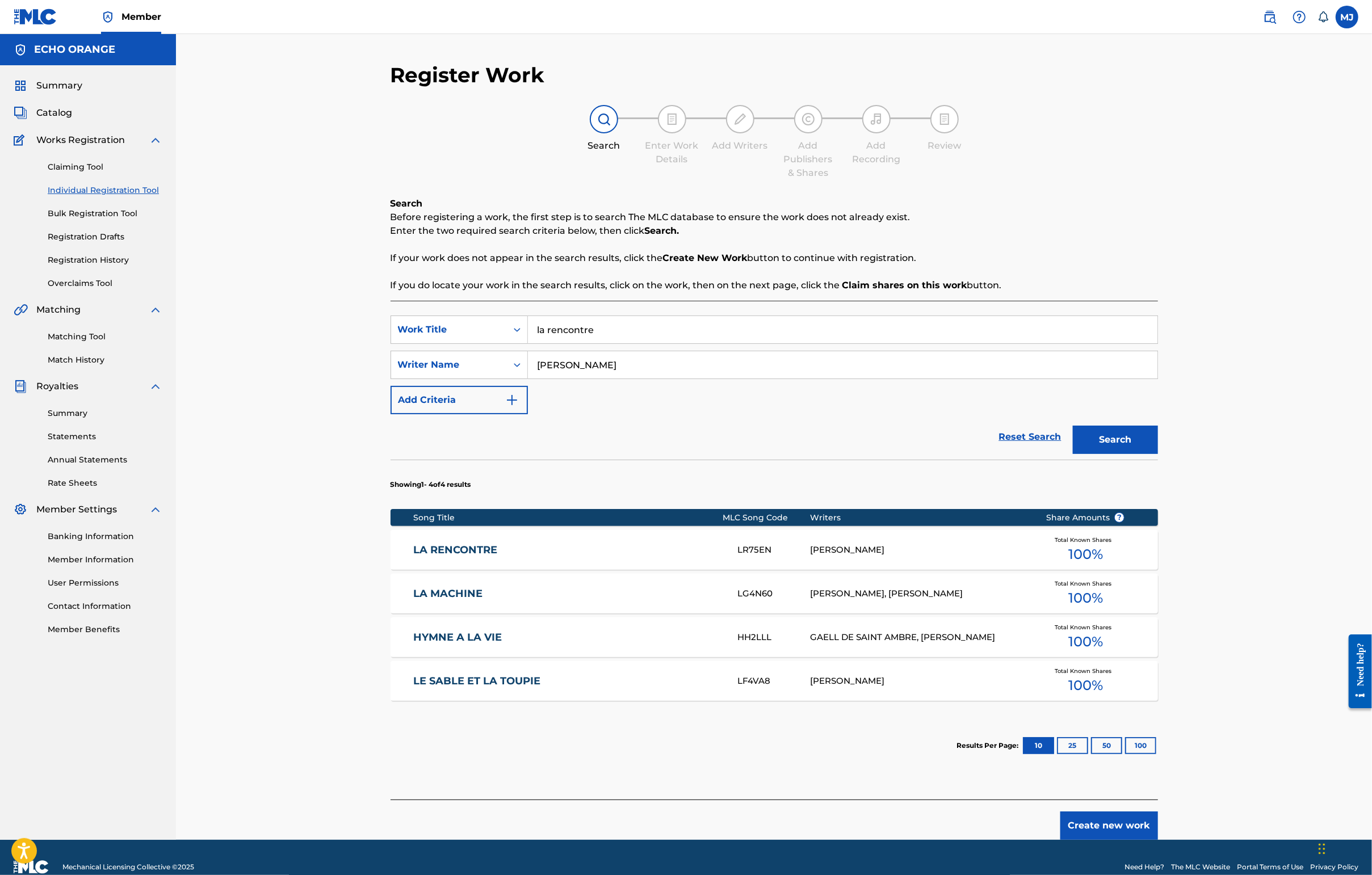
scroll to position [117, 0]
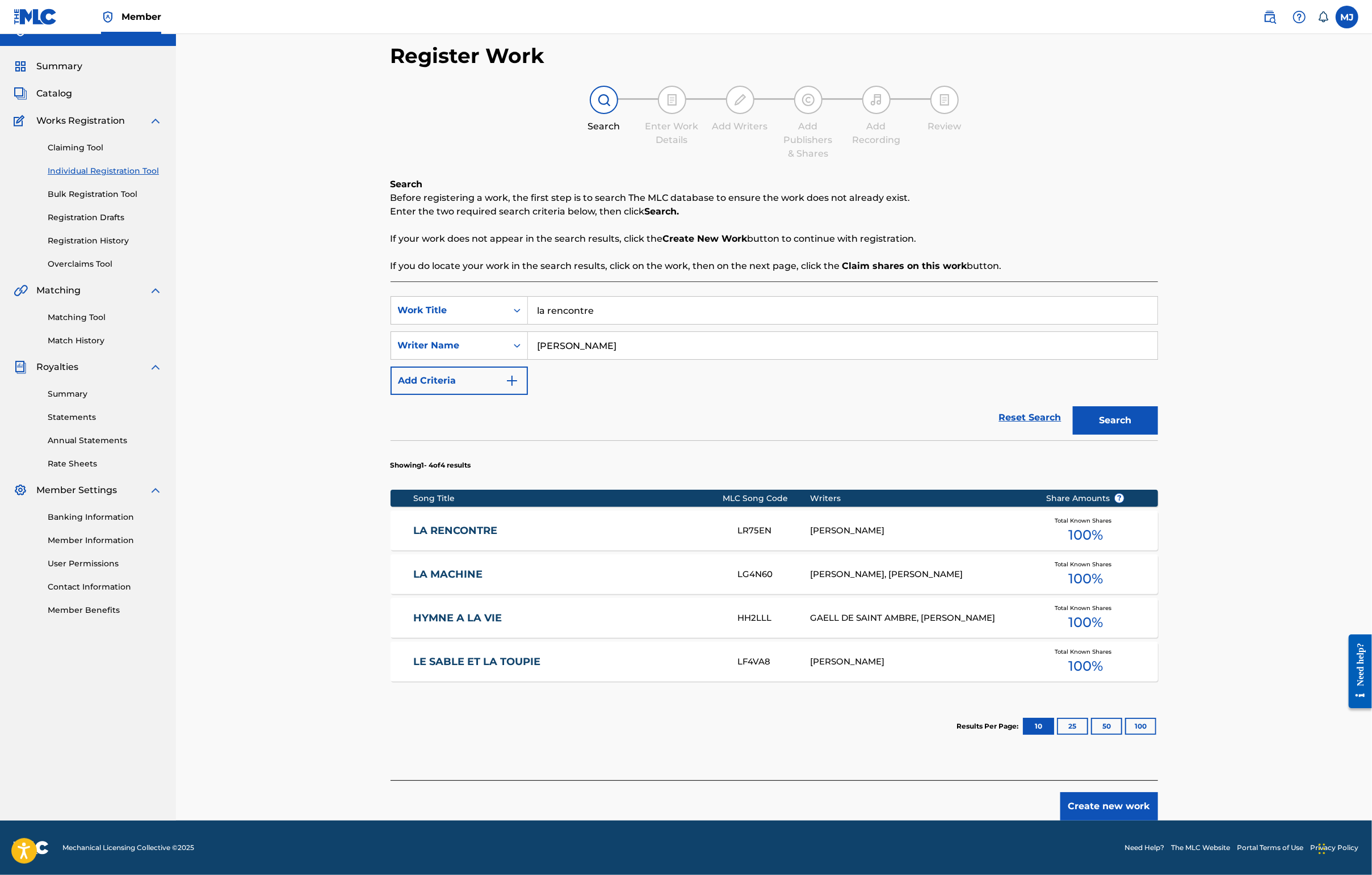
click at [1088, 792] on button "Create new work" at bounding box center [1109, 807] width 98 height 29
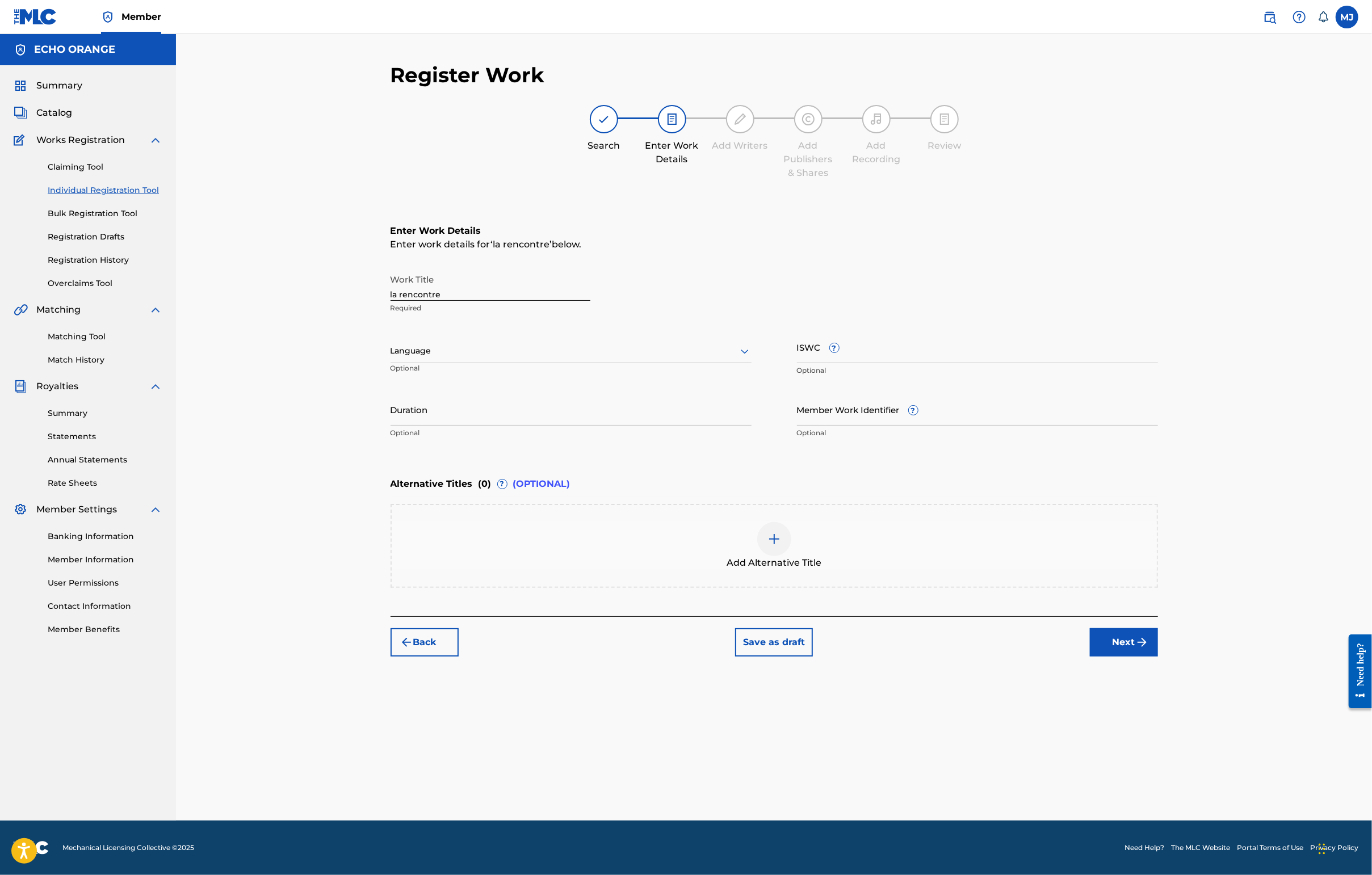
scroll to position [0, 0]
click at [1088, 657] on div "Back Save as draft Next" at bounding box center [774, 637] width 768 height 41
click at [1088, 657] on button "Next" at bounding box center [1124, 643] width 68 height 29
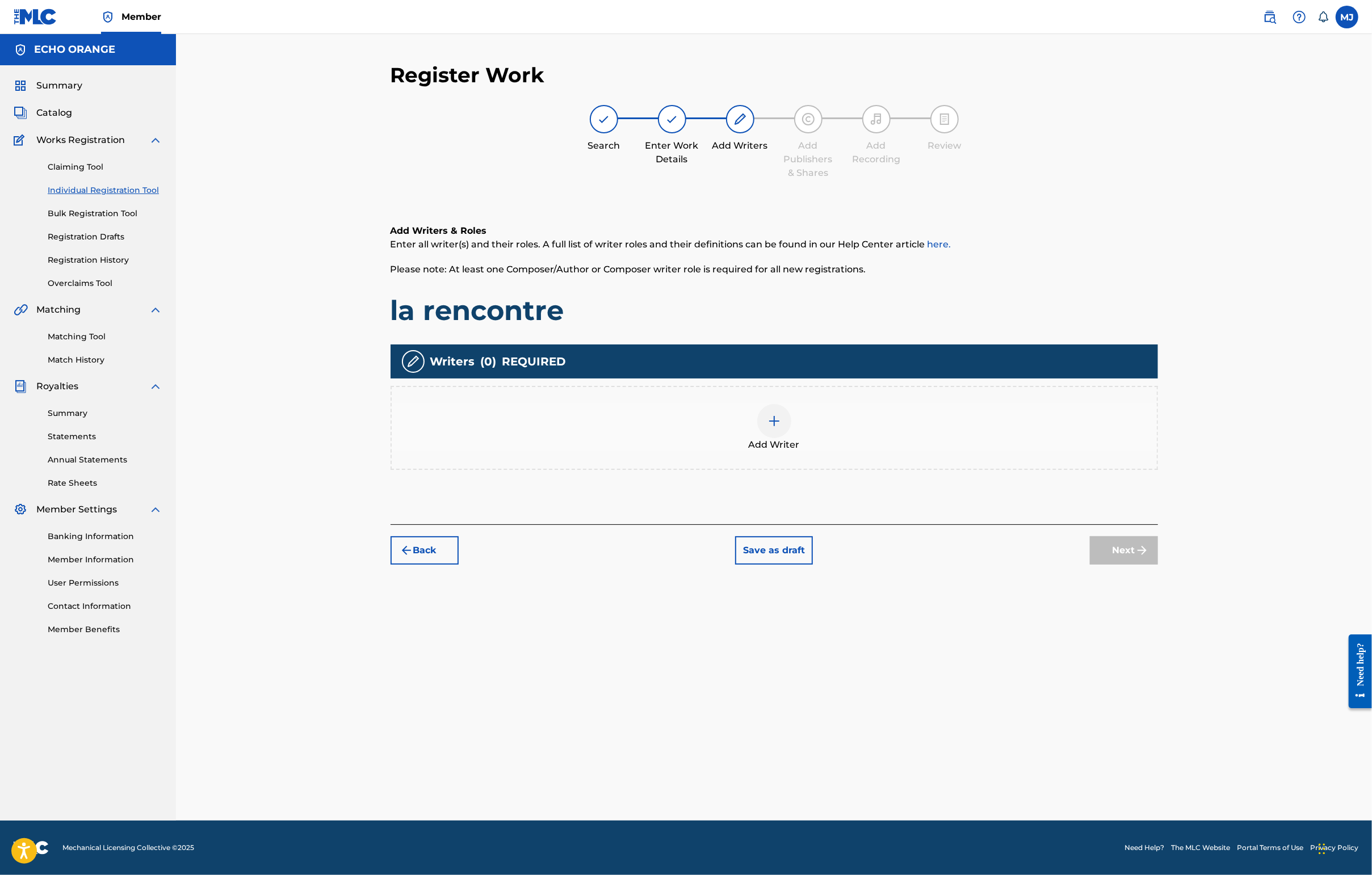
click at [962, 451] on div "Add Writer" at bounding box center [774, 427] width 765 height 47
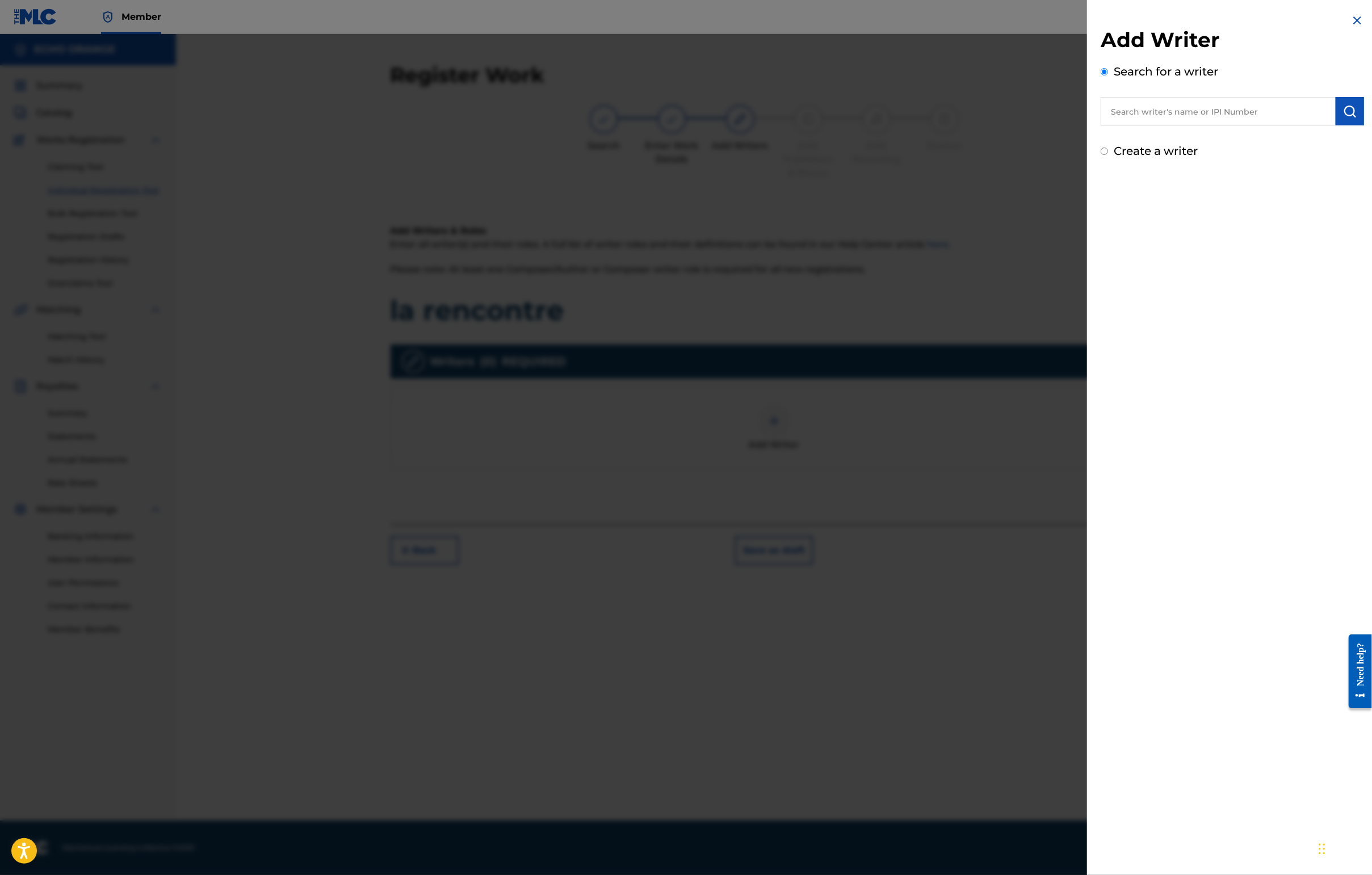
click at [1088, 120] on input "text" at bounding box center [1218, 111] width 235 height 29
paste input "[PERSON_NAME]"
type input "[PERSON_NAME]"
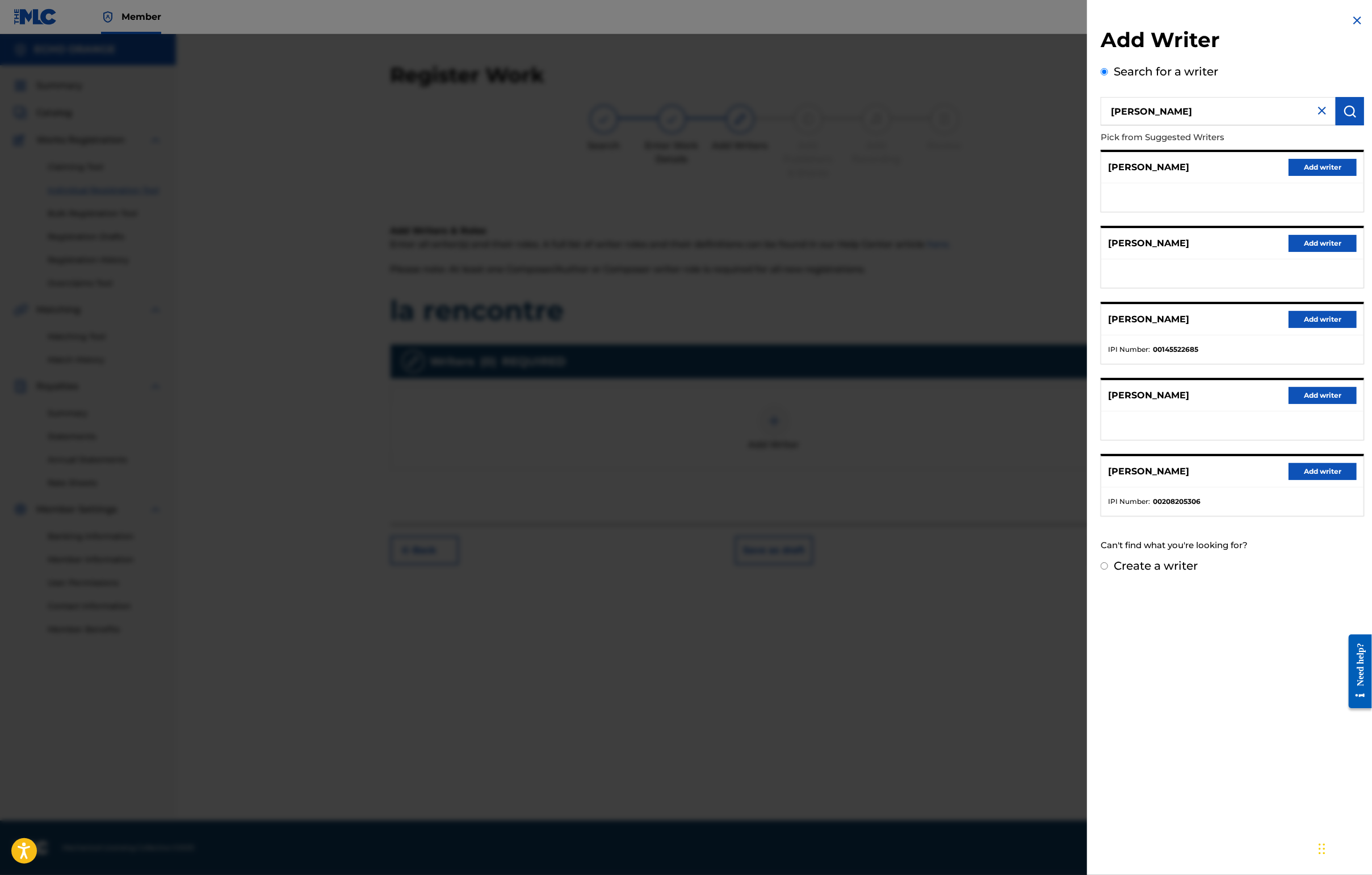
click at [1088, 328] on button "Add writer" at bounding box center [1322, 319] width 68 height 17
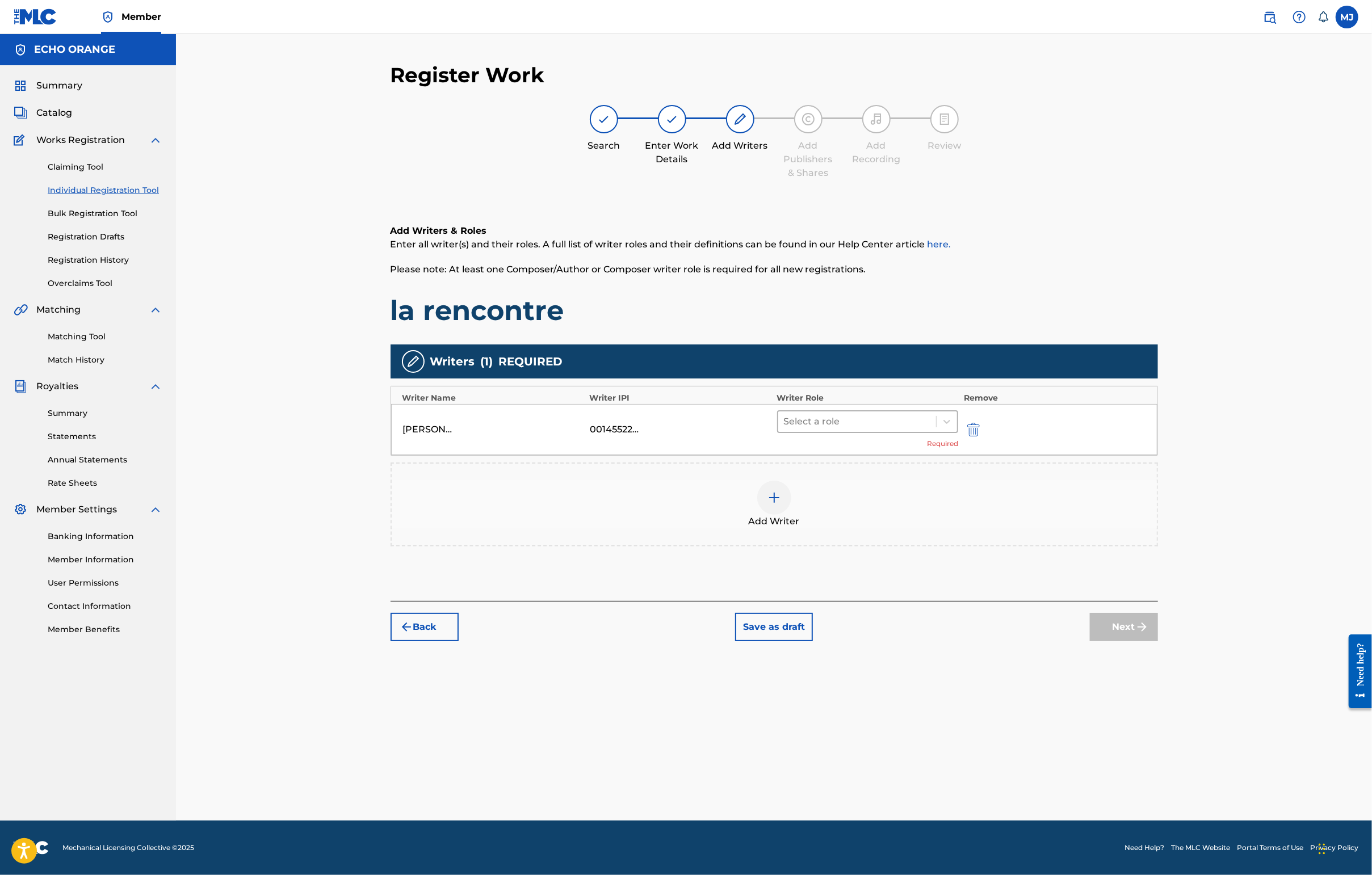
click at [874, 430] on div at bounding box center [856, 421] width 147 height 16
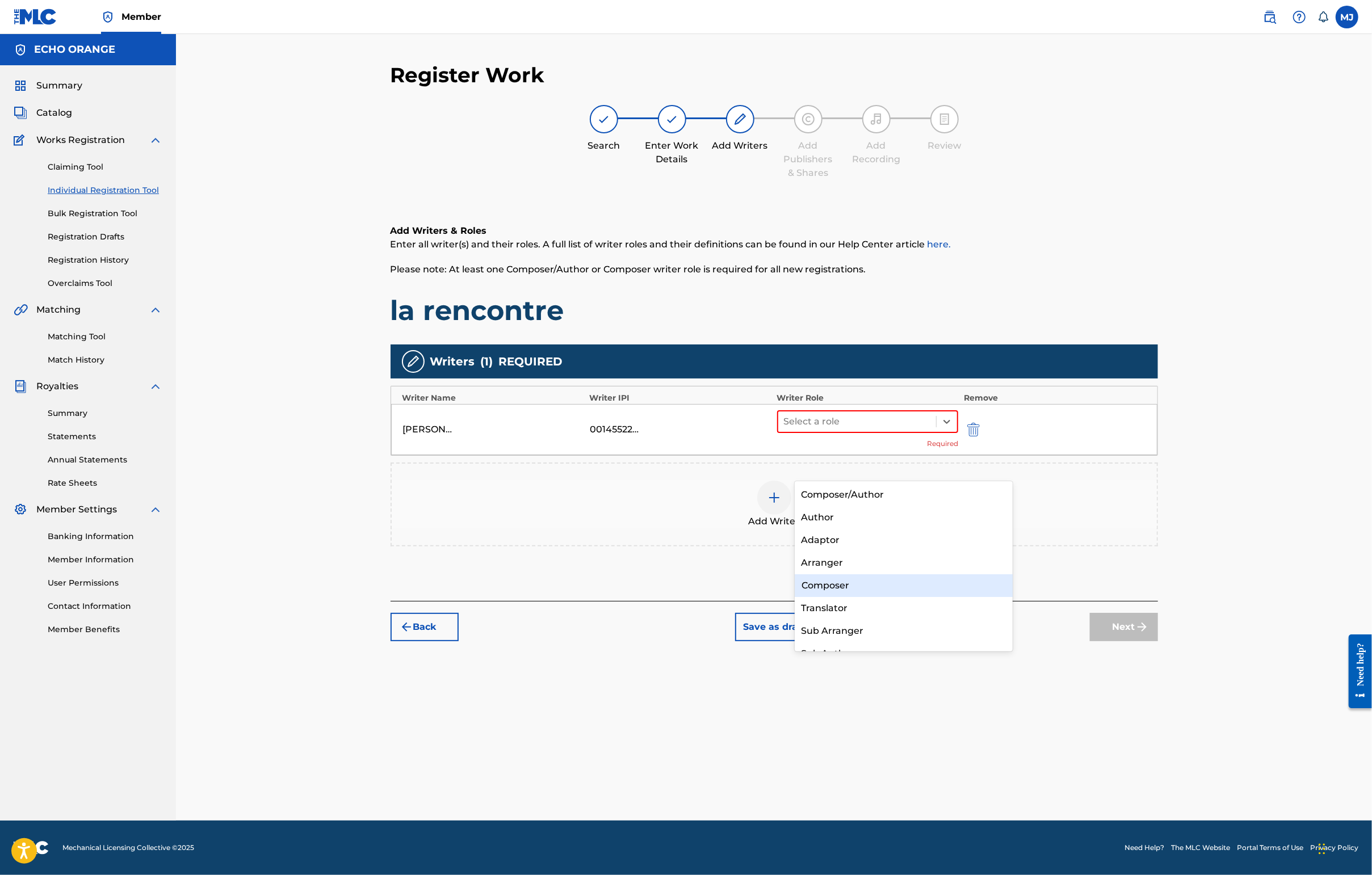
click at [870, 574] on div "Composer" at bounding box center [904, 585] width 218 height 23
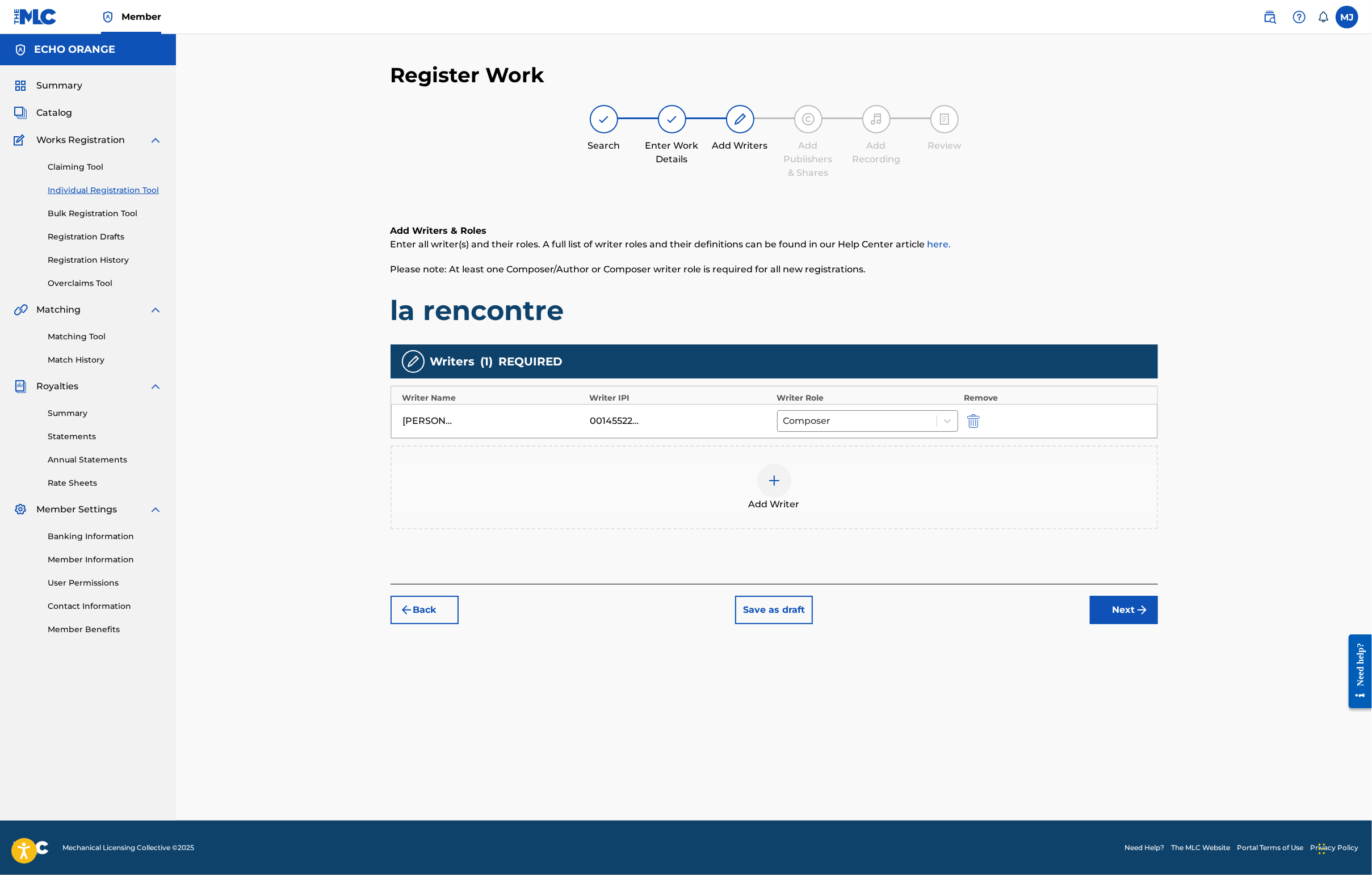
click at [1088, 624] on button "Next" at bounding box center [1124, 610] width 68 height 29
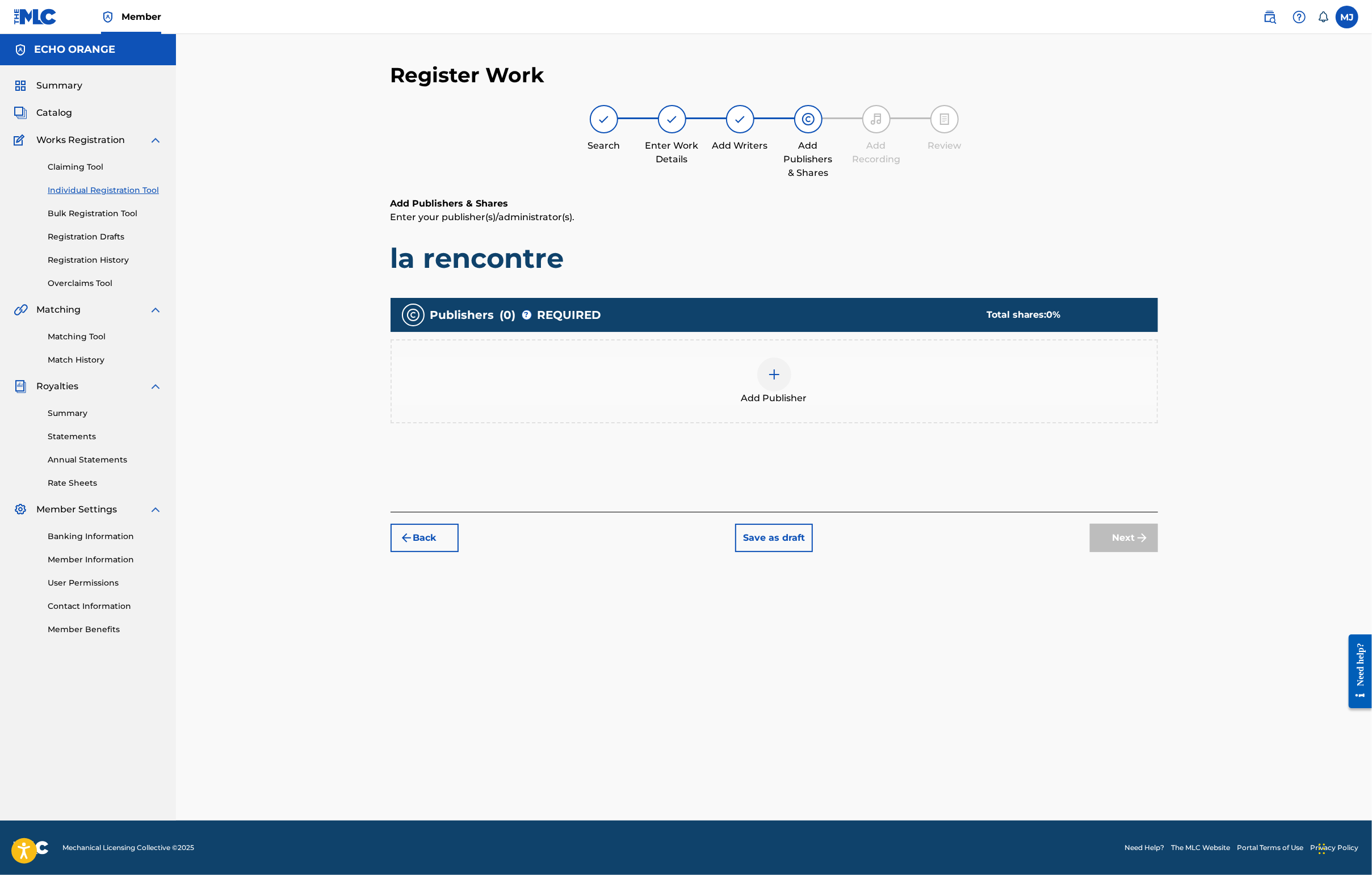
click at [791, 391] on div at bounding box center [774, 374] width 34 height 34
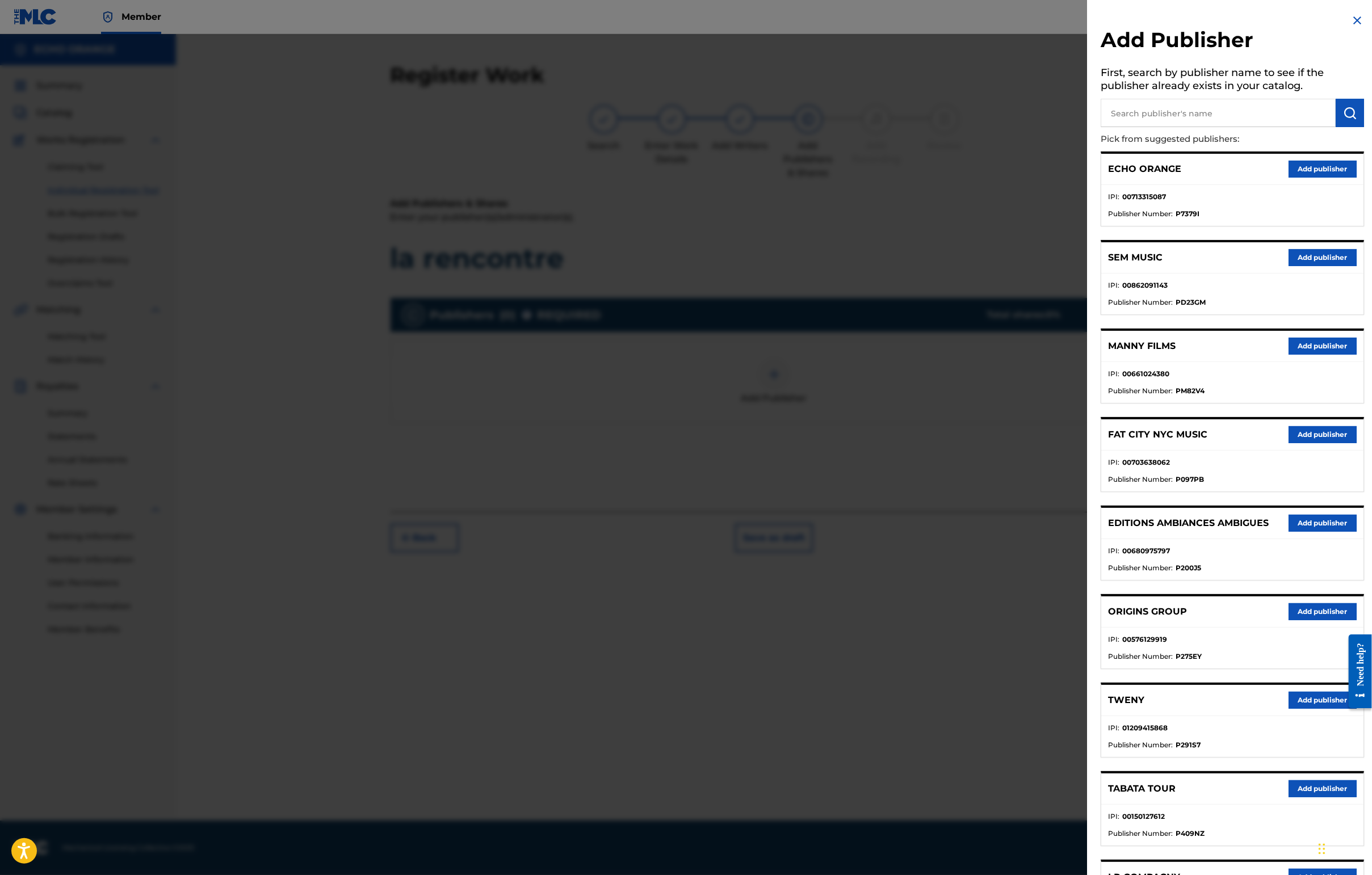
click at [1088, 620] on button "Add publisher" at bounding box center [1322, 612] width 68 height 17
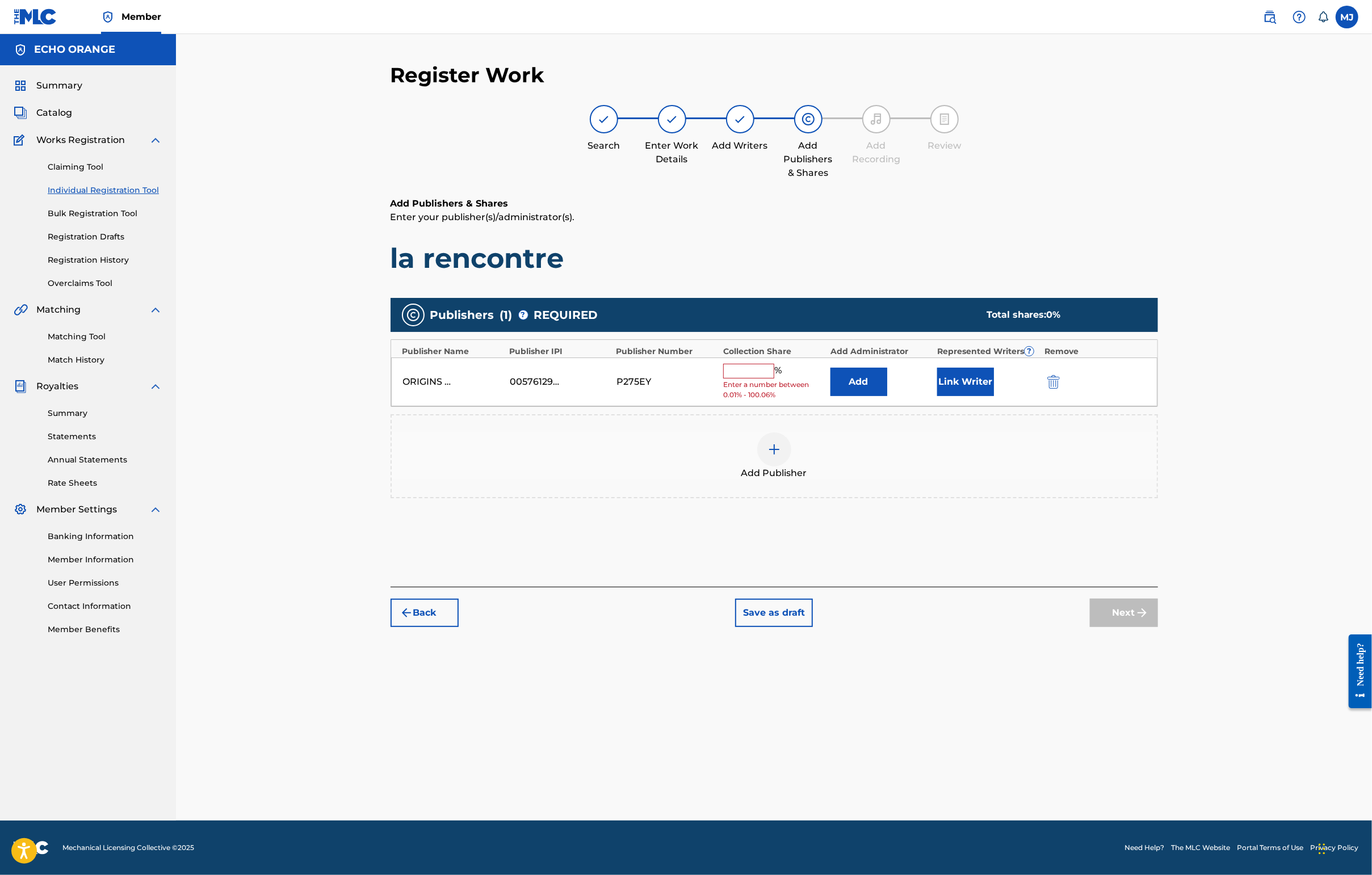
click at [859, 396] on button "Add" at bounding box center [858, 382] width 56 height 29
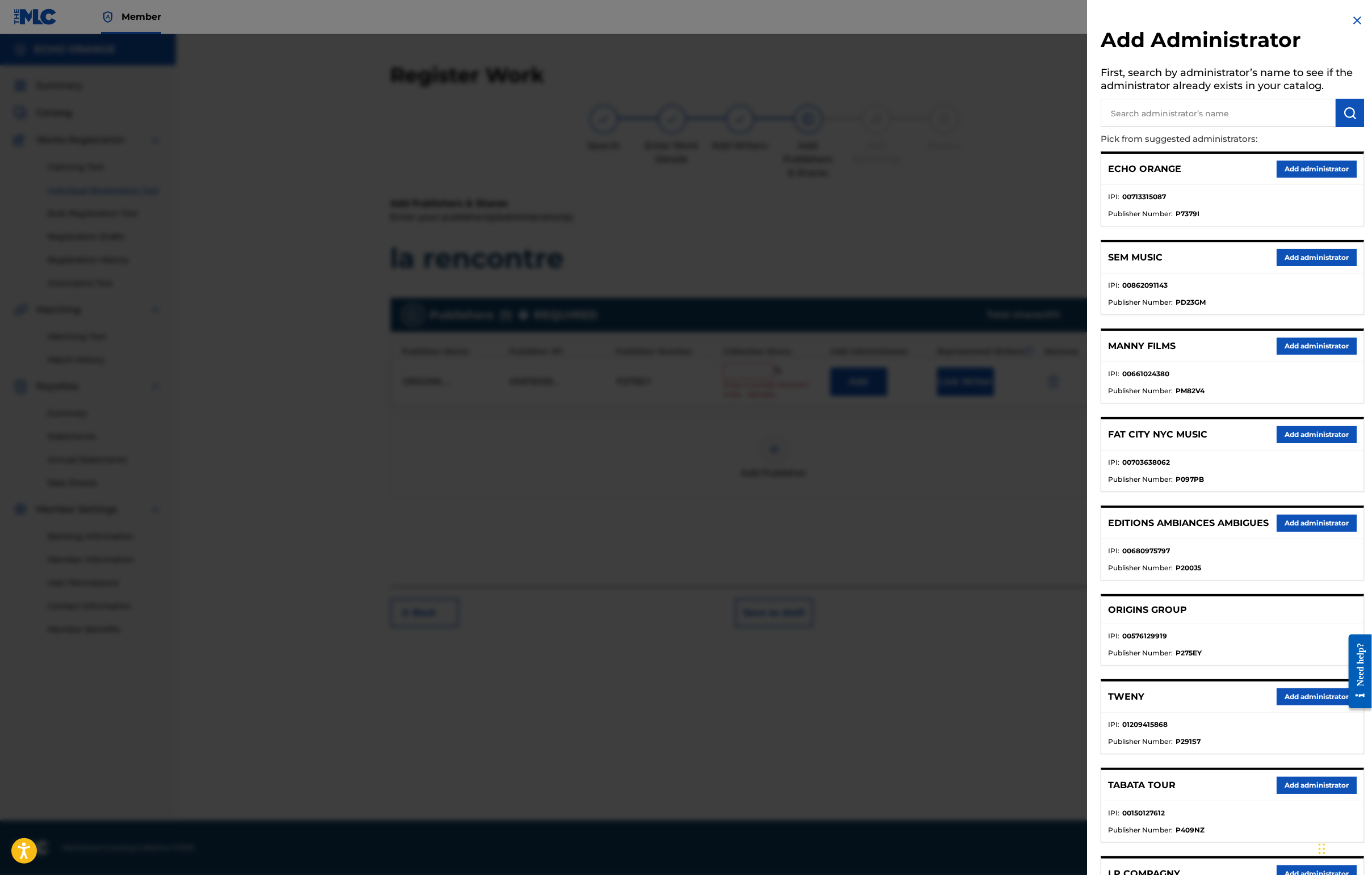
click at [1088, 178] on button "Add administrator" at bounding box center [1316, 169] width 80 height 17
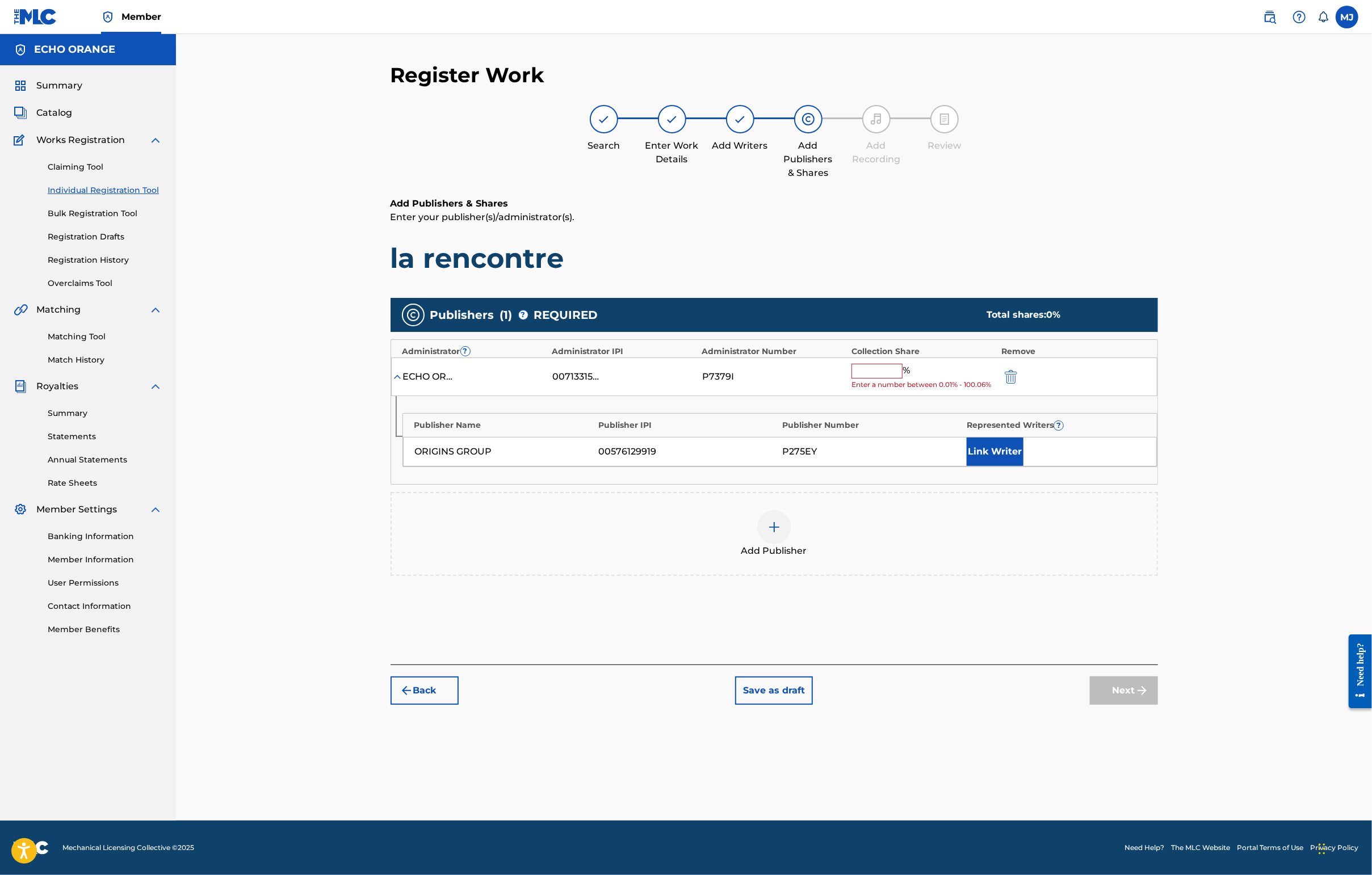
click at [902, 378] on input "text" at bounding box center [877, 371] width 51 height 15
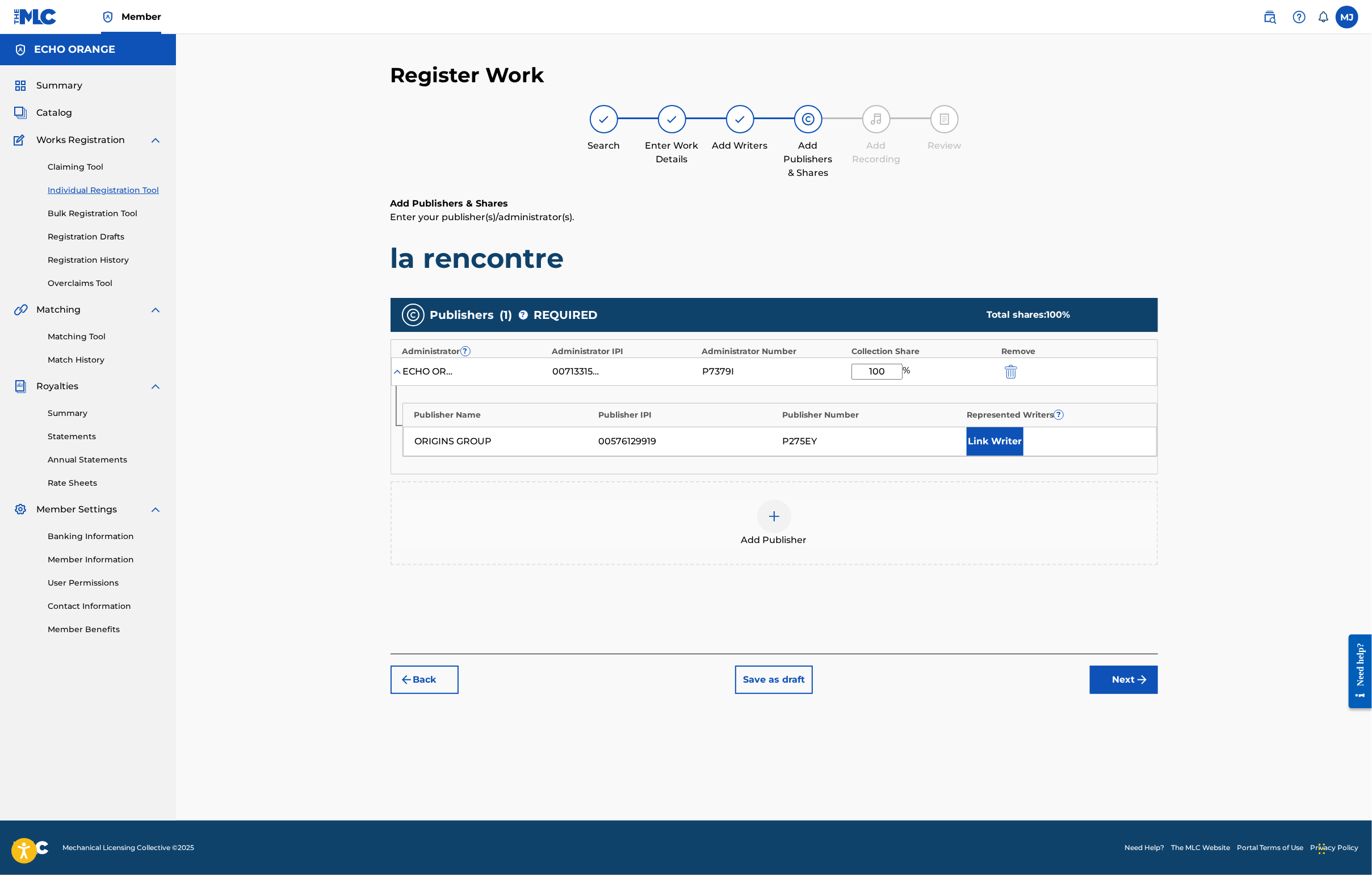
type input "100"
click at [1024, 456] on button "Link Writer" at bounding box center [994, 442] width 56 height 29
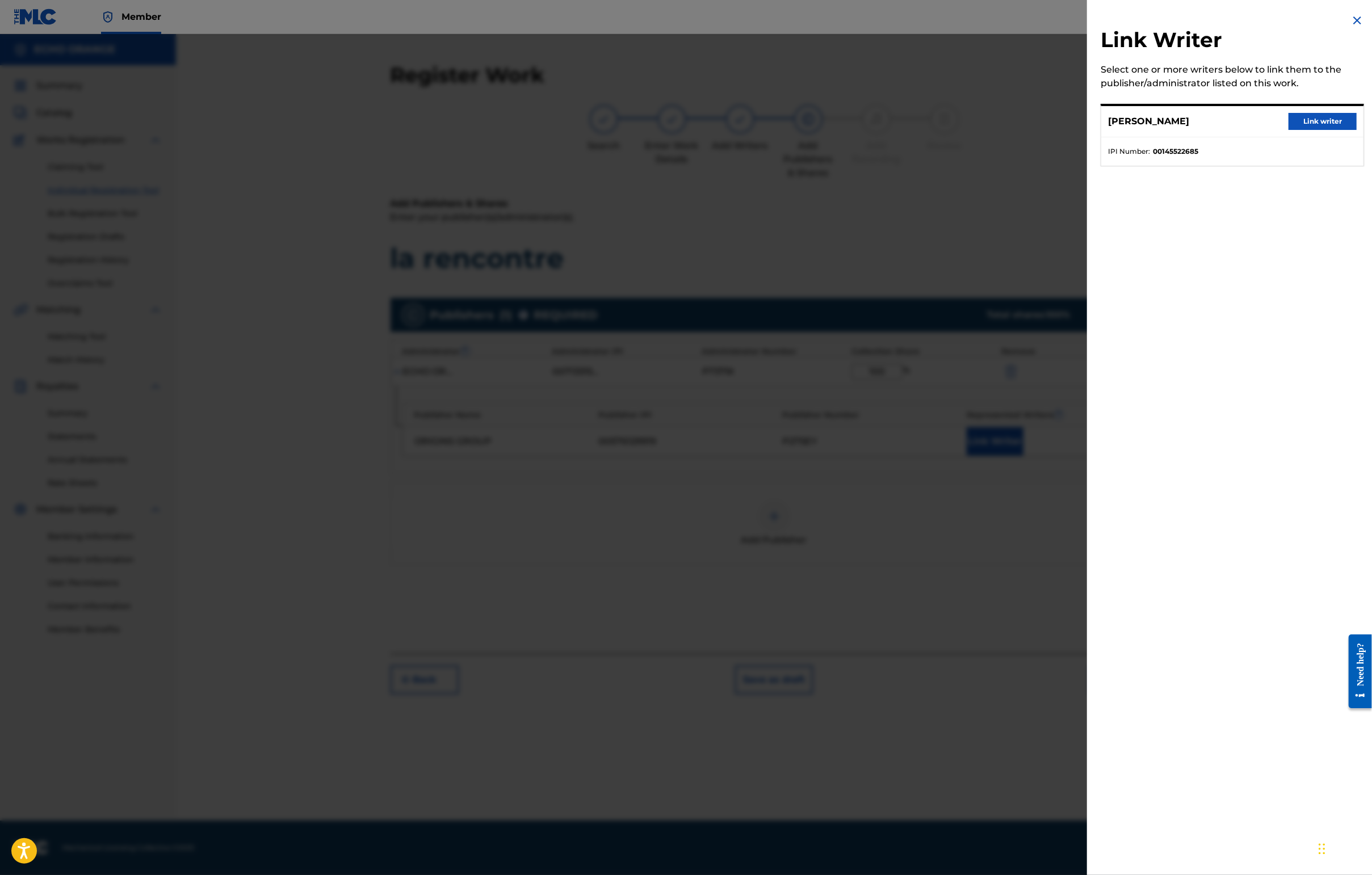
click at [1088, 130] on button "Link writer" at bounding box center [1322, 121] width 68 height 17
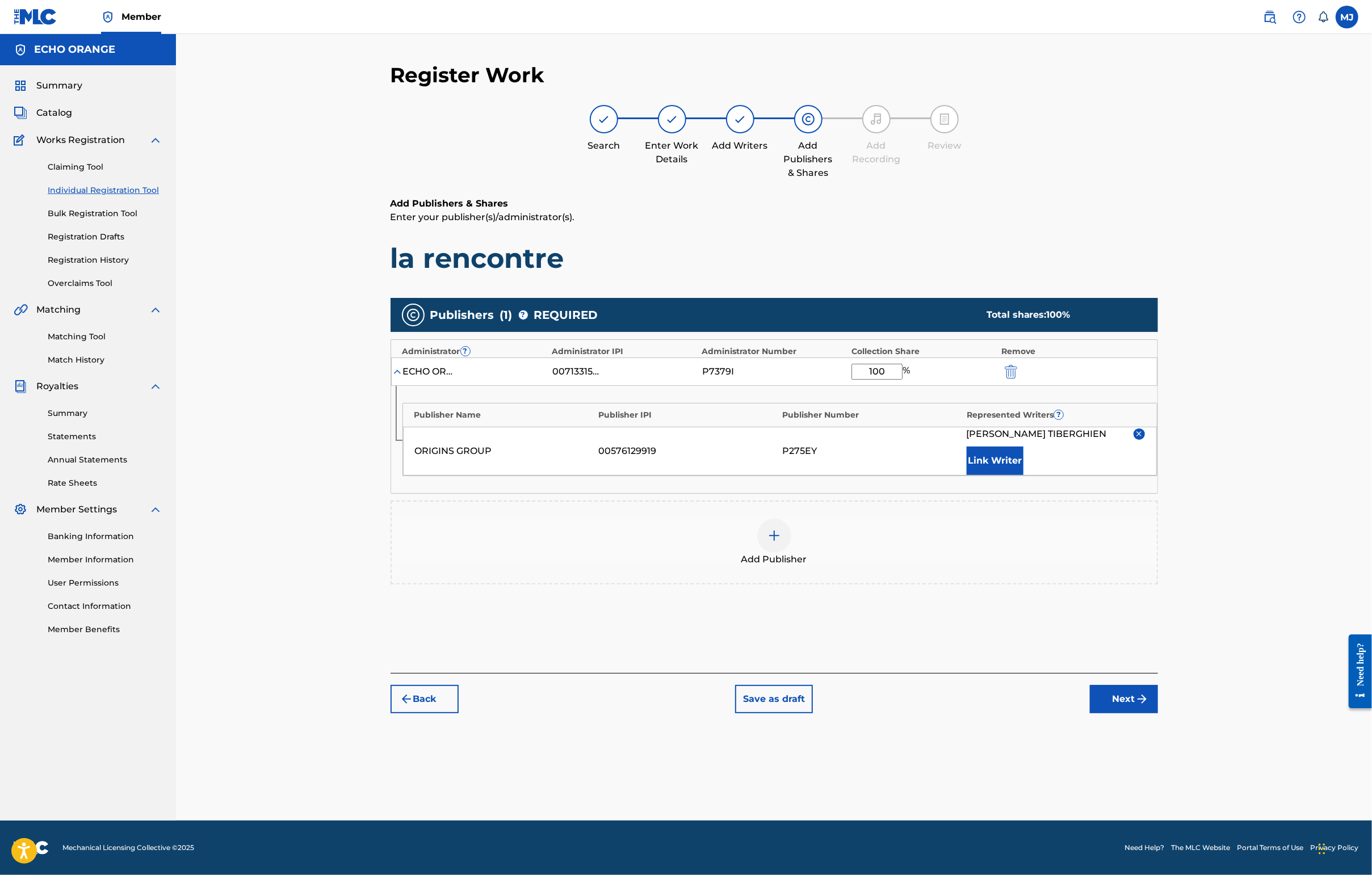
scroll to position [1, 0]
click at [1088, 713] on button "Next" at bounding box center [1124, 699] width 68 height 29
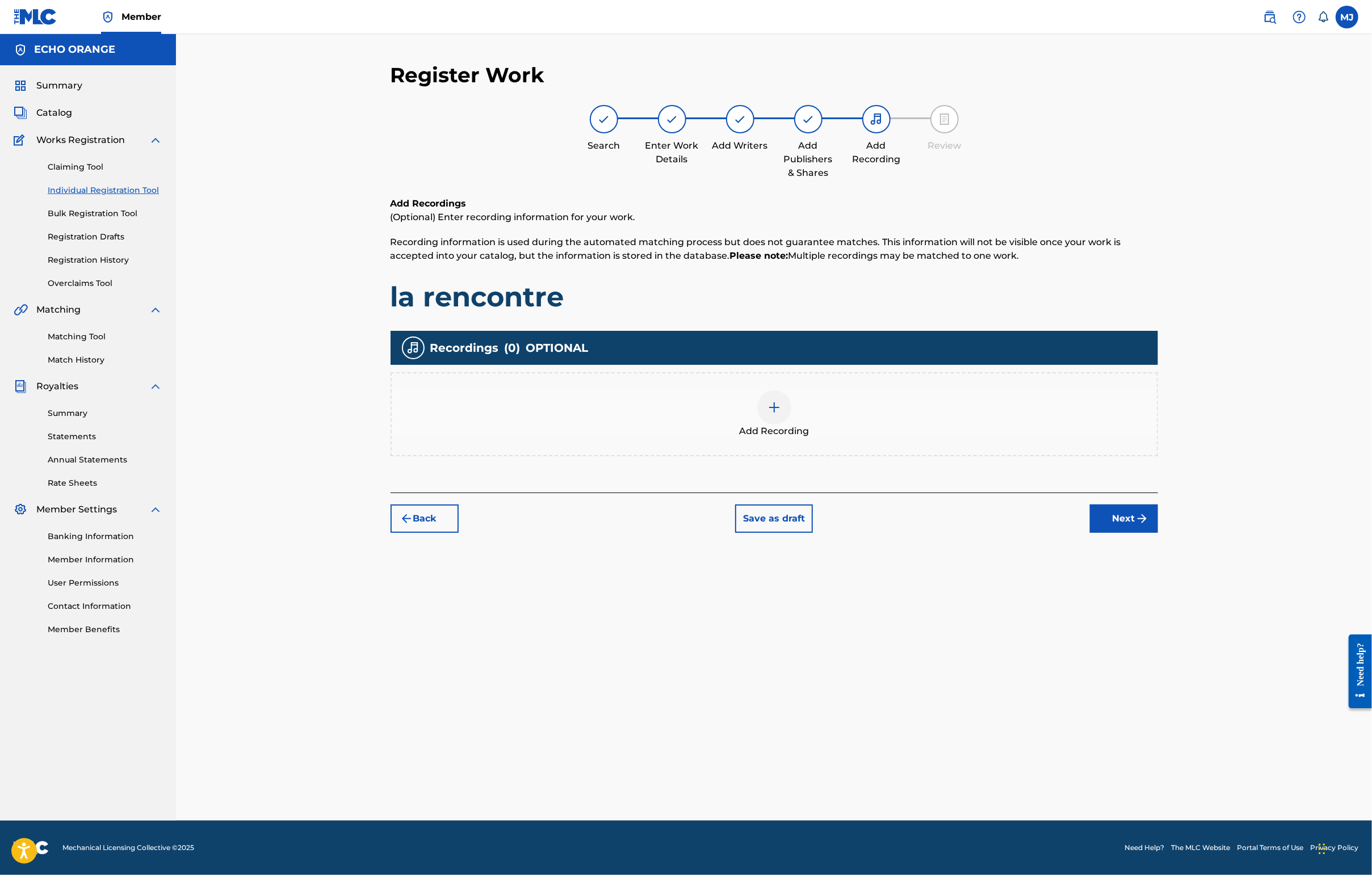
click at [1088, 533] on button "Next" at bounding box center [1124, 518] width 68 height 29
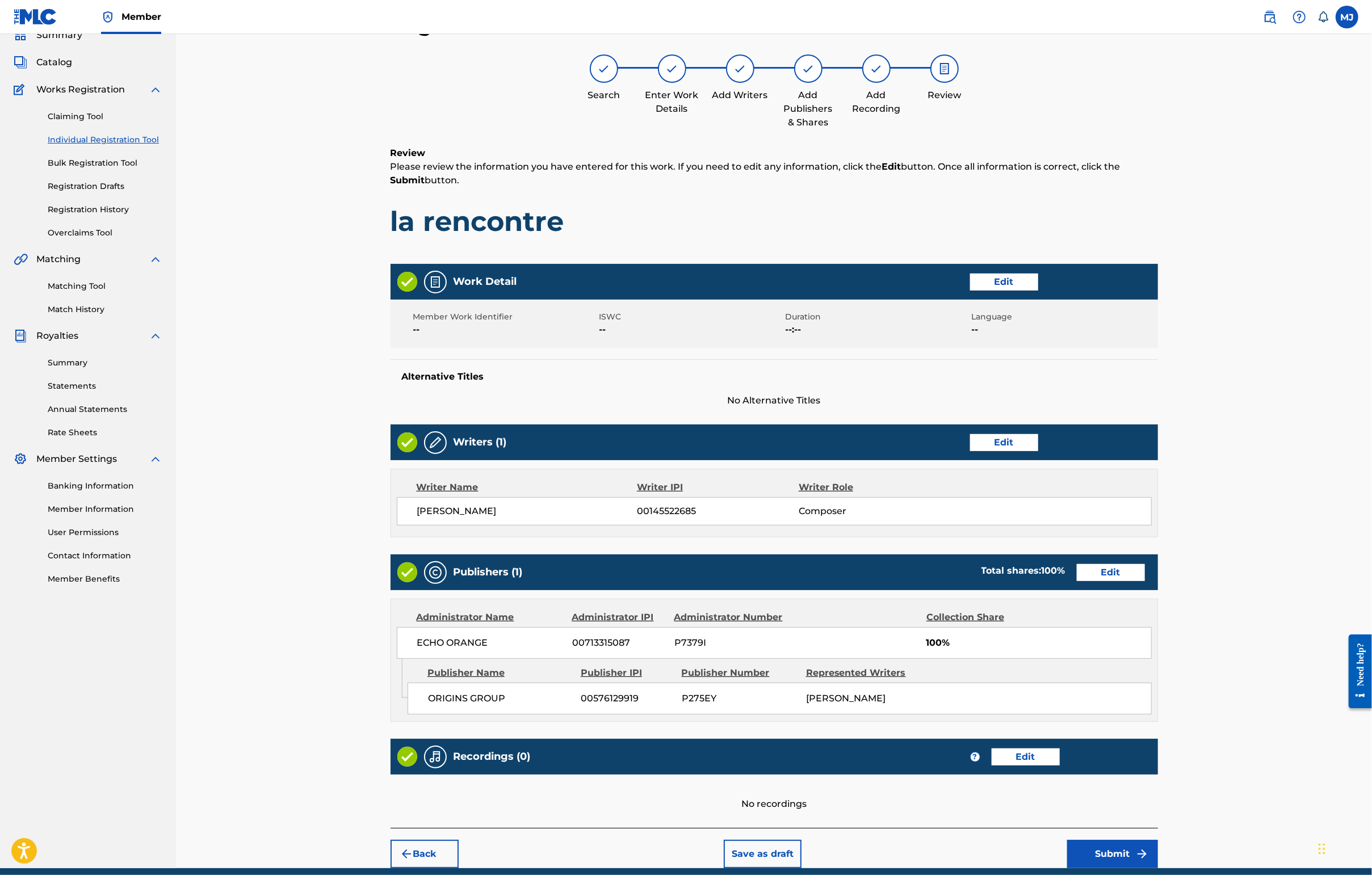
scroll to position [214, 0]
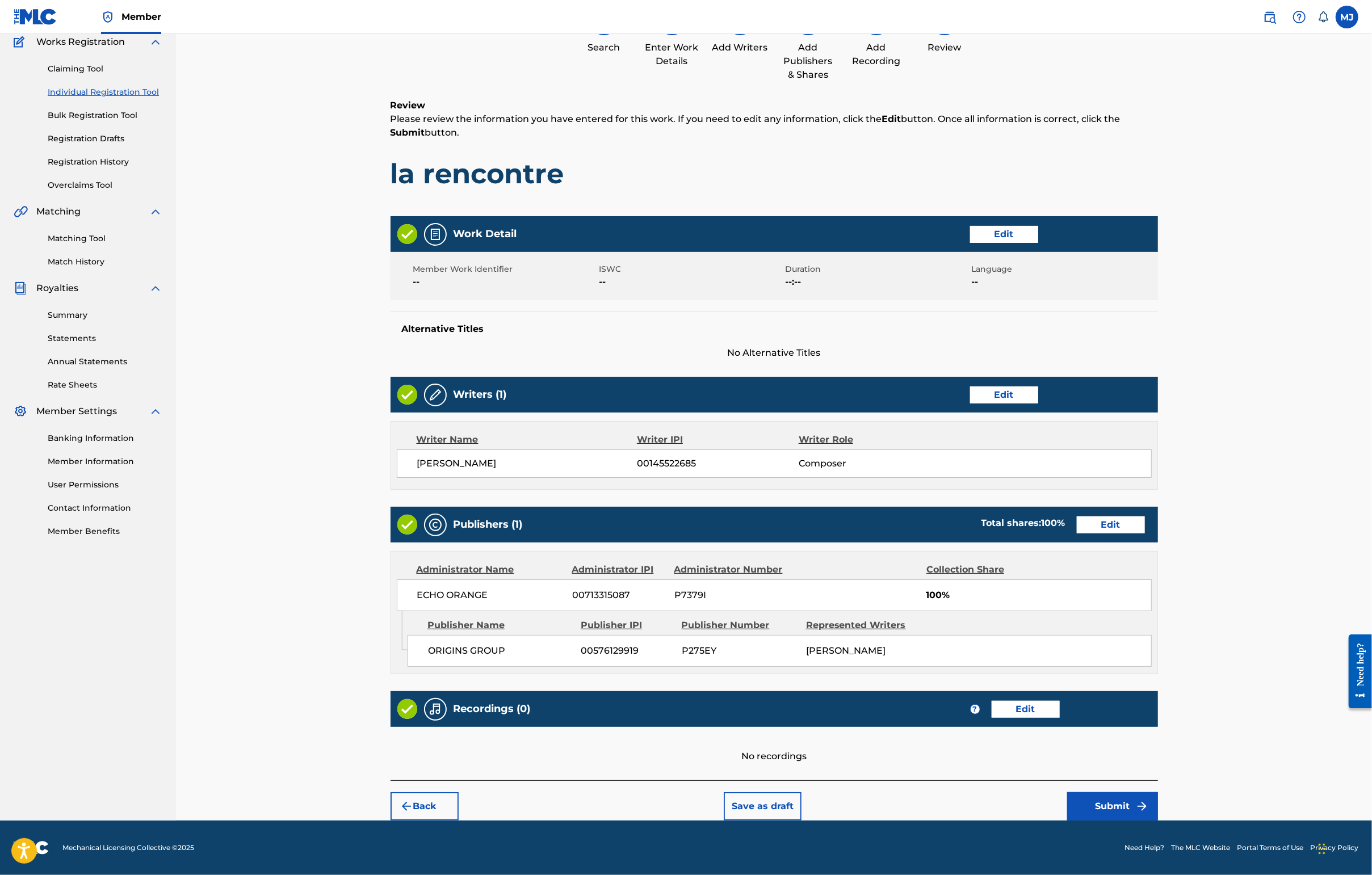
click at [1088, 792] on button "Submit" at bounding box center [1112, 807] width 91 height 29
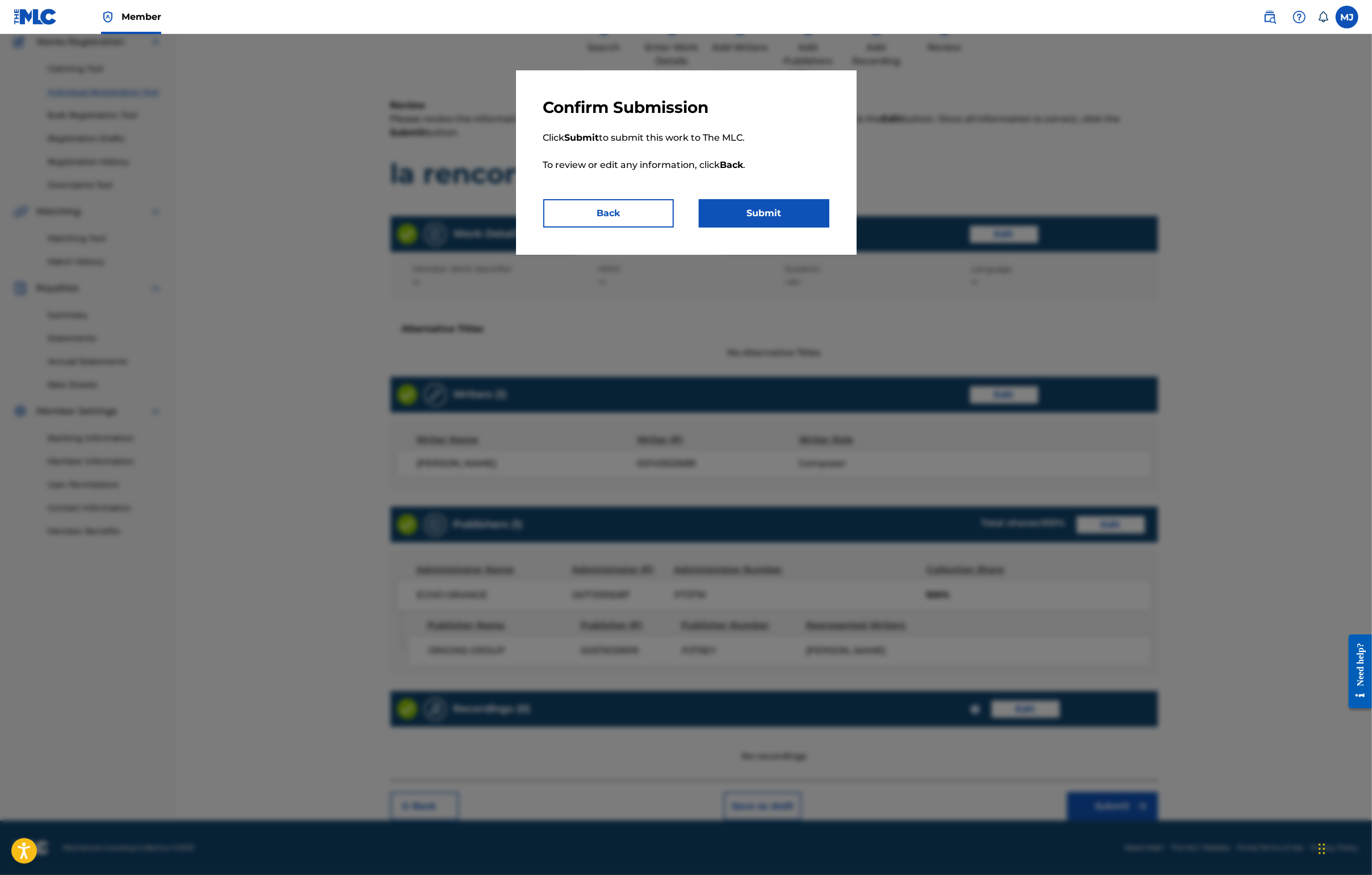
click at [805, 227] on button "Submit" at bounding box center [763, 214] width 130 height 29
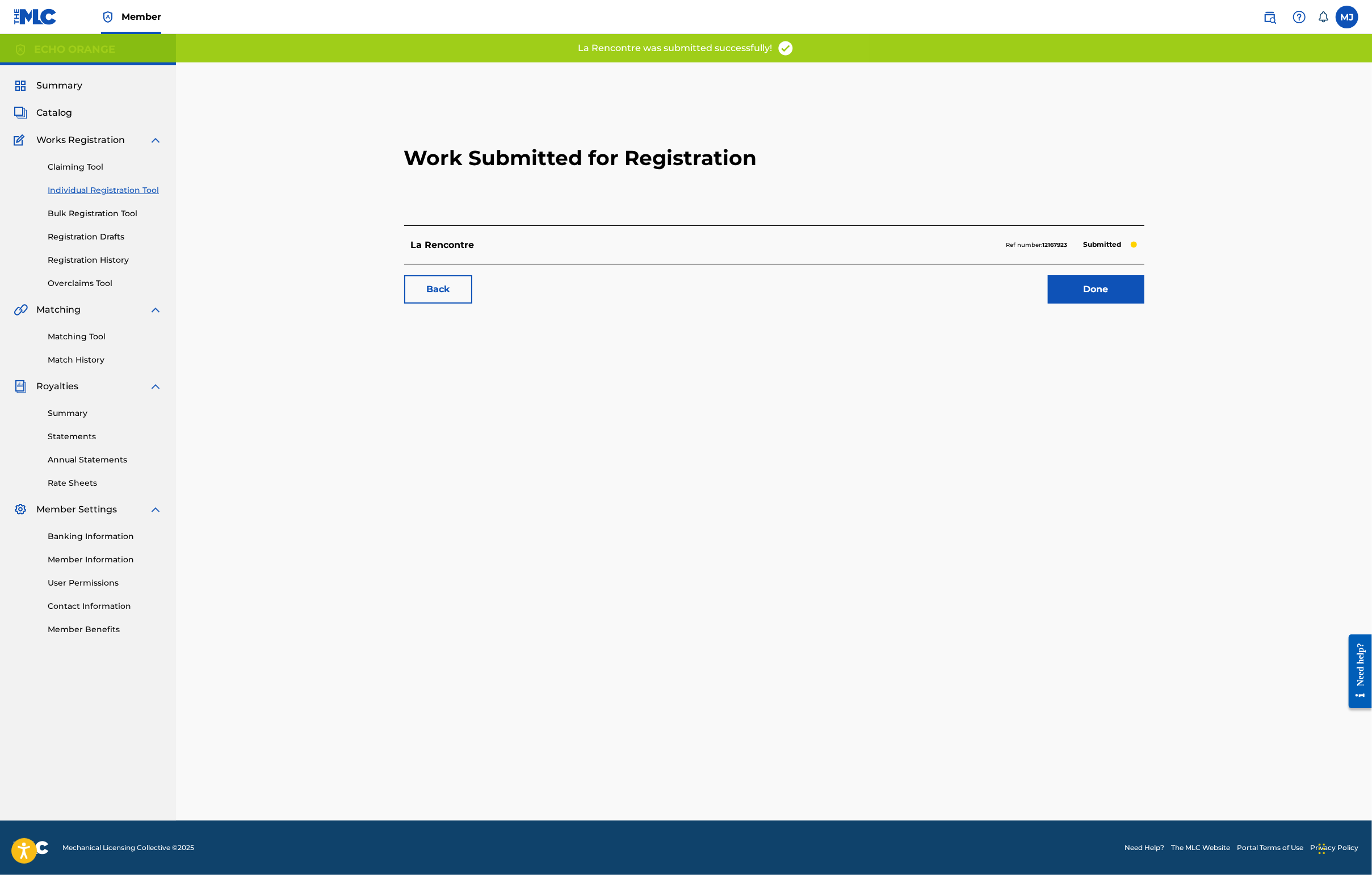
click at [1088, 303] on link "Done" at bounding box center [1096, 290] width 96 height 29
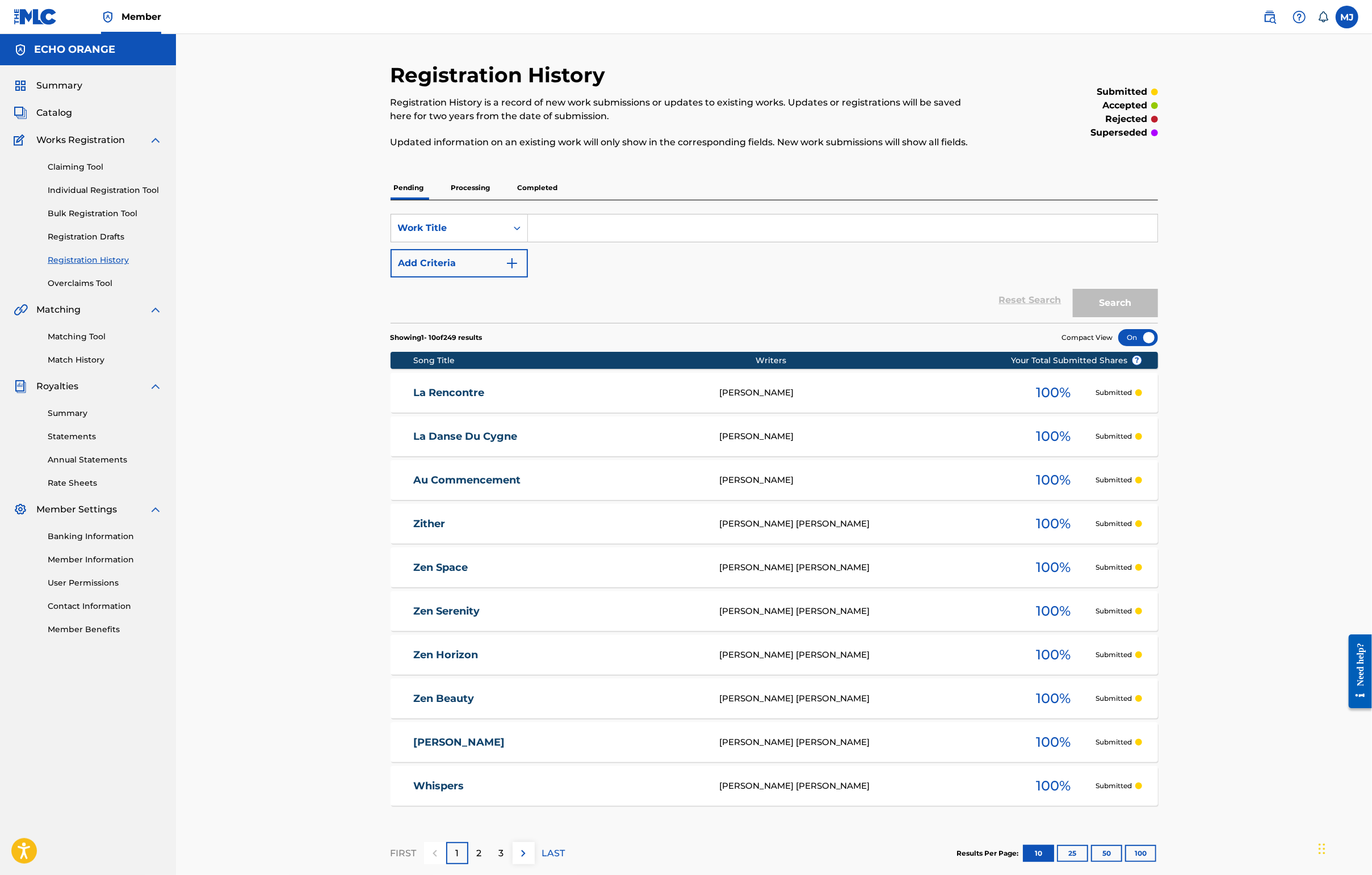
click at [78, 196] on link "Individual Registration Tool" at bounding box center [105, 190] width 114 height 12
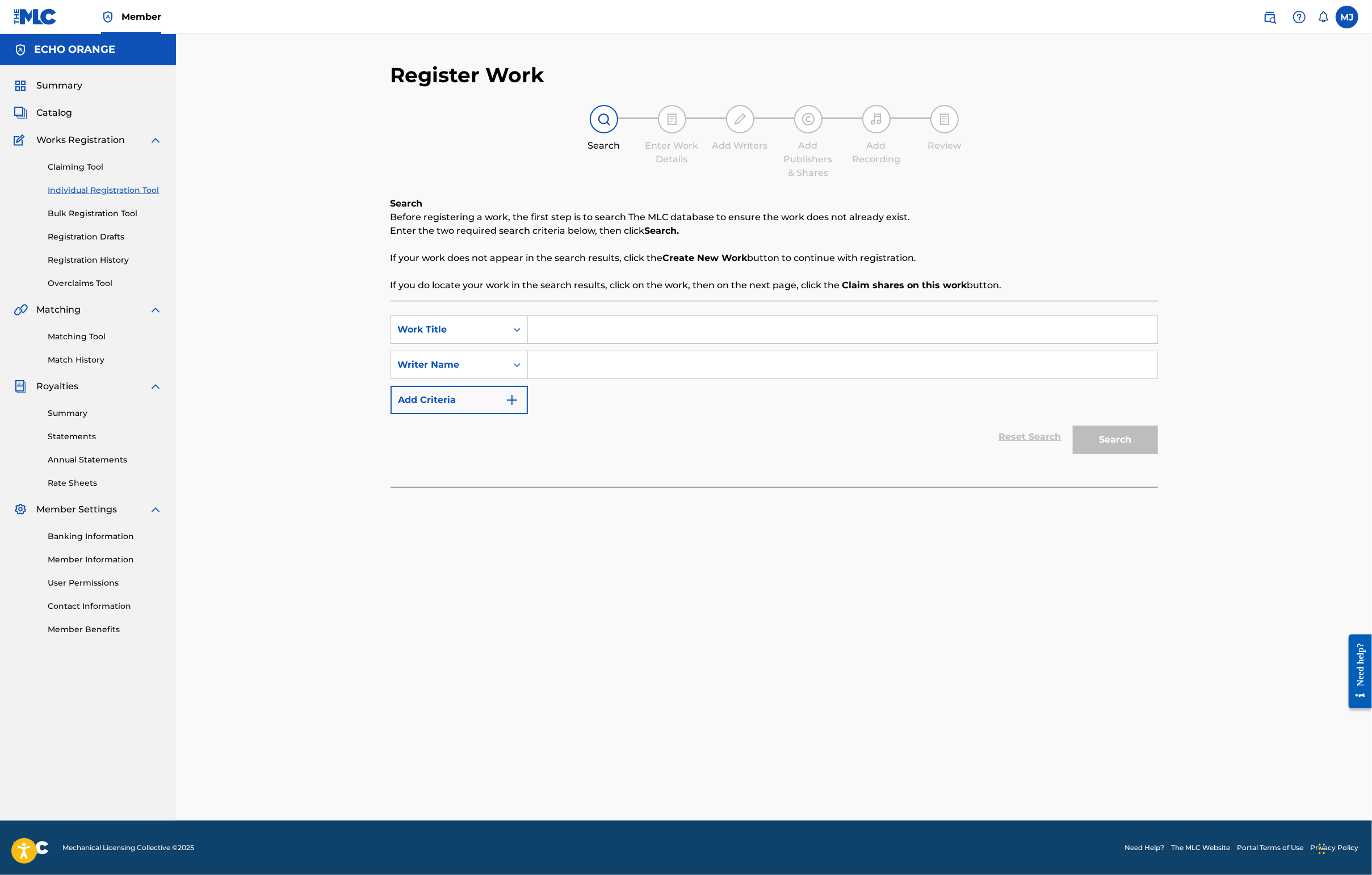
click at [596, 343] on input "Search Form" at bounding box center [842, 330] width 629 height 27
click at [595, 343] on input "Search Form" at bounding box center [842, 330] width 629 height 27
type input "Le Passage"
paste input "Search Form"
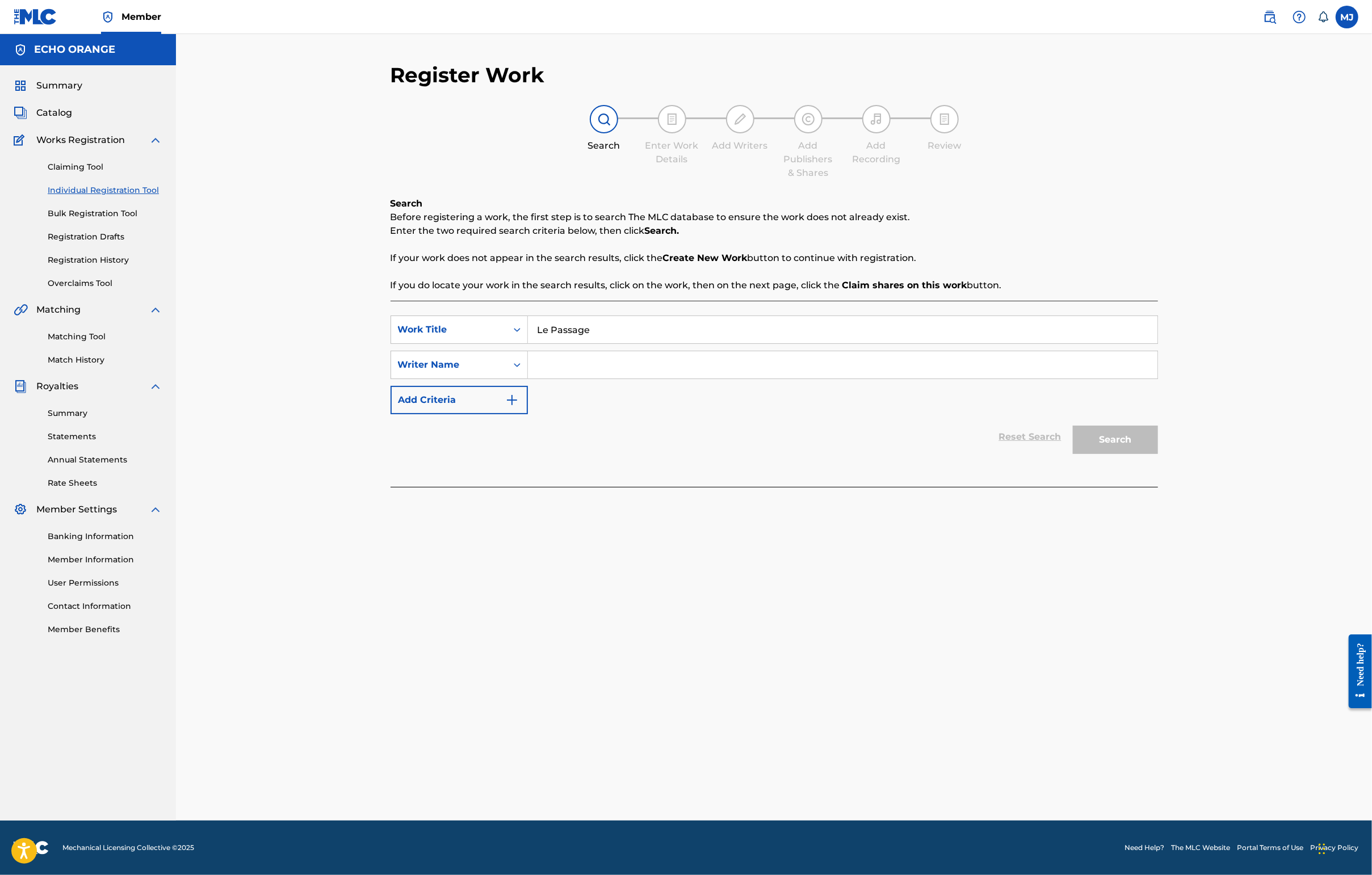
paste input "[PERSON_NAME]"
type input "[PERSON_NAME]"
click at [1088, 454] on button "Search" at bounding box center [1115, 440] width 85 height 29
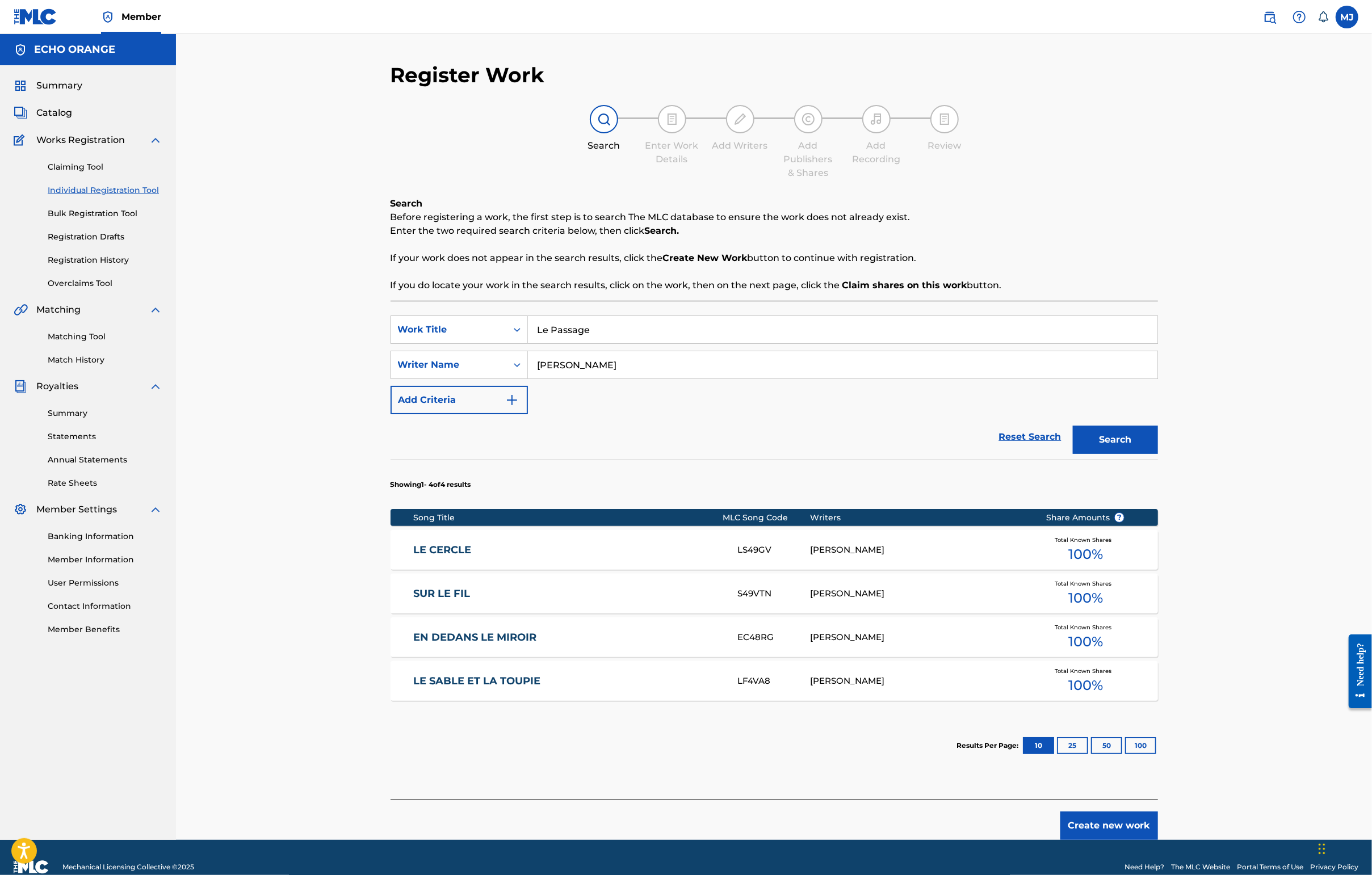
scroll to position [87, 0]
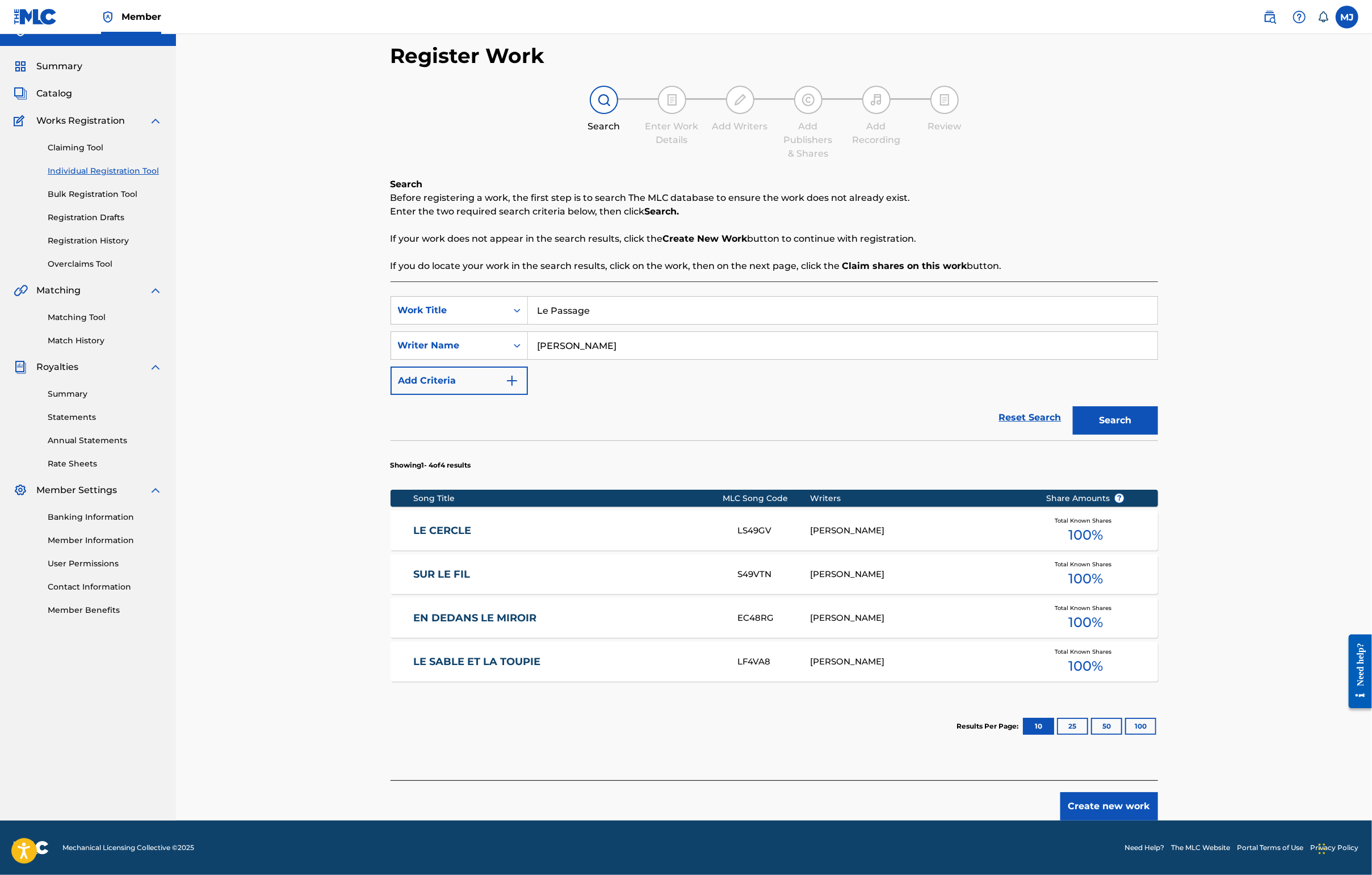
click at [1088, 821] on button "Create new work" at bounding box center [1109, 807] width 98 height 29
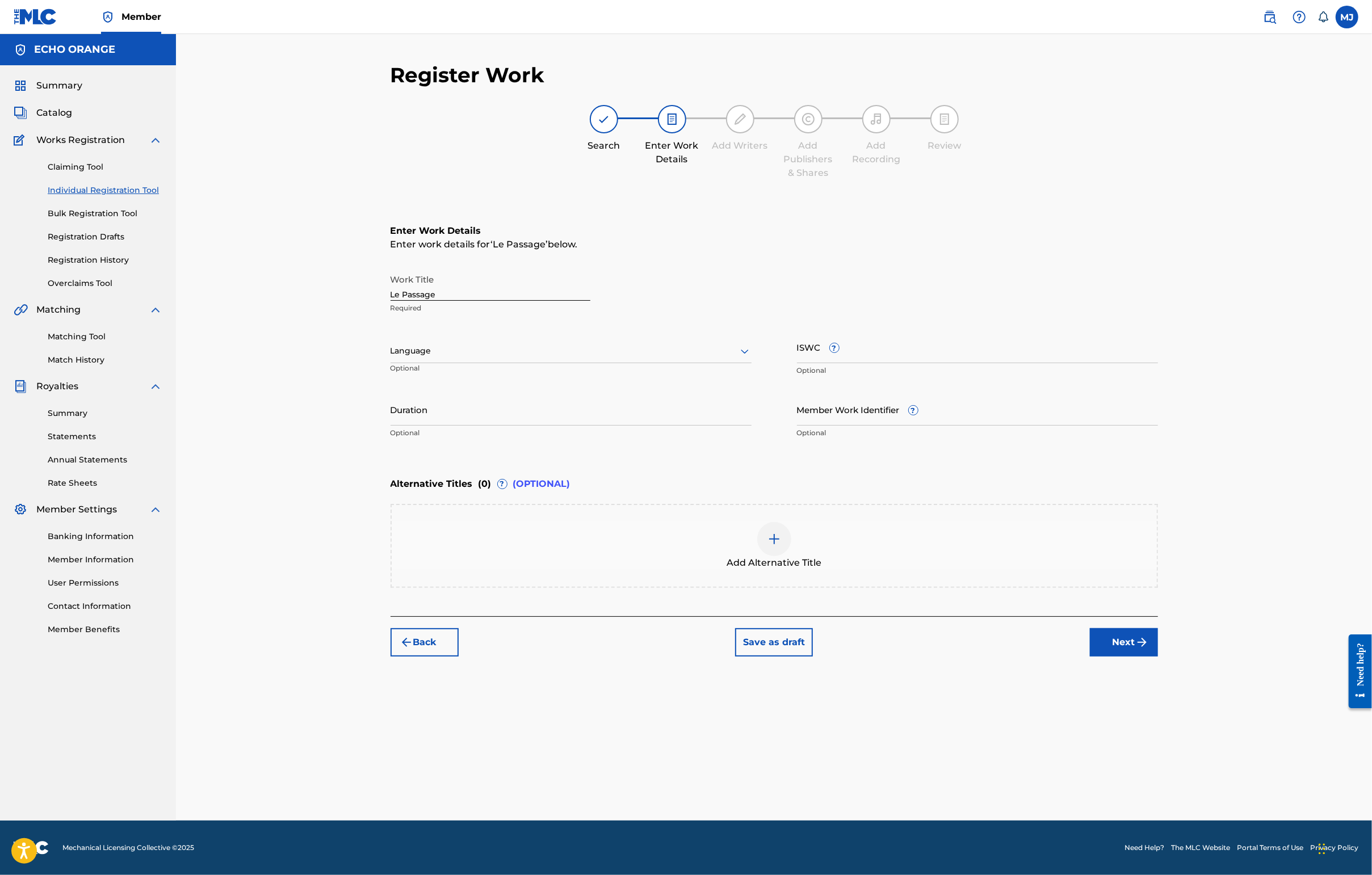
scroll to position [0, 0]
click at [1088, 649] on img "submit" at bounding box center [1142, 643] width 14 height 14
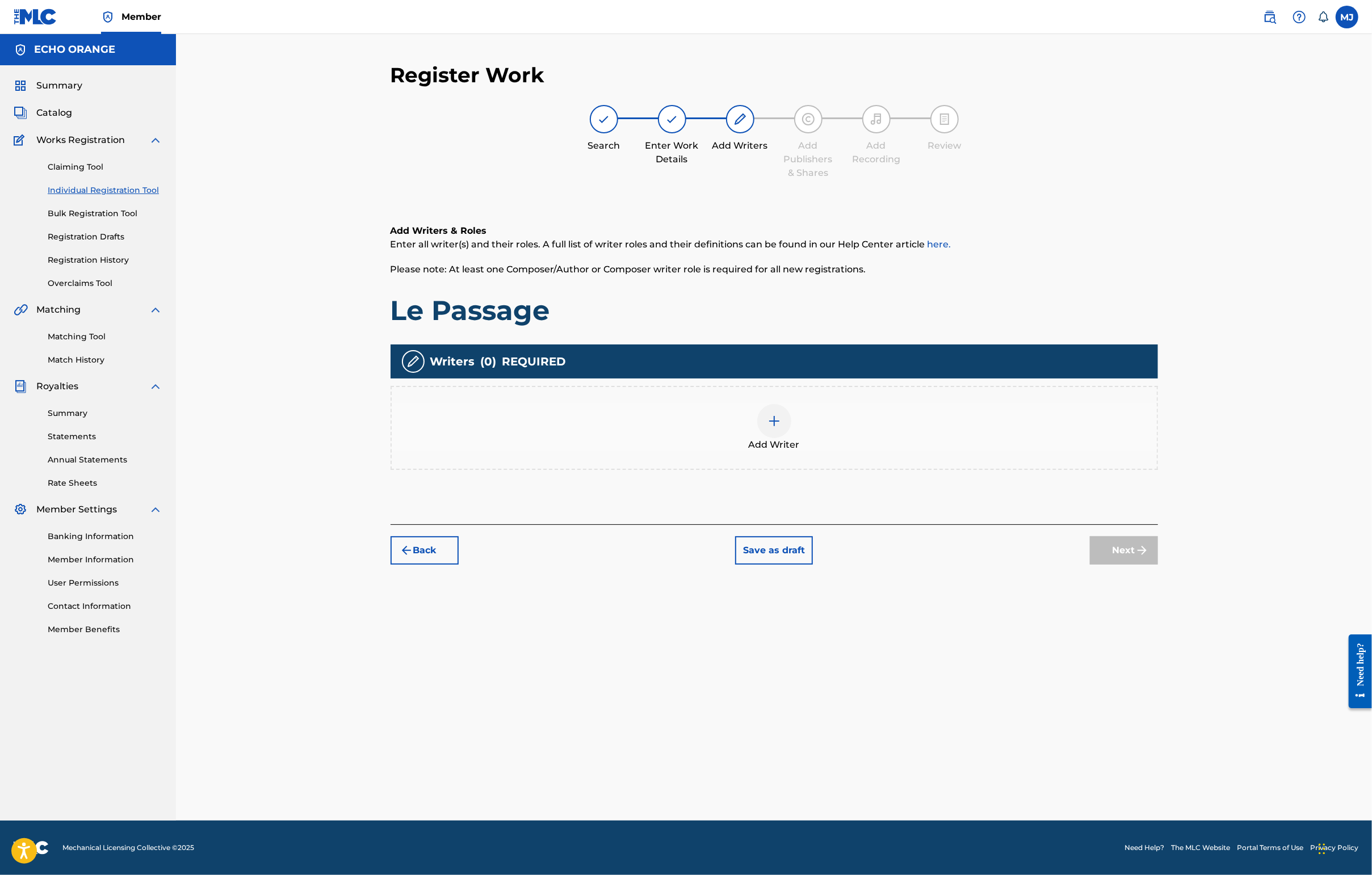
click at [897, 440] on div "Add Writer" at bounding box center [774, 428] width 768 height 84
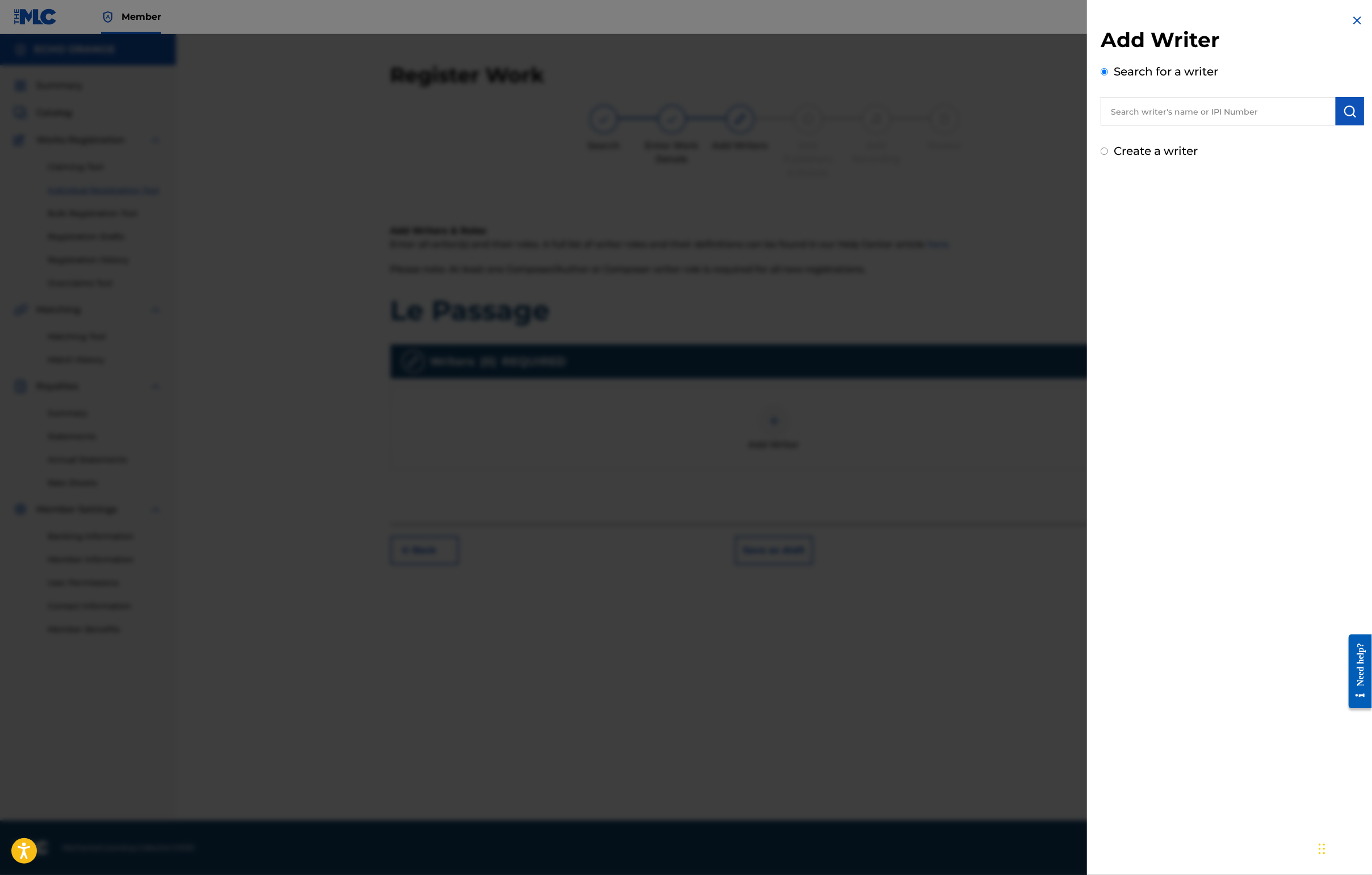
click at [1088, 143] on div "Add Writer Search for a writer Create a writer" at bounding box center [1232, 93] width 263 height 132
click at [1088, 105] on div "Search for a writer" at bounding box center [1232, 94] width 263 height 62
paste input "[PERSON_NAME]"
type input "[PERSON_NAME]"
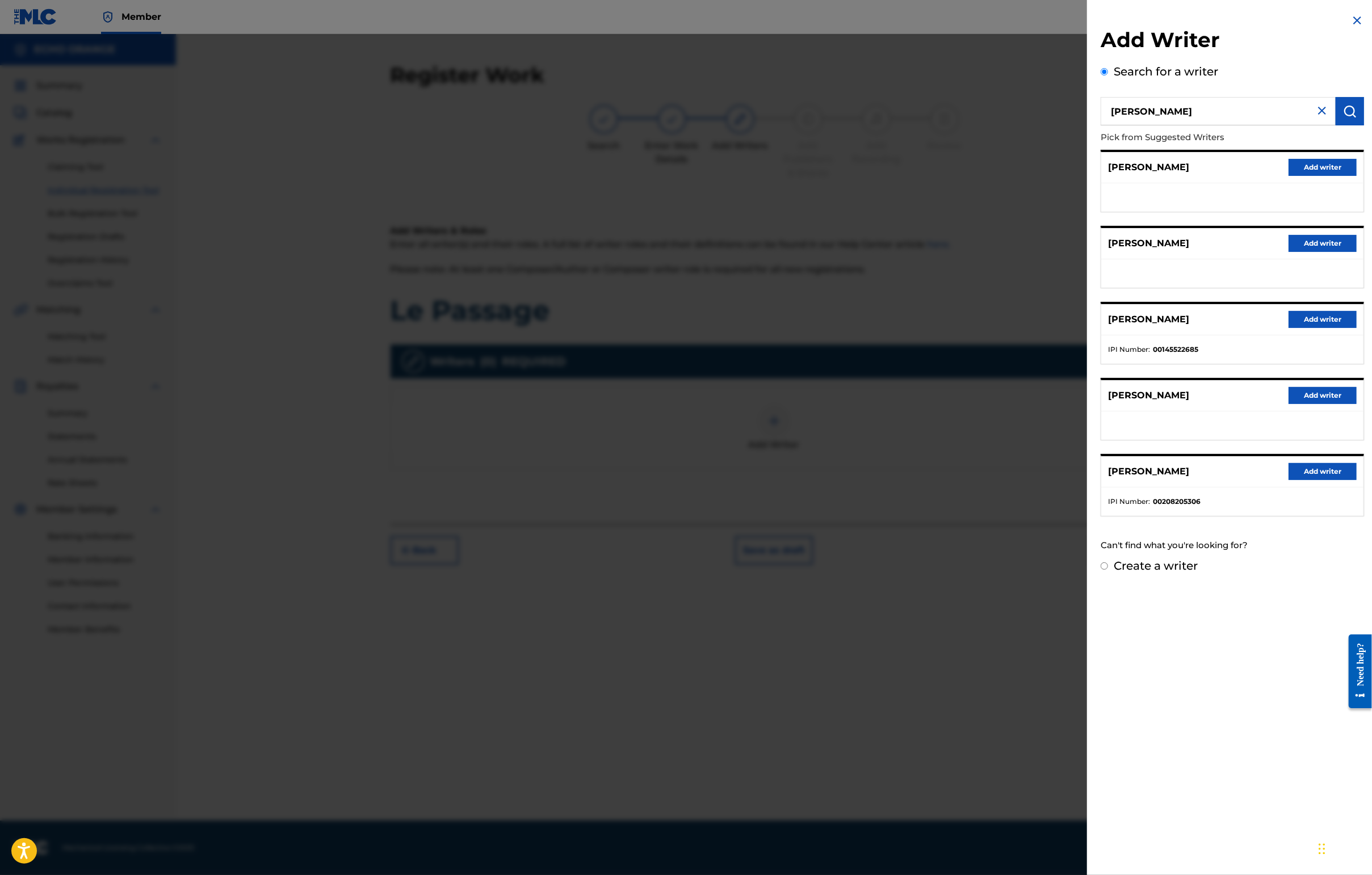
drag, startPoint x: 1304, startPoint y: 357, endPoint x: 1299, endPoint y: 372, distance: 15.8
click at [1088, 336] on div "[PERSON_NAME] Add writer" at bounding box center [1232, 319] width 262 height 31
click at [1088, 328] on button "Add writer" at bounding box center [1322, 319] width 68 height 17
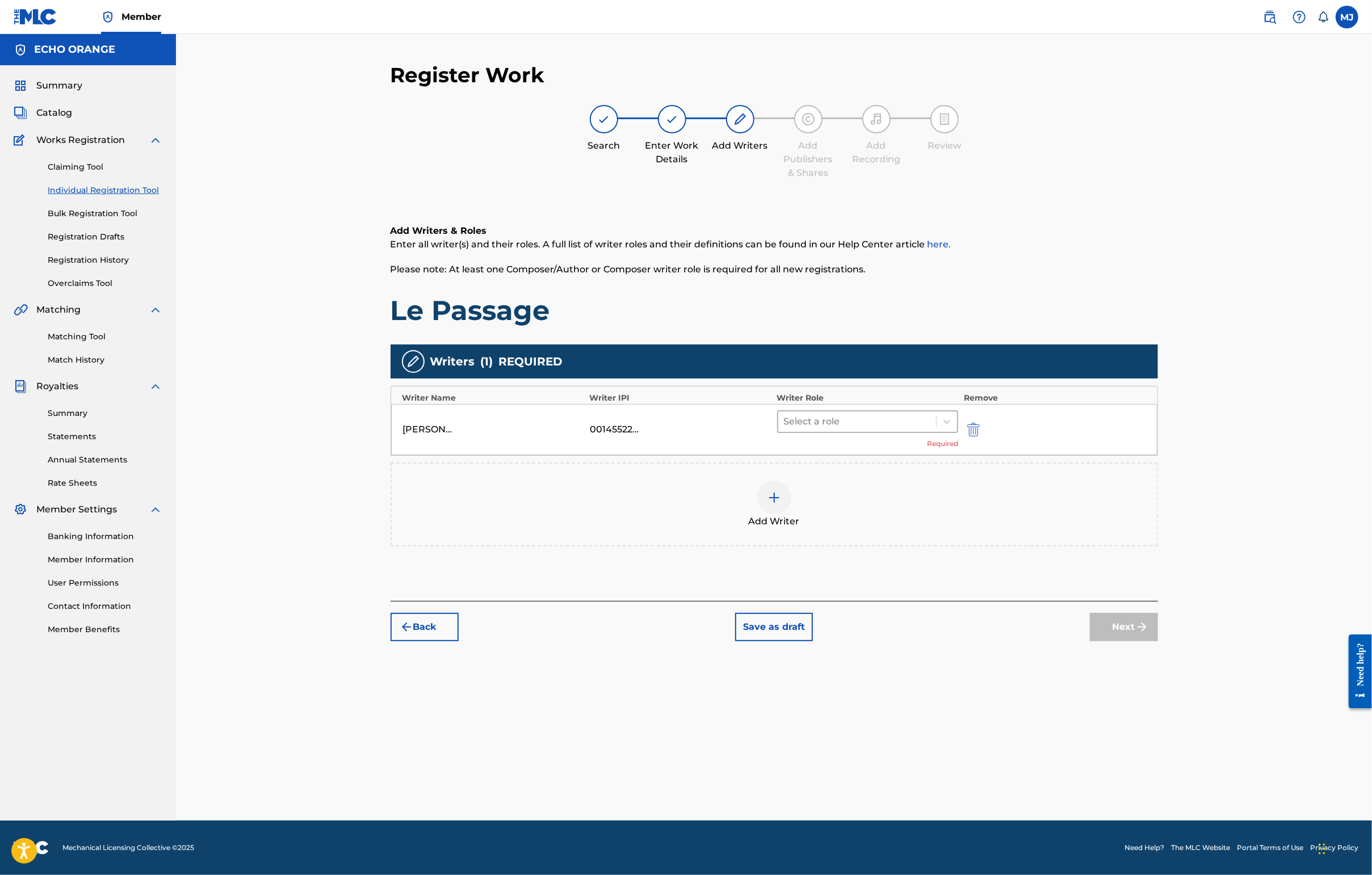
click at [918, 430] on div at bounding box center [856, 421] width 147 height 16
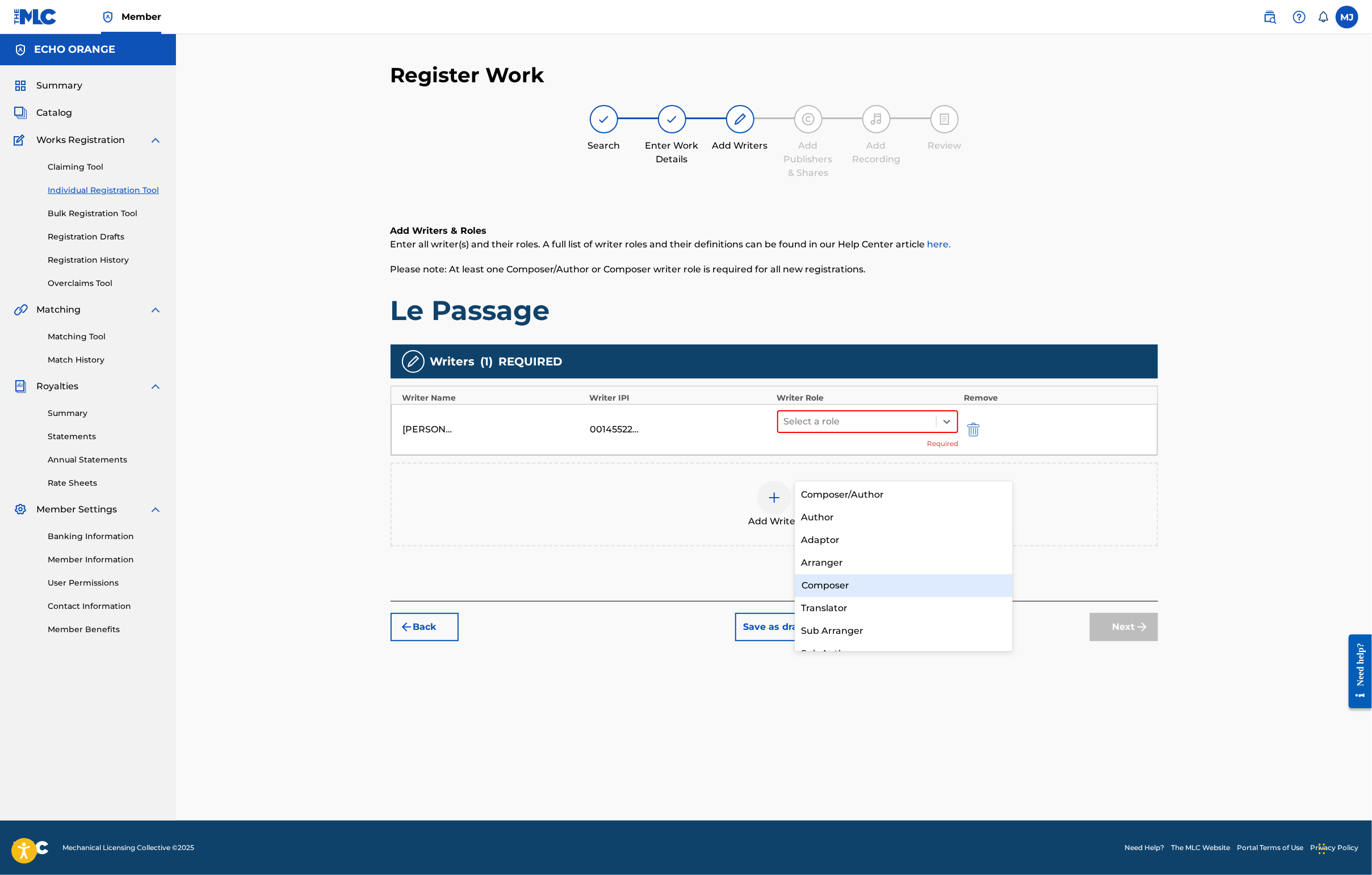
click at [889, 593] on div "Composer" at bounding box center [904, 585] width 218 height 23
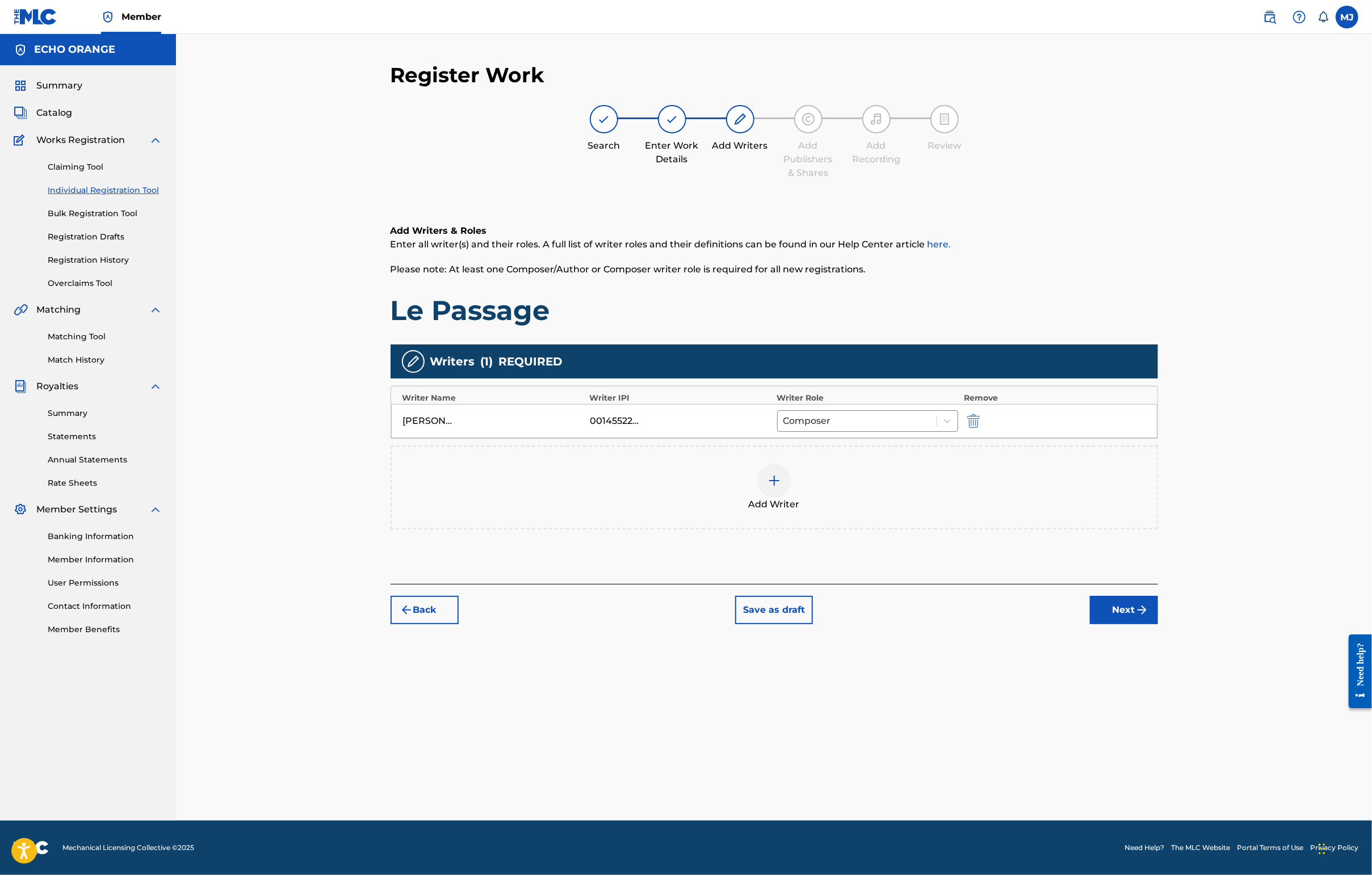
click at [1088, 624] on button "Next" at bounding box center [1124, 610] width 68 height 29
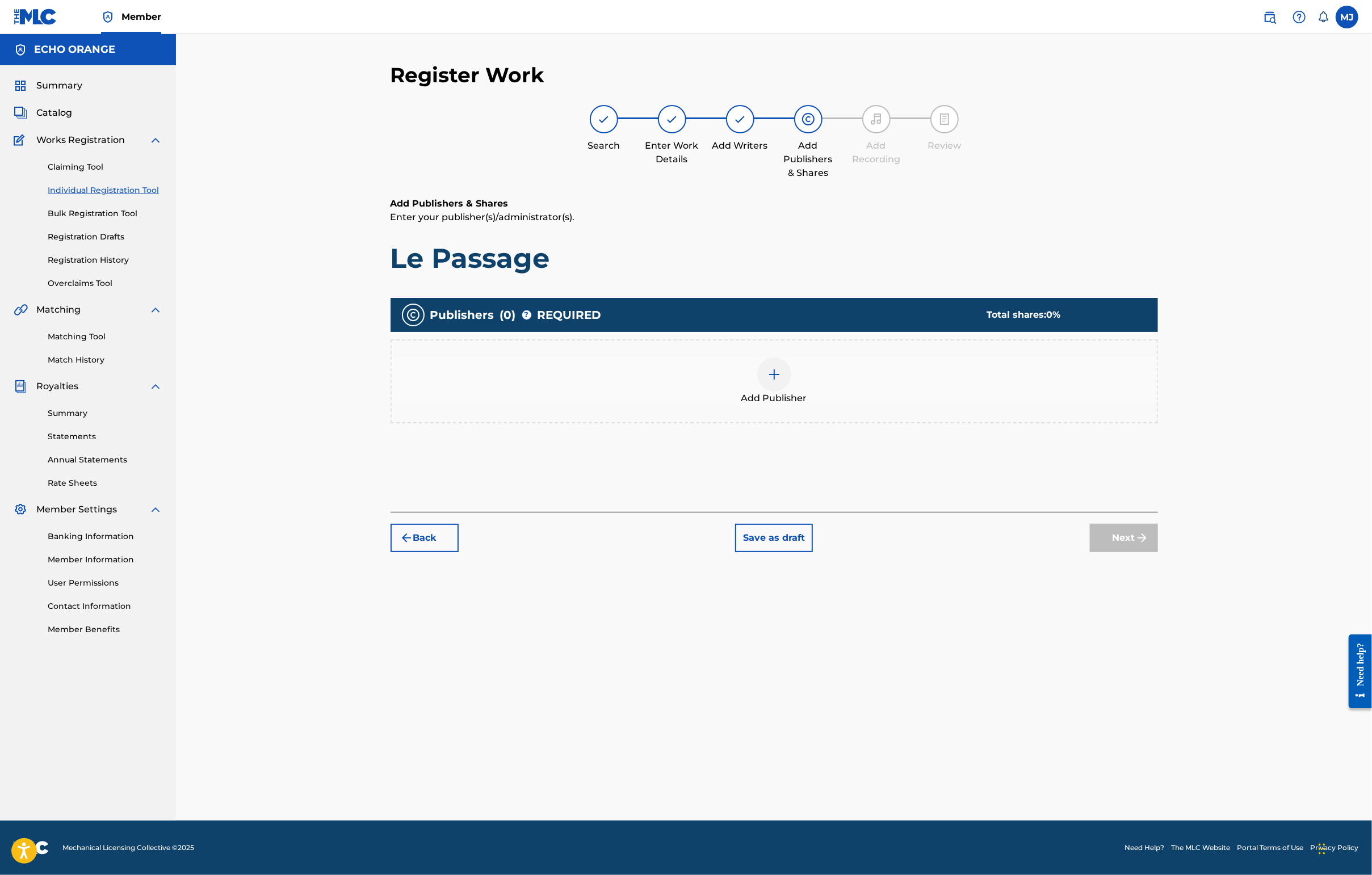
click at [887, 435] on div "Publishers ( 0 ) ? REQUIRED Total shares: 0 % Add Publisher" at bounding box center [774, 366] width 768 height 137
click at [913, 405] on div "Add Publisher" at bounding box center [774, 381] width 765 height 47
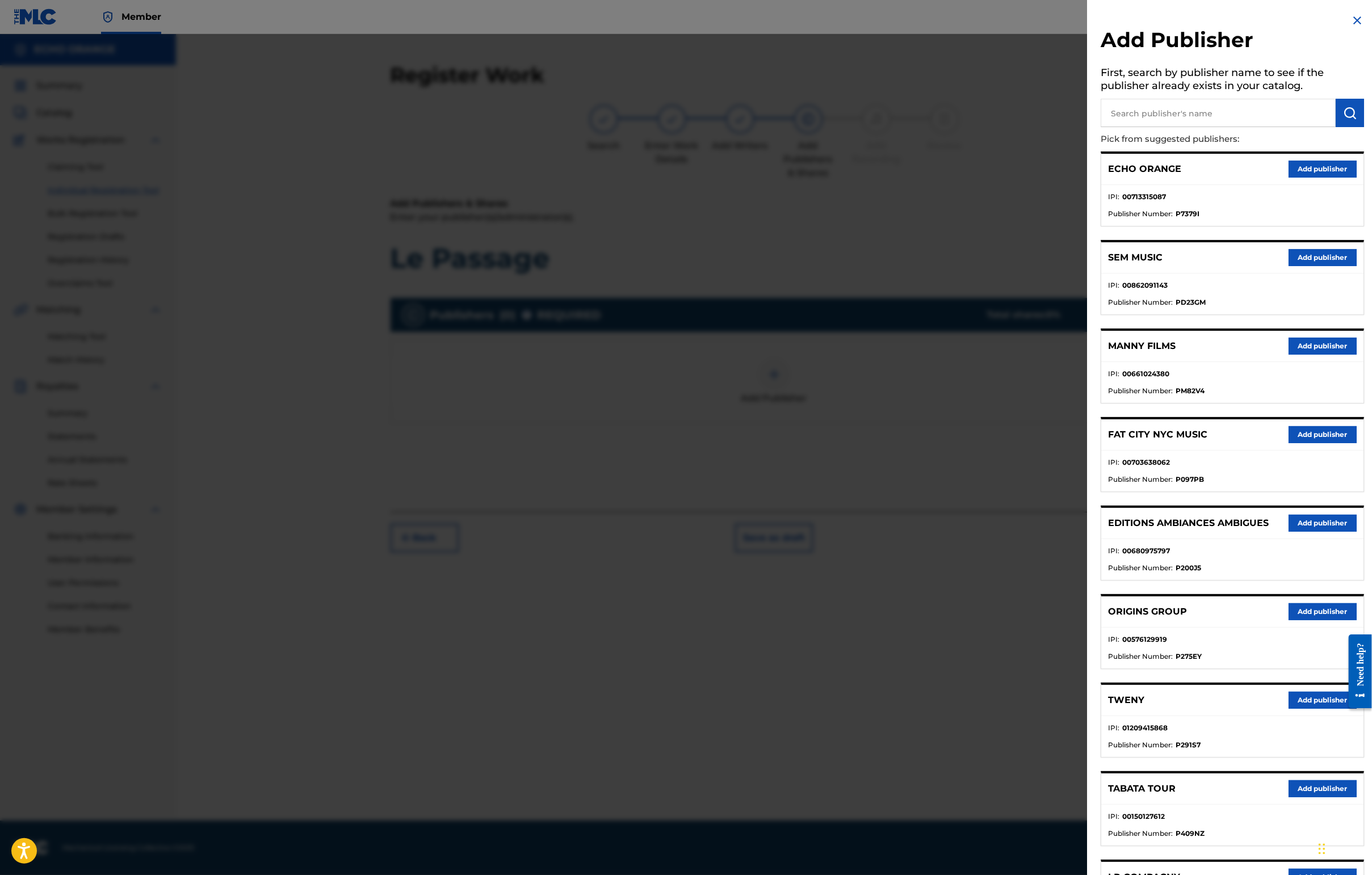
drag, startPoint x: 1291, startPoint y: 691, endPoint x: 1242, endPoint y: 632, distance: 76.7
click at [1088, 620] on button "Add publisher" at bounding box center [1322, 612] width 68 height 17
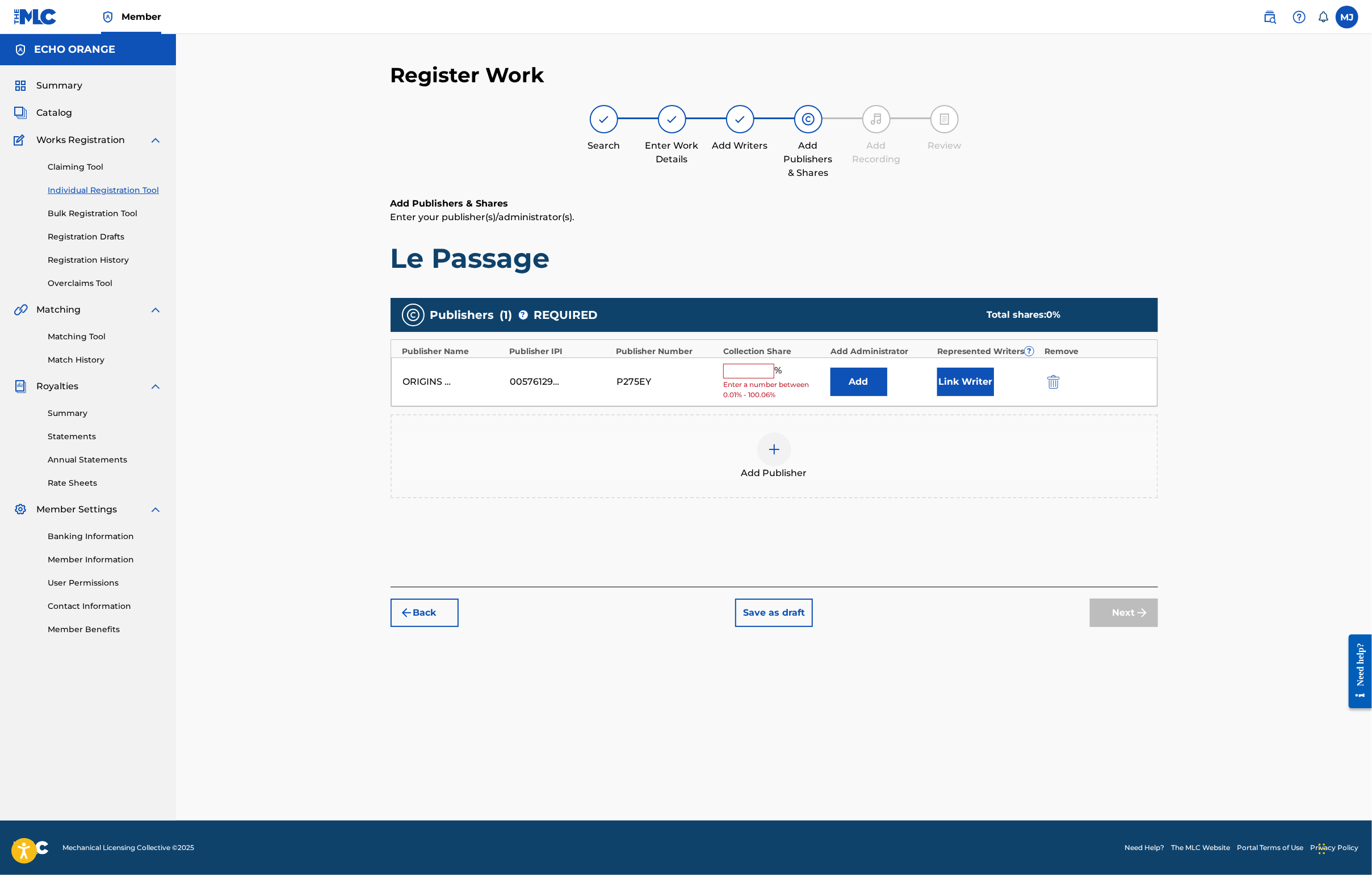
click at [877, 396] on button "Add" at bounding box center [858, 382] width 56 height 29
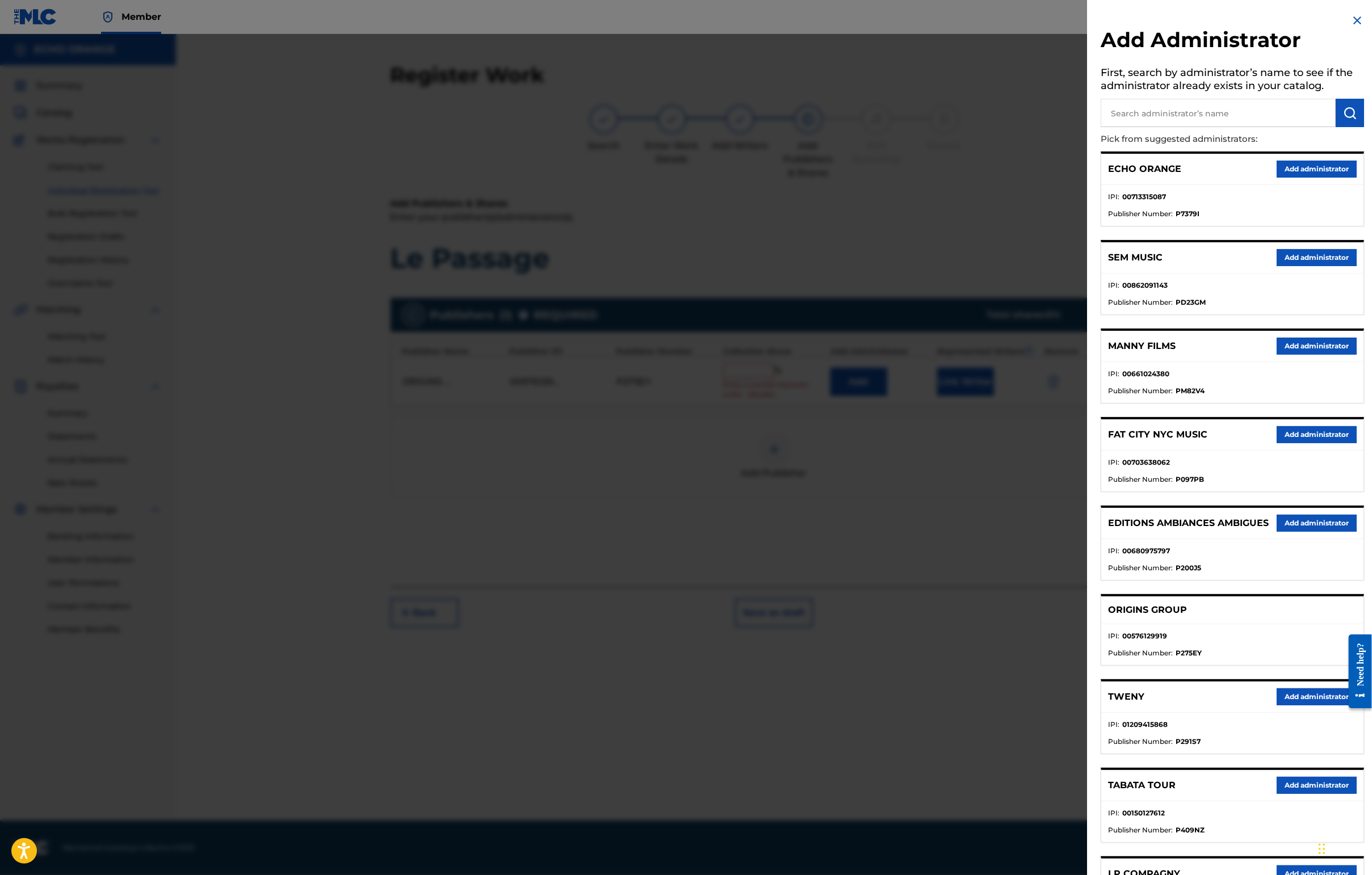
click at [1088, 178] on button "Add administrator" at bounding box center [1316, 169] width 80 height 17
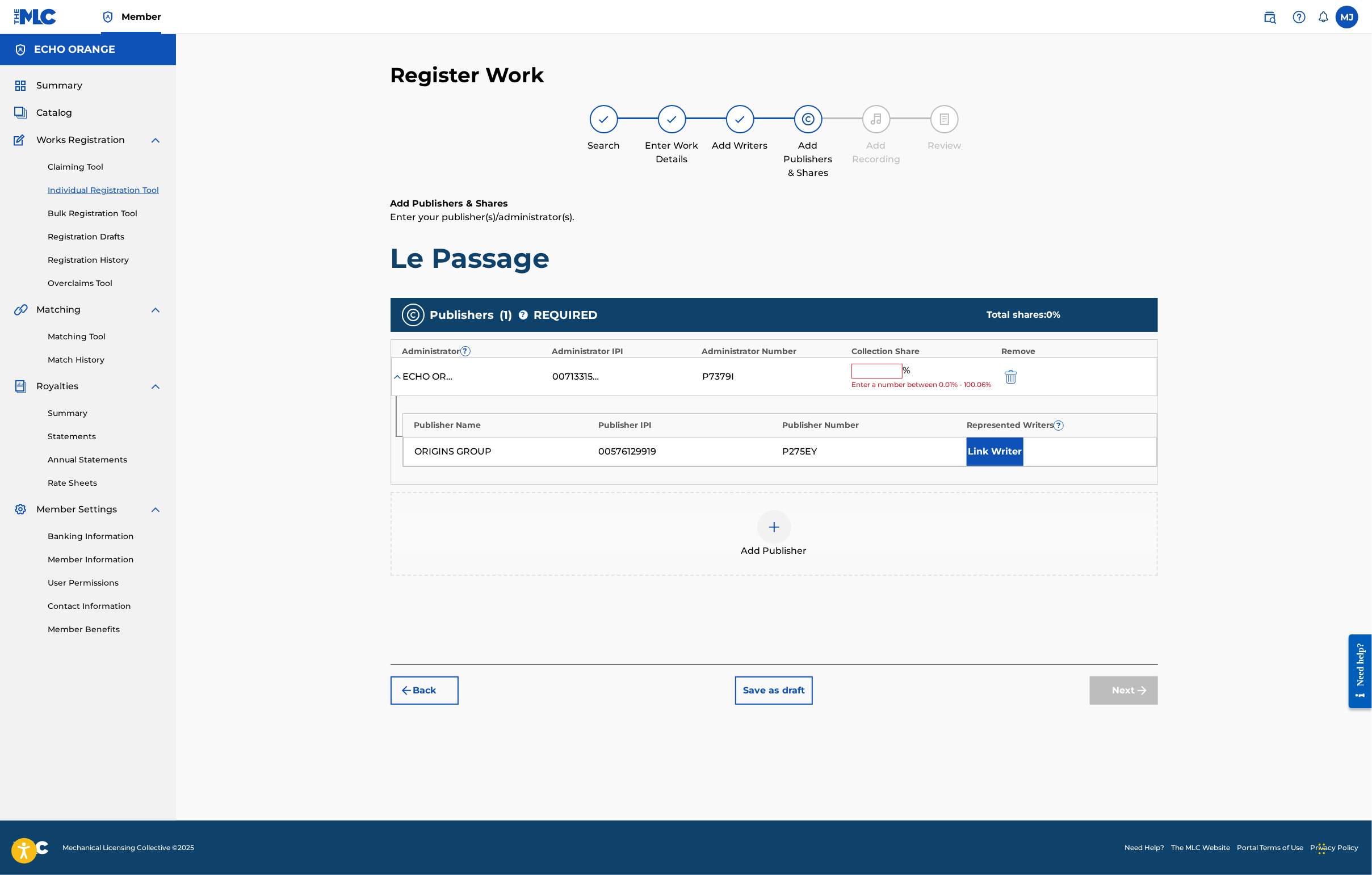
click at [902, 378] on input "text" at bounding box center [877, 371] width 51 height 15
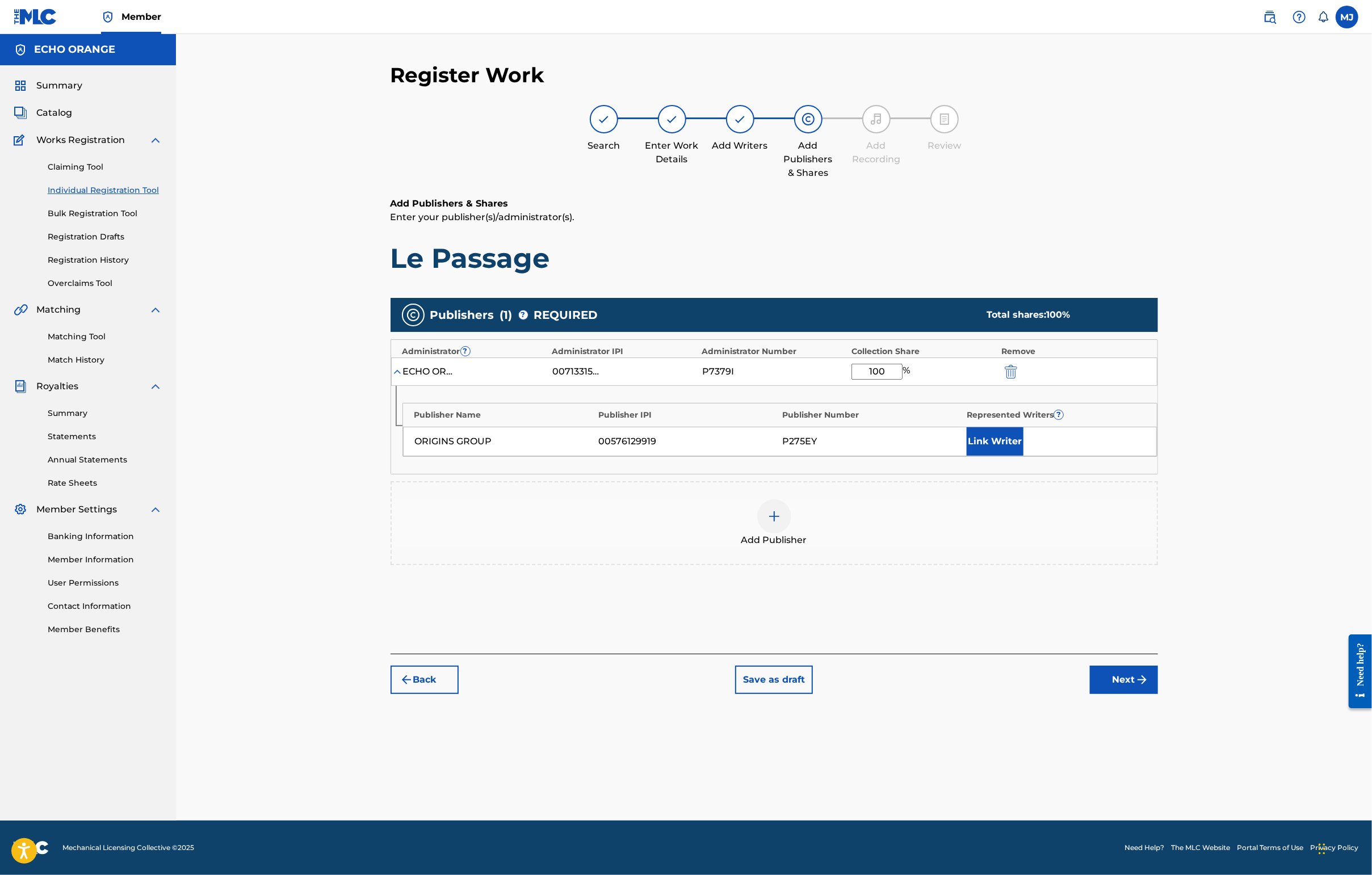
type input "100"
click at [1024, 456] on button "Link Writer" at bounding box center [994, 442] width 56 height 29
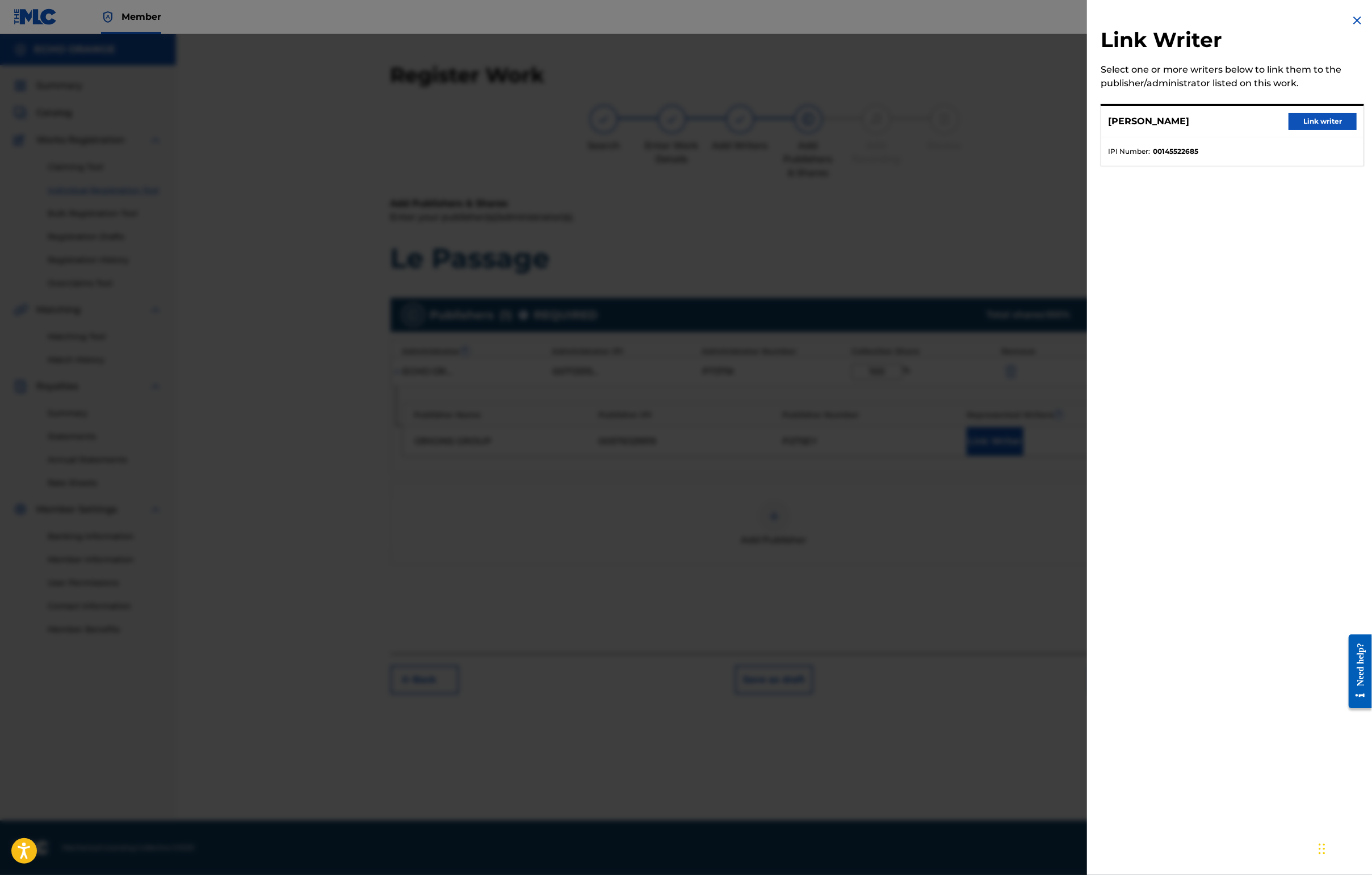
click at [1088, 117] on div "[PERSON_NAME] Link writer IPI Number : 00145522685" at bounding box center [1232, 135] width 263 height 62
click at [1088, 130] on button "Link writer" at bounding box center [1322, 121] width 68 height 17
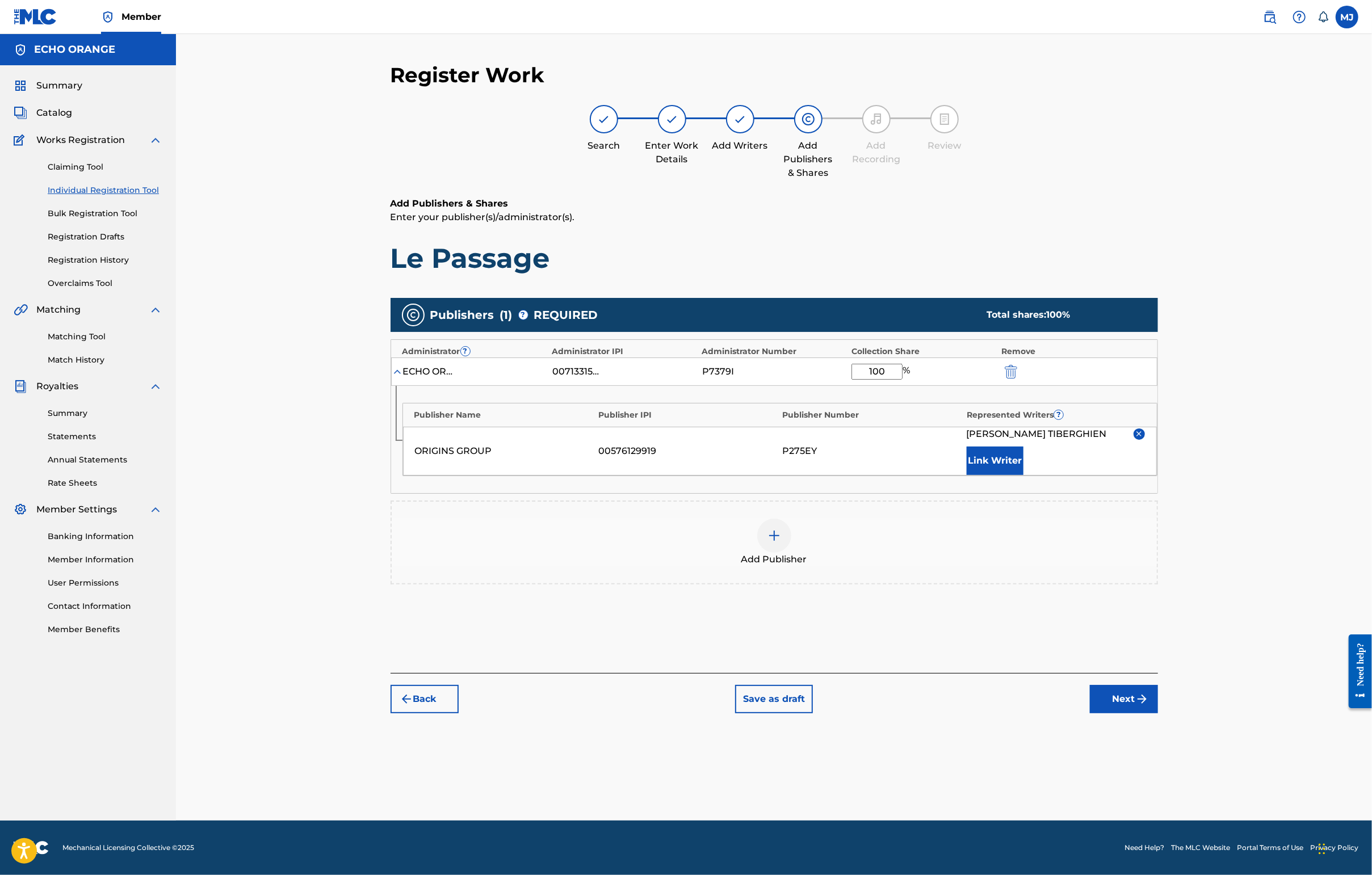
scroll to position [1, 0]
click at [1088, 713] on button "Next" at bounding box center [1124, 699] width 68 height 29
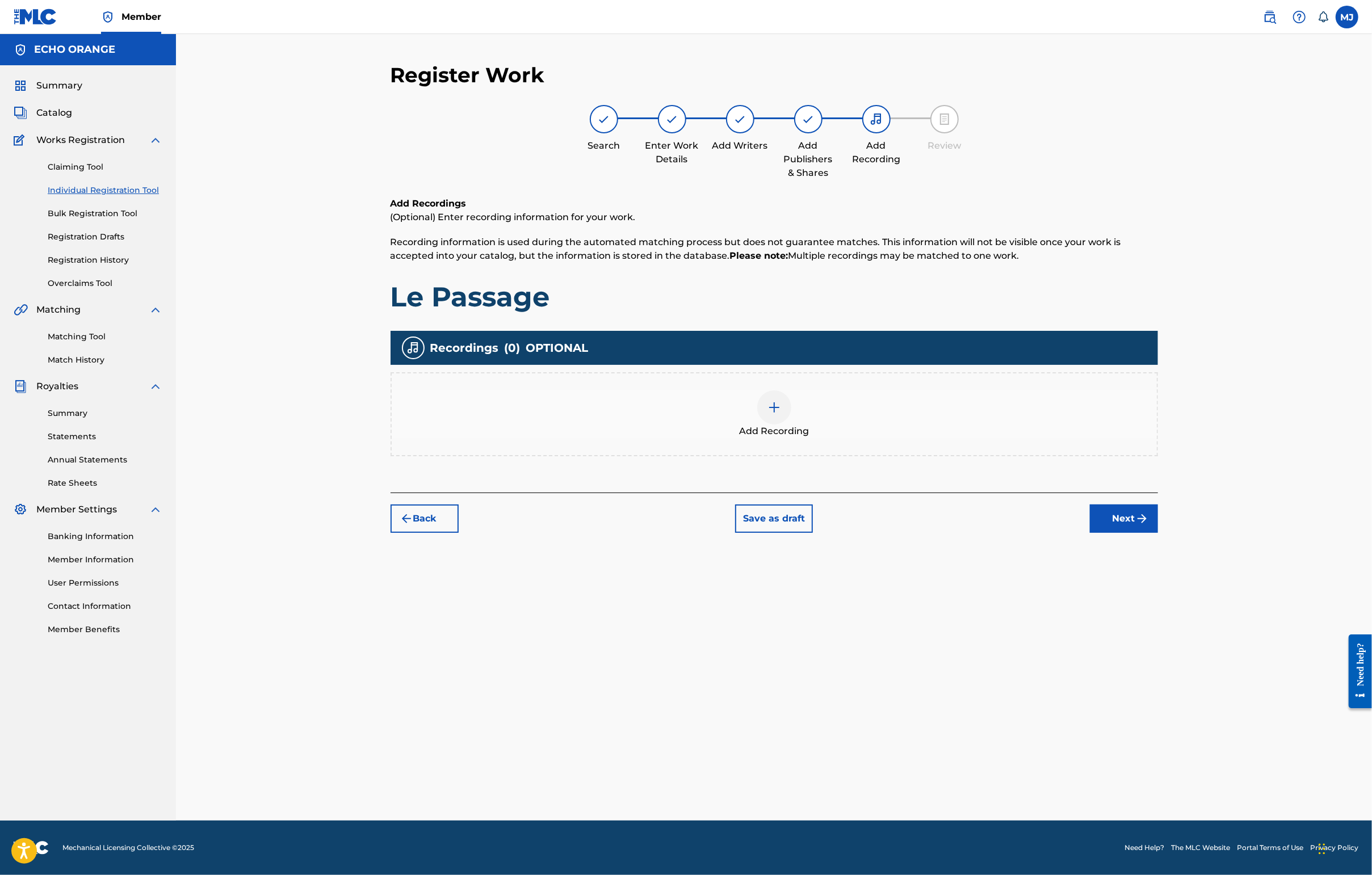
click at [1088, 600] on div "Register Work Search Enter Work Details Add Writers Add Publishers & Shares Add…" at bounding box center [774, 442] width 795 height 758
click at [1088, 533] on button "Next" at bounding box center [1124, 518] width 68 height 29
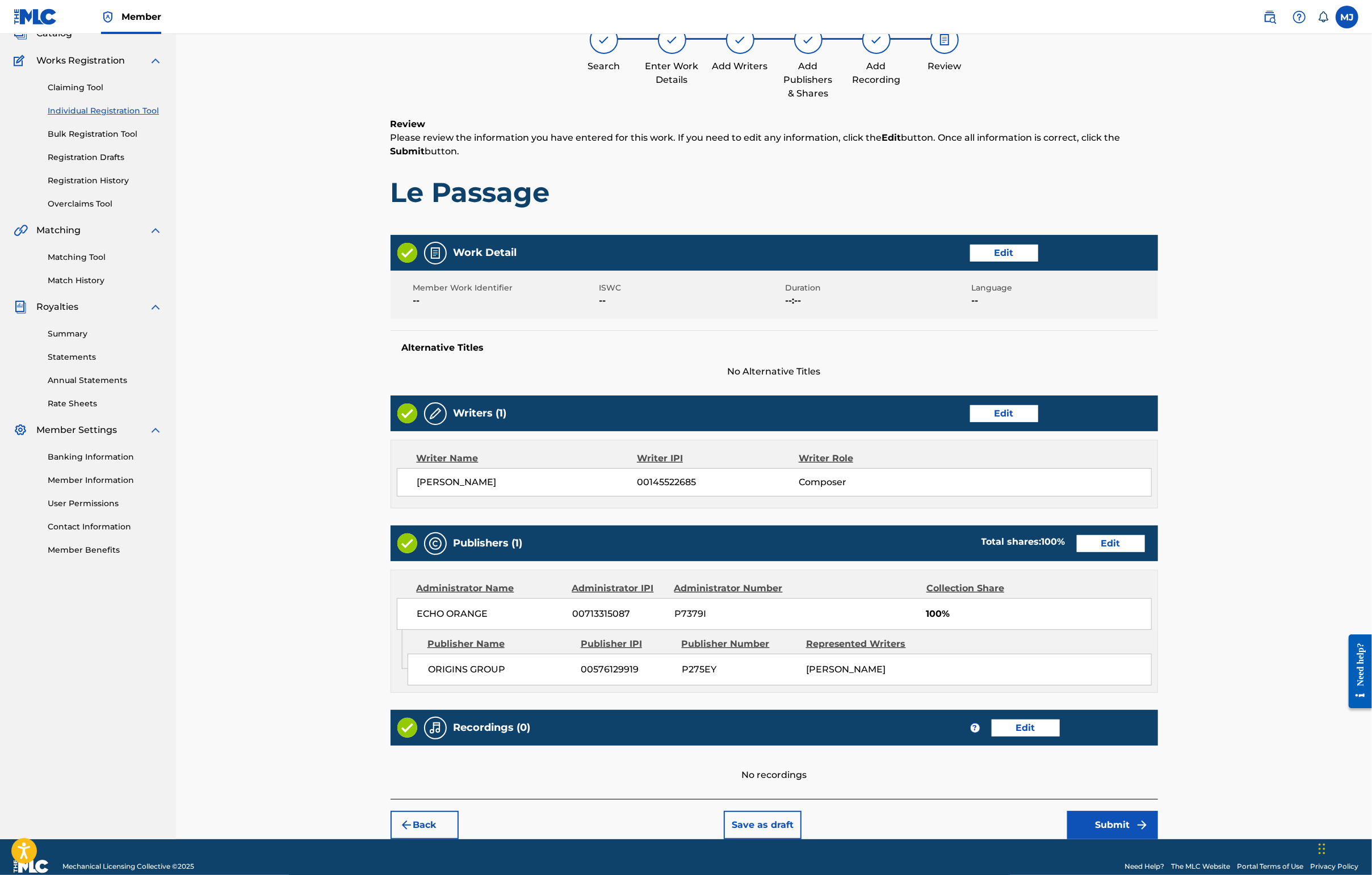
scroll to position [214, 0]
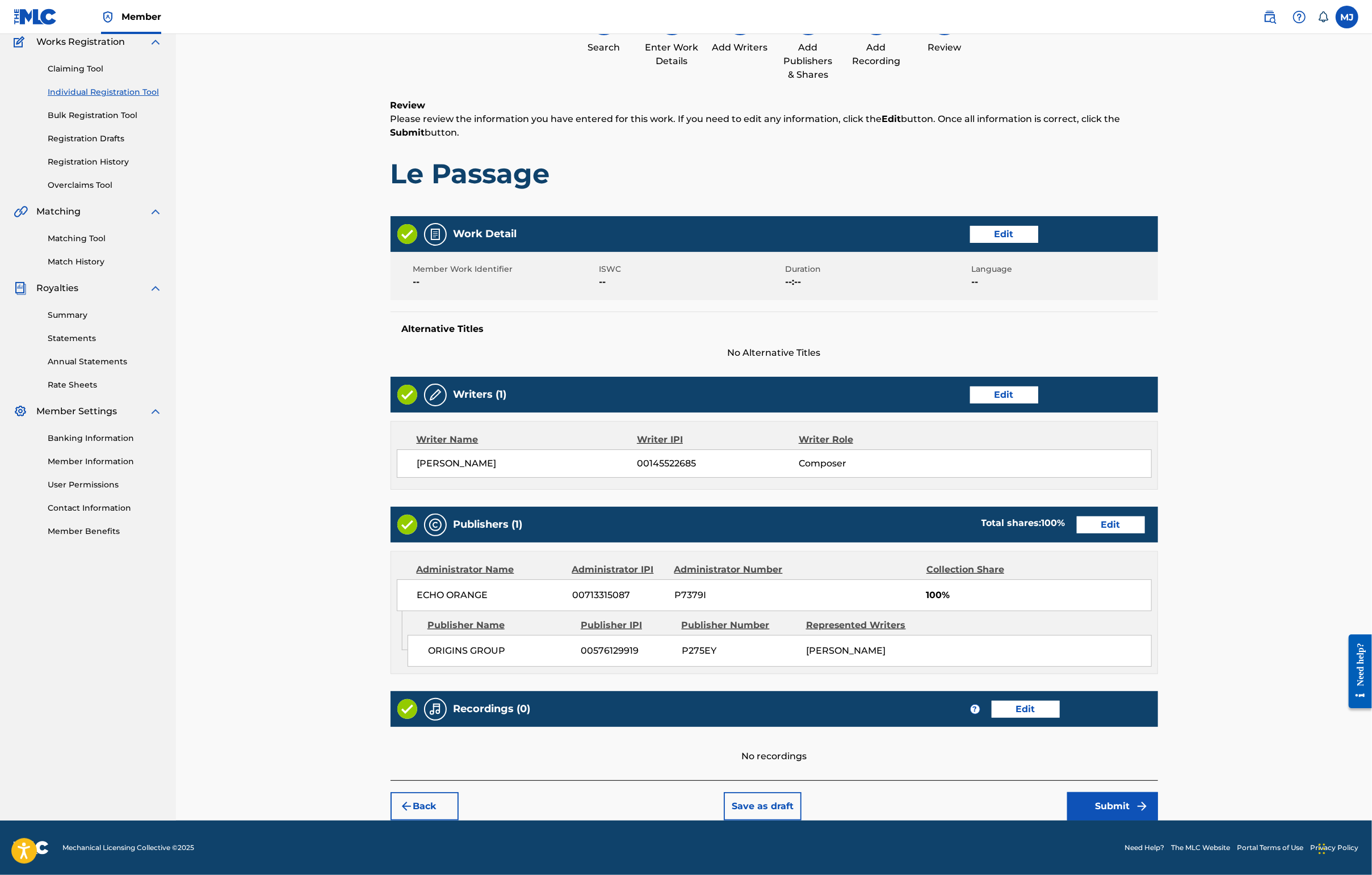
click at [1088, 792] on button "Submit" at bounding box center [1112, 807] width 91 height 29
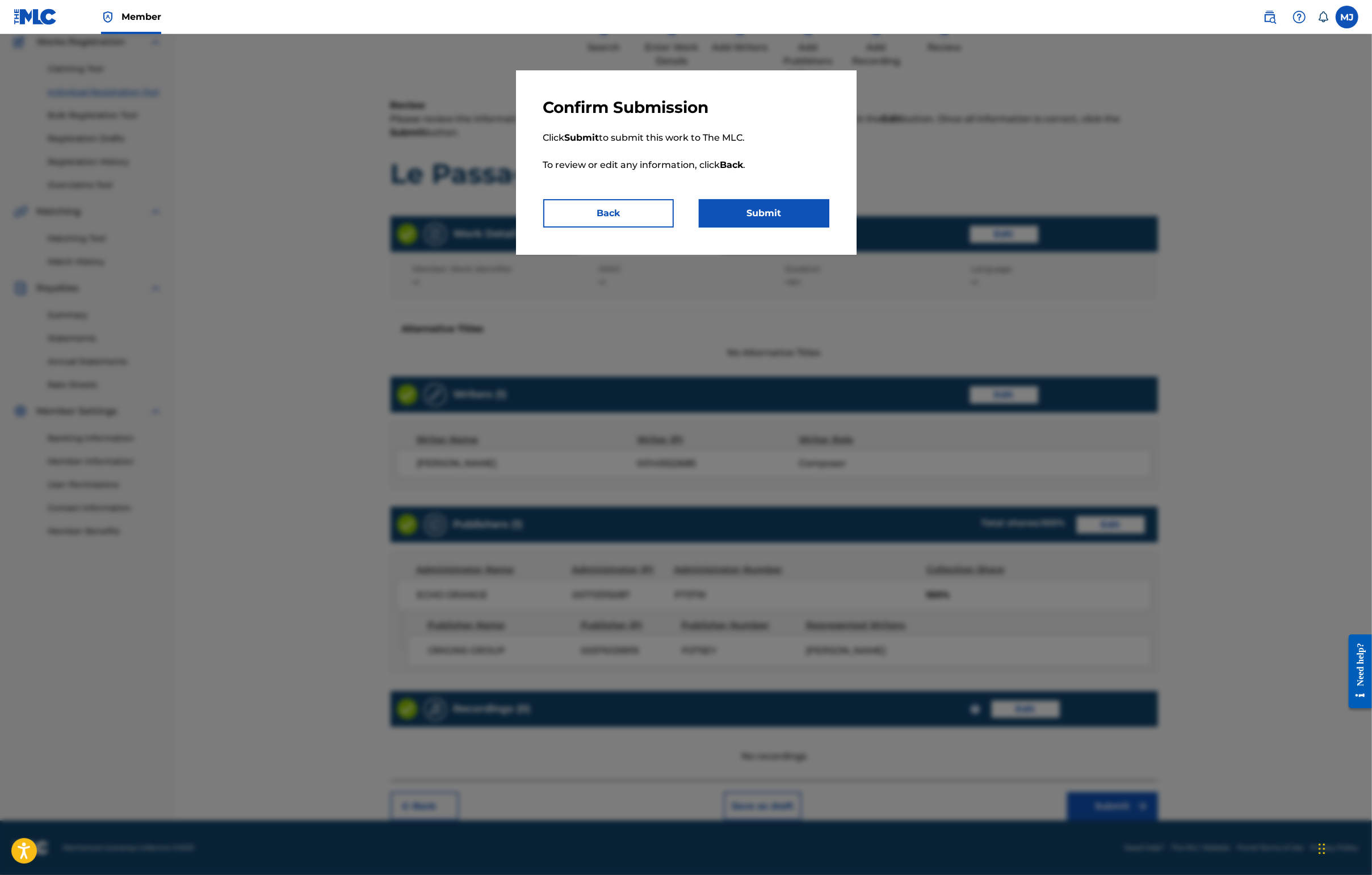
click at [809, 227] on button "Submit" at bounding box center [763, 214] width 130 height 29
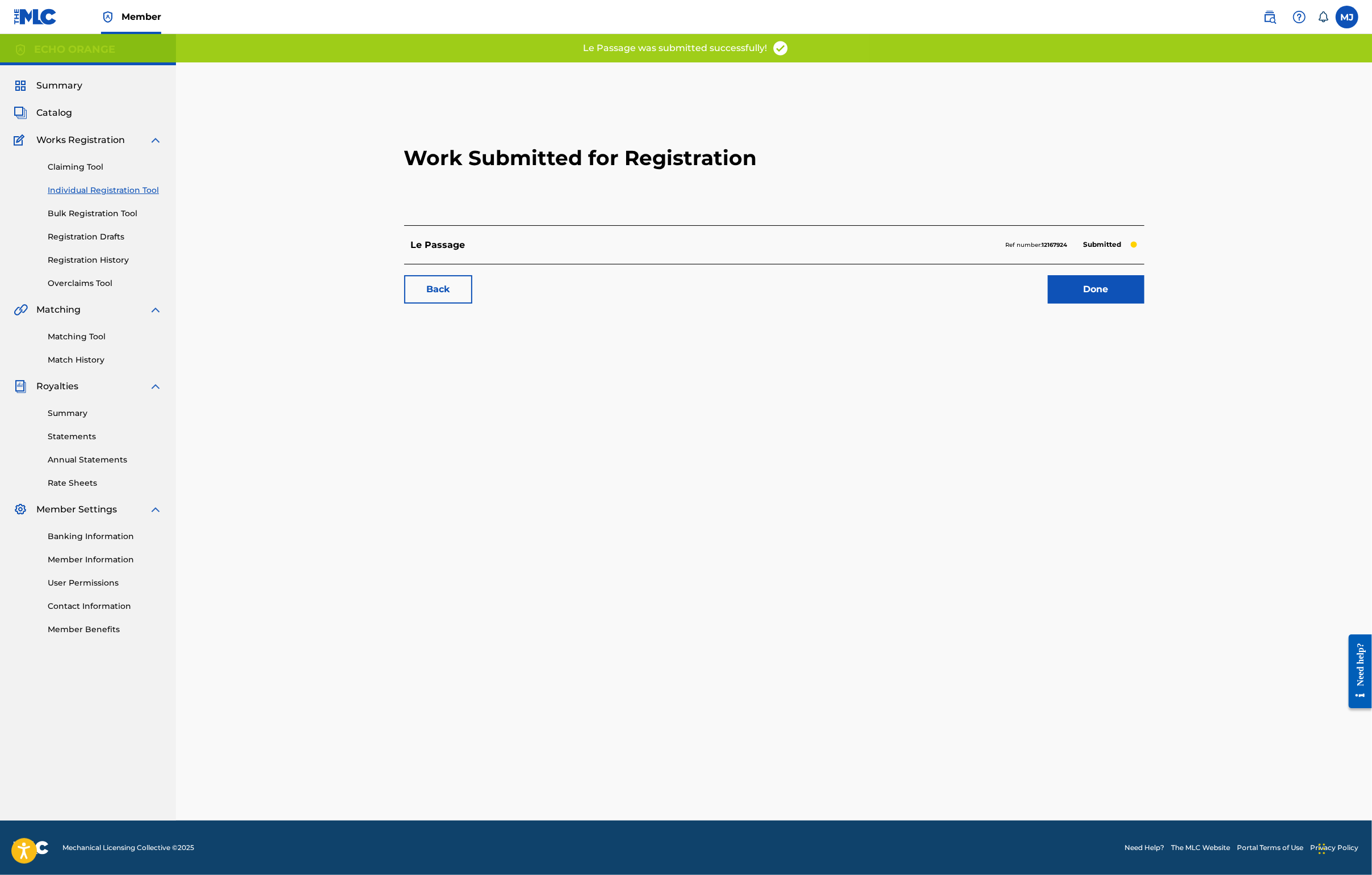
click at [1088, 303] on link "Done" at bounding box center [1096, 290] width 96 height 29
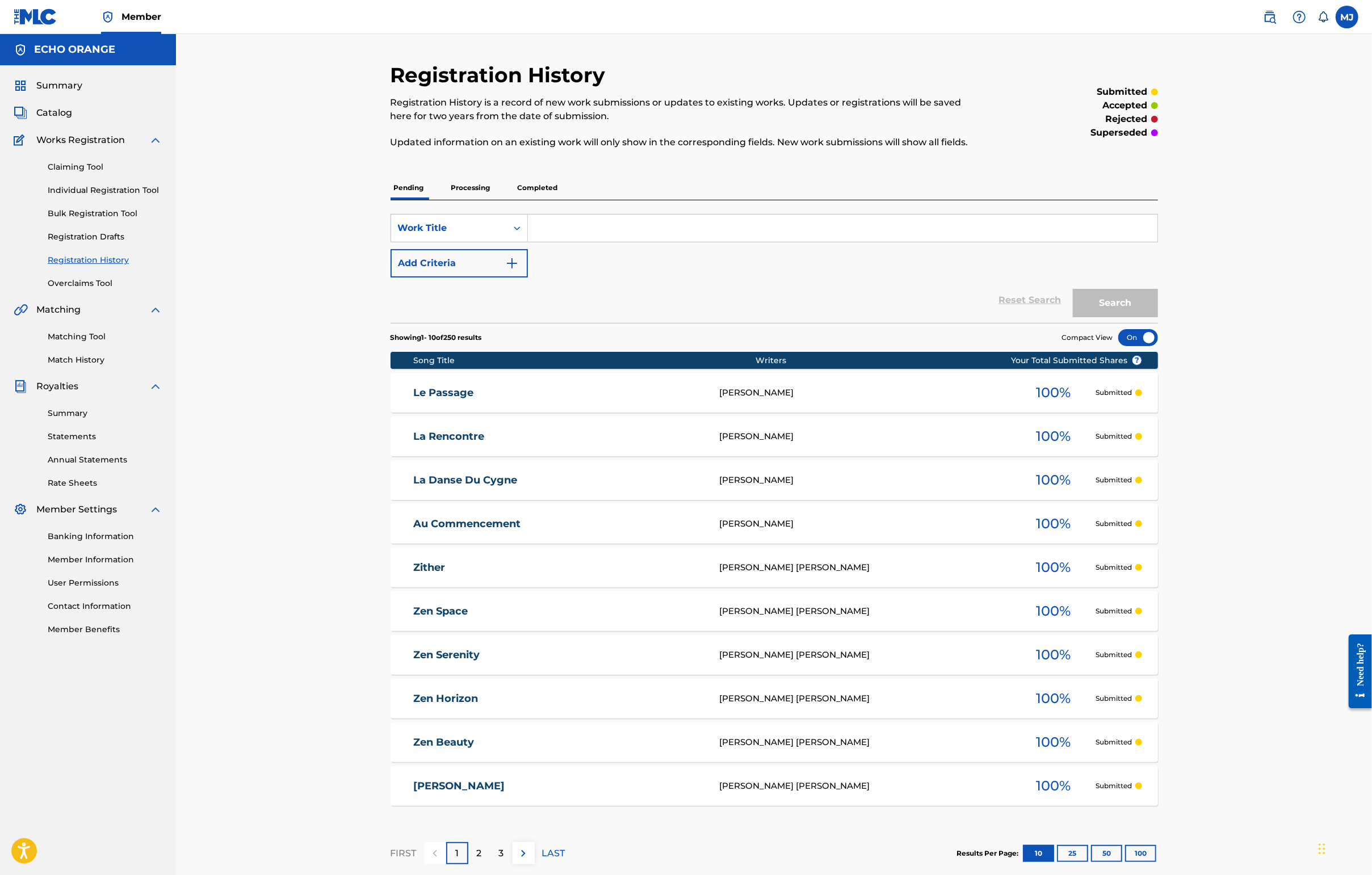
click at [126, 217] on div "Claiming Tool Individual Registration Tool Bulk Registration Tool Registration …" at bounding box center [88, 217] width 149 height 142
click at [126, 196] on link "Individual Registration Tool" at bounding box center [105, 190] width 114 height 12
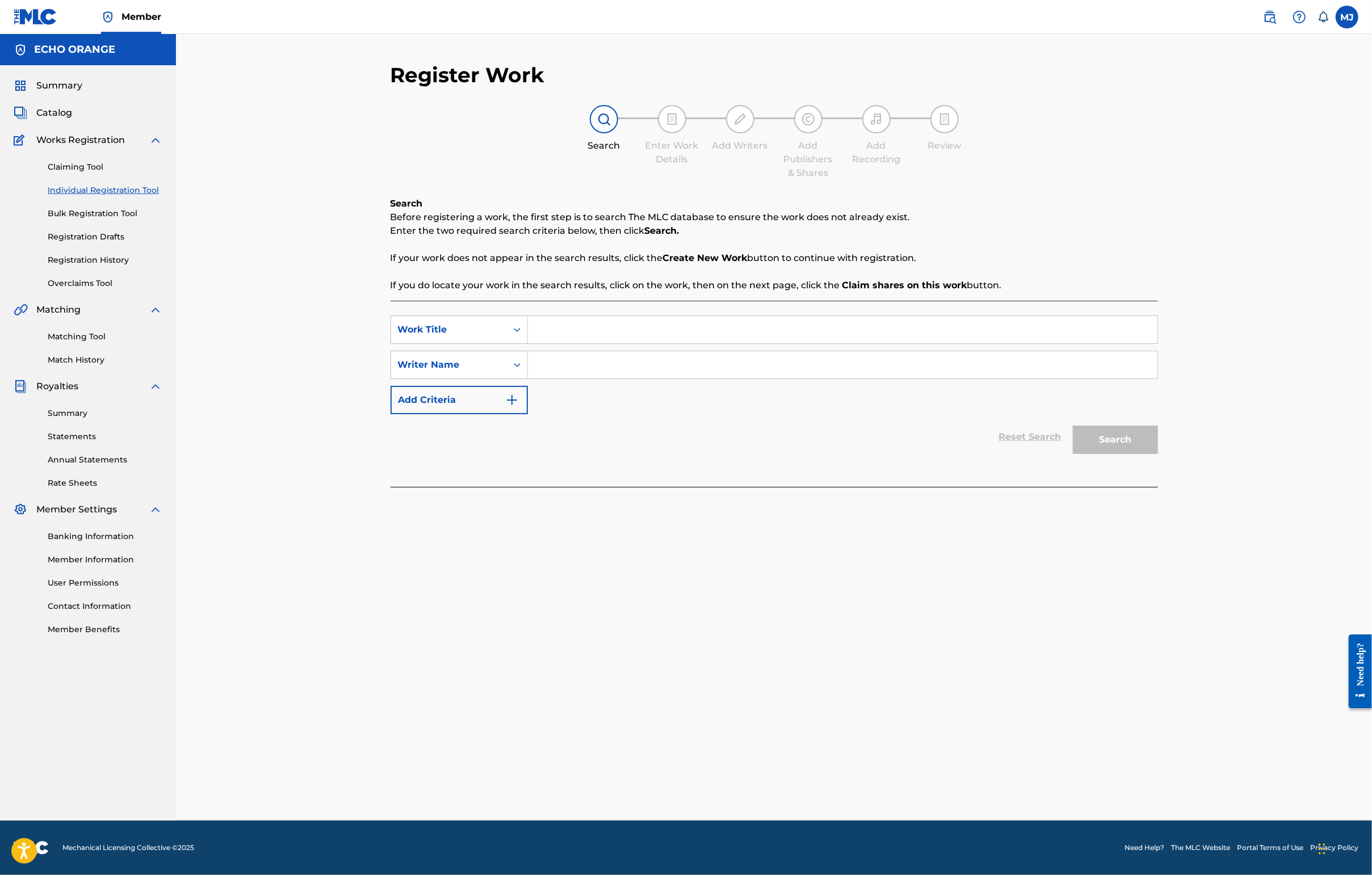
click at [561, 343] on input "Search Form" at bounding box center [842, 330] width 629 height 27
type input "Lumière de vie"
paste input "[PERSON_NAME]"
type input "[PERSON_NAME]"
click at [1088, 454] on button "Search" at bounding box center [1115, 440] width 85 height 29
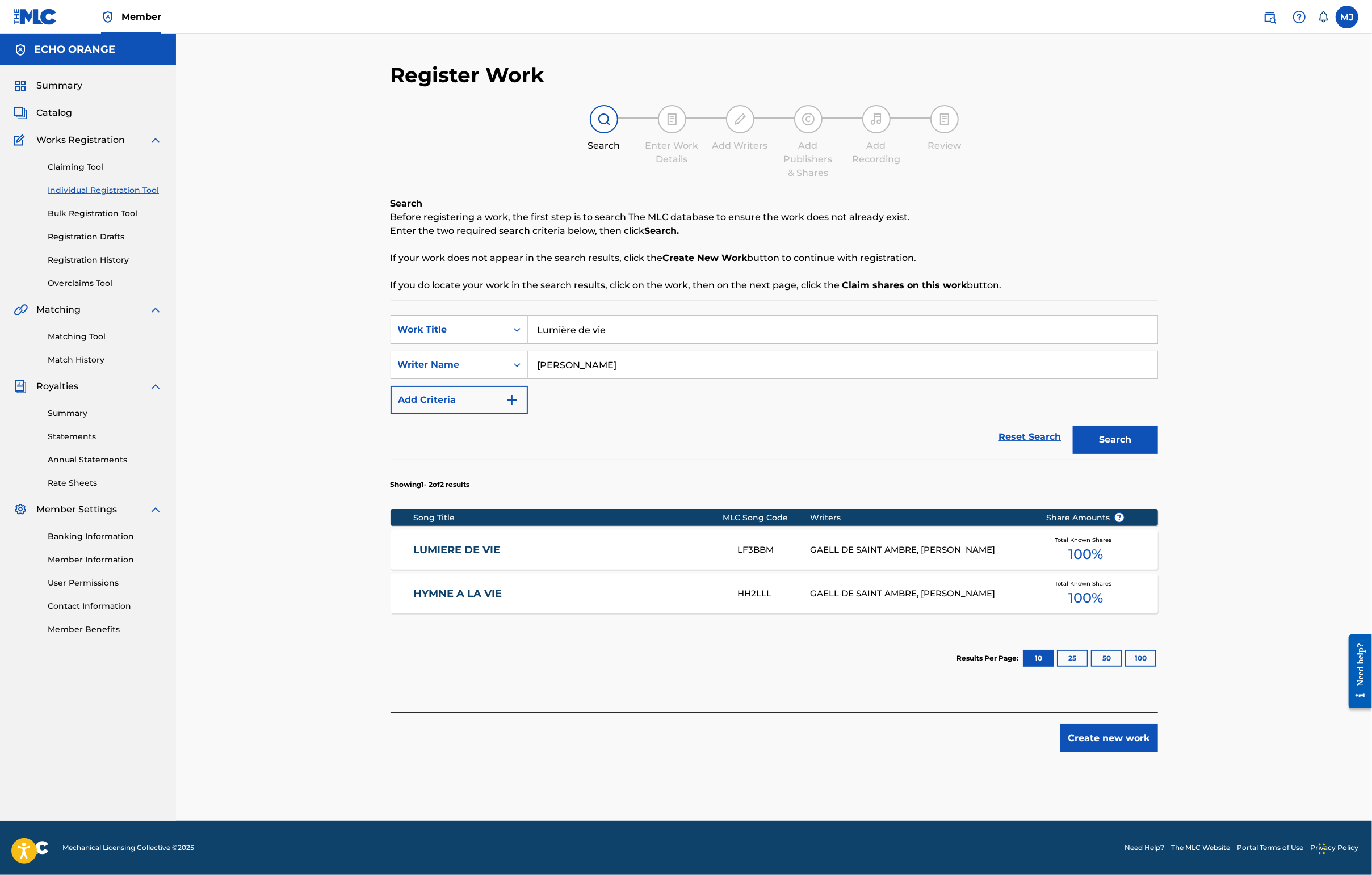
click at [1088, 752] on button "Create new work" at bounding box center [1109, 738] width 98 height 29
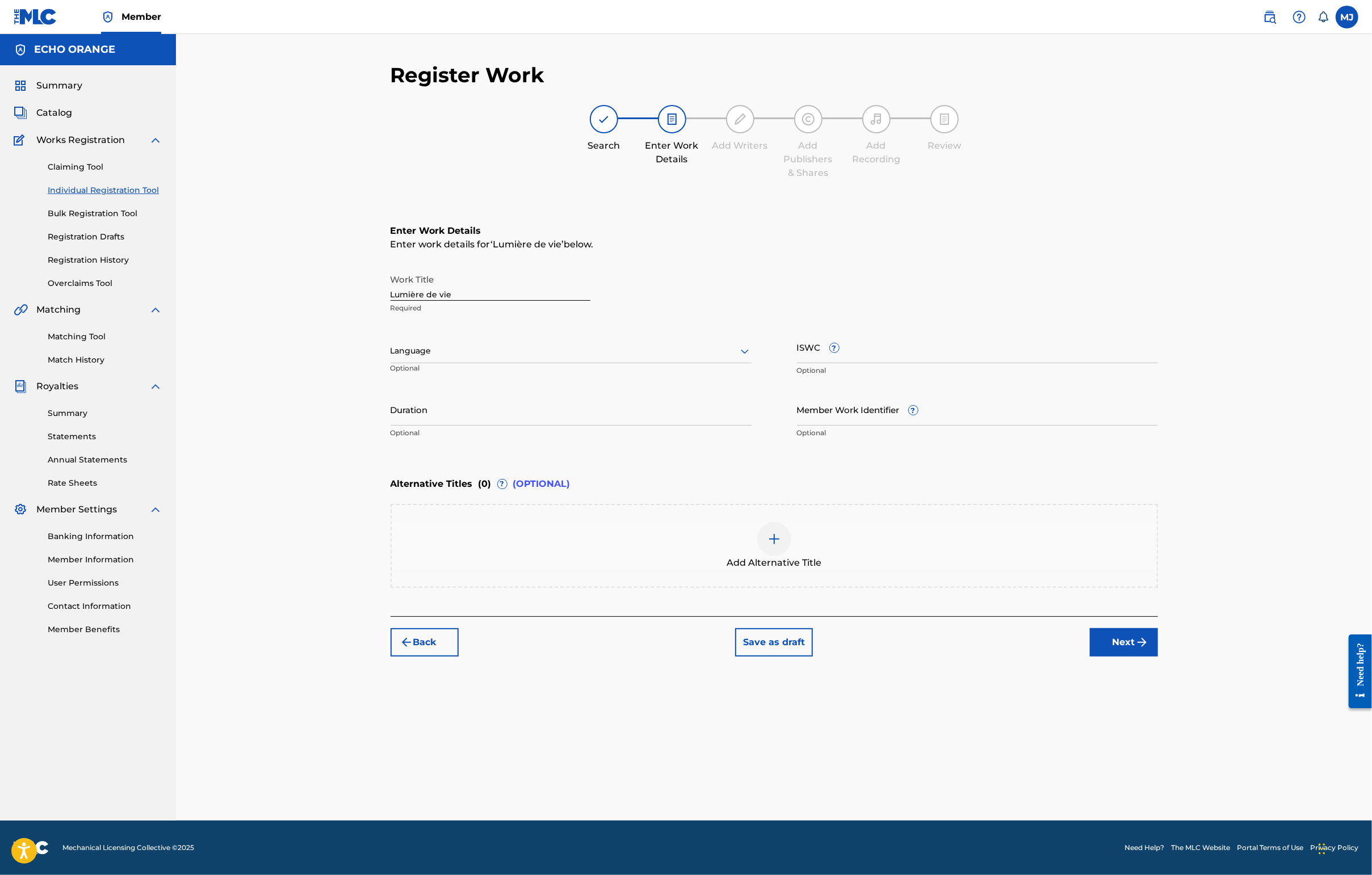
click at [1088, 649] on img "submit" at bounding box center [1142, 643] width 14 height 14
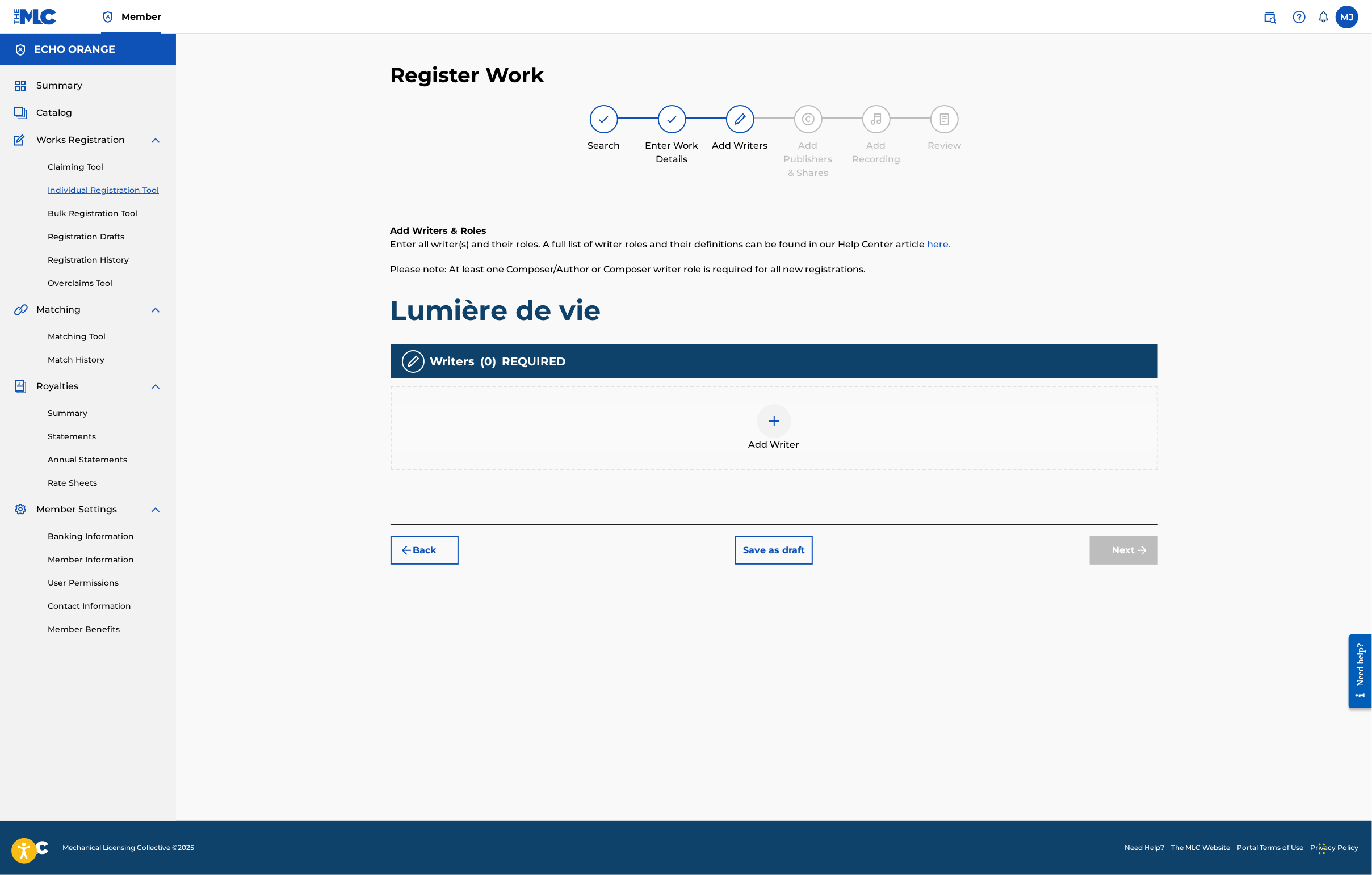
click at [941, 438] on div "Add Writer" at bounding box center [774, 428] width 768 height 84
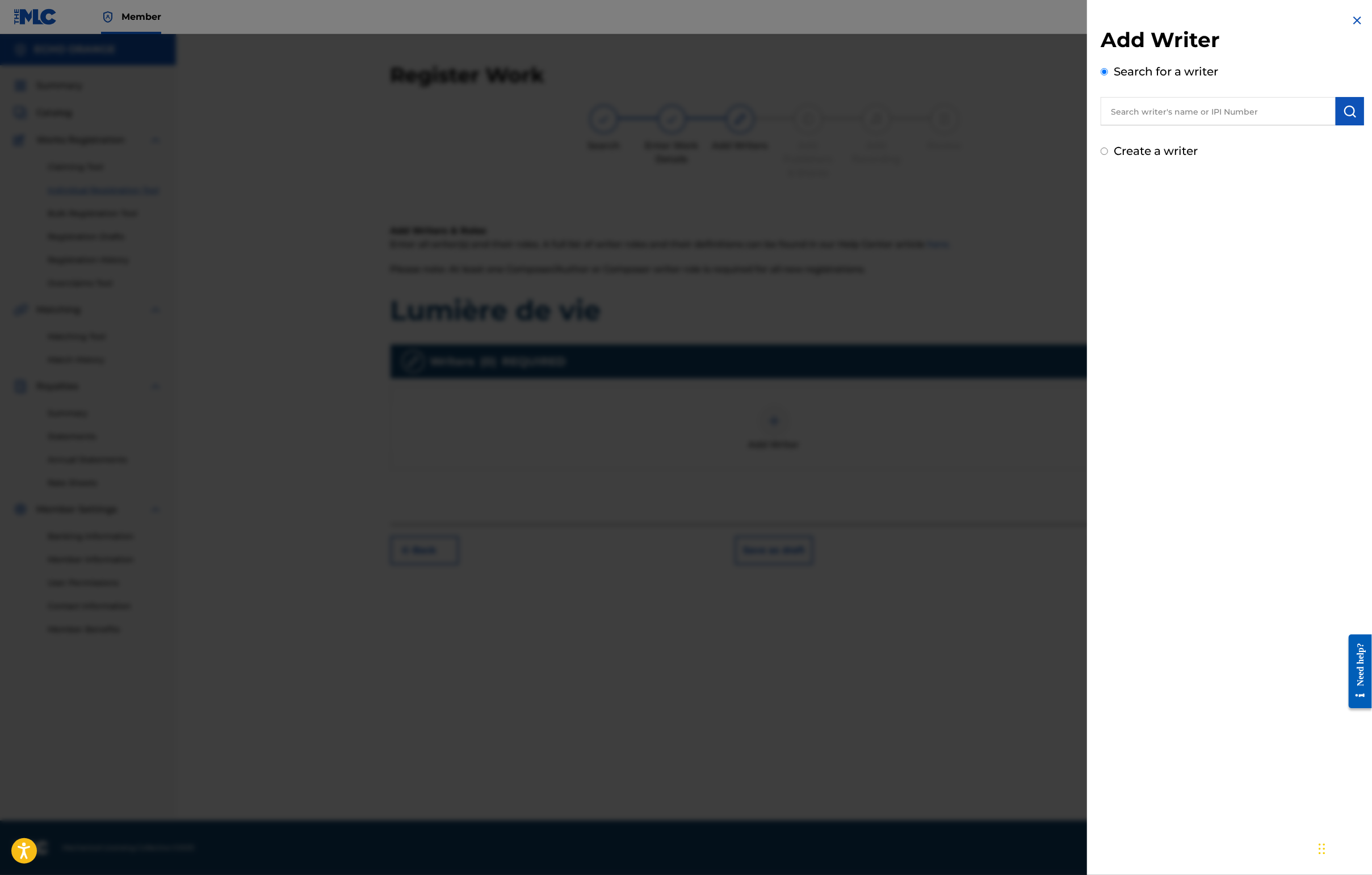
click at [1088, 118] on input "text" at bounding box center [1218, 111] width 235 height 29
paste input "[PERSON_NAME]"
type input "[PERSON_NAME]"
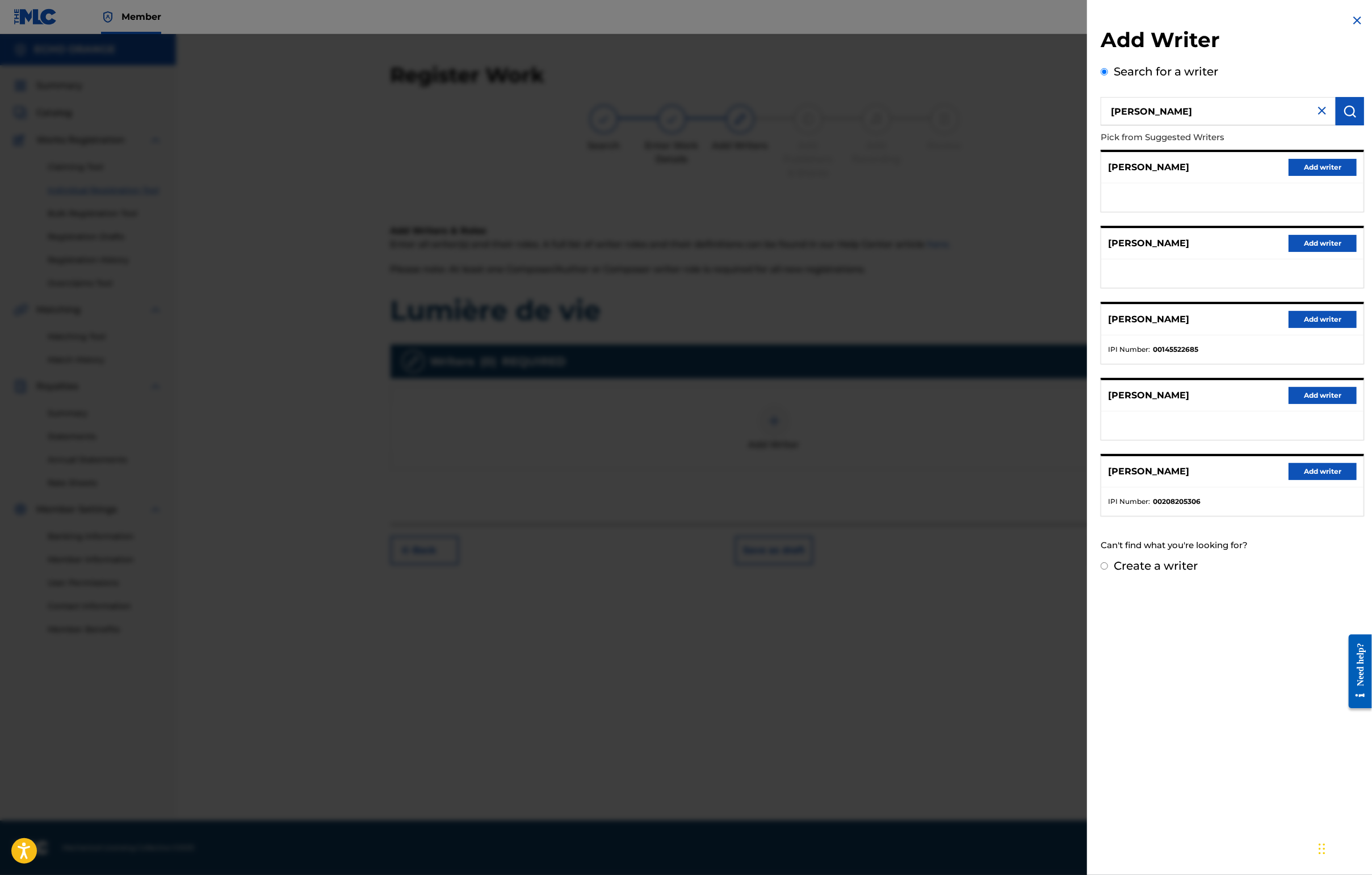
click at [1088, 328] on button "Add writer" at bounding box center [1322, 319] width 68 height 17
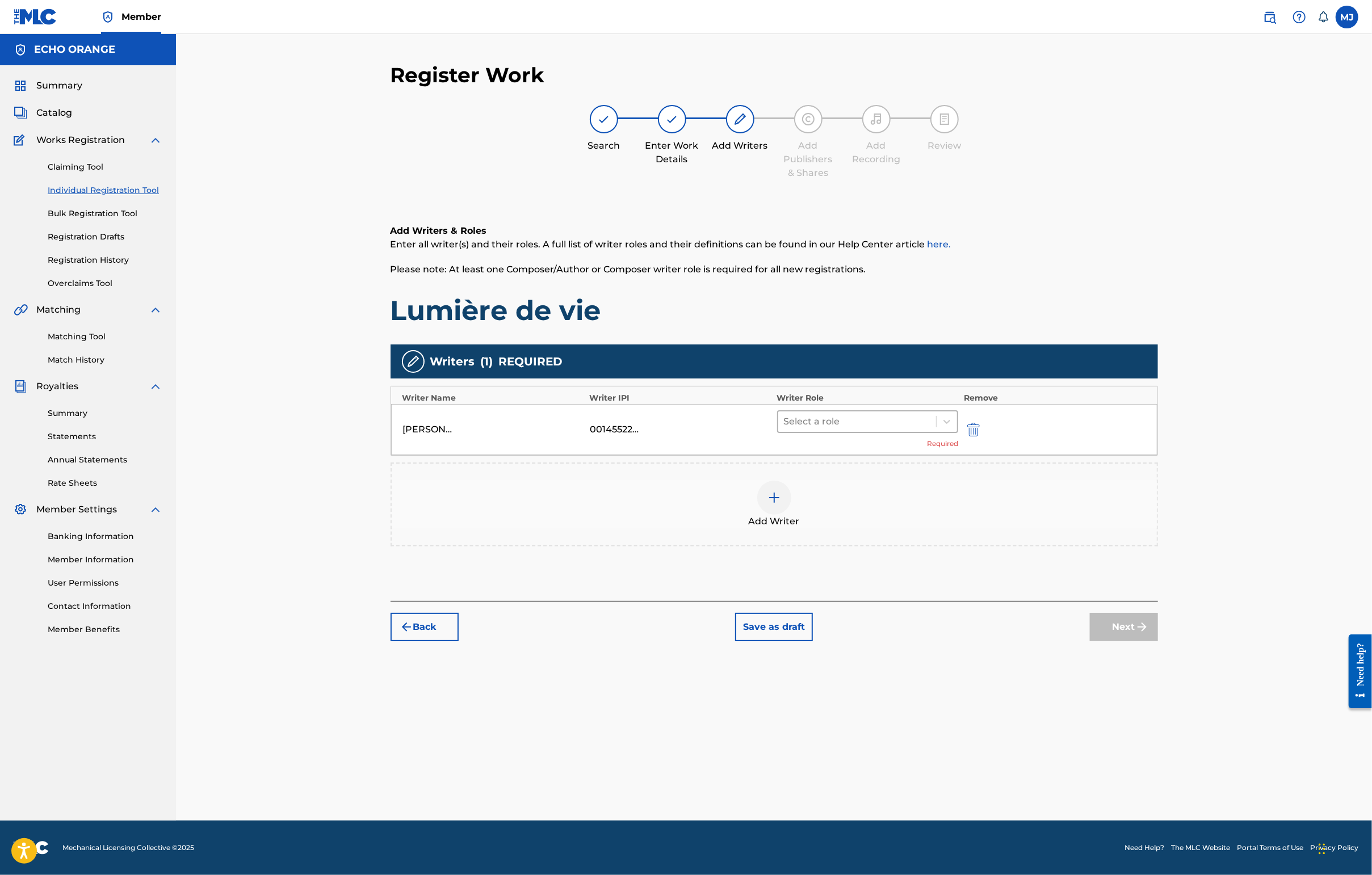
click at [931, 430] on div at bounding box center [856, 421] width 147 height 16
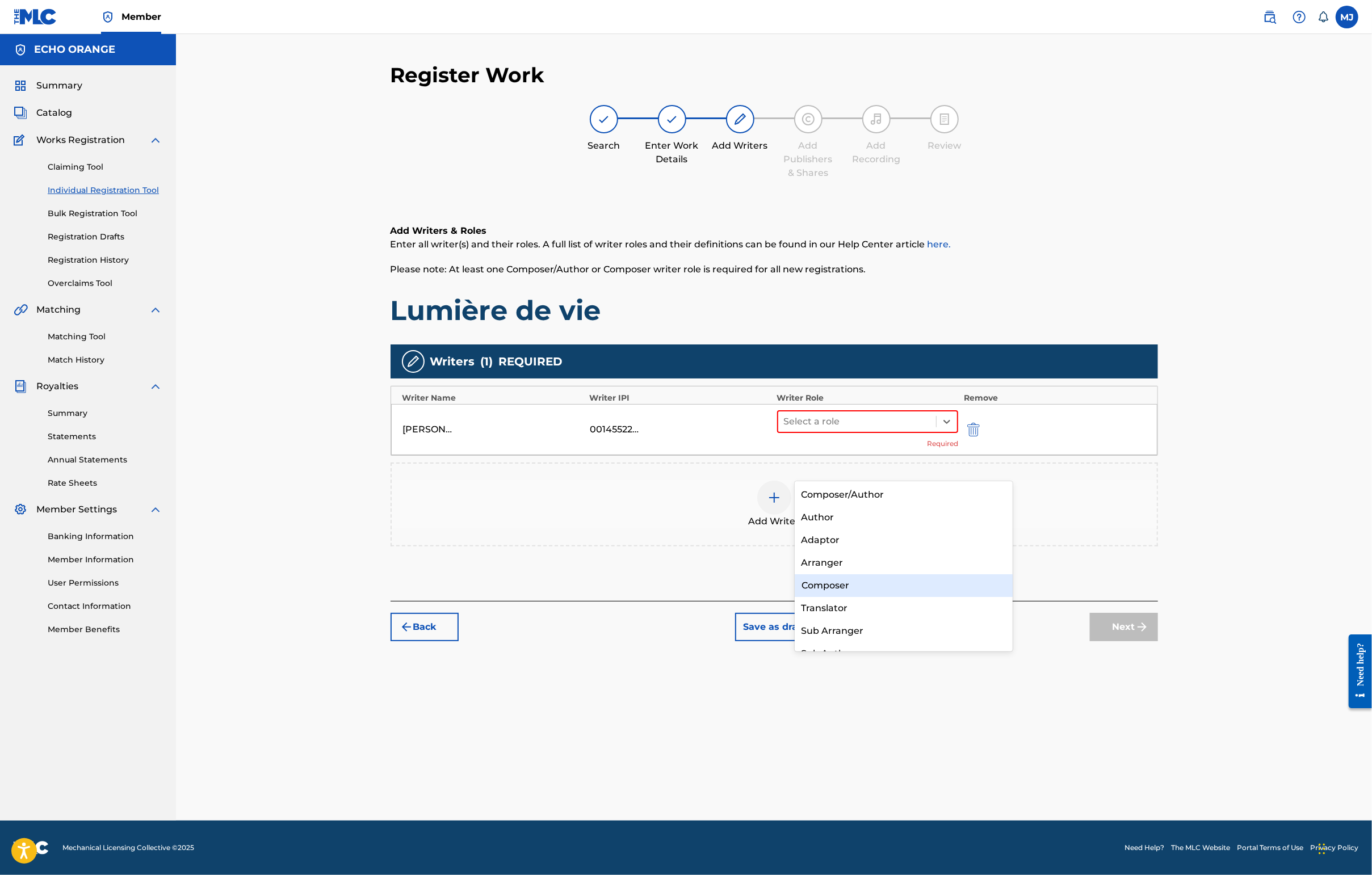
click at [881, 578] on div "Composer" at bounding box center [904, 585] width 218 height 23
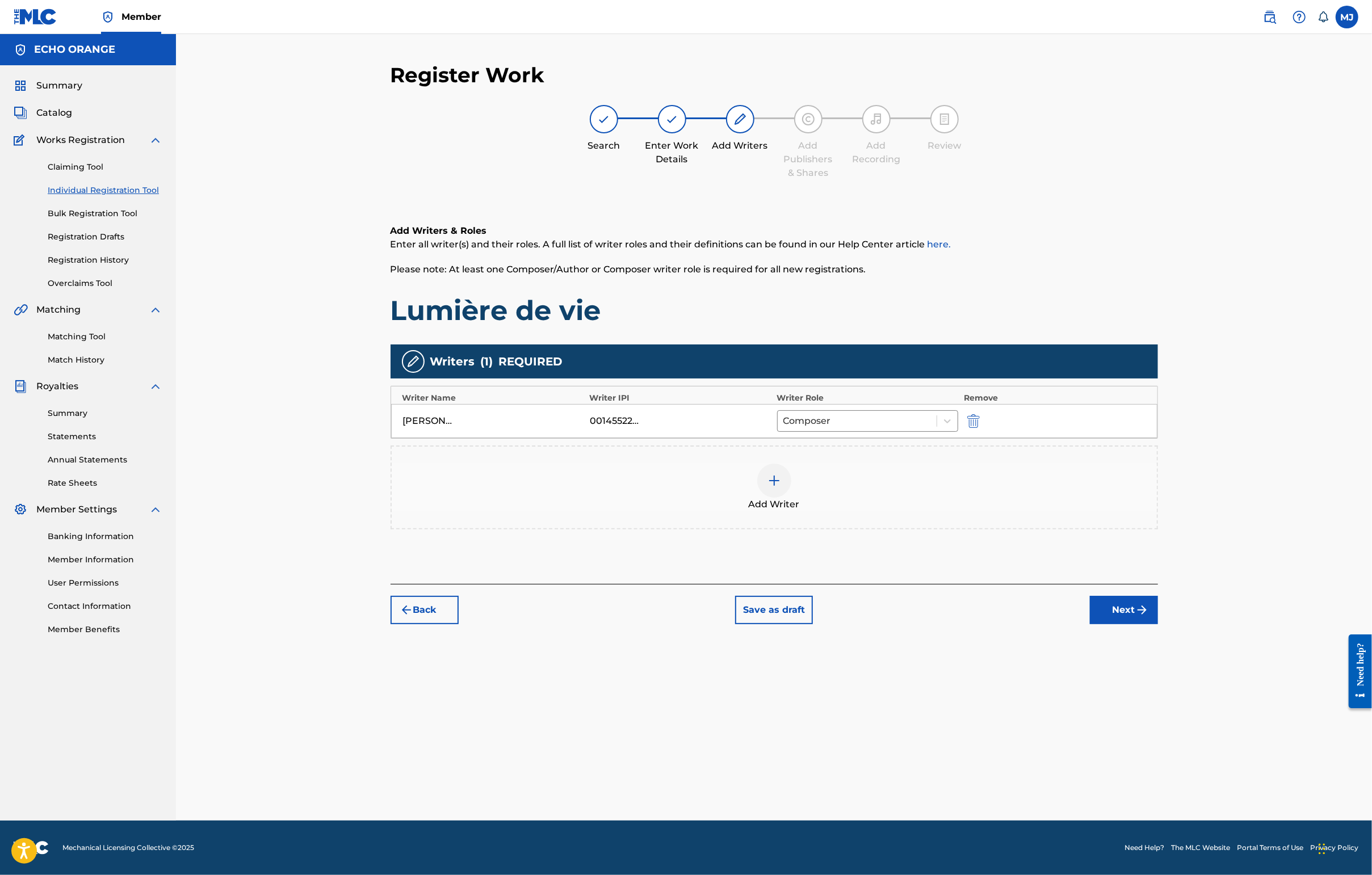
click at [1088, 624] on button "Next" at bounding box center [1124, 610] width 68 height 29
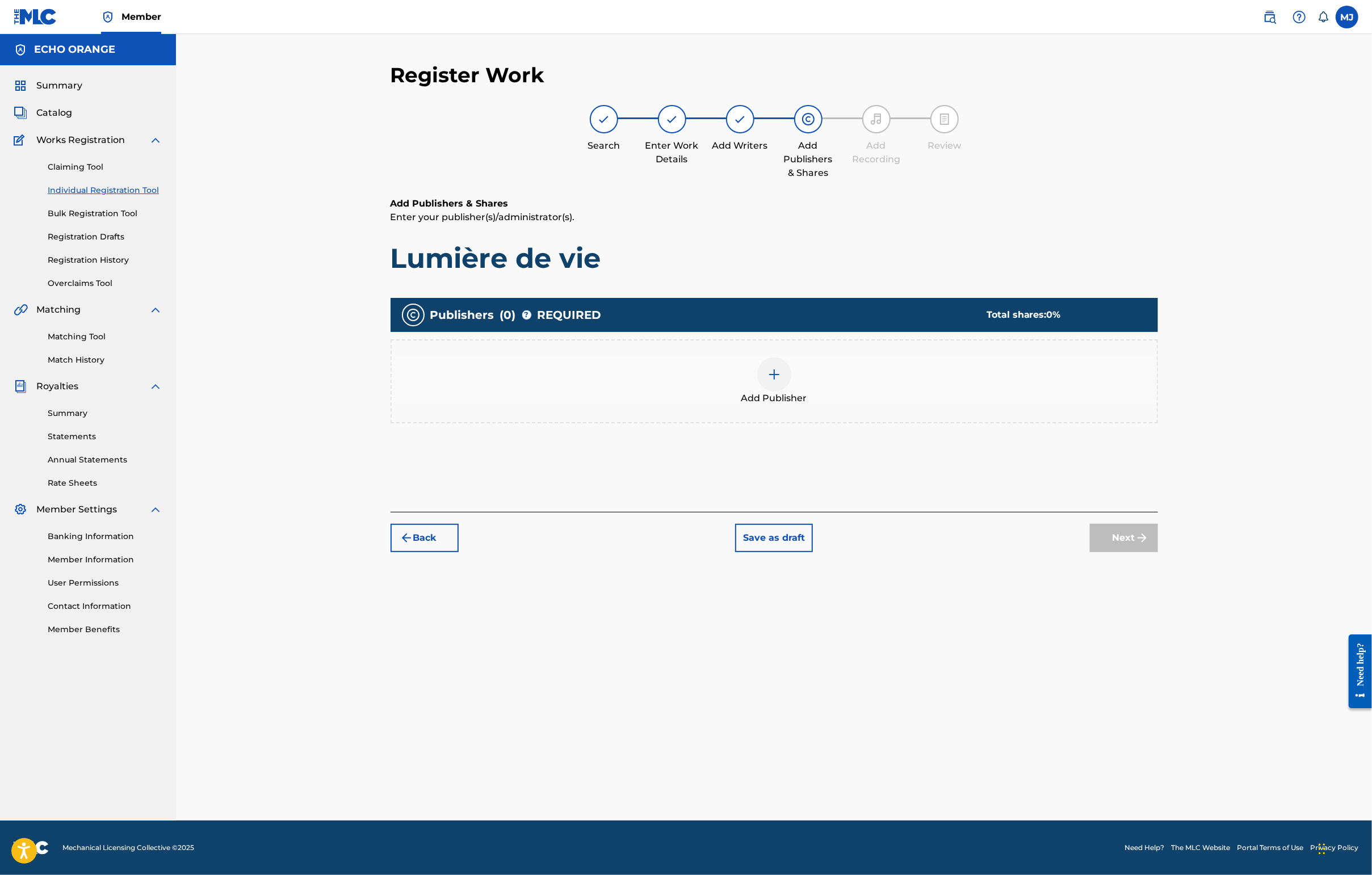
click at [938, 405] on div "Add Publisher" at bounding box center [774, 381] width 765 height 47
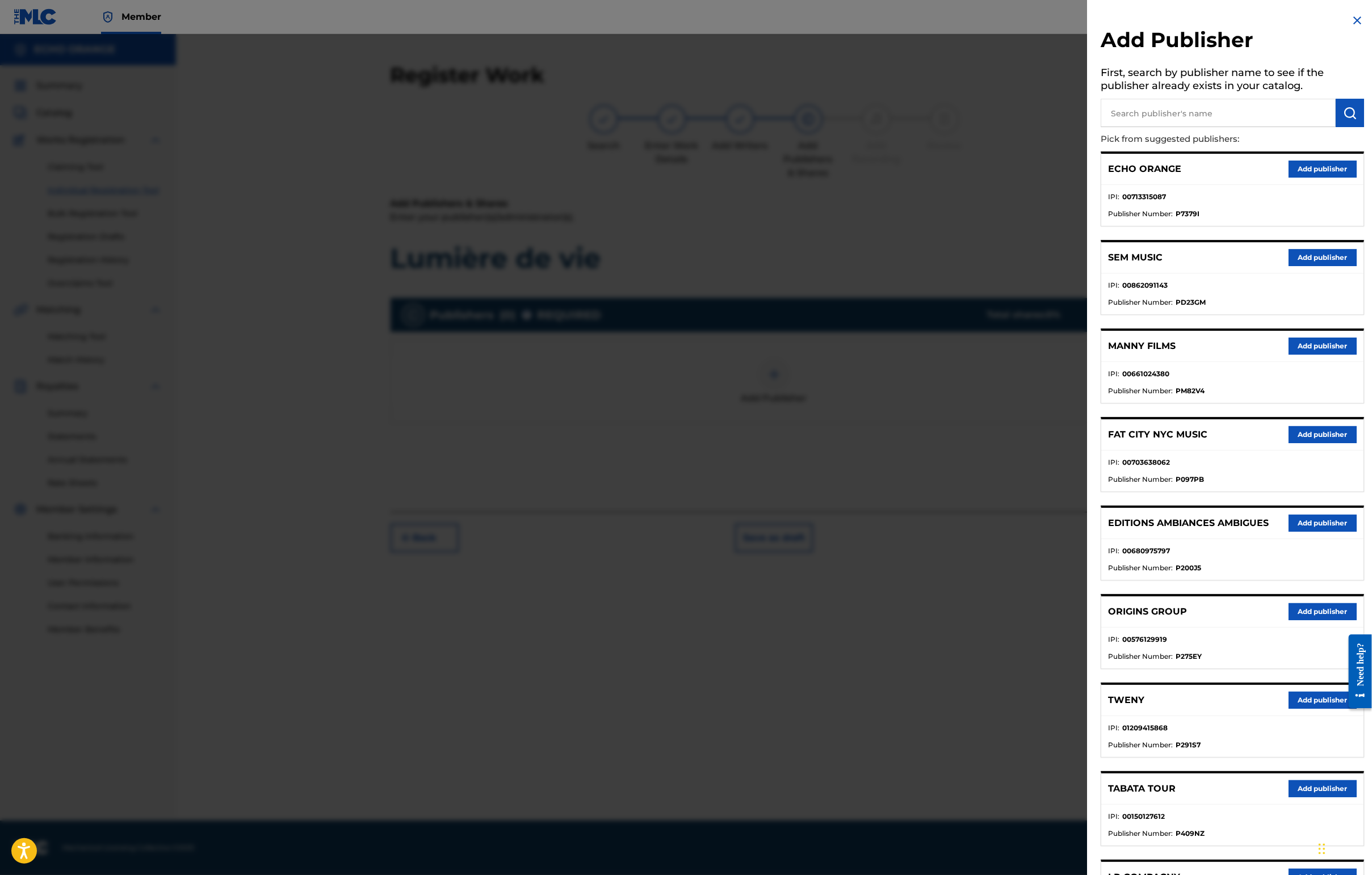
click at [1088, 620] on button "Add publisher" at bounding box center [1322, 612] width 68 height 17
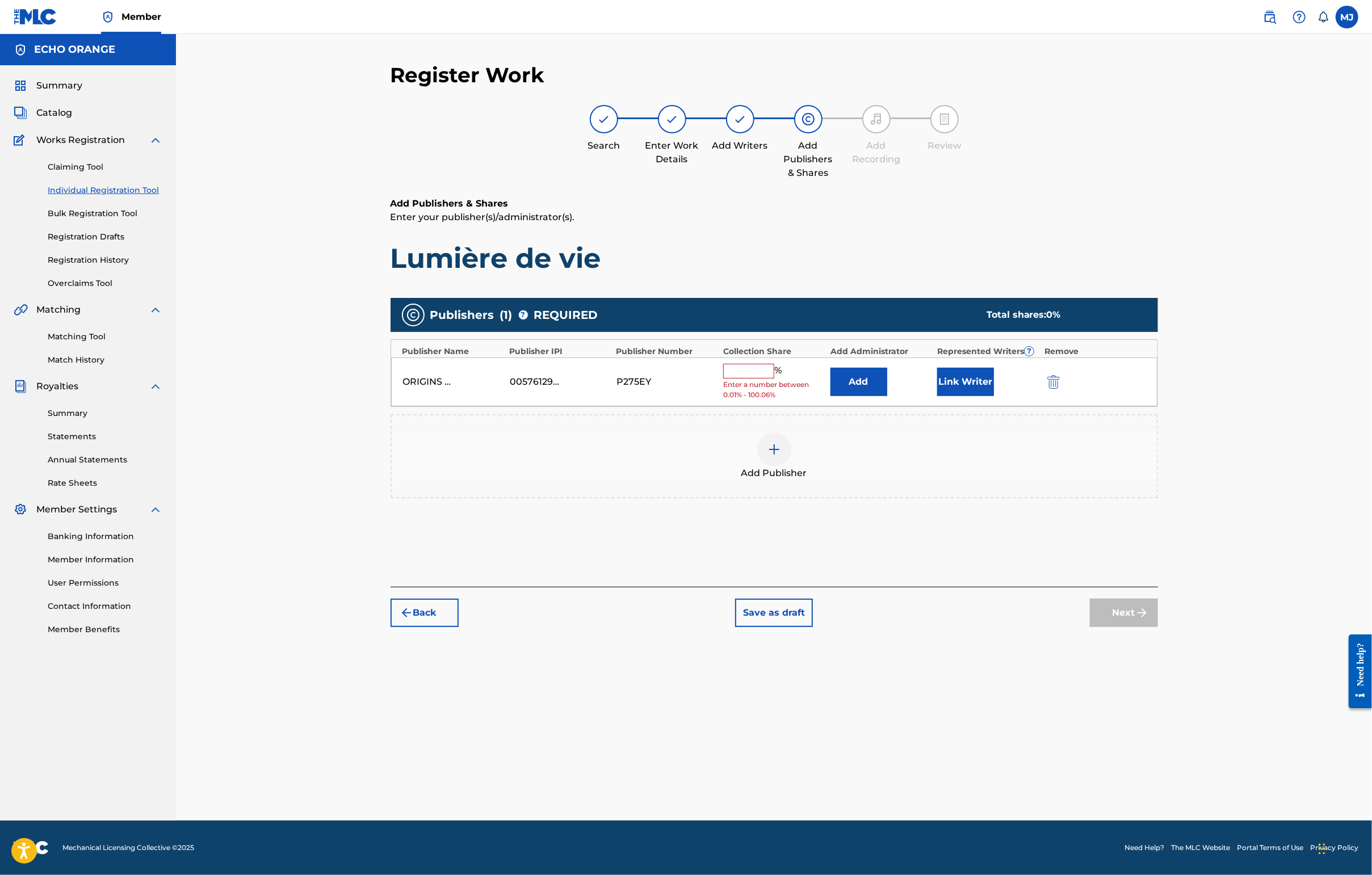
click at [887, 396] on button "Add" at bounding box center [858, 382] width 56 height 29
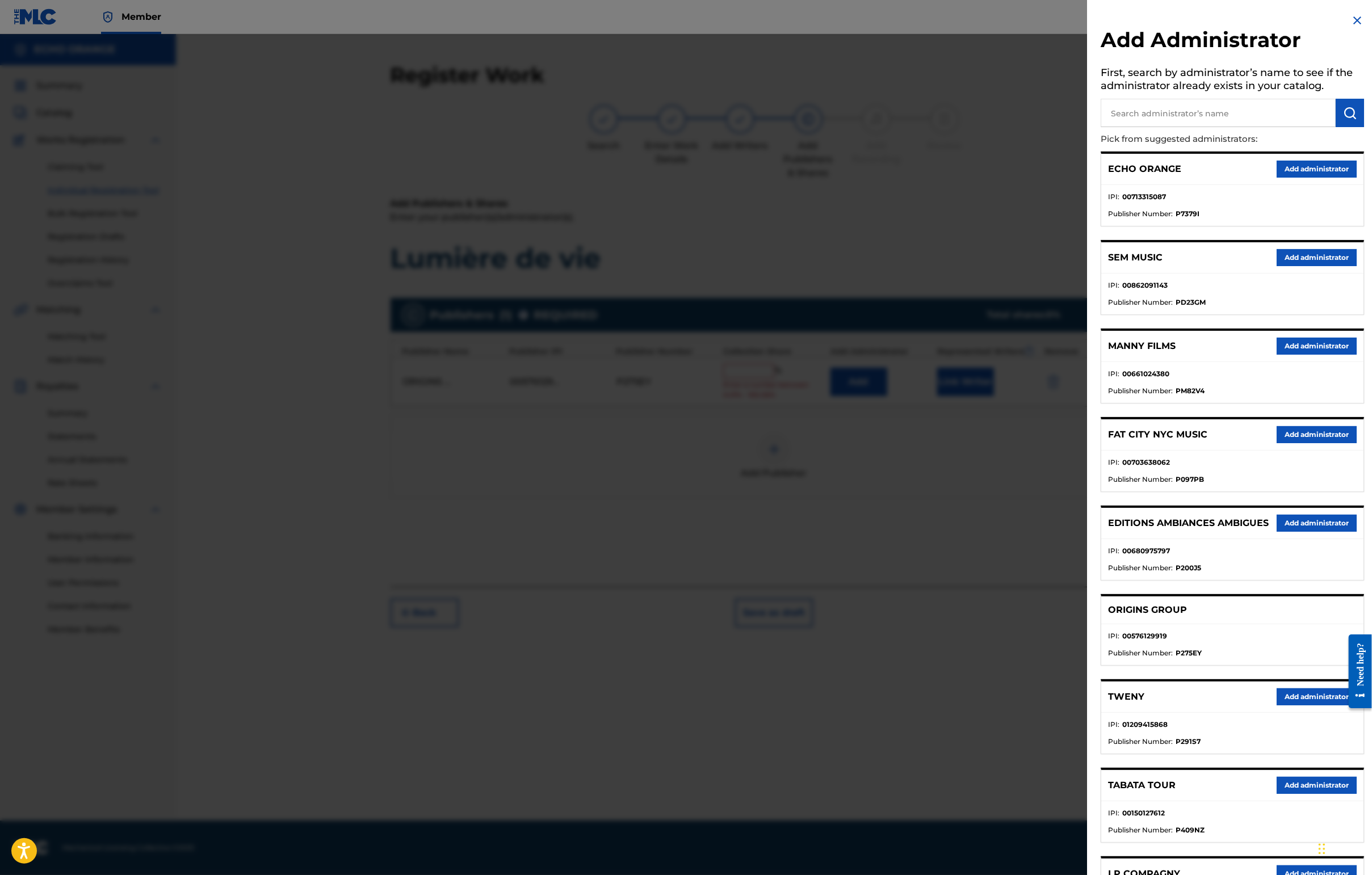
click at [1088, 178] on button "Add administrator" at bounding box center [1316, 169] width 80 height 17
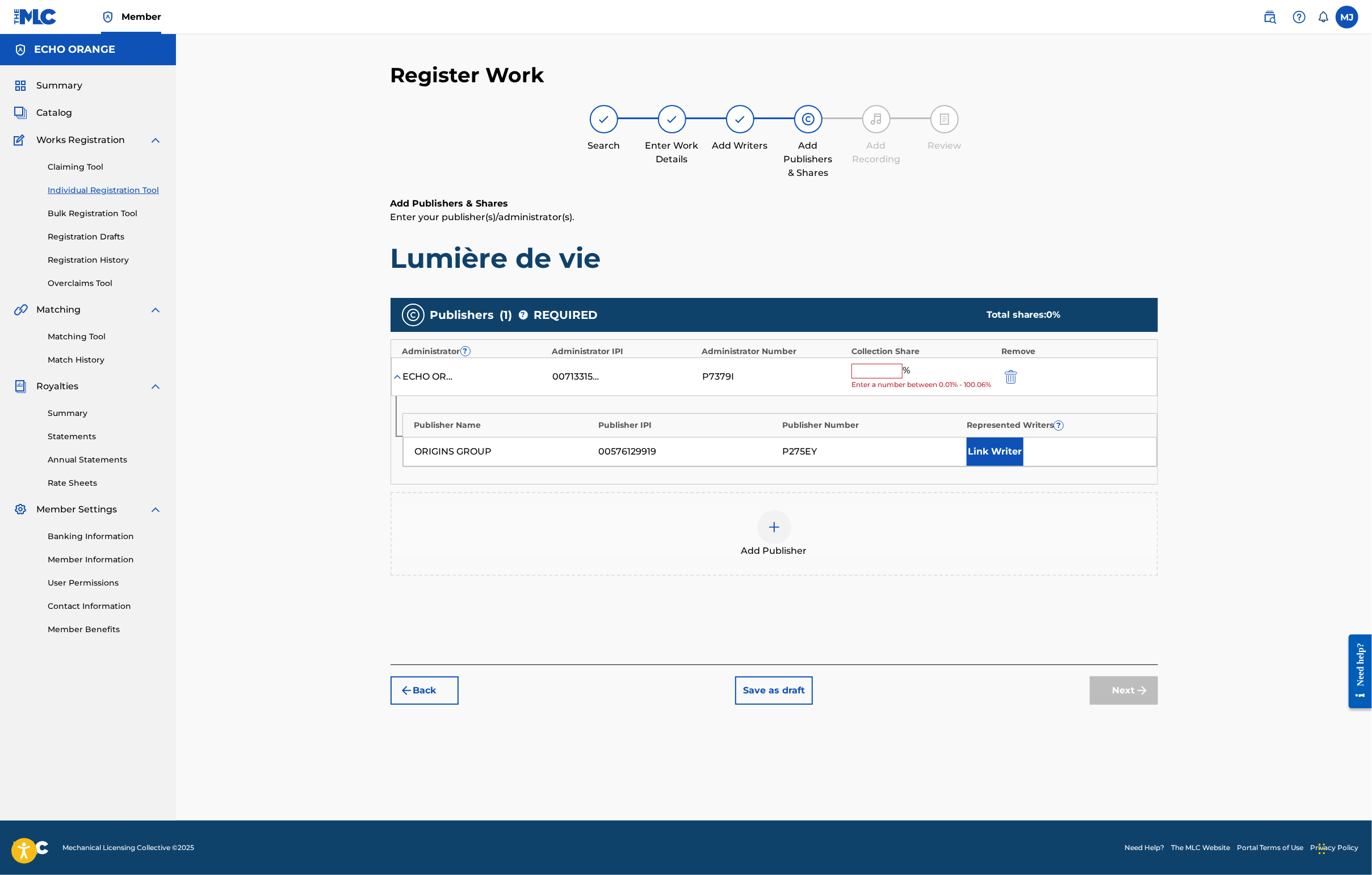
click at [913, 378] on span "%" at bounding box center [908, 371] width 11 height 15
click at [911, 390] on span "Enter a number between 0.01% - 100.06%" at bounding box center [923, 385] width 145 height 11
click at [920, 396] on div "ECHO ORANGE 00713315087 P7379I % Enter a number between 0.01% - 100.06%" at bounding box center [774, 377] width 766 height 39
click at [902, 378] on input "text" at bounding box center [877, 371] width 51 height 15
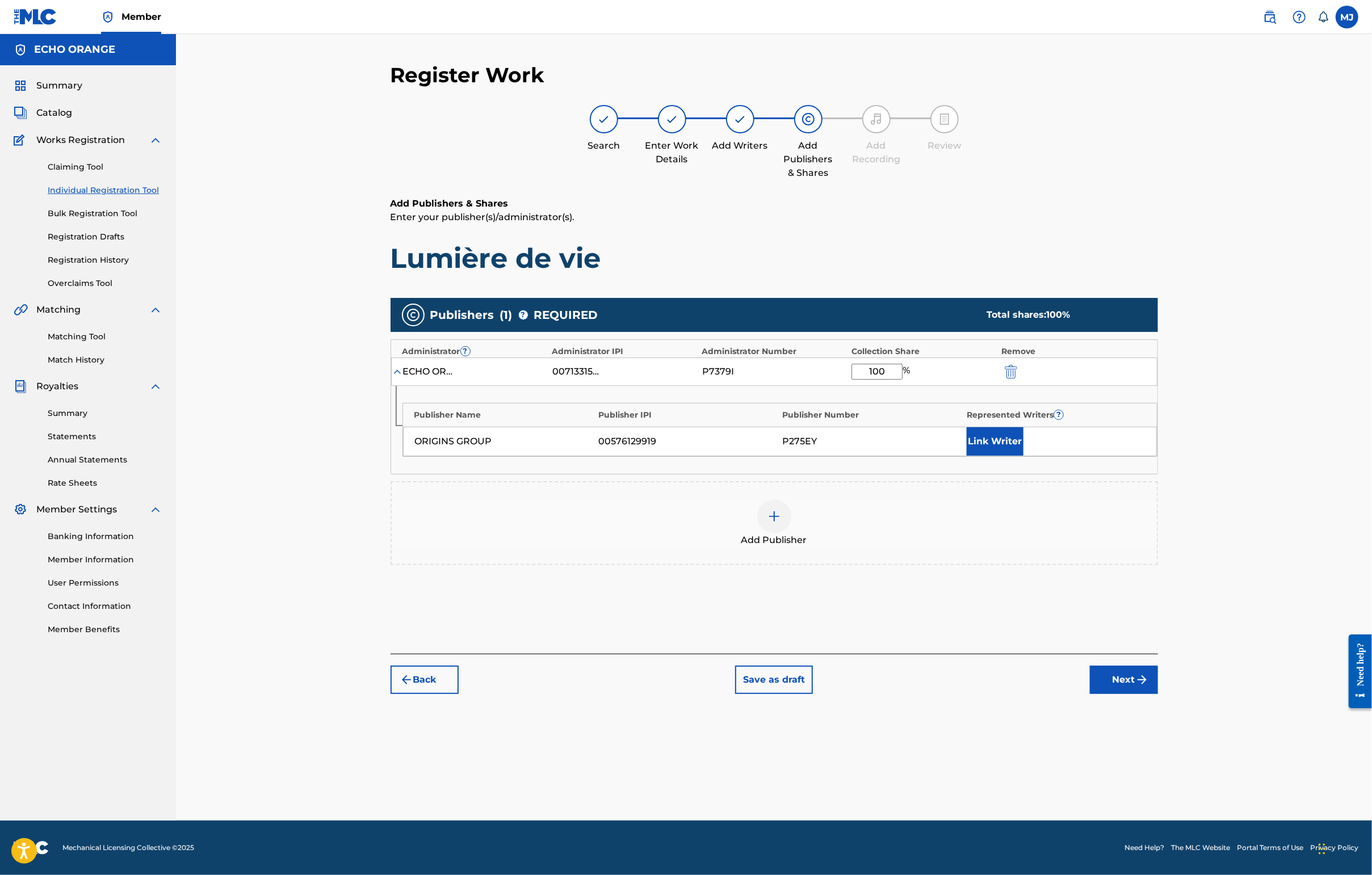
type input "100"
click at [1024, 456] on button "Link Writer" at bounding box center [994, 442] width 56 height 29
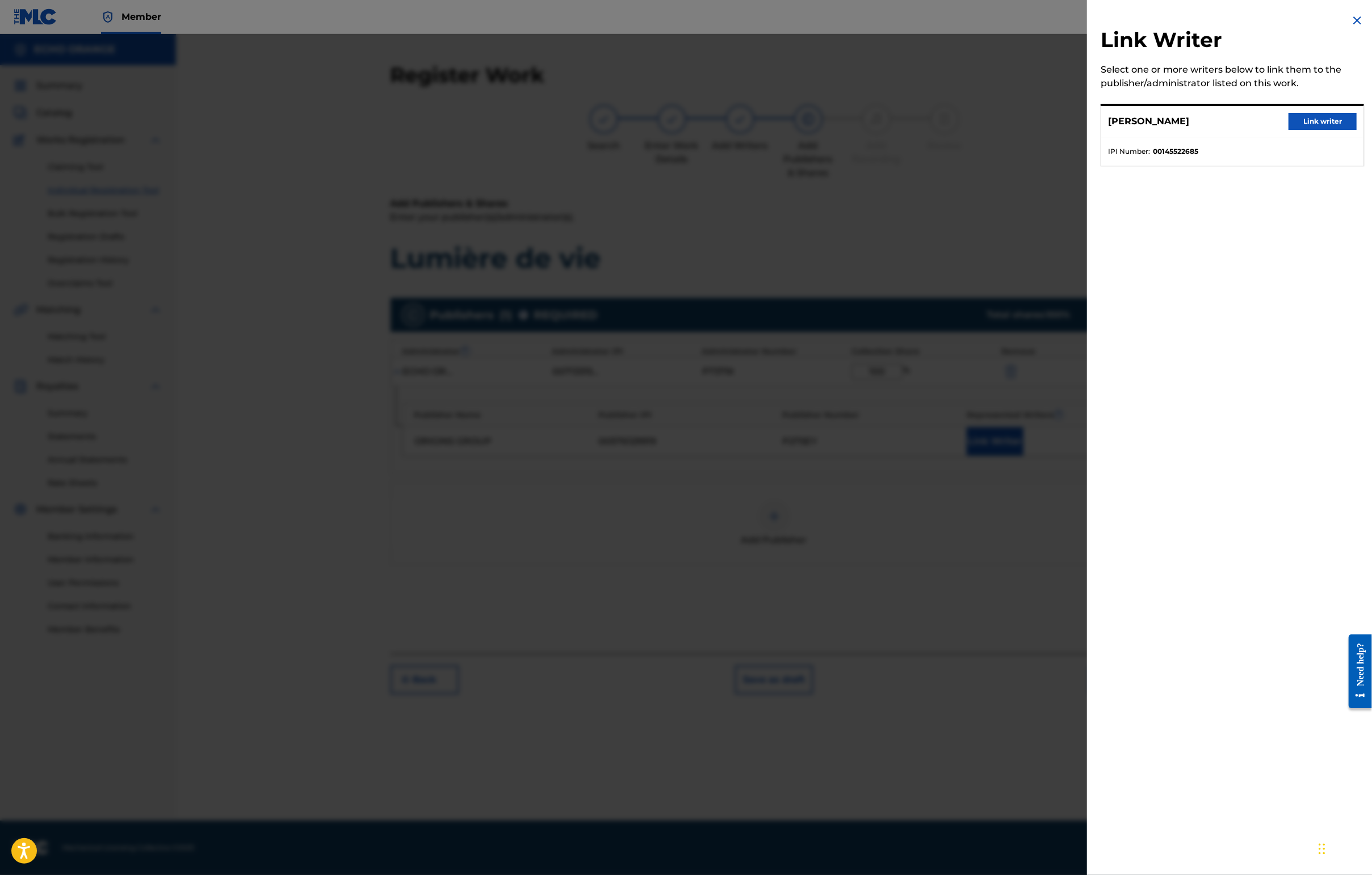
click at [1088, 130] on button "Link writer" at bounding box center [1322, 121] width 68 height 17
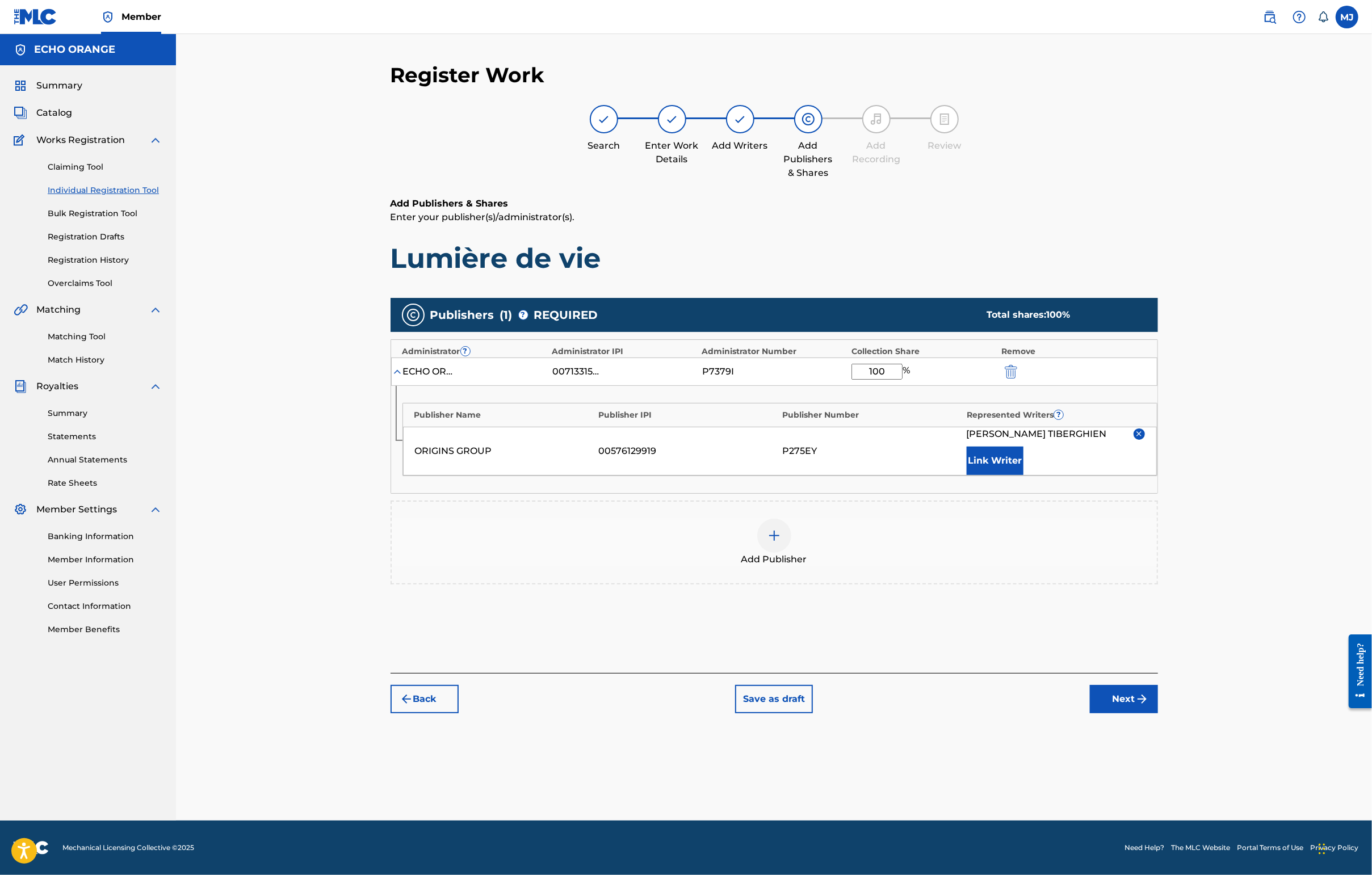
click at [1088, 713] on button "Next" at bounding box center [1124, 699] width 68 height 29
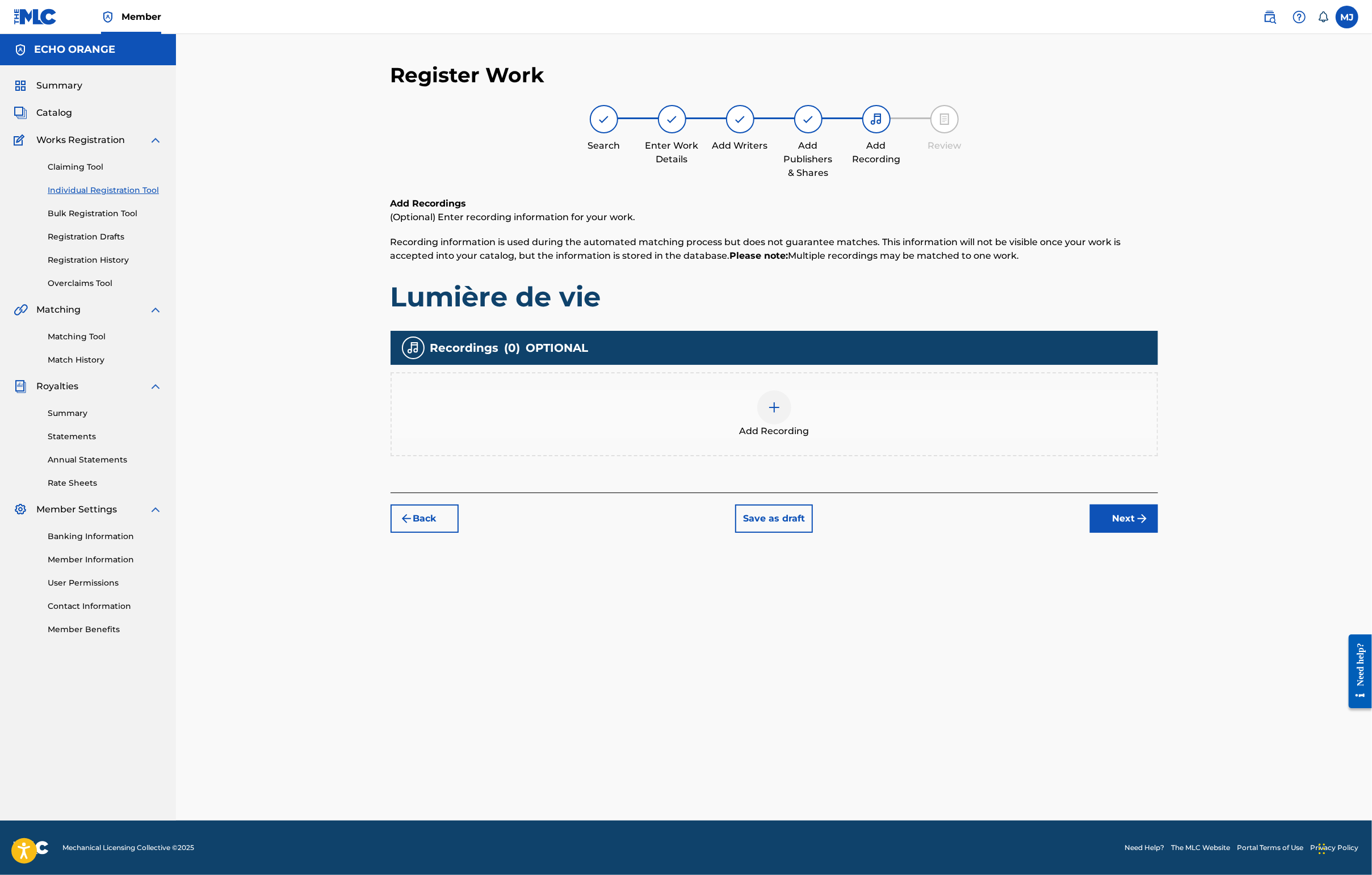
click at [1088, 597] on div "Register Work Search Enter Work Details Add Writers Add Publishers & Shares Add…" at bounding box center [774, 442] width 795 height 758
click at [1088, 533] on button "Next" at bounding box center [1124, 518] width 68 height 29
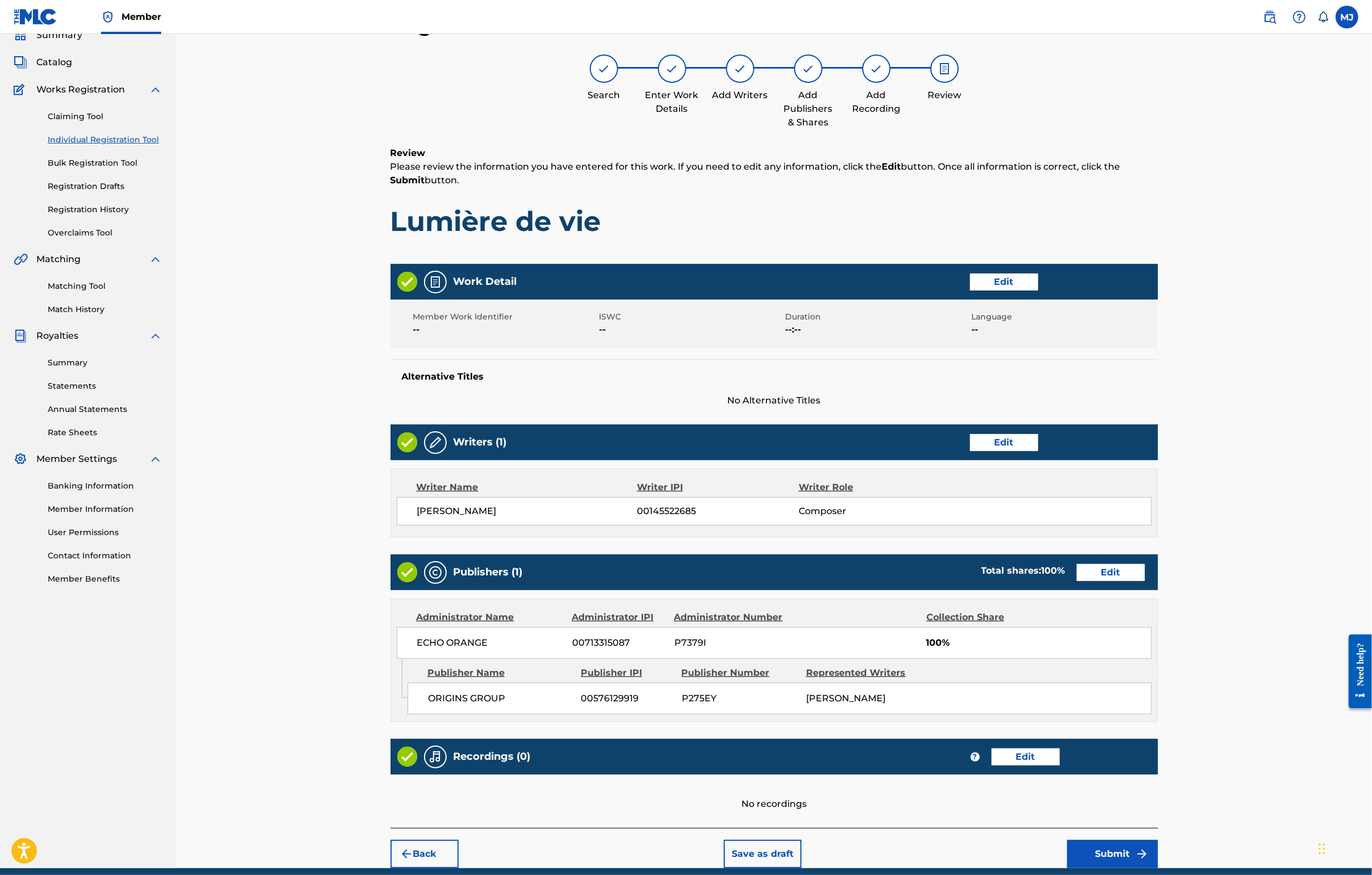
scroll to position [214, 0]
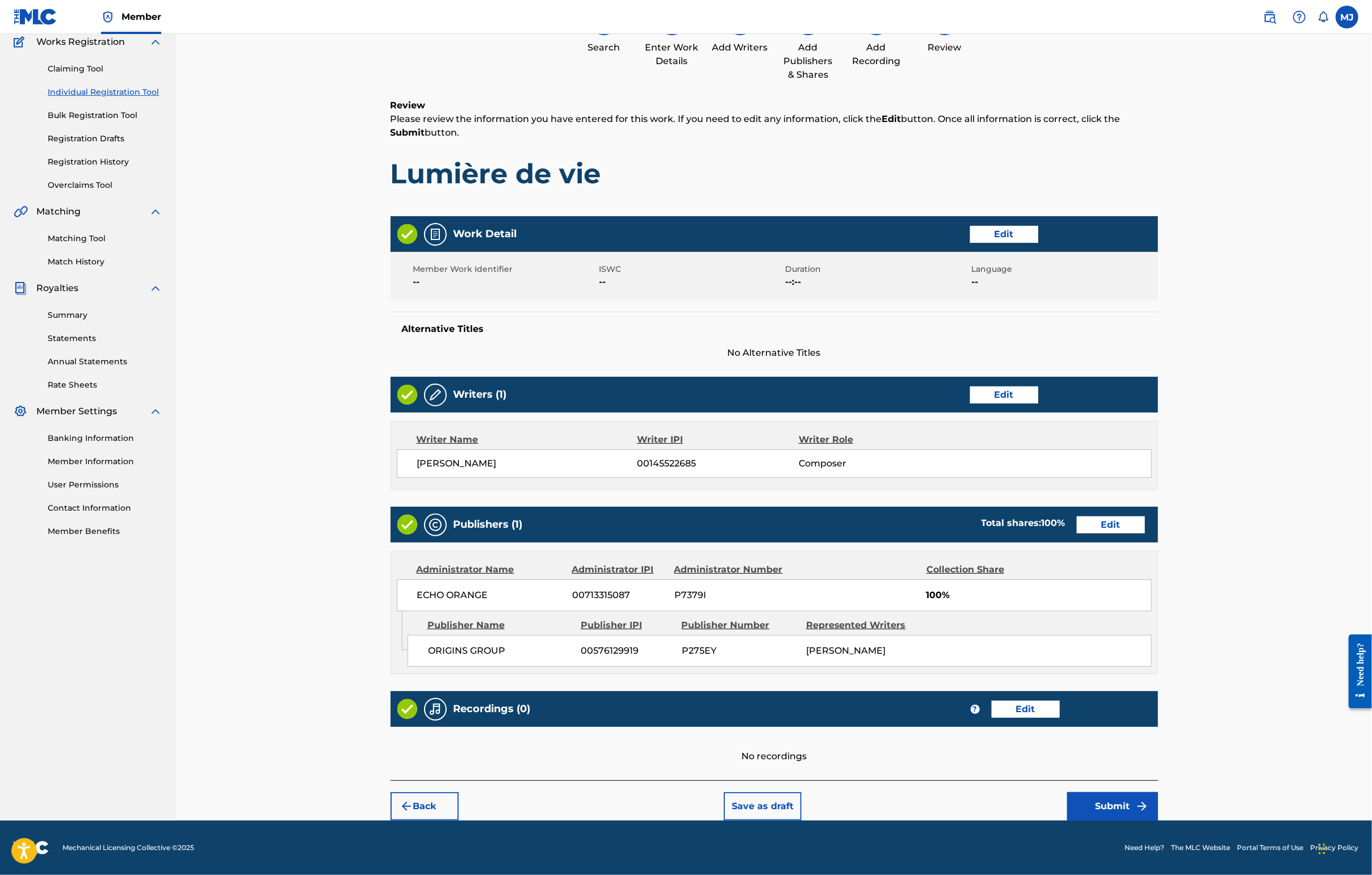
click at [1088, 792] on button "Submit" at bounding box center [1112, 807] width 91 height 29
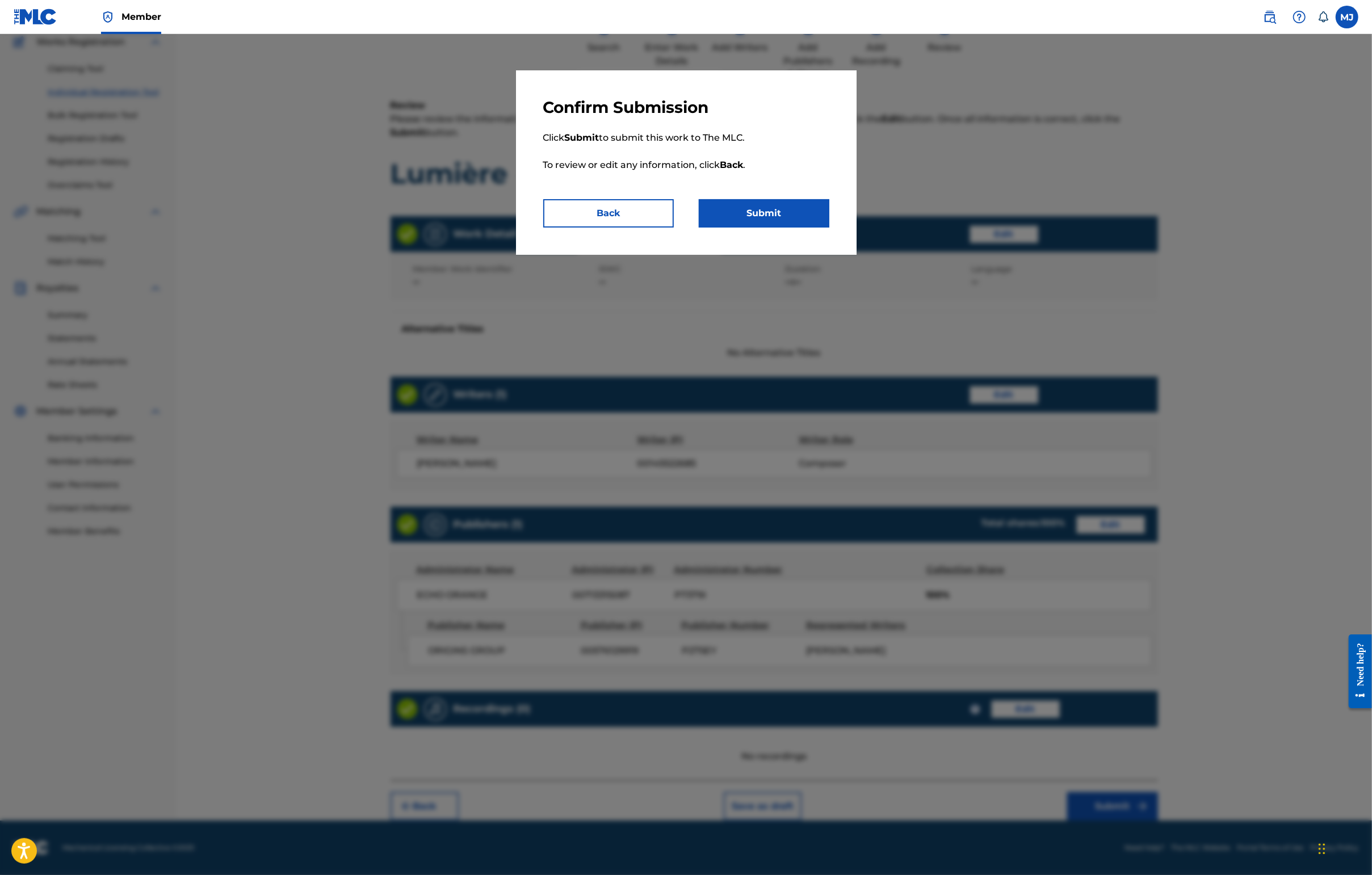
click at [808, 227] on button "Submit" at bounding box center [763, 214] width 130 height 29
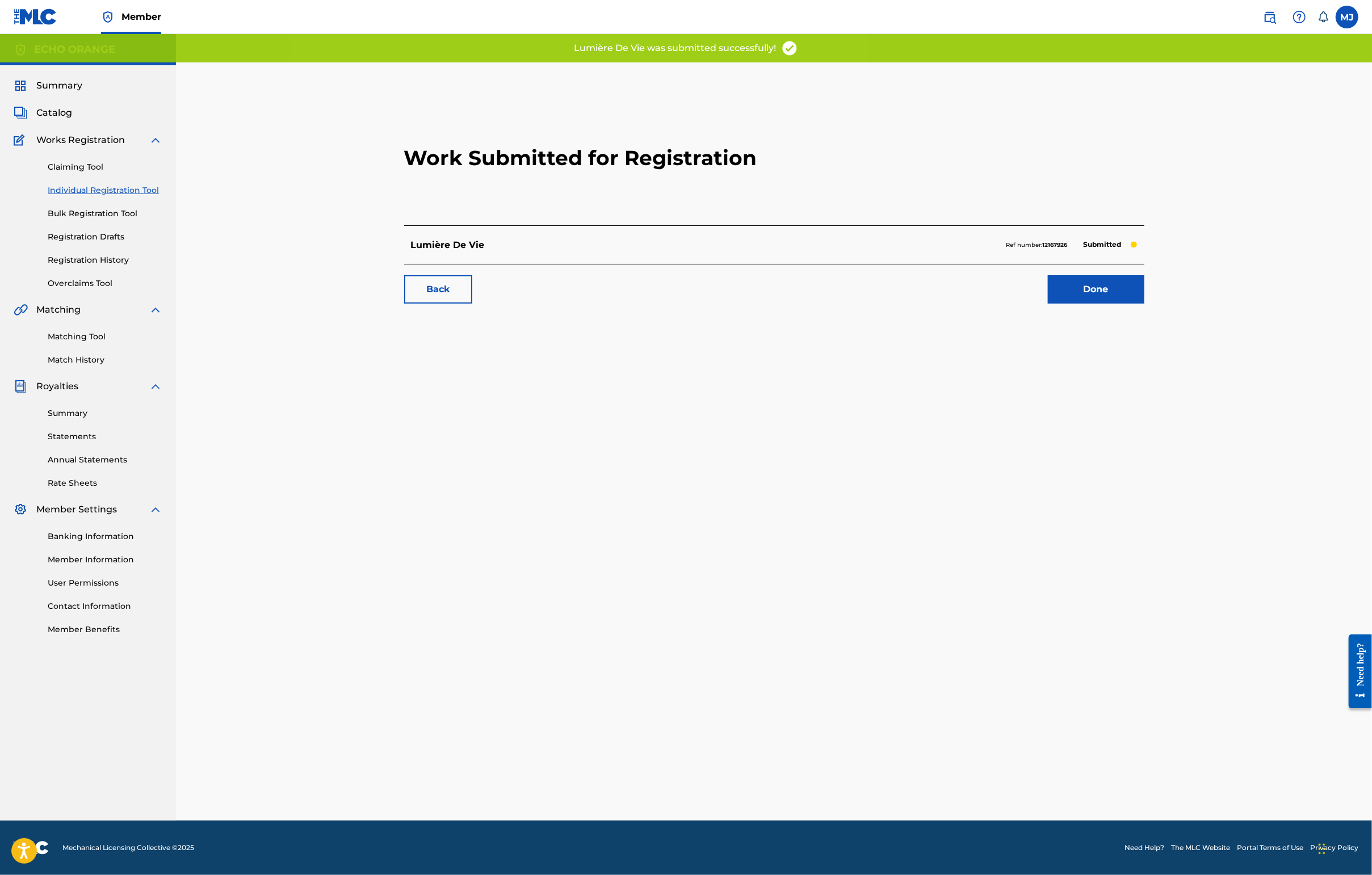
click at [1088, 315] on div "Work Submitted for Registration Lumière De Vie Ref number: 12167926 Submitted B…" at bounding box center [774, 203] width 768 height 224
click at [1088, 303] on link "Done" at bounding box center [1096, 290] width 96 height 29
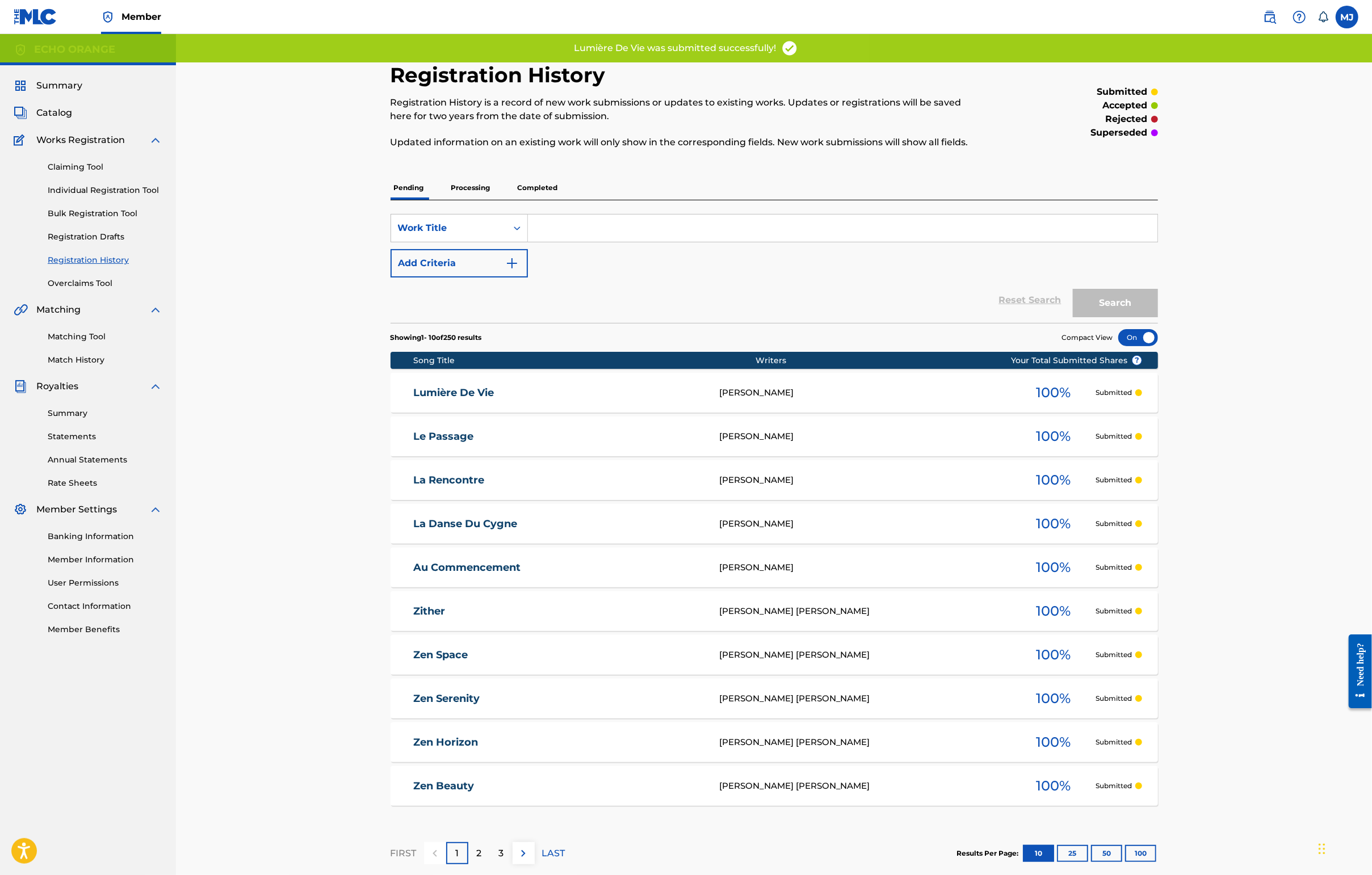
click at [123, 217] on div "Claiming Tool Individual Registration Tool Bulk Registration Tool Registration …" at bounding box center [88, 217] width 149 height 142
click at [123, 196] on link "Individual Registration Tool" at bounding box center [105, 190] width 114 height 12
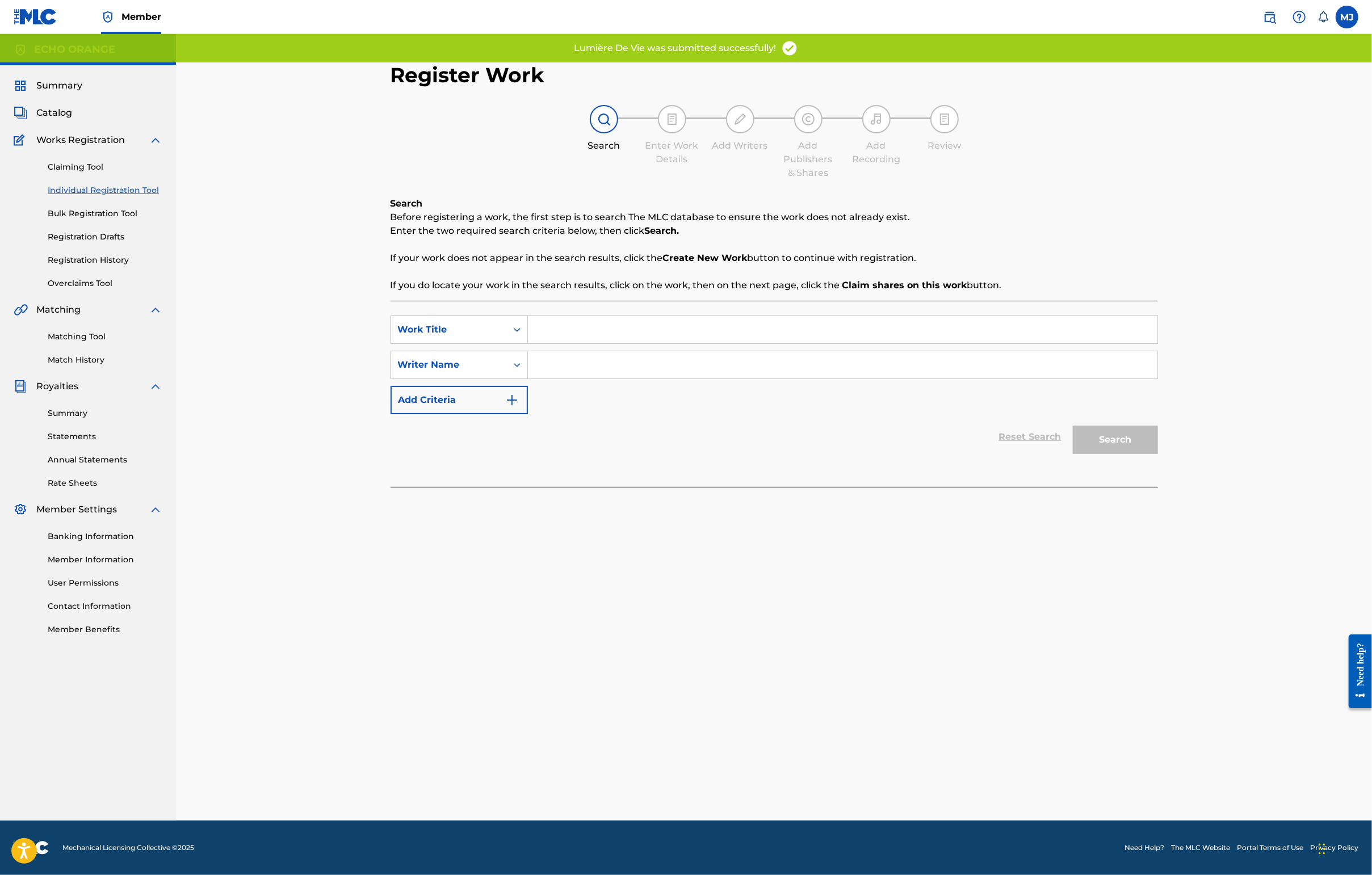
click at [528, 343] on input "Search Form" at bounding box center [842, 330] width 629 height 27
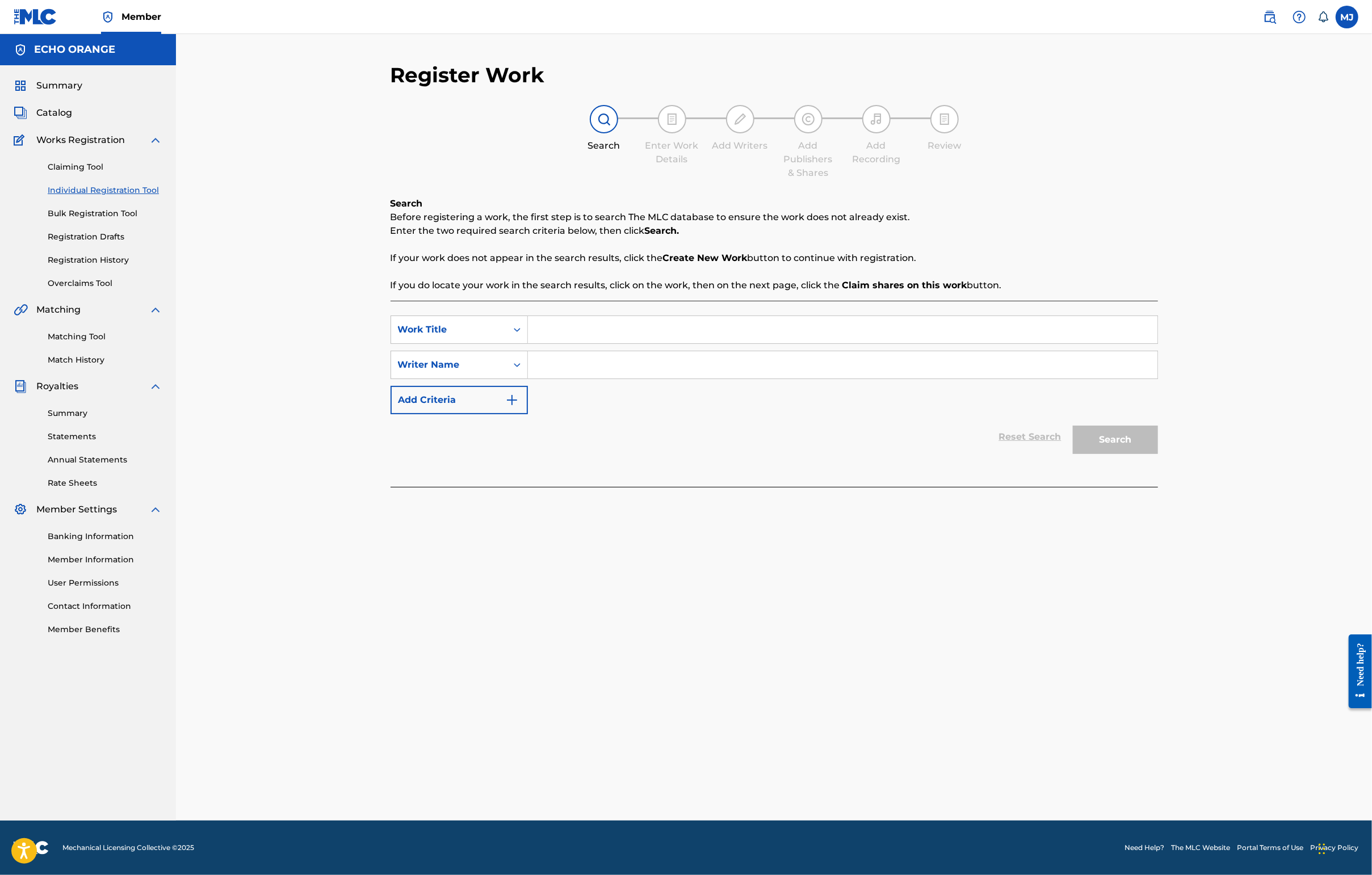
click at [528, 343] on input "Search Form" at bounding box center [842, 330] width 629 height 27
type input "Reve Intérieur"
paste input "[PERSON_NAME]"
type input "[PERSON_NAME]"
click at [1088, 454] on button "Search" at bounding box center [1115, 440] width 85 height 29
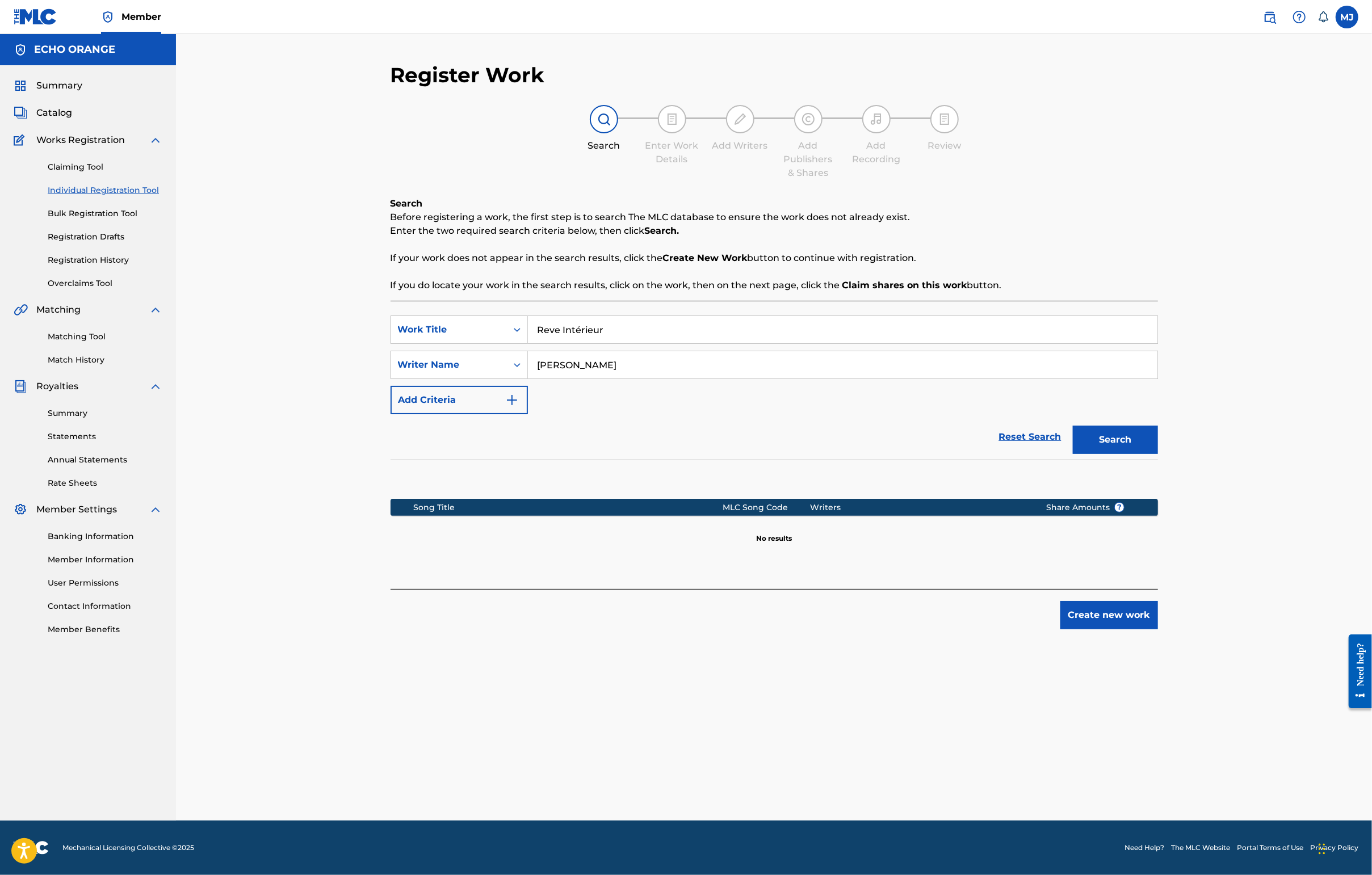
click at [1088, 629] on button "Create new work" at bounding box center [1109, 615] width 98 height 29
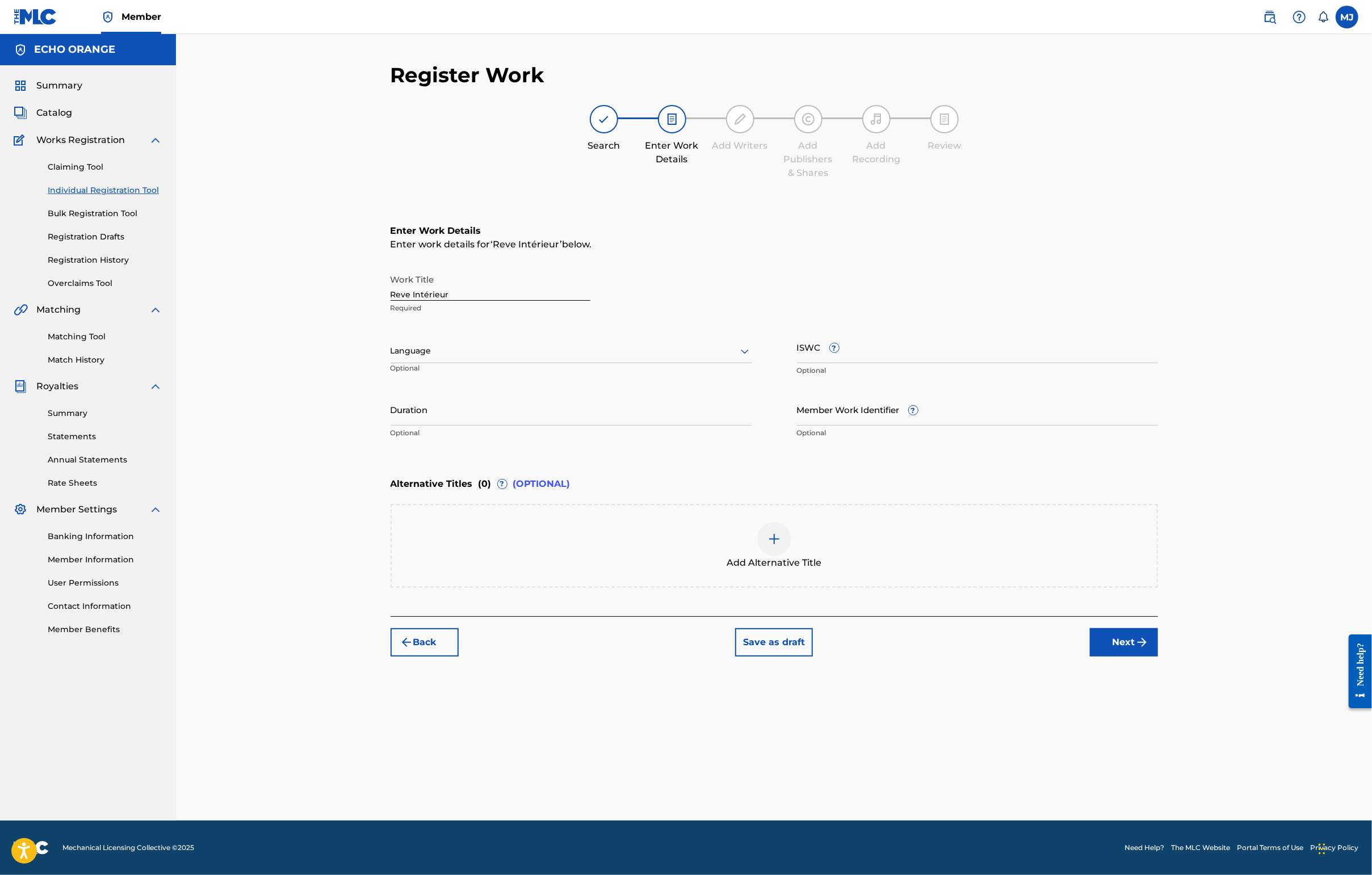
drag, startPoint x: 1193, startPoint y: 715, endPoint x: 1199, endPoint y: 722, distance: 9.2
click at [1088, 657] on div "Back Save as draft Next" at bounding box center [774, 637] width 768 height 41
click at [1088, 657] on button "Next" at bounding box center [1124, 643] width 68 height 29
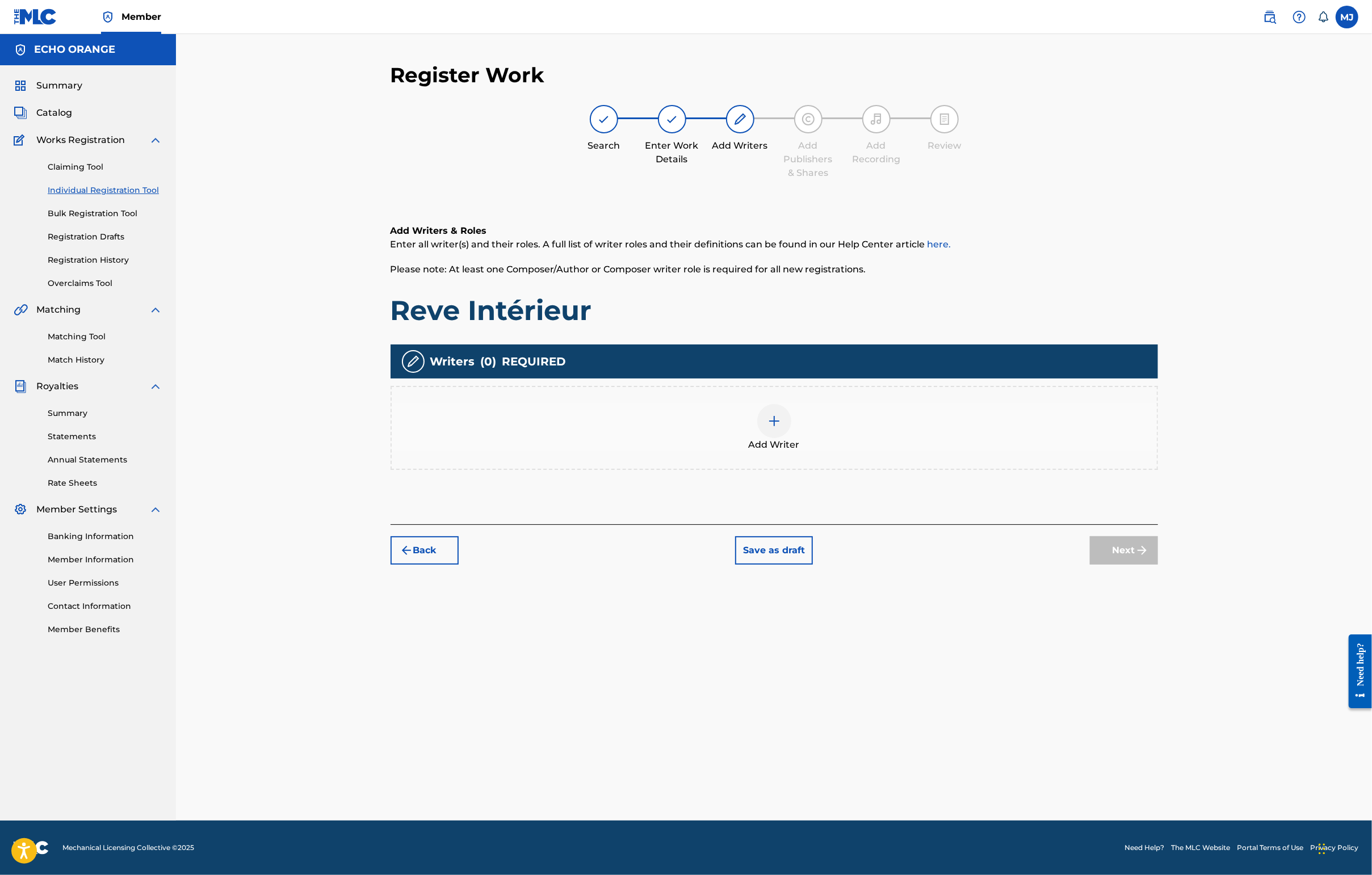
click at [815, 428] on div "Add Writer" at bounding box center [774, 428] width 768 height 84
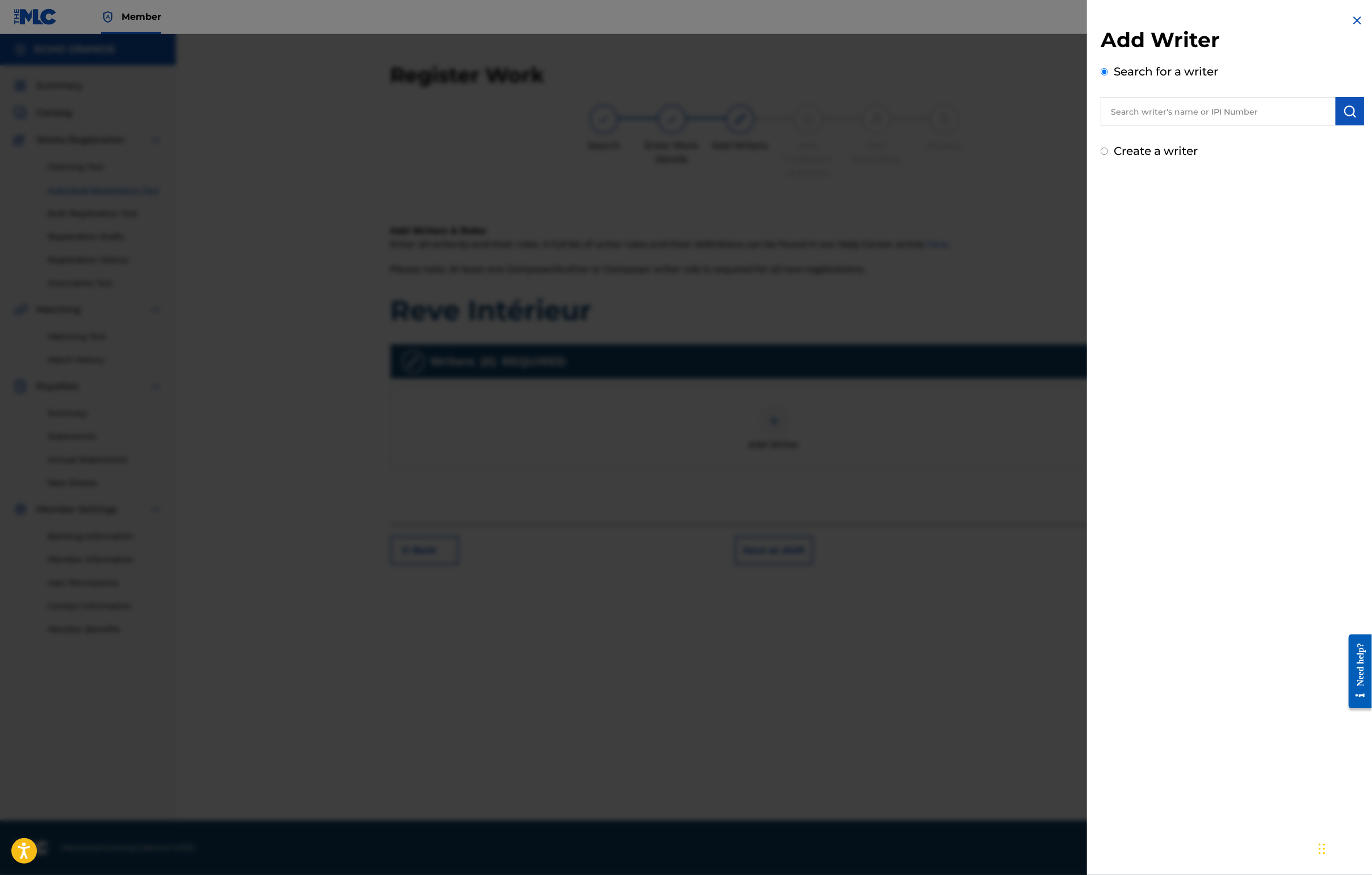
click at [1088, 126] on input "text" at bounding box center [1218, 111] width 235 height 29
paste input "[PERSON_NAME]"
type input "[PERSON_NAME]"
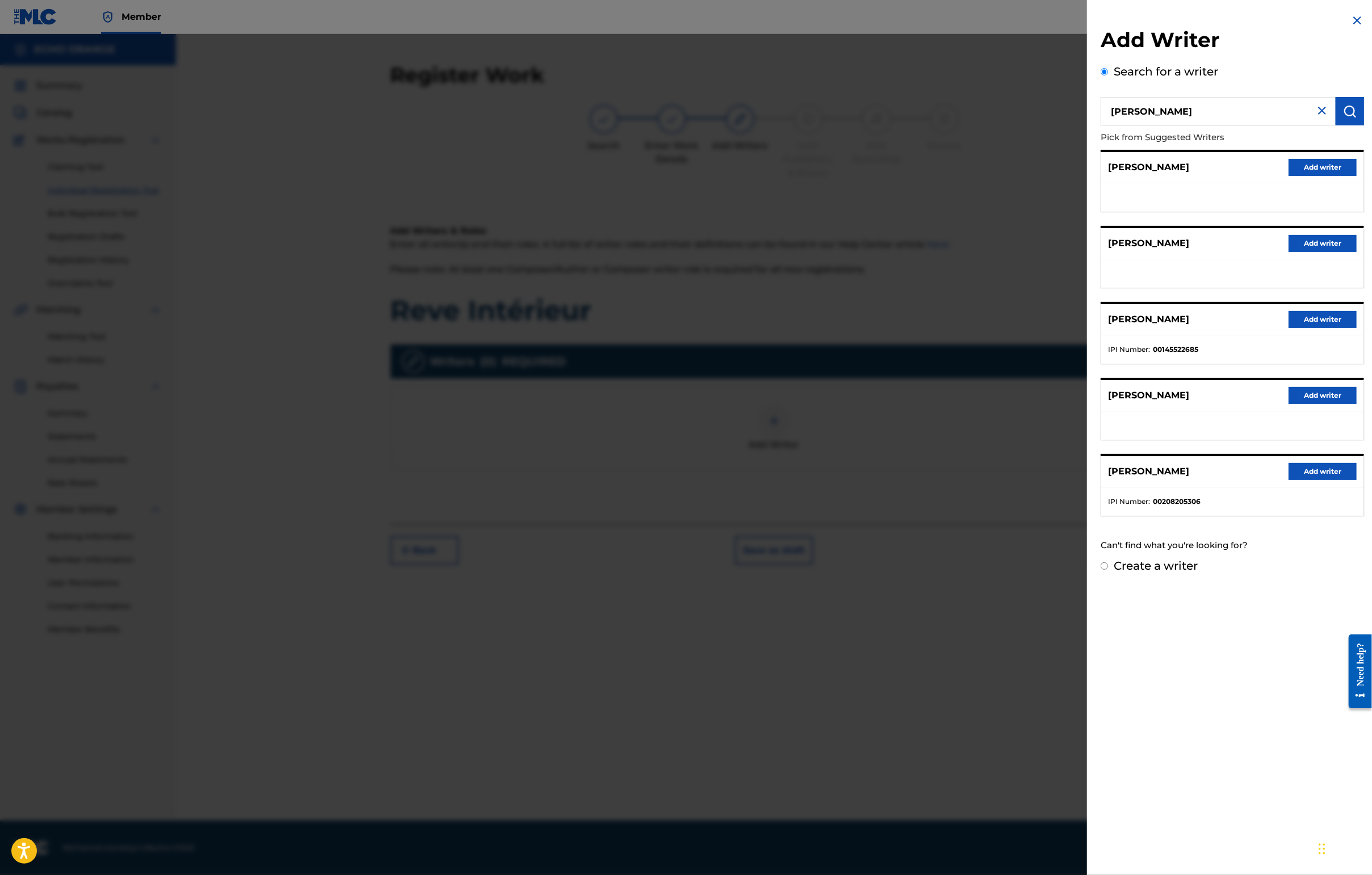
click at [1088, 328] on button "Add writer" at bounding box center [1322, 319] width 68 height 17
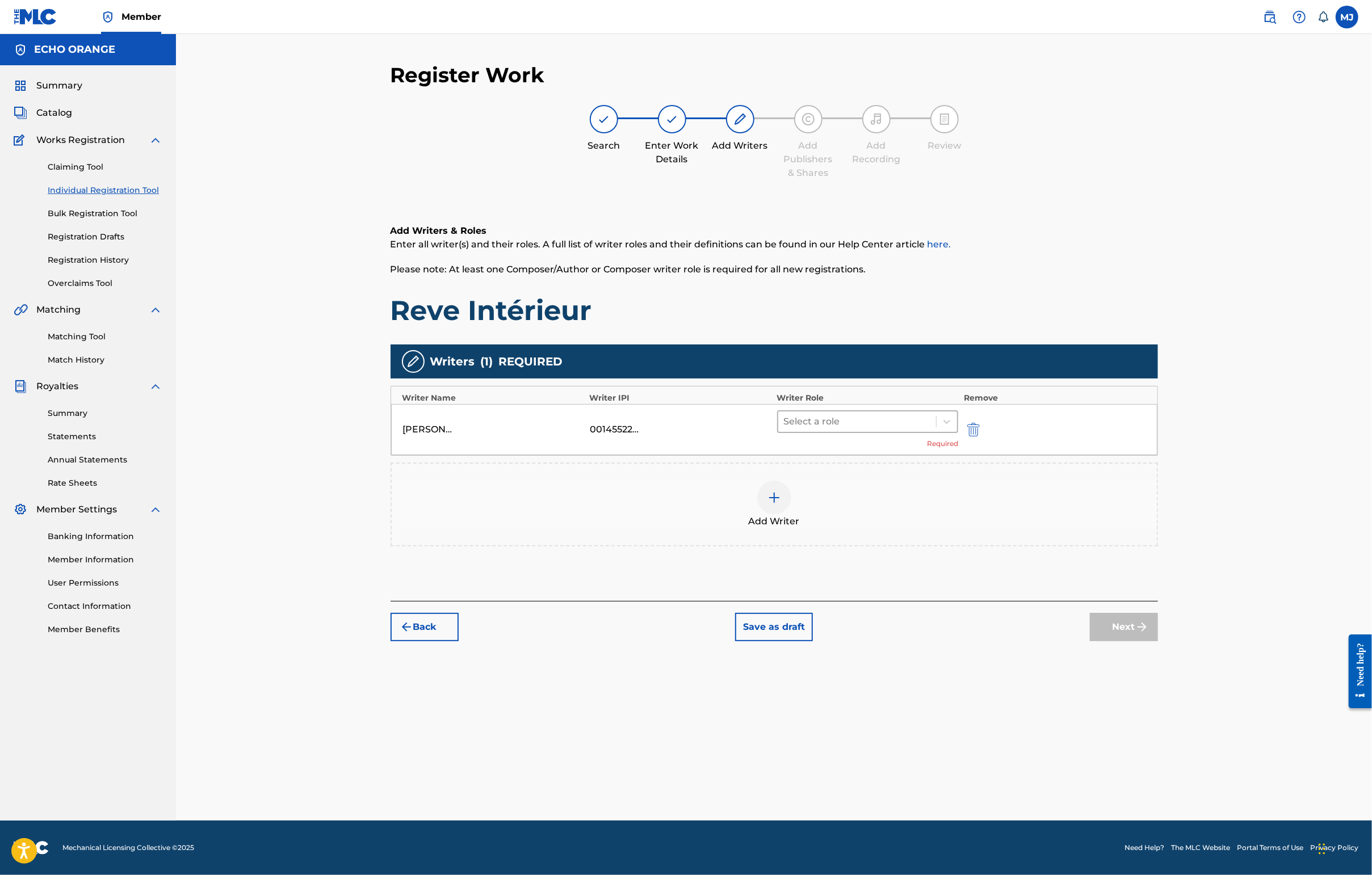
click at [865, 454] on div "[PERSON_NAME] 00145522685 Select a role Required" at bounding box center [774, 430] width 766 height 51
click at [866, 430] on div at bounding box center [856, 421] width 147 height 16
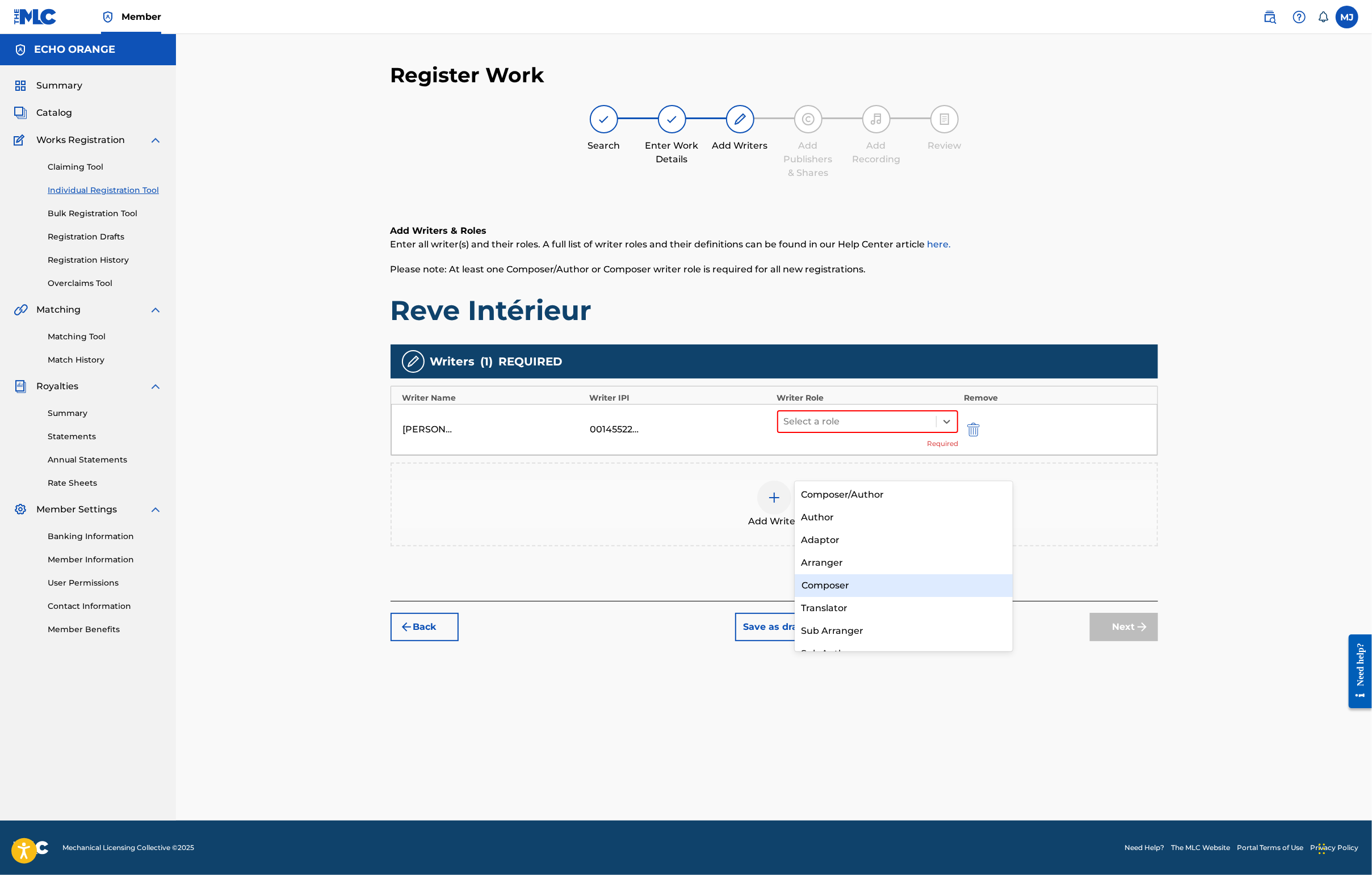
click at [848, 579] on div "Composer" at bounding box center [904, 585] width 218 height 23
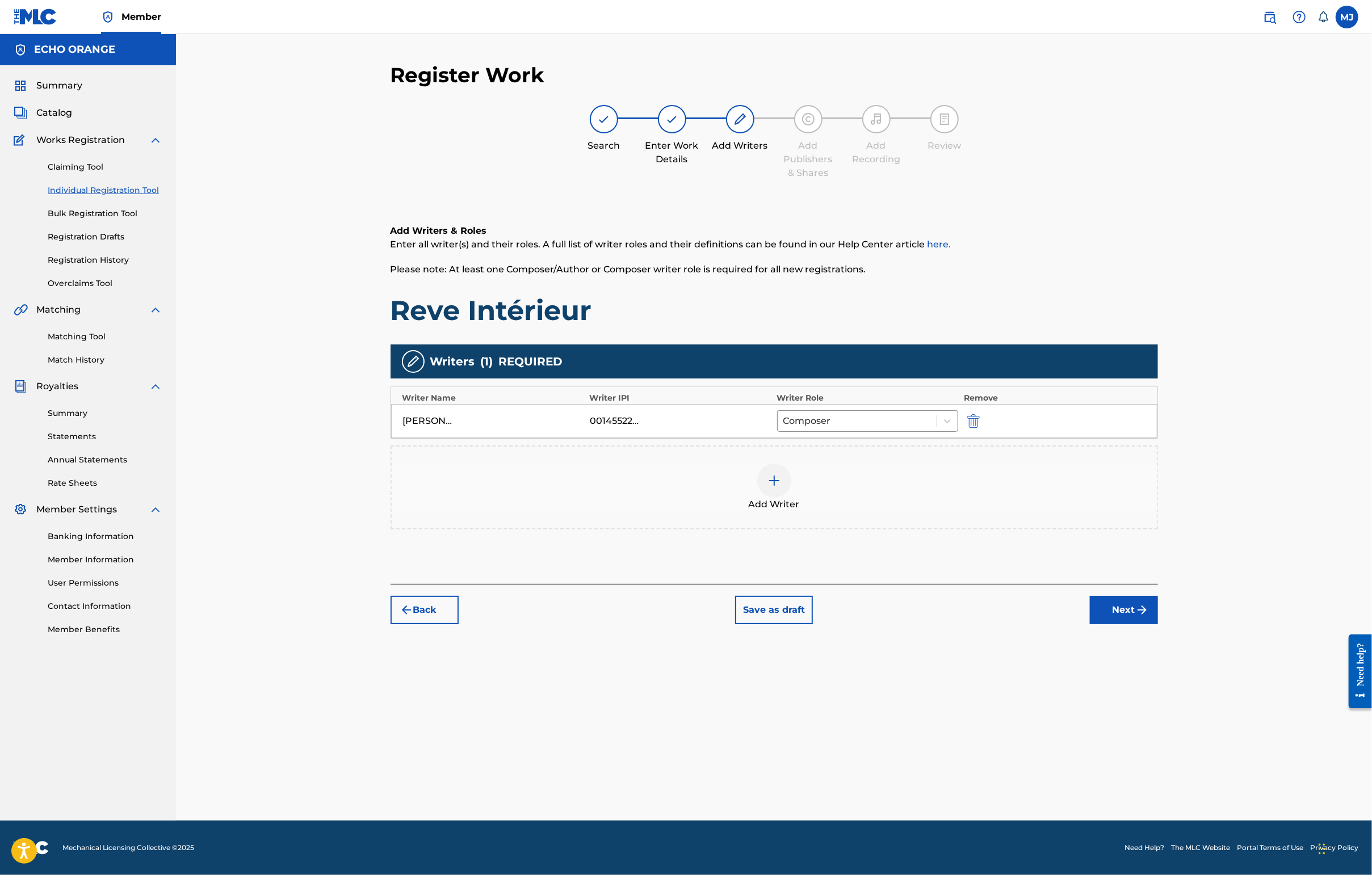
click at [1088, 624] on button "Next" at bounding box center [1124, 610] width 68 height 29
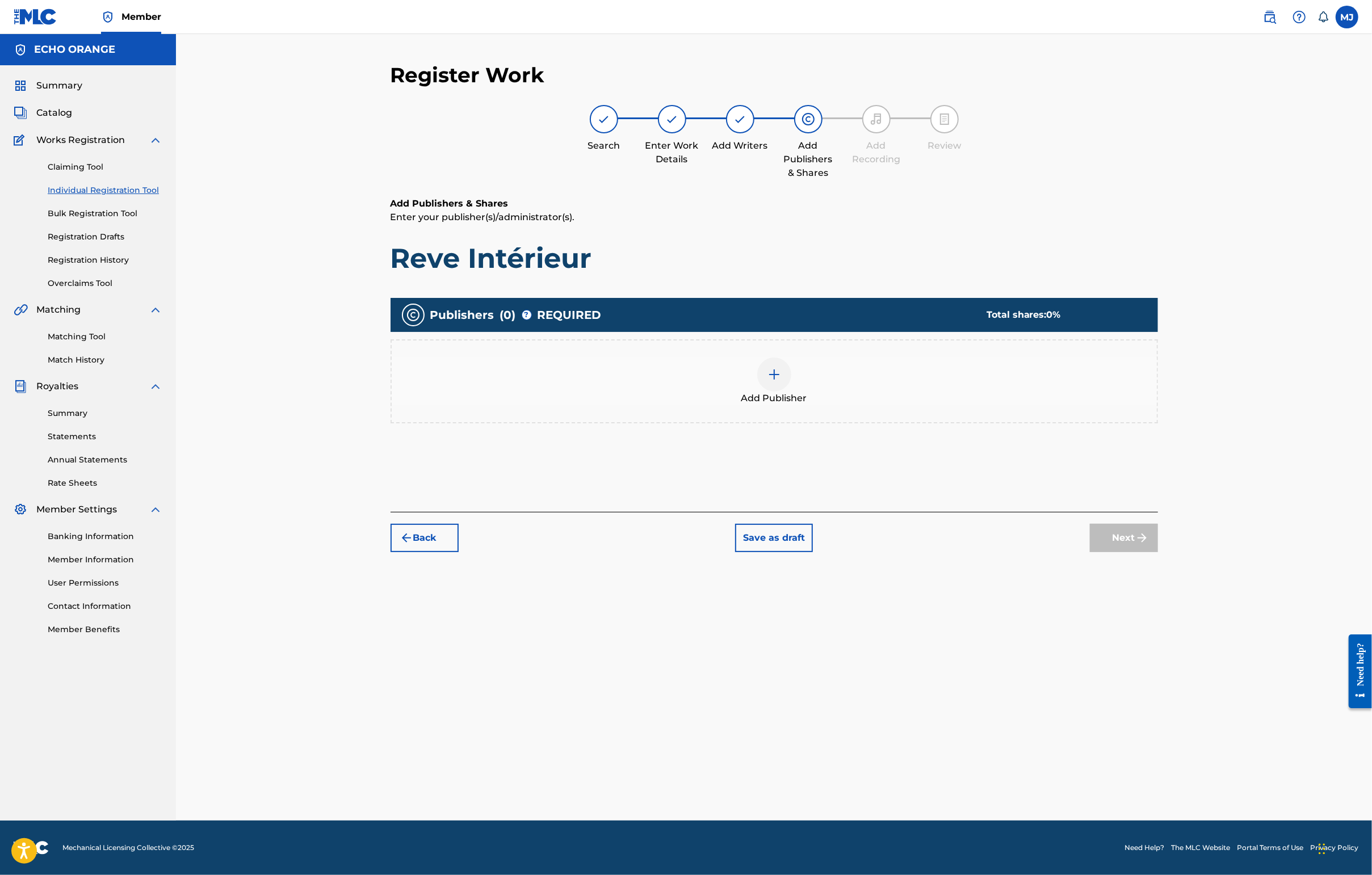
click at [860, 405] on div "Add Publisher" at bounding box center [774, 381] width 765 height 47
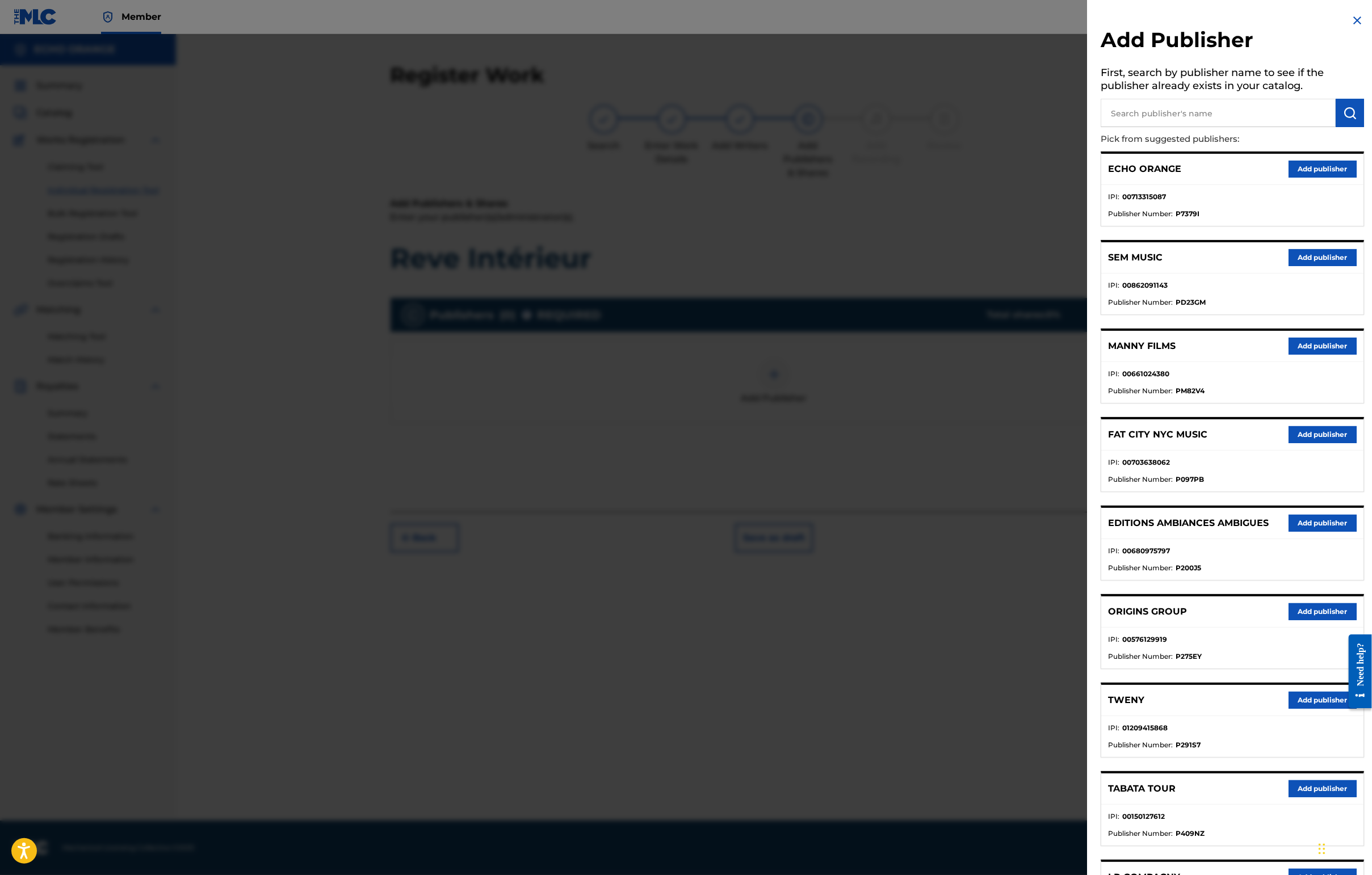
click at [1088, 620] on button "Add publisher" at bounding box center [1322, 612] width 68 height 17
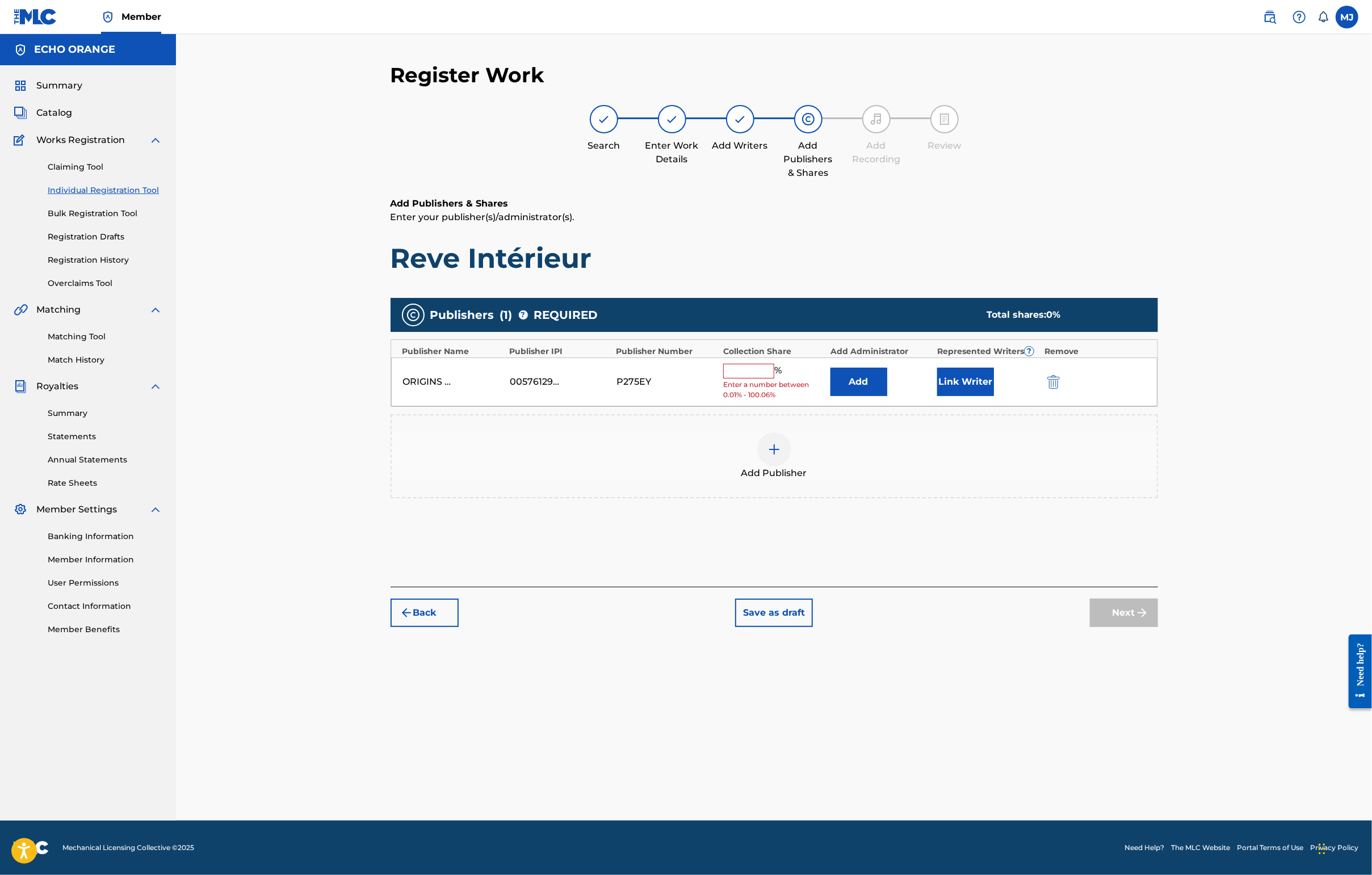
click at [924, 407] on div "ORIGINS GROUP 00576129919 P275EY % Enter a number between 0.01% - 100.06% Add L…" at bounding box center [774, 382] width 766 height 50
click at [887, 396] on button "Add" at bounding box center [858, 382] width 56 height 29
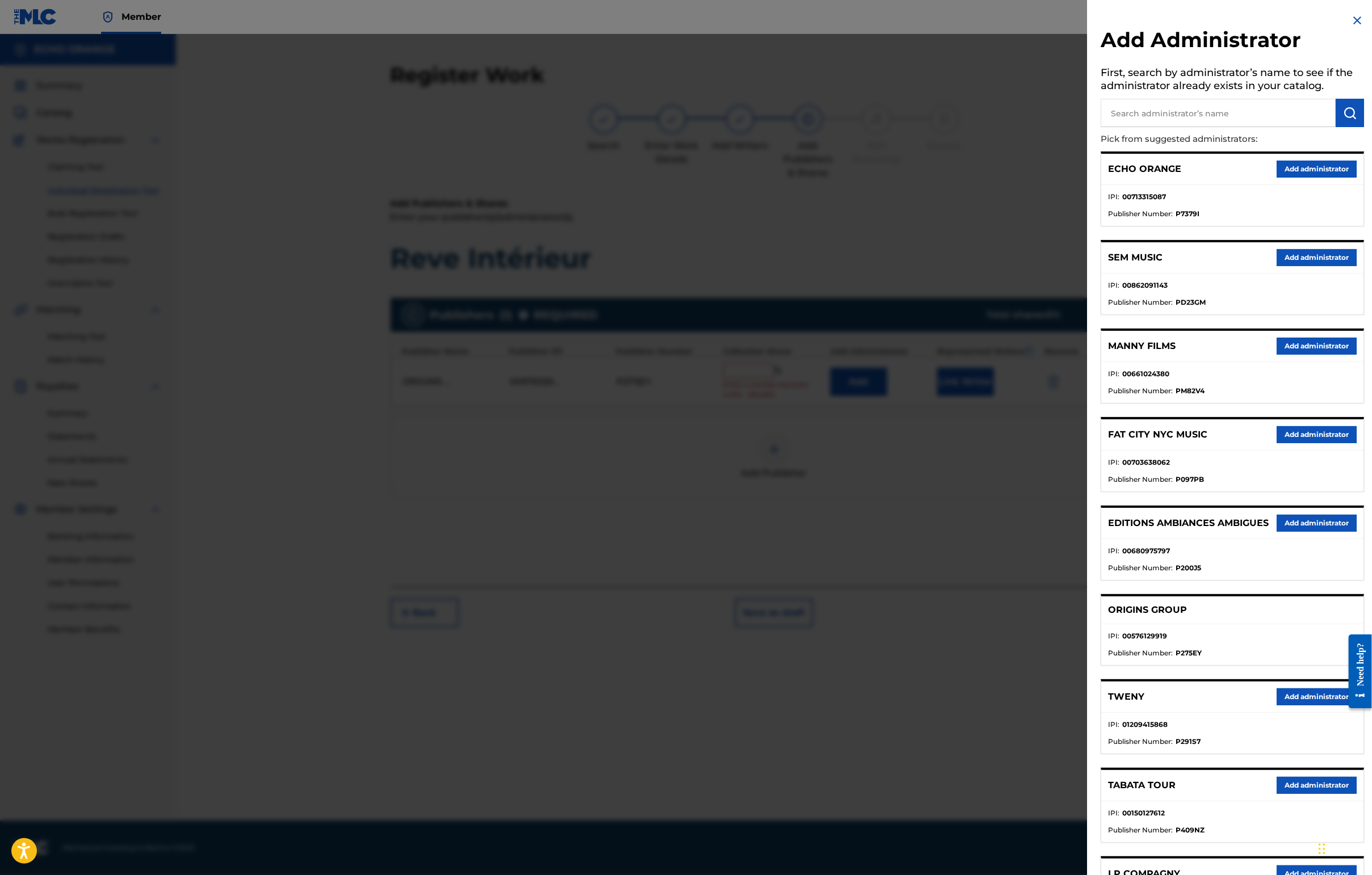
click at [1088, 168] on div "ECHO ORANGE Add administrator" at bounding box center [1232, 169] width 262 height 31
click at [1088, 177] on button "Add administrator" at bounding box center [1316, 169] width 80 height 17
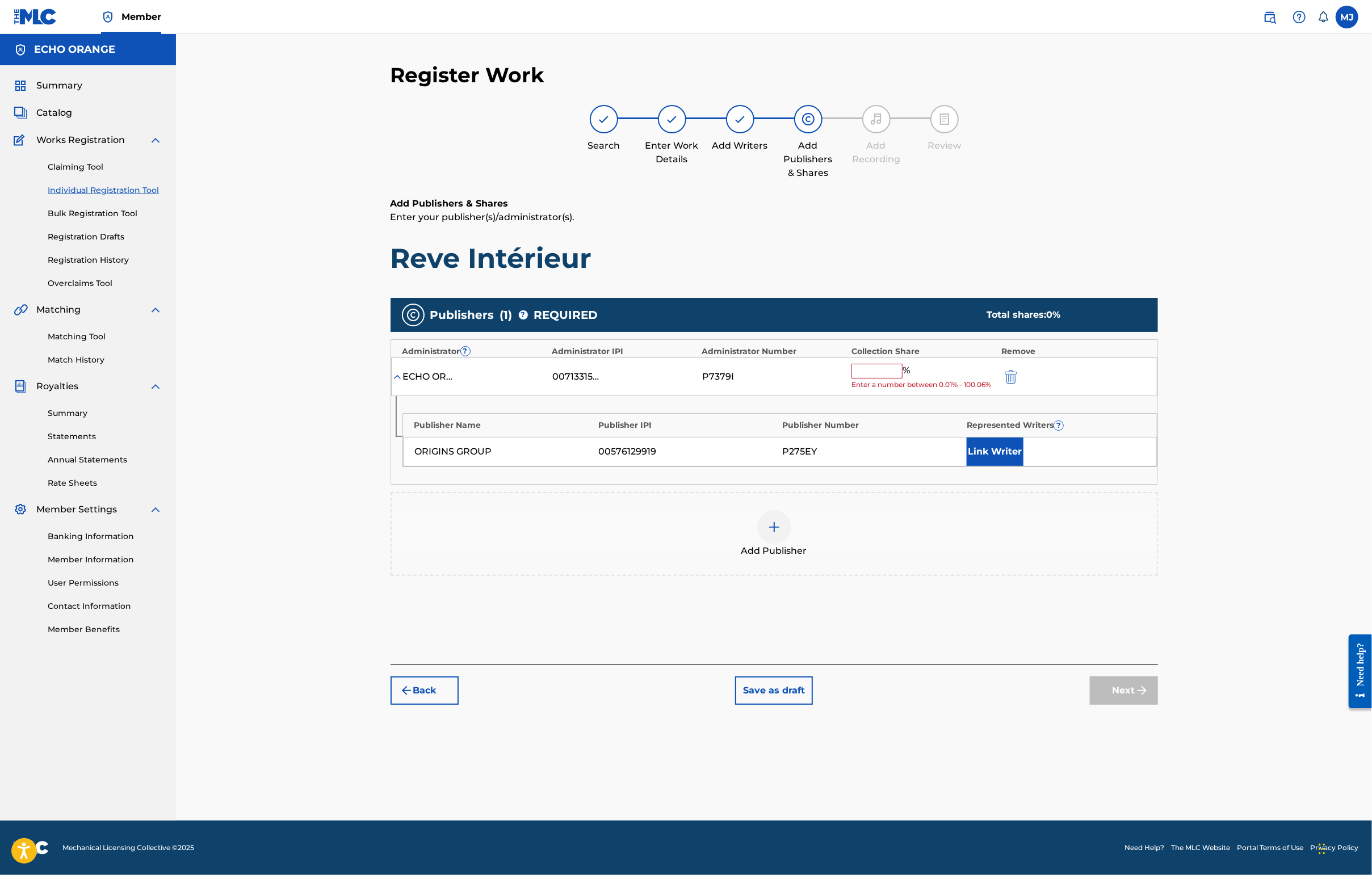
click at [902, 378] on input "text" at bounding box center [877, 371] width 51 height 15
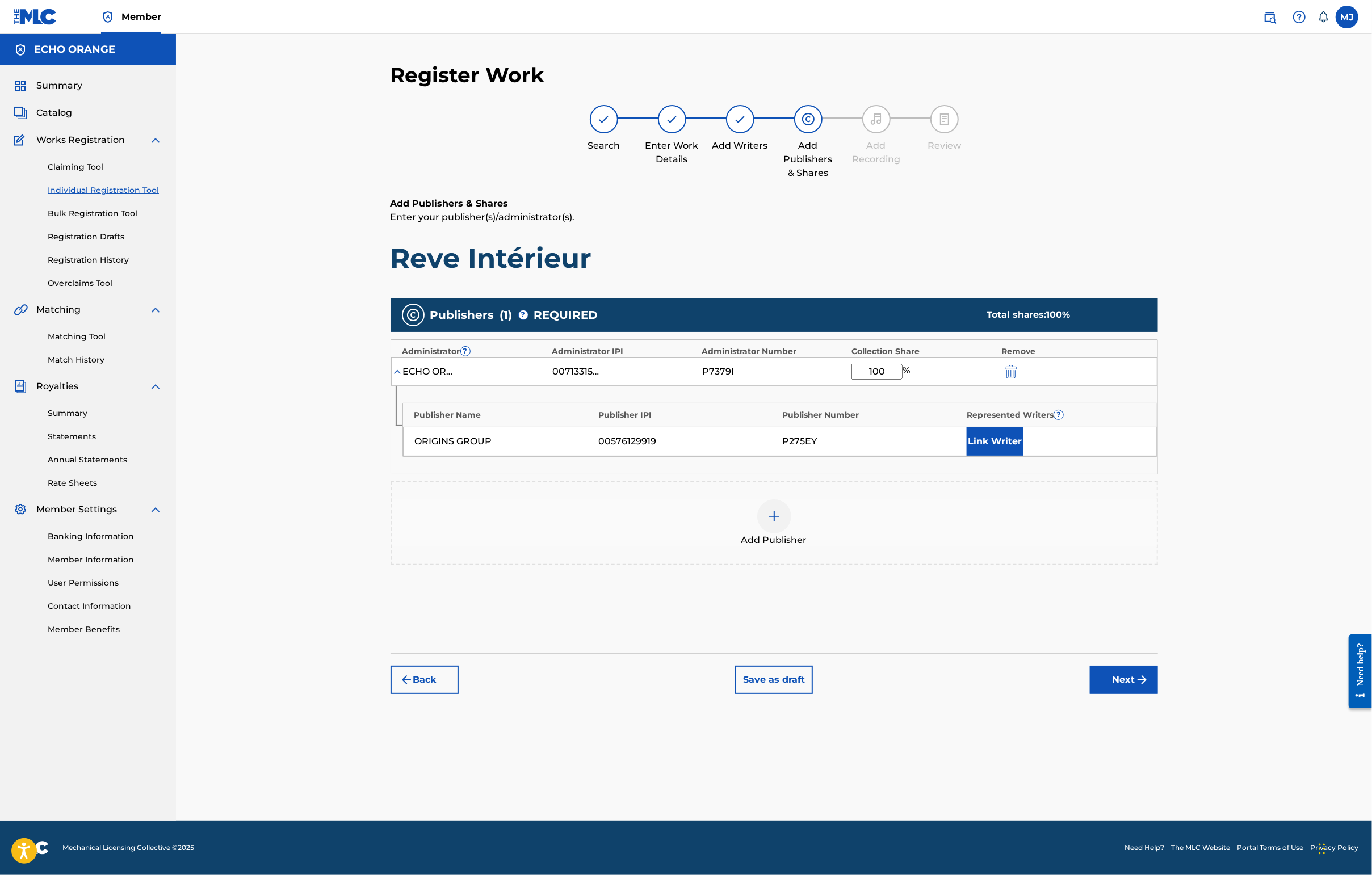
type input "100"
click at [1024, 456] on button "Link Writer" at bounding box center [994, 442] width 56 height 29
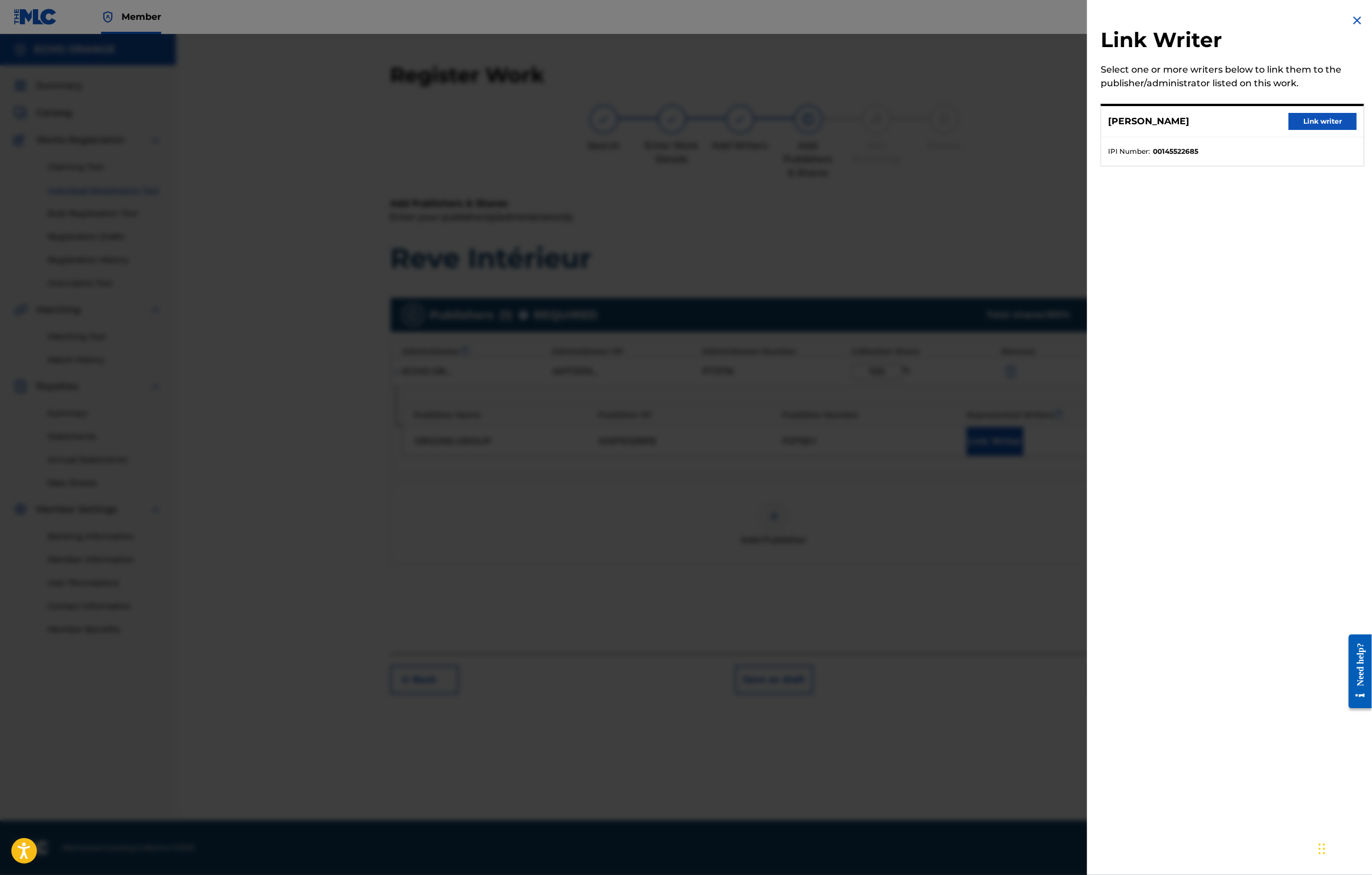
click at [1088, 125] on div "[PERSON_NAME] Link writer" at bounding box center [1232, 121] width 262 height 31
click at [1088, 128] on button "Link writer" at bounding box center [1322, 121] width 68 height 17
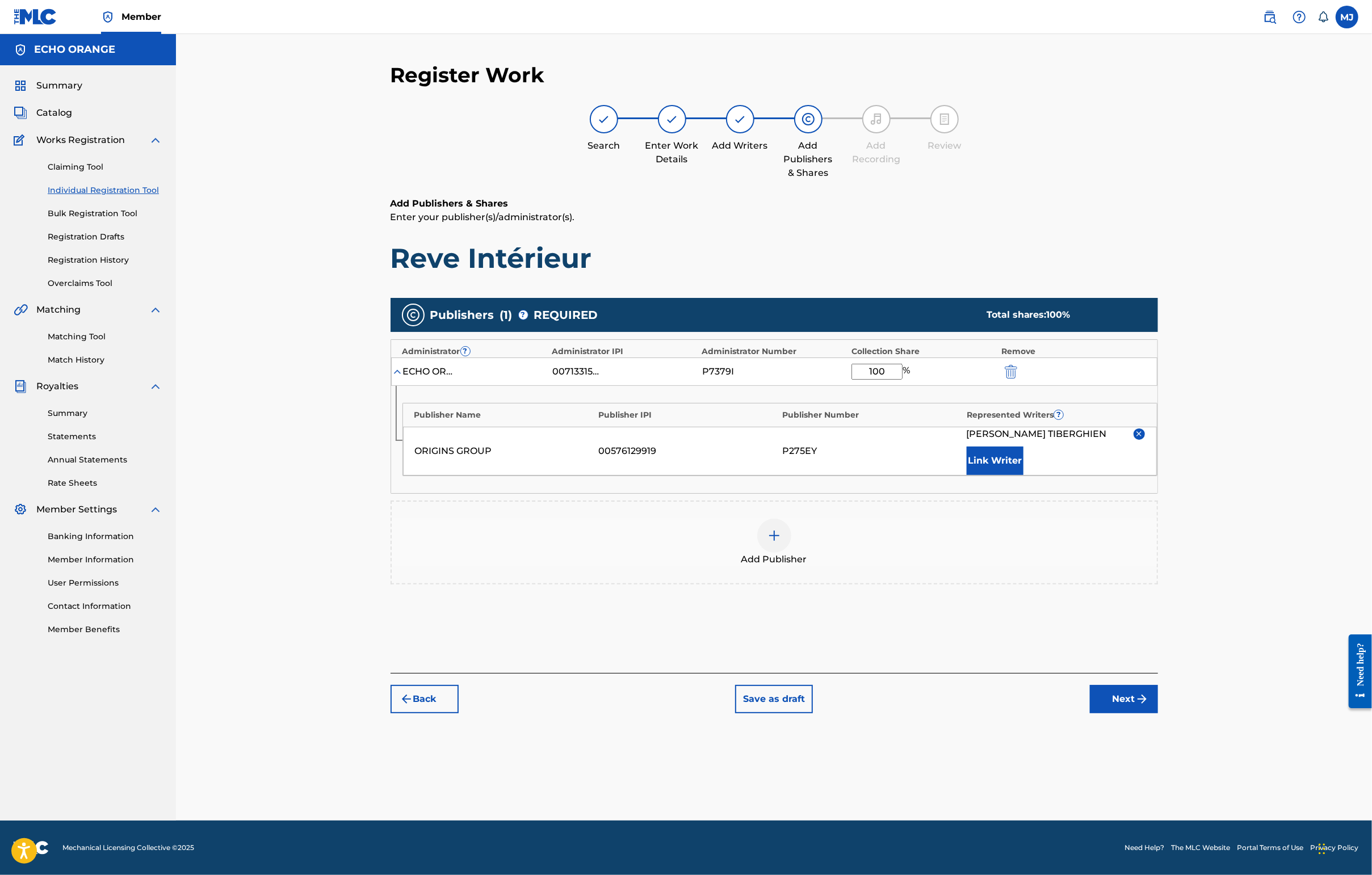
click at [1088, 821] on footer "Mechanical Licensing Collective © 2025 Need Help? The MLC Website Portal Terms …" at bounding box center [686, 848] width 1372 height 54
click at [1088, 713] on button "Next" at bounding box center [1124, 699] width 68 height 29
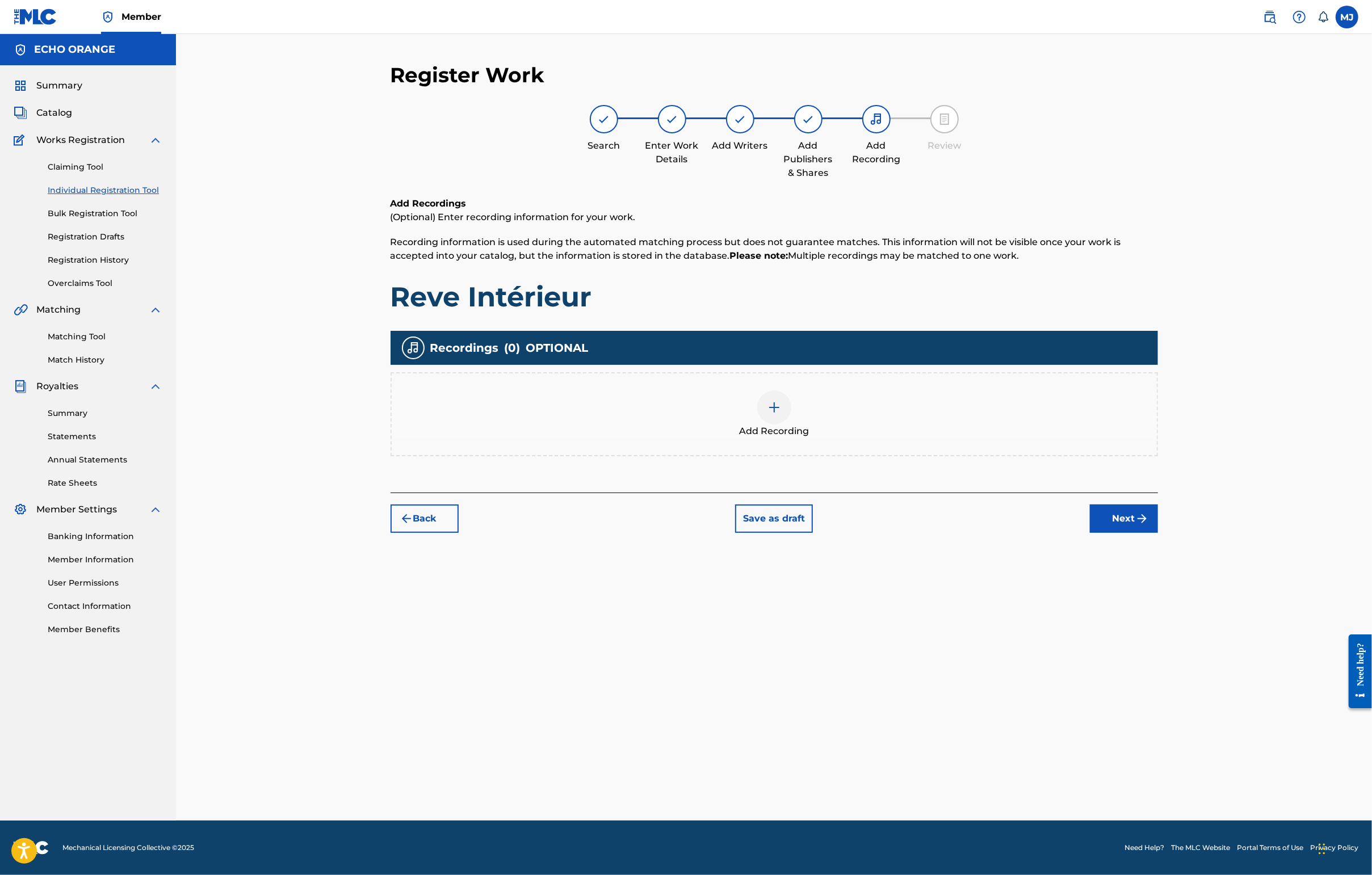
click at [1088, 533] on div "Back Save as draft Next" at bounding box center [774, 513] width 768 height 41
click at [1088, 533] on button "Next" at bounding box center [1124, 518] width 68 height 29
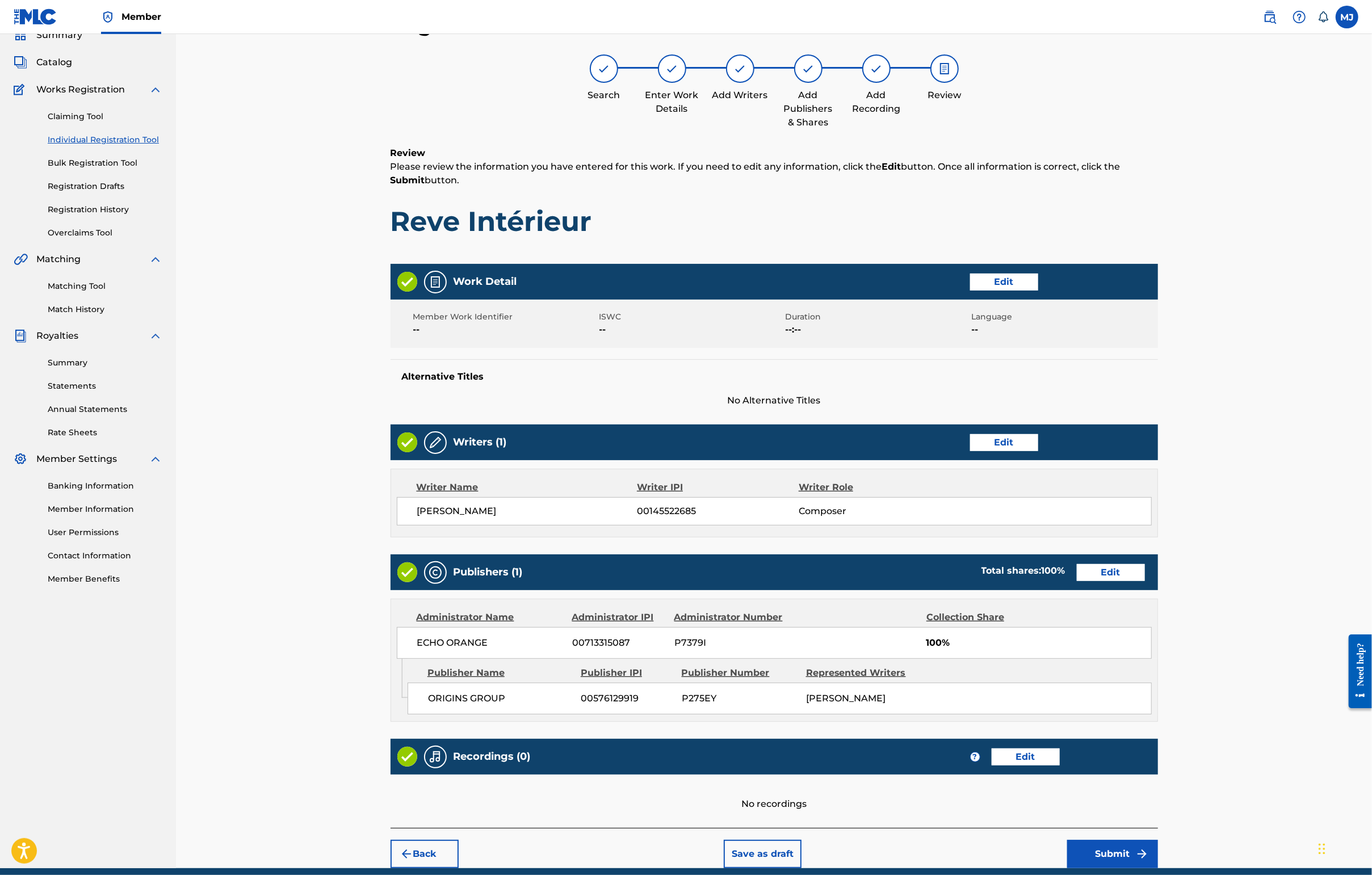
scroll to position [214, 0]
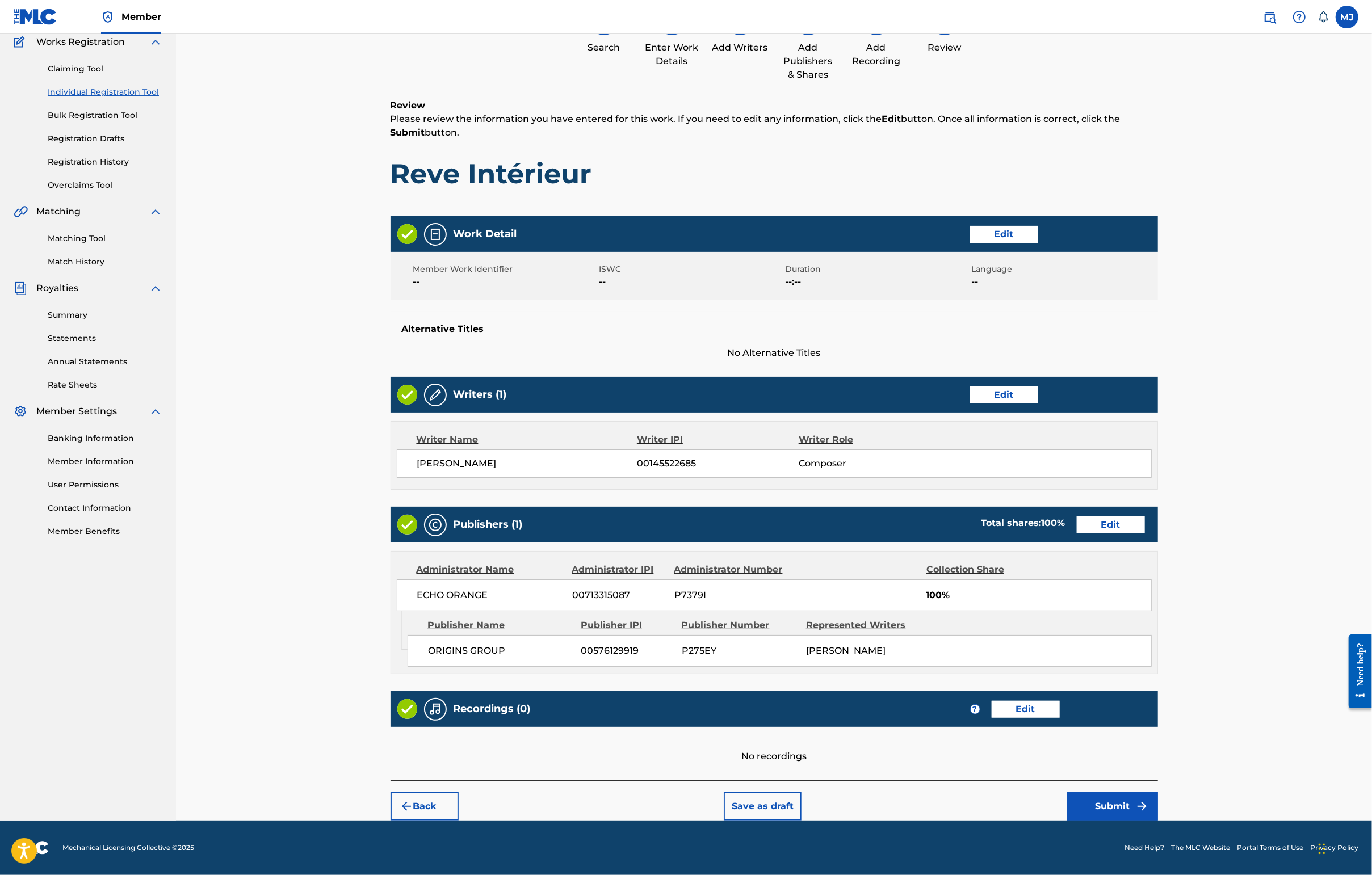
click at [1088, 807] on button "Submit" at bounding box center [1112, 807] width 91 height 29
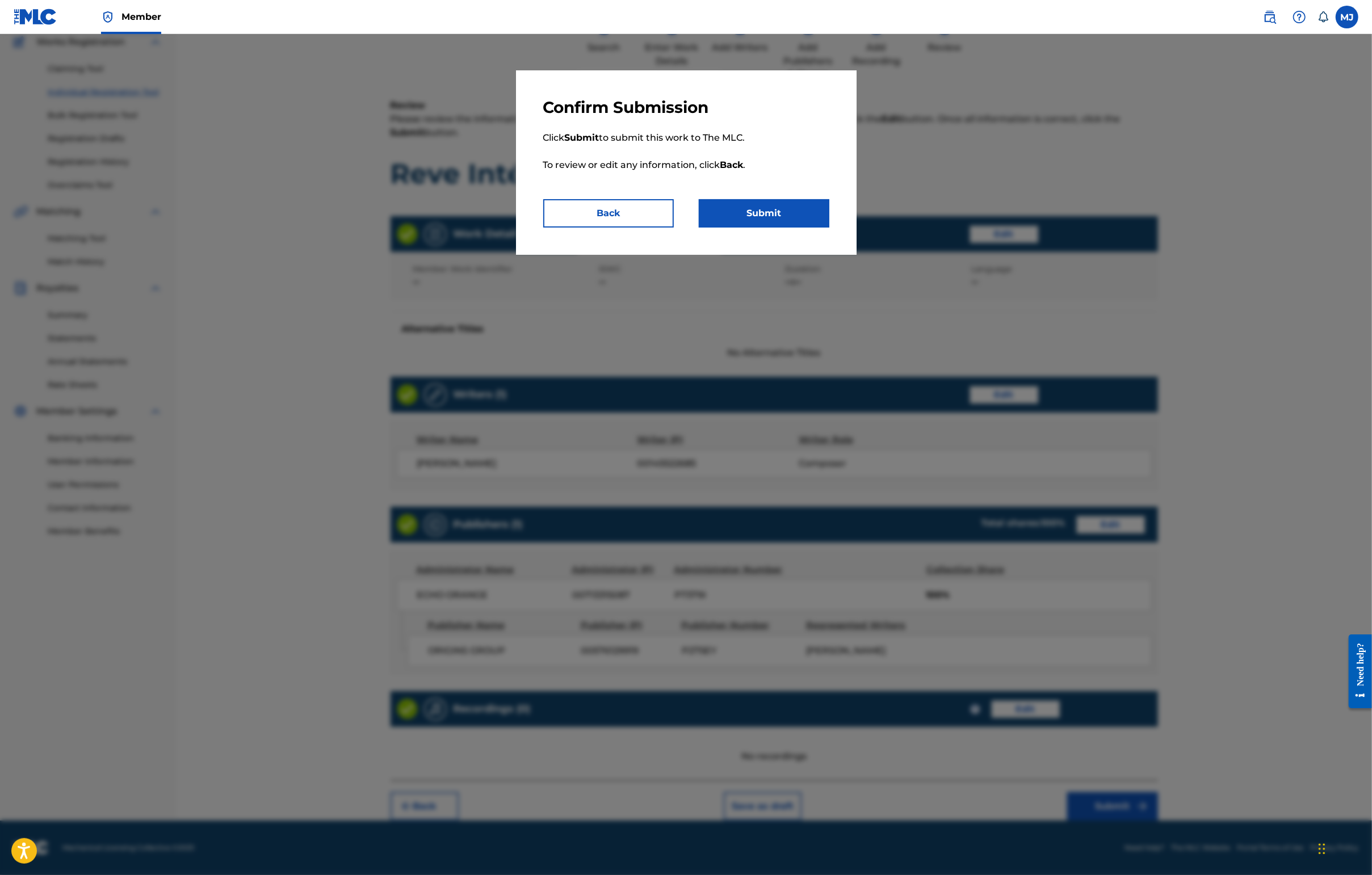
click at [737, 199] on p "Click Submit to submit this work to The MLC. To review or edit any information,…" at bounding box center [686, 158] width 286 height 82
click at [752, 227] on button "Submit" at bounding box center [763, 214] width 130 height 29
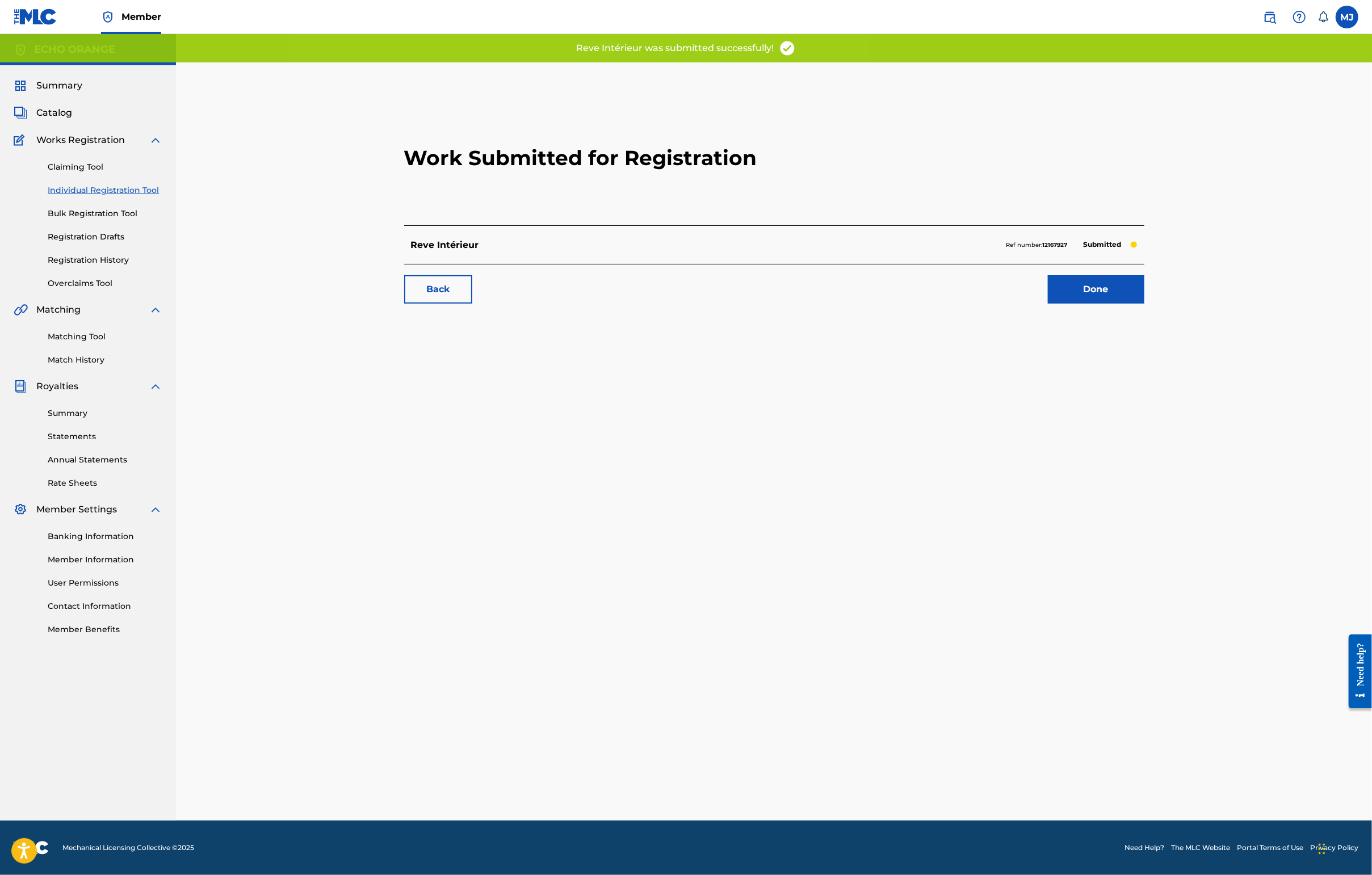
click at [1088, 303] on div "Back Done" at bounding box center [774, 284] width 740 height 40
click at [1088, 303] on link "Done" at bounding box center [1096, 290] width 96 height 29
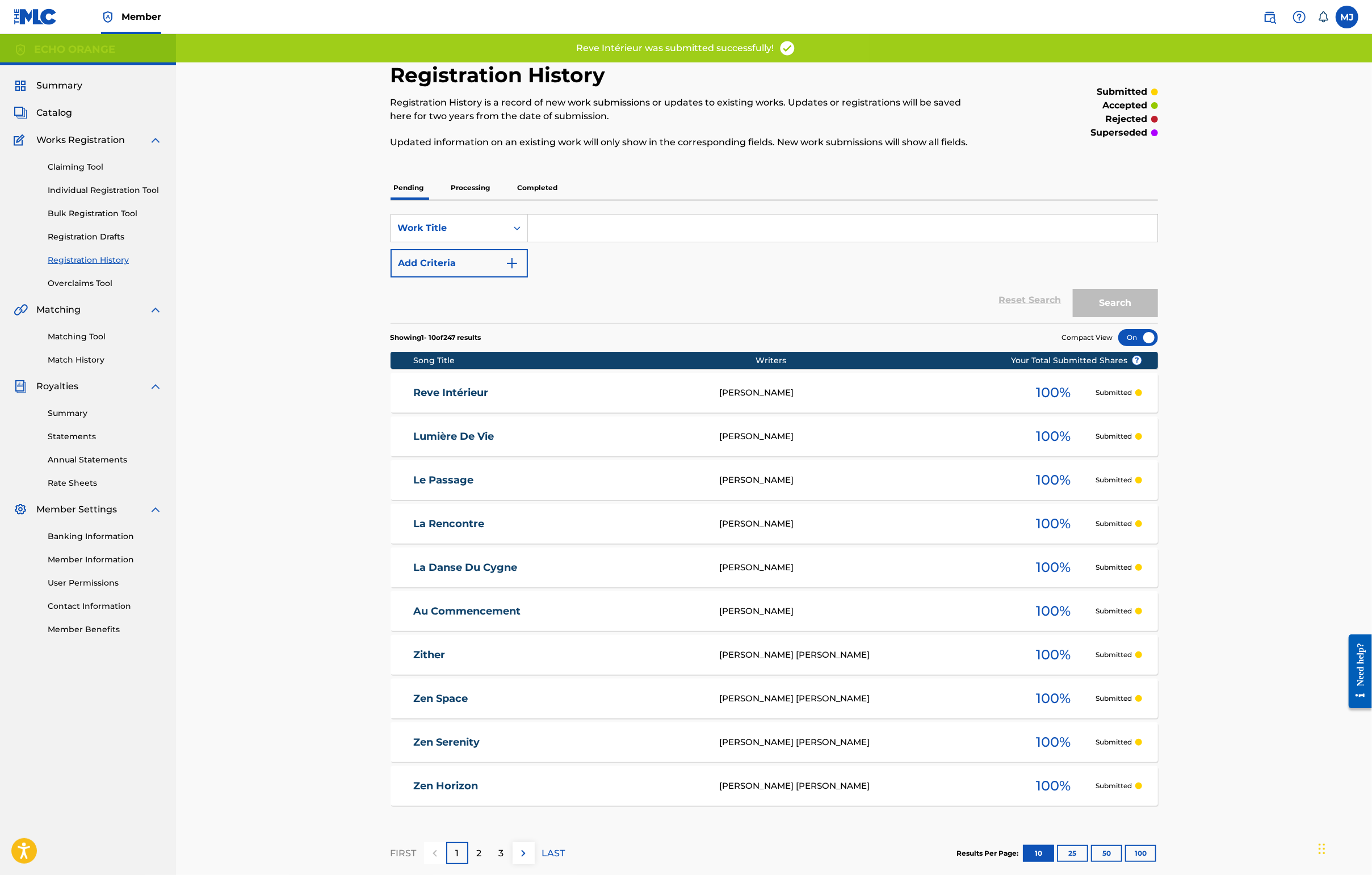
click at [127, 196] on link "Individual Registration Tool" at bounding box center [105, 190] width 114 height 12
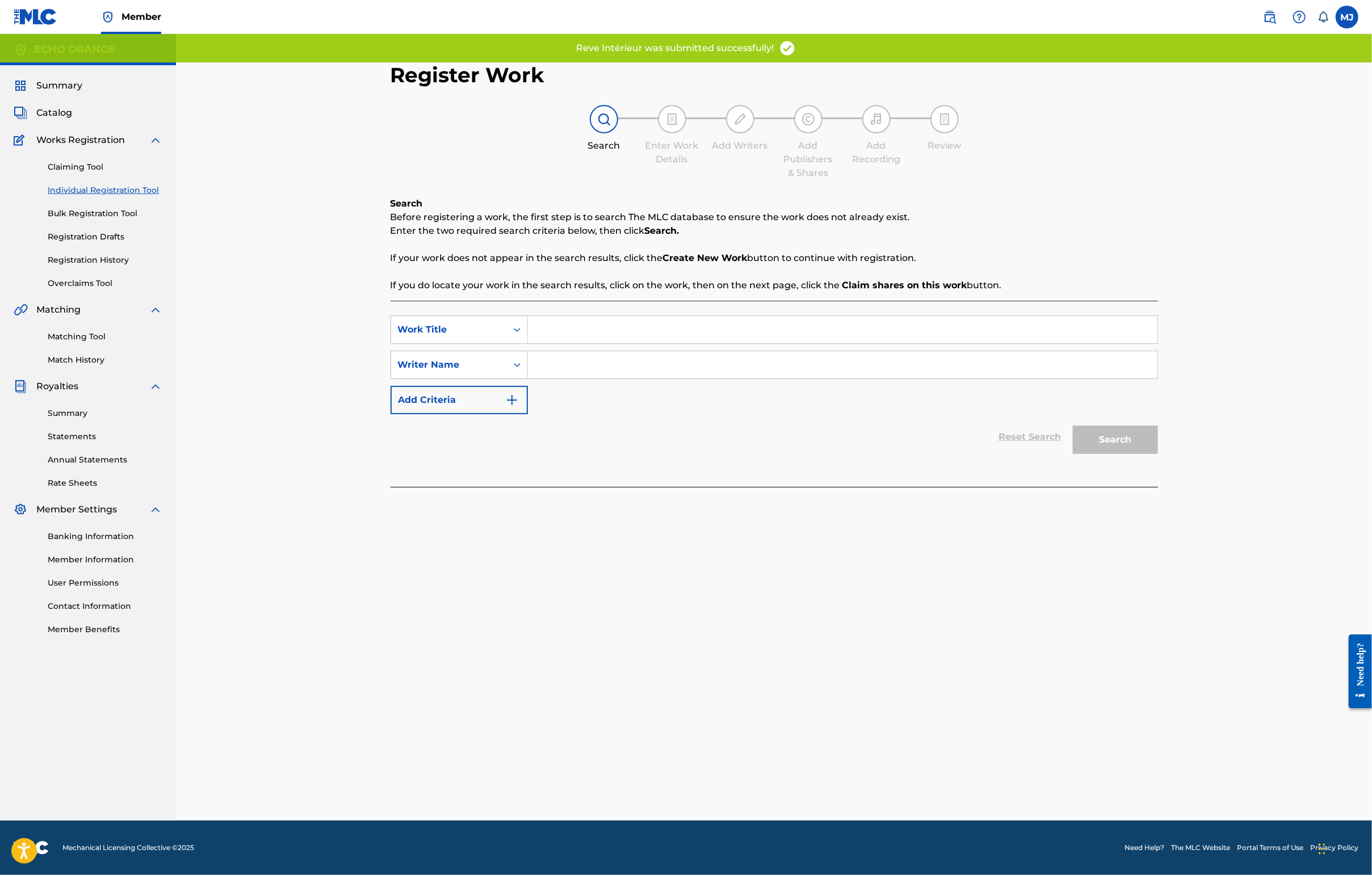
click at [549, 343] on input "Search Form" at bounding box center [842, 330] width 629 height 27
click at [548, 343] on input "Search Form" at bounding box center [842, 330] width 629 height 27
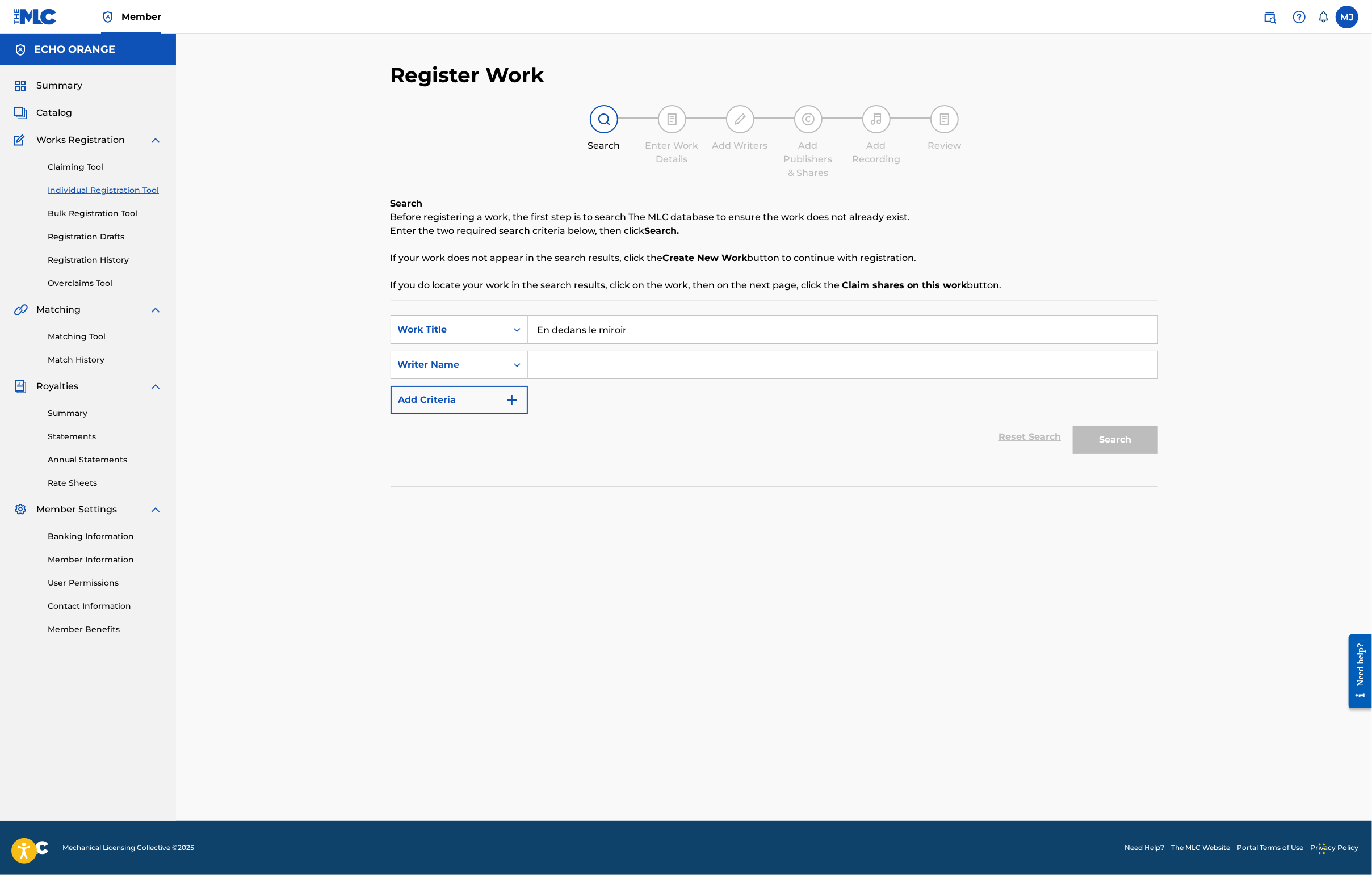
type input "En dedans le miroir"
click at [534, 378] on input "Search Form" at bounding box center [842, 365] width 629 height 27
paste input "[PERSON_NAME]"
type input "[PERSON_NAME]"
click at [1088, 454] on button "Search" at bounding box center [1115, 440] width 85 height 29
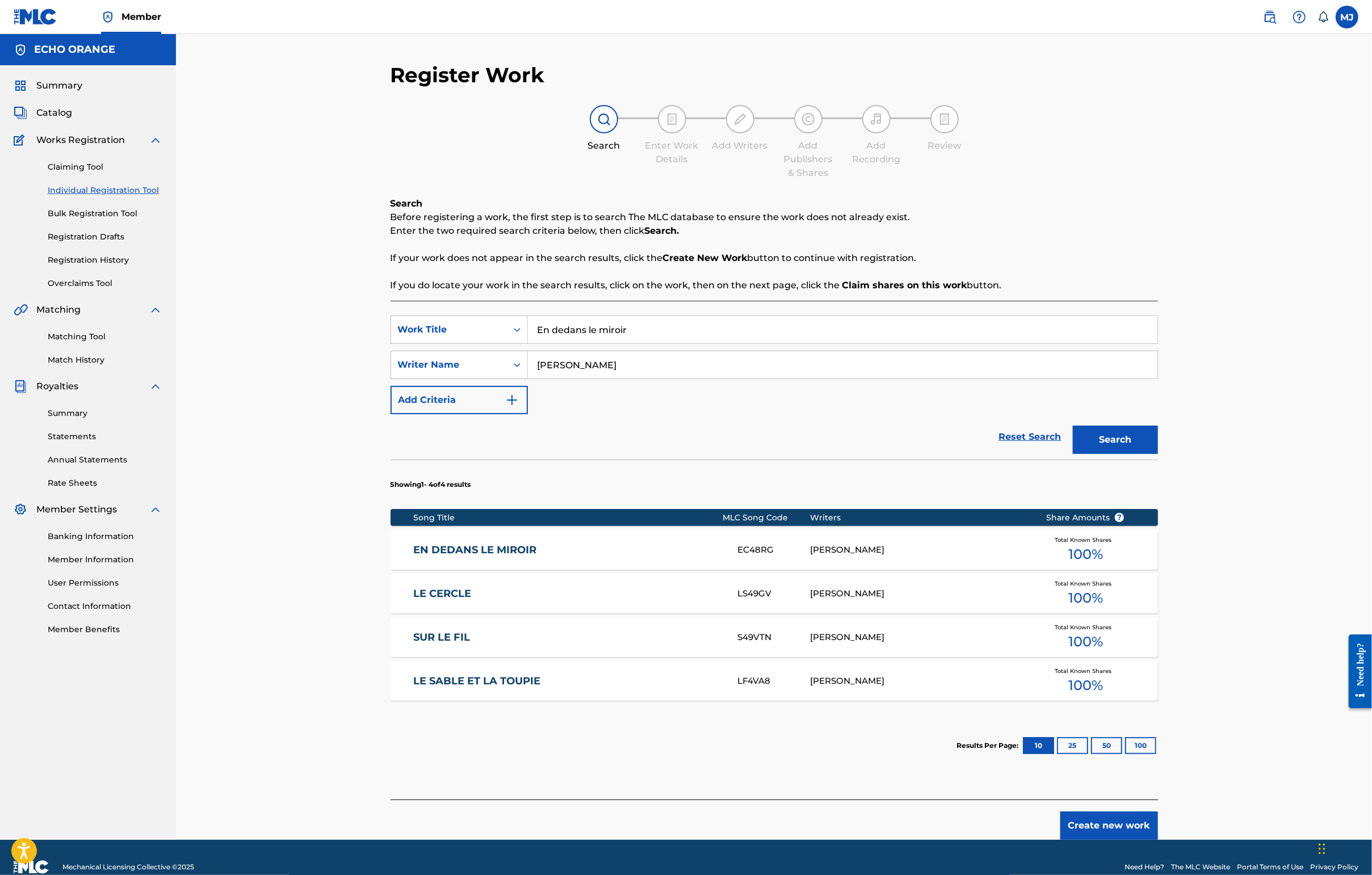
scroll to position [117, 0]
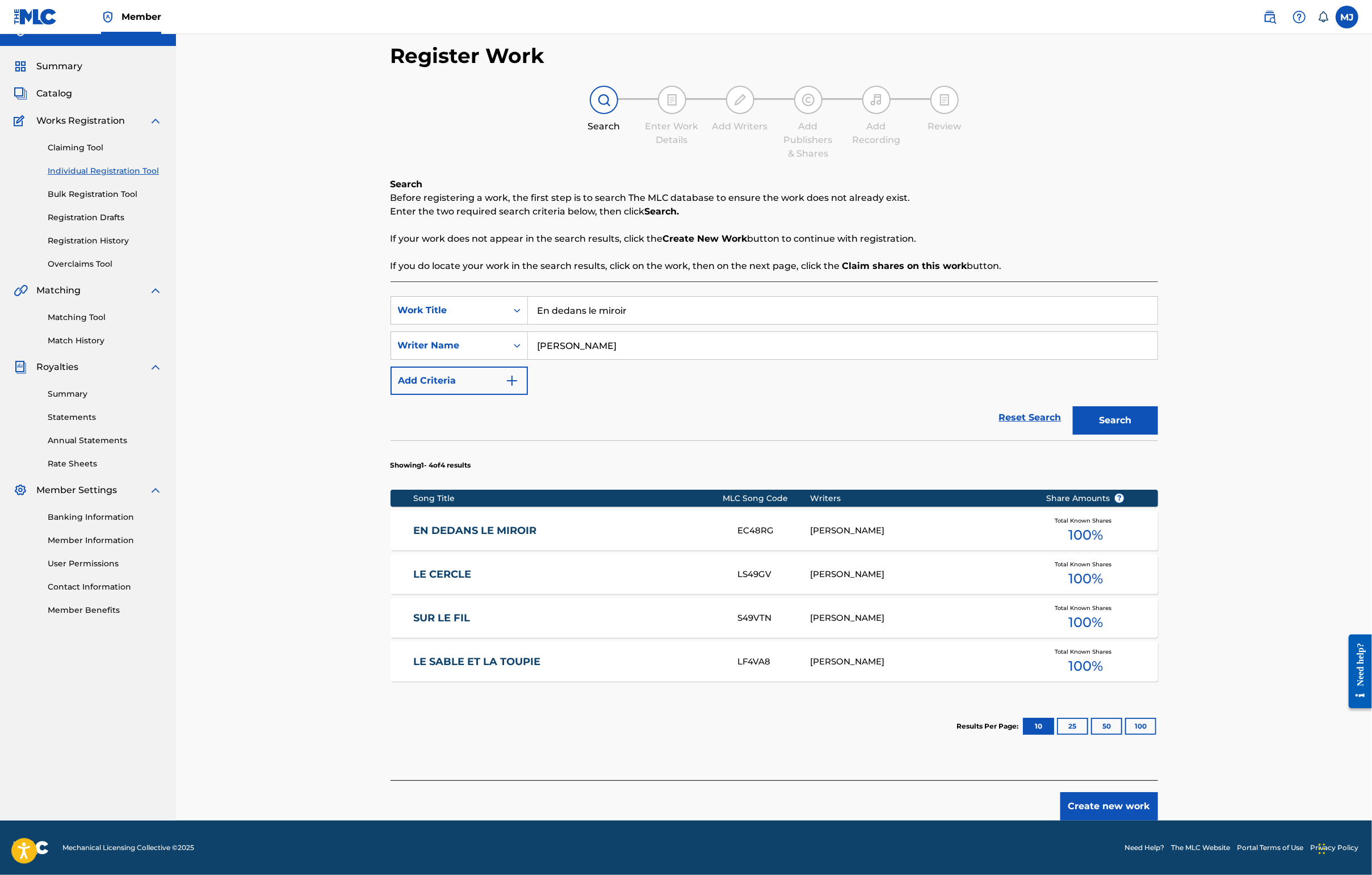
click at [1088, 798] on button "Create new work" at bounding box center [1109, 807] width 98 height 29
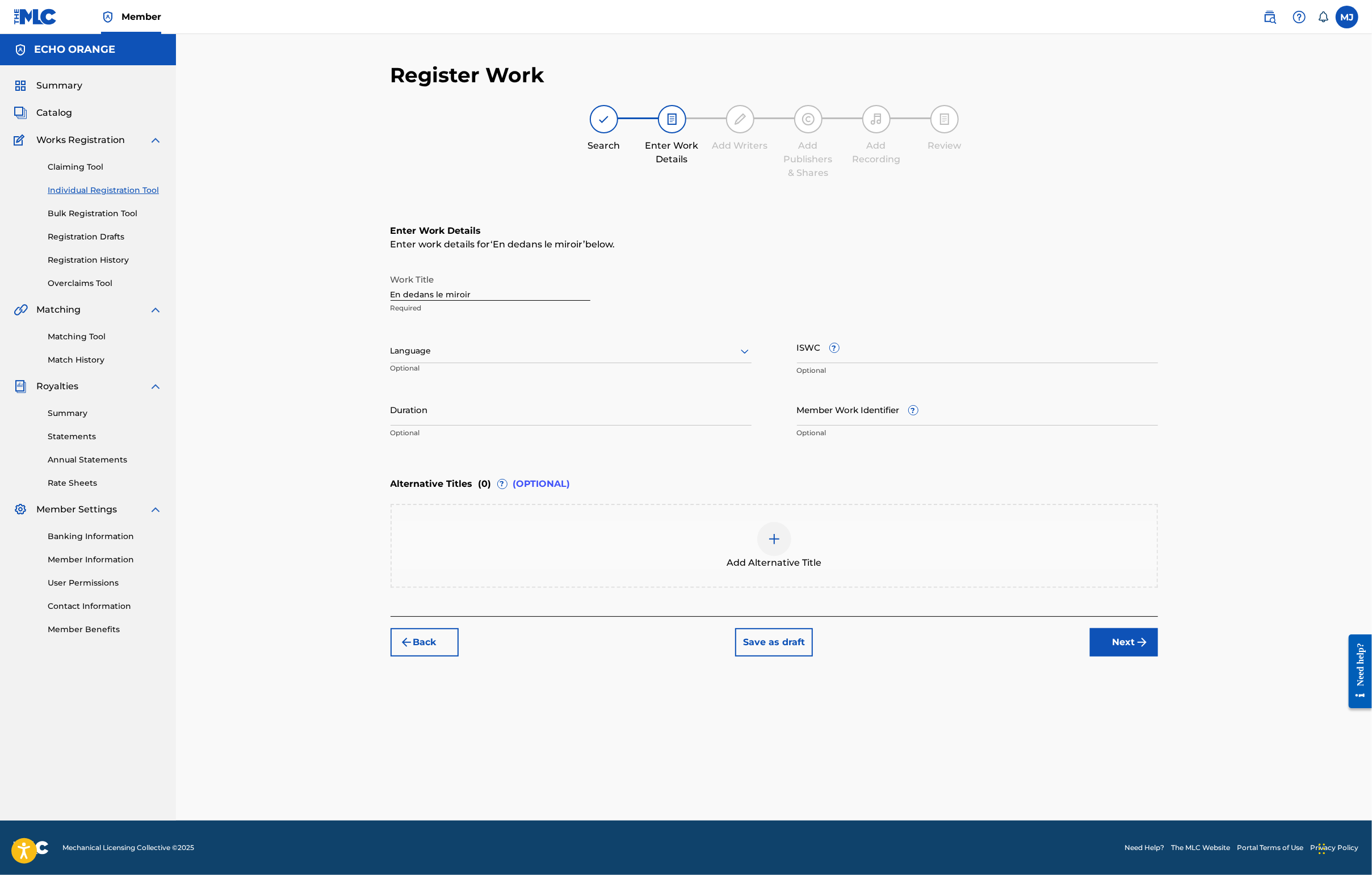
scroll to position [0, 0]
drag, startPoint x: 1183, startPoint y: 719, endPoint x: 1185, endPoint y: 725, distance: 6.3
click at [1088, 657] on div "Back Save as draft Next" at bounding box center [774, 637] width 768 height 41
click at [1088, 657] on button "Next" at bounding box center [1124, 643] width 68 height 29
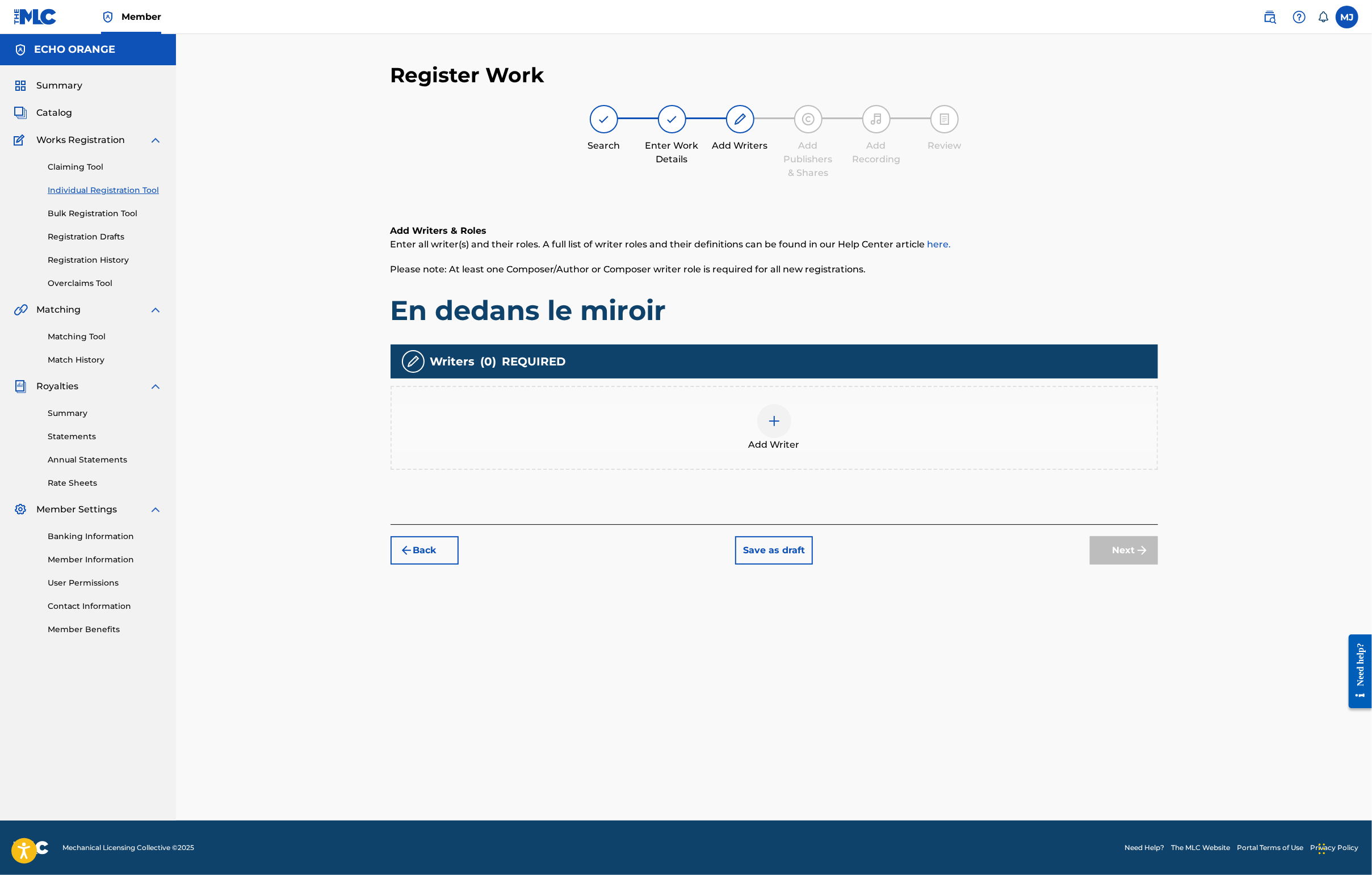
click at [798, 438] on div "Add Writer" at bounding box center [774, 428] width 768 height 84
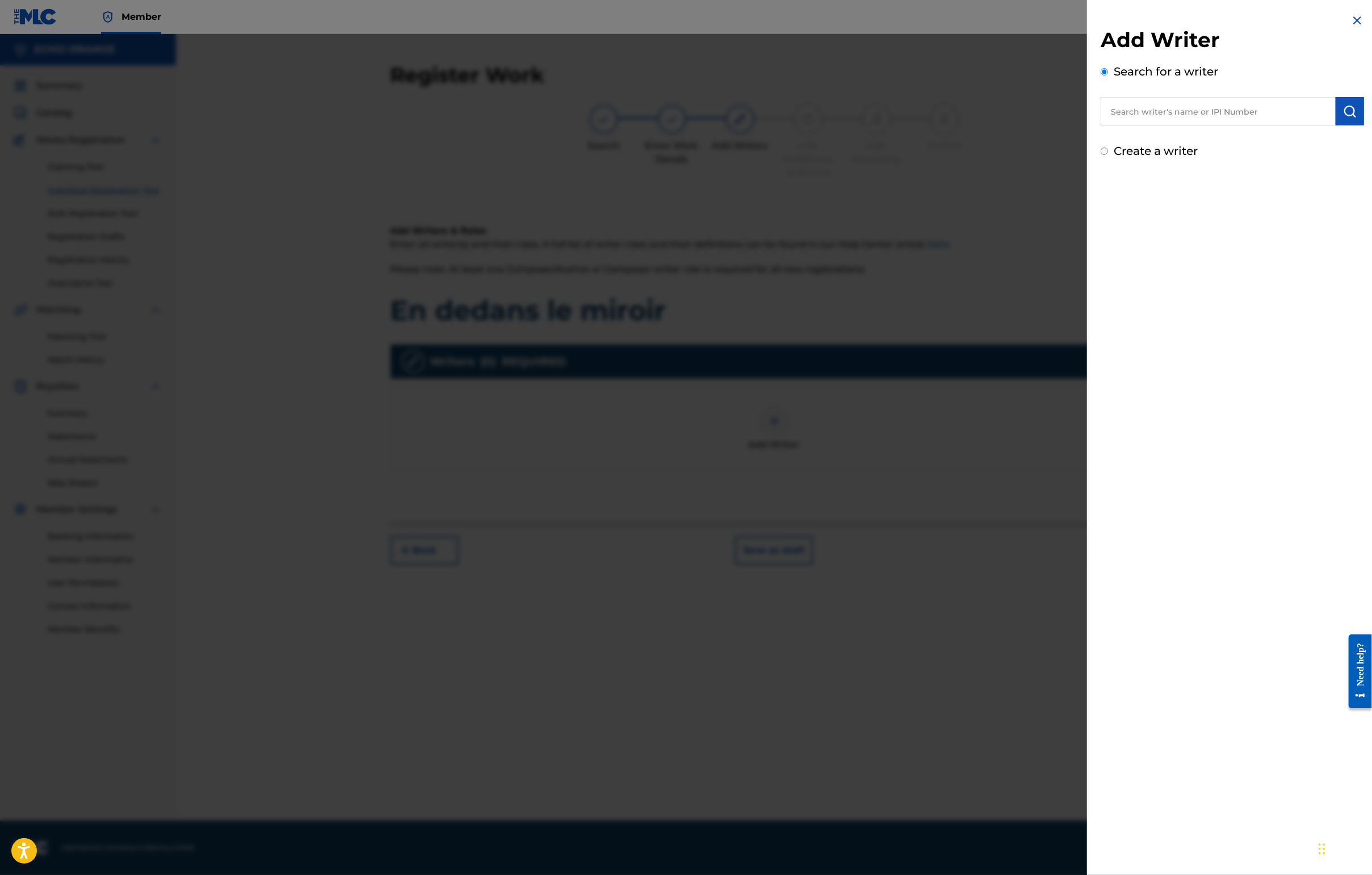
click at [1088, 126] on input "text" at bounding box center [1218, 111] width 235 height 29
paste input "[PERSON_NAME]"
type input "[PERSON_NAME]"
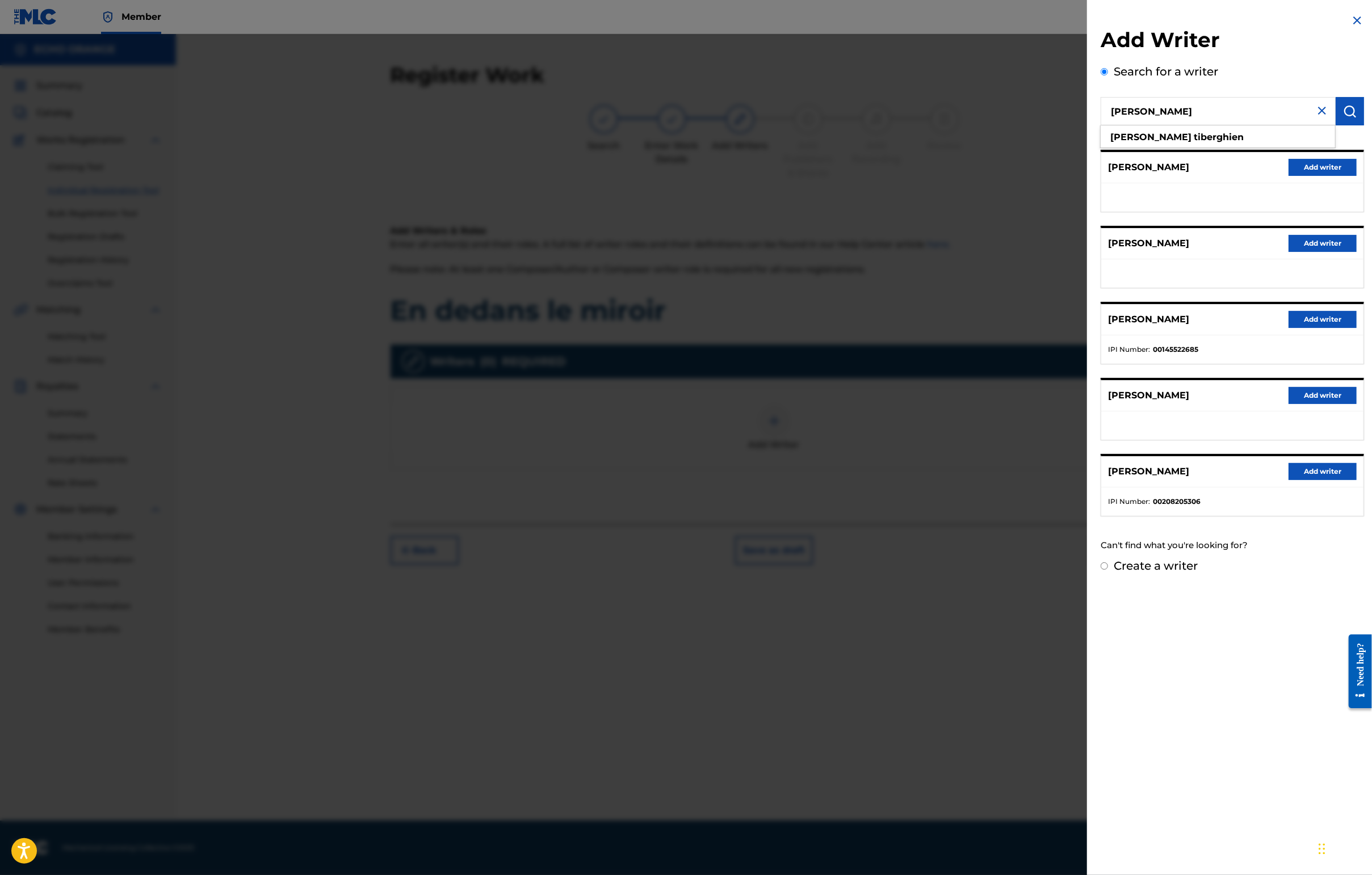
click at [1088, 328] on button "Add writer" at bounding box center [1322, 319] width 68 height 17
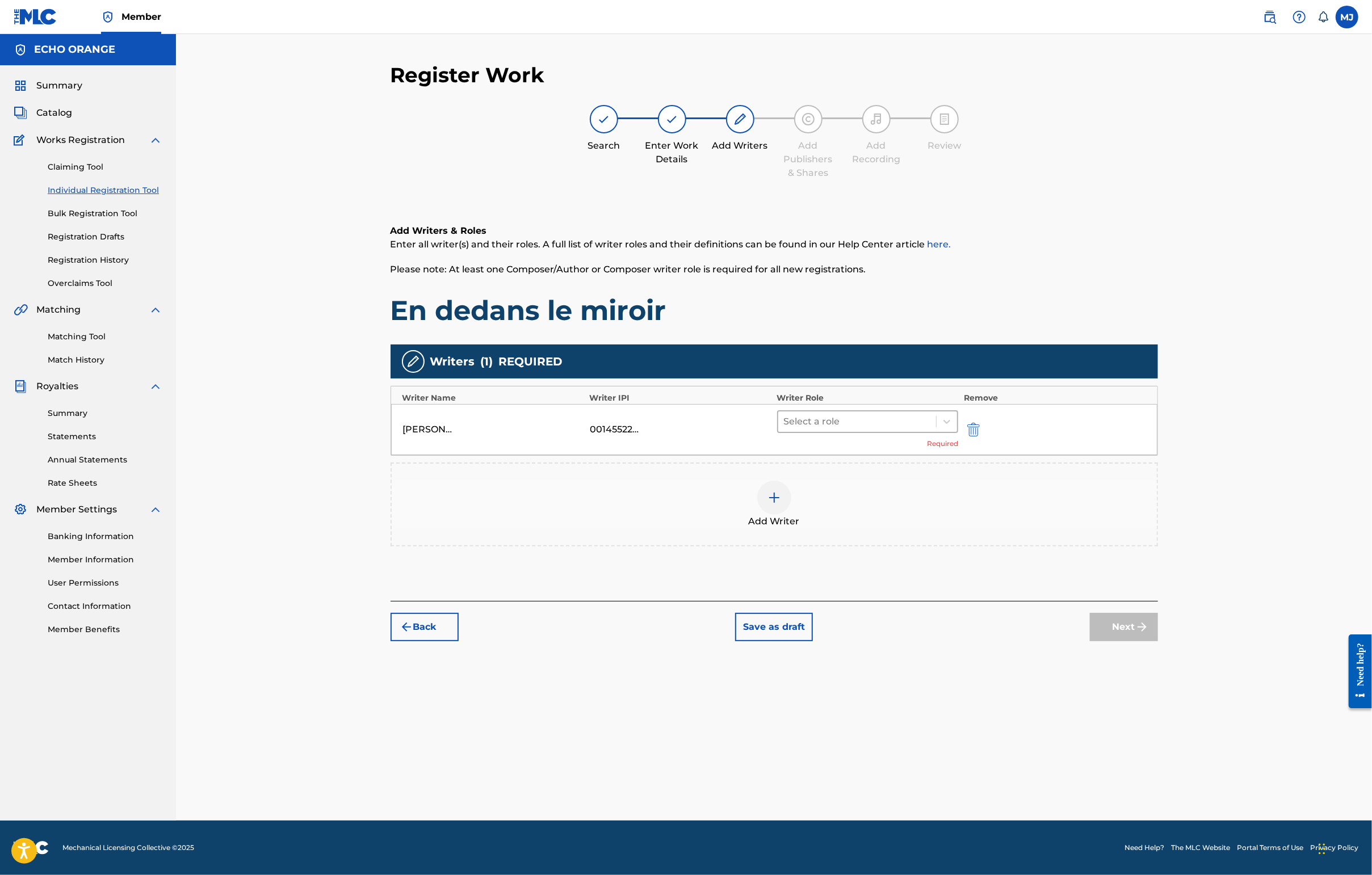
click at [931, 430] on div at bounding box center [856, 421] width 147 height 16
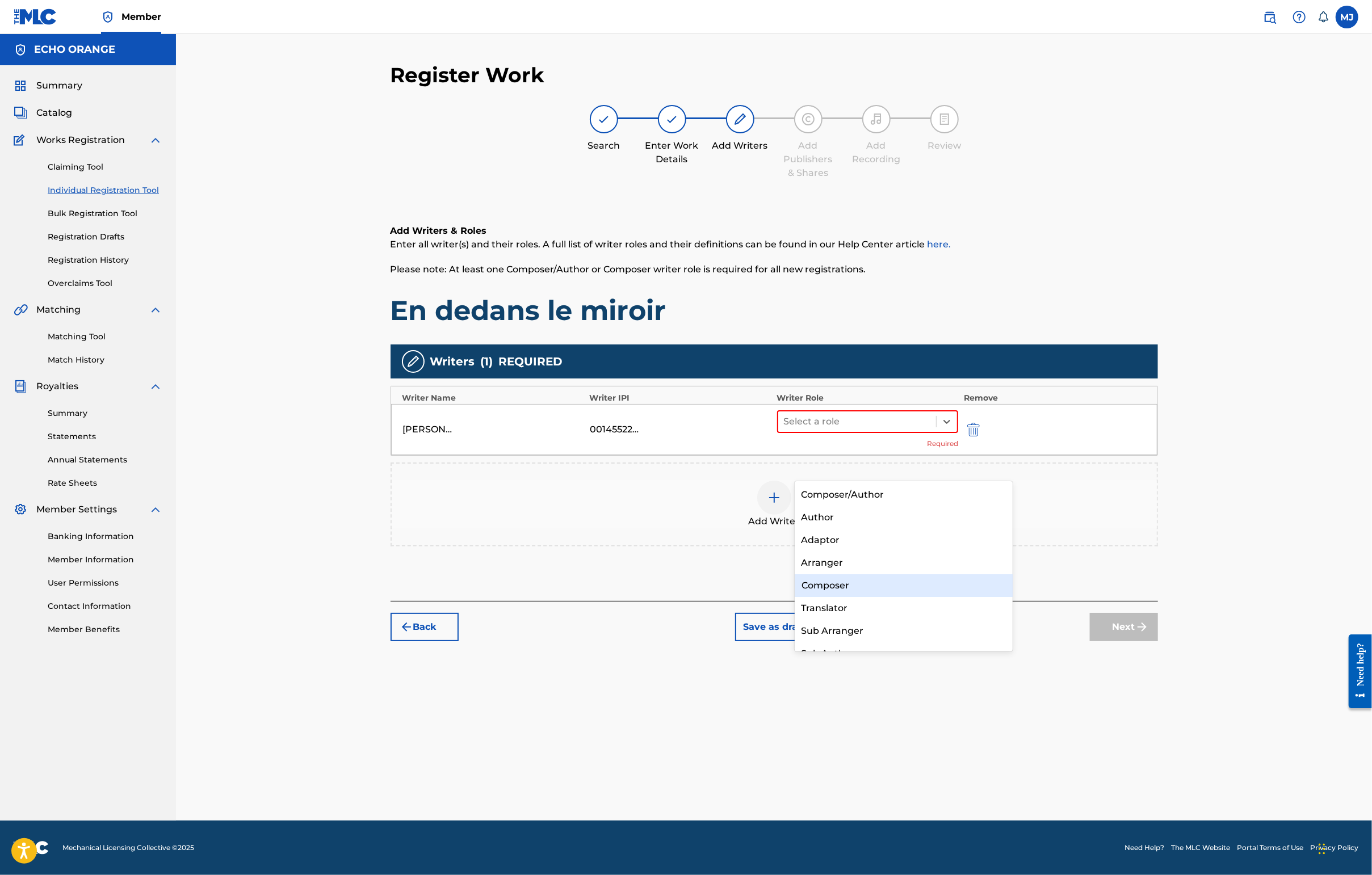
click at [884, 583] on div "Composer" at bounding box center [904, 585] width 218 height 23
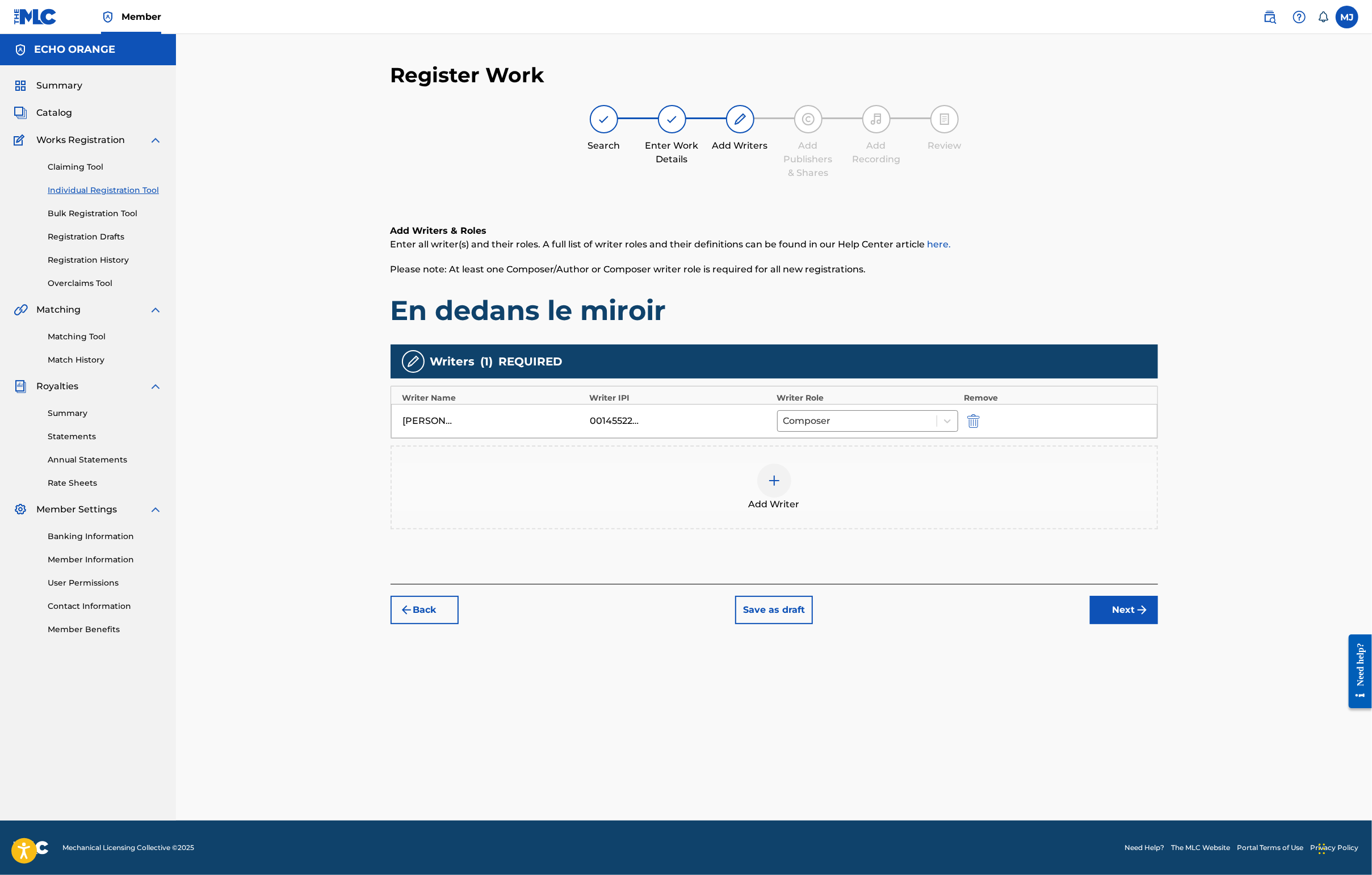
click at [1088, 624] on button "Next" at bounding box center [1124, 610] width 68 height 29
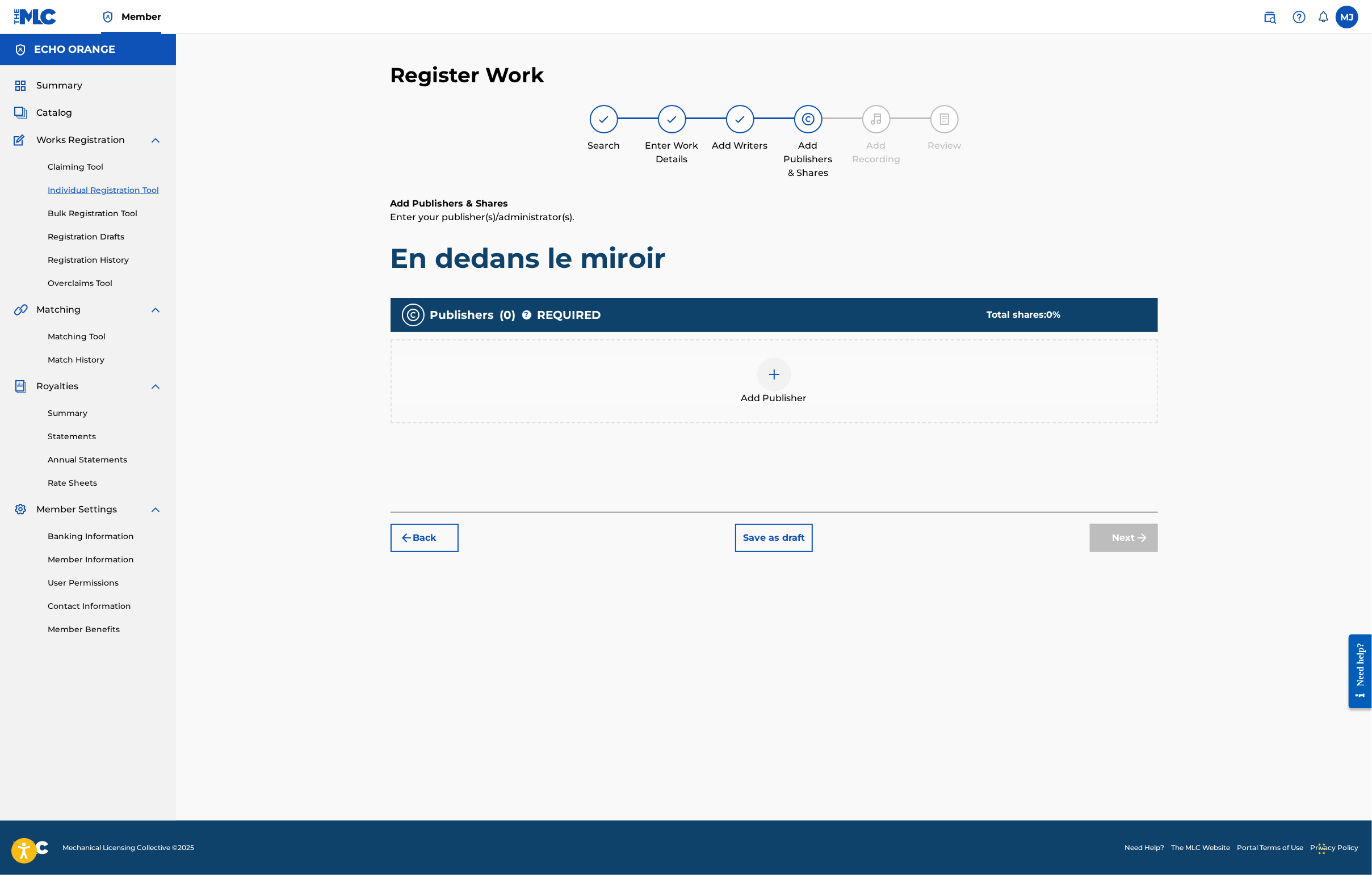
click at [945, 462] on div "Publishers ( 0 ) ? REQUIRED Total shares: 0 % Add Publisher" at bounding box center [774, 376] width 768 height 169
click at [938, 405] on div "Add Publisher" at bounding box center [774, 381] width 765 height 47
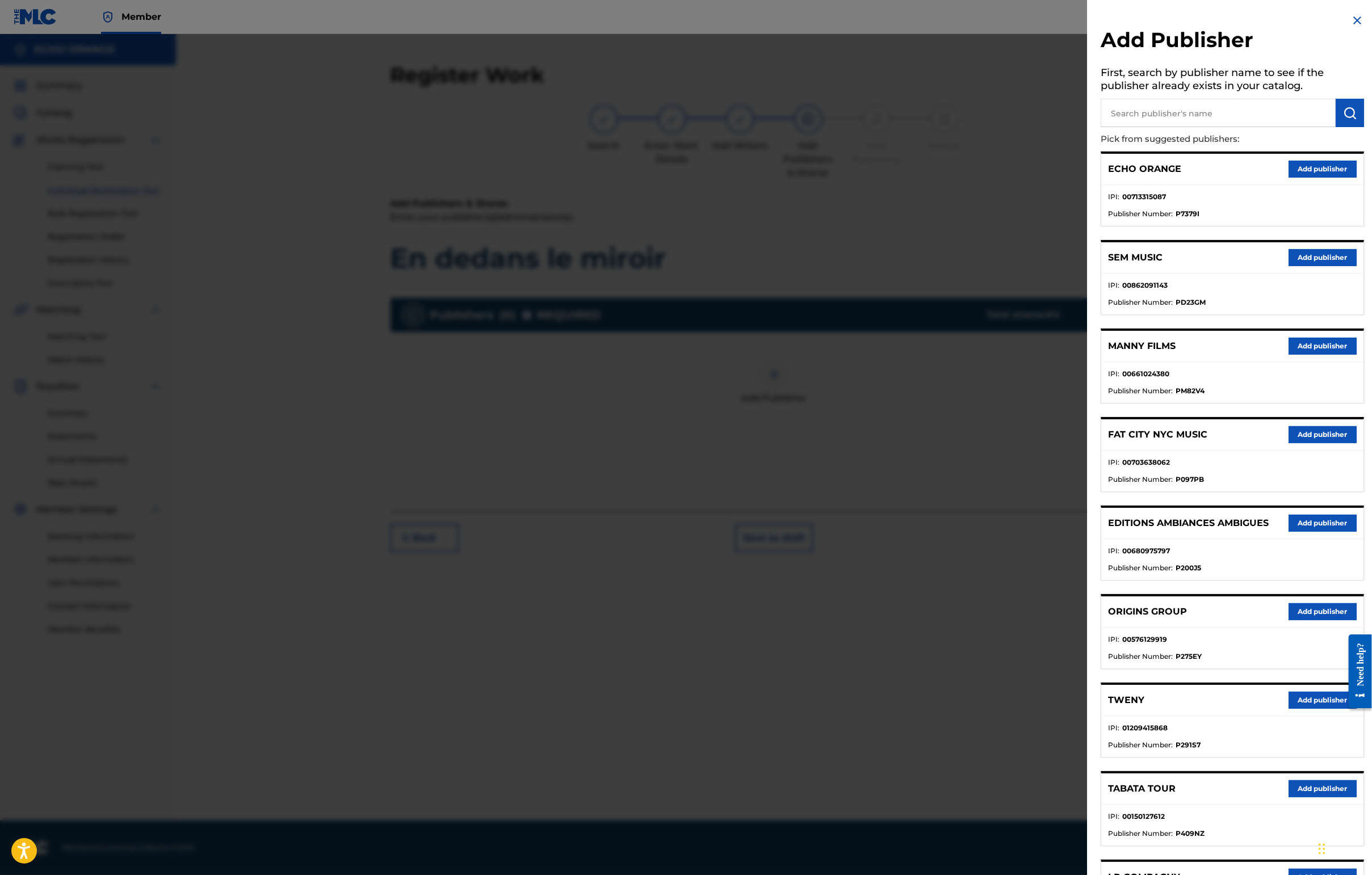
click at [1088, 627] on div "ORIGINS GROUP Add publisher" at bounding box center [1232, 612] width 262 height 31
click at [1088, 620] on button "Add publisher" at bounding box center [1322, 612] width 68 height 17
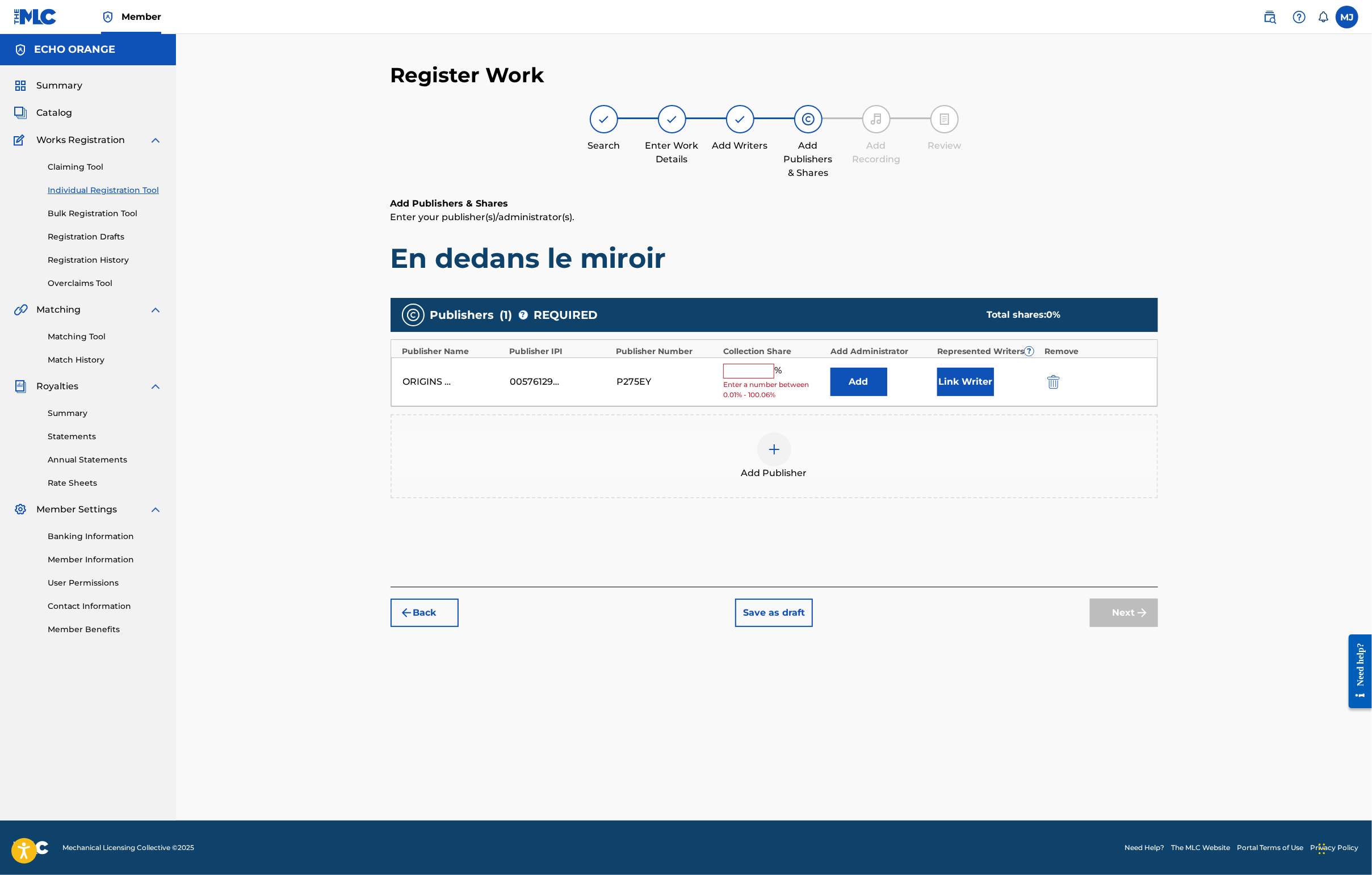
click at [936, 450] on div "Publishers ( 1 ) ? REQUIRED Total shares: 0 % Publisher Name Publisher IPI Publ…" at bounding box center [774, 398] width 768 height 200
click at [887, 396] on button "Add" at bounding box center [858, 382] width 56 height 29
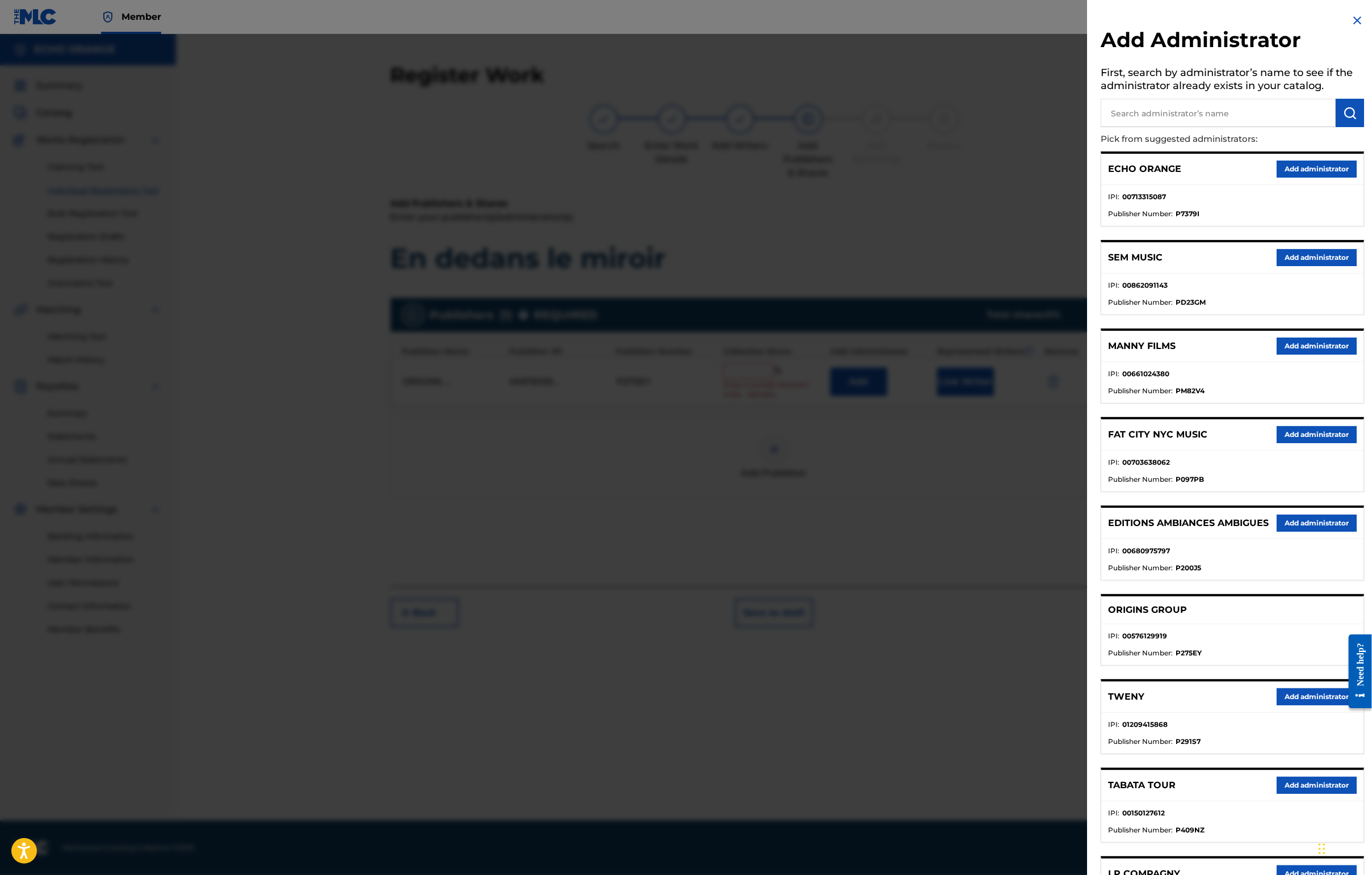
click at [1088, 178] on button "Add administrator" at bounding box center [1316, 169] width 80 height 17
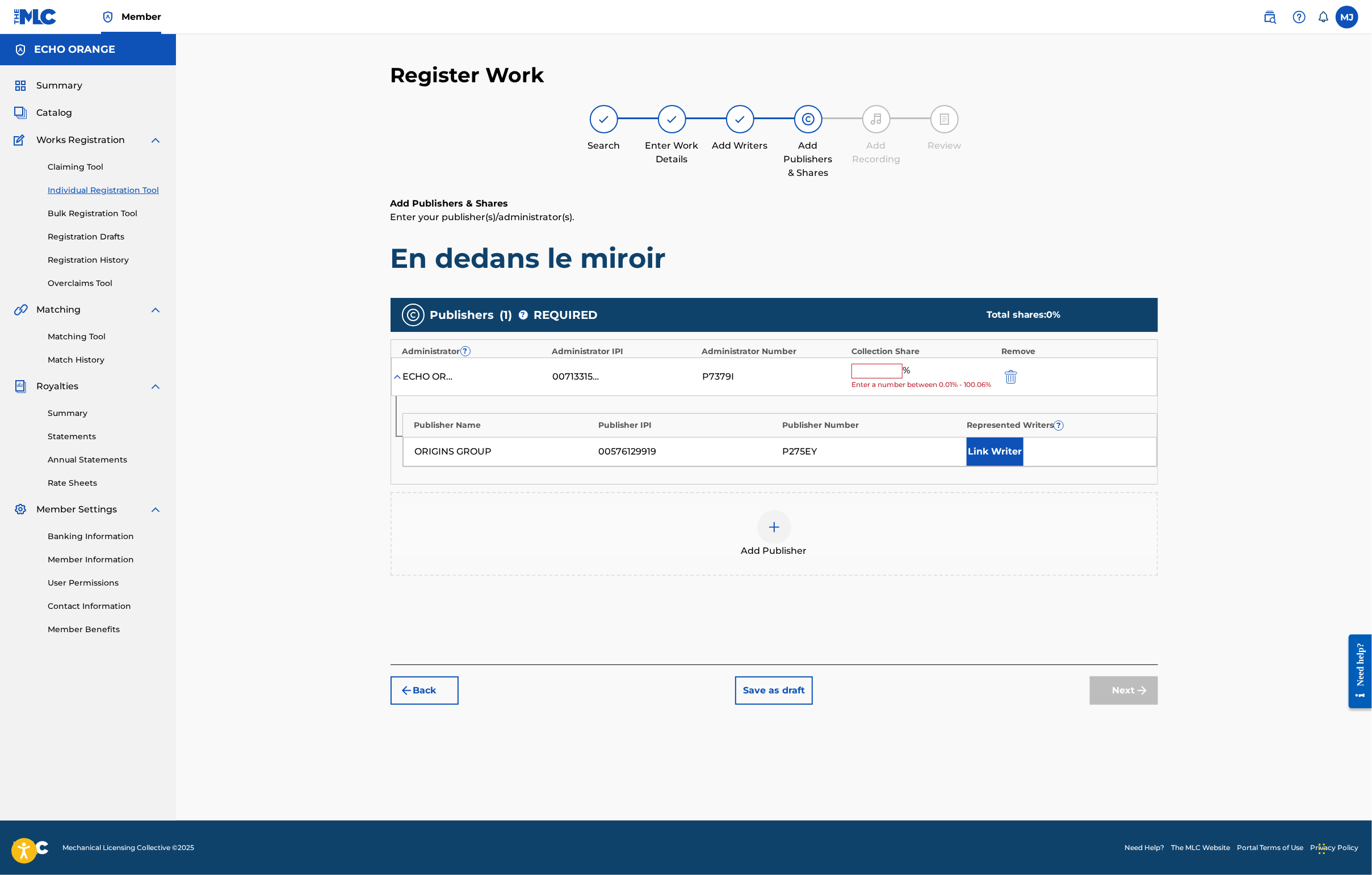
click at [902, 378] on input "text" at bounding box center [877, 371] width 51 height 15
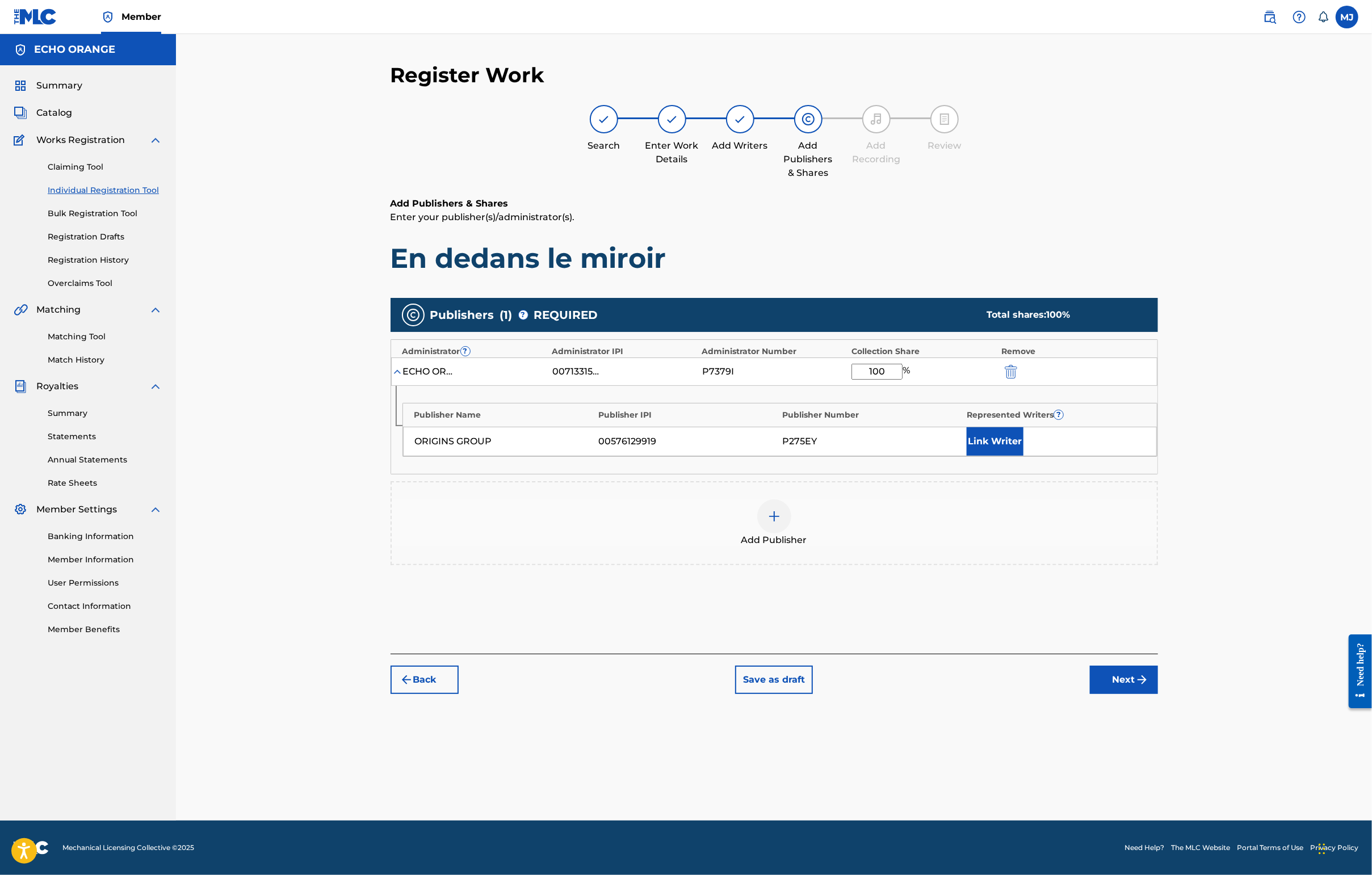
type input "100"
click at [1024, 456] on button "Link Writer" at bounding box center [994, 442] width 56 height 29
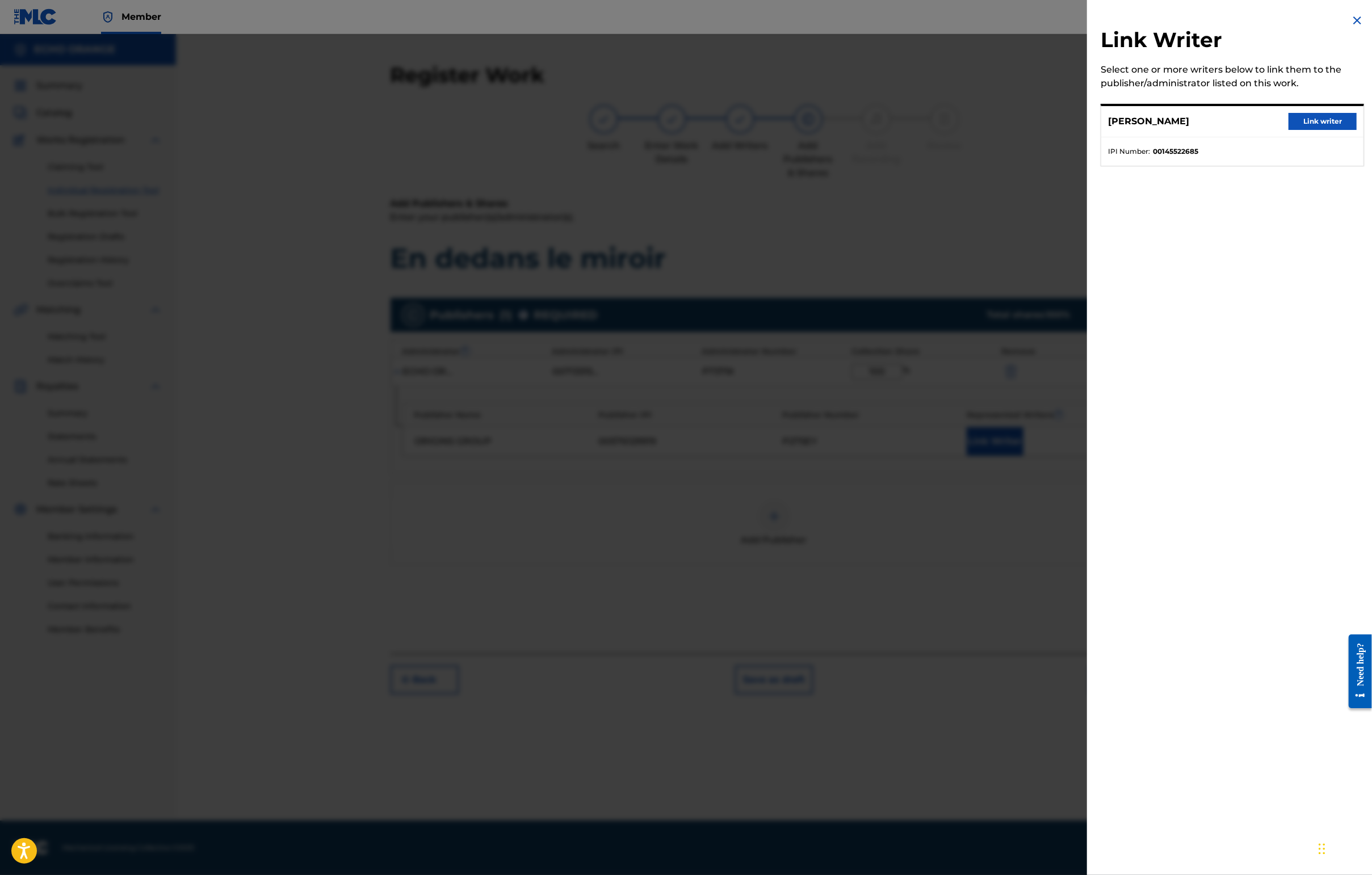
click at [1088, 130] on button "Link writer" at bounding box center [1322, 121] width 68 height 17
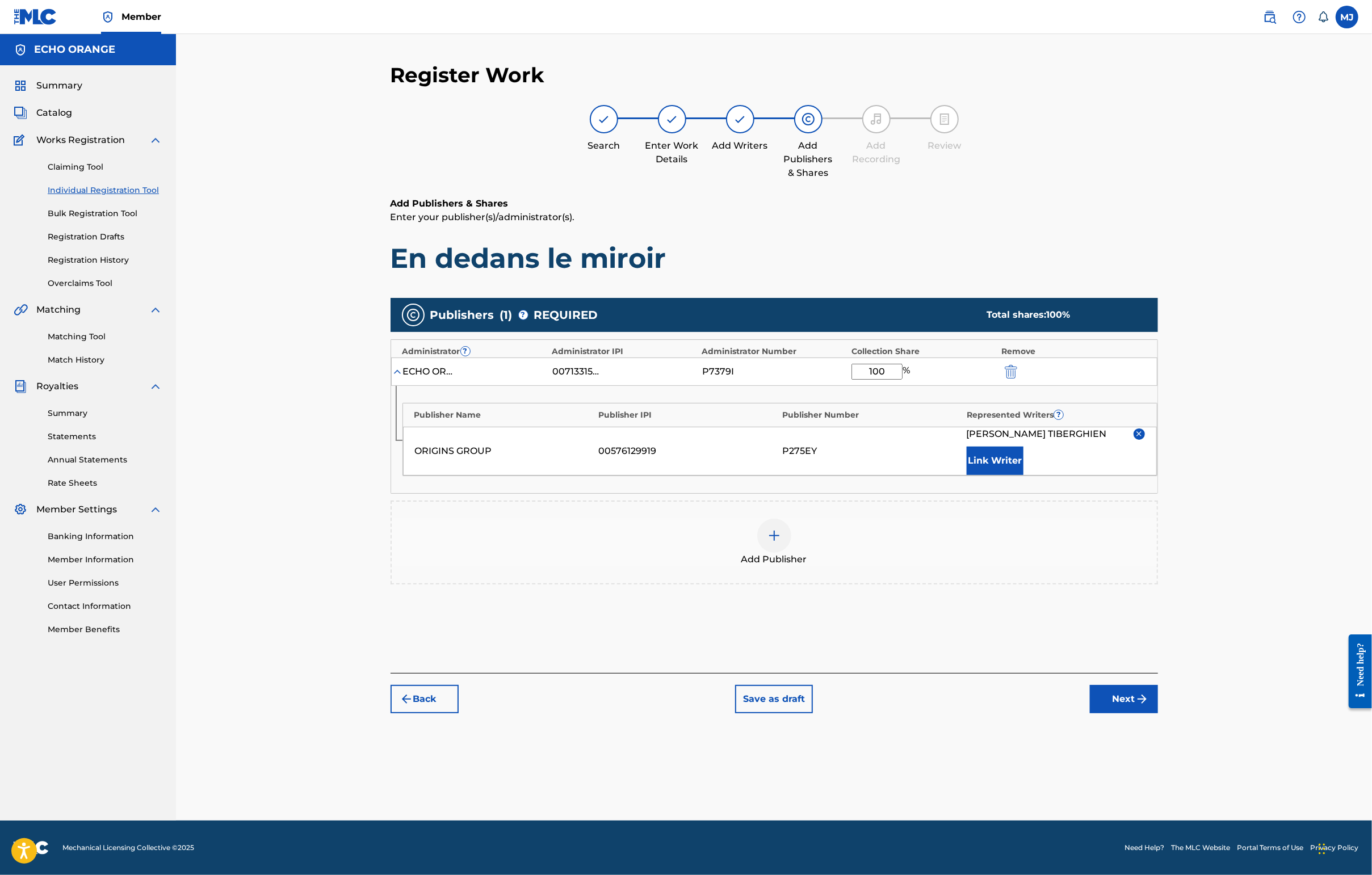
scroll to position [1, 0]
click at [1088, 713] on button "Next" at bounding box center [1124, 699] width 68 height 29
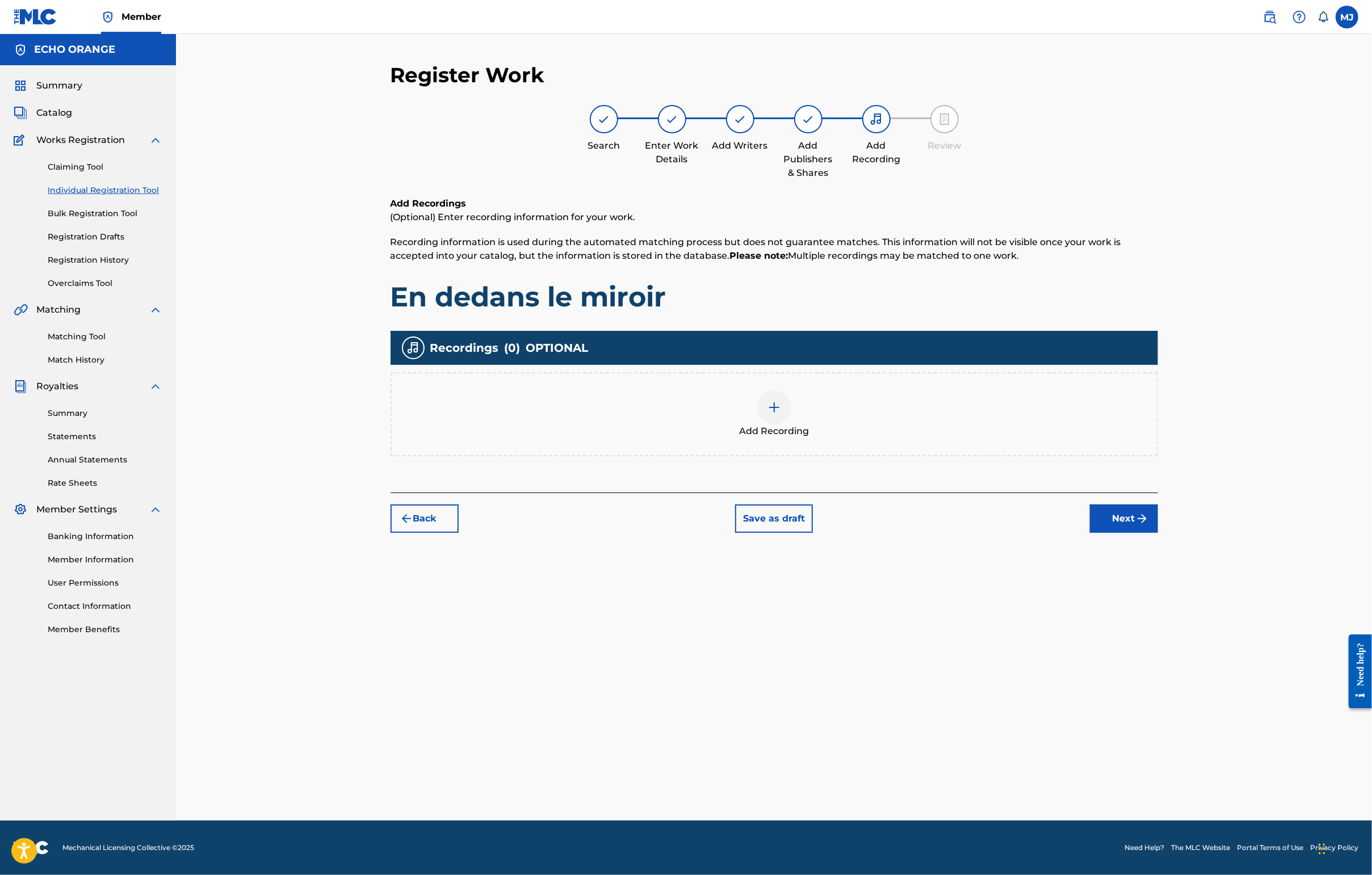
click at [1088, 533] on button "Next" at bounding box center [1124, 518] width 68 height 29
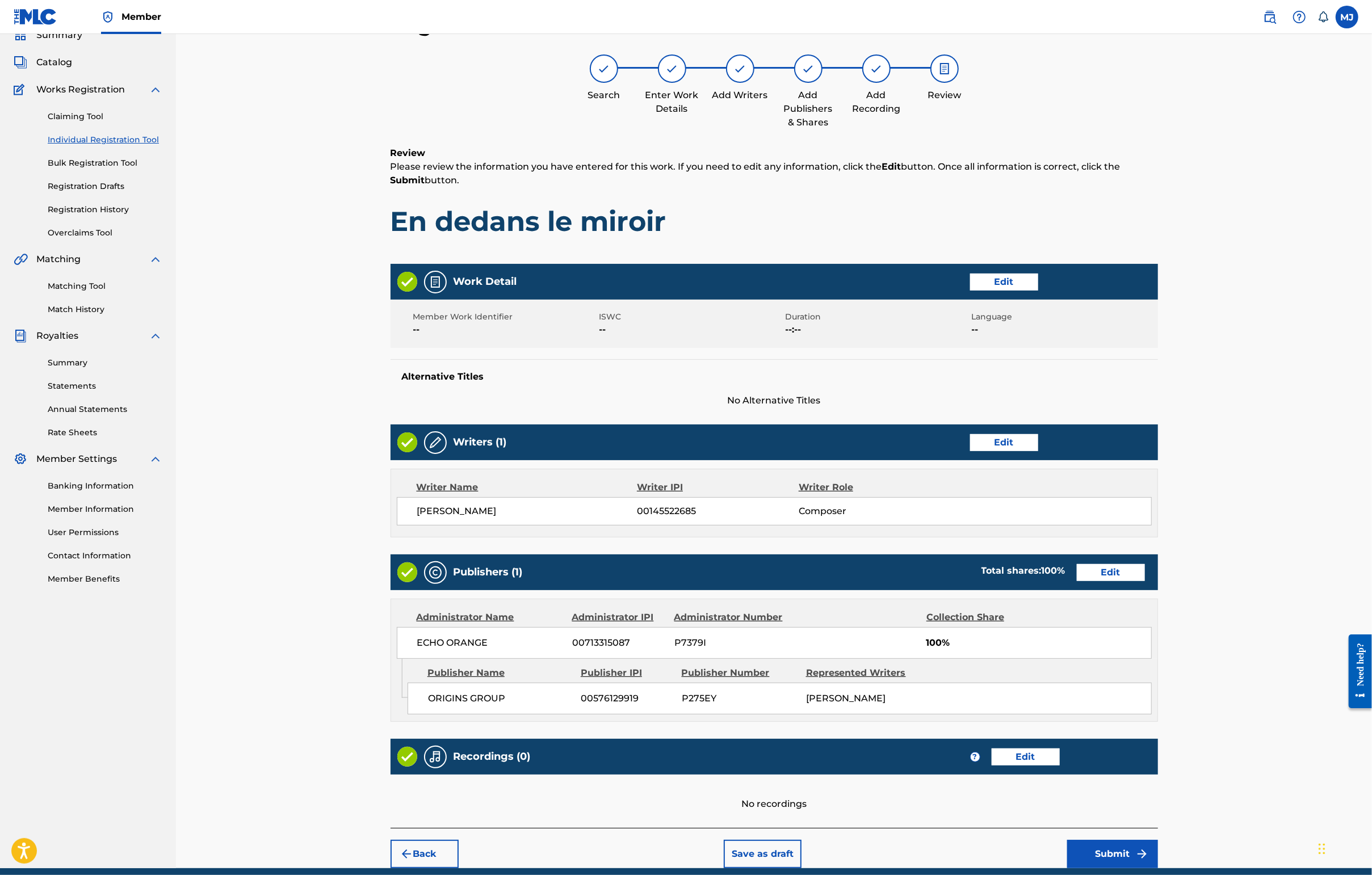
scroll to position [214, 0]
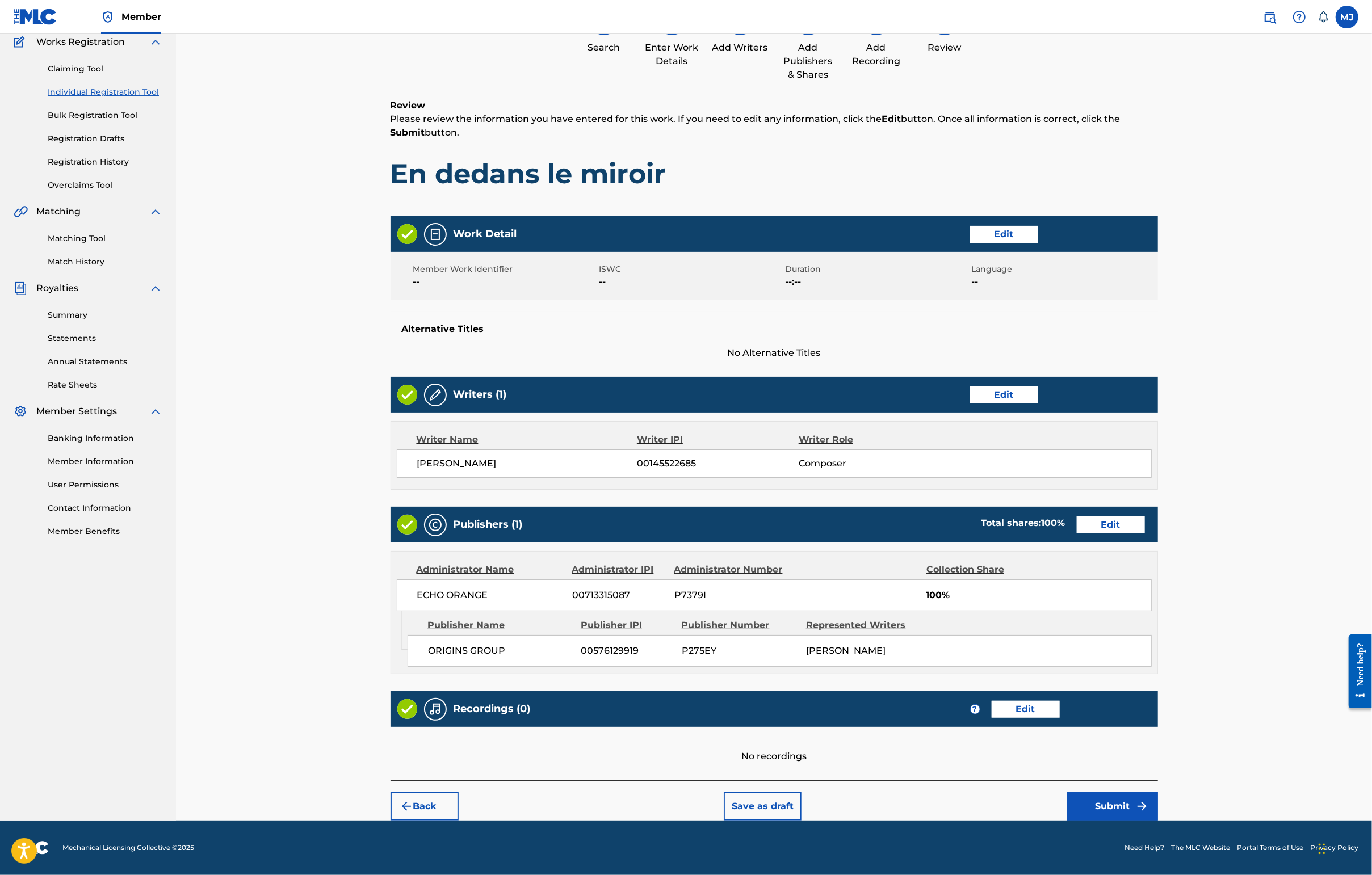
click at [1088, 803] on button "Submit" at bounding box center [1112, 807] width 91 height 29
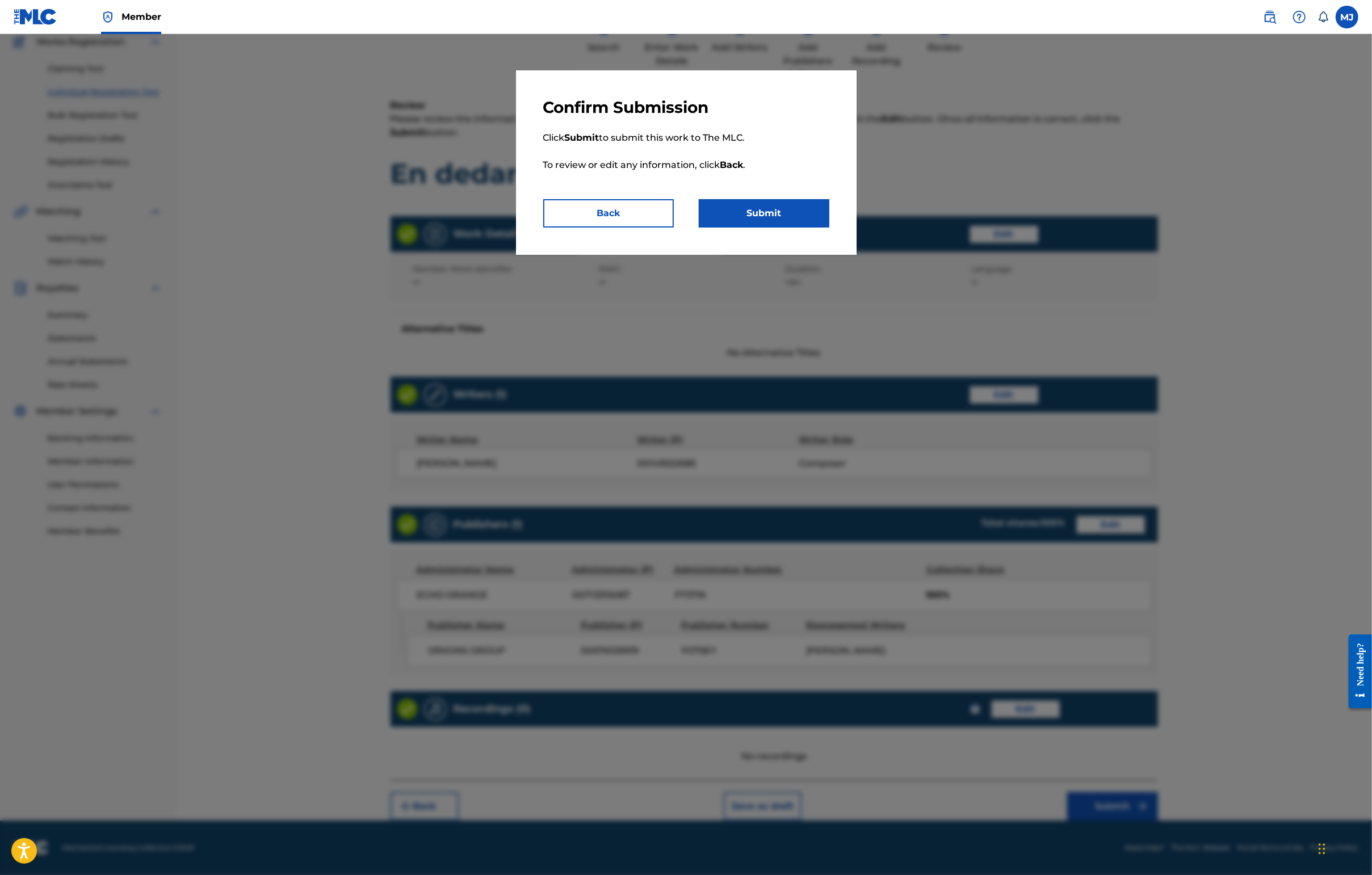
click at [757, 227] on button "Submit" at bounding box center [763, 214] width 130 height 29
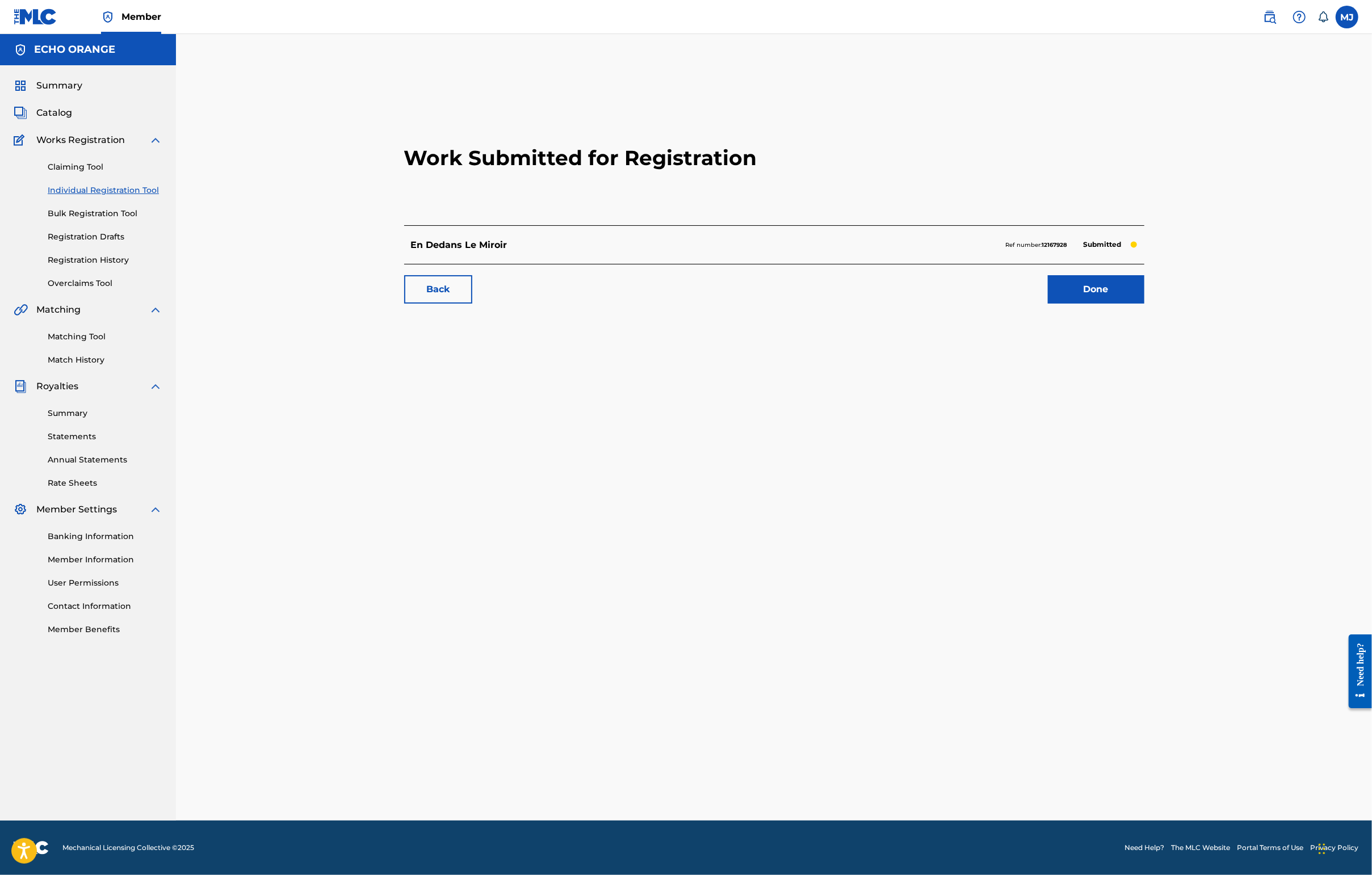
click at [1088, 303] on link "Done" at bounding box center [1096, 290] width 96 height 29
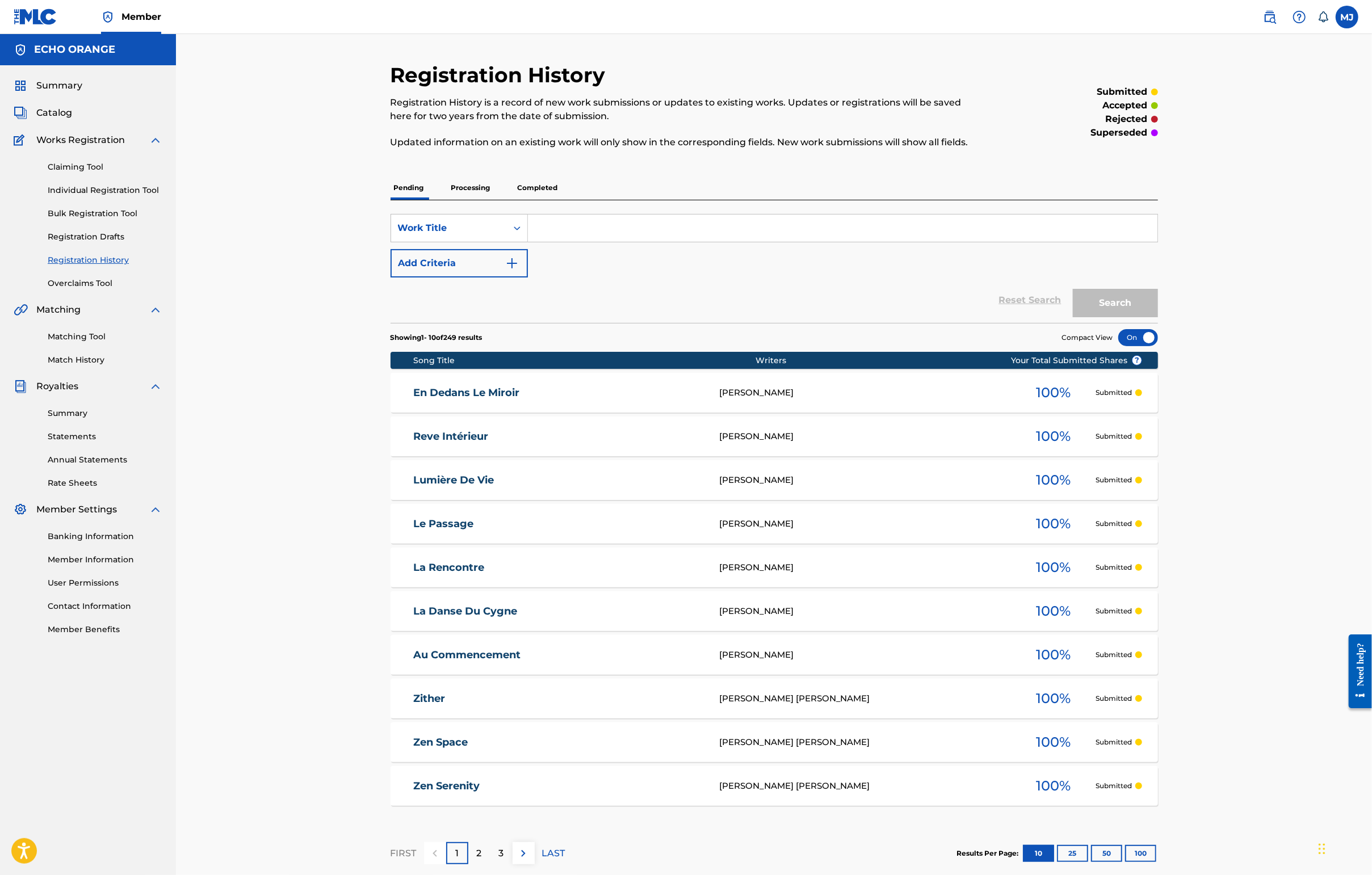
click at [140, 196] on link "Individual Registration Tool" at bounding box center [105, 190] width 114 height 12
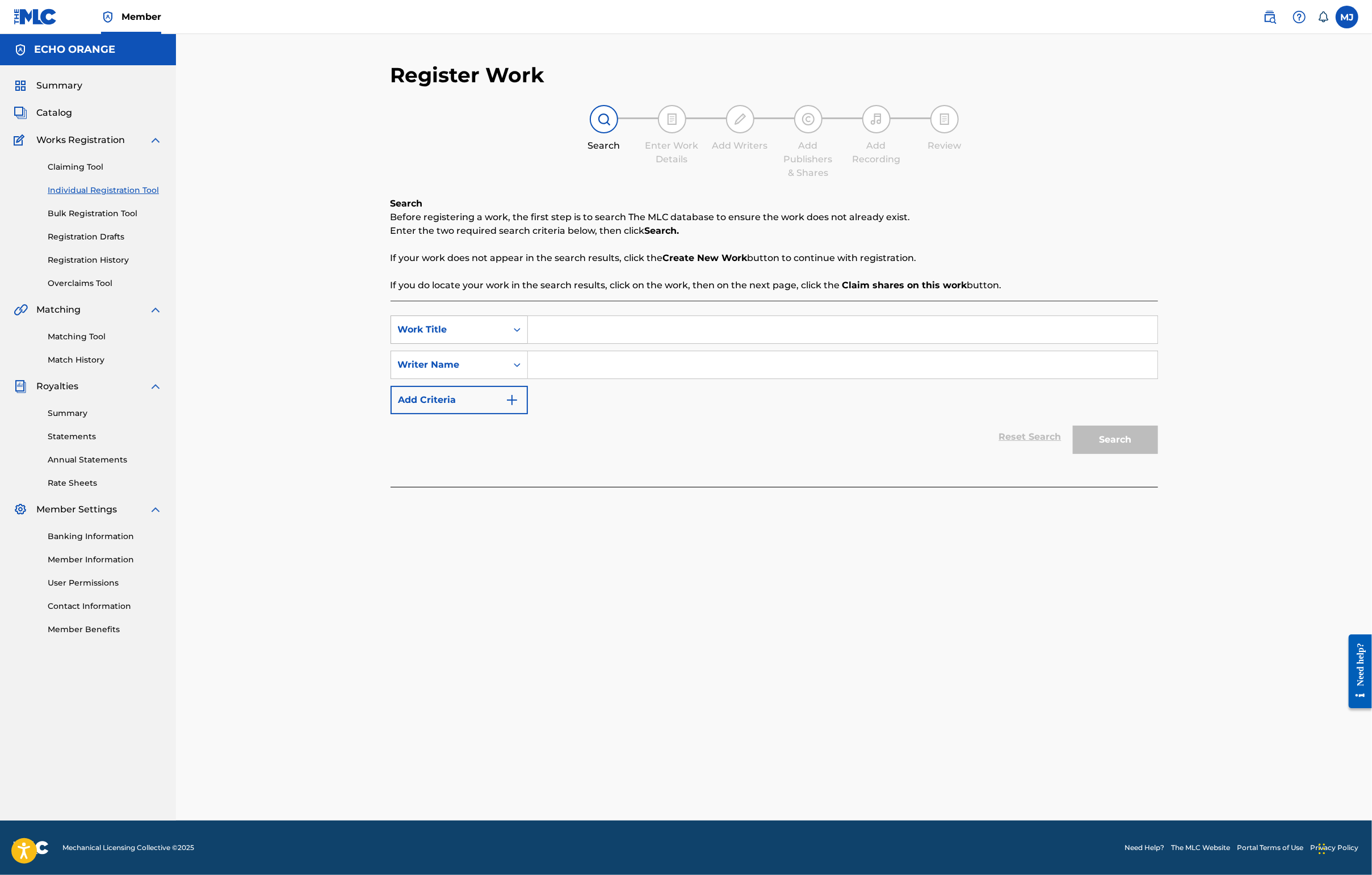
click at [507, 340] on div "Search Form" at bounding box center [516, 330] width 20 height 20
click at [528, 343] on input "Search Form" at bounding box center [842, 330] width 629 height 27
type input "esquisse"
paste input "J'ouvre cette saison une série d'articles qui parlent de OpenAI / ChatGPT et de…"
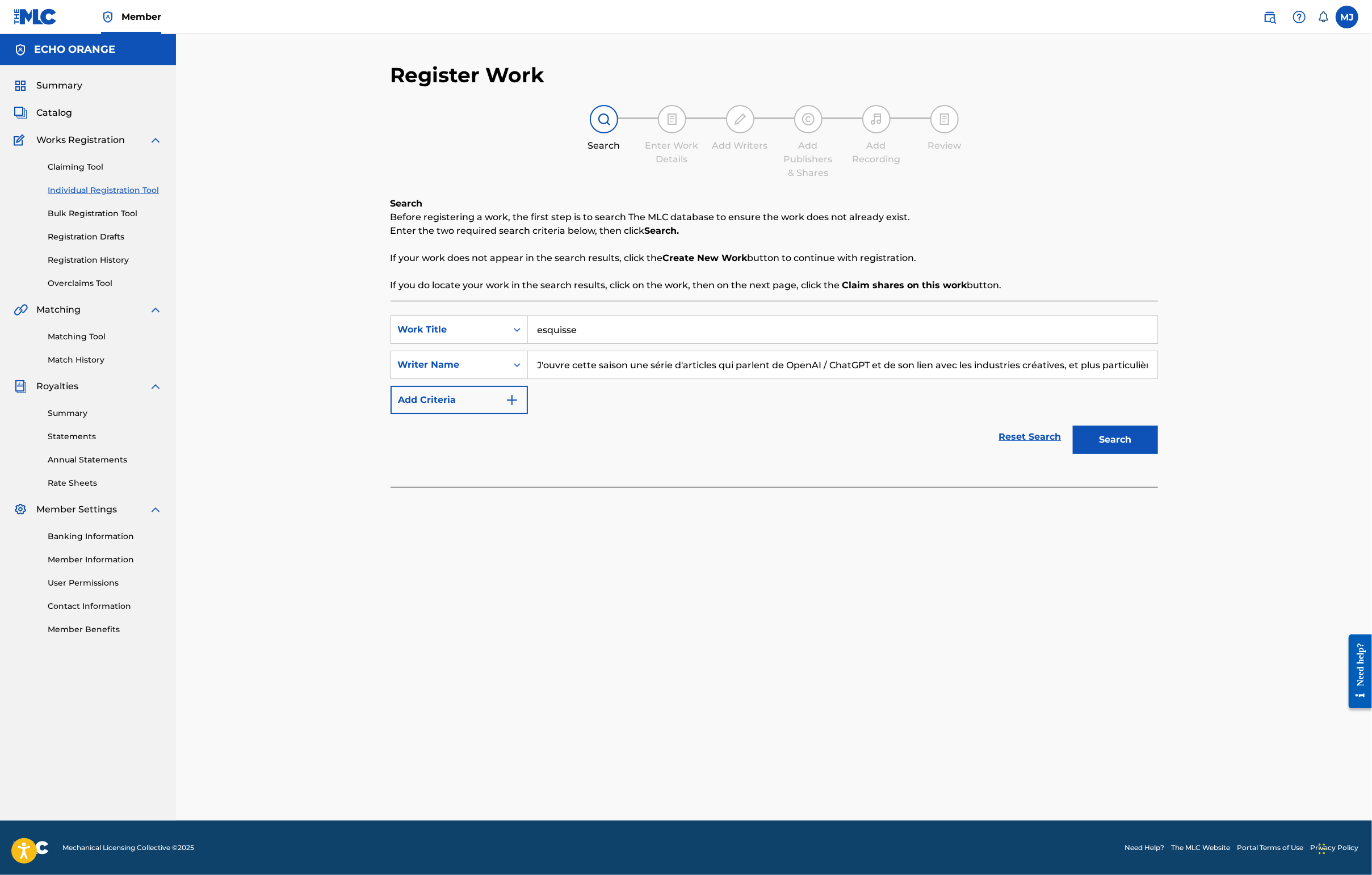
click at [1088, 454] on button "Search" at bounding box center [1115, 440] width 85 height 29
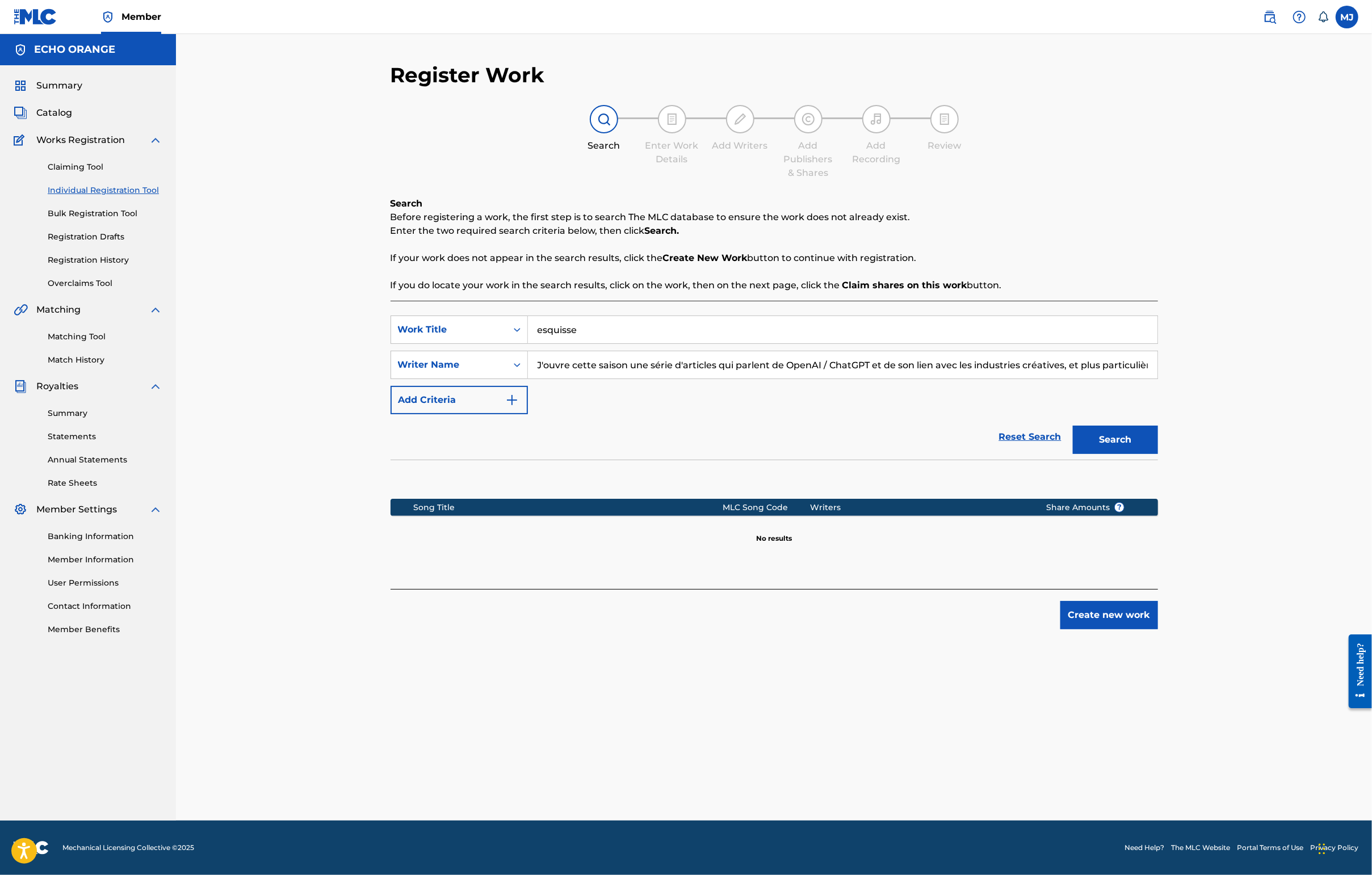
click at [575, 378] on input "J'ouvre cette saison une série d'articles qui parlent de OpenAI / ChatGPT et de…" at bounding box center [842, 365] width 629 height 27
click at [576, 378] on input "[PERSON_NAME]" at bounding box center [842, 365] width 629 height 27
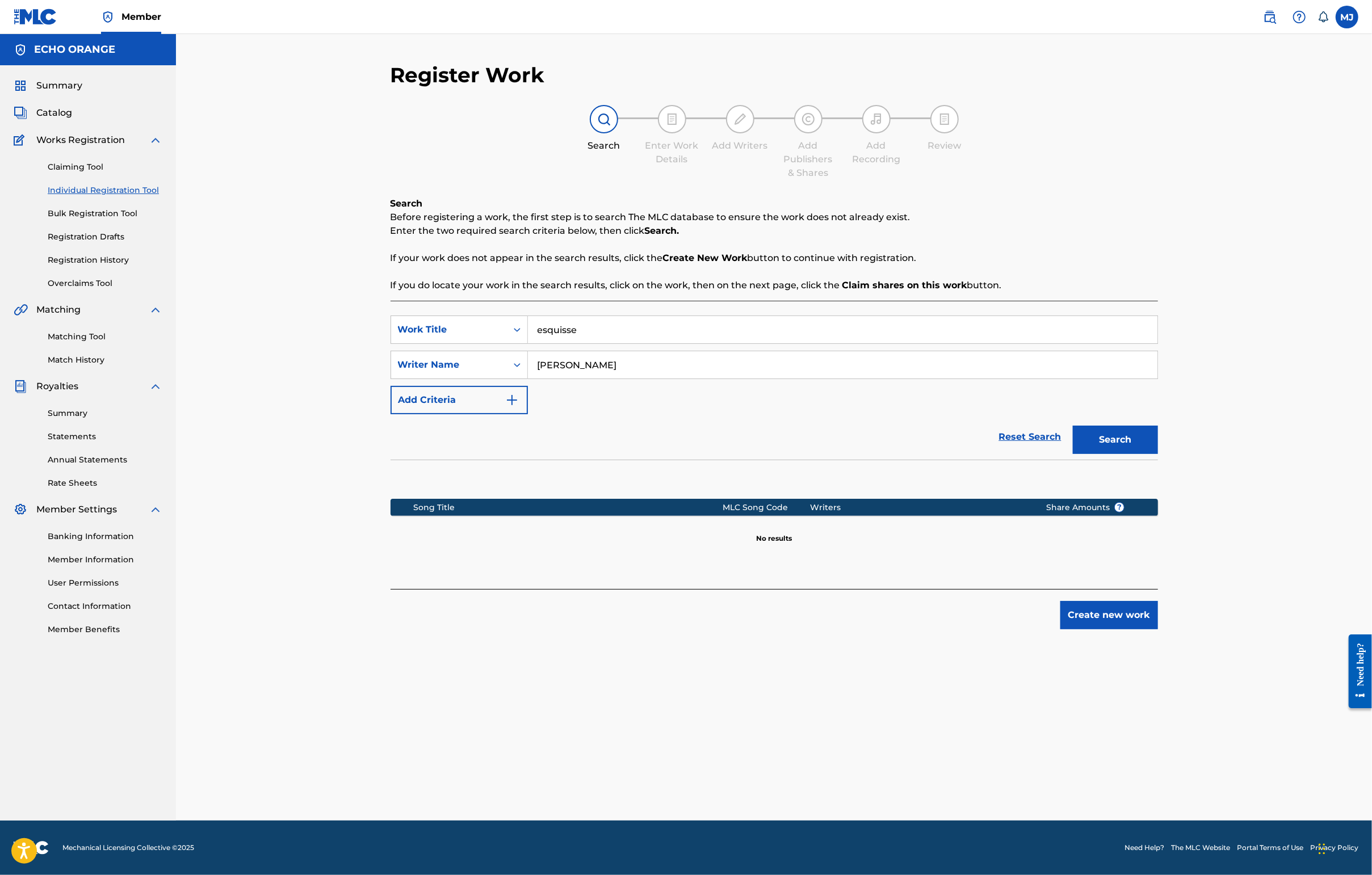
click at [576, 378] on input "[PERSON_NAME]" at bounding box center [842, 365] width 629 height 27
type input "[PERSON_NAME]"
click at [1088, 721] on div "Register Work Search Enter Work Details Add Writers Add Publishers & Shares Add…" at bounding box center [774, 442] width 795 height 758
click at [1088, 629] on button "Create new work" at bounding box center [1109, 615] width 98 height 29
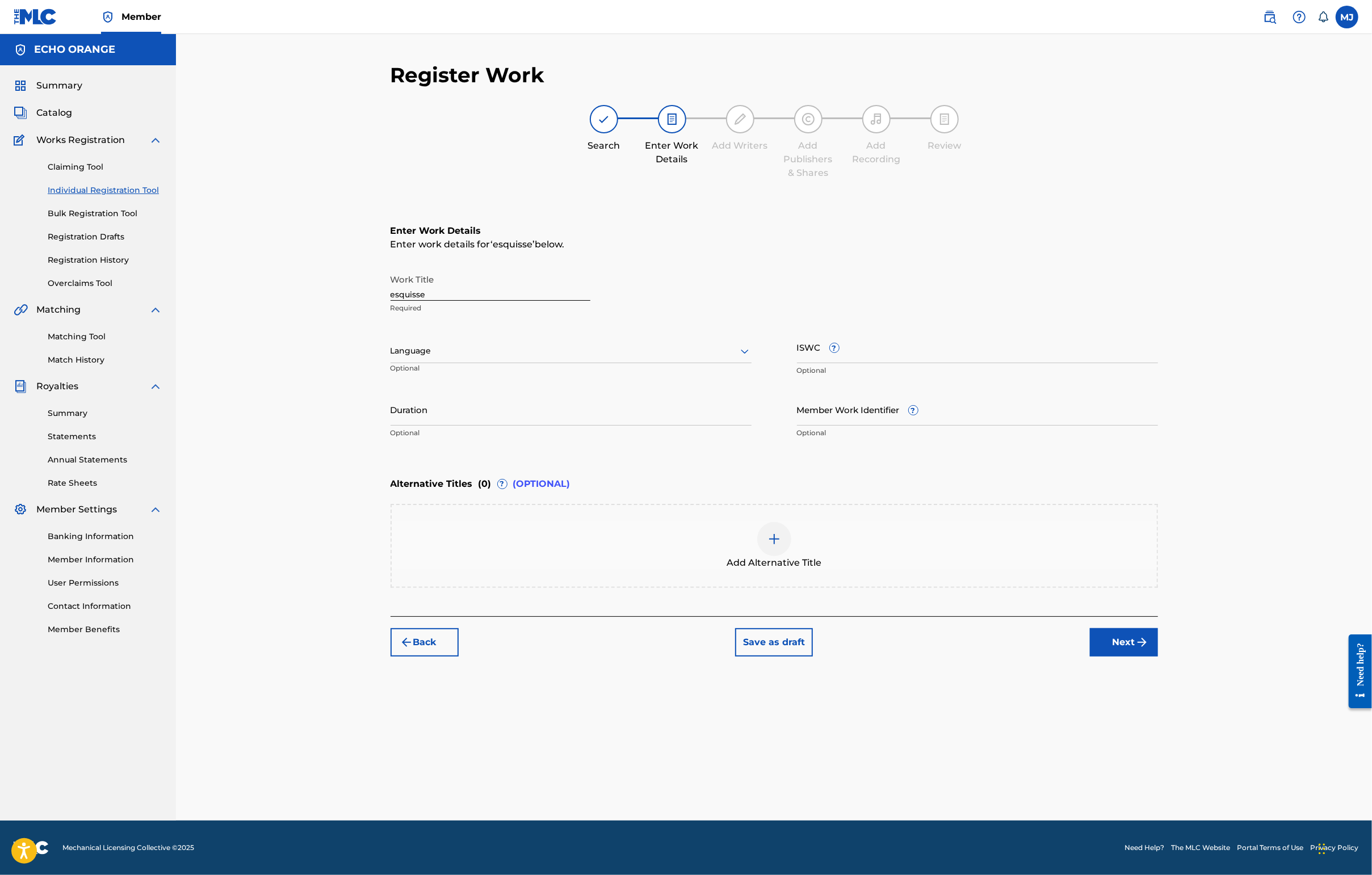
click at [391, 657] on button "Back" at bounding box center [424, 643] width 68 height 29
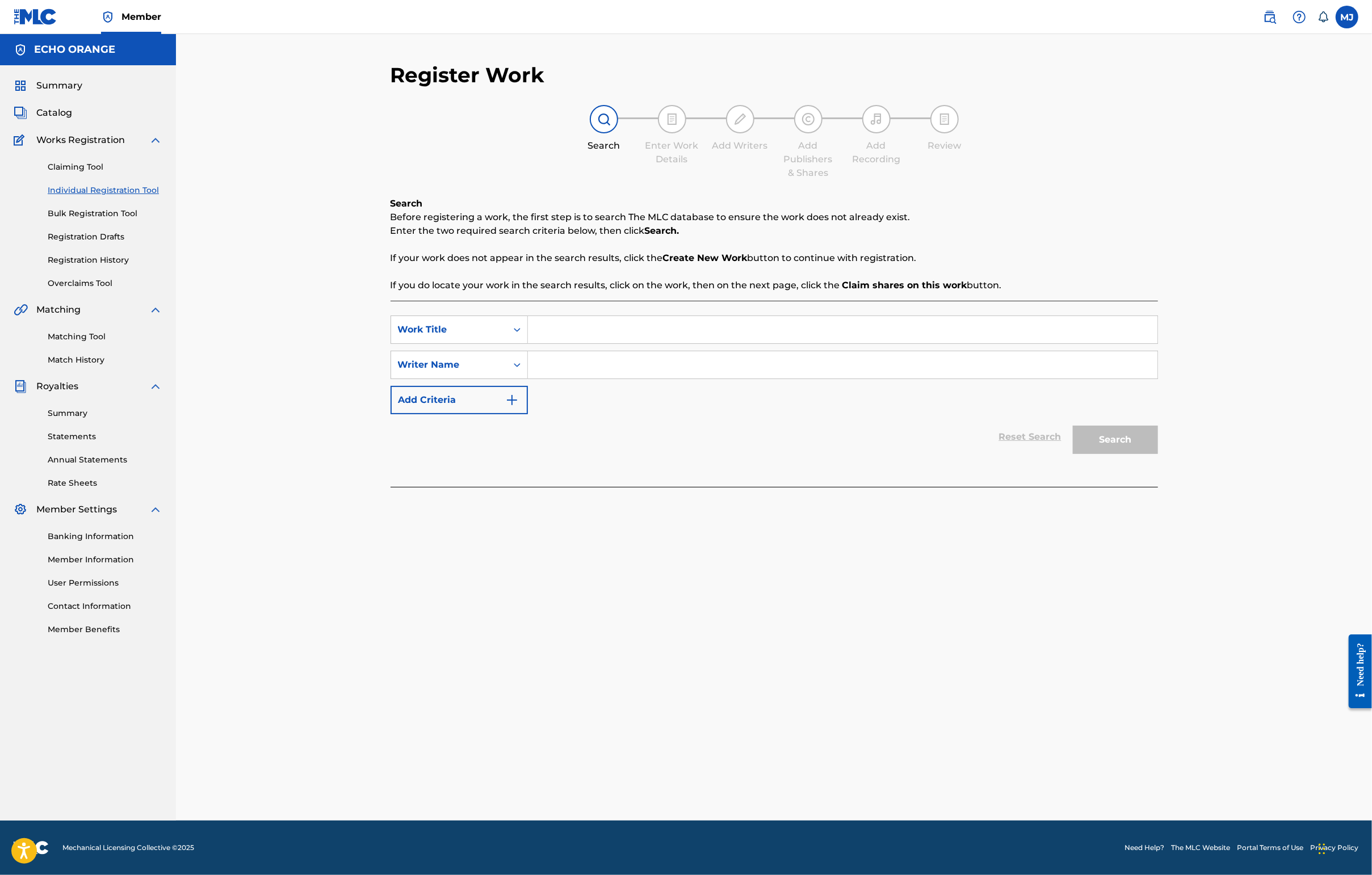
click at [893, 378] on input "Search Form" at bounding box center [842, 365] width 629 height 27
click at [887, 343] on input "Search Form" at bounding box center [842, 330] width 629 height 27
type input "esquisse"
paste input "[PERSON_NAME]"
type input "[PERSON_NAME]"
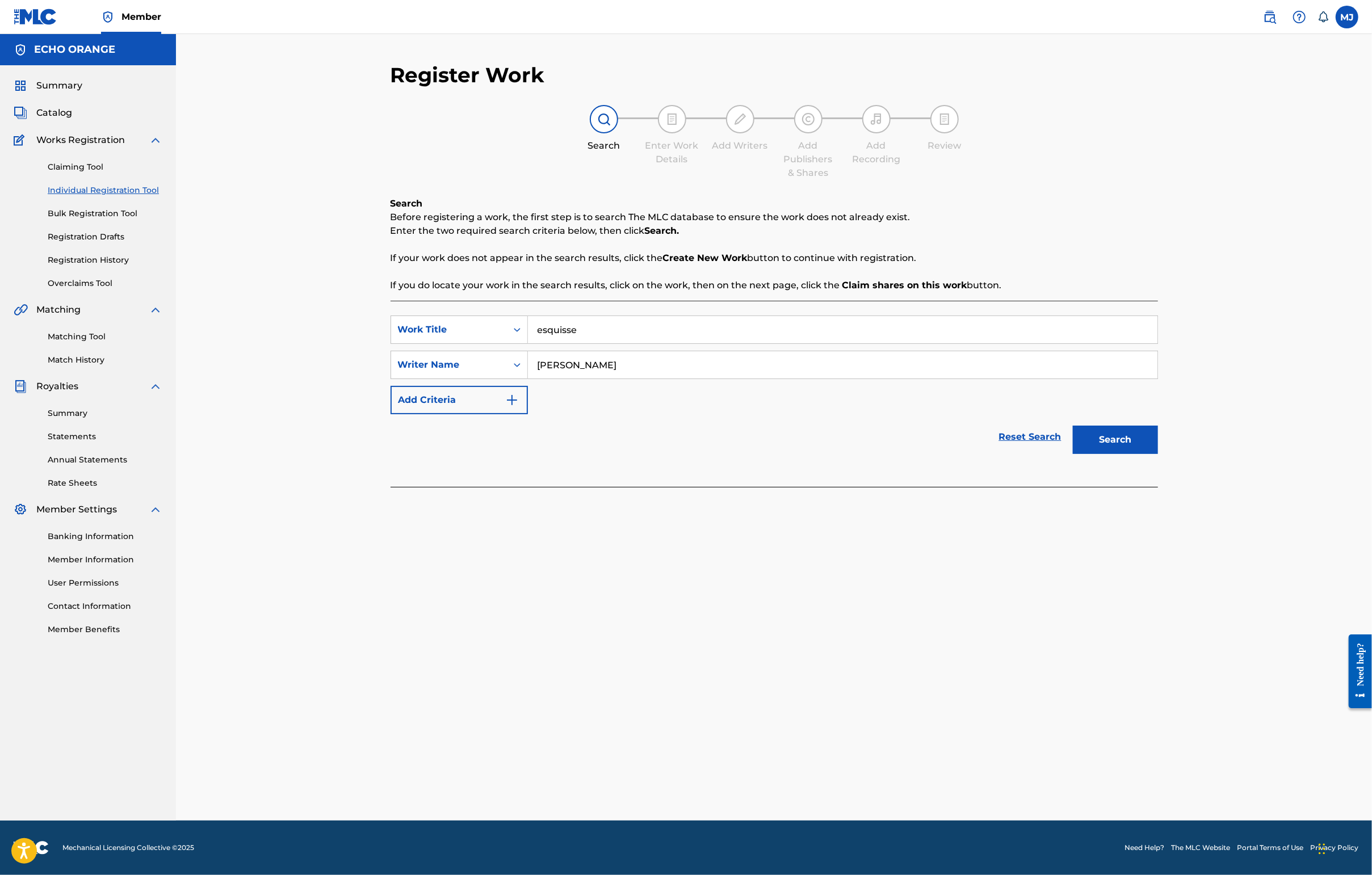
click at [1088, 454] on button "Search" at bounding box center [1115, 440] width 85 height 29
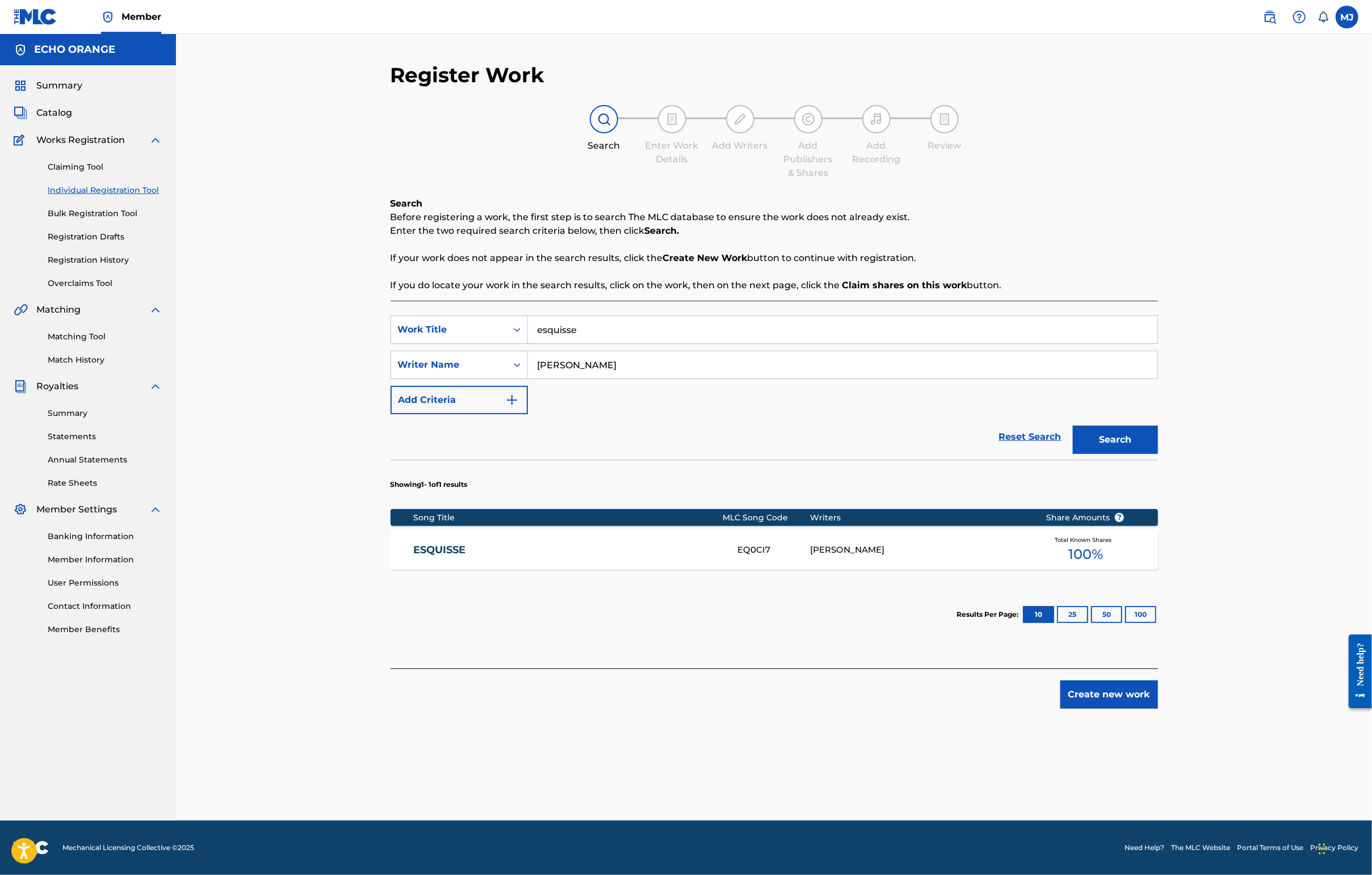
click at [1088, 709] on button "Create new work" at bounding box center [1109, 694] width 98 height 29
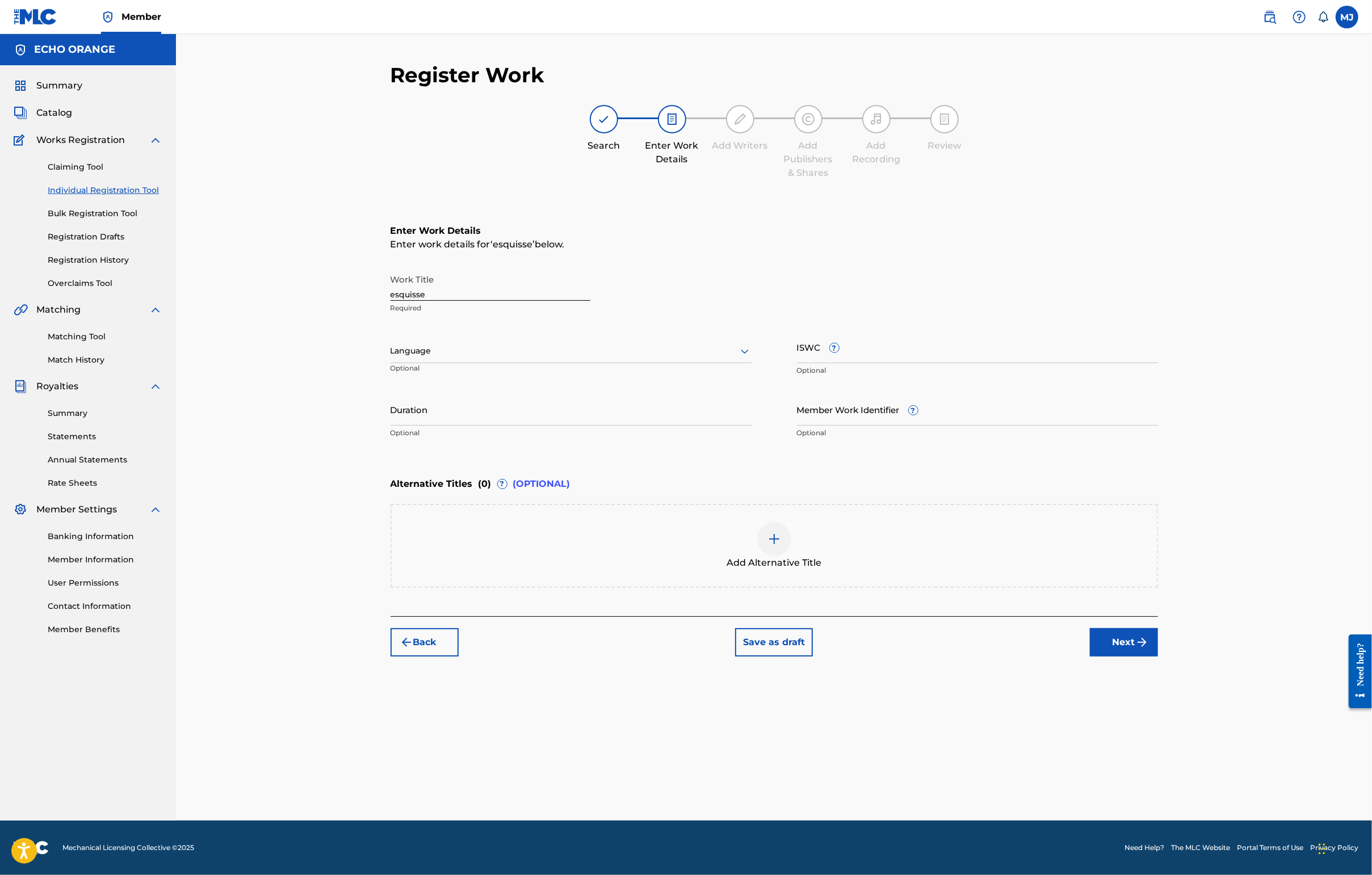
click at [1088, 657] on button "Next" at bounding box center [1124, 643] width 68 height 29
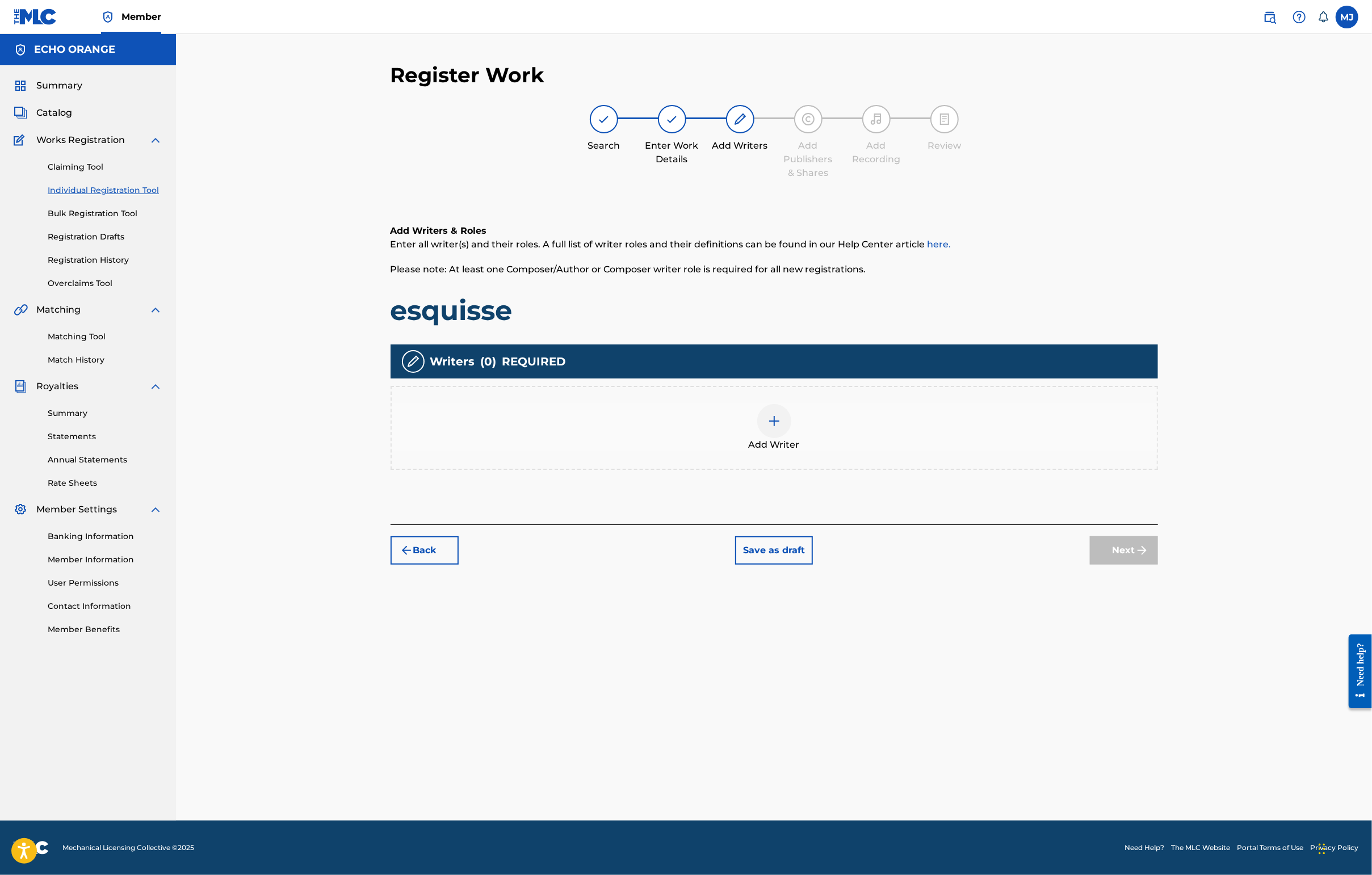
click at [885, 451] on div "Add Writer" at bounding box center [774, 427] width 765 height 47
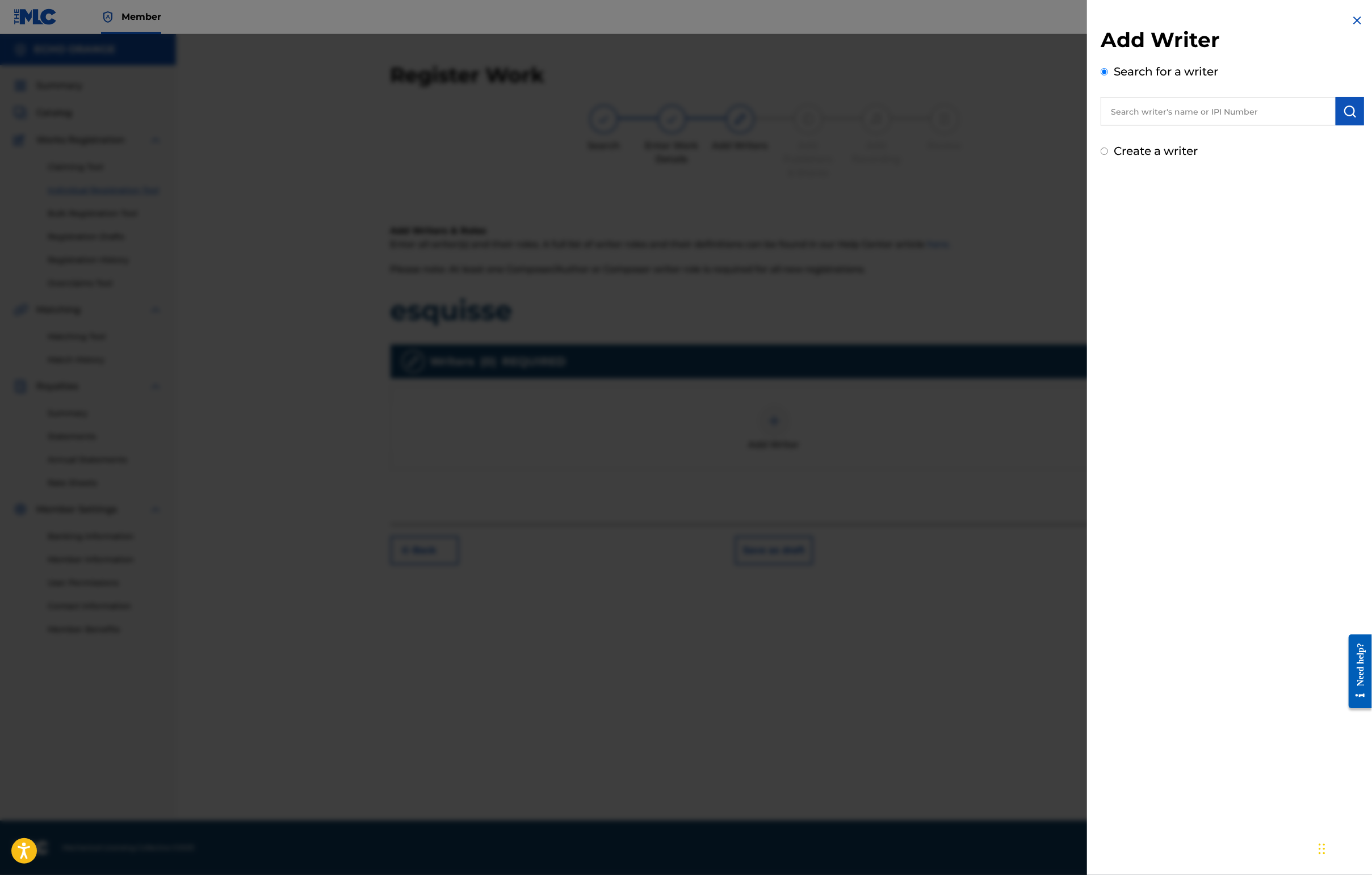
drag, startPoint x: 1183, startPoint y: 139, endPoint x: 1185, endPoint y: 132, distance: 7.3
click at [1088, 126] on input "text" at bounding box center [1218, 111] width 235 height 29
paste input "[PERSON_NAME]"
type input "[PERSON_NAME]"
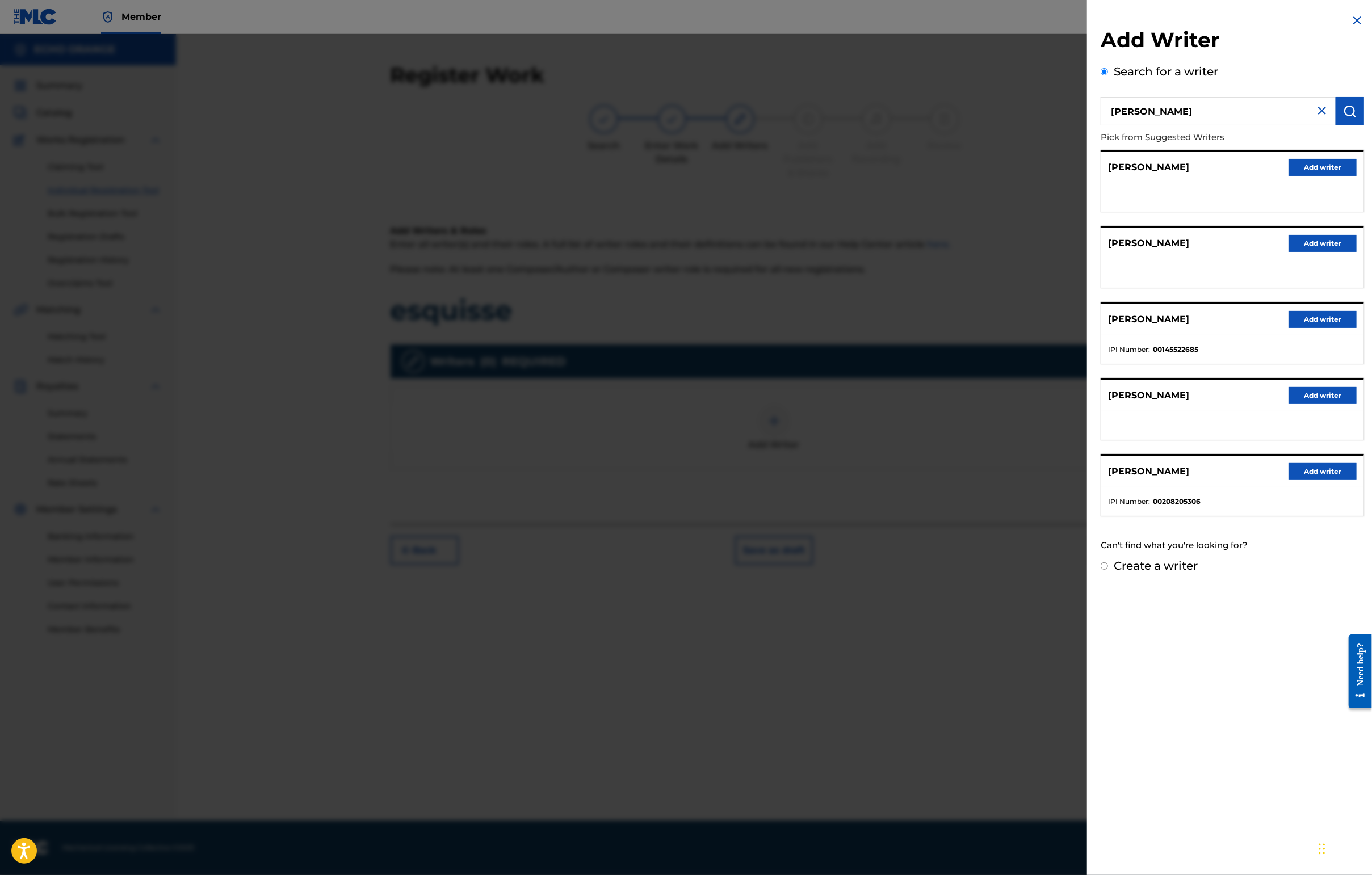
click at [1088, 328] on button "Add writer" at bounding box center [1322, 319] width 68 height 17
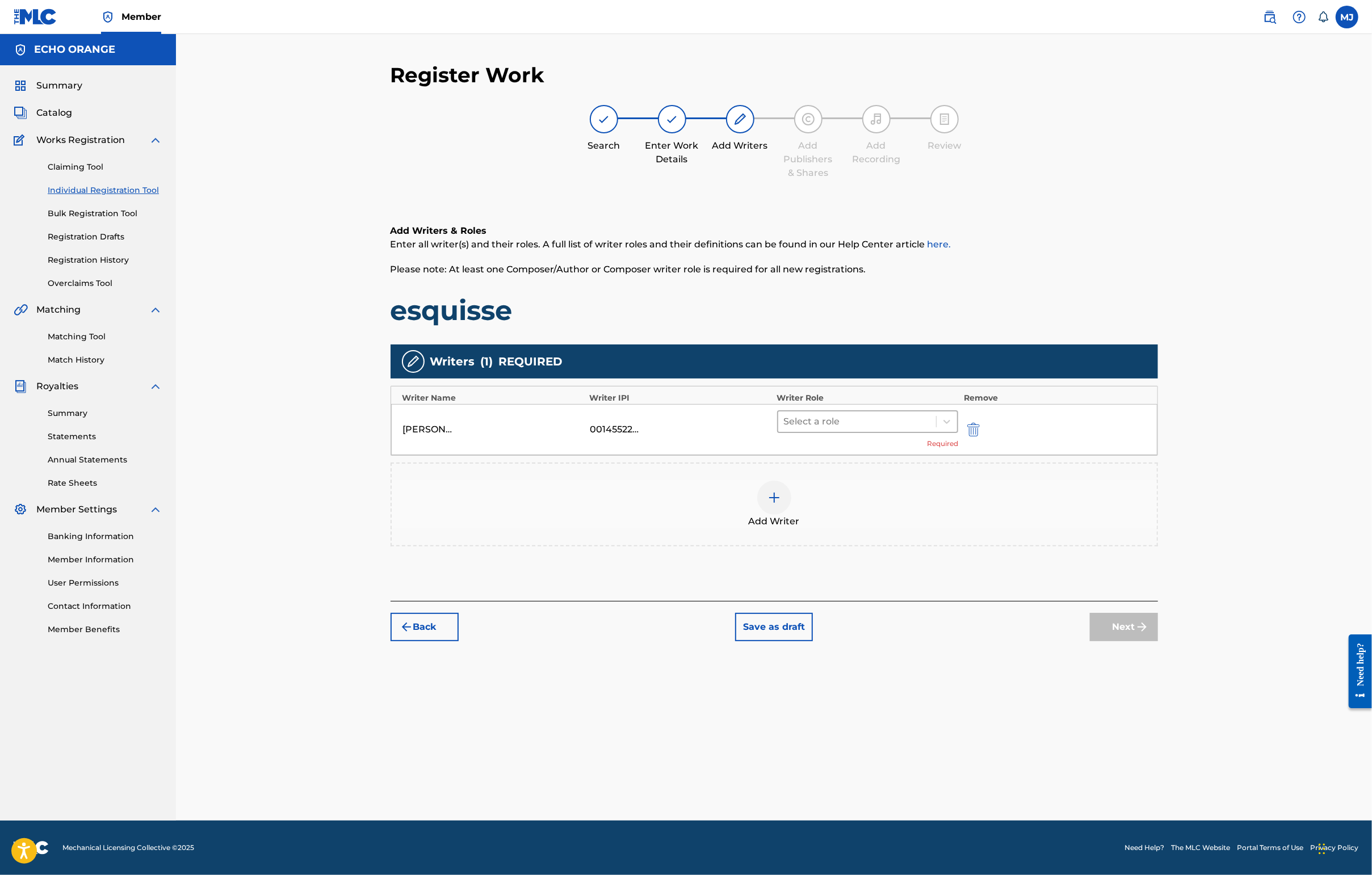
click at [886, 432] on div "Select a role" at bounding box center [857, 421] width 158 height 20
click at [884, 603] on div "Translator" at bounding box center [904, 608] width 218 height 23
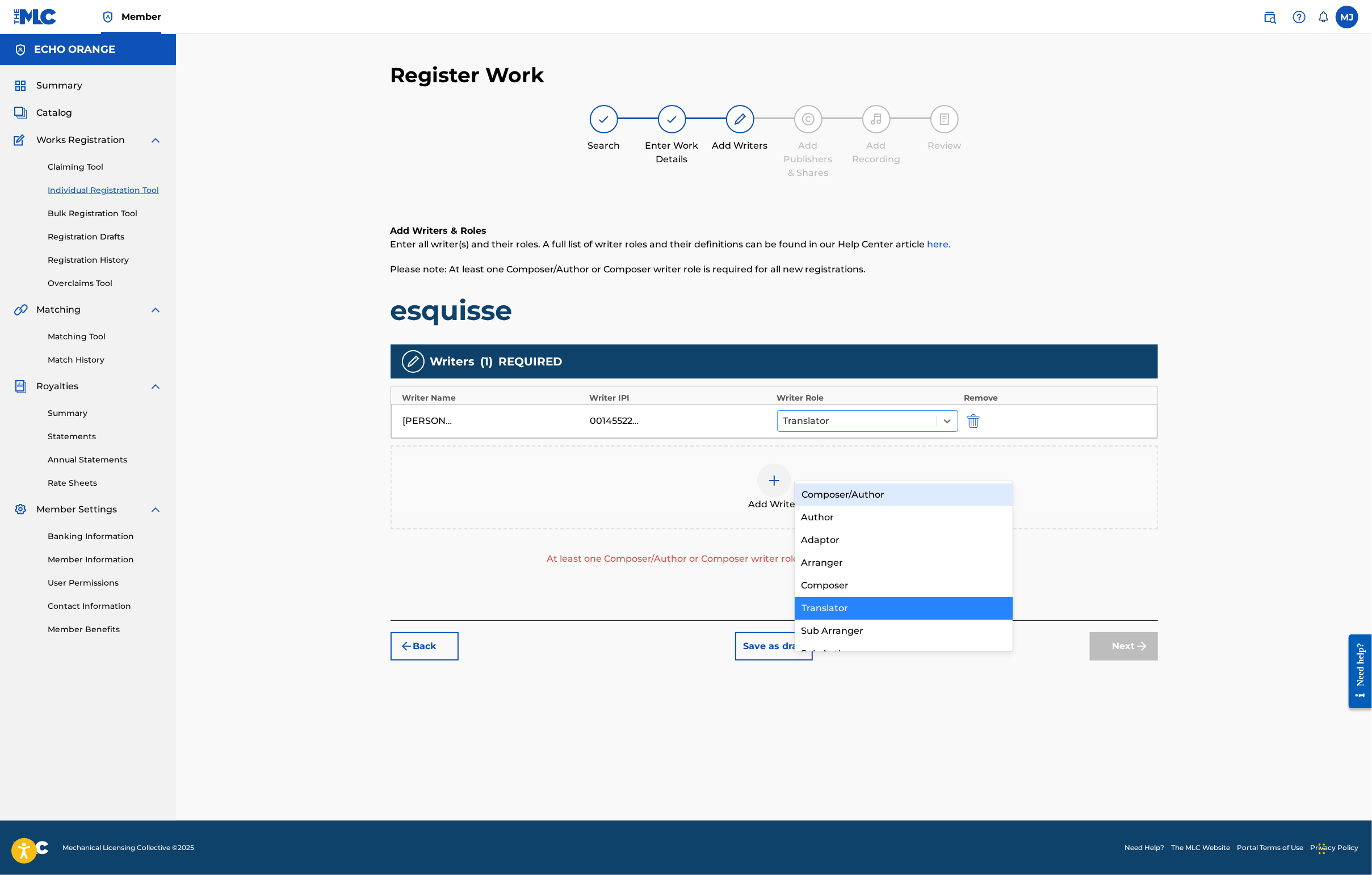
click at [899, 429] on div at bounding box center [857, 421] width 148 height 16
click at [887, 582] on div "Composer" at bounding box center [904, 585] width 218 height 23
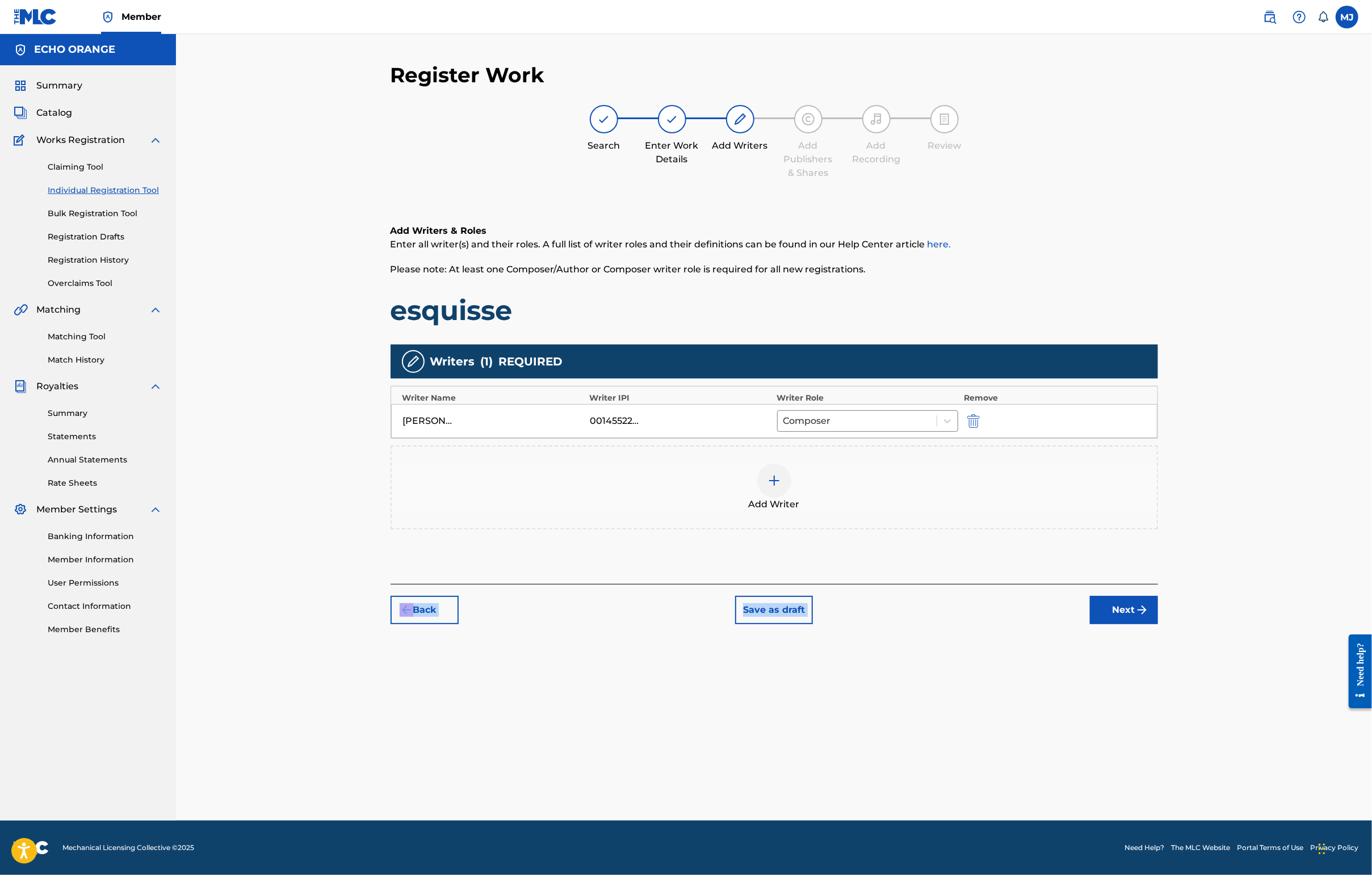
click at [1088, 624] on div "Register Work Search Enter Work Details Add Writers Add Publishers & Shares Add…" at bounding box center [774, 343] width 768 height 562
click at [1088, 624] on button "Next" at bounding box center [1124, 610] width 68 height 29
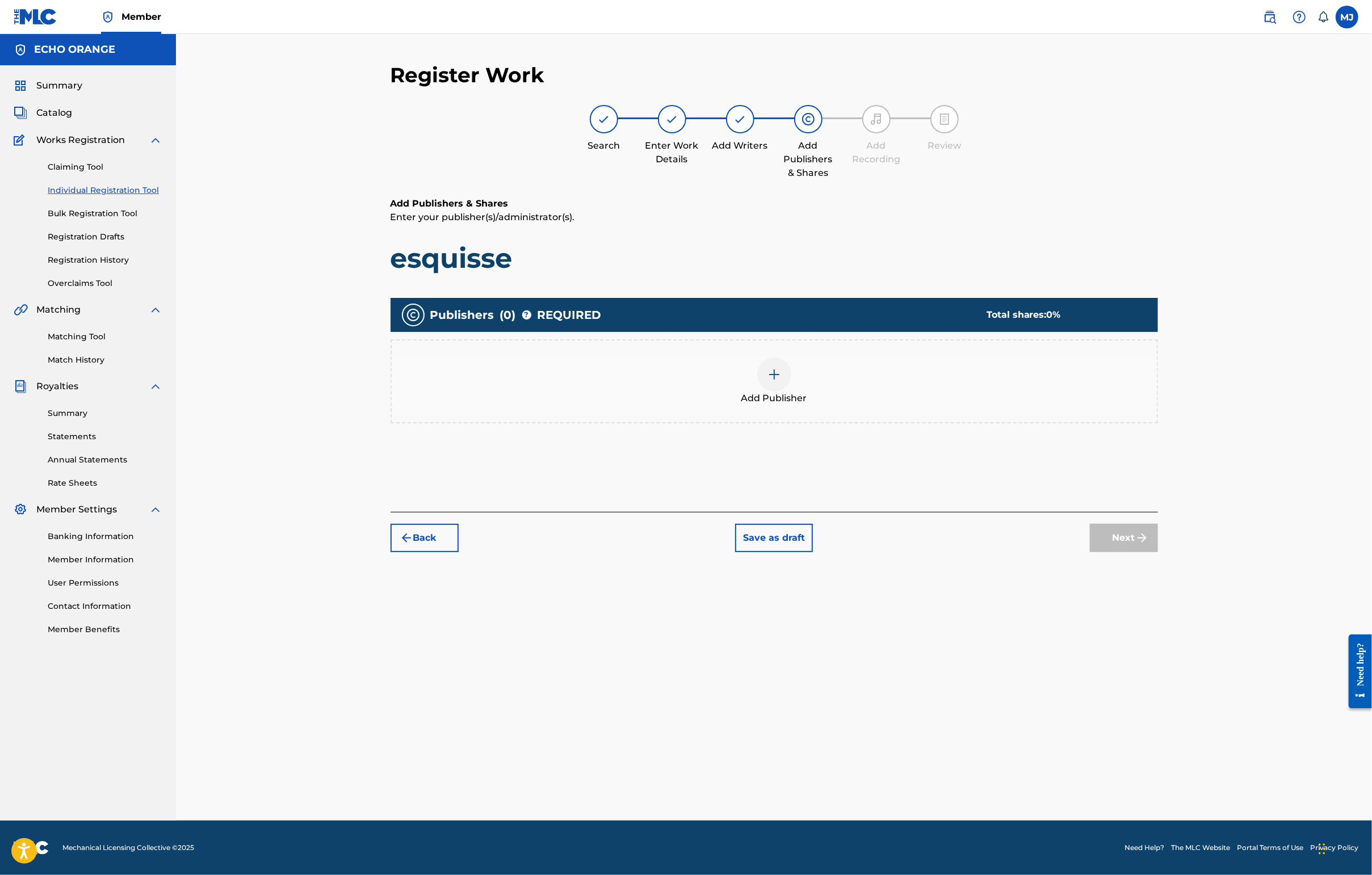
click at [863, 405] on div "Add Publisher" at bounding box center [774, 381] width 765 height 47
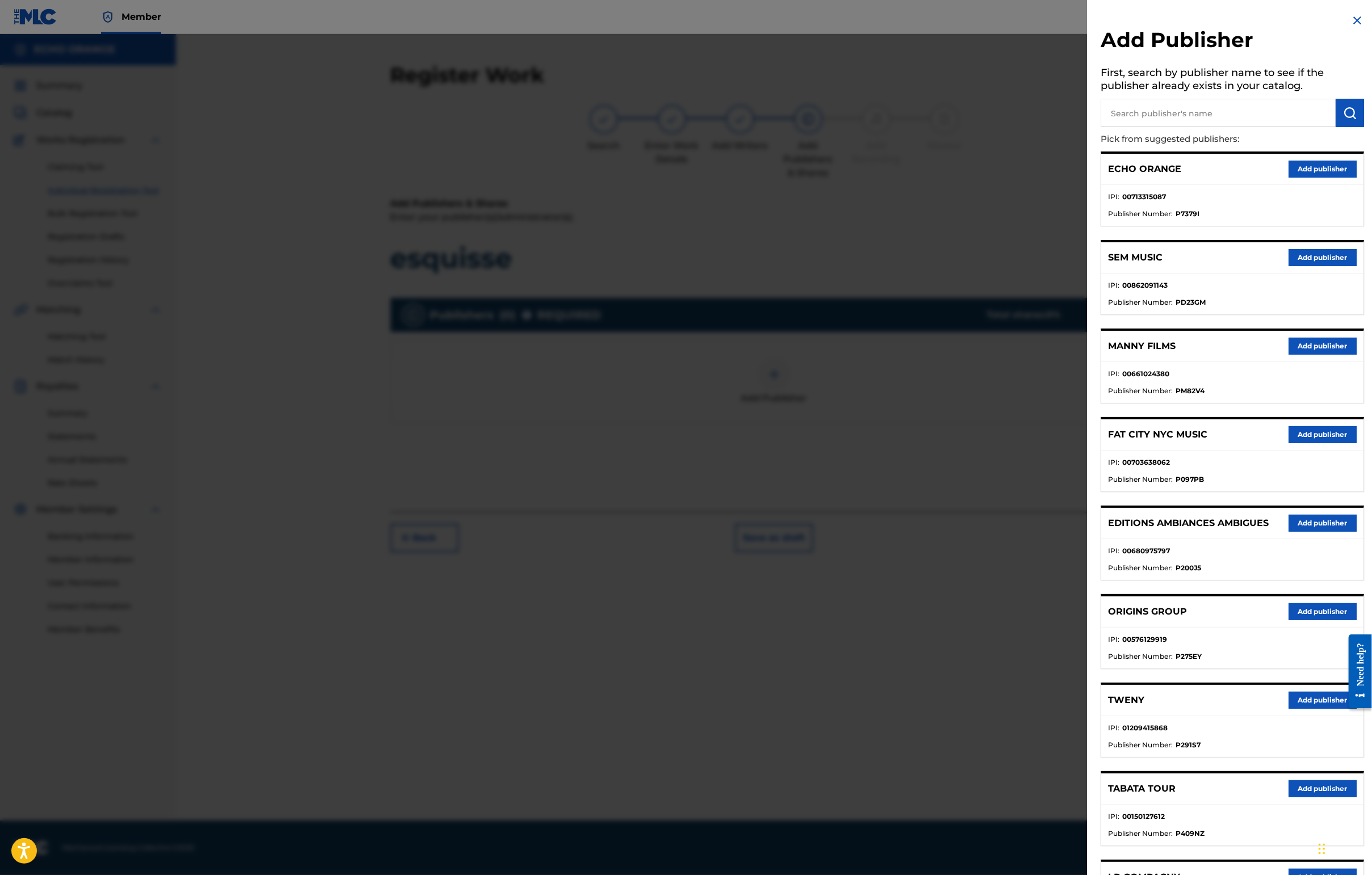
click at [1088, 620] on button "Add publisher" at bounding box center [1322, 612] width 68 height 17
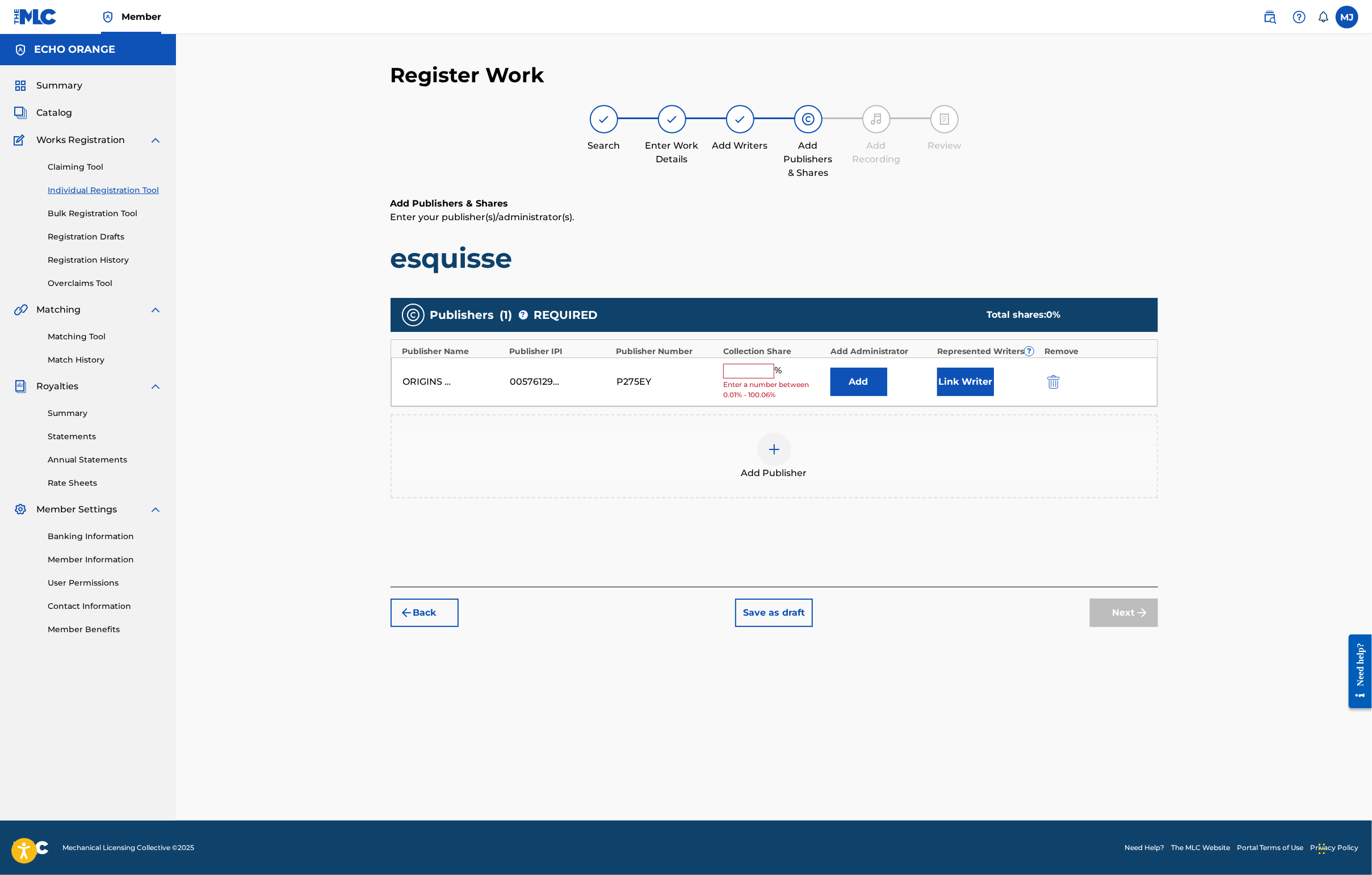
click at [887, 396] on button "Add" at bounding box center [858, 382] width 56 height 29
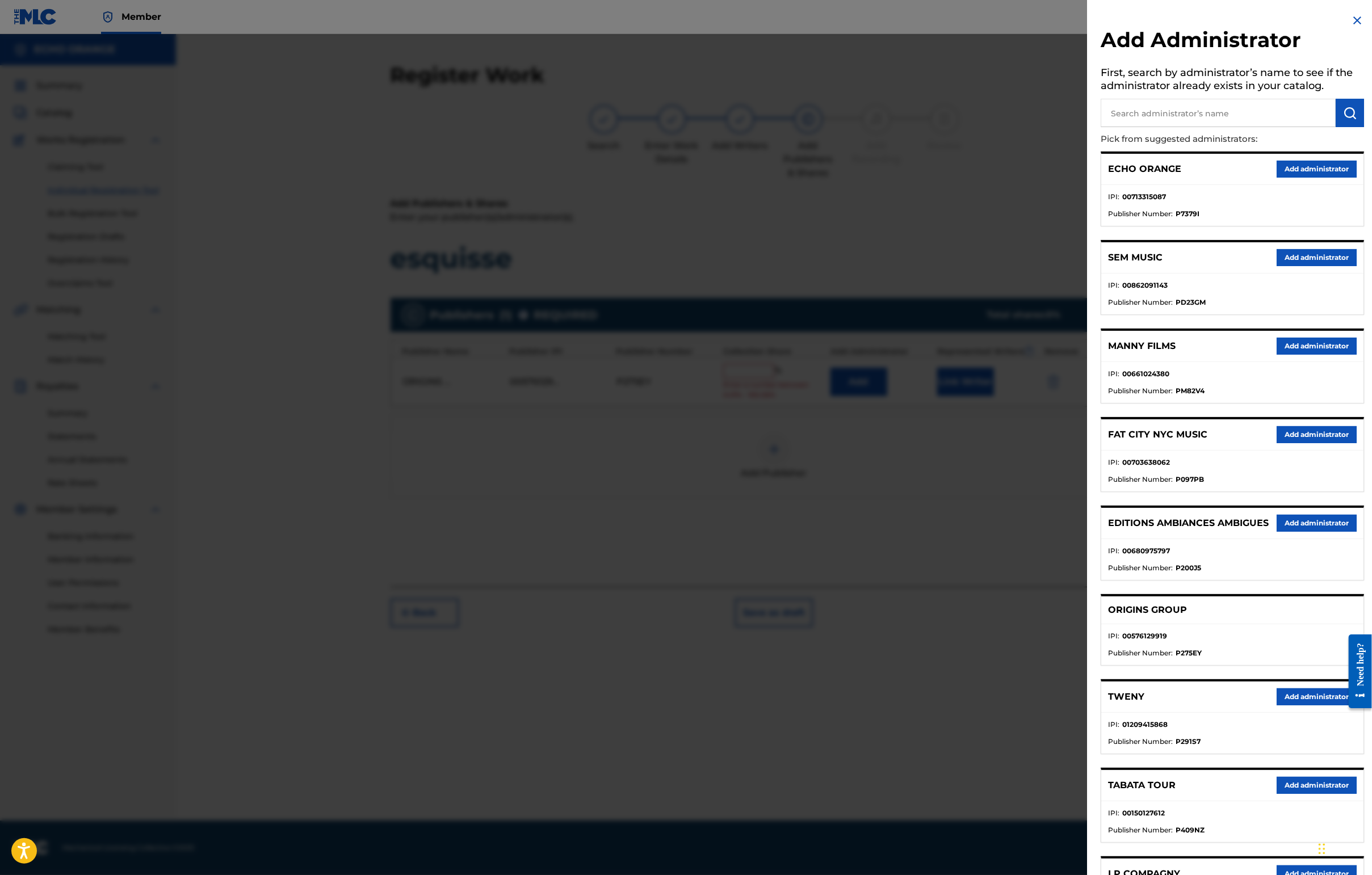
click at [1088, 185] on div "ECHO ORANGE Add administrator" at bounding box center [1232, 169] width 262 height 31
click at [1088, 178] on button "Add administrator" at bounding box center [1316, 169] width 80 height 17
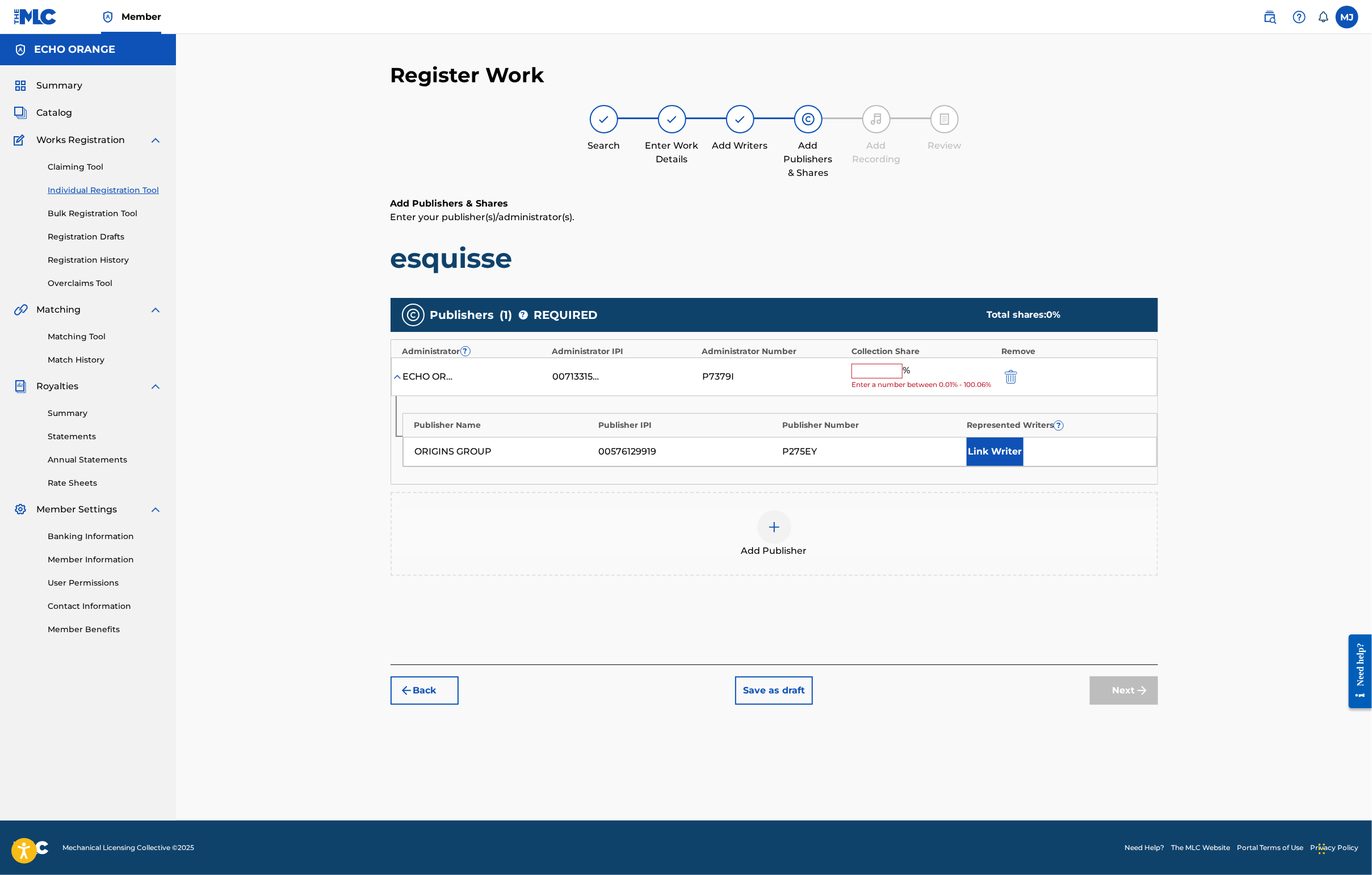
click at [902, 378] on input "text" at bounding box center [877, 371] width 51 height 15
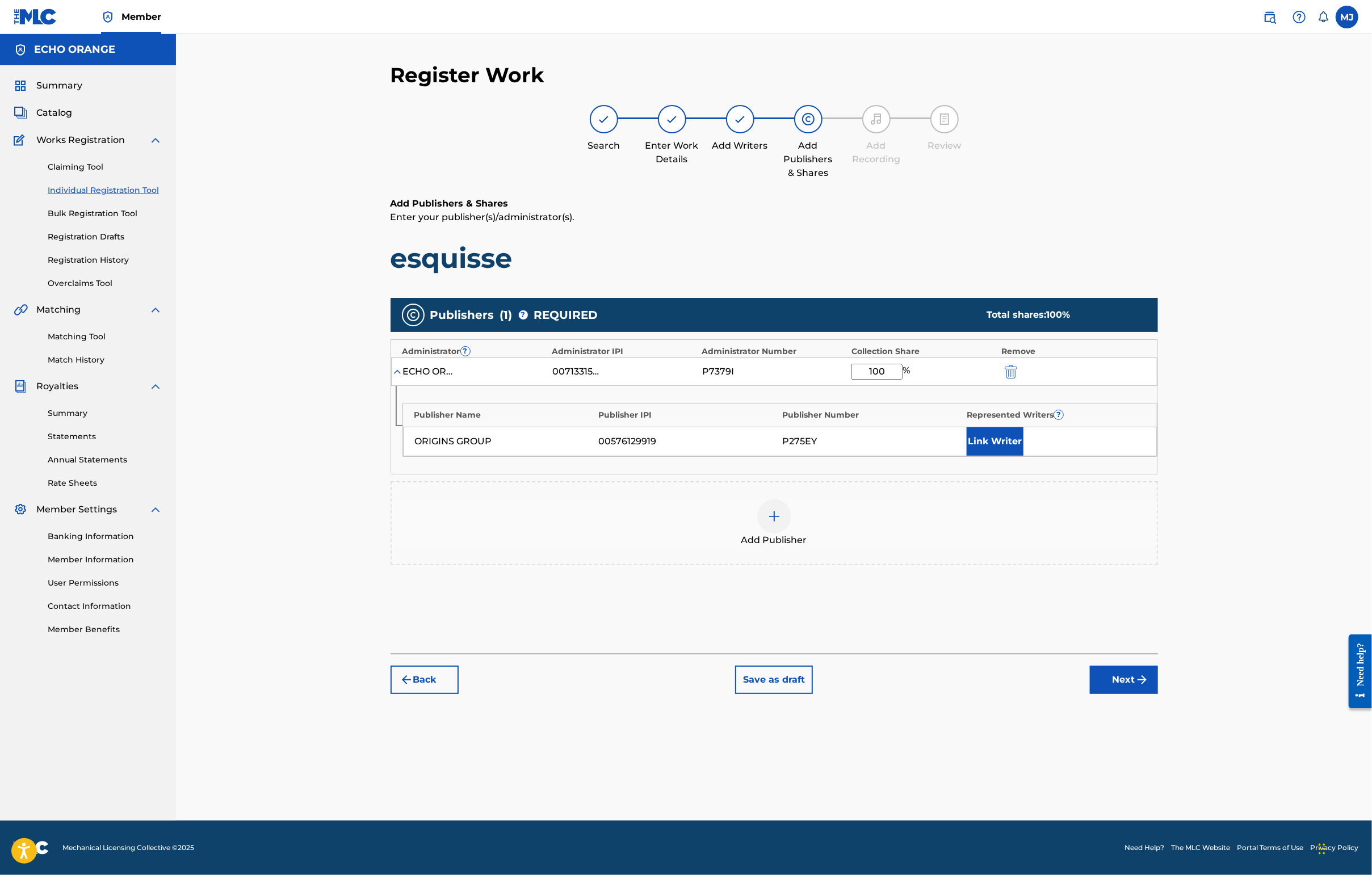
type input "100"
click at [1058, 457] on div "Publisher Name Publisher IPI Publisher Number Represented Writers ? ORIGINS GRO…" at bounding box center [780, 430] width 755 height 54
click at [1024, 456] on button "Link Writer" at bounding box center [994, 442] width 56 height 29
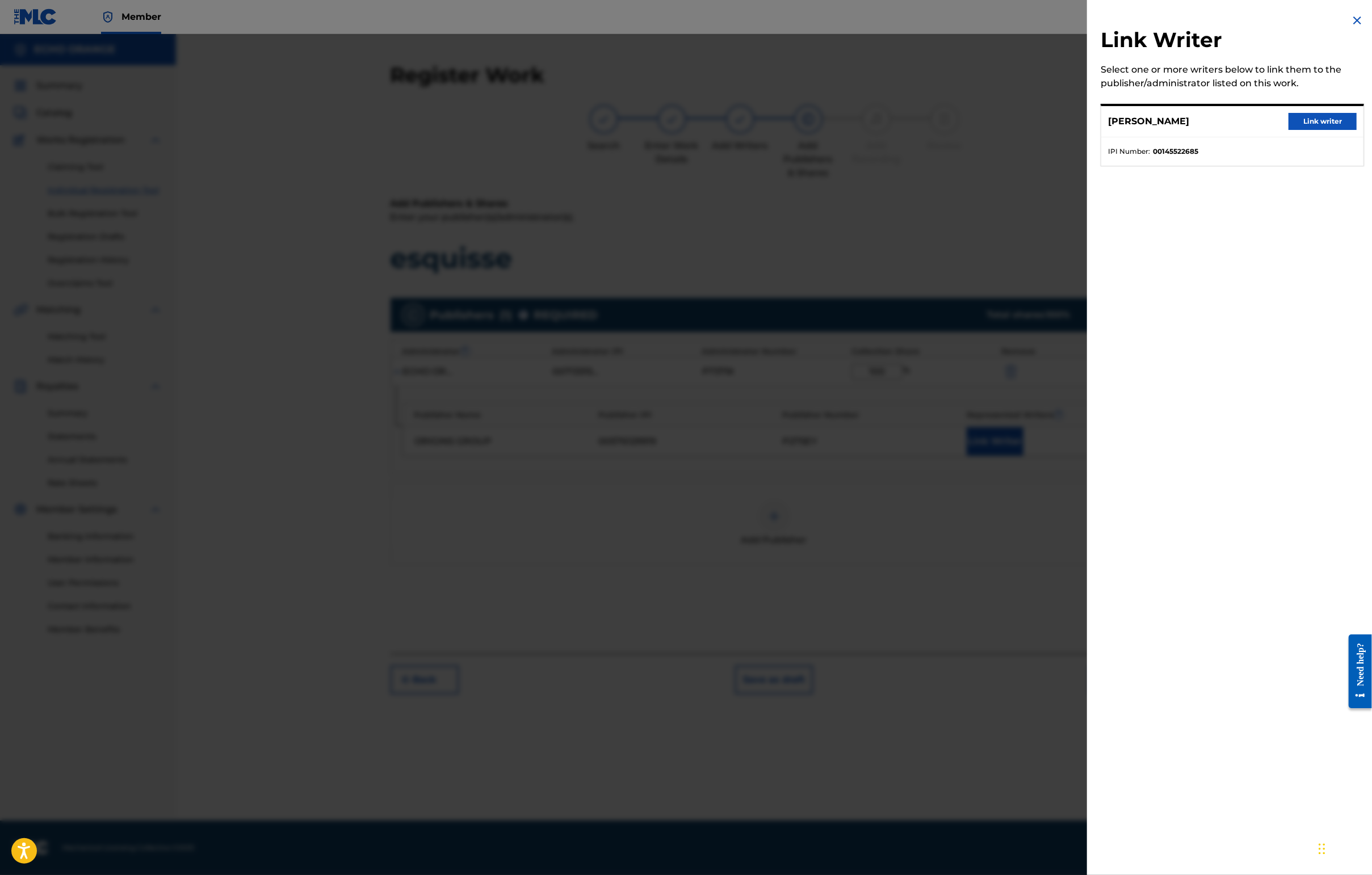
click at [1088, 126] on button "Link writer" at bounding box center [1322, 121] width 68 height 17
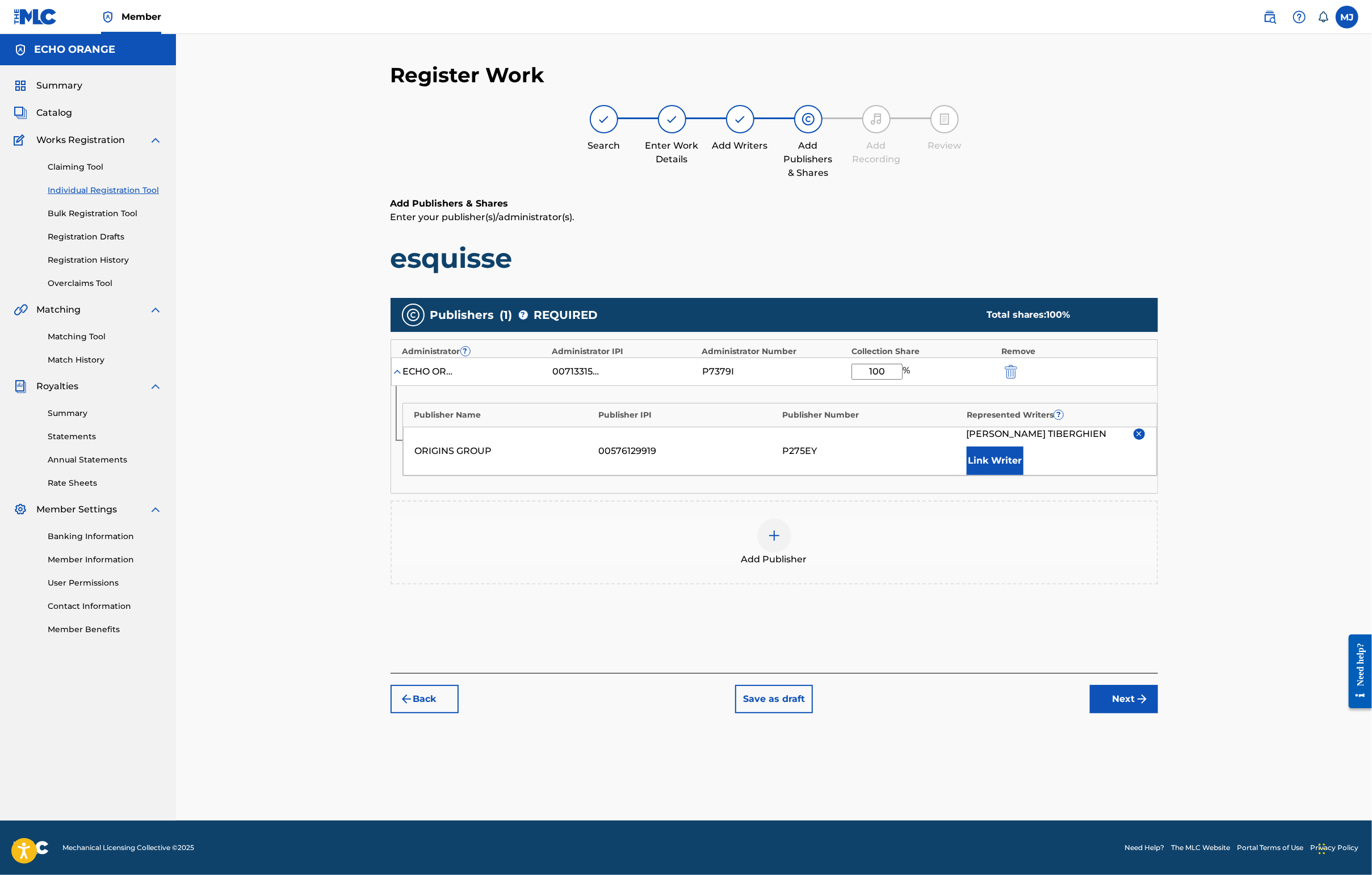
click at [1088, 713] on button "Next" at bounding box center [1124, 699] width 68 height 29
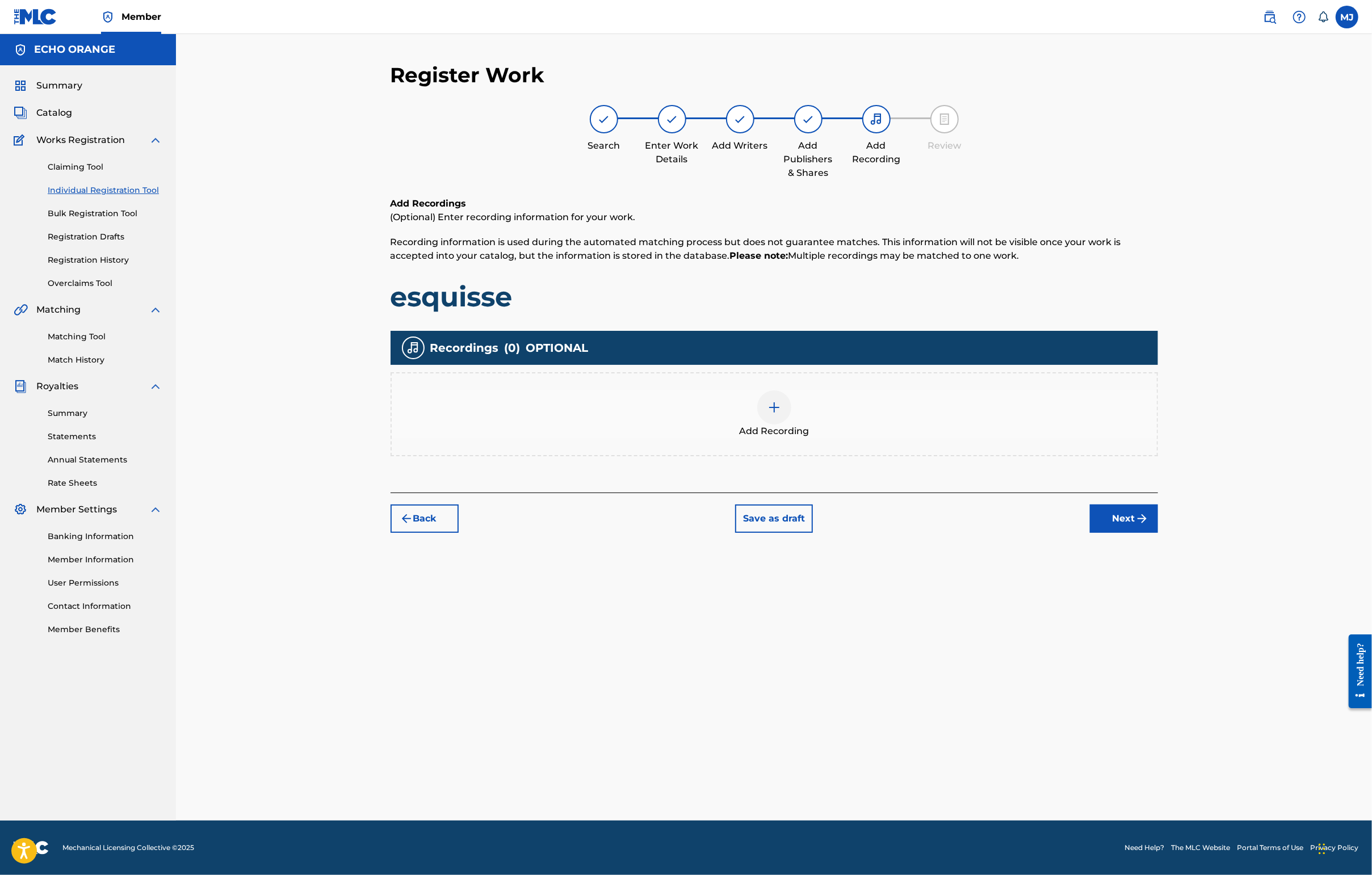
click at [1088, 615] on div "Register Work Search Enter Work Details Add Writers Add Publishers & Shares Add…" at bounding box center [774, 442] width 795 height 758
click at [1088, 533] on button "Next" at bounding box center [1124, 518] width 68 height 29
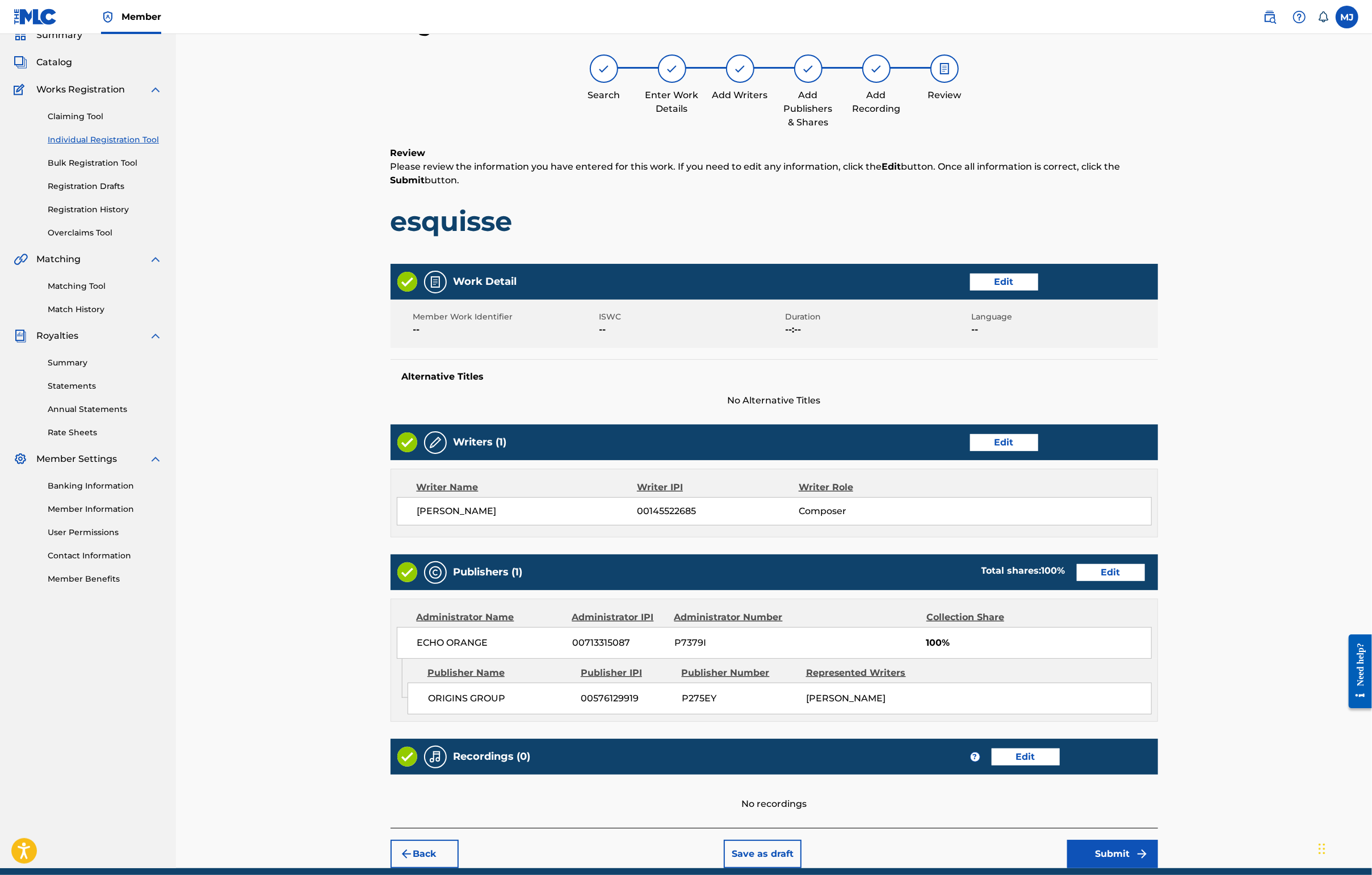
scroll to position [214, 0]
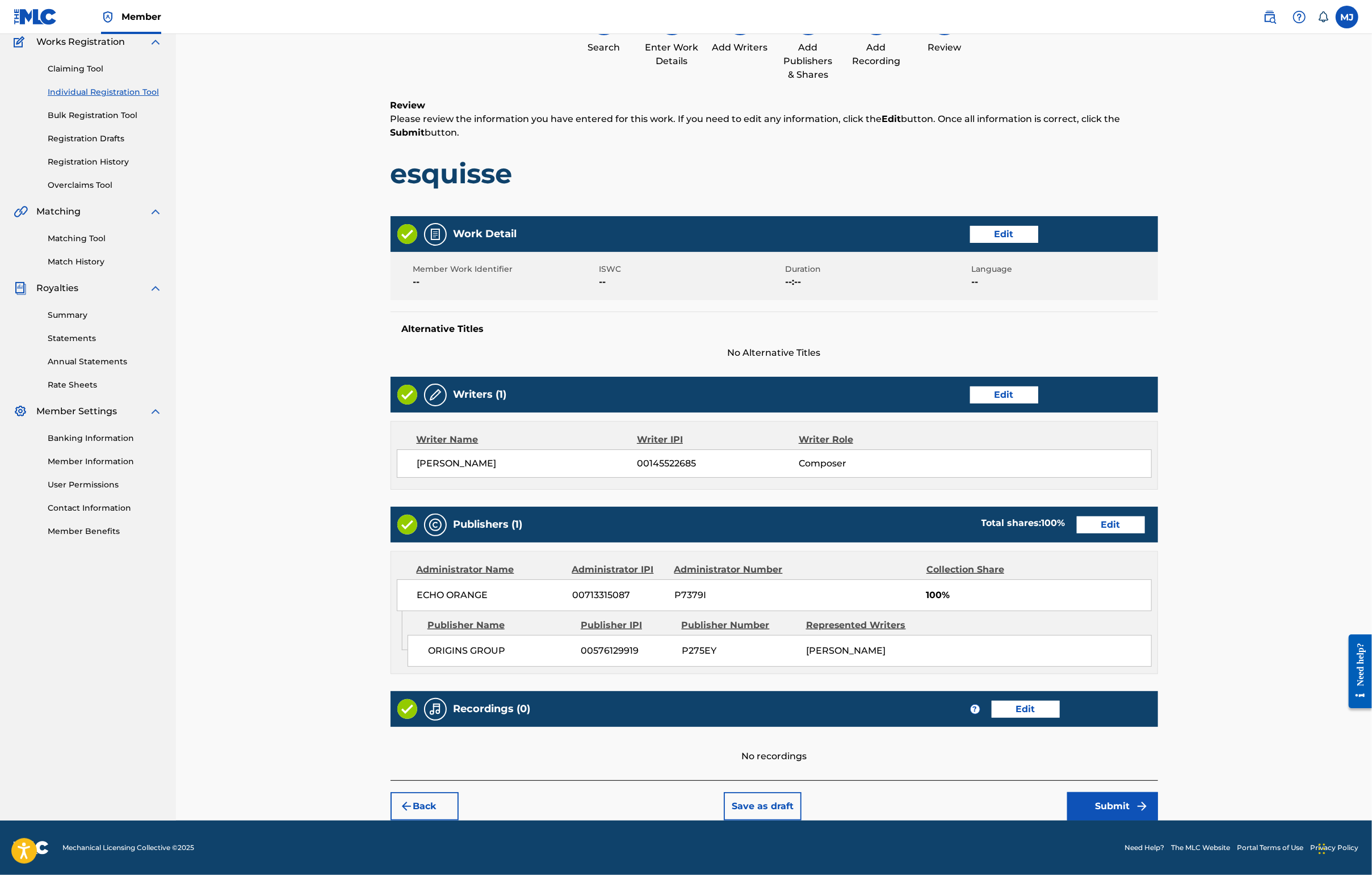
click at [1088, 792] on button "Submit" at bounding box center [1112, 807] width 91 height 29
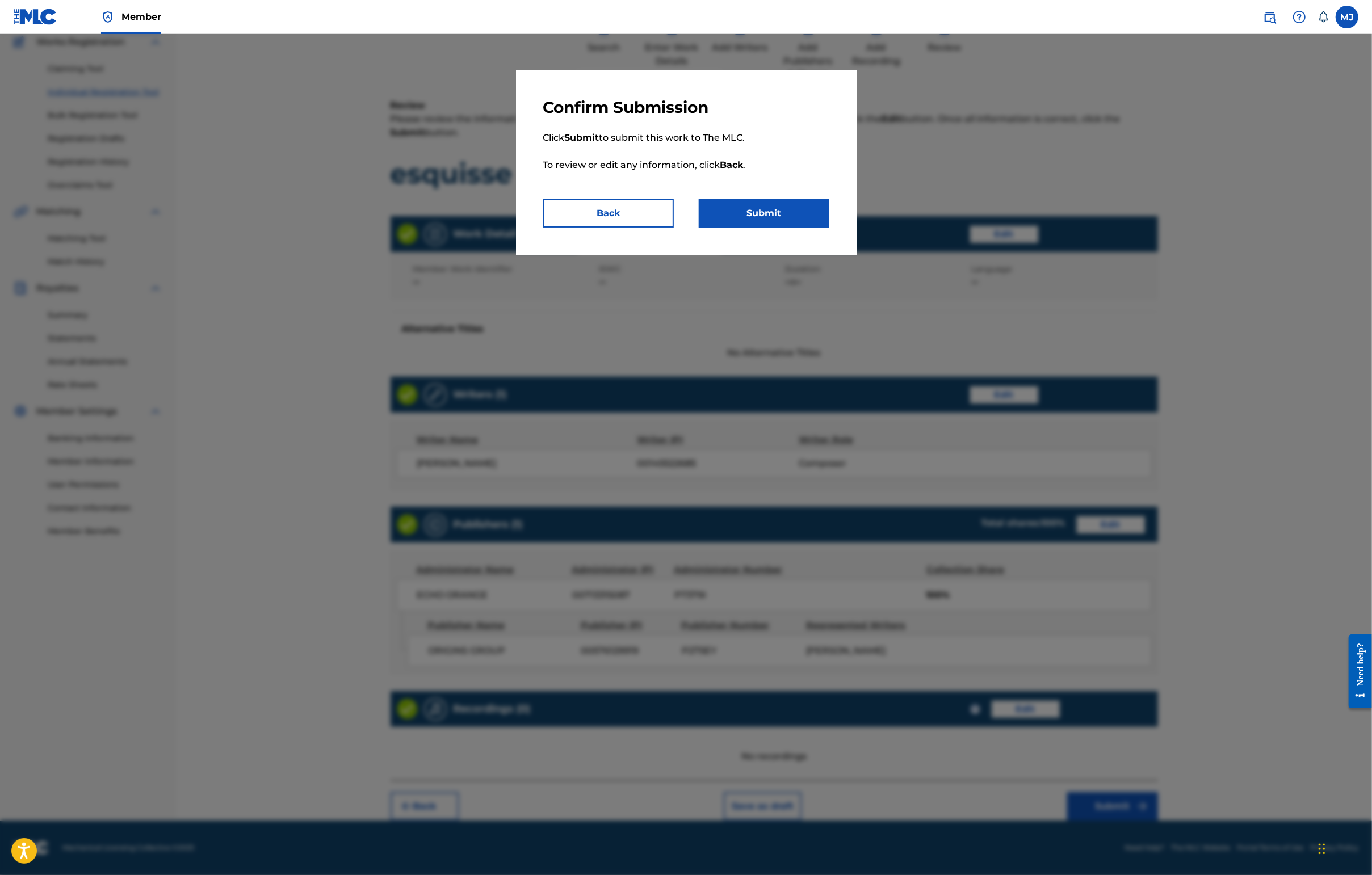
click at [802, 227] on button "Submit" at bounding box center [763, 214] width 130 height 29
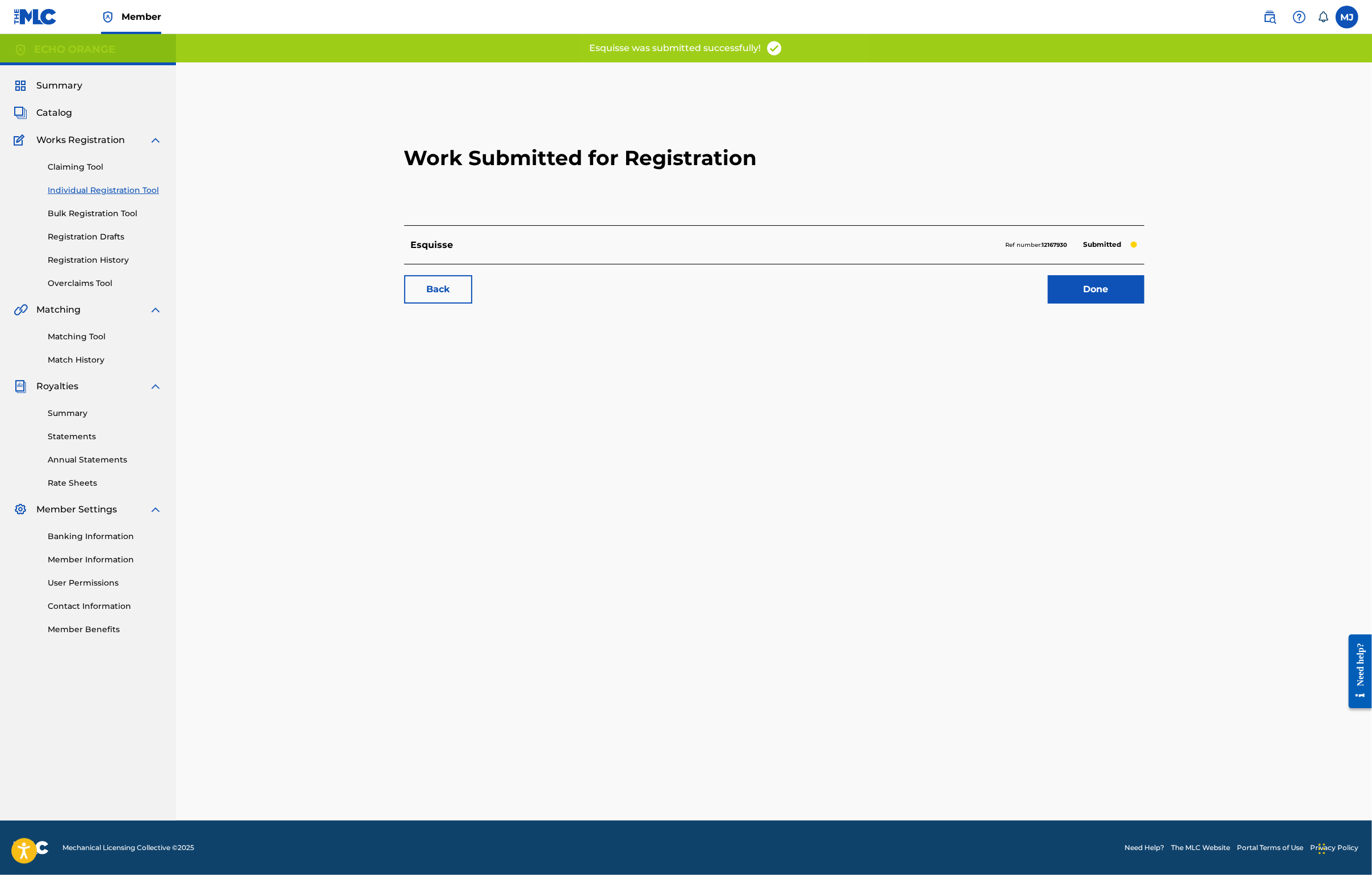
click at [1088, 303] on link "Done" at bounding box center [1096, 290] width 96 height 29
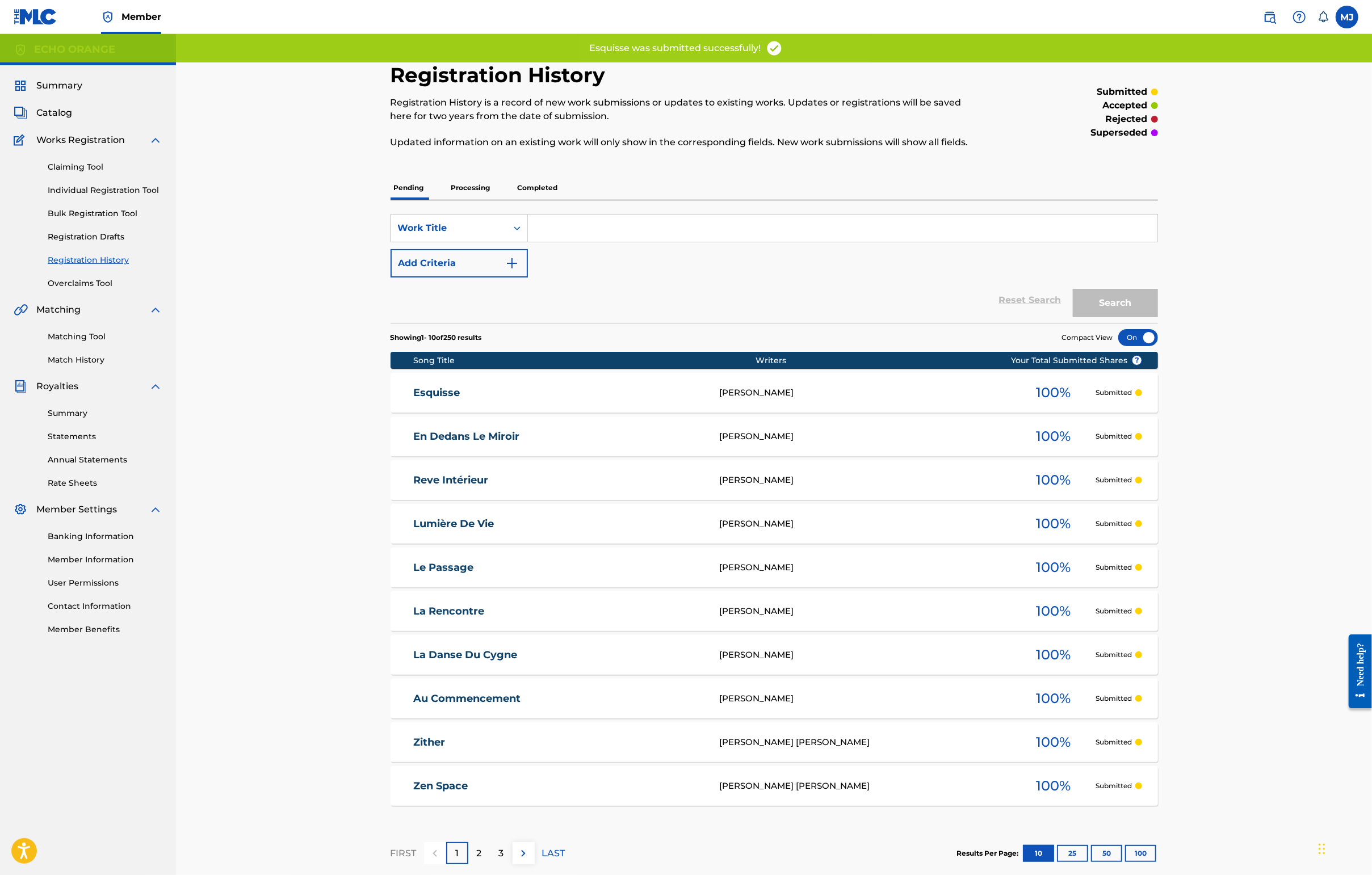
click at [145, 196] on link "Individual Registration Tool" at bounding box center [105, 190] width 114 height 12
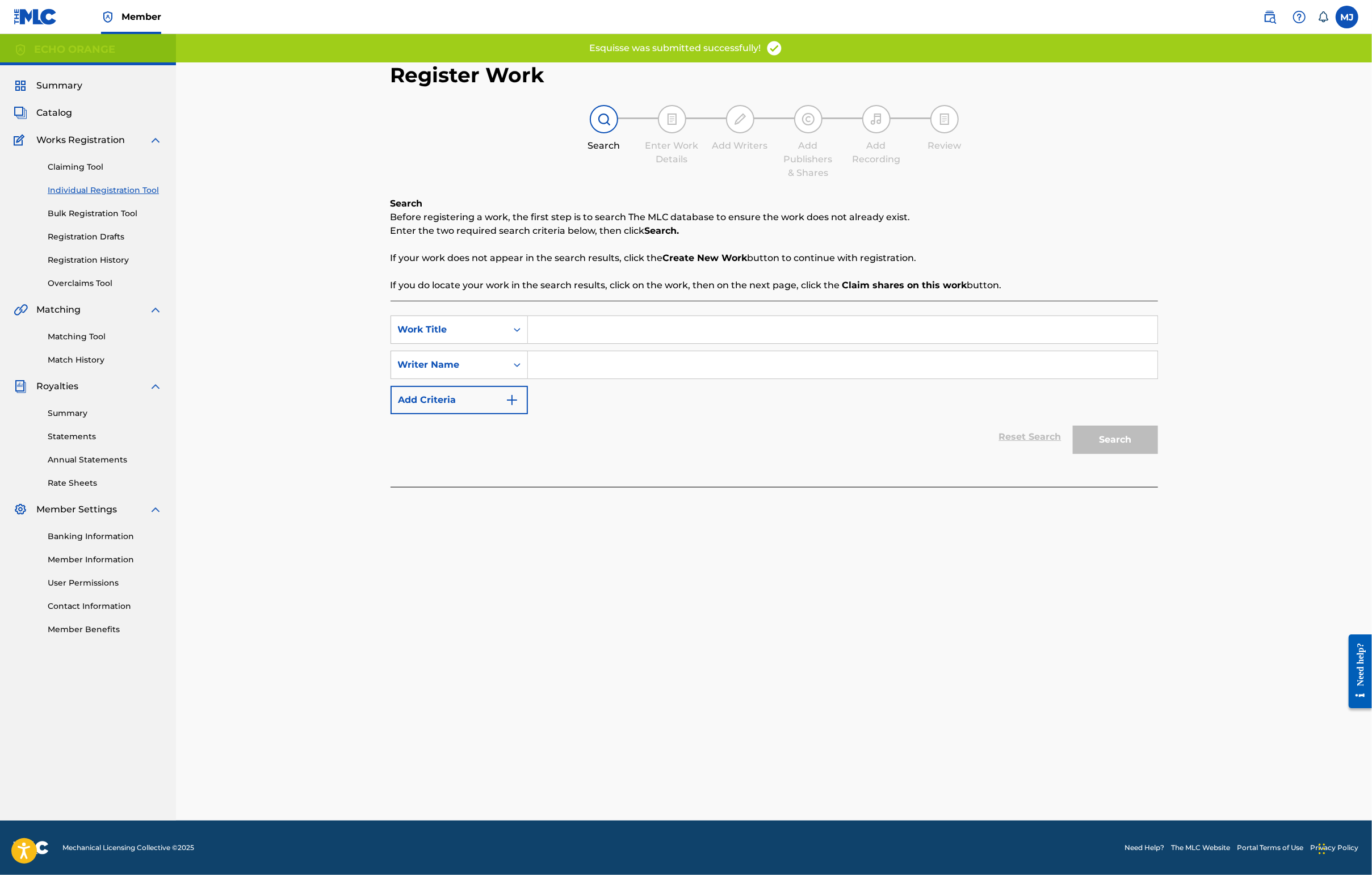
click at [549, 343] on input "Search Form" at bounding box center [842, 330] width 629 height 27
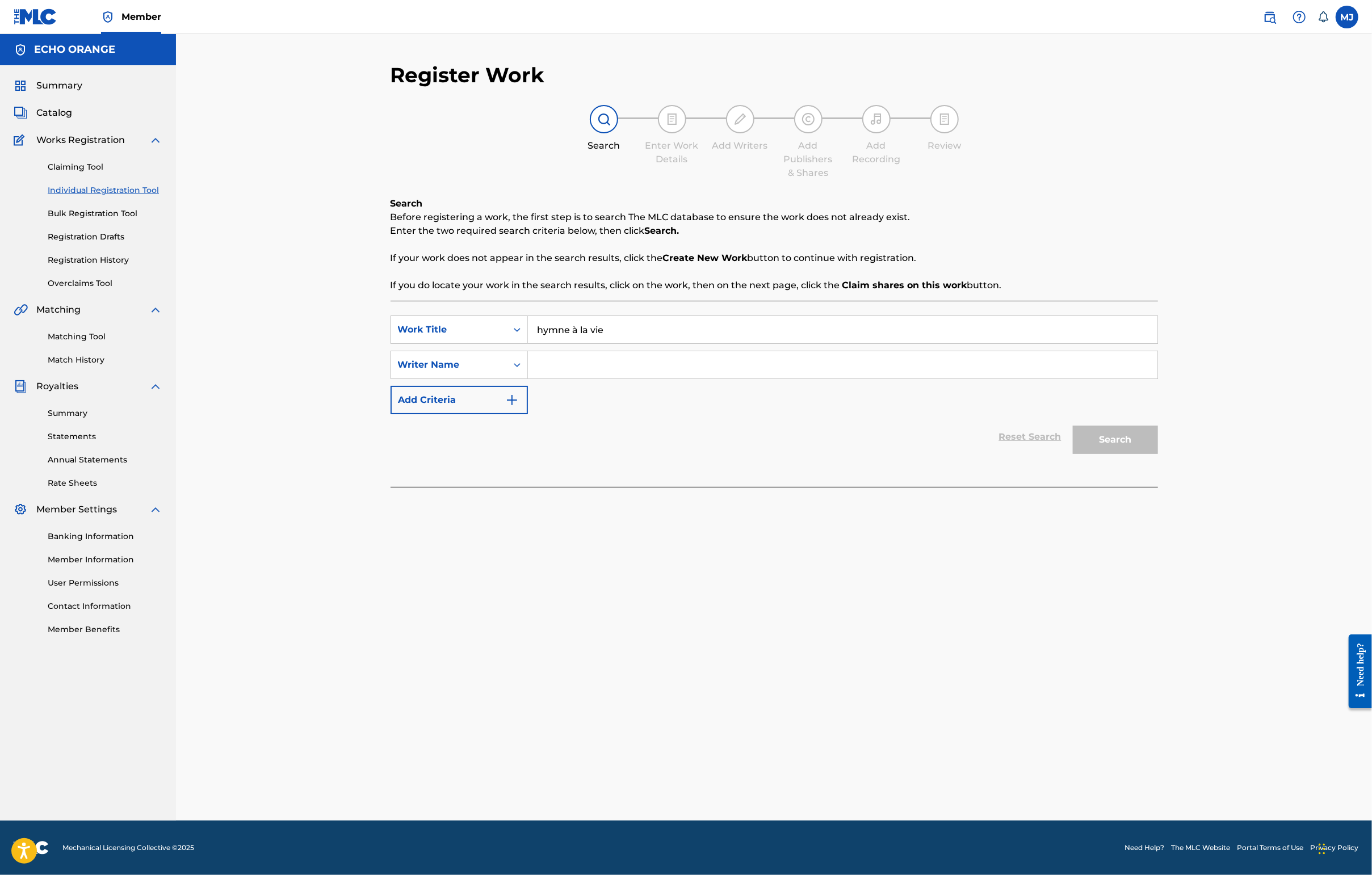
type input "hymne à la vie"
paste input "[PERSON_NAME]"
type input "[PERSON_NAME]"
click at [1088, 454] on button "Search" at bounding box center [1115, 440] width 85 height 29
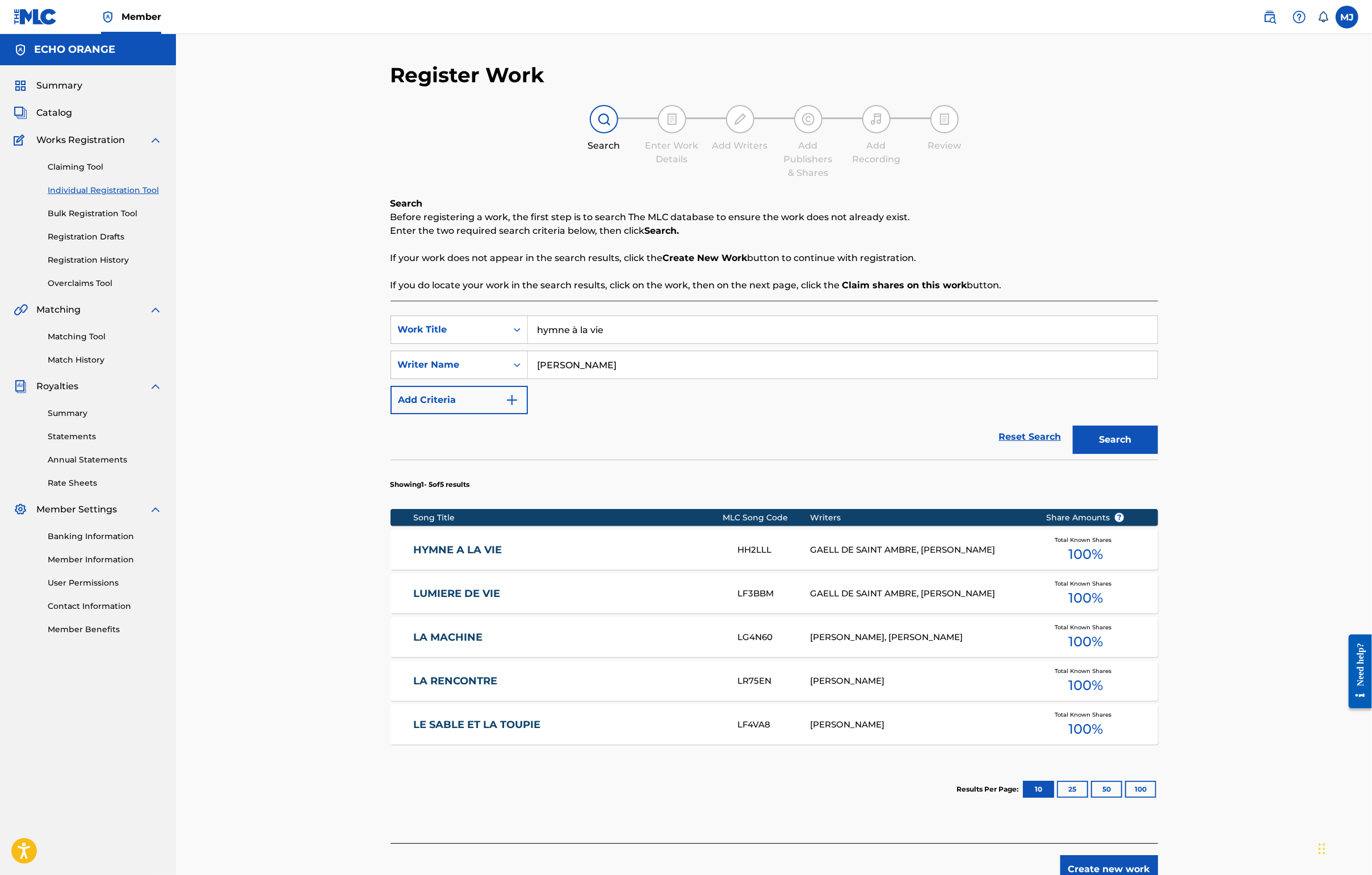
scroll to position [160, 0]
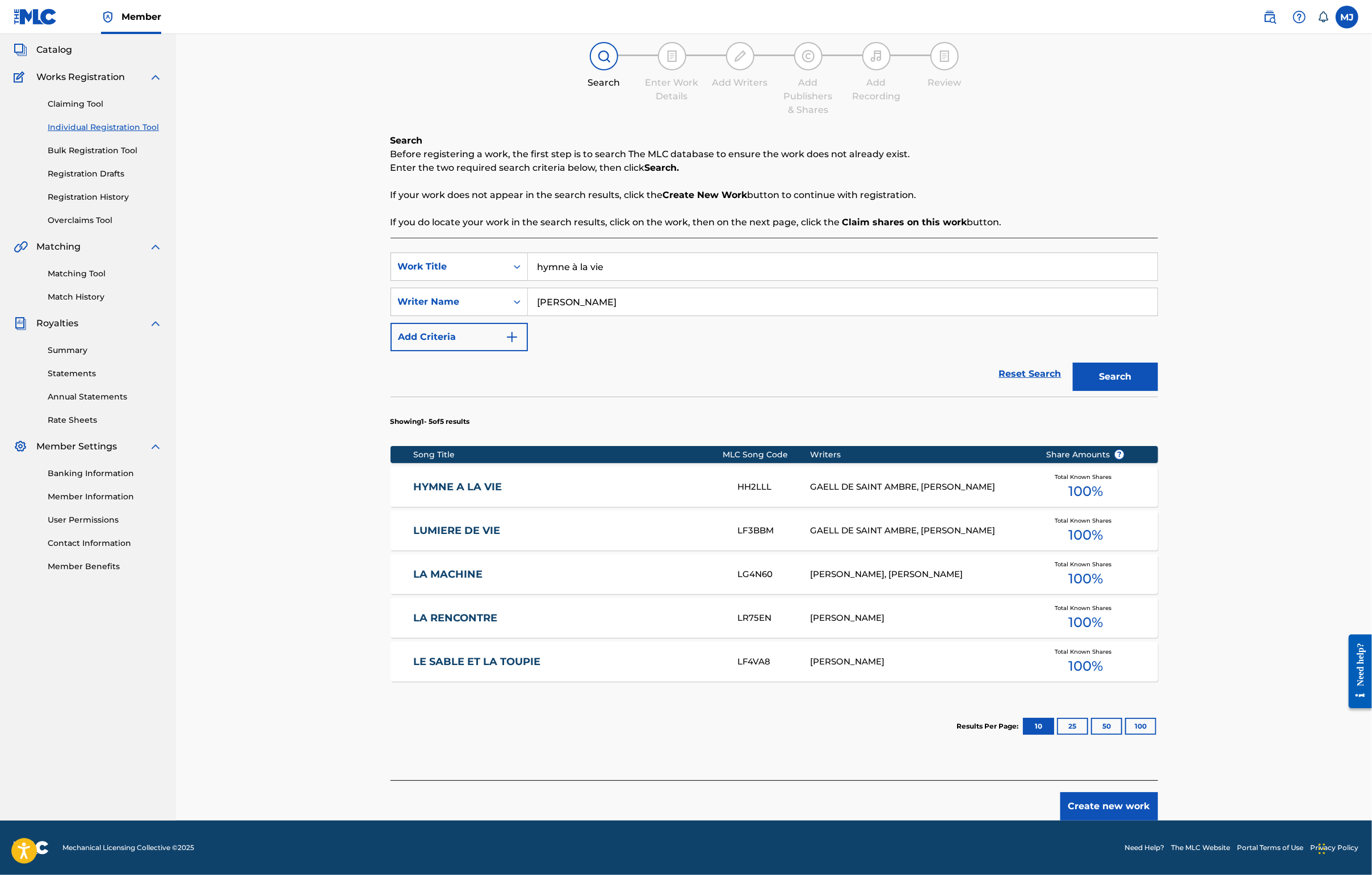
click at [1088, 792] on button "Create new work" at bounding box center [1109, 807] width 98 height 29
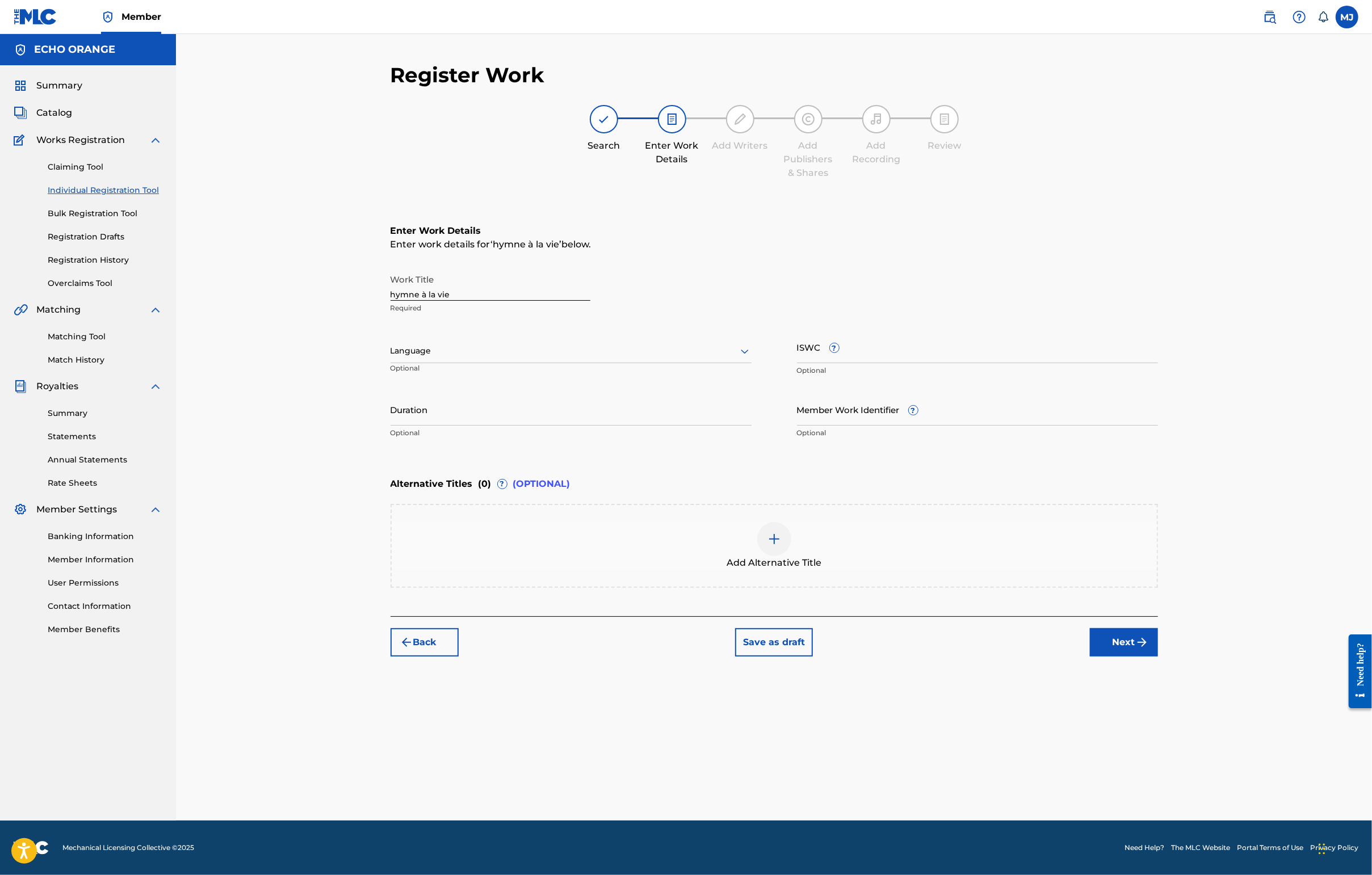
click at [1088, 657] on button "Next" at bounding box center [1124, 643] width 68 height 29
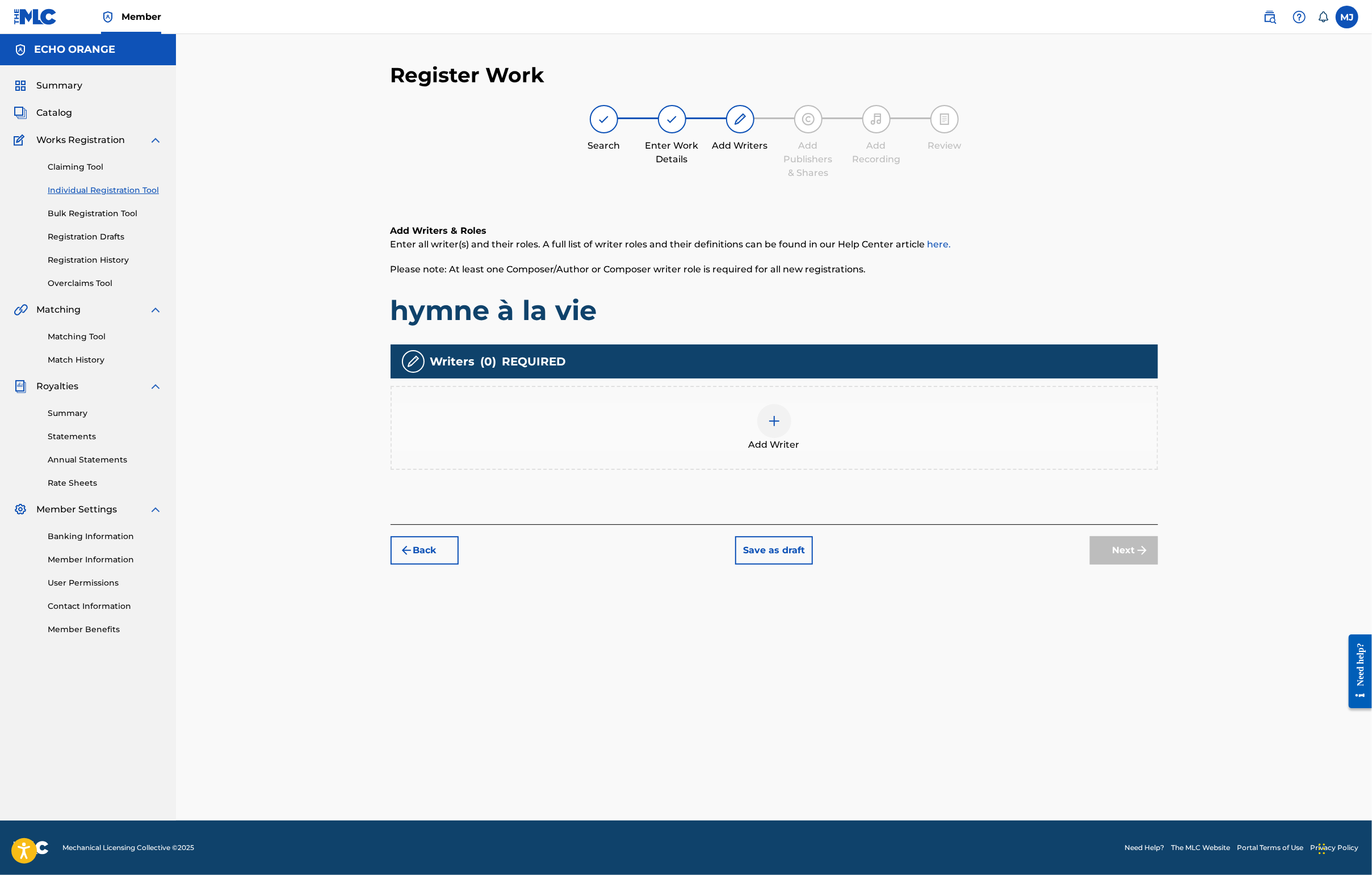
click at [954, 451] on div "Add Writer" at bounding box center [774, 427] width 765 height 47
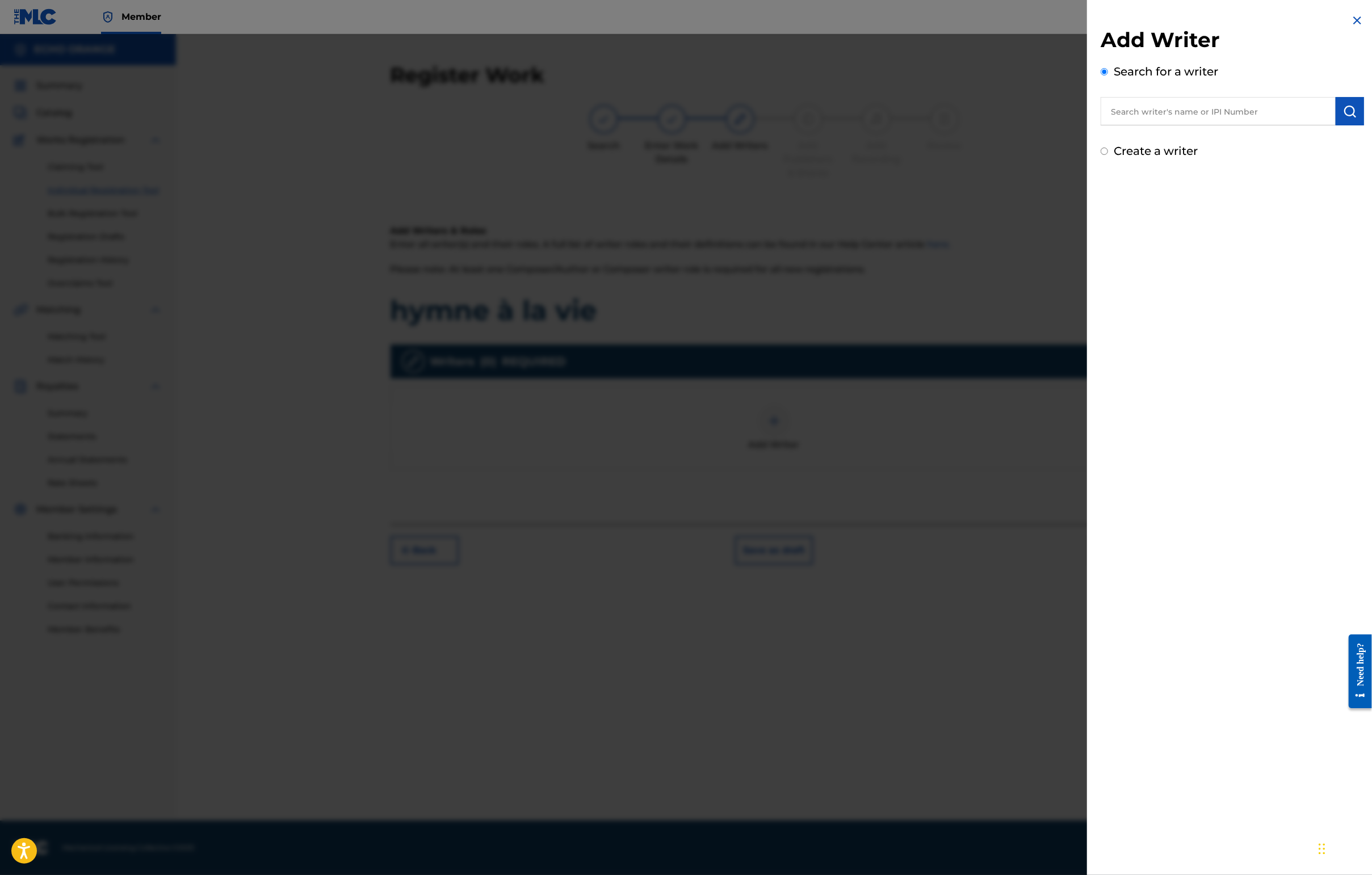
click at [1088, 123] on input "text" at bounding box center [1218, 111] width 235 height 29
paste input "[PERSON_NAME]"
type input "[PERSON_NAME]"
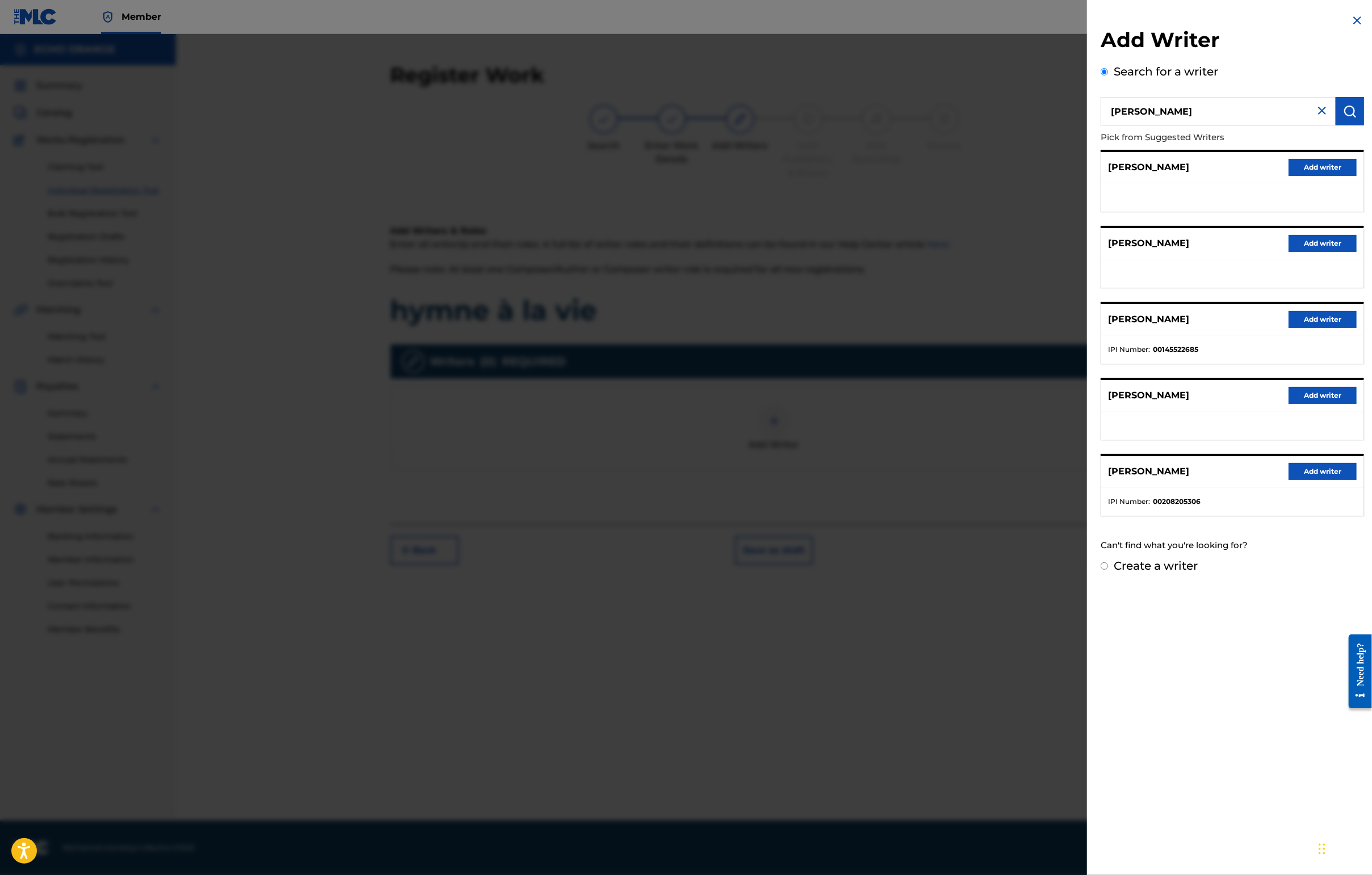
click at [1088, 328] on button "Add writer" at bounding box center [1322, 319] width 68 height 17
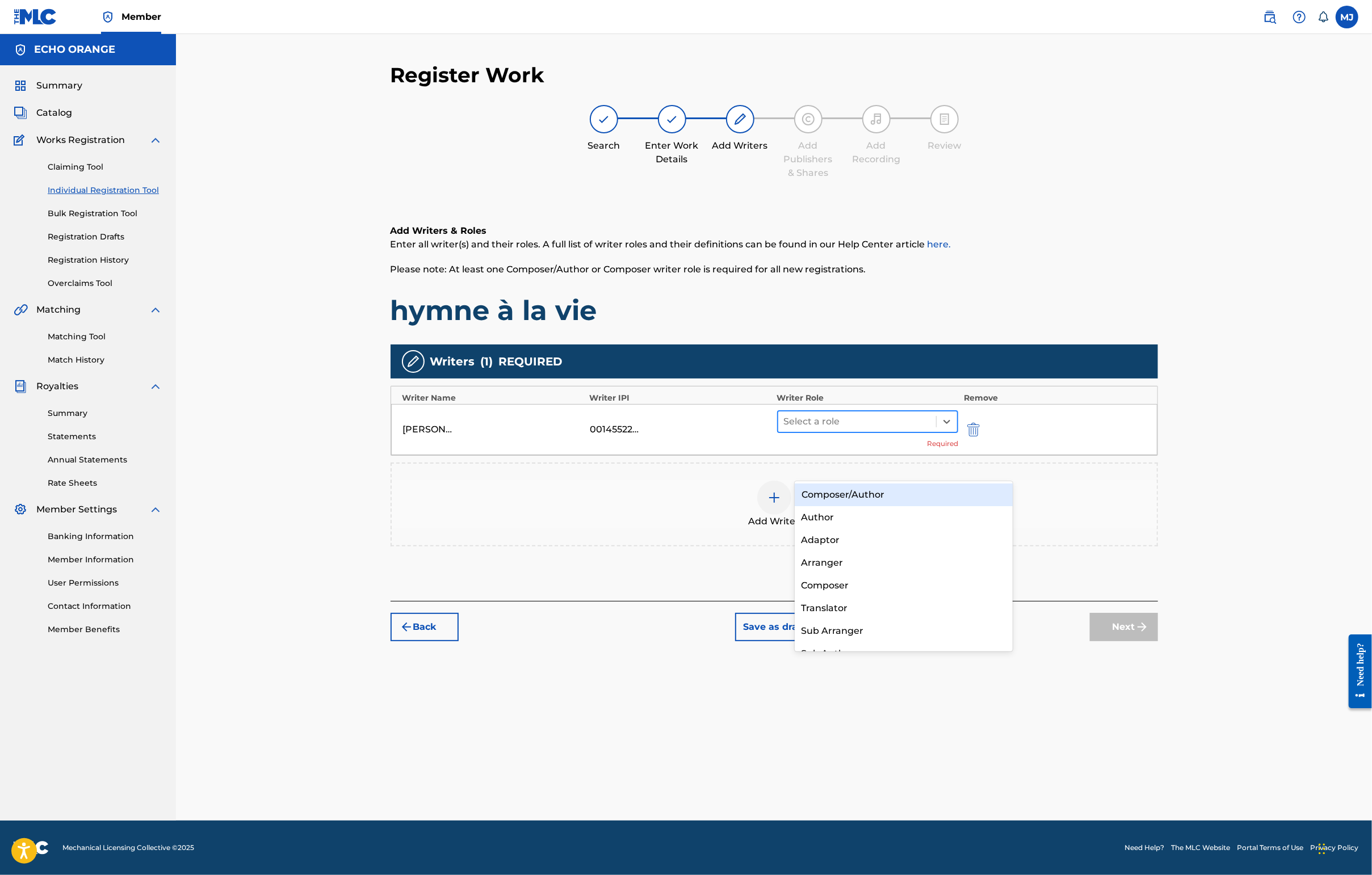
drag, startPoint x: 960, startPoint y: 472, endPoint x: 962, endPoint y: 463, distance: 9.2
click at [936, 432] on div "Select a role" at bounding box center [857, 421] width 158 height 20
click at [931, 430] on div at bounding box center [856, 421] width 147 height 16
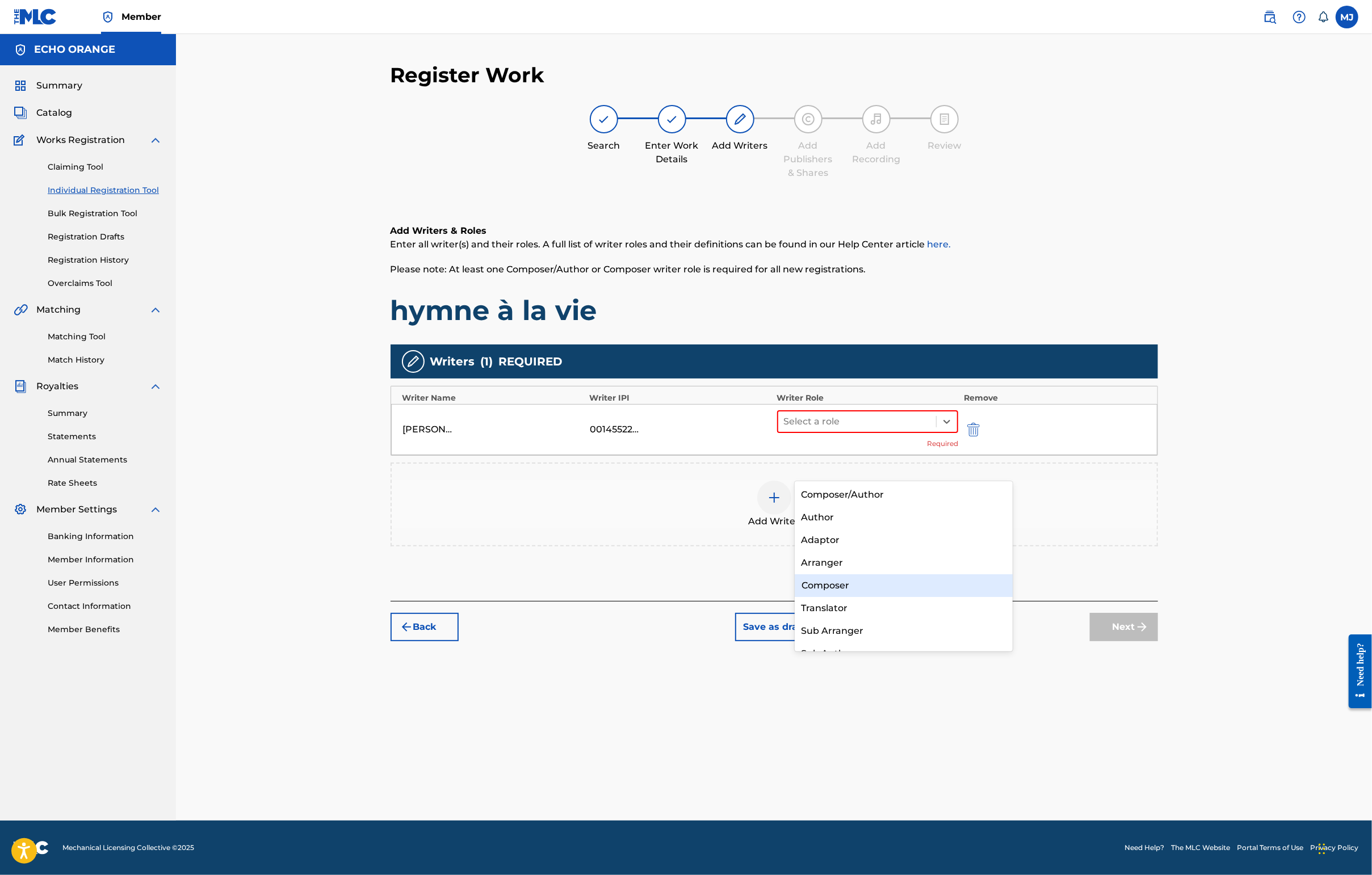
drag, startPoint x: 878, startPoint y: 585, endPoint x: 887, endPoint y: 585, distance: 9.0
click at [878, 585] on div "Composer" at bounding box center [904, 585] width 218 height 23
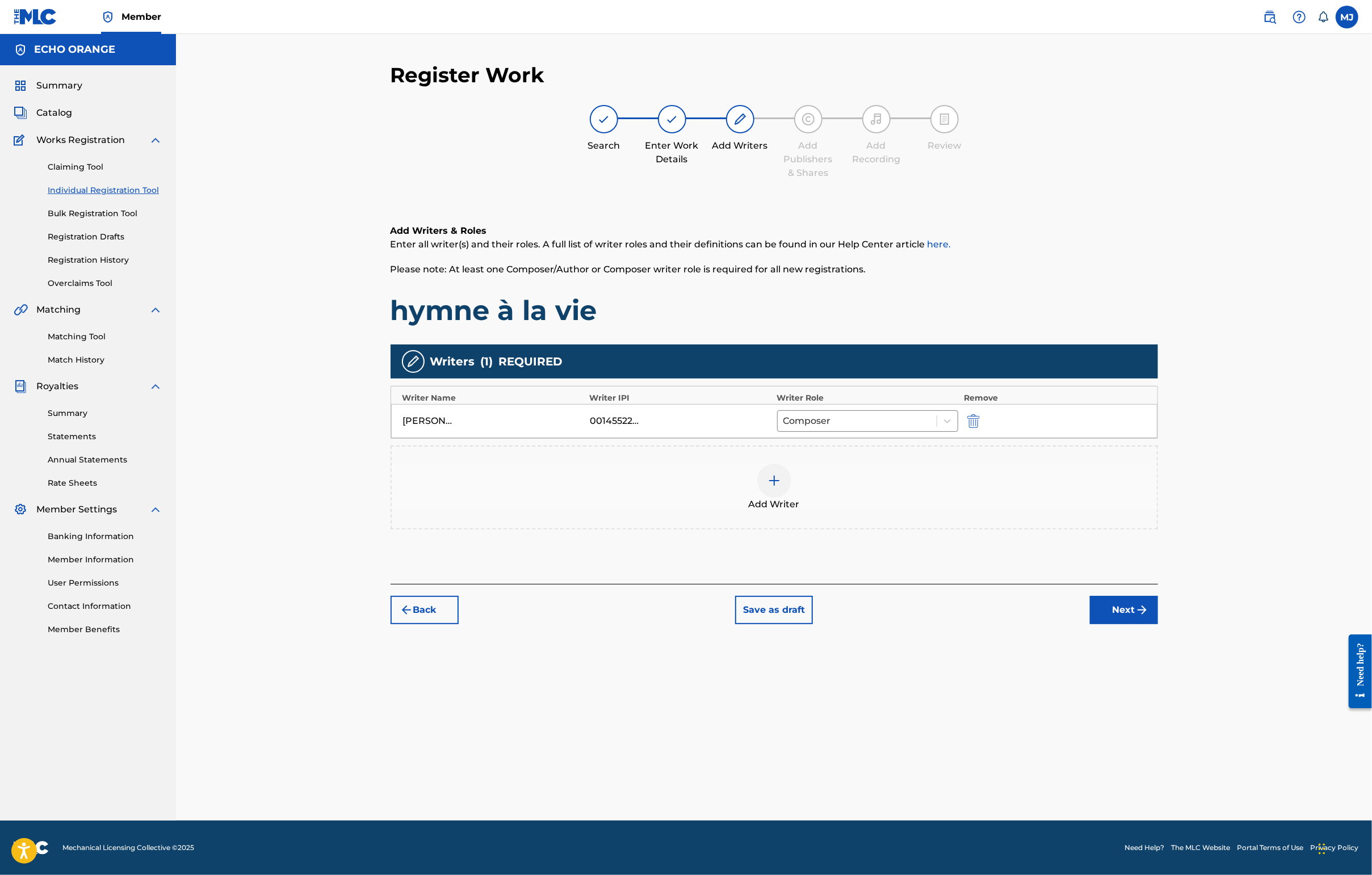
click at [1088, 624] on button "Next" at bounding box center [1124, 610] width 68 height 29
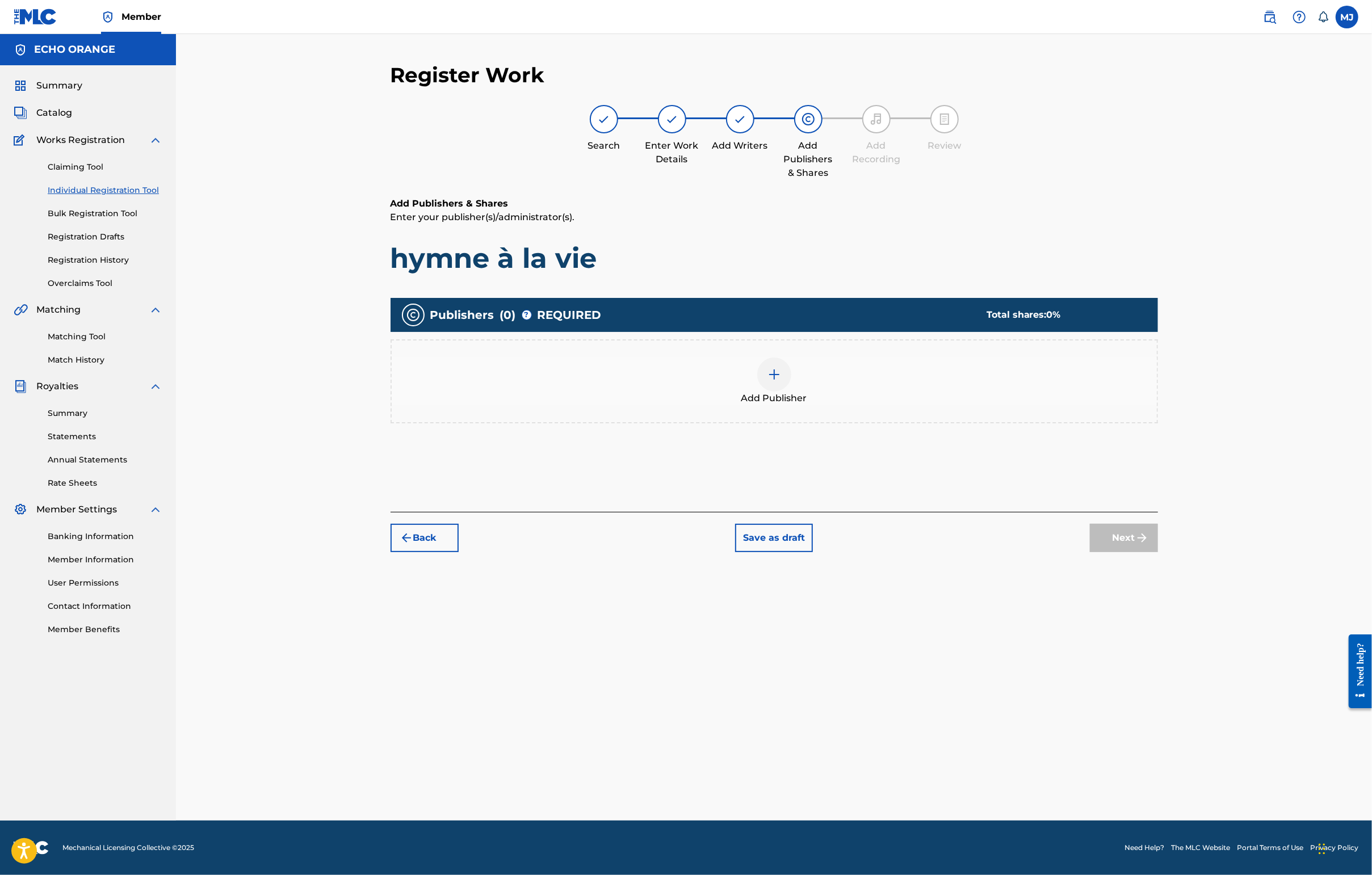
click at [864, 424] on div "Add Publisher" at bounding box center [774, 381] width 768 height 84
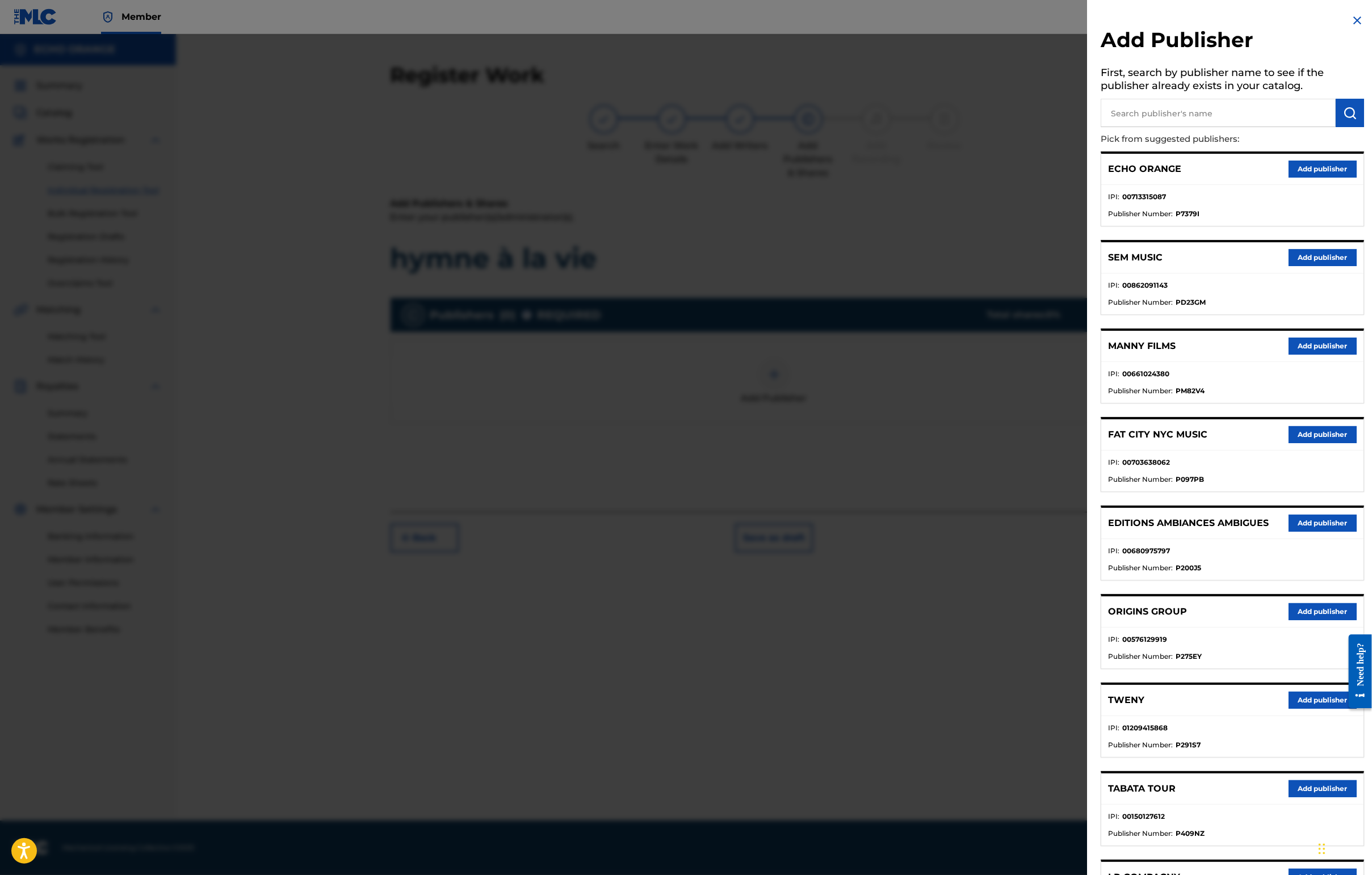
click at [1088, 620] on button "Add publisher" at bounding box center [1322, 612] width 68 height 17
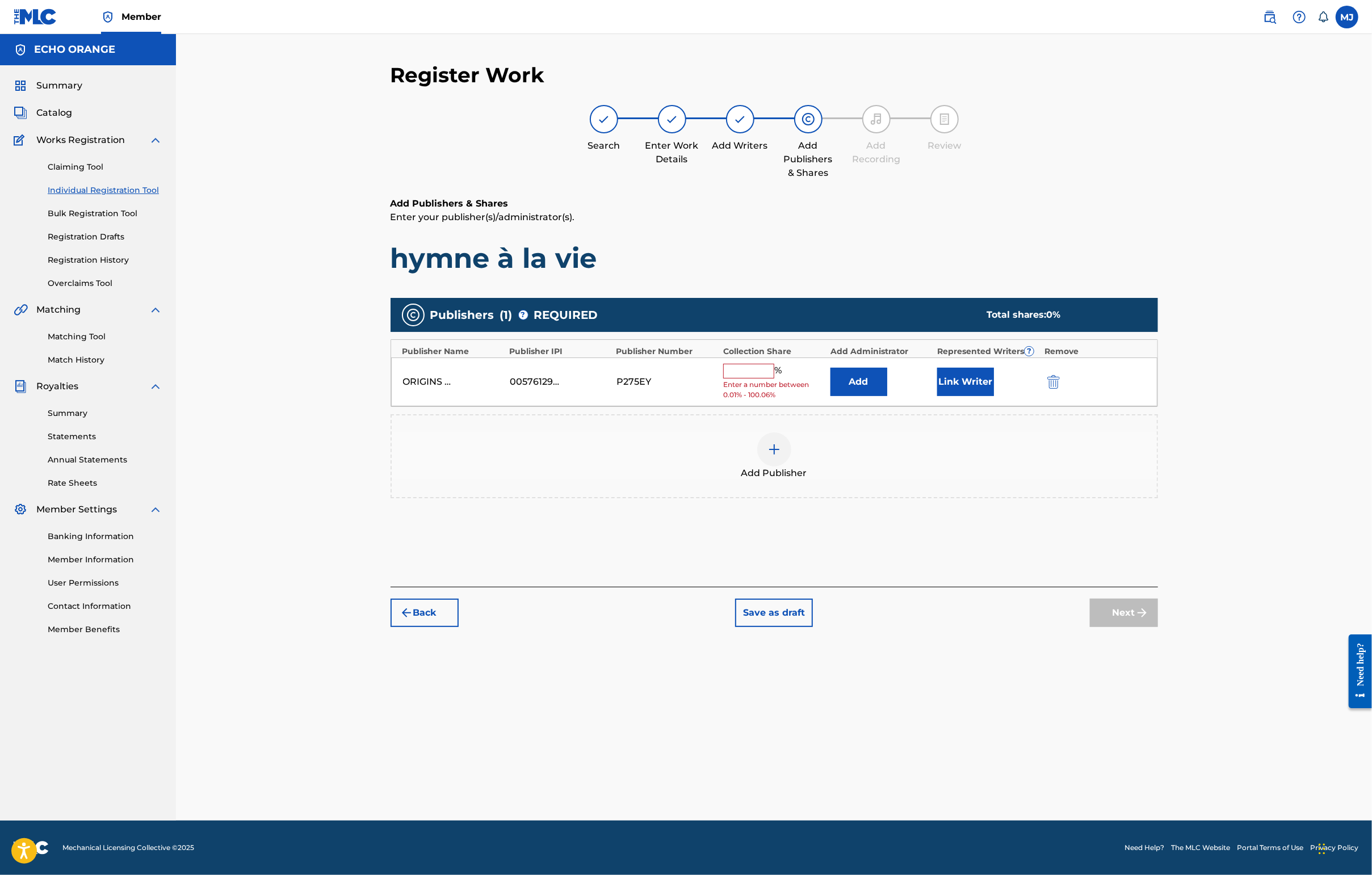
click at [887, 396] on button "Add" at bounding box center [858, 382] width 56 height 29
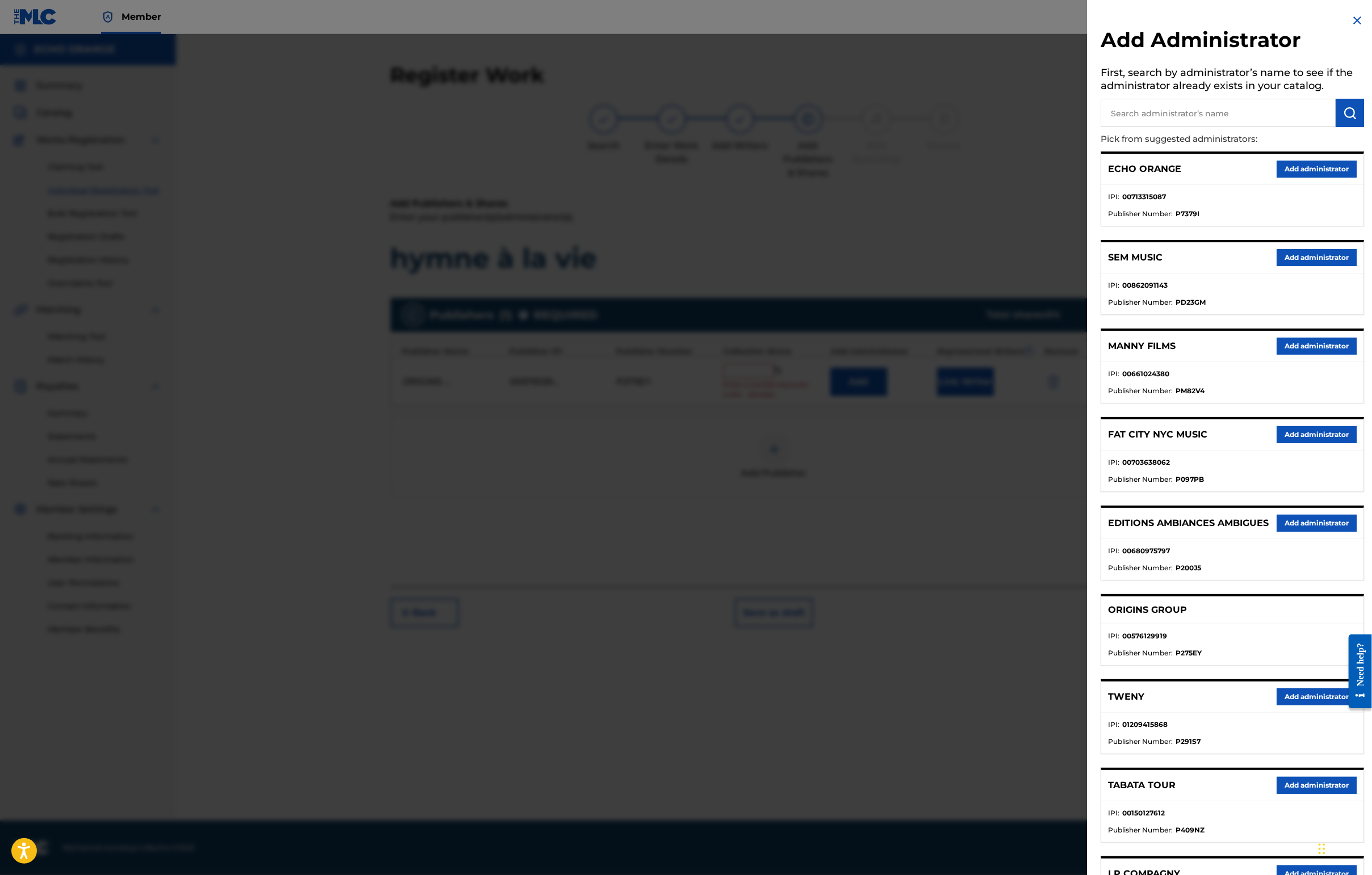
click at [1088, 178] on button "Add administrator" at bounding box center [1316, 169] width 80 height 17
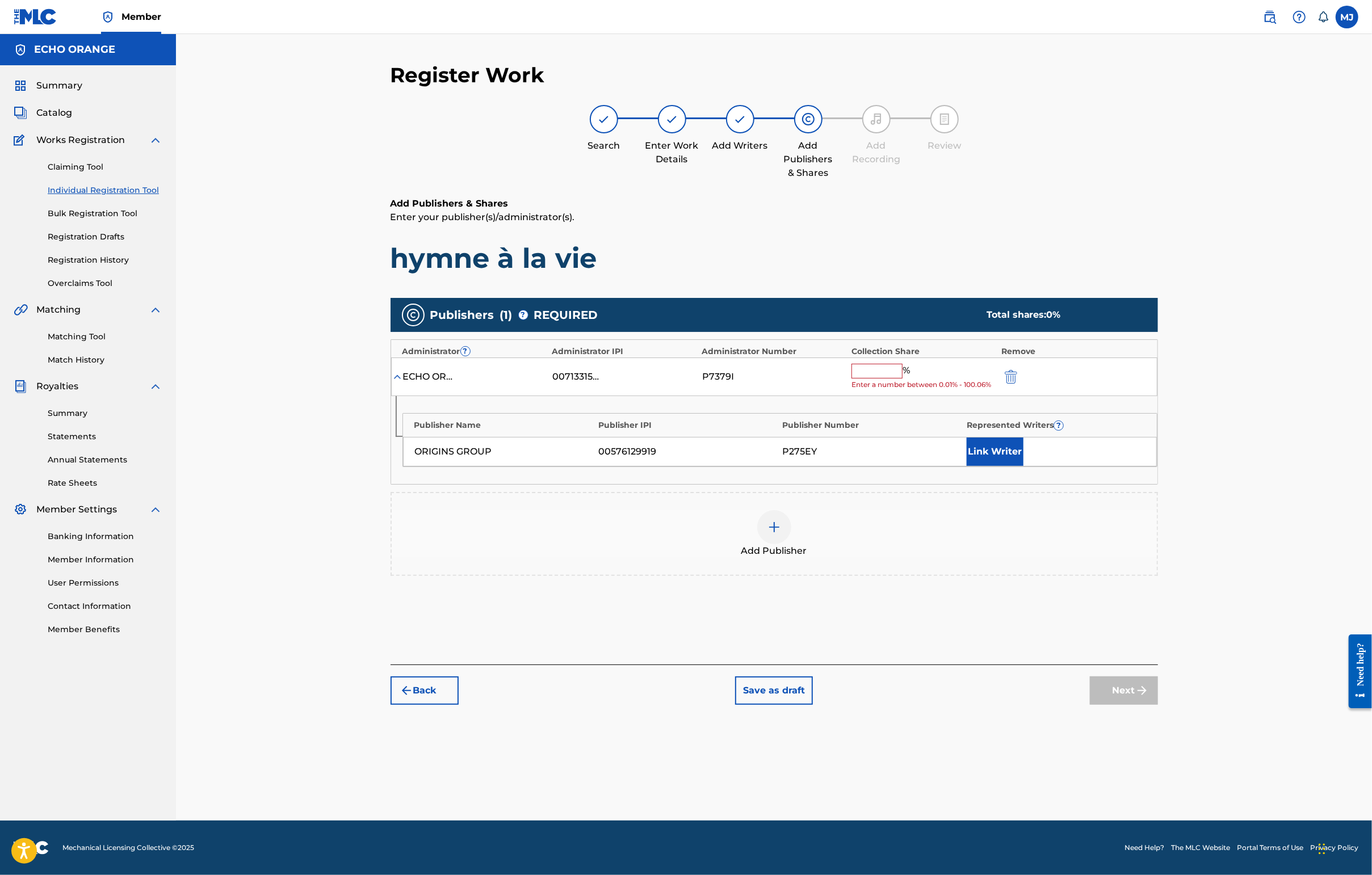
click at [902, 378] on input "text" at bounding box center [877, 371] width 51 height 15
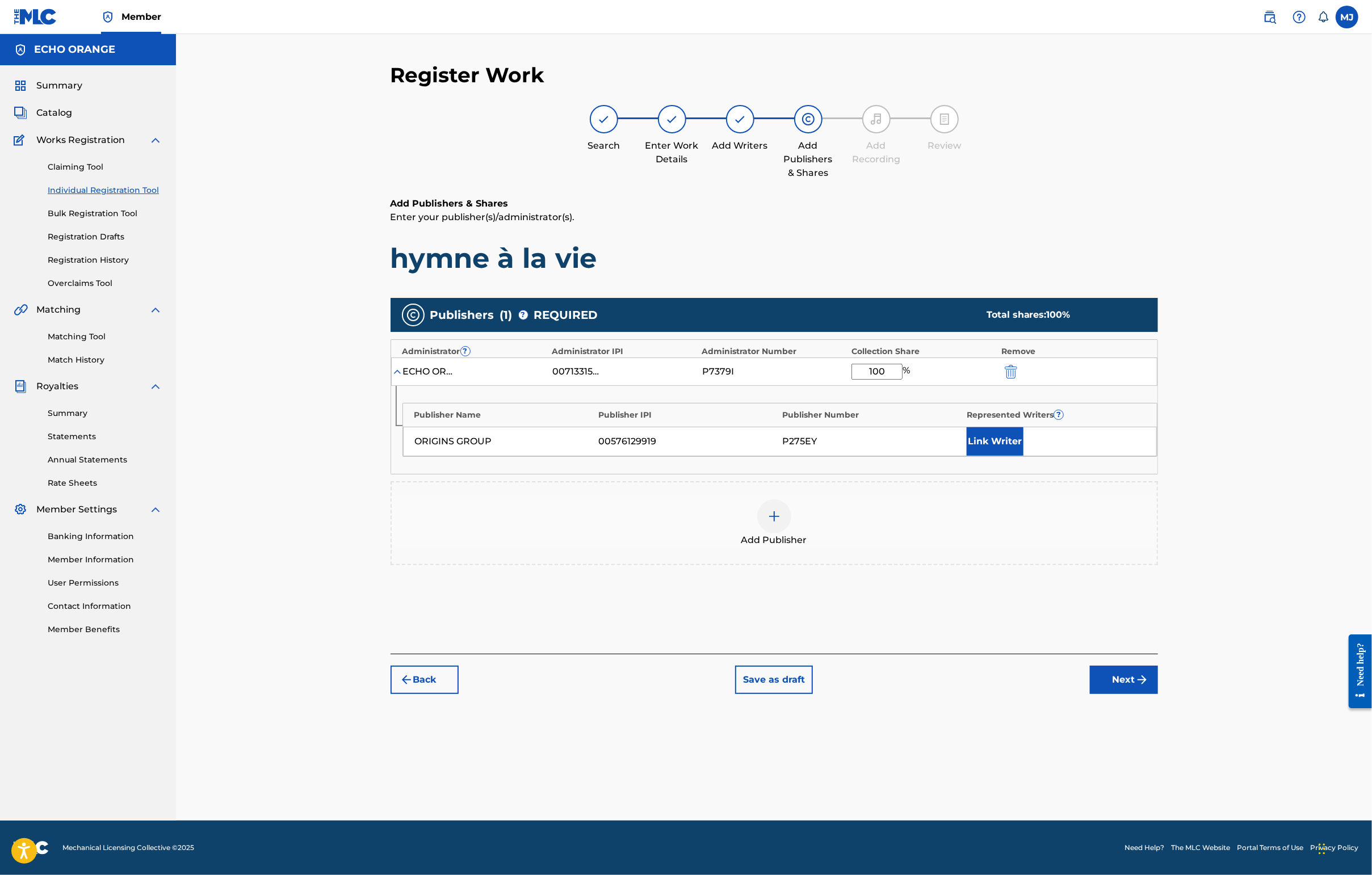
type input "100"
click at [1024, 456] on button "Link Writer" at bounding box center [994, 442] width 56 height 29
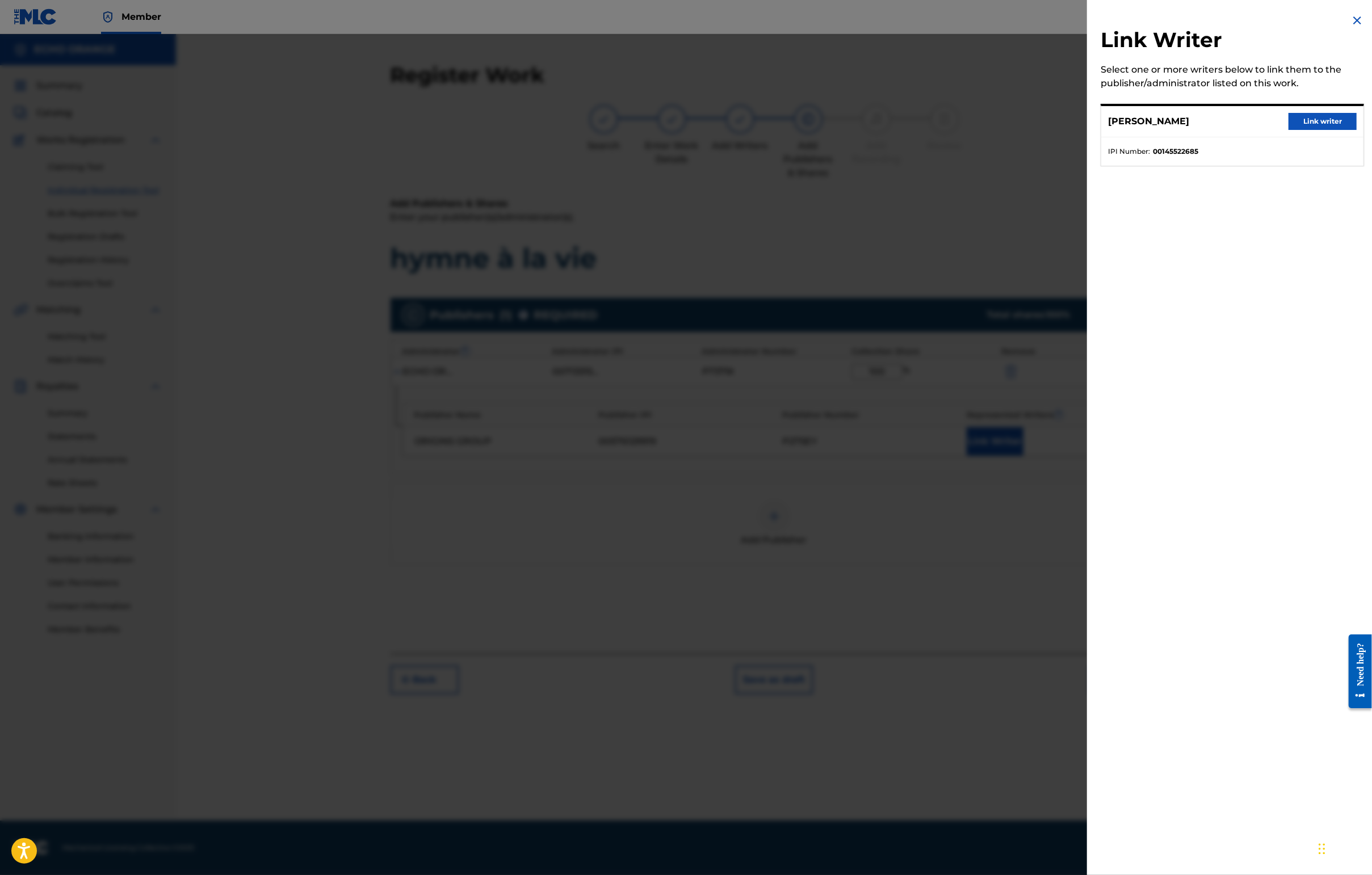
click at [1088, 130] on button "Link writer" at bounding box center [1322, 121] width 68 height 17
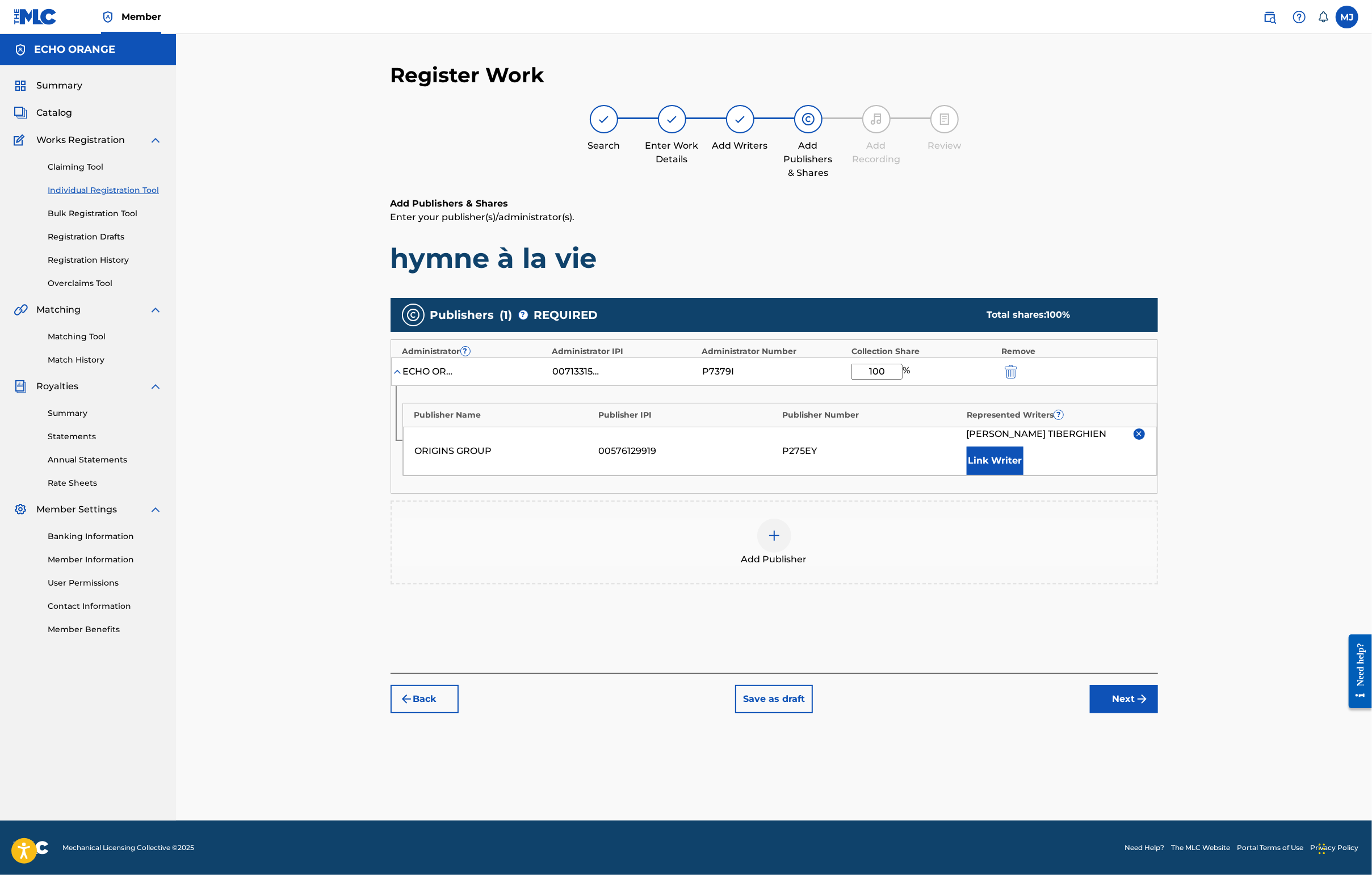
drag, startPoint x: 1074, startPoint y: 497, endPoint x: 1203, endPoint y: 691, distance: 233.0
click at [1088, 475] on div "[PERSON_NAME] Link Writer" at bounding box center [1055, 451] width 178 height 47
click at [1088, 713] on button "Next" at bounding box center [1124, 699] width 68 height 29
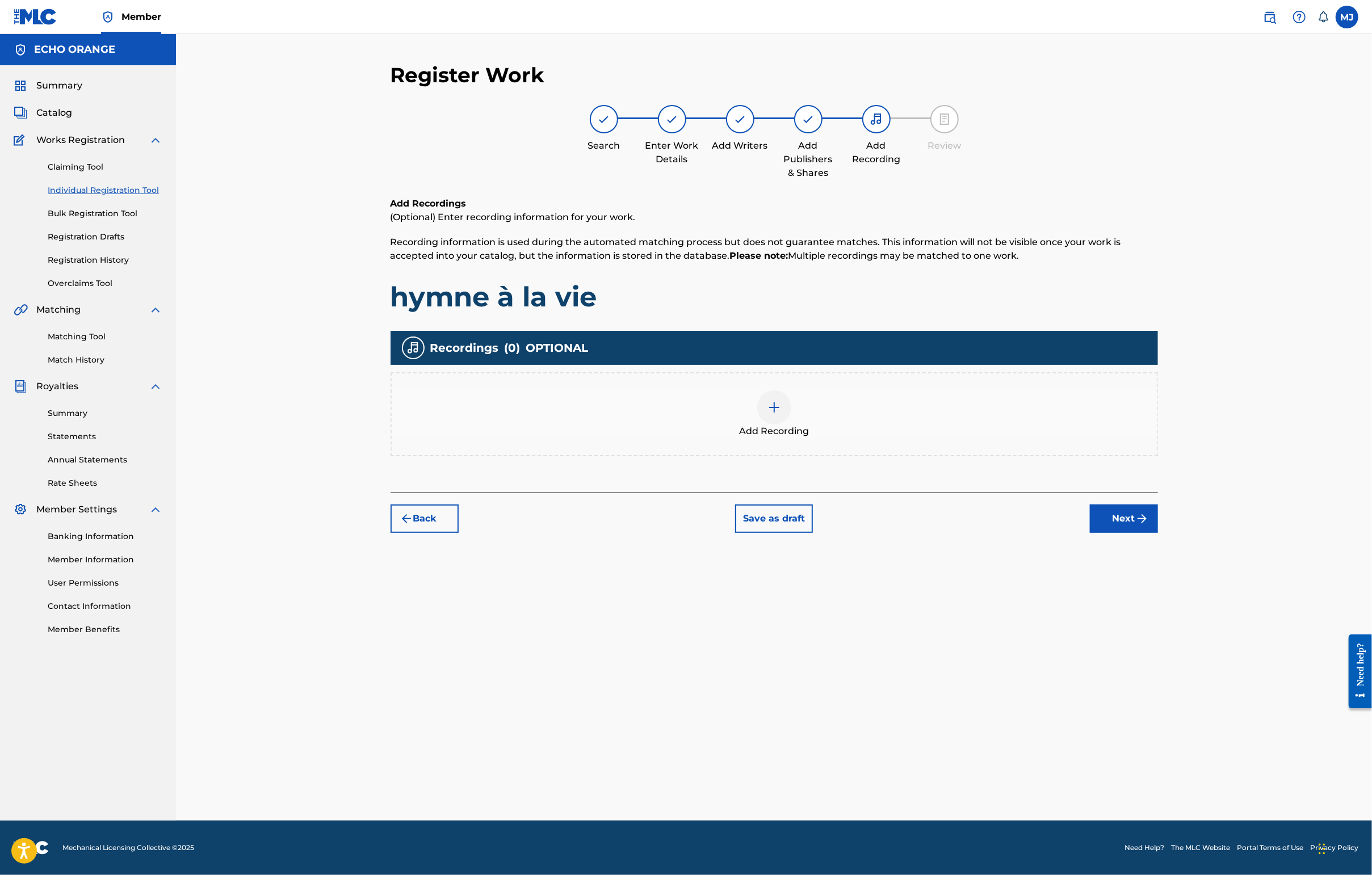
click at [1088, 603] on div "Register Work Search Enter Work Details Add Writers Add Publishers & Shares Add…" at bounding box center [774, 442] width 795 height 758
click at [1088, 533] on button "Next" at bounding box center [1124, 518] width 68 height 29
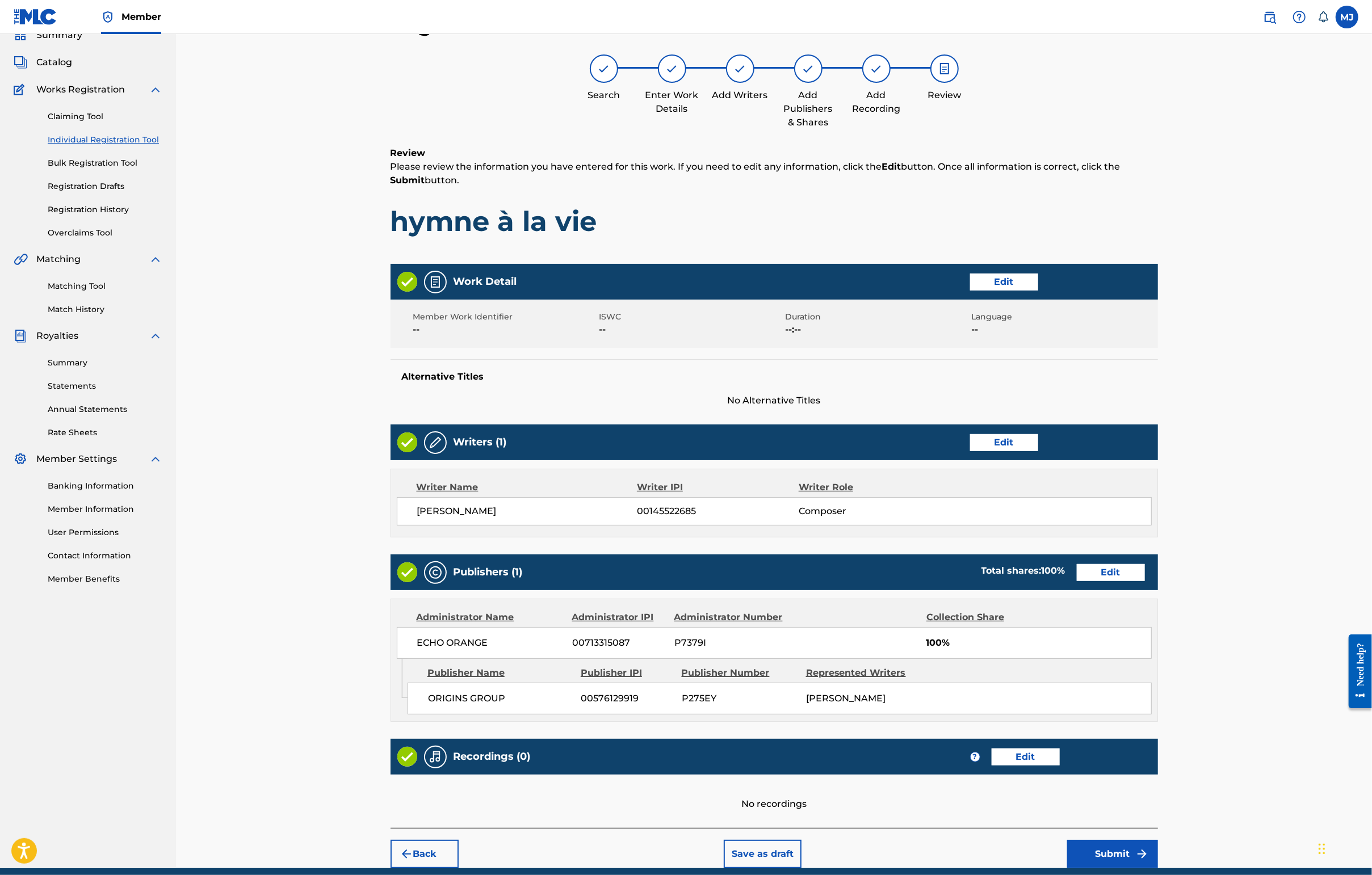
scroll to position [214, 0]
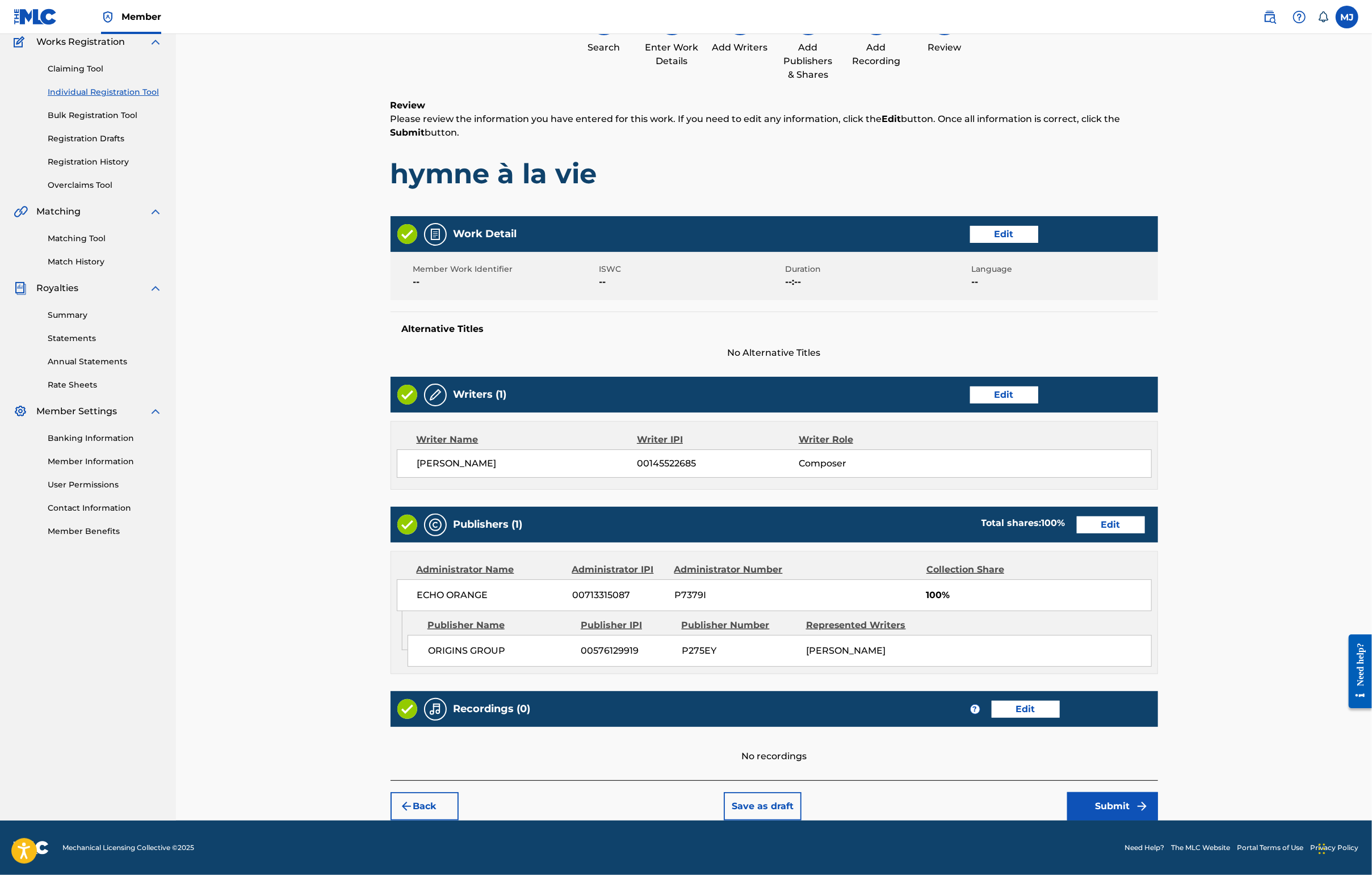
click at [1088, 792] on button "Submit" at bounding box center [1112, 807] width 91 height 29
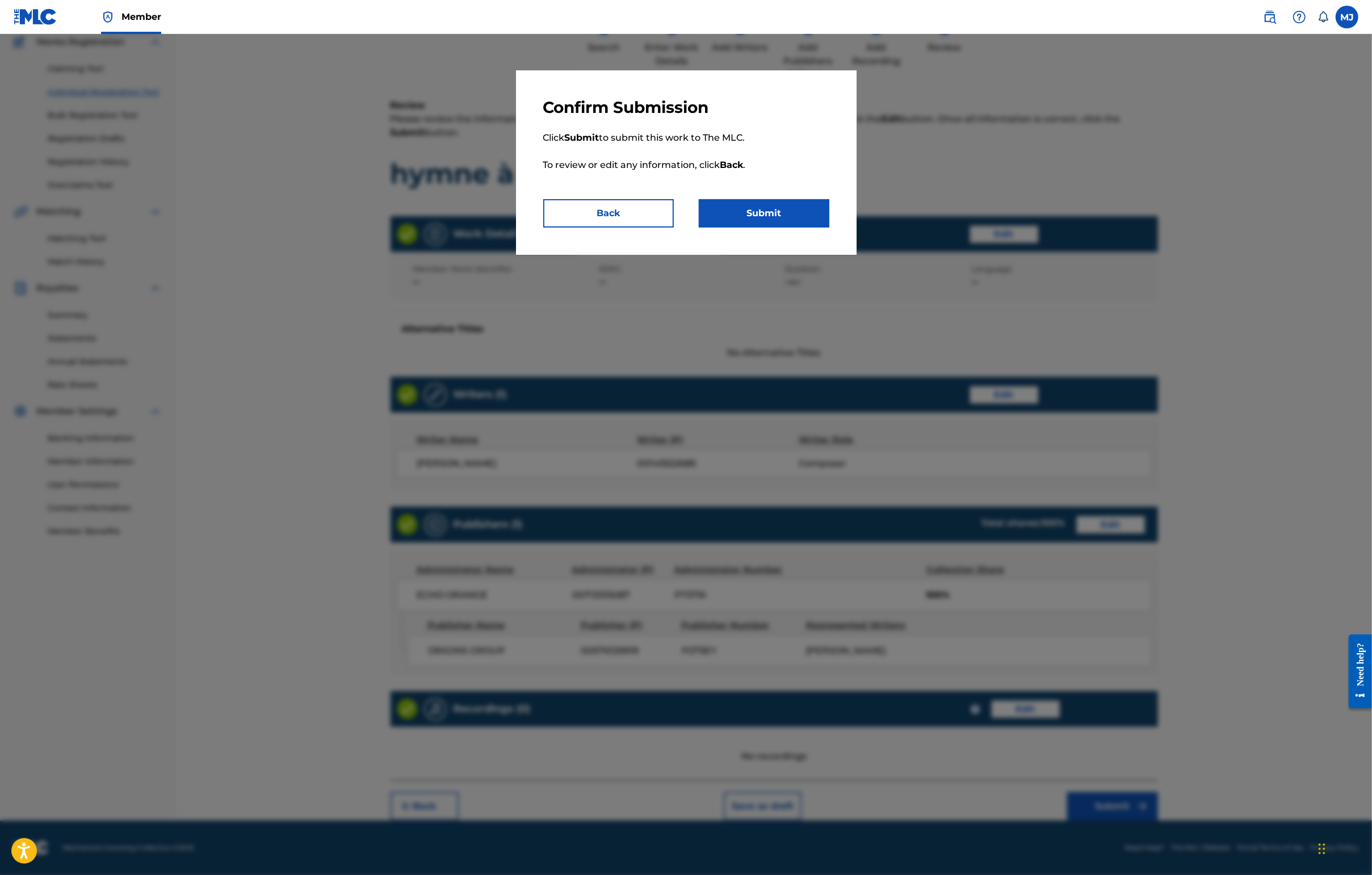
click at [784, 255] on div "Confirm Submission Click Submit to submit this work to The MLC. To review or ed…" at bounding box center [686, 163] width 340 height 184
click at [786, 227] on button "Submit" at bounding box center [763, 214] width 130 height 29
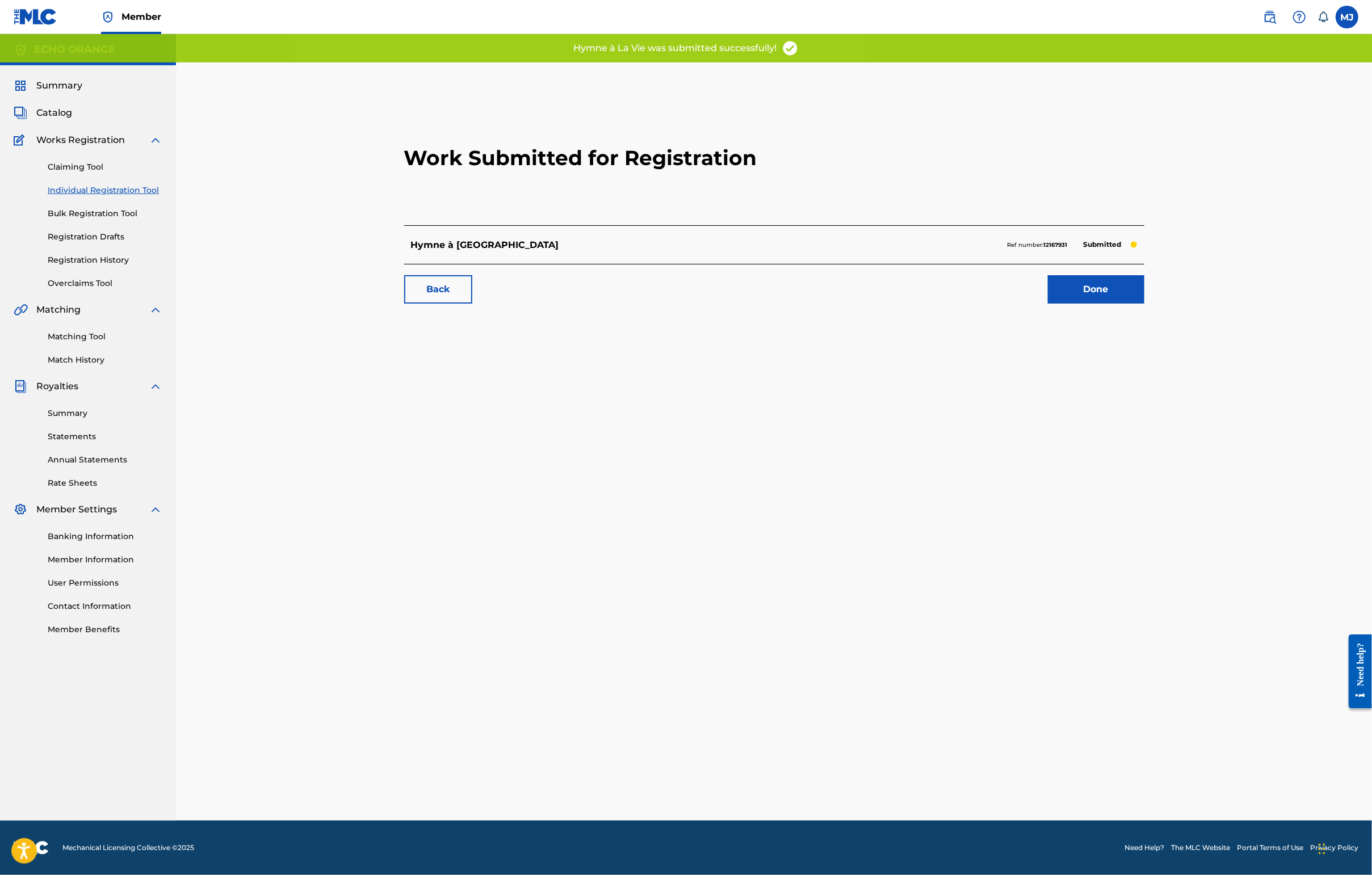
click at [1088, 303] on link "Done" at bounding box center [1096, 290] width 96 height 29
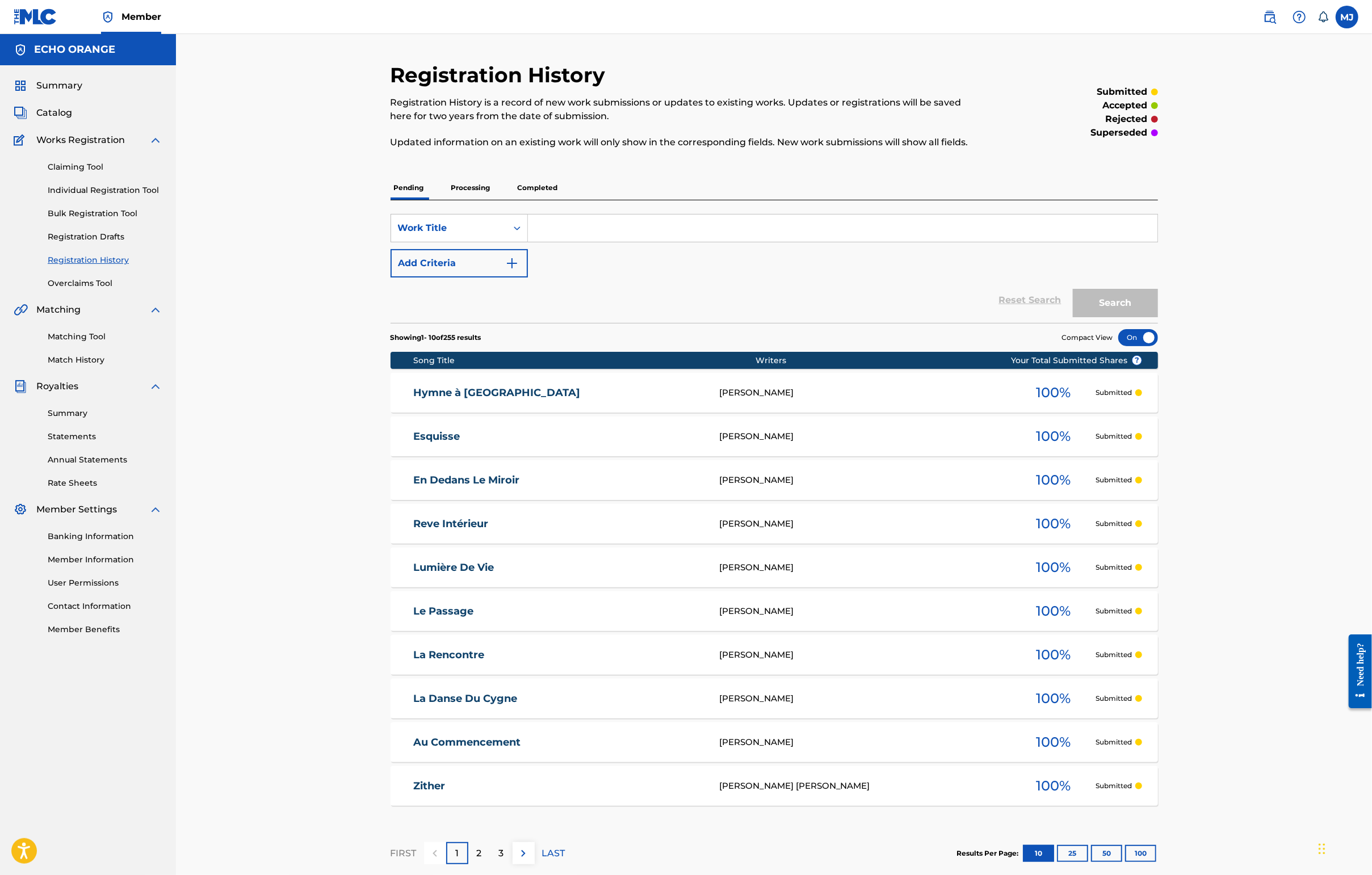
click at [116, 196] on link "Individual Registration Tool" at bounding box center [105, 190] width 114 height 12
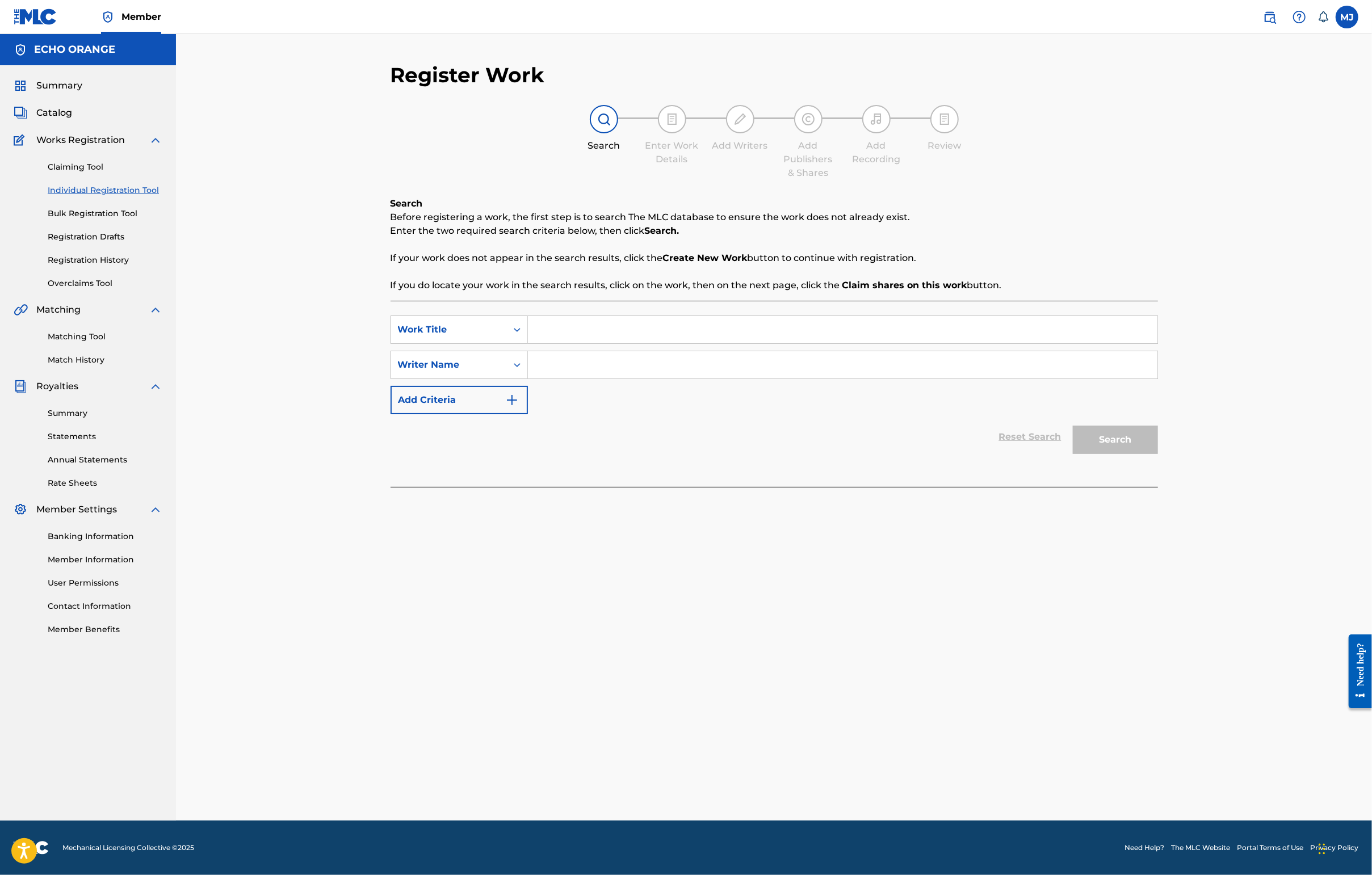
click at [528, 343] on input "Search Form" at bounding box center [842, 330] width 629 height 27
type input "C"
click at [655, 378] on input "Search Form" at bounding box center [842, 365] width 629 height 27
click at [653, 378] on input "[PERSON_NAME]" at bounding box center [842, 365] width 629 height 27
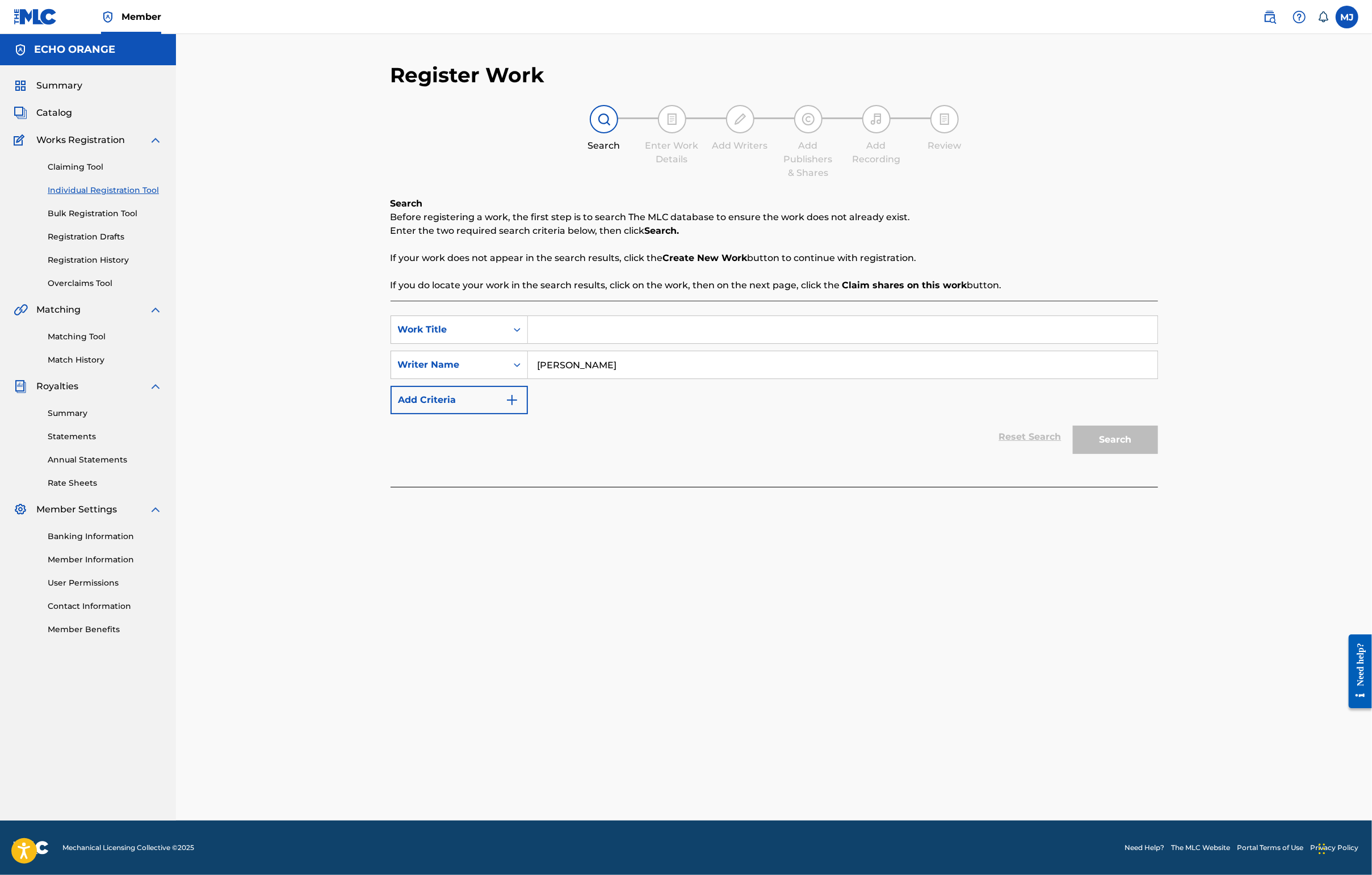
click at [653, 378] on input "[PERSON_NAME]" at bounding box center [842, 365] width 629 height 27
type input "[PERSON_NAME]"
click at [573, 340] on input "Search Form" at bounding box center [842, 330] width 629 height 27
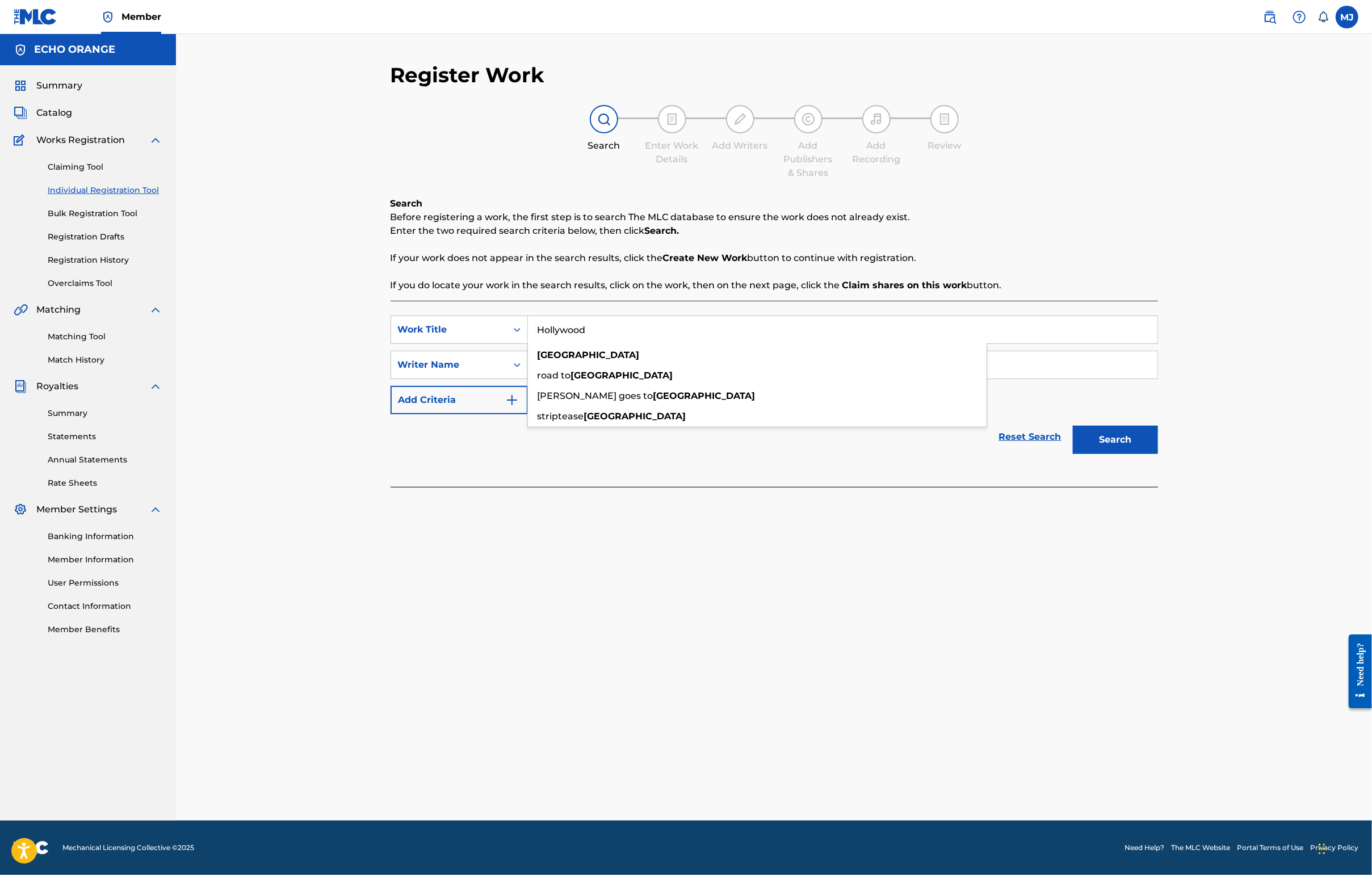
type input "Hollywood"
click at [1088, 454] on button "Search" at bounding box center [1115, 440] width 85 height 29
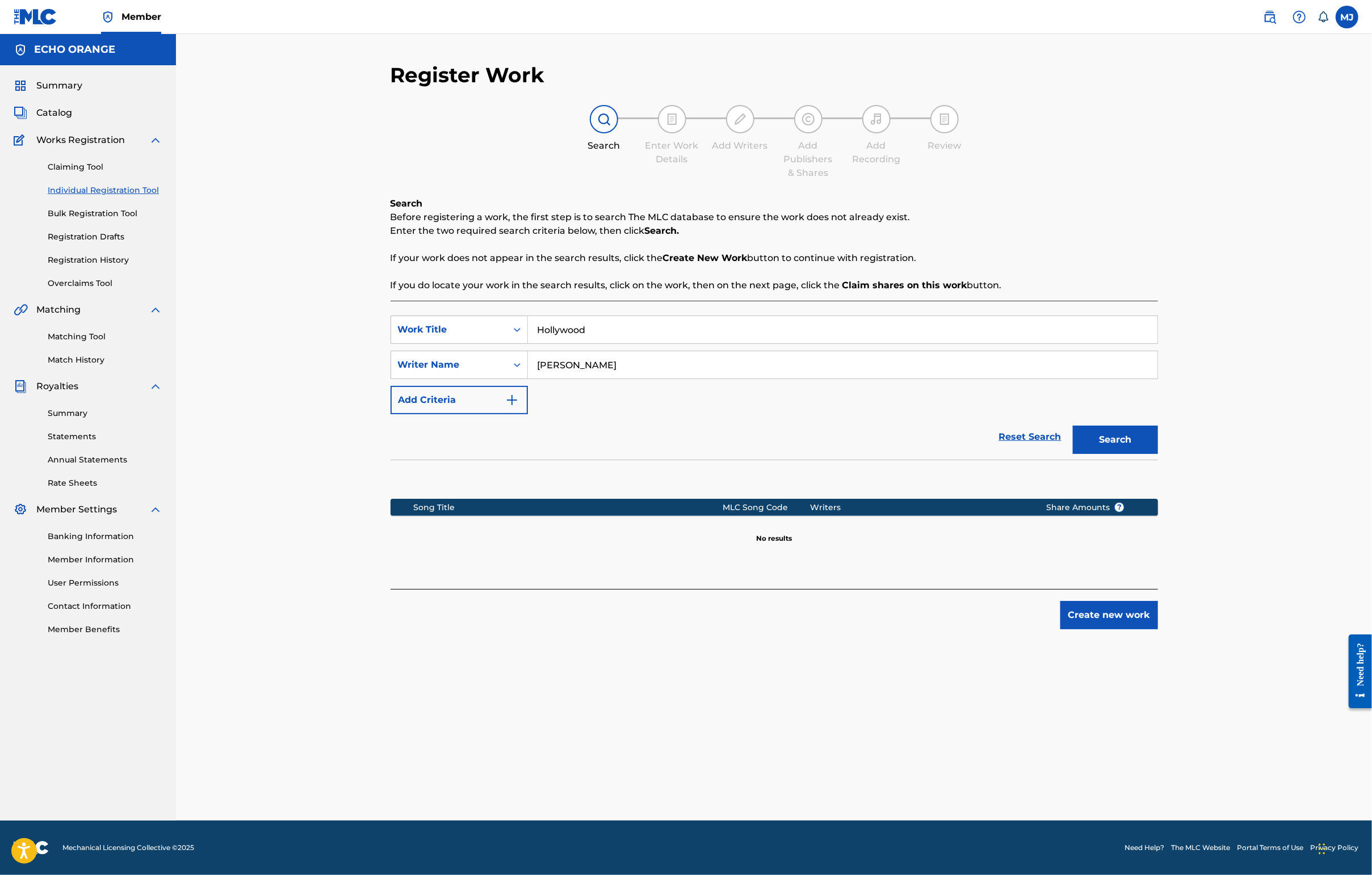
click at [1088, 629] on button "Create new work" at bounding box center [1109, 615] width 98 height 29
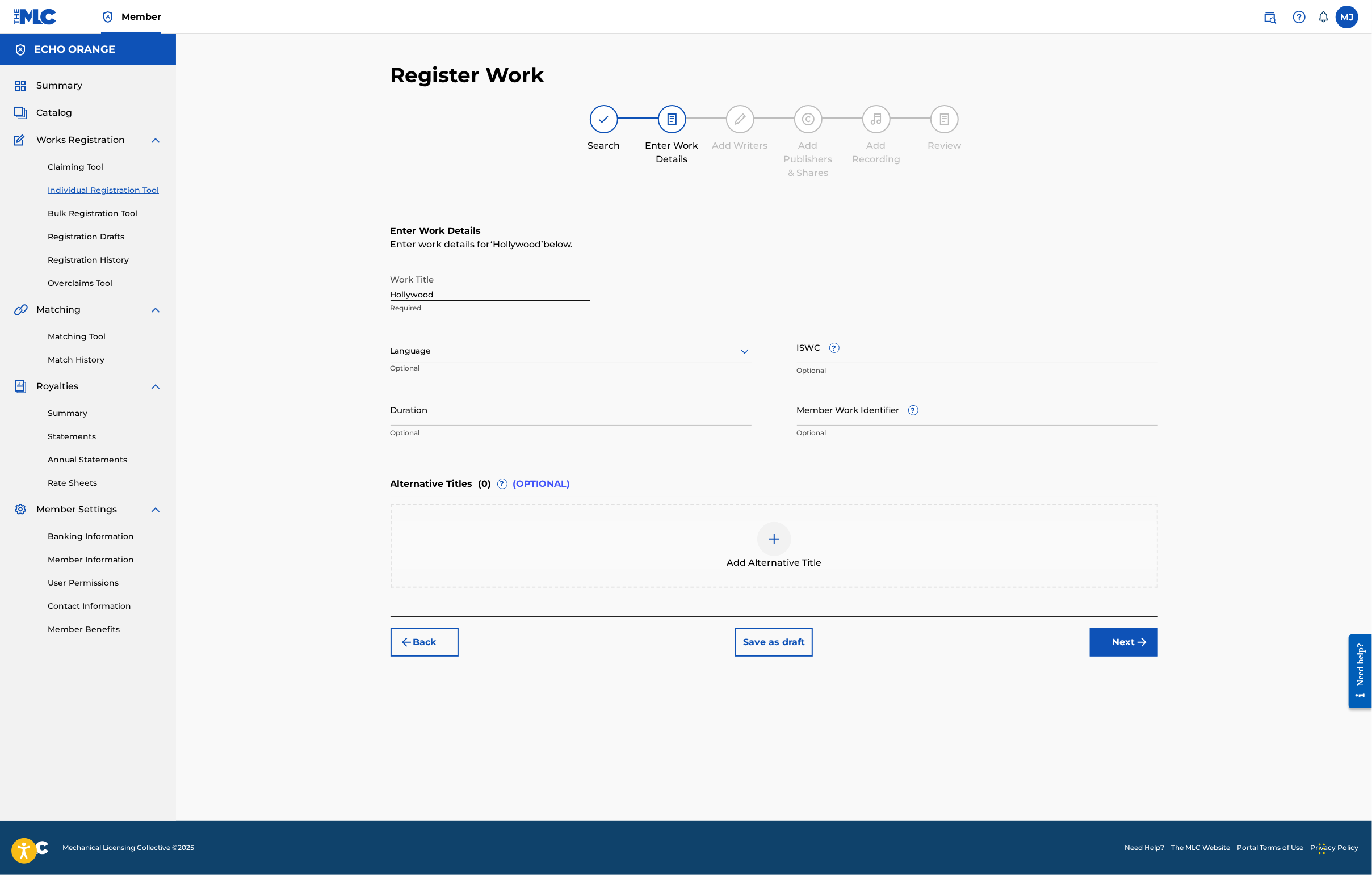
click at [1088, 657] on button "Next" at bounding box center [1124, 643] width 68 height 29
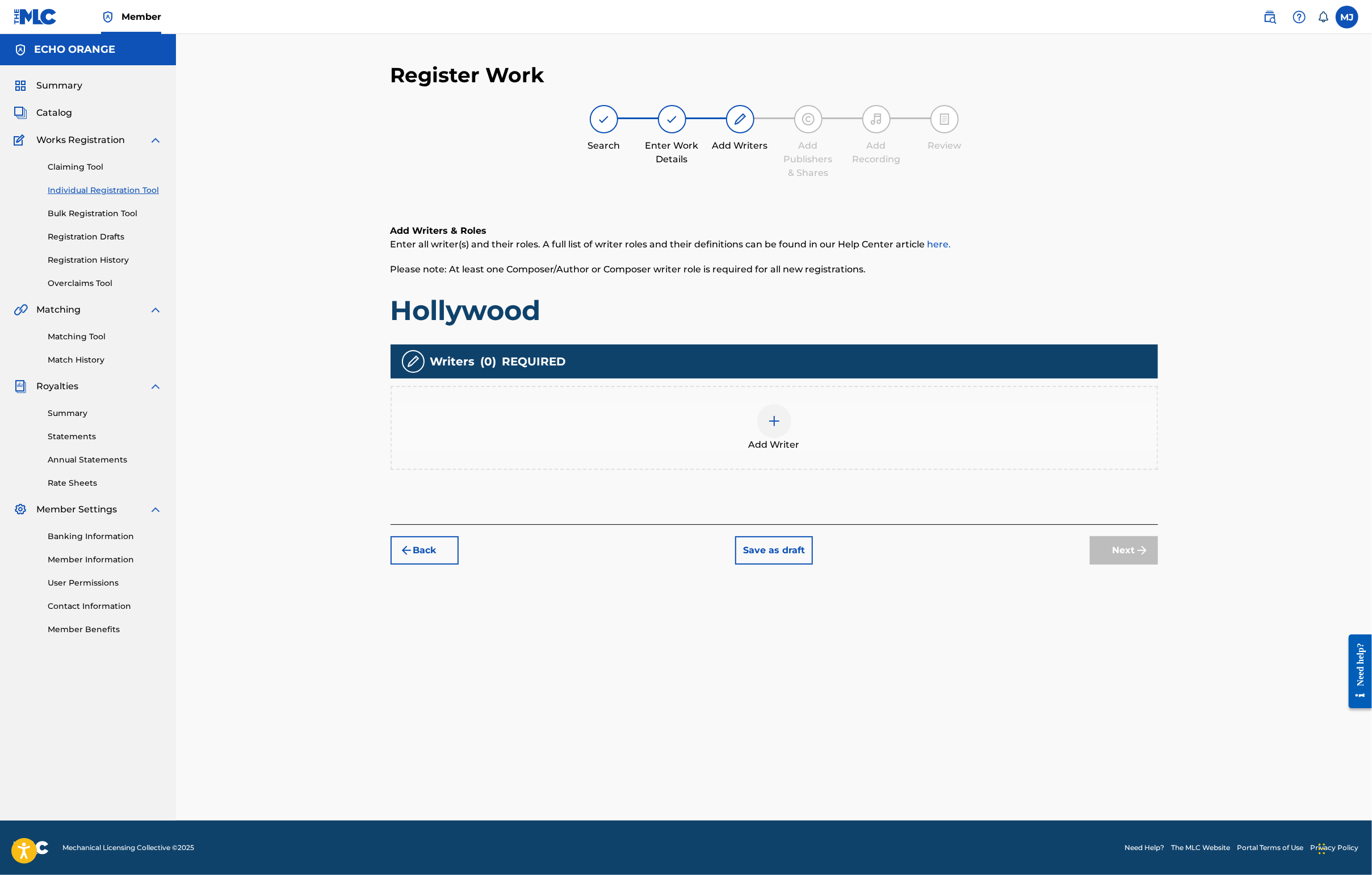
click at [791, 438] on div at bounding box center [774, 421] width 34 height 34
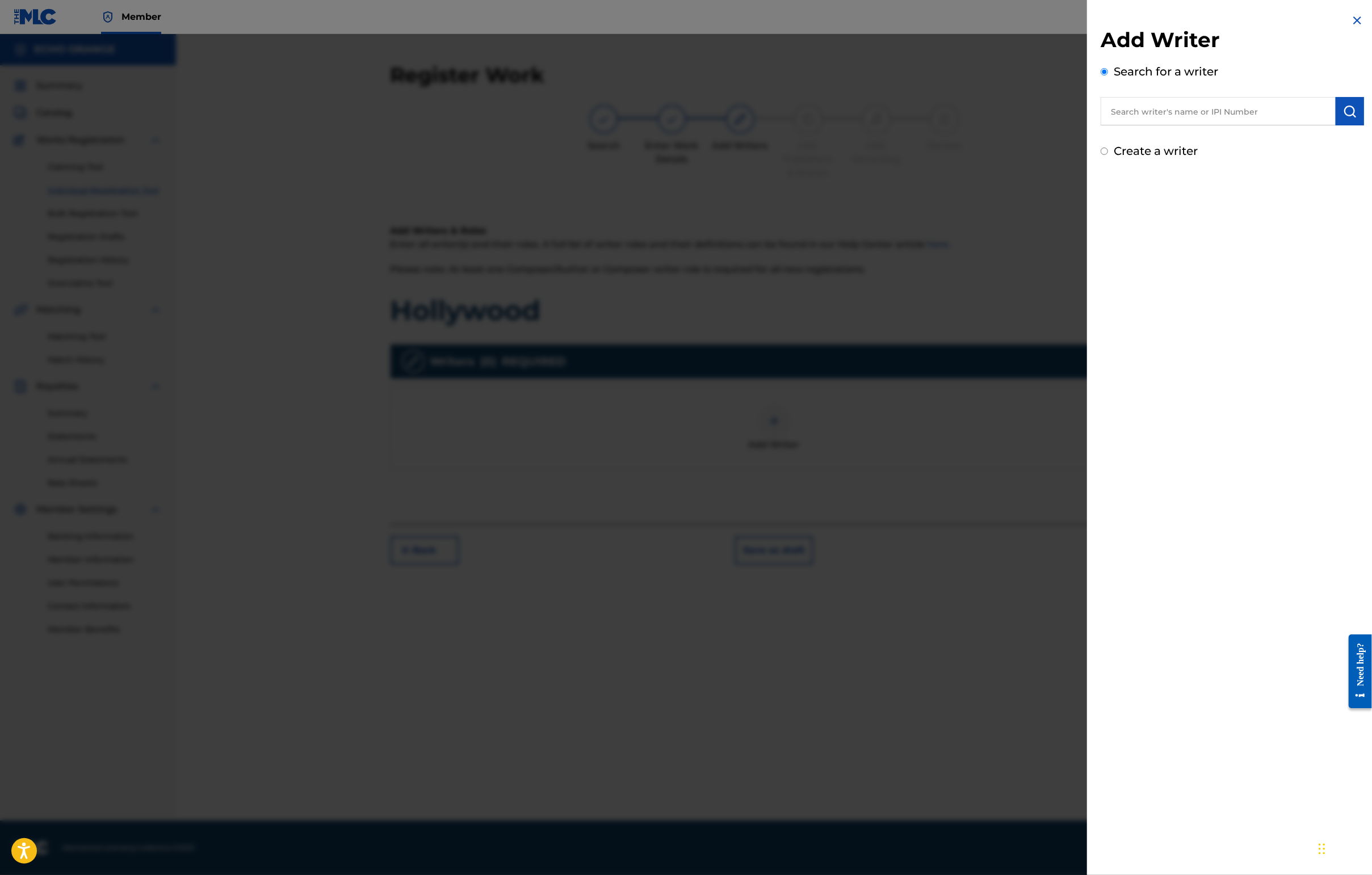
click at [1088, 126] on input "text" at bounding box center [1218, 111] width 235 height 29
paste input "[PERSON_NAME]"
type input "[PERSON_NAME]"
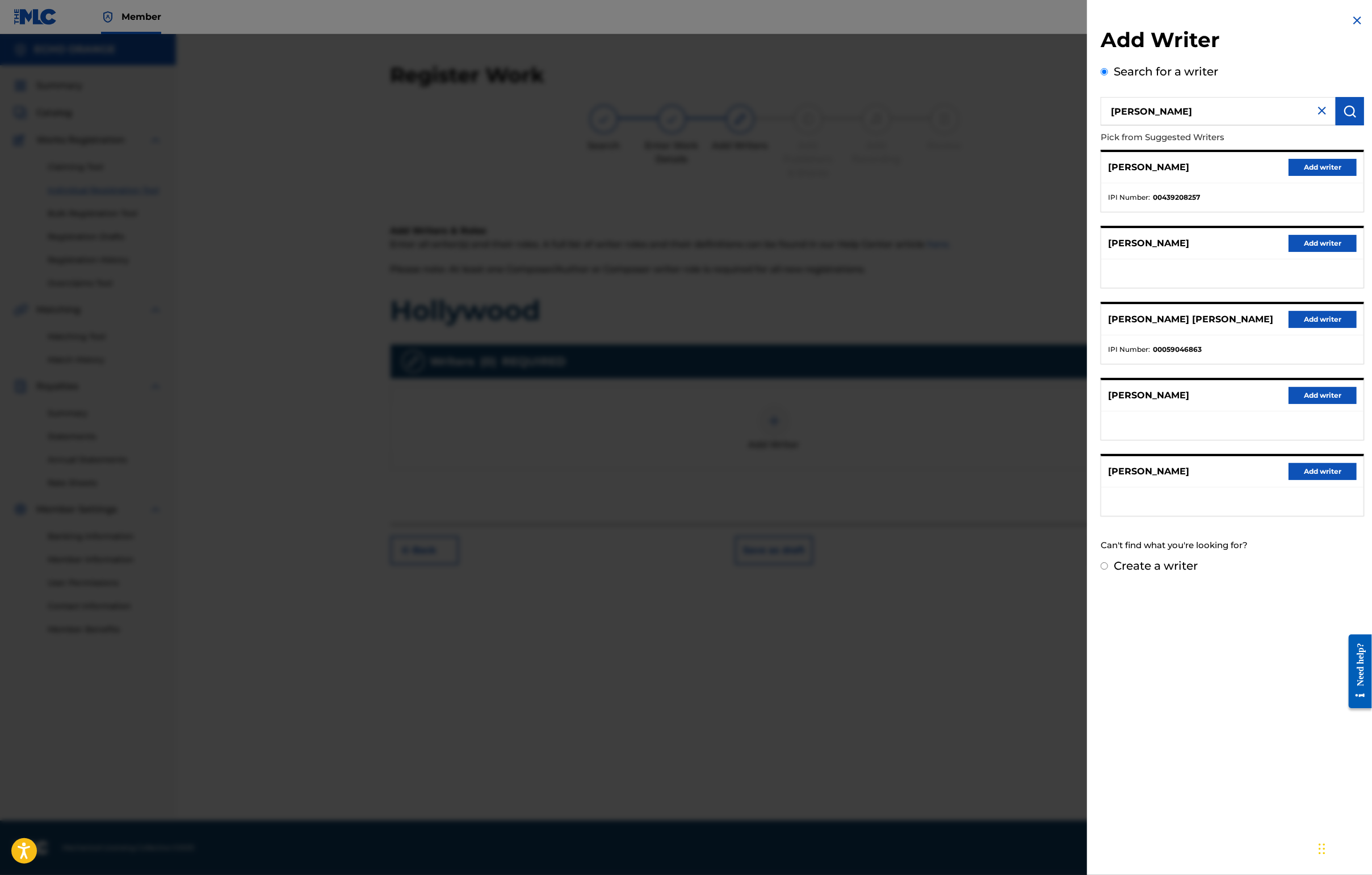
click at [1088, 573] on label "Create a writer" at bounding box center [1156, 566] width 84 height 14
radio input "true"
click at [1088, 570] on input "Create a writer" at bounding box center [1104, 566] width 8 height 8
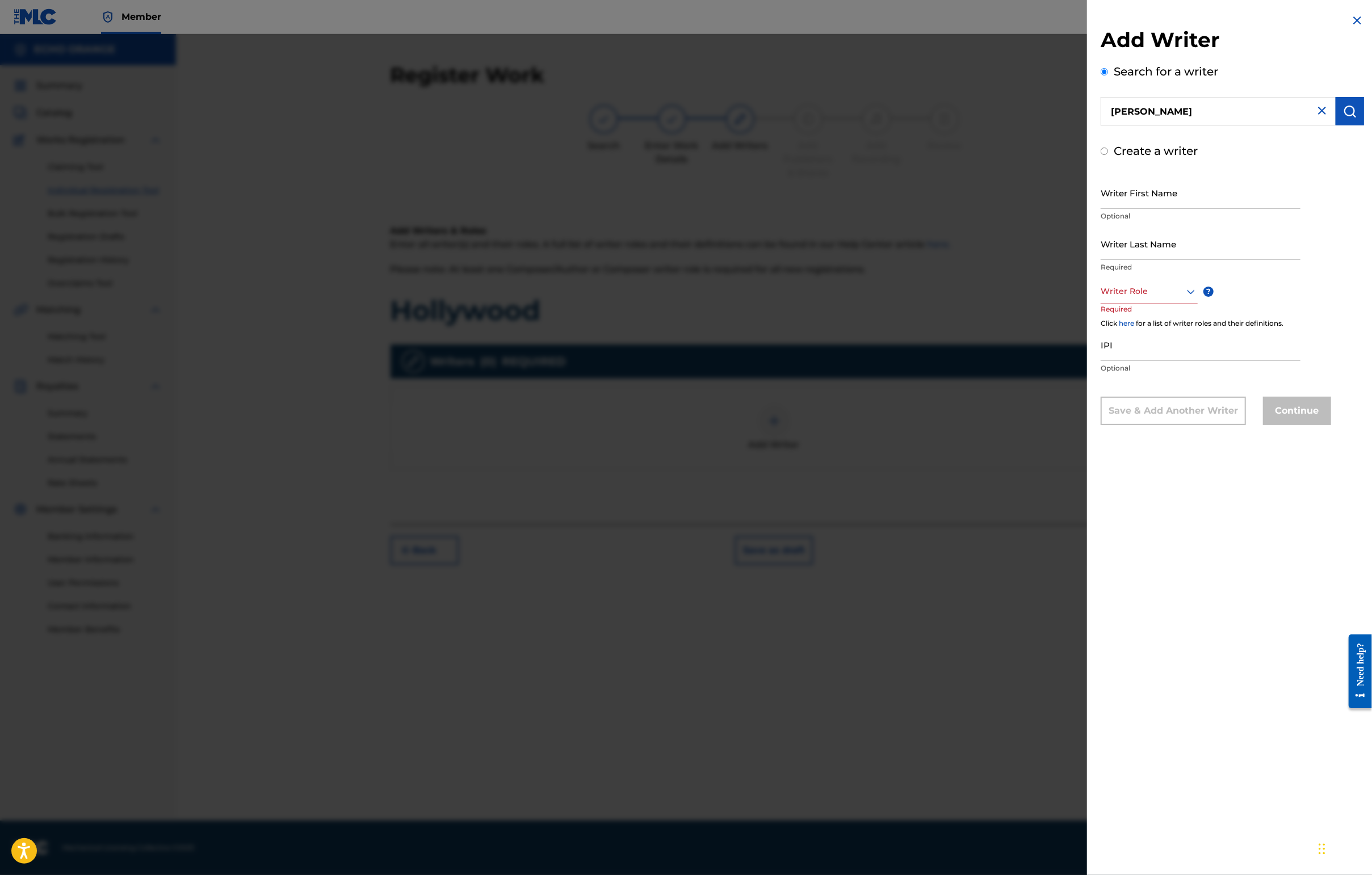
radio input "false"
radio input "true"
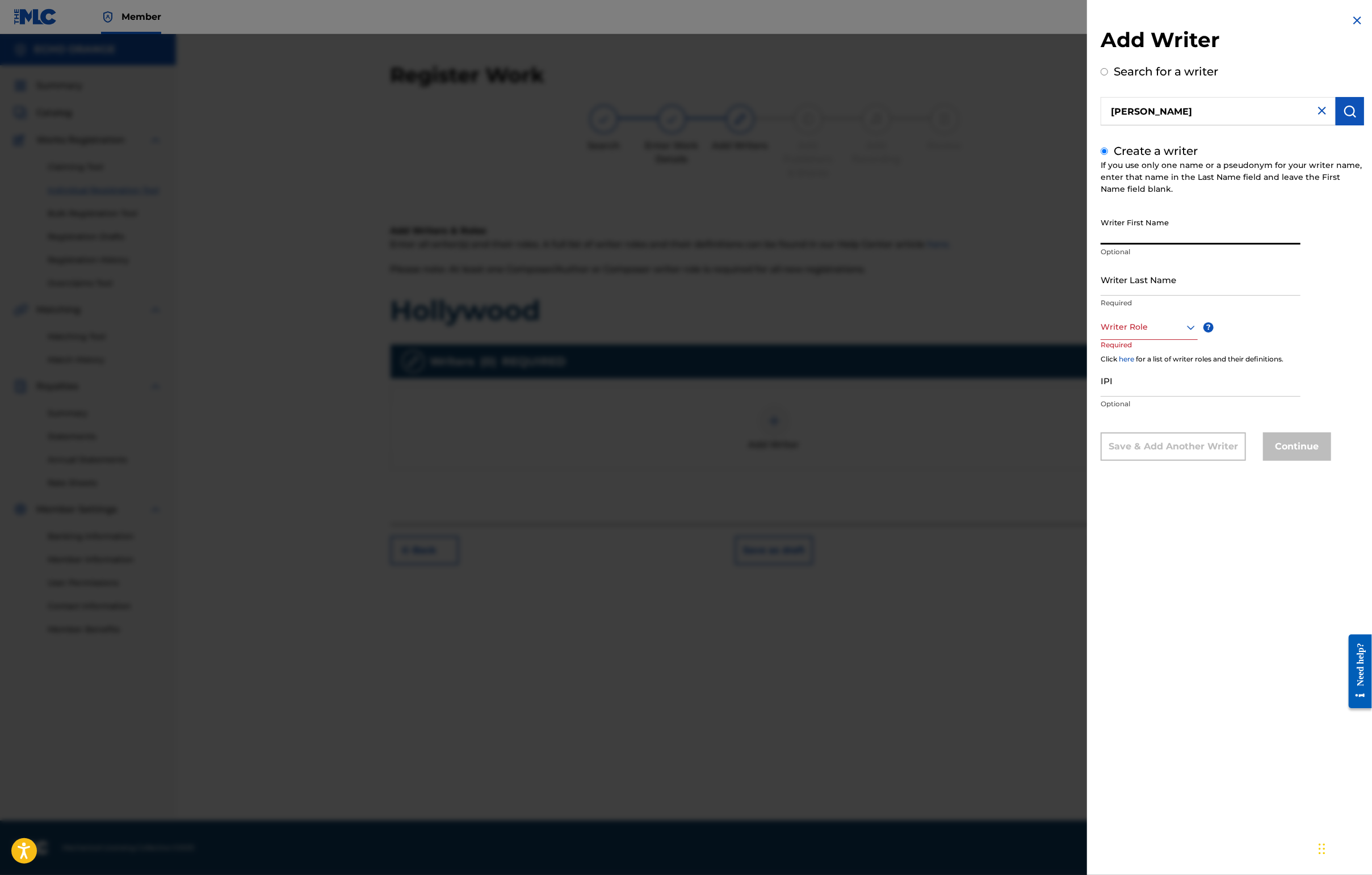
click at [1088, 245] on input "Writer First Name" at bounding box center [1200, 228] width 199 height 32
paste input "[PERSON_NAME]"
drag, startPoint x: 1072, startPoint y: 251, endPoint x: 1146, endPoint y: 253, distance: 74.0
click at [1088, 245] on input "[PERSON_NAME]" at bounding box center [1200, 228] width 199 height 32
type input "[PERSON_NAME]"
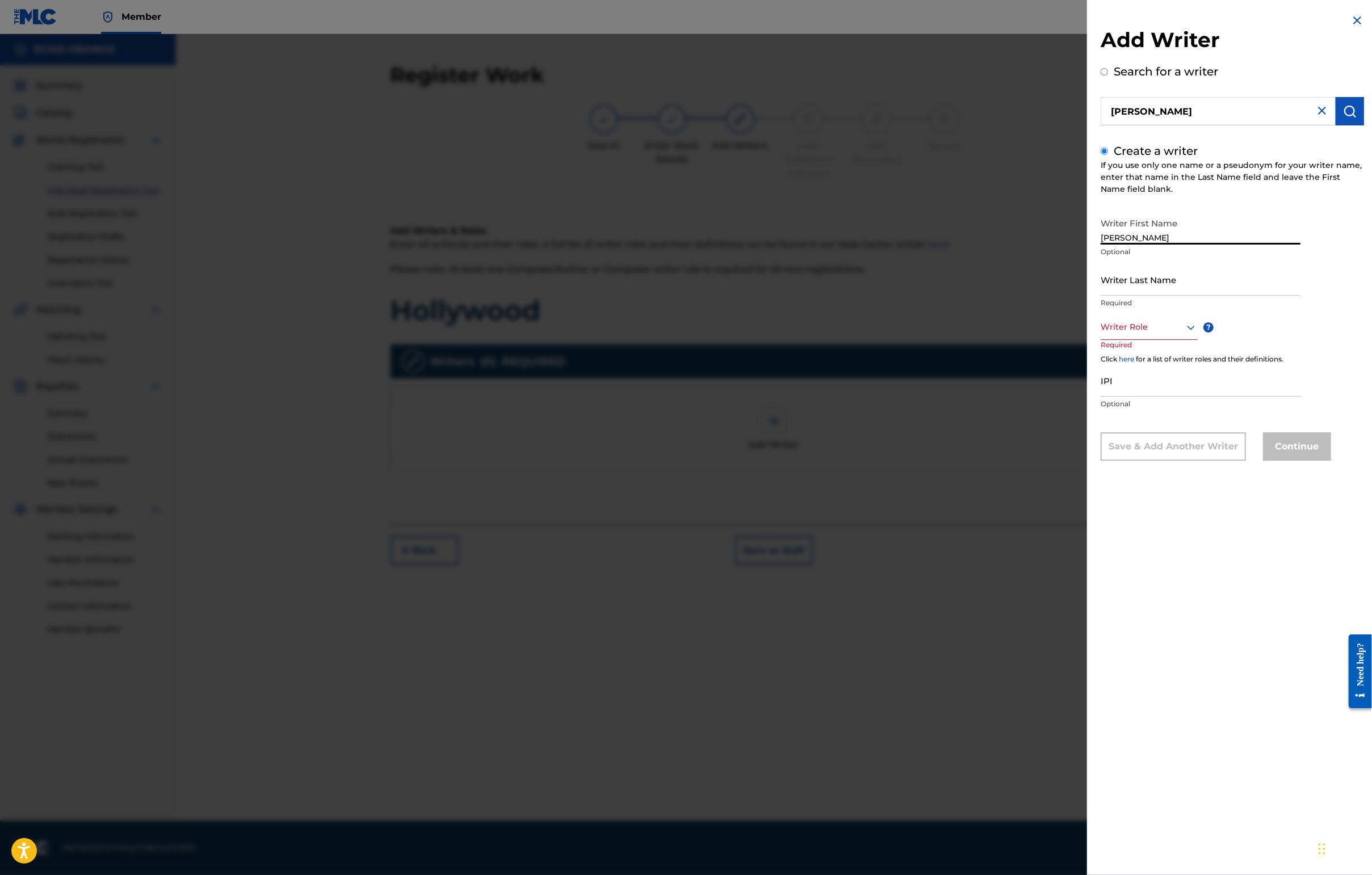
click at [1088, 296] on input "Writer Last Name" at bounding box center [1200, 279] width 199 height 32
paste input "Chouraqui"
type input "Chouraqui"
click at [1088, 366] on div "Writer Role ? Required" at bounding box center [1160, 340] width 119 height 51
click at [1088, 334] on div at bounding box center [1148, 327] width 97 height 14
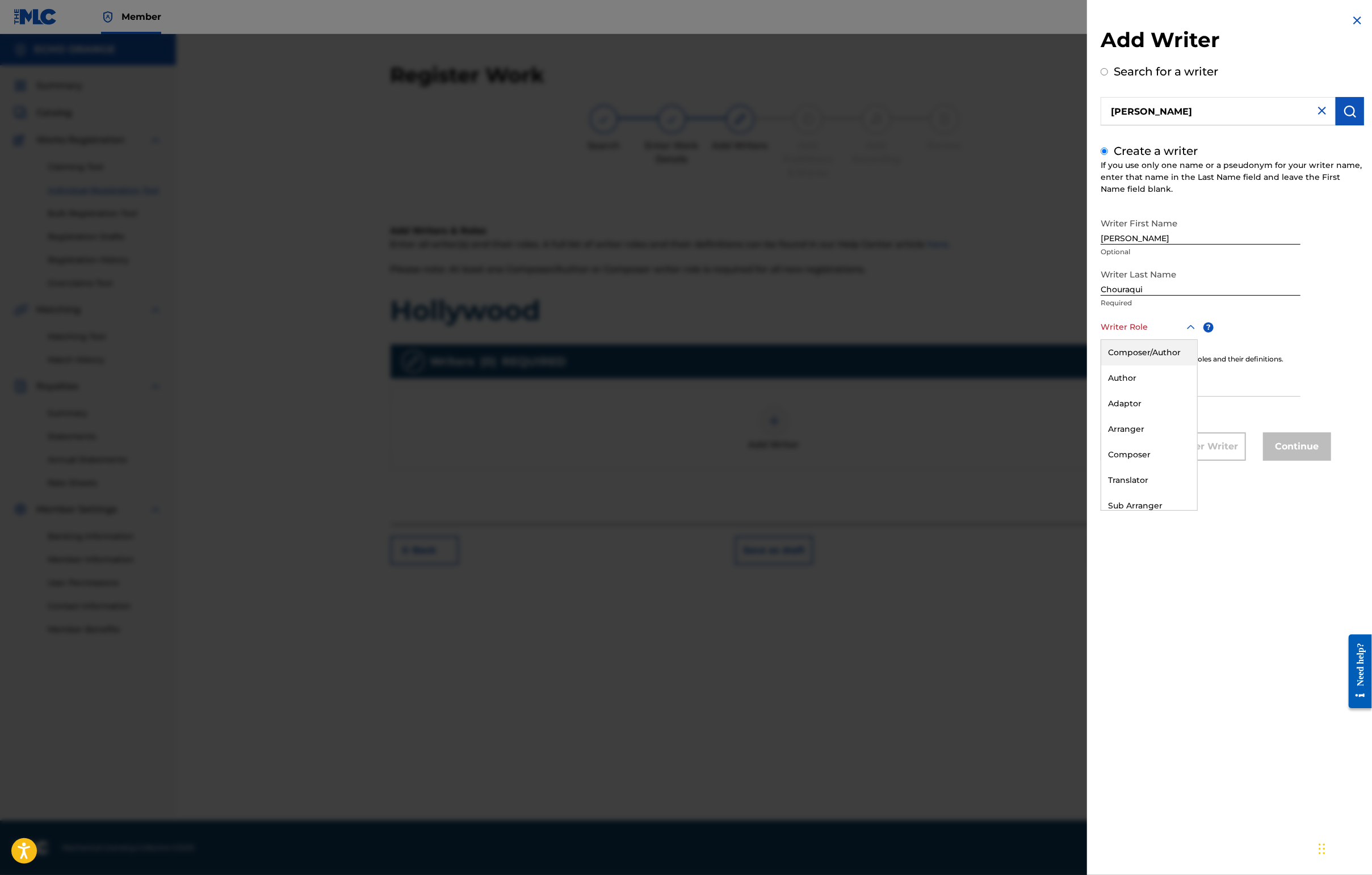
click at [1088, 366] on div "Composer/Author" at bounding box center [1148, 353] width 96 height 26
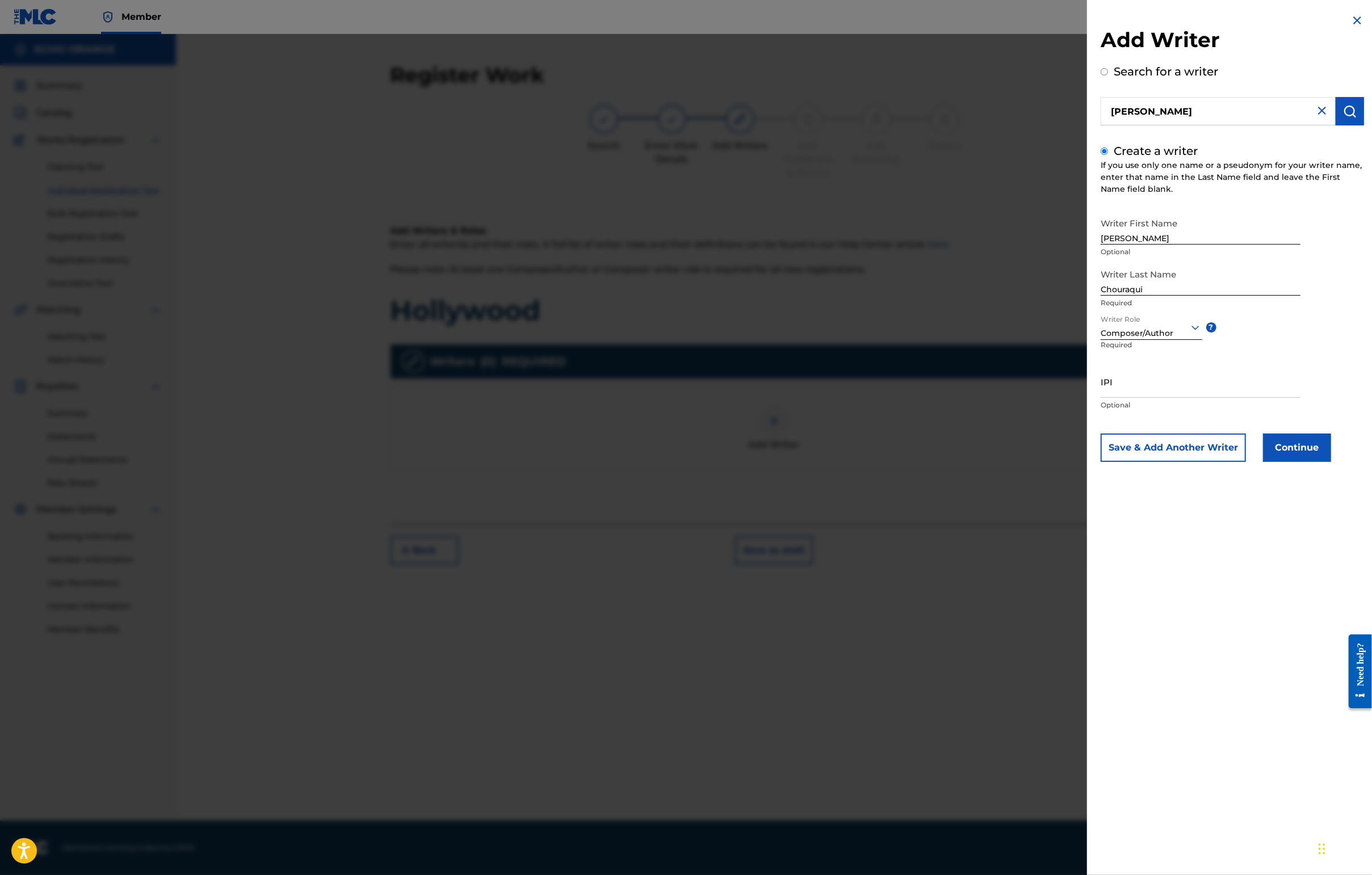
click at [1088, 398] on input "IPI" at bounding box center [1200, 381] width 199 height 32
paste input "1020101364"
type input "1020101364"
click at [1088, 462] on button "Continue" at bounding box center [1297, 448] width 68 height 29
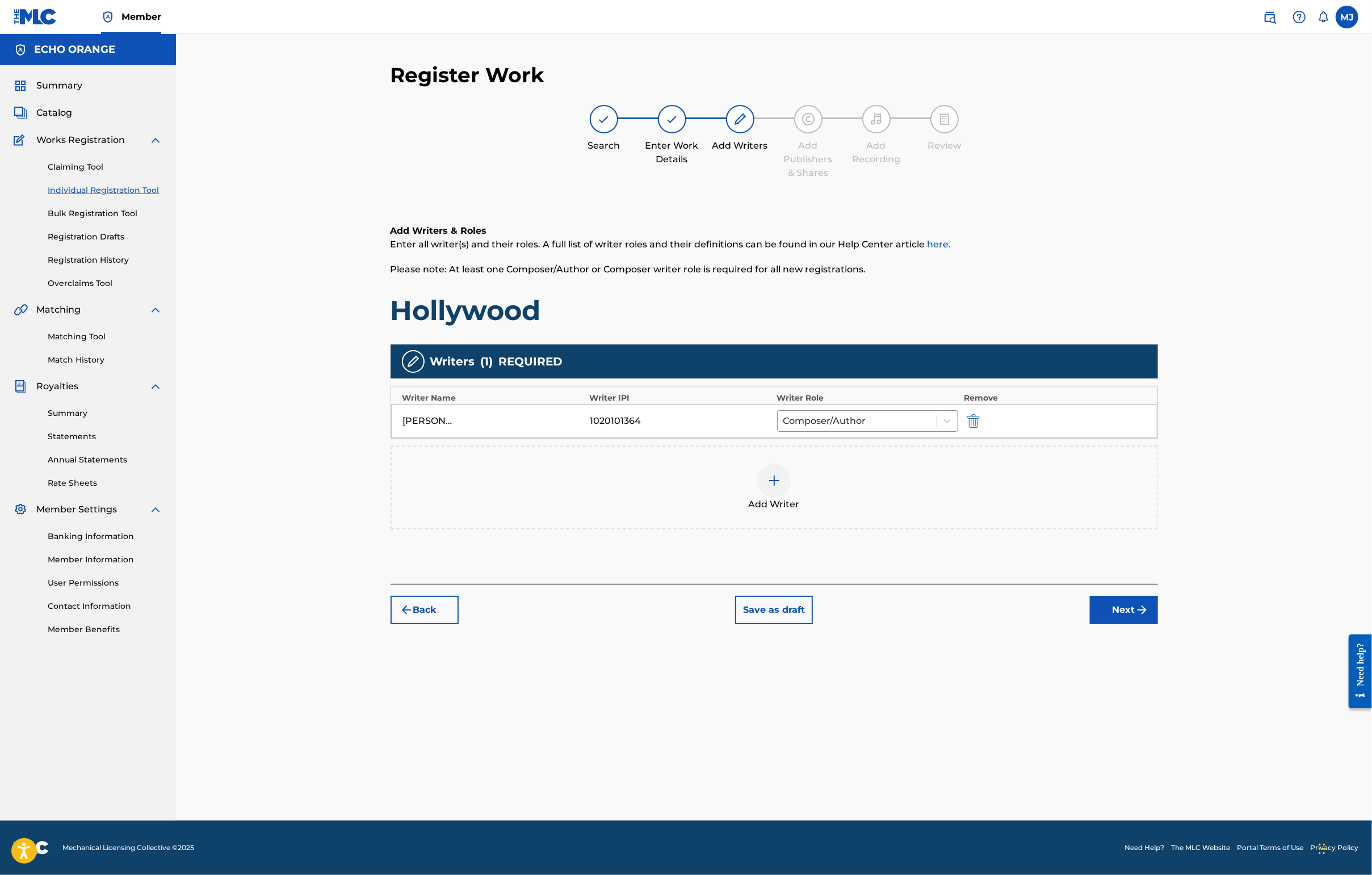
click at [1088, 624] on button "Next" at bounding box center [1124, 610] width 68 height 29
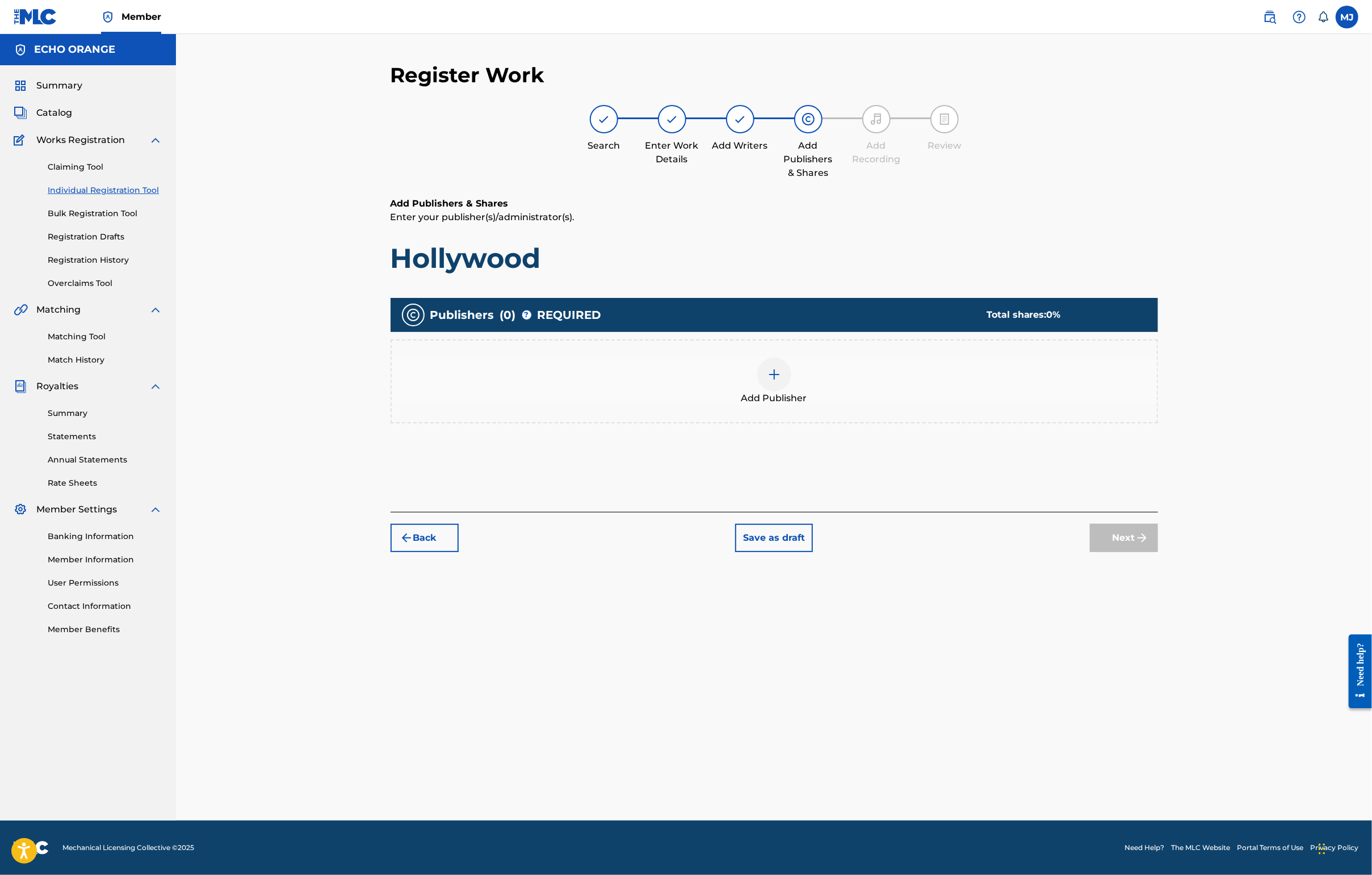
click at [933, 405] on div "Add Publisher" at bounding box center [774, 381] width 765 height 47
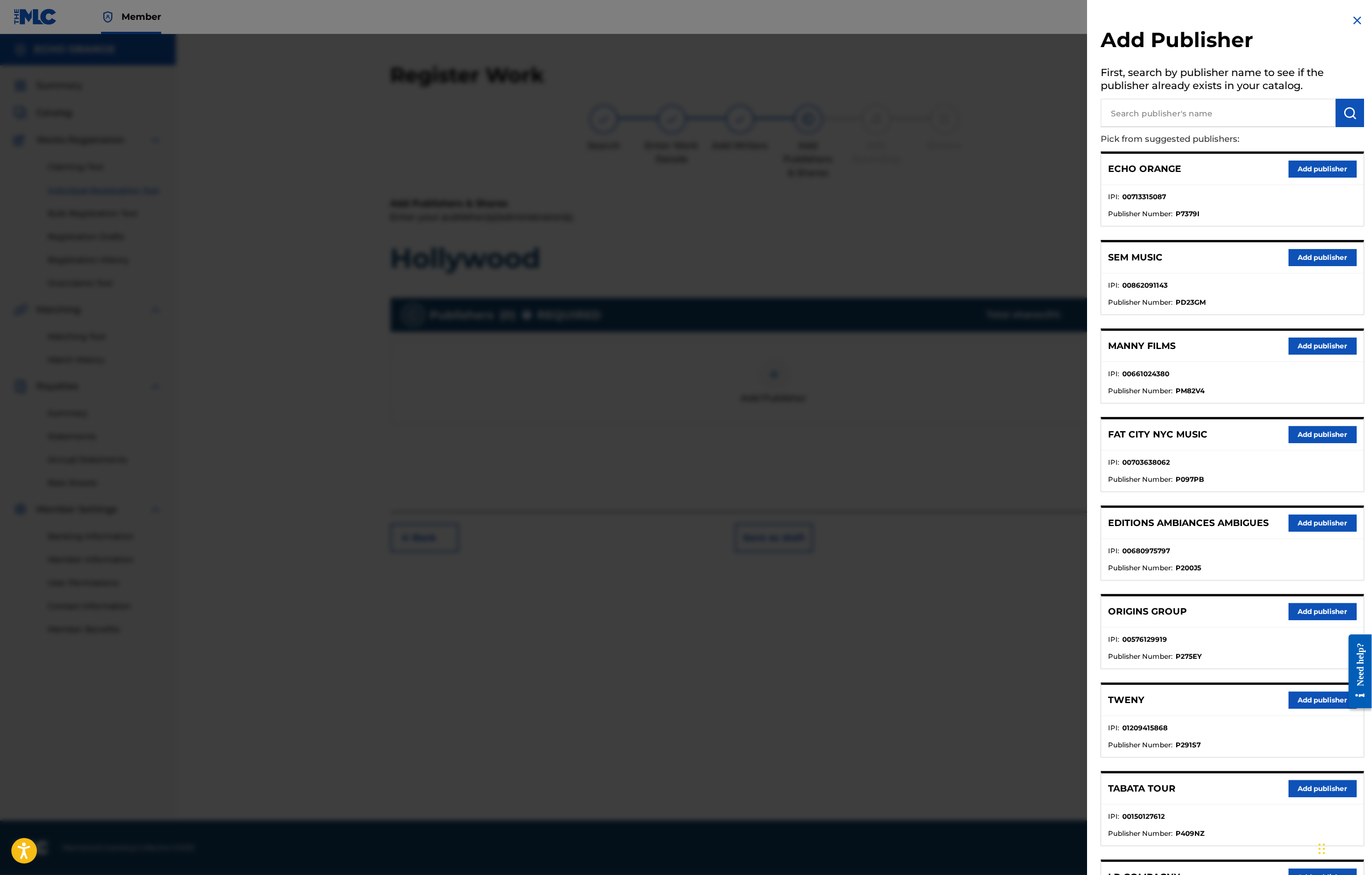
scroll to position [9, 0]
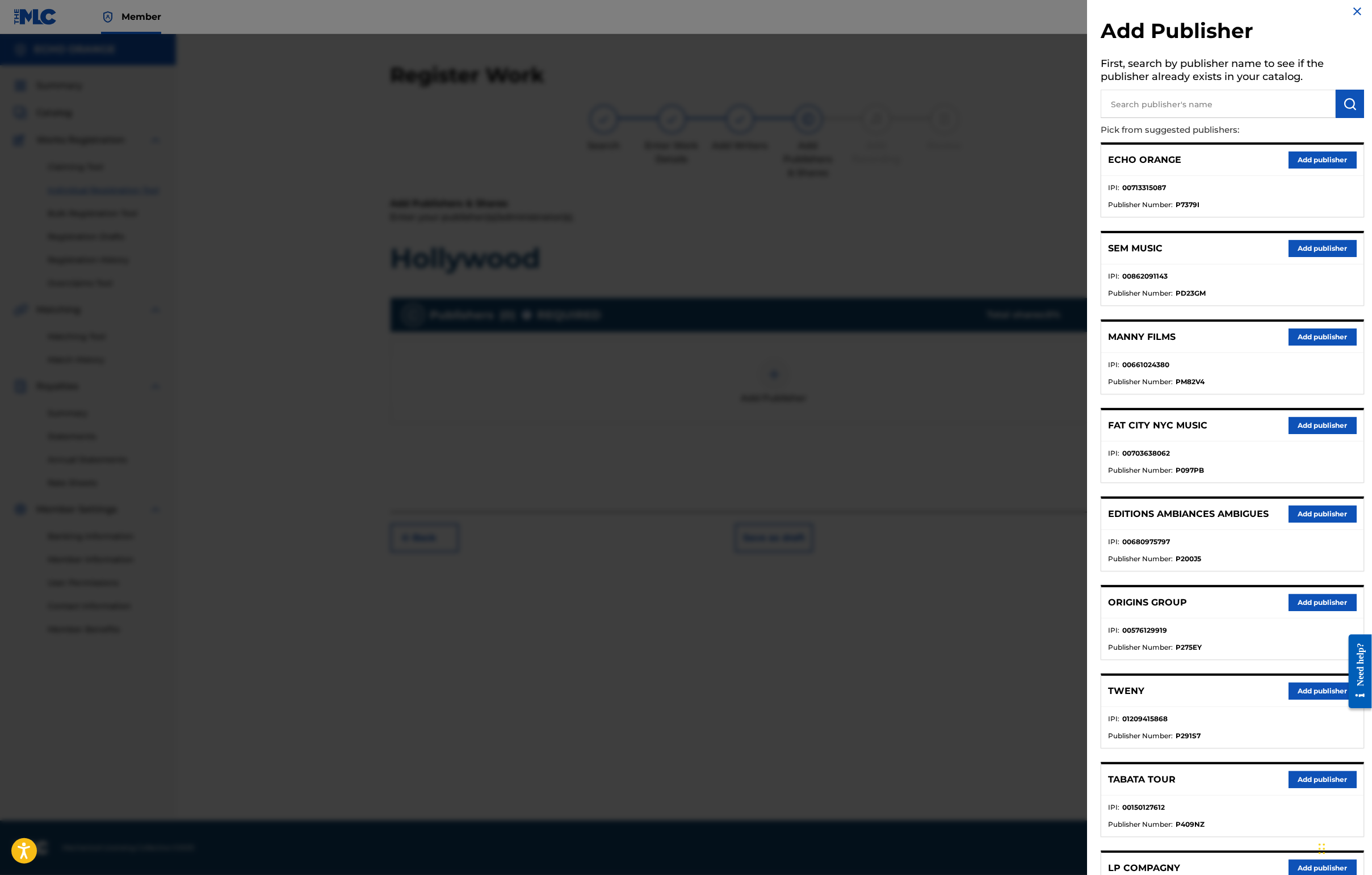
click at [1088, 90] on h5 "First, search by publisher name to see if the publisher already exists in your …" at bounding box center [1232, 72] width 263 height 36
click at [1088, 117] on input "text" at bounding box center [1218, 104] width 235 height 29
type input "cala bou"
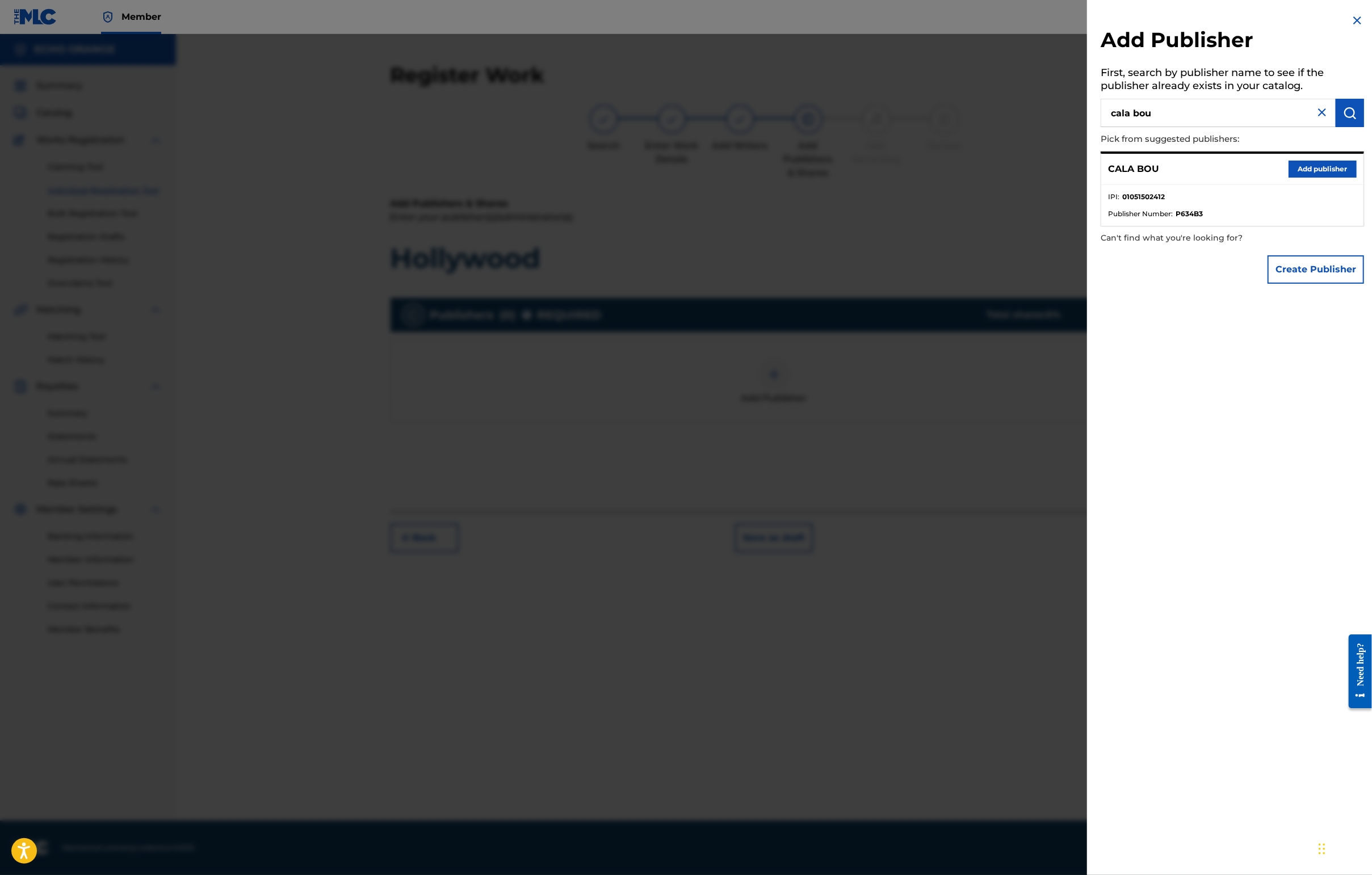
click at [1088, 178] on button "Add publisher" at bounding box center [1322, 169] width 68 height 17
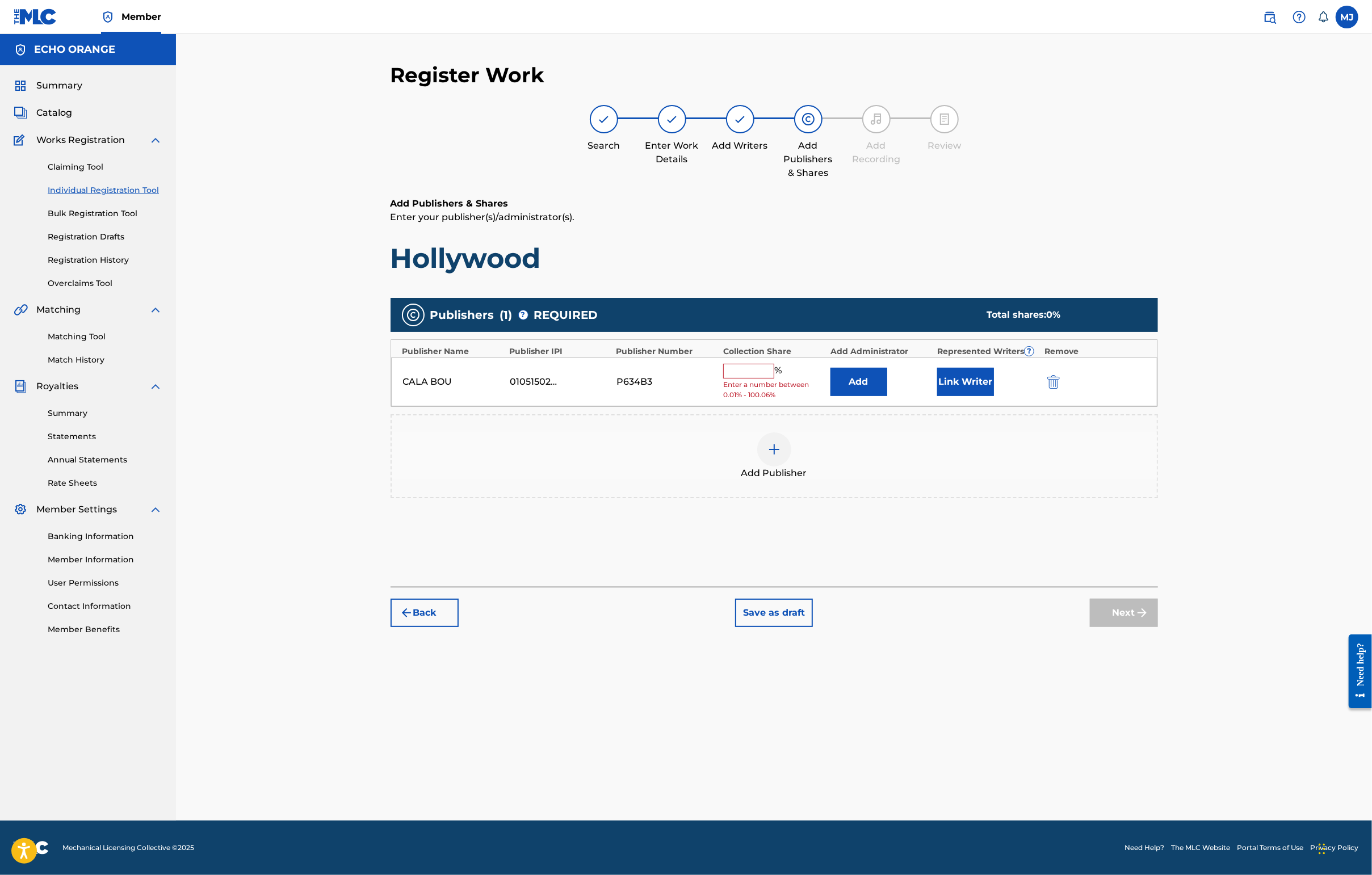
click at [887, 396] on button "Add" at bounding box center [858, 382] width 56 height 29
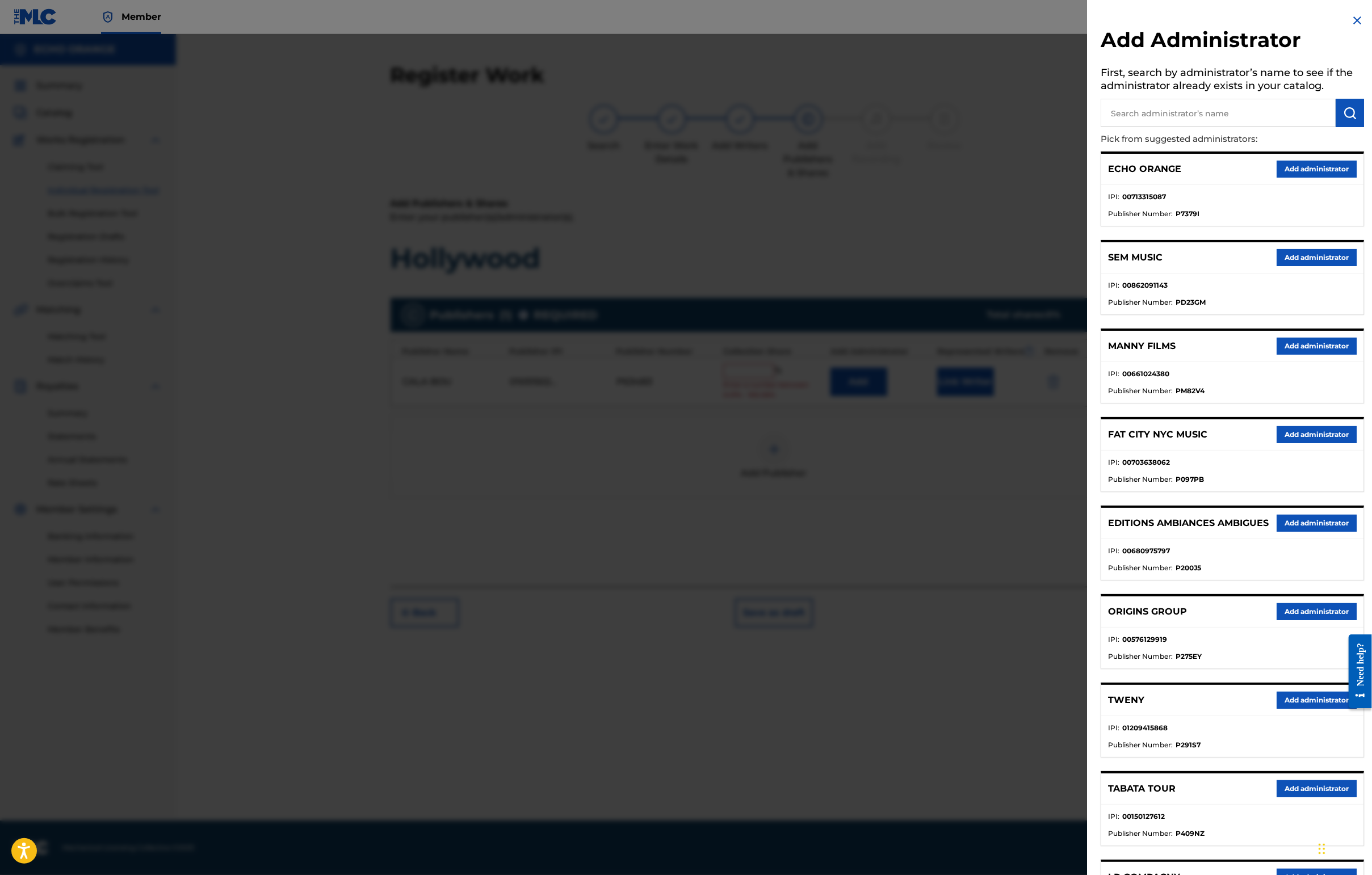
click at [1088, 178] on button "Add administrator" at bounding box center [1316, 169] width 80 height 17
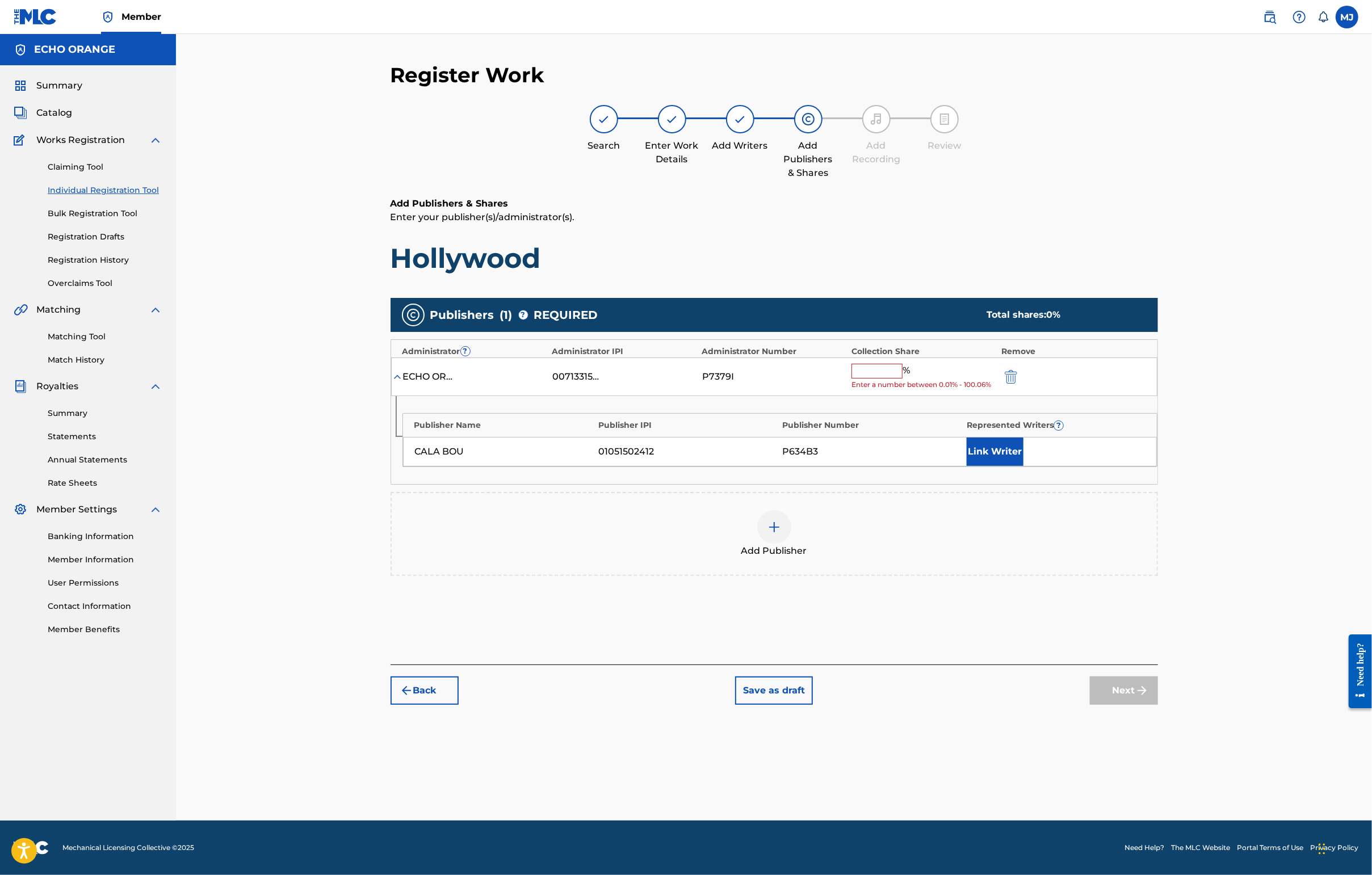
click at [902, 378] on input "text" at bounding box center [877, 371] width 51 height 15
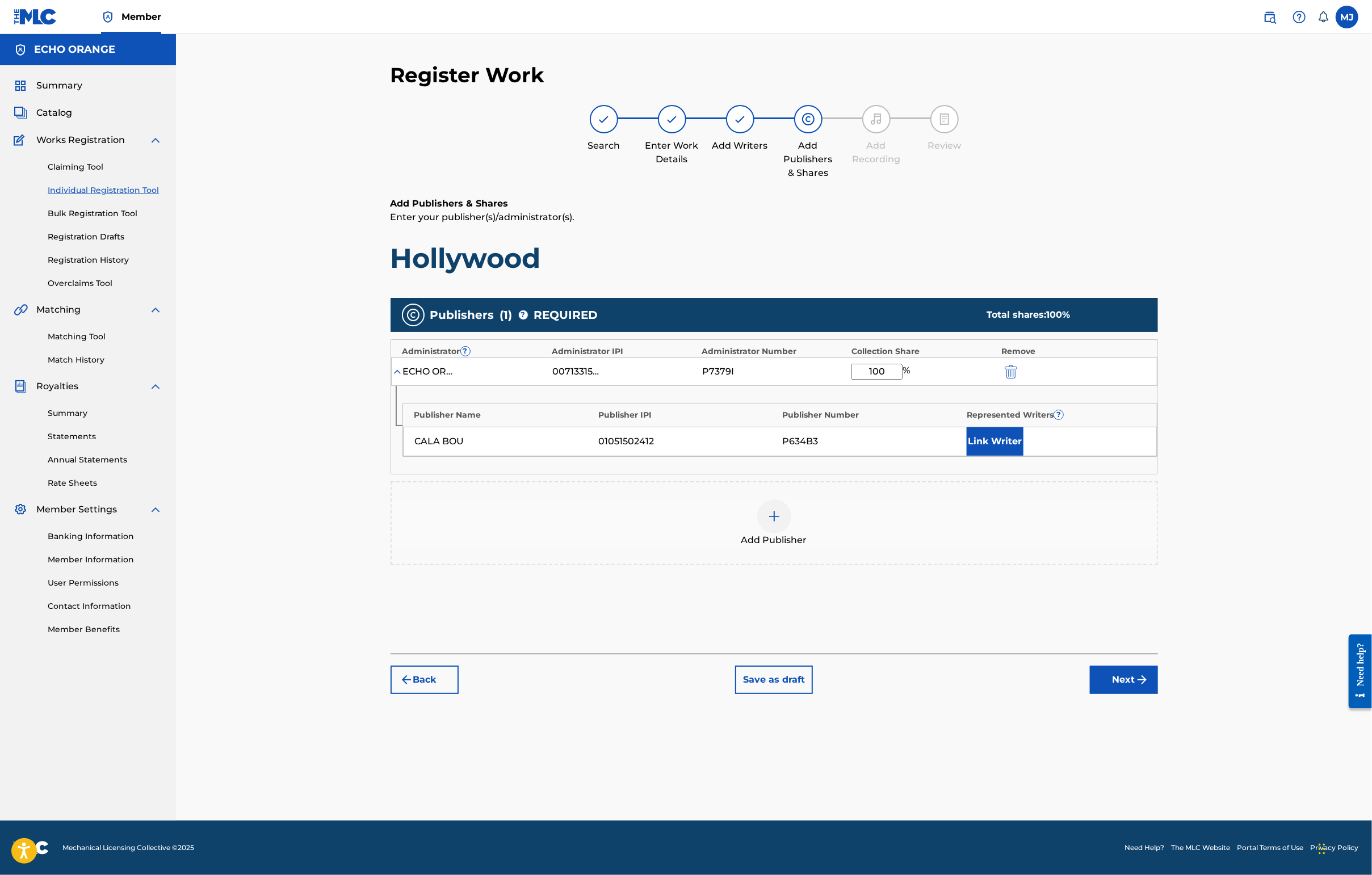
type input "100"
click at [1024, 456] on button "Link Writer" at bounding box center [994, 442] width 56 height 29
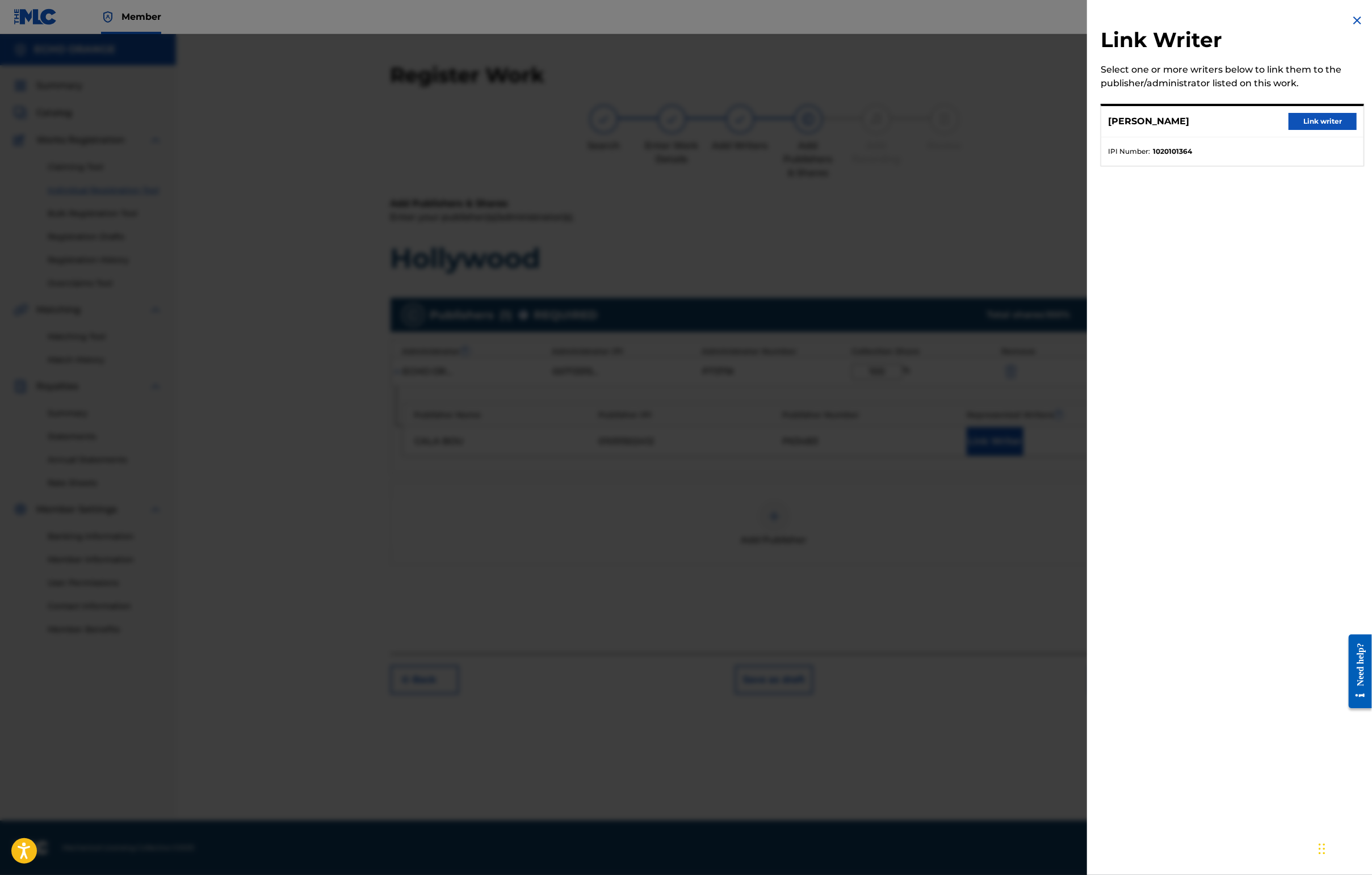
click at [1088, 130] on button "Link writer" at bounding box center [1322, 121] width 68 height 17
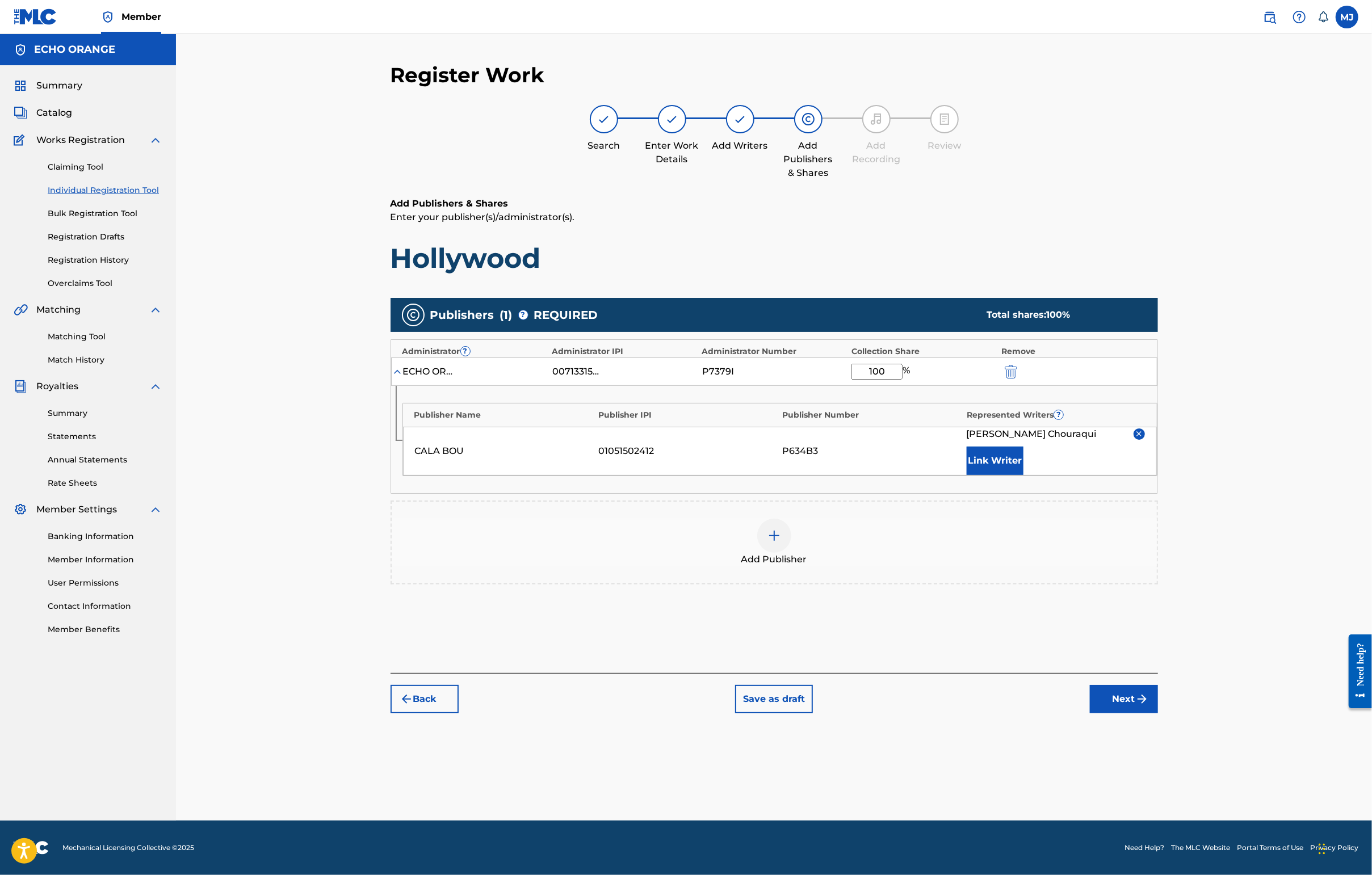
scroll to position [1, 0]
click at [1088, 713] on button "Next" at bounding box center [1124, 699] width 68 height 29
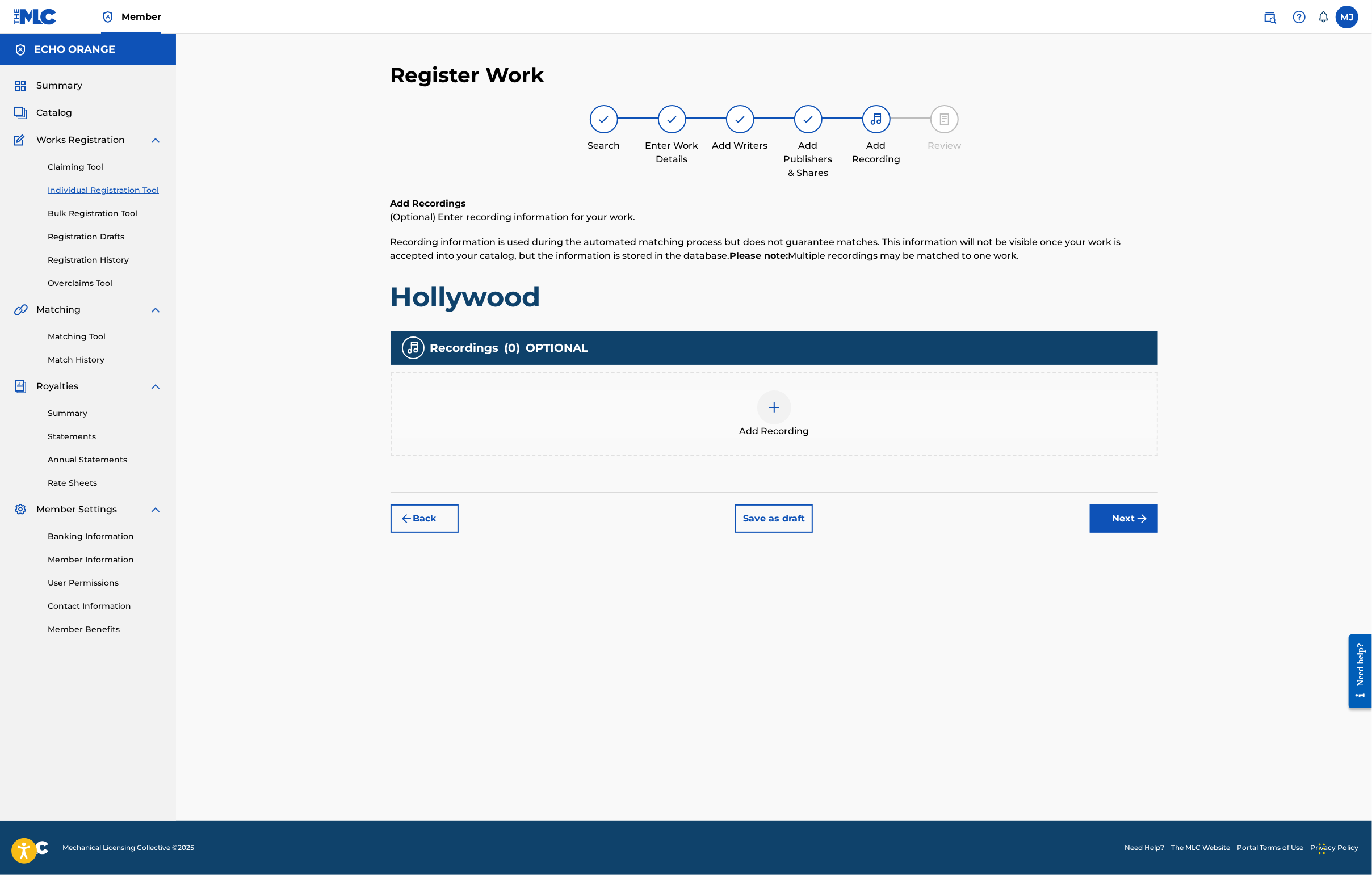
click at [1088, 533] on button "Next" at bounding box center [1124, 518] width 68 height 29
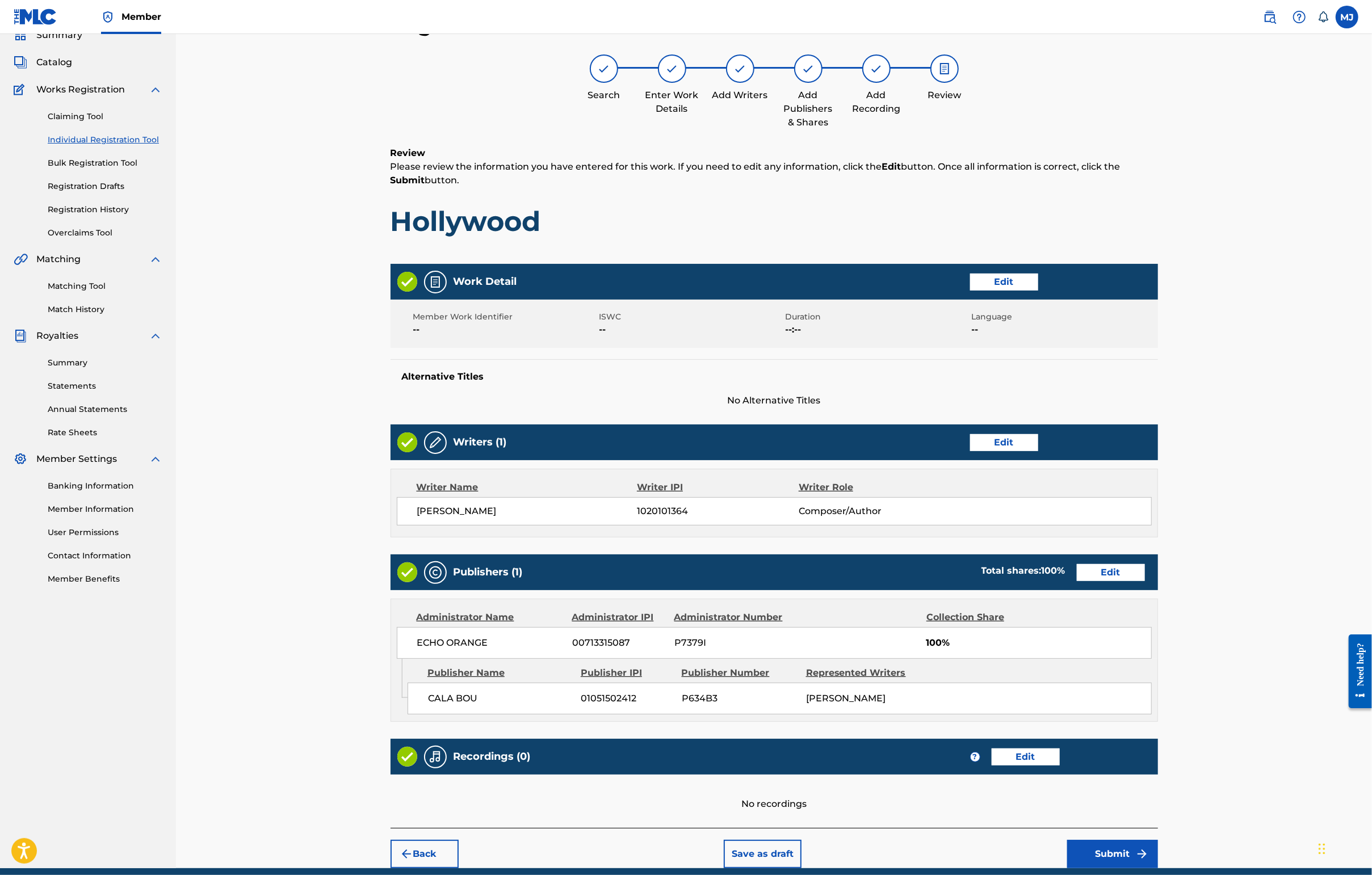
scroll to position [214, 0]
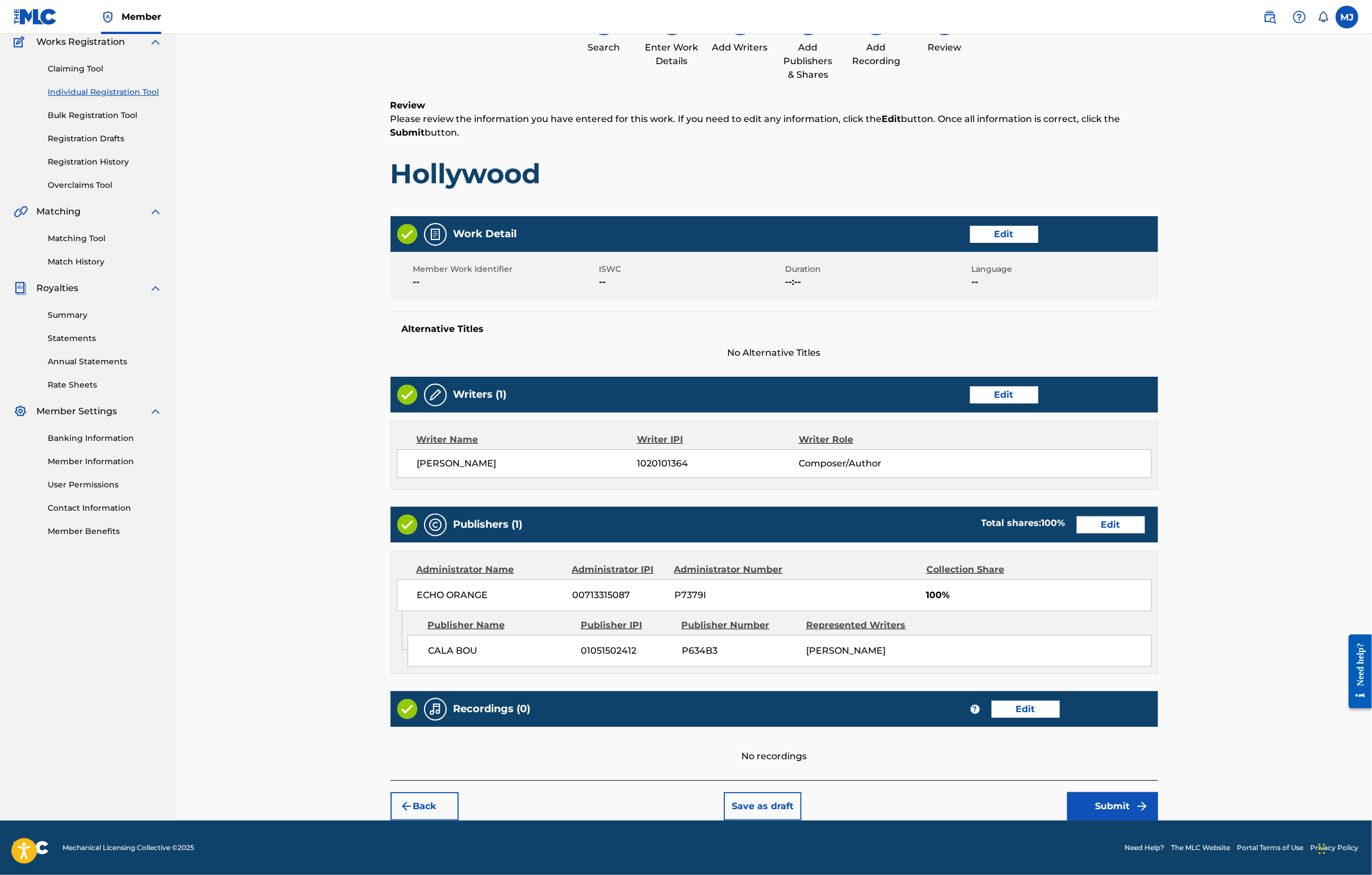
click at [1088, 792] on button "Submit" at bounding box center [1112, 807] width 91 height 29
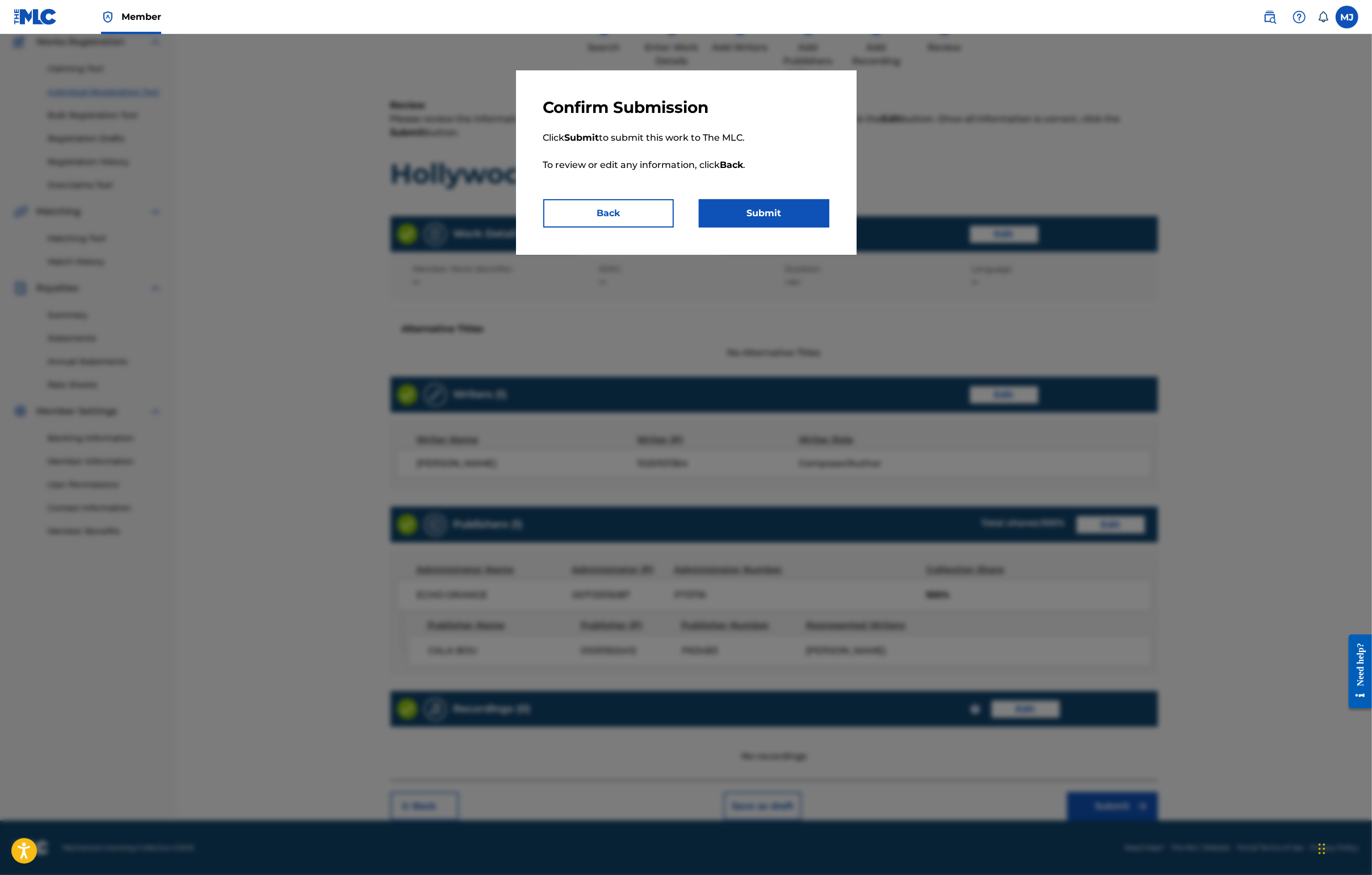
click at [807, 227] on button "Submit" at bounding box center [763, 214] width 130 height 29
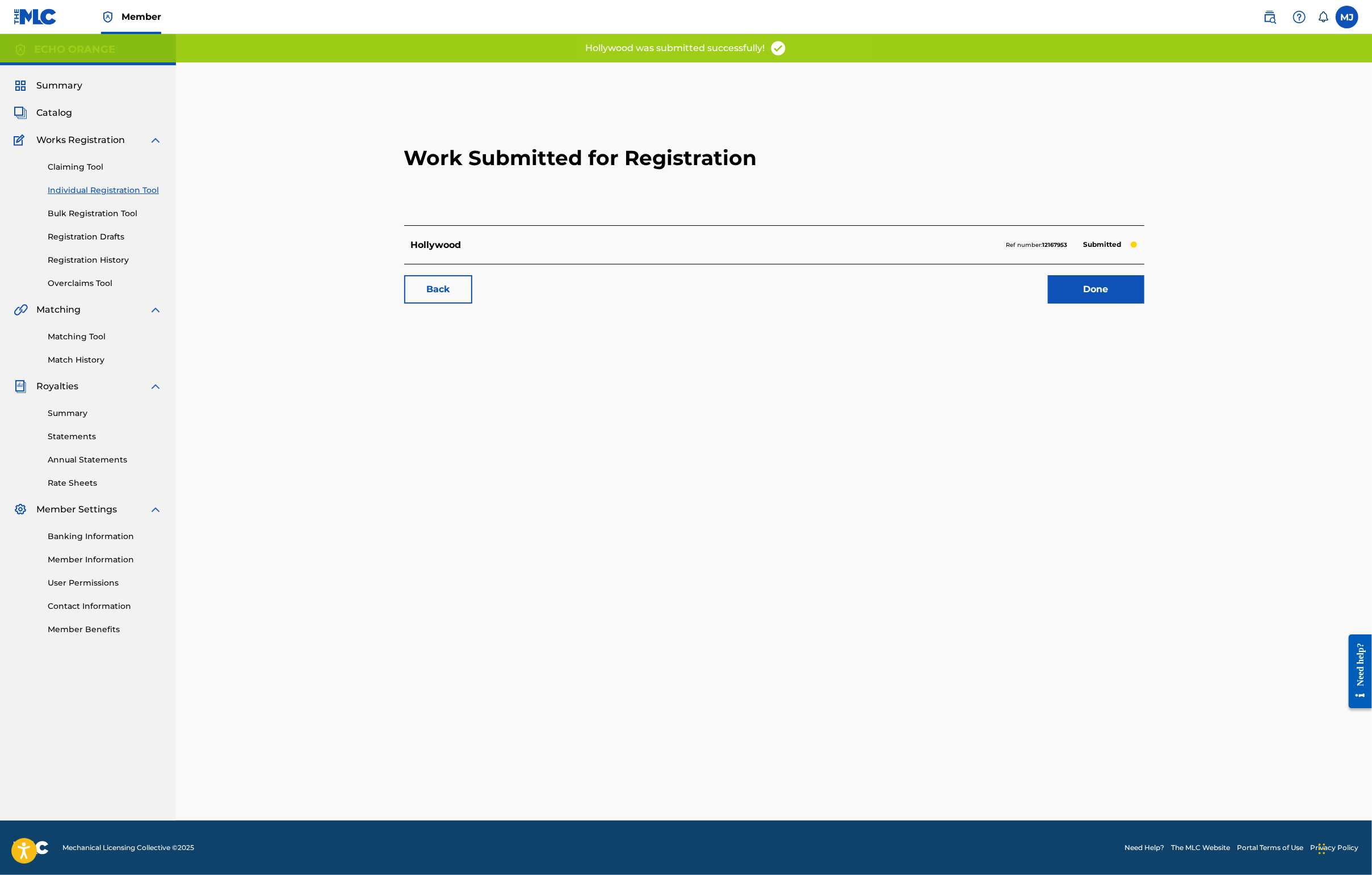
click at [1088, 303] on div "Back Done" at bounding box center [774, 284] width 740 height 40
click at [1088, 303] on link "Done" at bounding box center [1096, 290] width 96 height 29
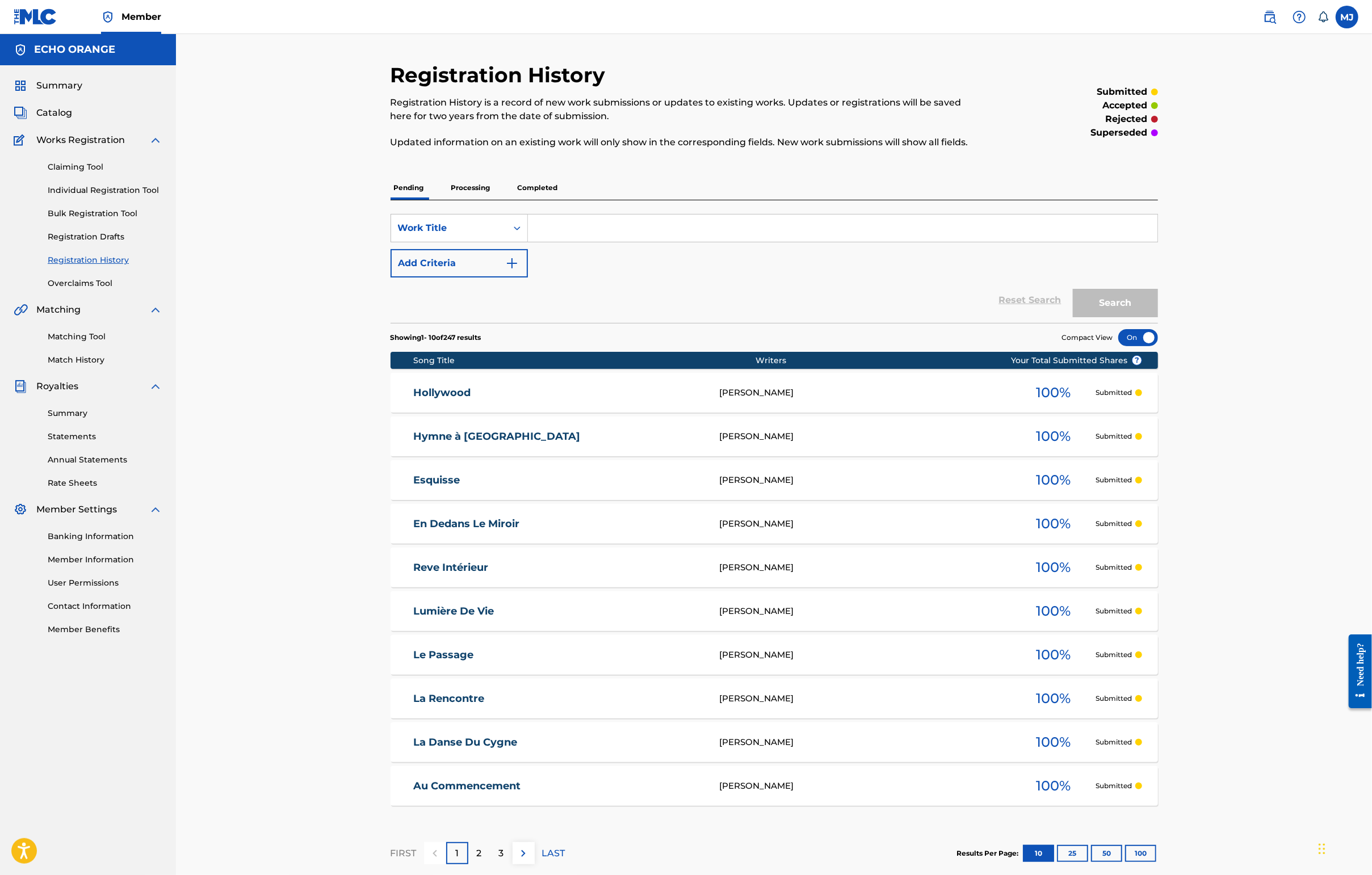
click at [76, 87] on div "Summary Catalog Works Registration Claiming Tool Individual Registration Tool B…" at bounding box center [88, 357] width 176 height 584
click at [73, 93] on div "Summary Catalog Works Registration Claiming Tool Individual Registration Tool B…" at bounding box center [88, 357] width 176 height 584
click at [51, 93] on span "Summary" at bounding box center [59, 86] width 46 height 14
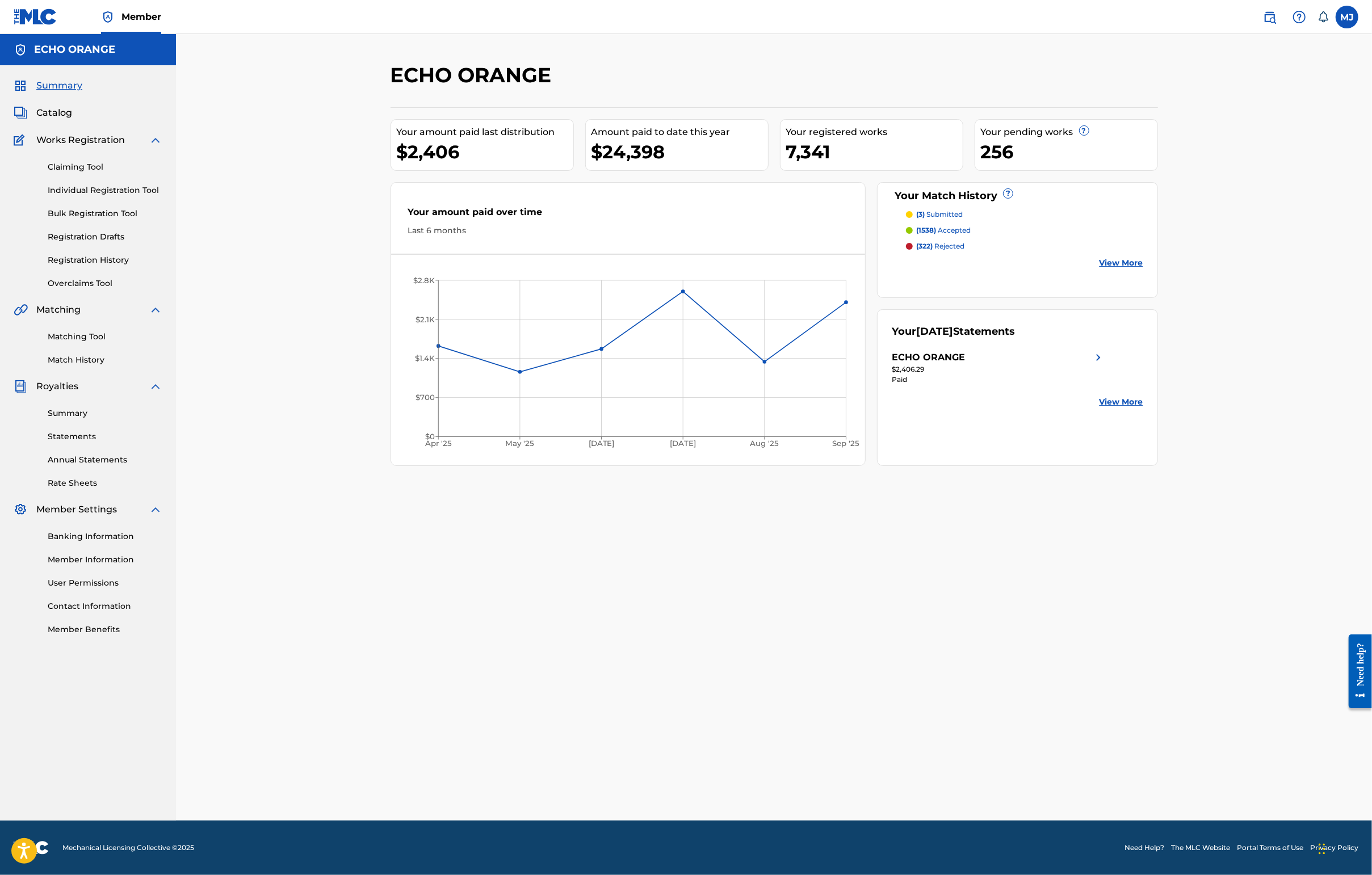
click at [123, 234] on div "Claiming Tool Individual Registration Tool Bulk Registration Tool Registration …" at bounding box center [88, 217] width 149 height 142
click at [128, 196] on link "Individual Registration Tool" at bounding box center [105, 190] width 114 height 12
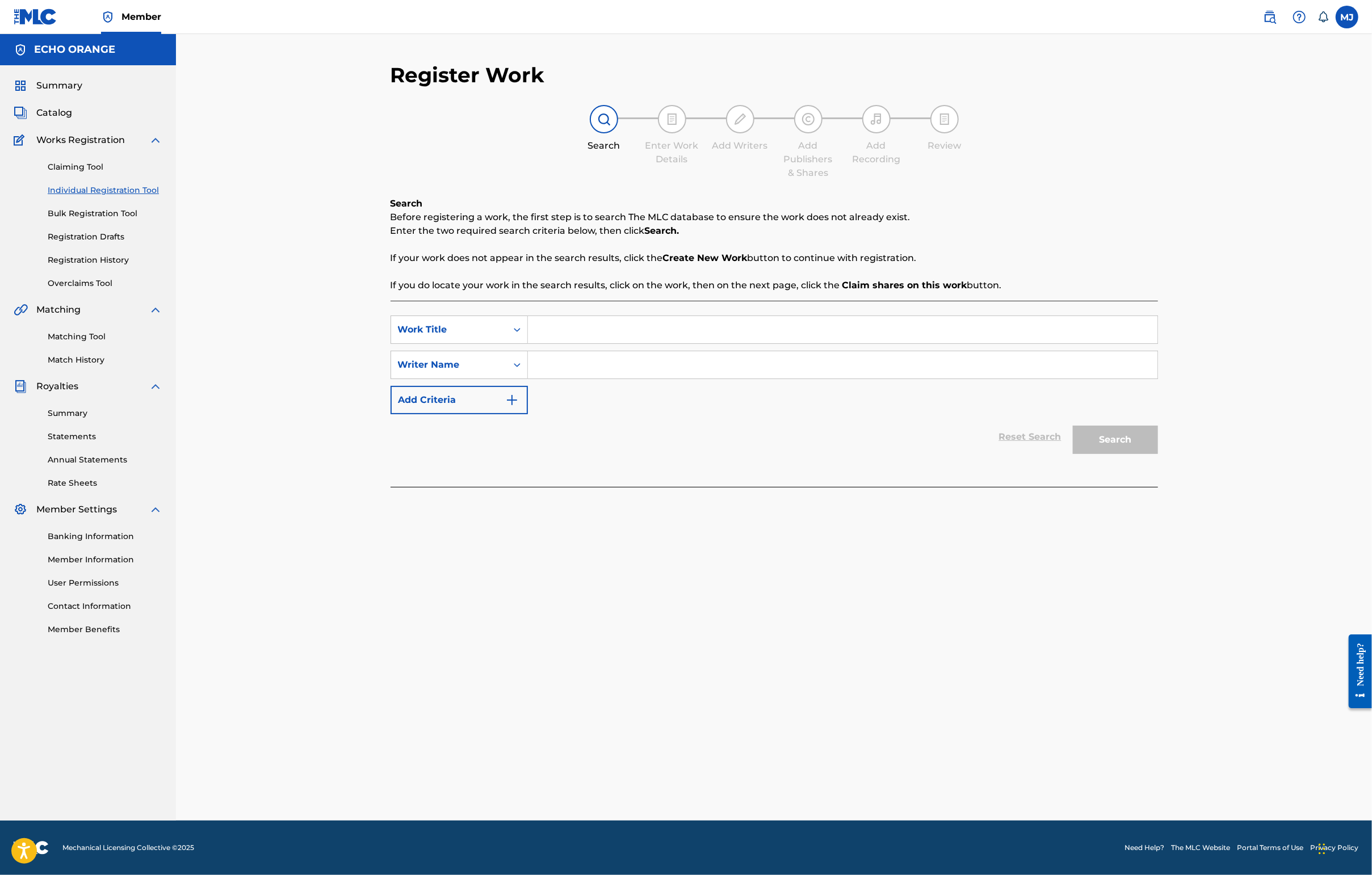
click at [528, 343] on input "Search Form" at bounding box center [842, 330] width 629 height 27
type input "I need some luv"
paste input "1020101364"
click at [528, 343] on input "I need some luv" at bounding box center [842, 330] width 629 height 27
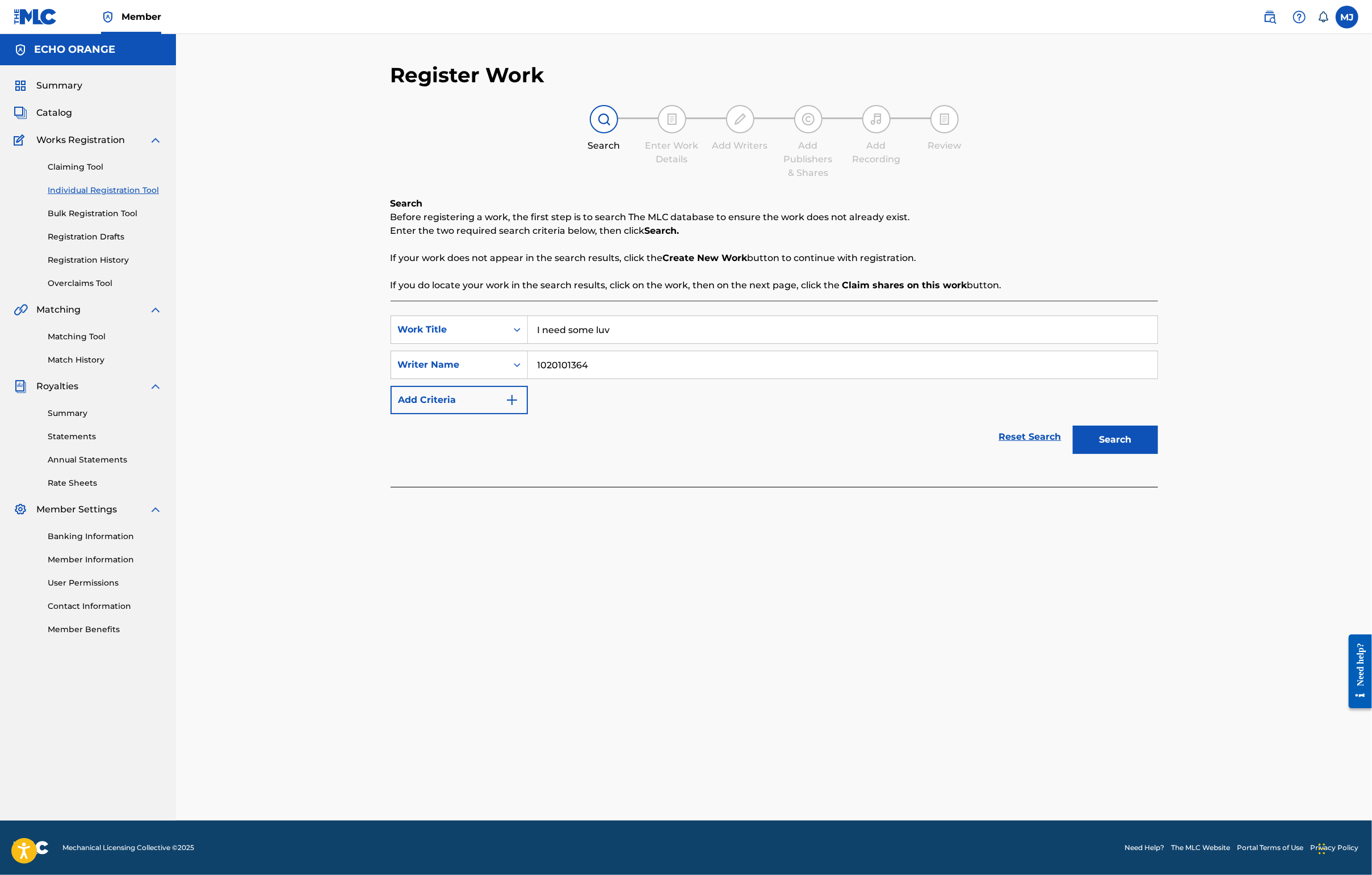
click at [530, 378] on input "1020101364" at bounding box center [842, 365] width 629 height 27
click at [532, 378] on input "1020101364" at bounding box center [842, 365] width 629 height 27
type input "Cesar Chouraqui"
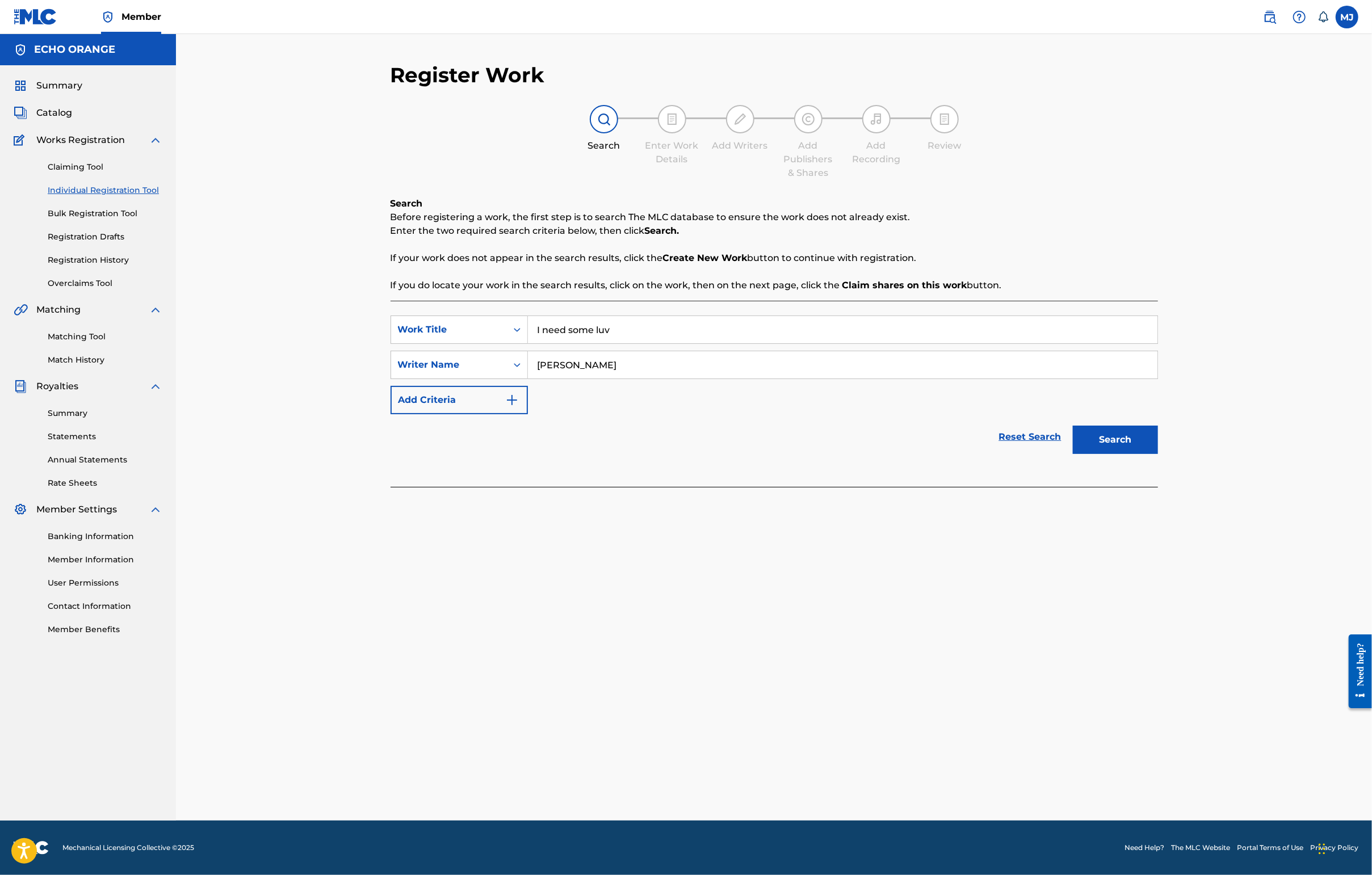
click at [1158, 454] on button "Search" at bounding box center [1115, 440] width 85 height 29
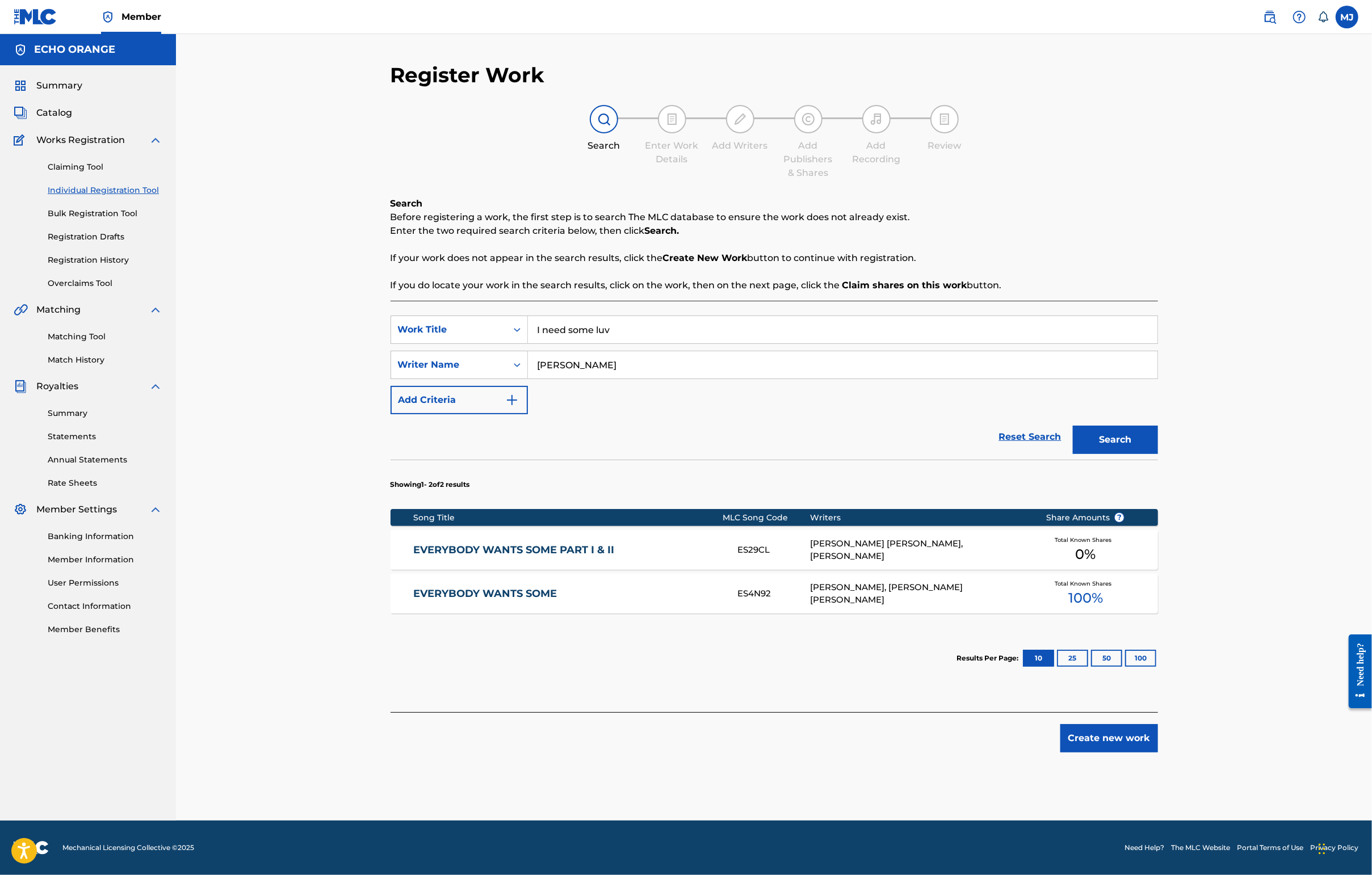
scroll to position [29, 0]
click at [530, 557] on link "EVERYBODY WANTS SOME PART I & II" at bounding box center [567, 549] width 309 height 13
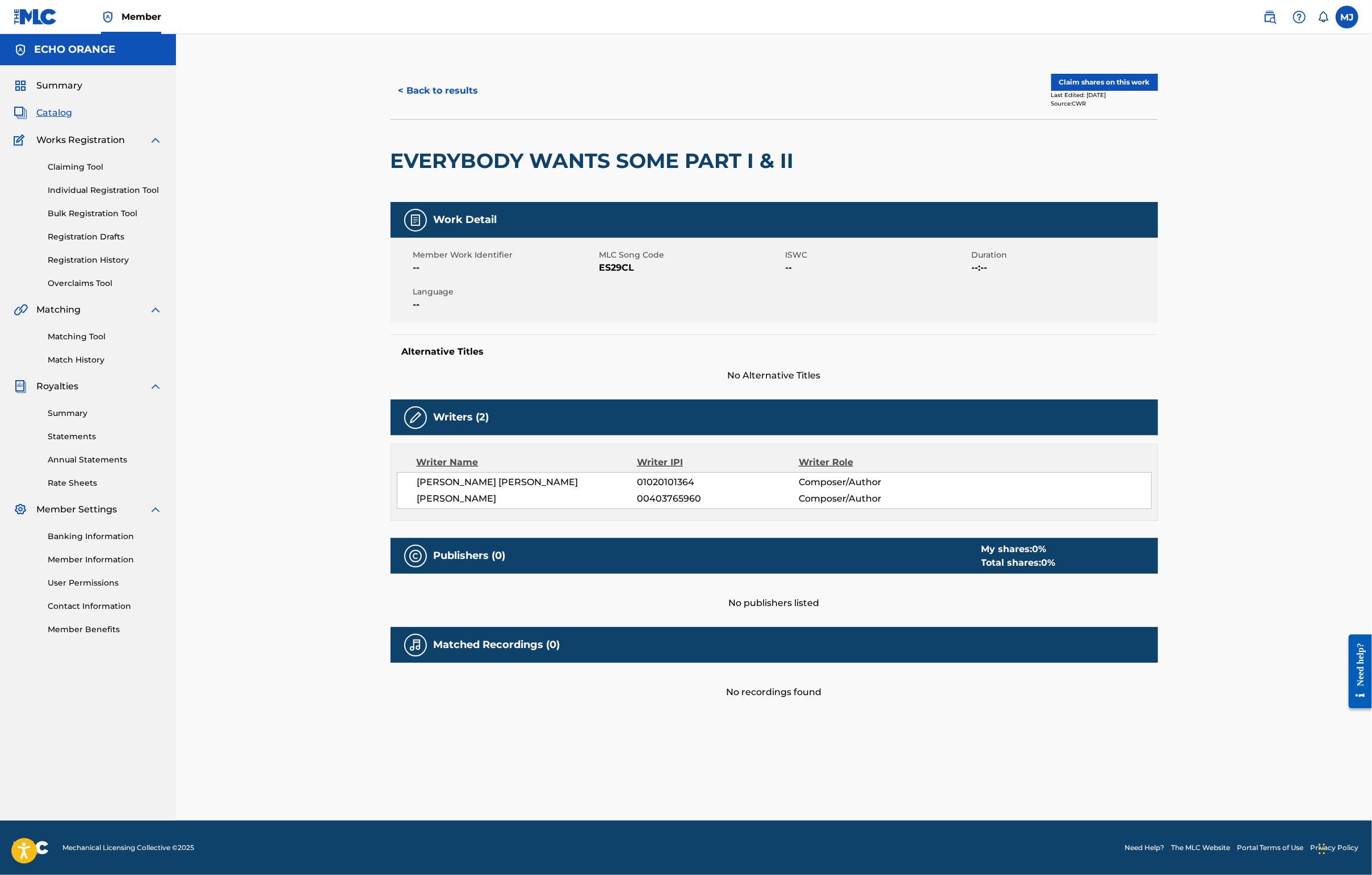
click at [1158, 91] on button "Claim shares on this work" at bounding box center [1105, 82] width 107 height 17
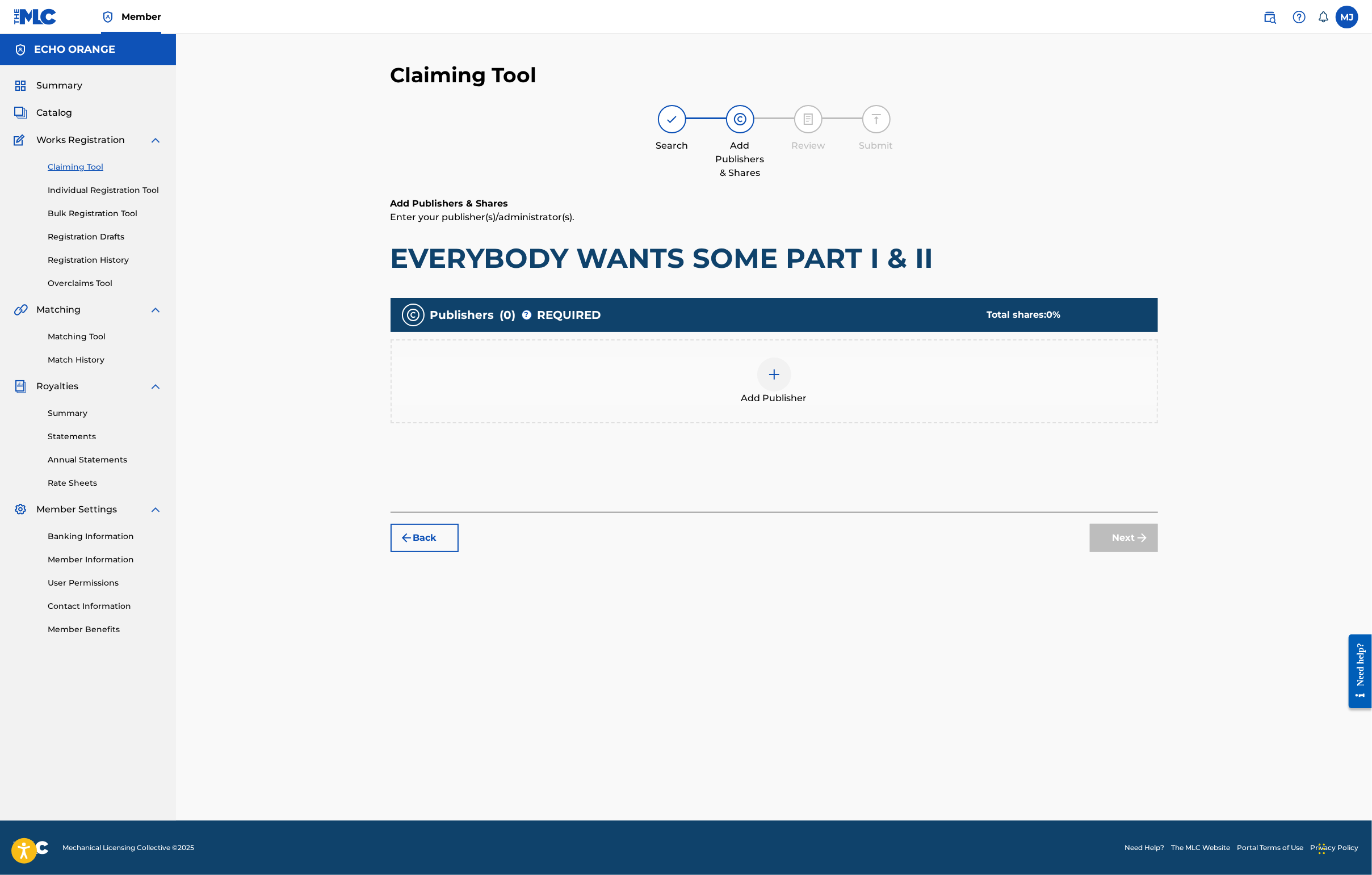
click at [791, 391] on div at bounding box center [774, 374] width 34 height 34
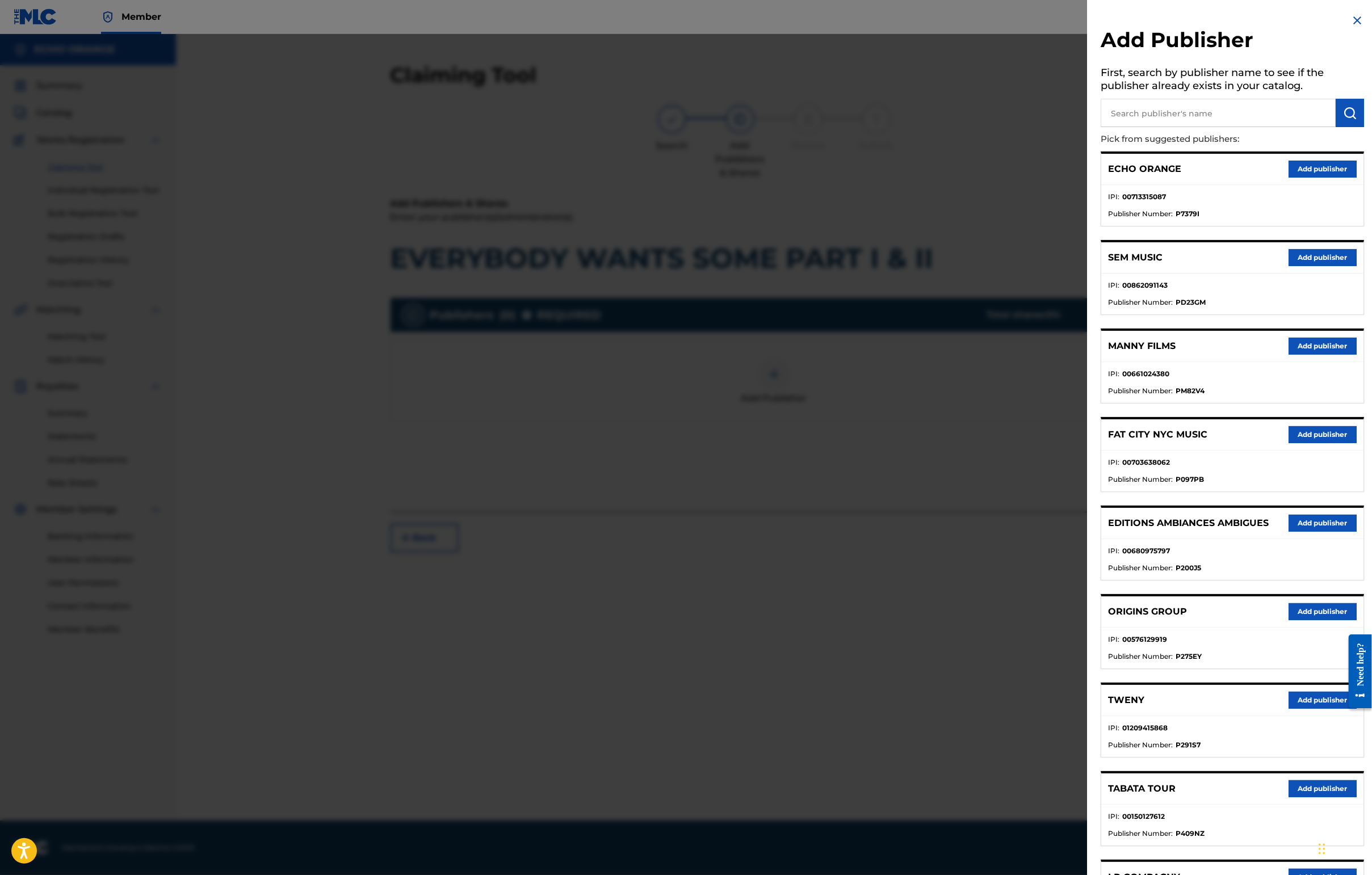
click at [1127, 127] on input "text" at bounding box center [1218, 113] width 235 height 29
type input "cala bou"
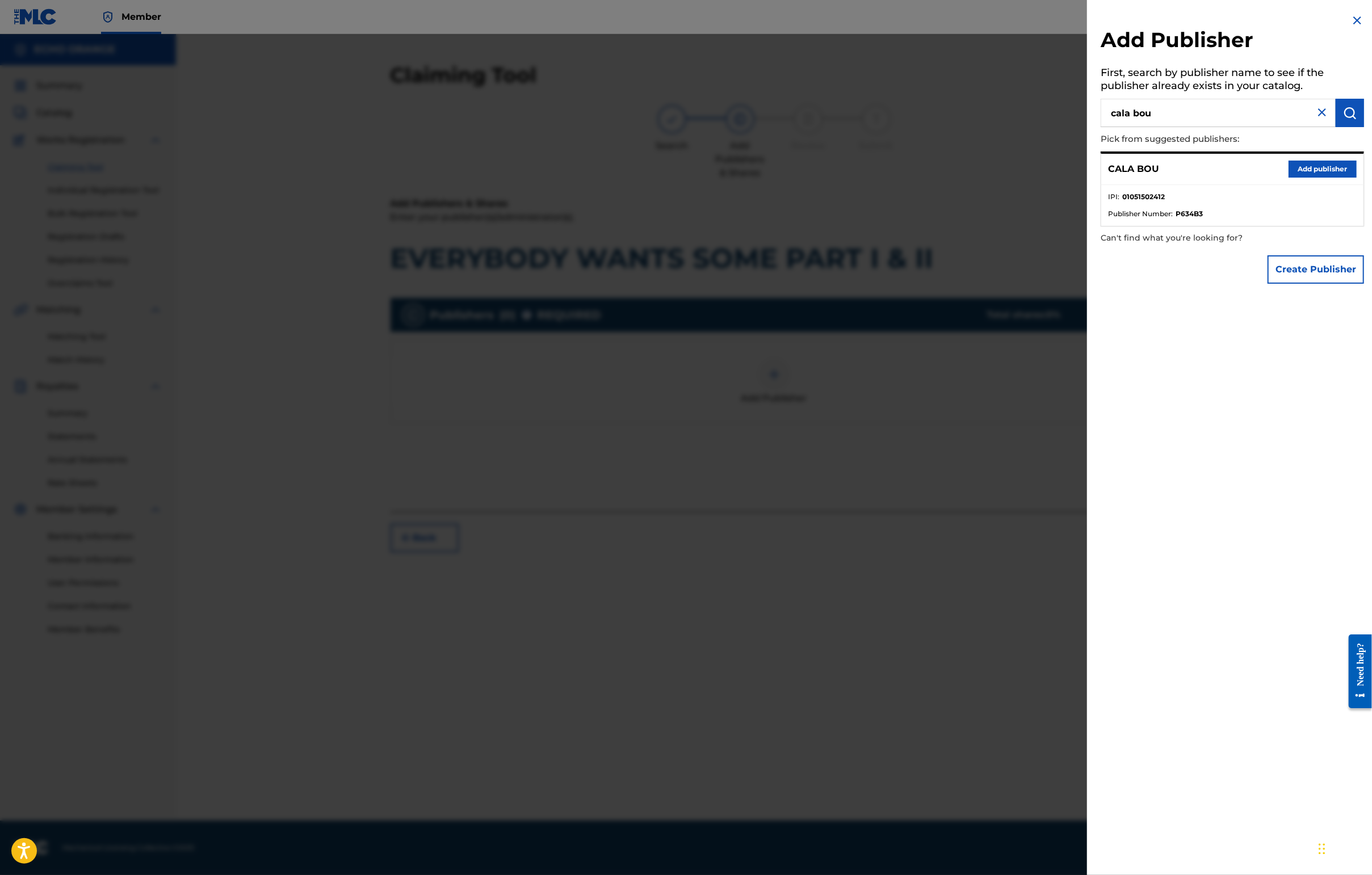
click at [1322, 178] on button "Add publisher" at bounding box center [1322, 169] width 68 height 17
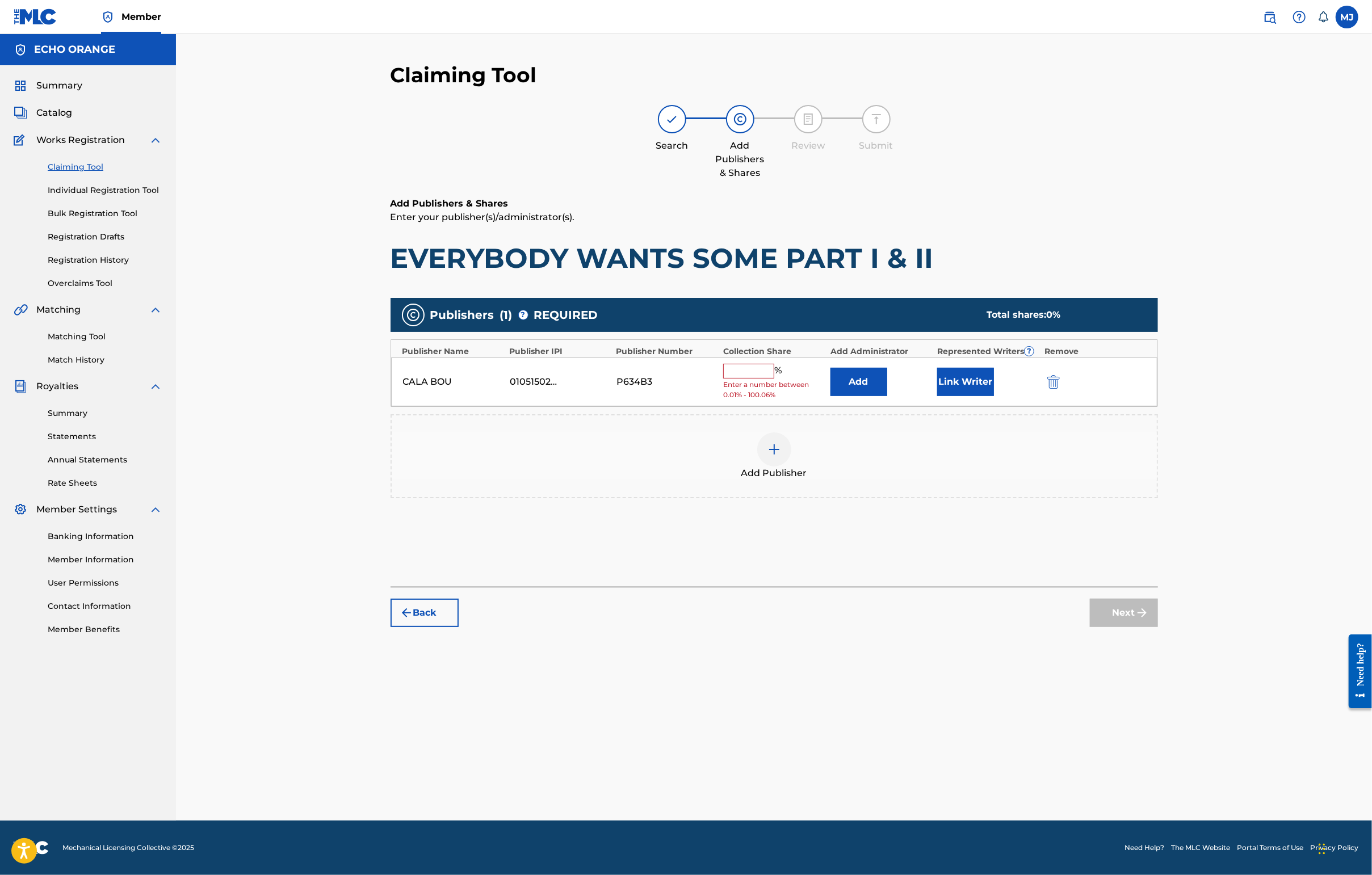
click at [887, 396] on button "Add" at bounding box center [858, 382] width 56 height 29
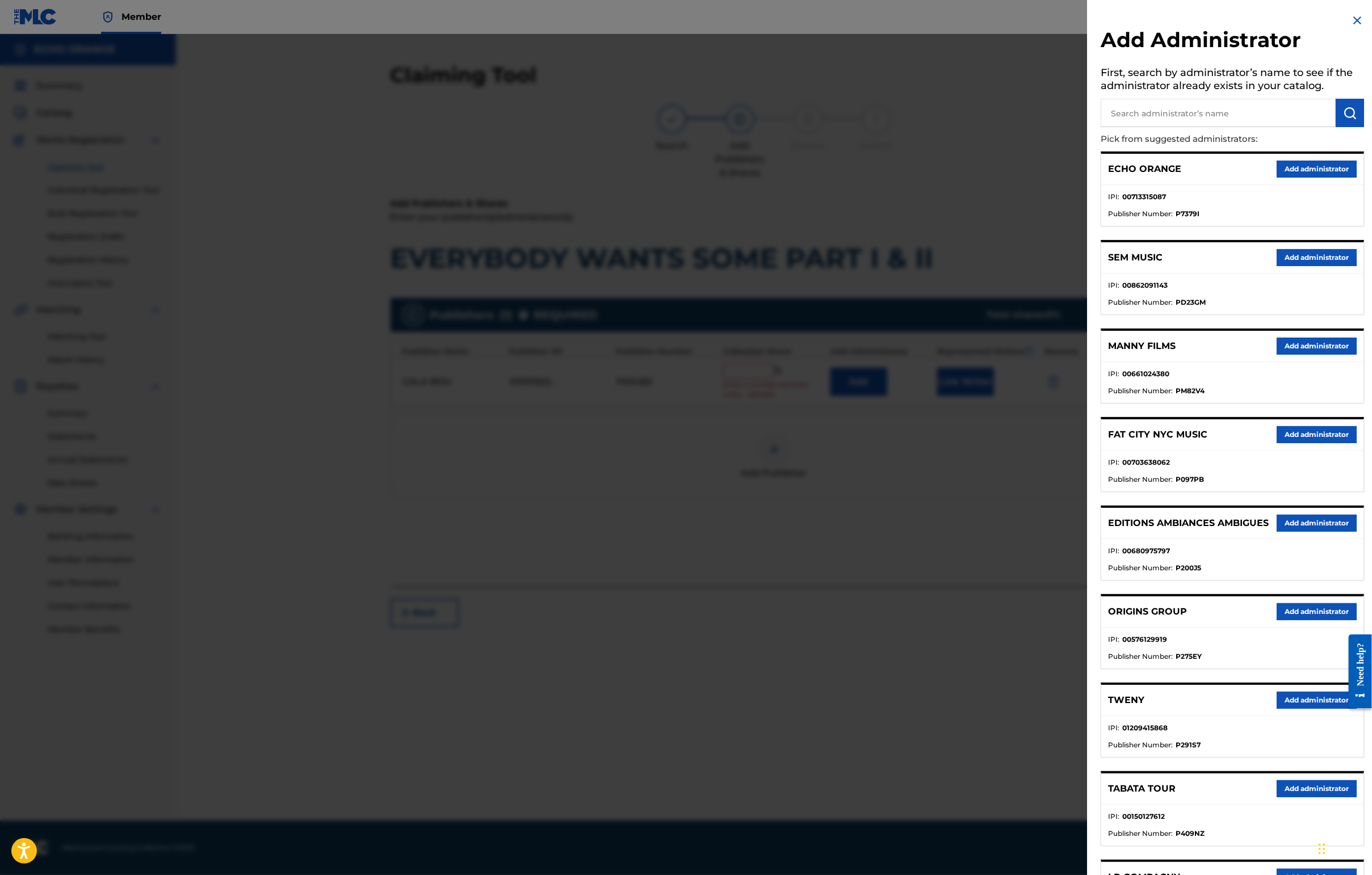
click at [1308, 177] on button "Add administrator" at bounding box center [1316, 169] width 80 height 17
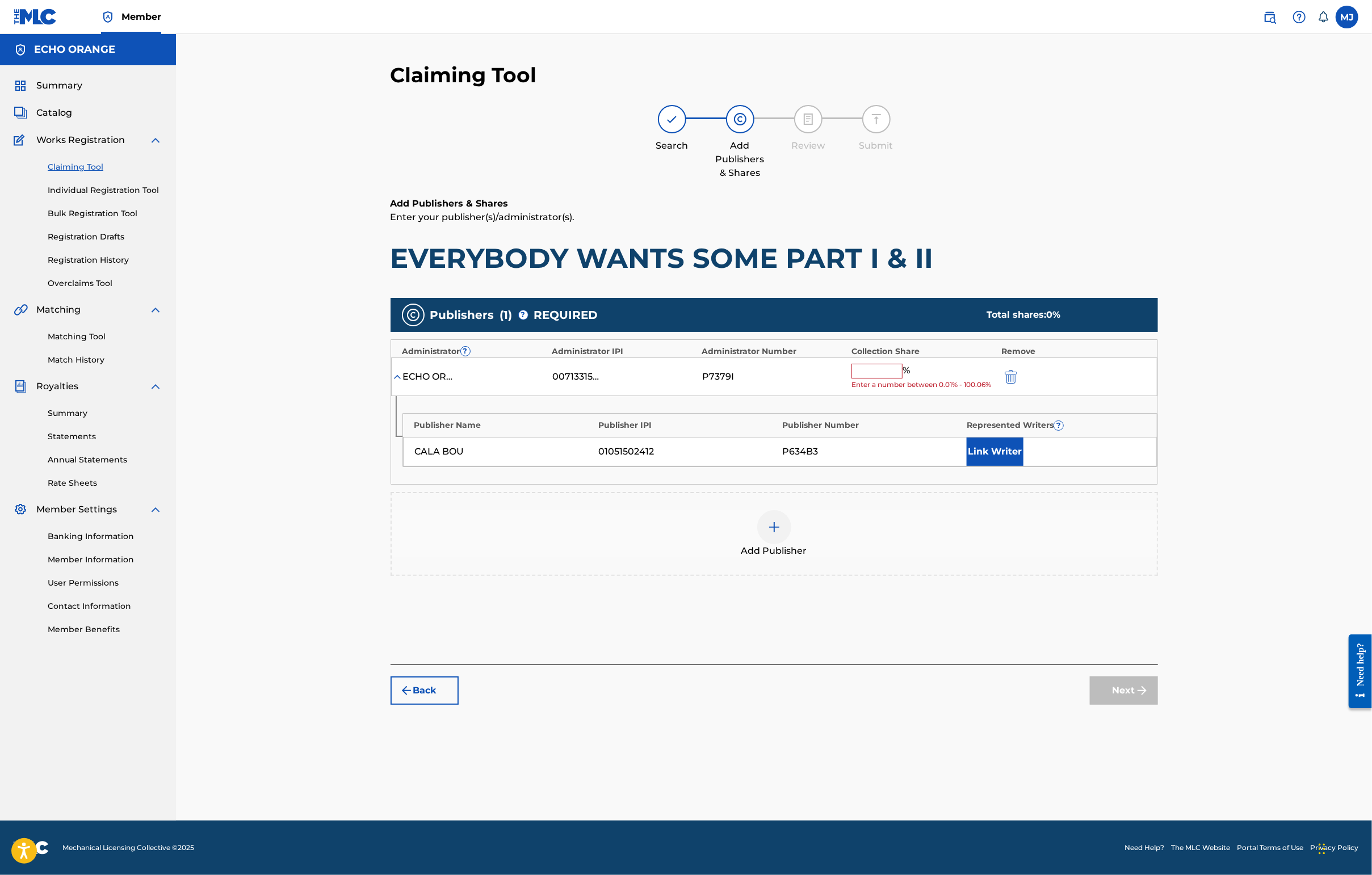
click at [902, 378] on input "text" at bounding box center [877, 371] width 51 height 15
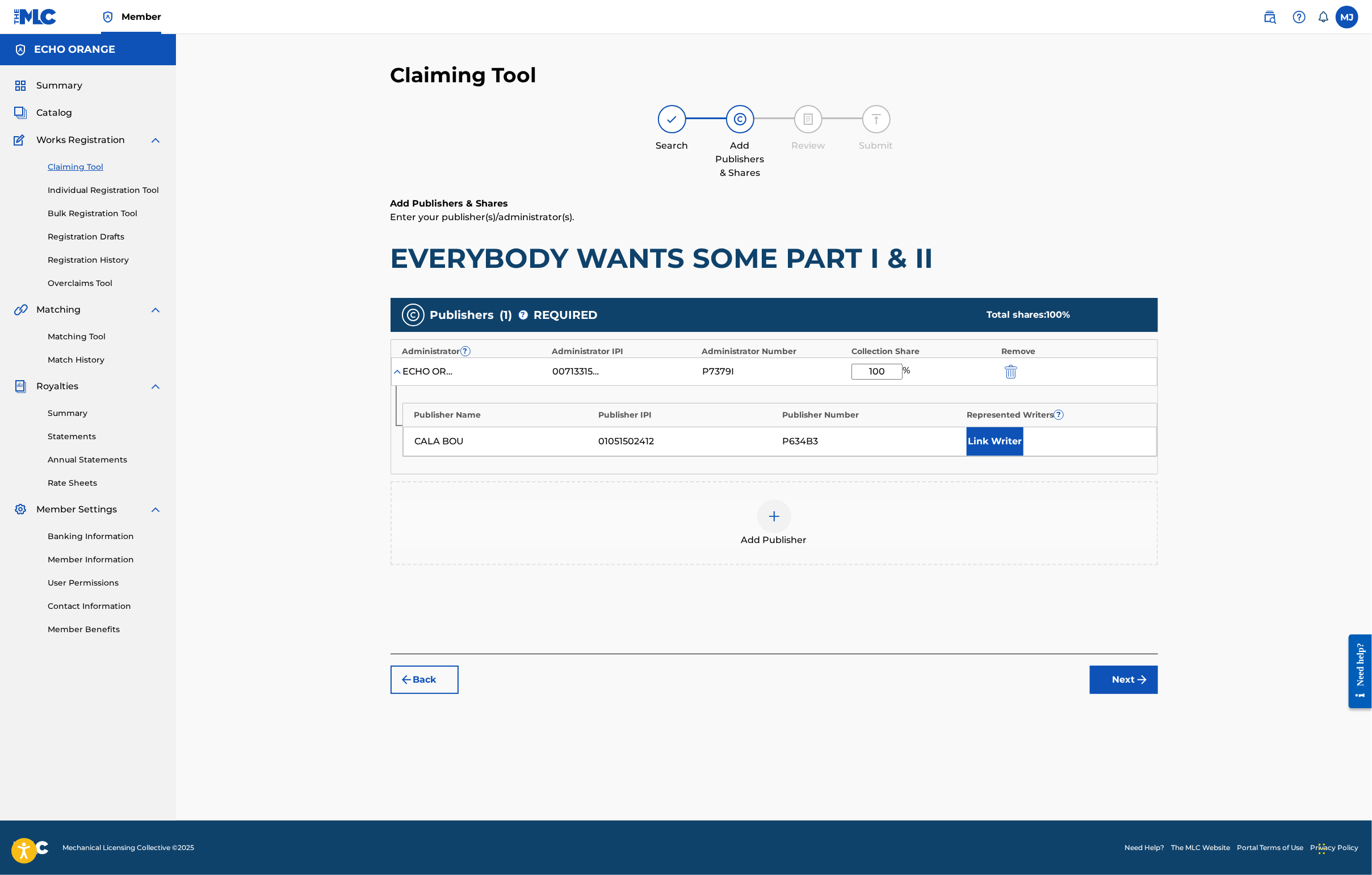
type input "100"
click at [1024, 456] on button "Link Writer" at bounding box center [994, 442] width 56 height 29
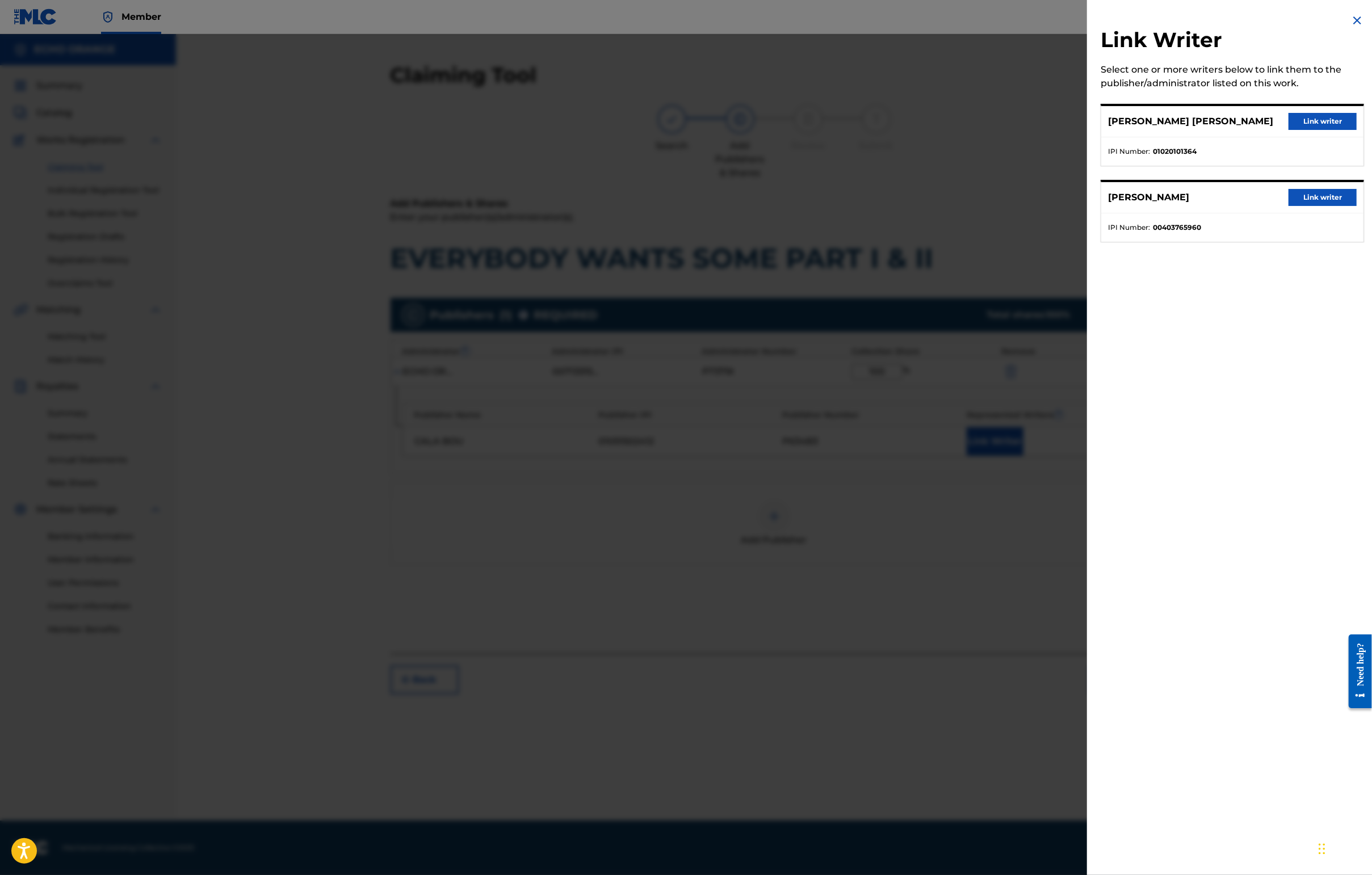
click at [1304, 206] on button "Link writer" at bounding box center [1322, 197] width 68 height 17
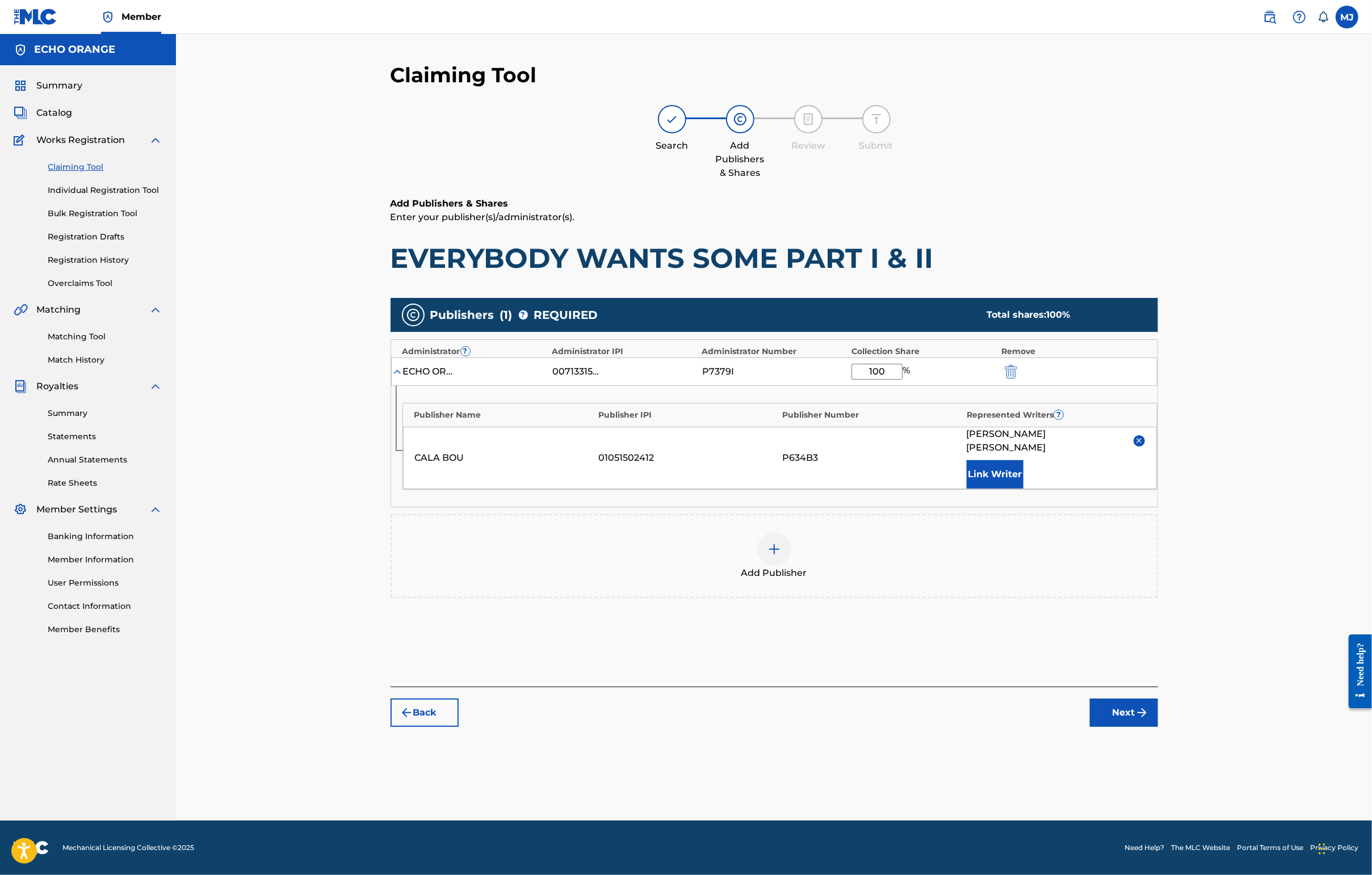
click at [1065, 489] on div "CALA BOU 01051502412 P634B3 MORGAN KIBBY Link Writer" at bounding box center [780, 457] width 754 height 62
click at [1024, 488] on button "Link Writer" at bounding box center [994, 475] width 56 height 29
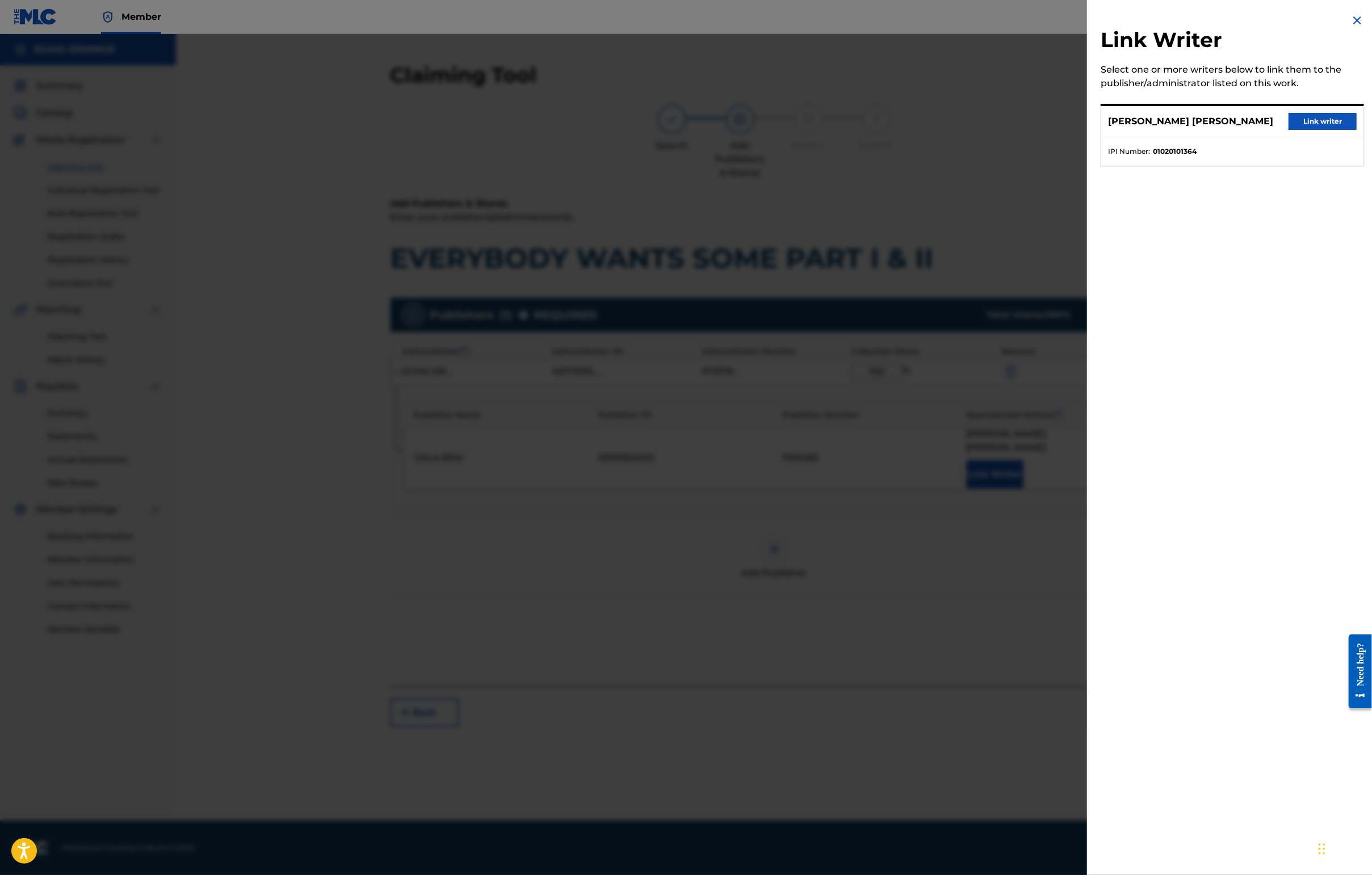
click at [1304, 130] on button "Link writer" at bounding box center [1322, 121] width 68 height 17
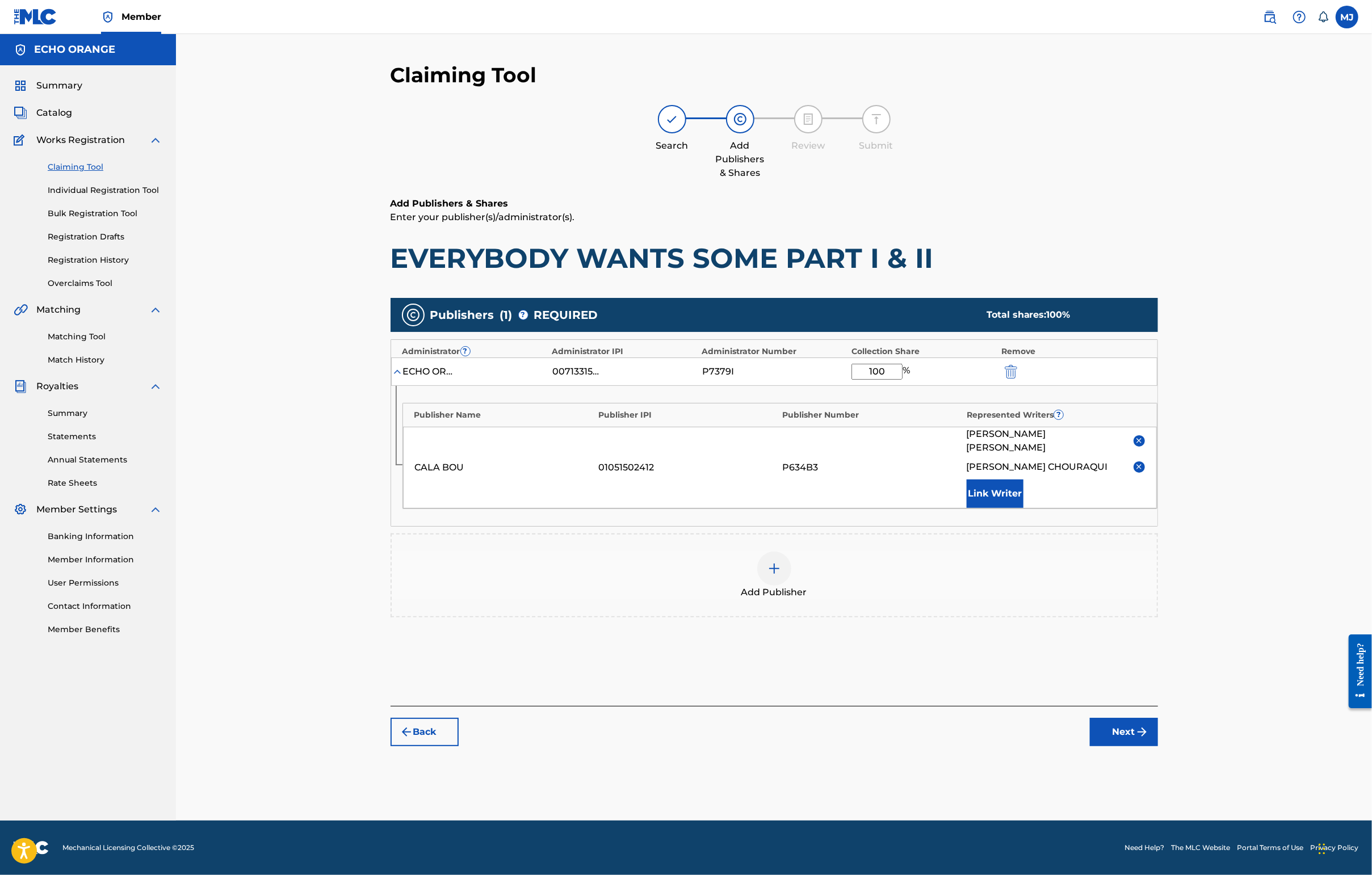
scroll to position [21, 0]
click at [1158, 746] on button "Next" at bounding box center [1124, 732] width 68 height 29
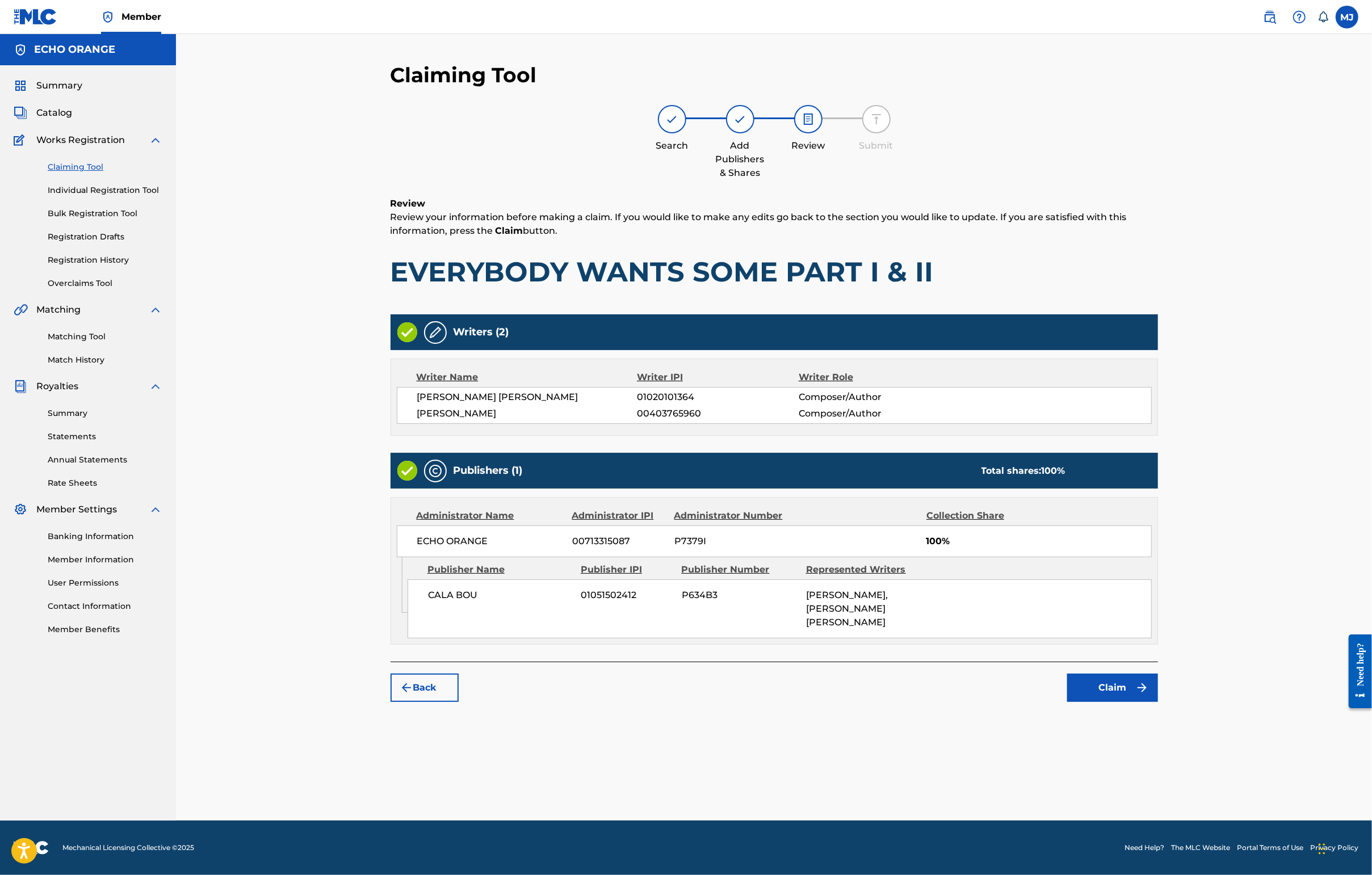
click at [1158, 702] on div "Back Claim" at bounding box center [774, 682] width 768 height 41
click at [1158, 702] on button "Claim" at bounding box center [1112, 688] width 91 height 29
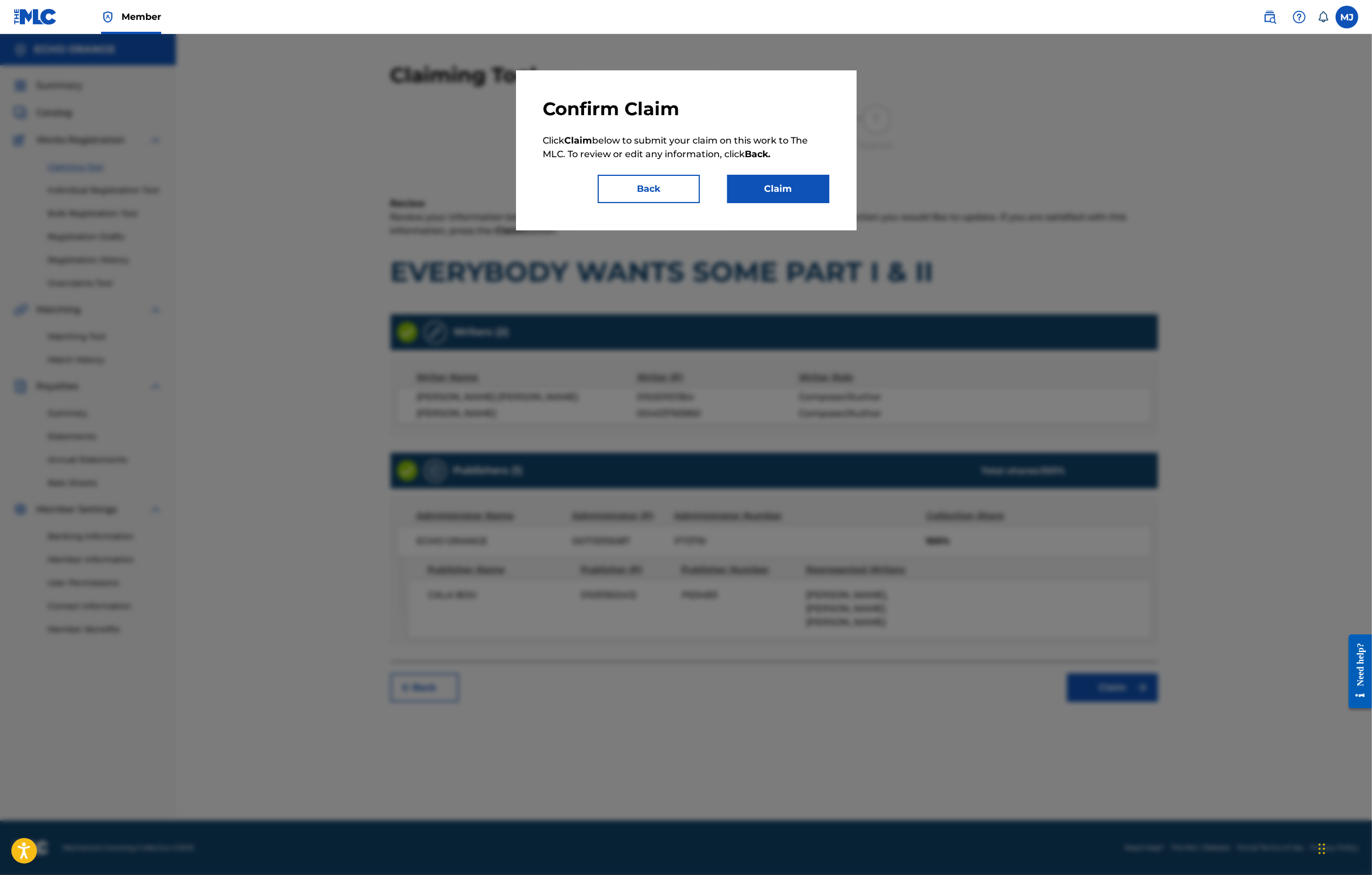
click at [809, 203] on button "Claim" at bounding box center [778, 189] width 102 height 29
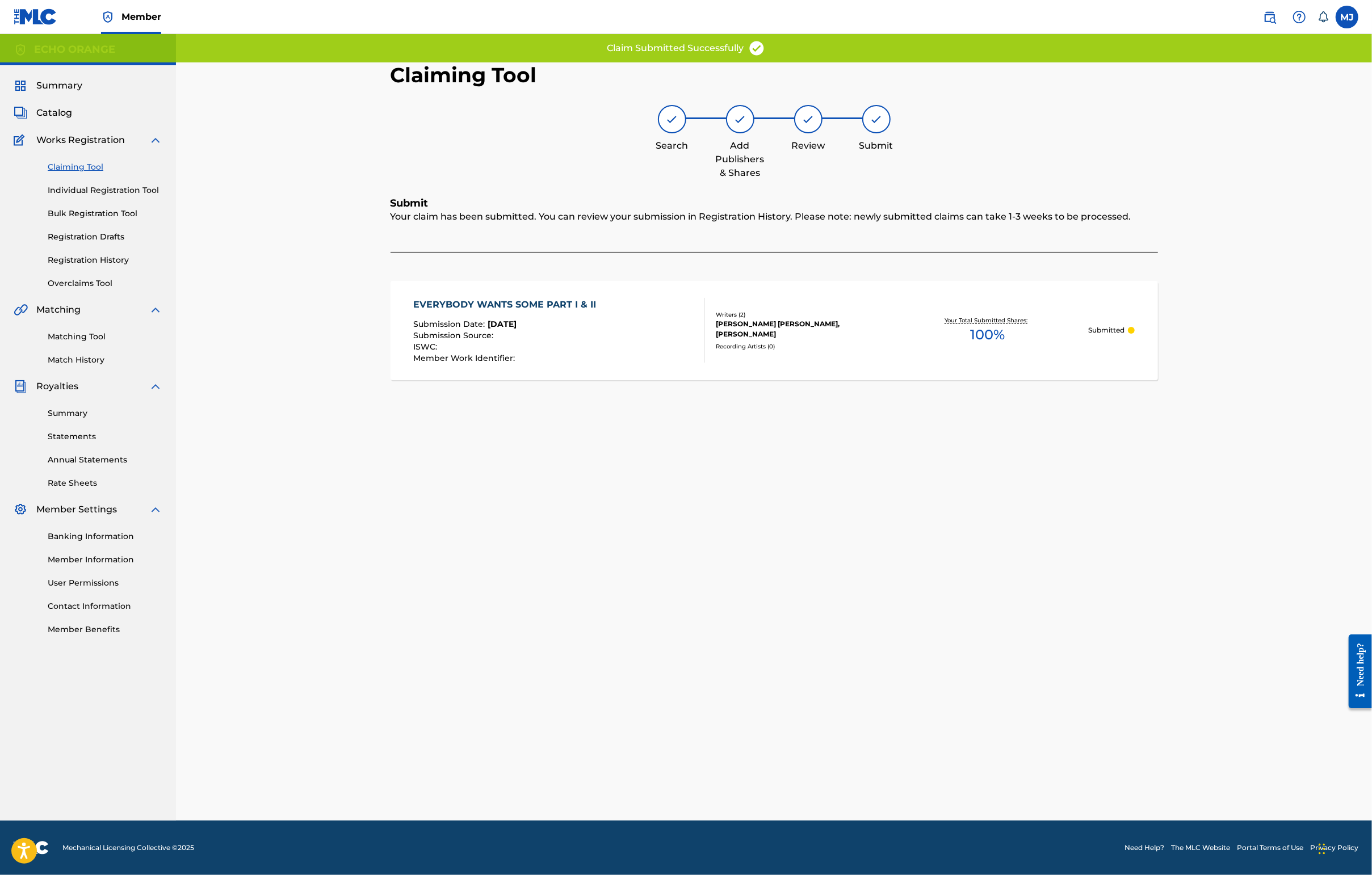
click at [114, 196] on link "Individual Registration Tool" at bounding box center [105, 190] width 114 height 12
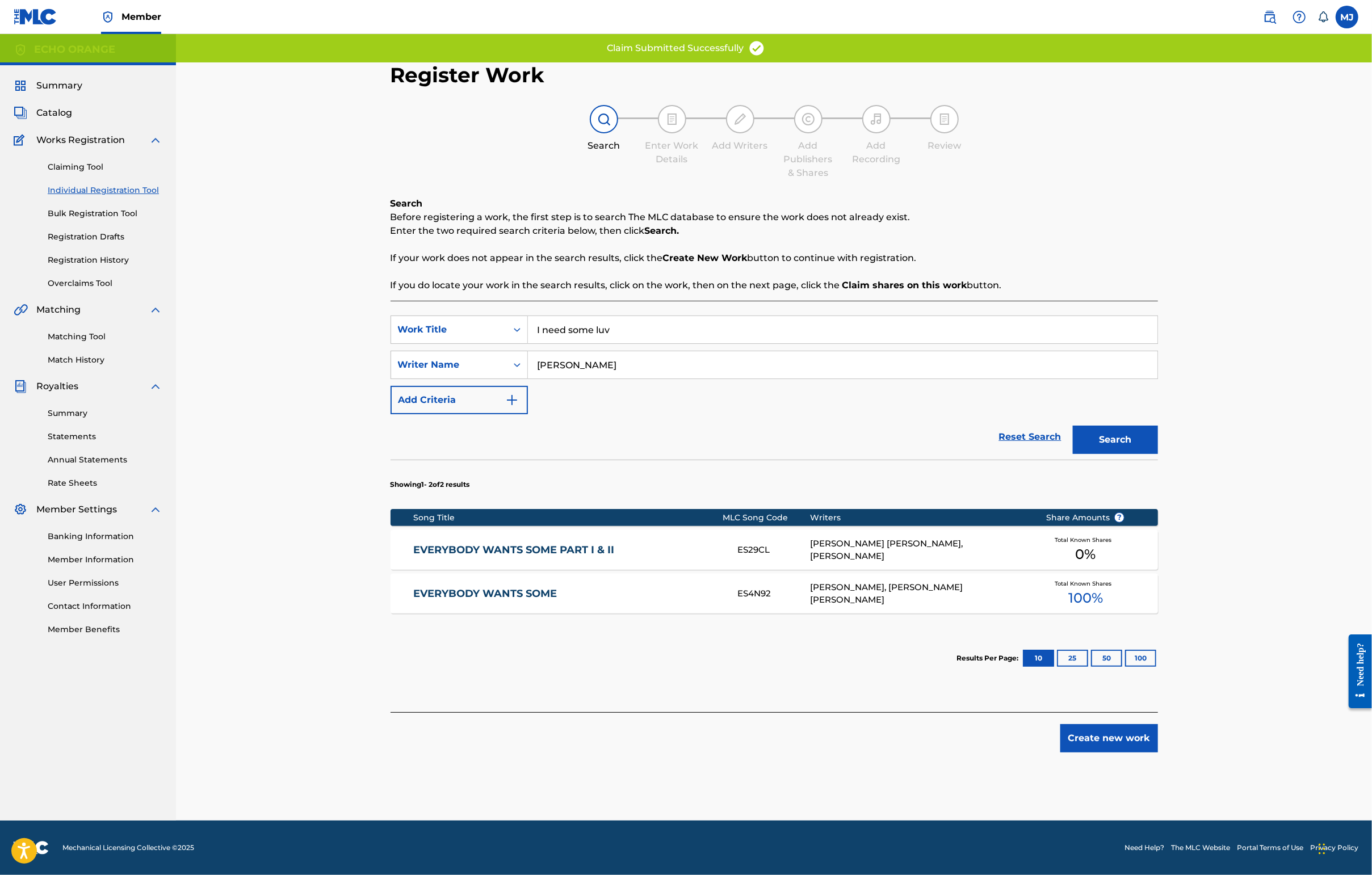
click at [1158, 752] on button "Create new work" at bounding box center [1109, 738] width 98 height 29
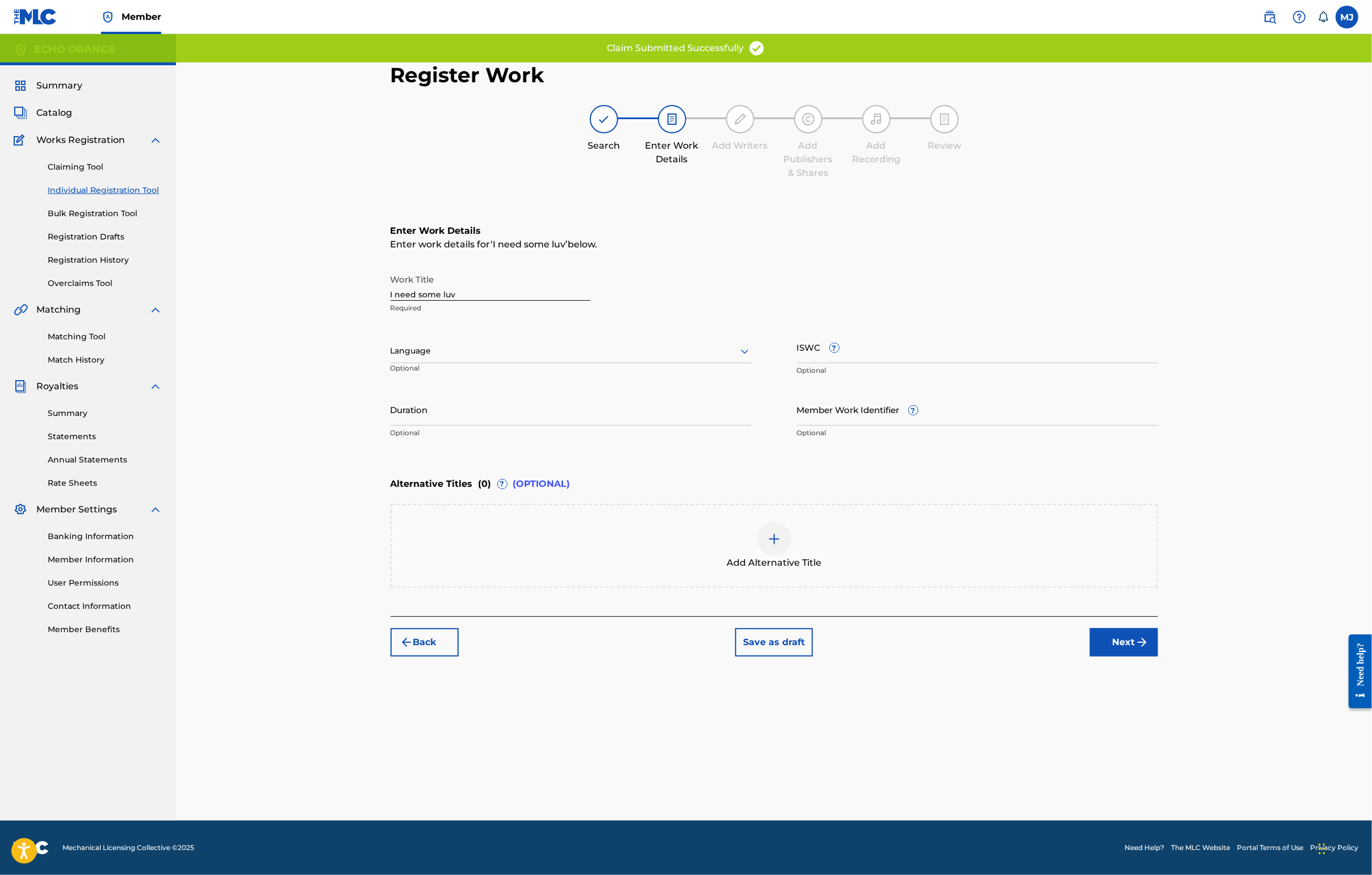
click at [1158, 657] on button "Next" at bounding box center [1124, 643] width 68 height 29
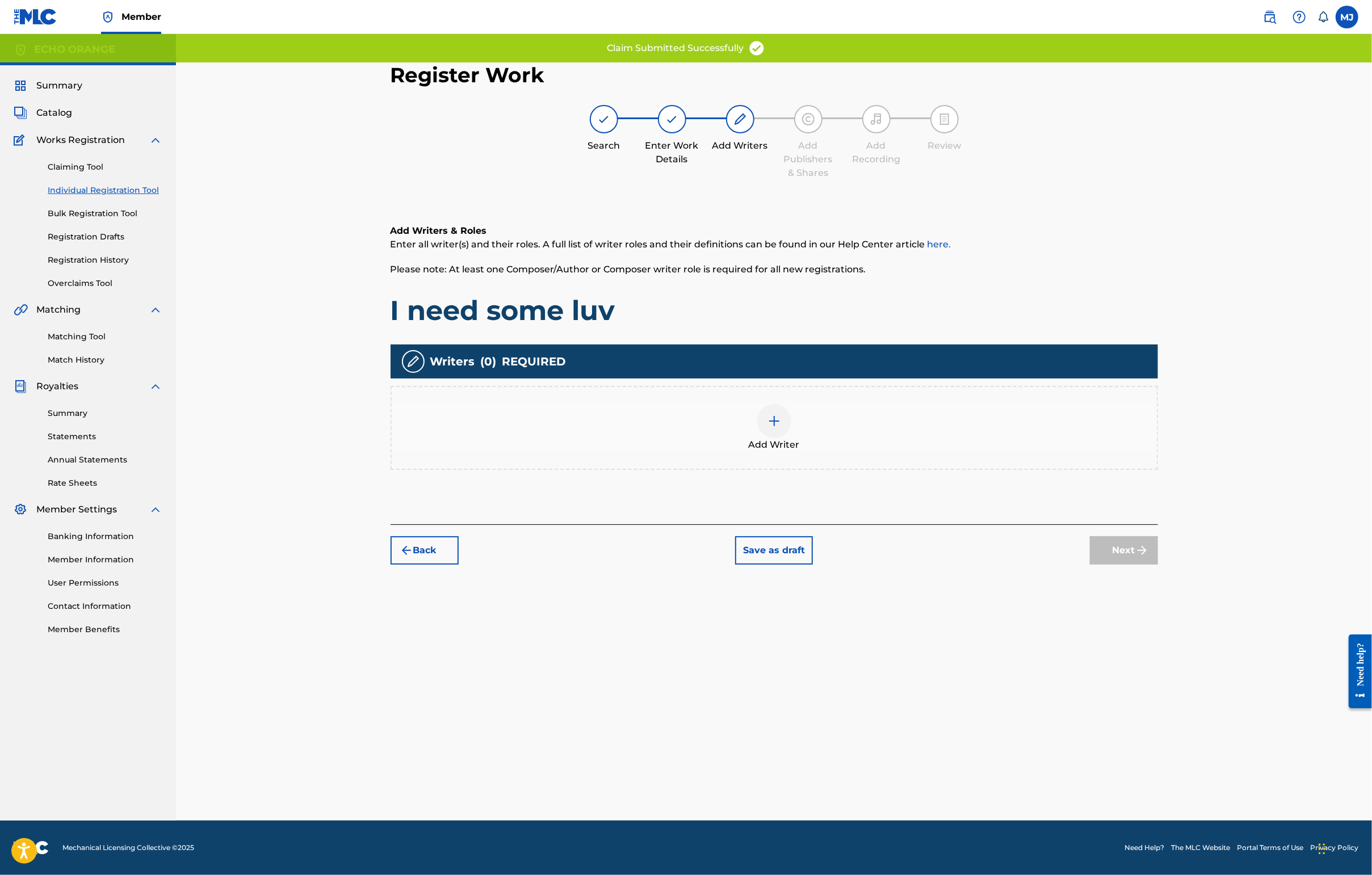
click at [800, 469] on div "Add Writer" at bounding box center [774, 428] width 768 height 84
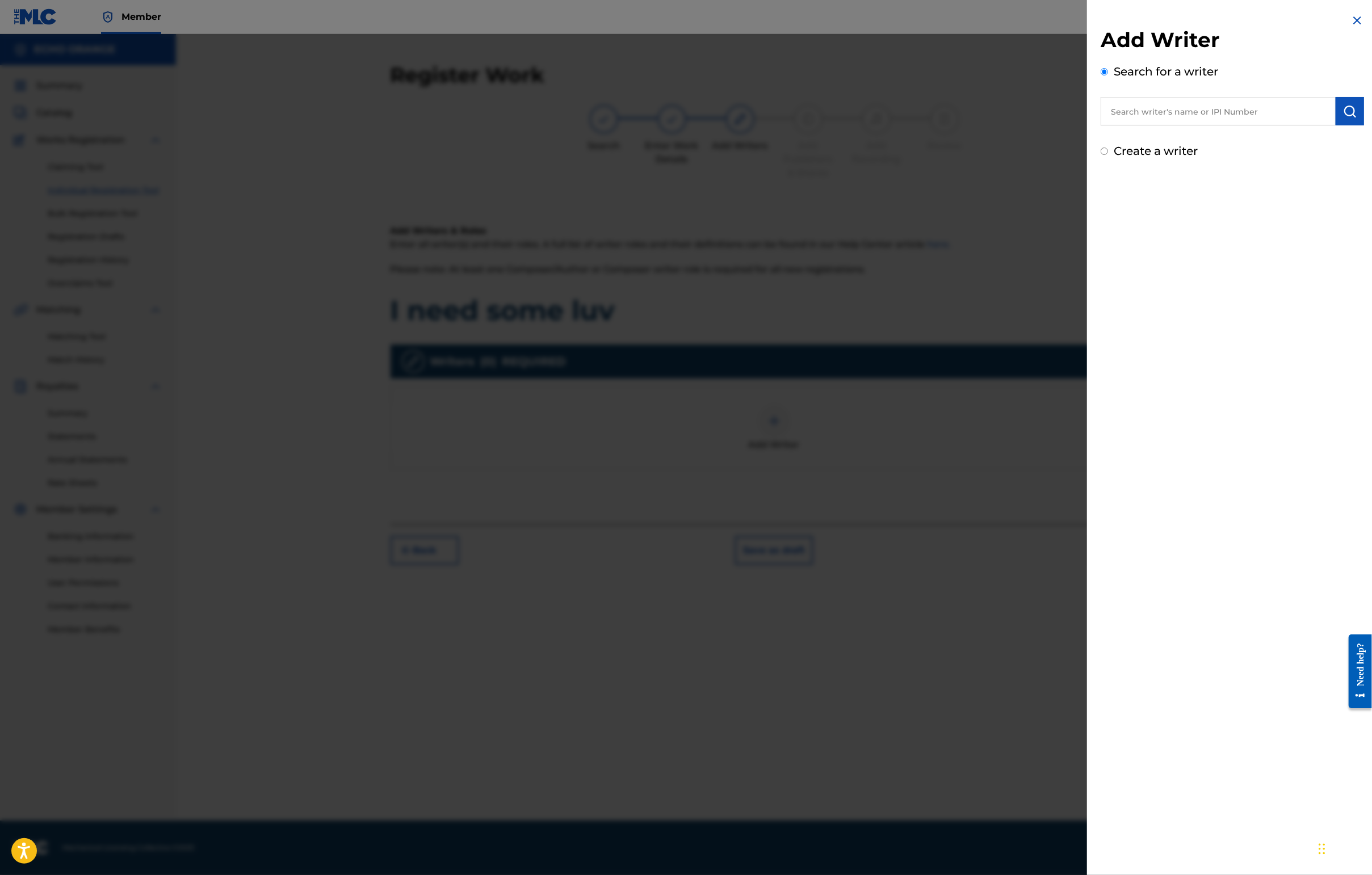
click at [1135, 126] on input "text" at bounding box center [1218, 111] width 235 height 29
type input "cesar chouraqui"
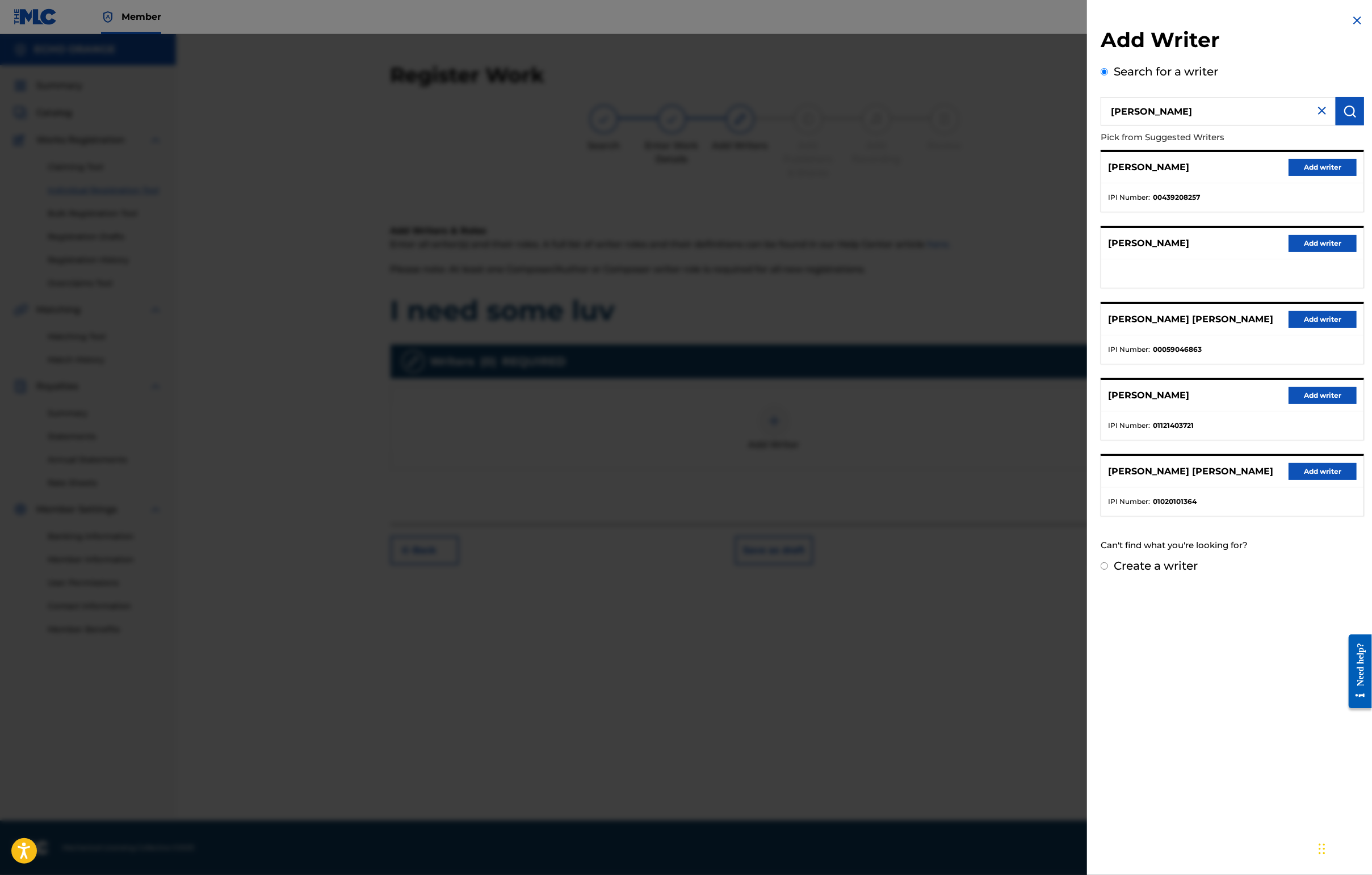
click at [1294, 480] on button "Add writer" at bounding box center [1322, 471] width 68 height 17
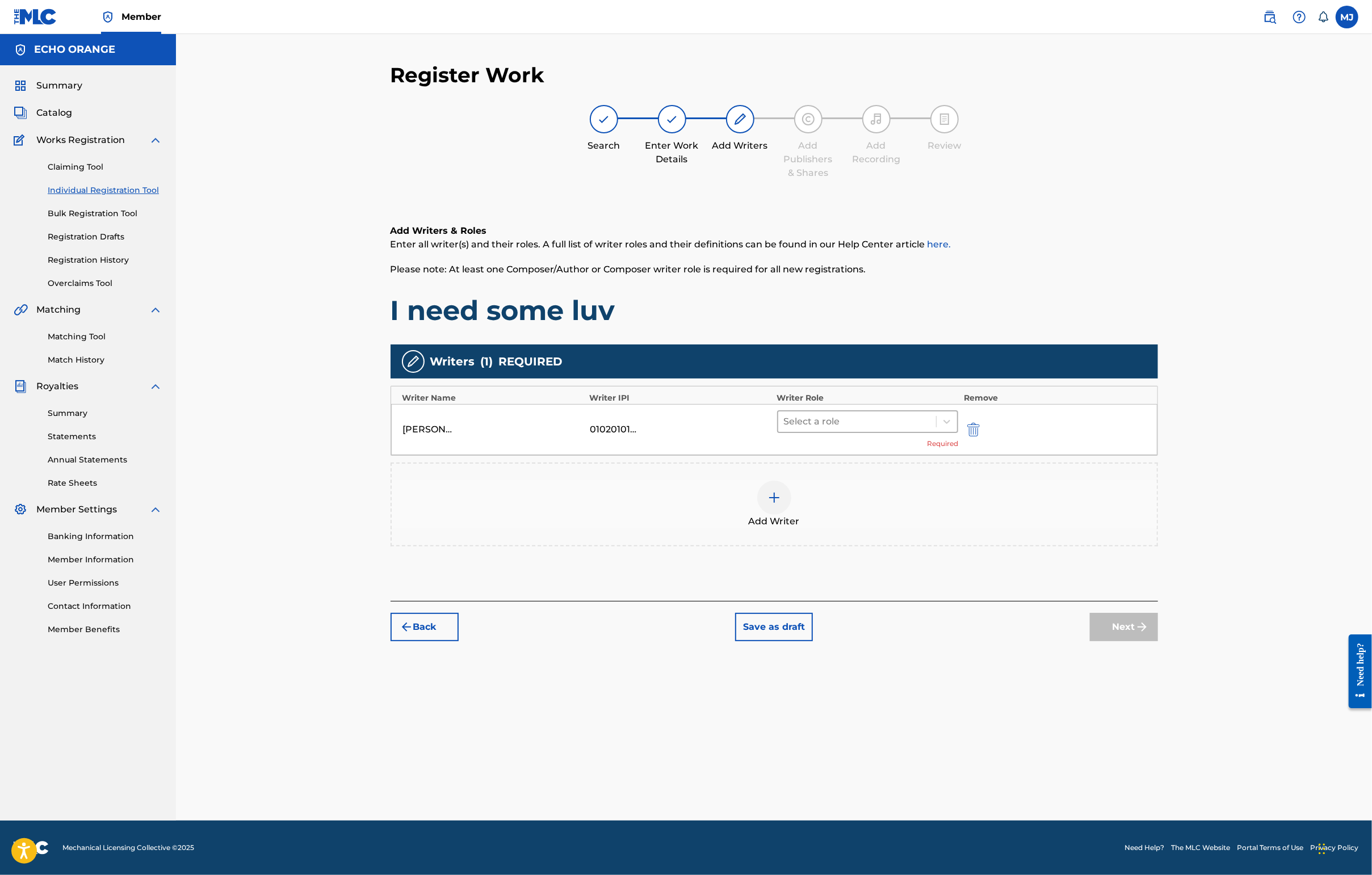
click at [904, 430] on div at bounding box center [856, 421] width 147 height 16
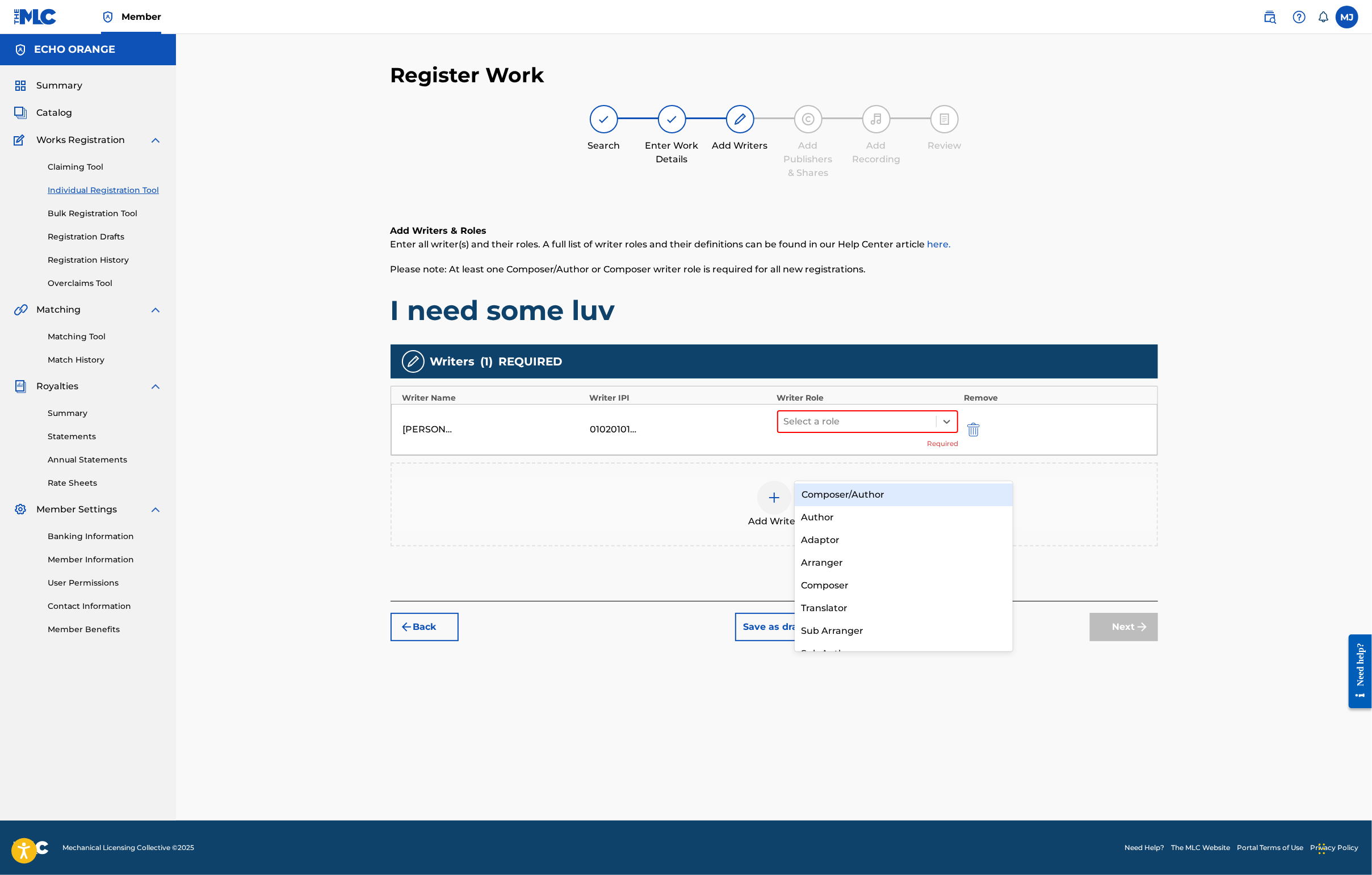
click at [893, 497] on div "Composer/Author" at bounding box center [904, 495] width 218 height 23
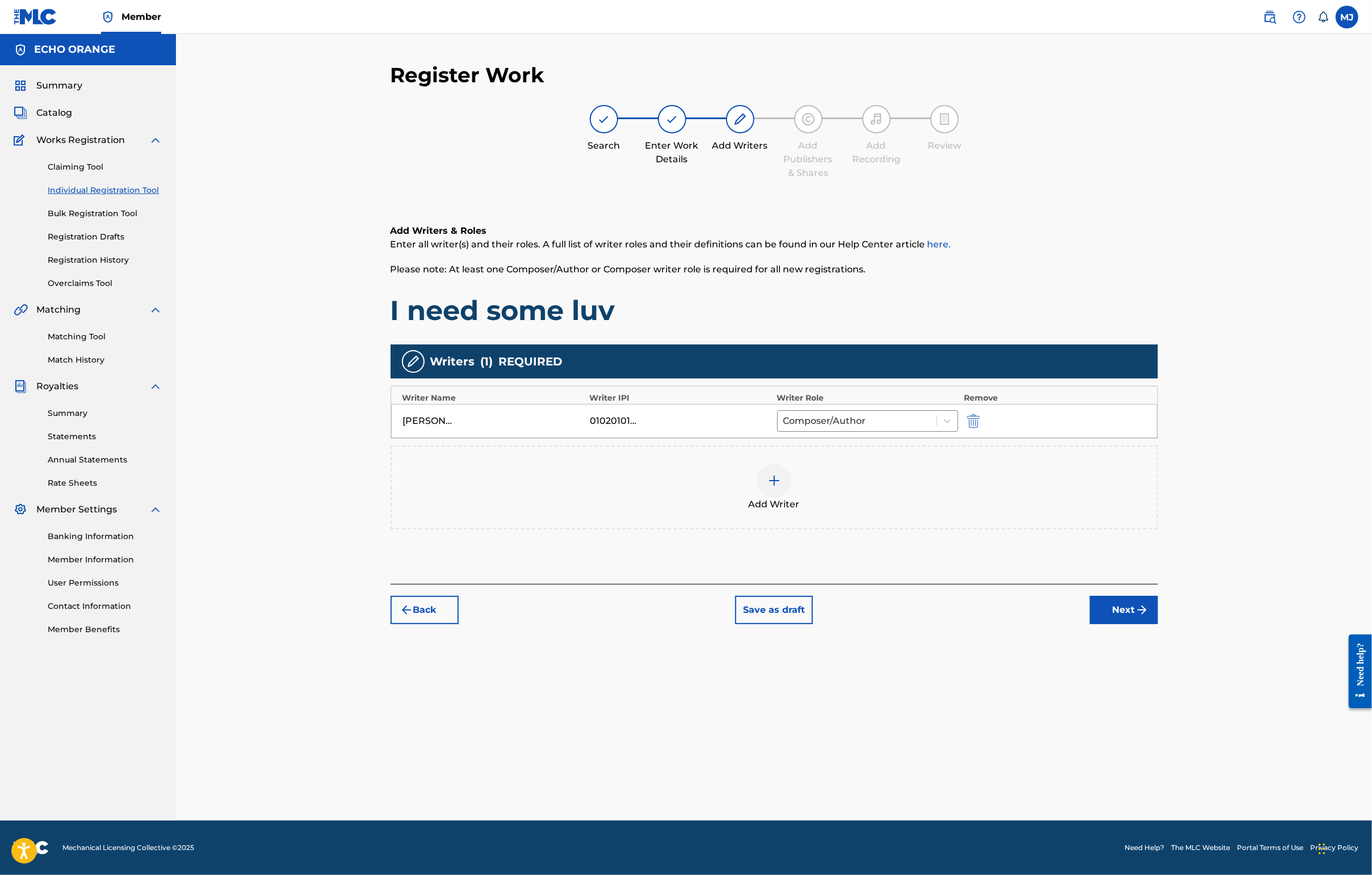
click at [841, 511] on div "Add Writer" at bounding box center [774, 487] width 765 height 47
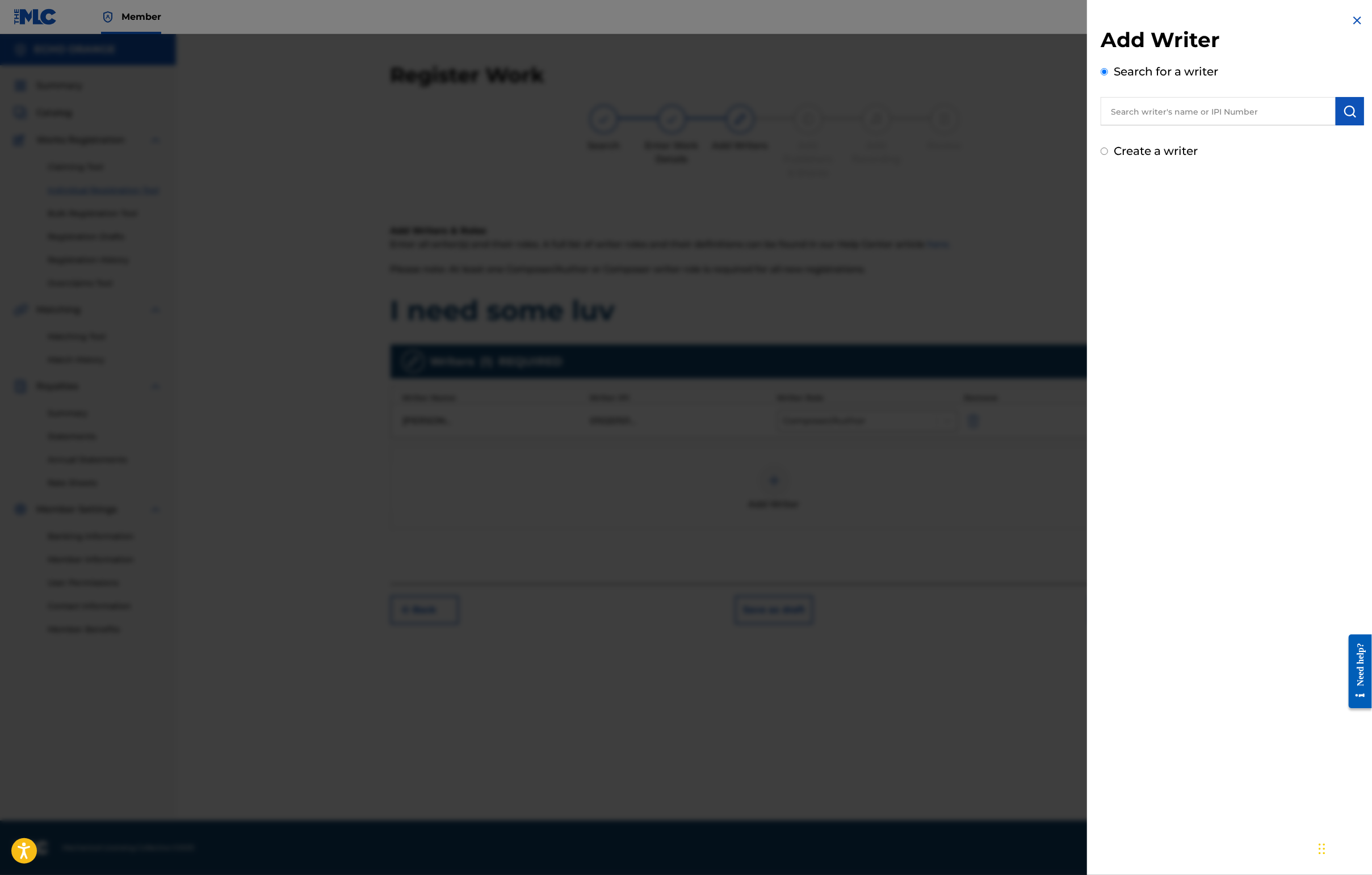
click at [1222, 126] on input "text" at bounding box center [1218, 111] width 235 height 29
type input "morgan kibby"
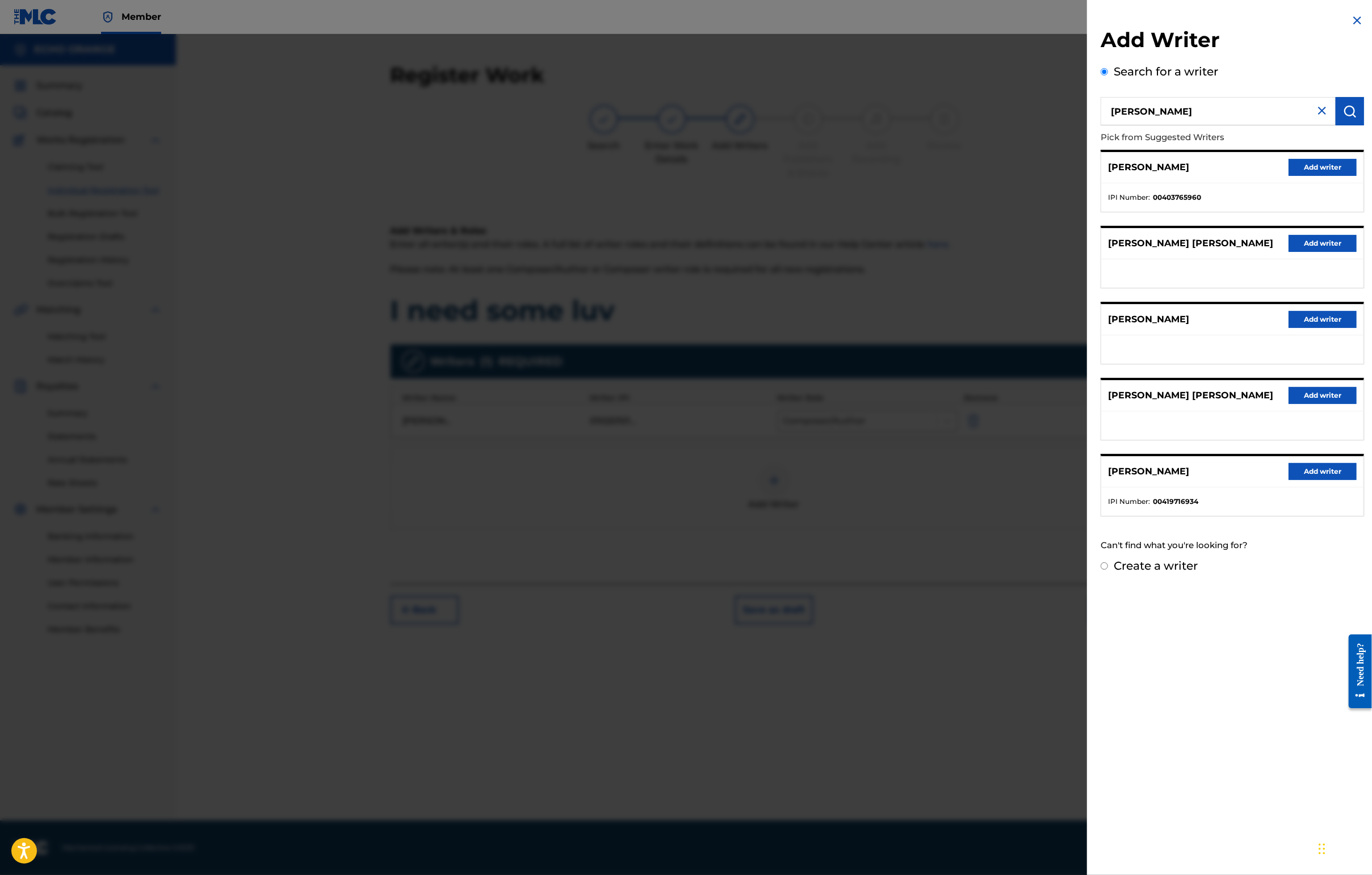
click at [1300, 176] on button "Add writer" at bounding box center [1322, 167] width 68 height 17
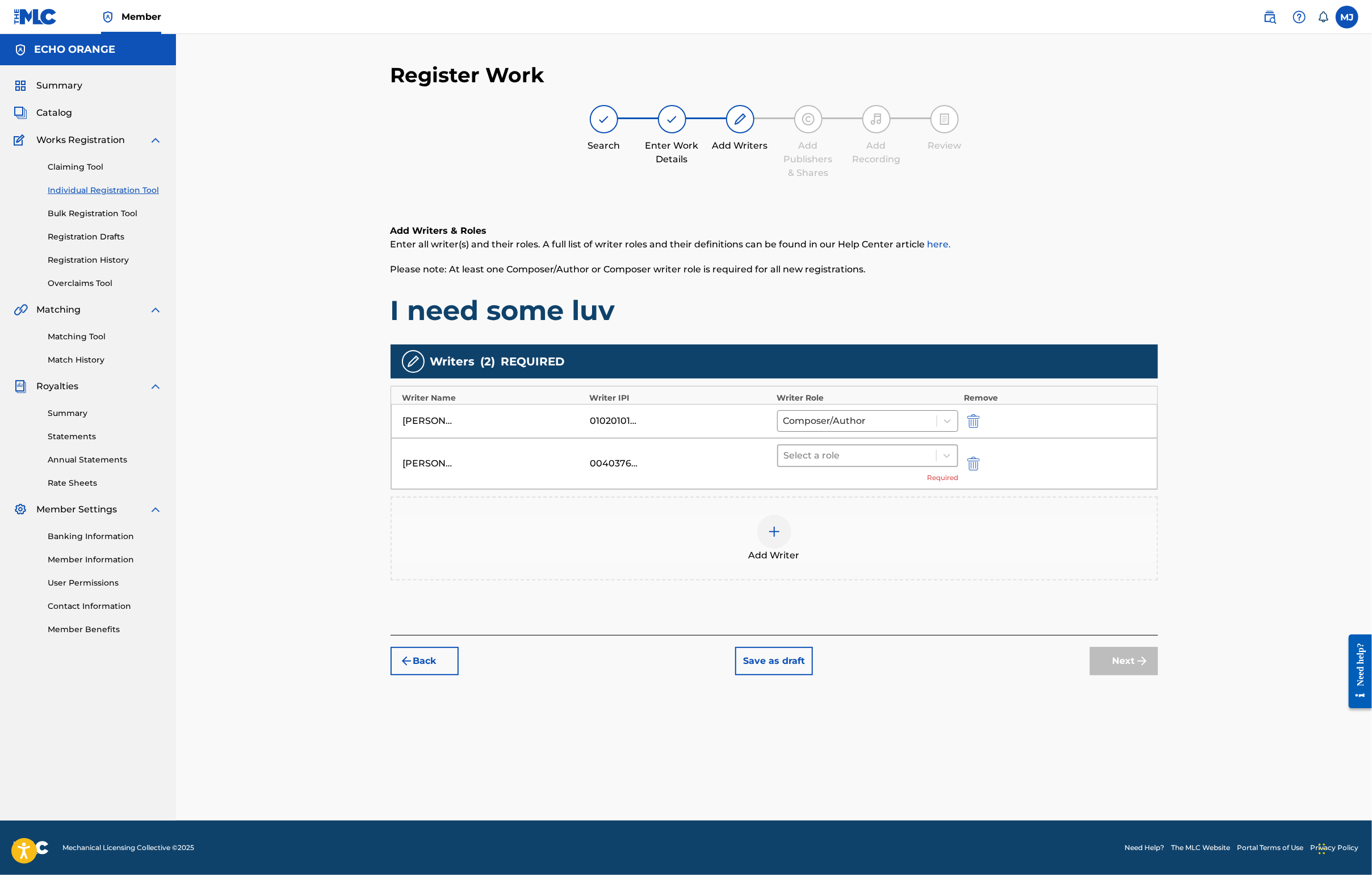
click at [925, 463] on div at bounding box center [856, 455] width 147 height 16
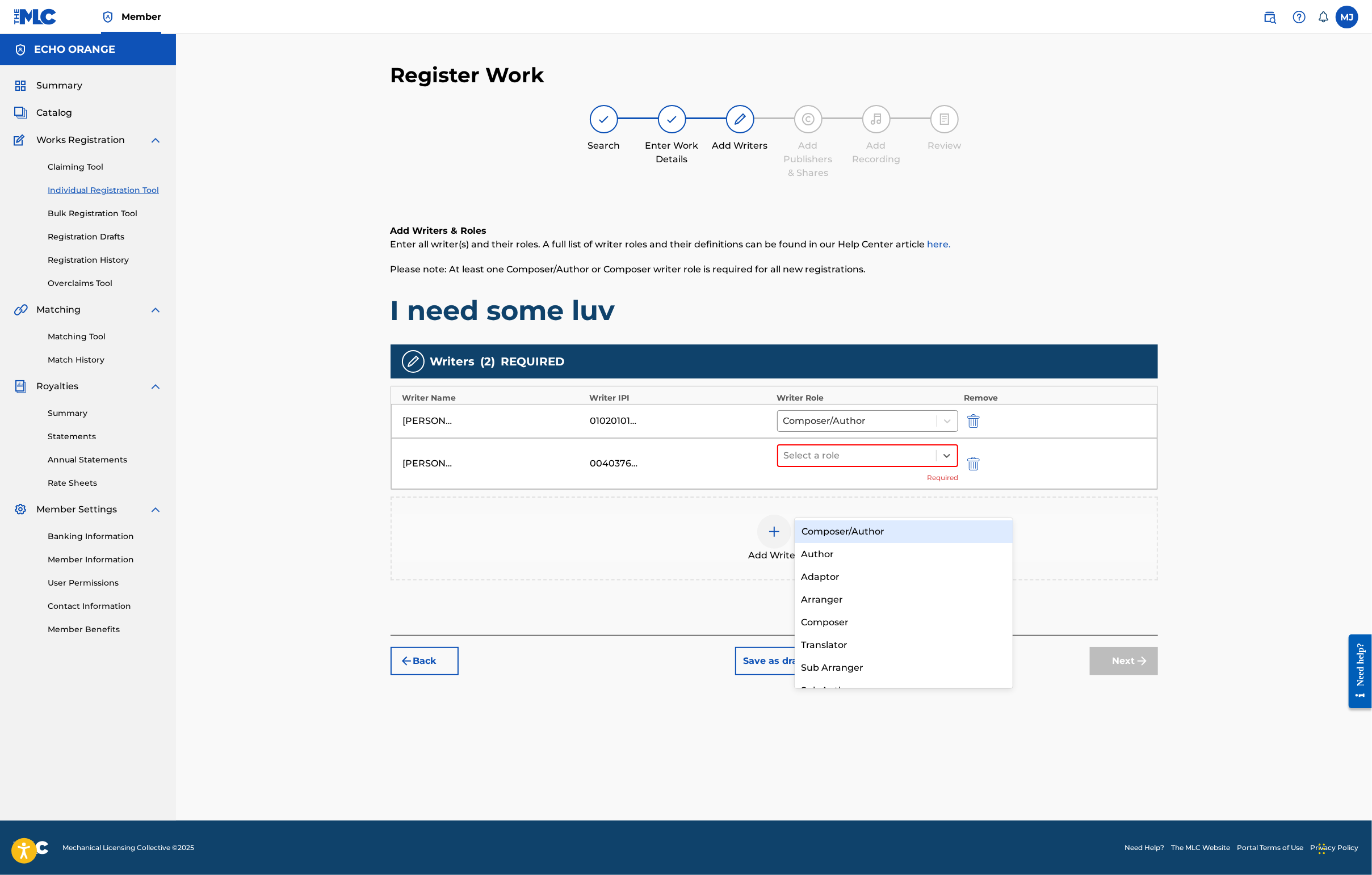
click at [858, 536] on div "Composer/Author" at bounding box center [904, 532] width 218 height 23
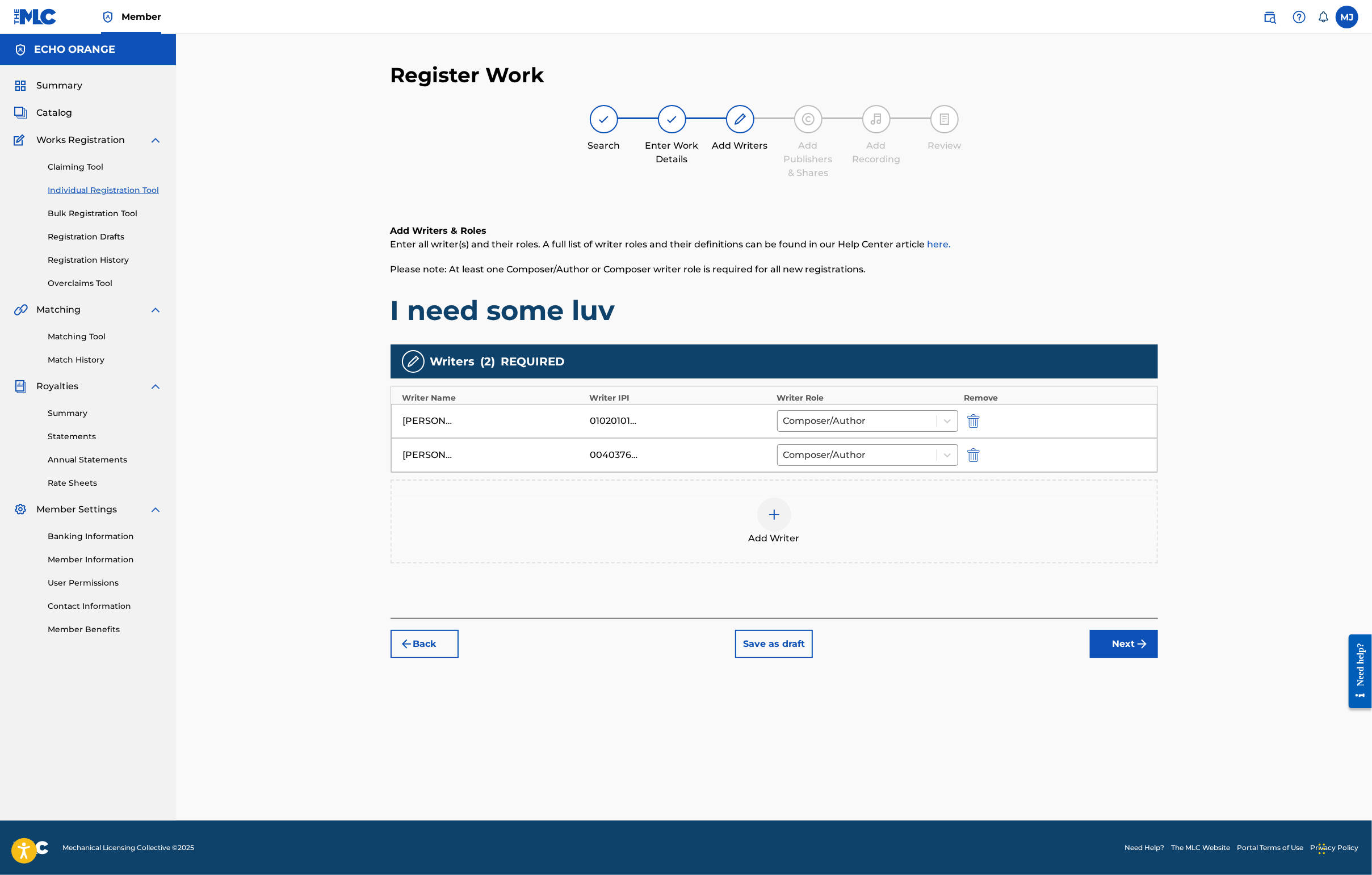
drag, startPoint x: 1166, startPoint y: 732, endPoint x: 1172, endPoint y: 731, distance: 6.1
click at [1158, 658] on div "Back Save as draft Next" at bounding box center [774, 638] width 768 height 41
click at [1158, 658] on button "Next" at bounding box center [1124, 644] width 68 height 29
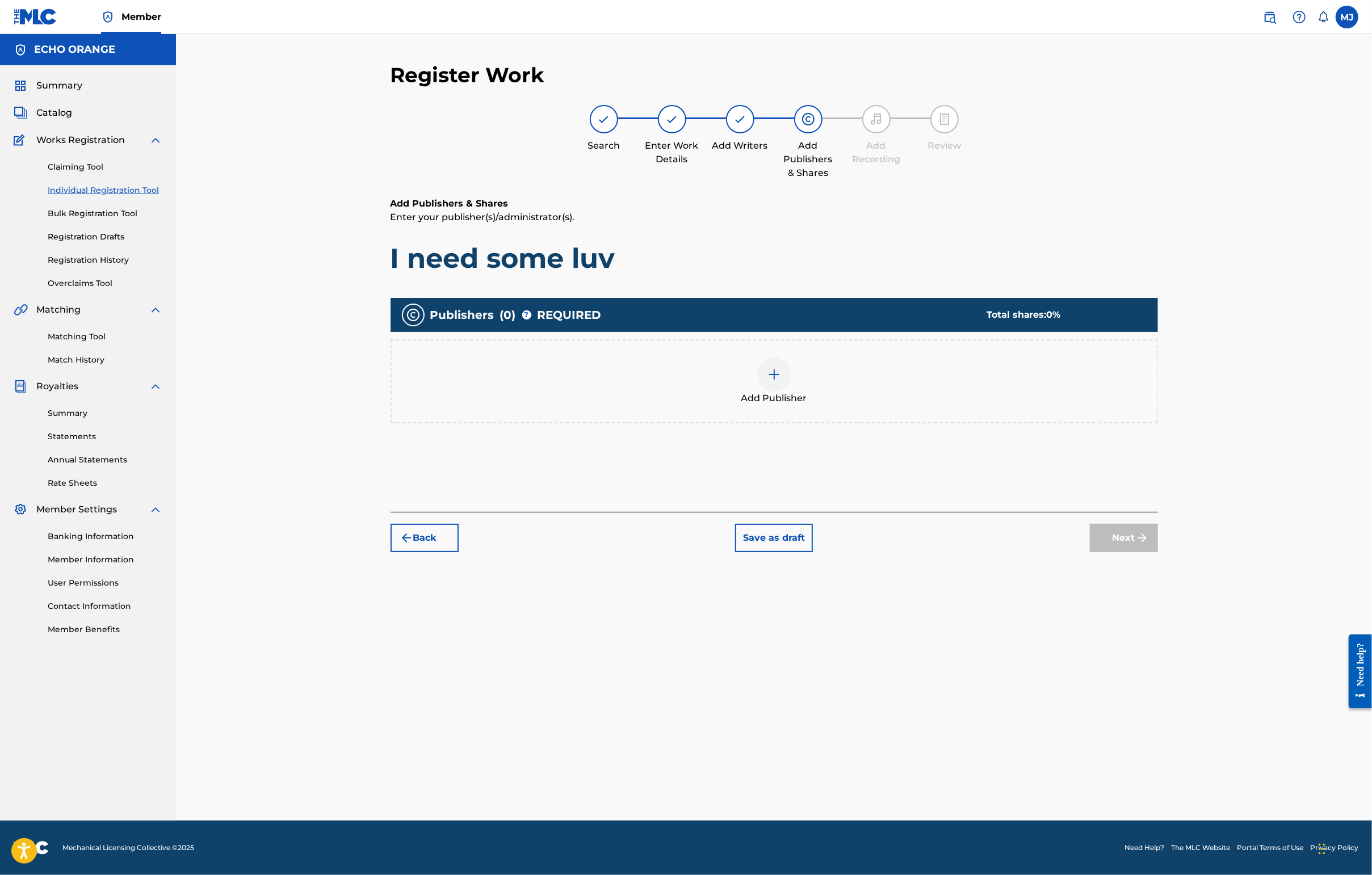
click at [876, 424] on div "Add Publisher" at bounding box center [774, 381] width 768 height 84
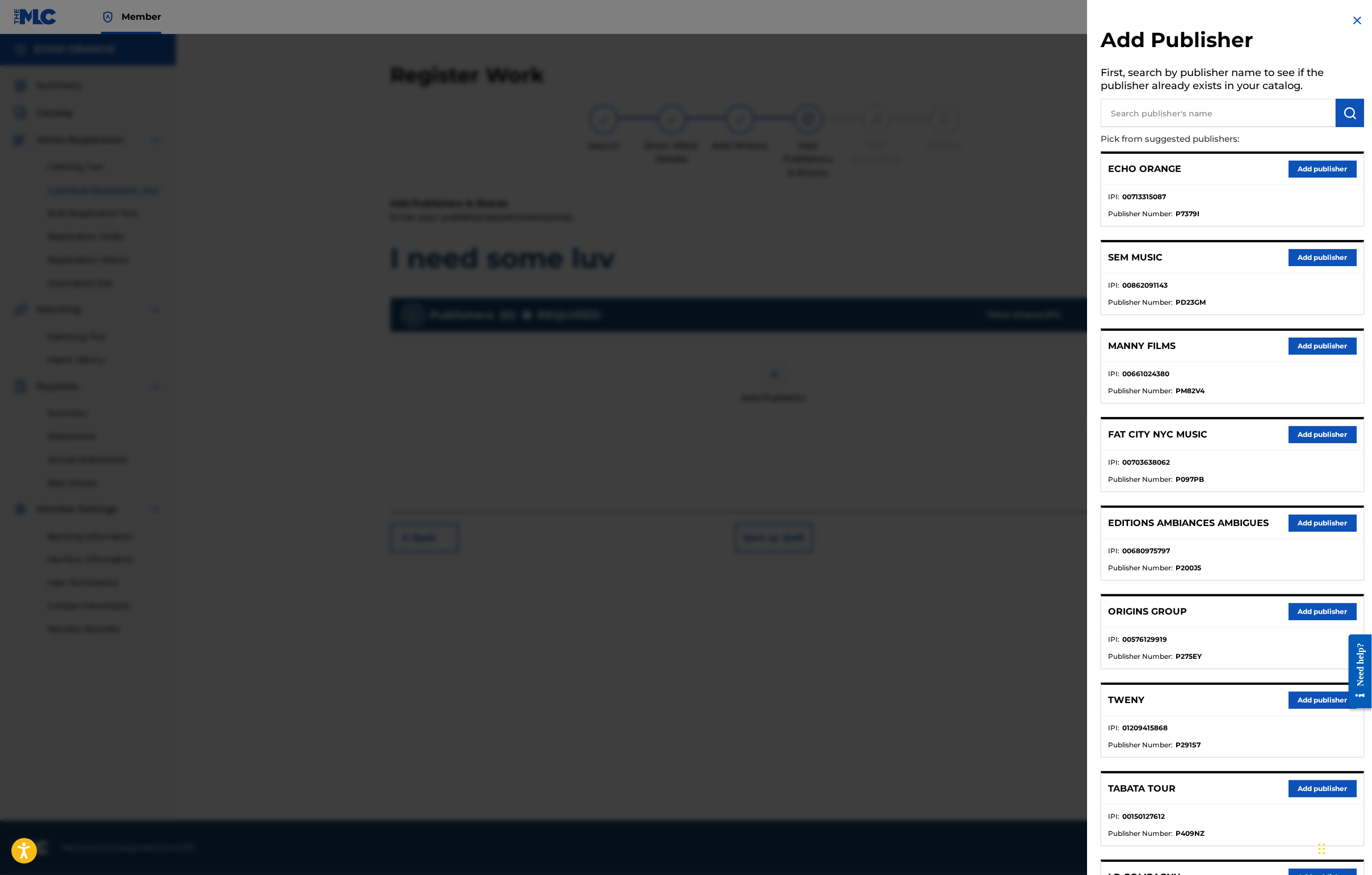
click at [1160, 114] on input "text" at bounding box center [1218, 113] width 235 height 29
type input "cala bou"
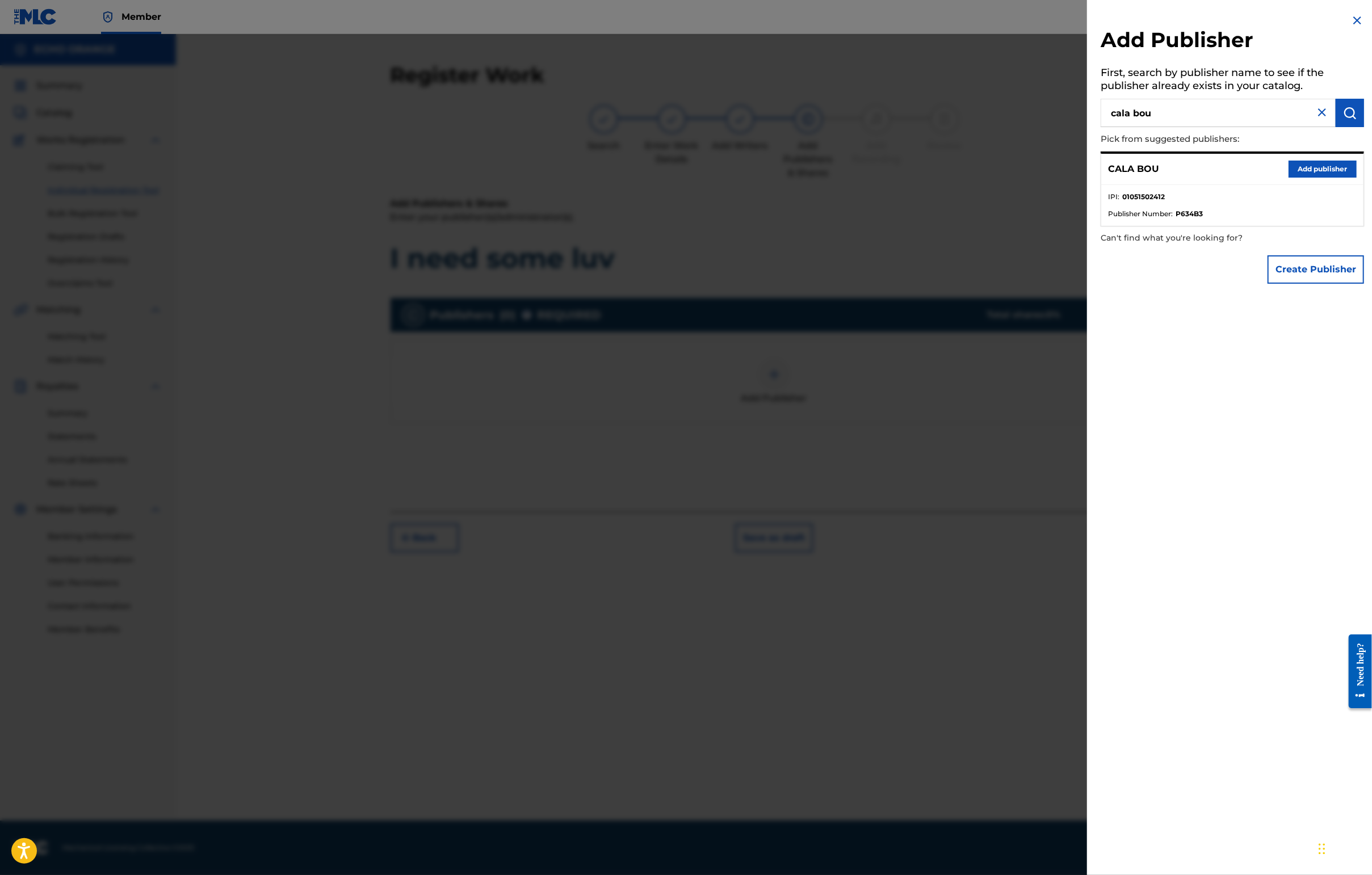
click at [1299, 178] on button "Add publisher" at bounding box center [1322, 169] width 68 height 17
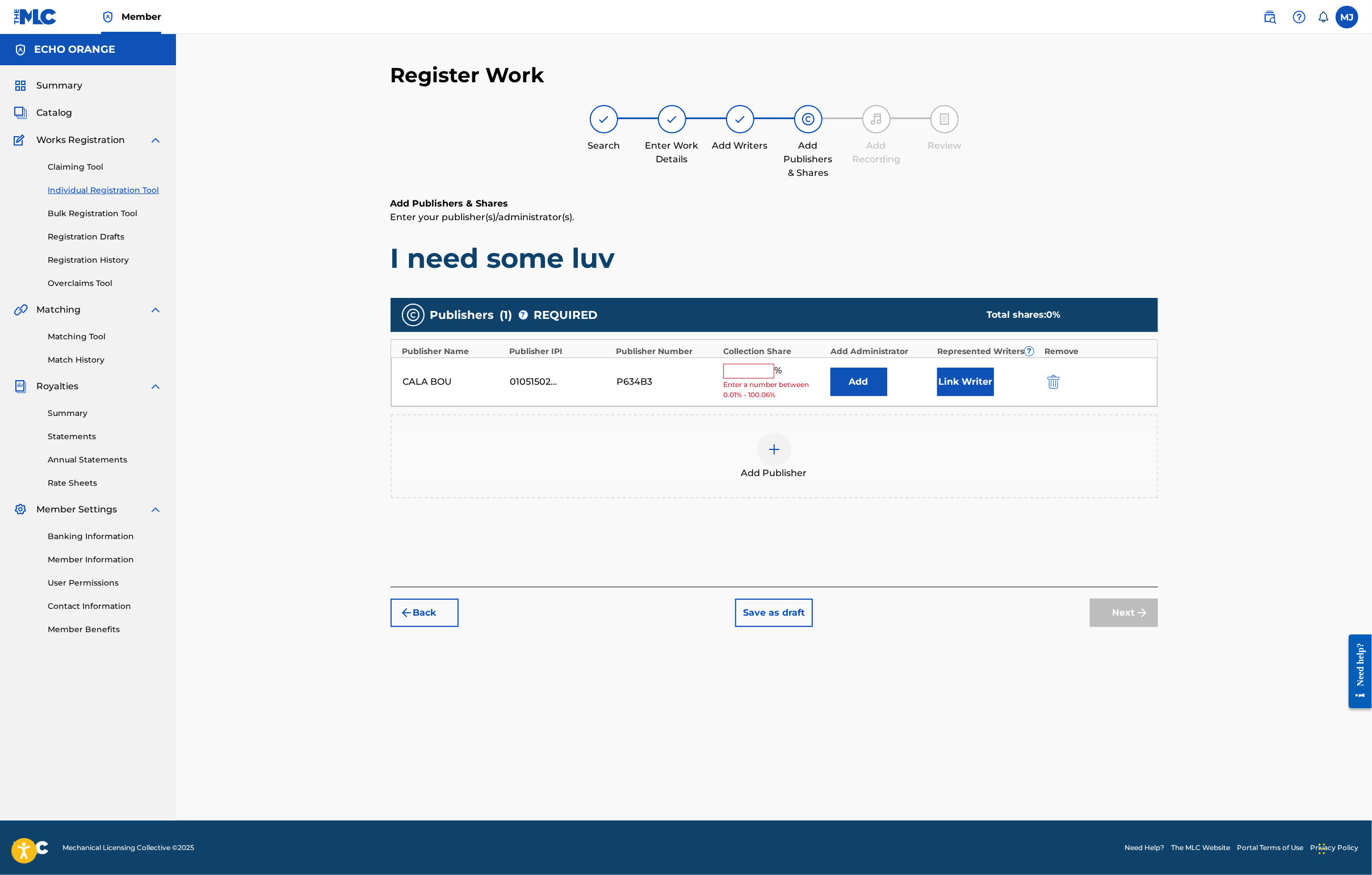
click at [864, 407] on div "CALA BOU 01051502412 P634B3 % Enter a number between 0.01% - 100.06% Add Link W…" at bounding box center [774, 382] width 766 height 50
click at [887, 396] on button "Add" at bounding box center [858, 382] width 56 height 29
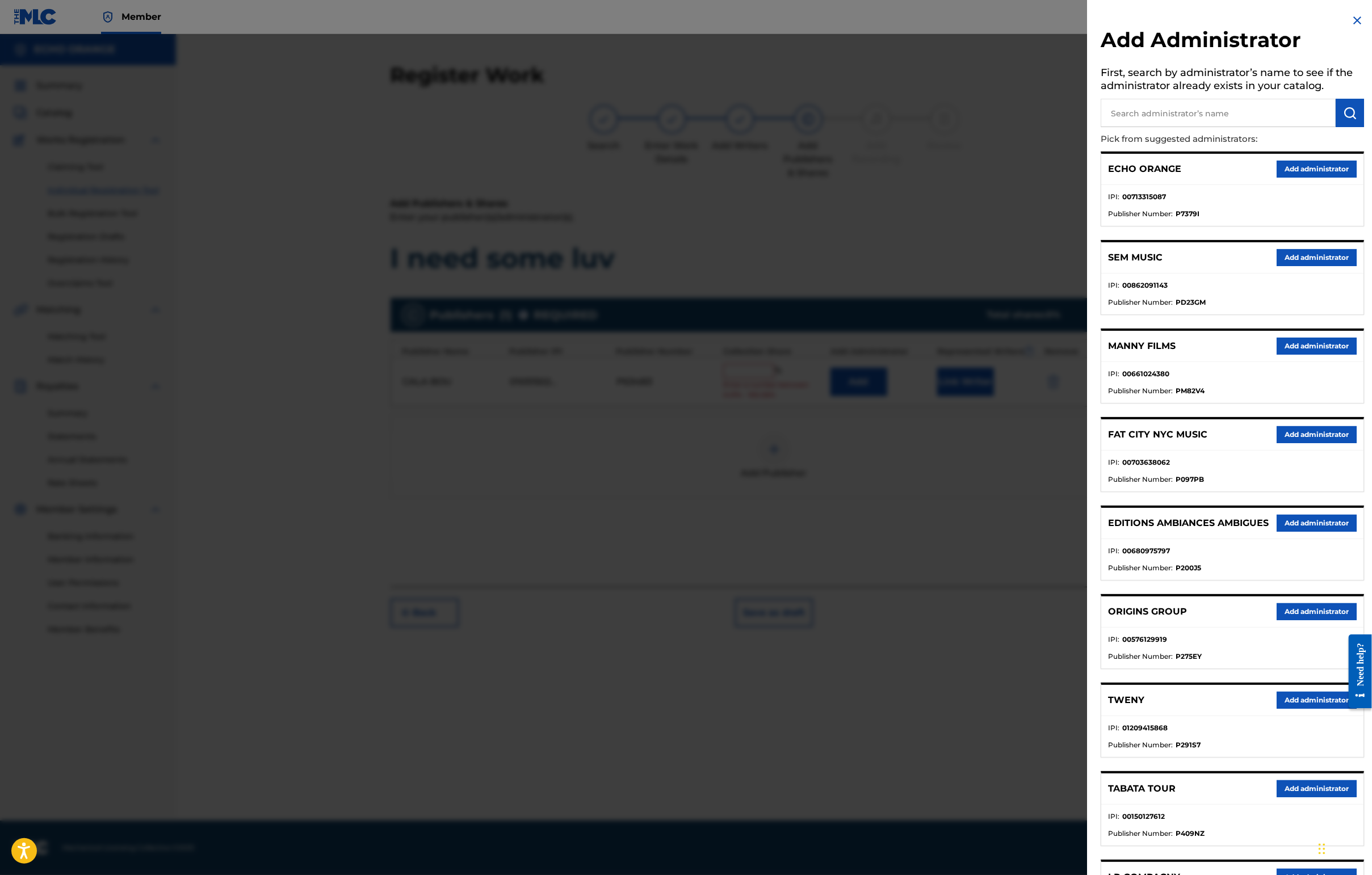
click at [1286, 175] on div "ECHO ORANGE Add administrator" at bounding box center [1232, 169] width 262 height 31
click at [1286, 178] on button "Add administrator" at bounding box center [1316, 169] width 80 height 17
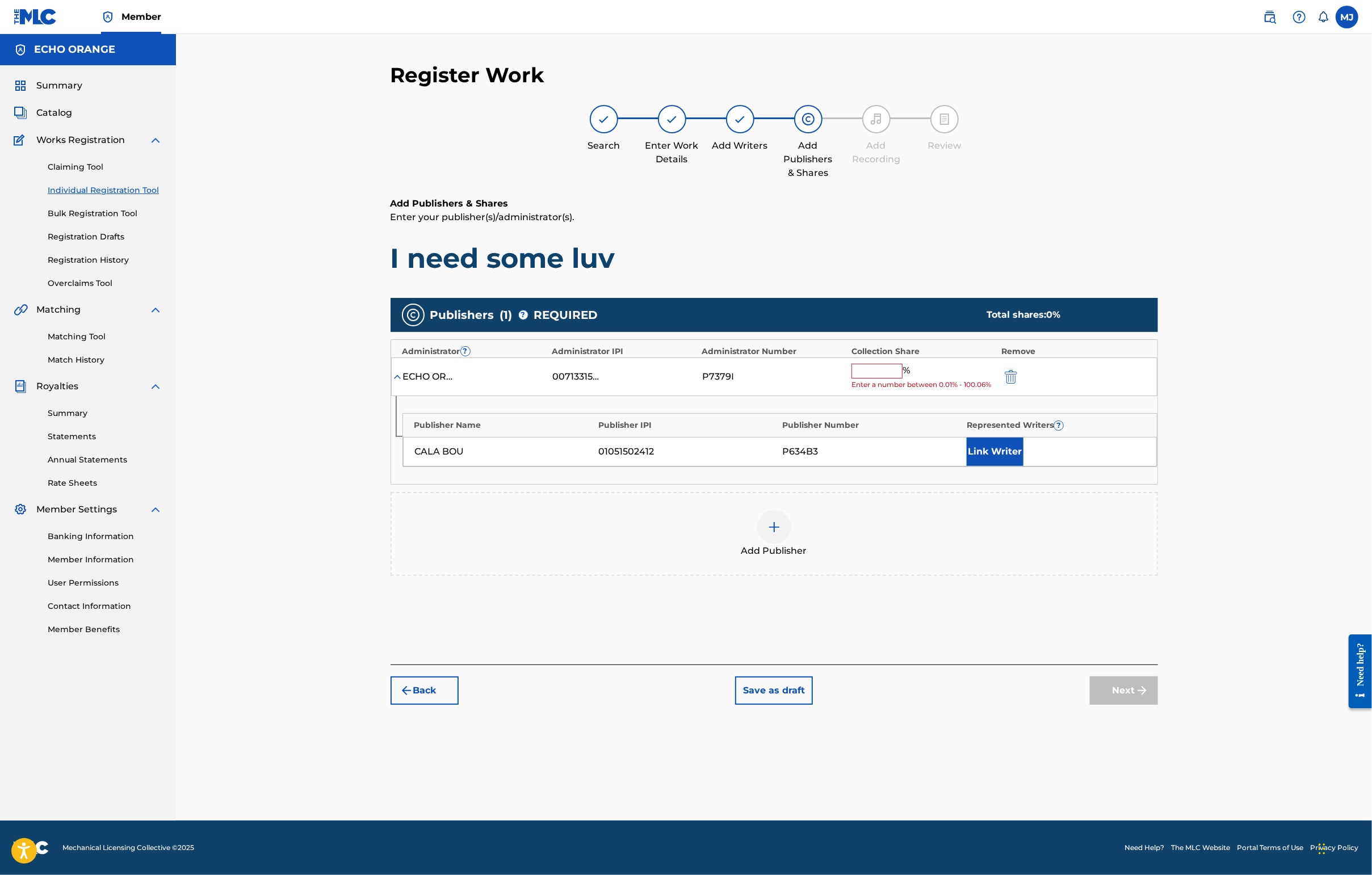
click at [902, 378] on input "text" at bounding box center [877, 371] width 51 height 15
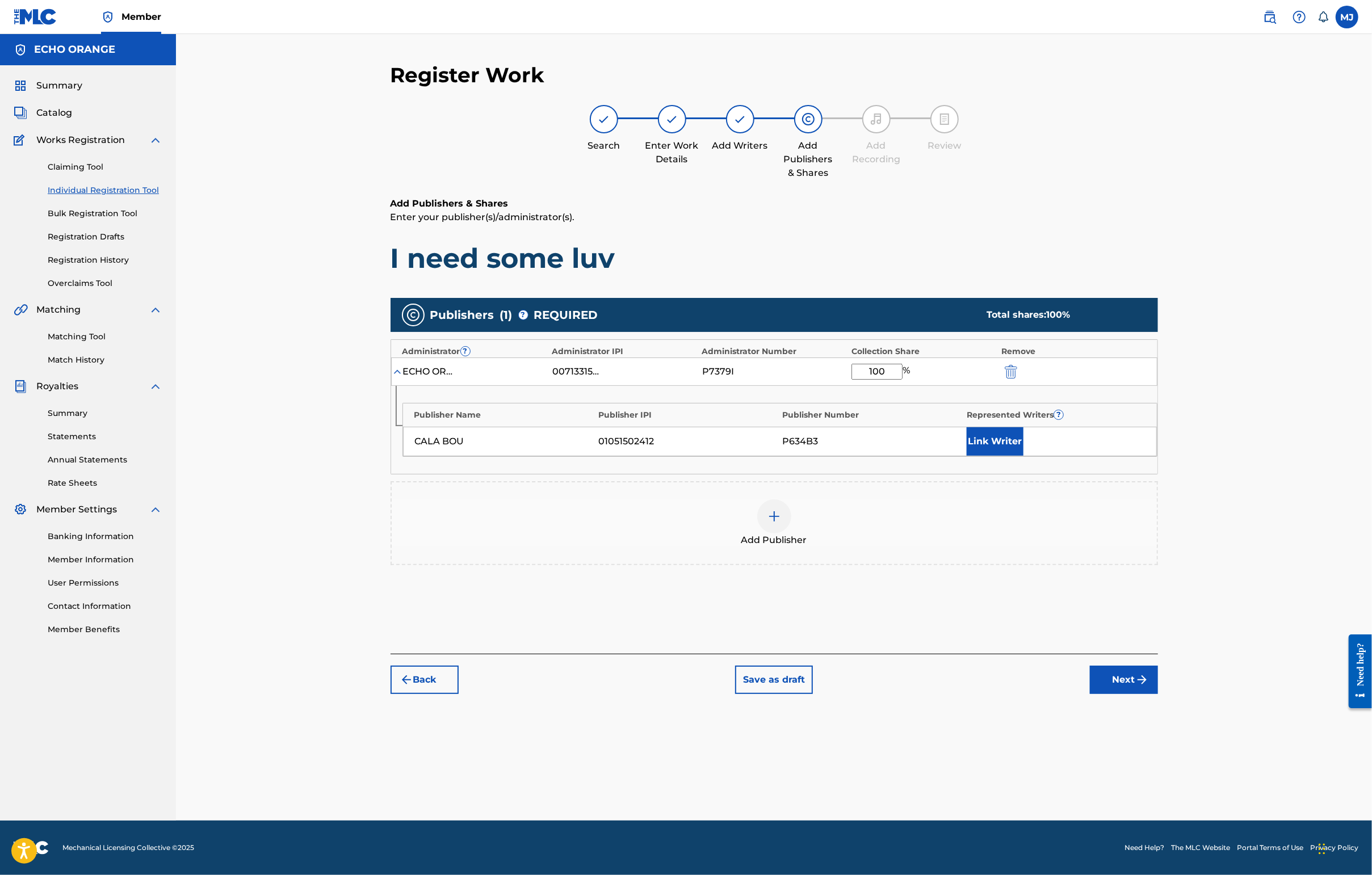
type input "100"
click at [1024, 456] on button "Link Writer" at bounding box center [994, 442] width 56 height 29
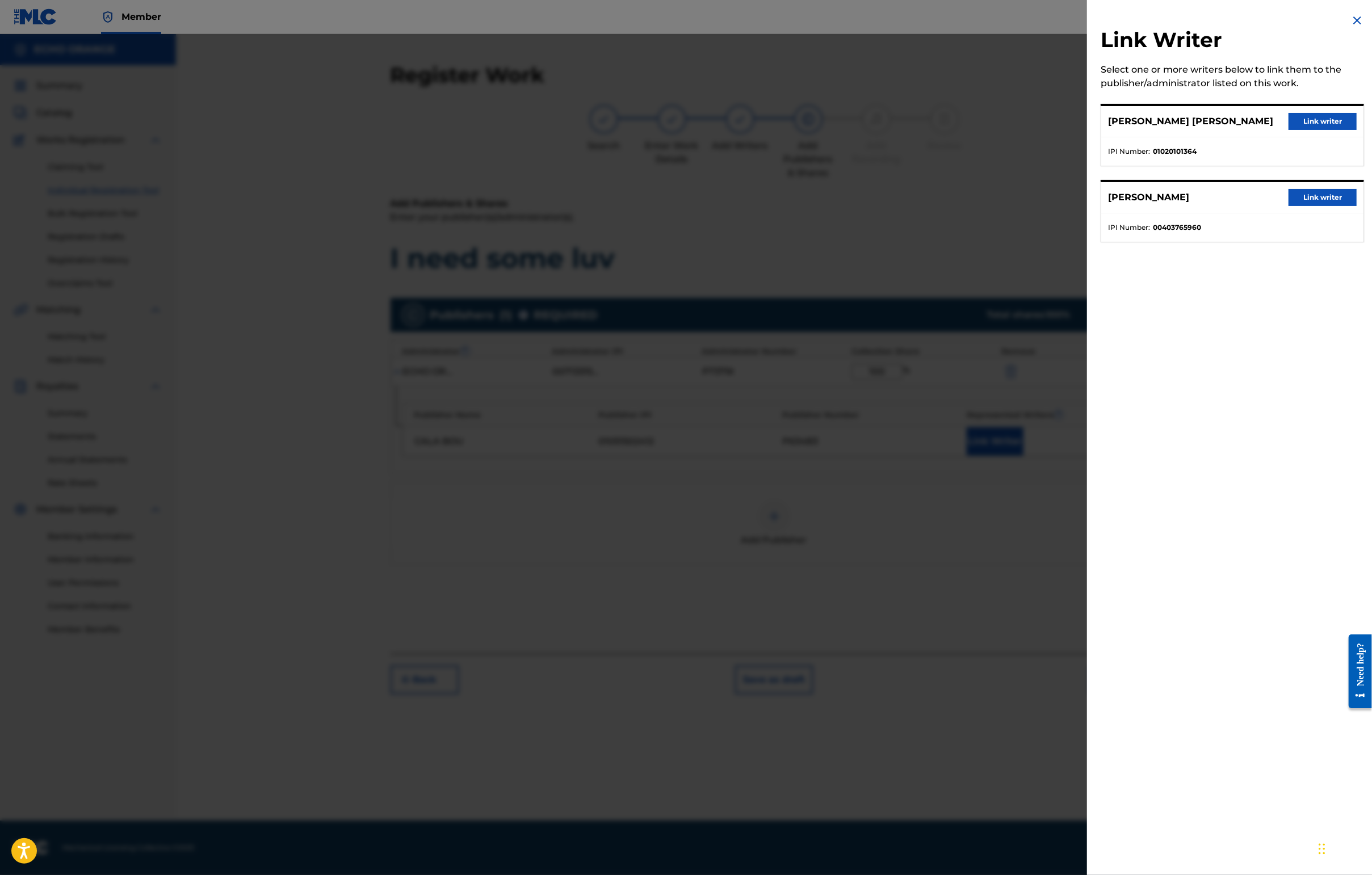
click at [1315, 130] on button "Link writer" at bounding box center [1322, 121] width 68 height 17
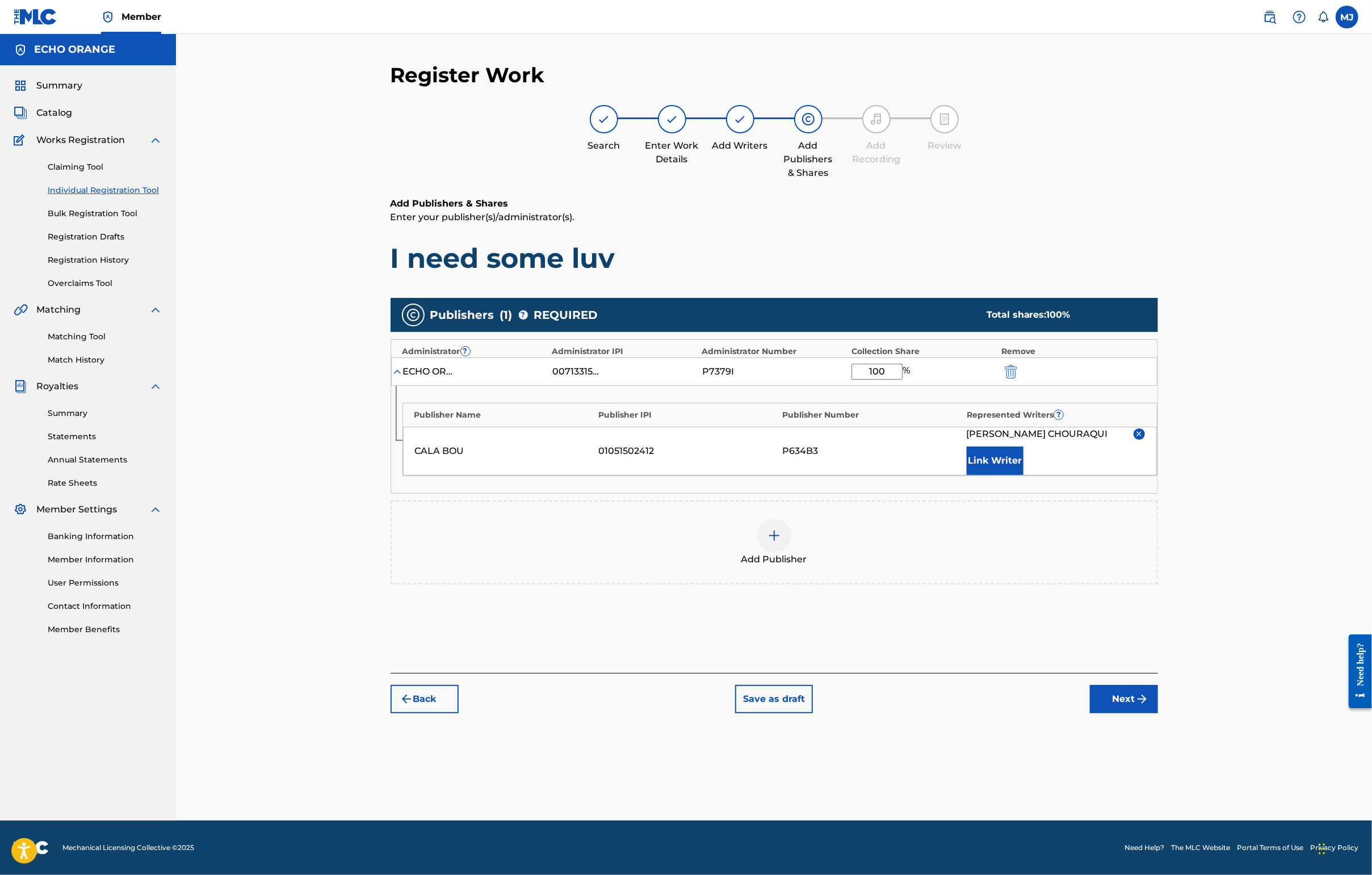
click at [1024, 475] on button "Link Writer" at bounding box center [994, 461] width 56 height 29
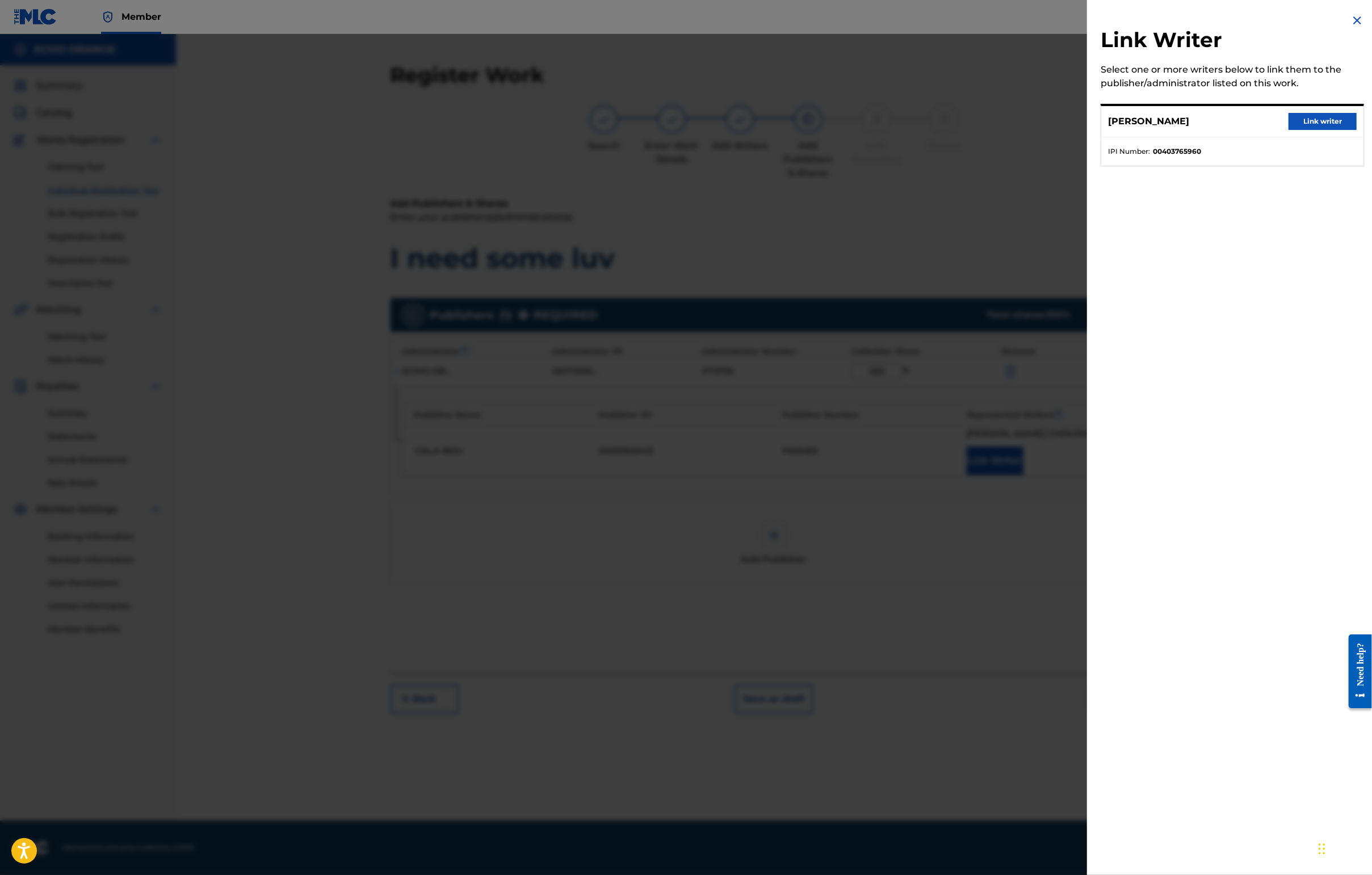
click at [1310, 130] on button "Link writer" at bounding box center [1322, 121] width 68 height 17
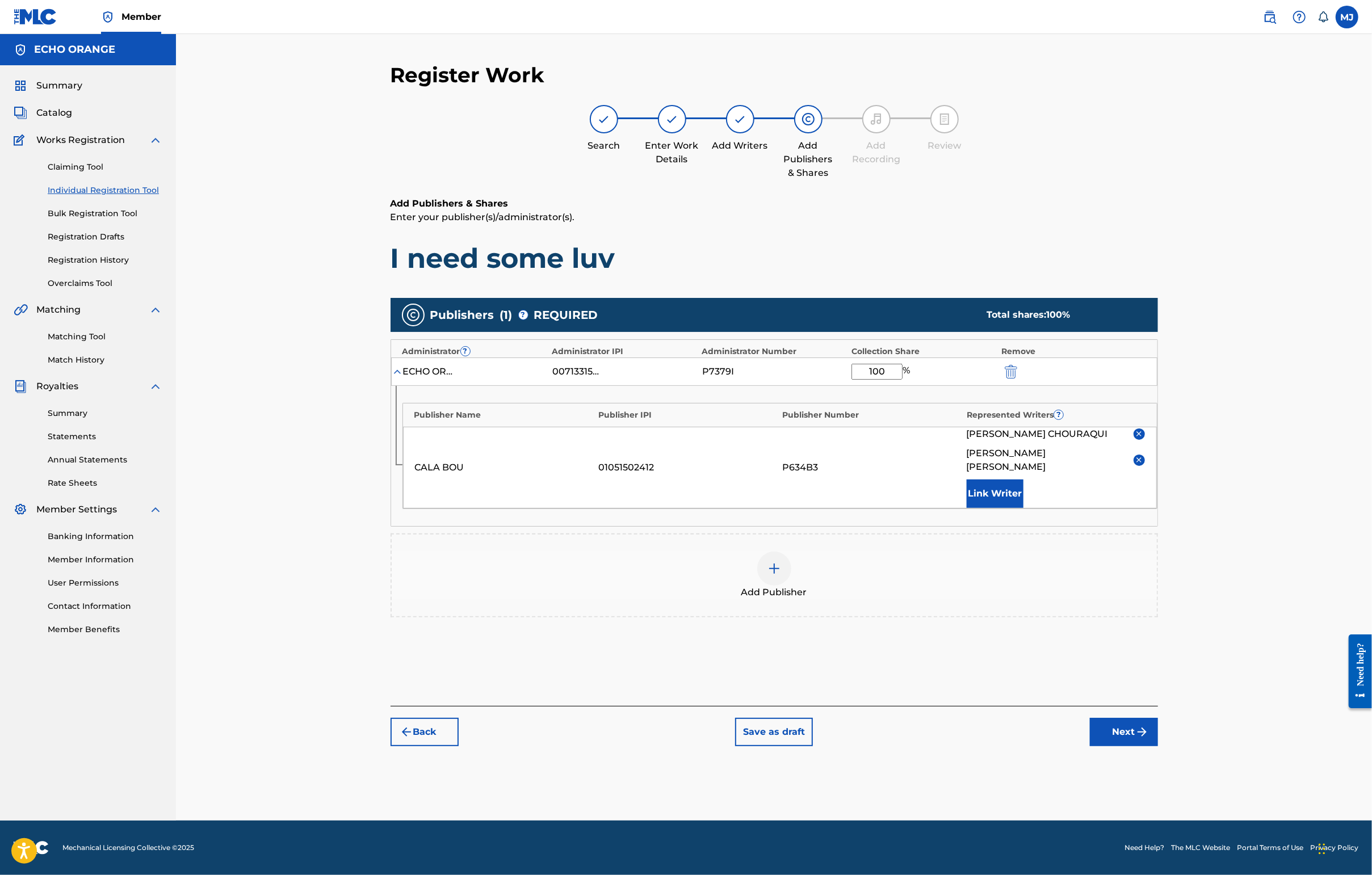
click at [1158, 746] on div "Back Save as draft Next" at bounding box center [774, 726] width 768 height 41
click at [1158, 746] on button "Next" at bounding box center [1124, 732] width 68 height 29
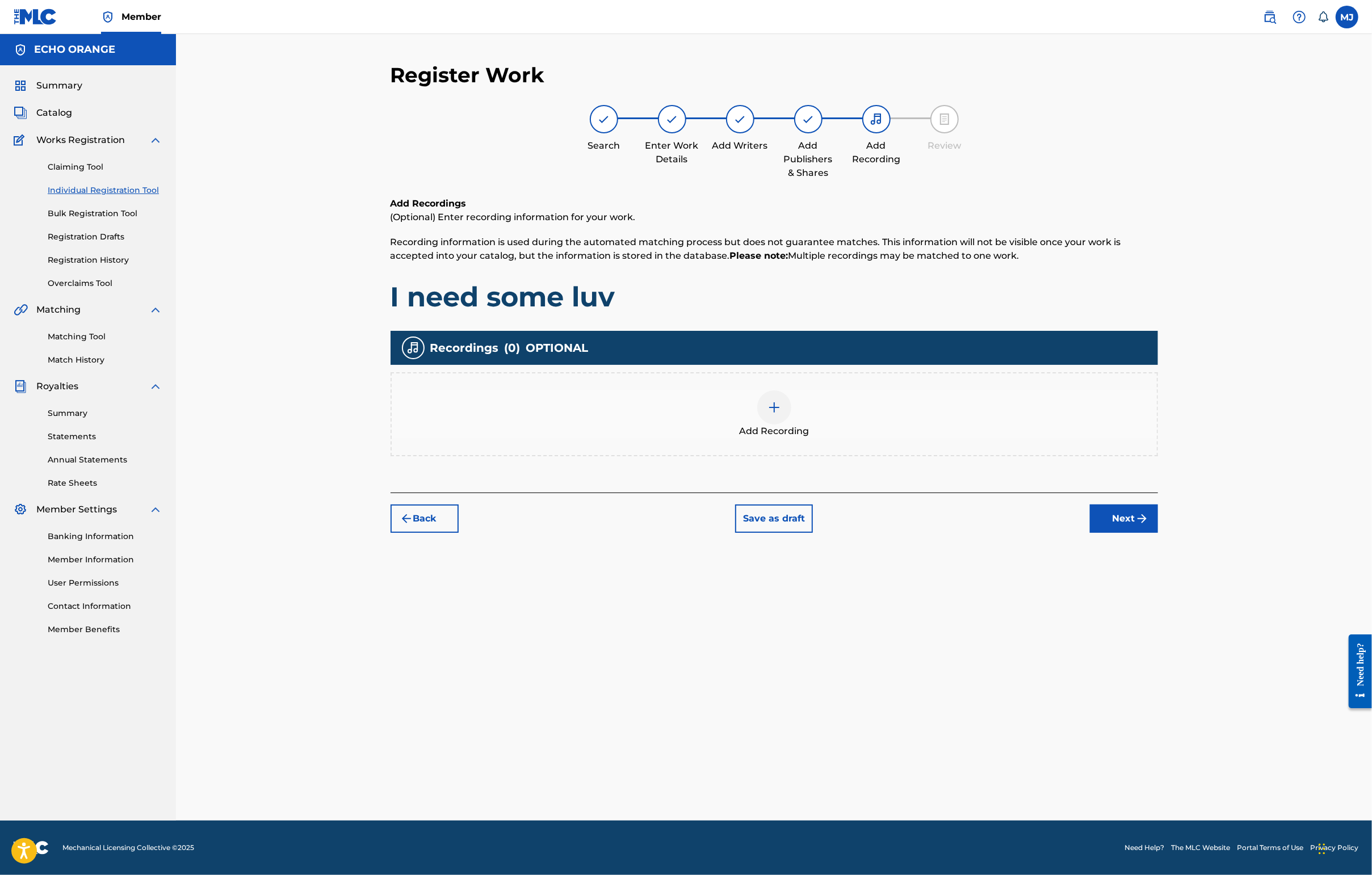
click at [1172, 605] on div "Register Work Search Enter Work Details Add Writers Add Publishers & Shares Add…" at bounding box center [774, 442] width 795 height 758
click at [1158, 533] on button "Next" at bounding box center [1124, 518] width 68 height 29
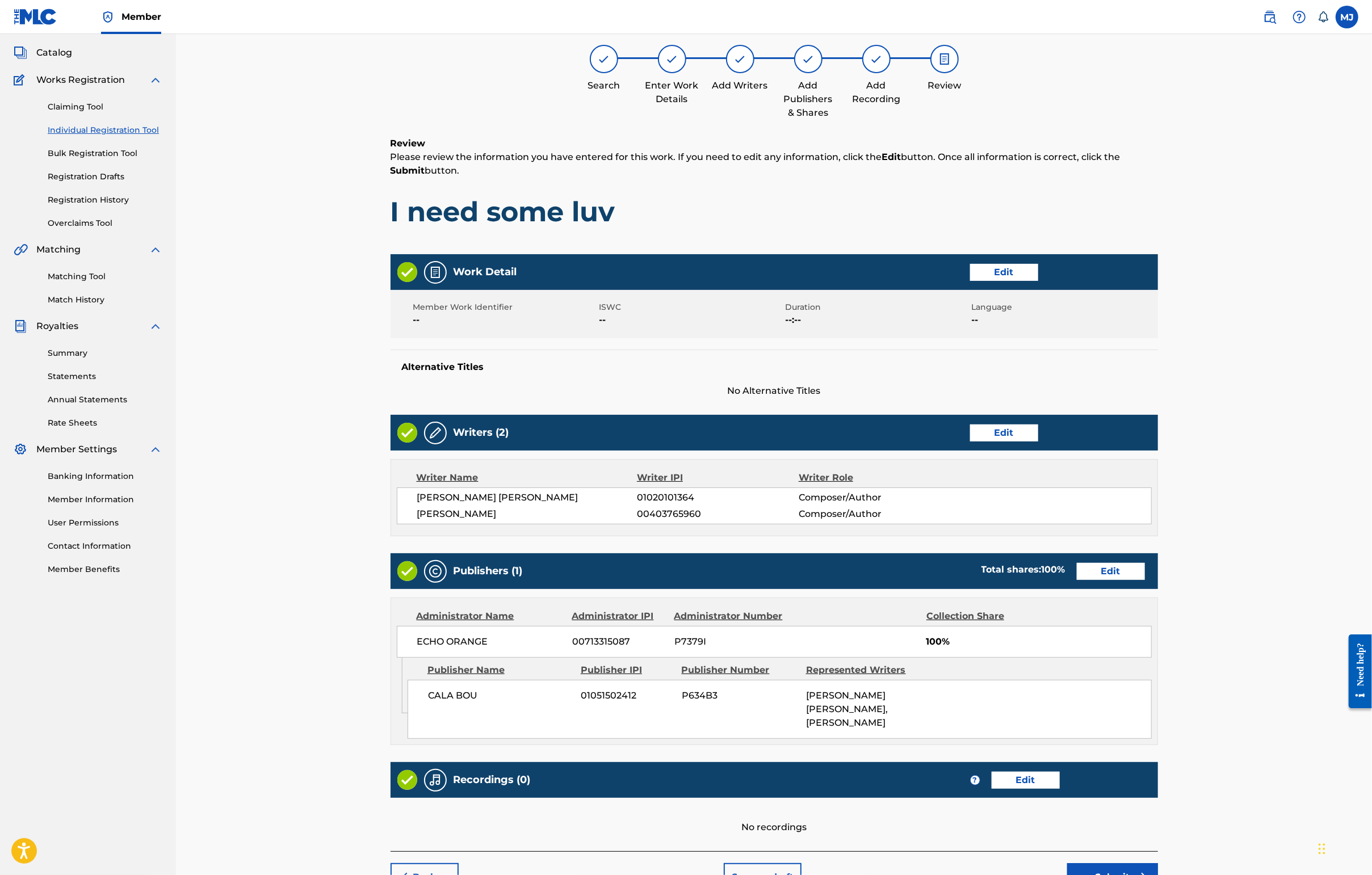
scroll to position [246, 0]
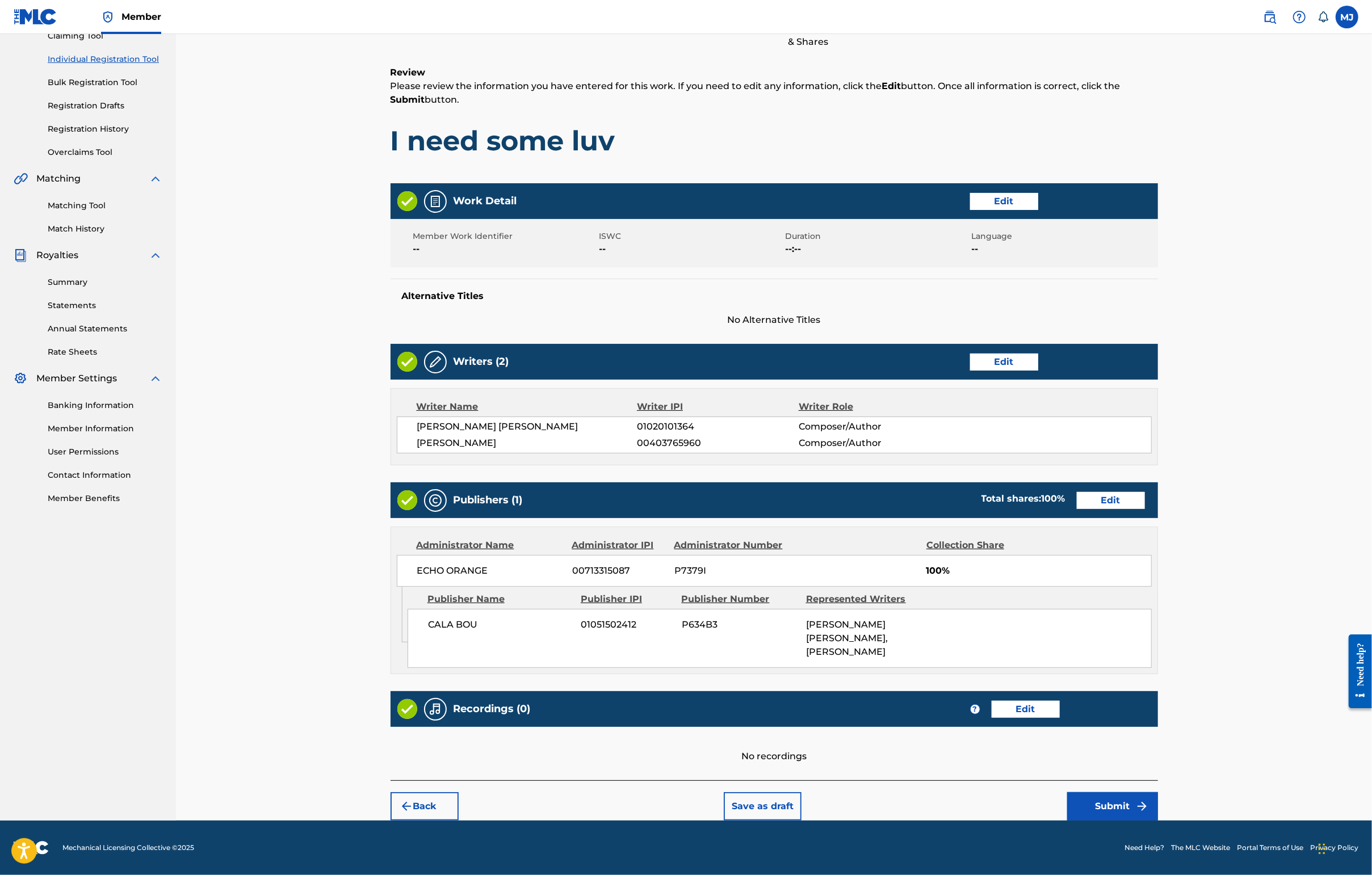
click at [1158, 807] on button "Submit" at bounding box center [1112, 807] width 91 height 29
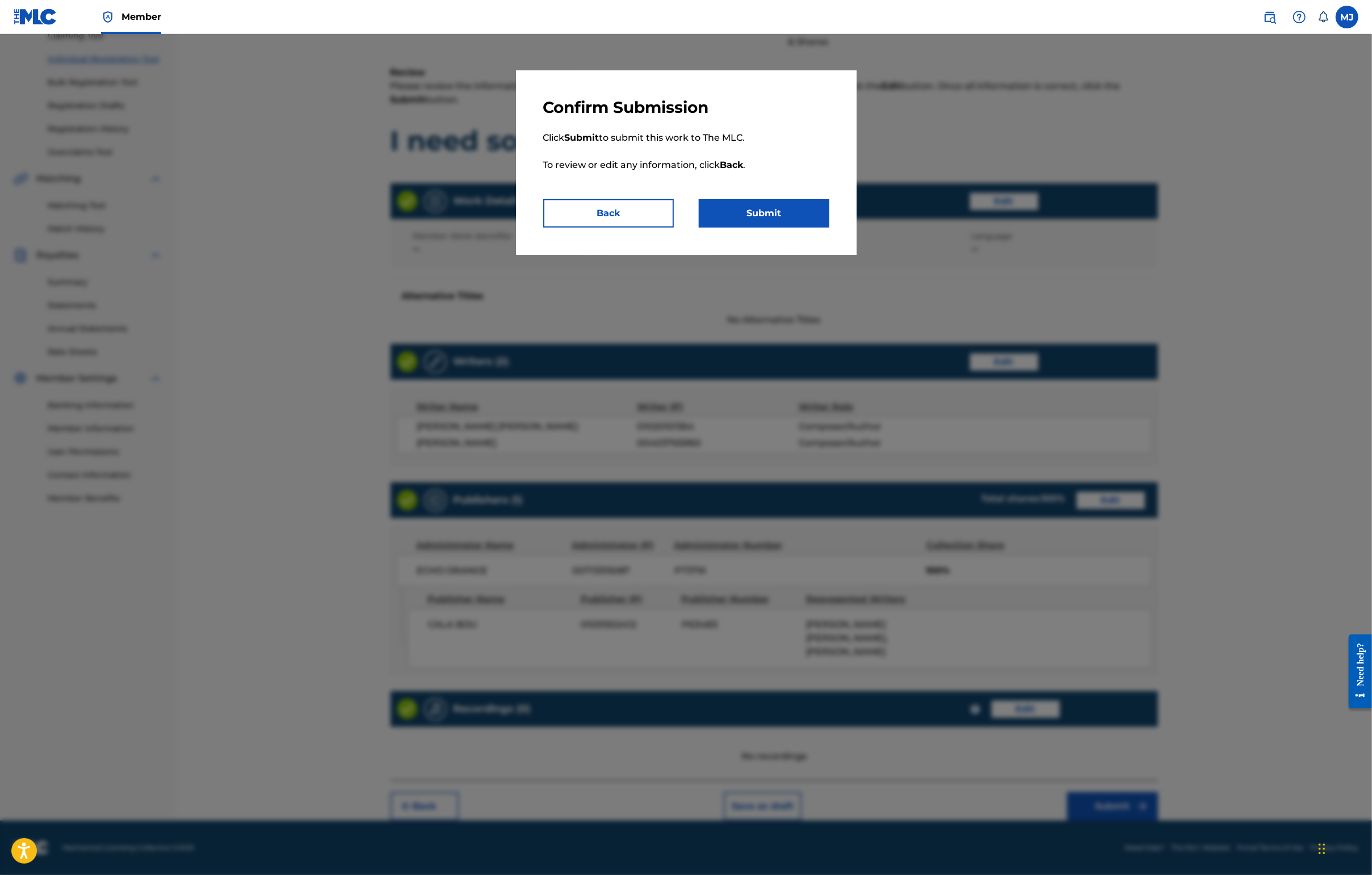
click at [804, 227] on button "Submit" at bounding box center [763, 214] width 130 height 29
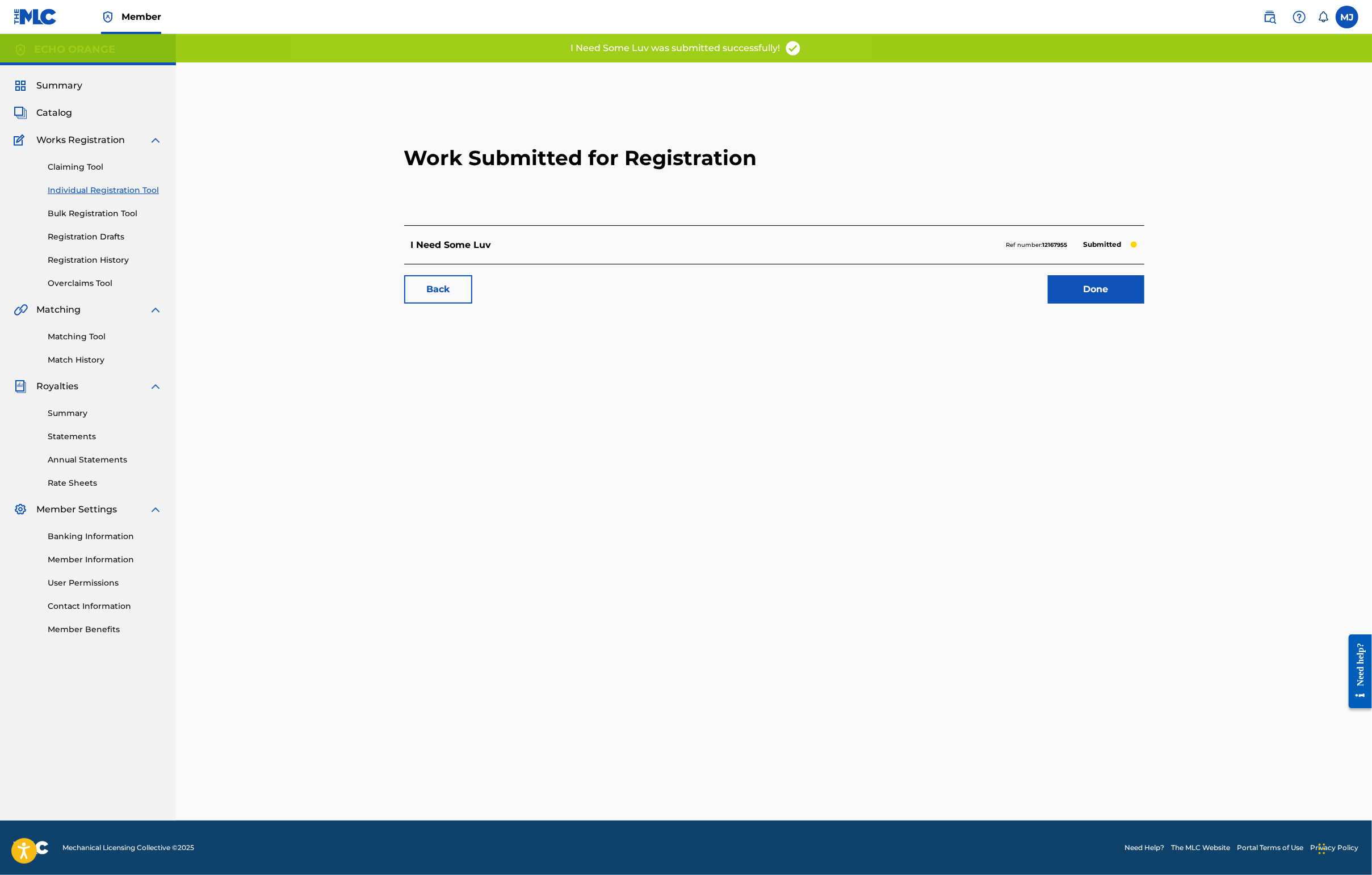
click at [1144, 303] on link "Done" at bounding box center [1096, 290] width 96 height 29
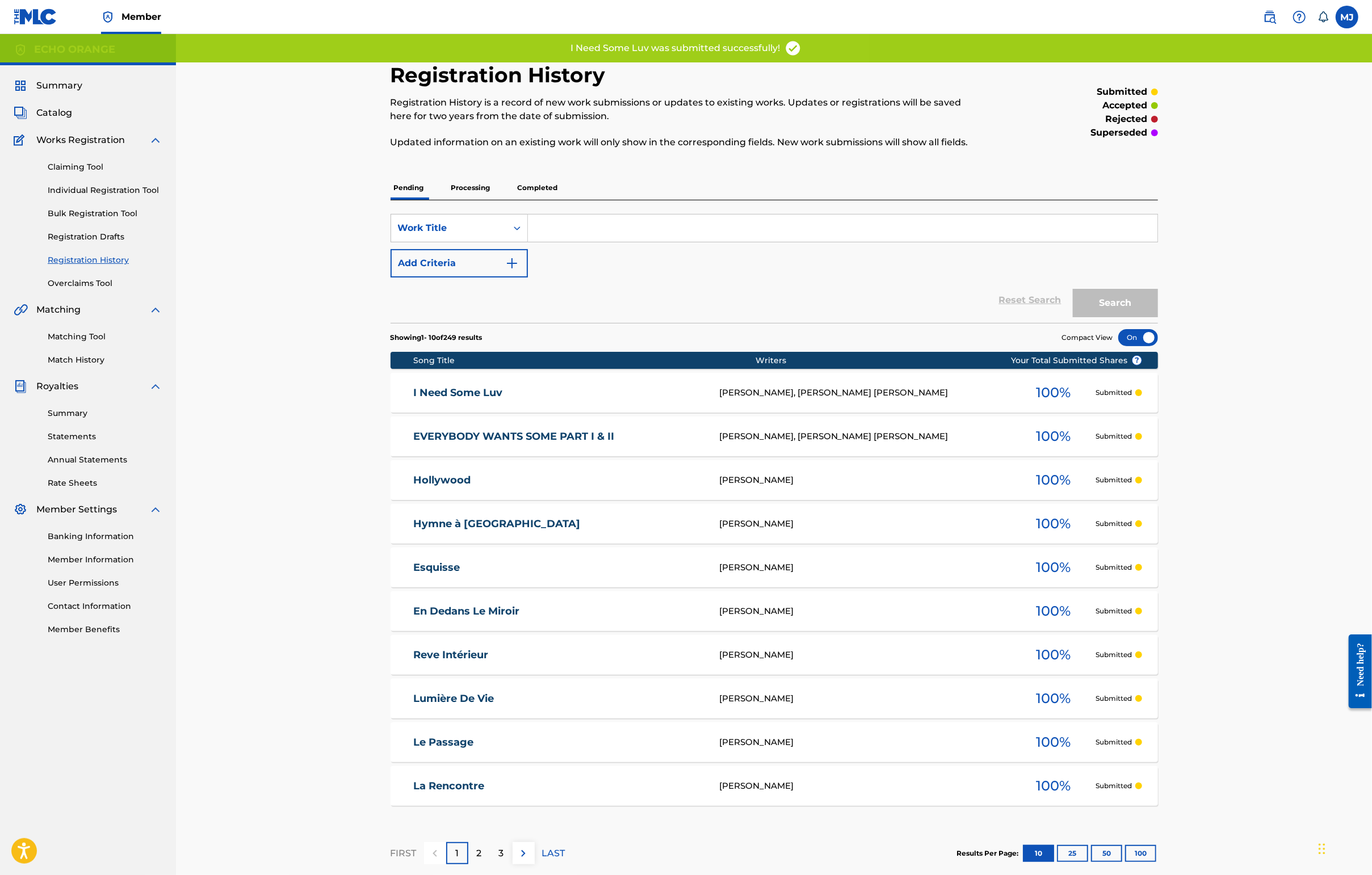
click at [132, 216] on div "Claiming Tool Individual Registration Tool Bulk Registration Tool Registration …" at bounding box center [88, 217] width 149 height 142
click at [132, 196] on link "Individual Registration Tool" at bounding box center [105, 190] width 114 height 12
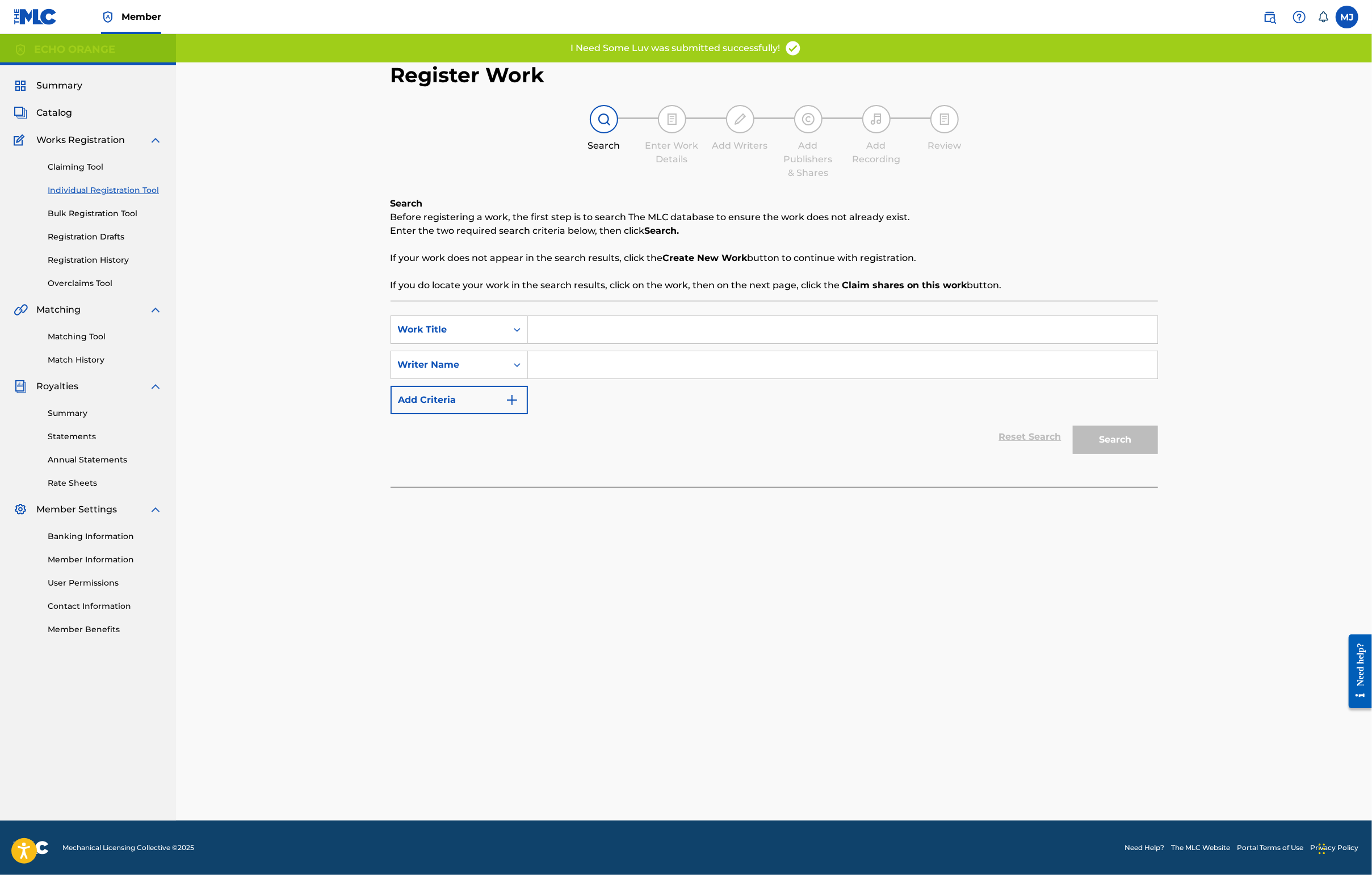
click at [567, 343] on input "Search Form" at bounding box center [842, 330] width 629 height 27
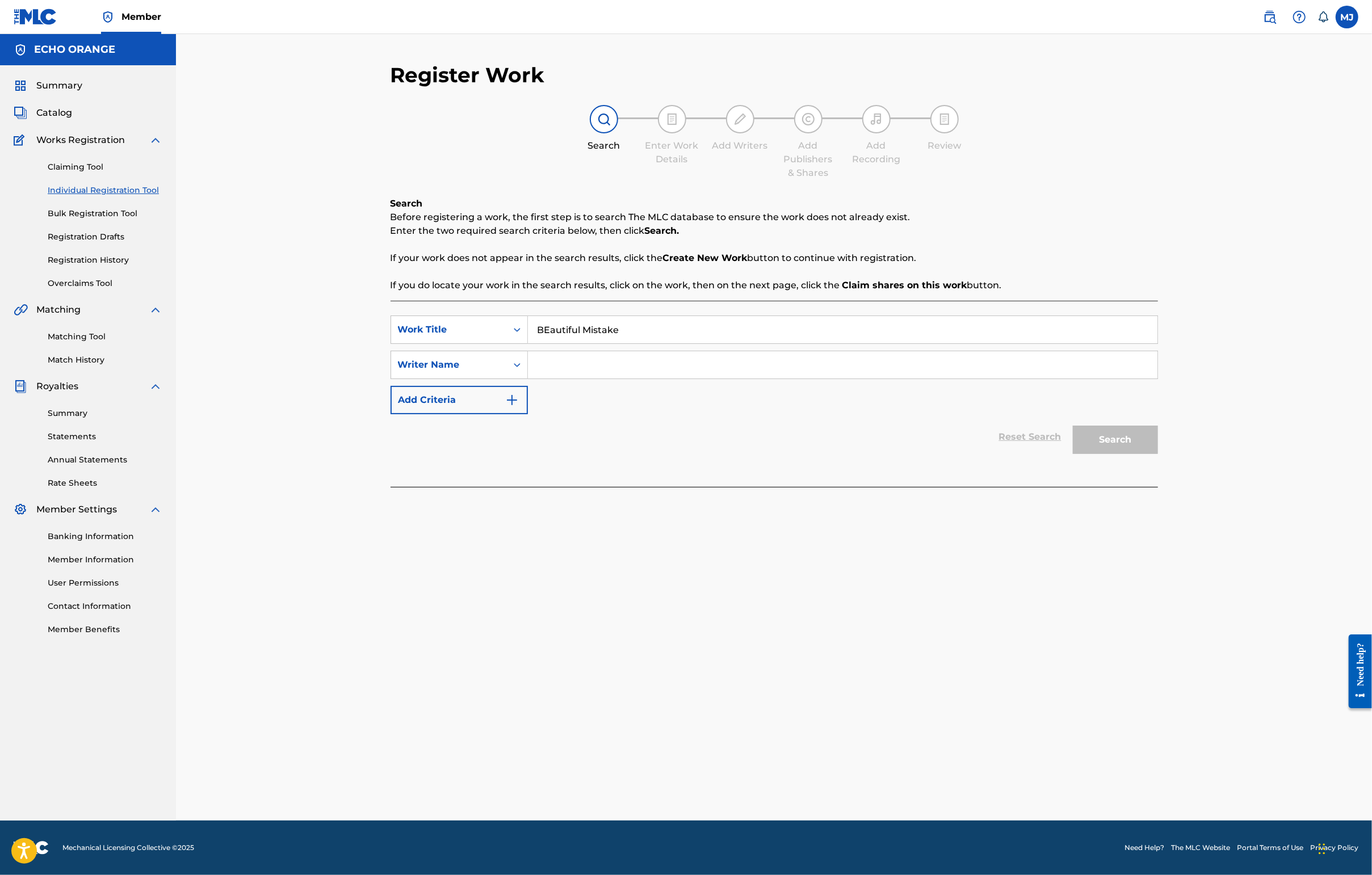
type input "BEautiful Mistake"
click at [1158, 454] on button "Search" at bounding box center [1115, 440] width 85 height 29
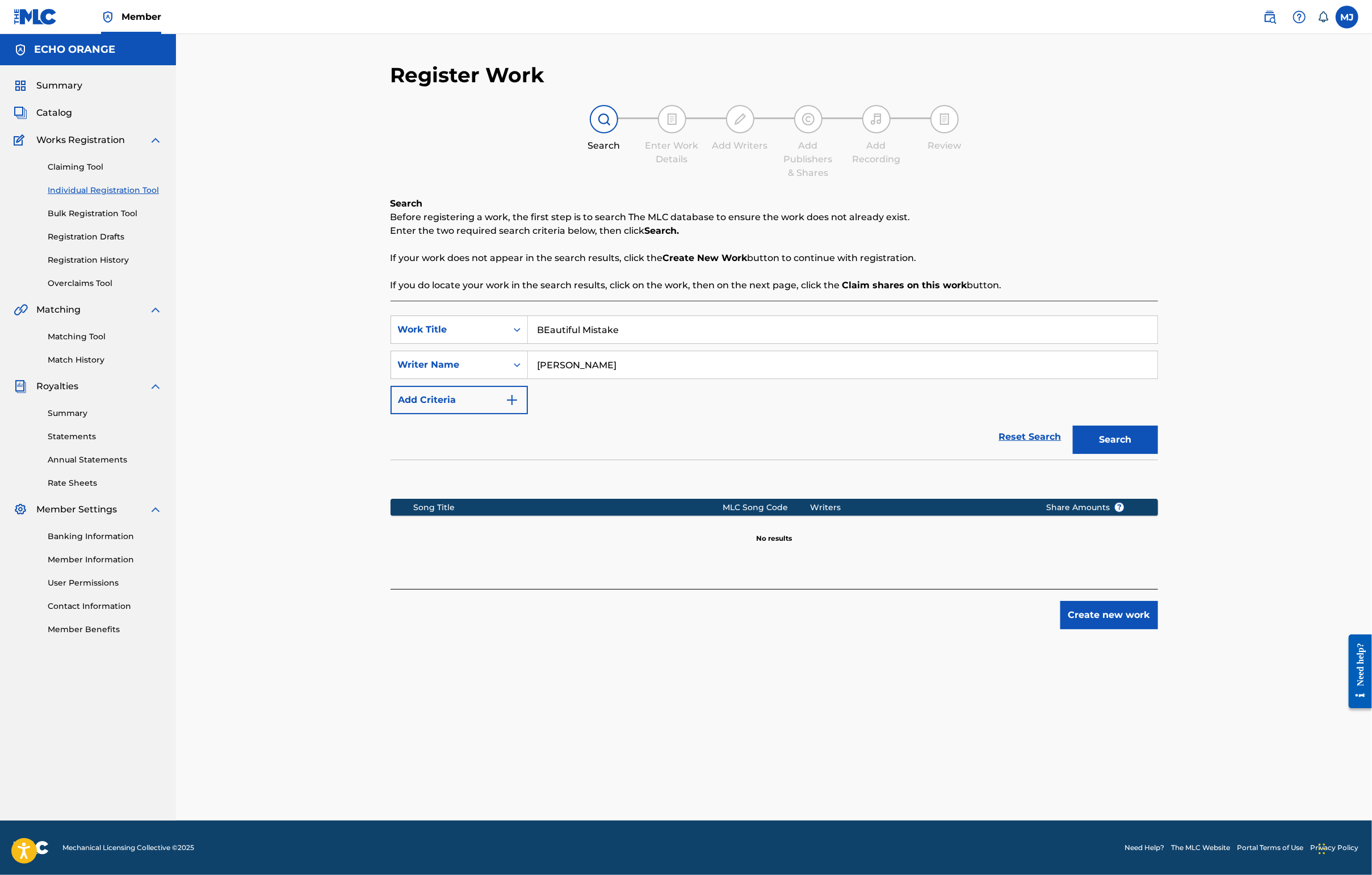
click at [532, 378] on input "cesat chouraqui" at bounding box center [842, 365] width 629 height 27
type input "cesar chouraqui"
click at [1158, 454] on button "Search" at bounding box center [1115, 440] width 85 height 29
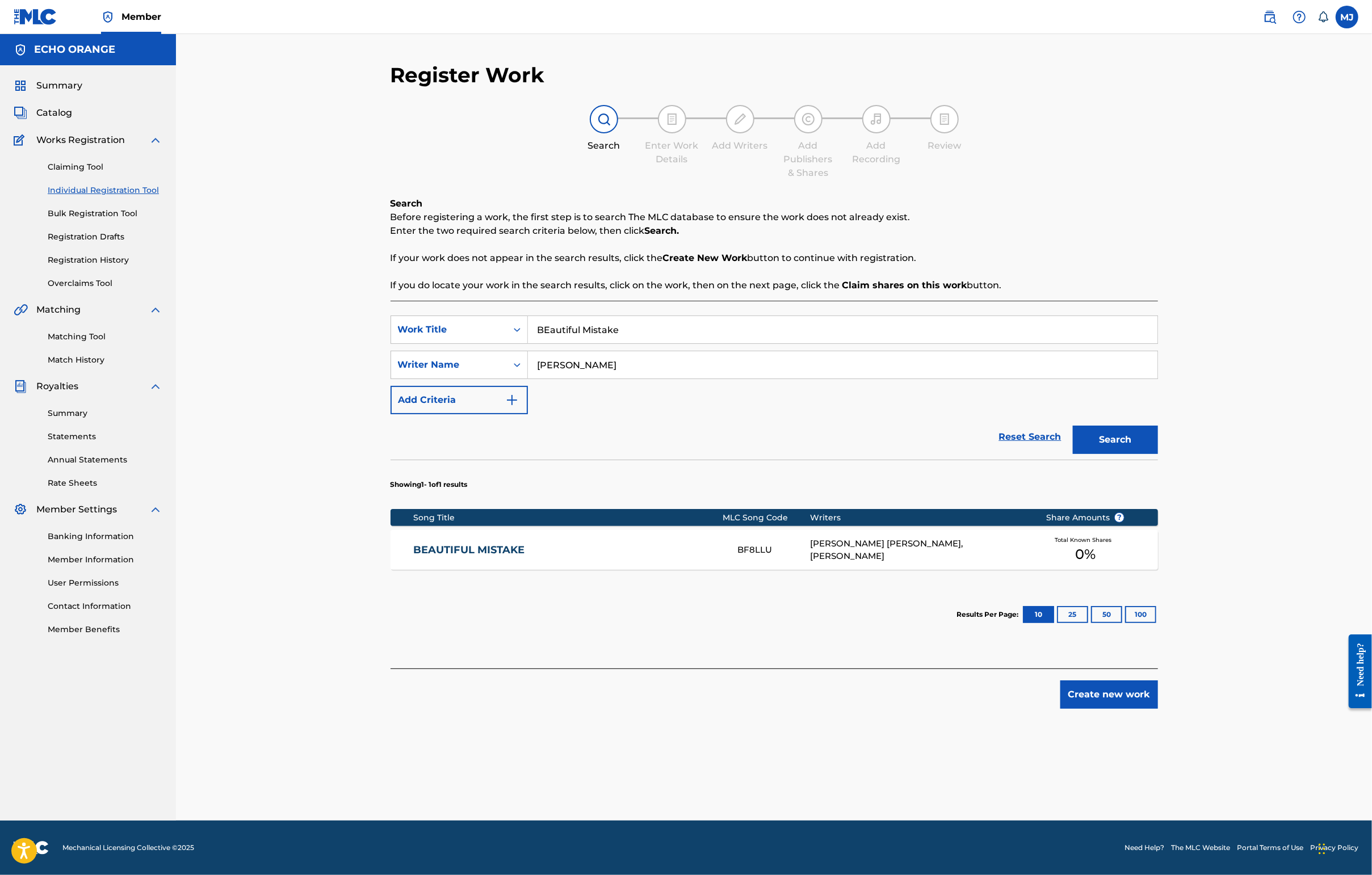
click at [445, 557] on link "BEAUTIFUL MISTAKE" at bounding box center [567, 549] width 309 height 13
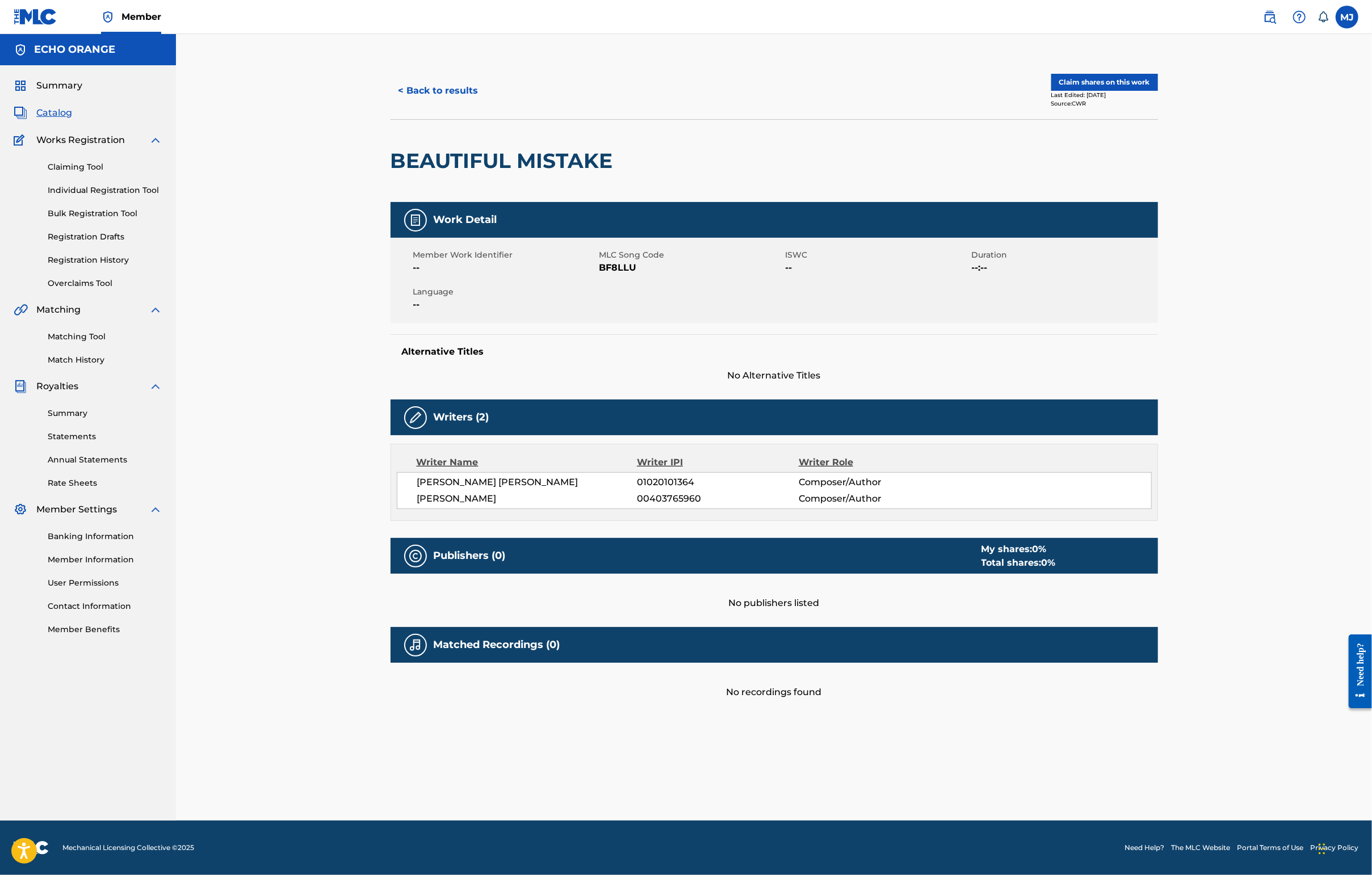
click at [1158, 91] on button "Claim shares on this work" at bounding box center [1105, 82] width 107 height 17
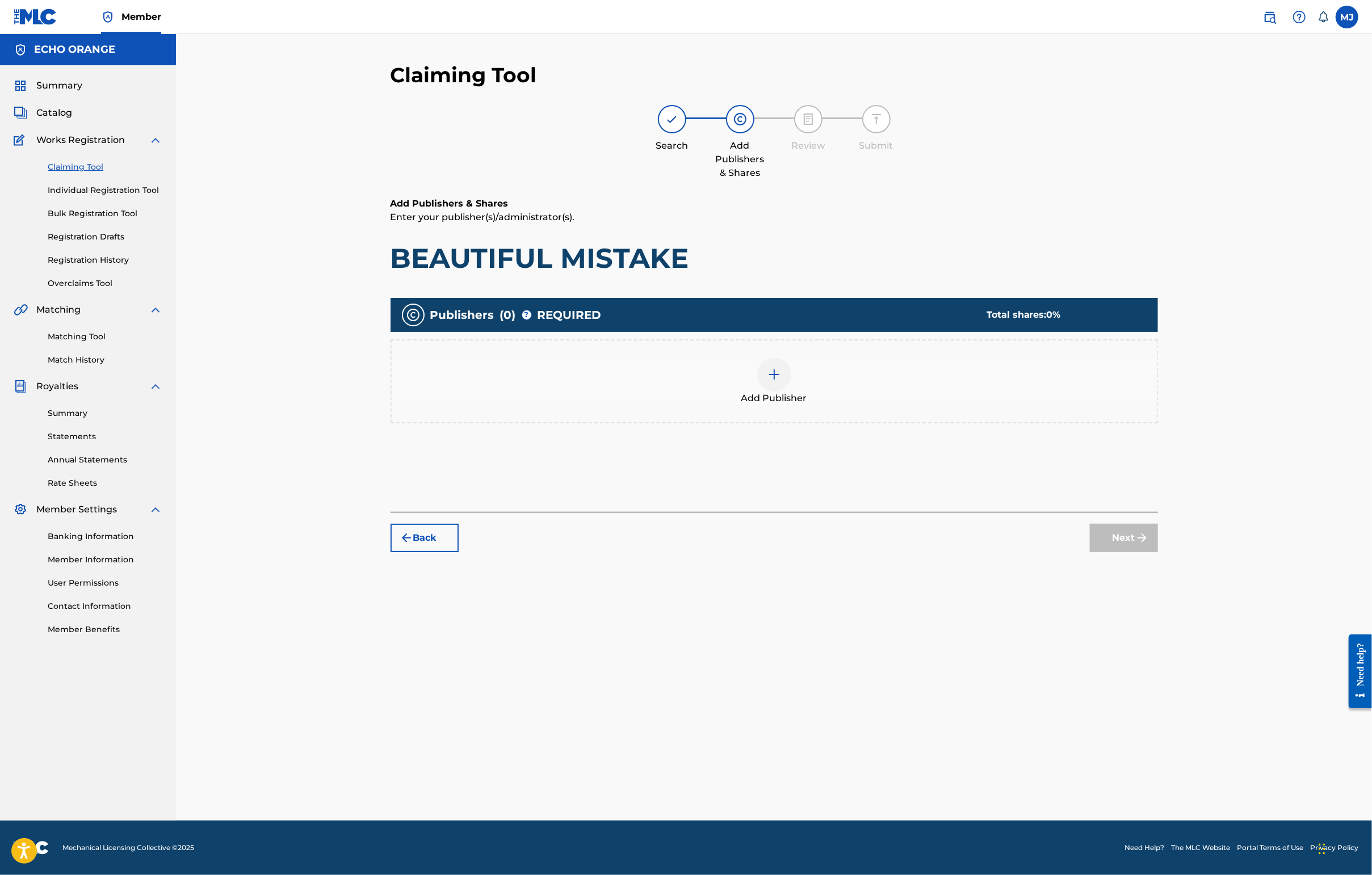
click at [827, 380] on div "Add Publisher" at bounding box center [774, 381] width 768 height 84
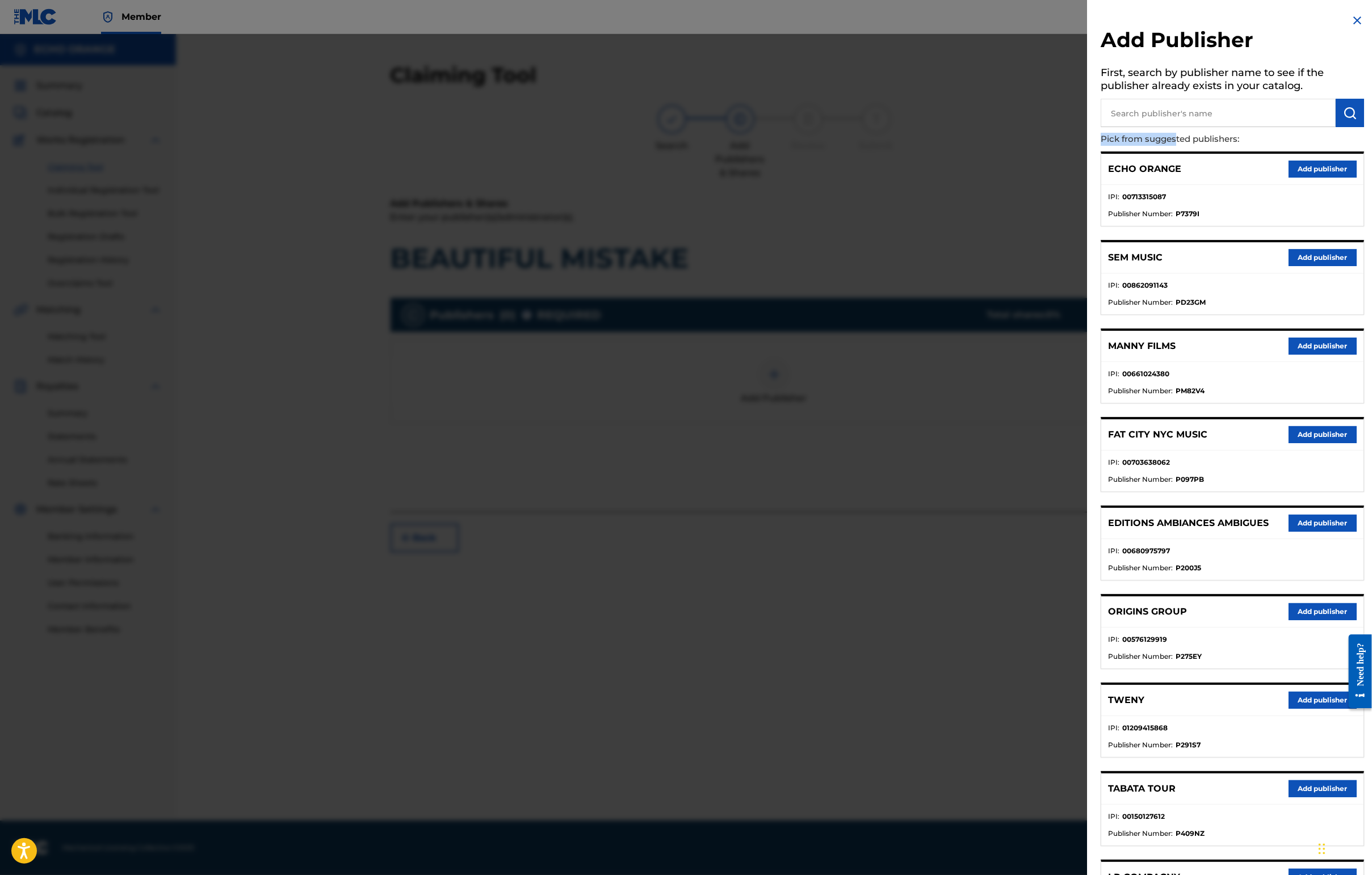
drag, startPoint x: 1124, startPoint y: 147, endPoint x: 1120, endPoint y: 154, distance: 8.1
click at [1120, 151] on p "Pick from suggested publishers:" at bounding box center [1200, 139] width 199 height 24
click at [1131, 125] on input "text" at bounding box center [1218, 113] width 235 height 29
type input "cala bou"
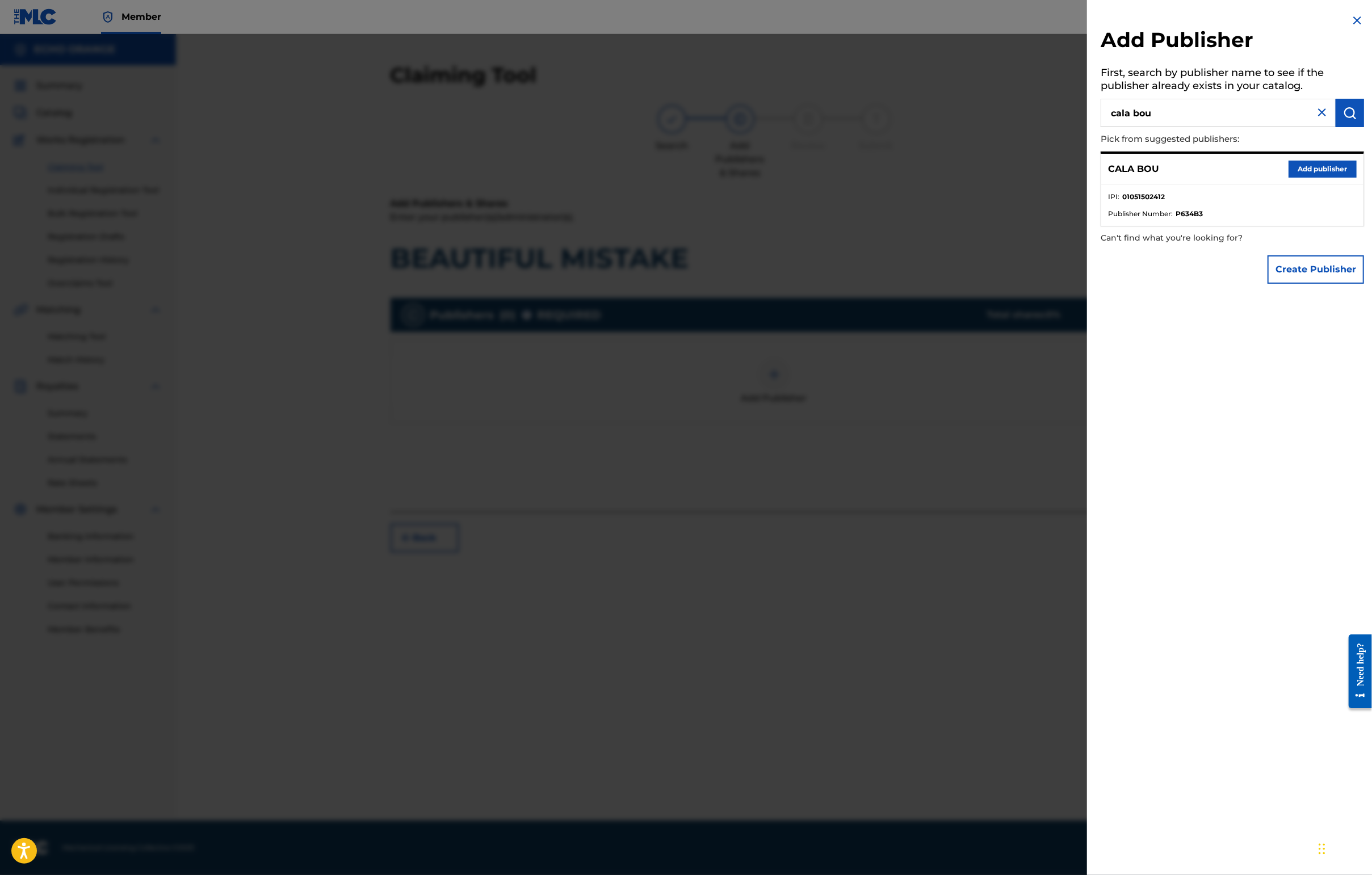
click at [1307, 178] on button "Add publisher" at bounding box center [1322, 169] width 68 height 17
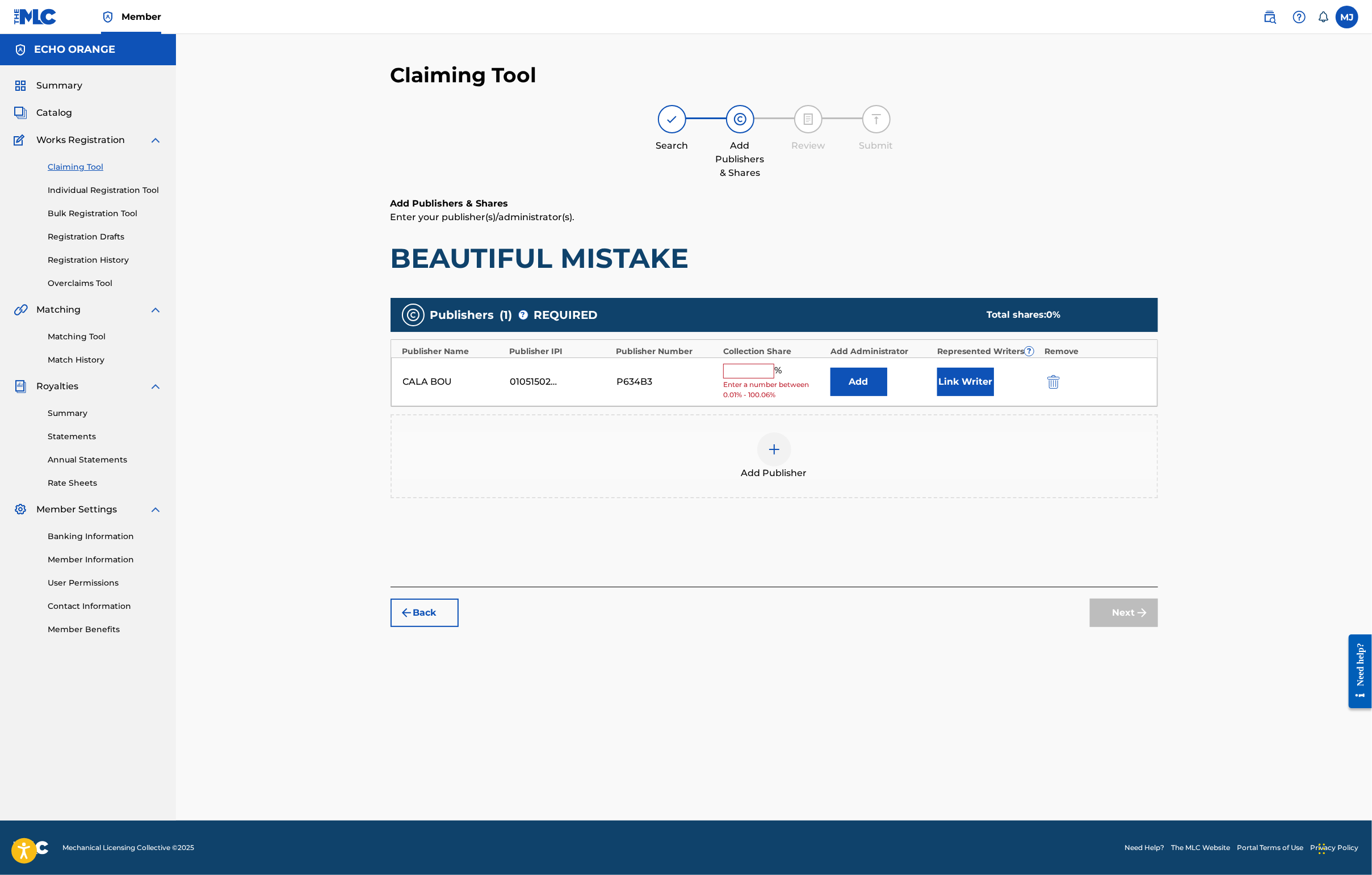
click at [875, 396] on button "Add" at bounding box center [858, 382] width 56 height 29
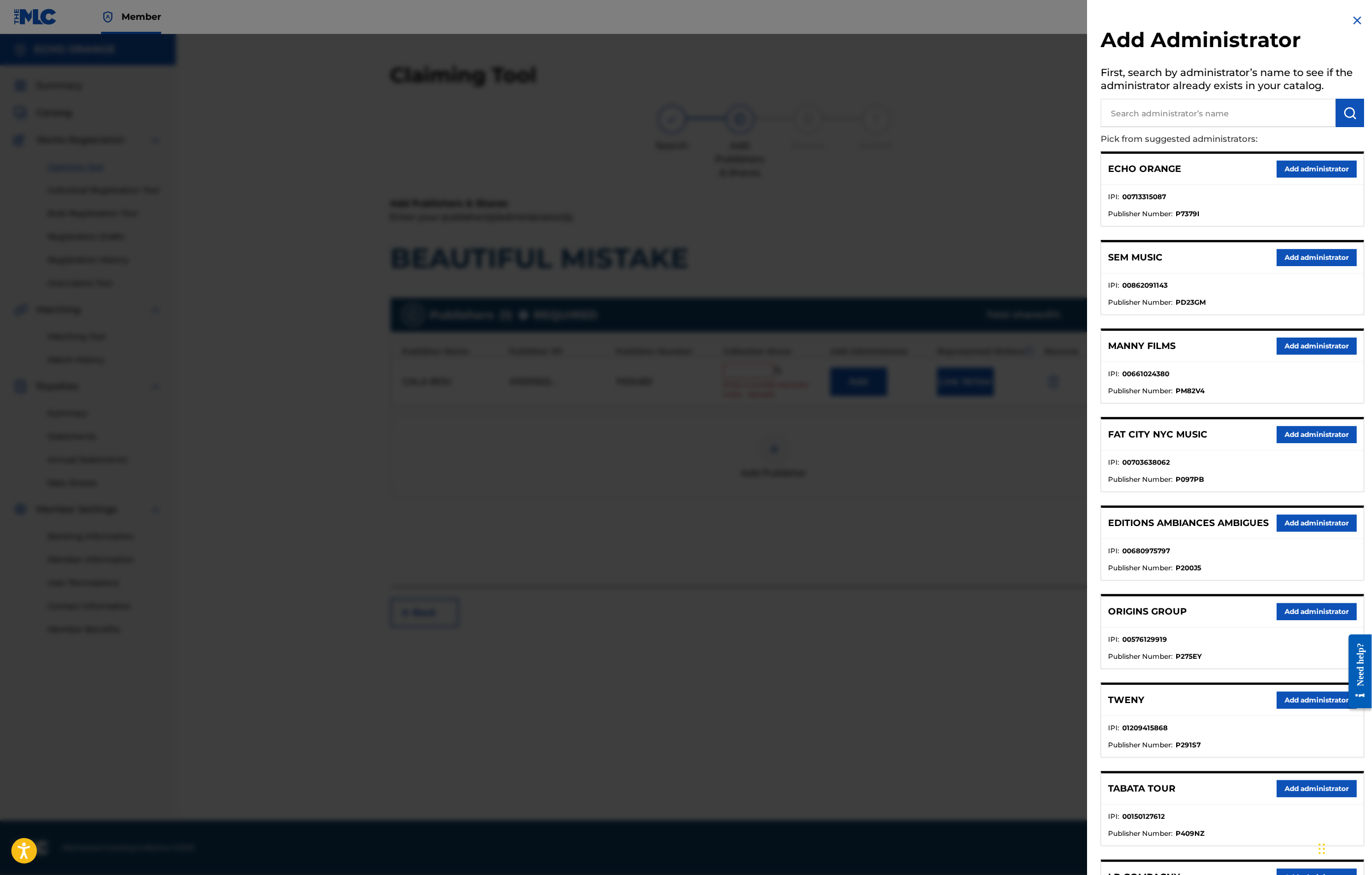
click at [1316, 178] on button "Add administrator" at bounding box center [1316, 169] width 80 height 17
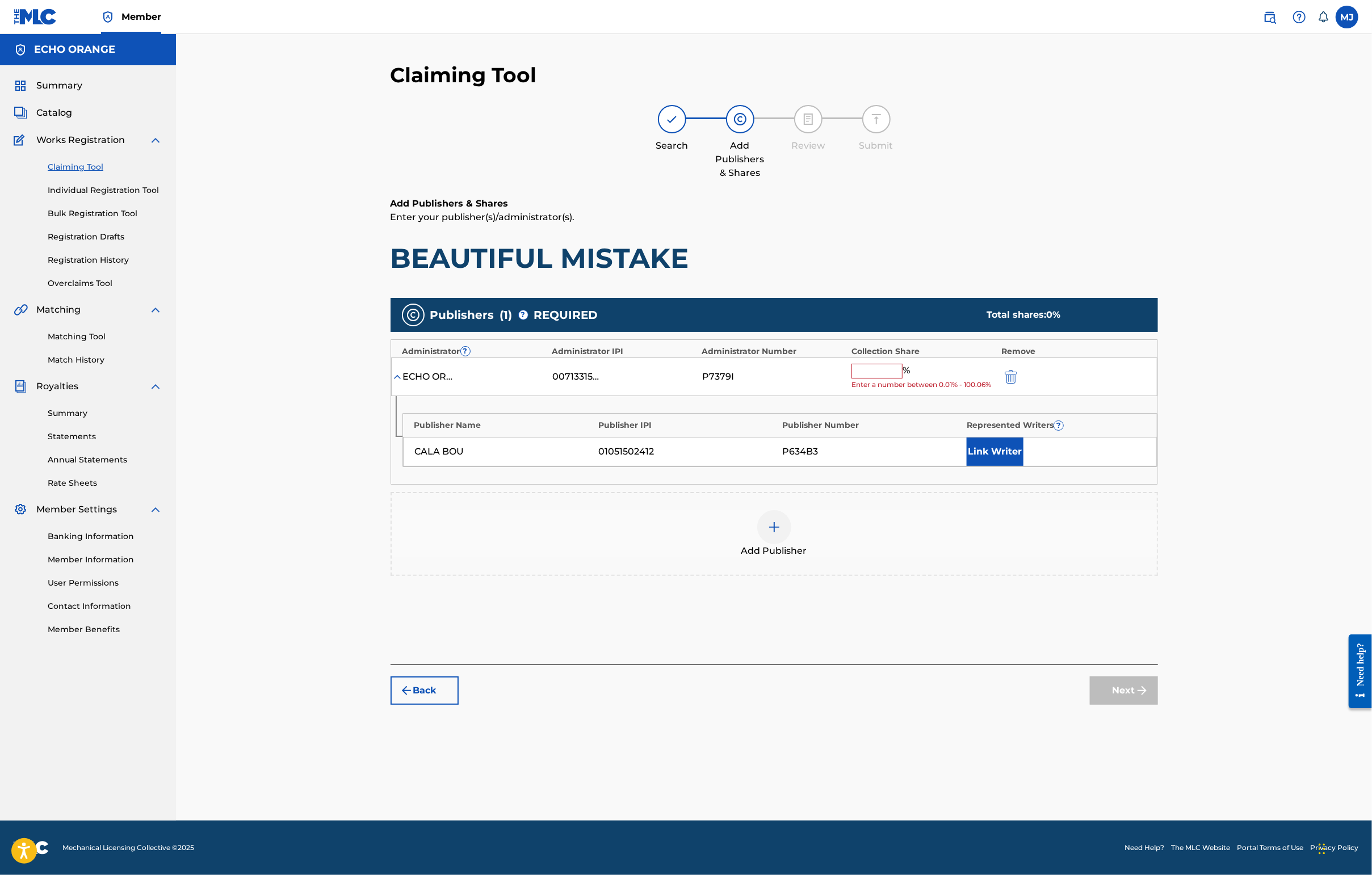
click at [897, 378] on input "text" at bounding box center [877, 371] width 51 height 15
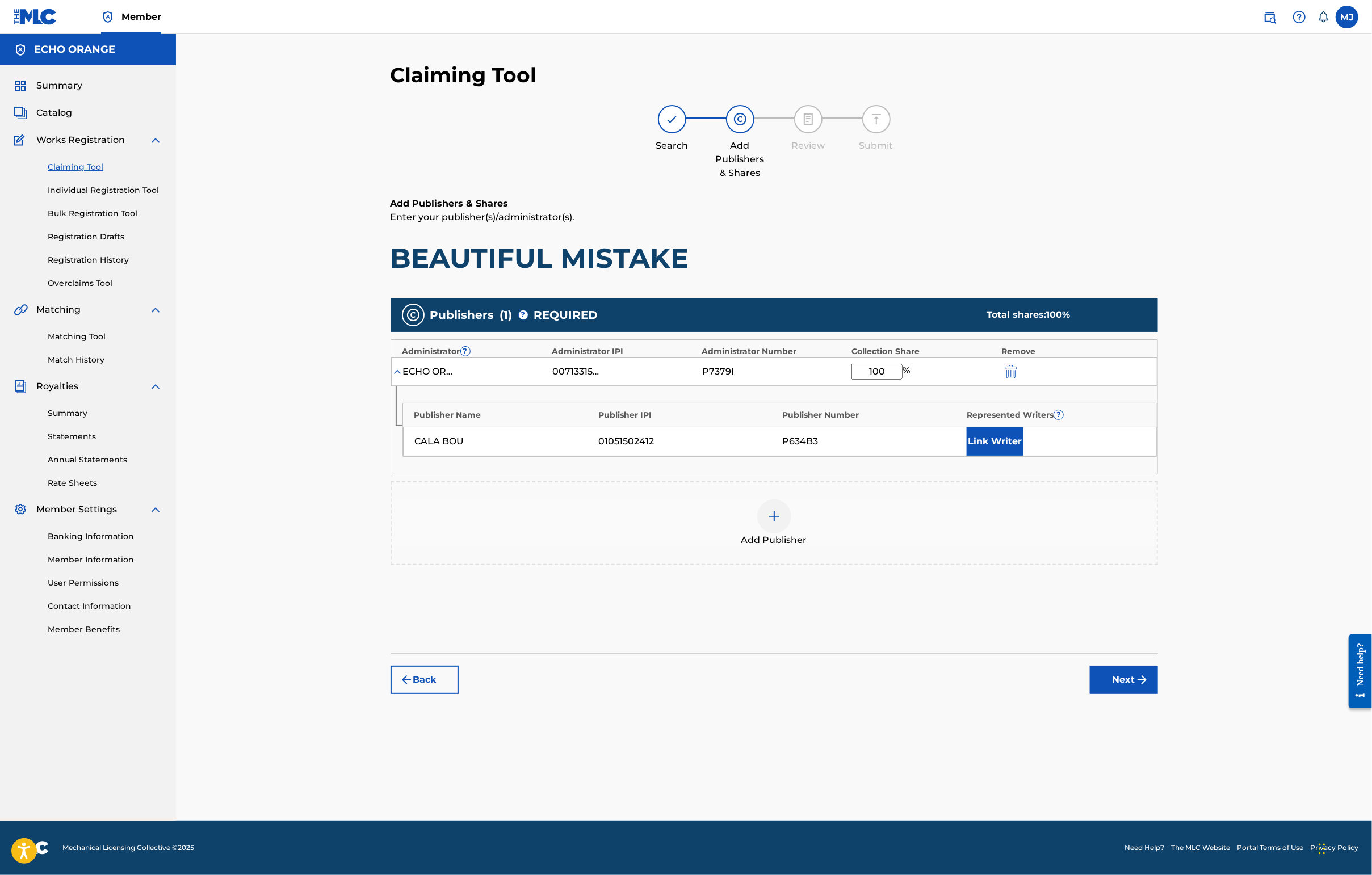
type input "100"
click at [1024, 456] on button "Link Writer" at bounding box center [994, 442] width 56 height 29
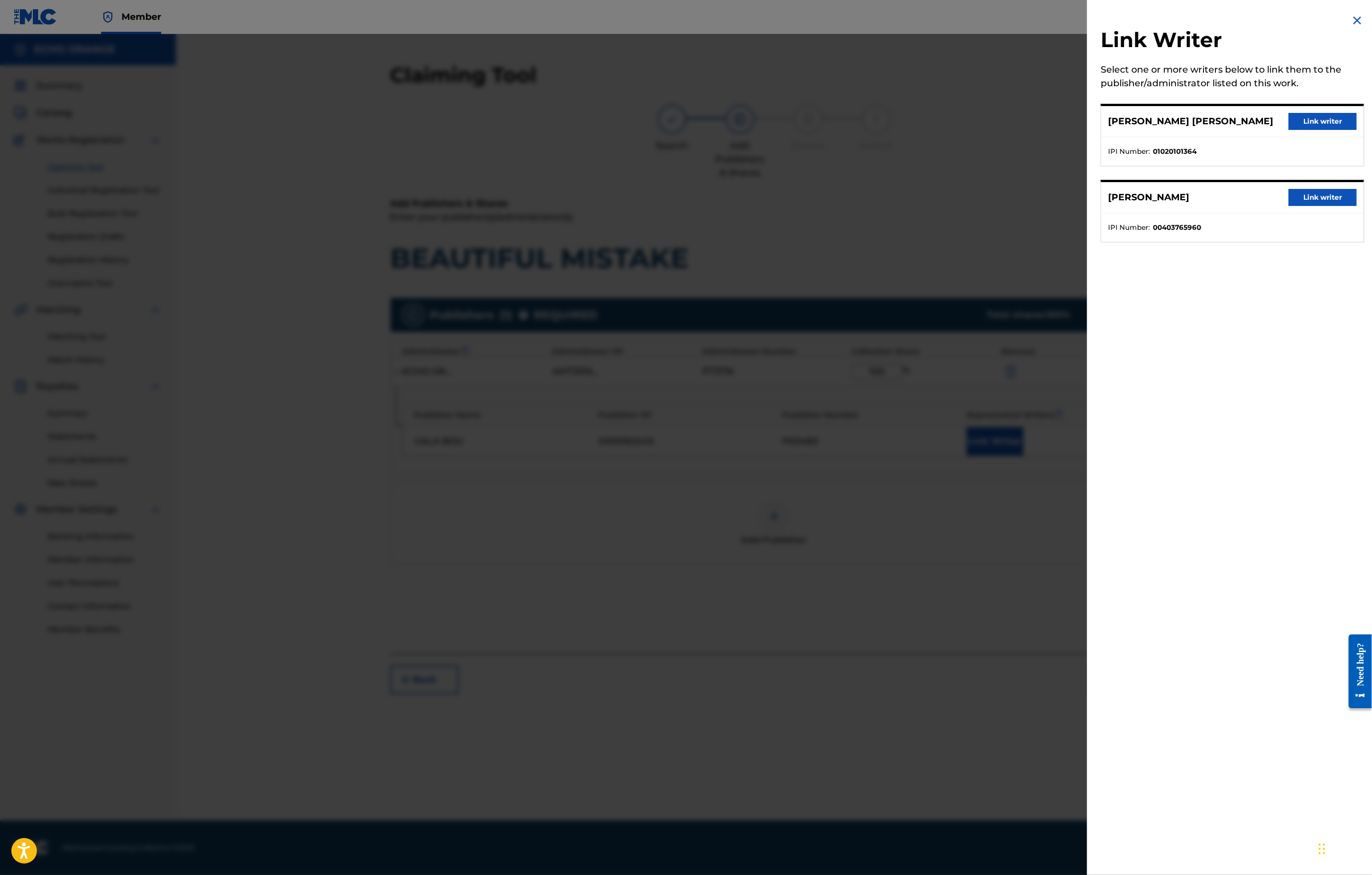
click at [1316, 130] on button "Link writer" at bounding box center [1322, 121] width 68 height 17
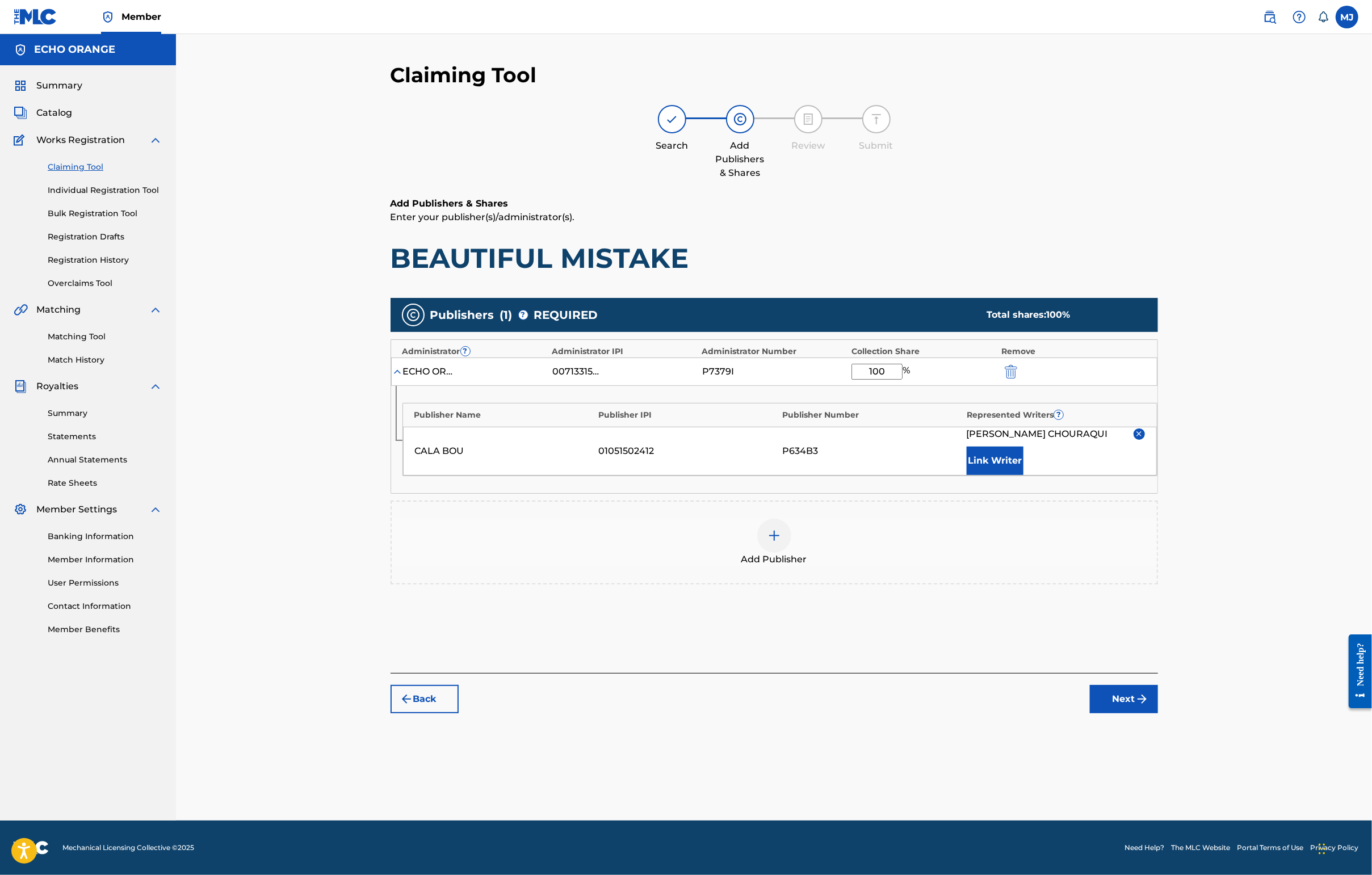
click at [1024, 475] on button "Link Writer" at bounding box center [994, 461] width 56 height 29
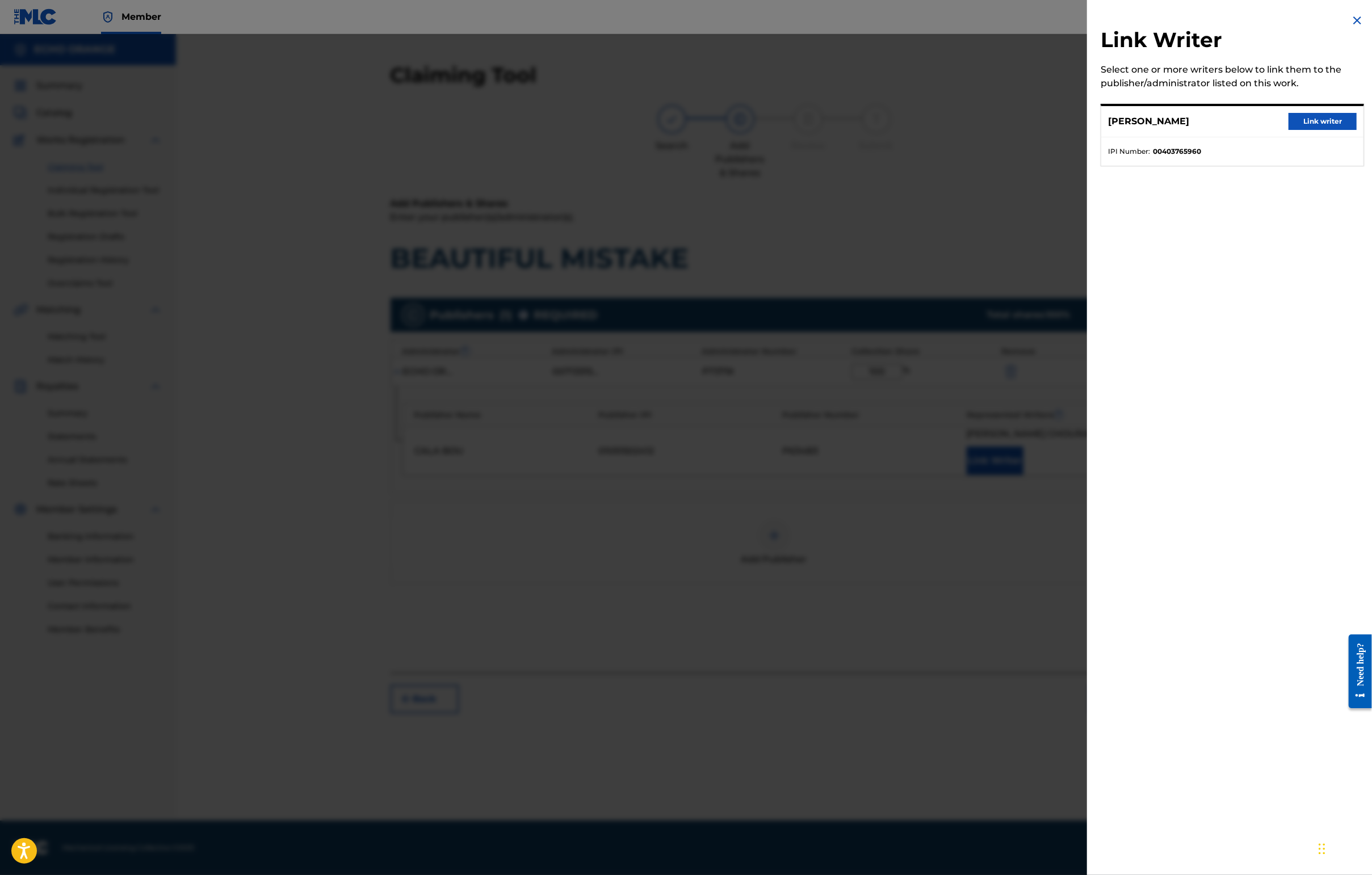
click at [1308, 123] on div "MORGAN KIBBY Link writer" at bounding box center [1232, 121] width 262 height 31
click at [1322, 121] on div "MORGAN KIBBY Link writer" at bounding box center [1232, 121] width 262 height 31
click at [1322, 126] on button "Link writer" at bounding box center [1322, 121] width 68 height 17
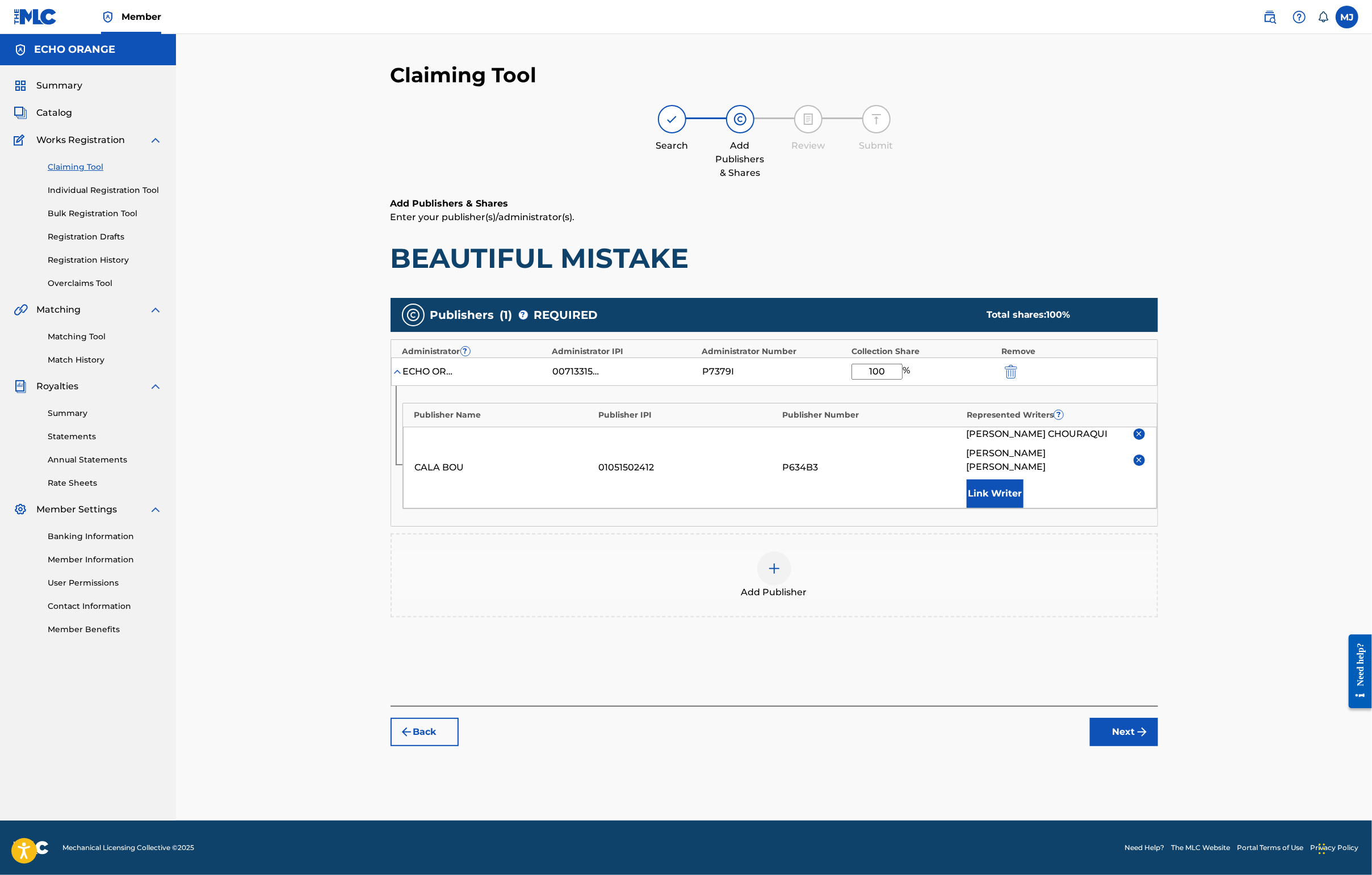
scroll to position [21, 0]
click at [1158, 746] on button "Next" at bounding box center [1124, 732] width 68 height 29
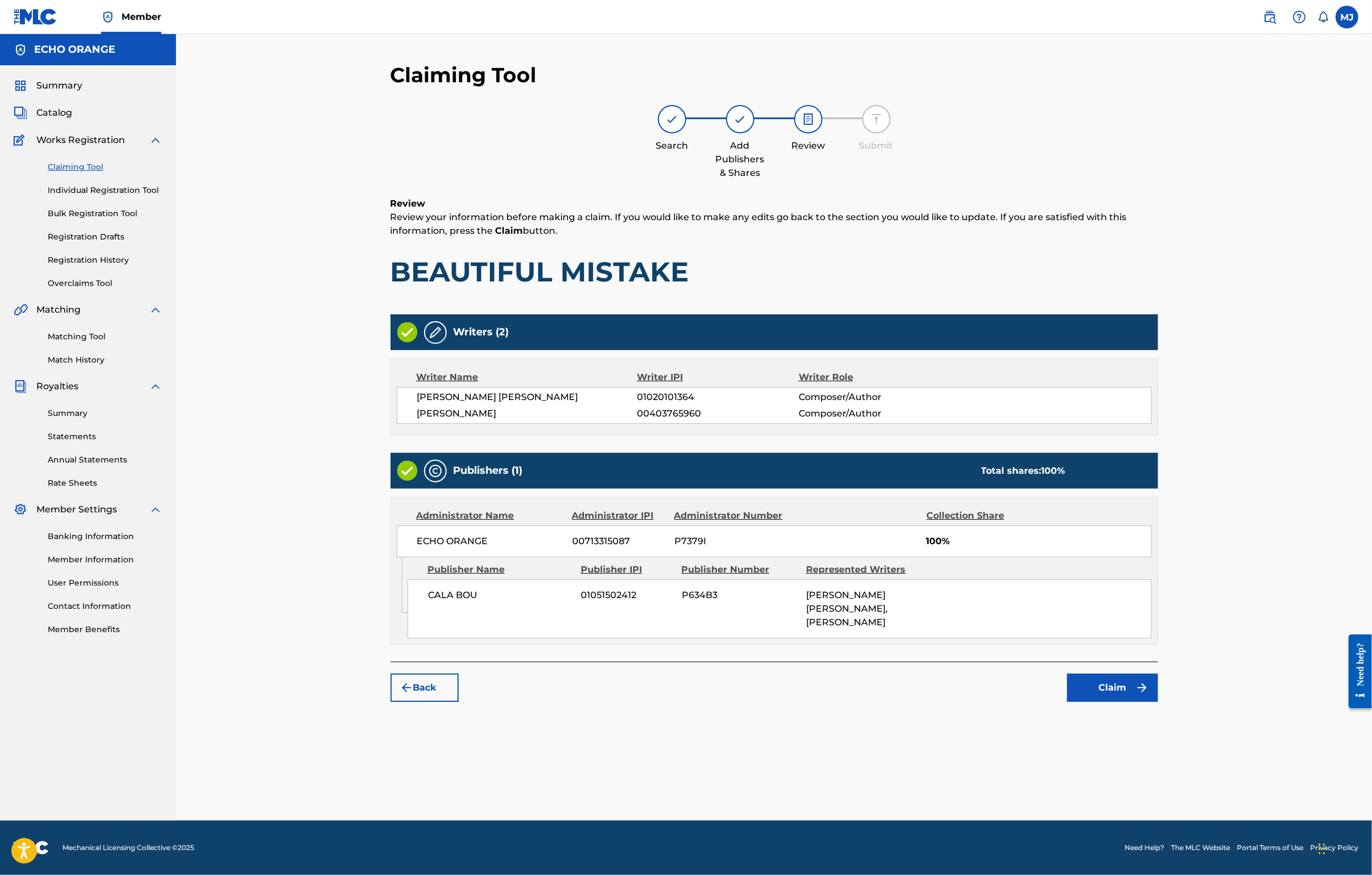
click at [1158, 661] on div "Writers (2) Writer Name Writer IPI Writer Role CESAR EDWARD JACQUES CHOURAQUI 0…" at bounding box center [774, 488] width 768 height 348
click at [1158, 702] on button "Claim" at bounding box center [1112, 688] width 91 height 29
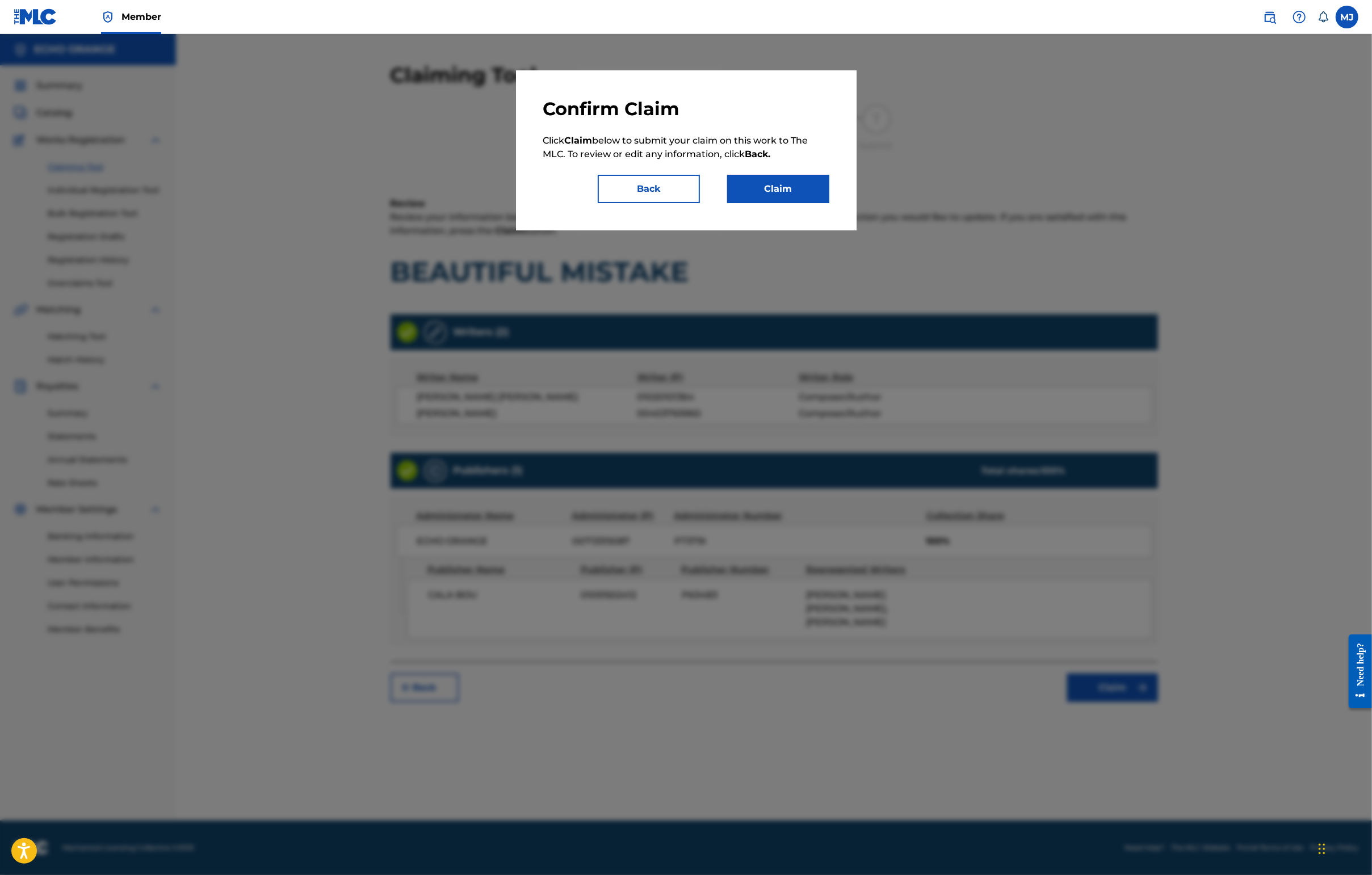
click at [820, 203] on button "Claim" at bounding box center [778, 189] width 102 height 29
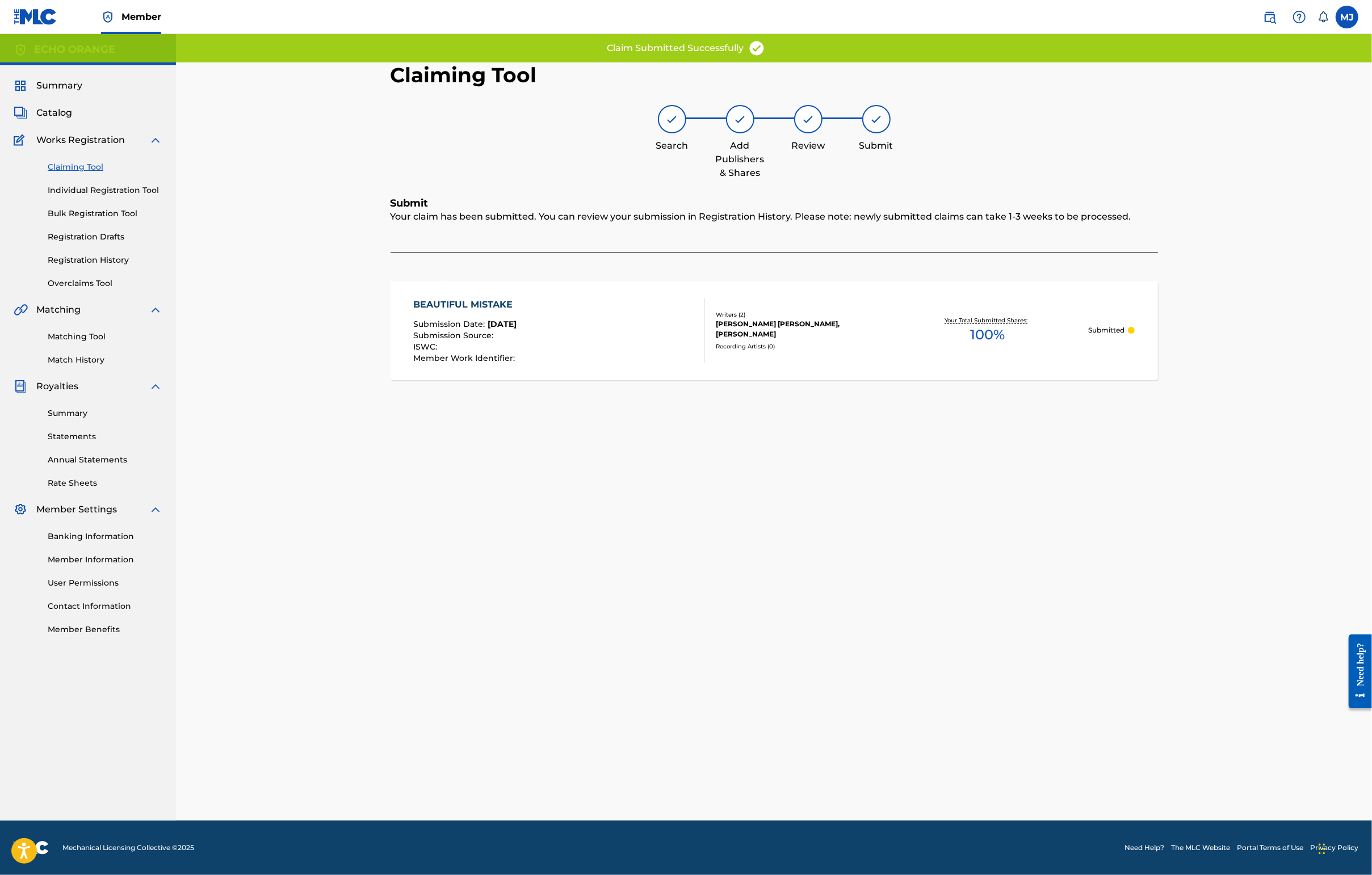
click at [127, 196] on link "Individual Registration Tool" at bounding box center [105, 190] width 114 height 12
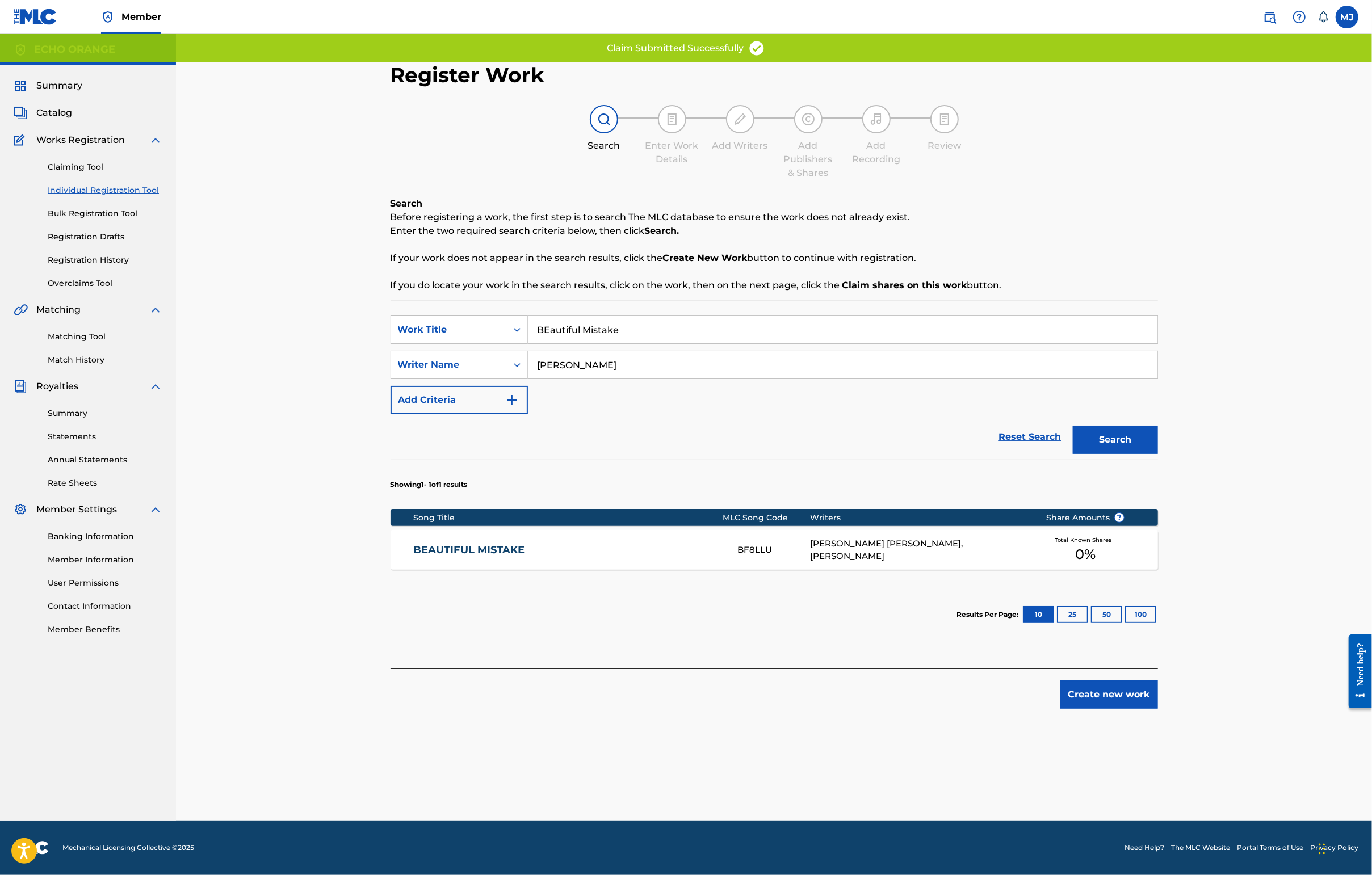
click at [589, 343] on input "BEautiful Mistake" at bounding box center [842, 330] width 629 height 27
click at [590, 343] on input "BEautiful Mistake" at bounding box center [842, 330] width 629 height 27
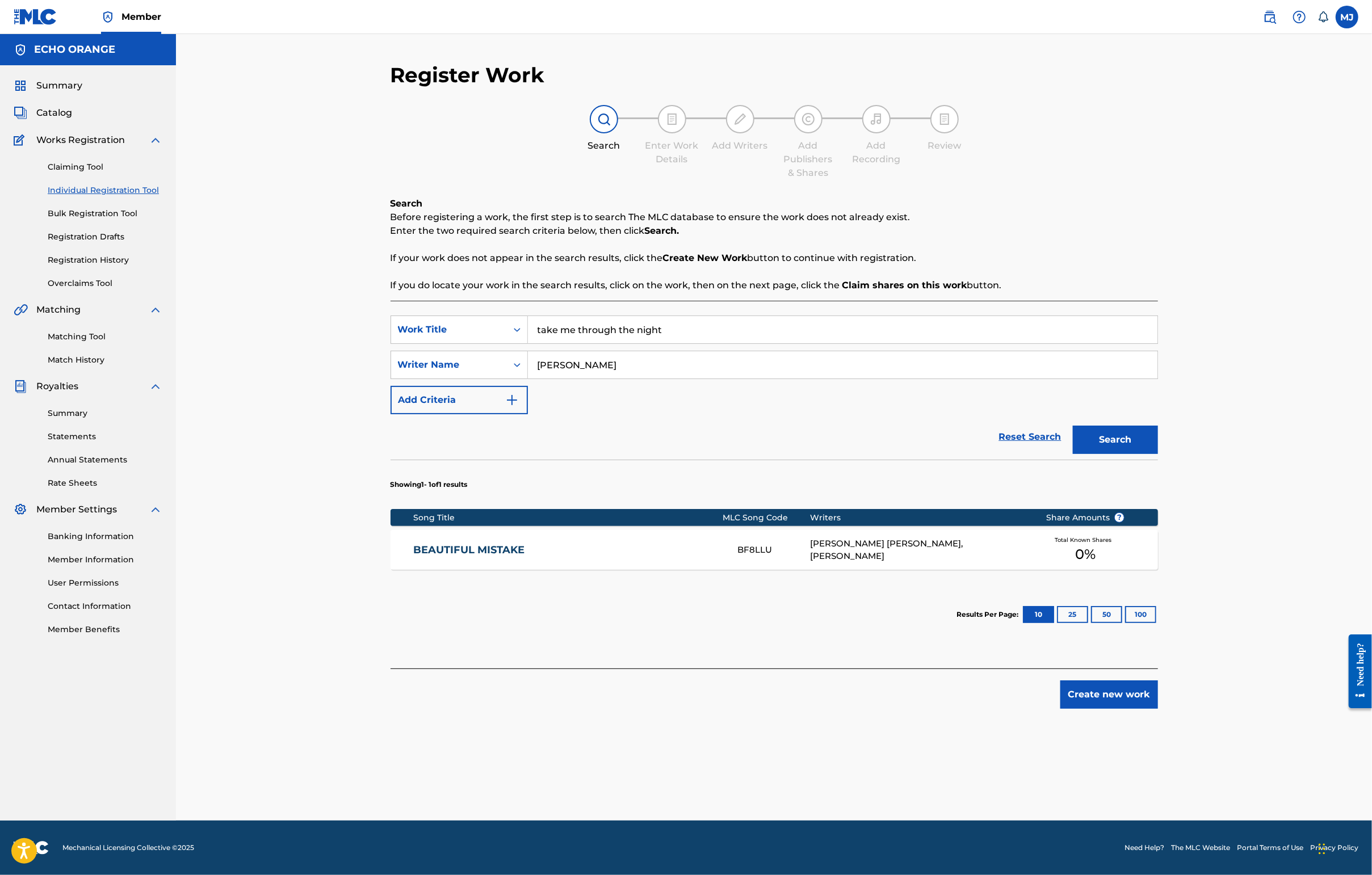
type input "take me through the night"
click at [1158, 454] on button "Search" at bounding box center [1115, 440] width 85 height 29
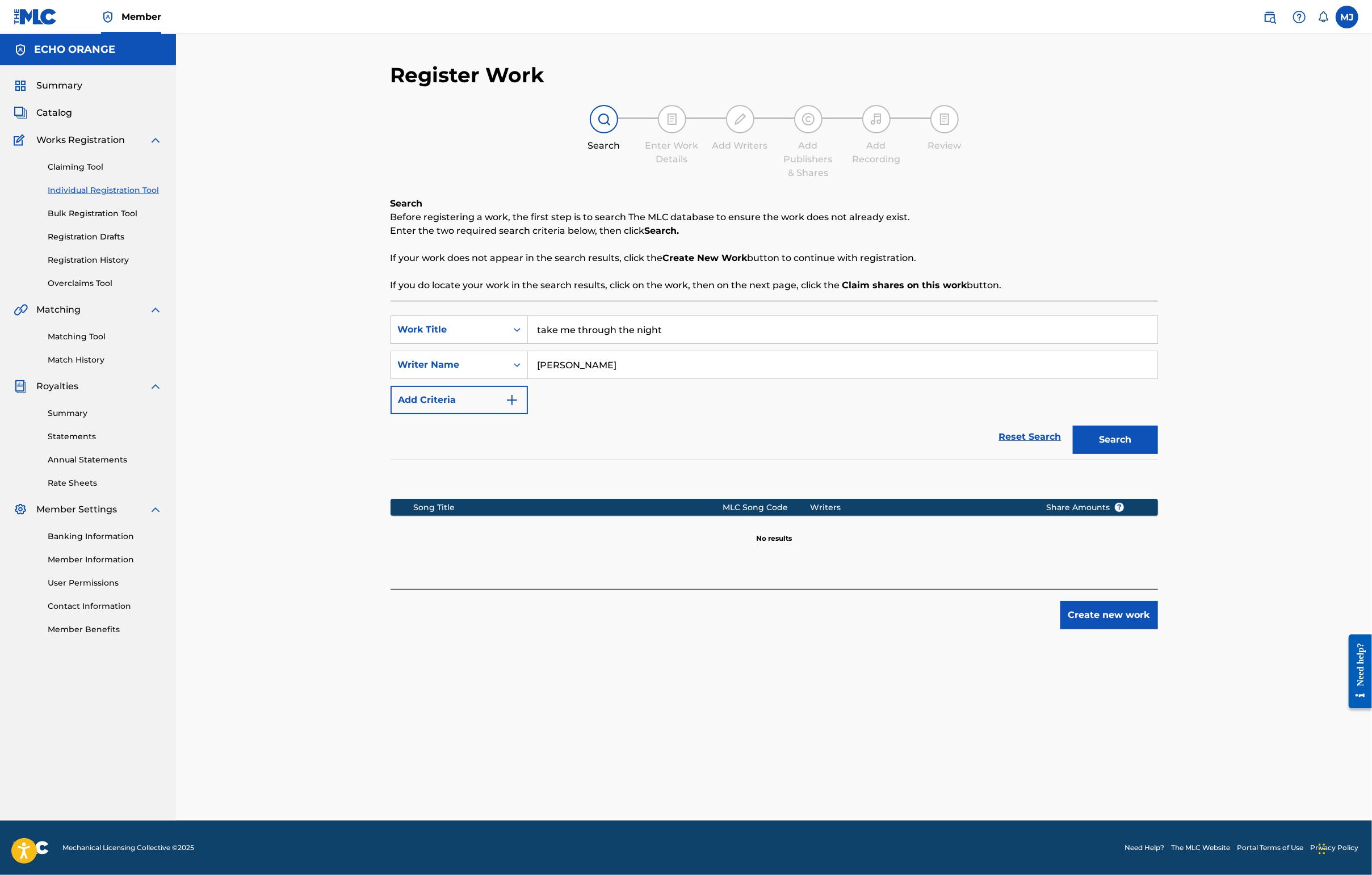
click at [1158, 629] on button "Create new work" at bounding box center [1109, 615] width 98 height 29
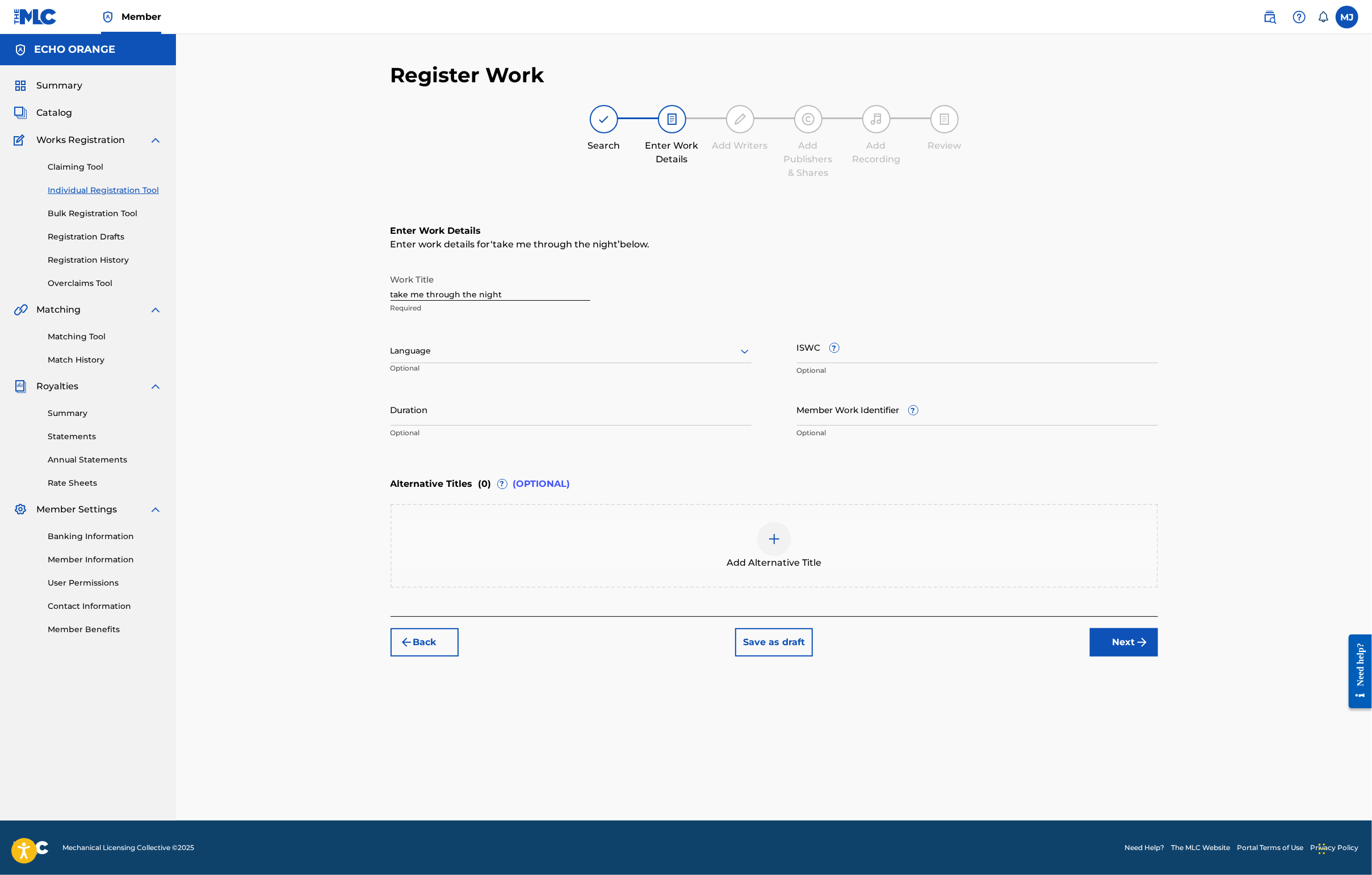
click at [1158, 657] on div "Back Save as draft Next" at bounding box center [774, 637] width 768 height 41
click at [1158, 657] on button "Next" at bounding box center [1124, 643] width 68 height 29
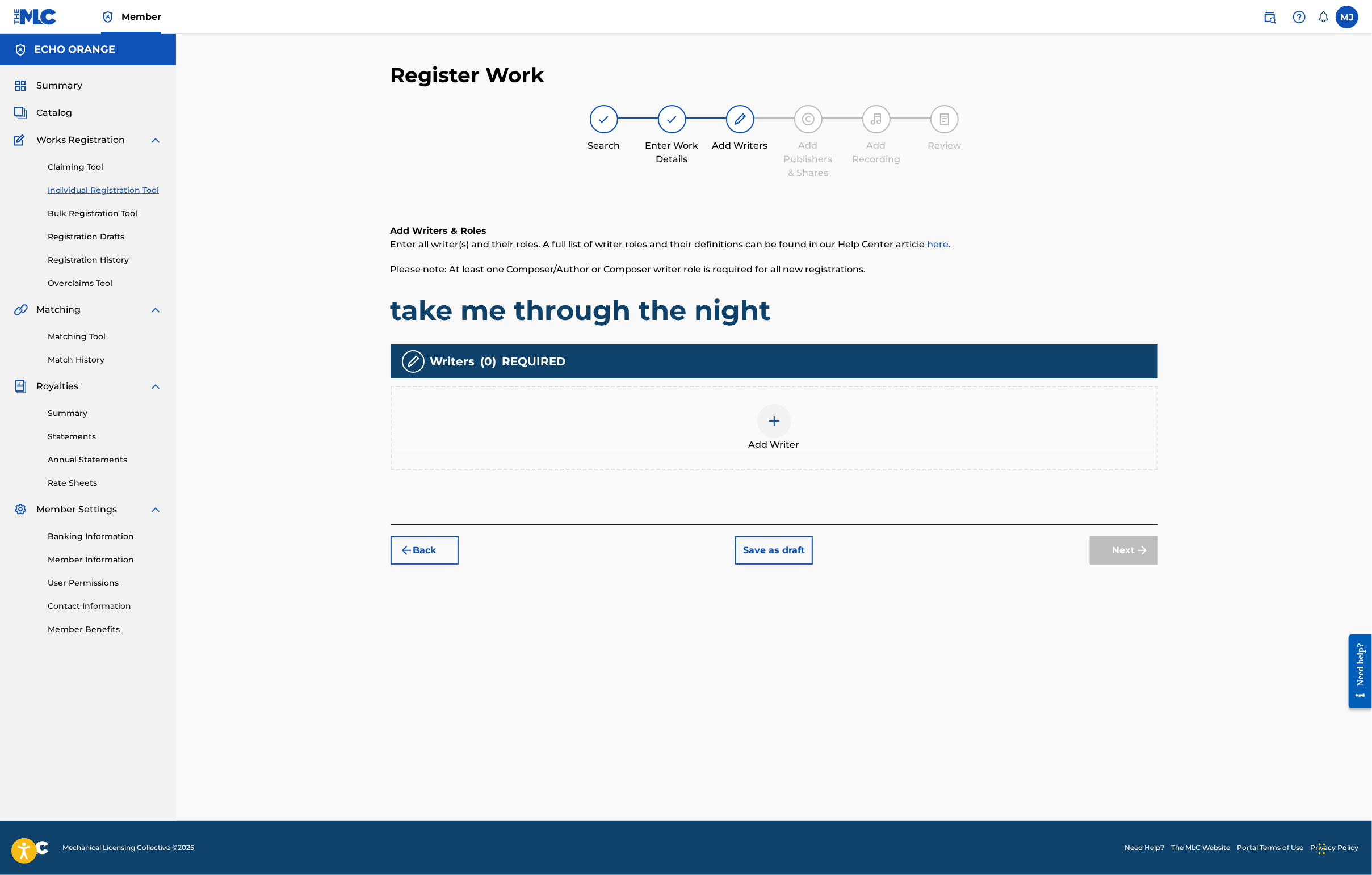
click at [1007, 469] on div "Add Writer" at bounding box center [774, 428] width 768 height 84
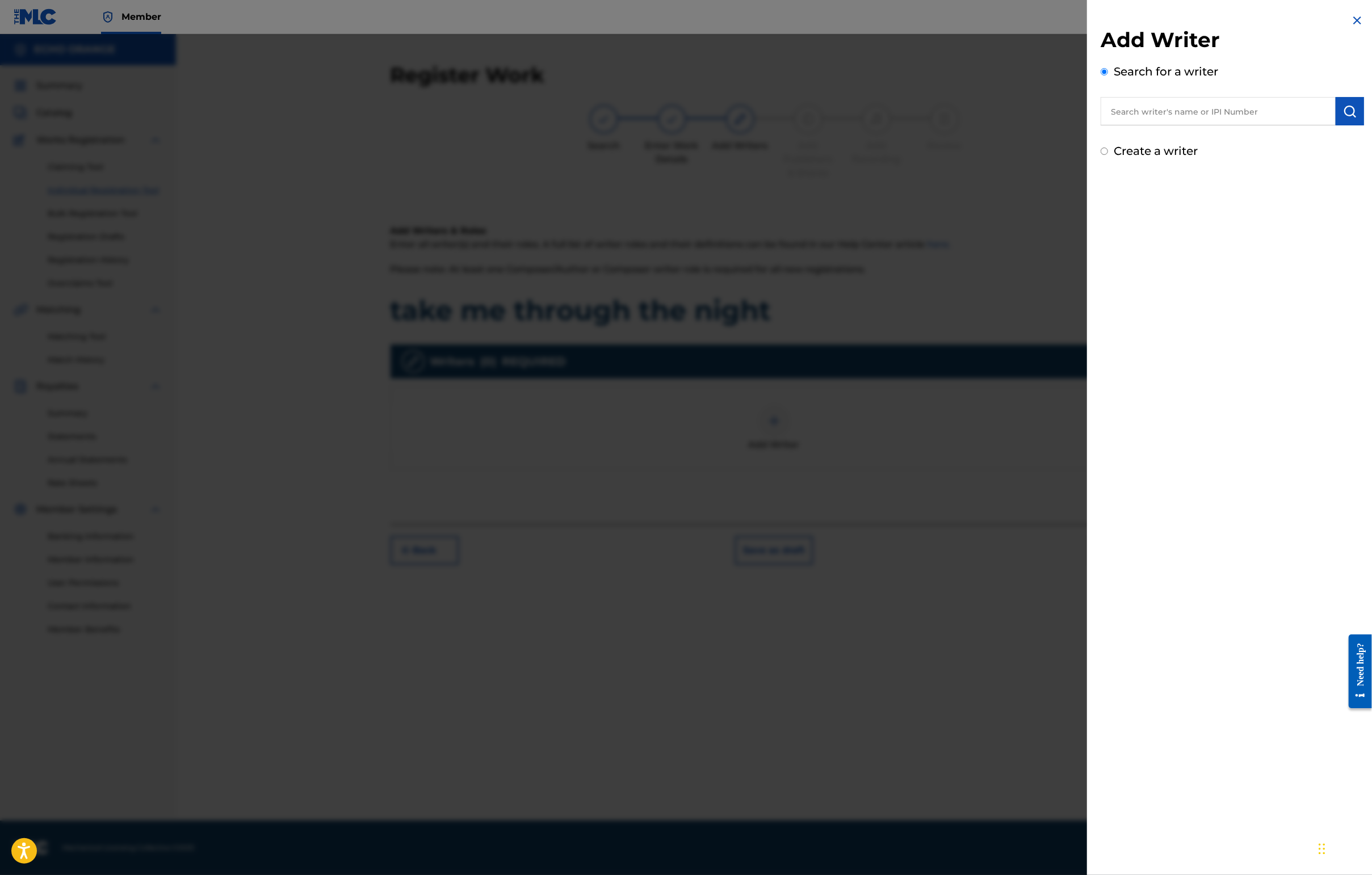
click at [1160, 126] on input "text" at bounding box center [1218, 111] width 235 height 29
type input "cesar chouraqui"
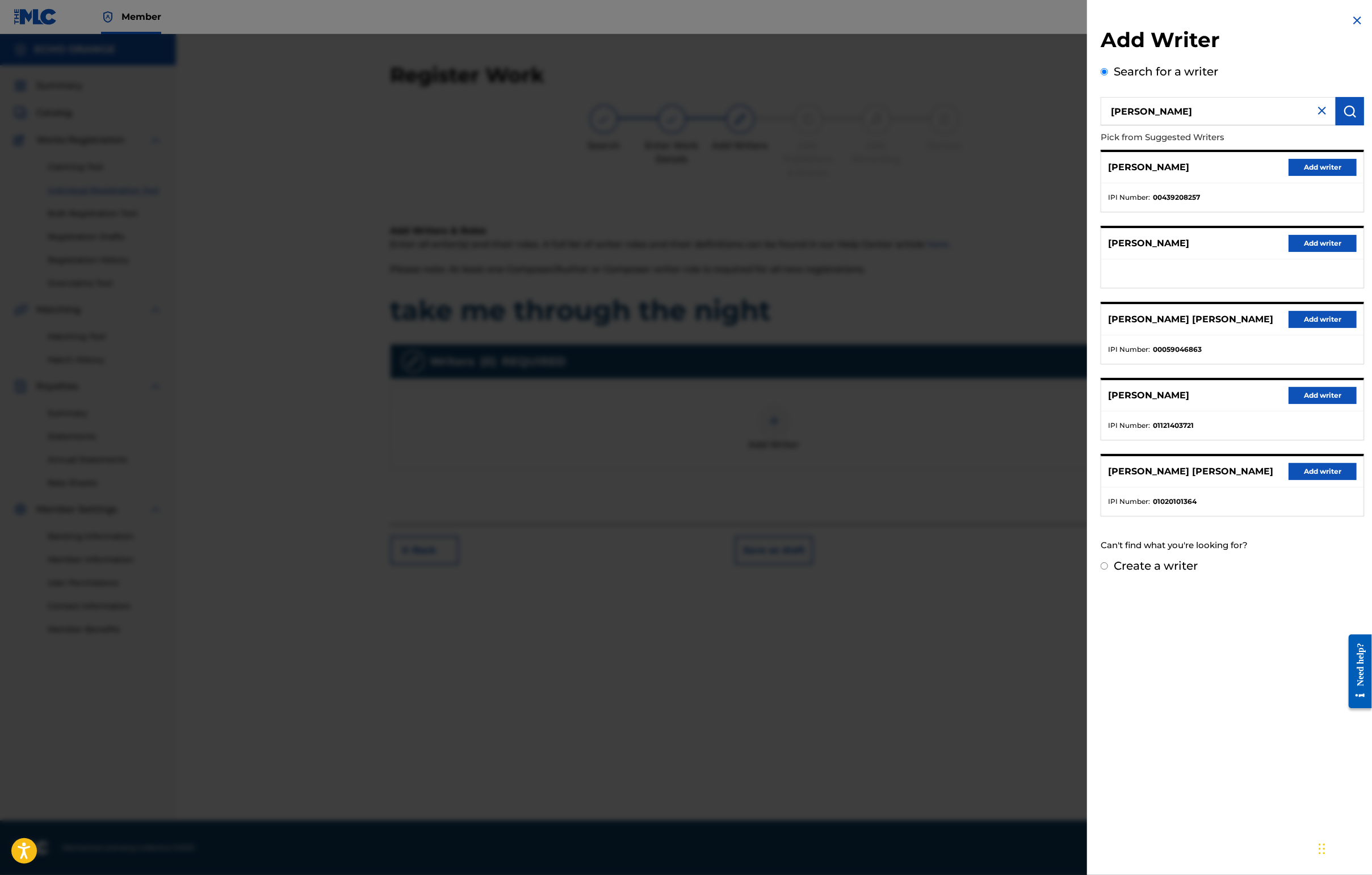
click at [1297, 480] on button "Add writer" at bounding box center [1322, 471] width 68 height 17
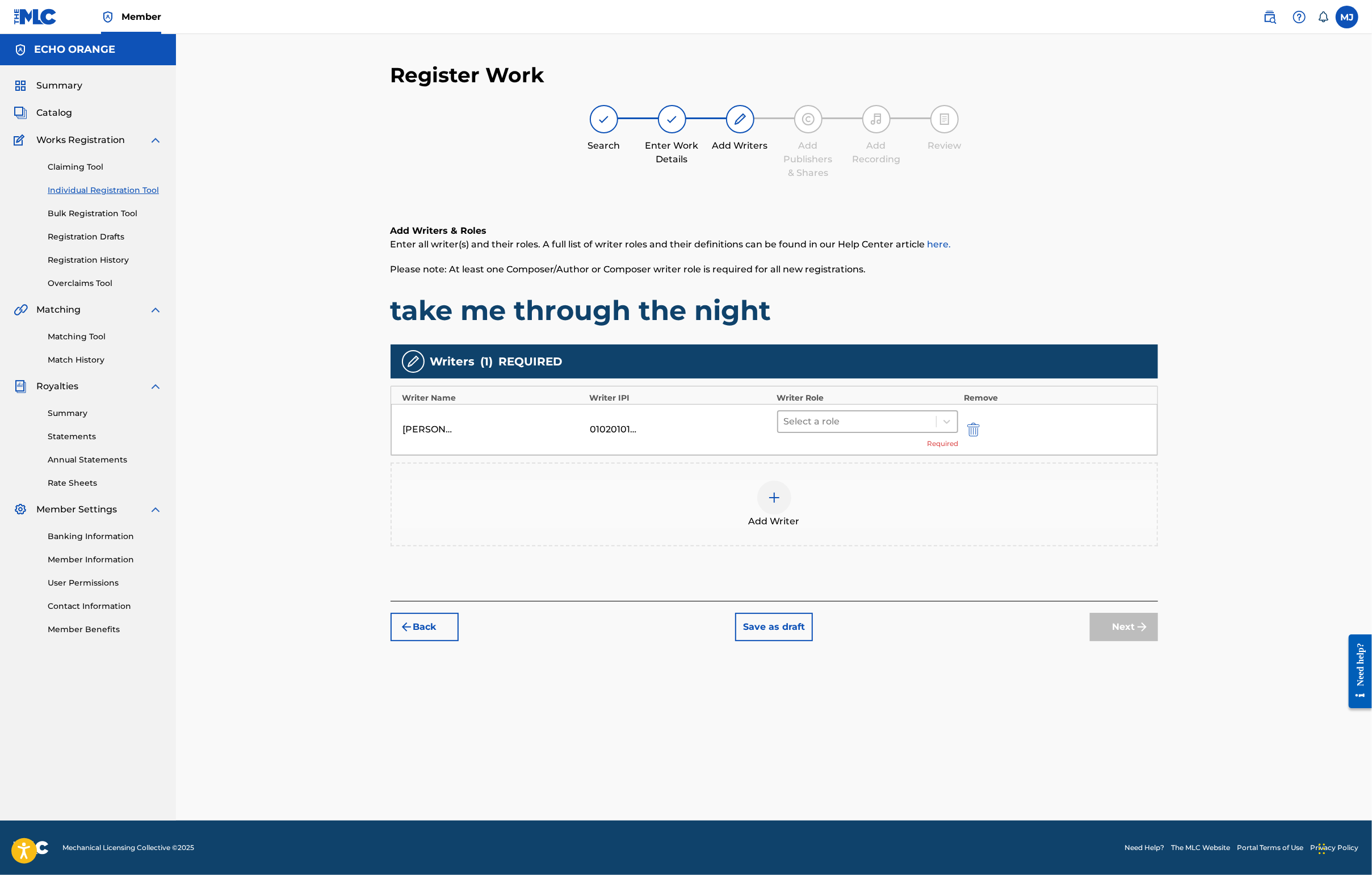
drag, startPoint x: 972, startPoint y: 448, endPoint x: 971, endPoint y: 459, distance: 11.0
click at [972, 448] on div "CESAR EDWARD JACQUES CHOURAQUI 01020101364 Select a role Required" at bounding box center [774, 430] width 766 height 51
click at [931, 430] on div at bounding box center [856, 421] width 147 height 16
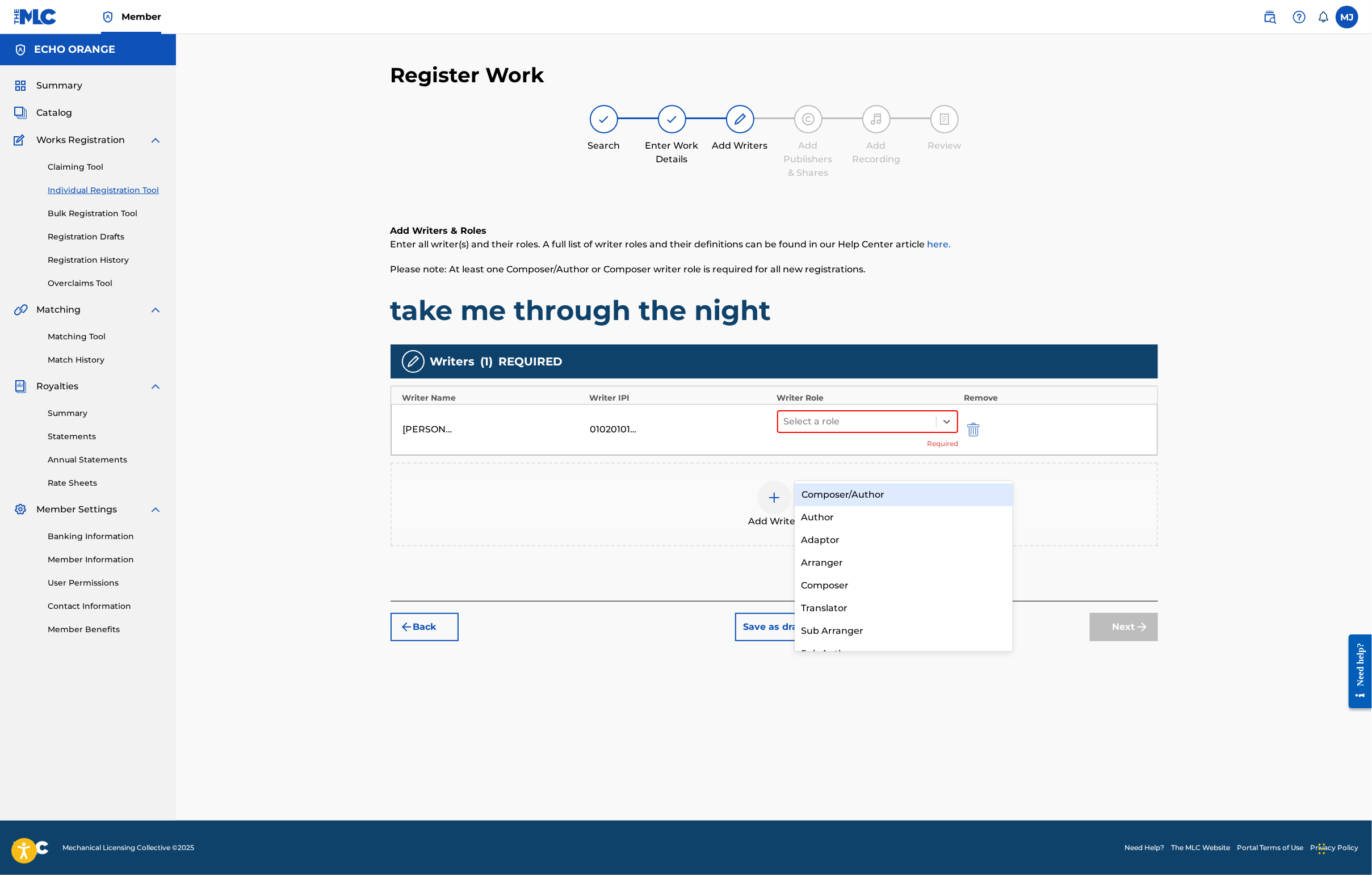
click at [925, 491] on div "Composer/Author" at bounding box center [904, 495] width 218 height 23
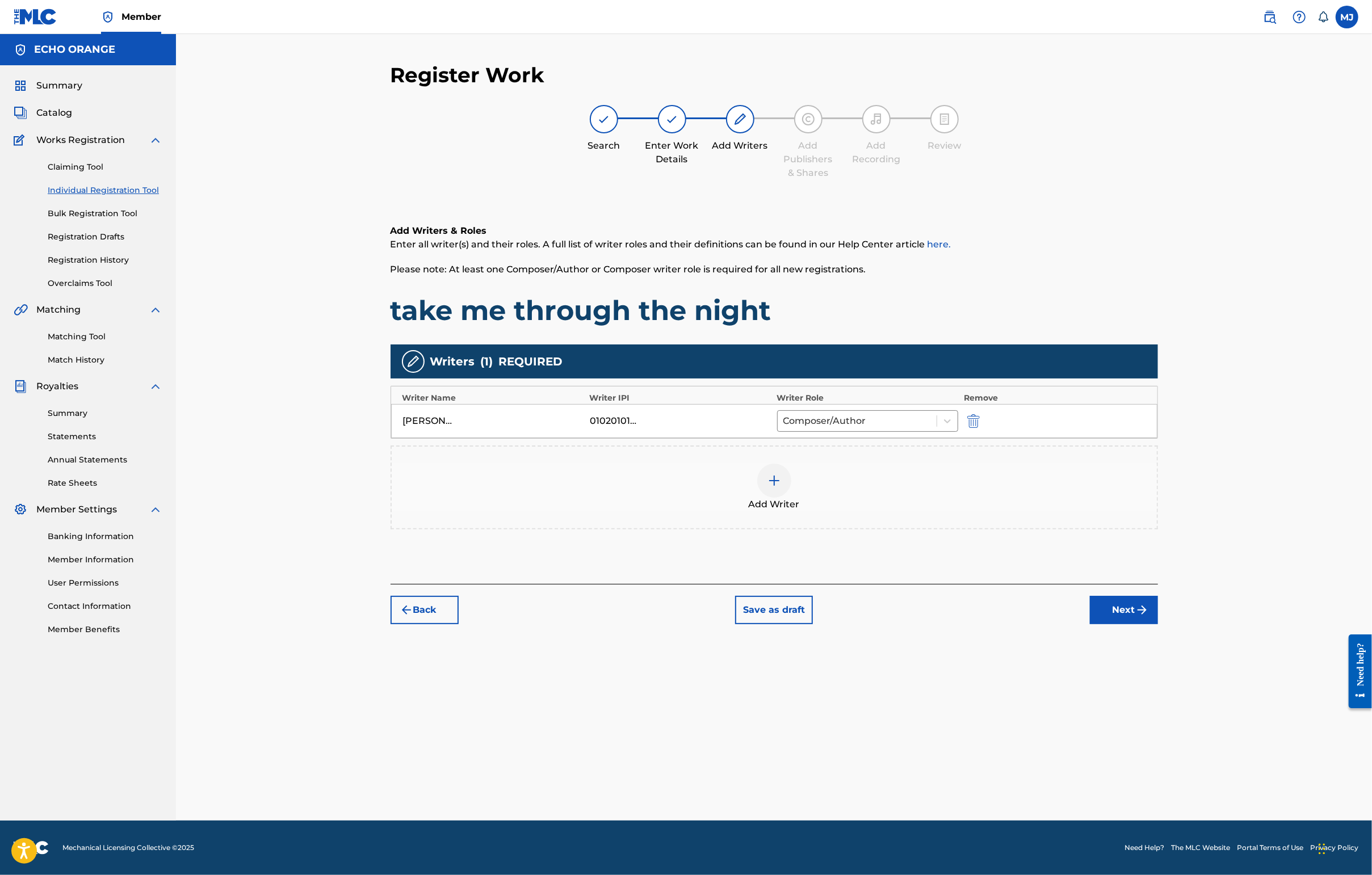
click at [1158, 624] on button "Next" at bounding box center [1124, 610] width 68 height 29
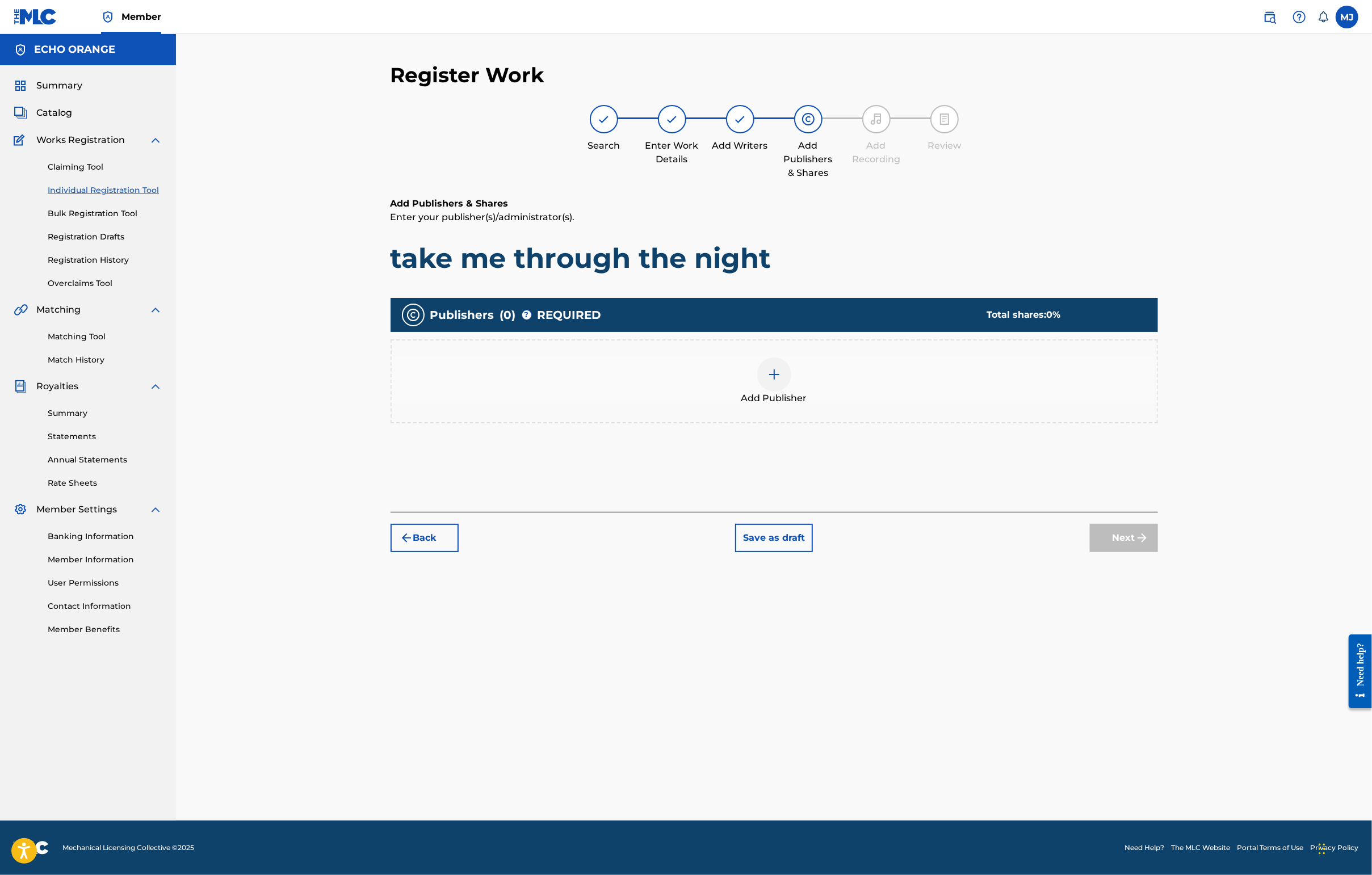
click at [936, 405] on div "Add Publisher" at bounding box center [774, 381] width 765 height 47
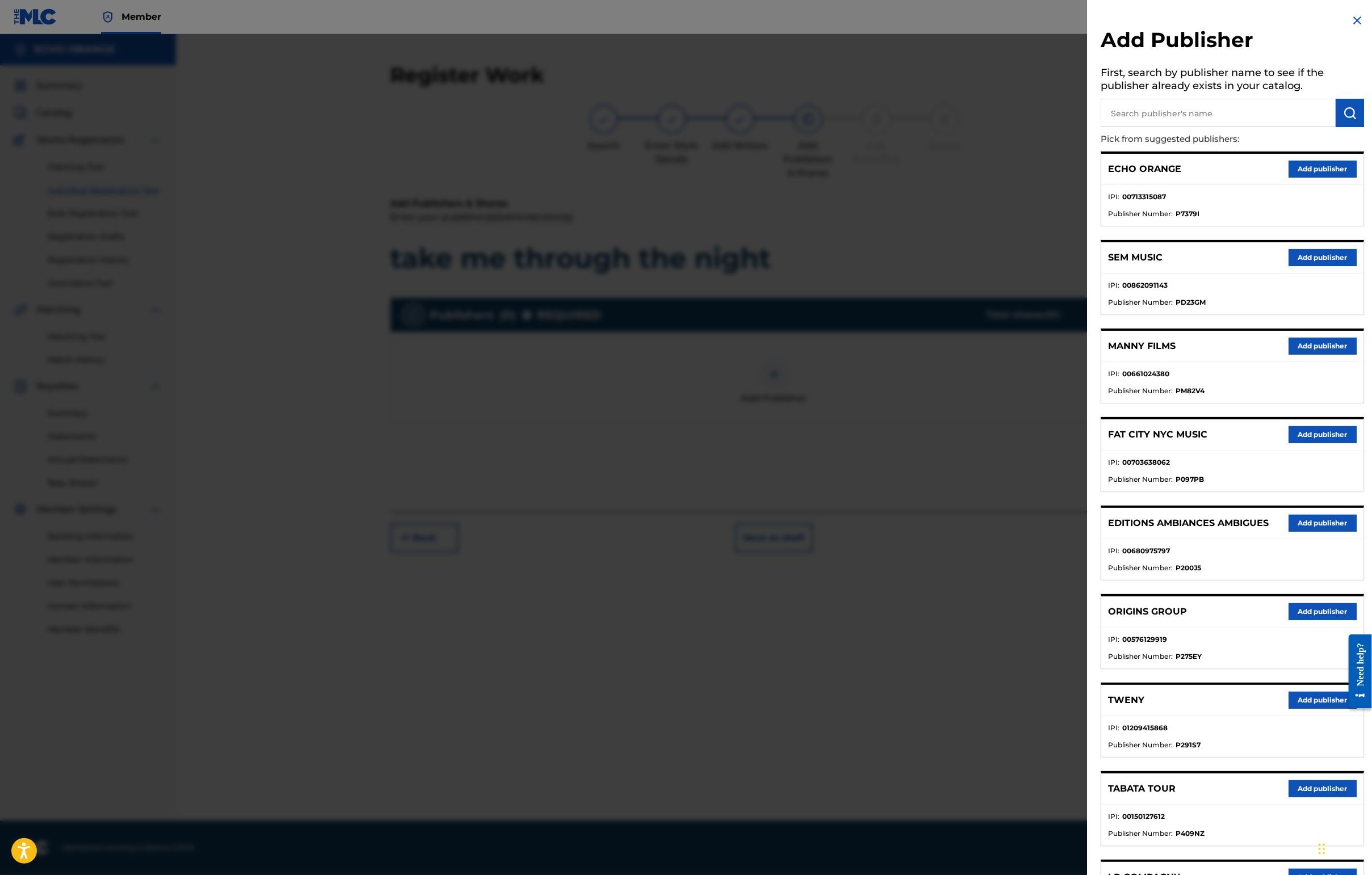
click at [1212, 121] on input "text" at bounding box center [1218, 113] width 235 height 29
type input "cala bou"
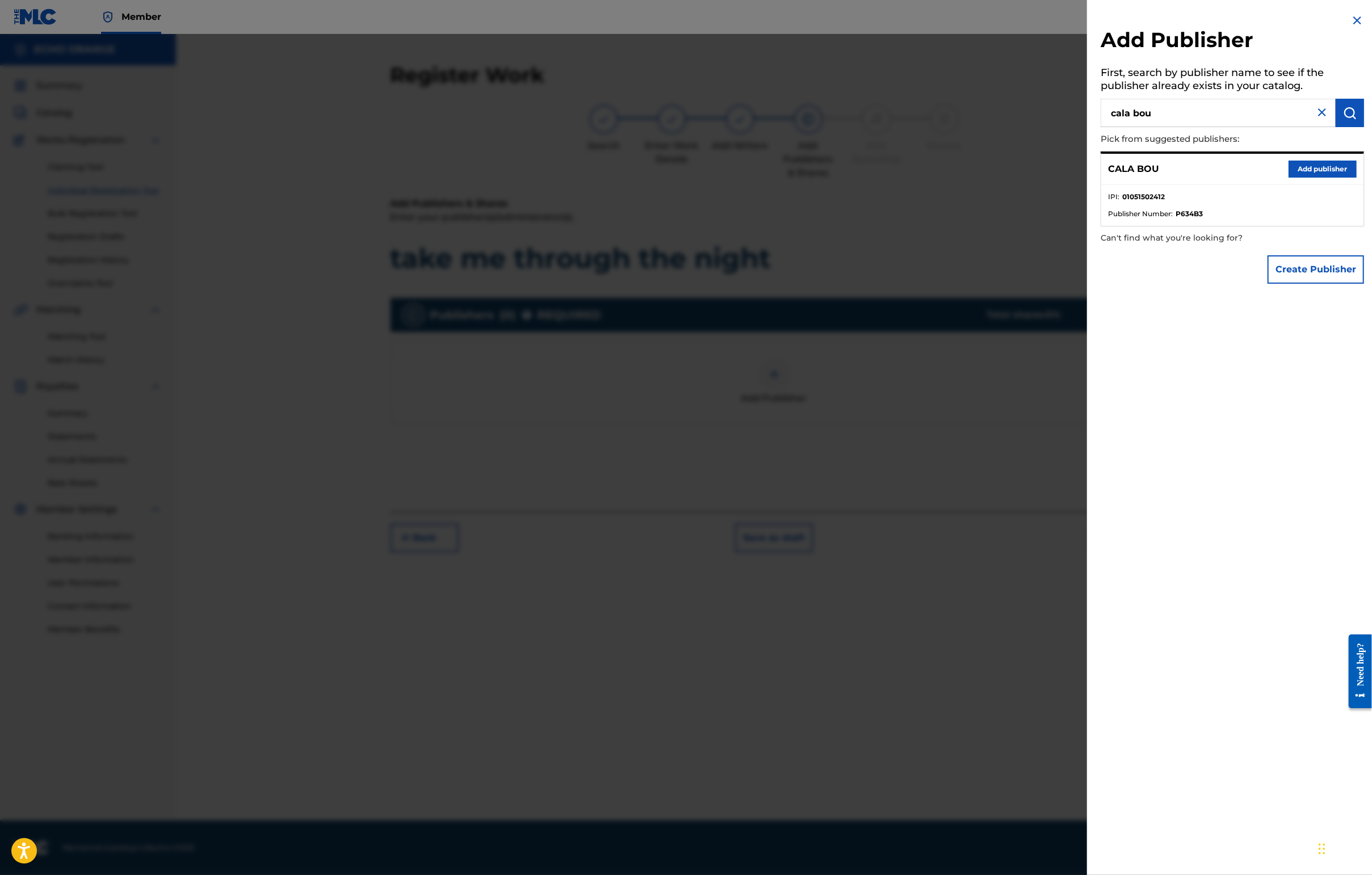
click at [1309, 178] on button "Add publisher" at bounding box center [1322, 169] width 68 height 17
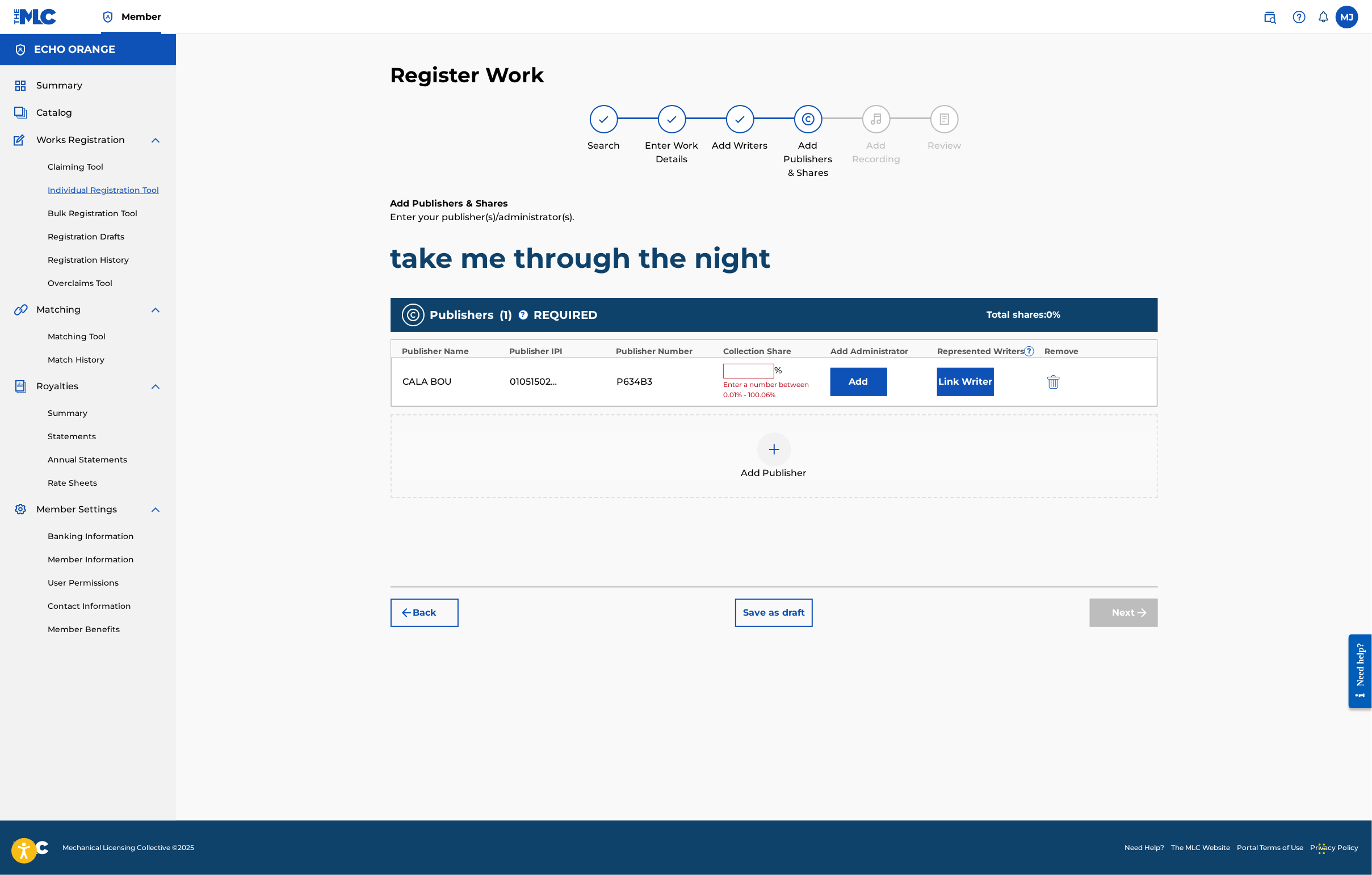
click at [927, 396] on div "Add" at bounding box center [881, 382] width 101 height 29
click at [887, 396] on button "Add" at bounding box center [858, 382] width 56 height 29
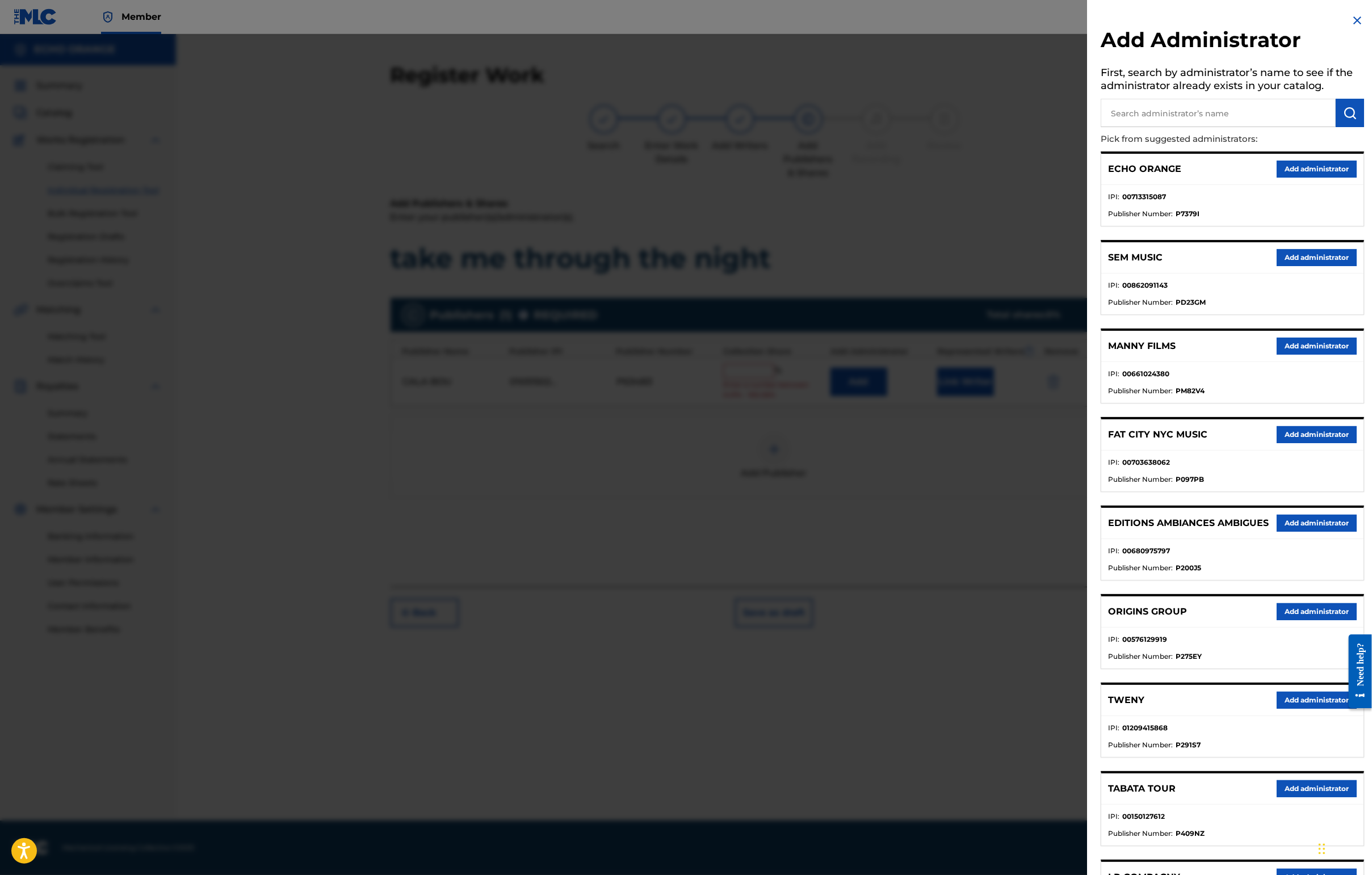
click at [1334, 178] on button "Add administrator" at bounding box center [1316, 169] width 80 height 17
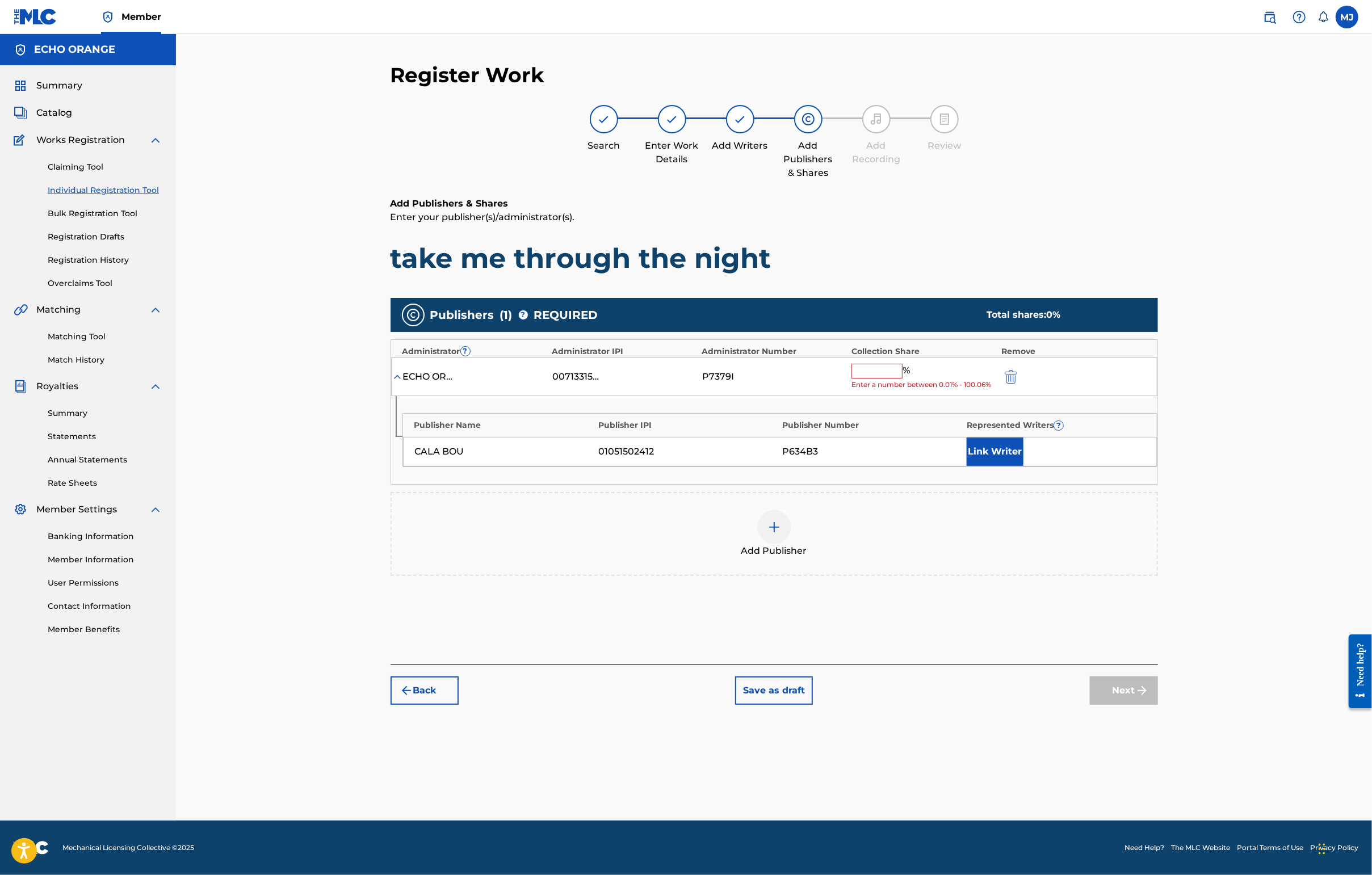
click at [902, 378] on input "text" at bounding box center [877, 371] width 51 height 15
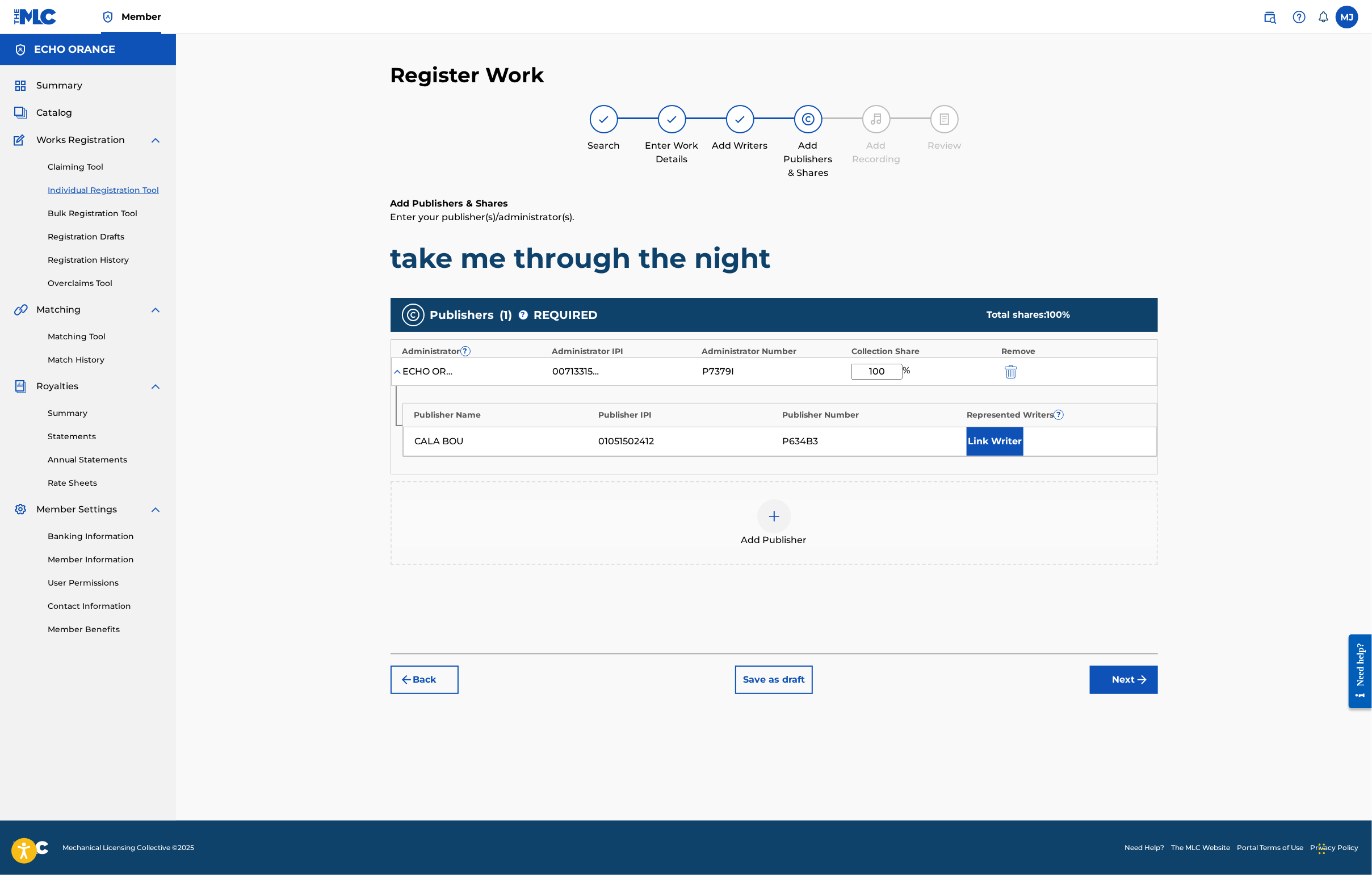
type input "100"
click at [1024, 456] on button "Link Writer" at bounding box center [994, 442] width 56 height 29
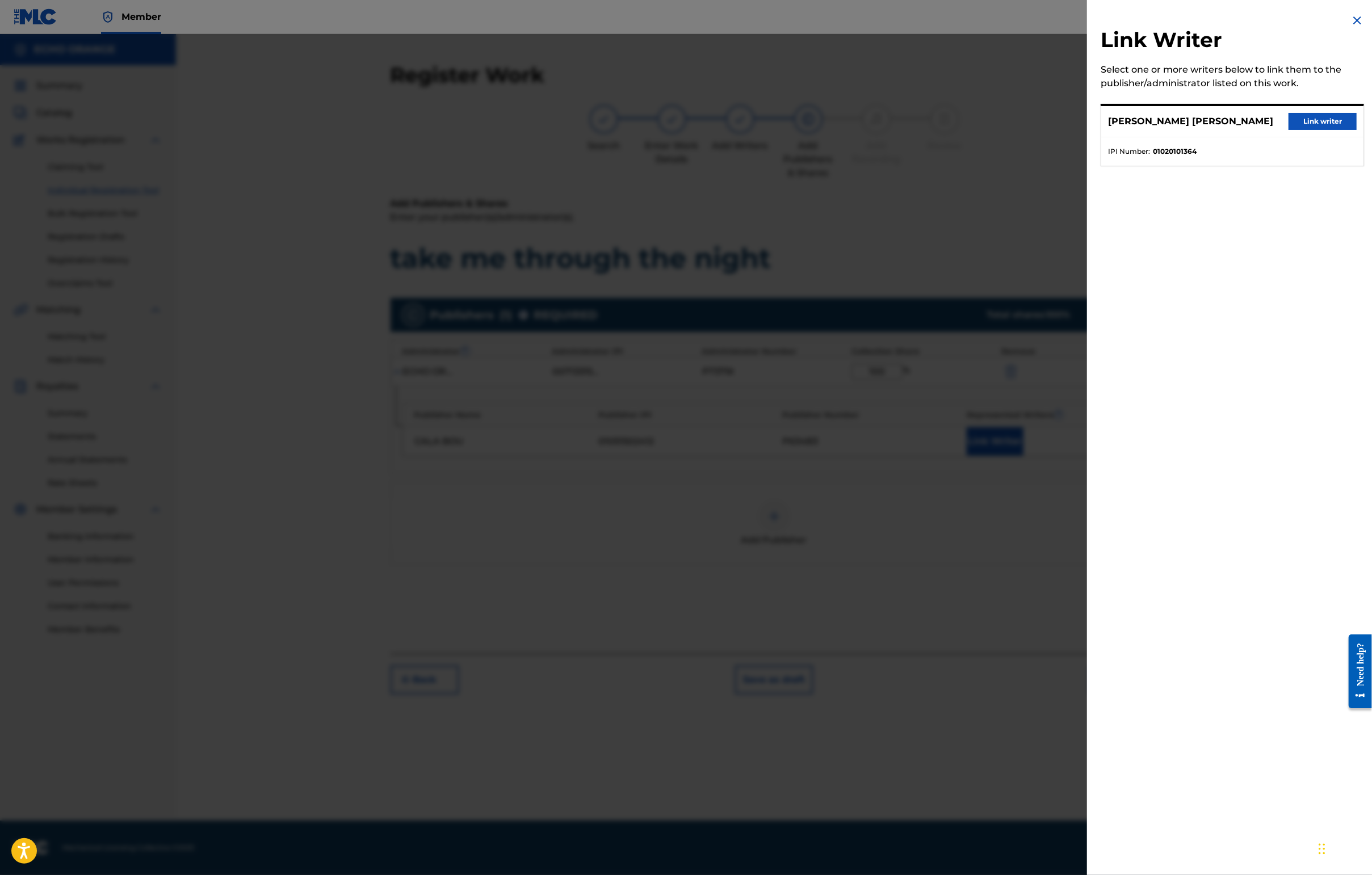
click at [1324, 128] on button "Link writer" at bounding box center [1322, 121] width 68 height 17
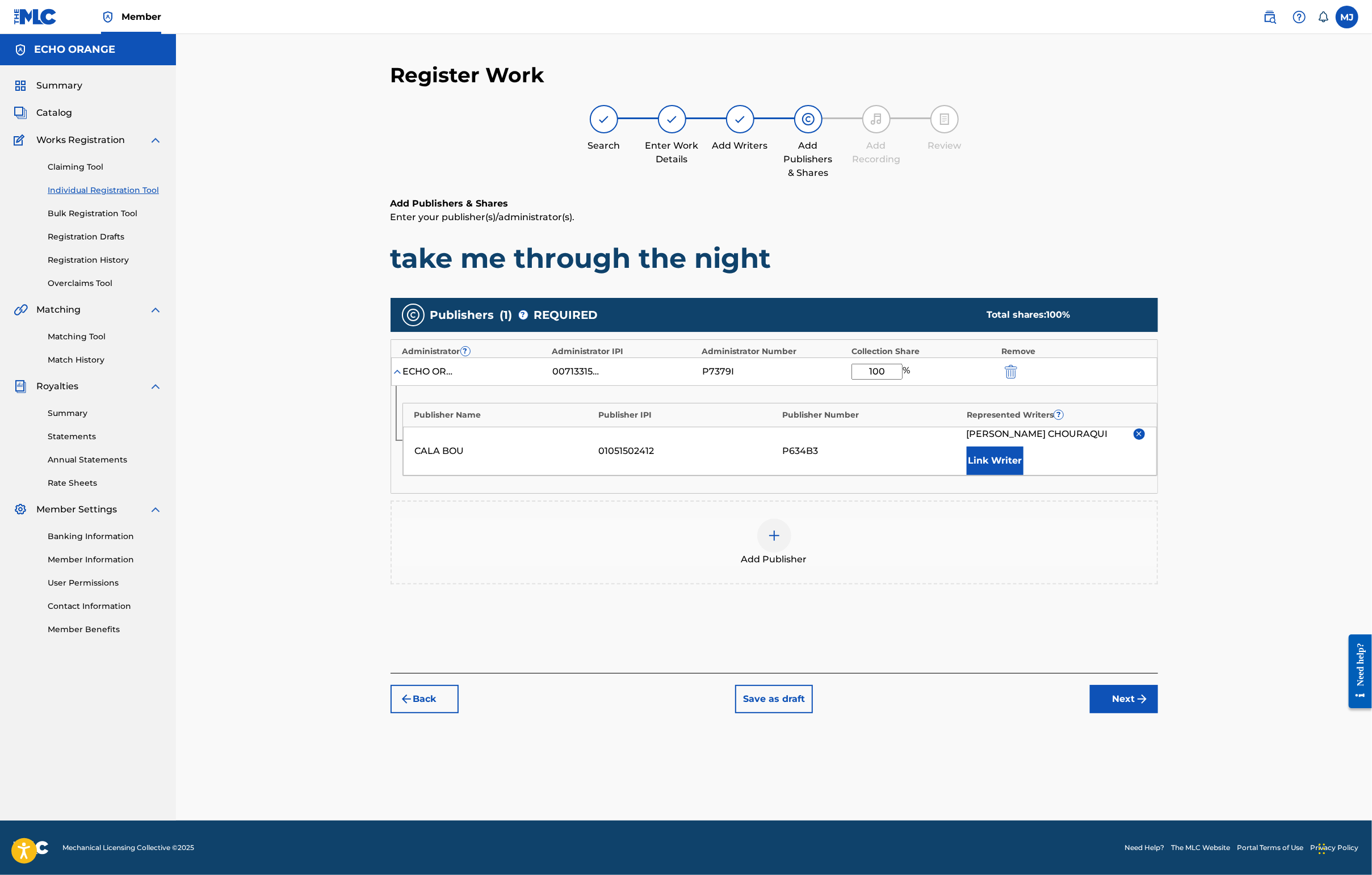
click at [1158, 713] on button "Next" at bounding box center [1124, 699] width 68 height 29
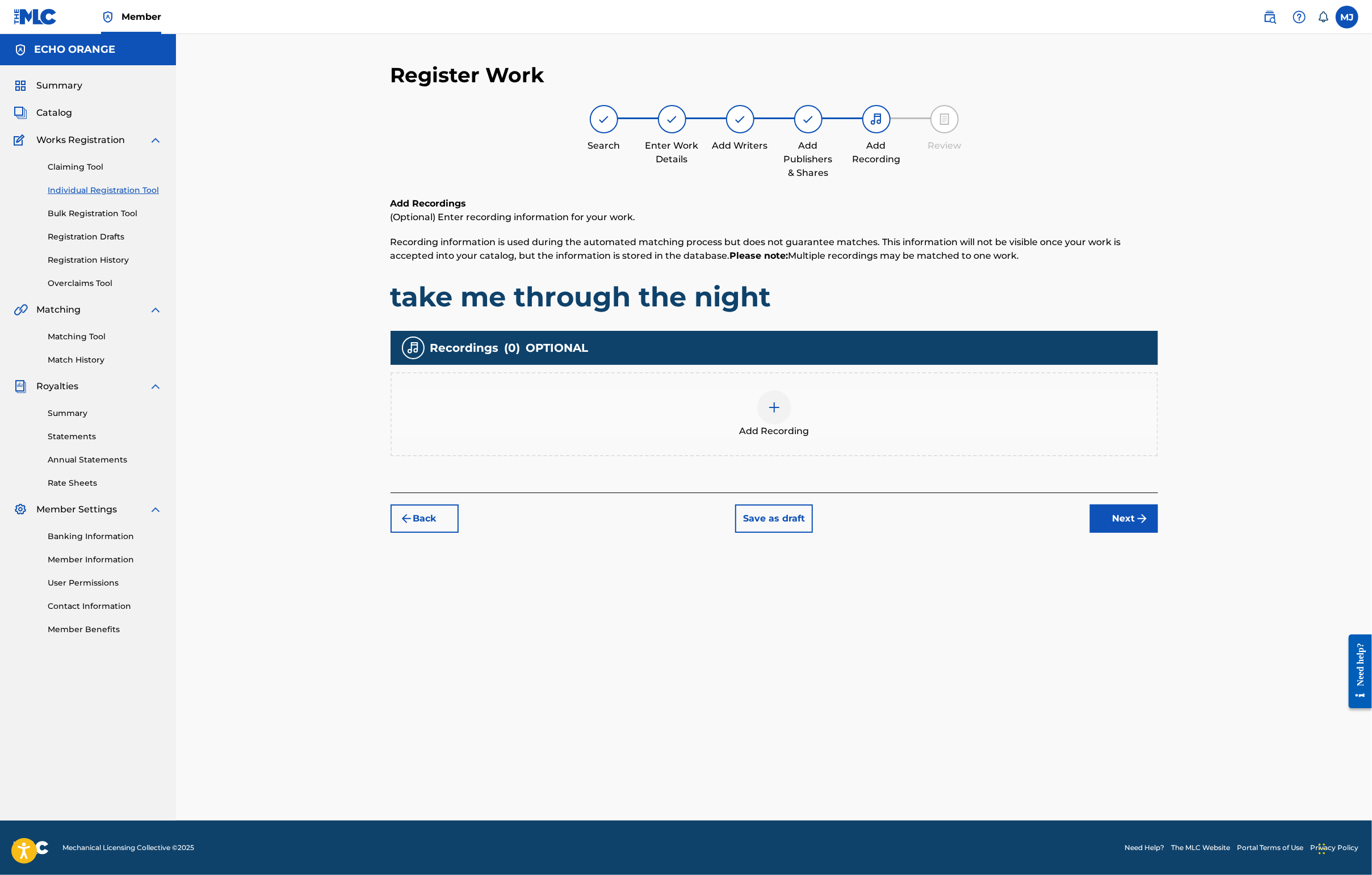
click at [1158, 533] on button "Next" at bounding box center [1124, 518] width 68 height 29
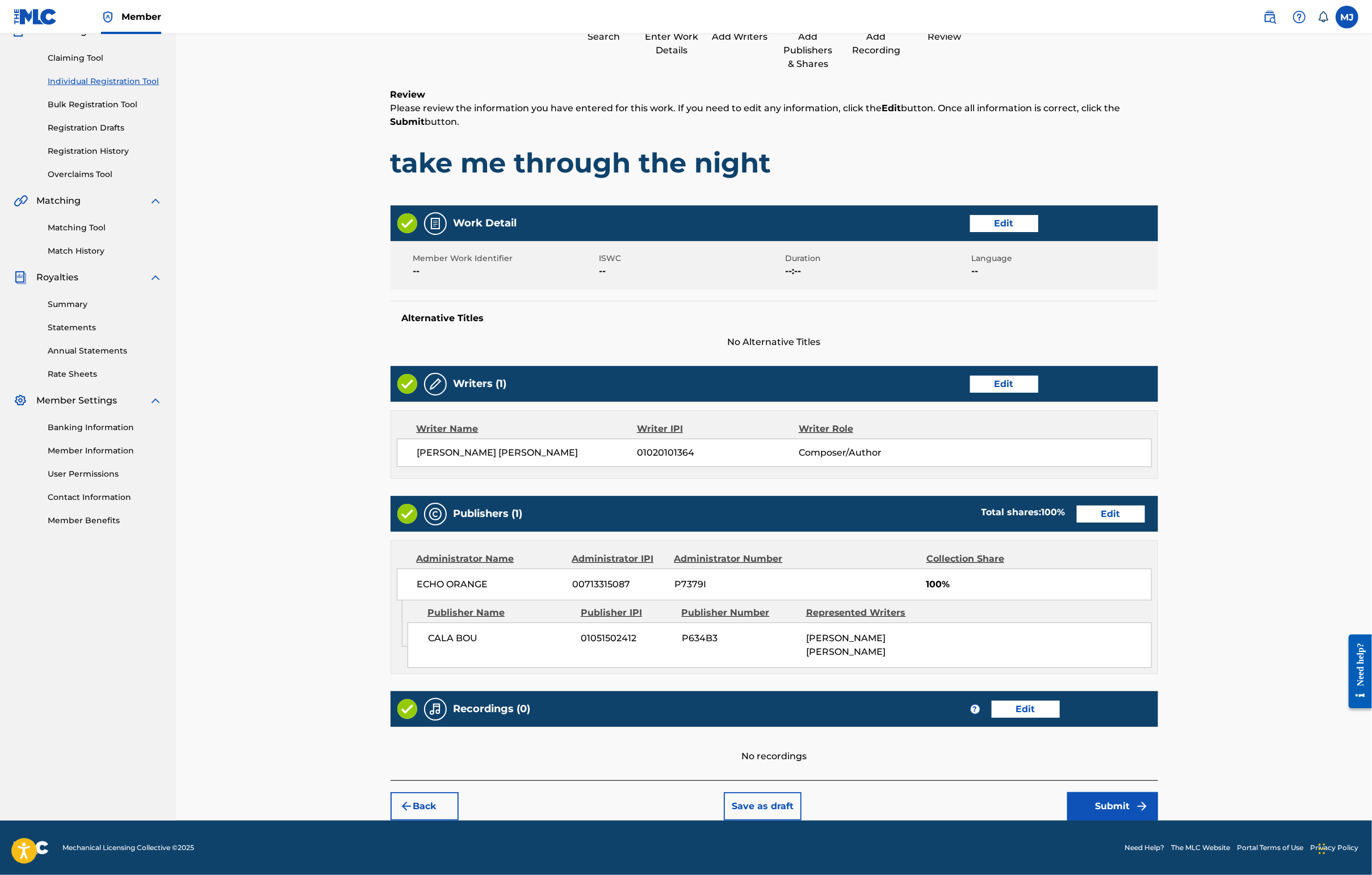
scroll to position [228, 0]
click at [1158, 792] on button "Submit" at bounding box center [1112, 807] width 91 height 29
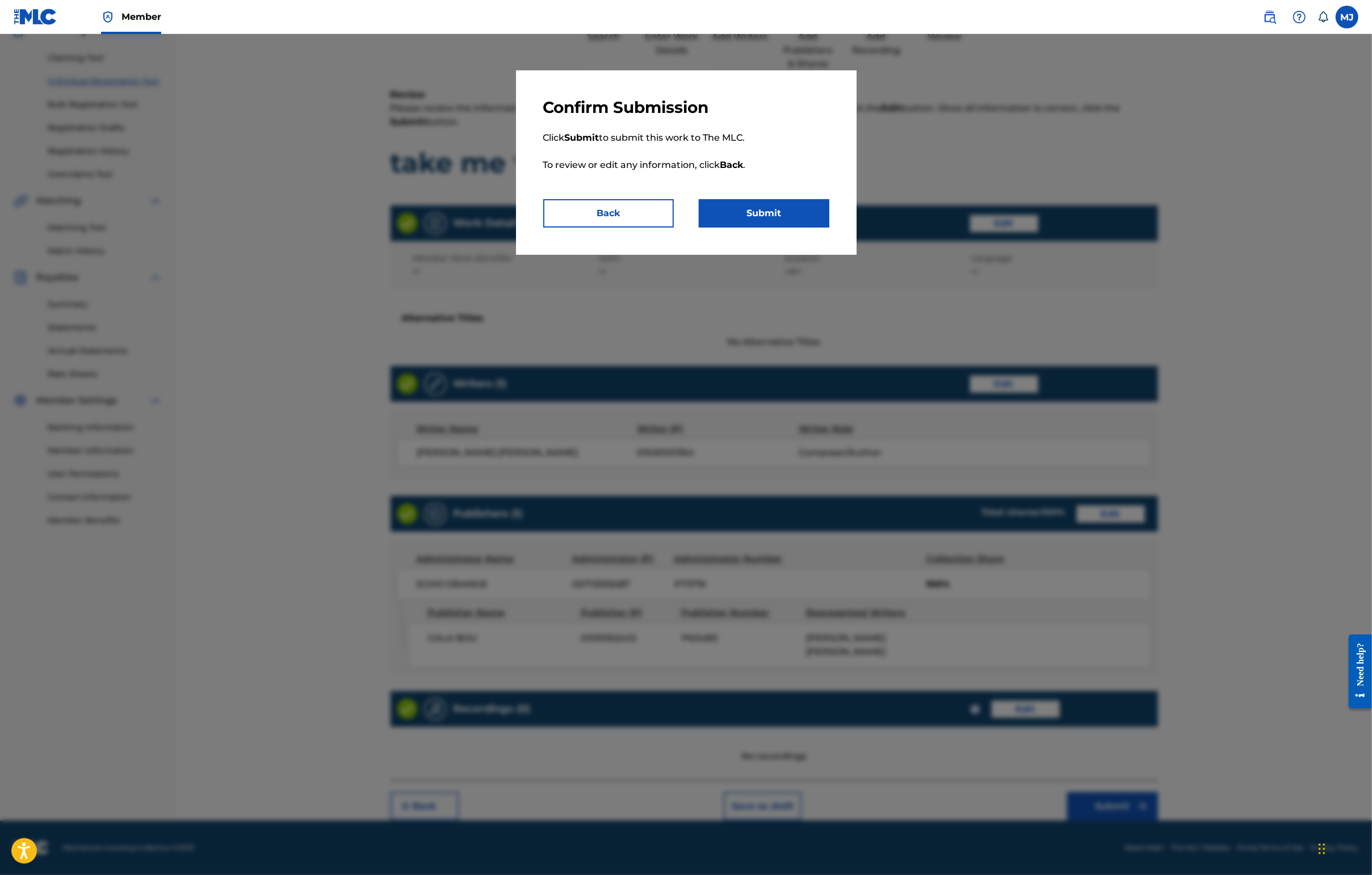
click at [806, 227] on button "Submit" at bounding box center [763, 214] width 130 height 29
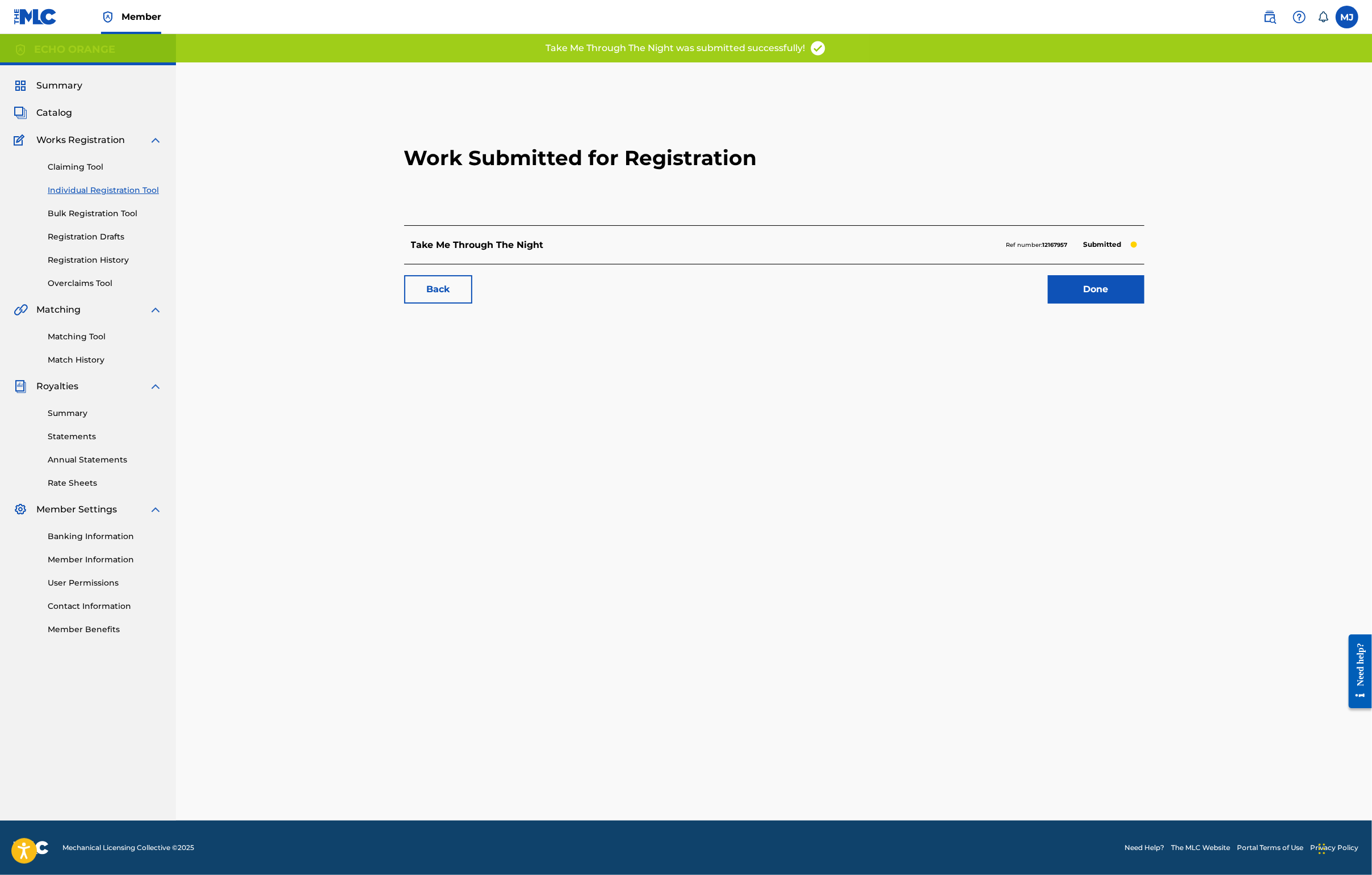
click at [1144, 303] on link "Done" at bounding box center [1096, 290] width 96 height 29
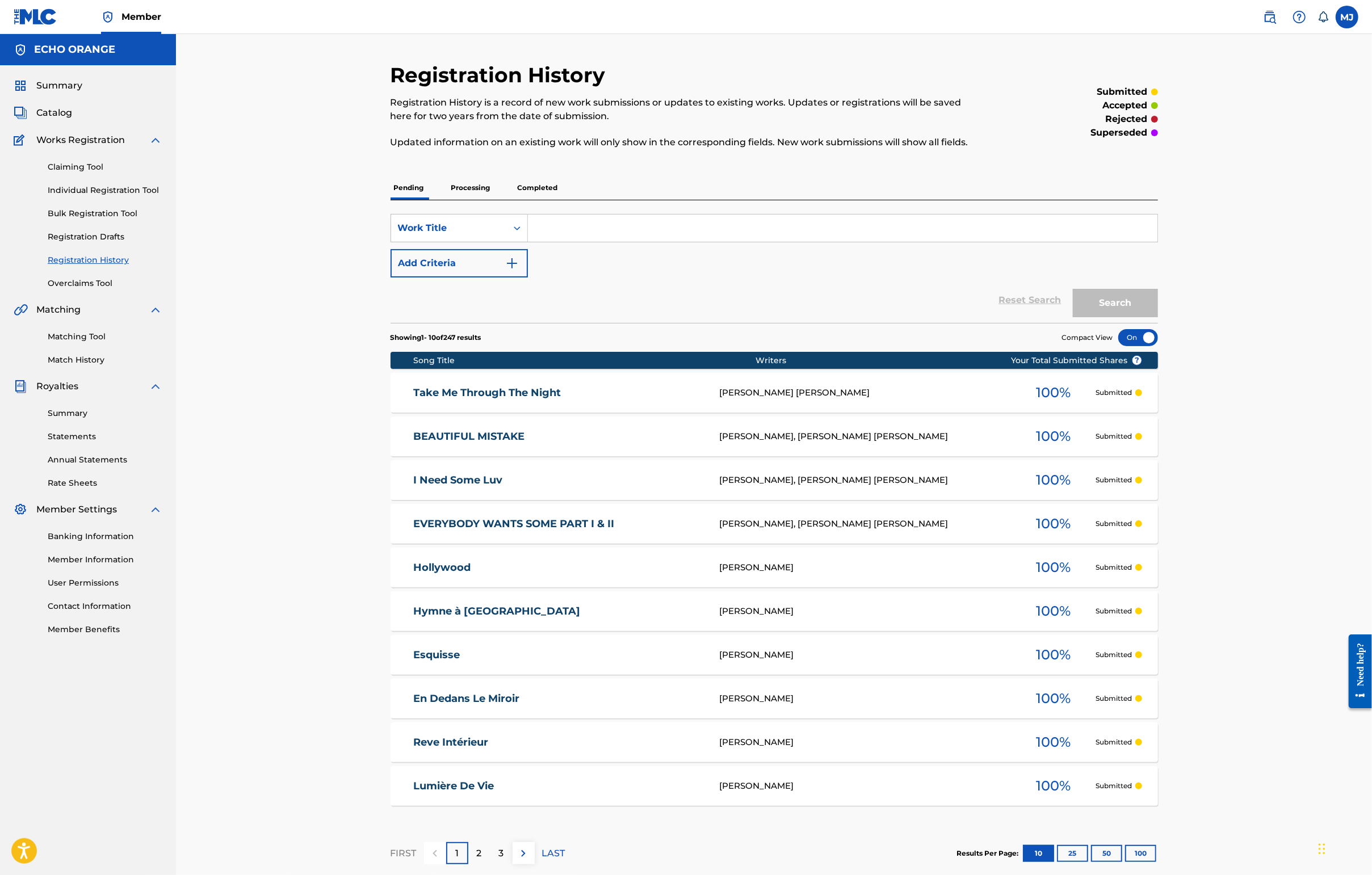
click at [82, 196] on link "Individual Registration Tool" at bounding box center [105, 190] width 114 height 12
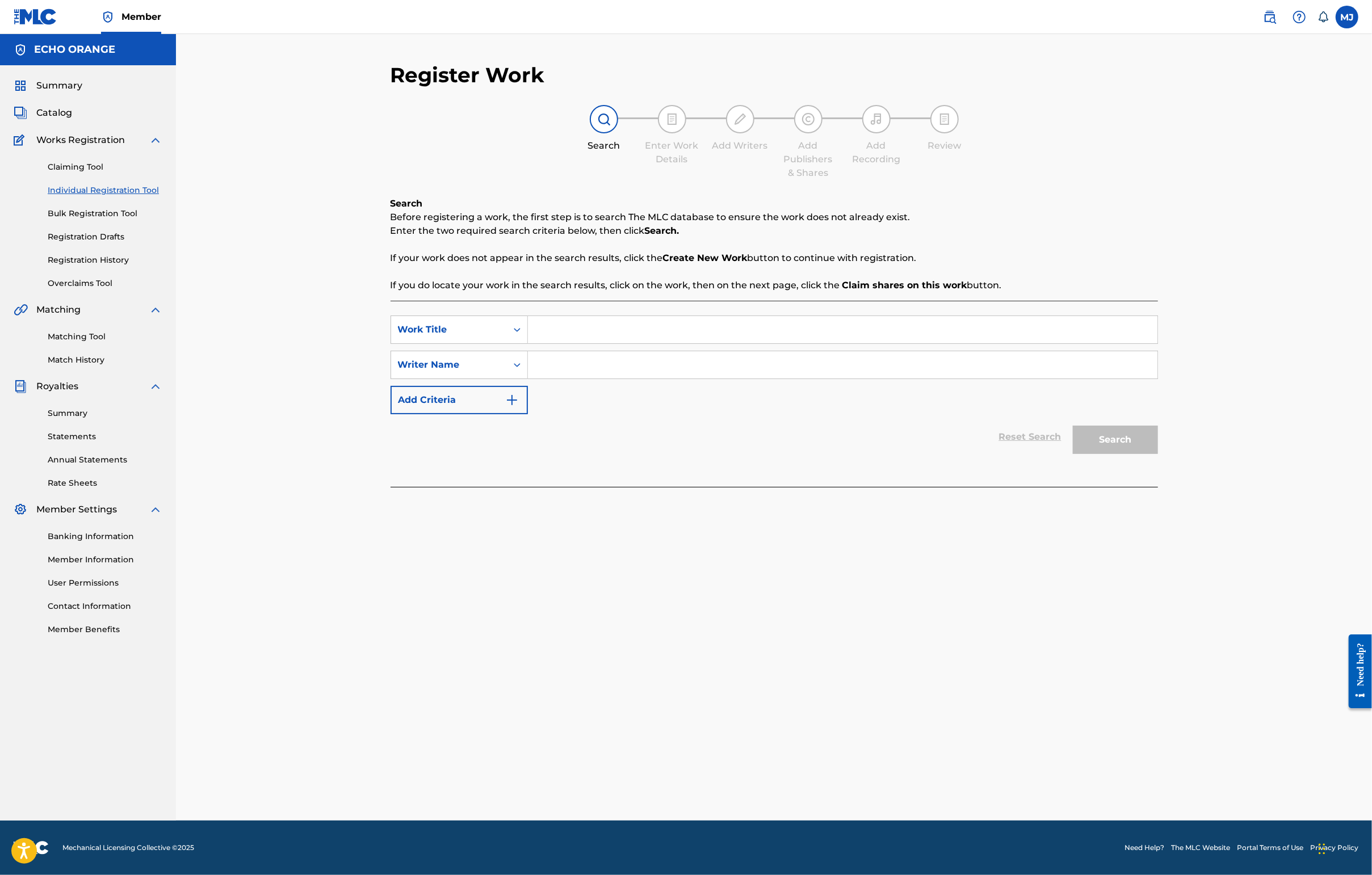
click at [569, 343] on input "Search Form" at bounding box center [842, 330] width 629 height 27
type input "incomplete"
paste input "1020101364"
click at [1158, 454] on button "Search" at bounding box center [1115, 440] width 85 height 29
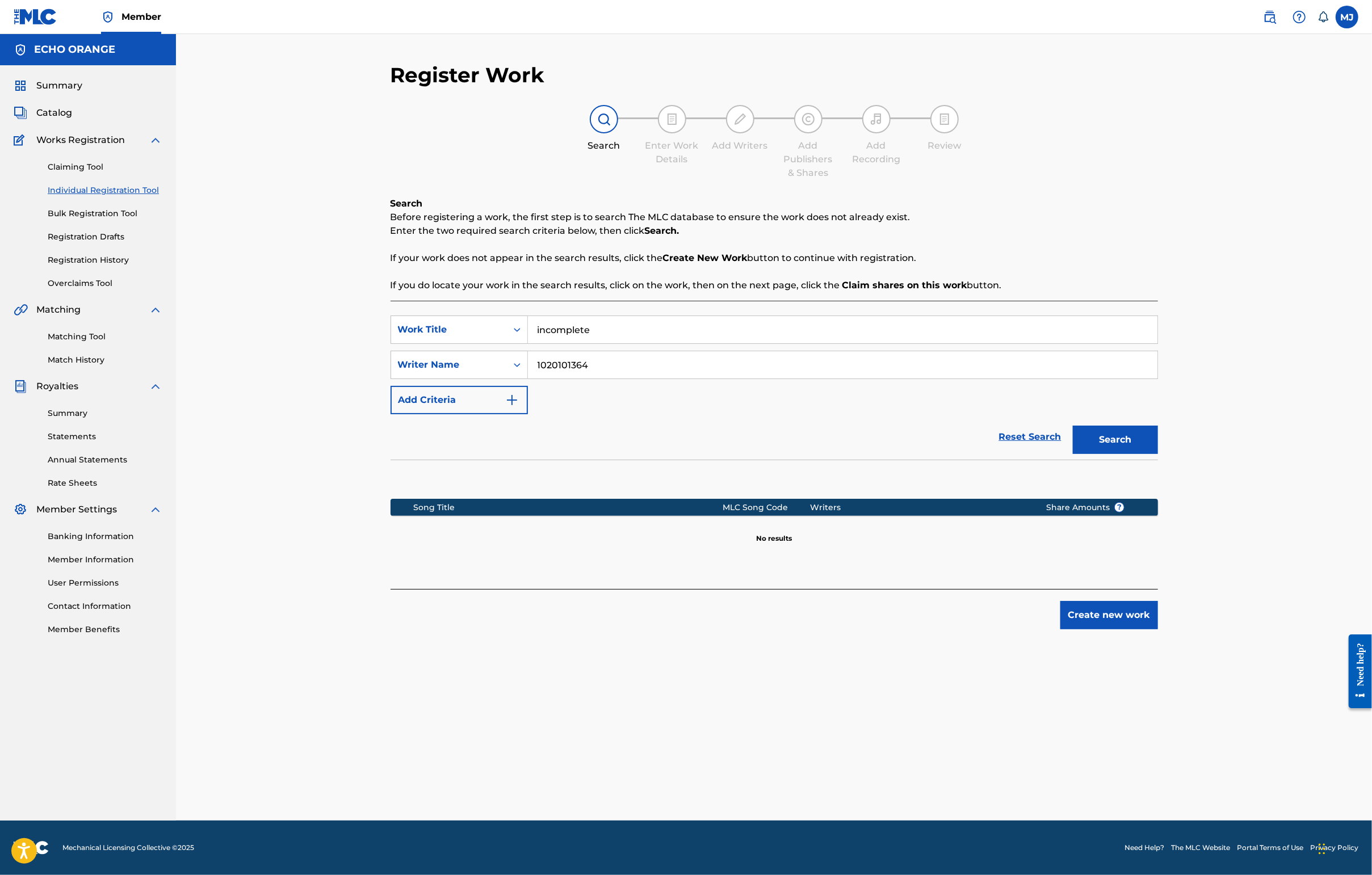
click at [605, 343] on input "incomplete" at bounding box center [842, 330] width 629 height 27
click at [605, 378] on input "1020101364" at bounding box center [842, 365] width 629 height 27
type input "cesar chouraqui"
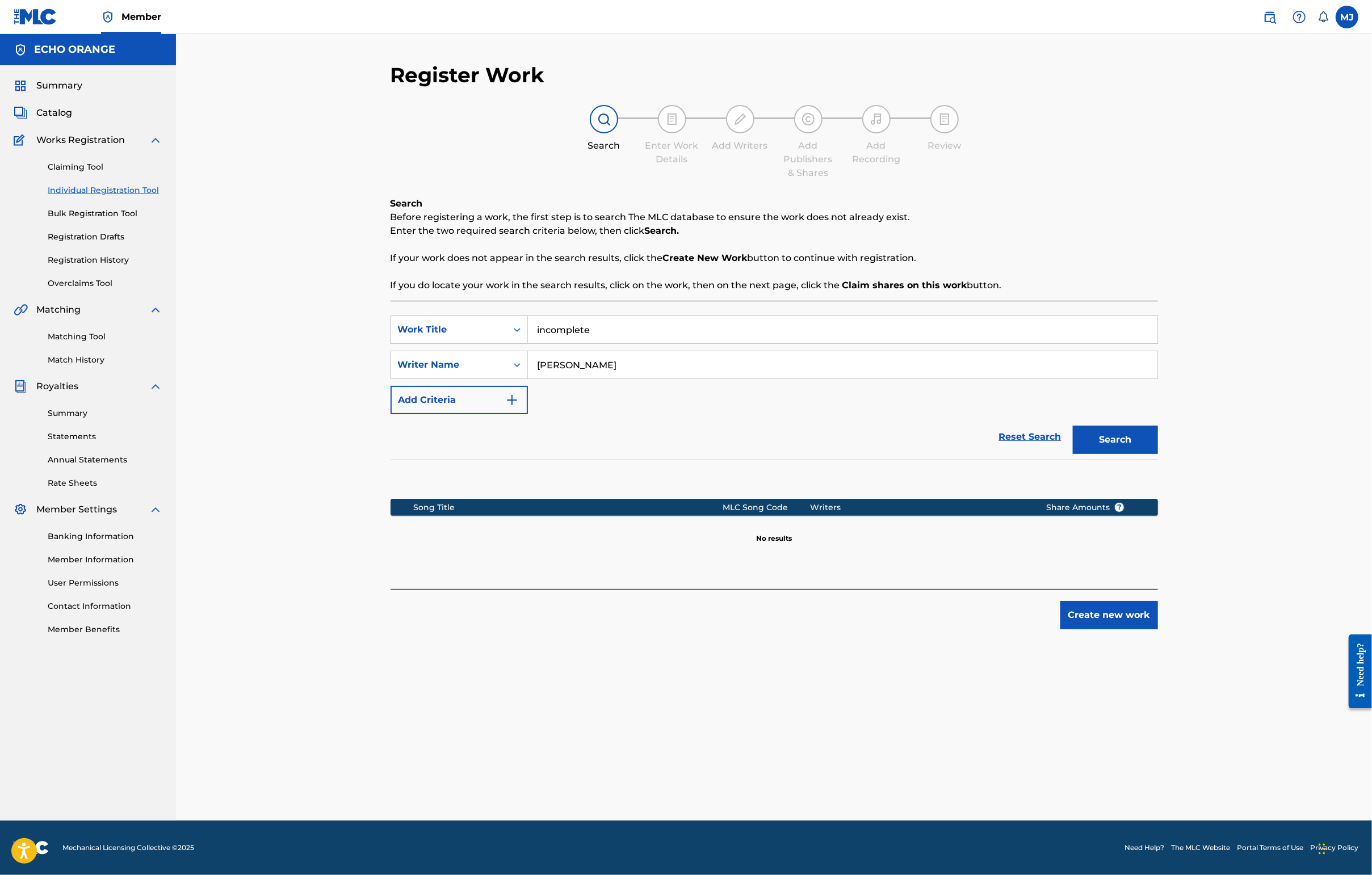
click at [1158, 454] on button "Search" at bounding box center [1115, 440] width 85 height 29
click at [1158, 629] on button "Create new work" at bounding box center [1109, 615] width 98 height 29
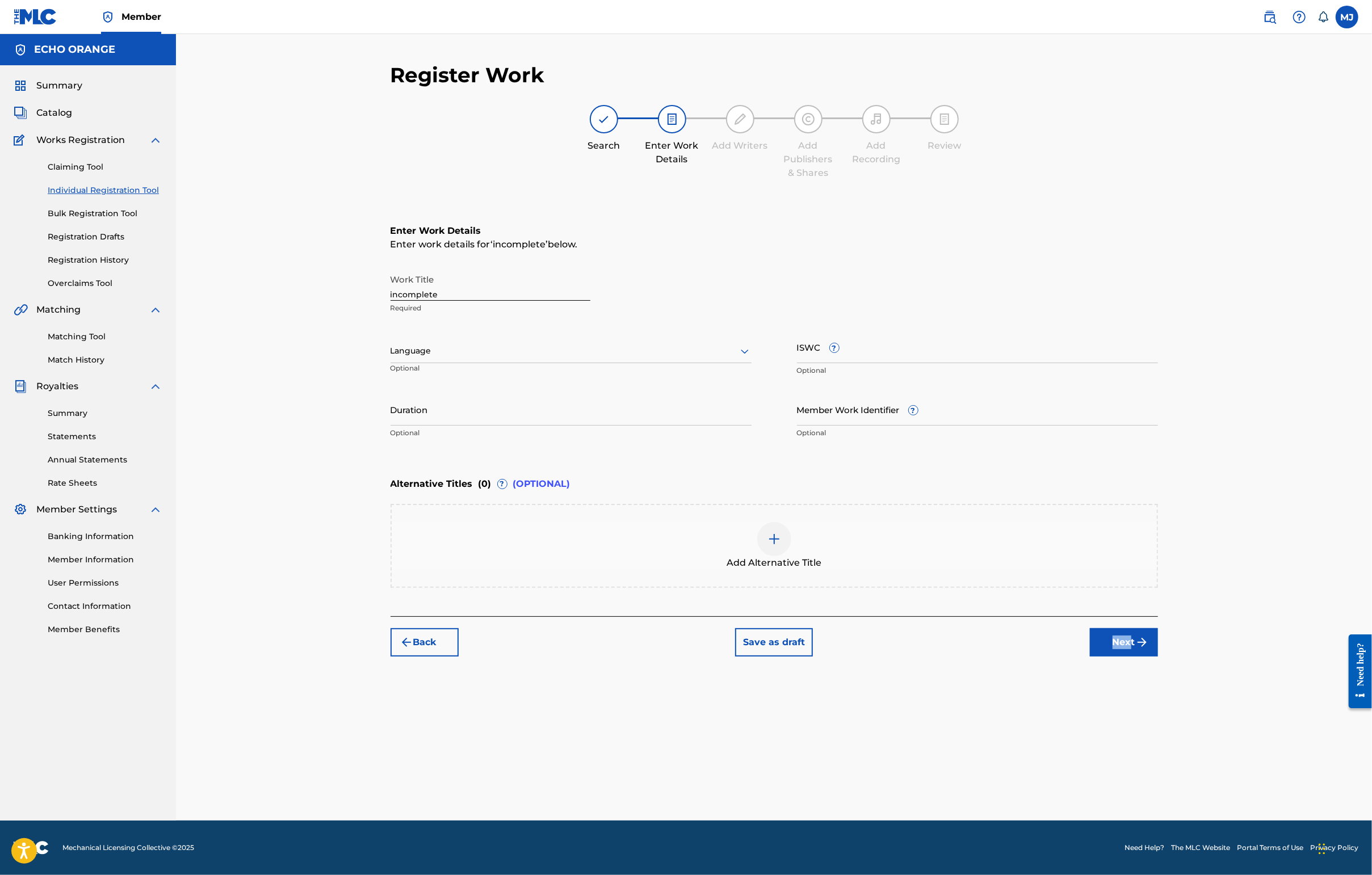
click at [1158, 657] on div "Back Save as draft Next" at bounding box center [774, 637] width 768 height 41
click at [1158, 657] on button "Next" at bounding box center [1124, 643] width 68 height 29
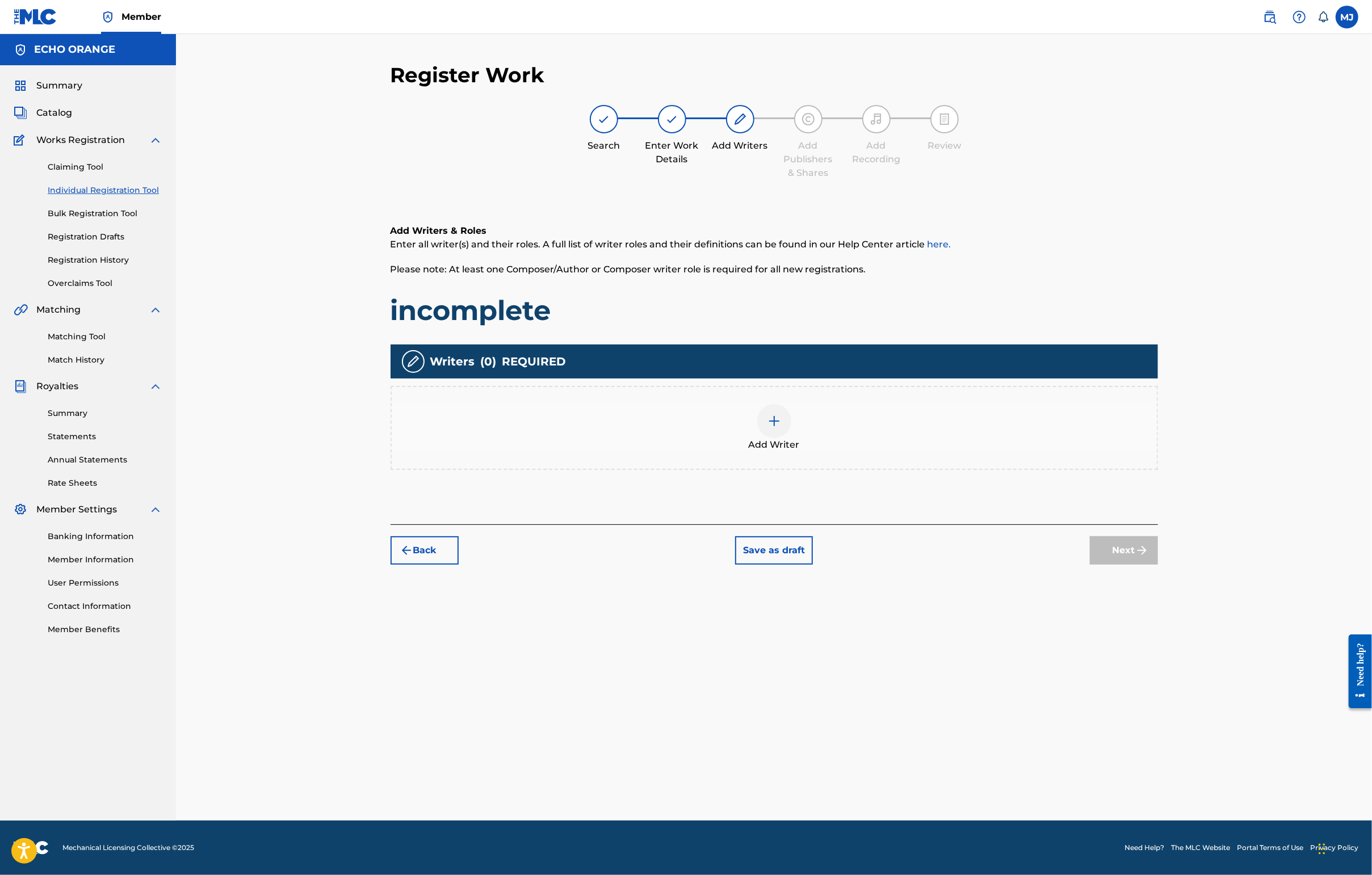
click at [895, 451] on div "Add Writer" at bounding box center [774, 427] width 765 height 47
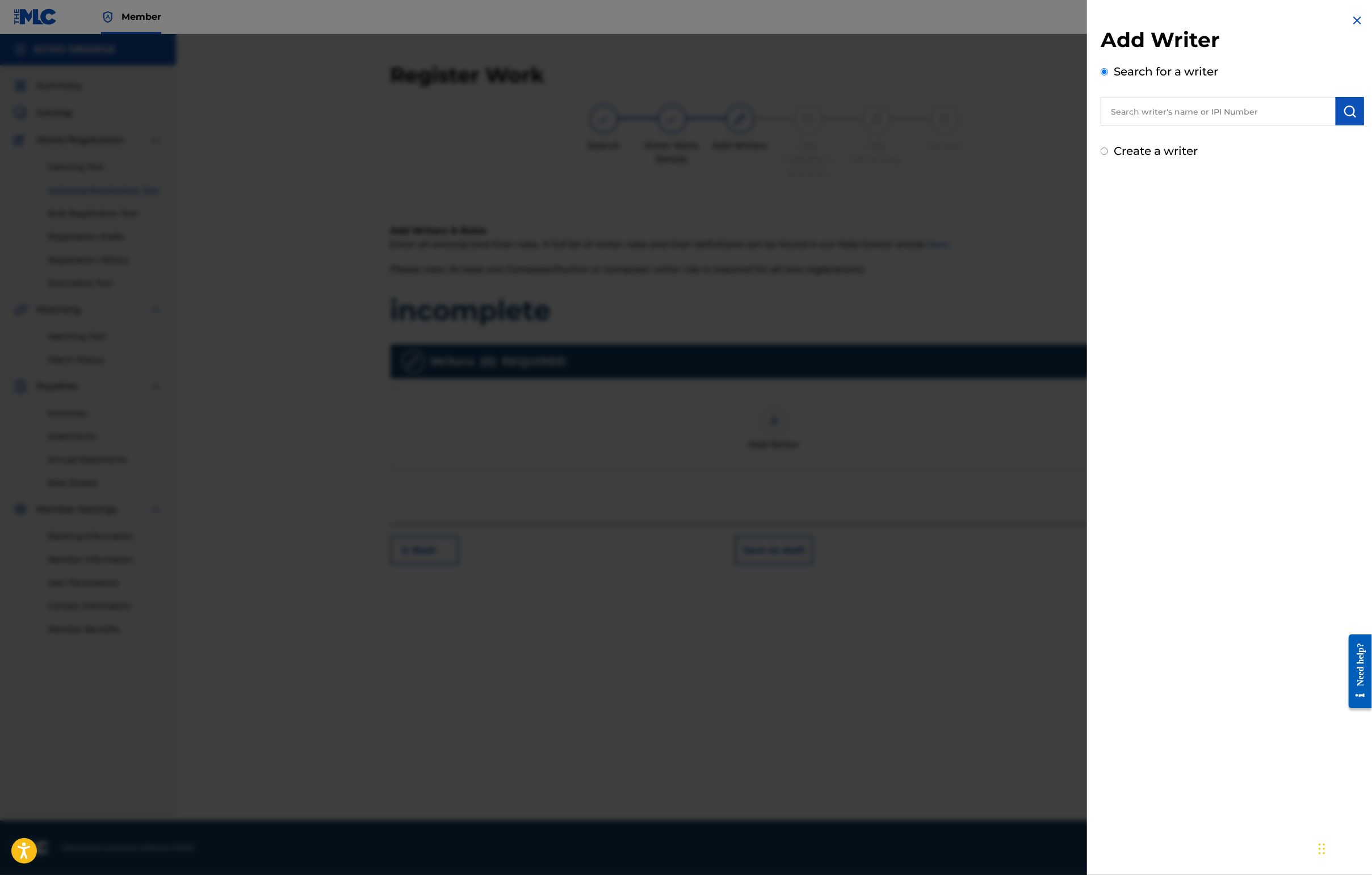
click at [1121, 153] on div "Add Writer Search for a writer Create a writer" at bounding box center [1232, 93] width 263 height 132
click at [1130, 126] on input "text" at bounding box center [1218, 111] width 235 height 29
type input "cesar chouraqui"
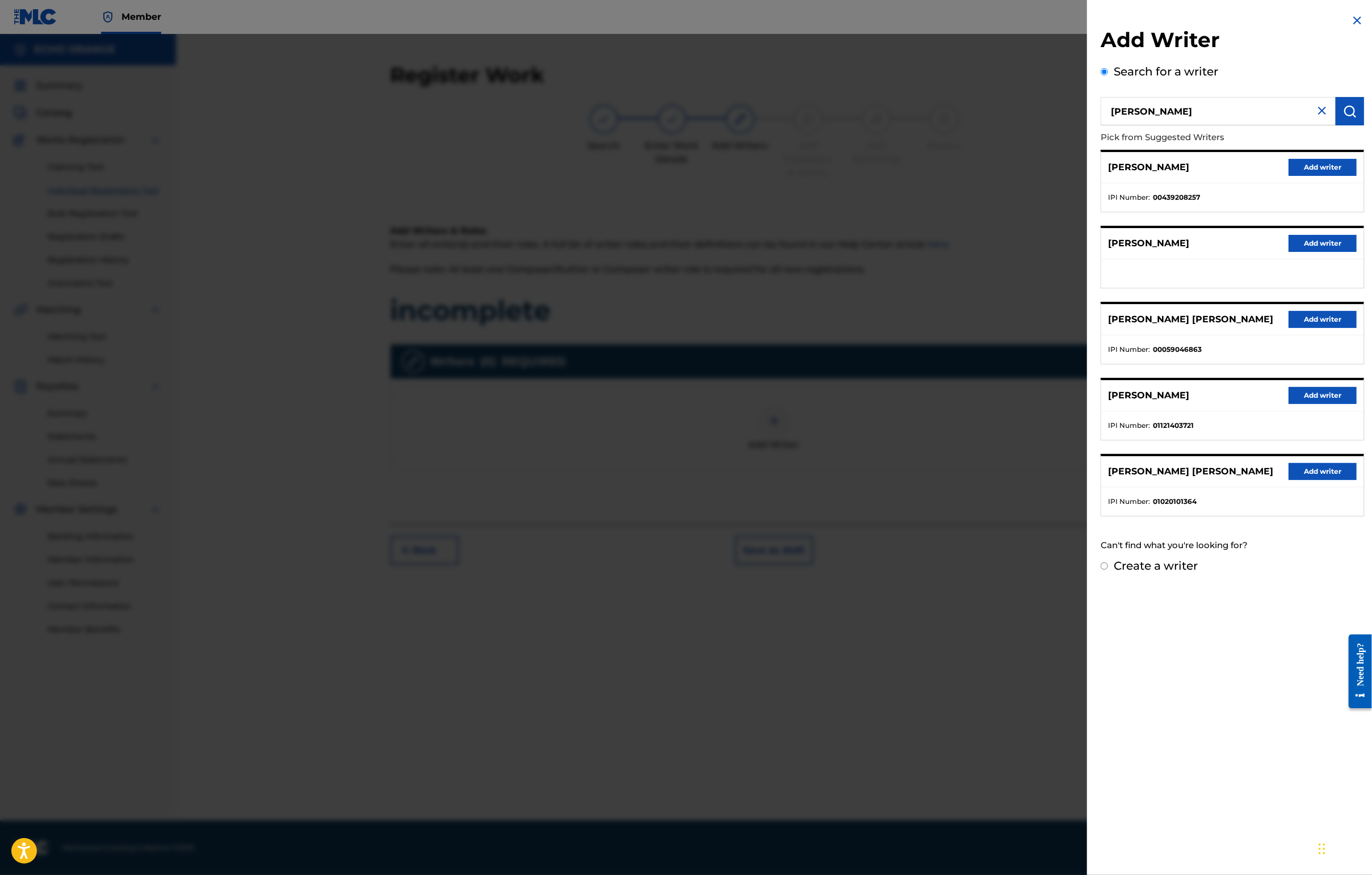
click at [1304, 480] on button "Add writer" at bounding box center [1322, 471] width 68 height 17
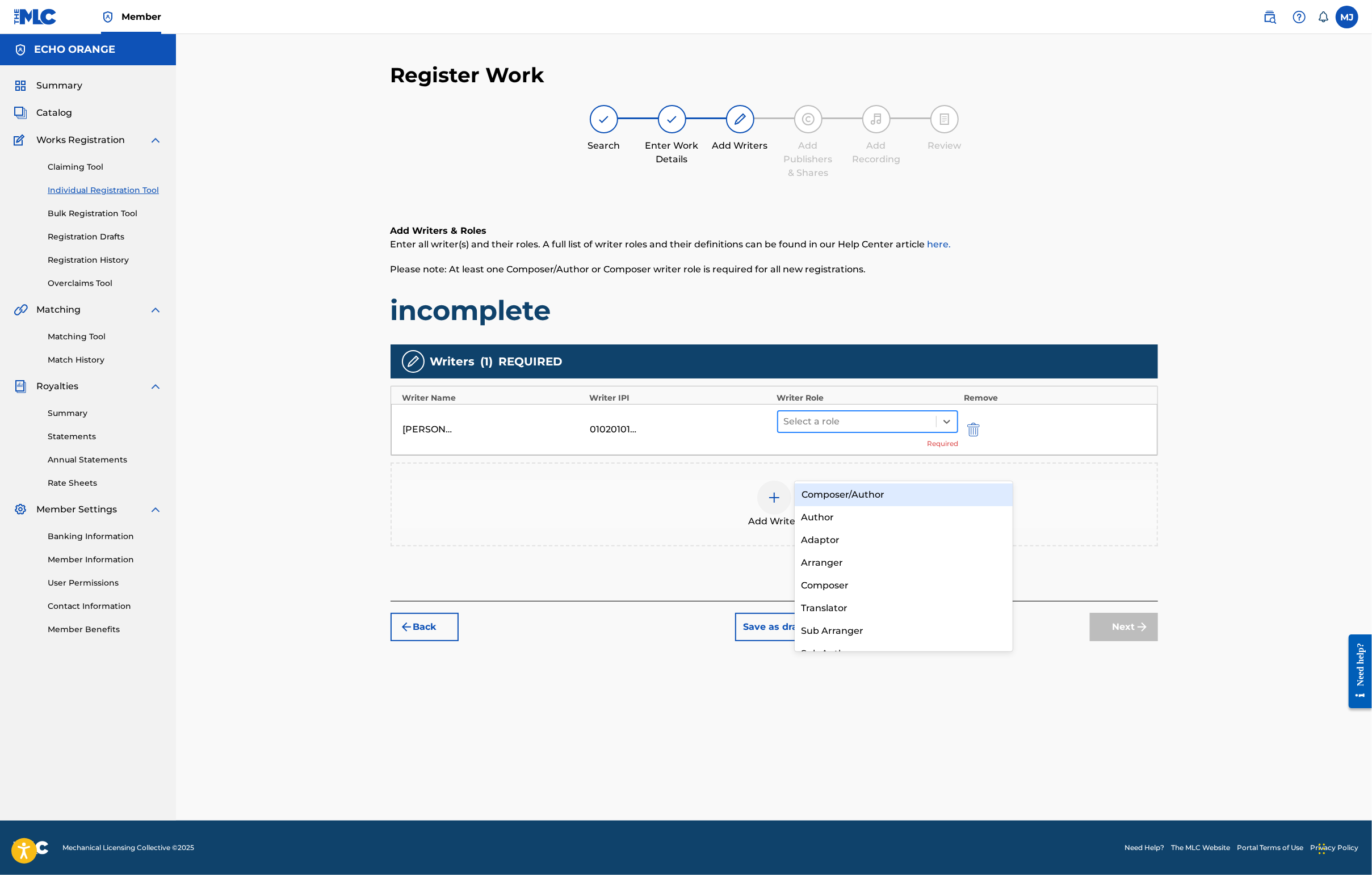
click at [915, 433] on div "Select a role" at bounding box center [867, 421] width 181 height 23
click at [900, 500] on div "Composer/Author" at bounding box center [904, 495] width 218 height 23
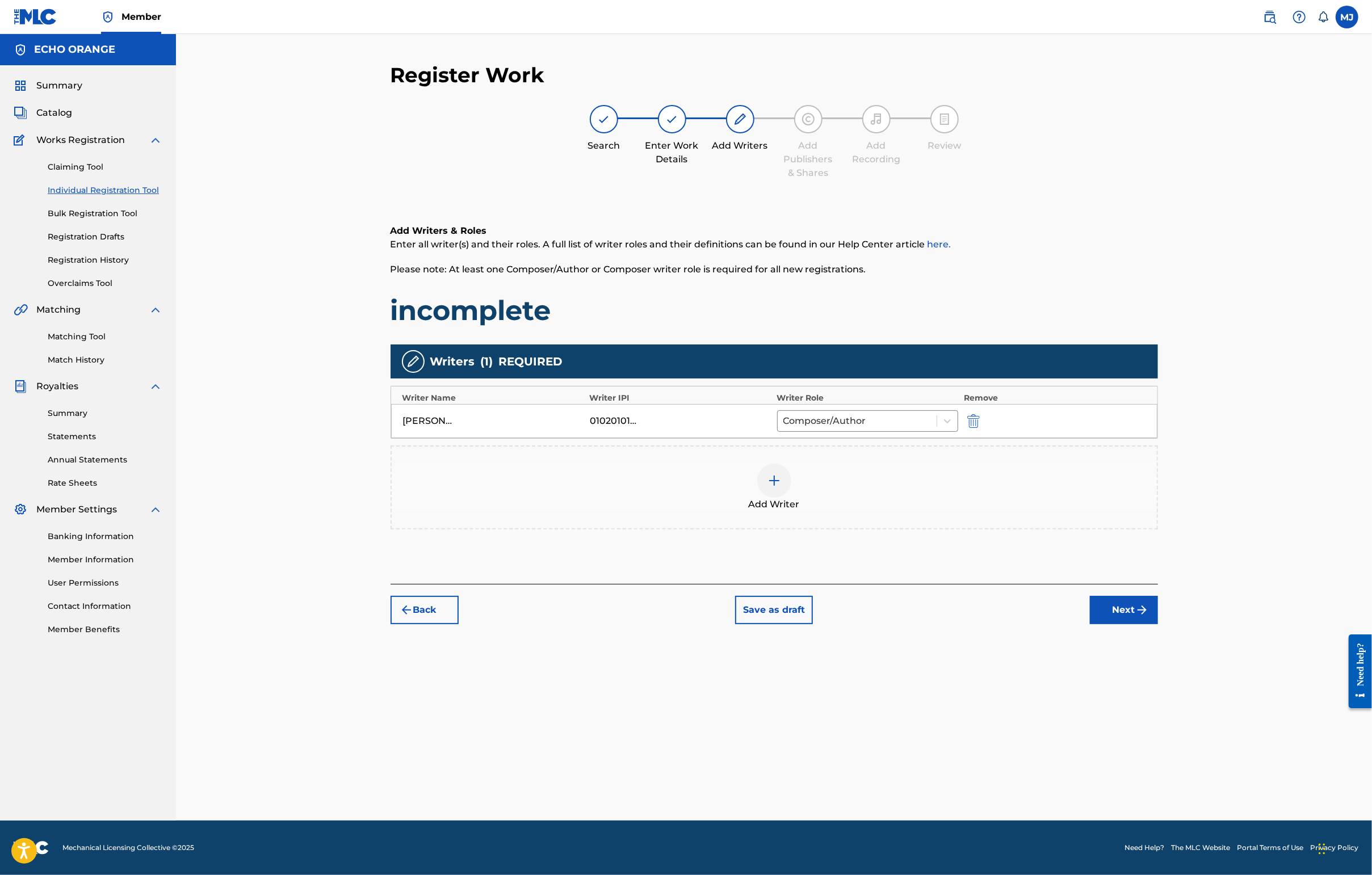
click at [1158, 624] on button "Next" at bounding box center [1124, 610] width 68 height 29
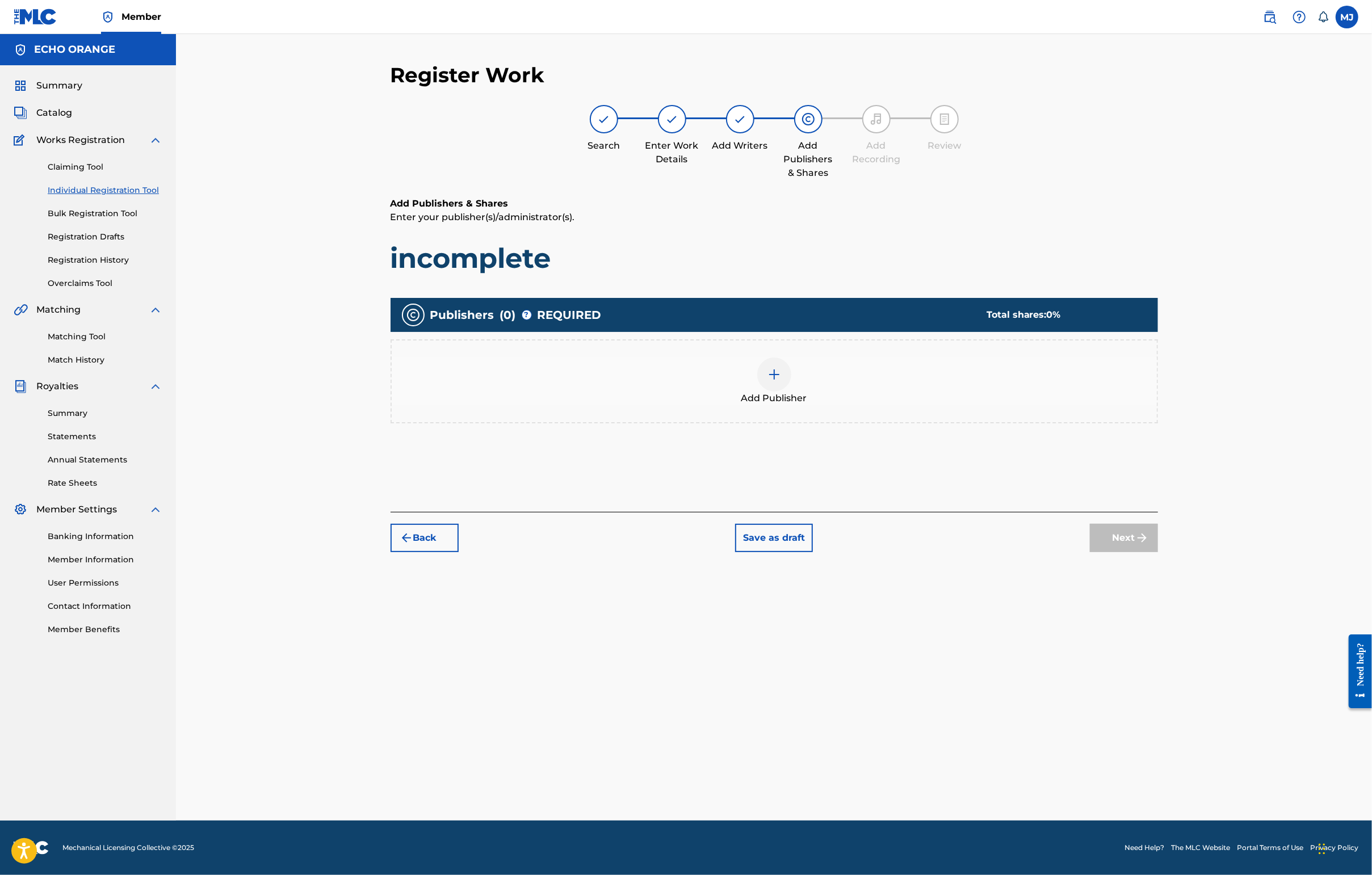
drag, startPoint x: 949, startPoint y: 472, endPoint x: 949, endPoint y: 463, distance: 9.0
click at [949, 435] on div "Publishers ( 0 ) ? REQUIRED Total shares: 0 % Add Publisher" at bounding box center [774, 366] width 768 height 137
click at [948, 405] on div "Add Publisher" at bounding box center [774, 381] width 765 height 47
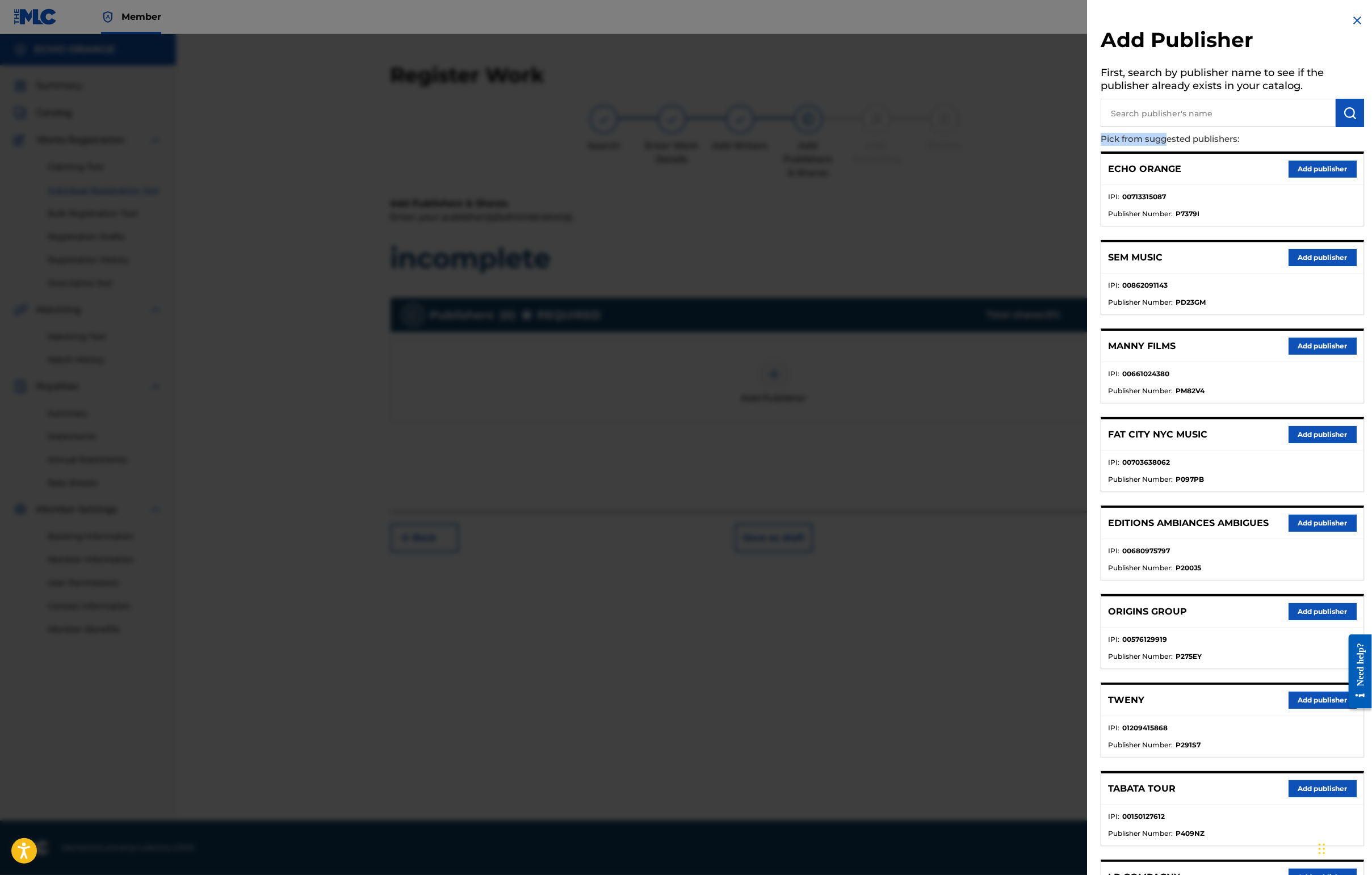
click at [1113, 145] on p "Pick from suggested publishers:" at bounding box center [1200, 139] width 199 height 24
click at [1118, 119] on input "text" at bounding box center [1218, 113] width 235 height 29
type input "cala bou"
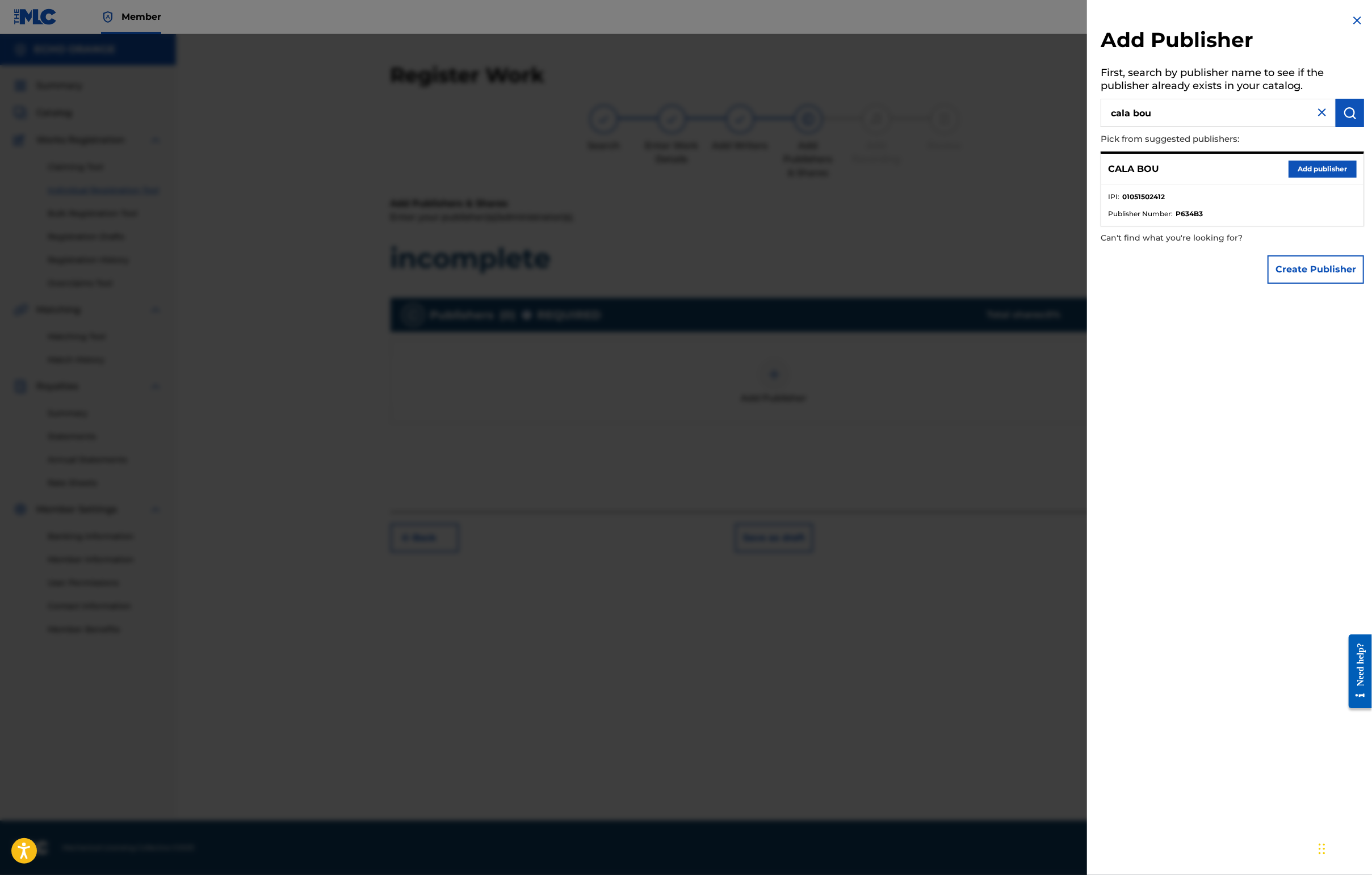
drag, startPoint x: 1304, startPoint y: 190, endPoint x: 1308, endPoint y: 173, distance: 17.5
click at [1307, 176] on button "Add publisher" at bounding box center [1322, 169] width 68 height 17
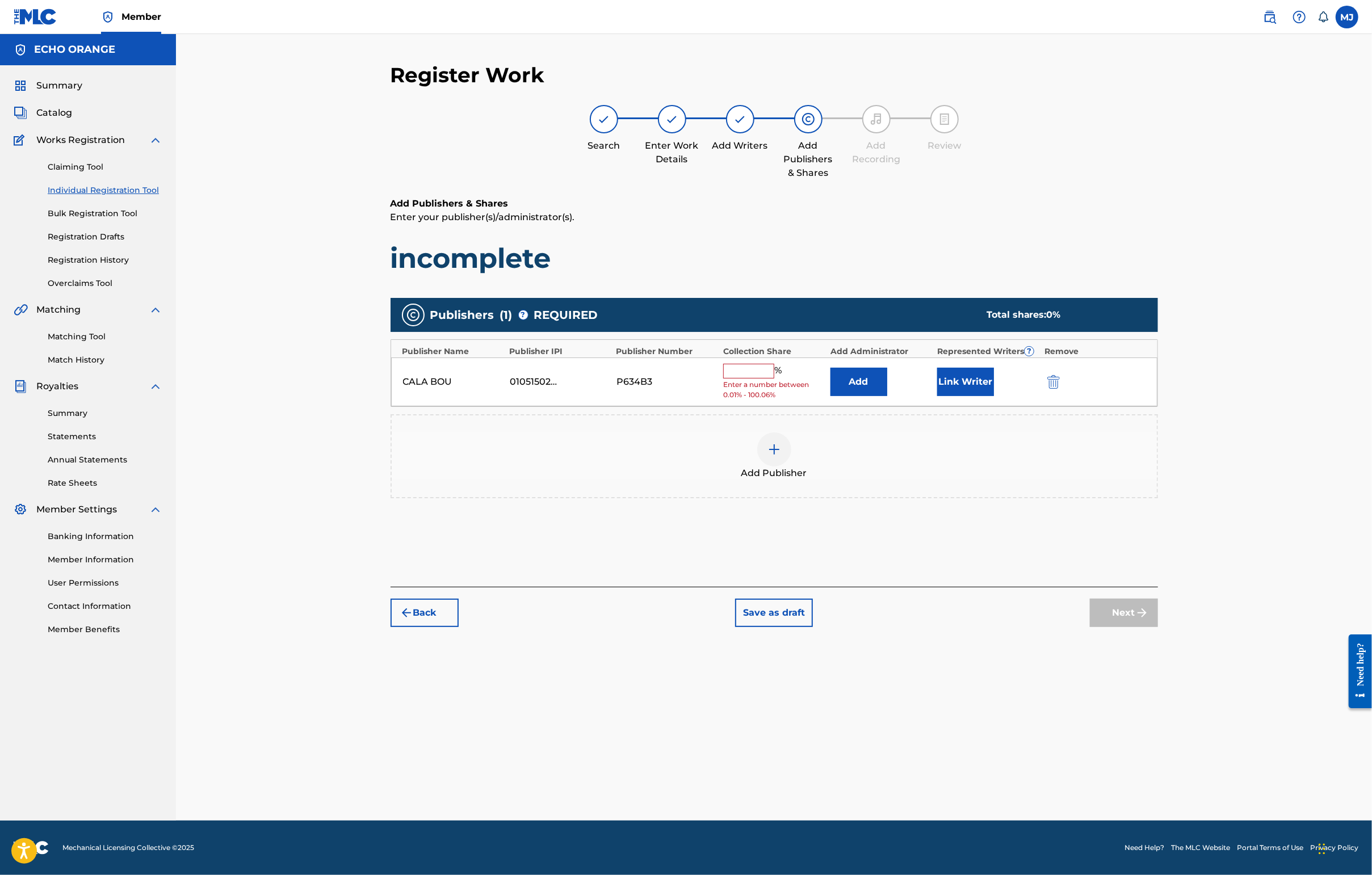
click at [887, 396] on button "Add" at bounding box center [858, 382] width 56 height 29
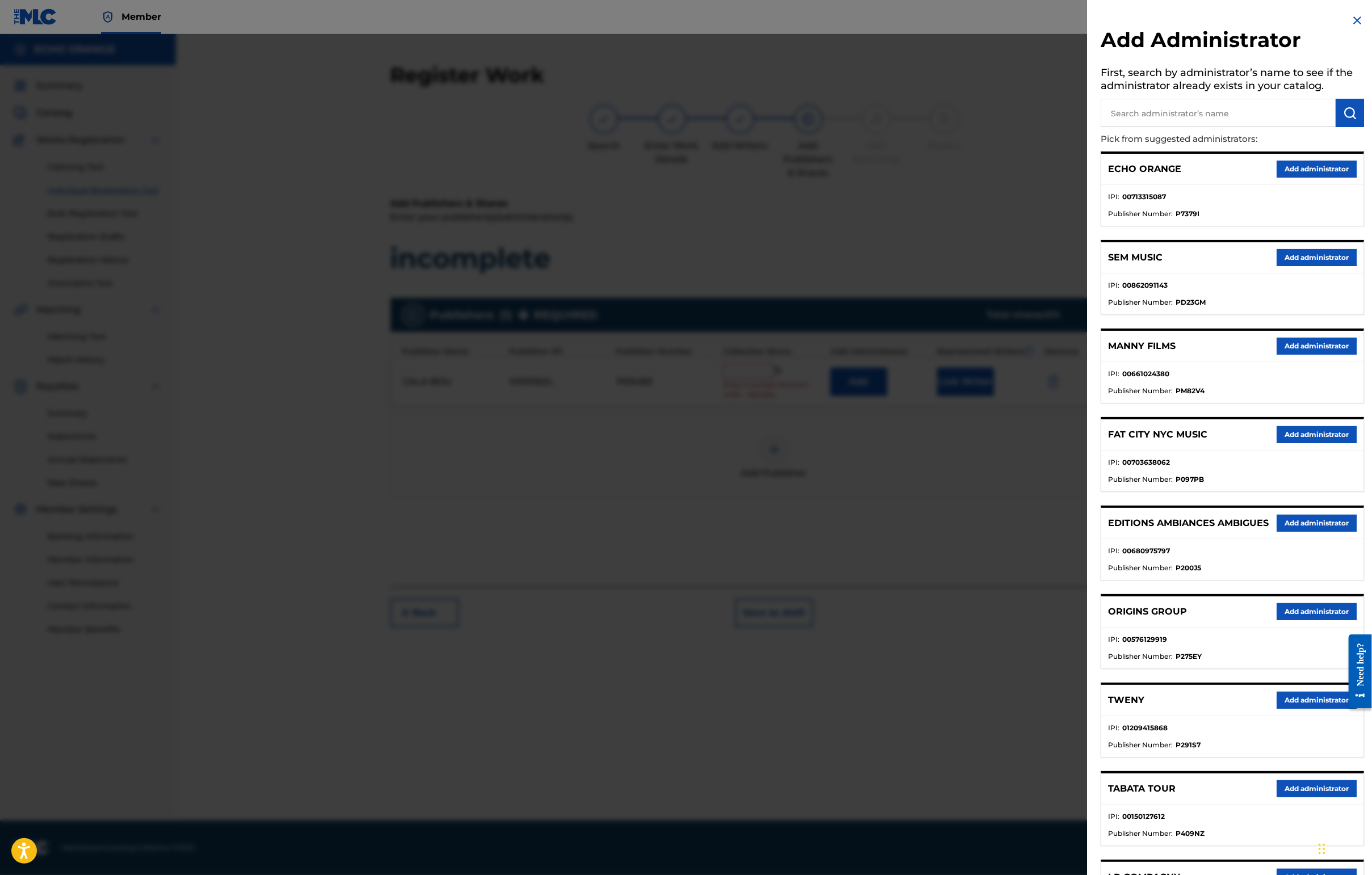
click at [1307, 162] on div "Add Administrator First, search by administrator’s name to see if the administr…" at bounding box center [1232, 550] width 291 height 1100
click at [1311, 178] on button "Add administrator" at bounding box center [1316, 169] width 80 height 17
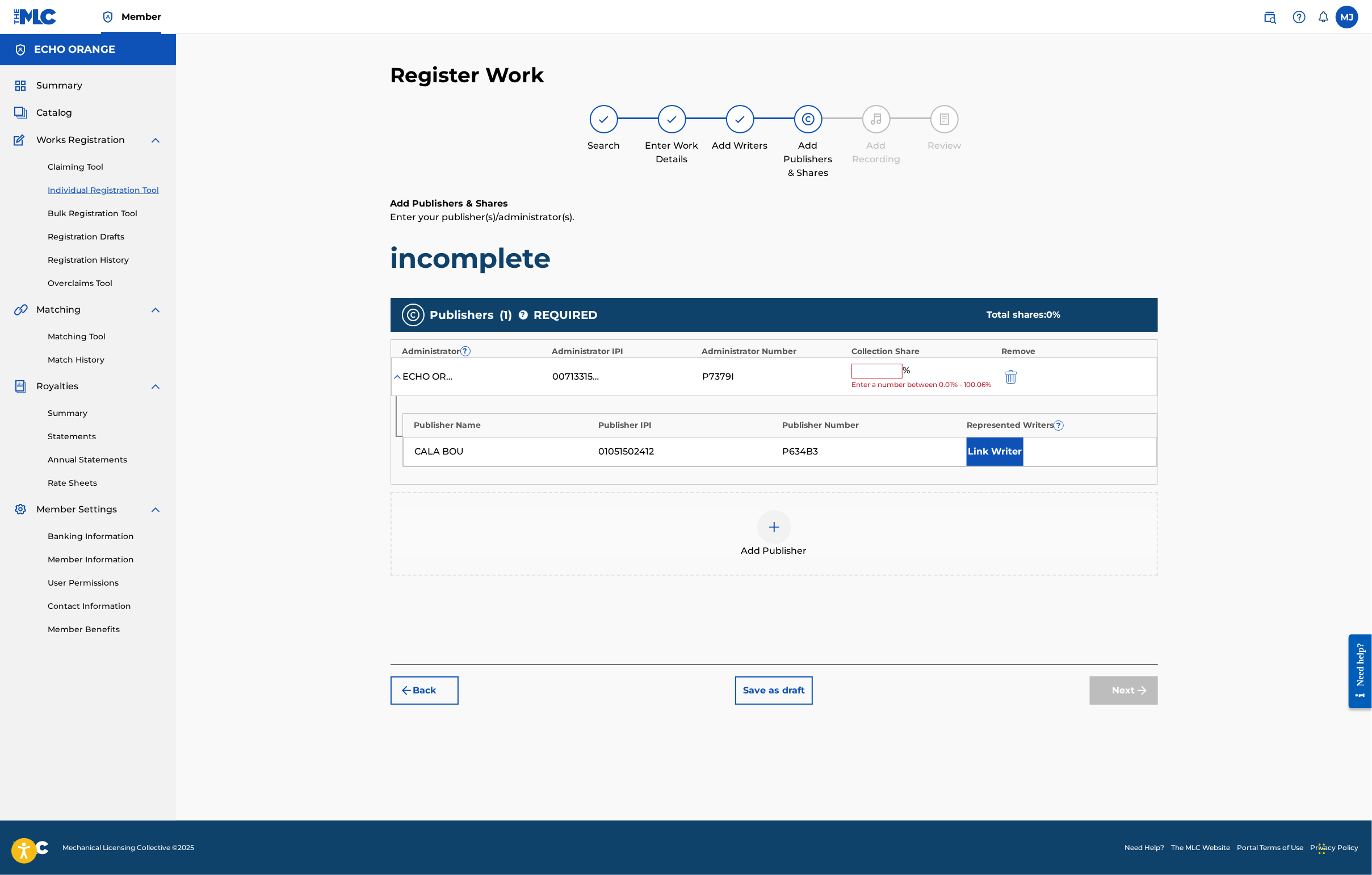
click at [902, 378] on input "text" at bounding box center [877, 371] width 51 height 15
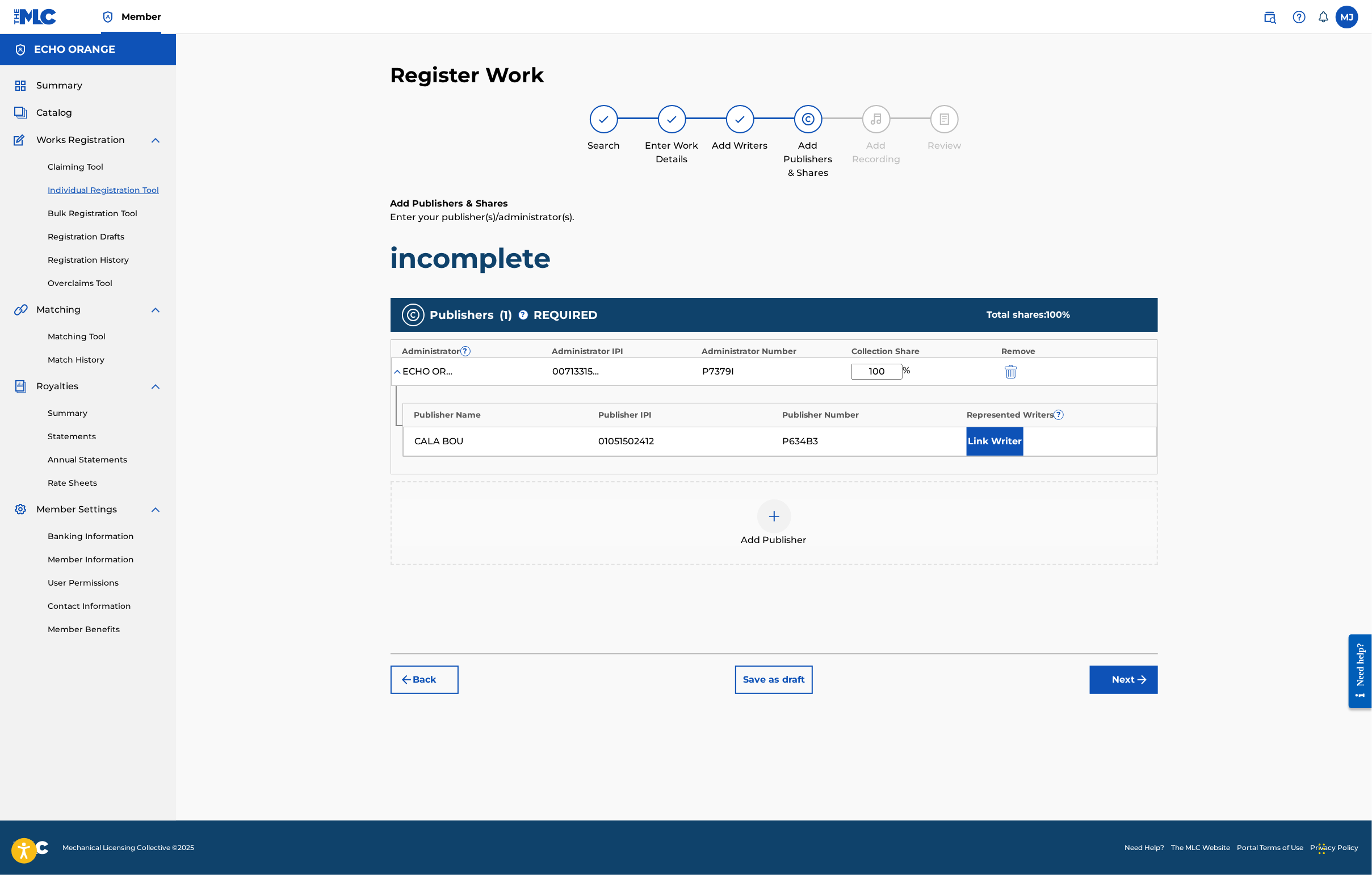
type input "100"
click at [1024, 456] on button "Link Writer" at bounding box center [994, 442] width 56 height 29
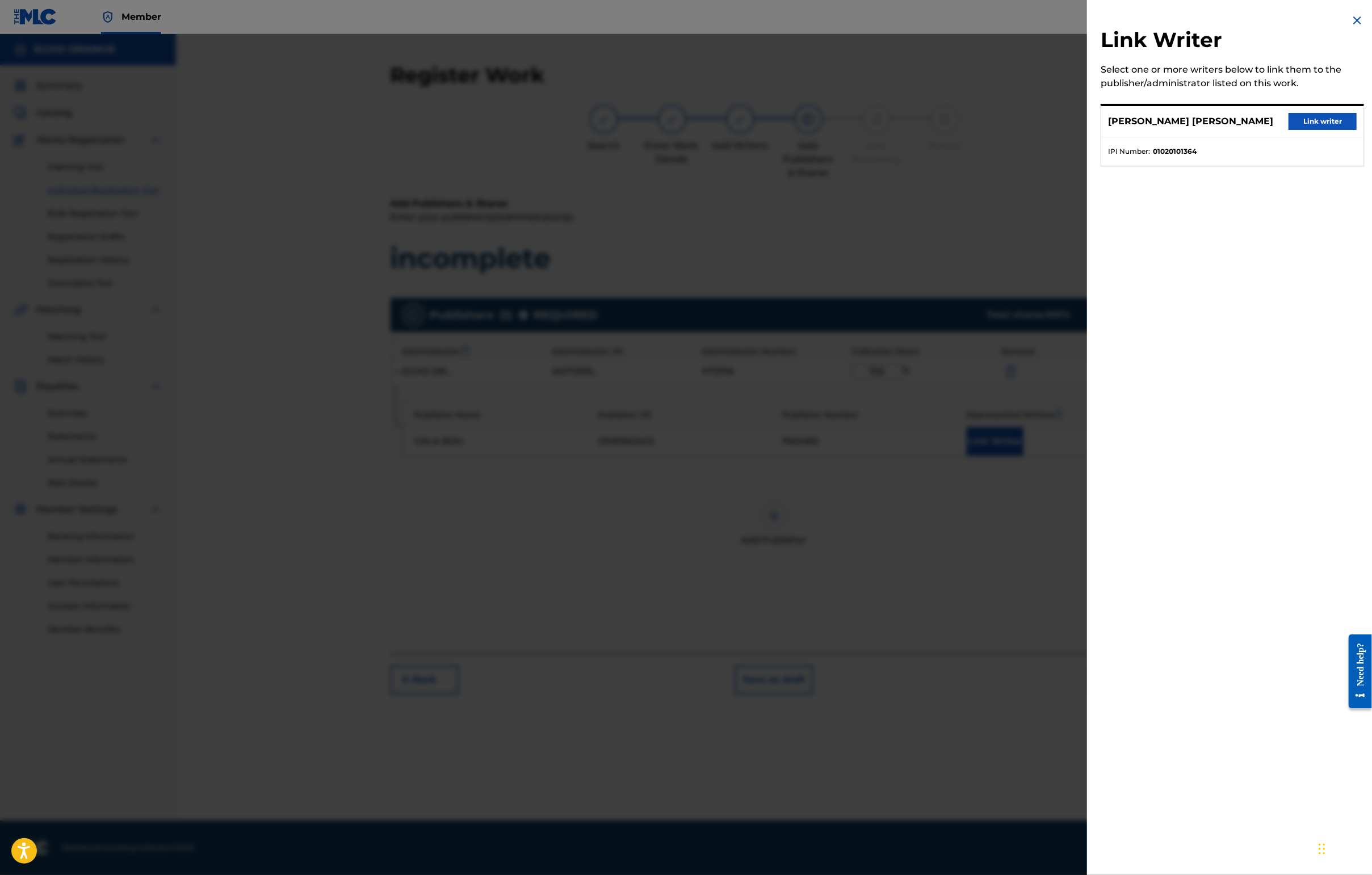
click at [1329, 130] on button "Link writer" at bounding box center [1322, 121] width 68 height 17
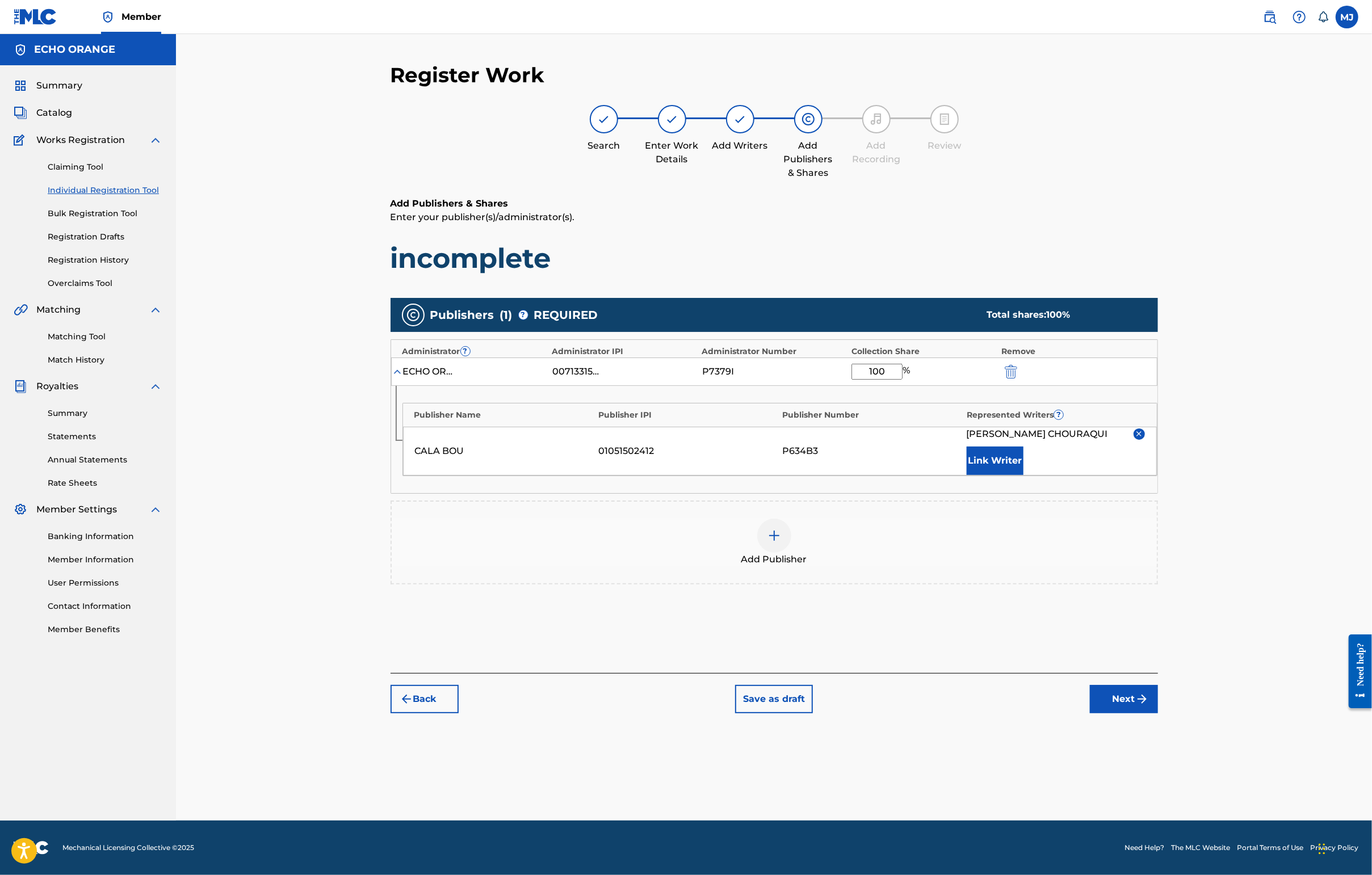
click at [1158, 713] on div "Back Save as draft Next" at bounding box center [774, 693] width 768 height 41
click at [1158, 713] on button "Next" at bounding box center [1124, 699] width 68 height 29
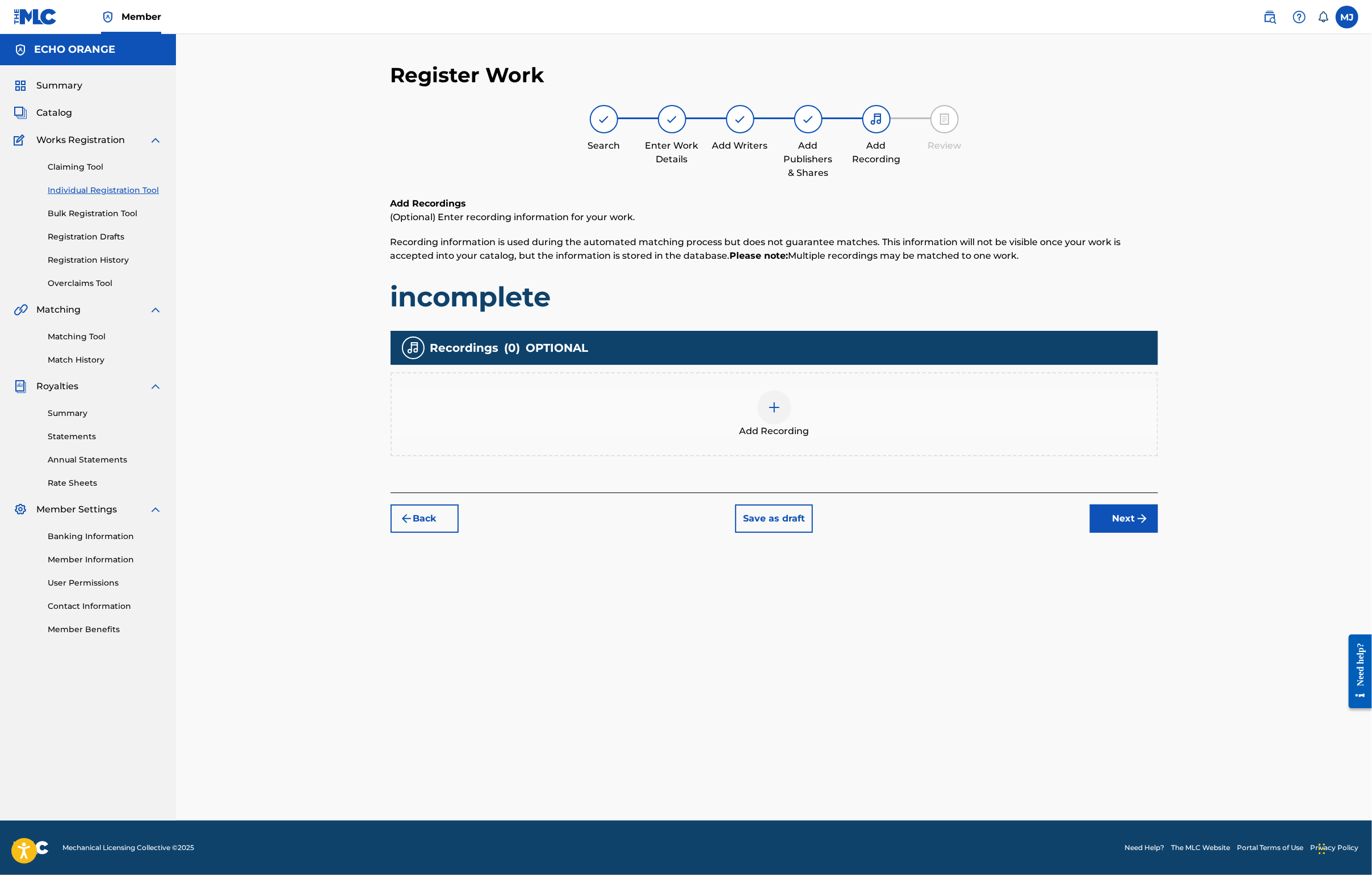
click at [1158, 533] on button "Next" at bounding box center [1124, 518] width 68 height 29
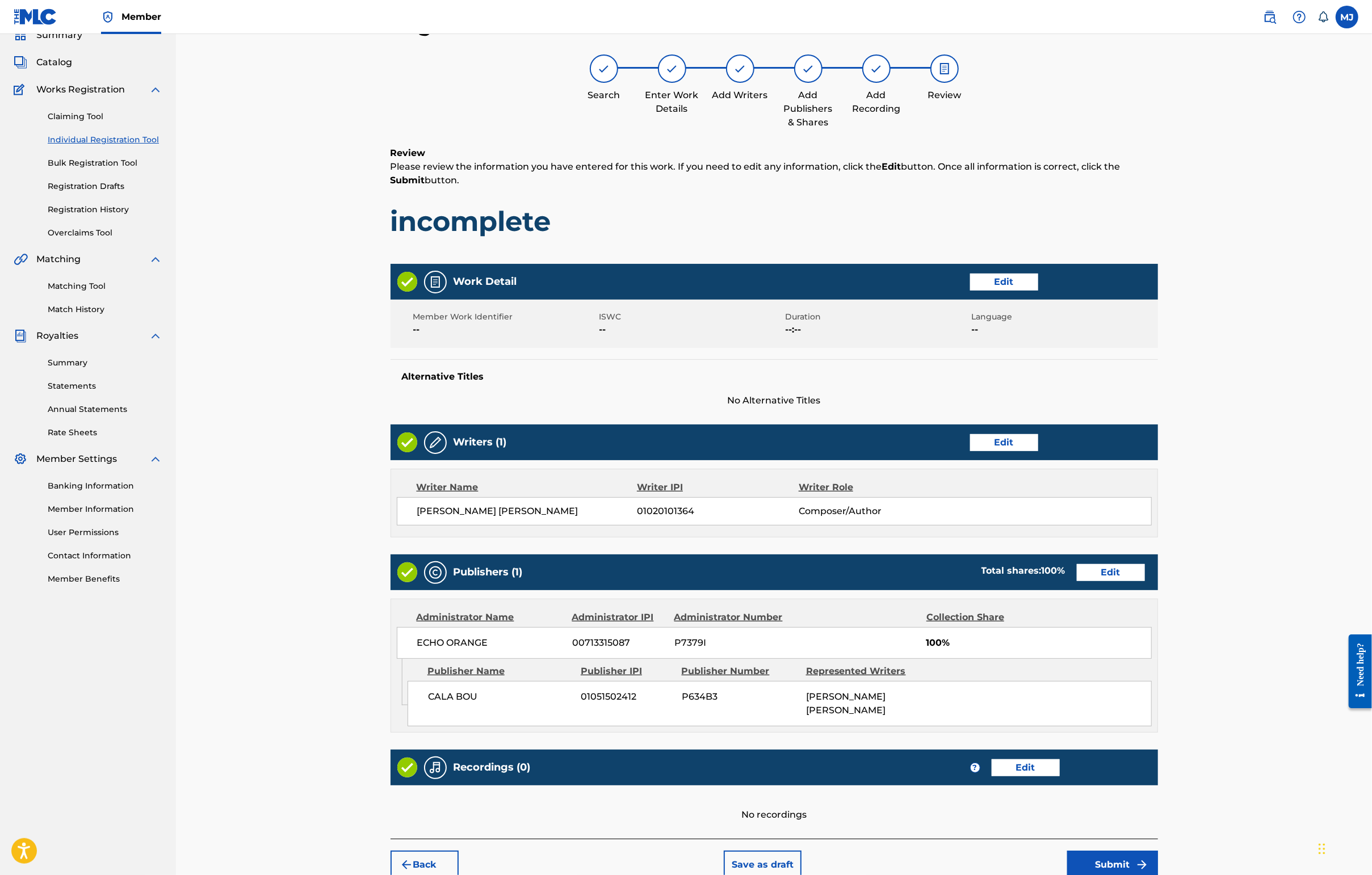
scroll to position [228, 0]
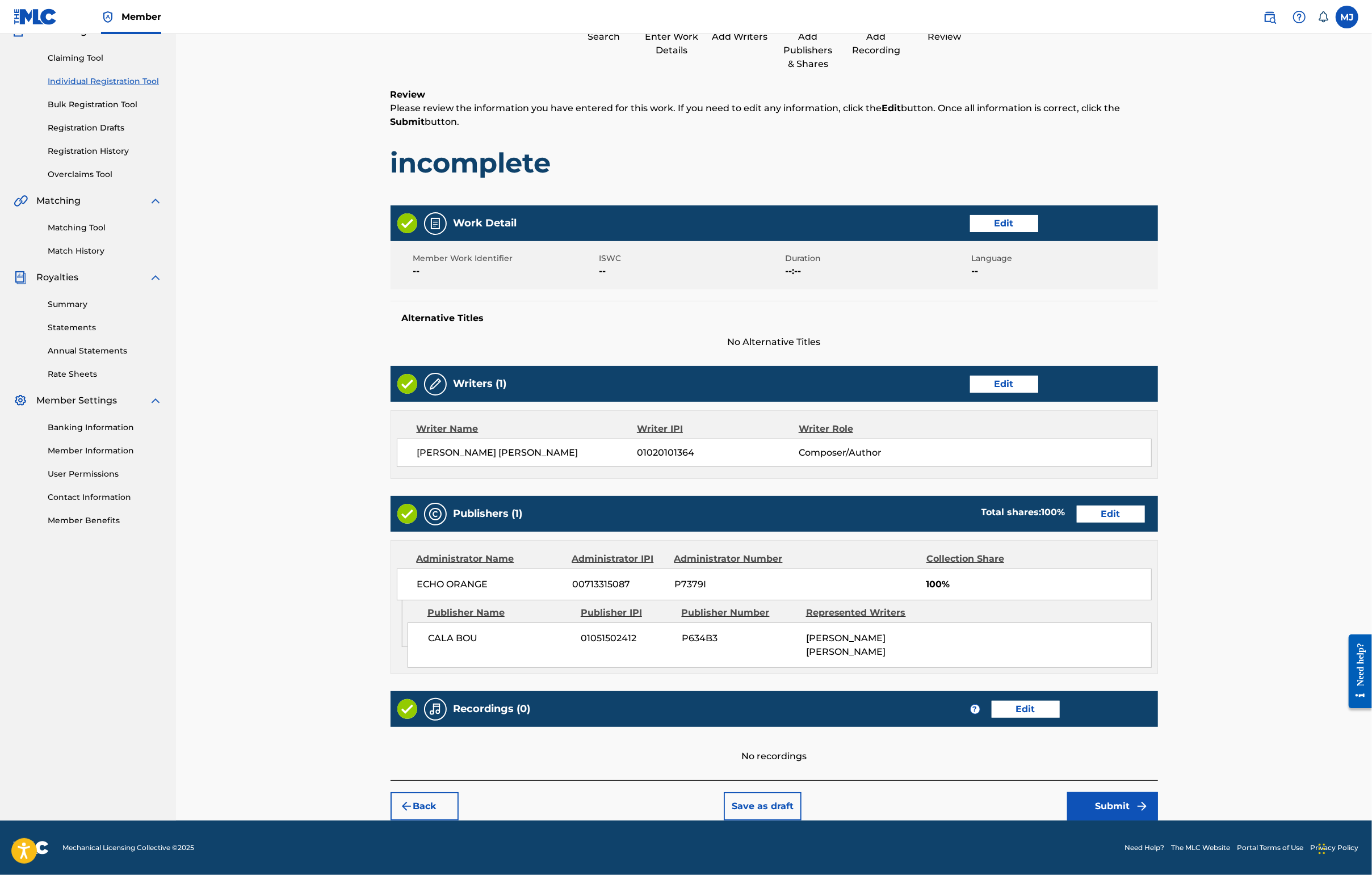
click at [1158, 796] on button "Submit" at bounding box center [1112, 807] width 91 height 29
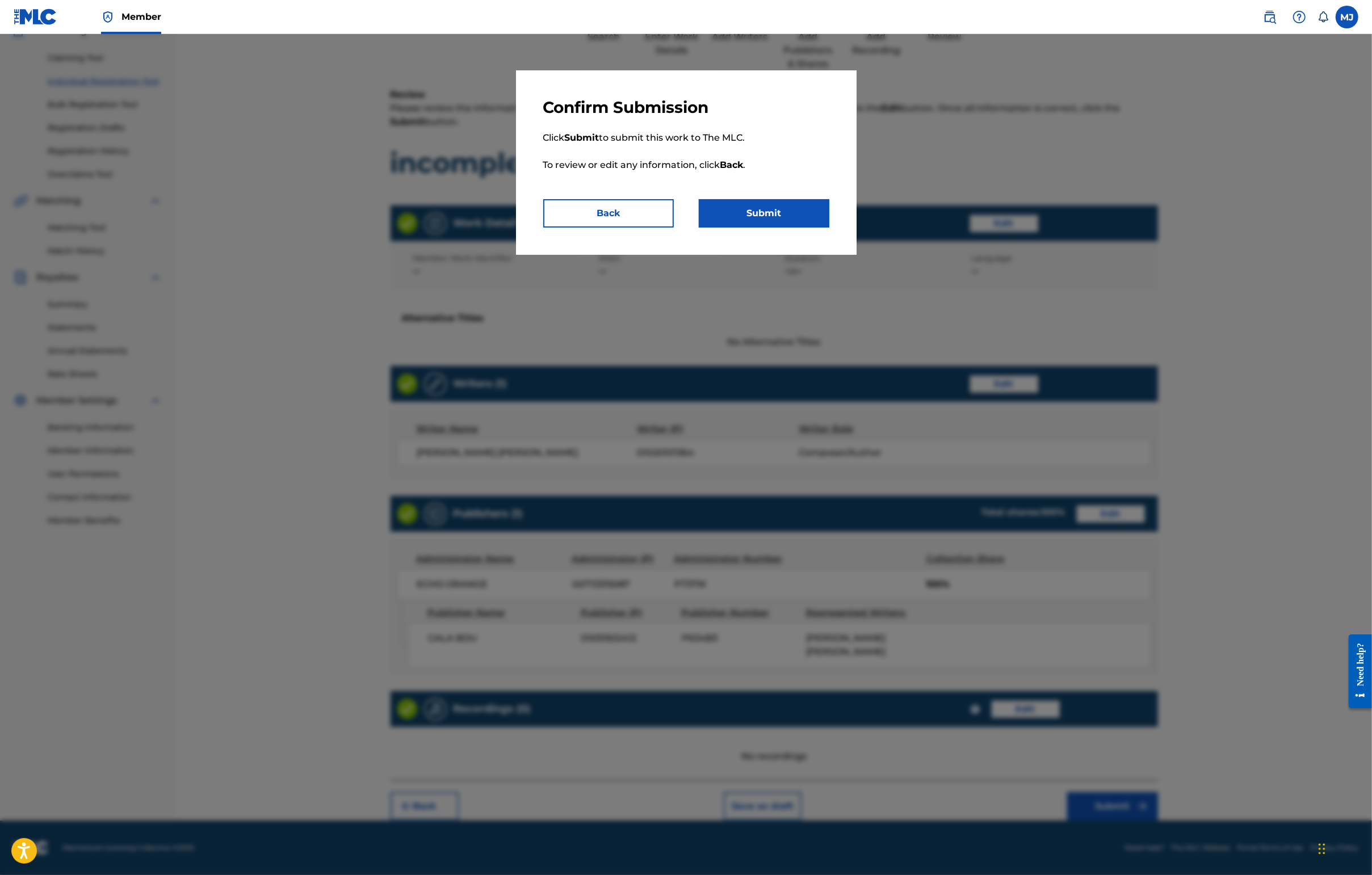
click at [805, 227] on button "Submit" at bounding box center [763, 214] width 130 height 29
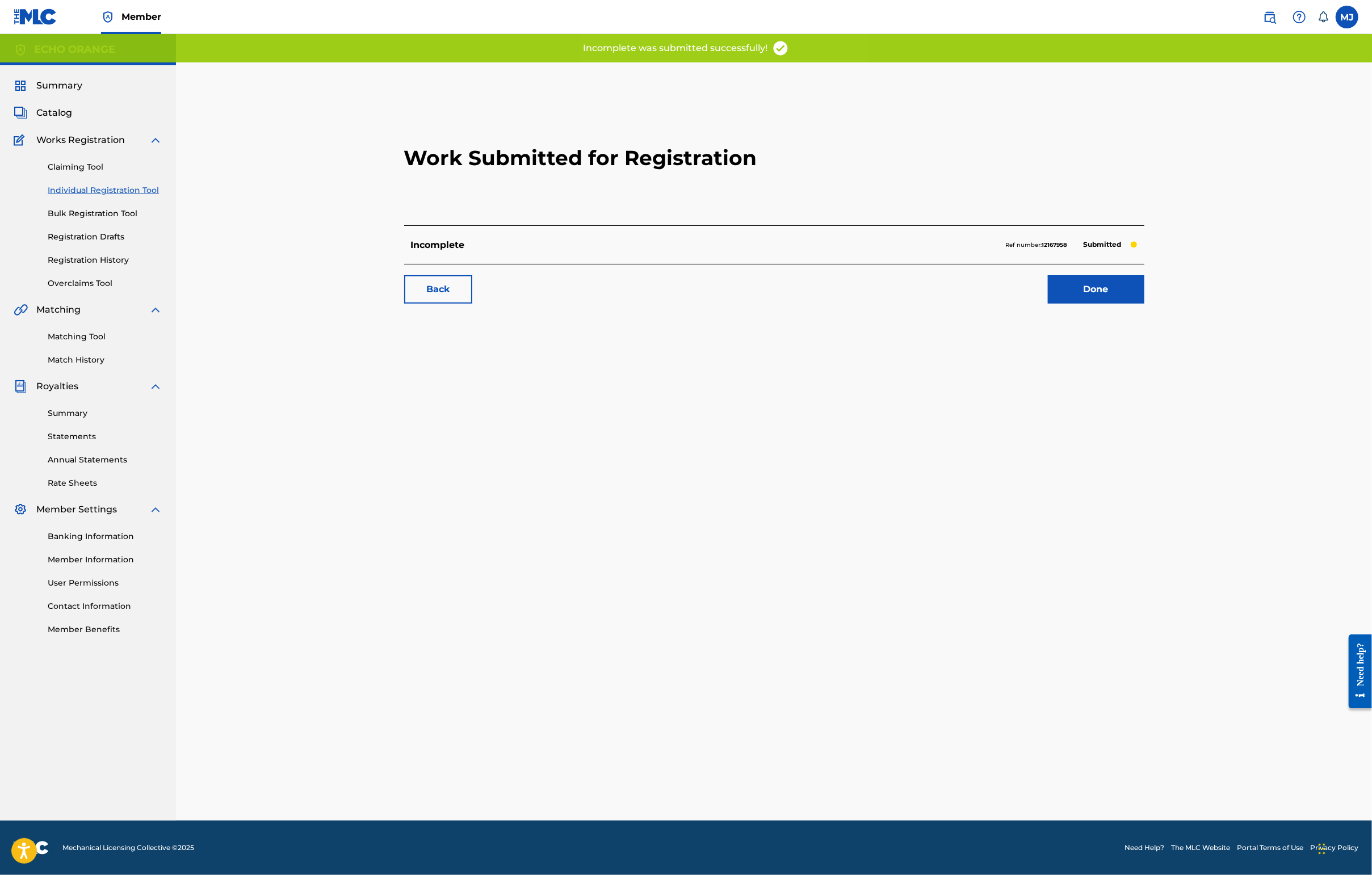
click at [1144, 303] on link "Done" at bounding box center [1096, 290] width 96 height 29
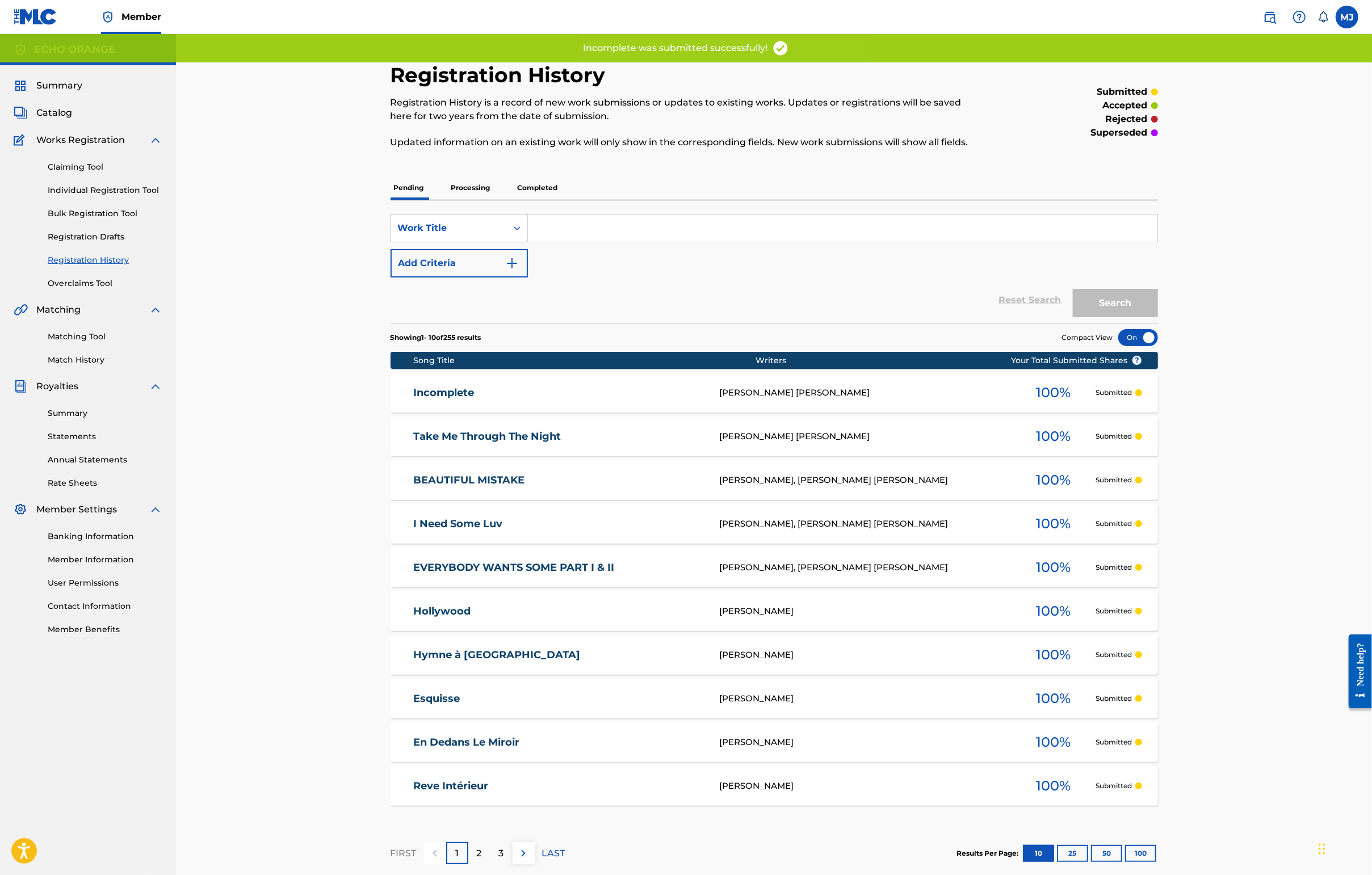
click at [152, 196] on link "Individual Registration Tool" at bounding box center [105, 190] width 114 height 12
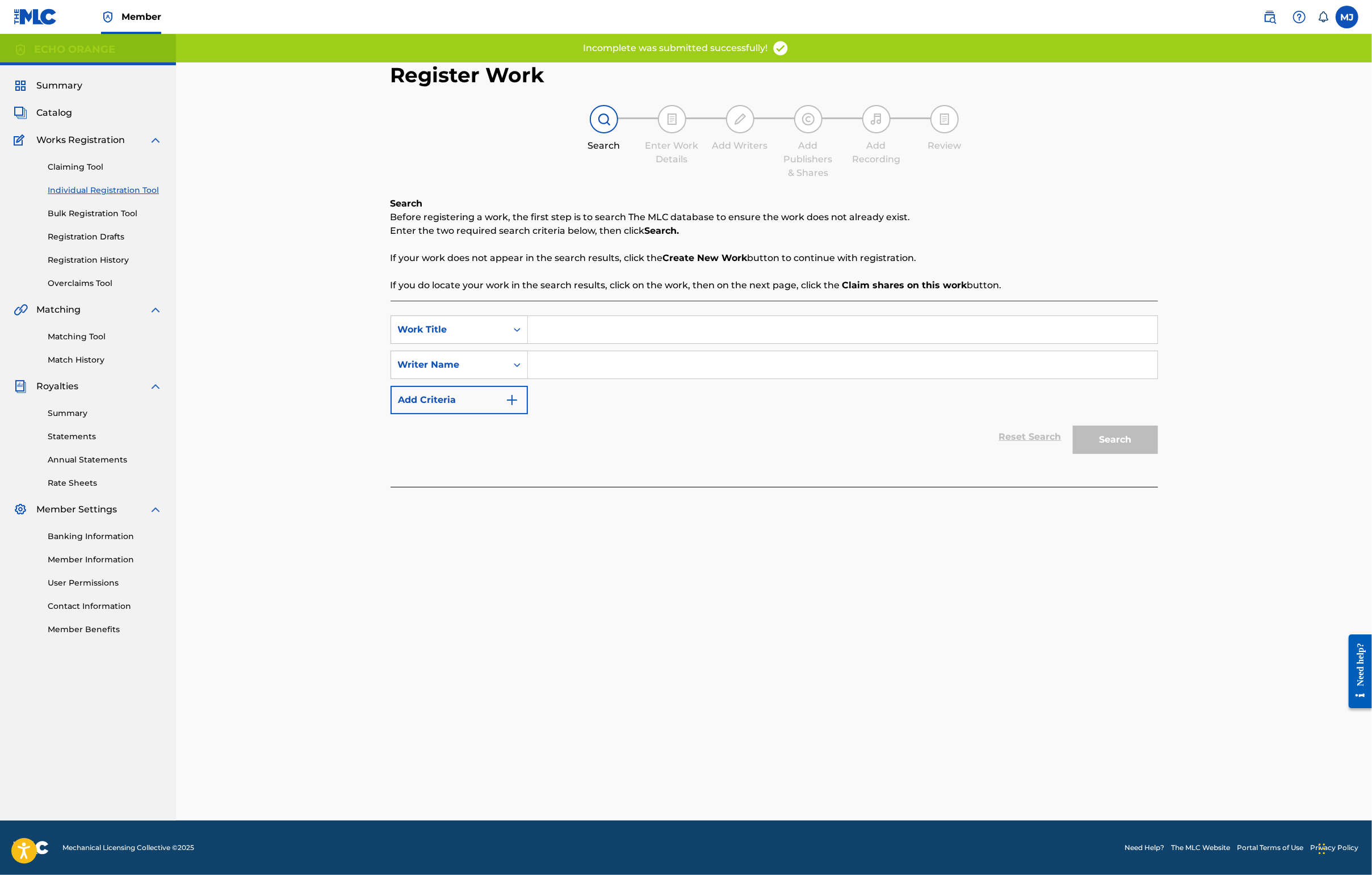
click at [525, 327] on div "SearchWithCriteria1026240e-04f9-4c43-81c6-8f416f782fc9 Work Title SearchWithCri…" at bounding box center [774, 393] width 768 height 186
click at [543, 342] on input "Search Form" at bounding box center [842, 330] width 629 height 27
click at [543, 341] on input "Search Form" at bounding box center [842, 330] width 629 height 27
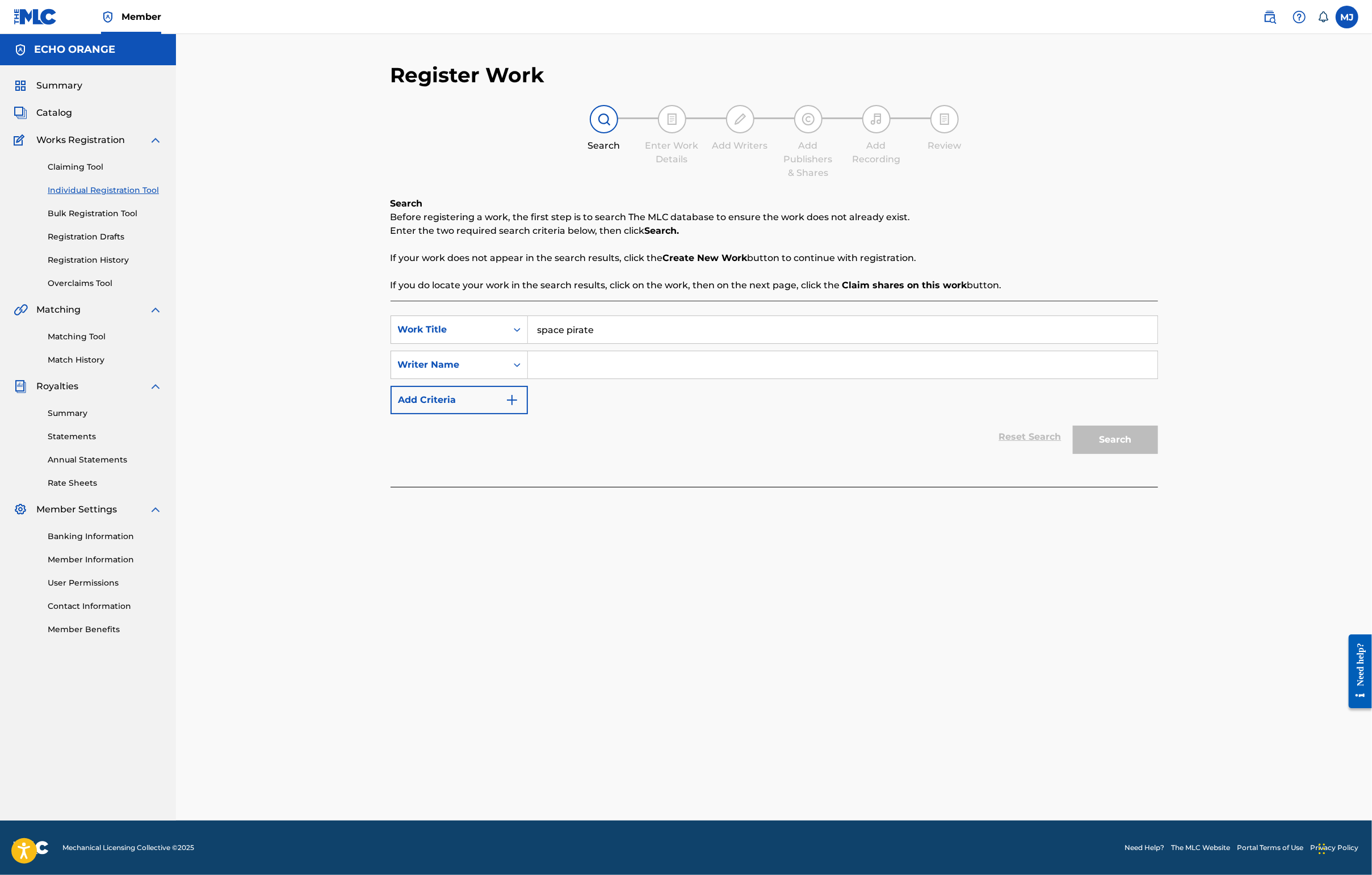
type input "space pirate"
click at [586, 378] on input "Search Form" at bounding box center [842, 365] width 629 height 27
paste input "1020101364"
click at [1158, 454] on button "Search" at bounding box center [1115, 440] width 85 height 29
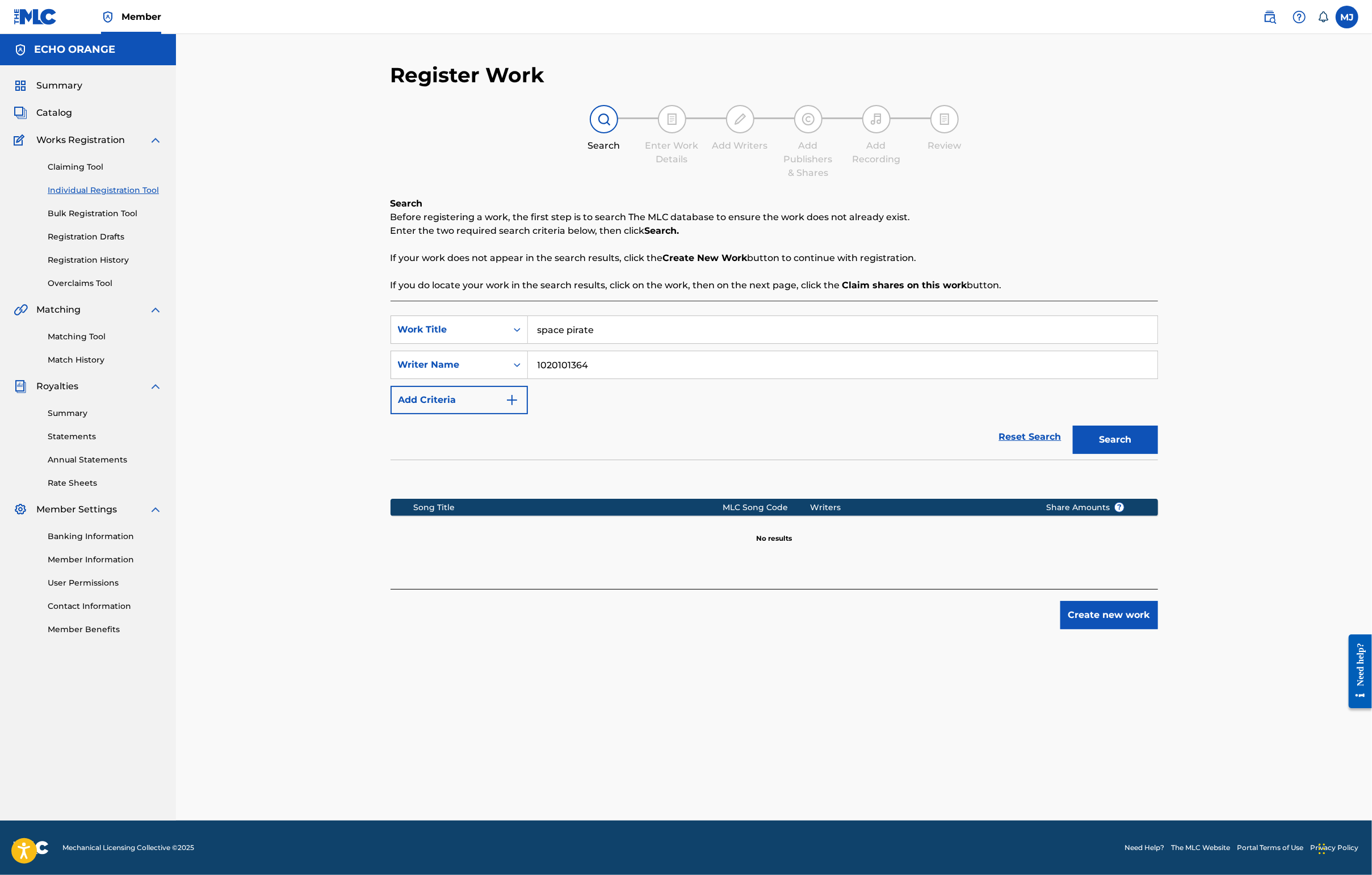
click at [583, 378] on input "1020101364" at bounding box center [842, 365] width 629 height 27
type input "césar chouraqui"
click at [1158, 454] on button "Search" at bounding box center [1115, 440] width 85 height 29
click at [1158, 629] on button "Create new work" at bounding box center [1109, 615] width 98 height 29
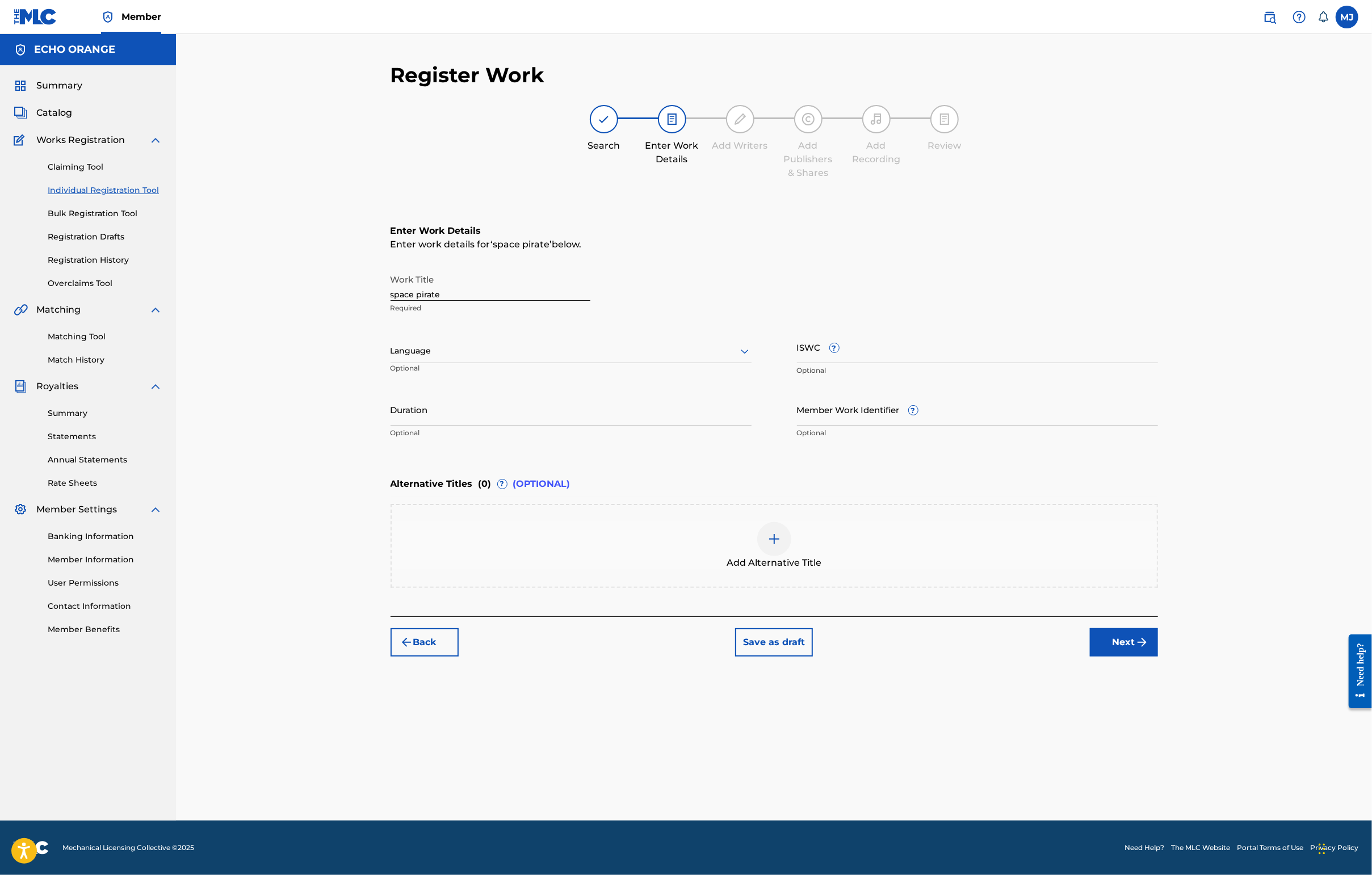
click at [1158, 657] on div "Back Save as draft Next" at bounding box center [774, 637] width 768 height 41
click at [1158, 657] on button "Next" at bounding box center [1124, 643] width 68 height 29
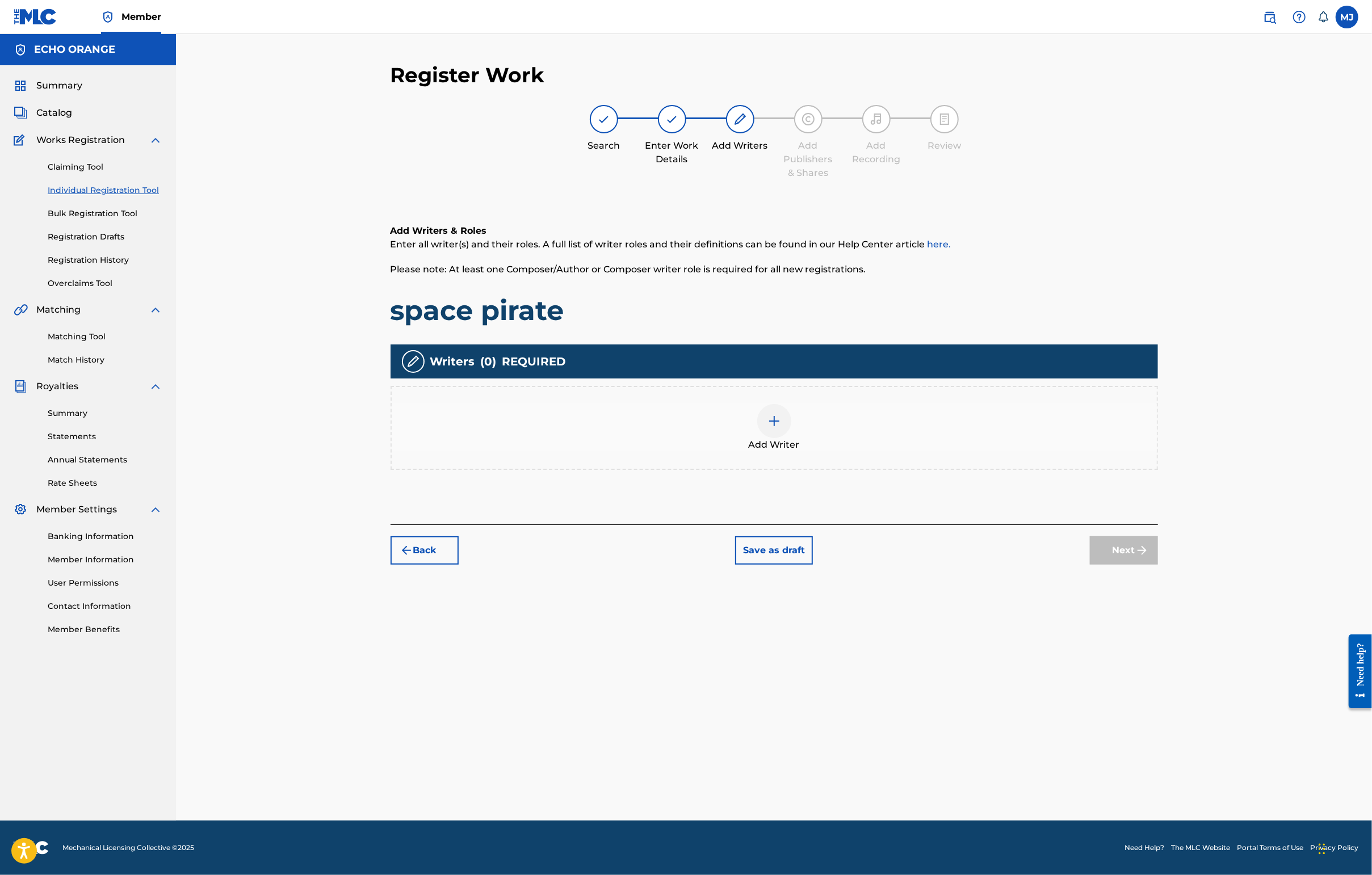
click at [985, 451] on div "Add Writer" at bounding box center [774, 427] width 765 height 47
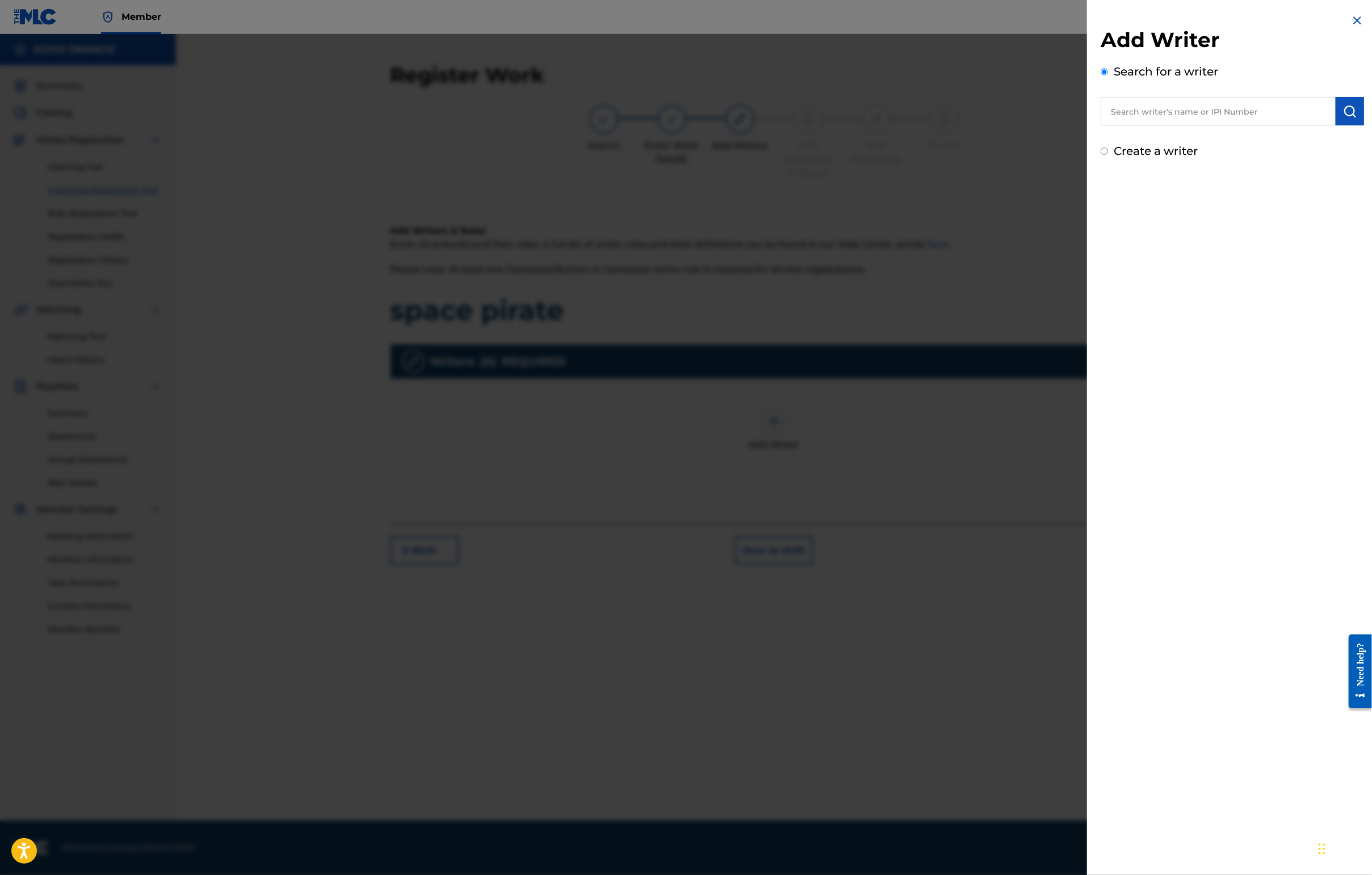
click at [1200, 112] on input "text" at bounding box center [1218, 111] width 235 height 29
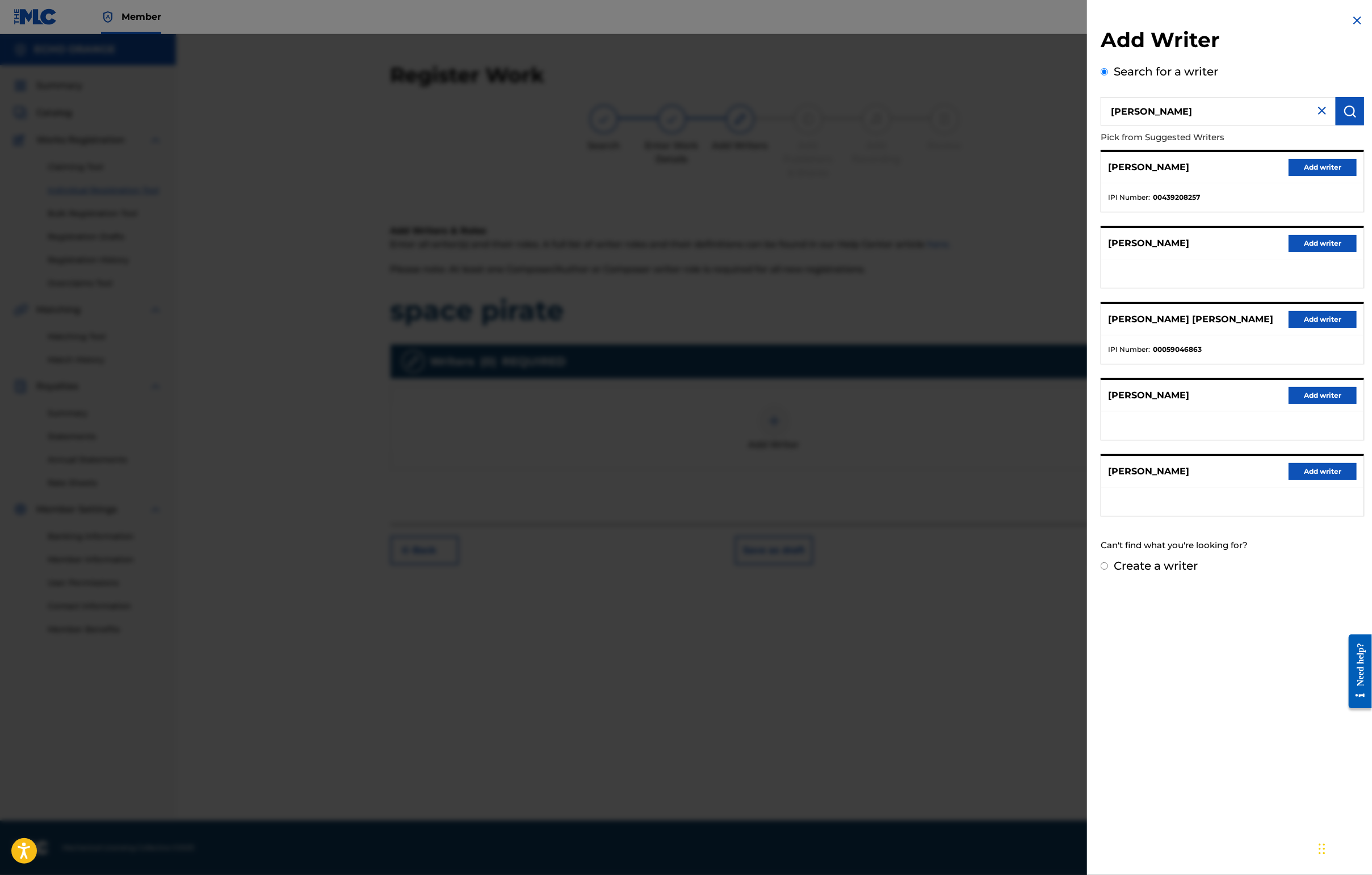
click at [1100, 125] on input "césar chouraqui" at bounding box center [1218, 111] width 235 height 29
type input "cesar chouraqui"
click at [1297, 480] on button "Add writer" at bounding box center [1322, 471] width 68 height 17
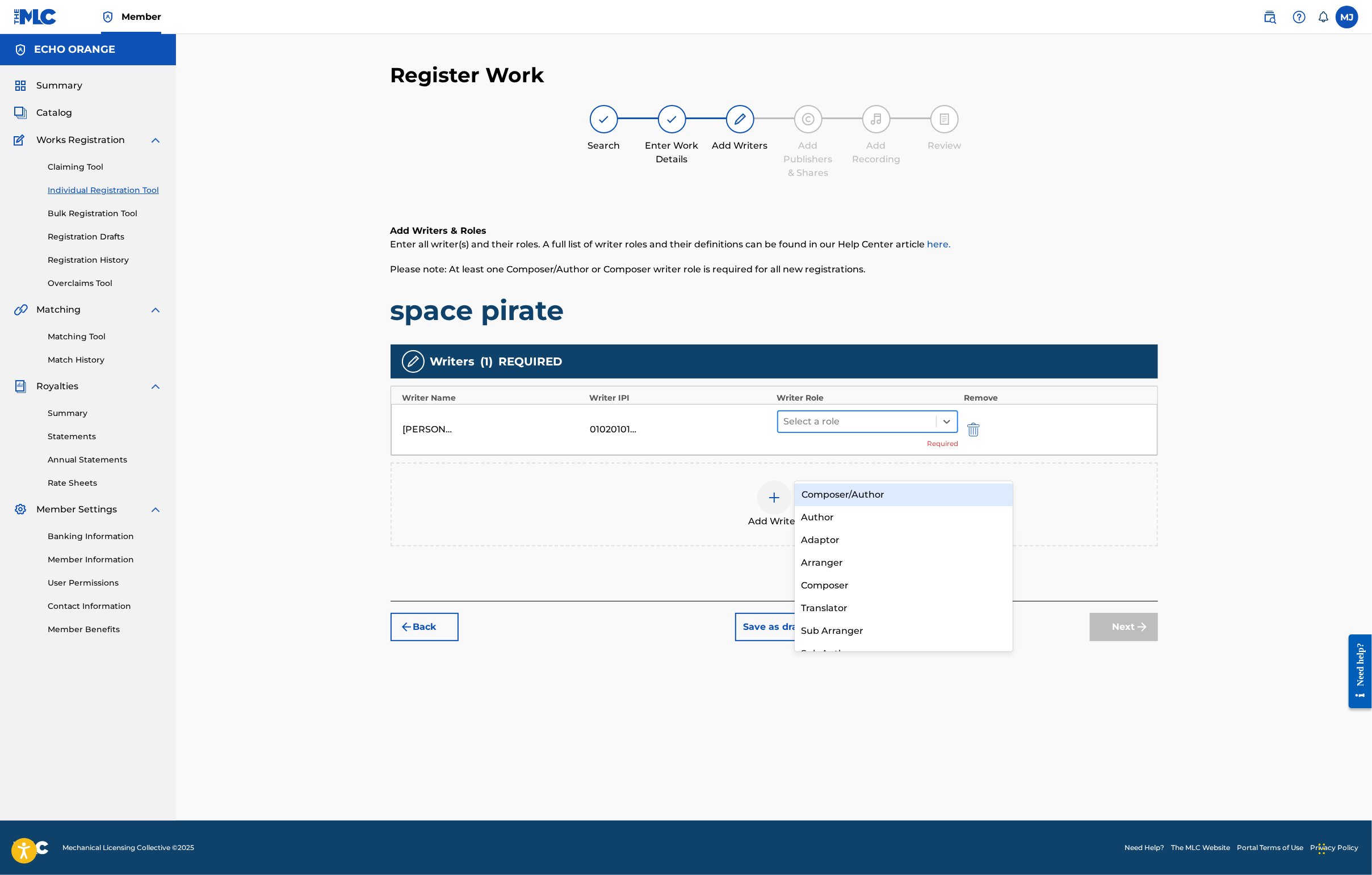
click at [931, 430] on div at bounding box center [856, 421] width 147 height 16
click at [917, 493] on div "Composer/Author" at bounding box center [904, 495] width 218 height 23
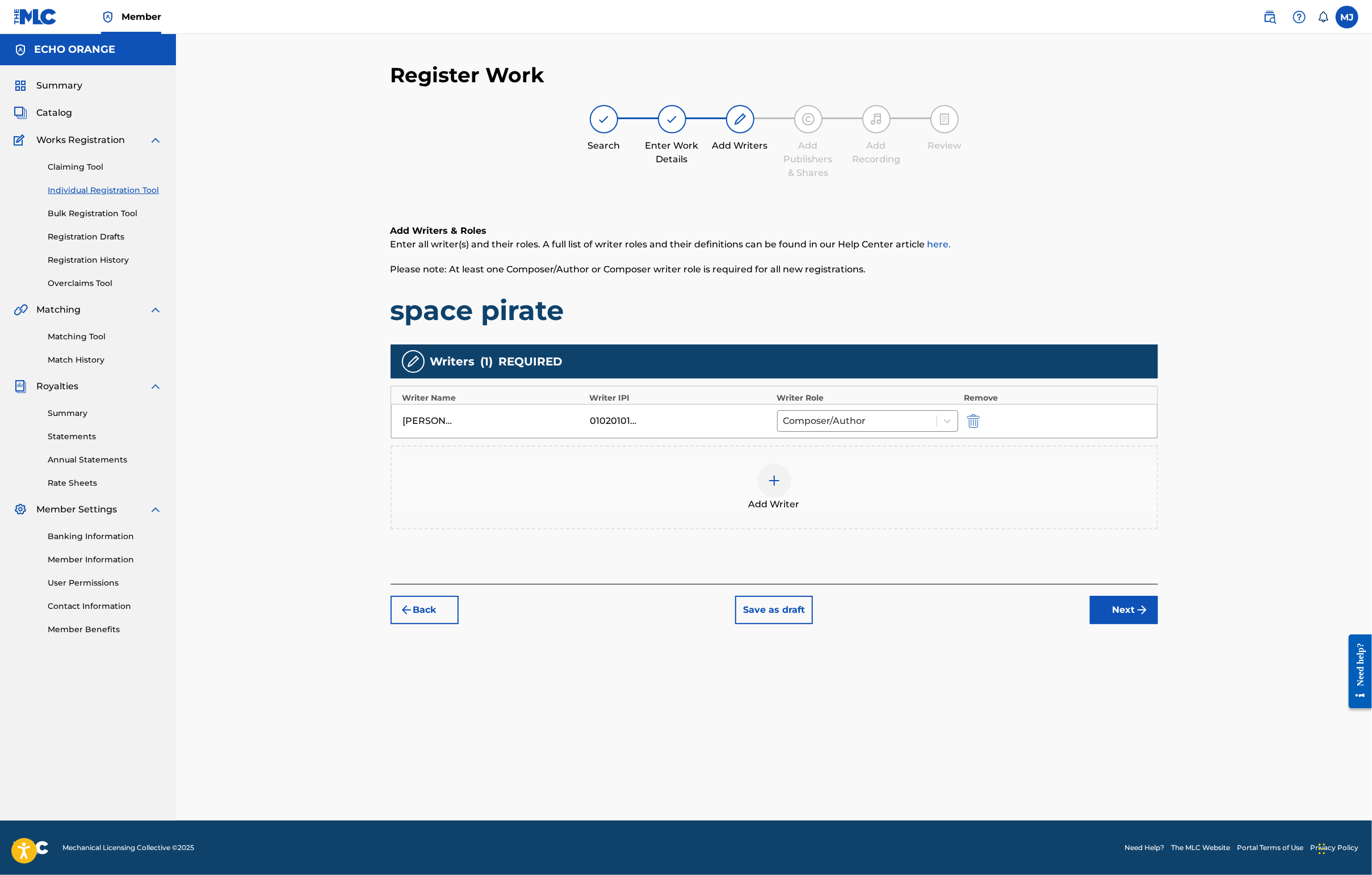
click at [1158, 624] on button "Next" at bounding box center [1124, 610] width 68 height 29
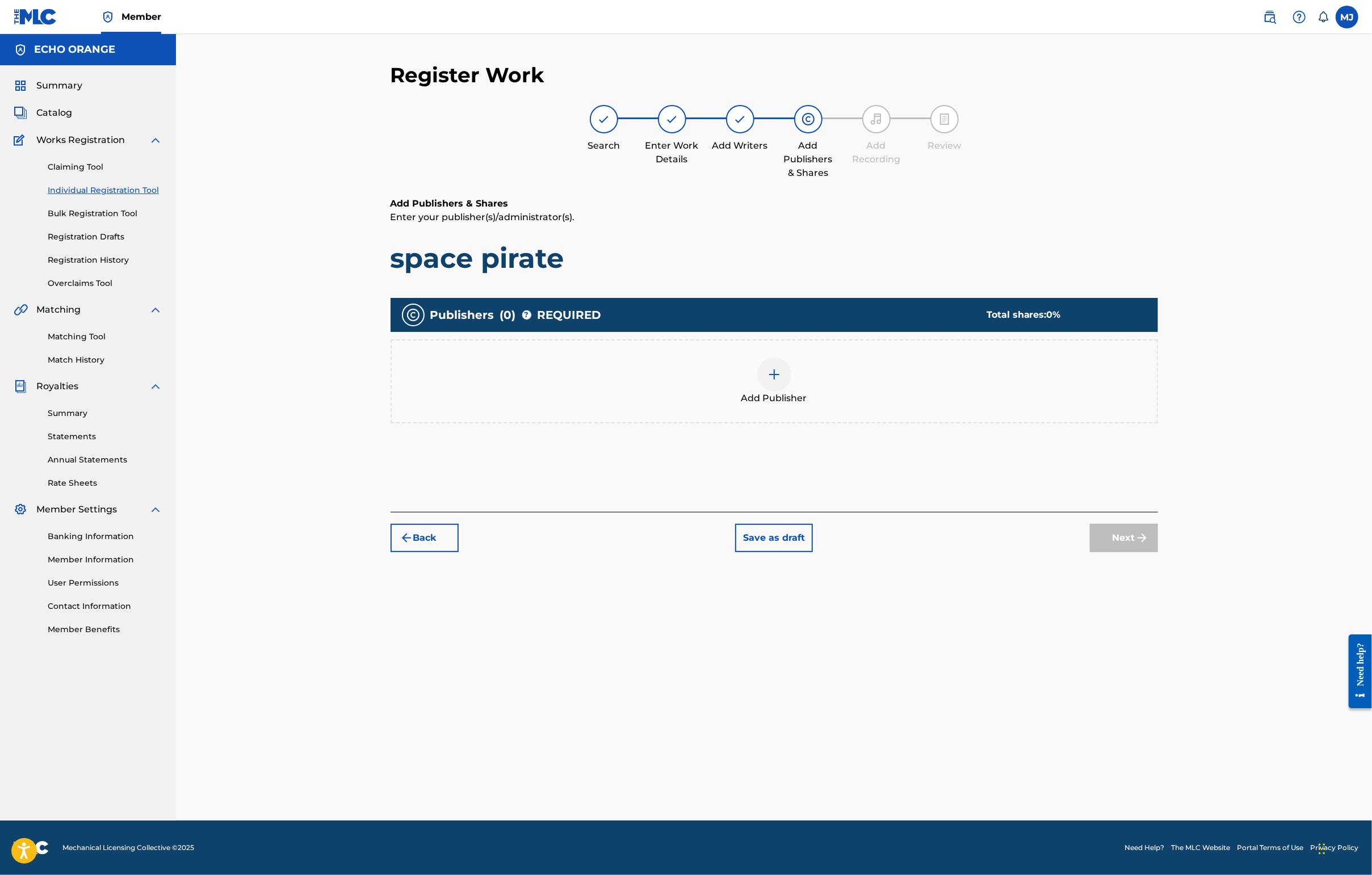
click at [904, 462] on div "Publishers ( 0 ) ? REQUIRED Total shares: 0 % Add Publisher" at bounding box center [774, 376] width 768 height 169
click at [911, 405] on div "Add Publisher" at bounding box center [774, 381] width 765 height 47
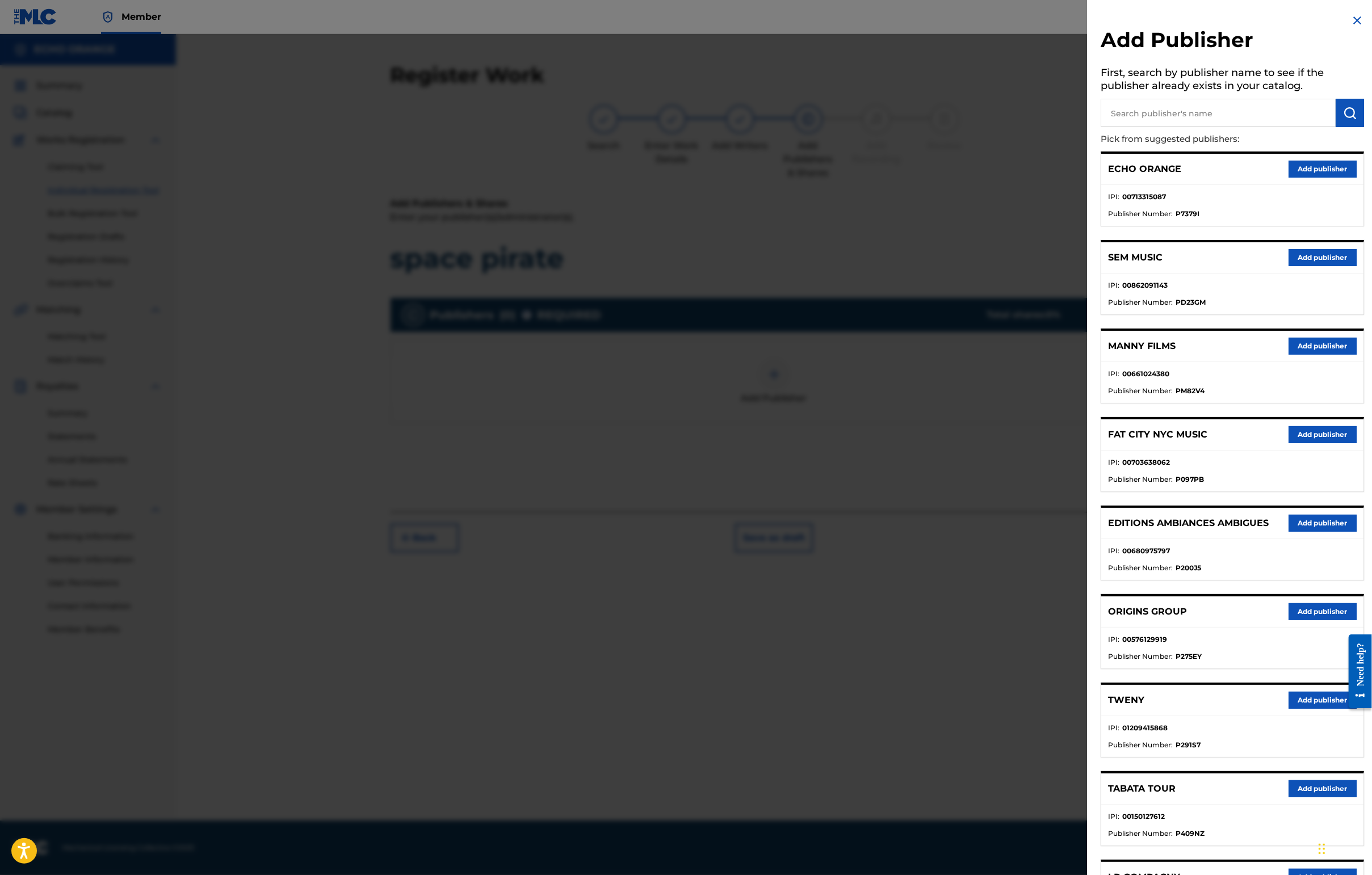
click at [1158, 127] on input "text" at bounding box center [1218, 113] width 235 height 29
type input "cala bou"
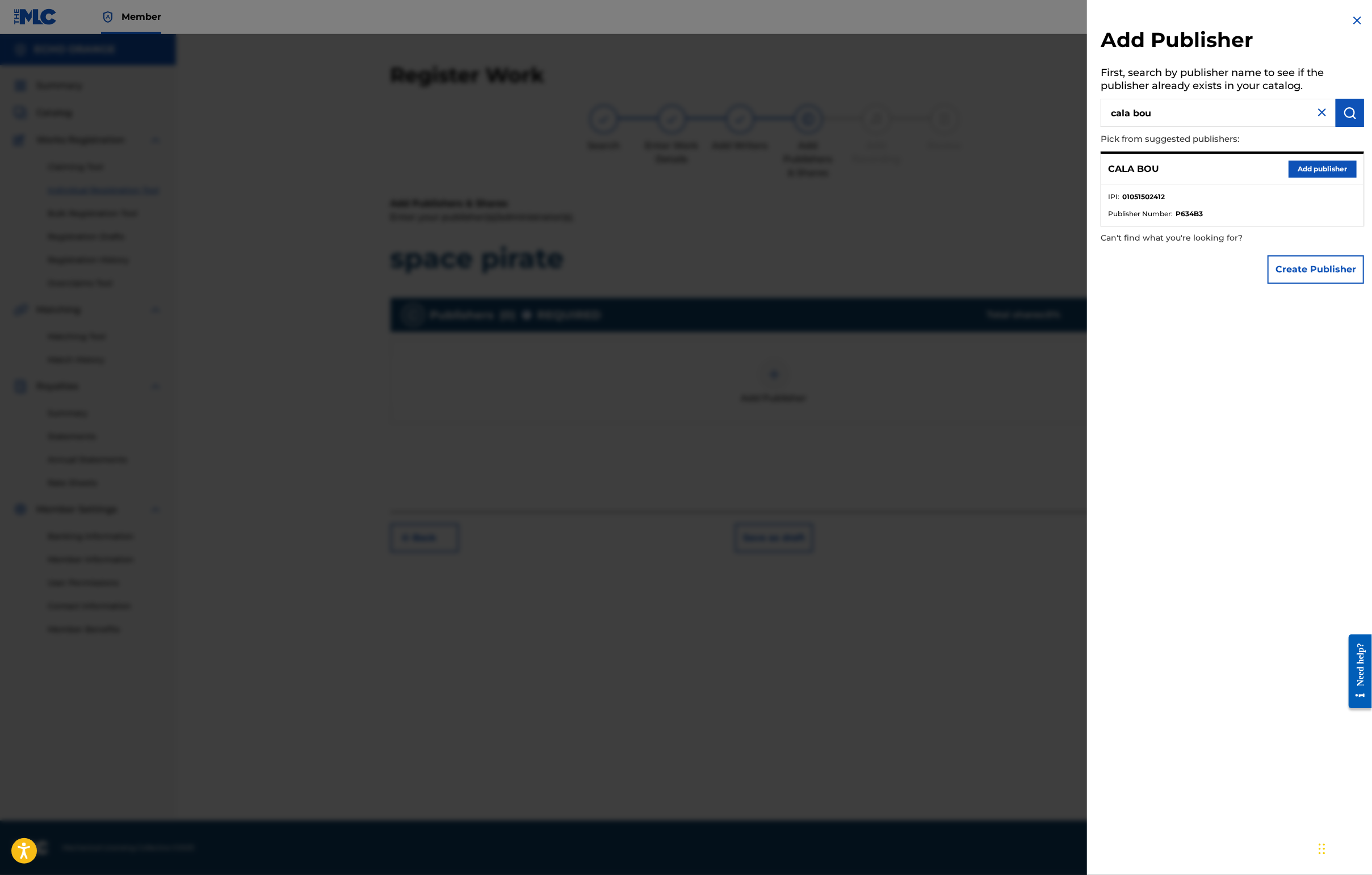
click at [1313, 178] on button "Add publisher" at bounding box center [1322, 169] width 68 height 17
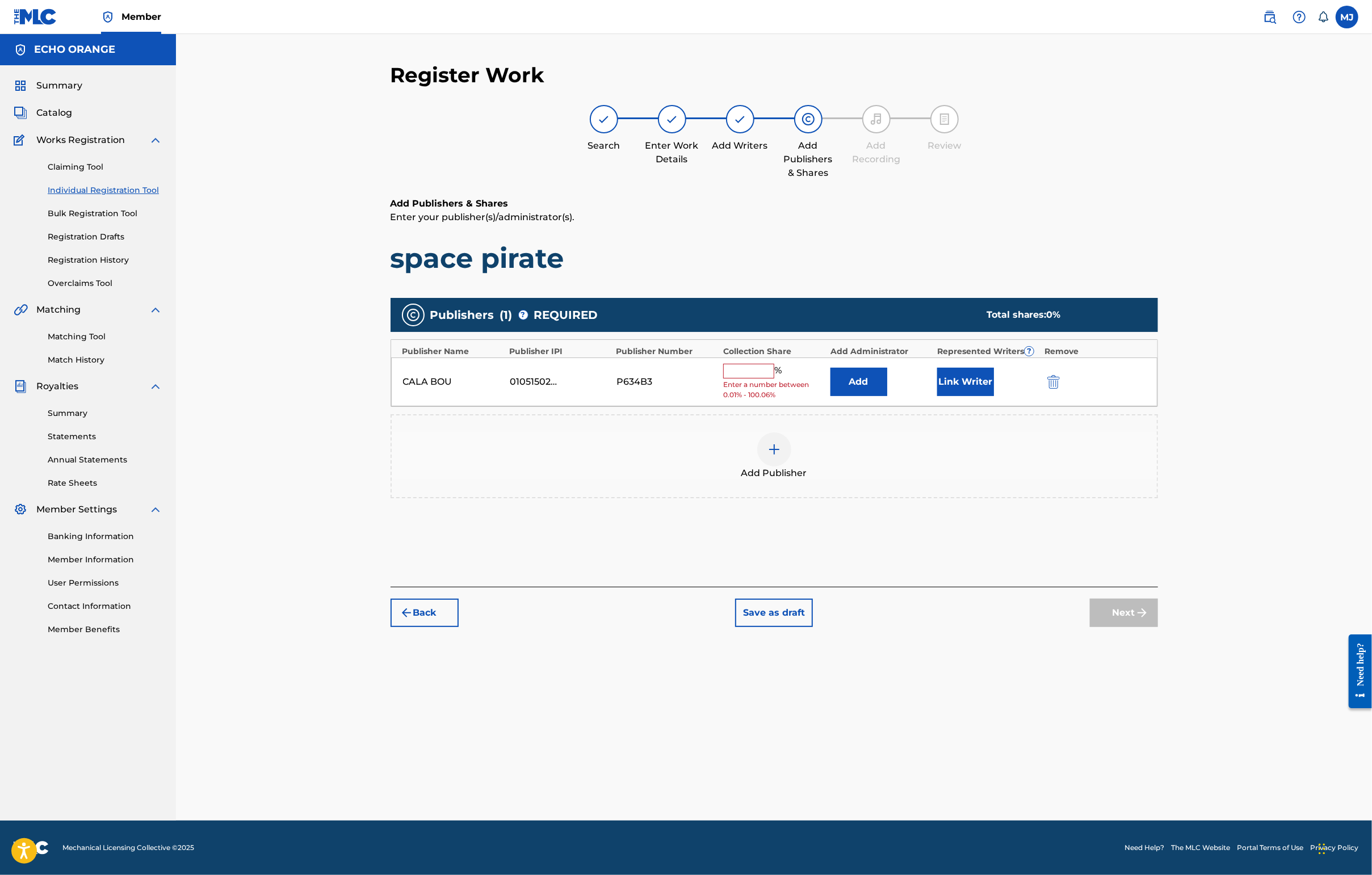
click at [887, 396] on button "Add" at bounding box center [858, 382] width 56 height 29
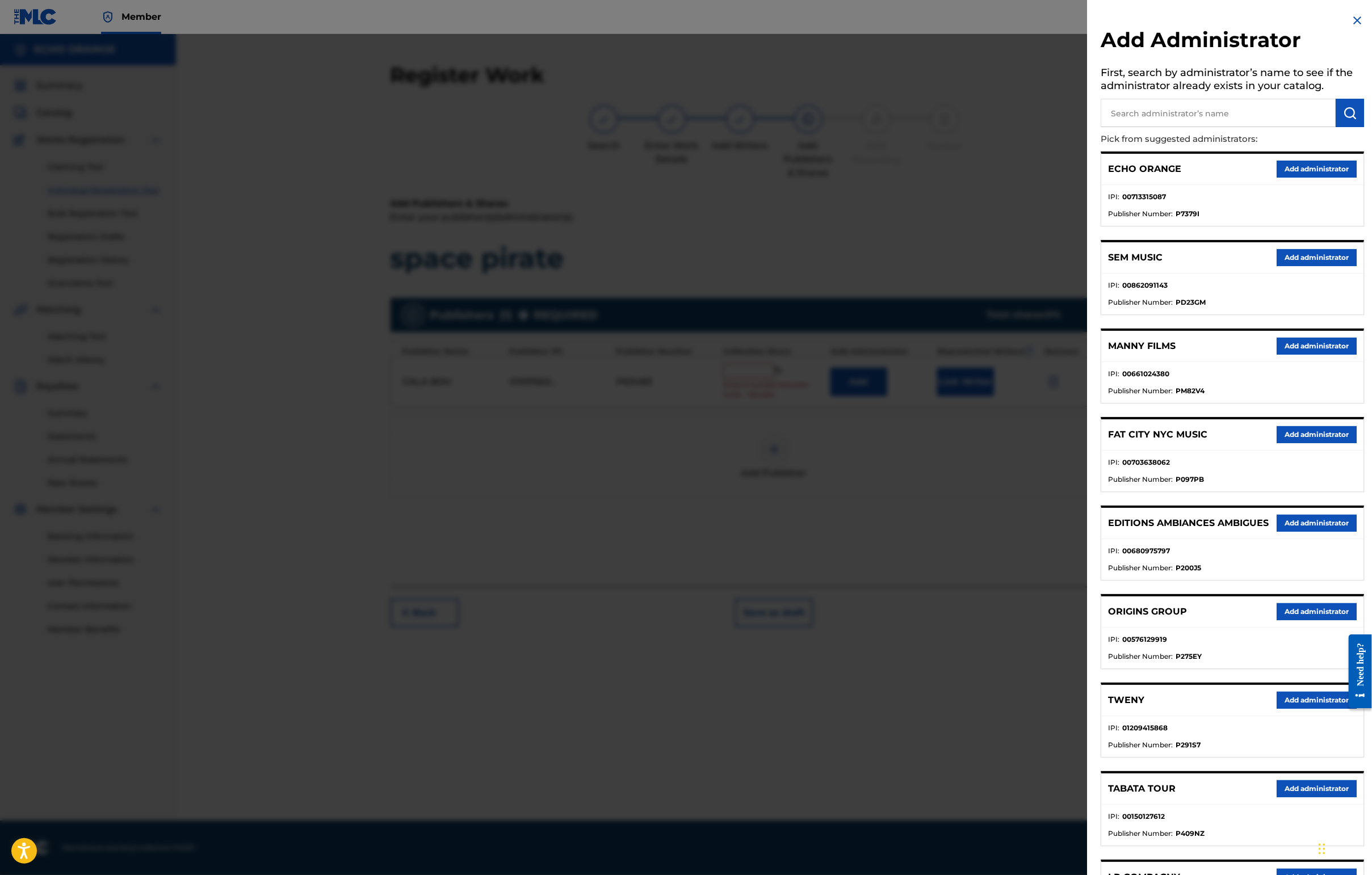
click at [1297, 178] on button "Add administrator" at bounding box center [1316, 169] width 80 height 17
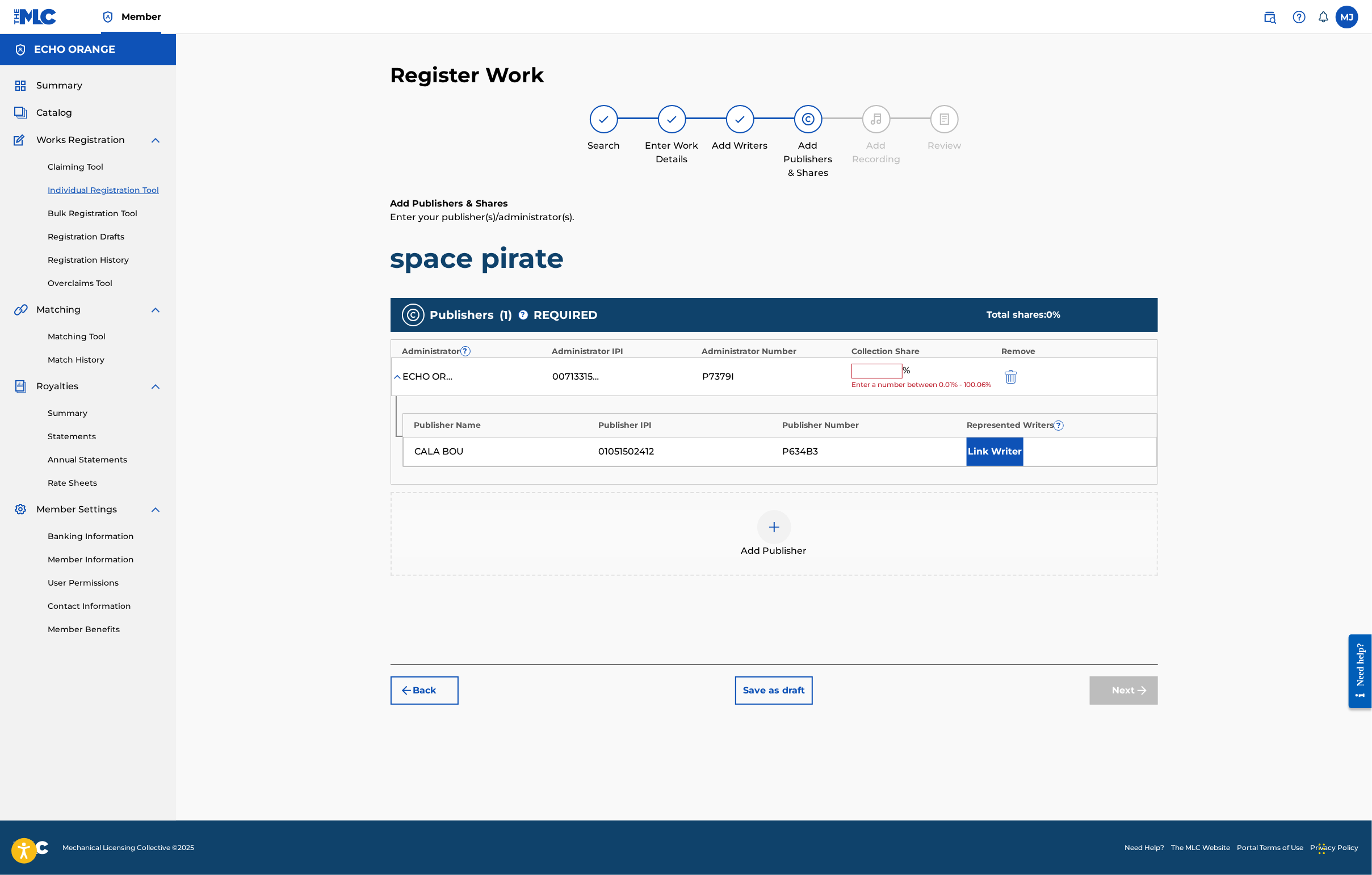
click at [902, 378] on input "text" at bounding box center [877, 371] width 51 height 15
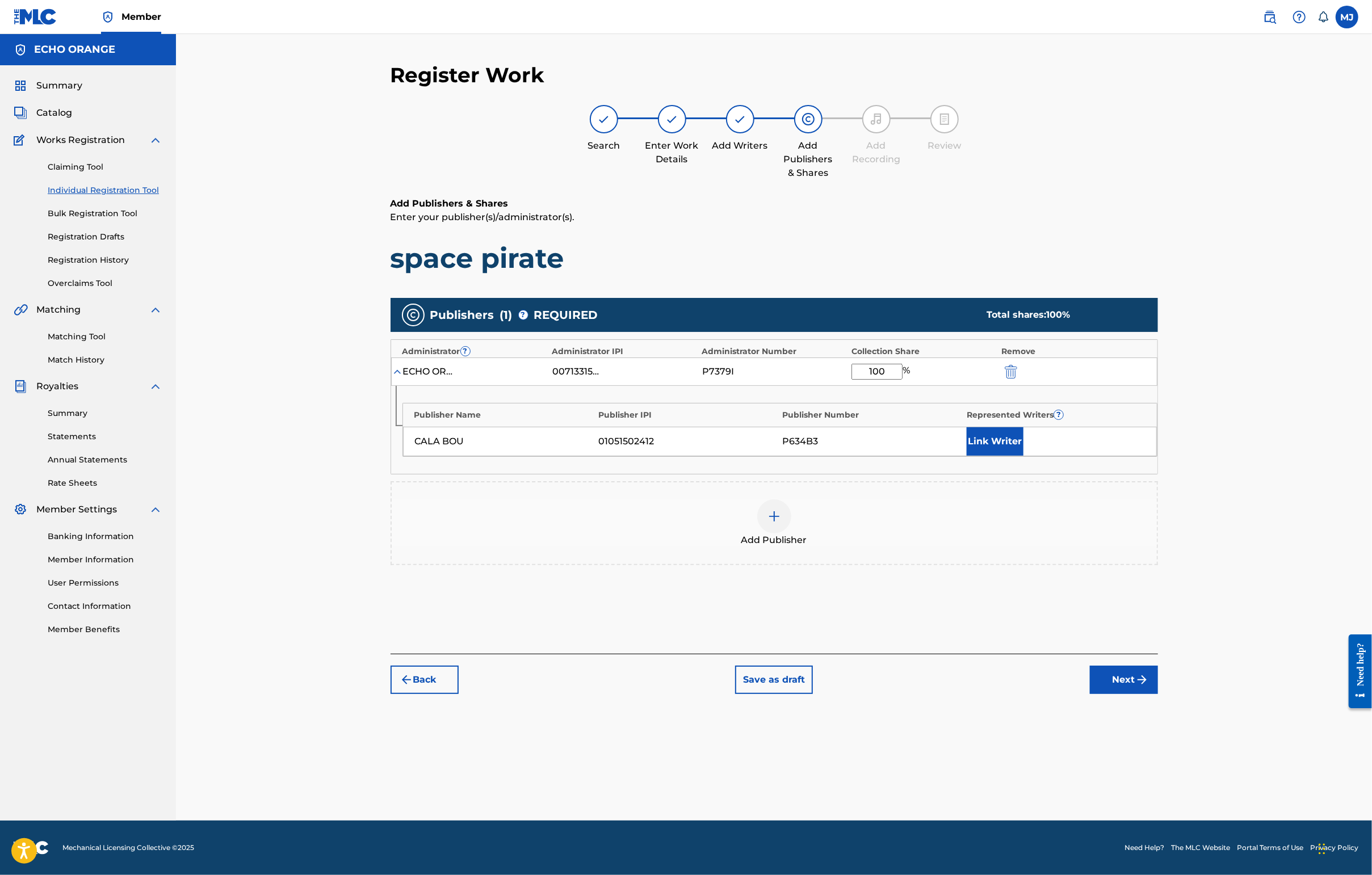
type input "100"
click at [1024, 456] on button "Link Writer" at bounding box center [994, 442] width 56 height 29
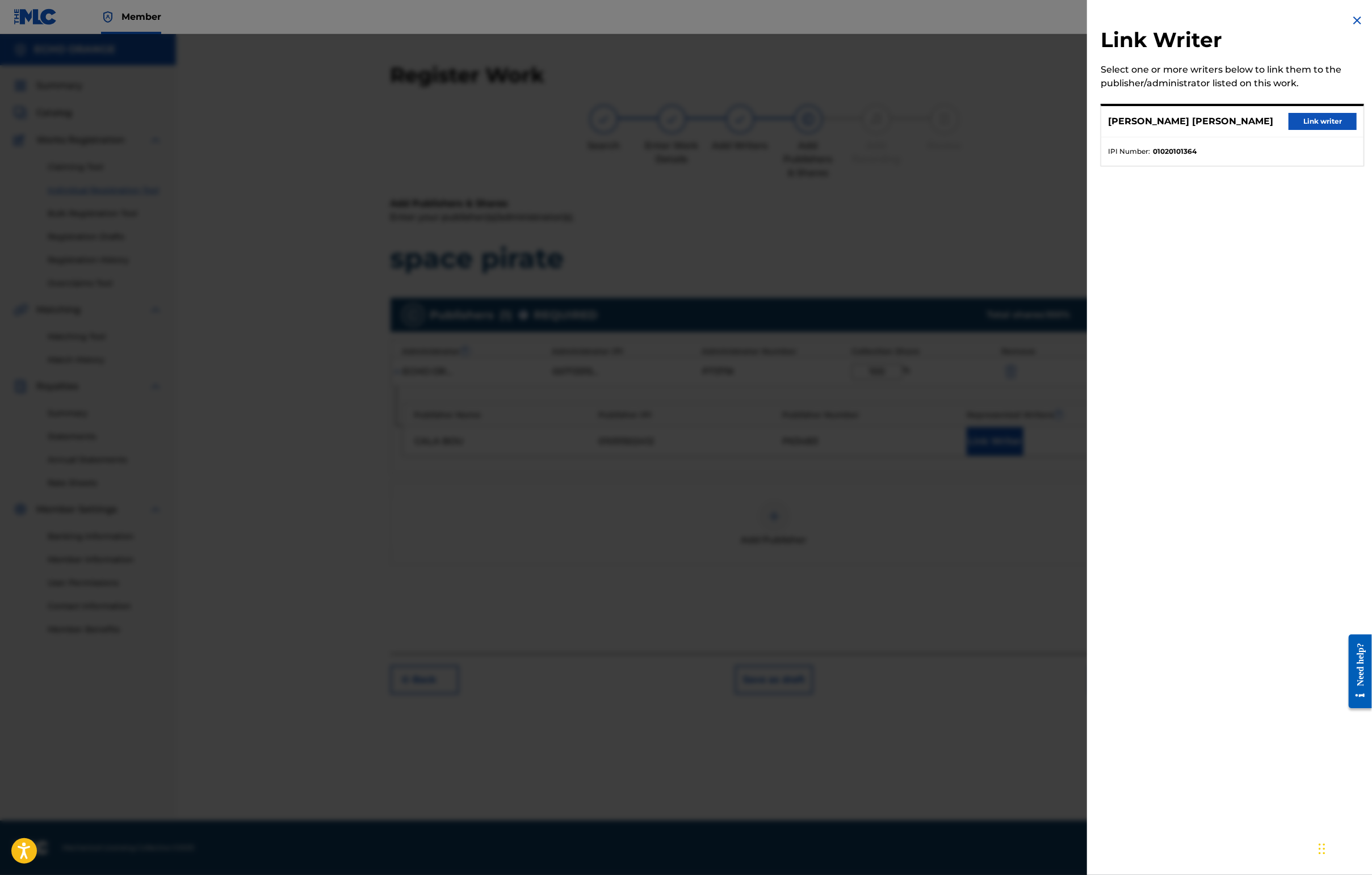
click at [1317, 130] on button "Link writer" at bounding box center [1322, 121] width 68 height 17
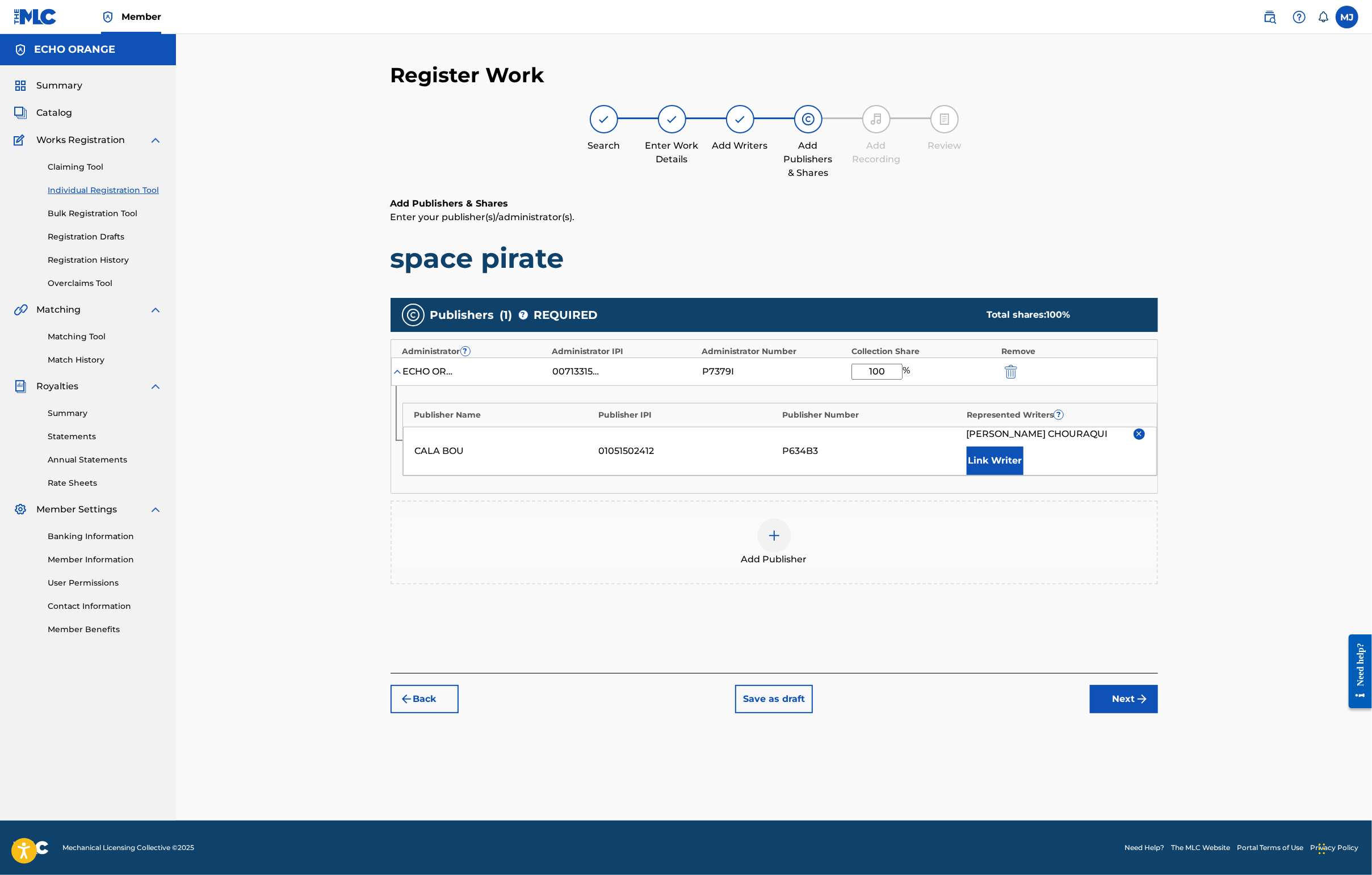
scroll to position [1, 0]
click at [1158, 713] on button "Next" at bounding box center [1124, 699] width 68 height 29
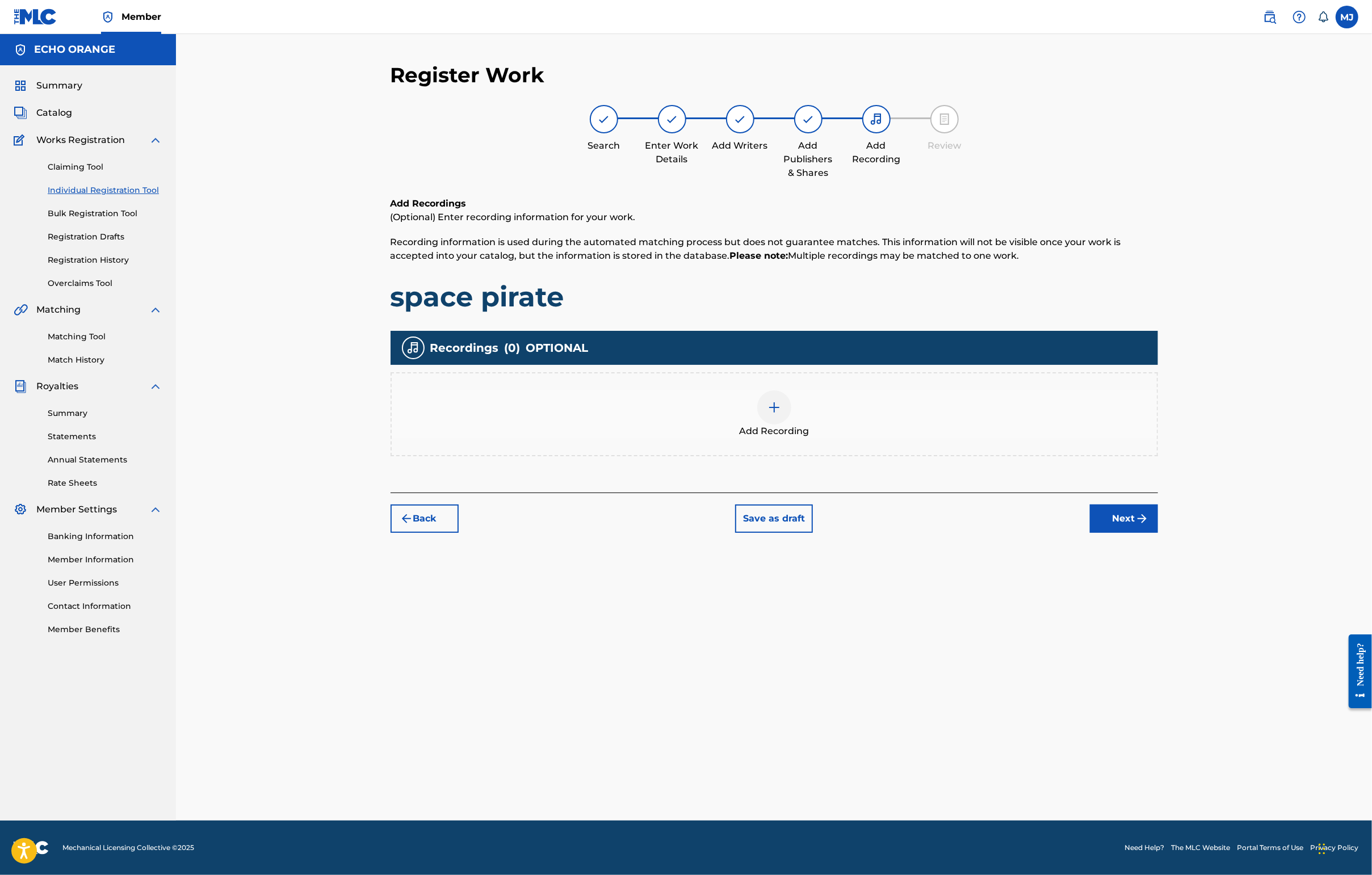
click at [1158, 533] on button "Next" at bounding box center [1124, 518] width 68 height 29
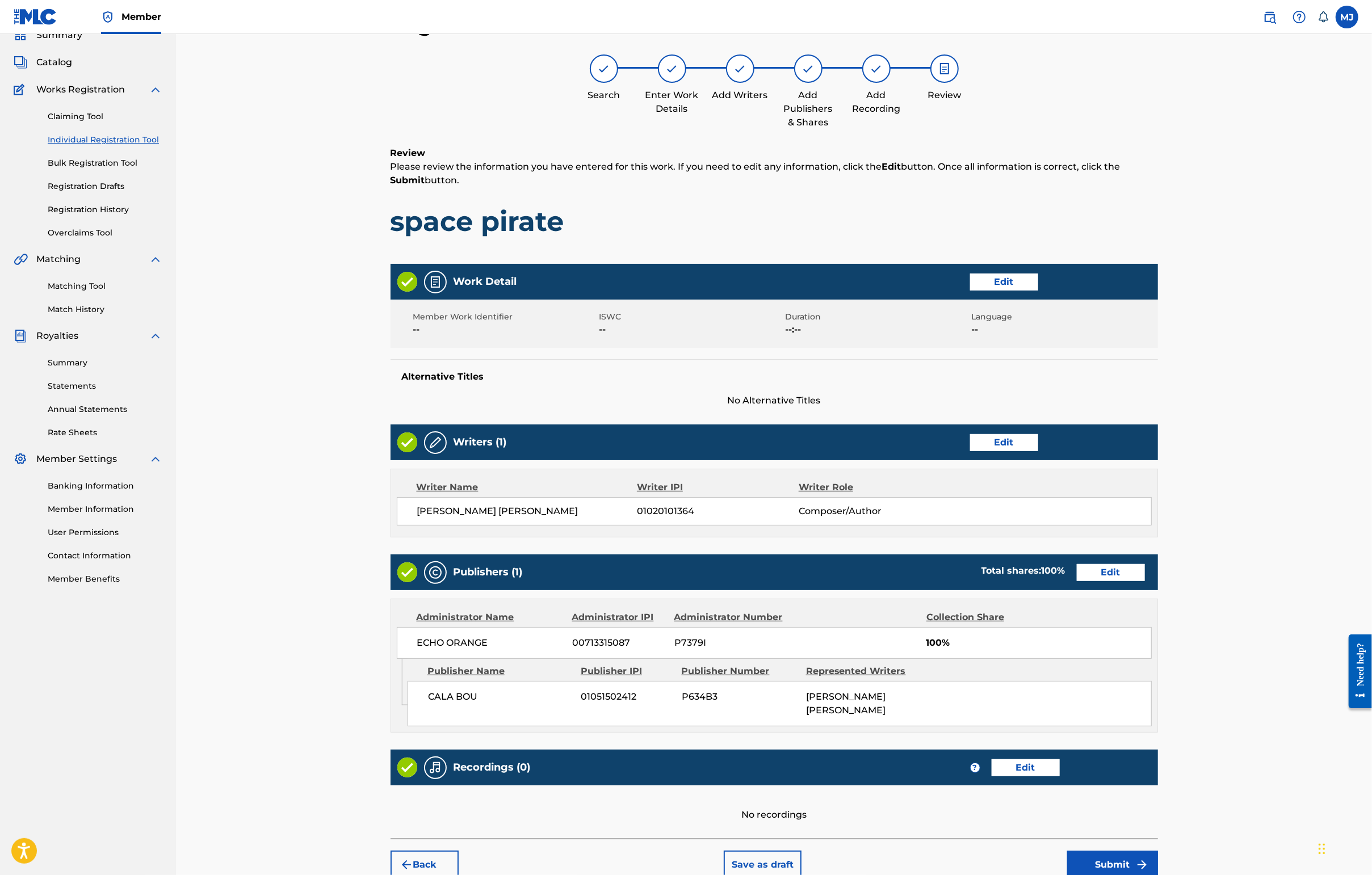
scroll to position [228, 0]
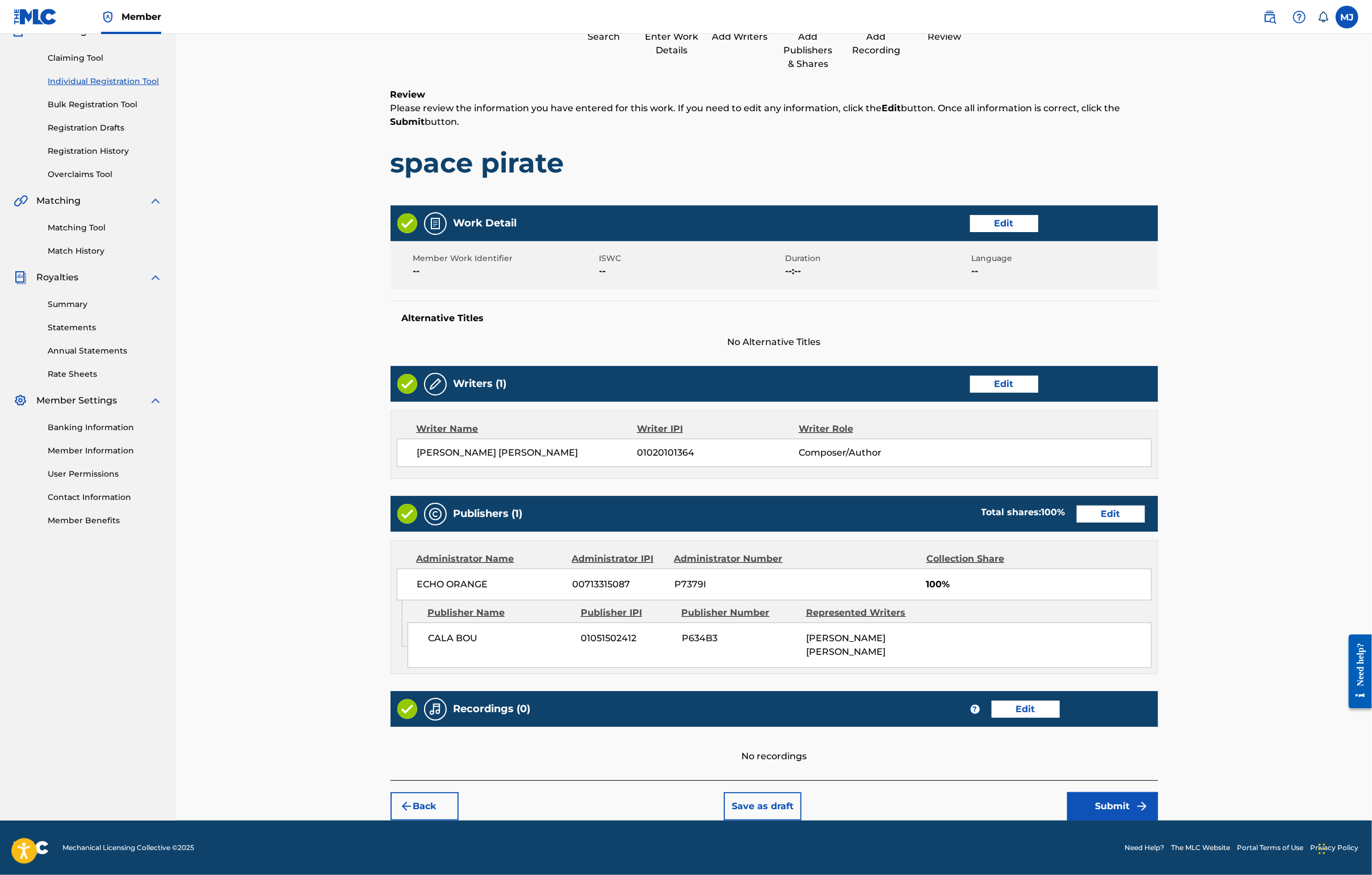
drag, startPoint x: 1202, startPoint y: 770, endPoint x: 1202, endPoint y: 781, distance: 11.0
click at [1158, 780] on div "Back Save as draft Submit" at bounding box center [774, 801] width 768 height 41
click at [1158, 795] on button "Submit" at bounding box center [1112, 807] width 91 height 29
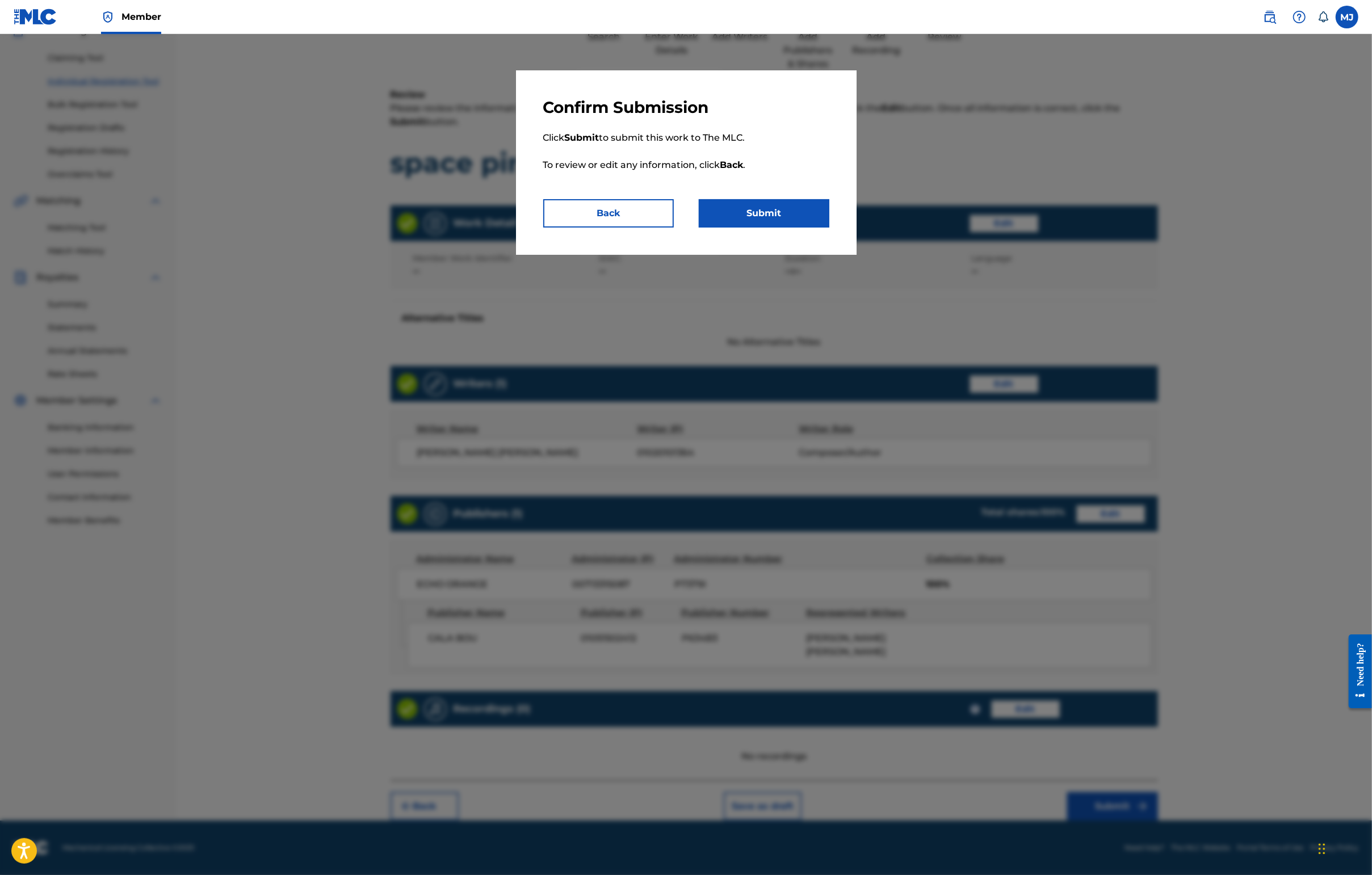
click at [757, 227] on button "Submit" at bounding box center [763, 214] width 130 height 29
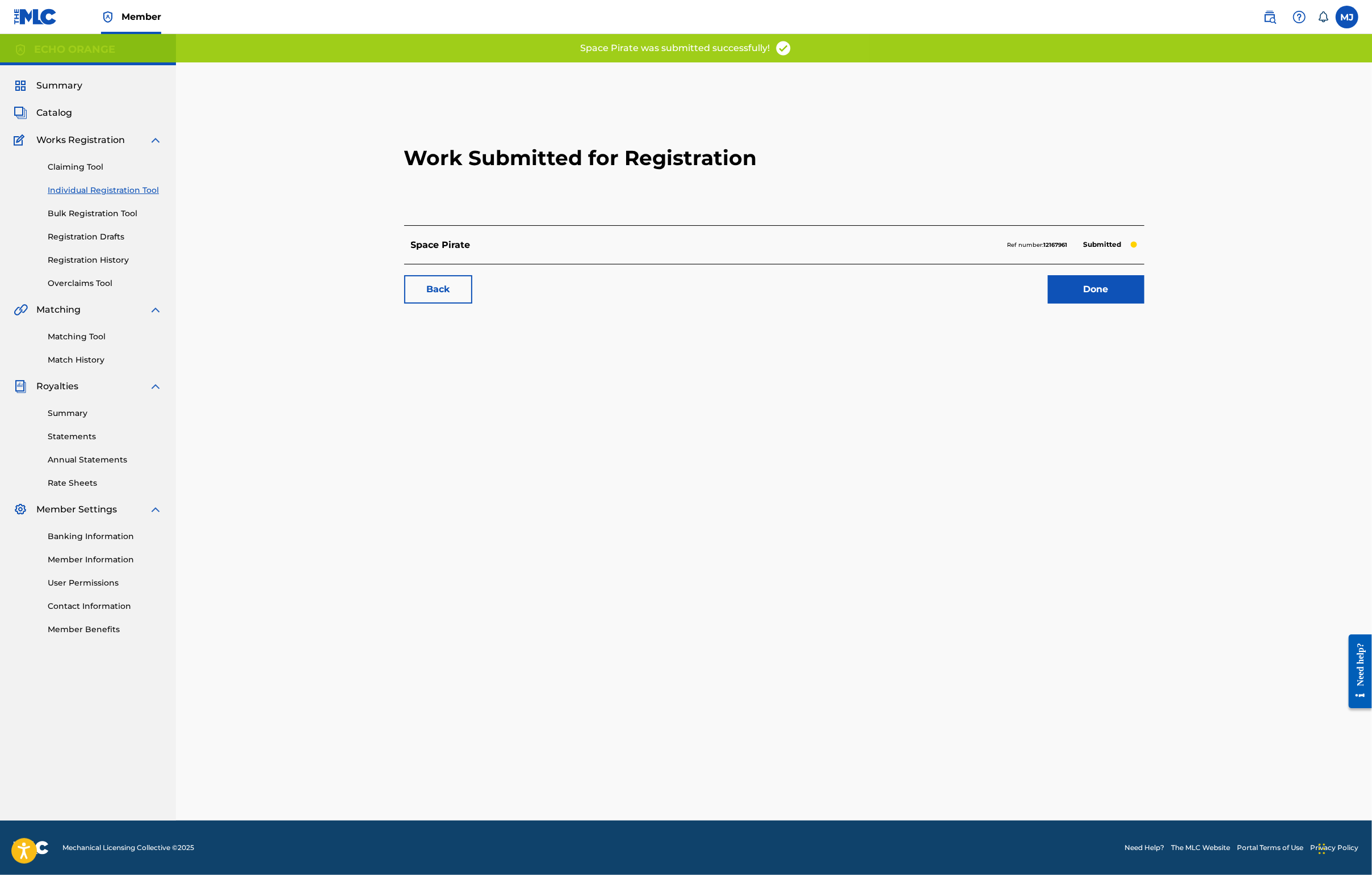
click at [1144, 303] on link "Done" at bounding box center [1096, 290] width 96 height 29
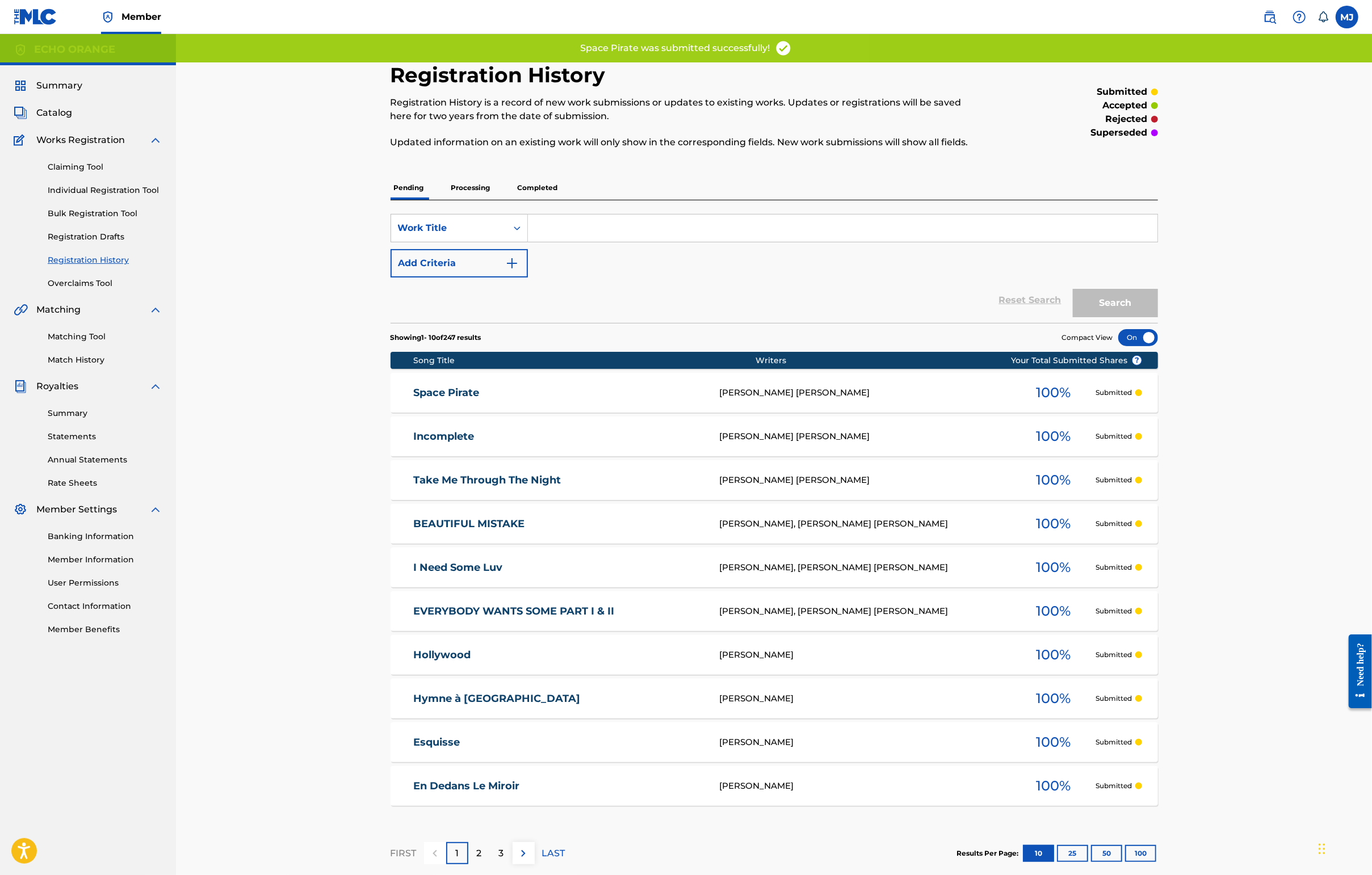
click at [145, 196] on link "Individual Registration Tool" at bounding box center [105, 190] width 114 height 12
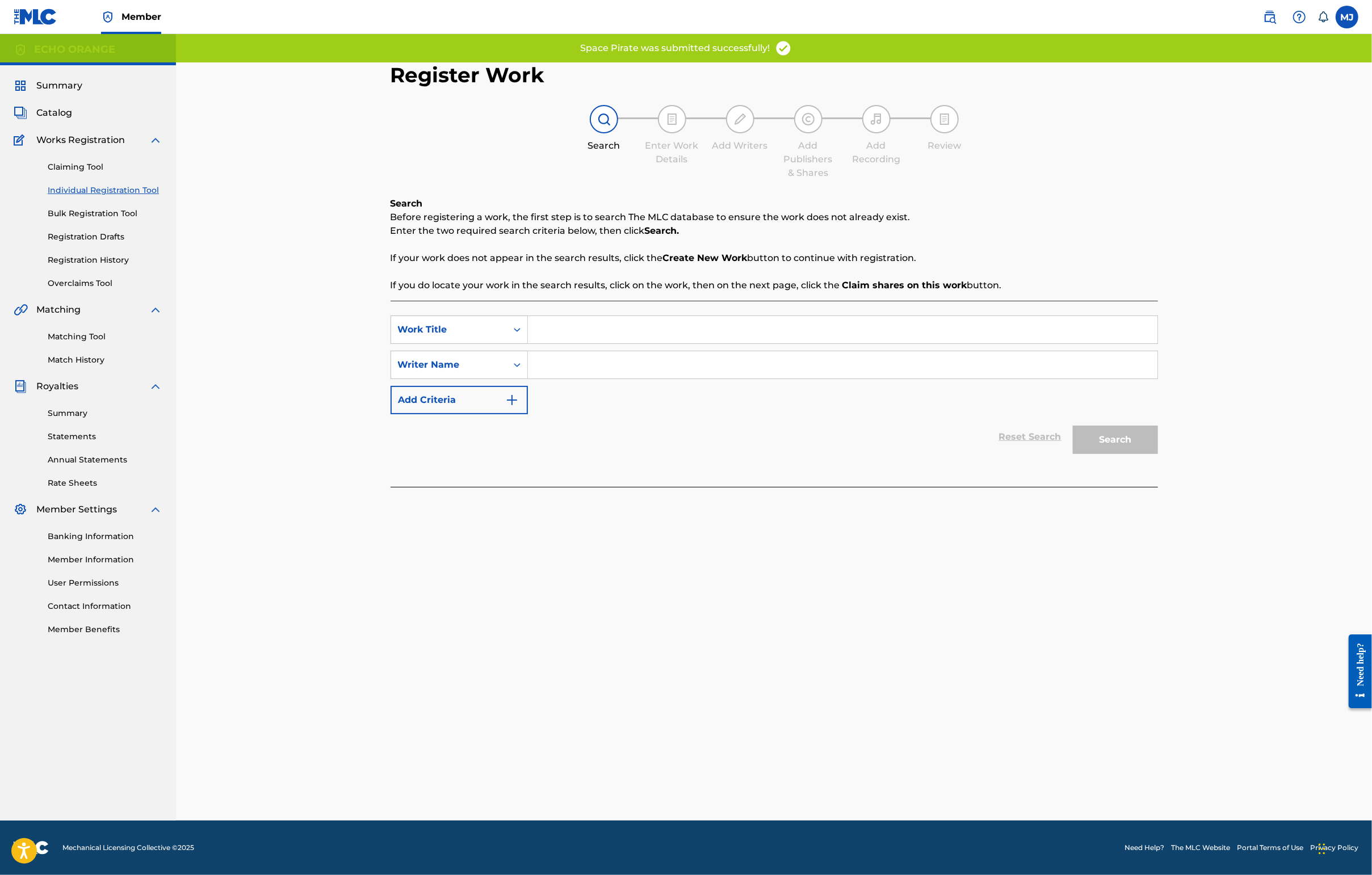
click at [530, 343] on input "Search Form" at bounding box center [842, 330] width 629 height 27
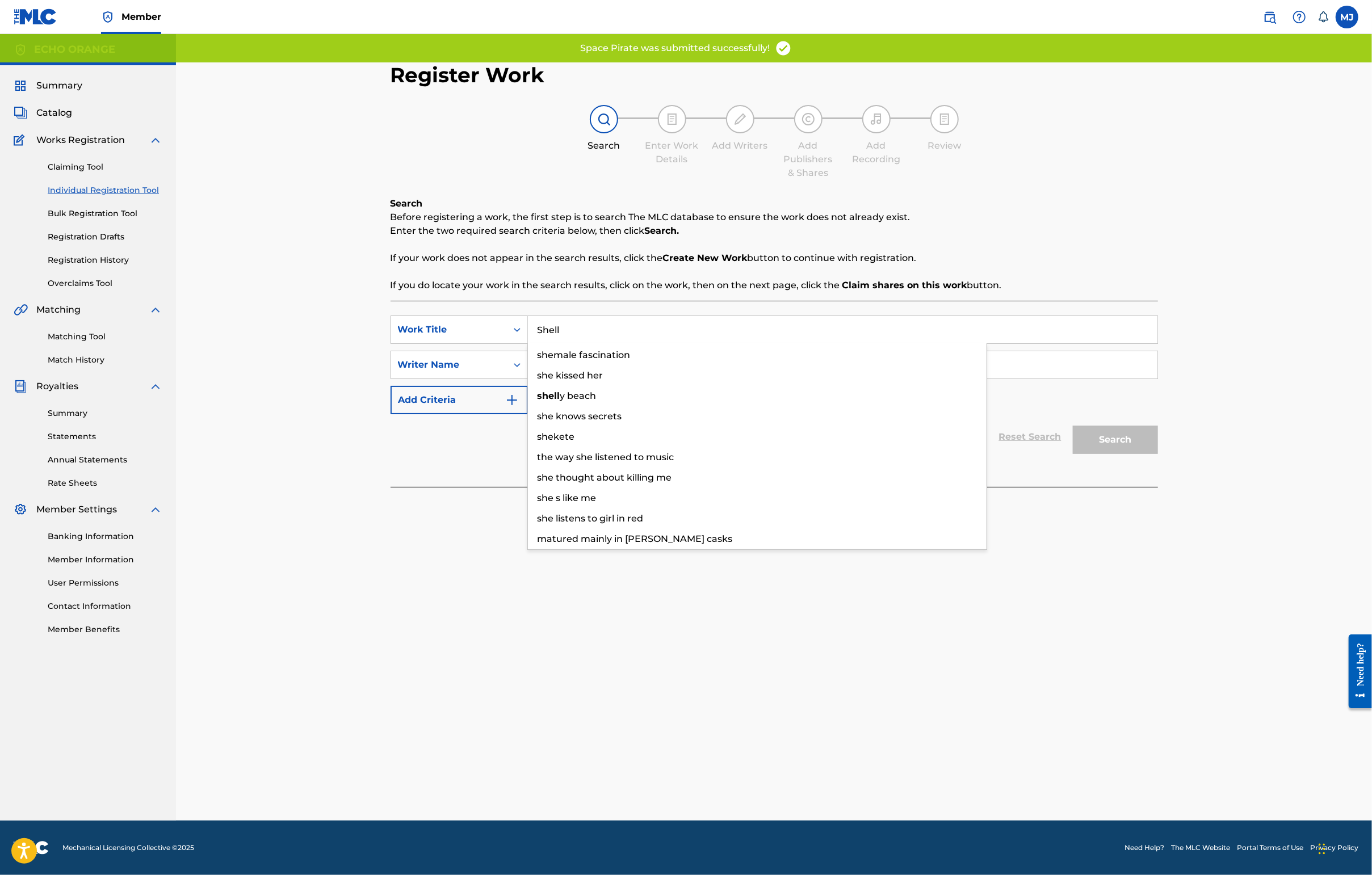
type input "Shell"
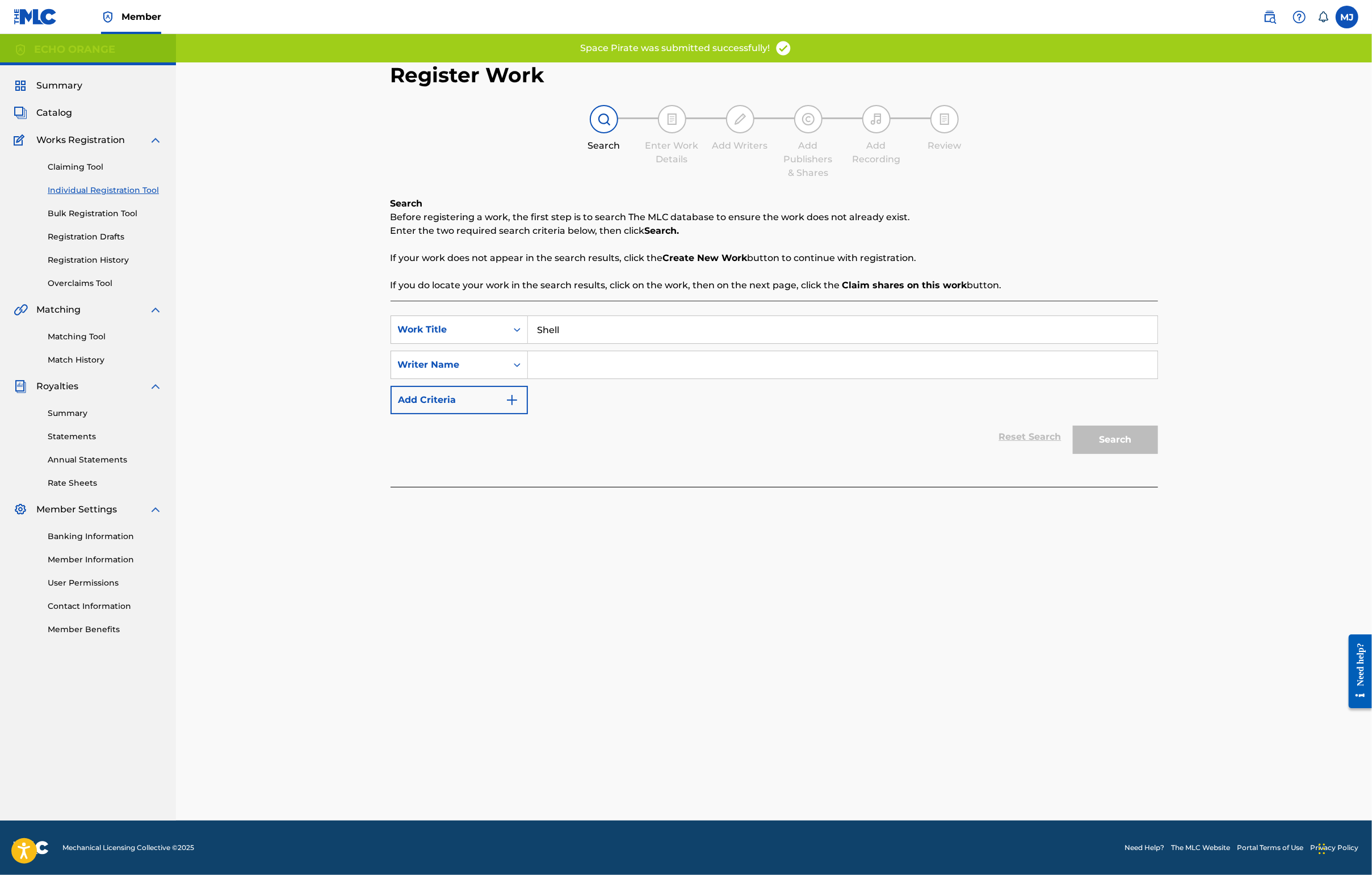
paste input "1020101364"
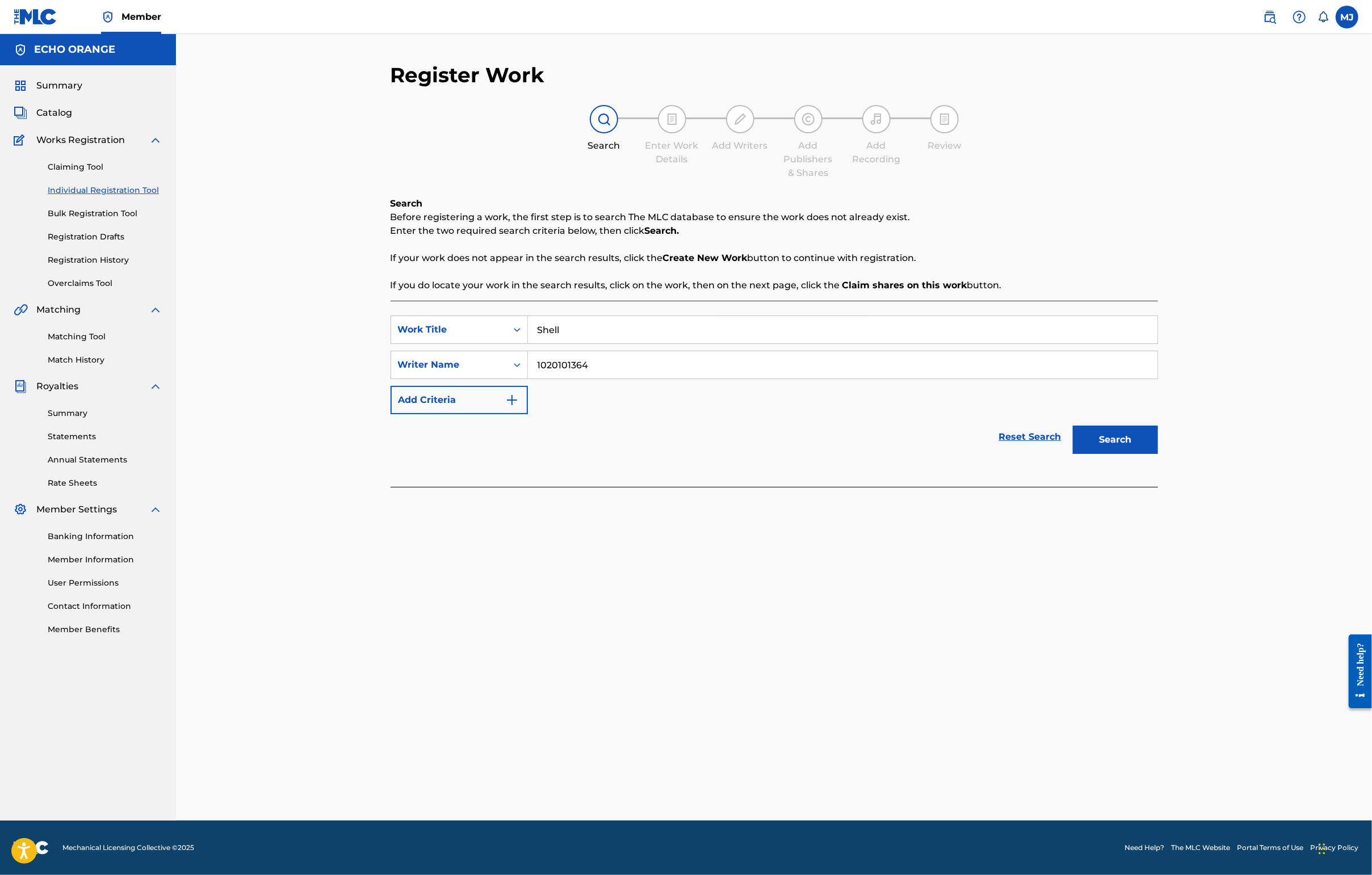
click at [1158, 454] on button "Search" at bounding box center [1115, 440] width 85 height 29
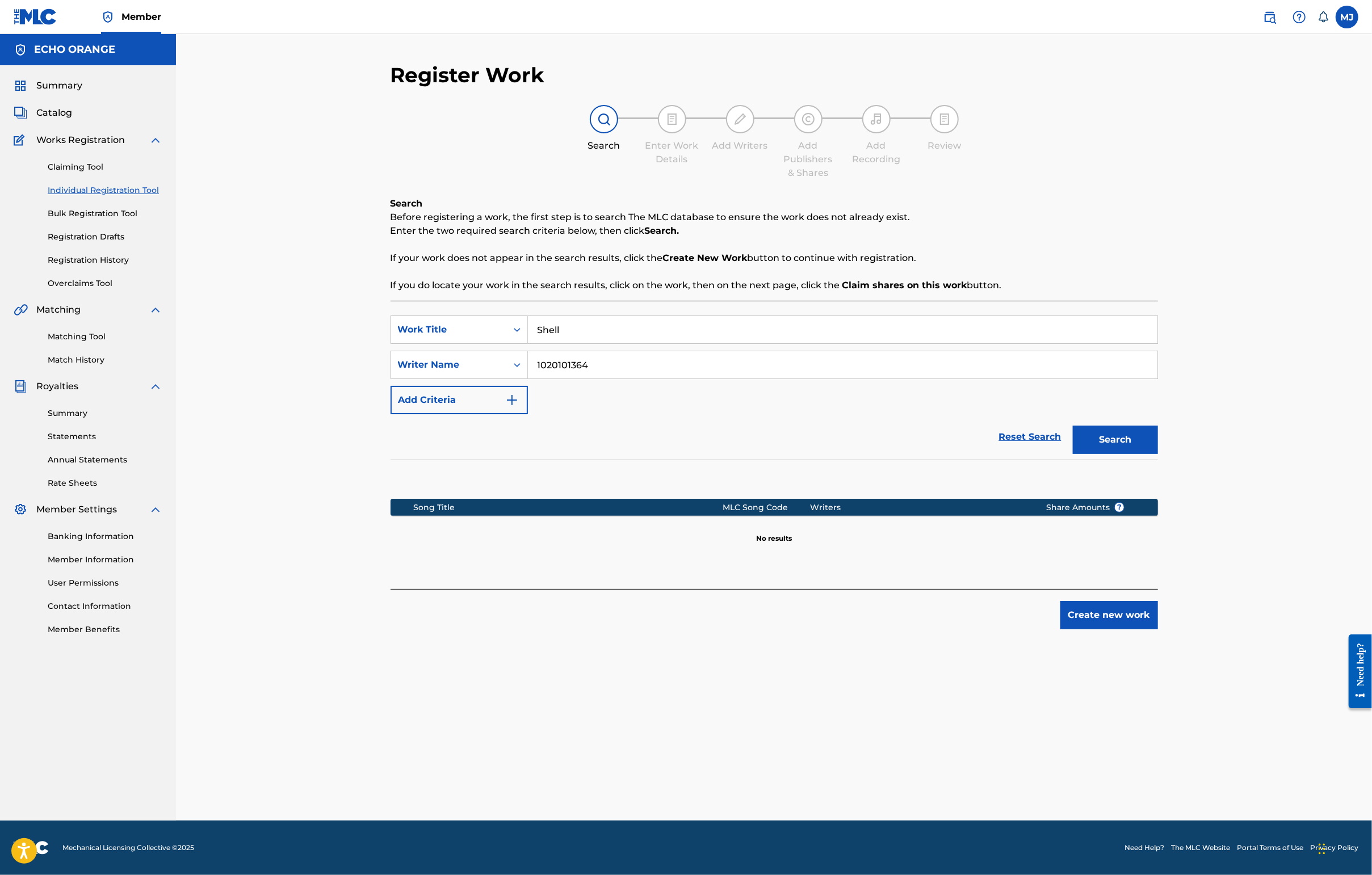
click at [552, 378] on input "1020101364" at bounding box center [842, 365] width 629 height 27
type input "Cesar Chouraqui"
click at [1158, 454] on button "Search" at bounding box center [1115, 440] width 85 height 29
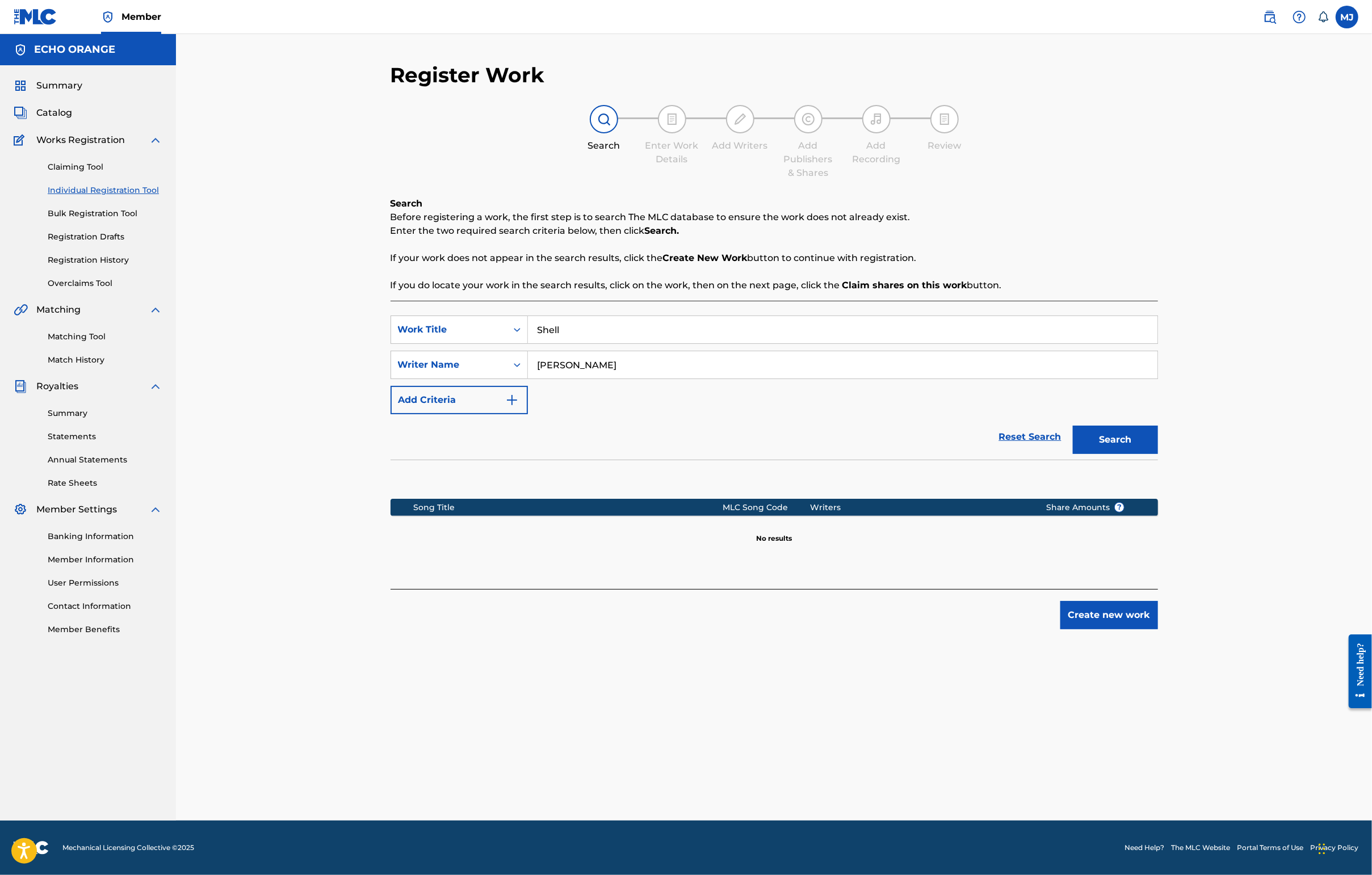
click at [1158, 629] on button "Create new work" at bounding box center [1109, 615] width 98 height 29
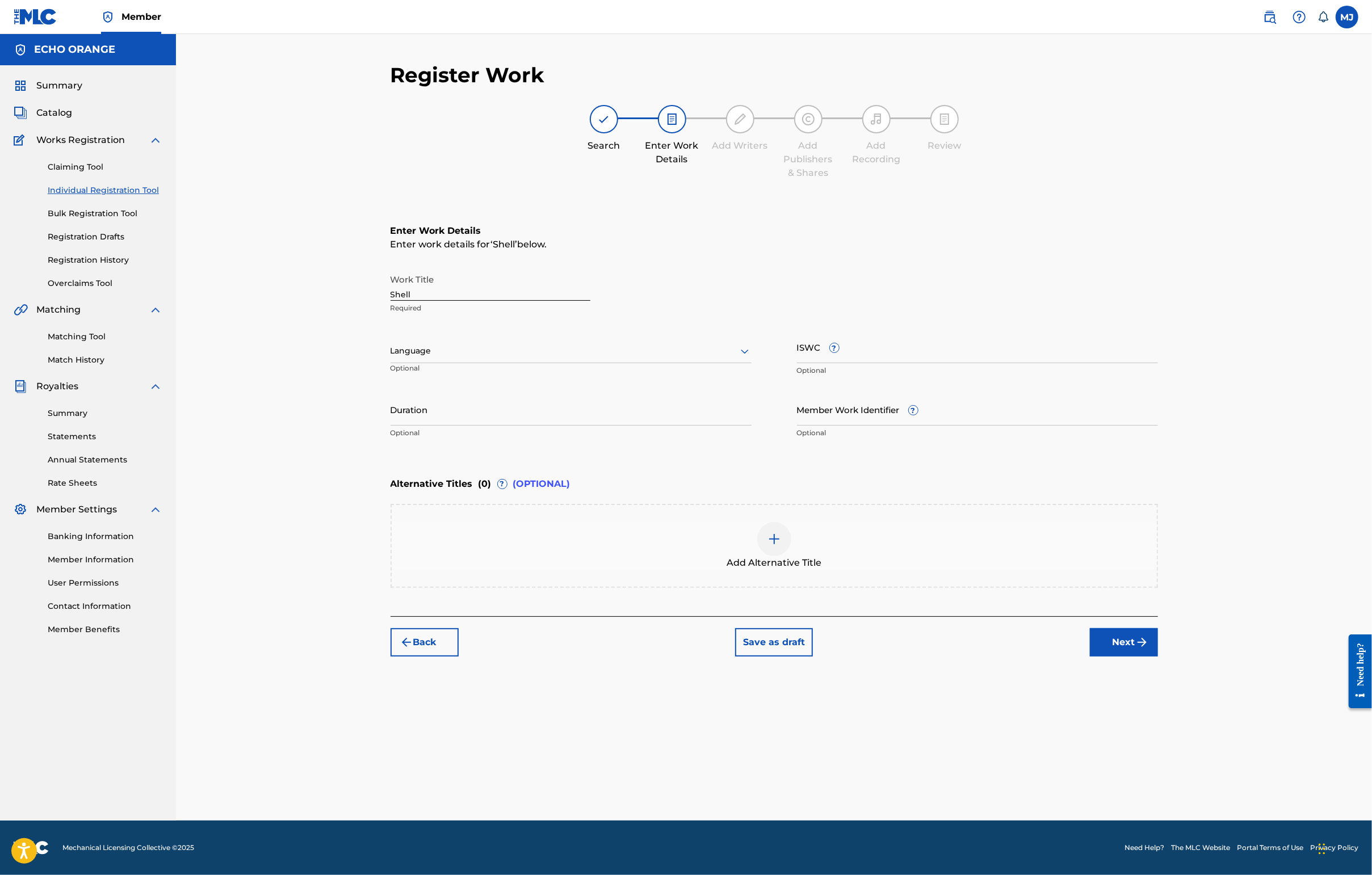
click at [1158, 657] on button "Next" at bounding box center [1124, 643] width 68 height 29
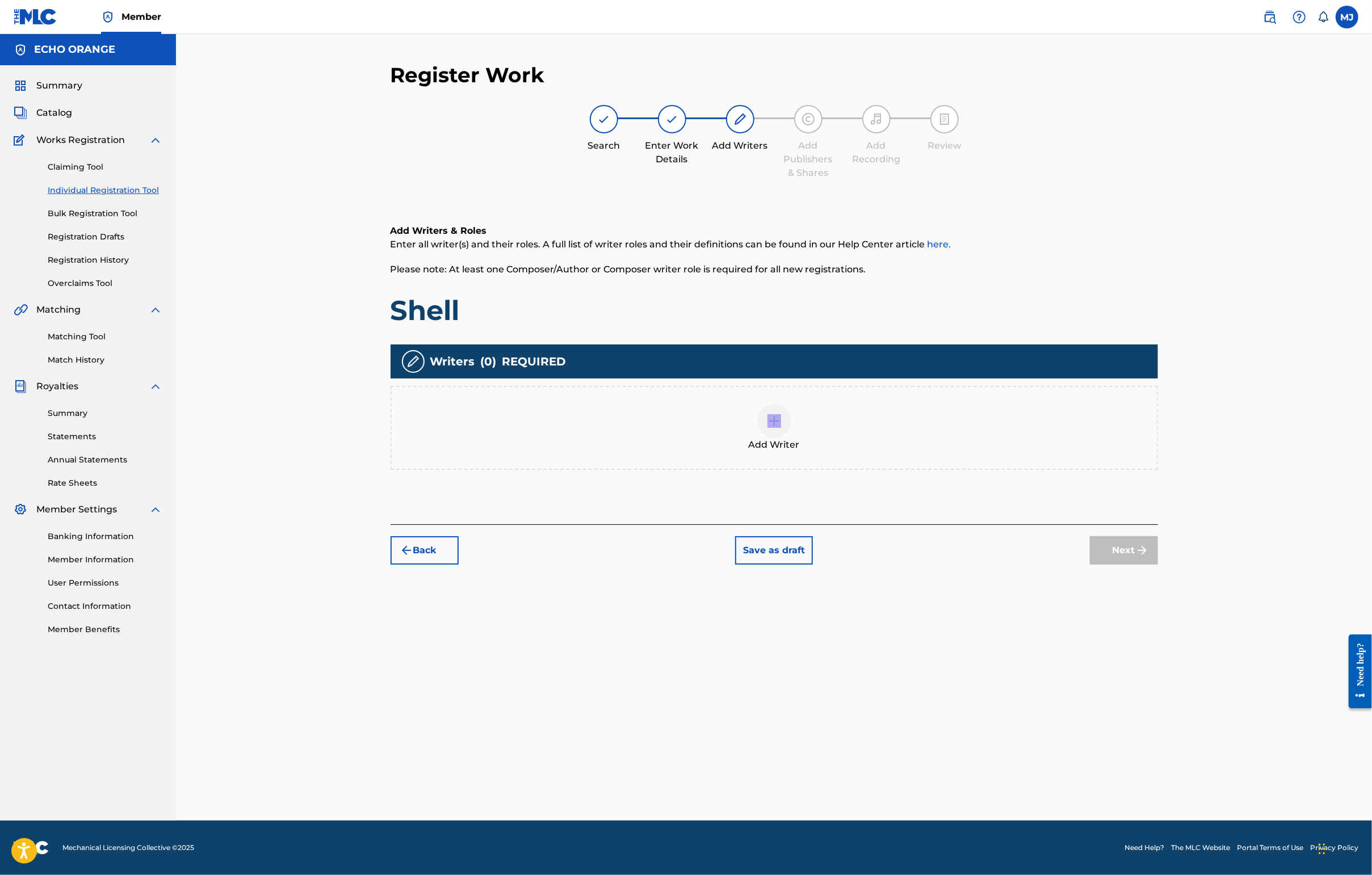
click at [904, 451] on div "Add Writer" at bounding box center [774, 427] width 765 height 47
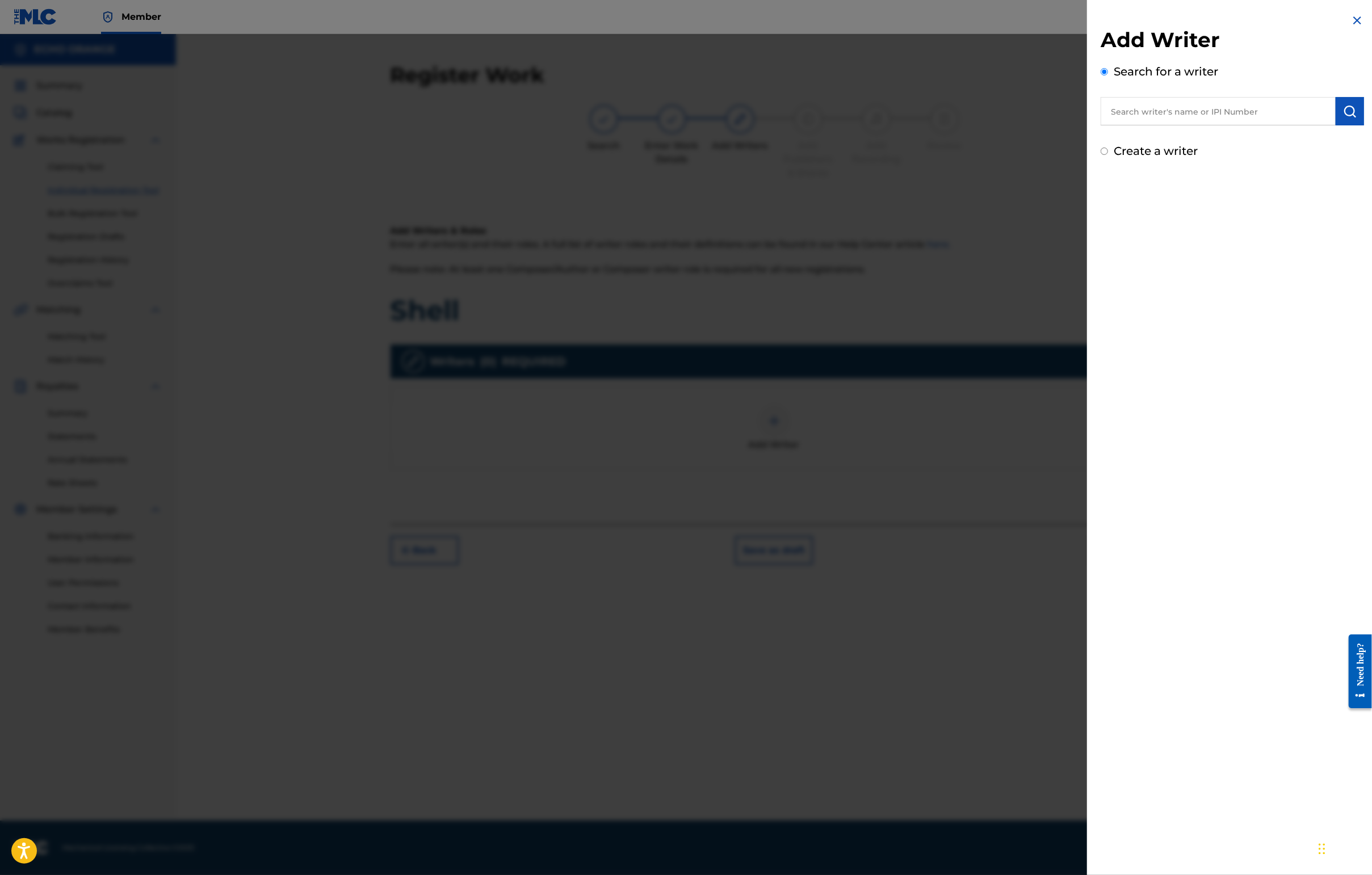
click at [1229, 120] on input "text" at bounding box center [1218, 111] width 235 height 29
type input "cesar chouraqui"
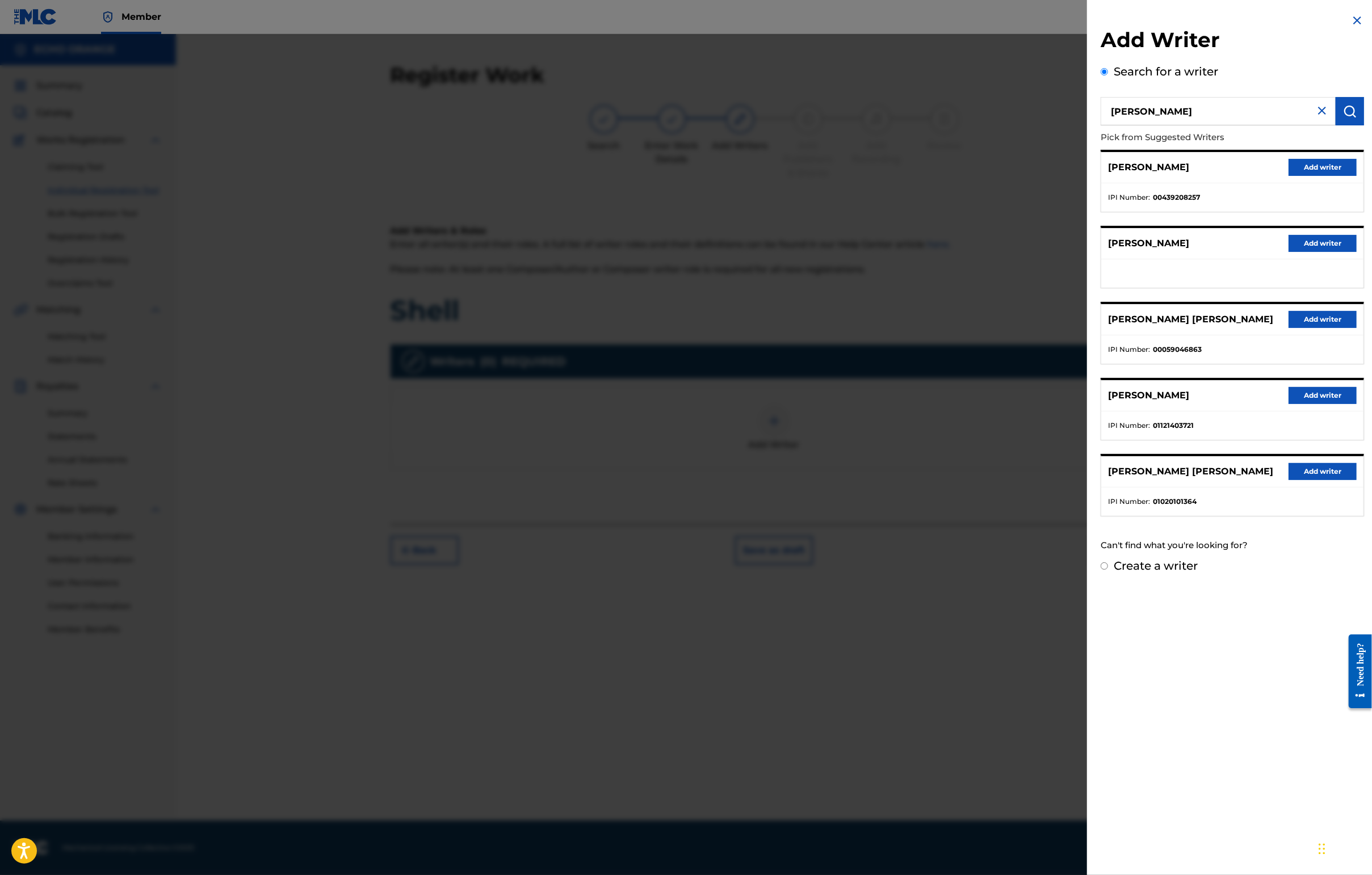
click at [1326, 480] on button "Add writer" at bounding box center [1322, 471] width 68 height 17
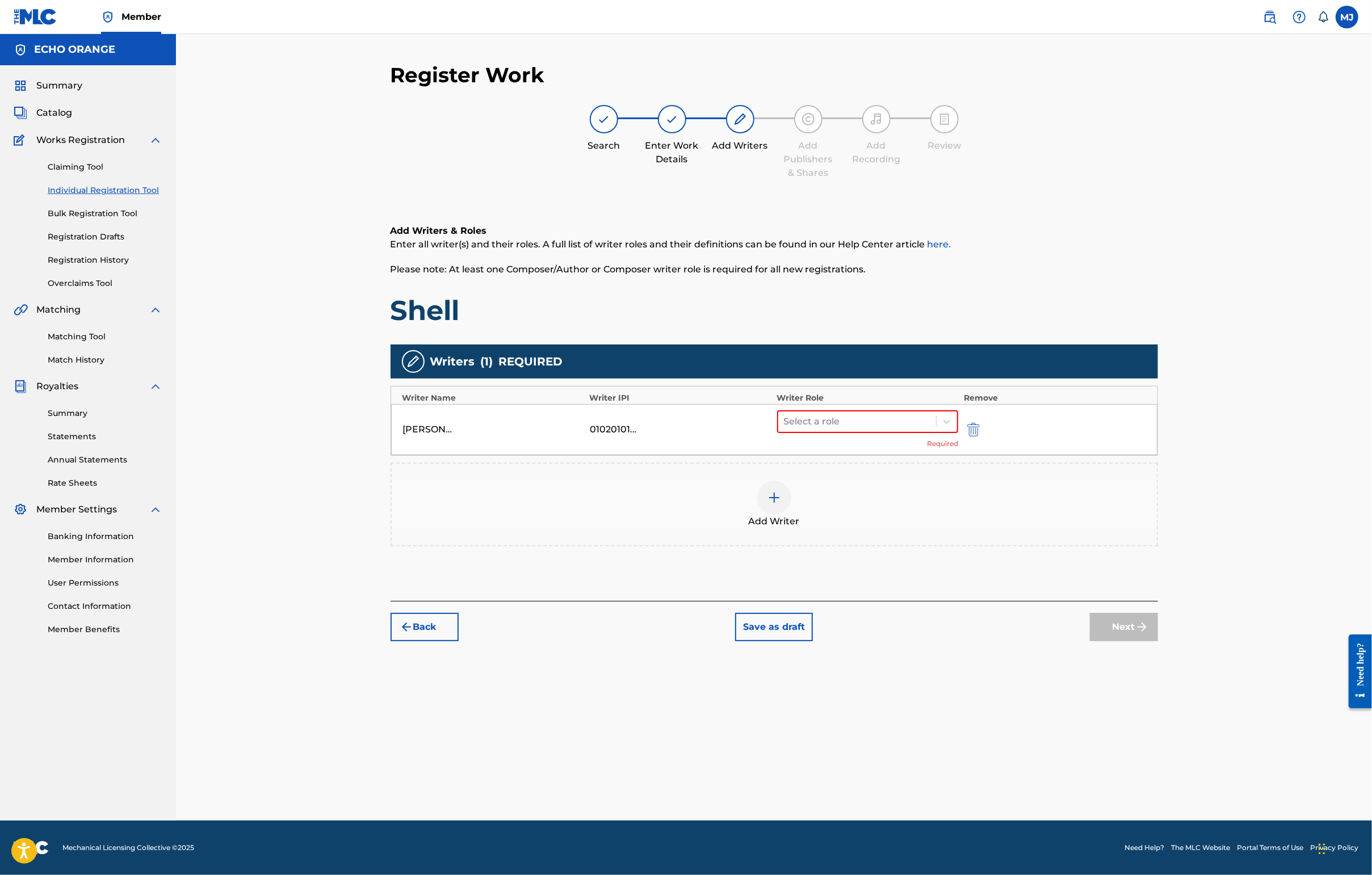
click at [947, 449] on div "Select a role Required" at bounding box center [867, 429] width 181 height 38
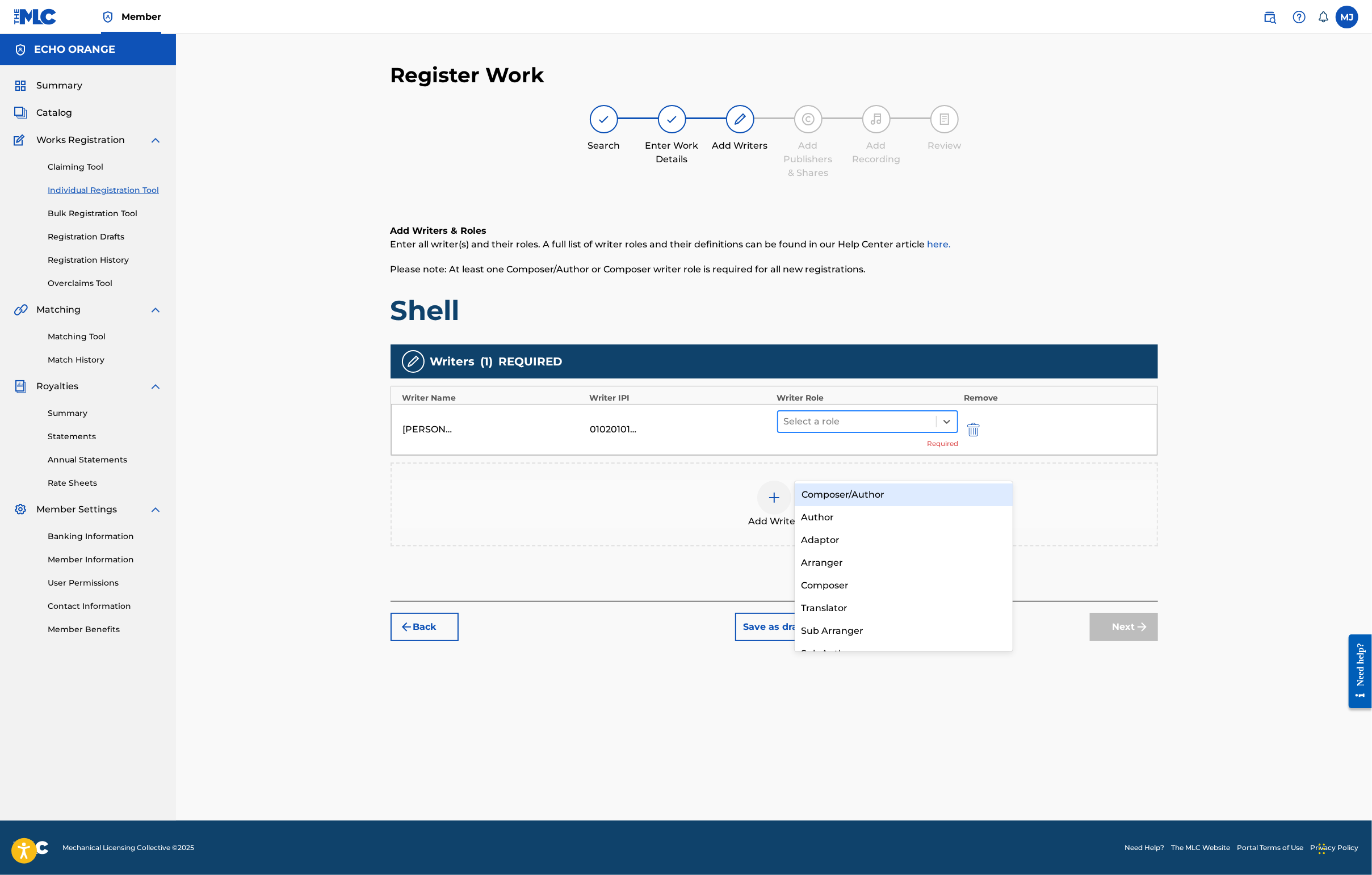
click at [931, 430] on div at bounding box center [856, 421] width 147 height 16
click at [913, 494] on div "Composer/Author" at bounding box center [904, 495] width 218 height 23
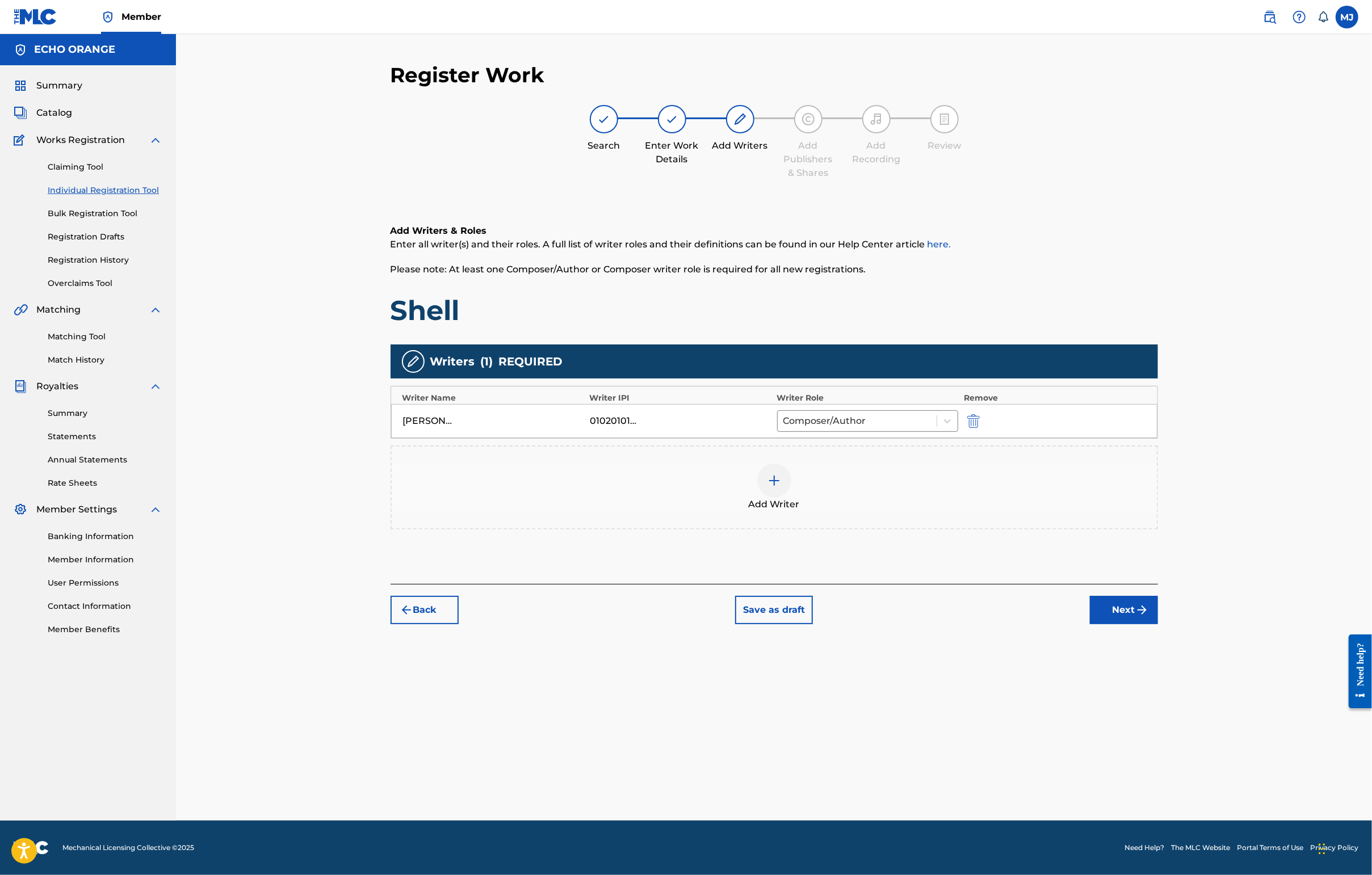
click at [1158, 624] on button "Next" at bounding box center [1124, 610] width 68 height 29
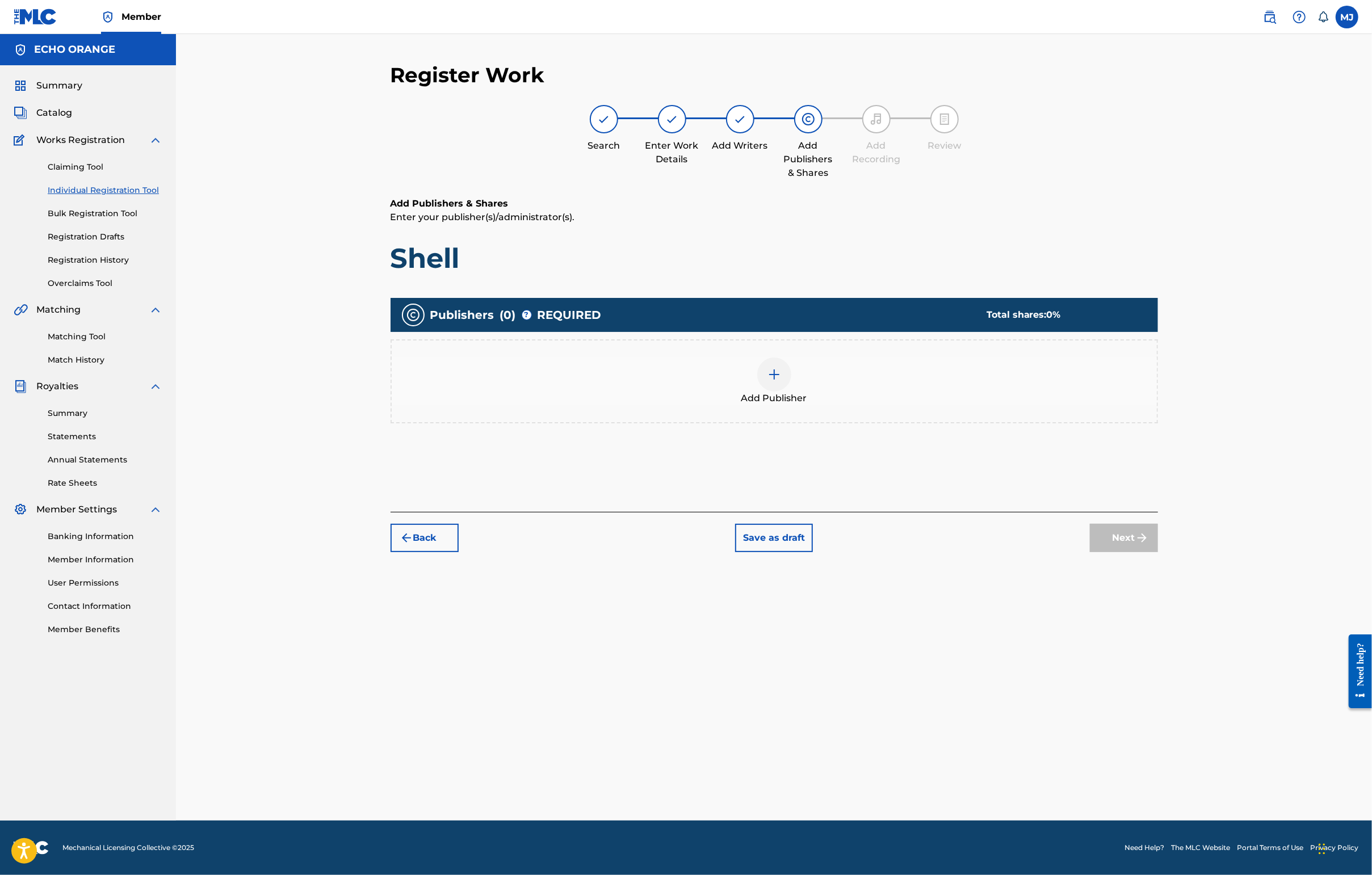
click at [1172, 688] on div "Register Work Search Enter Work Details Add Writers Add Publishers & Shares Add…" at bounding box center [774, 442] width 795 height 758
click at [391, 552] on button "Back" at bounding box center [424, 538] width 68 height 29
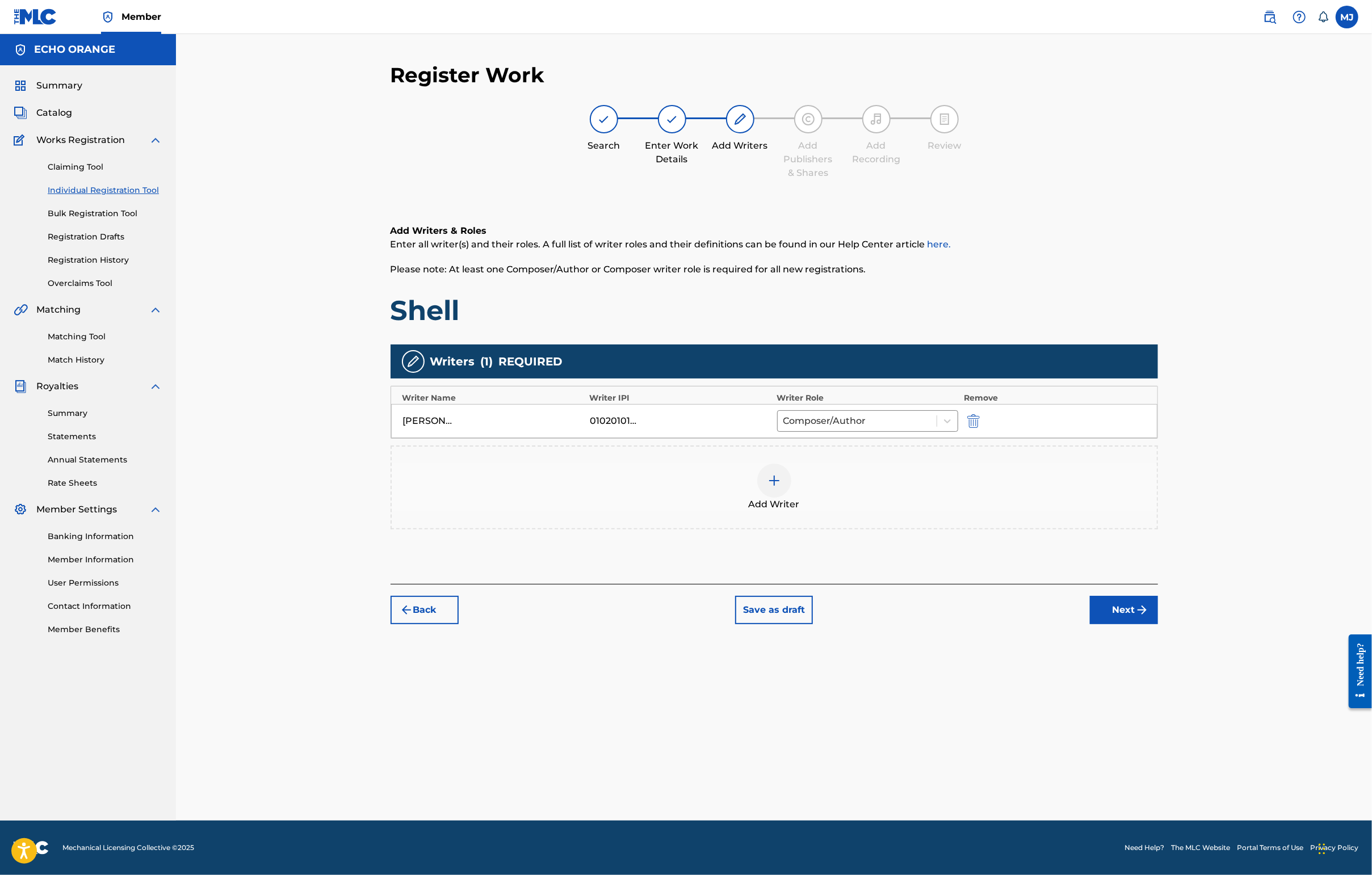
click at [820, 511] on div "Add Writer" at bounding box center [774, 487] width 765 height 47
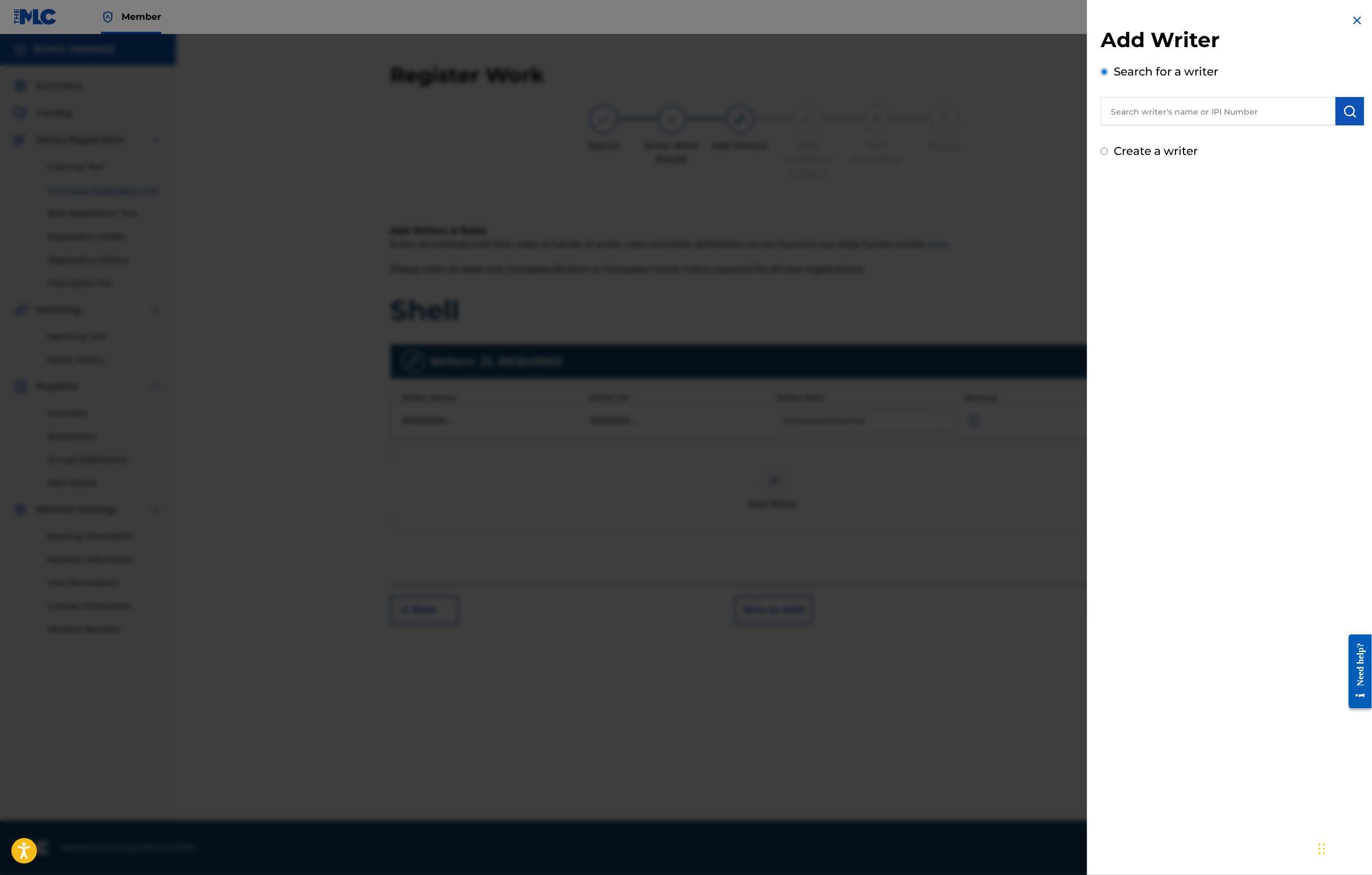
click at [1100, 126] on input "text" at bounding box center [1218, 111] width 235 height 29
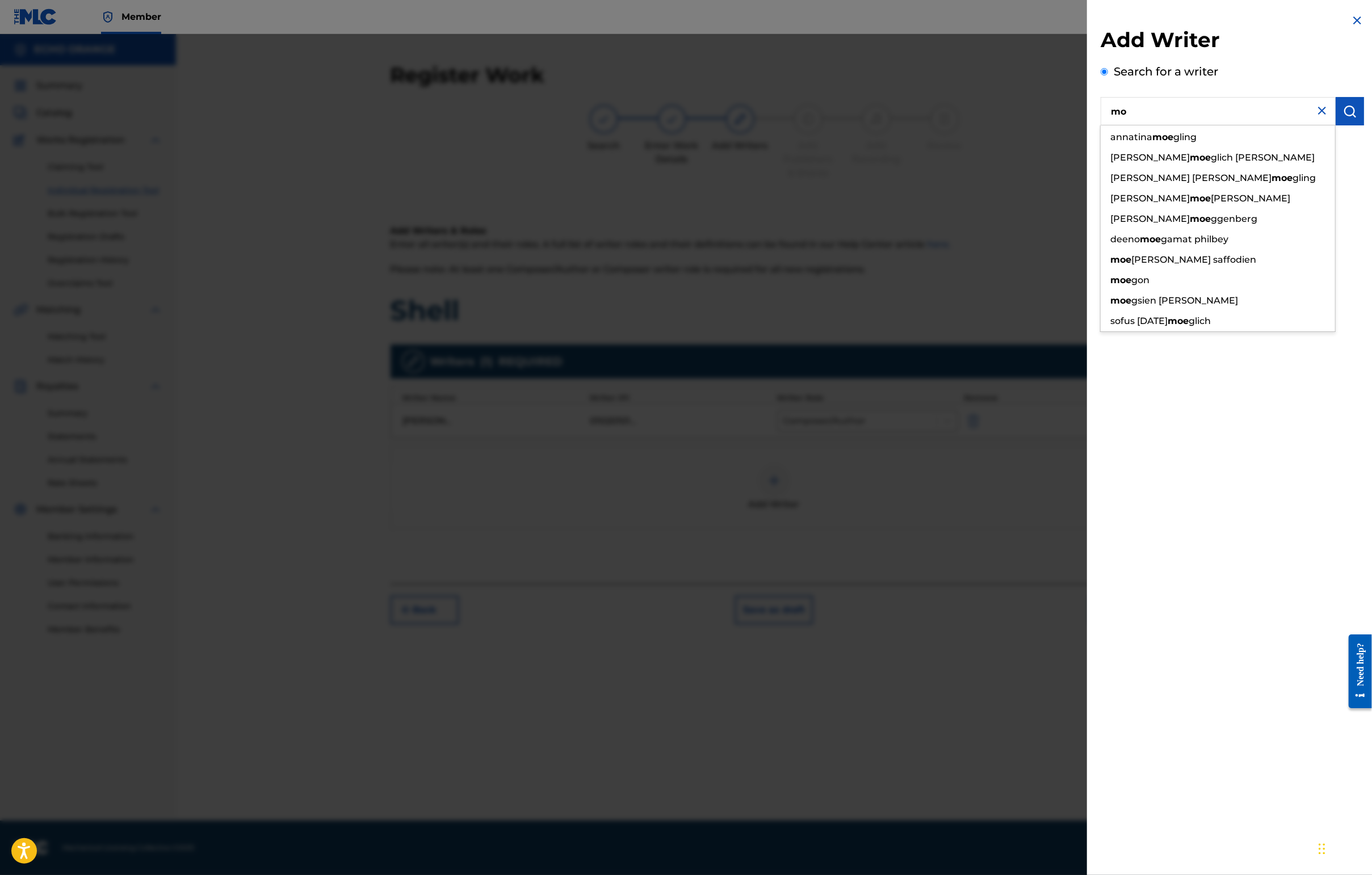
type input "m"
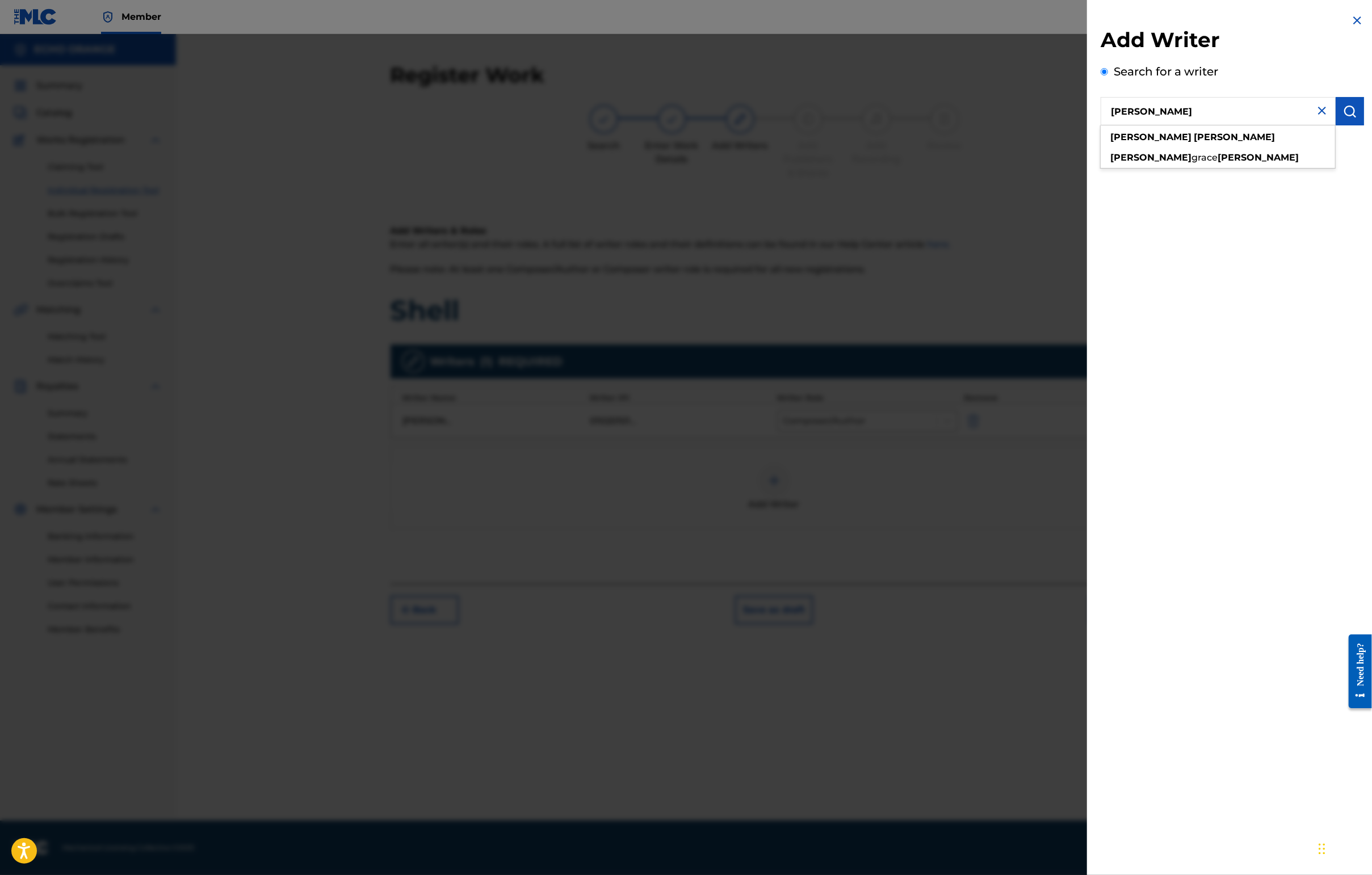
type input "morgan kibby"
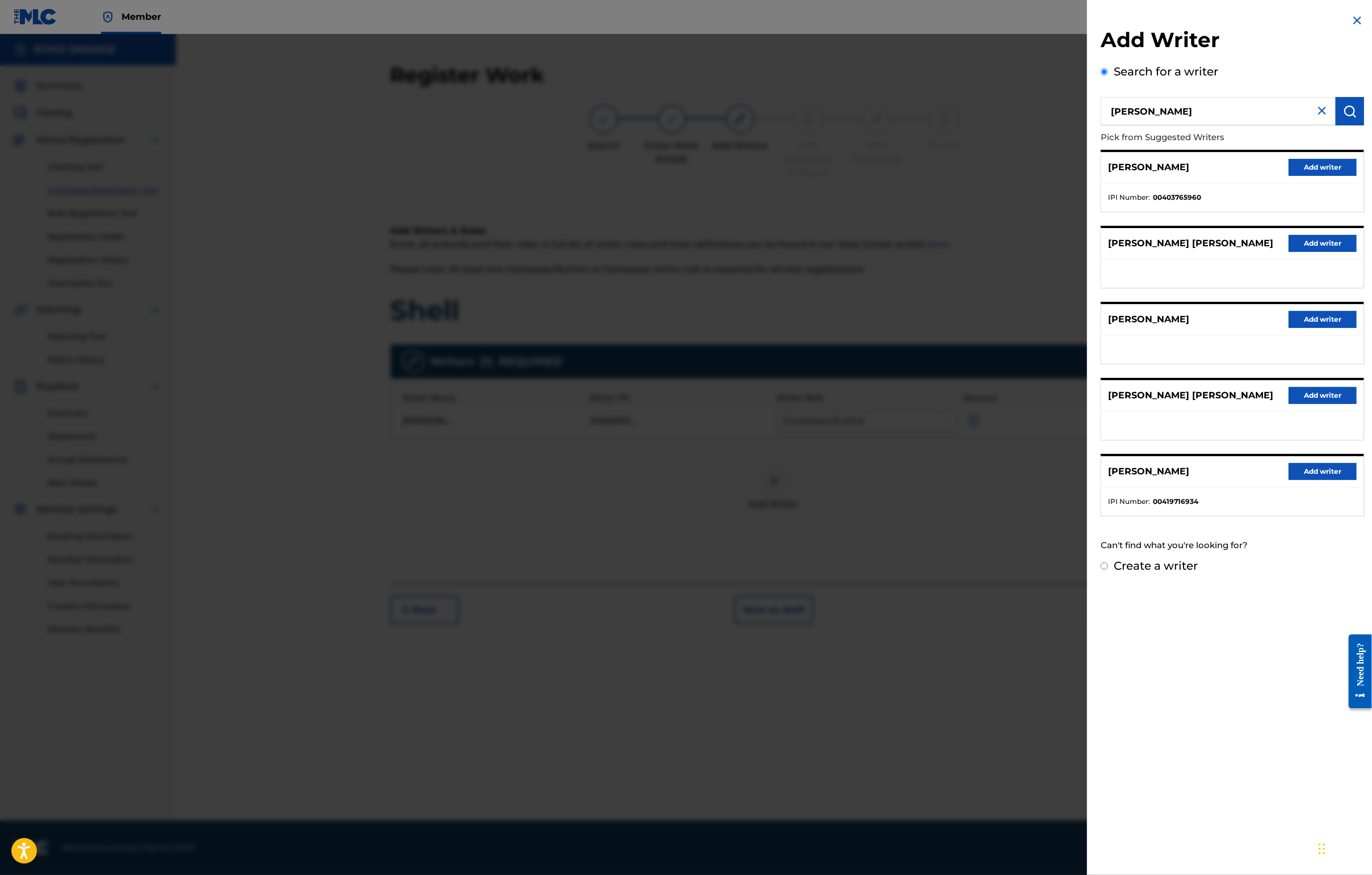
click at [1324, 176] on button "Add writer" at bounding box center [1322, 167] width 68 height 17
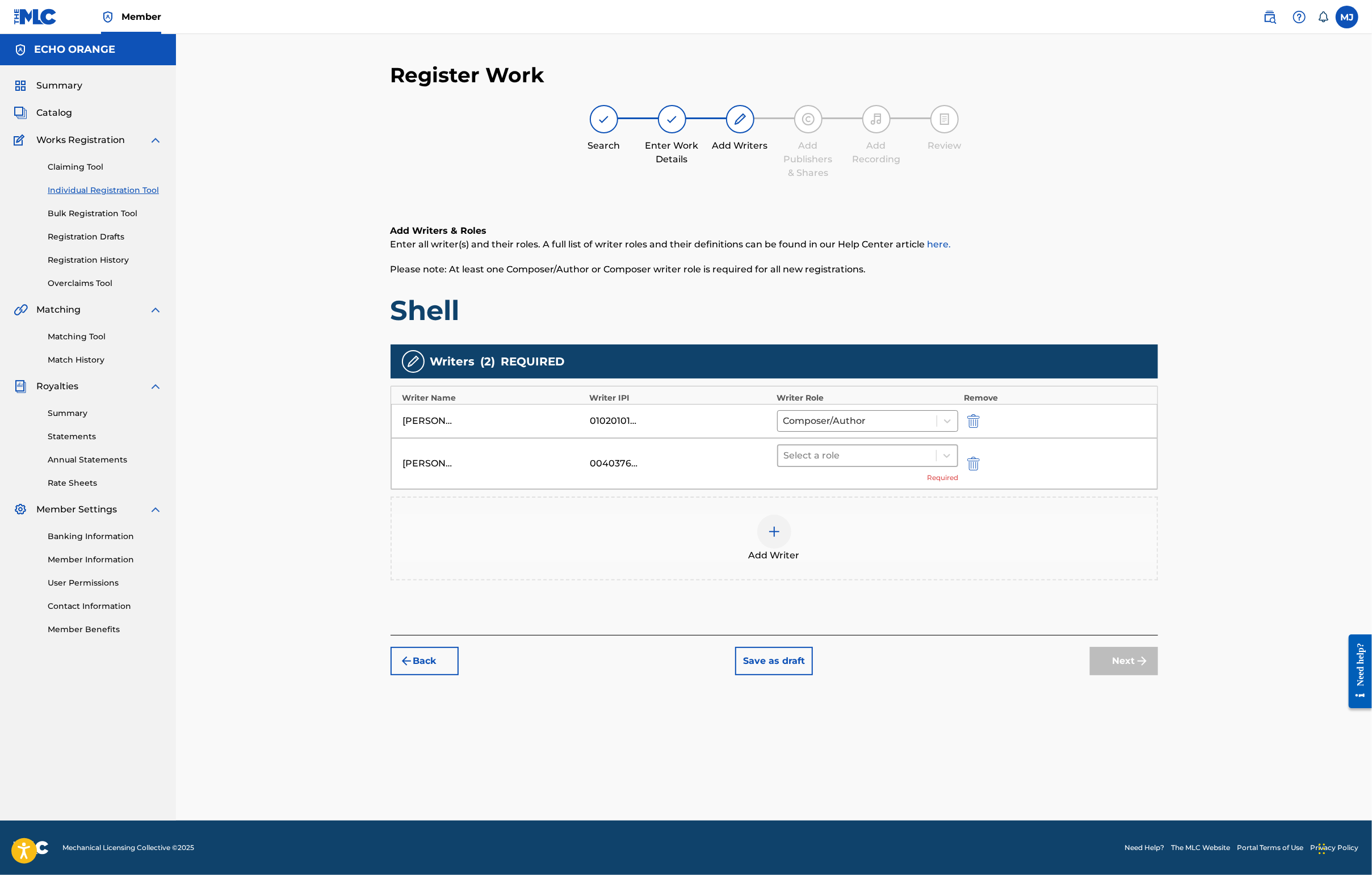
click at [931, 463] on div at bounding box center [856, 455] width 147 height 16
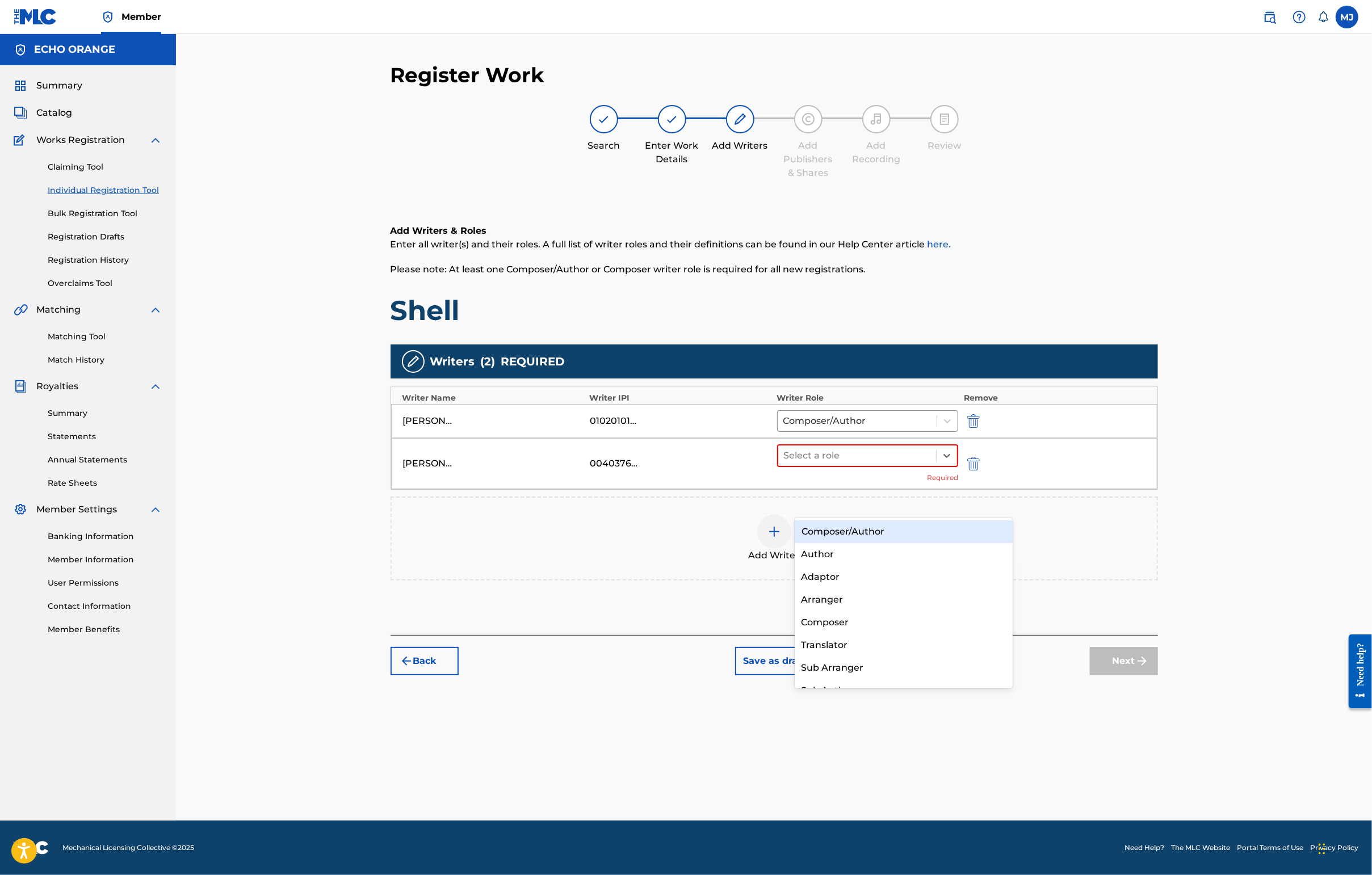
click at [932, 527] on div "Composer/Author" at bounding box center [904, 532] width 218 height 23
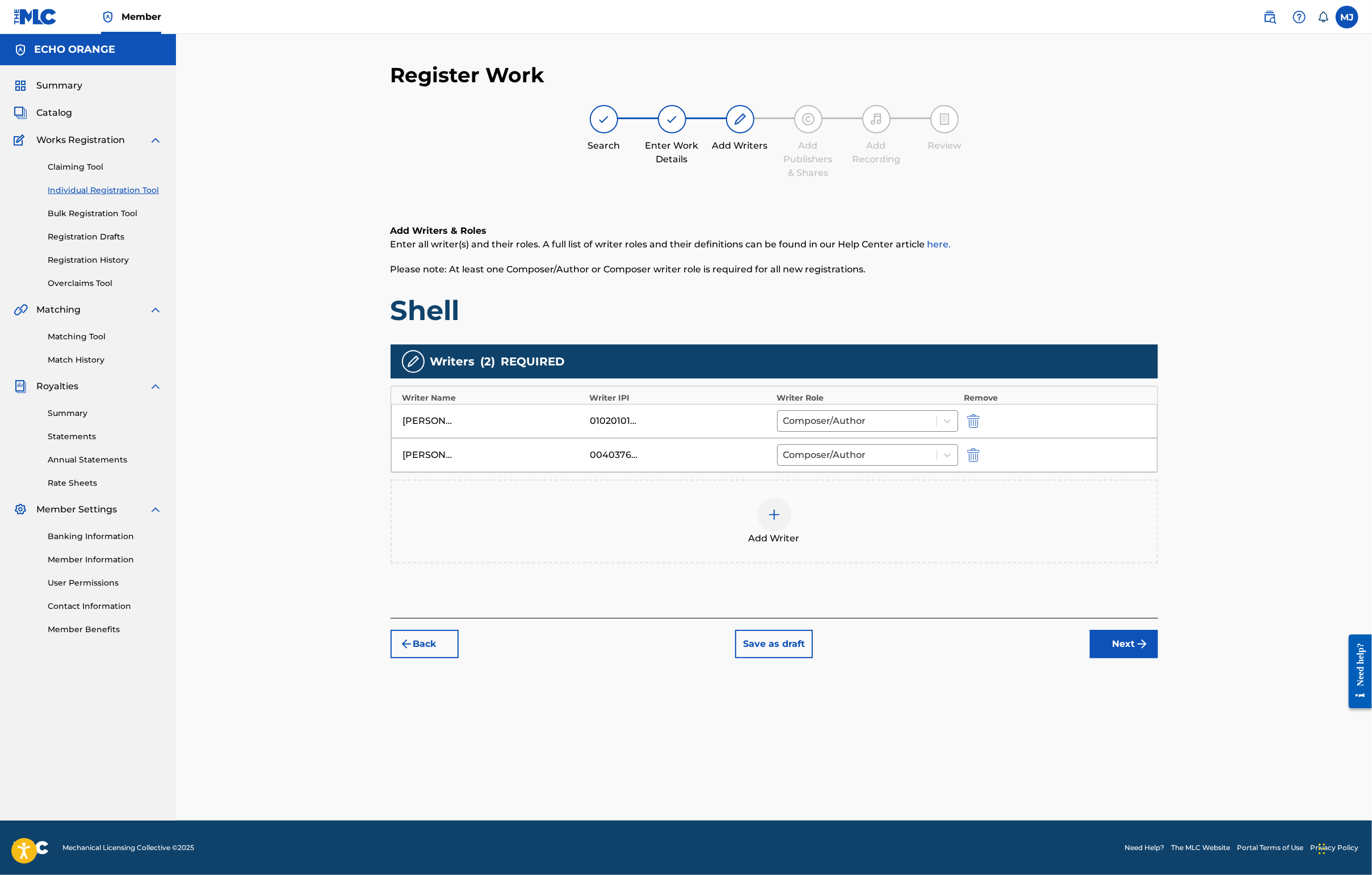
click at [1158, 658] on button "Next" at bounding box center [1124, 644] width 68 height 29
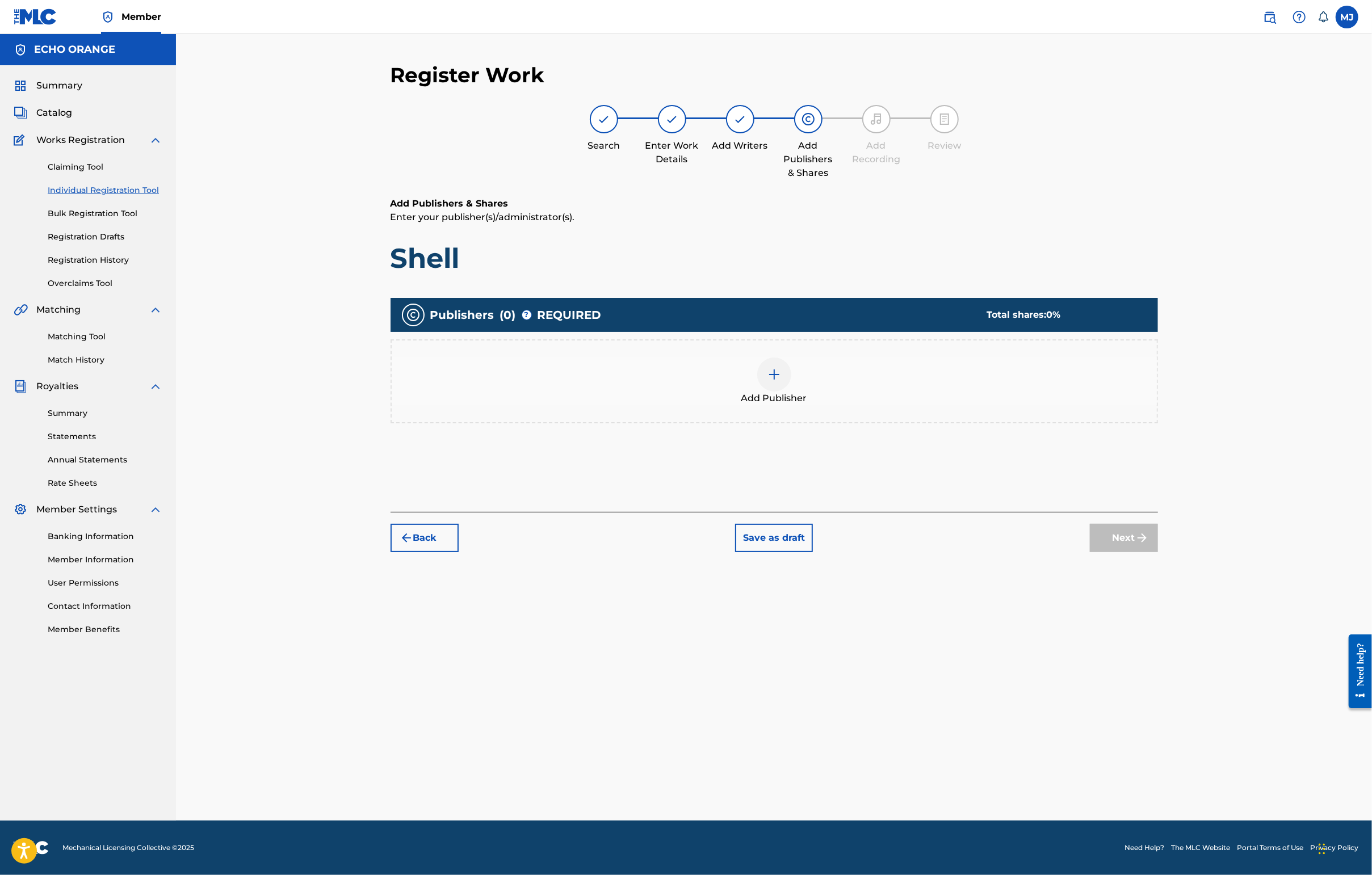
click at [876, 405] on div "Add Publisher" at bounding box center [774, 381] width 765 height 47
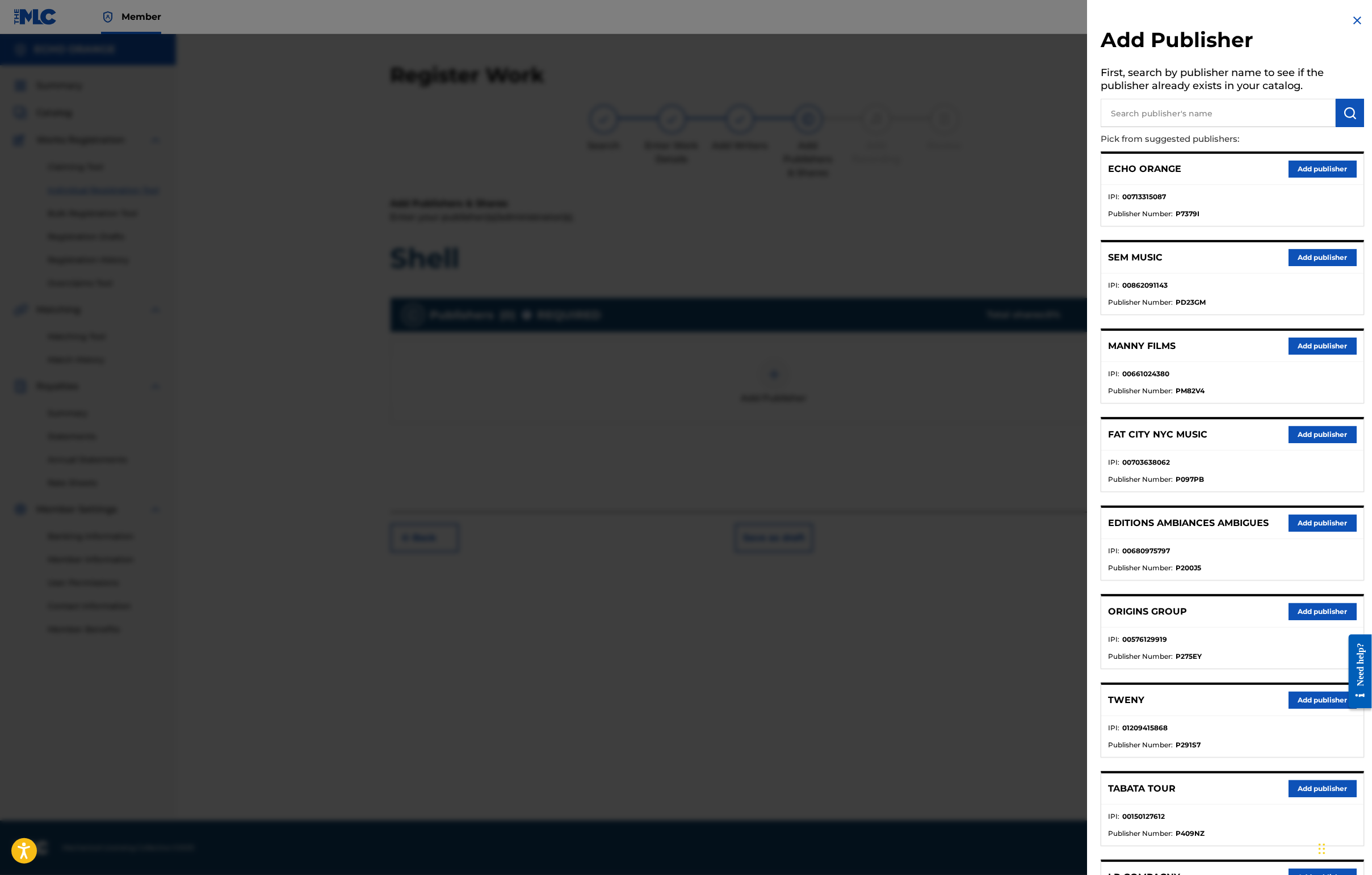
click at [1150, 127] on input "text" at bounding box center [1218, 113] width 235 height 29
type input "cala bou"
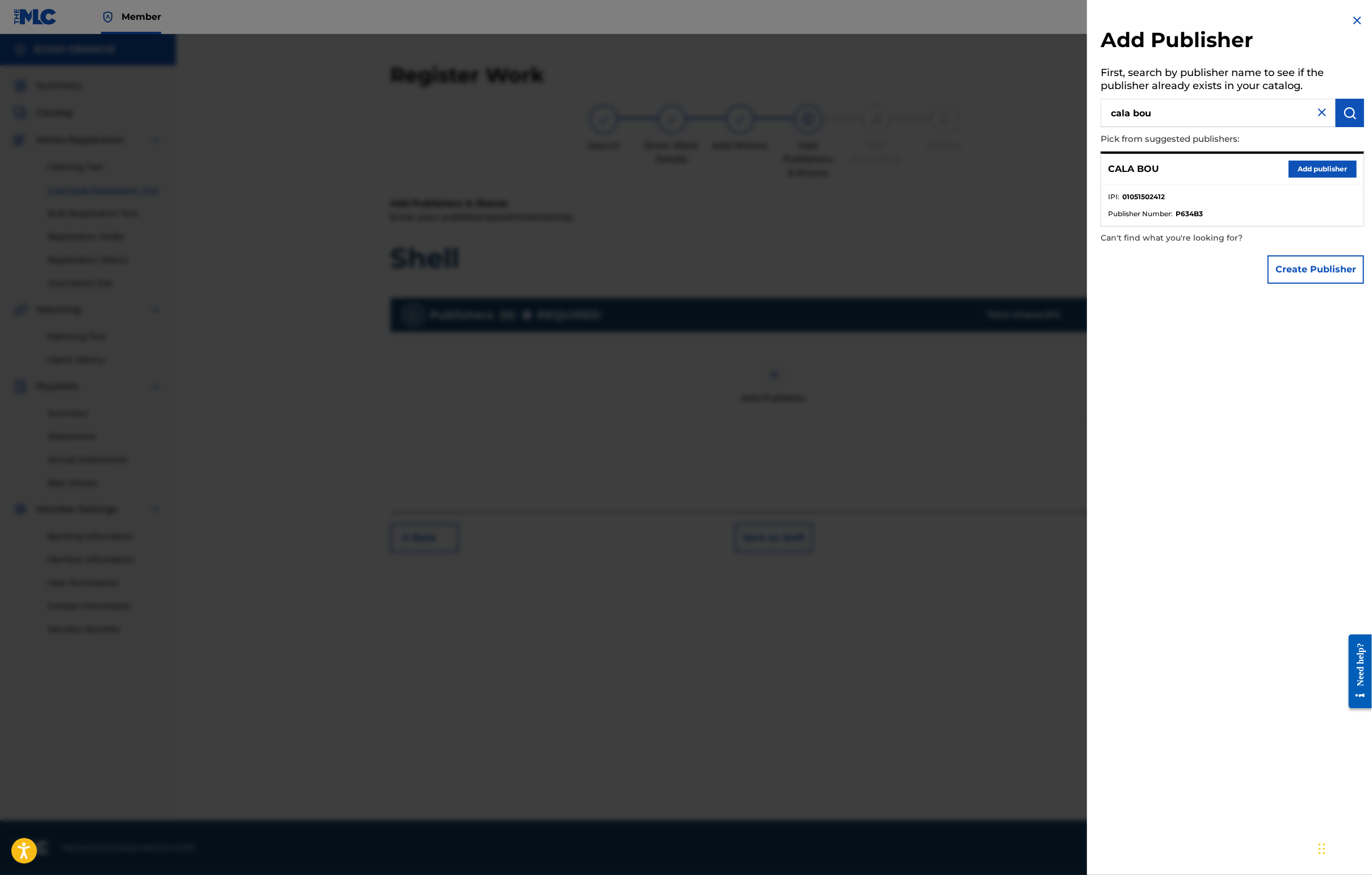
click at [1322, 178] on button "Add publisher" at bounding box center [1322, 169] width 68 height 17
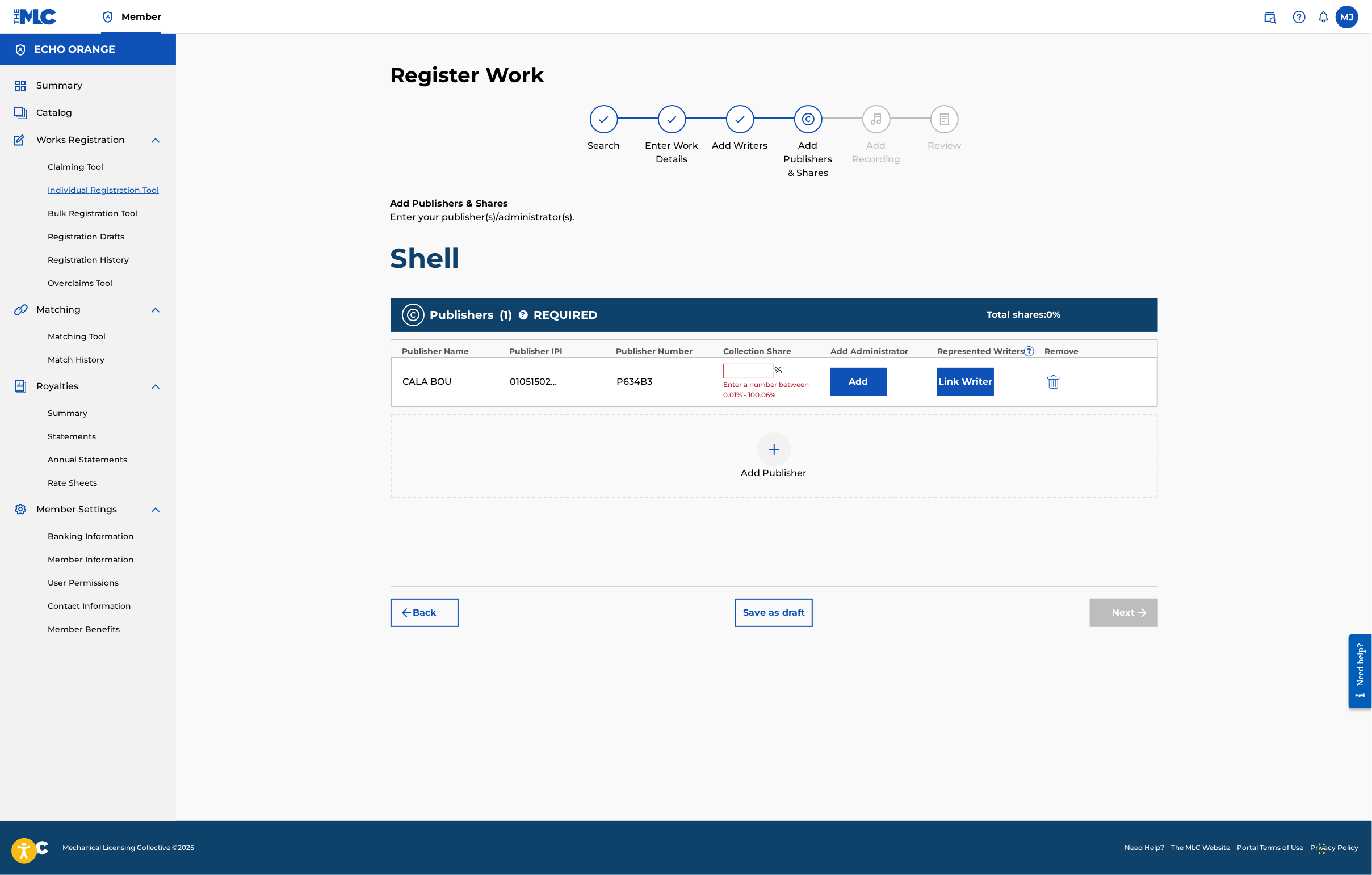
click at [887, 396] on button "Add" at bounding box center [858, 382] width 56 height 29
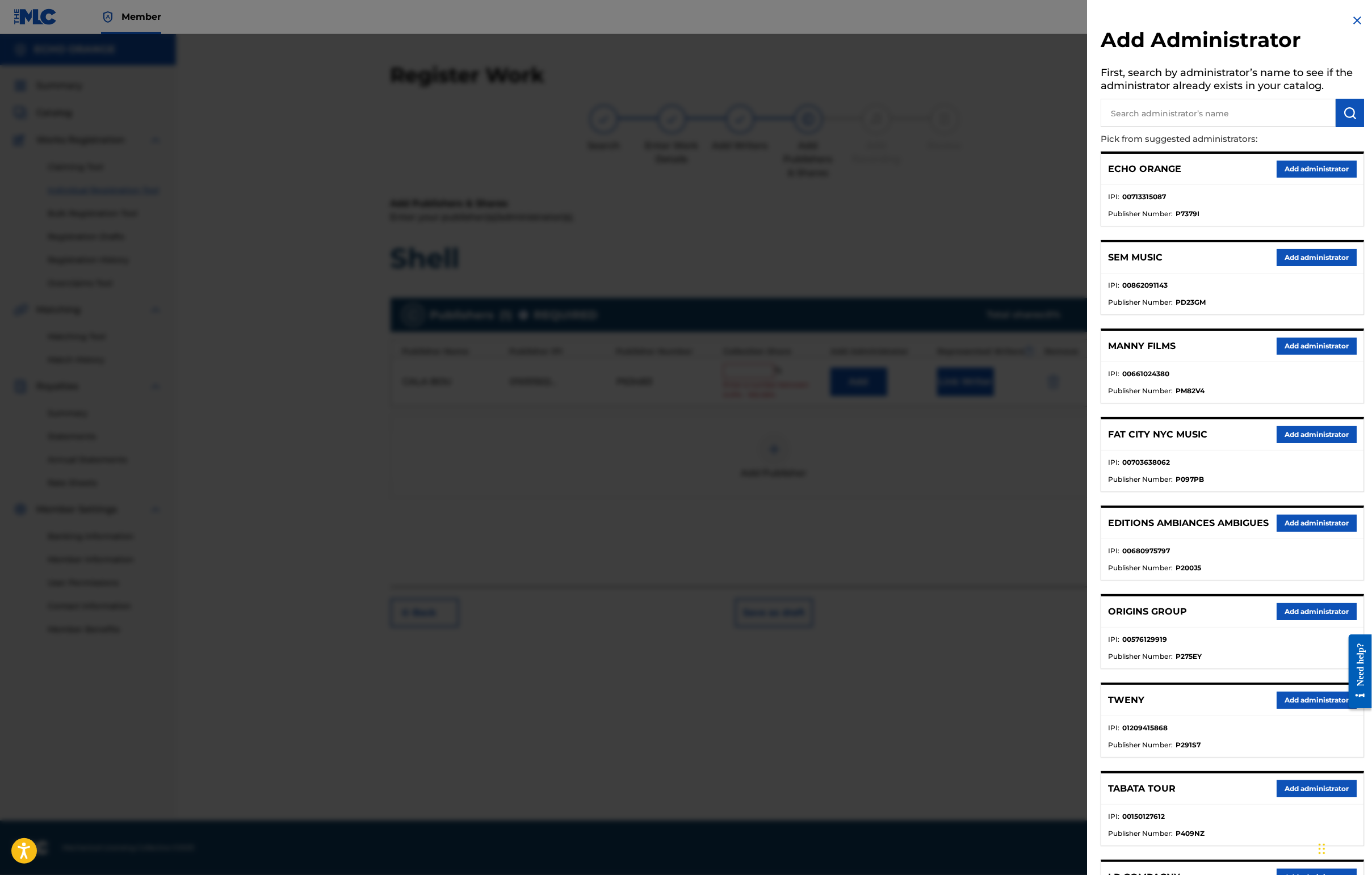
click at [1310, 178] on button "Add administrator" at bounding box center [1316, 169] width 80 height 17
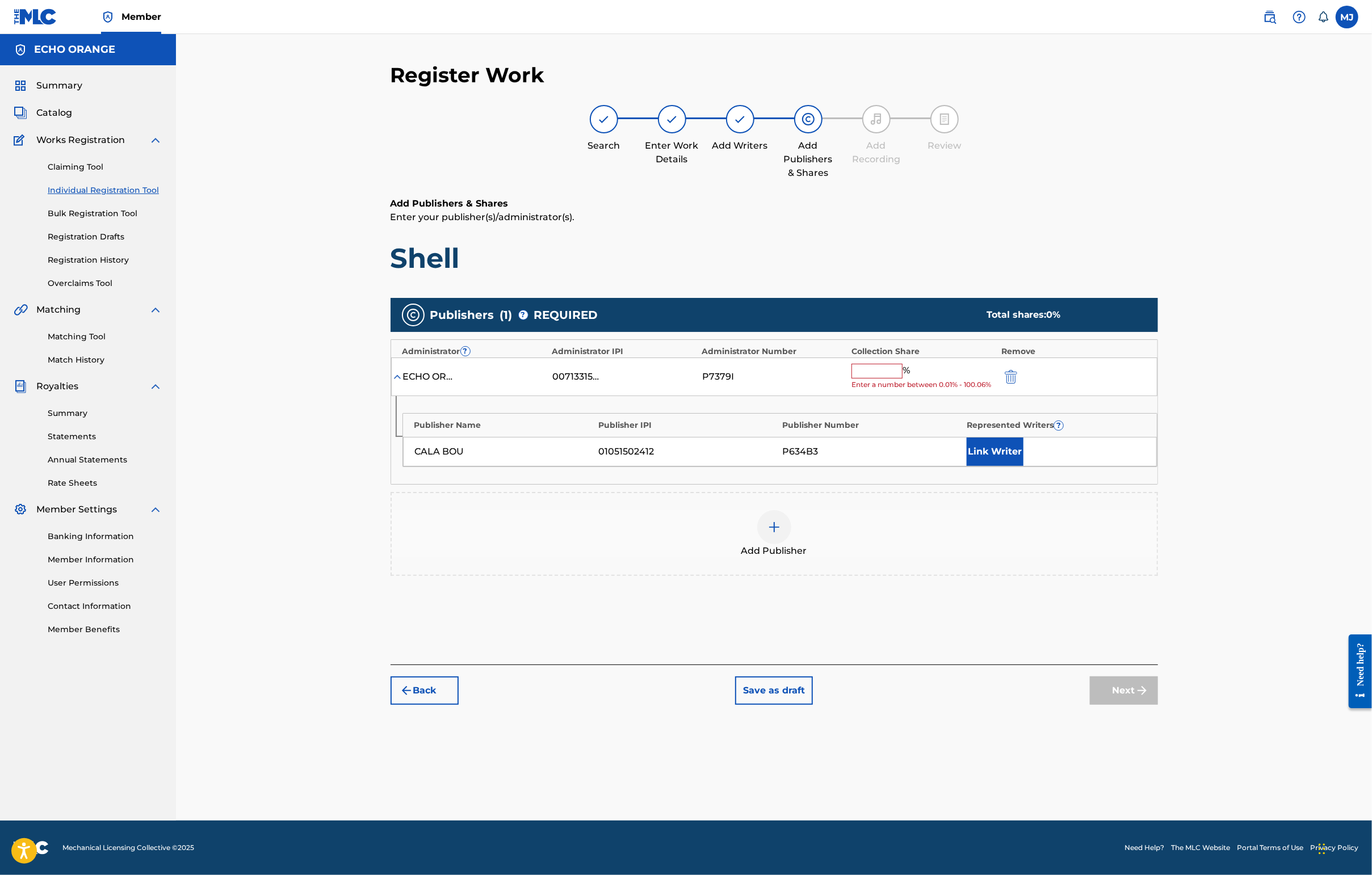
click at [902, 378] on input "text" at bounding box center [877, 371] width 51 height 15
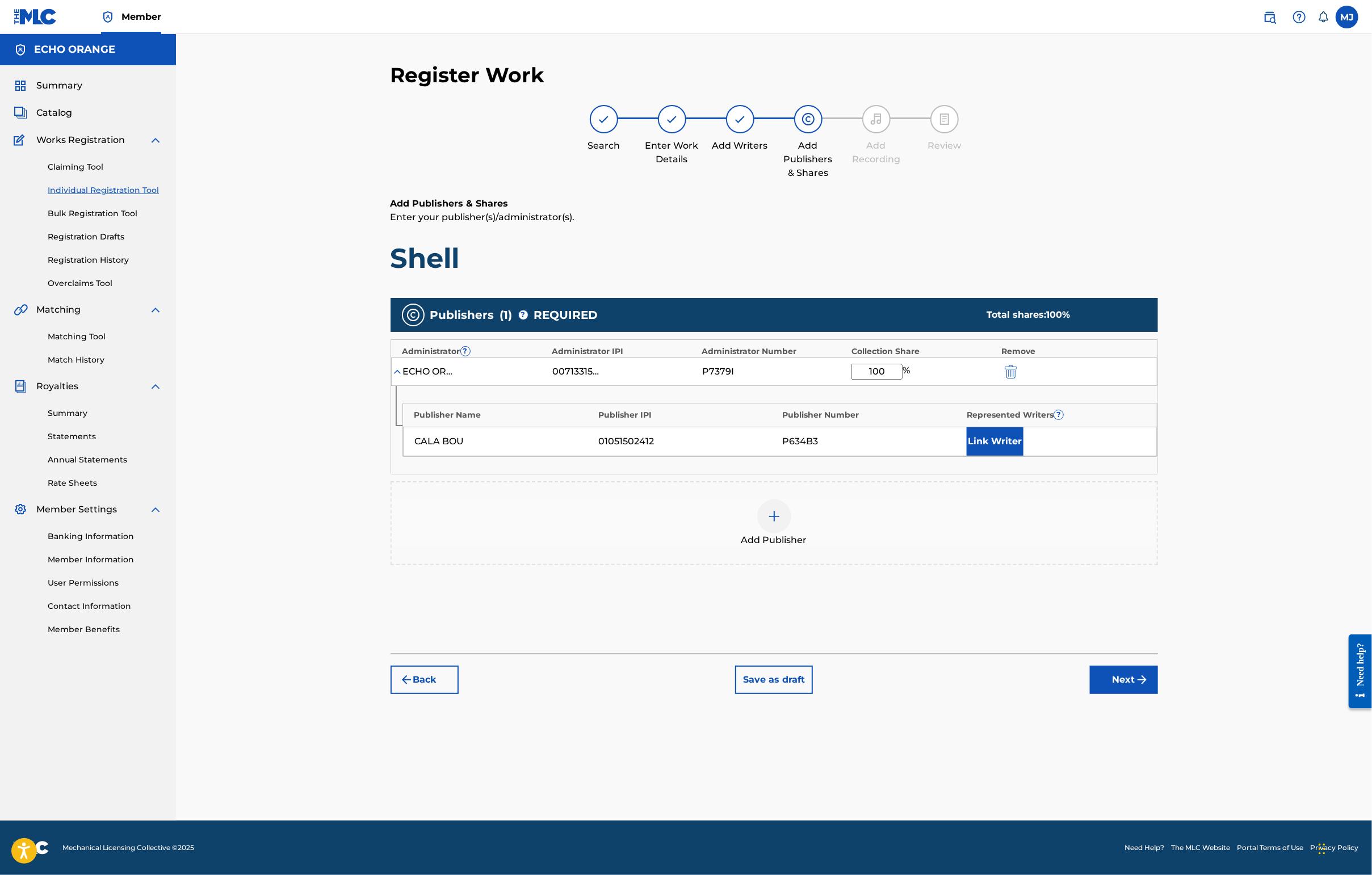
type input "100"
click at [1024, 456] on button "Link Writer" at bounding box center [994, 442] width 56 height 29
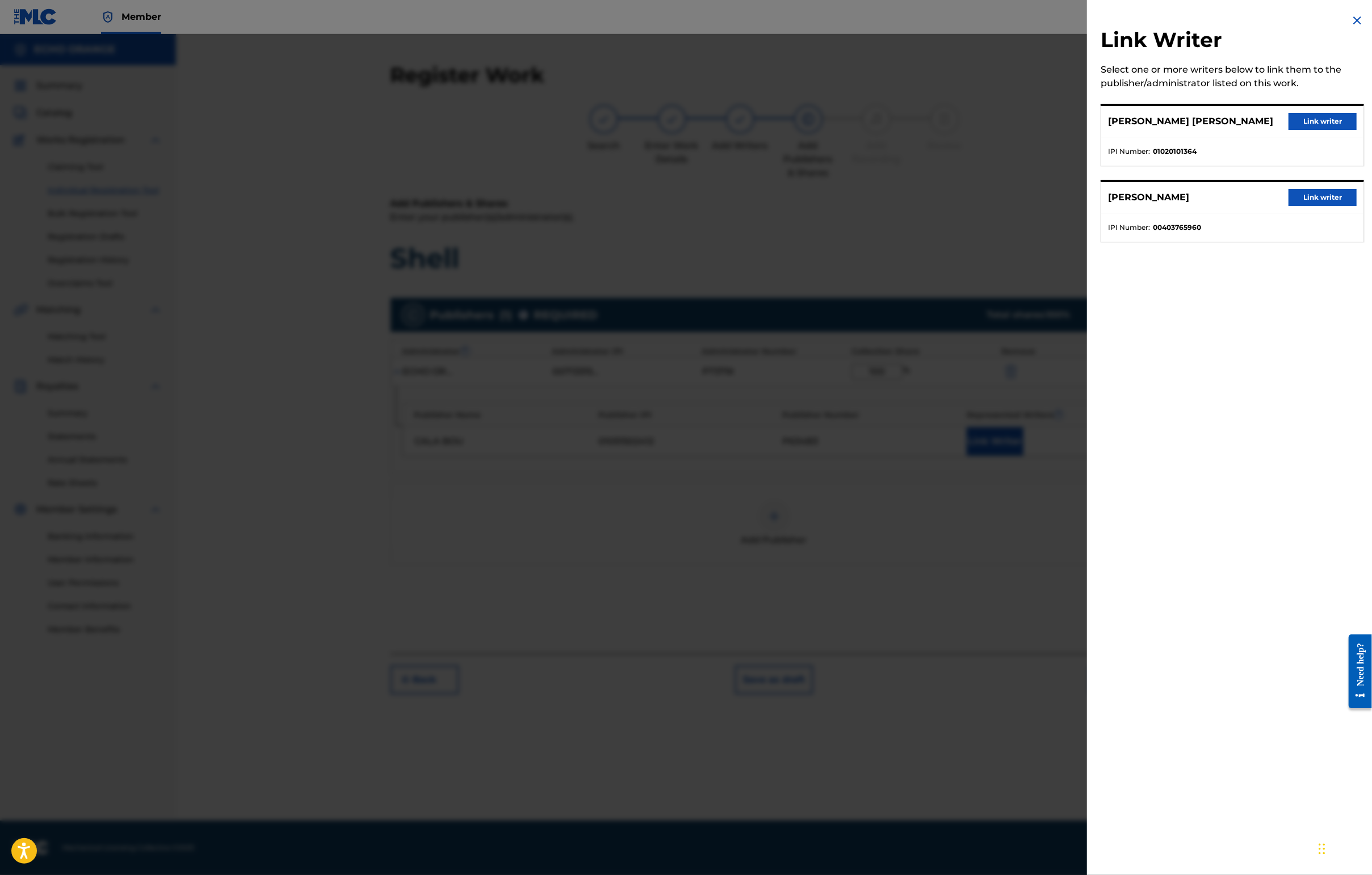
click at [1292, 130] on button "Link writer" at bounding box center [1322, 121] width 68 height 17
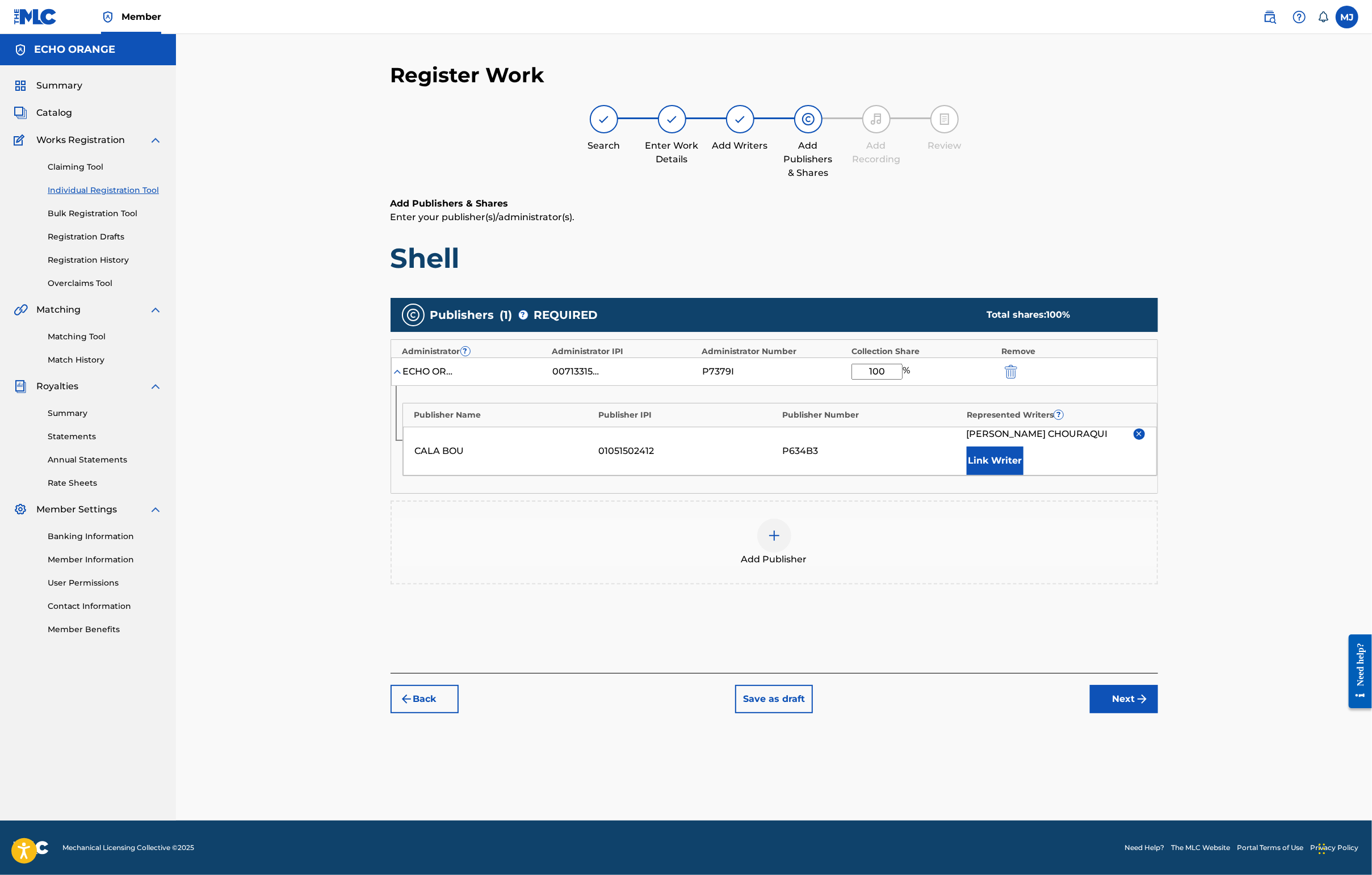
click at [1024, 475] on button "Link Writer" at bounding box center [994, 461] width 56 height 29
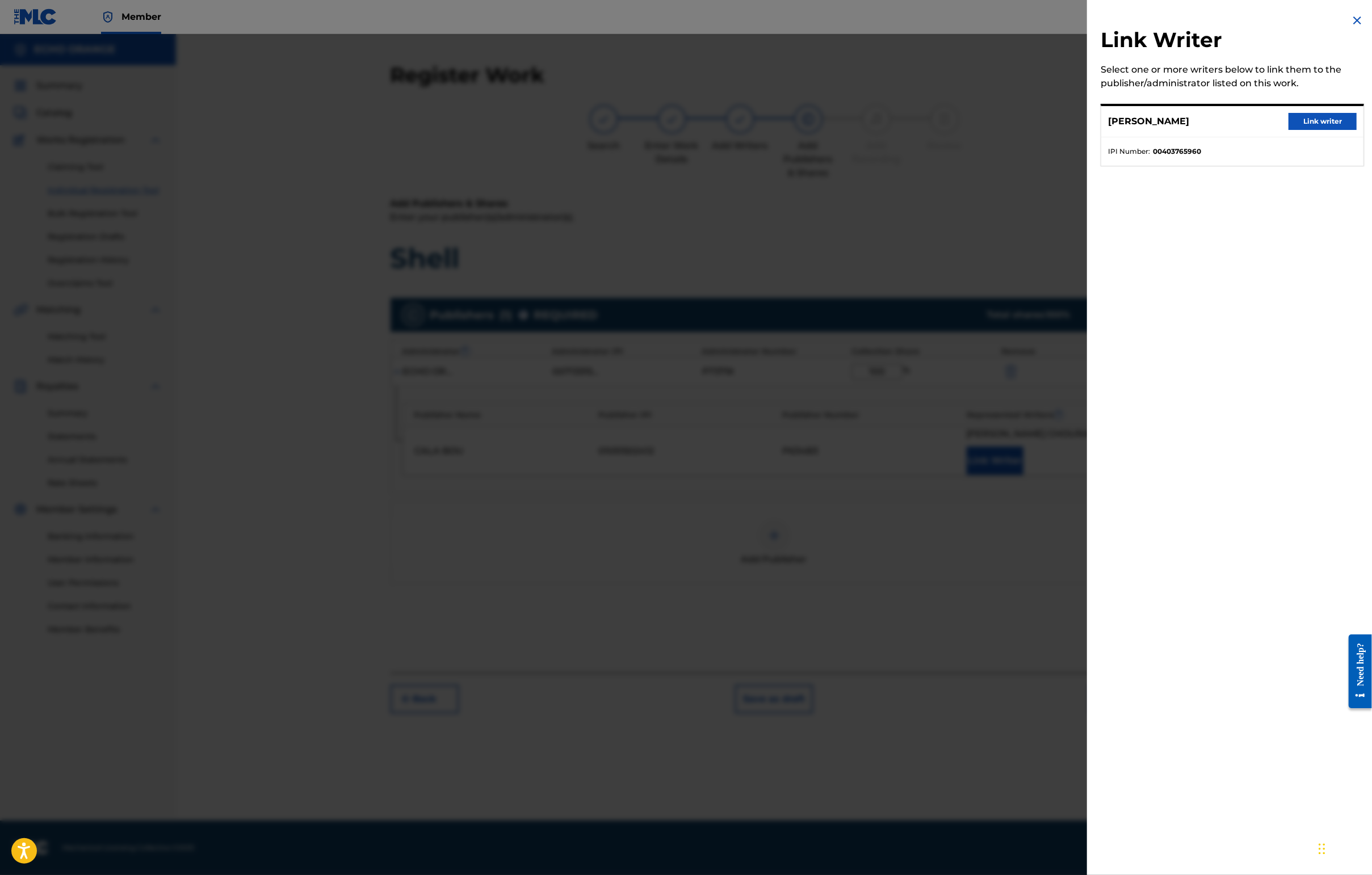
click at [1300, 130] on button "Link writer" at bounding box center [1322, 121] width 68 height 17
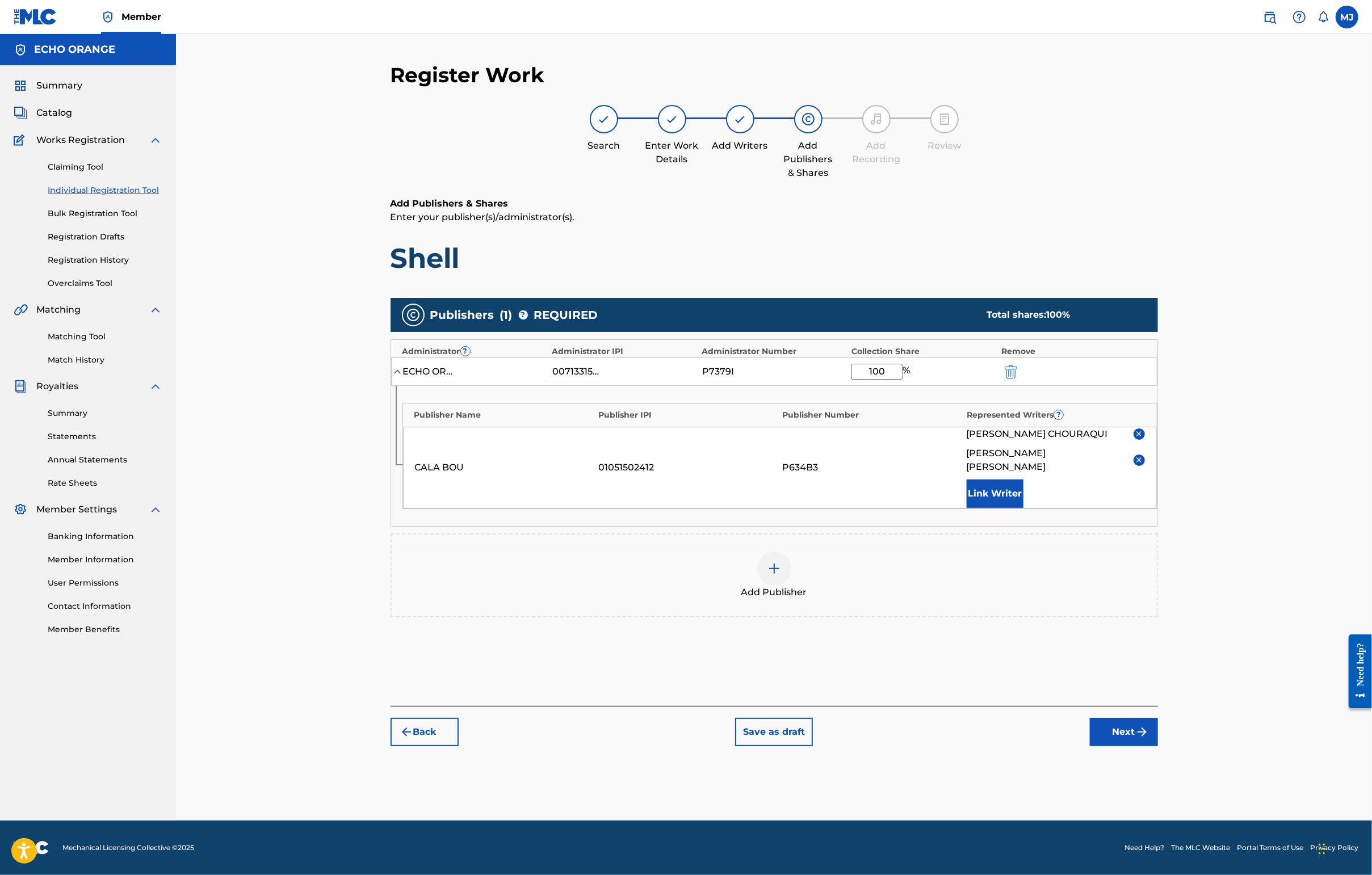
click at [1158, 746] on button "Next" at bounding box center [1124, 732] width 68 height 29
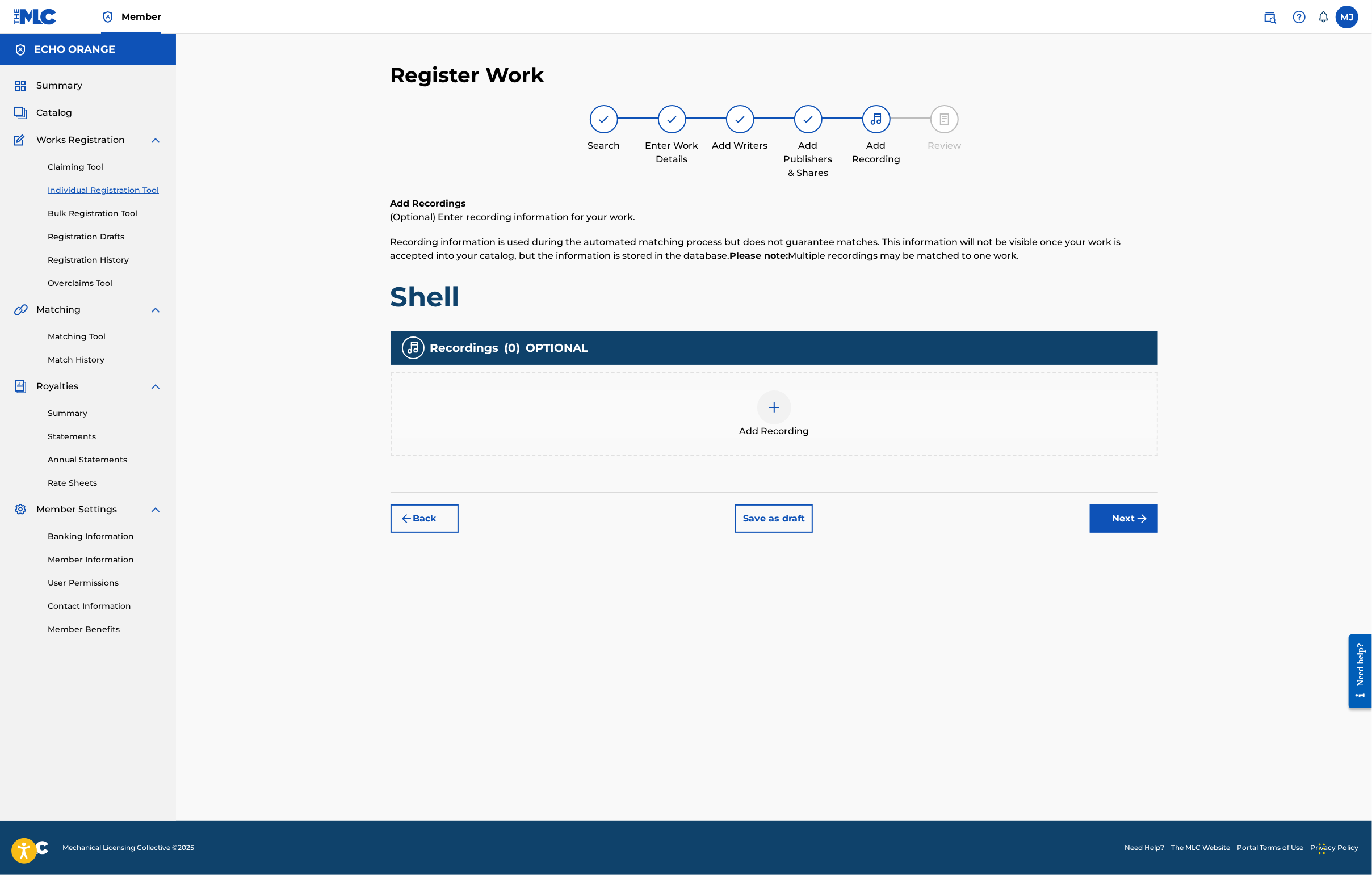
click at [1172, 604] on div "Register Work Search Enter Work Details Add Writers Add Publishers & Shares Add…" at bounding box center [774, 442] width 795 height 758
click at [1158, 533] on button "Next" at bounding box center [1124, 518] width 68 height 29
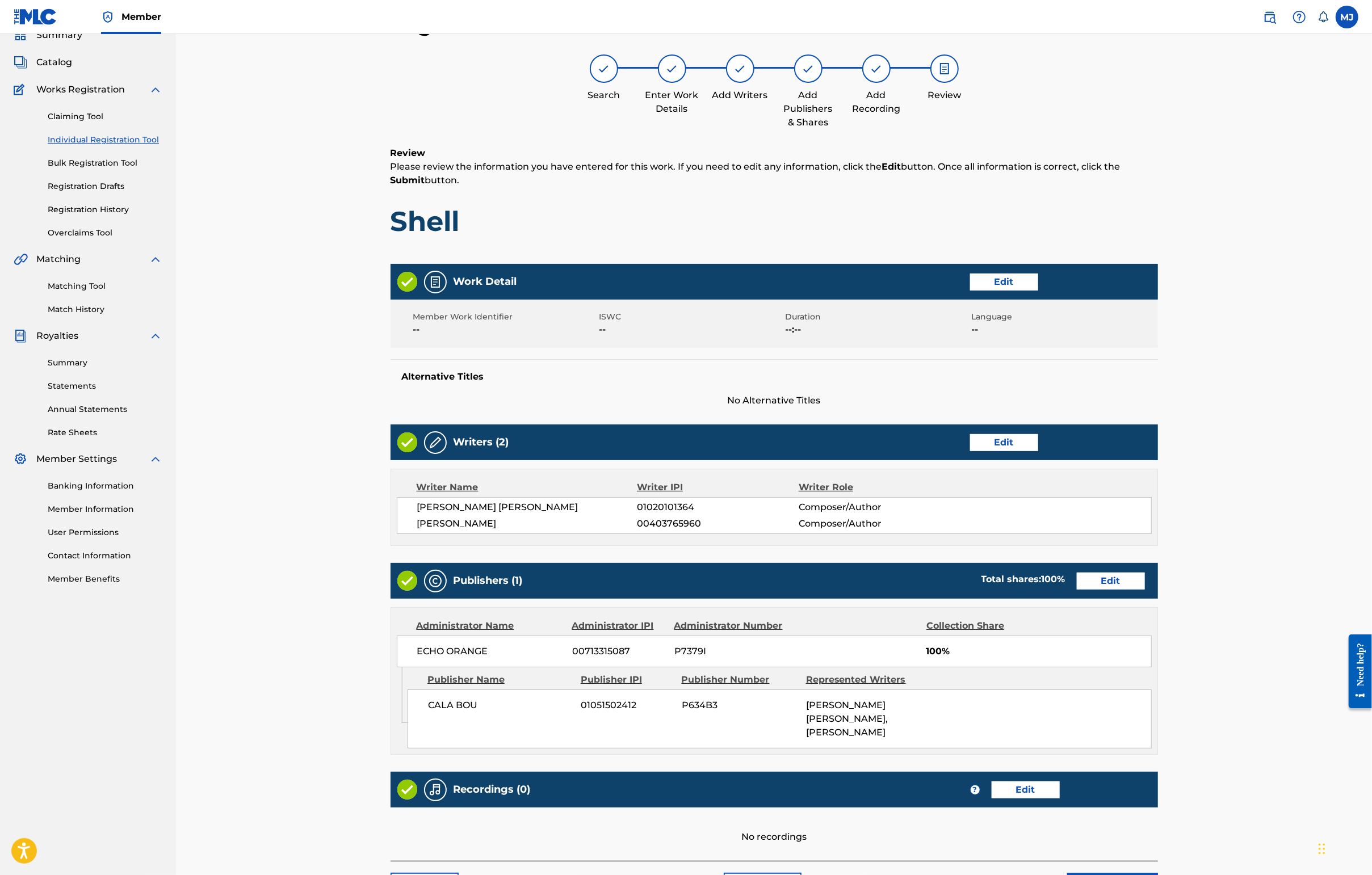
scroll to position [246, 0]
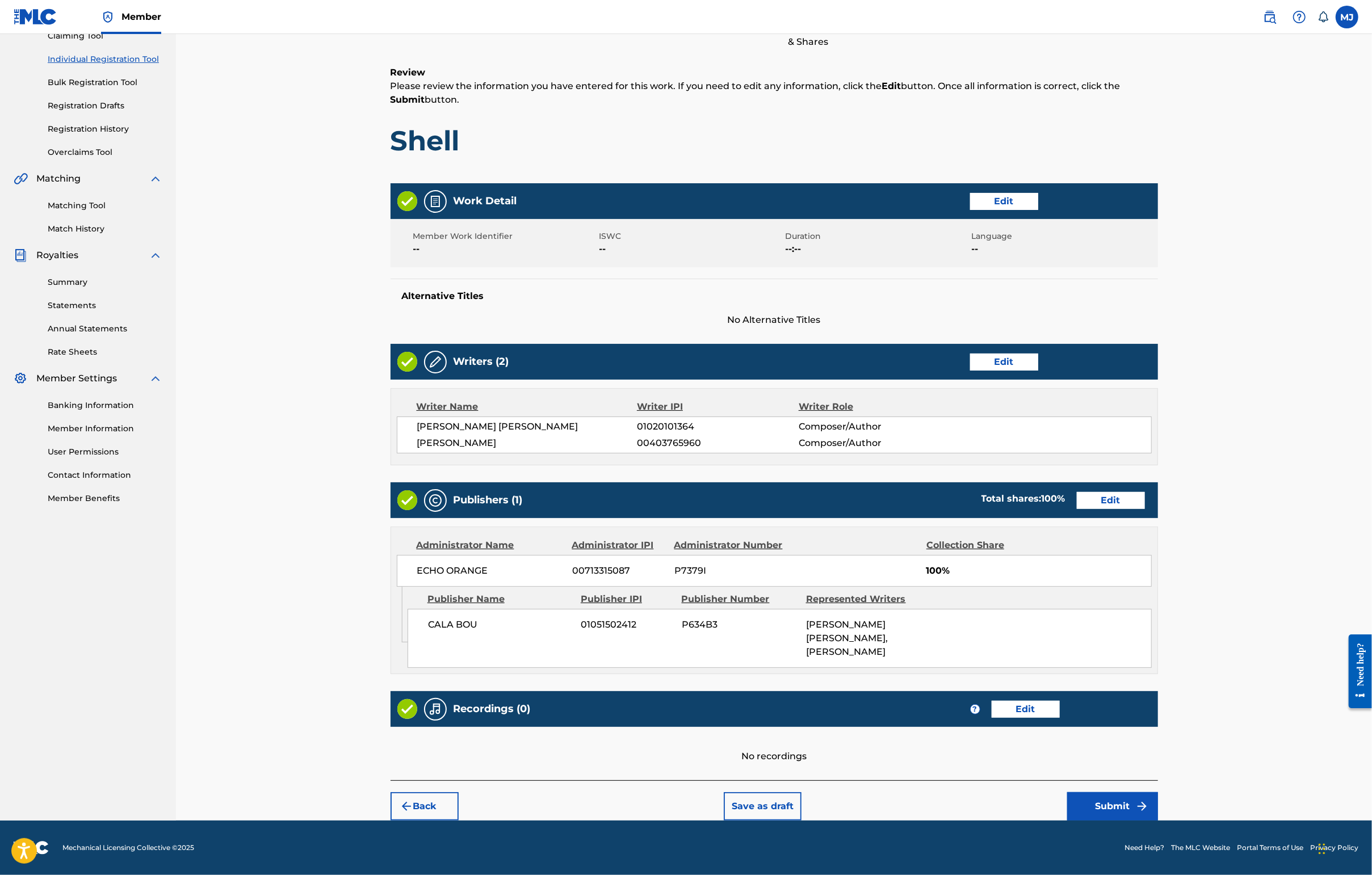
click at [1158, 794] on button "Submit" at bounding box center [1112, 807] width 91 height 29
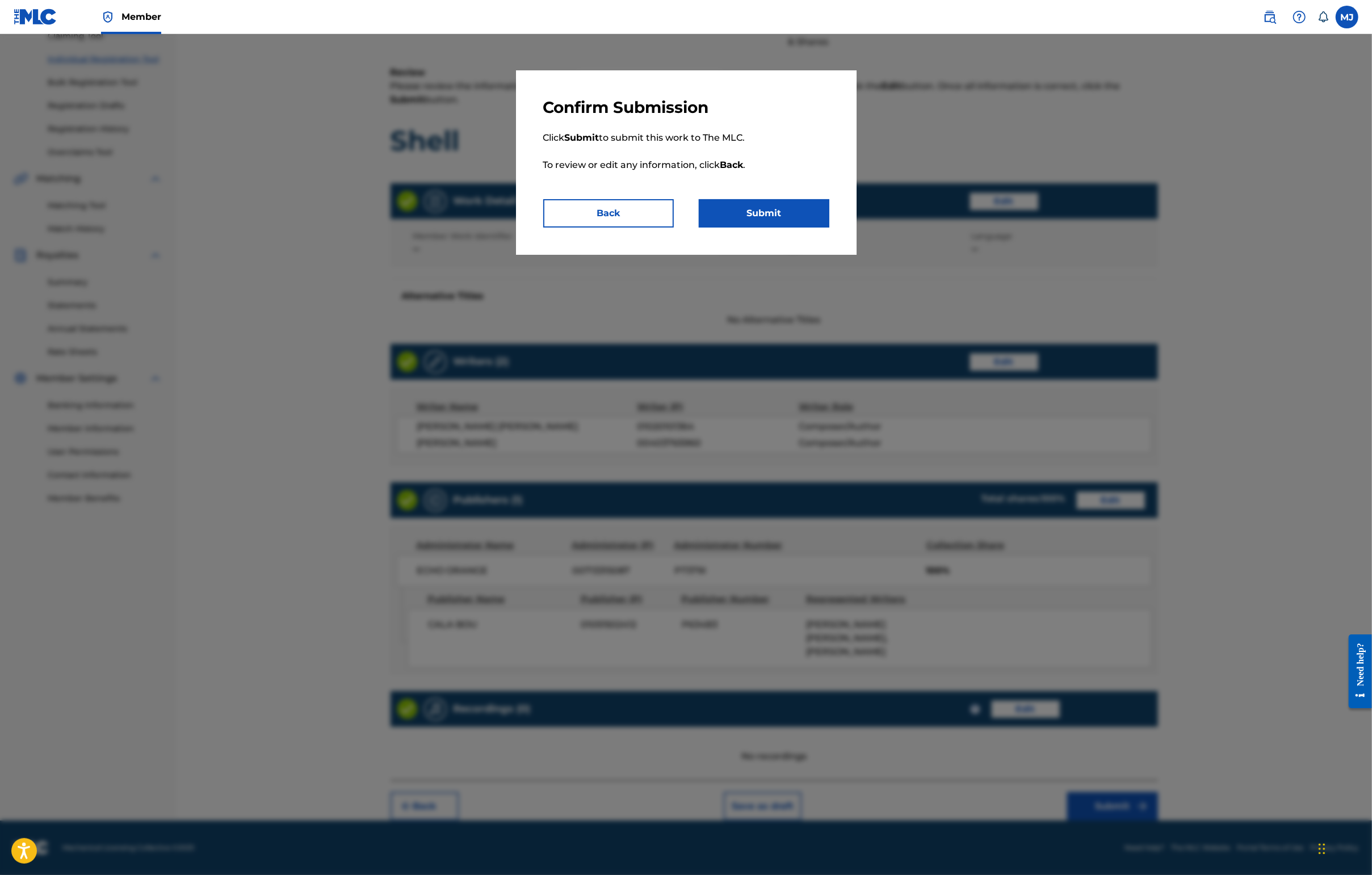
click at [783, 227] on button "Submit" at bounding box center [763, 214] width 130 height 29
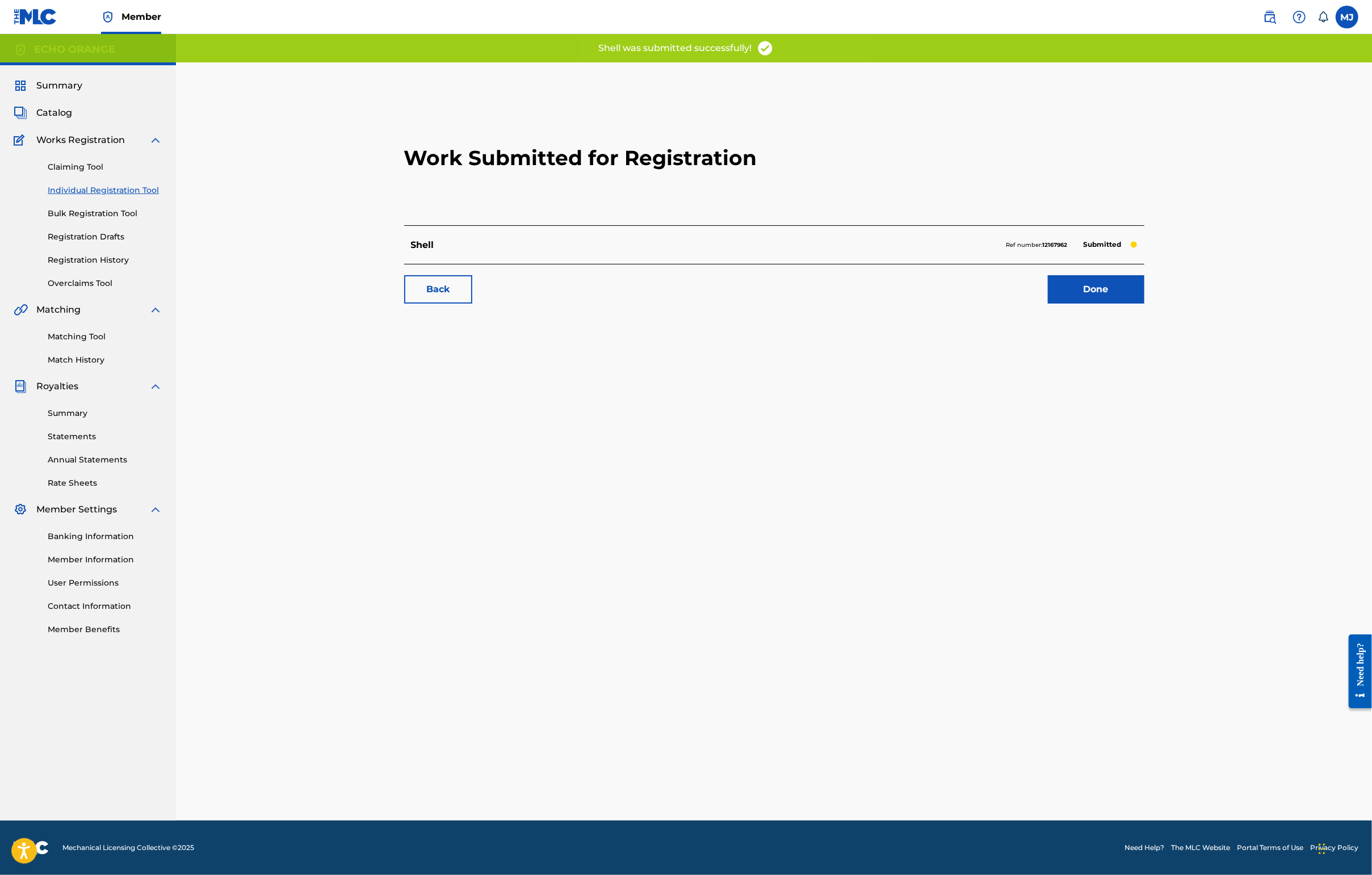
click at [1144, 303] on link "Done" at bounding box center [1096, 290] width 96 height 29
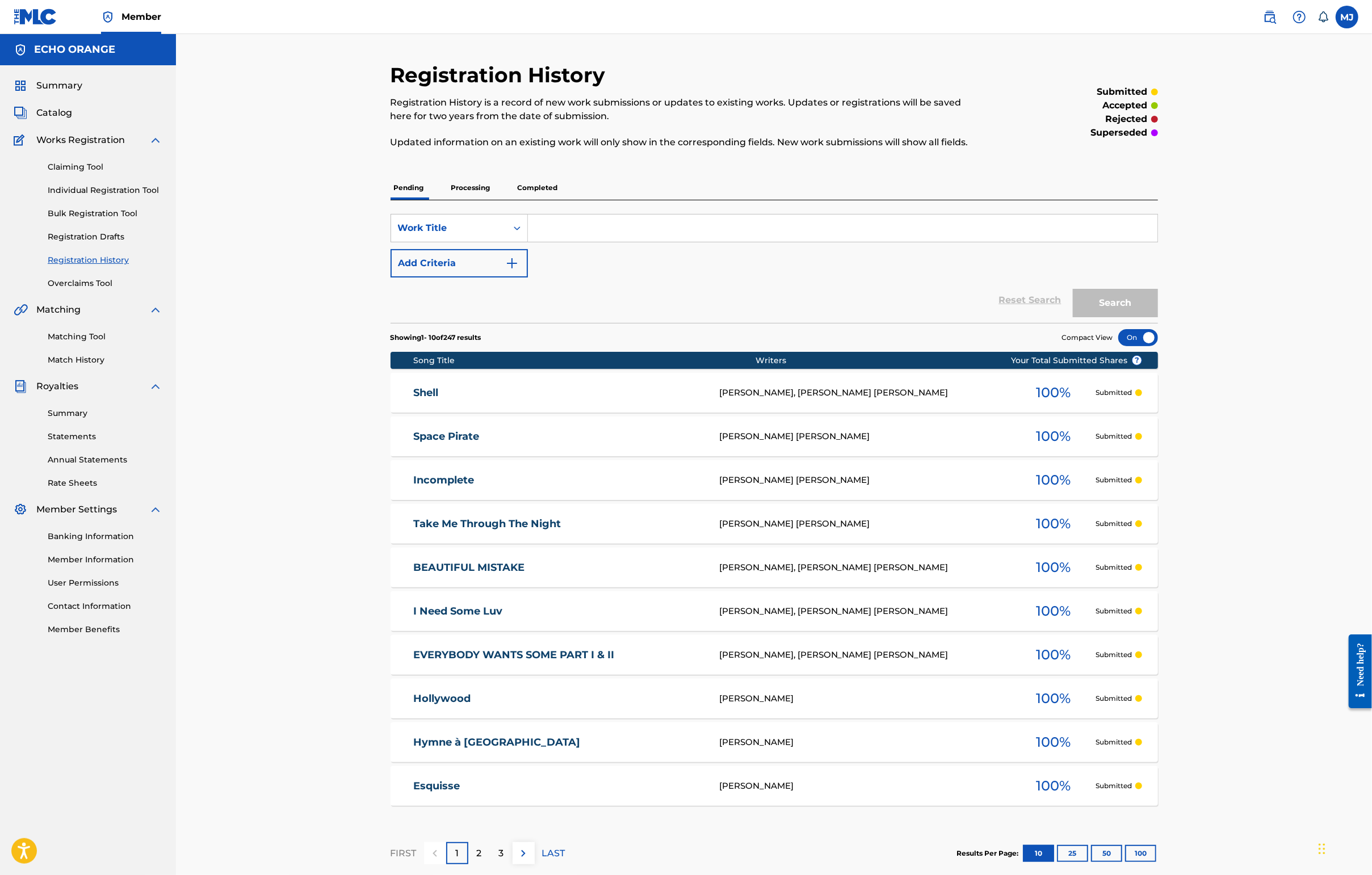
click at [78, 93] on span "Summary" at bounding box center [59, 86] width 46 height 14
